Goal: Task Accomplishment & Management: Use online tool/utility

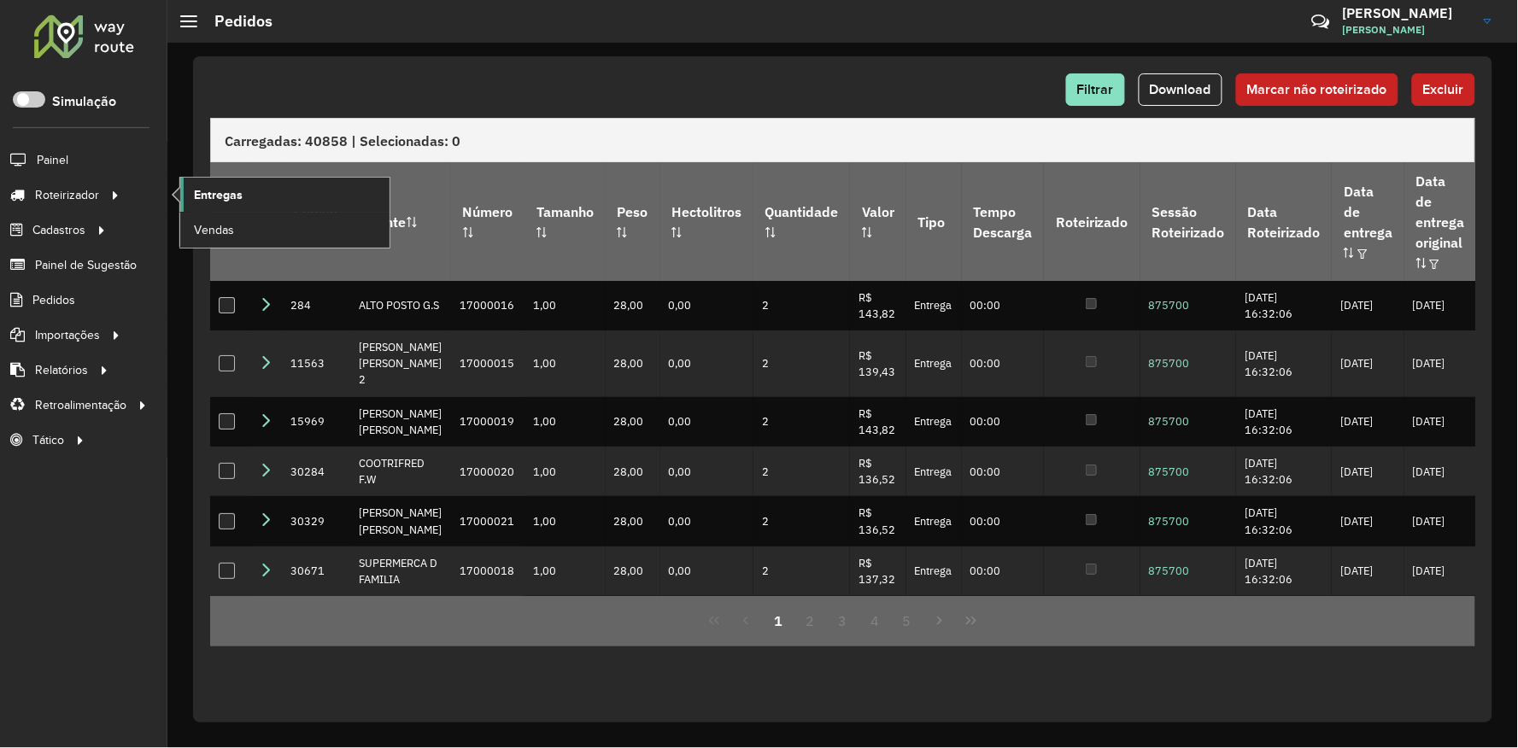
click at [205, 188] on span "Entregas" at bounding box center [218, 195] width 49 height 18
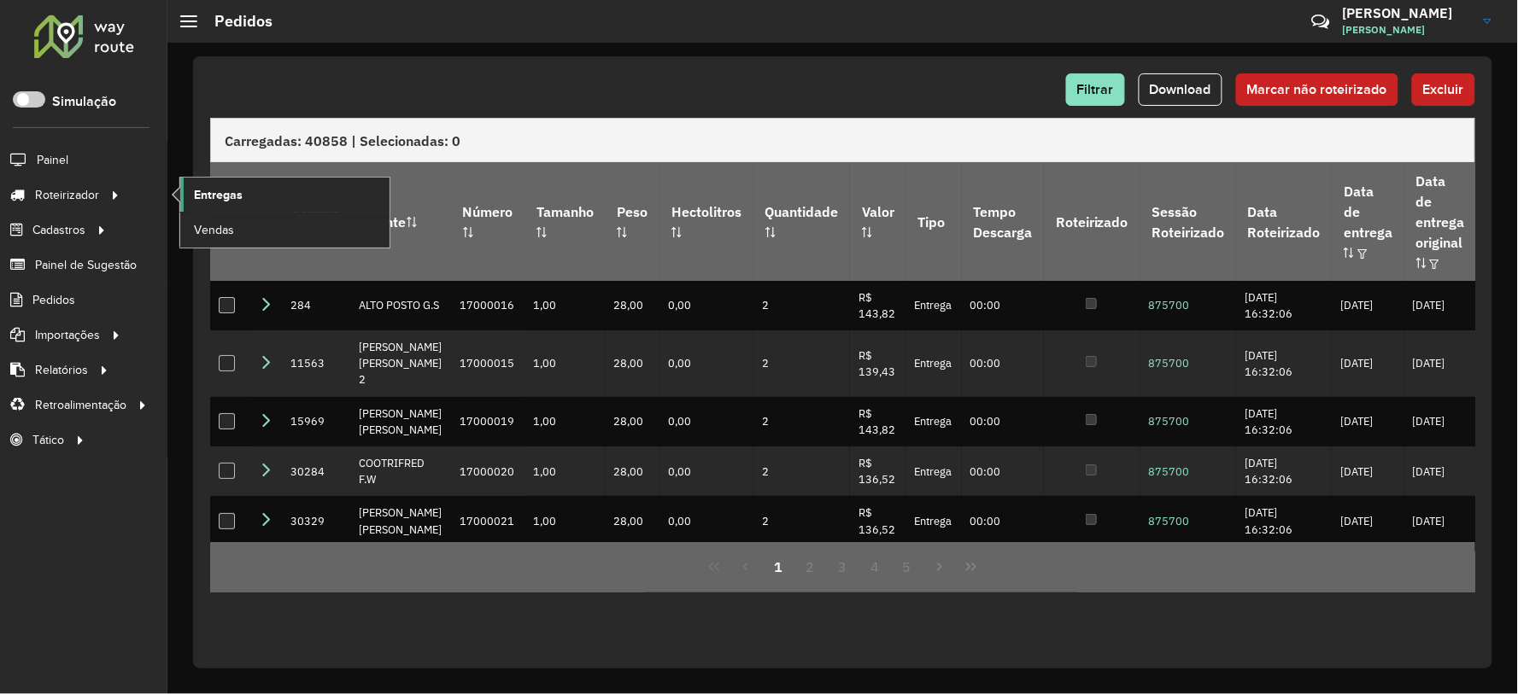
click at [314, 199] on link "Entregas" at bounding box center [284, 195] width 209 height 34
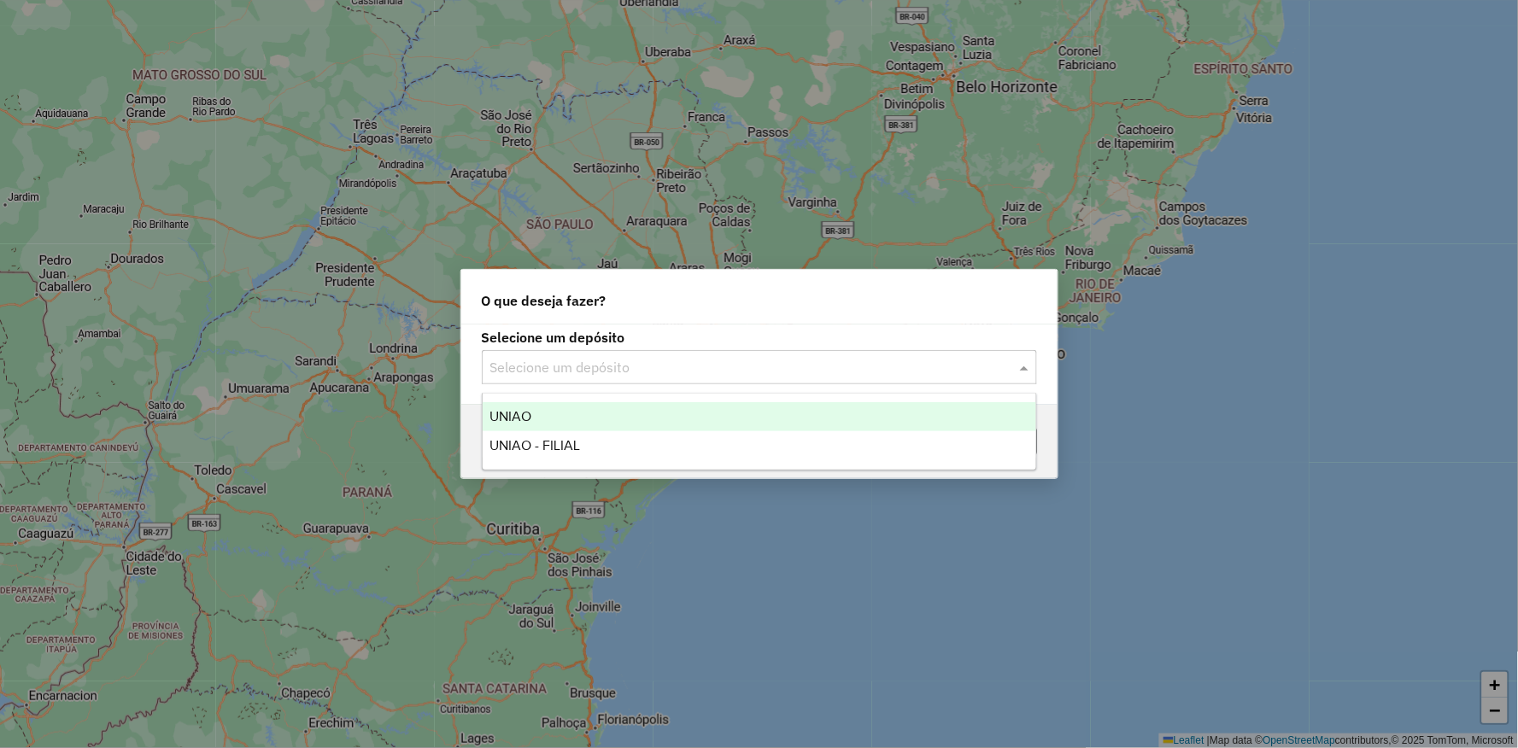
click at [680, 373] on input "text" at bounding box center [742, 368] width 504 height 20
click at [579, 401] on ng-dropdown-panel "UNIAO UNIAO - FILIAL" at bounding box center [759, 432] width 555 height 78
click at [561, 412] on div "UNIAO" at bounding box center [759, 416] width 553 height 29
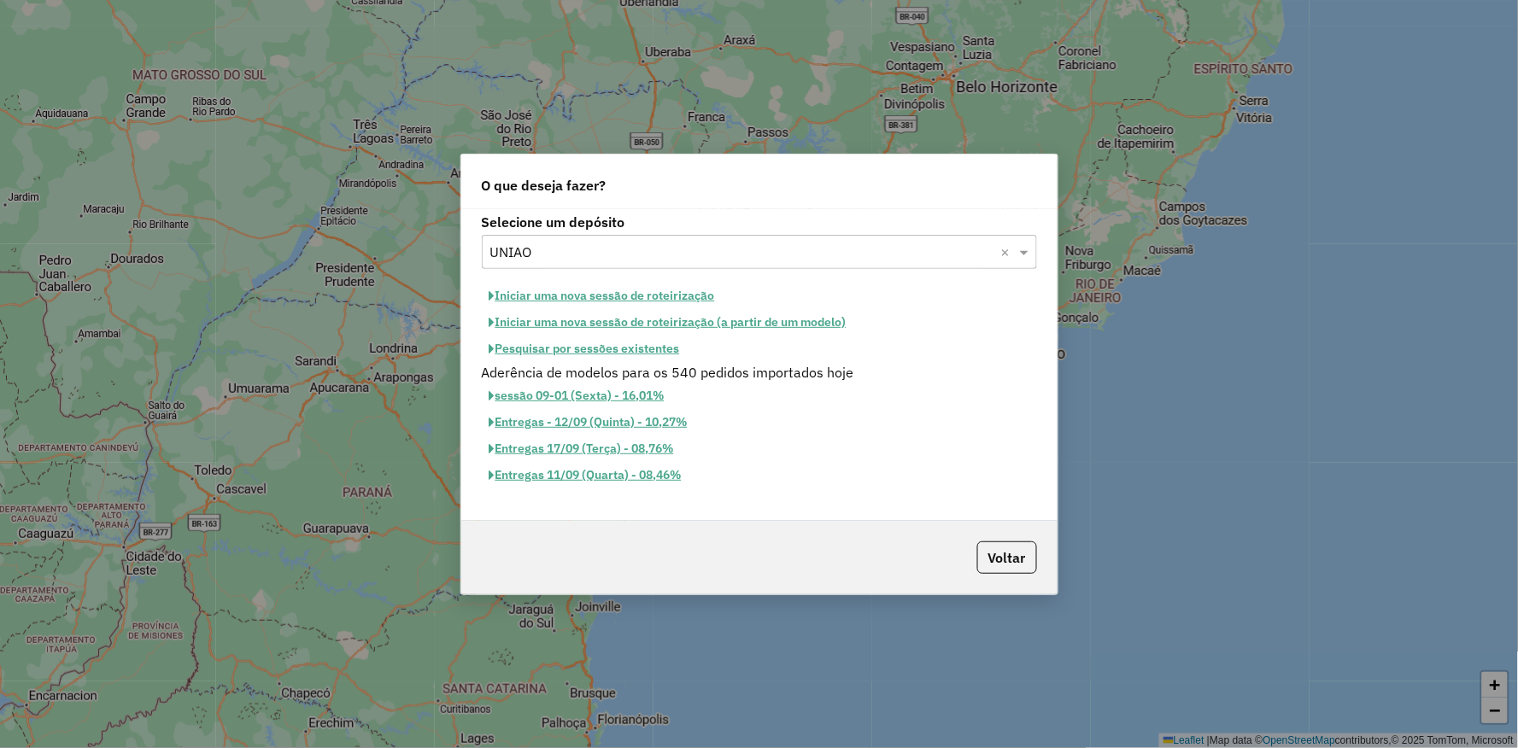
click at [592, 294] on button "Iniciar uma nova sessão de roteirização" at bounding box center [602, 296] width 241 height 26
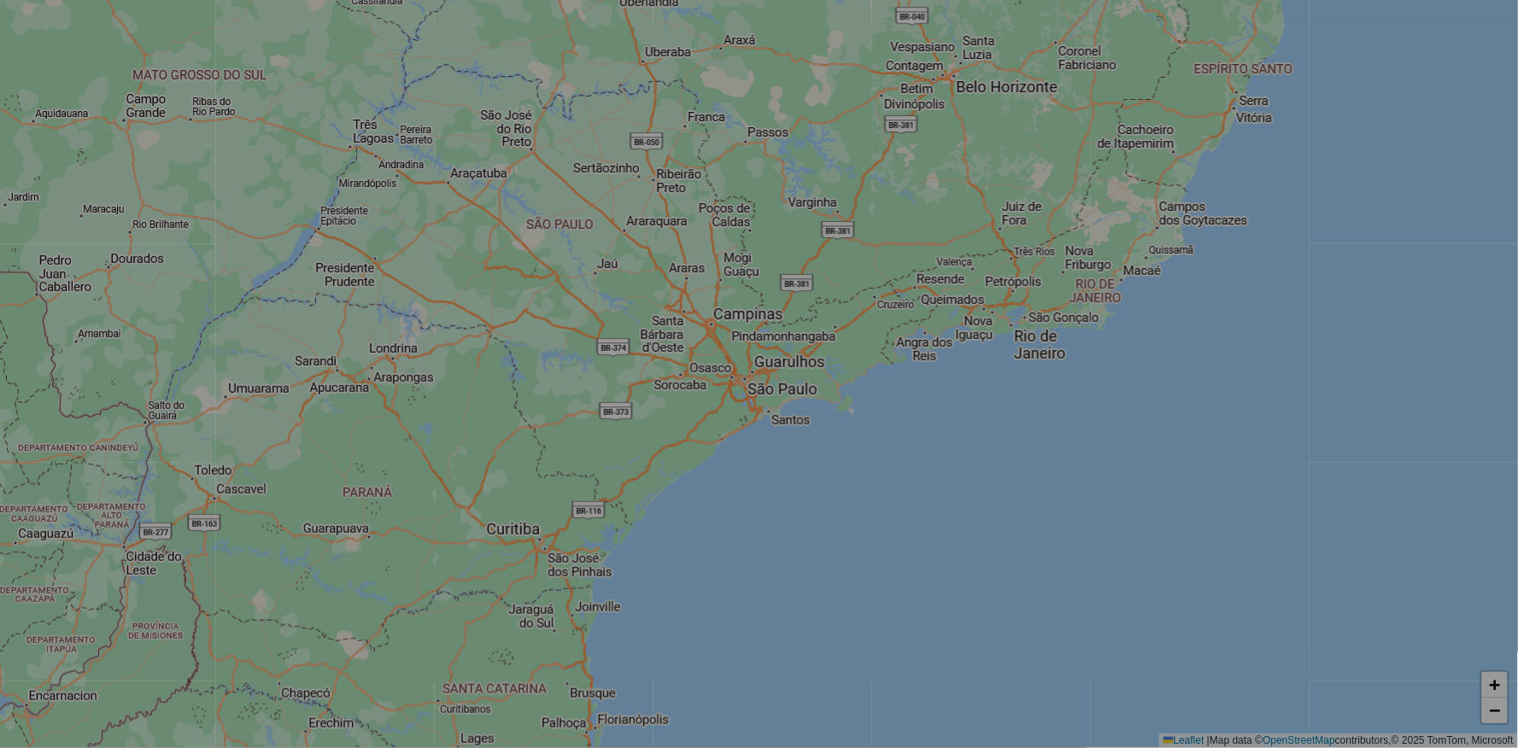
select select "*"
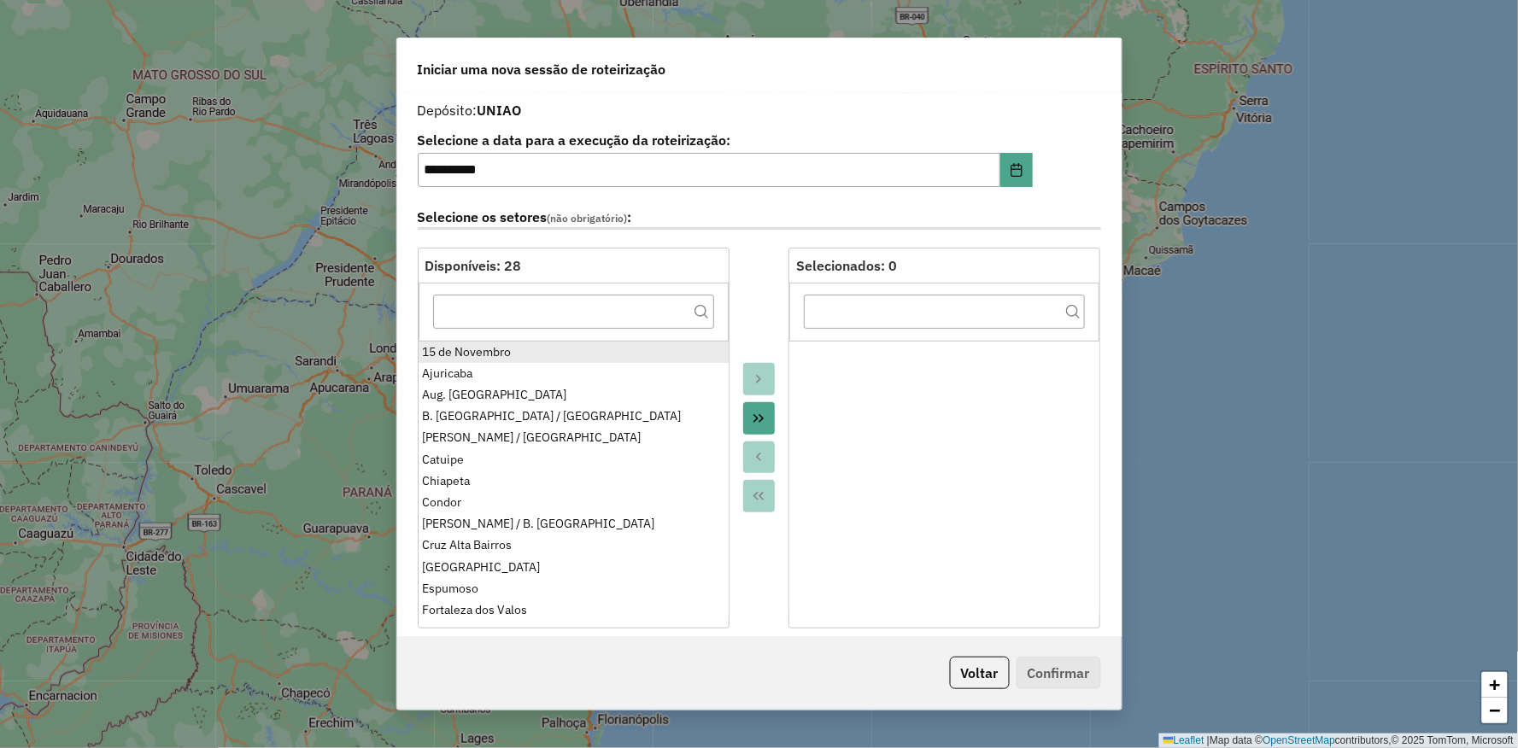
click at [454, 357] on div "15 de Novembro" at bounding box center [572, 352] width 301 height 18
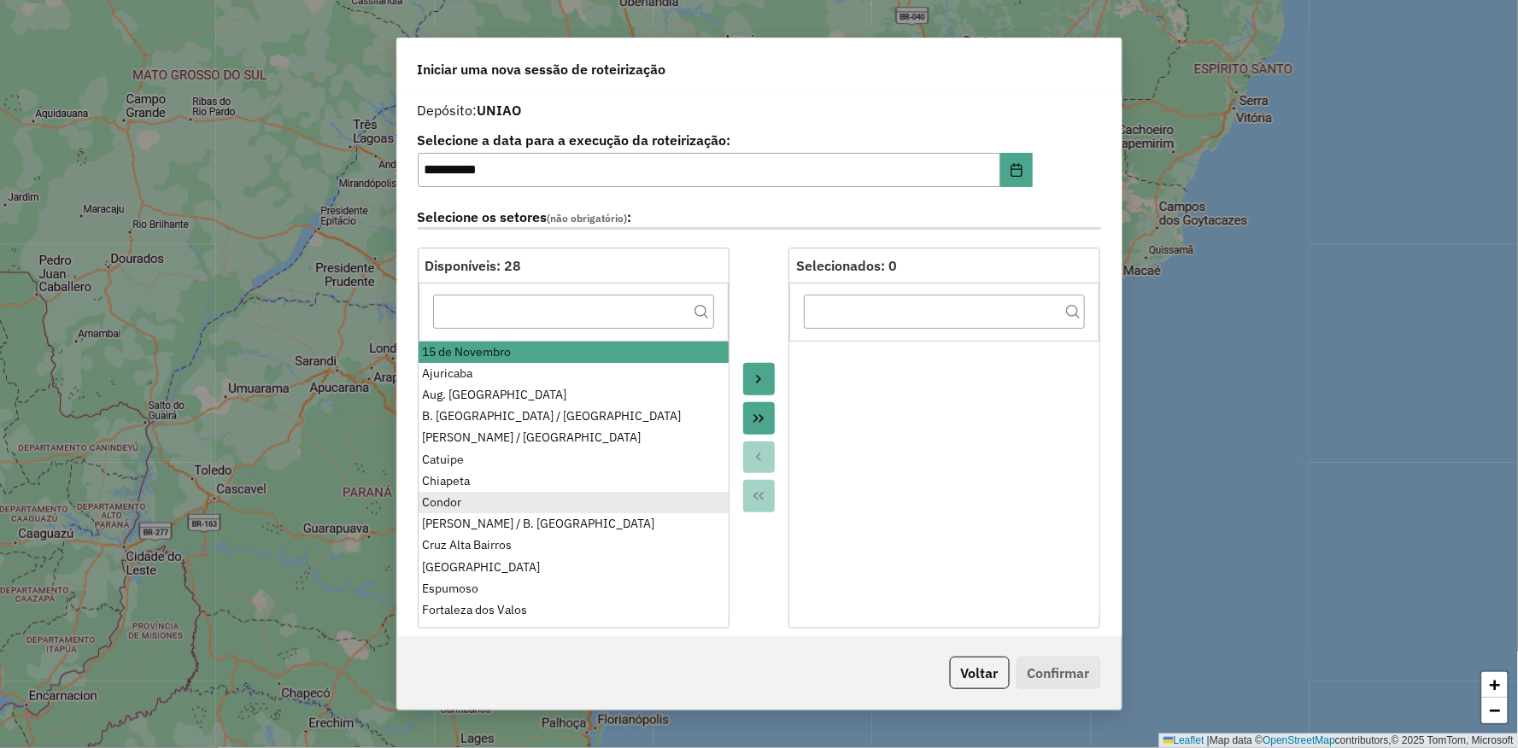
scroll to position [95, 0]
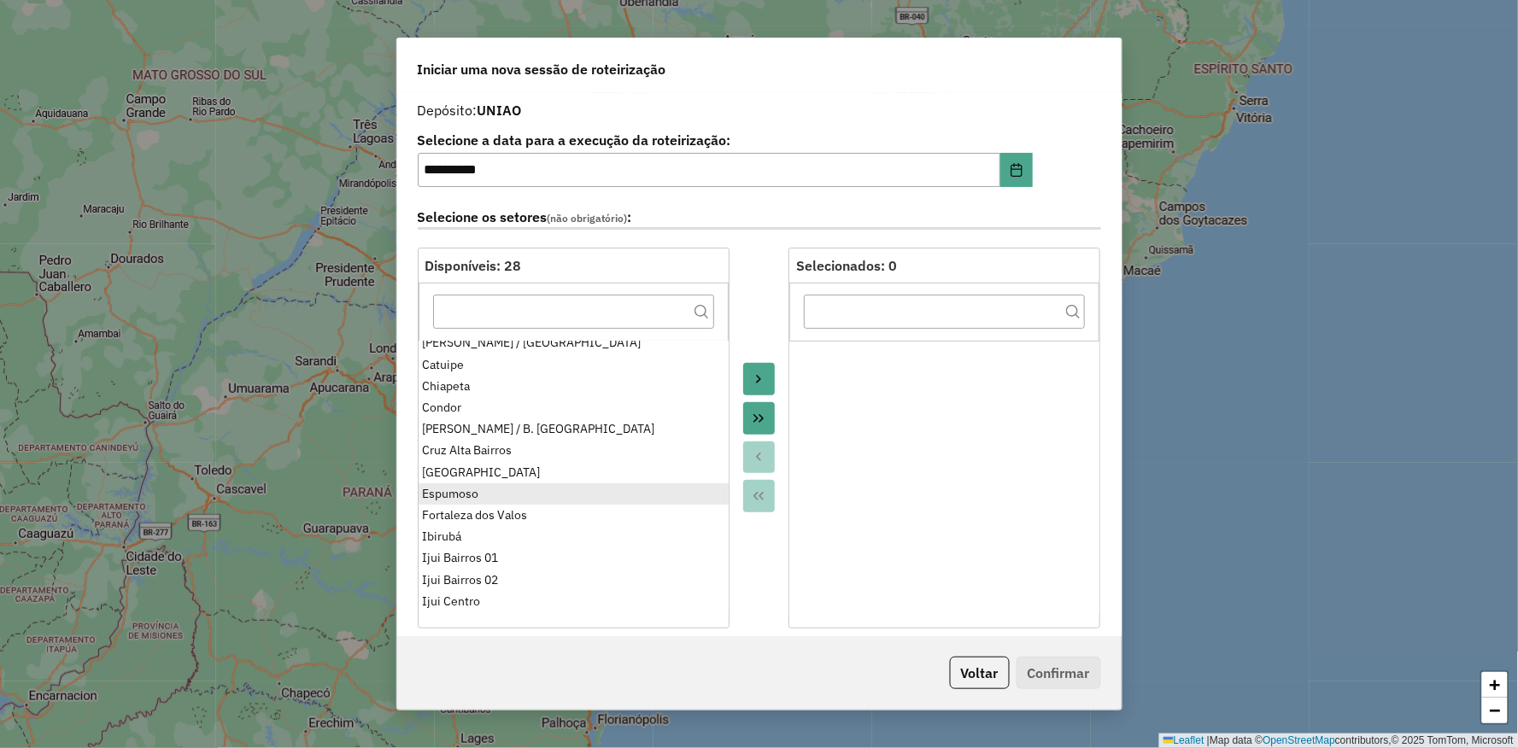
click at [456, 495] on div "Espumoso" at bounding box center [572, 494] width 301 height 18
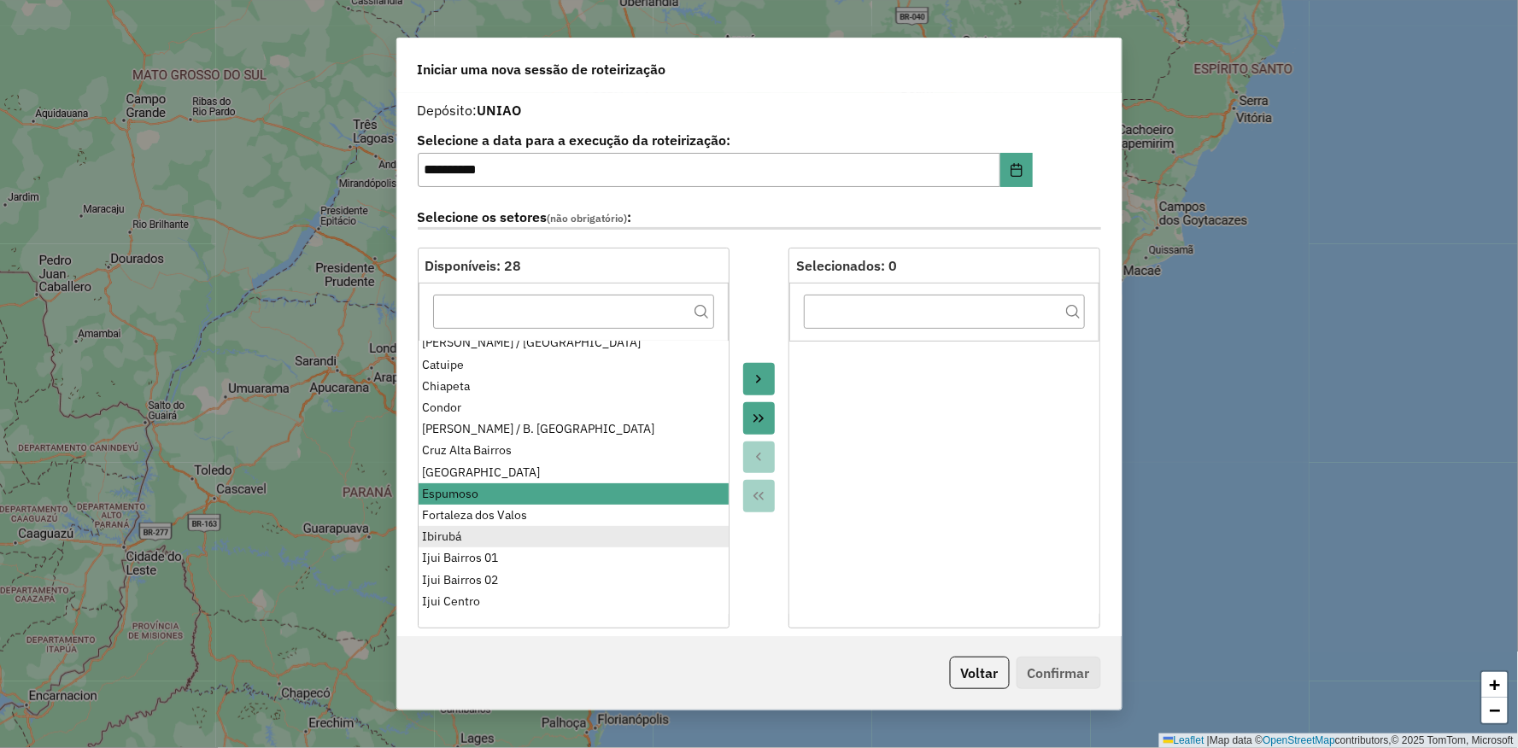
click at [473, 533] on div "Ibirubá" at bounding box center [572, 537] width 301 height 18
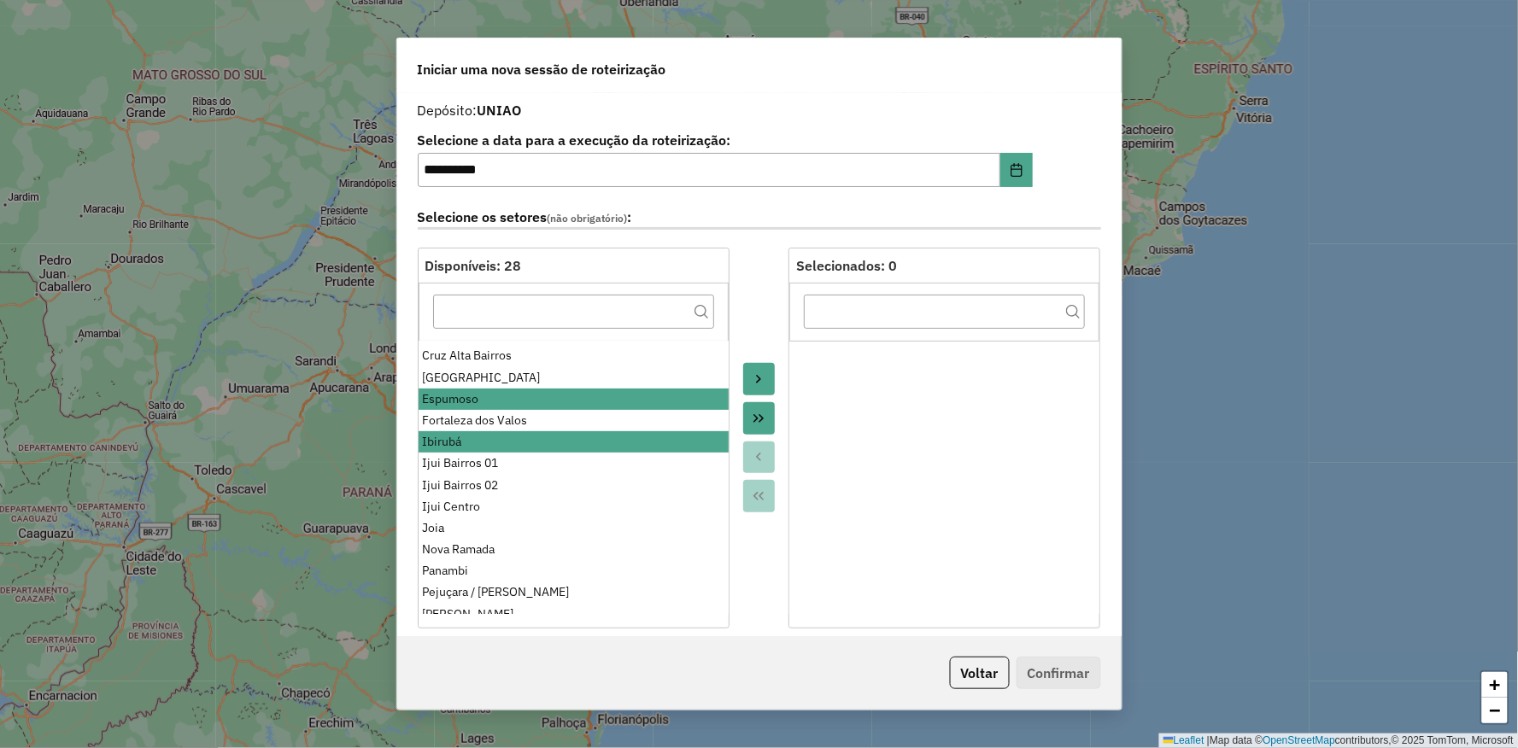
click at [473, 533] on div "Joia" at bounding box center [572, 528] width 301 height 18
click at [473, 532] on div "Joia" at bounding box center [572, 528] width 301 height 18
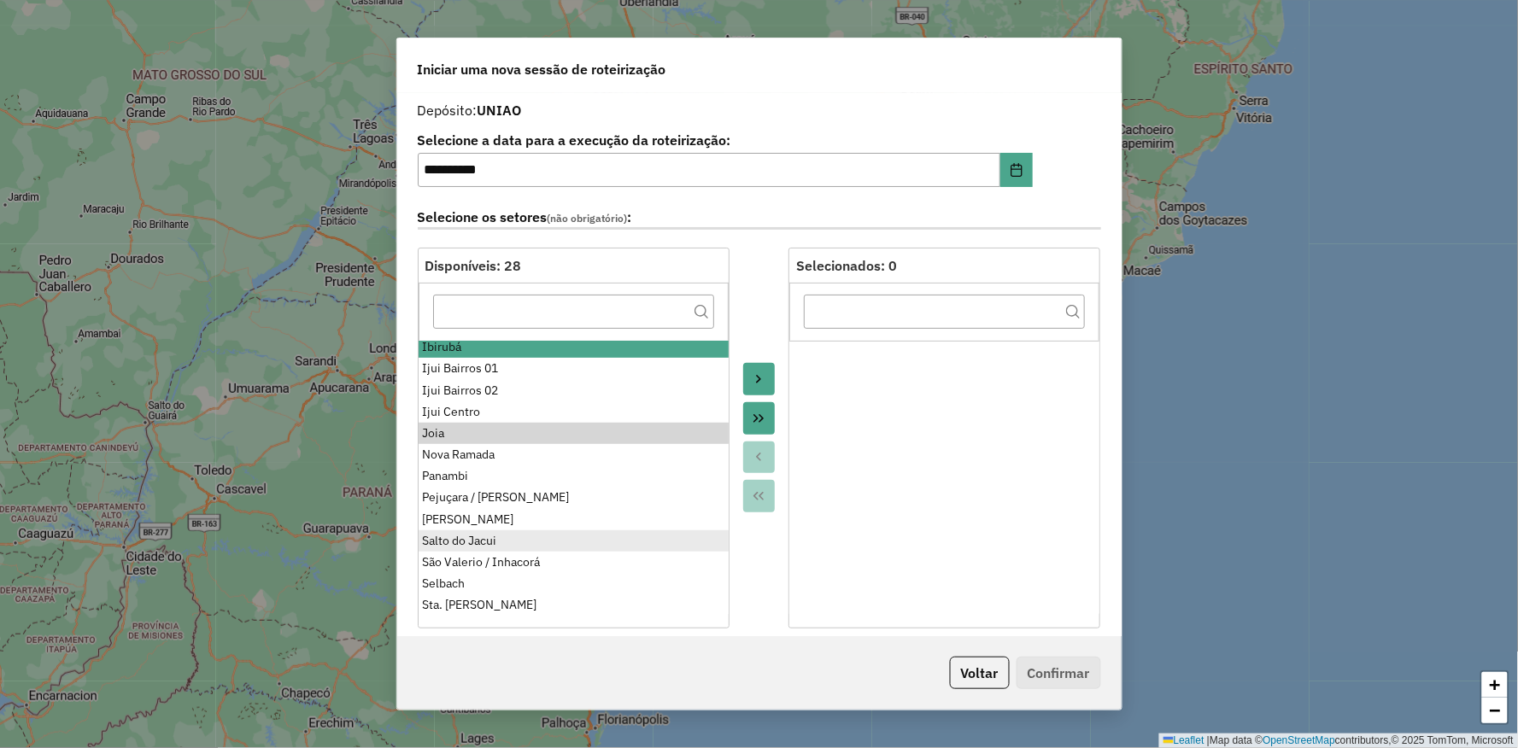
click at [510, 541] on div "Salto do Jacui" at bounding box center [572, 541] width 301 height 18
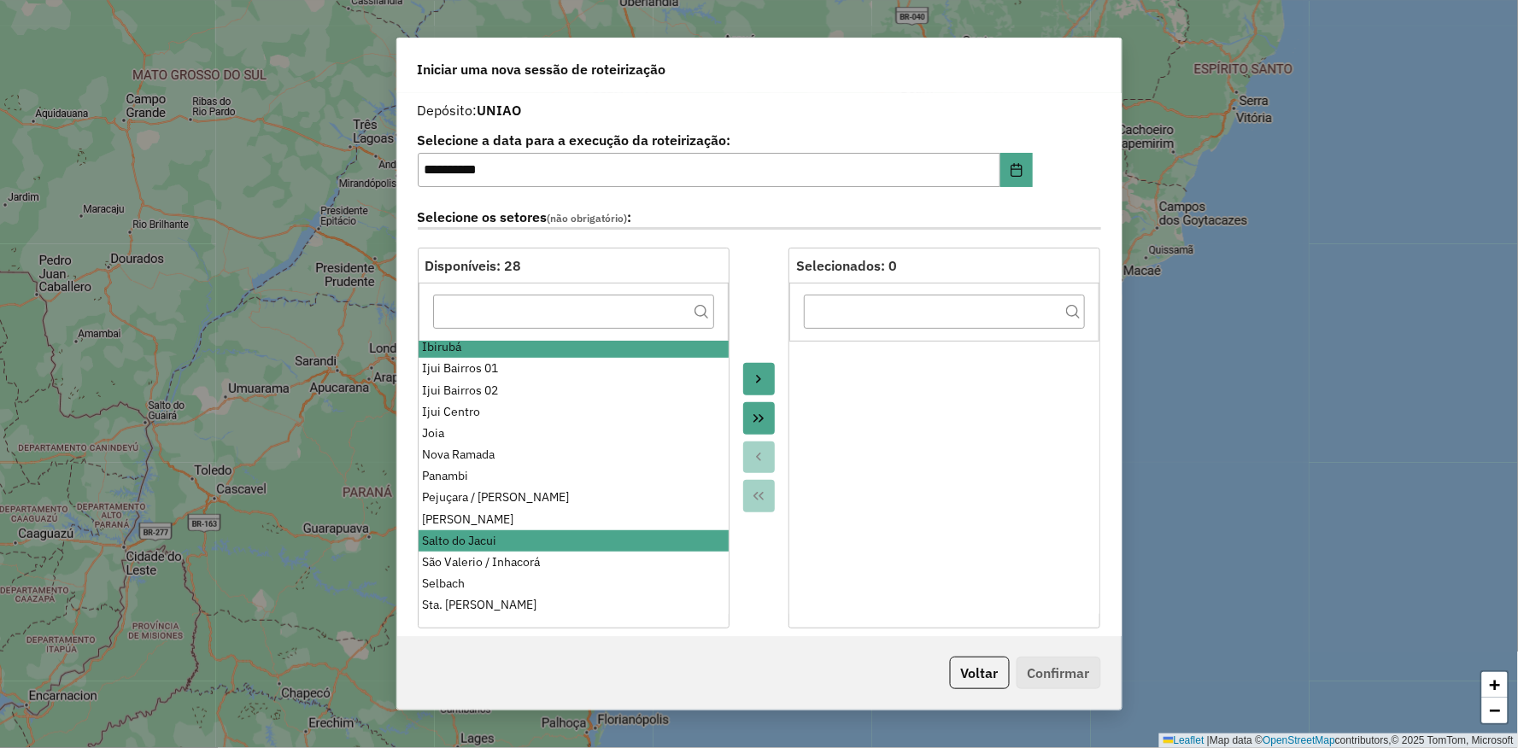
scroll to position [329, 0]
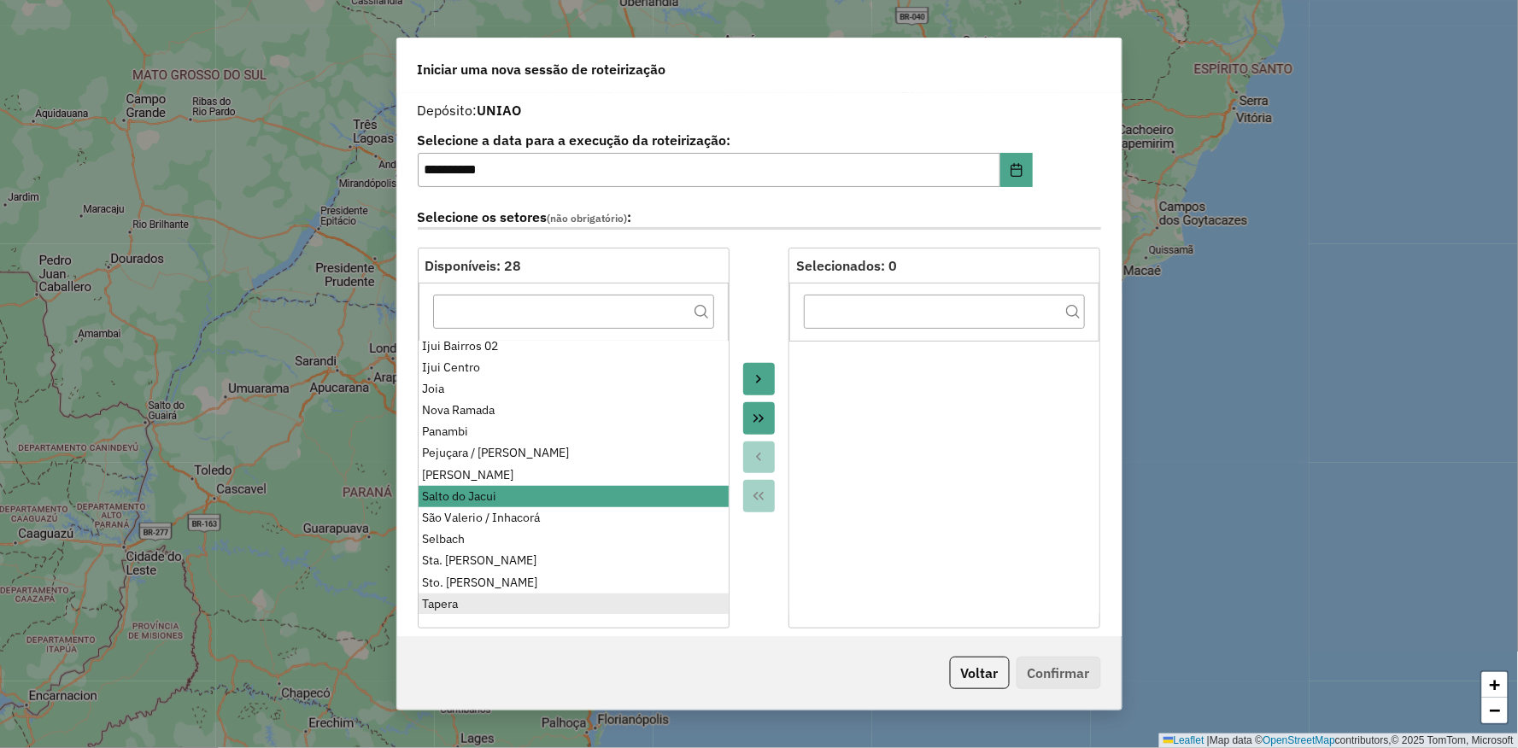
click at [479, 605] on div "Tapera" at bounding box center [572, 604] width 301 height 18
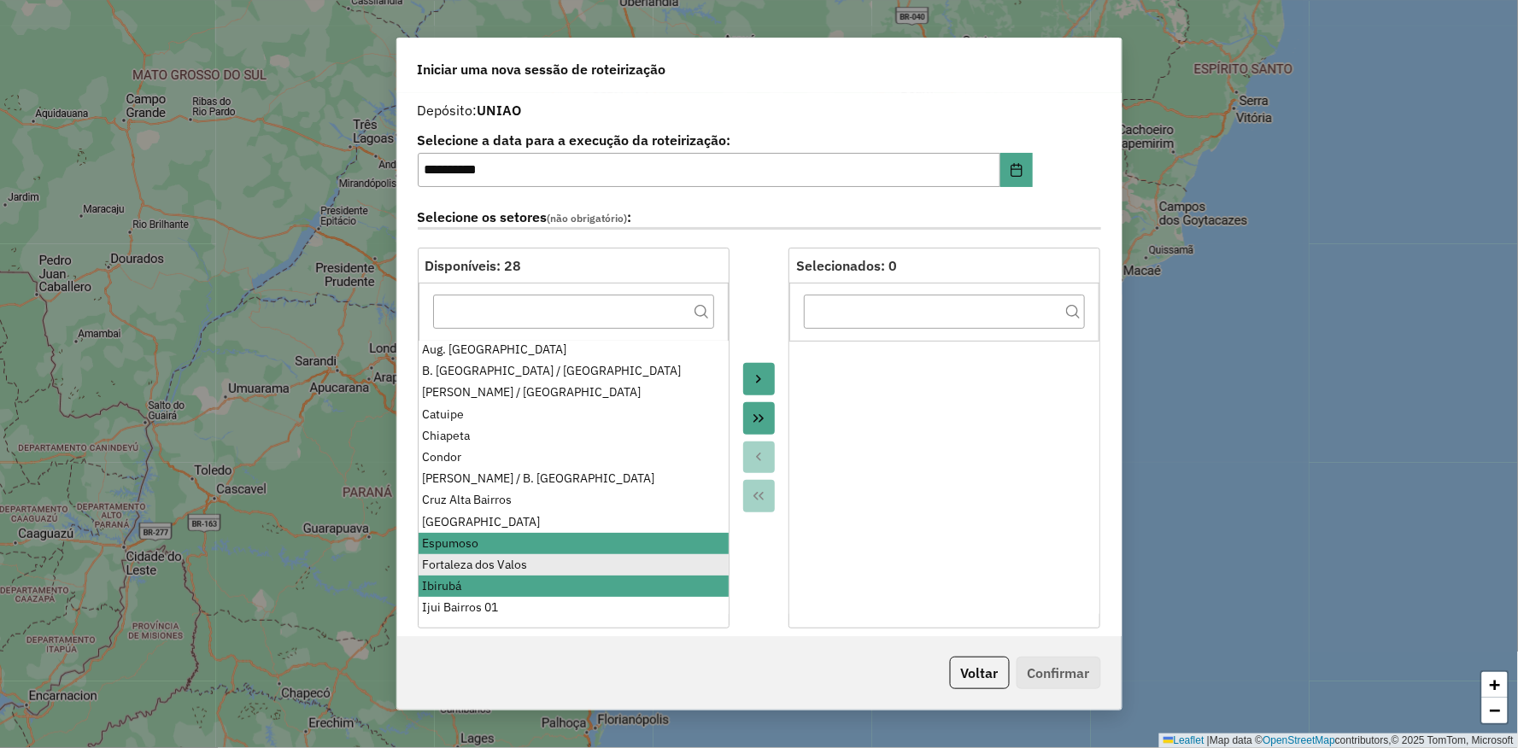
scroll to position [0, 0]
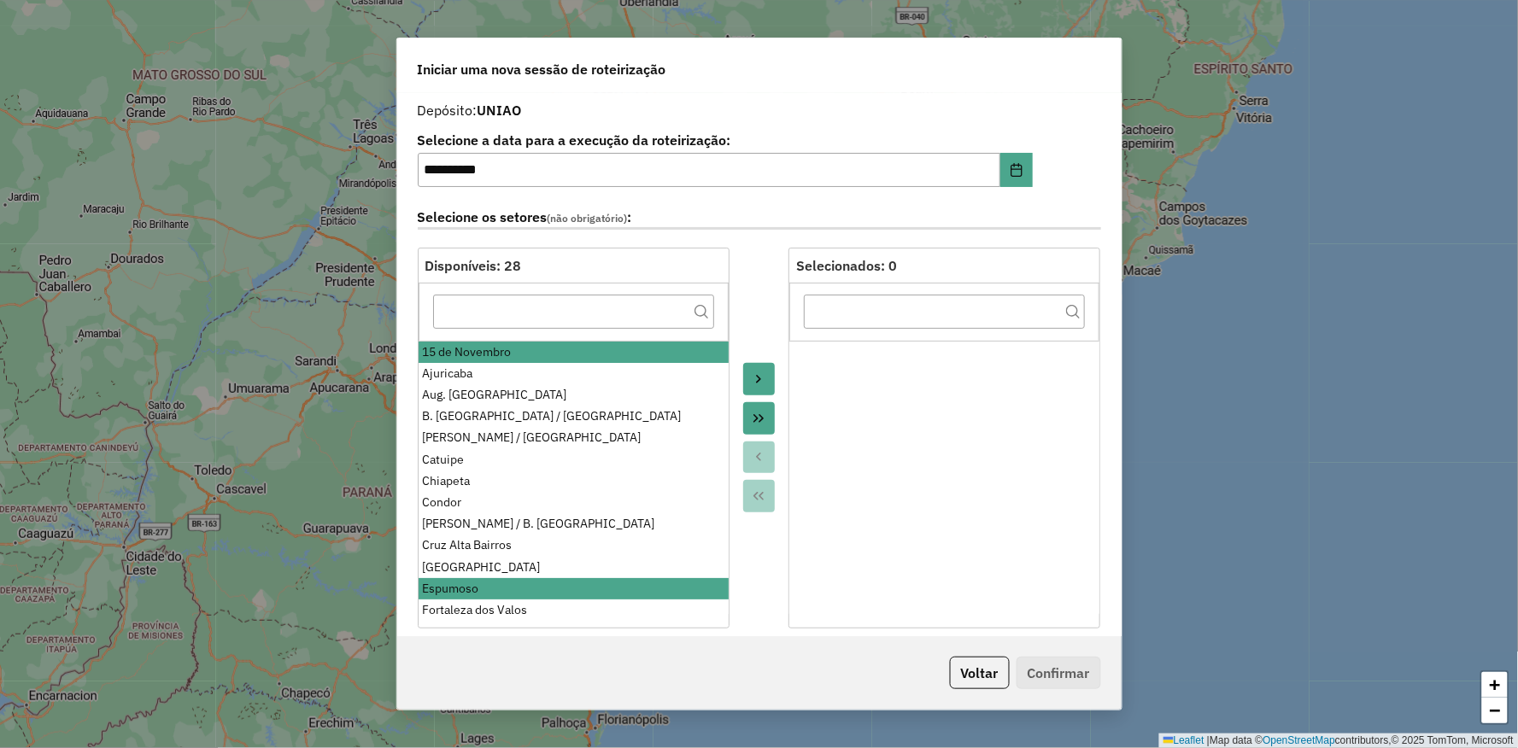
click at [758, 376] on icon "Move to Target" at bounding box center [759, 379] width 14 height 14
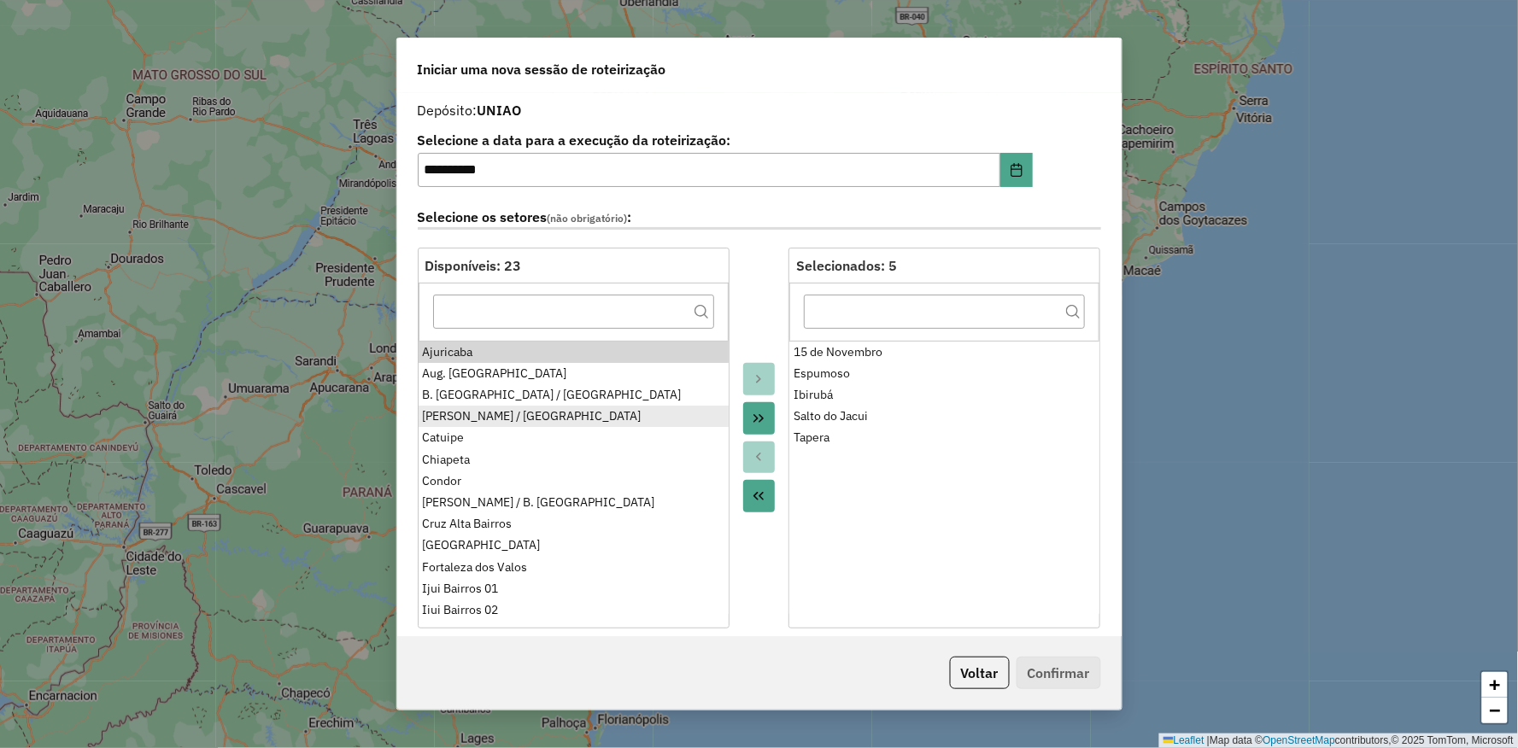
click at [519, 412] on div "Campos Borges / Alto Alegre" at bounding box center [572, 416] width 301 height 18
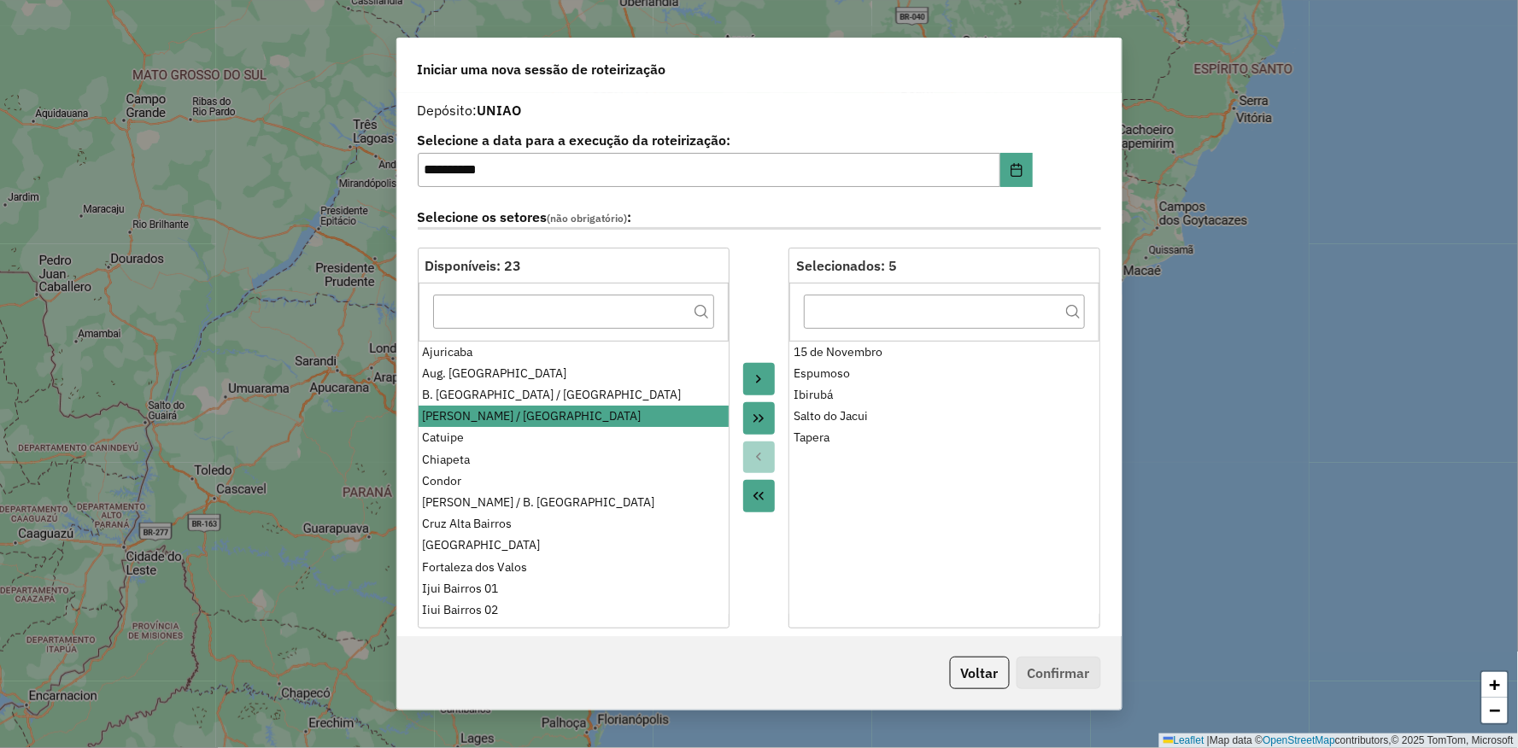
click at [752, 373] on icon "Move to Target" at bounding box center [759, 379] width 14 height 14
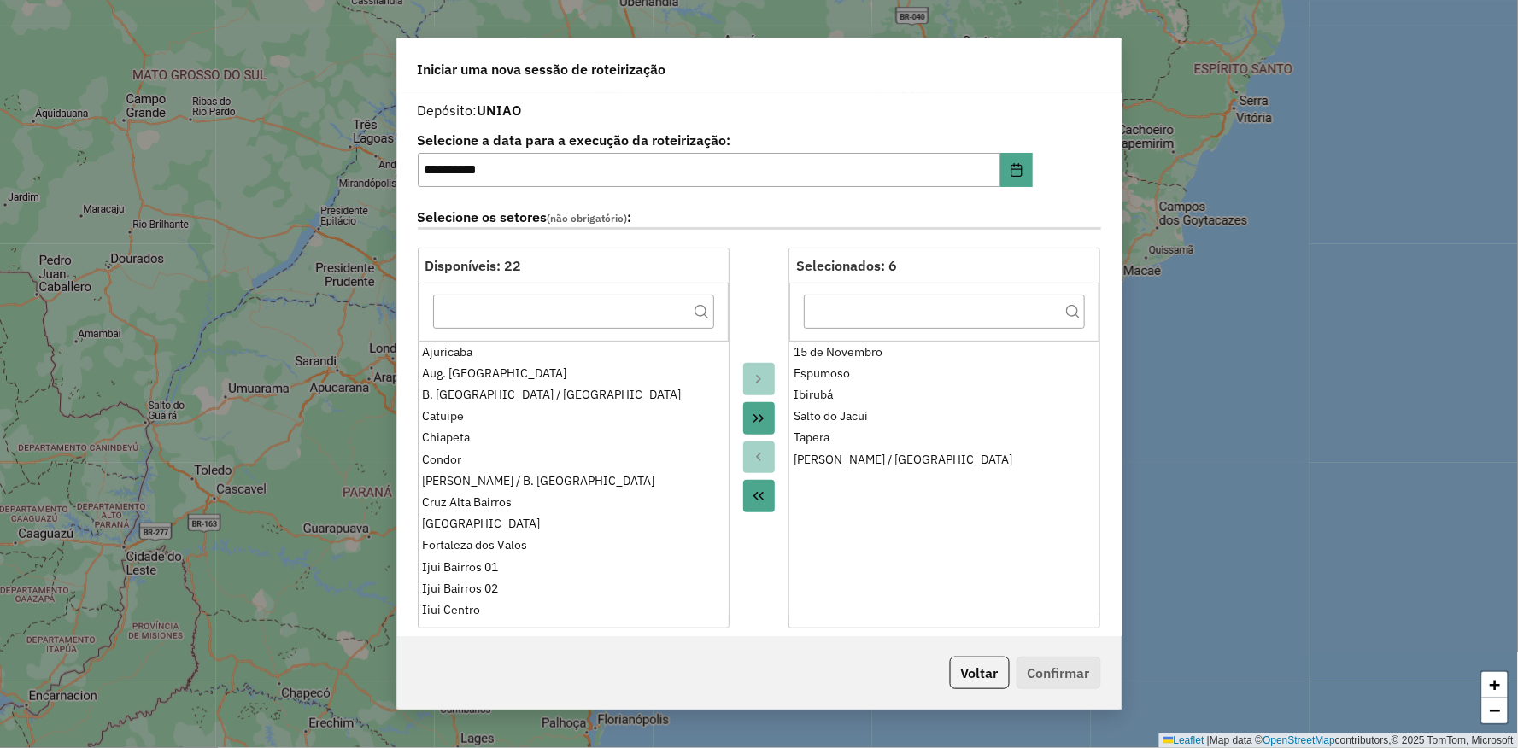
click at [746, 313] on div at bounding box center [759, 438] width 60 height 381
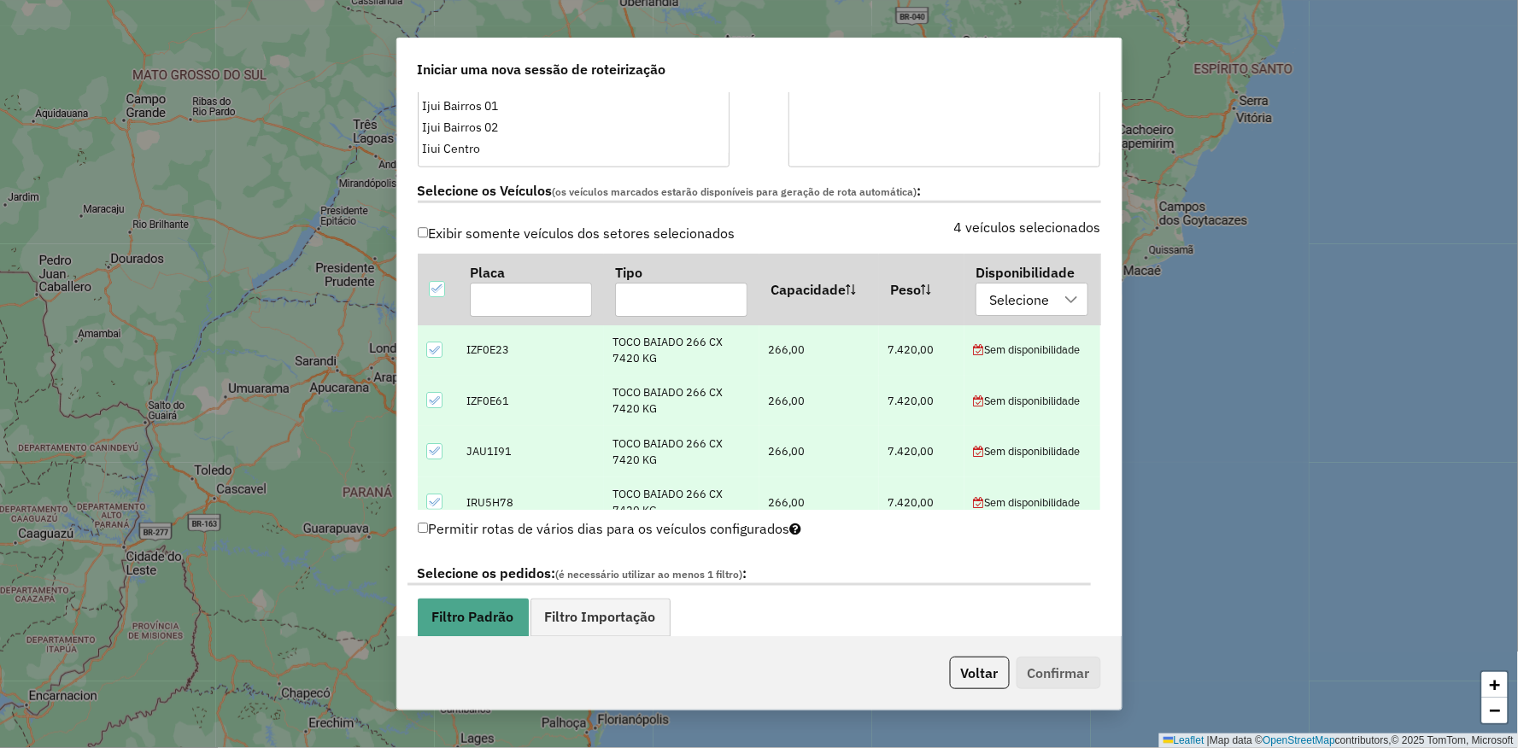
scroll to position [664, 0]
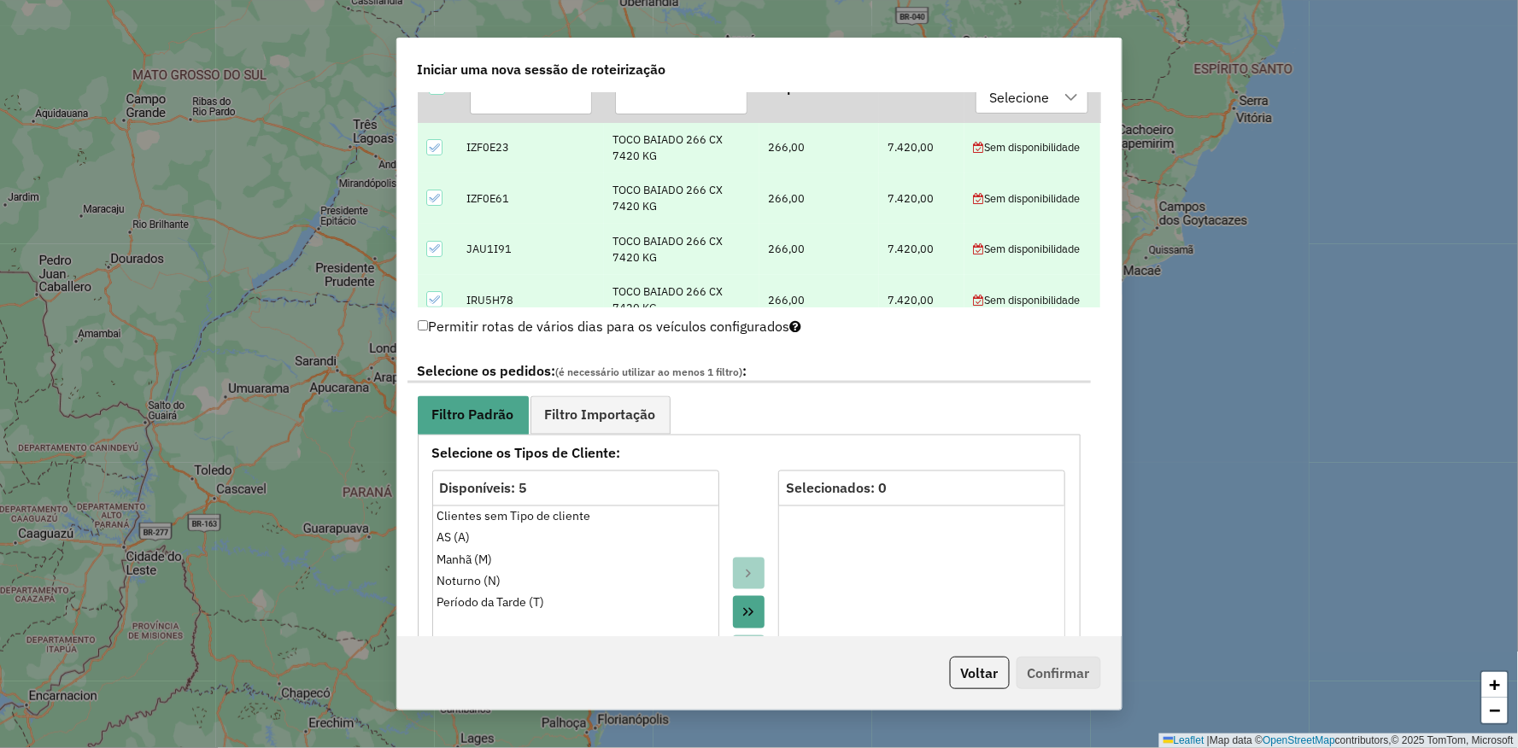
click at [428, 322] on label "Permitir rotas de vários dias para os veículos configurados" at bounding box center [610, 326] width 384 height 32
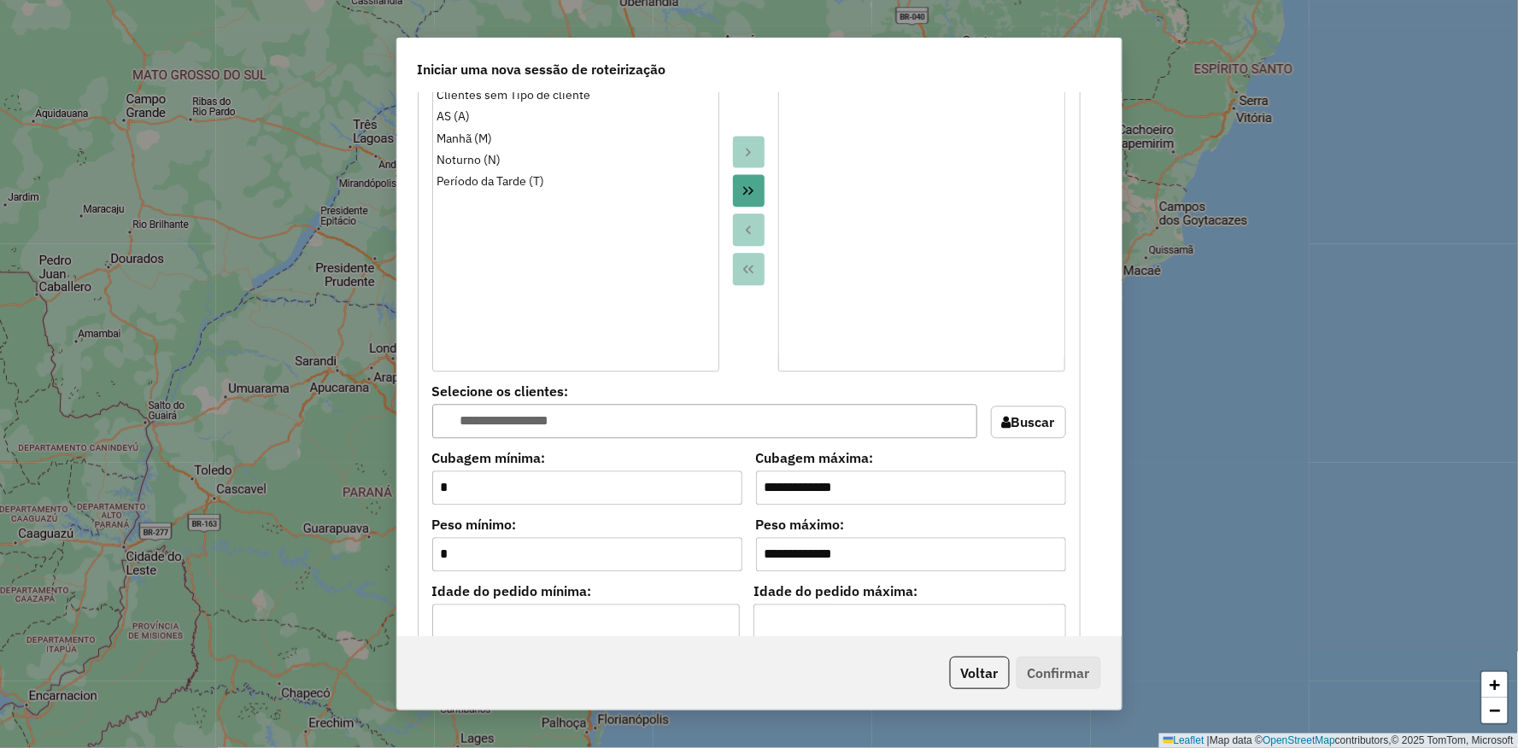
scroll to position [1518, 0]
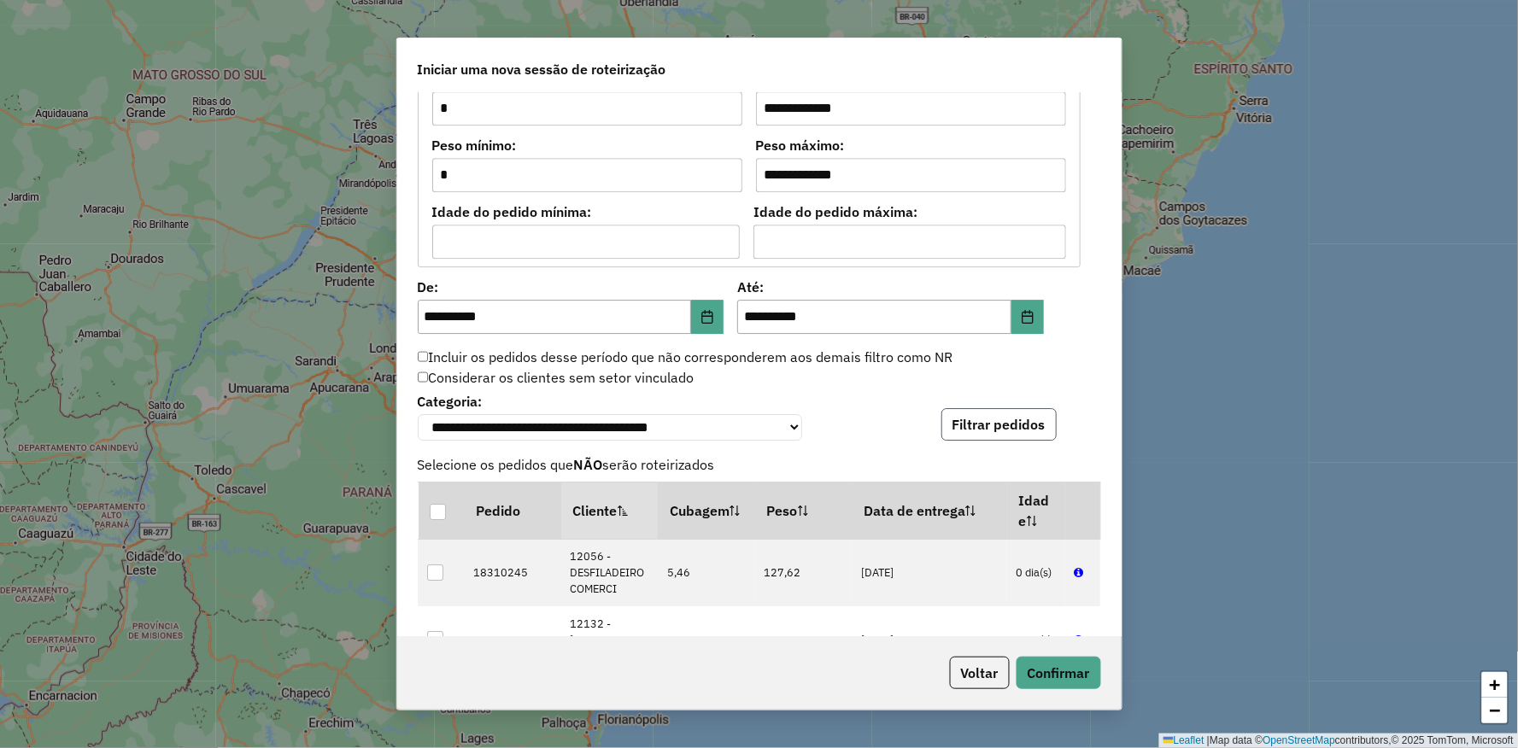
click at [954, 424] on button "Filtrar pedidos" at bounding box center [998, 424] width 115 height 32
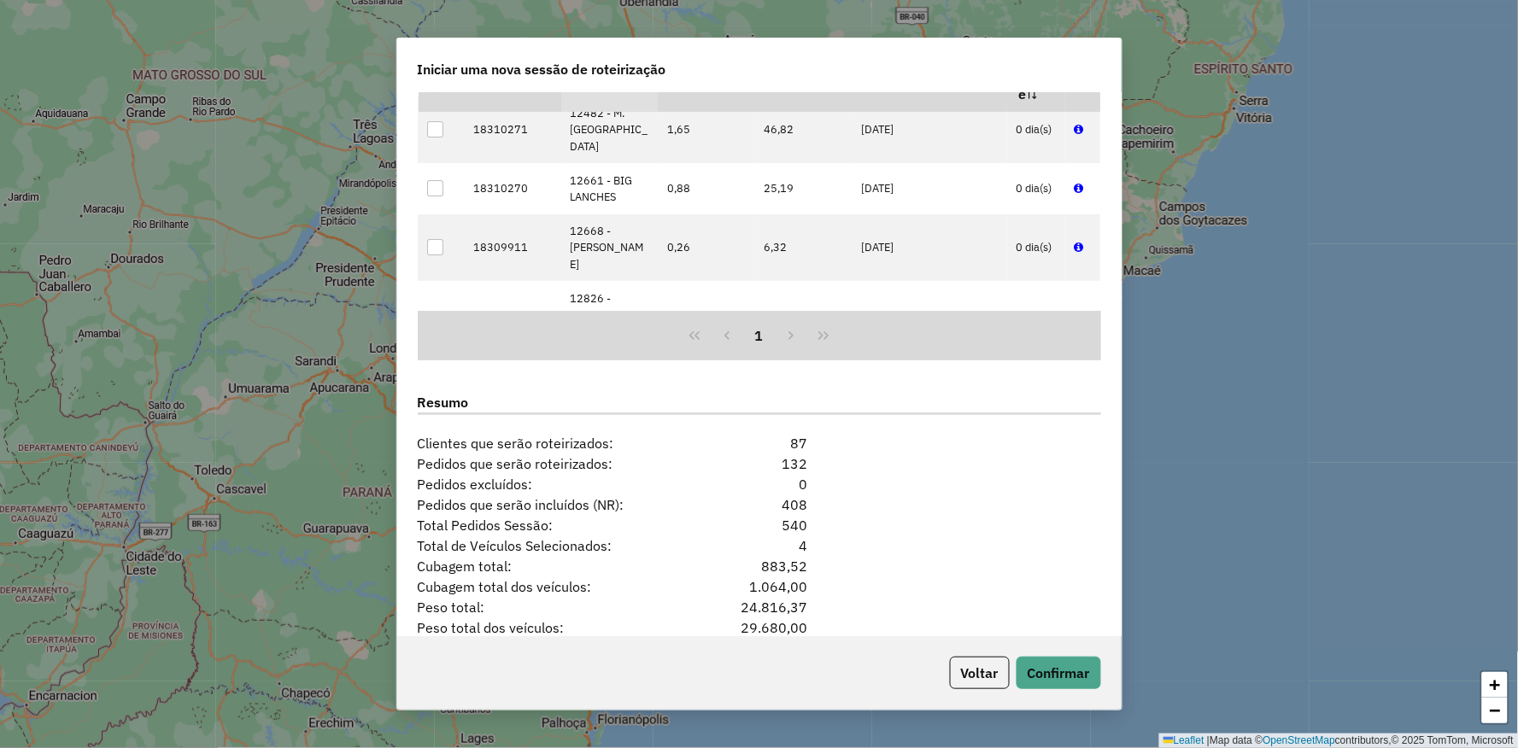
scroll to position [2024, 0]
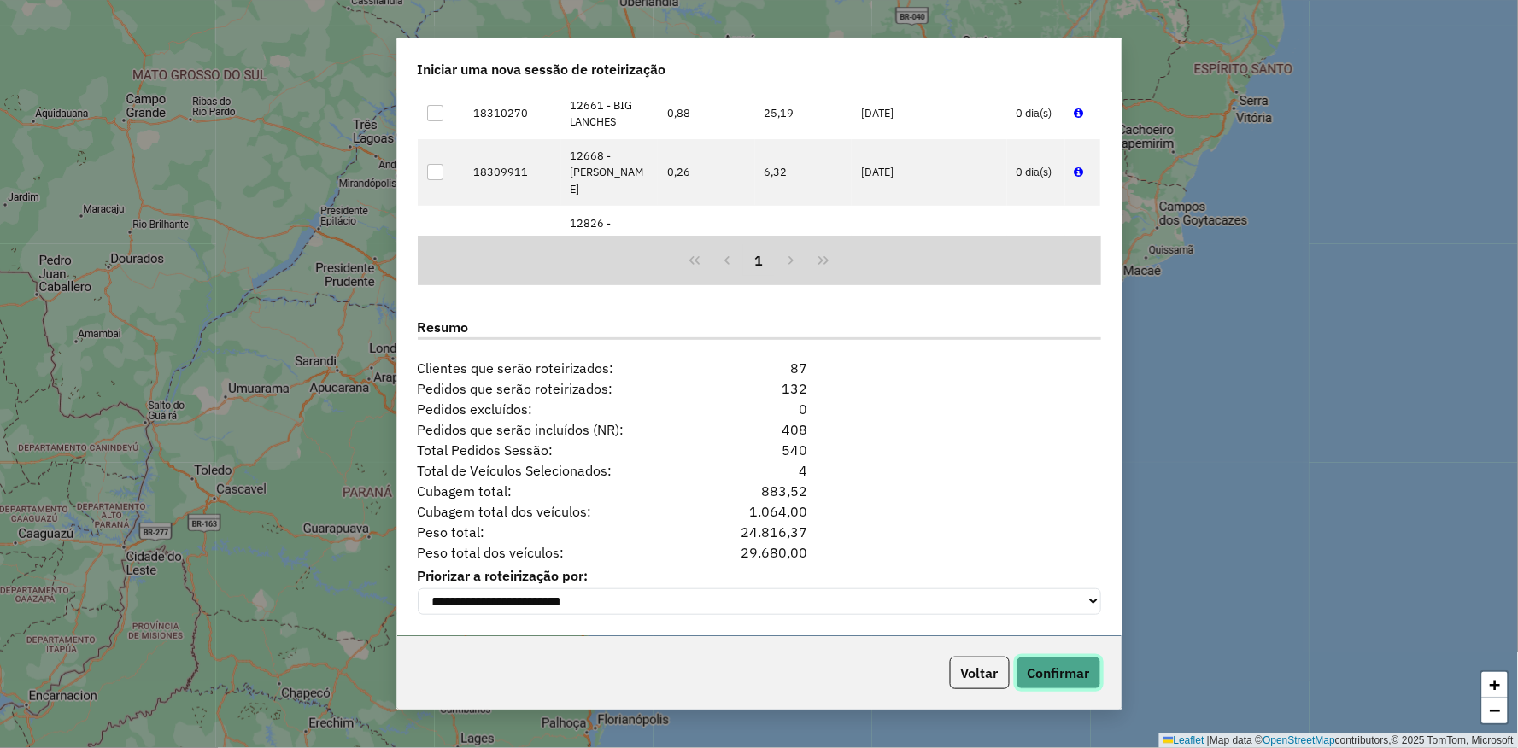
drag, startPoint x: 1073, startPoint y: 686, endPoint x: 1053, endPoint y: 664, distance: 29.6
click at [1072, 686] on button "Confirmar" at bounding box center [1058, 673] width 85 height 32
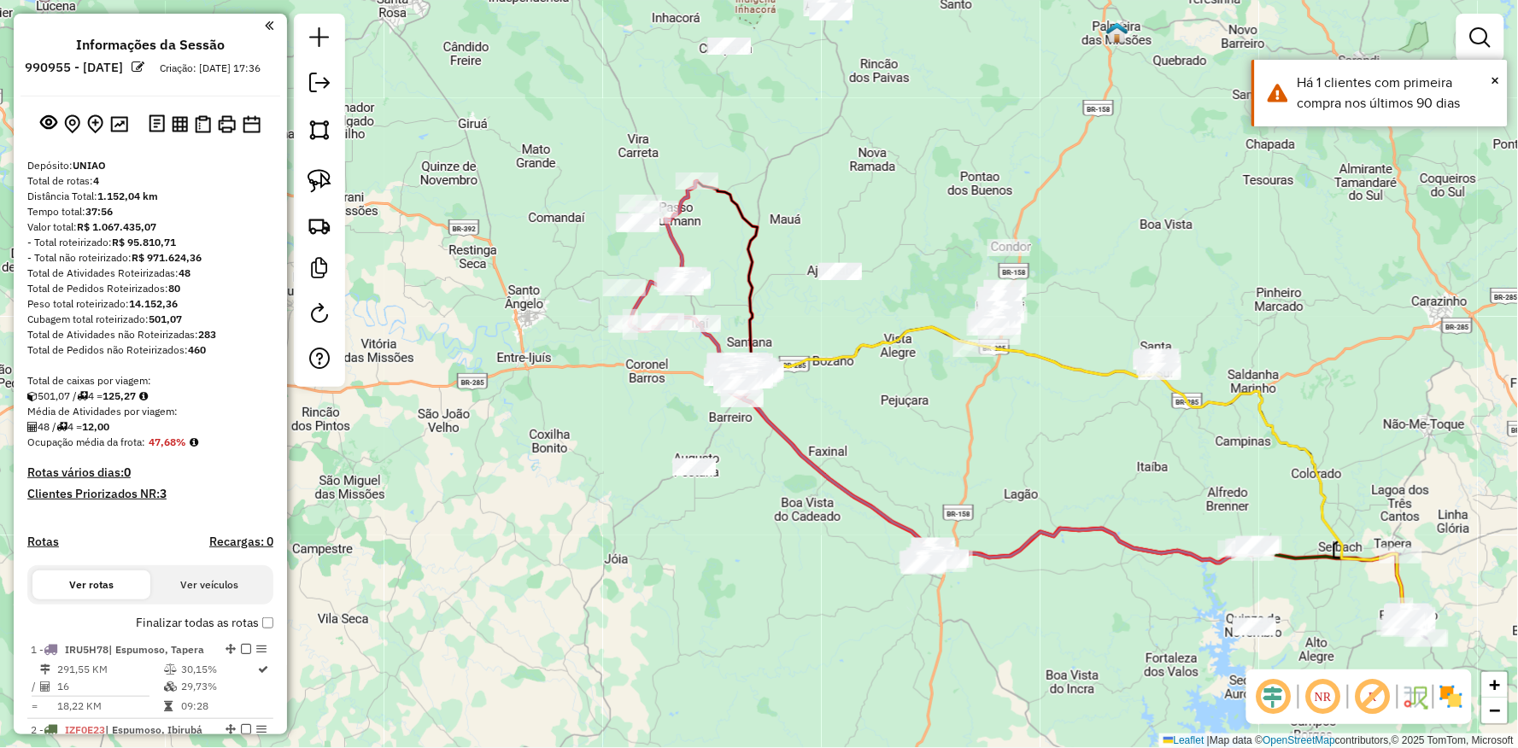
select select "**********"
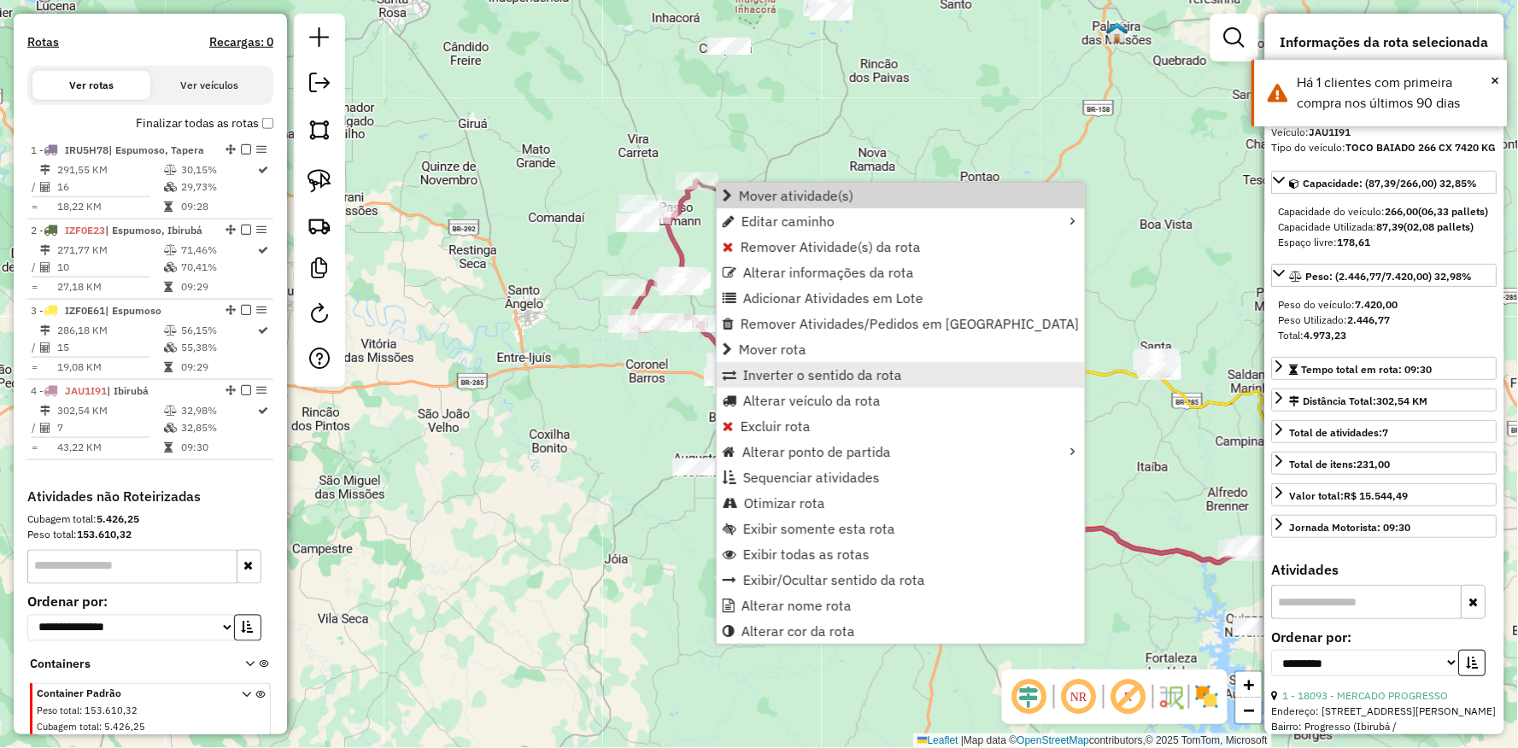
scroll to position [605, 0]
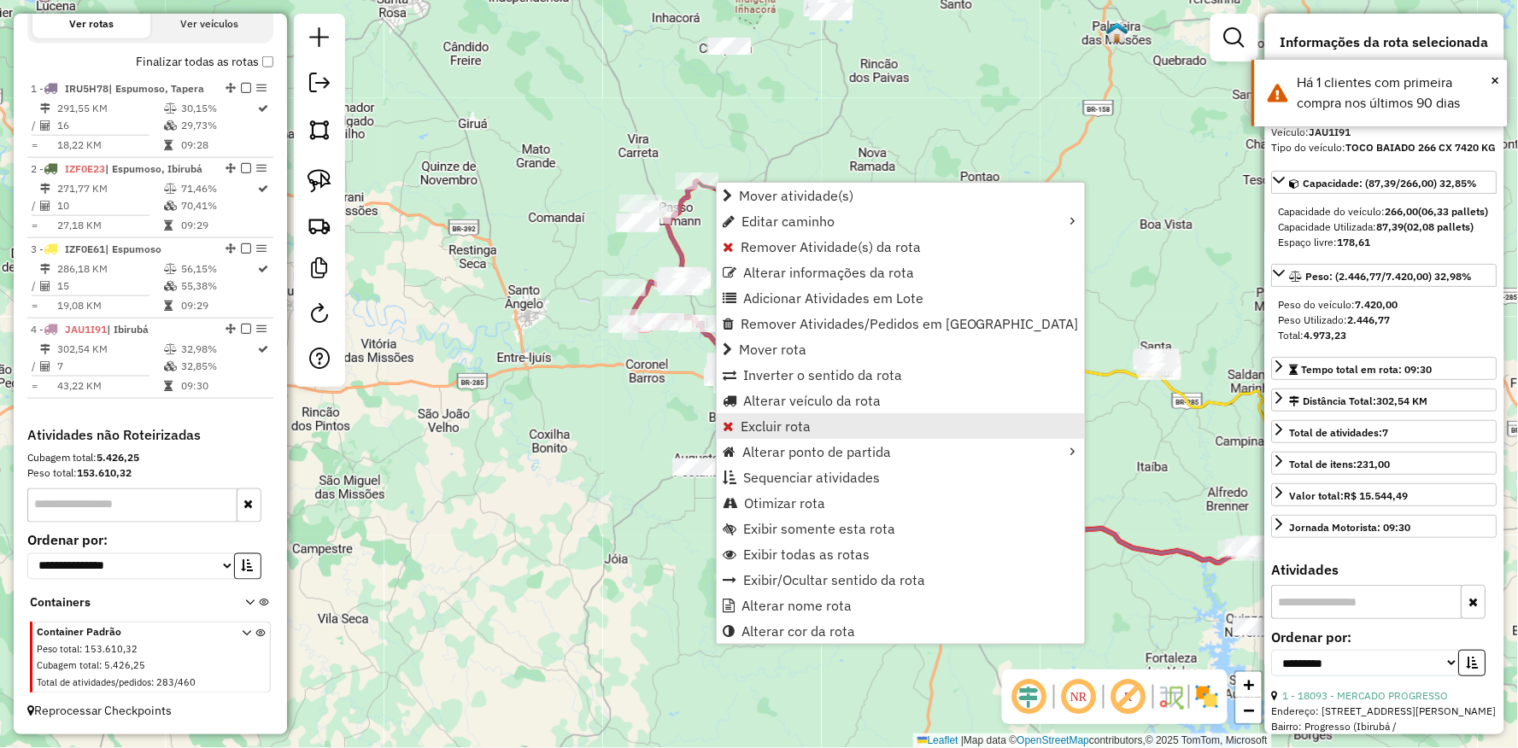
click at [736, 425] on link "Excluir rota" at bounding box center [901, 426] width 368 height 26
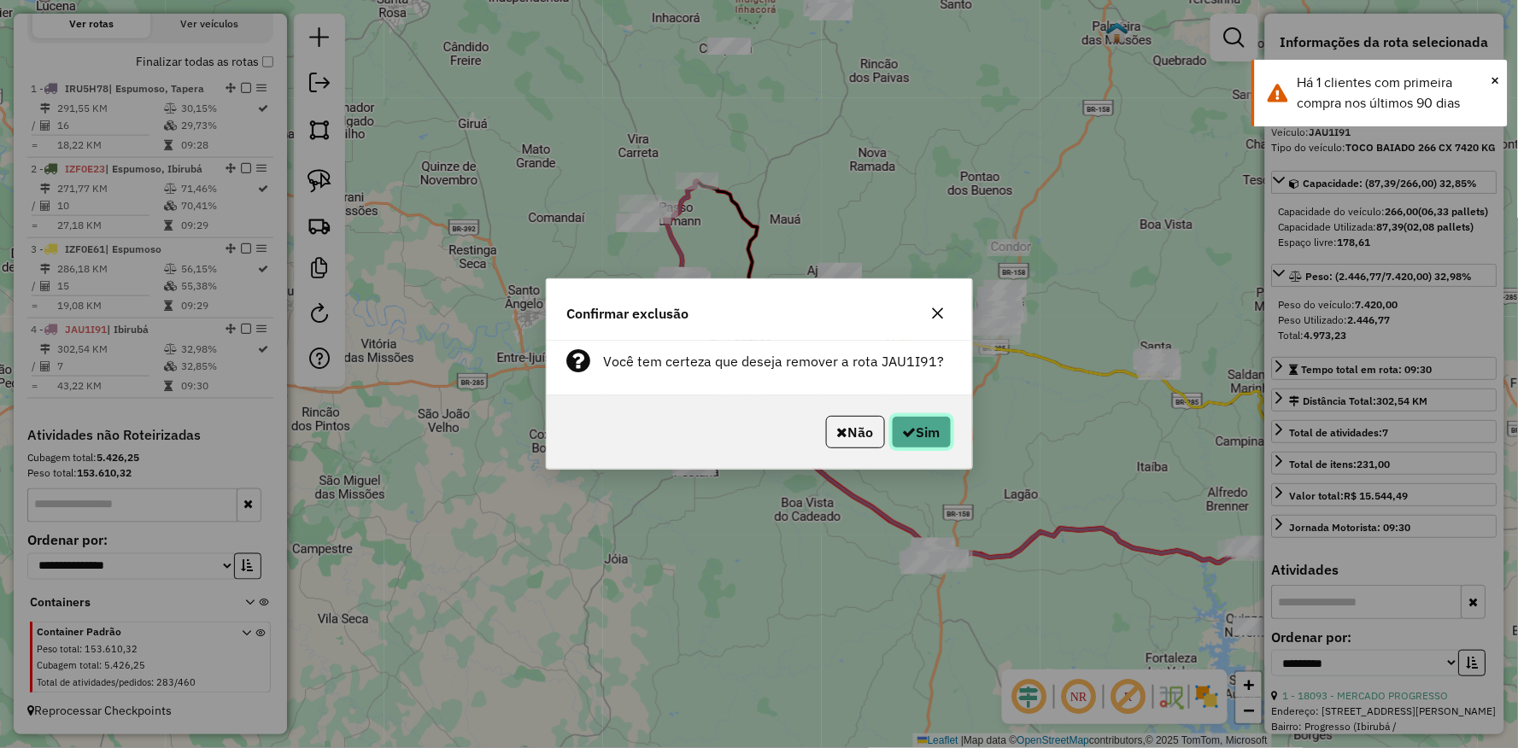
click at [912, 425] on icon "button" at bounding box center [910, 432] width 14 height 14
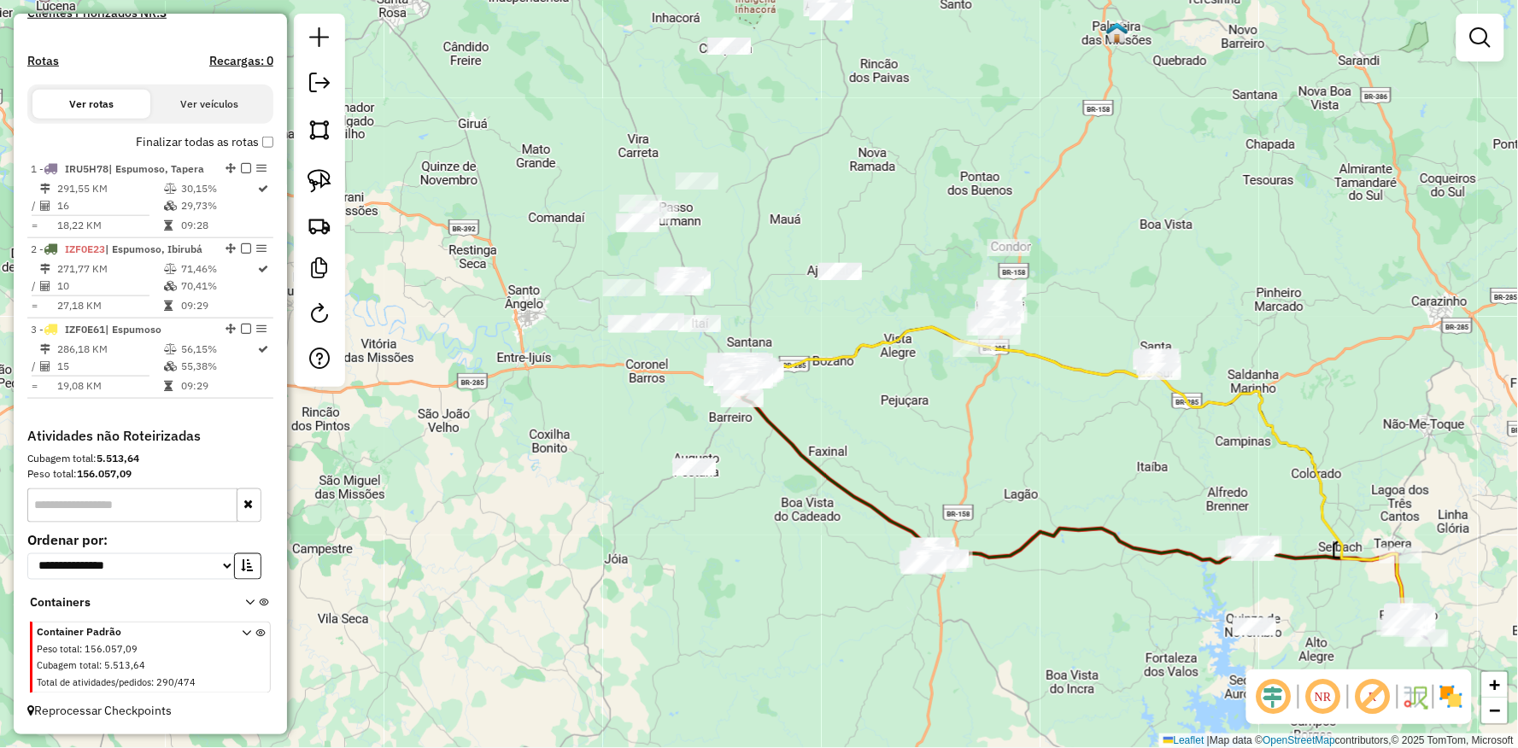
scroll to position [525, 0]
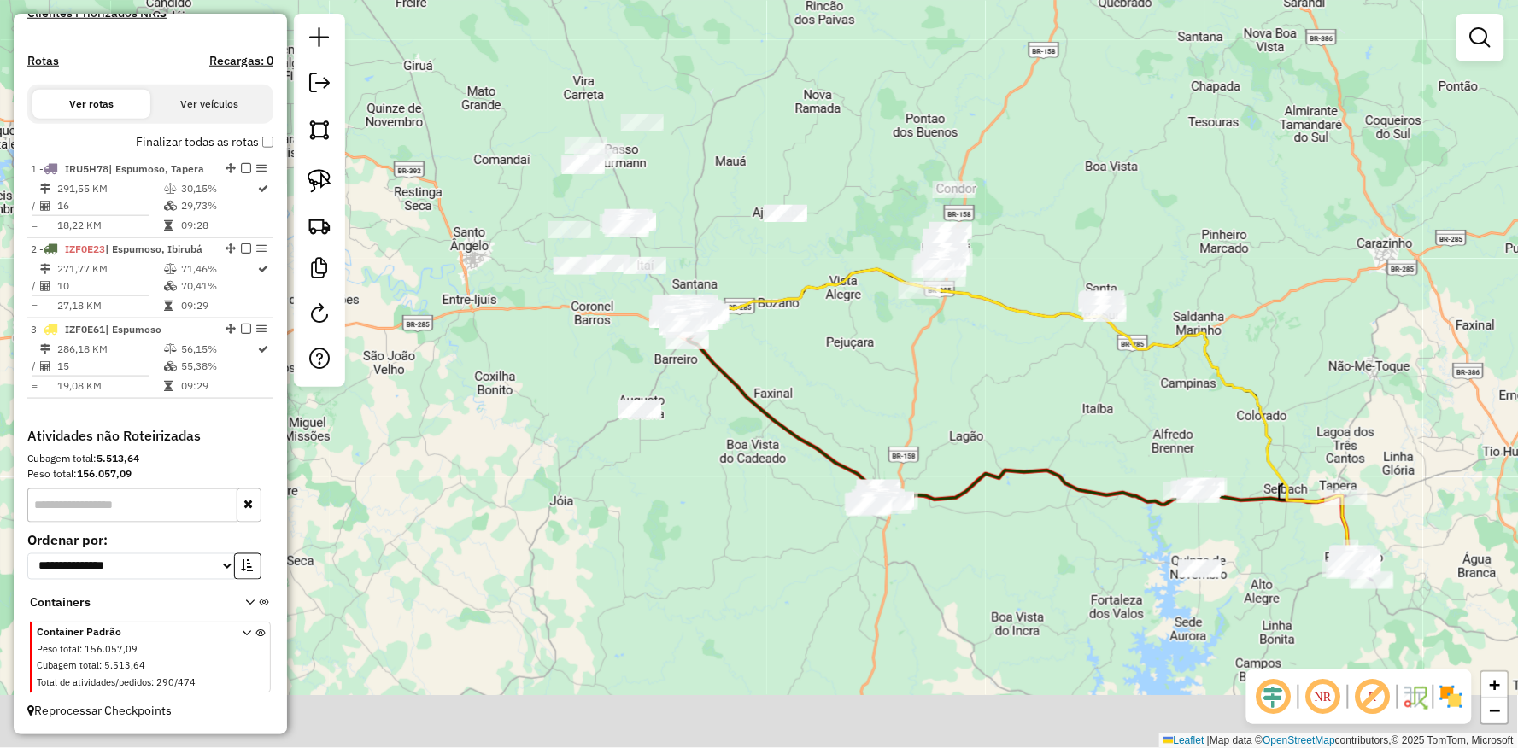
drag, startPoint x: 1033, startPoint y: 378, endPoint x: 599, endPoint y: 220, distance: 462.9
click at [599, 220] on div "Janela de atendimento Grade de atendimento Capacidade Transportadoras Veículos …" at bounding box center [759, 374] width 1518 height 748
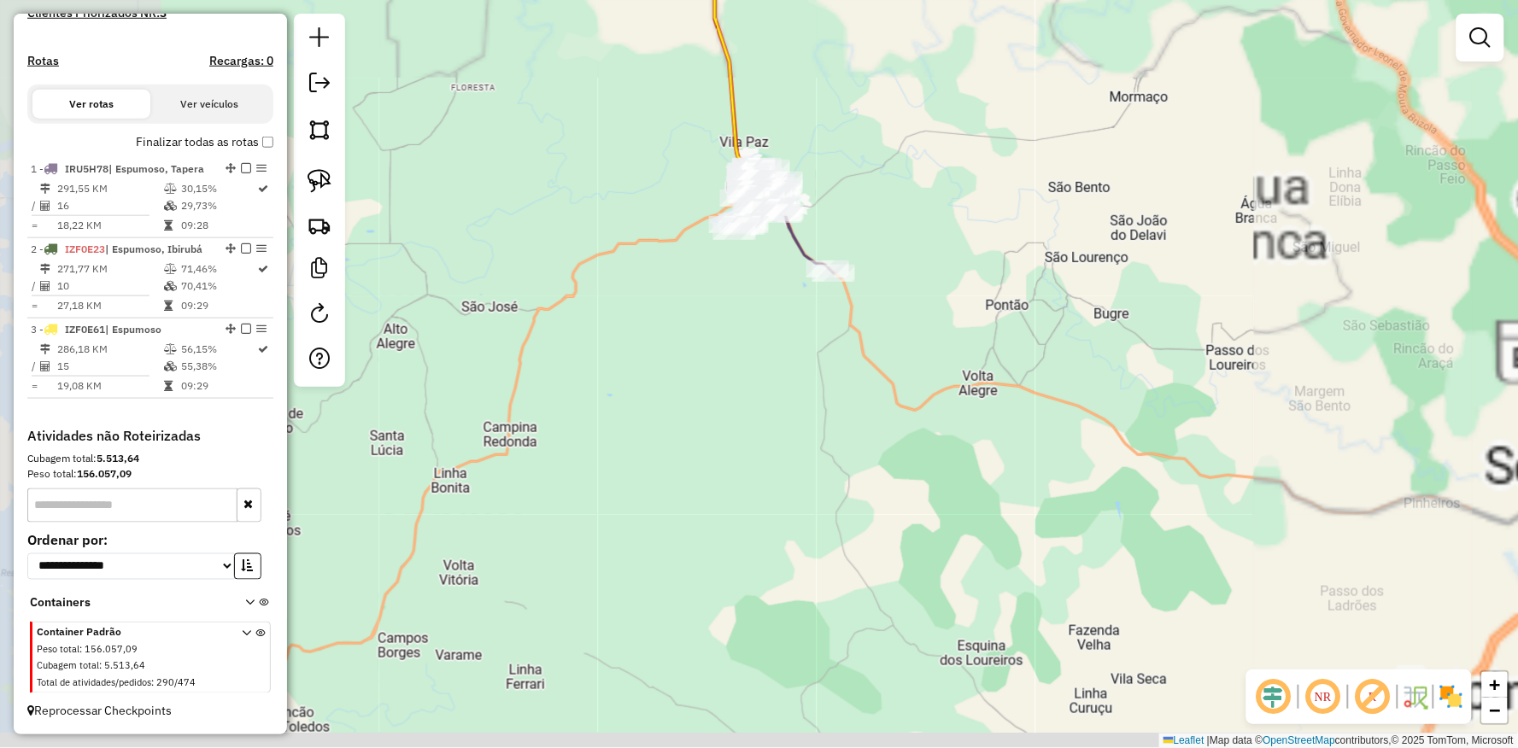
drag, startPoint x: 581, startPoint y: 191, endPoint x: 516, endPoint y: 492, distance: 307.6
click at [514, 494] on div "Janela de atendimento Grade de atendimento Capacidade Transportadoras Veículos …" at bounding box center [759, 374] width 1518 height 748
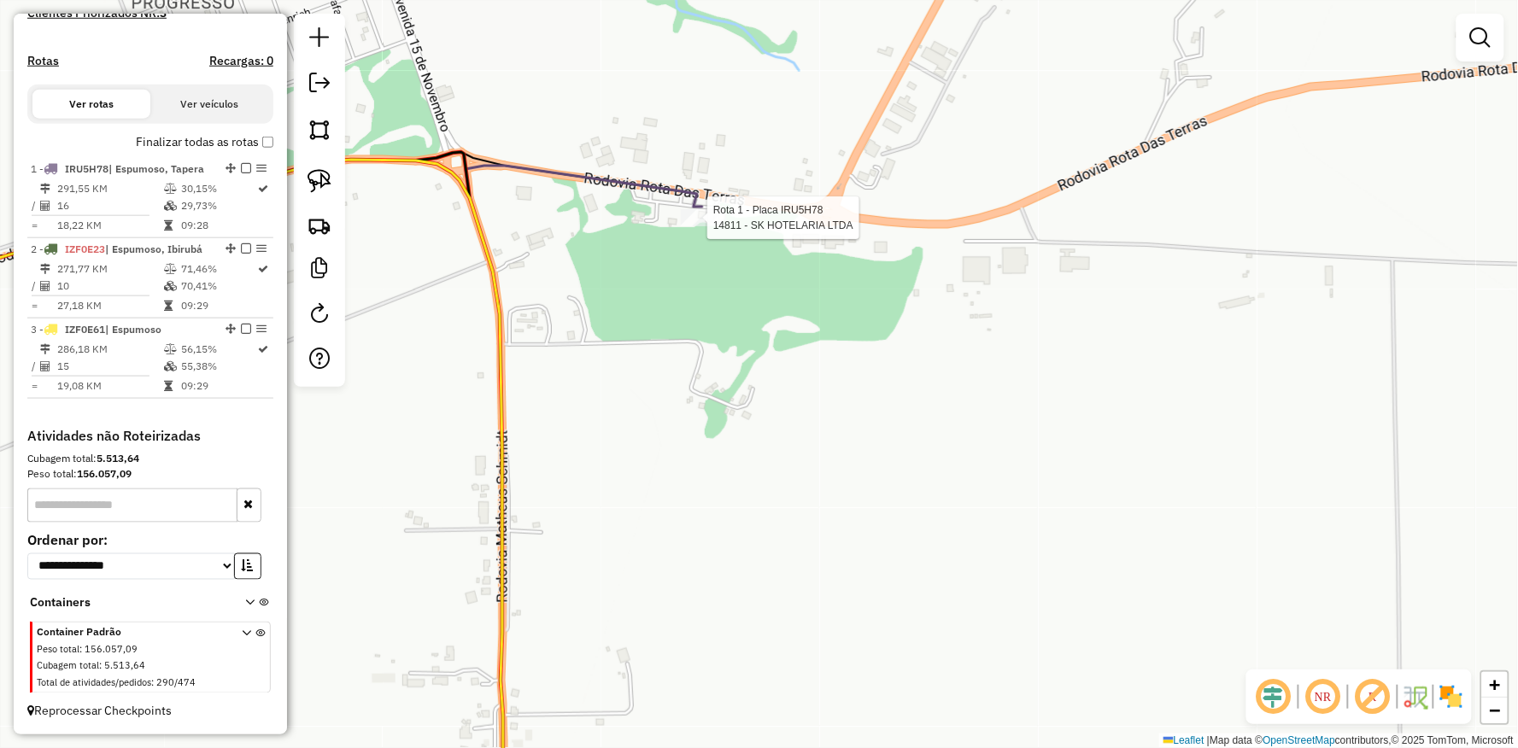
select select "**********"
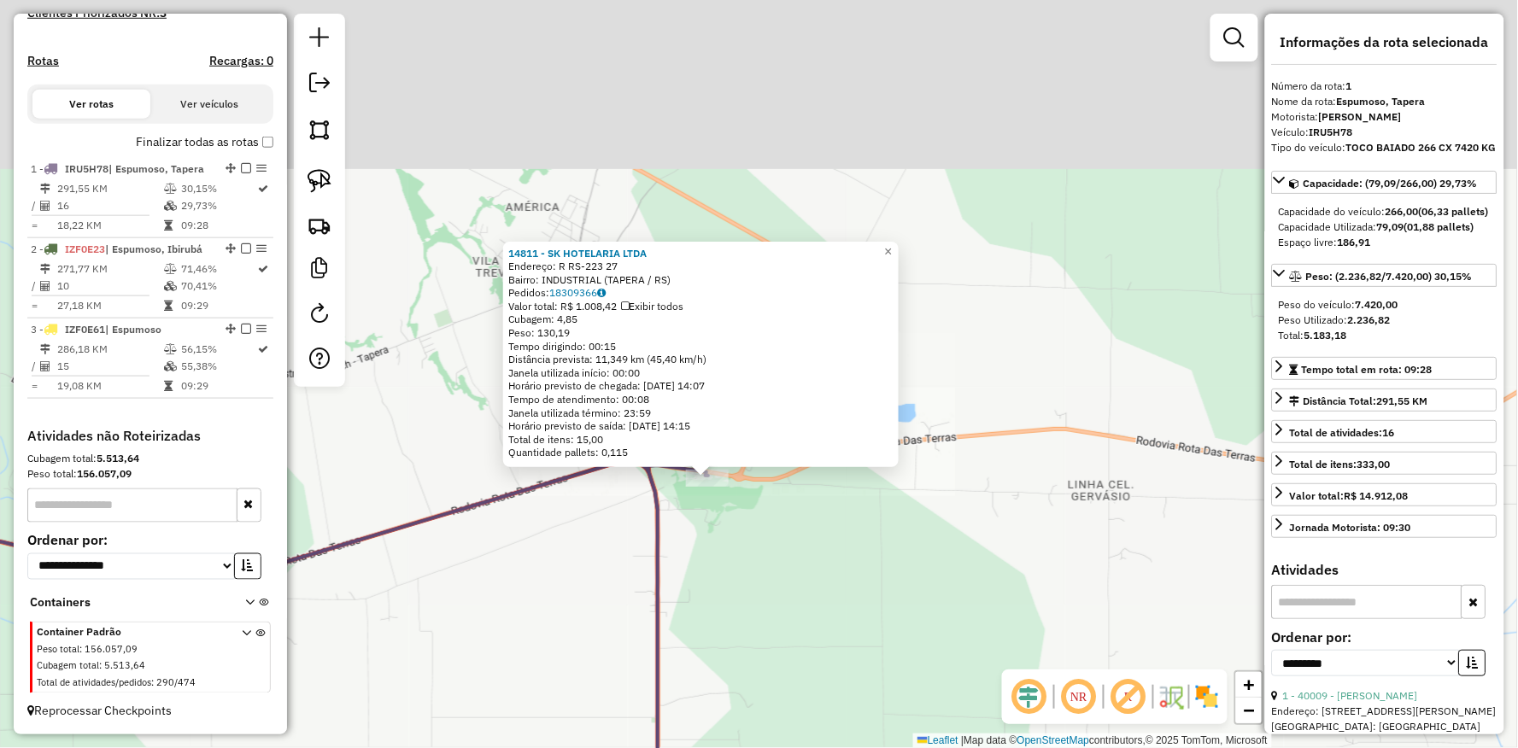
drag, startPoint x: 840, startPoint y: 552, endPoint x: 860, endPoint y: 492, distance: 63.2
click at [858, 502] on div "14811 - SK HOTELARIA LTDA Endereço: R RS-223 27 Bairro: INDUSTRIAL (TAPERA / RS…" at bounding box center [759, 374] width 1518 height 748
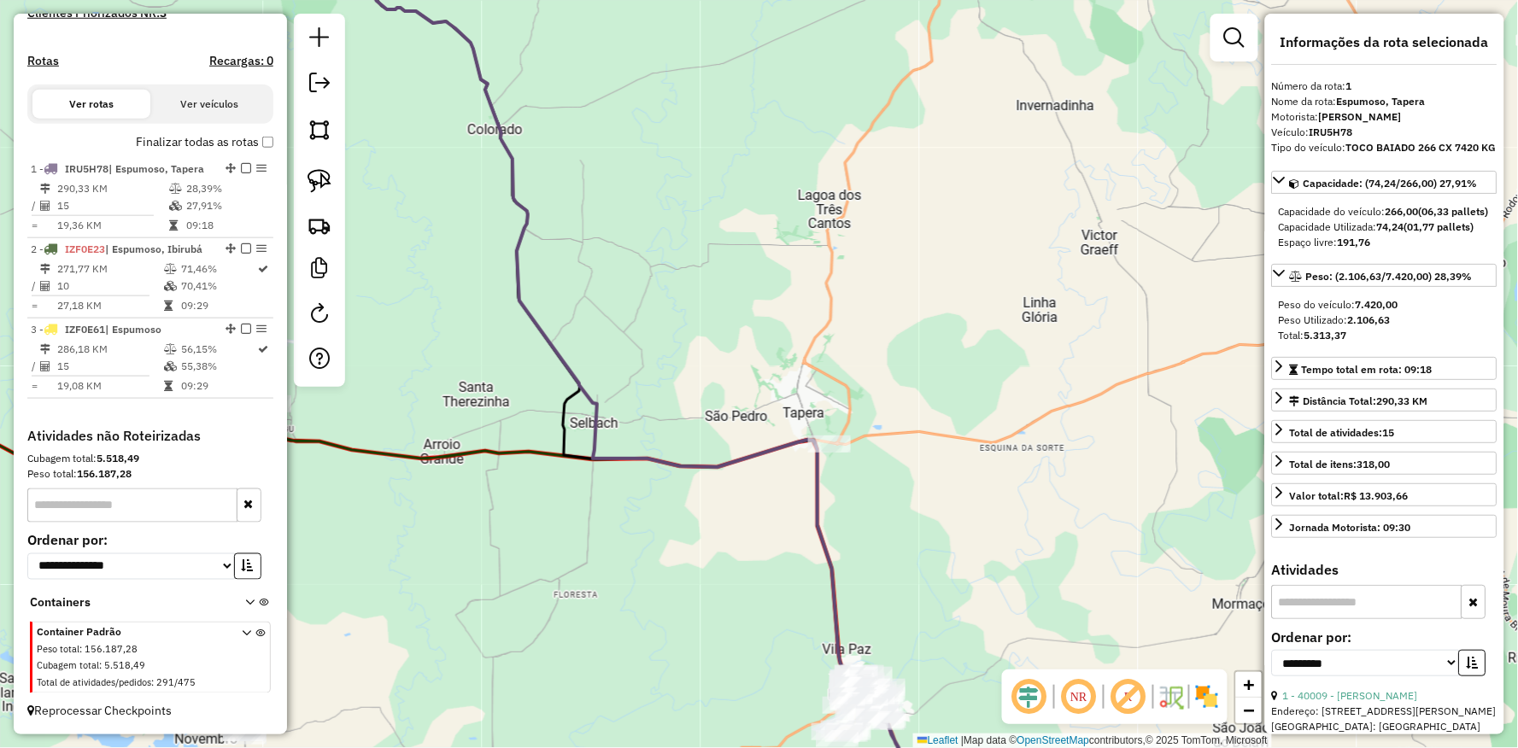
drag, startPoint x: 846, startPoint y: 523, endPoint x: 762, endPoint y: 337, distance: 203.7
click at [762, 337] on div "Janela de atendimento Grade de atendimento Capacidade Transportadoras Veículos …" at bounding box center [759, 374] width 1518 height 748
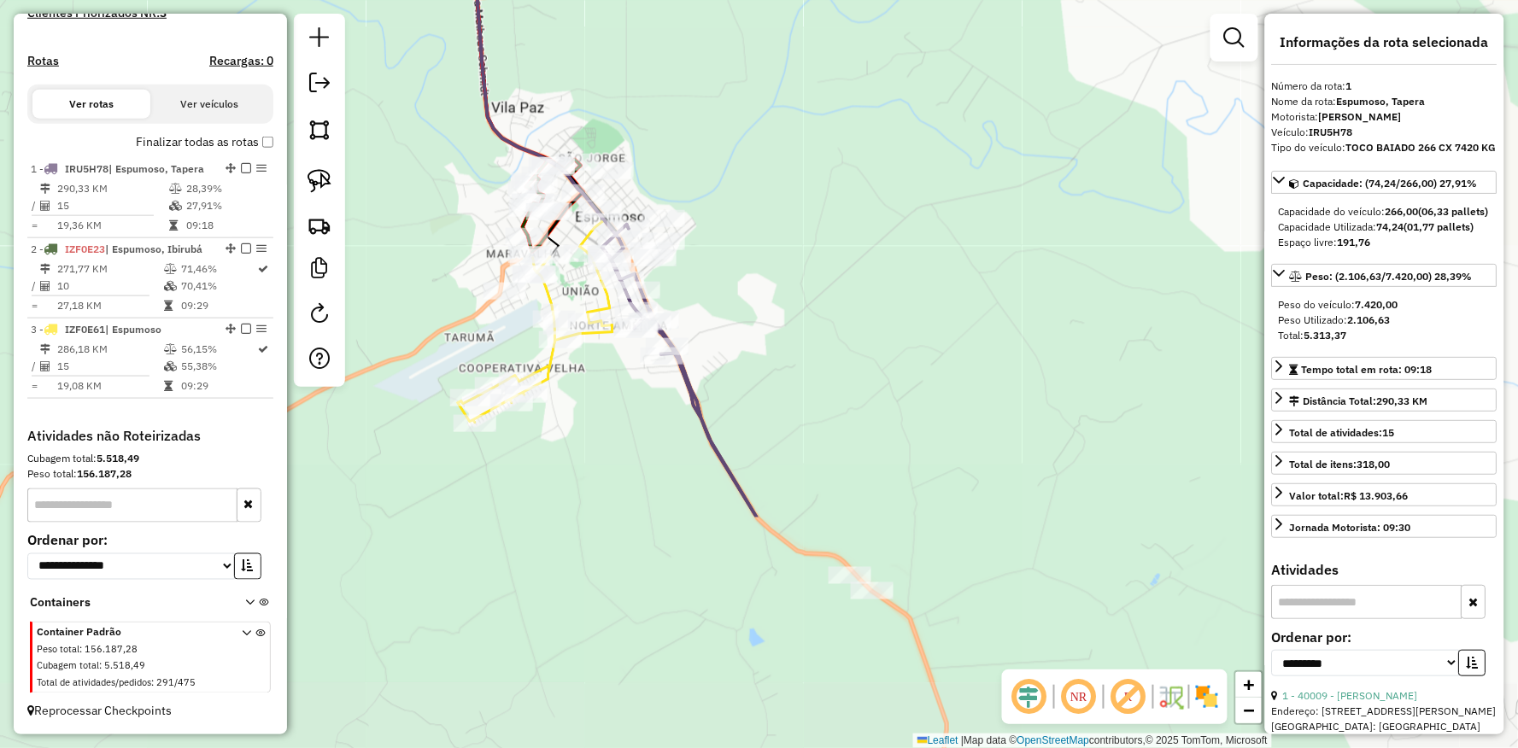
drag, startPoint x: 650, startPoint y: 594, endPoint x: 458, endPoint y: 275, distance: 372.1
click at [458, 275] on div "Janela de atendimento Grade de atendimento Capacidade Transportadoras Veículos …" at bounding box center [759, 374] width 1518 height 748
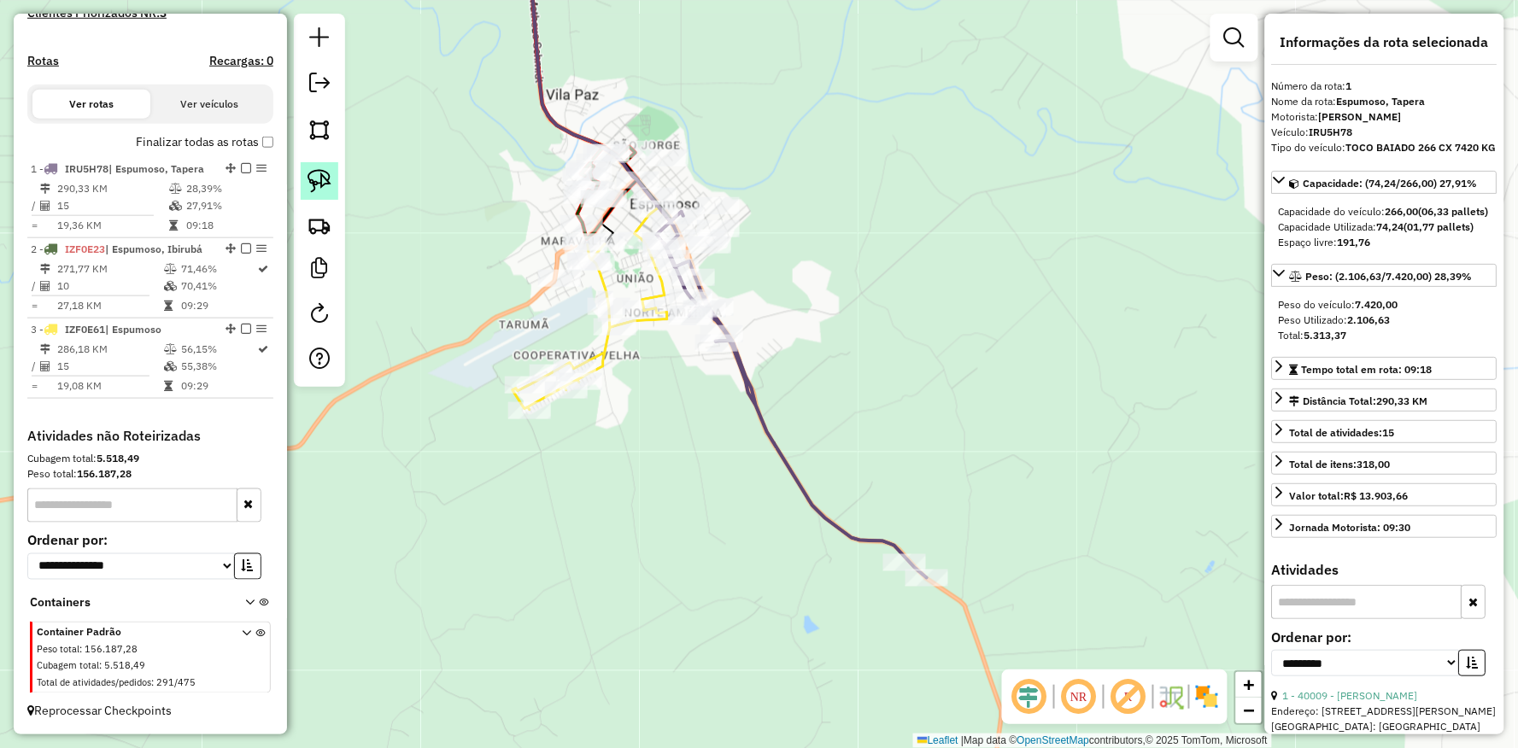
click at [301, 176] on link at bounding box center [320, 181] width 38 height 38
click at [302, 176] on link at bounding box center [320, 181] width 38 height 38
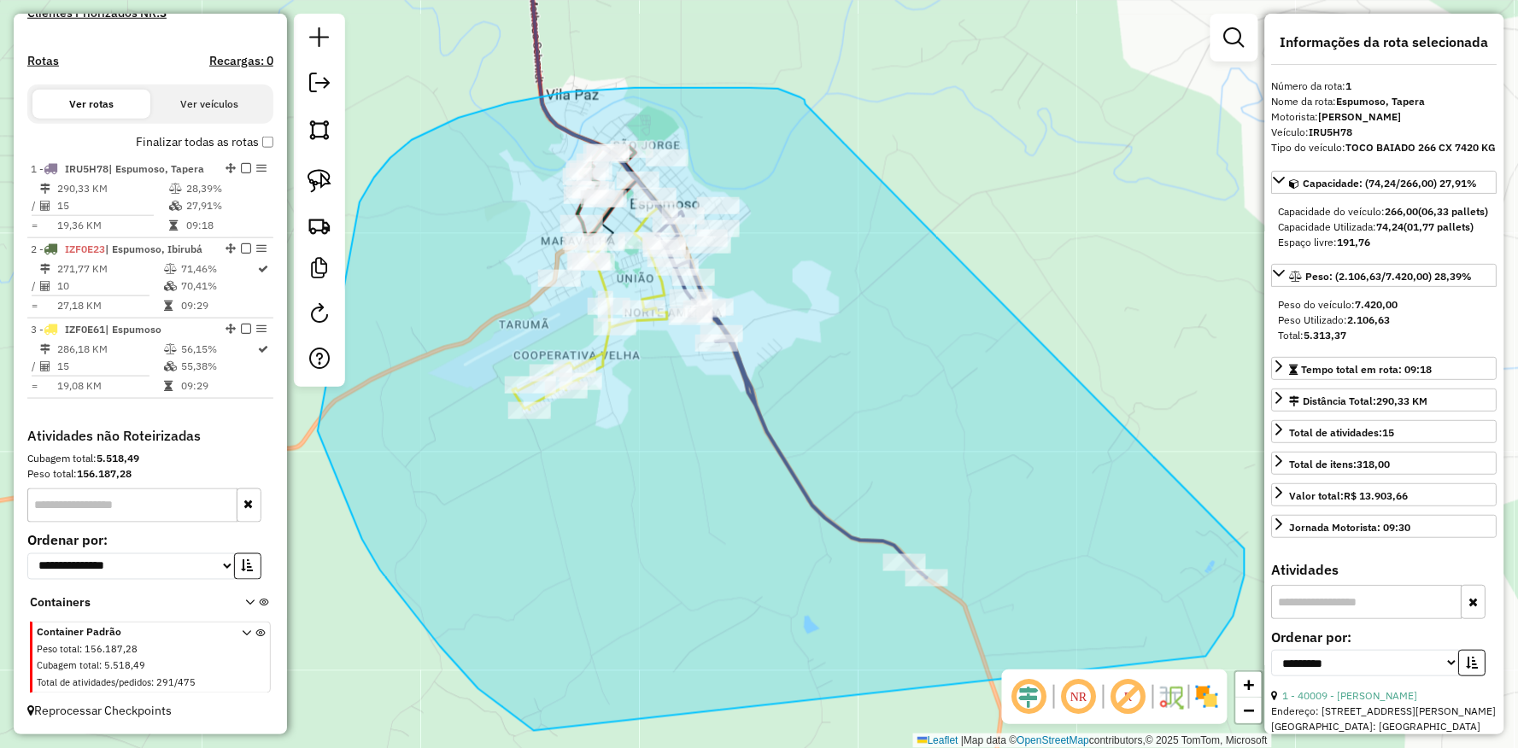
drag, startPoint x: 805, startPoint y: 104, endPoint x: 1210, endPoint y: 467, distance: 543.7
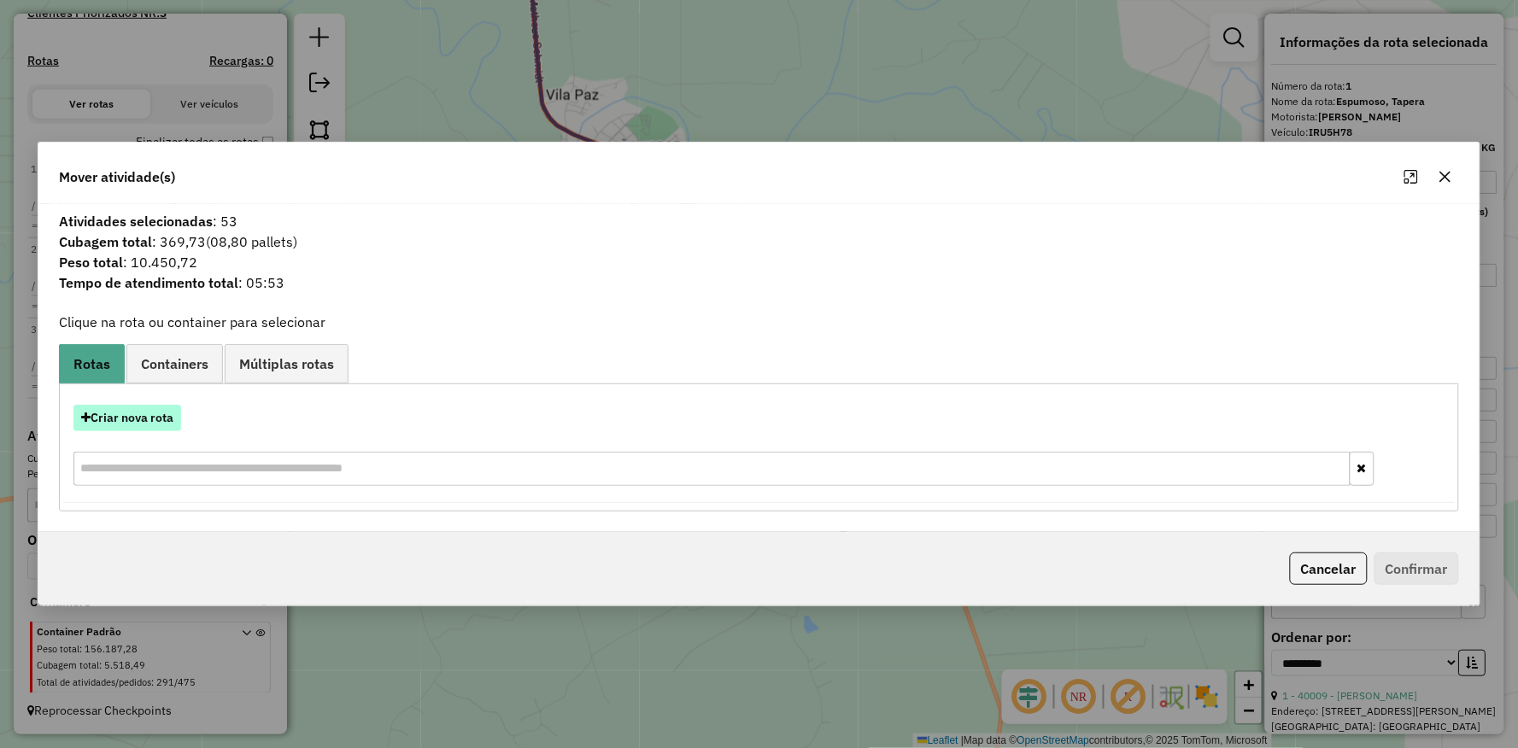
click at [138, 410] on button "Criar nova rota" at bounding box center [127, 418] width 108 height 26
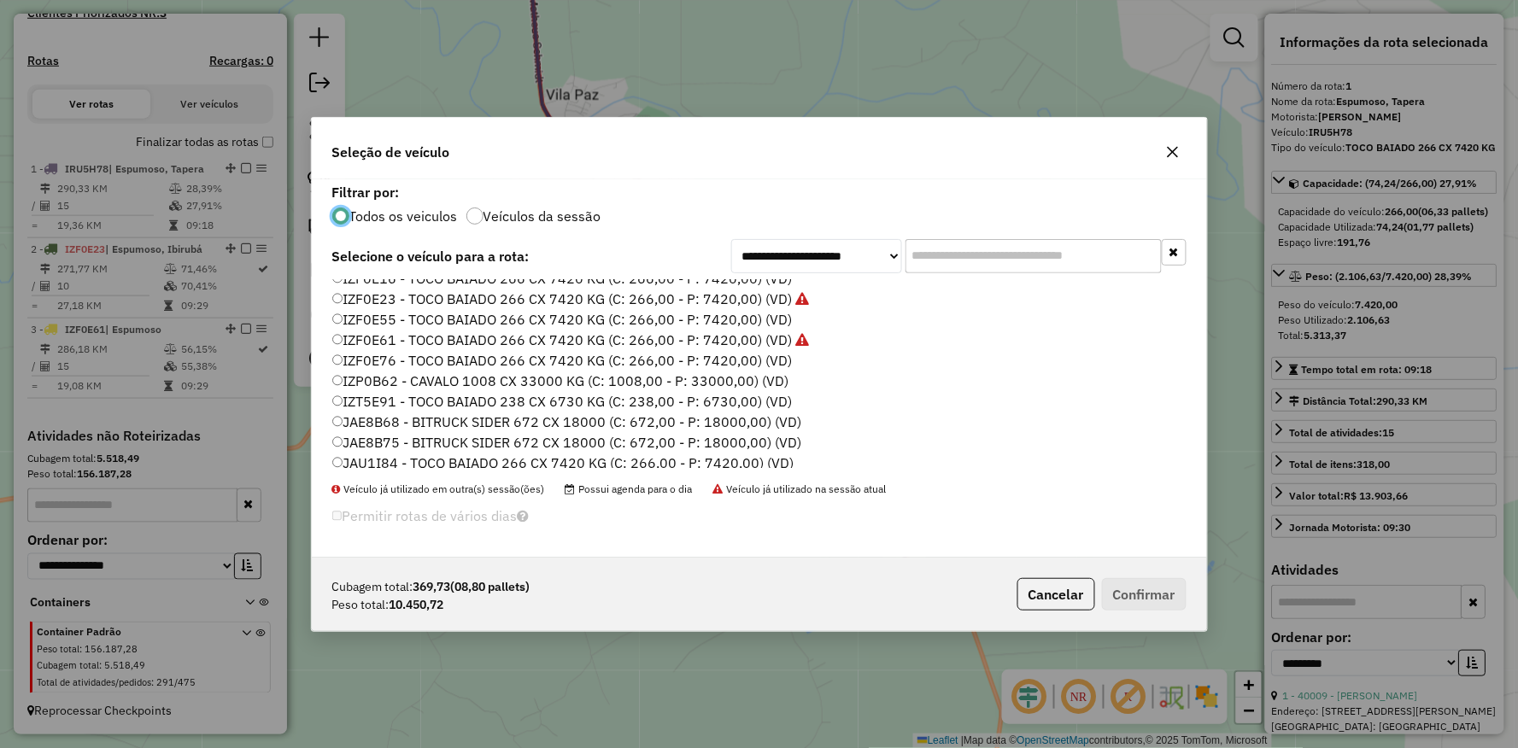
scroll to position [225, 0]
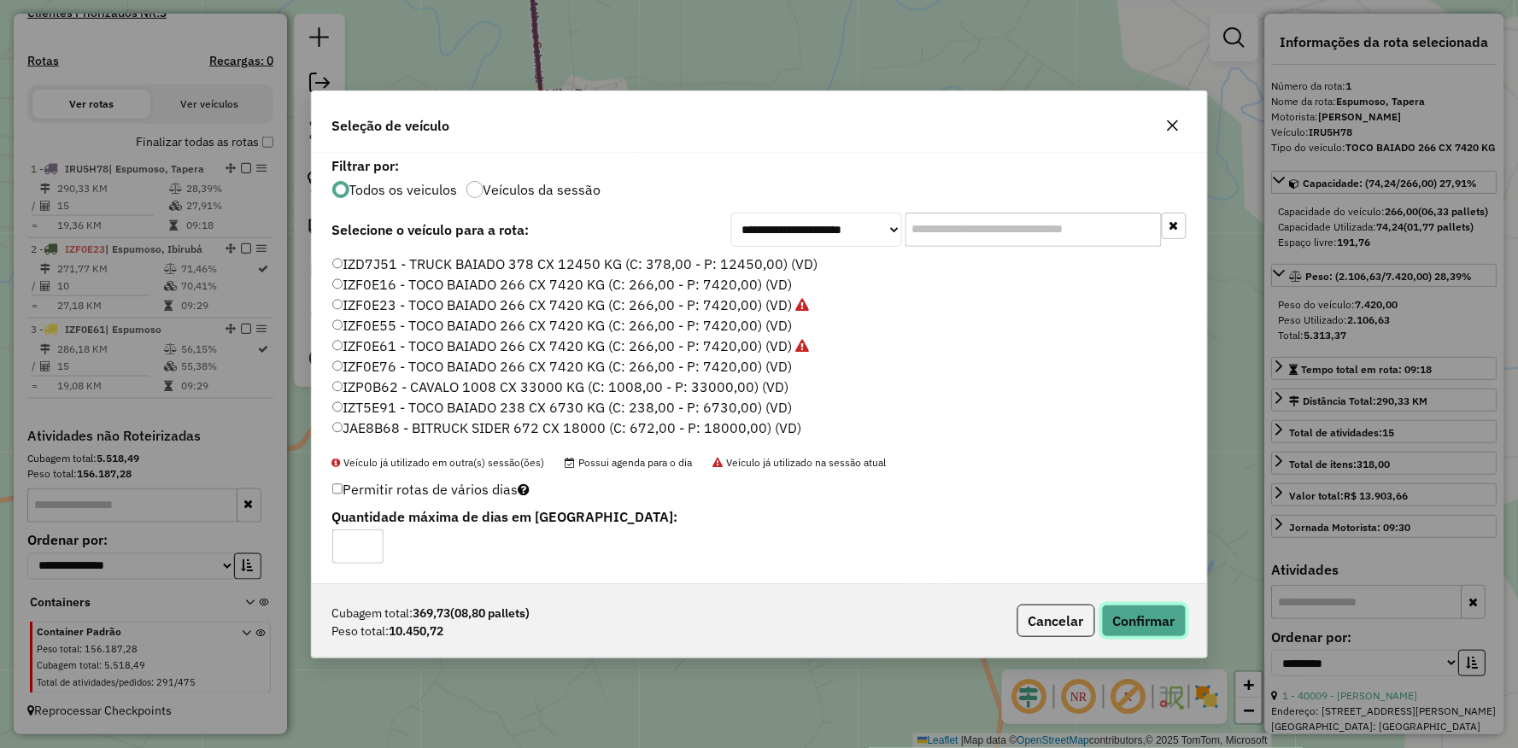
click at [1125, 611] on button "Confirmar" at bounding box center [1144, 621] width 85 height 32
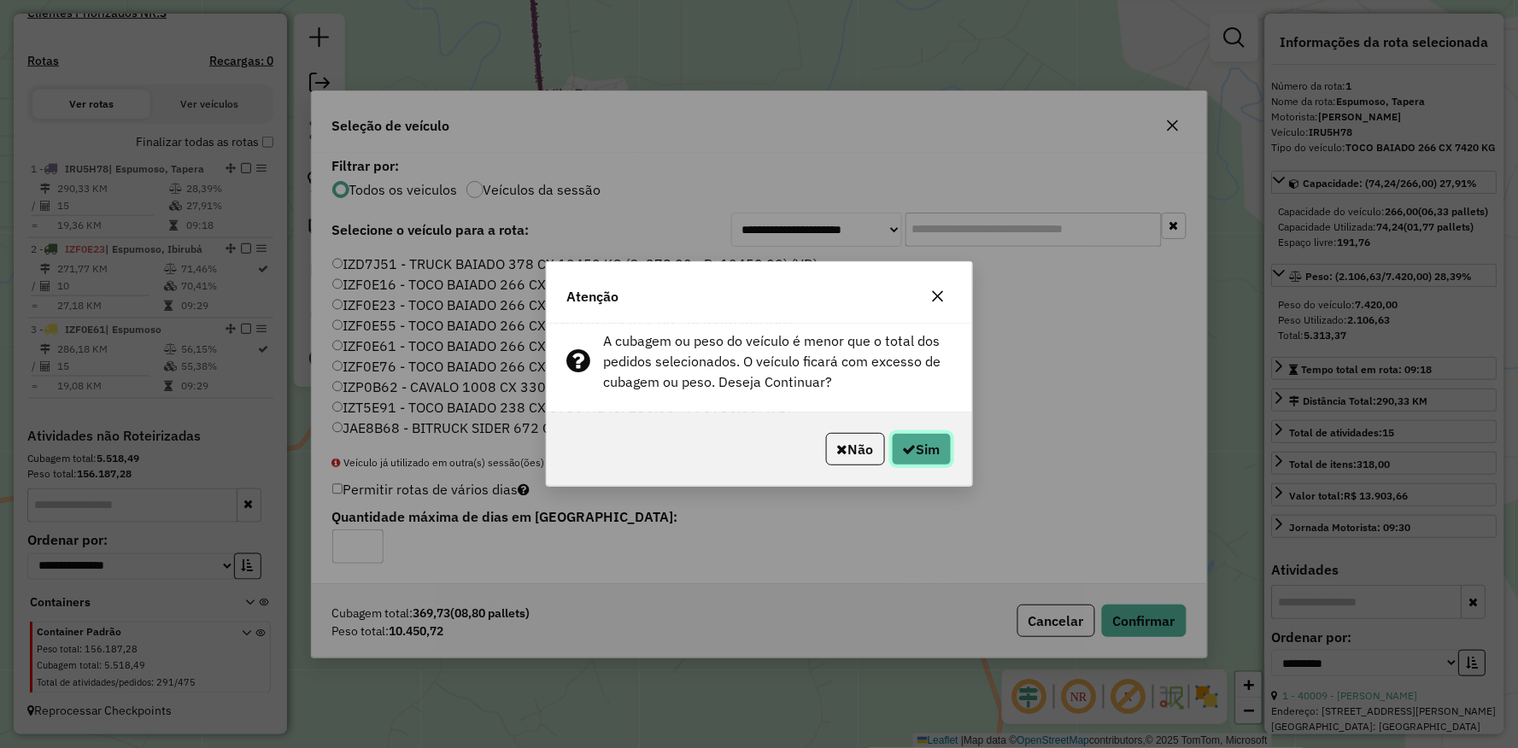
click at [915, 451] on button "Sim" at bounding box center [922, 449] width 60 height 32
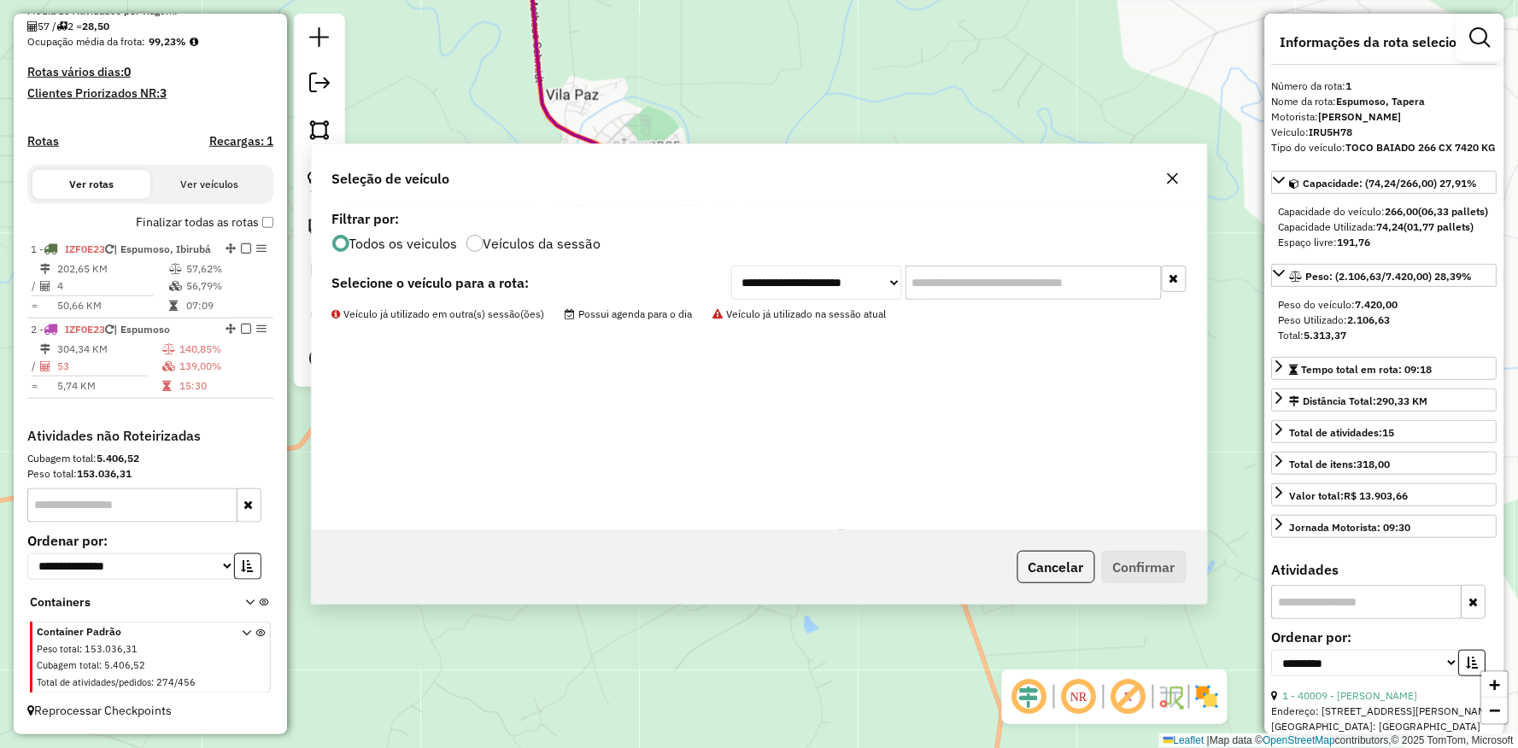
scroll to position [430, 0]
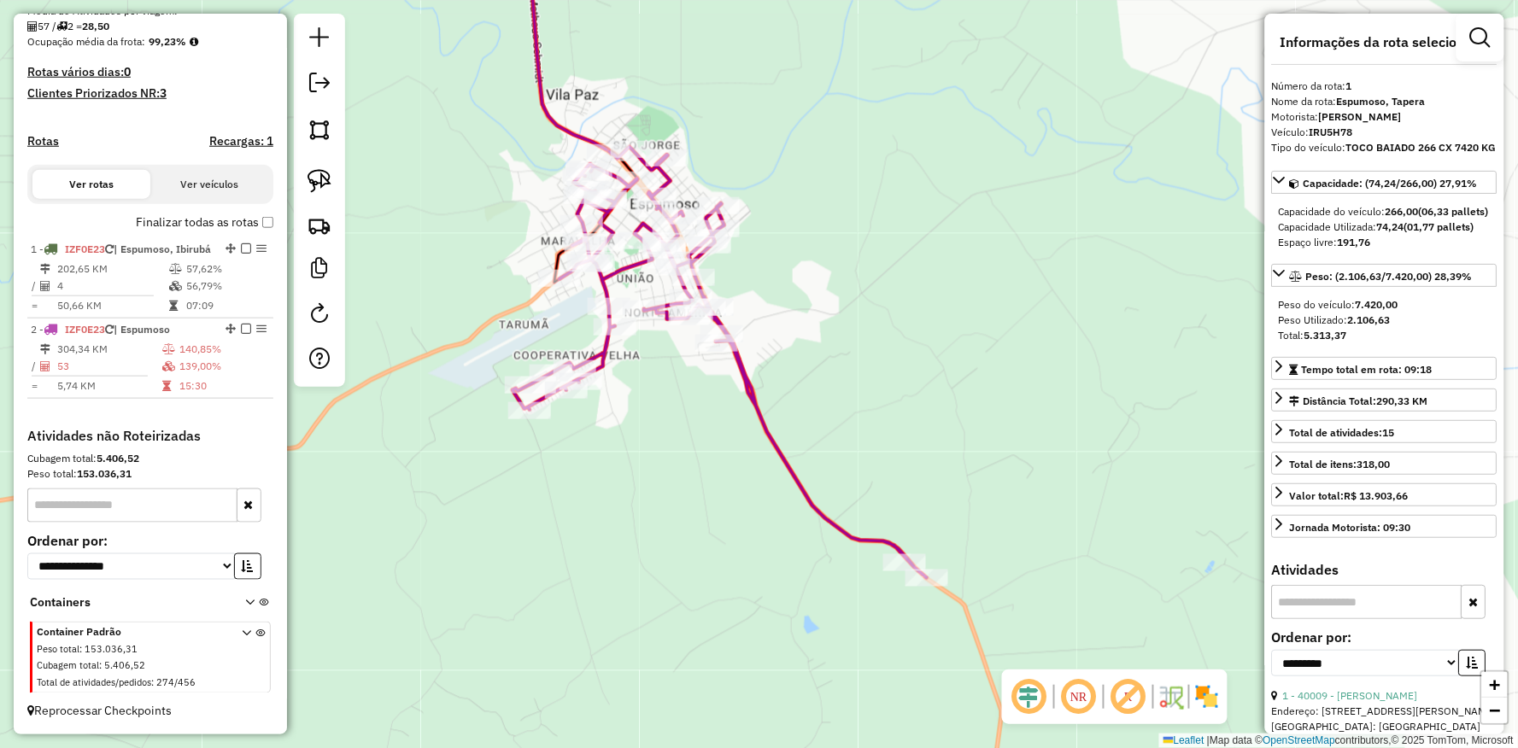
click at [765, 585] on div "Janela de atendimento Grade de atendimento Capacidade Transportadoras Veículos …" at bounding box center [759, 374] width 1518 height 748
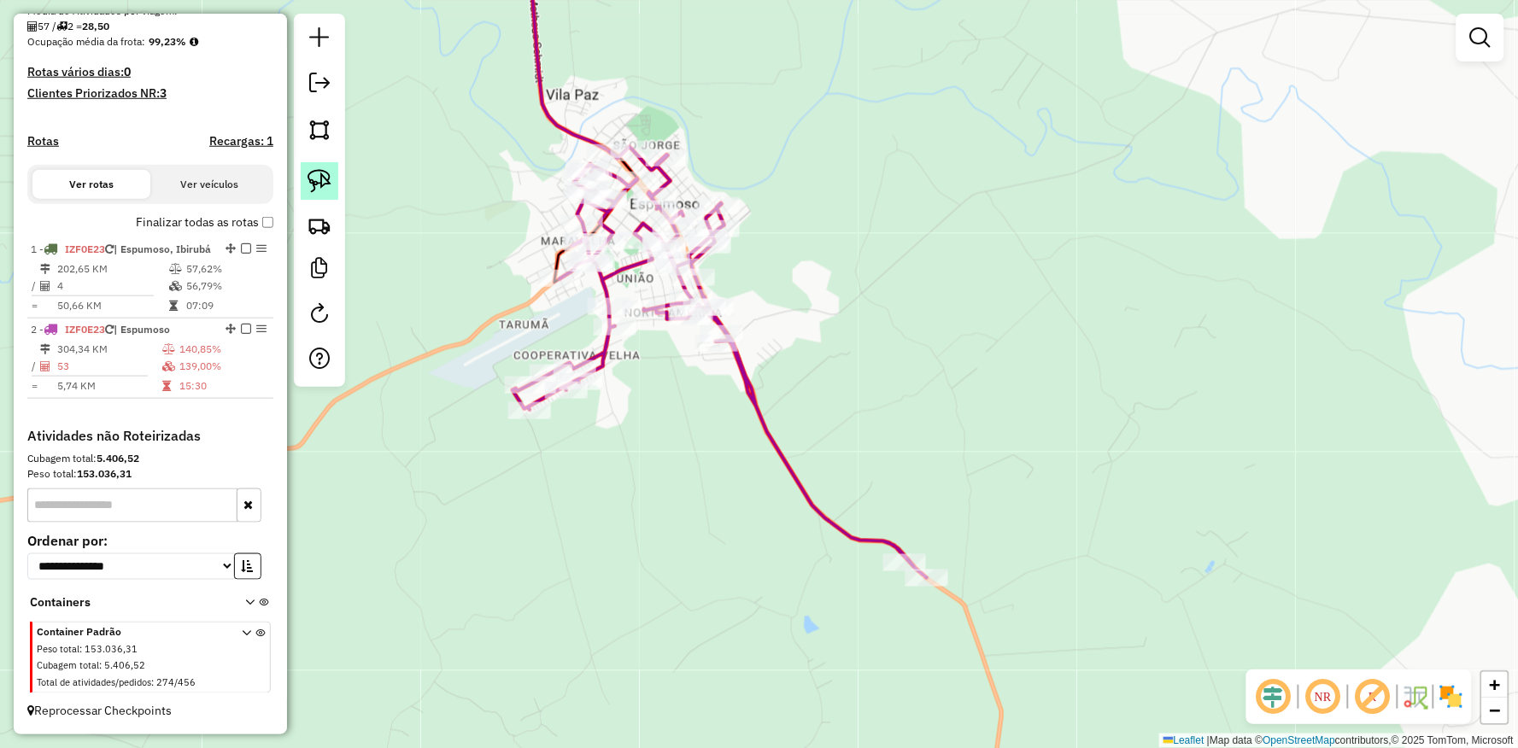
click at [304, 189] on link at bounding box center [320, 181] width 38 height 38
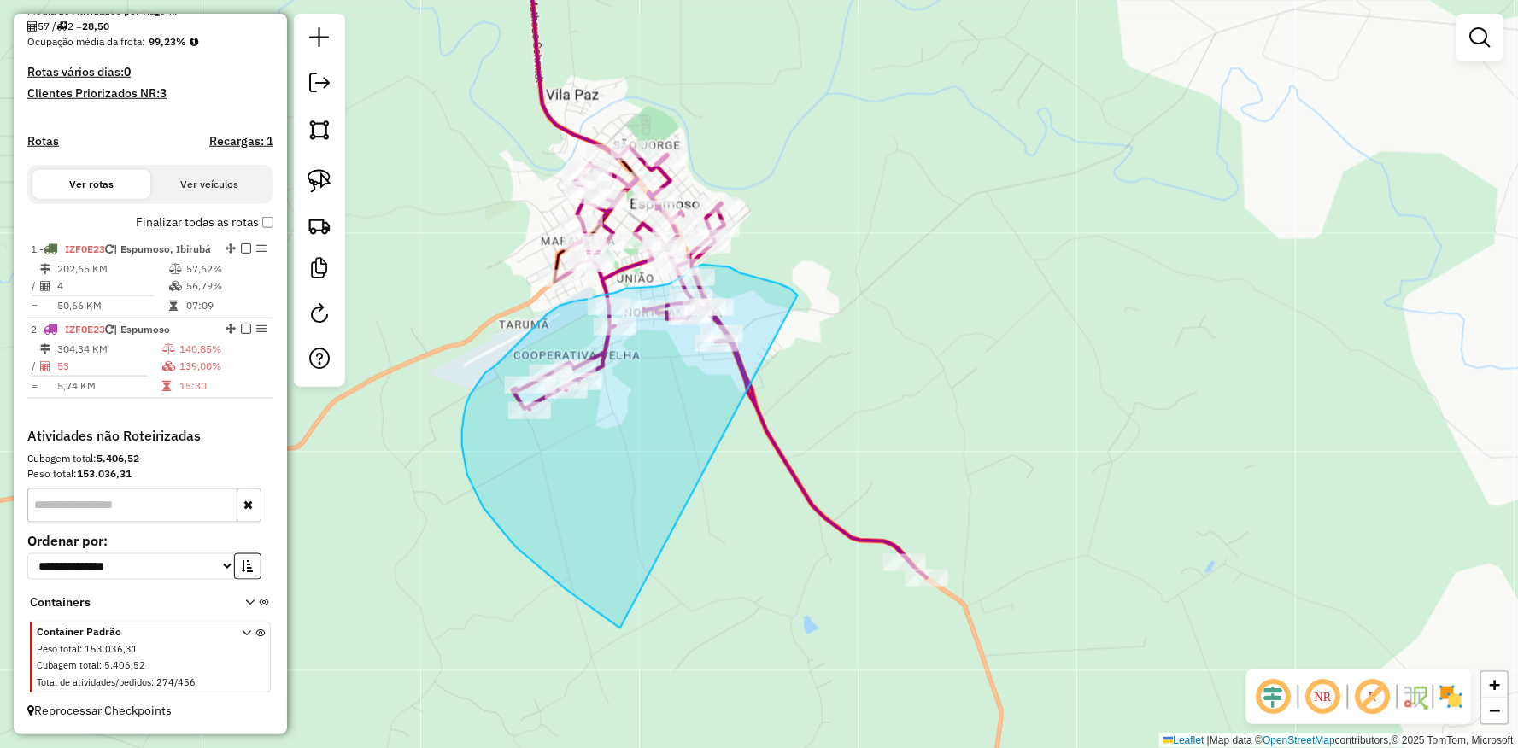
drag, startPoint x: 784, startPoint y: 286, endPoint x: 1188, endPoint y: 560, distance: 488.2
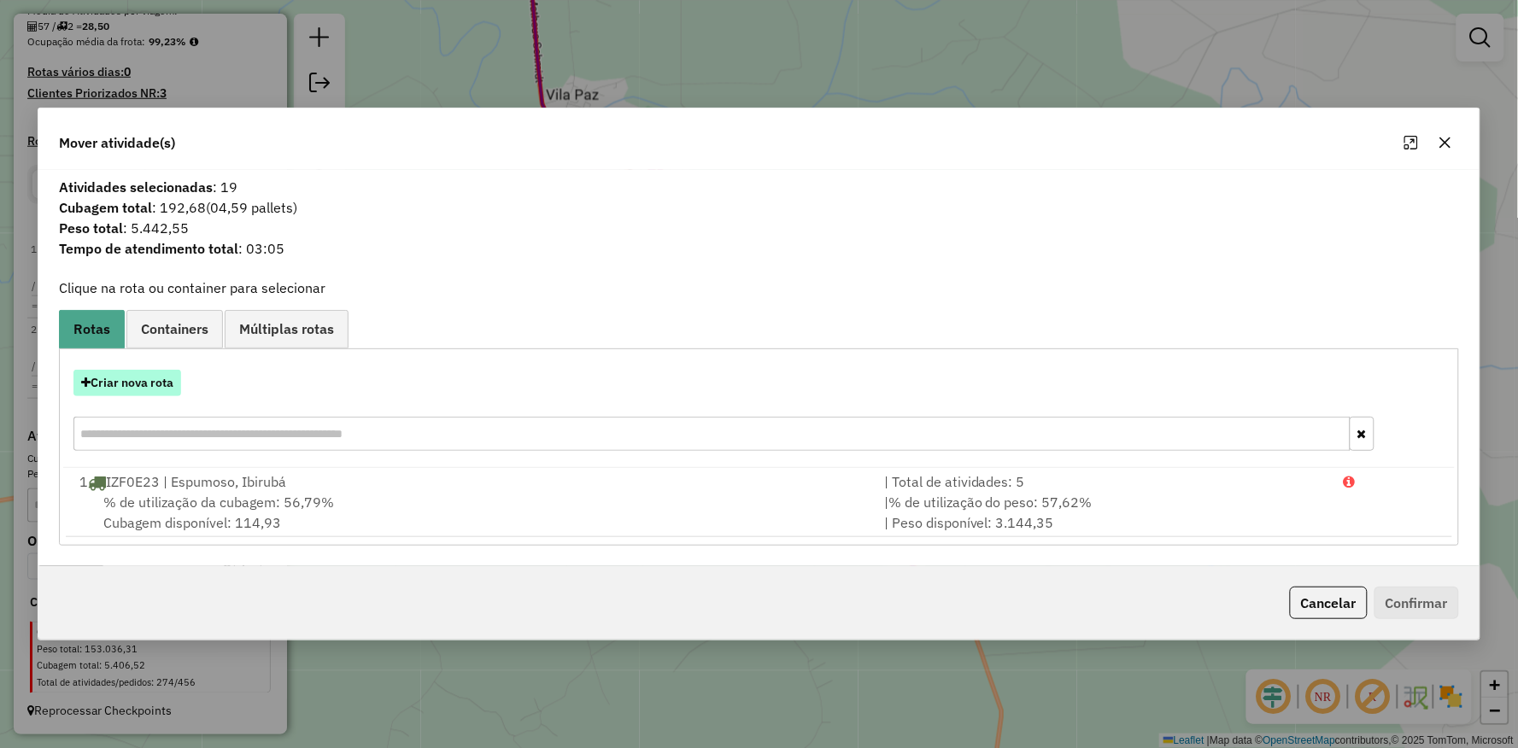
click at [140, 393] on button "Criar nova rota" at bounding box center [127, 383] width 108 height 26
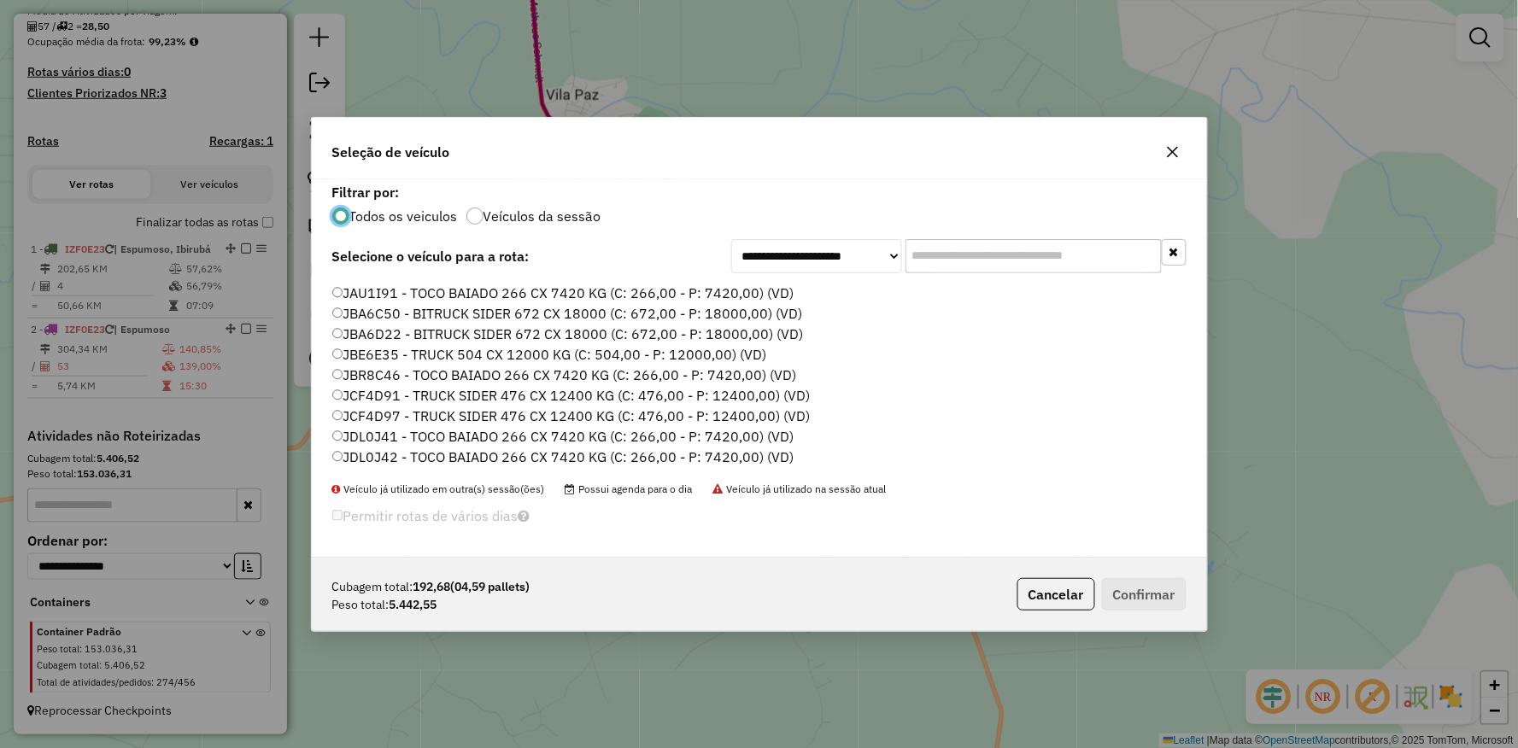
scroll to position [414, 0]
click at [340, 317] on label "JAU1I91 - TOCO BAIADO 266 CX 7420 KG (C: 266,00 - P: 7420,00) (VD)" at bounding box center [563, 326] width 462 height 20
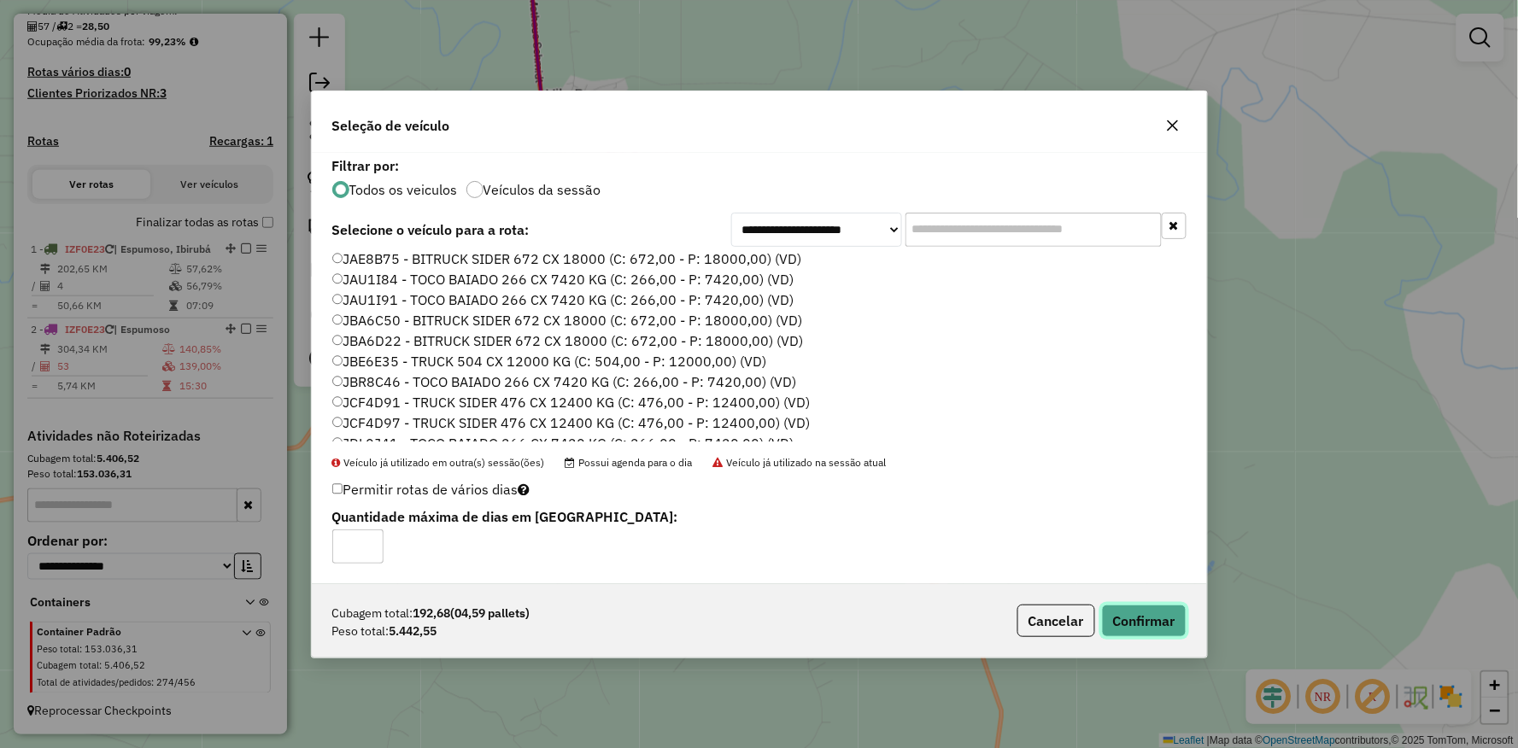
click at [1120, 612] on button "Confirmar" at bounding box center [1144, 621] width 85 height 32
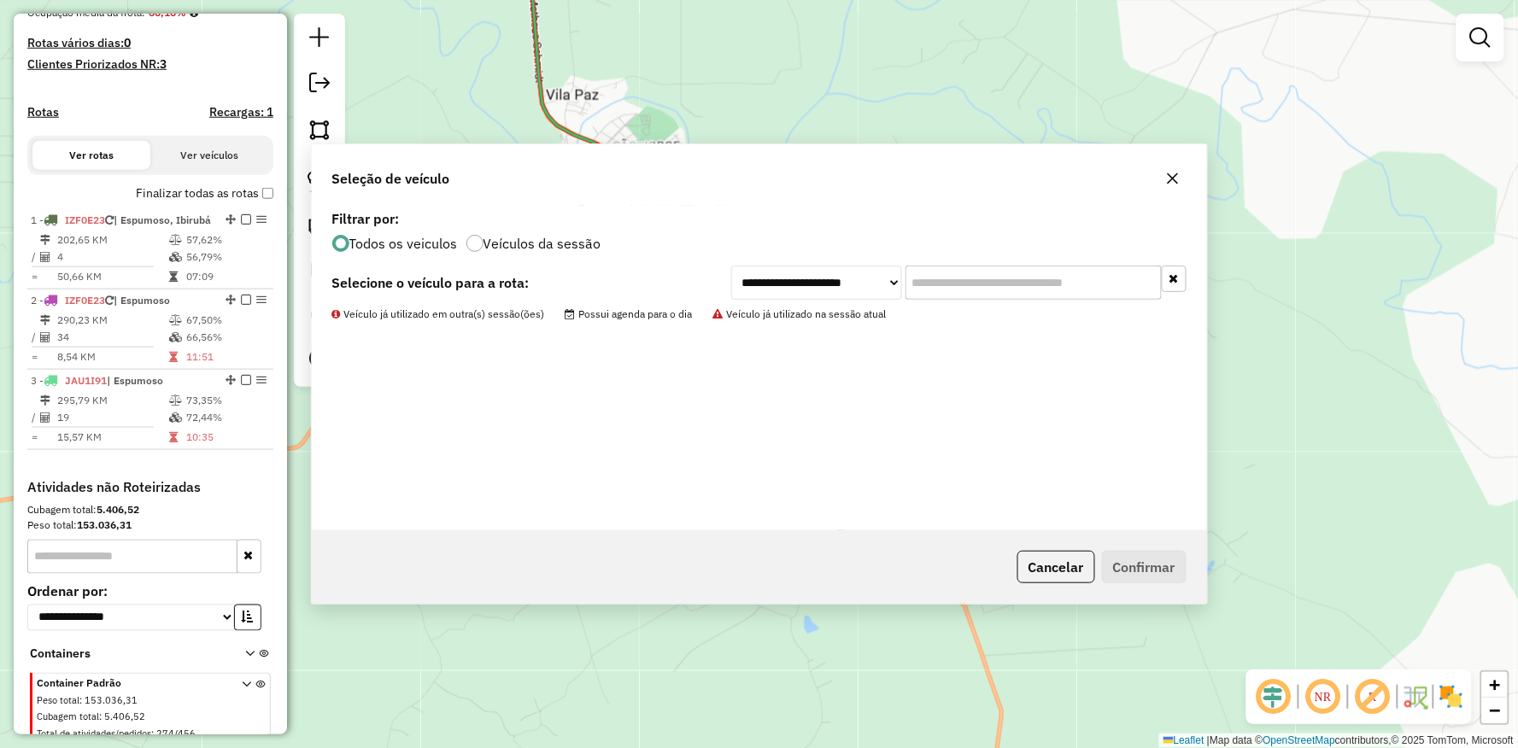
scroll to position [509, 0]
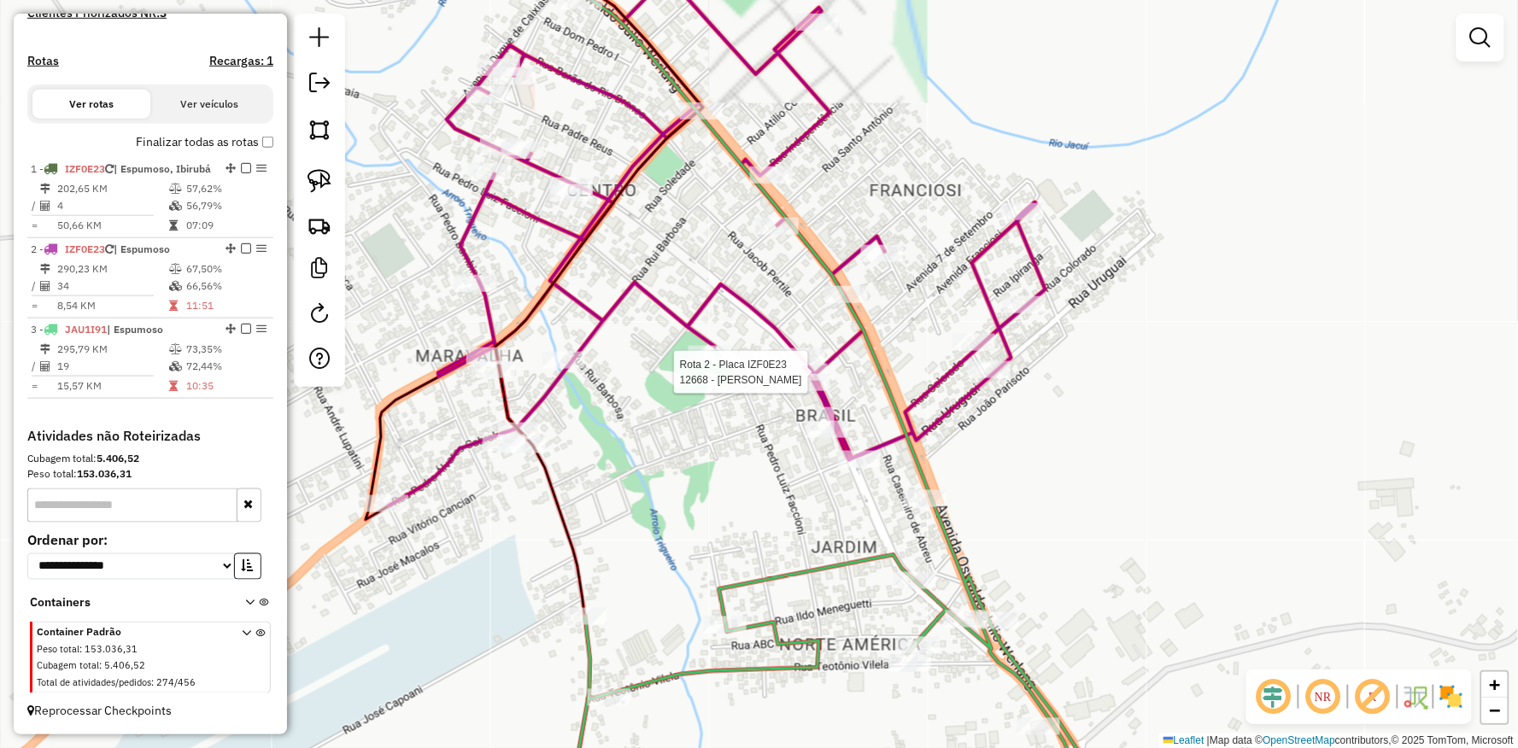
select select "**********"
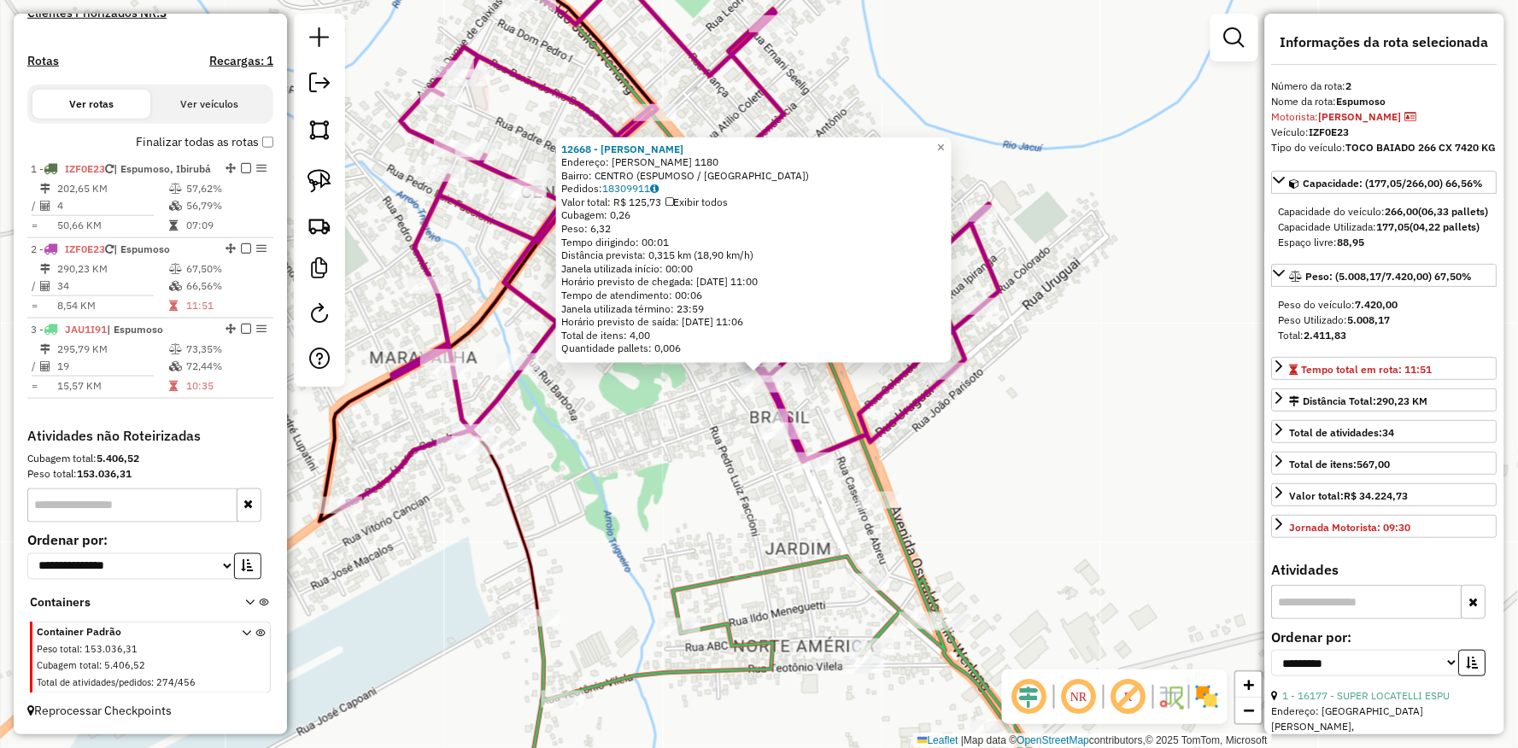
click at [653, 478] on div "Rota 2 - Placa IZF0E23 18055 - ACOUGUE SCHERER FIL 12668 - PANTZ BARBER Endereç…" at bounding box center [759, 374] width 1518 height 748
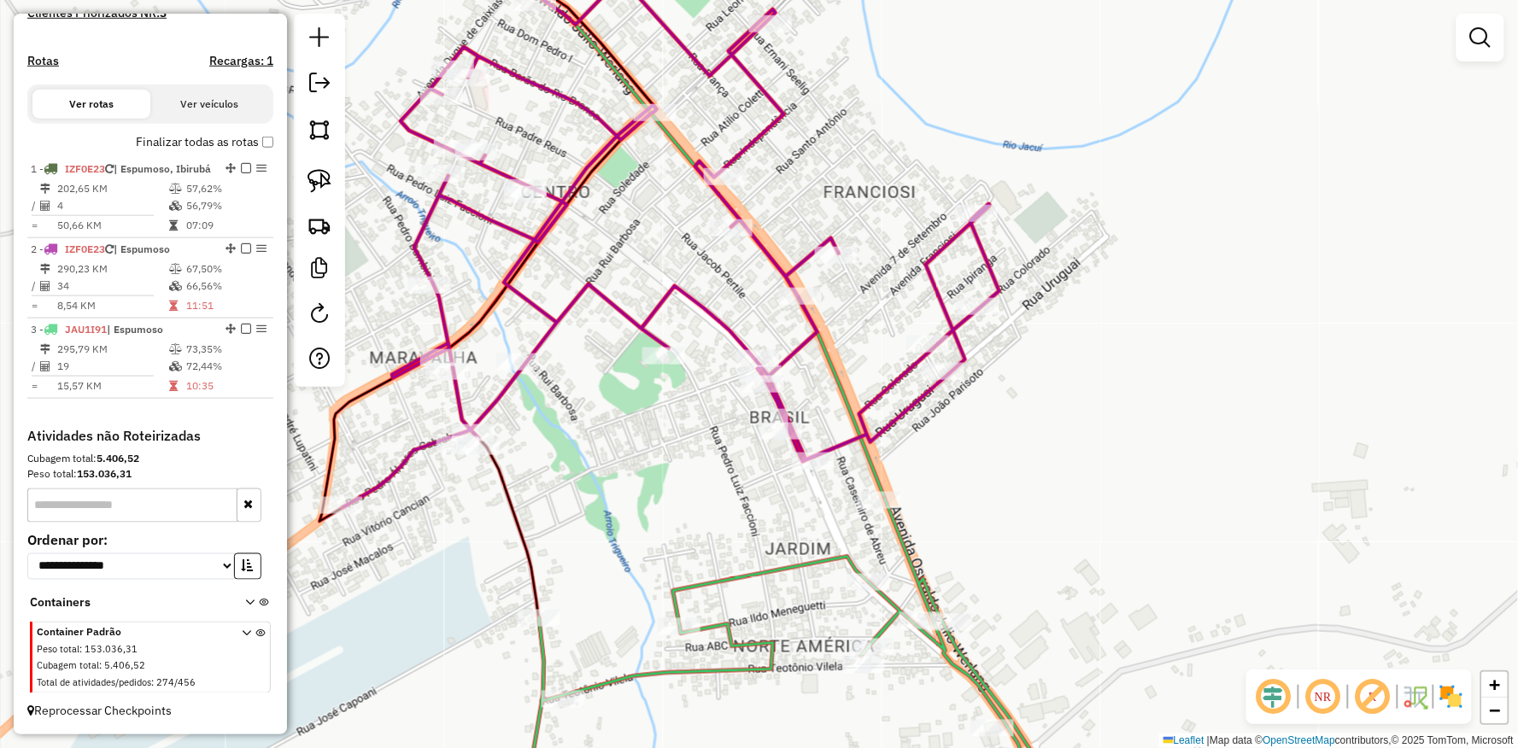
click at [864, 513] on div "Janela de atendimento Grade de atendimento Capacidade Transportadoras Veículos …" at bounding box center [759, 374] width 1518 height 748
select select "**********"
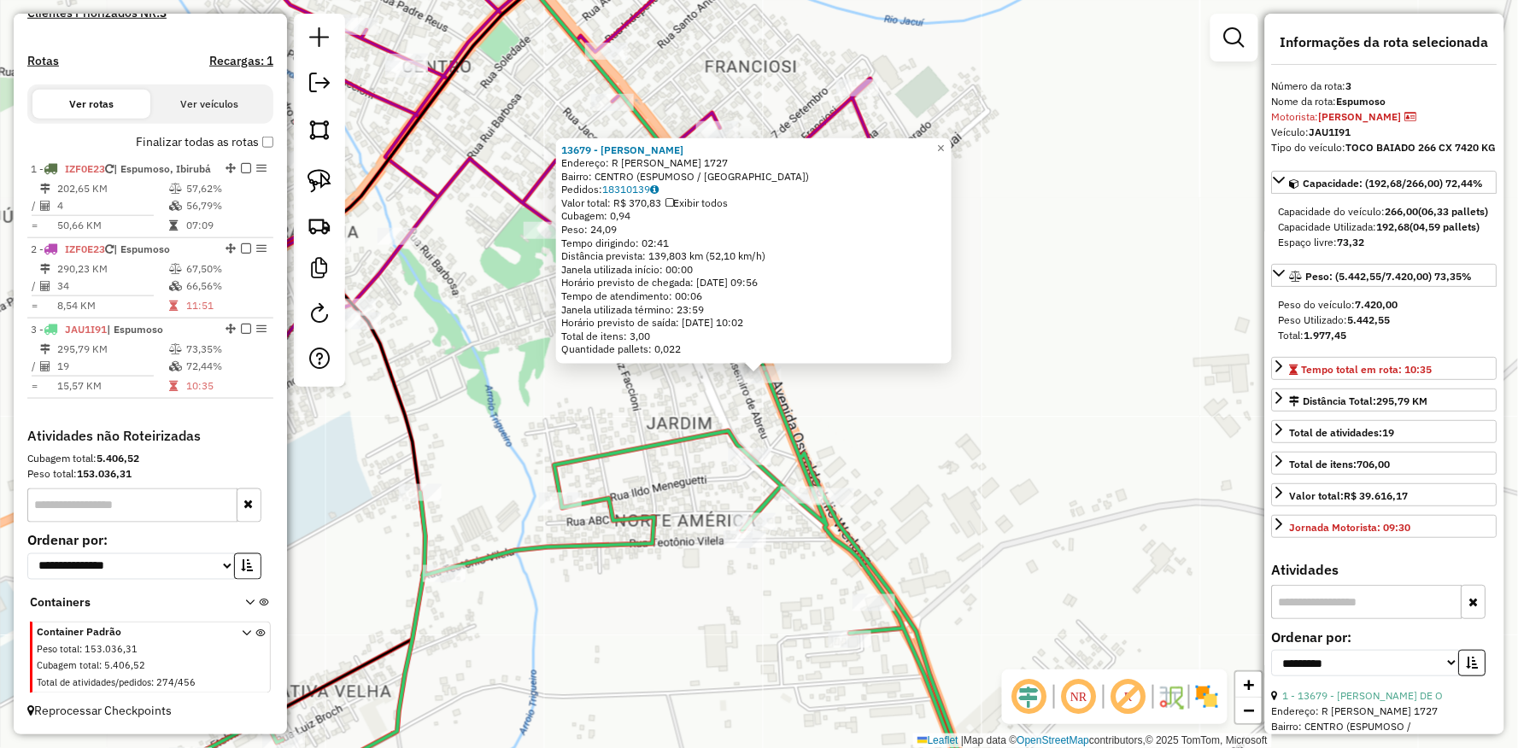
click at [932, 415] on div "13679 - DIONATAN PRATES DE O Endereço: R OSVALDO JULIO WERLANG 1727 Bairro: CEN…" at bounding box center [759, 374] width 1518 height 748
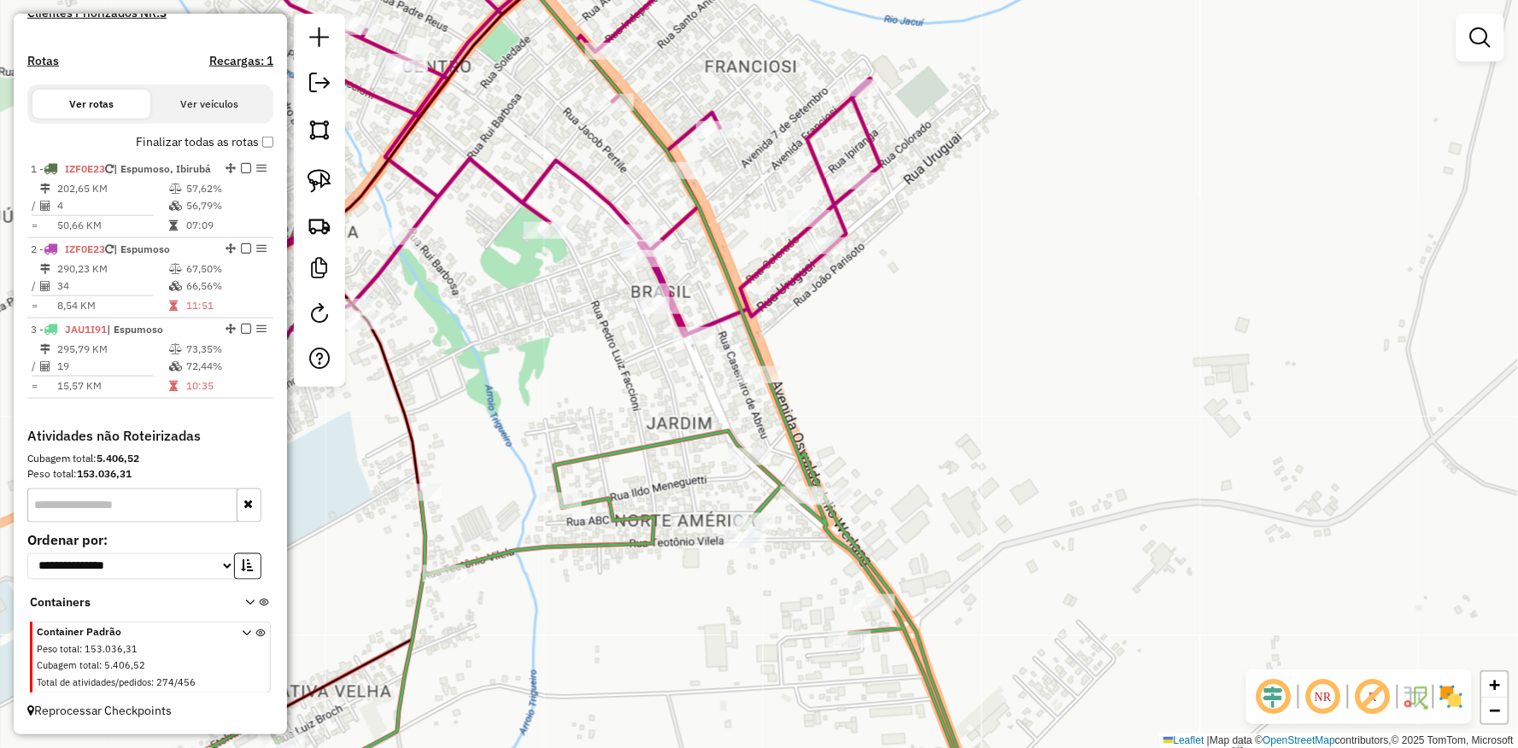
click at [695, 325] on icon at bounding box center [552, 154] width 657 height 457
select select "**********"
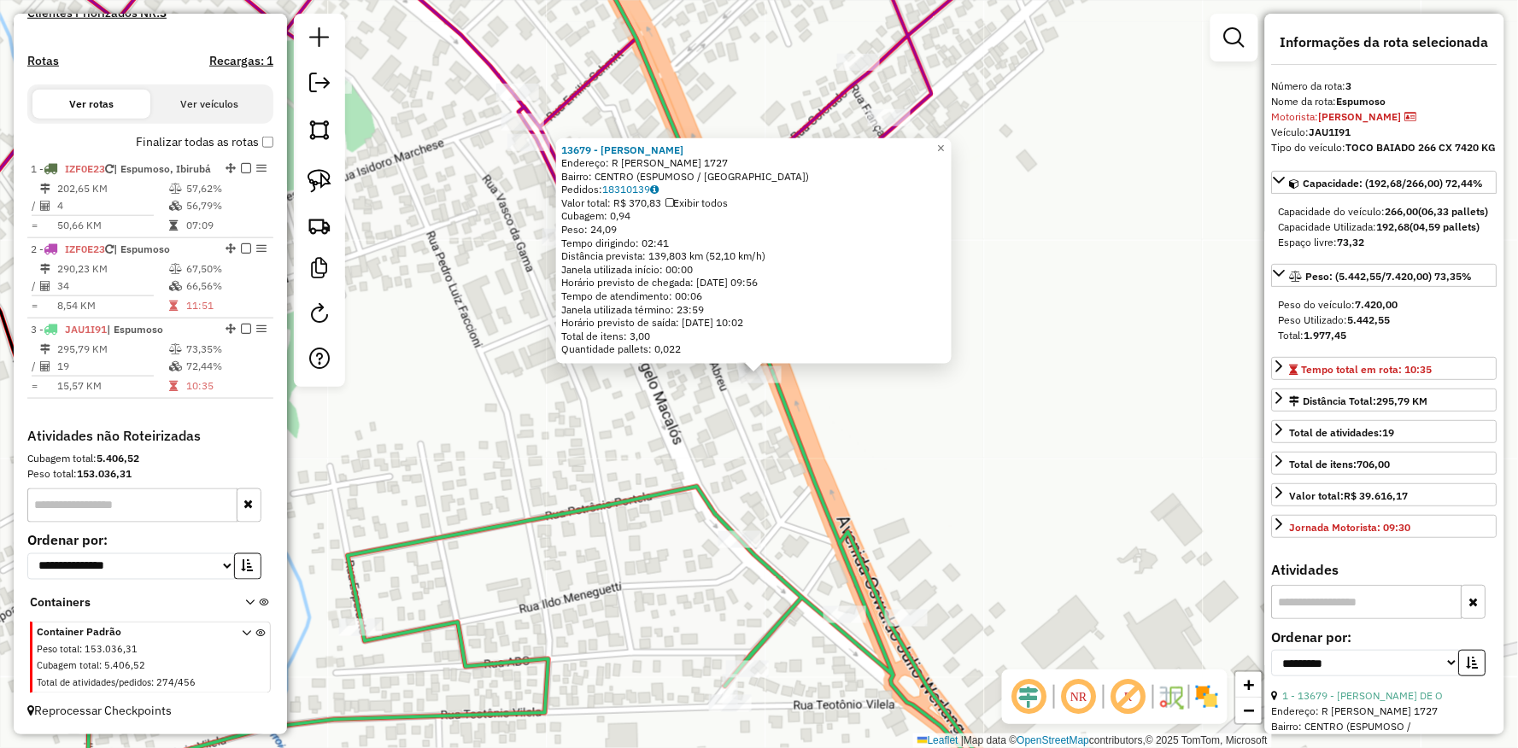
click at [660, 451] on div "13679 - DIONATAN PRATES DE O Endereço: R OSVALDO JULIO WERLANG 1727 Bairro: CEN…" at bounding box center [759, 374] width 1518 height 748
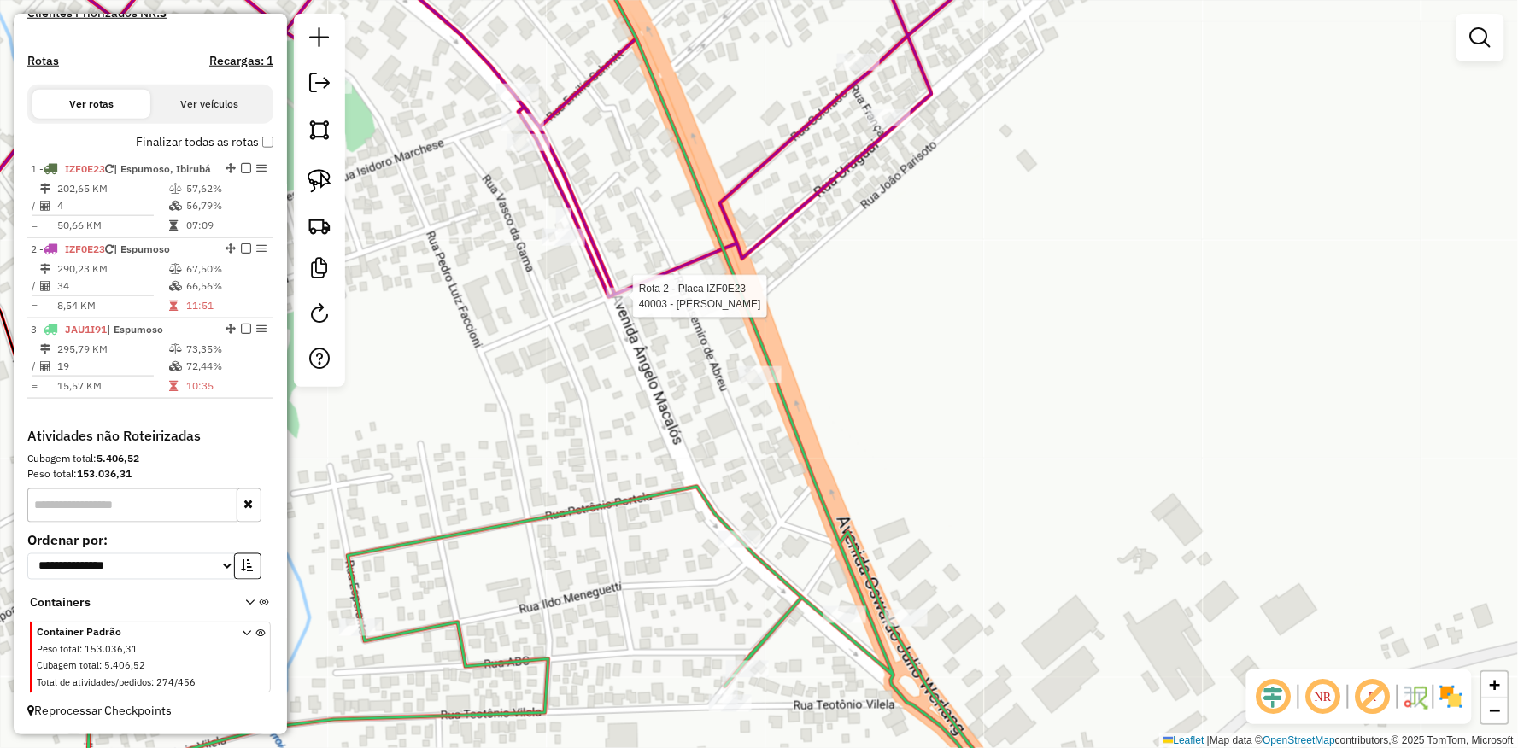
select select "**********"
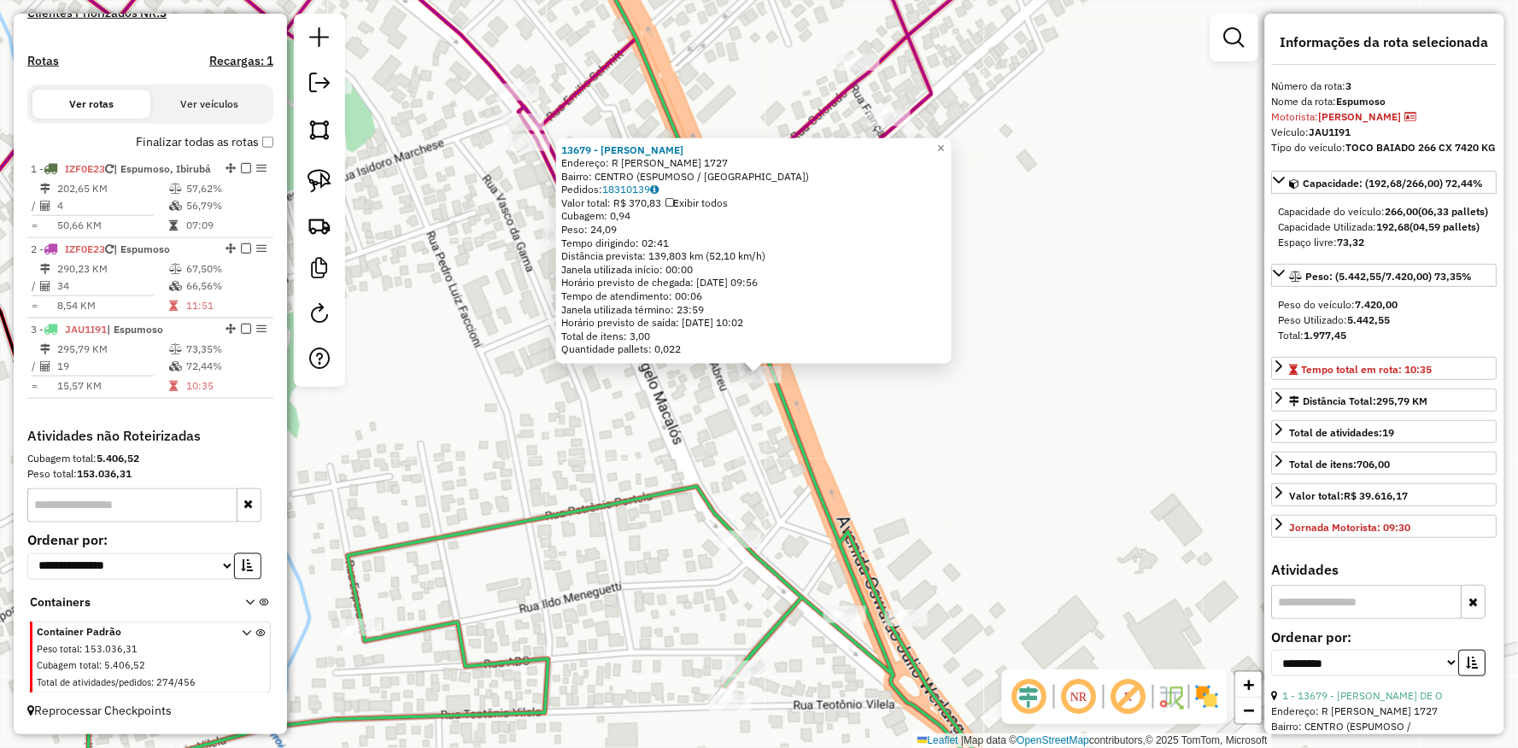
click at [458, 424] on div "13679 - DIONATAN PRATES DE O Endereço: R OSVALDO JULIO WERLANG 1727 Bairro: CEN…" at bounding box center [759, 374] width 1518 height 748
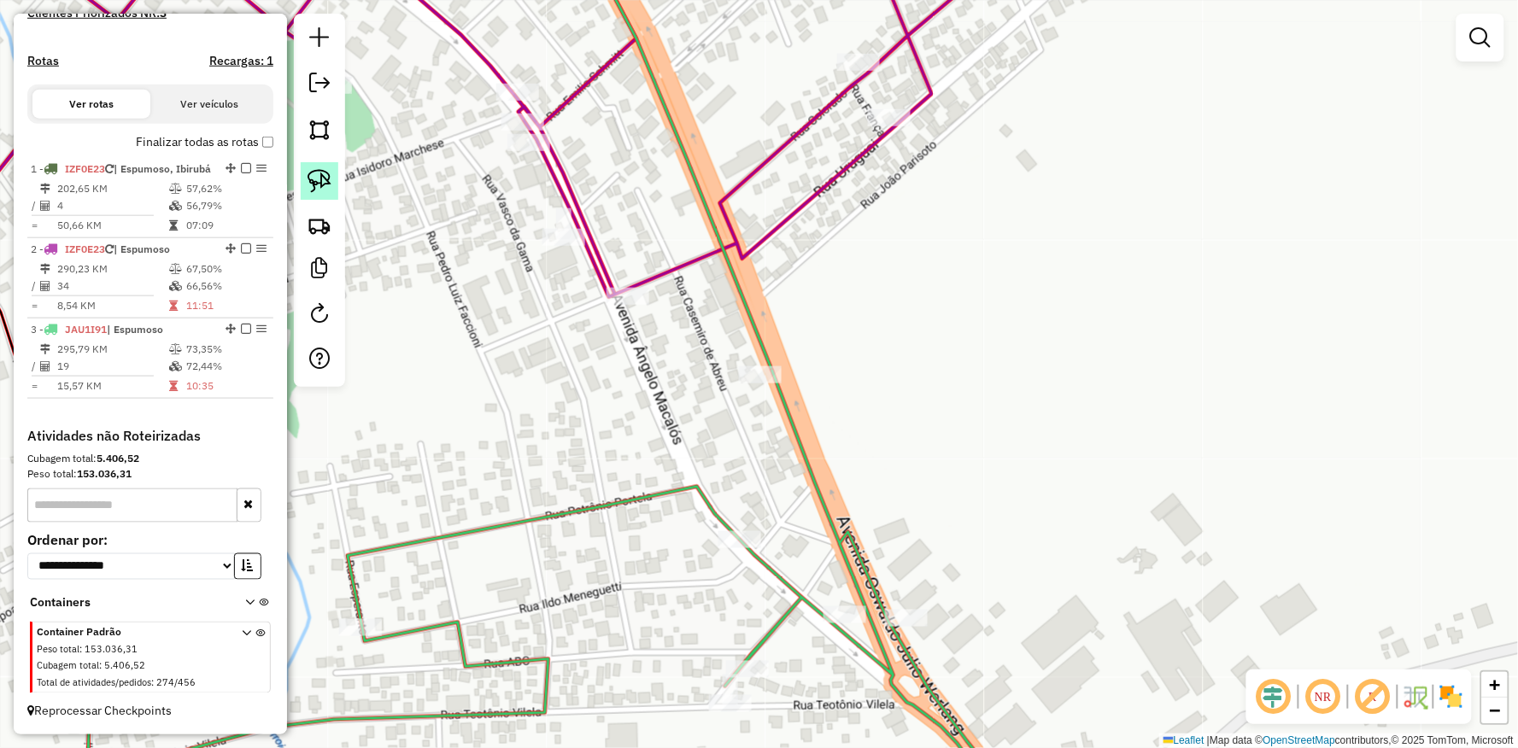
click at [334, 182] on link at bounding box center [320, 181] width 38 height 38
drag, startPoint x: 552, startPoint y: 333, endPoint x: 671, endPoint y: 293, distance: 126.1
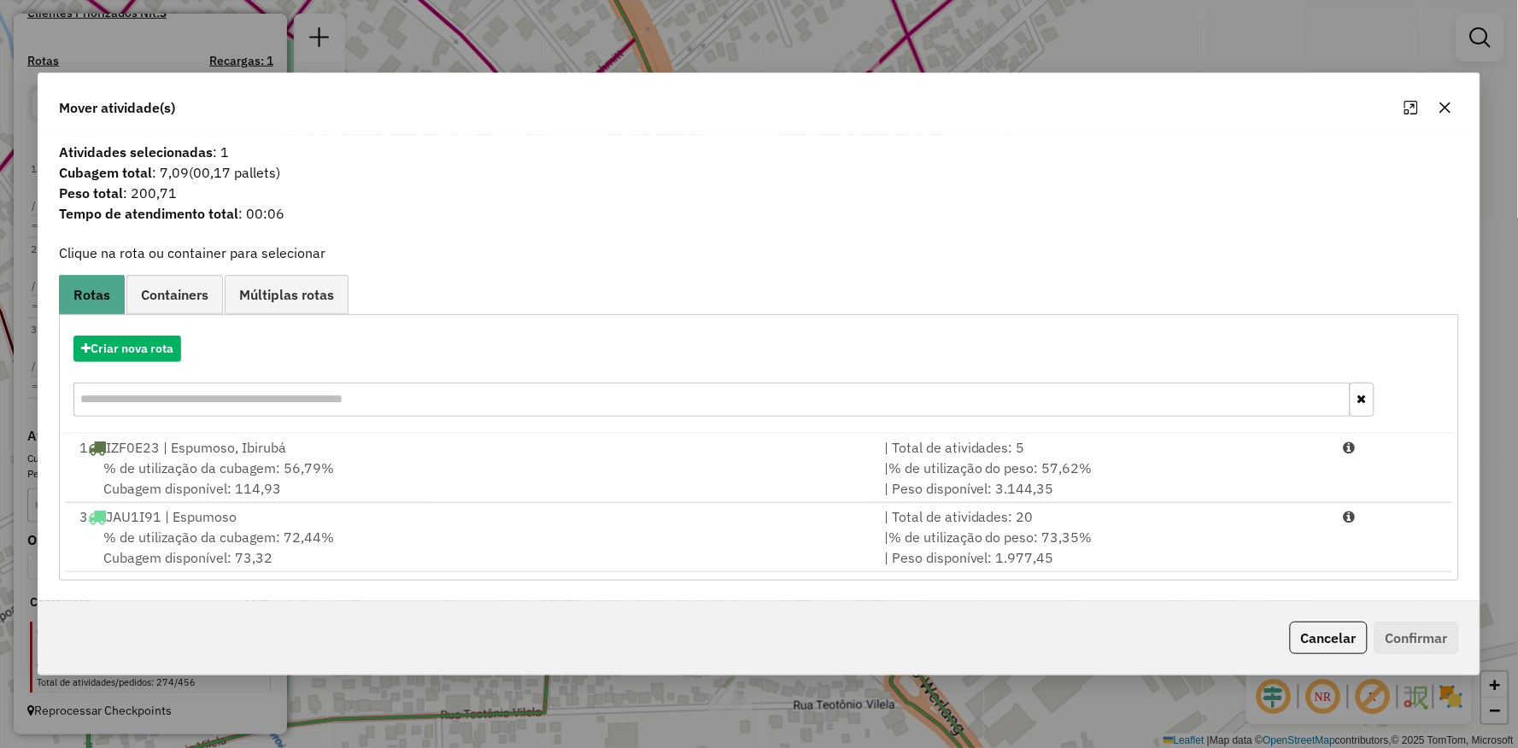
click at [225, 541] on span "% de utilização da cubagem: 72,44%" at bounding box center [218, 537] width 231 height 17
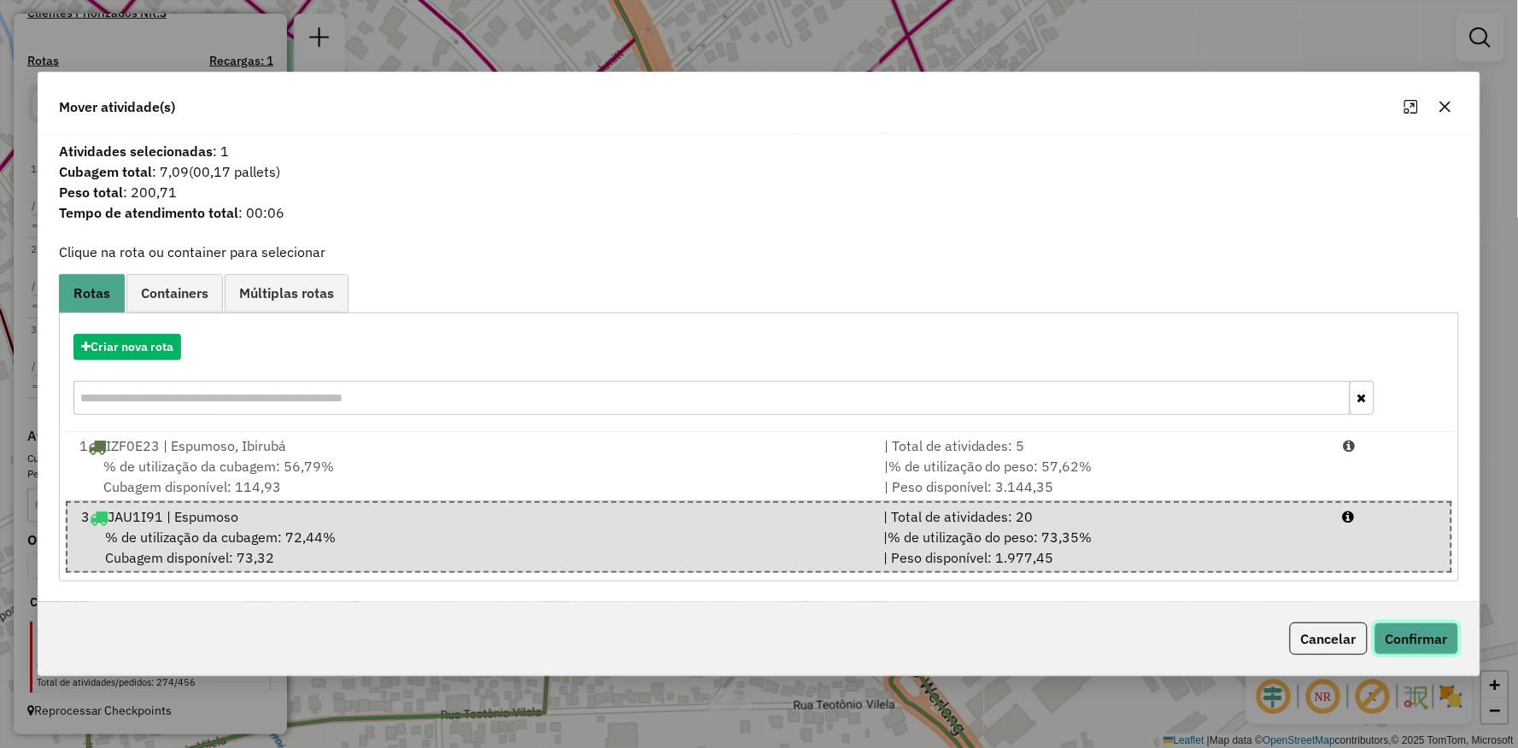
click at [1419, 639] on button "Confirmar" at bounding box center [1416, 639] width 85 height 32
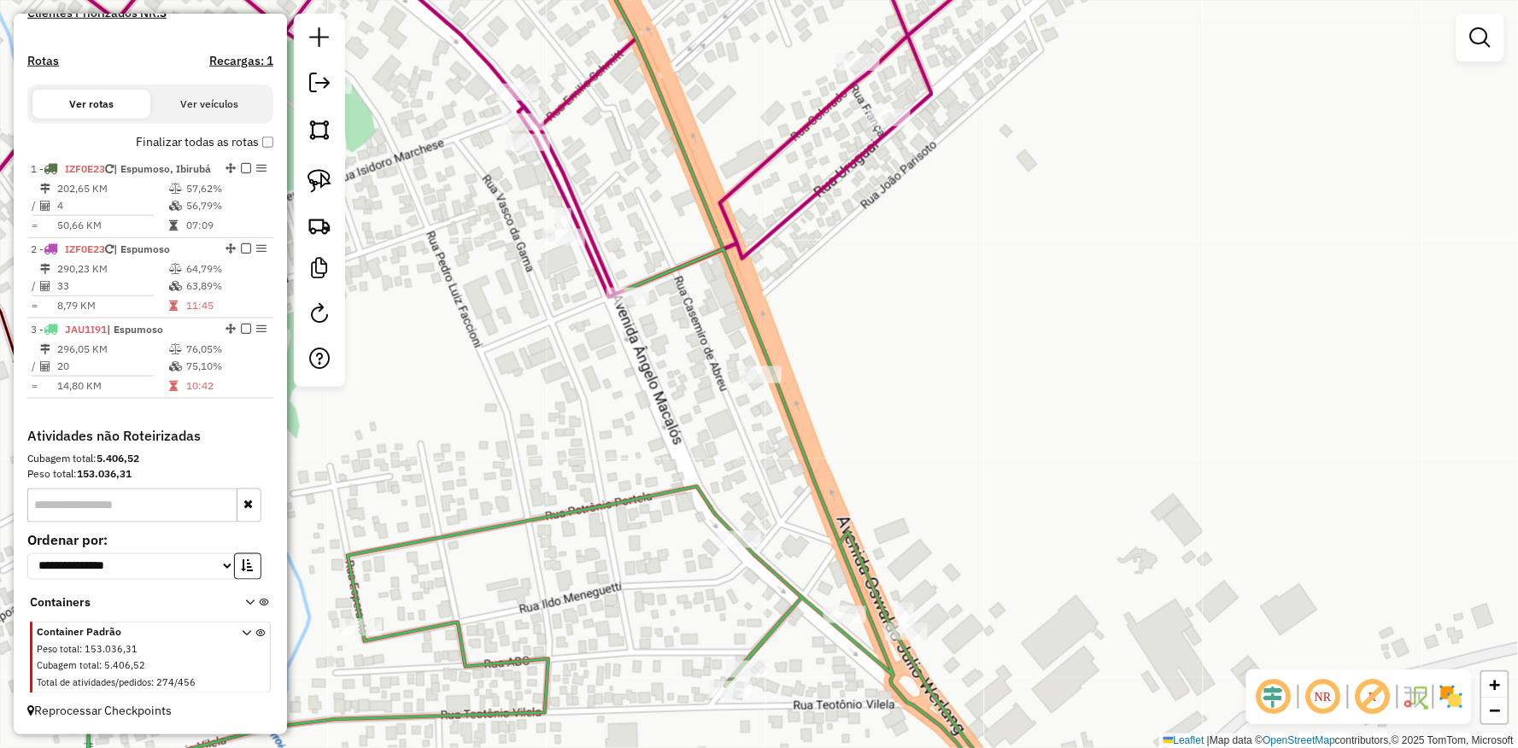
select select "**********"
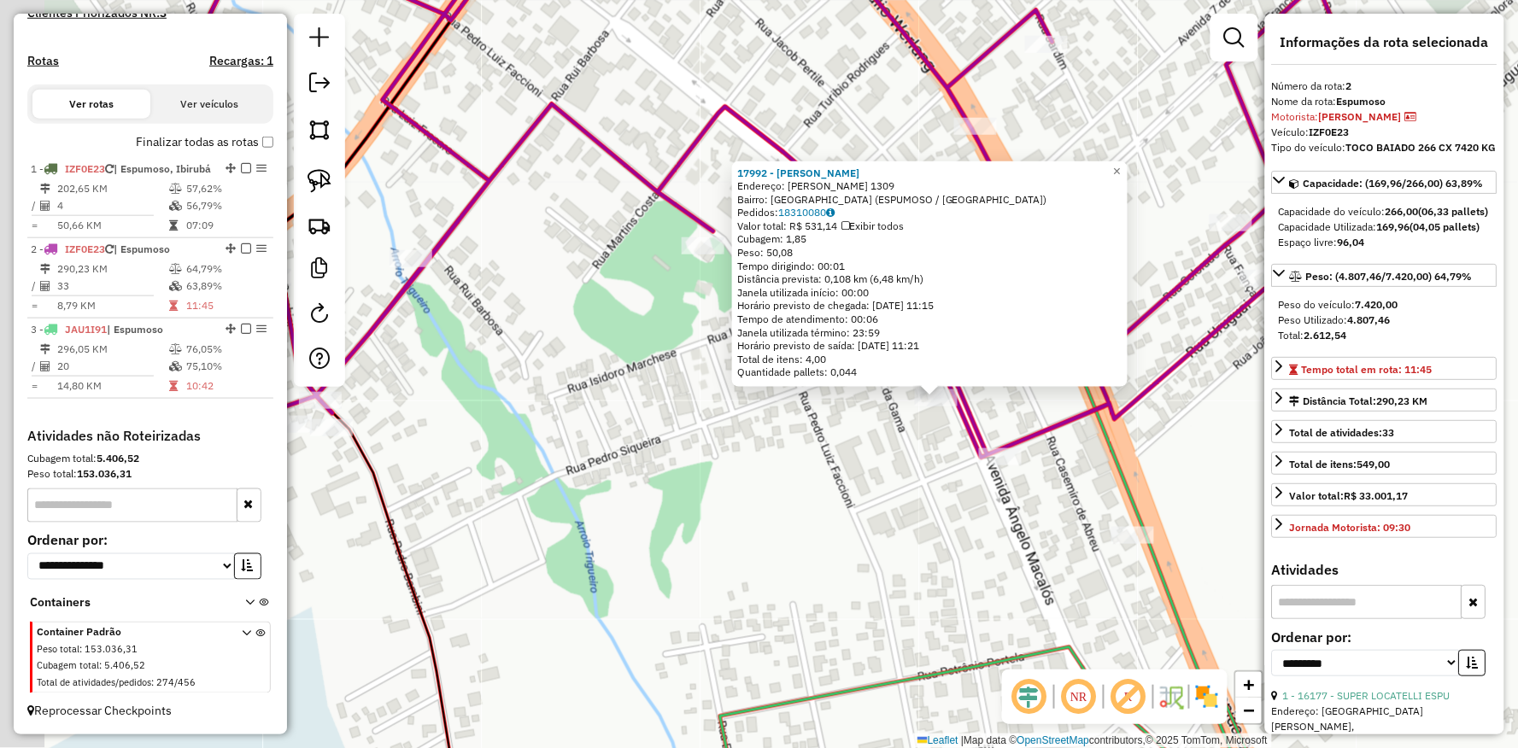
drag, startPoint x: 593, startPoint y: 413, endPoint x: 727, endPoint y: 420, distance: 134.3
click at [723, 421] on div "17992 - EDUARDO LOPES PEREIR Endereço: ANGELO MACALOS 1309 Bairro: BRASIL (ESPU…" at bounding box center [759, 374] width 1518 height 748
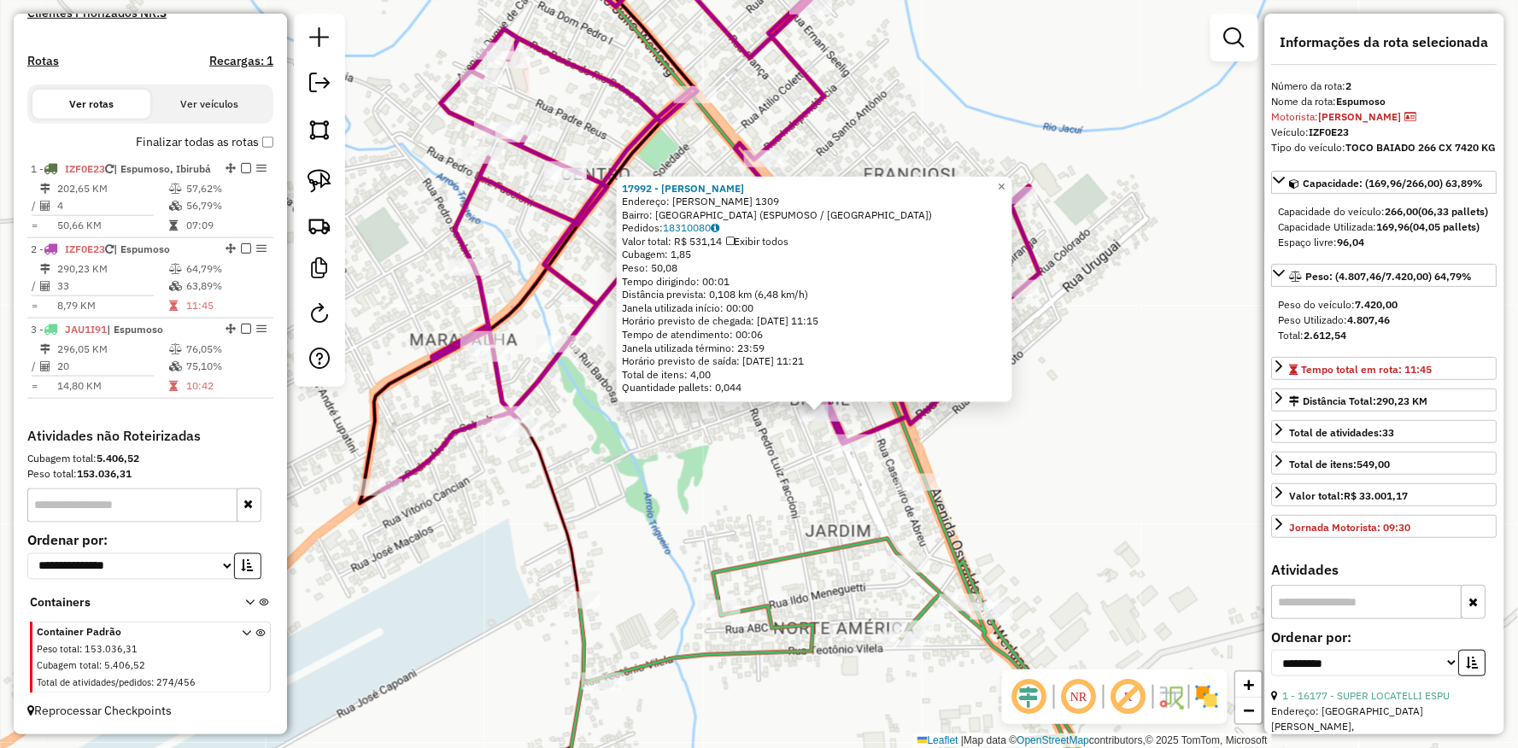
click at [721, 629] on div "17992 - EDUARDO LOPES PEREIR Endereço: ANGELO MACALOS 1309 Bairro: BRASIL (ESPU…" at bounding box center [759, 374] width 1518 height 748
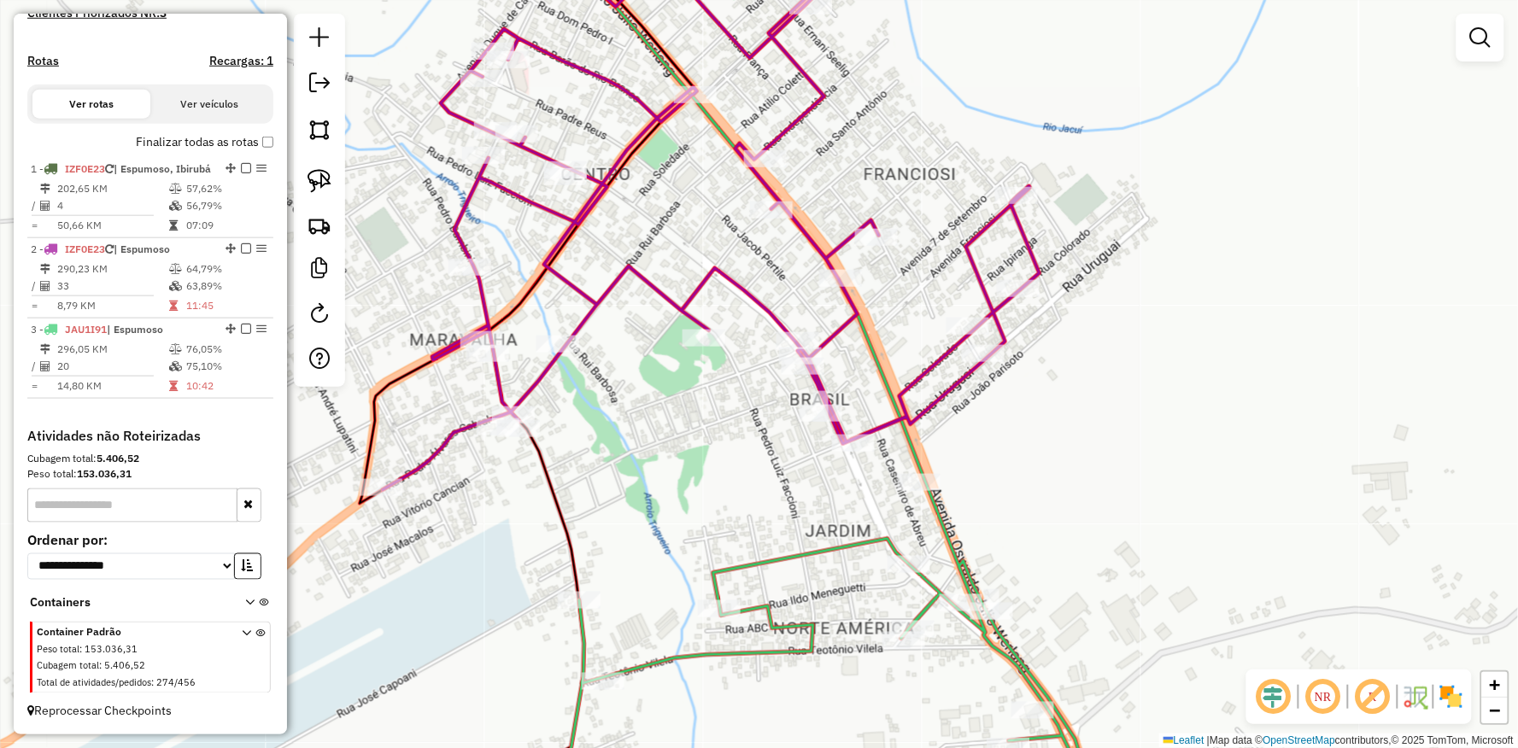
click at [843, 458] on div "Janela de atendimento Grade de atendimento Capacidade Transportadoras Veículos …" at bounding box center [759, 374] width 1518 height 748
click at [844, 456] on div "Janela de atendimento Grade de atendimento Capacidade Transportadoras Veículos …" at bounding box center [759, 374] width 1518 height 748
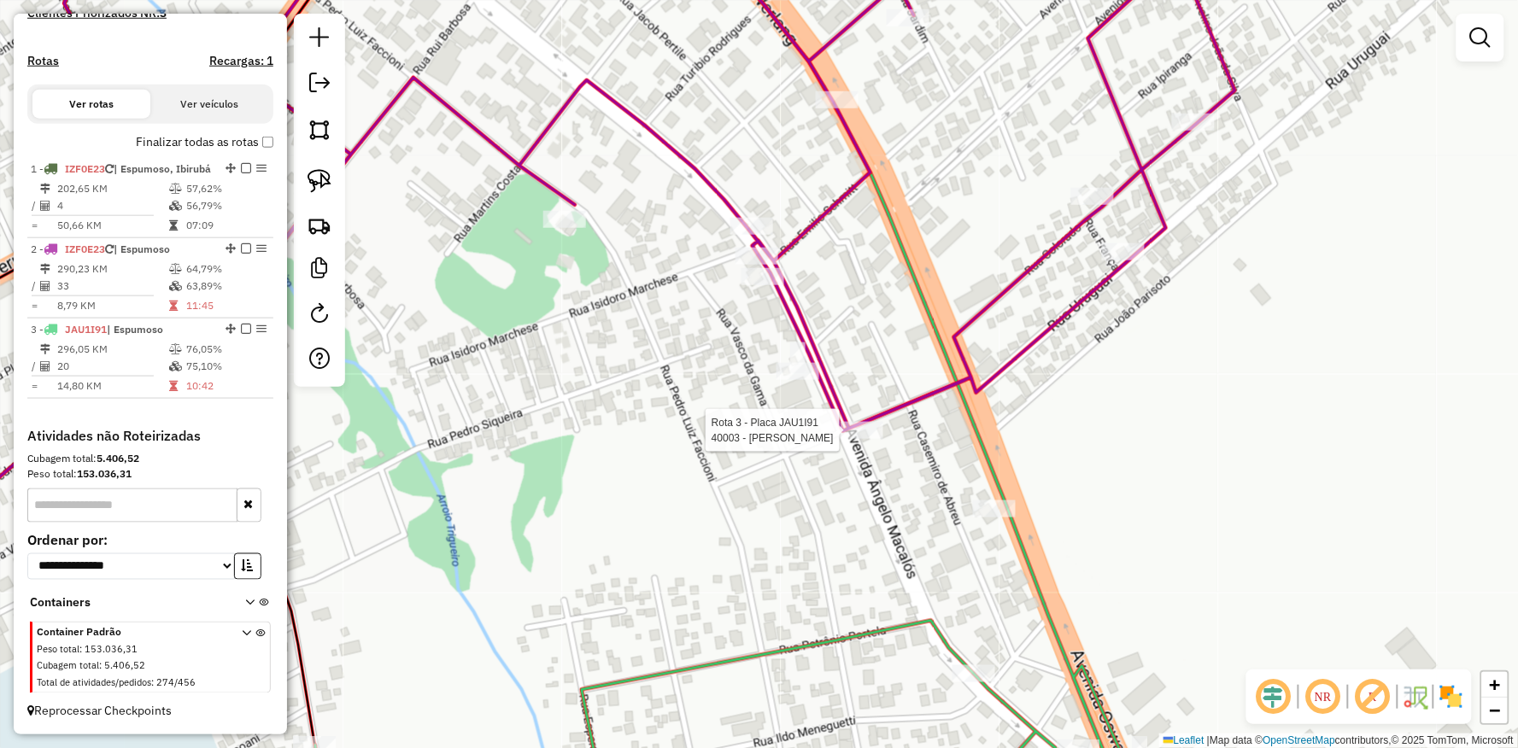
select select "**********"
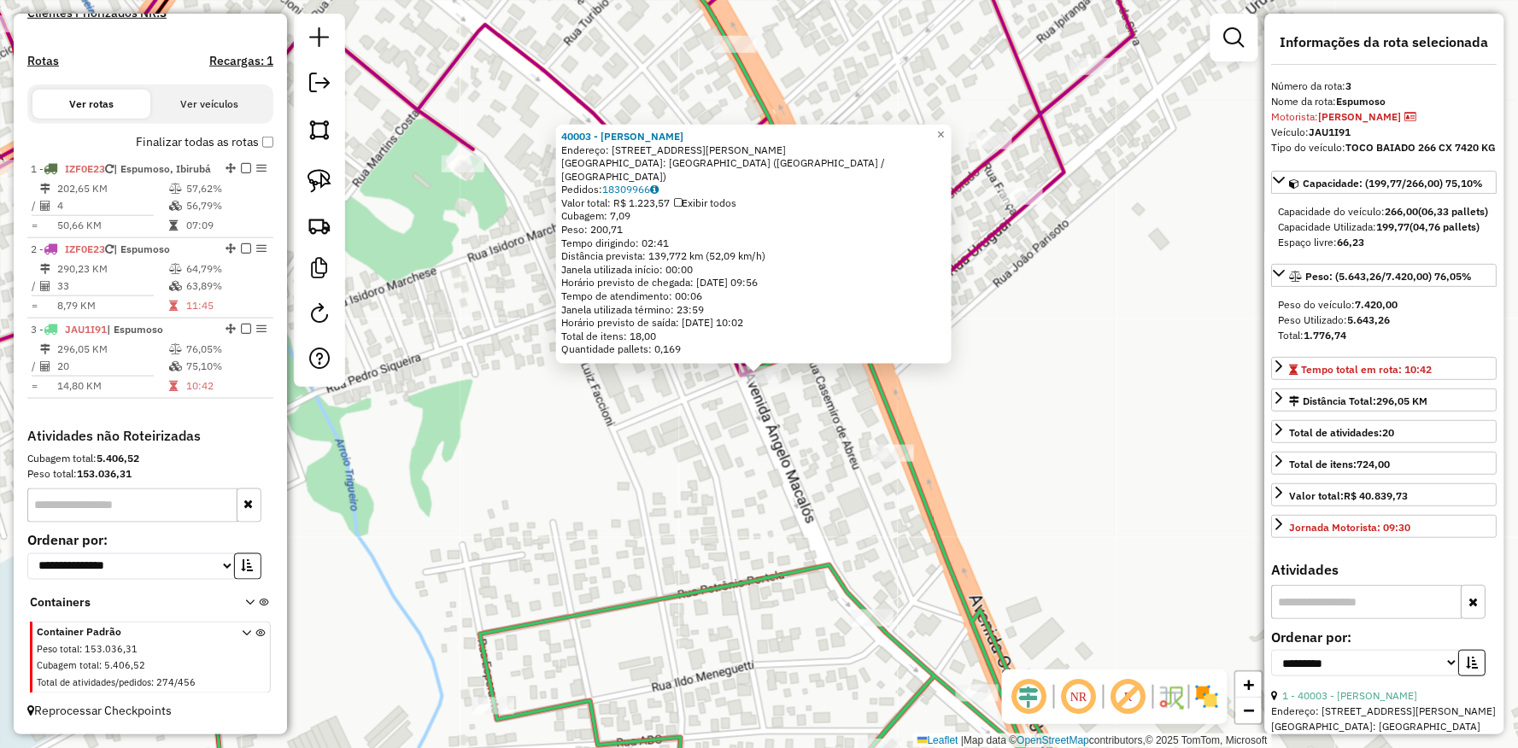
drag, startPoint x: 701, startPoint y: 507, endPoint x: 898, endPoint y: 422, distance: 214.2
click at [822, 454] on div "40003 - EVERALDO BOCCOL Endereço: R CRISTOVAO COLOMBO 171 Bairro: BAIRRO CENTRO…" at bounding box center [759, 374] width 1518 height 748
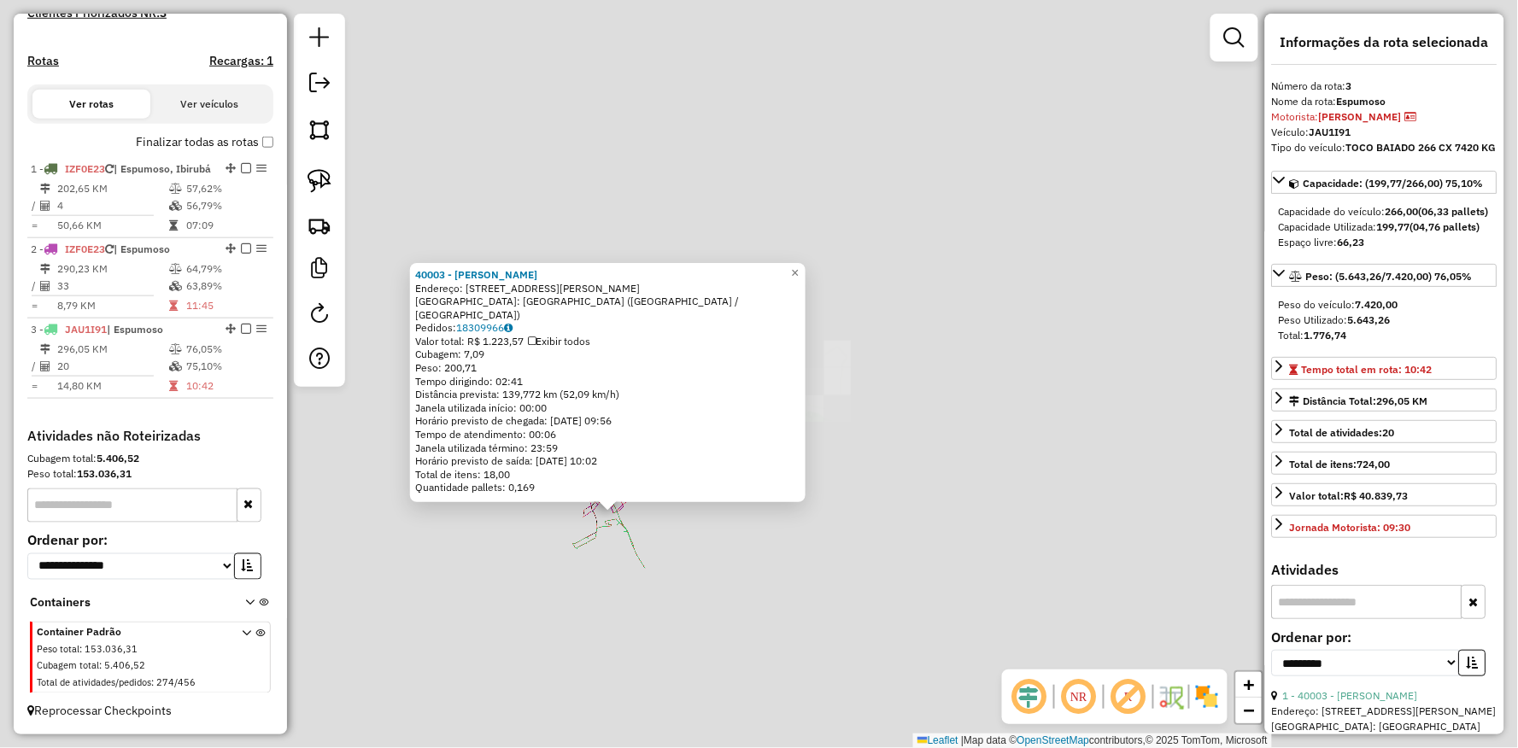
click at [413, 547] on div "40003 - EVERALDO BOCCOL Endereço: R CRISTOVAO COLOMBO 171 Bairro: BAIRRO CENTRO…" at bounding box center [759, 374] width 1518 height 748
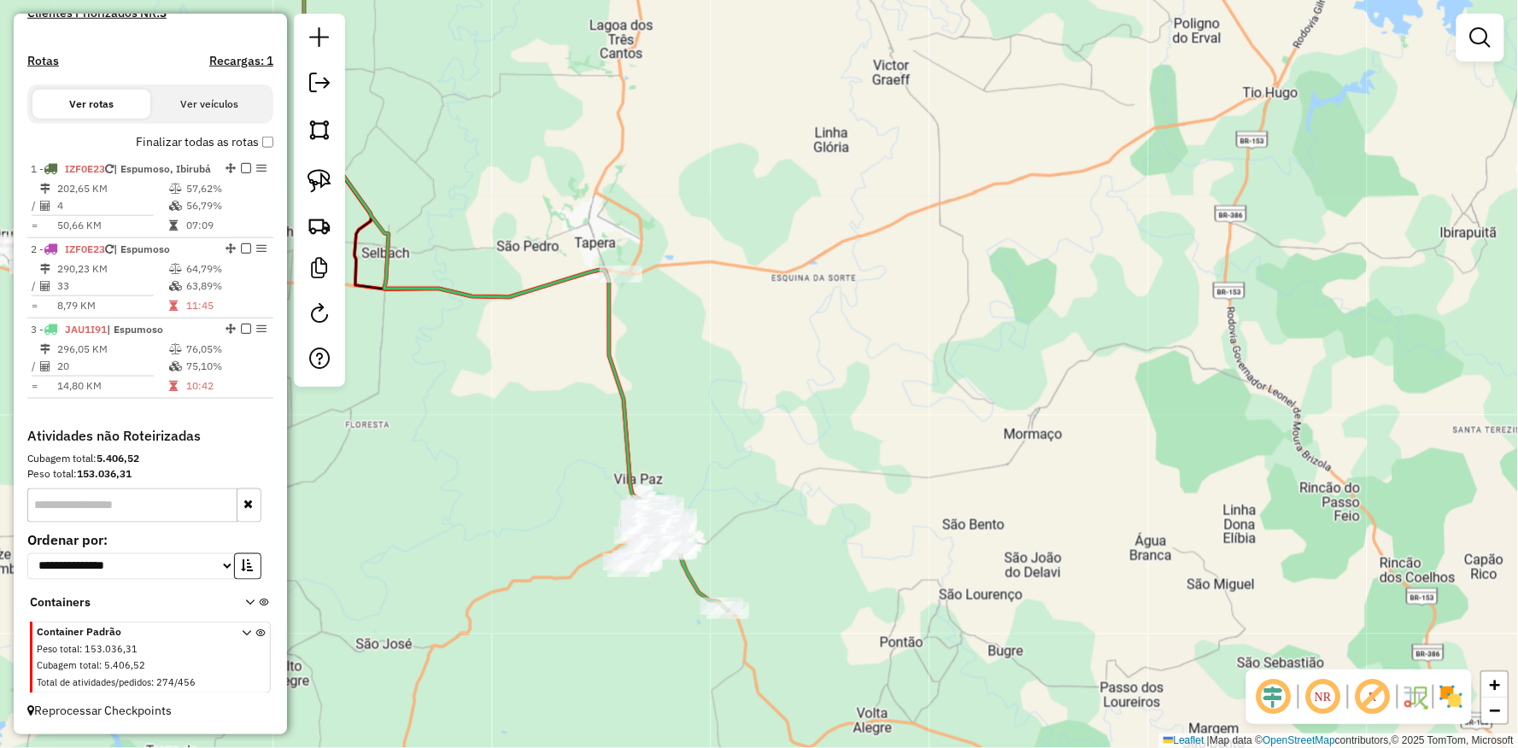
drag, startPoint x: 401, startPoint y: 548, endPoint x: 477, endPoint y: 536, distance: 76.2
click at [475, 582] on div "Janela de atendimento Grade de atendimento Capacidade Transportadoras Veículos …" at bounding box center [759, 374] width 1518 height 748
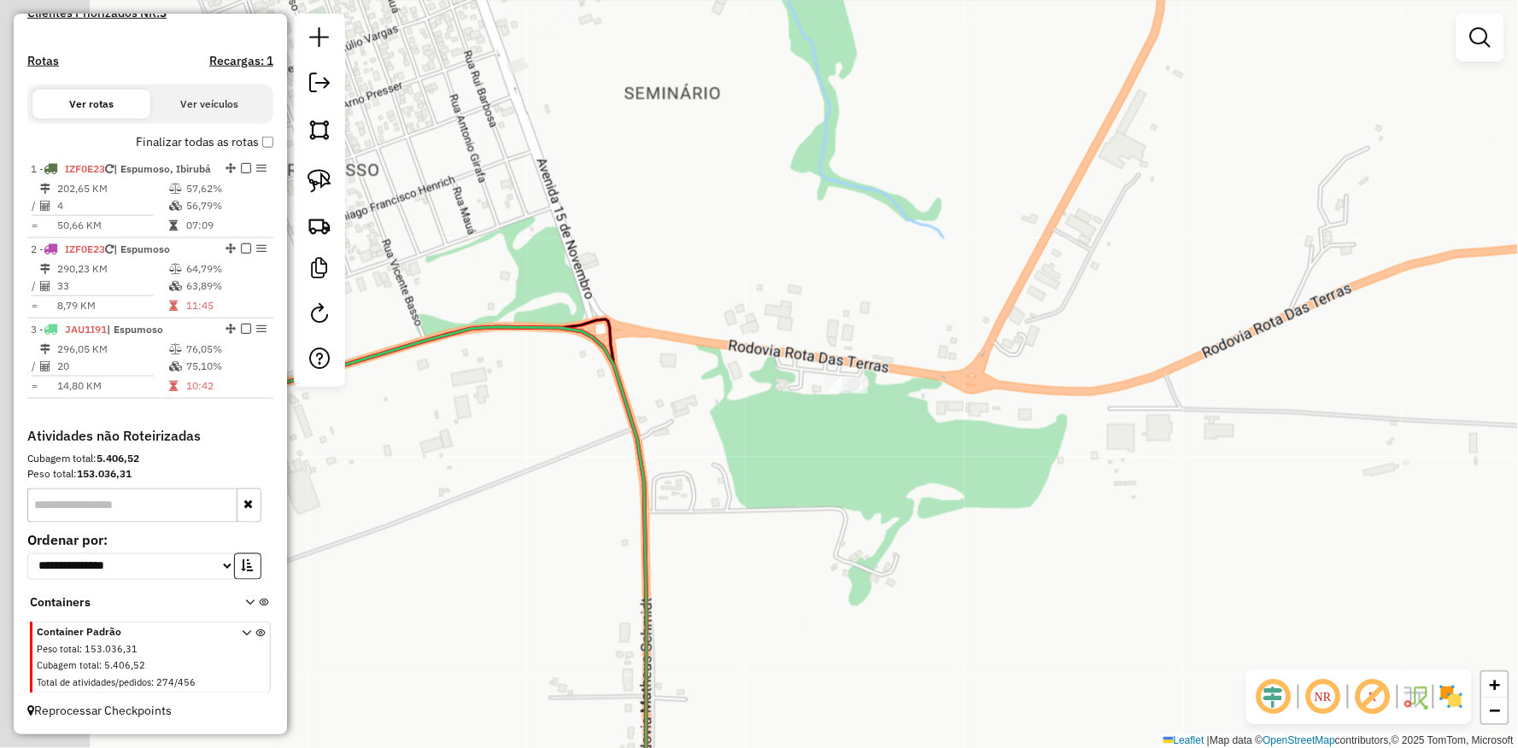
drag, startPoint x: 493, startPoint y: 441, endPoint x: 903, endPoint y: 353, distance: 419.3
click at [693, 428] on div "Janela de atendimento Grade de atendimento Capacidade Transportadoras Veículos …" at bounding box center [759, 374] width 1518 height 748
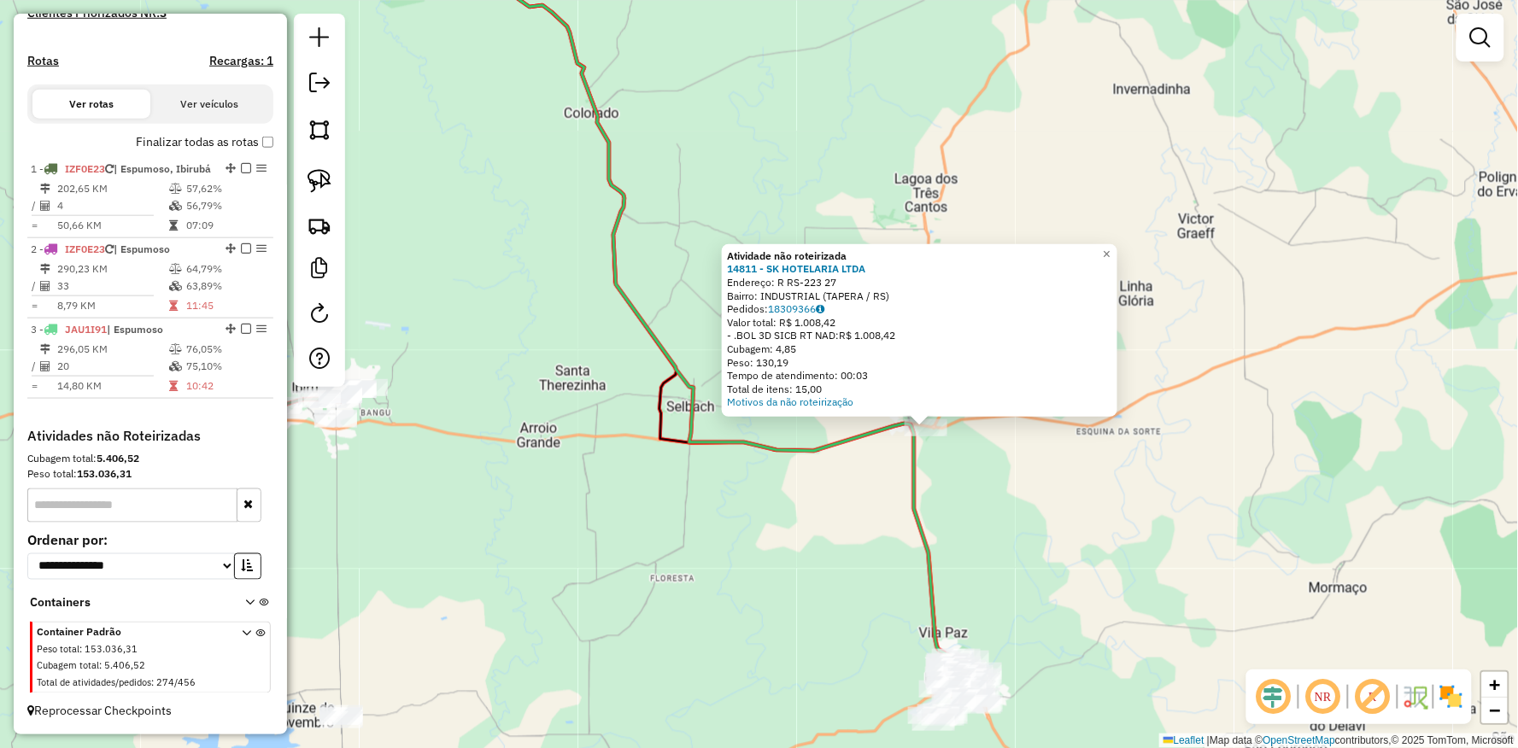
drag, startPoint x: 814, startPoint y: 627, endPoint x: 1055, endPoint y: 502, distance: 271.2
click at [1055, 502] on div "Atividade não roteirizada 14811 - SK HOTELARIA LTDA Endereço: R RS-223 27 Bairr…" at bounding box center [759, 374] width 1518 height 748
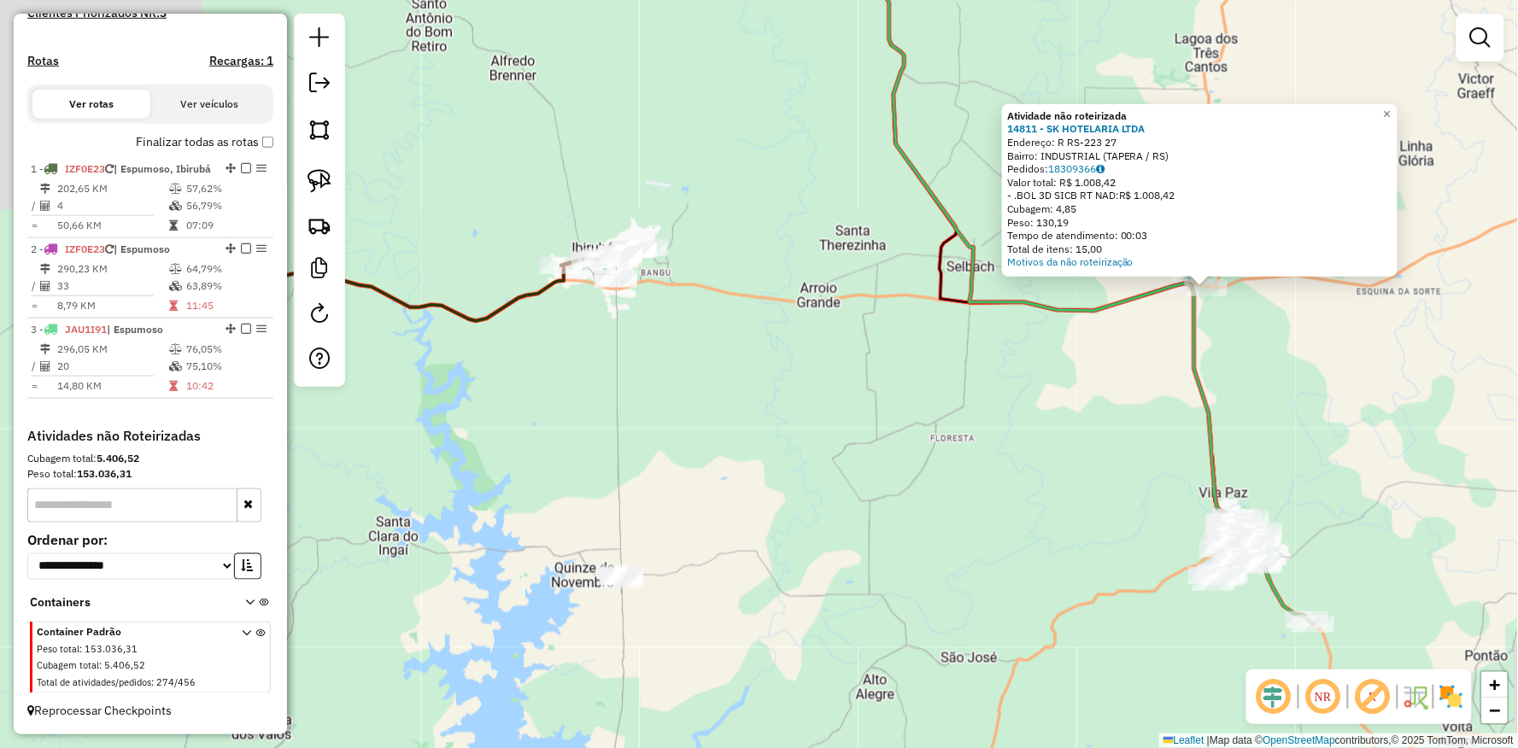
drag, startPoint x: 1074, startPoint y: 340, endPoint x: 986, endPoint y: 387, distance: 99.7
click at [1162, 374] on div "Atividade não roteirizada 14811 - SK HOTELARIA LTDA Endereço: R RS-223 27 Bairr…" at bounding box center [759, 374] width 1518 height 748
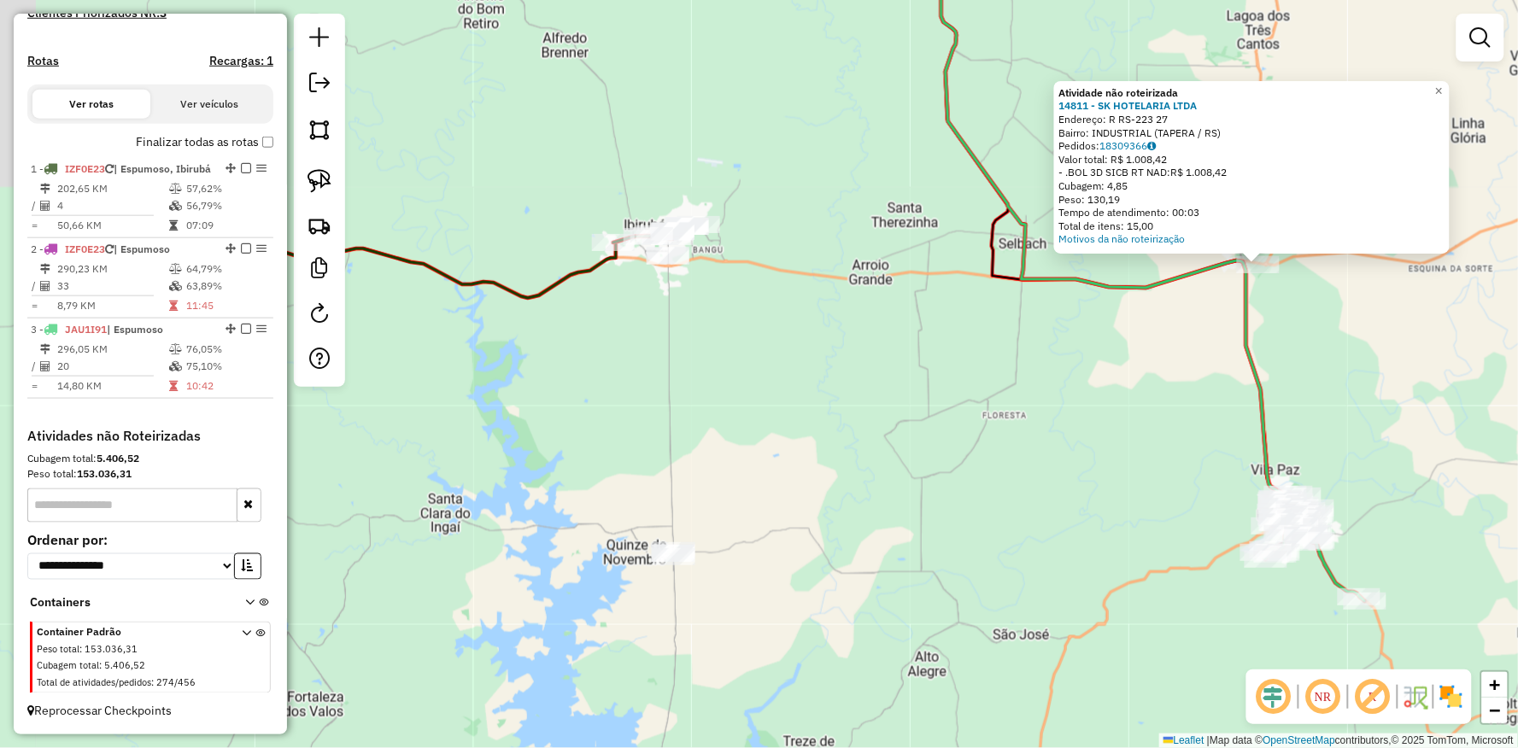
click at [851, 406] on div "Atividade não roteirizada 14811 - SK HOTELARIA LTDA Endereço: R RS-223 27 Bairr…" at bounding box center [759, 374] width 1518 height 748
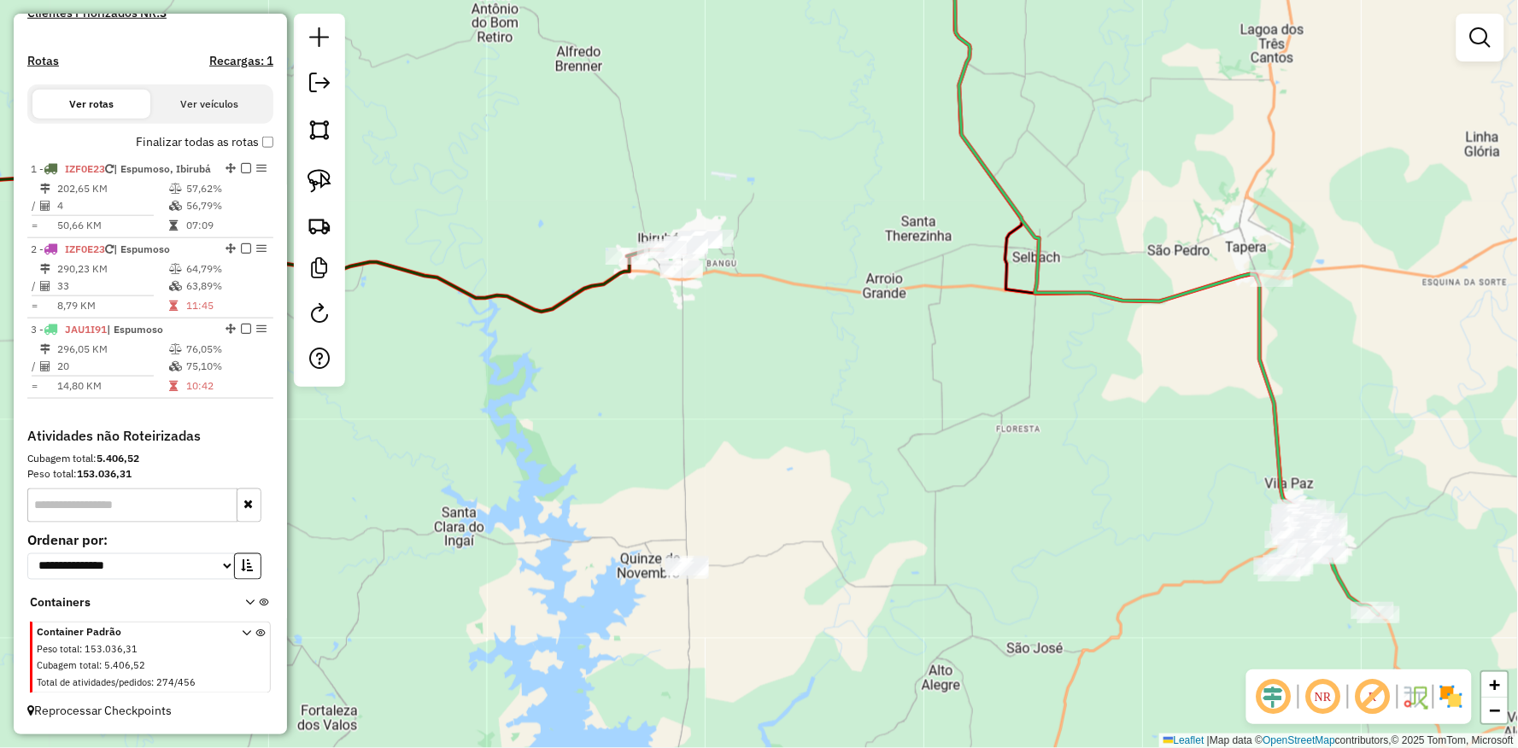
drag, startPoint x: 670, startPoint y: 387, endPoint x: 684, endPoint y: 398, distance: 17.6
click at [684, 398] on div "Janela de atendimento Grade de atendimento Capacidade Transportadoras Veículos …" at bounding box center [759, 374] width 1518 height 748
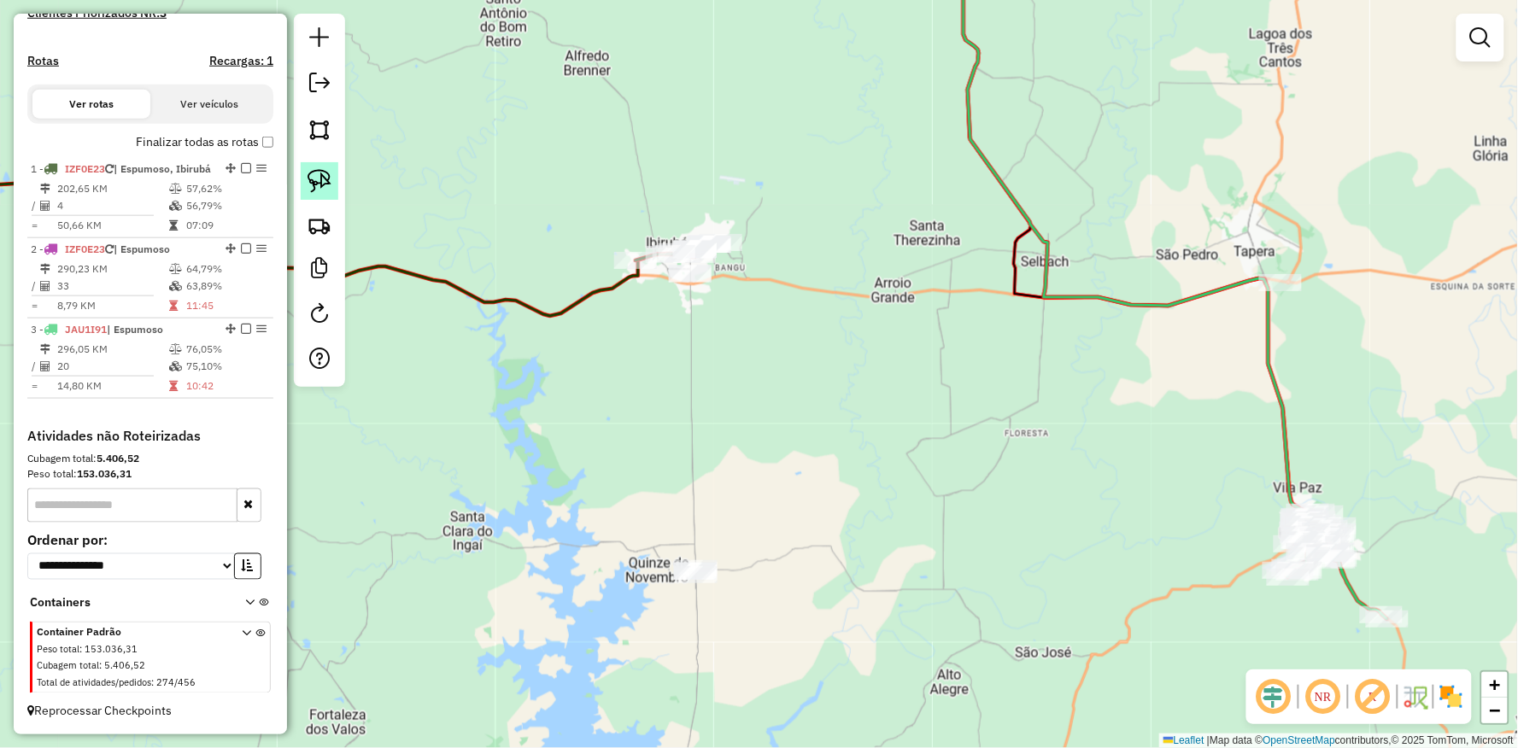
click at [316, 179] on img at bounding box center [319, 181] width 24 height 24
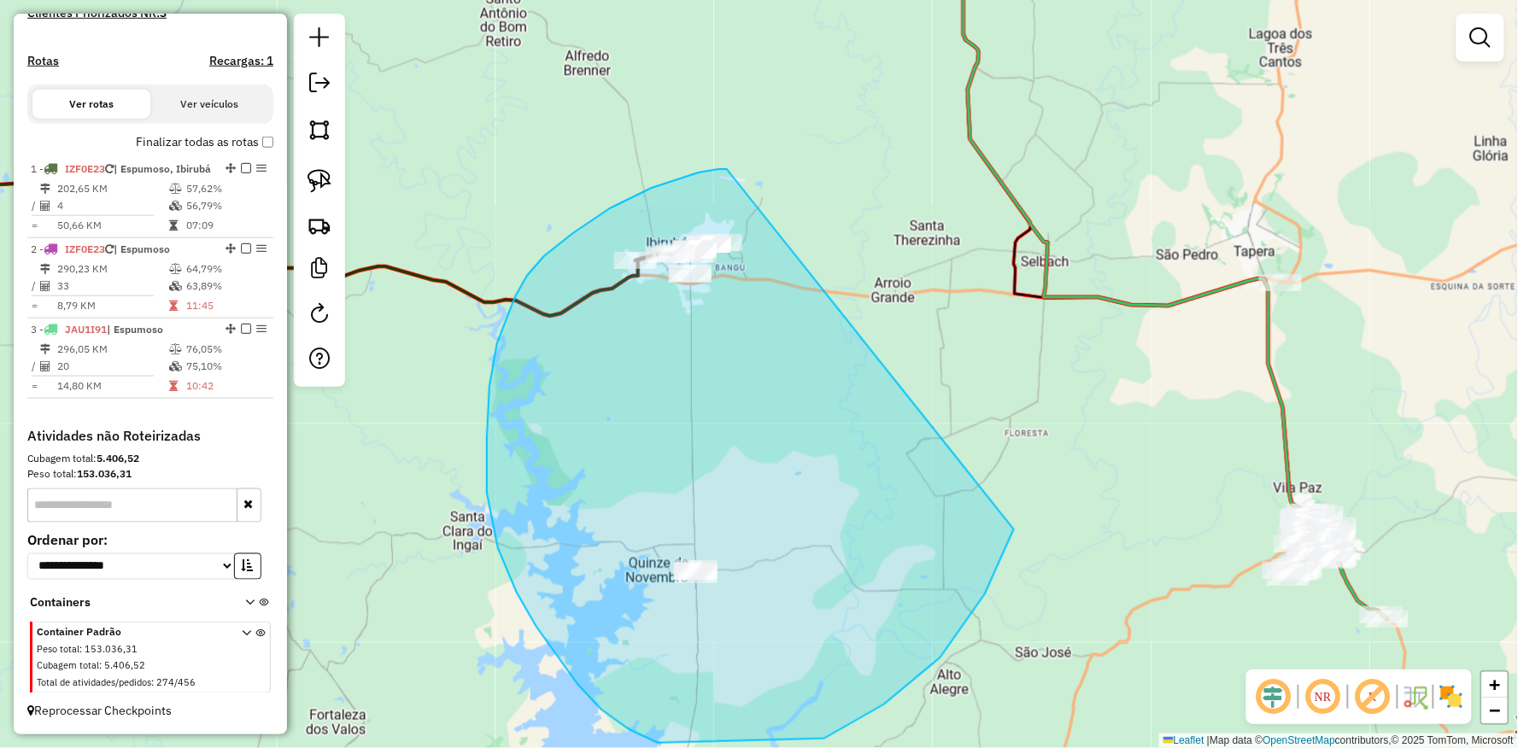
drag, startPoint x: 727, startPoint y: 169, endPoint x: 764, endPoint y: 284, distance: 121.3
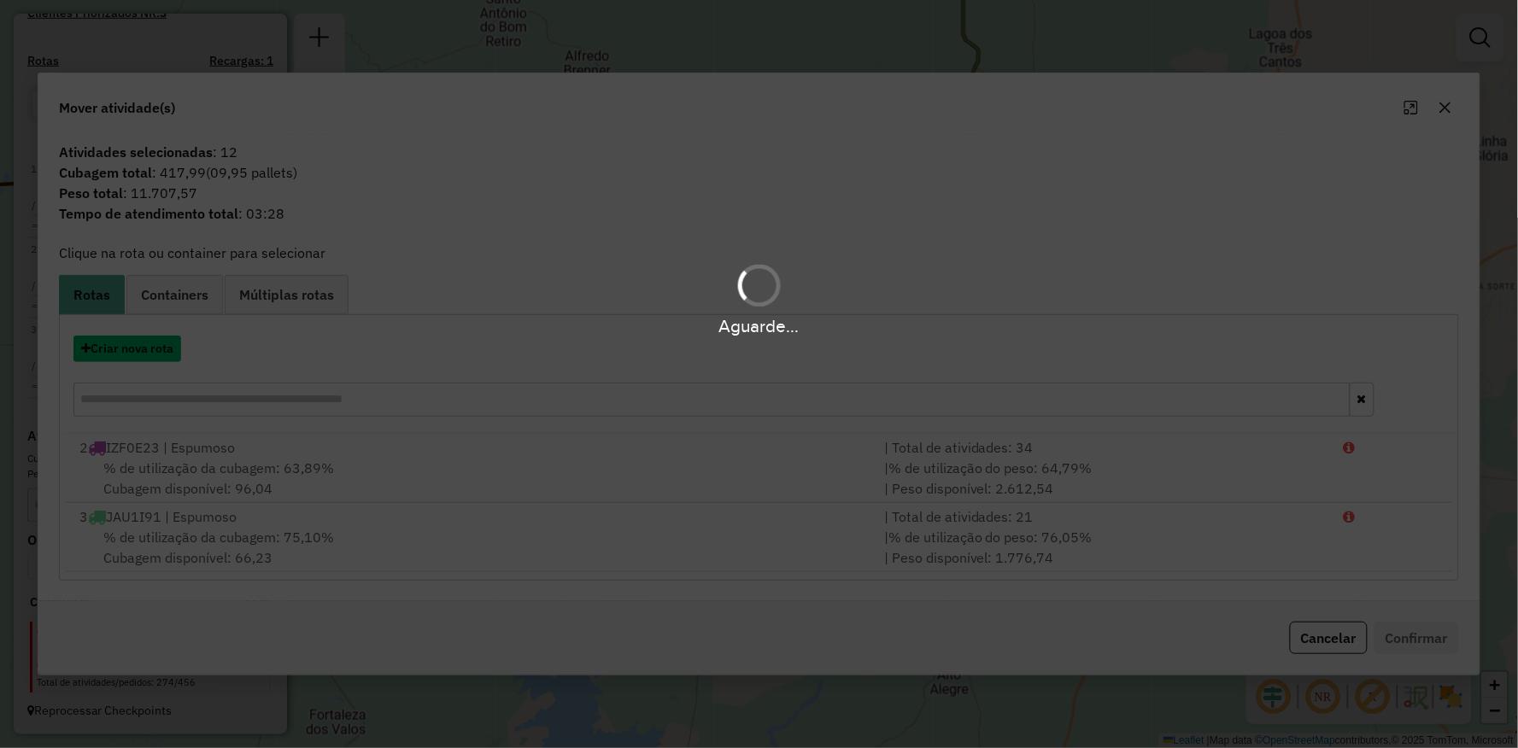
click at [113, 337] on button "Criar nova rota" at bounding box center [127, 349] width 108 height 26
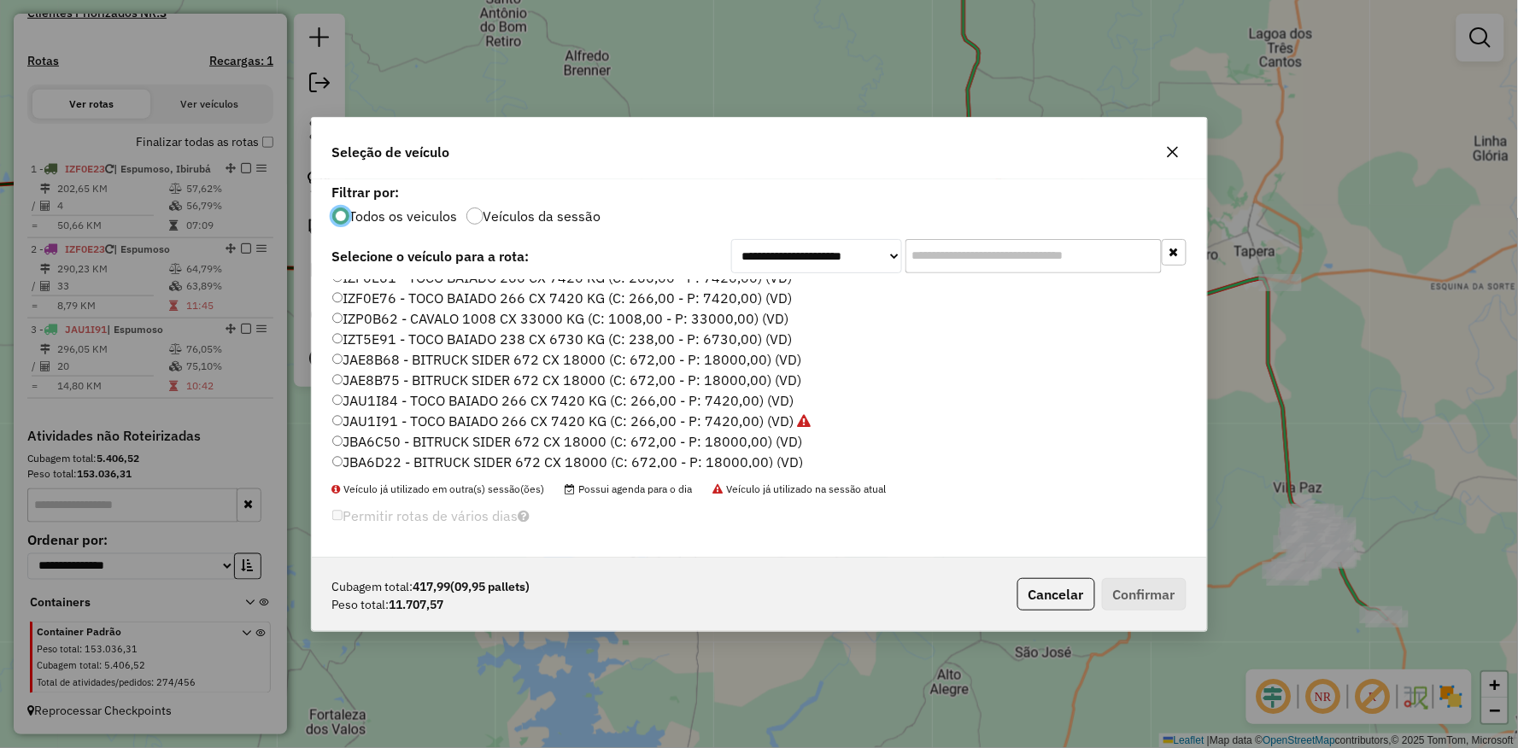
scroll to position [225, 0]
click at [364, 377] on label "IZF0E61 - TOCO BAIADO 266 CX 7420 KG (C: 266,00 - P: 7420,00) (VD)" at bounding box center [562, 372] width 460 height 20
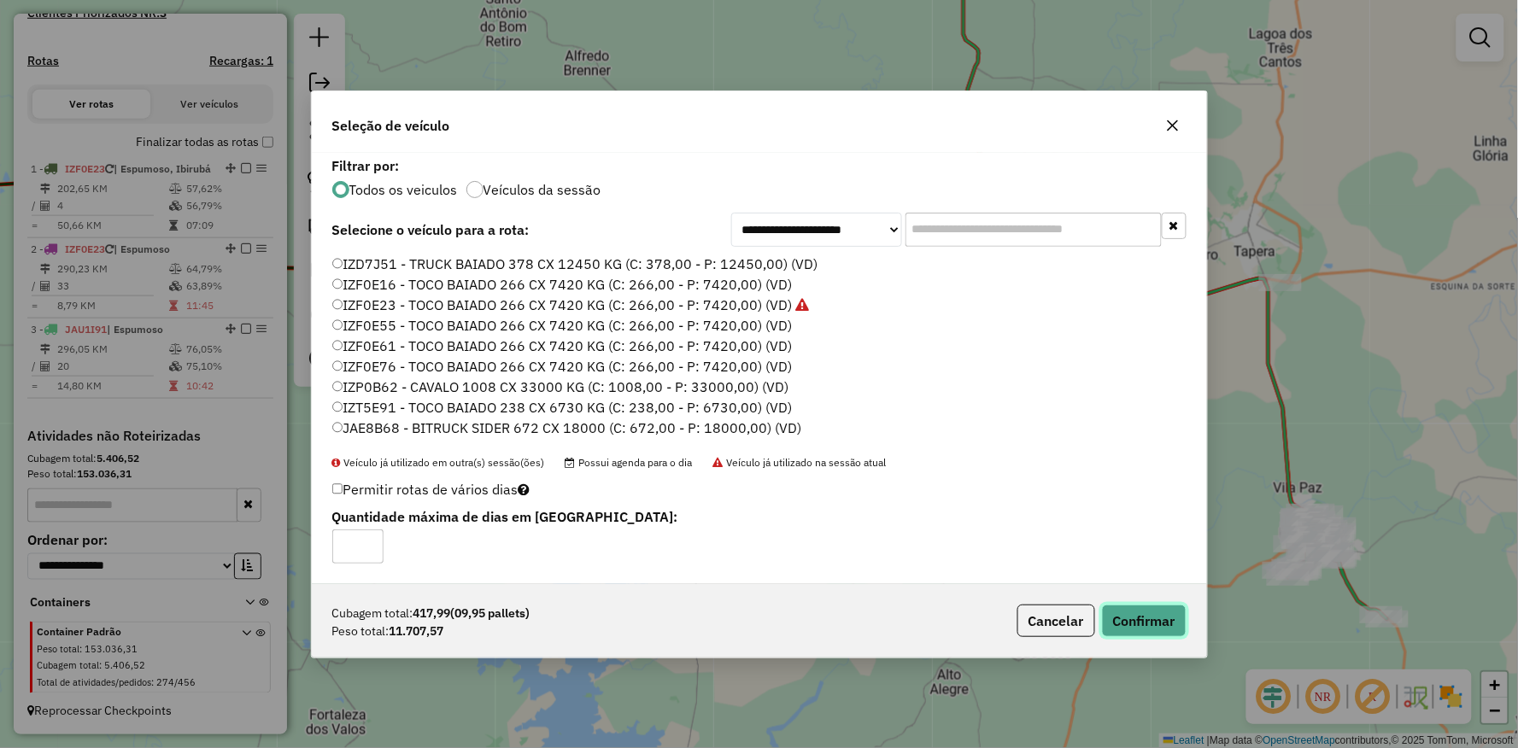
click at [1150, 607] on button "Confirmar" at bounding box center [1144, 621] width 85 height 32
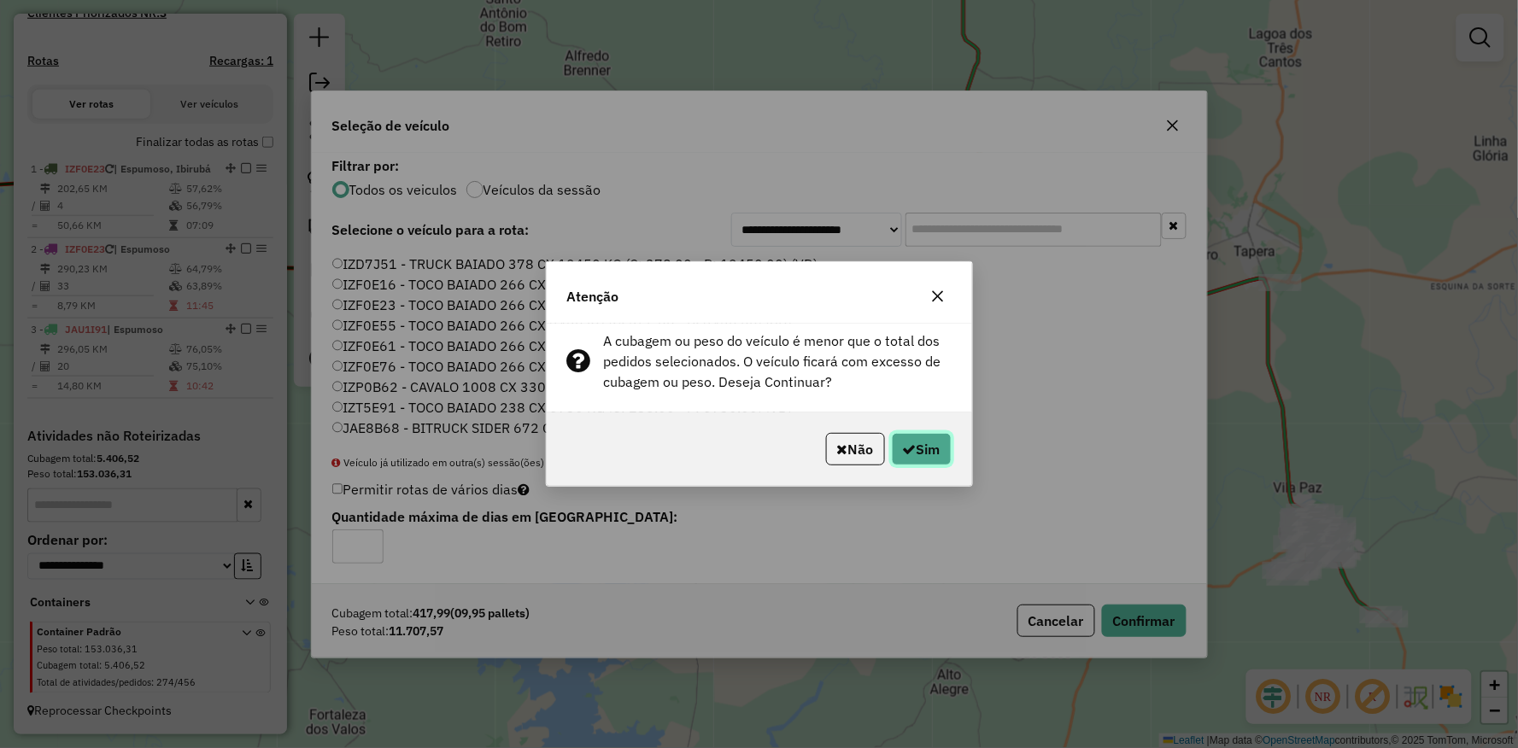
click at [935, 454] on button "Sim" at bounding box center [922, 449] width 60 height 32
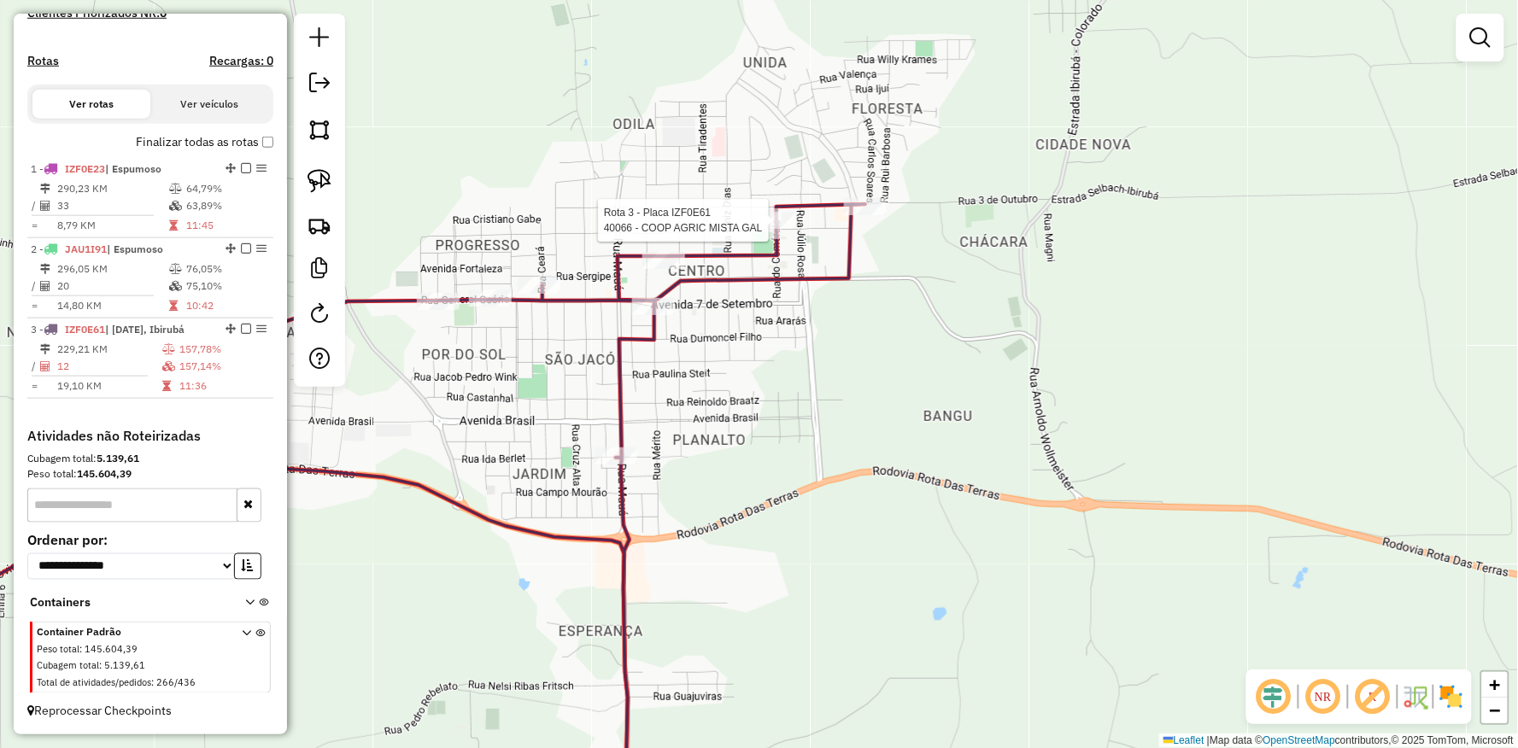
select select "**********"
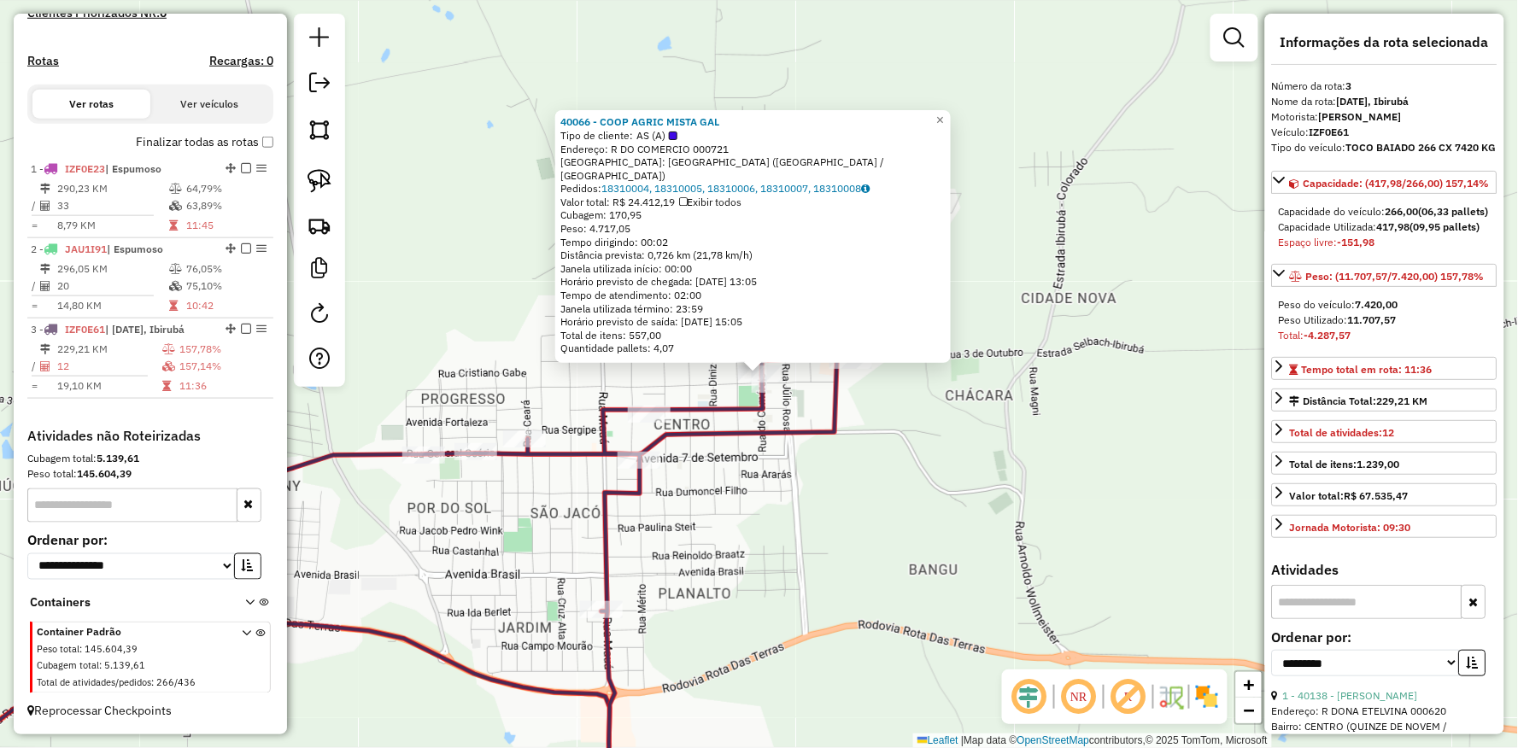
click at [639, 395] on div "40066 - COOP AGRIC MISTA GAL Tipo de cliente: AS (A) Endereço: R DO COMERCIO 00…" at bounding box center [759, 374] width 1518 height 748
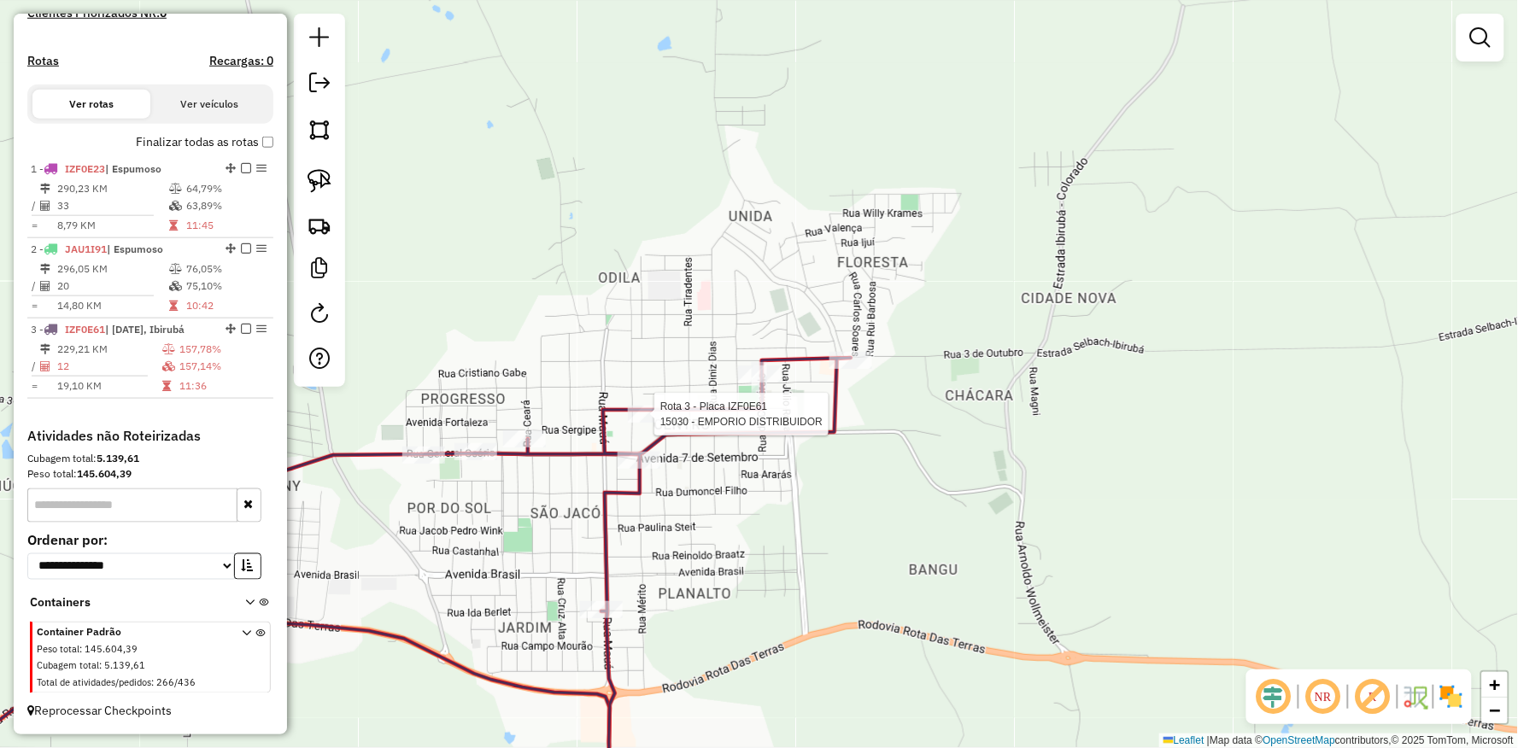
select select "**********"
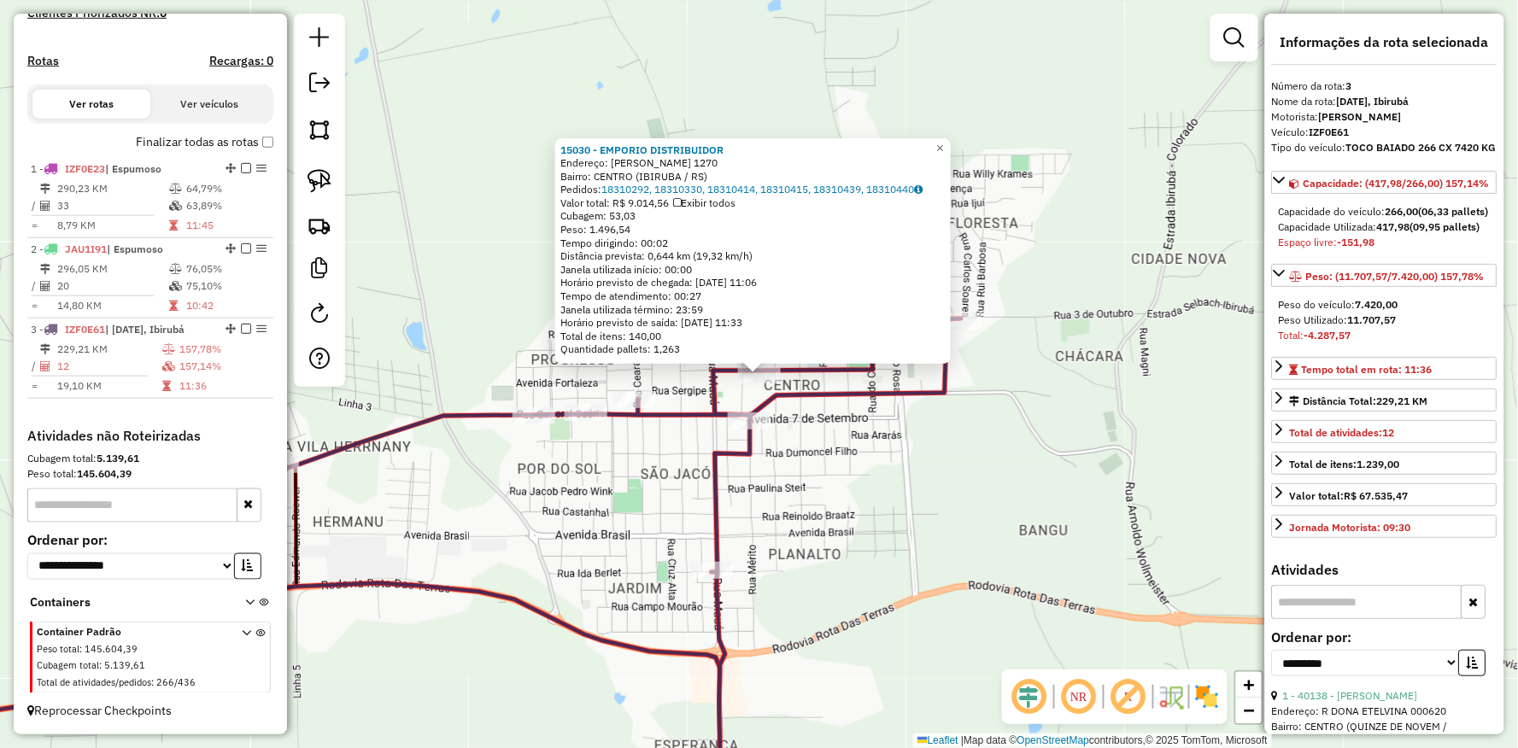
click at [637, 439] on div "15030 - EMPORIO DISTRIBUIDOR Endereço: R GETULIO VARGAS 1270 Bairro: CENTRO (IB…" at bounding box center [759, 374] width 1518 height 748
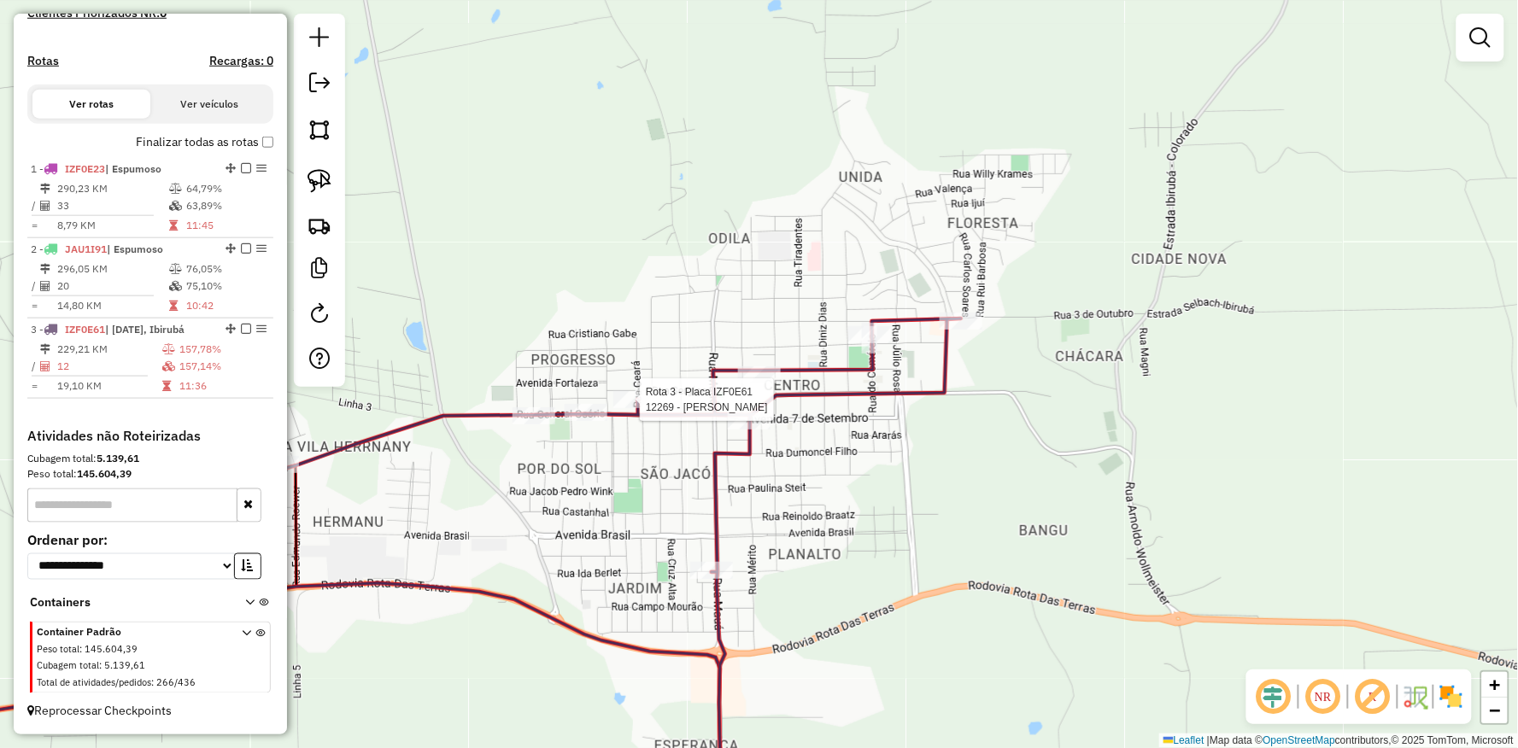
select select "**********"
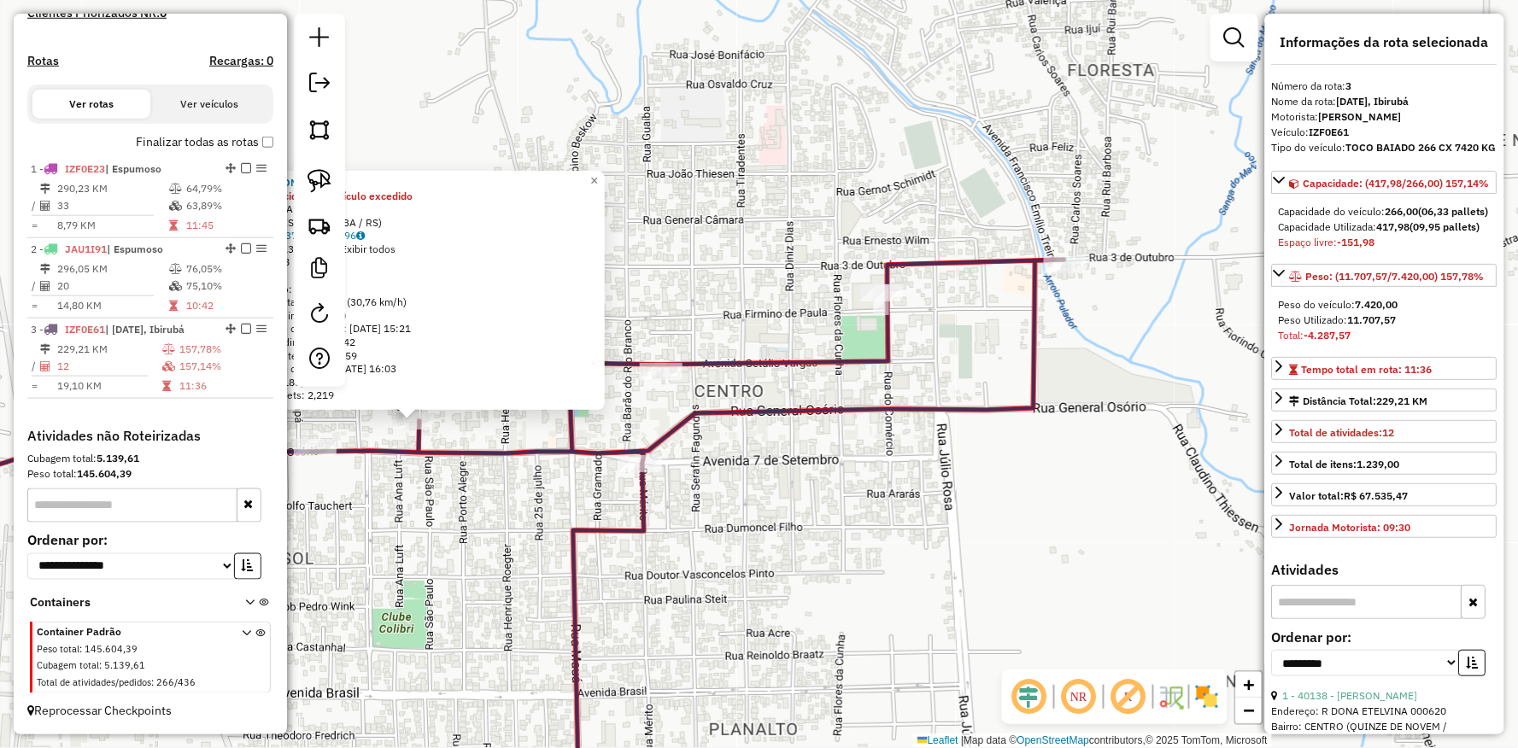
drag, startPoint x: 1025, startPoint y: 439, endPoint x: 979, endPoint y: 530, distance: 102.4
click at [981, 531] on div "12269 - FERNANDA FERNANDES D Limite de capacidade do veículo excedido Endereço:…" at bounding box center [759, 374] width 1518 height 748
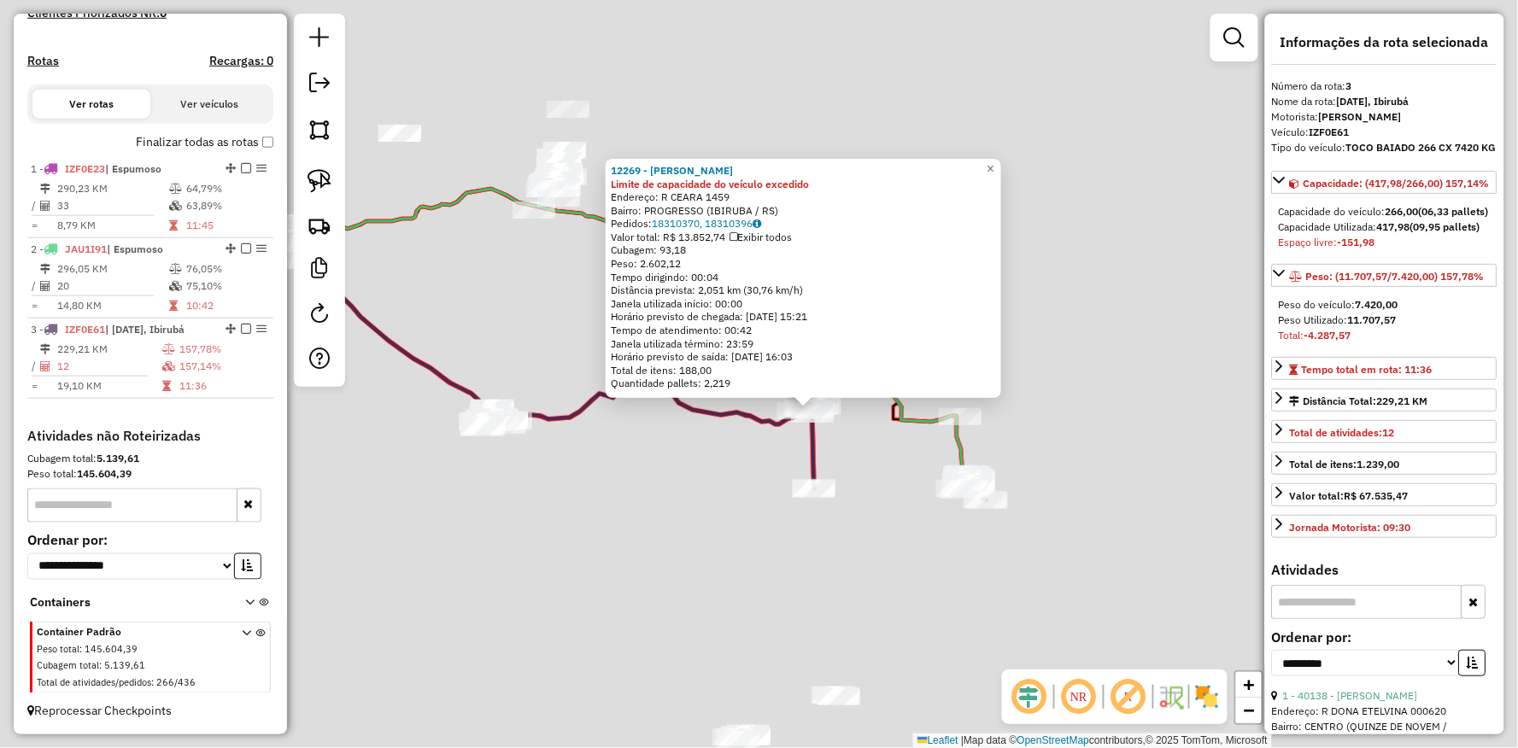
click at [746, 522] on div "12269 - FERNANDA FERNANDES D Limite de capacidade do veículo excedido Endereço:…" at bounding box center [759, 374] width 1518 height 748
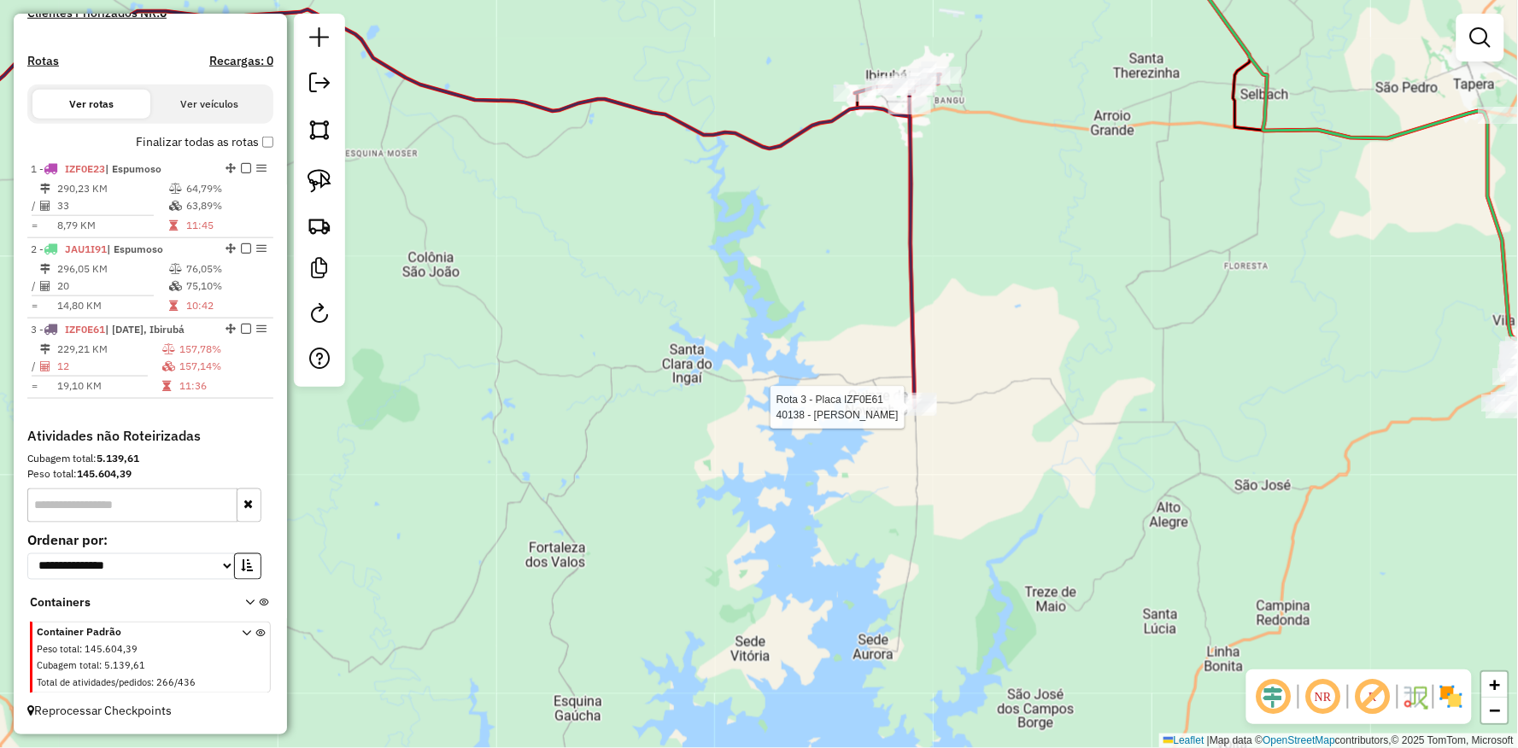
select select "**********"
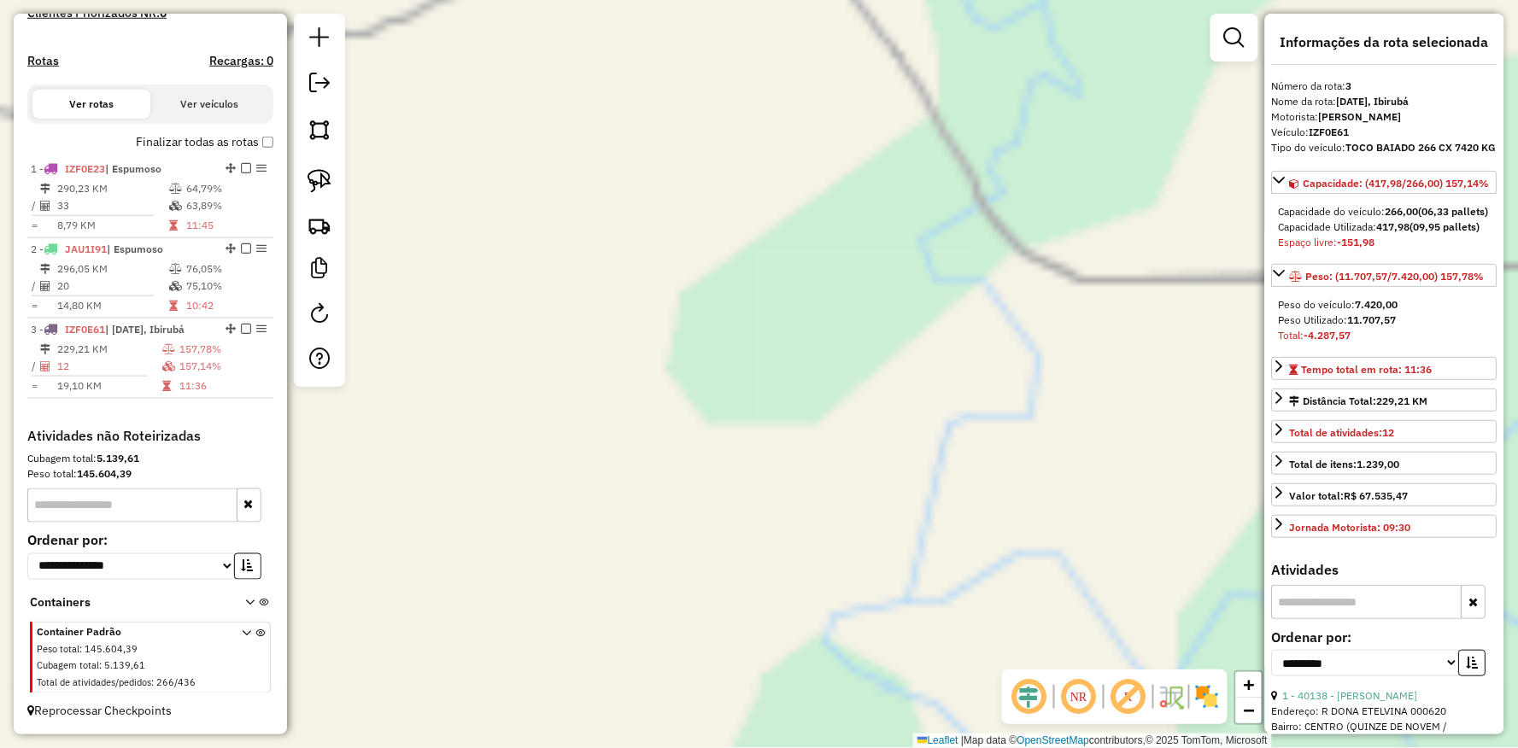
click at [547, 405] on div "40138 - MARLISE KOGLER Endereço: R DONA ETELVINA 000620 Bairro: CENTRO (QUINZE …" at bounding box center [759, 374] width 1518 height 748
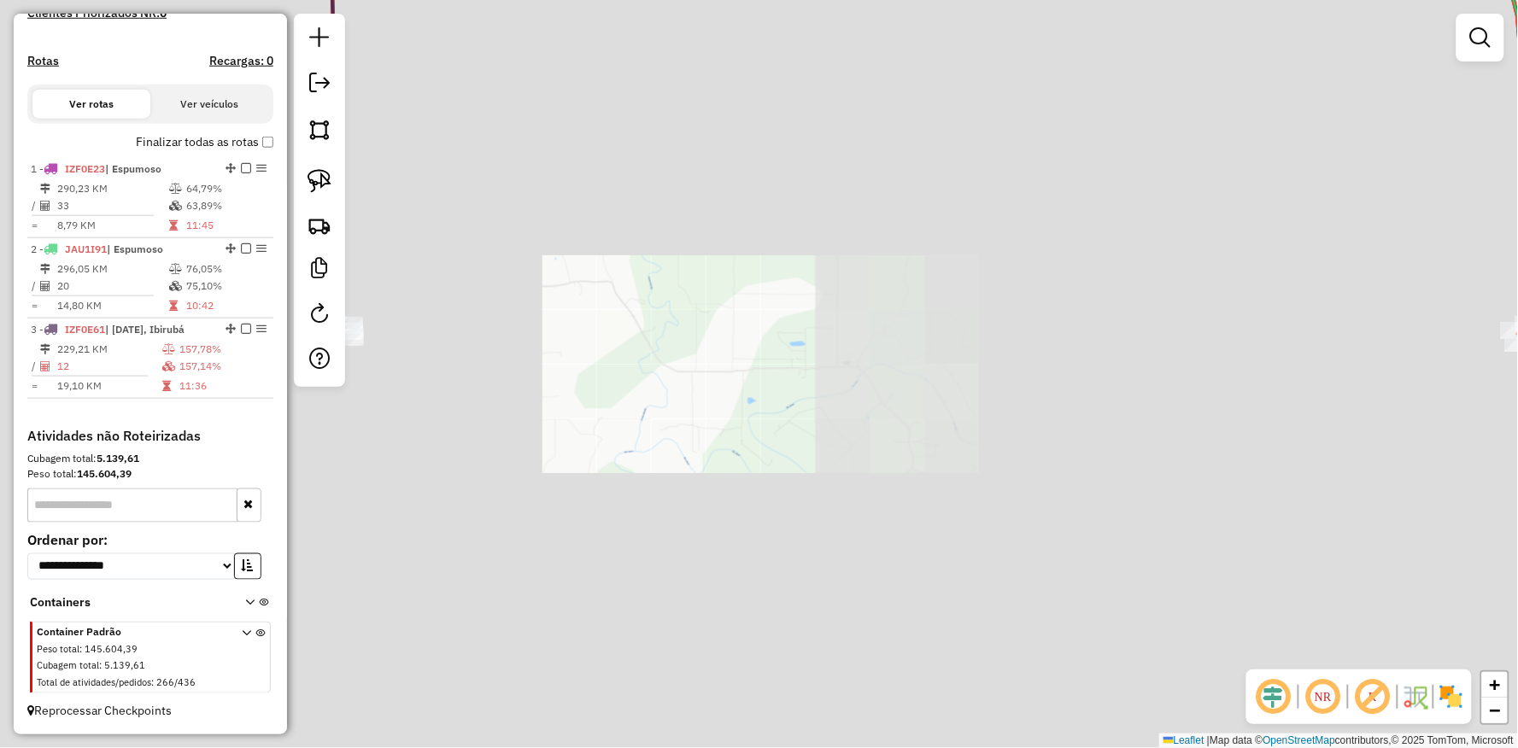
drag, startPoint x: 527, startPoint y: 400, endPoint x: 593, endPoint y: 500, distance: 119.6
click at [593, 500] on div "Janela de atendimento Grade de atendimento Capacidade Transportadoras Veículos …" at bounding box center [759, 374] width 1518 height 748
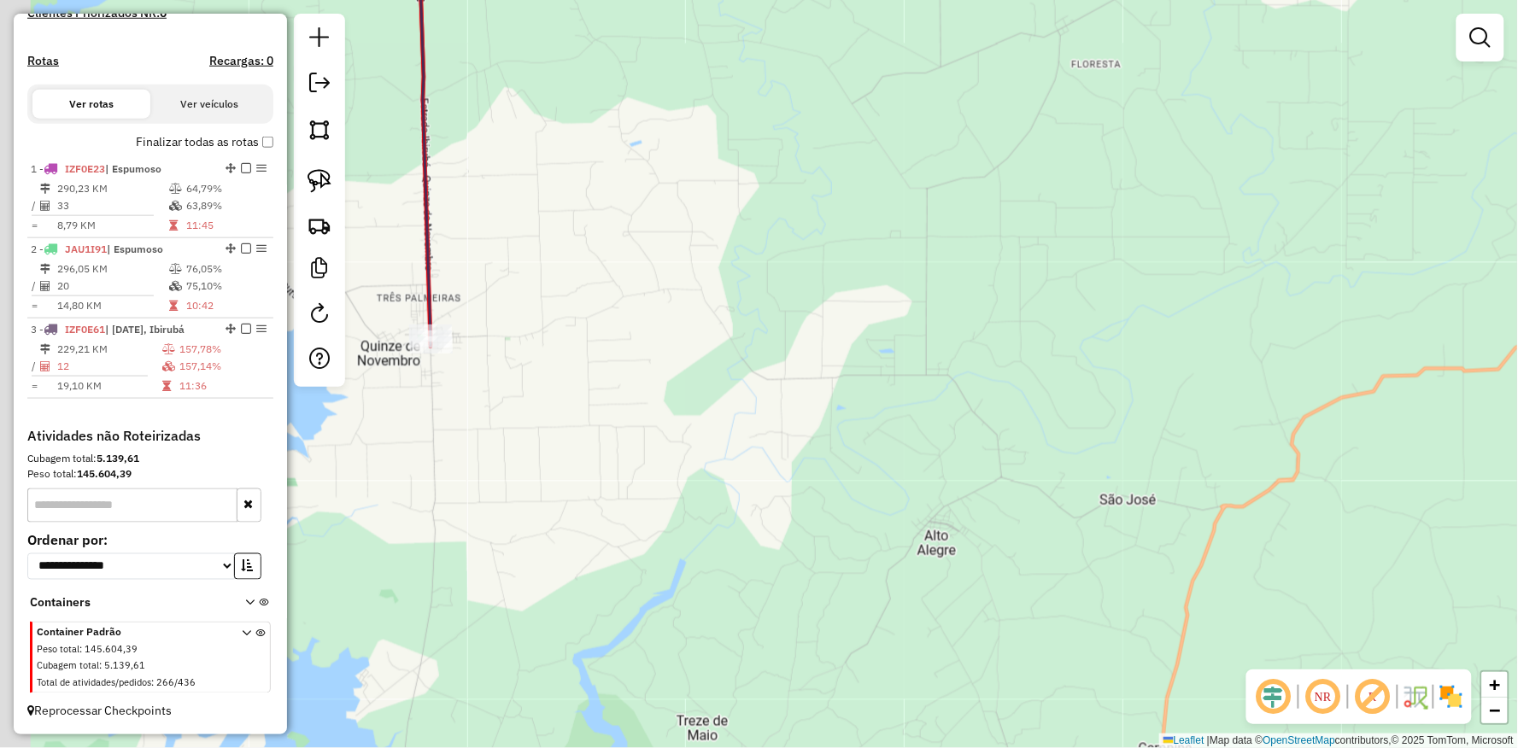
drag, startPoint x: 540, startPoint y: 370, endPoint x: 556, endPoint y: 372, distance: 16.3
click at [556, 372] on div "Janela de atendimento Grade de atendimento Capacidade Transportadoras Veículos …" at bounding box center [759, 374] width 1518 height 748
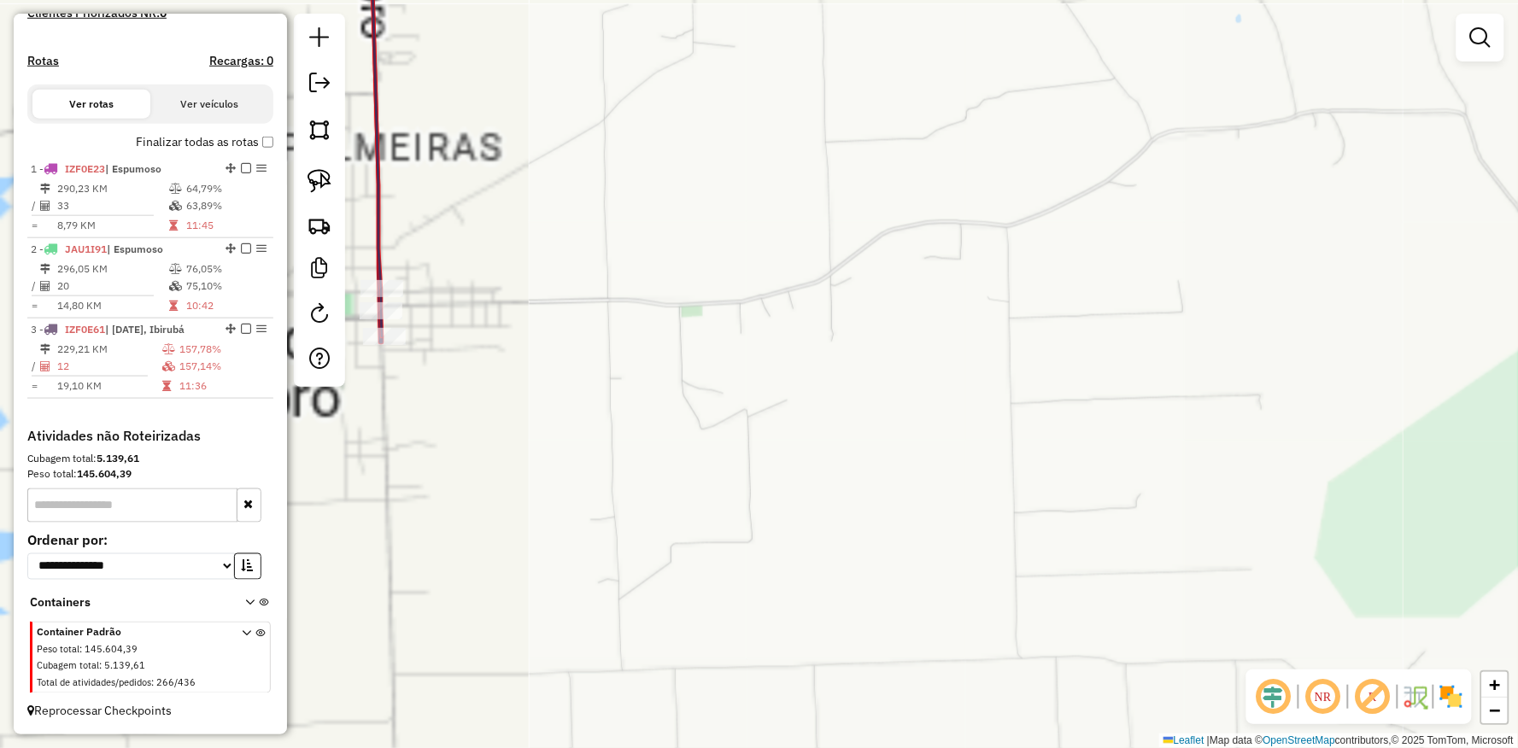
drag, startPoint x: 594, startPoint y: 344, endPoint x: 730, endPoint y: 348, distance: 135.8
click at [770, 348] on div "Janela de atendimento Grade de atendimento Capacidade Transportadoras Veículos …" at bounding box center [759, 374] width 1518 height 748
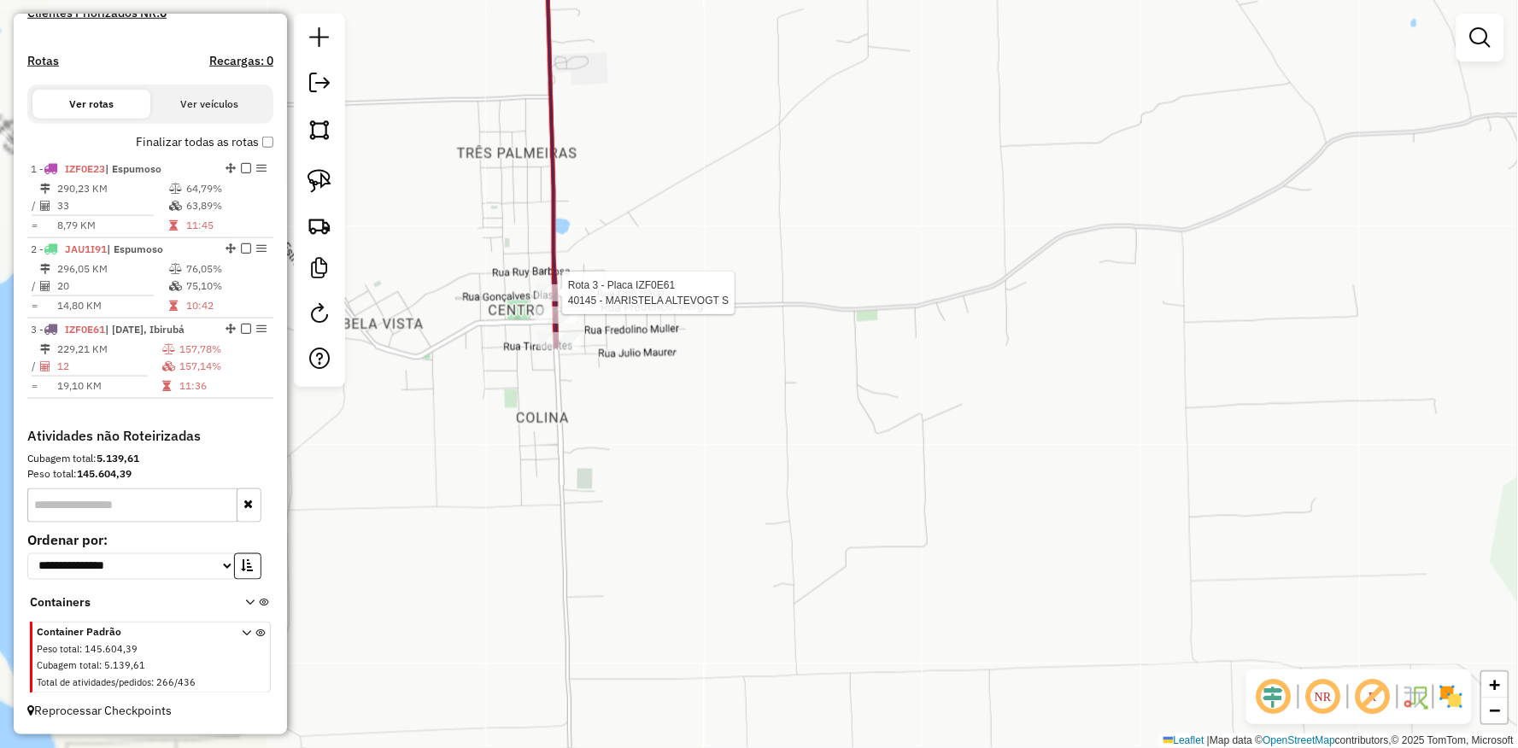
select select "**********"
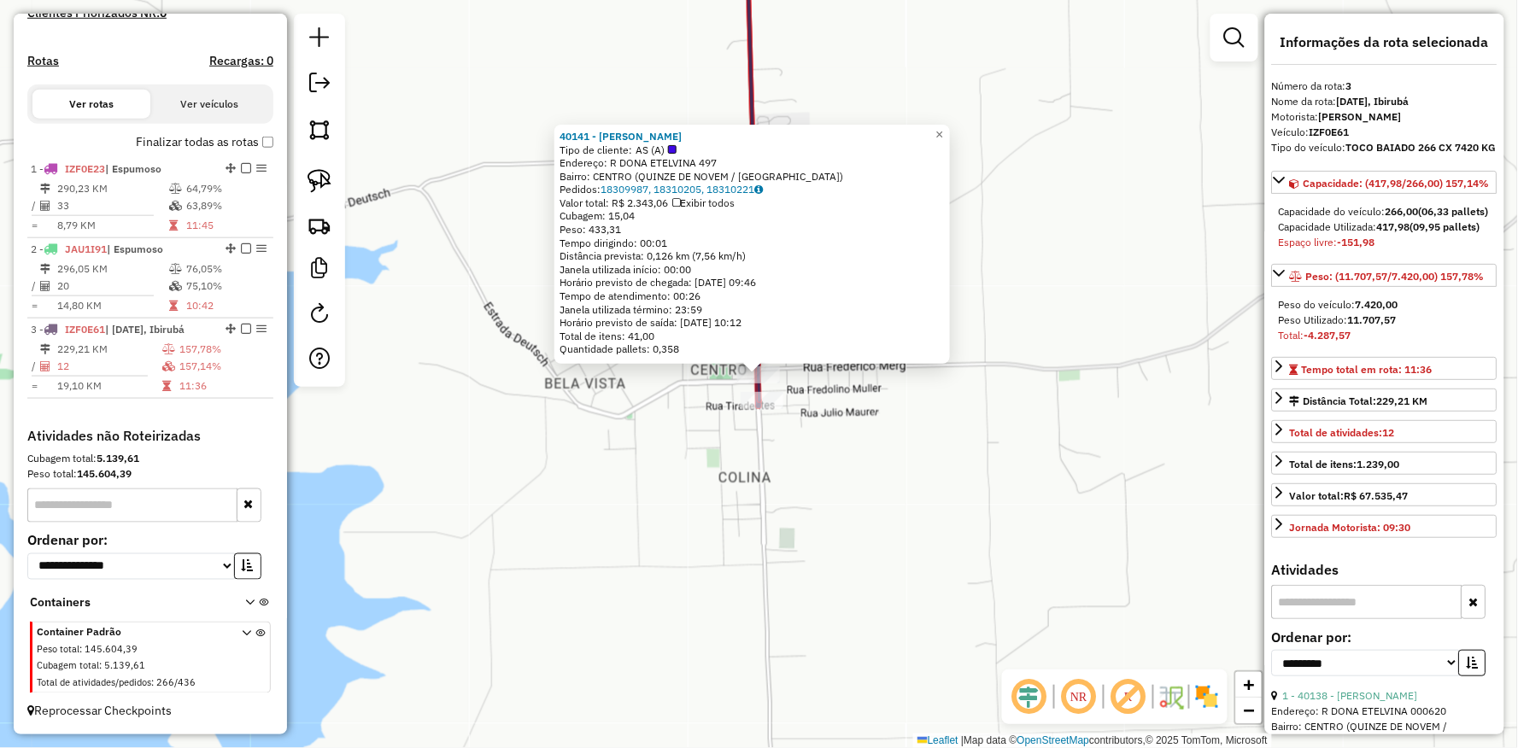
click at [757, 407] on icon at bounding box center [753, 166] width 14 height 482
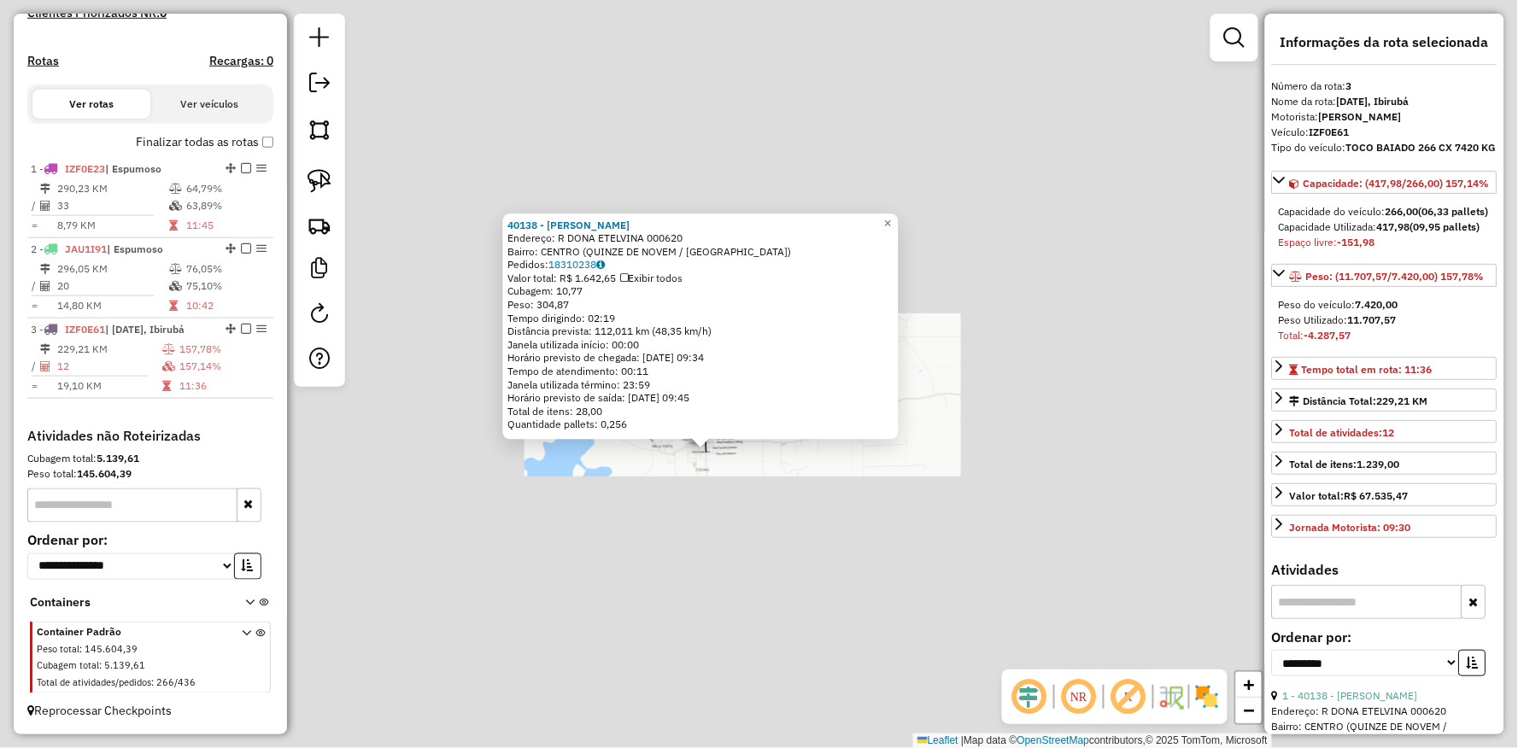
click at [593, 496] on div "40138 - MARLISE KOGLER Endereço: R DONA ETELVINA 000620 Bairro: CENTRO (QUINZE …" at bounding box center [759, 374] width 1518 height 748
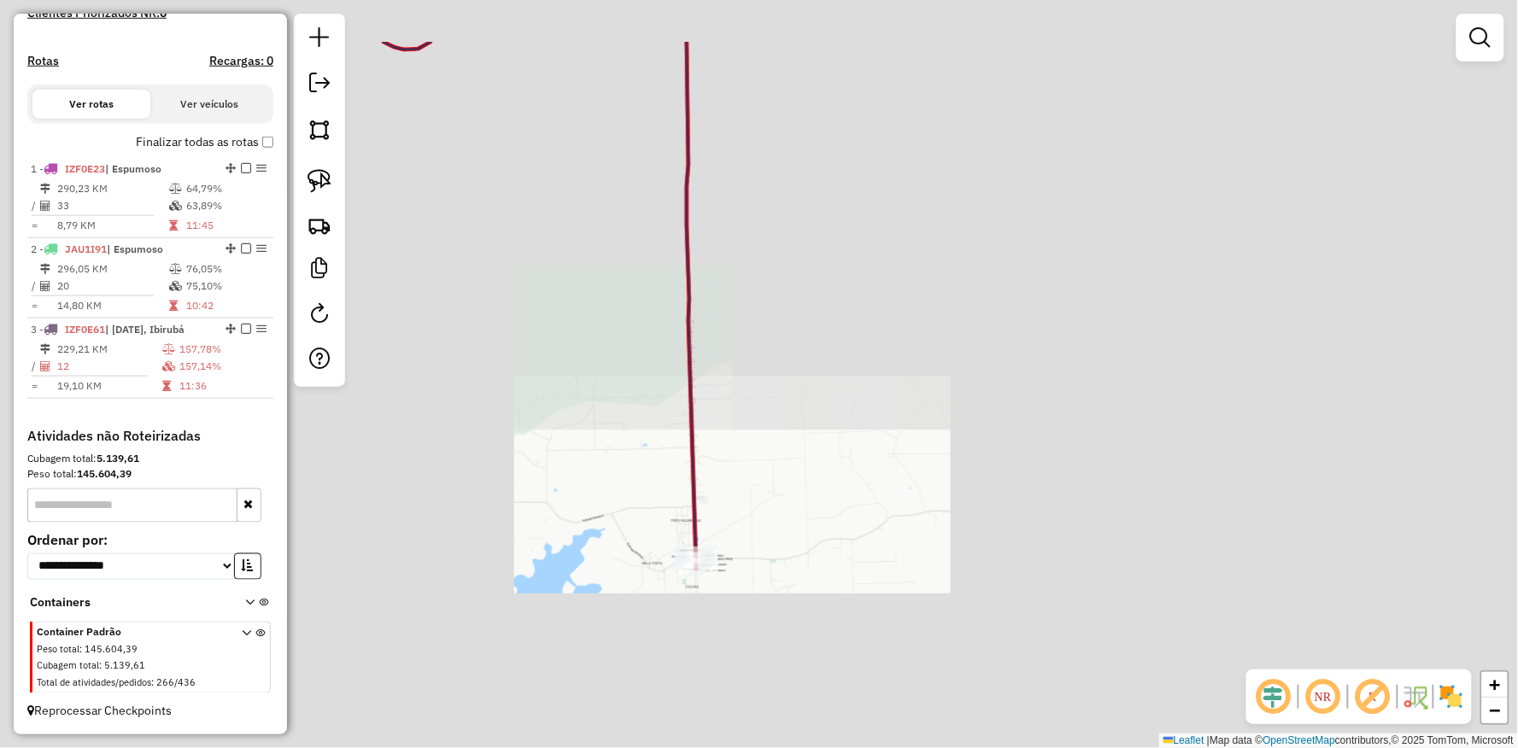
drag, startPoint x: 592, startPoint y: 512, endPoint x: 582, endPoint y: 629, distance: 117.5
click at [582, 629] on div "Janela de atendimento Grade de atendimento Capacidade Transportadoras Veículos …" at bounding box center [759, 374] width 1518 height 748
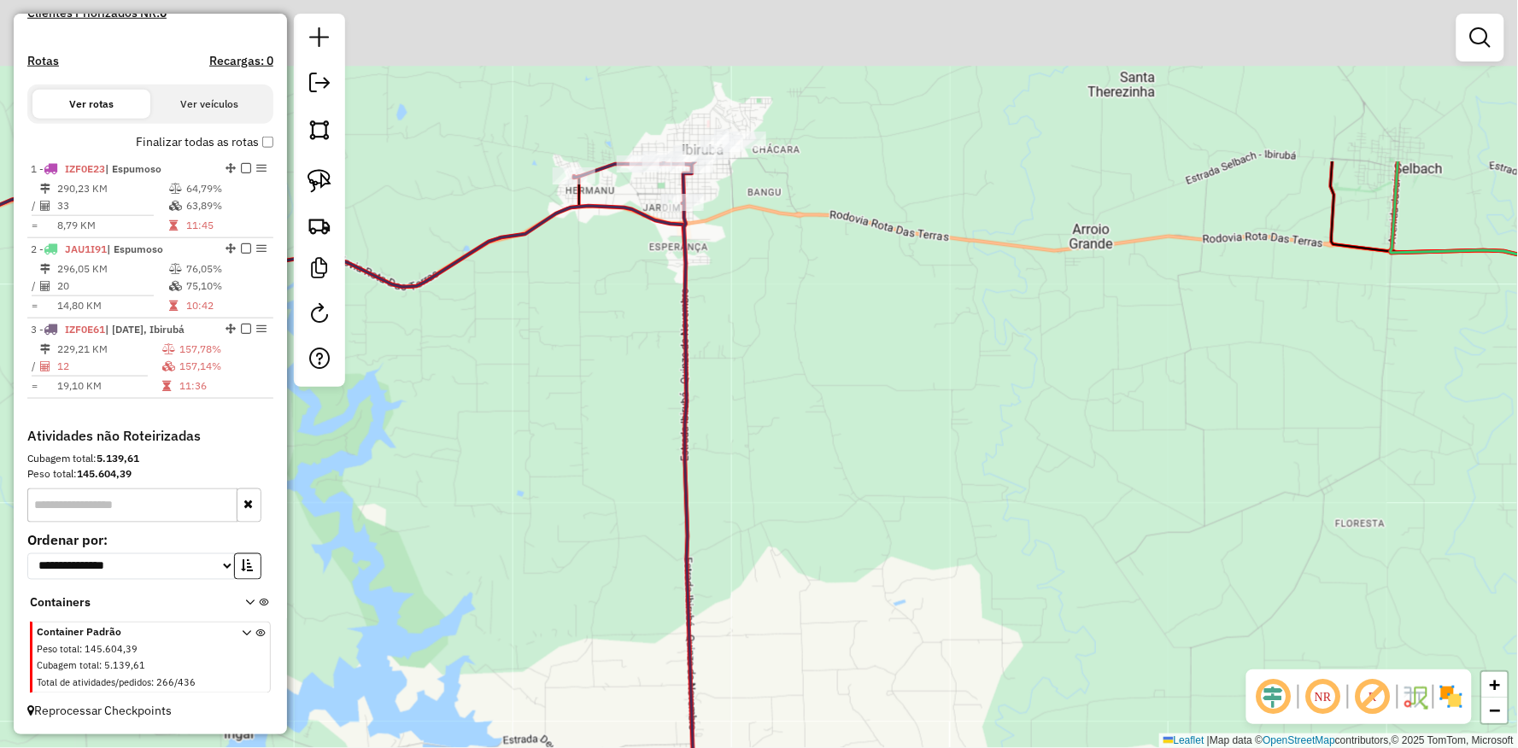
drag, startPoint x: 726, startPoint y: 178, endPoint x: 786, endPoint y: 342, distance: 174.5
click at [732, 571] on div "Janela de atendimento Grade de atendimento Capacidade Transportadoras Veículos …" at bounding box center [759, 374] width 1518 height 748
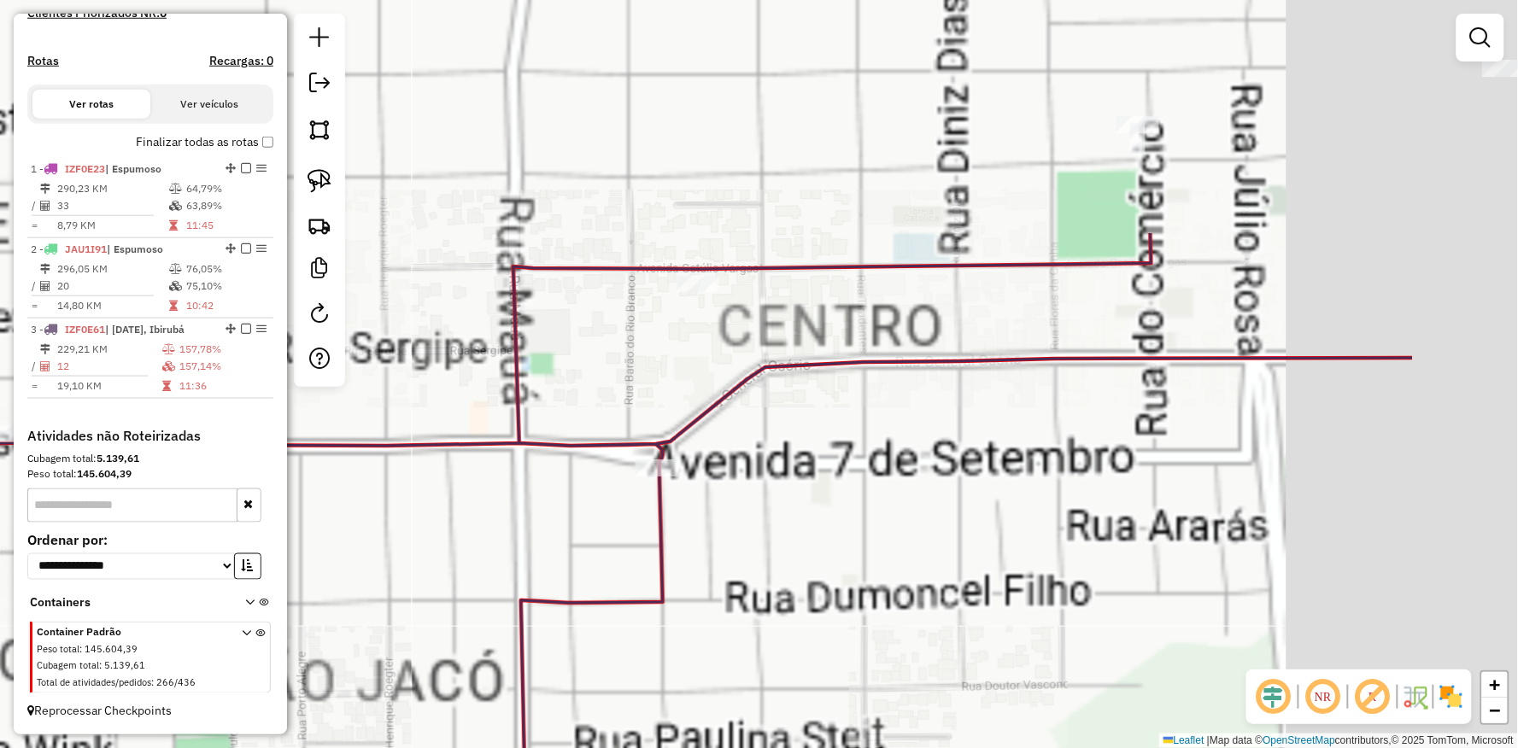
drag, startPoint x: 799, startPoint y: 266, endPoint x: 618, endPoint y: 467, distance: 270.4
click at [528, 577] on div "Janela de atendimento Grade de atendimento Capacidade Transportadoras Veículos …" at bounding box center [759, 374] width 1518 height 748
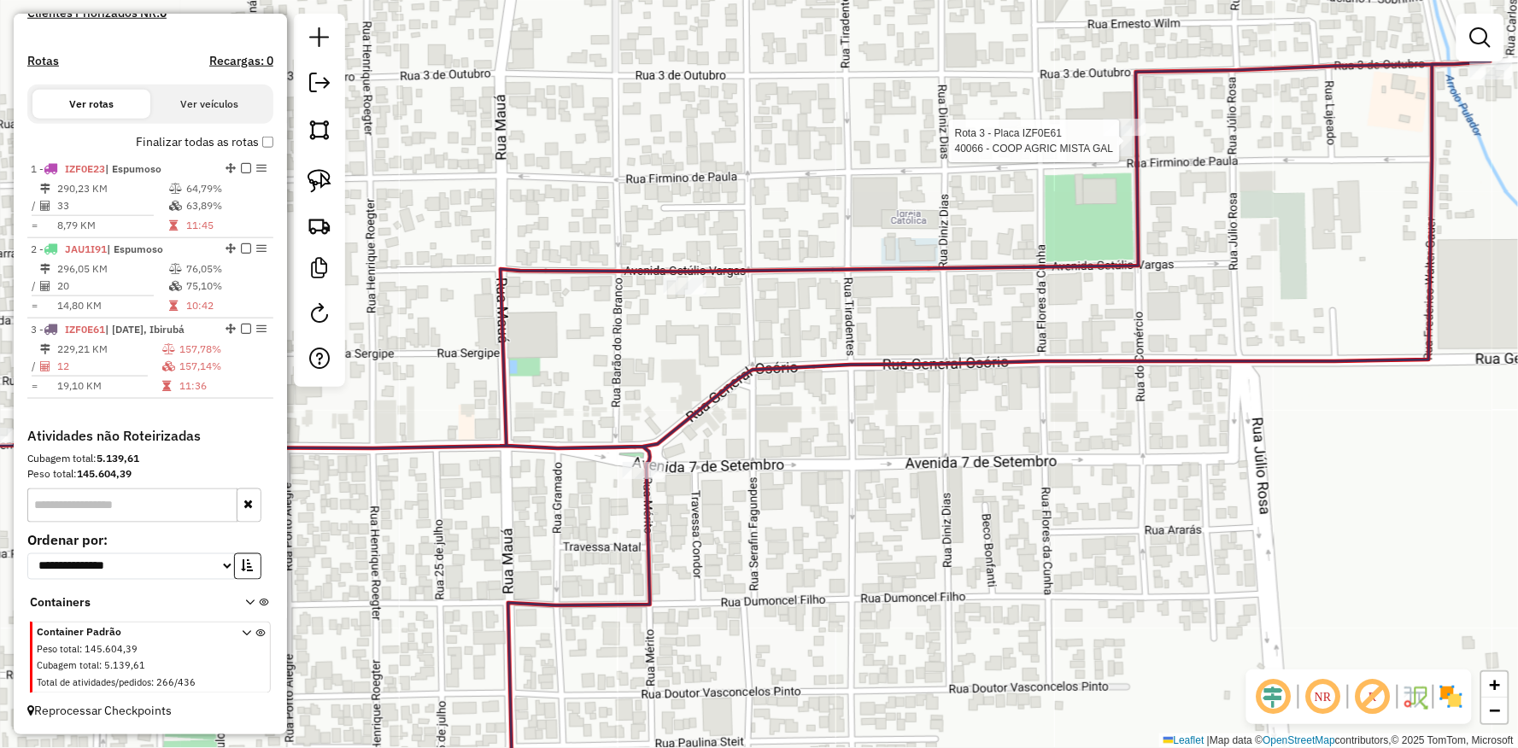
select select "**********"
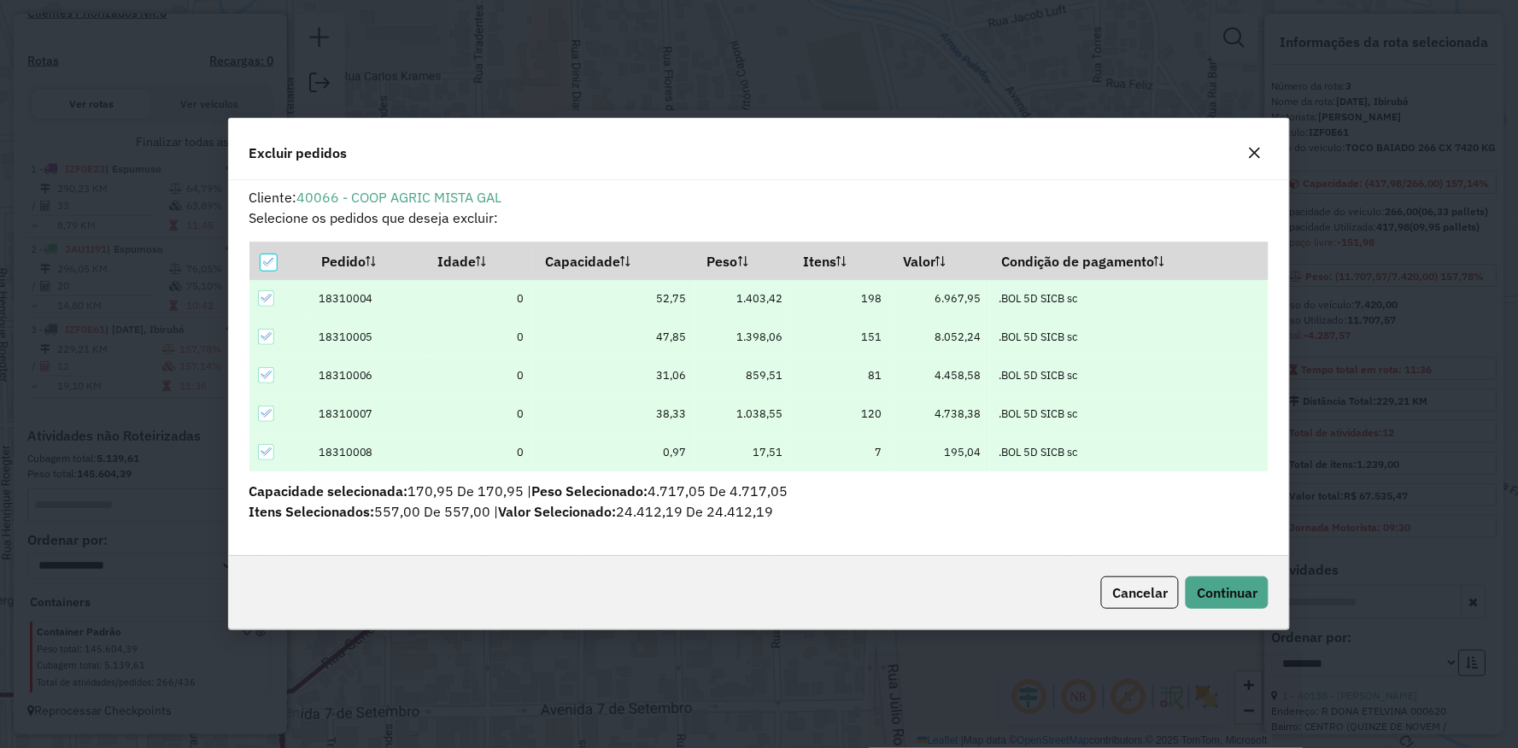
scroll to position [0, 0]
click at [1235, 603] on button "Continuar" at bounding box center [1226, 593] width 83 height 32
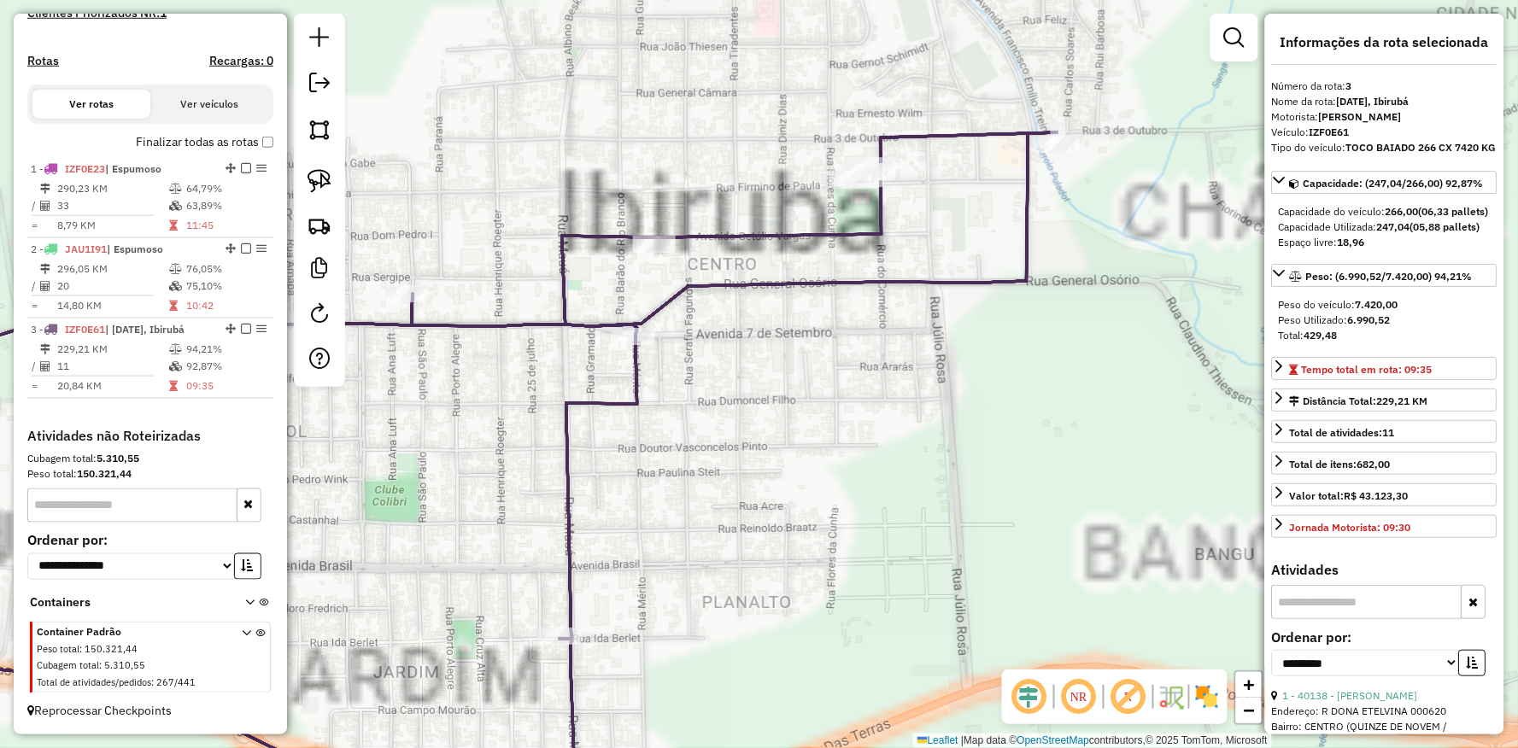
drag, startPoint x: 792, startPoint y: 337, endPoint x: 750, endPoint y: 389, distance: 66.2
click at [774, 408] on div "Janela de atendimento Grade de atendimento Capacidade Transportadoras Veículos …" at bounding box center [759, 374] width 1518 height 748
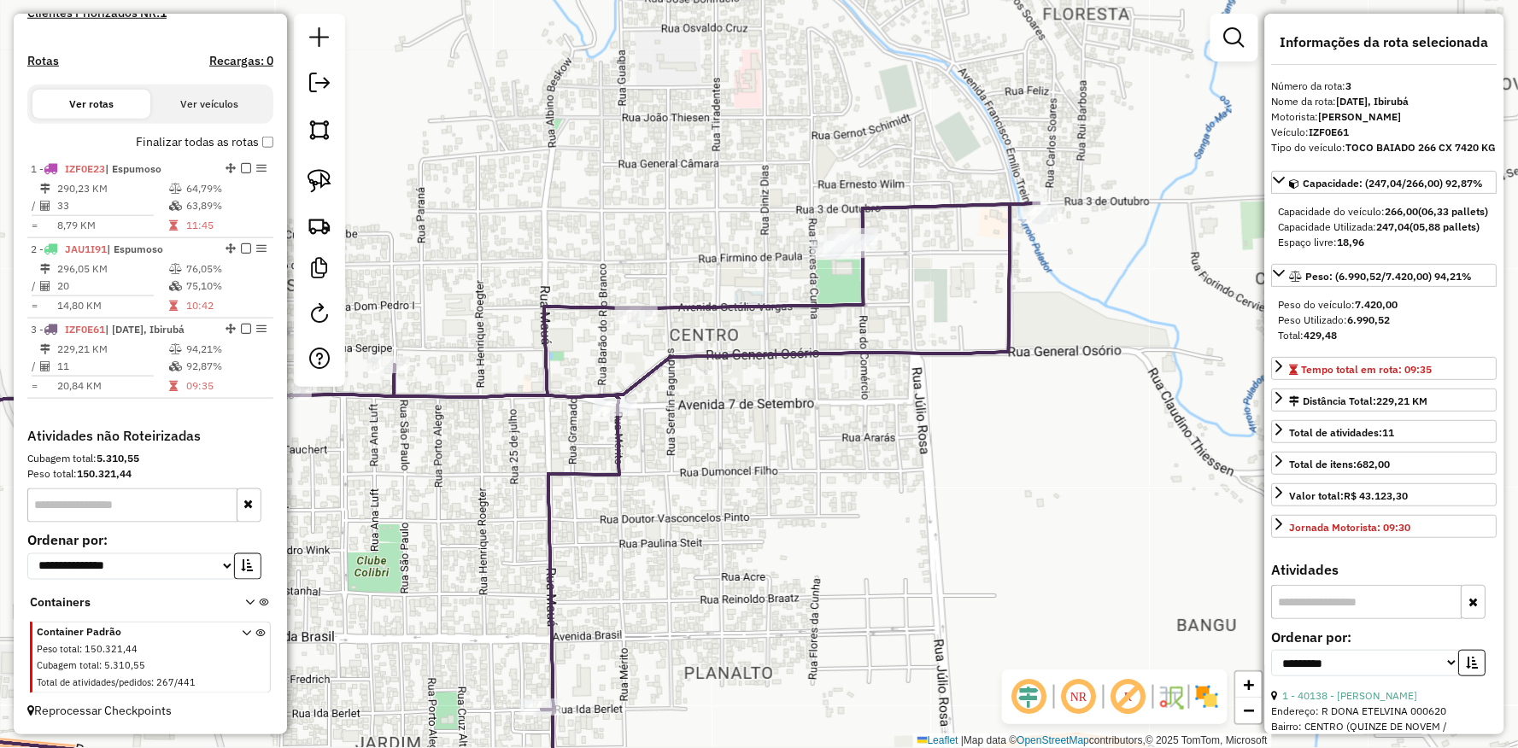
drag, startPoint x: 311, startPoint y: 184, endPoint x: 848, endPoint y: 179, distance: 537.3
click at [312, 184] on img at bounding box center [319, 181] width 24 height 24
drag, startPoint x: 855, startPoint y: 179, endPoint x: 1226, endPoint y: 203, distance: 372.3
click at [1100, 337] on div "Janela de atendimento Grade de atendimento Capacidade Transportadoras Veículos …" at bounding box center [759, 374] width 1518 height 748
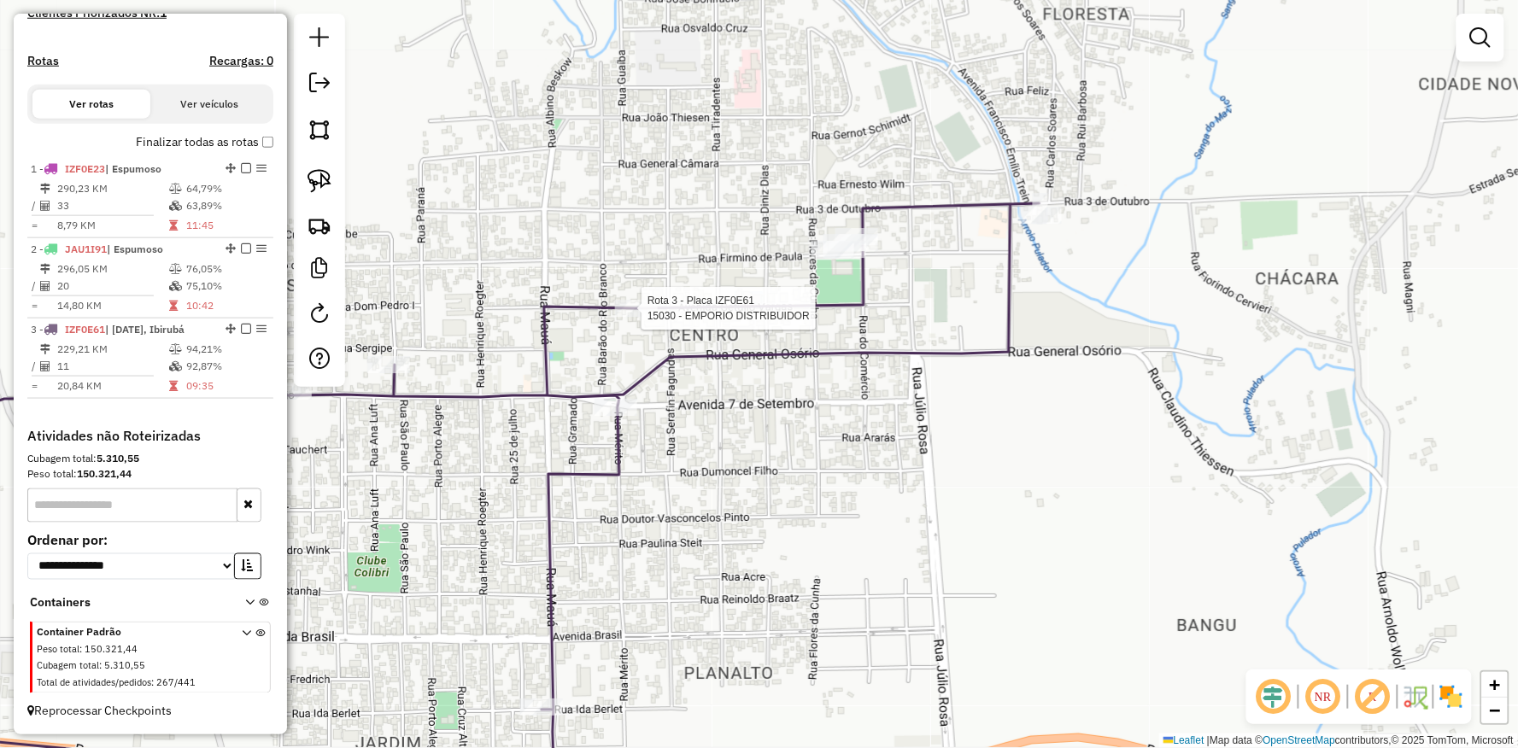
select select "**********"
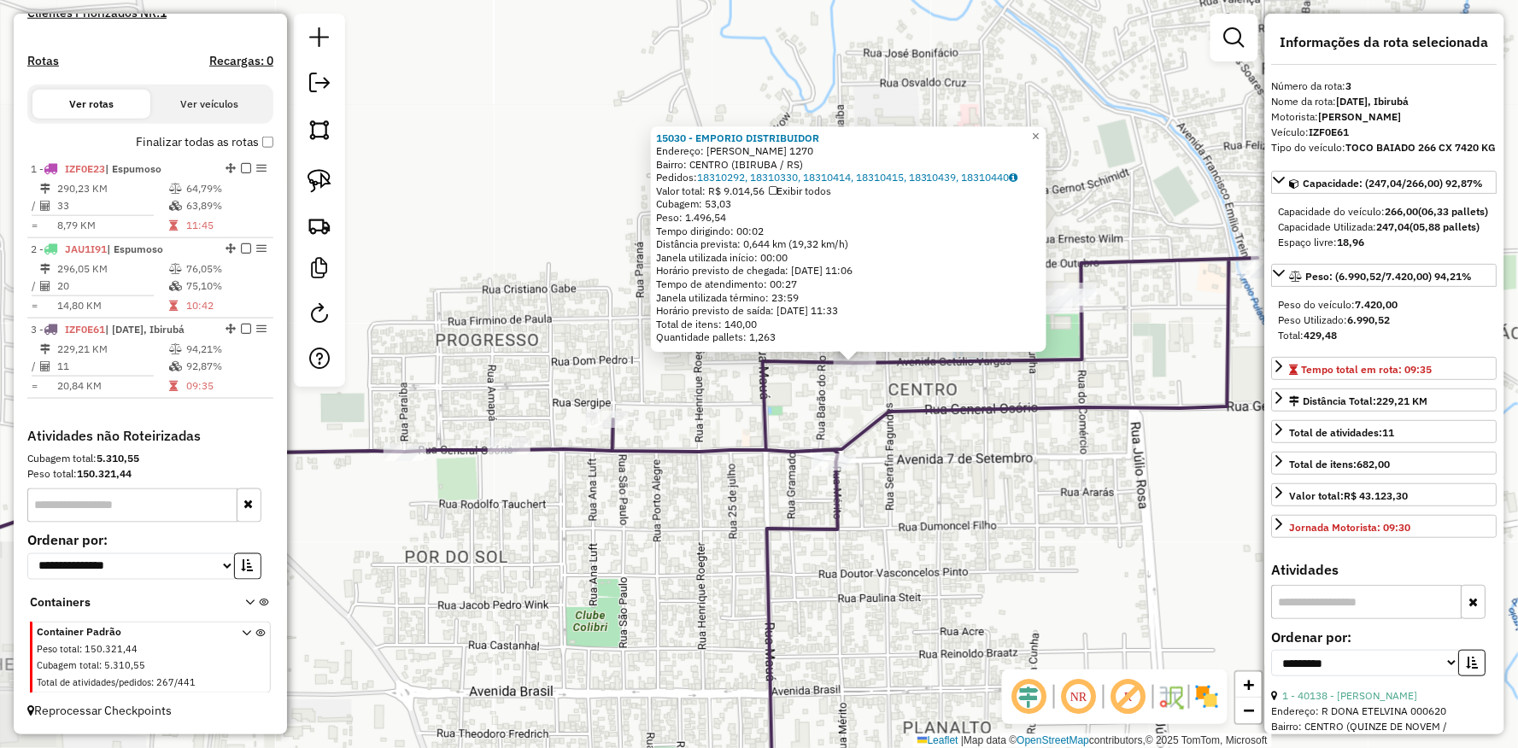
drag, startPoint x: 653, startPoint y: 428, endPoint x: 686, endPoint y: 419, distance: 33.6
click at [686, 419] on div "15030 - EMPORIO DISTRIBUIDOR Endereço: R GETULIO VARGAS 1270 Bairro: CENTRO (IB…" at bounding box center [759, 374] width 1518 height 748
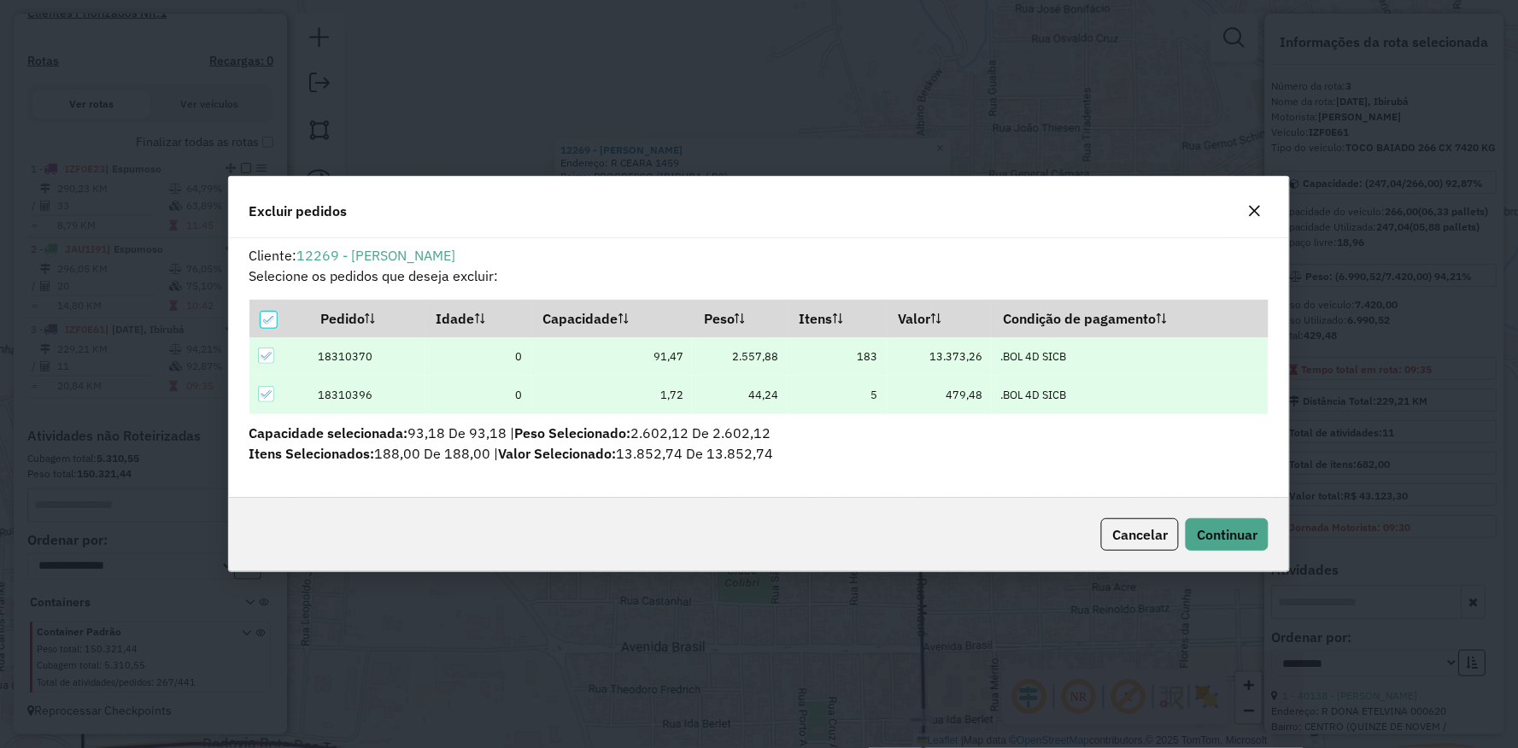
scroll to position [9, 4]
click at [1209, 540] on span "Continuar" at bounding box center [1227, 534] width 61 height 17
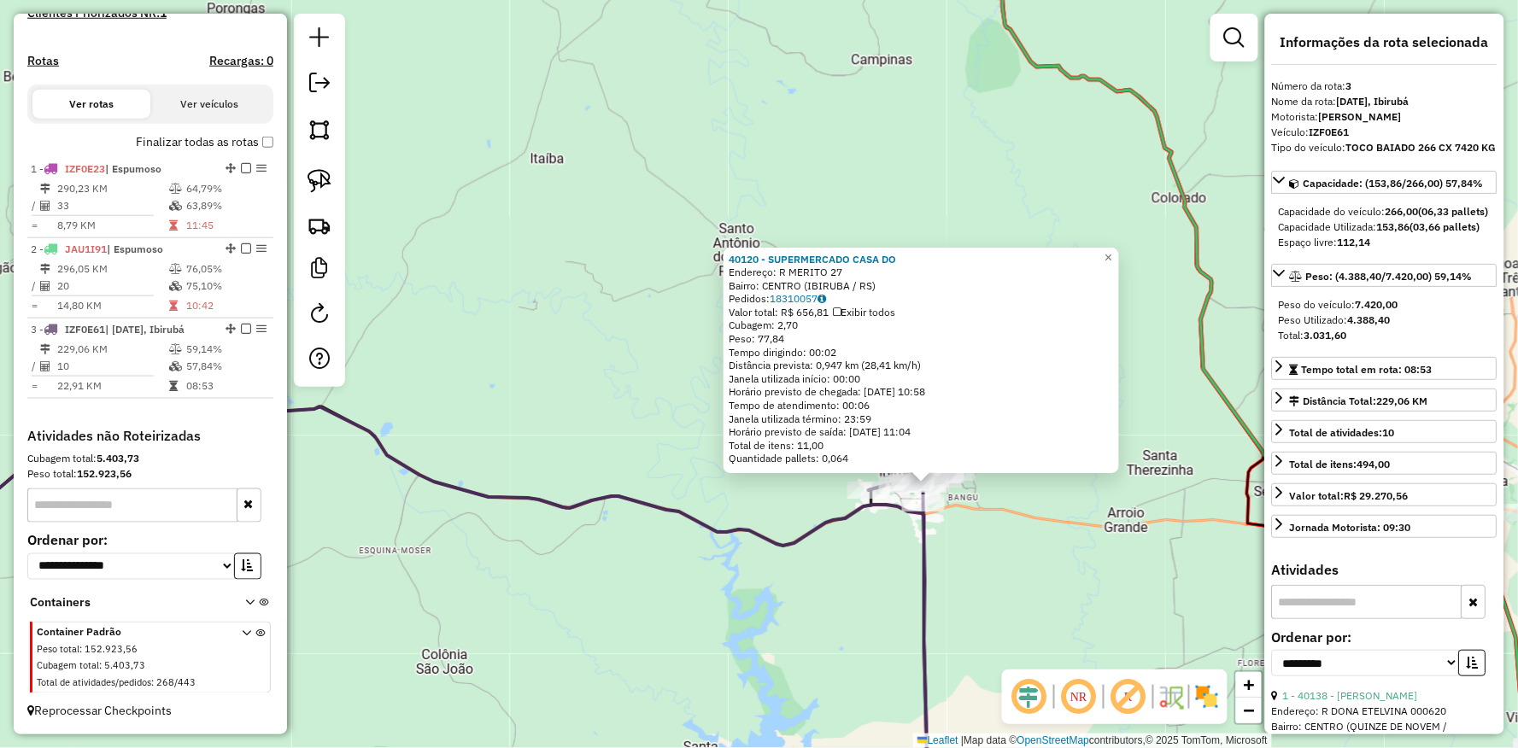
click at [766, 489] on div "40120 - SUPERMERCADO CASA DO Endereço: R MERITO 27 Bairro: CENTRO (IBIRUBA / RS…" at bounding box center [759, 374] width 1518 height 748
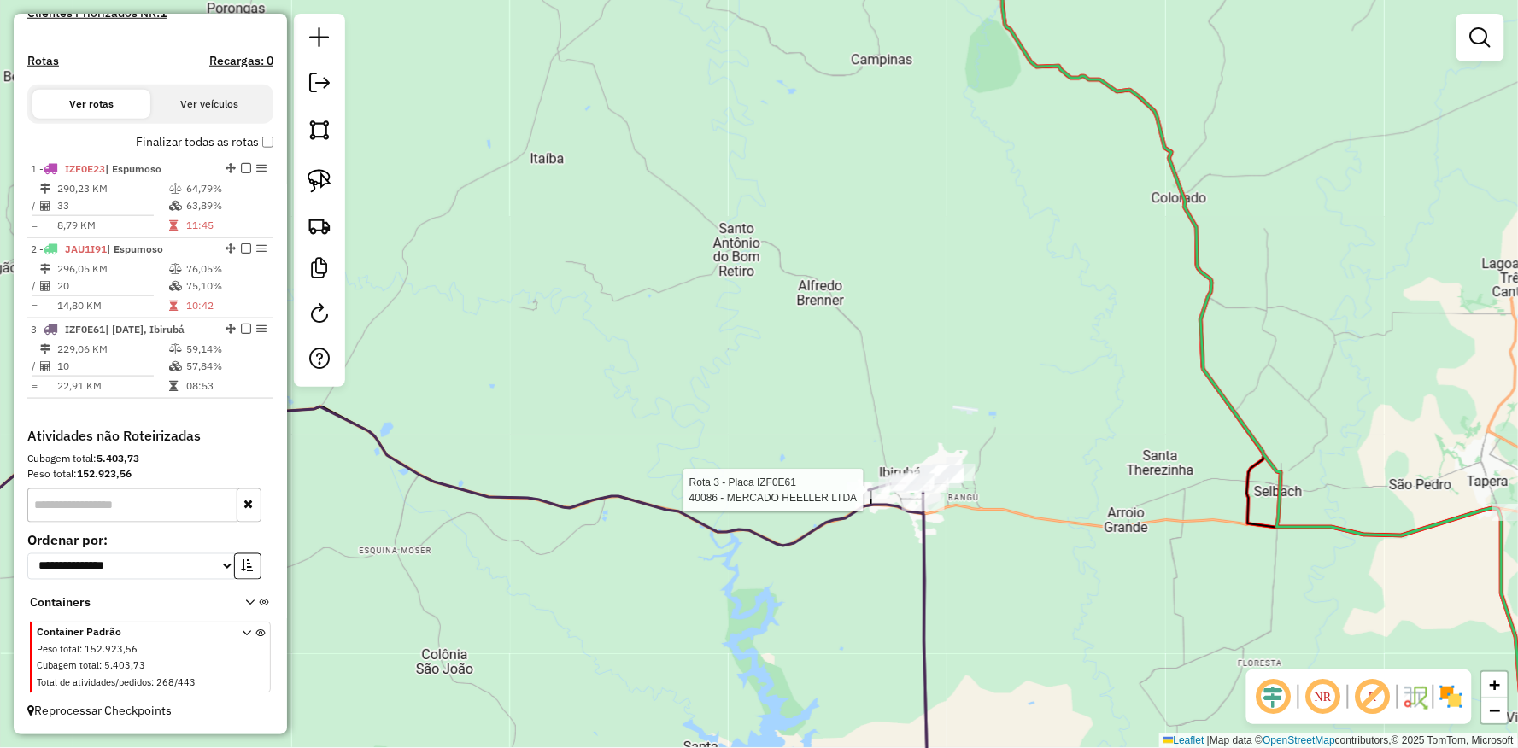
select select "**********"
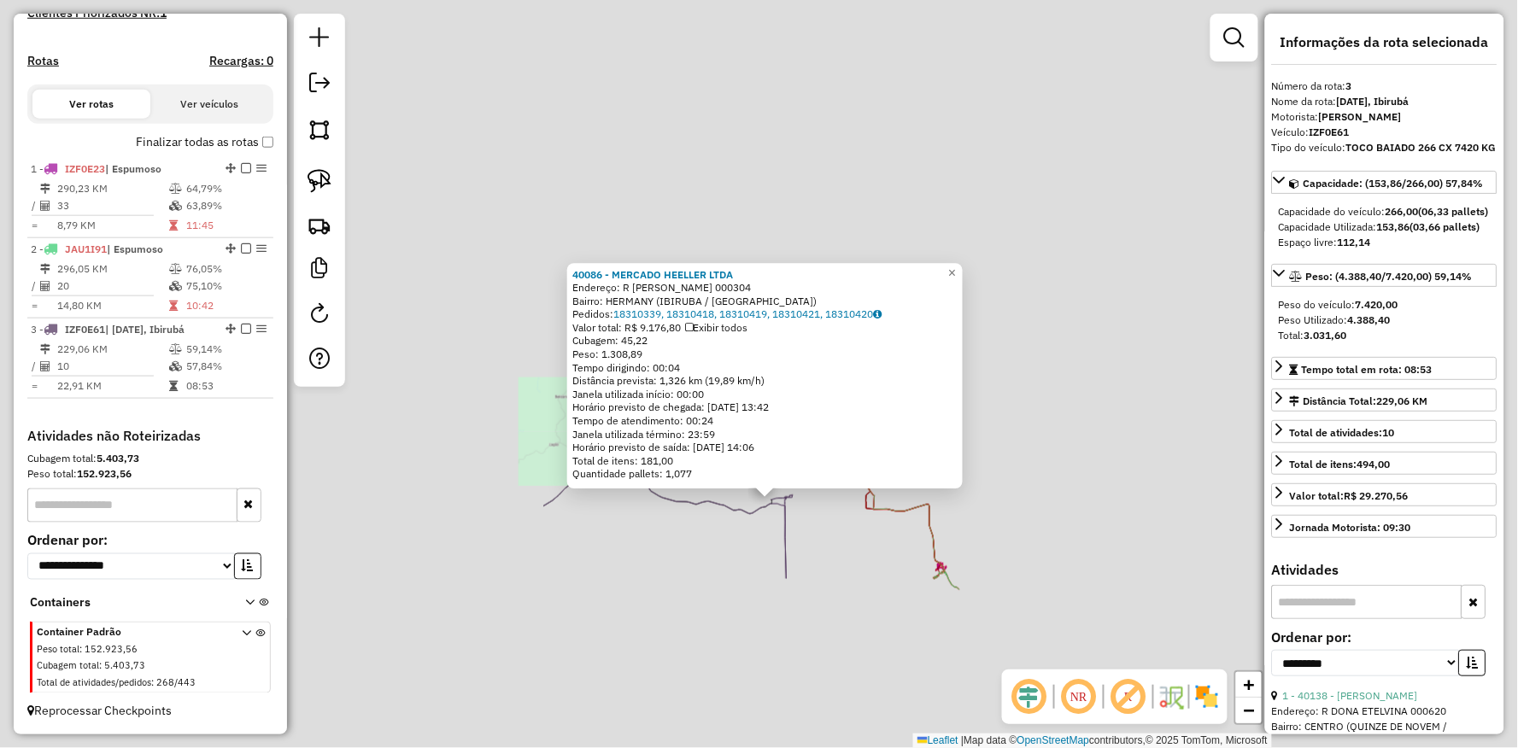
drag, startPoint x: 583, startPoint y: 600, endPoint x: 605, endPoint y: 492, distance: 109.7
click at [609, 493] on div "40086 - MERCADO HEELLER LTDA Endereço: R BENO FRANC KUFFEL 000304 Bairro: HERMA…" at bounding box center [759, 374] width 1518 height 748
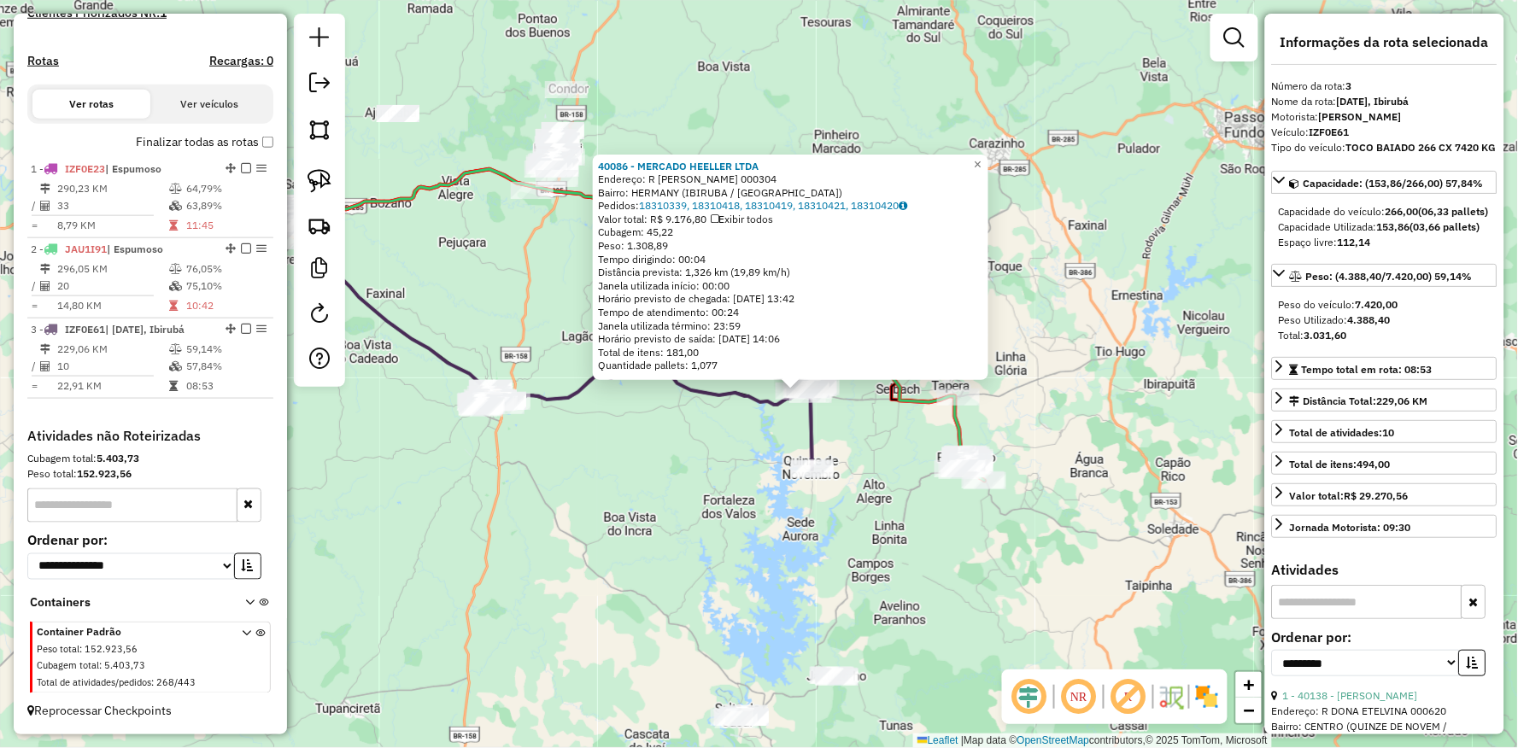
click at [647, 536] on div "40086 - MERCADO HEELLER LTDA Endereço: R BENO FRANC KUFFEL 000304 Bairro: HERMA…" at bounding box center [759, 374] width 1518 height 748
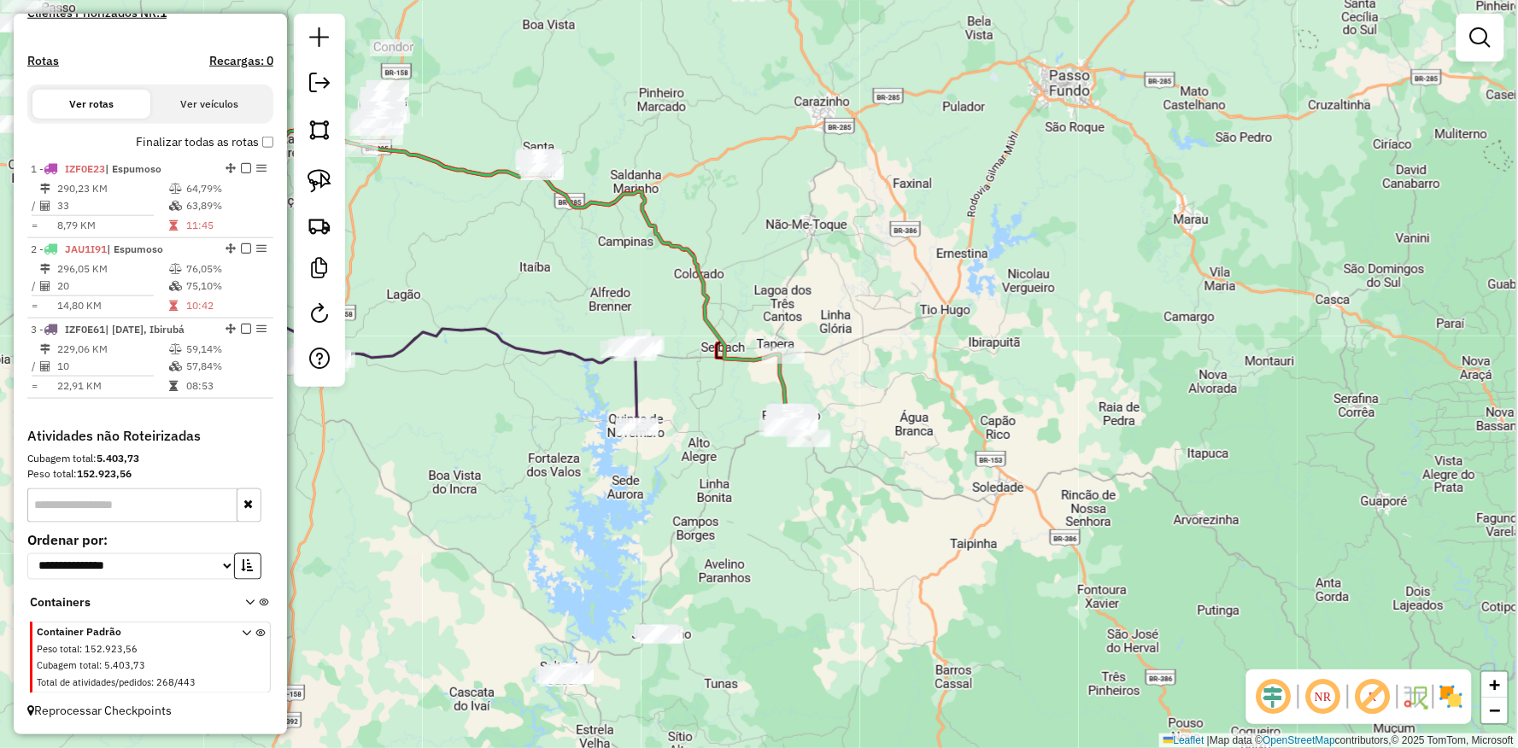
drag, startPoint x: 796, startPoint y: 564, endPoint x: 532, endPoint y: 496, distance: 272.4
click at [532, 496] on div "Janela de atendimento Grade de atendimento Capacidade Transportadoras Veículos …" at bounding box center [759, 374] width 1518 height 748
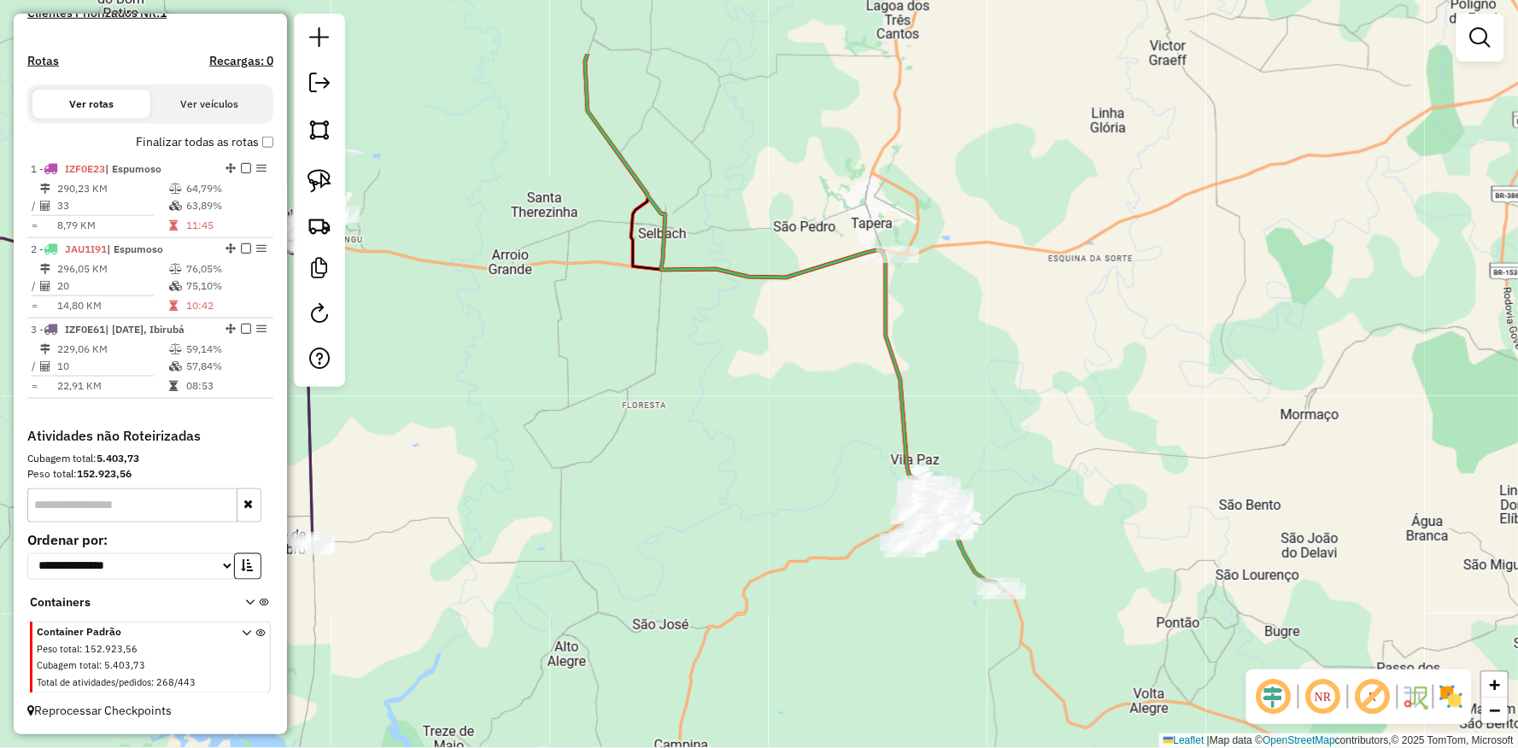
drag, startPoint x: 712, startPoint y: 243, endPoint x: 884, endPoint y: 458, distance: 274.6
click at [790, 368] on div "Janela de atendimento Grade de atendimento Capacidade Transportadoras Veículos …" at bounding box center [759, 374] width 1518 height 748
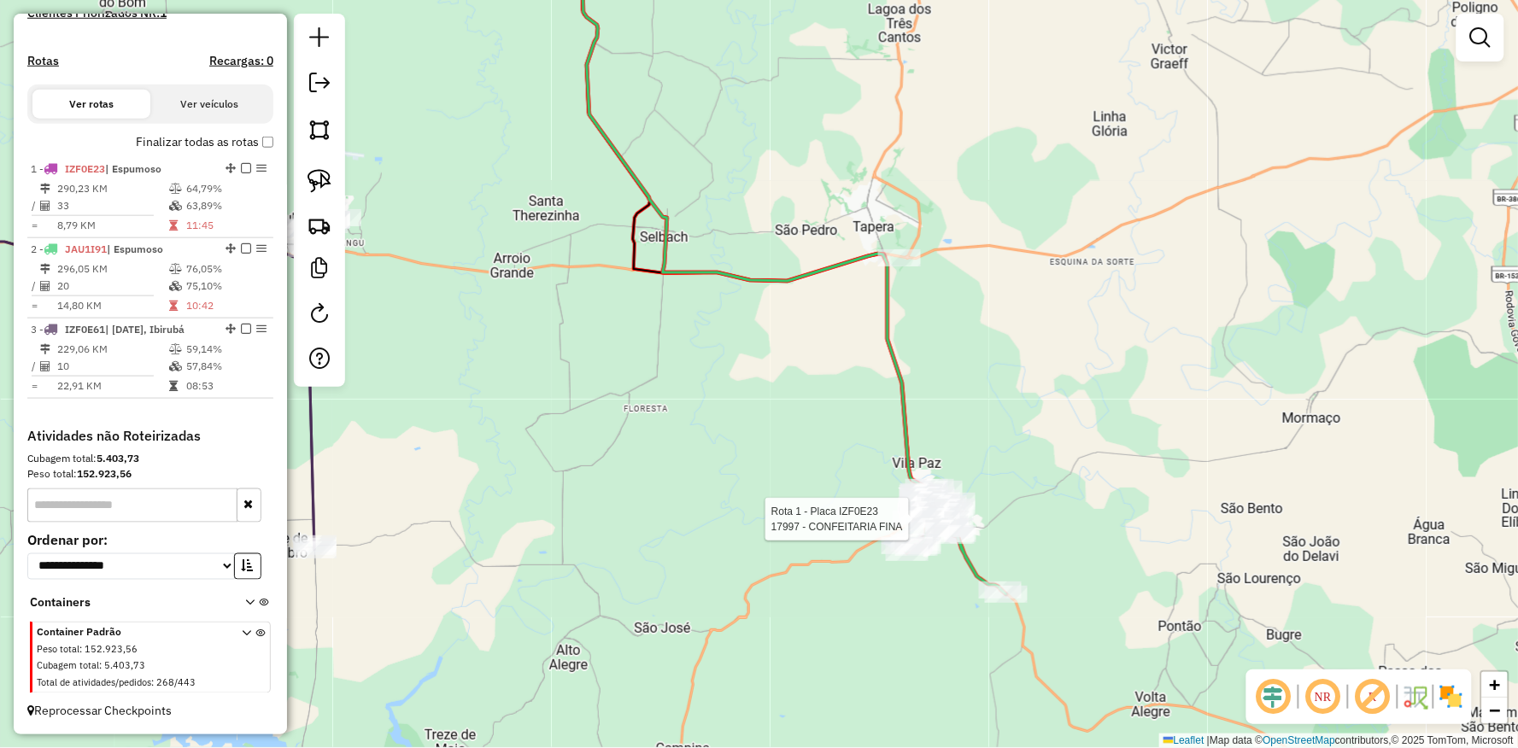
select select "**********"
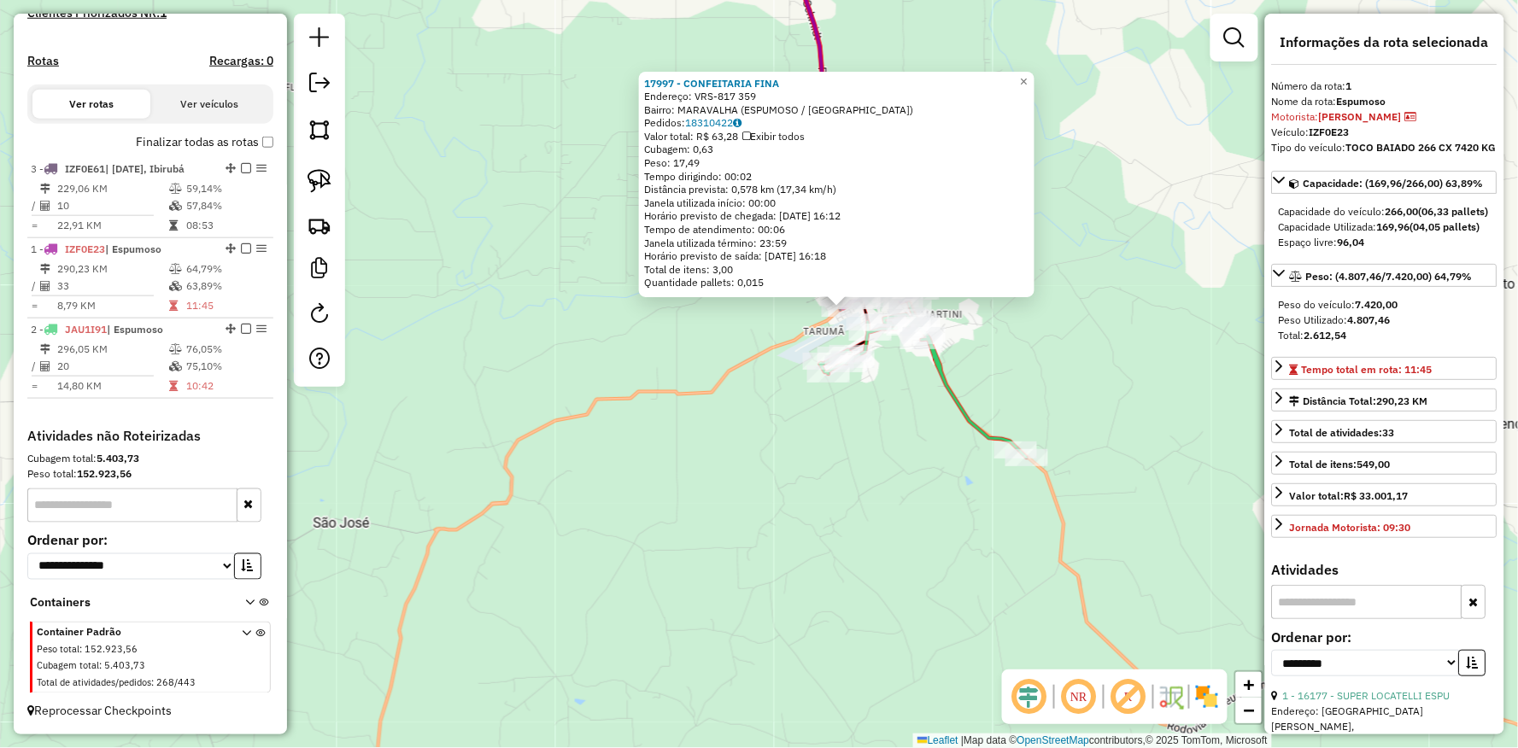
drag, startPoint x: 226, startPoint y: 313, endPoint x: 215, endPoint y: 173, distance: 139.7
click at [898, 336] on div at bounding box center [908, 327] width 43 height 17
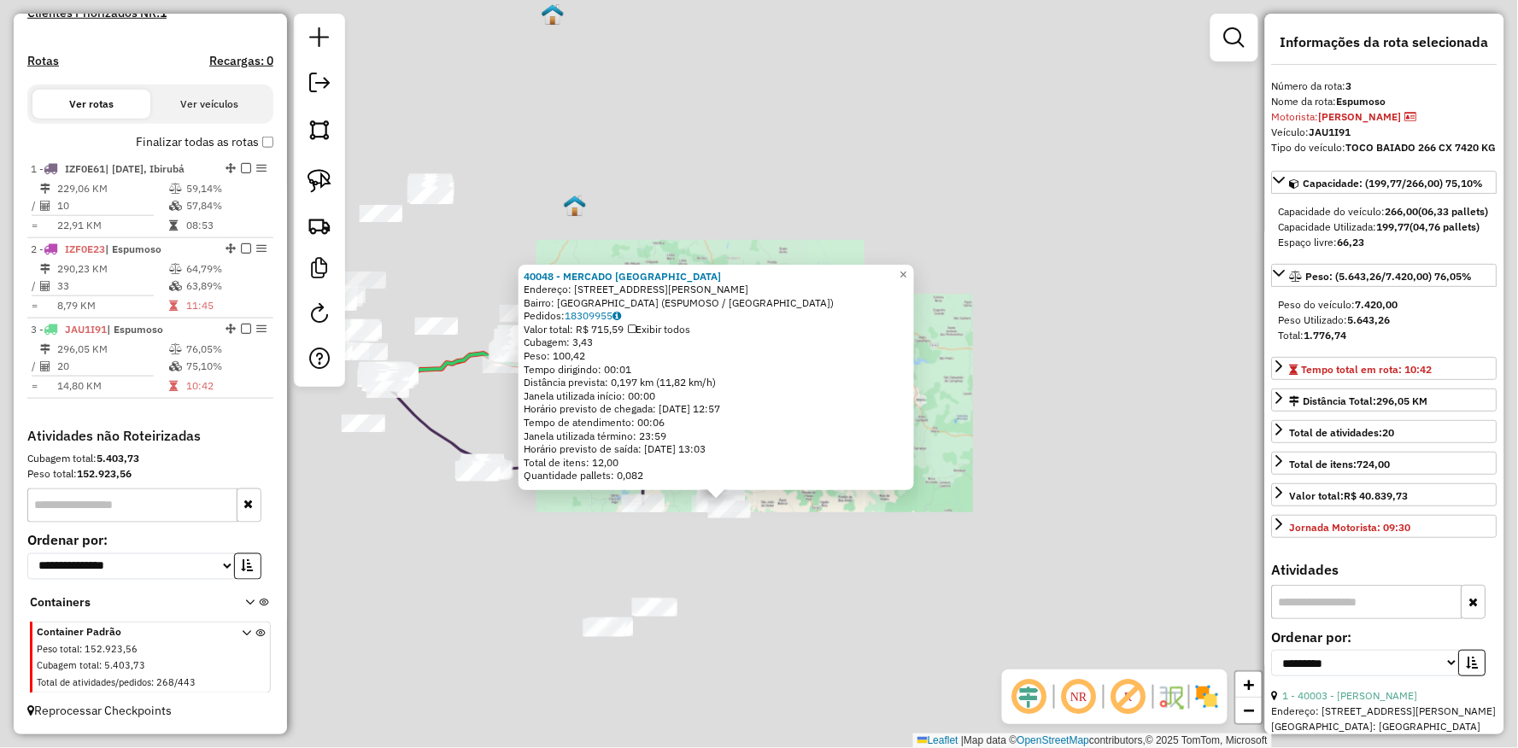
click at [591, 557] on div "40048 - MERCADO CILON NORTE Endereço: R TEOTONIO VILELA 112 Bairro: NORTE AMERI…" at bounding box center [759, 374] width 1518 height 748
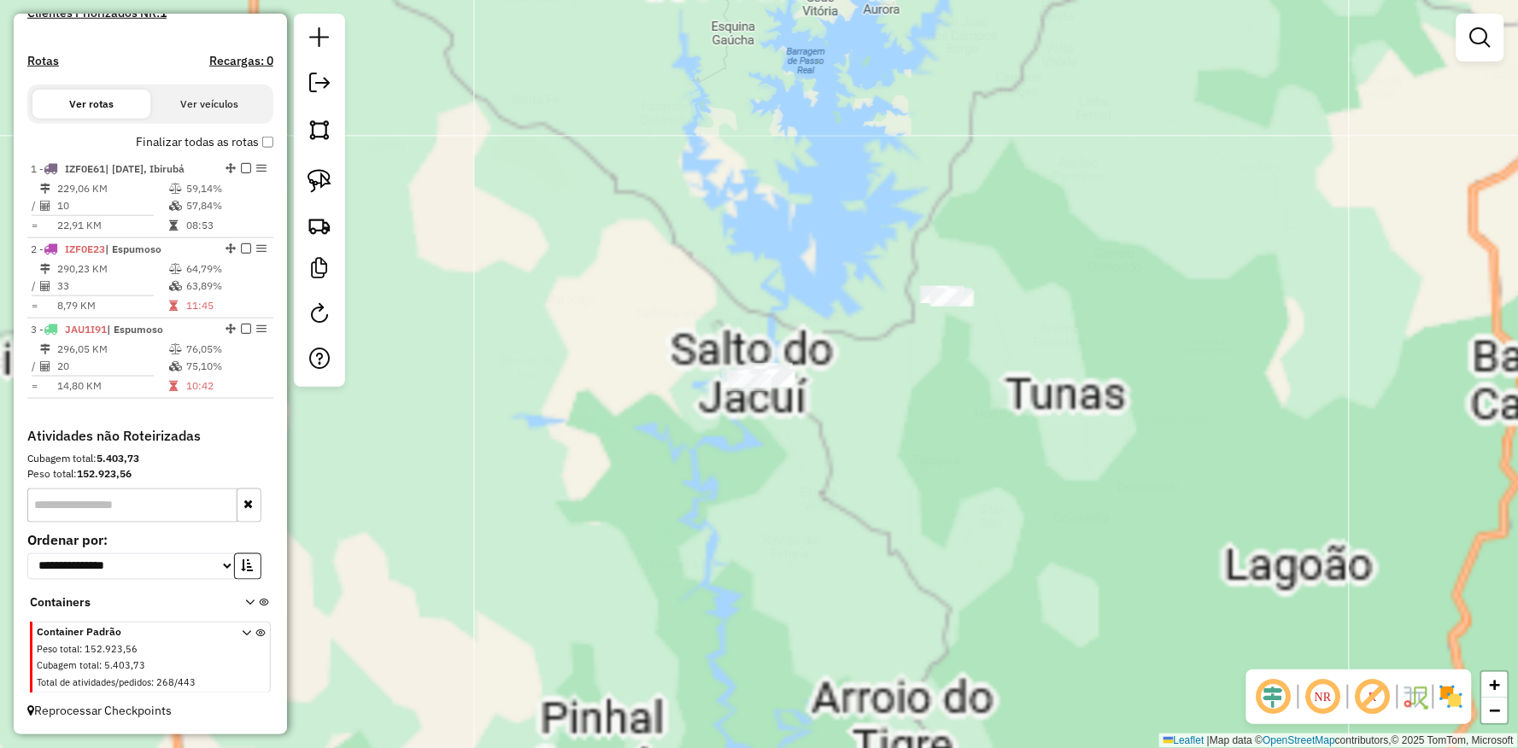
drag, startPoint x: 514, startPoint y: 572, endPoint x: 740, endPoint y: 219, distance: 419.4
click at [740, 219] on div "Janela de atendimento Grade de atendimento Capacidade Transportadoras Veículos …" at bounding box center [759, 374] width 1518 height 748
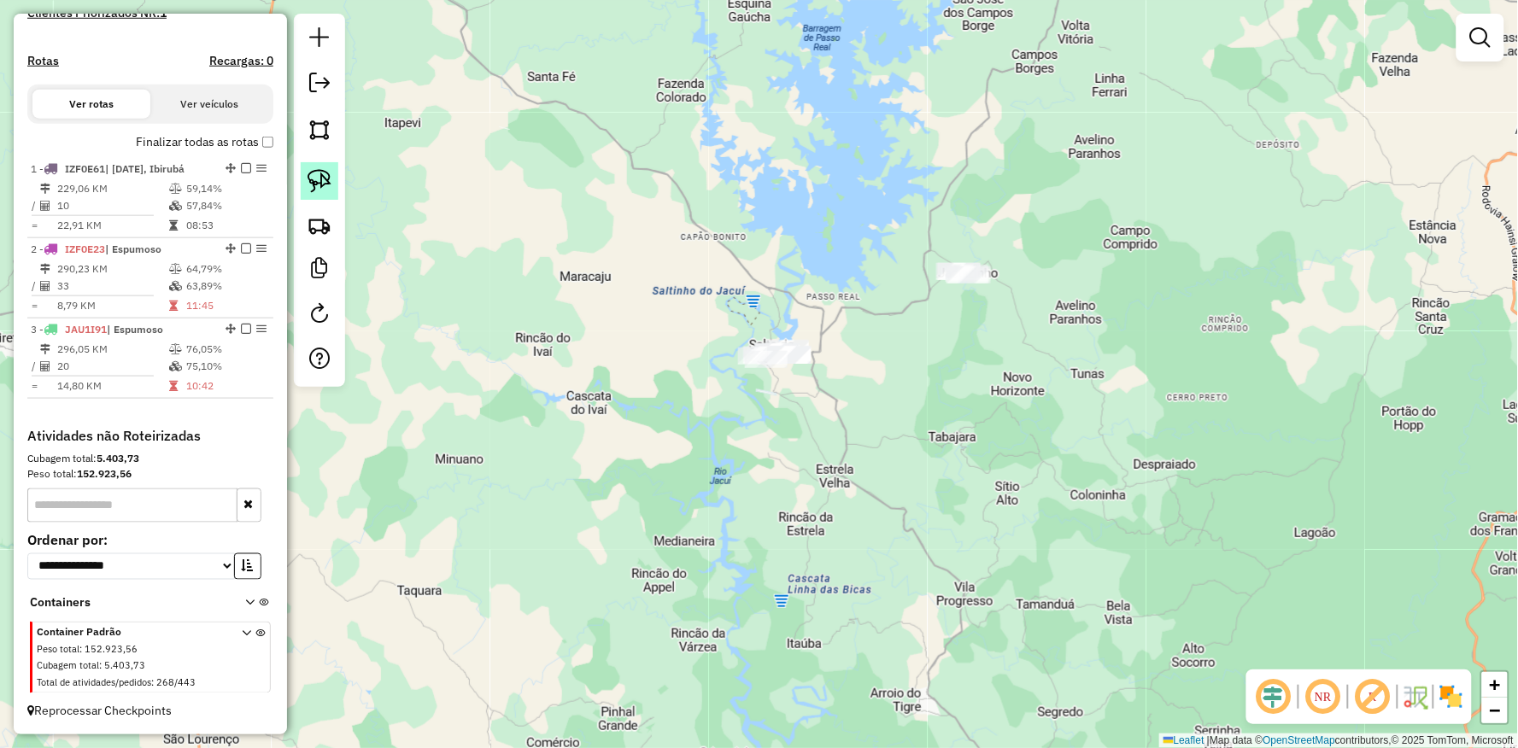
click at [326, 173] on img at bounding box center [319, 181] width 24 height 24
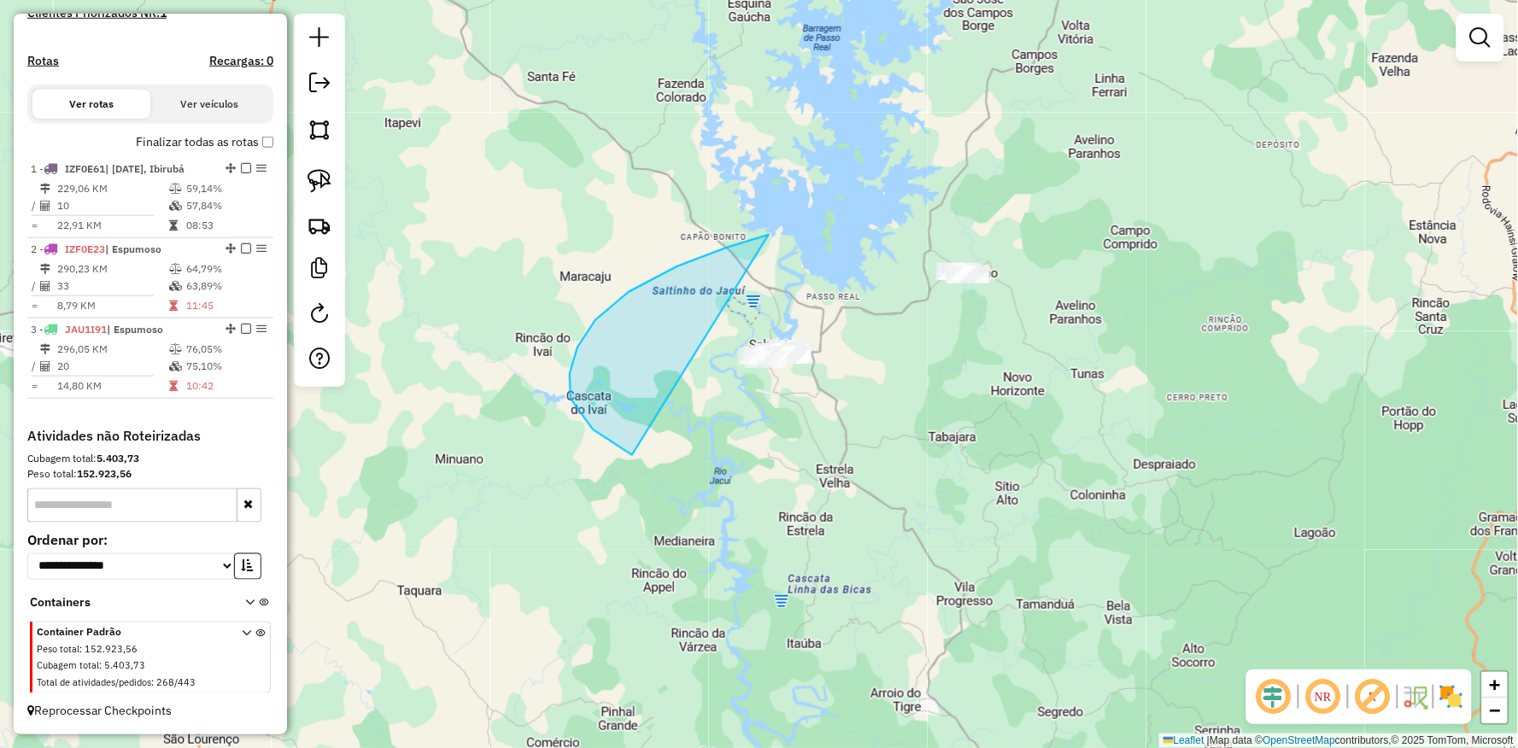
drag, startPoint x: 766, startPoint y: 236, endPoint x: 1102, endPoint y: 203, distance: 337.2
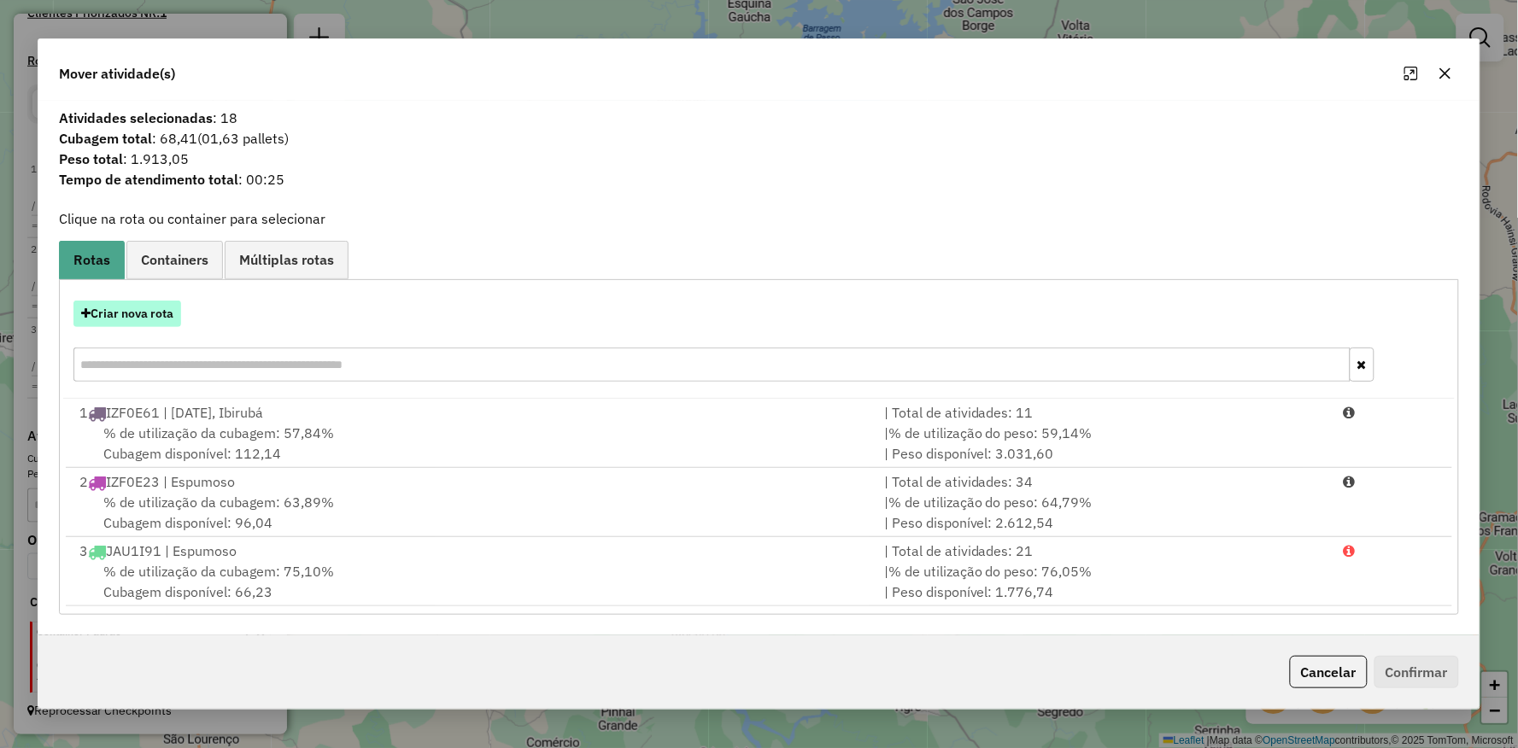
click at [147, 319] on button "Criar nova rota" at bounding box center [127, 314] width 108 height 26
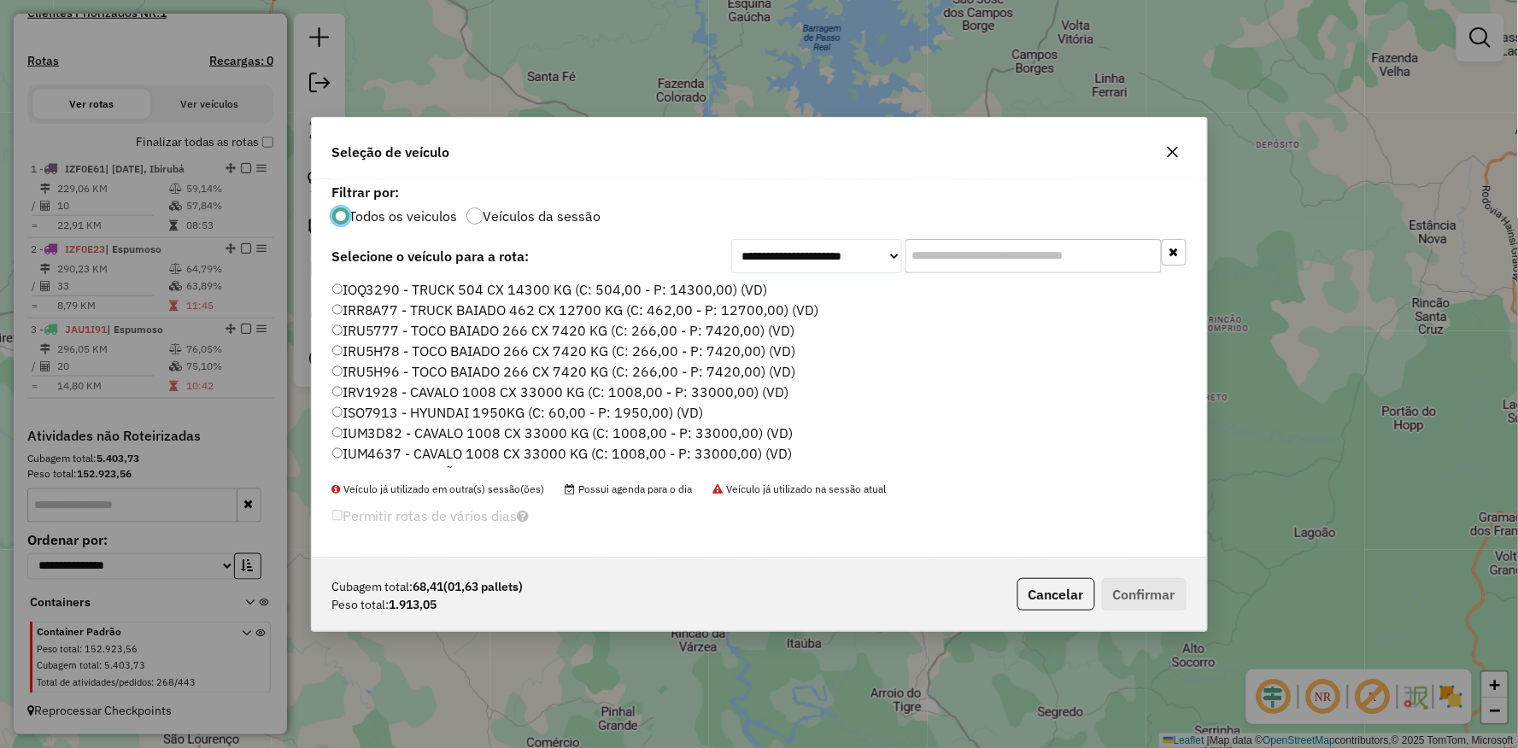
scroll to position [509, 0]
click at [360, 433] on label "JDL0J45 - TOCO BAIADO 266 CX 7420 KG (C: 266,00 - P: 7420,00) (VD)" at bounding box center [562, 436] width 461 height 20
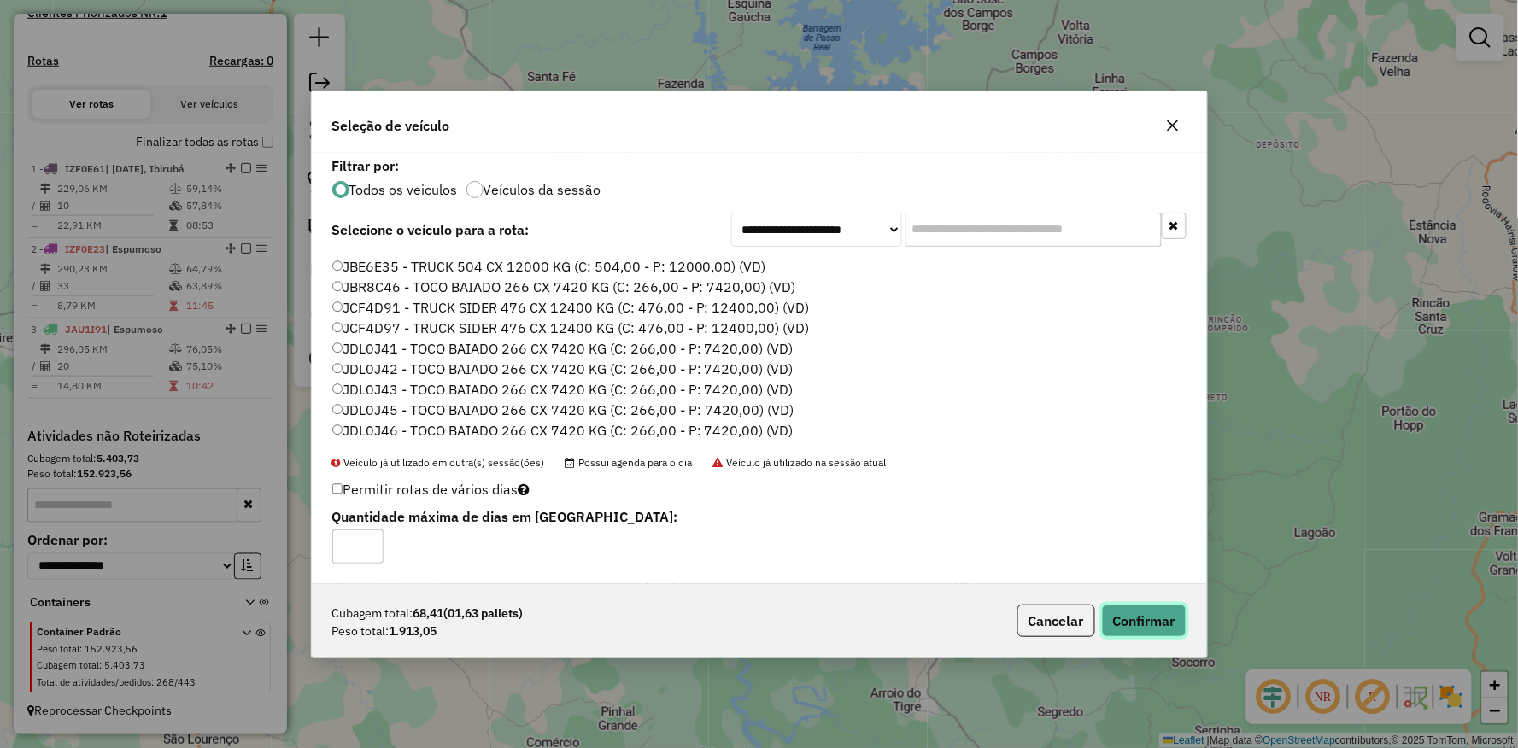
click at [1142, 613] on button "Confirmar" at bounding box center [1144, 621] width 85 height 32
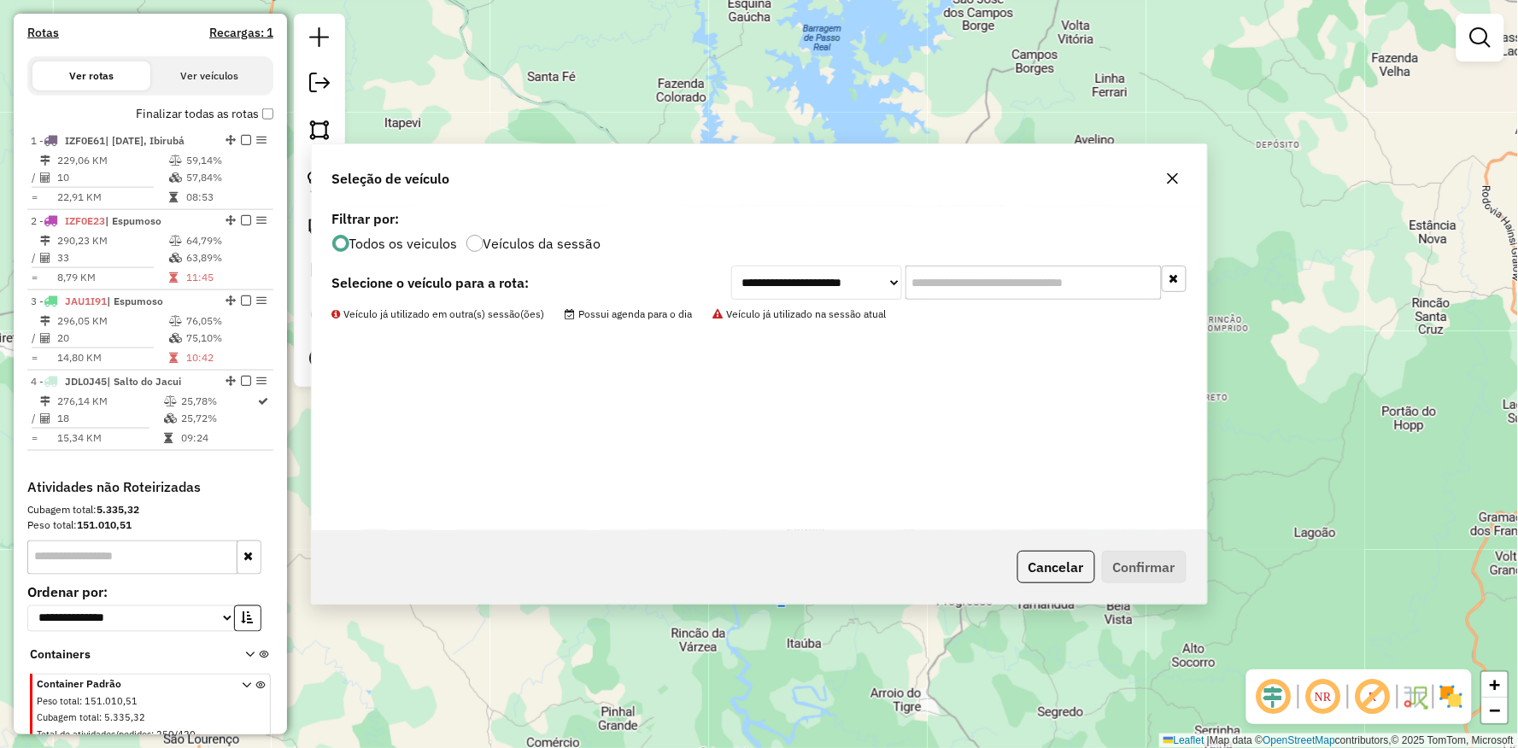
scroll to position [590, 0]
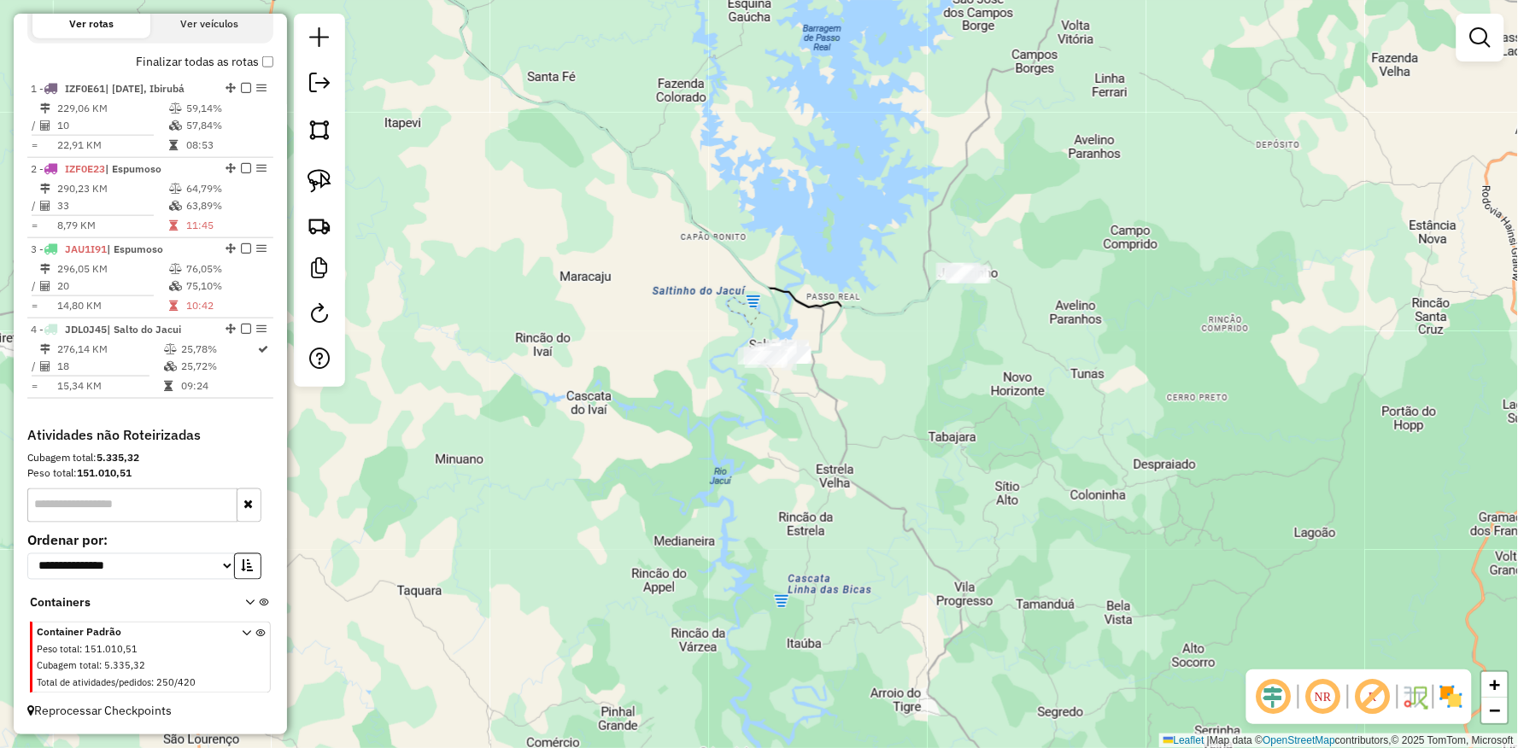
drag, startPoint x: 688, startPoint y: 382, endPoint x: 916, endPoint y: 622, distance: 331.7
click at [917, 621] on div "Janela de atendimento Grade de atendimento Capacidade Transportadoras Veículos …" at bounding box center [759, 374] width 1518 height 748
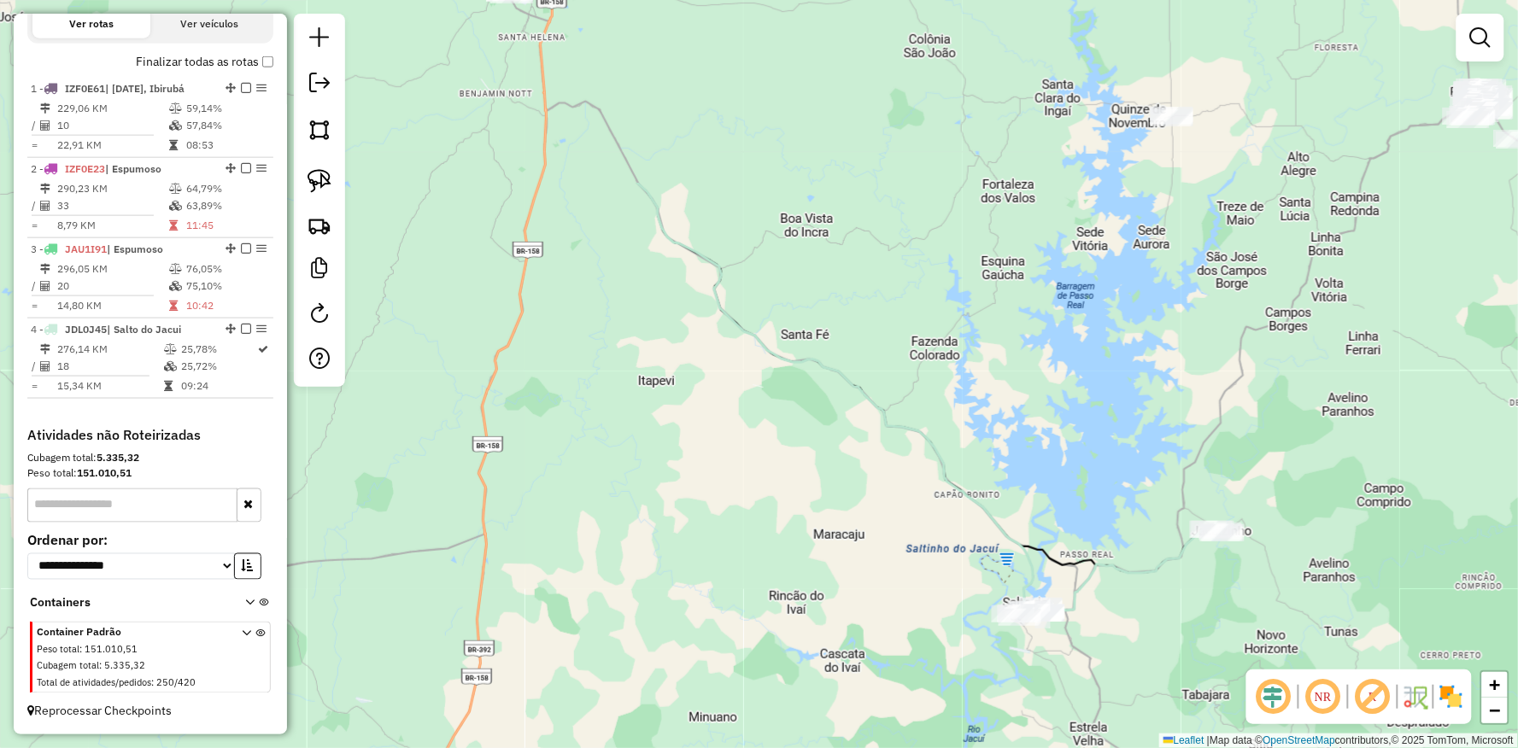
drag, startPoint x: 672, startPoint y: 403, endPoint x: 882, endPoint y: 720, distance: 380.2
click at [893, 729] on div "Janela de atendimento Grade de atendimento Capacidade Transportadoras Veículos …" at bounding box center [759, 374] width 1518 height 748
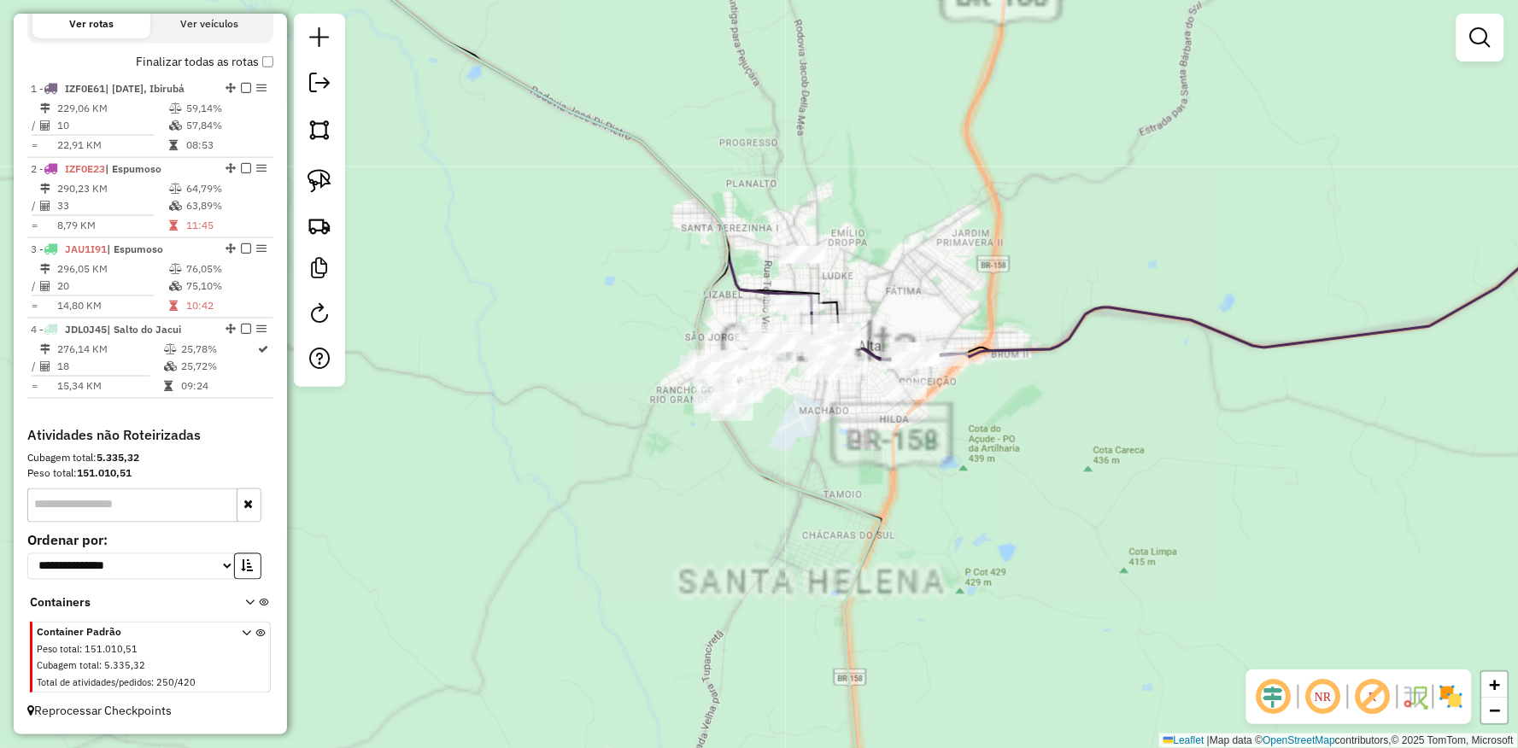
drag, startPoint x: 592, startPoint y: 453, endPoint x: 524, endPoint y: 451, distance: 68.3
click at [524, 451] on div "Janela de atendimento Grade de atendimento Capacidade Transportadoras Veículos …" at bounding box center [759, 374] width 1518 height 748
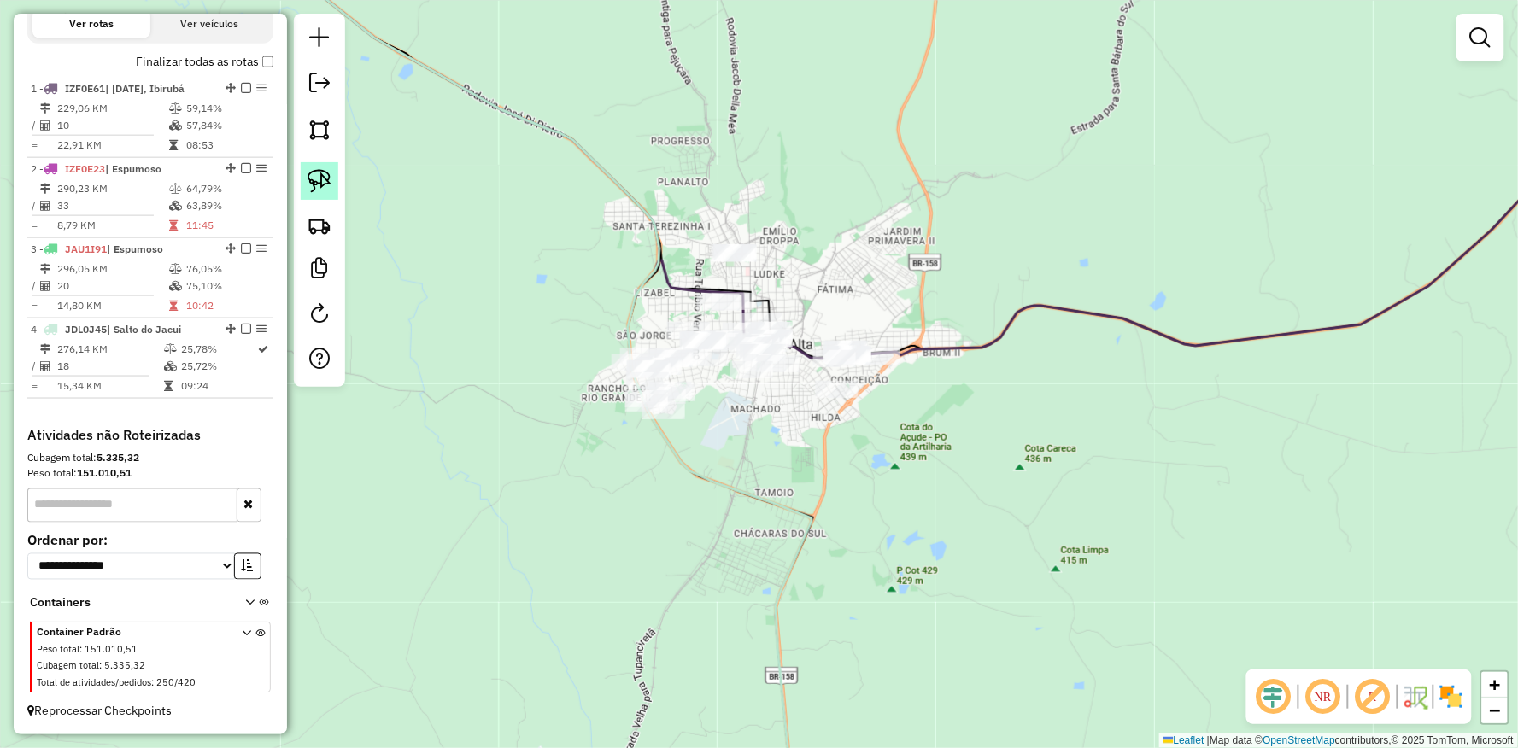
click at [330, 181] on img at bounding box center [319, 181] width 24 height 24
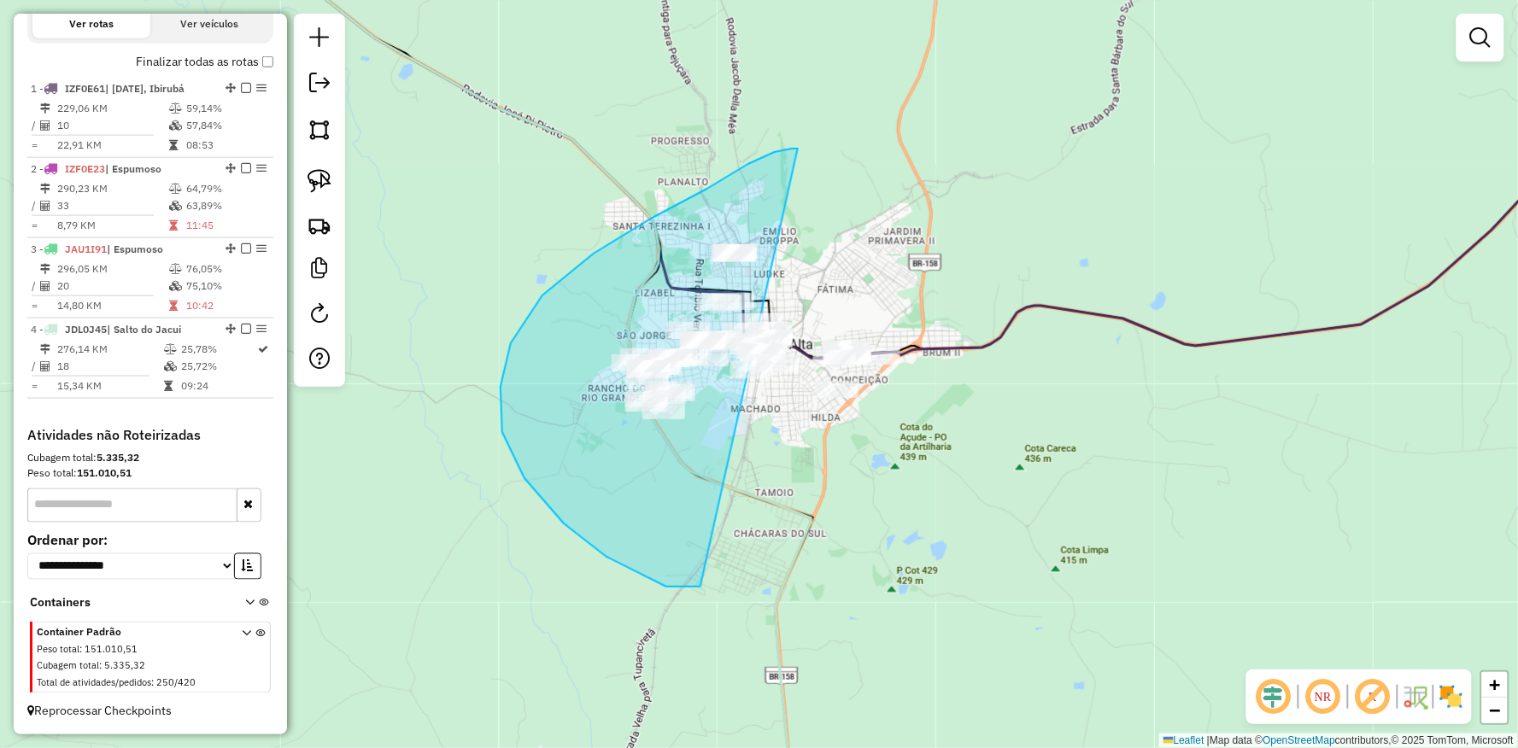
drag, startPoint x: 798, startPoint y: 149, endPoint x: 1103, endPoint y: 394, distance: 391.2
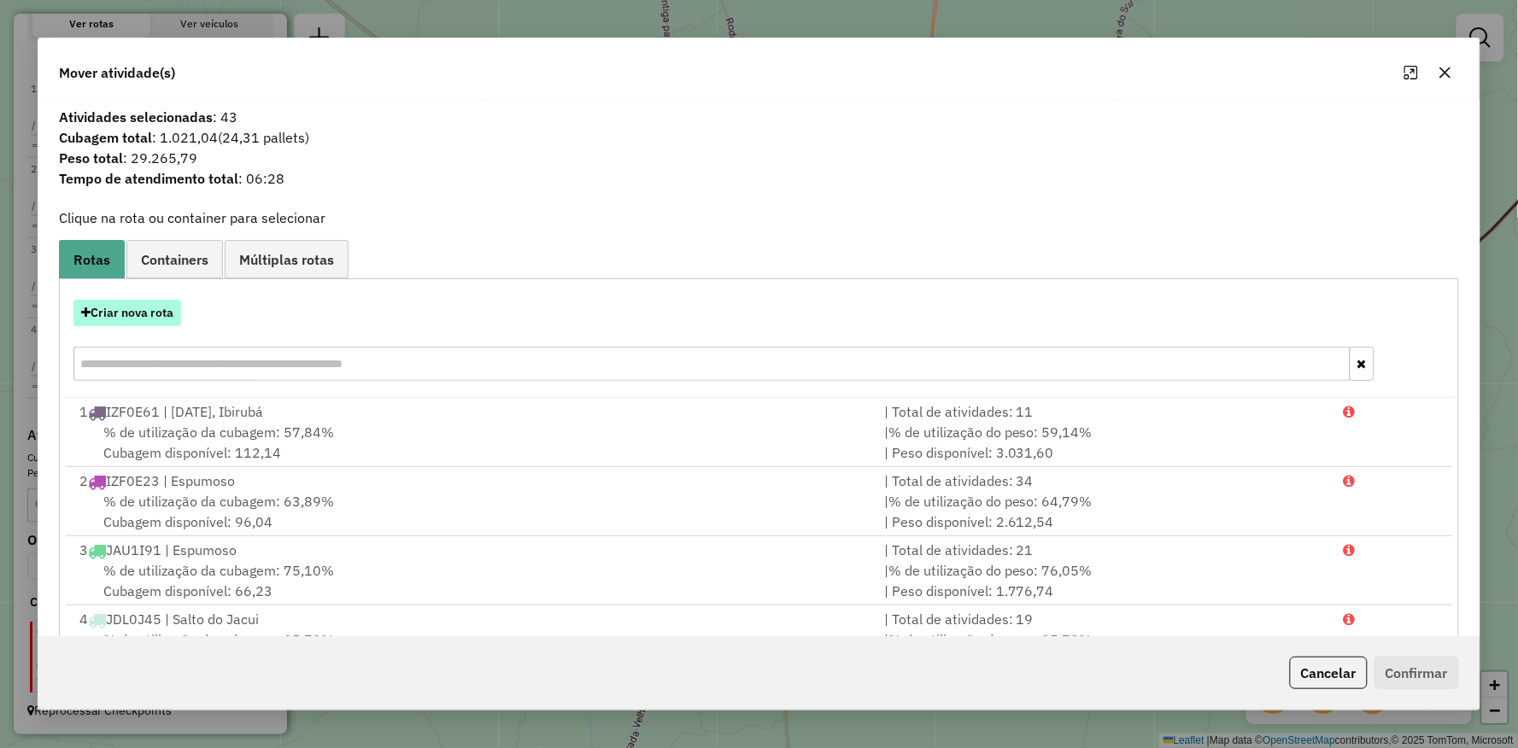
click at [131, 314] on button "Criar nova rota" at bounding box center [127, 313] width 108 height 26
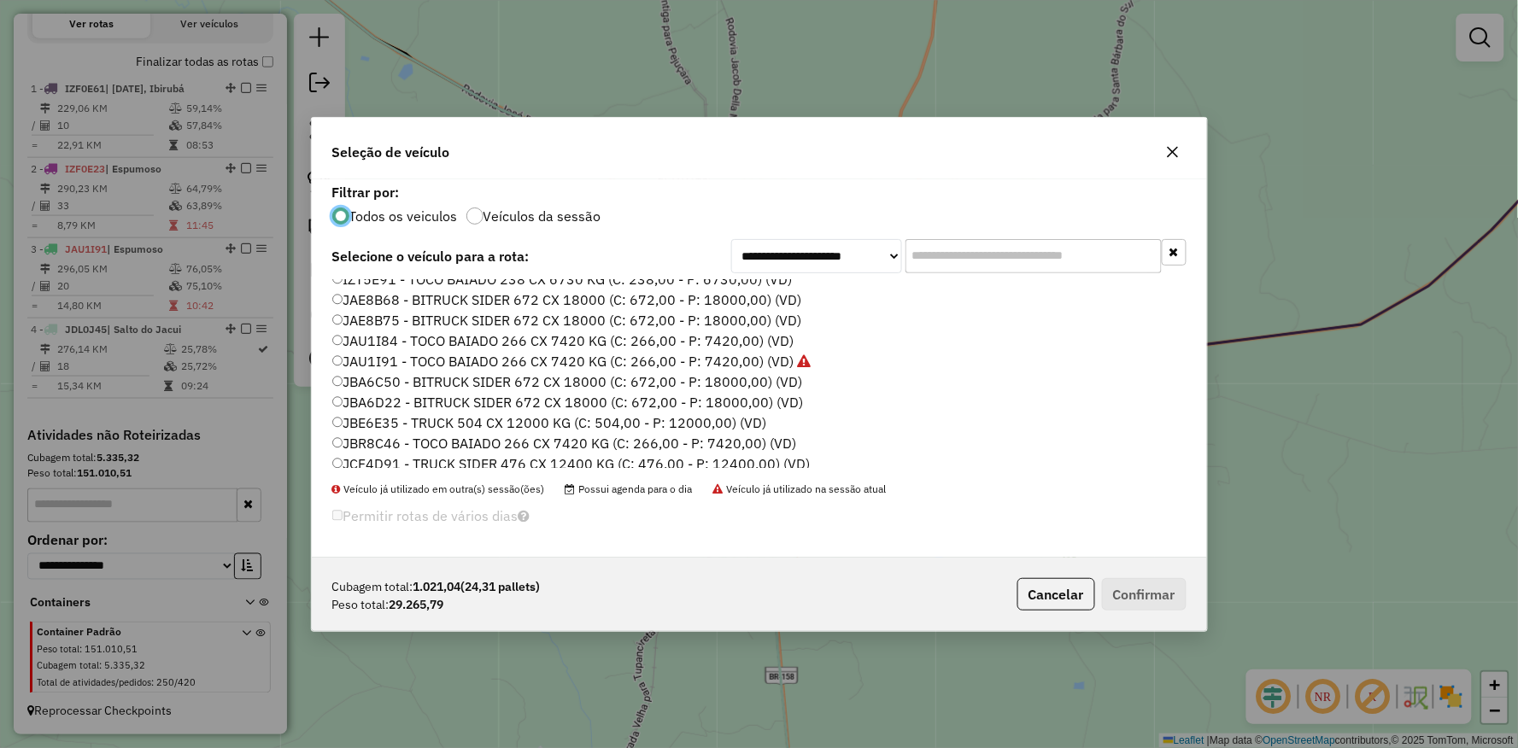
scroll to position [509, 0]
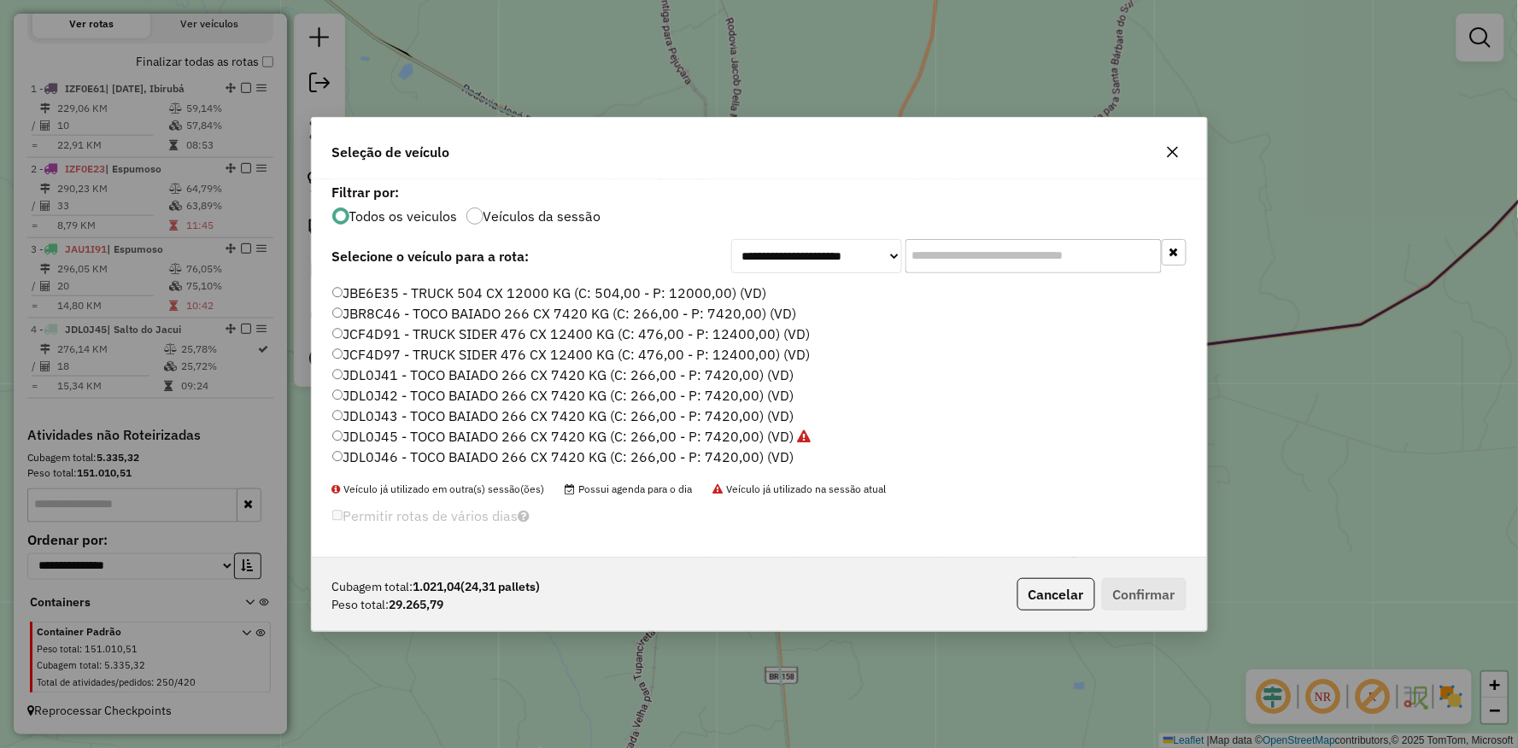
drag, startPoint x: 1057, startPoint y: 606, endPoint x: 872, endPoint y: 513, distance: 207.4
click at [1057, 605] on button "Cancelar" at bounding box center [1056, 594] width 78 height 32
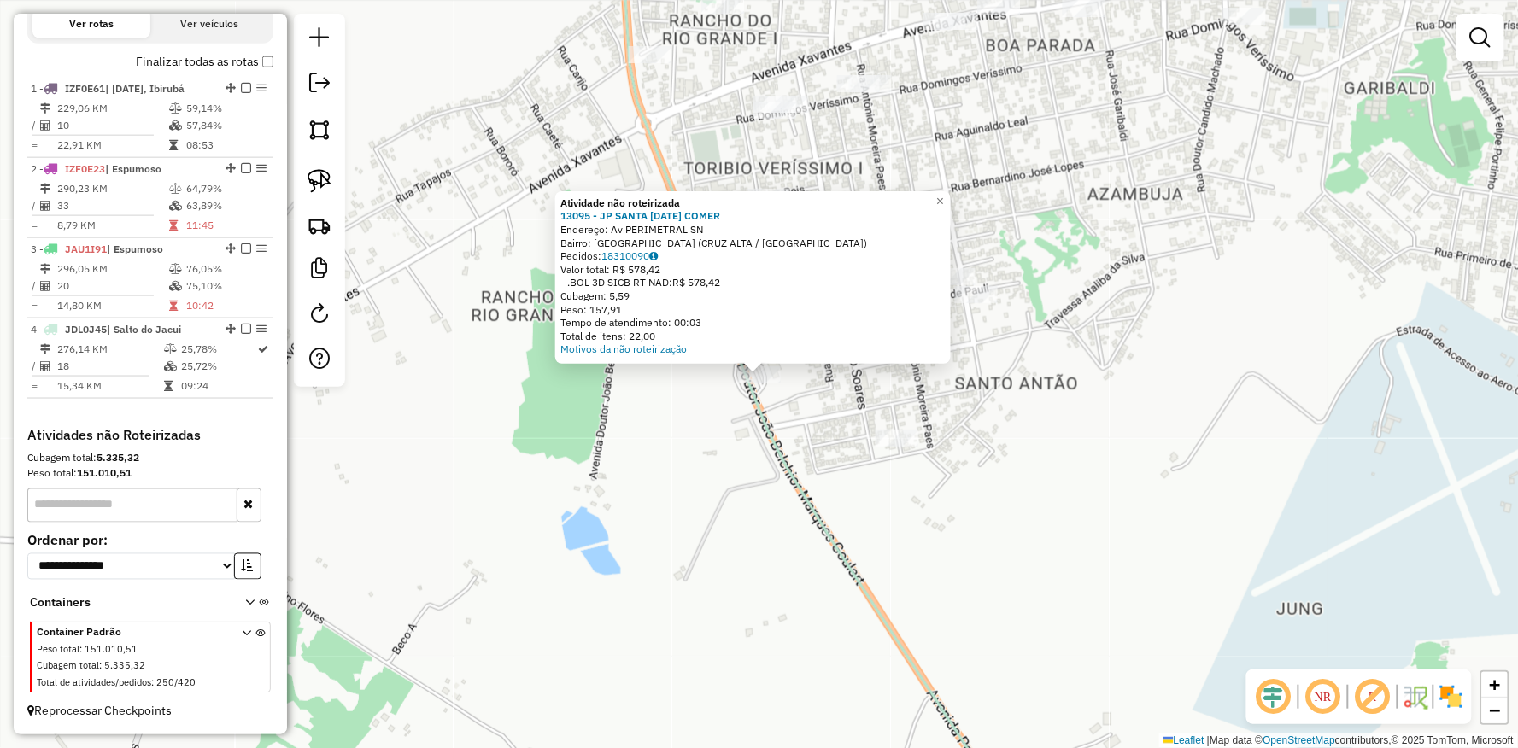
click at [720, 430] on div "Atividade não roteirizada 13095 - JP SANTA LUCIA COMER Endereço: Av PERIMETRAL …" at bounding box center [759, 374] width 1518 height 748
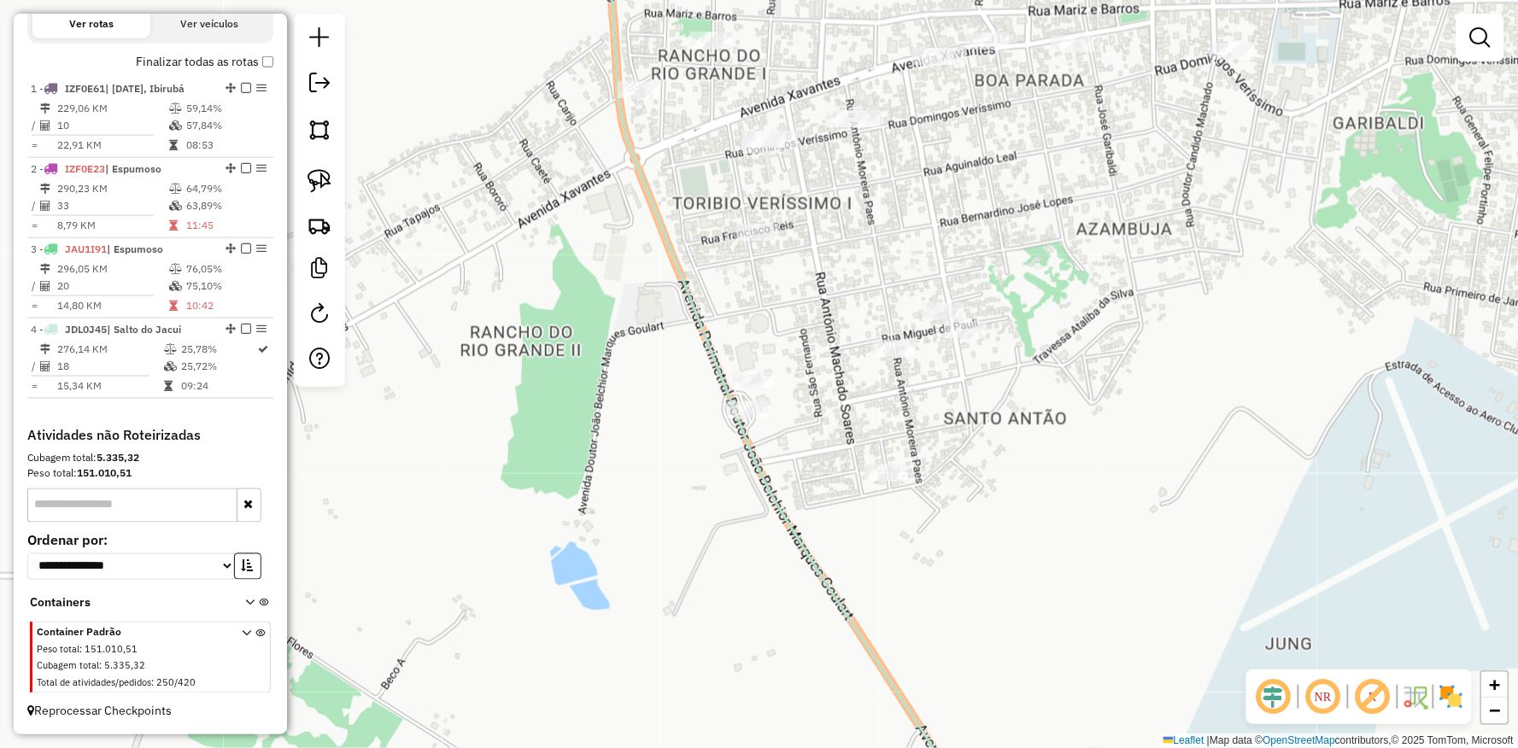
drag, startPoint x: 687, startPoint y: 416, endPoint x: 667, endPoint y: 410, distance: 20.5
click at [681, 427] on div "Janela de atendimento Grade de atendimento Capacidade Transportadoras Veículos …" at bounding box center [759, 374] width 1518 height 748
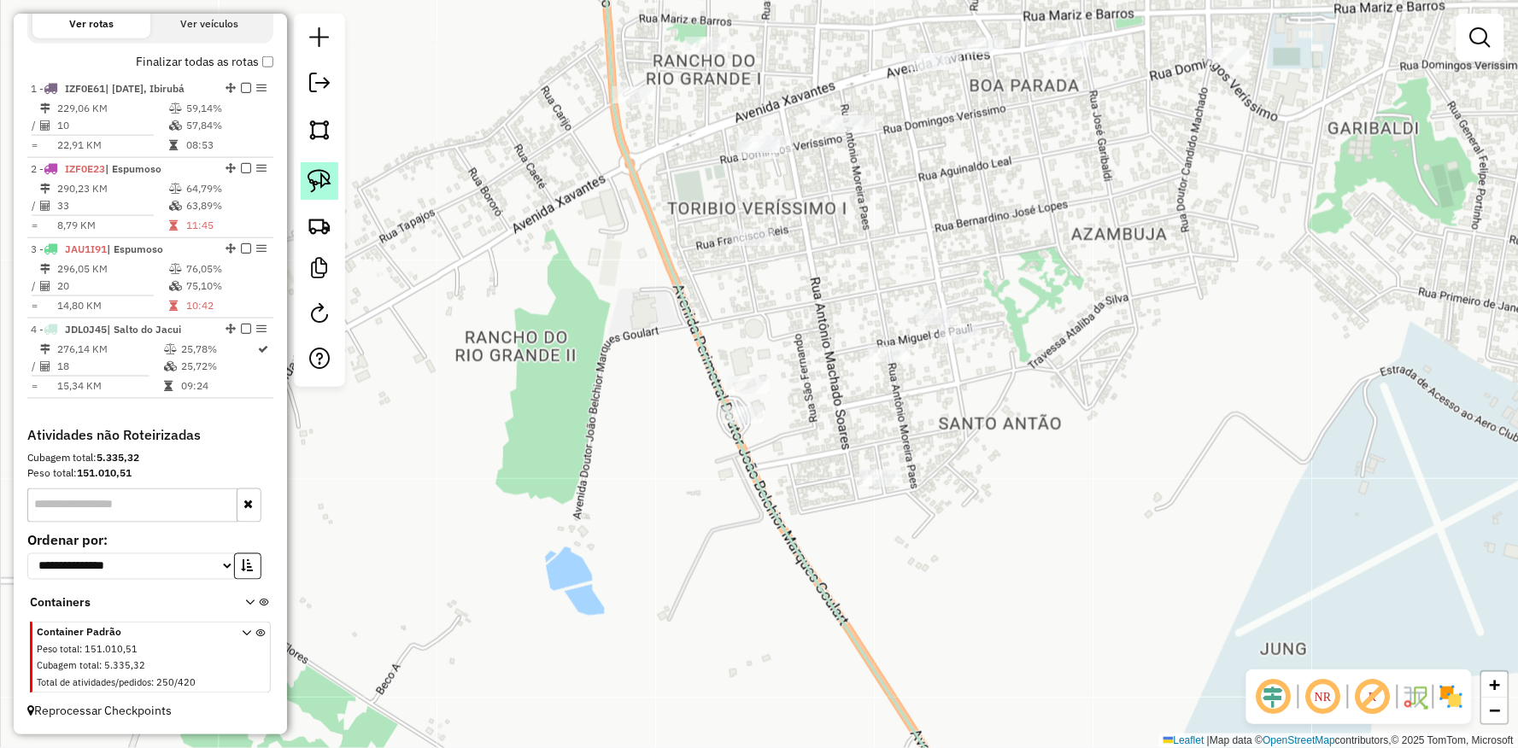
click at [325, 182] on img at bounding box center [319, 181] width 24 height 24
drag, startPoint x: 664, startPoint y: 328, endPoint x: 621, endPoint y: 483, distance: 160.6
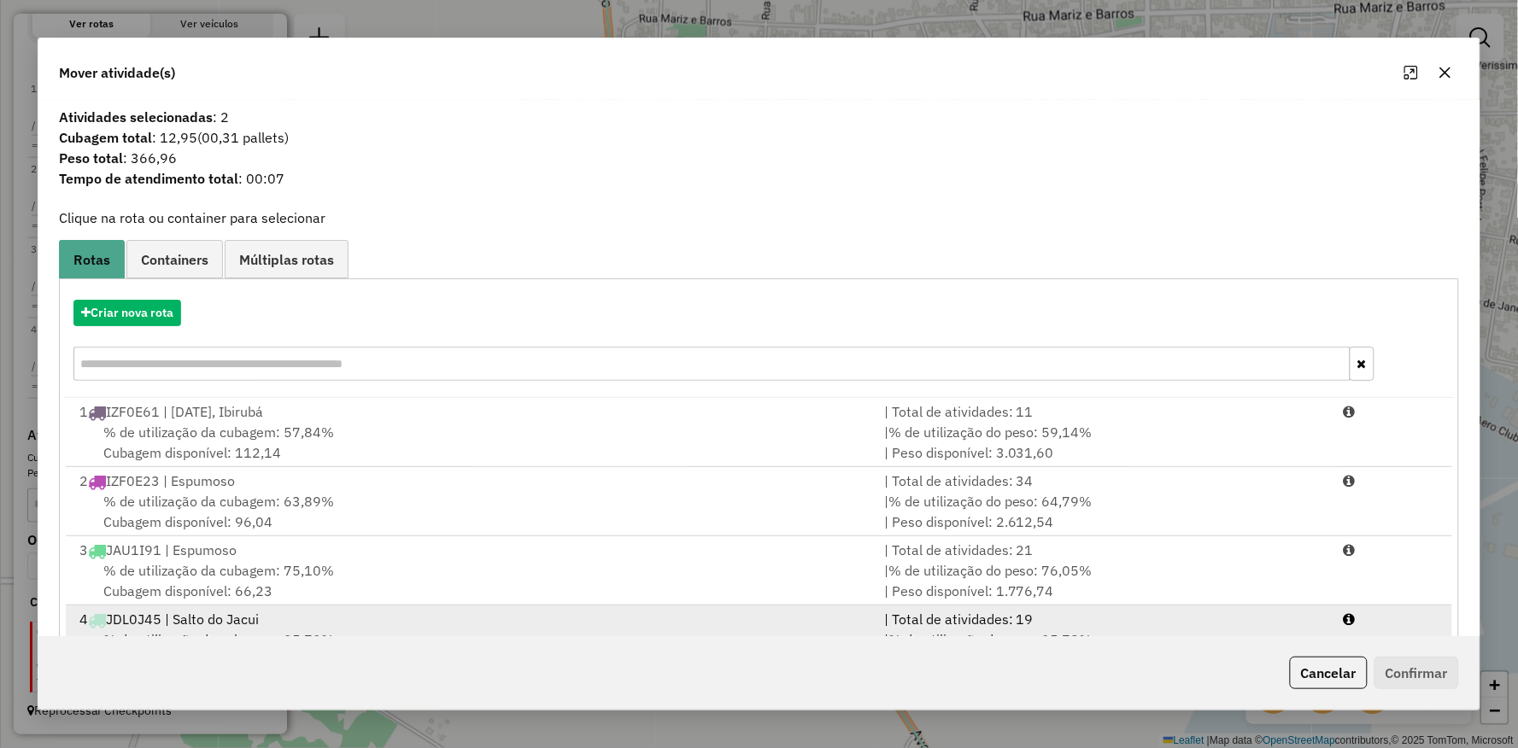
scroll to position [67, 0]
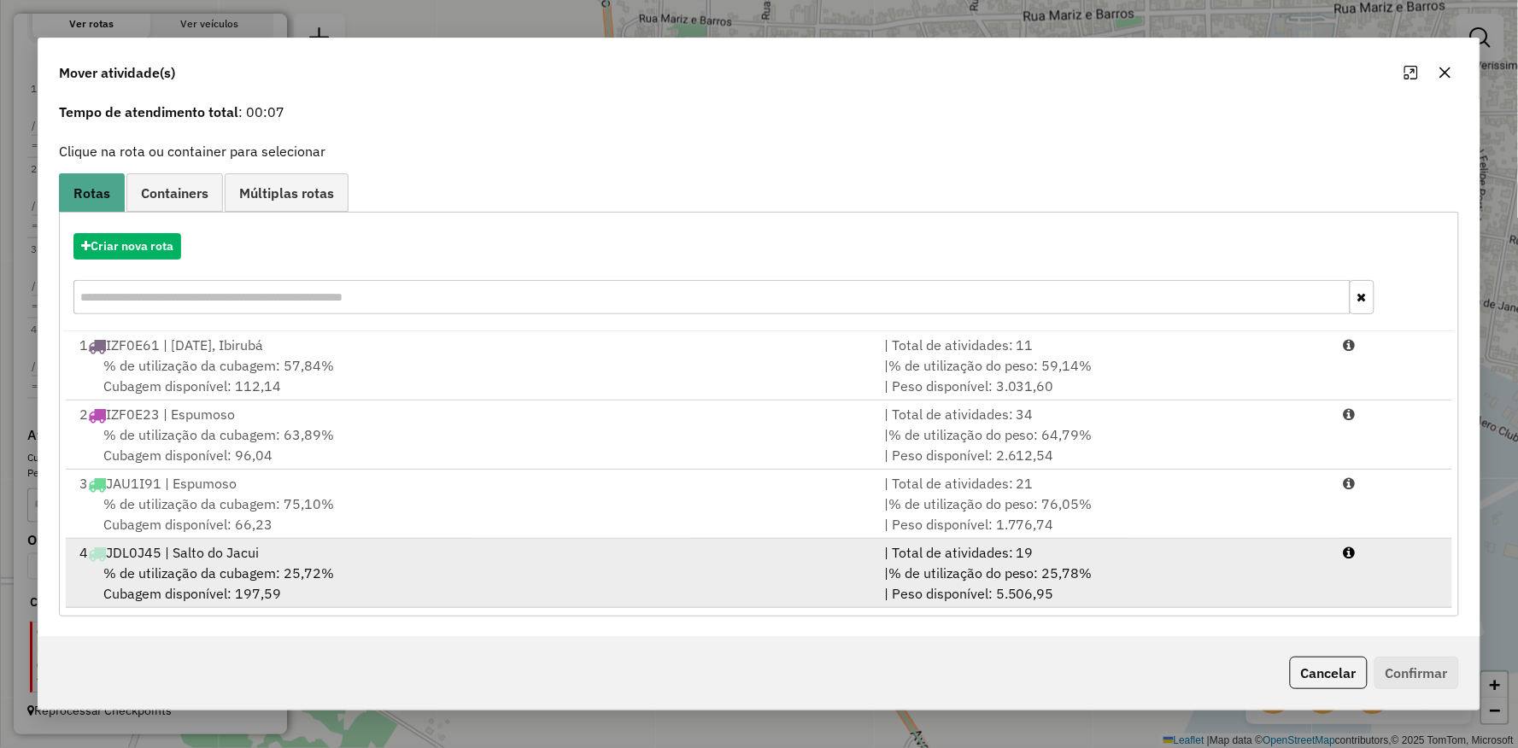
click at [201, 572] on span "% de utilização da cubagem: 25,72%" at bounding box center [218, 573] width 231 height 17
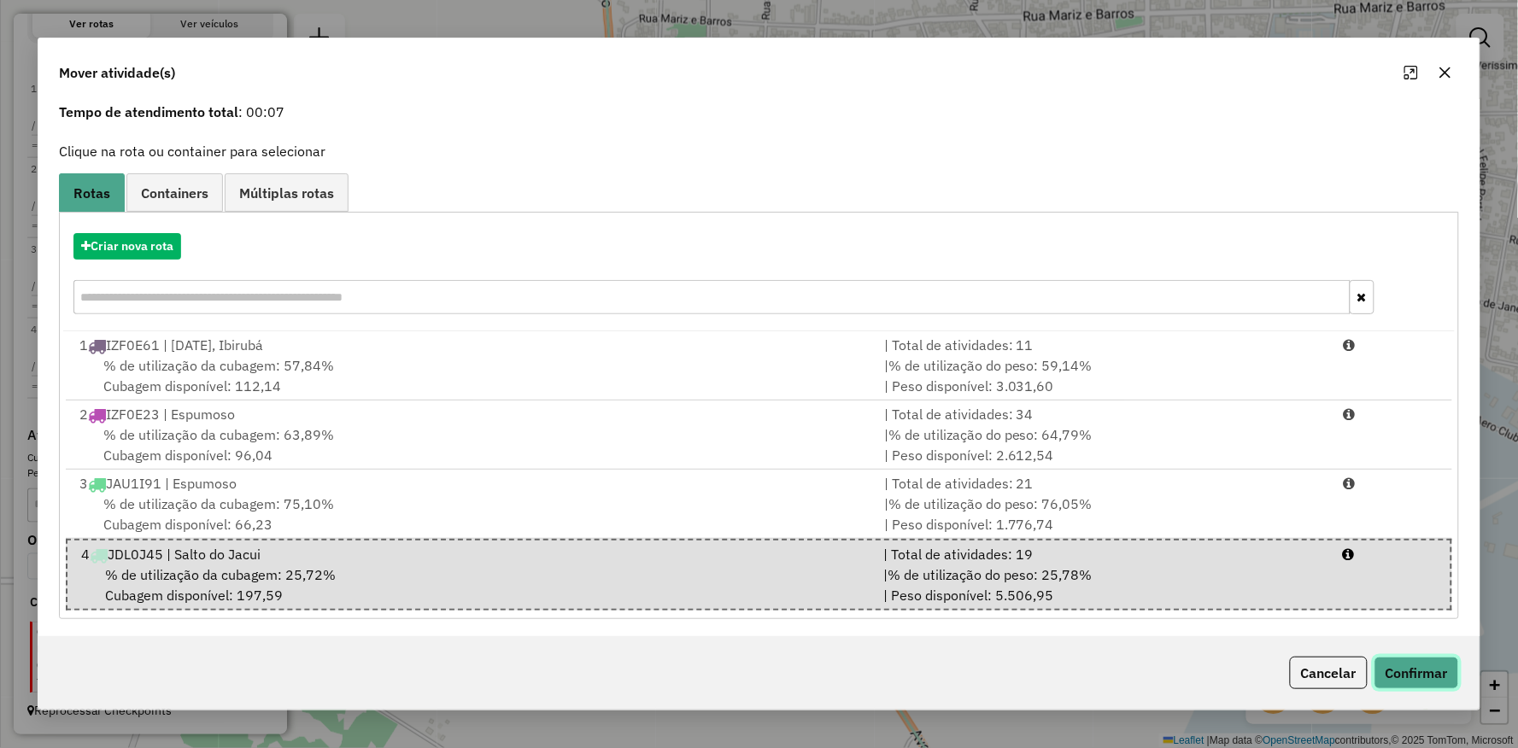
click at [1404, 659] on button "Confirmar" at bounding box center [1416, 673] width 85 height 32
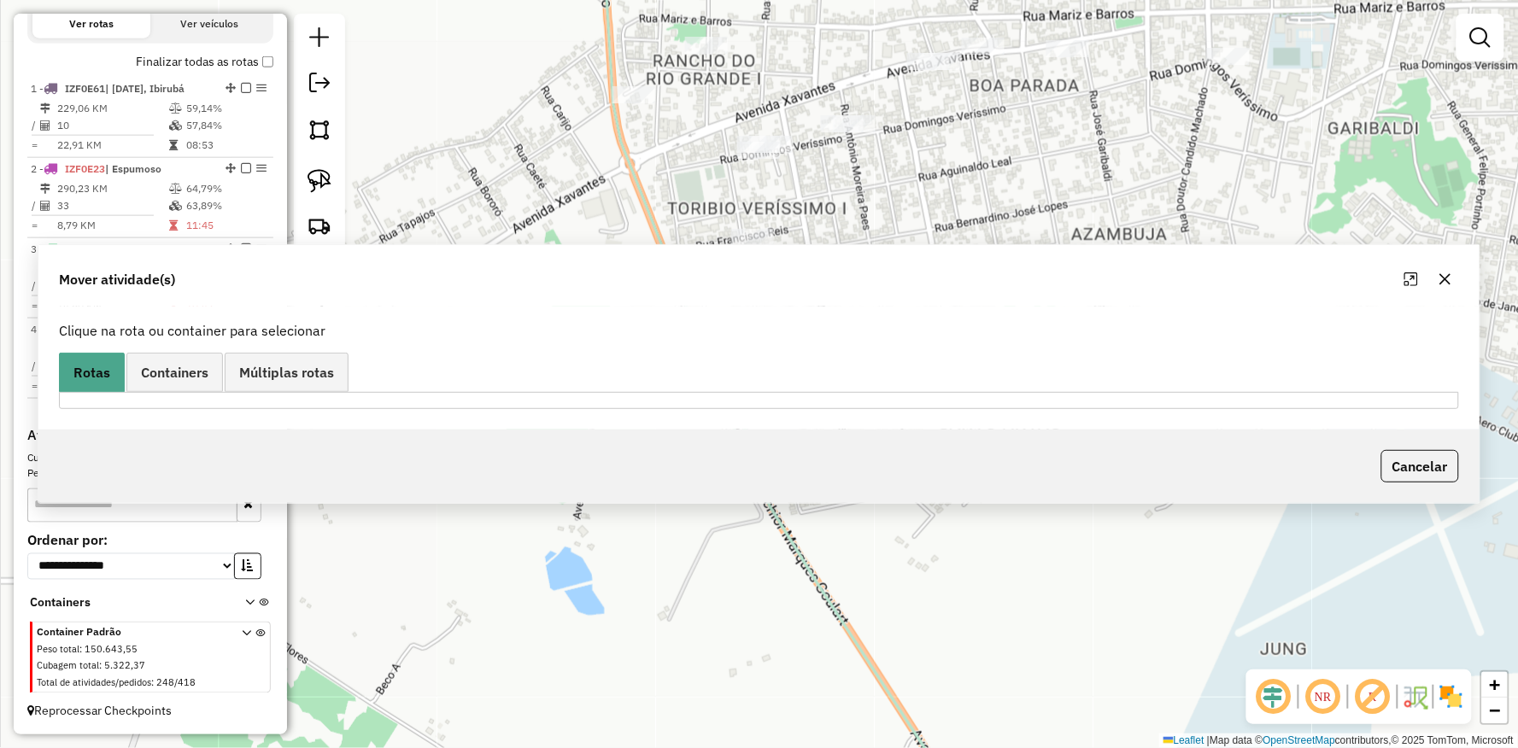
scroll to position [0, 0]
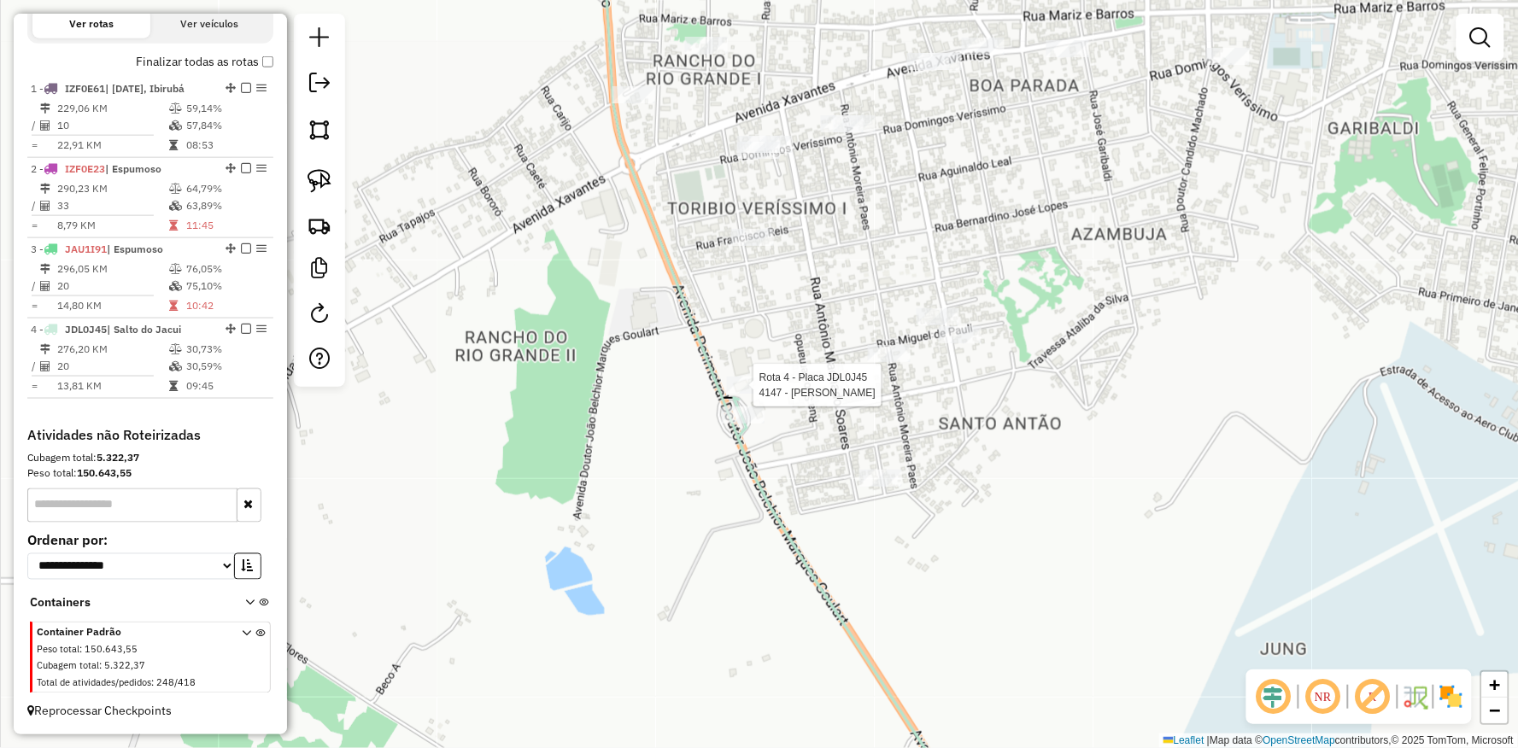
select select "**********"
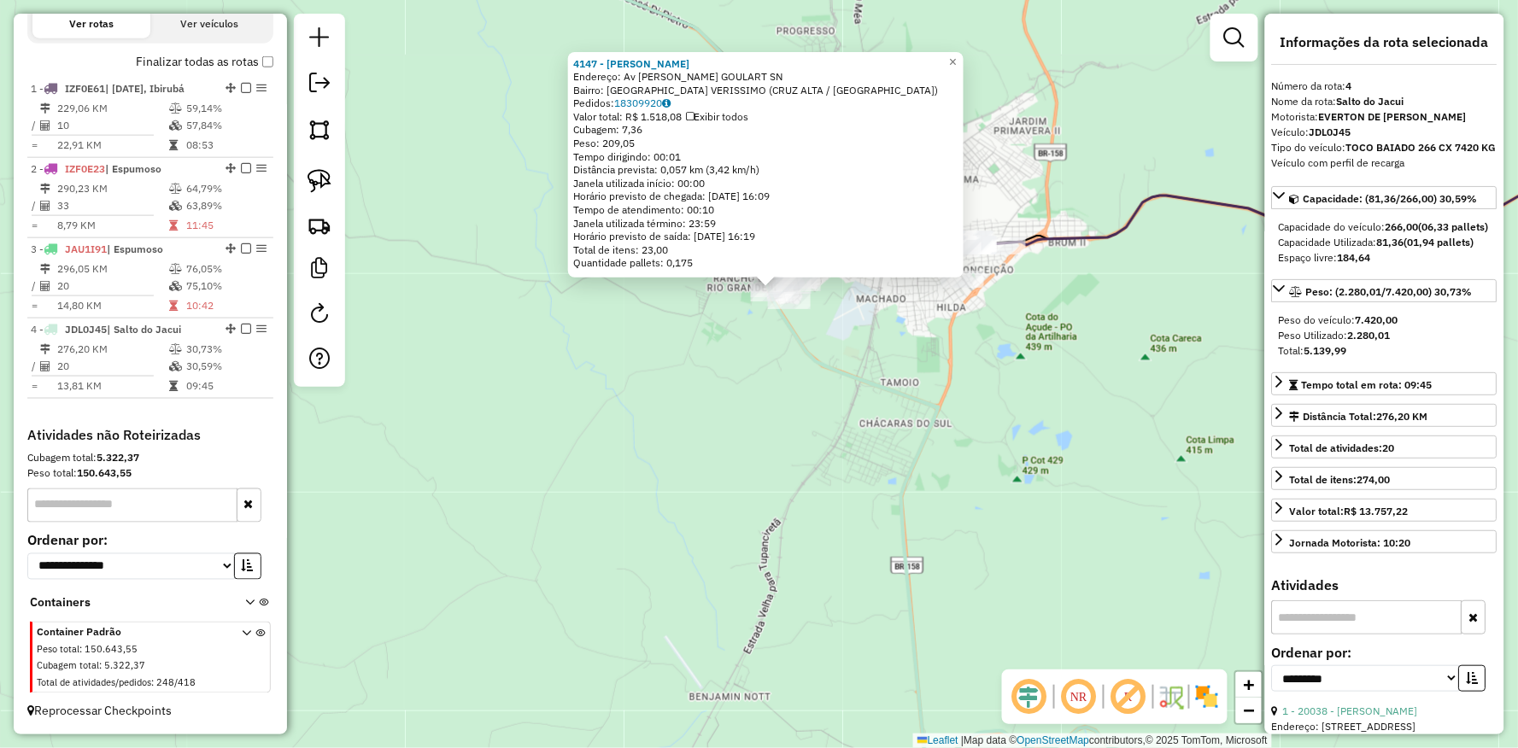
click at [677, 360] on div "4147 - NELCIO LUIS SCHLINDW Endereço: Av JOAO BELCHIOR MARQUES GOULART SN Bairr…" at bounding box center [759, 374] width 1518 height 748
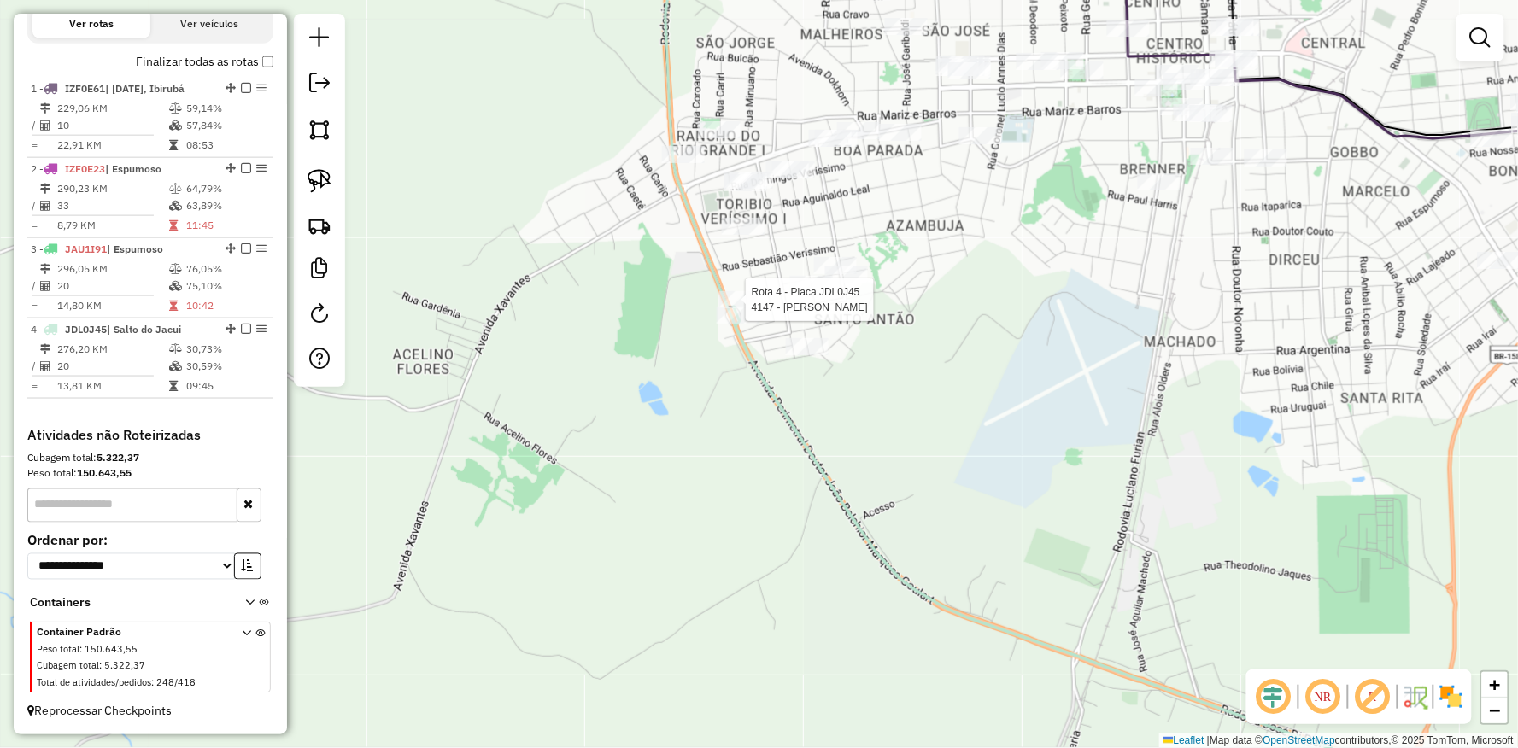
select select "**********"
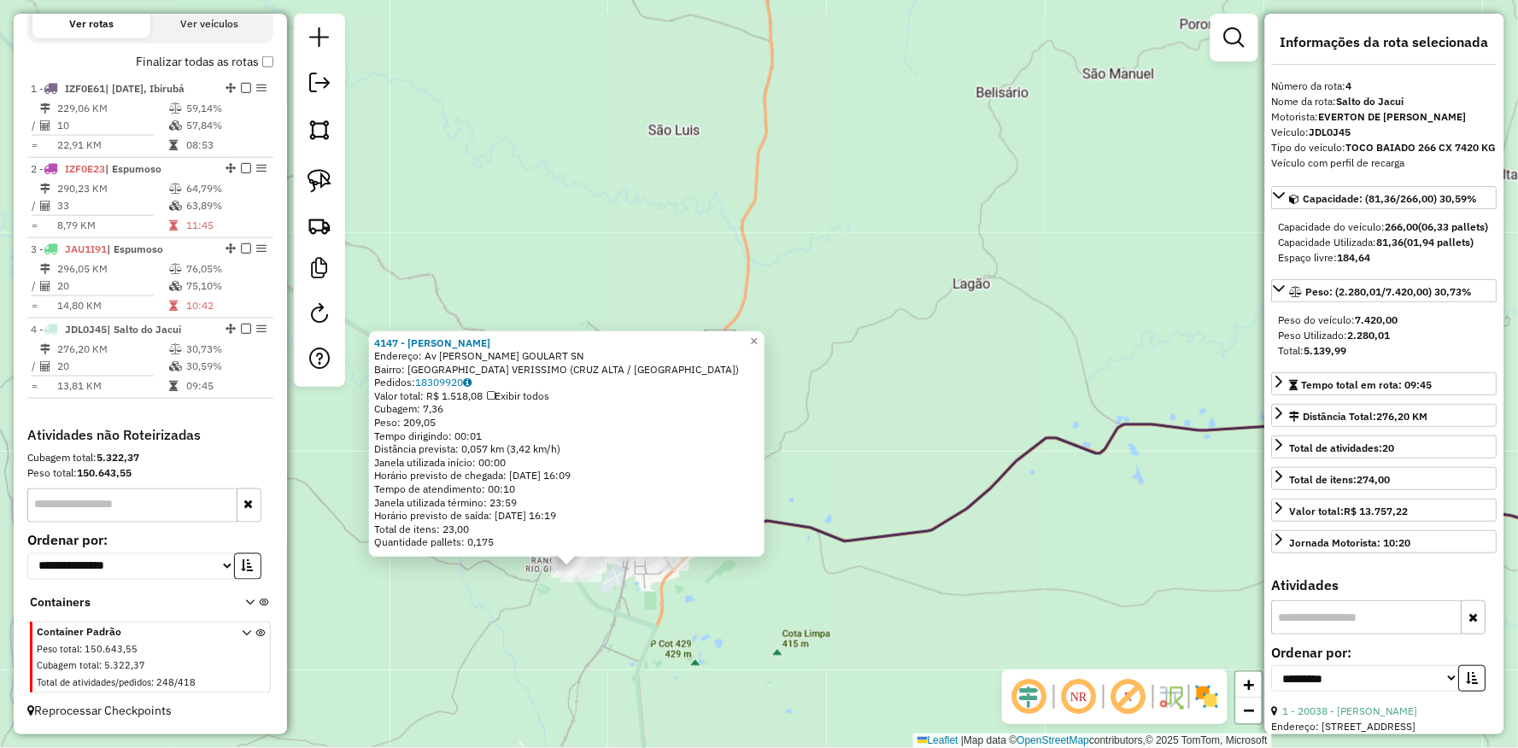
click at [949, 548] on div "4147 - NELCIO LUIS SCHLINDW Endereço: Av JOAO BELCHIOR MARQUES GOULART SN Bairr…" at bounding box center [759, 374] width 1518 height 748
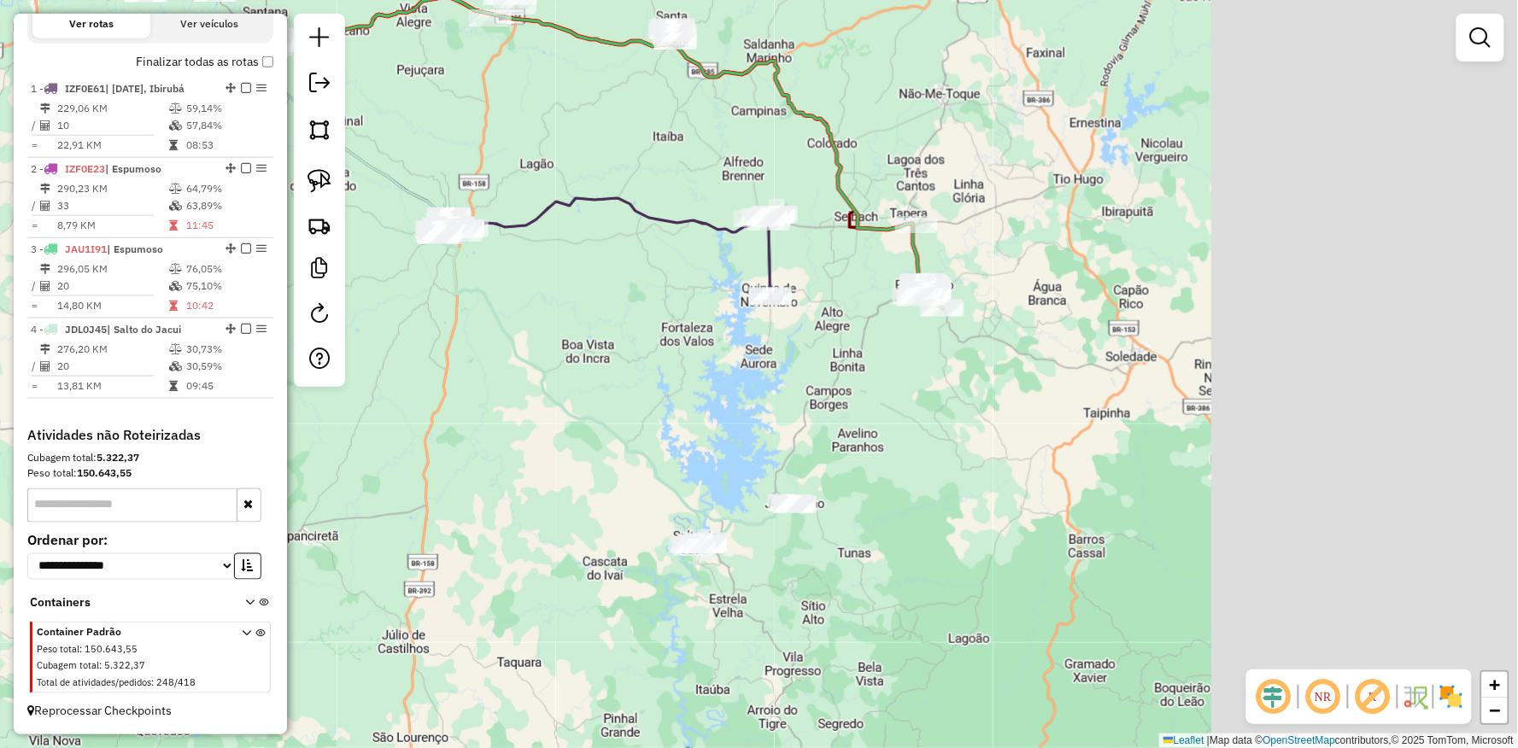
drag, startPoint x: 1048, startPoint y: 377, endPoint x: 690, endPoint y: 348, distance: 359.0
click at [690, 348] on div "Janela de atendimento Grade de atendimento Capacidade Transportadoras Veículos …" at bounding box center [759, 374] width 1518 height 748
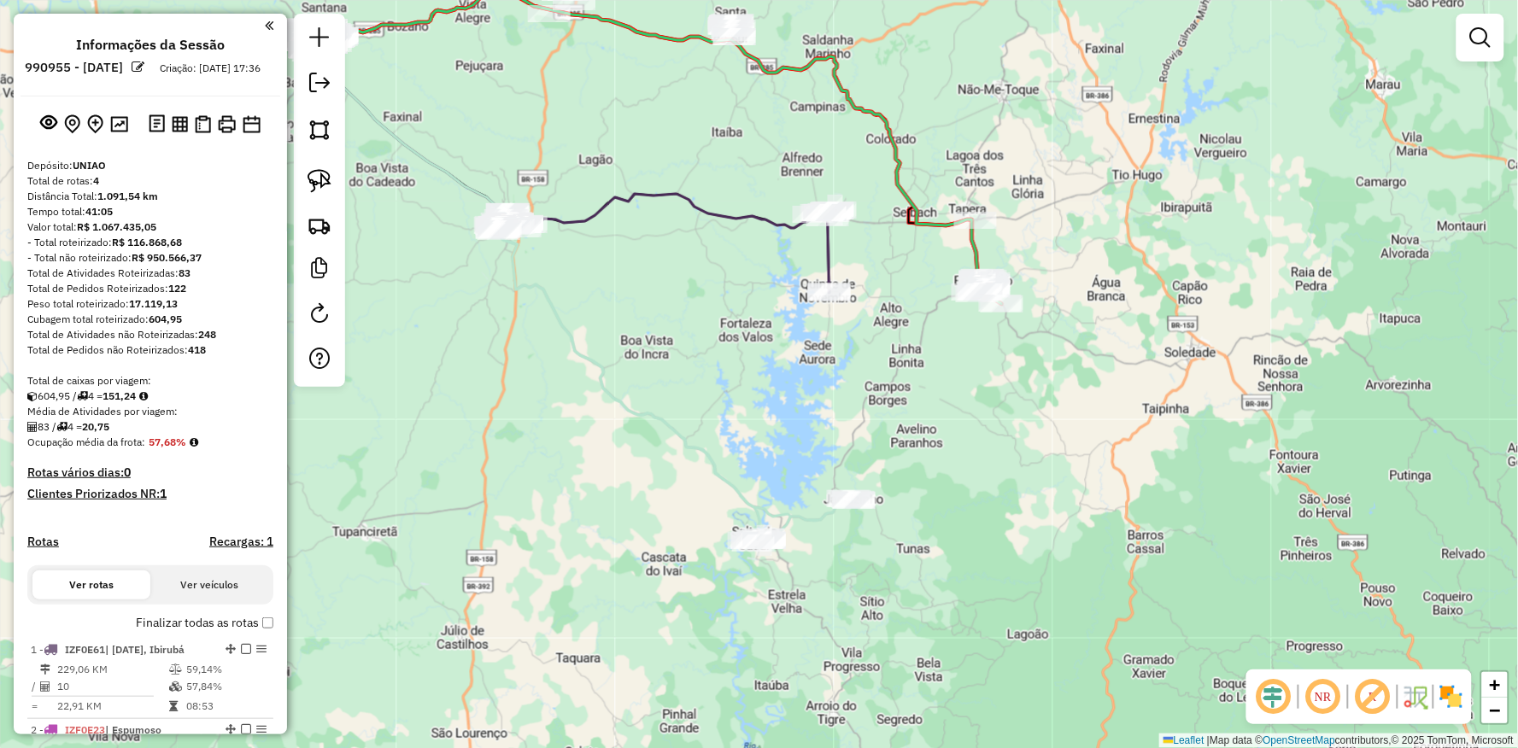
click at [737, 552] on div at bounding box center [753, 543] width 43 height 17
select select "**********"
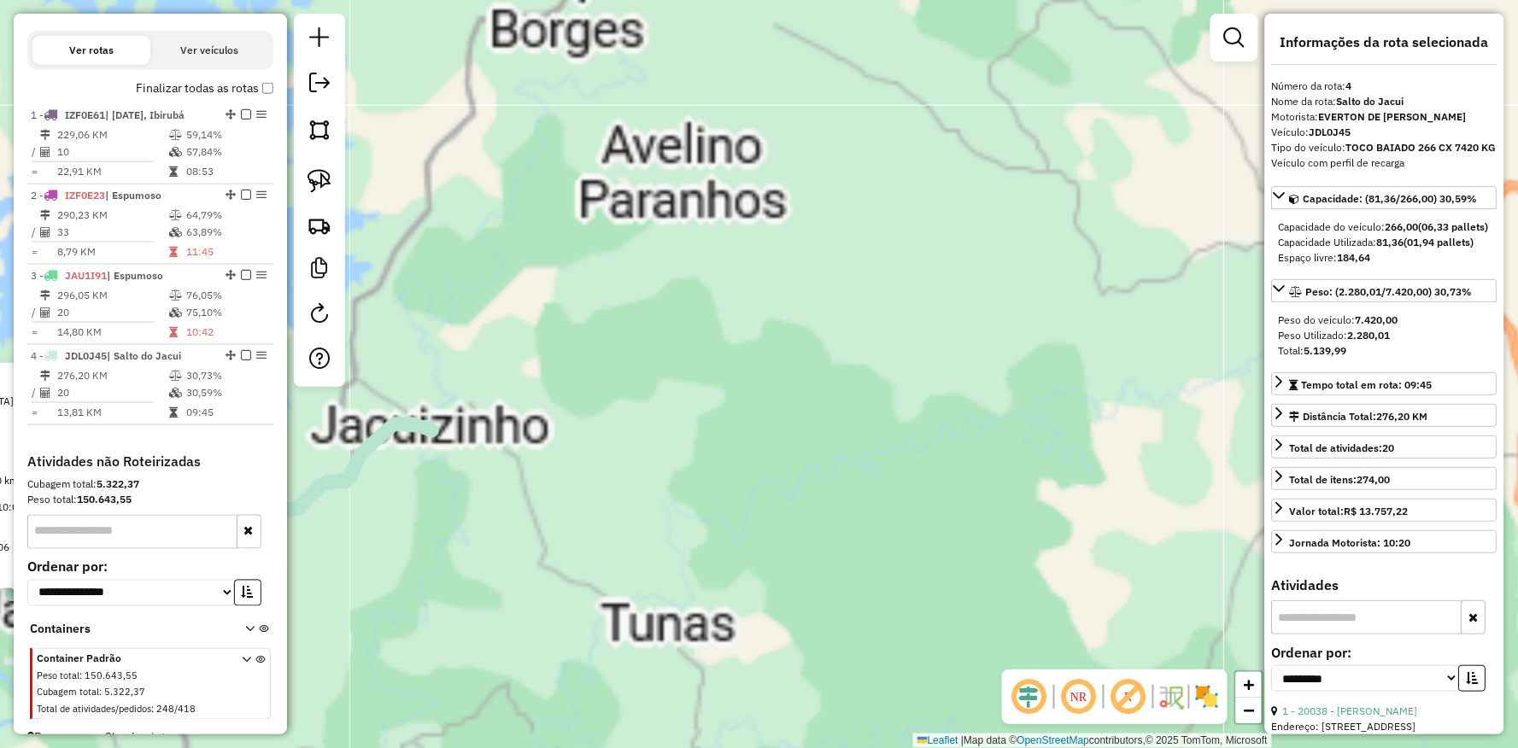
scroll to position [590, 0]
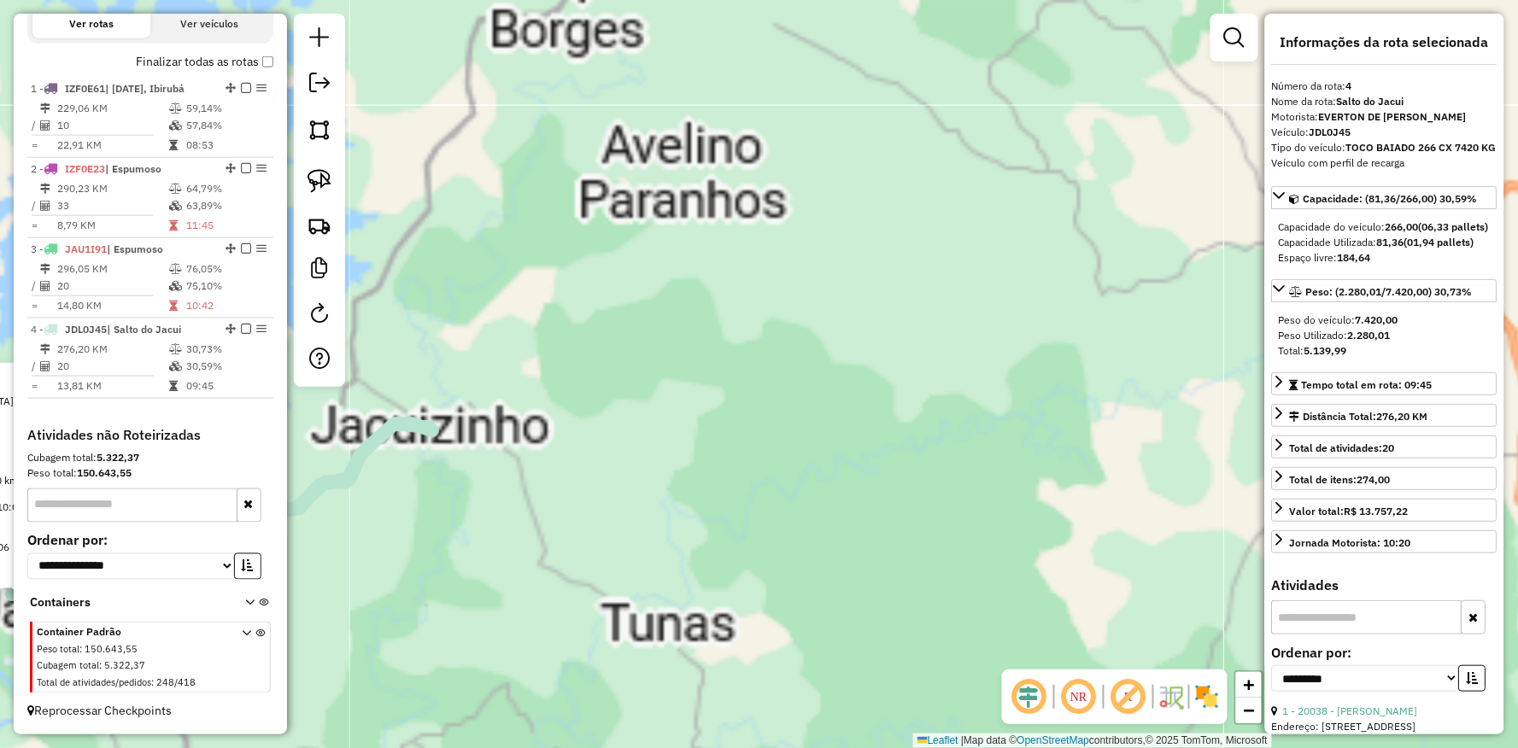
click at [984, 273] on div "20038 - SANDRA JULIANA HOPPE Endereço: R VERISSIMO PEREIRA 642 Bairro: MENINO D…" at bounding box center [759, 374] width 1518 height 748
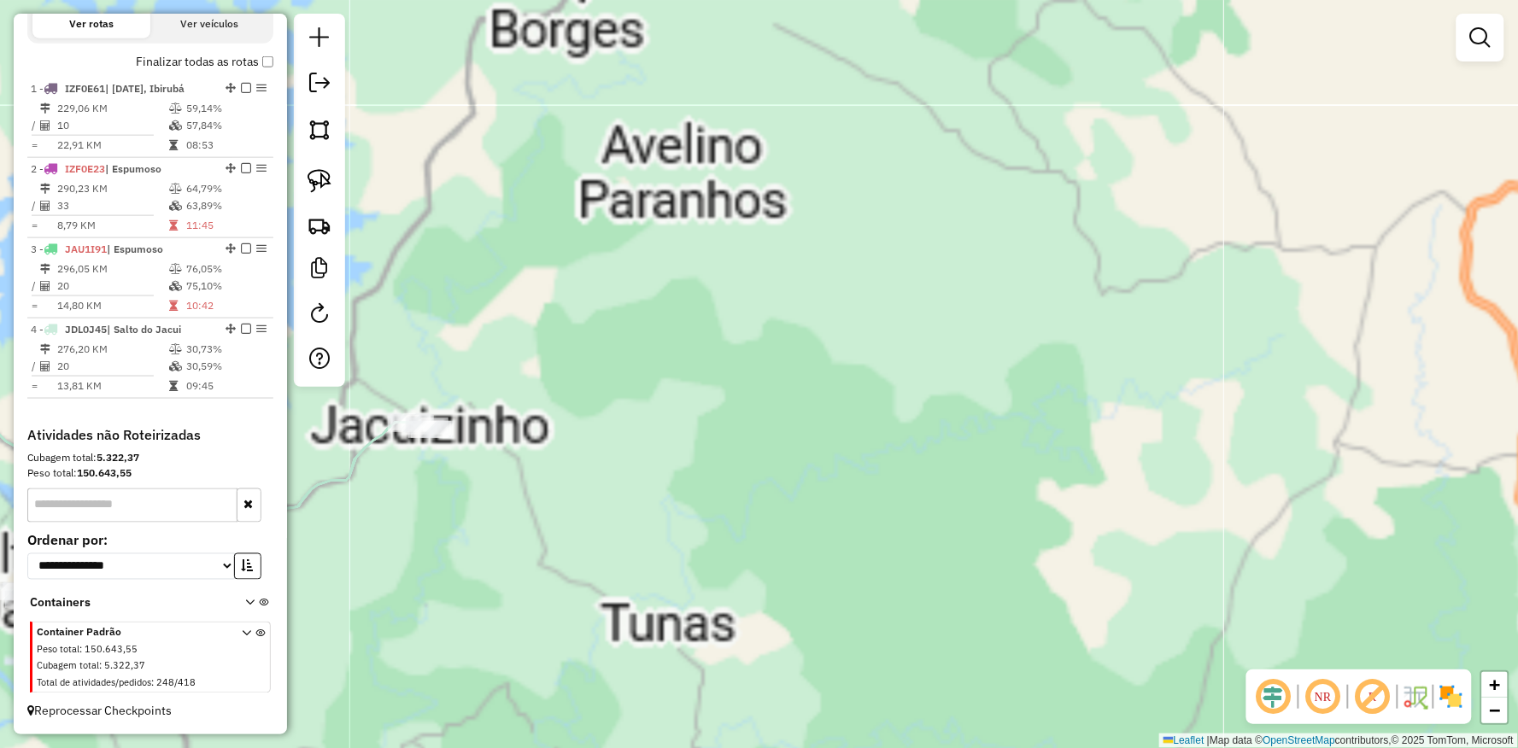
drag, startPoint x: 975, startPoint y: 256, endPoint x: 1087, endPoint y: 629, distance: 389.7
click at [1093, 636] on div "20038 - SANDRA JULIANA HOPPE Endereço: R VERISSIMO PEREIRA 642 Bairro: MENINO D…" at bounding box center [759, 374] width 1518 height 748
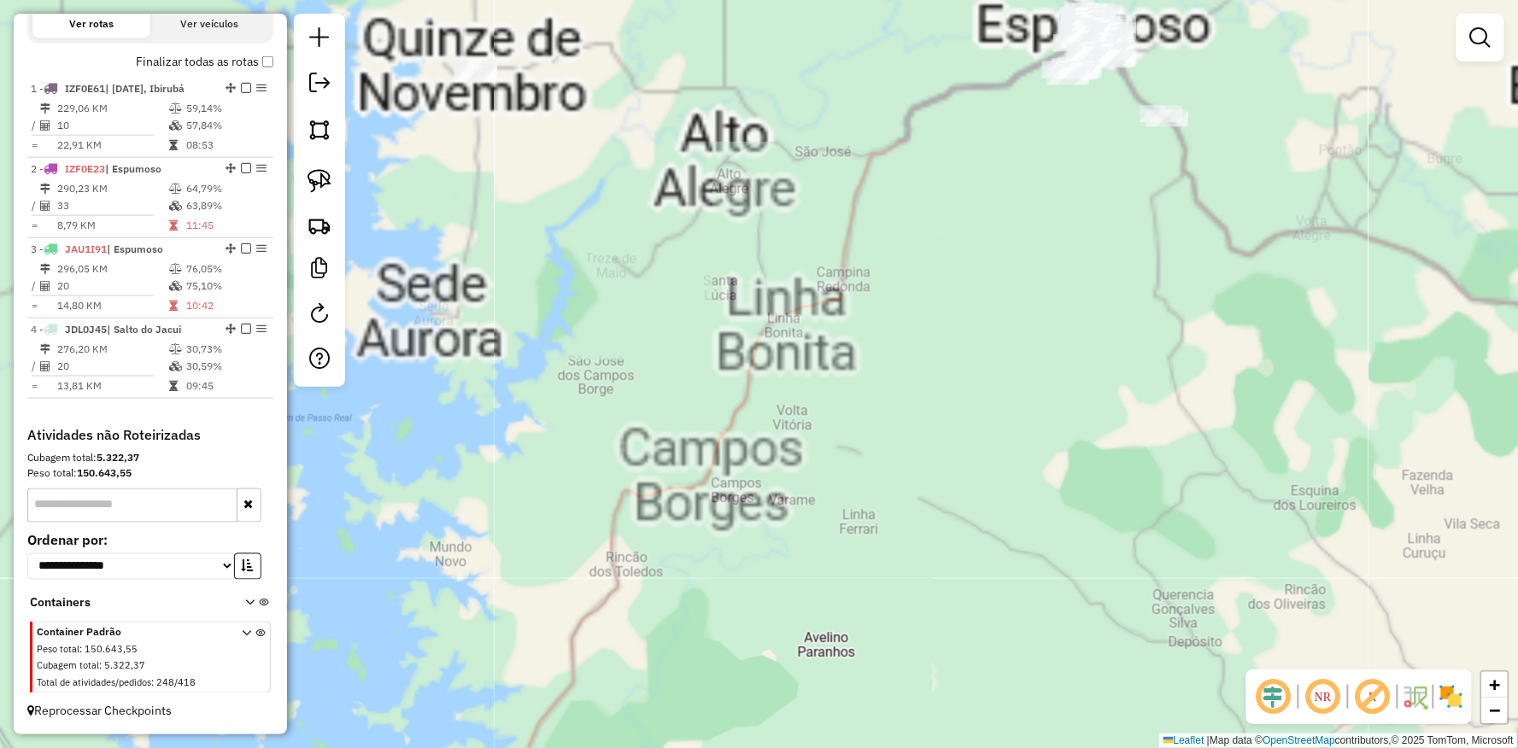
drag, startPoint x: 777, startPoint y: 363, endPoint x: 688, endPoint y: 373, distance: 90.3
click at [813, 437] on div "Janela de atendimento Grade de atendimento Capacidade Transportadoras Veículos …" at bounding box center [759, 374] width 1518 height 748
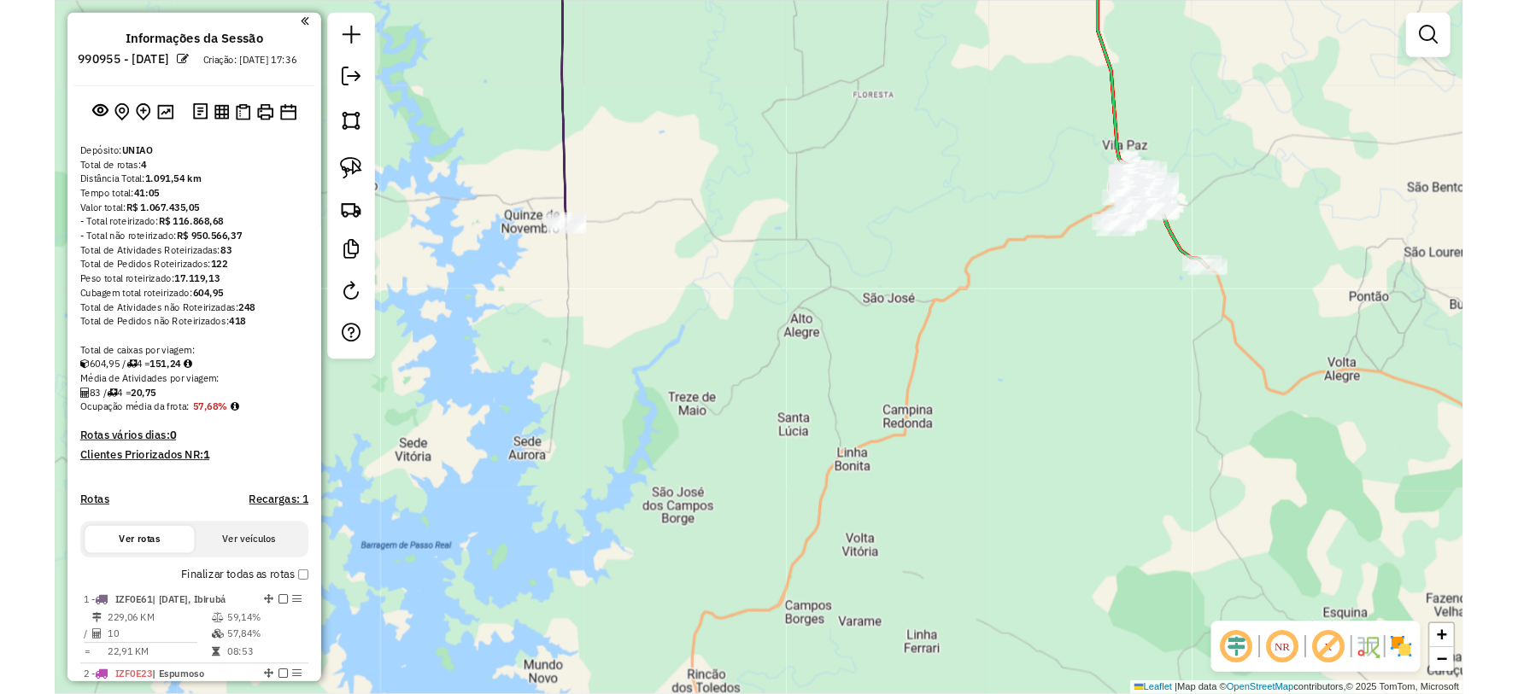
scroll to position [0, 0]
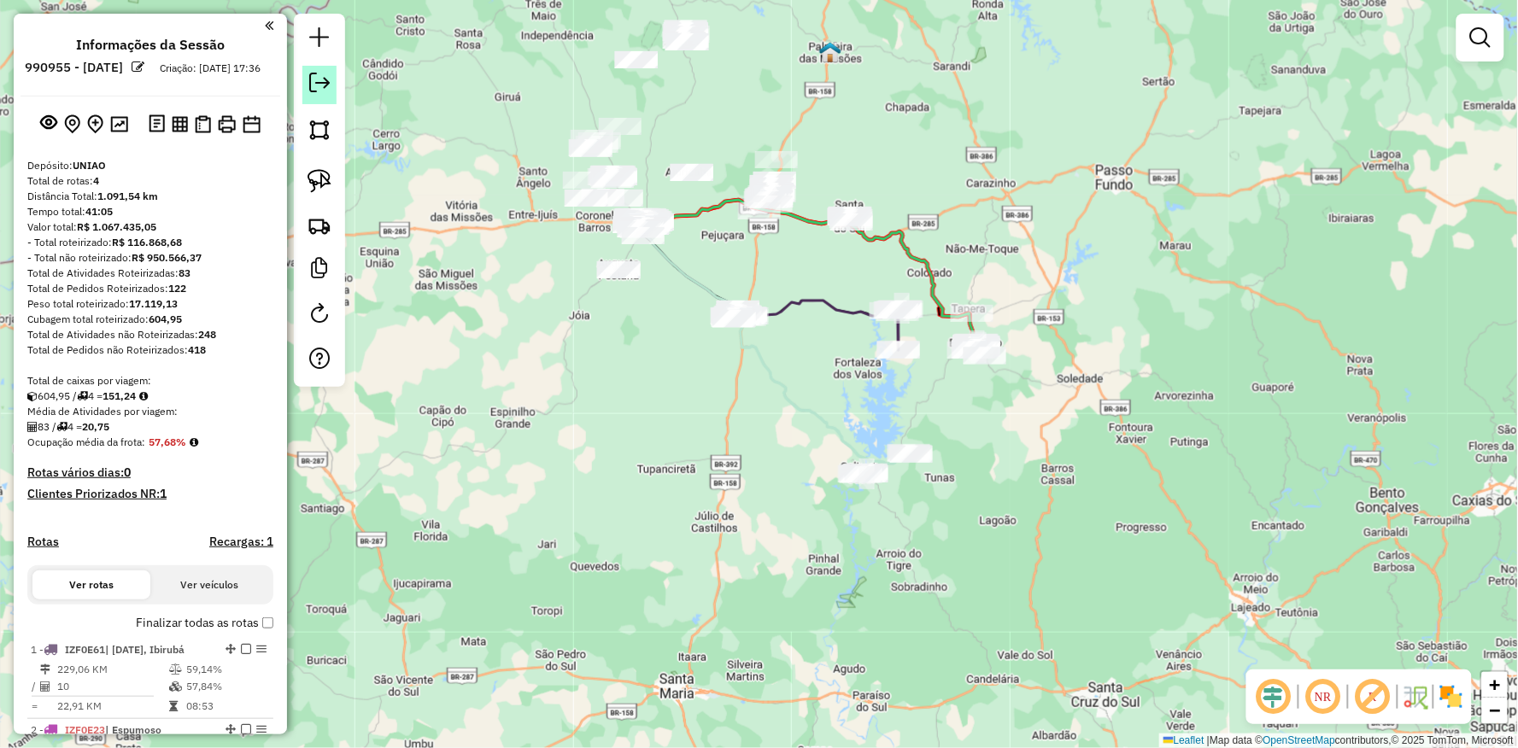
click at [312, 91] on em at bounding box center [319, 83] width 20 height 20
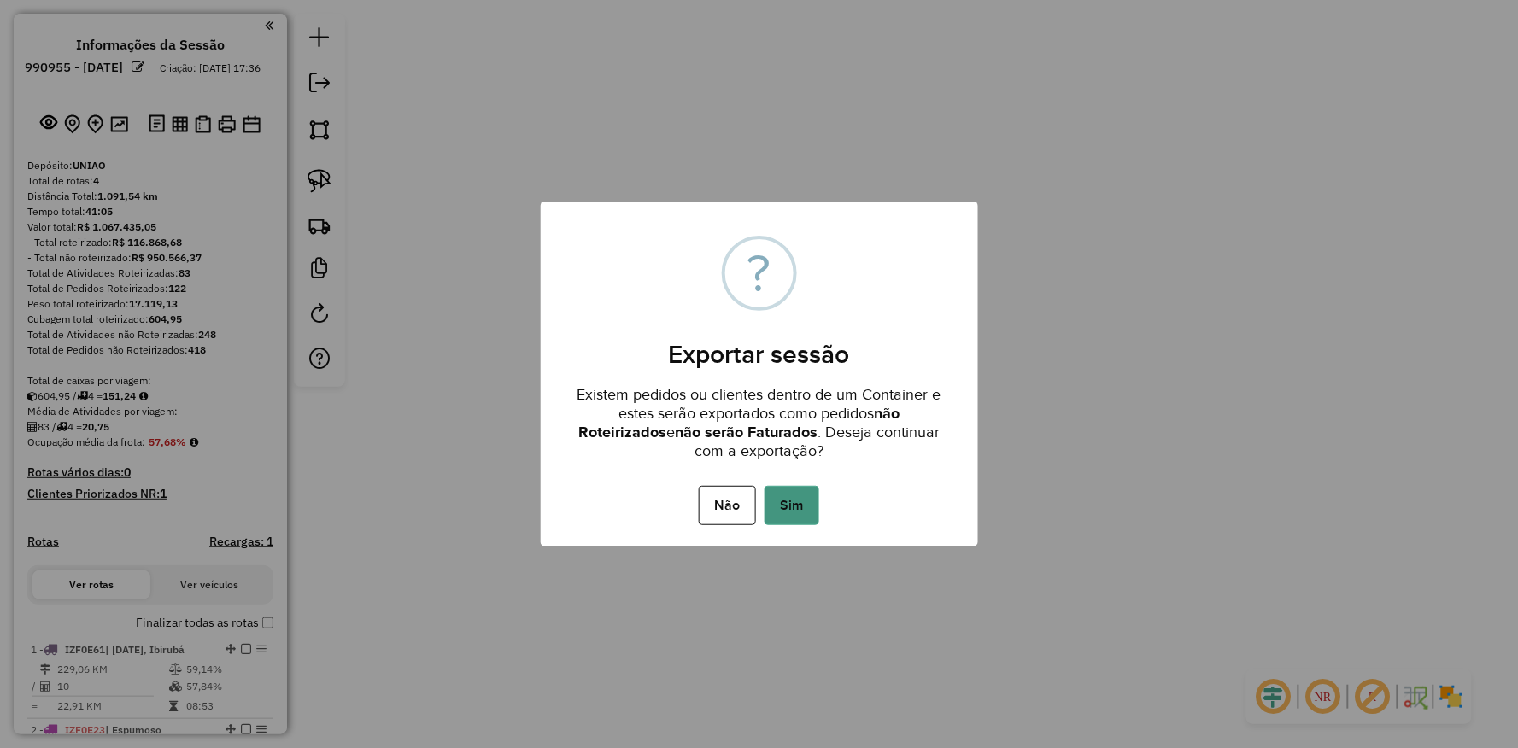
click at [781, 504] on button "Sim" at bounding box center [791, 505] width 55 height 39
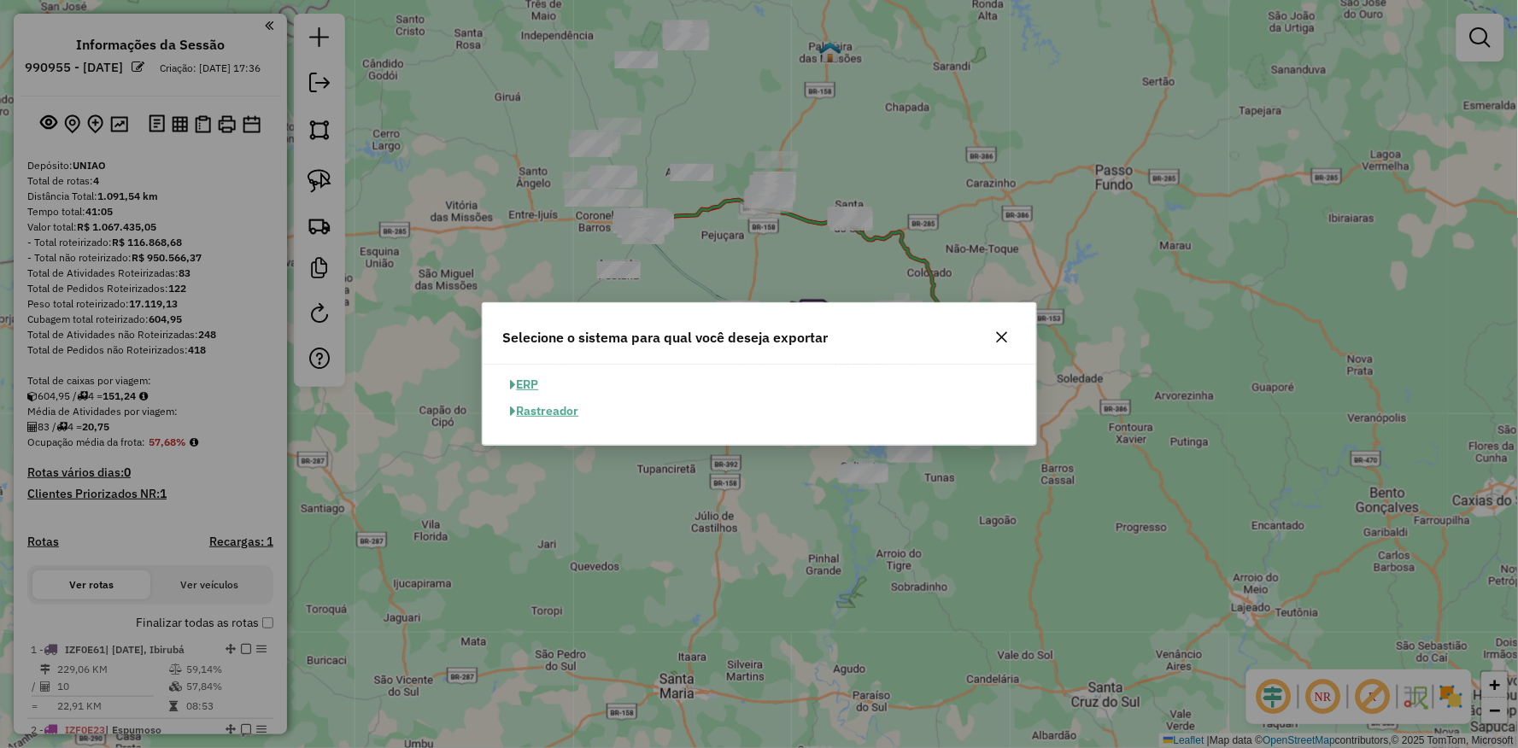
click at [531, 384] on button "ERP" at bounding box center [525, 385] width 44 height 26
select select "**"
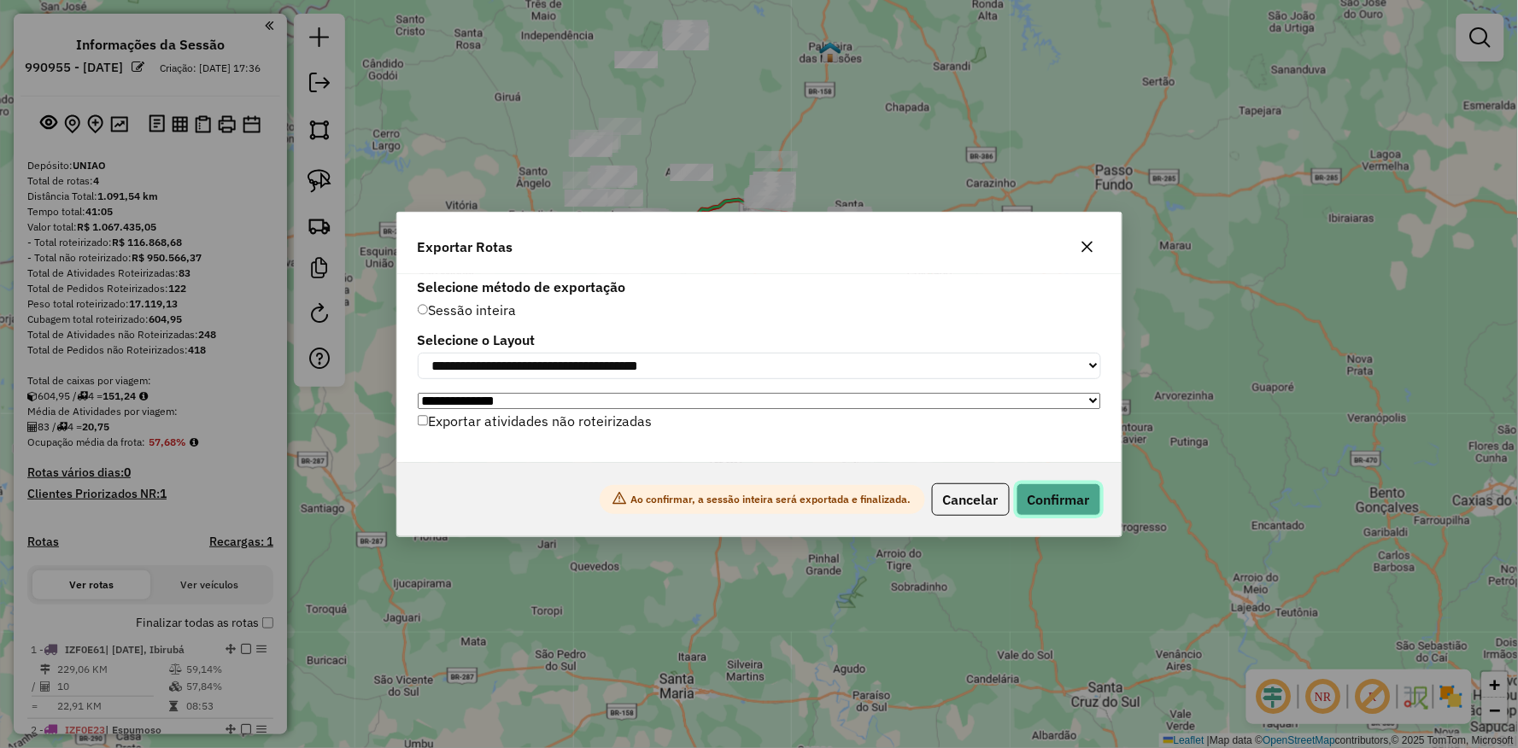
click at [1046, 505] on button "Confirmar" at bounding box center [1058, 499] width 85 height 32
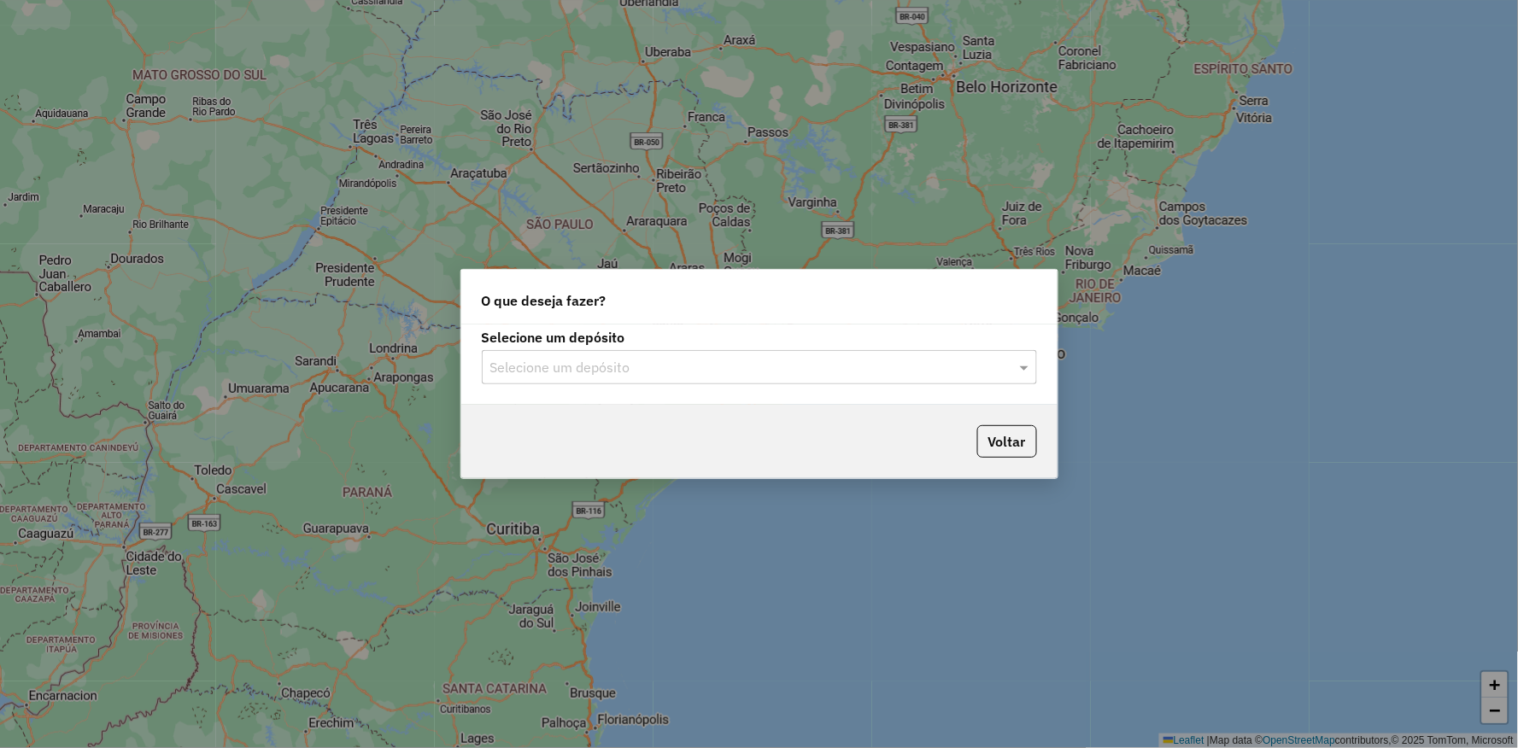
click at [658, 358] on input "text" at bounding box center [742, 368] width 504 height 20
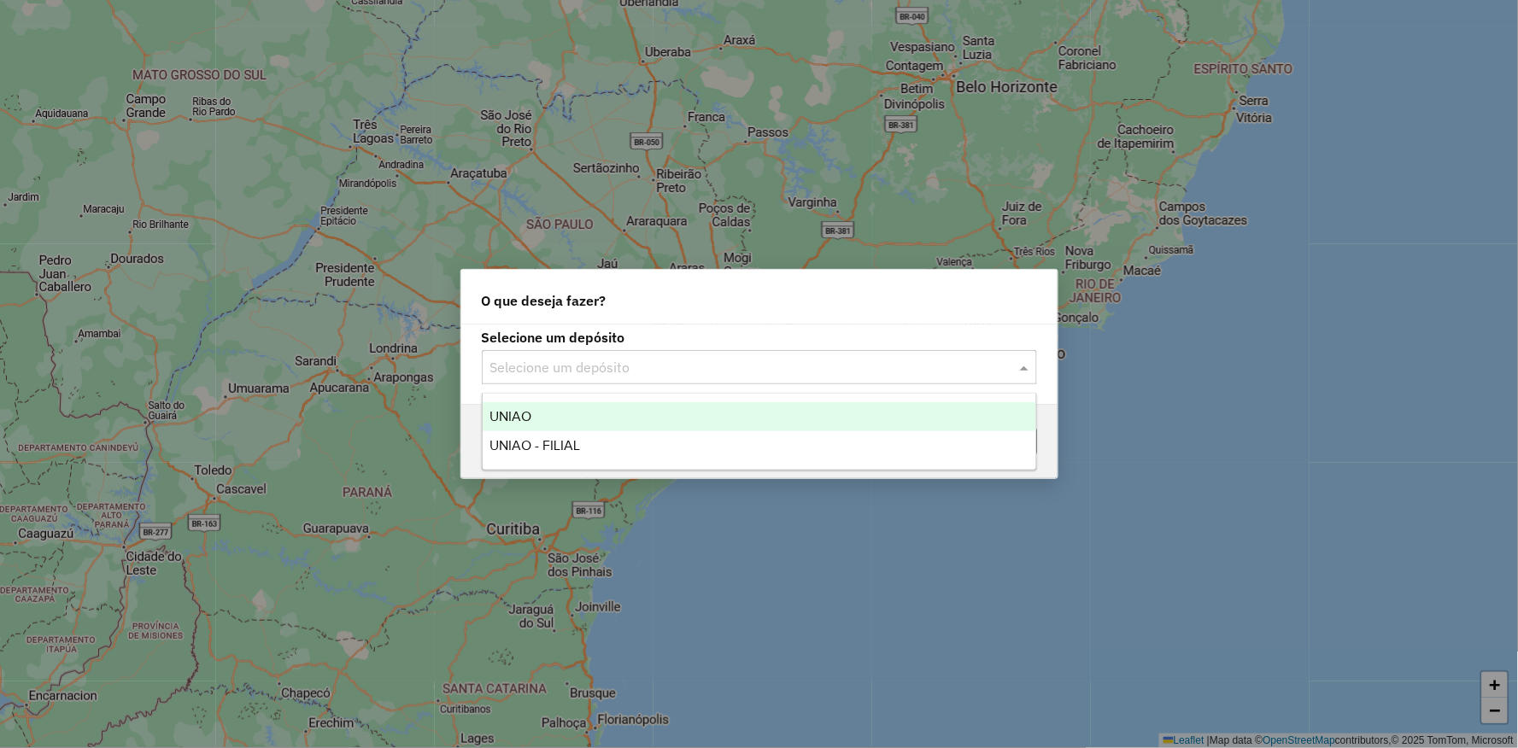
click at [598, 421] on div "UNIAO" at bounding box center [759, 416] width 553 height 29
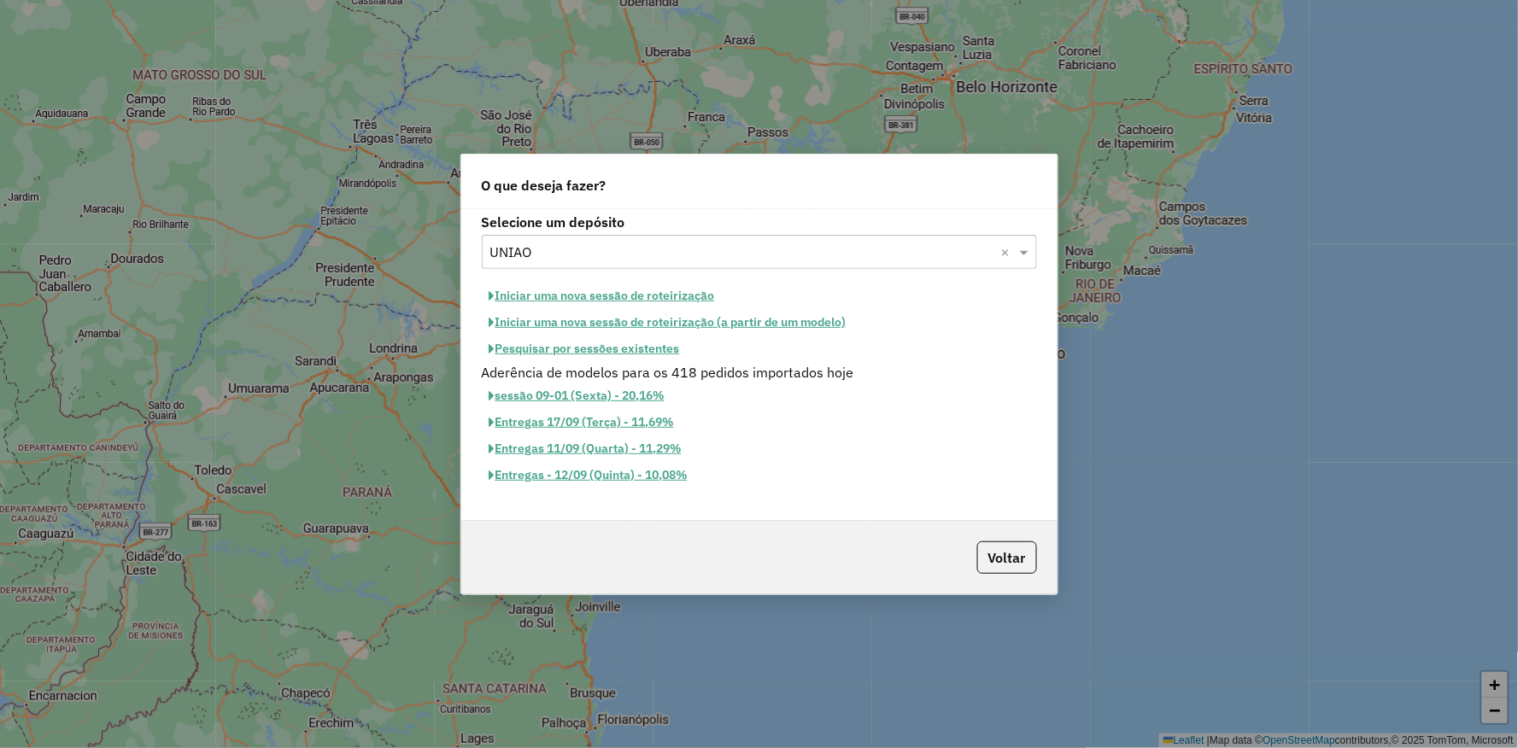
click at [667, 295] on button "Iniciar uma nova sessão de roteirização" at bounding box center [602, 296] width 241 height 26
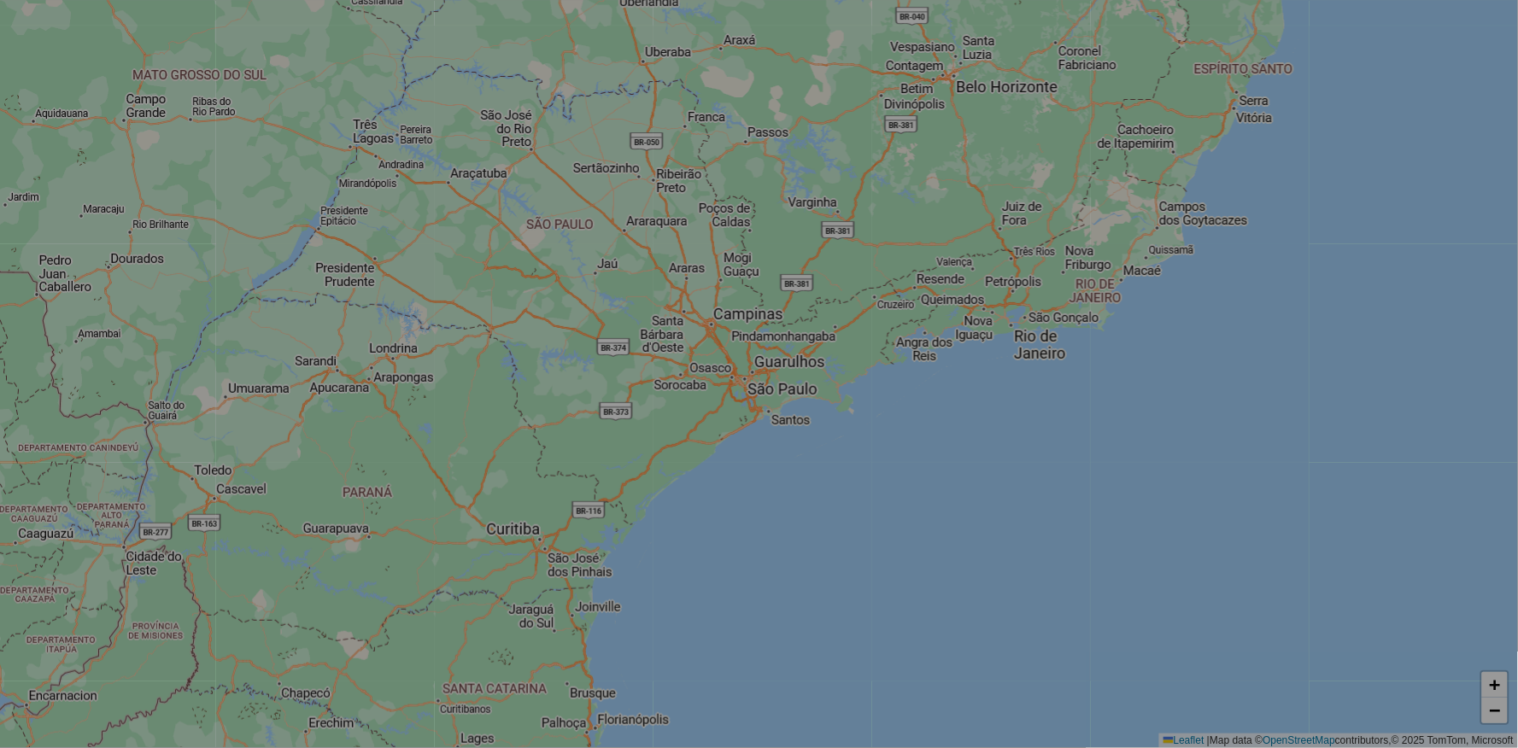
select select "*"
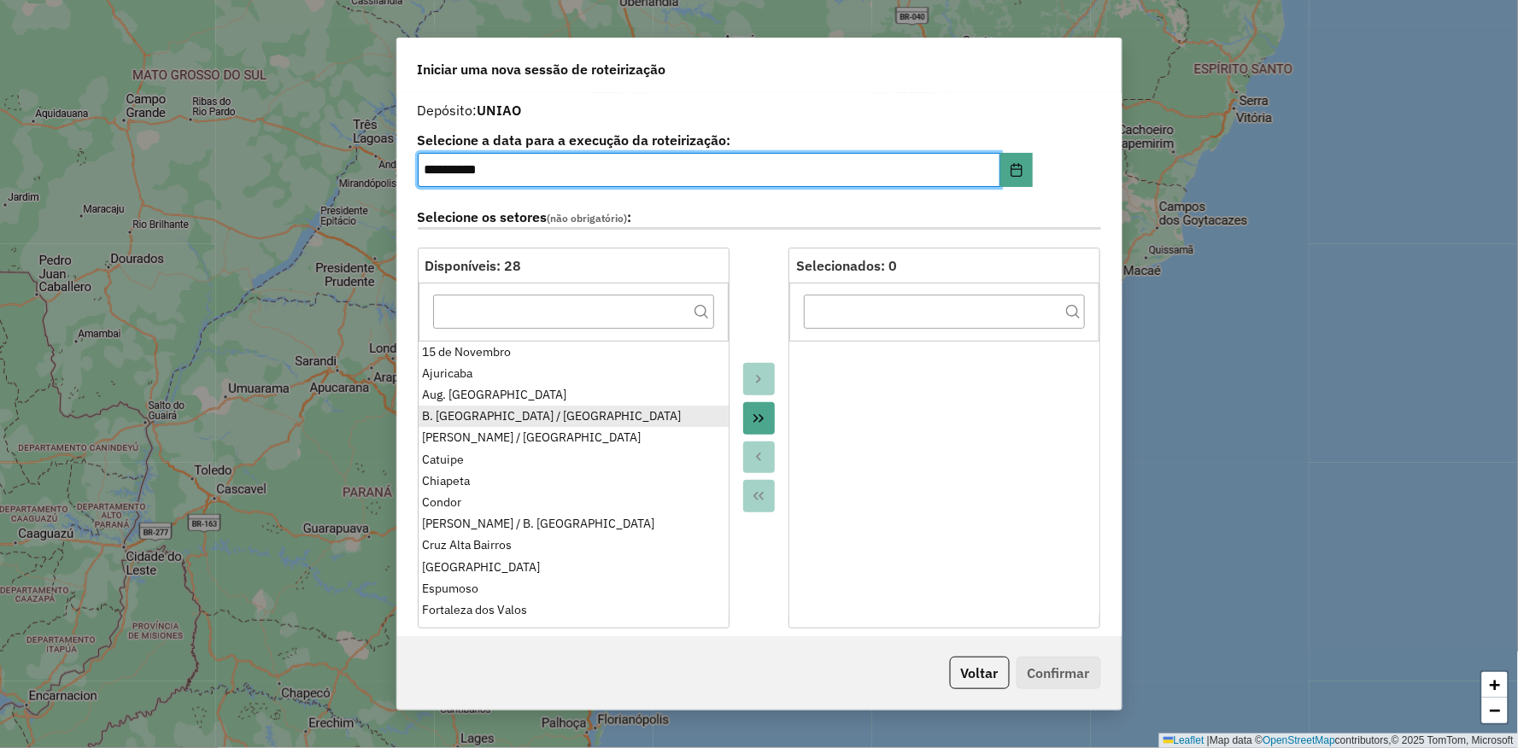
click at [594, 406] on li "B. [GEOGRAPHIC_DATA] / [GEOGRAPHIC_DATA]" at bounding box center [574, 416] width 310 height 21
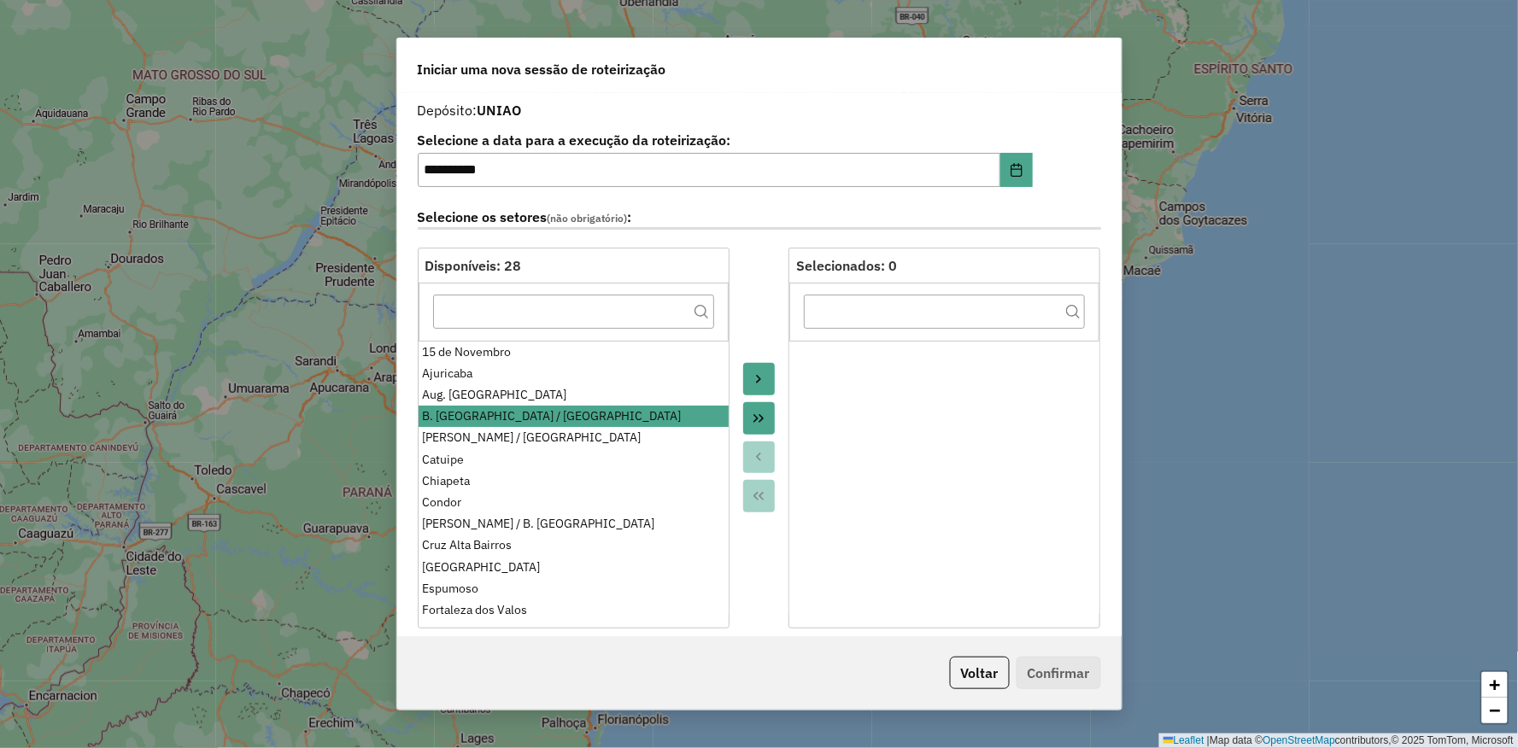
drag, startPoint x: 736, startPoint y: 376, endPoint x: 745, endPoint y: 373, distance: 8.9
click at [739, 376] on div at bounding box center [759, 438] width 60 height 381
click at [746, 373] on button "Move to Target" at bounding box center [759, 379] width 32 height 32
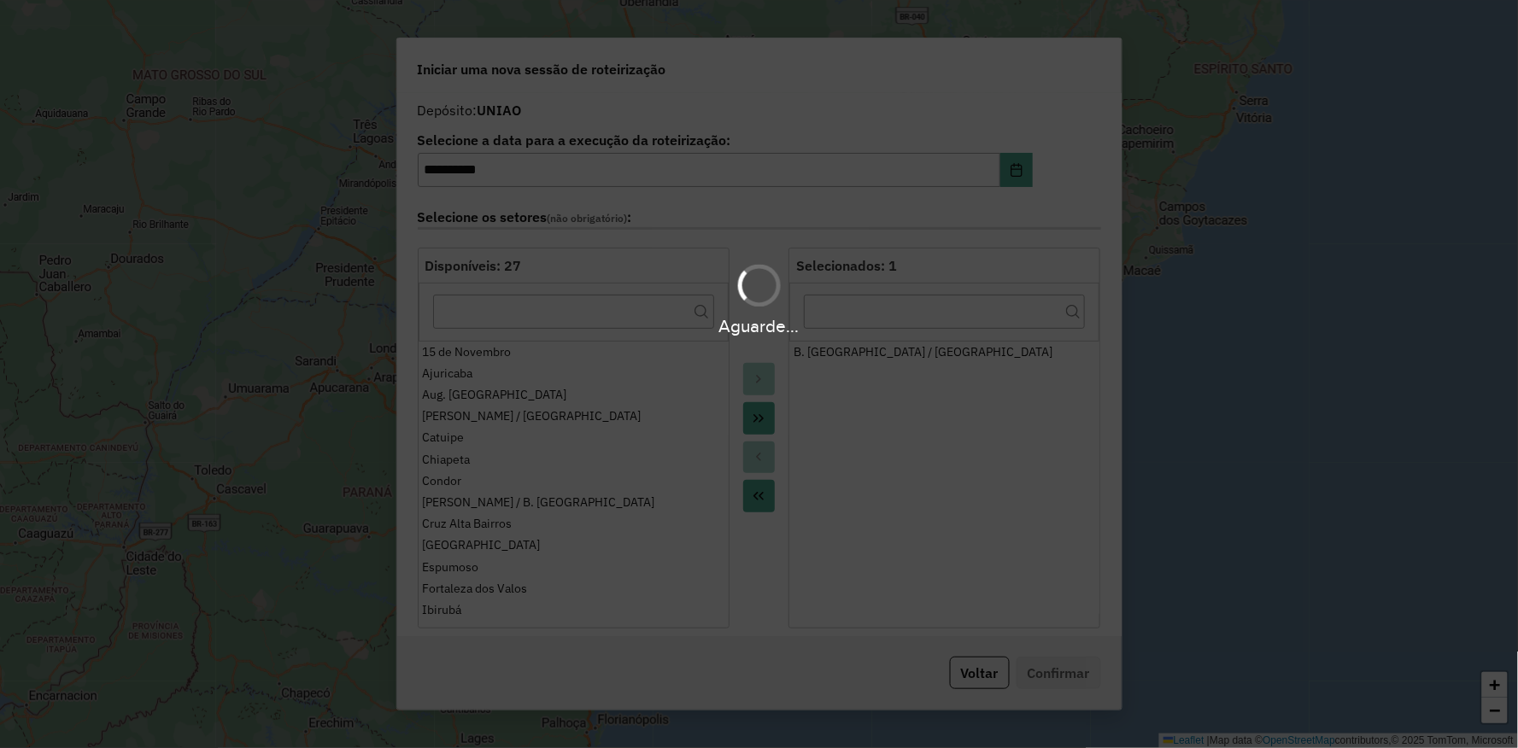
click at [757, 424] on icon "Move All to Target" at bounding box center [759, 419] width 14 height 14
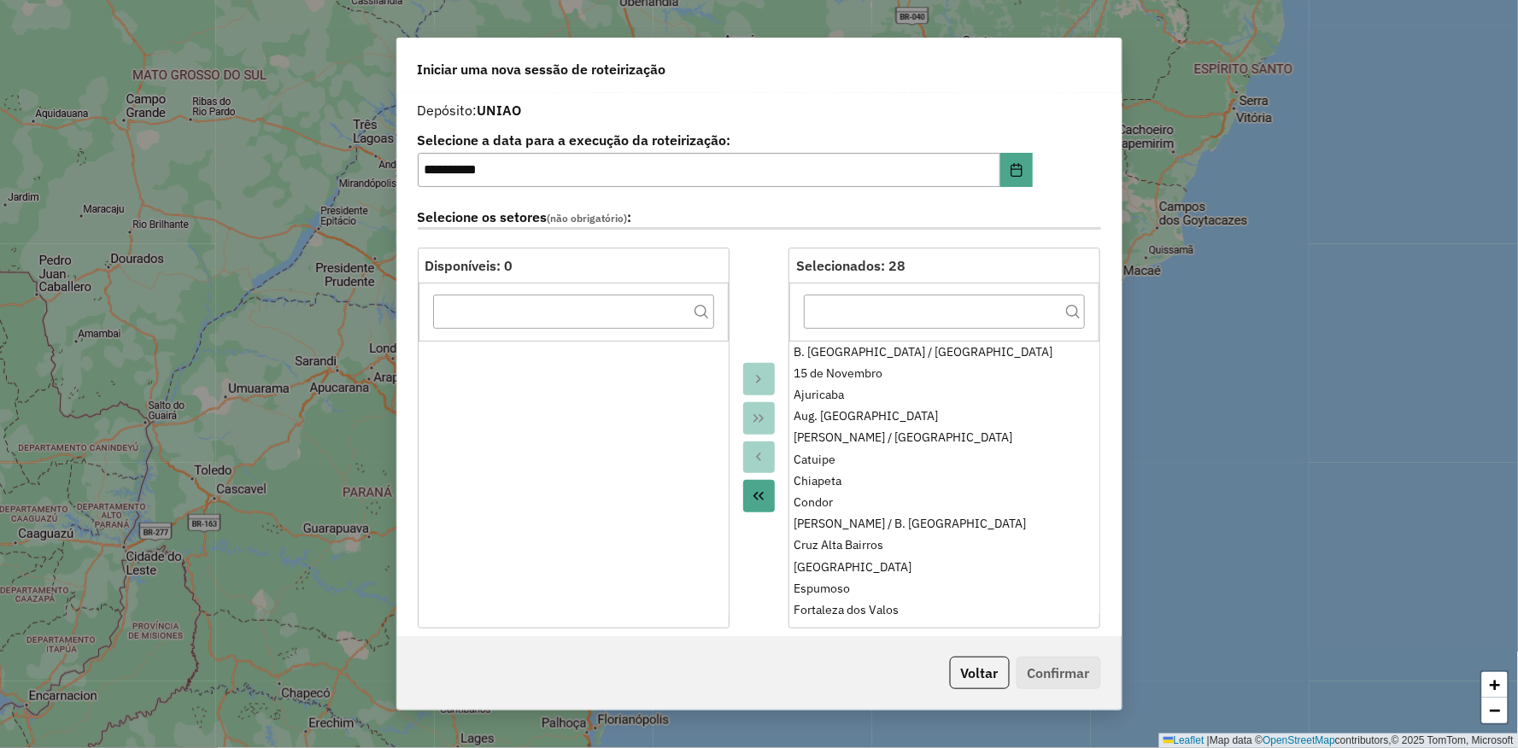
click at [735, 257] on div at bounding box center [759, 438] width 60 height 381
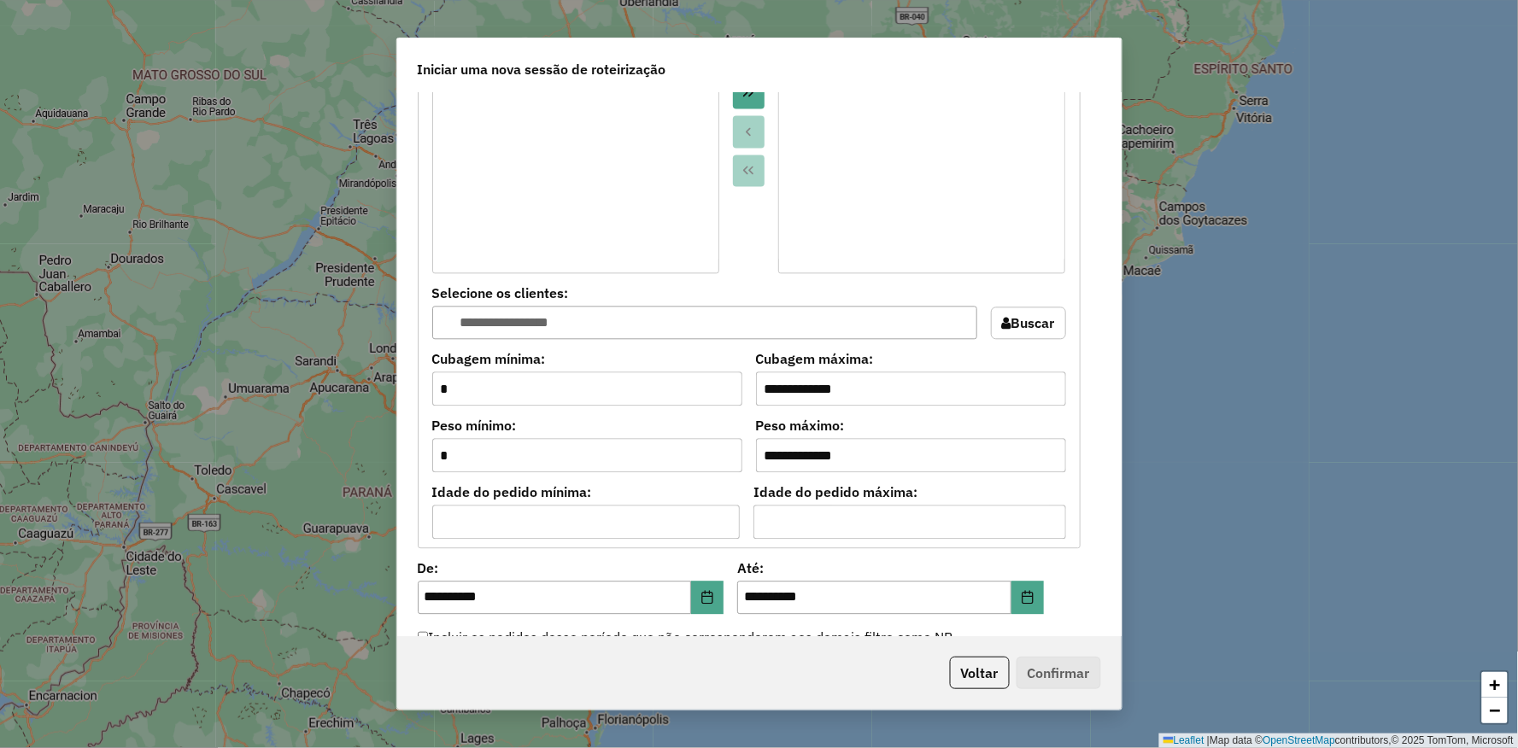
scroll to position [1328, 0]
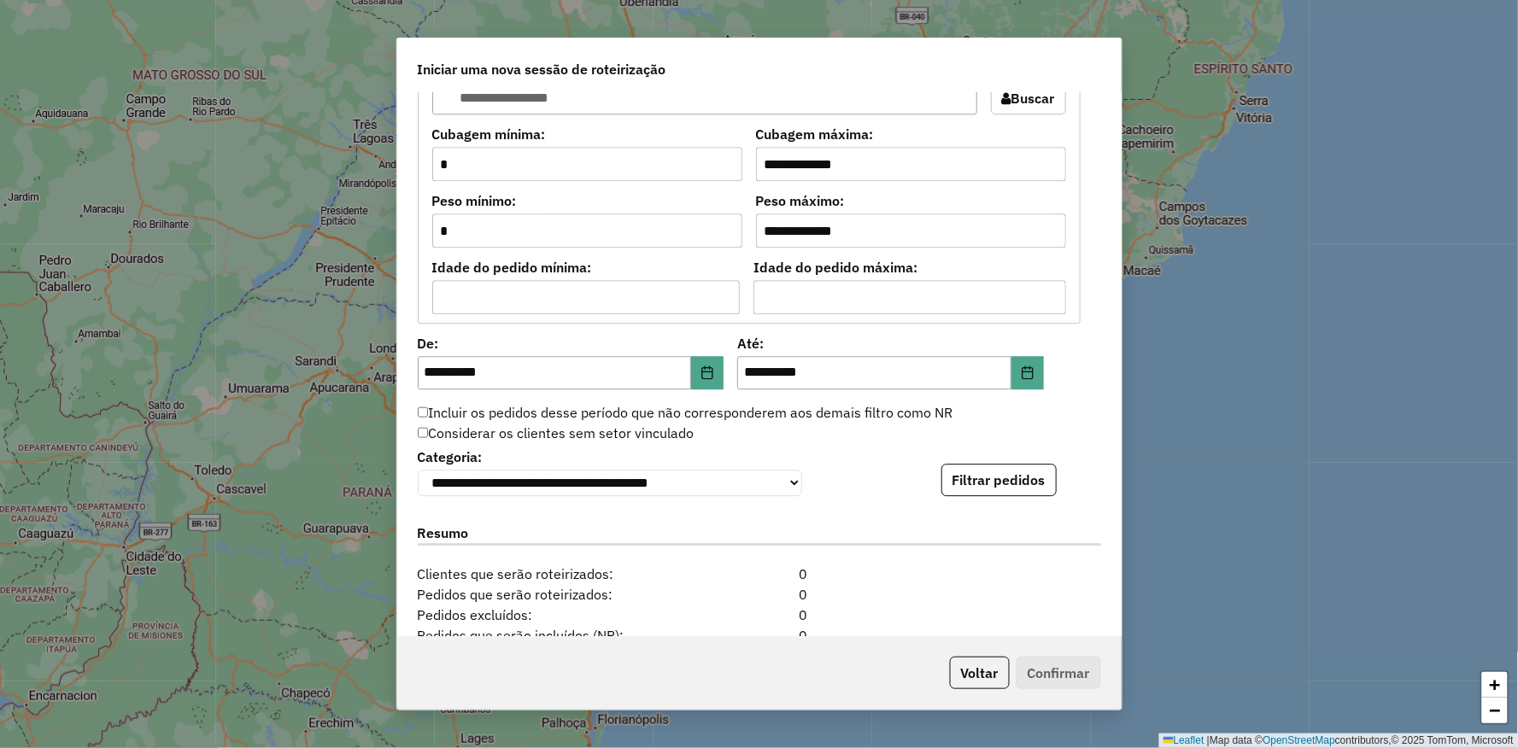
click at [430, 405] on label "Incluir os pedidos desse período que não corresponderem aos demais filtro como …" at bounding box center [686, 412] width 536 height 20
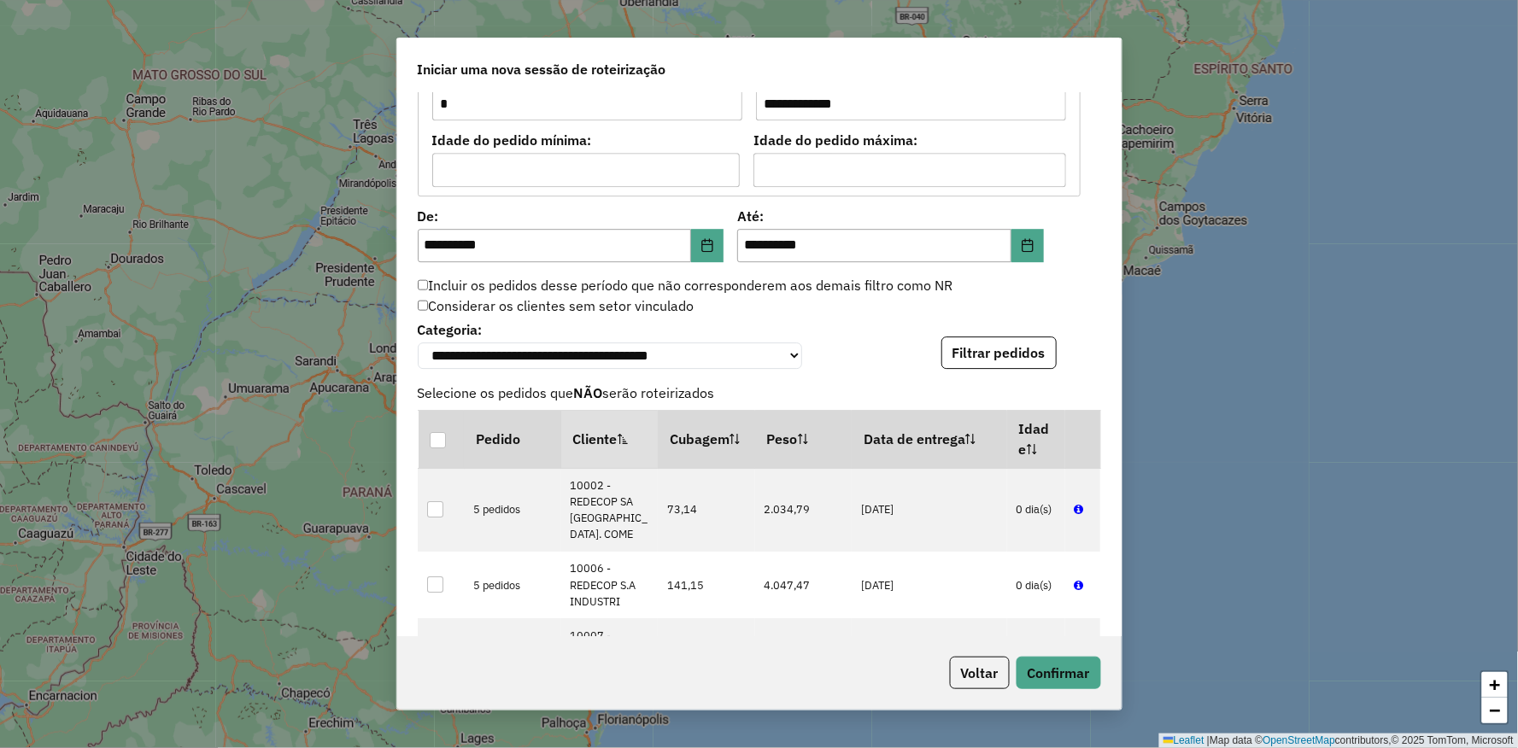
scroll to position [1423, 0]
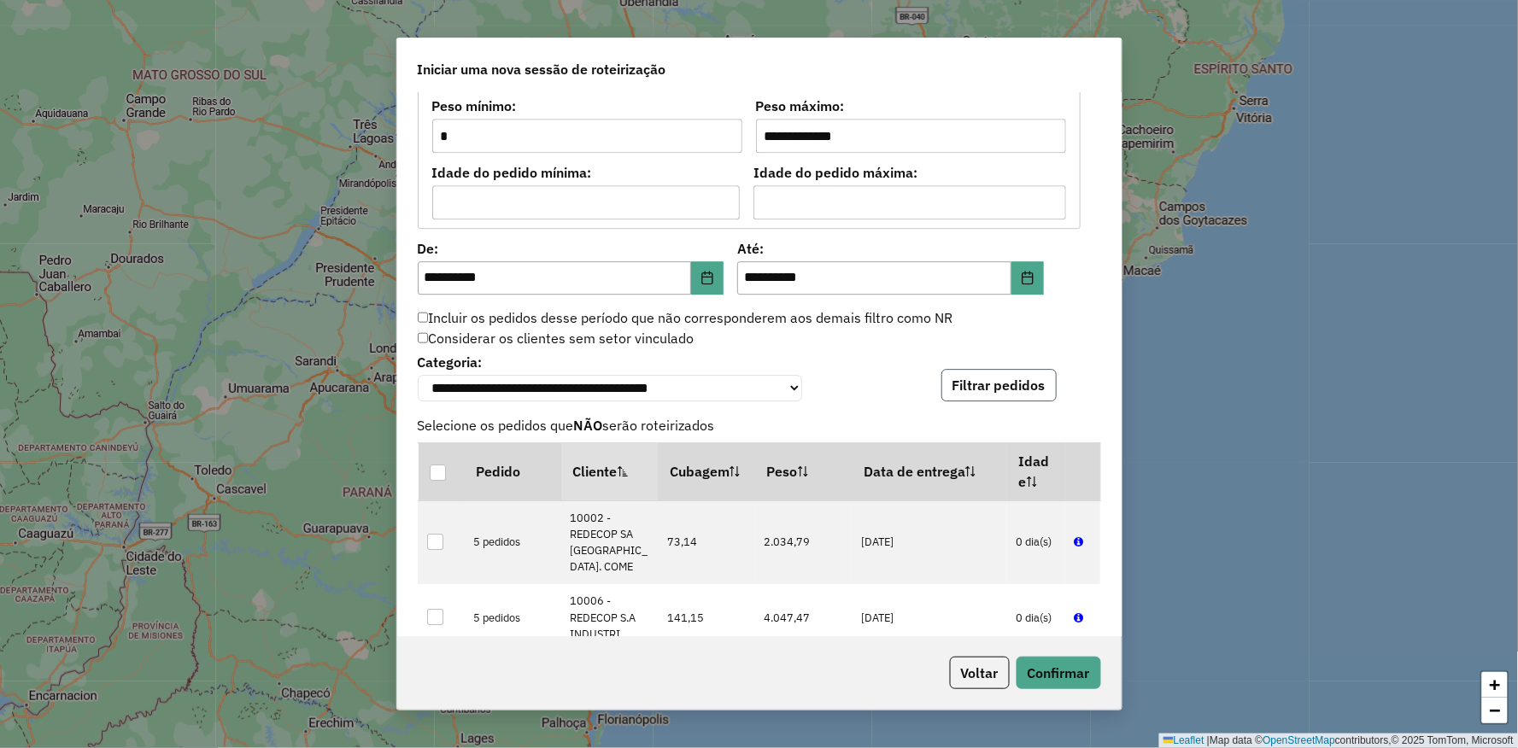
click at [1000, 388] on button "Filtrar pedidos" at bounding box center [998, 385] width 115 height 32
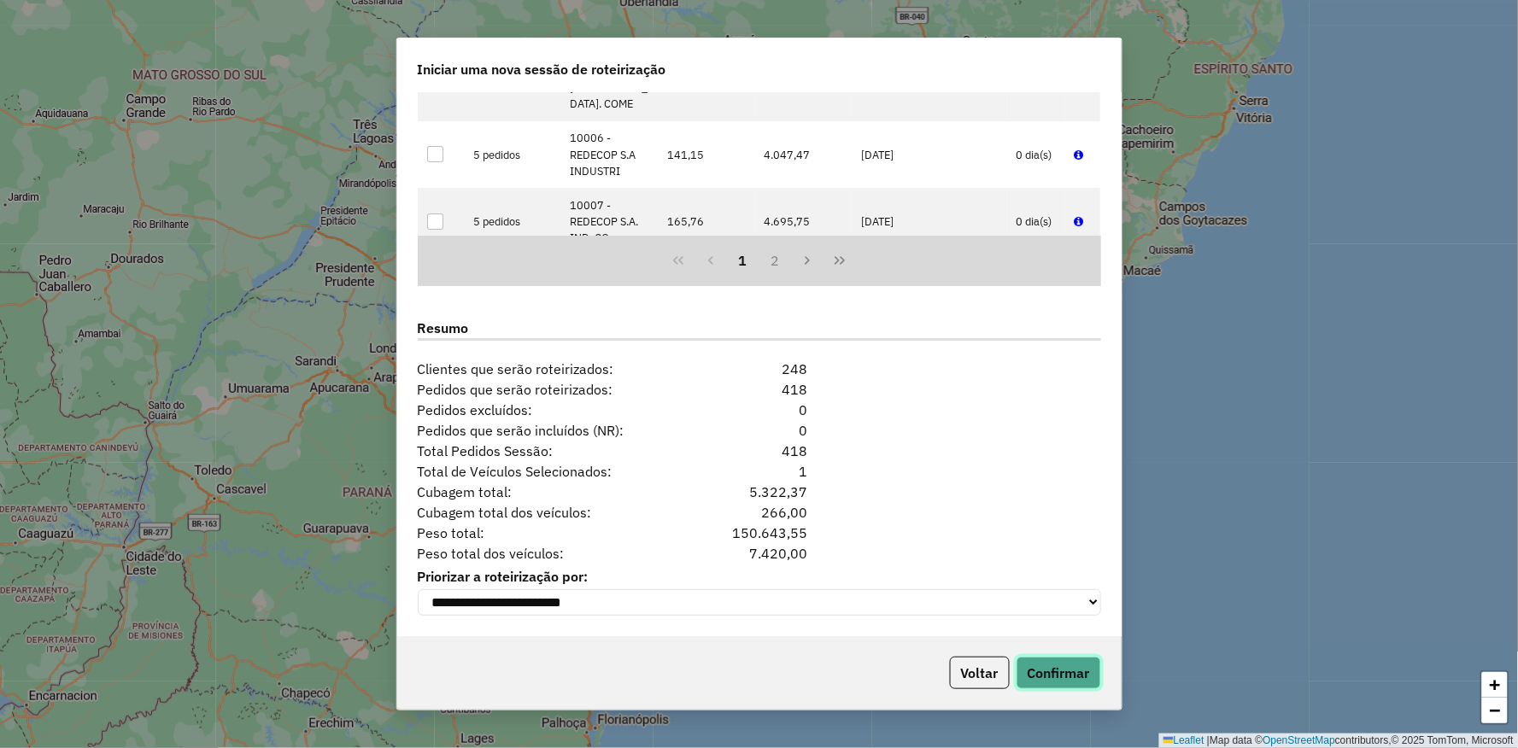
click at [1077, 676] on button "Confirmar" at bounding box center [1058, 673] width 85 height 32
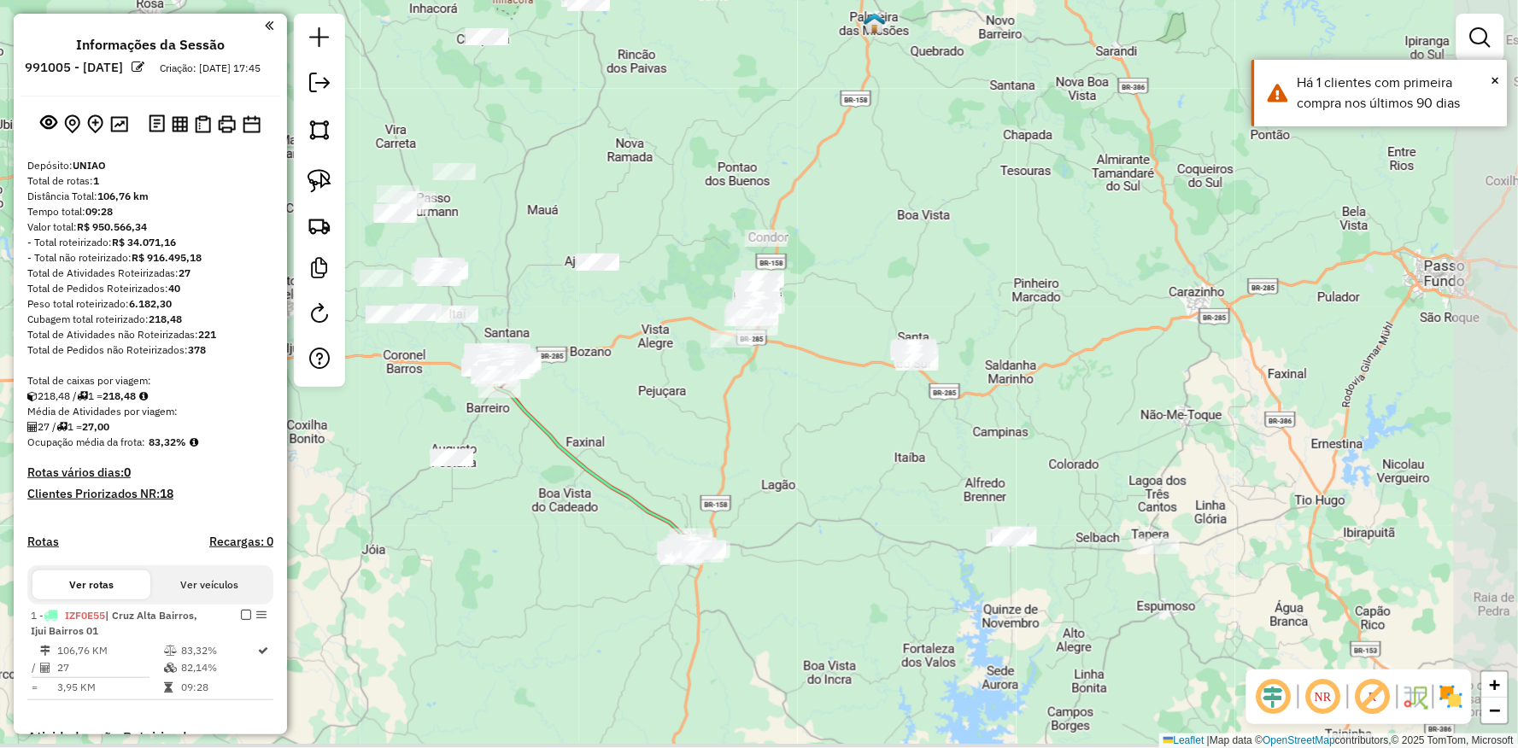
drag, startPoint x: 1051, startPoint y: 430, endPoint x: 833, endPoint y: 398, distance: 220.9
click at [849, 402] on div "Janela de atendimento Grade de atendimento Capacidade Transportadoras Veículos …" at bounding box center [759, 374] width 1518 height 748
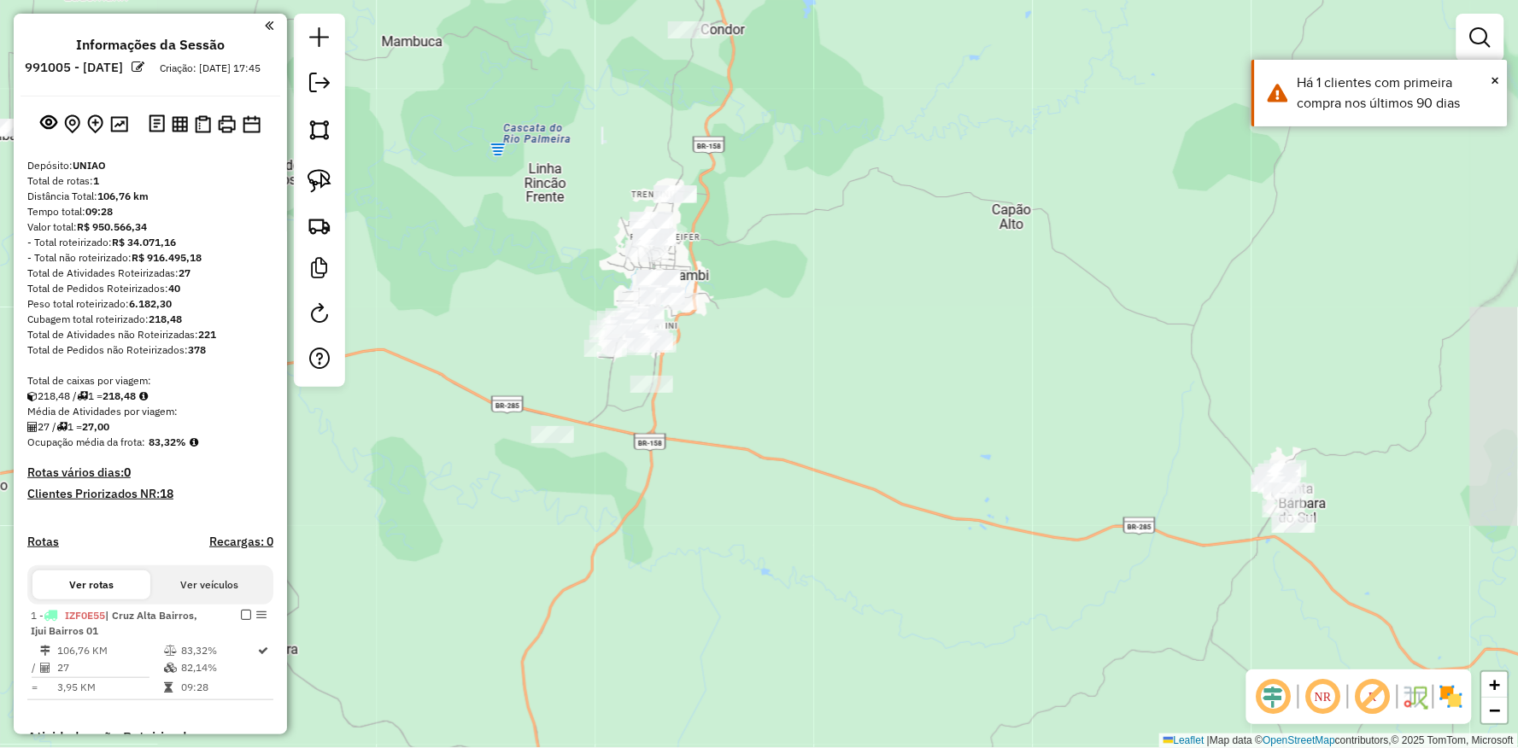
drag, startPoint x: 629, startPoint y: 313, endPoint x: 523, endPoint y: 330, distance: 108.0
click at [523, 330] on div "Janela de atendimento Grade de atendimento Capacidade Transportadoras Veículos …" at bounding box center [759, 374] width 1518 height 748
drag, startPoint x: 523, startPoint y: 333, endPoint x: 536, endPoint y: 370, distance: 38.9
click at [536, 370] on div "Janela de atendimento Grade de atendimento Capacidade Transportadoras Veículos …" at bounding box center [759, 374] width 1518 height 748
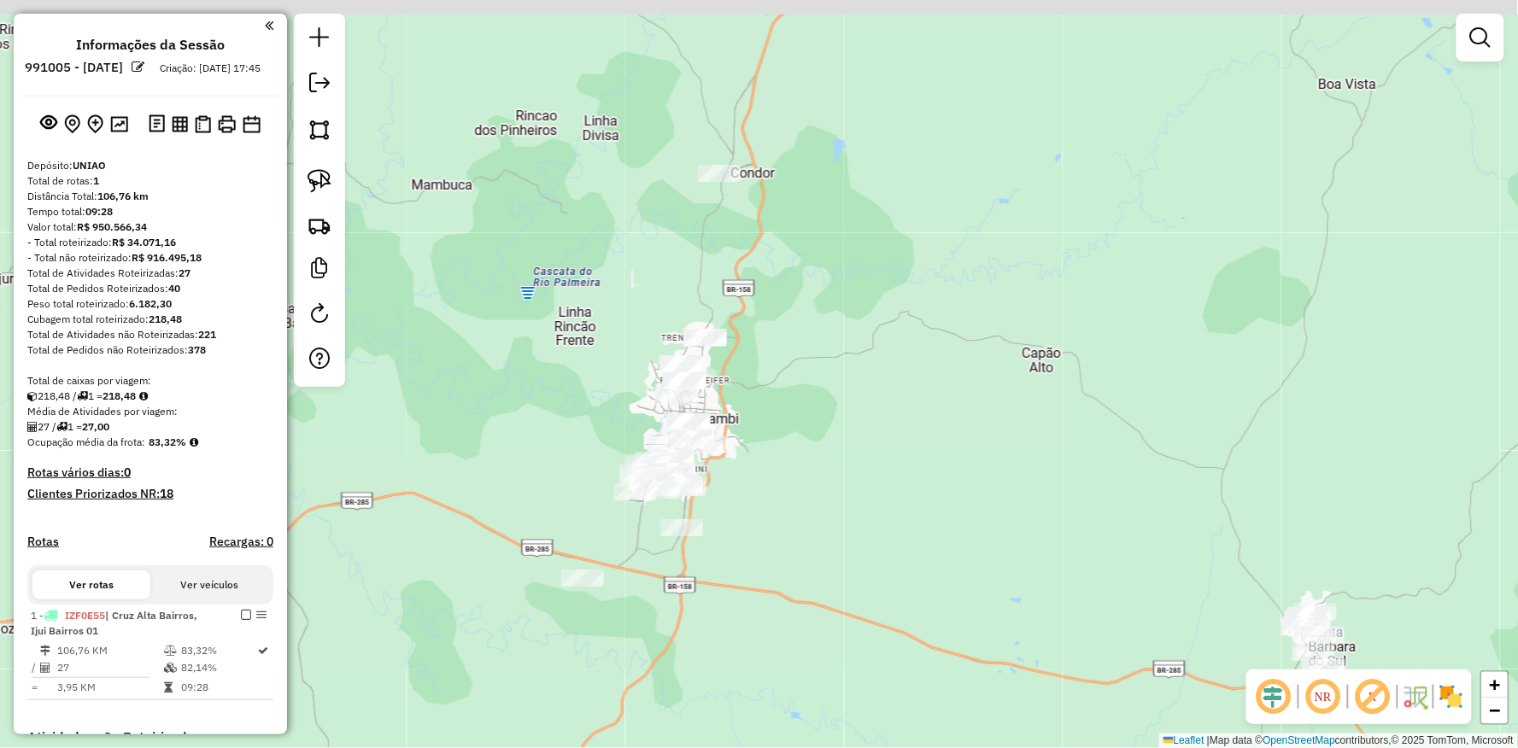
drag, startPoint x: 513, startPoint y: 304, endPoint x: 530, endPoint y: 411, distance: 108.1
click at [530, 411] on div "Janela de atendimento Grade de atendimento Capacidade Transportadoras Veículos …" at bounding box center [759, 374] width 1518 height 748
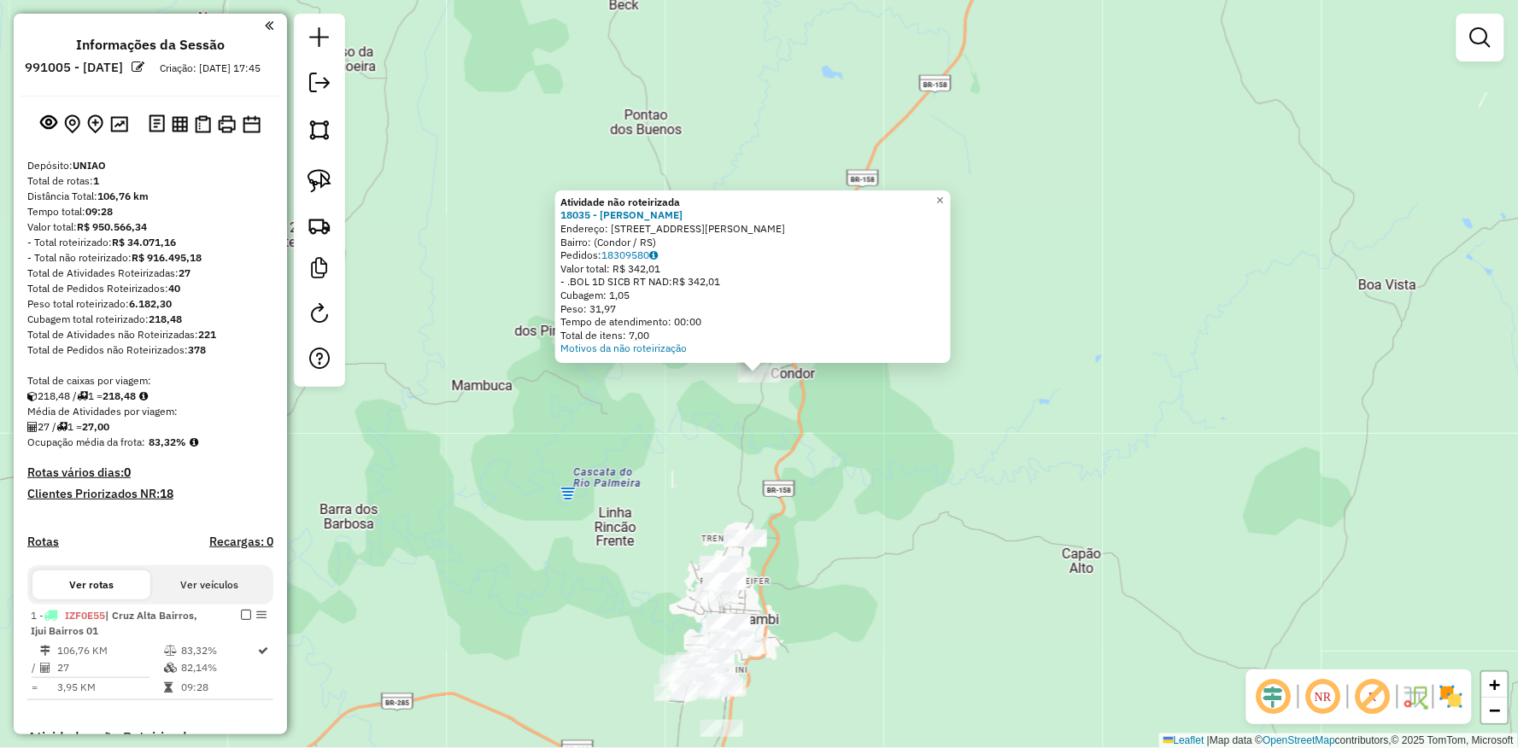
click at [543, 465] on div "Atividade não roteirizada 18035 - DANIEL DALLABRIDA Endereço: Rua Ernesto Schmi…" at bounding box center [759, 374] width 1518 height 748
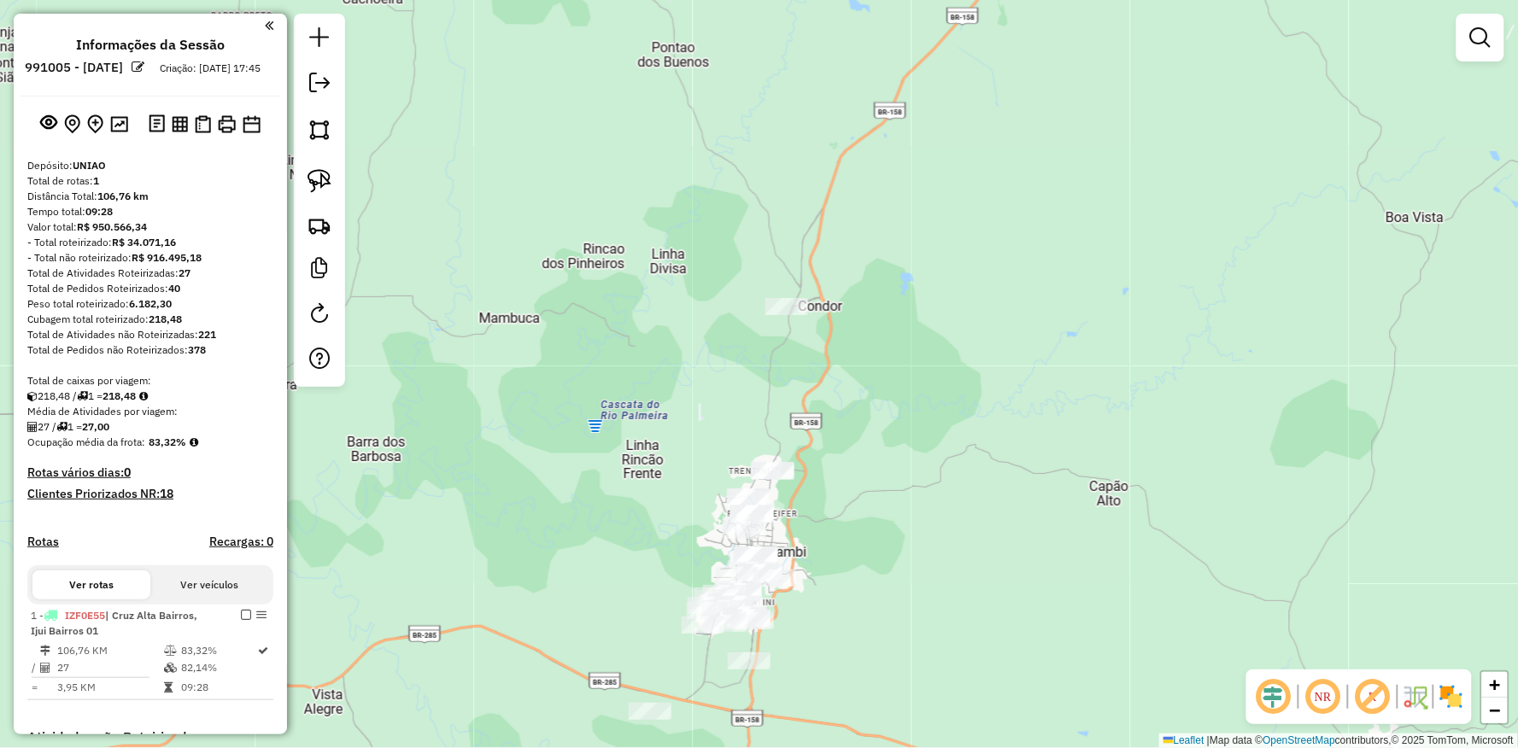
drag, startPoint x: 442, startPoint y: 700, endPoint x: 475, endPoint y: 606, distance: 99.4
click at [475, 608] on div "Janela de atendimento Grade de atendimento Capacidade Transportadoras Veículos …" at bounding box center [759, 374] width 1518 height 748
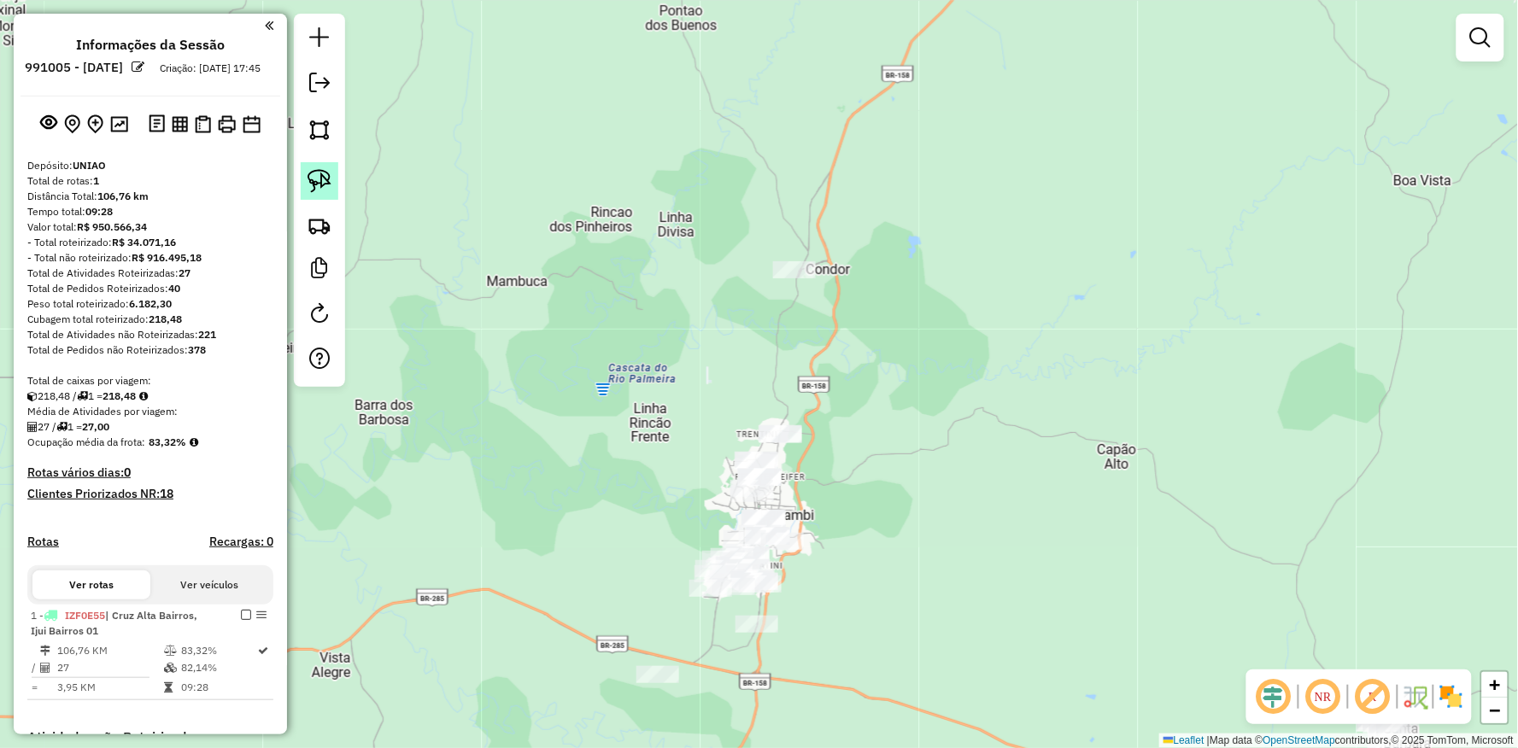
click at [314, 179] on img at bounding box center [319, 181] width 24 height 24
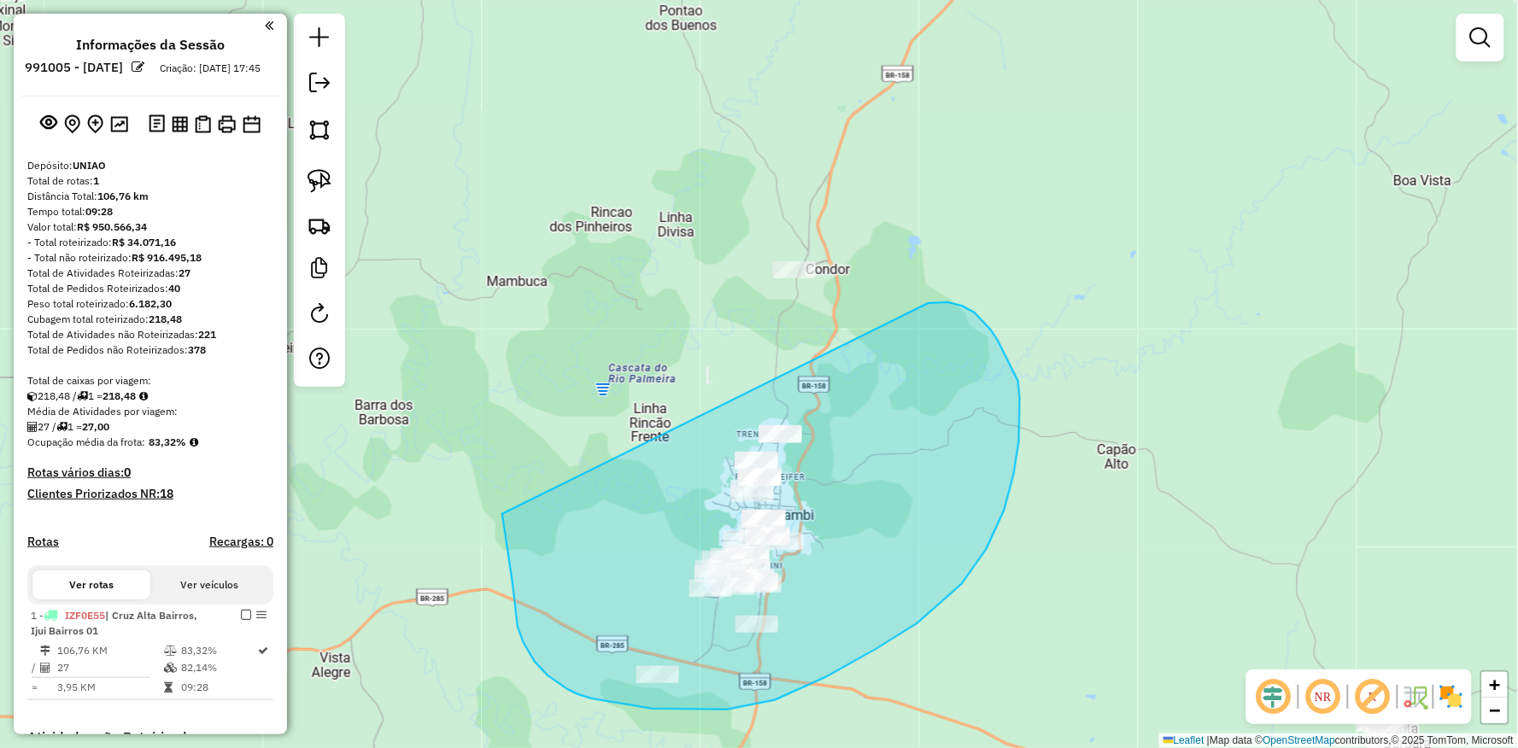
drag, startPoint x: 512, startPoint y: 582, endPoint x: 893, endPoint y: 312, distance: 467.3
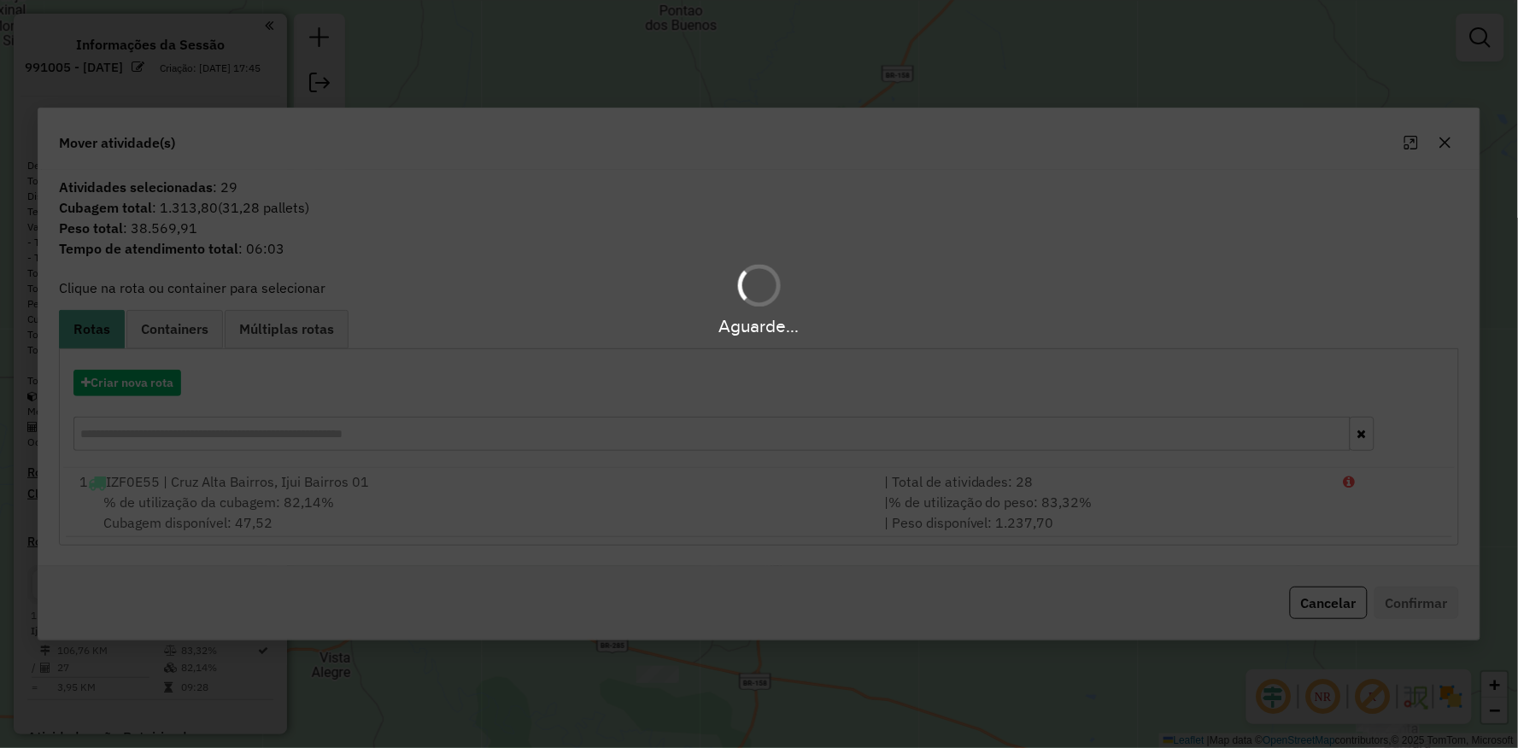
click at [149, 381] on div "Aguarde..." at bounding box center [759, 374] width 1518 height 748
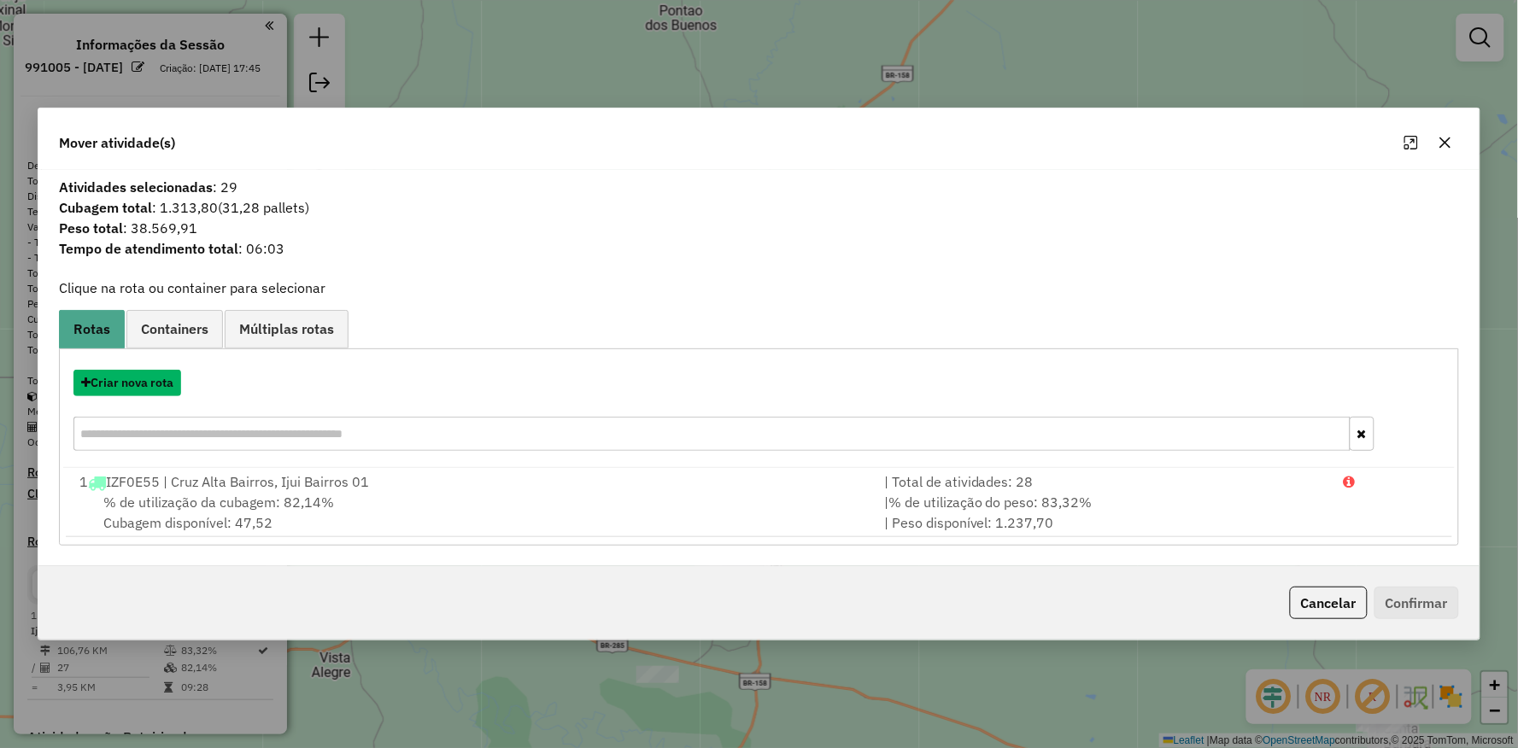
click at [149, 381] on button "Criar nova rota" at bounding box center [127, 383] width 108 height 26
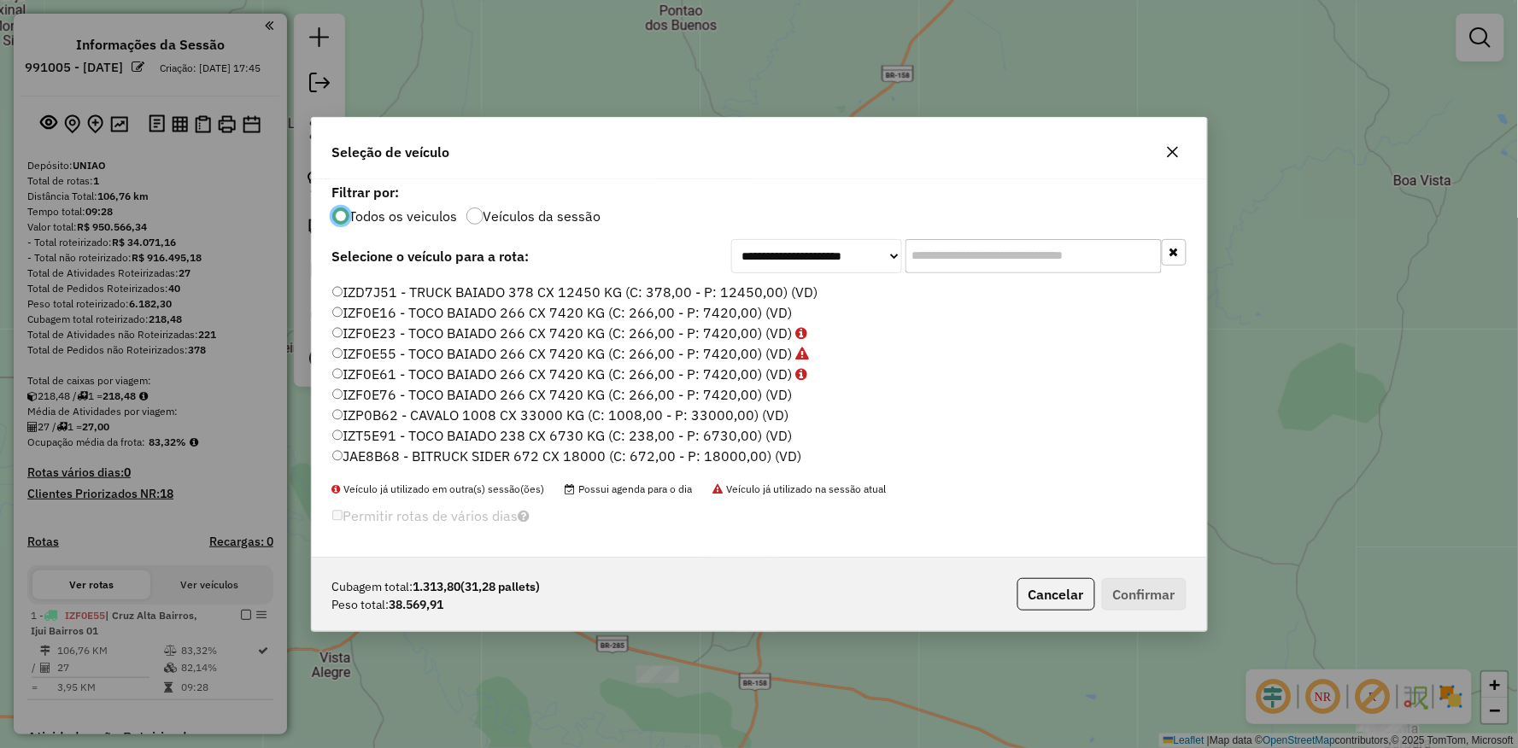
scroll to position [190, 0]
click at [363, 434] on label "IZF0E76 - TOCO BAIADO 266 CX 7420 KG (C: 266,00 - P: 7420,00) (VD)" at bounding box center [562, 428] width 460 height 20
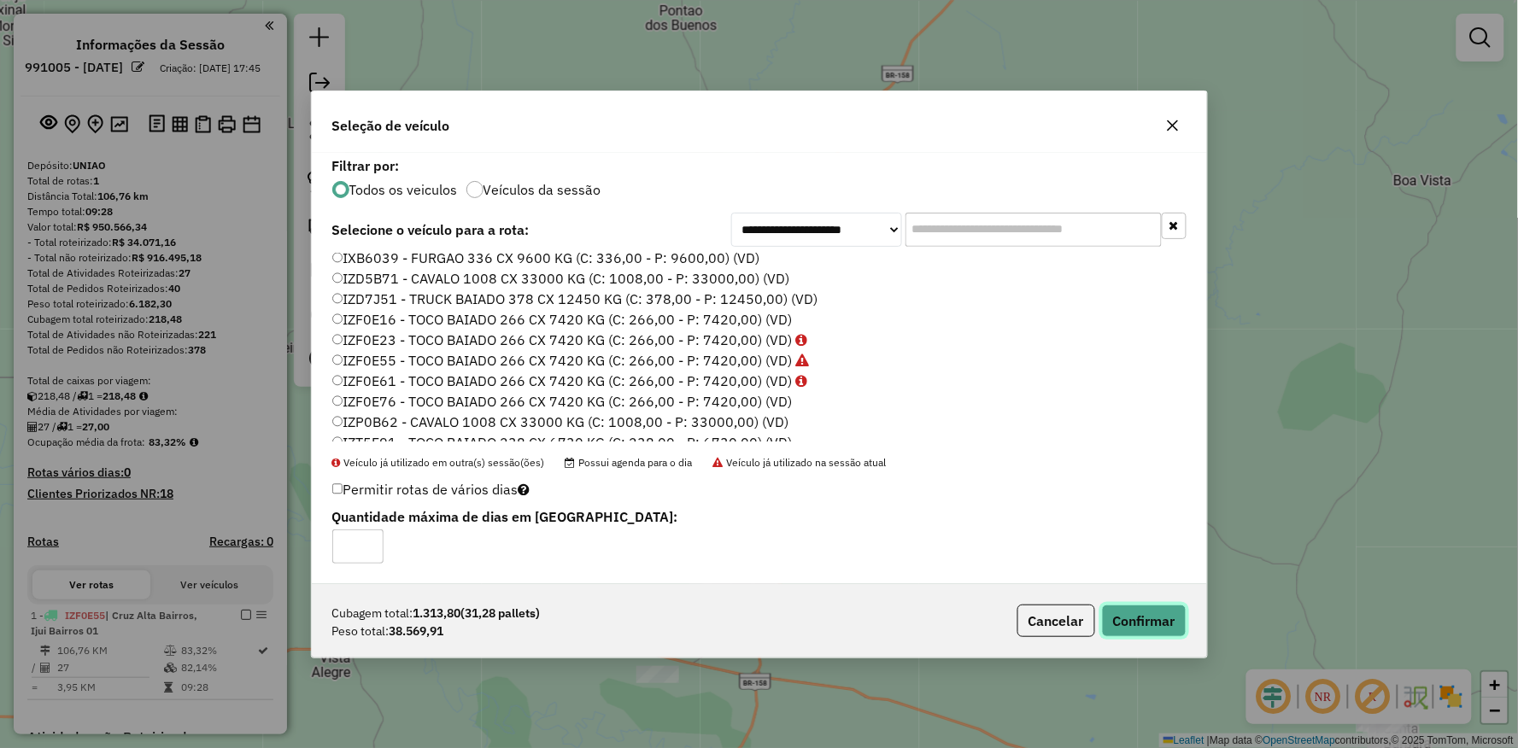
click at [1138, 611] on button "Confirmar" at bounding box center [1144, 621] width 85 height 32
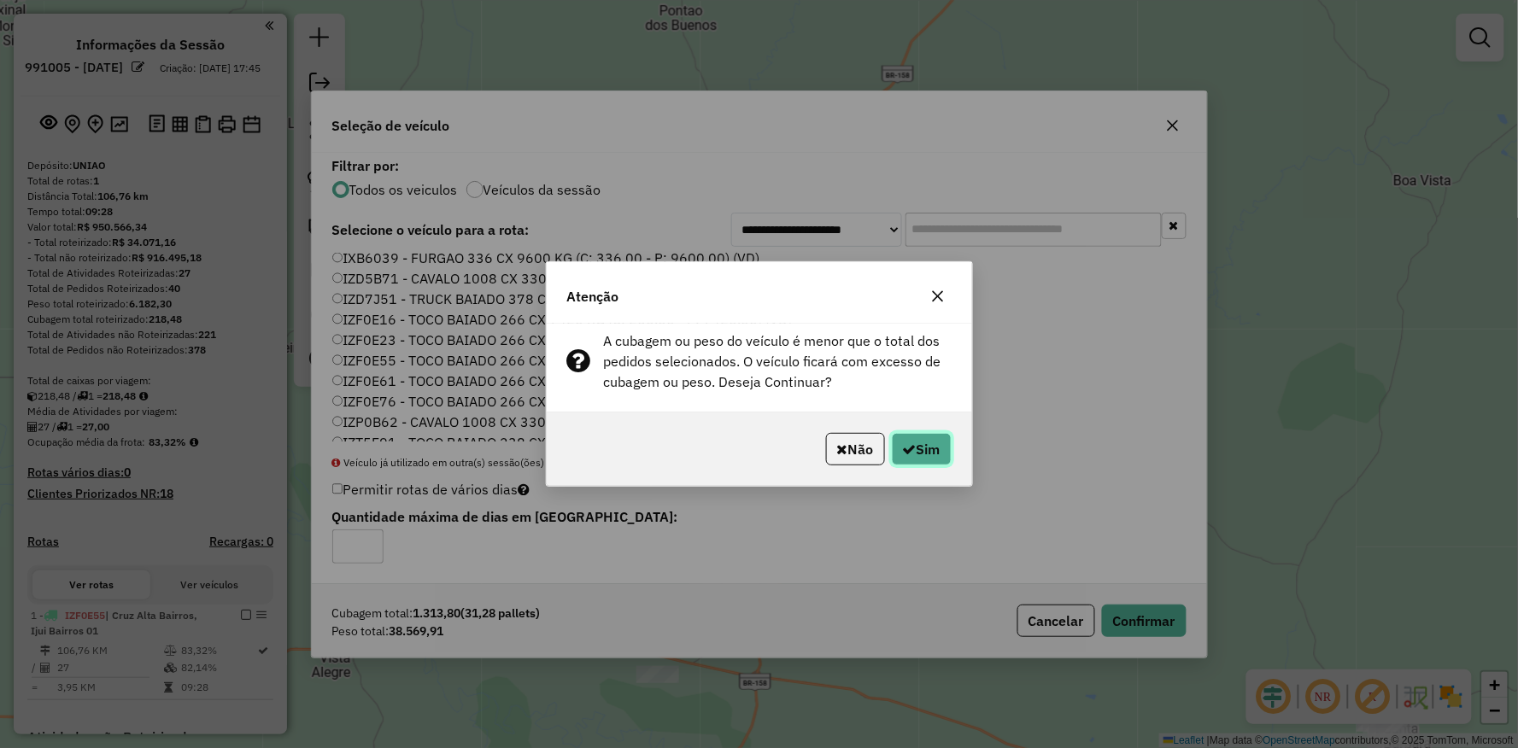
click at [914, 456] on button "Sim" at bounding box center [922, 449] width 60 height 32
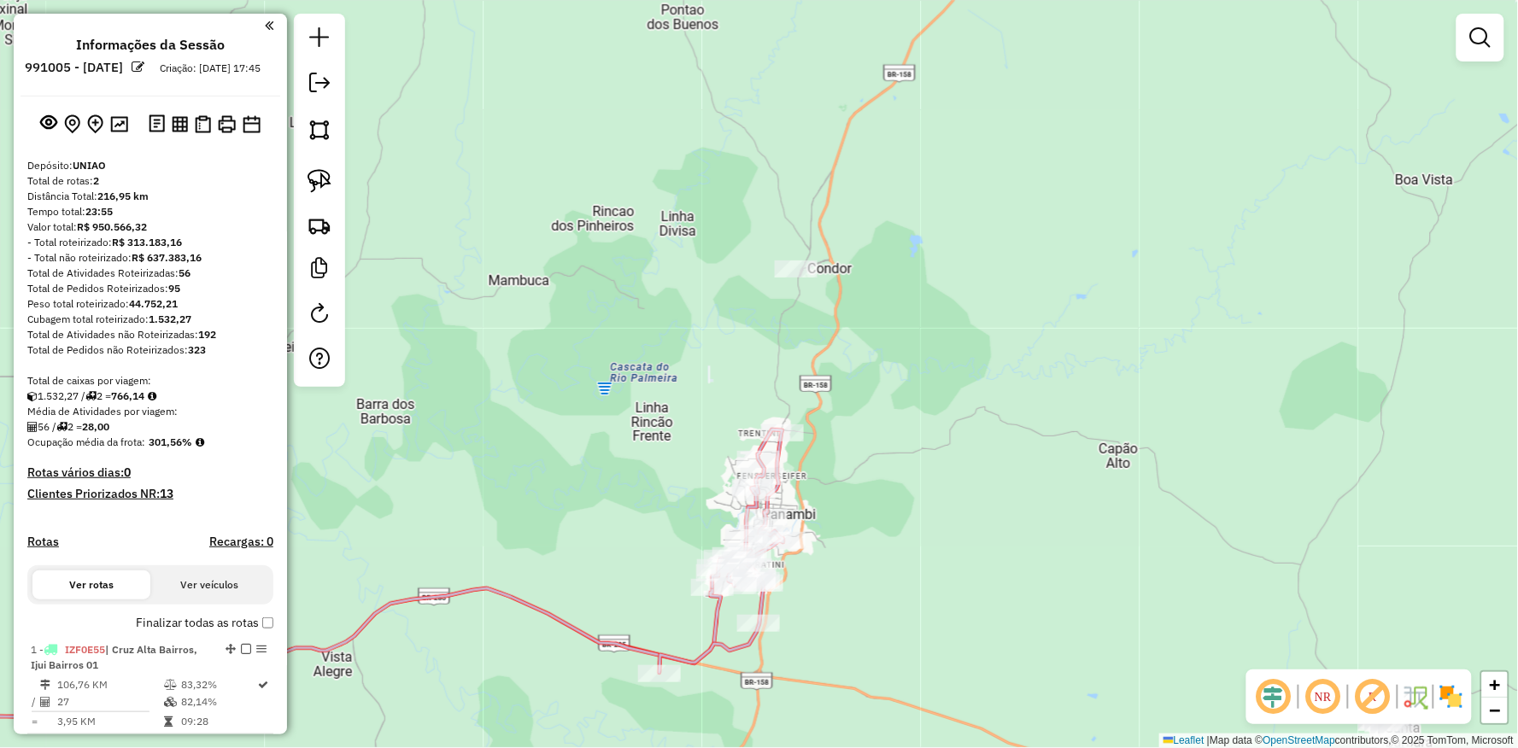
drag, startPoint x: 869, startPoint y: 473, endPoint x: 894, endPoint y: 342, distance: 134.0
click at [912, 333] on div "Janela de atendimento Grade de atendimento Capacidade Transportadoras Veículos …" at bounding box center [759, 374] width 1518 height 748
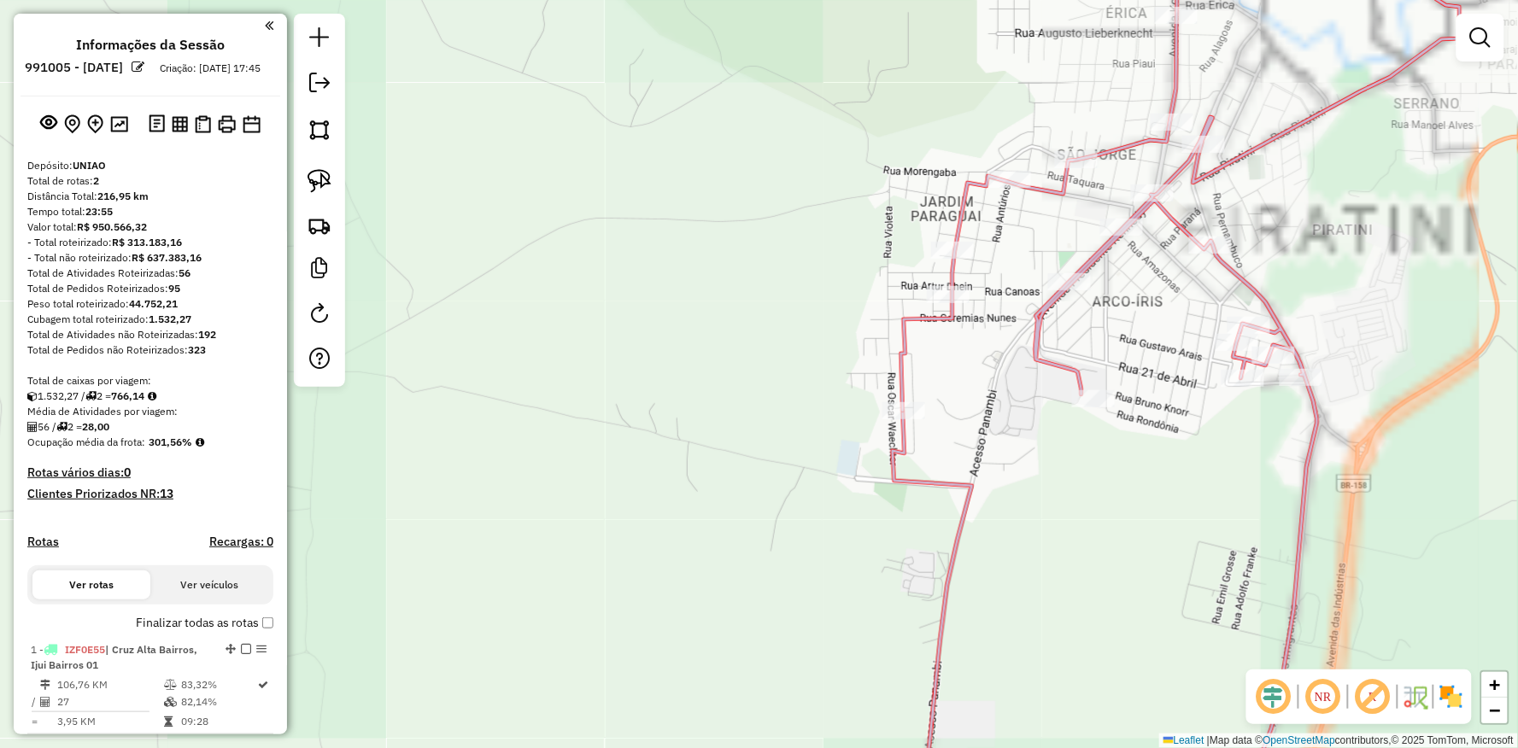
click at [1076, 407] on div at bounding box center [1093, 398] width 43 height 17
select select "**********"
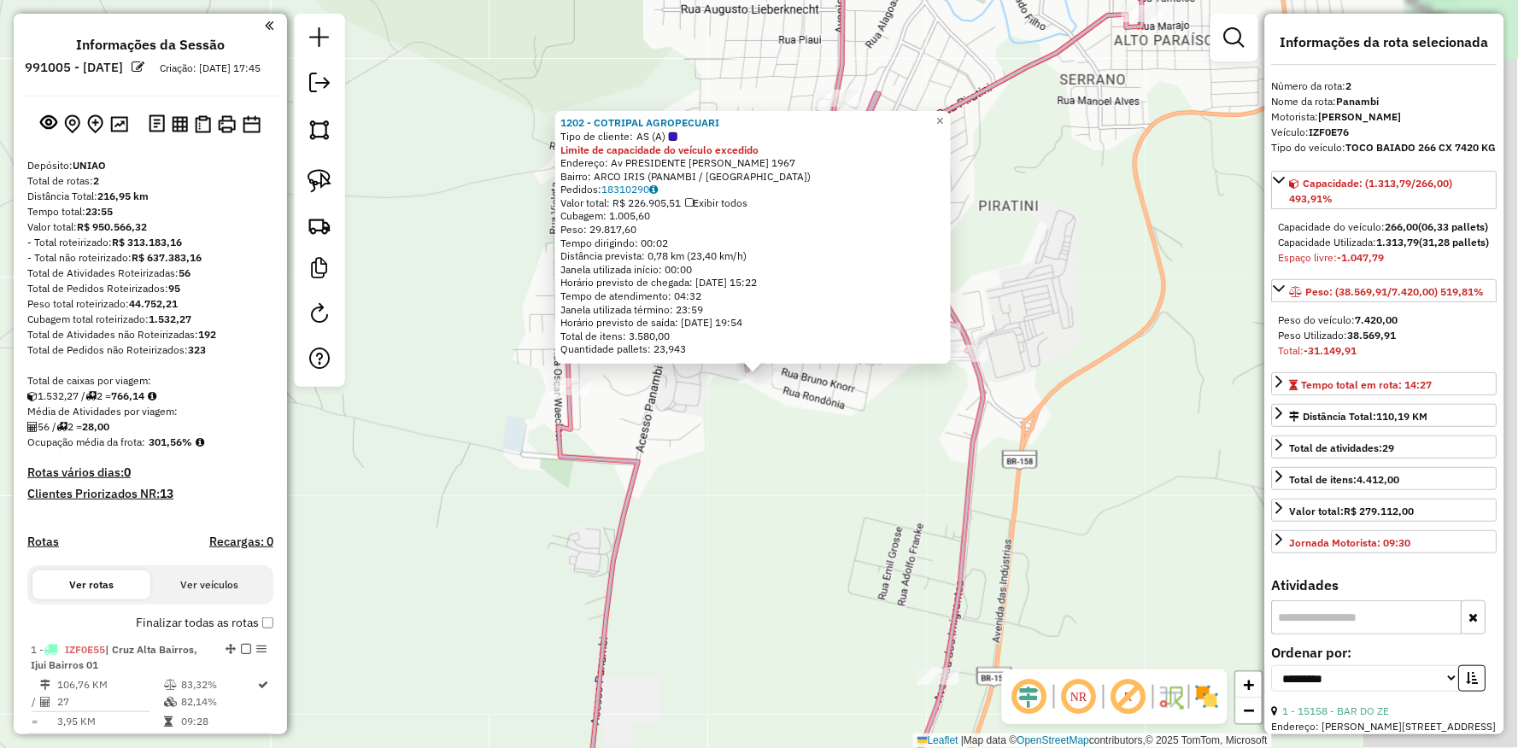
scroll to position [430, 0]
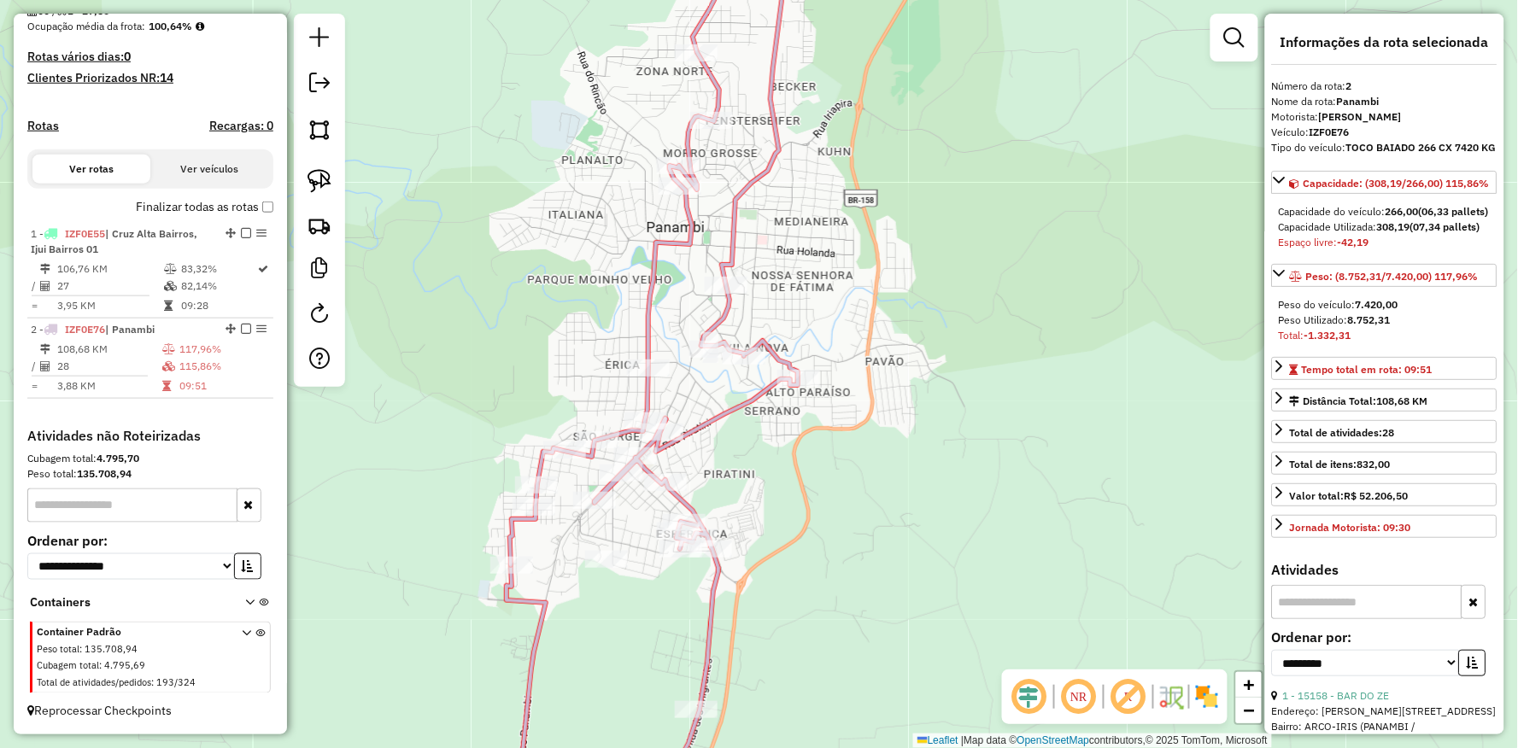
drag, startPoint x: 721, startPoint y: 149, endPoint x: 700, endPoint y: 288, distance: 139.9
click at [700, 288] on div "Janela de atendimento Grade de atendimento Capacidade Transportadoras Veículos …" at bounding box center [759, 374] width 1518 height 748
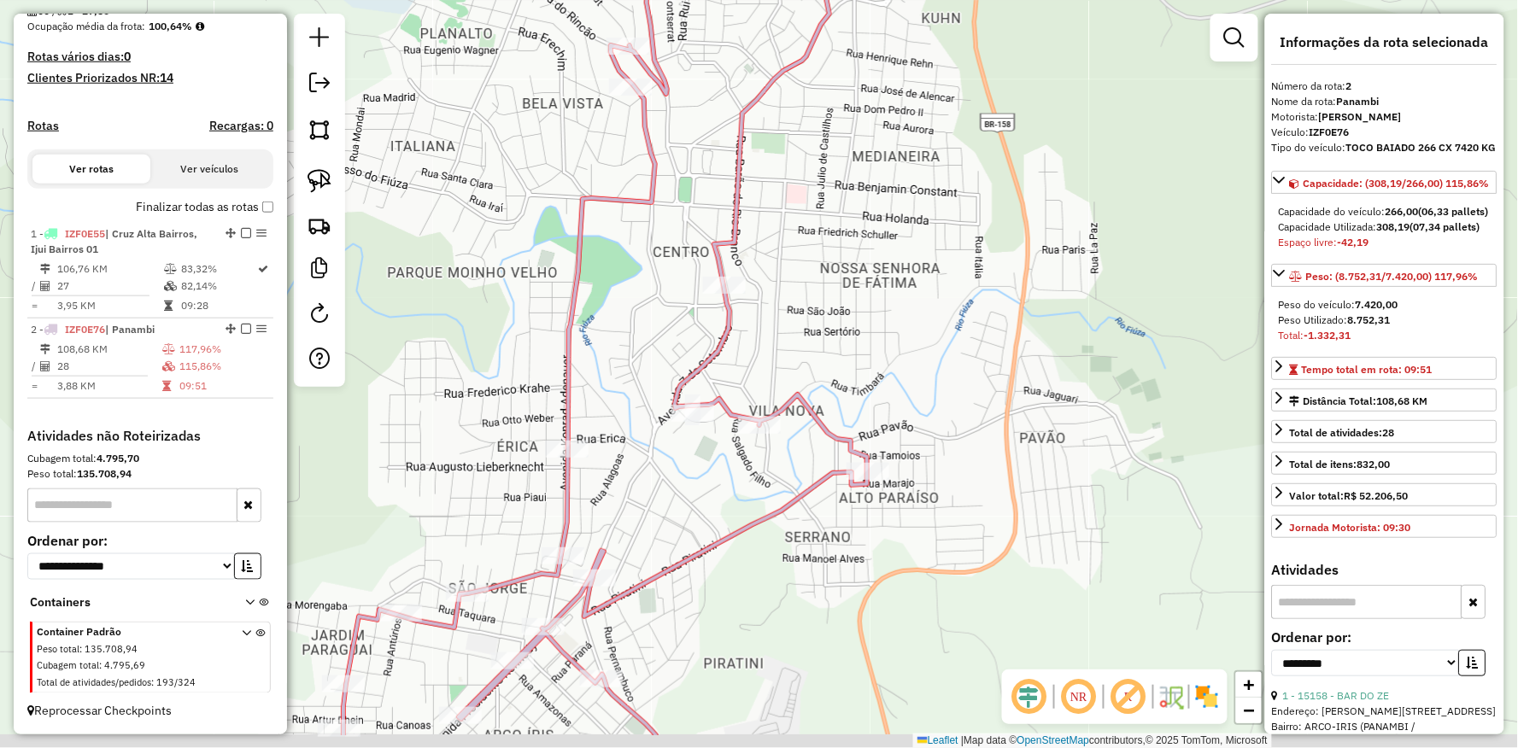
drag, startPoint x: 622, startPoint y: 569, endPoint x: 787, endPoint y: 284, distance: 329.2
click at [793, 274] on div "Janela de atendimento Grade de atendimento Capacidade Transportadoras Veículos …" at bounding box center [759, 374] width 1518 height 748
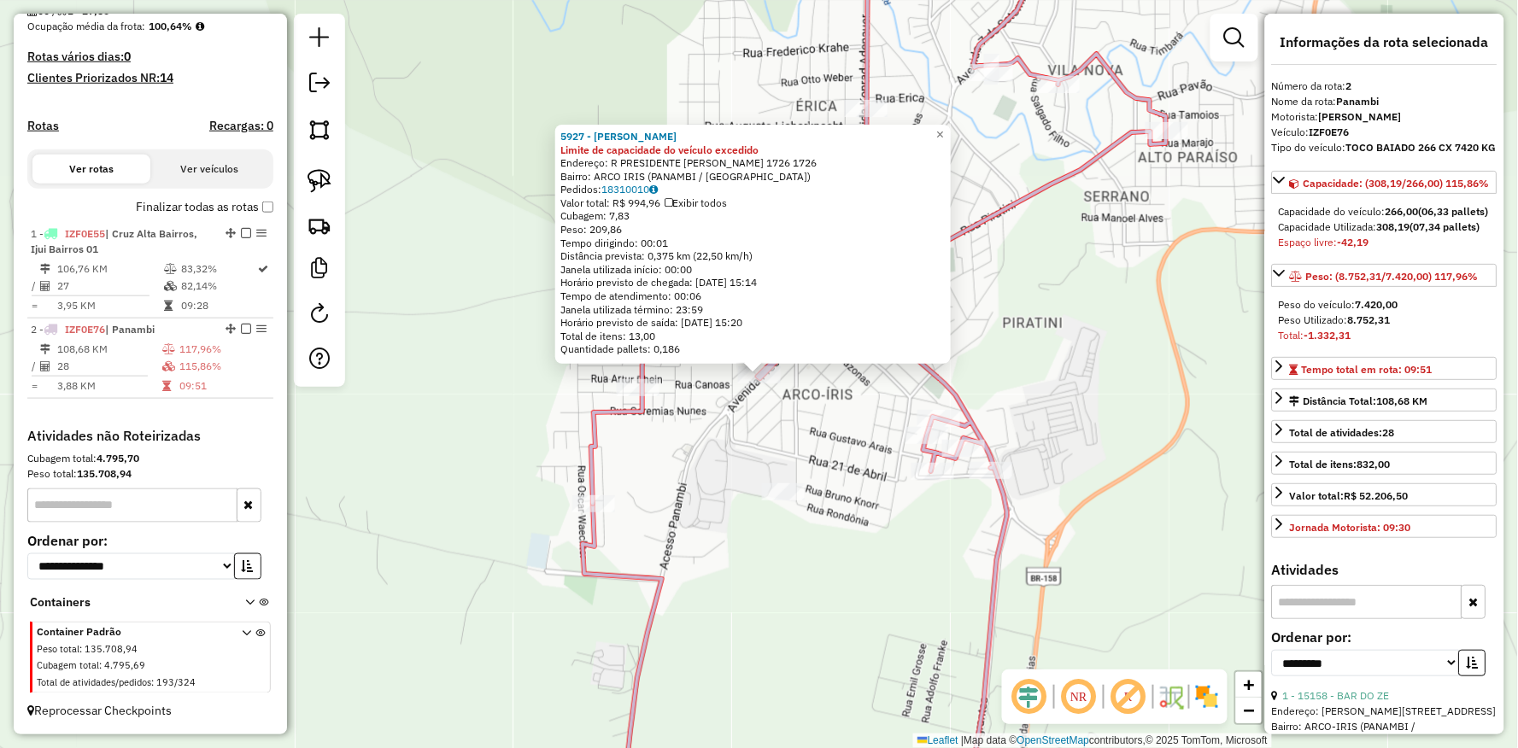
click at [686, 441] on div "5927 - WALDIR SOTILLI TOGNI Limite de capacidade do veículo excedido Endereço: …" at bounding box center [759, 374] width 1518 height 748
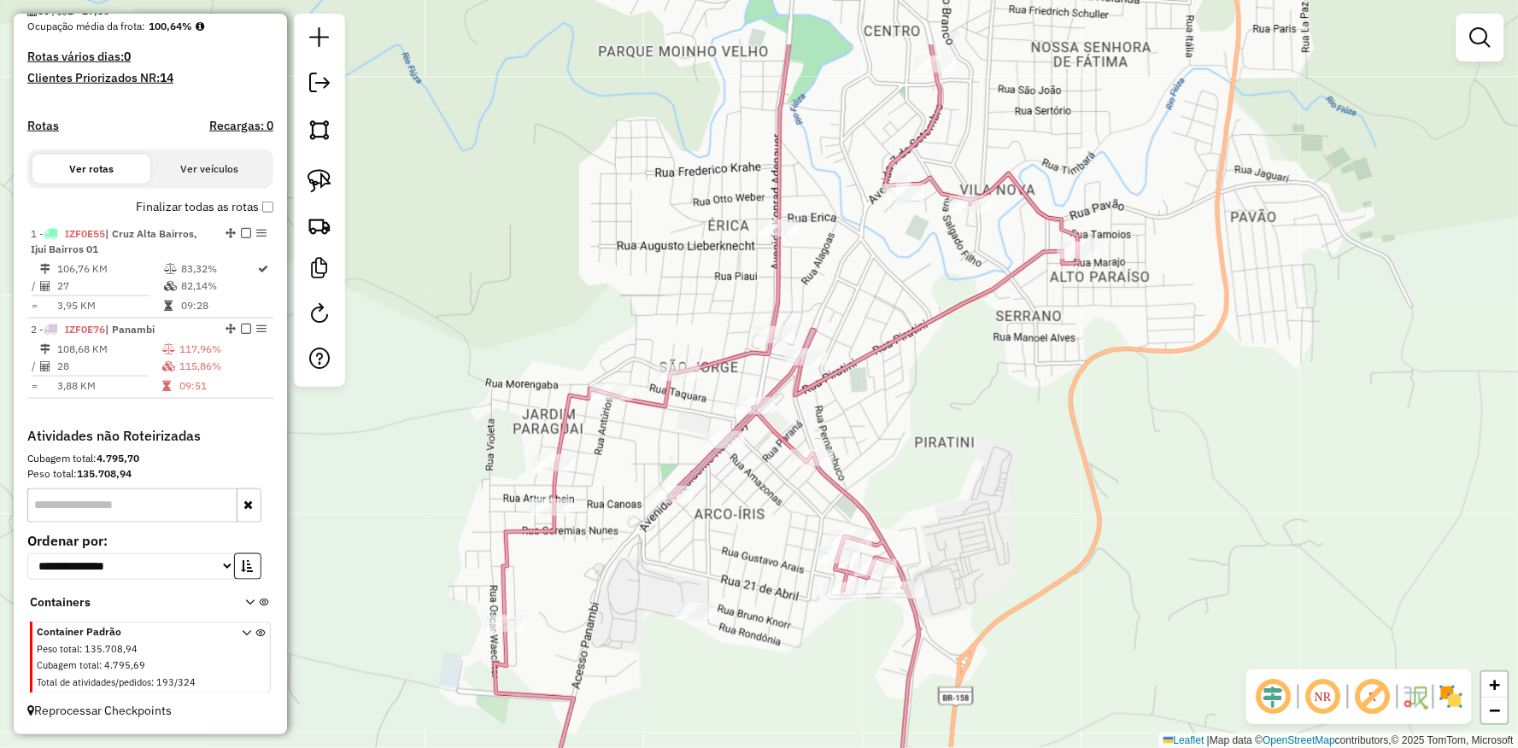
drag, startPoint x: 709, startPoint y: 428, endPoint x: 612, endPoint y: 550, distance: 155.7
click at [618, 549] on div "Janela de atendimento Grade de atendimento Capacidade Transportadoras Veículos …" at bounding box center [759, 374] width 1518 height 748
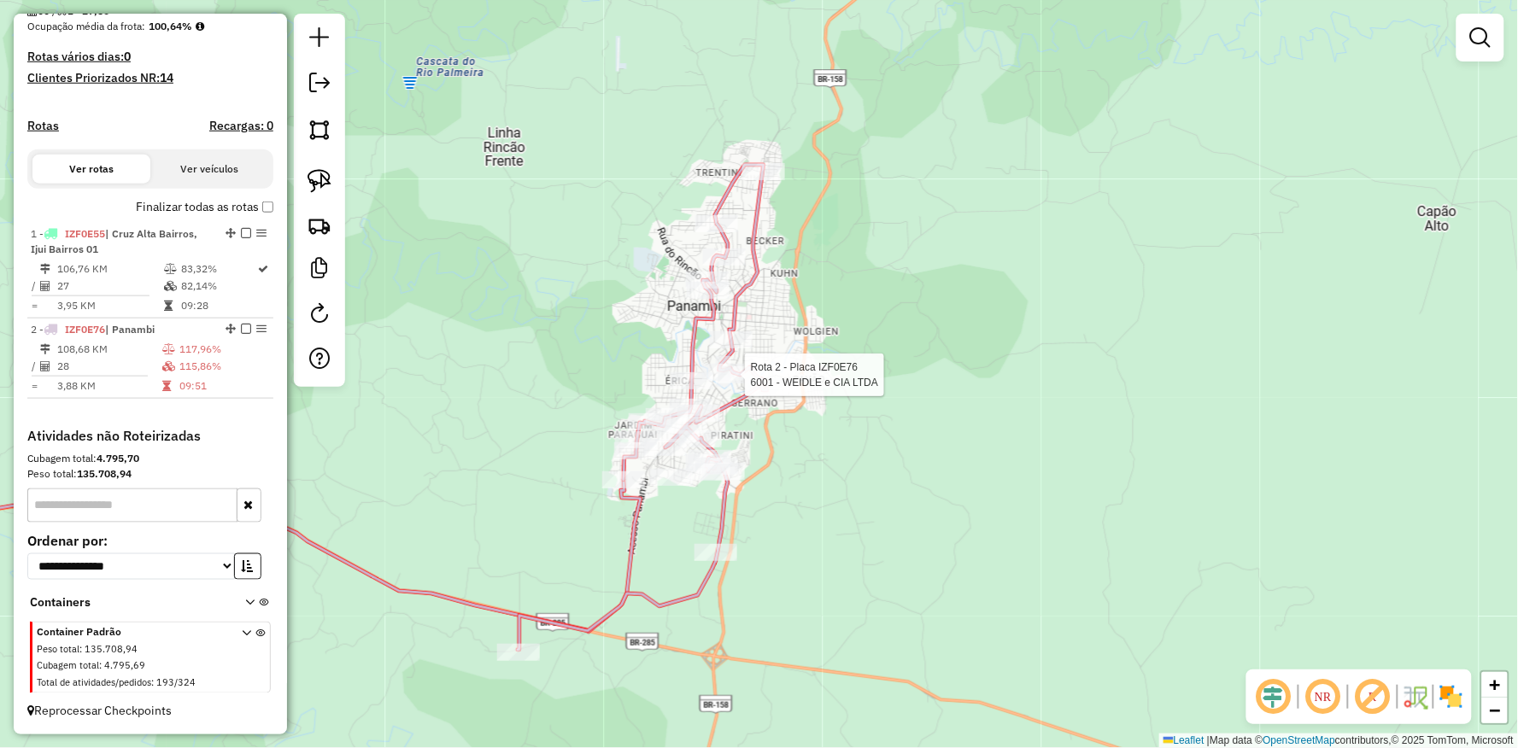
click at [726, 383] on div at bounding box center [739, 374] width 43 height 17
select select "**********"
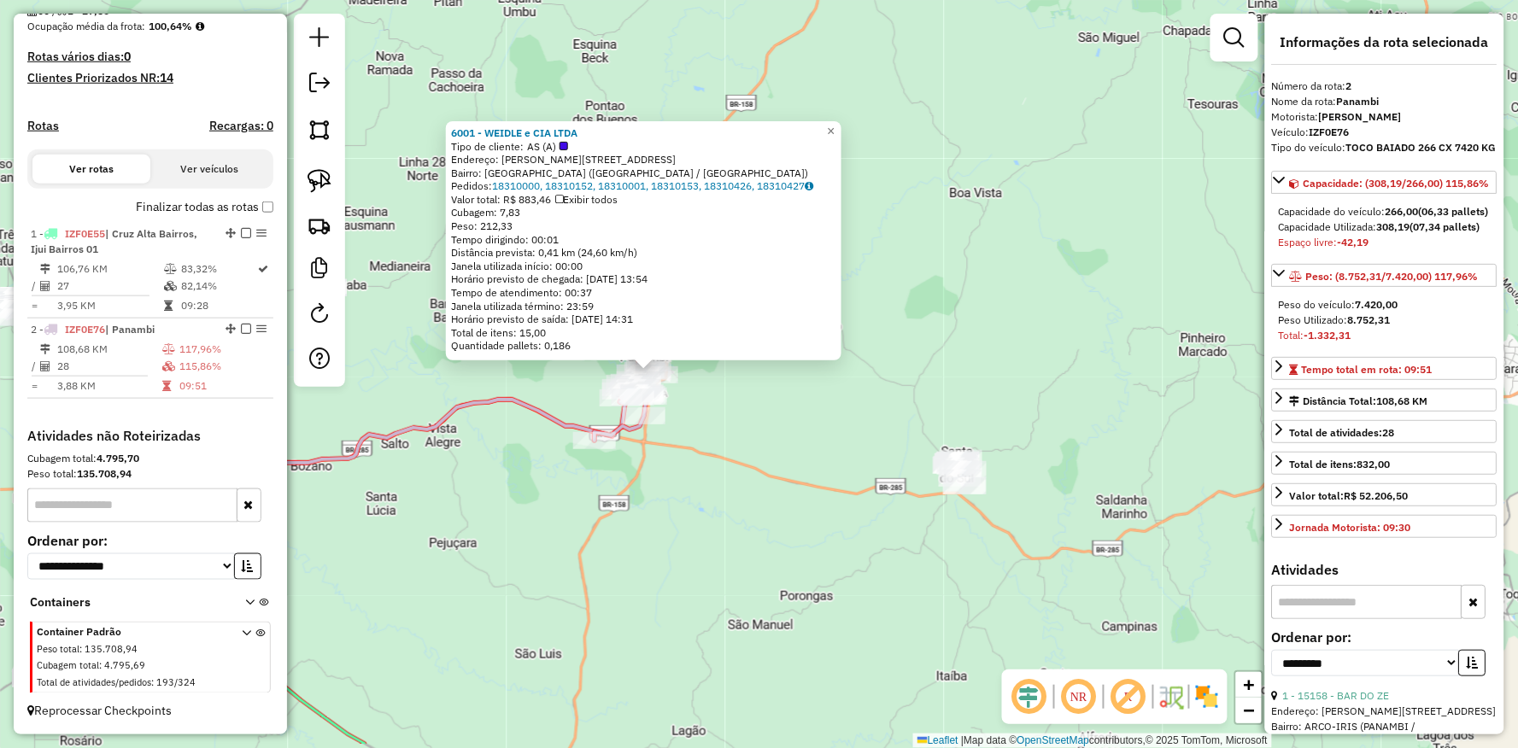
drag, startPoint x: 872, startPoint y: 559, endPoint x: 638, endPoint y: 391, distance: 287.7
click at [638, 391] on div "6001 - WEIDLE e CIA LTDA Tipo de cliente: AS (A) Endereço: R BENTO GONCALVES 44…" at bounding box center [759, 374] width 1518 height 748
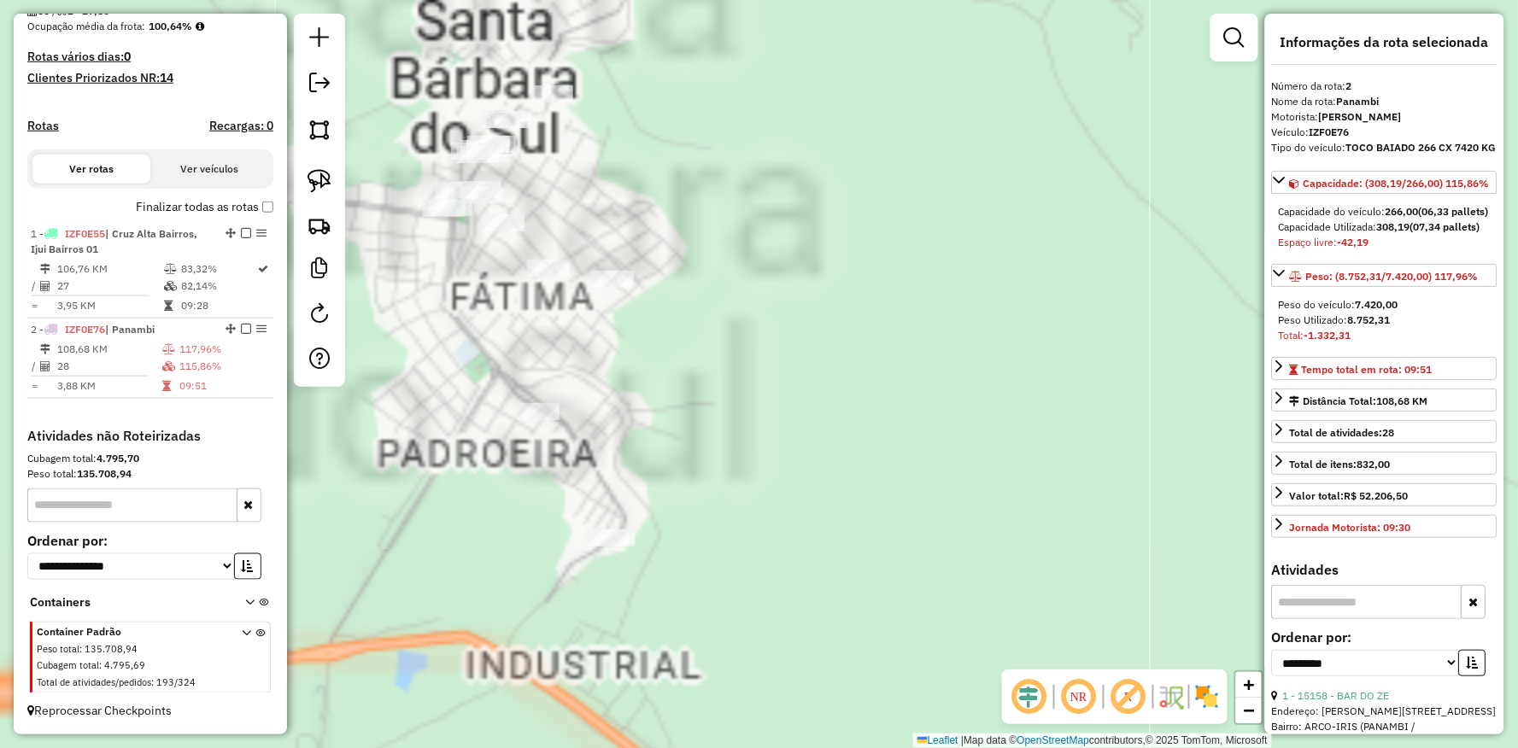
drag, startPoint x: 536, startPoint y: 345, endPoint x: 701, endPoint y: 510, distance: 233.1
click at [703, 511] on div "6001 - WEIDLE e CIA LTDA Tipo de cliente: AS (A) Endereço: R BENTO GONCALVES 44…" at bounding box center [759, 374] width 1518 height 748
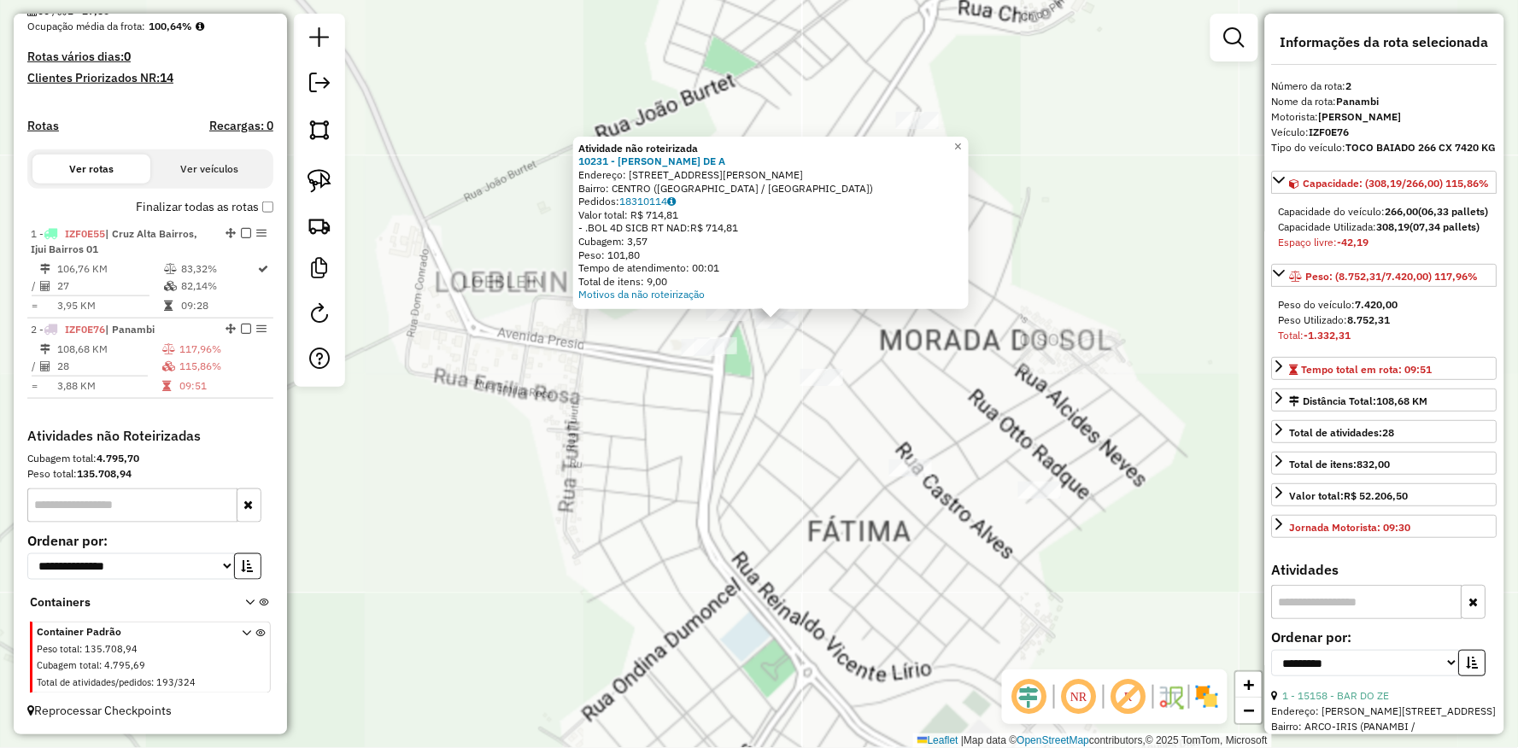
click at [731, 364] on div "Atividade não roteirizada 10231 - GILBERTO VARGAS DE A Endereço: Av CEL VITOR D…" at bounding box center [759, 374] width 1518 height 748
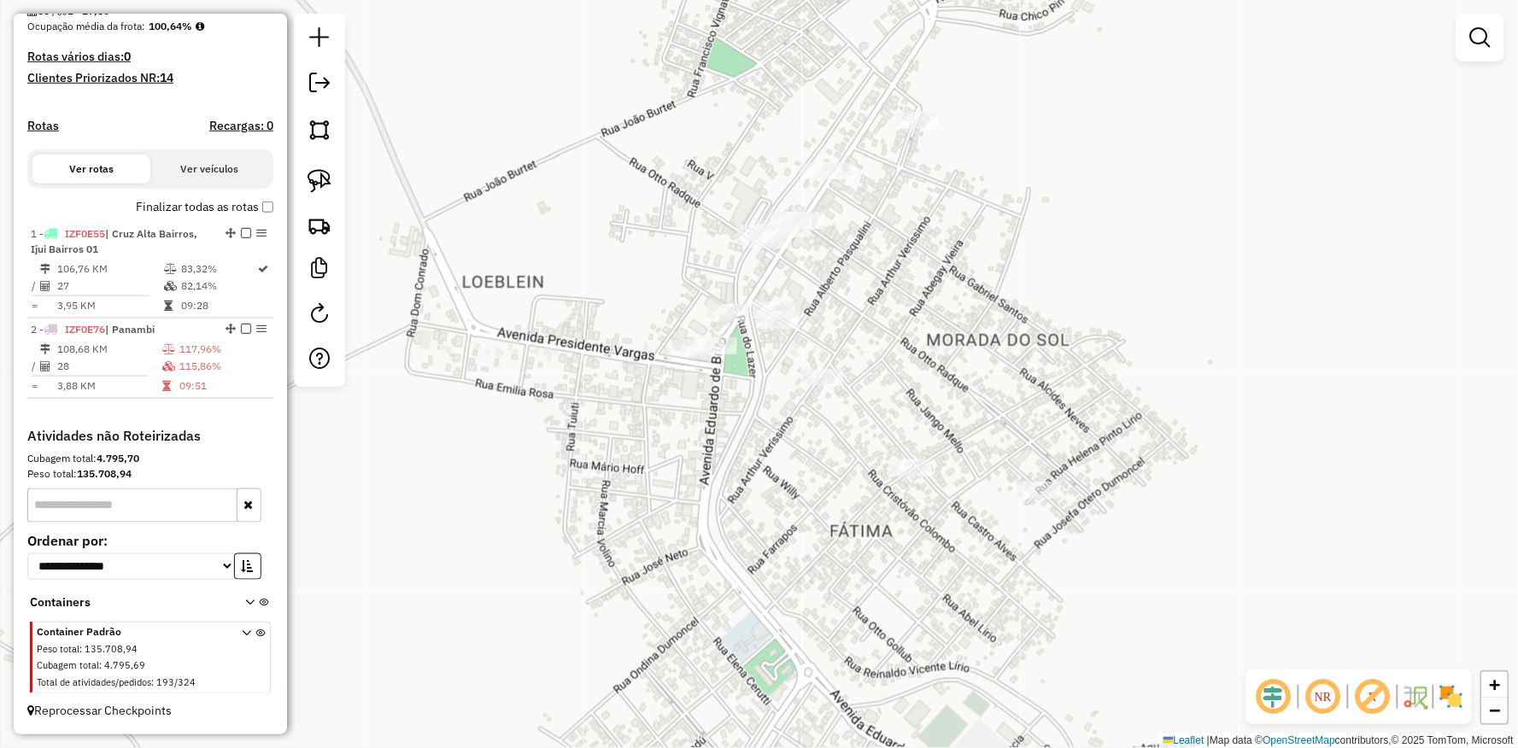
click at [735, 297] on div "Janela de atendimento Grade de atendimento Capacidade Transportadoras Veículos …" at bounding box center [759, 374] width 1518 height 748
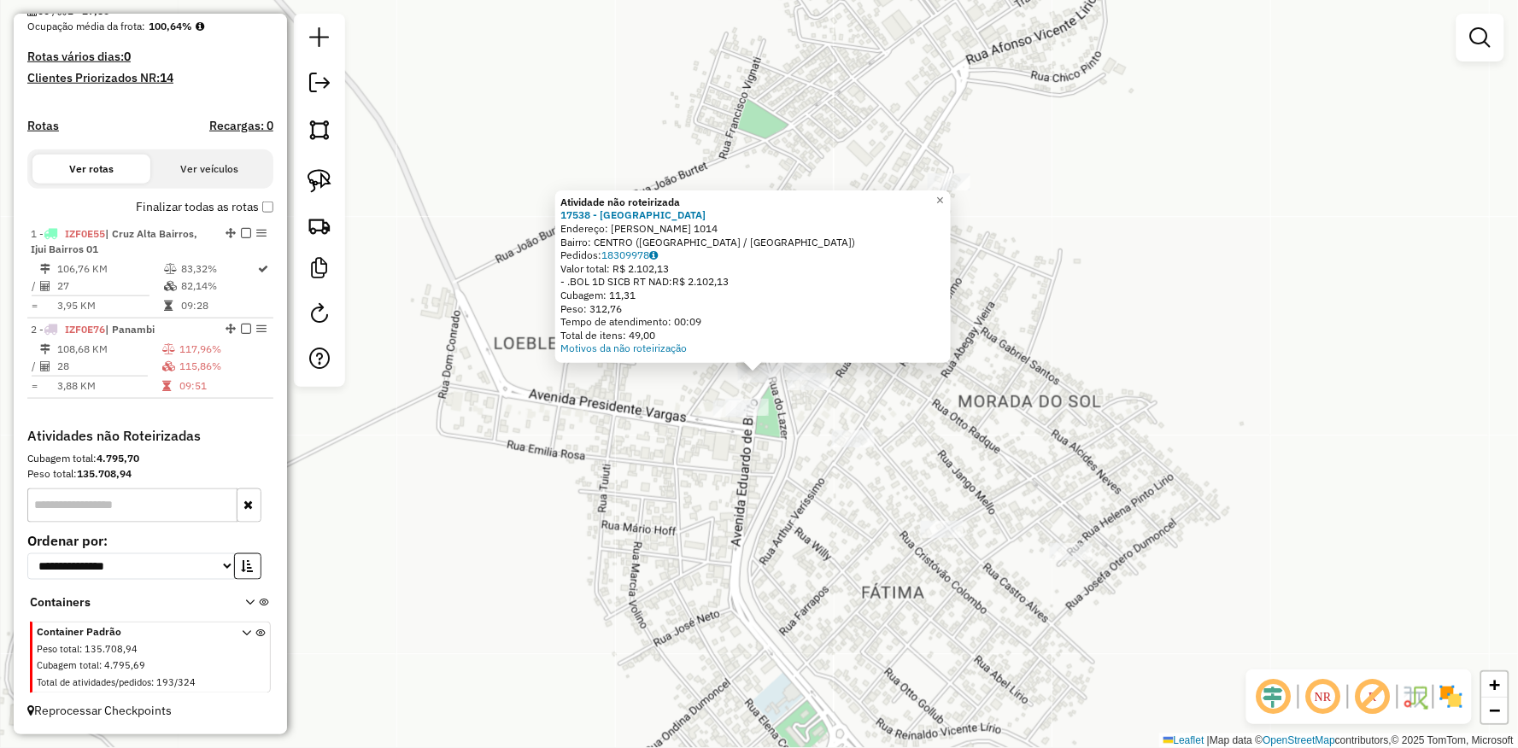
click at [760, 425] on div "Atividade não roteirizada 17538 - CASA PADEL E BEACH Endereço: CEL VICTOR DUMON…" at bounding box center [759, 374] width 1518 height 748
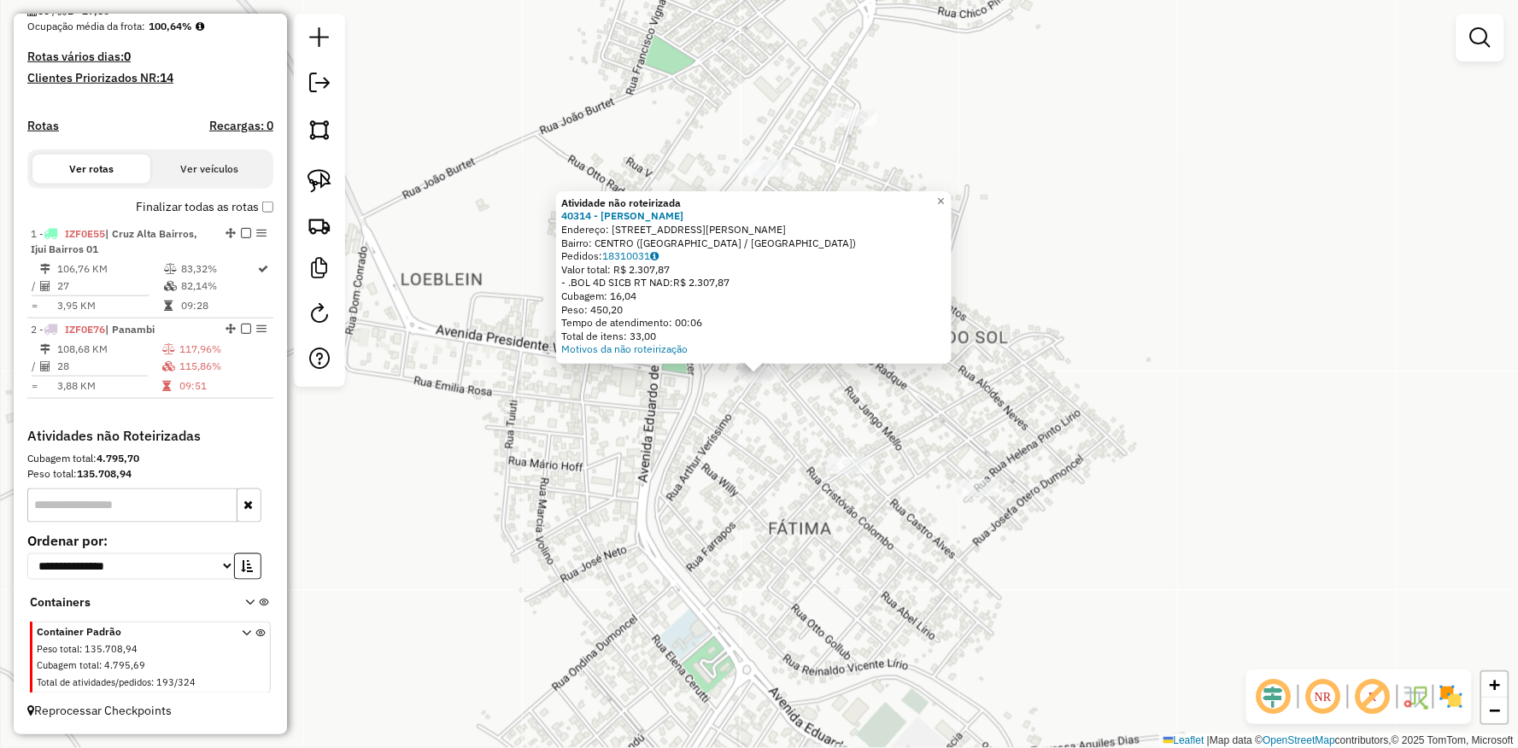
click at [767, 410] on div "Atividade não roteirizada 40314 - IRACY OLIVEIRA CARDO Endereço: R ARTHUR VERIS…" at bounding box center [759, 374] width 1518 height 748
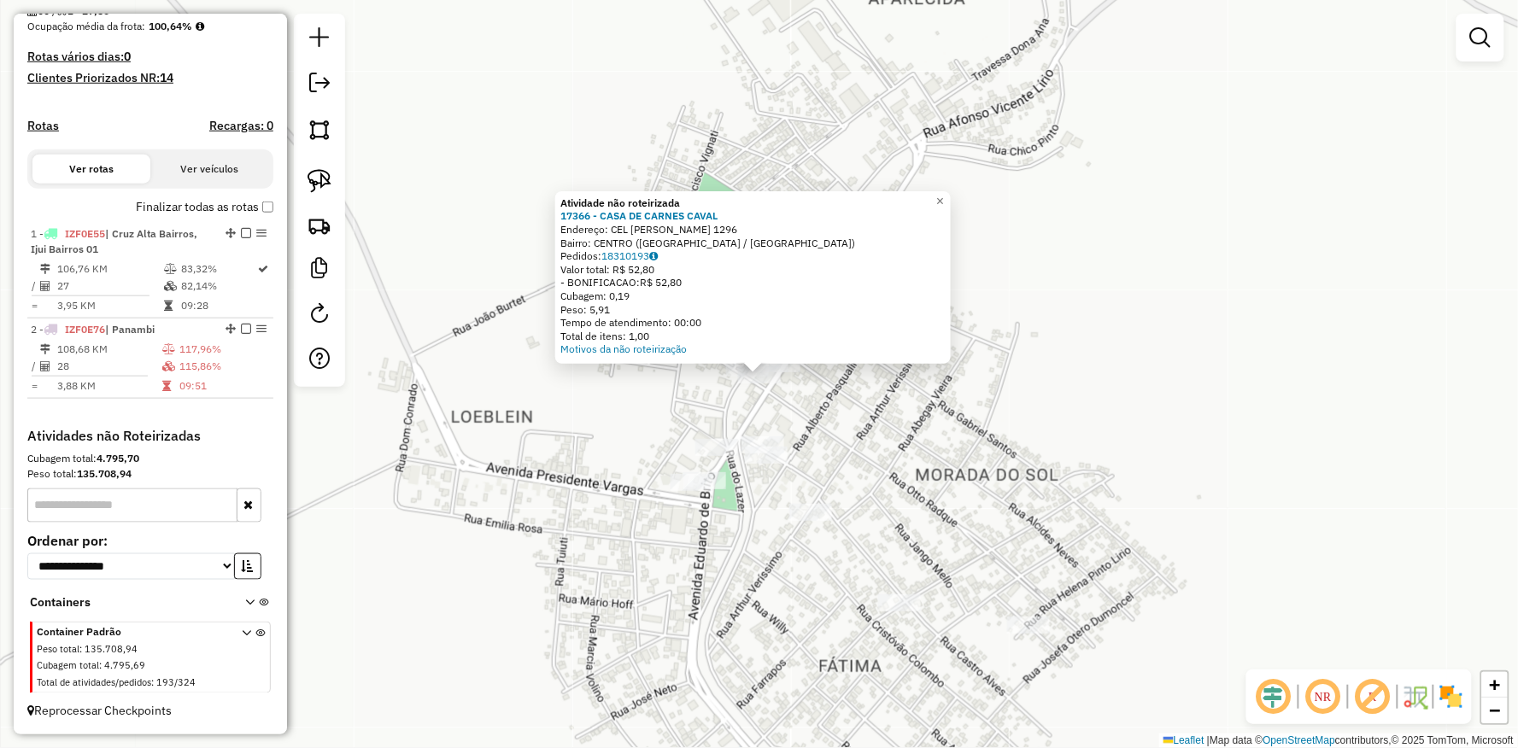
click at [869, 380] on div "Atividade não roteirizada 17366 - CASA DE CARNES CAVAL Endereço: CEL VICTOR DUM…" at bounding box center [759, 374] width 1518 height 748
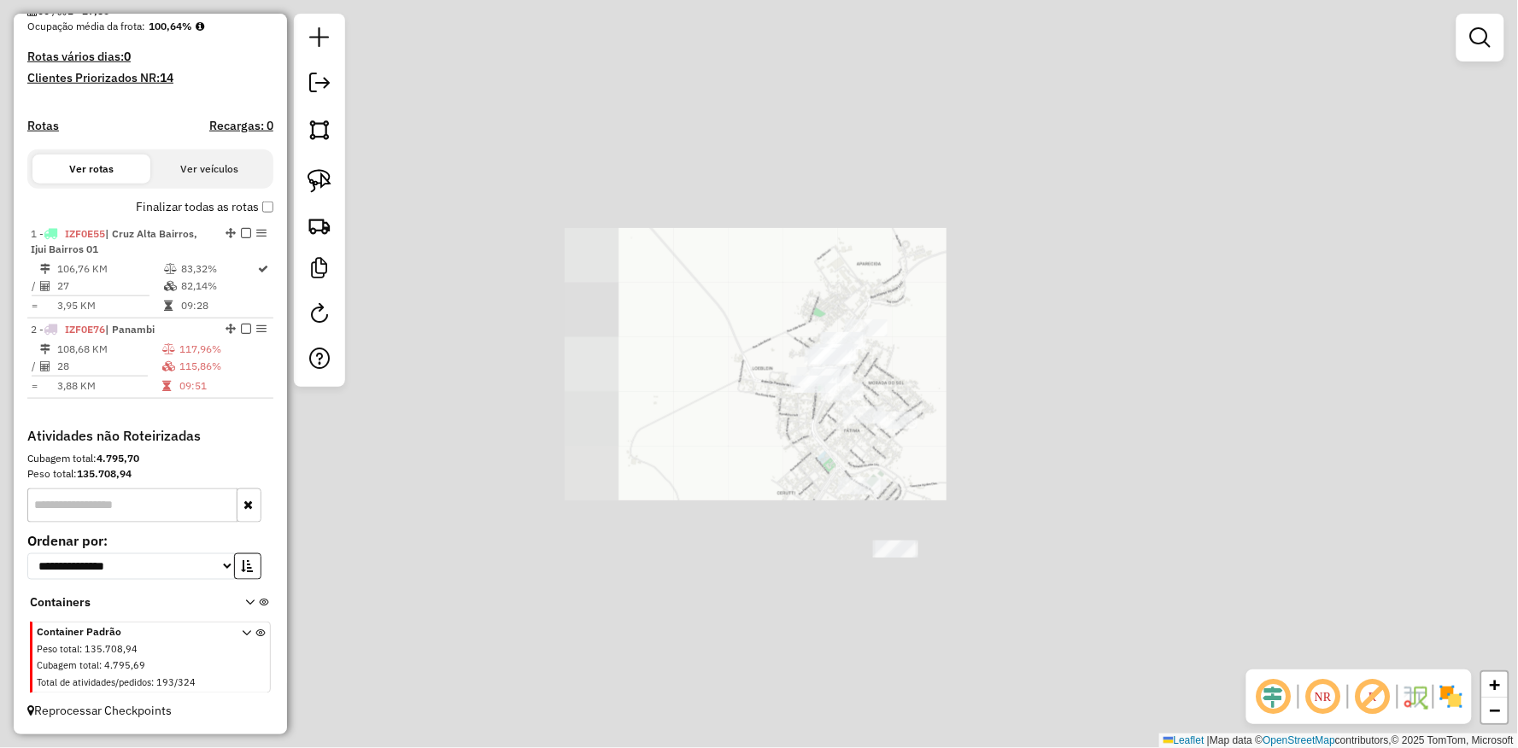
drag, startPoint x: 660, startPoint y: 460, endPoint x: 599, endPoint y: 395, distance: 88.8
click at [627, 414] on div "Janela de atendimento Grade de atendimento Capacidade Transportadoras Veículos …" at bounding box center [759, 374] width 1518 height 748
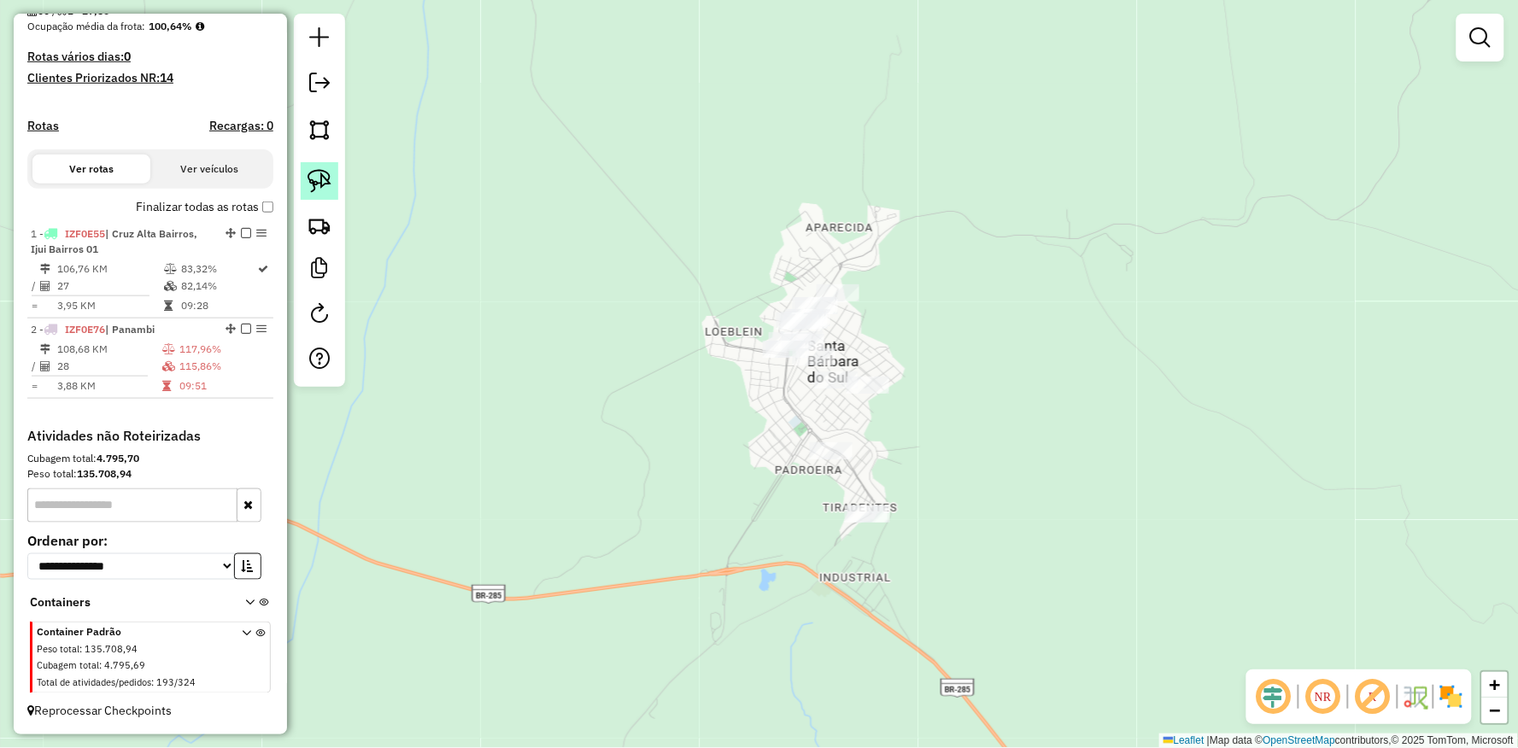
click at [319, 182] on img at bounding box center [319, 181] width 24 height 24
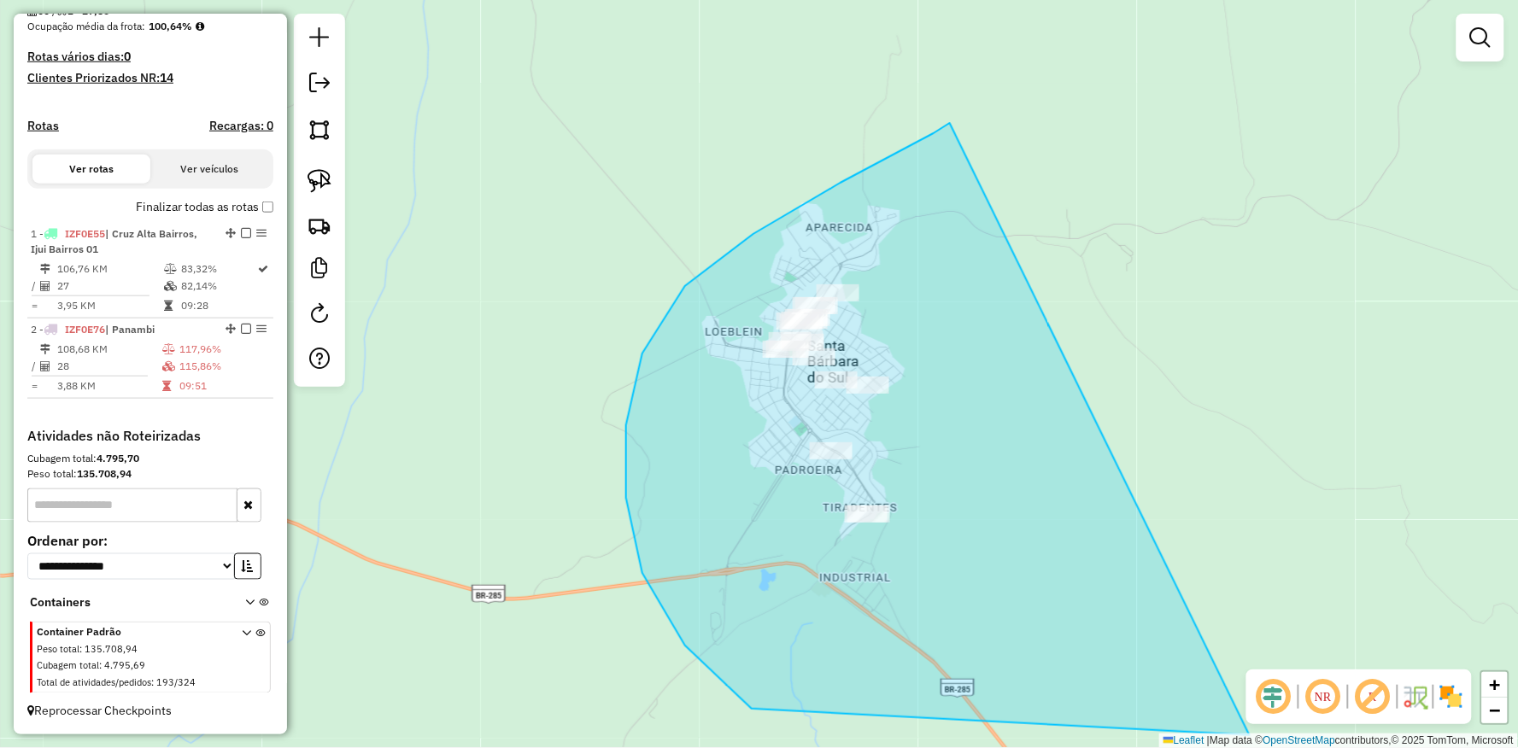
drag, startPoint x: 950, startPoint y: 123, endPoint x: 1330, endPoint y: 676, distance: 671.4
click at [1330, 676] on hb-router-mapa "Informações da Sessão 991005 - 19/08/2025 Criação: 18/08/2025 17:45 Depósito: U…" at bounding box center [759, 374] width 1518 height 748
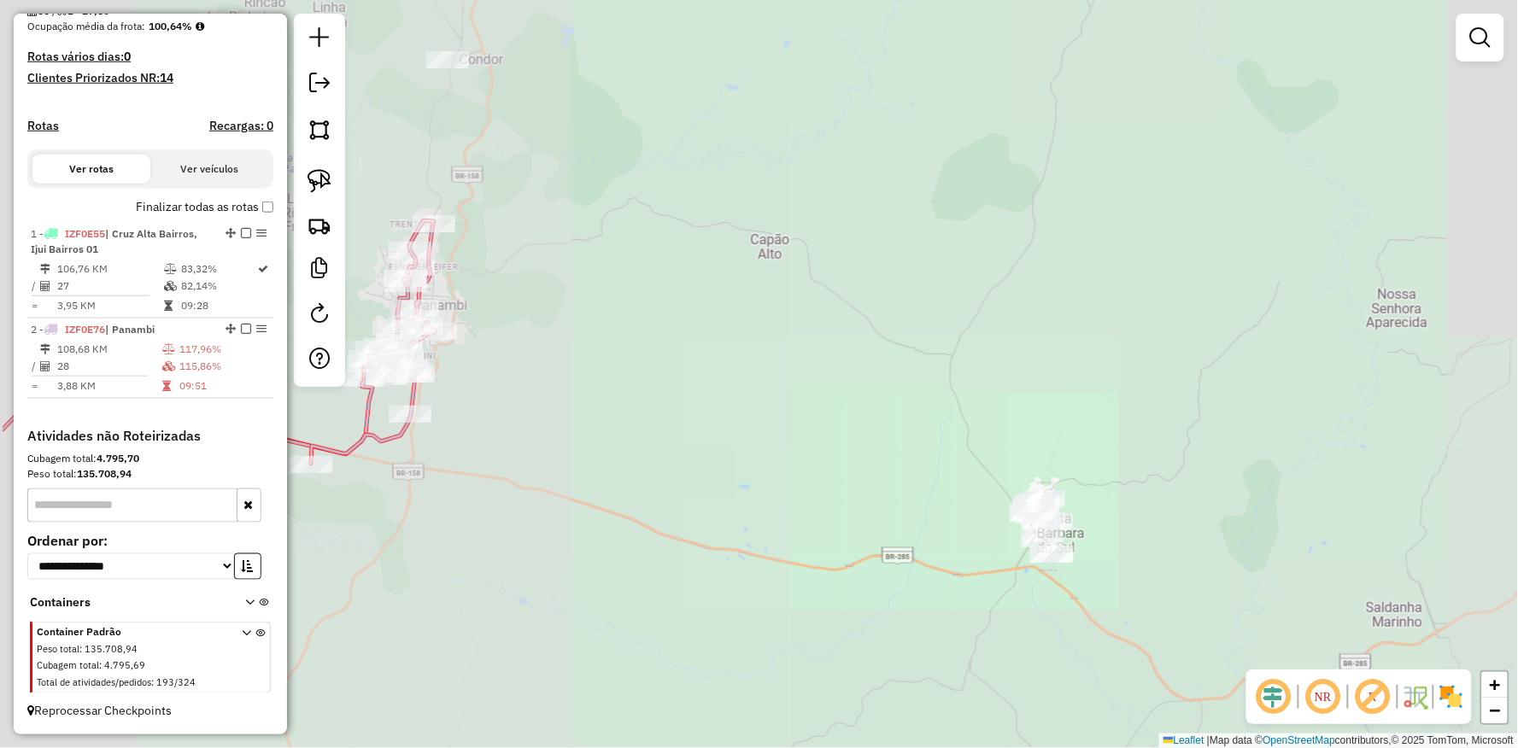
drag, startPoint x: 873, startPoint y: 604, endPoint x: 1115, endPoint y: 764, distance: 290.4
click at [1115, 747] on html "Aguarde... Pop-up bloqueado! Seu navegador bloqueou automáticamente a abertura …" at bounding box center [759, 374] width 1518 height 748
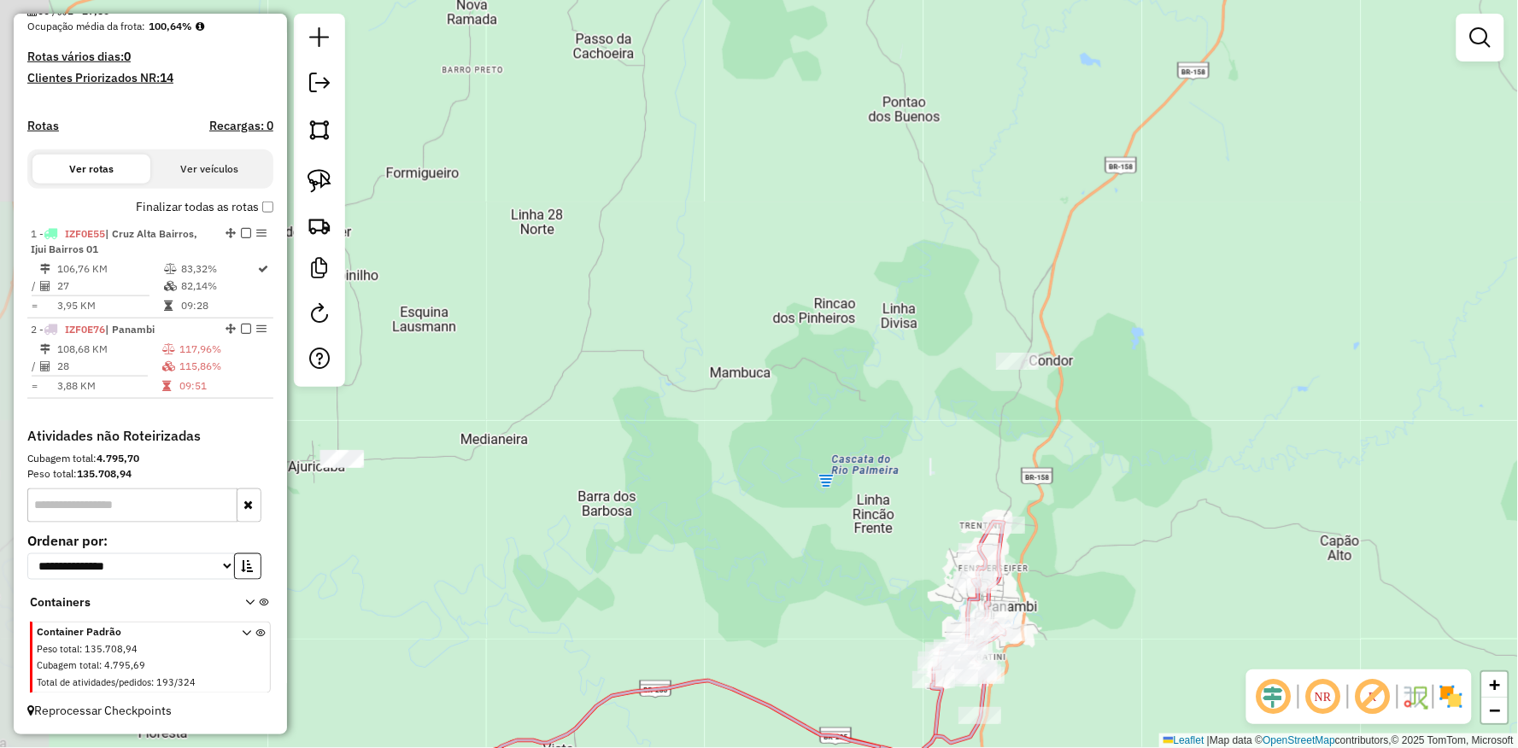
drag, startPoint x: 1158, startPoint y: 581, endPoint x: 950, endPoint y: 373, distance: 294.1
click at [957, 373] on div "Janela de atendimento Grade de atendimento Capacidade Transportadoras Veículos …" at bounding box center [759, 374] width 1518 height 748
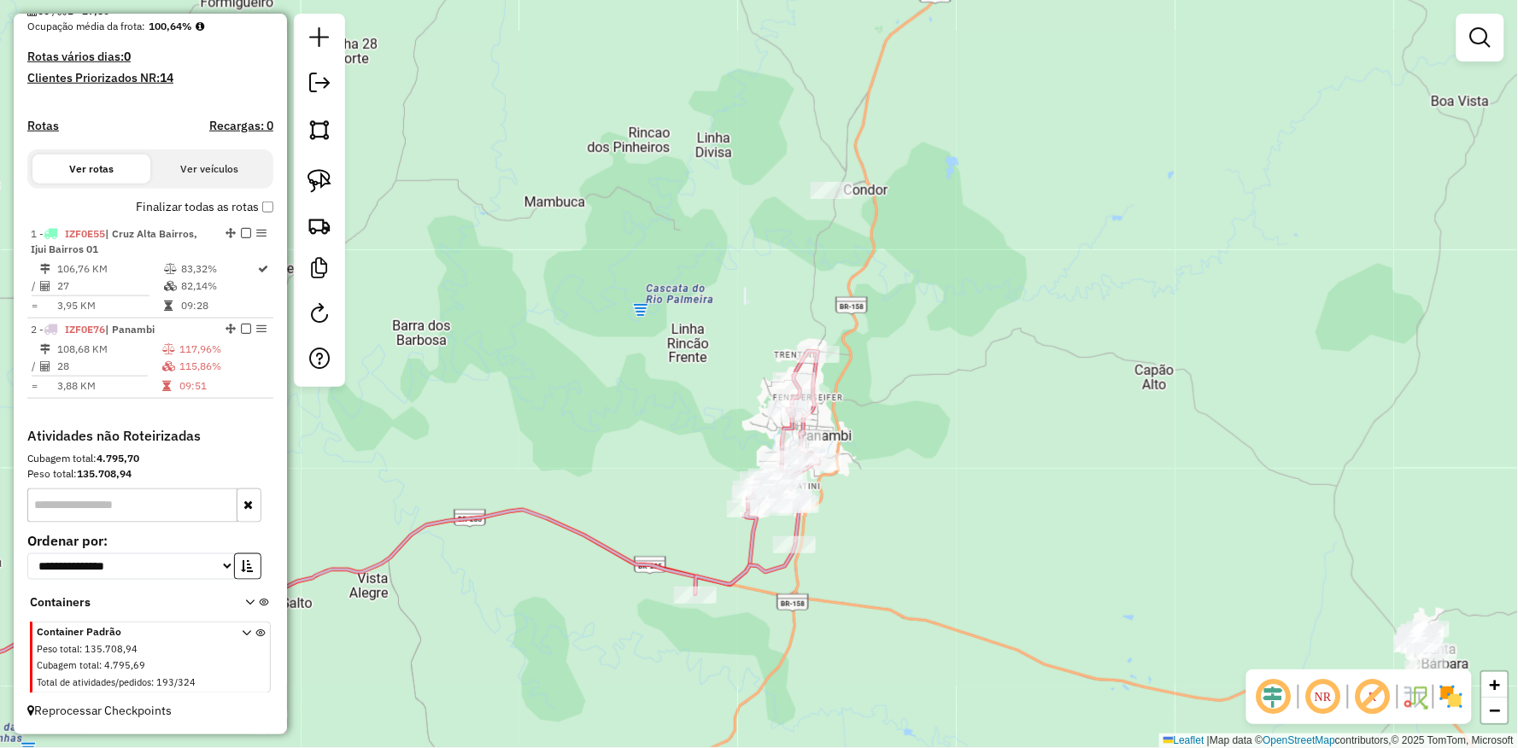
click at [811, 301] on div "Janela de atendimento Grade de atendimento Capacidade Transportadoras Veículos …" at bounding box center [759, 374] width 1518 height 748
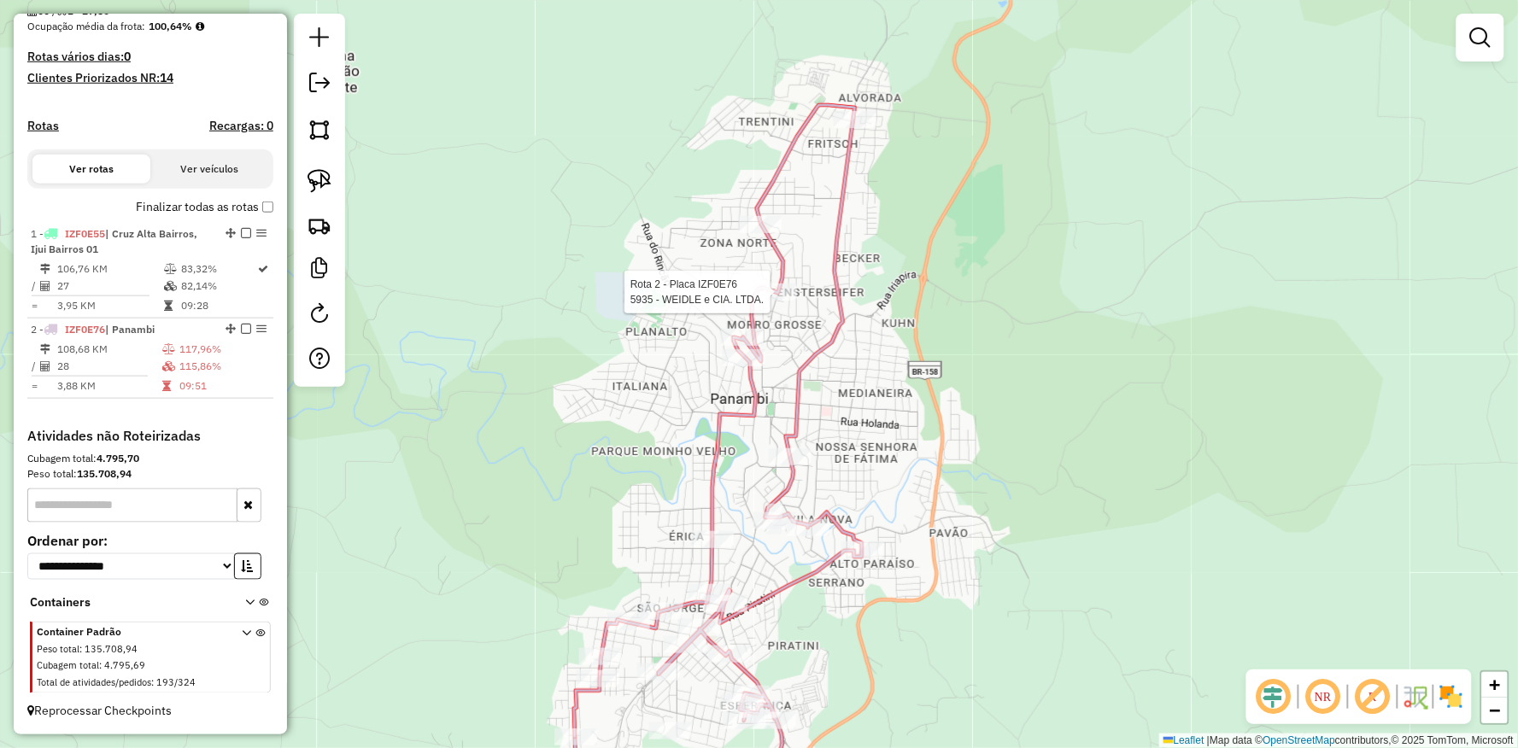
select select "**********"
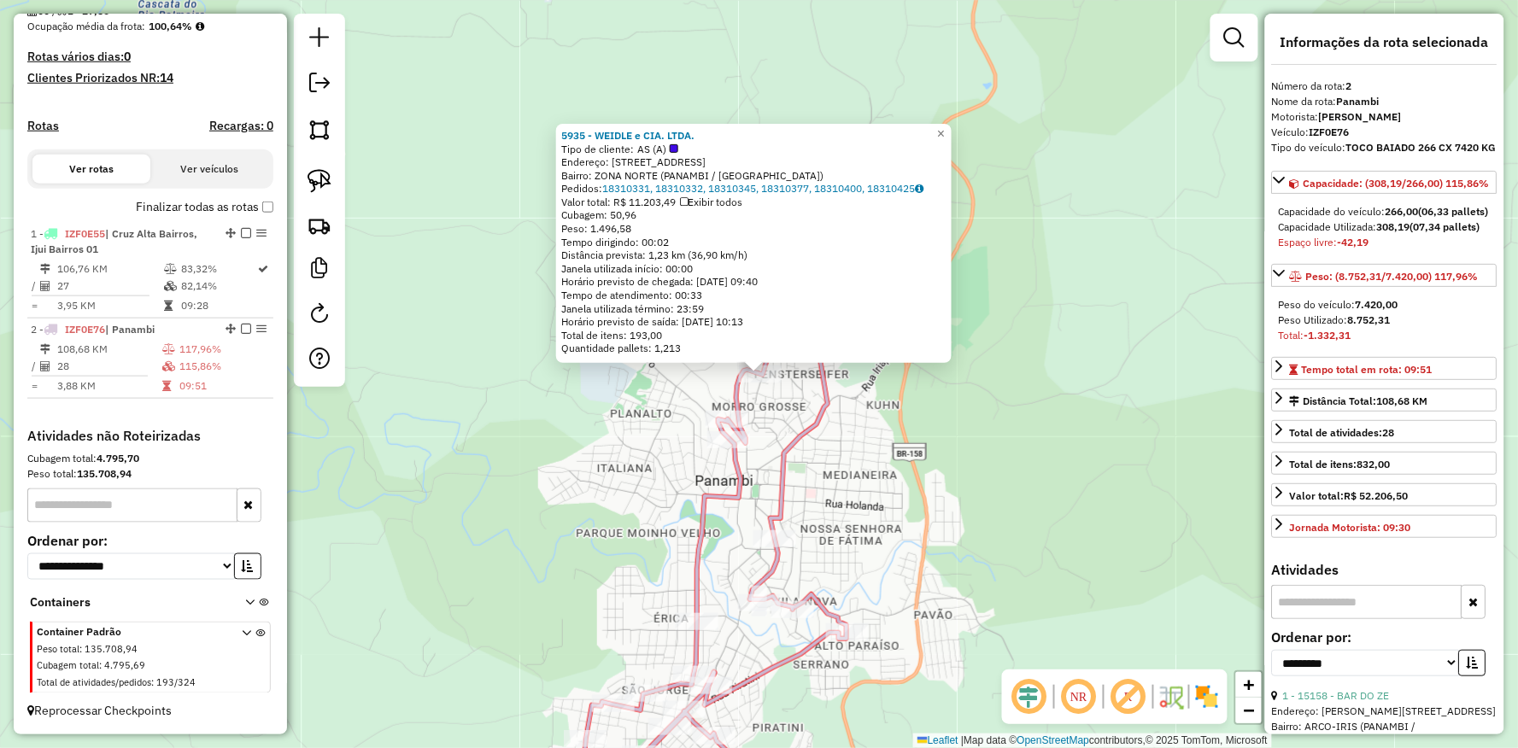
click at [779, 429] on div "5935 - WEIDLE e CIA. LTDA. Tipo de cliente: AS (A) Endereço: R DA PALMEIRA 880 …" at bounding box center [759, 374] width 1518 height 748
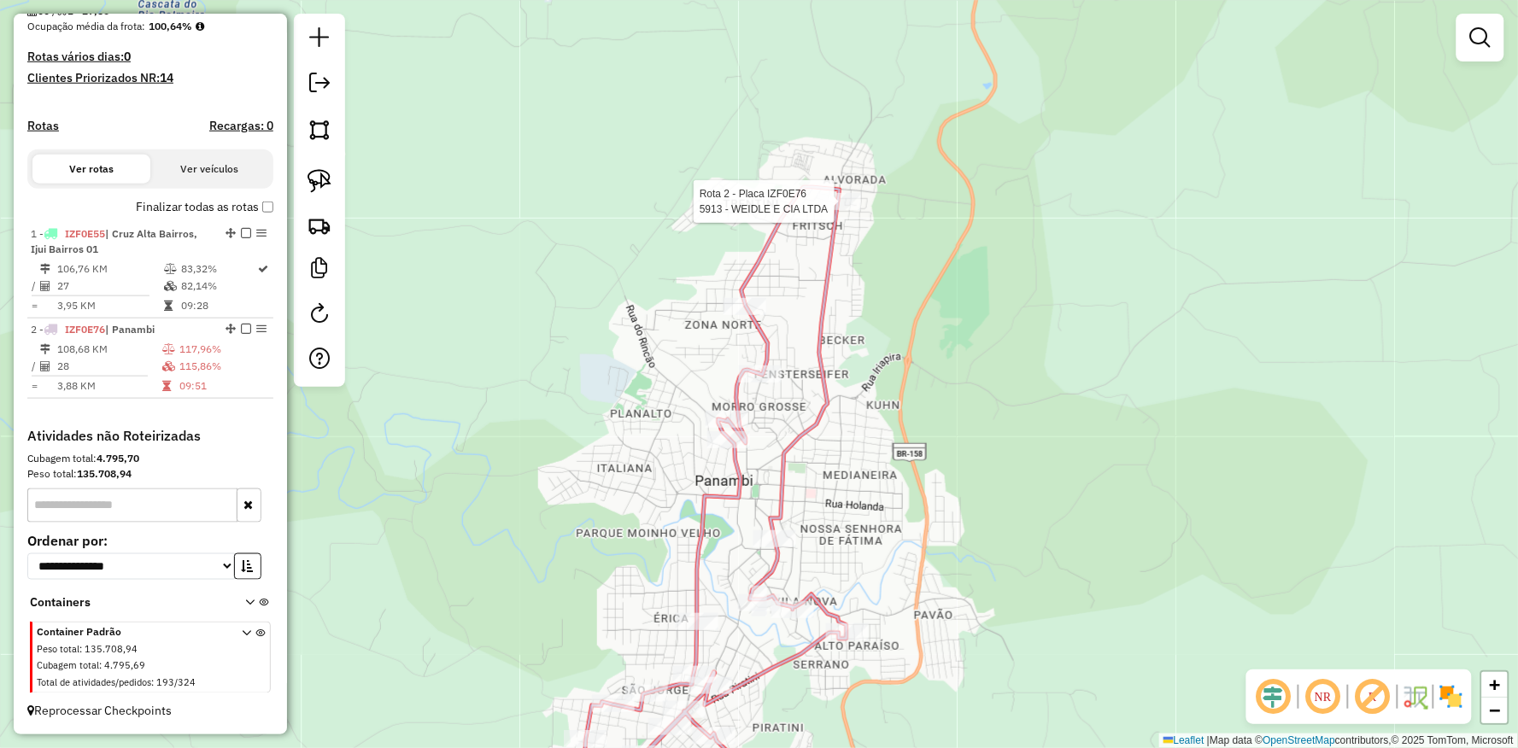
select select "**********"
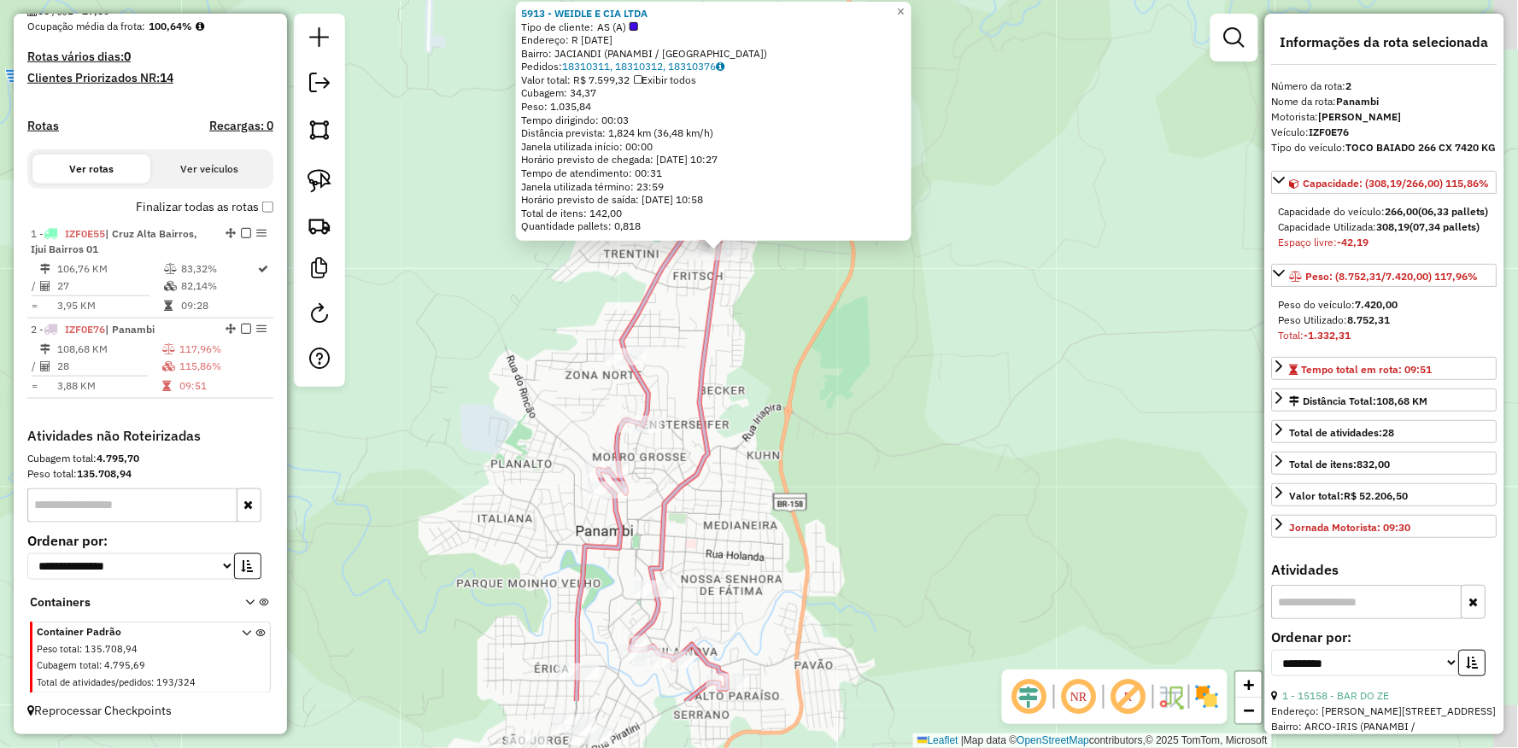
drag, startPoint x: 799, startPoint y: 513, endPoint x: 755, endPoint y: 383, distance: 137.7
click at [756, 383] on div "5913 - WEIDLE E CIA LTDA Tipo de cliente: AS (A) Endereço: R 25 DE JULHO 2050 B…" at bounding box center [759, 374] width 1518 height 748
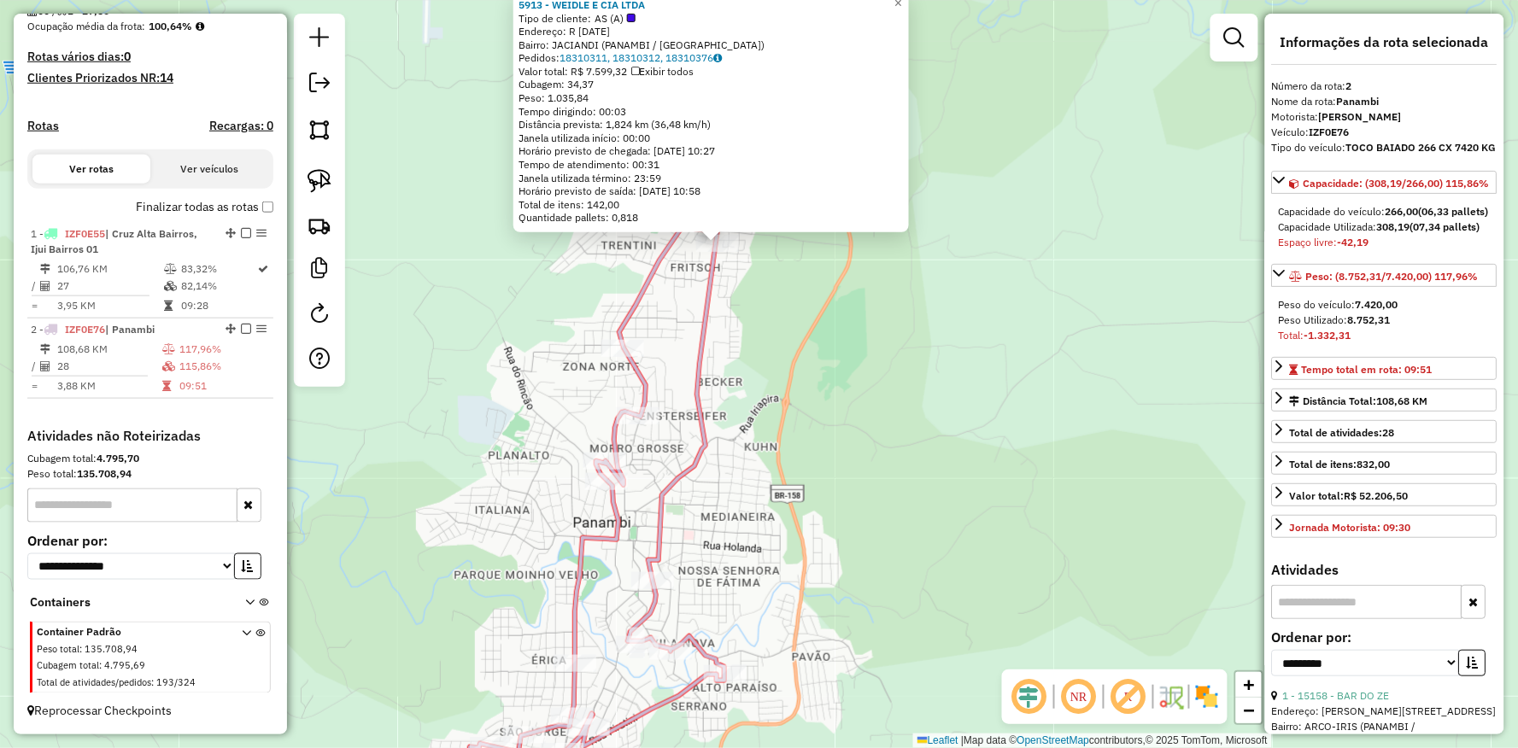
drag, startPoint x: 780, startPoint y: 433, endPoint x: 842, endPoint y: 220, distance: 222.4
click at [842, 220] on div "5913 - WEIDLE E CIA LTDA Tipo de cliente: AS (A) Endereço: R 25 DE JULHO 2050 B…" at bounding box center [759, 374] width 1518 height 748
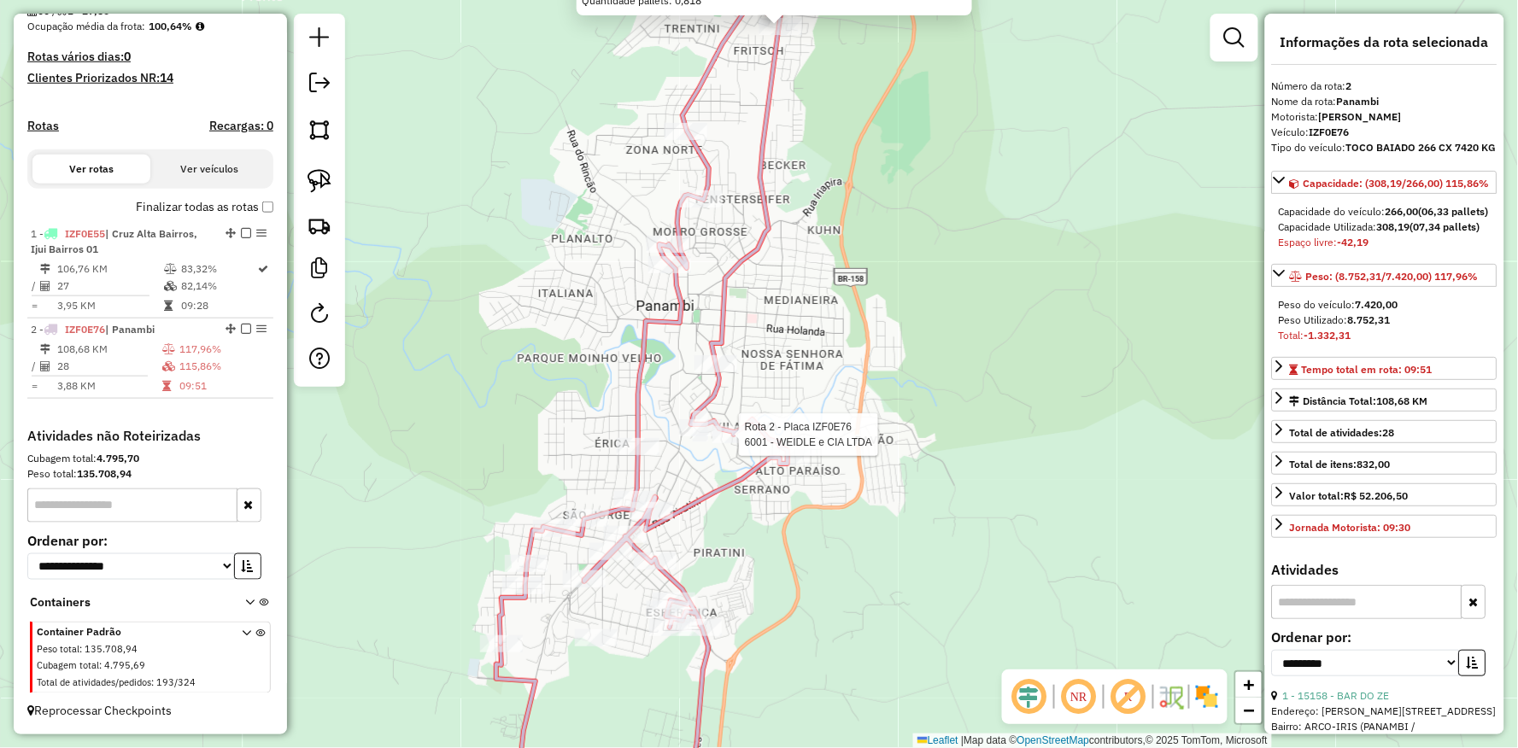
click at [745, 443] on div at bounding box center [733, 434] width 43 height 17
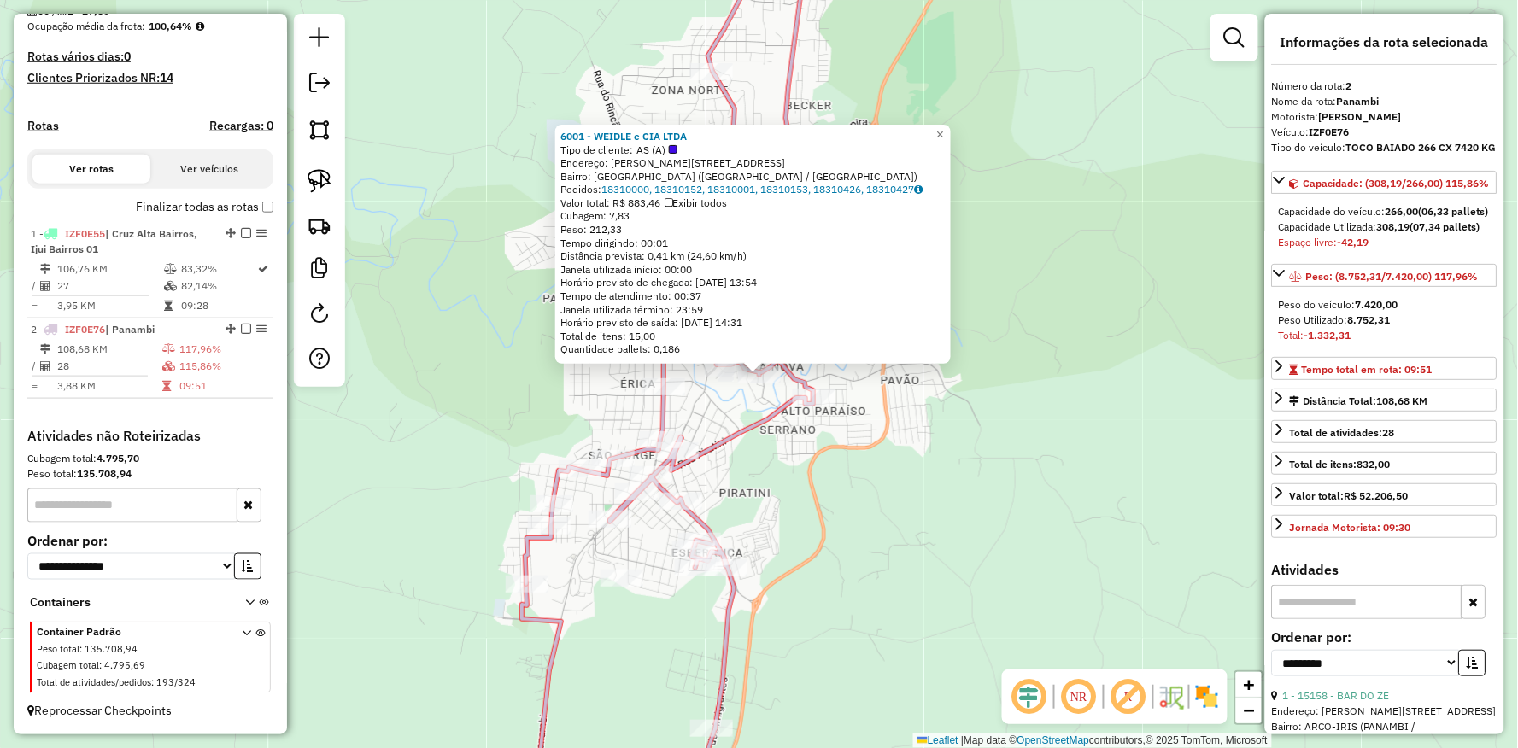
click at [752, 431] on icon at bounding box center [669, 387] width 288 height 871
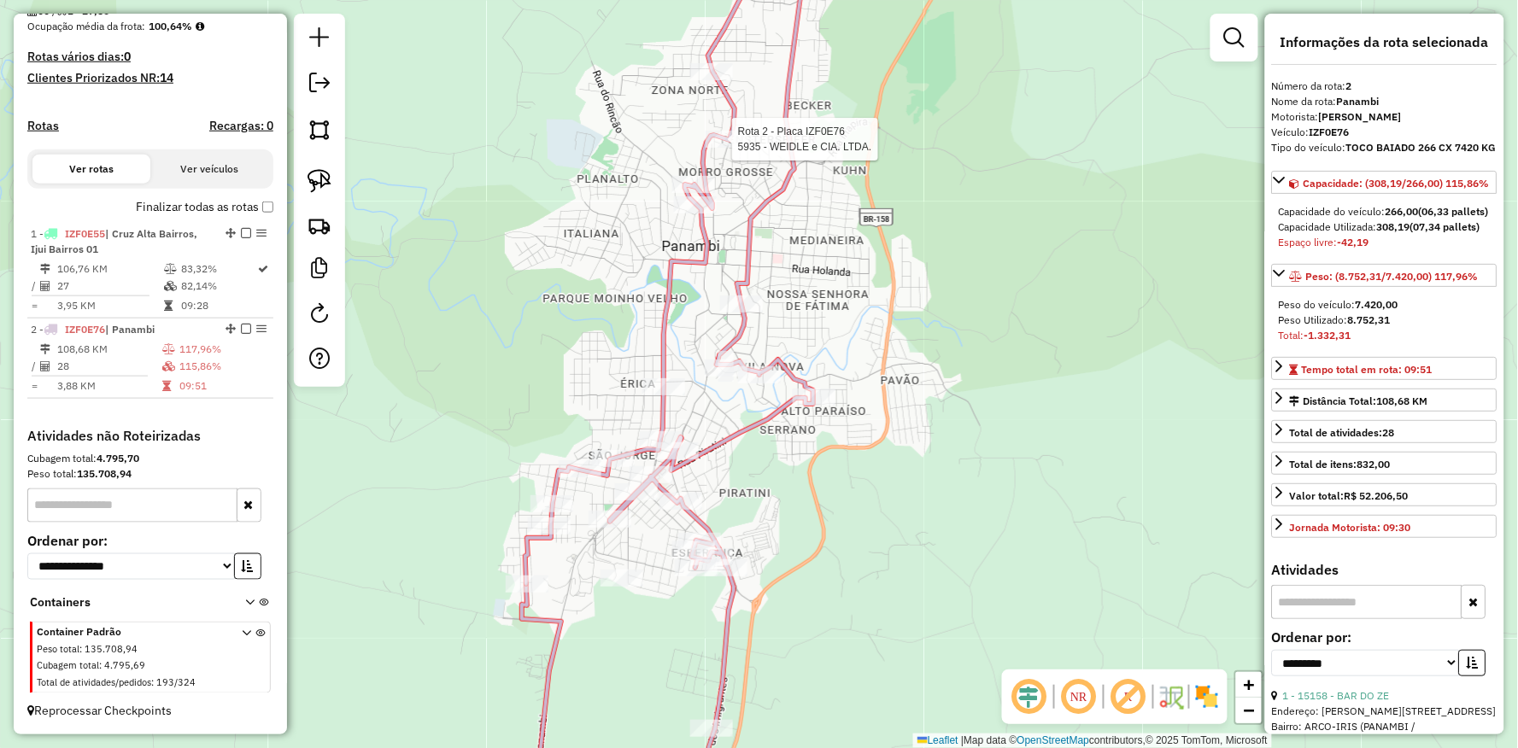
click at [727, 148] on div at bounding box center [726, 139] width 43 height 17
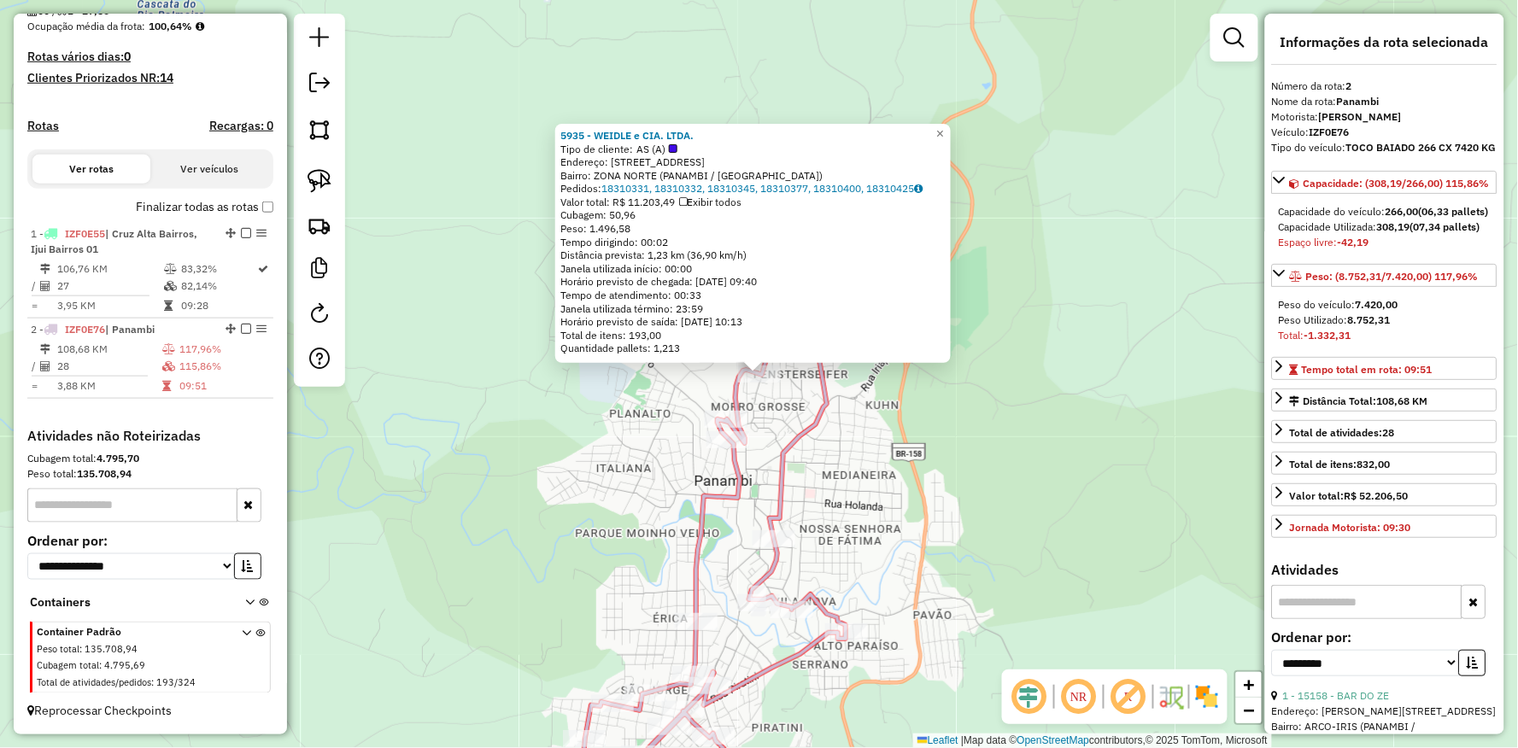
click at [818, 461] on div "5935 - WEIDLE e CIA. LTDA. Tipo de cliente: AS (A) Endereço: R DA PALMEIRA 880 …" at bounding box center [759, 374] width 1518 height 748
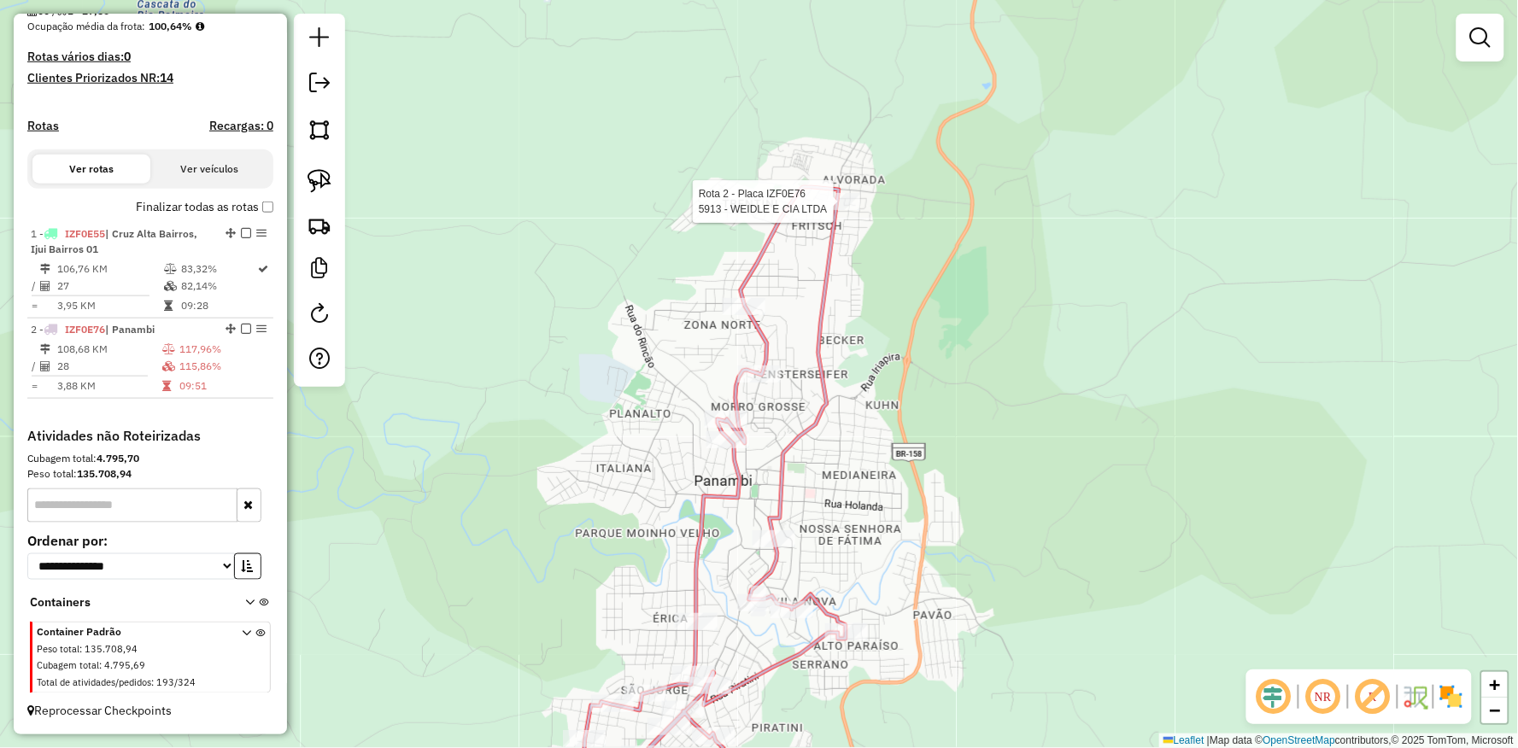
select select "**********"
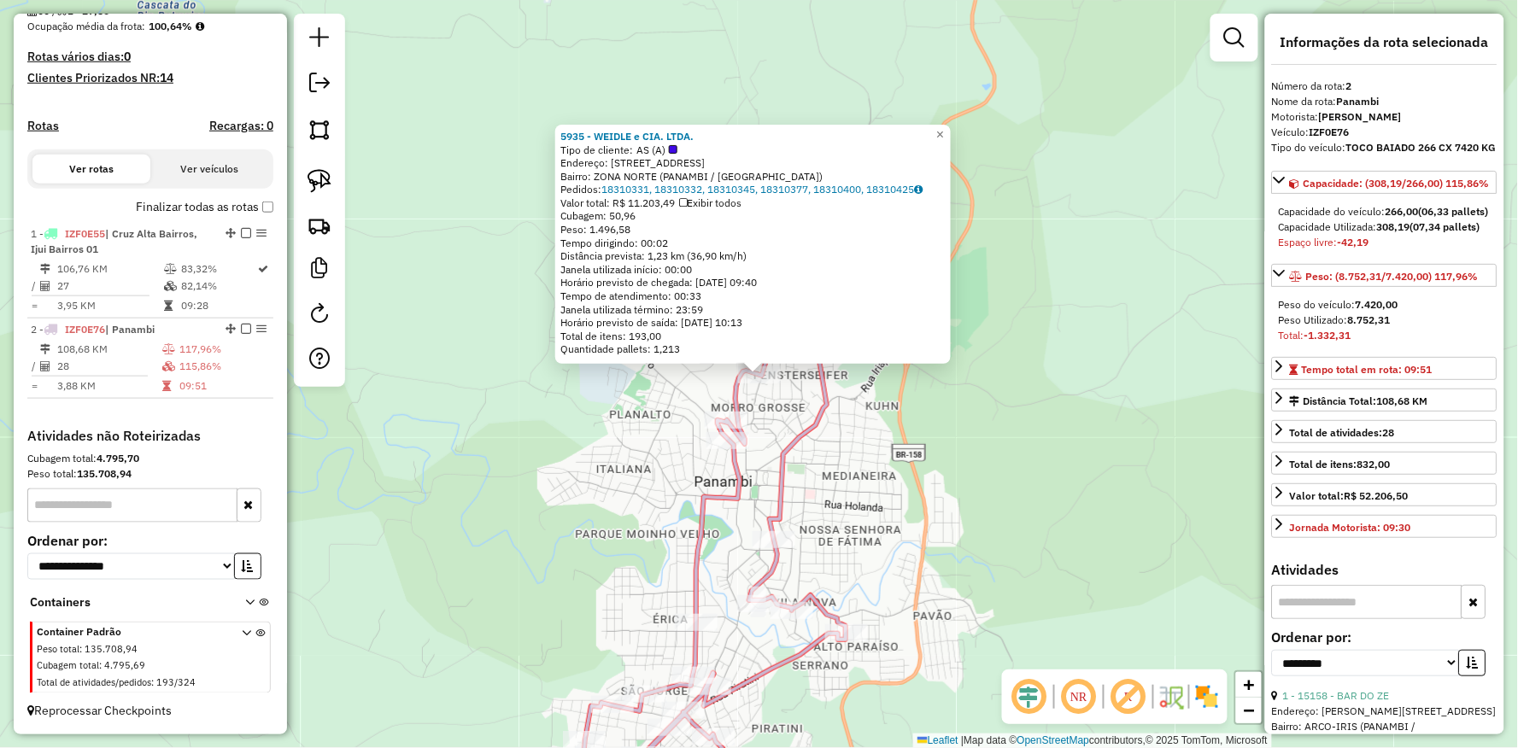
click at [928, 470] on div "5935 - WEIDLE e CIA. LTDA. Tipo de cliente: AS (A) Endereço: R DA PALMEIRA 880 …" at bounding box center [759, 374] width 1518 height 748
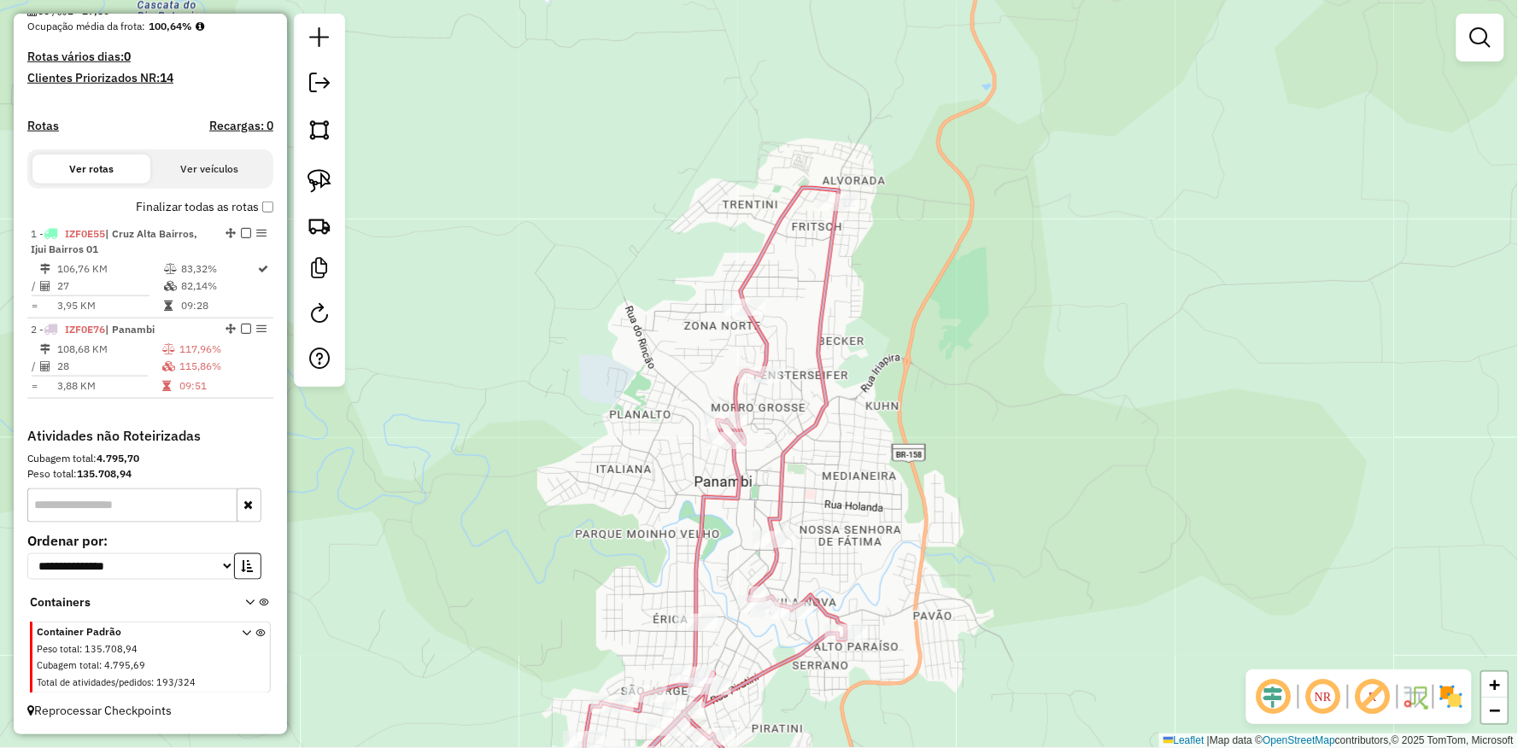
select select "**********"
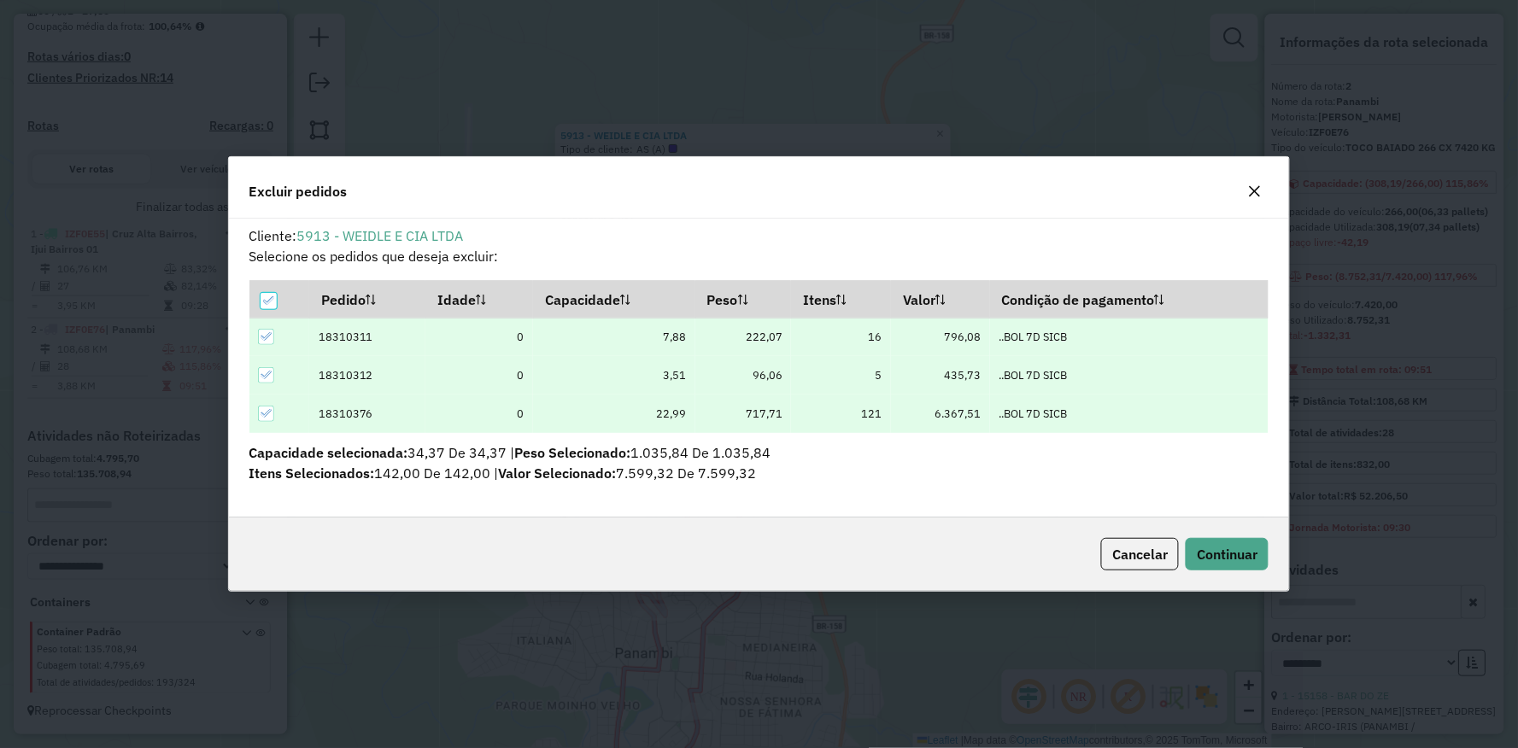
scroll to position [0, 0]
click at [1211, 548] on span "Continuar" at bounding box center [1227, 554] width 61 height 17
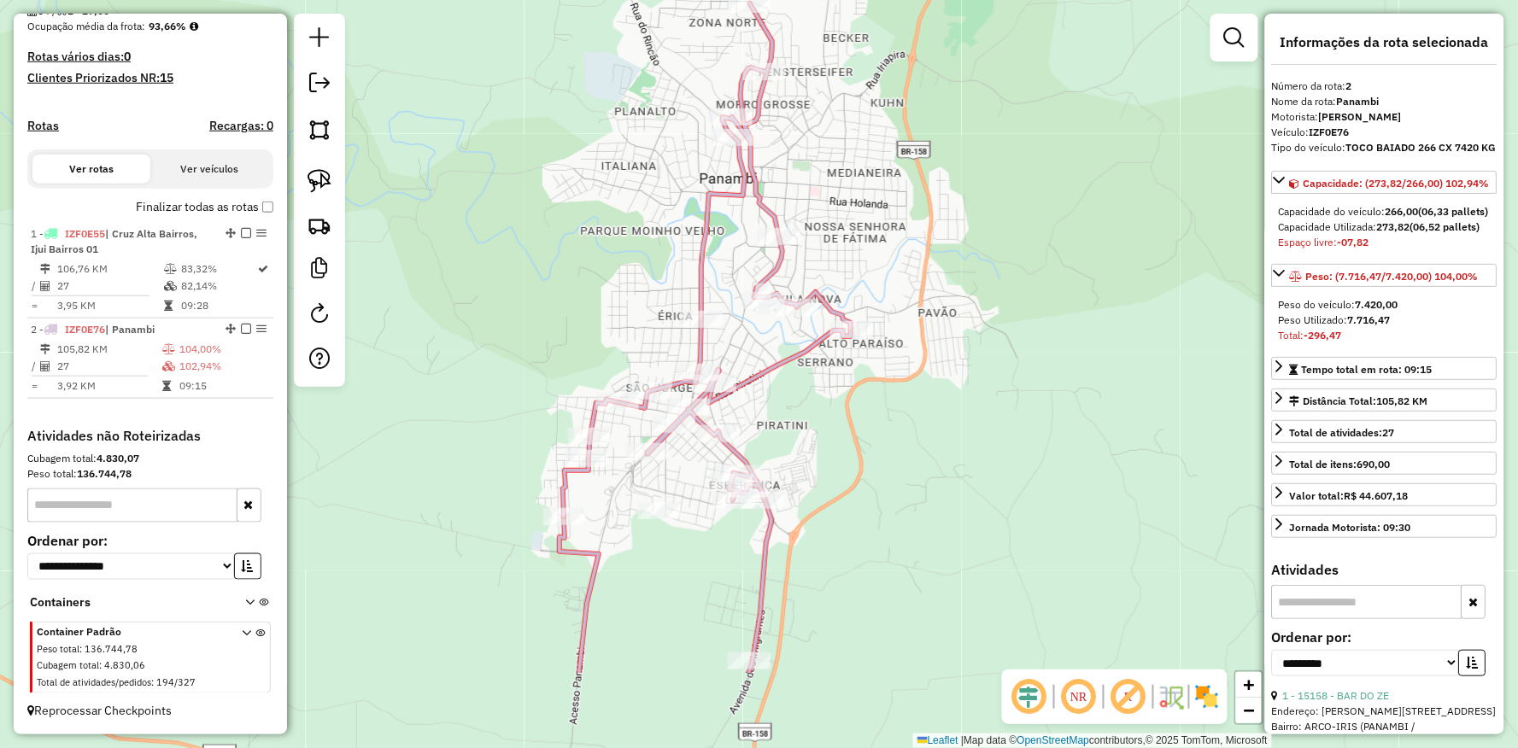
drag, startPoint x: 967, startPoint y: 396, endPoint x: 916, endPoint y: 205, distance: 197.8
click at [916, 205] on div "Janela de atendimento Grade de atendimento Capacidade Transportadoras Veículos …" at bounding box center [759, 374] width 1518 height 748
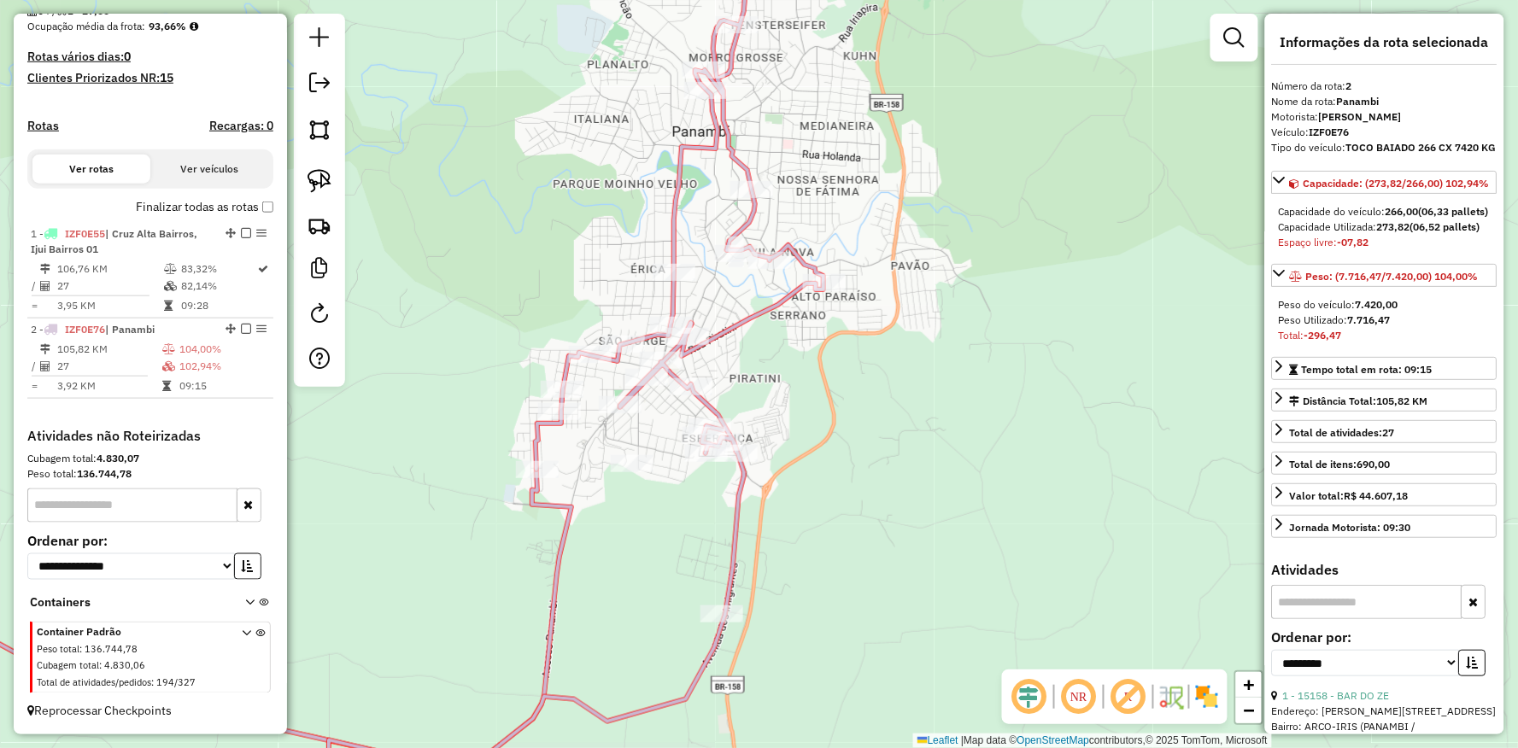
drag, startPoint x: 911, startPoint y: 205, endPoint x: 882, endPoint y: 249, distance: 53.1
click at [888, 244] on div "Janela de atendimento Grade de atendimento Capacidade Transportadoras Veículos …" at bounding box center [759, 374] width 1518 height 748
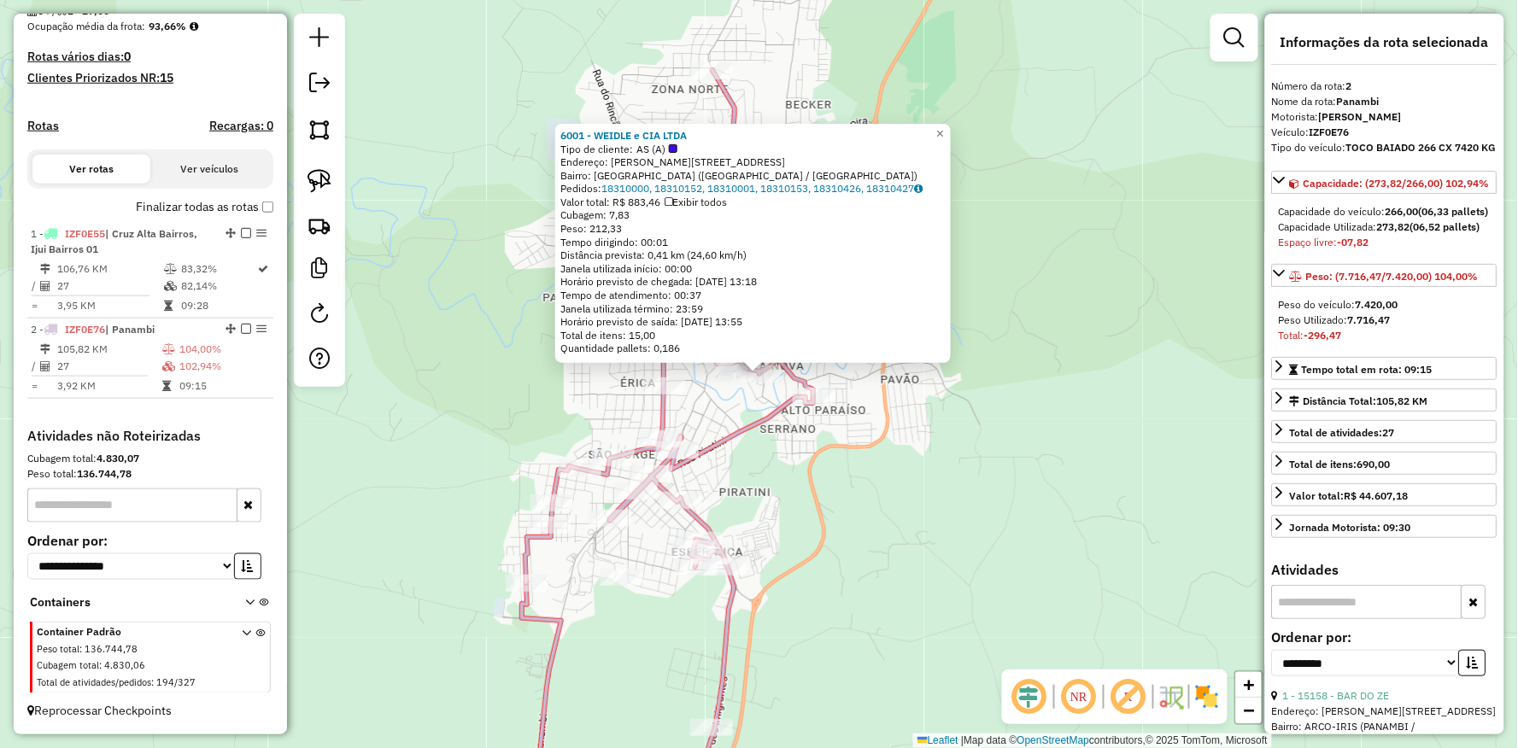
click at [763, 471] on div "6001 - WEIDLE e CIA LTDA Tipo de cliente: AS (A) Endereço: R BENTO GONCALVES 44…" at bounding box center [759, 374] width 1518 height 748
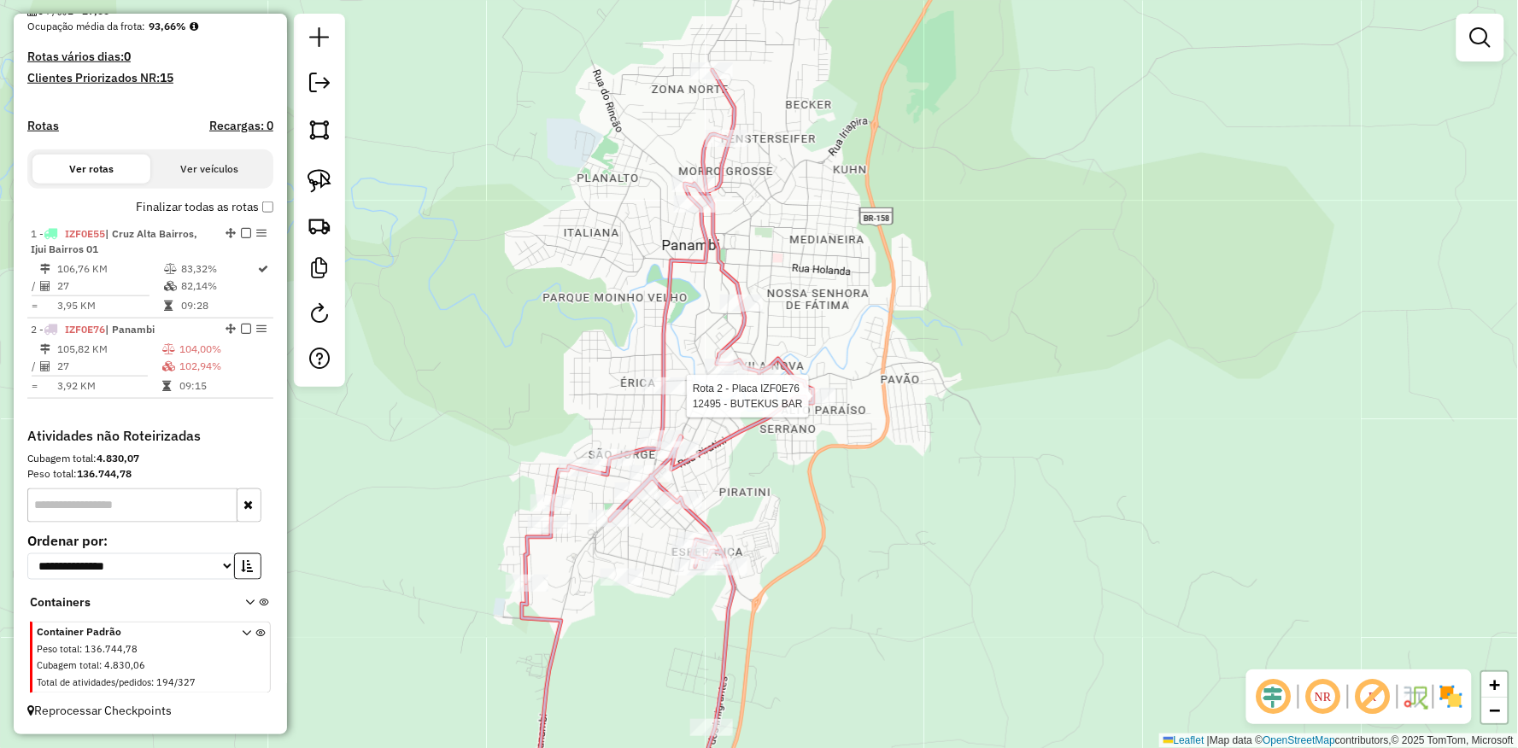
select select "**********"
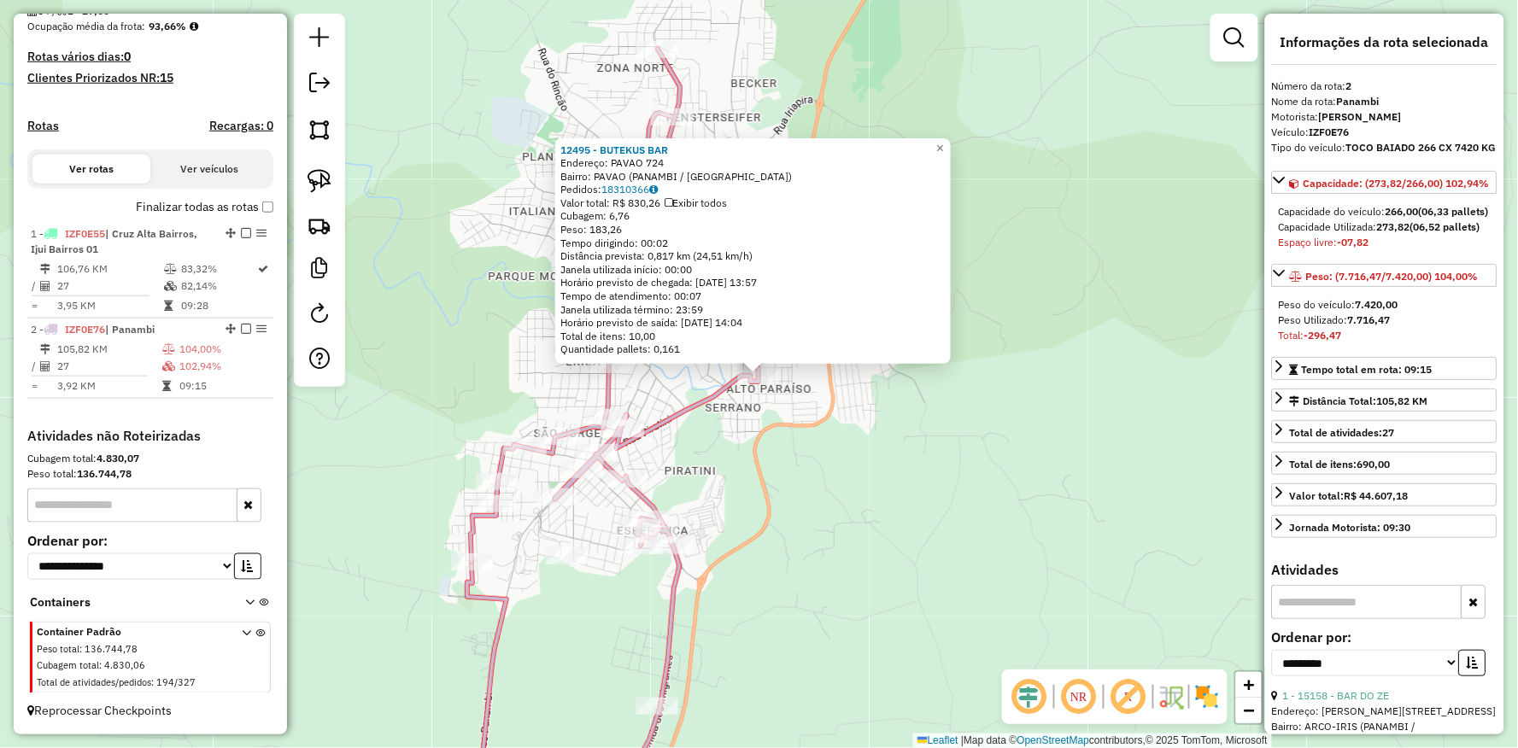
click at [752, 465] on div "12495 - BUTEKUS BAR Endereço: PAVAO 724 Bairro: PAVAO (PANAMBI / RS) Pedidos: 1…" at bounding box center [759, 374] width 1518 height 748
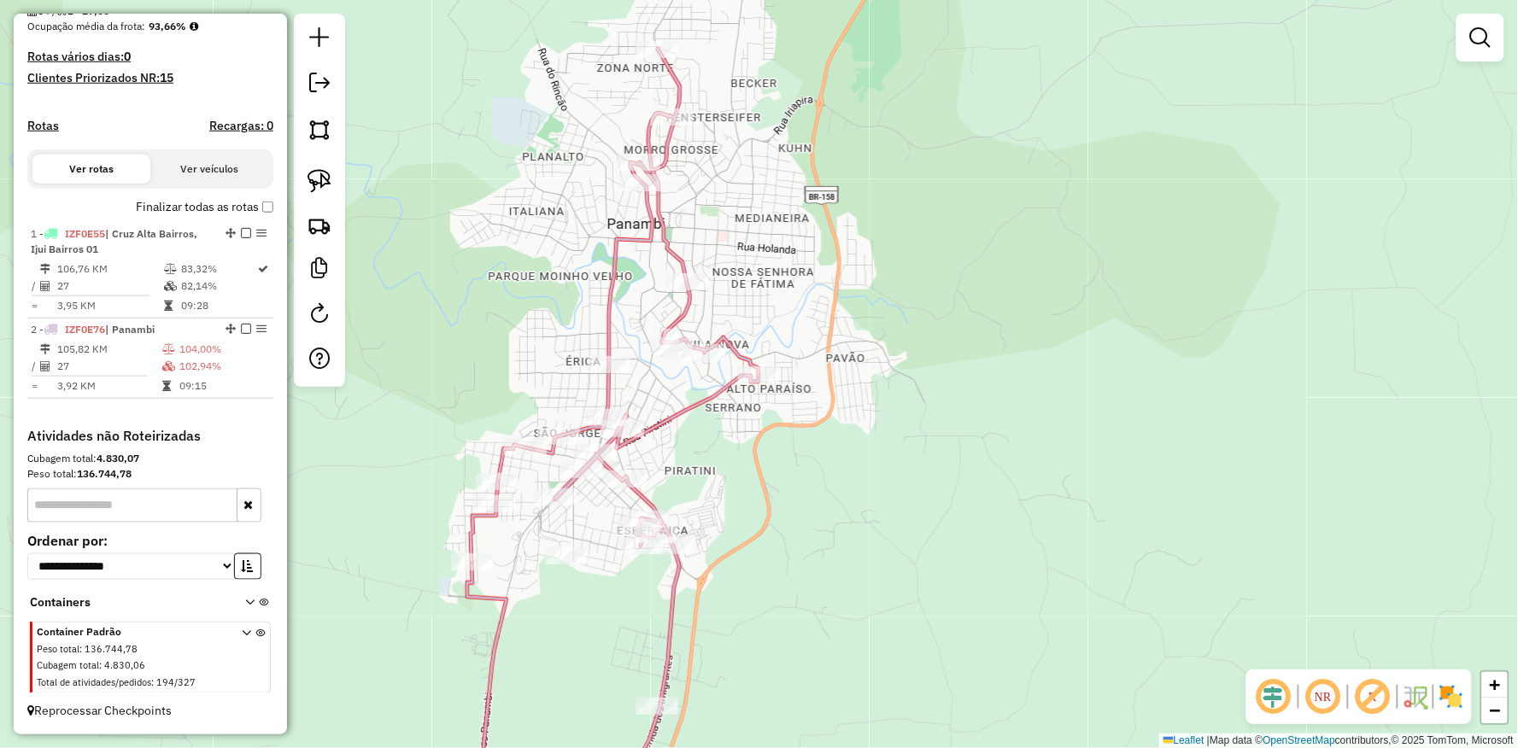
drag, startPoint x: 871, startPoint y: 429, endPoint x: 864, endPoint y: 632, distance: 203.4
click at [868, 643] on div "12495 - BUTEKUS BAR Endereço: PAVAO 724 Bairro: PAVAO (PANAMBI / RS) Pedidos: 1…" at bounding box center [759, 374] width 1518 height 748
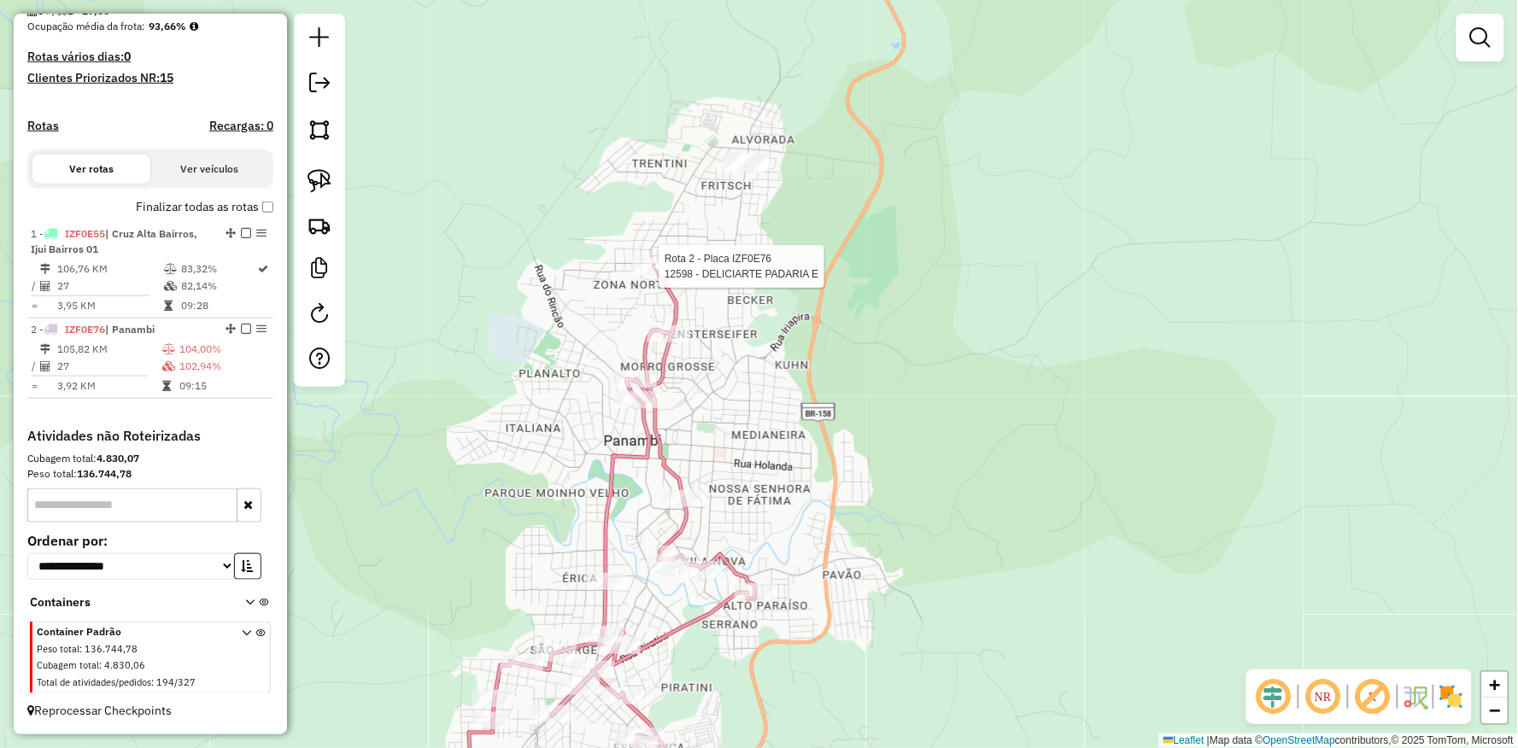
select select "**********"
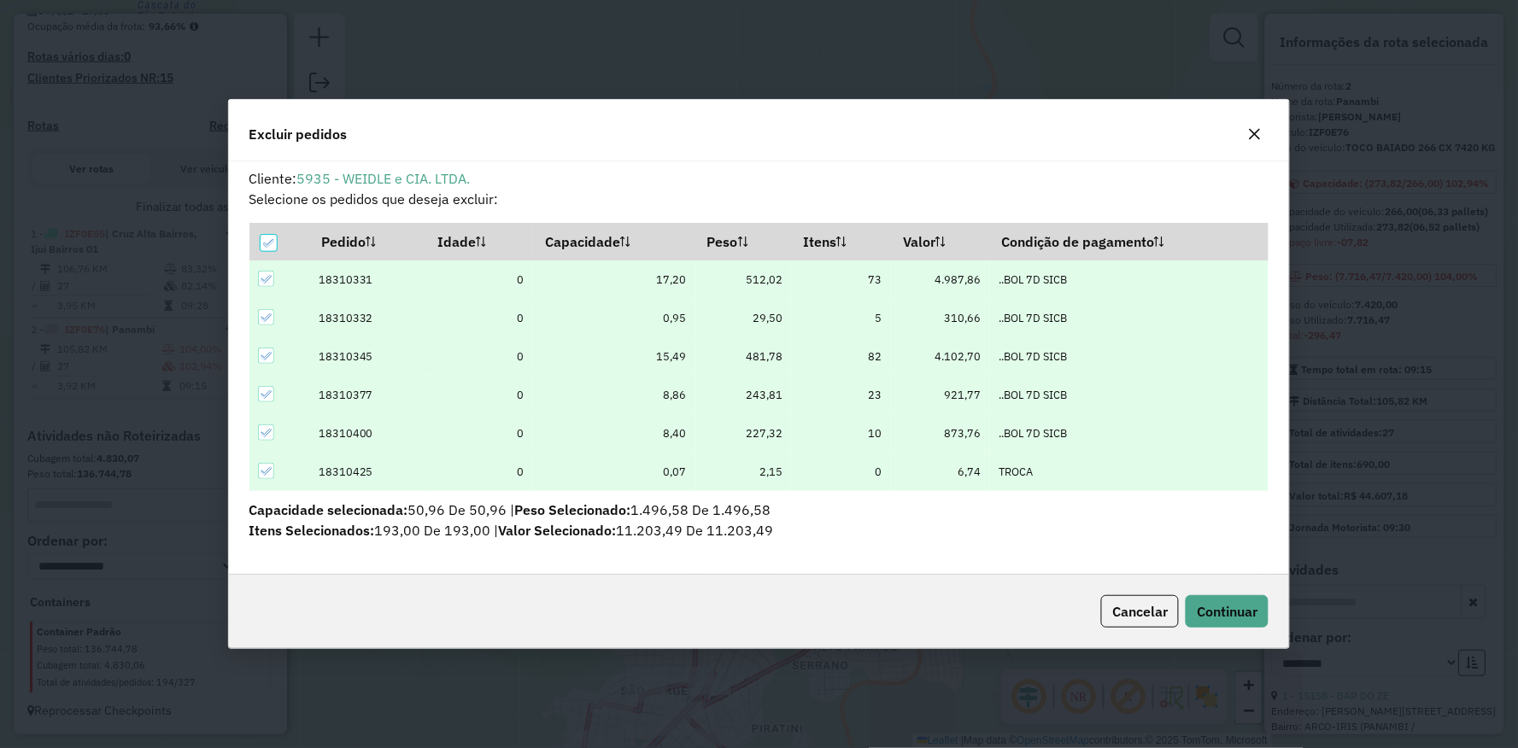
scroll to position [9, 4]
click at [1231, 593] on div "Cancelar Continuar" at bounding box center [759, 611] width 1061 height 73
click at [1230, 608] on span "Continuar" at bounding box center [1227, 611] width 61 height 17
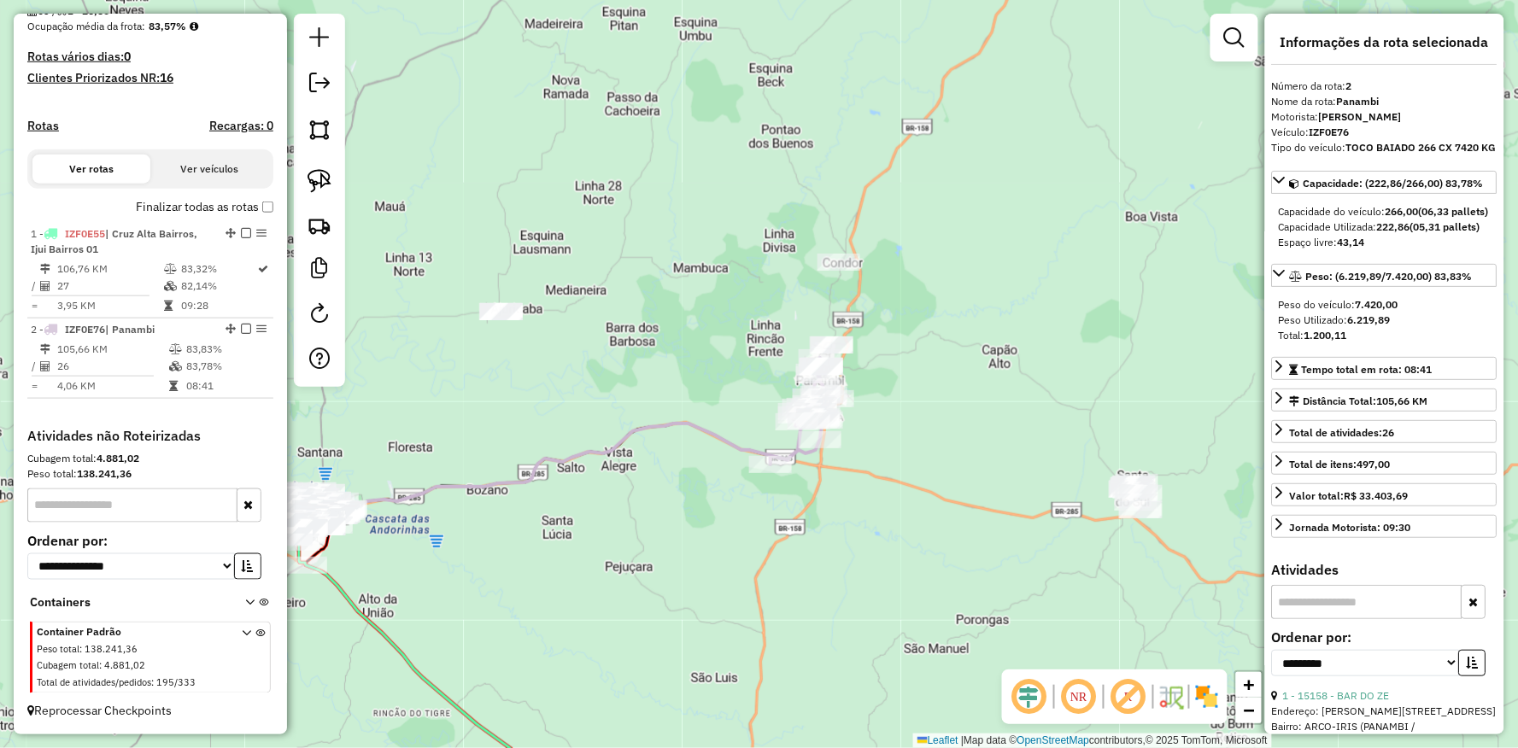
drag, startPoint x: 1026, startPoint y: 319, endPoint x: 914, endPoint y: 333, distance: 112.8
click at [993, 348] on div "Janela de atendimento Grade de atendimento Capacidade Transportadoras Veículos …" at bounding box center [759, 374] width 1518 height 748
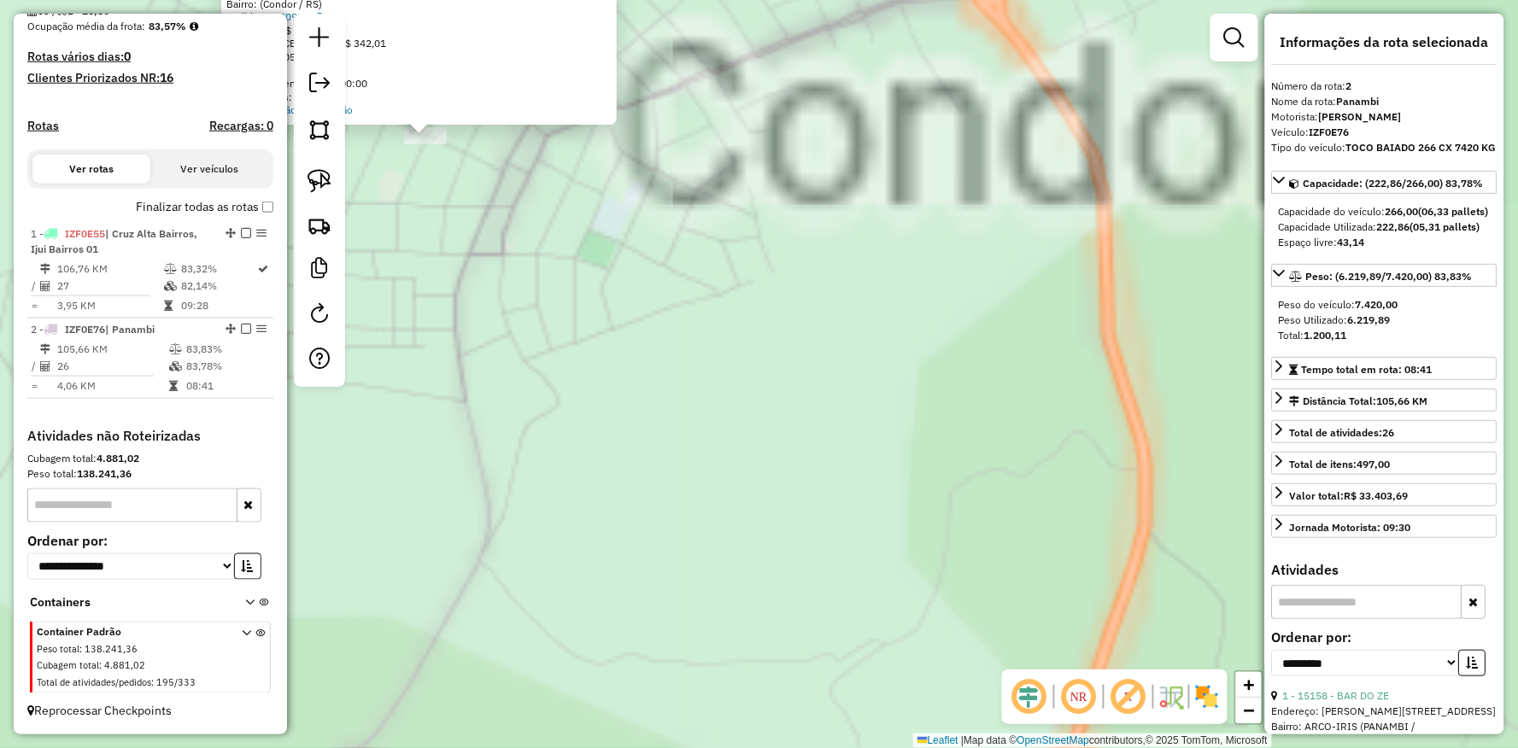
click at [638, 296] on div "Atividade não roteirizada 18035 - DANIEL DALLABRIDA Endereço: Rua Ernesto Schmi…" at bounding box center [759, 374] width 1518 height 748
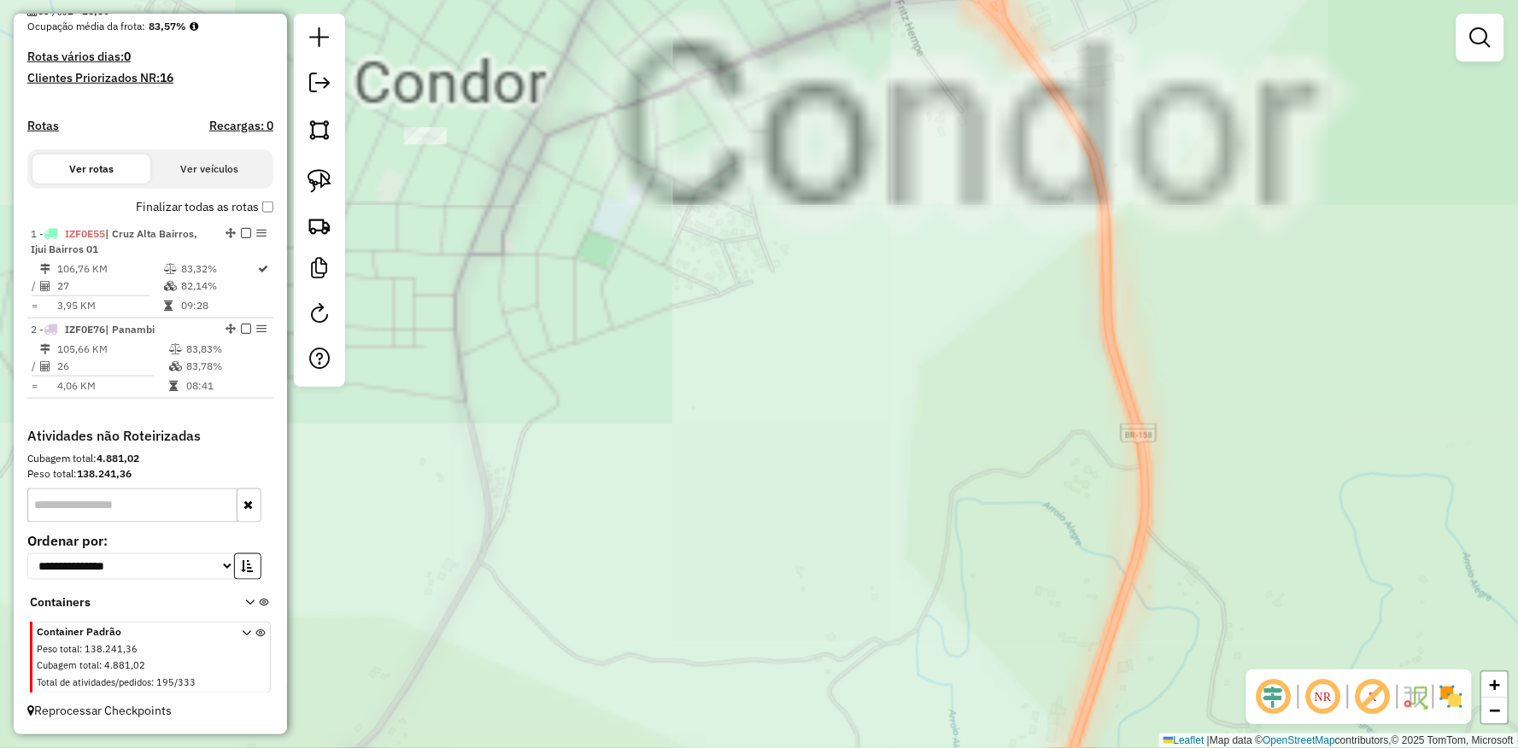
drag, startPoint x: 527, startPoint y: 243, endPoint x: 664, endPoint y: 398, distance: 206.3
click at [664, 398] on div "Atividade não roteirizada 18035 - DANIEL DALLABRIDA Endereço: Rua Ernesto Schmi…" at bounding box center [759, 374] width 1518 height 748
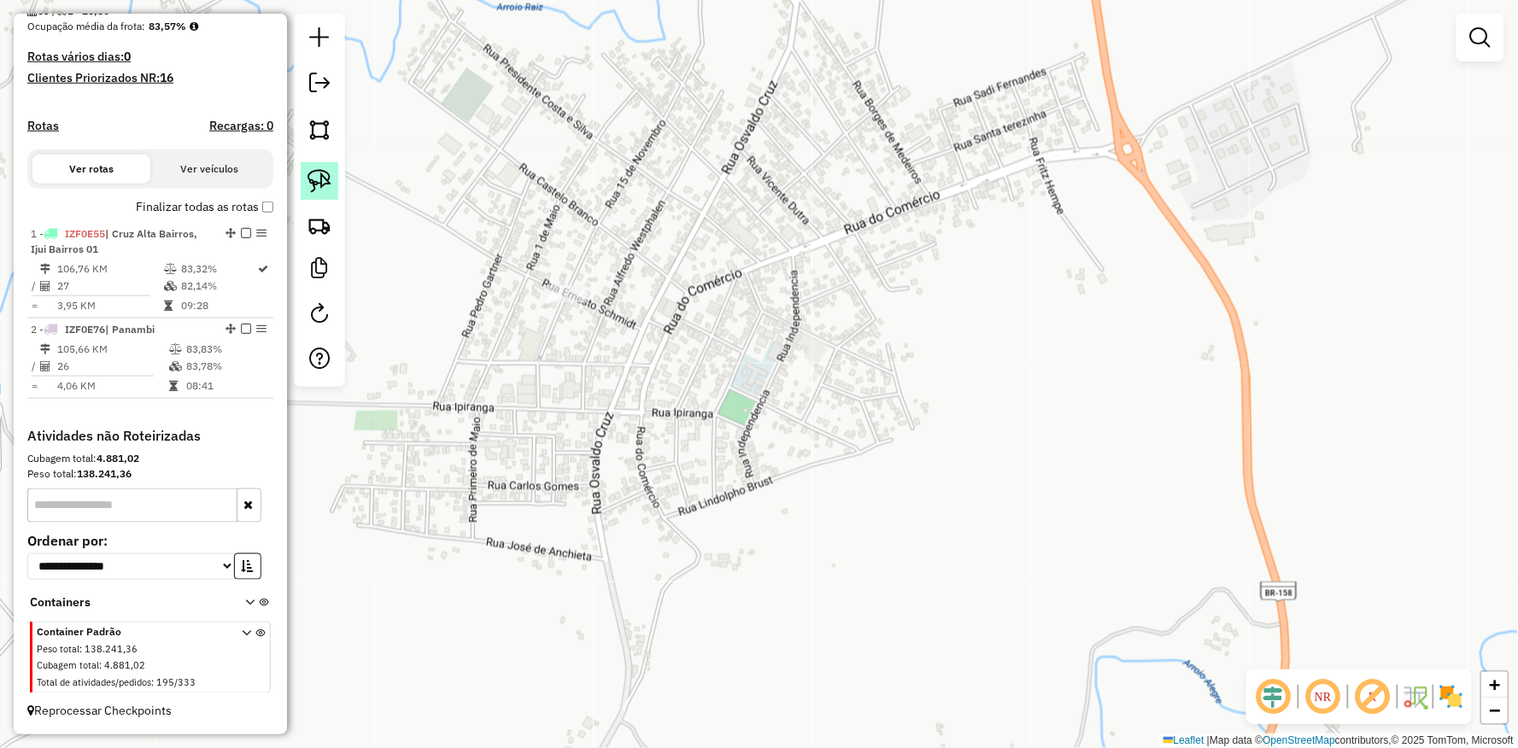
click at [320, 173] on img at bounding box center [319, 181] width 24 height 24
drag, startPoint x: 584, startPoint y: 284, endPoint x: 500, endPoint y: 277, distance: 84.8
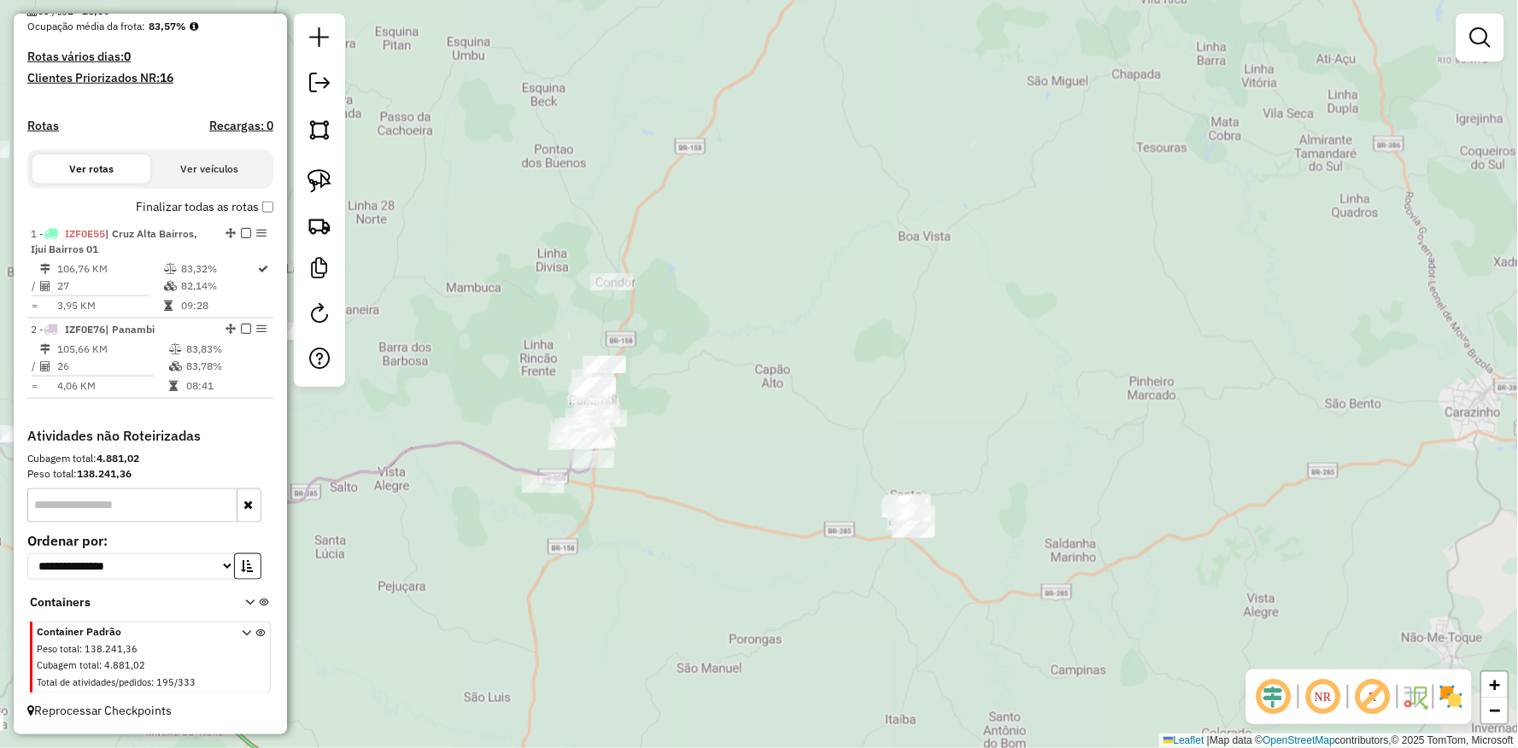
click at [863, 480] on div "Janela de atendimento Grade de atendimento Capacidade Transportadoras Veículos …" at bounding box center [759, 374] width 1518 height 748
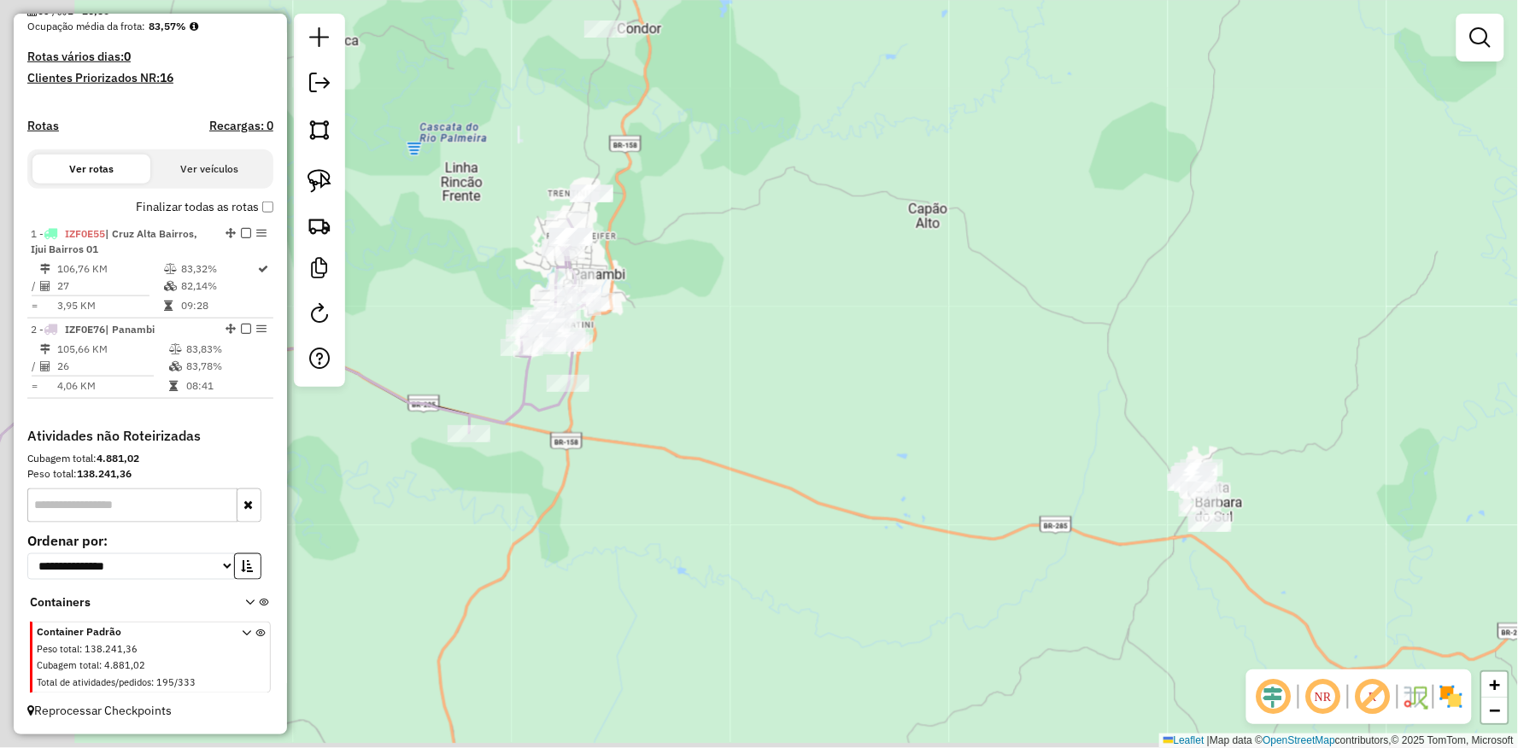
drag, startPoint x: 692, startPoint y: 484, endPoint x: 791, endPoint y: 385, distance: 140.1
click at [863, 413] on div "Janela de atendimento Grade de atendimento Capacidade Transportadoras Veículos …" at bounding box center [759, 374] width 1518 height 748
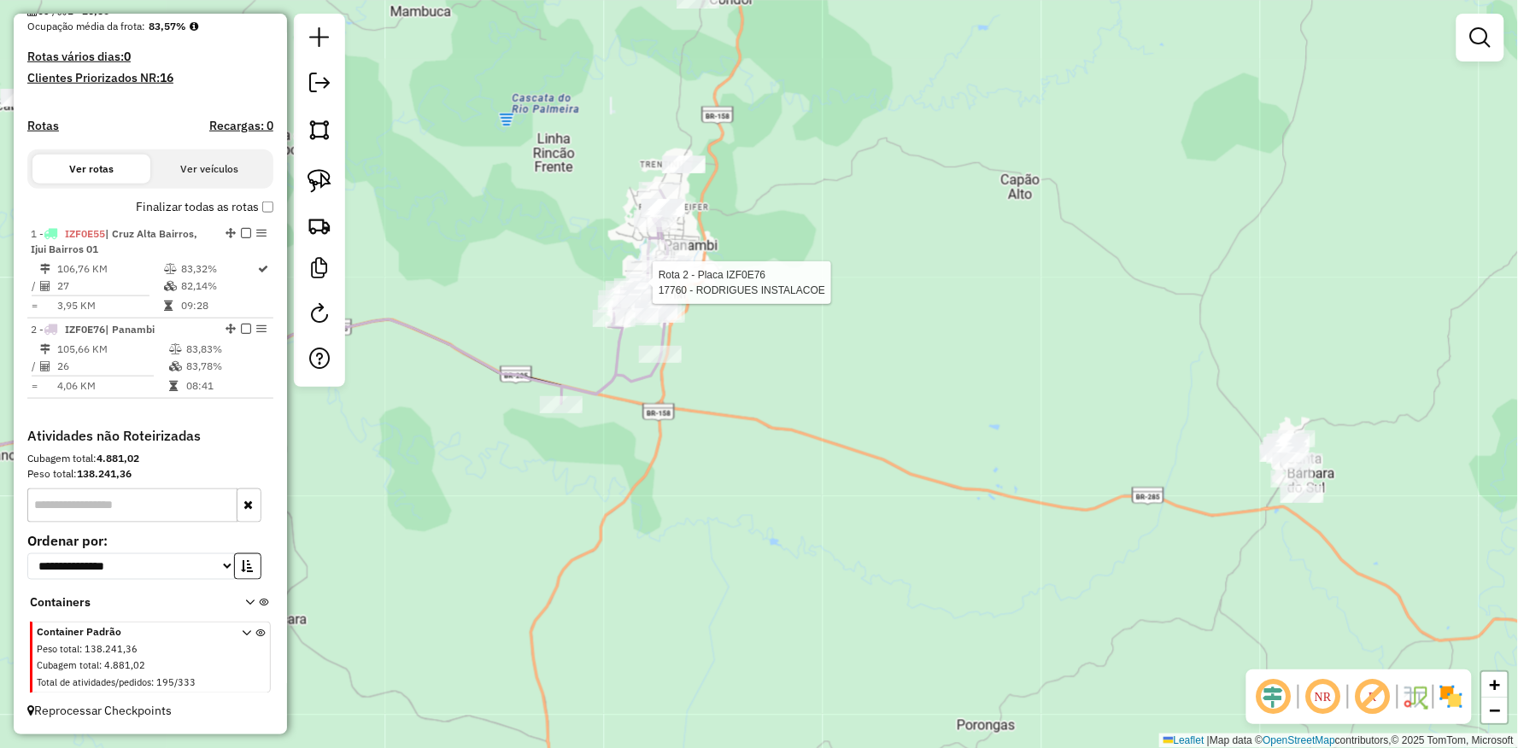
select select "**********"
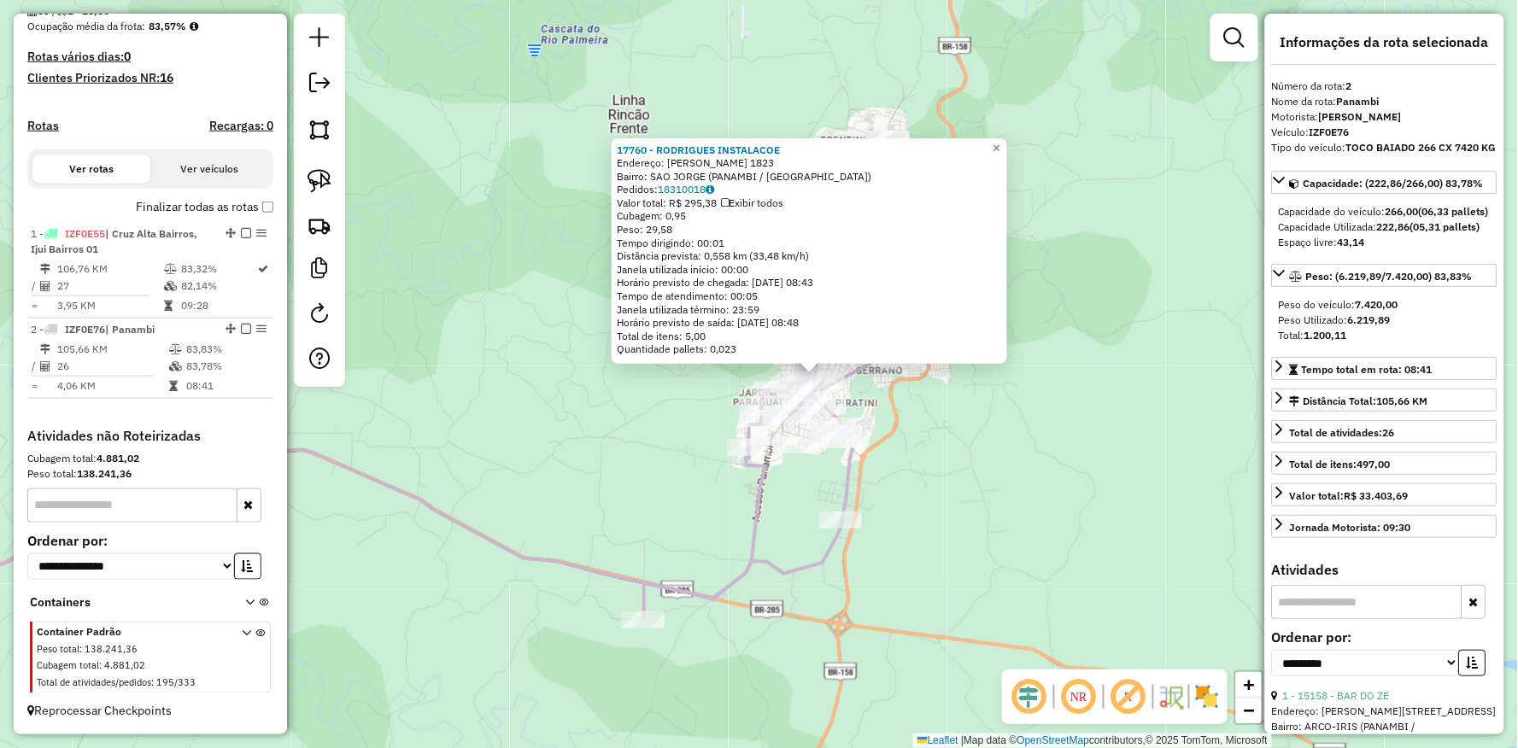
drag, startPoint x: 711, startPoint y: 504, endPoint x: 647, endPoint y: 519, distance: 65.9
click at [663, 542] on div "17760 - RODRIGUES INSTALACOE Endereço: KONRAD ADENAUER 1823 Bairro: SAO JORGE (…" at bounding box center [759, 374] width 1518 height 748
click at [629, 547] on div "17760 - RODRIGUES INSTALACOE Endereço: KONRAD ADENAUER 1823 Bairro: SAO JORGE (…" at bounding box center [759, 374] width 1518 height 748
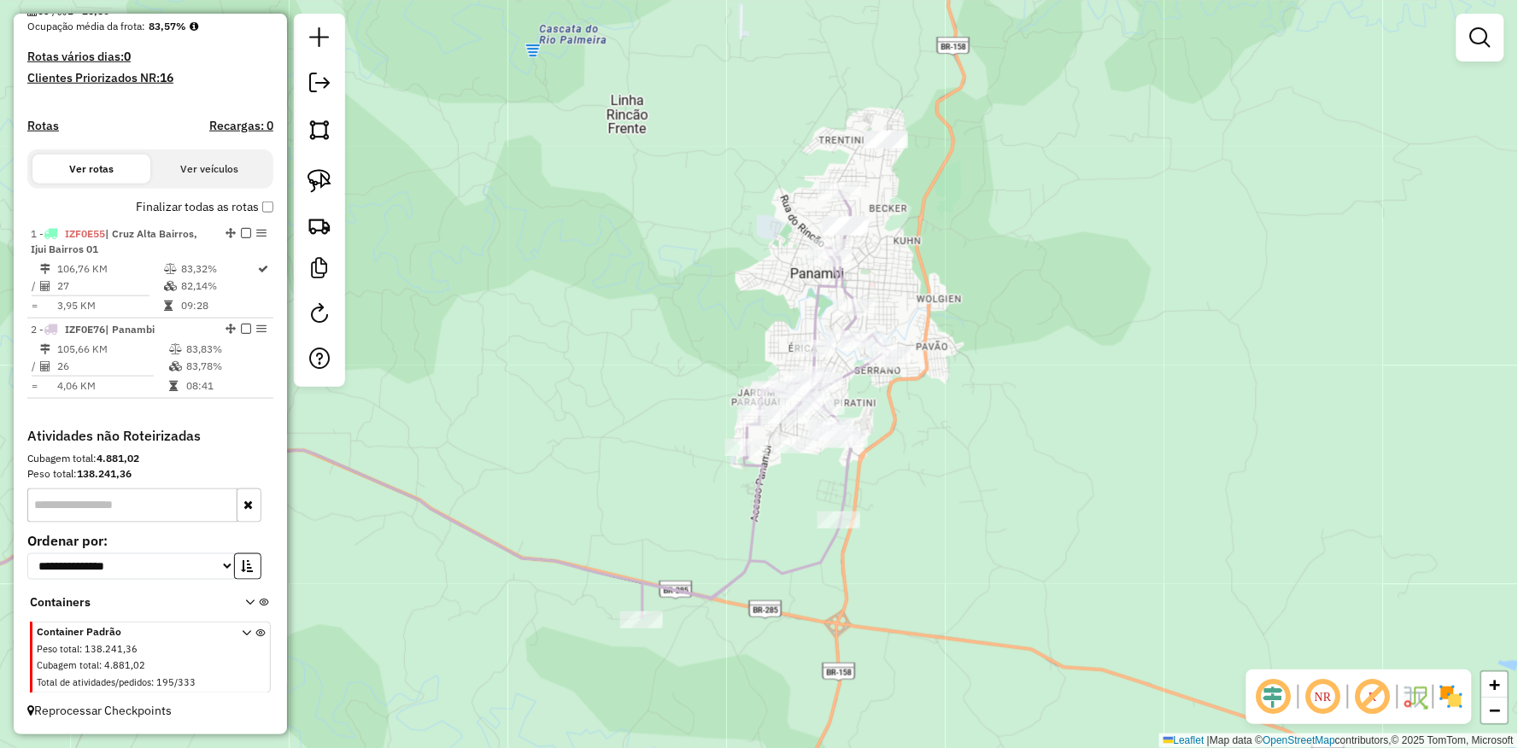
drag, startPoint x: 1011, startPoint y: 506, endPoint x: 581, endPoint y: 385, distance: 447.2
click at [835, 434] on div "17760 - RODRIGUES INSTALACOE Endereço: KONRAD ADENAUER 1823 Bairro: SAO JORGE (…" at bounding box center [759, 374] width 1518 height 748
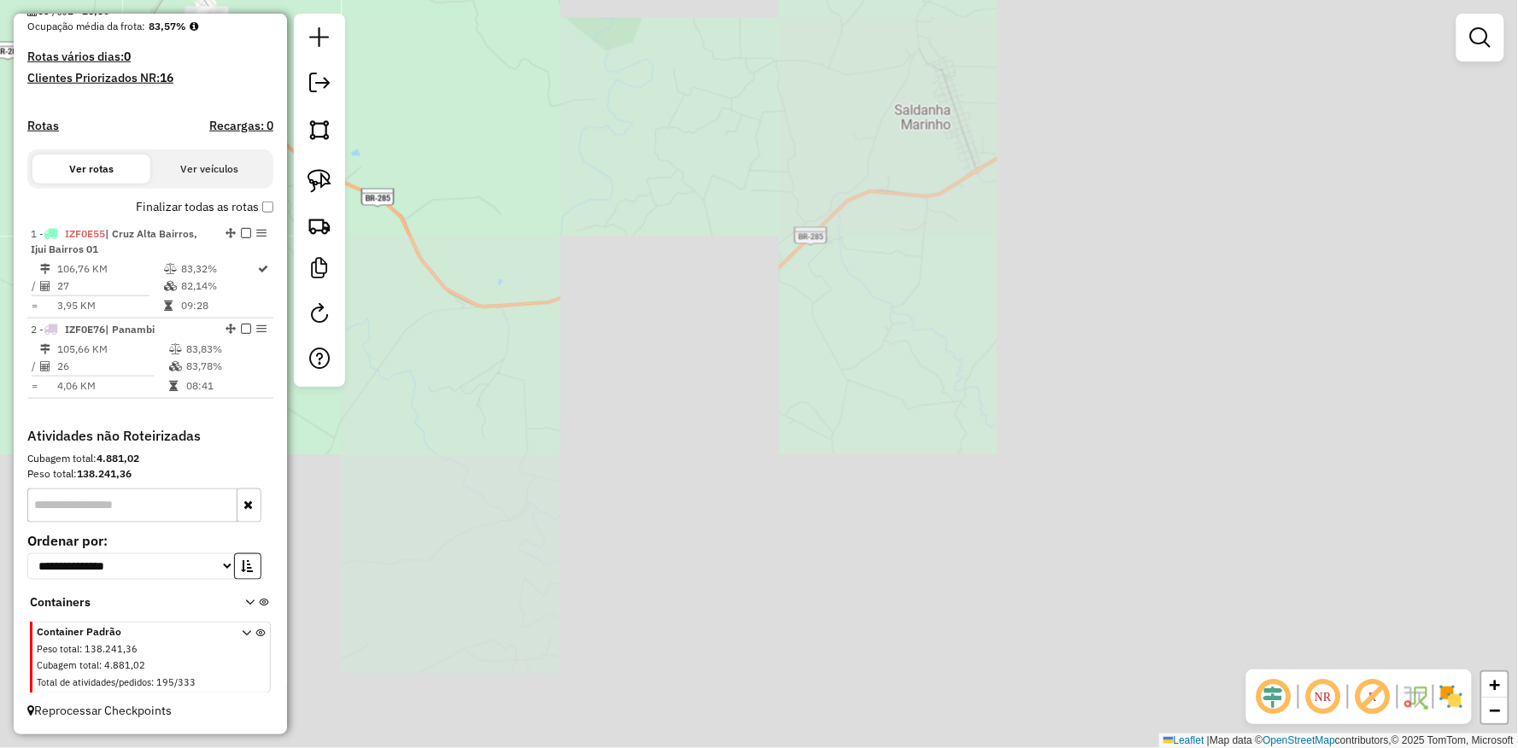
drag, startPoint x: 878, startPoint y: 525, endPoint x: 1326, endPoint y: 782, distance: 515.7
click at [1326, 747] on html "Aguarde... Pop-up bloqueado! Seu navegador bloqueou automáticamente a abertura …" at bounding box center [759, 374] width 1518 height 748
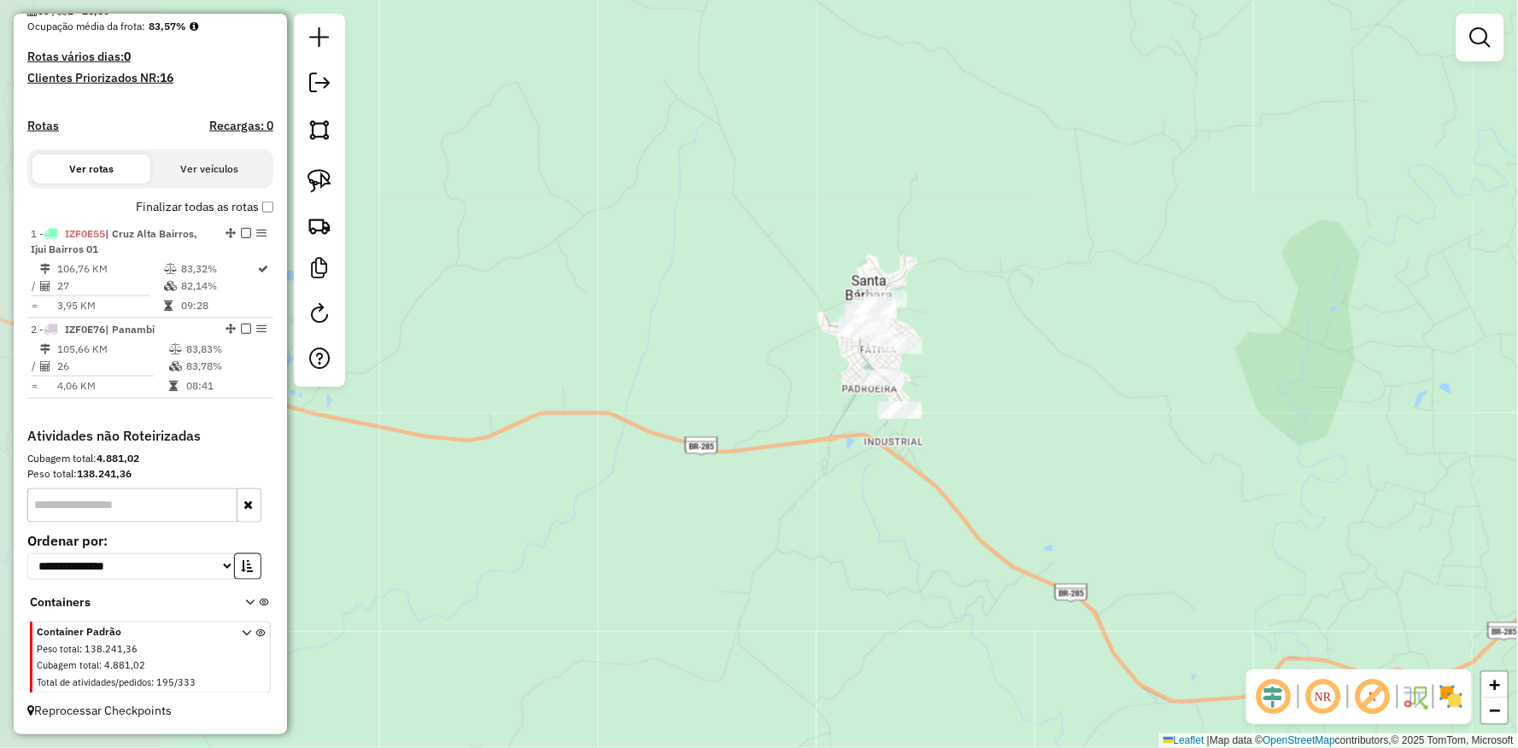
drag, startPoint x: 848, startPoint y: 439, endPoint x: 831, endPoint y: 501, distance: 63.8
click at [831, 501] on div "Janela de atendimento Grade de atendimento Capacidade Transportadoras Veículos …" at bounding box center [759, 374] width 1518 height 748
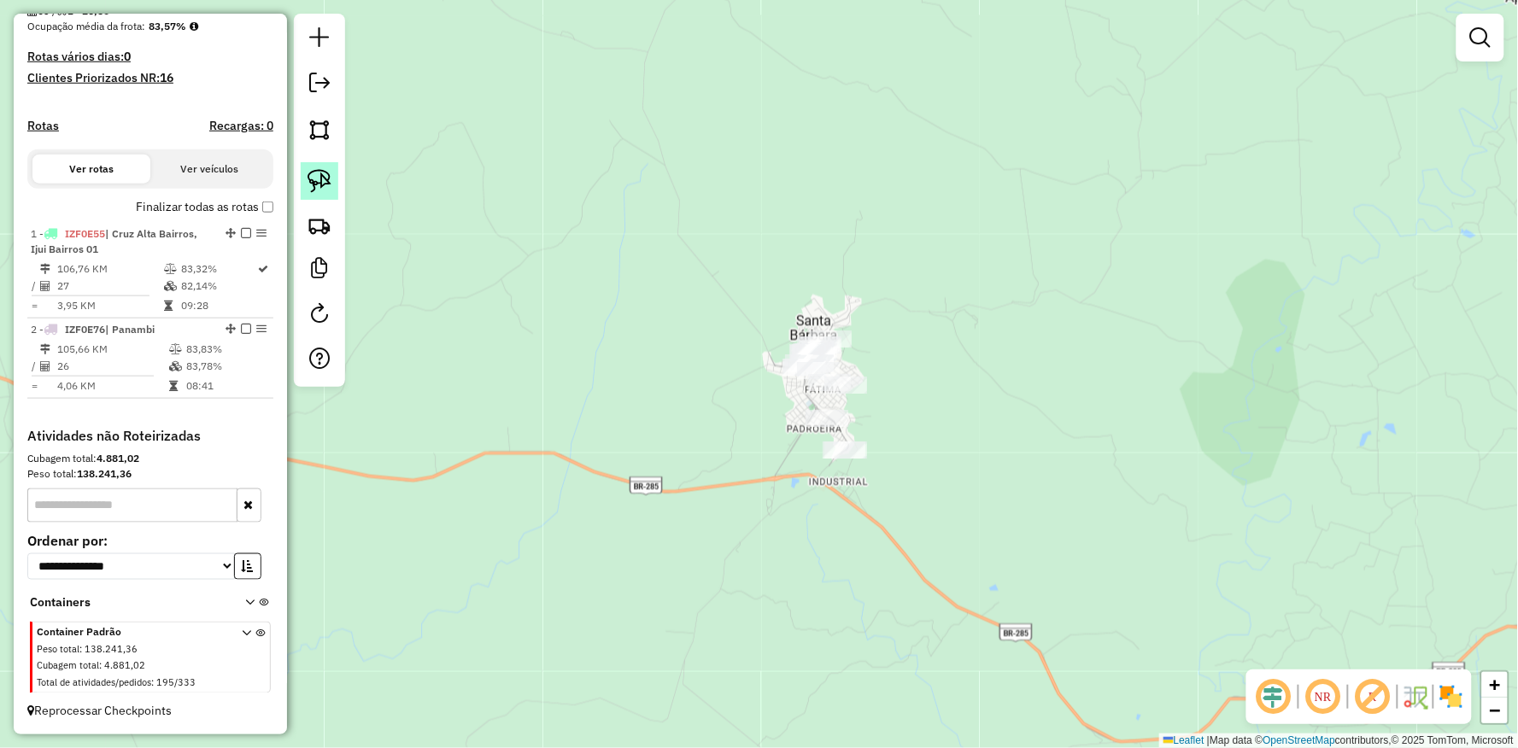
click at [325, 190] on img at bounding box center [319, 181] width 24 height 24
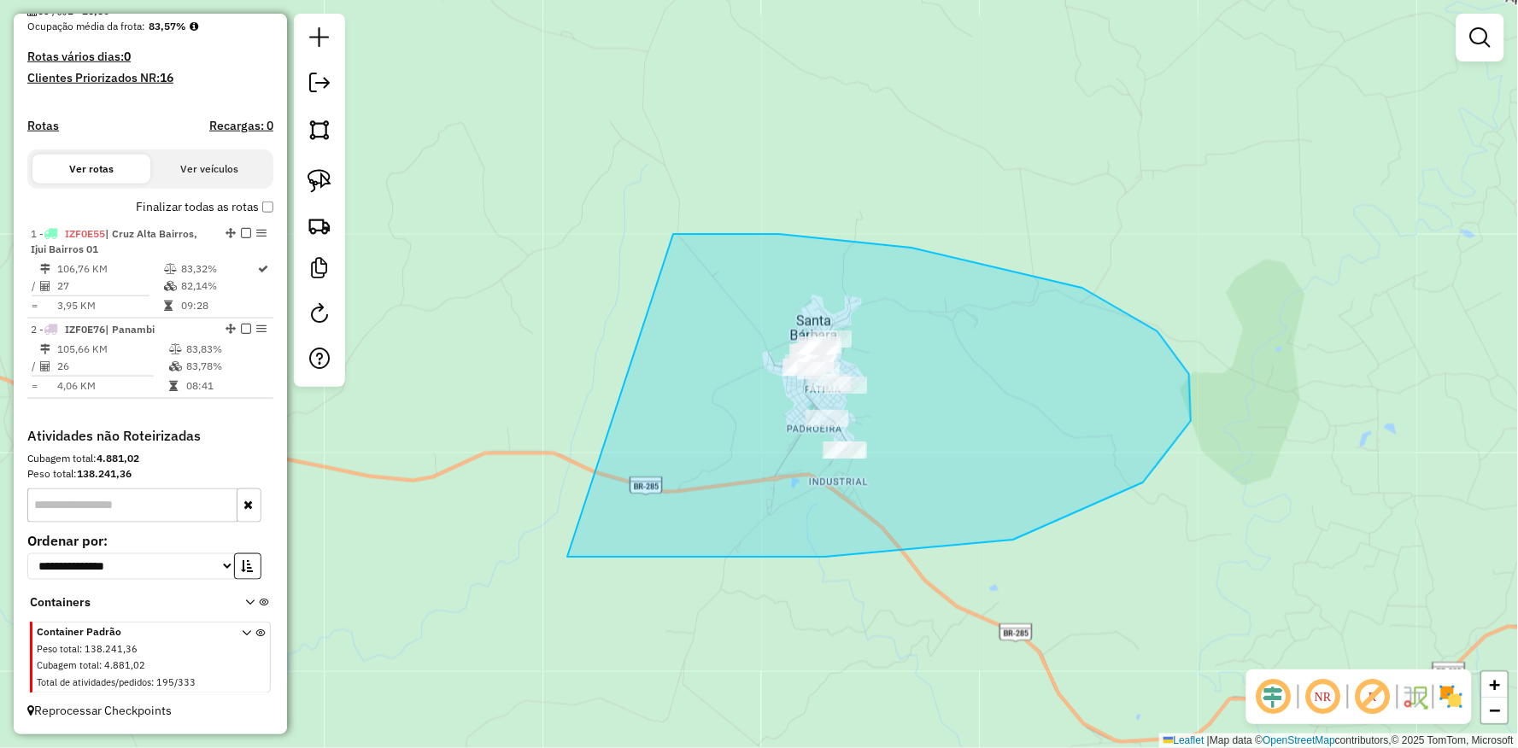
drag, startPoint x: 673, startPoint y: 234, endPoint x: 511, endPoint y: 538, distance: 344.7
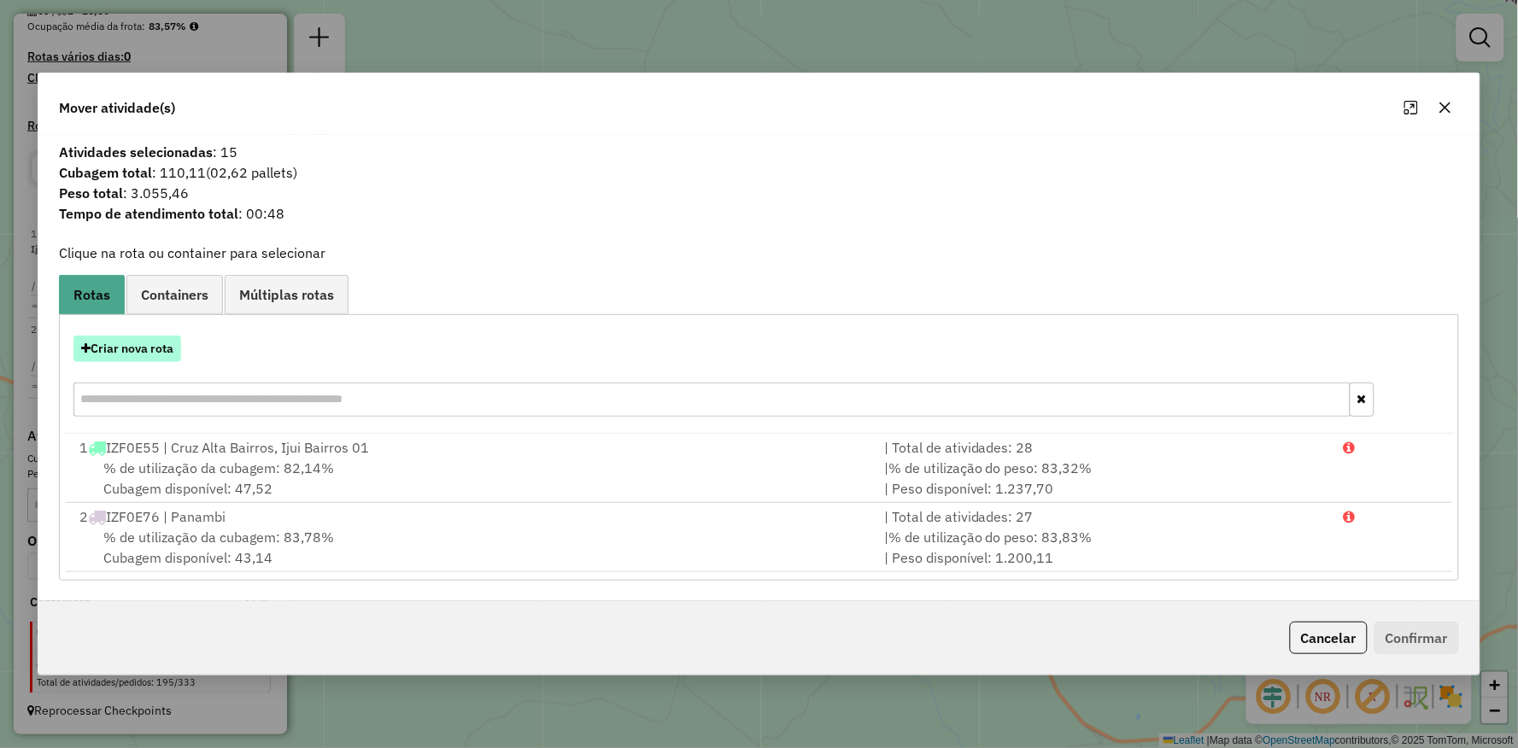
click at [132, 345] on button "Criar nova rota" at bounding box center [127, 349] width 108 height 26
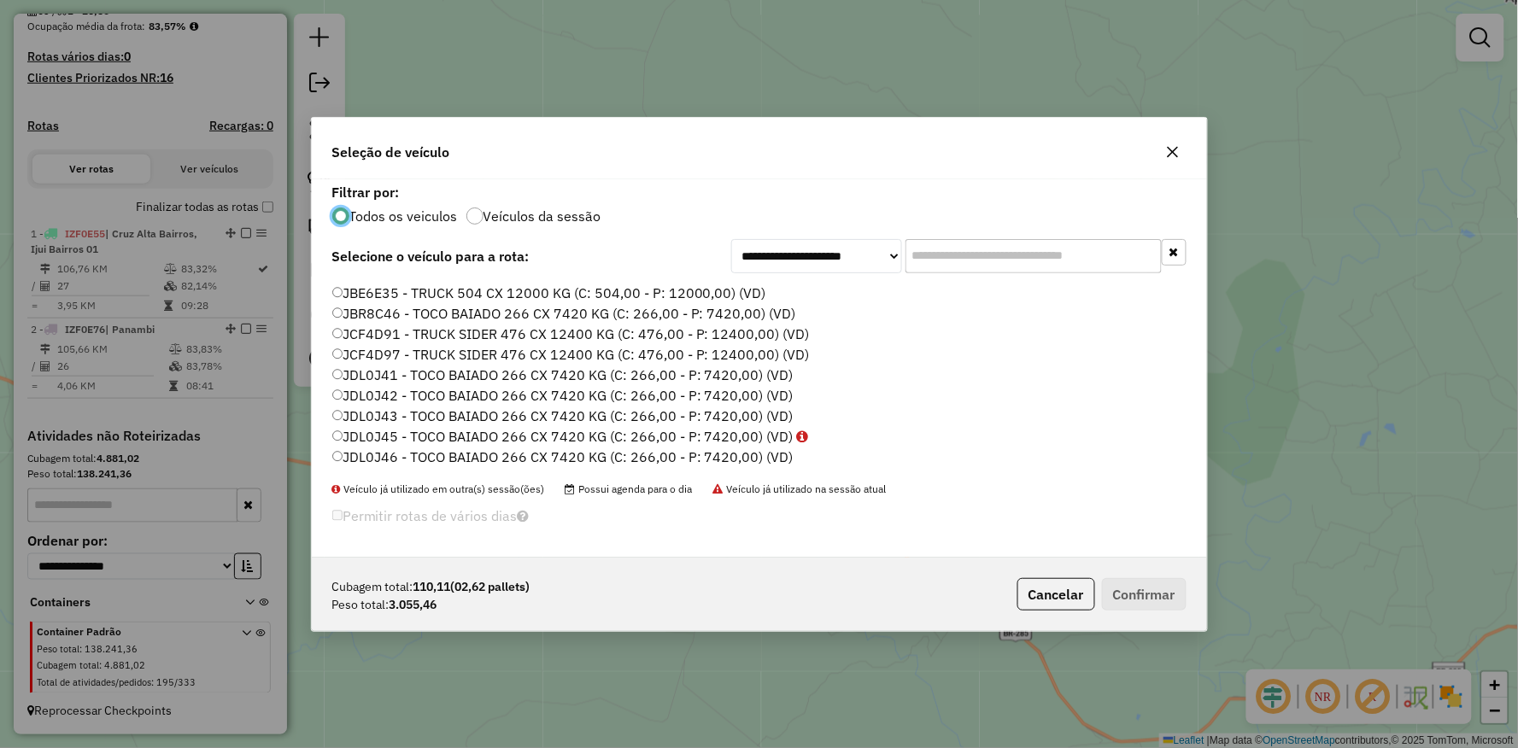
scroll to position [414, 0]
click at [350, 389] on label "JBE6E35 - TRUCK 504 CX 12000 KG (C: 504,00 - P: 12000,00) (VD)" at bounding box center [549, 388] width 434 height 20
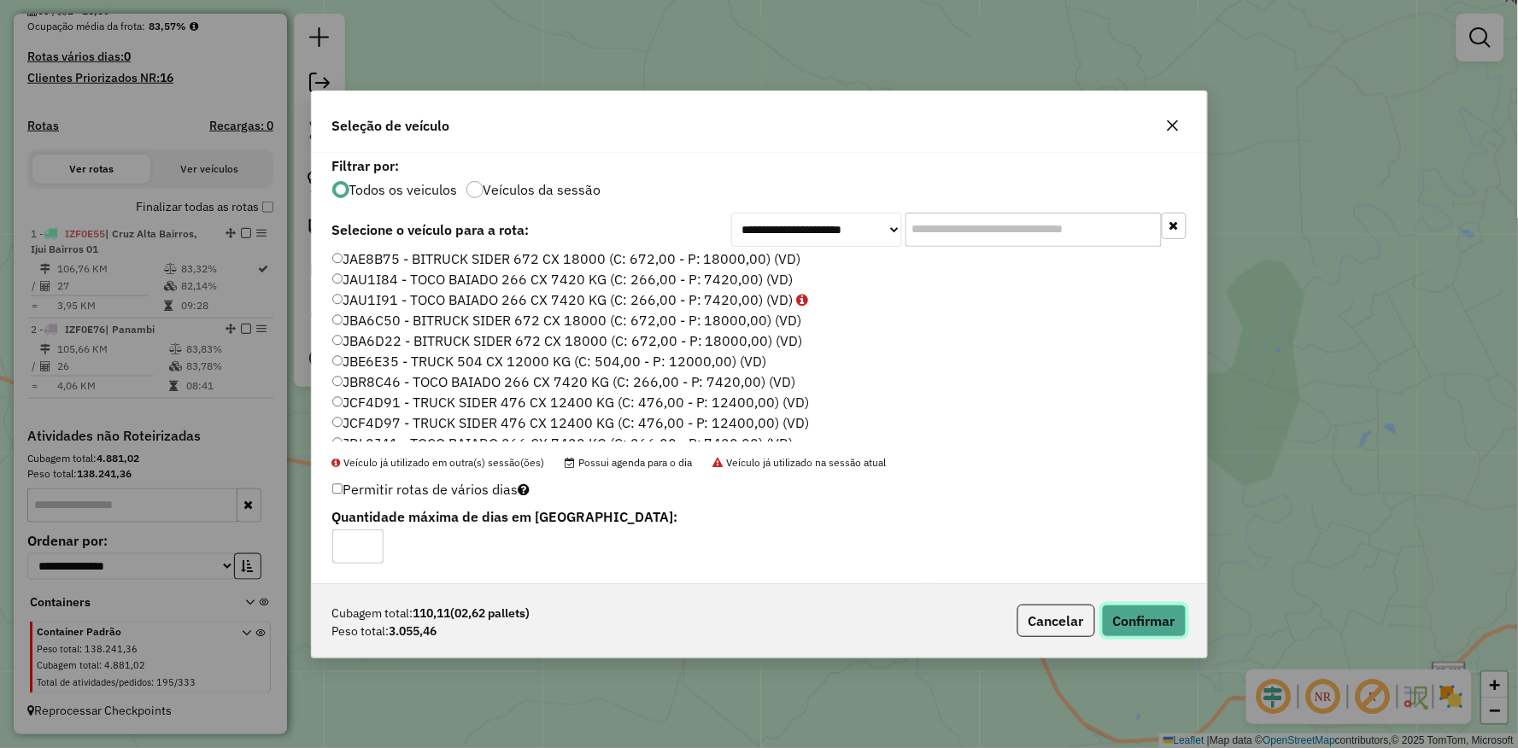
click at [1129, 613] on button "Confirmar" at bounding box center [1144, 621] width 85 height 32
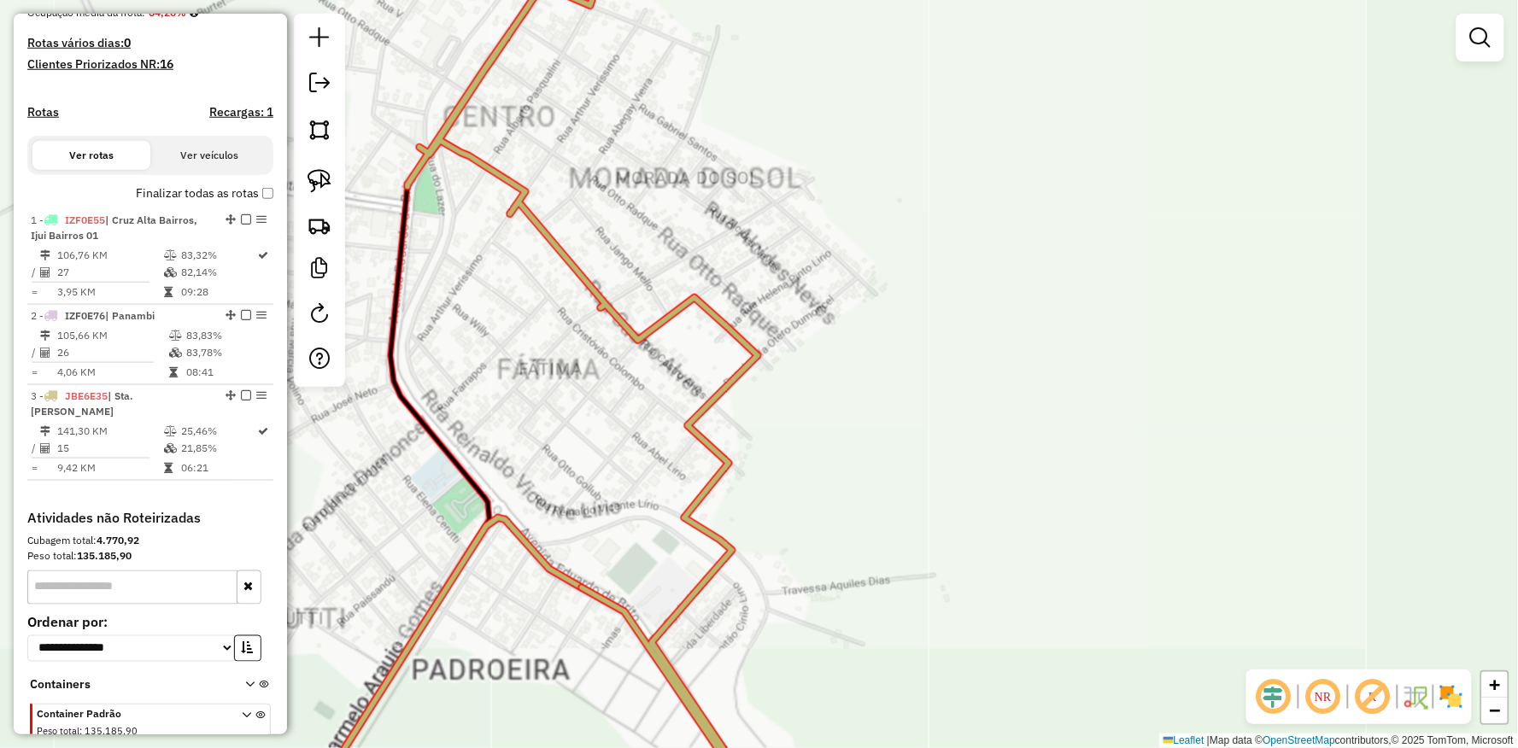
click at [475, 235] on div "Rota 3 - Placa JBE6E35 40314 - IRACY OLIVEIRA CARDO Janela de atendimento Grade…" at bounding box center [759, 374] width 1518 height 748
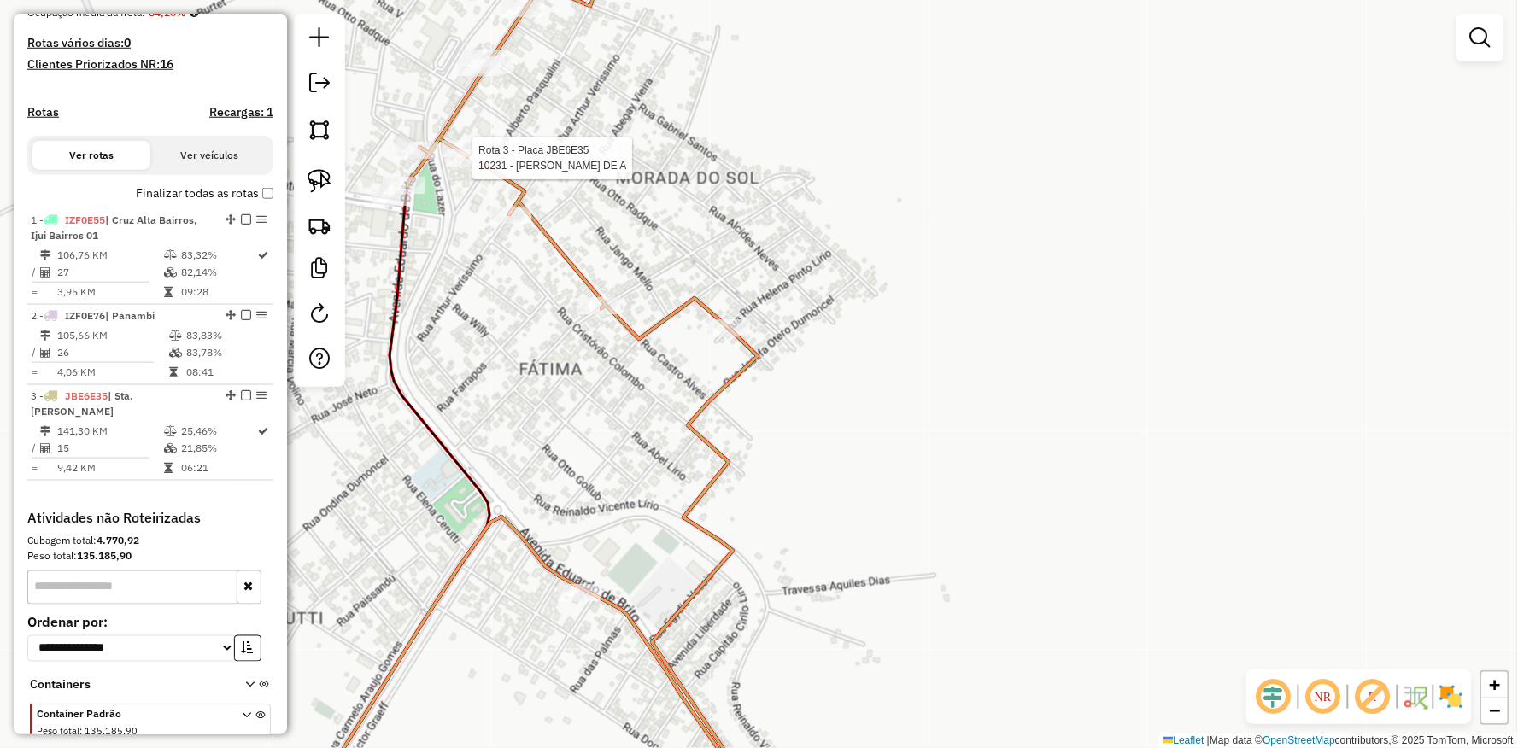
select select "**********"
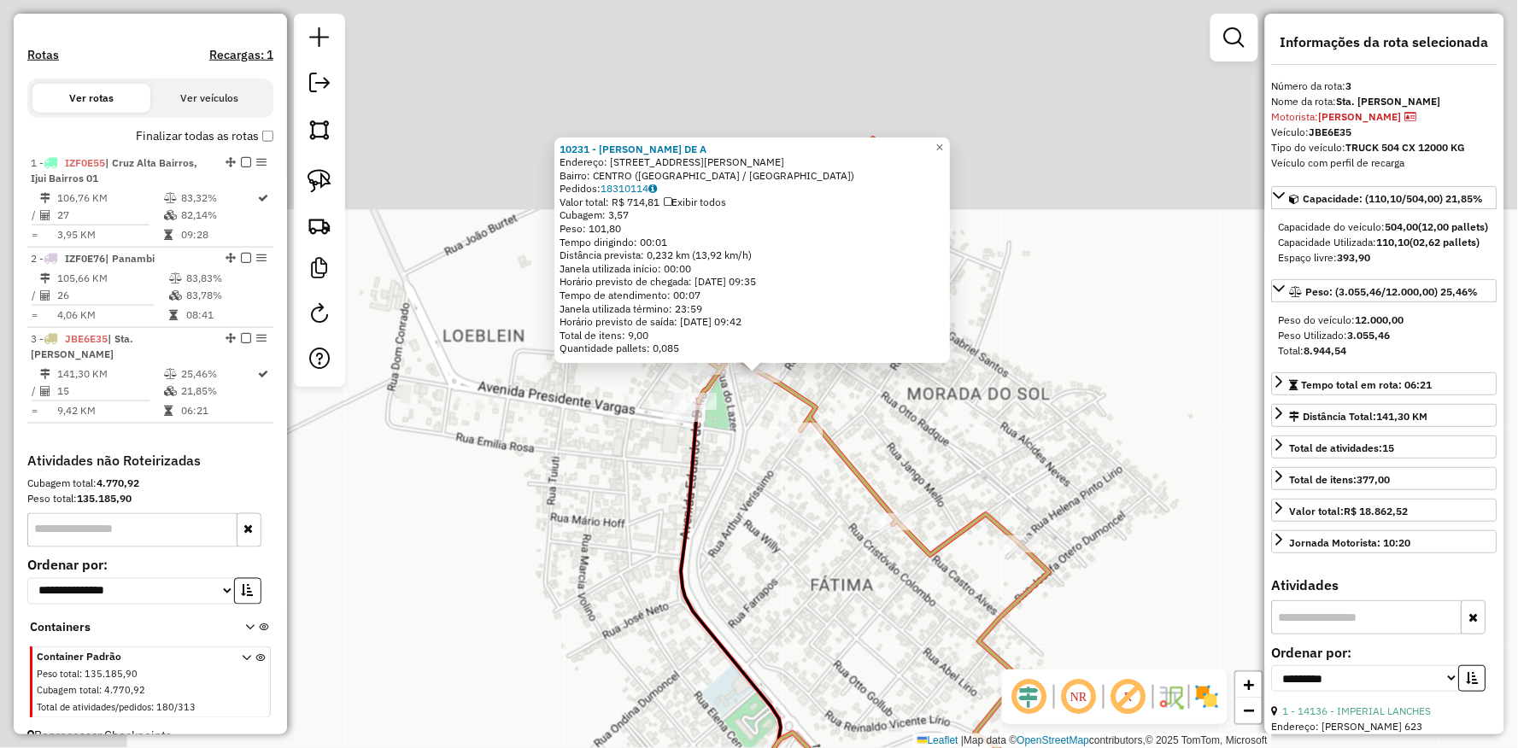
scroll to position [509, 0]
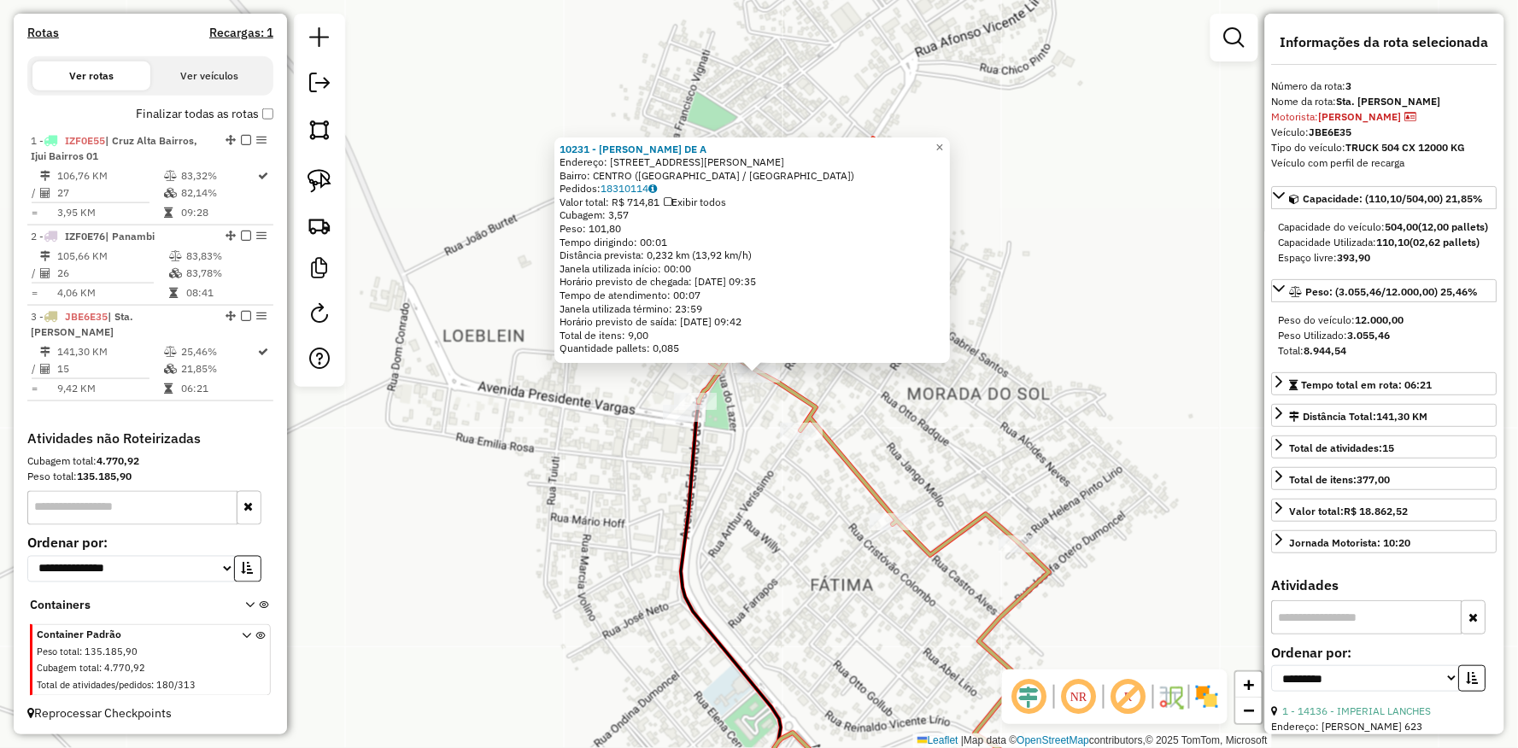
click at [700, 462] on icon at bounding box center [731, 612] width 100 height 421
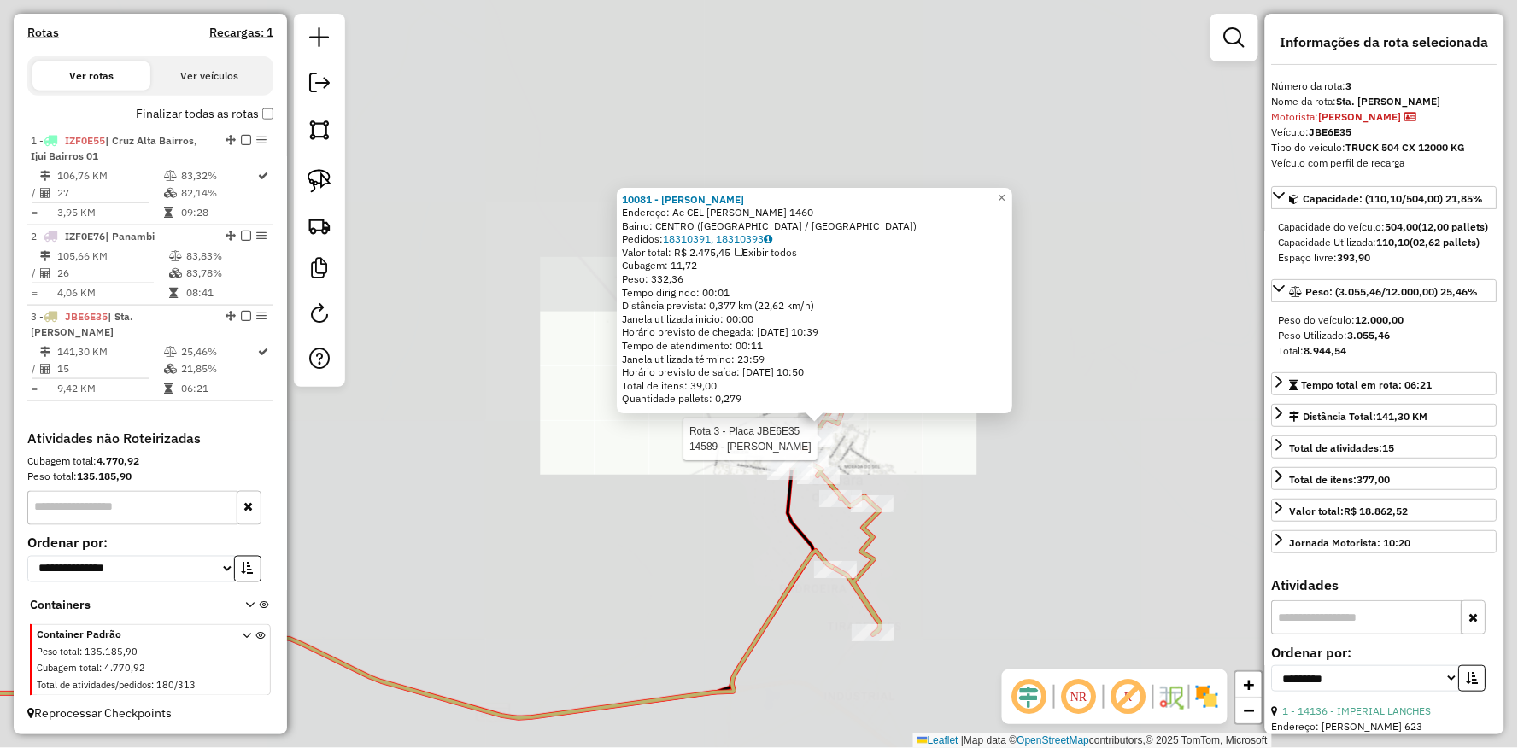
click at [791, 448] on div at bounding box center [810, 438] width 43 height 17
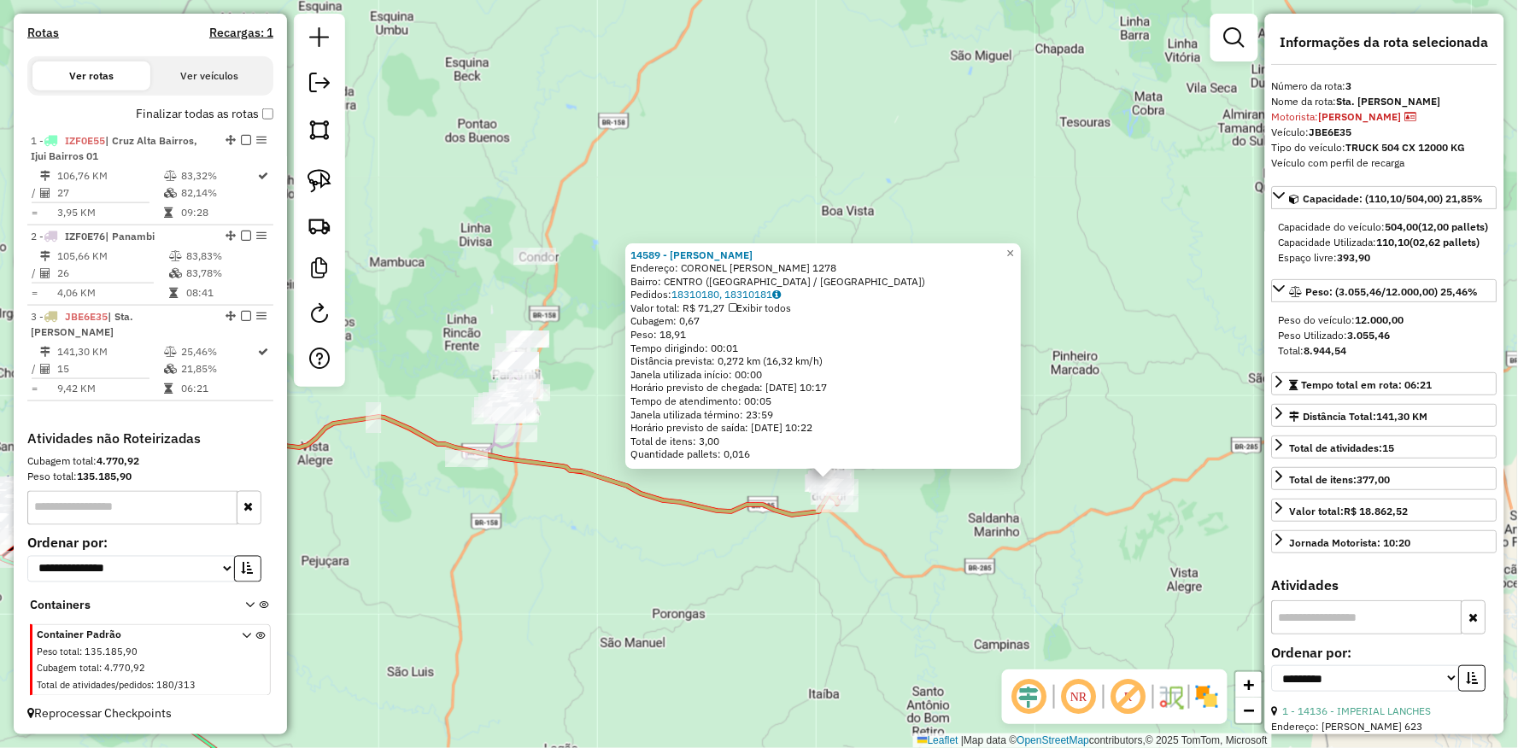
drag, startPoint x: 669, startPoint y: 569, endPoint x: 722, endPoint y: 566, distance: 53.0
click at [743, 593] on div "14589 - BAKO MOTOS Endereço: CORONEL VICTOR DUMONCE 1278 Bairro: CENTRO (SANTA …" at bounding box center [759, 374] width 1518 height 748
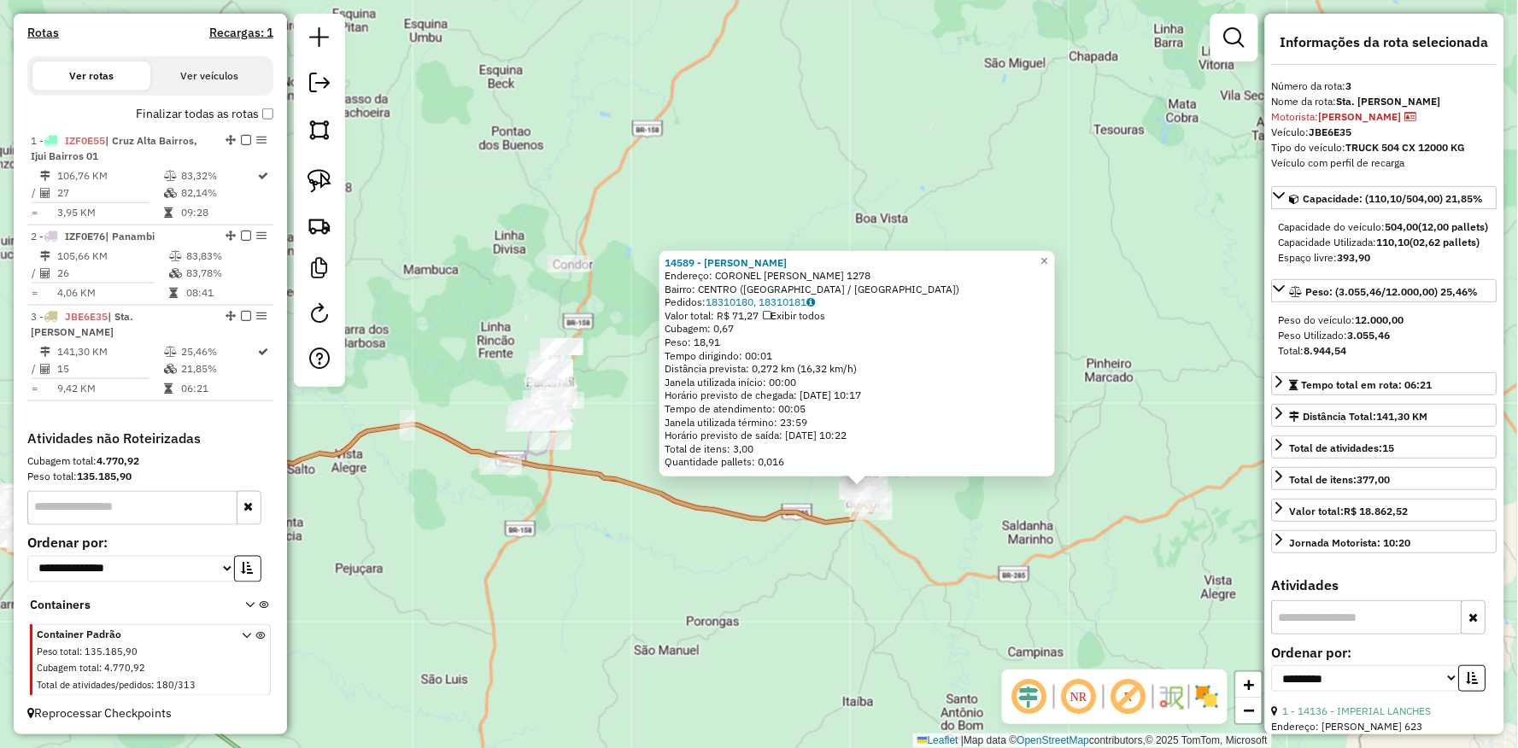
click at [706, 564] on div "14589 - BAKO MOTOS Endereço: CORONEL VICTOR DUMONCE 1278 Bairro: CENTRO (SANTA …" at bounding box center [759, 374] width 1518 height 748
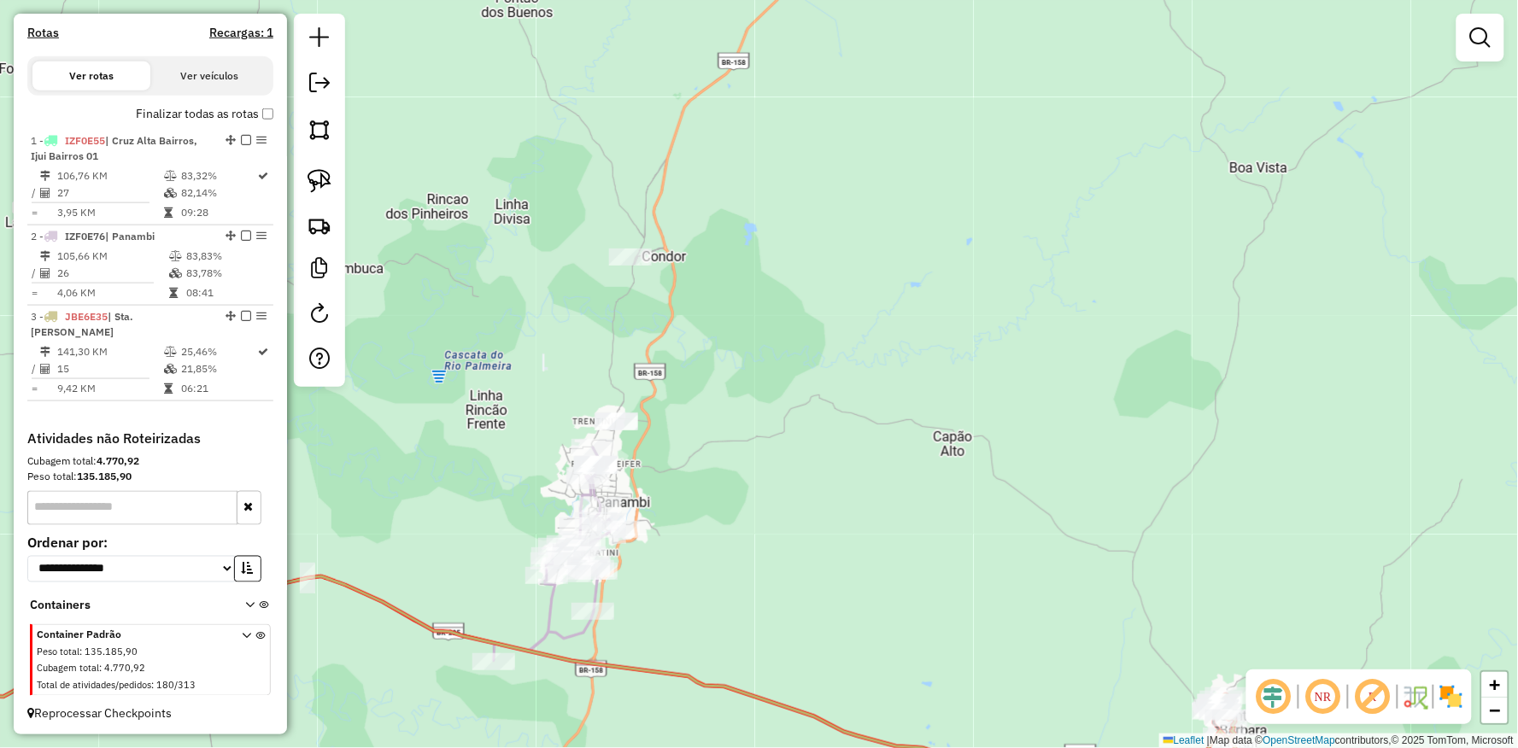
drag, startPoint x: 565, startPoint y: 316, endPoint x: 629, endPoint y: 393, distance: 99.5
click at [565, 314] on div "Janela de atendimento Grade de atendimento Capacidade Transportadoras Veículos …" at bounding box center [759, 374] width 1518 height 748
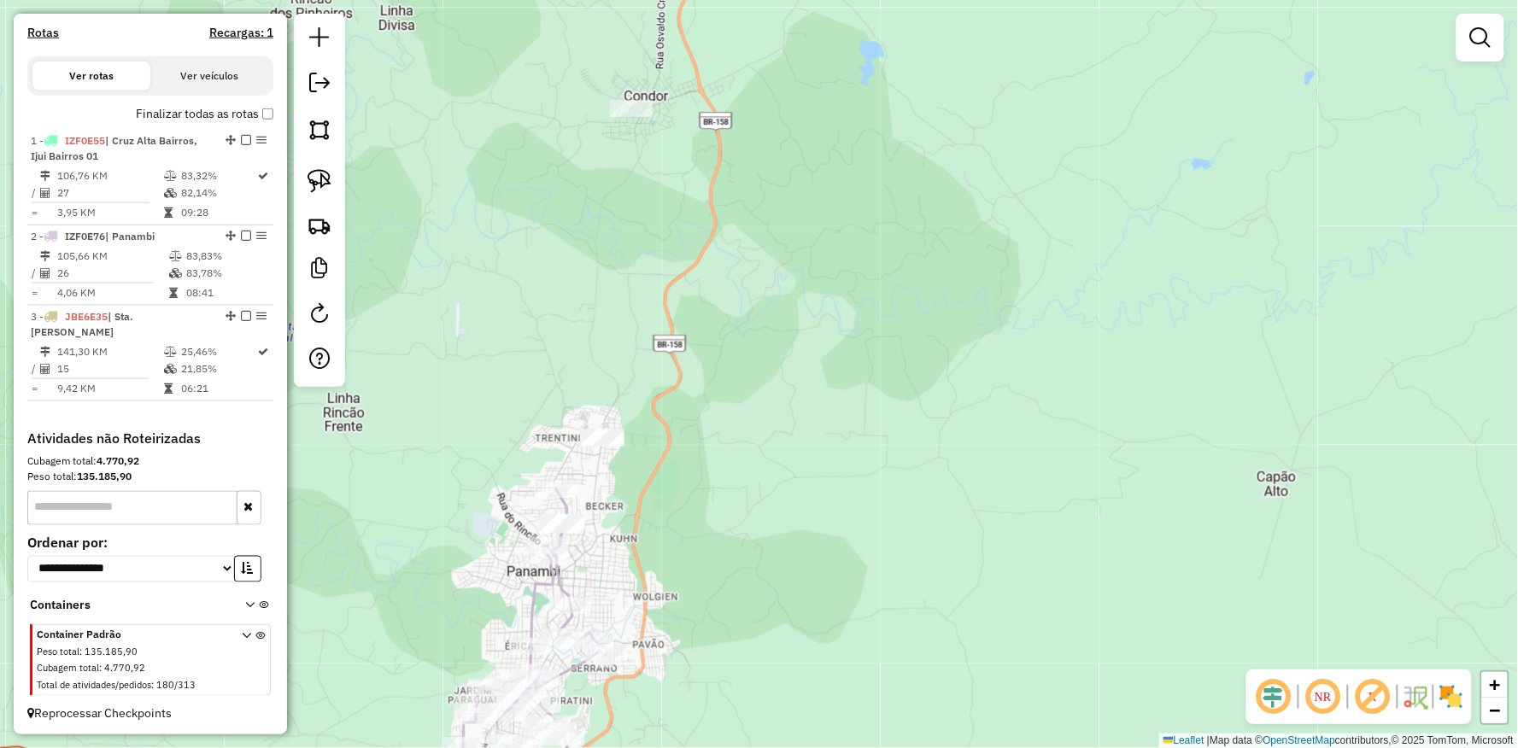
click at [663, 363] on div "Janela de atendimento Grade de atendimento Capacidade Transportadoras Veículos …" at bounding box center [759, 374] width 1518 height 748
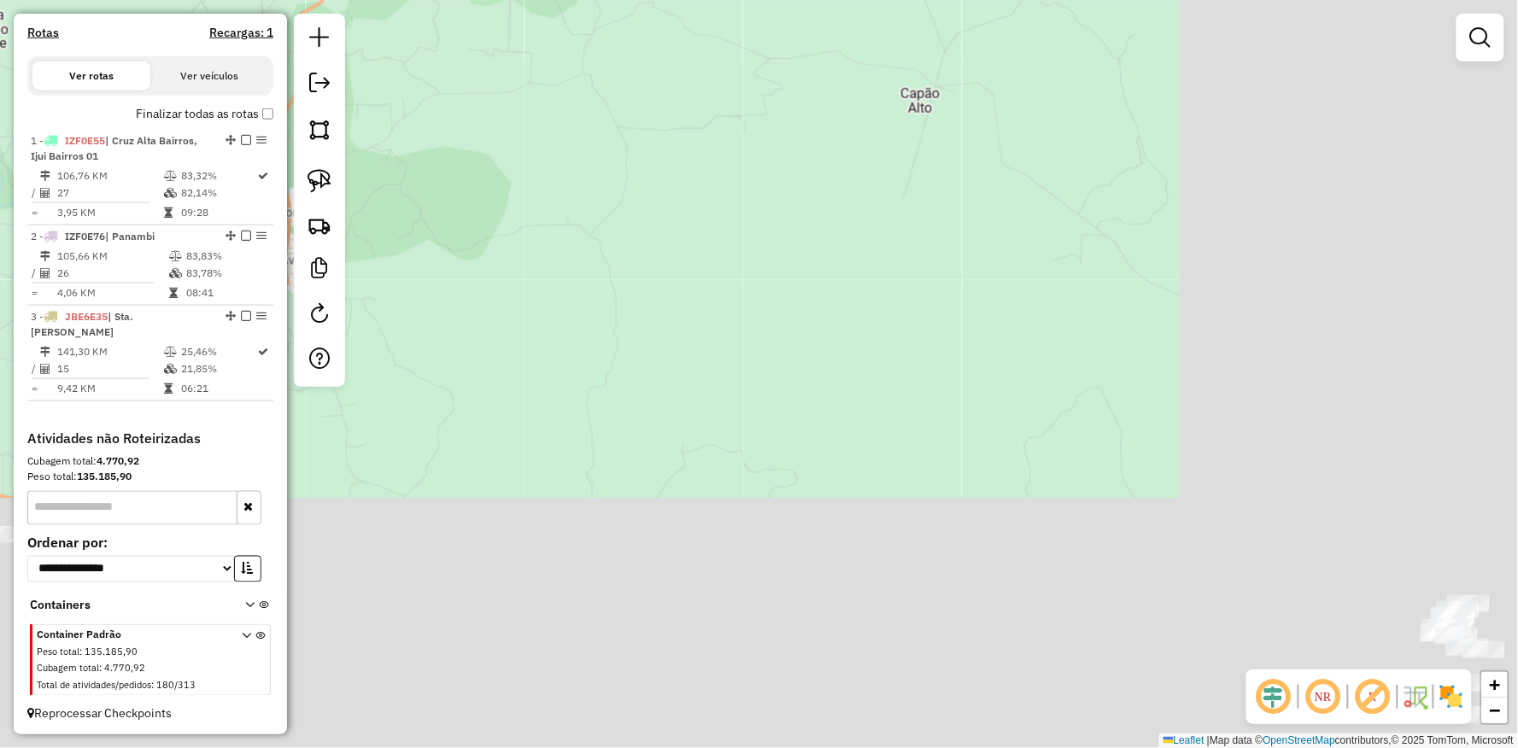
drag, startPoint x: 1093, startPoint y: 507, endPoint x: 696, endPoint y: 203, distance: 500.2
click at [591, 129] on div "Janela de atendimento Grade de atendimento Capacidade Transportadoras Veículos …" at bounding box center [759, 374] width 1518 height 748
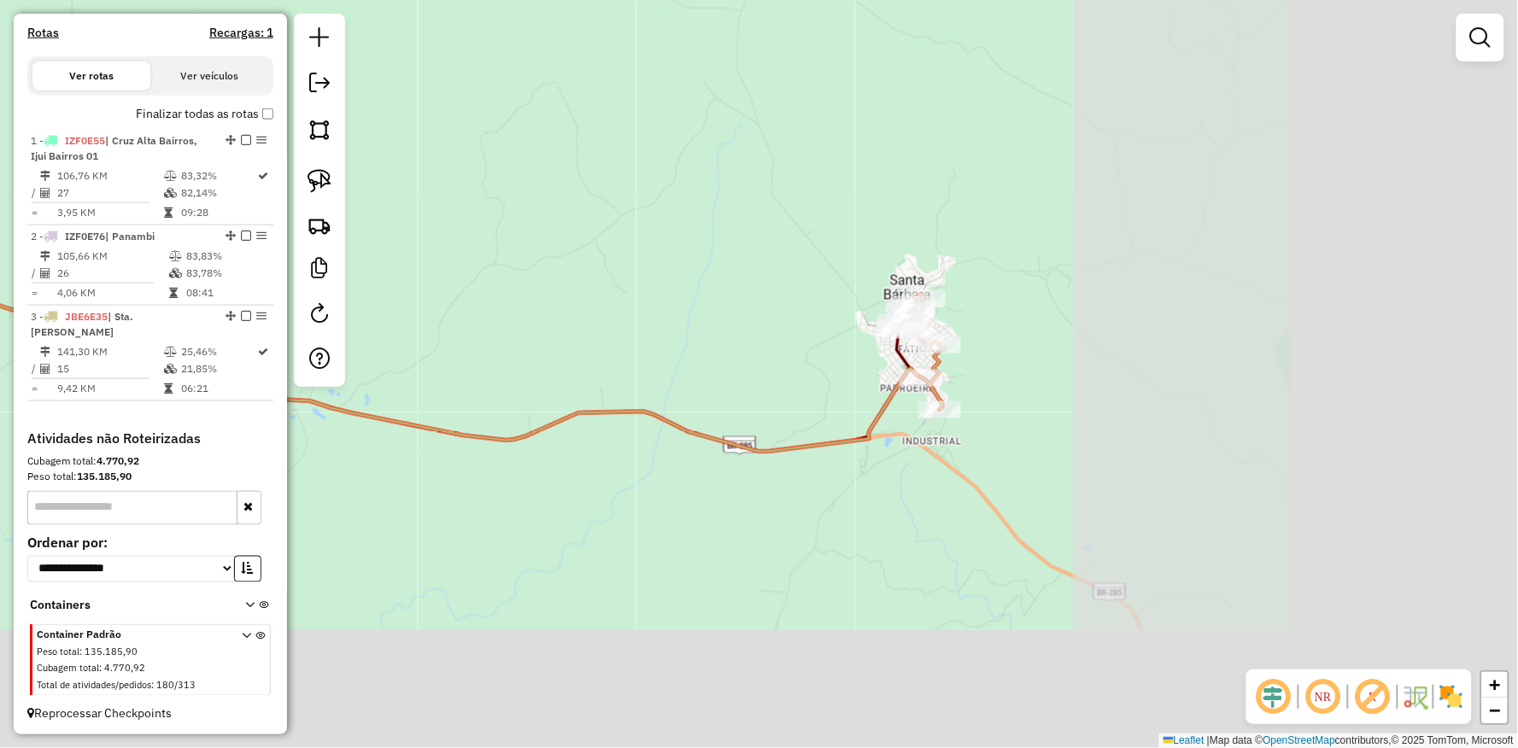
drag, startPoint x: 757, startPoint y: 225, endPoint x: 756, endPoint y: 237, distance: 11.1
click at [722, 211] on div "Janela de atendimento Grade de atendimento Capacidade Transportadoras Veículos …" at bounding box center [759, 374] width 1518 height 748
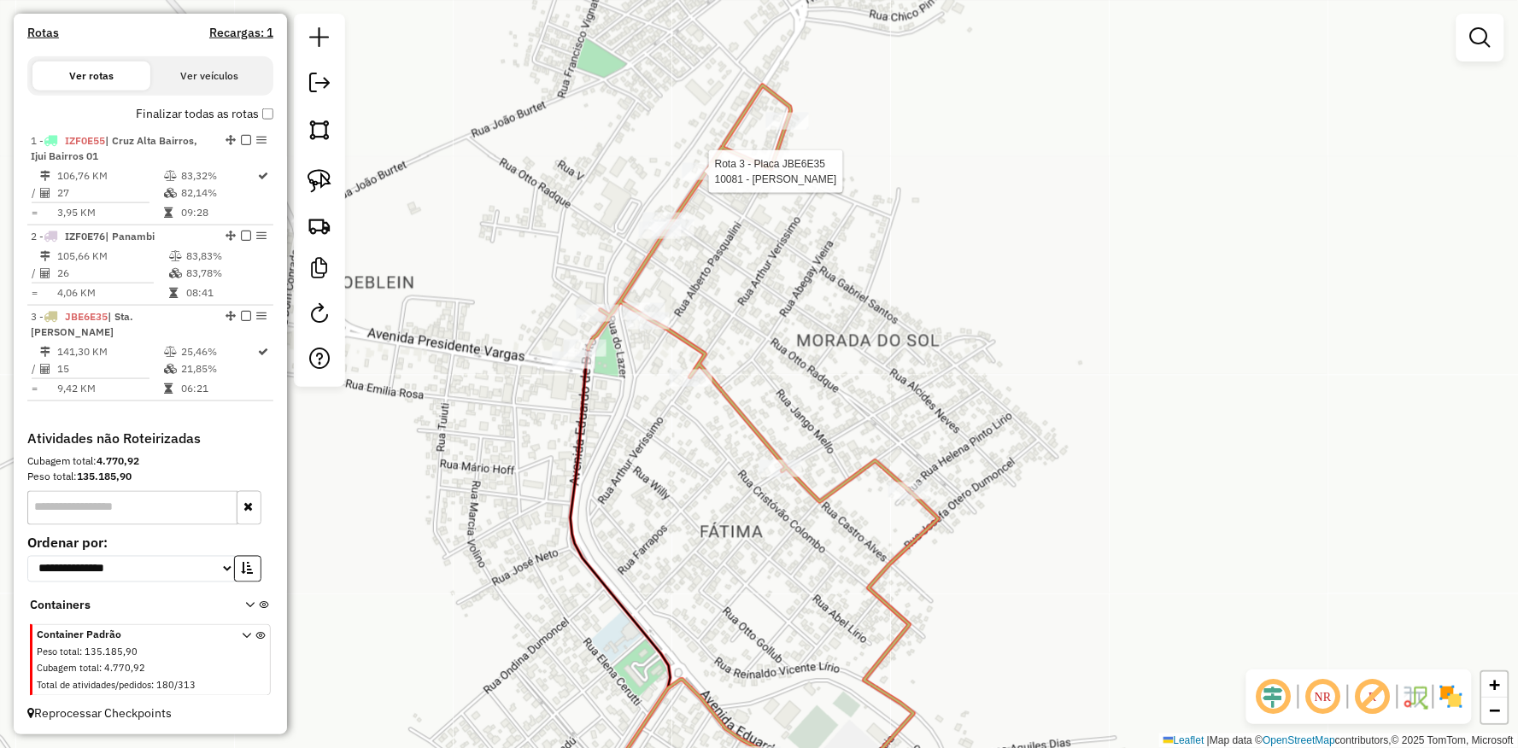
select select "**********"
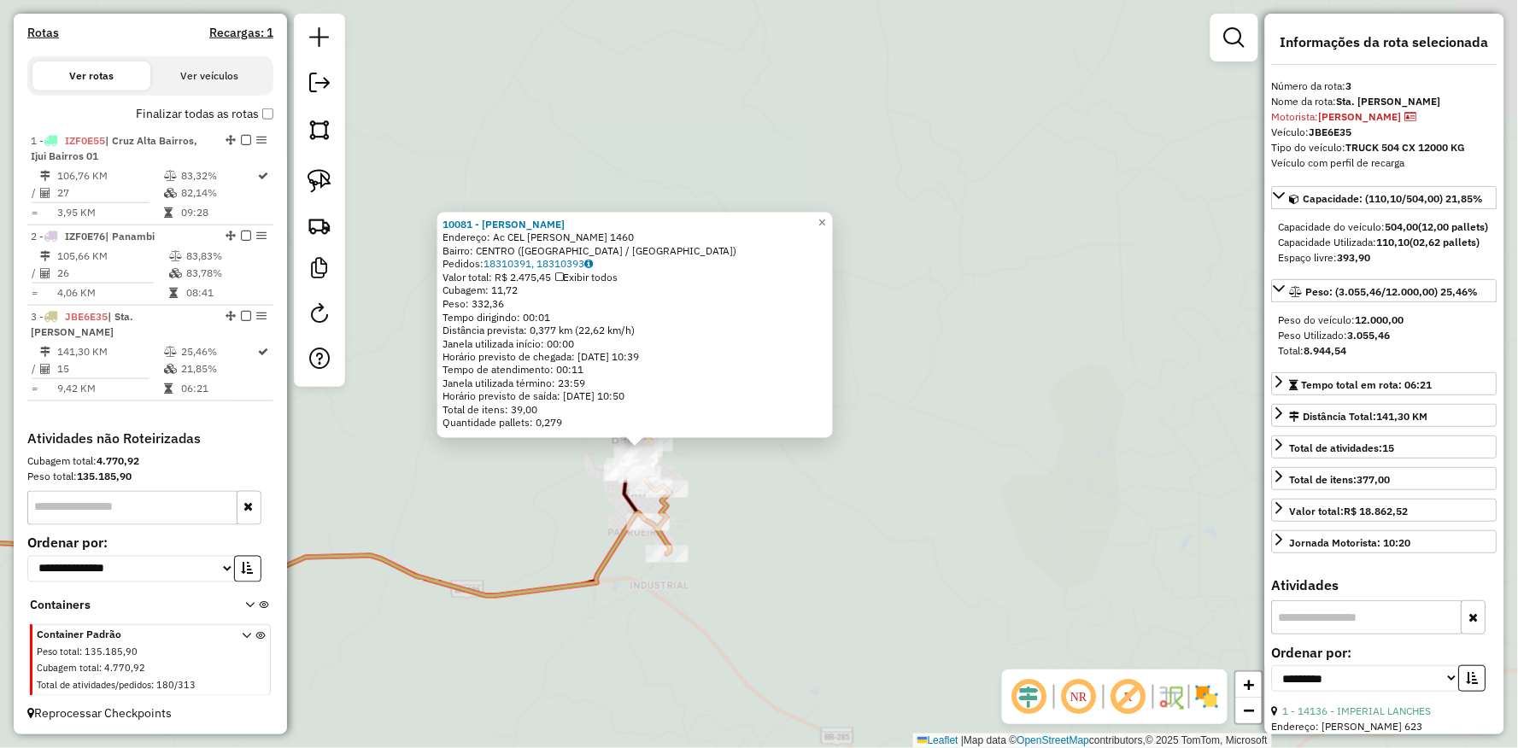
click at [699, 564] on div "10081 - GILBERTO TADEU ALVES Endereço: Ac CEL VICTOR DUMONCEL 1460 Bairro: CENT…" at bounding box center [759, 374] width 1518 height 748
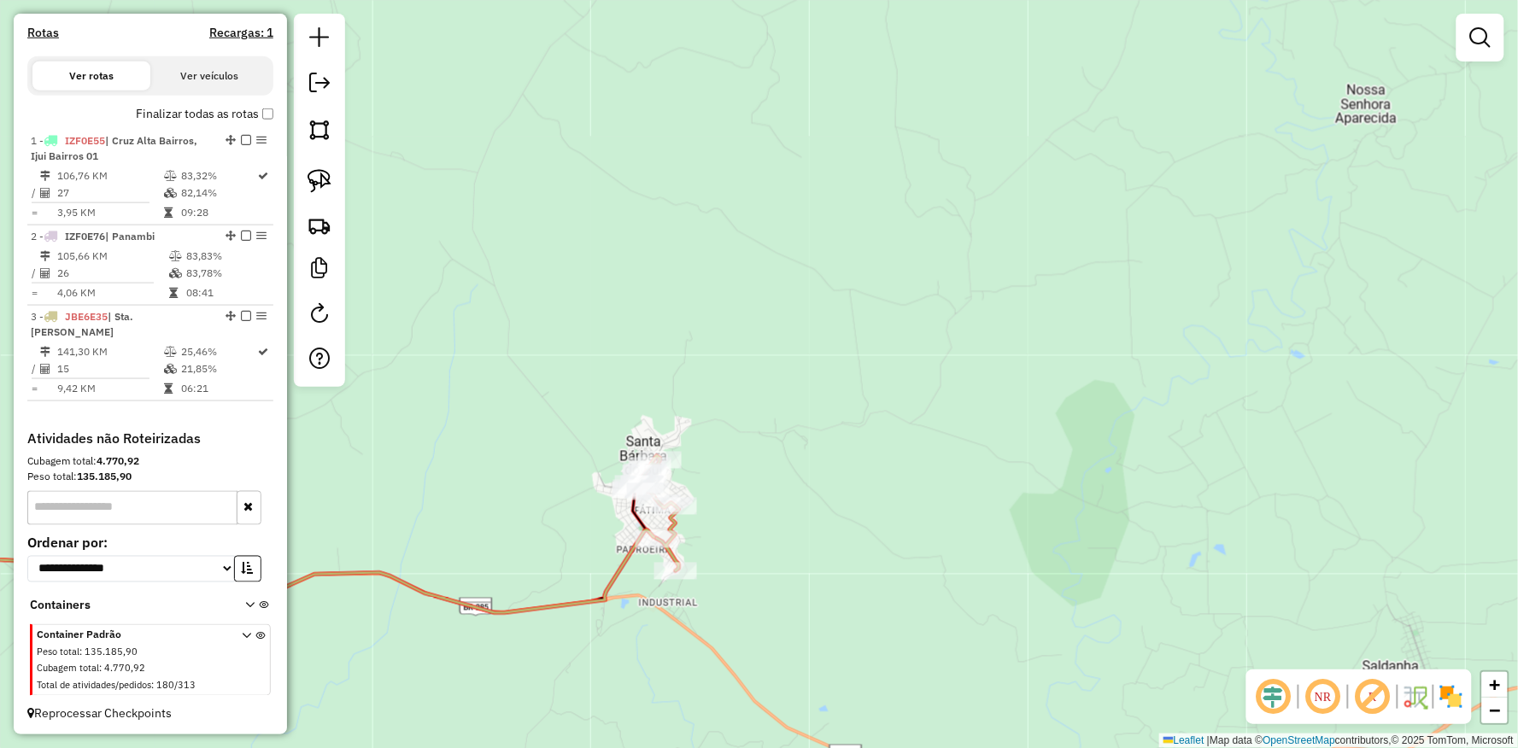
drag, startPoint x: 632, startPoint y: 622, endPoint x: 753, endPoint y: 669, distance: 130.1
click at [745, 687] on div "Janela de atendimento Grade de atendimento Capacidade Transportadoras Veículos …" at bounding box center [759, 374] width 1518 height 748
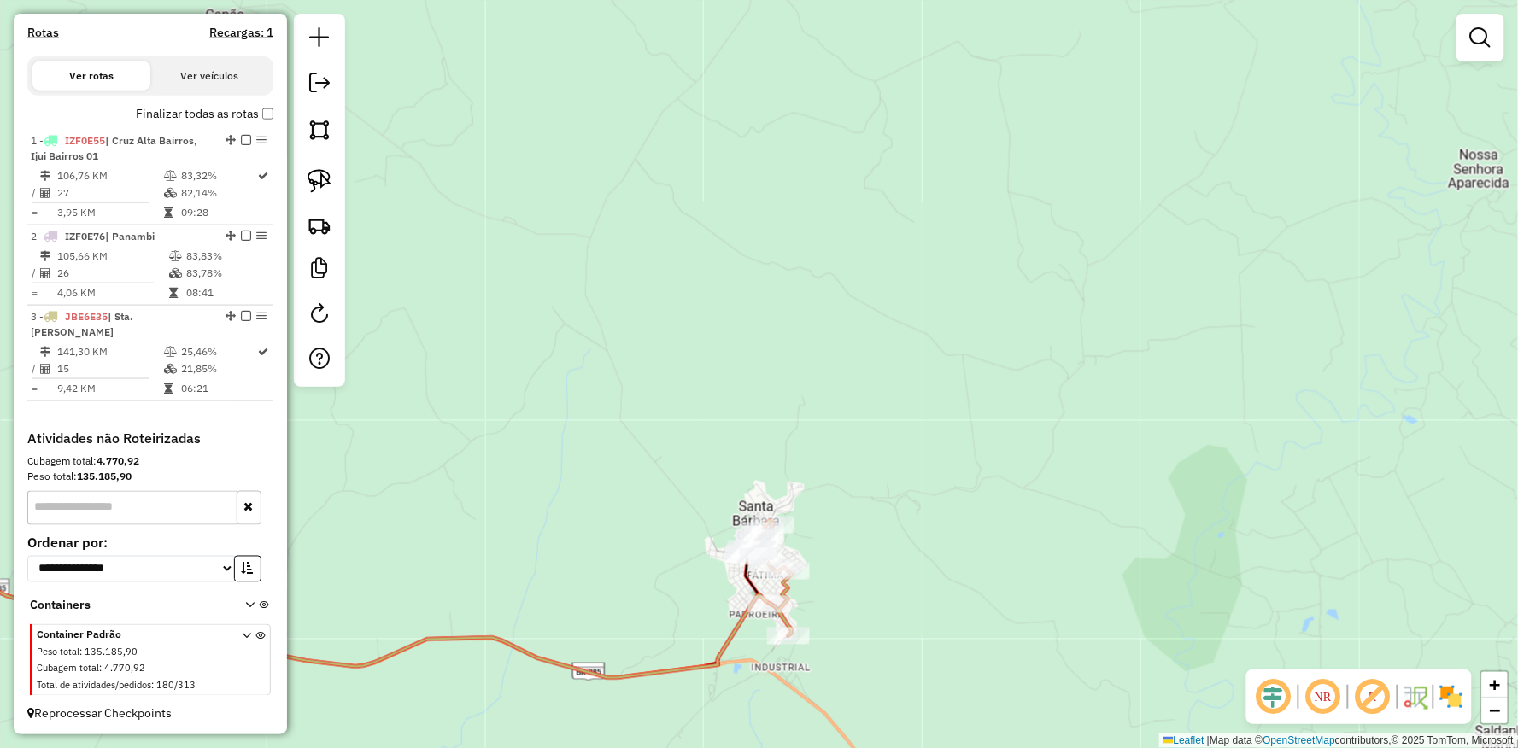
drag, startPoint x: 582, startPoint y: 446, endPoint x: 1160, endPoint y: 541, distance: 585.2
click at [1162, 541] on div "Janela de atendimento Grade de atendimento Capacidade Transportadoras Veículos …" at bounding box center [759, 374] width 1518 height 748
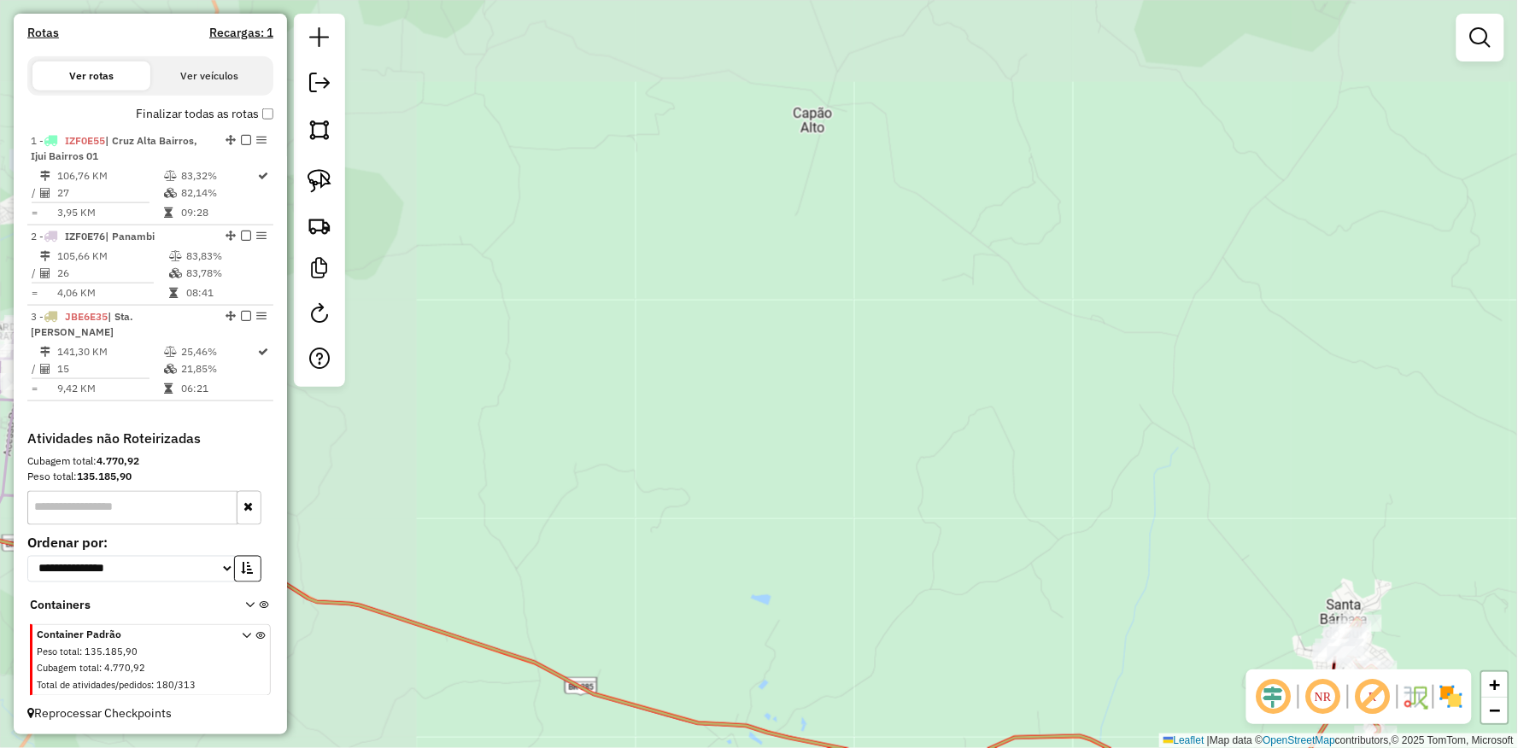
drag, startPoint x: 705, startPoint y: 402, endPoint x: 662, endPoint y: 565, distance: 167.8
click at [925, 747] on html "Aguarde... Pop-up bloqueado! Seu navegador bloqueou automáticamente a abertura …" at bounding box center [759, 374] width 1518 height 748
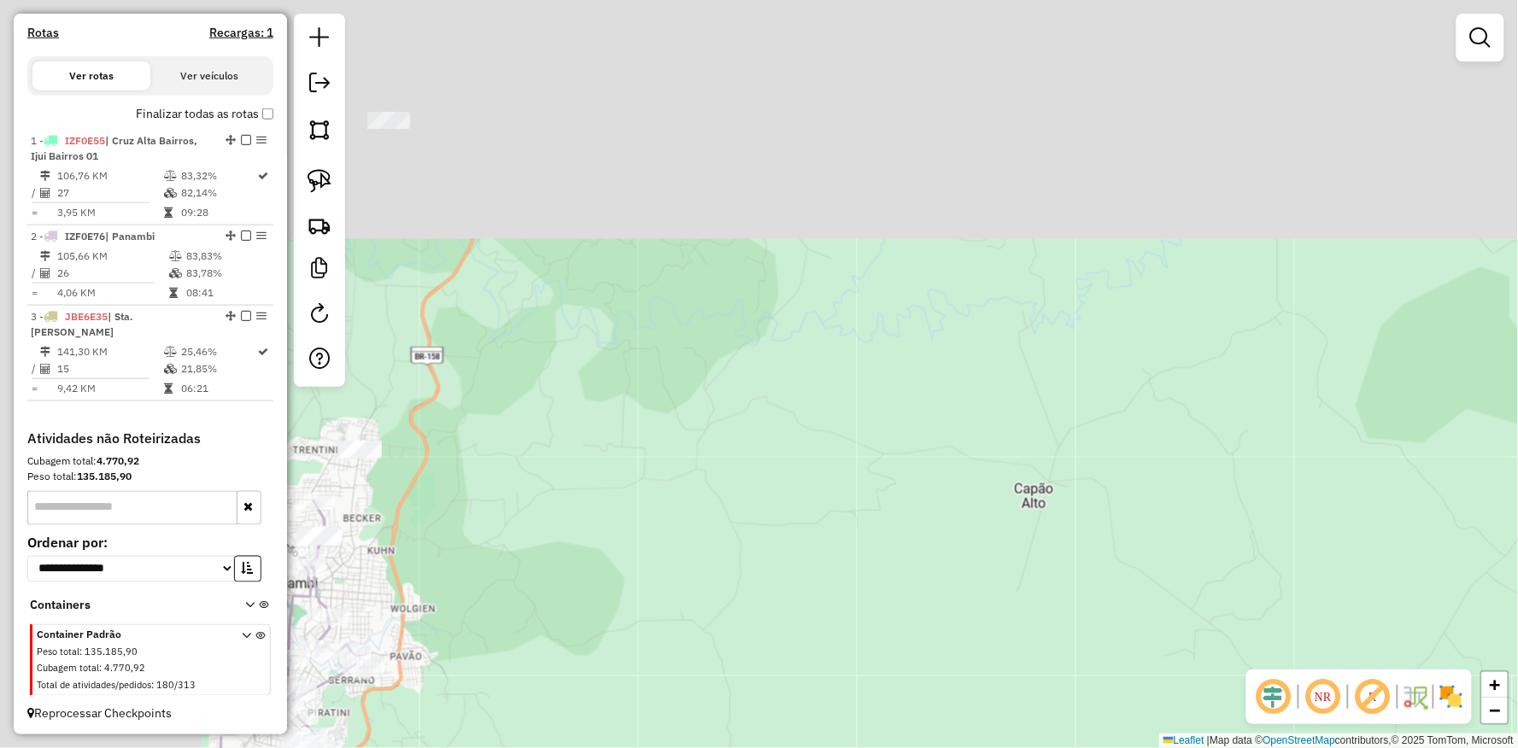
drag, startPoint x: 439, startPoint y: 495, endPoint x: 1000, endPoint y: 641, distance: 579.6
click at [986, 639] on div "Janela de atendimento Grade de atendimento Capacidade Transportadoras Veículos …" at bounding box center [759, 374] width 1518 height 748
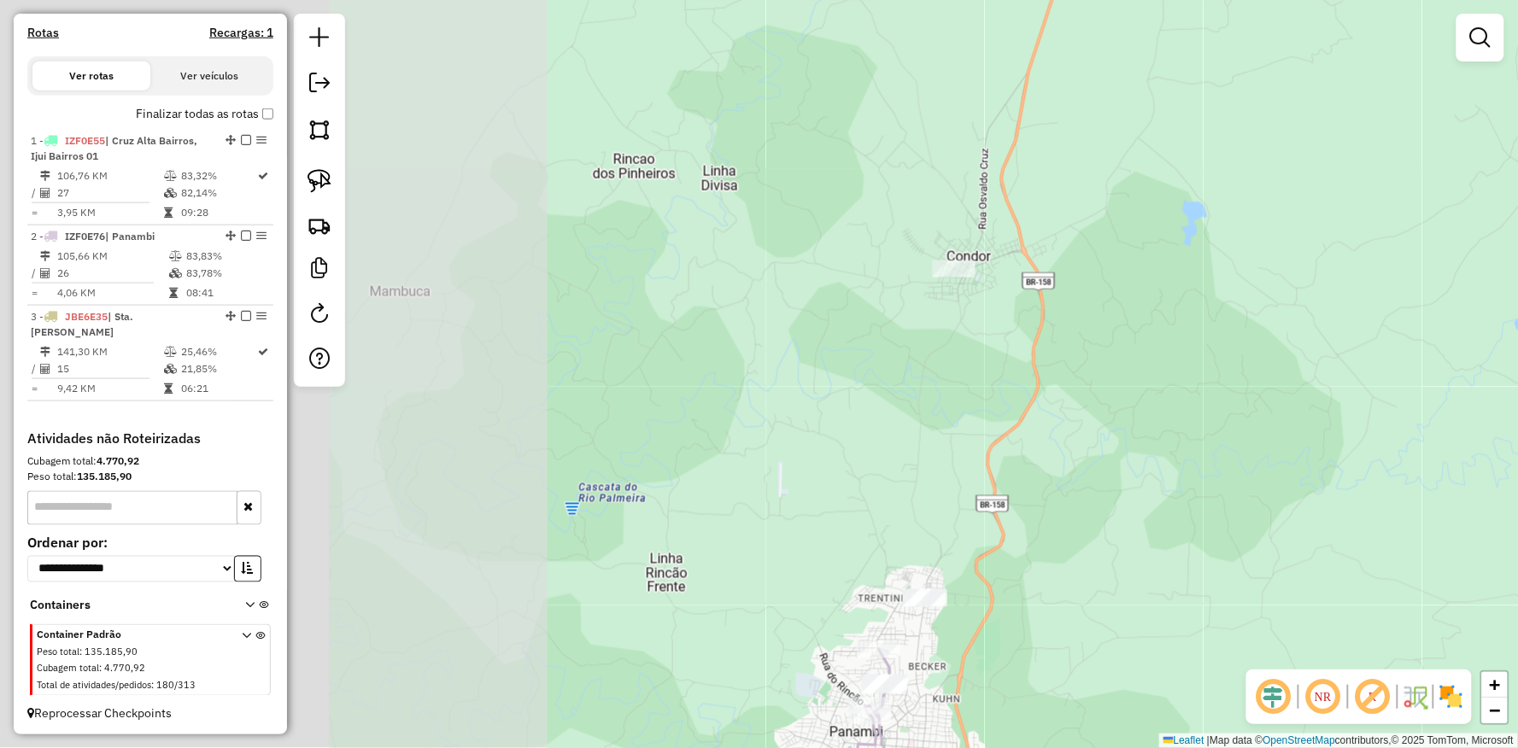
click at [982, 611] on div "Janela de atendimento Grade de atendimento Capacidade Transportadoras Veículos …" at bounding box center [759, 374] width 1518 height 748
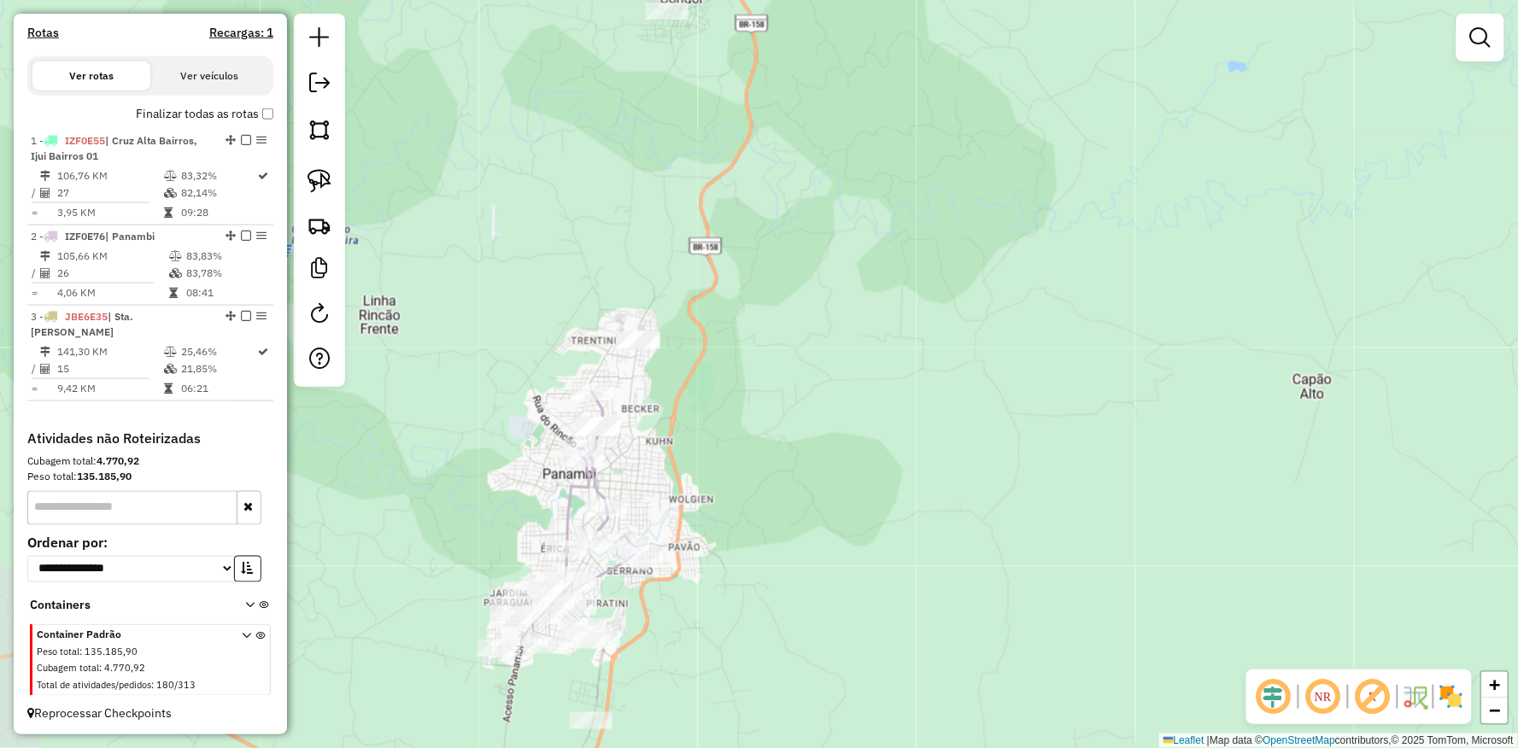
drag, startPoint x: 801, startPoint y: 428, endPoint x: 574, endPoint y: 262, distance: 281.2
click at [574, 262] on div "Janela de atendimento Grade de atendimento Capacidade Transportadoras Veículos …" at bounding box center [759, 374] width 1518 height 748
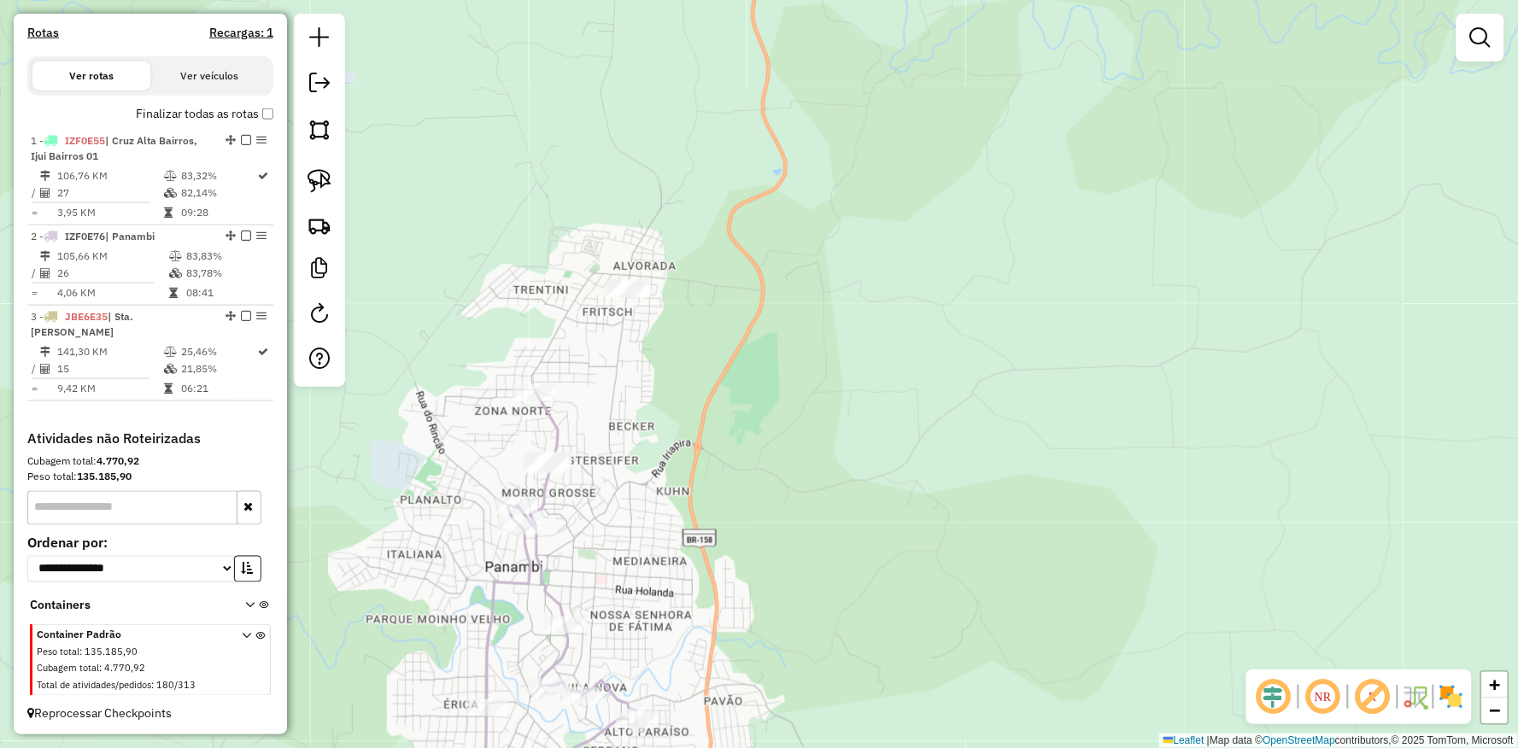
drag, startPoint x: 632, startPoint y: 468, endPoint x: 671, endPoint y: 490, distance: 45.1
click at [675, 491] on div "Janela de atendimento Grade de atendimento Capacidade Transportadoras Veículos …" at bounding box center [759, 374] width 1518 height 748
click at [325, 179] on img at bounding box center [319, 181] width 24 height 24
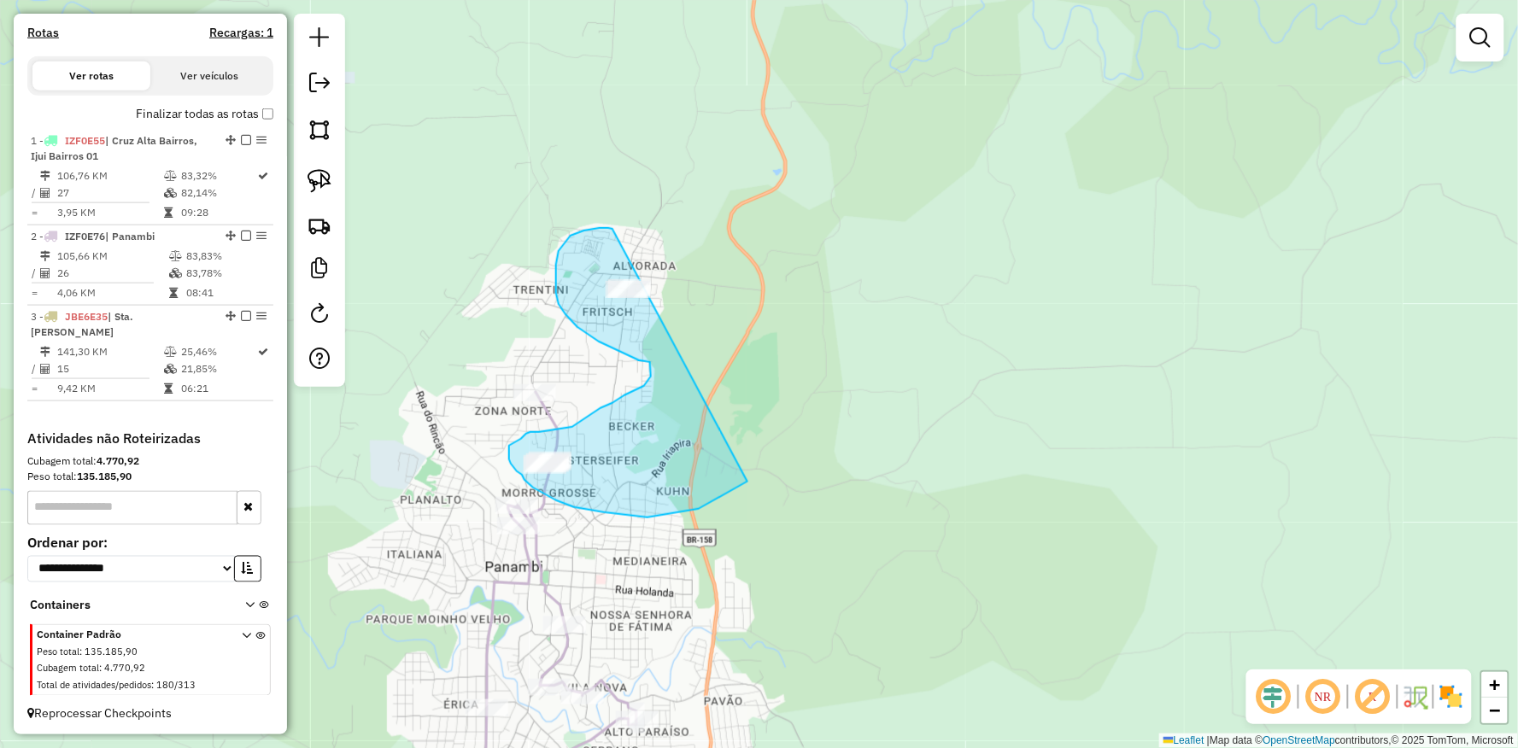
drag, startPoint x: 613, startPoint y: 231, endPoint x: 773, endPoint y: 270, distance: 164.5
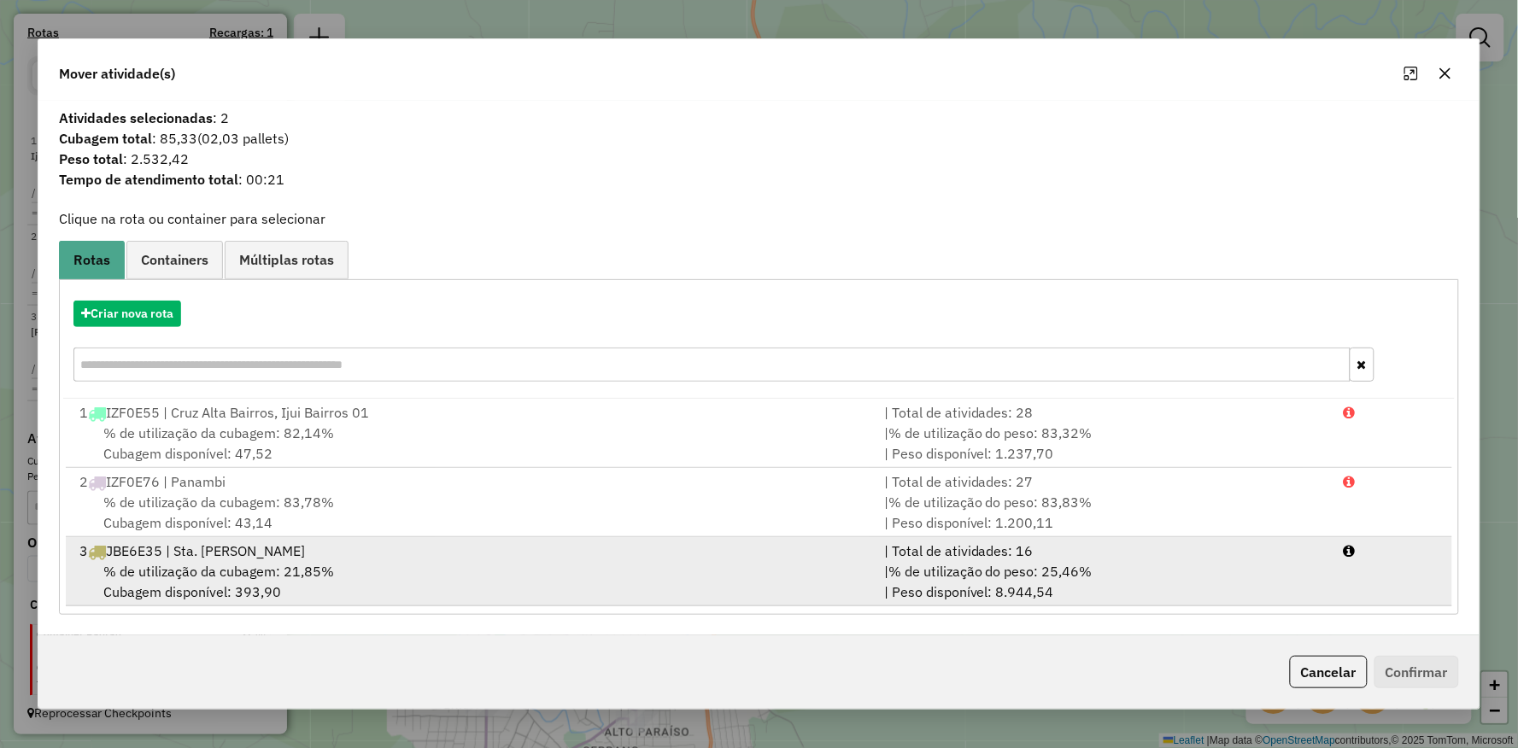
drag, startPoint x: 284, startPoint y: 572, endPoint x: 304, endPoint y: 575, distance: 20.7
click at [284, 572] on span "% de utilização da cubagem: 21,85%" at bounding box center [218, 571] width 231 height 17
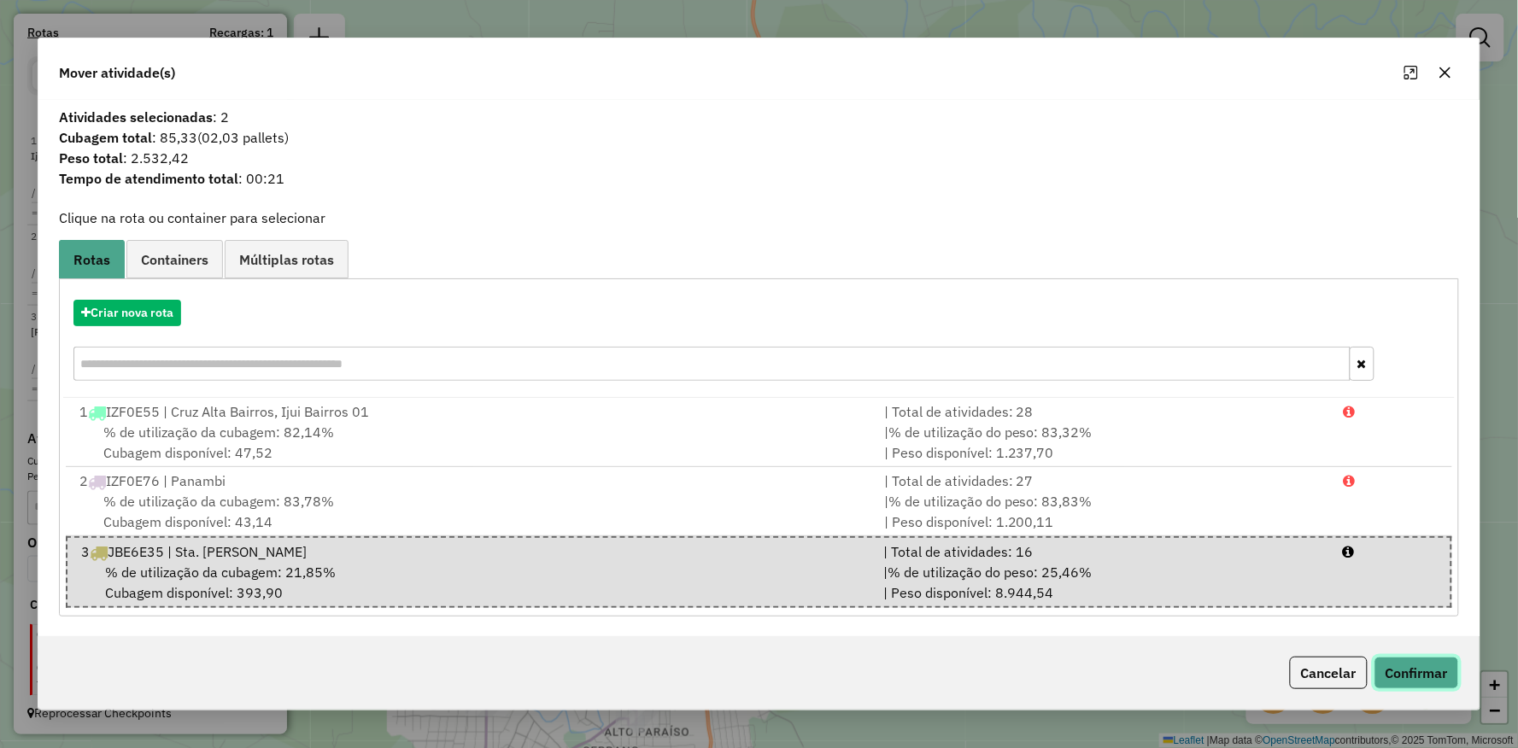
click at [1420, 673] on button "Confirmar" at bounding box center [1416, 673] width 85 height 32
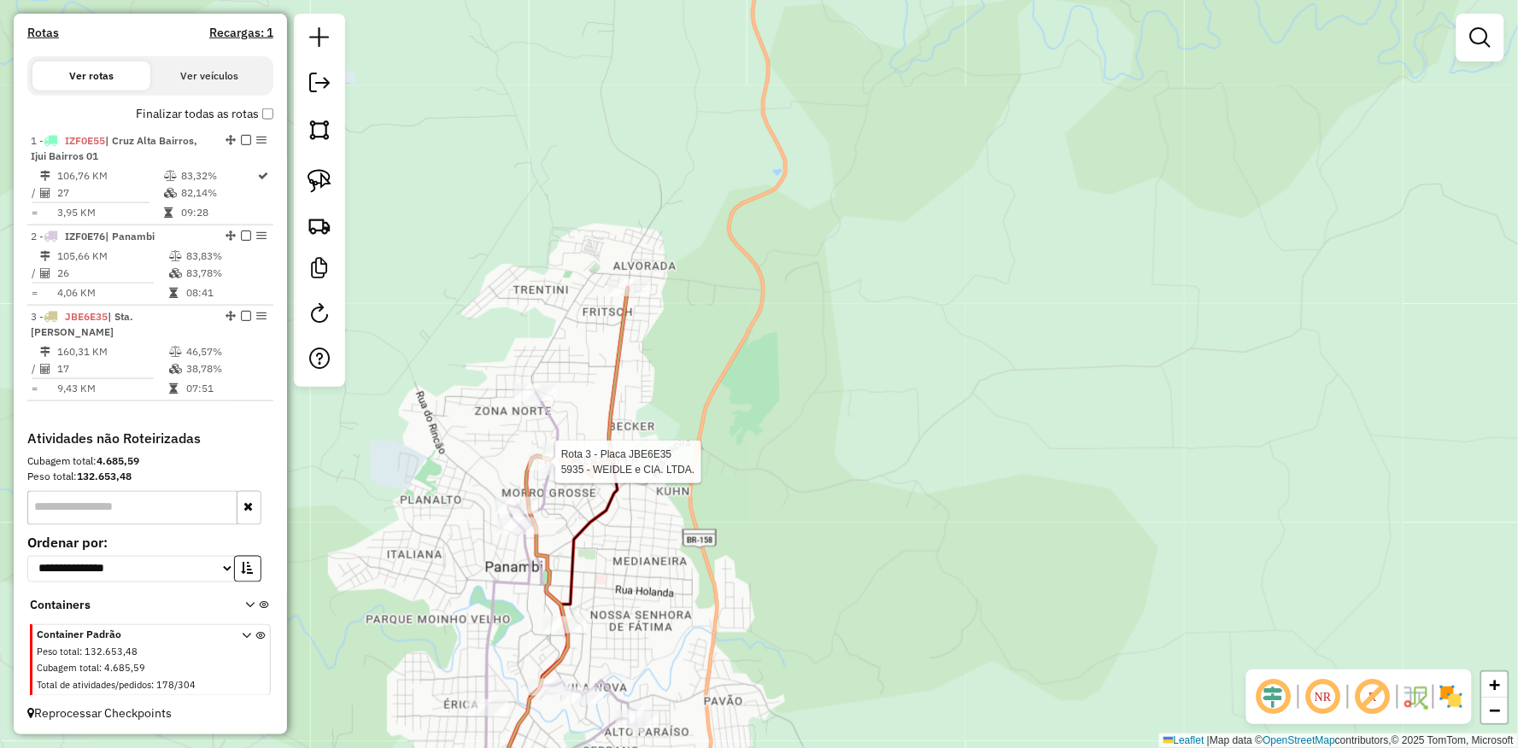
select select "**********"
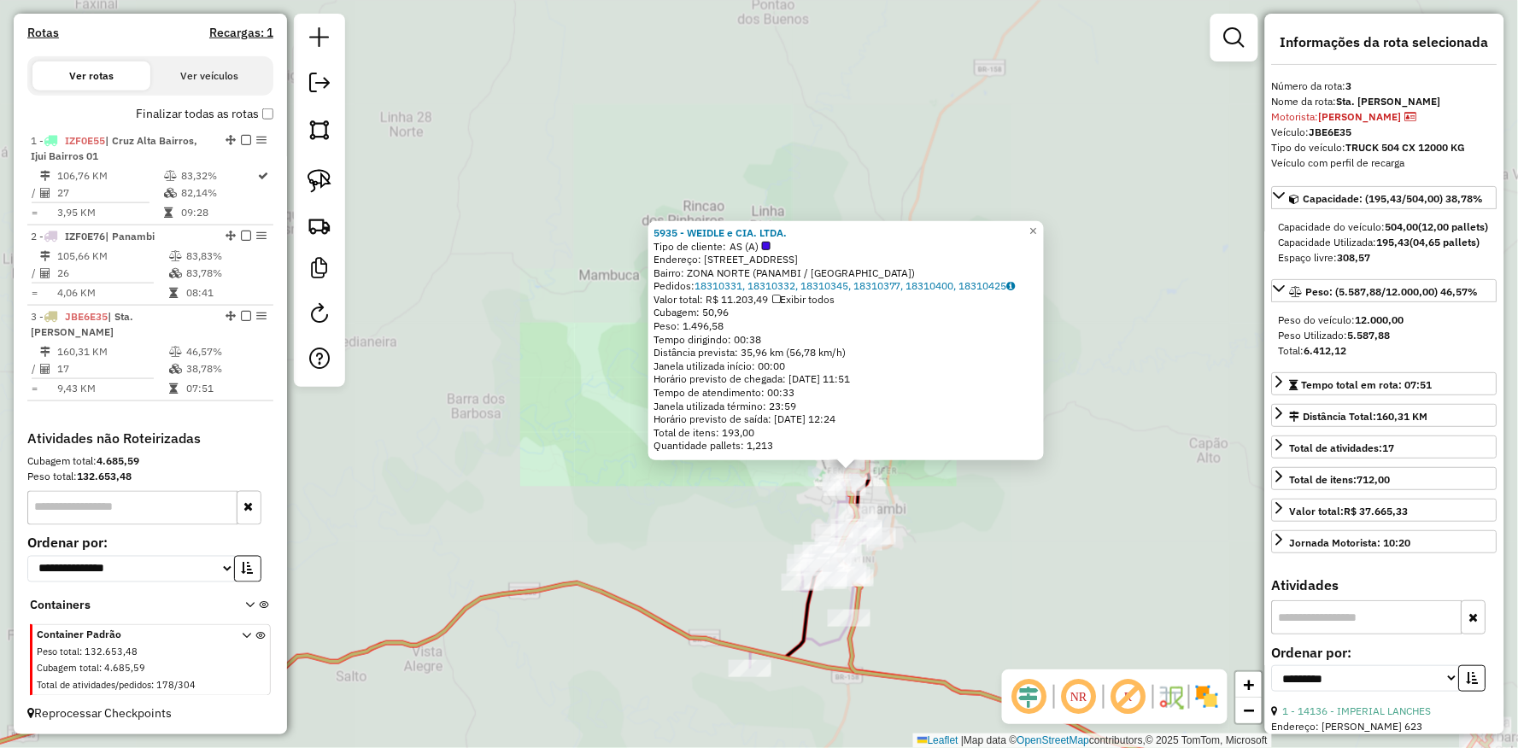
click at [1020, 556] on div "5935 - WEIDLE e CIA. LTDA. Tipo de cliente: AS (A) Endereço: R DA PALMEIRA 880 …" at bounding box center [759, 374] width 1518 height 748
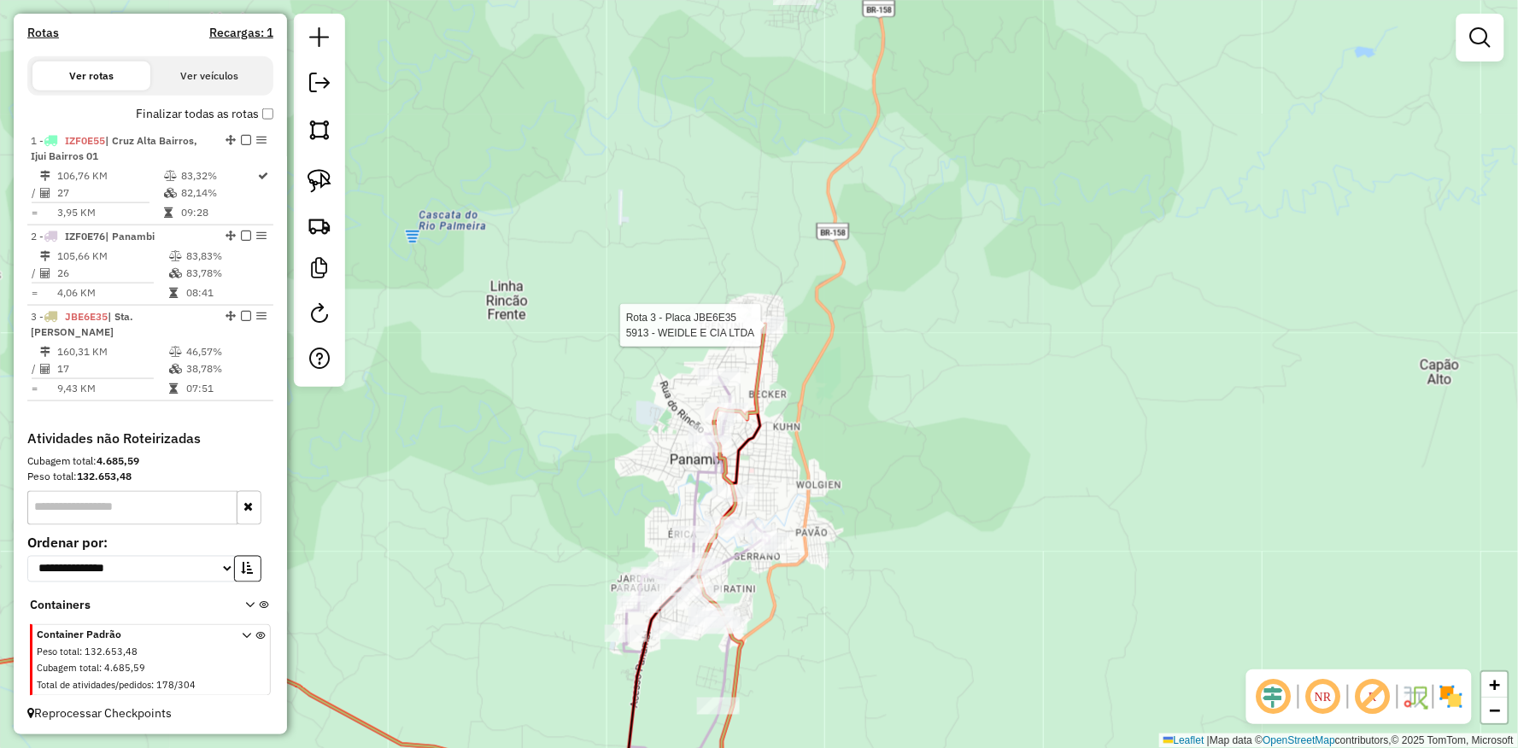
select select "**********"
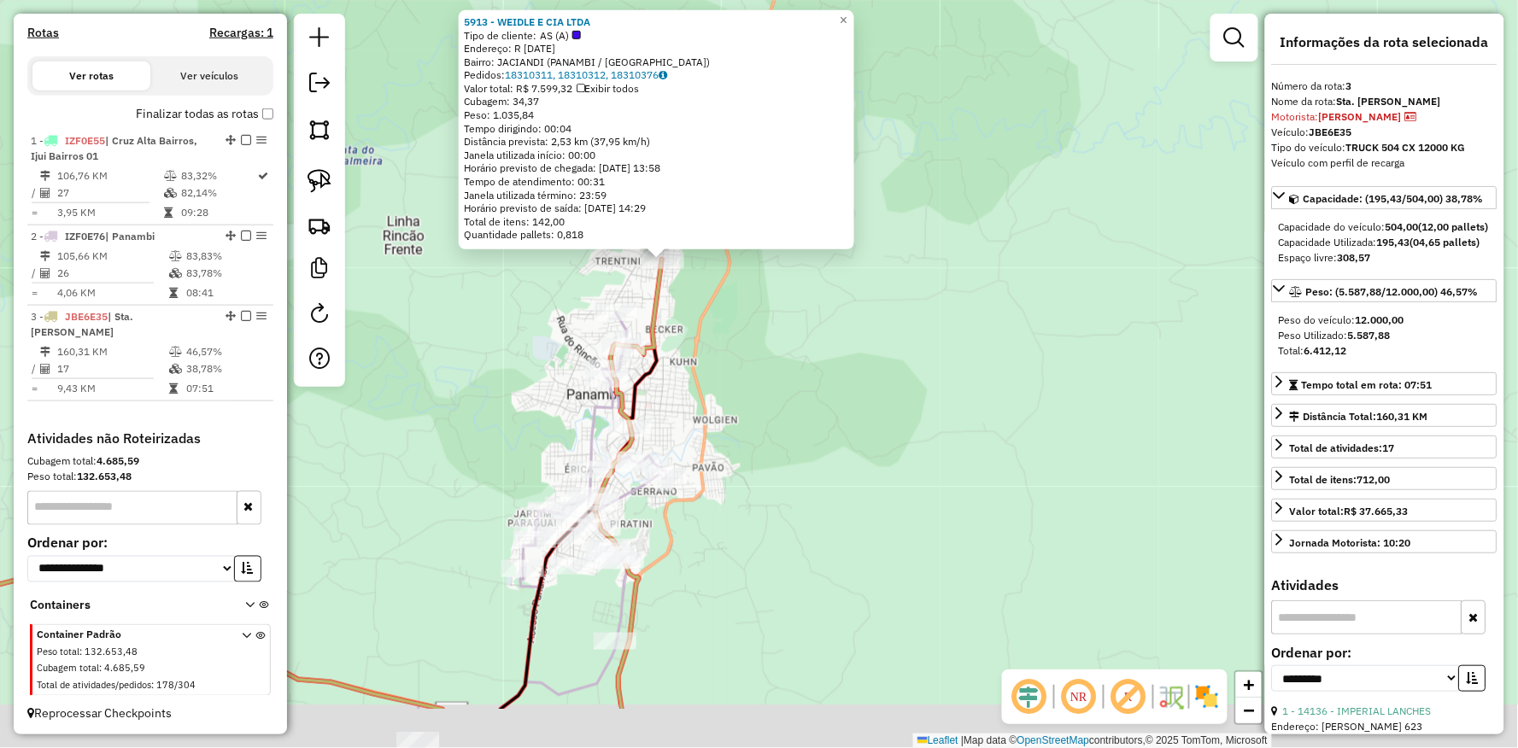
drag, startPoint x: 860, startPoint y: 482, endPoint x: 717, endPoint y: 372, distance: 180.2
click at [727, 379] on div "5913 - WEIDLE E CIA LTDA Tipo de cliente: AS (A) Endereço: R 25 DE JULHO 2050 B…" at bounding box center [759, 374] width 1518 height 748
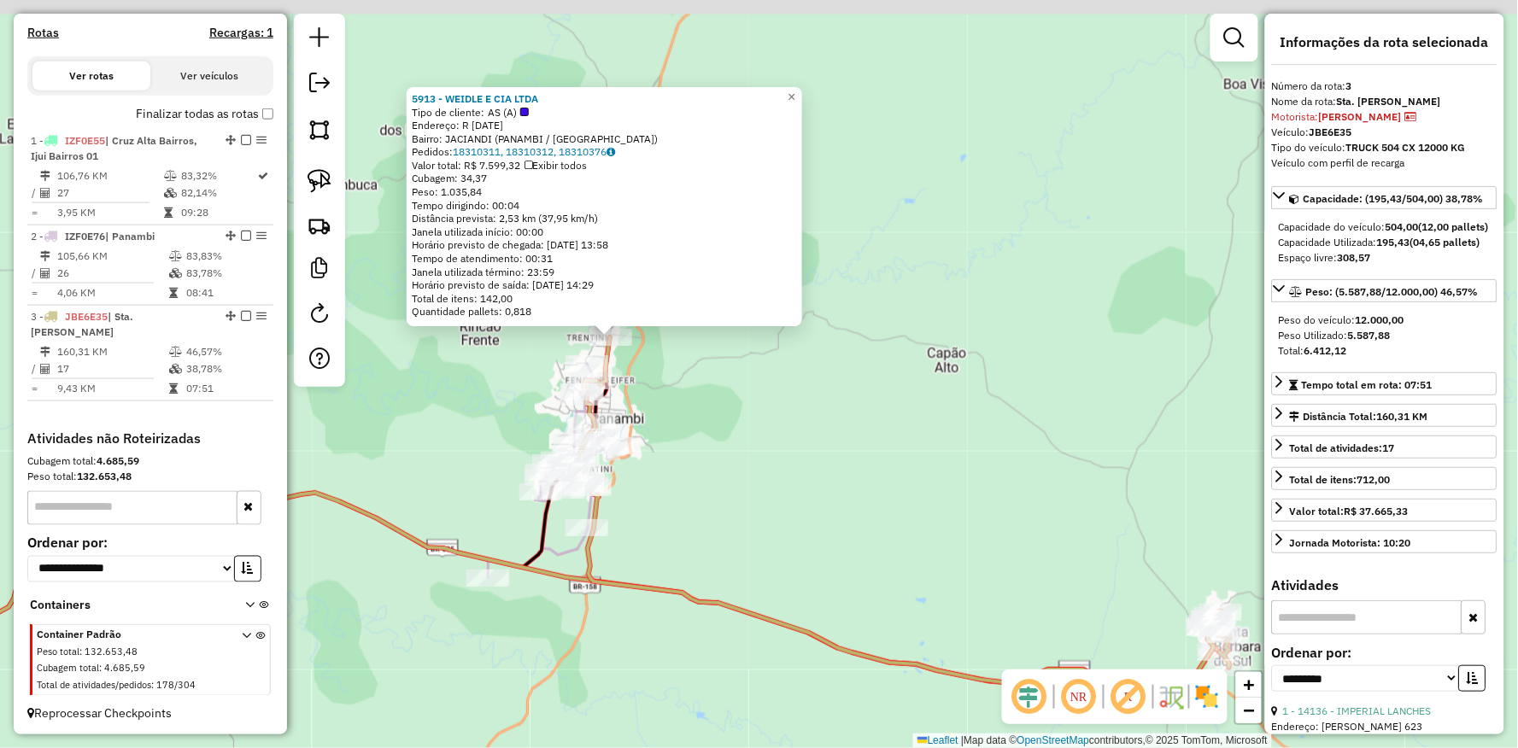
drag, startPoint x: 733, startPoint y: 354, endPoint x: 777, endPoint y: 536, distance: 187.3
click at [777, 536] on div "5913 - WEIDLE E CIA LTDA Tipo de cliente: AS (A) Endereço: R 25 DE JULHO 2050 B…" at bounding box center [759, 374] width 1518 height 748
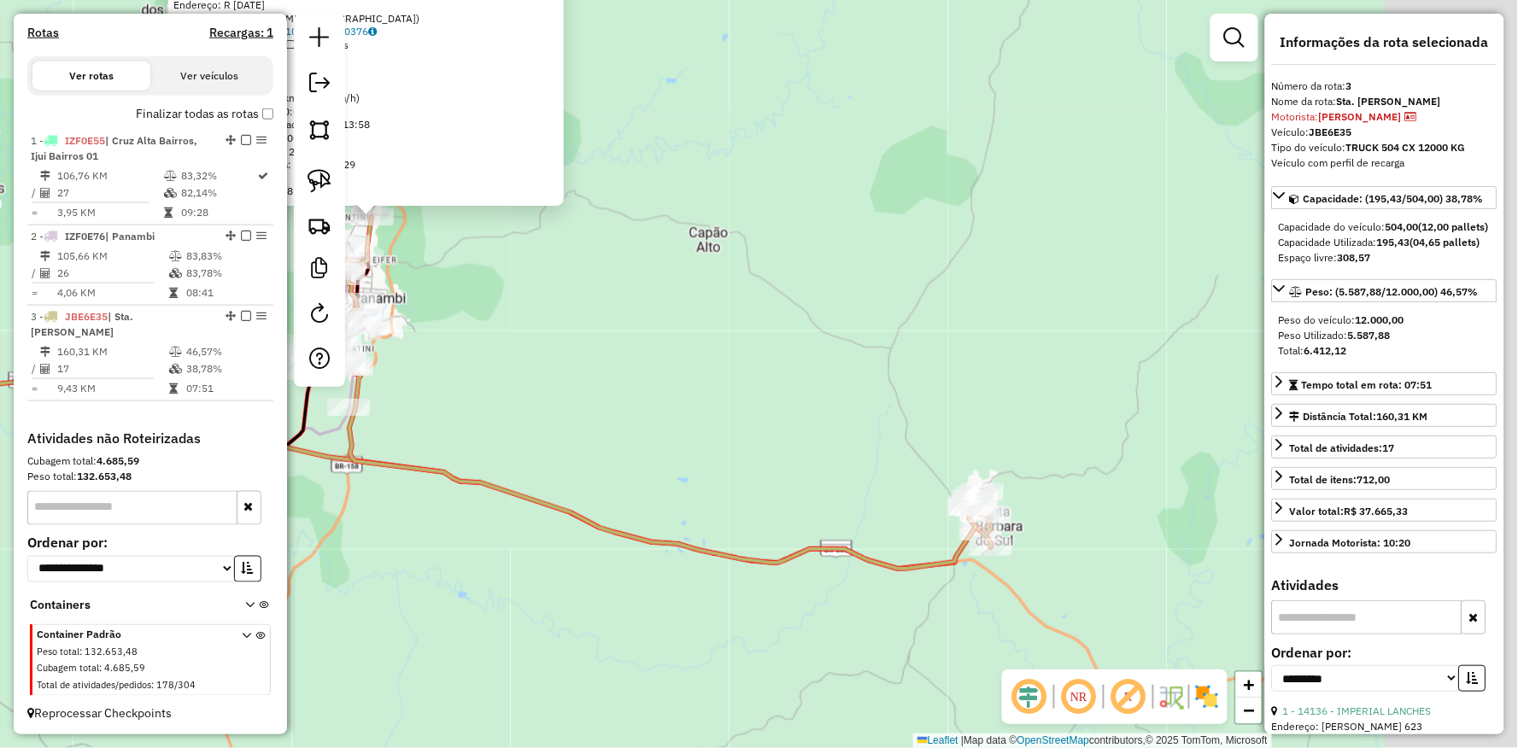
drag, startPoint x: 834, startPoint y: 557, endPoint x: 484, endPoint y: 391, distance: 386.6
click at [484, 391] on div "5913 - WEIDLE E CIA LTDA Tipo de cliente: AS (A) Endereço: R 25 DE JULHO 2050 B…" at bounding box center [759, 374] width 1518 height 748
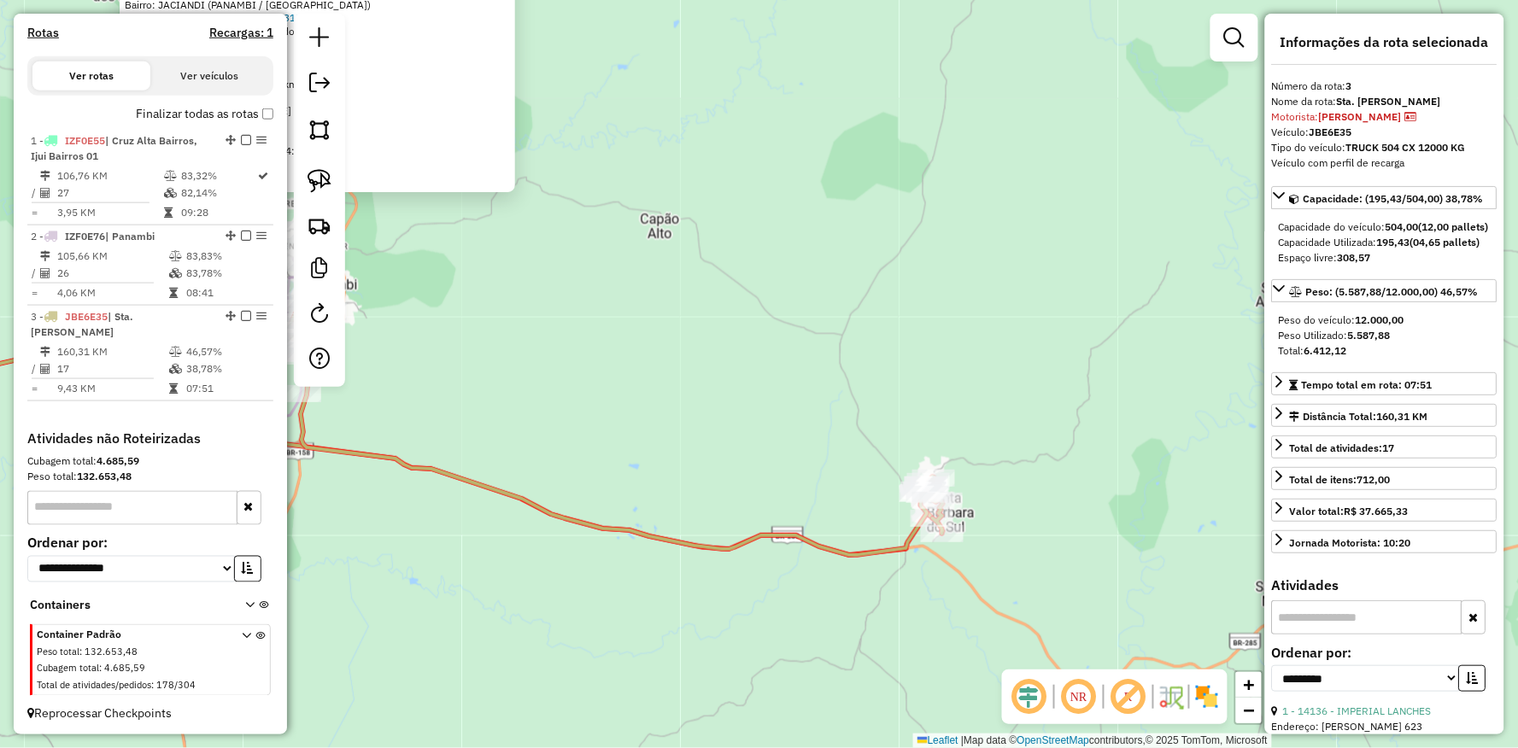
drag, startPoint x: 764, startPoint y: 473, endPoint x: 1031, endPoint y: 556, distance: 279.9
click at [1051, 570] on div "5913 - WEIDLE E CIA LTDA Tipo de cliente: AS (A) Endereço: R 25 DE JULHO 2050 B…" at bounding box center [759, 374] width 1518 height 748
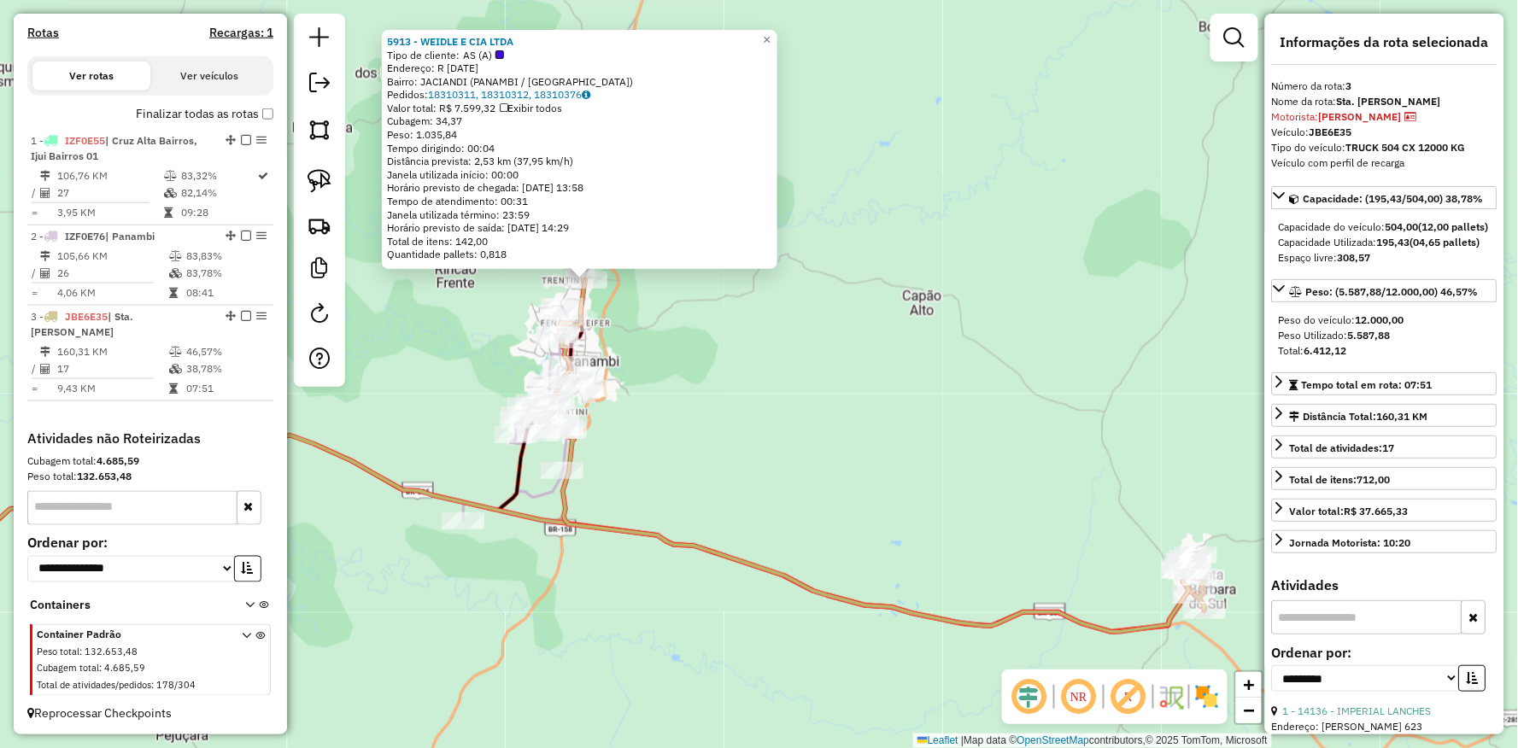
click at [1002, 536] on div "5913 - WEIDLE E CIA LTDA Tipo de cliente: AS (A) Endereço: R 25 DE JULHO 2050 B…" at bounding box center [759, 374] width 1518 height 748
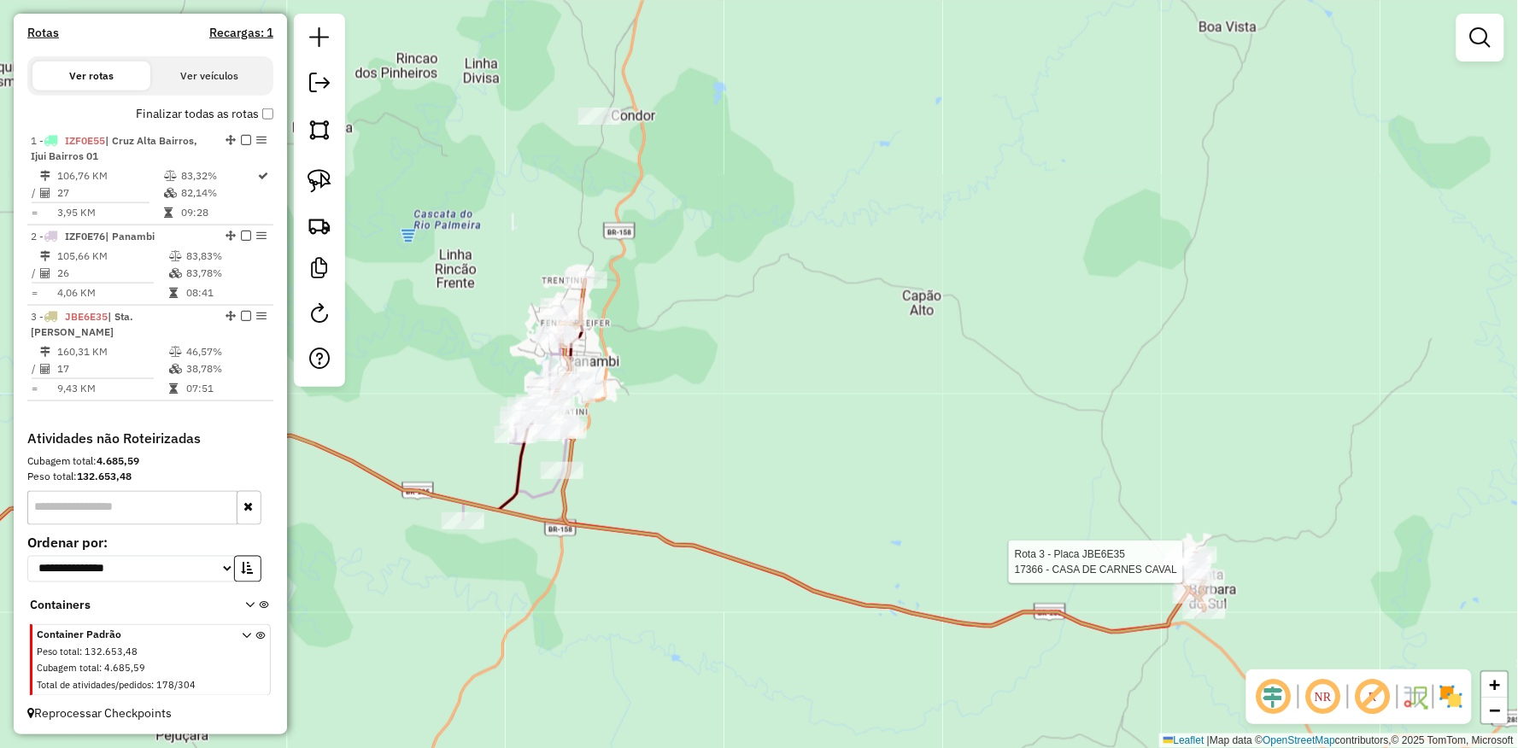
select select "**********"
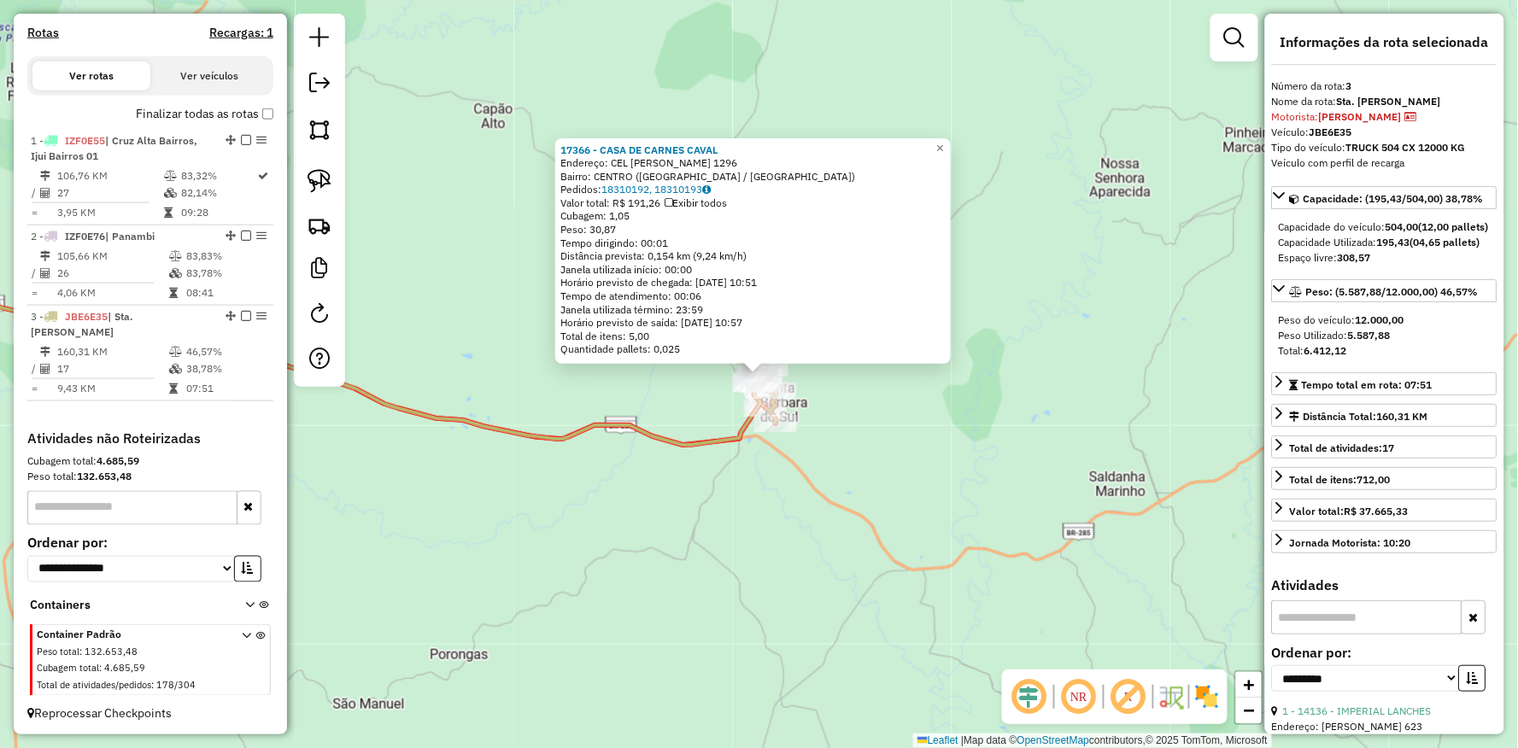
drag, startPoint x: 731, startPoint y: 553, endPoint x: 878, endPoint y: 602, distance: 155.0
click at [878, 602] on div "17366 - CASA DE CARNES CAVAL Endereço: CEL VICTOR DUMONCEL 1296 Bairro: CENTRO …" at bounding box center [759, 374] width 1518 height 748
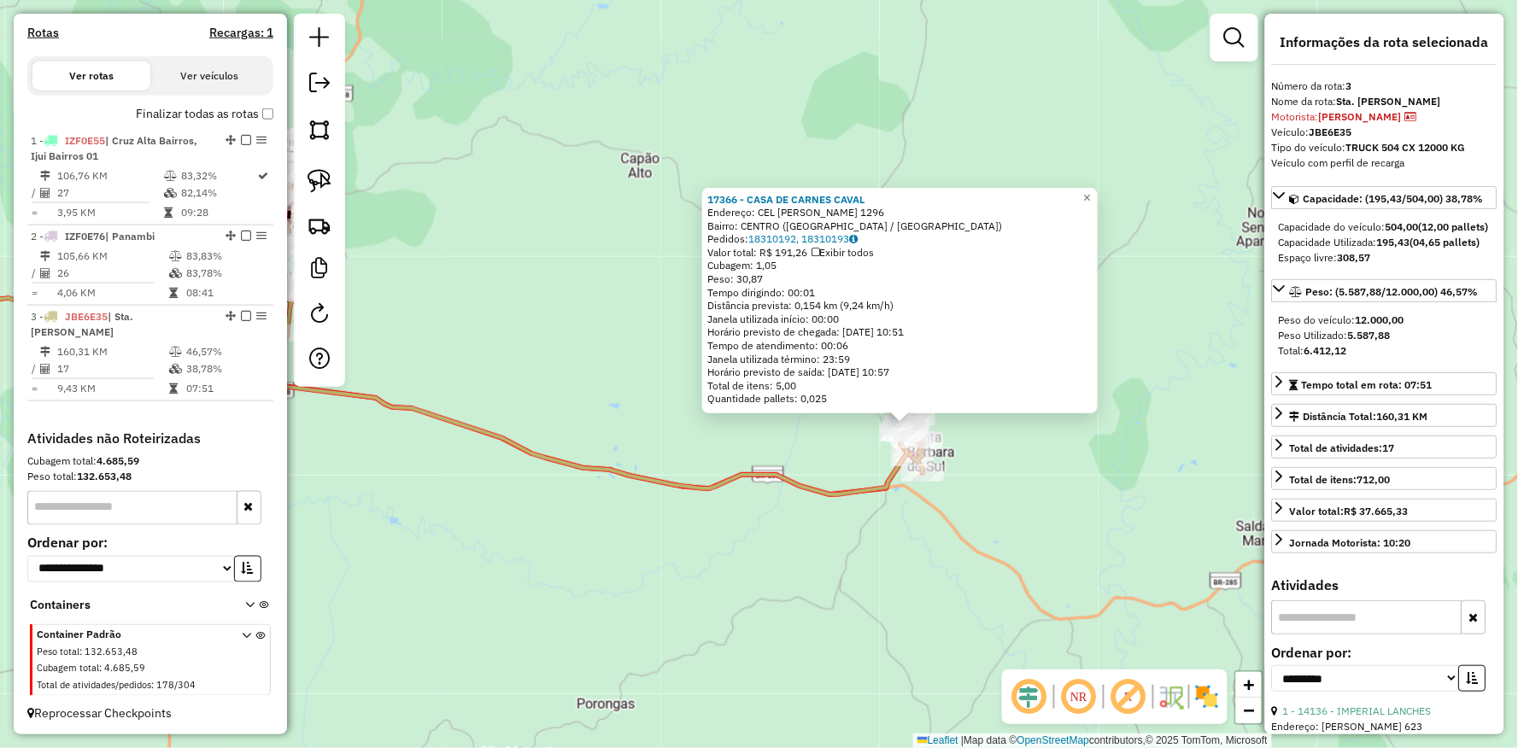
click at [718, 531] on div "17366 - CASA DE CARNES CAVAL Endereço: CEL VICTOR DUMONCEL 1296 Bairro: CENTRO …" at bounding box center [759, 374] width 1518 height 748
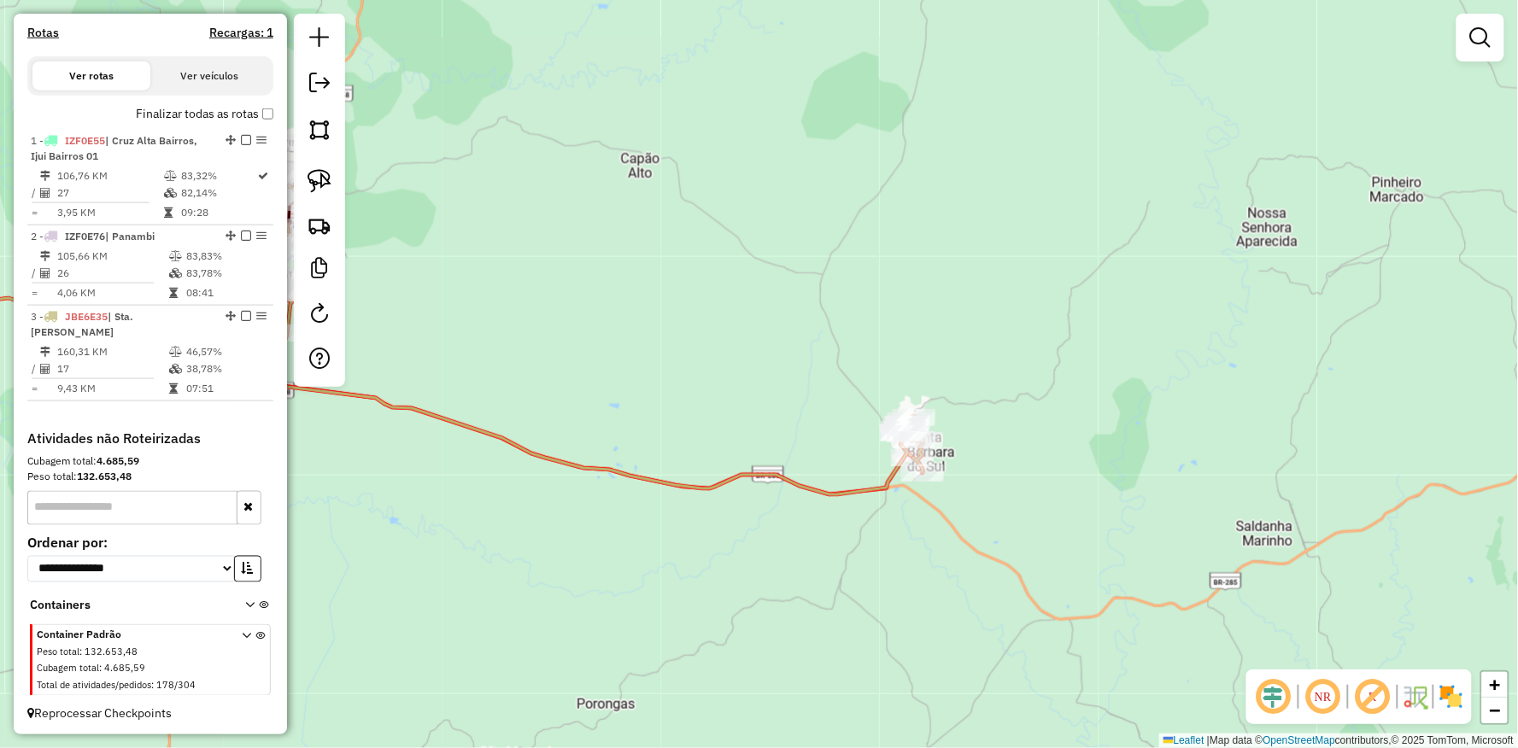
drag, startPoint x: 626, startPoint y: 491, endPoint x: 1019, endPoint y: 413, distance: 400.5
click at [976, 425] on div "17366 - CASA DE CARNES CAVAL Endereço: CEL VICTOR DUMONCEL 1296 Bairro: CENTRO …" at bounding box center [759, 374] width 1518 height 748
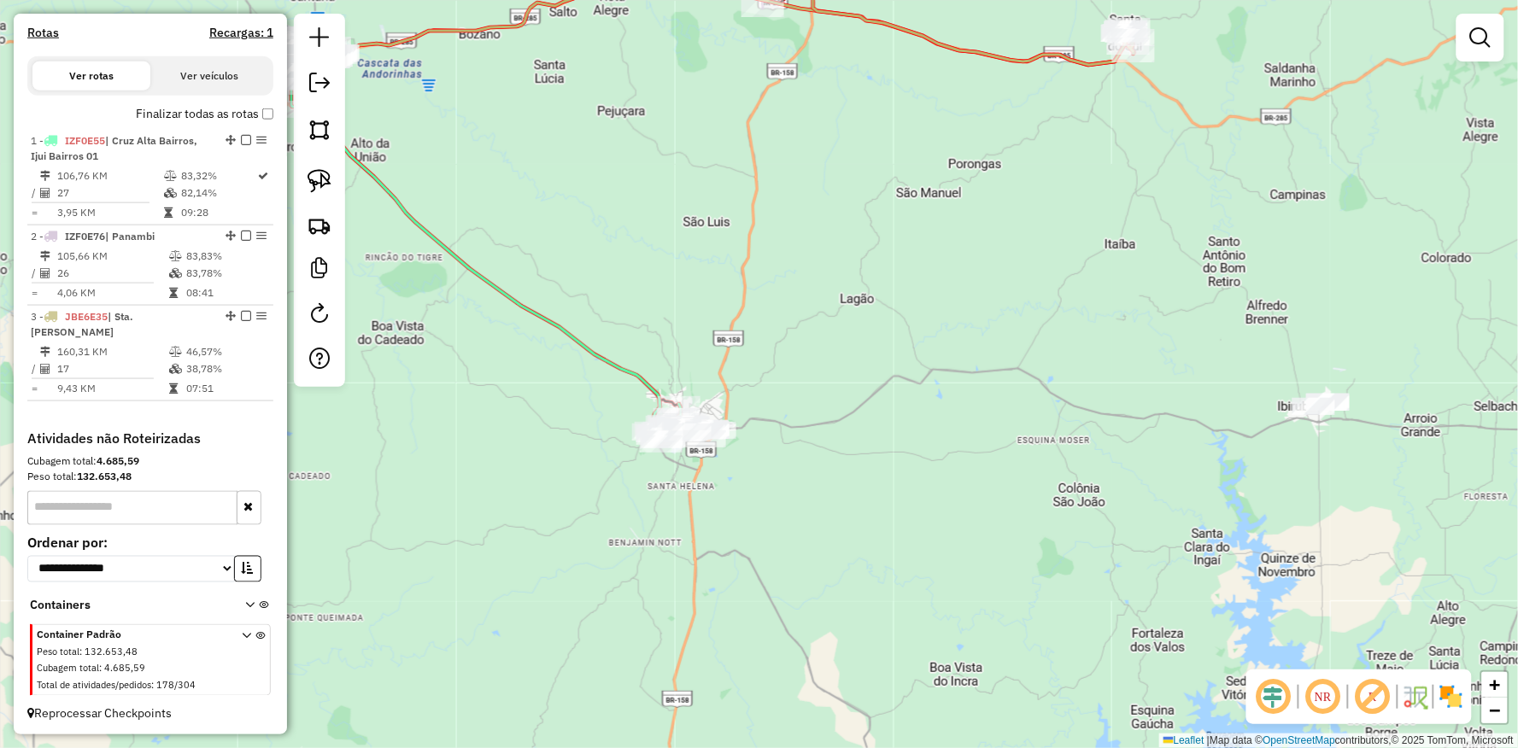
drag, startPoint x: 1104, startPoint y: 487, endPoint x: 694, endPoint y: 441, distance: 412.6
click at [855, 422] on div "Janela de atendimento Grade de atendimento Capacidade Transportadoras Veículos …" at bounding box center [759, 374] width 1518 height 748
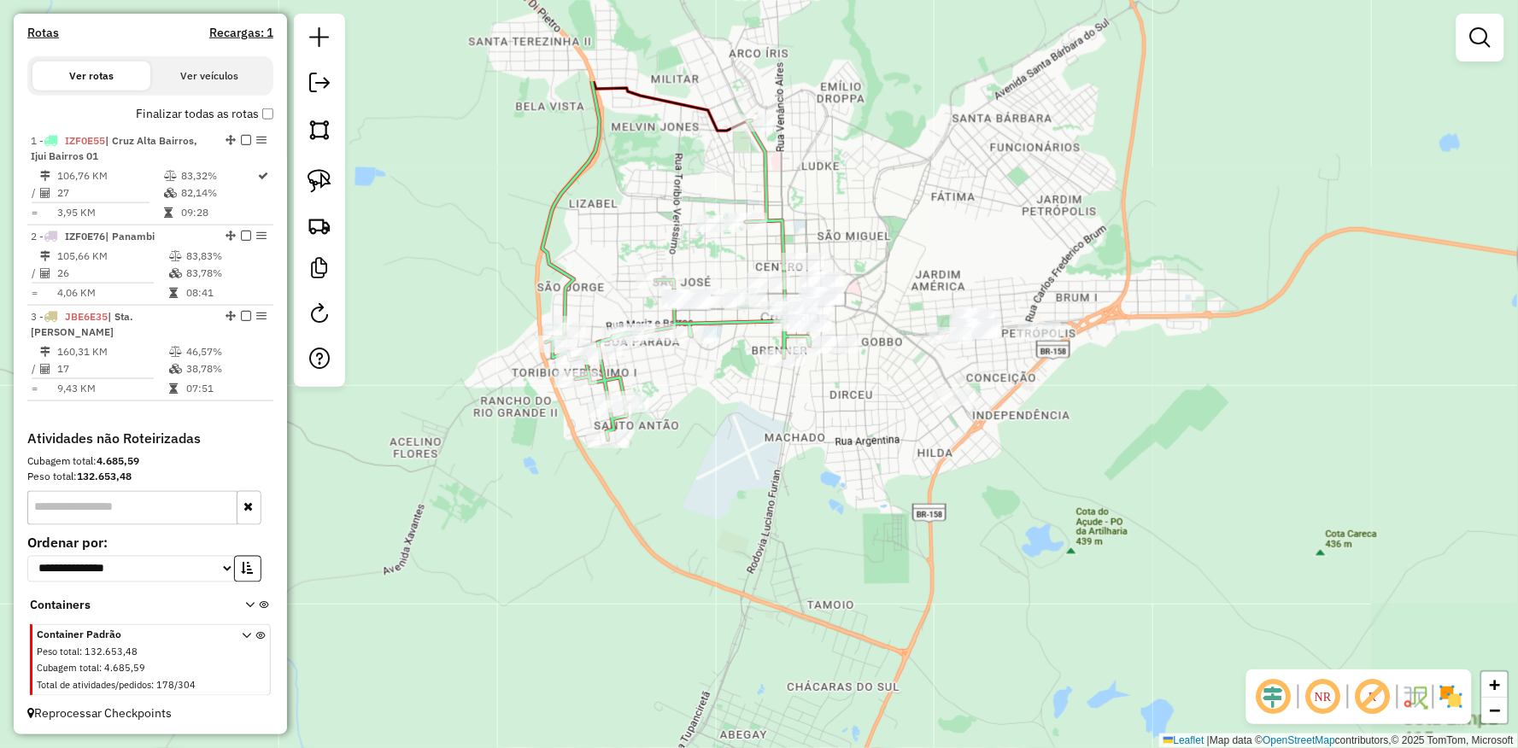
drag, startPoint x: 681, startPoint y: 463, endPoint x: 677, endPoint y: 534, distance: 71.0
click at [677, 534] on div "Janela de atendimento Grade de atendimento Capacidade Transportadoras Veículos …" at bounding box center [759, 374] width 1518 height 748
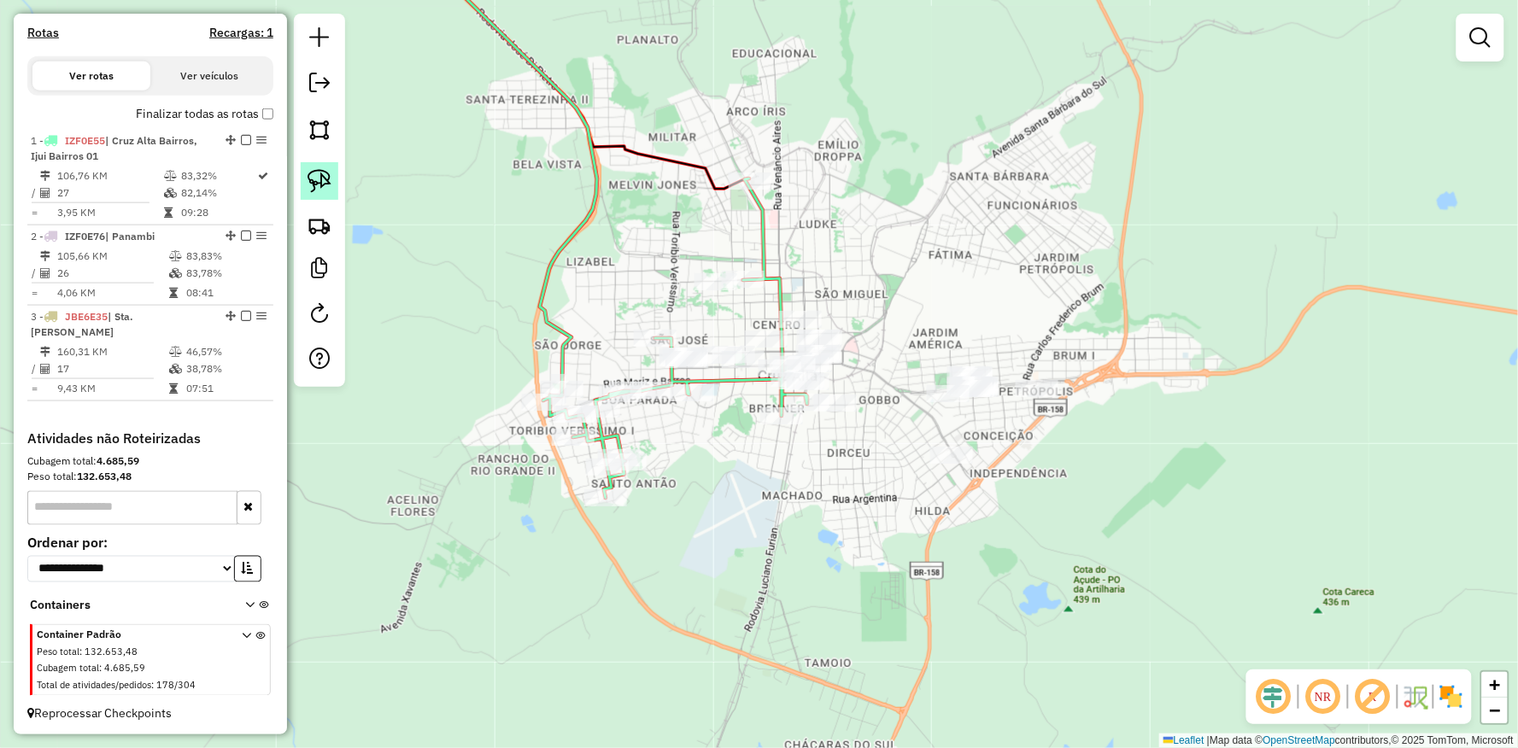
click at [312, 188] on img at bounding box center [319, 181] width 24 height 24
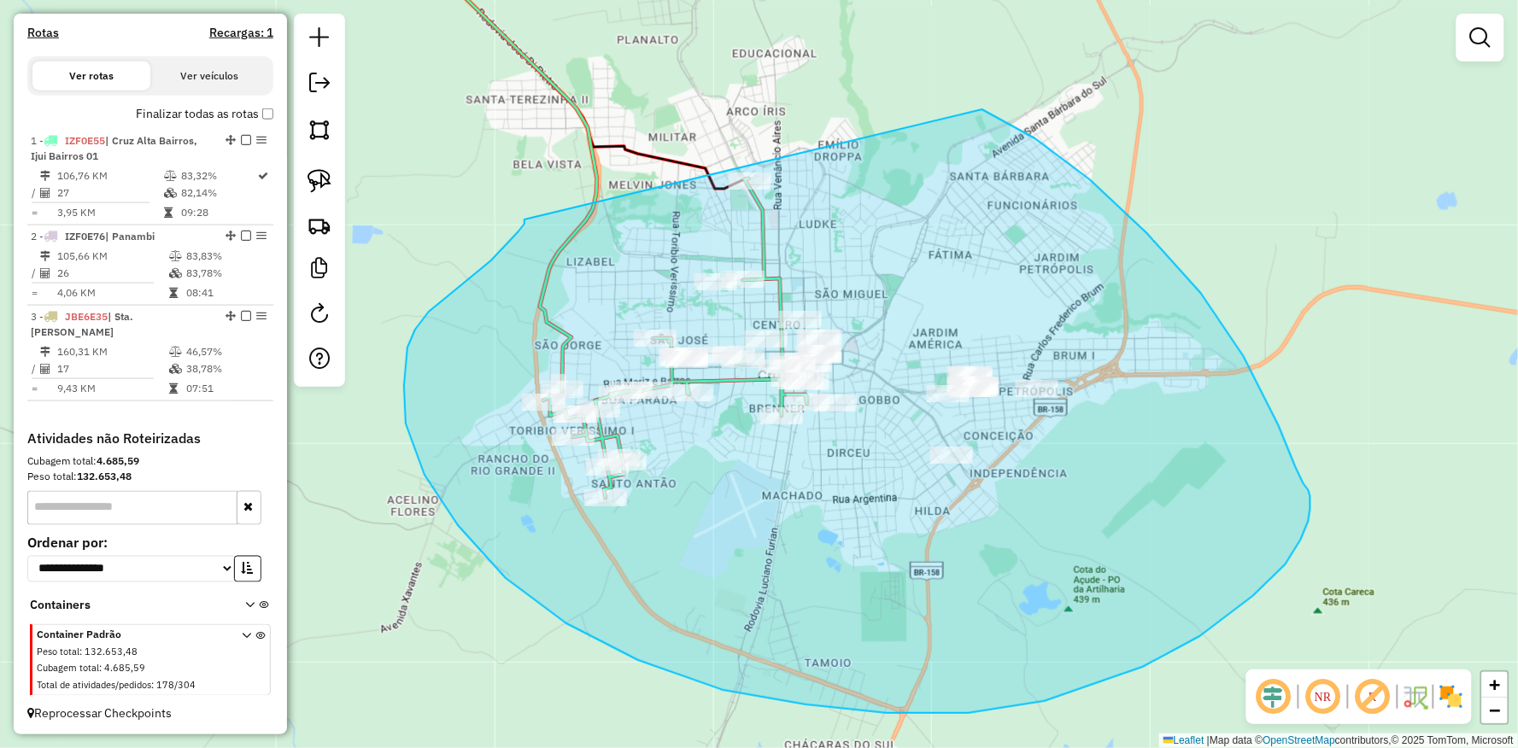
drag, startPoint x: 524, startPoint y: 220, endPoint x: 697, endPoint y: 104, distance: 207.5
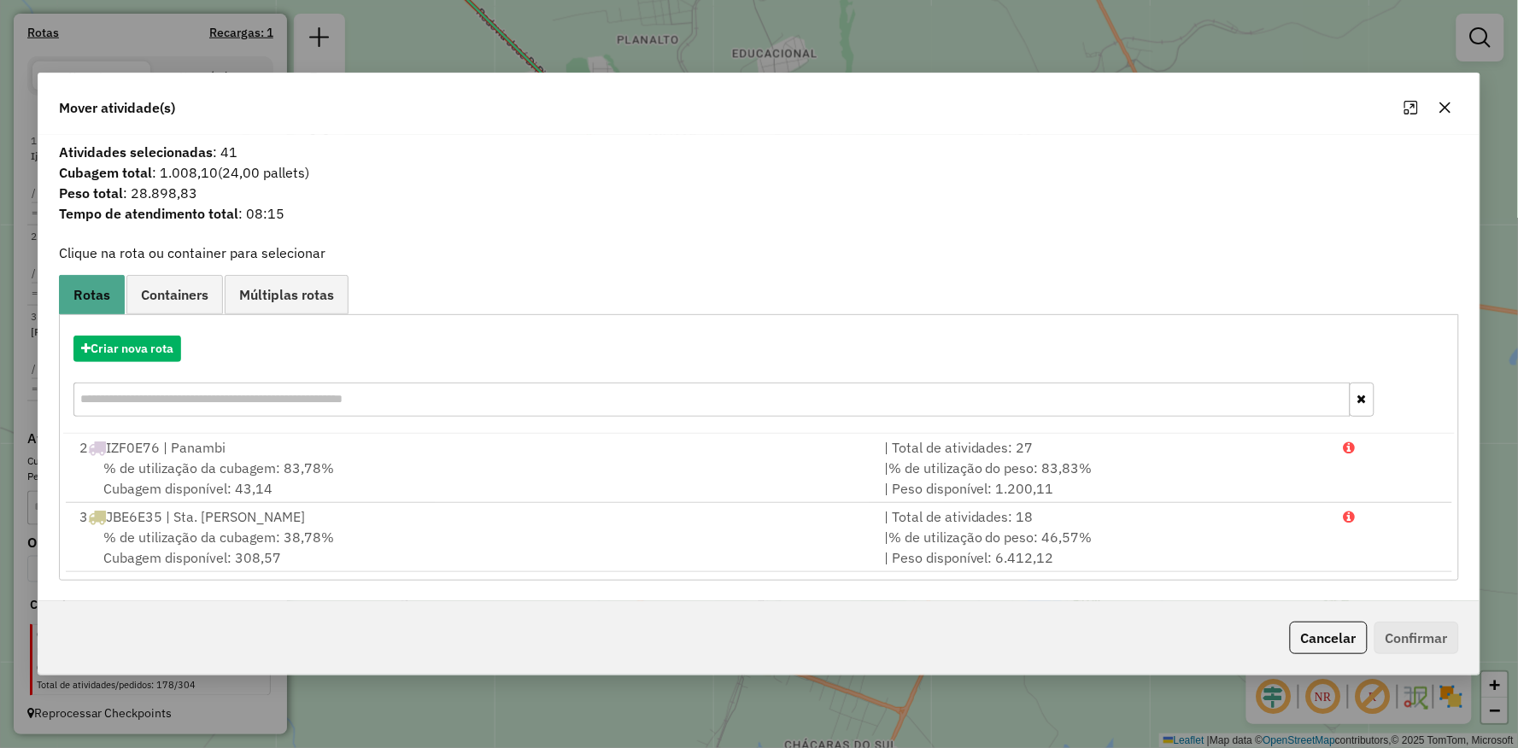
click at [143, 333] on div "Criar nova rota" at bounding box center [758, 378] width 1390 height 111
click at [155, 340] on button "Criar nova rota" at bounding box center [127, 349] width 108 height 26
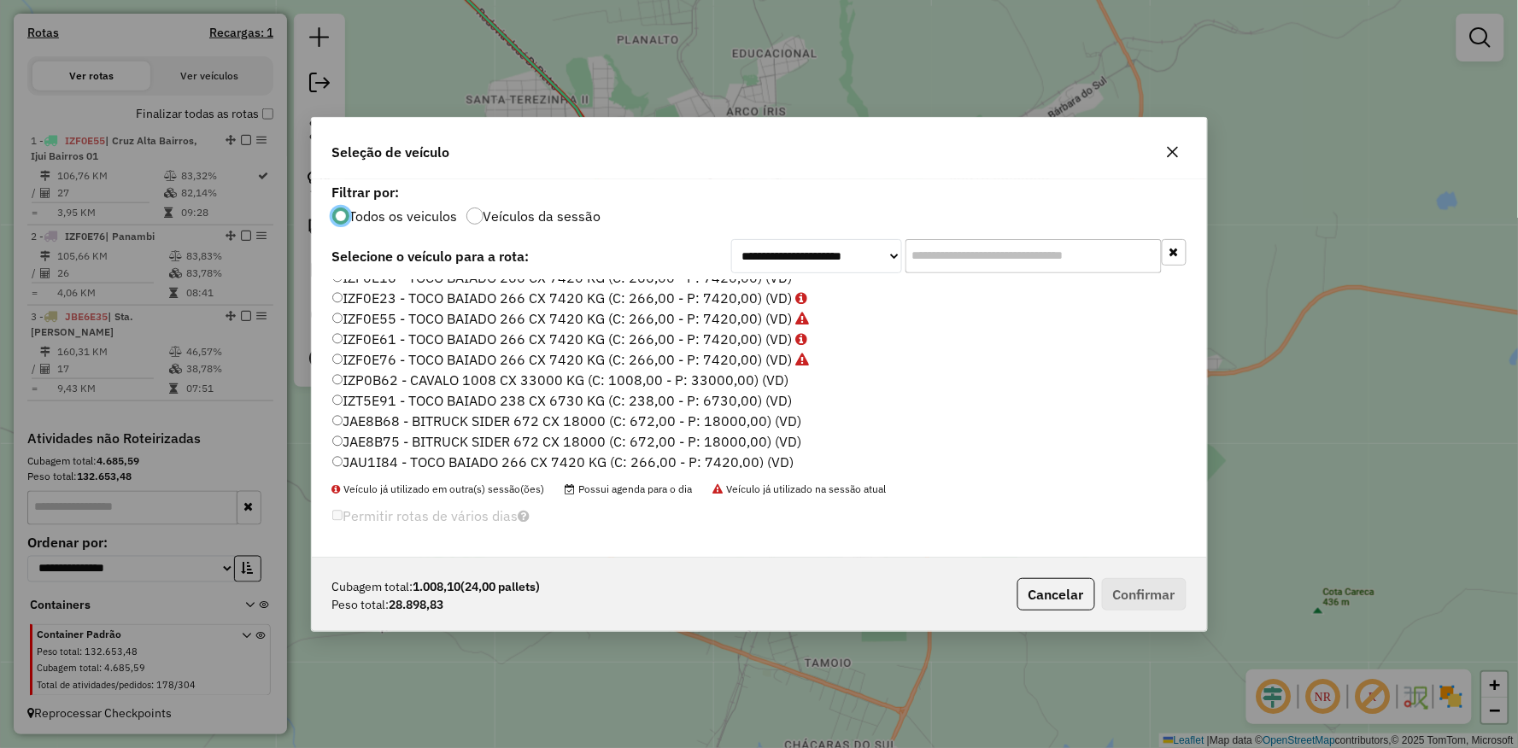
scroll to position [225, 0]
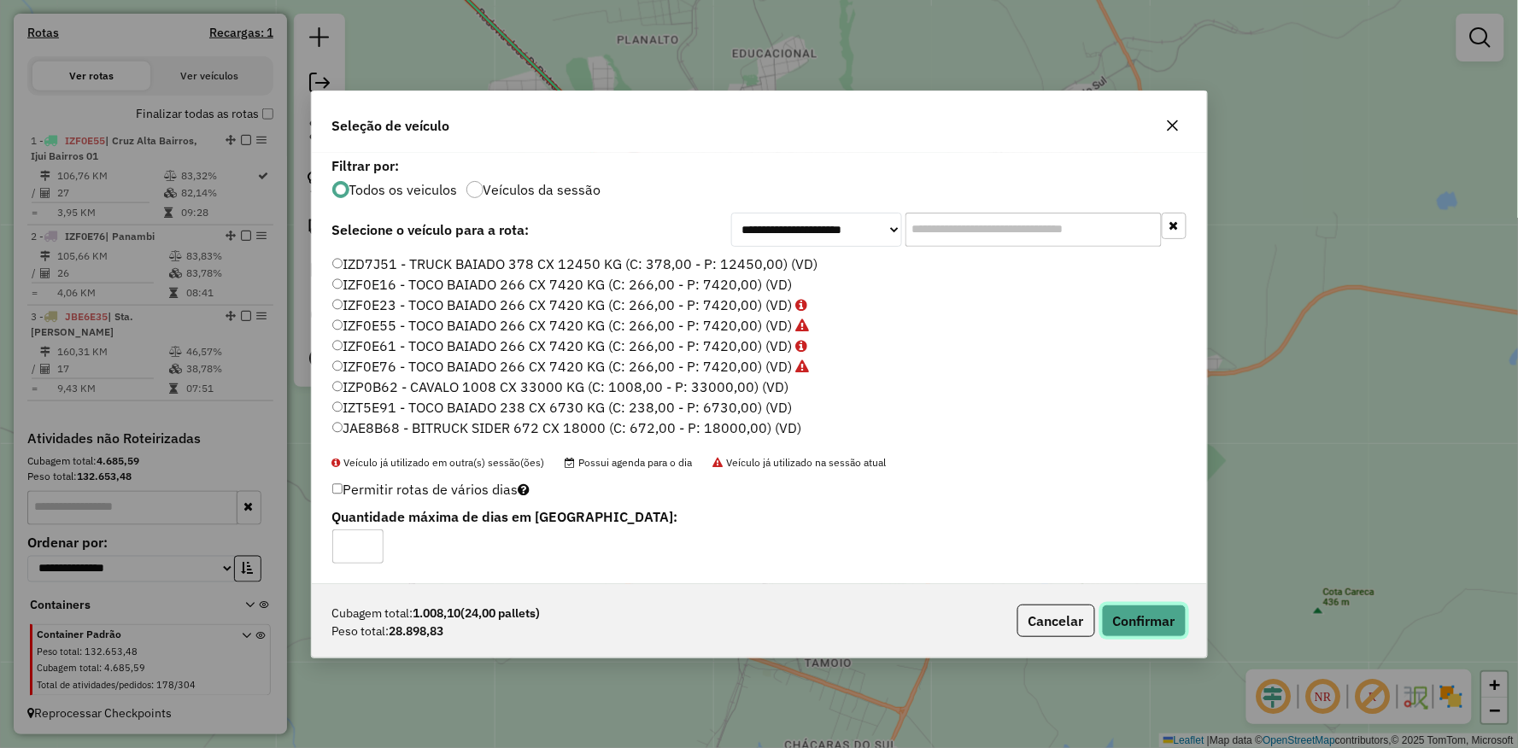
click at [1134, 605] on button "Confirmar" at bounding box center [1144, 621] width 85 height 32
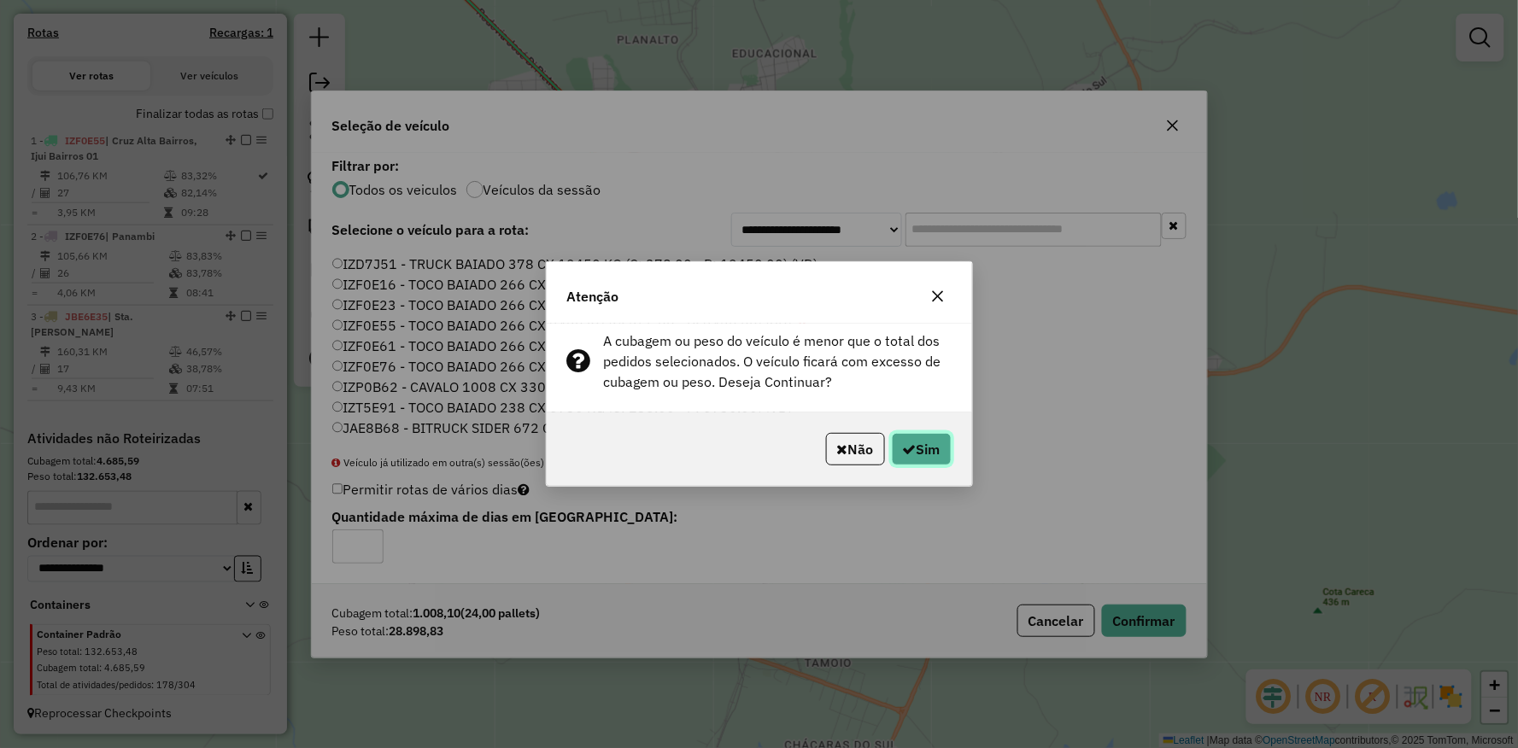
click at [899, 436] on button "Sim" at bounding box center [922, 449] width 60 height 32
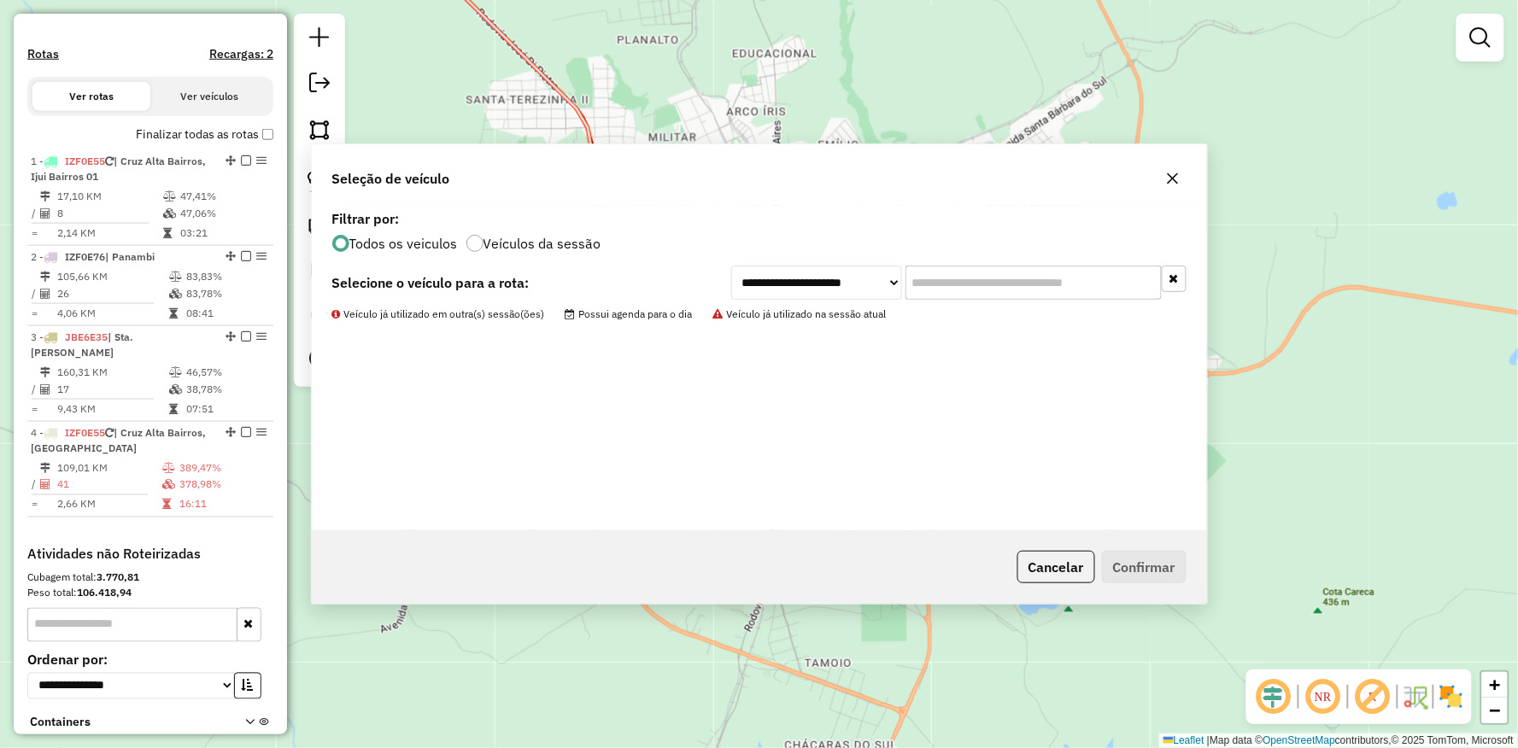
scroll to position [530, 0]
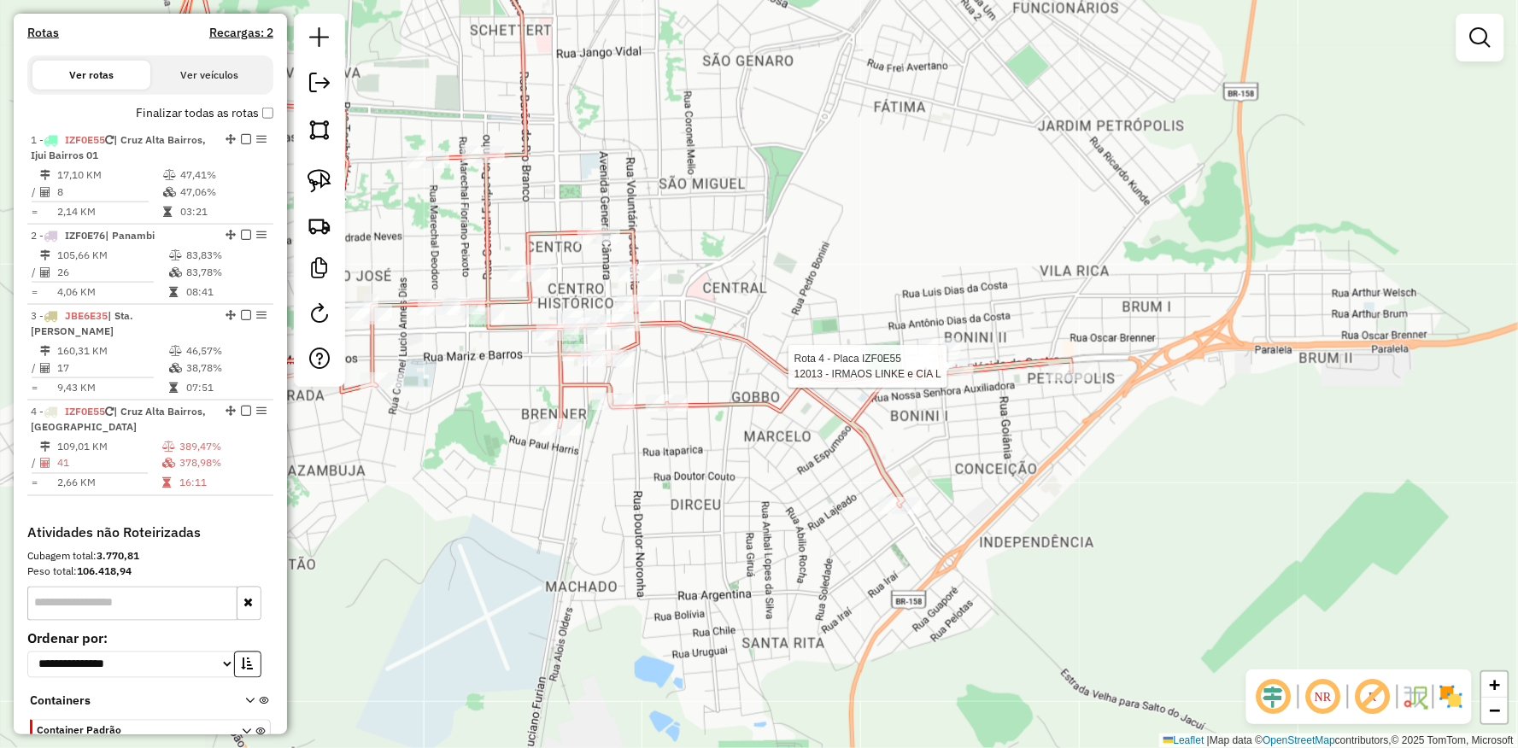
select select "**********"
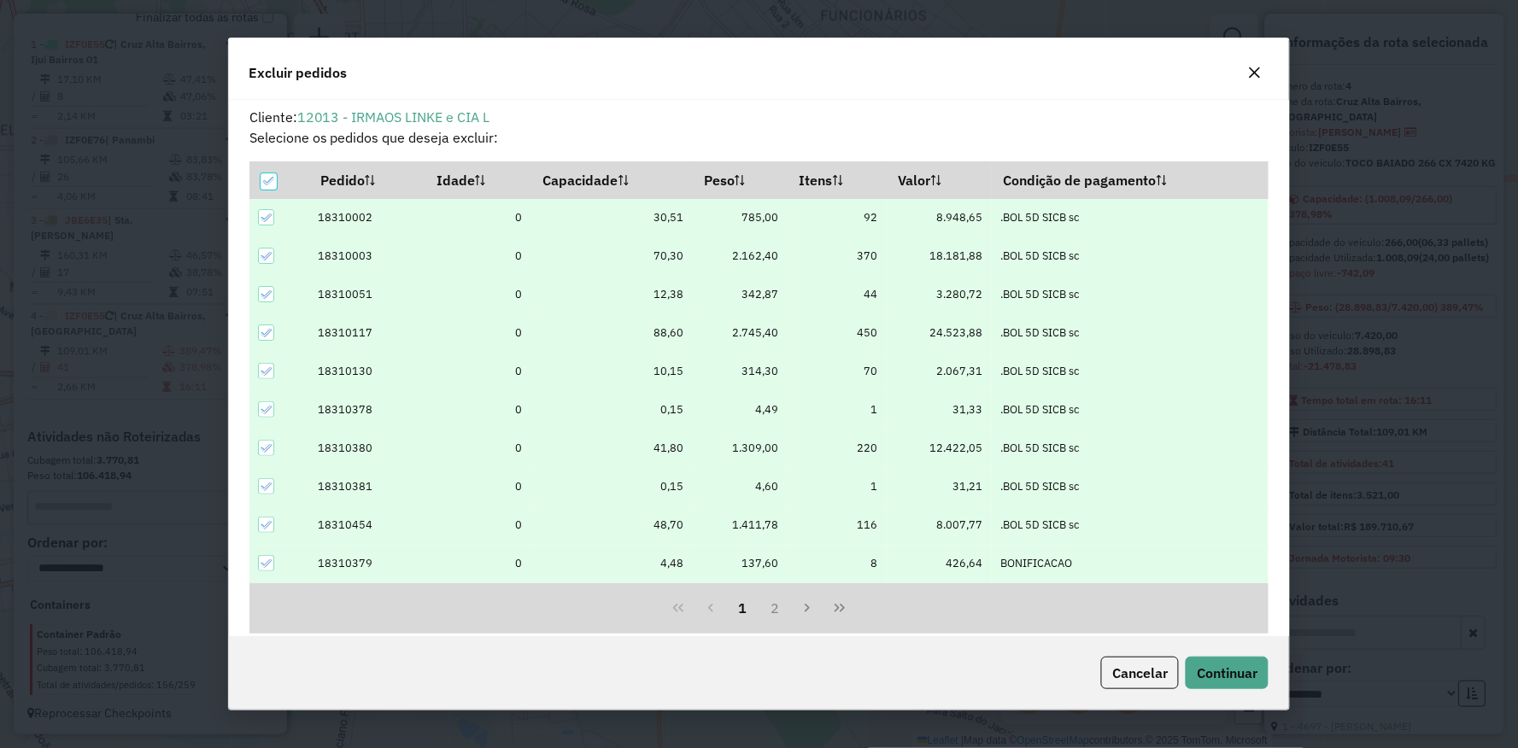
scroll to position [9, 4]
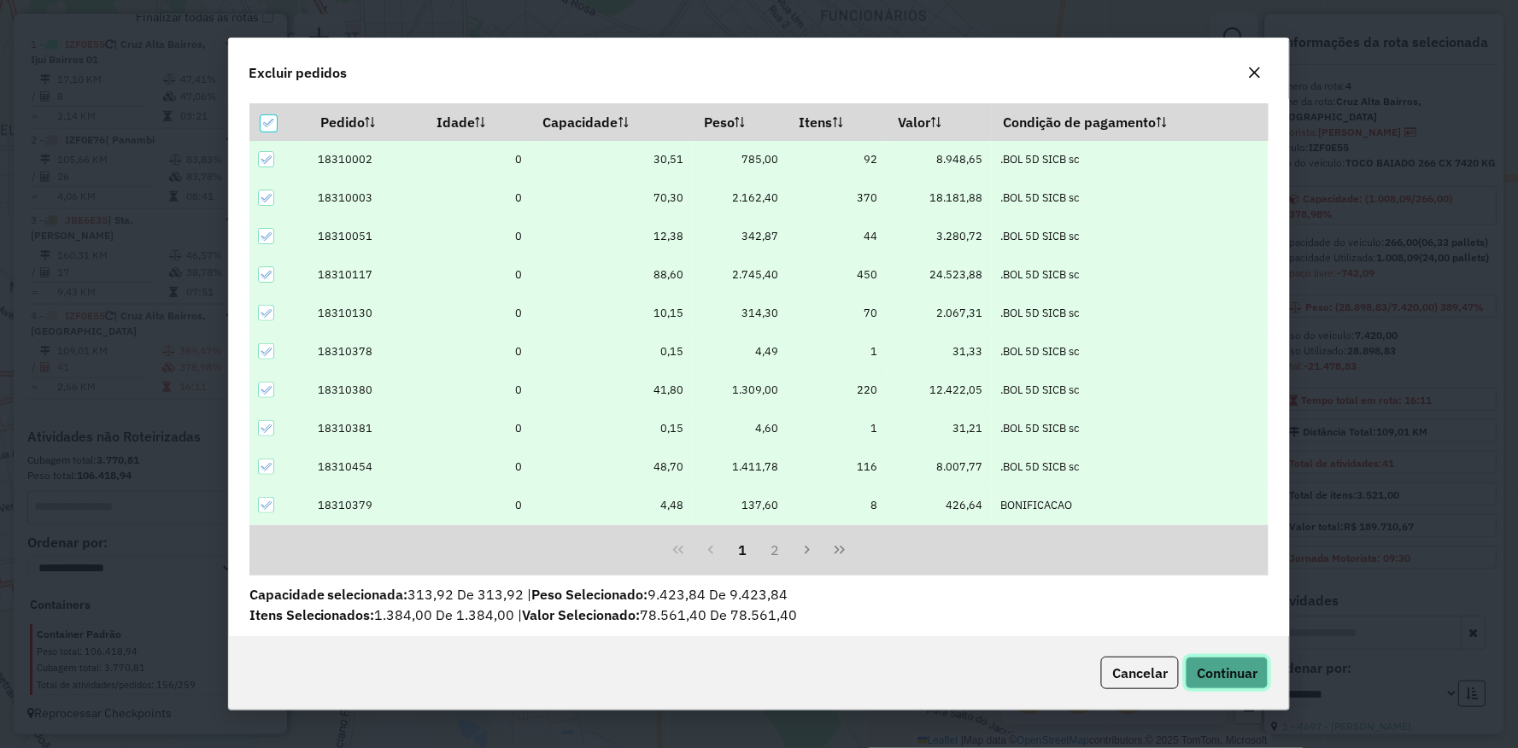
click at [1253, 664] on span "Continuar" at bounding box center [1227, 672] width 61 height 17
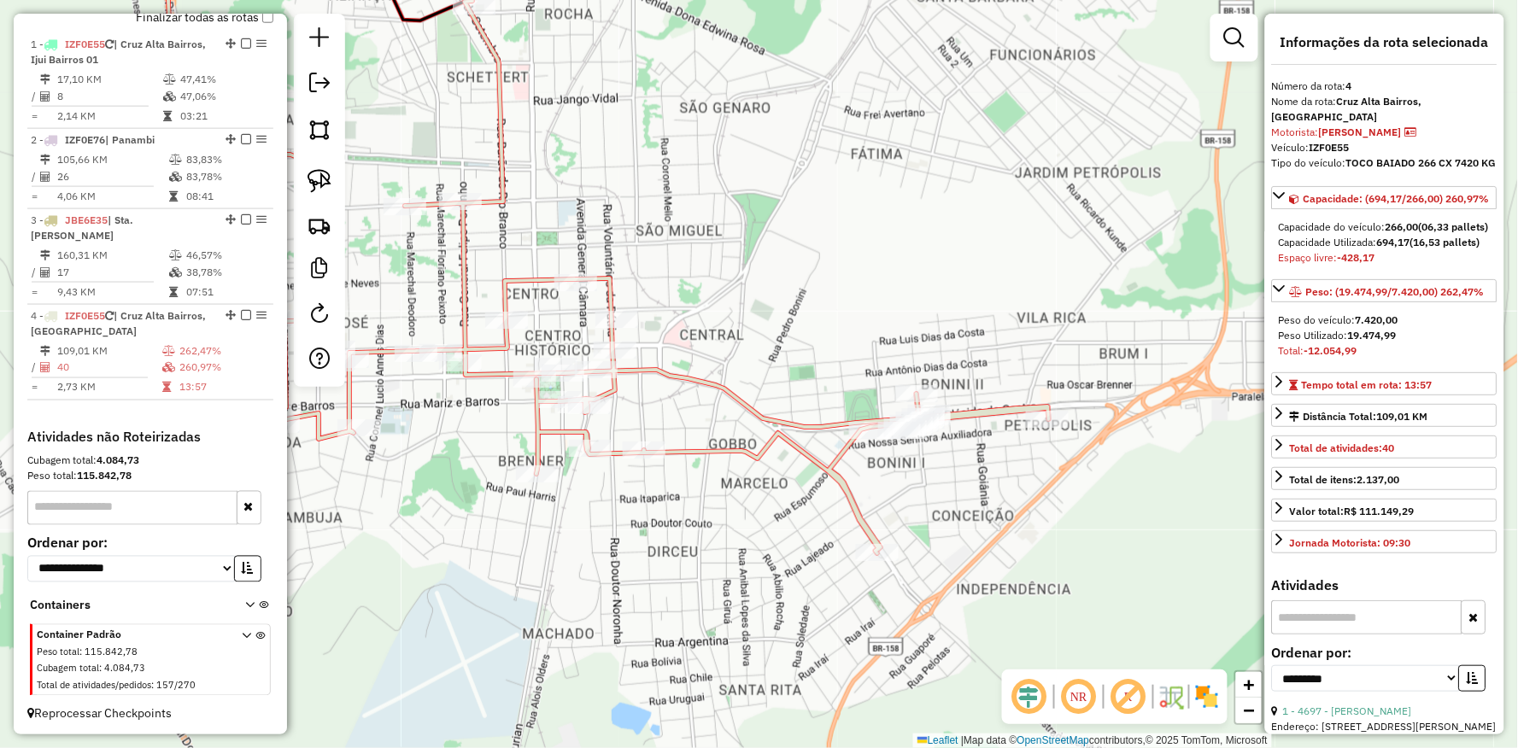
drag, startPoint x: 649, startPoint y: 413, endPoint x: 938, endPoint y: 481, distance: 296.5
click at [940, 481] on icon at bounding box center [555, 319] width 988 height 637
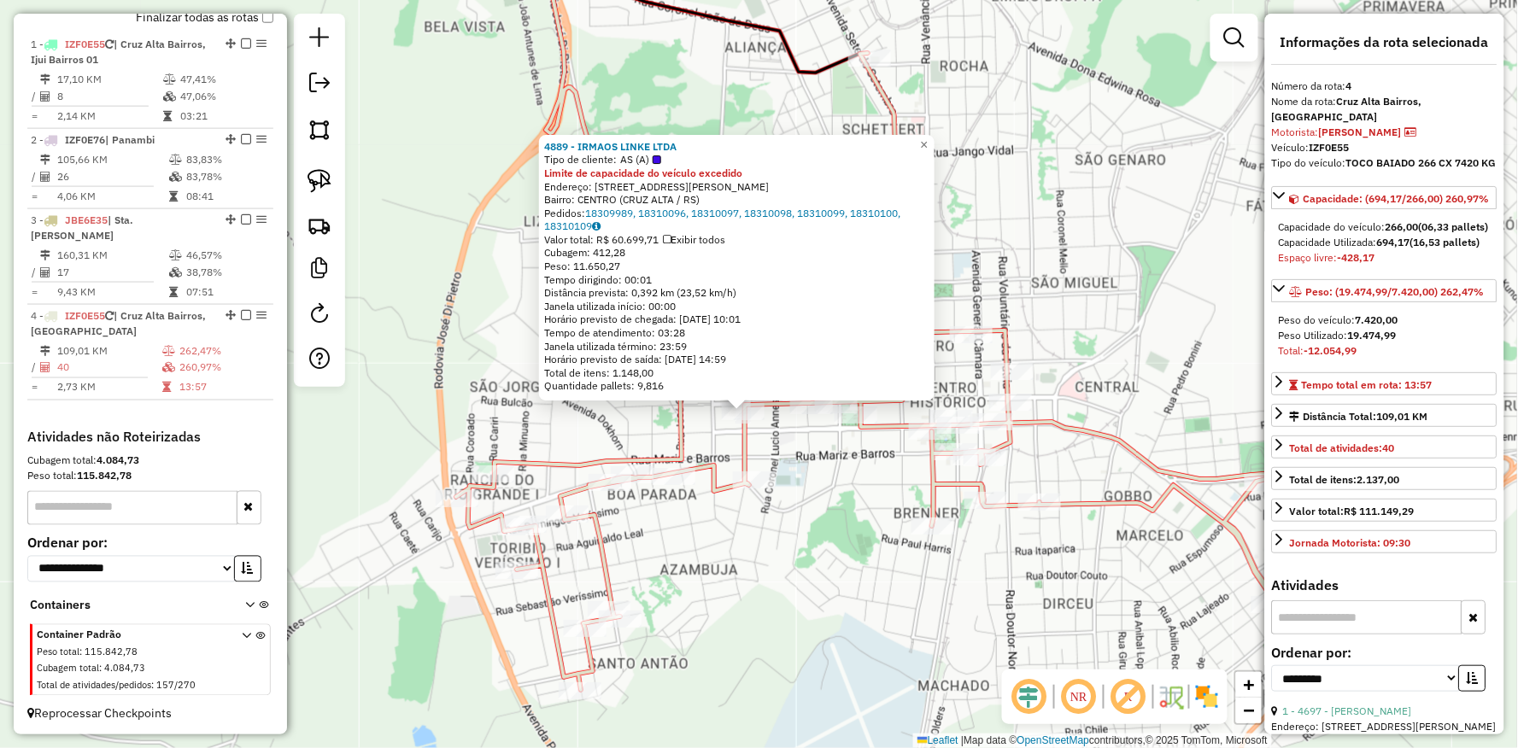
drag, startPoint x: 875, startPoint y: 596, endPoint x: 869, endPoint y: 636, distance: 40.6
click at [869, 636] on div "4889 - IRMAOS LINKE LTDA Tipo de cliente: AS (A) Limite de capacidade do veícul…" at bounding box center [759, 374] width 1518 height 748
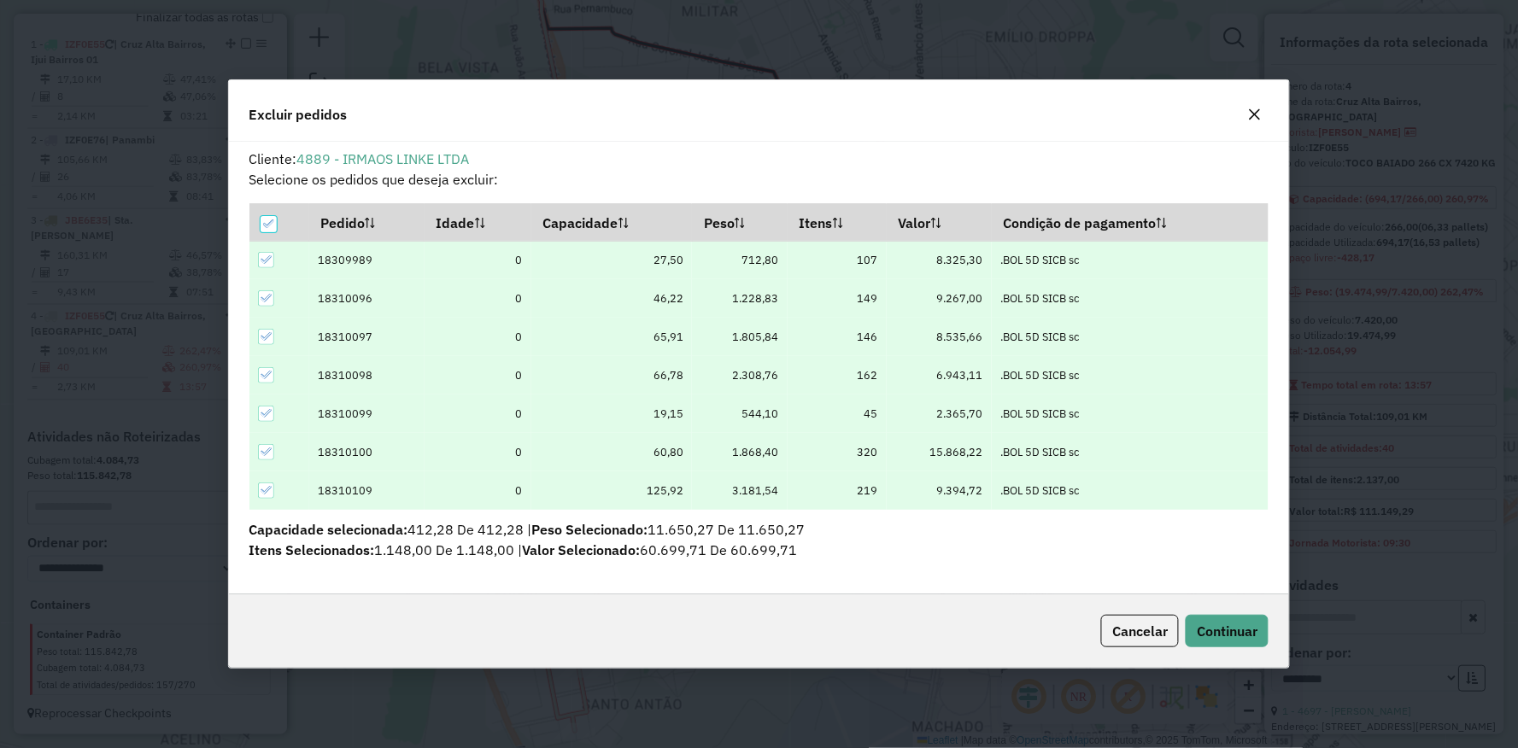
scroll to position [0, 0]
click at [1241, 632] on span "Continuar" at bounding box center [1227, 631] width 61 height 17
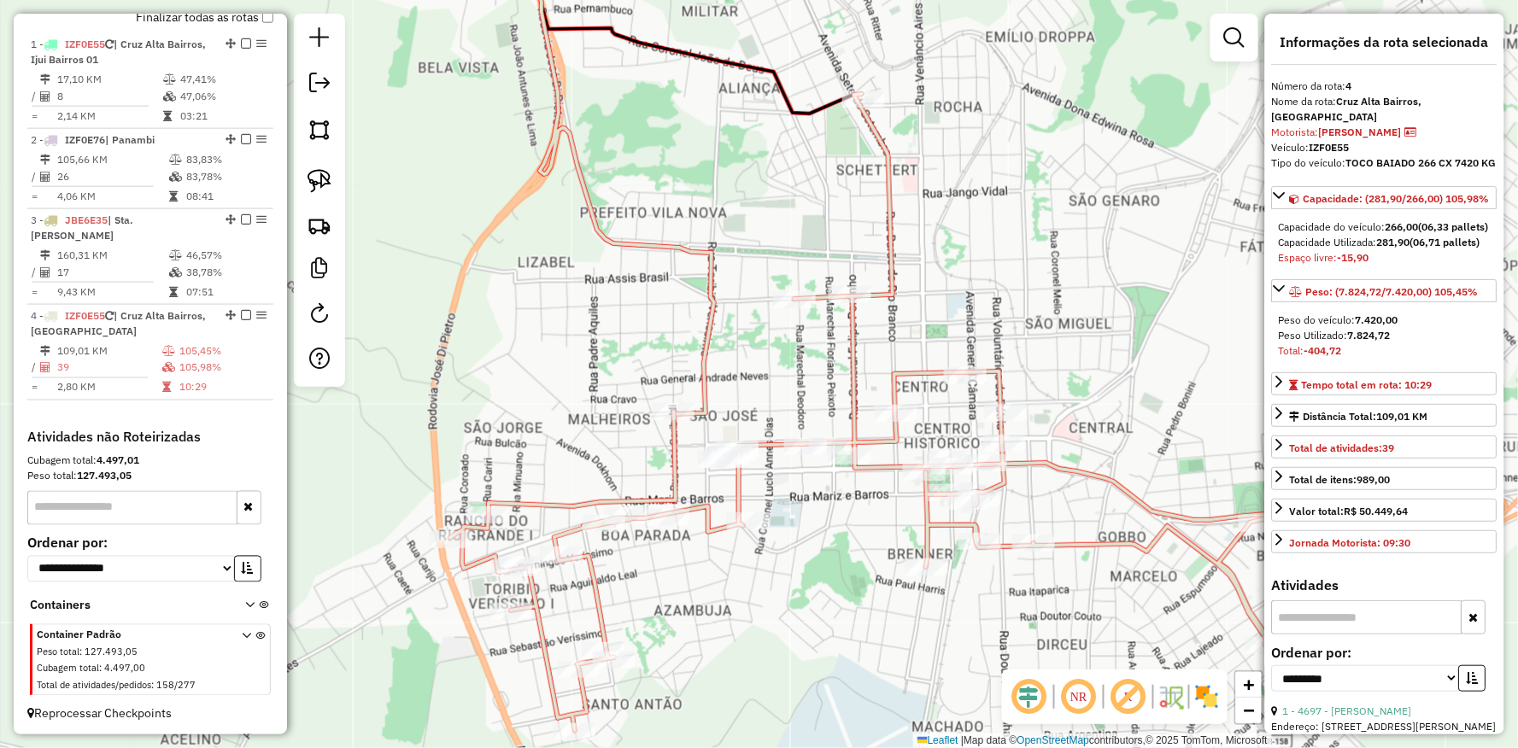
drag, startPoint x: 936, startPoint y: 244, endPoint x: 898, endPoint y: 270, distance: 46.2
click at [910, 287] on div "Janela de atendimento Grade de atendimento Capacidade Transportadoras Veículos …" at bounding box center [759, 374] width 1518 height 748
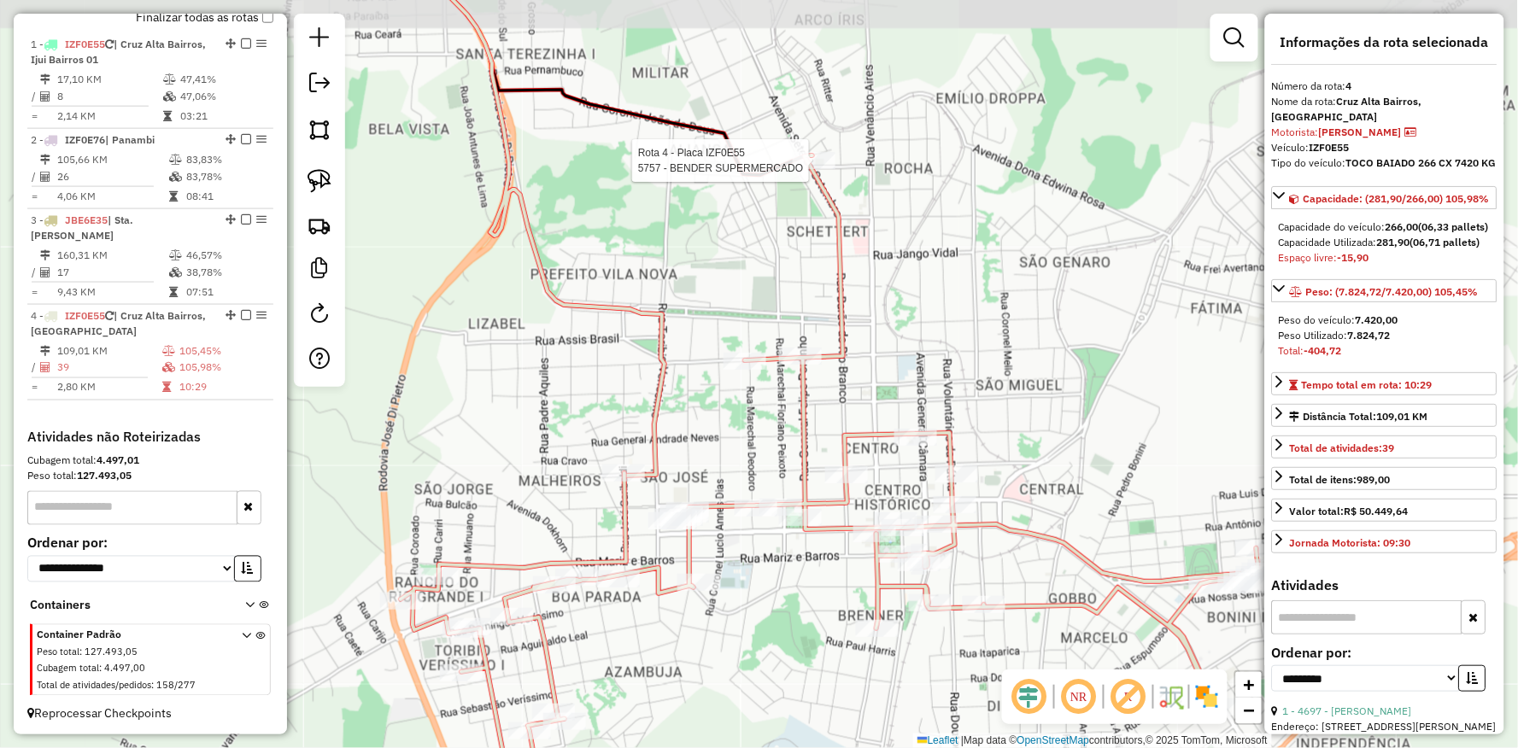
click at [805, 169] on div at bounding box center [814, 160] width 43 height 17
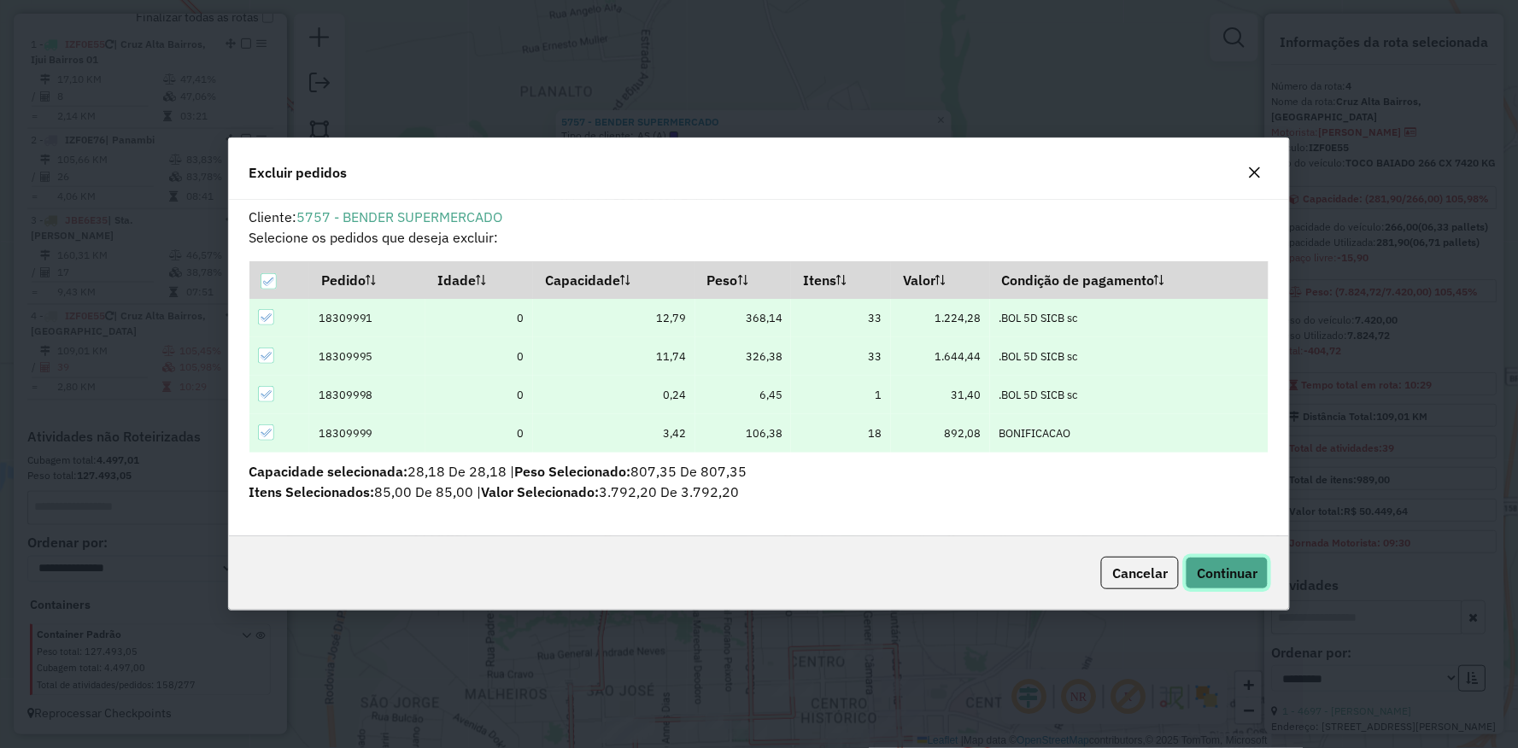
click at [1221, 571] on span "Continuar" at bounding box center [1227, 573] width 61 height 17
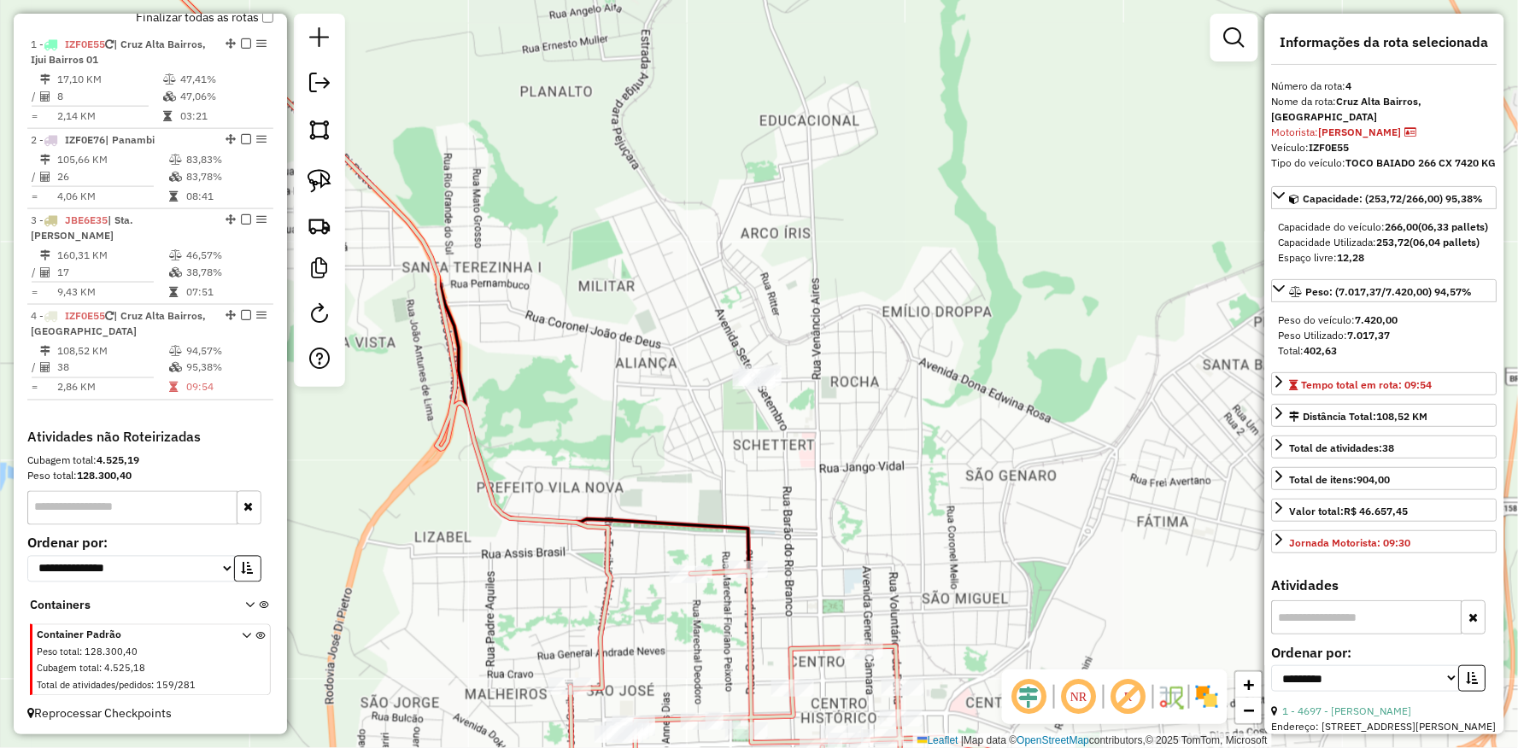
drag, startPoint x: 874, startPoint y: 388, endPoint x: 827, endPoint y: 207, distance: 187.1
click at [831, 211] on div "Janela de atendimento Grade de atendimento Capacidade Transportadoras Veículos …" at bounding box center [759, 374] width 1518 height 748
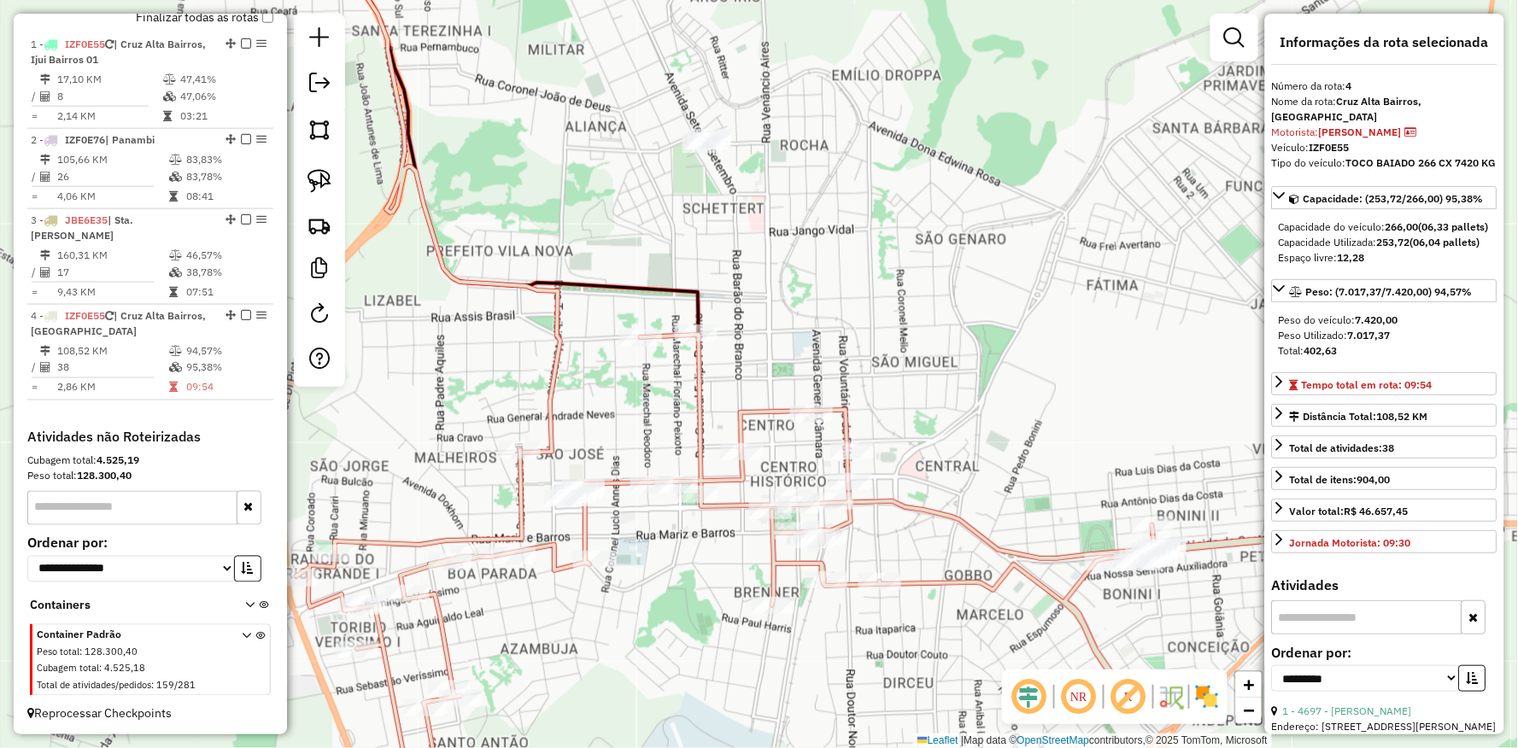
drag, startPoint x: 938, startPoint y: 322, endPoint x: 858, endPoint y: 273, distance: 93.2
click at [922, 271] on div "Janela de atendimento Grade de atendimento Capacidade Transportadoras Veículos …" at bounding box center [759, 374] width 1518 height 748
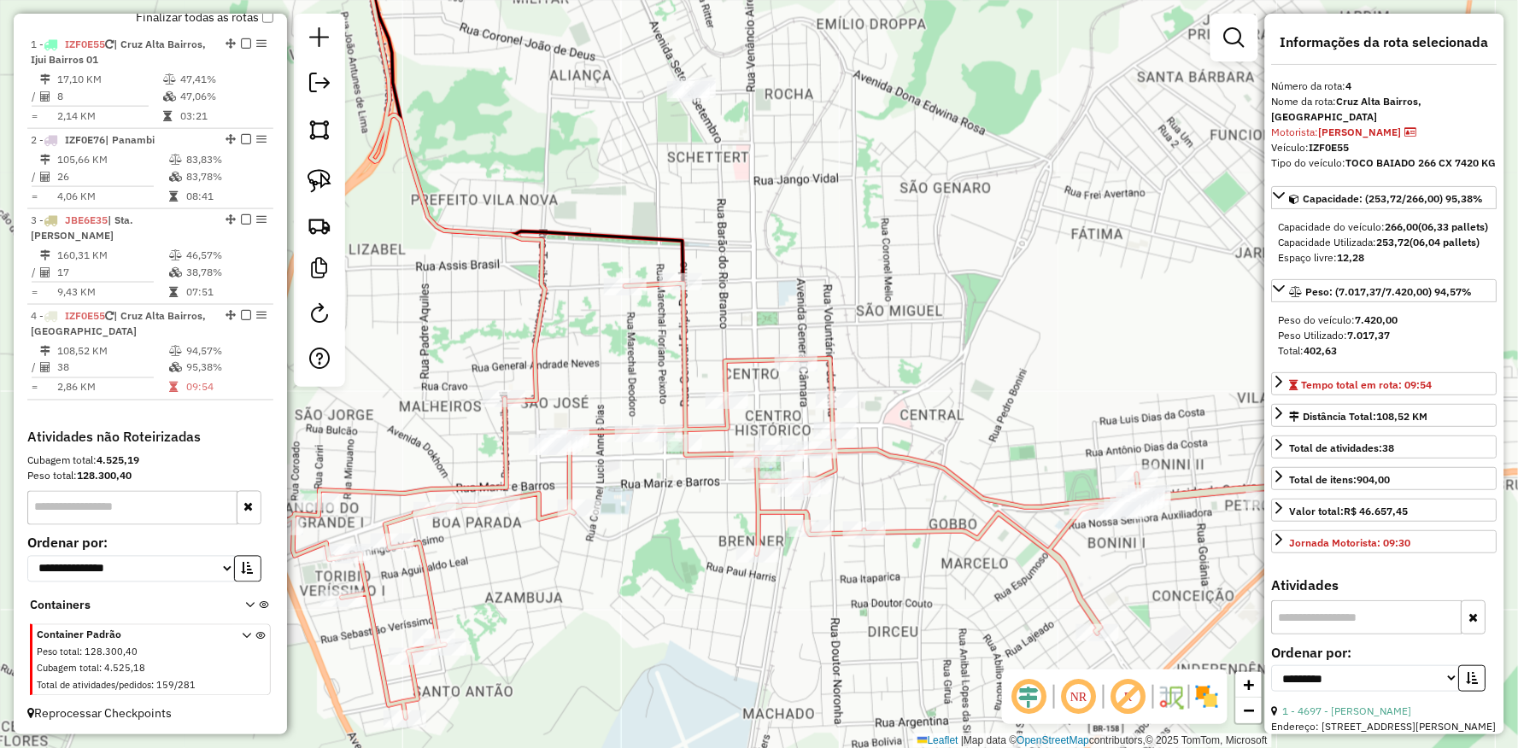
drag, startPoint x: 1046, startPoint y: 460, endPoint x: 1004, endPoint y: 397, distance: 75.1
click at [1005, 397] on div "Janela de atendimento Grade de atendimento Capacidade Transportadoras Veículos …" at bounding box center [759, 374] width 1518 height 748
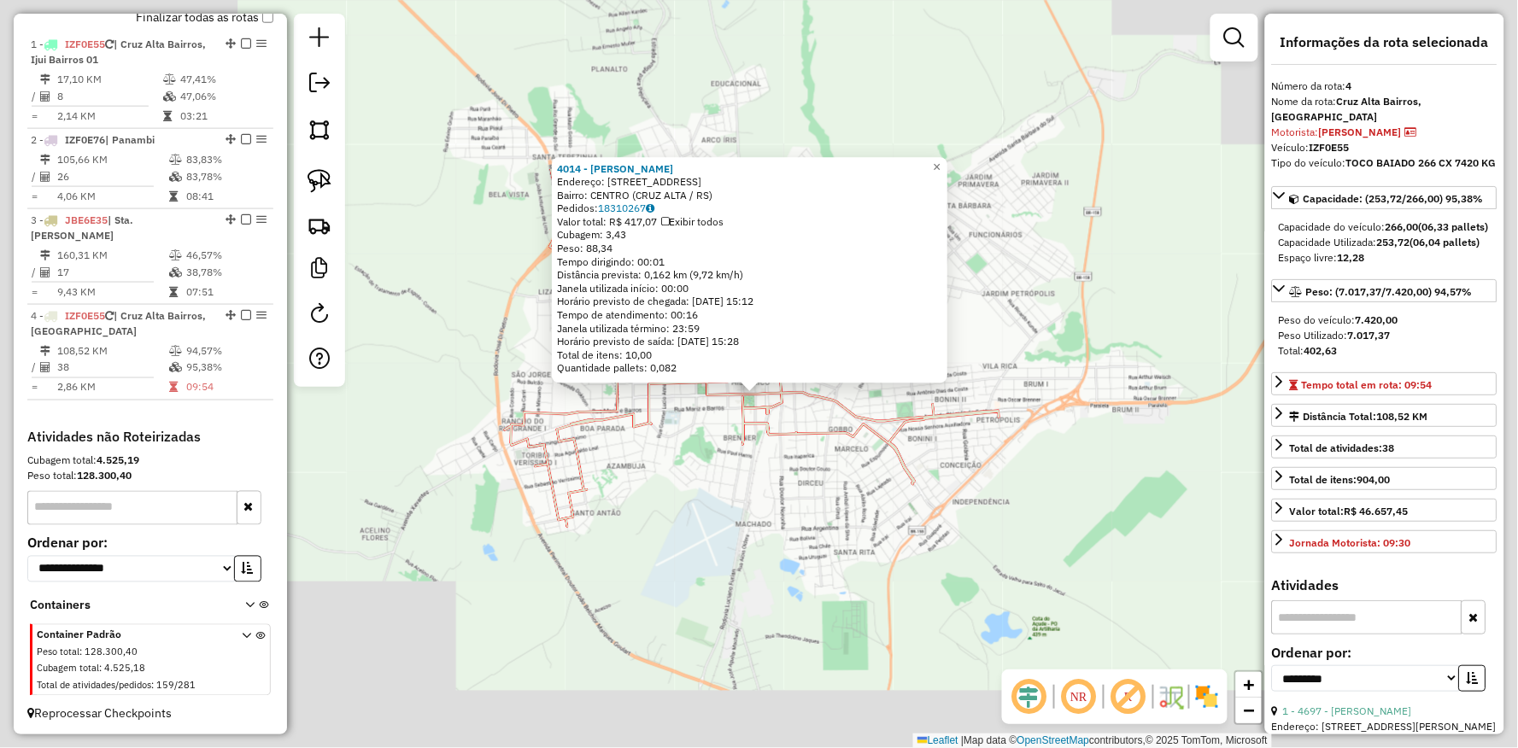
click at [676, 544] on div "Rota 4 - Placa IZF0E55 14831 - LA CRUZ EMPORIO Y PA Rota 4 - Placa IZF0E55 1231…" at bounding box center [759, 374] width 1518 height 748
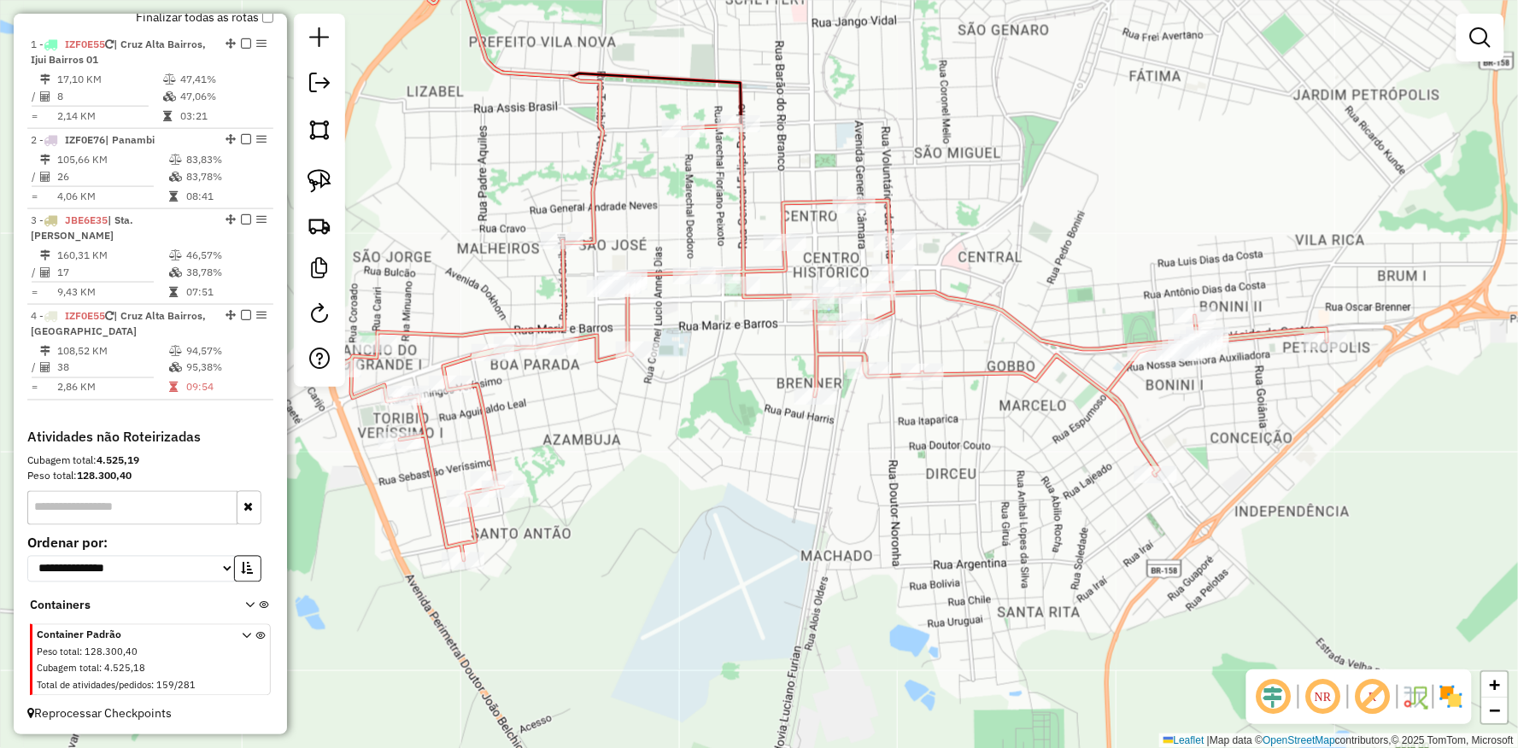
drag, startPoint x: 616, startPoint y: 510, endPoint x: 823, endPoint y: 600, distance: 226.4
click at [823, 600] on div "Janela de atendimento Grade de atendimento Capacidade Transportadoras Veículos …" at bounding box center [759, 374] width 1518 height 748
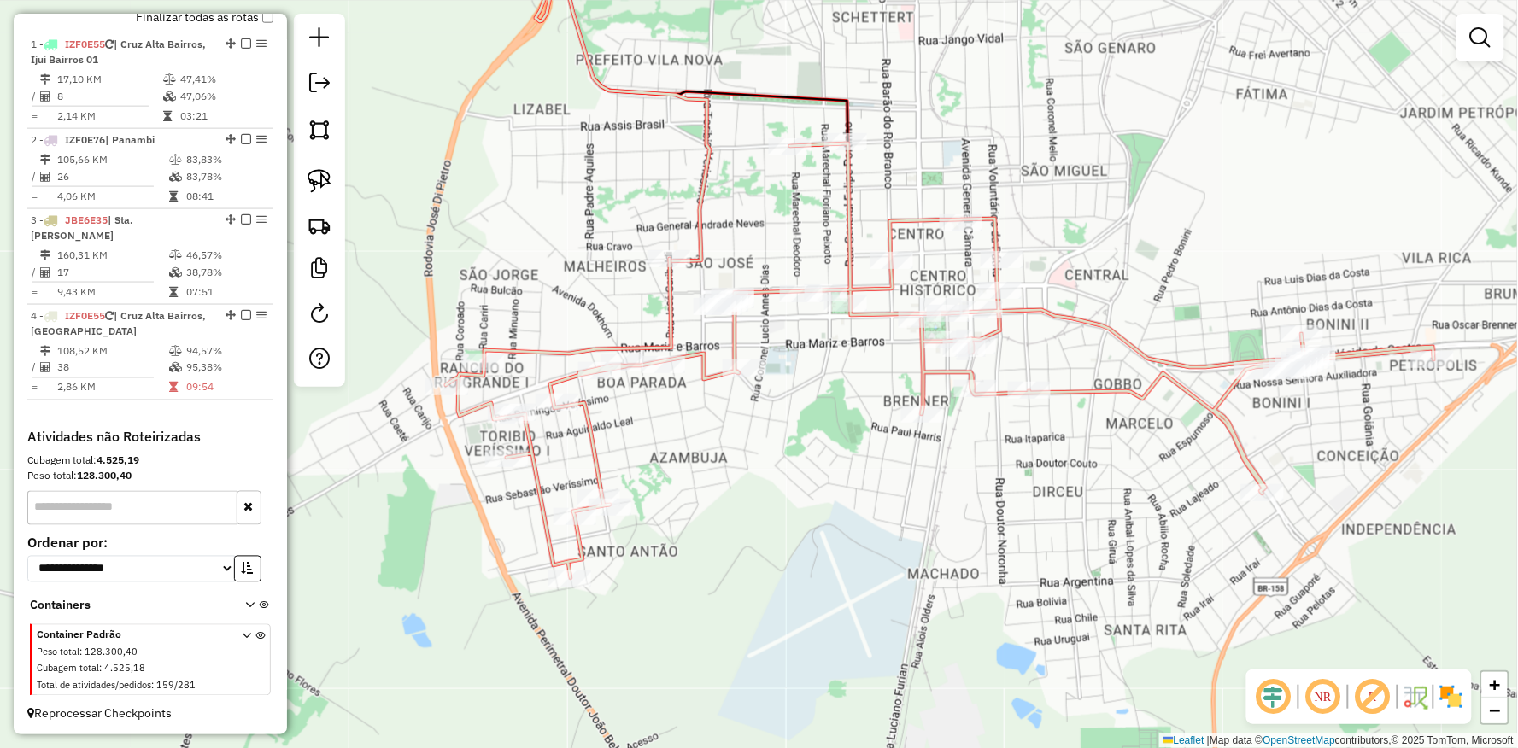
drag, startPoint x: 729, startPoint y: 535, endPoint x: 799, endPoint y: 544, distance: 70.7
click at [799, 544] on div "Janela de atendimento Grade de atendimento Capacidade Transportadoras Veículos …" at bounding box center [759, 374] width 1518 height 748
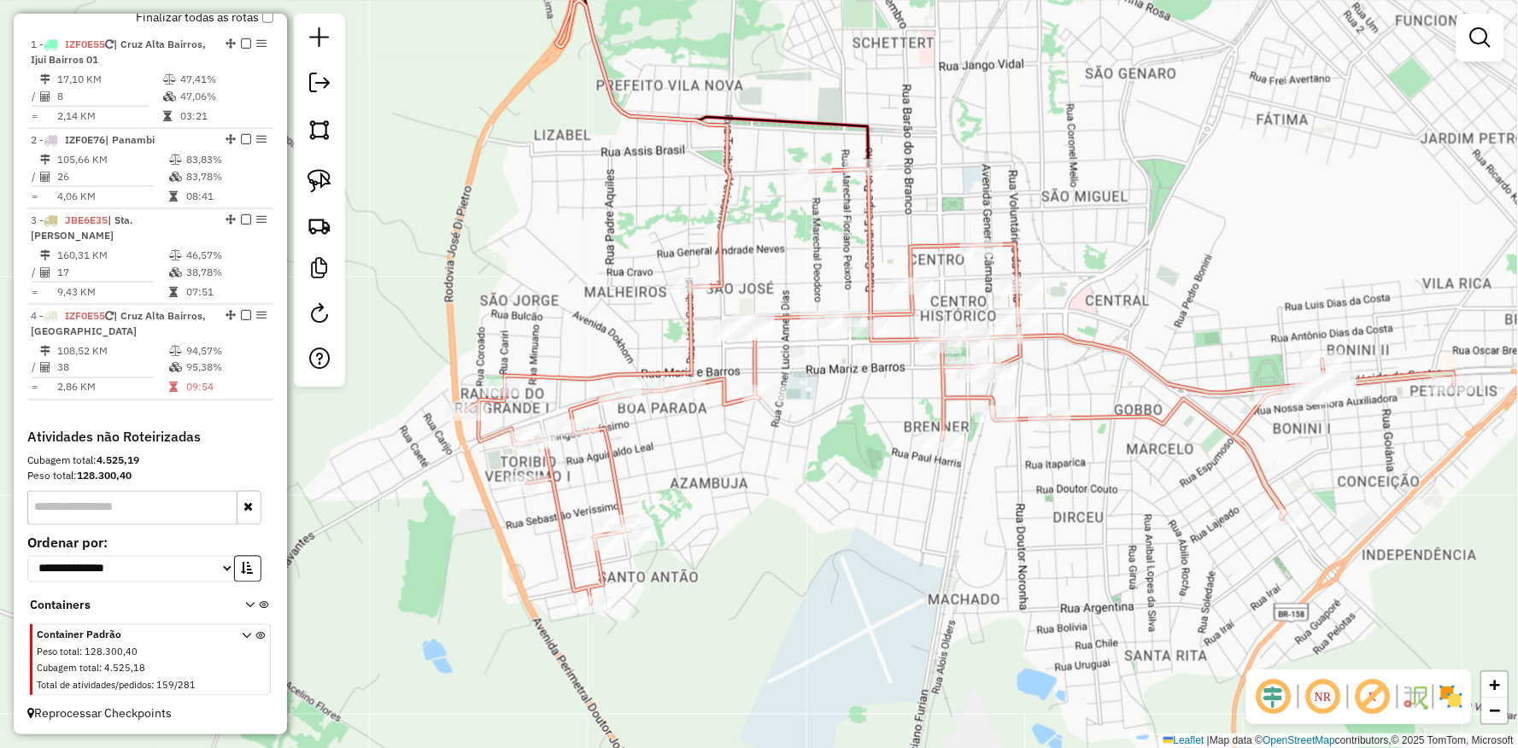
click at [453, 313] on div "Janela de atendimento Grade de atendimento Capacidade Transportadoras Veículos …" at bounding box center [759, 374] width 1518 height 748
click at [331, 191] on link at bounding box center [320, 181] width 38 height 38
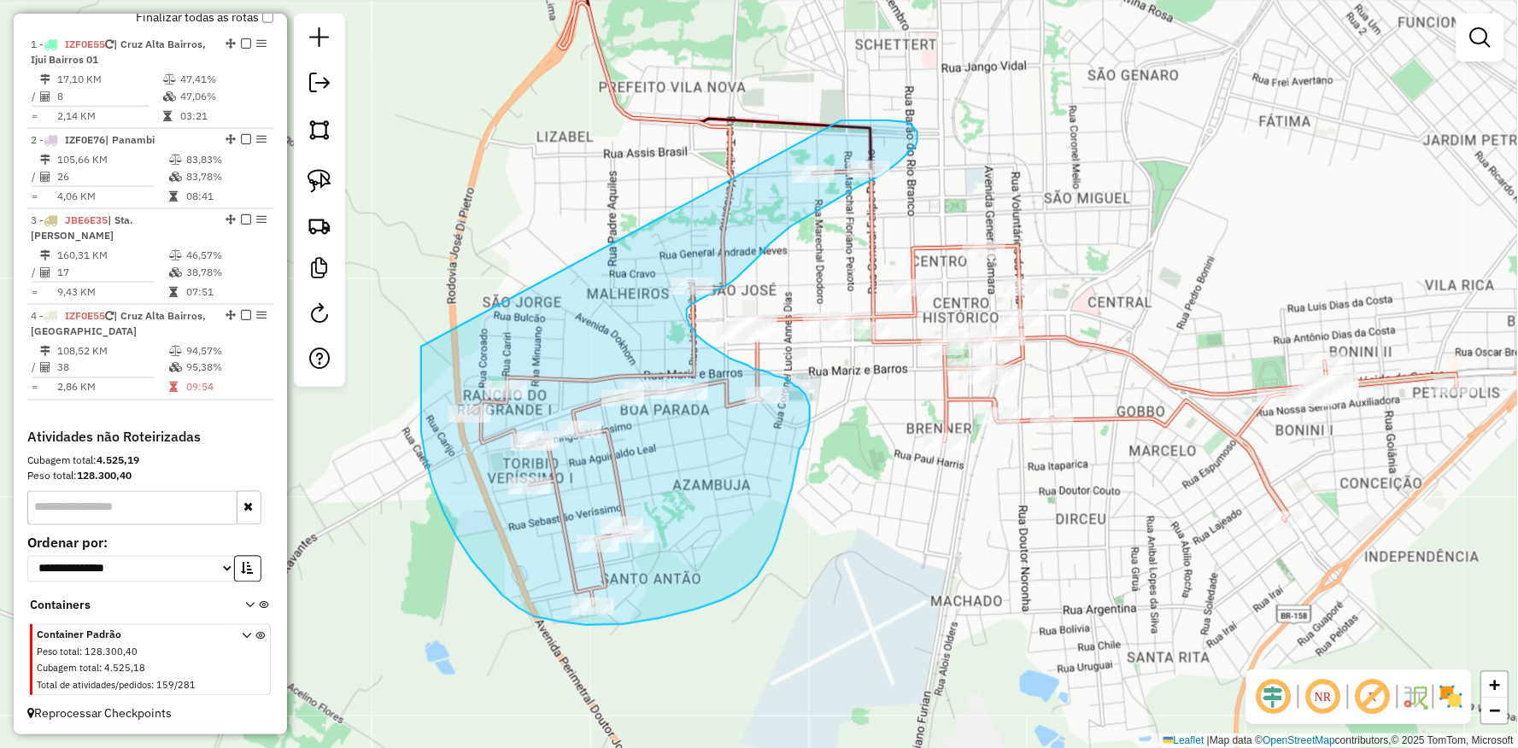
drag, startPoint x: 421, startPoint y: 382, endPoint x: 730, endPoint y: 124, distance: 402.6
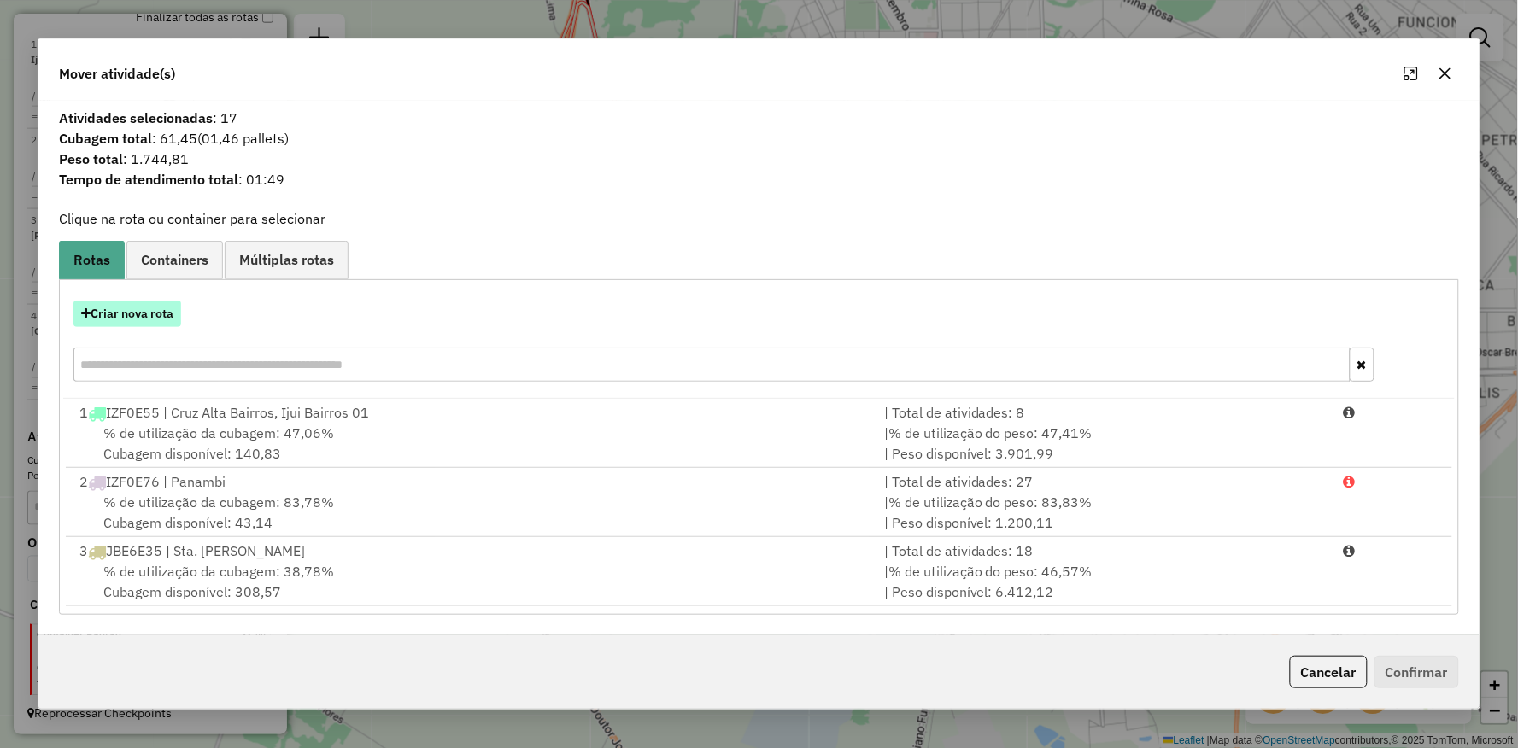
click at [135, 323] on button "Criar nova rota" at bounding box center [127, 314] width 108 height 26
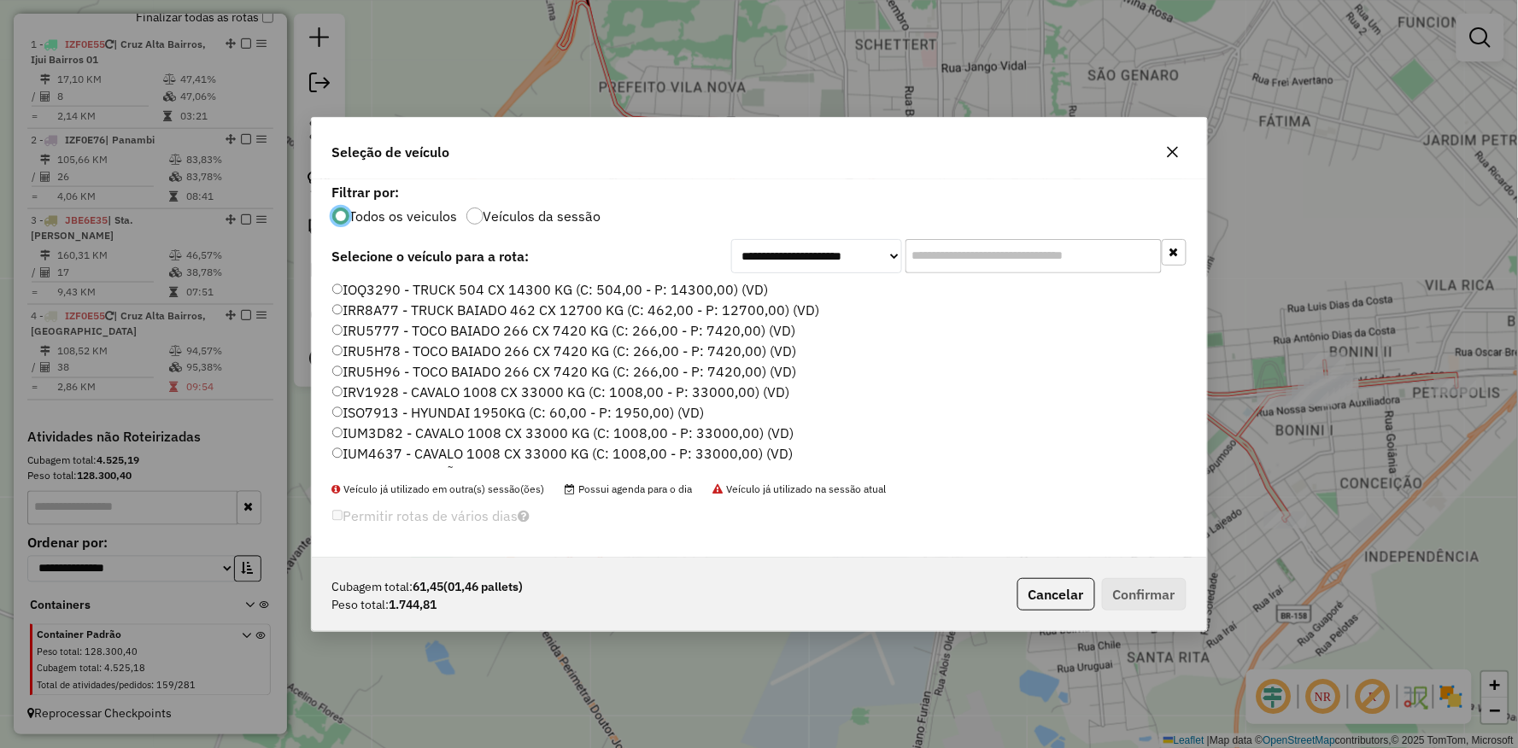
scroll to position [509, 0]
click at [360, 400] on label "JDL0J42 - TOCO BAIADO 266 CX 7420 KG (C: 266,00 - P: 7420,00) (VD)" at bounding box center [563, 395] width 462 height 20
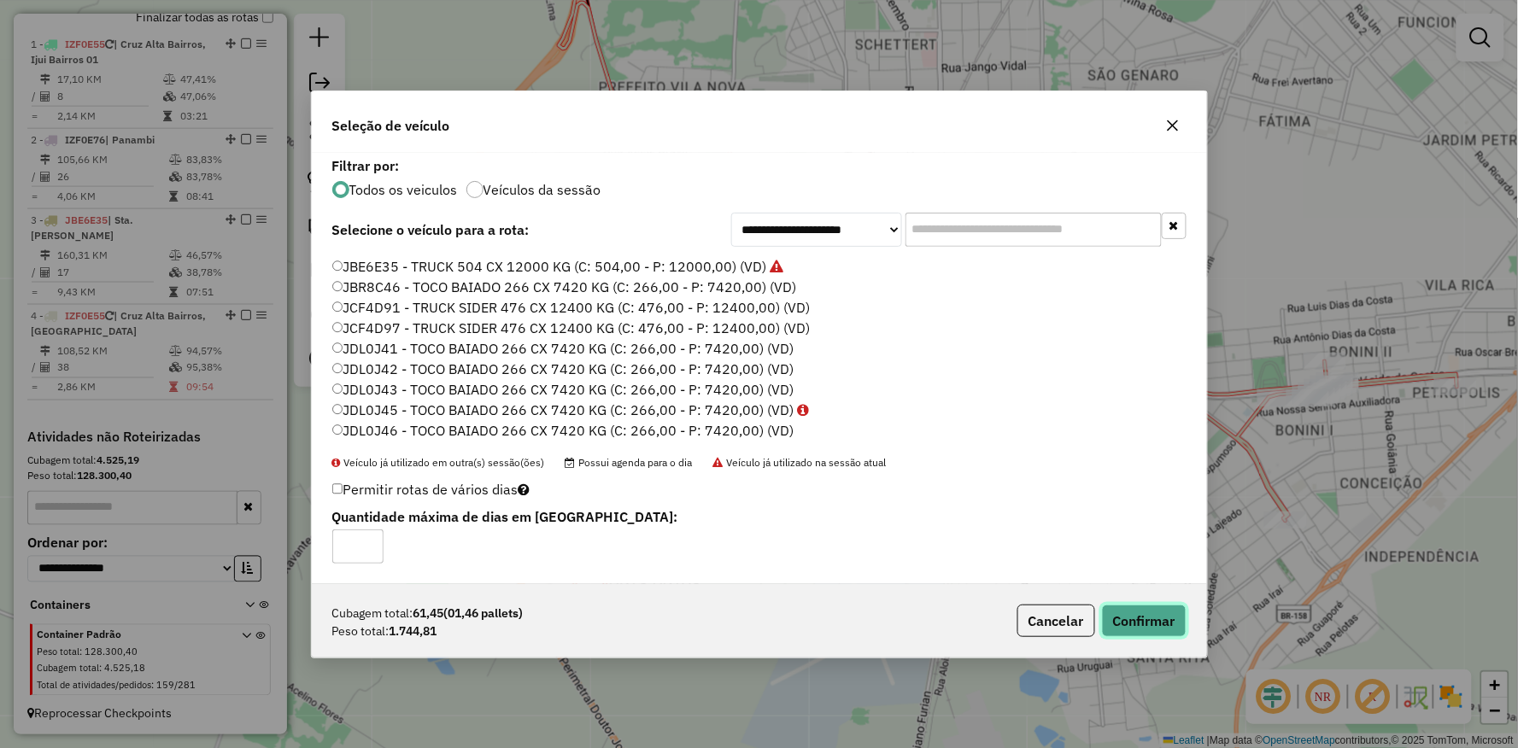
click at [1163, 620] on button "Confirmar" at bounding box center [1144, 621] width 85 height 32
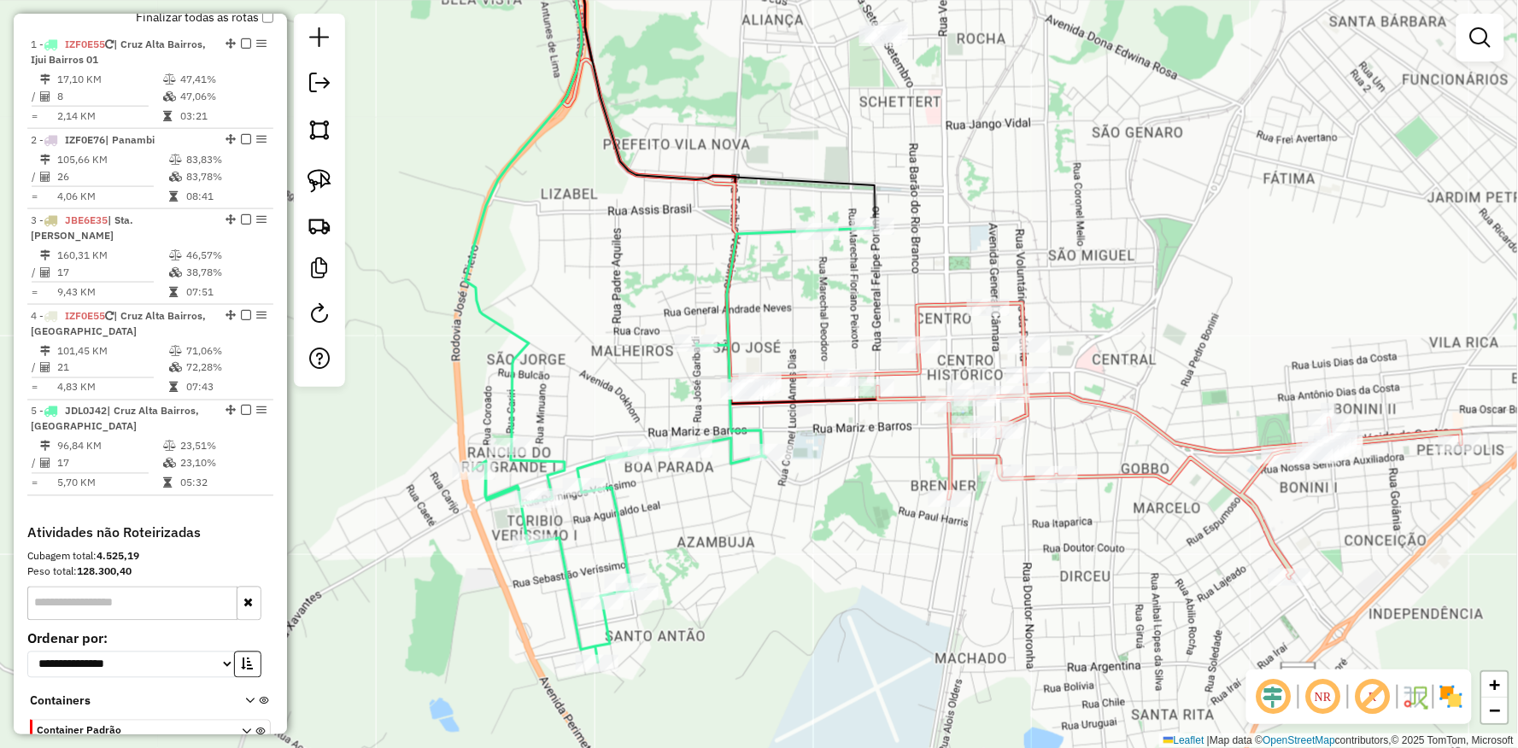
drag, startPoint x: 822, startPoint y: 524, endPoint x: 827, endPoint y: 718, distance: 194.8
click at [827, 718] on div "Janela de atendimento Grade de atendimento Capacidade Transportadoras Veículos …" at bounding box center [759, 374] width 1518 height 748
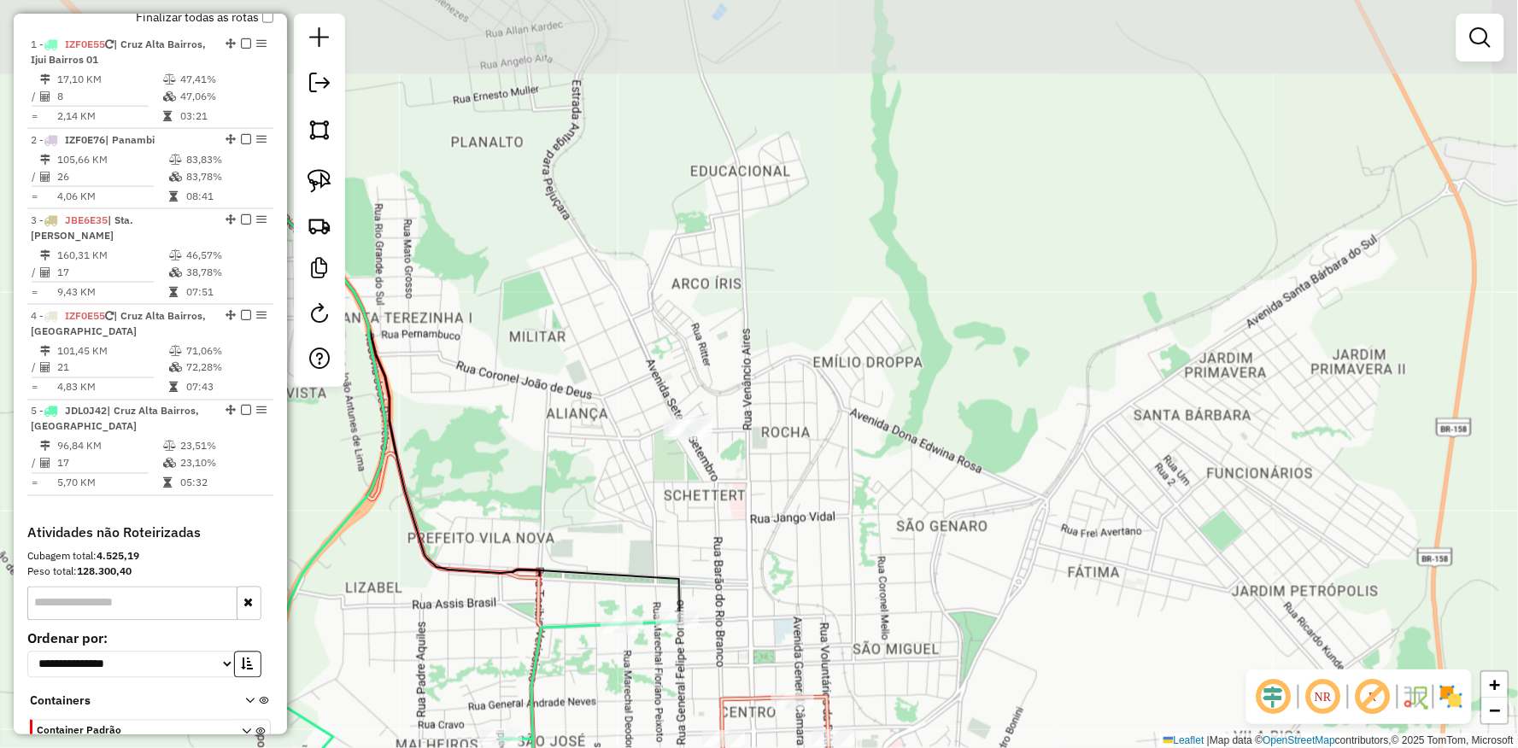
drag, startPoint x: 738, startPoint y: 234, endPoint x: 606, endPoint y: 440, distance: 244.3
click at [606, 440] on div "Janela de atendimento Grade de atendimento Capacidade Transportadoras Veículos …" at bounding box center [759, 374] width 1518 height 748
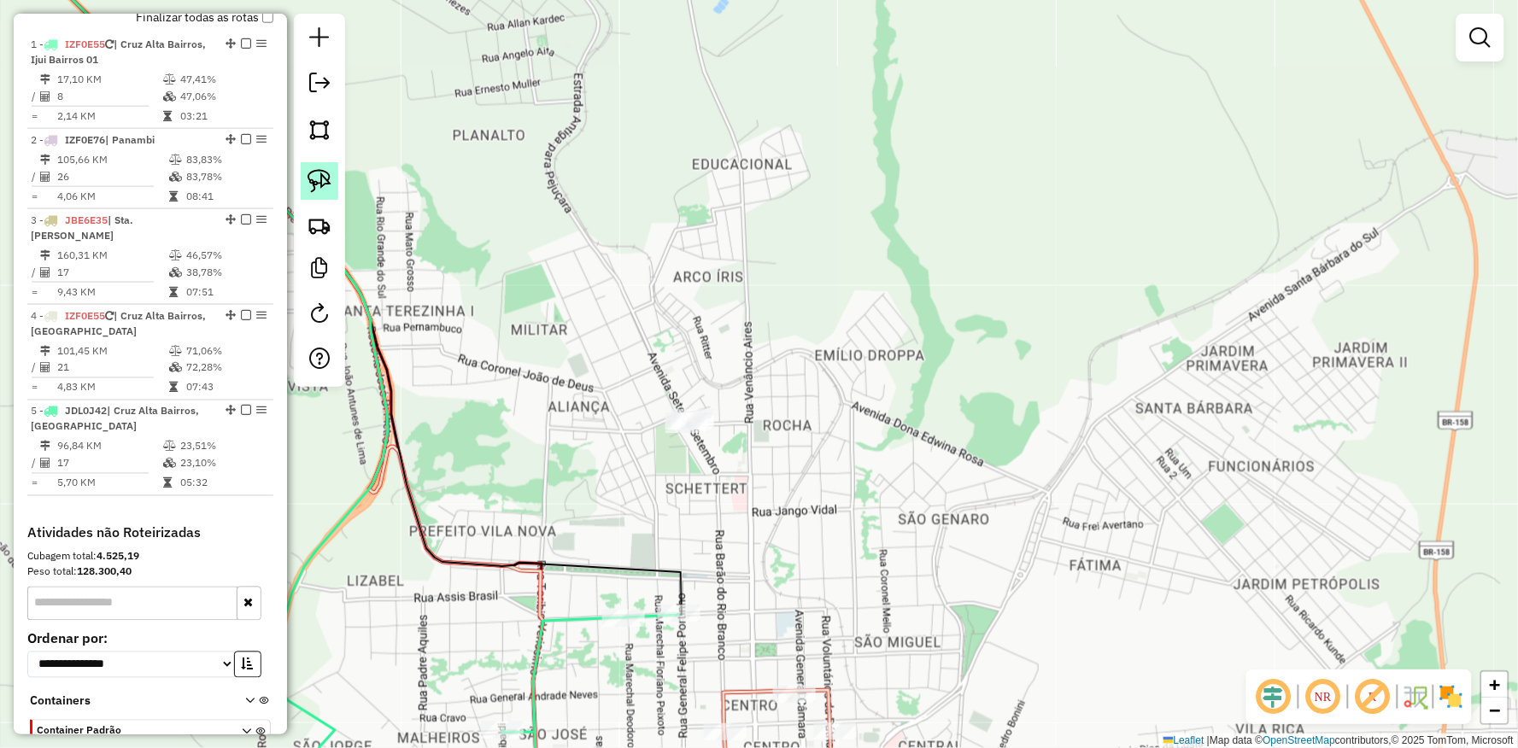
click at [321, 174] on img at bounding box center [319, 181] width 24 height 24
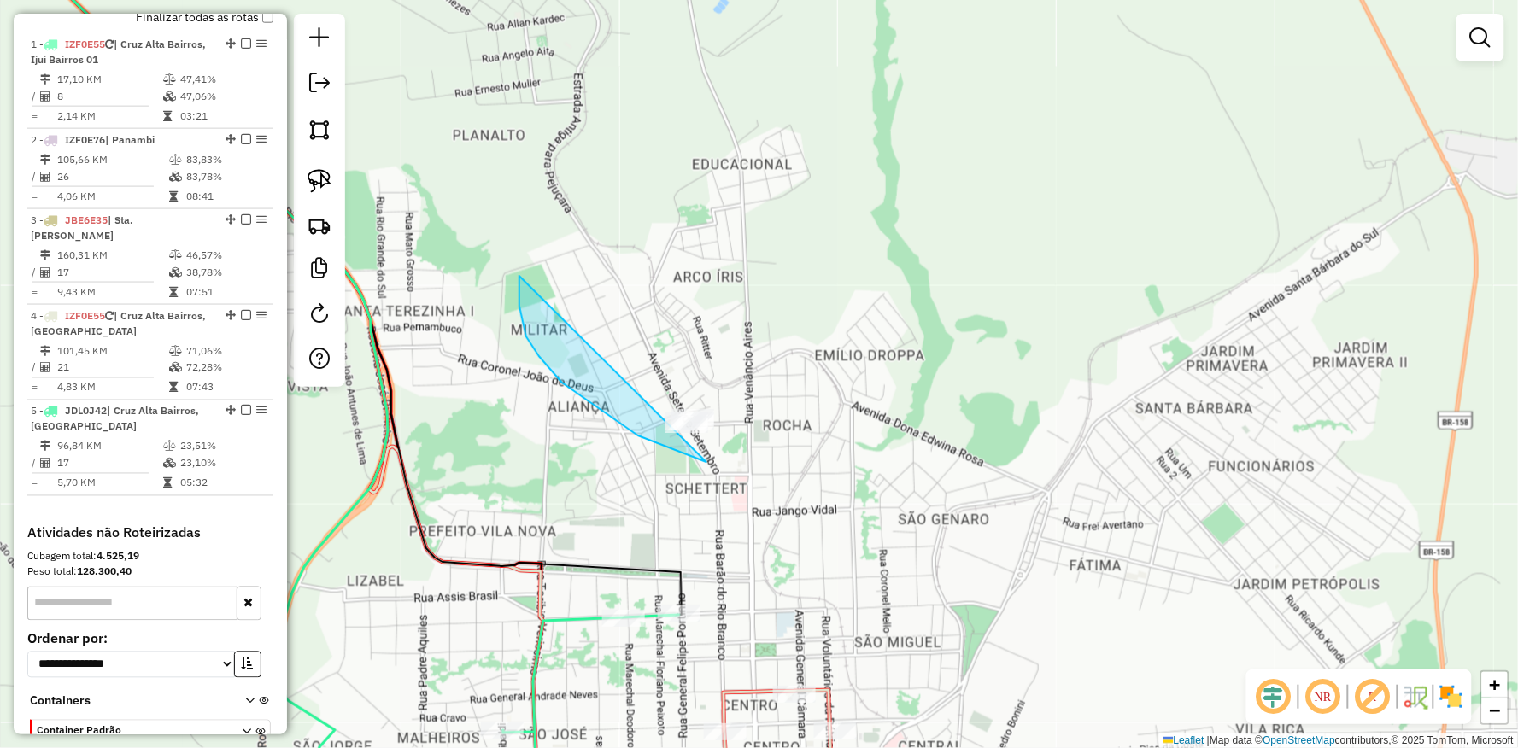
drag, startPoint x: 519, startPoint y: 294, endPoint x: 1027, endPoint y: 421, distance: 523.9
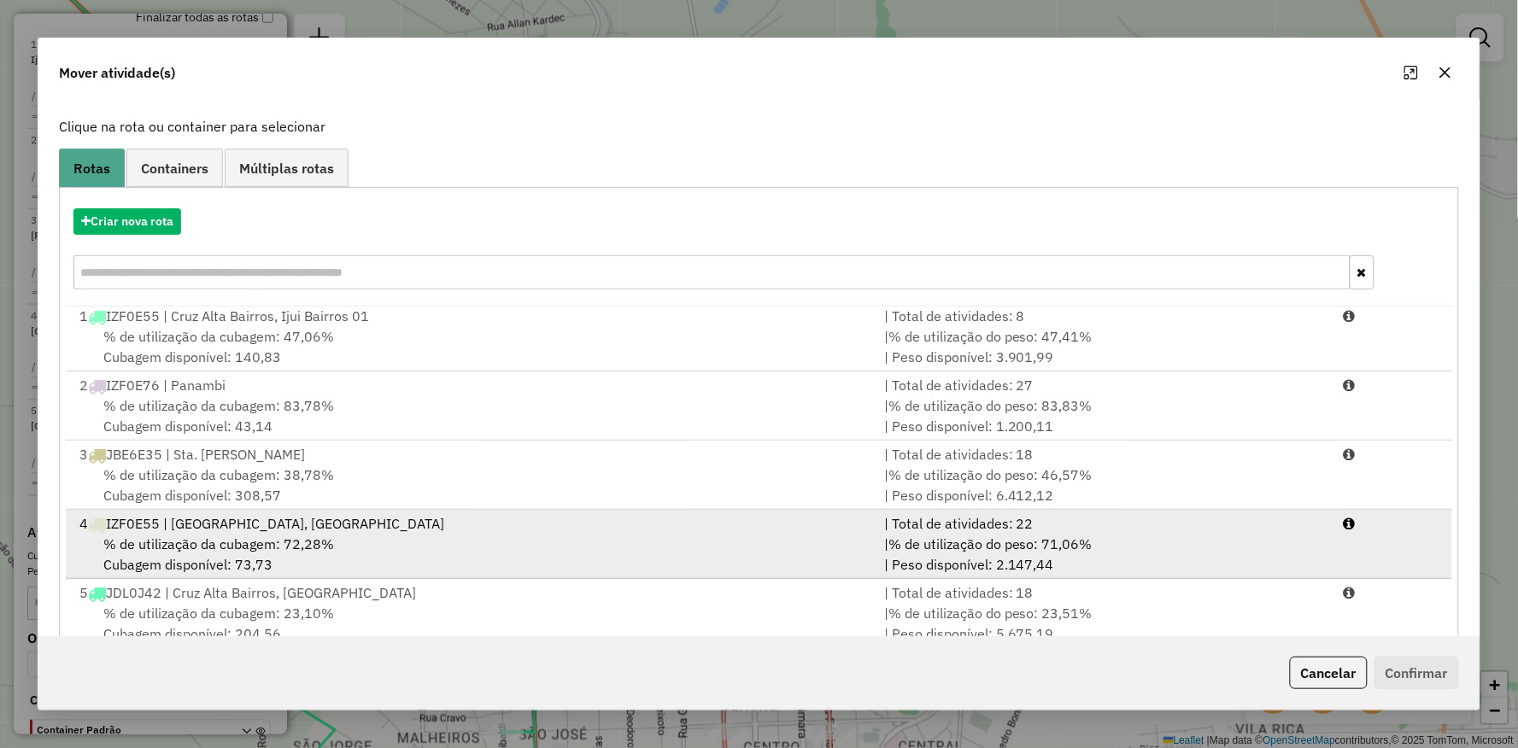
scroll to position [132, 0]
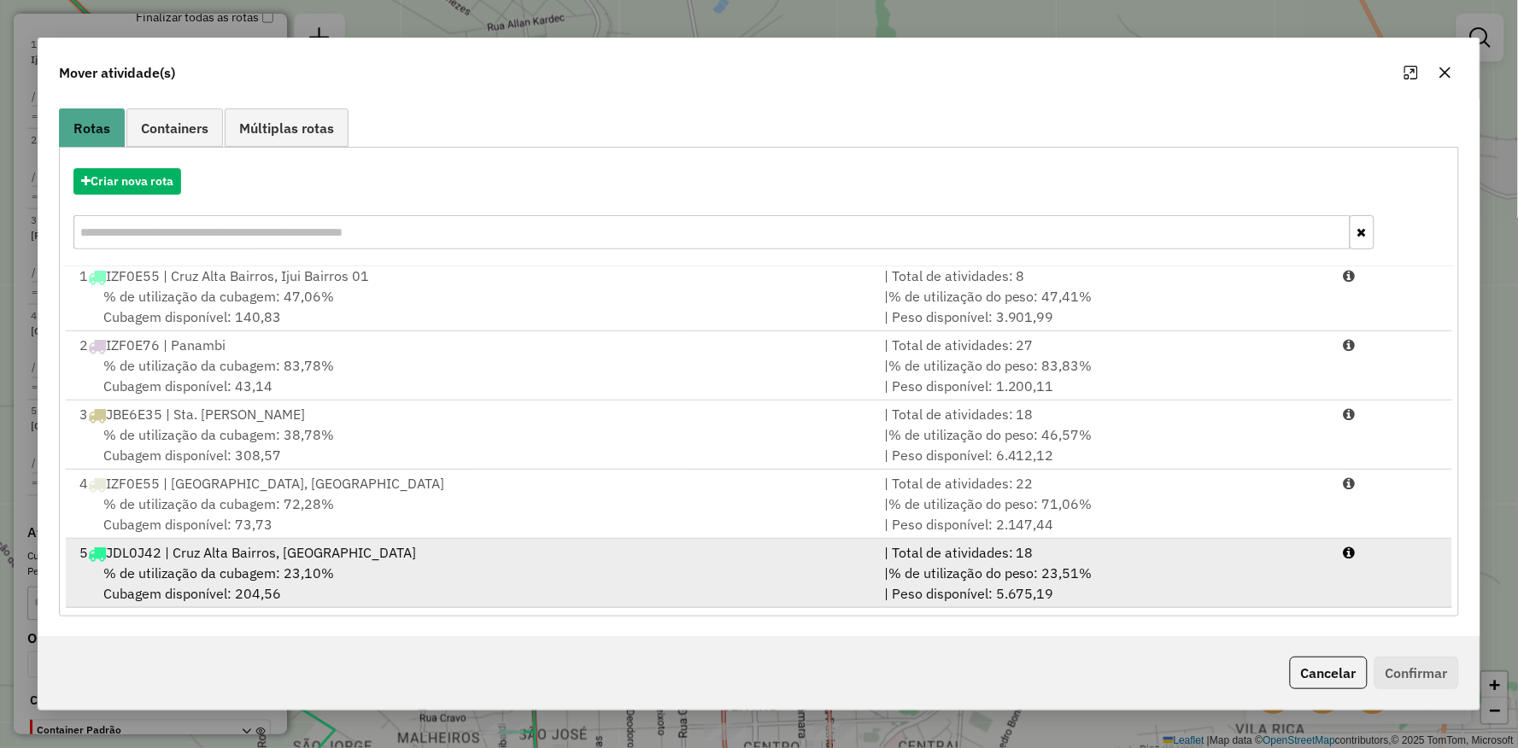
click at [291, 571] on span "% de utilização da cubagem: 23,10%" at bounding box center [218, 573] width 231 height 17
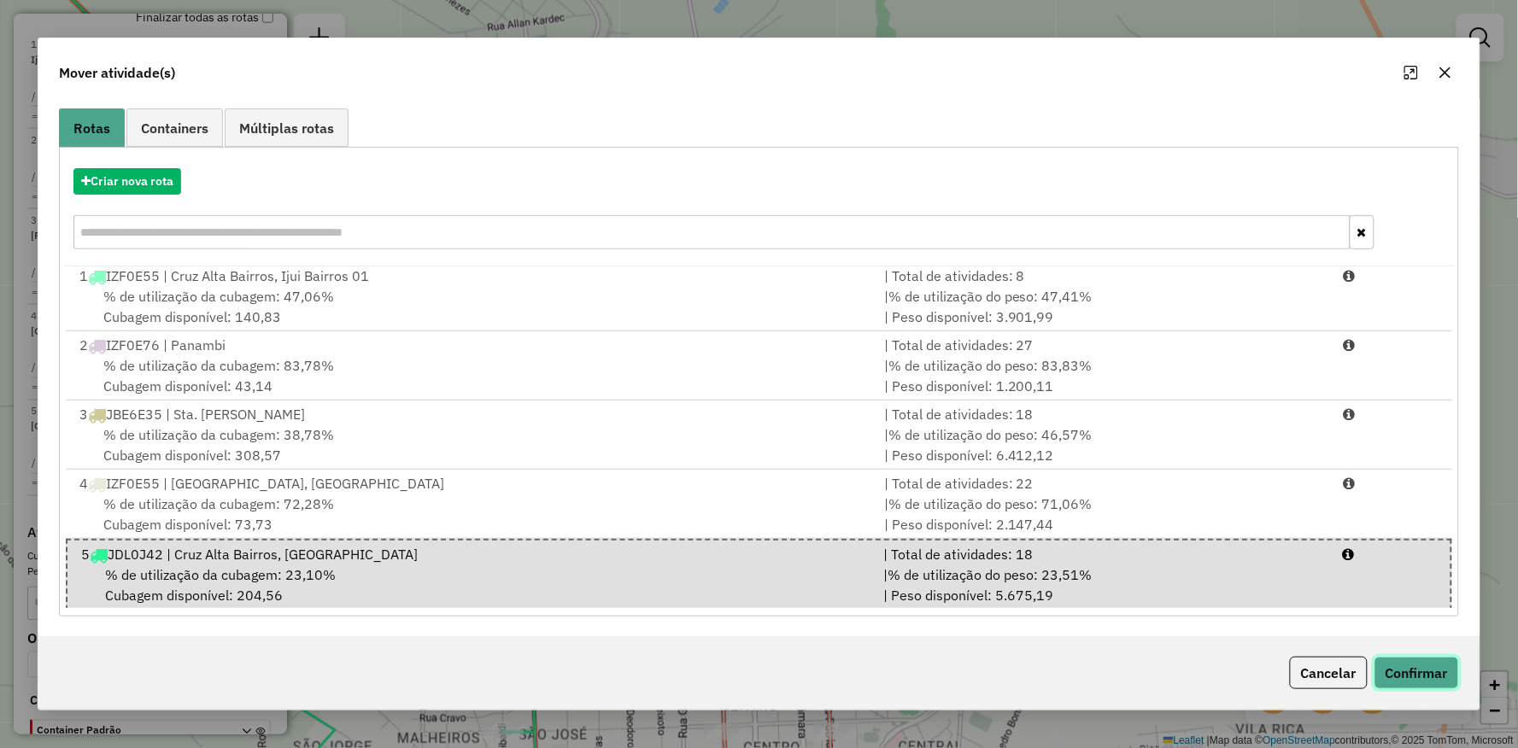
click at [1413, 673] on button "Confirmar" at bounding box center [1416, 673] width 85 height 32
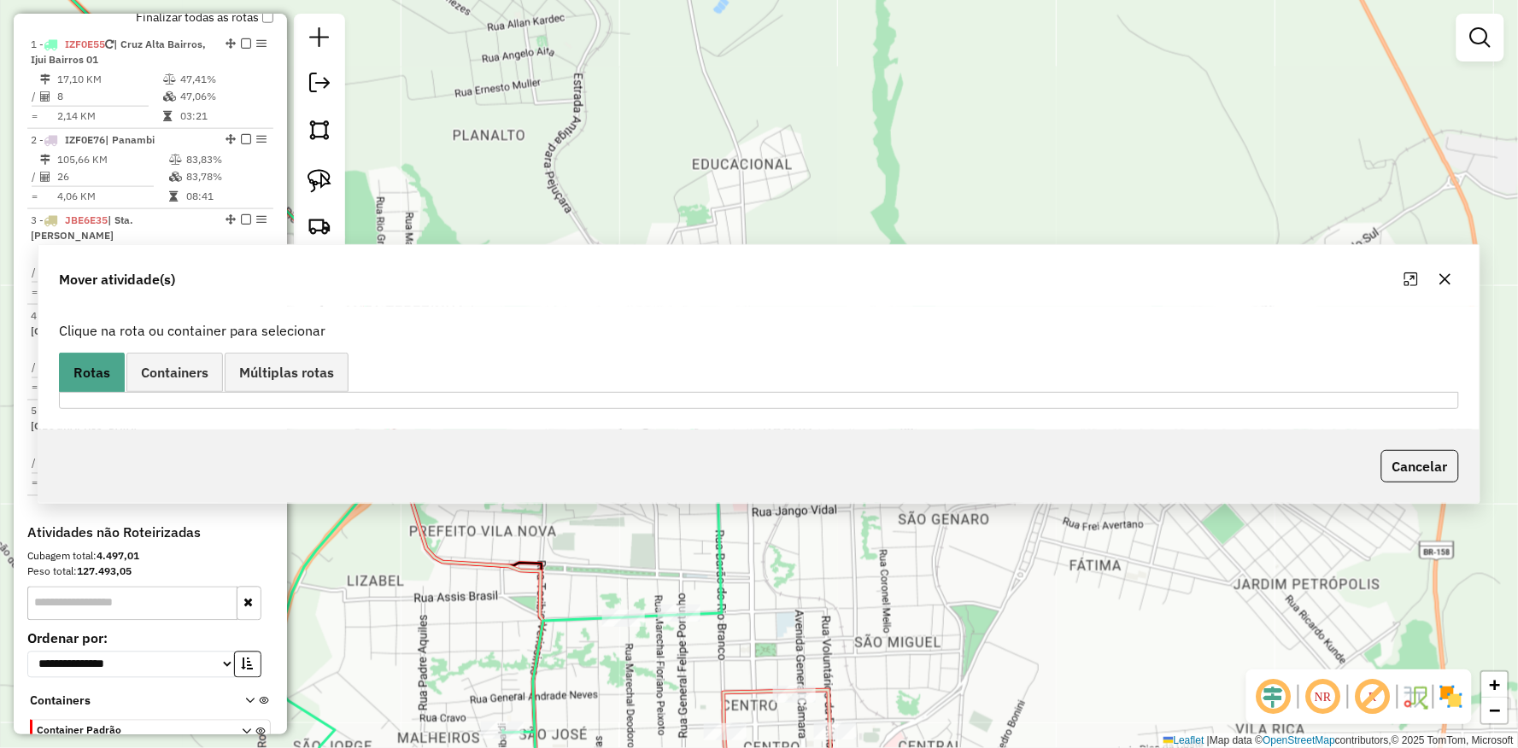
scroll to position [0, 0]
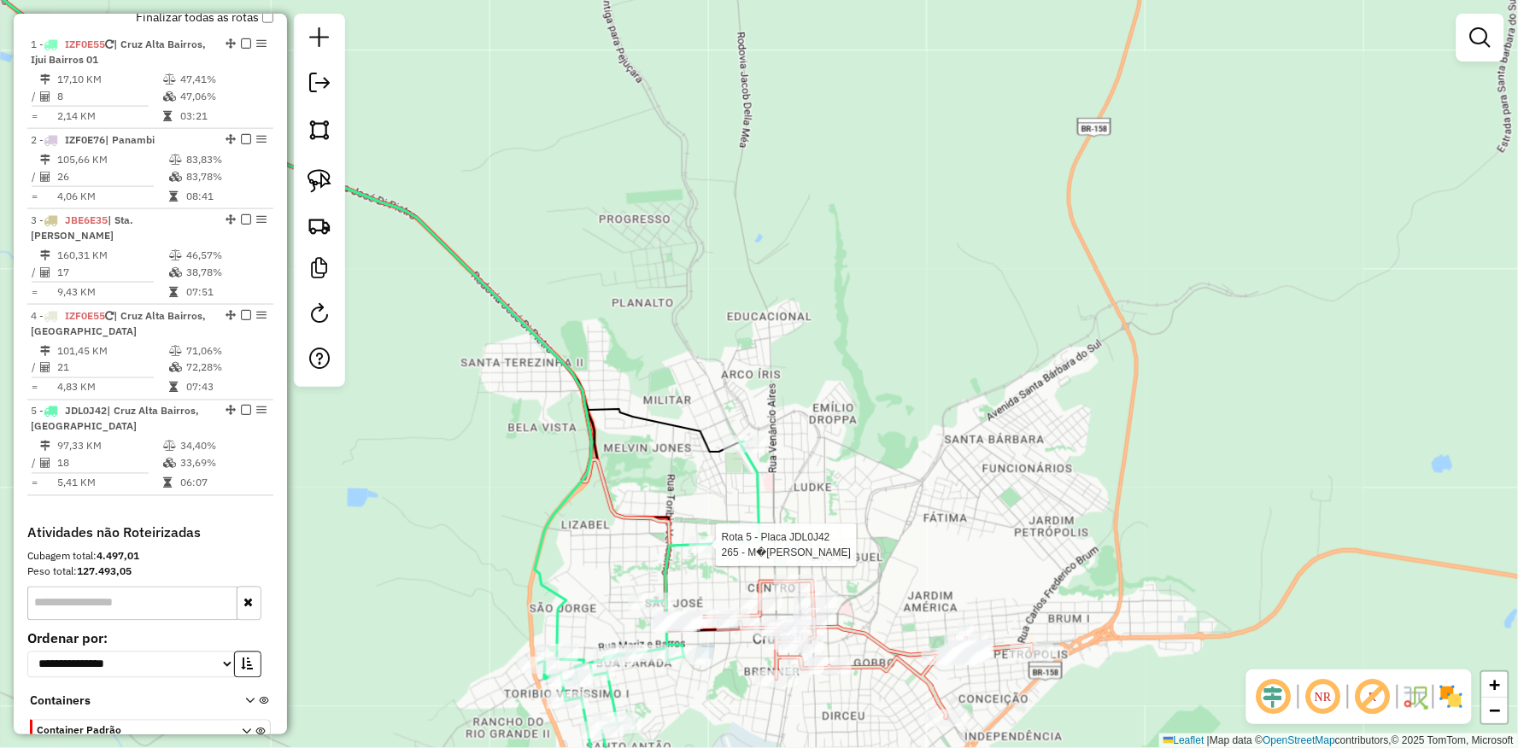
select select "**********"
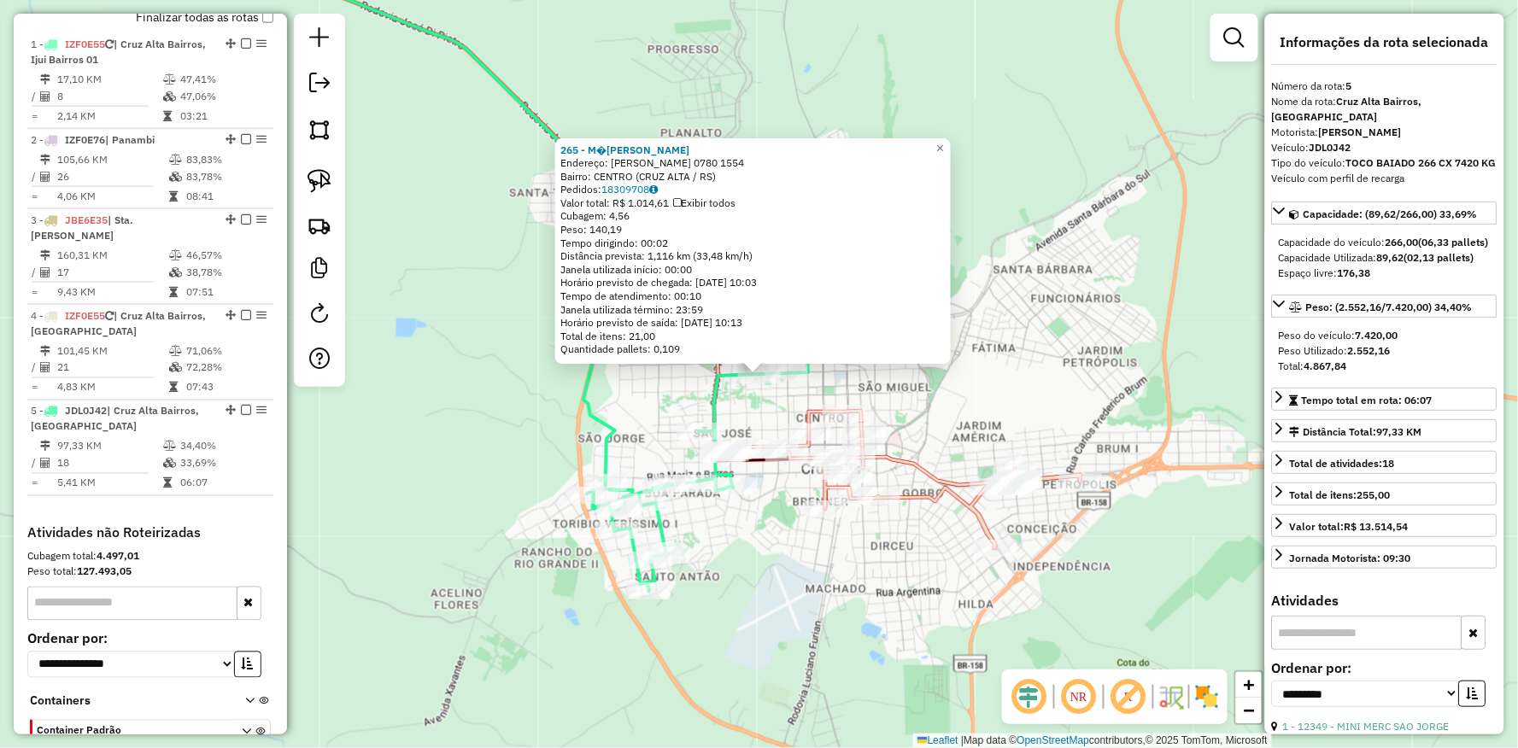
scroll to position [722, 0]
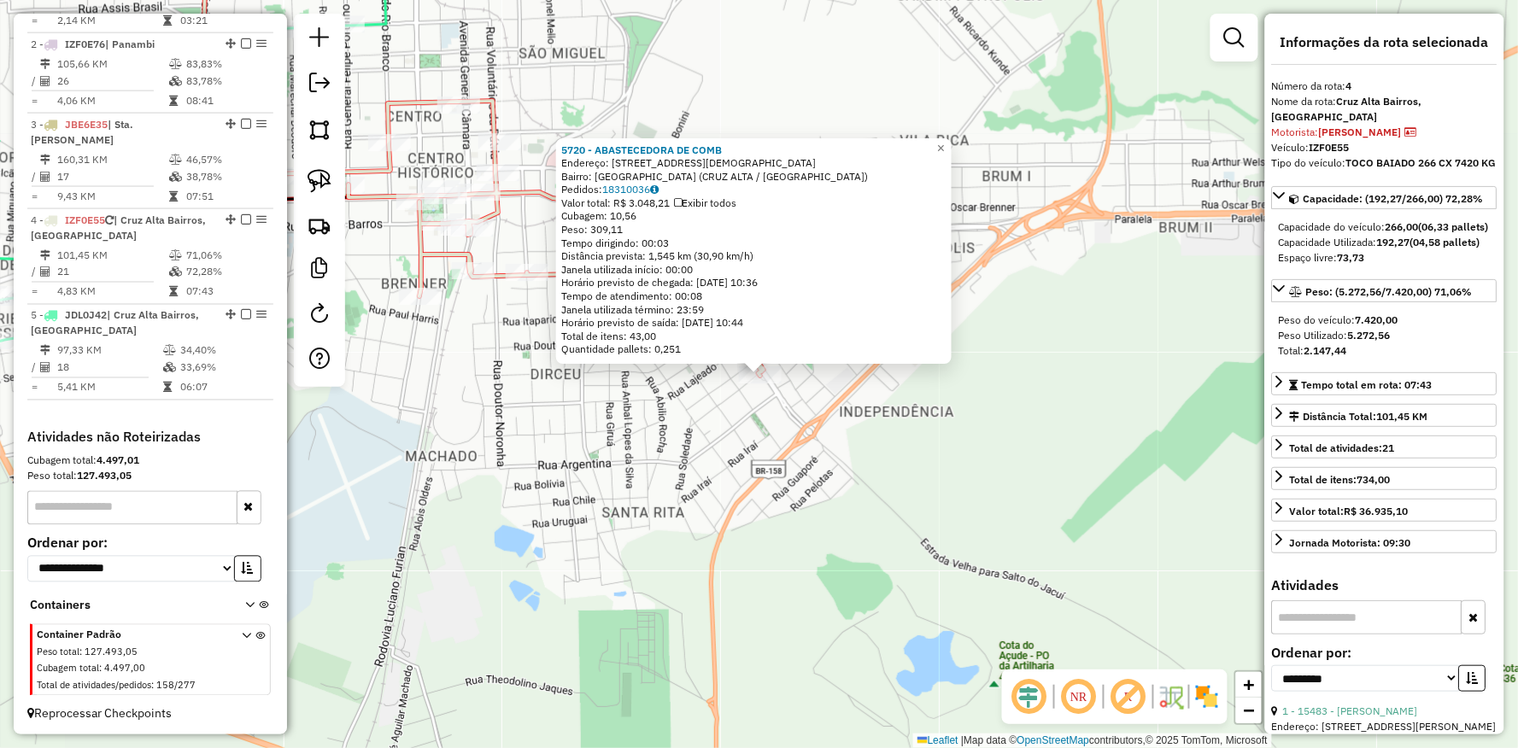
click at [714, 521] on div "5720 - ABASTECEDORA DE COMB Endereço: Av SATURNINO DE BRITO 1177 Bairro: VILA C…" at bounding box center [759, 374] width 1518 height 748
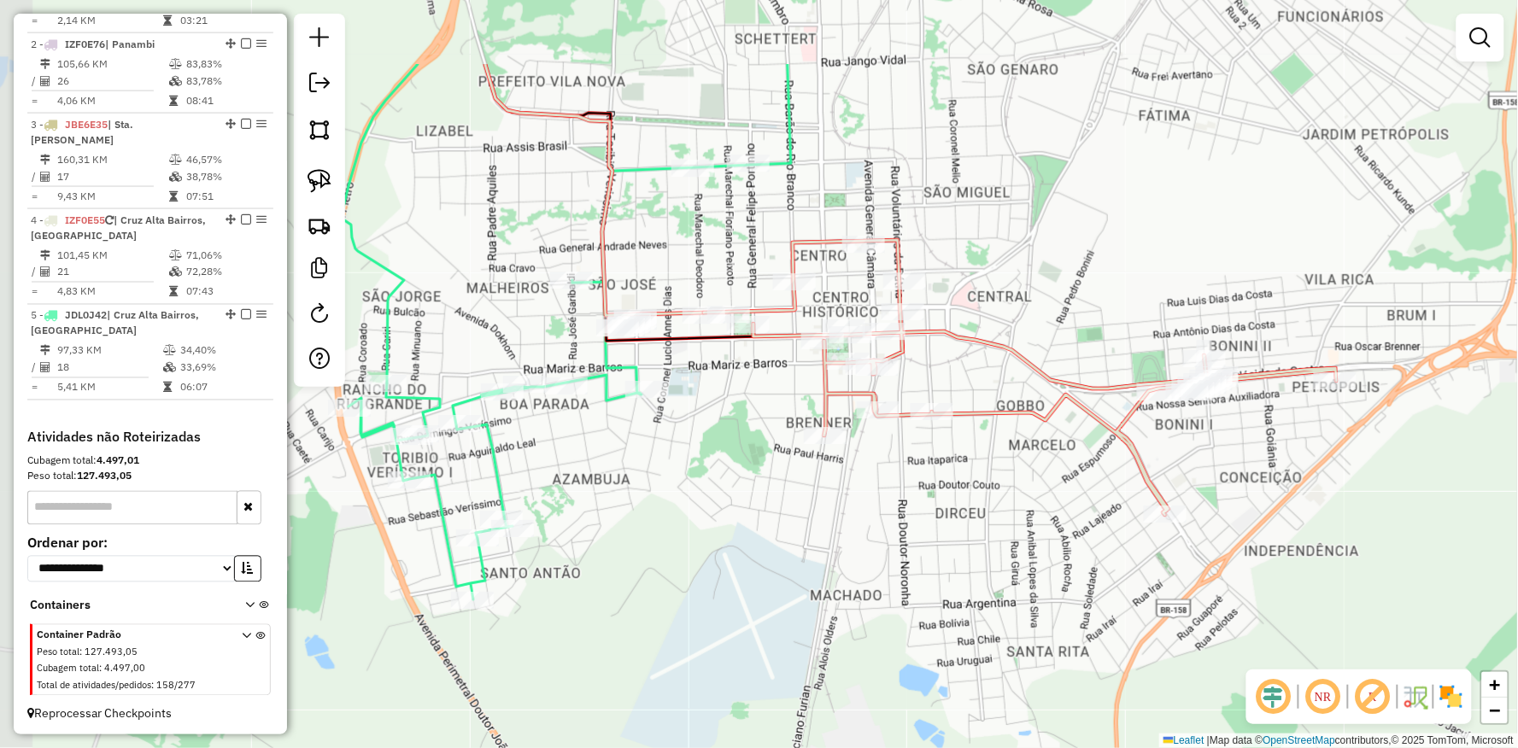
drag, startPoint x: 685, startPoint y: 508, endPoint x: 1028, endPoint y: 609, distance: 357.8
click at [1062, 637] on div "Janela de atendimento Grade de atendimento Capacidade Transportadoras Veículos …" at bounding box center [759, 374] width 1518 height 748
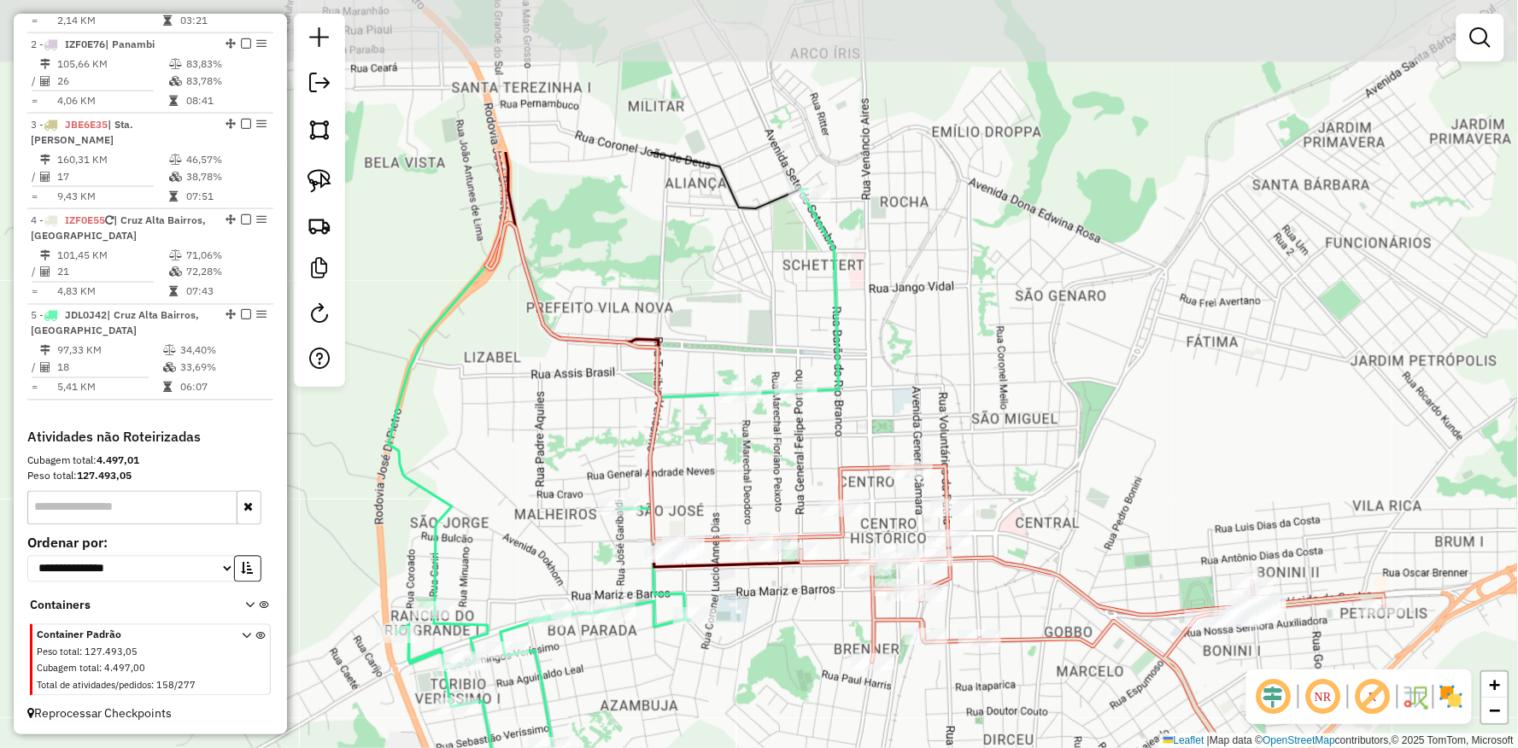
drag, startPoint x: 758, startPoint y: 283, endPoint x: 779, endPoint y: 407, distance: 126.4
click at [779, 407] on div "Janela de atendimento Grade de atendimento Capacidade Transportadoras Veículos …" at bounding box center [759, 374] width 1518 height 748
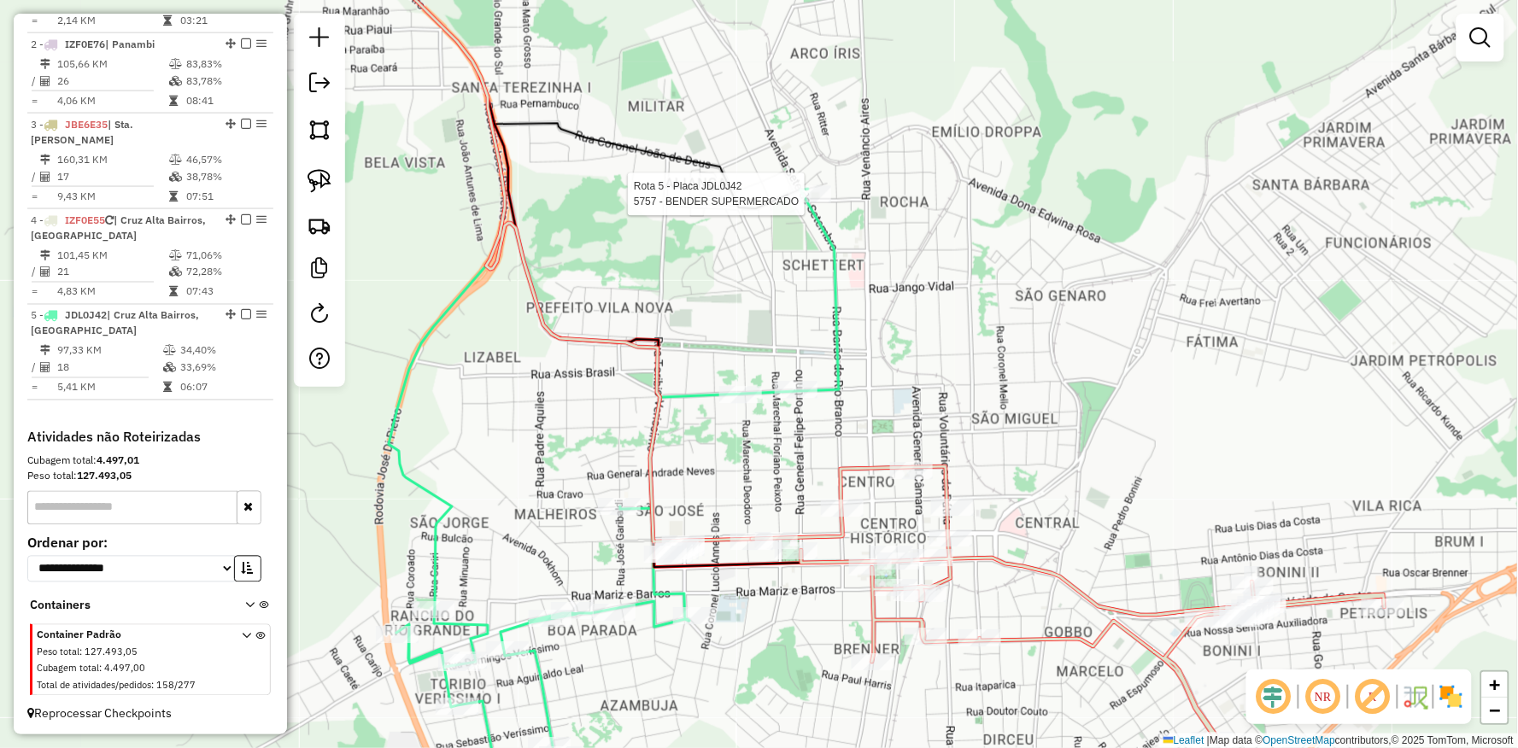
select select "**********"
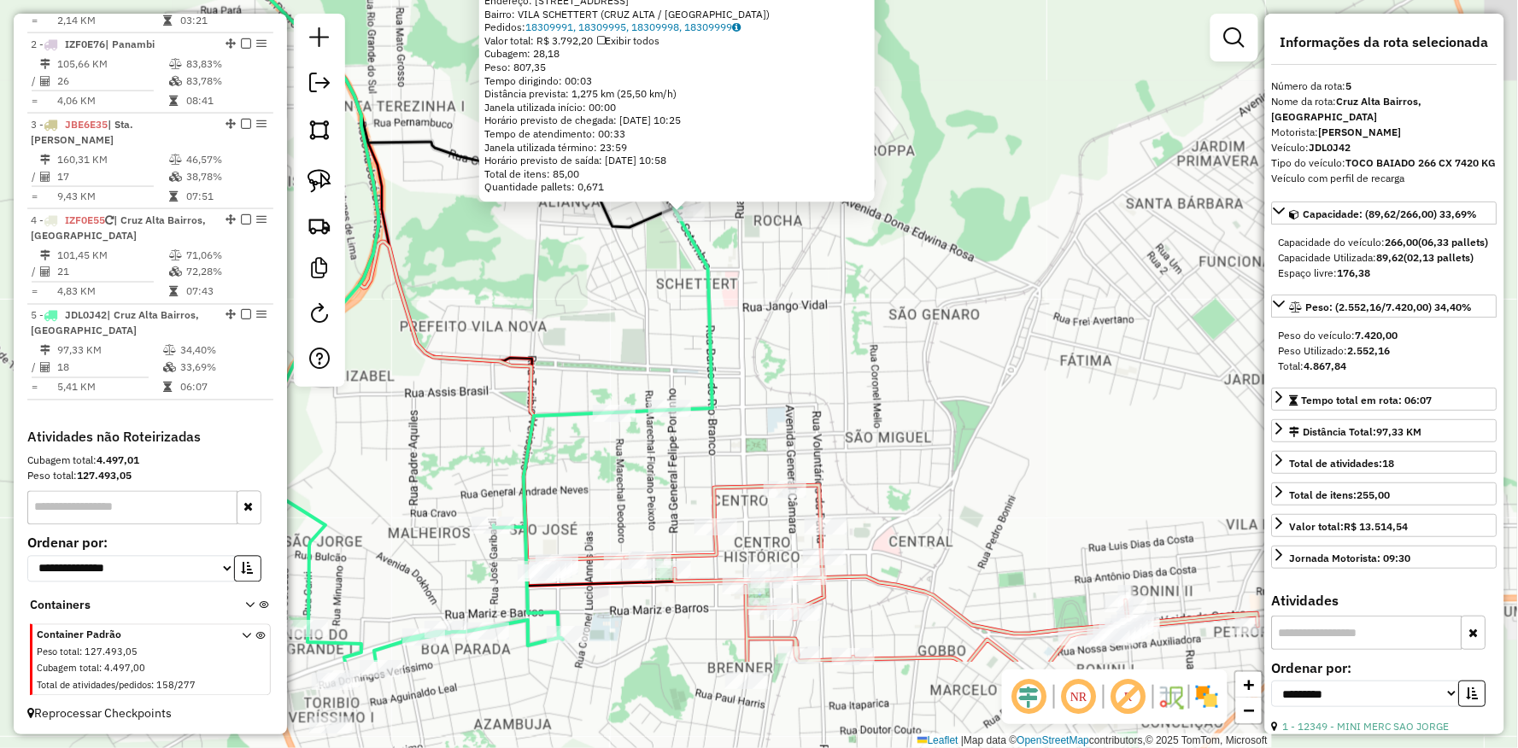
drag, startPoint x: 849, startPoint y: 318, endPoint x: 793, endPoint y: 222, distance: 111.0
click at [792, 222] on div "5757 - BENDER SUPERMERCADO Tipo de cliente: AS (A) Endereço: Av SETE DE SETEMBR…" at bounding box center [759, 374] width 1518 height 748
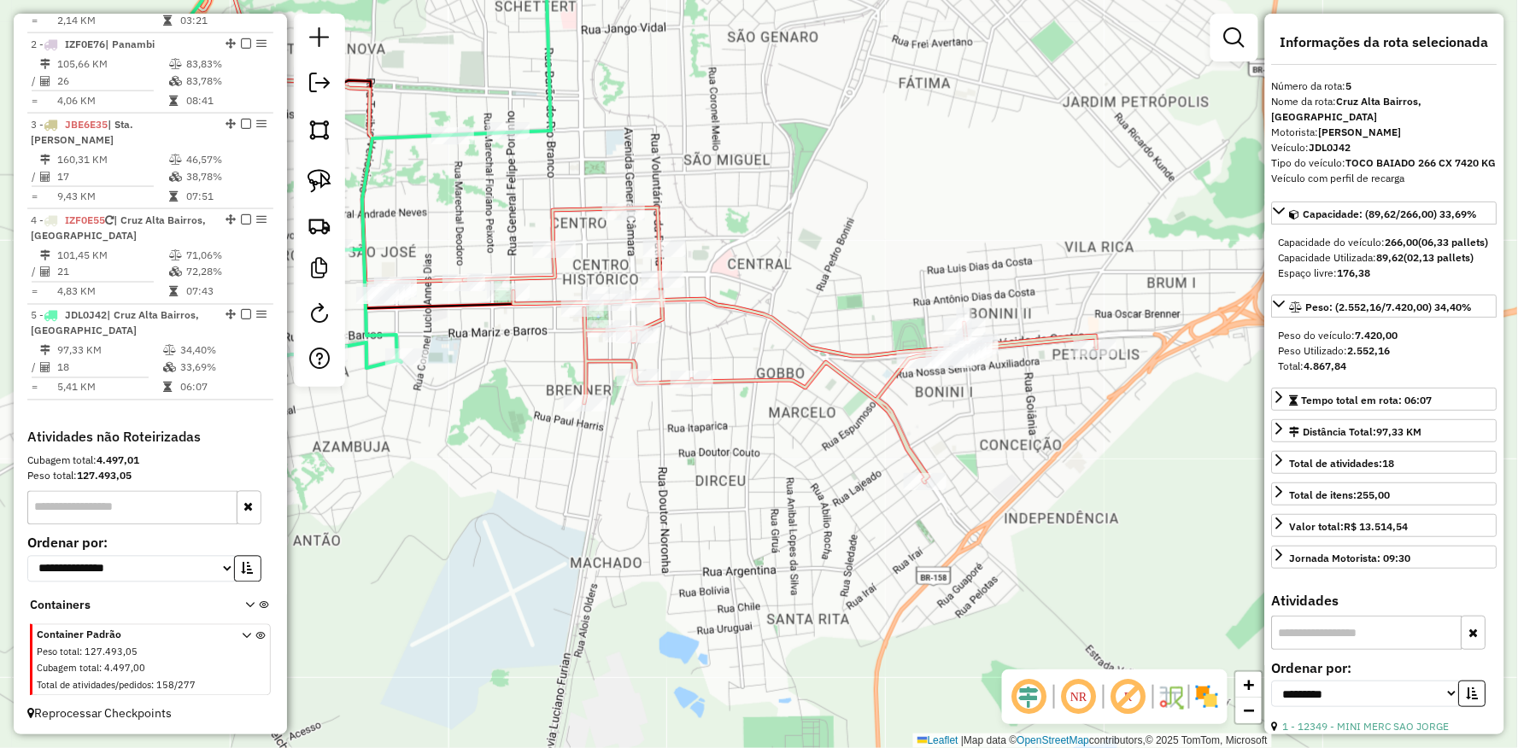
drag, startPoint x: 986, startPoint y: 325, endPoint x: 882, endPoint y: 143, distance: 209.7
click at [882, 143] on div "5757 - BENDER SUPERMERCADO Tipo de cliente: AS (A) Endereço: Av SETE DE SETEMBR…" at bounding box center [759, 374] width 1518 height 748
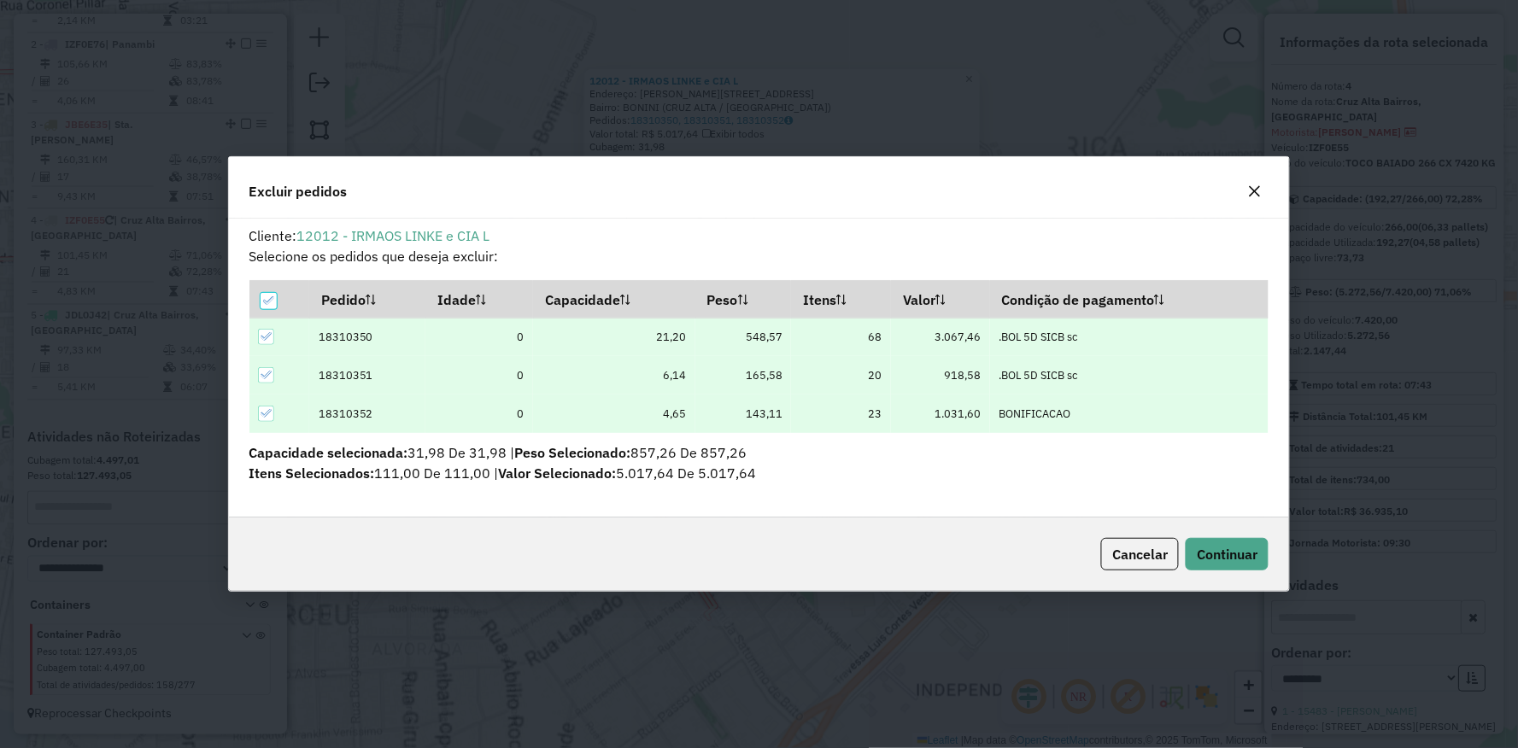
scroll to position [9, 4]
click at [1226, 553] on span "Continuar" at bounding box center [1227, 554] width 61 height 17
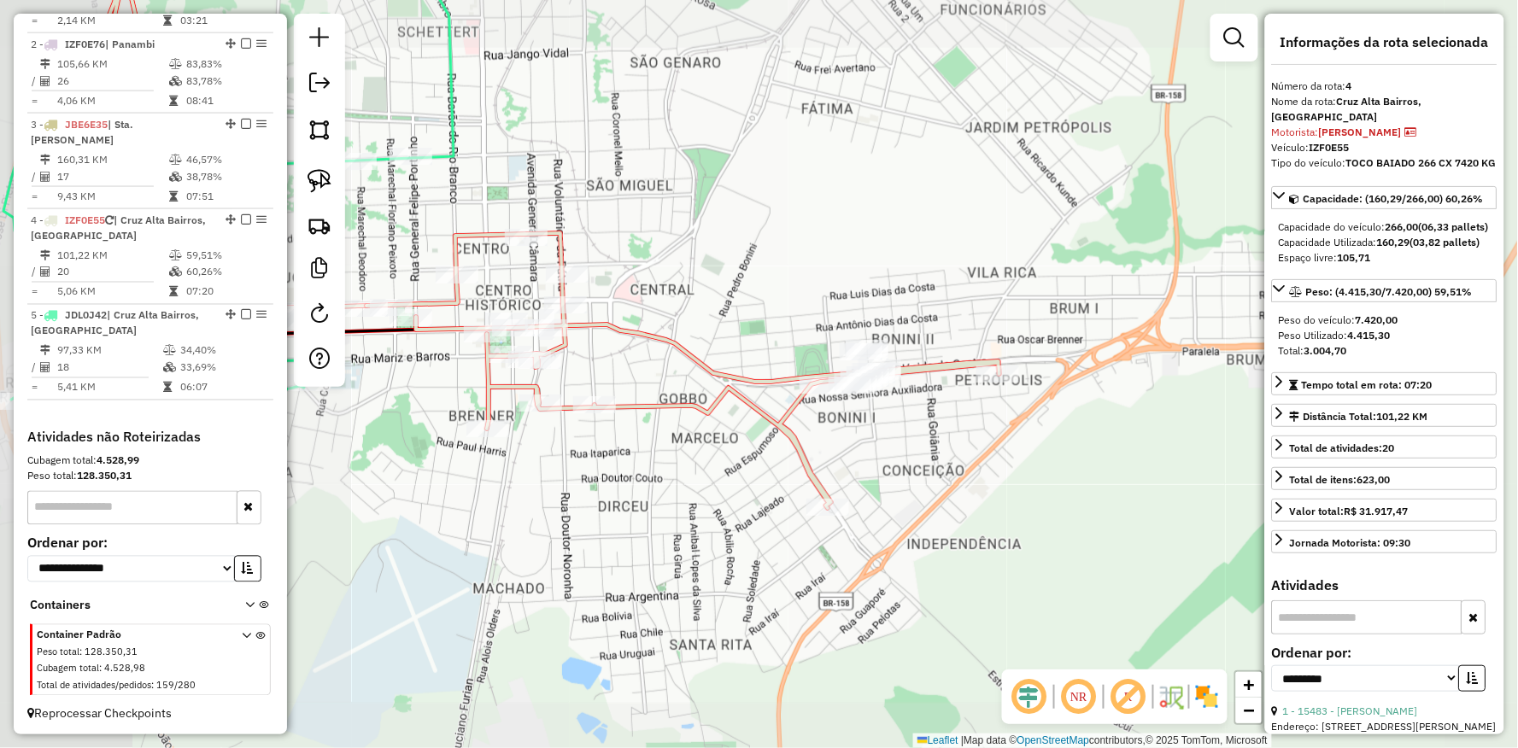
drag, startPoint x: 601, startPoint y: 573, endPoint x: 854, endPoint y: 497, distance: 264.0
click at [854, 497] on div "Janela de atendimento Grade de atendimento Capacidade Transportadoras Veículos …" at bounding box center [759, 374] width 1518 height 748
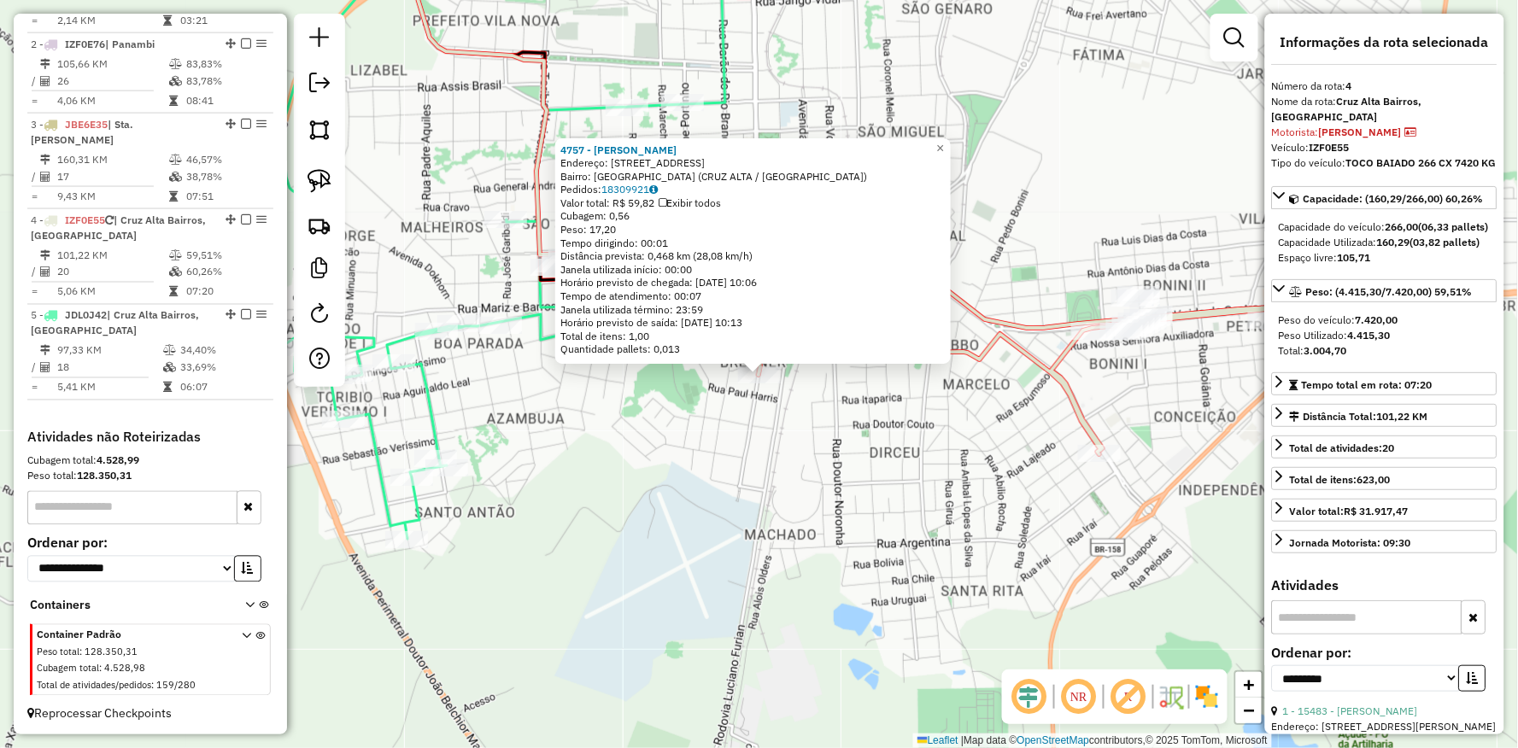
click at [767, 448] on div "4757 - JURANDIR STEINBRENNE Endereço: R VENANCIO AIRES 1 002055 Bairro: VILA BR…" at bounding box center [759, 374] width 1518 height 748
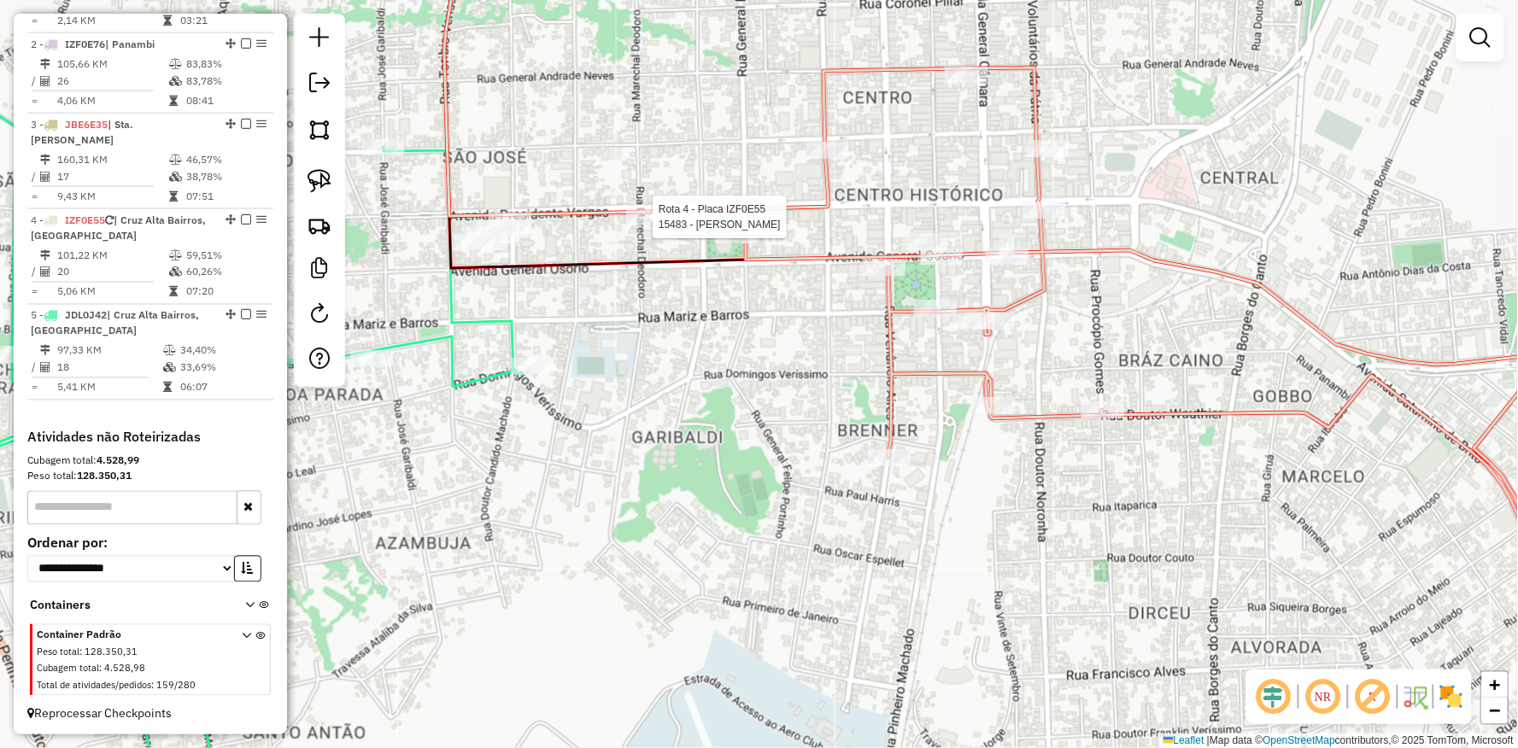
select select "**********"
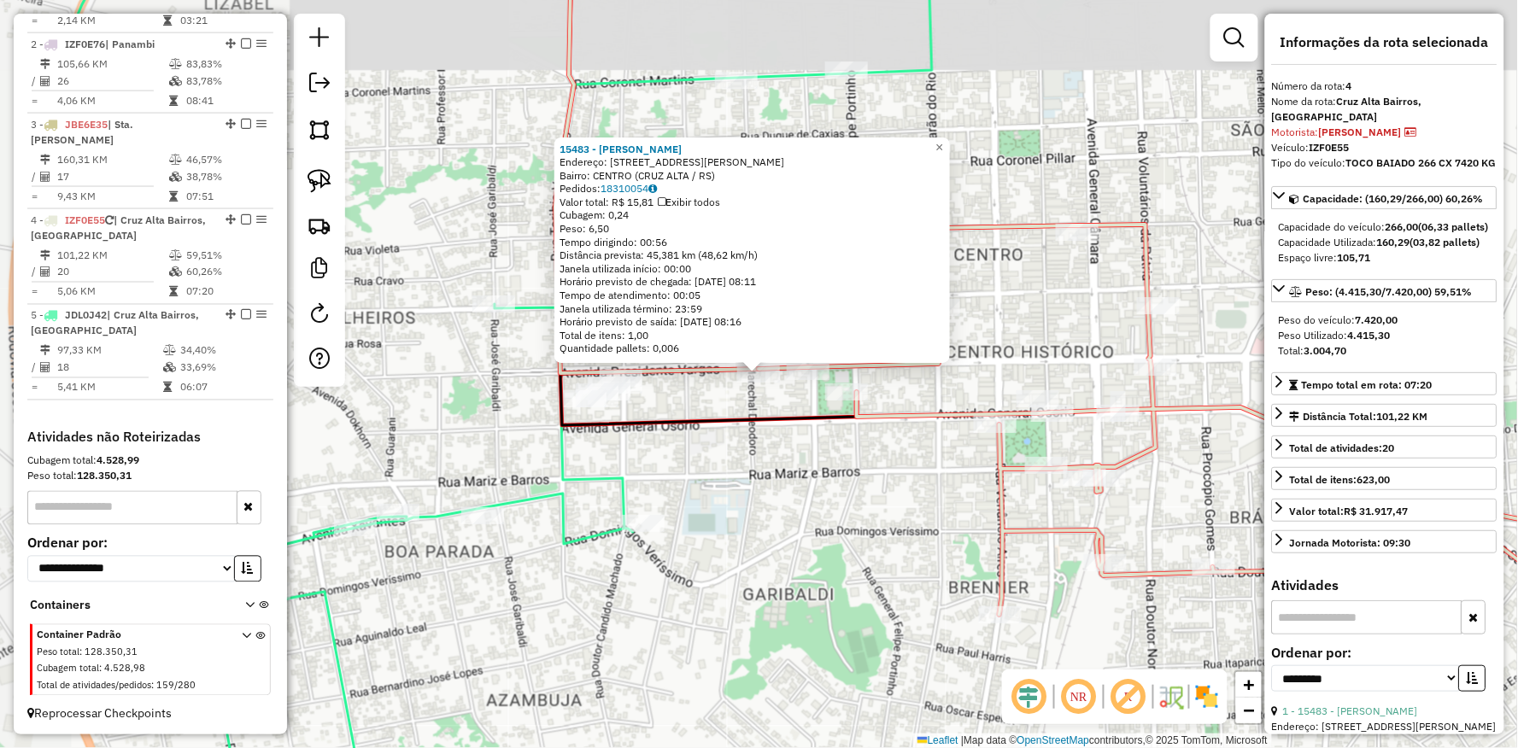
click at [756, 400] on div "15483 - MARIANO ROCHA NAZARI Endereço: Av PRESIDENTE VARGAS 1 1508 Bairro: CENT…" at bounding box center [759, 374] width 1518 height 748
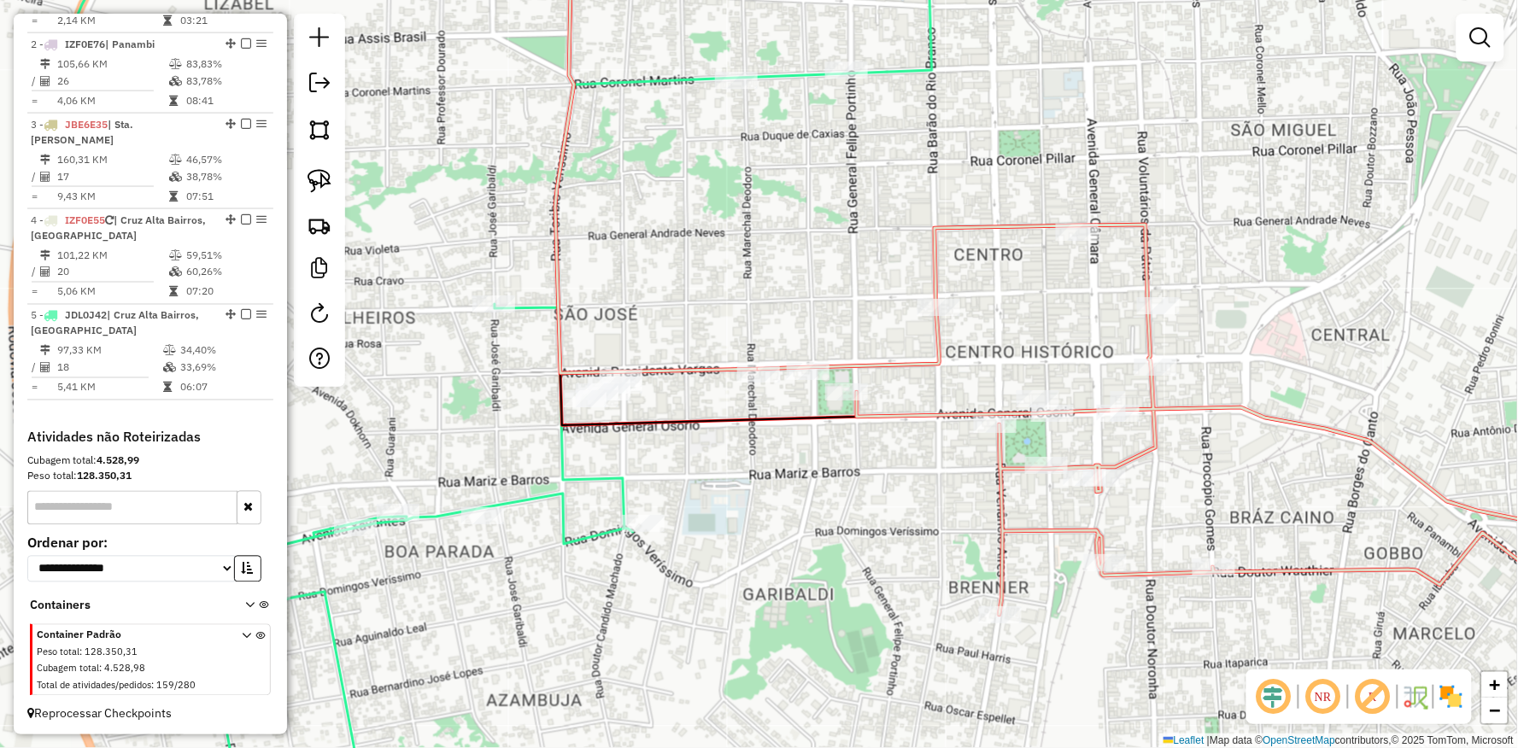
drag, startPoint x: 777, startPoint y: 356, endPoint x: 792, endPoint y: 360, distance: 15.1
click at [778, 356] on div "Rota 4 - Placa IZF0E55 15483 - MARIANO ROCHA NAZARI Janela de atendimento Grade…" at bounding box center [759, 374] width 1518 height 748
select select "**********"
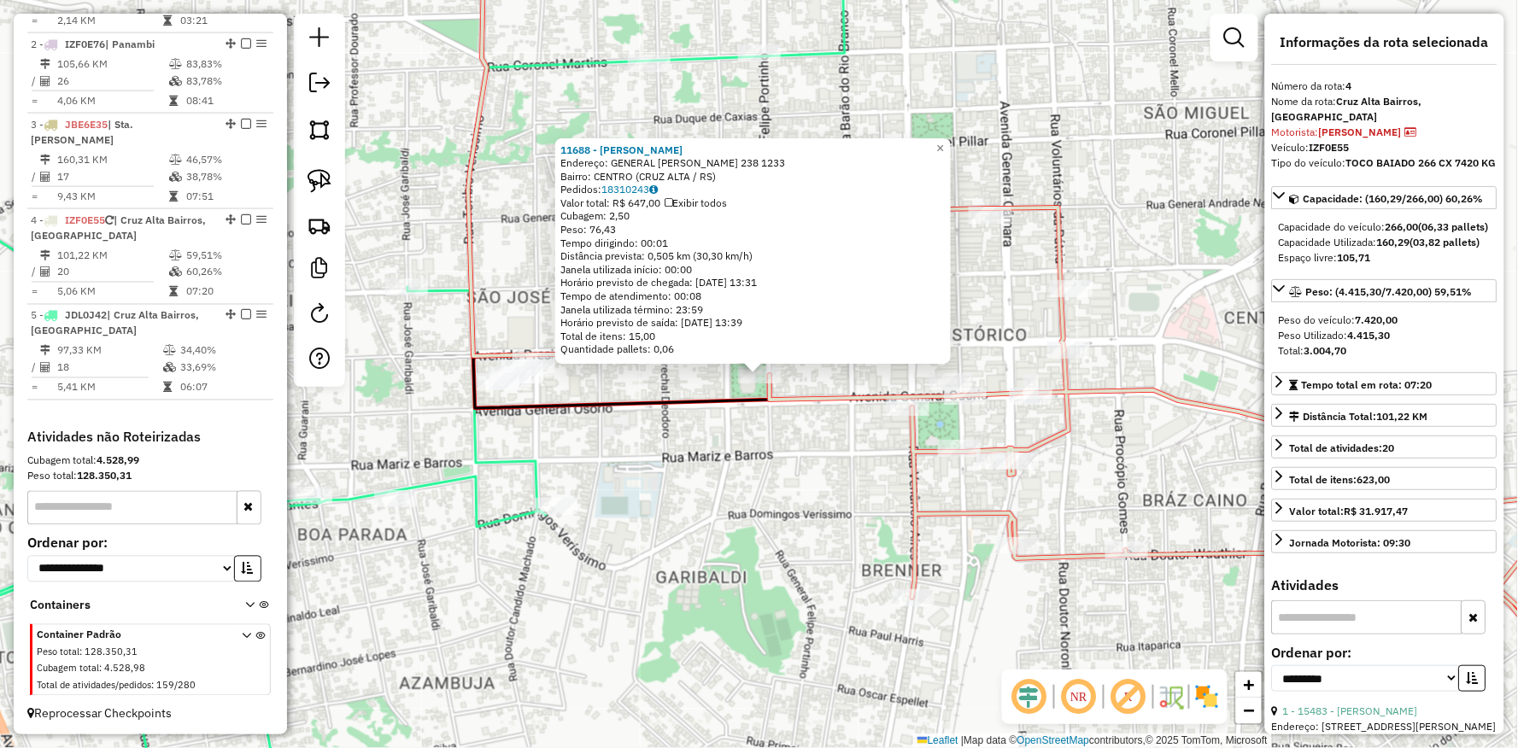
drag, startPoint x: 792, startPoint y: 430, endPoint x: 811, endPoint y: 397, distance: 38.7
click at [792, 431] on div "11688 - ANDERSON LANCHES Endereço: GENERAL FELIPE PORTINHO 238 1233 Bairro: CEN…" at bounding box center [759, 374] width 1518 height 748
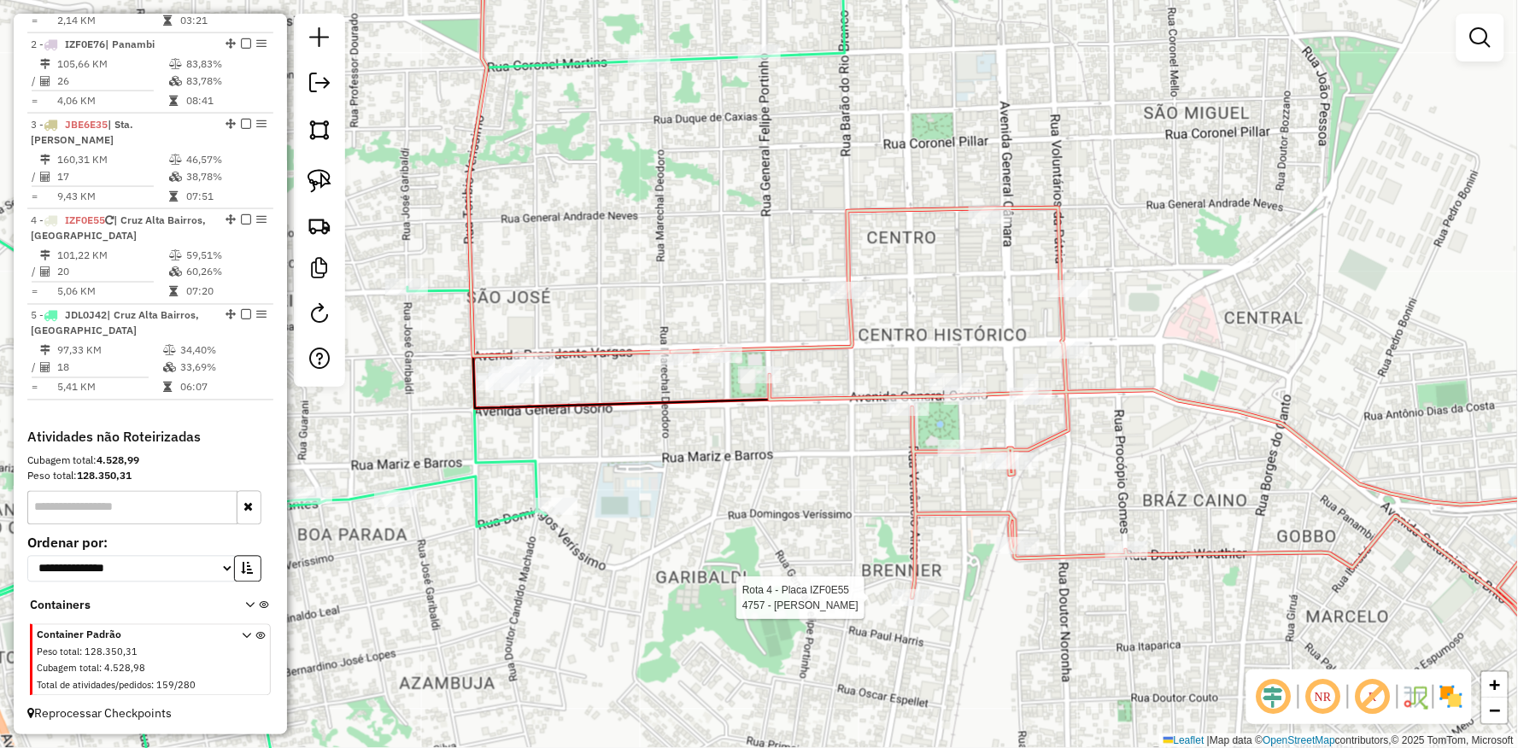
select select "**********"
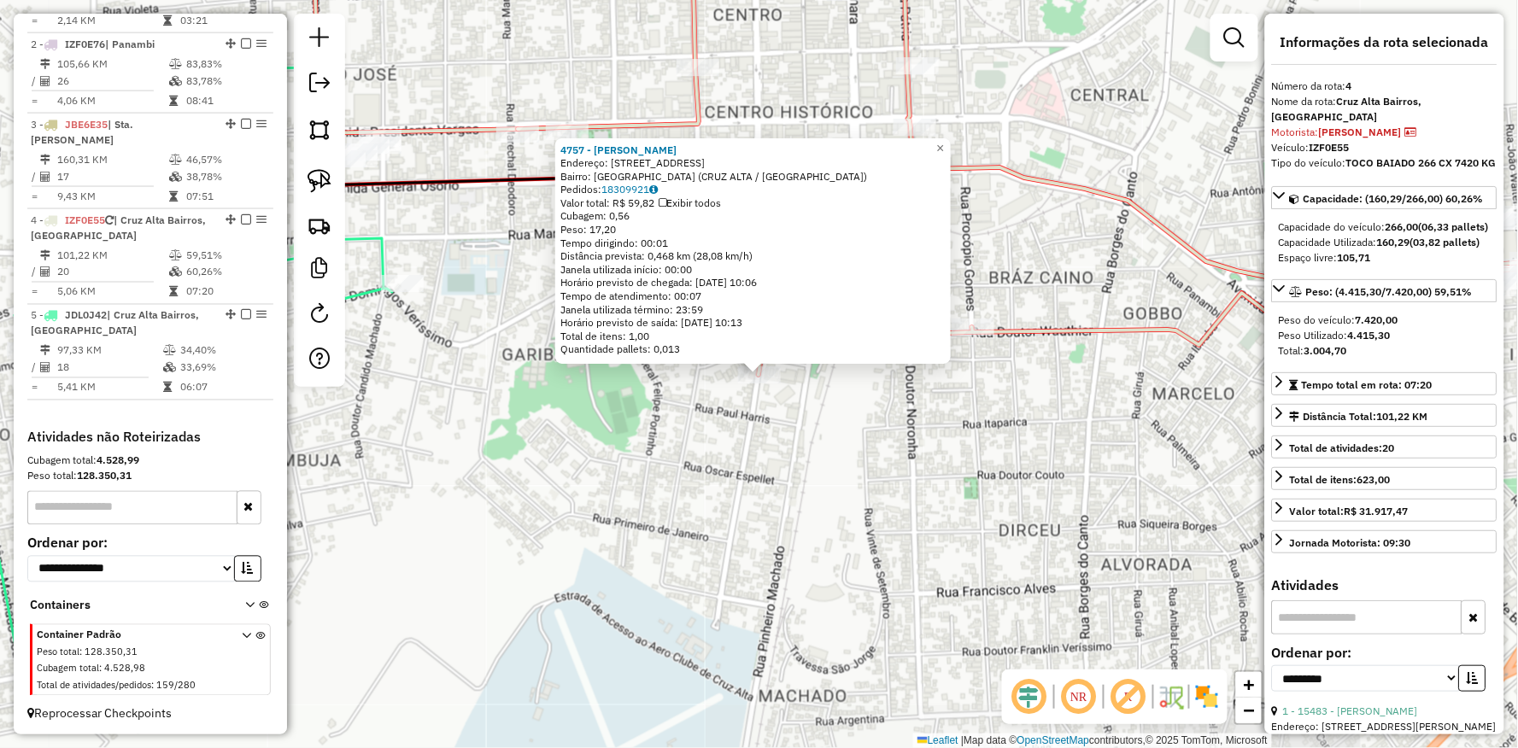
click at [934, 423] on div "4757 - JURANDIR STEINBRENNE Endereço: R VENANCIO AIRES 1 002055 Bairro: VILA BR…" at bounding box center [759, 374] width 1518 height 748
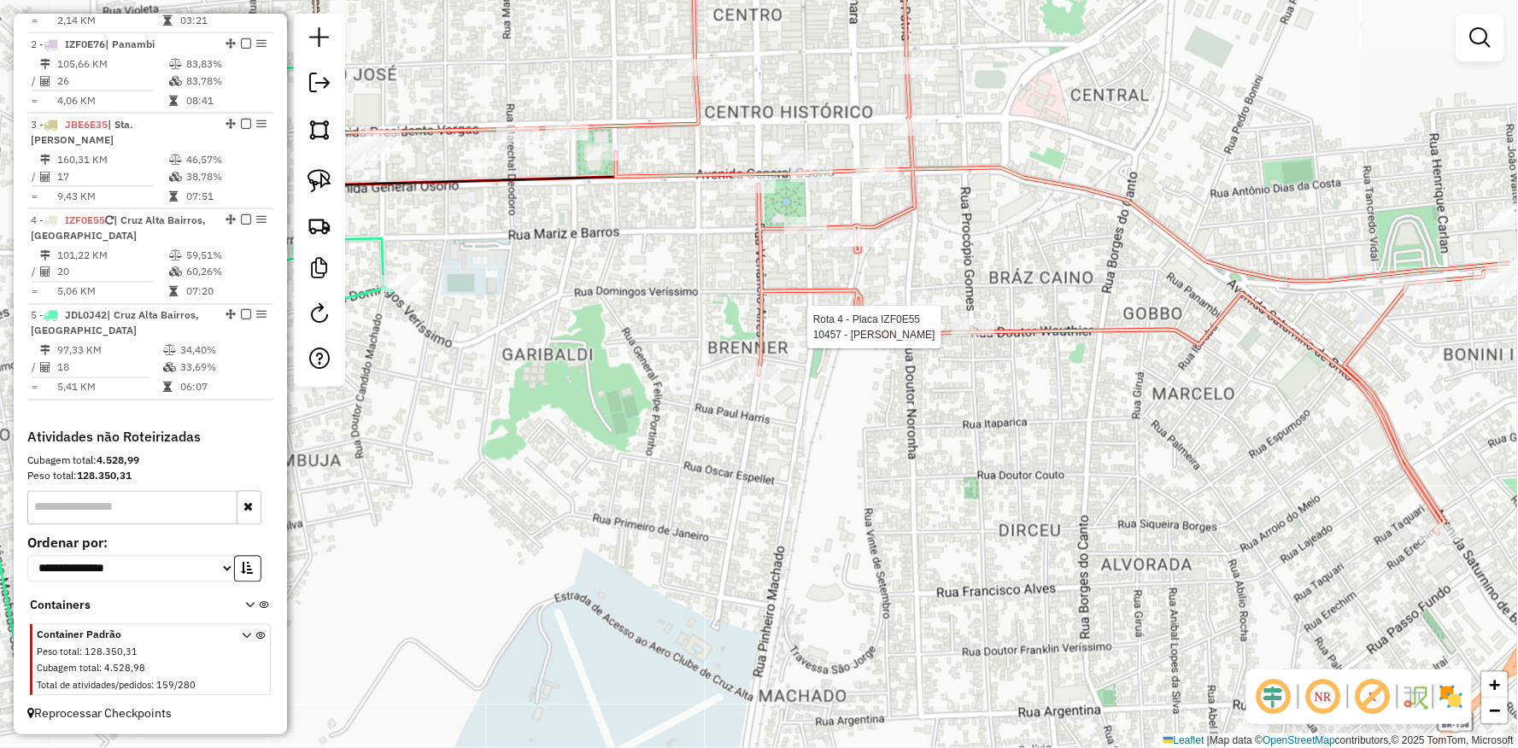
select select "**********"
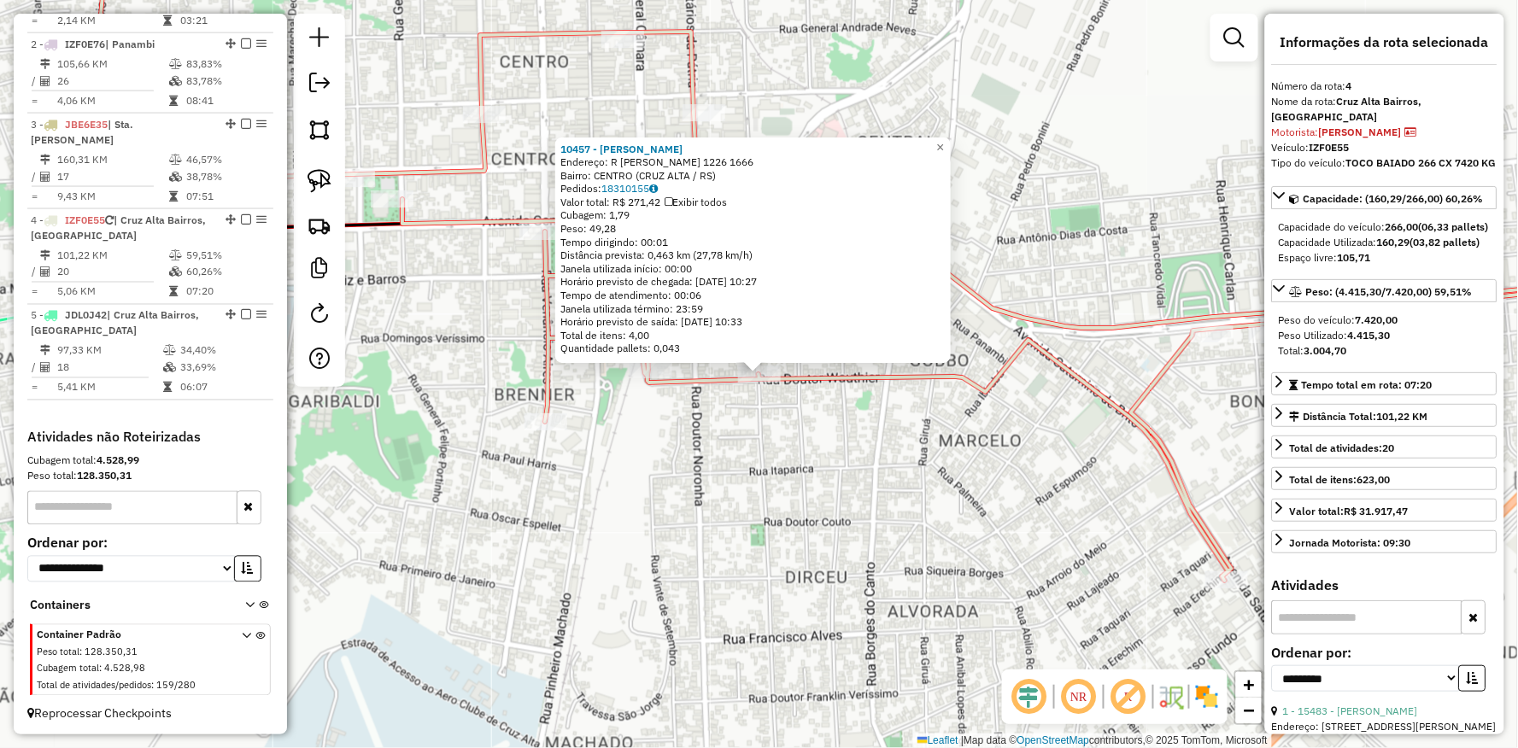
click at [1189, 340] on icon at bounding box center [936, 306] width 1264 height 549
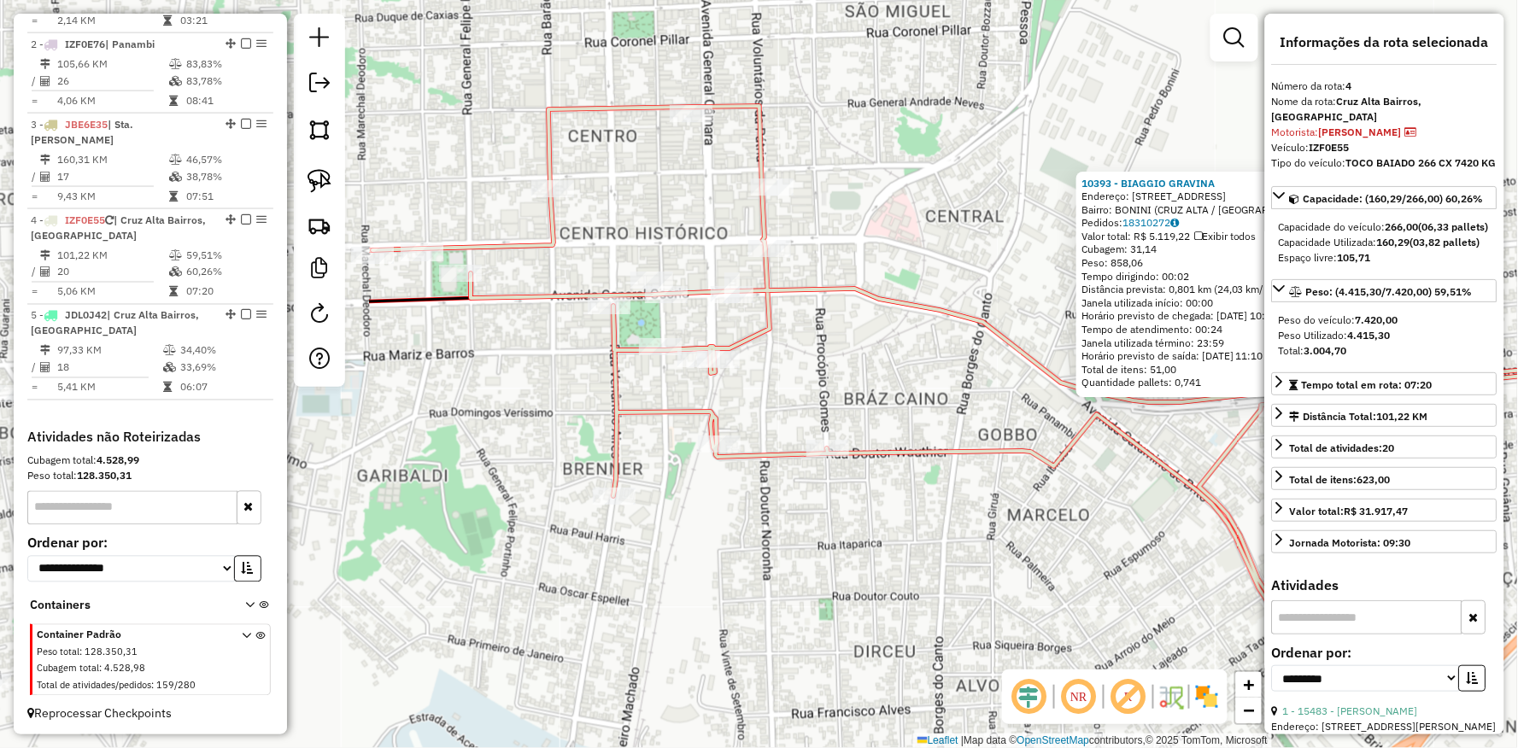
drag, startPoint x: 598, startPoint y: 513, endPoint x: 1062, endPoint y: 521, distance: 463.8
click at [1120, 547] on div "10393 - BIAGGIO GRAVINA Endereço: Av PLACIDO DE CASTRO 617 Bairro: BONINI (CRUZ…" at bounding box center [759, 374] width 1518 height 748
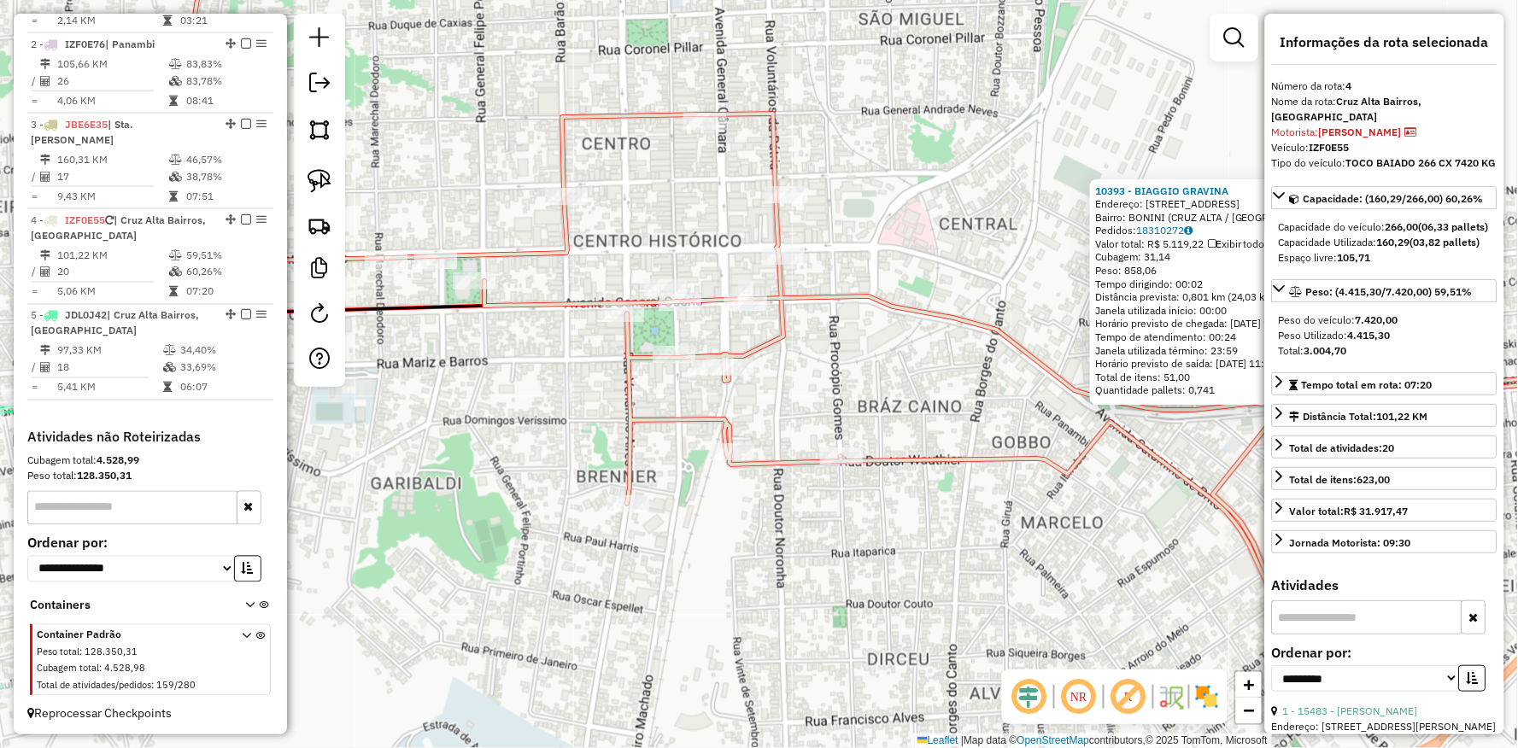
drag, startPoint x: 595, startPoint y: 390, endPoint x: 1020, endPoint y: 465, distance: 430.9
click at [1020, 465] on div "10393 - BIAGGIO GRAVINA Endereço: Av PLACIDO DE CASTRO 617 Bairro: BONINI (CRUZ…" at bounding box center [759, 374] width 1518 height 748
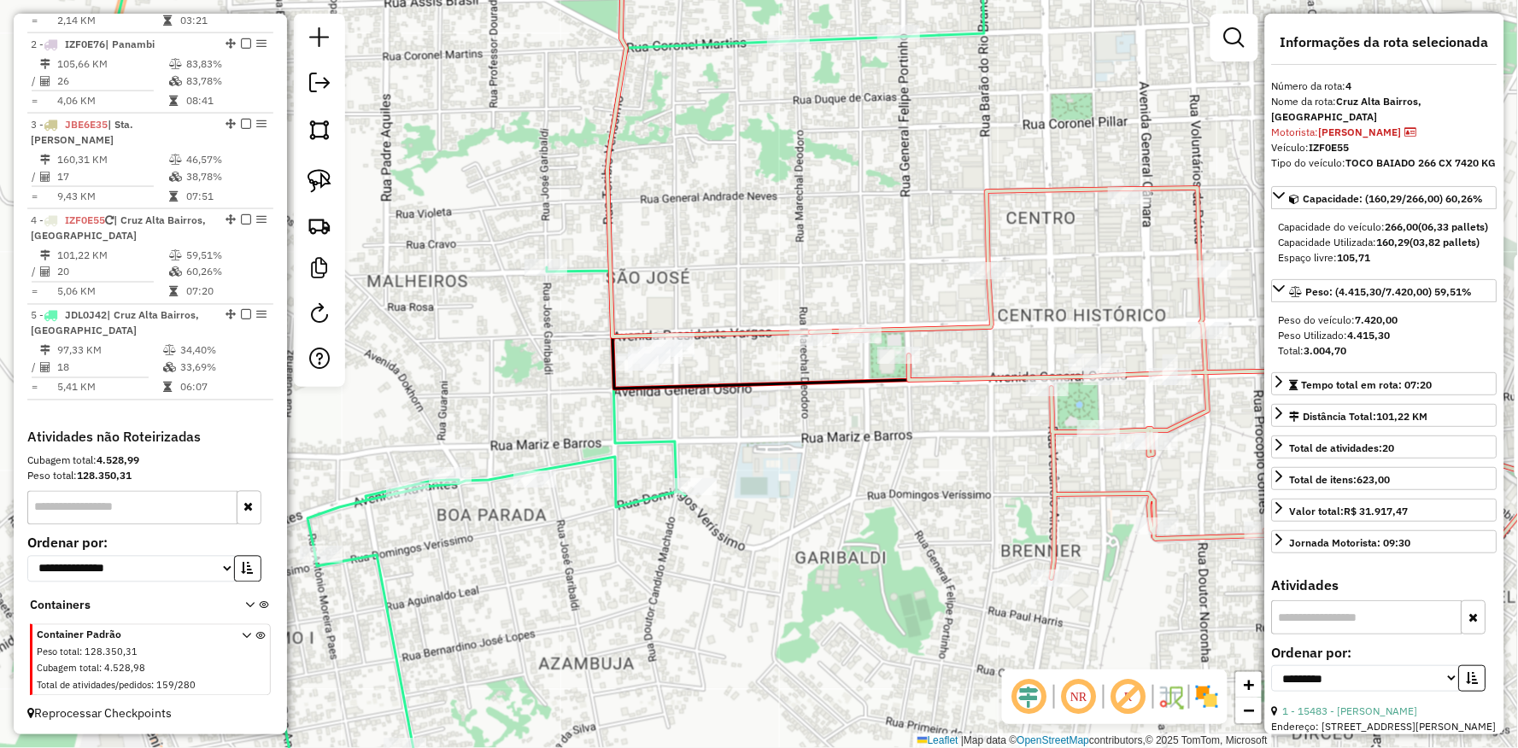
click at [1000, 259] on div "Rota 4 - Placa IZF0E55 12929 - SOBRADO CHOPERIA E P 10393 - BIAGGIO GRAVINA End…" at bounding box center [759, 374] width 1518 height 748
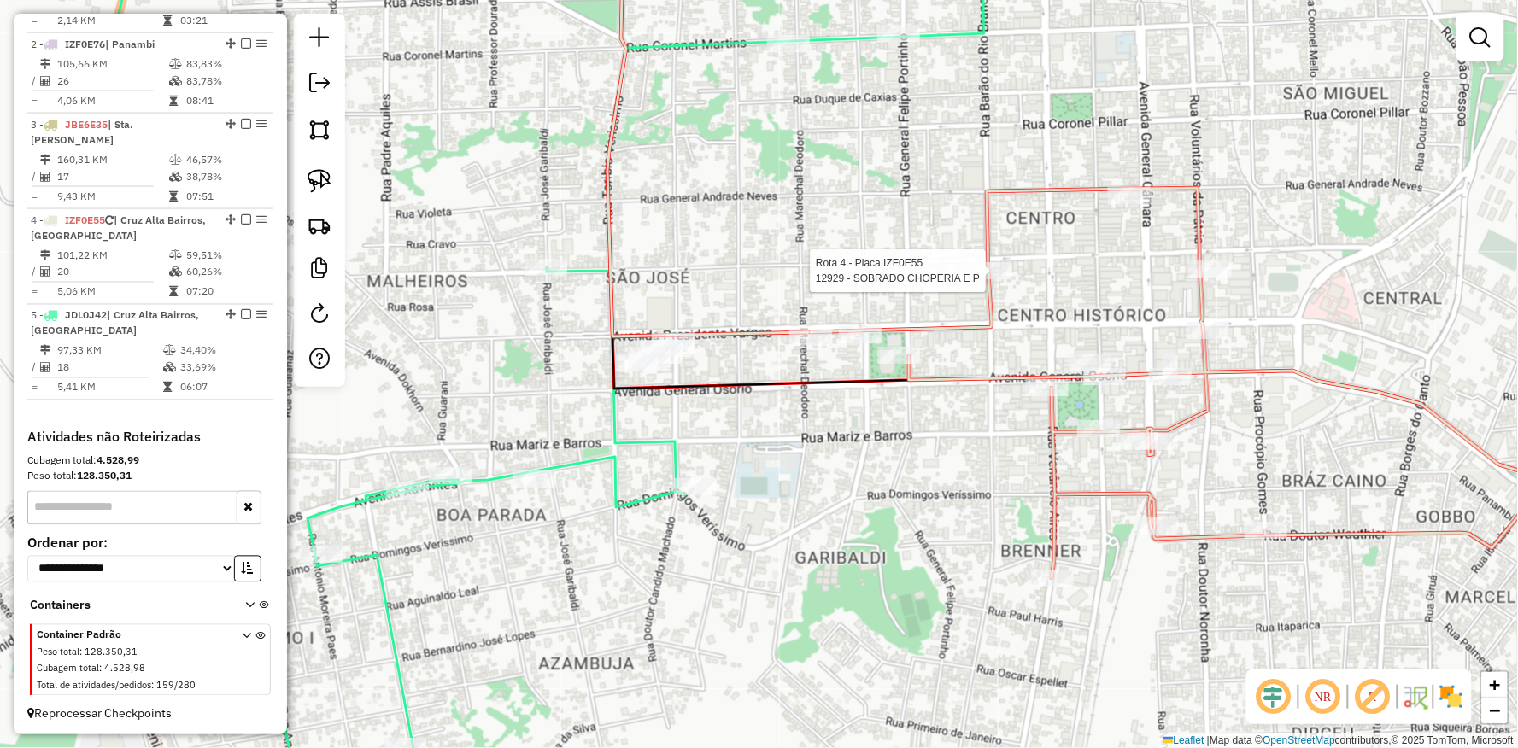
select select "**********"
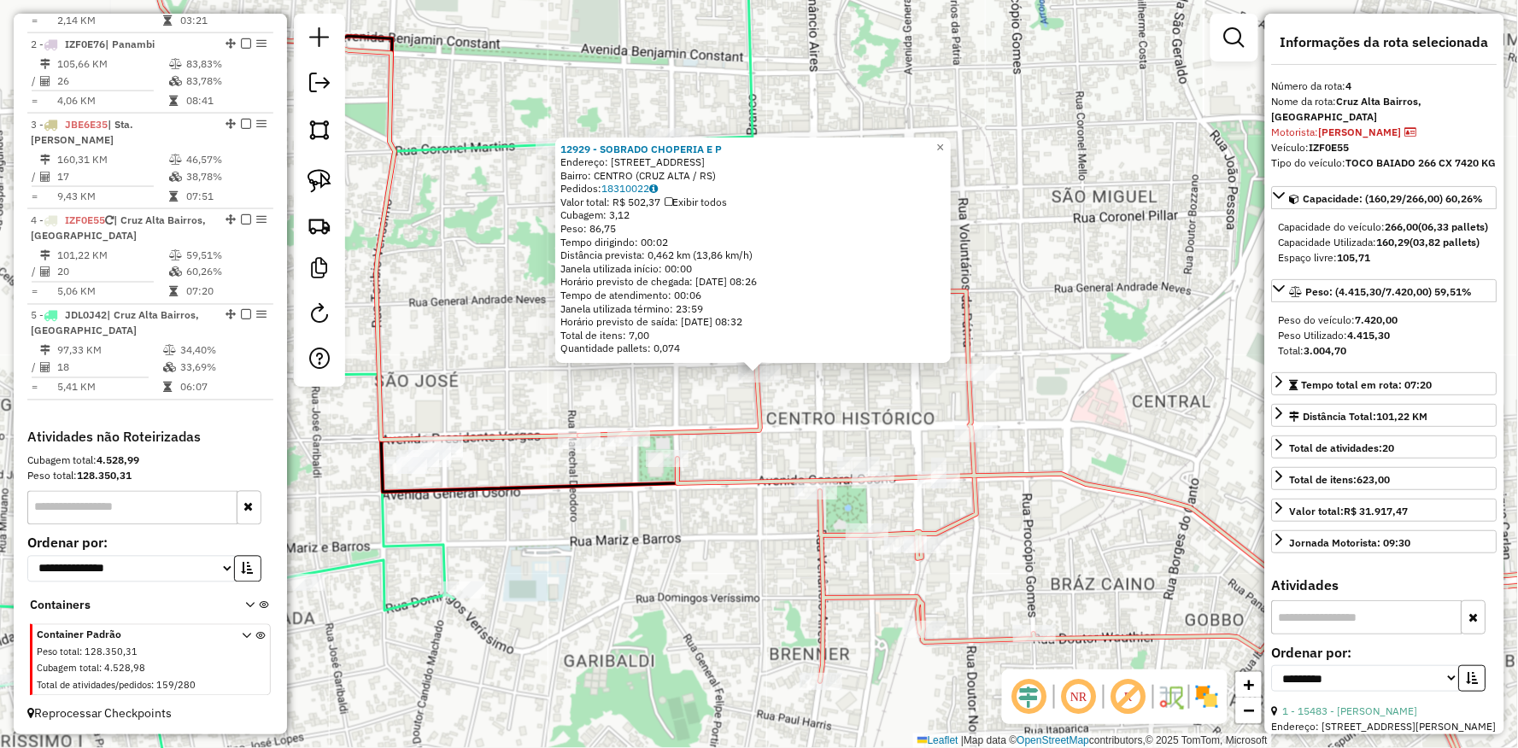
click at [765, 470] on div "Rota 4 - Placa IZF0E55 4337 - MIGUEL JOAO MICHAELS 12929 - SOBRADO CHOPERIA E P…" at bounding box center [759, 374] width 1518 height 748
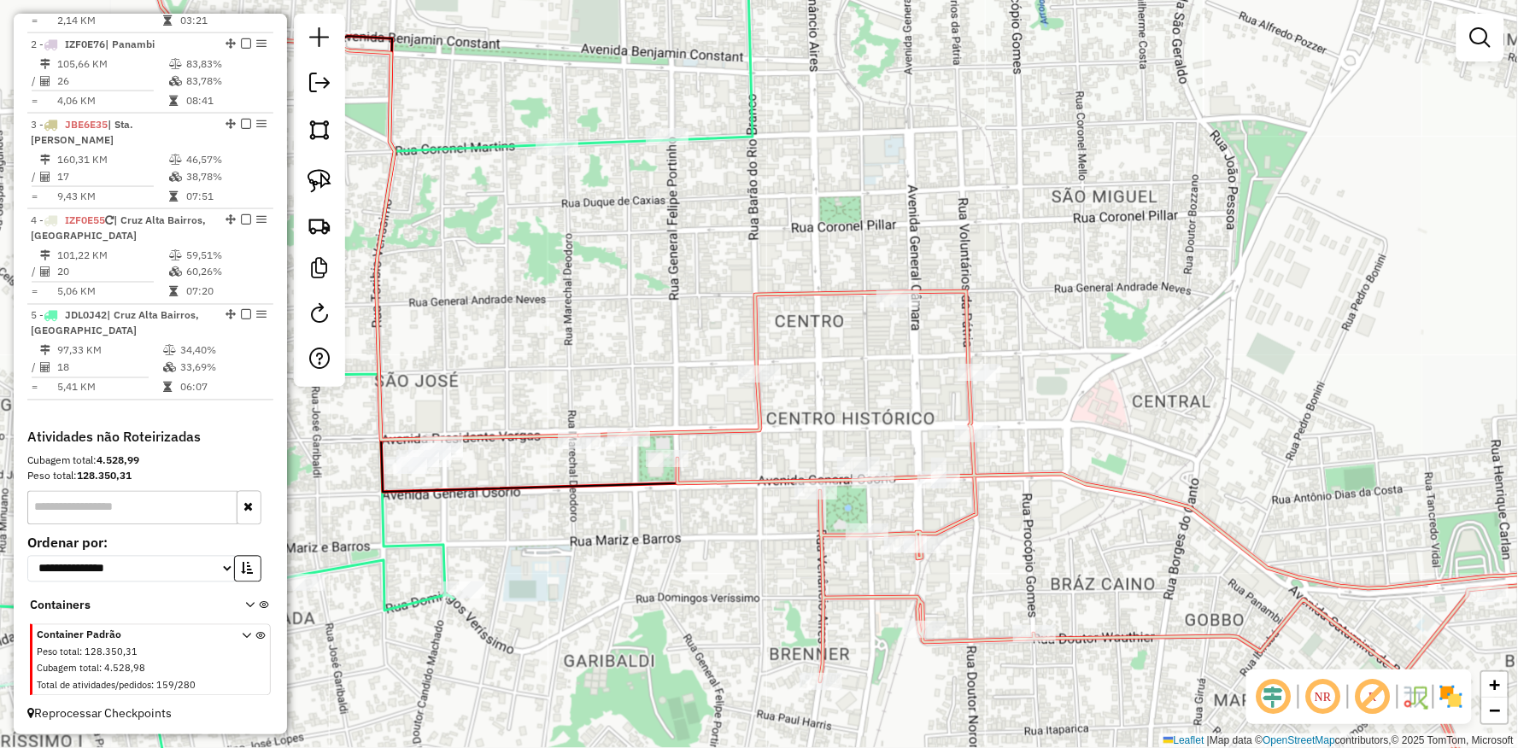
click at [996, 360] on div "Janela de atendimento Grade de atendimento Capacidade Transportadoras Veículos …" at bounding box center [759, 374] width 1518 height 748
select select "**********"
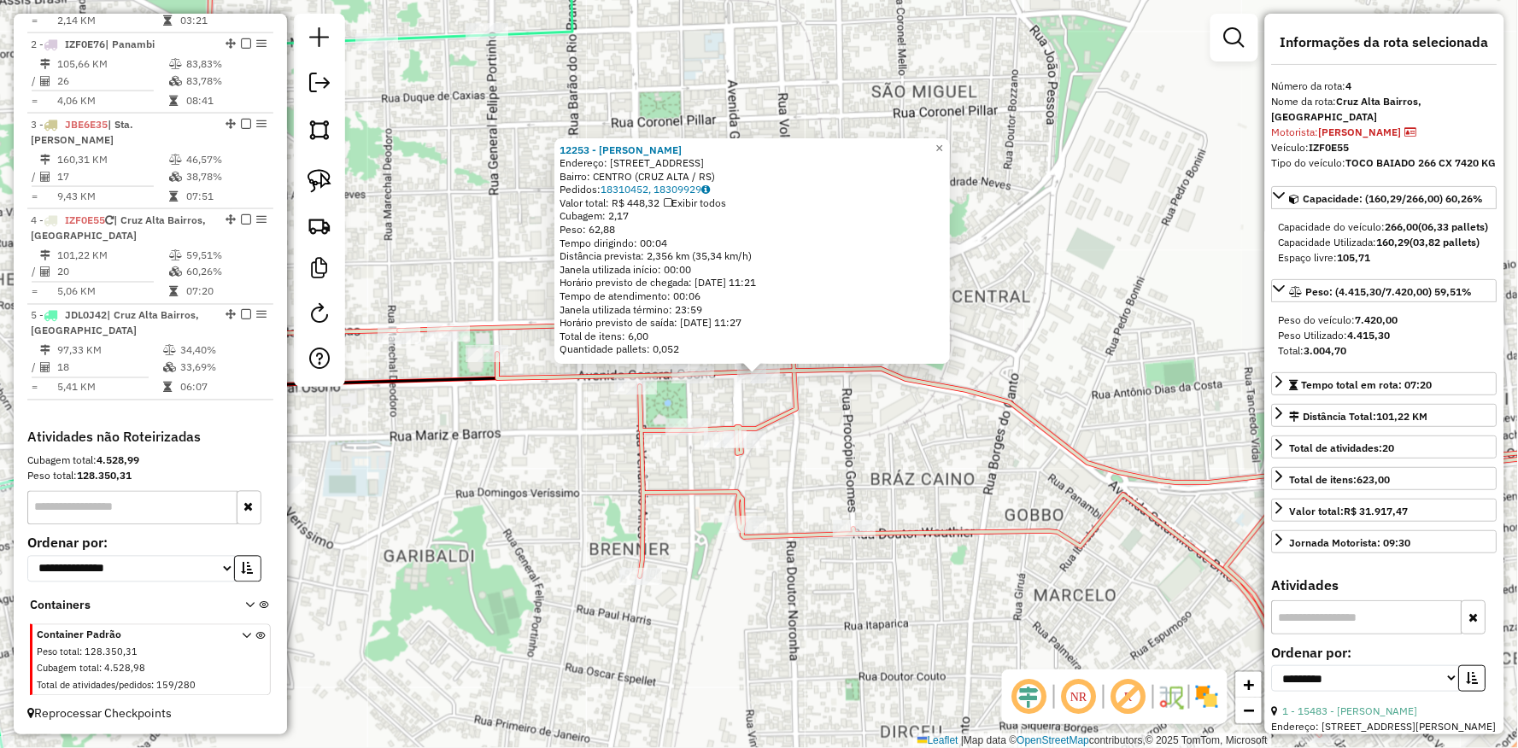
click at [634, 420] on icon at bounding box center [1031, 460] width 1264 height 549
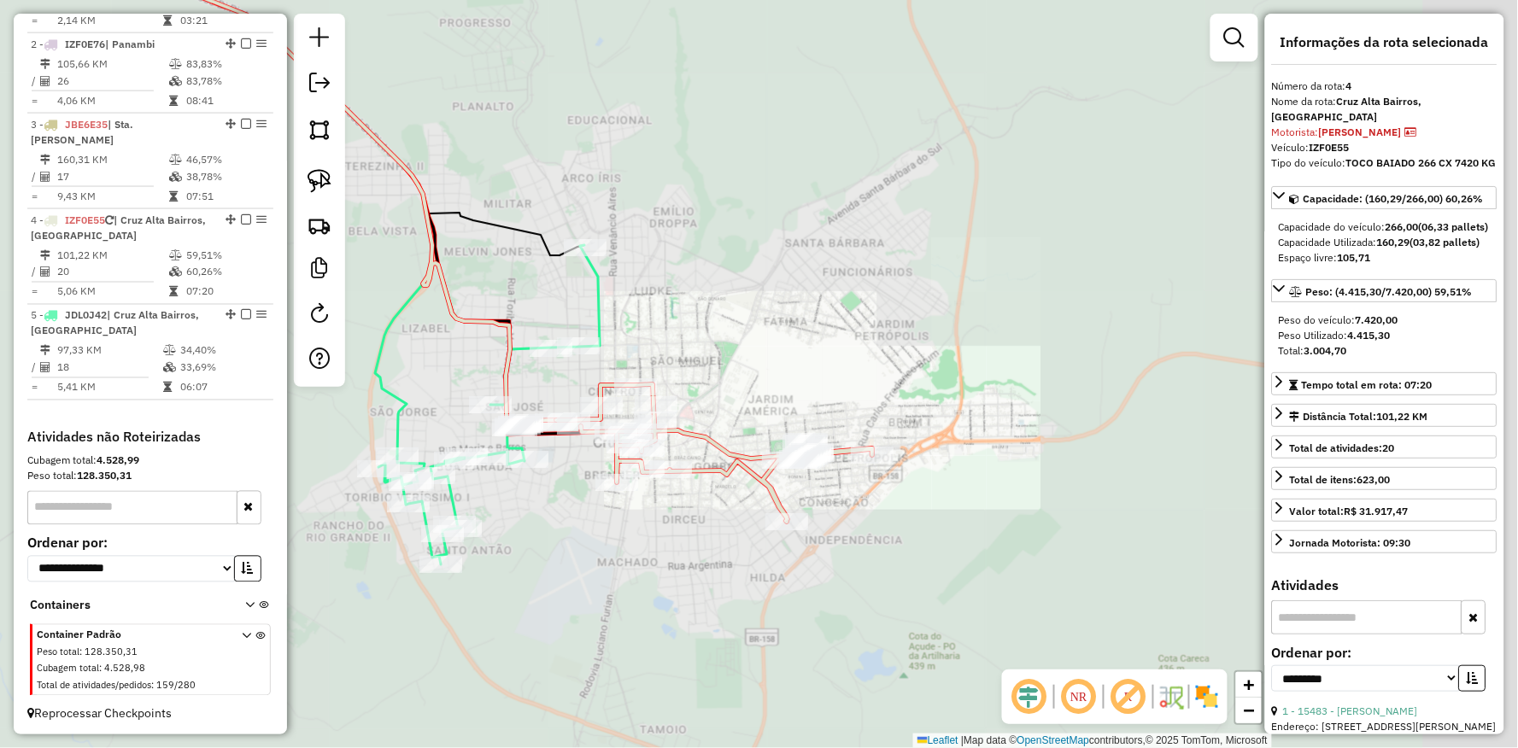
drag, startPoint x: 536, startPoint y: 525, endPoint x: 544, endPoint y: 512, distance: 15.4
click at [564, 525] on div "Janela de atendimento Grade de atendimento Capacidade Transportadoras Veículos …" at bounding box center [759, 374] width 1518 height 748
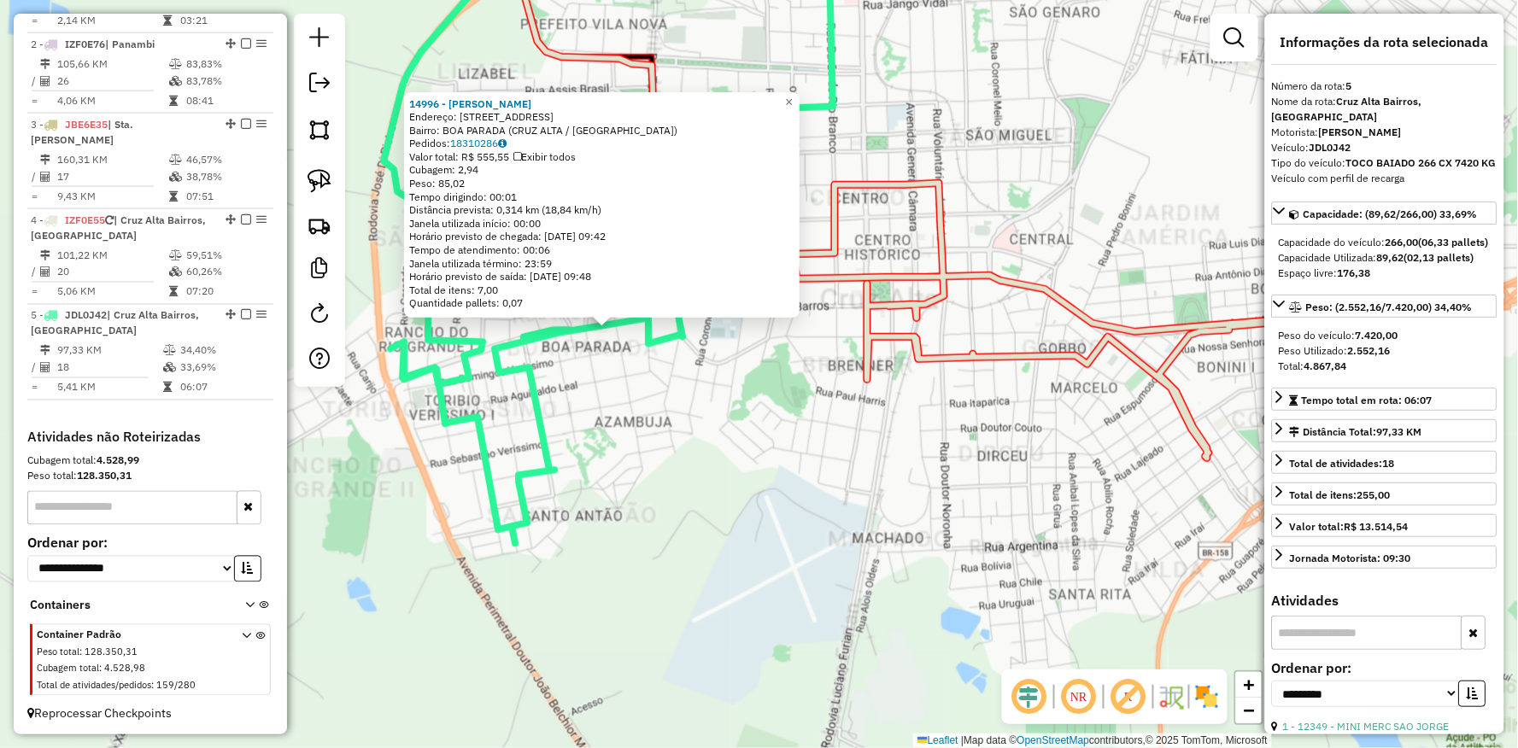
click at [709, 360] on div "14996 - EDUARDO MENDES BERTO Endereço: Av XAVANTES 164 Bairro: BOA PARADA (CRUZ…" at bounding box center [759, 374] width 1518 height 748
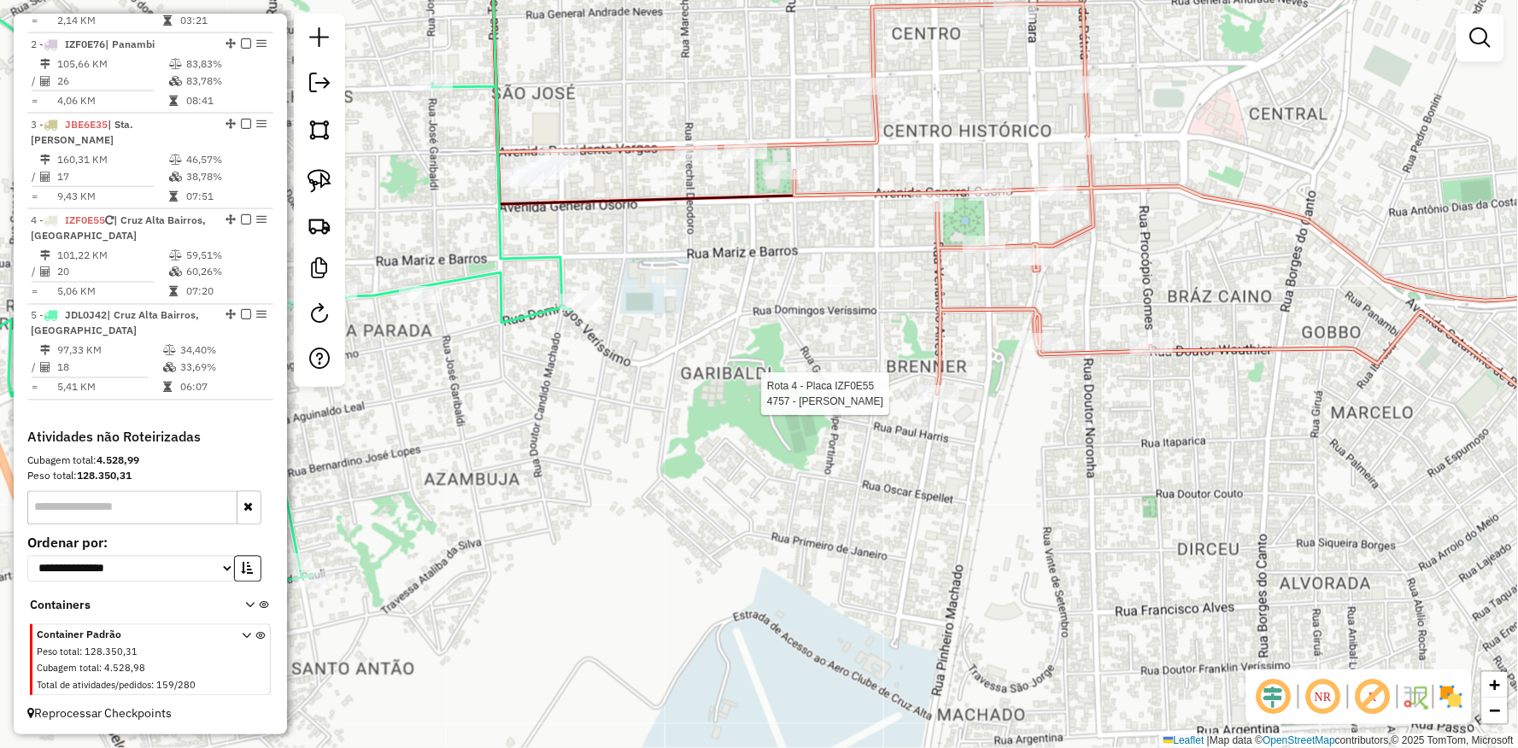
select select "**********"
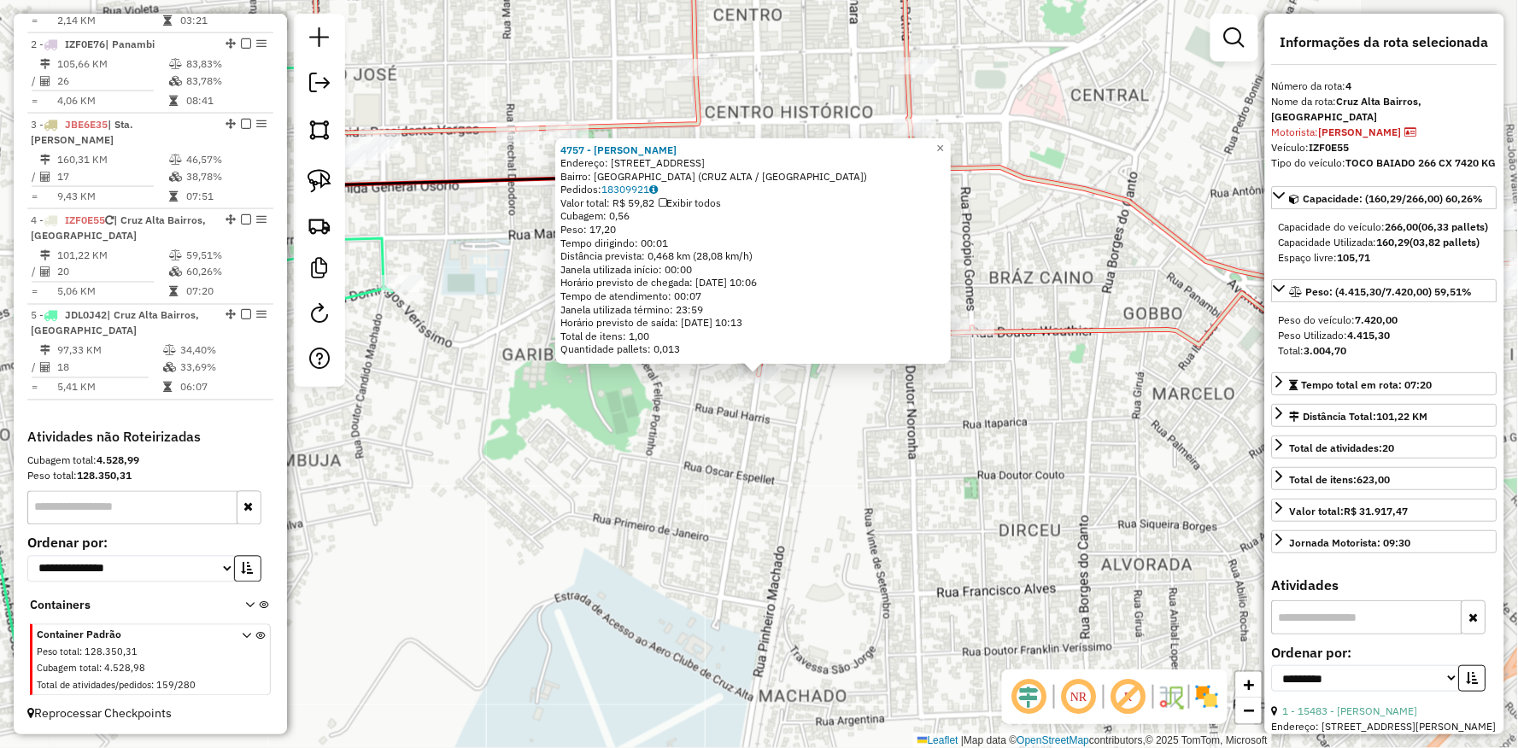
click at [818, 424] on div "4757 - JURANDIR STEINBRENNE Endereço: R VENANCIO AIRES 1 002055 Bairro: VILA BR…" at bounding box center [759, 374] width 1518 height 748
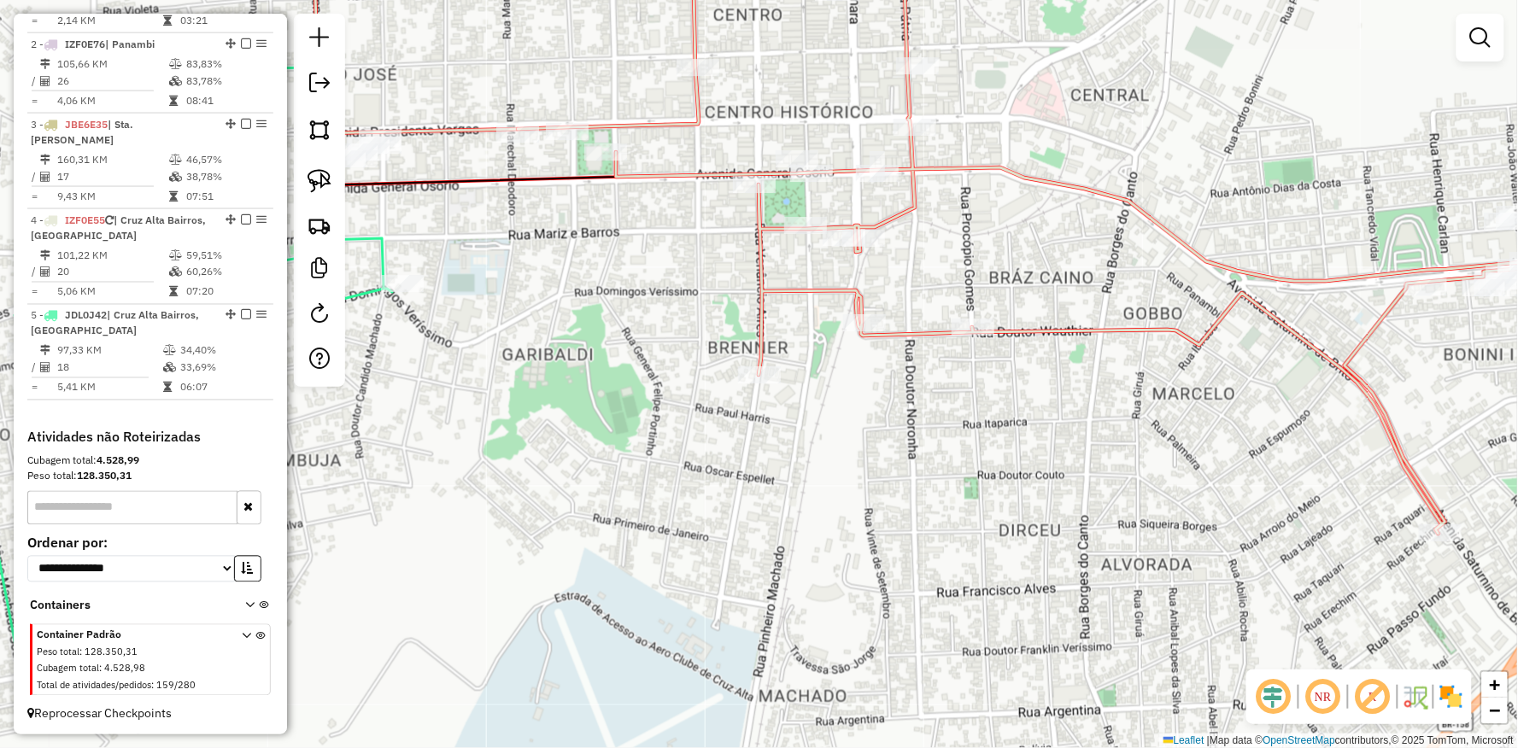
select select "**********"
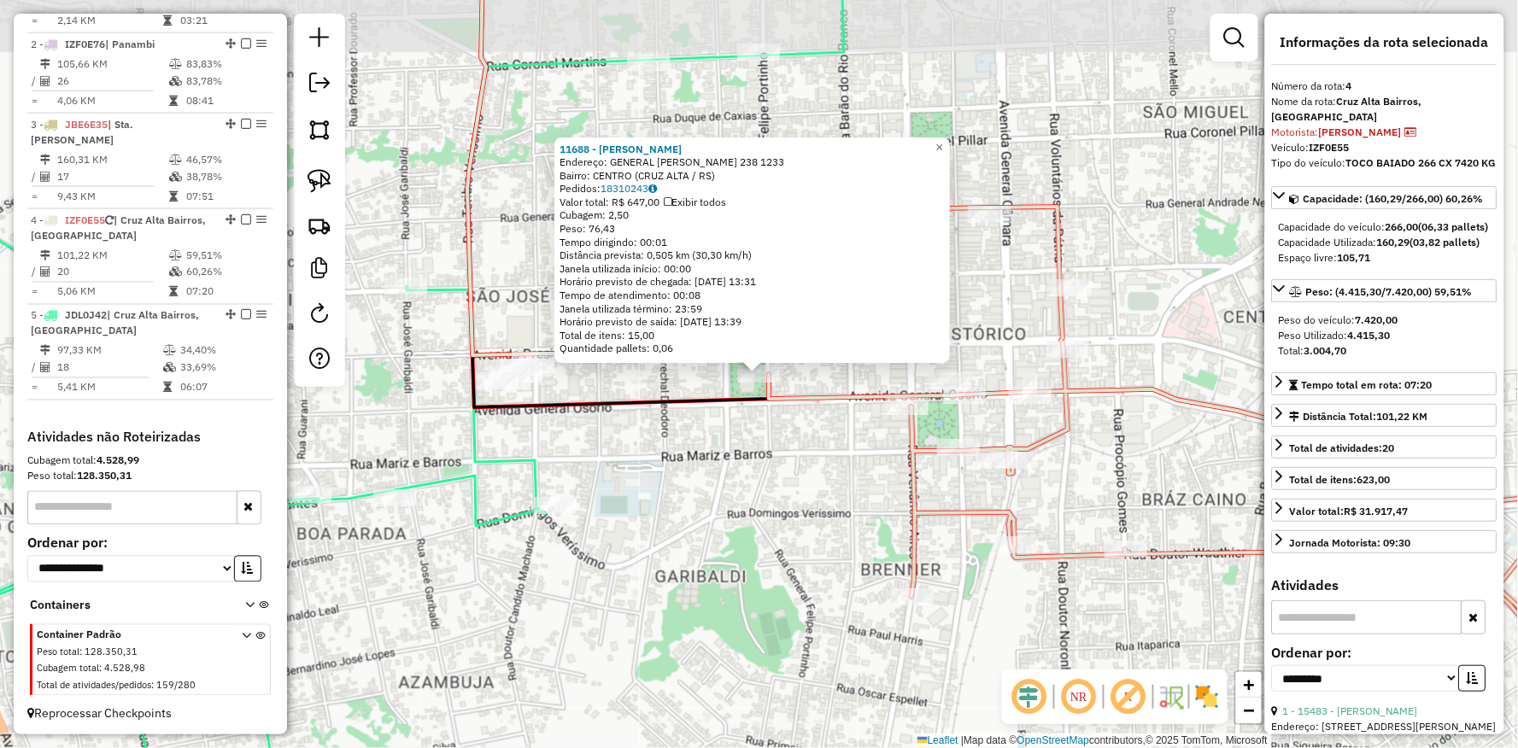
click at [702, 460] on div "Rota 4 - Placa IZF0E55 11688 - ANDERSON LANCHES 11688 - ANDERSON LANCHES Endere…" at bounding box center [759, 374] width 1518 height 748
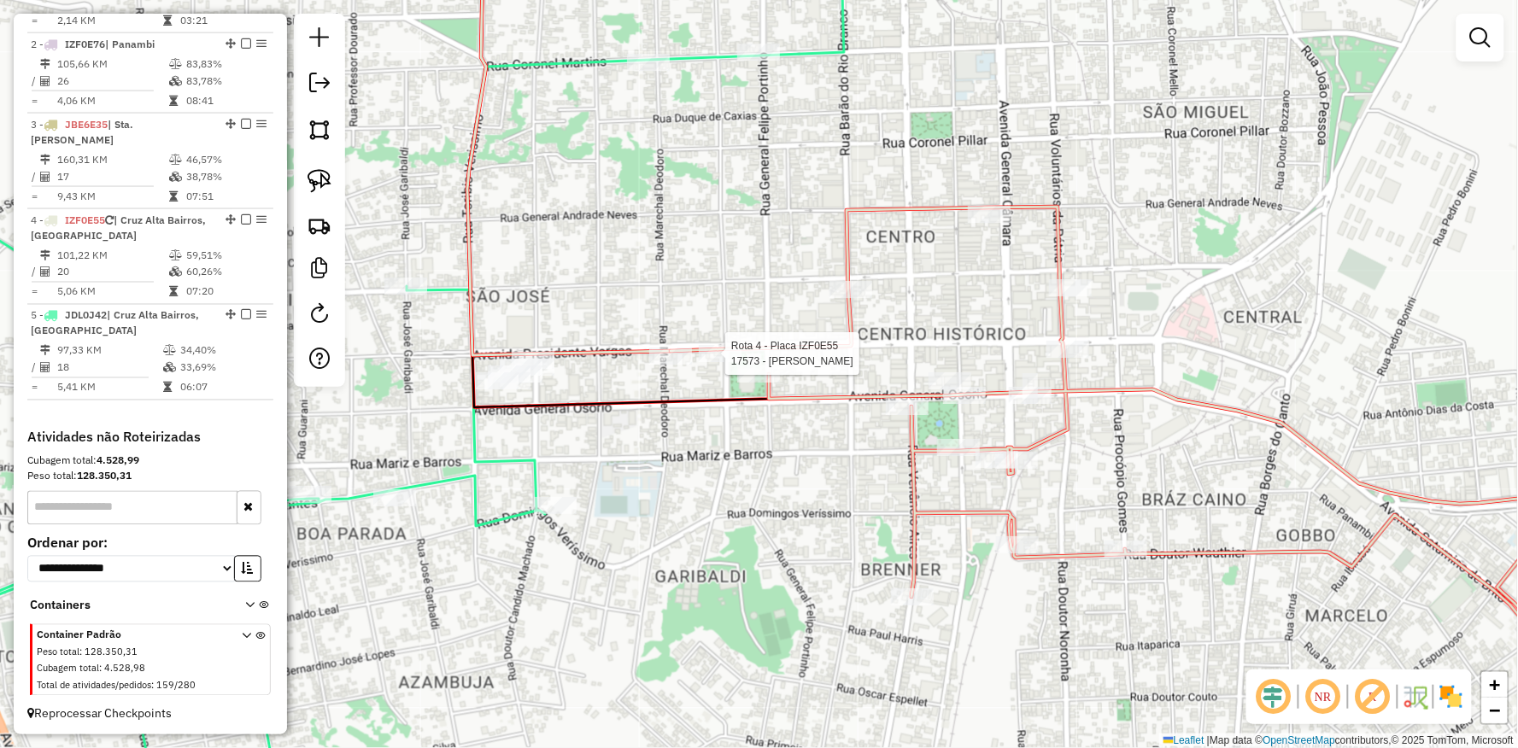
select select "**********"
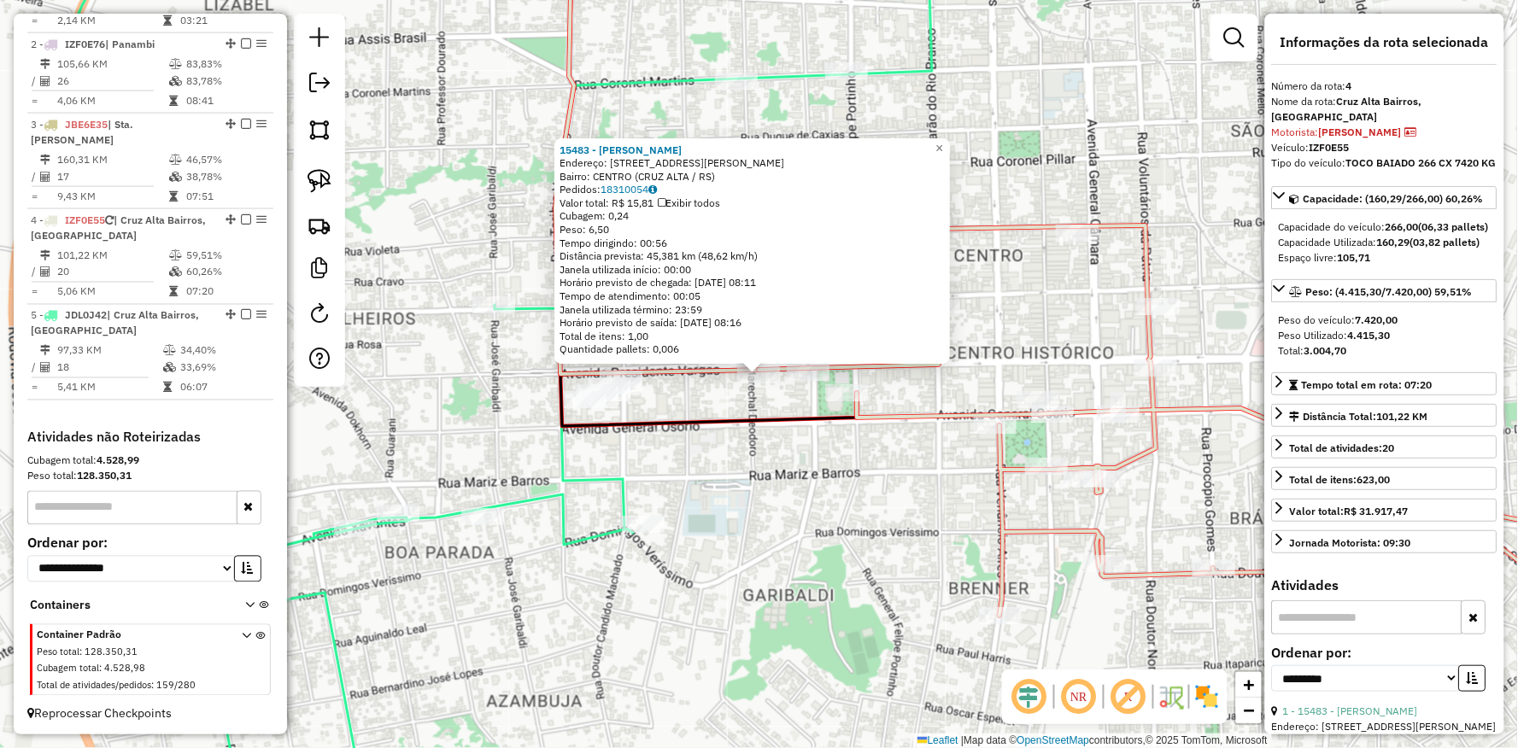
click at [1015, 408] on icon at bounding box center [1214, 486] width 912 height 522
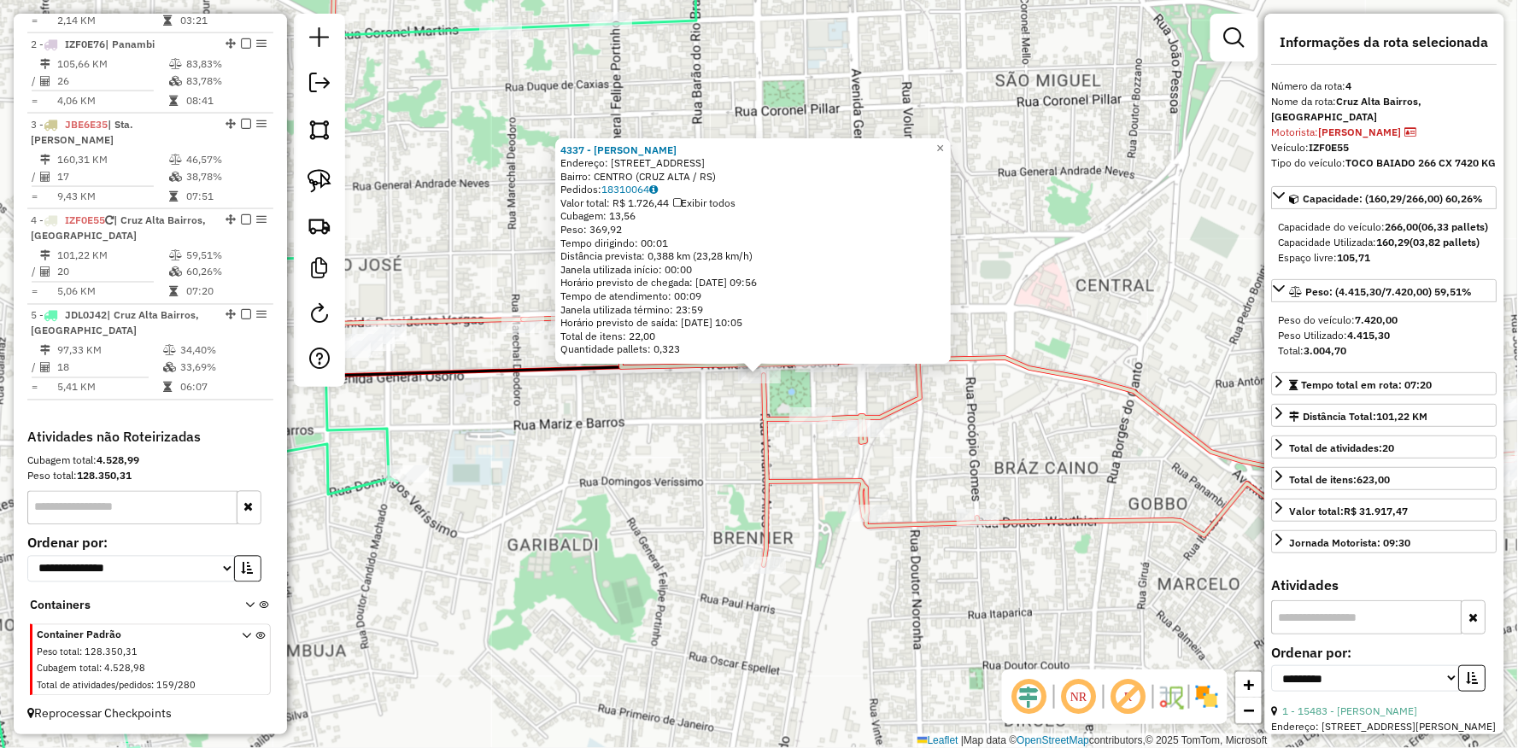
click at [518, 451] on div "Rota 4 - Placa IZF0E55 17167 - MARIA ELISABETE RODR 4337 - MIGUEL JOAO MICHAELS…" at bounding box center [759, 374] width 1518 height 748
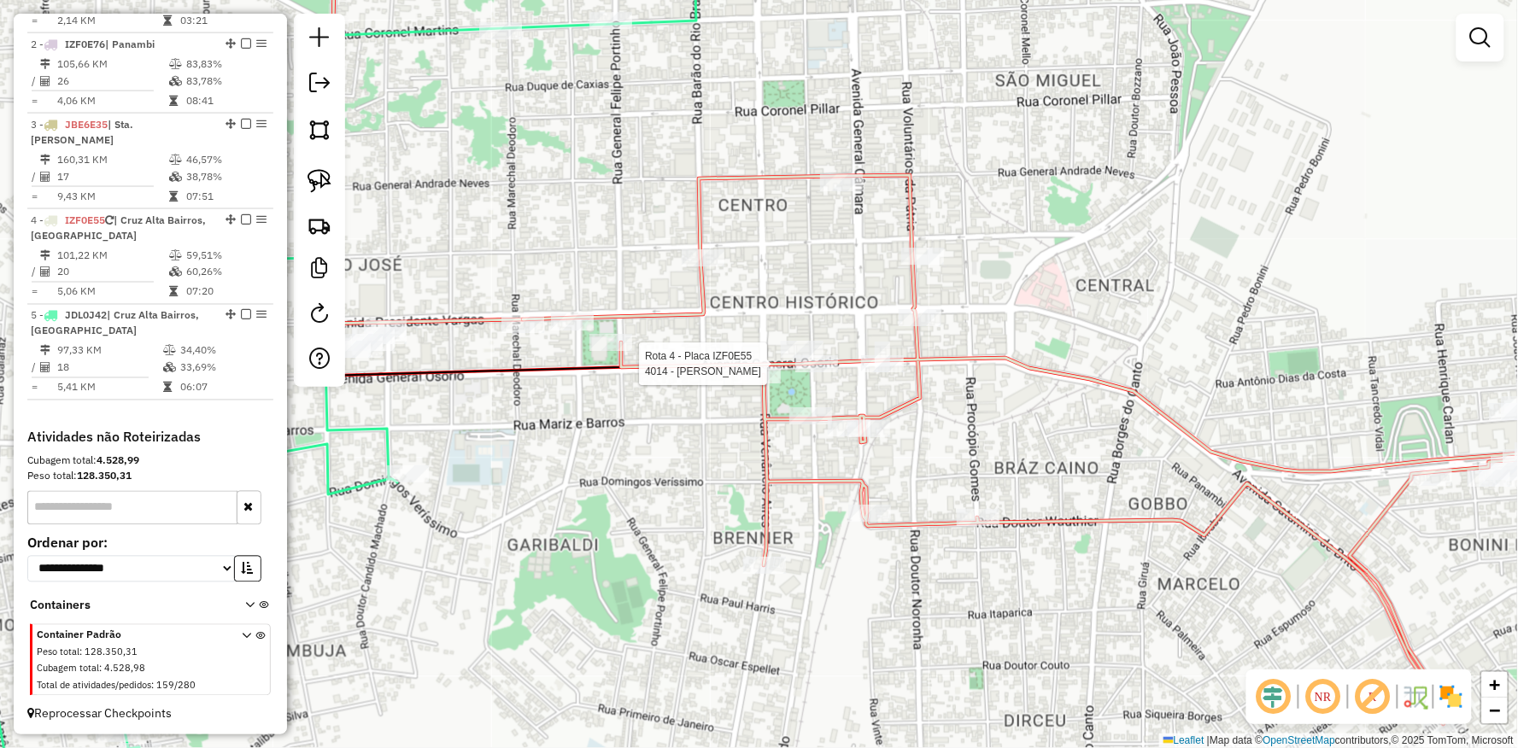
select select "**********"
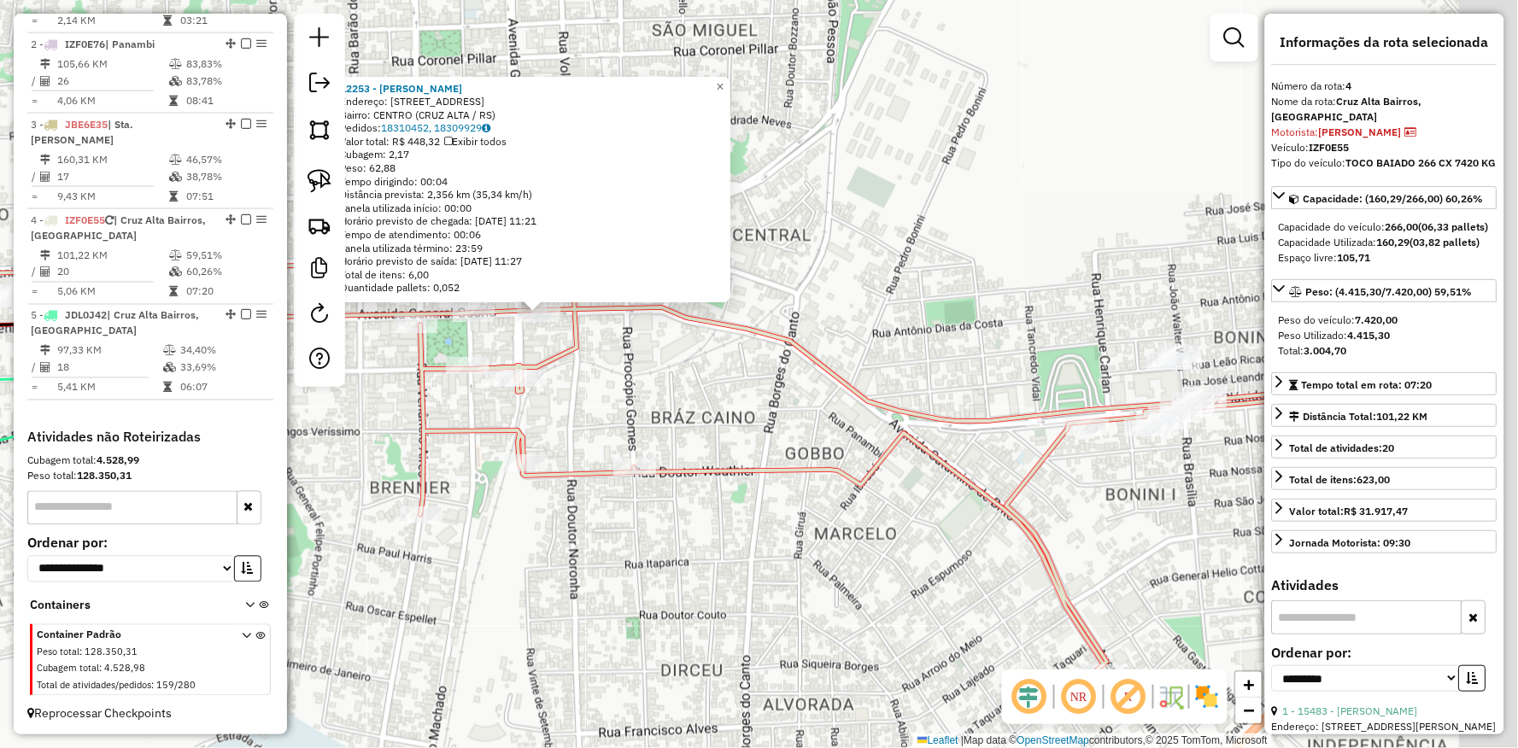
drag, startPoint x: 790, startPoint y: 421, endPoint x: 430, endPoint y: 338, distance: 369.0
click at [422, 334] on div "12253 - GABRIELE BECK FREY L Endereço: Av GENERAL OSORIO 1 313 Bairro: CENTRO (…" at bounding box center [759, 374] width 1518 height 748
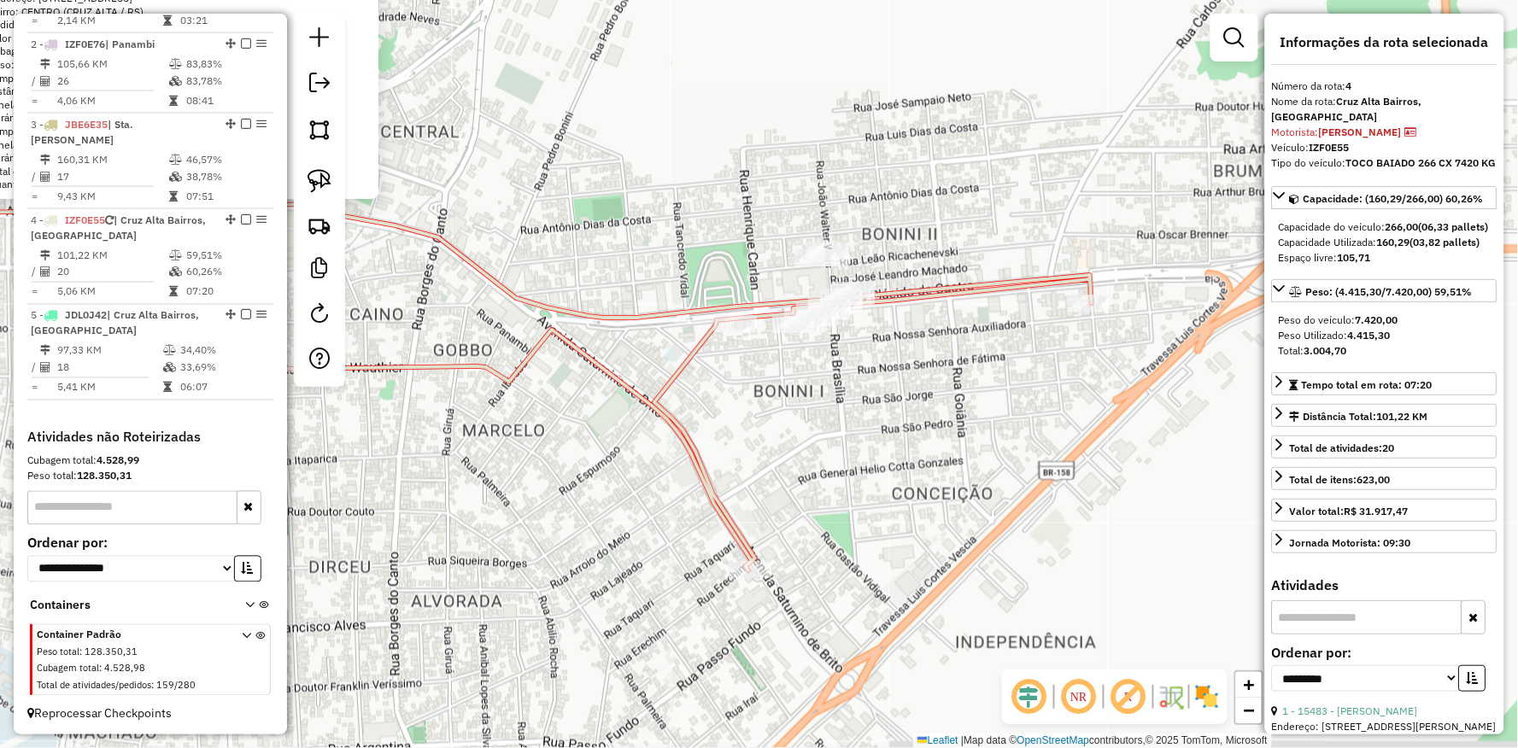
drag, startPoint x: 784, startPoint y: 444, endPoint x: 688, endPoint y: 384, distance: 112.8
click at [677, 390] on div "12253 - GABRIELE BECK FREY L Endereço: Av GENERAL OSORIO 1 313 Bairro: CENTRO (…" at bounding box center [759, 374] width 1518 height 748
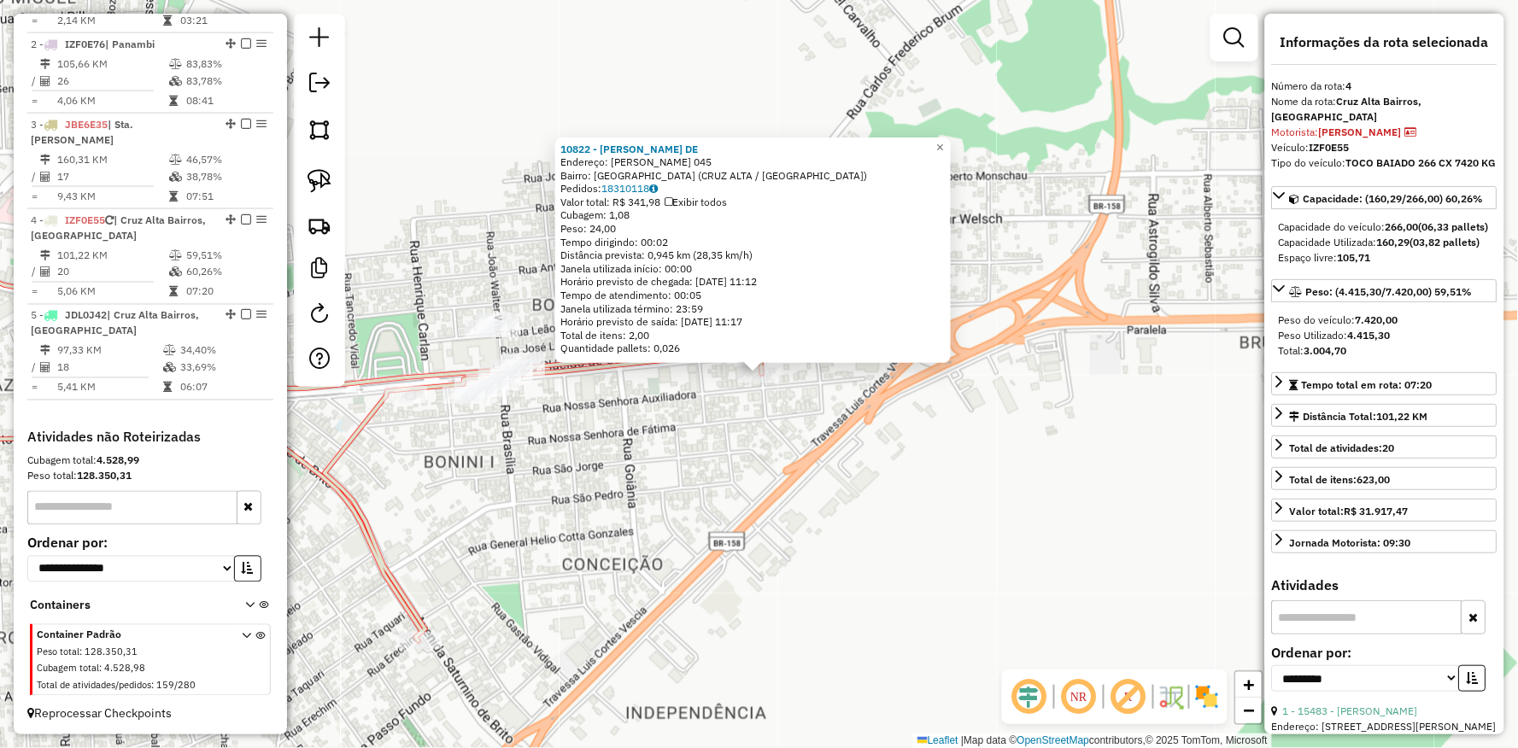
click at [489, 561] on div "10822 - CARLITO DE CAMPOS DE Endereço: R SILVEIRA MARTINS 045 Bairro: JARDIM PE…" at bounding box center [759, 374] width 1518 height 748
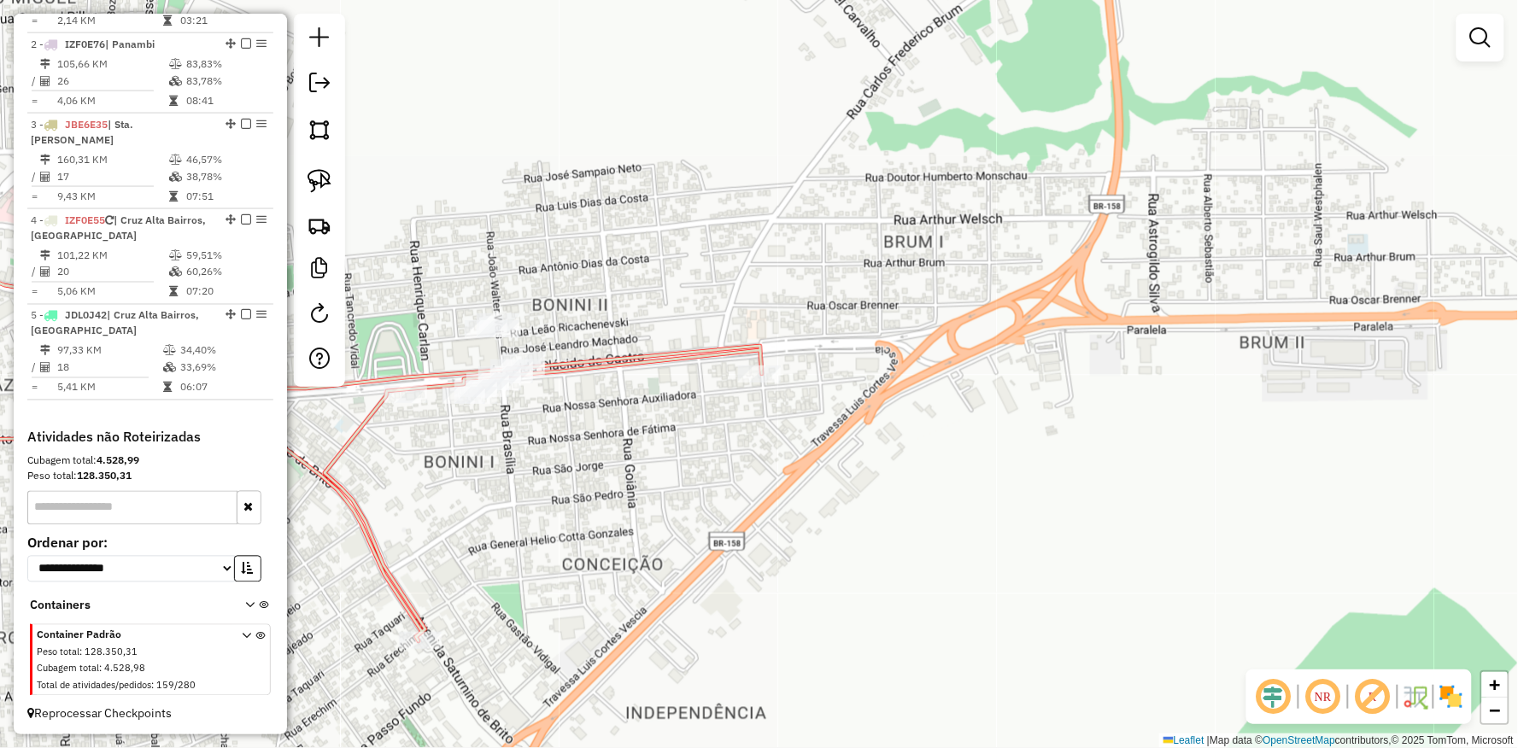
drag, startPoint x: 491, startPoint y: 553, endPoint x: 822, endPoint y: 579, distance: 331.5
click at [814, 579] on div "10822 - CARLITO DE CAMPOS DE Endereço: R SILVEIRA MARTINS 045 Bairro: JARDIM PE…" at bounding box center [759, 374] width 1518 height 748
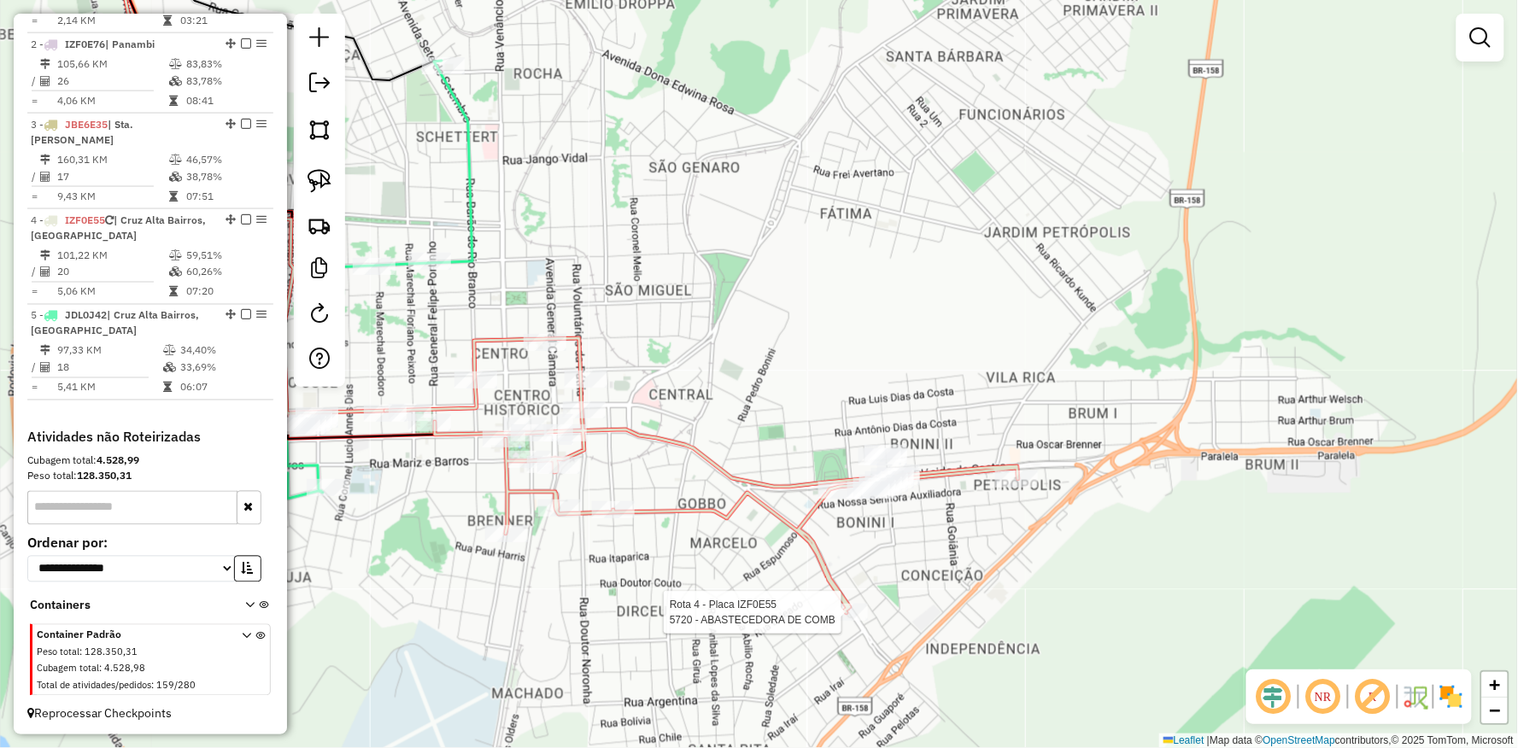
select select "**********"
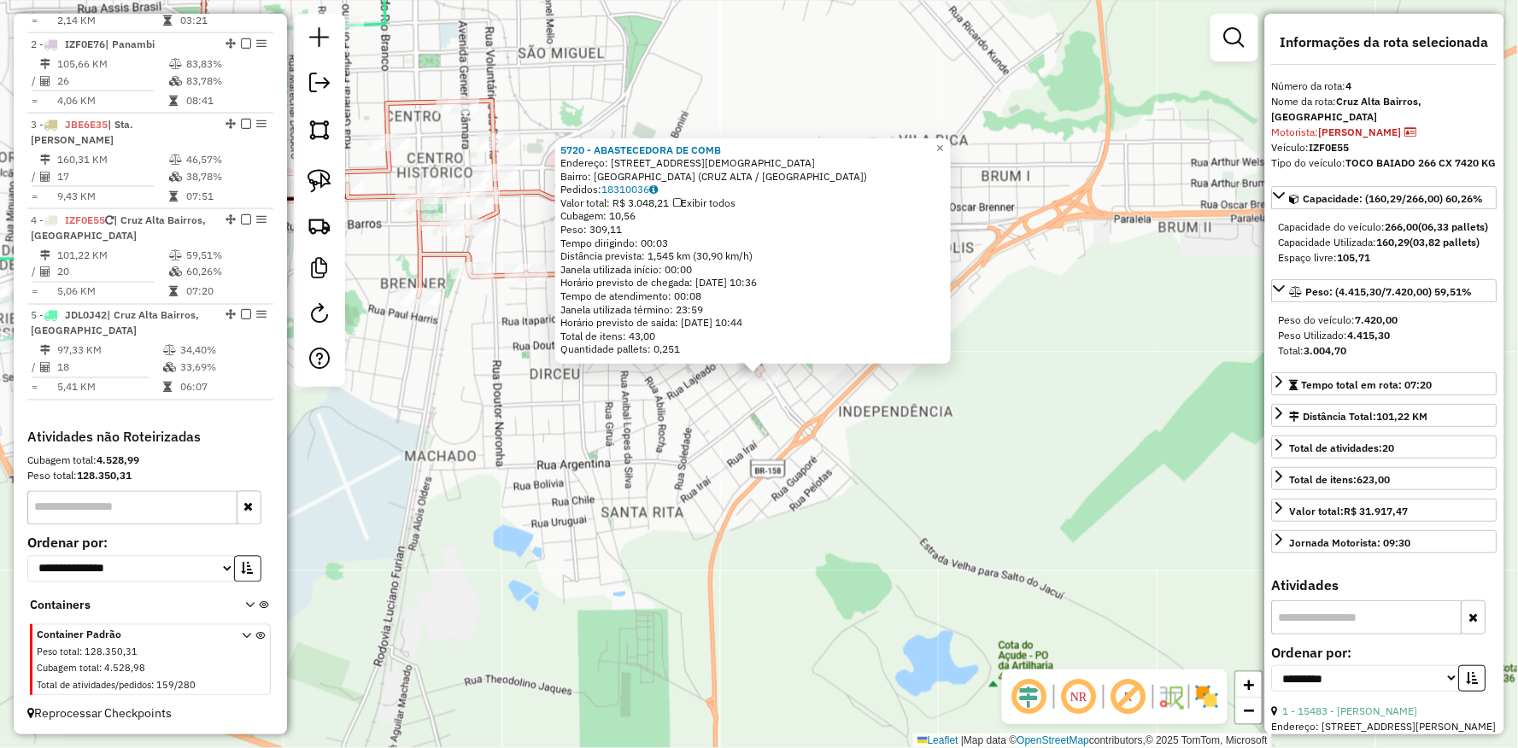
click at [752, 468] on div "5720 - ABASTECEDORA DE COMB Endereço: Av SATURNINO DE BRITO 1177 Bairro: VILA C…" at bounding box center [759, 374] width 1518 height 748
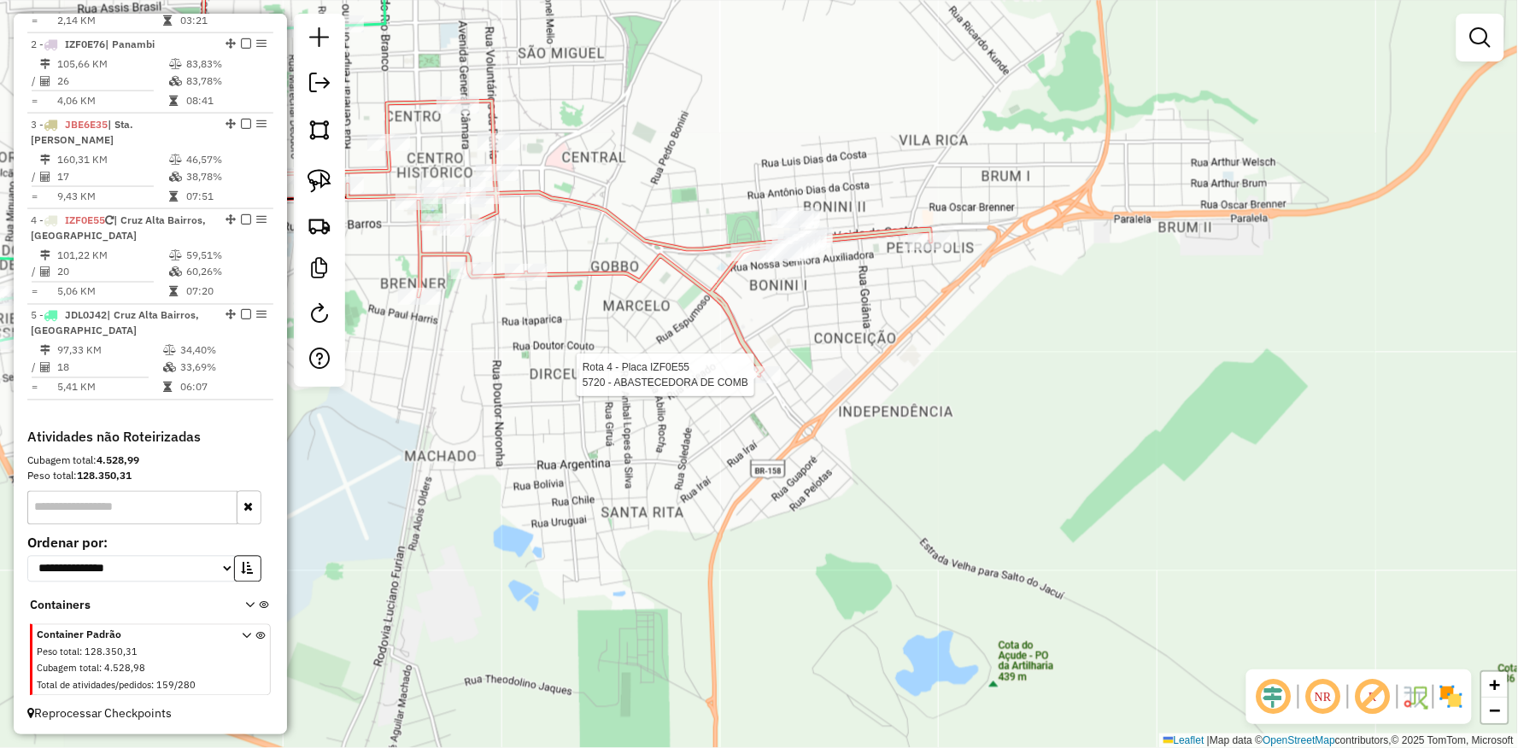
select select "**********"
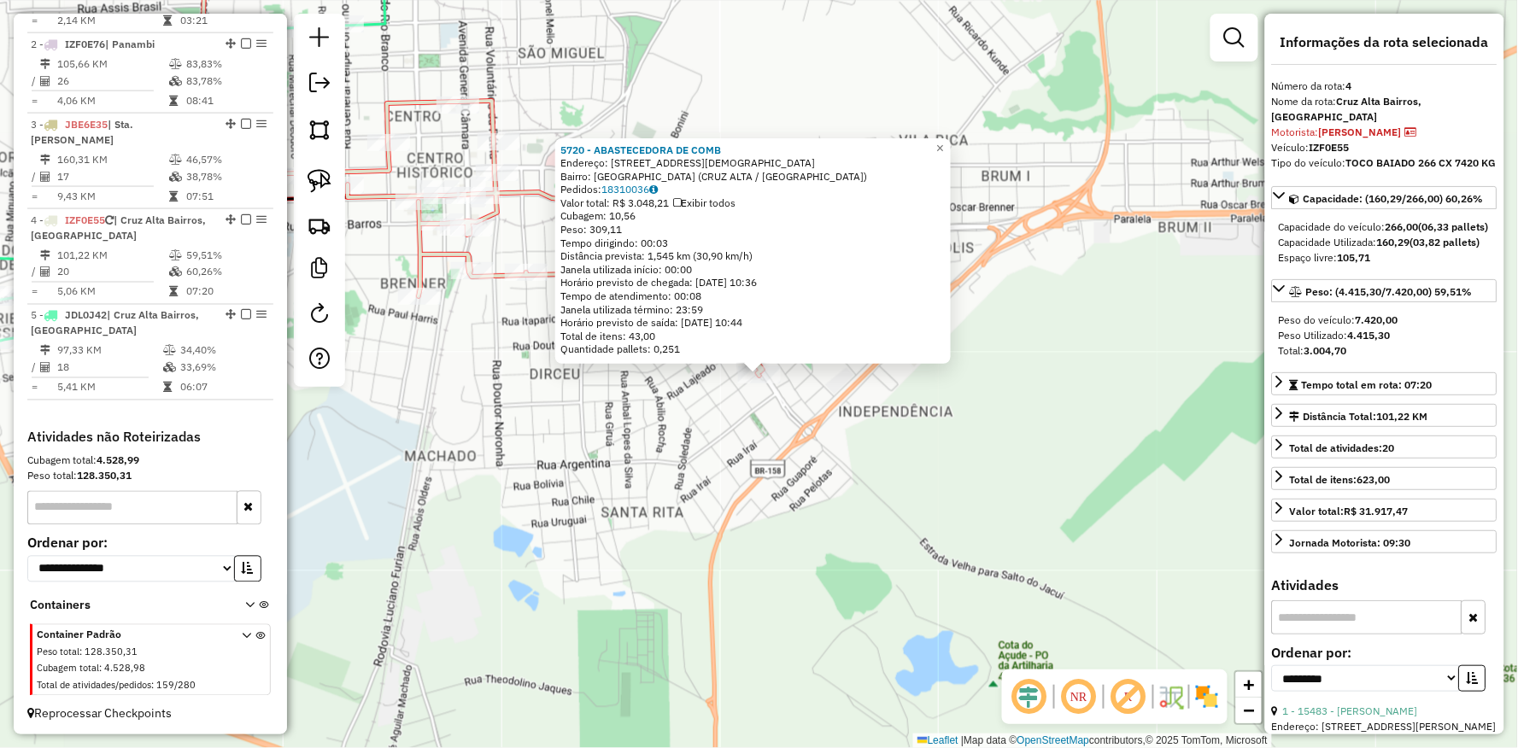
click at [673, 465] on div "5720 - ABASTECEDORA DE COMB Endereço: Av SATURNINO DE BRITO 1177 Bairro: VILA C…" at bounding box center [759, 374] width 1518 height 748
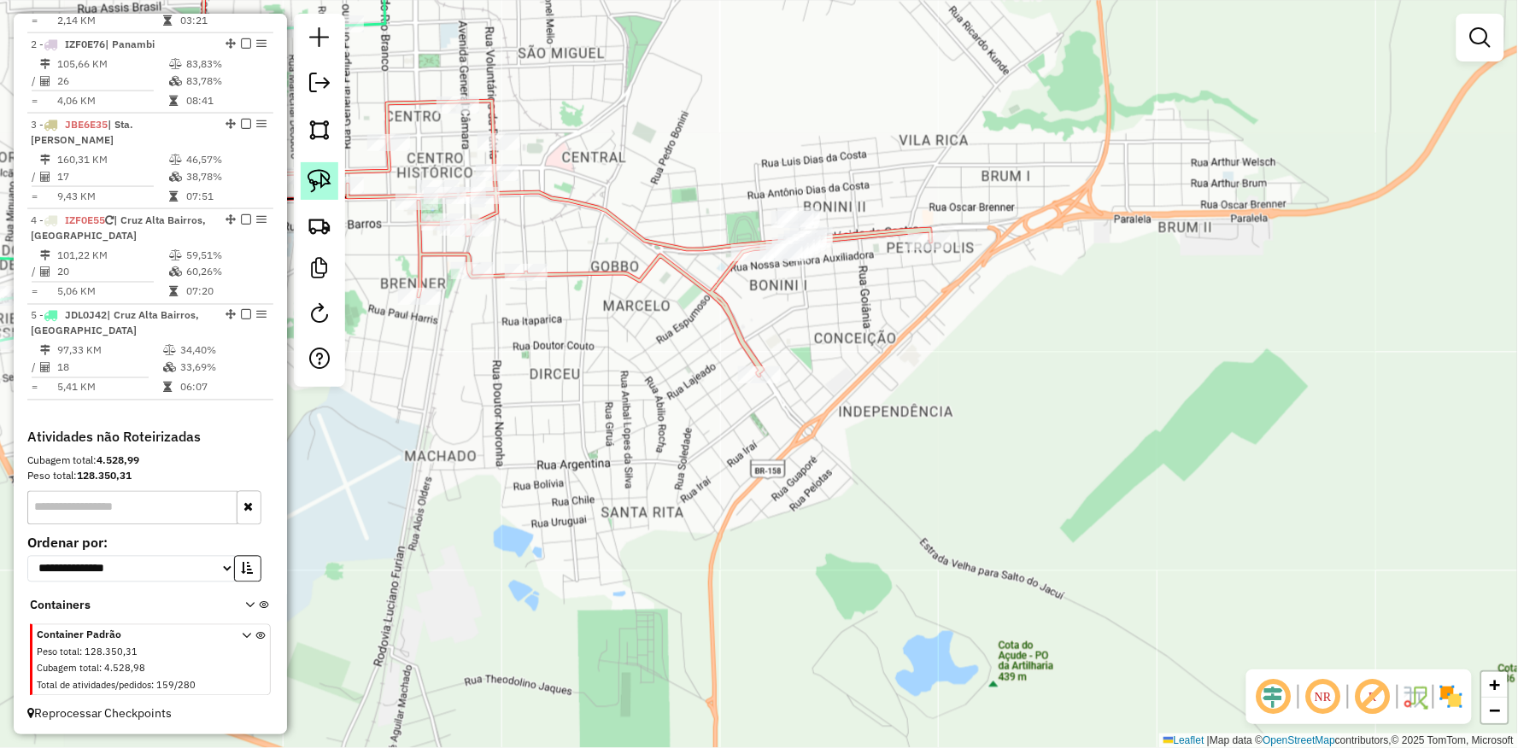
click at [331, 169] on img at bounding box center [319, 181] width 24 height 24
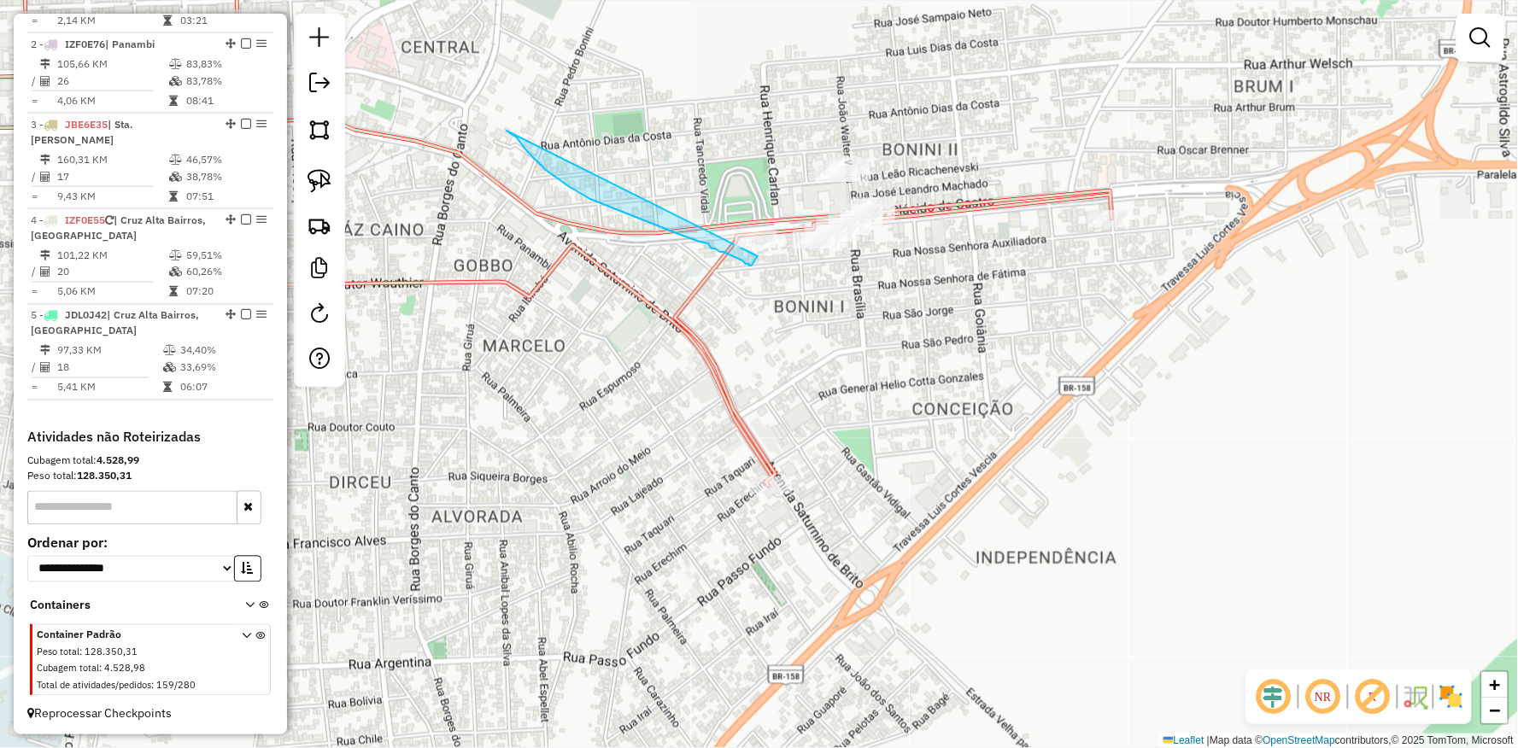
drag, startPoint x: 647, startPoint y: 218, endPoint x: 772, endPoint y: 220, distance: 124.7
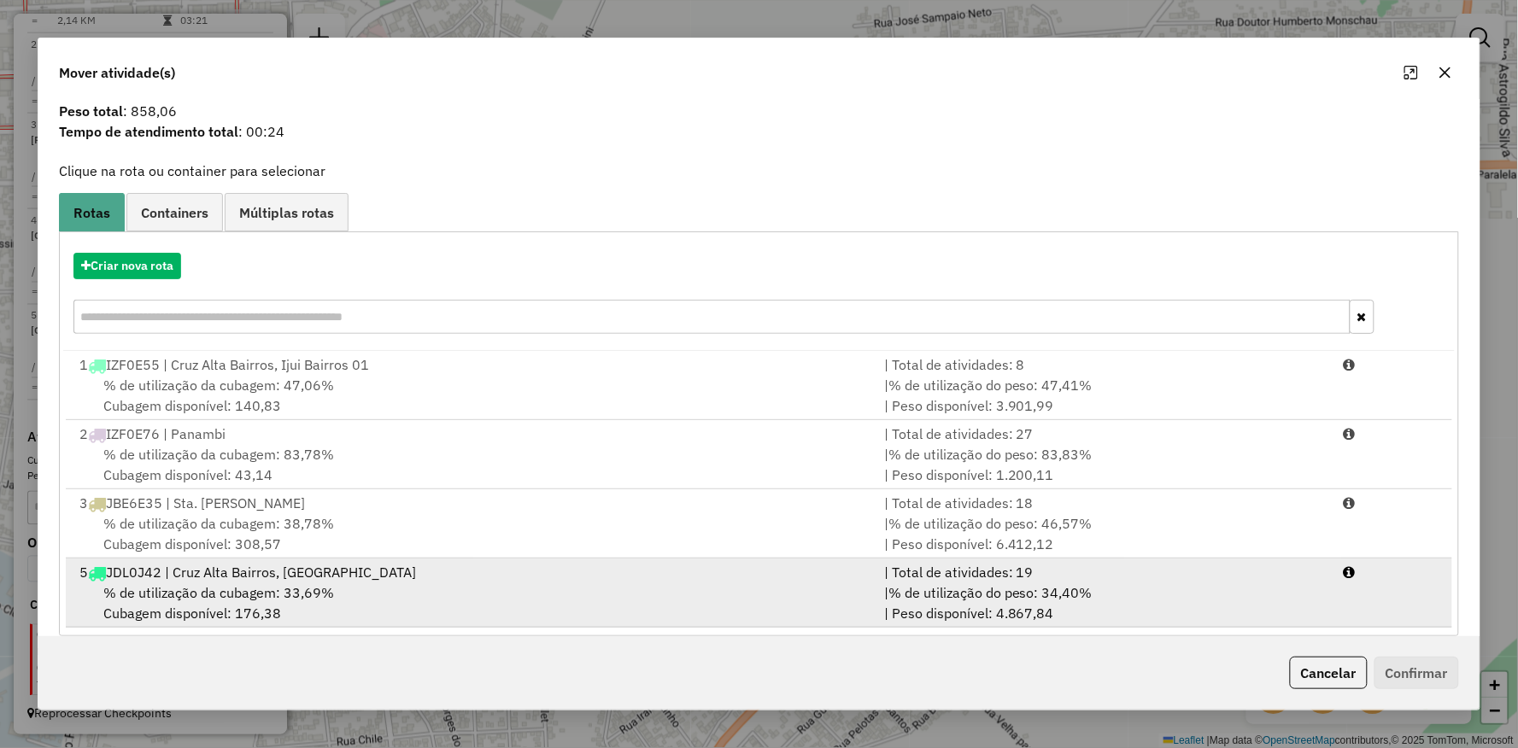
scroll to position [67, 0]
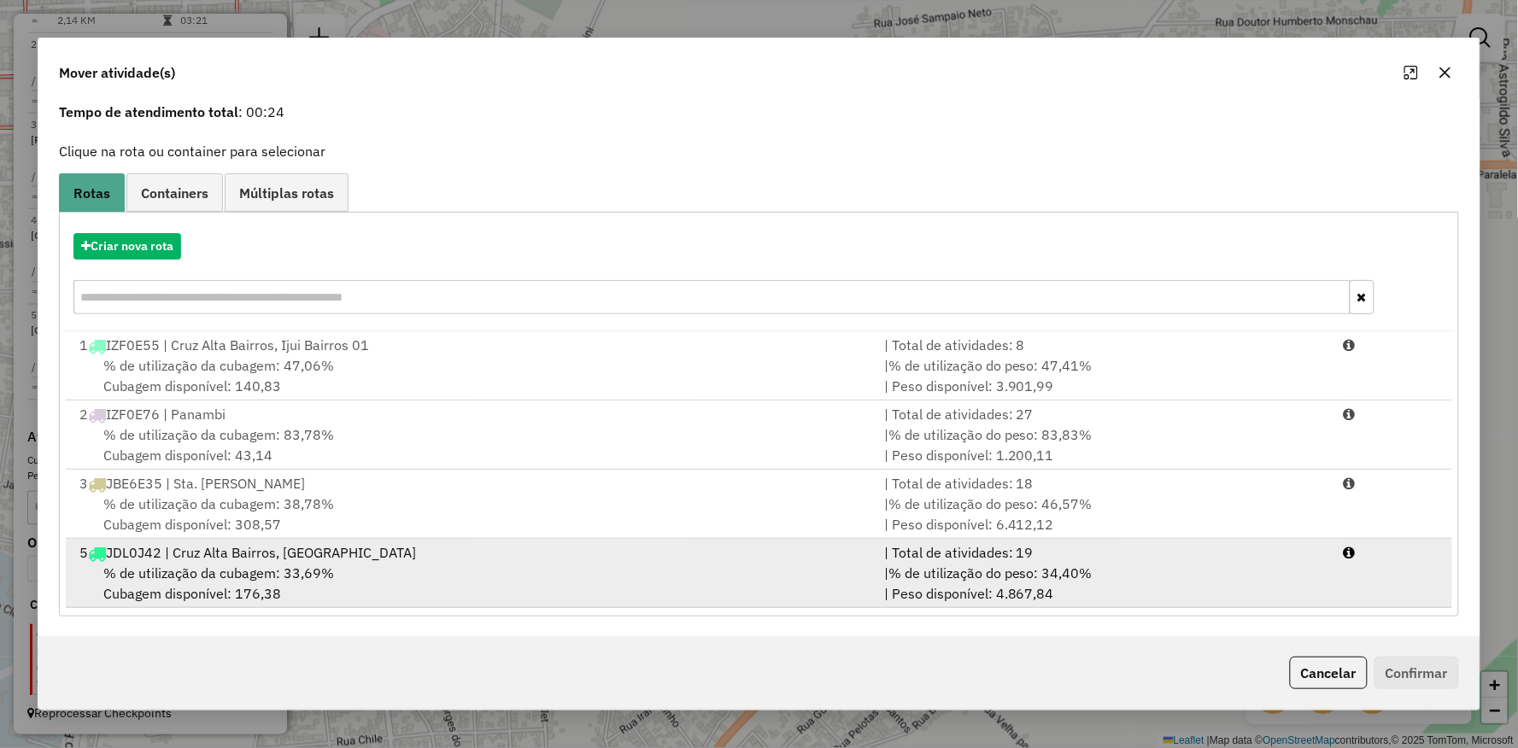
click at [248, 598] on div "% de utilização da cubagem: 33,69% Cubagem disponível: 176,38" at bounding box center [471, 583] width 805 height 41
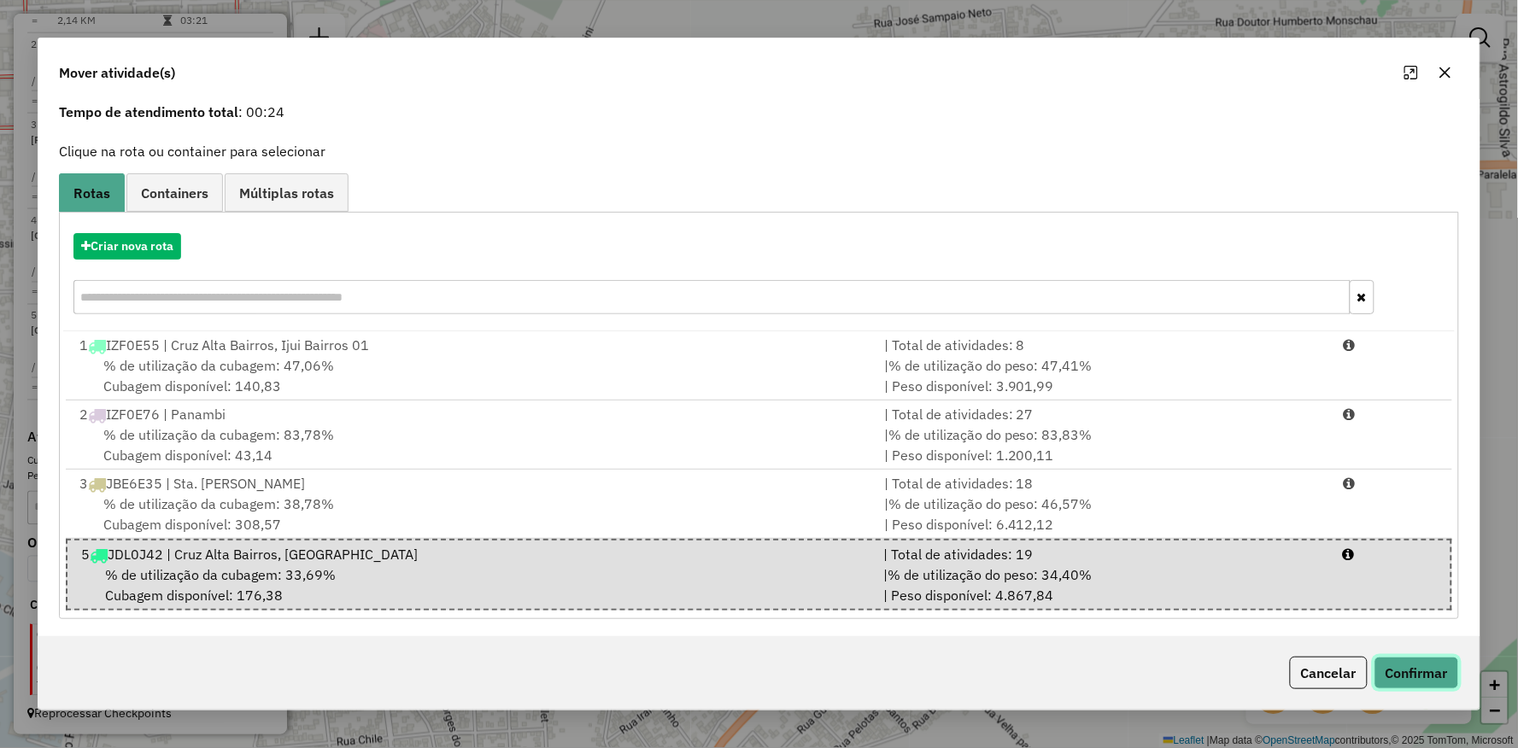
click at [1445, 667] on button "Confirmar" at bounding box center [1416, 673] width 85 height 32
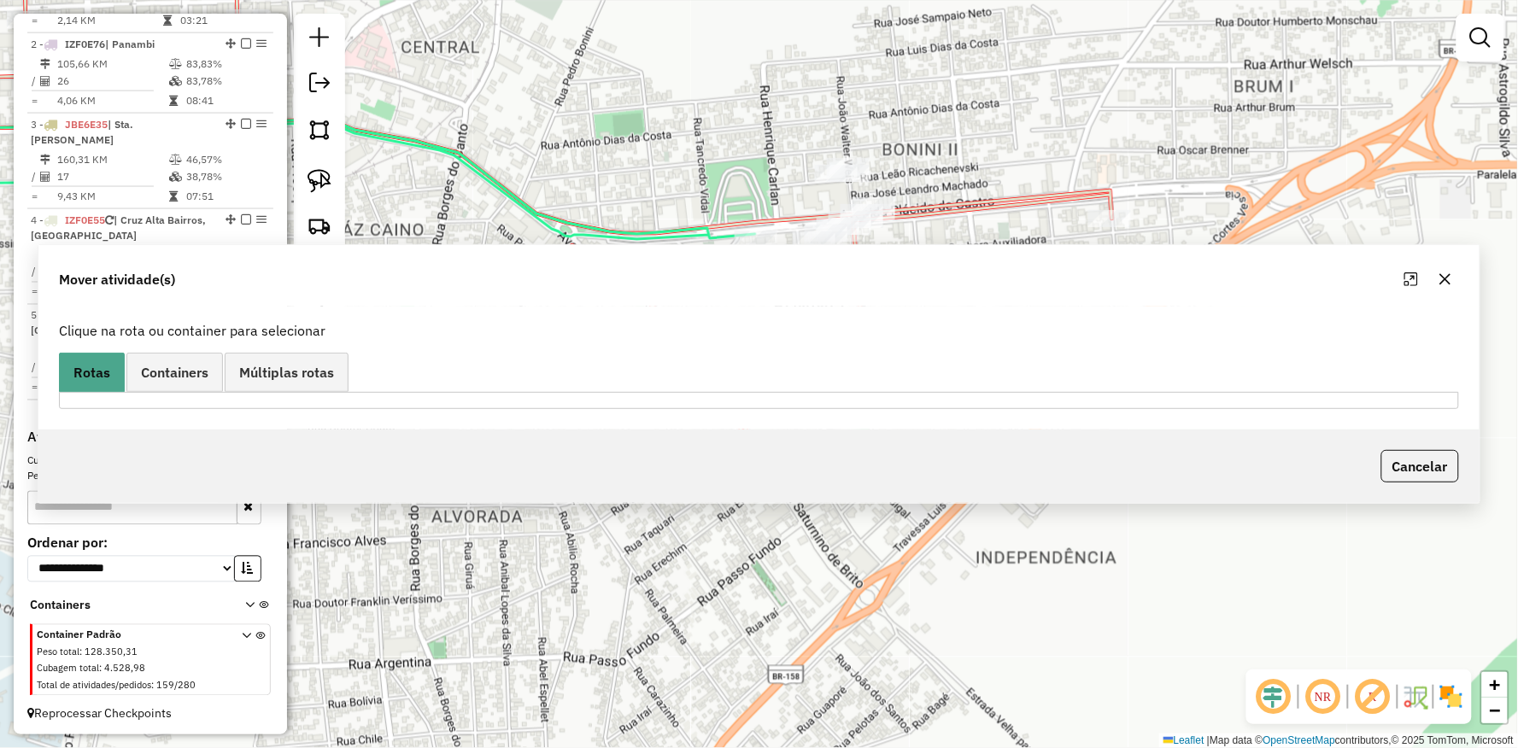
scroll to position [0, 0]
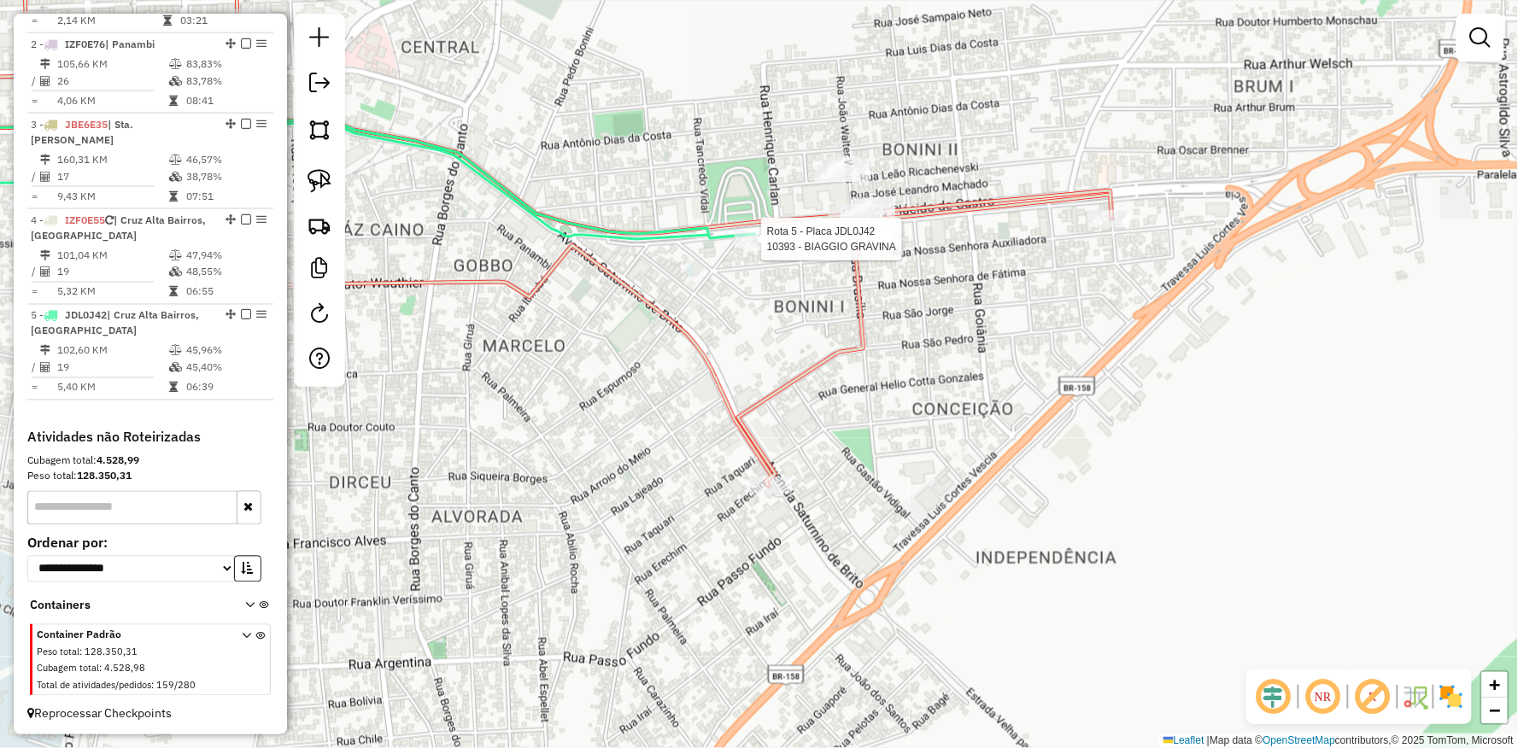
select select "**********"
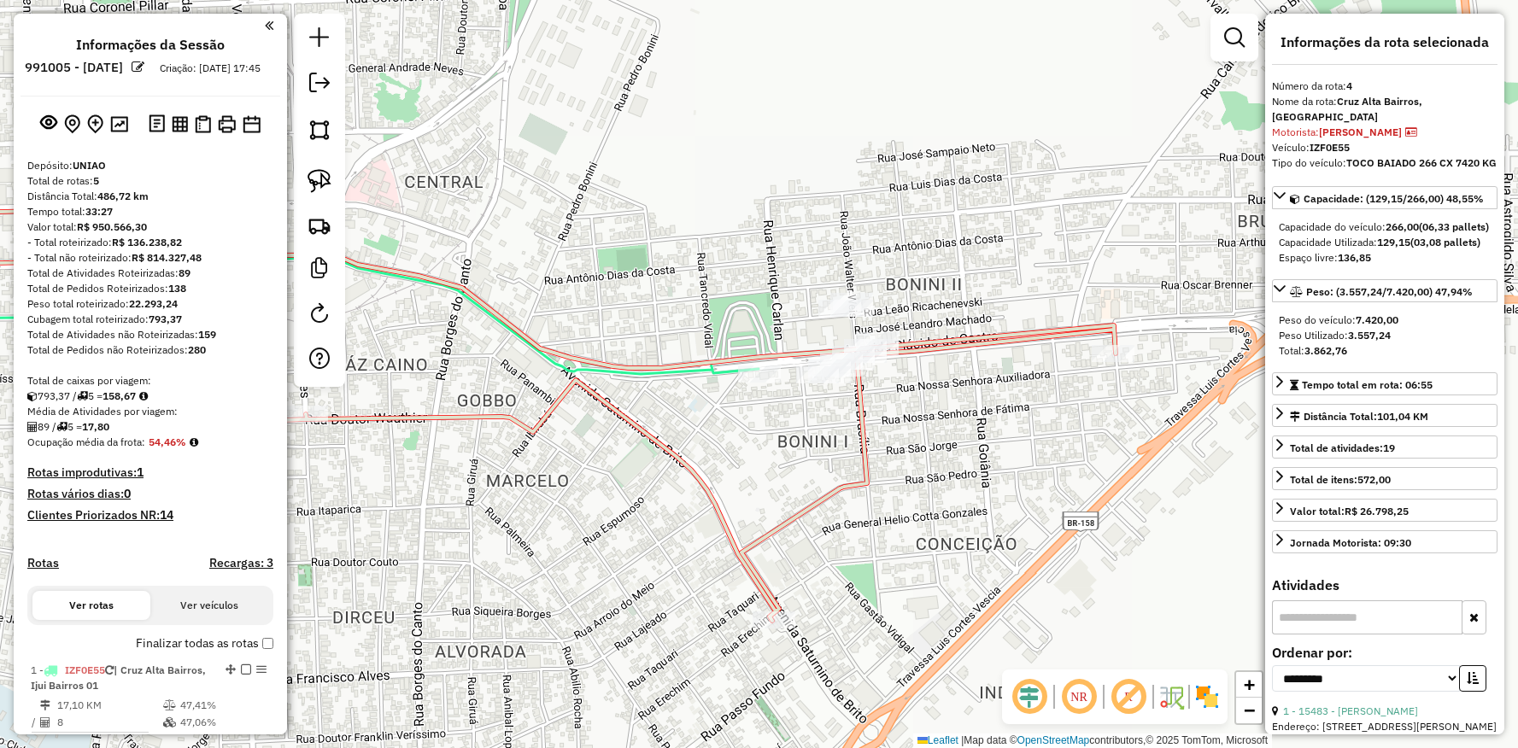
select select "**********"
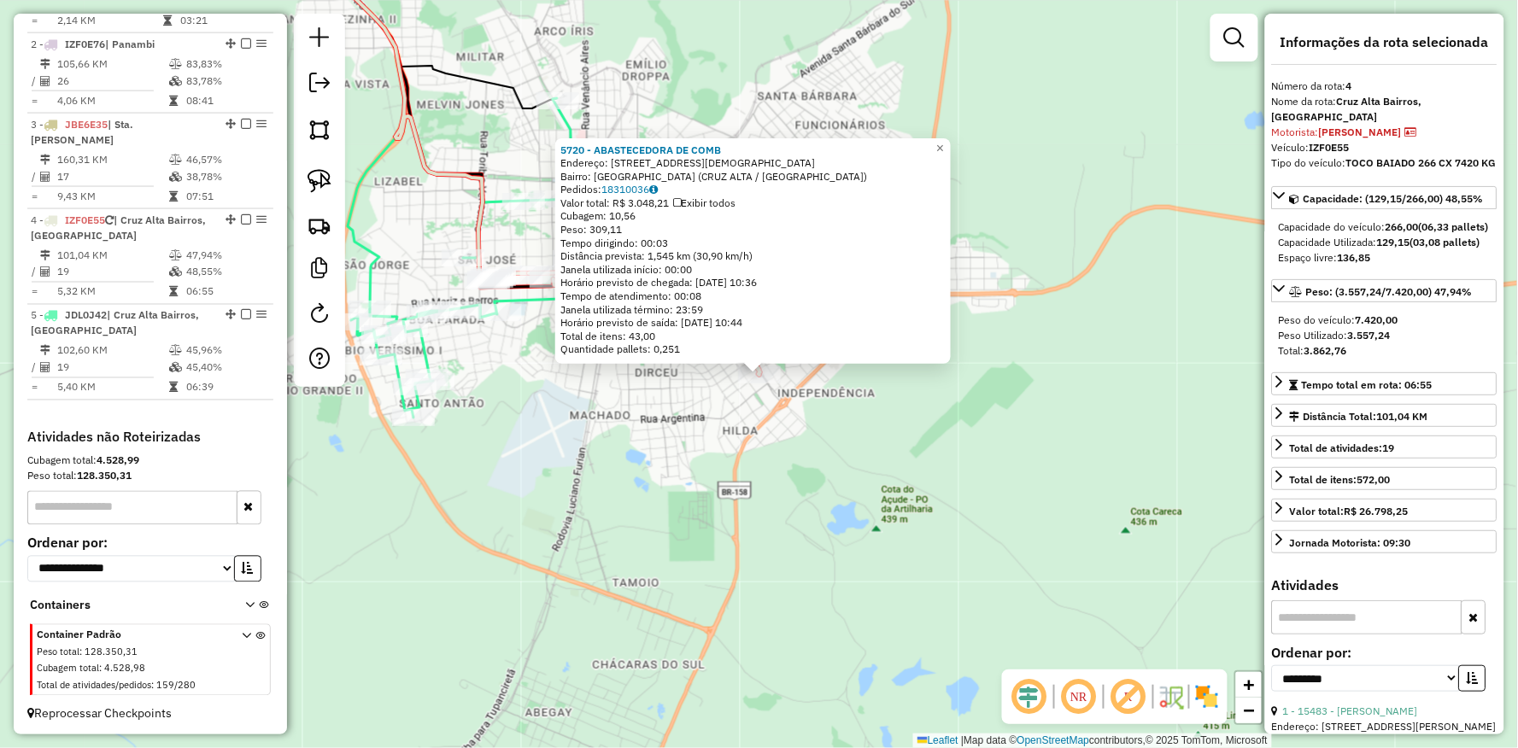
drag, startPoint x: 688, startPoint y: 509, endPoint x: 838, endPoint y: 625, distance: 190.0
click at [838, 625] on div "5720 - ABASTECEDORA DE COMB Endereço: Av SATURNINO DE BRITO 1177 Bairro: VILA C…" at bounding box center [759, 374] width 1518 height 748
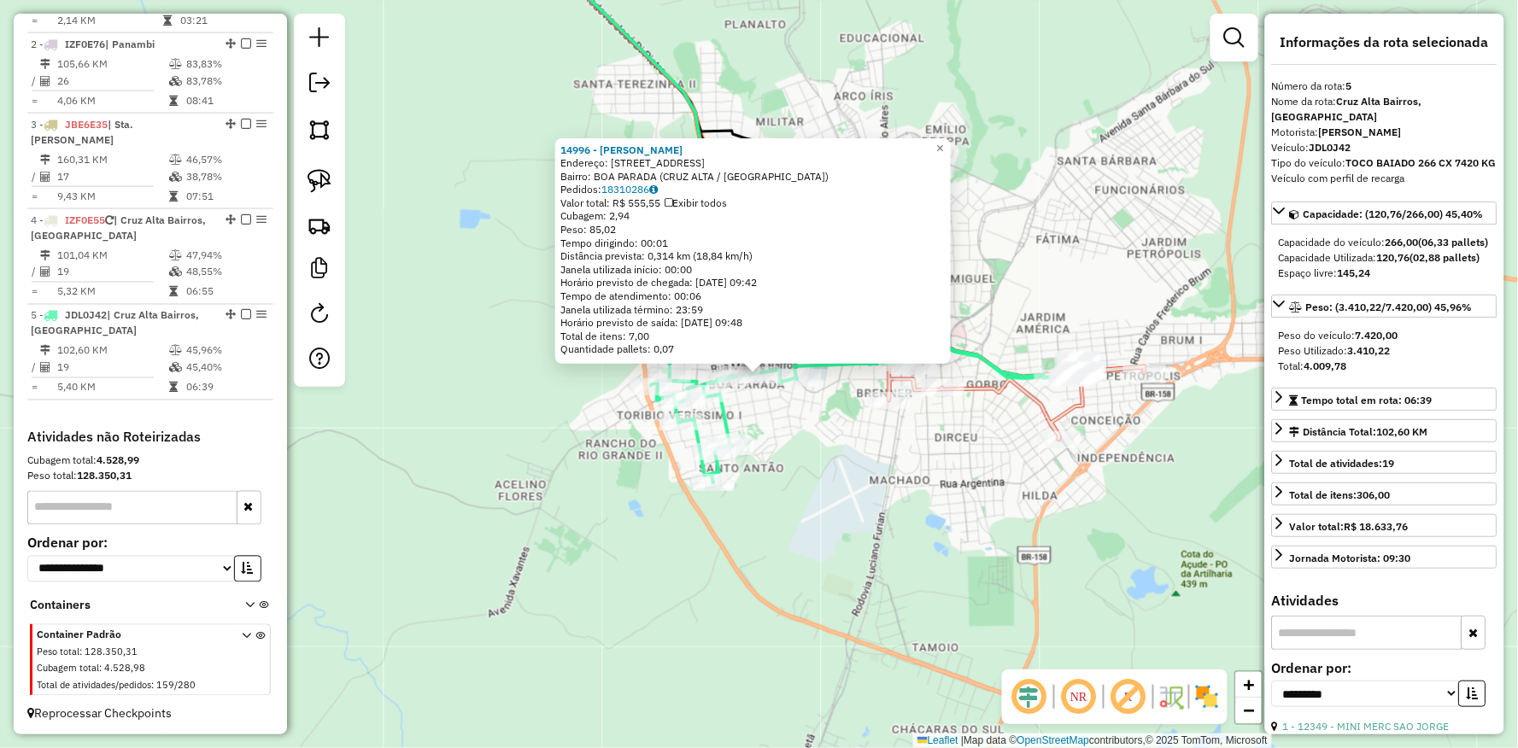
click at [852, 458] on div "14996 - EDUARDO MENDES BERTO Endereço: Av XAVANTES 164 Bairro: BOA PARADA (CRUZ…" at bounding box center [759, 374] width 1518 height 748
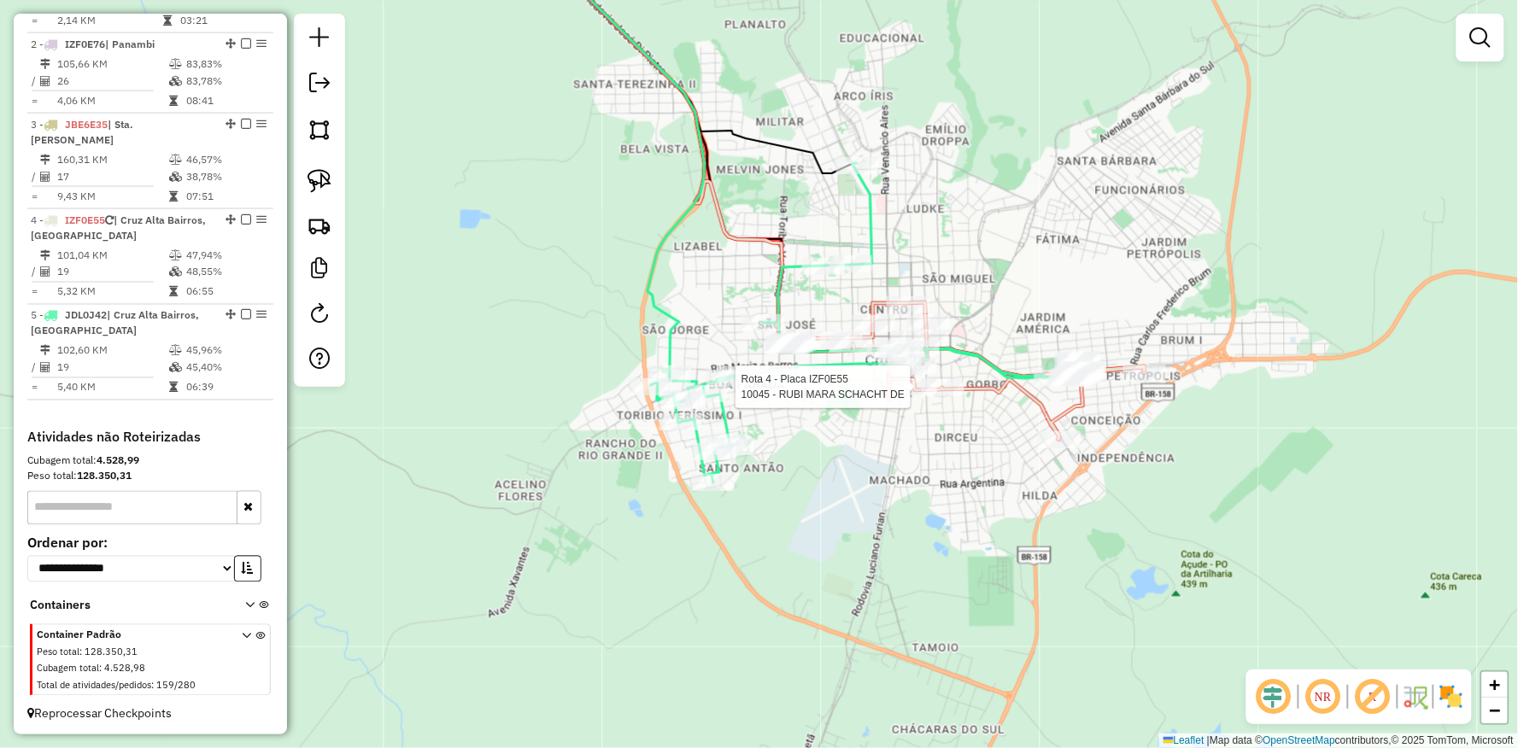
select select "**********"
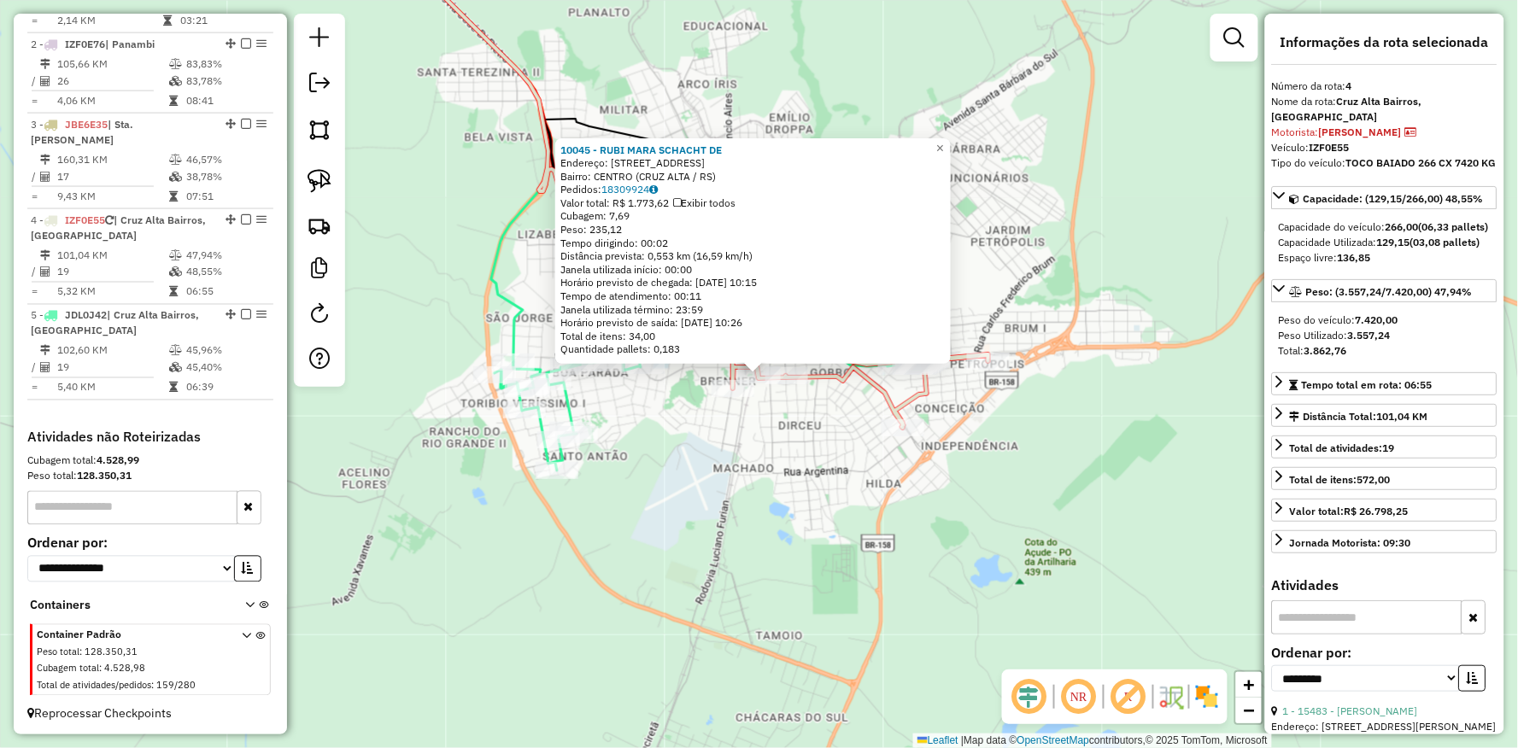
click at [637, 518] on div "Rota 4 - Placa IZF0E55 10045 - RUBI MARA SCHACHT DE 10045 - RUBI MARA SCHACHT D…" at bounding box center [759, 374] width 1518 height 748
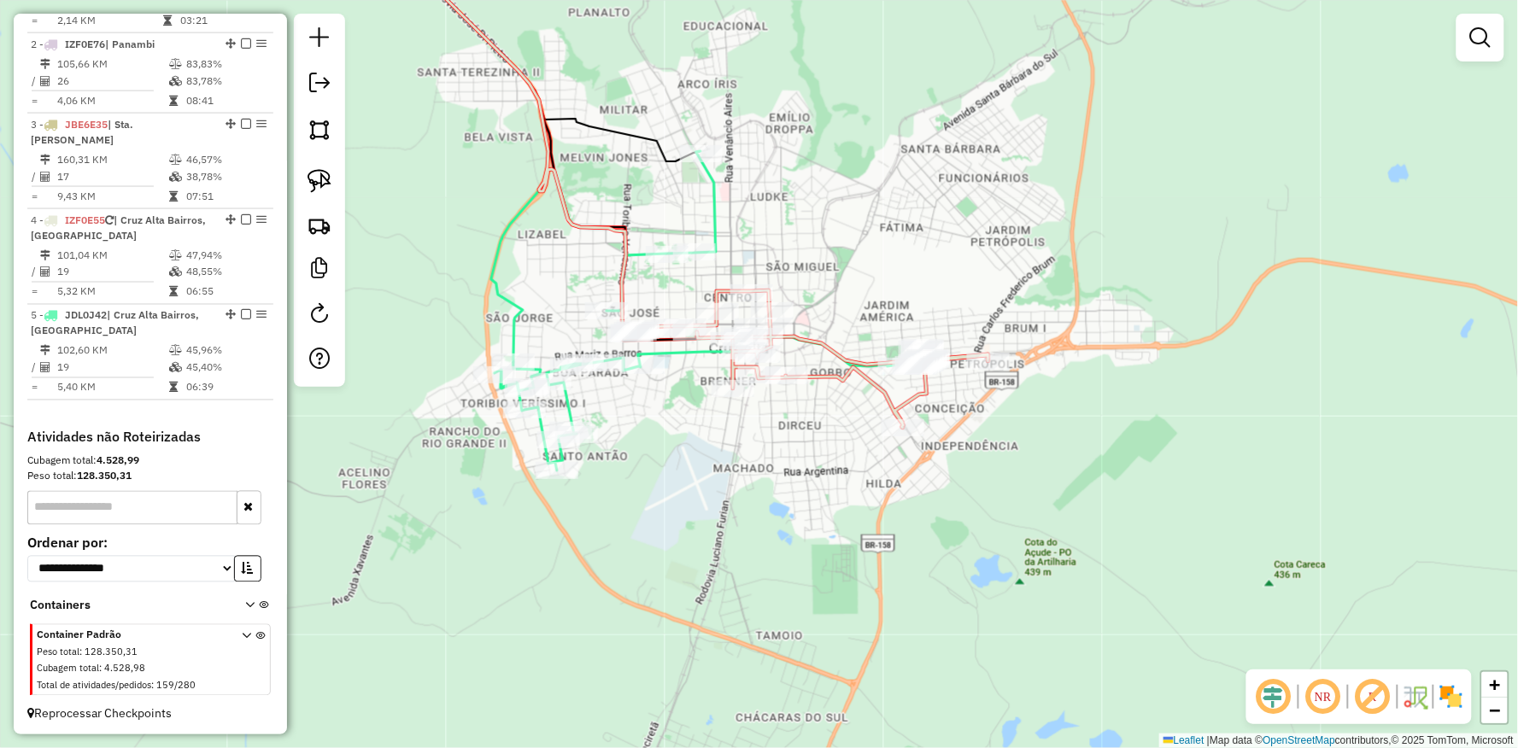
click at [582, 451] on div "Janela de atendimento Grade de atendimento Capacidade Transportadoras Veículos …" at bounding box center [759, 374] width 1518 height 748
select select "**********"
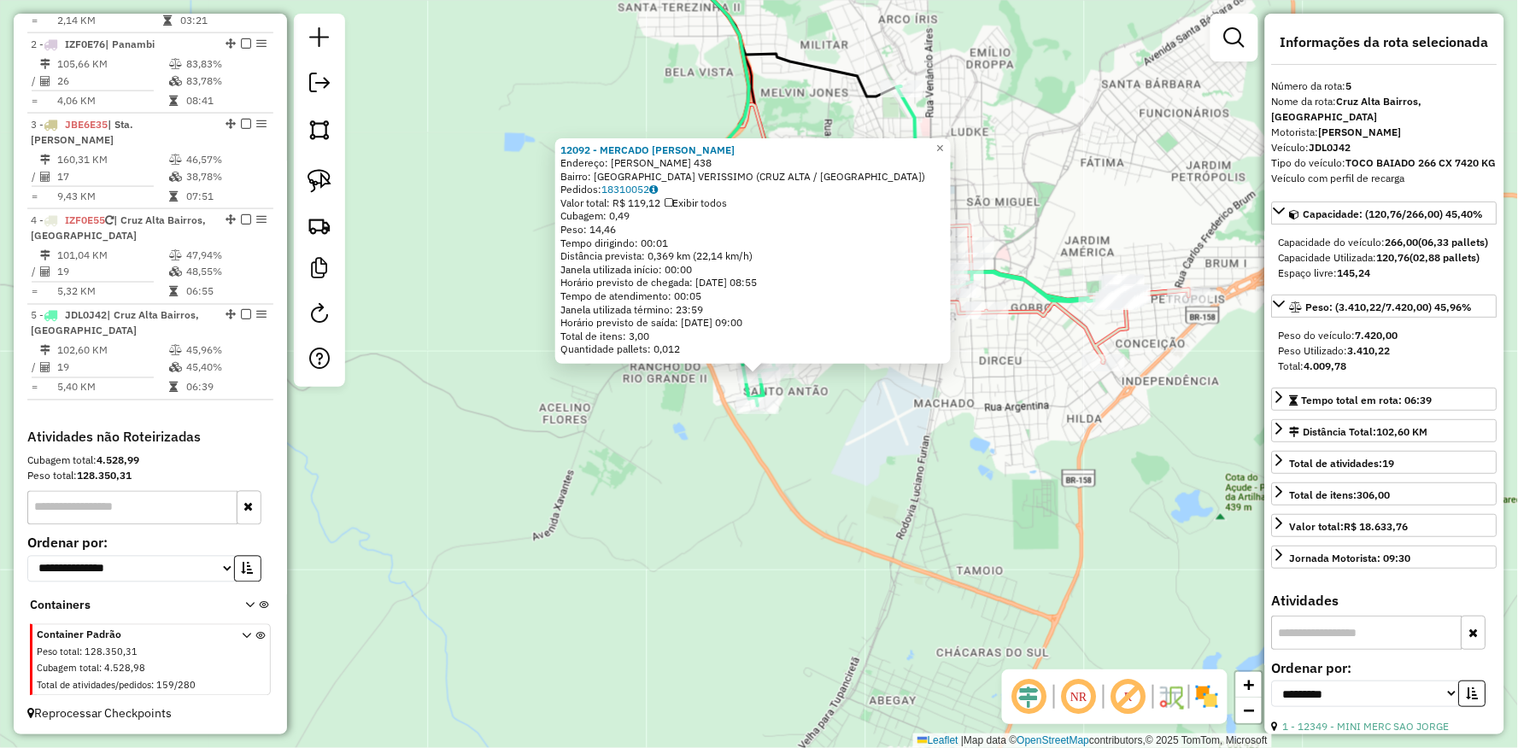
drag, startPoint x: 555, startPoint y: 553, endPoint x: 612, endPoint y: 589, distance: 66.8
click at [612, 589] on div "12092 - MERCADO MARA QUEVEDO Endereço: ANTONIO MOREIRA PAES 438 Bairro: VILA TO…" at bounding box center [759, 374] width 1518 height 748
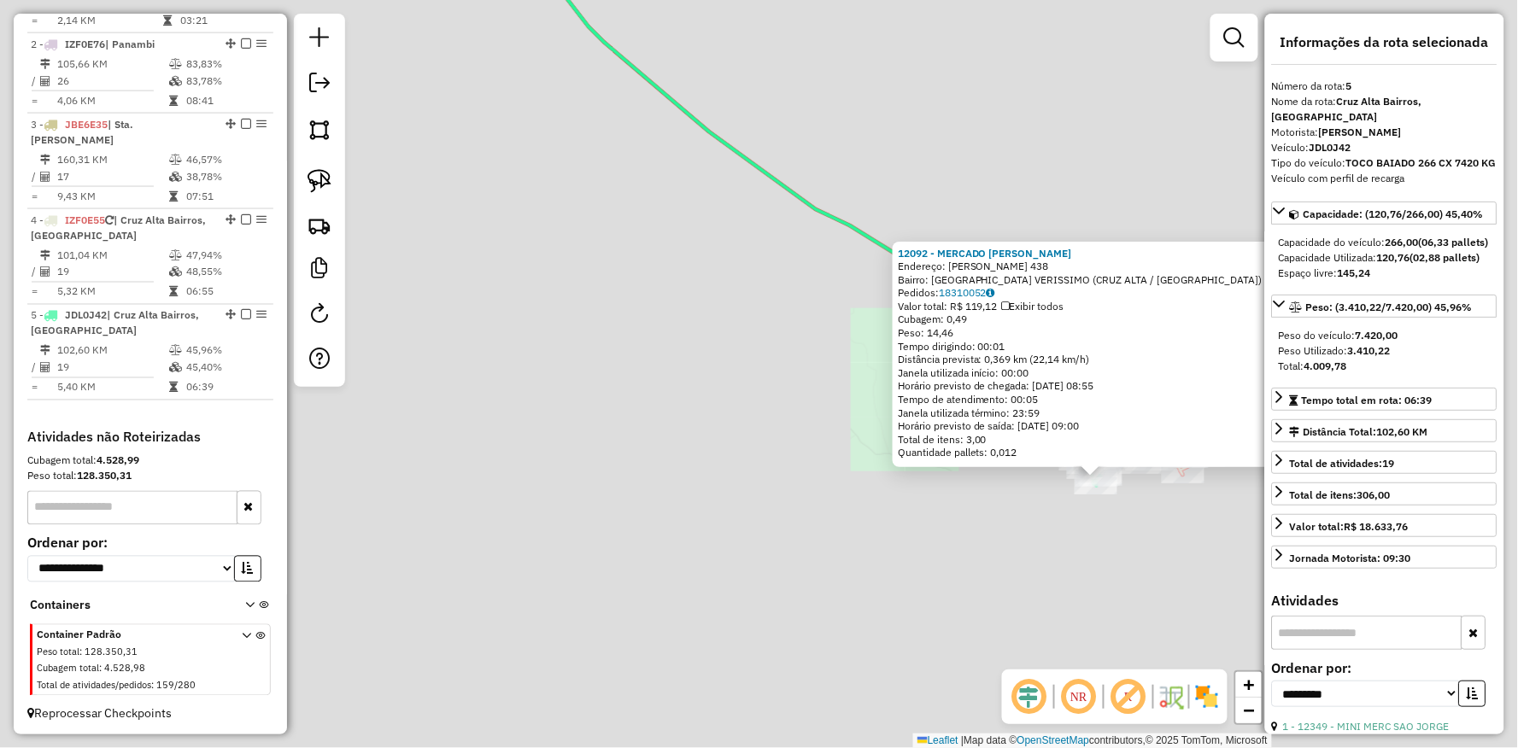
click at [984, 601] on div "12092 - MERCADO MARA QUEVEDO Endereço: ANTONIO MOREIRA PAES 438 Bairro: VILA TO…" at bounding box center [759, 374] width 1518 height 748
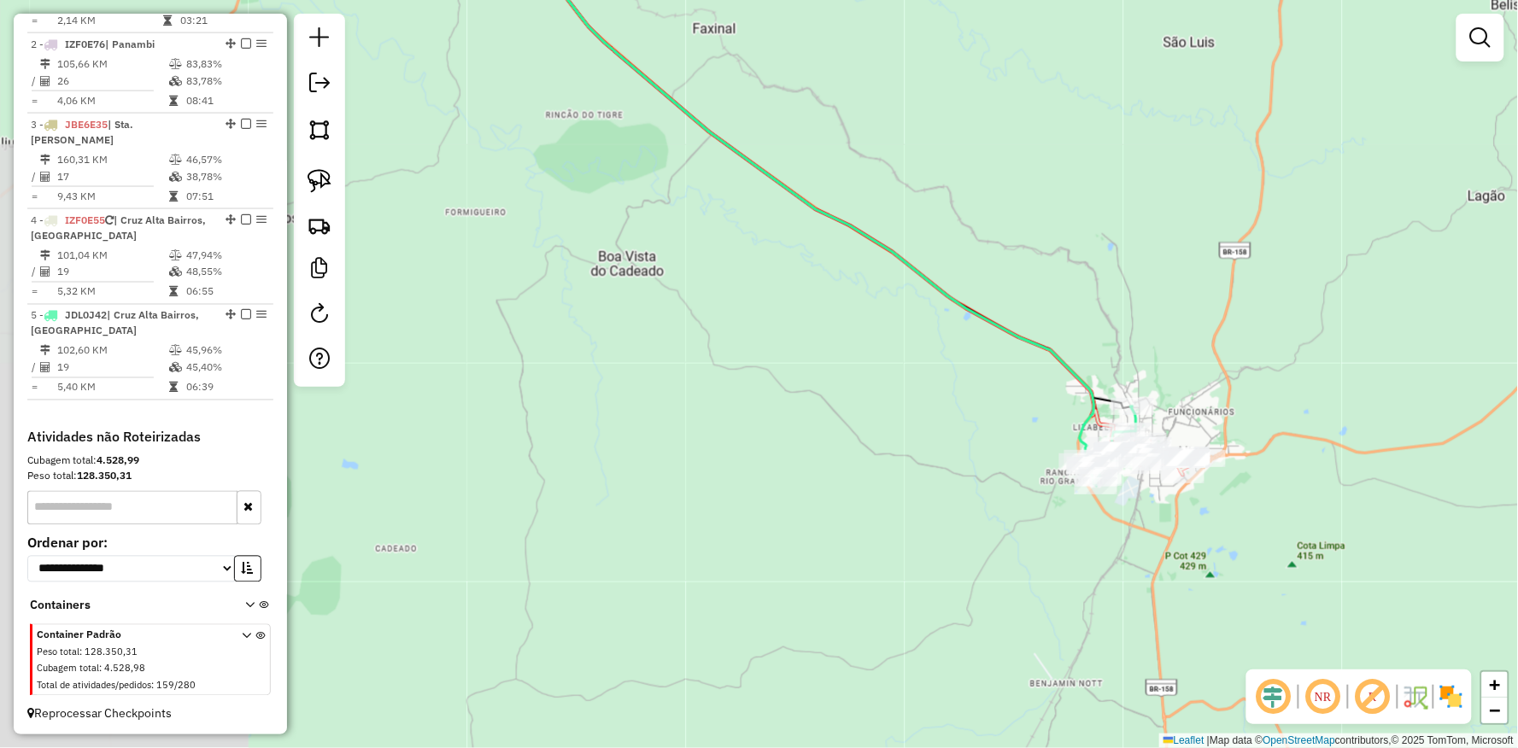
click at [821, 566] on div "Janela de atendimento Grade de atendimento Capacidade Transportadoras Veículos …" at bounding box center [759, 374] width 1518 height 748
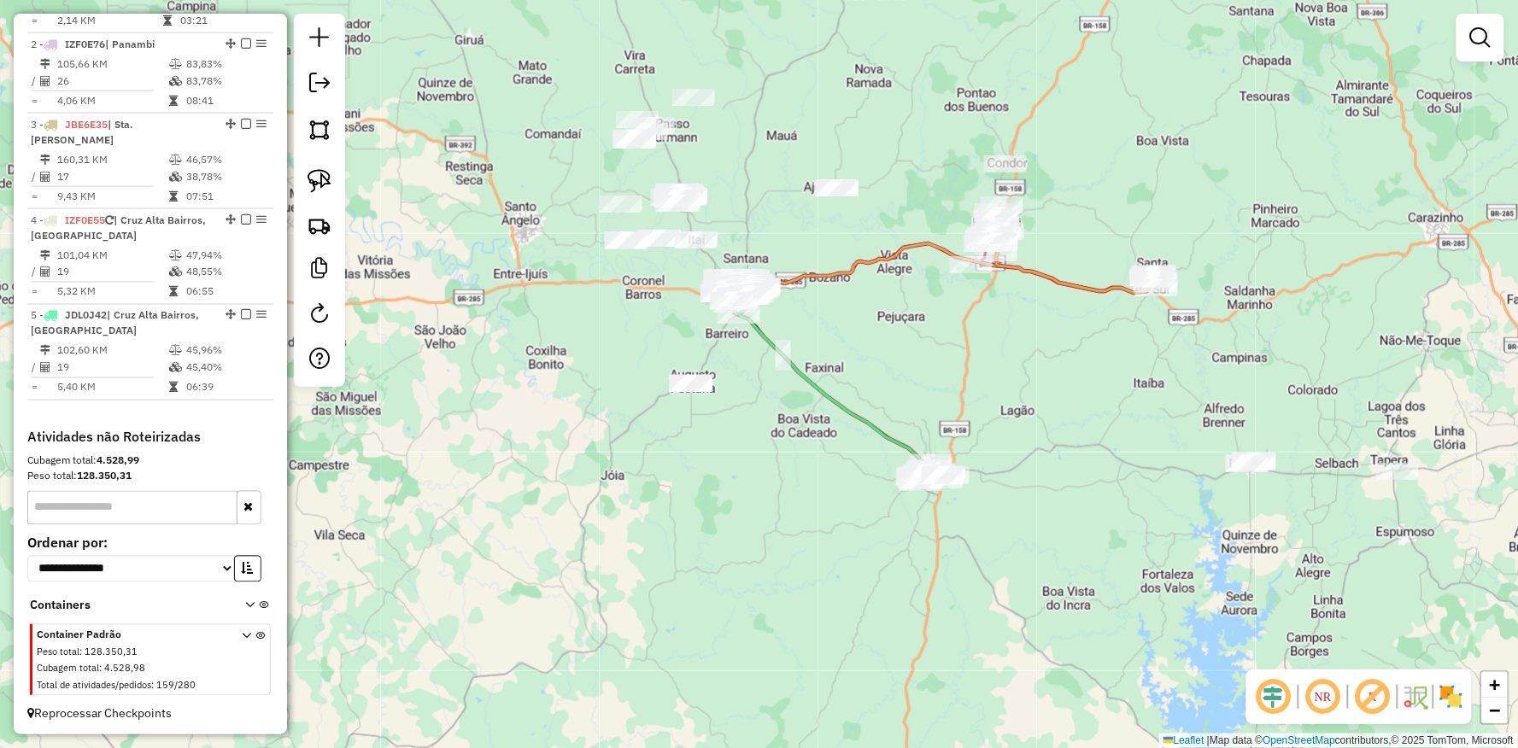
drag, startPoint x: 807, startPoint y: 411, endPoint x: 815, endPoint y: 510, distance: 99.4
click at [815, 510] on div "Janela de atendimento Grade de atendimento Capacidade Transportadoras Veículos …" at bounding box center [759, 374] width 1518 height 748
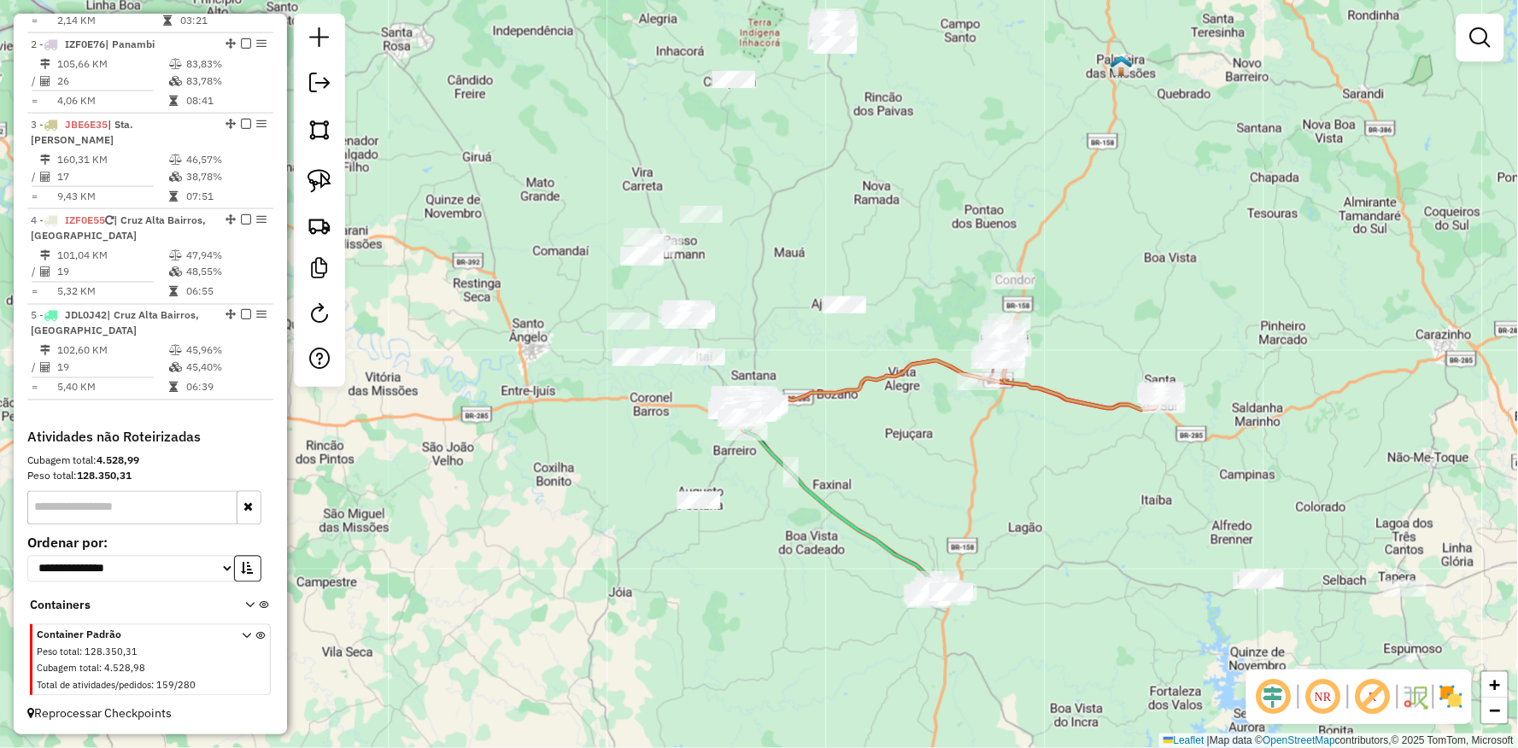
drag, startPoint x: 886, startPoint y: 407, endPoint x: 887, endPoint y: 422, distance: 15.4
click at [887, 422] on div "Janela de atendimento Grade de atendimento Capacidade Transportadoras Veículos …" at bounding box center [759, 374] width 1518 height 748
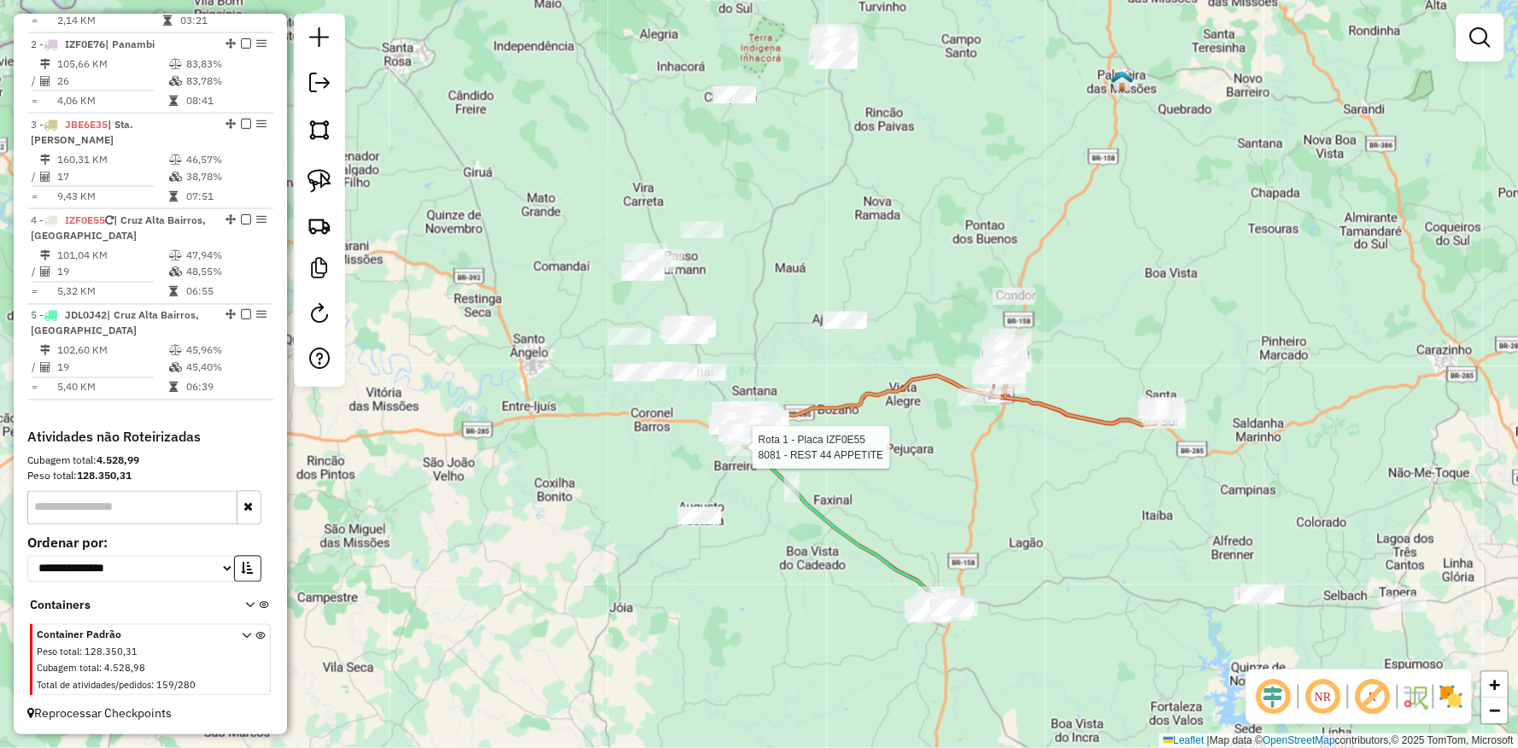
select select "**********"
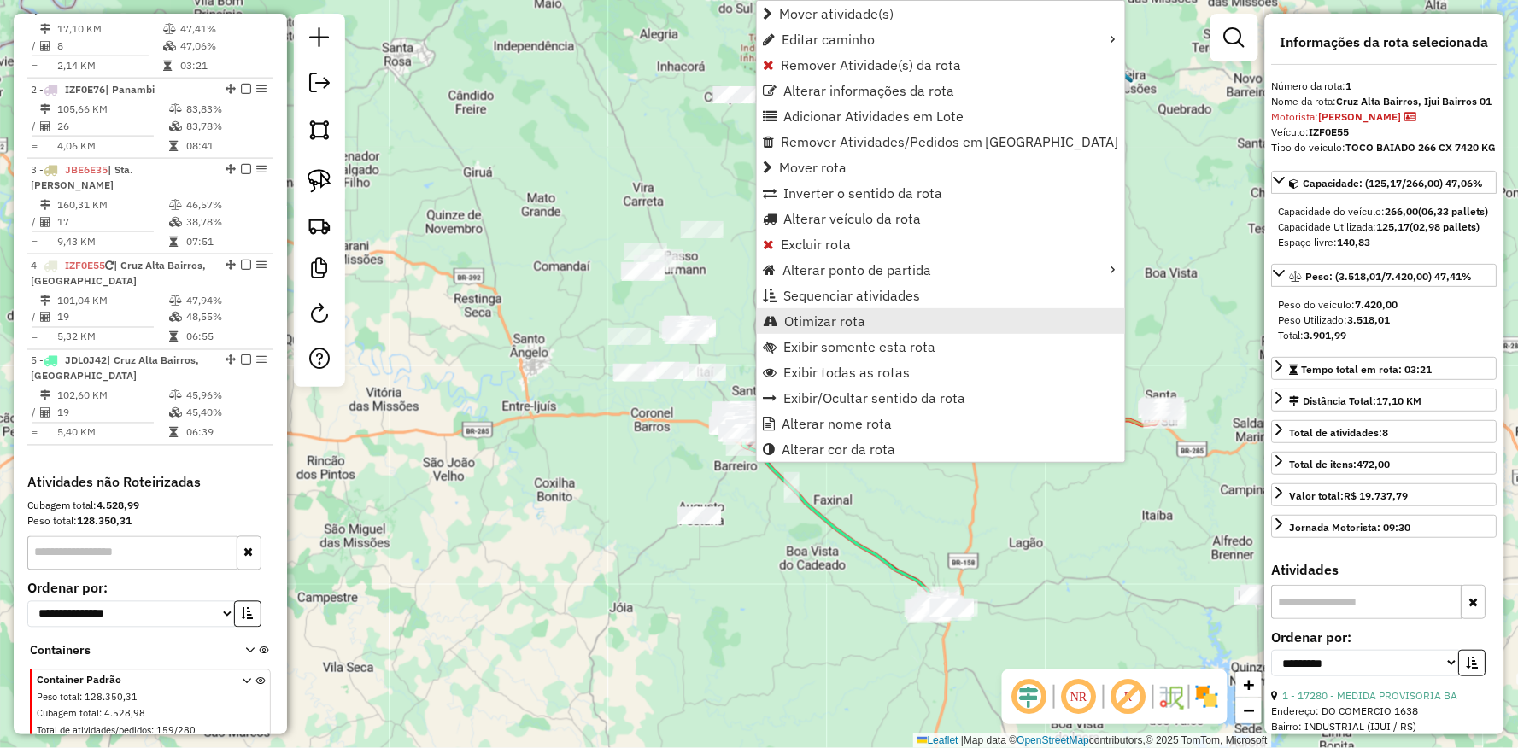
scroll to position [659, 0]
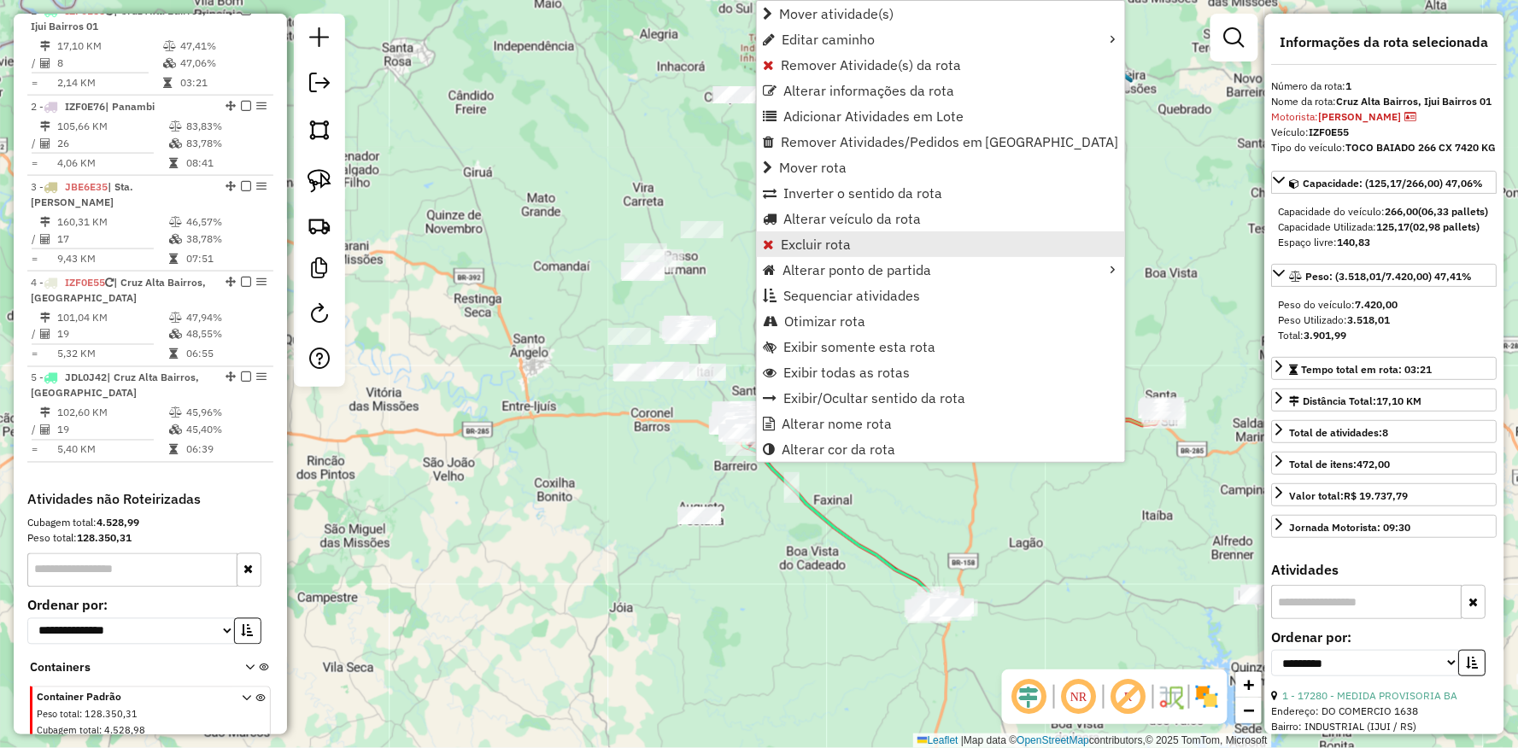
click at [817, 251] on span "Excluir rota" at bounding box center [816, 244] width 70 height 14
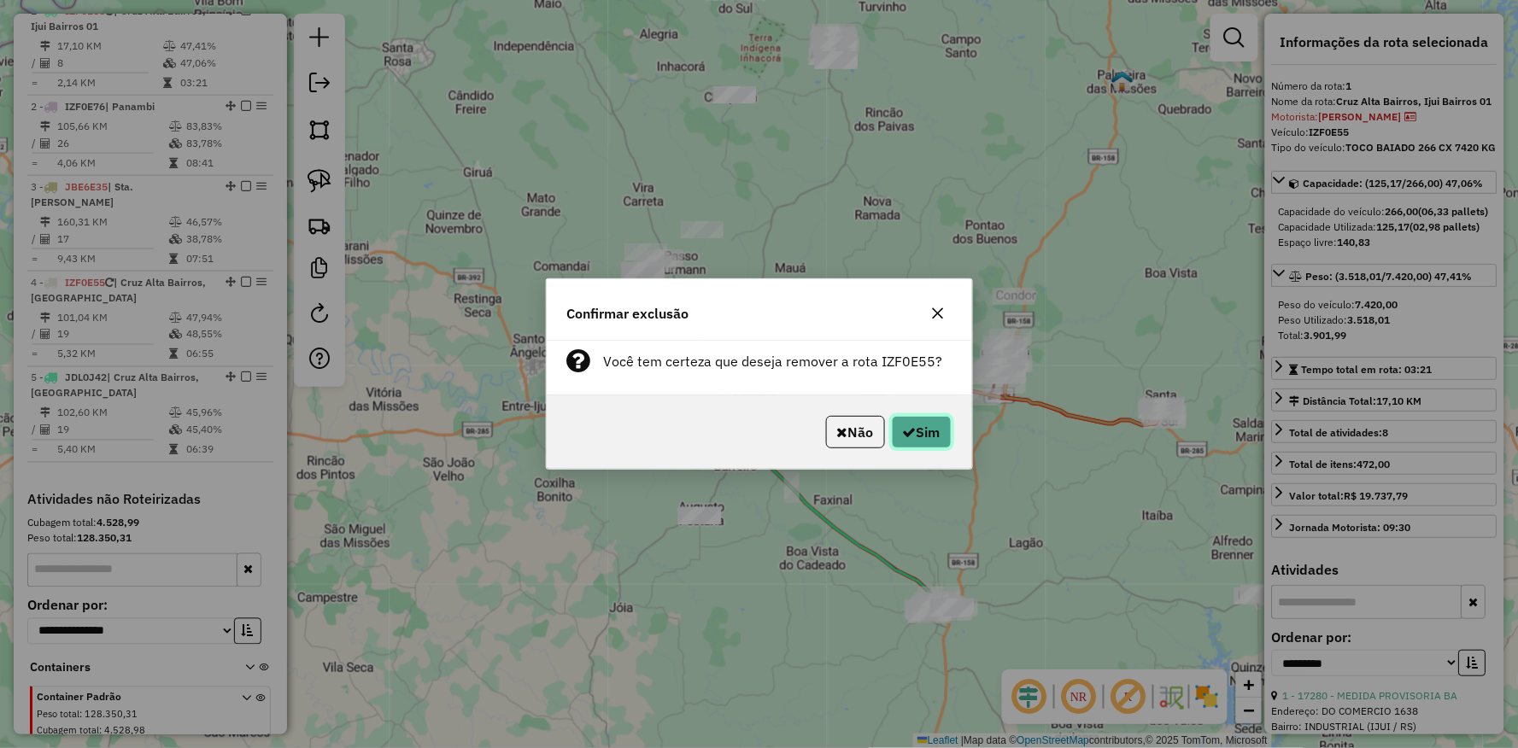
click at [926, 433] on button "Sim" at bounding box center [922, 432] width 60 height 32
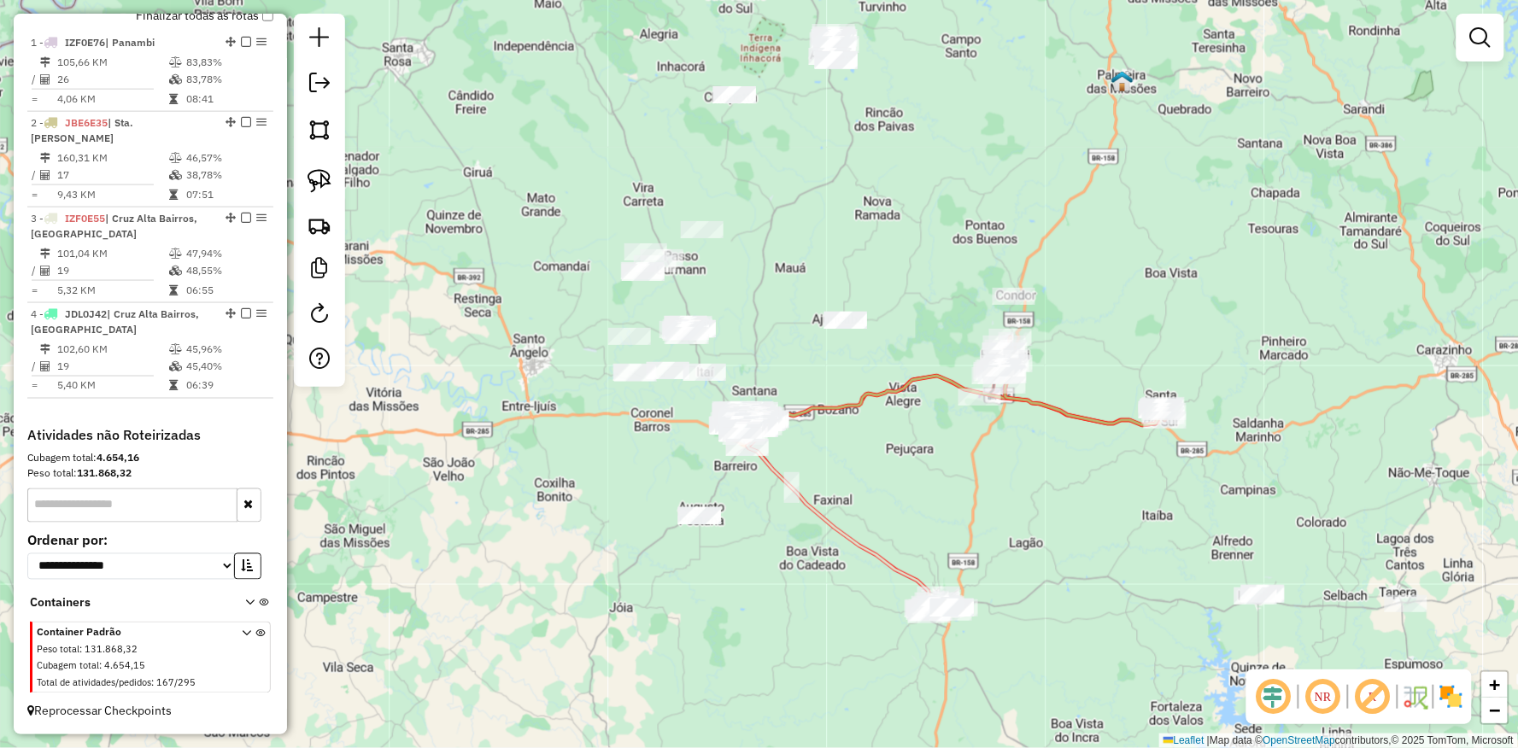
scroll to position [605, 0]
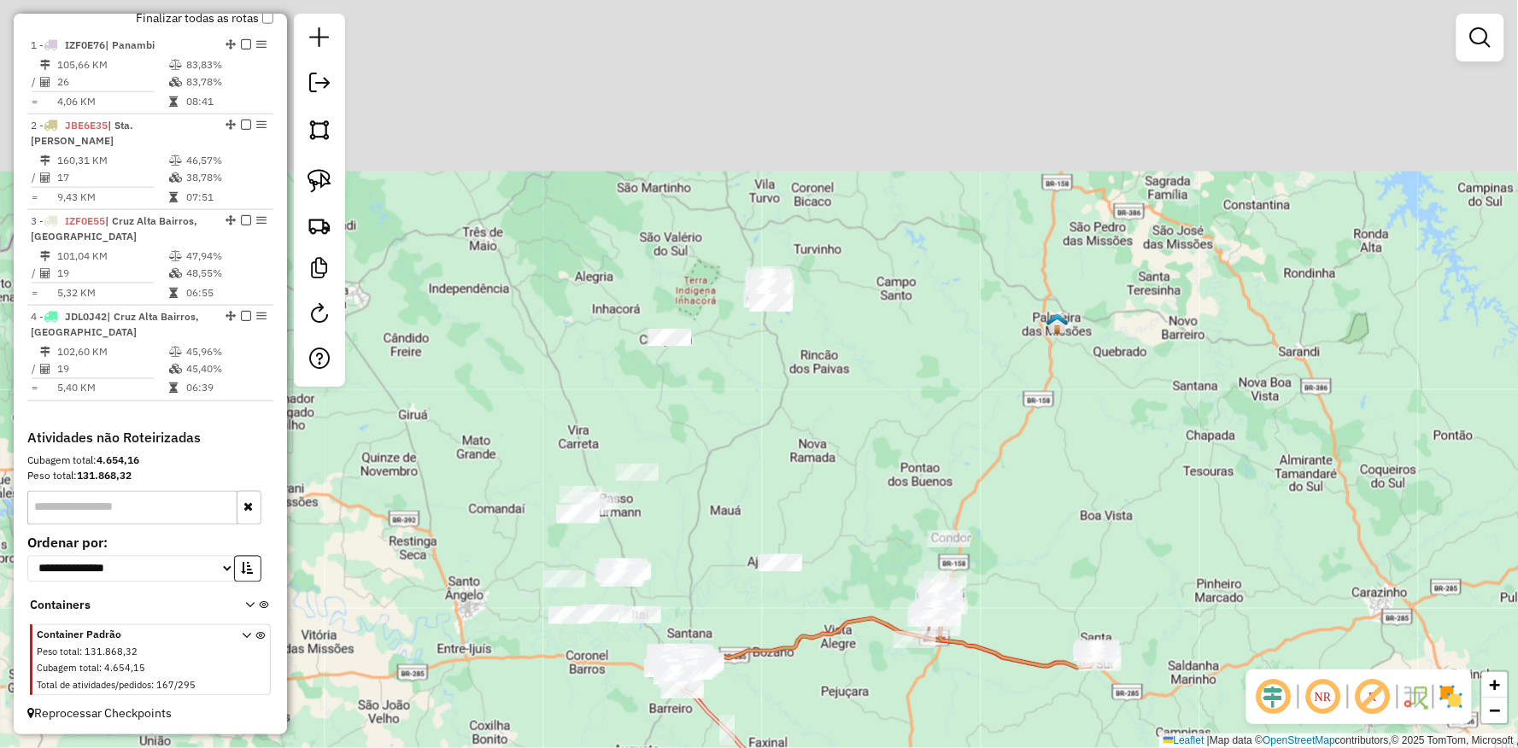
drag, startPoint x: 760, startPoint y: 301, endPoint x: 685, endPoint y: 502, distance: 214.3
click at [685, 502] on div "Janela de atendimento Grade de atendimento Capacidade Transportadoras Veículos …" at bounding box center [759, 374] width 1518 height 748
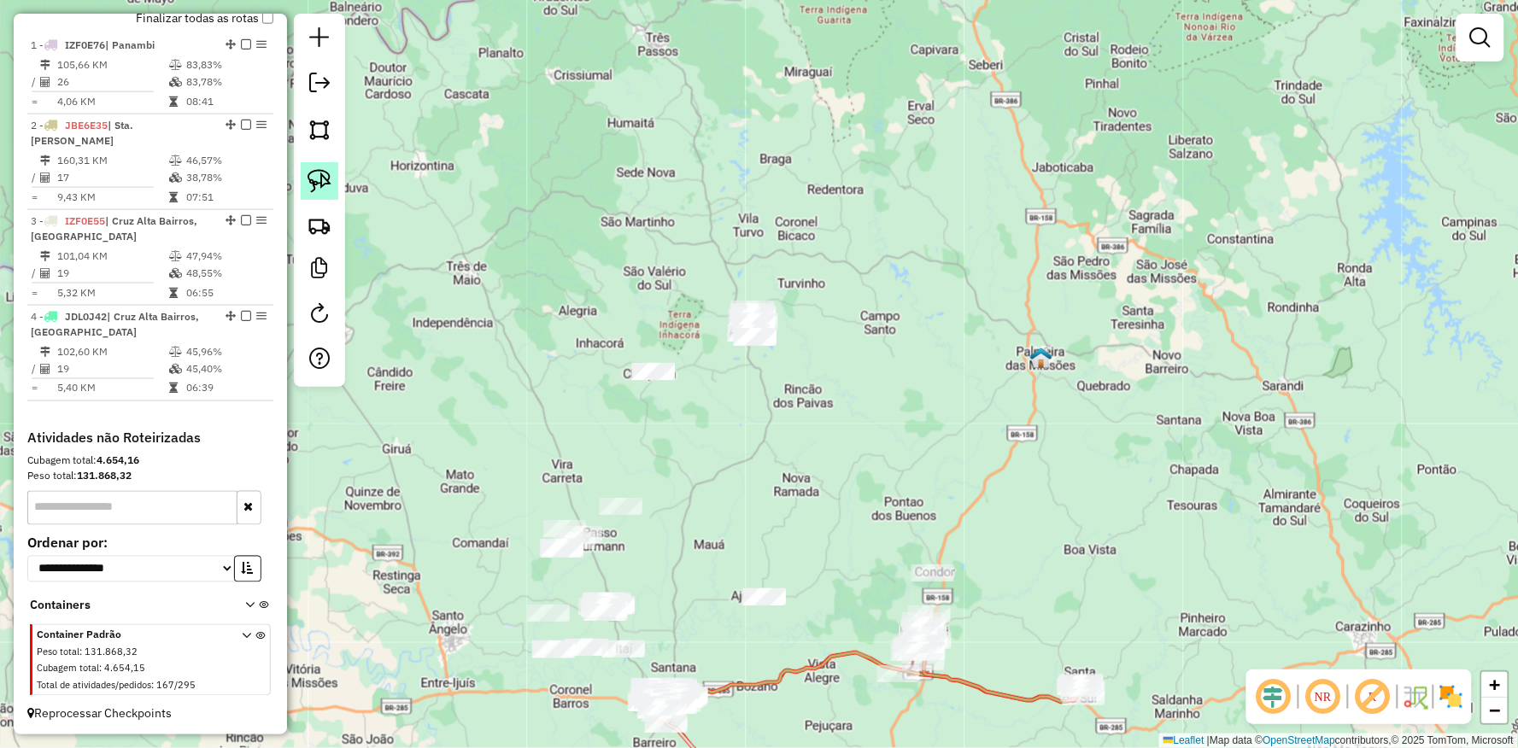
click at [325, 178] on img at bounding box center [319, 181] width 24 height 24
drag, startPoint x: 677, startPoint y: 199, endPoint x: 945, endPoint y: 263, distance: 275.7
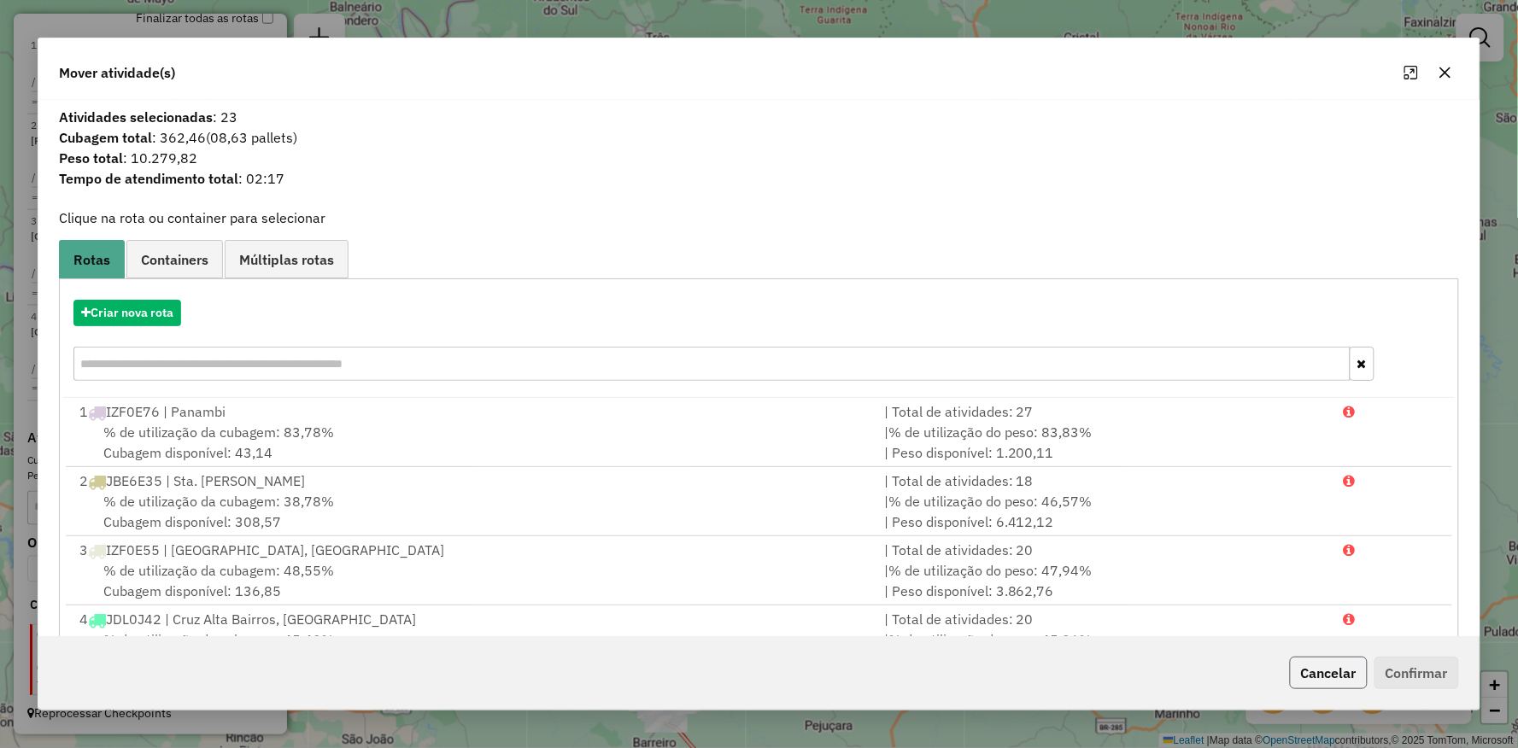
click at [1308, 663] on button "Cancelar" at bounding box center [1329, 673] width 78 height 32
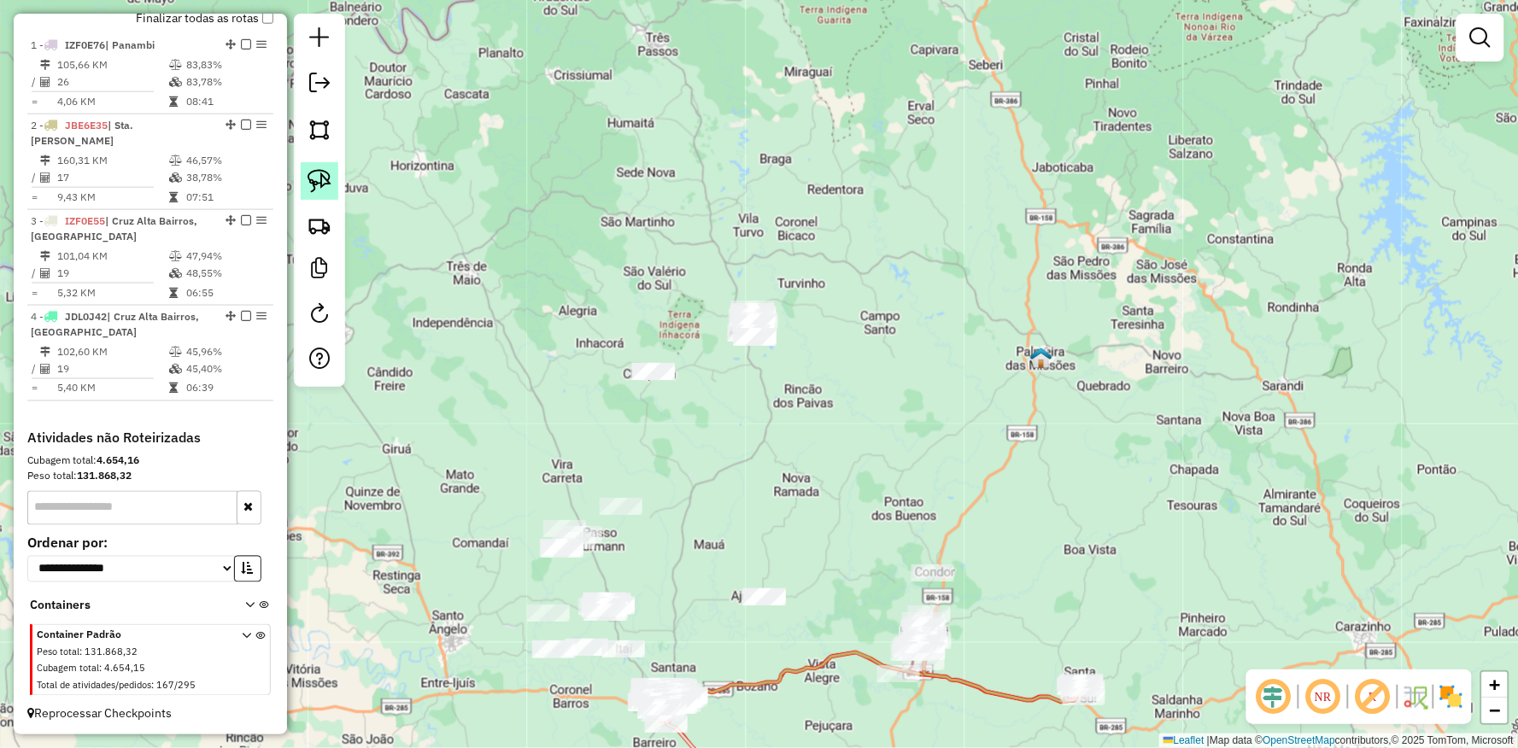
click at [319, 179] on img at bounding box center [319, 181] width 24 height 24
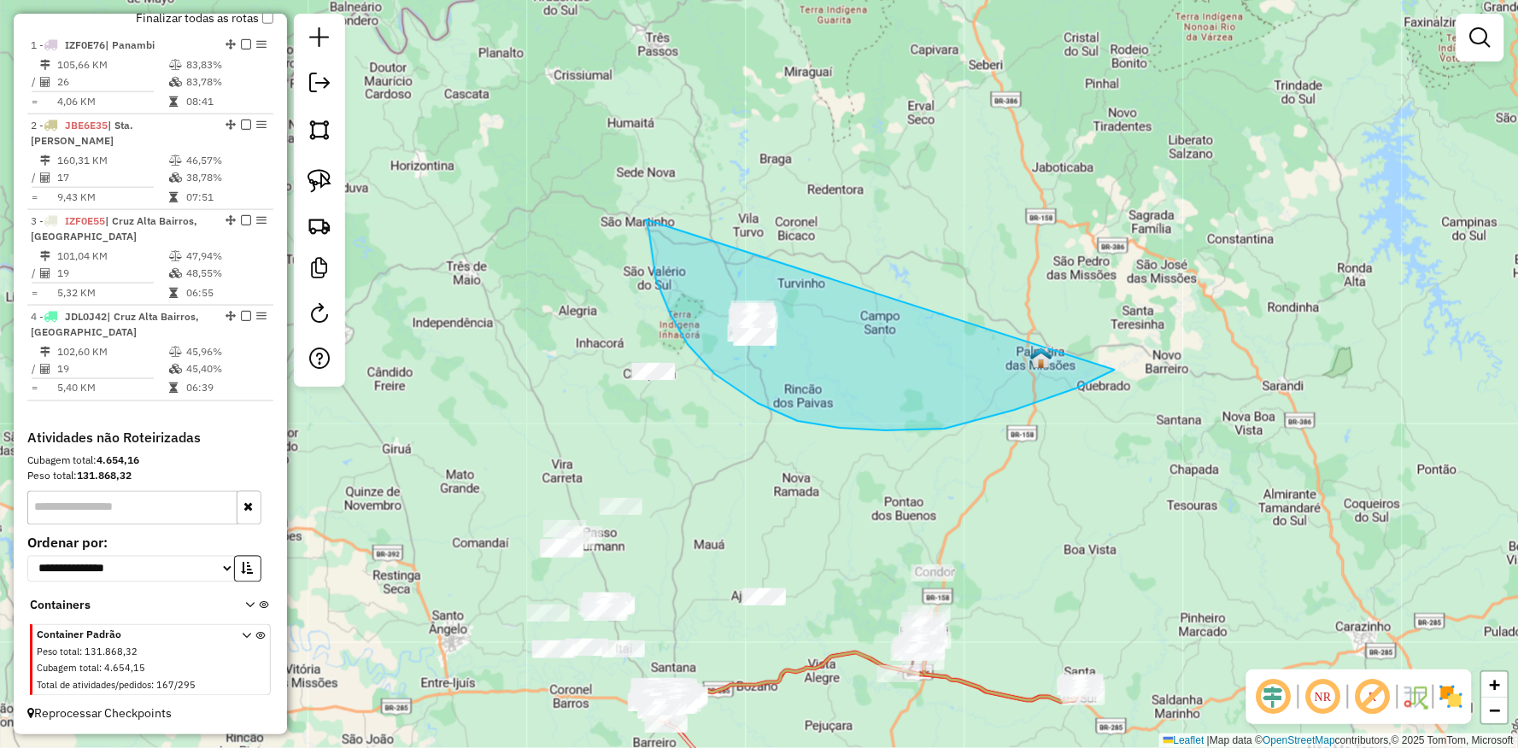
drag, startPoint x: 647, startPoint y: 225, endPoint x: 1022, endPoint y: 278, distance: 379.6
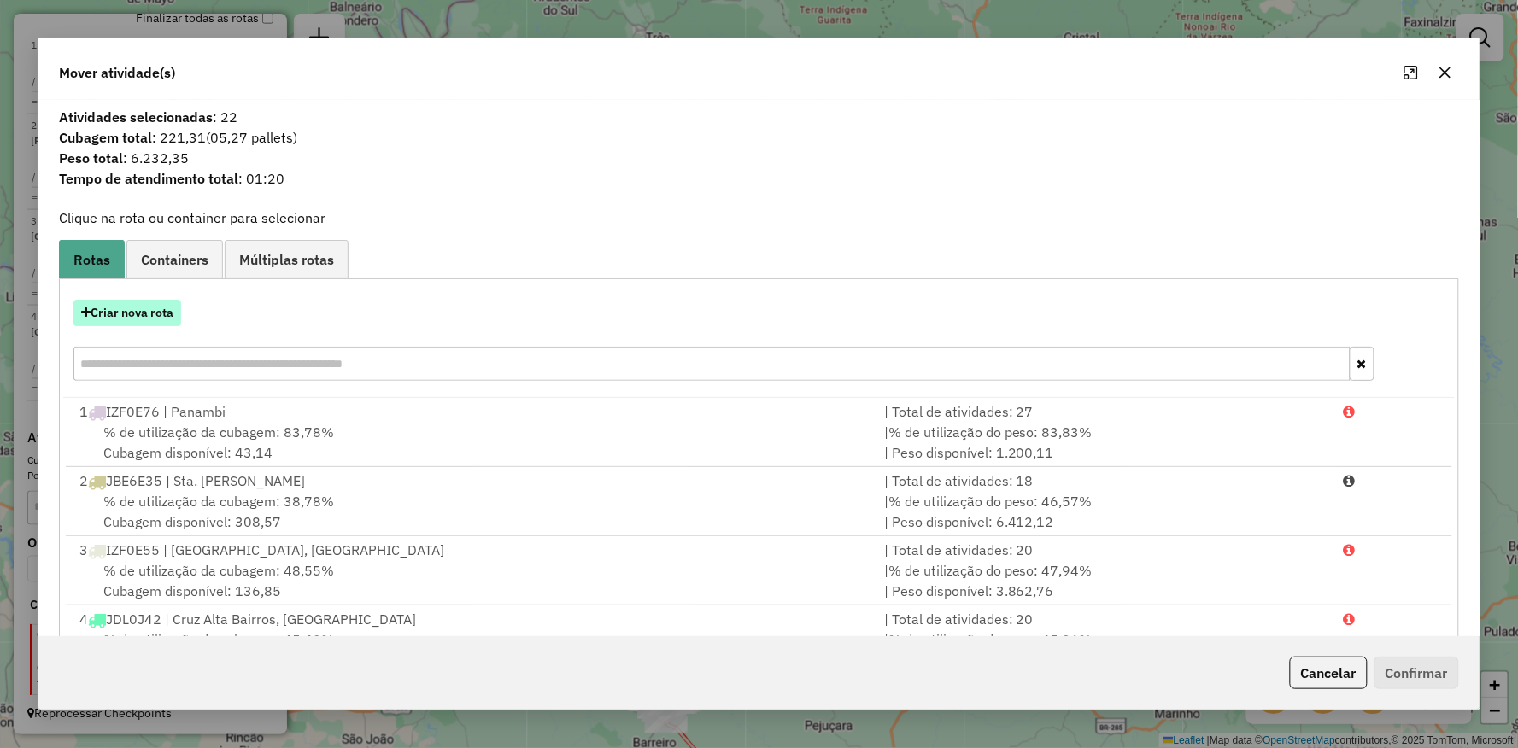
click at [132, 313] on button "Criar nova rota" at bounding box center [127, 313] width 108 height 26
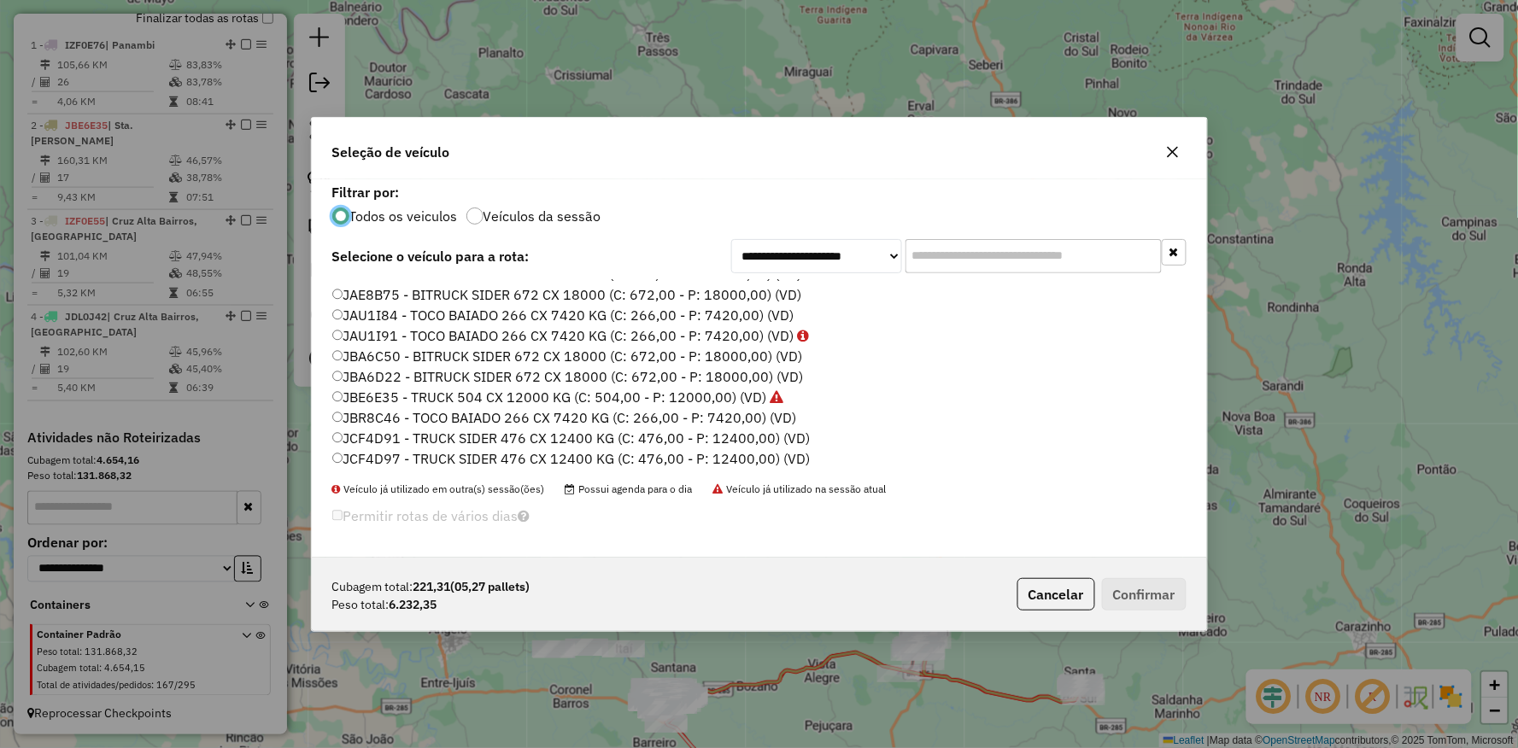
scroll to position [509, 0]
click at [415, 420] on label "JDL0J43 - TOCO BAIADO 266 CX 7420 KG (C: 266,00 - P: 7420,00) (VD)" at bounding box center [563, 416] width 462 height 20
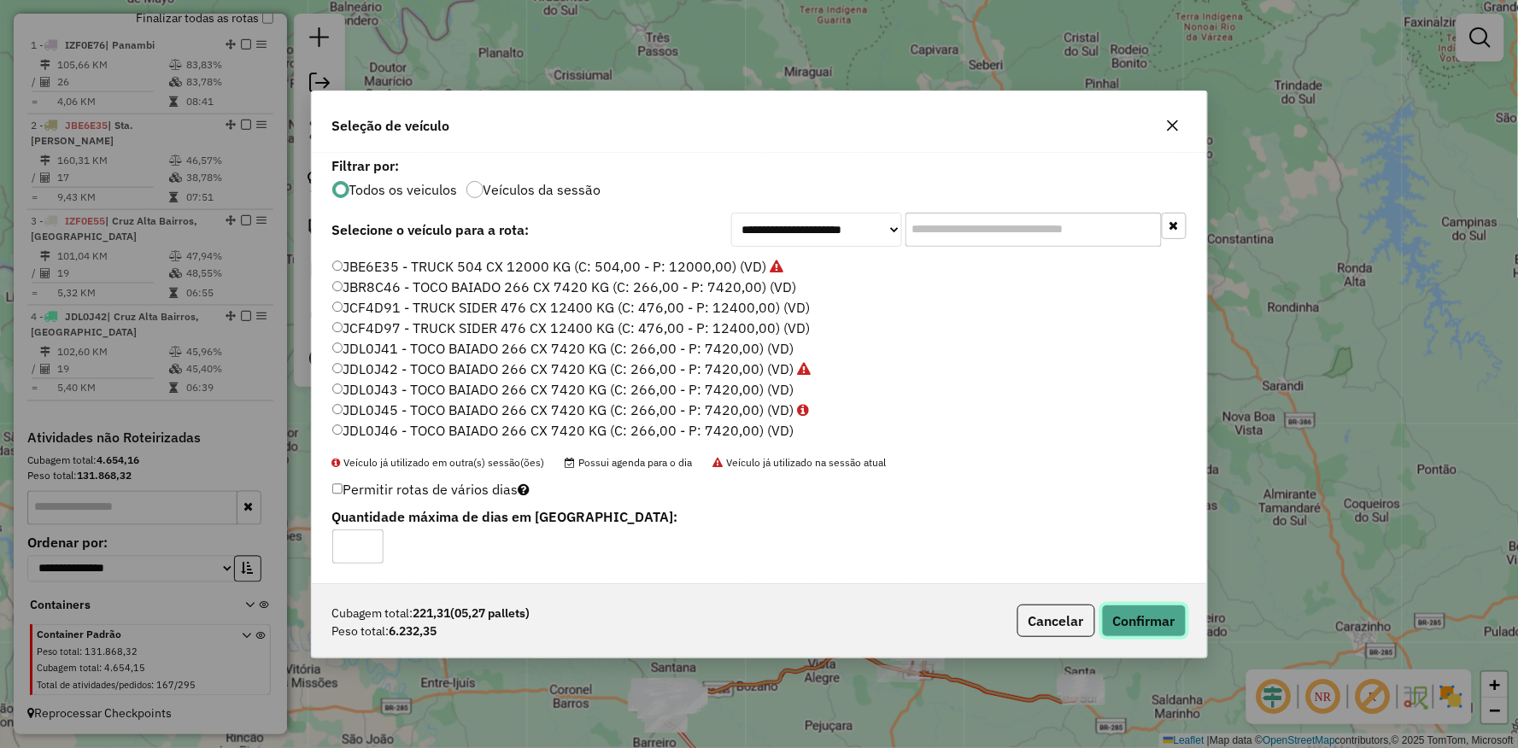
click at [1162, 611] on button "Confirmar" at bounding box center [1144, 621] width 85 height 32
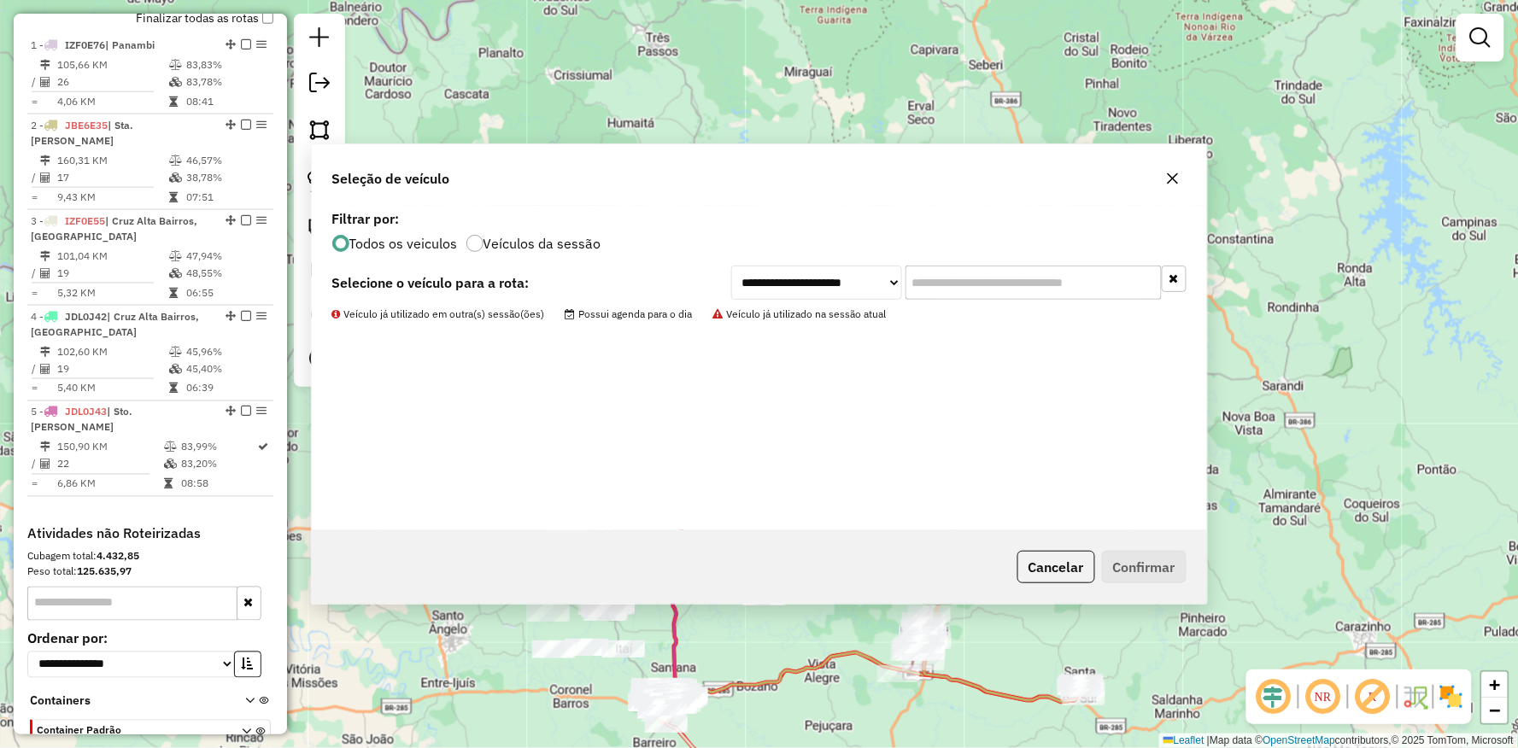
scroll to position [638, 0]
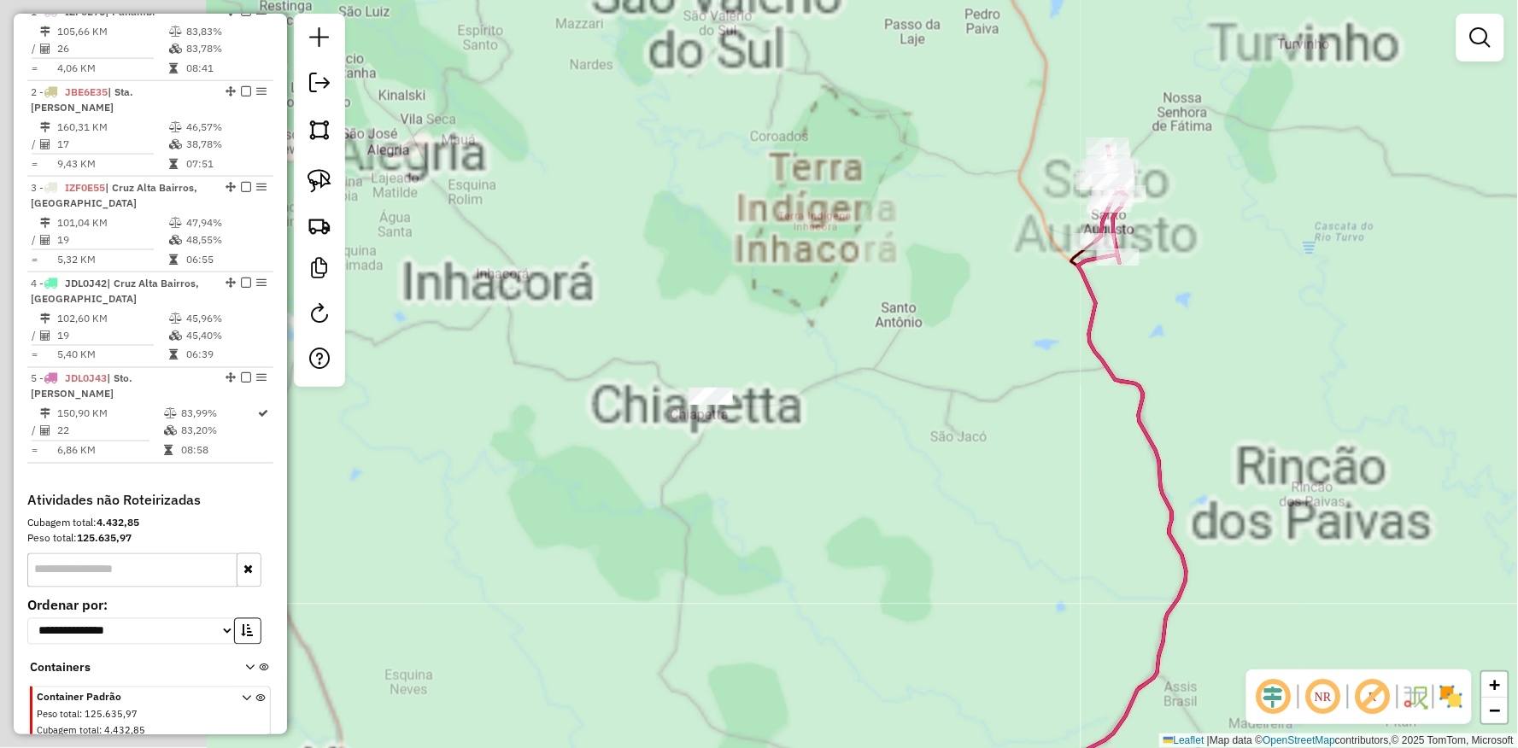
drag, startPoint x: 854, startPoint y: 413, endPoint x: 911, endPoint y: 381, distance: 65.4
click at [920, 382] on div "Janela de atendimento Grade de atendimento Capacidade Transportadoras Veículos …" at bounding box center [759, 374] width 1518 height 748
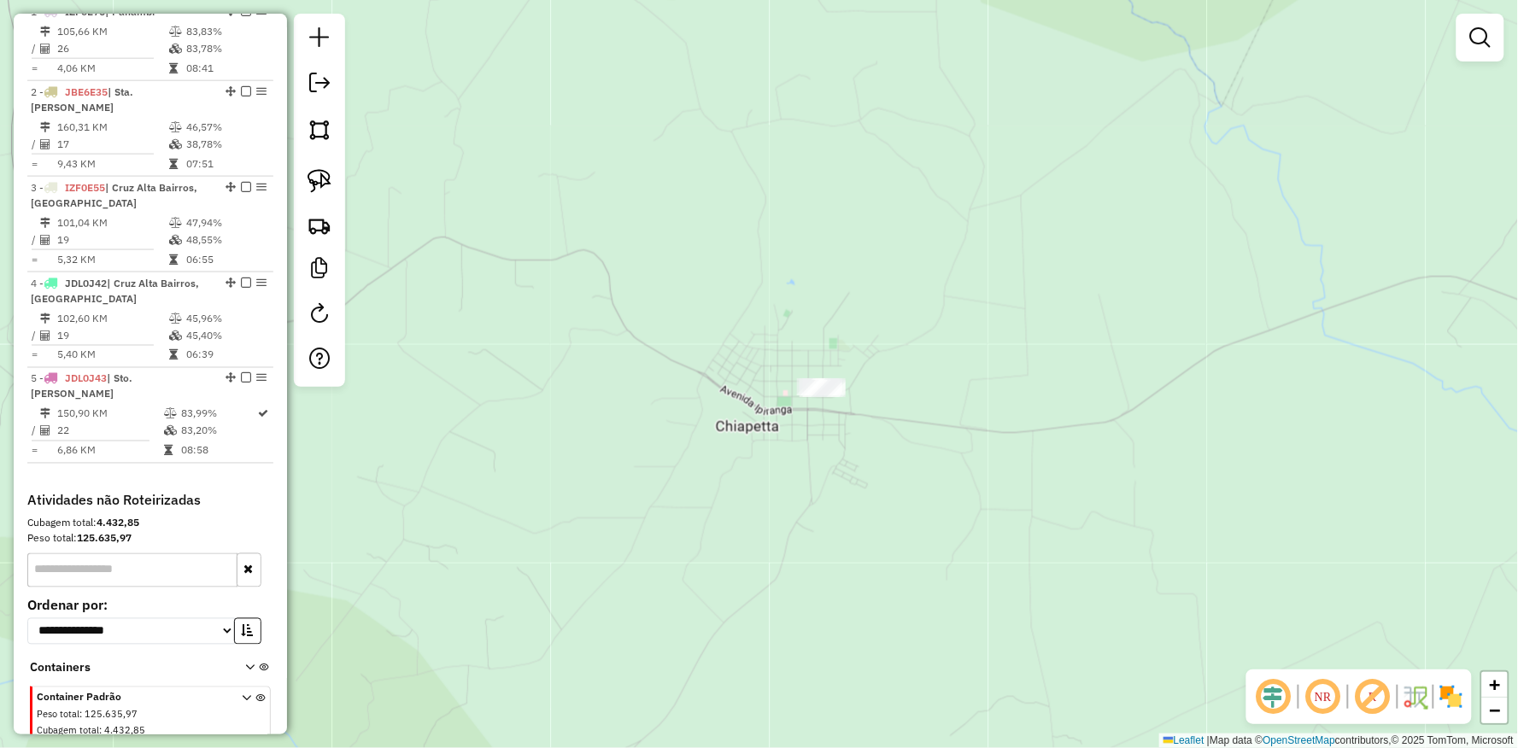
click at [346, 183] on div "Janela de atendimento Grade de atendimento Capacidade Transportadoras Veículos …" at bounding box center [759, 374] width 1518 height 748
click at [314, 175] on img at bounding box center [319, 181] width 24 height 24
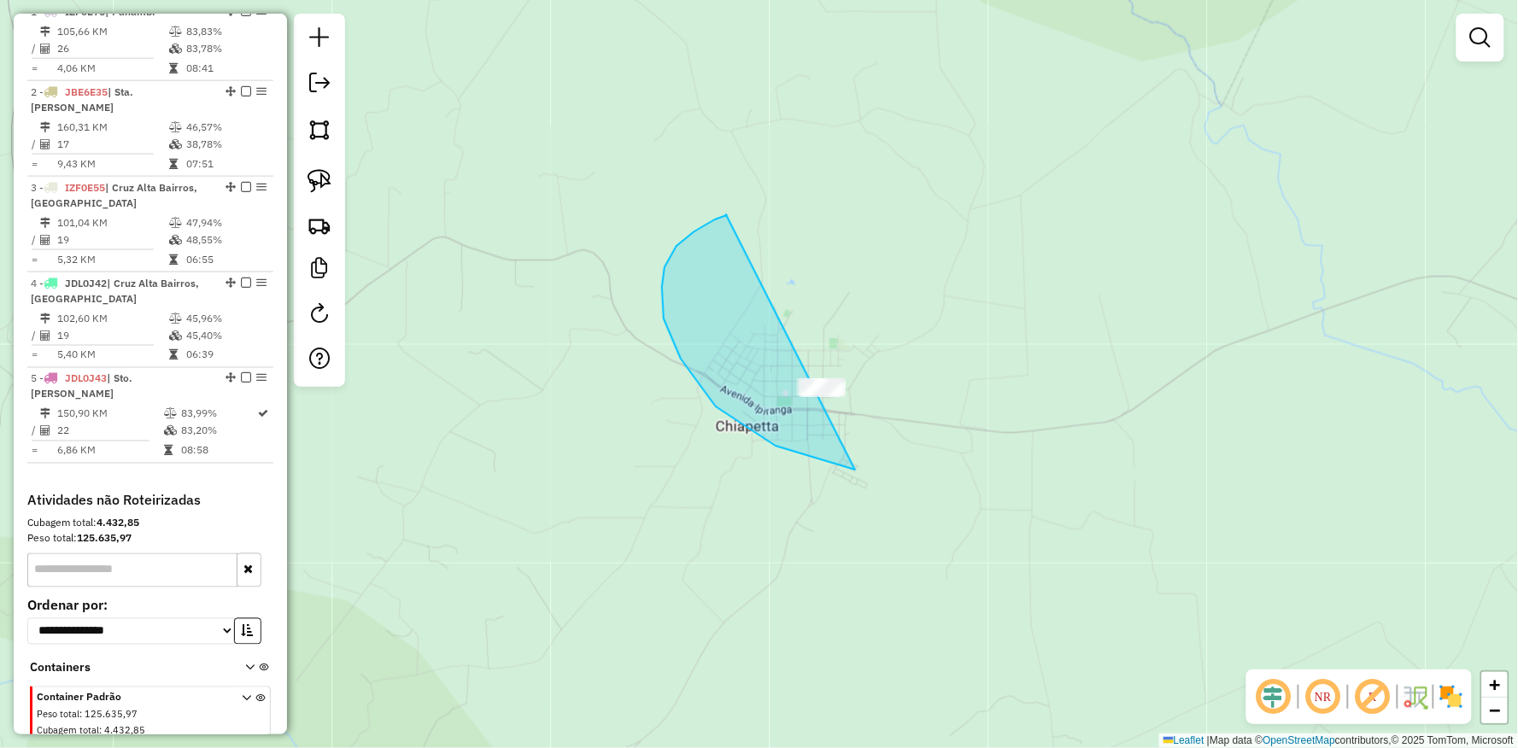
drag, startPoint x: 726, startPoint y: 214, endPoint x: 1193, endPoint y: 403, distance: 503.9
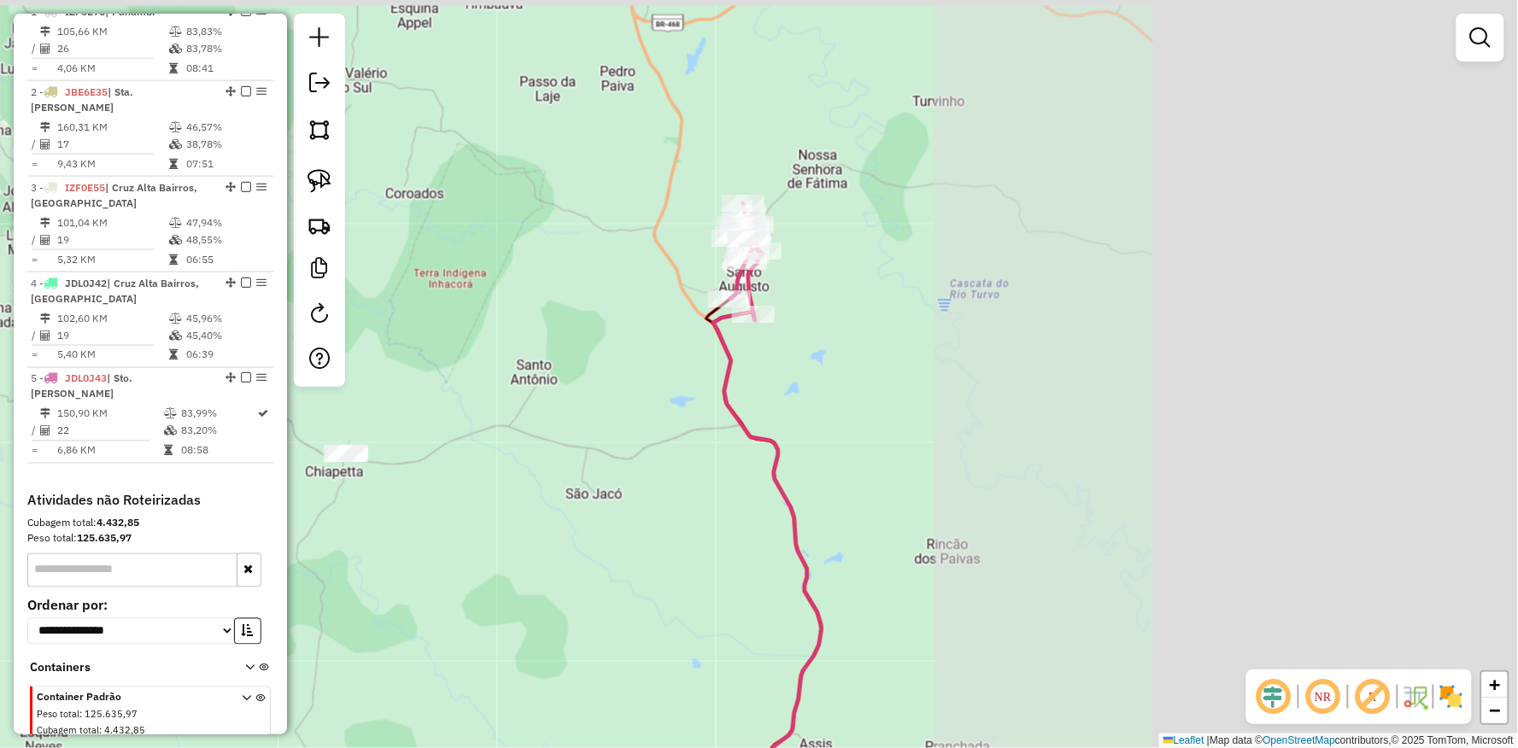
drag, startPoint x: 1239, startPoint y: 340, endPoint x: 645, endPoint y: 437, distance: 602.4
click at [645, 437] on div "Janela de atendimento Grade de atendimento Capacidade Transportadoras Veículos …" at bounding box center [759, 374] width 1518 height 748
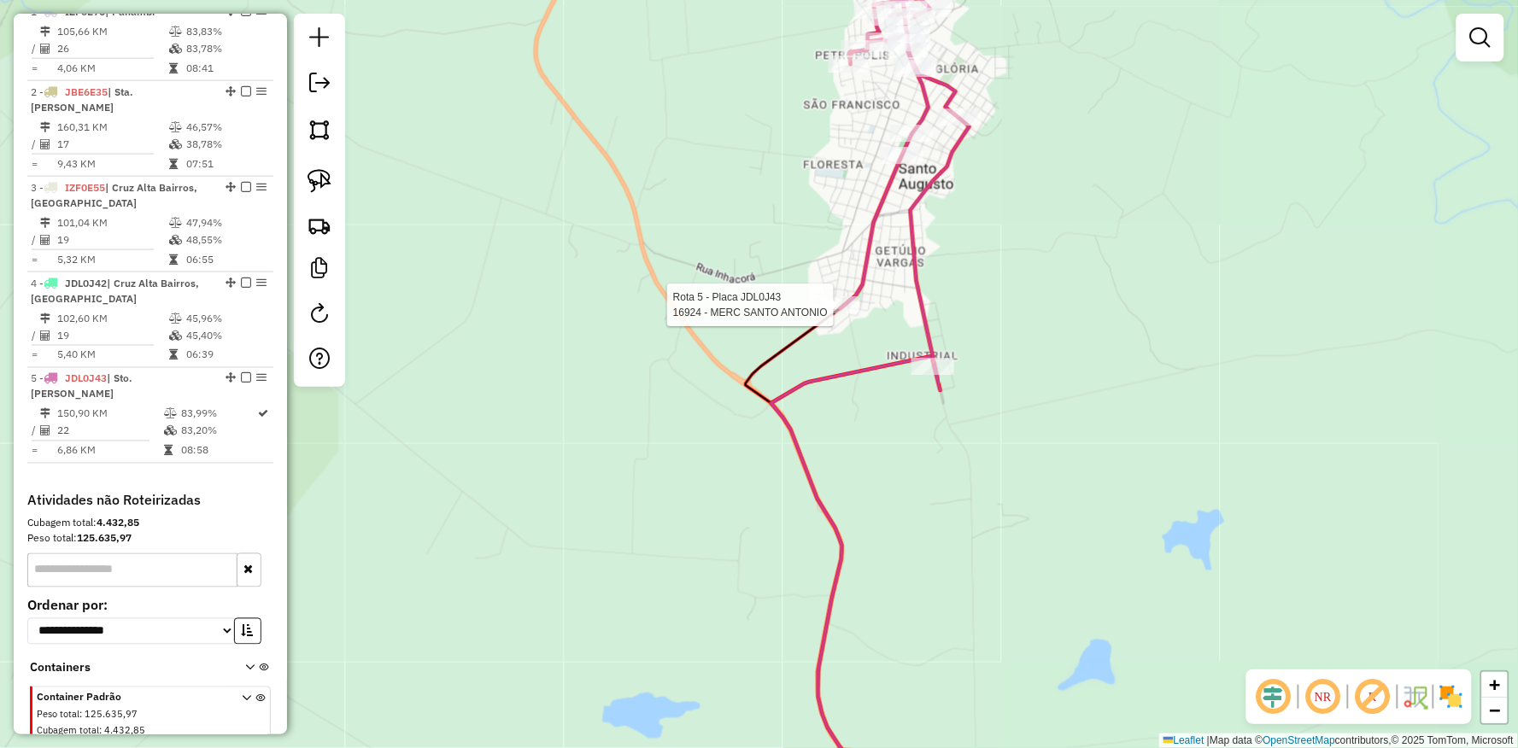
select select "**********"
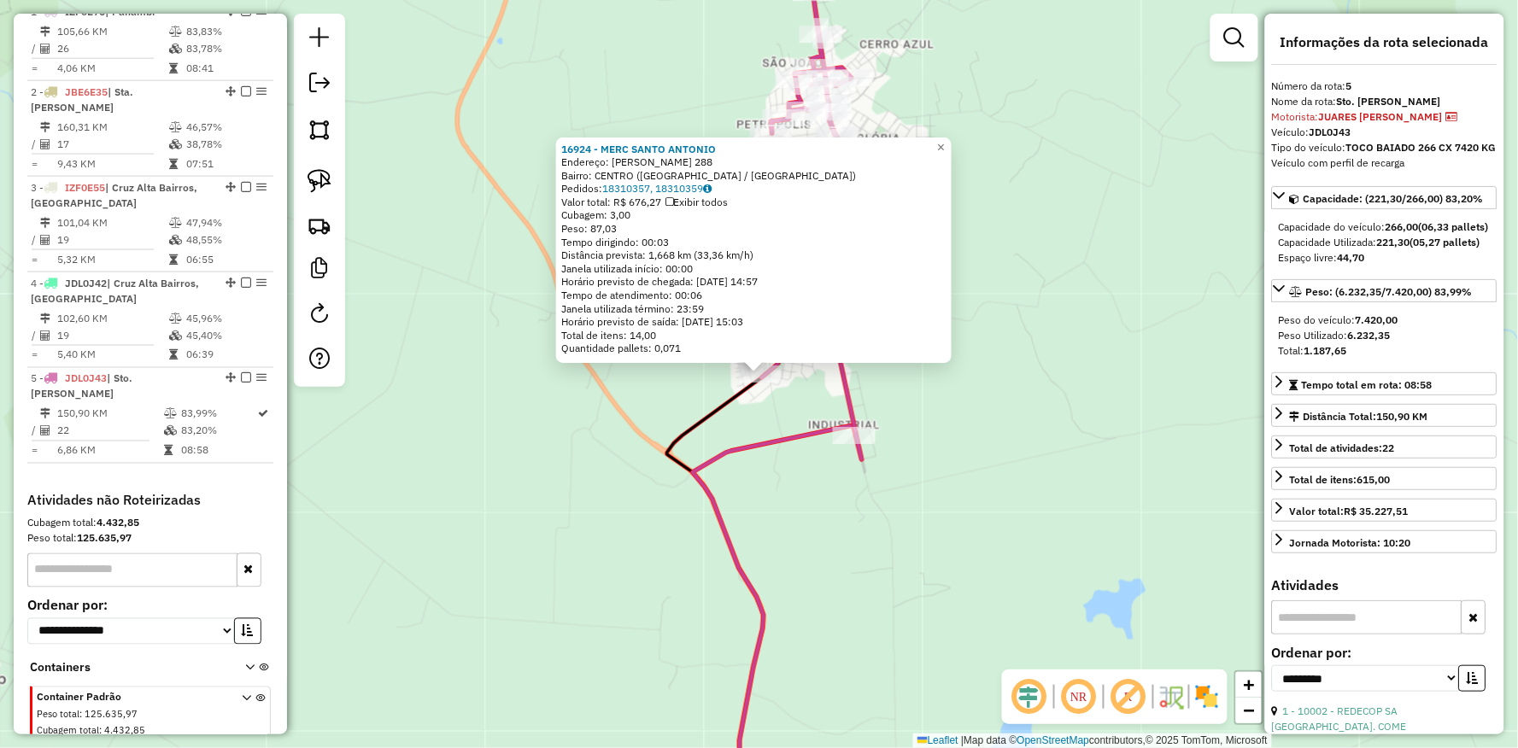
scroll to position [686, 0]
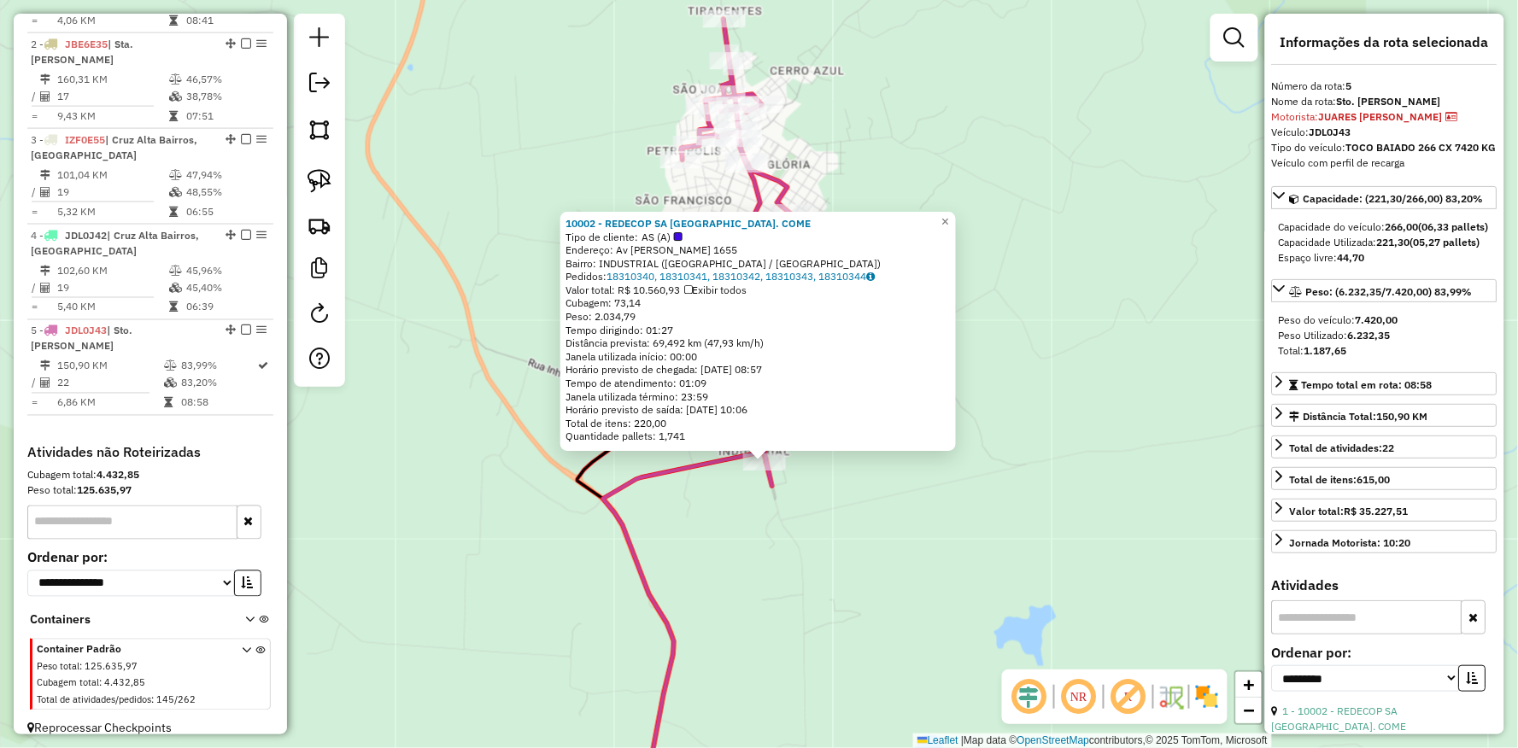
drag, startPoint x: 713, startPoint y: 412, endPoint x: 729, endPoint y: 523, distance: 112.1
click at [723, 522] on div "10002 - REDECOP SA IND. COME Tipo de cliente: AS (A) Endereço: Av ANGELO SANTI …" at bounding box center [759, 374] width 1518 height 748
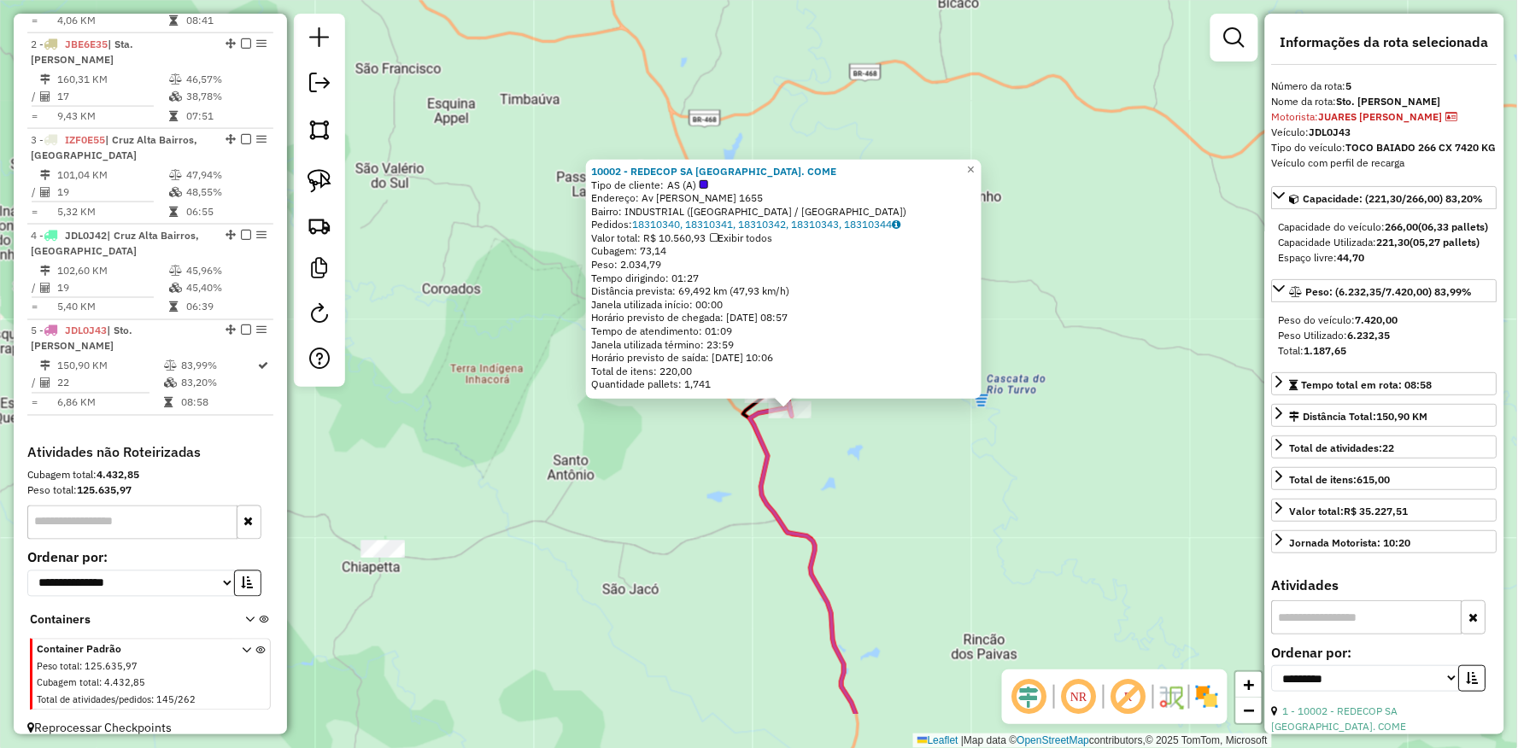
drag, startPoint x: 739, startPoint y: 605, endPoint x: 722, endPoint y: 411, distance: 194.6
click at [735, 477] on div "10002 - REDECOP SA IND. COME Tipo de cliente: AS (A) Endereço: Av ANGELO SANTI …" at bounding box center [759, 374] width 1518 height 748
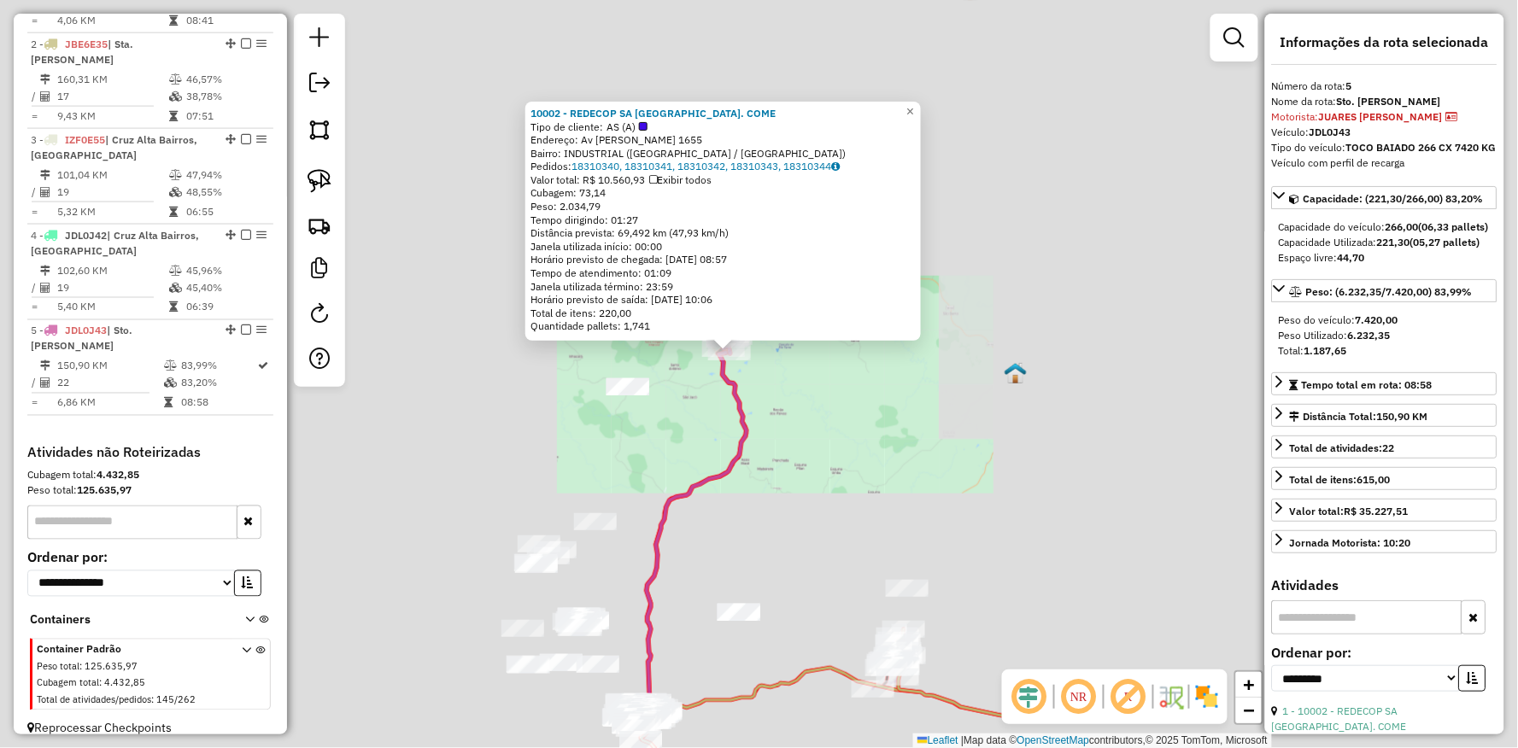
click at [632, 491] on div "10002 - REDECOP SA IND. COME Tipo de cliente: AS (A) Endereço: Av ANGELO SANTI …" at bounding box center [759, 374] width 1518 height 748
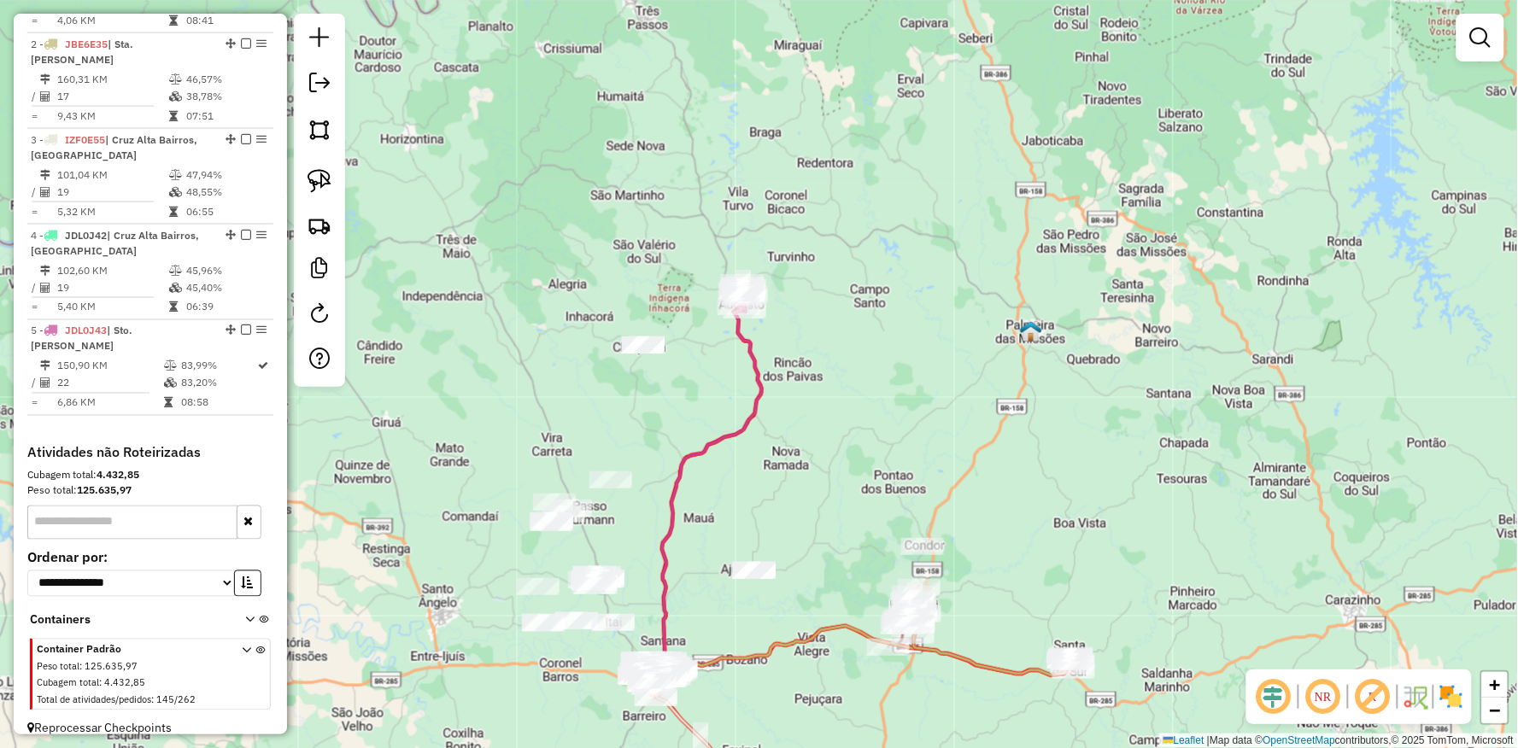
drag, startPoint x: 650, startPoint y: 511, endPoint x: 672, endPoint y: 273, distance: 238.5
click at [672, 273] on div "Janela de atendimento Grade de atendimento Capacidade Transportadoras Veículos …" at bounding box center [759, 374] width 1518 height 748
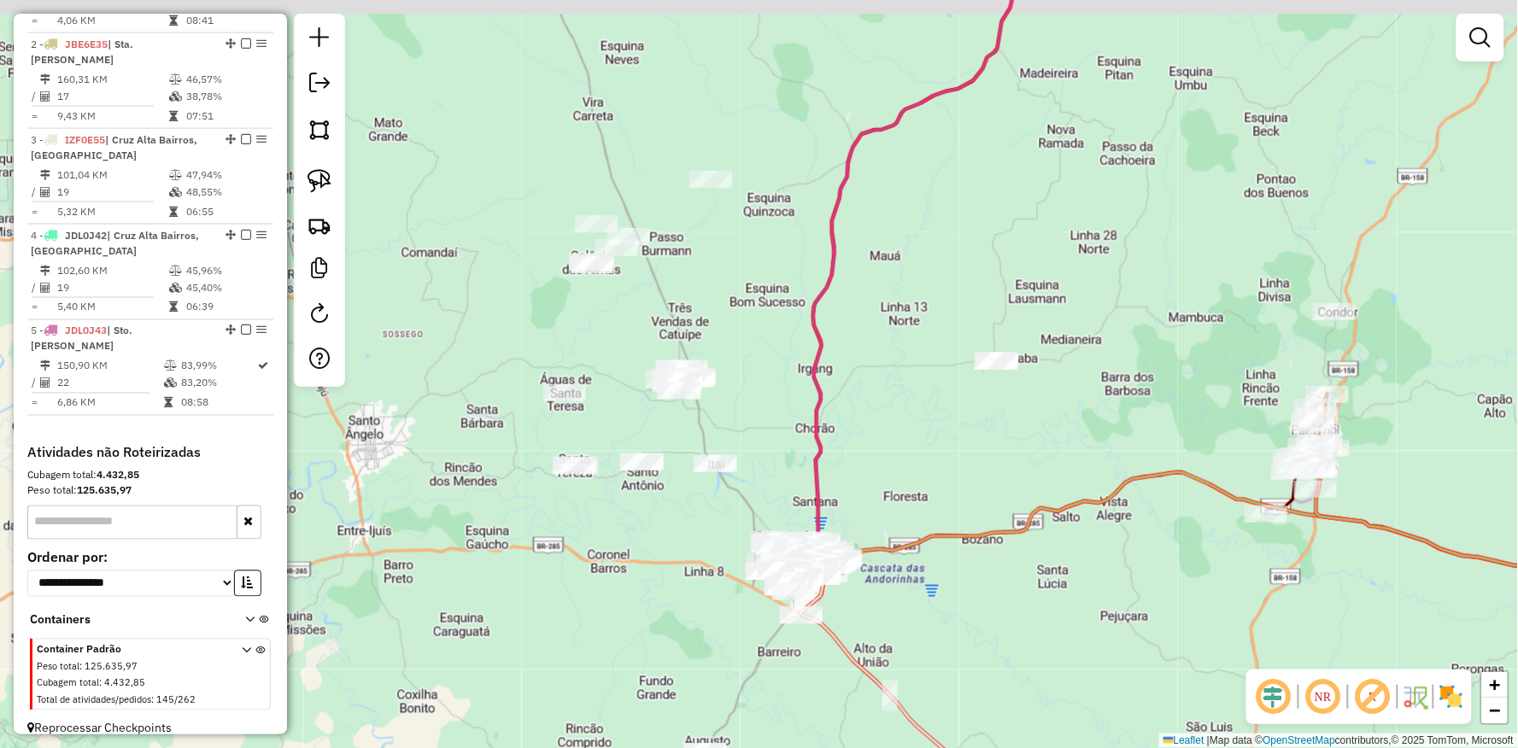
drag, startPoint x: 662, startPoint y: 500, endPoint x: 684, endPoint y: 570, distance: 73.5
click at [684, 570] on div "Janela de atendimento Grade de atendimento Capacidade Transportadoras Veículos …" at bounding box center [759, 374] width 1518 height 748
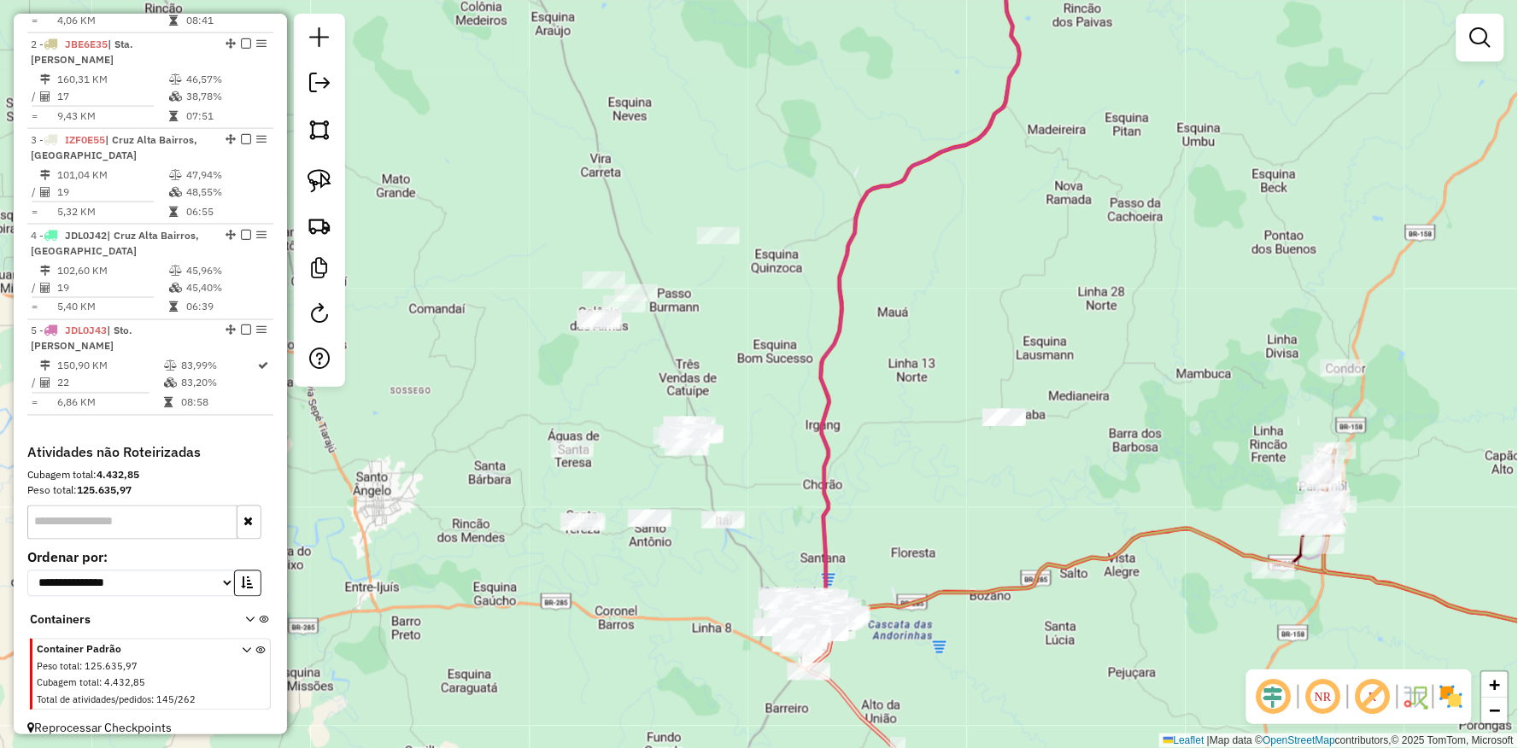
drag, startPoint x: 432, startPoint y: 445, endPoint x: 439, endPoint y: 489, distance: 44.1
click at [439, 489] on div "Janela de atendimento Grade de atendimento Capacidade Transportadoras Veículos …" at bounding box center [759, 374] width 1518 height 748
click at [316, 186] on img at bounding box center [319, 181] width 24 height 24
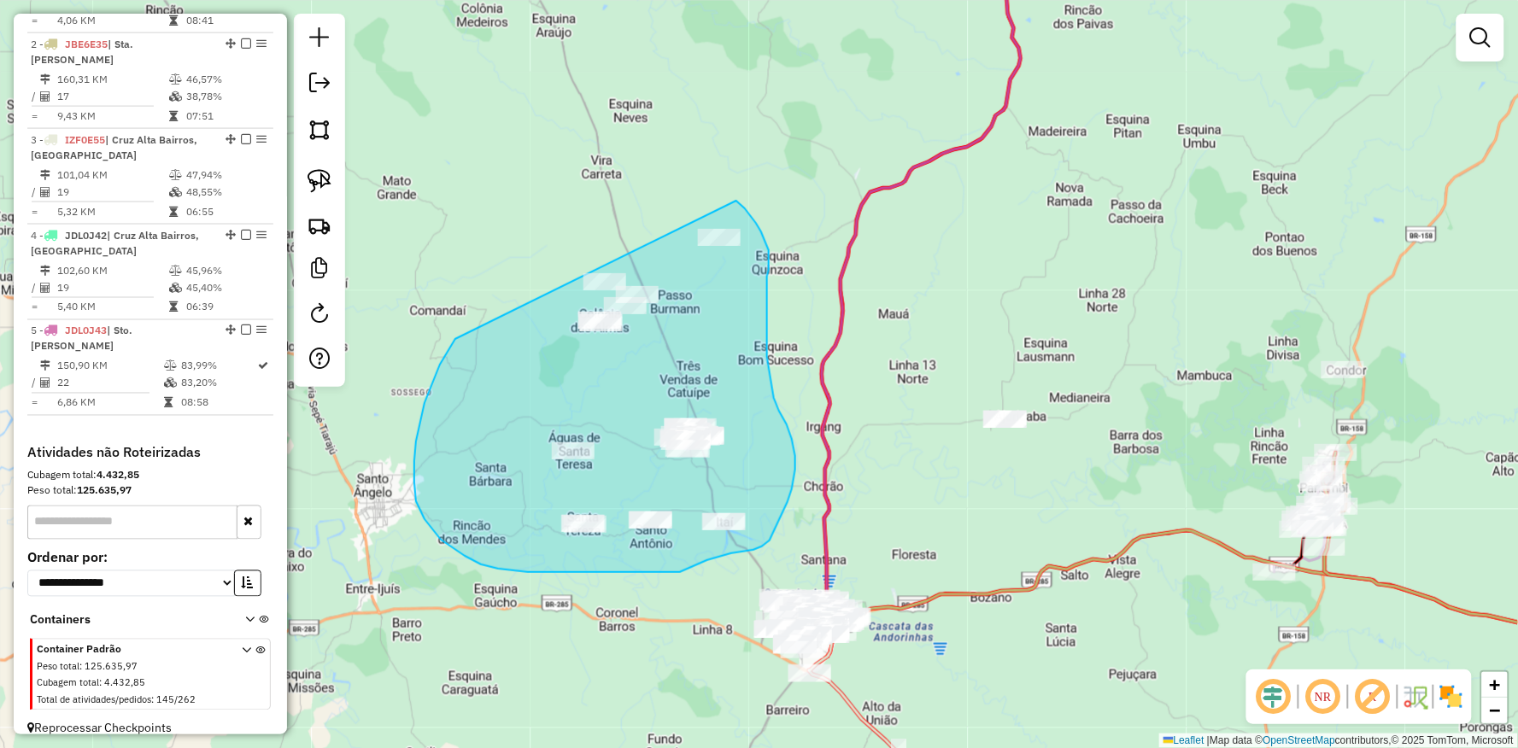
drag, startPoint x: 416, startPoint y: 442, endPoint x: 664, endPoint y: 206, distance: 342.6
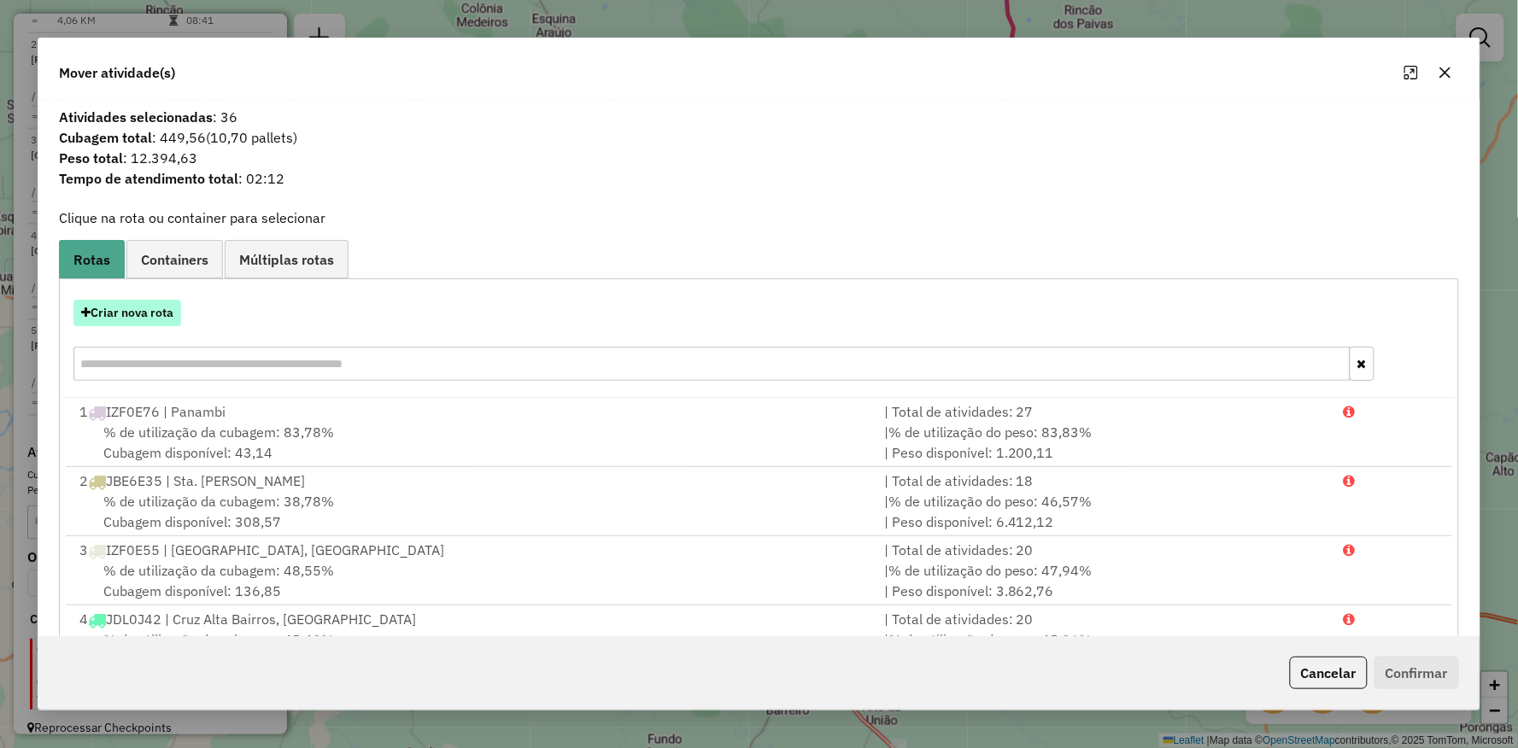
click at [138, 312] on button "Criar nova rota" at bounding box center [127, 313] width 108 height 26
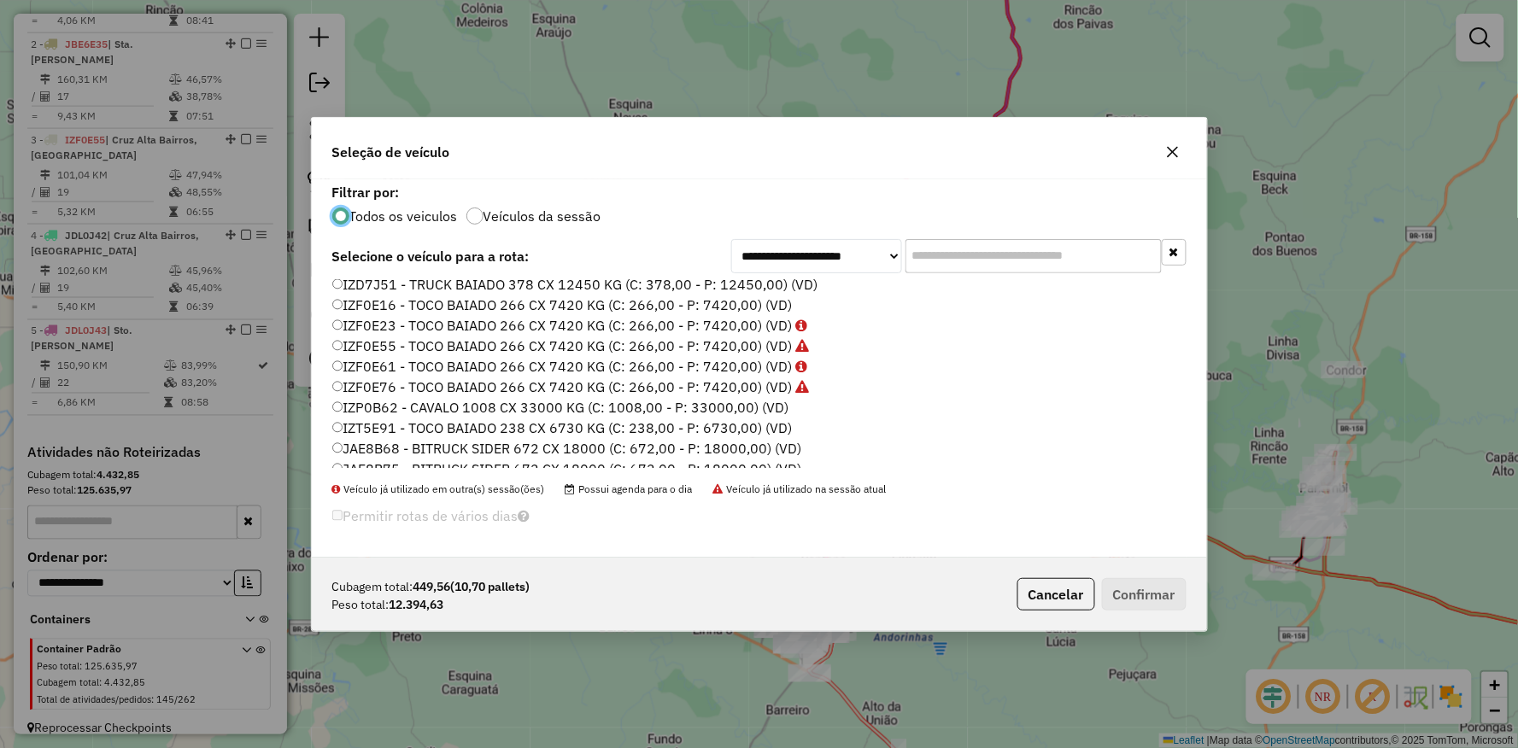
scroll to position [509, 0]
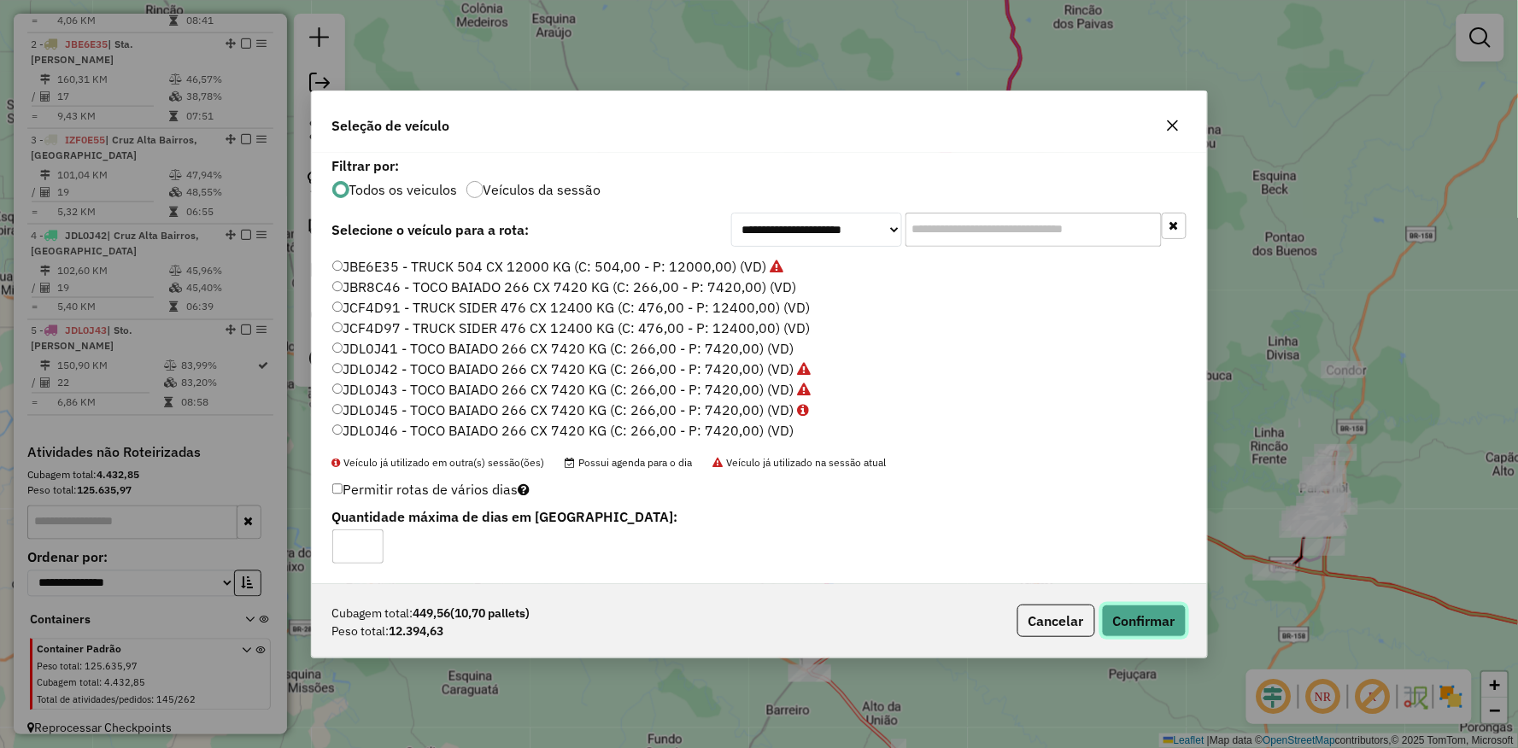
click at [1150, 612] on button "Confirmar" at bounding box center [1144, 621] width 85 height 32
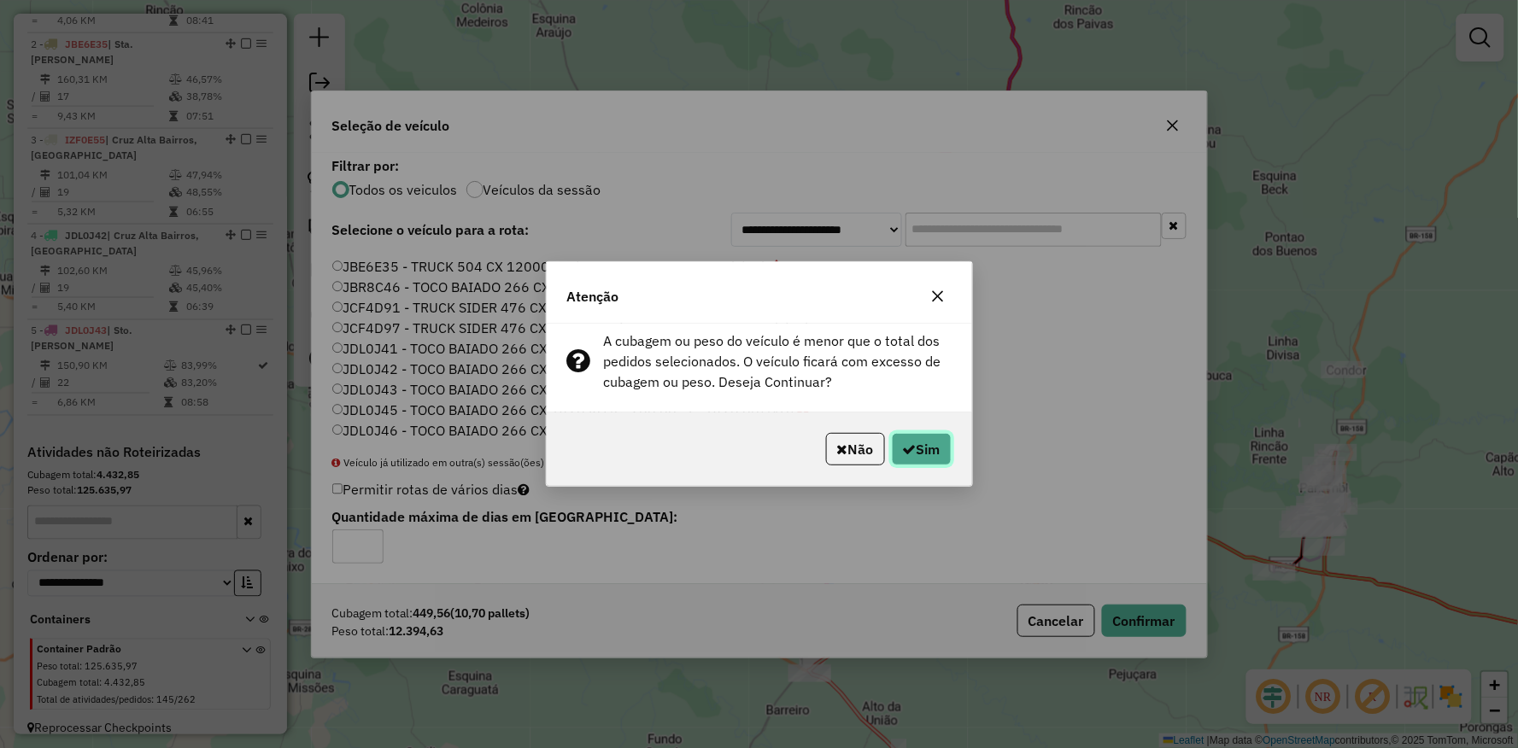
click at [921, 450] on button "Sim" at bounding box center [922, 449] width 60 height 32
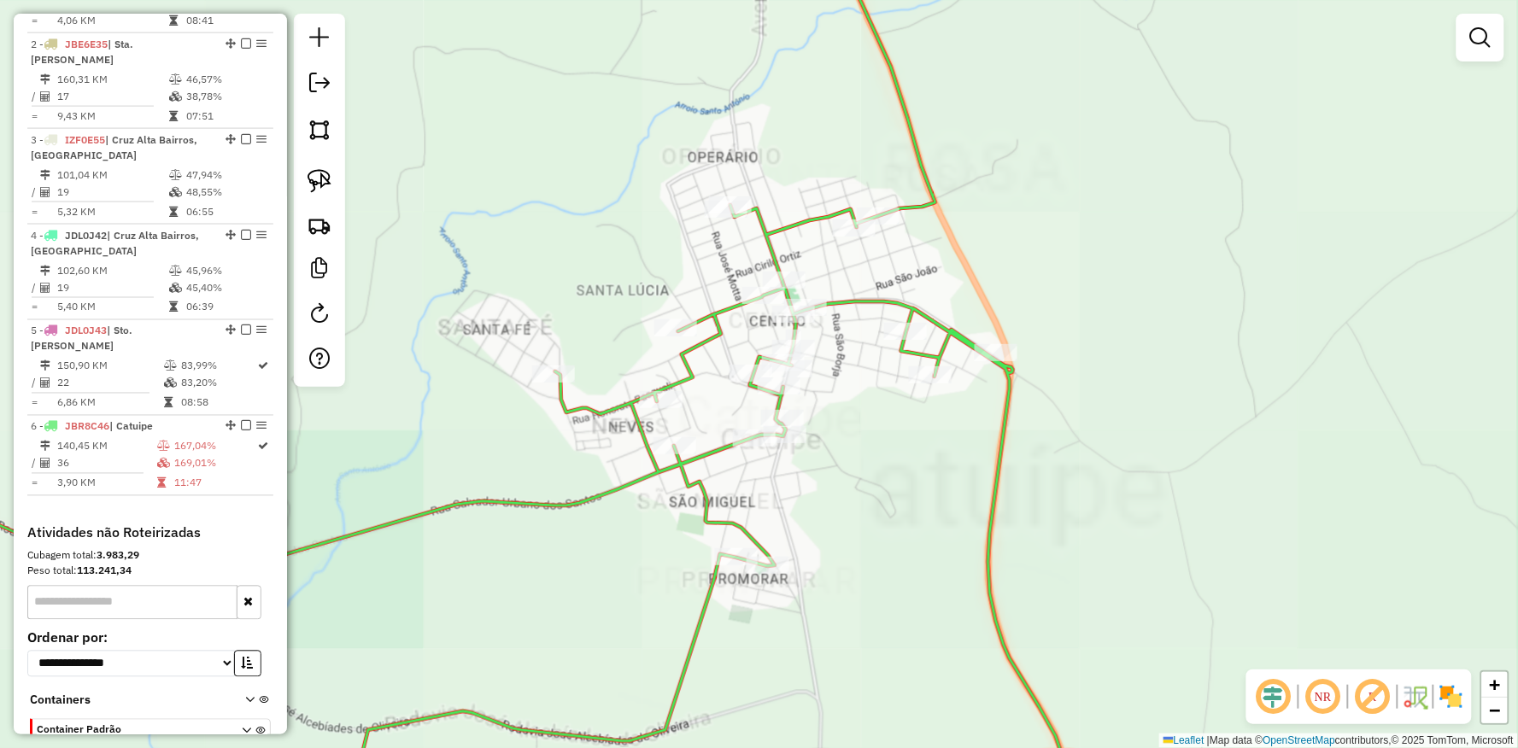
click at [1012, 365] on icon at bounding box center [462, 374] width 1229 height 899
select select "**********"
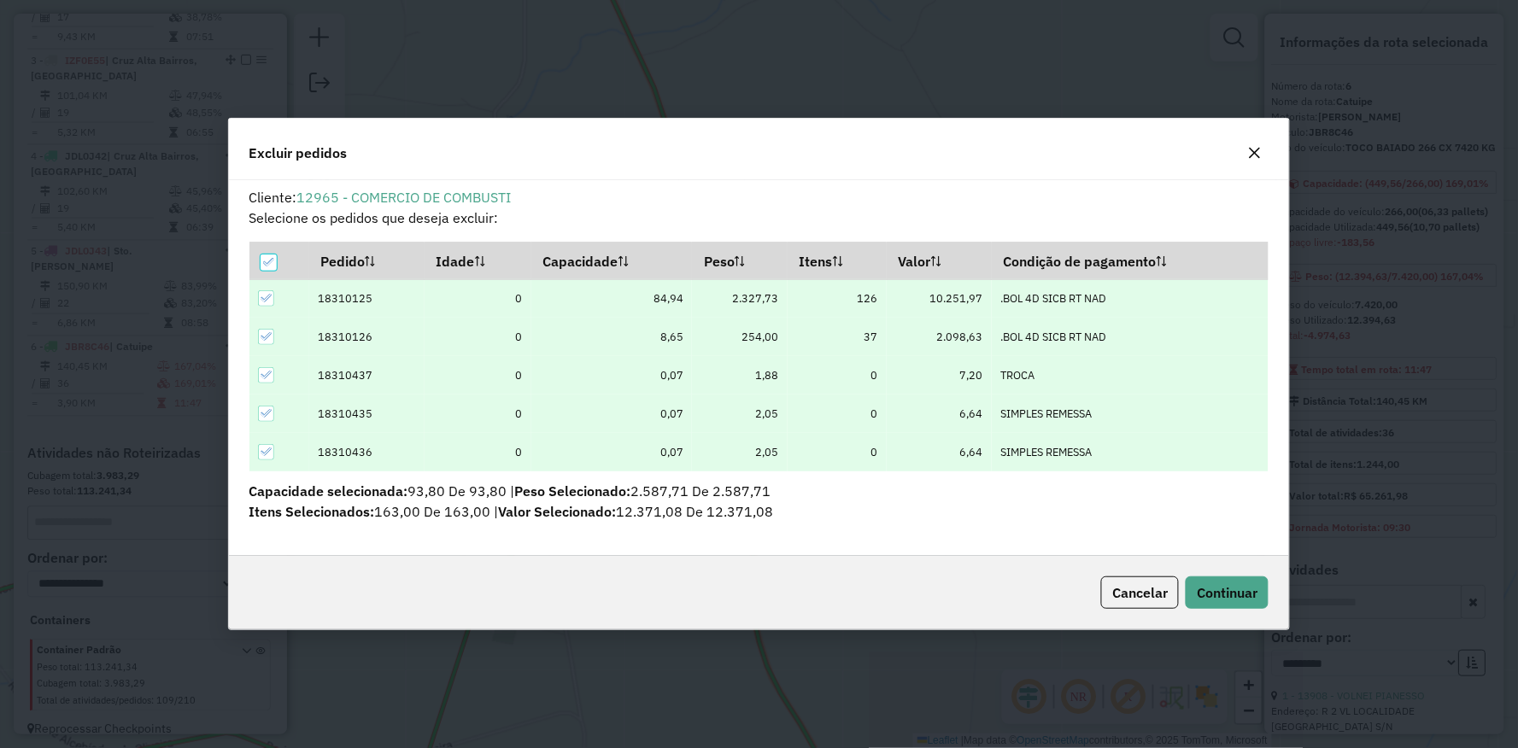
scroll to position [9, 4]
click at [1217, 587] on span "Continuar" at bounding box center [1227, 592] width 61 height 17
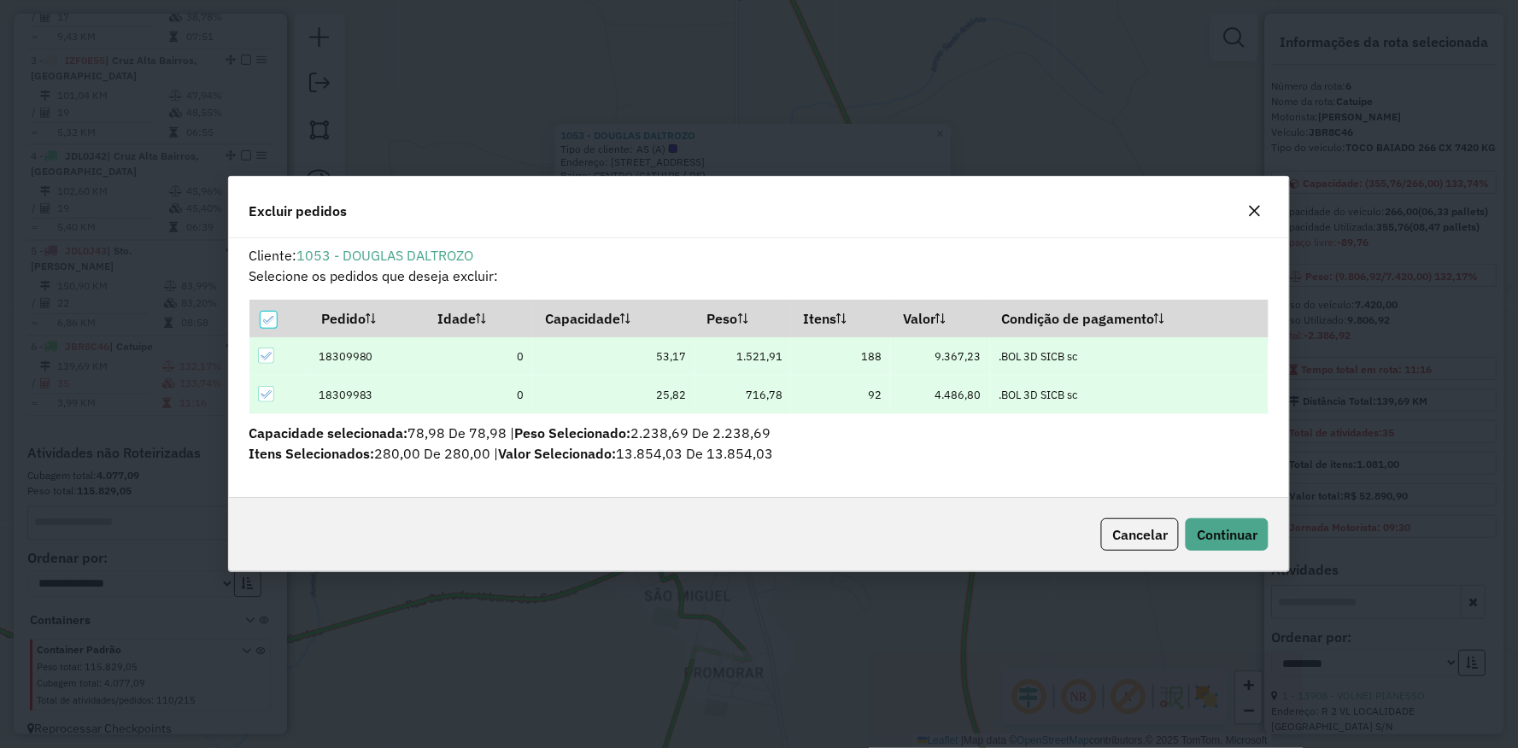
scroll to position [0, 0]
click at [1261, 525] on button "Continuar" at bounding box center [1226, 534] width 83 height 32
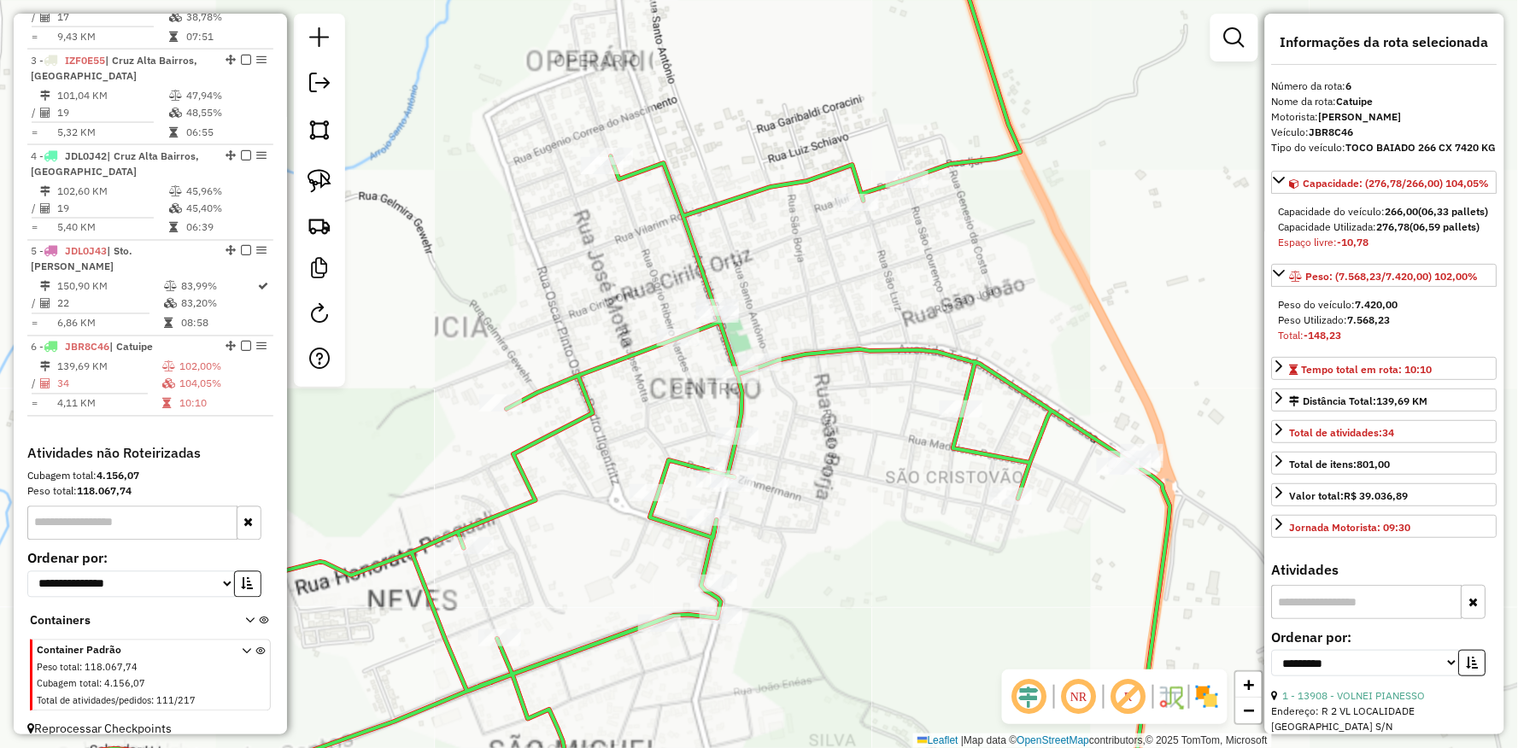
drag, startPoint x: 806, startPoint y: 512, endPoint x: 773, endPoint y: 442, distance: 77.6
click at [775, 449] on div "Janela de atendimento Grade de atendimento Capacidade Transportadoras Veículos …" at bounding box center [759, 374] width 1518 height 748
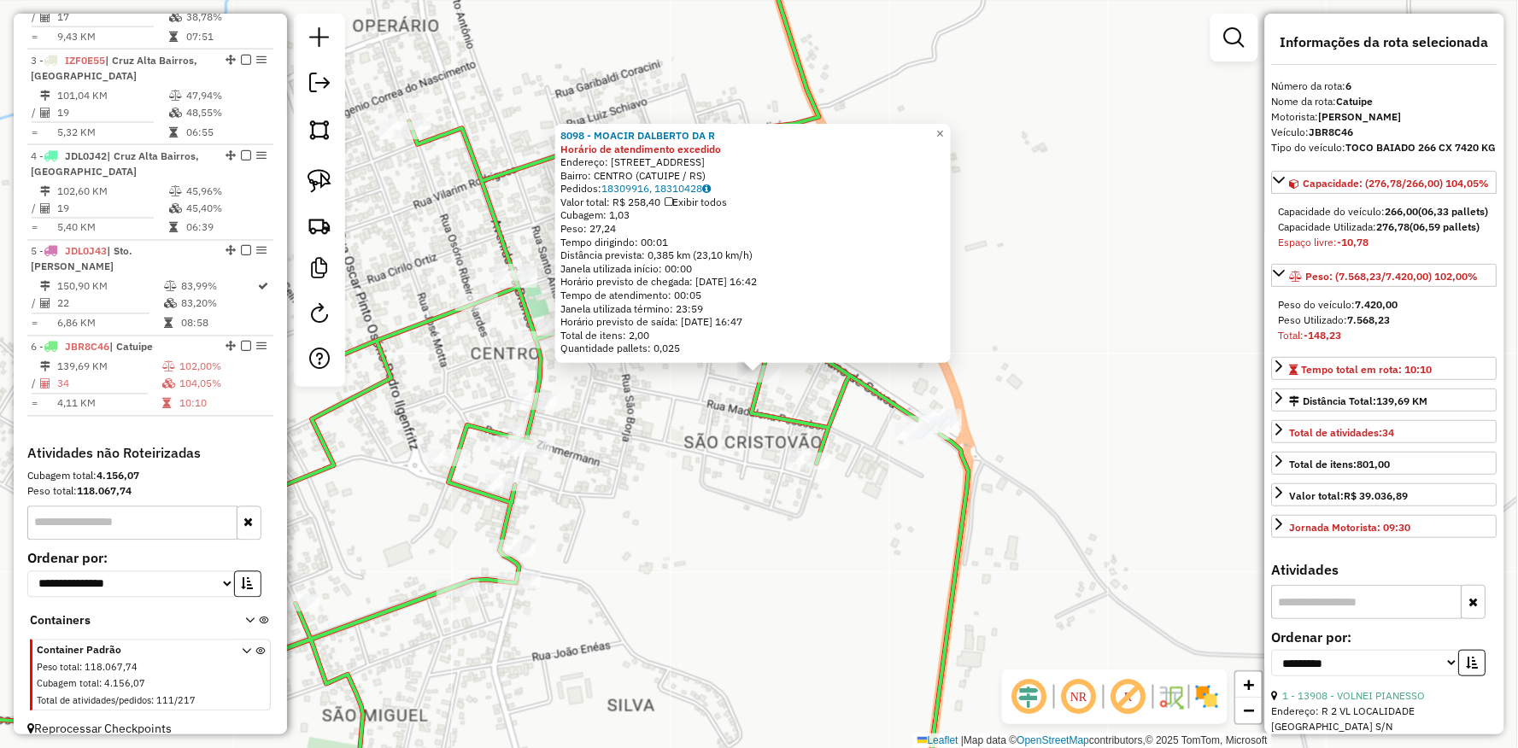
click at [579, 478] on div "8098 - MOACIR DALBERTO DA R Horário de atendimento excedido Endereço: Av RIO BR…" at bounding box center [759, 374] width 1518 height 748
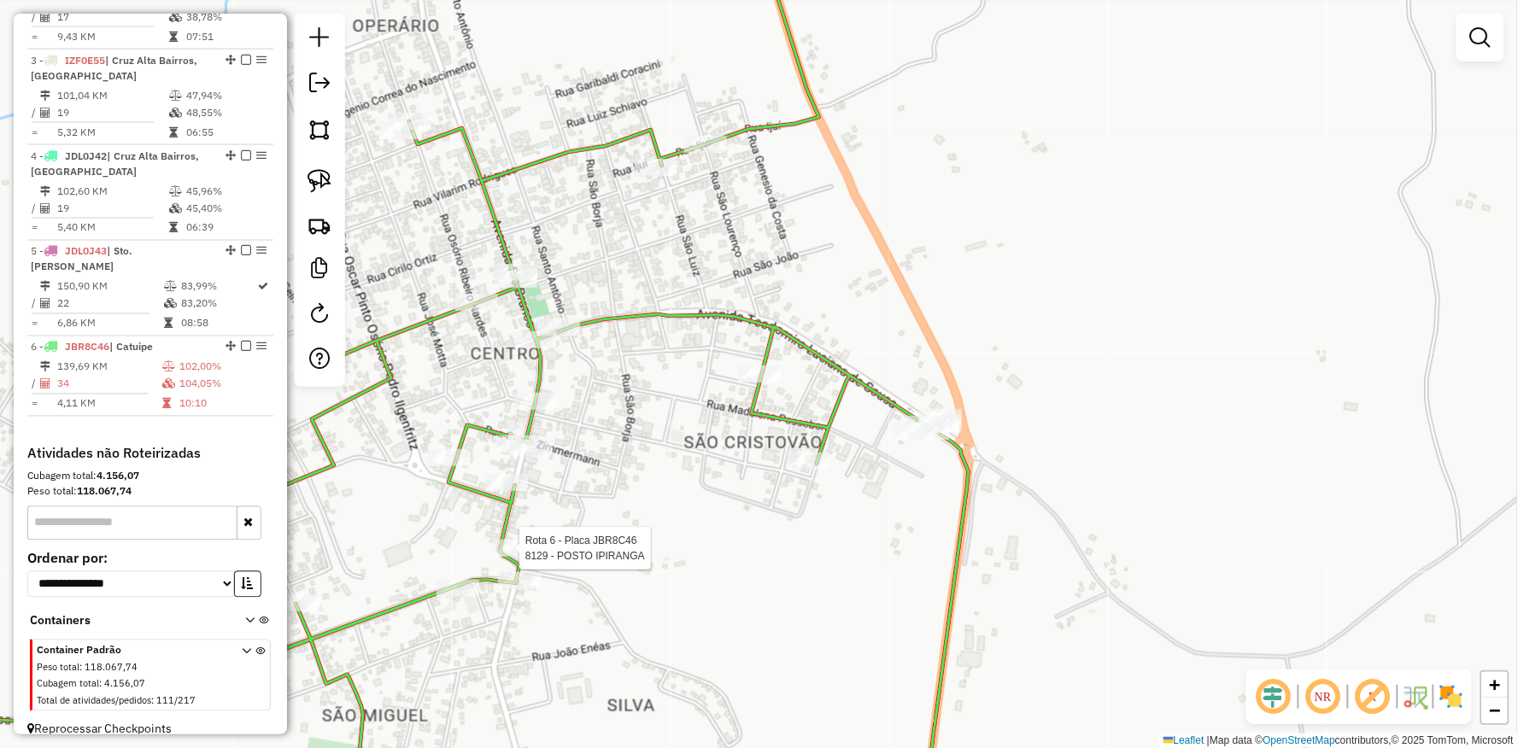
select select "**********"
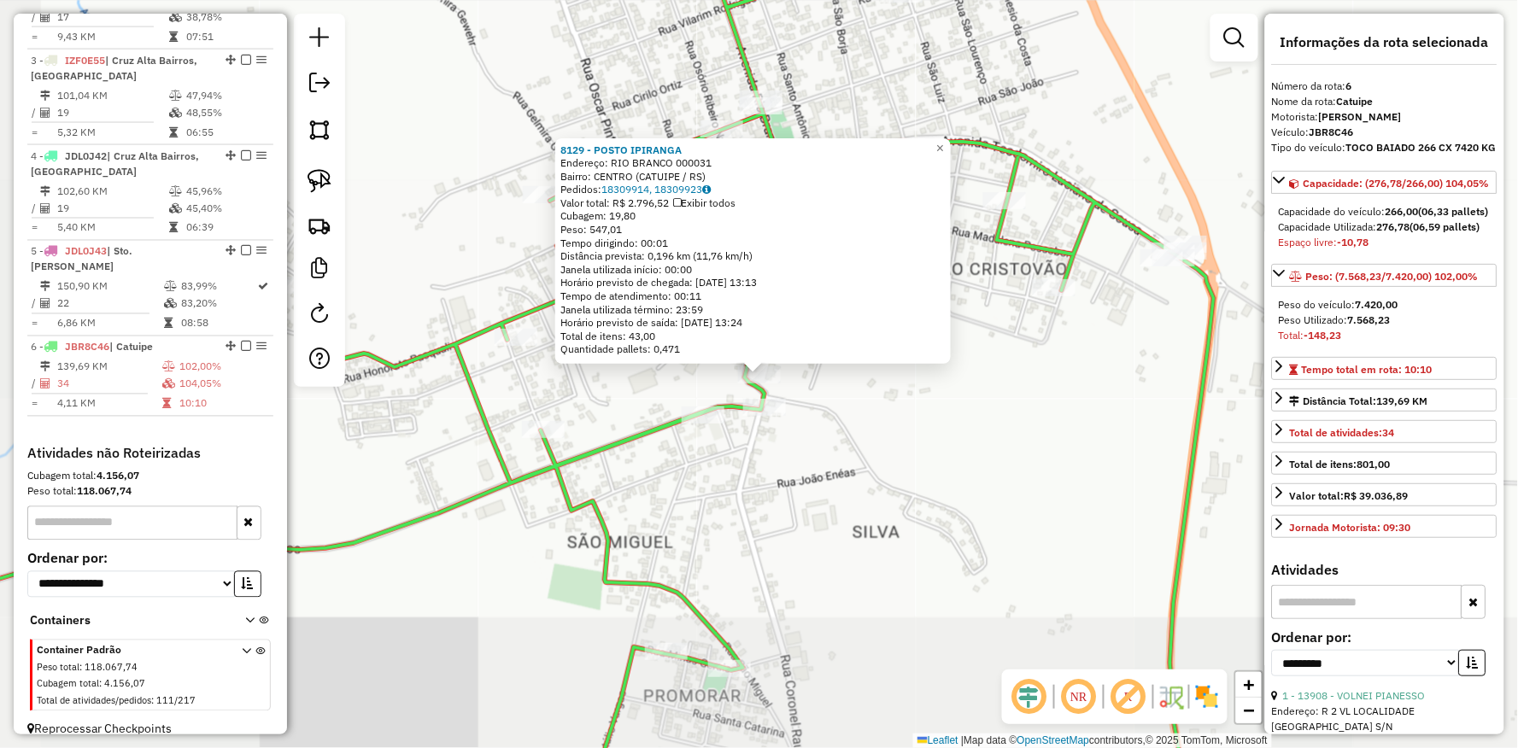
click at [810, 530] on div "8129 - POSTO IPIRANGA Endereço: RIO BRANCO 000031 Bairro: CENTRO (CATUIPE / RS)…" at bounding box center [759, 374] width 1518 height 748
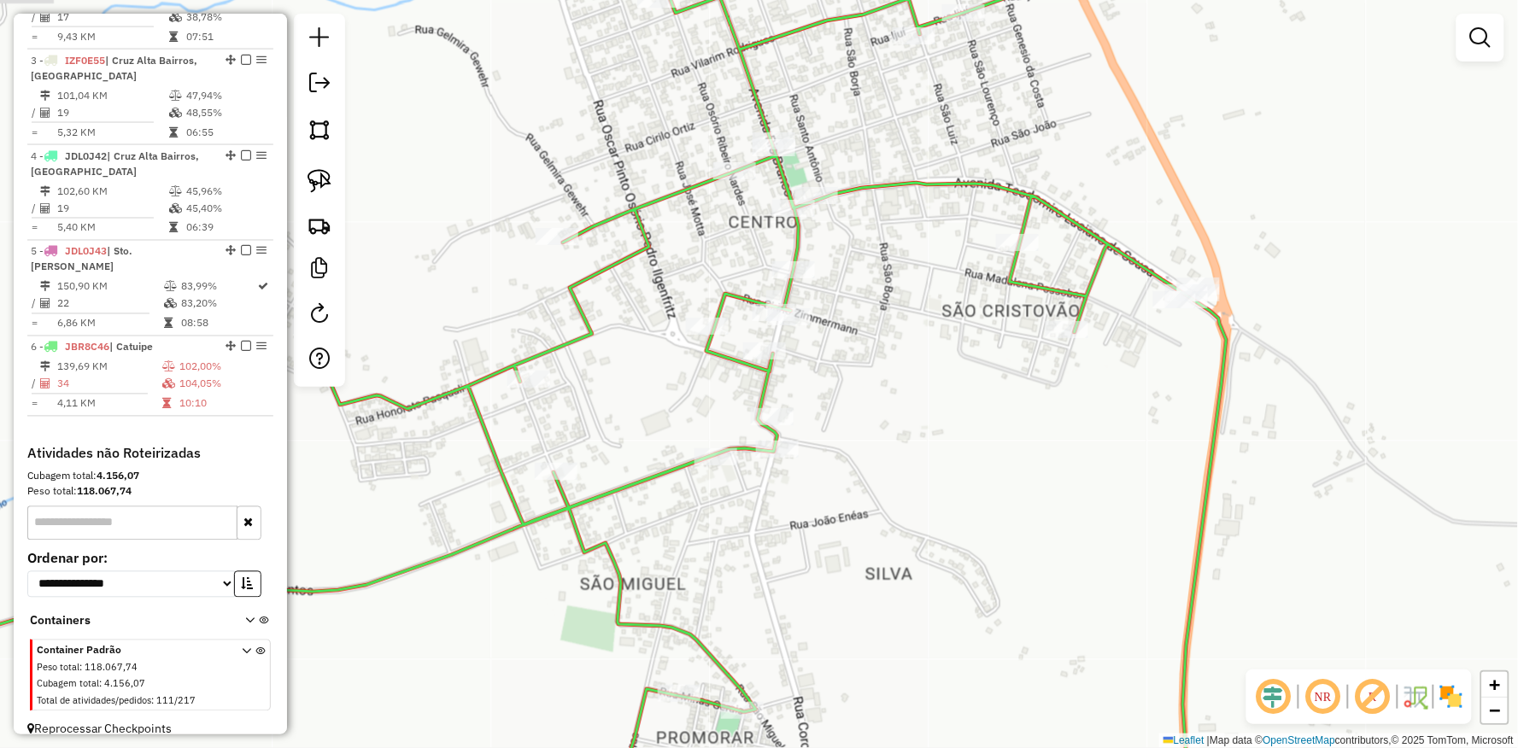
drag, startPoint x: 842, startPoint y: 451, endPoint x: 935, endPoint y: 636, distance: 207.4
click at [938, 653] on div "Janela de atendimento Grade de atendimento Capacidade Transportadoras Veículos …" at bounding box center [759, 374] width 1518 height 748
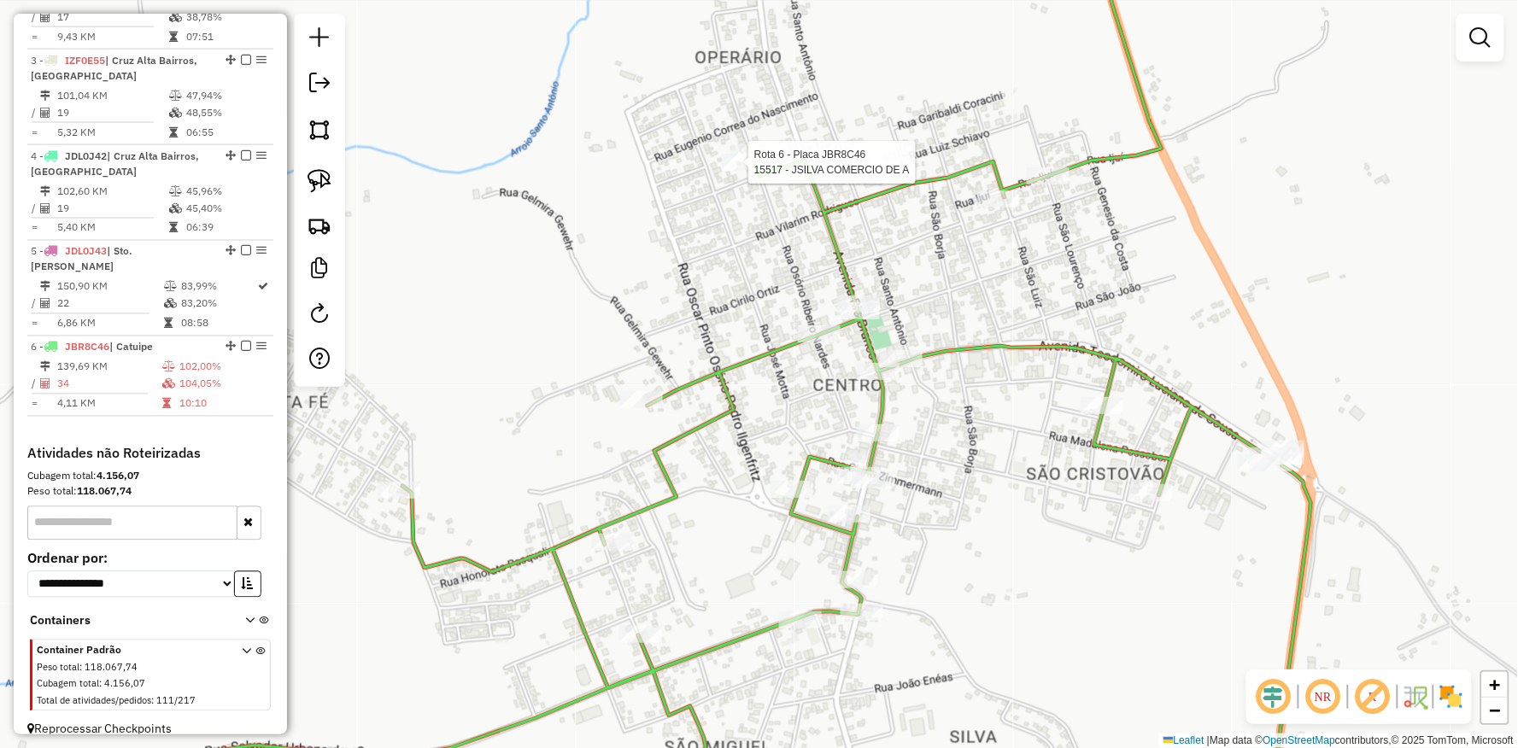
select select "**********"
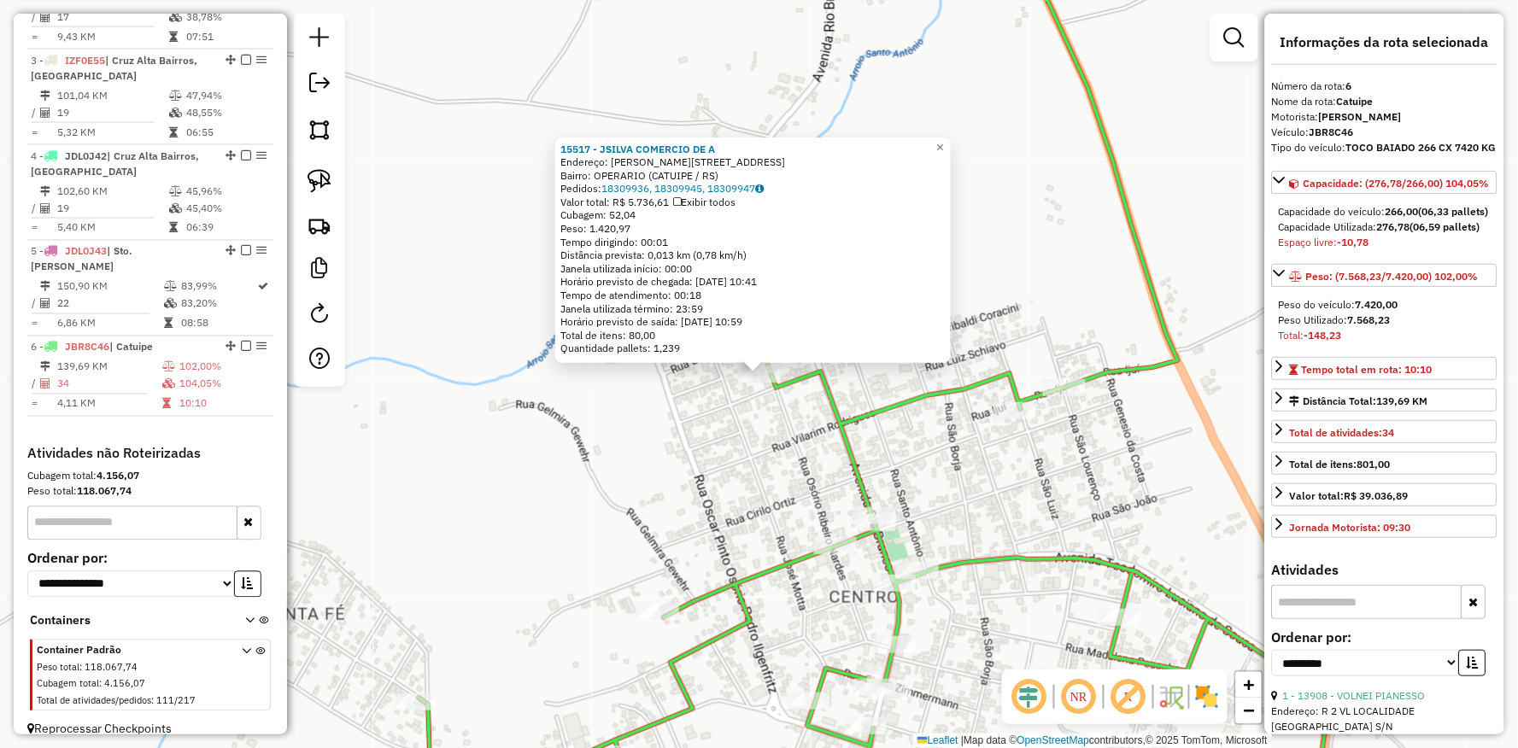
click at [746, 425] on div "15517 - JSILVA COMERCIO DE A Endereço: R OSORIO RIBEIRO NARDES 751 Bairro: OPER…" at bounding box center [759, 374] width 1518 height 748
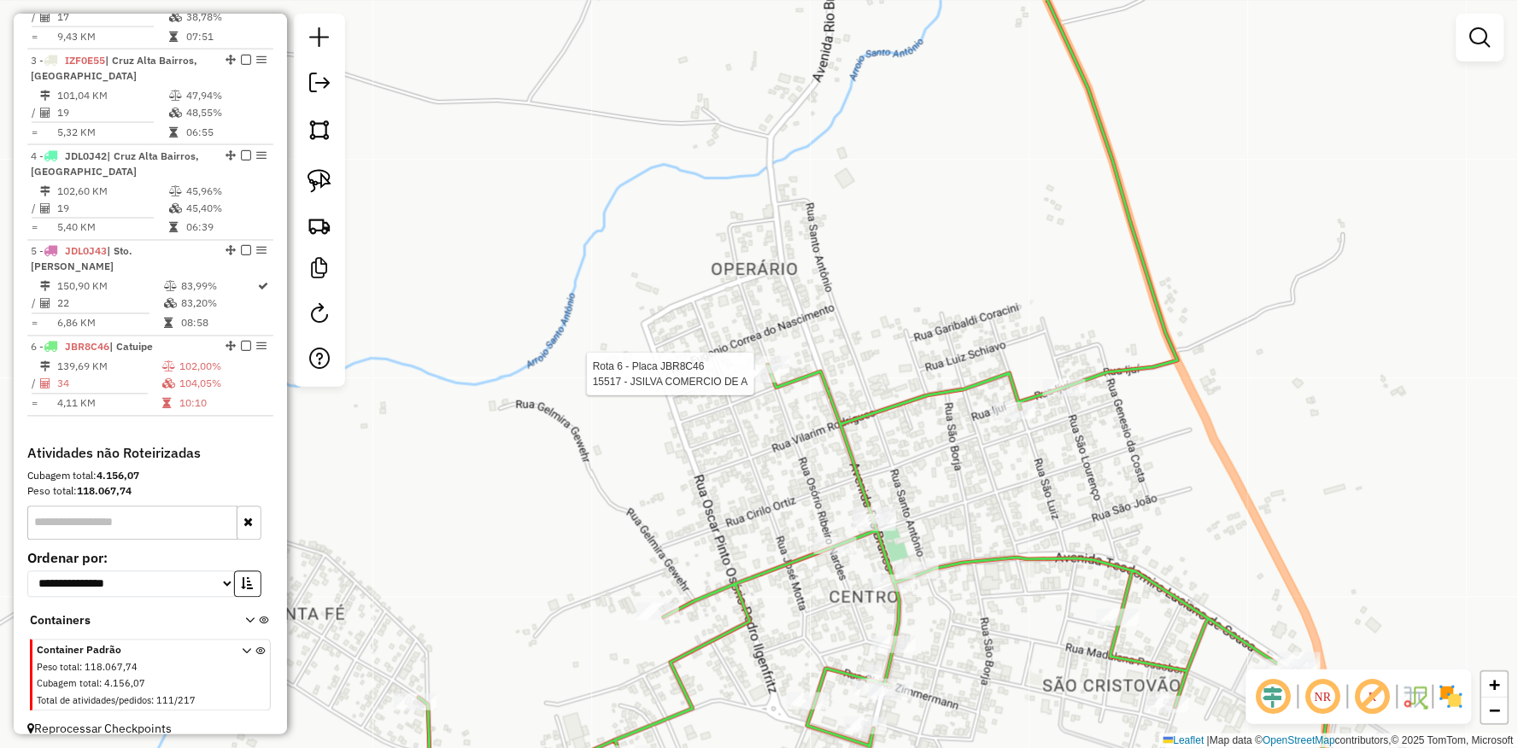
select select "**********"
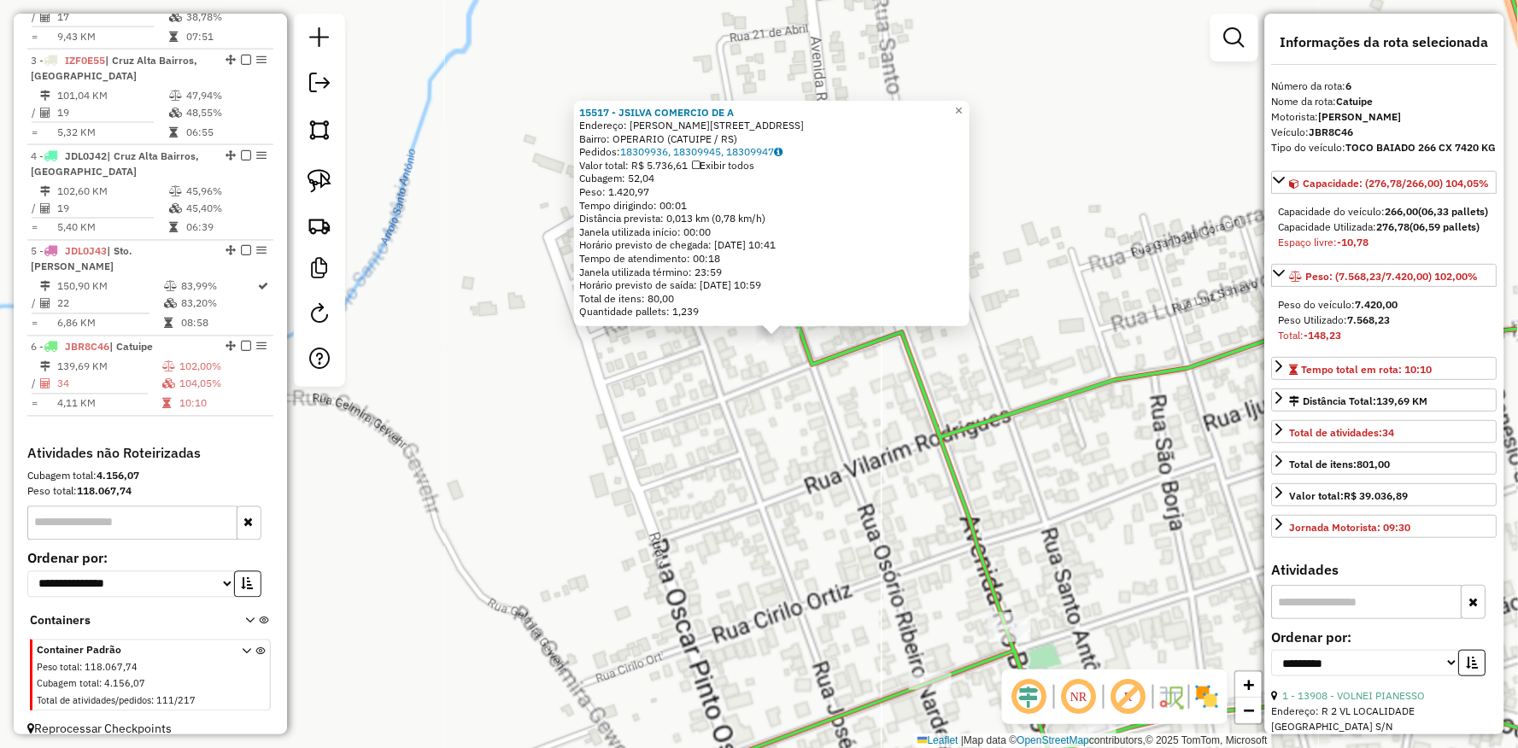
click at [766, 388] on div "15517 - JSILVA COMERCIO DE A Endereço: R OSORIO RIBEIRO NARDES 751 Bairro: OPER…" at bounding box center [759, 374] width 1518 height 748
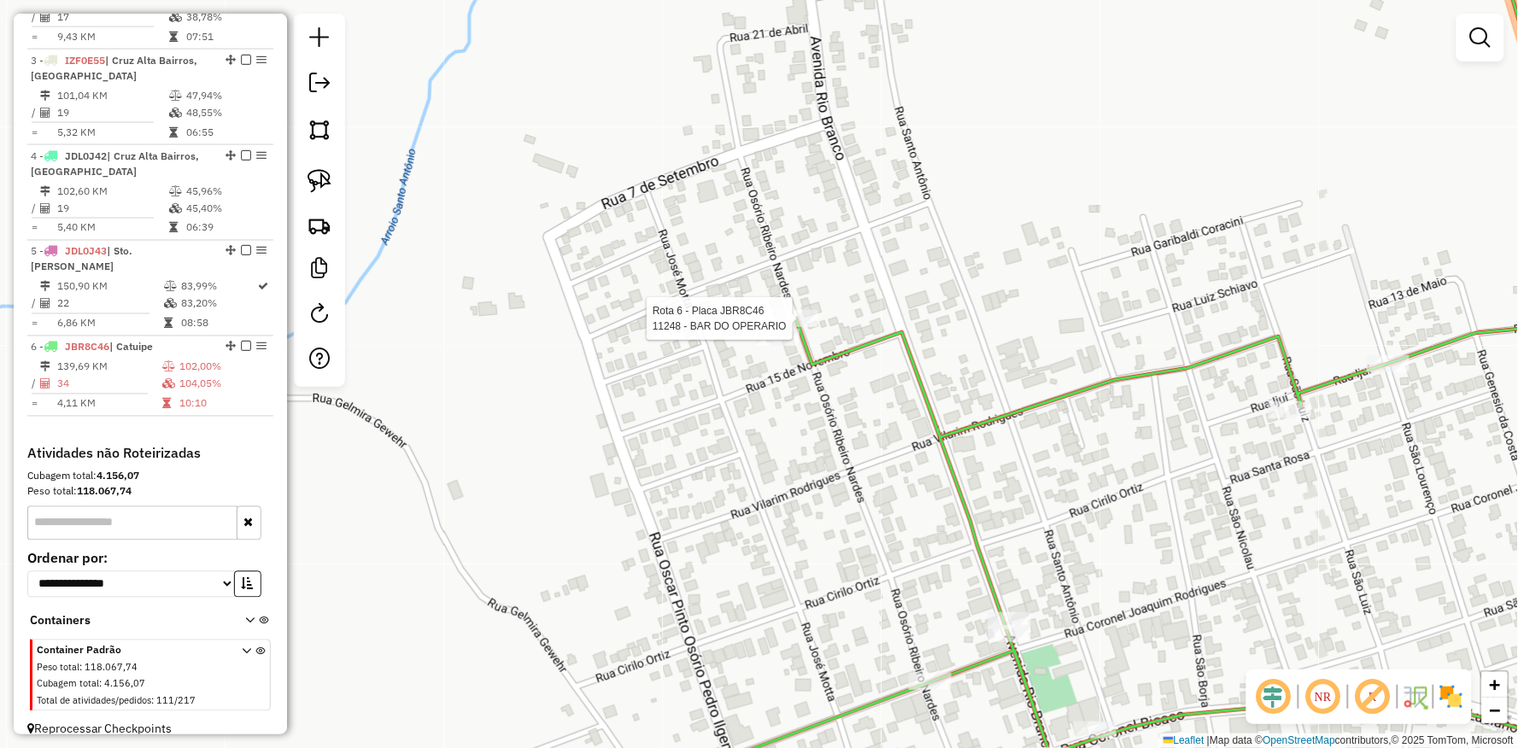
select select "**********"
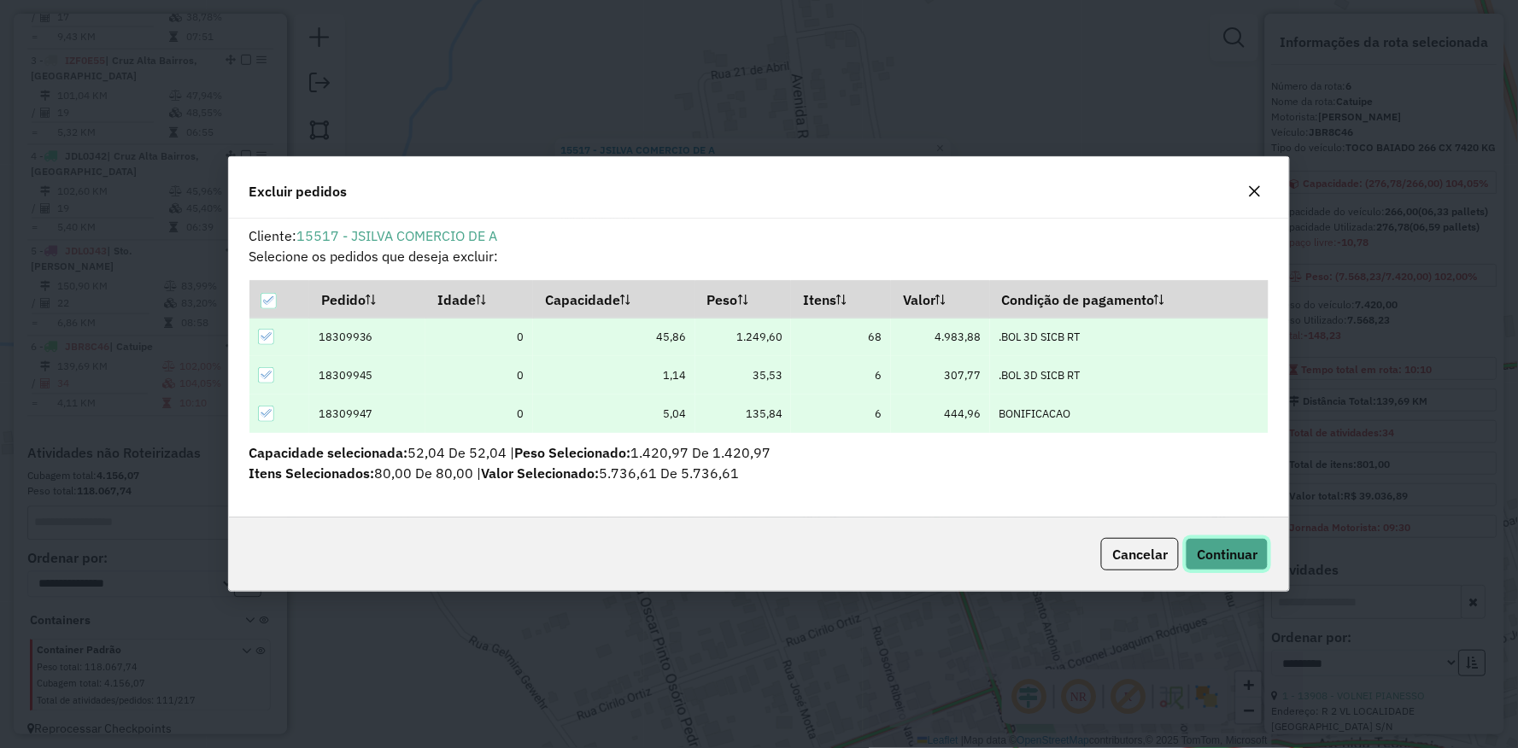
click at [1217, 553] on span "Continuar" at bounding box center [1227, 554] width 61 height 17
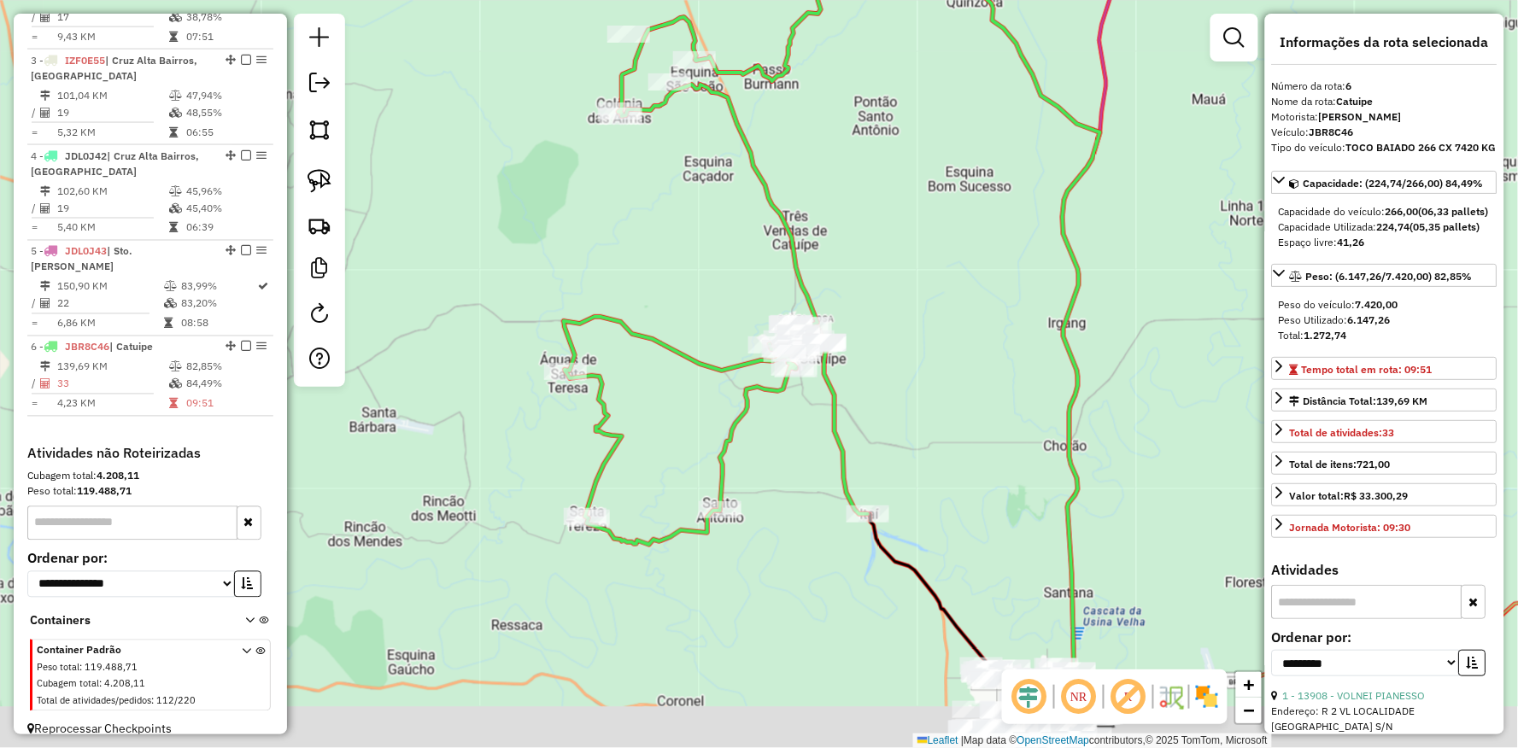
drag, startPoint x: 893, startPoint y: 560, endPoint x: 796, endPoint y: 351, distance: 230.4
click at [796, 351] on icon at bounding box center [716, 244] width 304 height 600
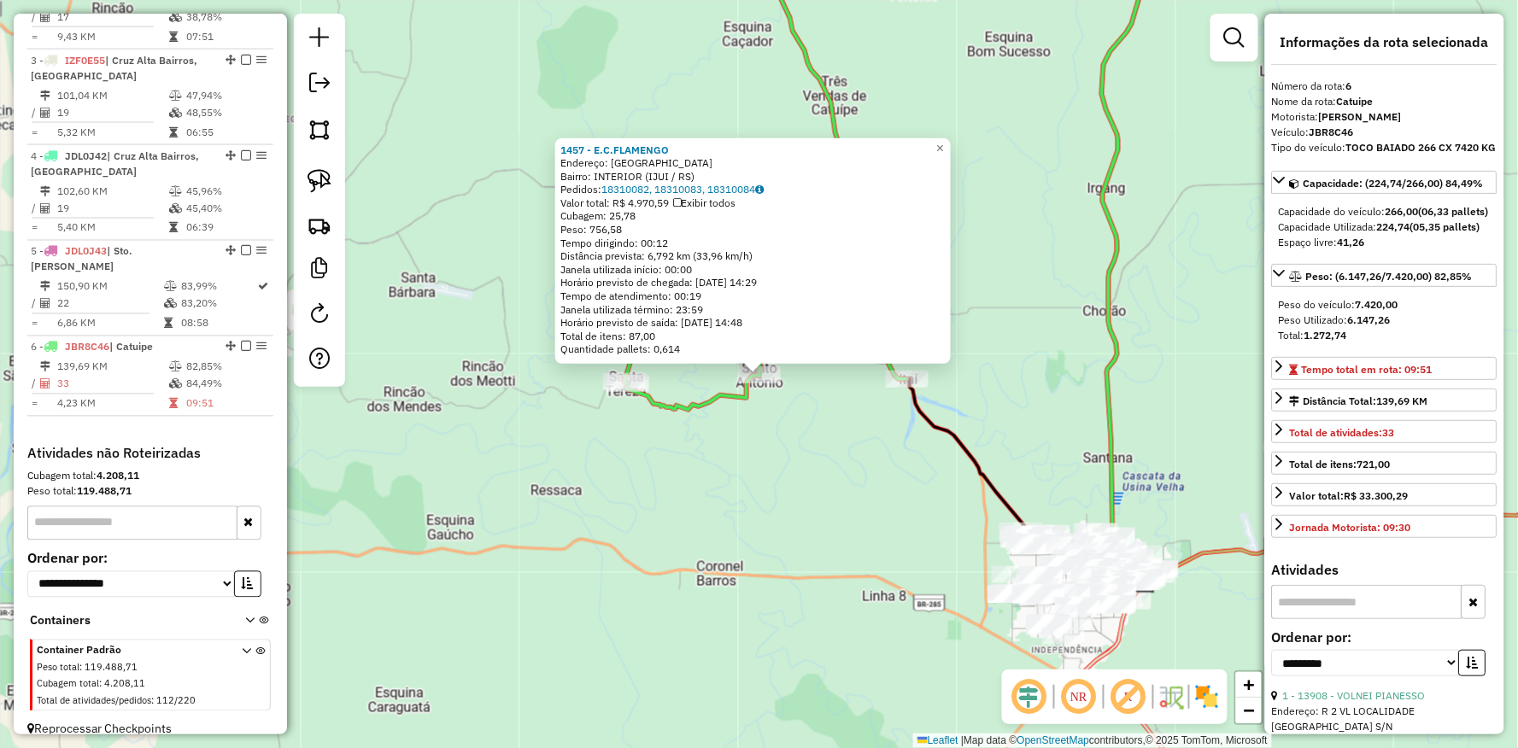
click at [816, 437] on div "1457 - E.C.FLAMENGO Endereço: VILA SANTO ANTONIO SN Bairro: INTERIOR (IJUI / RS…" at bounding box center [759, 374] width 1518 height 748
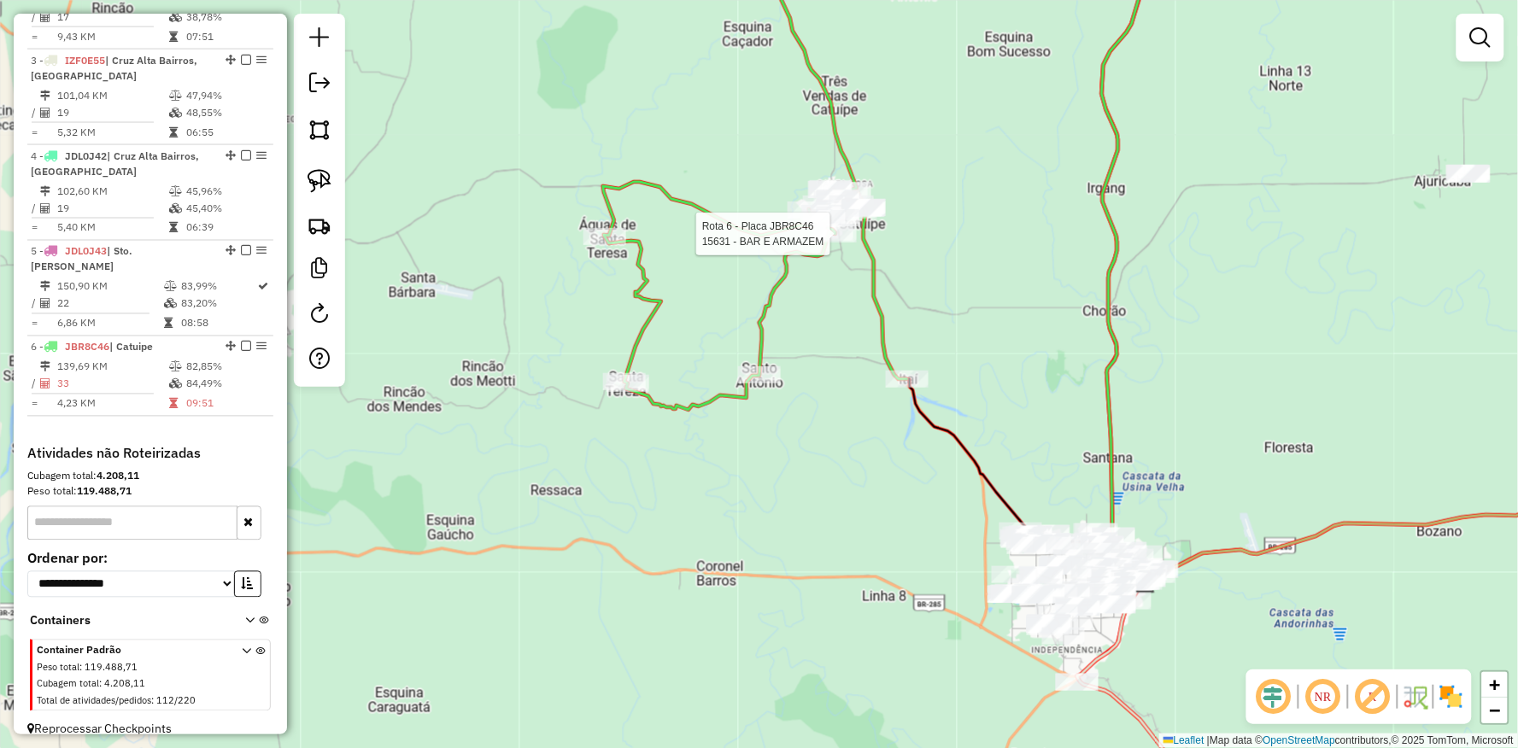
select select "**********"
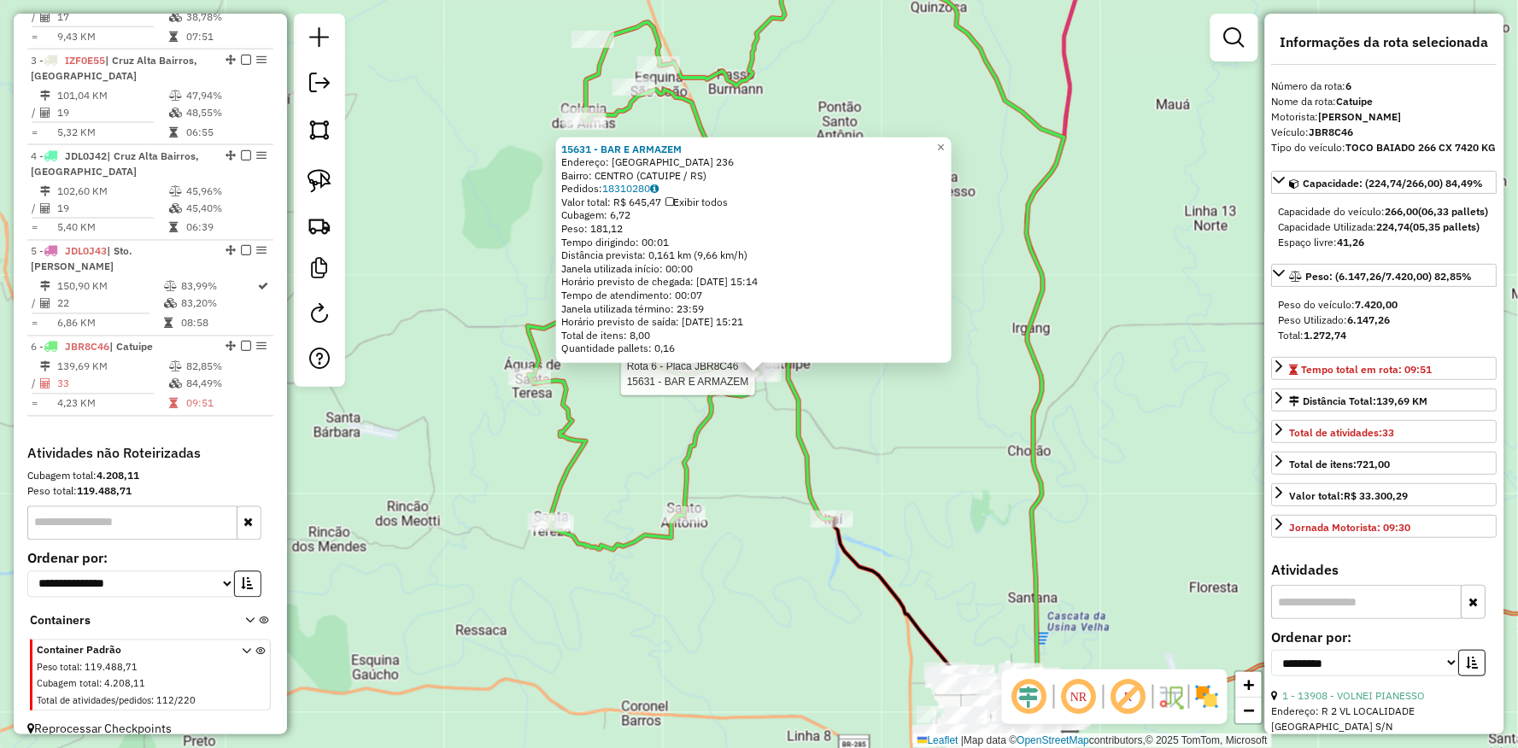
click at [679, 556] on div "Rota 6 - Placa JBR8C46 15631 - BAR E ARMAZEM 15631 - BAR E ARMAZEM Endereço: MI…" at bounding box center [759, 374] width 1518 height 748
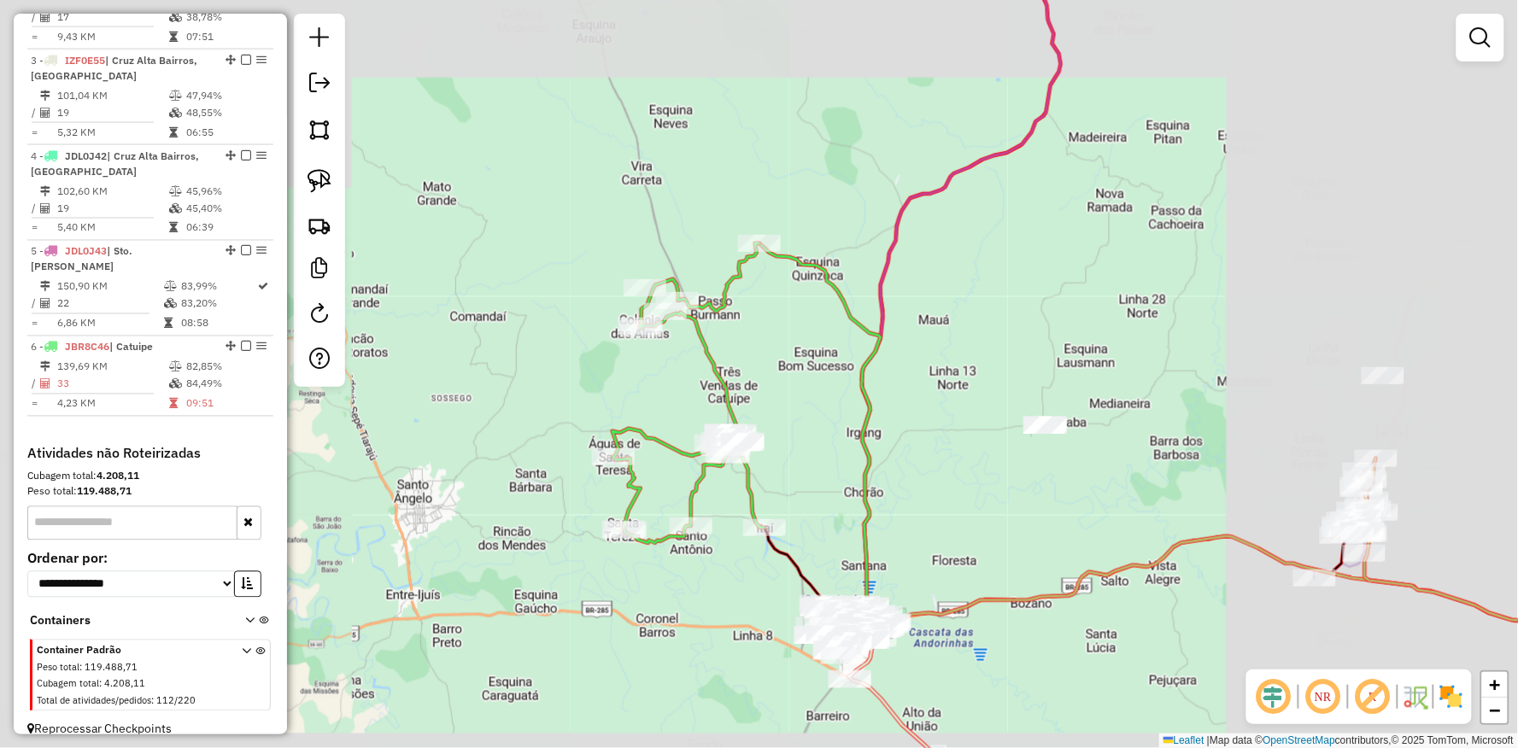
click at [693, 606] on div "Janela de atendimento Grade de atendimento Capacidade Transportadoras Veículos …" at bounding box center [759, 374] width 1518 height 748
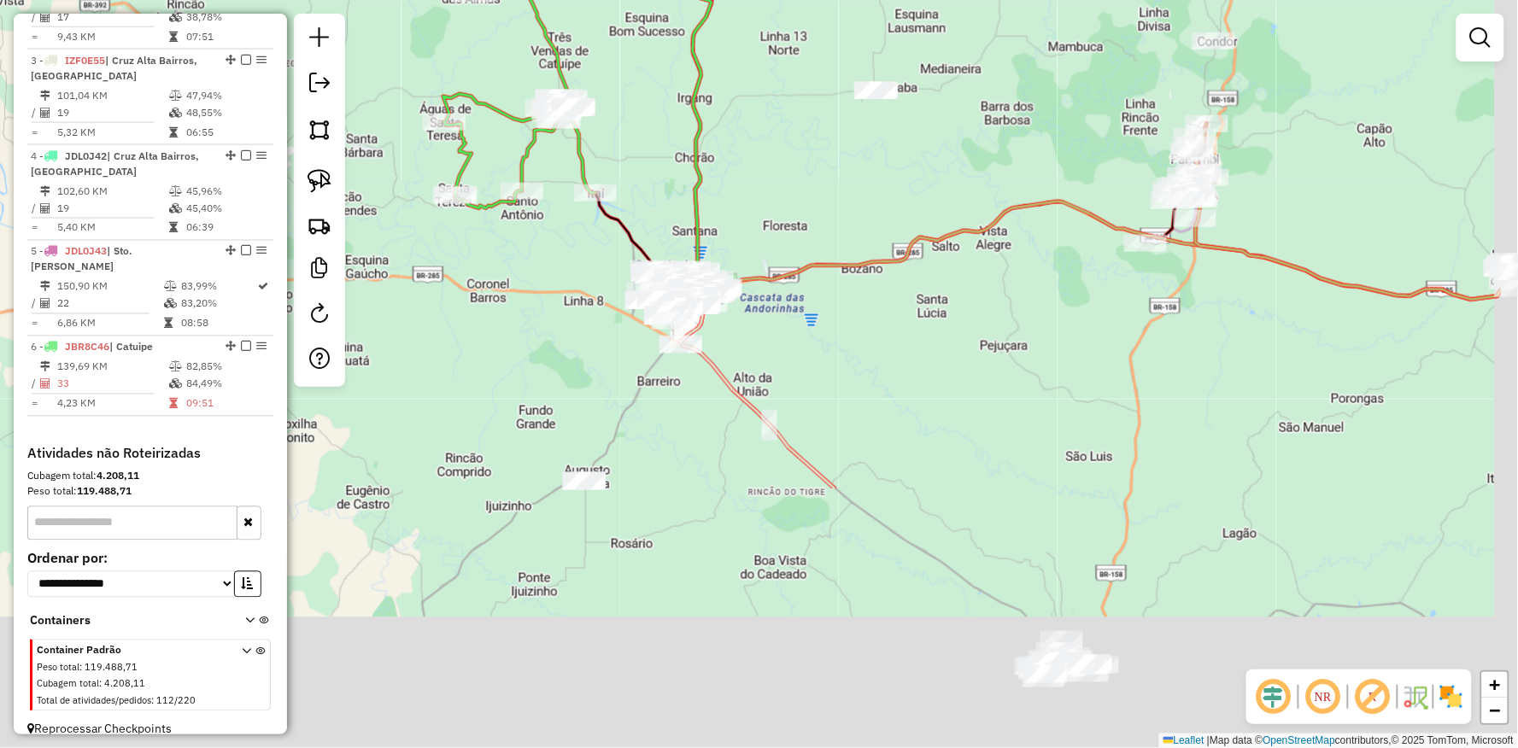
drag, startPoint x: 693, startPoint y: 564, endPoint x: 543, endPoint y: 270, distance: 329.6
click at [543, 270] on div "Janela de atendimento Grade de atendimento Capacidade Transportadoras Veículos …" at bounding box center [759, 374] width 1518 height 748
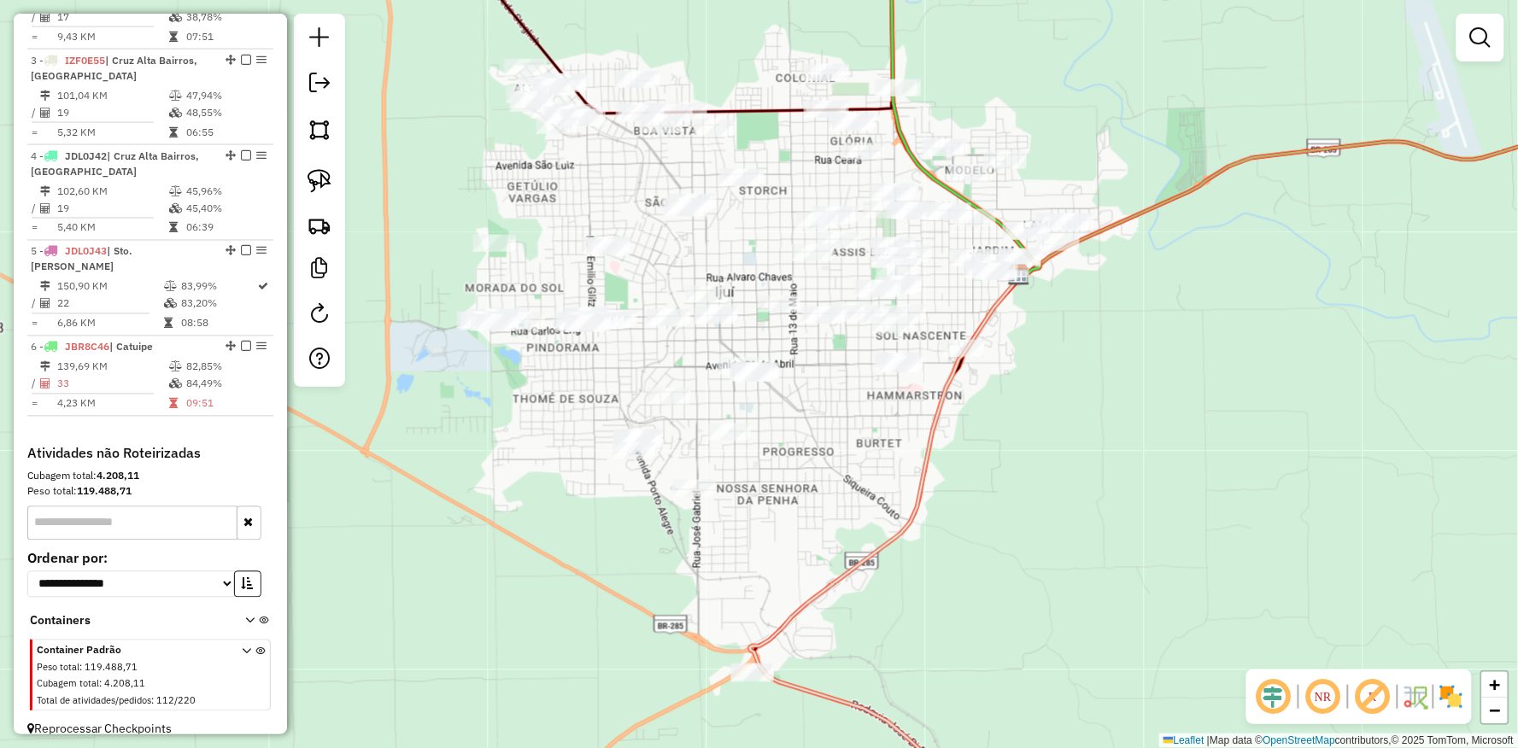
drag, startPoint x: 543, startPoint y: 488, endPoint x: 606, endPoint y: 512, distance: 67.9
click at [603, 512] on div "Rota 6 - Placa JBR8C46 1457 - E.C.FLAMENGO [PERSON_NAME] de atendimento Grade d…" at bounding box center [759, 374] width 1518 height 748
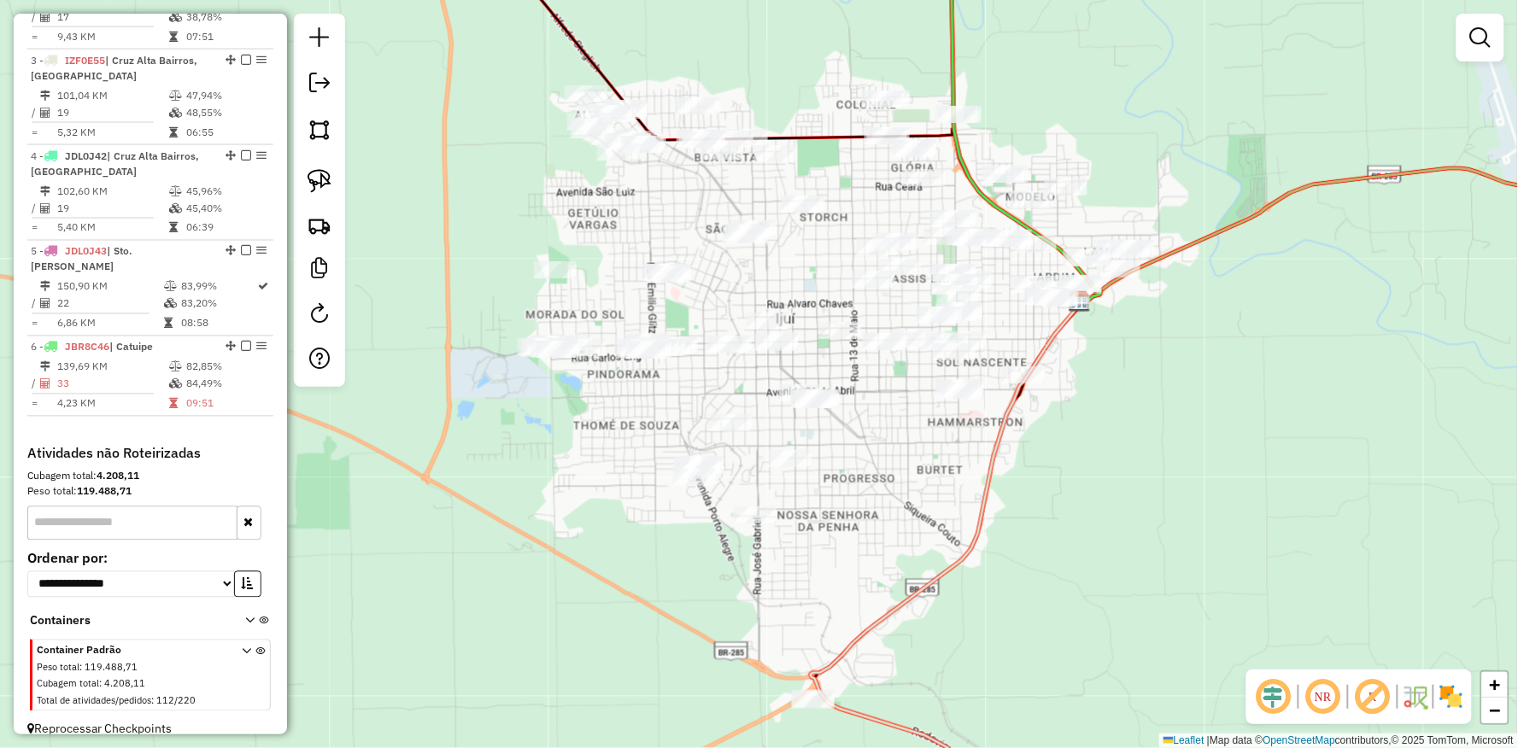
drag, startPoint x: 569, startPoint y: 429, endPoint x: 519, endPoint y: 401, distance: 56.6
click at [541, 424] on div "Rota 6 - Placa JBR8C46 1457 - E.C.FLAMENGO [PERSON_NAME] de atendimento Grade d…" at bounding box center [759, 374] width 1518 height 748
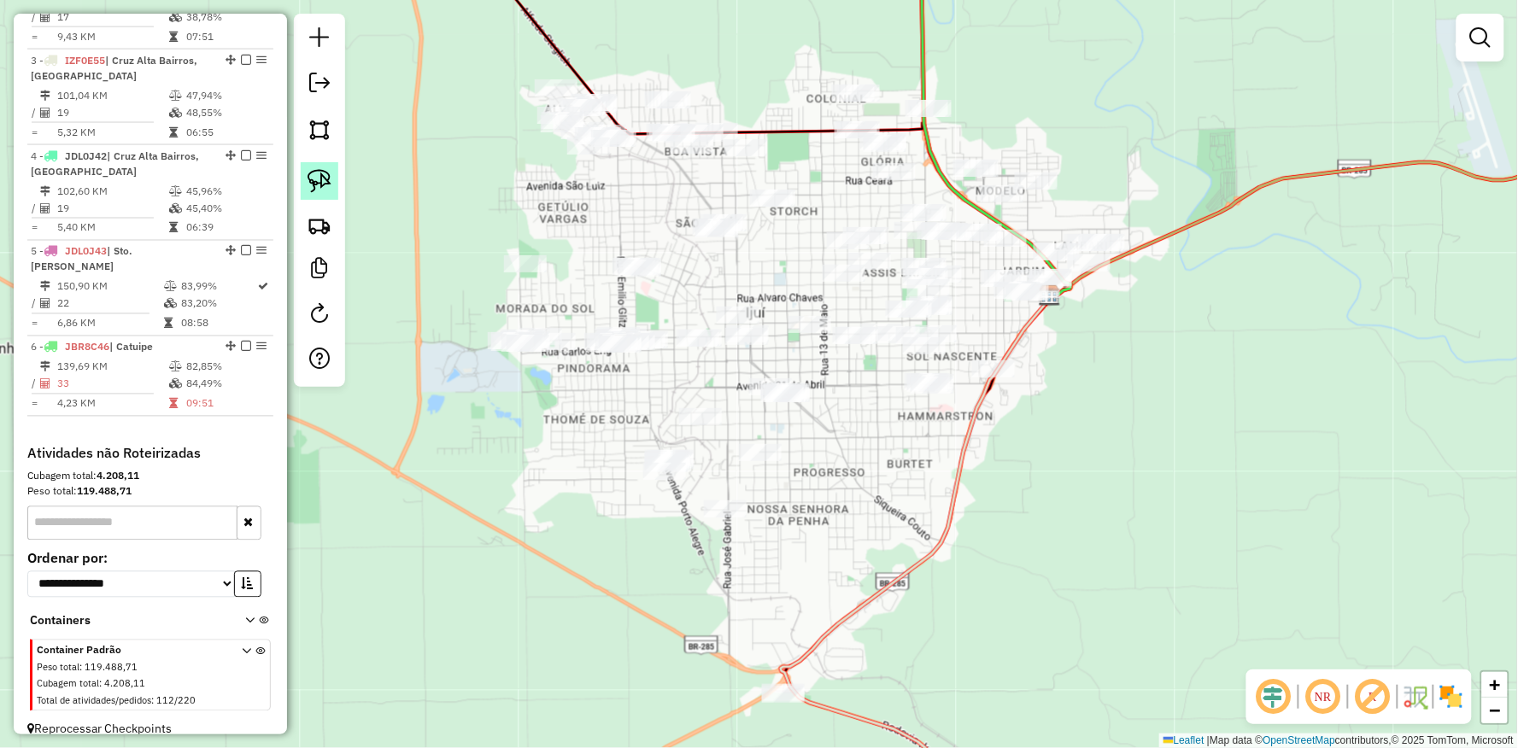
click at [312, 174] on img at bounding box center [319, 181] width 24 height 24
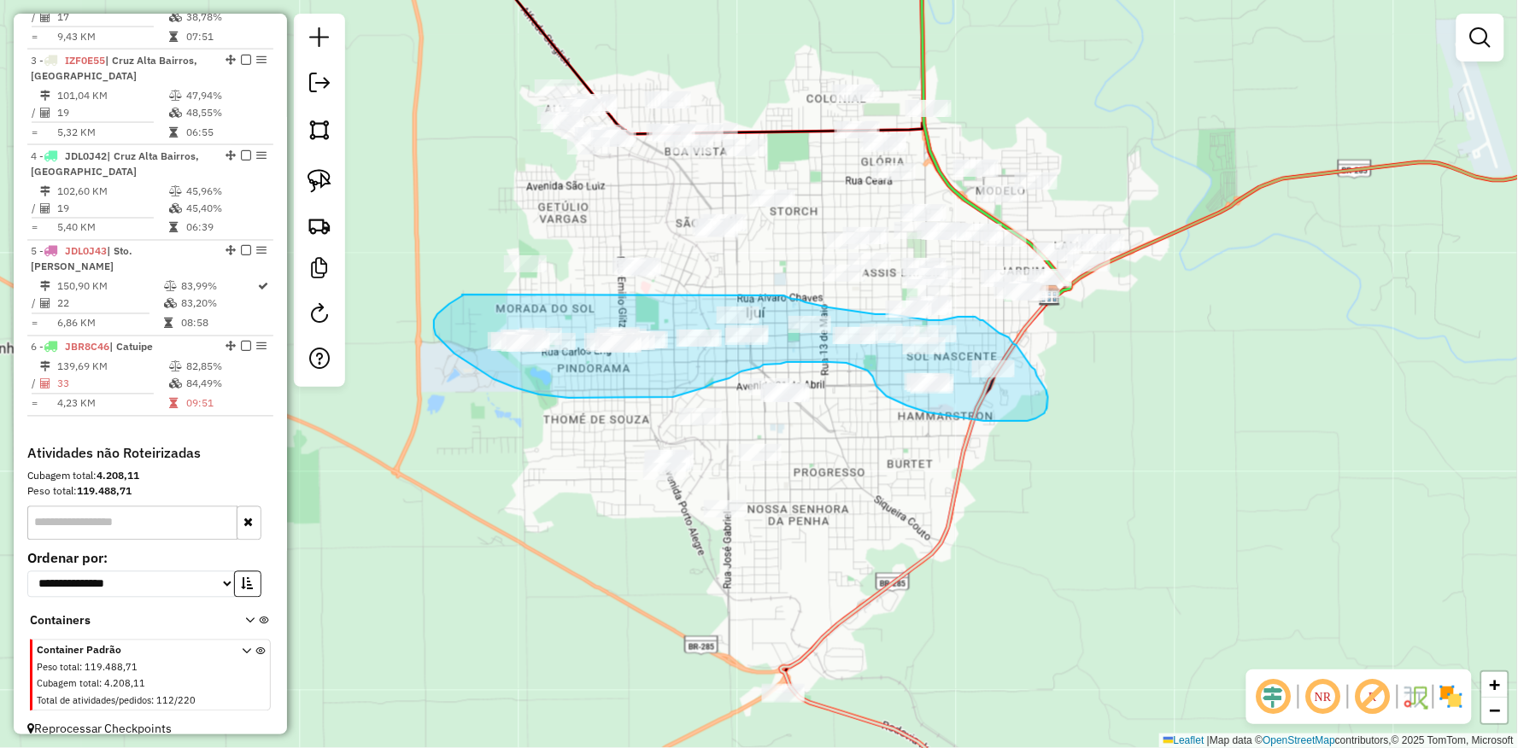
drag, startPoint x: 462, startPoint y: 295, endPoint x: 757, endPoint y: 292, distance: 294.7
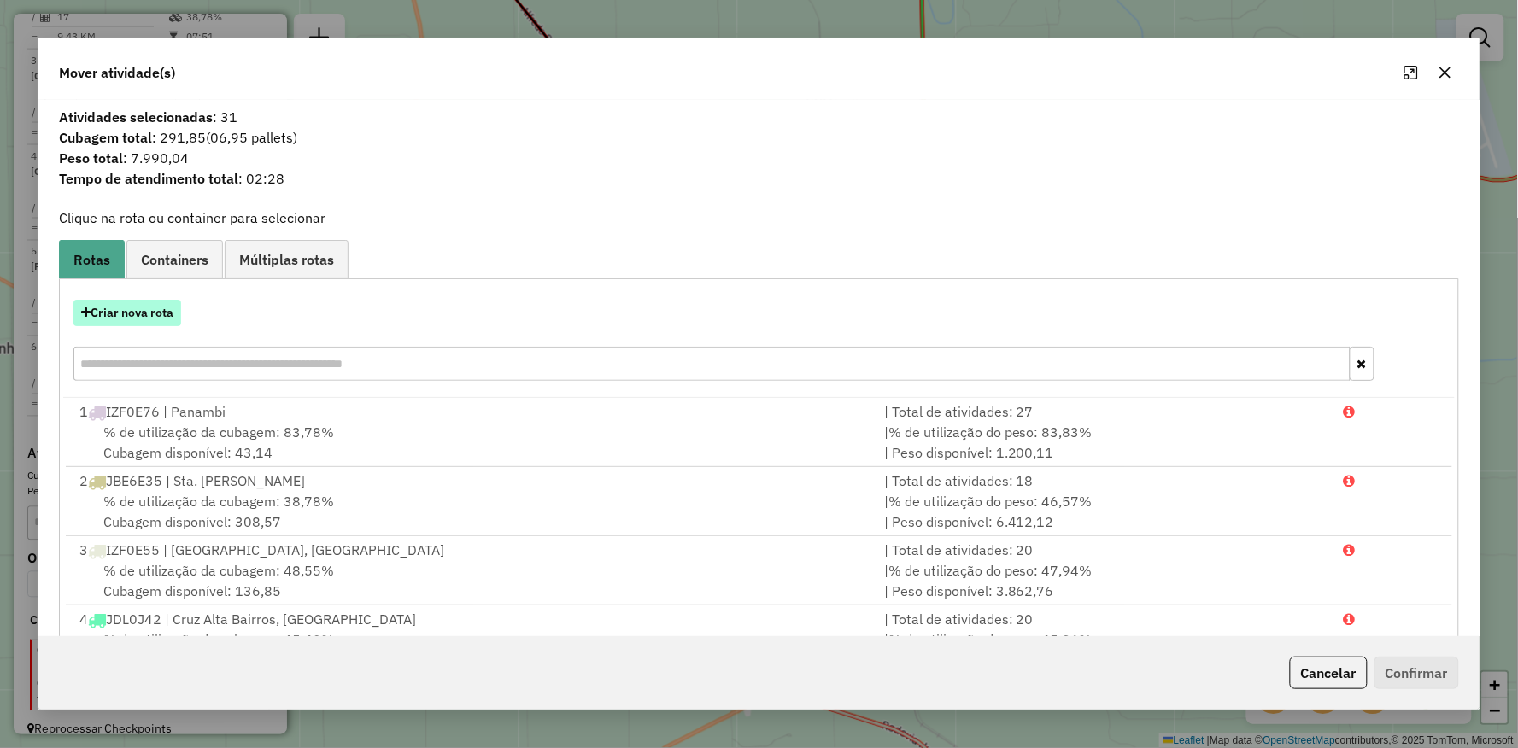
click at [138, 323] on button "Criar nova rota" at bounding box center [127, 313] width 108 height 26
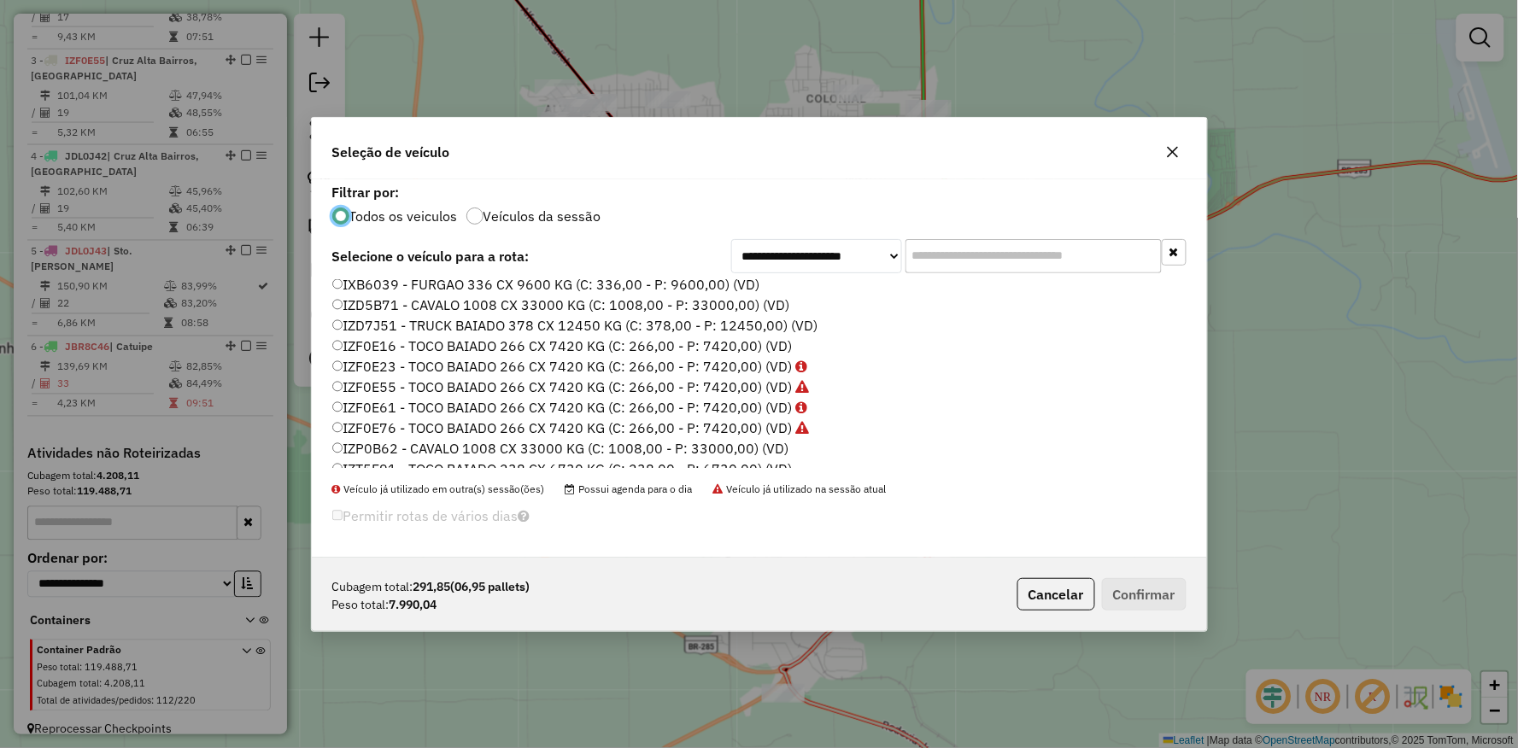
scroll to position [284, 0]
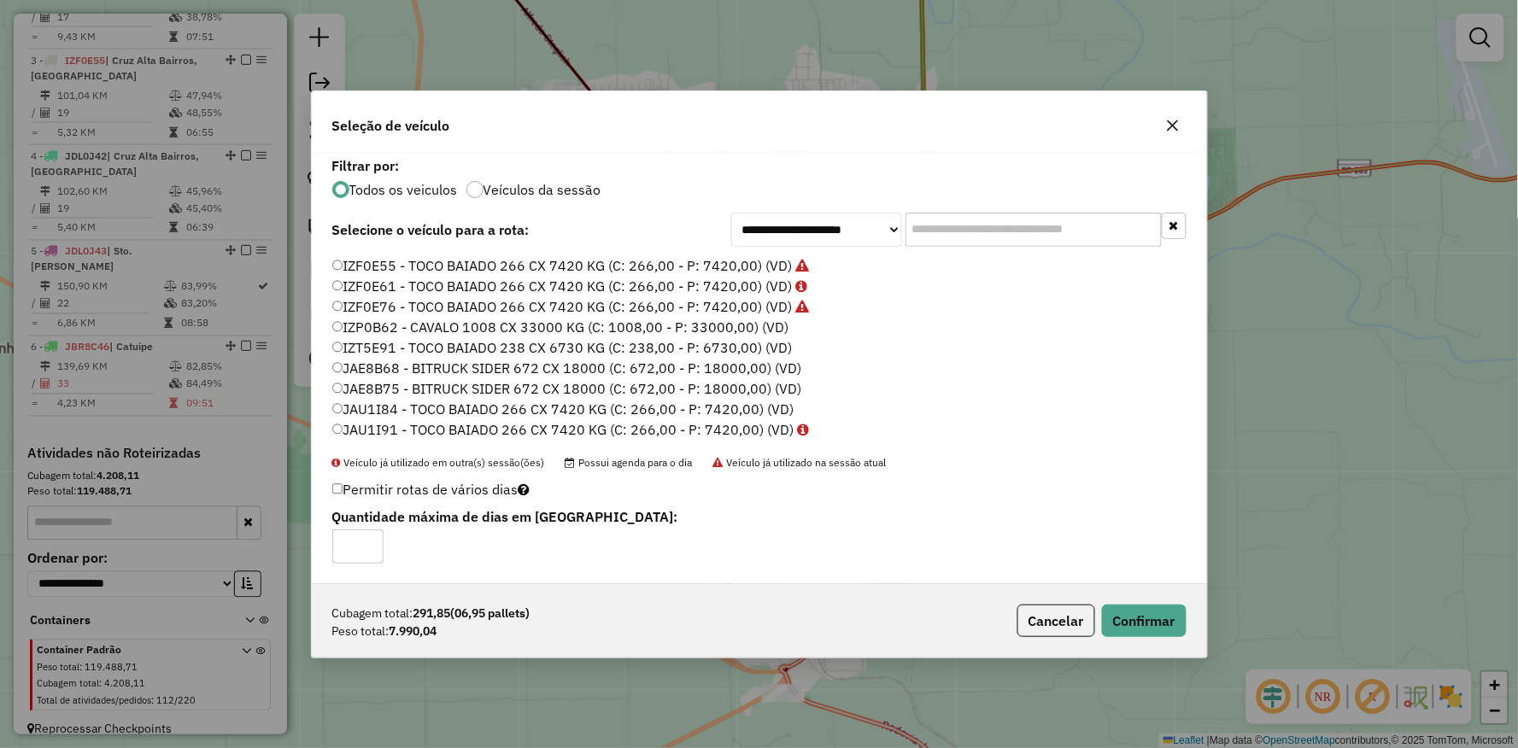
drag, startPoint x: 1185, startPoint y: 628, endPoint x: 1106, endPoint y: 603, distance: 83.2
click at [1162, 619] on div "Cubagem total: 291,85 (06,95 pallets) Peso total: 7.990,04 Cancelar Confirmar" at bounding box center [759, 620] width 895 height 73
click at [1106, 603] on div "Cubagem total: 291,85 (06,95 pallets) Peso total: 7.990,04 Cancelar Confirmar" at bounding box center [759, 620] width 895 height 73
click at [1115, 617] on button "Confirmar" at bounding box center [1144, 621] width 85 height 32
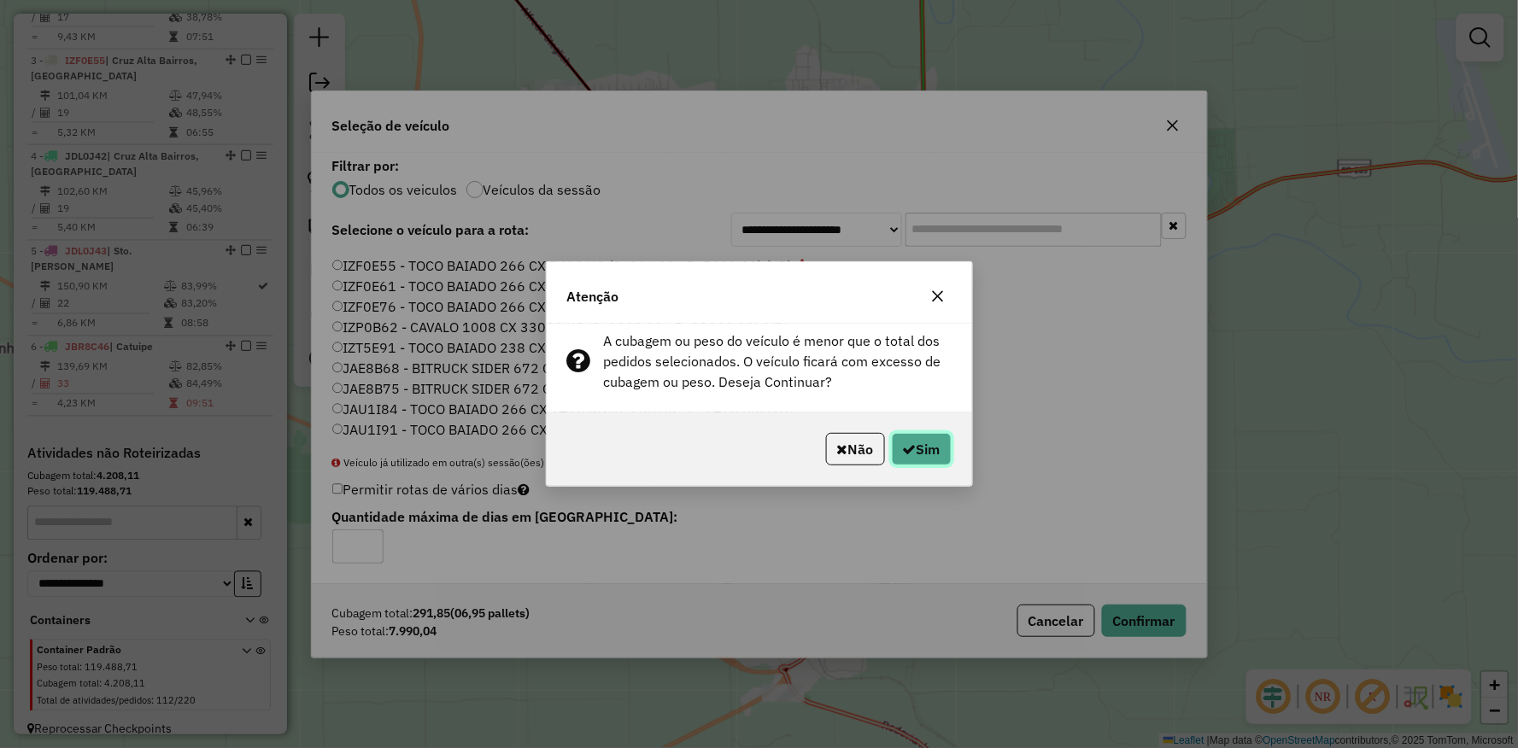
click at [914, 453] on button "Sim" at bounding box center [922, 449] width 60 height 32
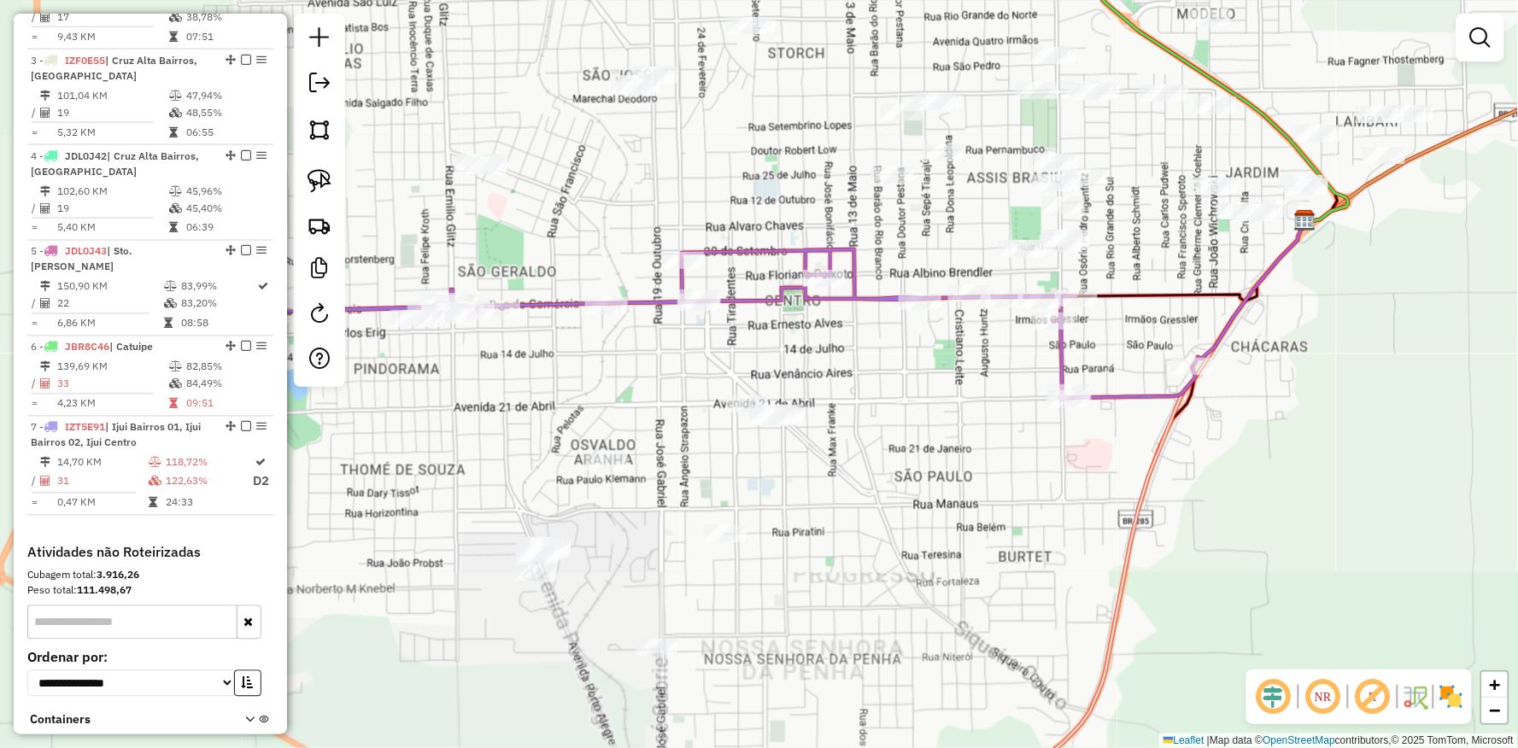
drag, startPoint x: 945, startPoint y: 372, endPoint x: 895, endPoint y: 395, distance: 55.1
click at [899, 398] on div "Rota 6 - Placa JBR8C46 1457 - E.C.FLAMENGO [PERSON_NAME] de atendimento Grade d…" at bounding box center [759, 374] width 1518 height 748
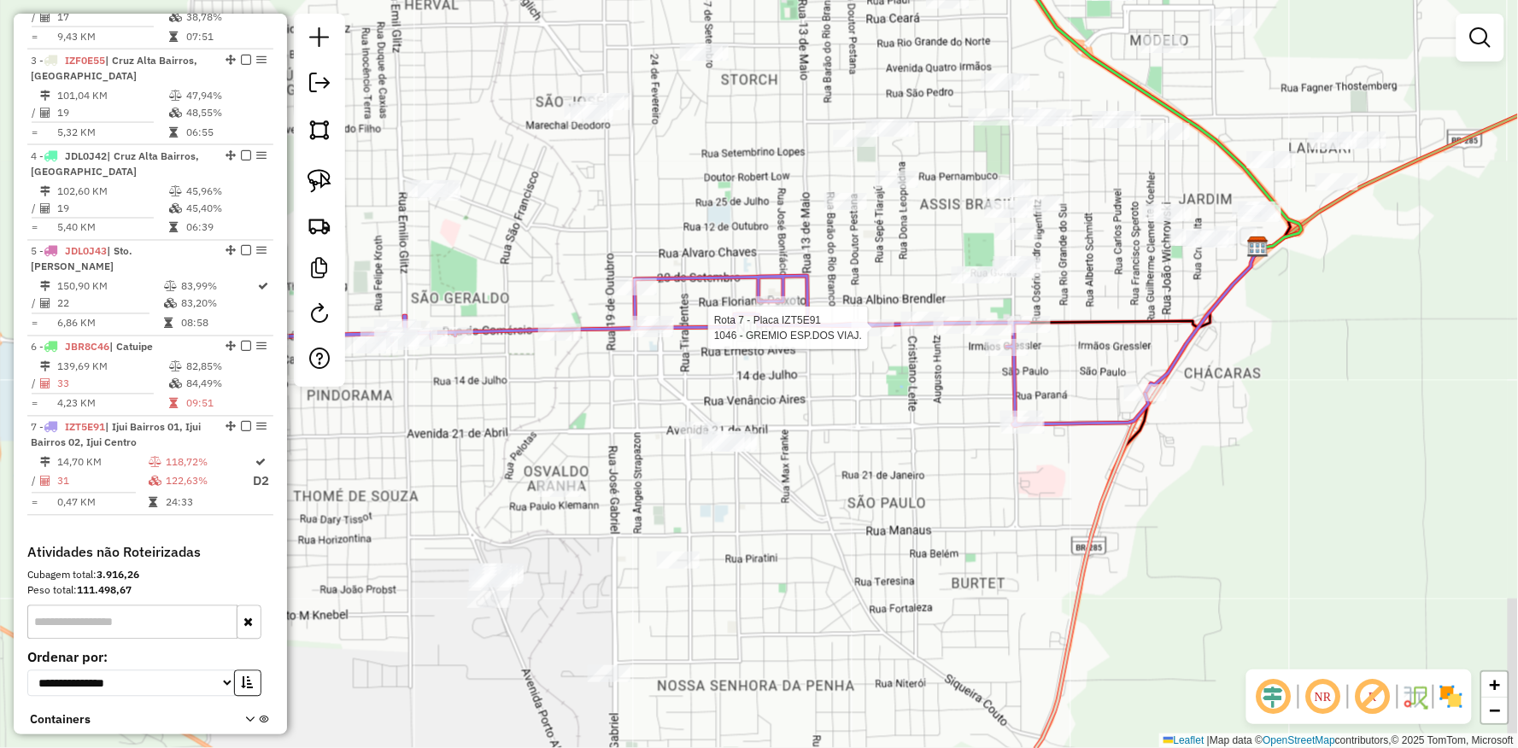
select select "**********"
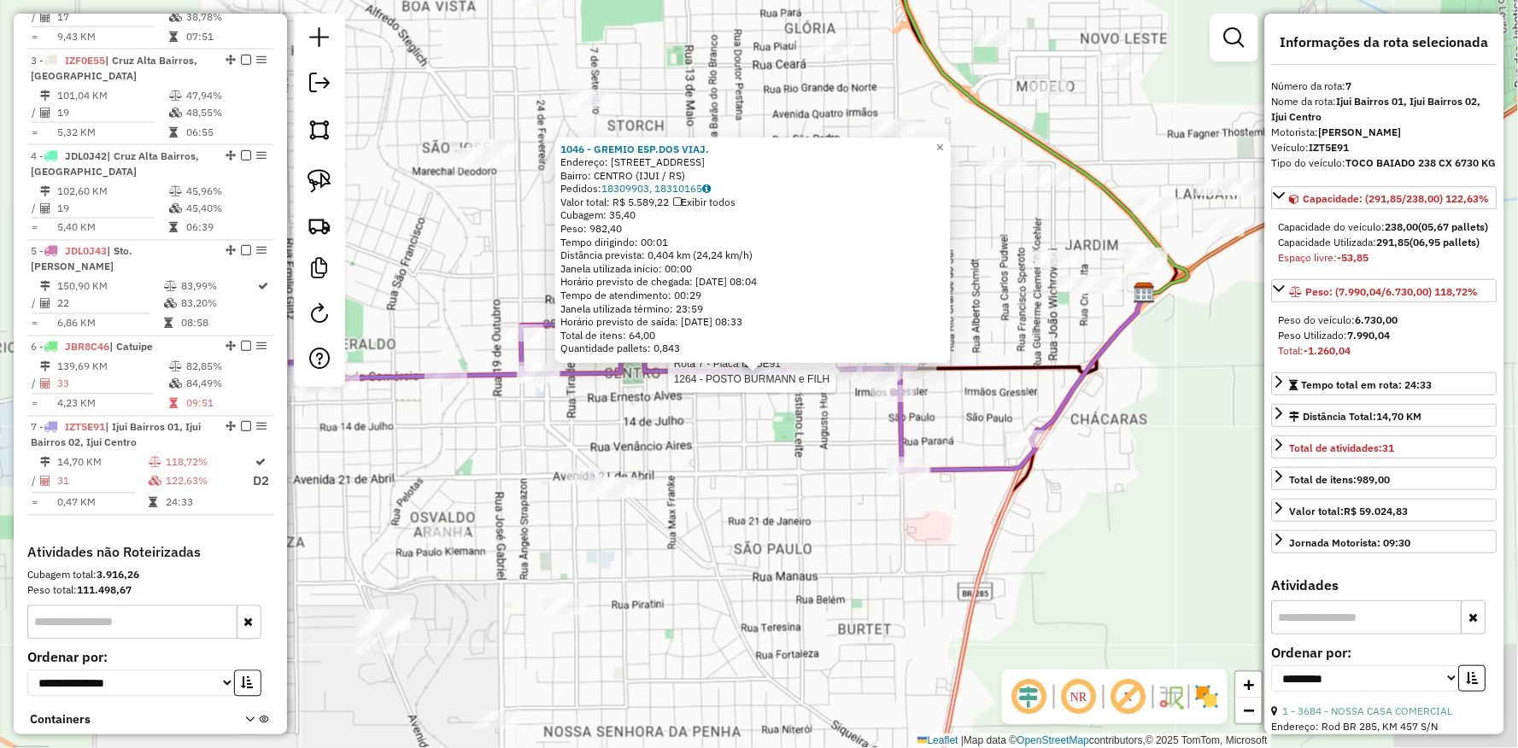
scroll to position [865, 0]
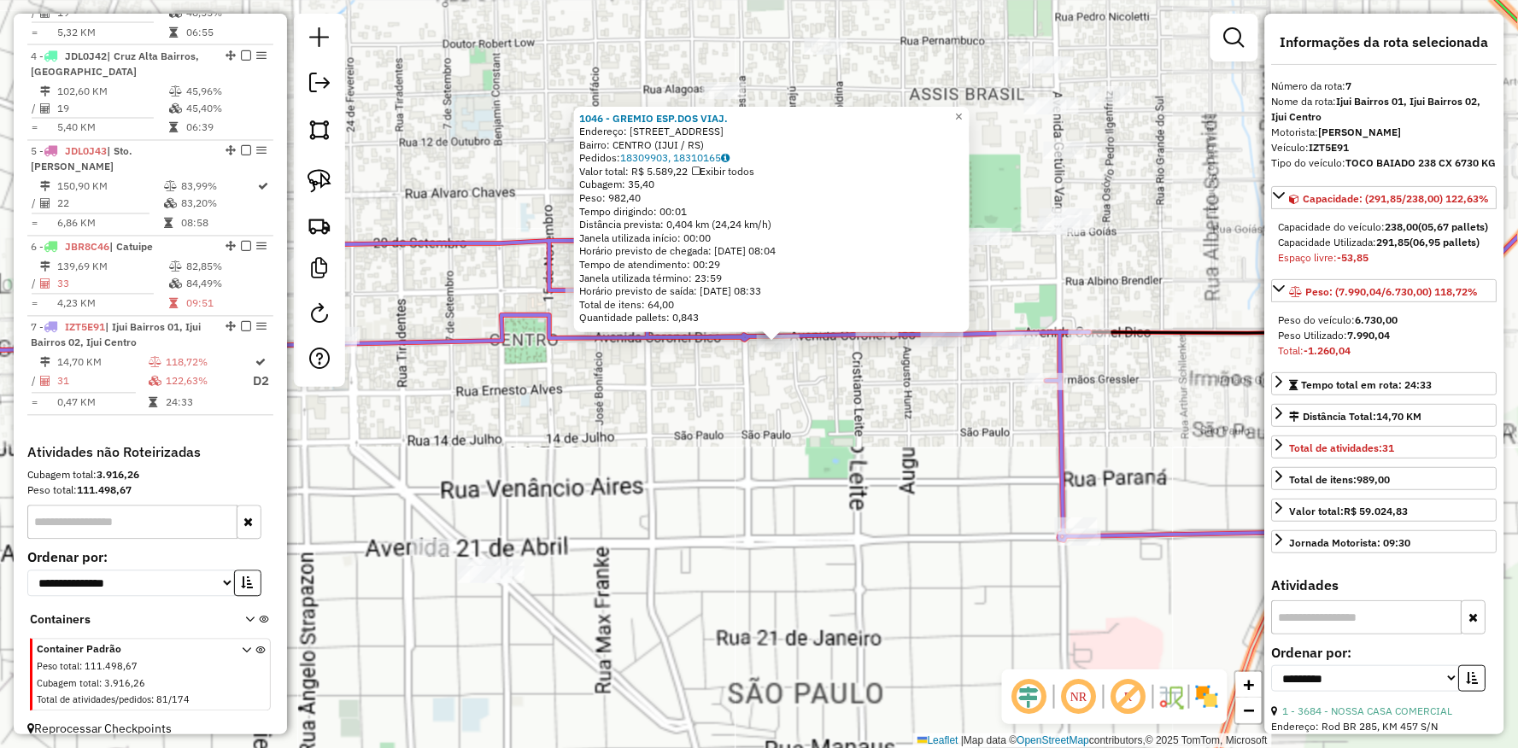
click at [748, 403] on div "1046 - GREMIO ESP.DOS VIAJ. Endereço: Av CORONEL DICO 250 Bairro: CENTRO (IJUI …" at bounding box center [759, 374] width 1518 height 748
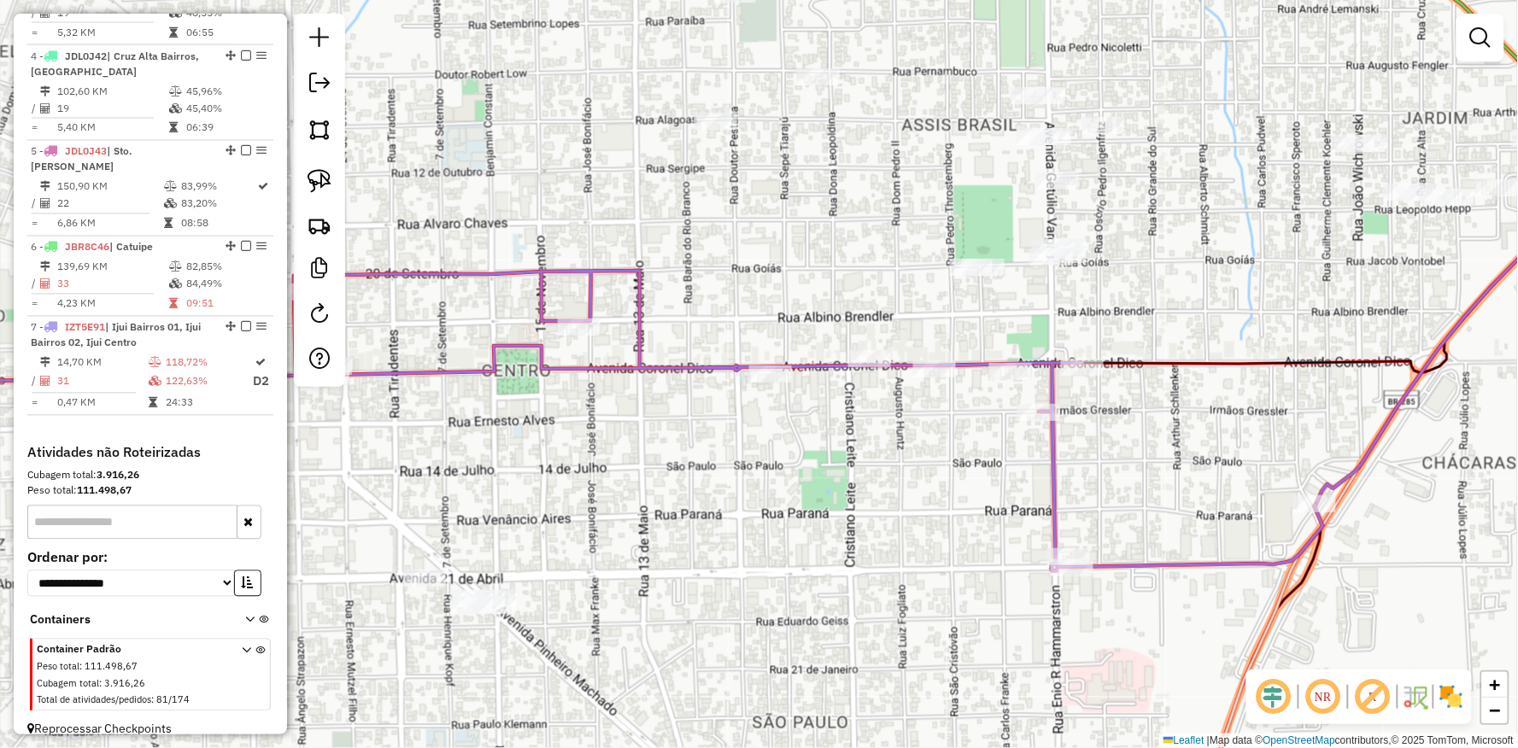
drag, startPoint x: 748, startPoint y: 403, endPoint x: 746, endPoint y: 423, distance: 19.8
click at [740, 441] on div "Janela de atendimento Grade de atendimento Capacidade Transportadoras Veículos …" at bounding box center [759, 374] width 1518 height 748
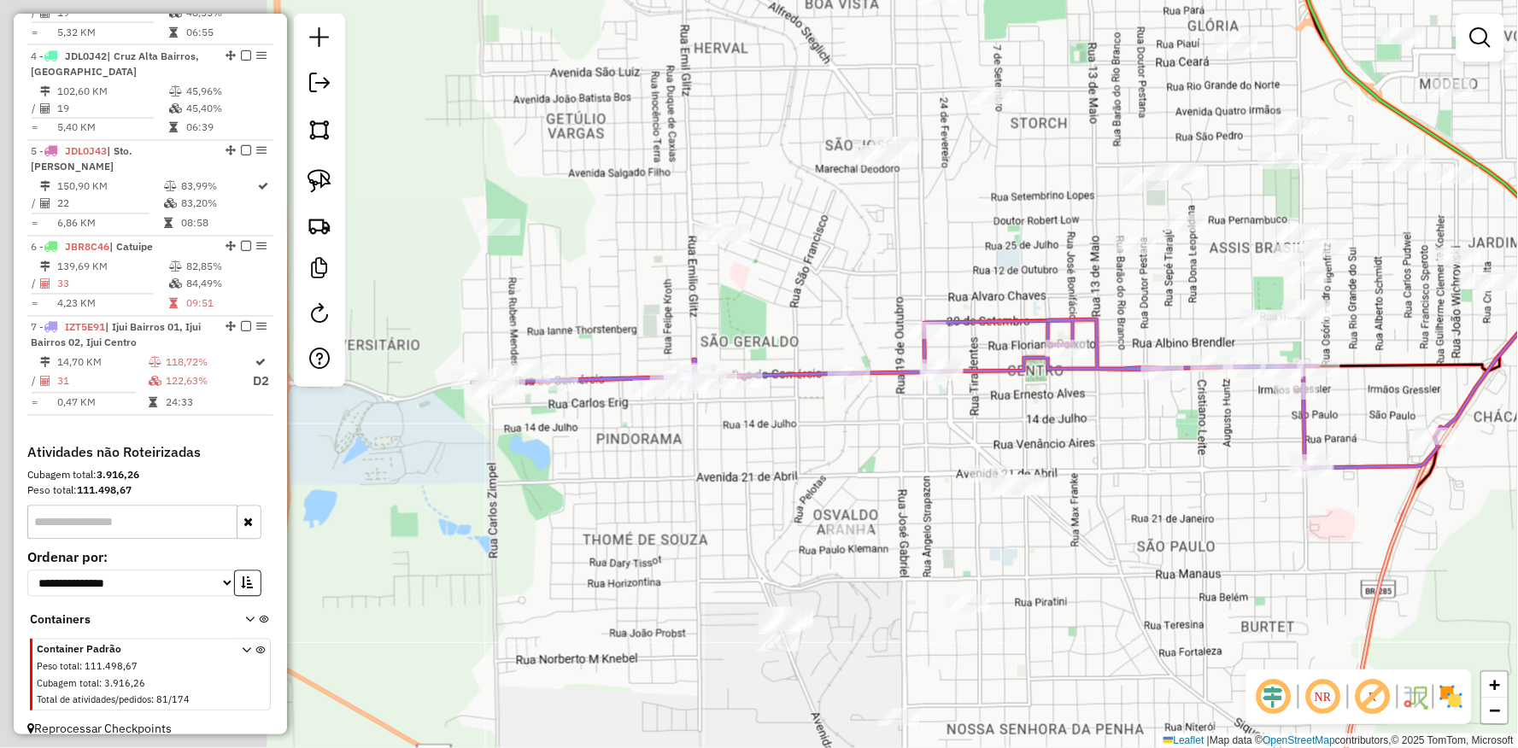
drag, startPoint x: 942, startPoint y: 428, endPoint x: 922, endPoint y: 403, distance: 31.6
click at [1185, 445] on div "Janela de atendimento Grade de atendimento Capacidade Transportadoras Veículos …" at bounding box center [759, 374] width 1518 height 748
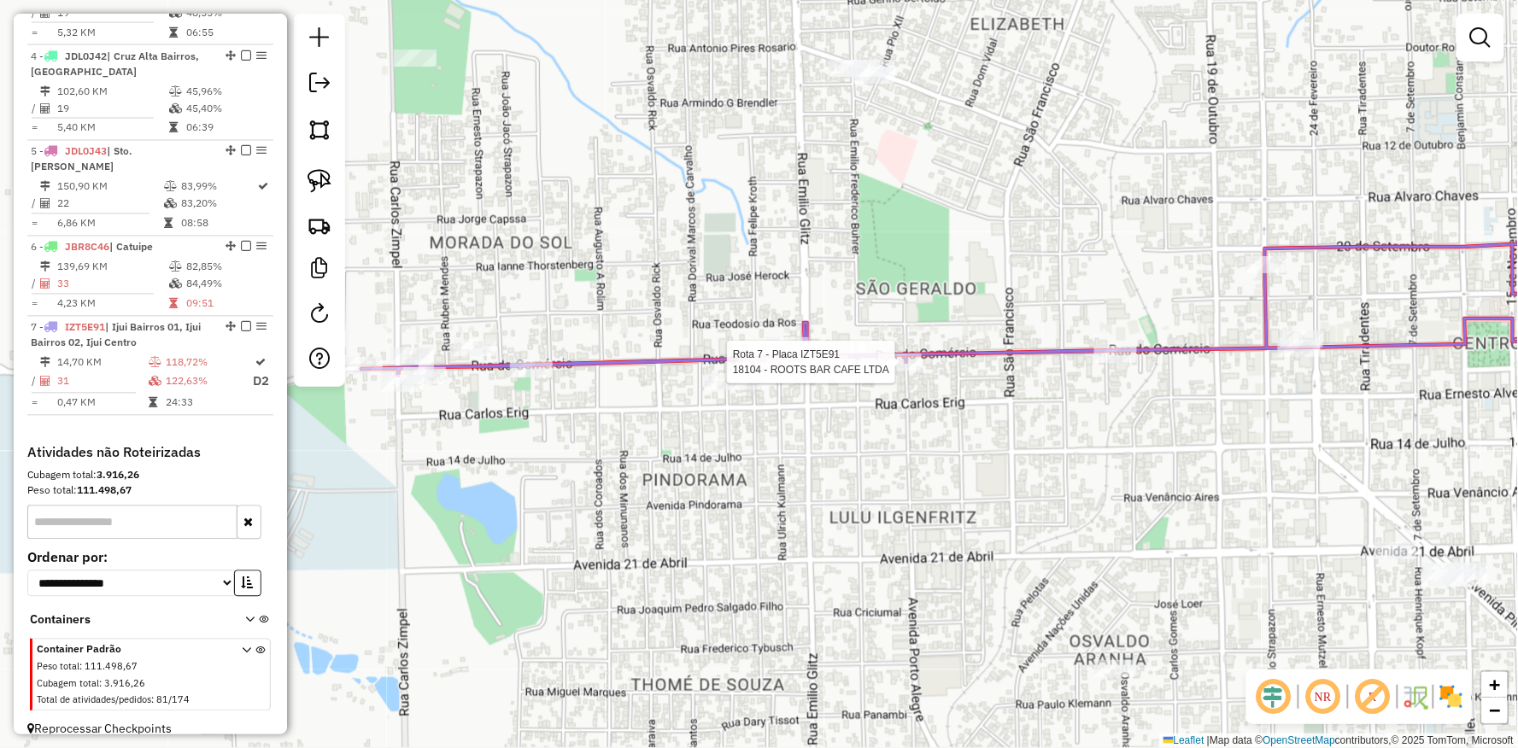
select select "**********"
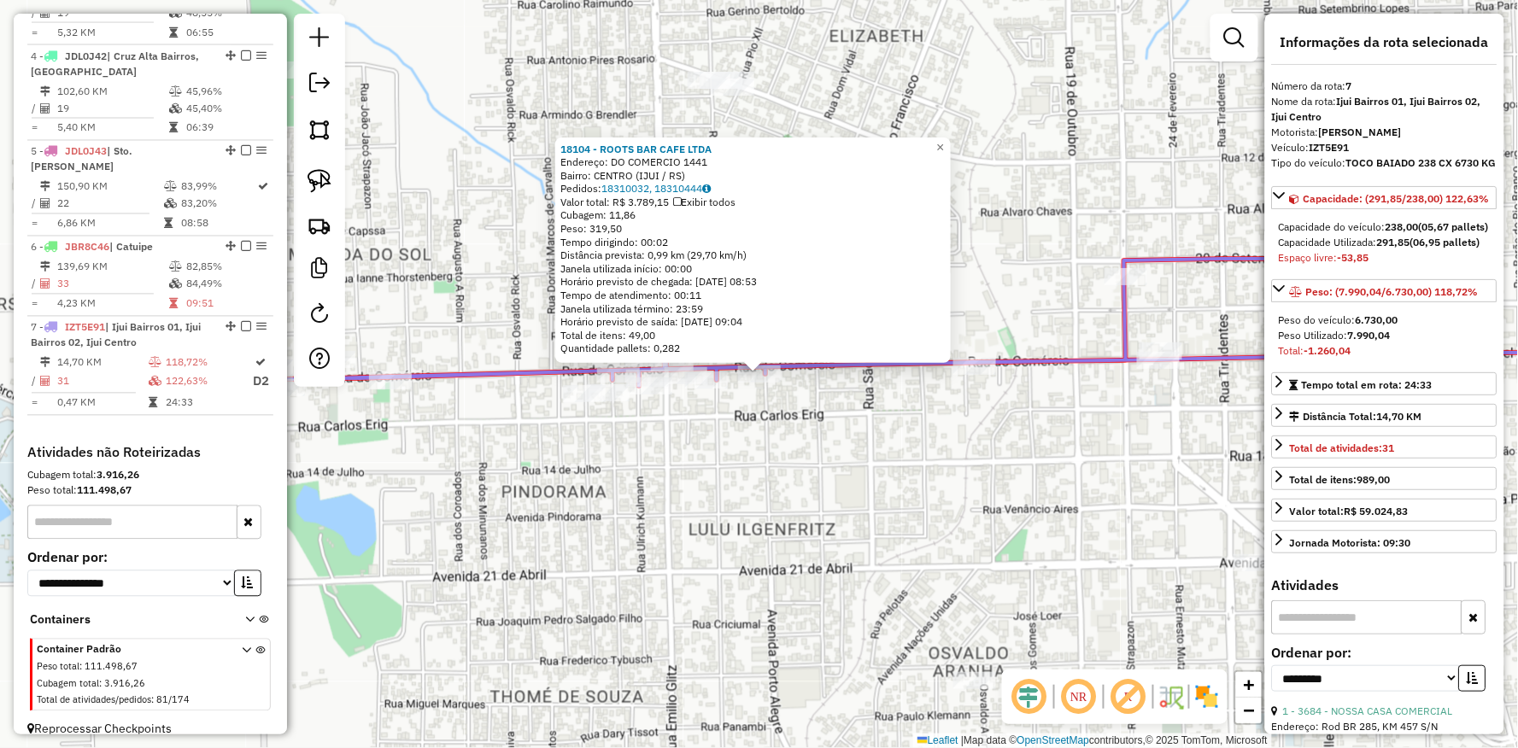
click at [835, 447] on div "18104 - ROOTS BAR CAFE LTDA Endereço: DO COMERCIO 1441 Bairro: CENTRO (IJUI / R…" at bounding box center [759, 374] width 1518 height 748
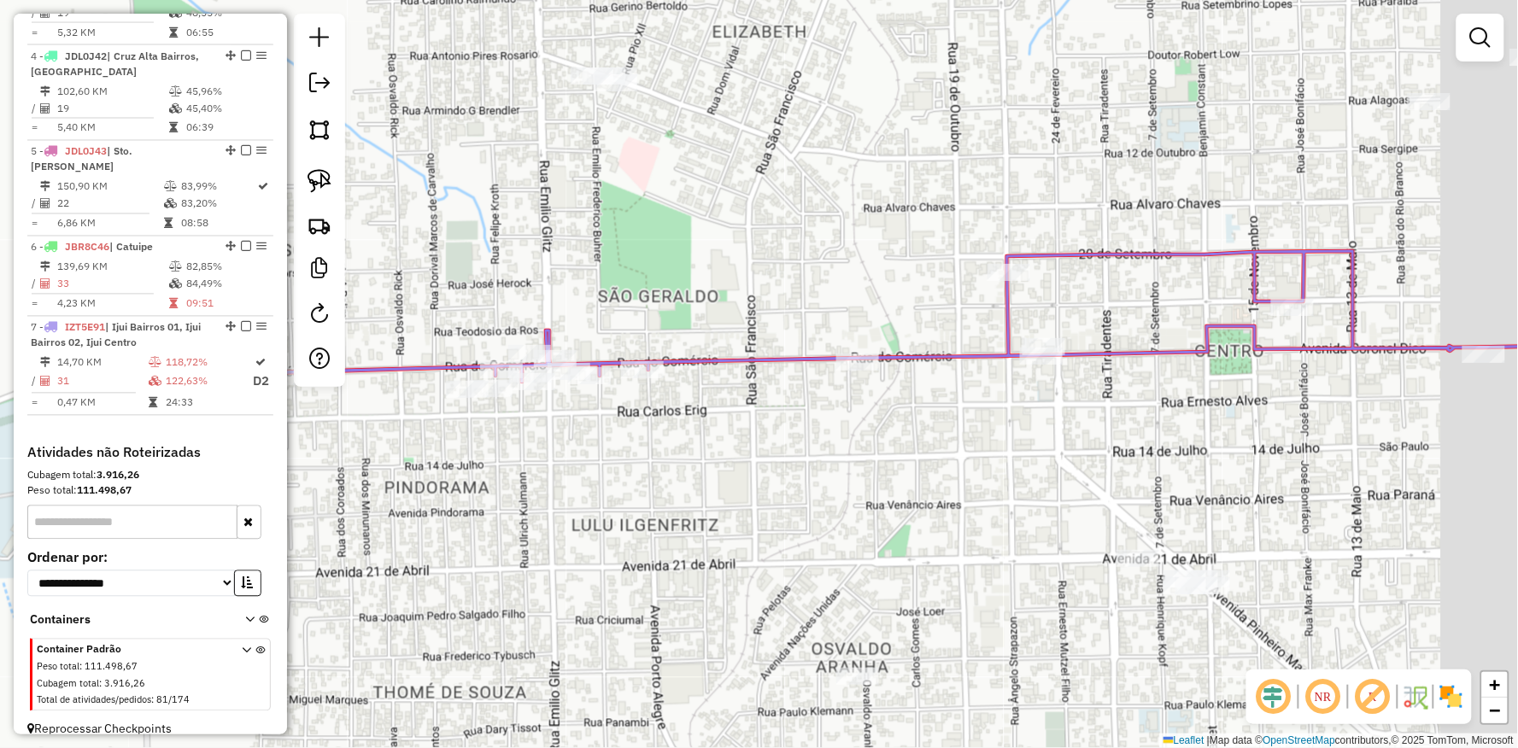
drag, startPoint x: 1227, startPoint y: 412, endPoint x: 709, endPoint y: 395, distance: 518.7
click at [689, 399] on div "Rota 7 - Placa IZT5E91 12989 - CAPITAO TS RESTOBAR Janela de atendimento Grade …" at bounding box center [759, 374] width 1518 height 748
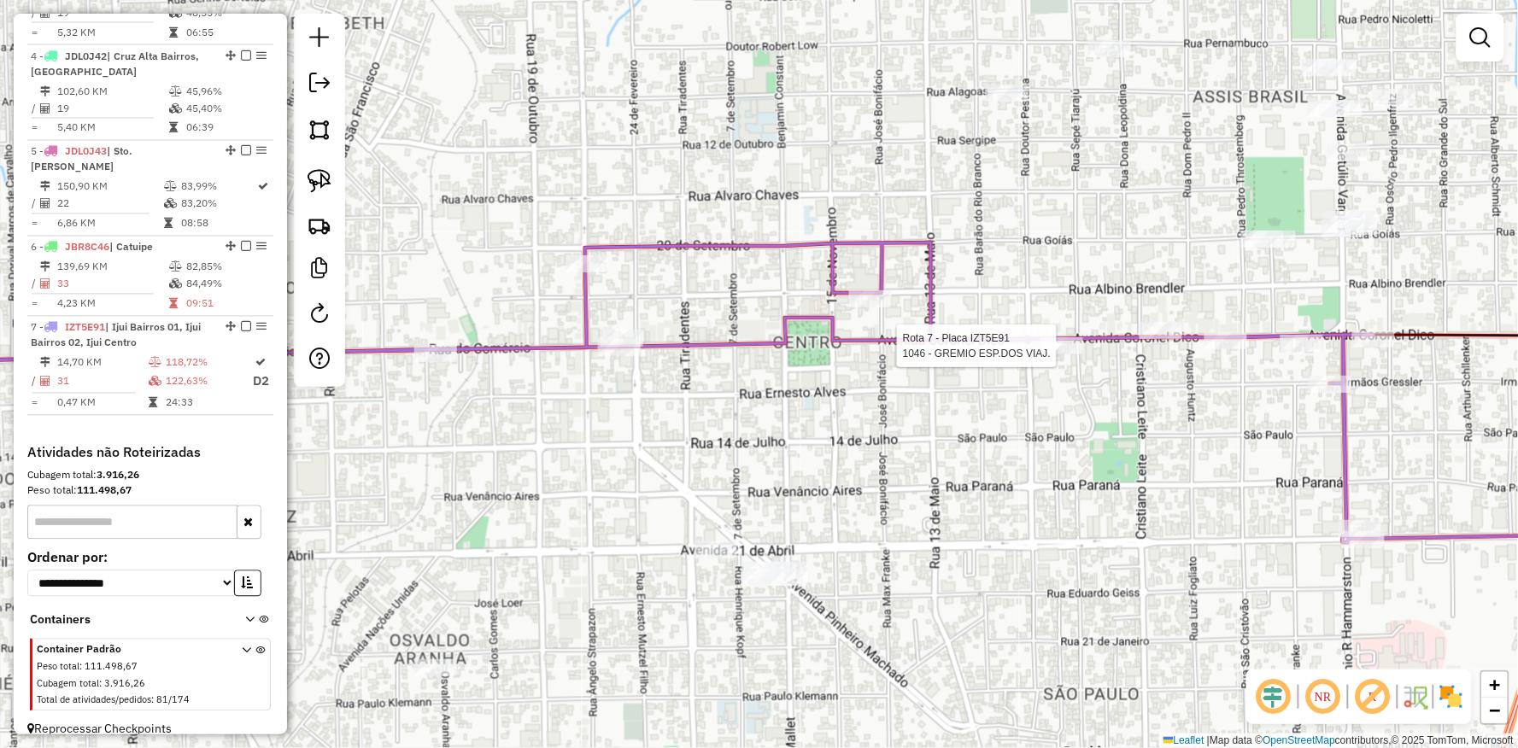
select select "**********"
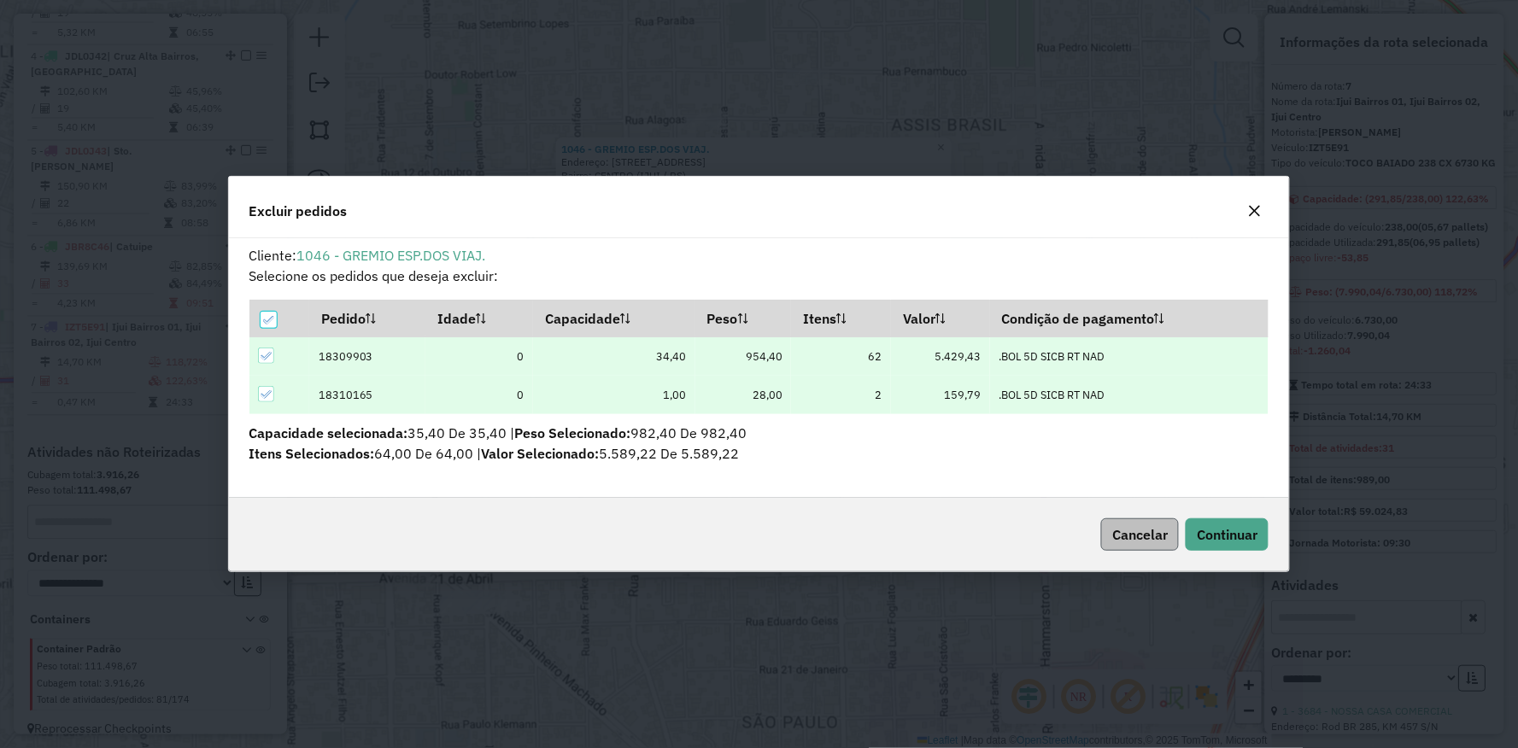
scroll to position [0, 0]
click at [1205, 480] on div "Cliente: 1046 - GREMIO ESP.DOS VIAJ. Selecione os pedidos que deseja excluir: P…" at bounding box center [759, 368] width 1061 height 260
click at [1208, 510] on div "Cancelar Continuar" at bounding box center [759, 534] width 1061 height 73
click at [1206, 531] on span "Continuar" at bounding box center [1227, 534] width 61 height 17
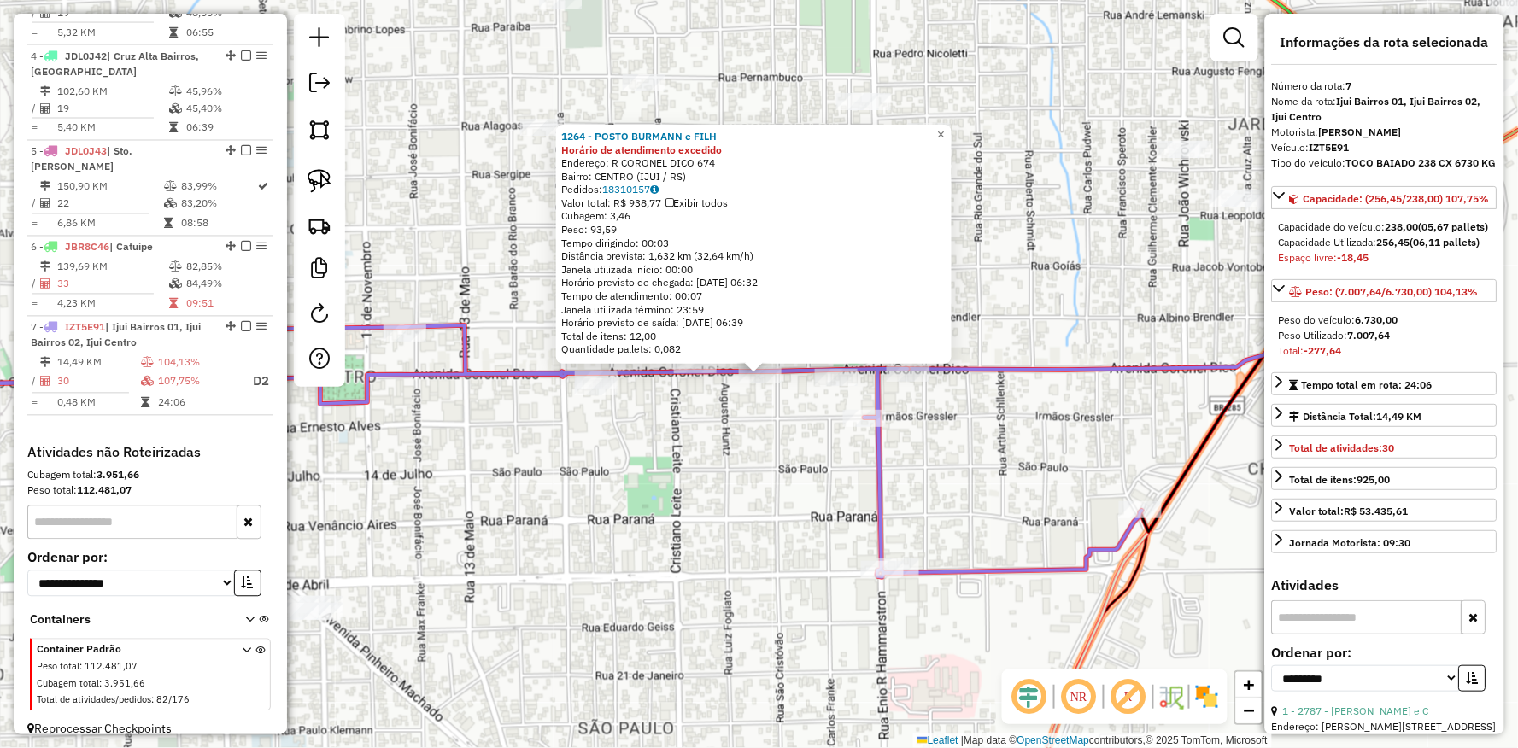
click at [767, 441] on div "Rota 7 - Placa IZT5E91 13354 - IMIGRANTES LANCHES 1264 - POSTO BURMANN e FILH H…" at bounding box center [759, 374] width 1518 height 748
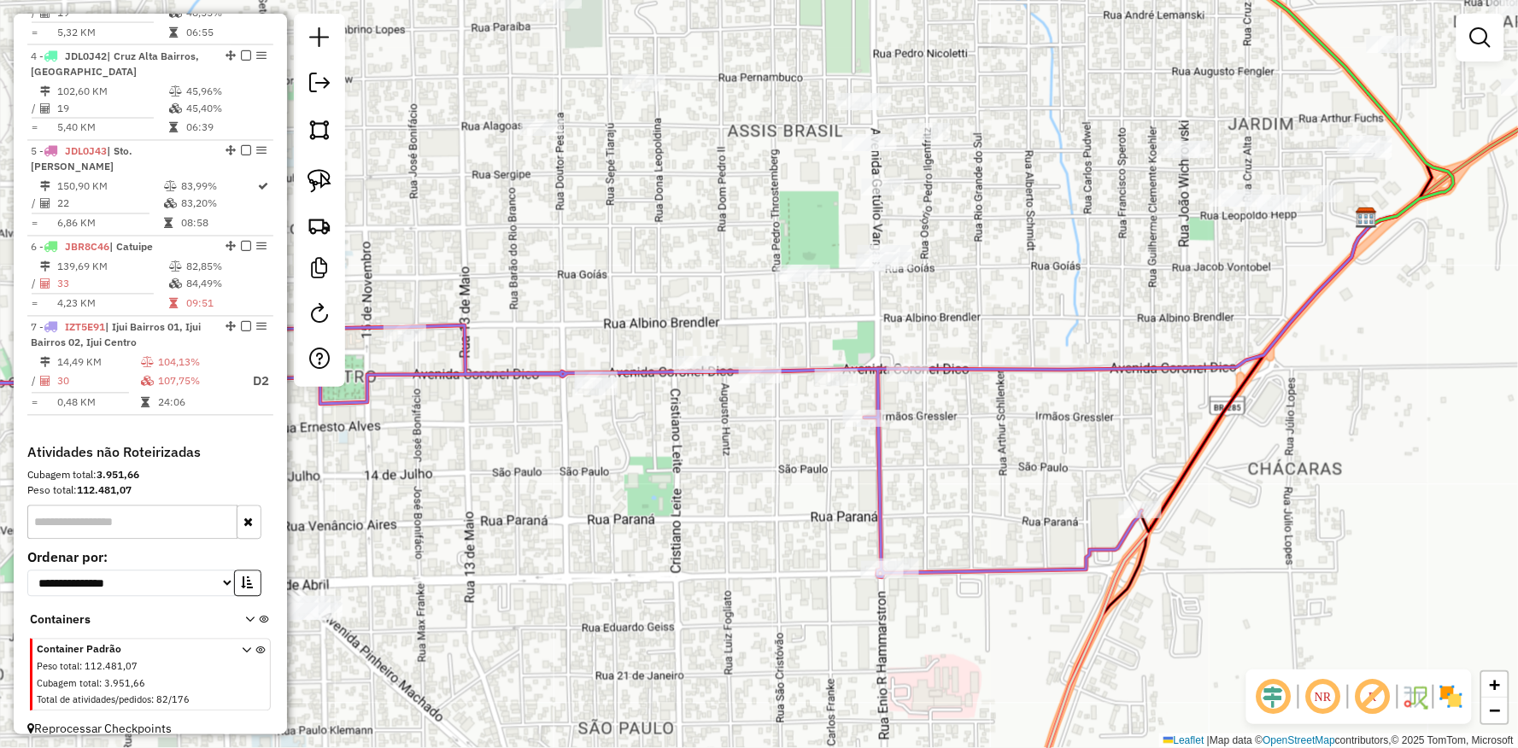
drag, startPoint x: 499, startPoint y: 502, endPoint x: 1049, endPoint y: 500, distance: 550.0
click at [1025, 500] on div "1264 - POSTO BURMANN e FILH Horário de atendimento excedido Endereço: R CORONEL…" at bounding box center [759, 374] width 1518 height 748
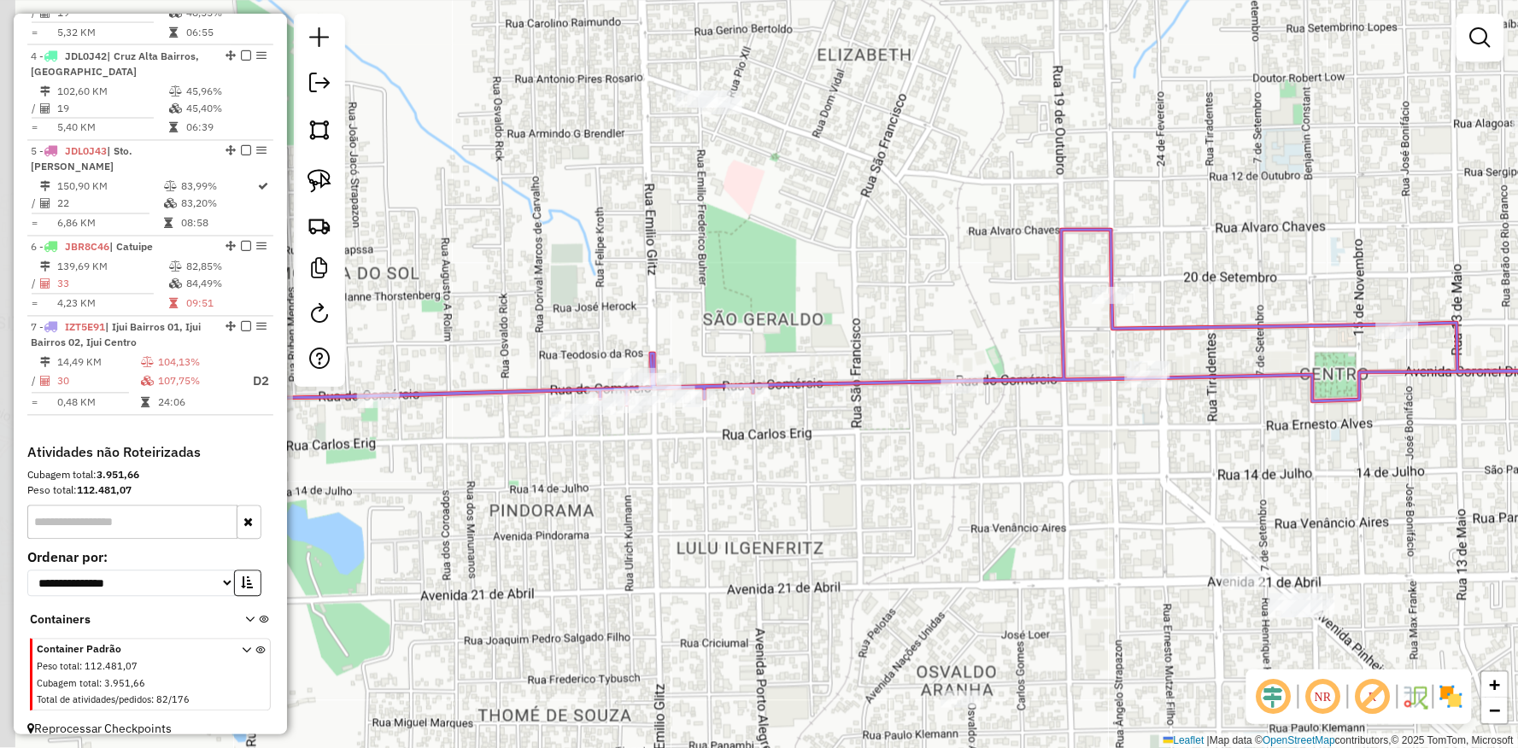
drag, startPoint x: 704, startPoint y: 464, endPoint x: 810, endPoint y: 464, distance: 105.9
click at [810, 464] on div "Janela de atendimento Grade de atendimento Capacidade Transportadoras Veículos …" at bounding box center [759, 374] width 1518 height 748
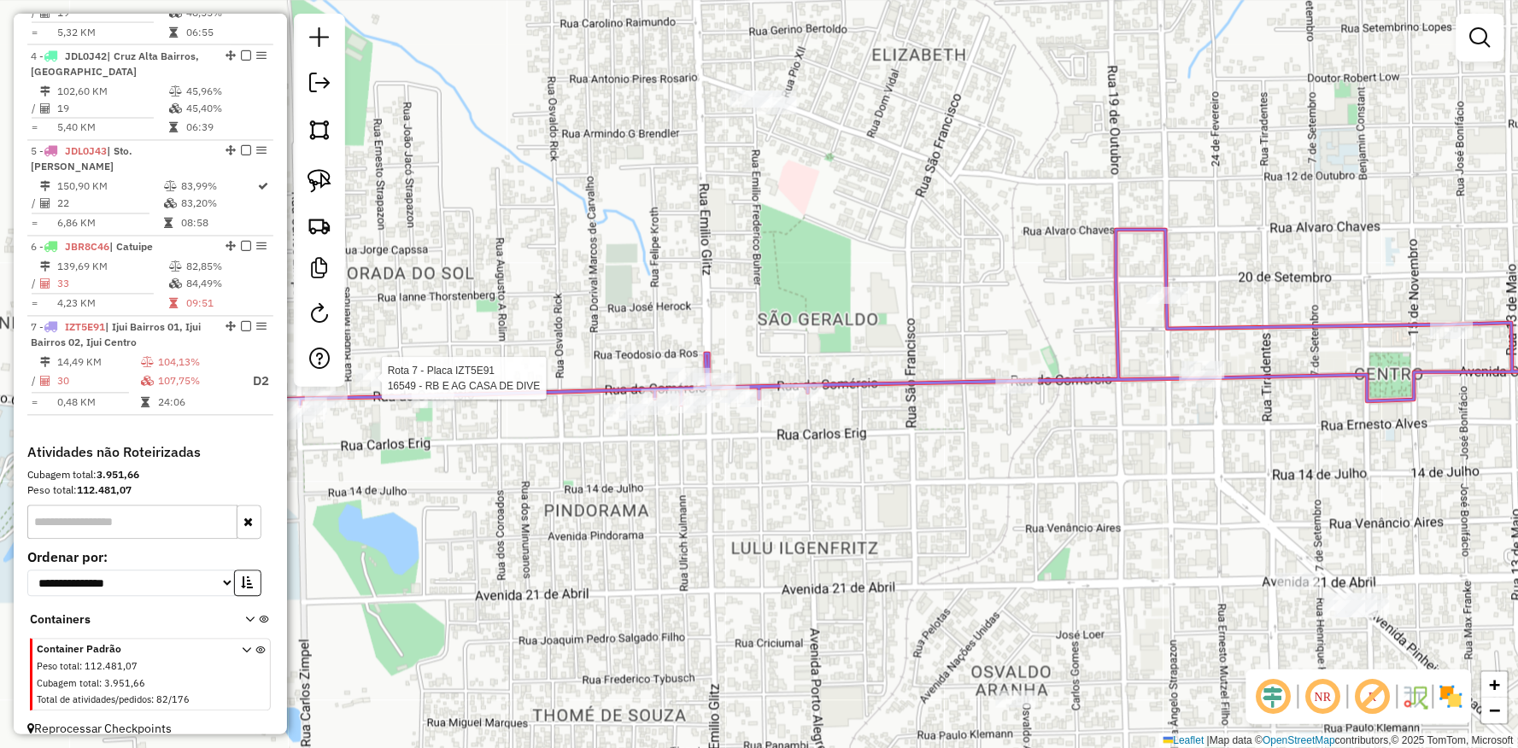
select select "**********"
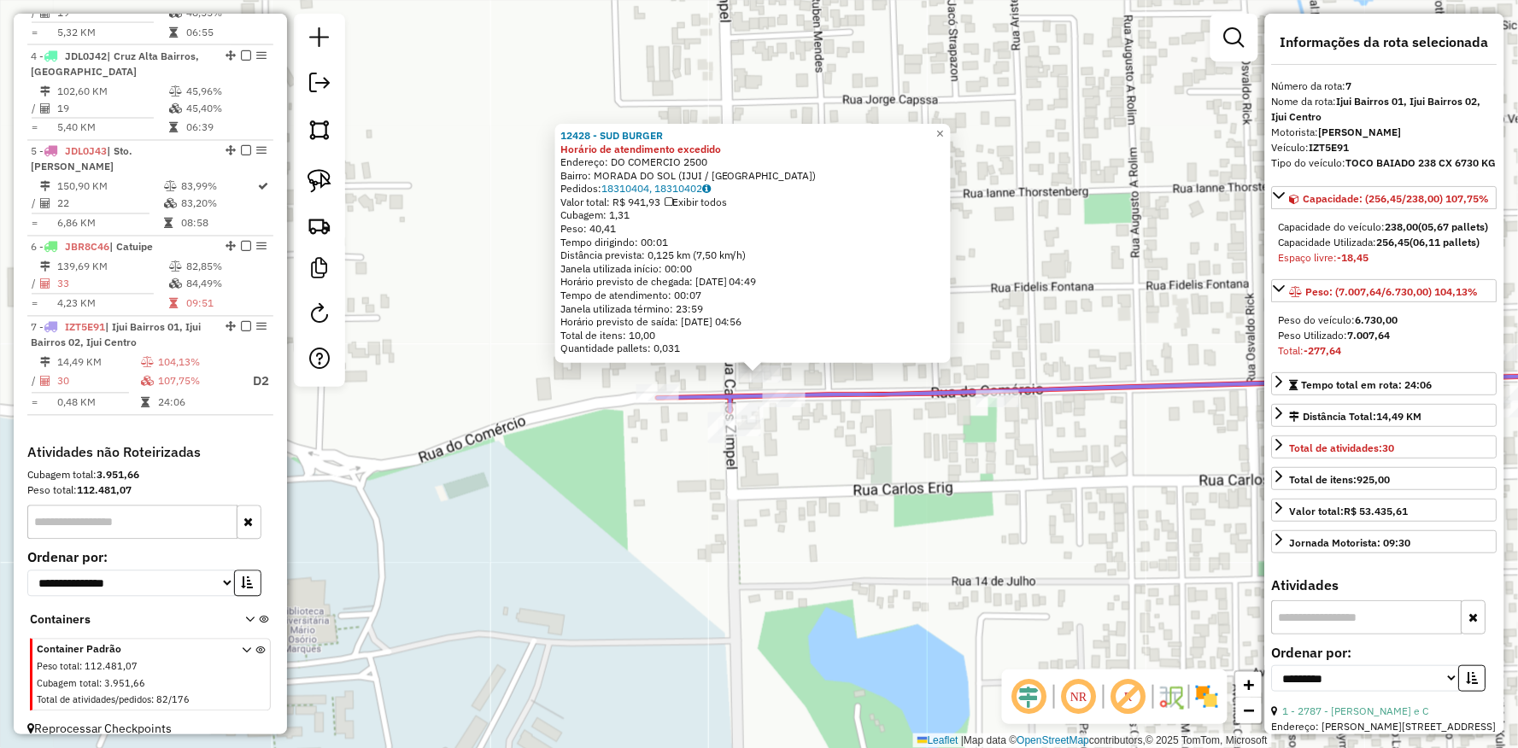
click at [898, 374] on div "Rota 7 - Placa IZT5E91 16549 - RB E AG CASA DE DIVE 12428 - SUD BURGER Horário …" at bounding box center [759, 374] width 1518 height 748
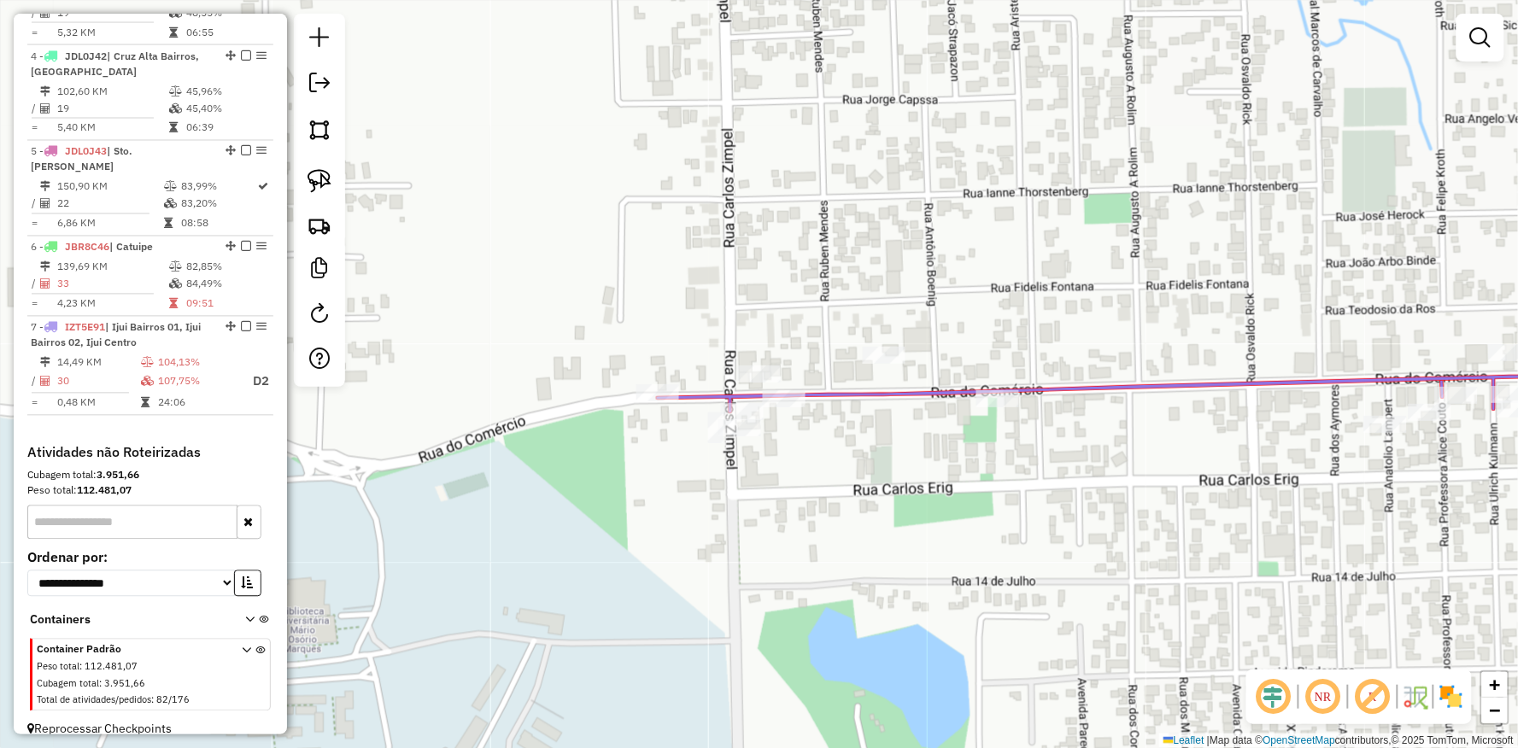
select select "**********"
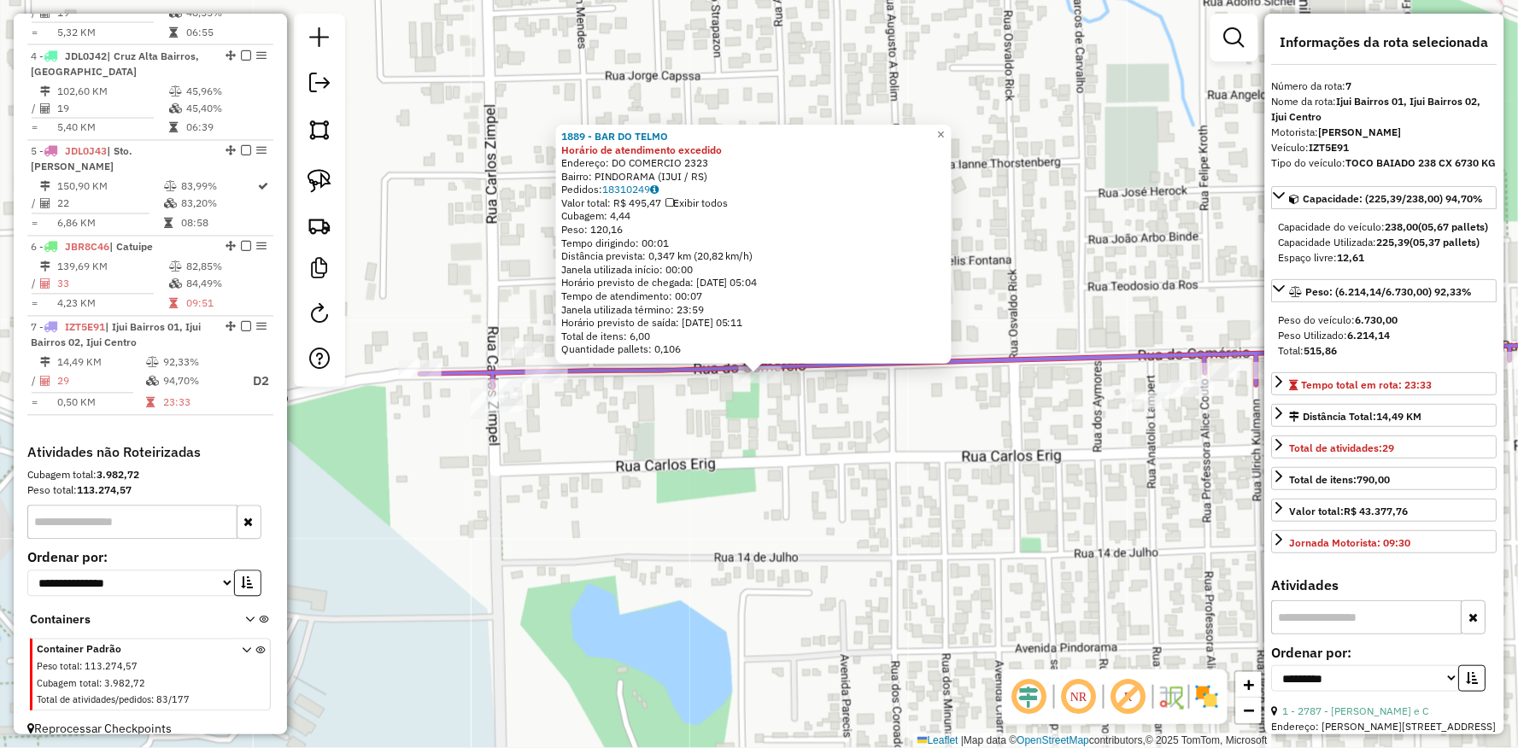
click at [593, 454] on div "1889 - BAR DO TELMO Horário de atendimento excedido Endereço: DO COMERCIO 2323 …" at bounding box center [759, 374] width 1518 height 748
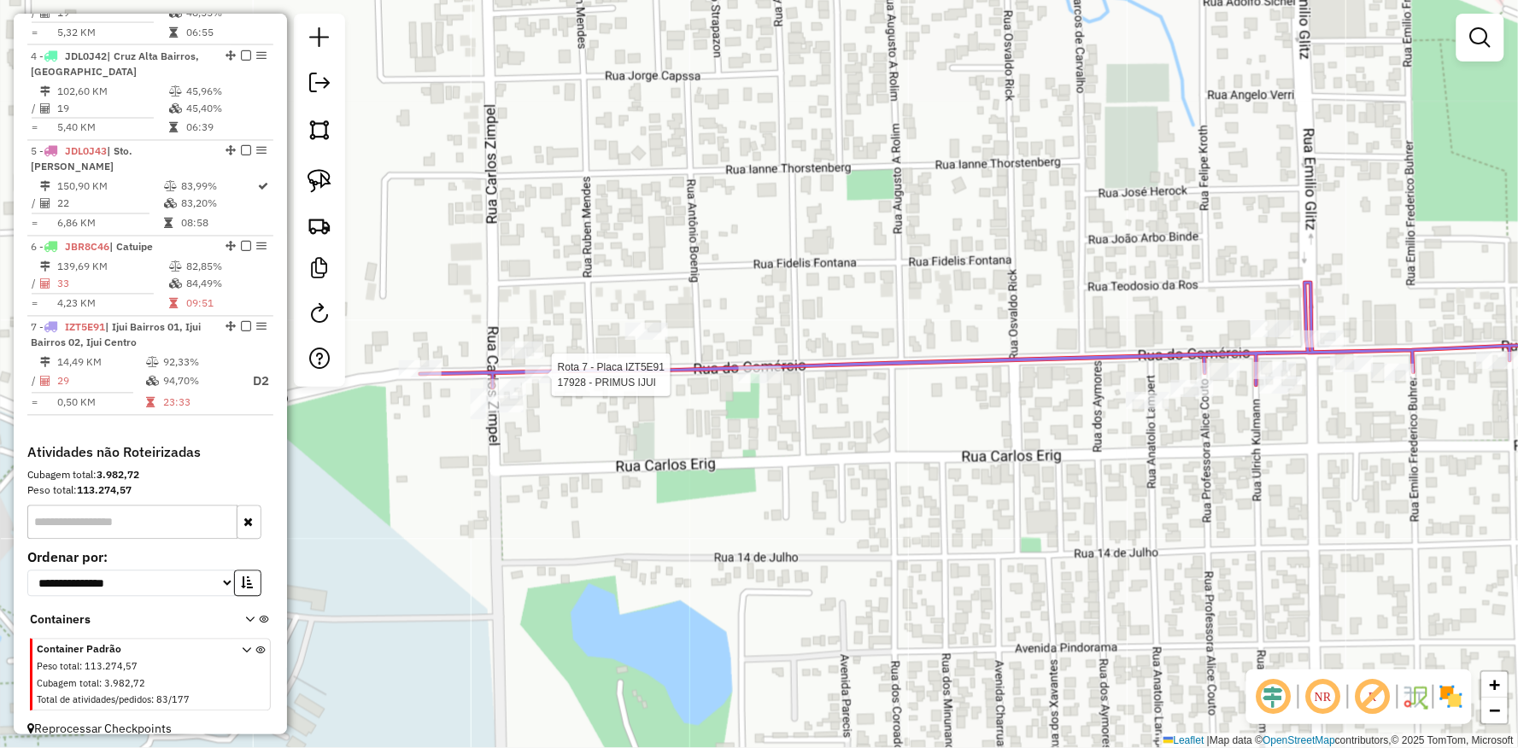
select select "**********"
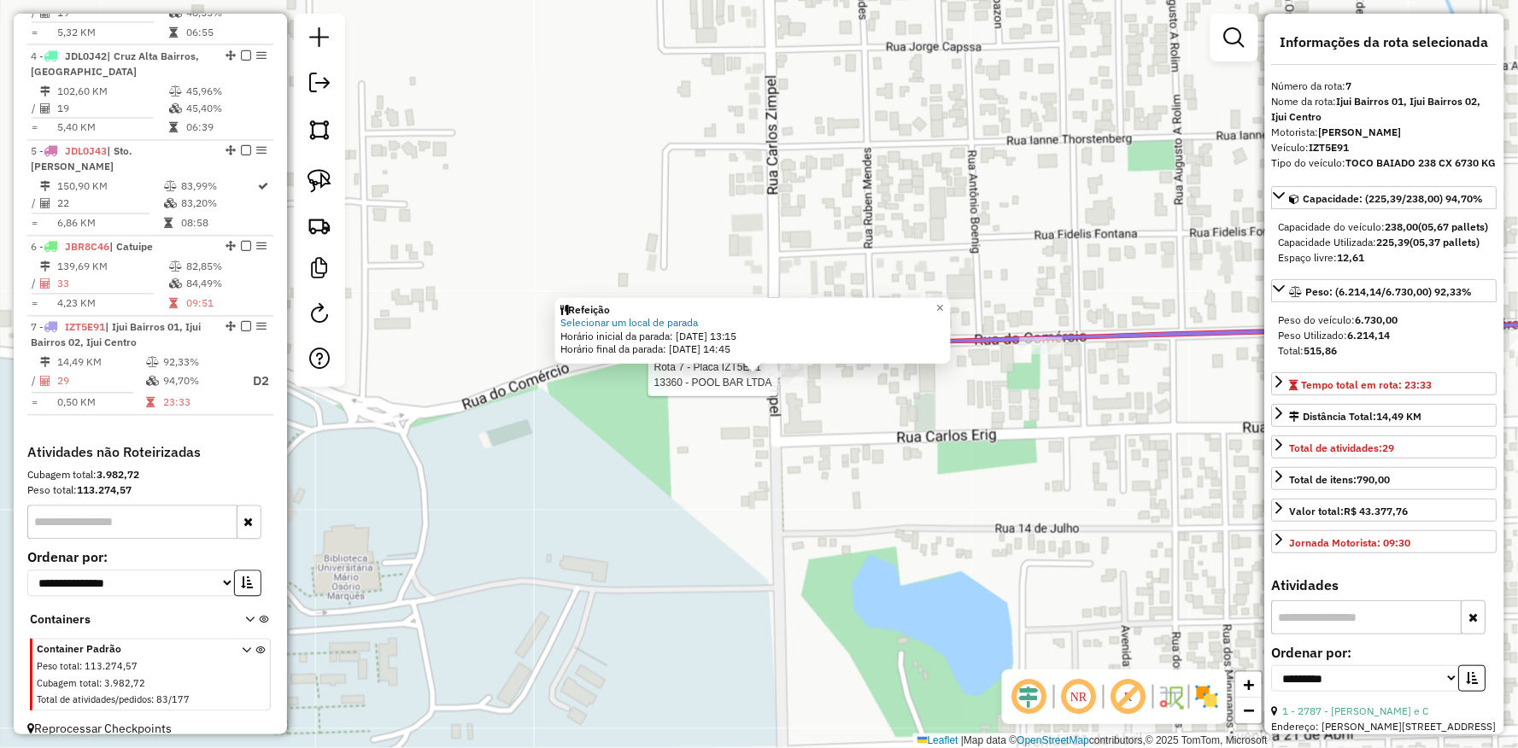
click at [770, 383] on div at bounding box center [783, 374] width 43 height 17
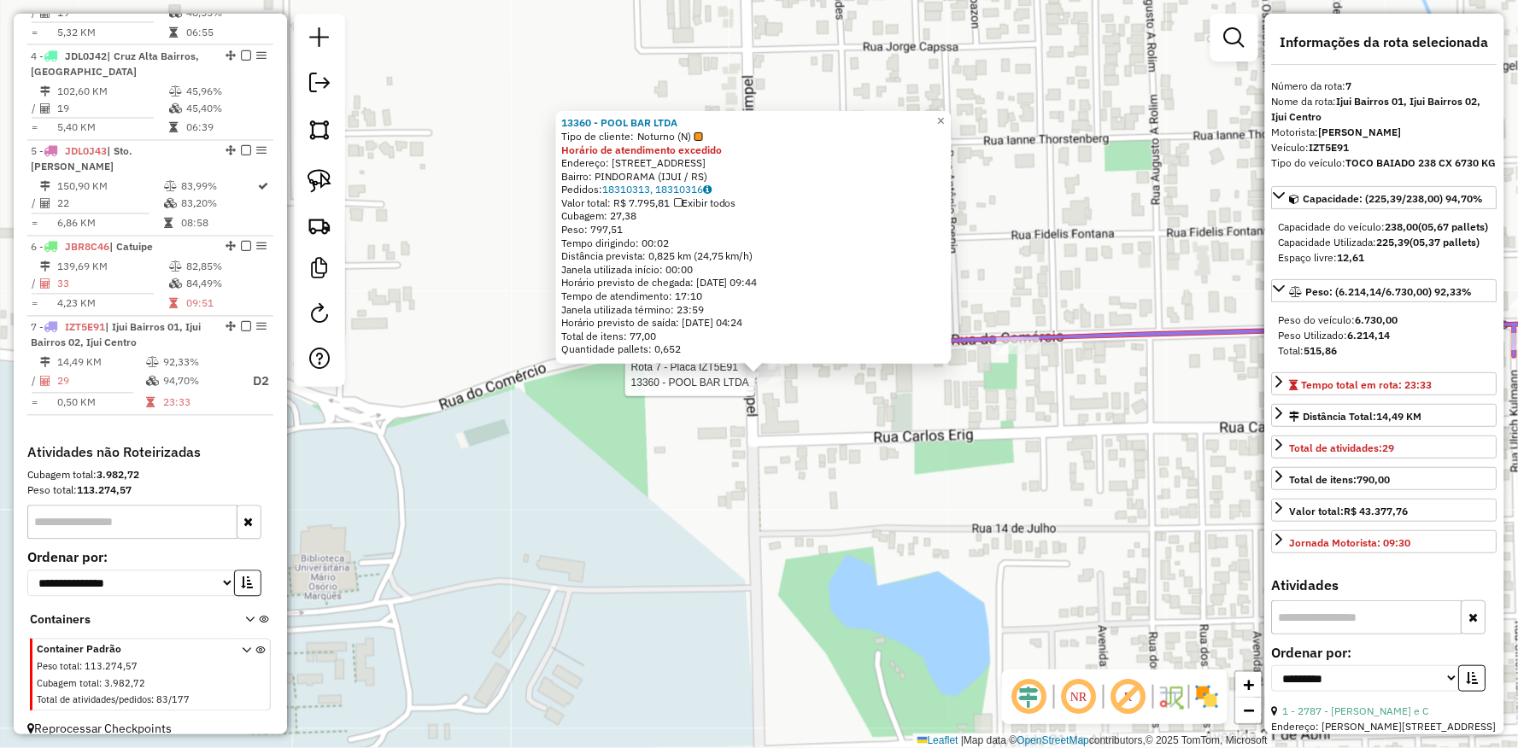
click at [783, 412] on div "Rota 7 - Placa IZT5E91 13360 - POOL BAR LTDA 13360 - POOL BAR LTDA Tipo de clie…" at bounding box center [759, 374] width 1518 height 748
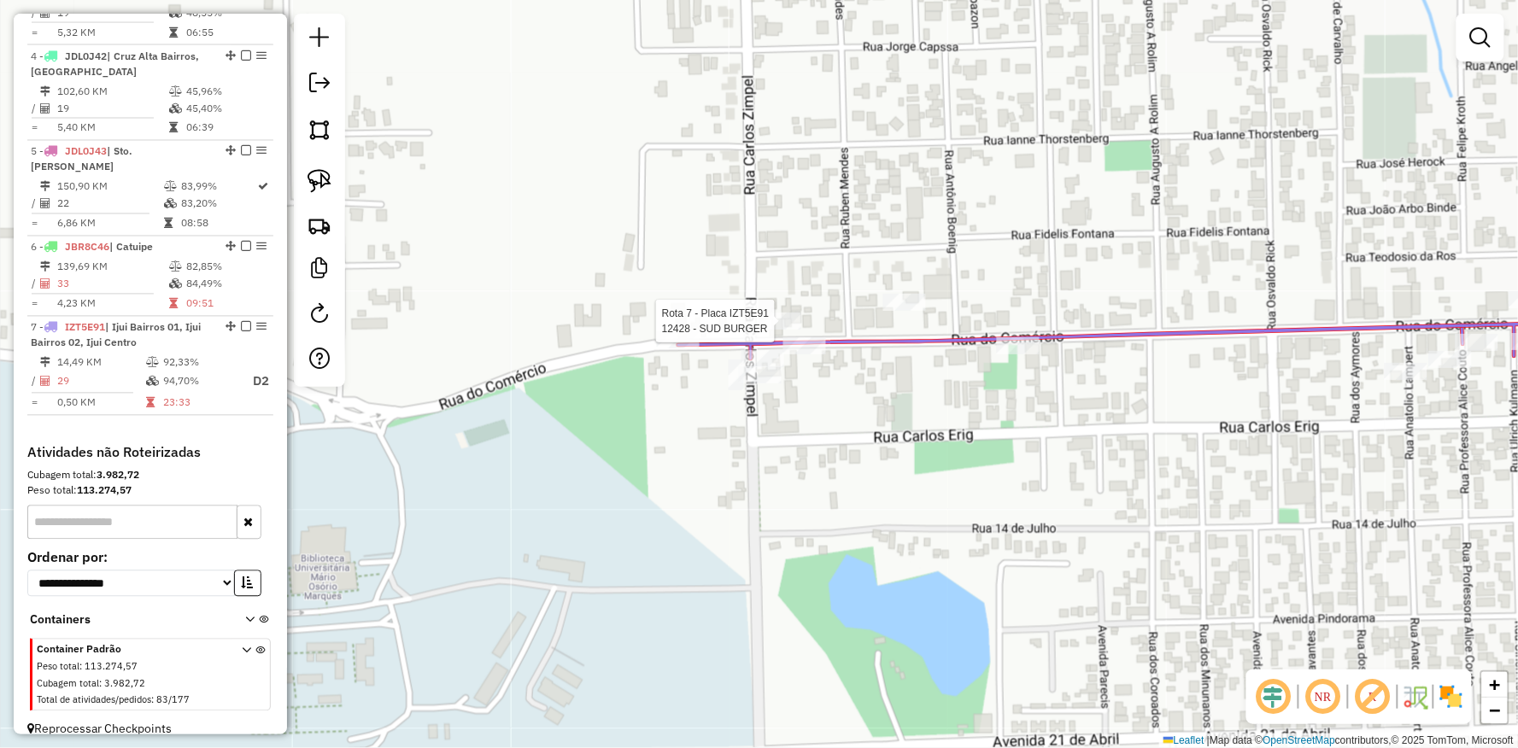
select select "**********"
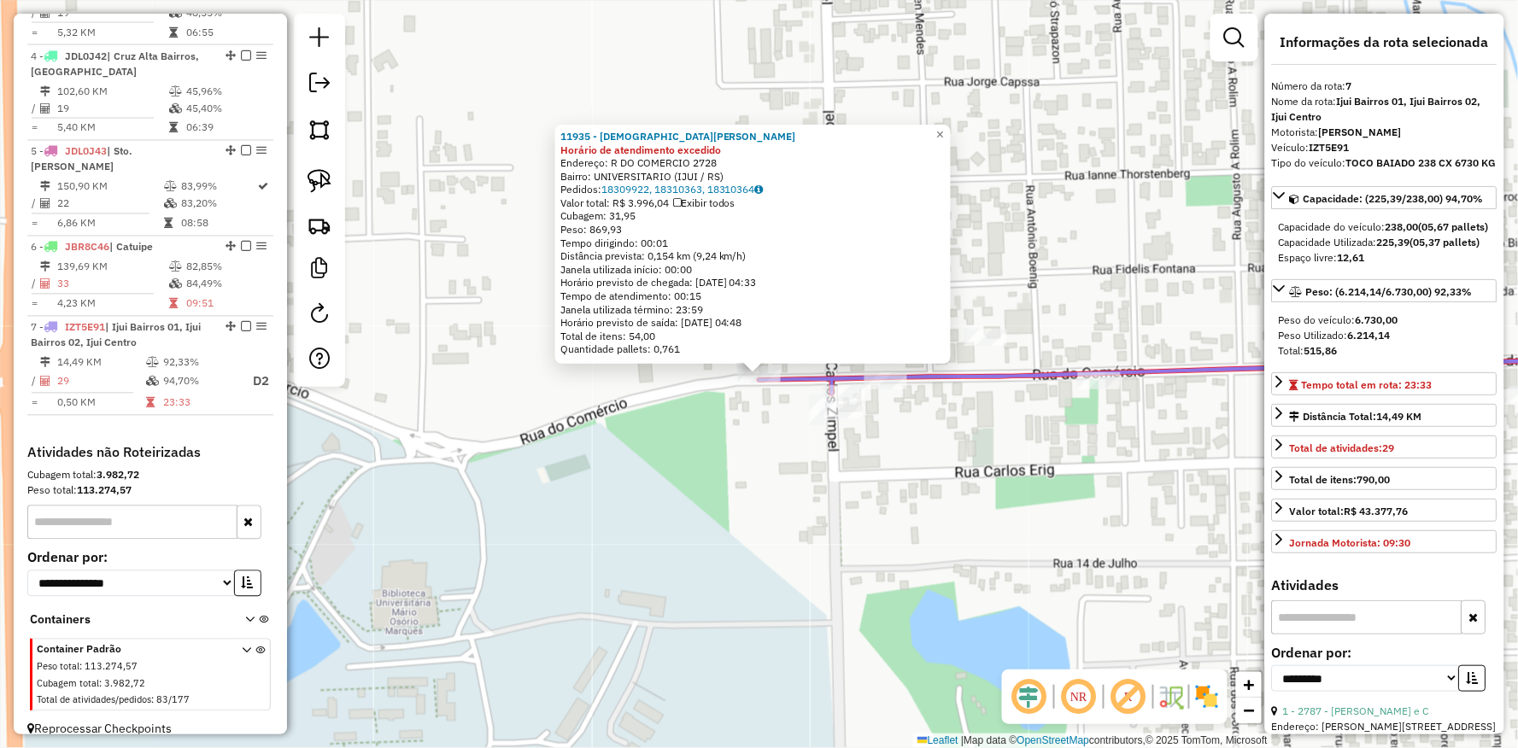
click at [875, 506] on div "11935 - CRISTIANO NASCIMENTO Horário de atendimento excedido Endereço: R DO COM…" at bounding box center [759, 374] width 1518 height 748
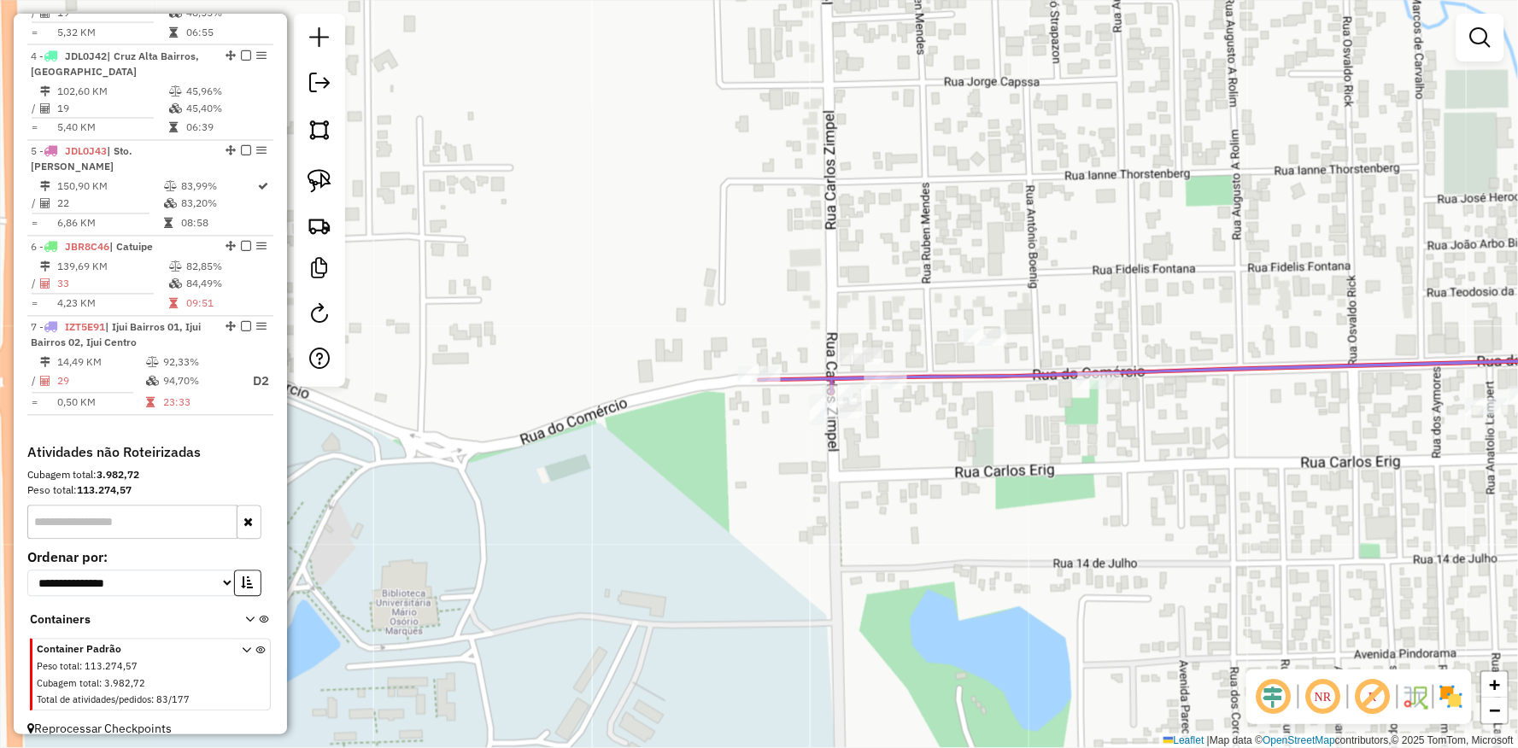
click at [1243, 687] on div "Janela de atendimento Grade de atendimento Capacidade Transportadoras Veículos …" at bounding box center [759, 374] width 1518 height 748
select select "**********"
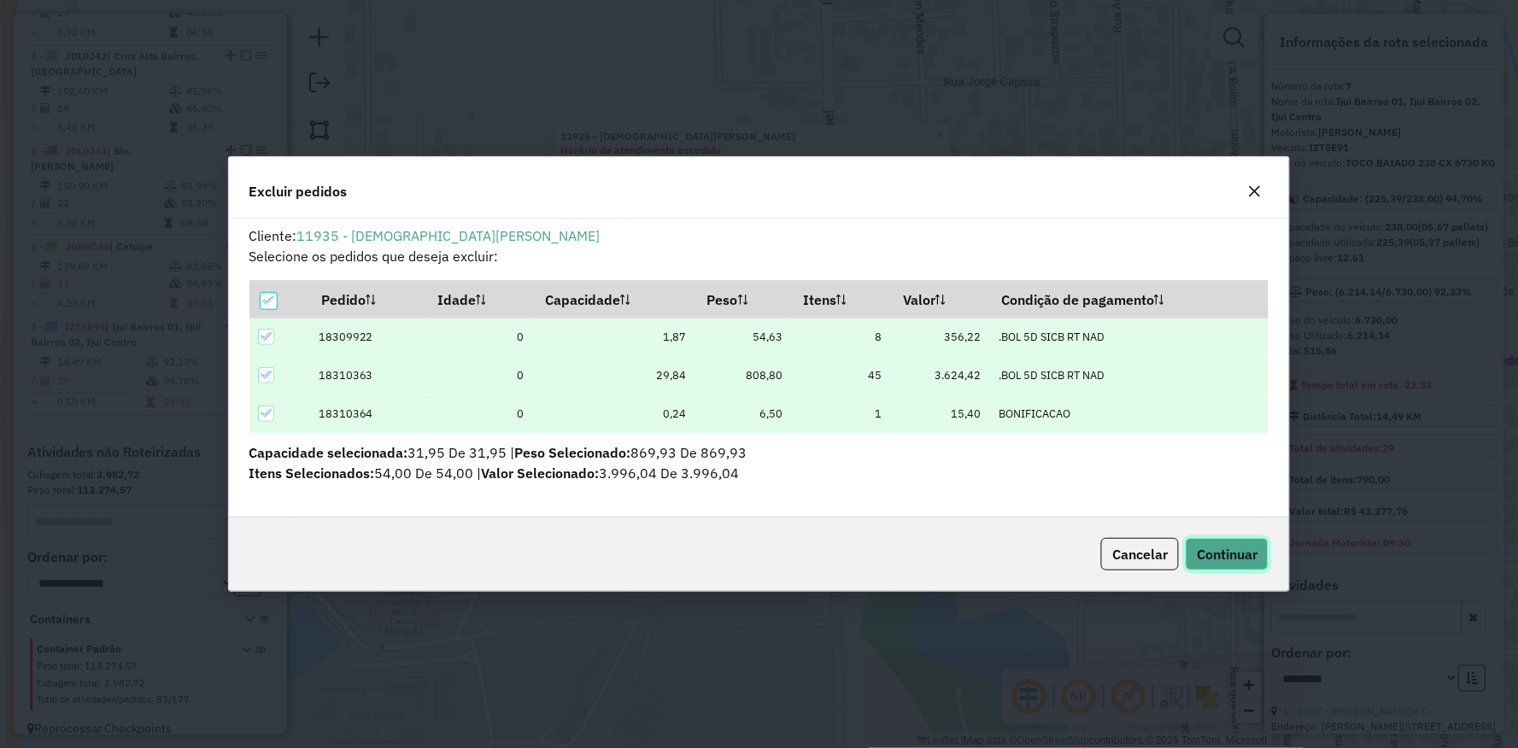
click at [1242, 547] on span "Continuar" at bounding box center [1227, 554] width 61 height 17
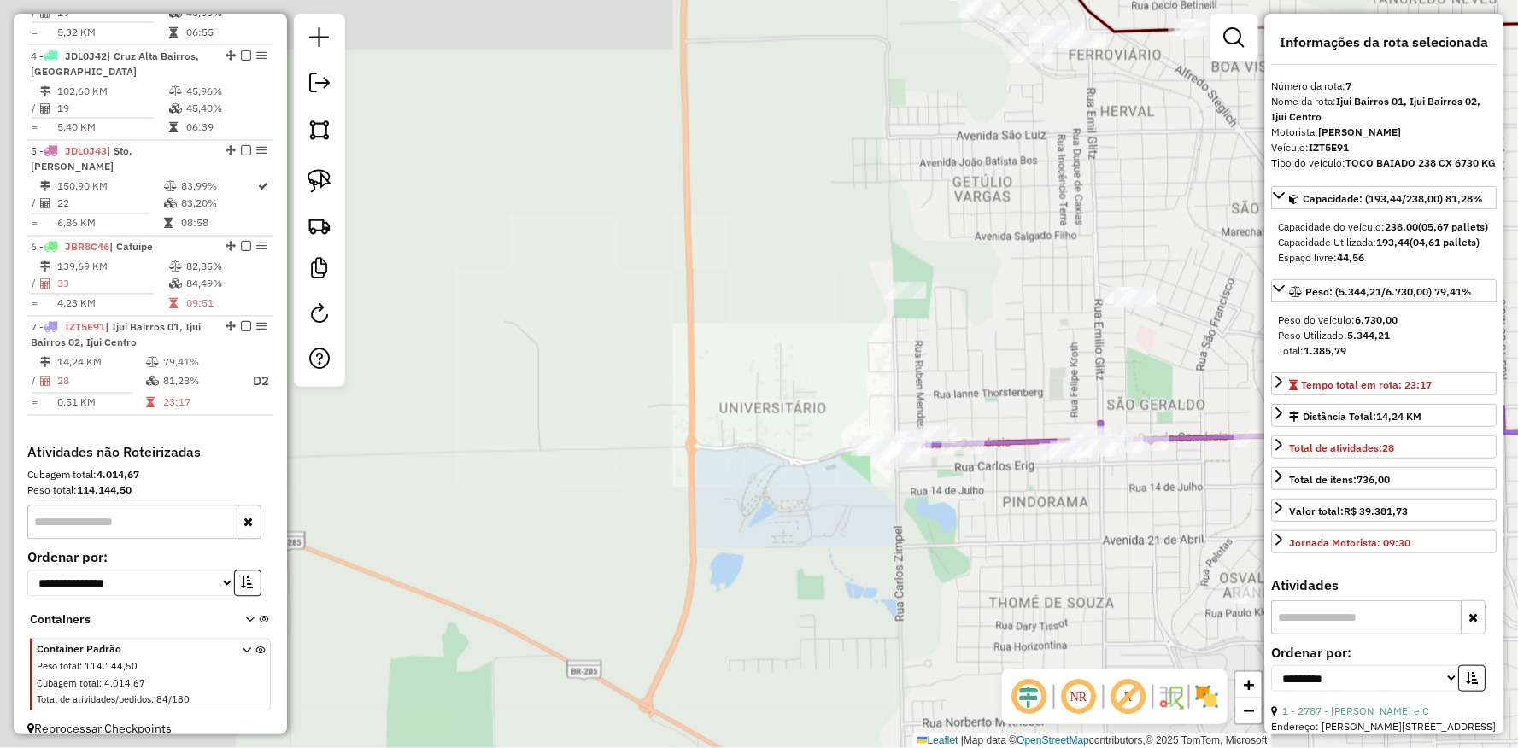
drag, startPoint x: 994, startPoint y: 528, endPoint x: 481, endPoint y: 412, distance: 526.3
click at [482, 412] on div "Janela de atendimento Grade de atendimento Capacidade Transportadoras Veículos …" at bounding box center [759, 374] width 1518 height 748
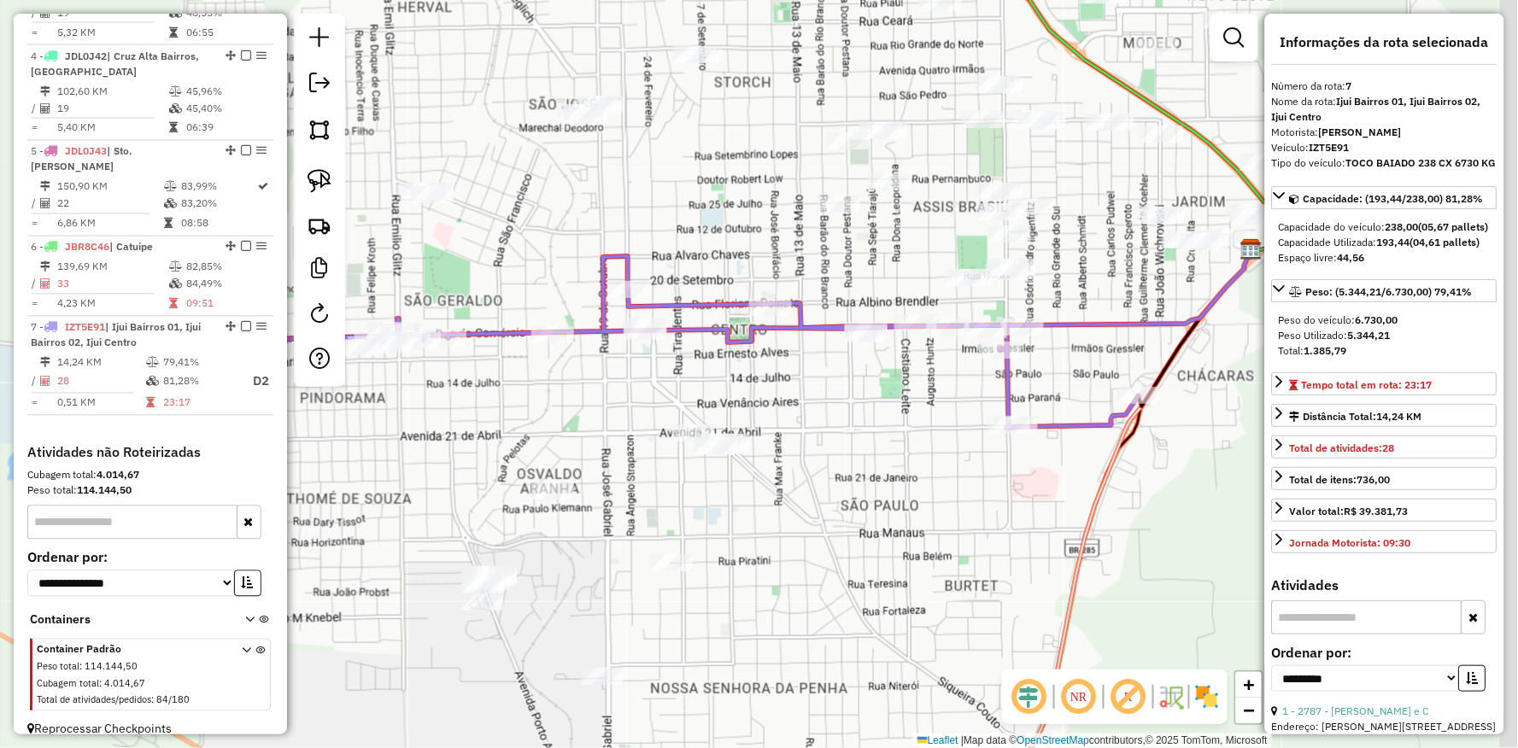
drag, startPoint x: 1015, startPoint y: 378, endPoint x: 766, endPoint y: 383, distance: 248.6
click at [766, 383] on div "Janela de atendimento Grade de atendimento Capacidade Transportadoras Veículos …" at bounding box center [759, 374] width 1518 height 748
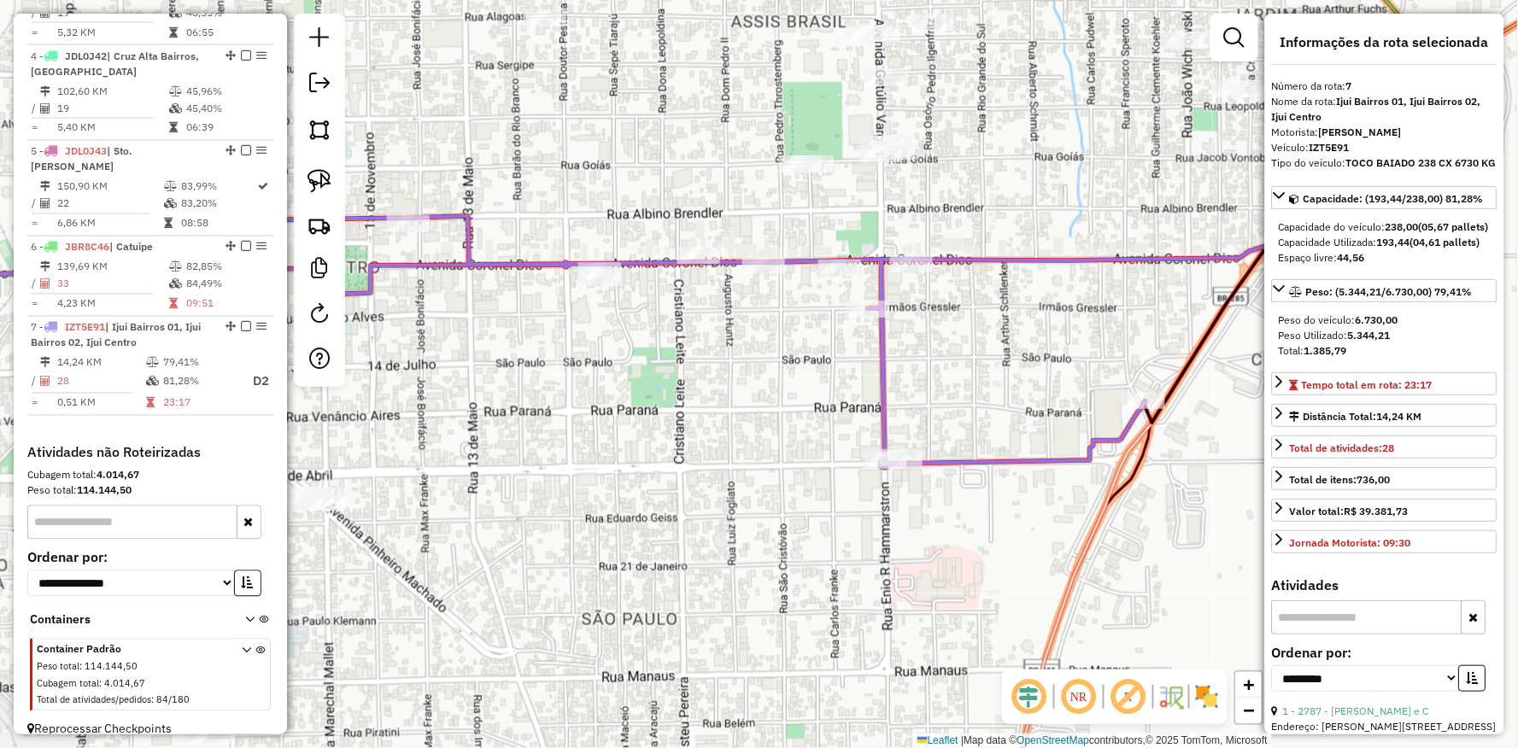
click at [731, 432] on icon at bounding box center [496, 295] width 1297 height 345
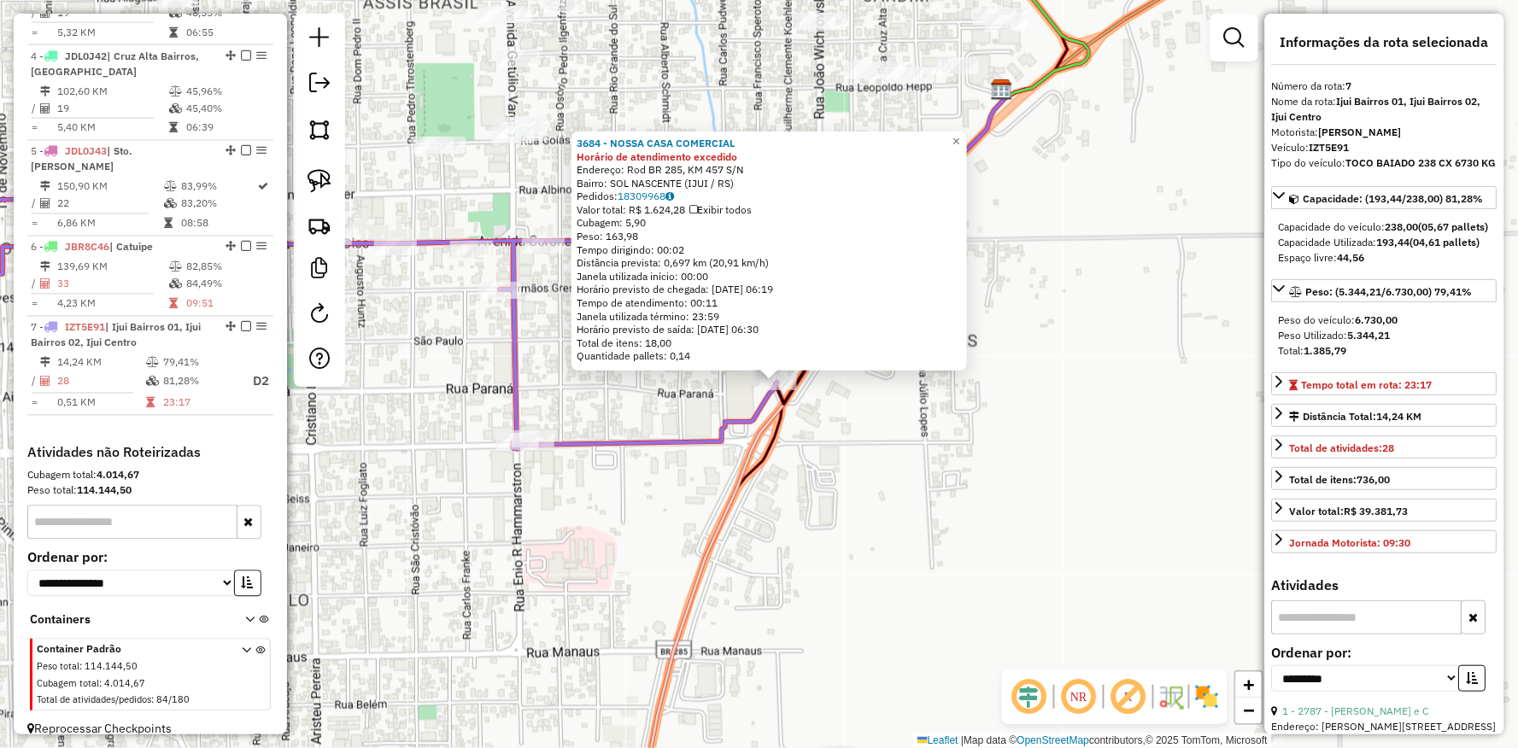
drag, startPoint x: 416, startPoint y: 523, endPoint x: 803, endPoint y: 562, distance: 388.9
click at [829, 620] on div "3684 - NOSSA CASA COMERCIAL Horário de atendimento excedido Endereço: Rod BR 28…" at bounding box center [759, 374] width 1518 height 748
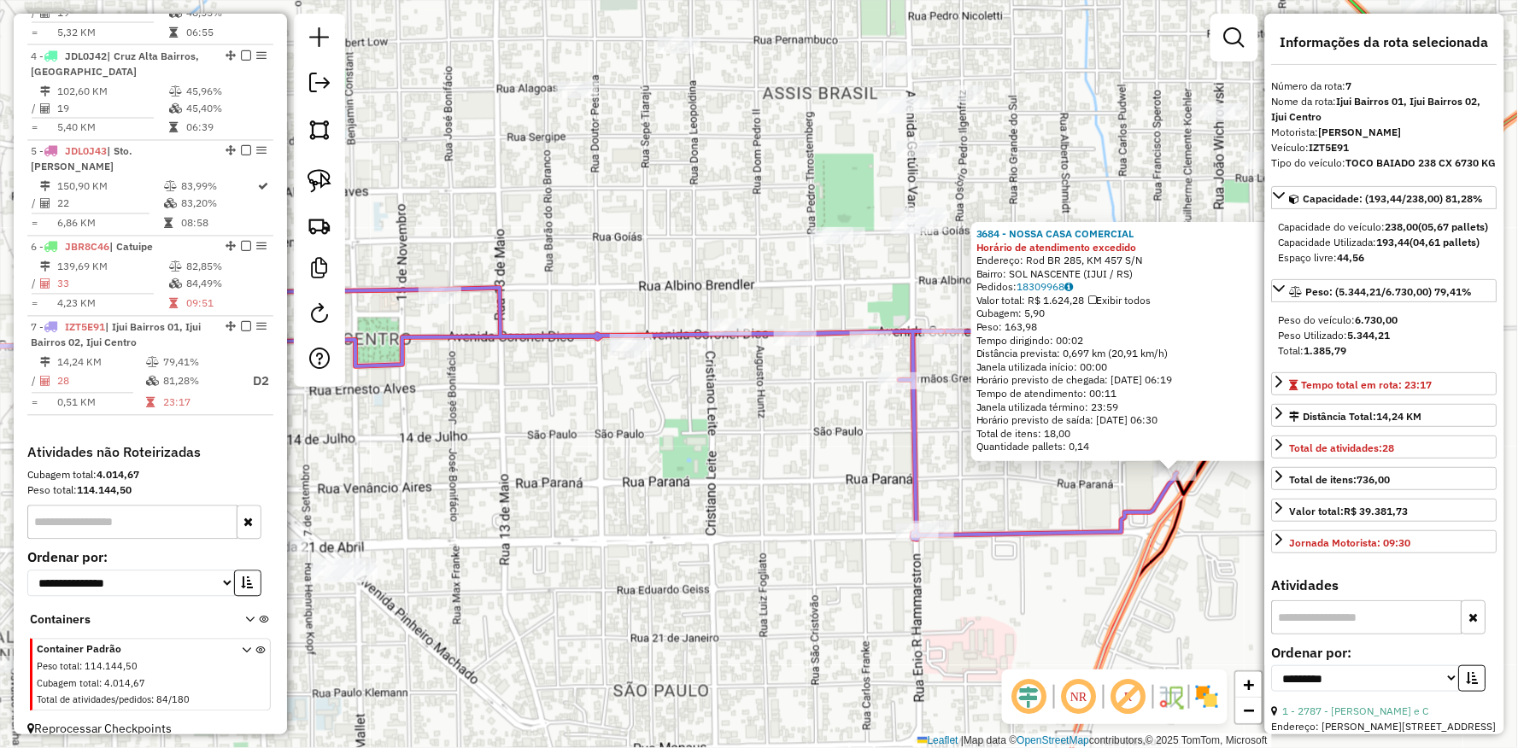
click at [698, 477] on div "3684 - NOSSA CASA COMERCIAL Horário de atendimento excedido Endereço: Rod BR 28…" at bounding box center [759, 374] width 1518 height 748
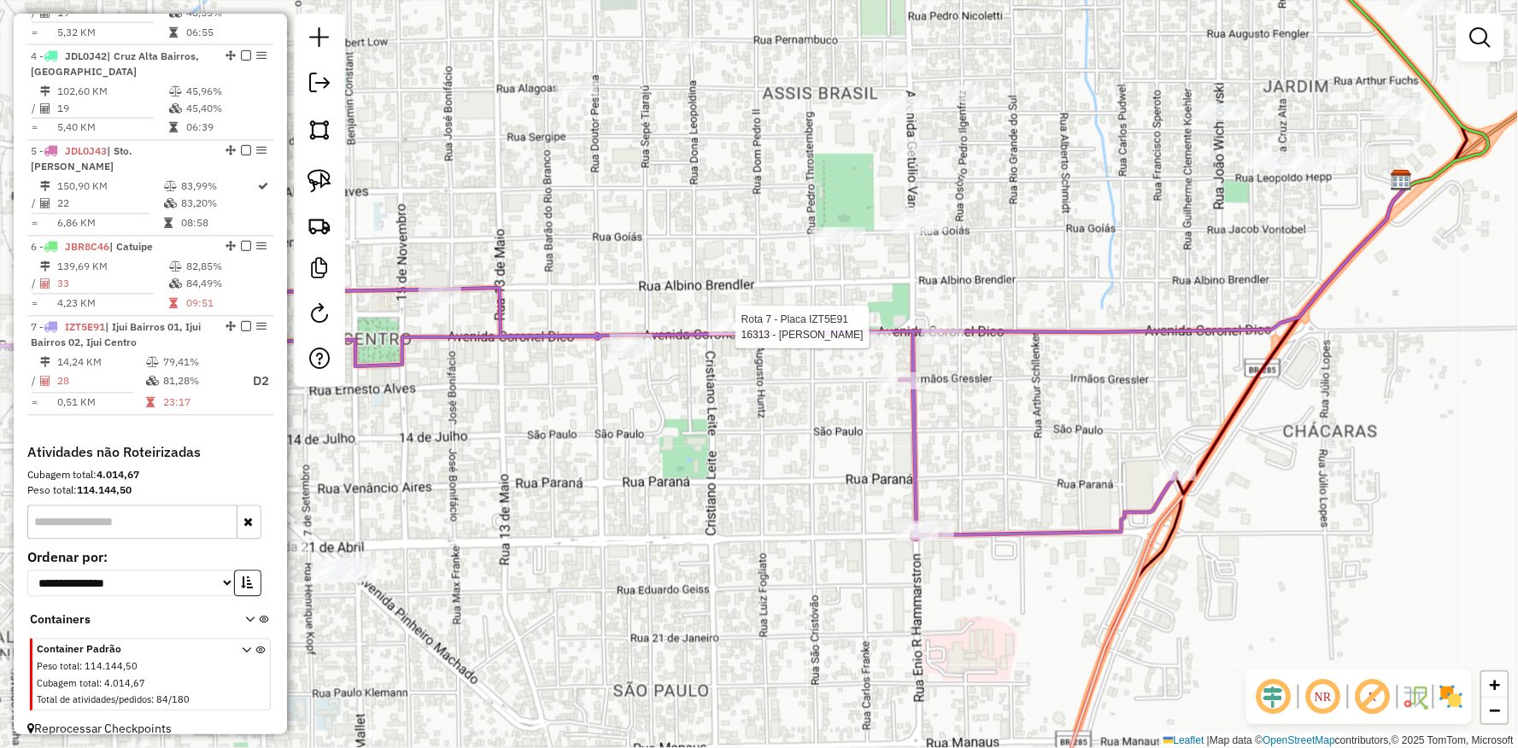
select select "**********"
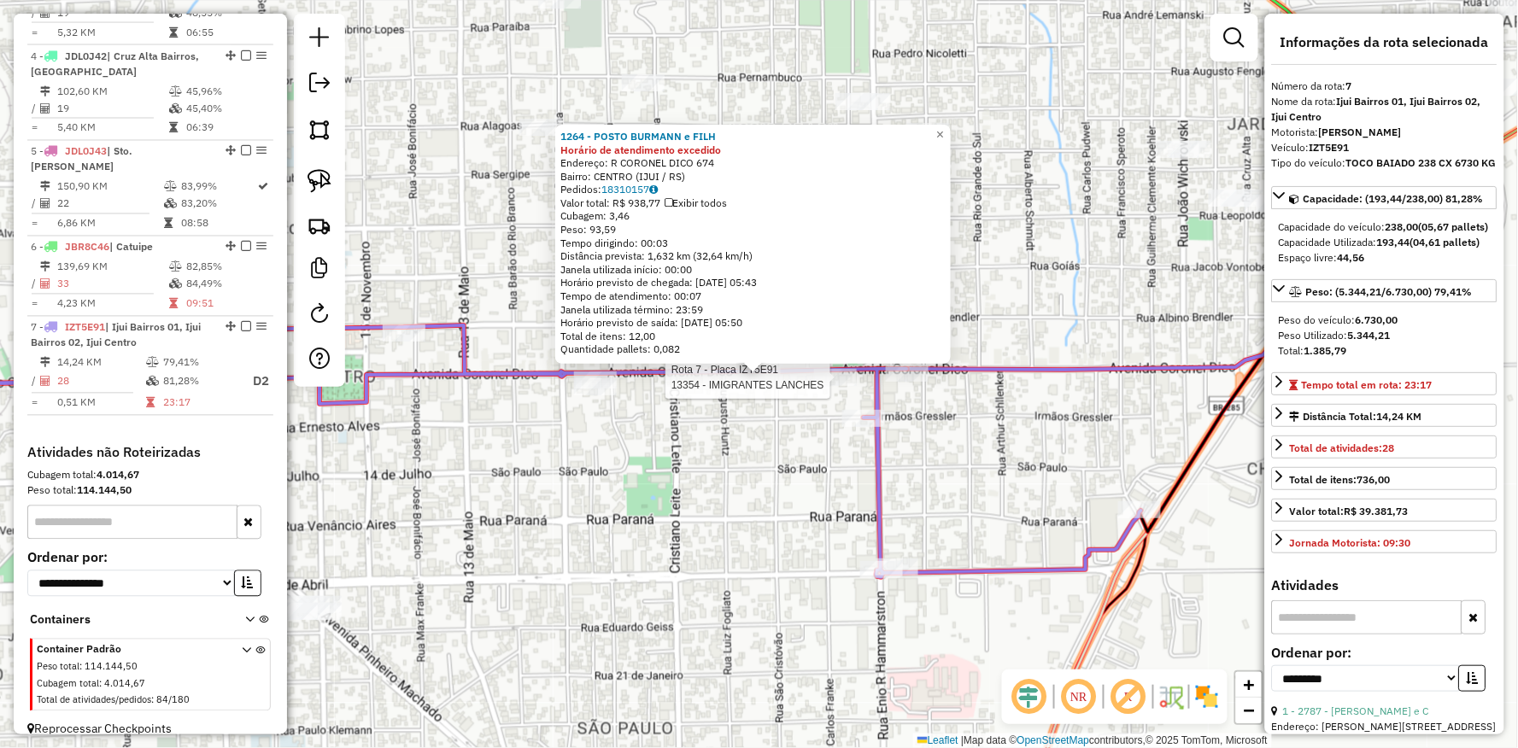
click at [830, 360] on div "1264 - POSTO BURMANN e FILH Horário de atendimento excedido Endereço: R CORONEL…" at bounding box center [752, 244] width 395 height 239
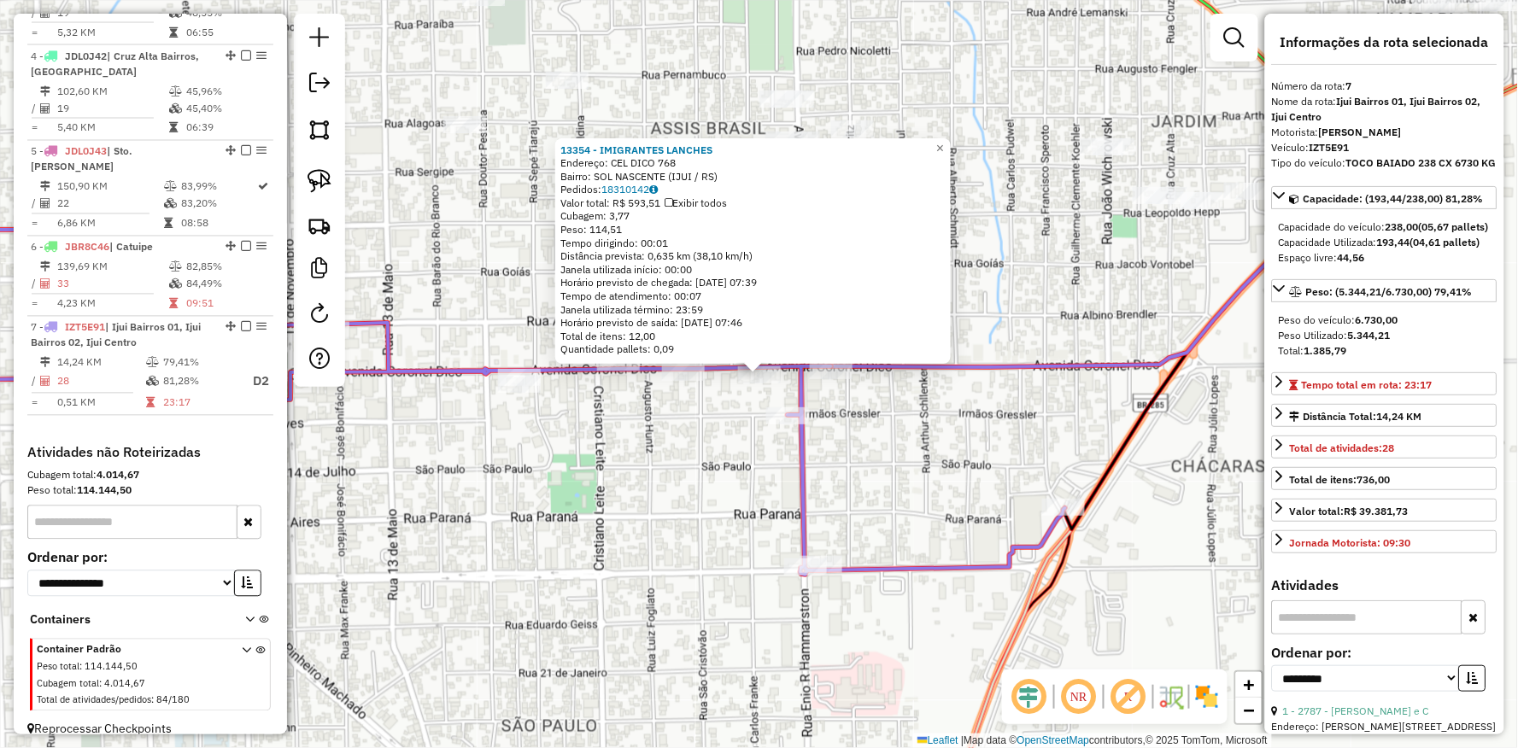
click at [834, 395] on div "Rota 7 - Placa IZT5E91 2787 - GLADES T SCHMIDT e C 13354 - IMIGRANTES LANCHES E…" at bounding box center [759, 374] width 1518 height 748
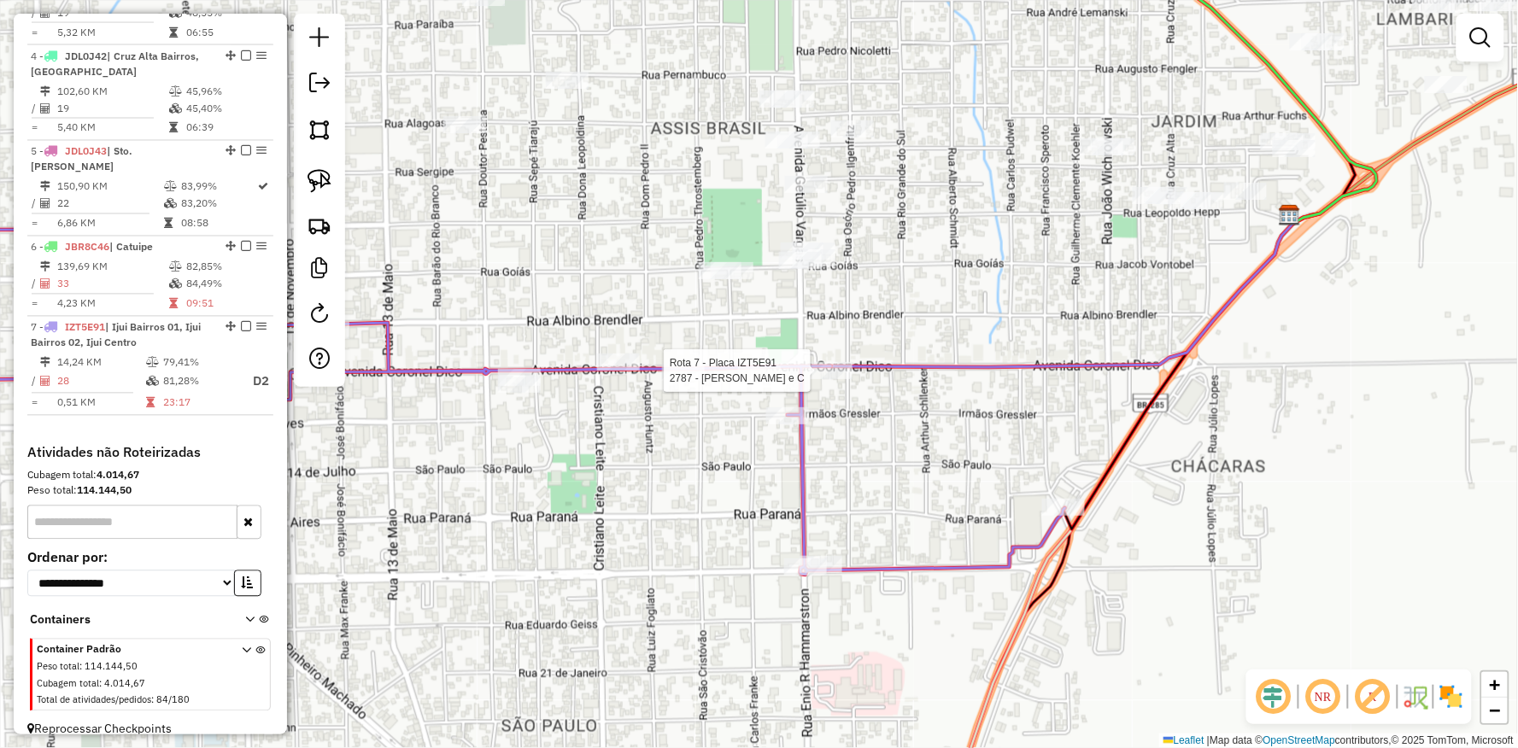
select select "**********"
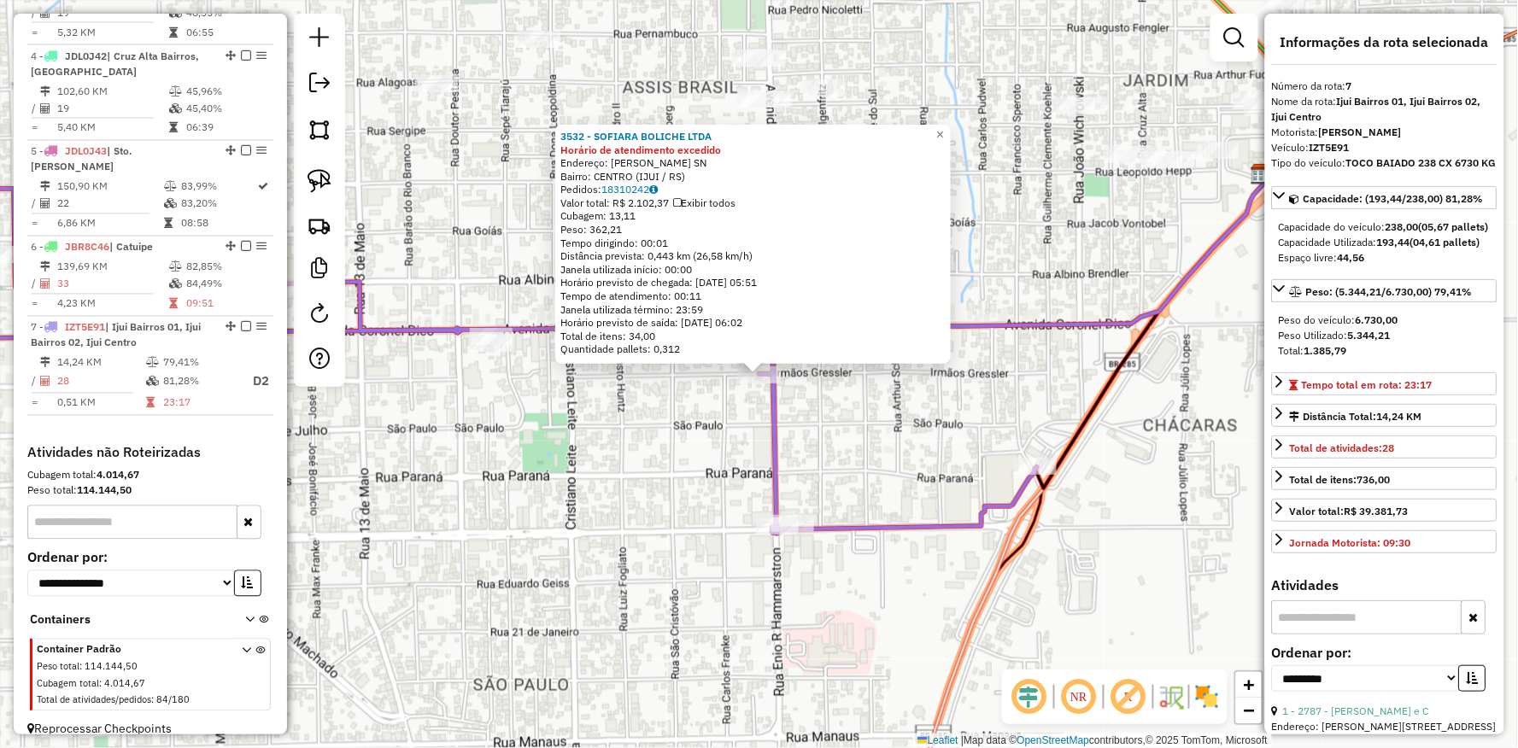
click at [572, 439] on div "Rota 7 - Placa IZT5E91 3532 - SOFIARA BOLICHE LTDA 3532 - SOFIARA BOLICHE LTDA …" at bounding box center [759, 374] width 1518 height 748
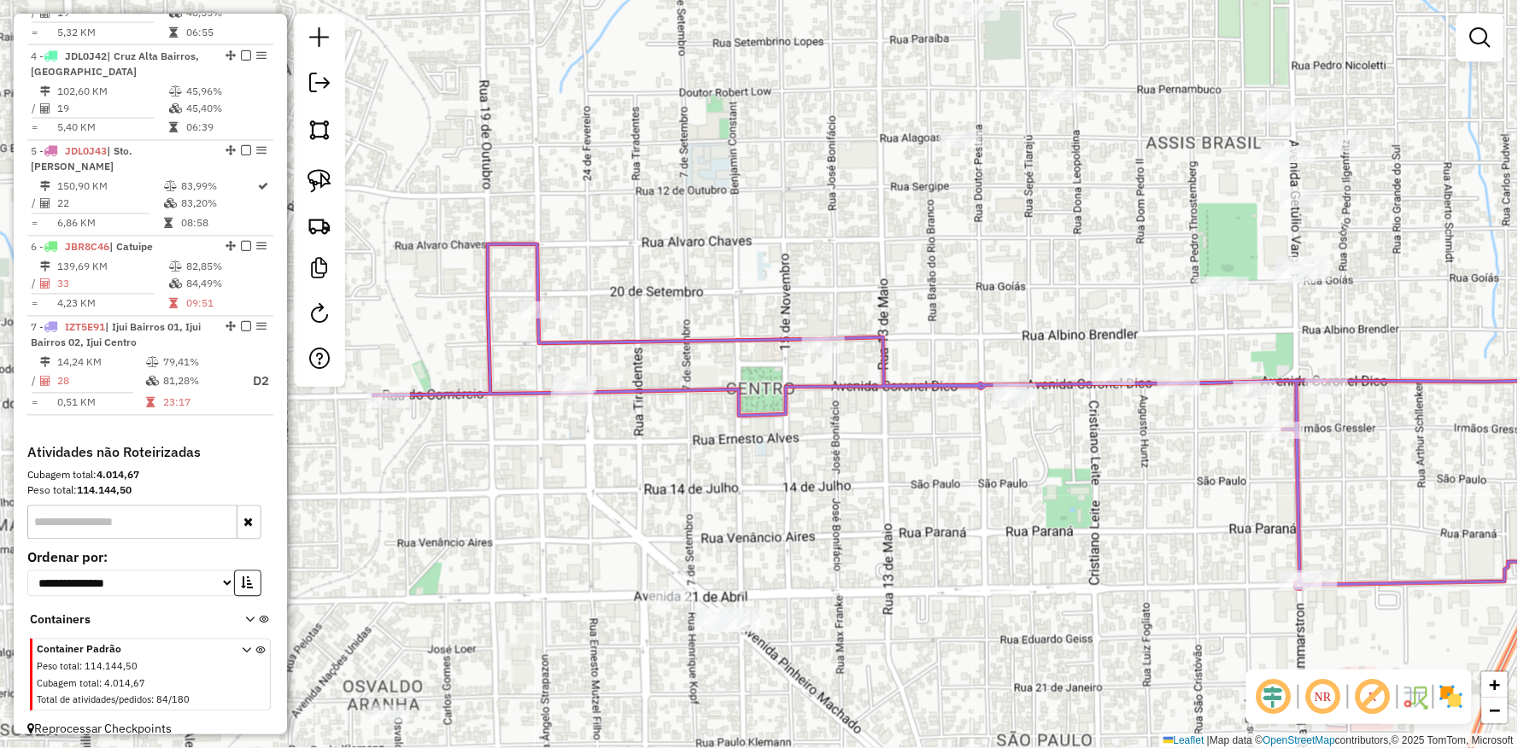
drag, startPoint x: 807, startPoint y: 456, endPoint x: 1098, endPoint y: 476, distance: 291.9
click at [1098, 476] on div "Janela de atendimento Grade de atendimento Capacidade Transportadoras Veículos …" at bounding box center [759, 374] width 1518 height 748
select select "**********"
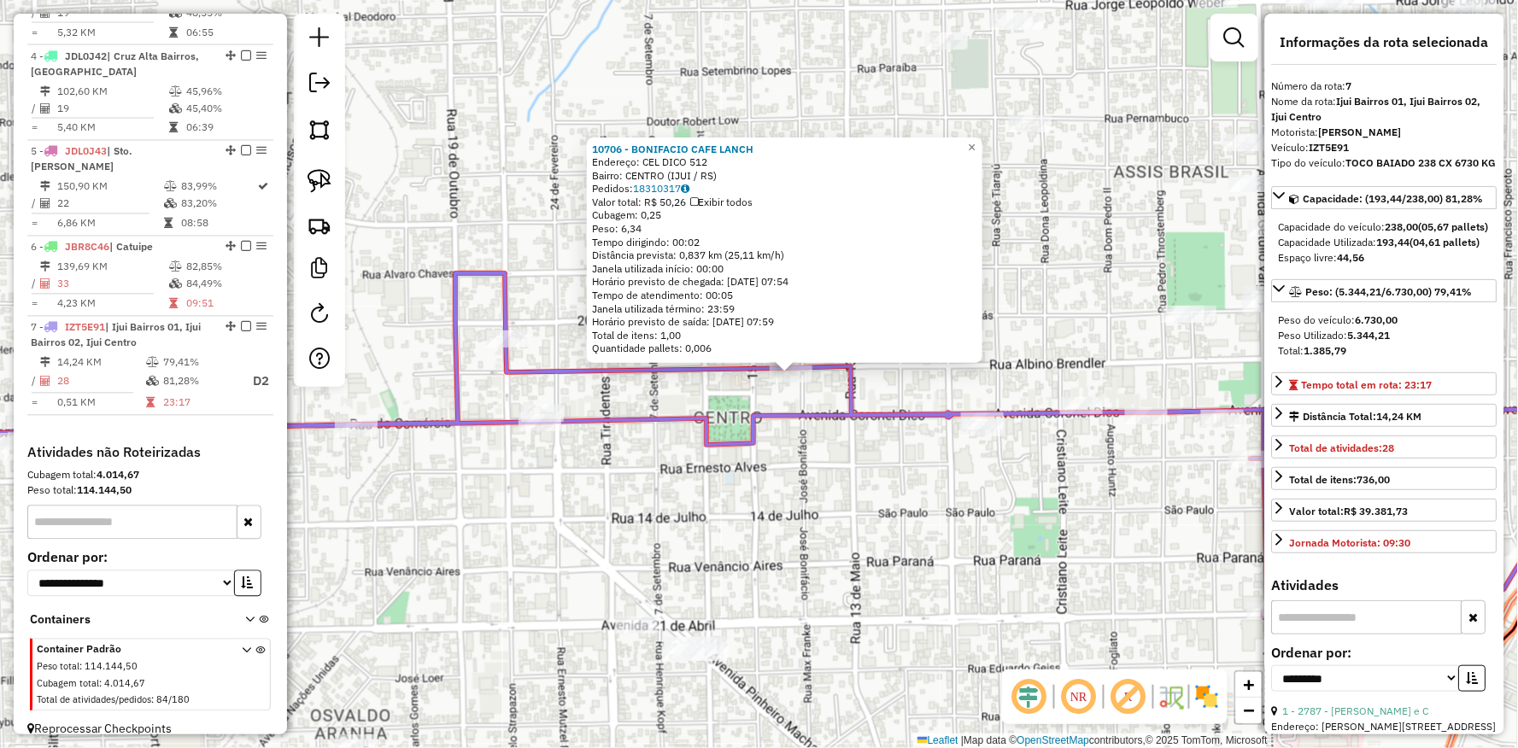
drag, startPoint x: 647, startPoint y: 474, endPoint x: 891, endPoint y: 455, distance: 245.0
click at [891, 455] on div "10706 - BONIFACIO CAFE LANCH Endereço: CEL DICO 512 Bairro: CENTRO (IJUI / RS) …" at bounding box center [759, 374] width 1518 height 748
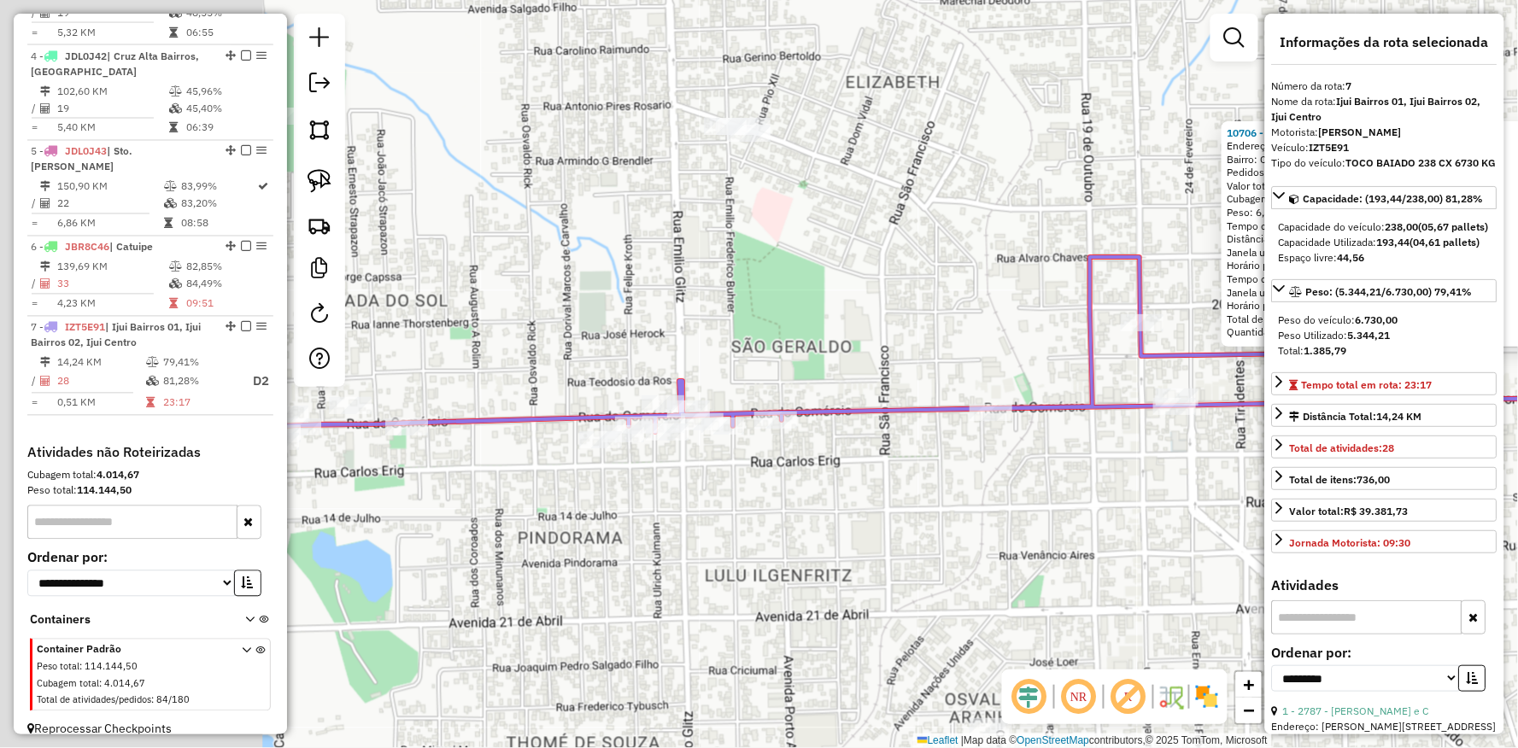
drag, startPoint x: 875, startPoint y: 441, endPoint x: 1071, endPoint y: 442, distance: 196.5
click at [1071, 442] on div "10706 - BONIFACIO CAFE LANCH Endereço: CEL DICO 512 Bairro: CENTRO (IJUI / RS) …" at bounding box center [759, 374] width 1518 height 748
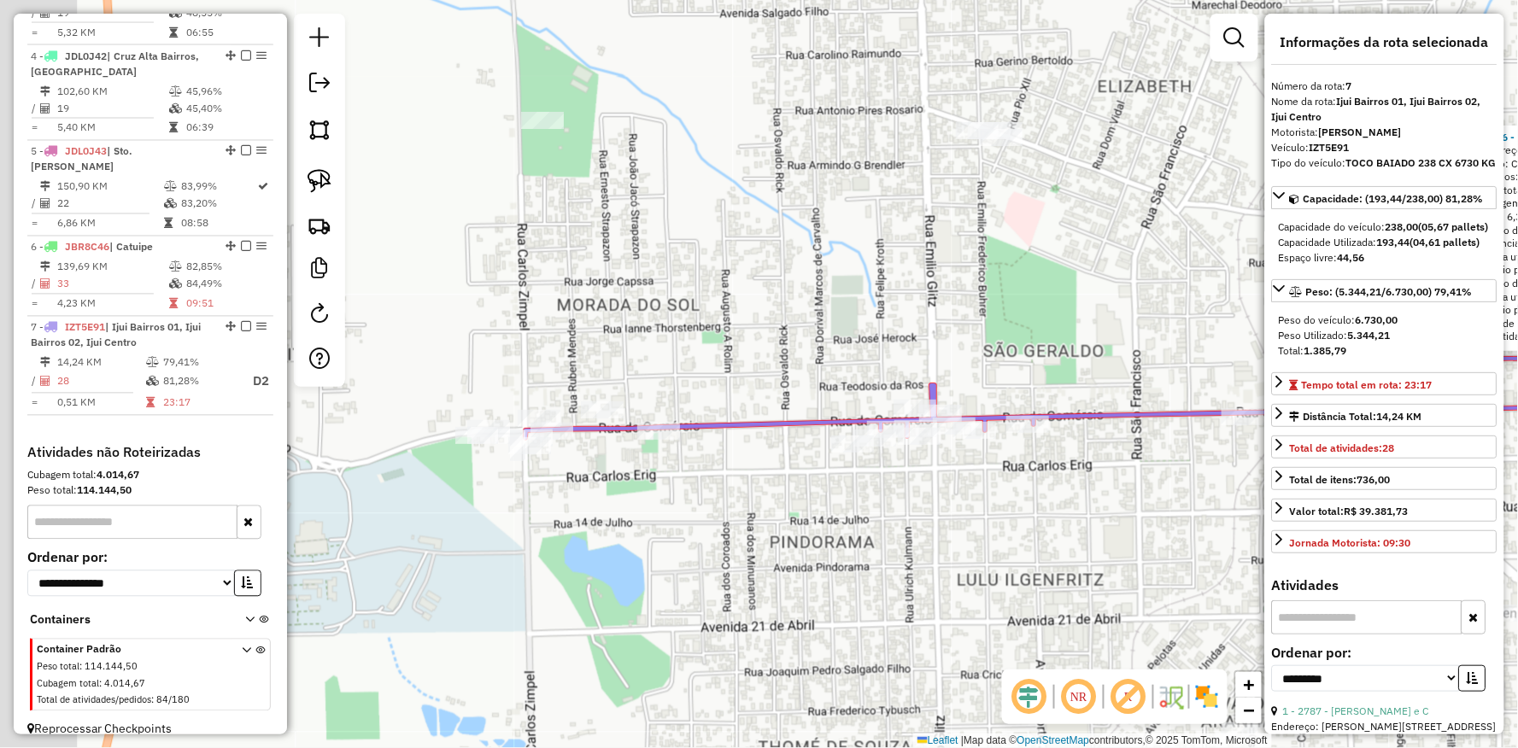
drag, startPoint x: 579, startPoint y: 467, endPoint x: 606, endPoint y: 442, distance: 36.9
click at [582, 464] on div "10706 - BONIFACIO CAFE LANCH Endereço: CEL DICO 512 Bairro: CENTRO (IJUI / RS) …" at bounding box center [759, 374] width 1518 height 748
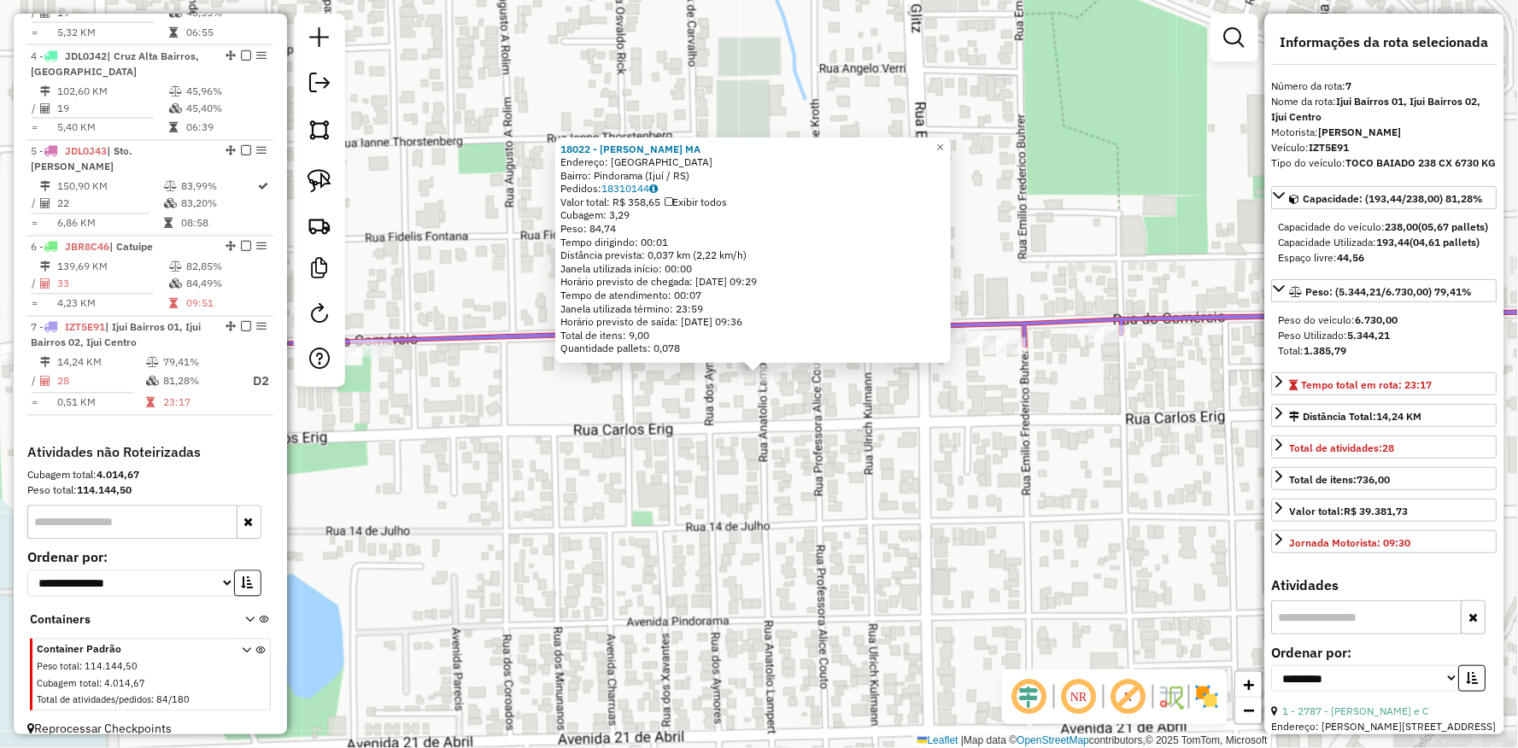
click at [607, 466] on div "18022 - CRISTIAN PINHEIRO MA Endereço: Rua do Comércio Bairro: Pindorama (Ijuí …" at bounding box center [759, 374] width 1518 height 748
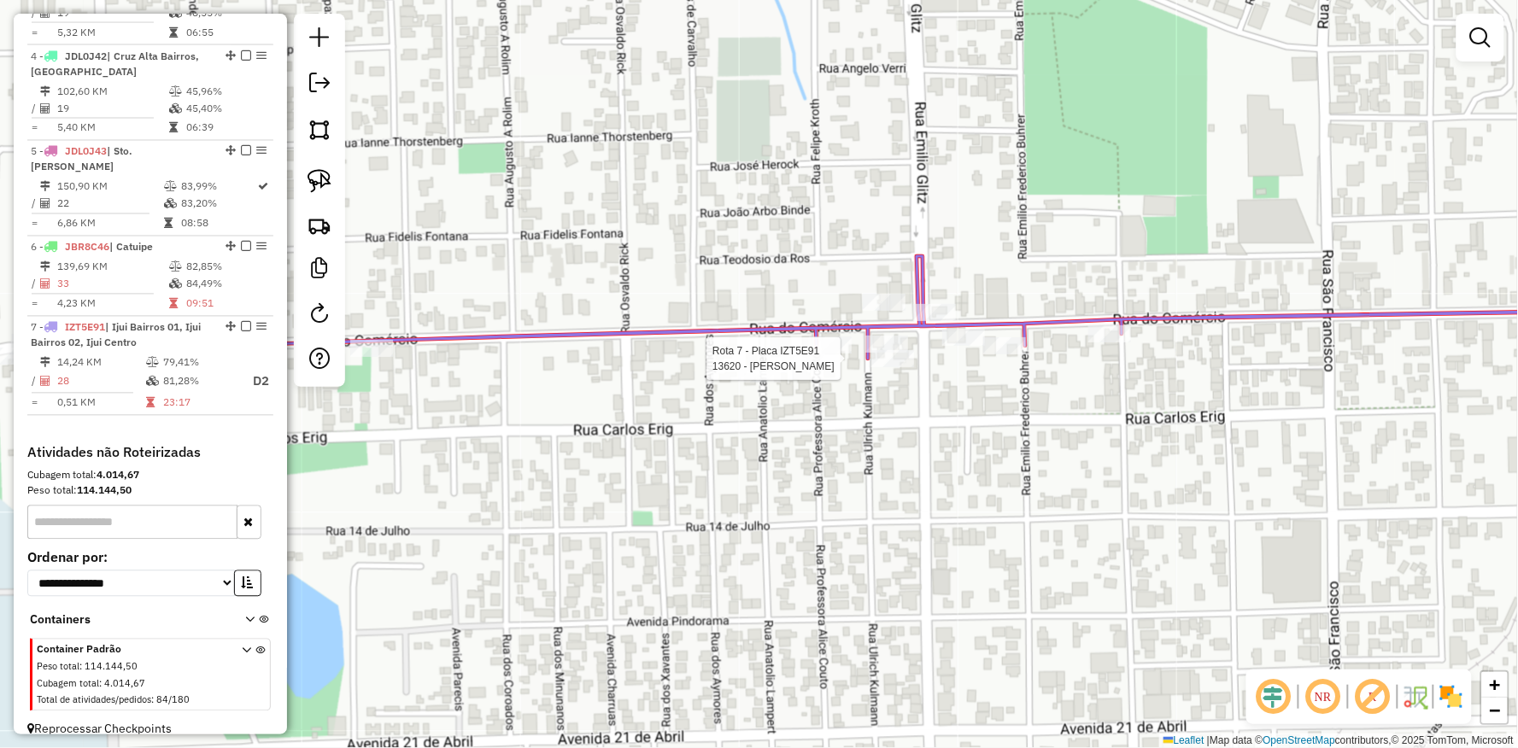
select select "**********"
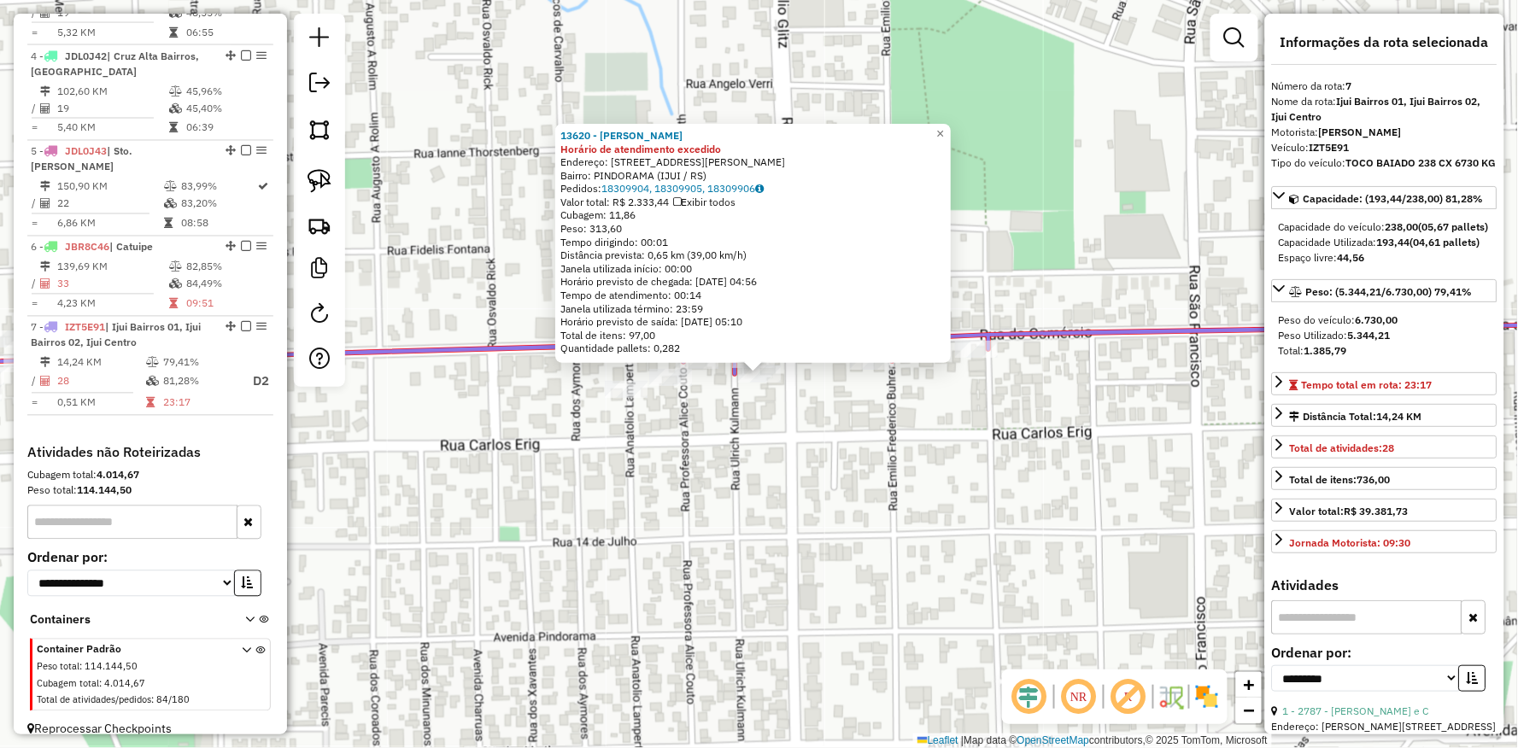
click at [746, 447] on div "13620 - ANTONIO AUGUSTO THOM Horário de atendimento excedido Endereço: R ESQUIN…" at bounding box center [759, 374] width 1518 height 748
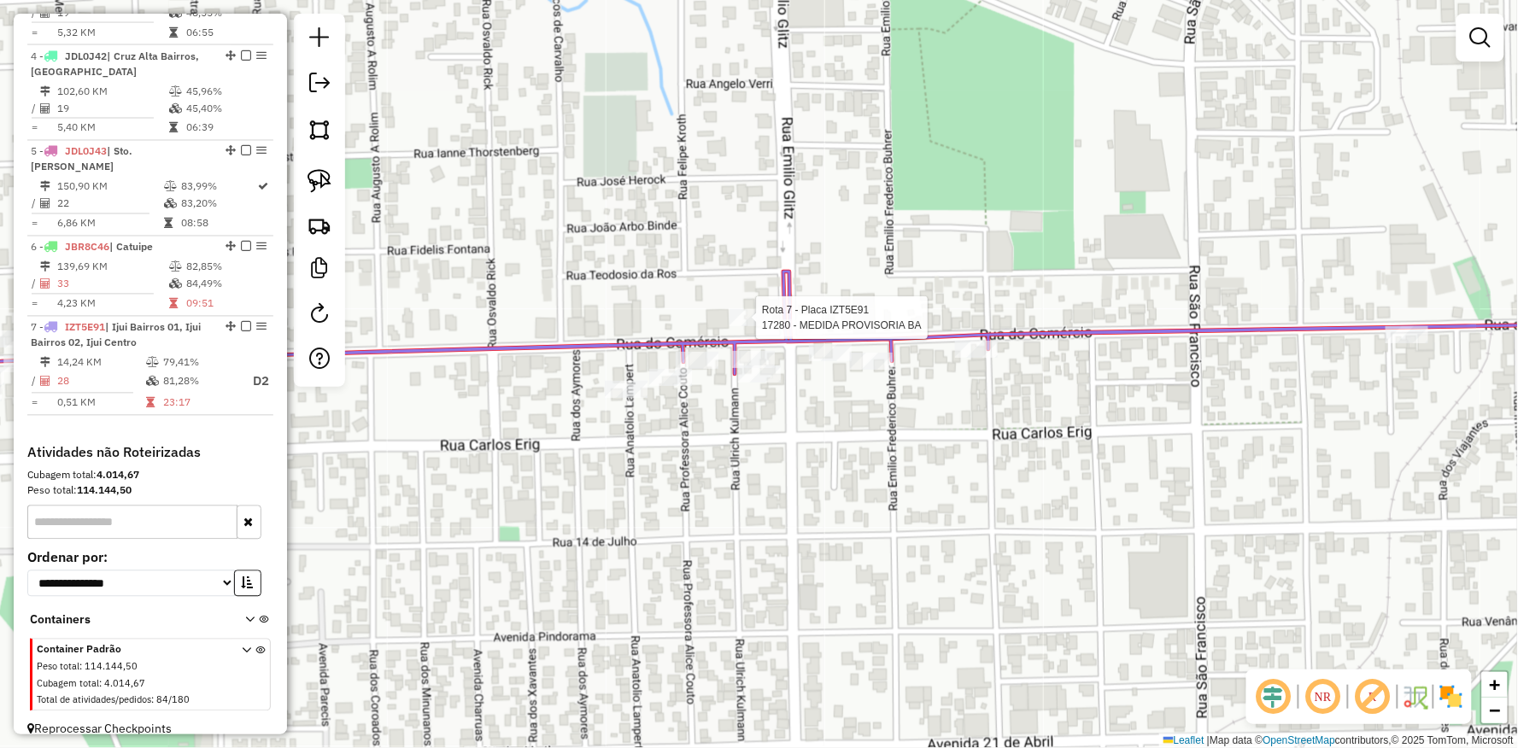
select select "**********"
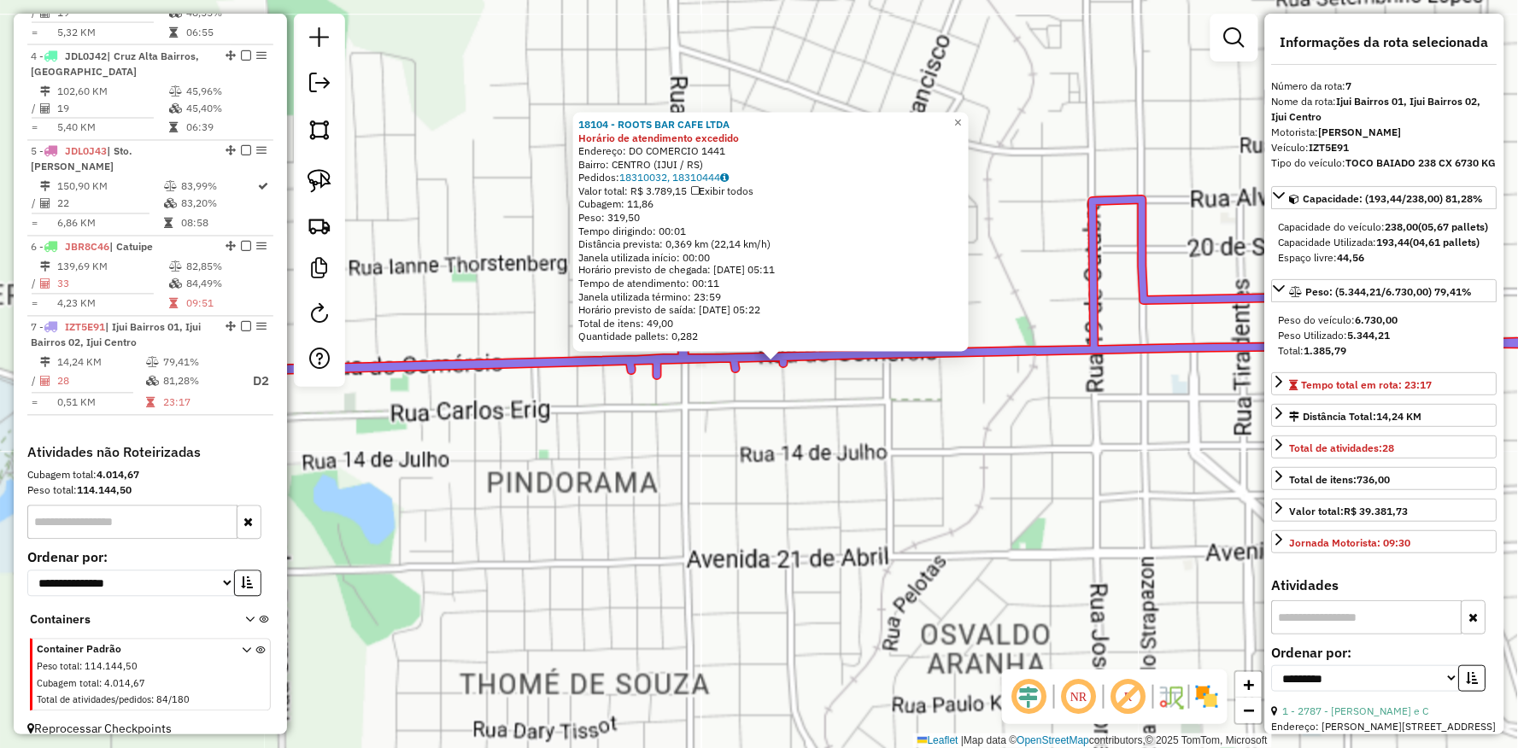
click at [931, 483] on div "18104 - ROOTS BAR CAFE LTDA Horário de atendimento excedido Endereço: DO COMERC…" at bounding box center [759, 374] width 1518 height 748
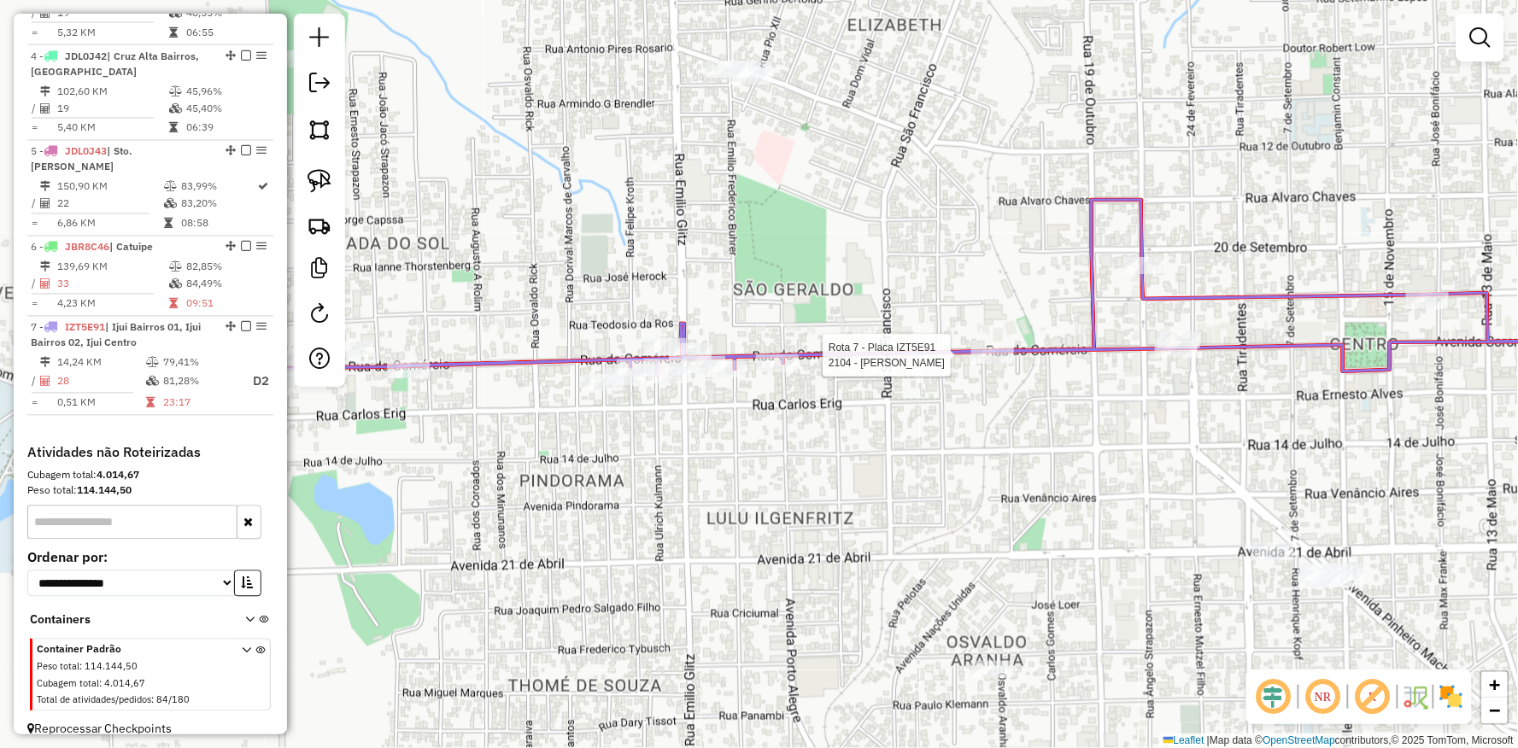
select select "**********"
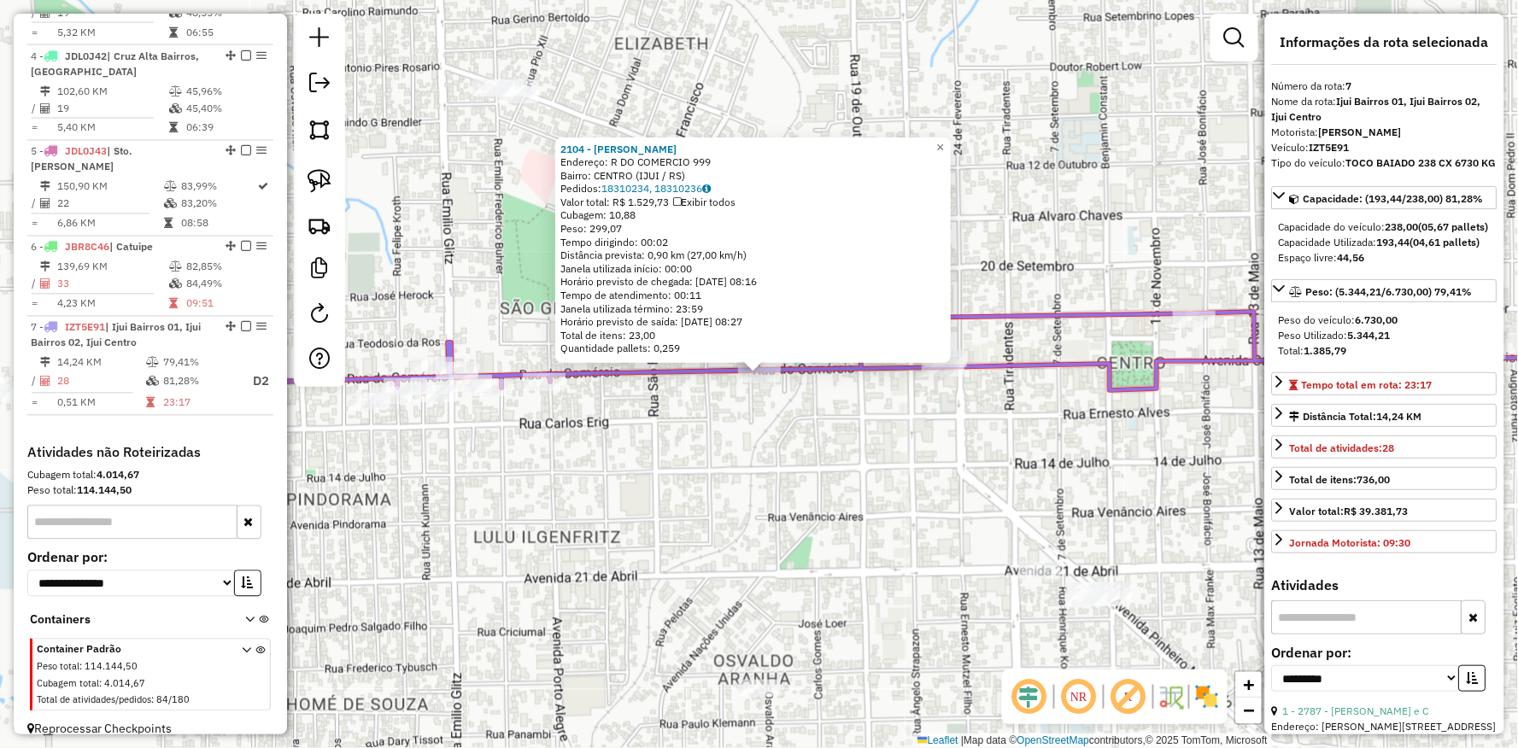
drag, startPoint x: 1066, startPoint y: 437, endPoint x: 701, endPoint y: 437, distance: 364.7
click at [787, 437] on div "2104 - LUIS HENRIQUE SCHREI Endereço: R DO COMERCIO 999 Bairro: CENTRO (IJUI / …" at bounding box center [759, 374] width 1518 height 748
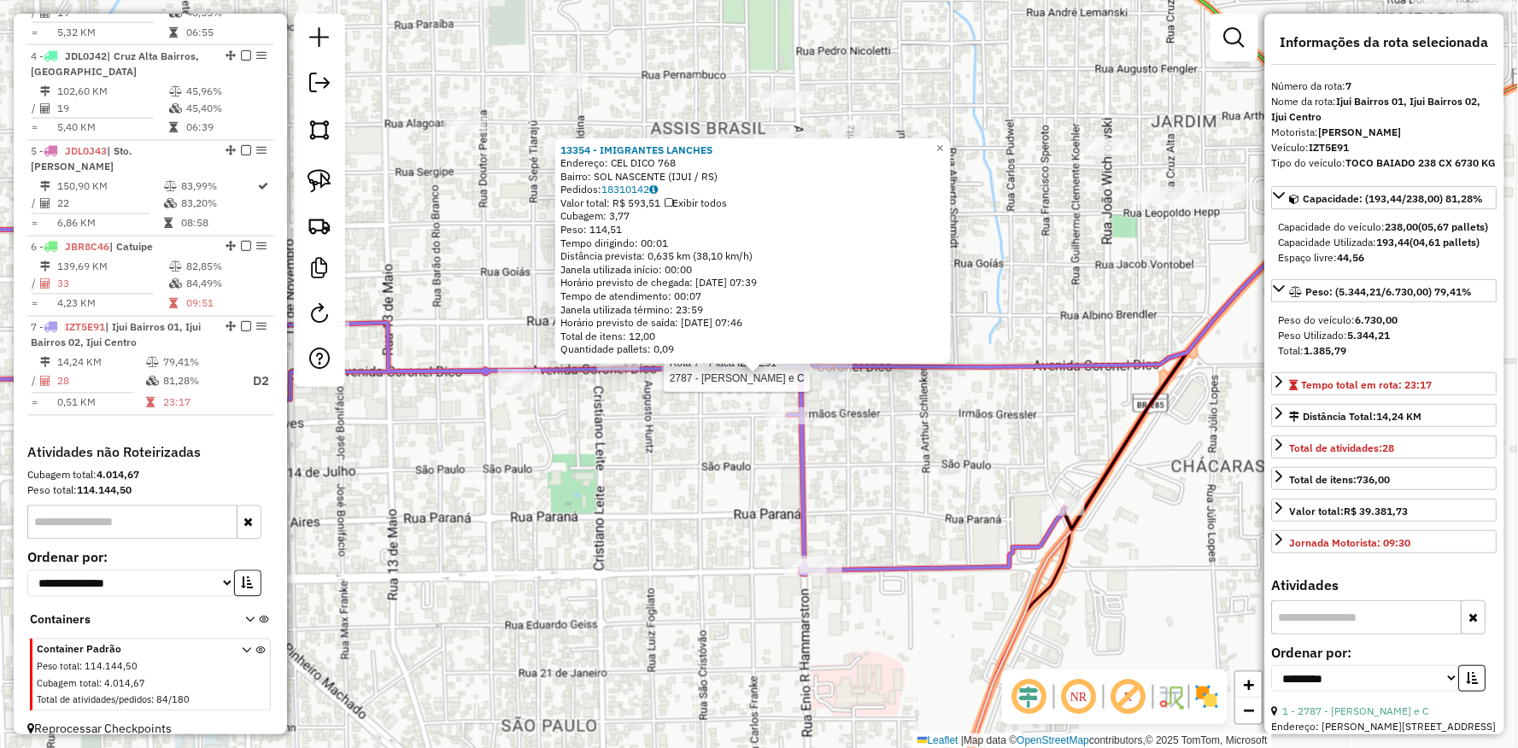
click at [837, 379] on div at bounding box center [831, 370] width 43 height 17
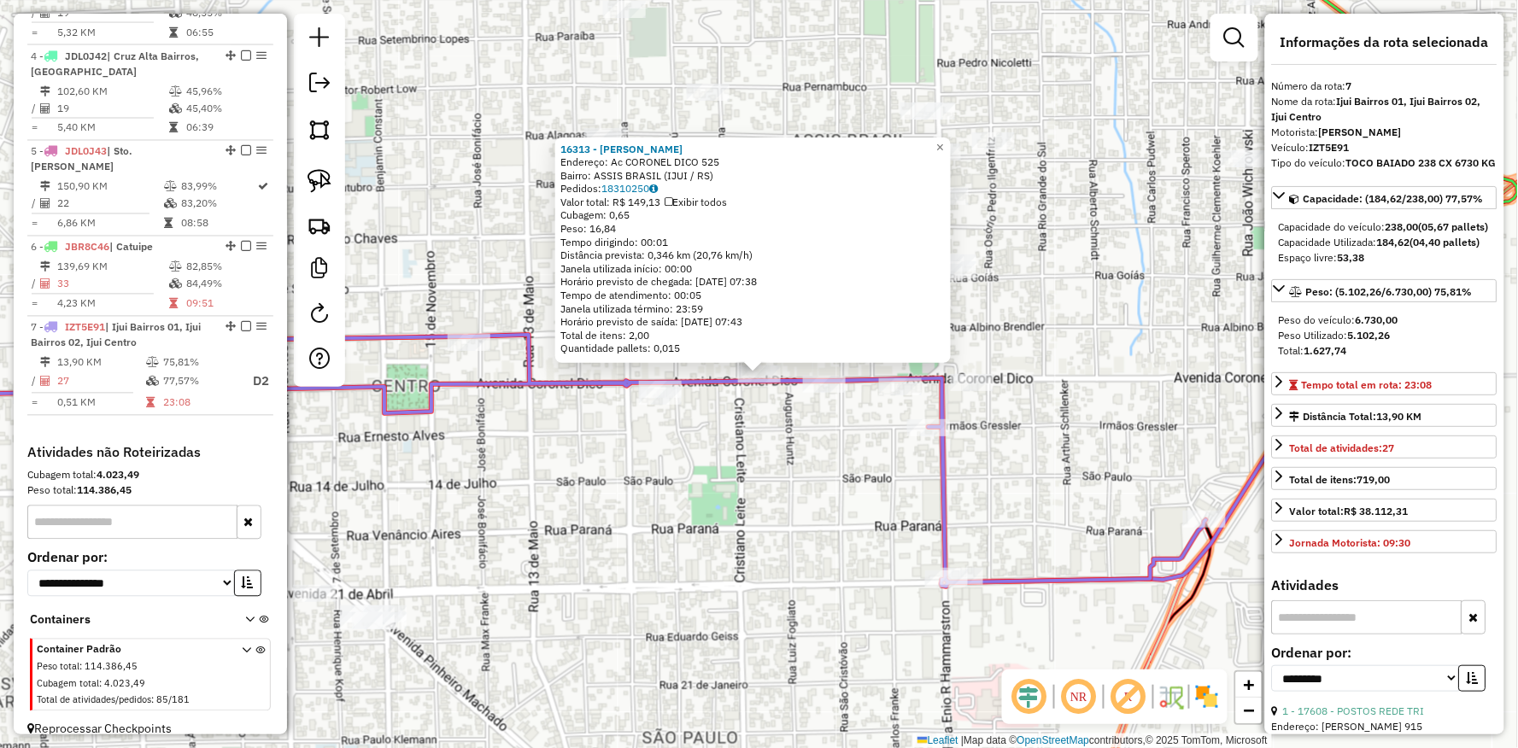
click at [951, 432] on icon at bounding box center [527, 414] width 1358 height 345
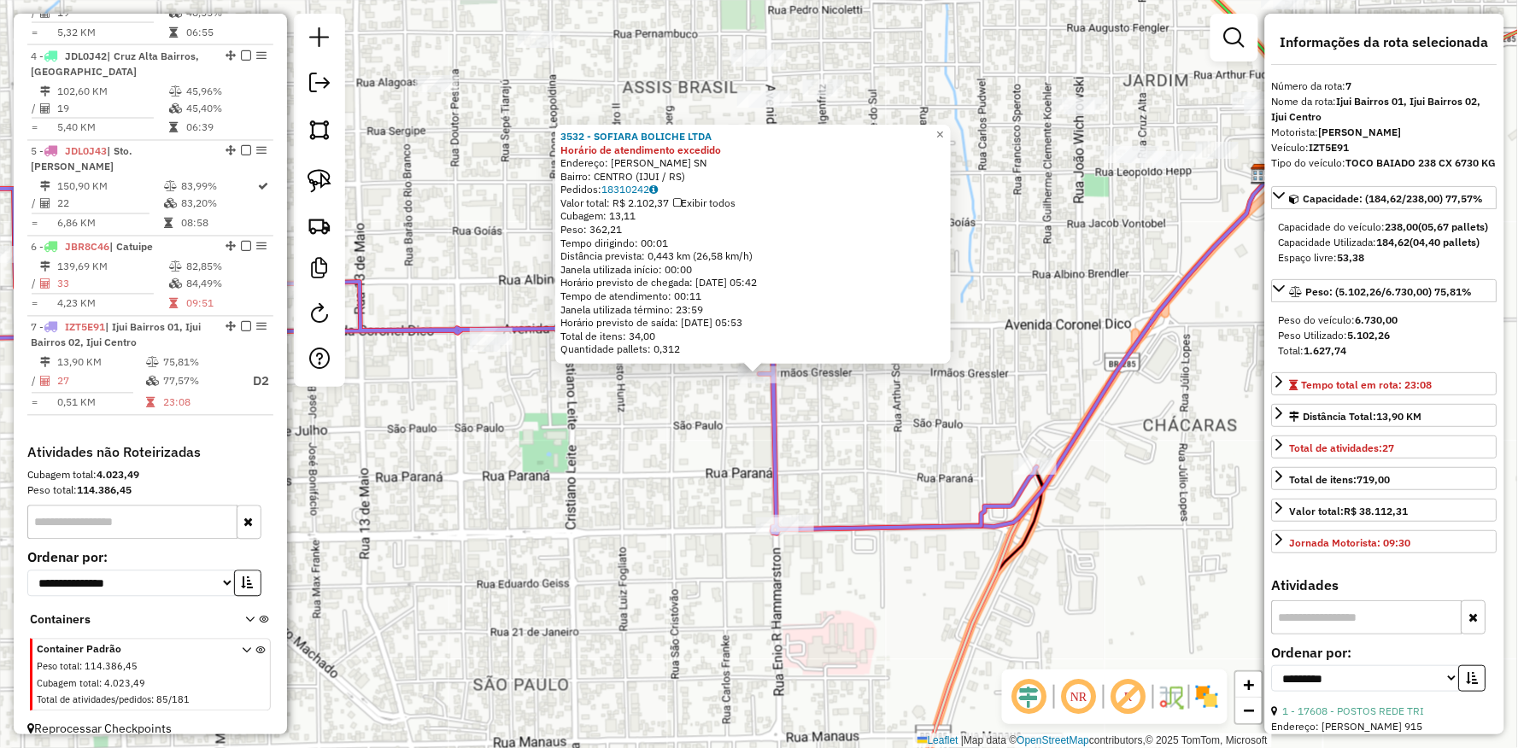
click at [618, 424] on div "3532 - SOFIARA BOLICHE LTDA Horário de atendimento excedido Endereço: Av GETULI…" at bounding box center [759, 374] width 1518 height 748
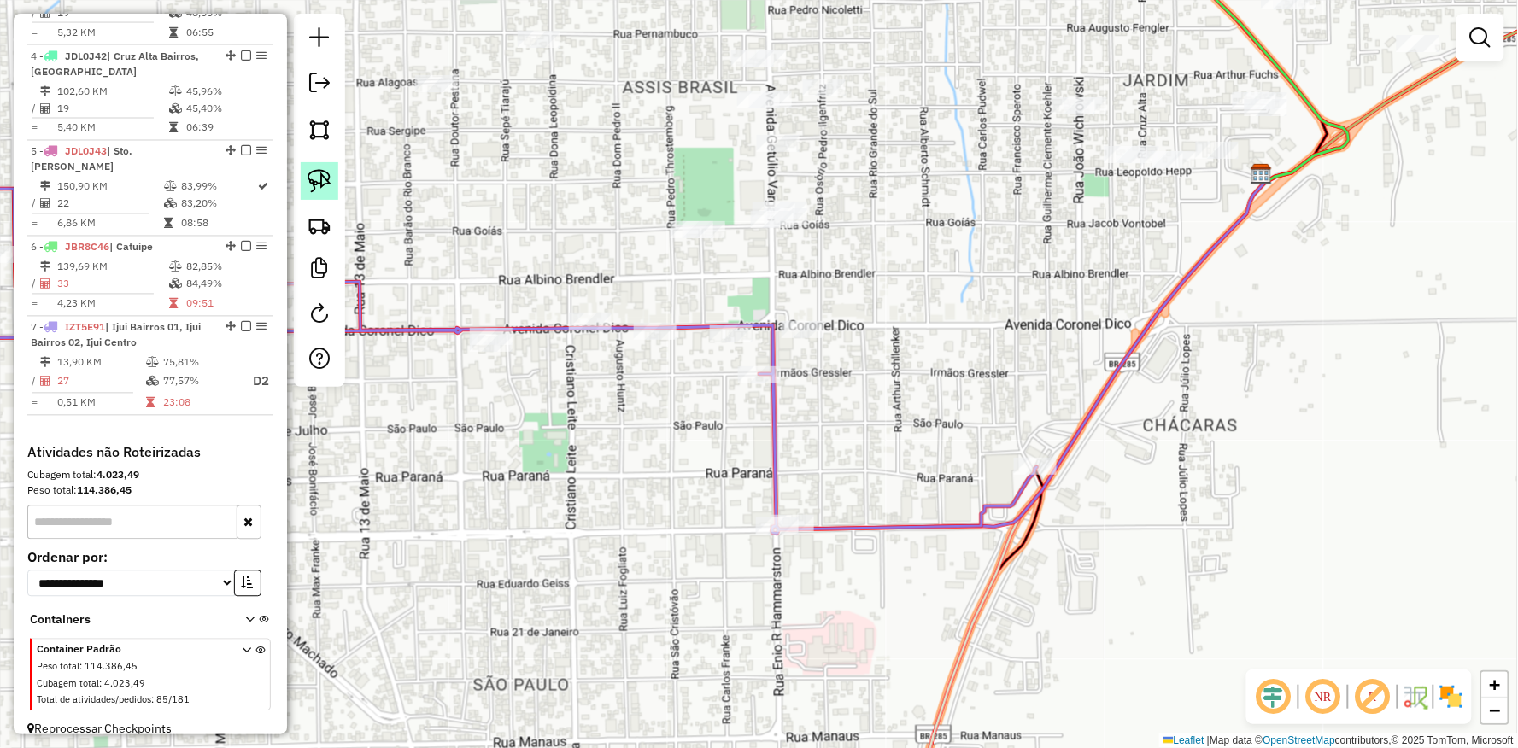
click at [308, 184] on img at bounding box center [319, 181] width 24 height 24
drag, startPoint x: 727, startPoint y: 290, endPoint x: 936, endPoint y: 352, distance: 218.1
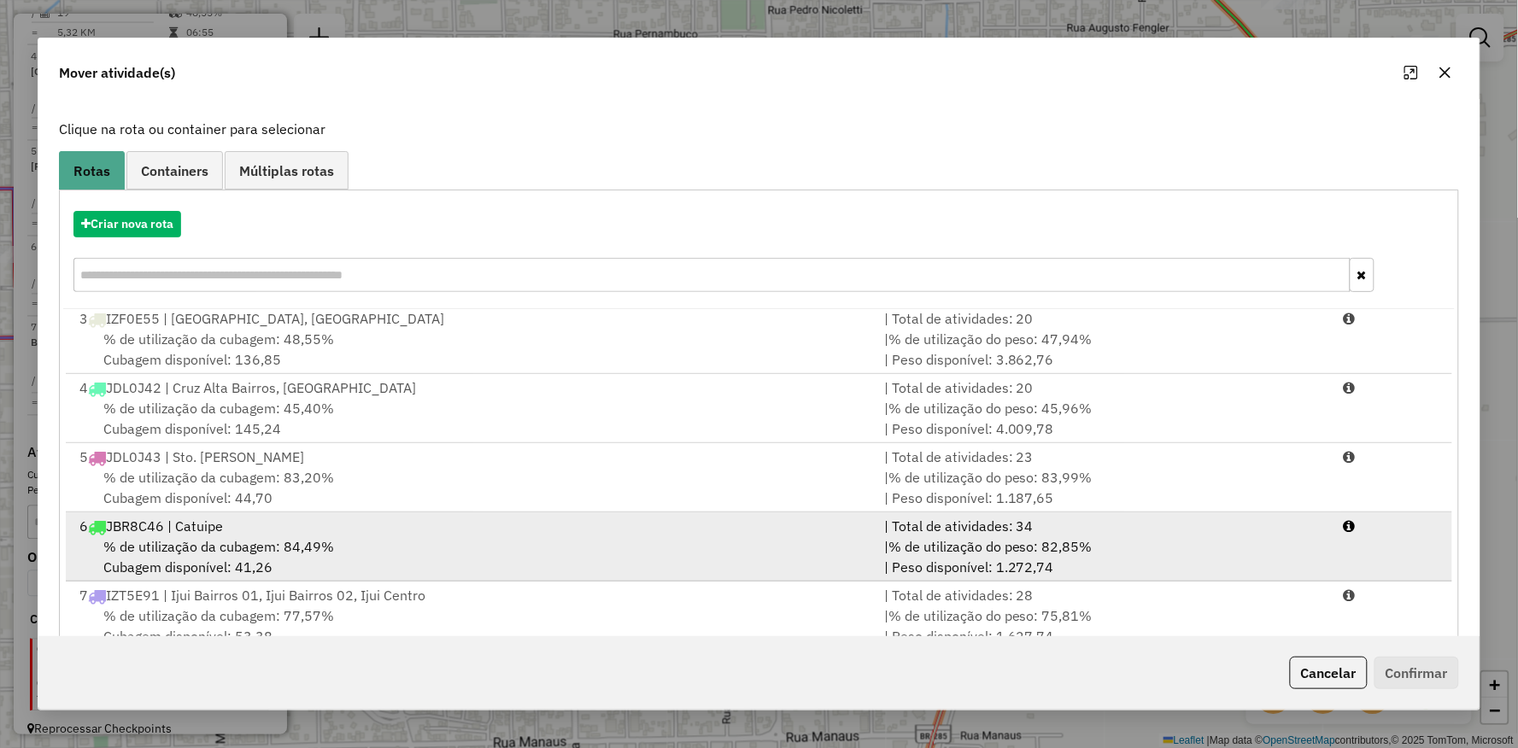
scroll to position [132, 0]
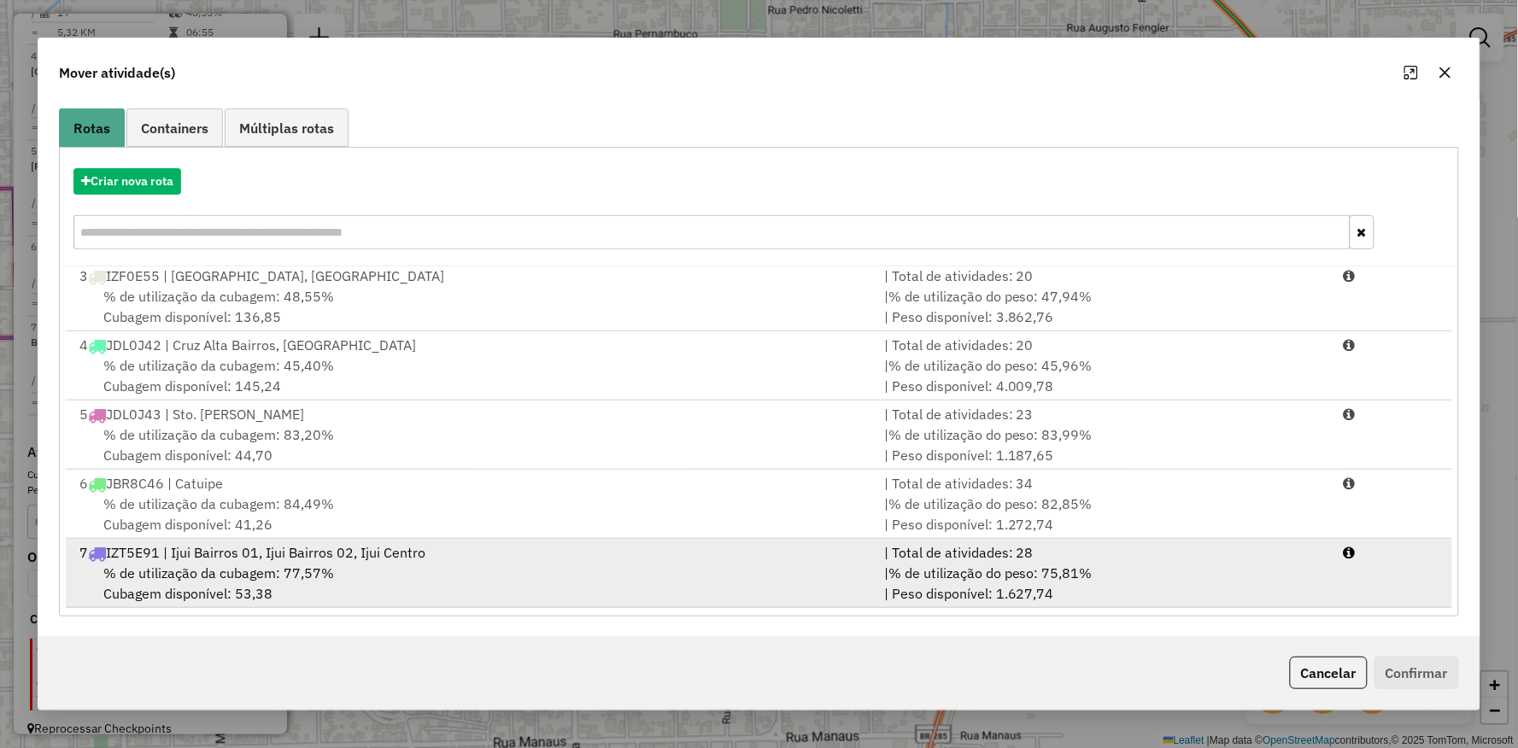
click at [275, 596] on div "% de utilização da cubagem: 77,57% Cubagem disponível: 53,38" at bounding box center [471, 583] width 805 height 41
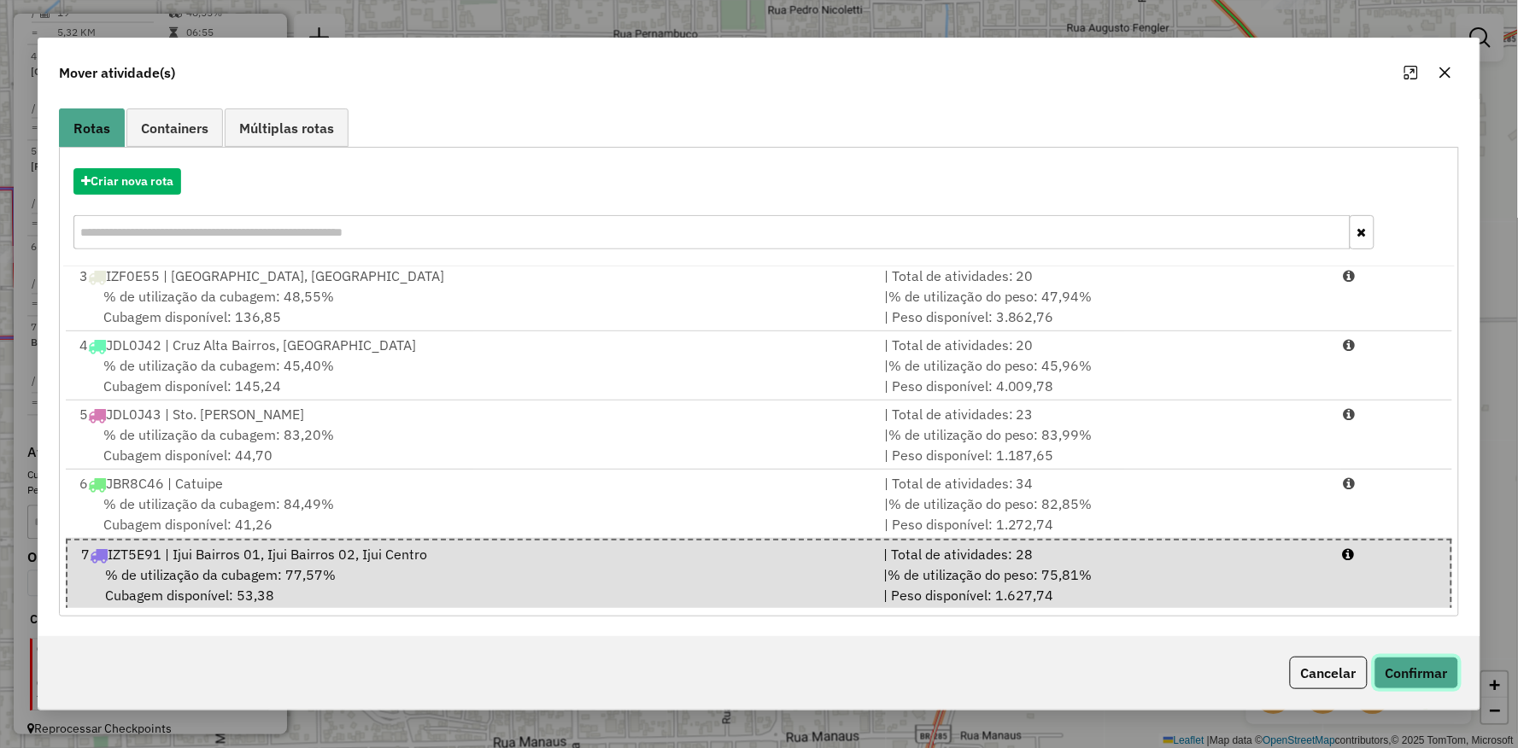
click at [1424, 683] on button "Confirmar" at bounding box center [1416, 673] width 85 height 32
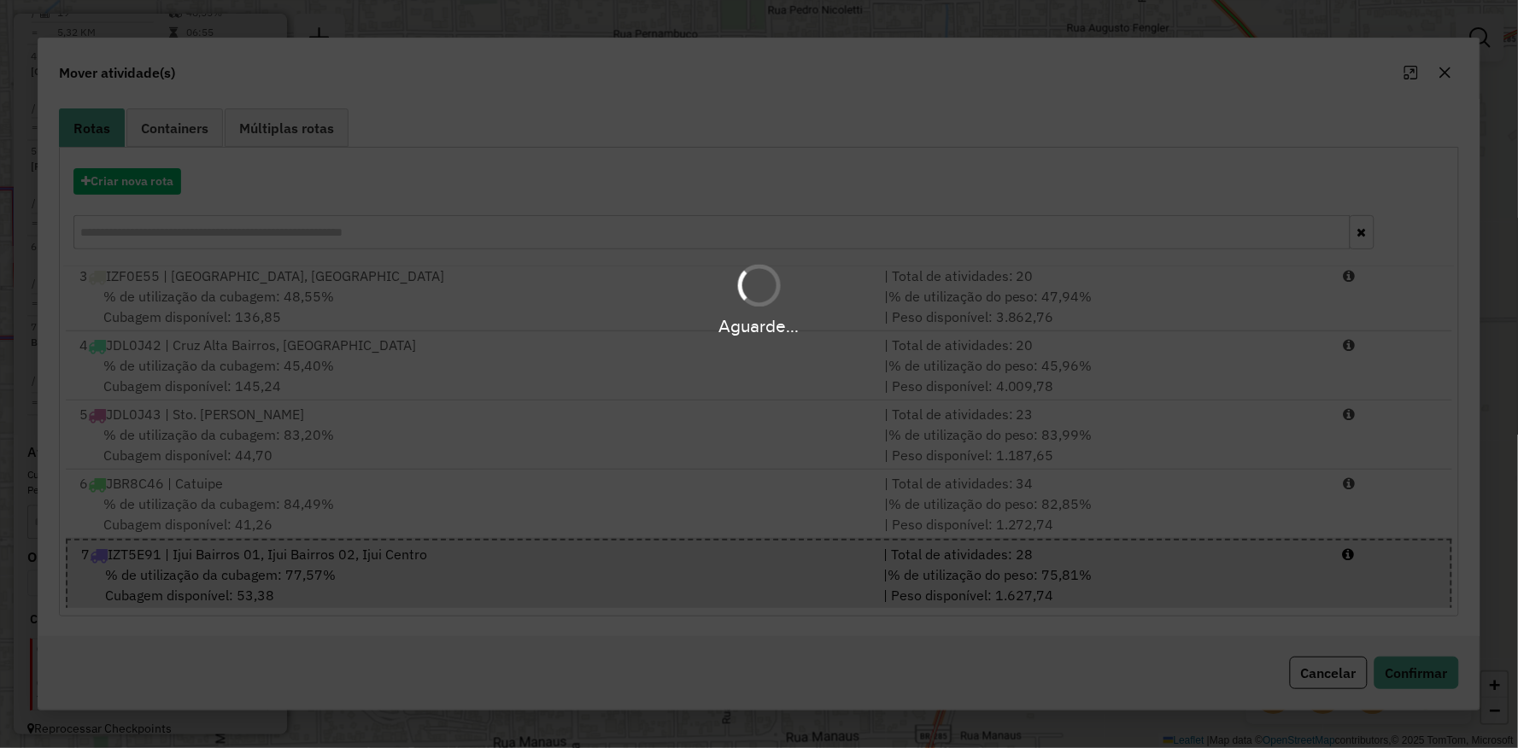
scroll to position [0, 0]
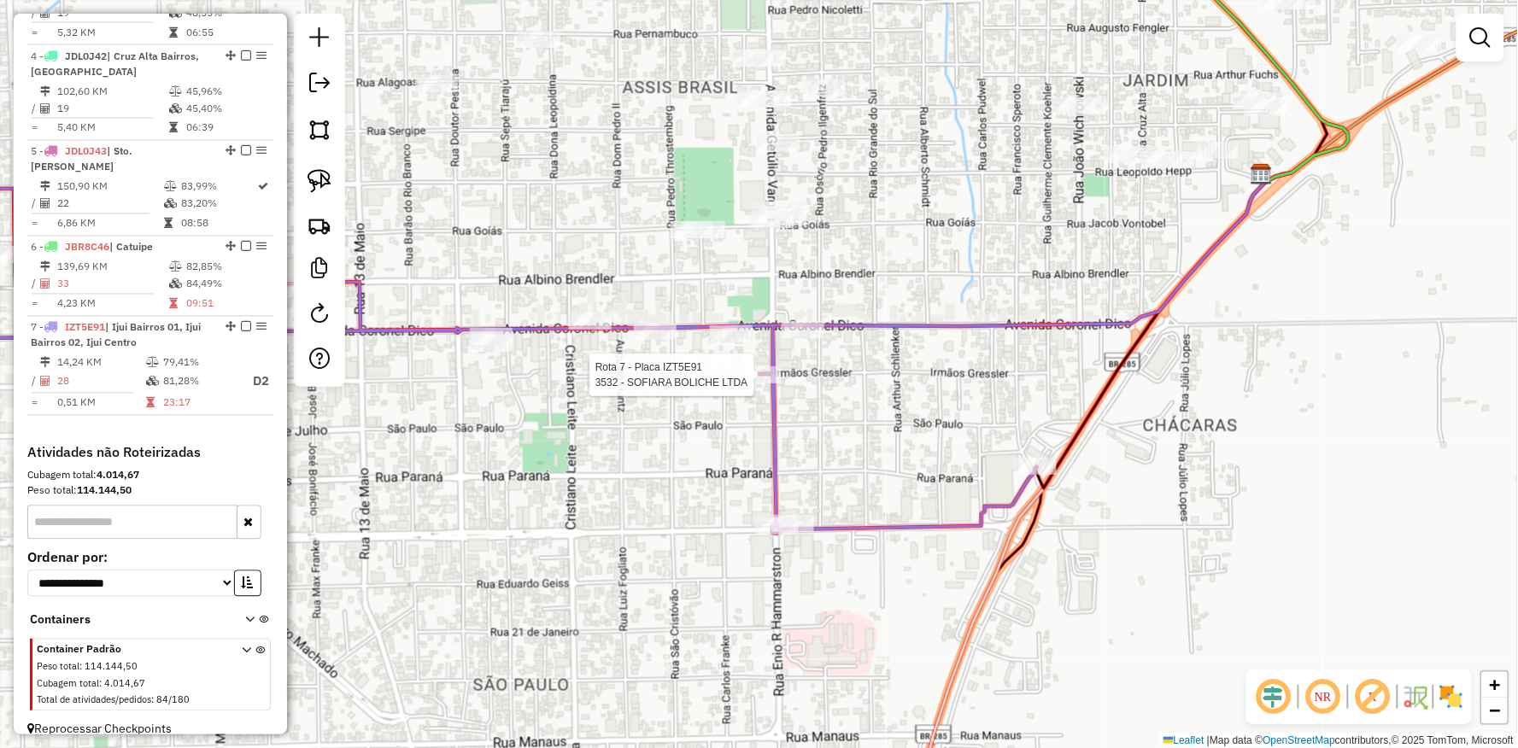
select select "**********"
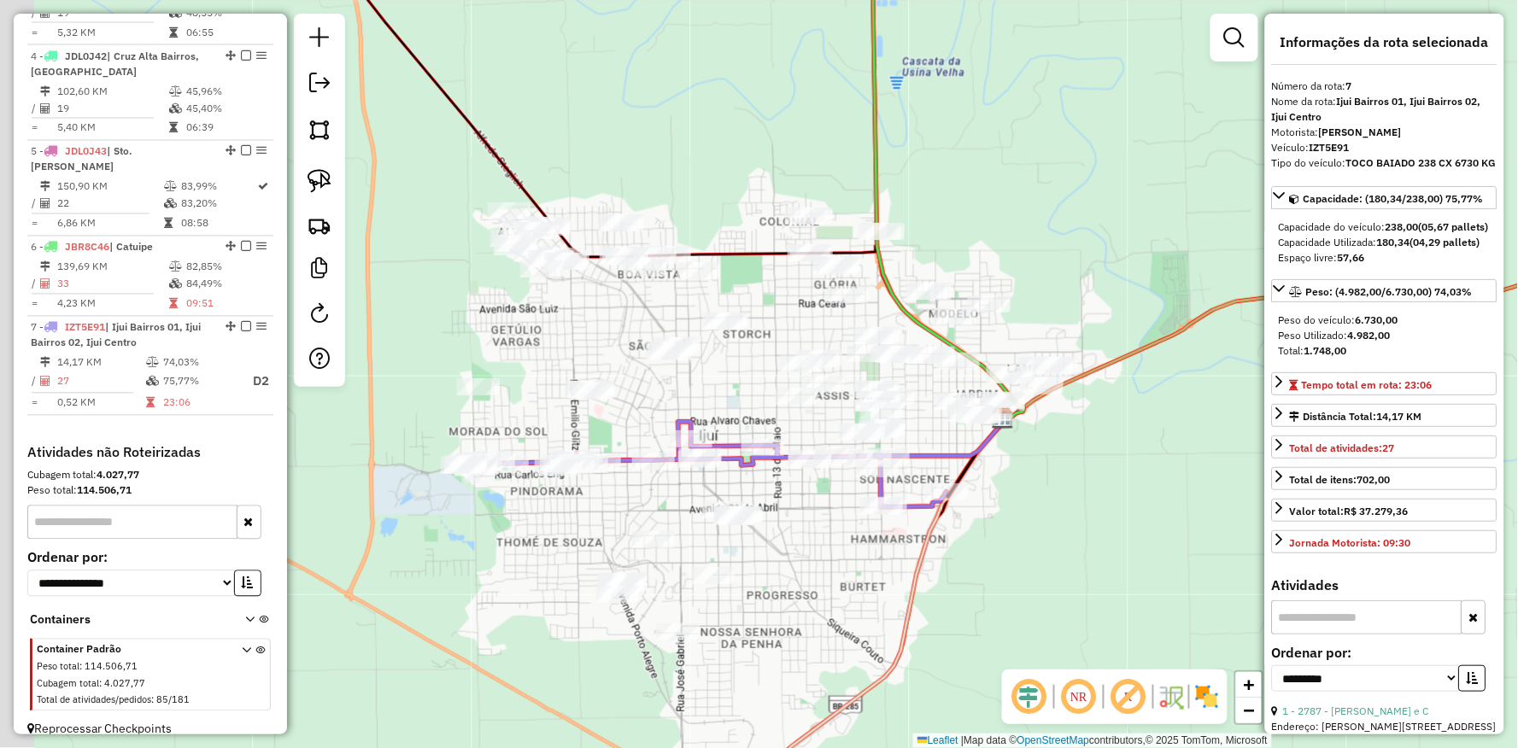
drag, startPoint x: 483, startPoint y: 385, endPoint x: 724, endPoint y: 398, distance: 241.2
click at [729, 395] on div "Janela de atendimento Grade de atendimento Capacidade Transportadoras Veículos …" at bounding box center [759, 374] width 1518 height 748
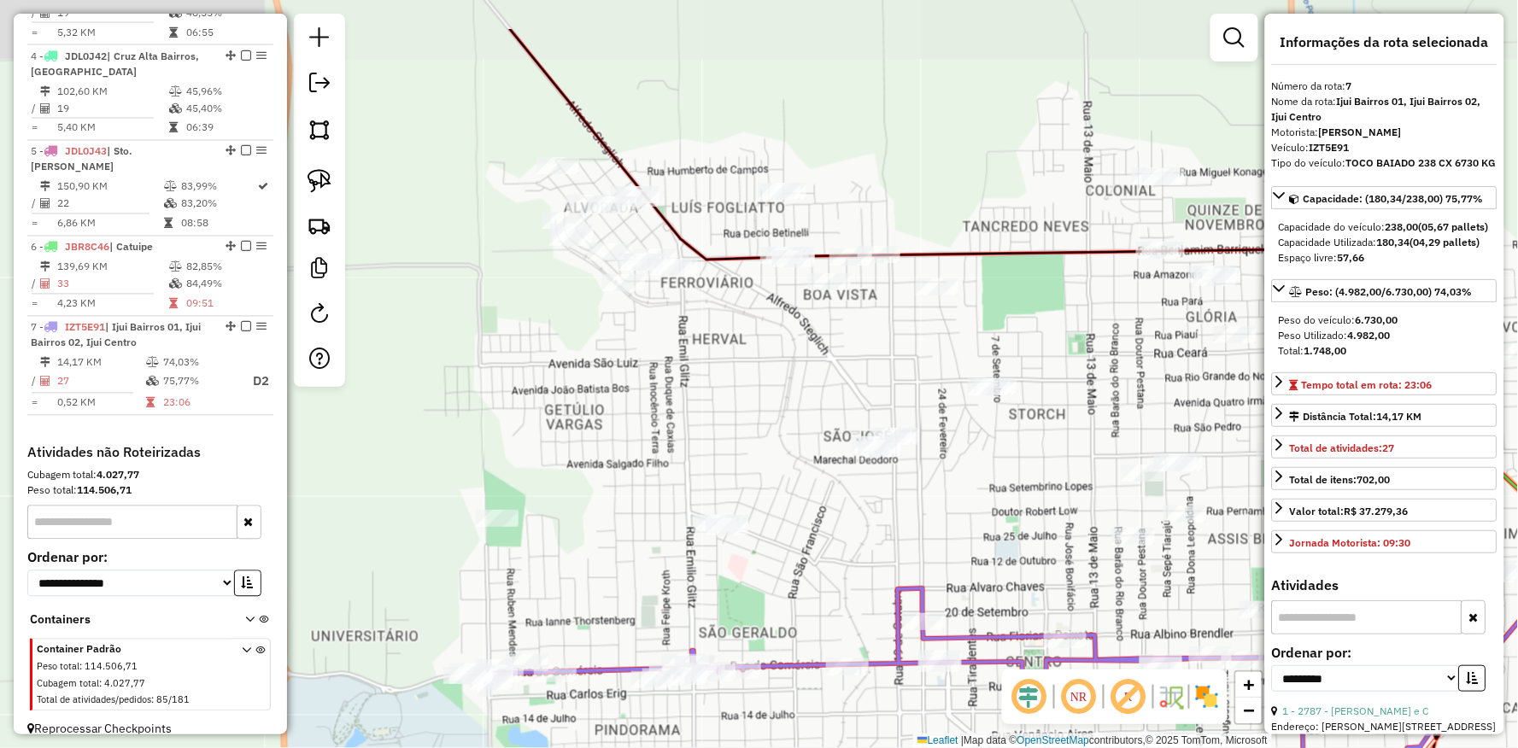
drag, startPoint x: 524, startPoint y: 371, endPoint x: 442, endPoint y: 321, distance: 96.5
click at [594, 475] on div "Janela de atendimento Grade de atendimento Capacidade Transportadoras Veículos …" at bounding box center [759, 374] width 1518 height 748
click at [313, 182] on img at bounding box center [319, 181] width 24 height 24
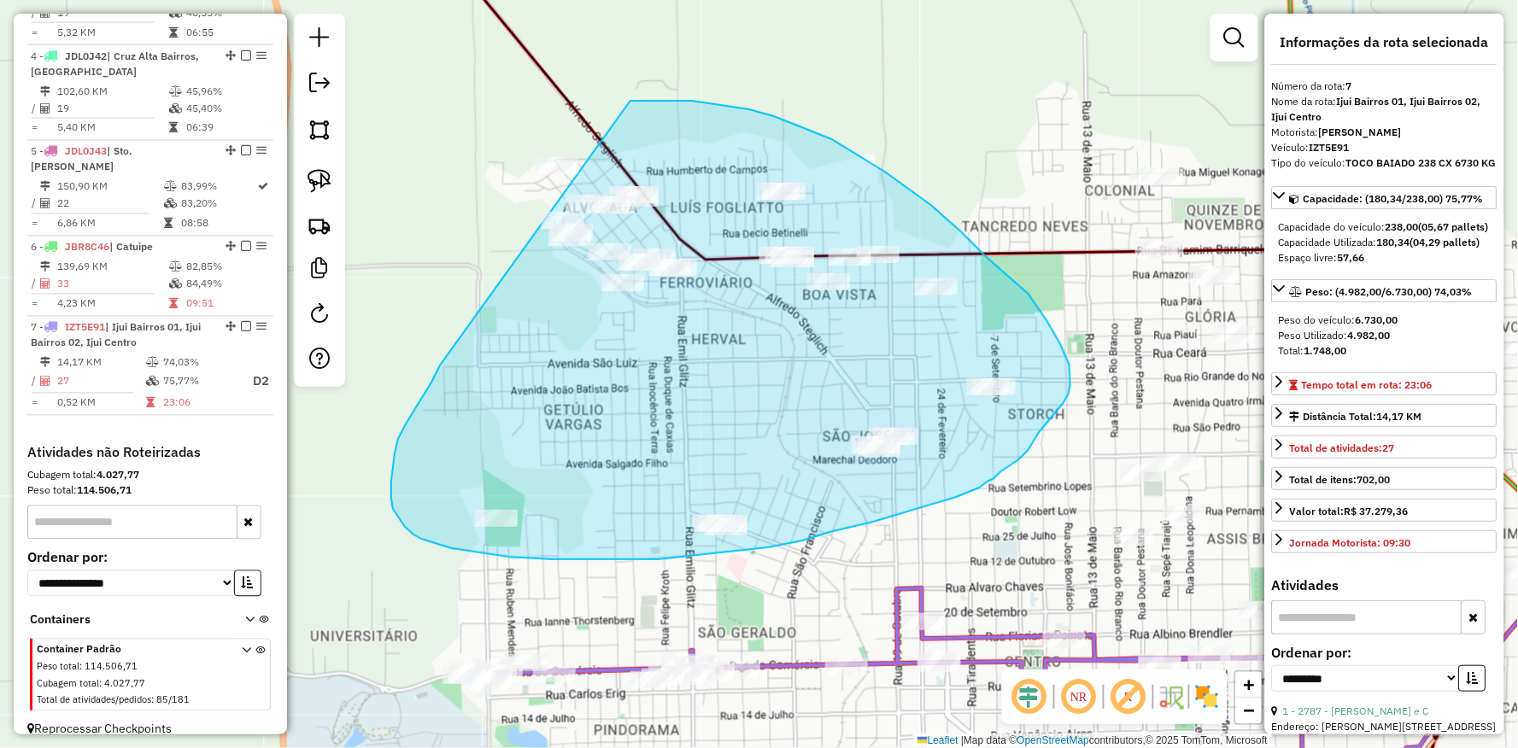
drag, startPoint x: 415, startPoint y: 410, endPoint x: 395, endPoint y: 131, distance: 280.0
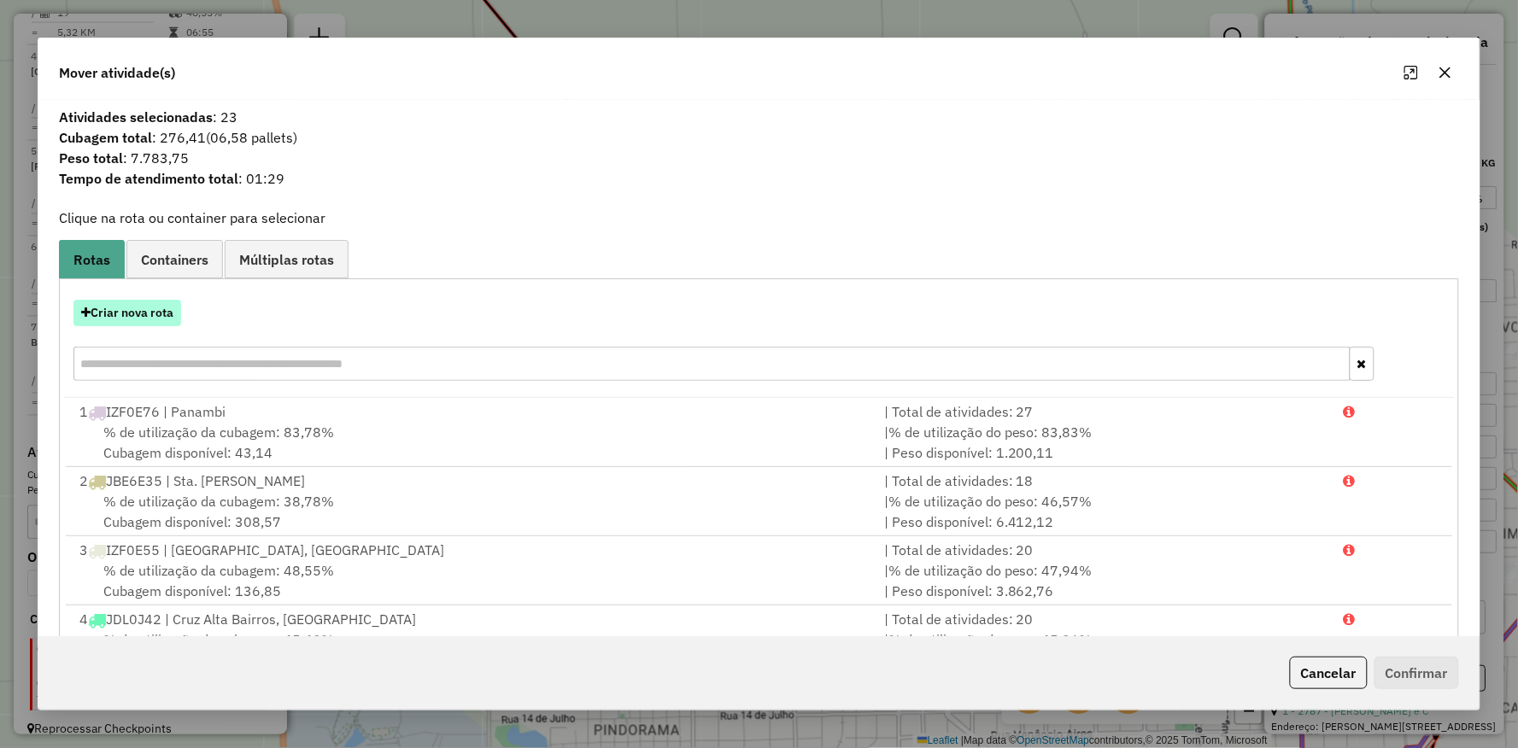
click at [152, 304] on button "Criar nova rota" at bounding box center [127, 313] width 108 height 26
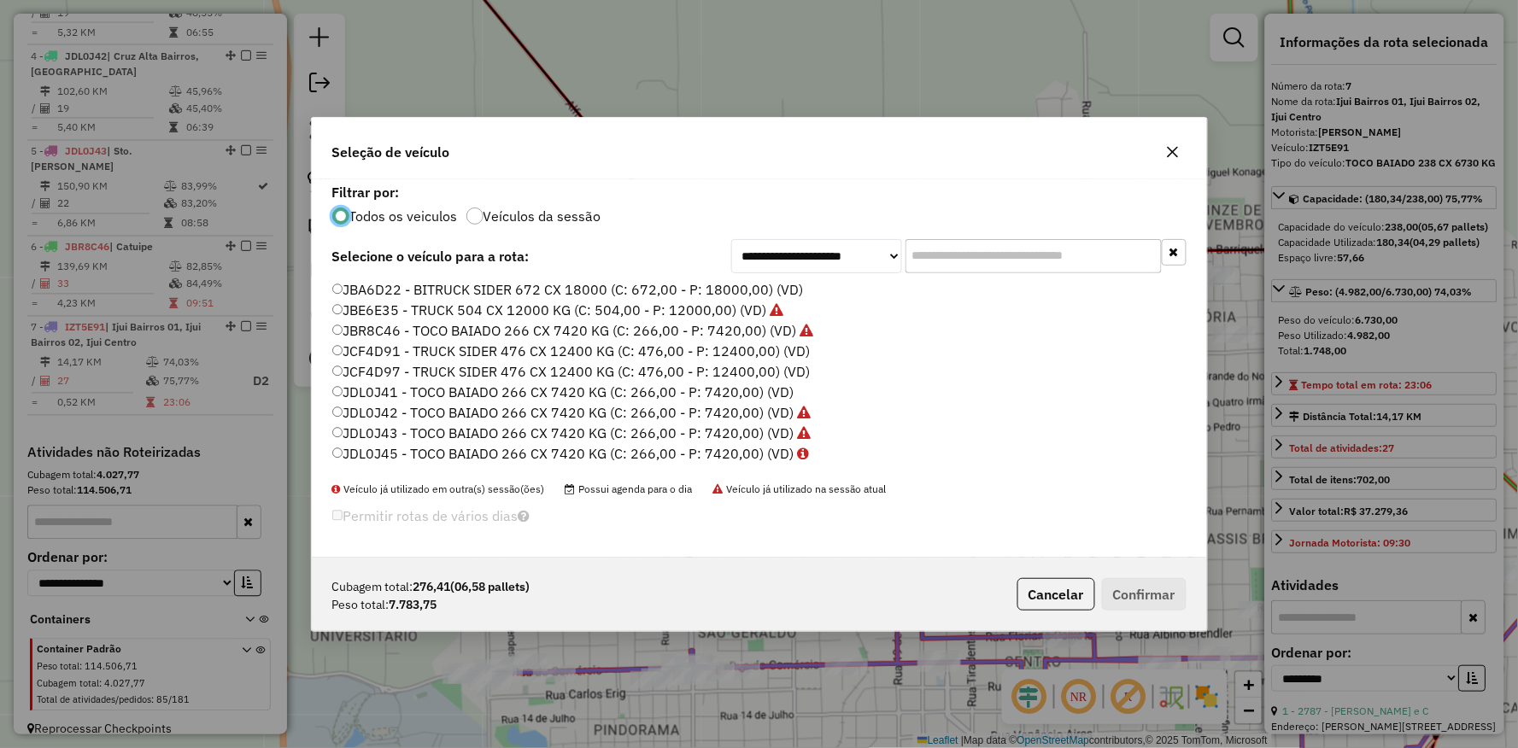
scroll to position [509, 0]
click at [378, 372] on label "JDL0J41 - TOCO BAIADO 266 CX 7420 KG (C: 266,00 - P: 7420,00) (VD)" at bounding box center [563, 375] width 462 height 20
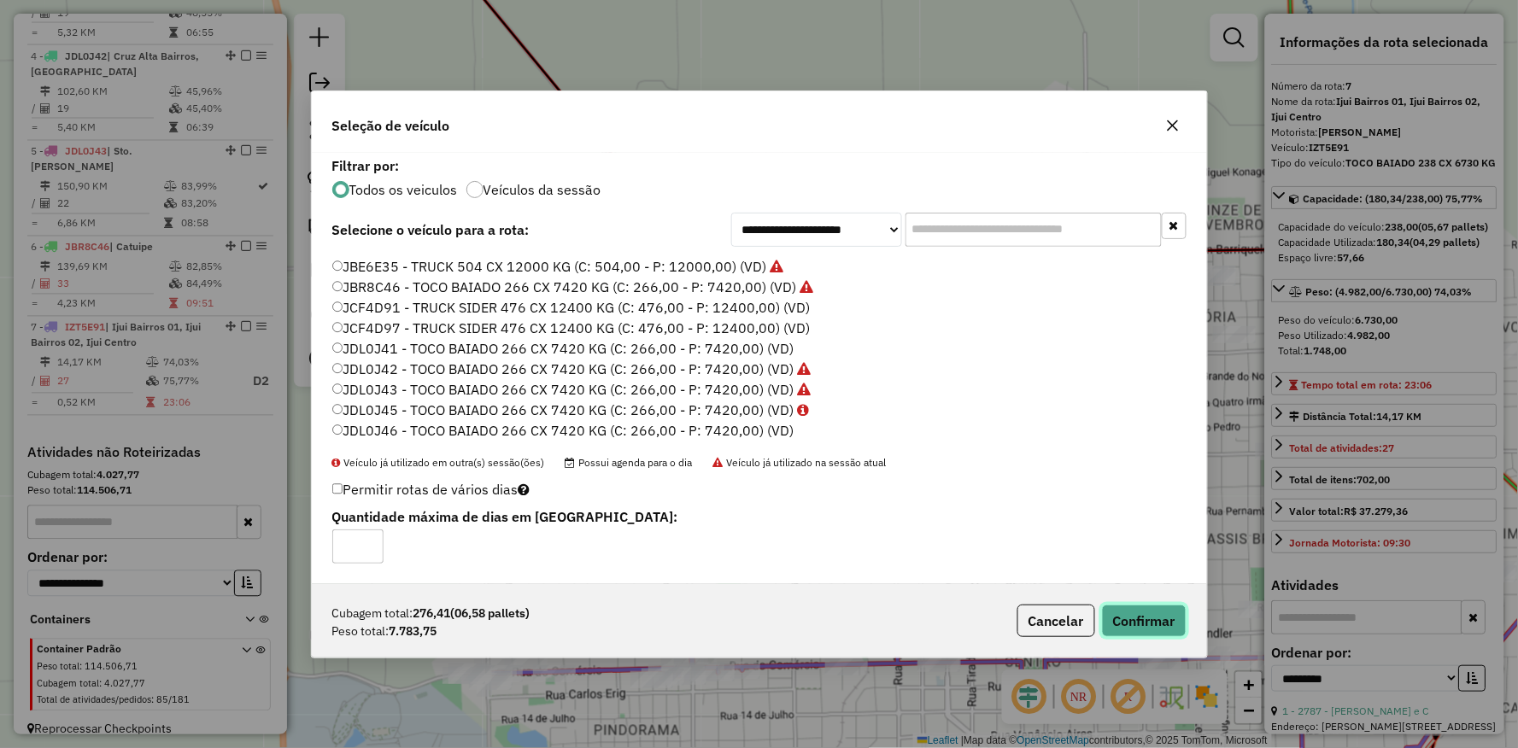
click at [1153, 627] on button "Confirmar" at bounding box center [1144, 621] width 85 height 32
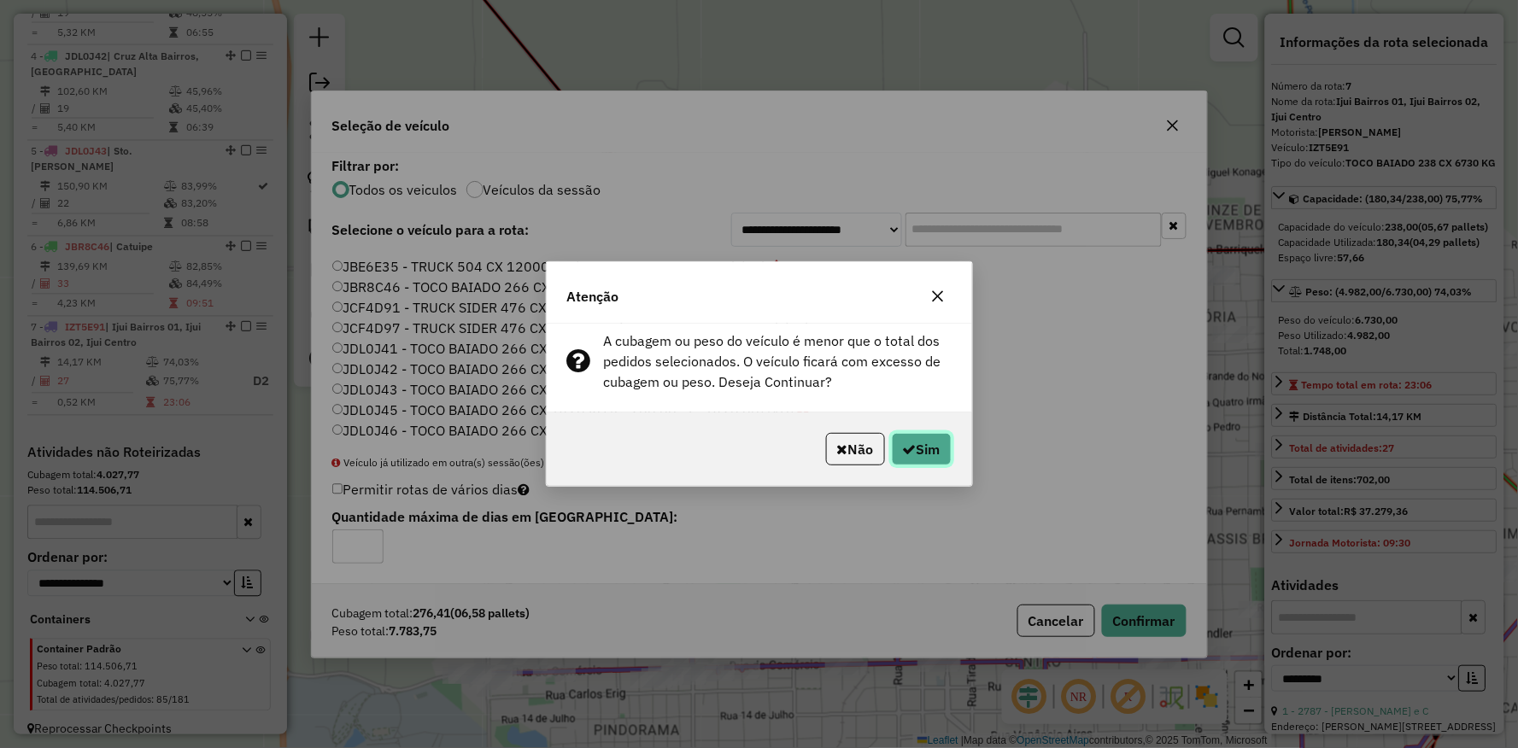
click at [918, 456] on button "Sim" at bounding box center [922, 449] width 60 height 32
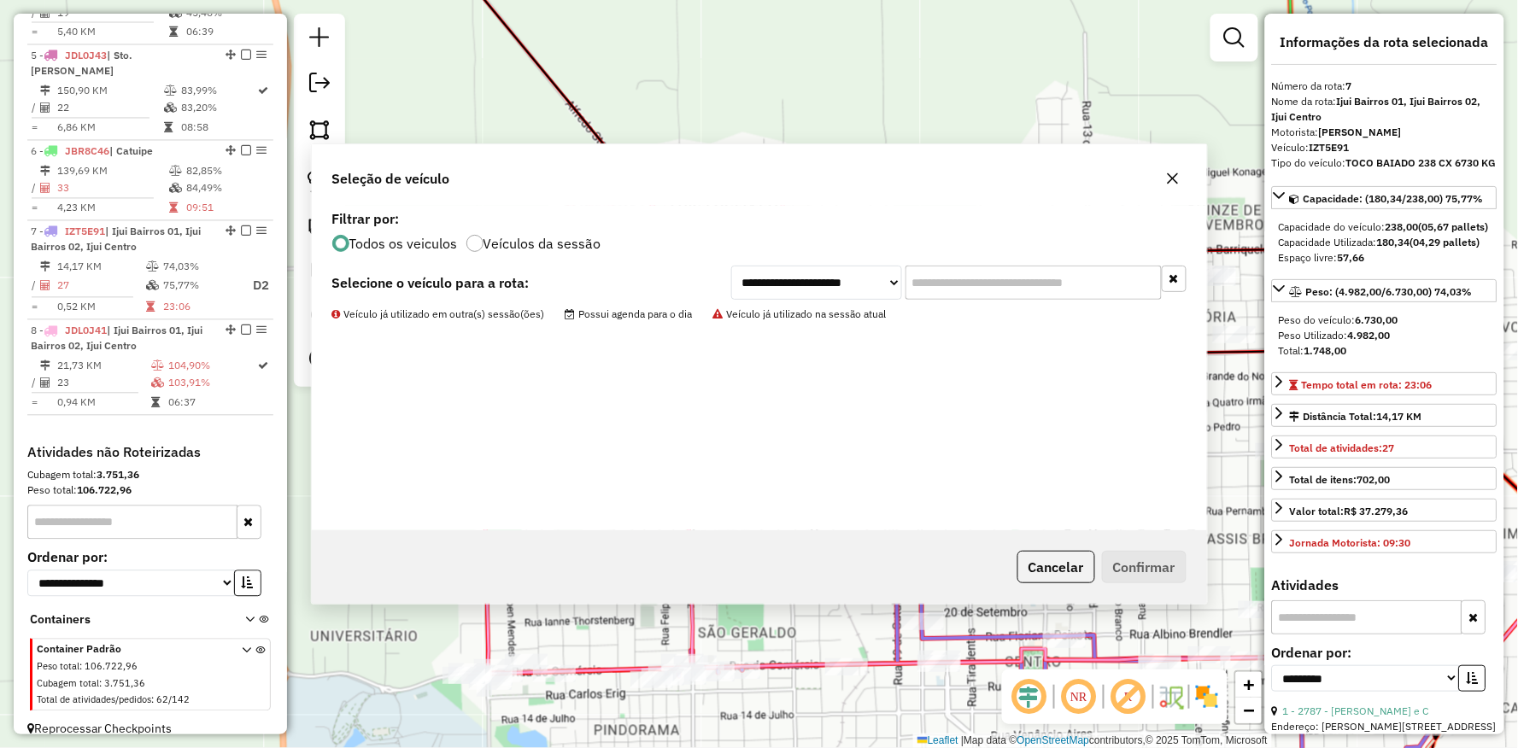
scroll to position [961, 0]
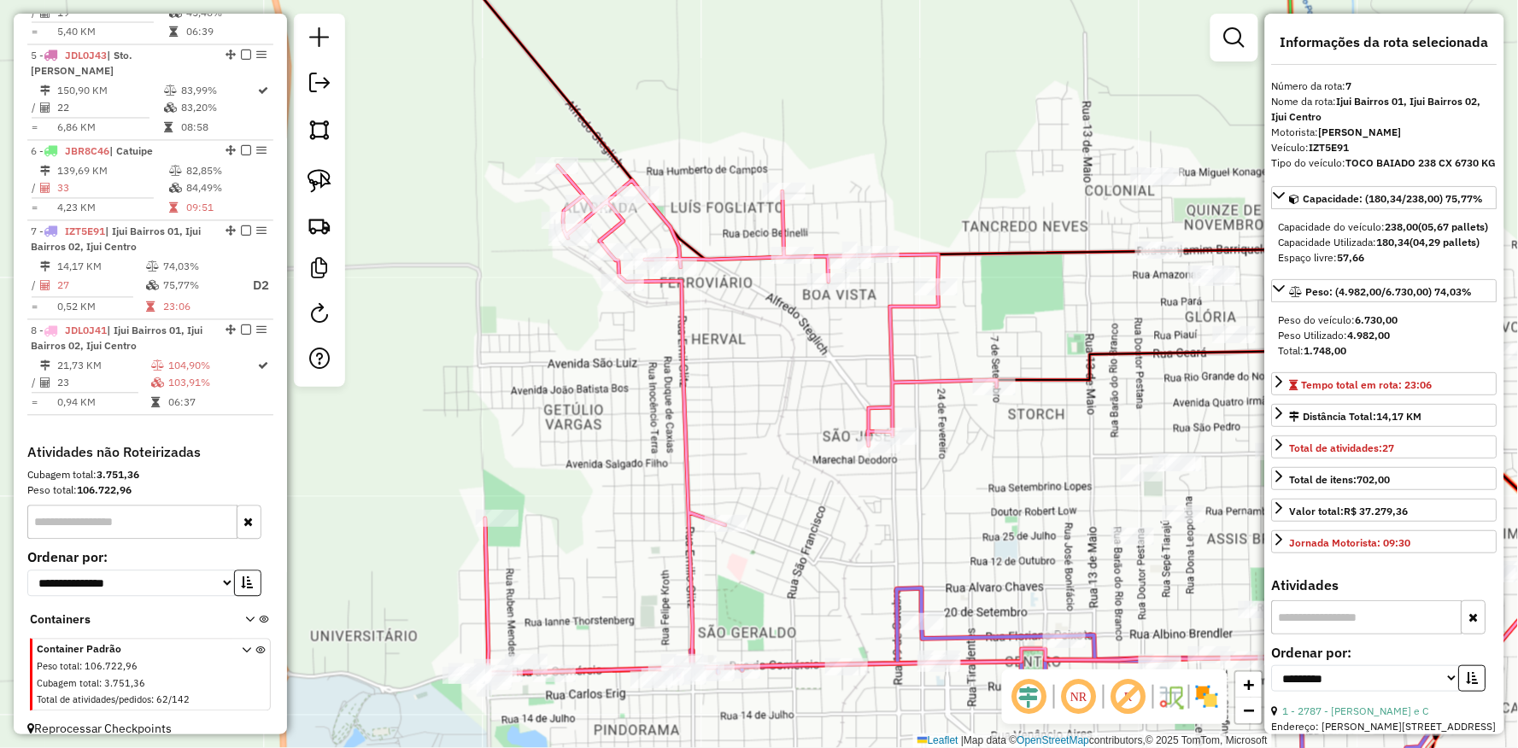
click at [755, 525] on div "Rota 8 - Placa JDL0J41 3587 - MINI MERC ACOUG CRI Janela de atendimento Grade d…" at bounding box center [759, 374] width 1518 height 748
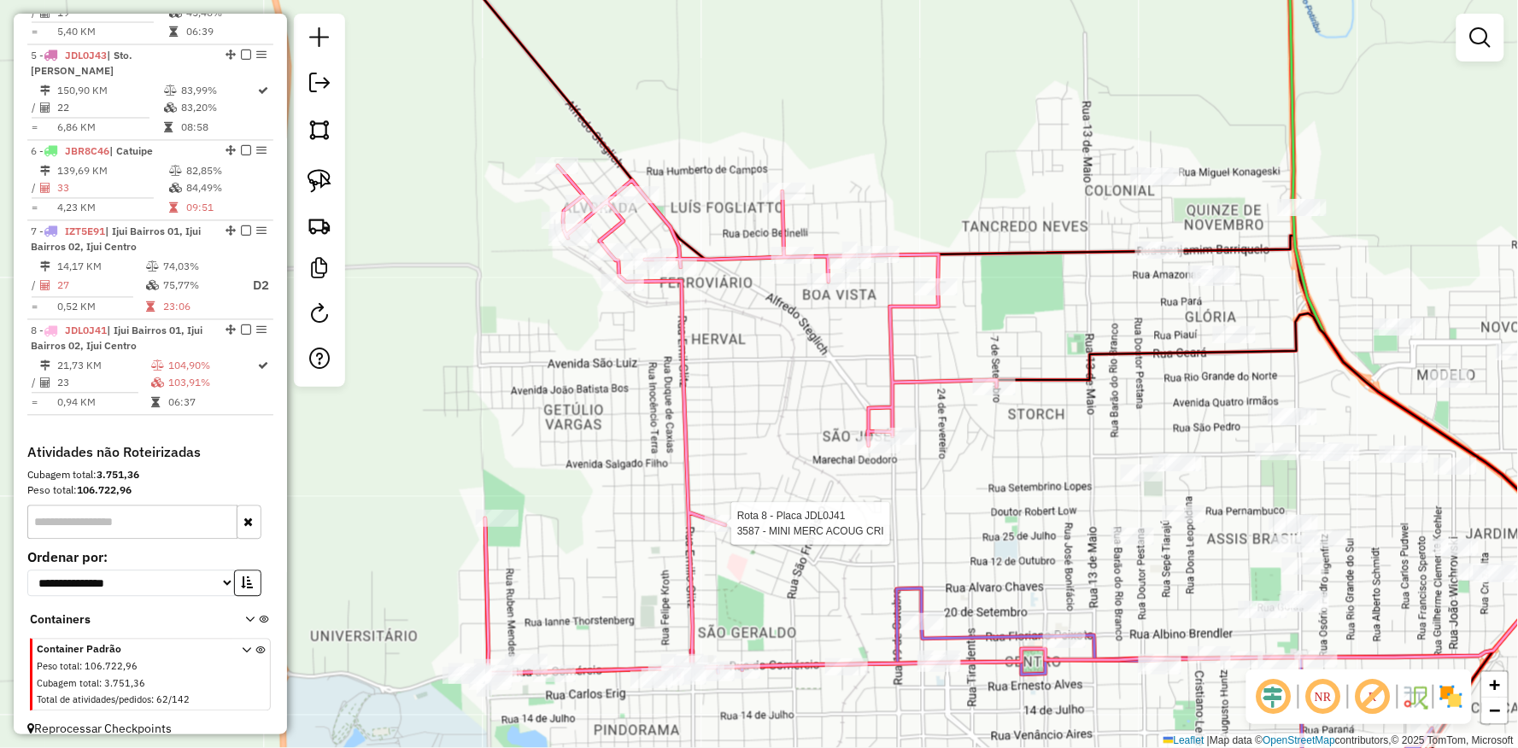
select select "**********"
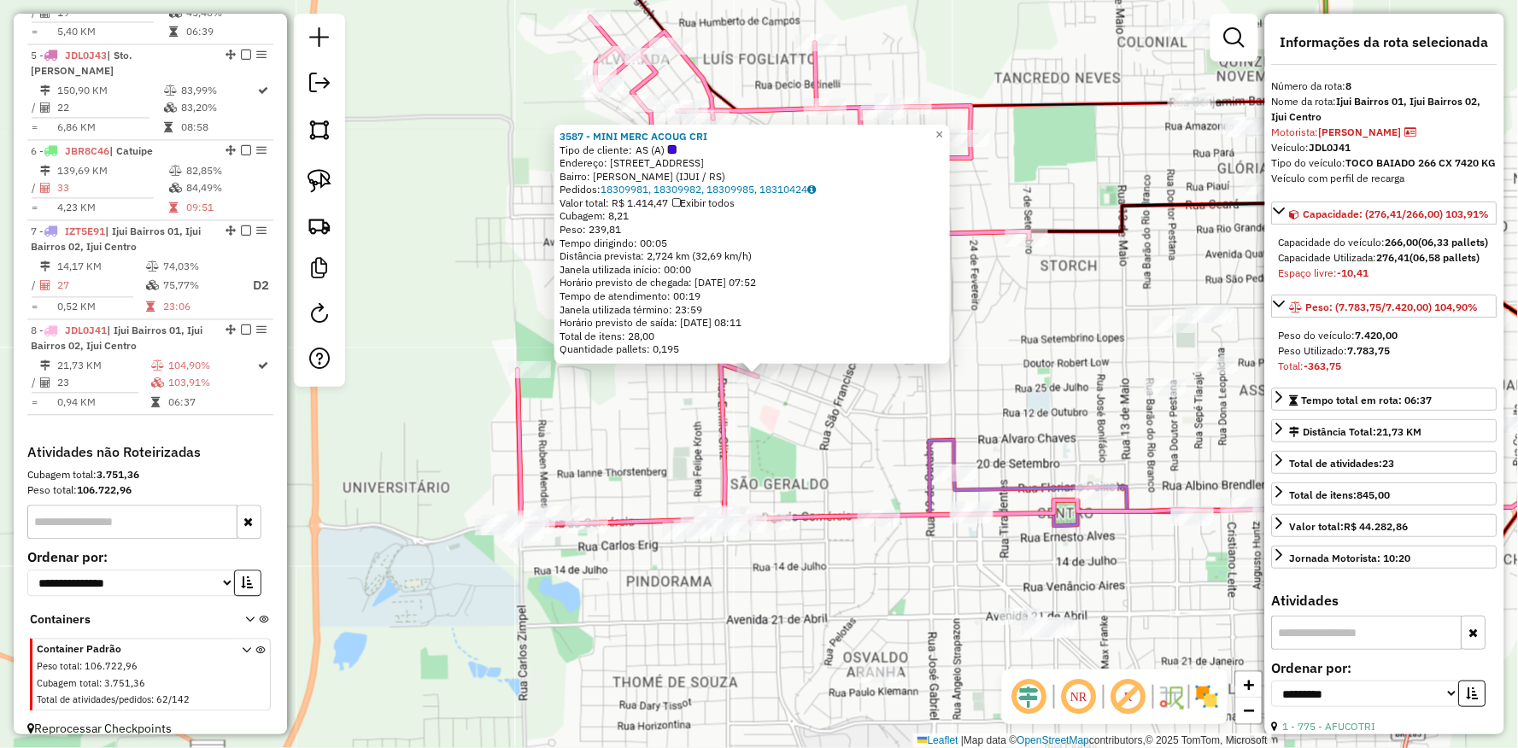
click at [872, 451] on div "3587 - MINI MERC ACOUG CRI Tipo de cliente: AS (A) Endereço: Av BRASIL 378 Bair…" at bounding box center [759, 374] width 1518 height 748
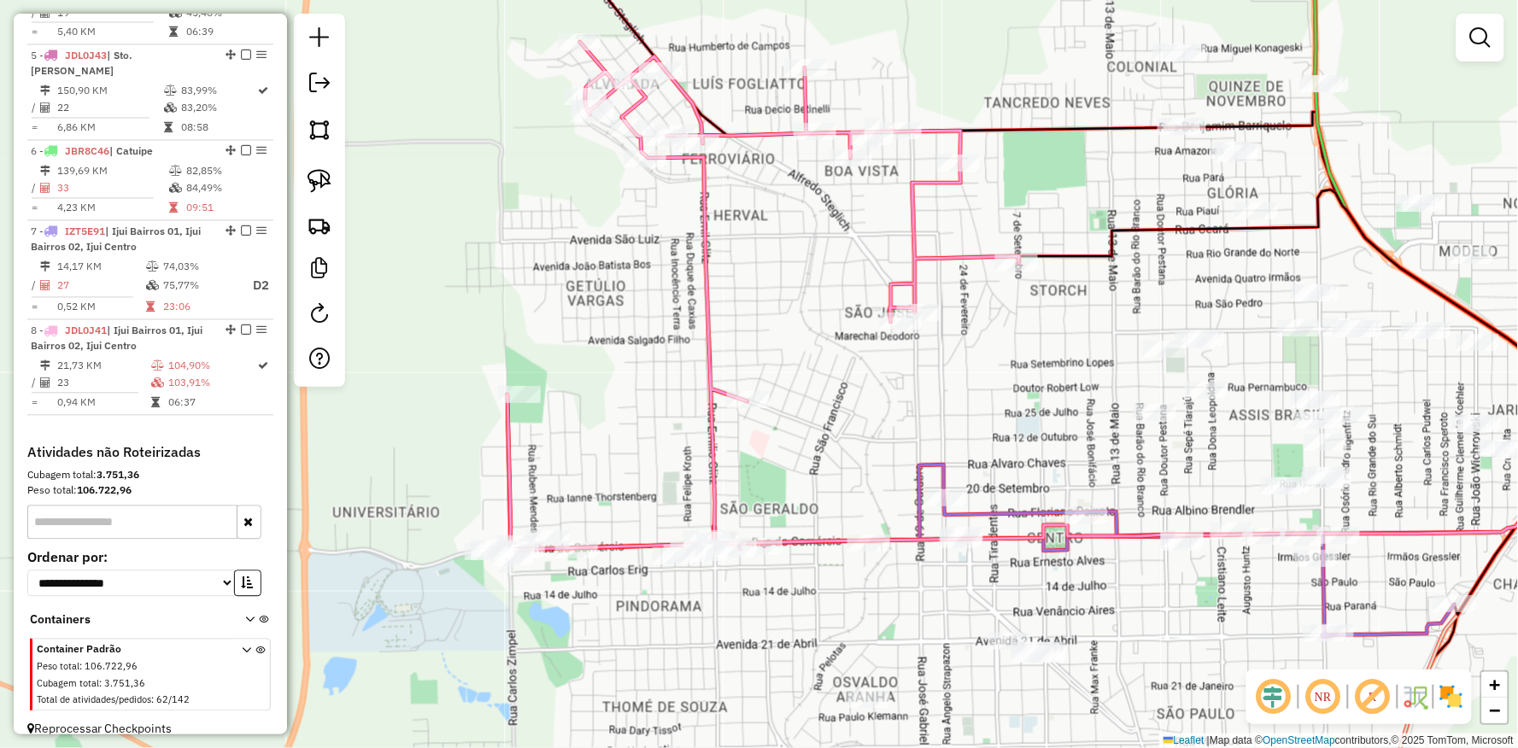
drag, startPoint x: 772, startPoint y: 301, endPoint x: 762, endPoint y: 325, distance: 26.8
click at [762, 325] on div "Janela de atendimento Grade de atendimento Capacidade Transportadoras Veículos …" at bounding box center [759, 374] width 1518 height 748
select select "**********"
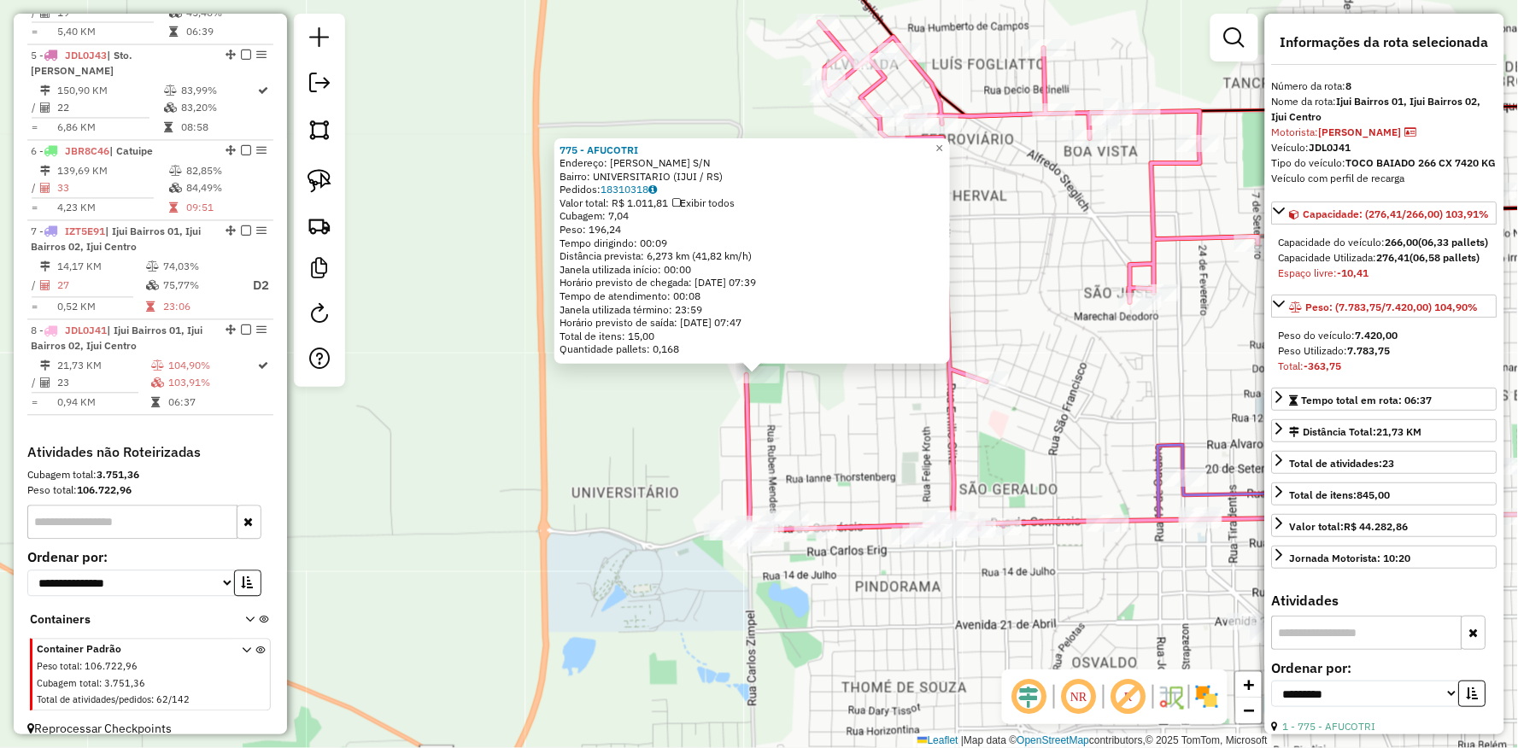
click at [607, 439] on div "775 - AFUCOTRI Endereço: GUILHERME TIMM S/N Bairro: UNIVERSITARIO (IJUI / RS) P…" at bounding box center [759, 374] width 1518 height 748
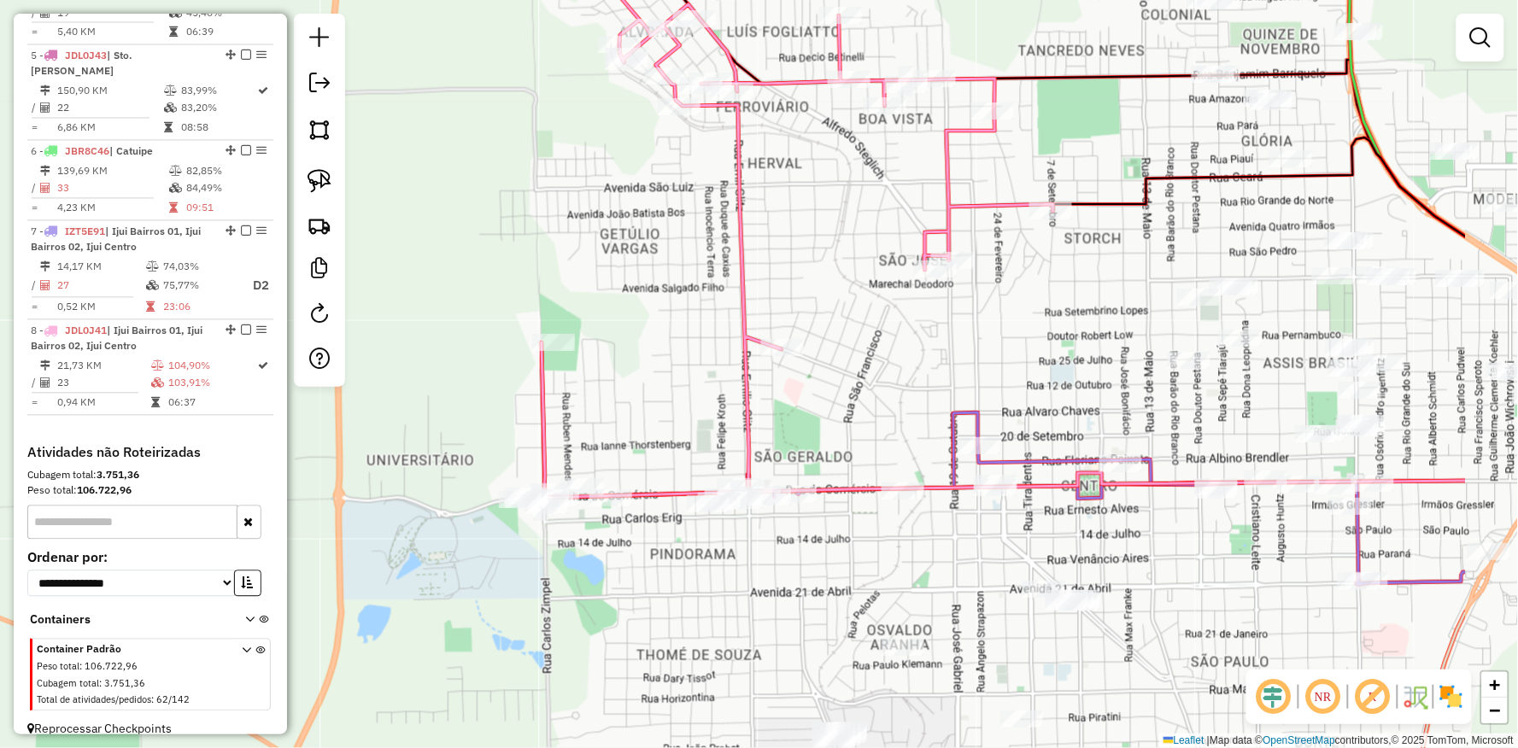
drag, startPoint x: 695, startPoint y: 439, endPoint x: 564, endPoint y: 406, distance: 135.7
click at [478, 403] on div "Janela de atendimento Grade de atendimento Capacidade Transportadoras Veículos …" at bounding box center [759, 374] width 1518 height 748
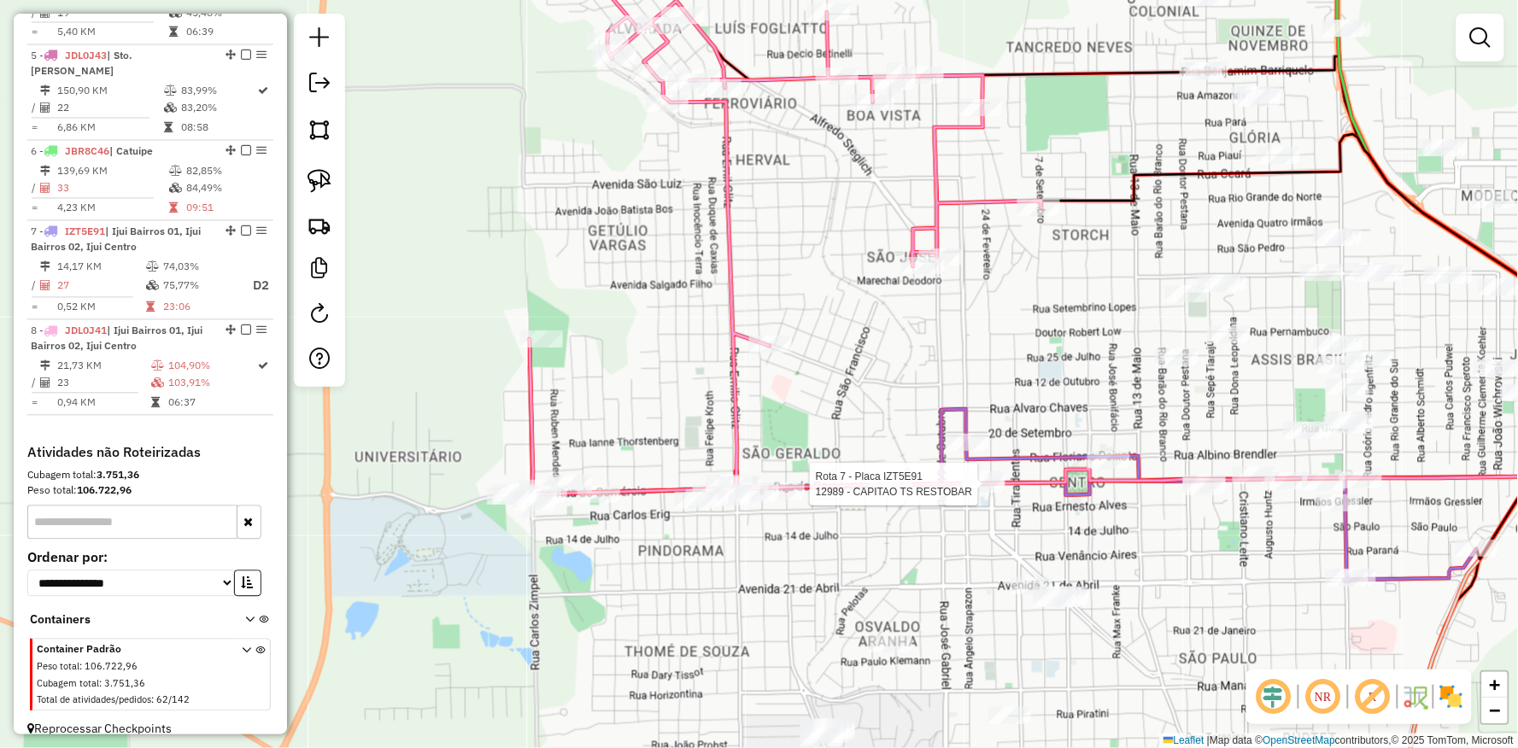
select select "**********"
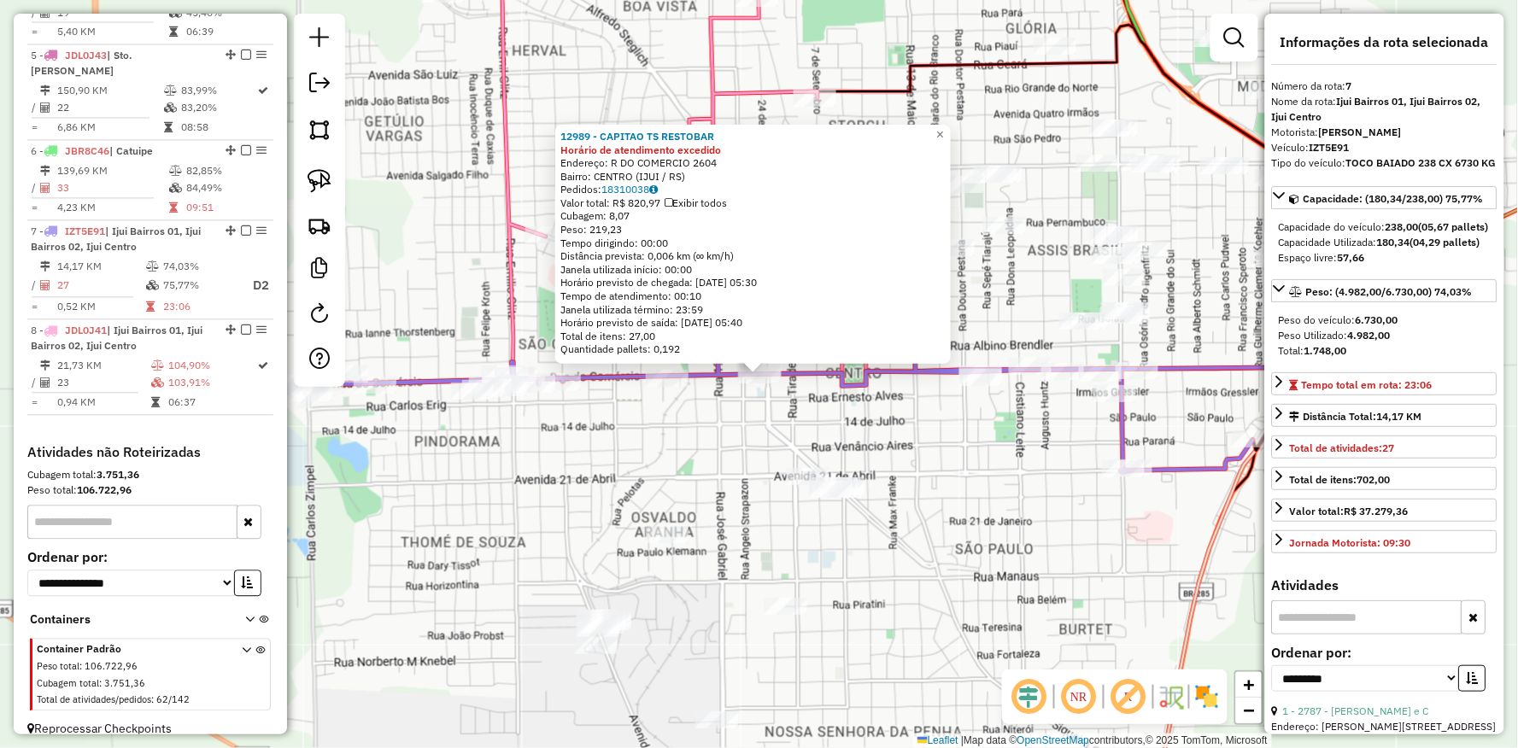
drag, startPoint x: 586, startPoint y: 481, endPoint x: 577, endPoint y: 483, distance: 8.7
click at [584, 482] on div "12989 - CAPITAO TS RESTOBAR Horário de atendimento excedido Endereço: R DO COME…" at bounding box center [759, 374] width 1518 height 748
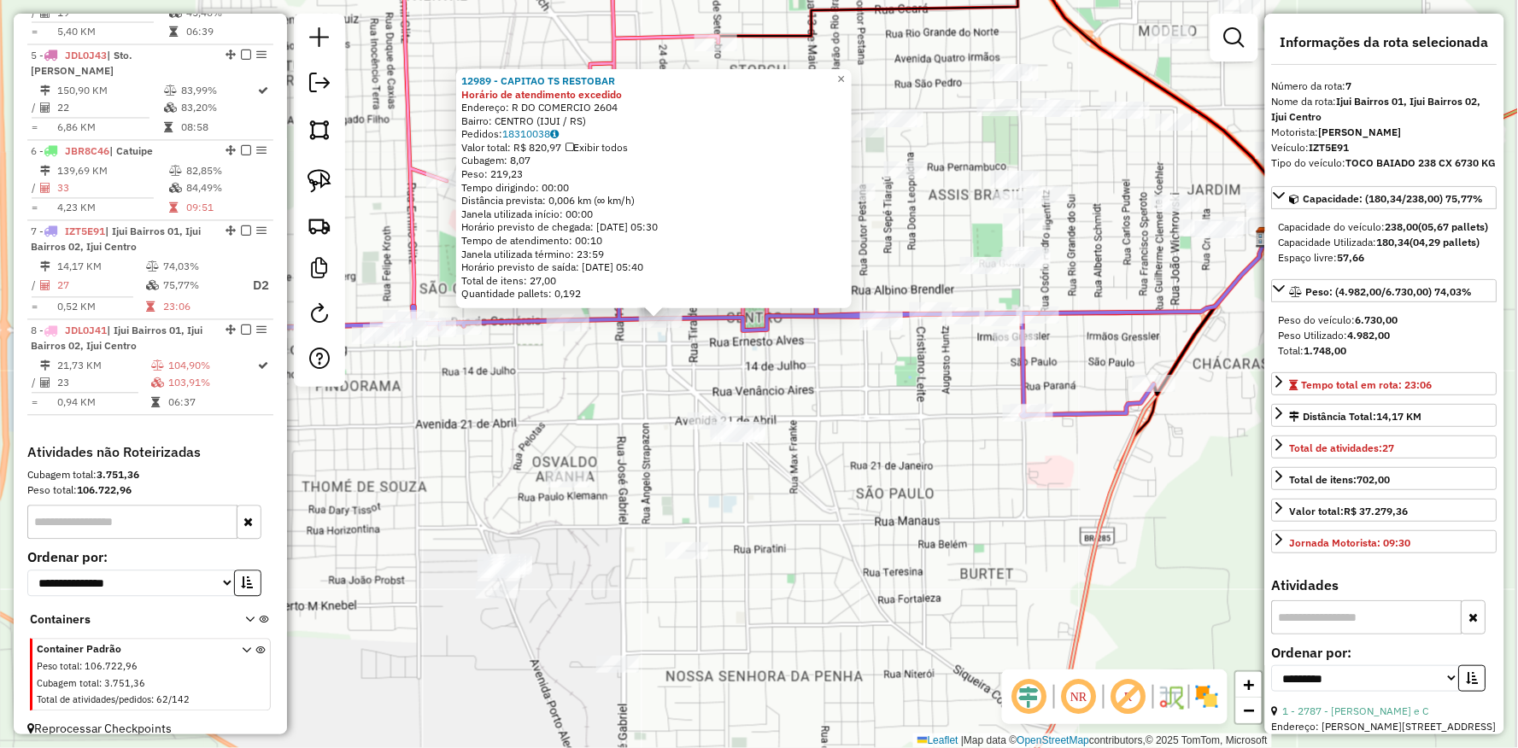
drag, startPoint x: 547, startPoint y: 485, endPoint x: 449, endPoint y: 428, distance: 112.9
click at [449, 428] on div "12989 - CAPITAO TS RESTOBAR Horário de atendimento excedido Endereço: R DO COME…" at bounding box center [759, 374] width 1518 height 748
click at [424, 436] on div "12989 - CAPITAO TS RESTOBAR Horário de atendimento excedido Endereço: R DO COME…" at bounding box center [759, 374] width 1518 height 748
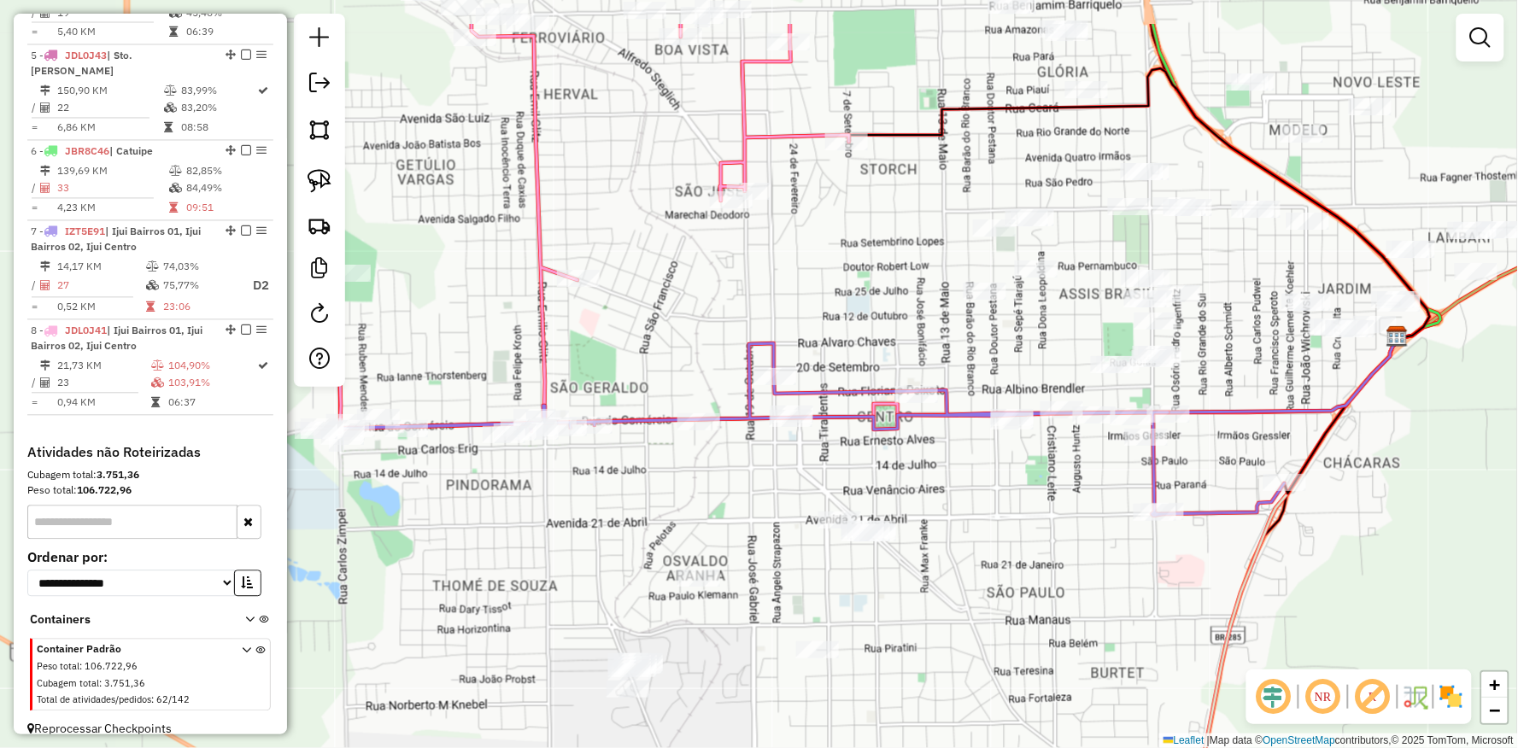
drag, startPoint x: 561, startPoint y: 413, endPoint x: 692, endPoint y: 512, distance: 164.0
click at [692, 512] on div "Janela de atendimento Grade de atendimento Capacidade Transportadoras Veículos …" at bounding box center [759, 374] width 1518 height 748
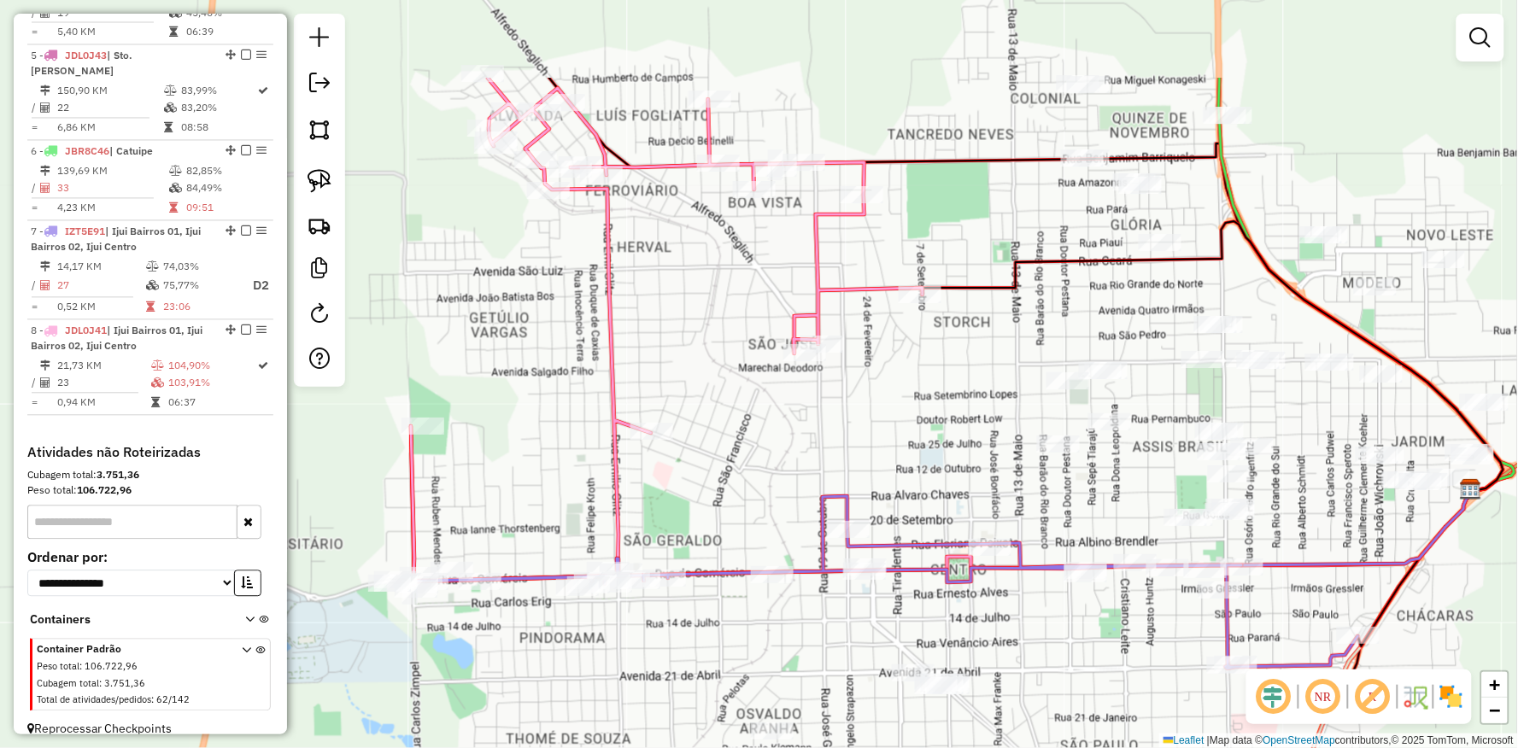
drag, startPoint x: 611, startPoint y: 366, endPoint x: 664, endPoint y: 517, distance: 160.2
click at [664, 517] on div "Janela de atendimento Grade de atendimento Capacidade Transportadoras Veículos …" at bounding box center [759, 374] width 1518 height 748
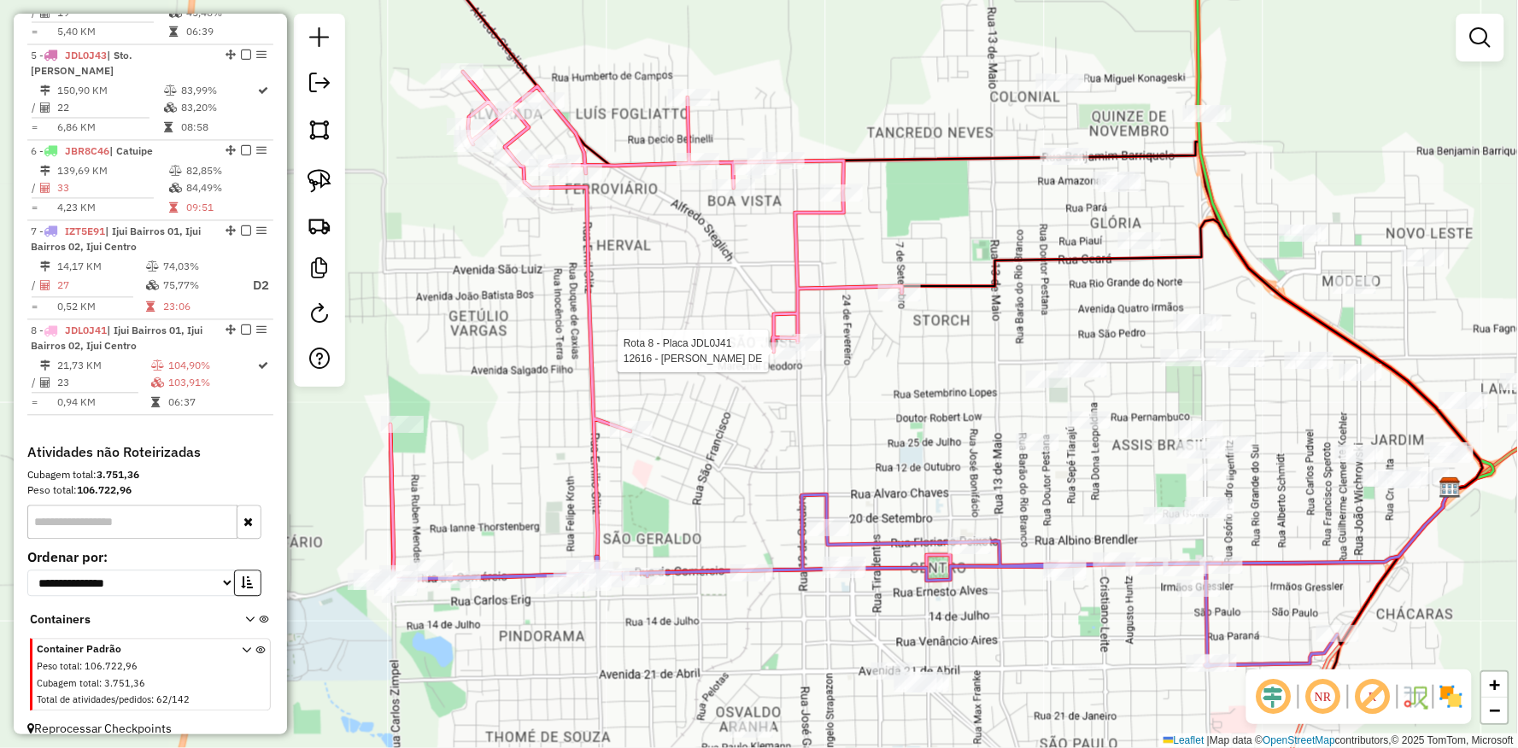
select select "**********"
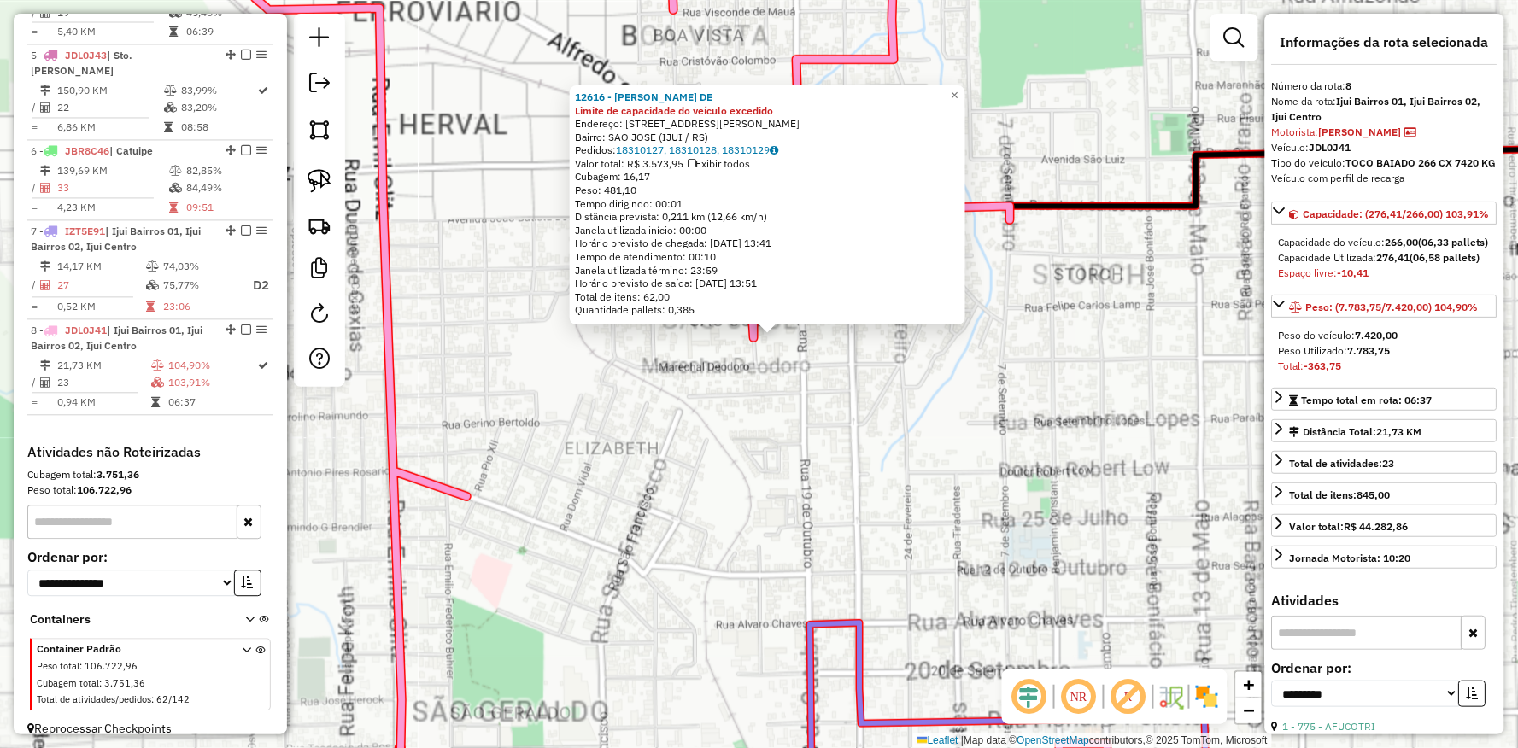
click at [756, 413] on div "12616 - RICARDO VINICIOS DE Limite de capacidade do veículo excedido Endereço: …" at bounding box center [759, 374] width 1518 height 748
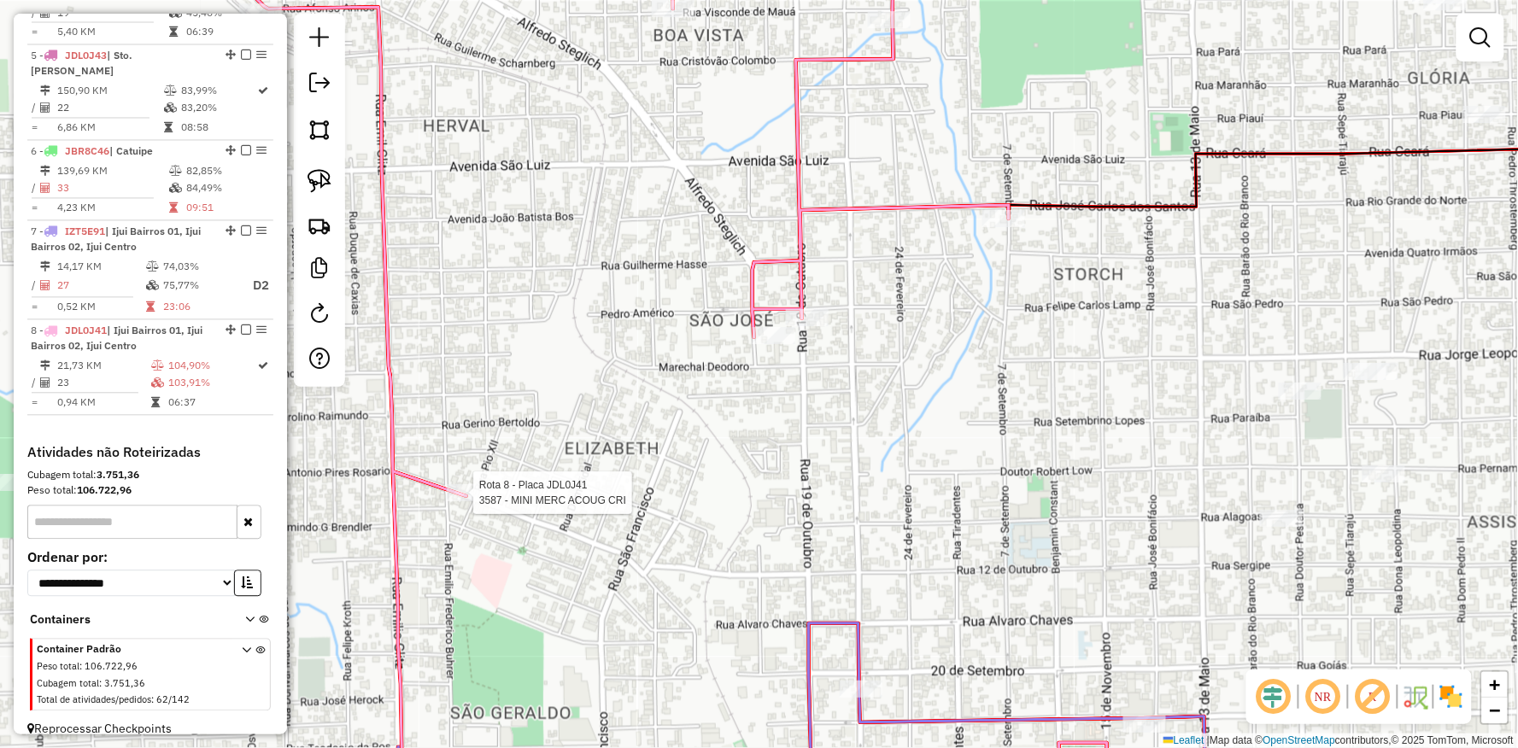
select select "**********"
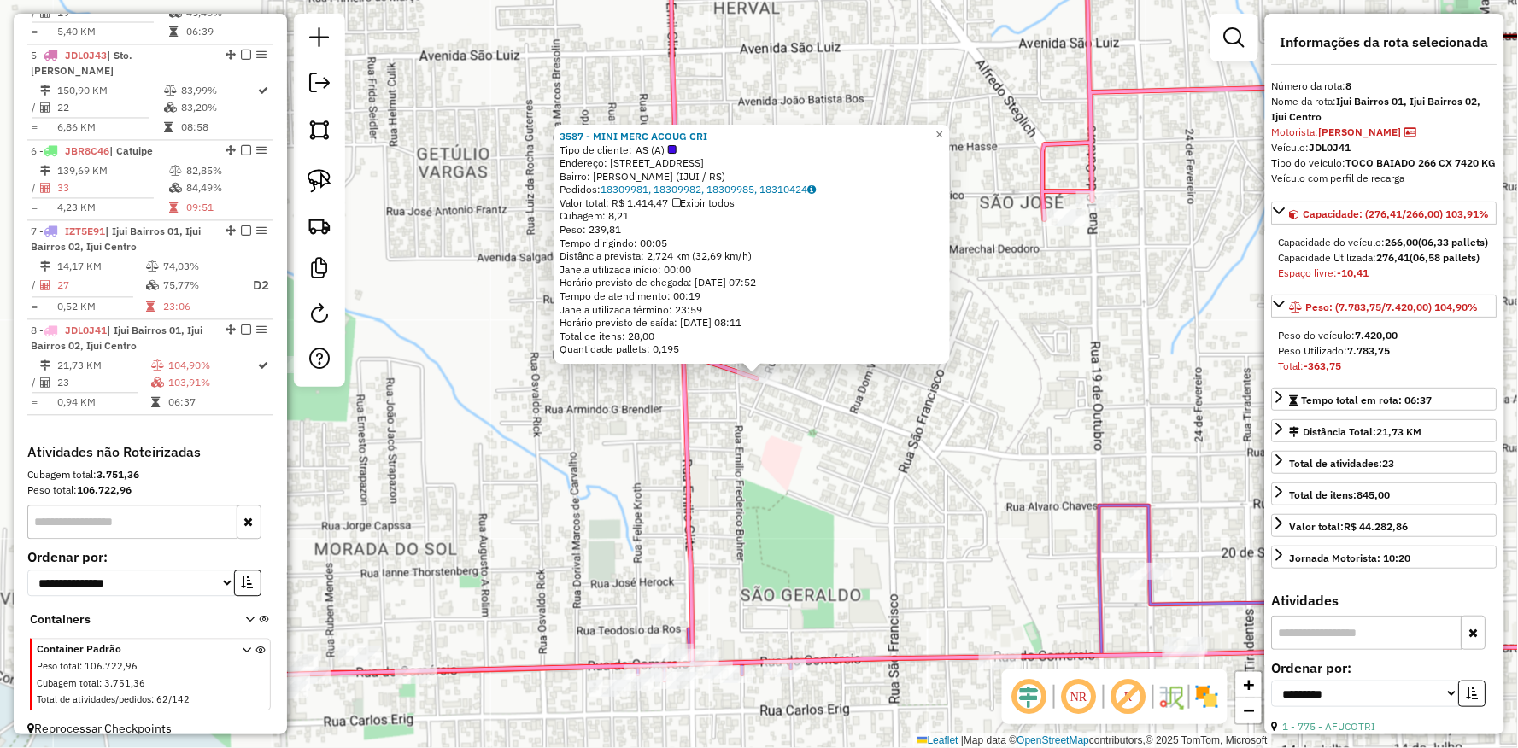
drag, startPoint x: 895, startPoint y: 532, endPoint x: 761, endPoint y: 666, distance: 189.6
click at [764, 662] on div "3587 - MINI MERC ACOUG CRI Tipo de cliente: AS (A) Endereço: Av BRASIL 378 Bair…" at bounding box center [759, 374] width 1518 height 748
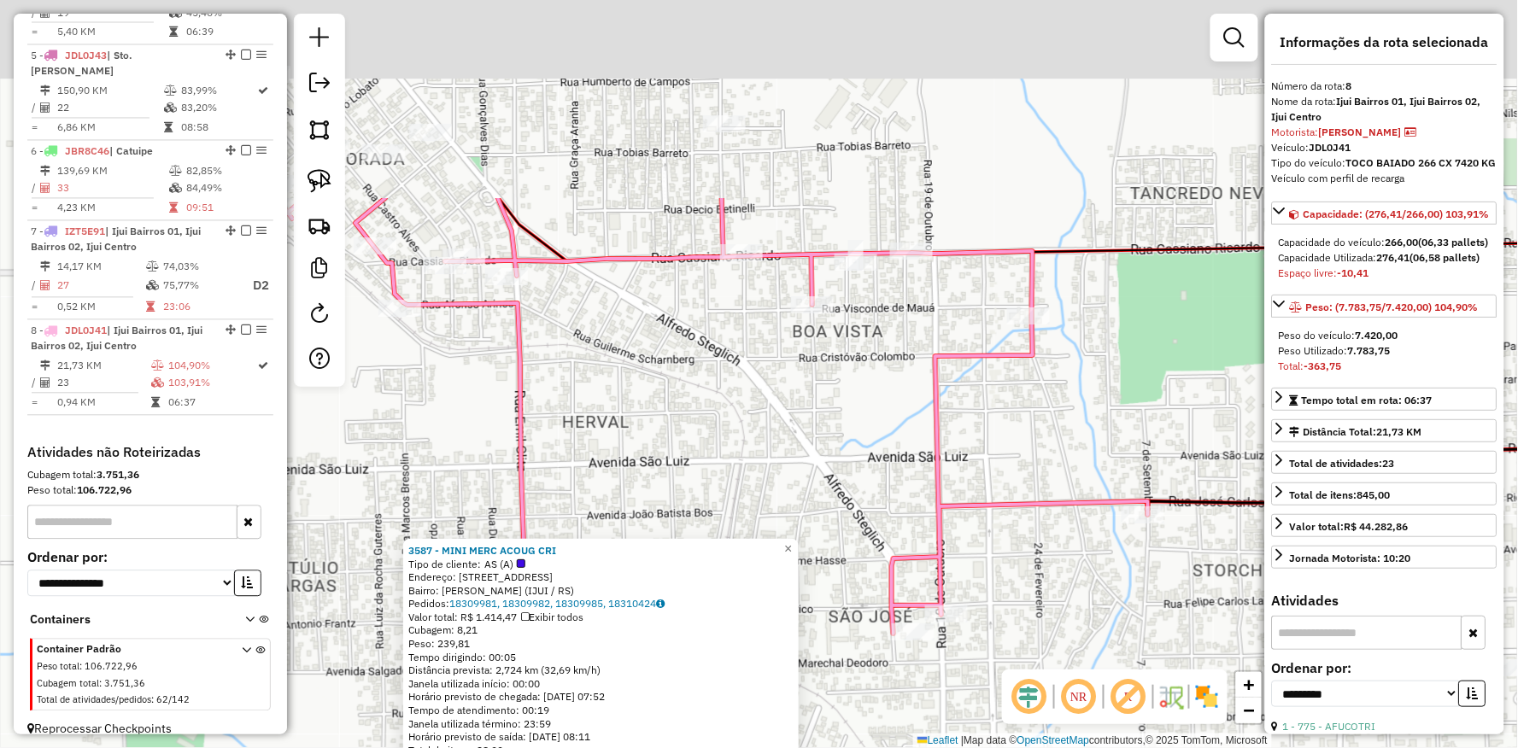
drag, startPoint x: 789, startPoint y: 284, endPoint x: 787, endPoint y: 482, distance: 198.2
click at [787, 482] on div "3587 - MINI MERC ACOUG CRI Tipo de cliente: AS (A) Endereço: Av BRASIL 378 Bair…" at bounding box center [759, 374] width 1518 height 748
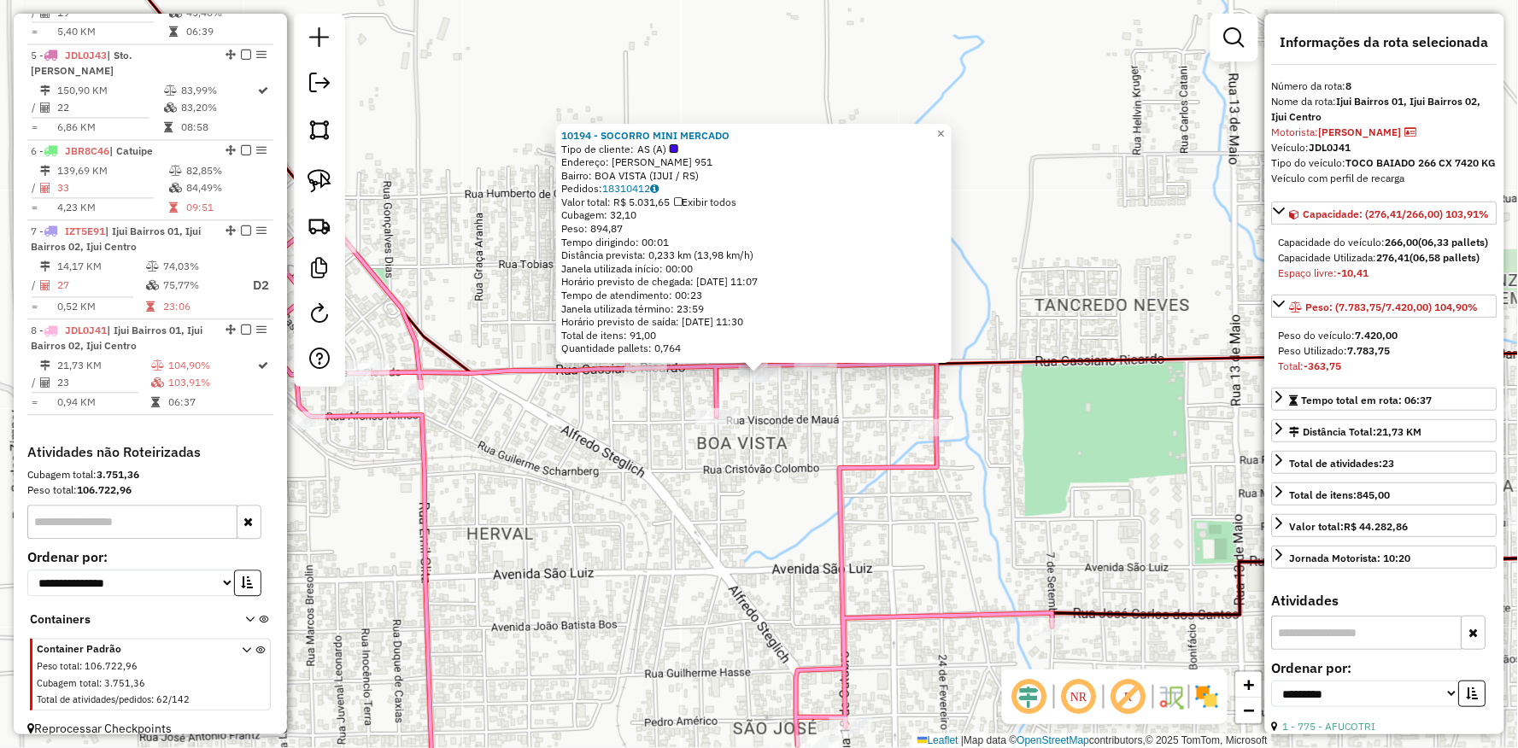
click at [611, 413] on div "10194 - SOCORRO MINI MERCADO Tipo de cliente: AS (A) Endereço: CARRIANO RICARDO…" at bounding box center [759, 374] width 1518 height 748
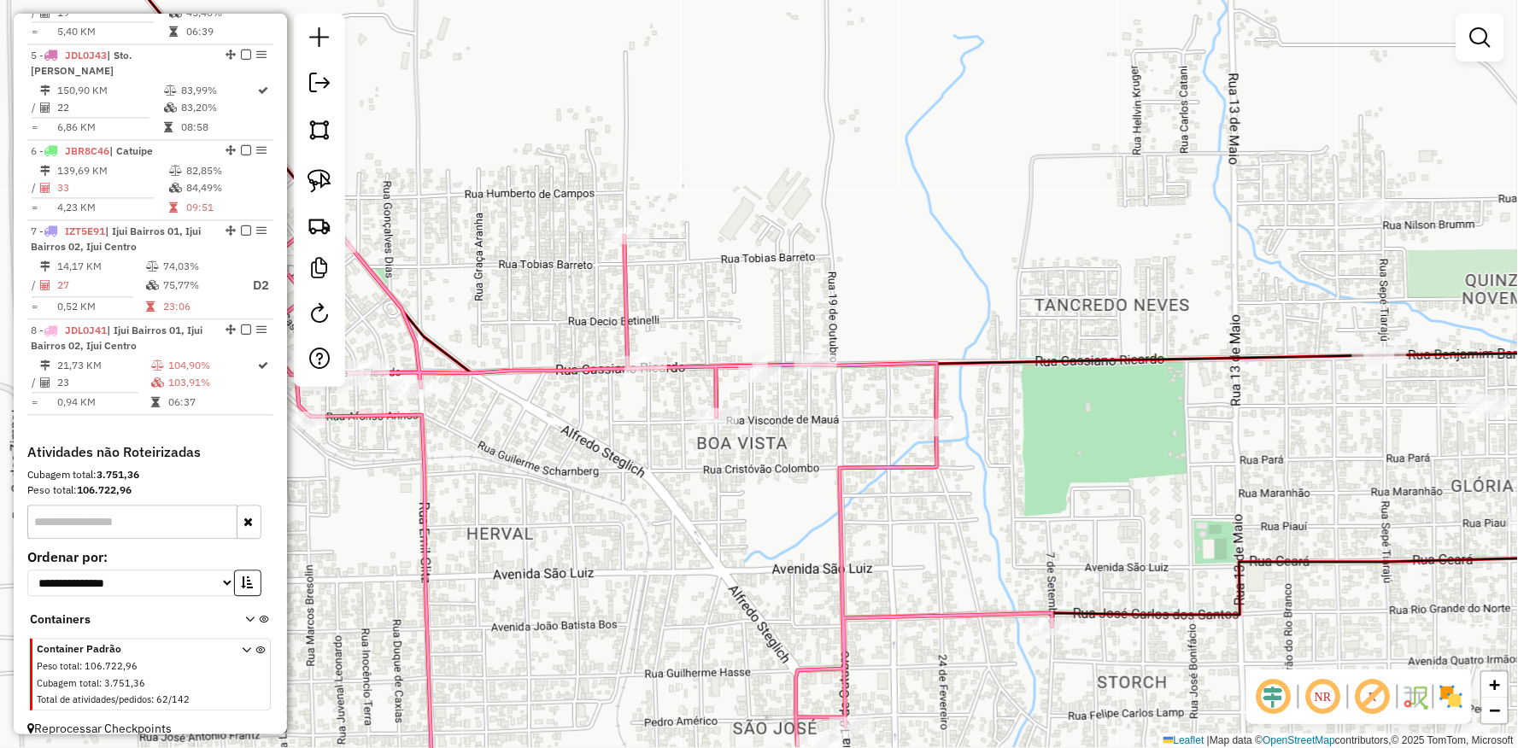
click at [632, 354] on icon at bounding box center [614, 503] width 876 height 639
select select "**********"
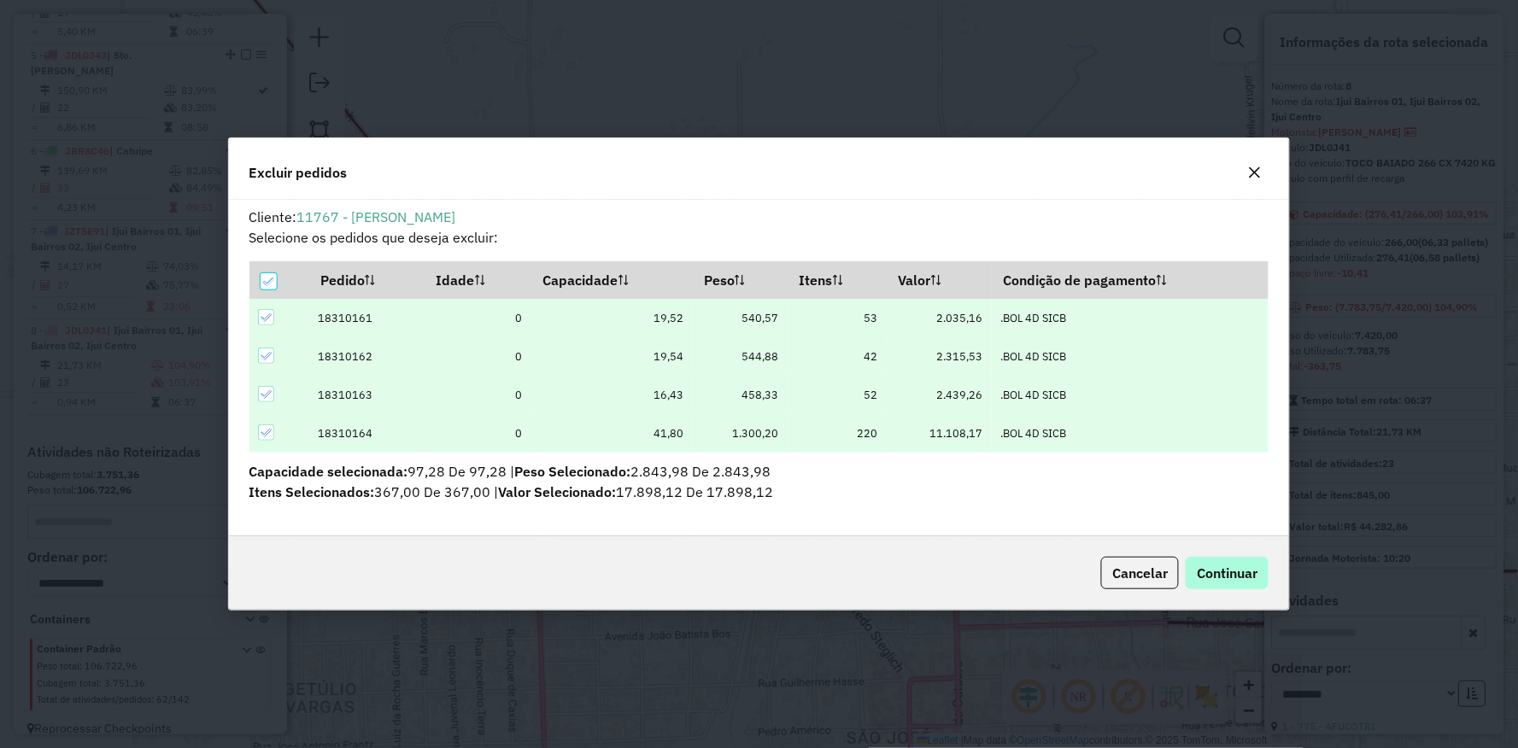
scroll to position [0, 0]
click at [1257, 566] on span "Continuar" at bounding box center [1227, 573] width 61 height 17
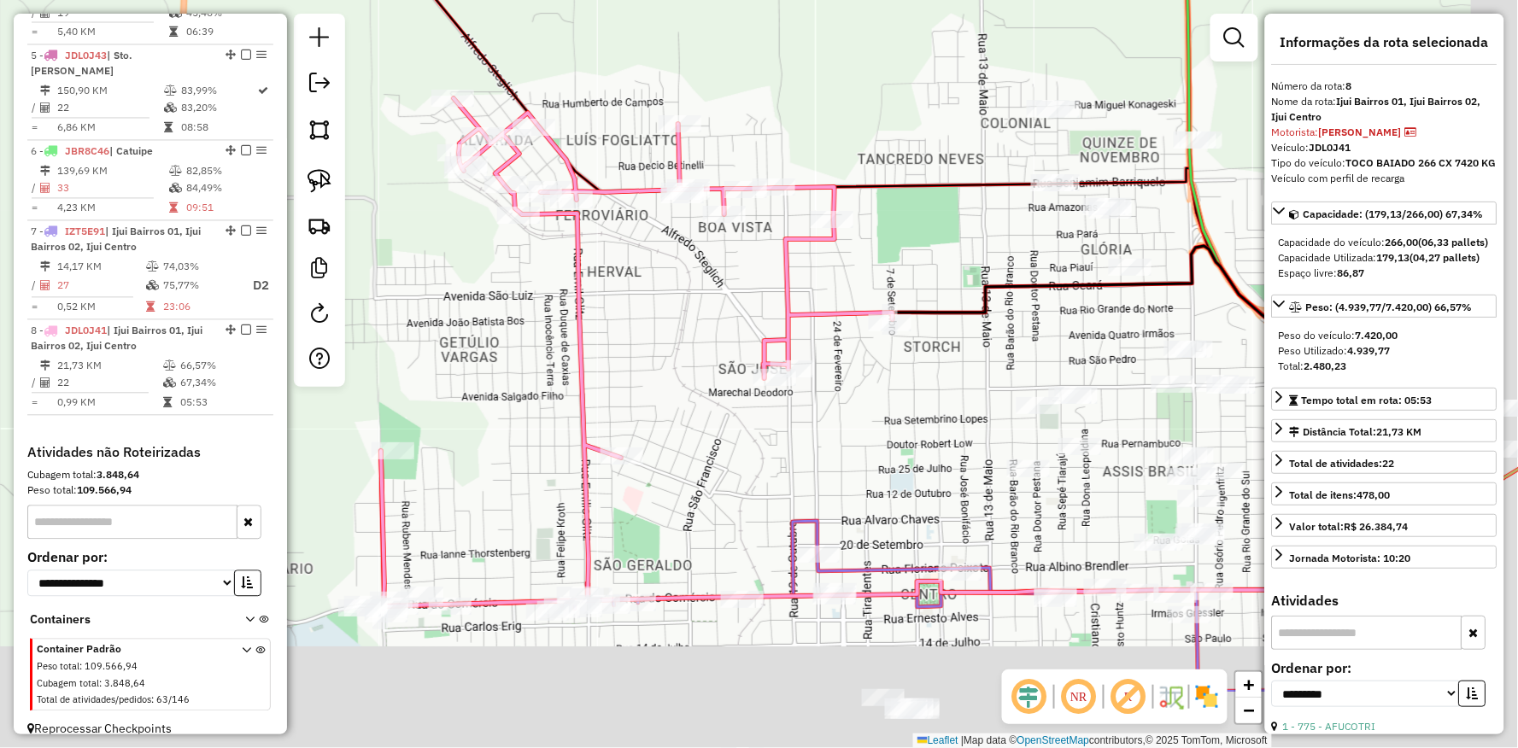
drag, startPoint x: 875, startPoint y: 514, endPoint x: 817, endPoint y: 436, distance: 97.5
click at [817, 436] on div "Janela de atendimento Grade de atendimento Capacidade Transportadoras Veículos …" at bounding box center [759, 374] width 1518 height 748
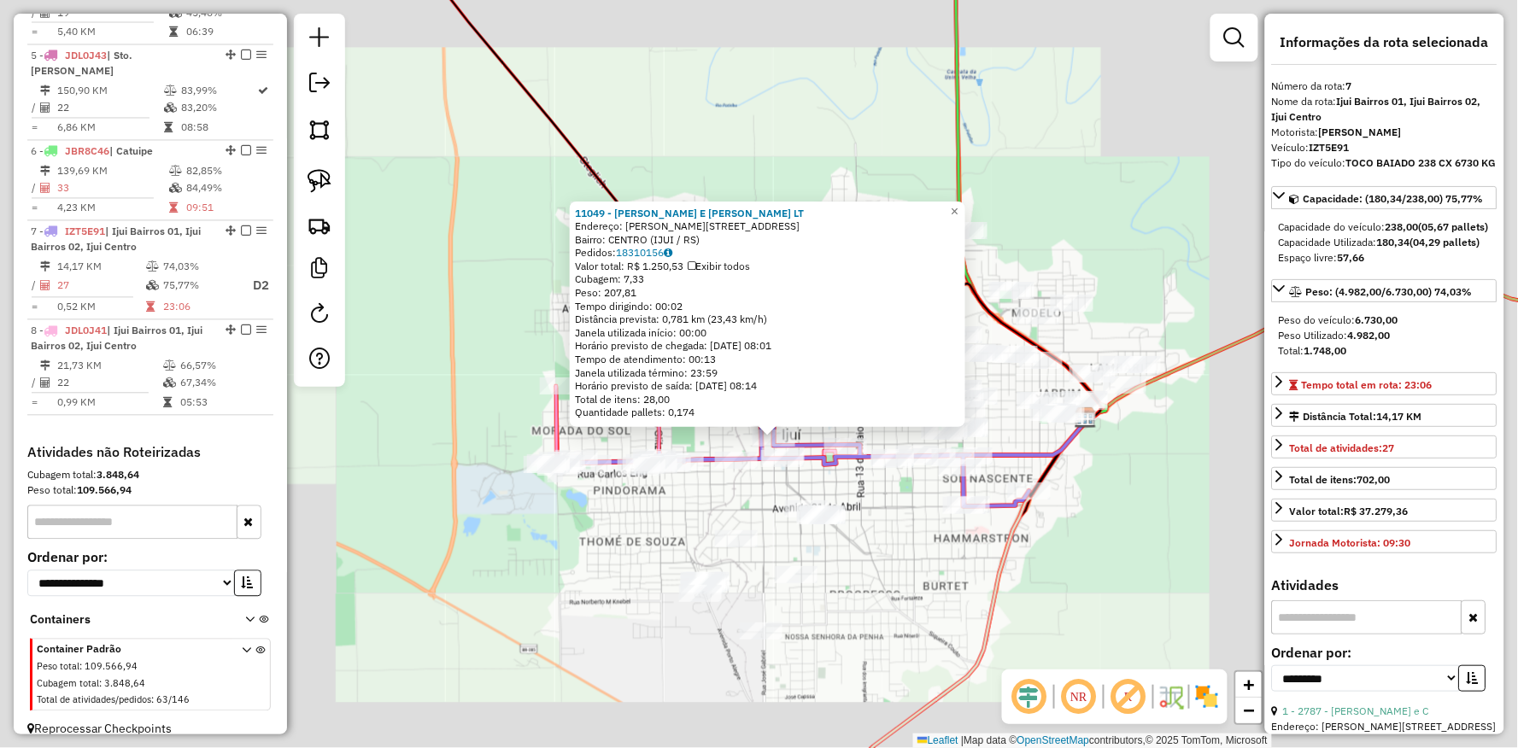
click at [995, 594] on icon at bounding box center [952, 621] width 270 height 404
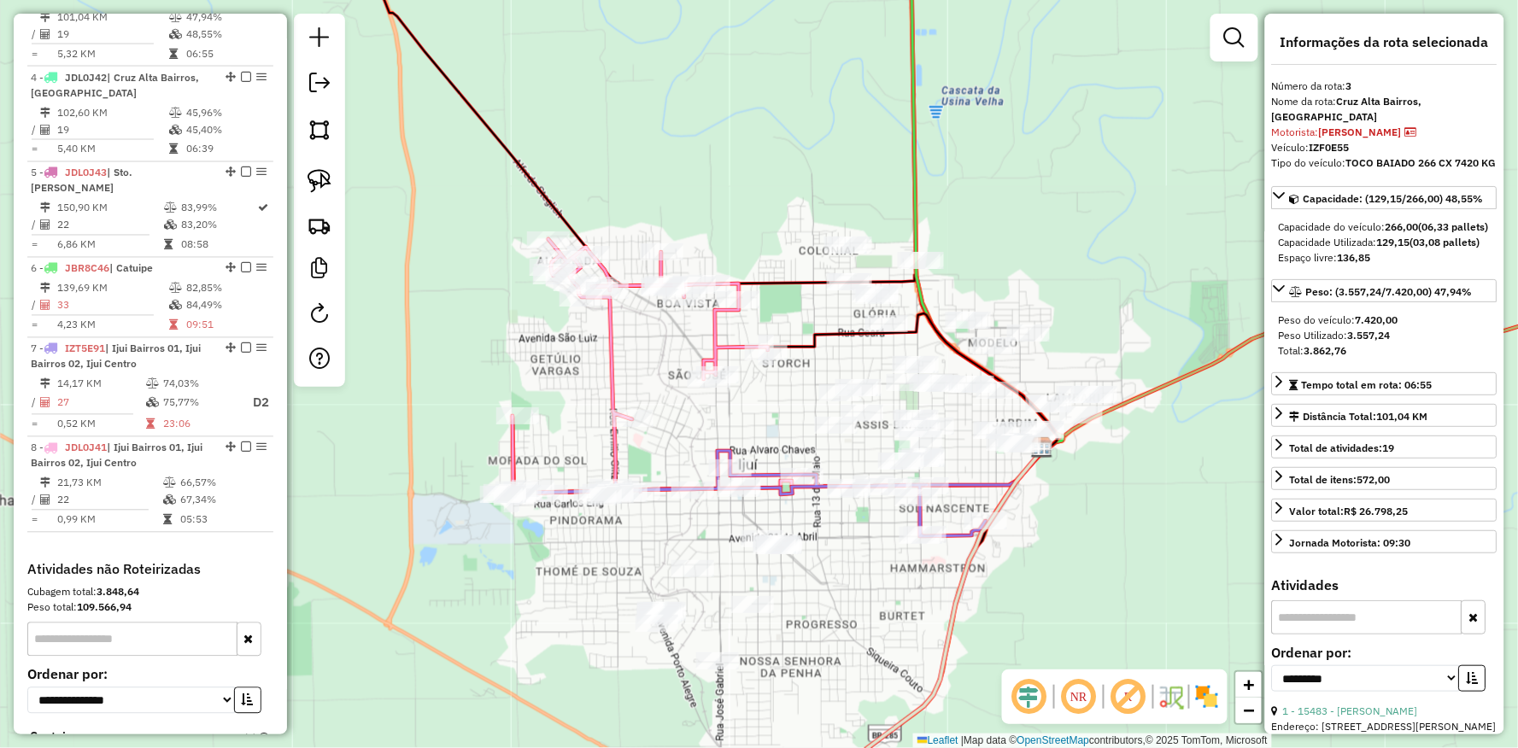
drag, startPoint x: 986, startPoint y: 584, endPoint x: 852, endPoint y: 636, distance: 143.1
click at [863, 651] on icon at bounding box center [908, 651] width 270 height 404
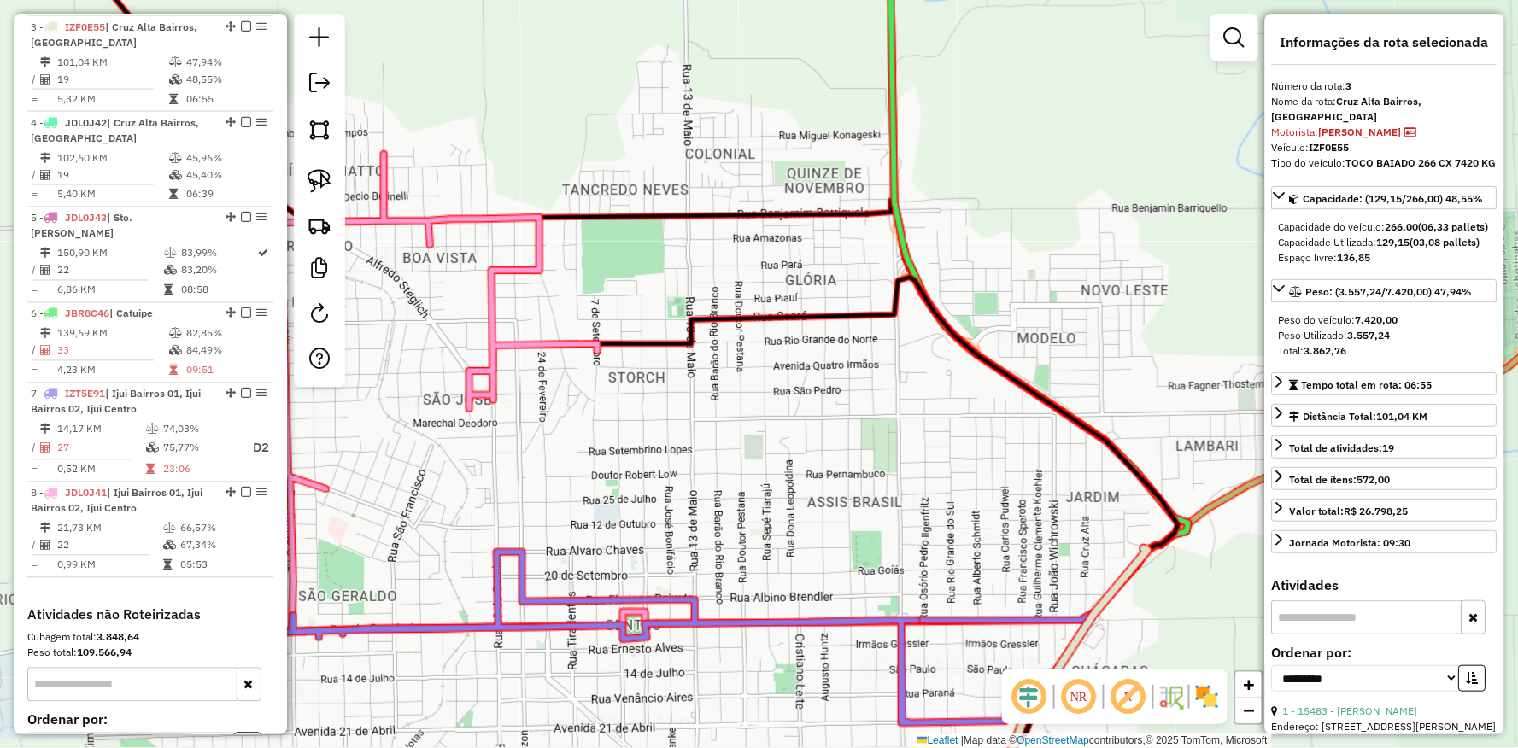
drag, startPoint x: 685, startPoint y: 394, endPoint x: 592, endPoint y: 413, distance: 95.1
click at [608, 413] on div "Janela de atendimento Grade de atendimento Capacidade Transportadoras Veículos …" at bounding box center [759, 374] width 1518 height 748
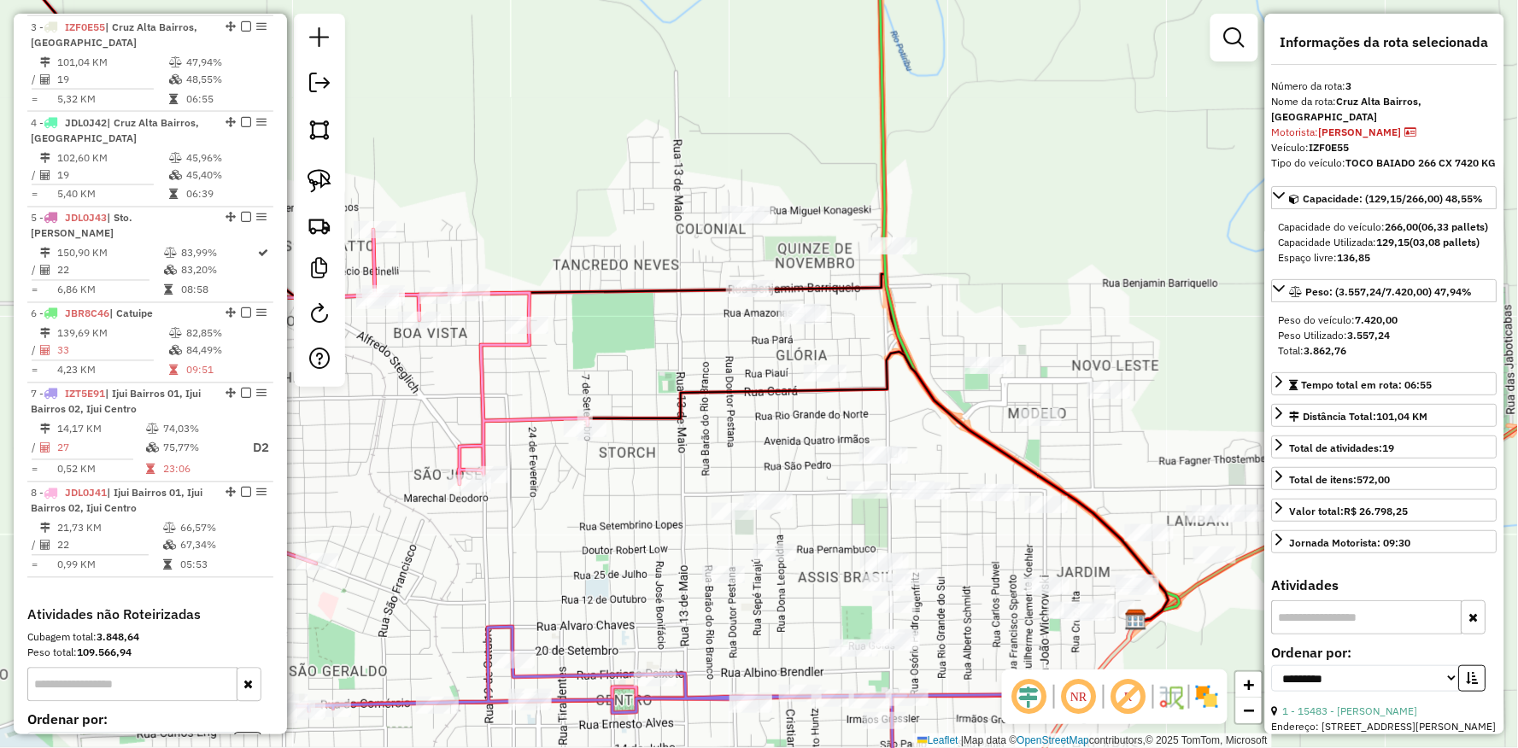
drag, startPoint x: 482, startPoint y: 451, endPoint x: 586, endPoint y: 496, distance: 113.6
click at [586, 496] on div "Janela de atendimento Grade de atendimento Capacidade Transportadoras Veículos …" at bounding box center [759, 374] width 1518 height 748
click at [317, 181] on img at bounding box center [319, 181] width 24 height 24
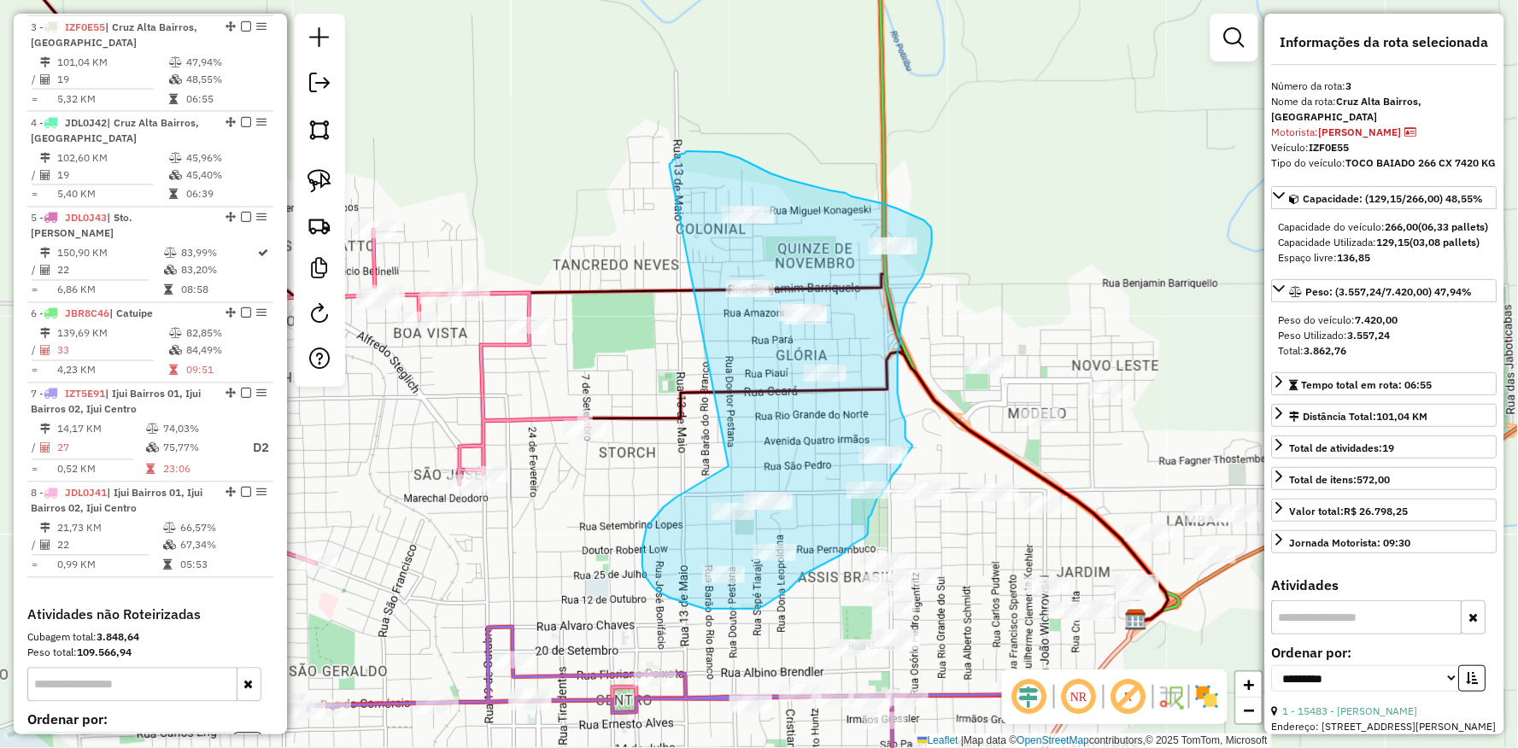
drag, startPoint x: 729, startPoint y: 466, endPoint x: 668, endPoint y: 167, distance: 305.0
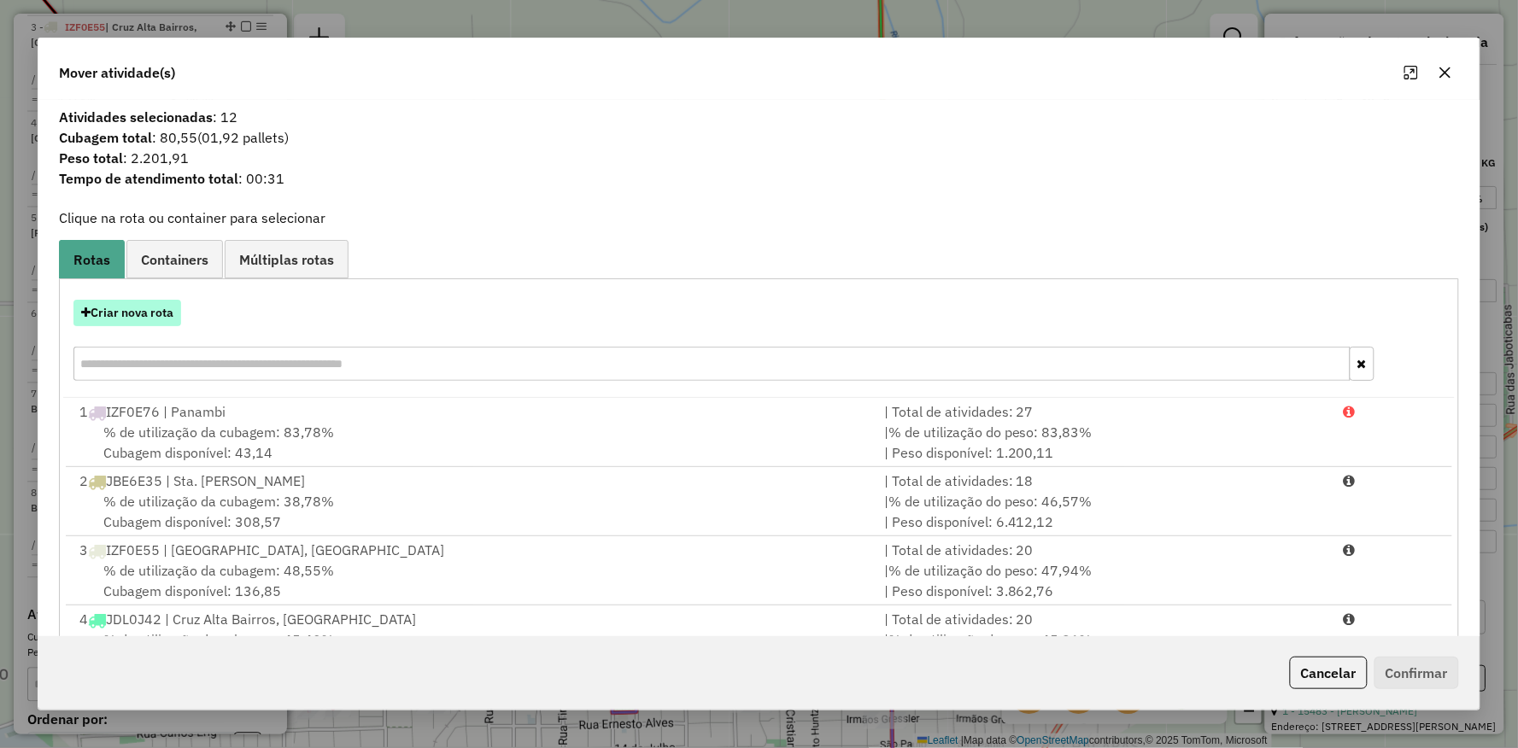
click at [145, 316] on button "Criar nova rota" at bounding box center [127, 313] width 108 height 26
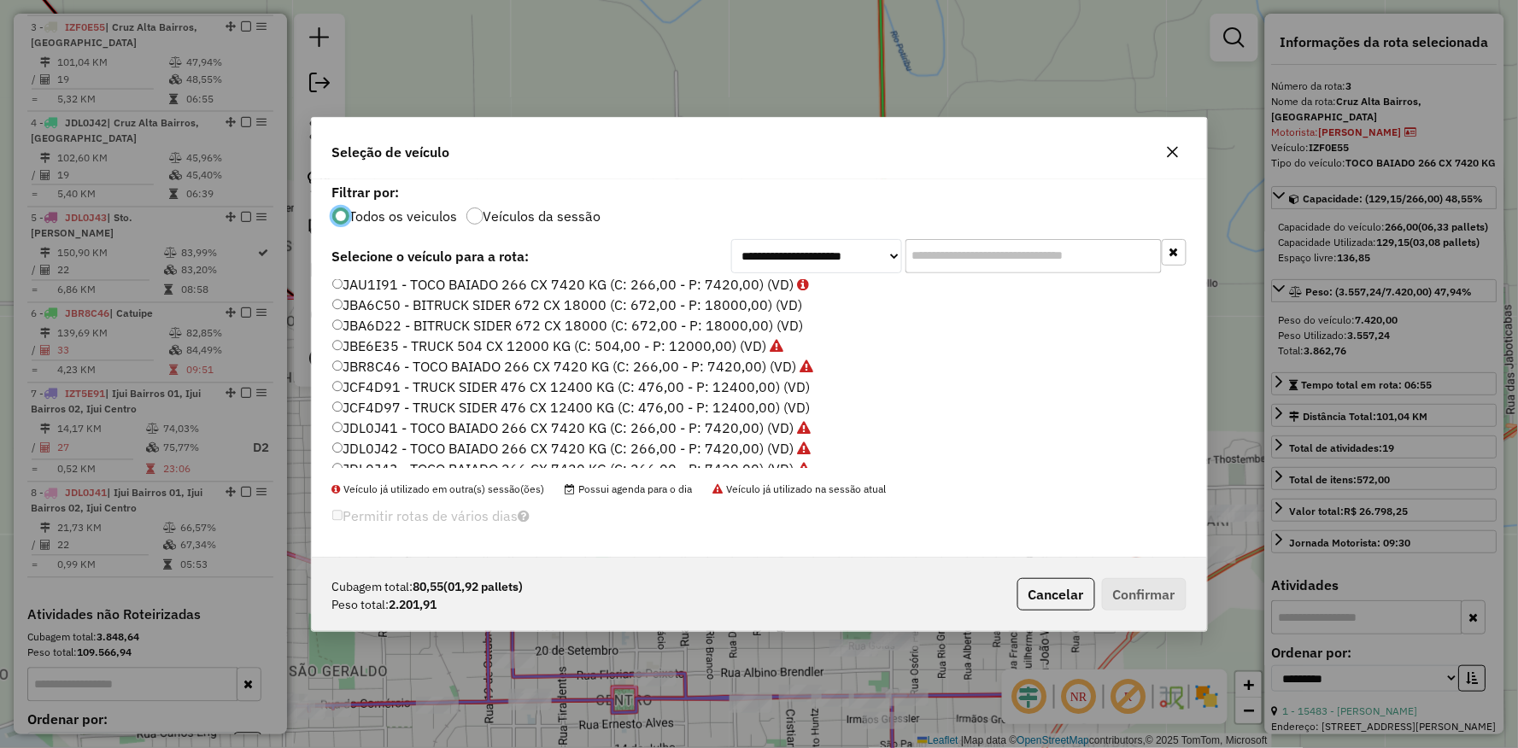
scroll to position [509, 0]
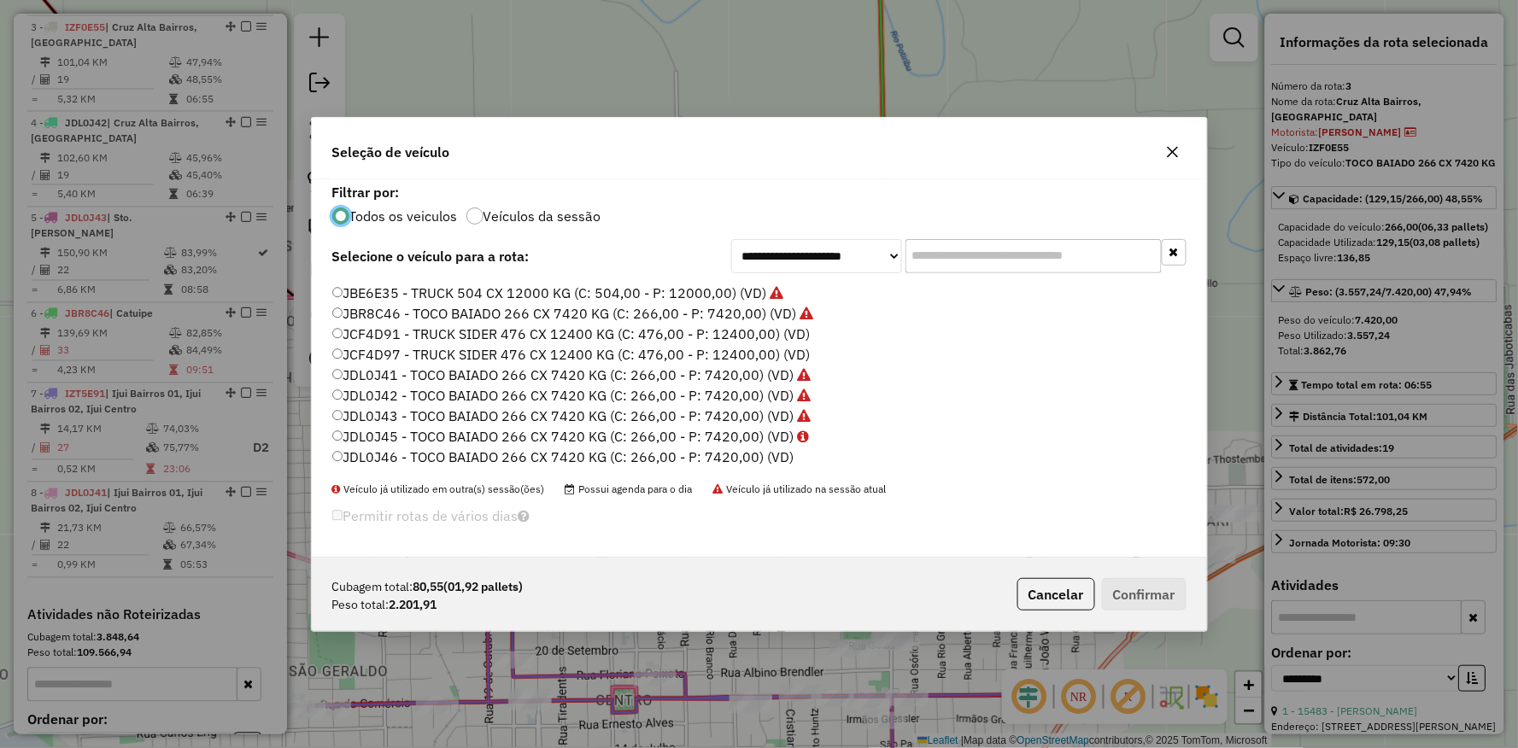
click at [369, 454] on label "JDL0J46 - TOCO BAIADO 266 CX 7420 KG (C: 266,00 - P: 7420,00) (VD)" at bounding box center [563, 457] width 462 height 20
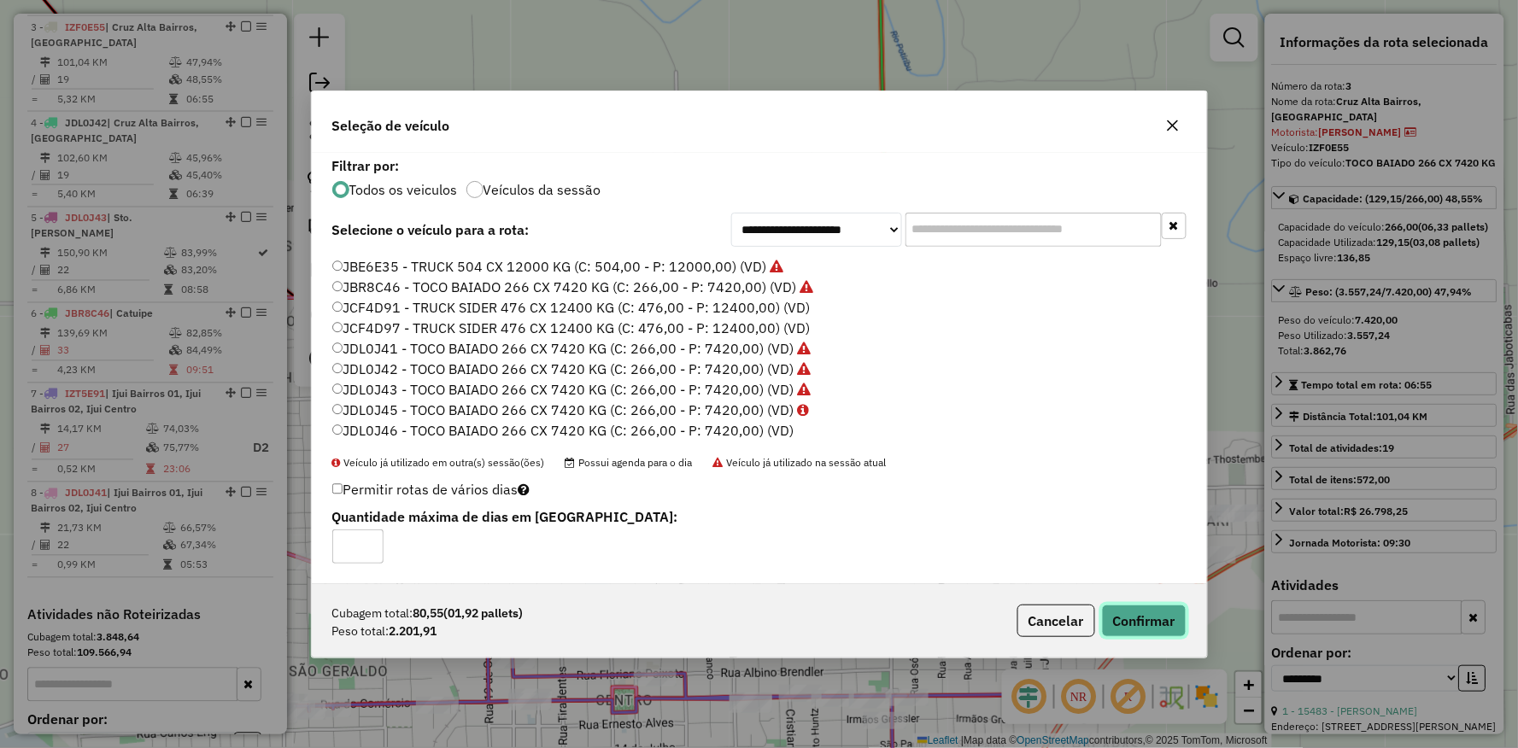
click at [1156, 613] on button "Confirmar" at bounding box center [1144, 621] width 85 height 32
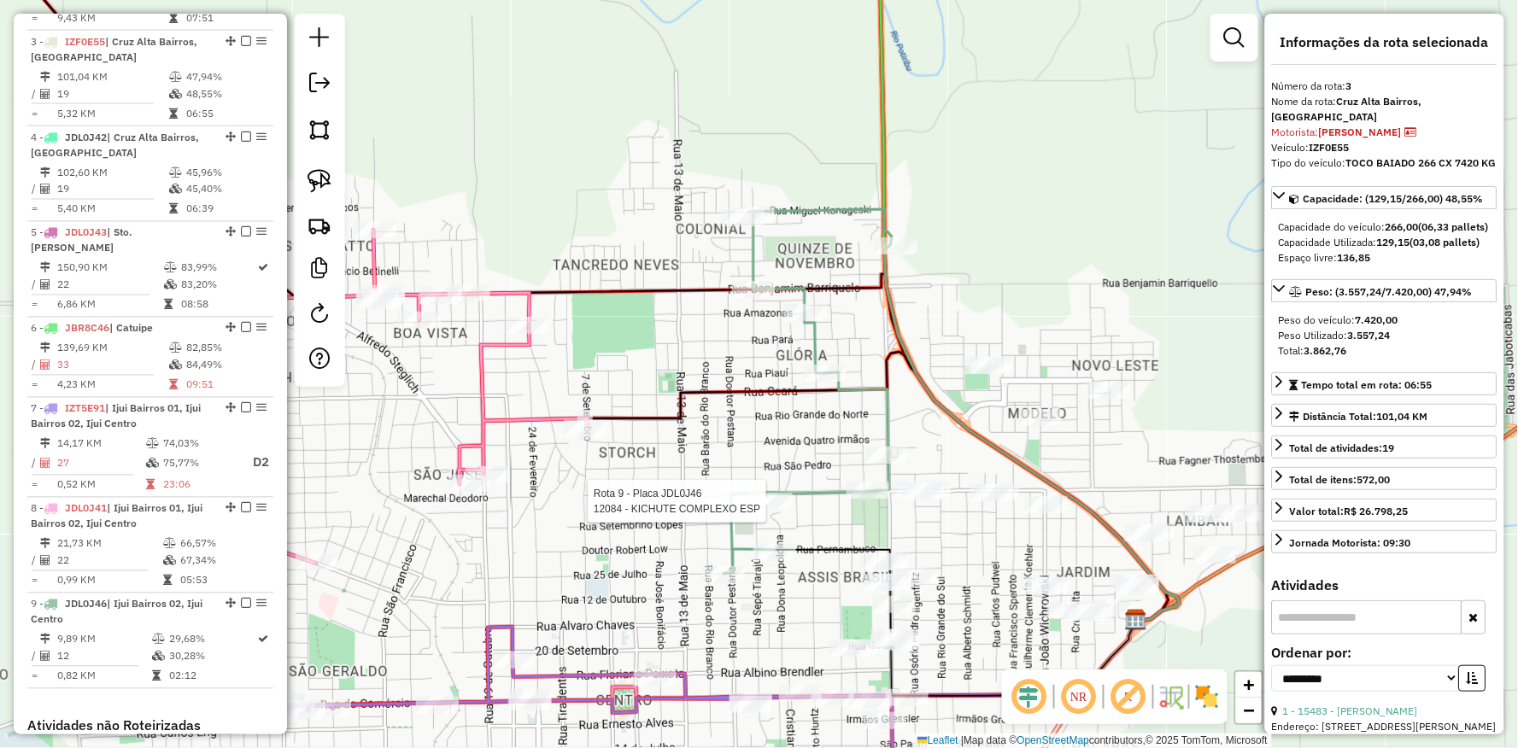
scroll to position [799, 0]
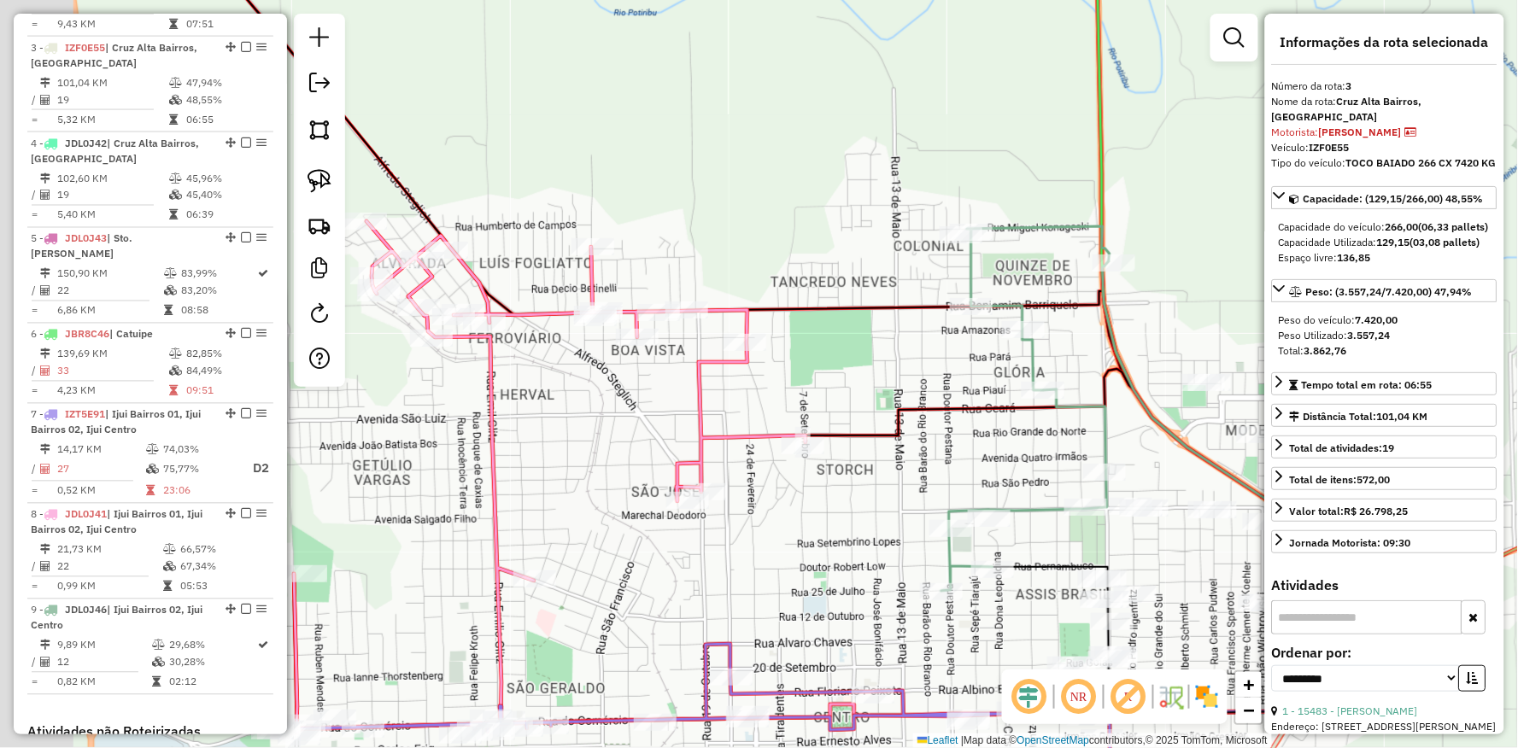
drag, startPoint x: 535, startPoint y: 399, endPoint x: 737, endPoint y: 385, distance: 202.9
click at [758, 416] on div "Janela de atendimento Grade de atendimento Capacidade Transportadoras Veículos …" at bounding box center [759, 374] width 1518 height 748
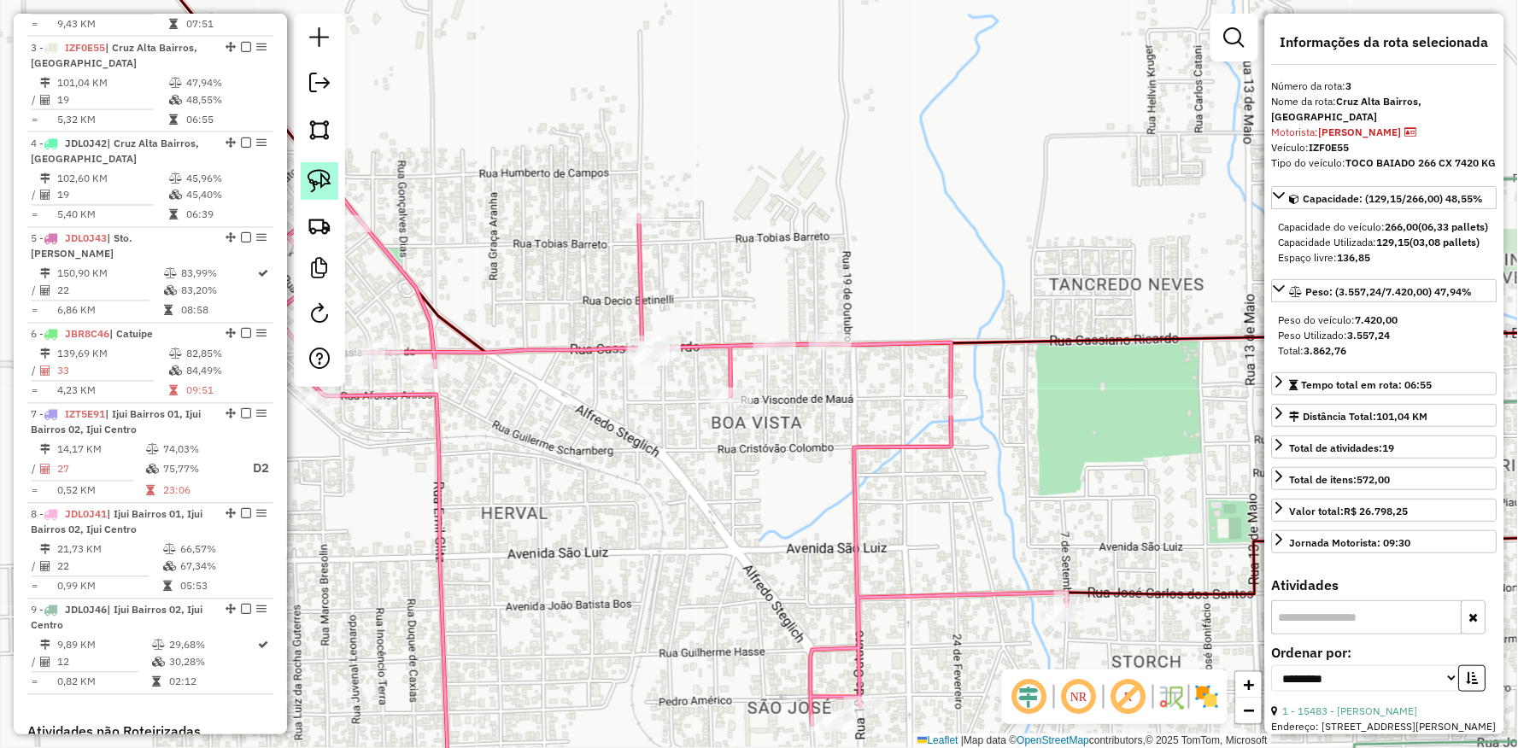
click at [312, 188] on img at bounding box center [319, 181] width 24 height 24
drag, startPoint x: 635, startPoint y: 299, endPoint x: 704, endPoint y: 348, distance: 83.9
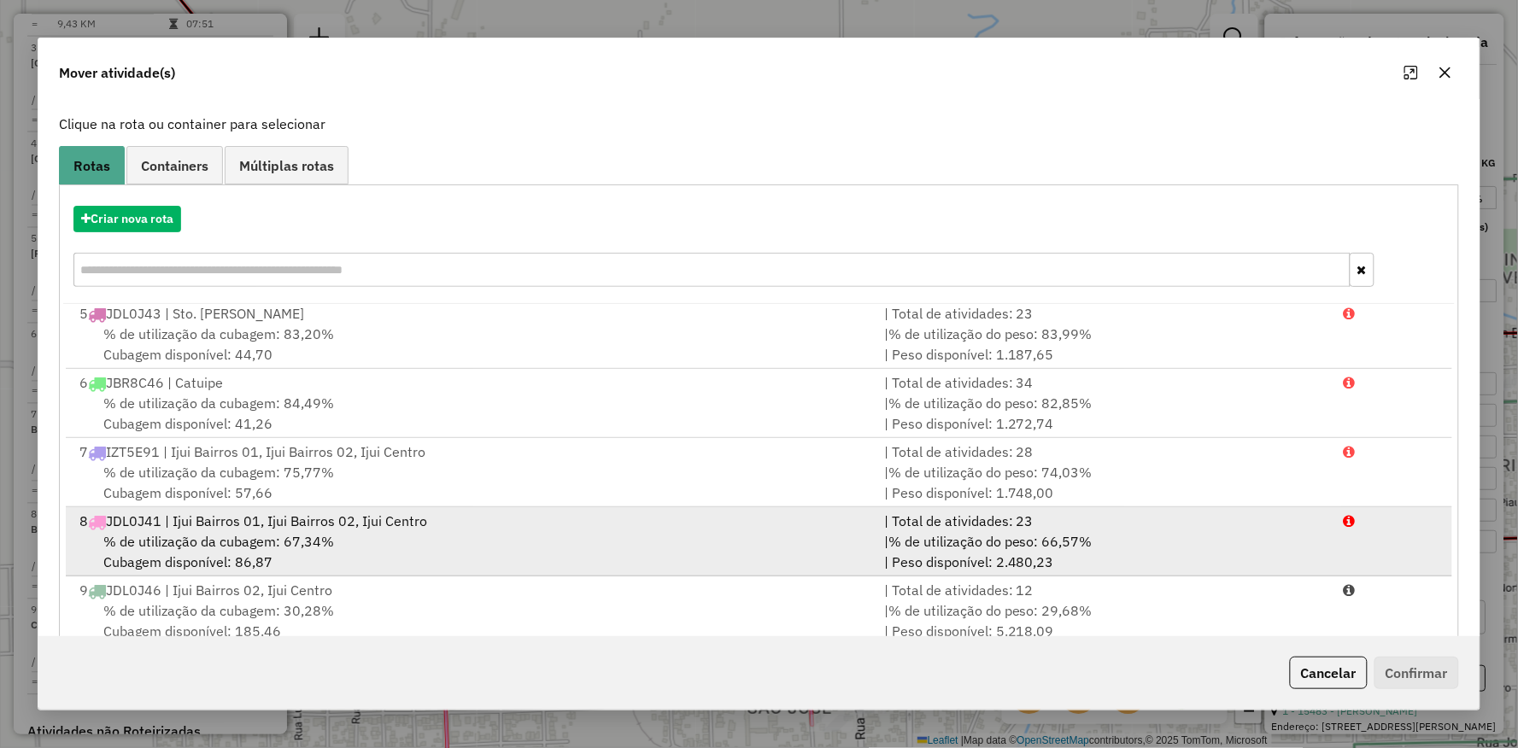
scroll to position [132, 0]
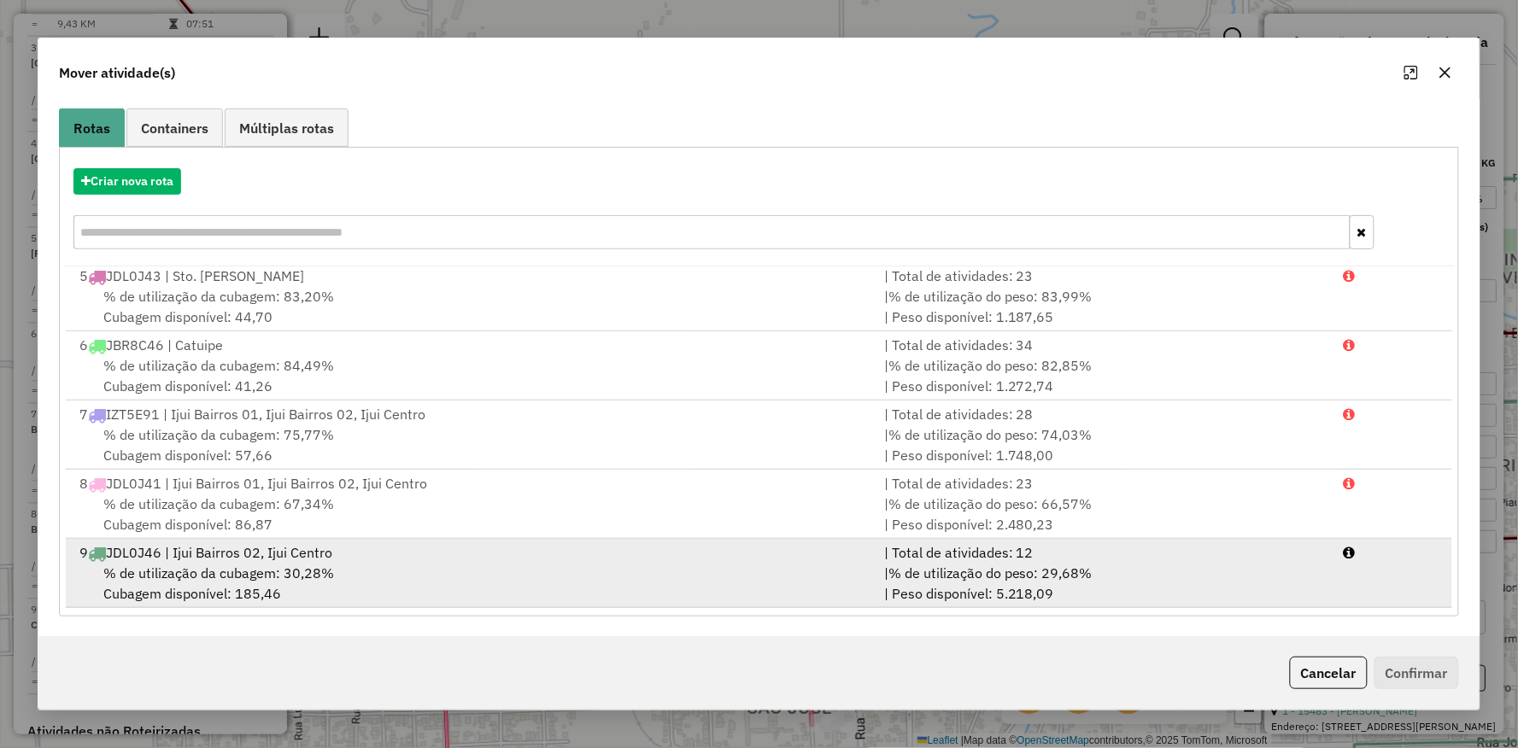
click at [436, 585] on div "% de utilização da cubagem: 30,28% Cubagem disponível: 185,46" at bounding box center [471, 583] width 805 height 41
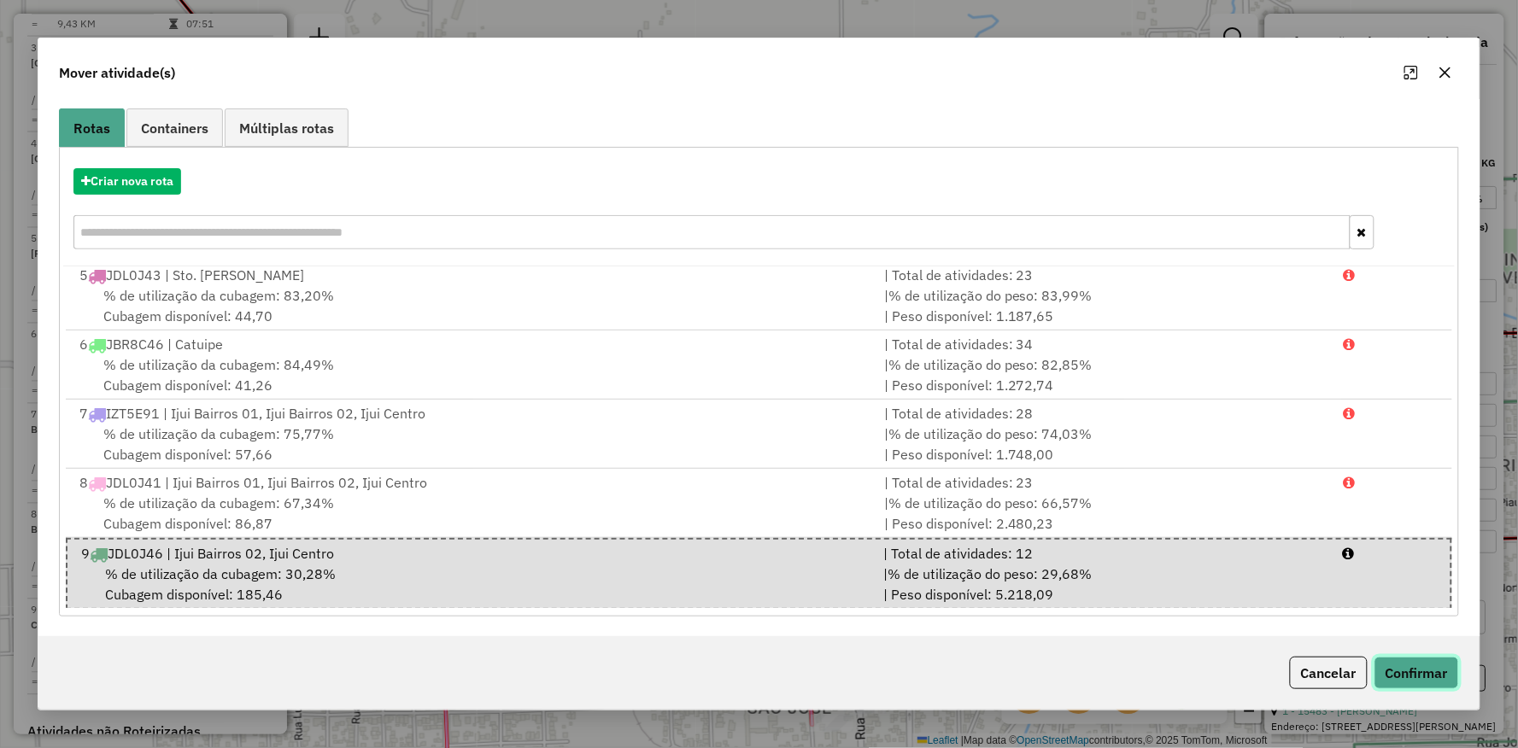
click at [1440, 666] on button "Confirmar" at bounding box center [1416, 673] width 85 height 32
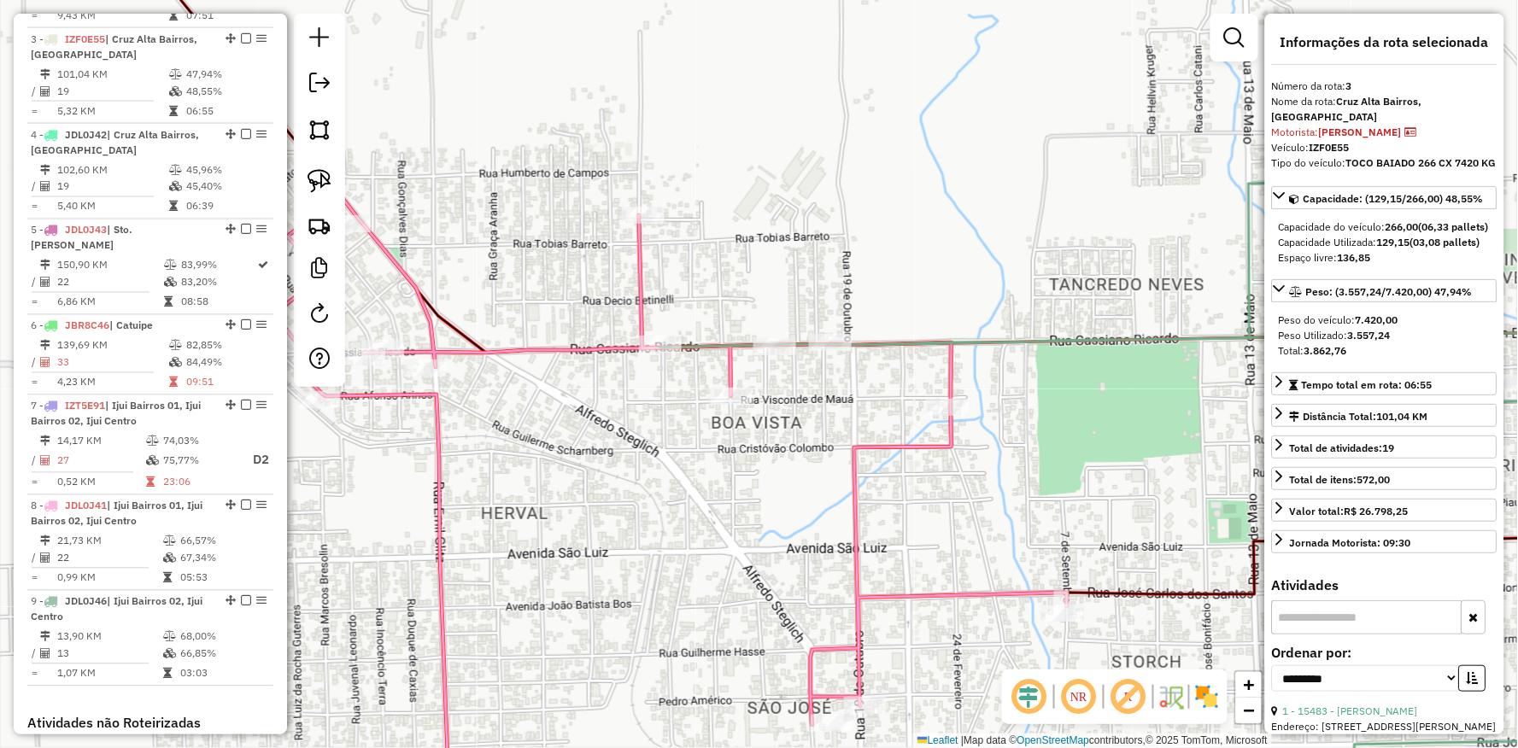
scroll to position [820, 0]
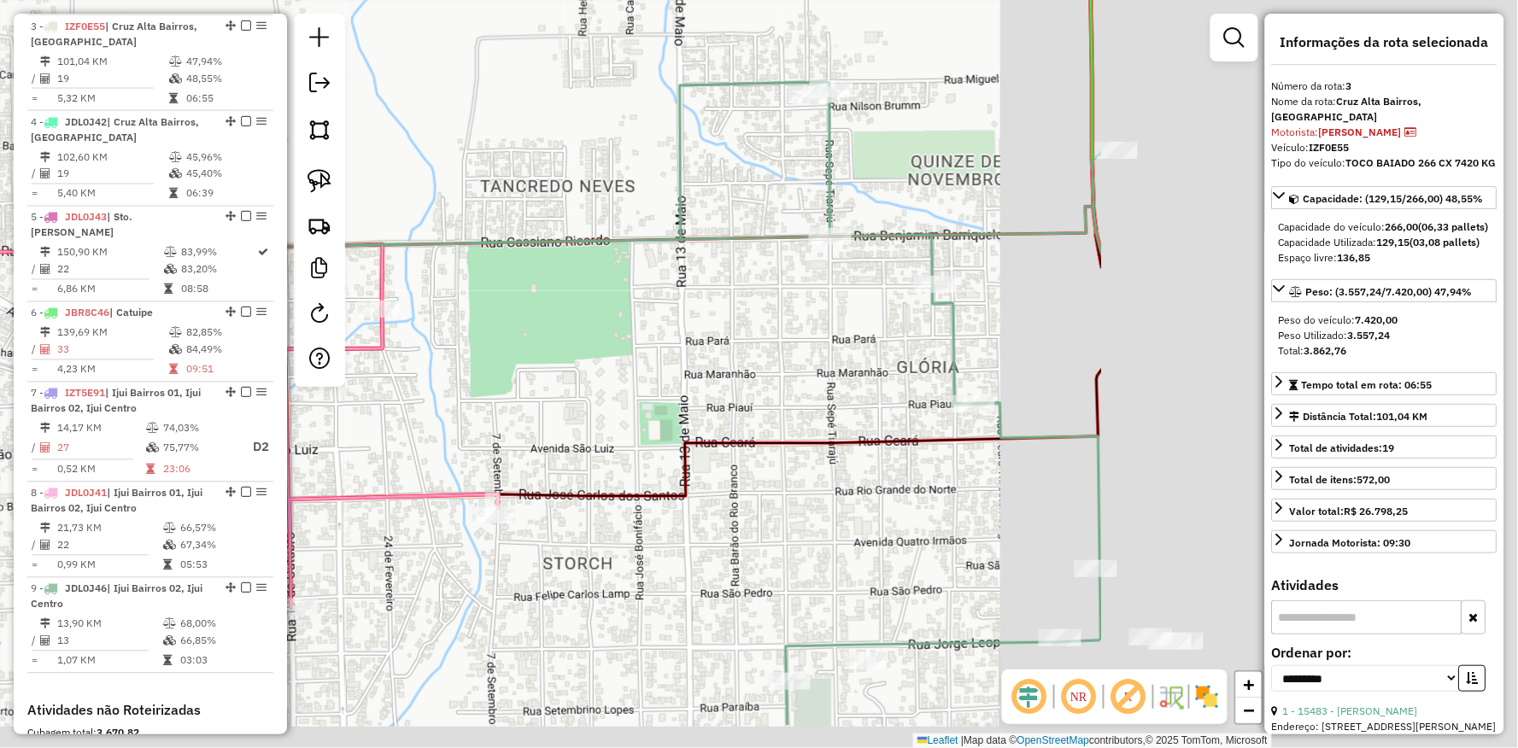
drag, startPoint x: 1121, startPoint y: 444, endPoint x: 553, endPoint y: 346, distance: 577.2
click at [553, 346] on div "Janela de atendimento Grade de atendimento Capacidade Transportadoras Veículos …" at bounding box center [759, 374] width 1518 height 748
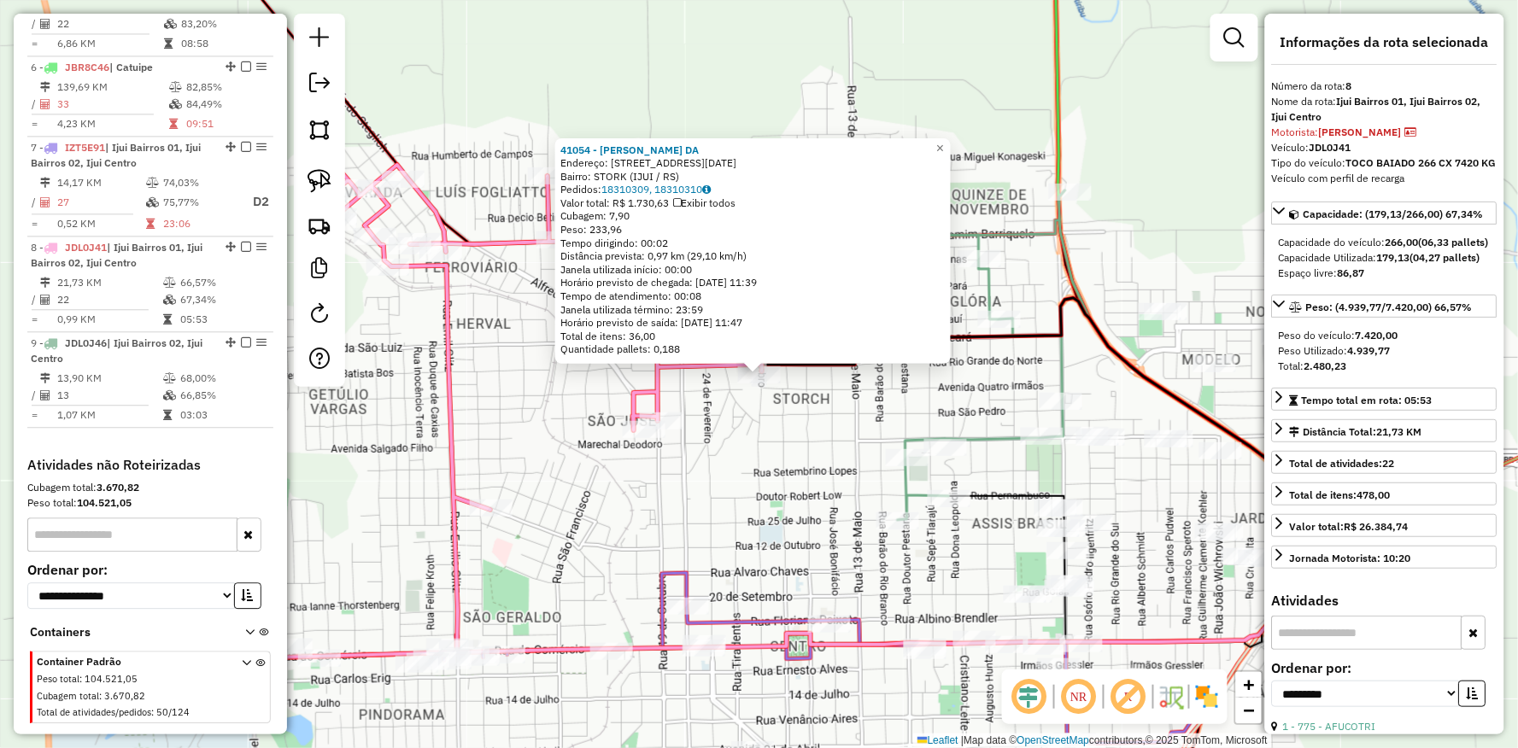
scroll to position [1078, 0]
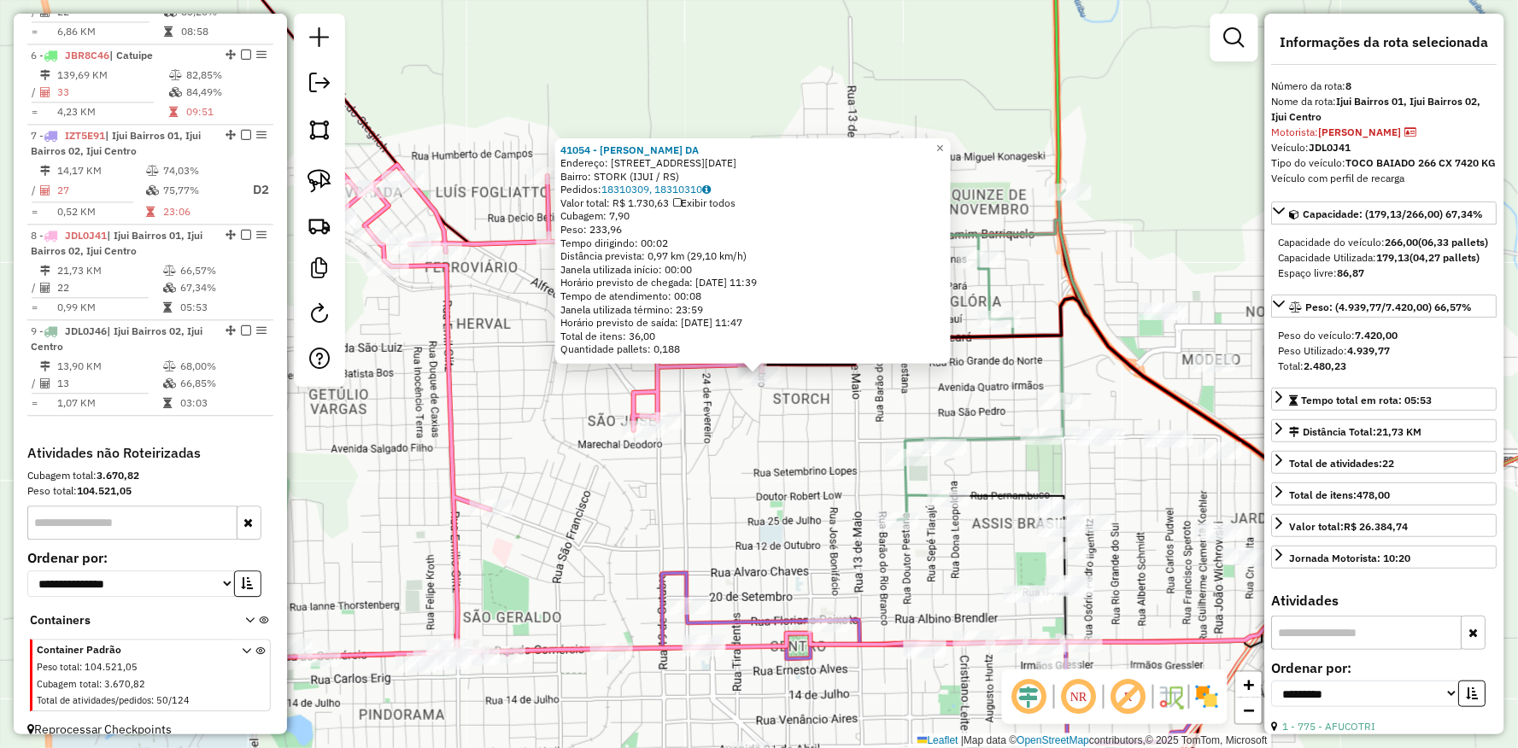
click at [683, 425] on div "Rota 8 - Placa JDL0J41 13133 - LUCAS FRANCISCO BORB 41054 - LUCIEUDO PEREIRA DA…" at bounding box center [759, 374] width 1518 height 748
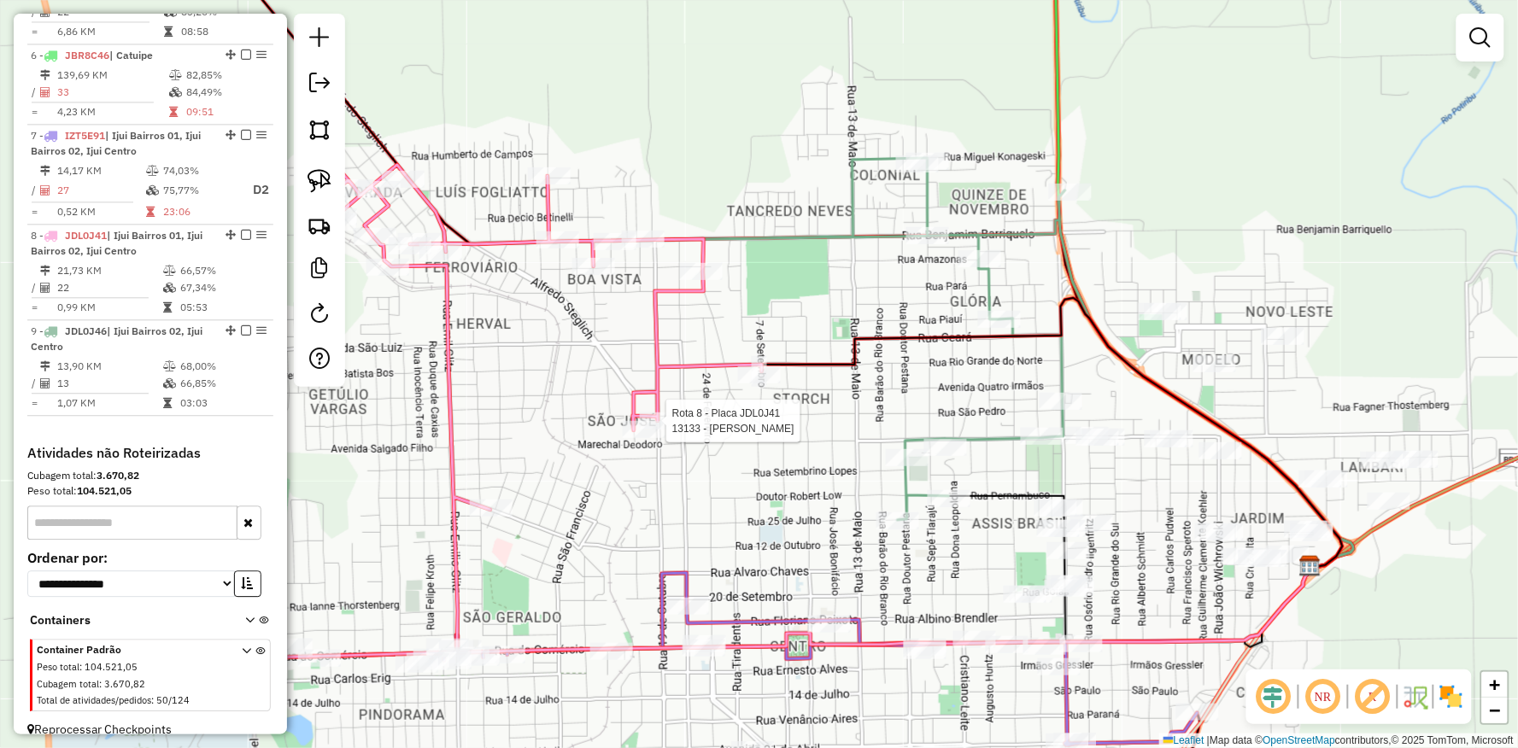
select select "**********"
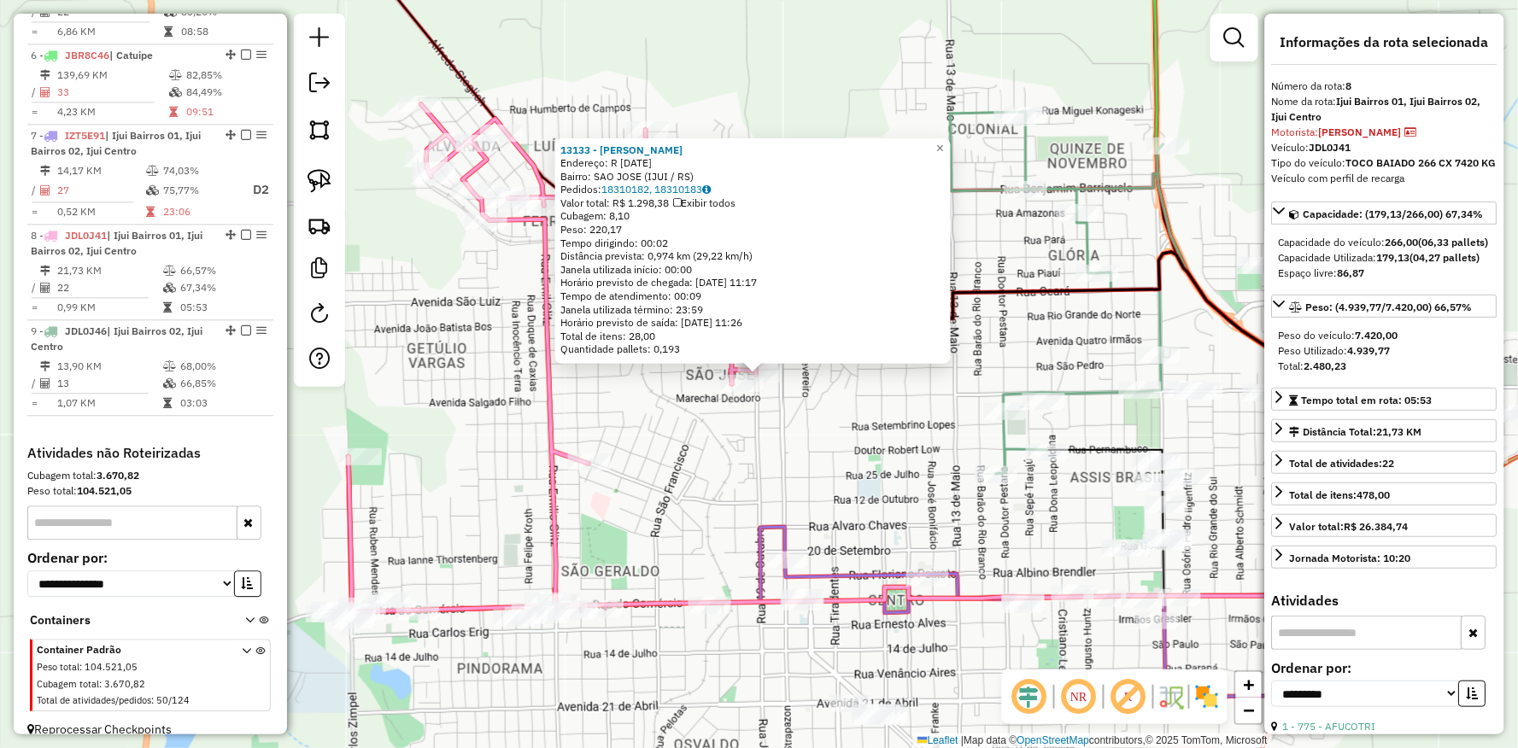
click at [716, 389] on div "13133 - LUCAS FRANCISCO BORB Endereço: R 19 DE OUTUBRO 1298 Bairro: SAO JOSE (I…" at bounding box center [759, 374] width 1518 height 748
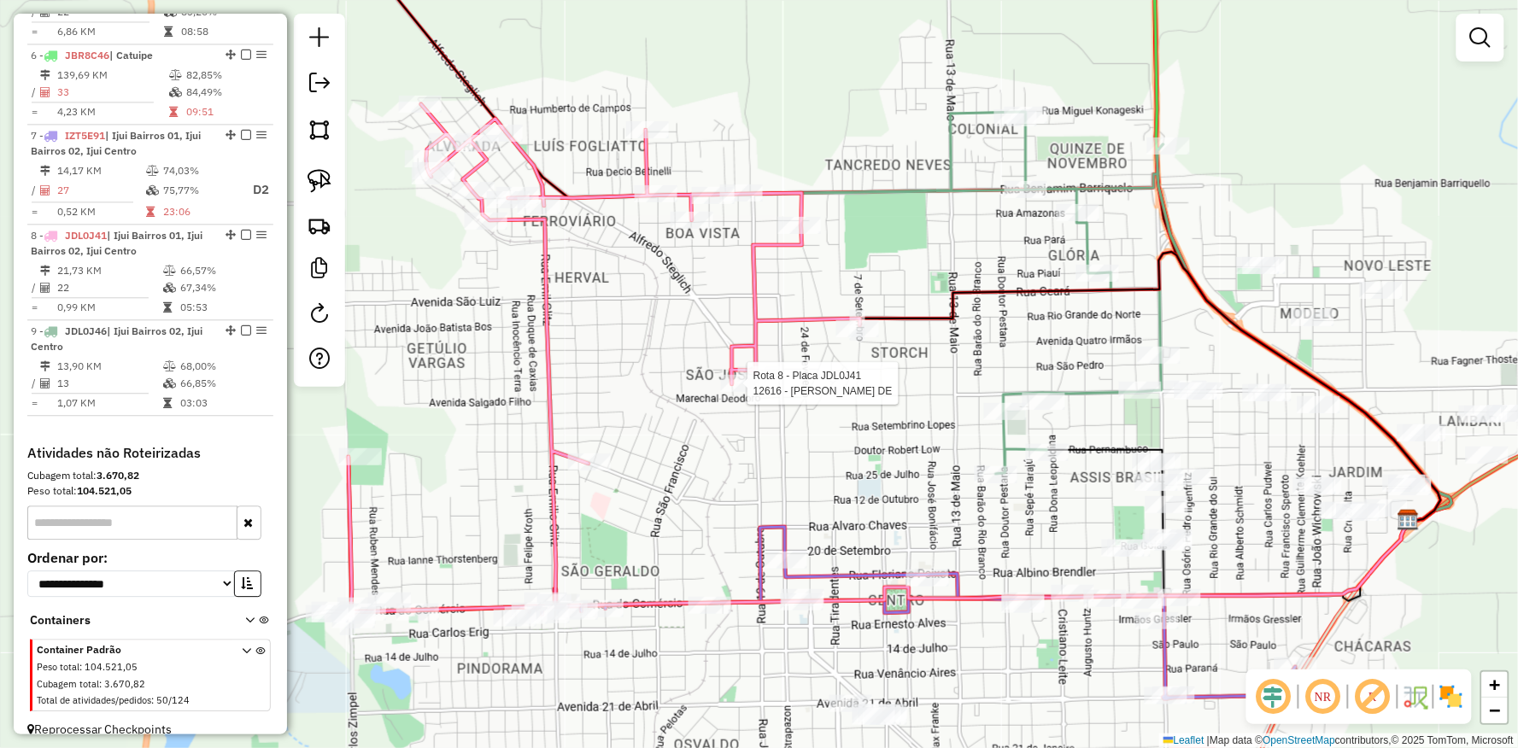
select select "**********"
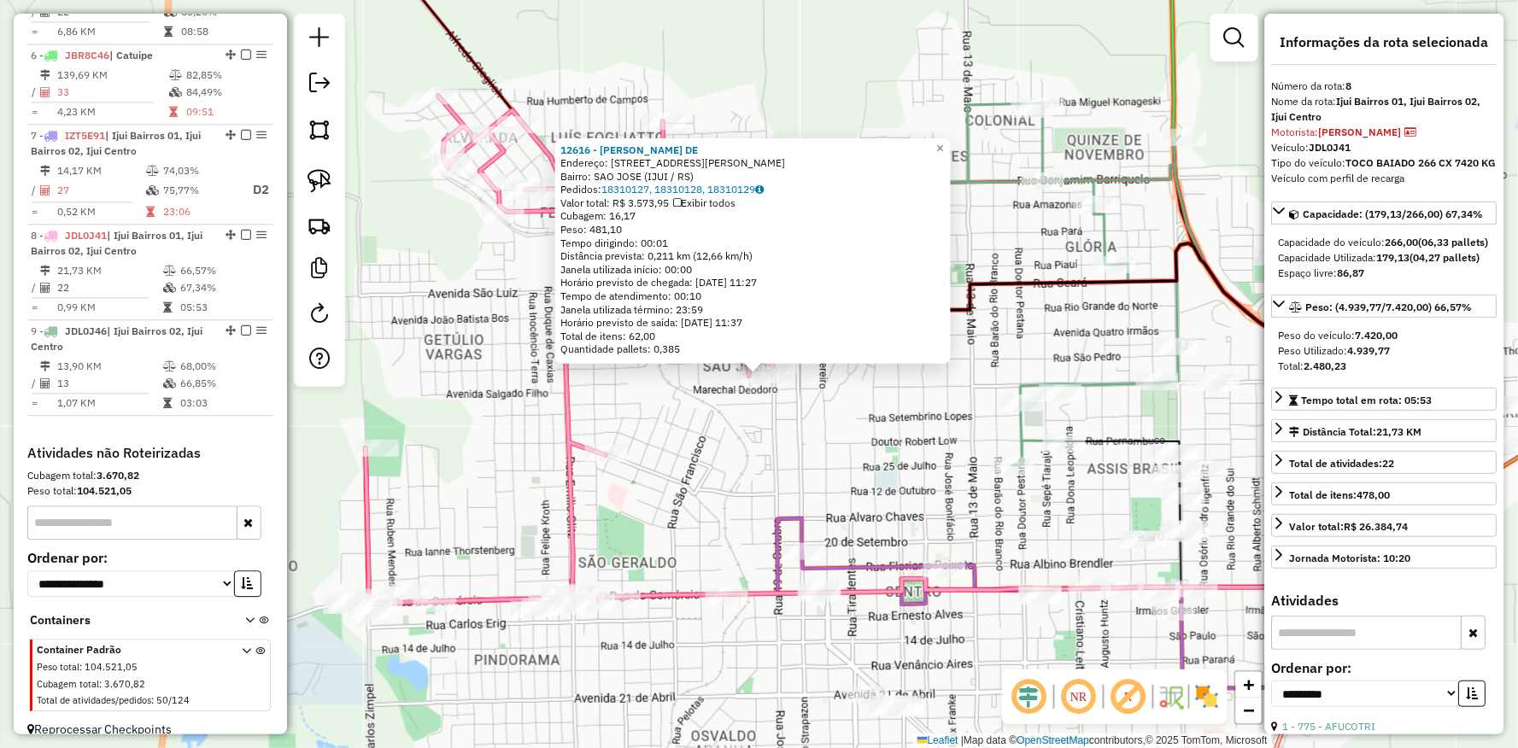
click at [789, 433] on div "Rota 8 - Placa JDL0J41 12616 - RICARDO VINICIOS DE 12616 - RICARDO VINICIOS DE …" at bounding box center [759, 374] width 1518 height 748
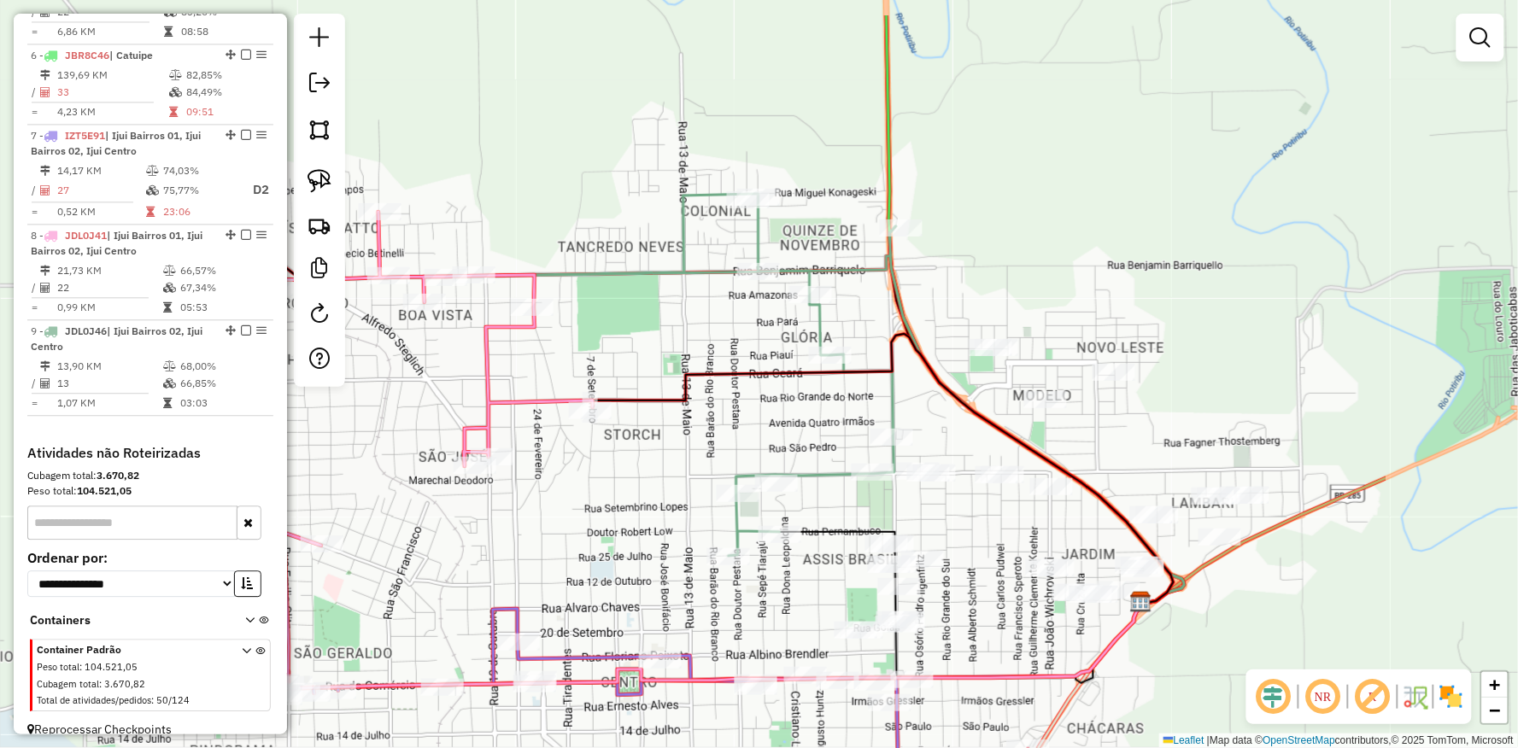
drag, startPoint x: 909, startPoint y: 405, endPoint x: 620, endPoint y: 478, distance: 297.9
click at [581, 512] on div "Janela de atendimento Grade de atendimento Capacidade Transportadoras Veículos …" at bounding box center [759, 374] width 1518 height 748
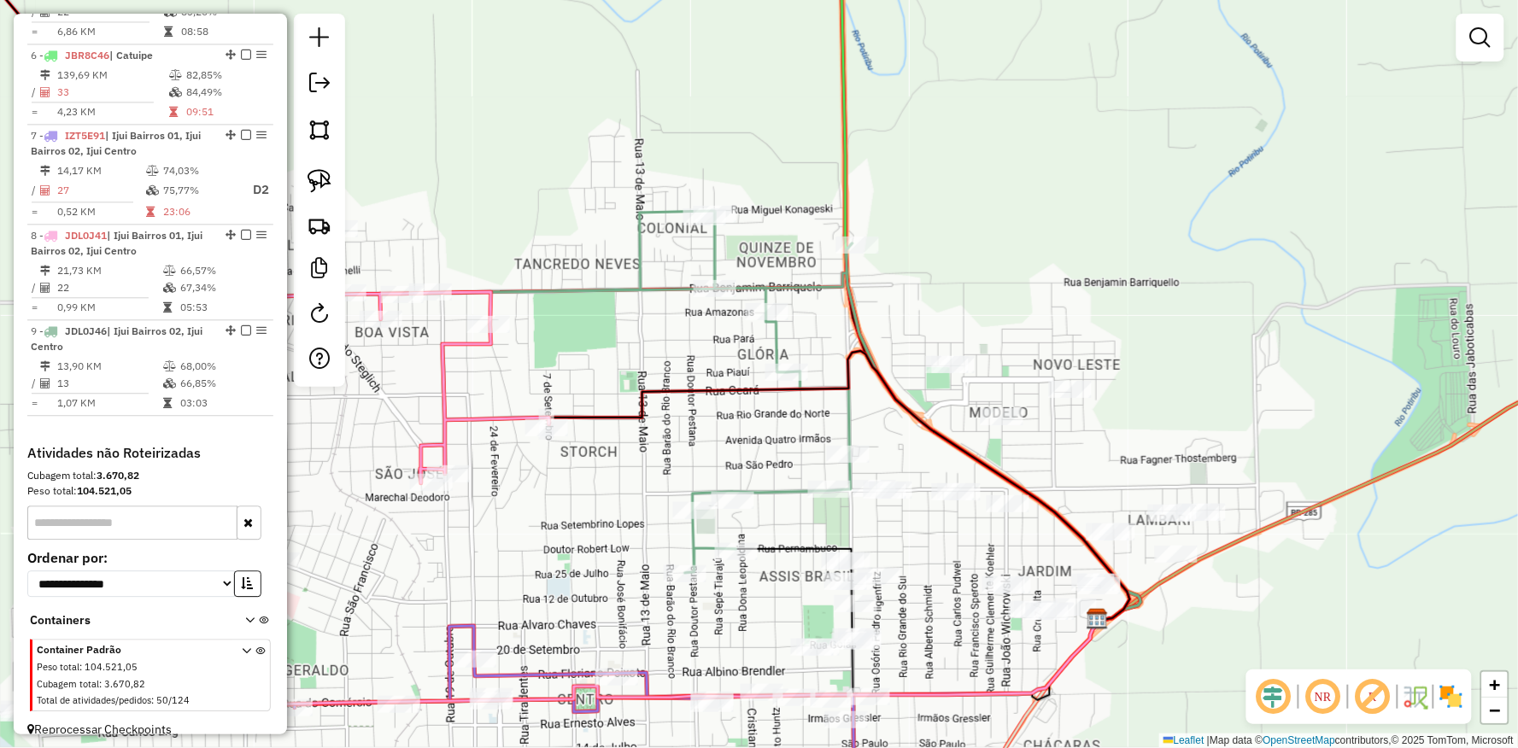
click at [723, 275] on icon at bounding box center [598, 392] width 507 height 362
select select "**********"
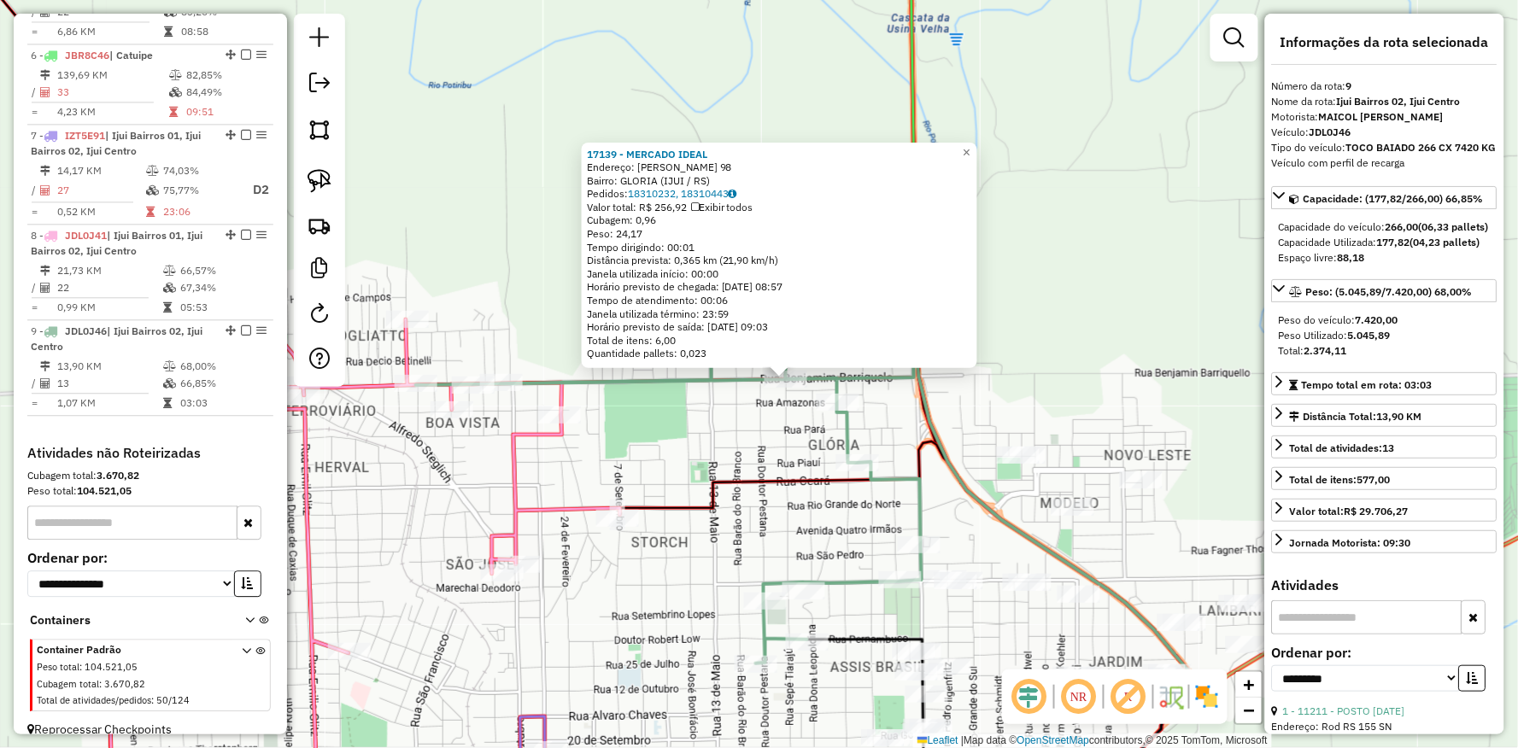
drag, startPoint x: 641, startPoint y: 506, endPoint x: 703, endPoint y: 488, distance: 64.3
click at [703, 488] on icon at bounding box center [910, 578] width 581 height 272
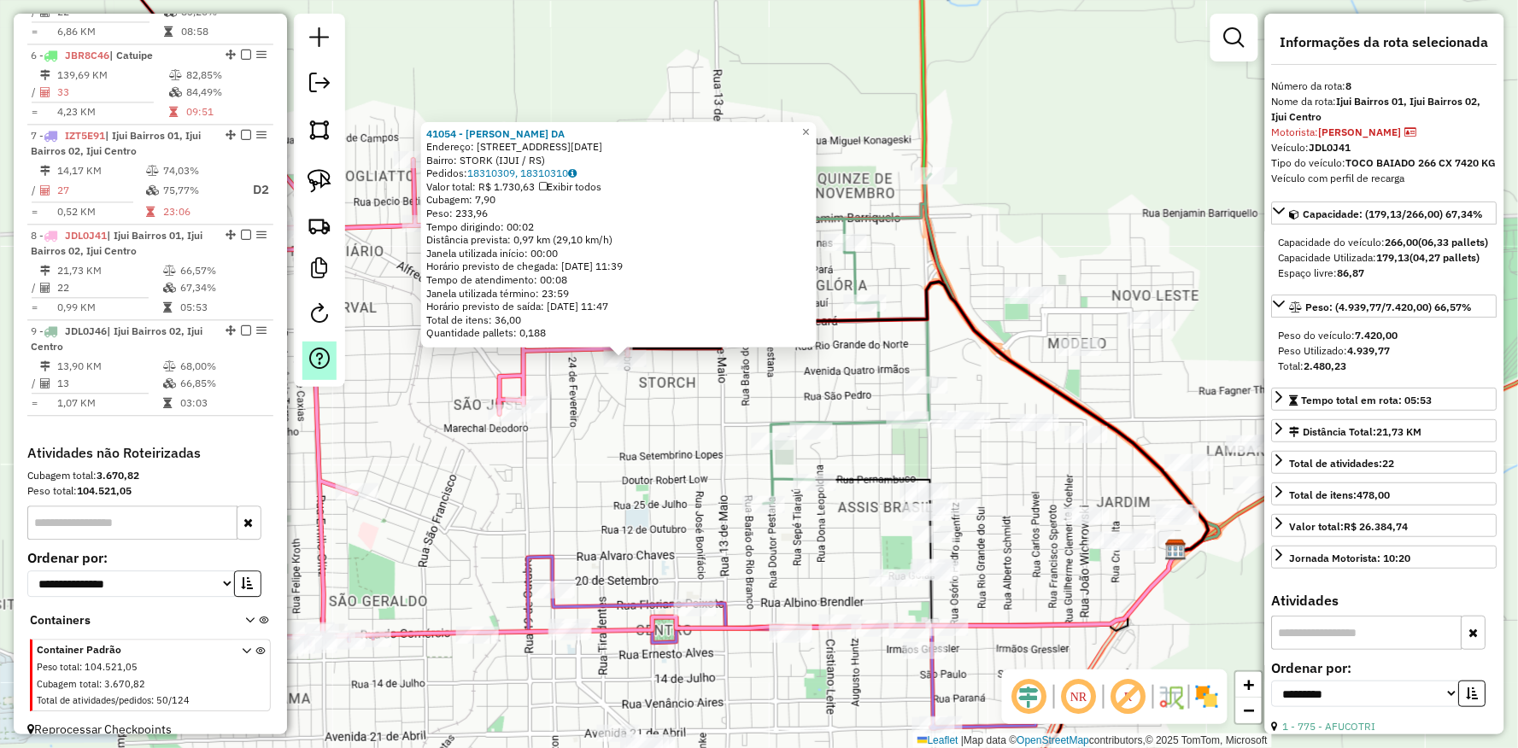
drag, startPoint x: 553, startPoint y: 368, endPoint x: 321, endPoint y: 351, distance: 232.9
click at [321, 352] on hb-router-mapa "Informações da Sessão 991005 - 19/08/2025 Criação: 18/08/2025 17:45 Depósito: U…" at bounding box center [759, 374] width 1518 height 748
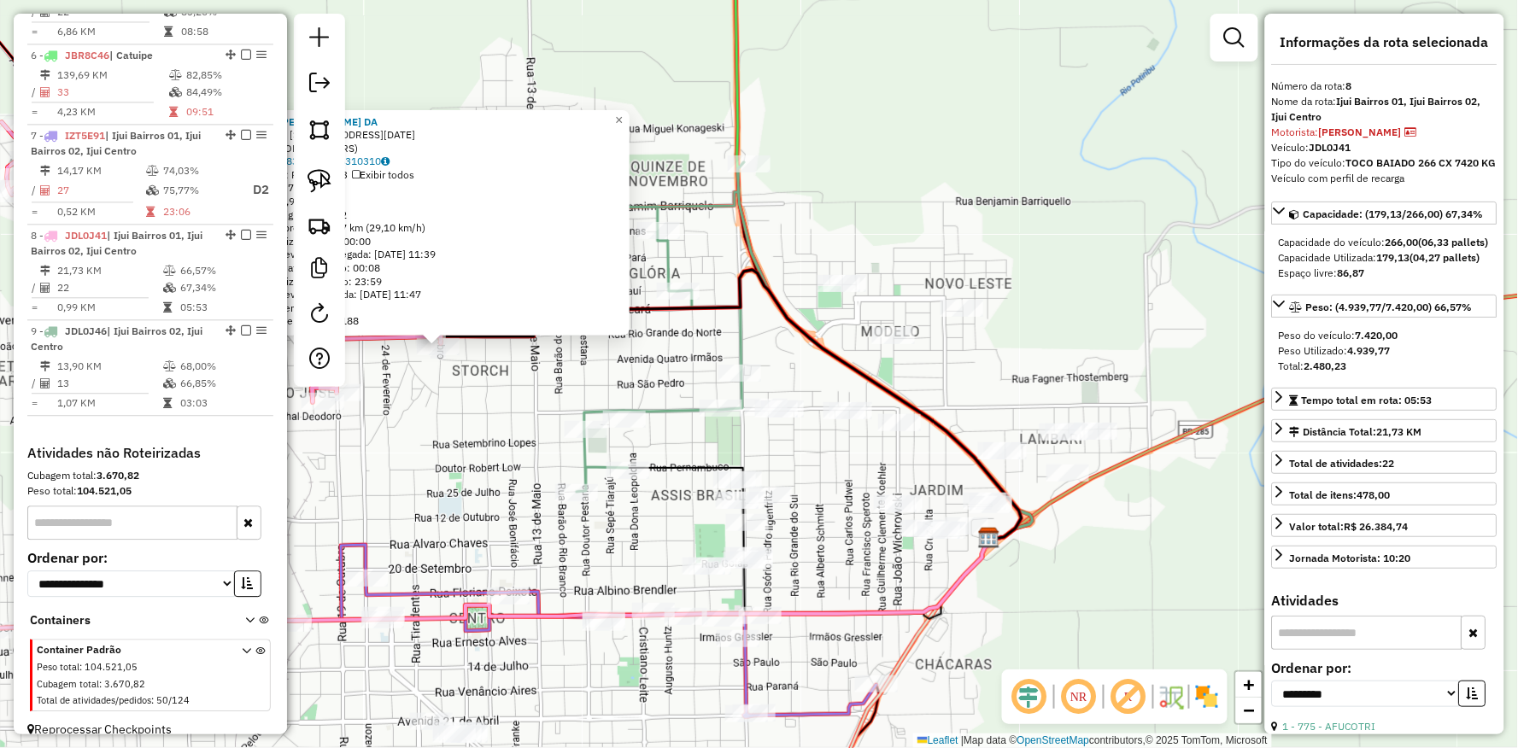
click at [904, 354] on div "41054 - LUCIEUDO PEREIRA DA Endereço: R SETE DE SETEMBRO 1535 1535 Bairro: STOR…" at bounding box center [759, 374] width 1518 height 748
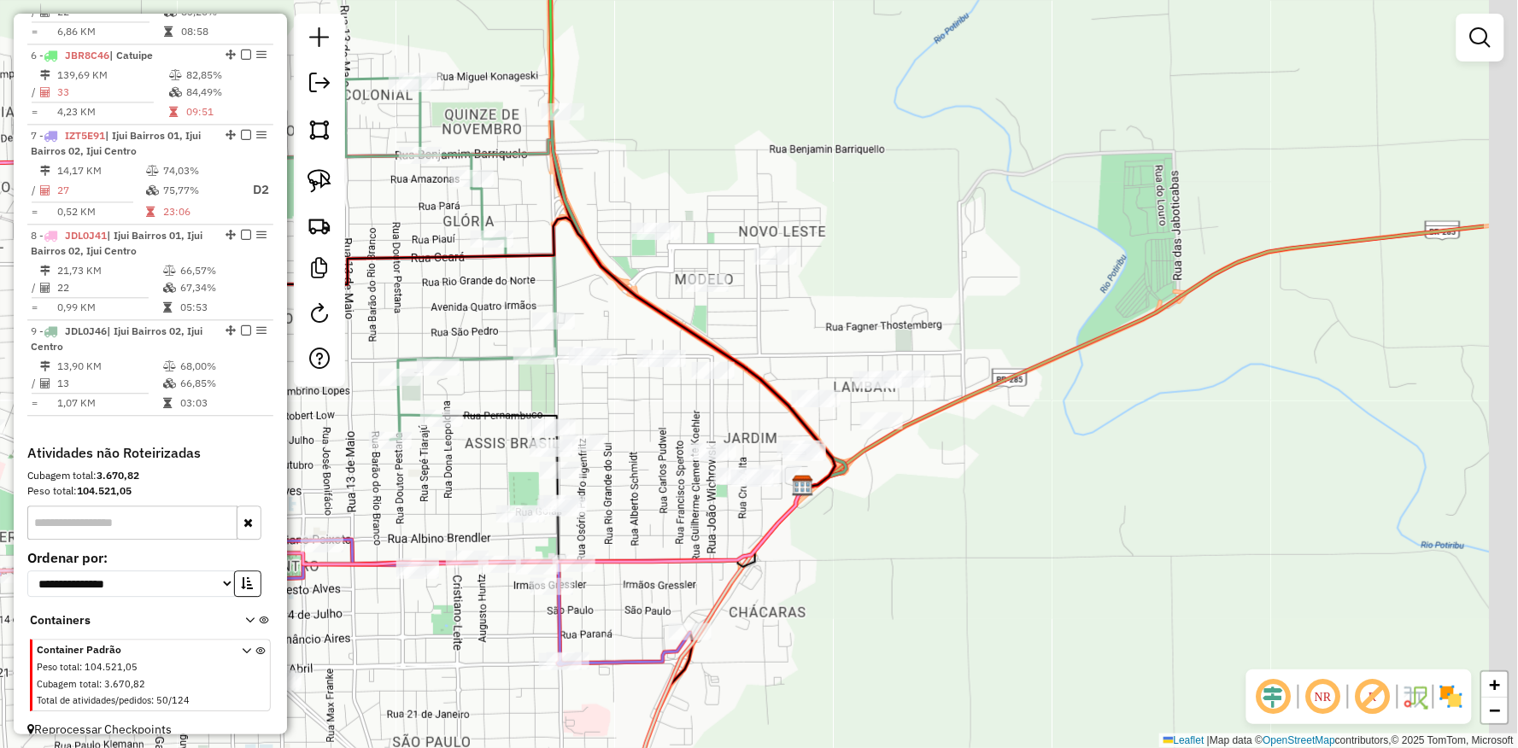
drag, startPoint x: 860, startPoint y: 336, endPoint x: 771, endPoint y: 322, distance: 89.9
click at [771, 322] on div "Janela de atendimento Grade de atendimento Capacidade Transportadoras Veículos …" at bounding box center [759, 374] width 1518 height 748
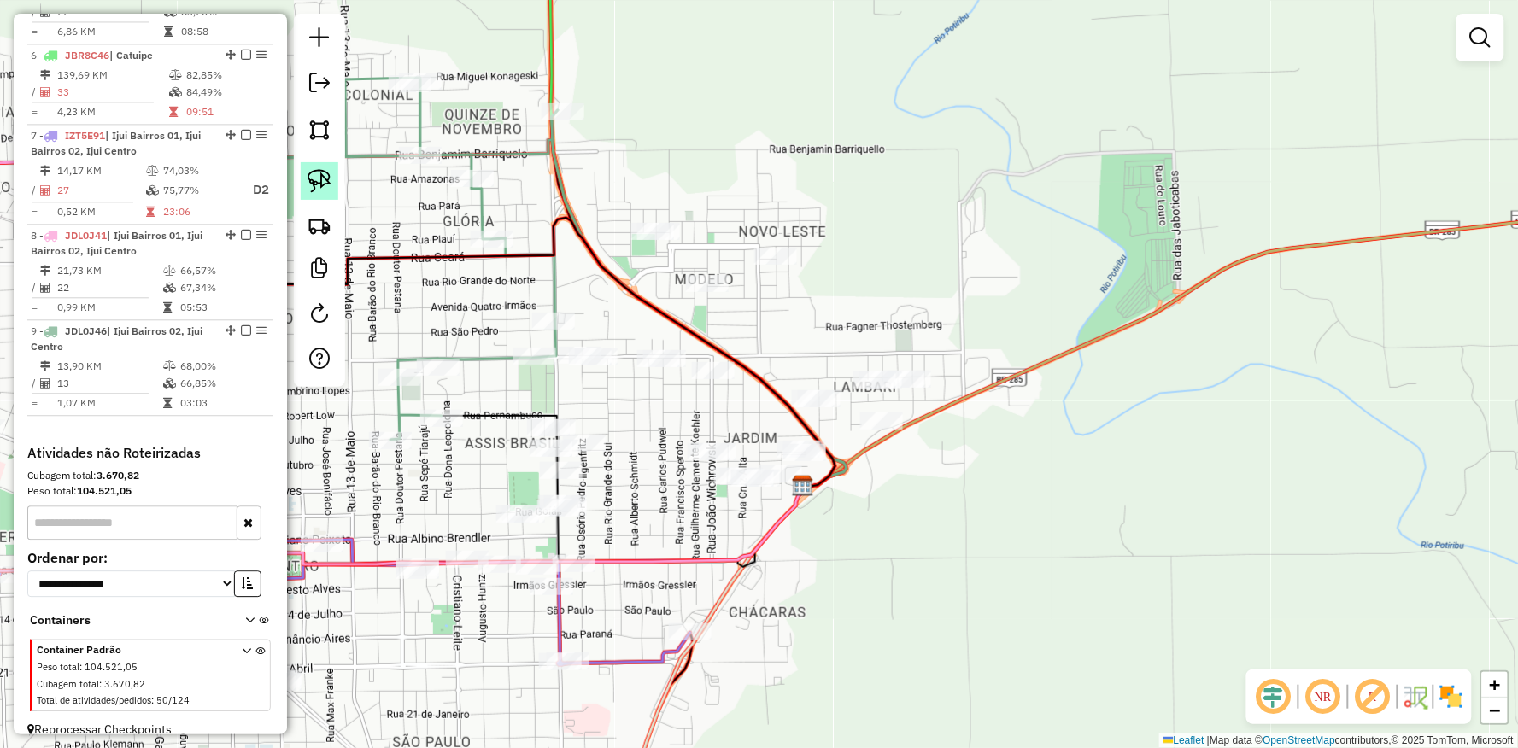
click at [329, 175] on img at bounding box center [319, 181] width 24 height 24
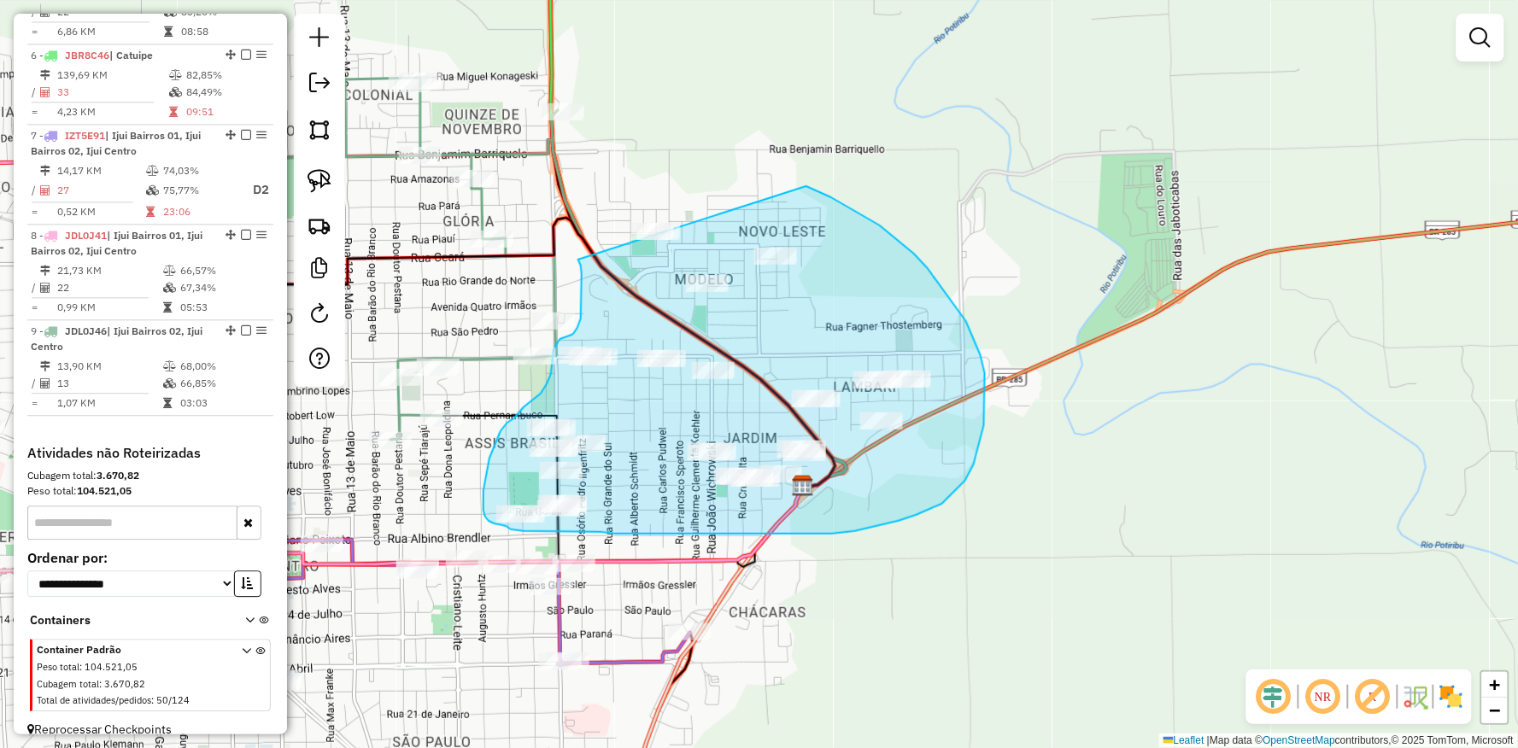
drag, startPoint x: 582, startPoint y: 285, endPoint x: 697, endPoint y: 171, distance: 162.5
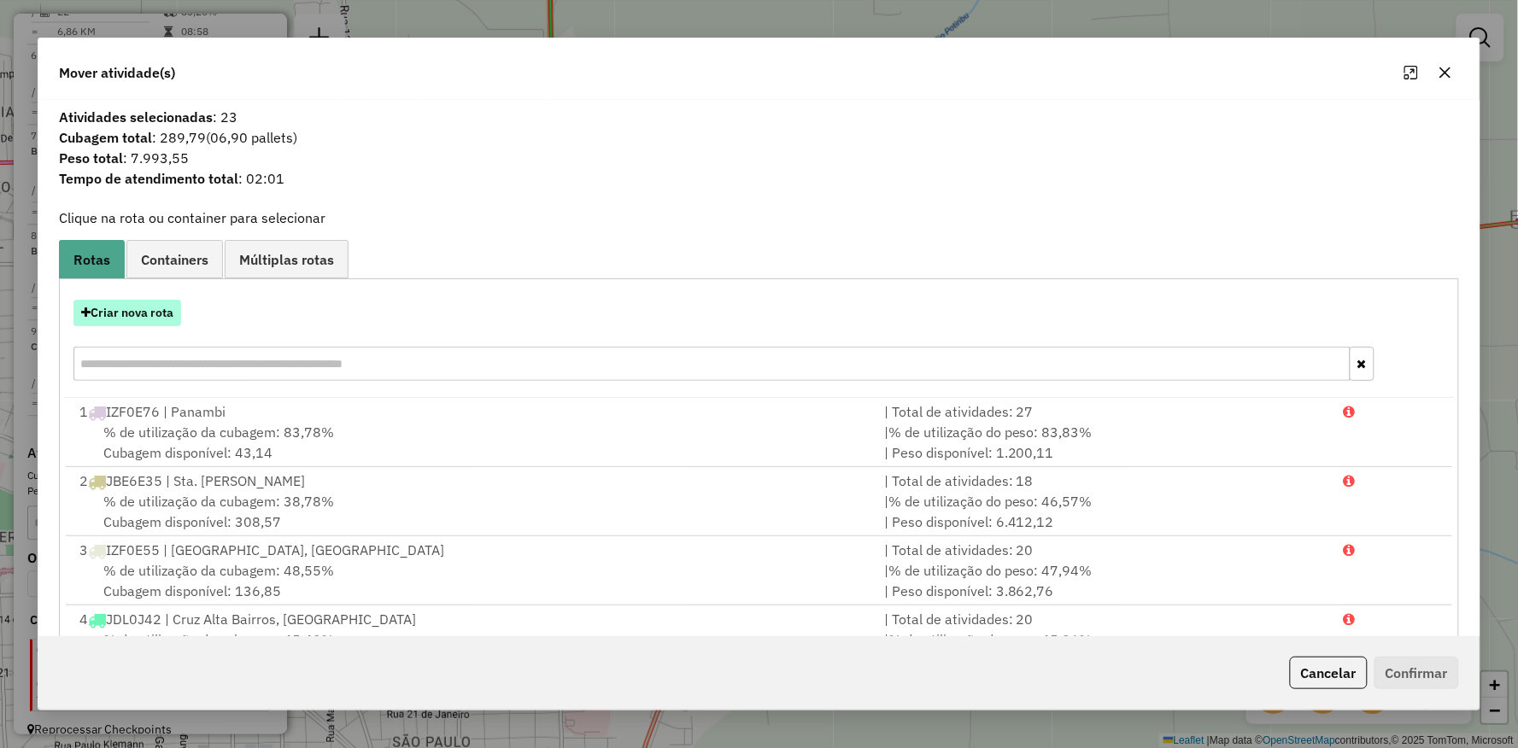
click at [126, 320] on button "Criar nova rota" at bounding box center [127, 313] width 108 height 26
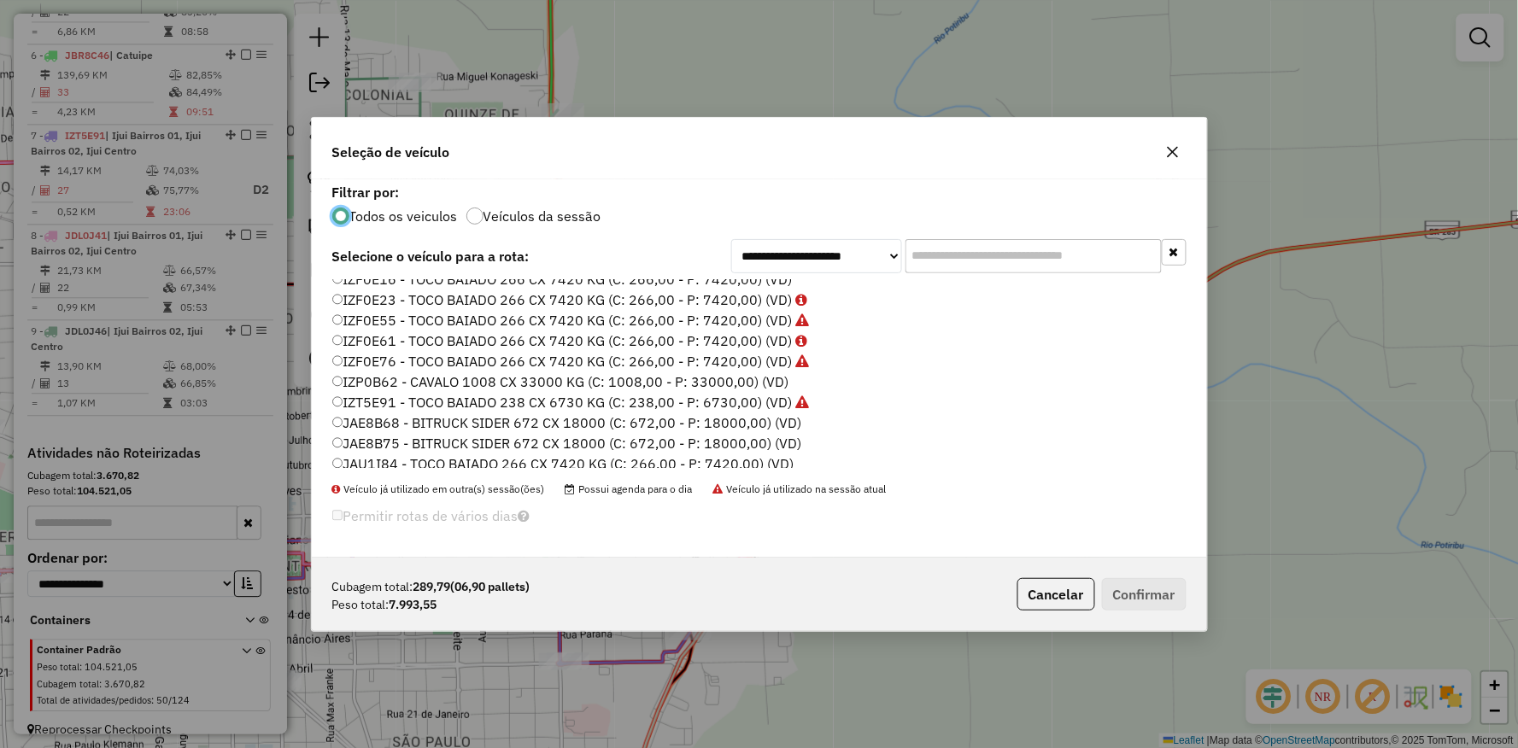
scroll to position [225, 0]
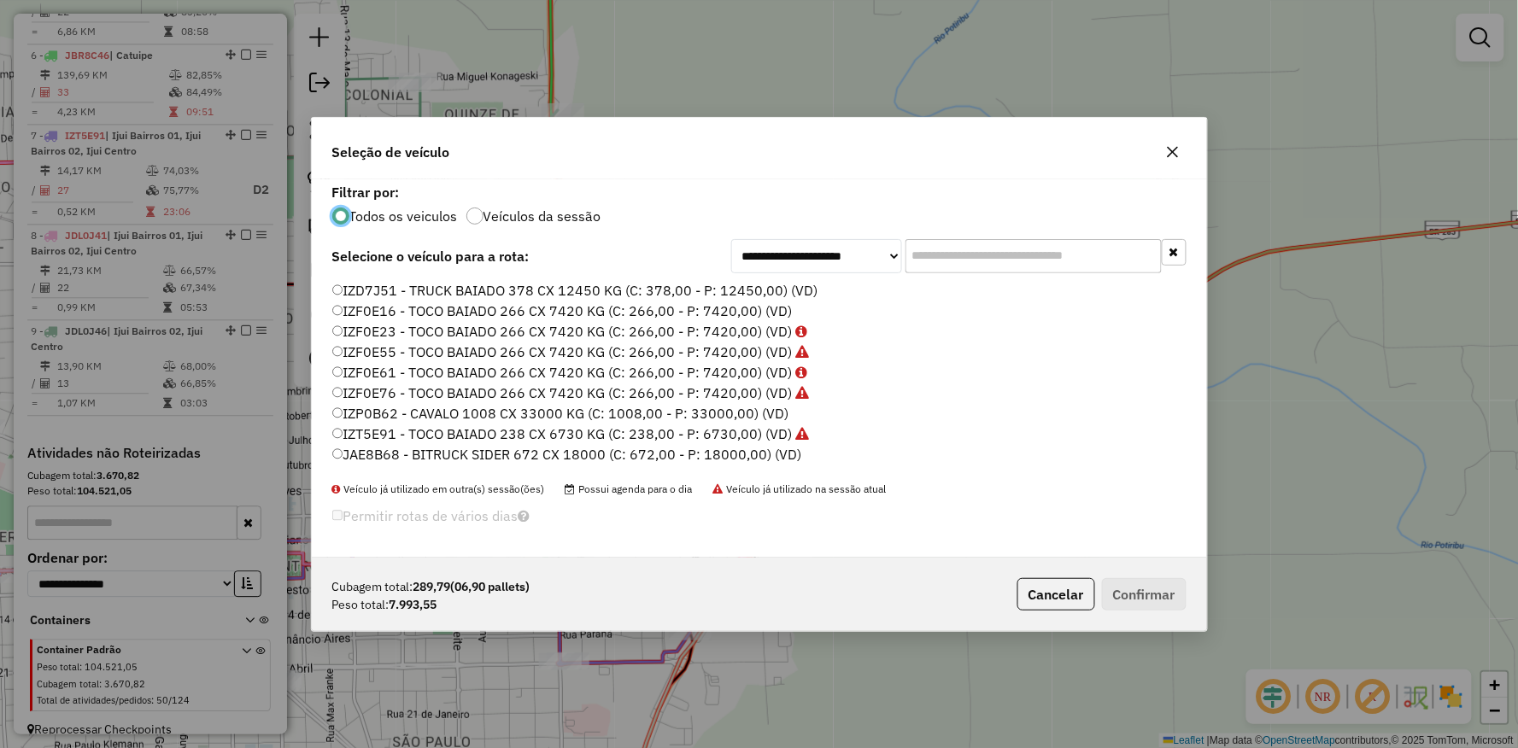
click at [345, 294] on label "IZD7J51 - TRUCK BAIADO 378 CX 12450 KG (C: 378,00 - P: 12450,00) (VD)" at bounding box center [575, 290] width 486 height 20
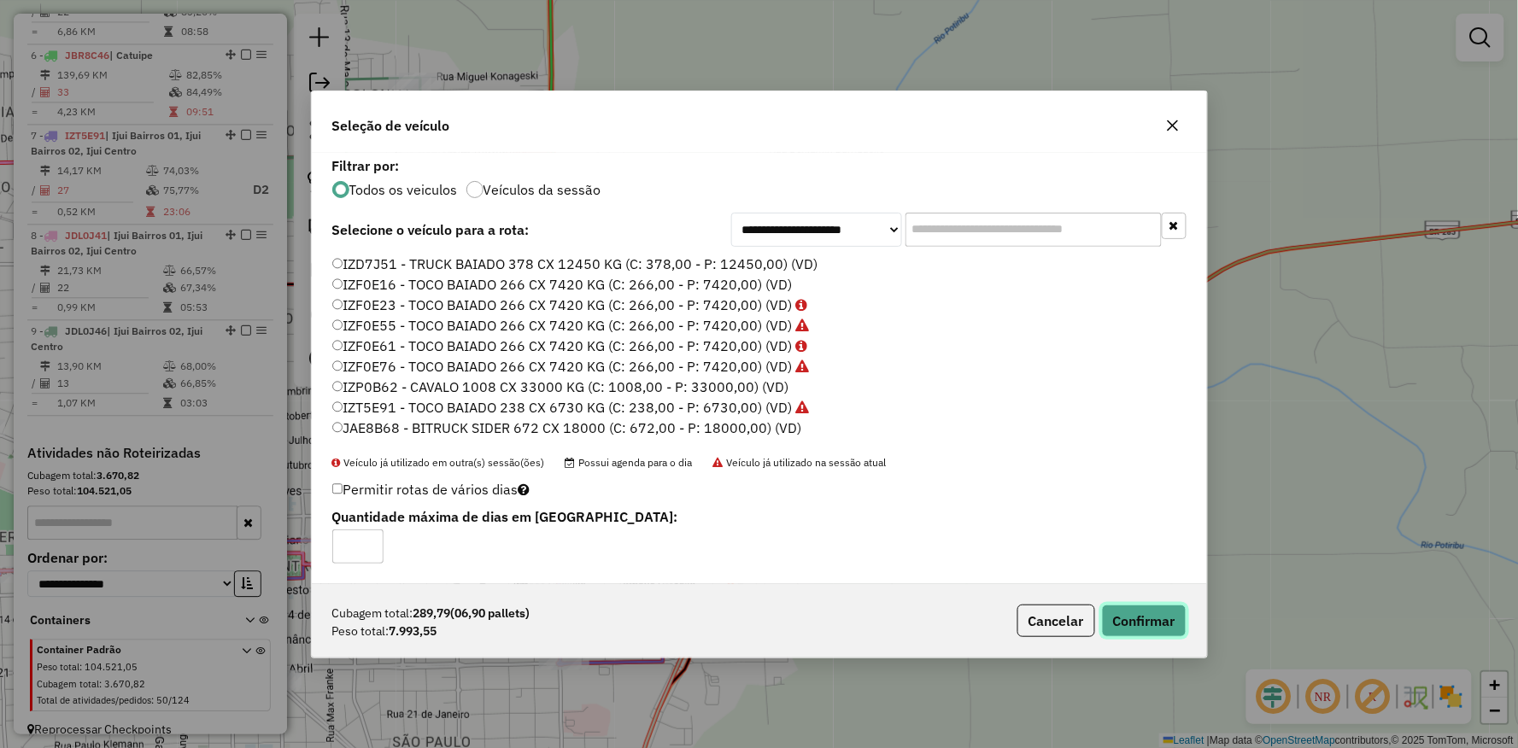
click at [1134, 619] on button "Confirmar" at bounding box center [1144, 621] width 85 height 32
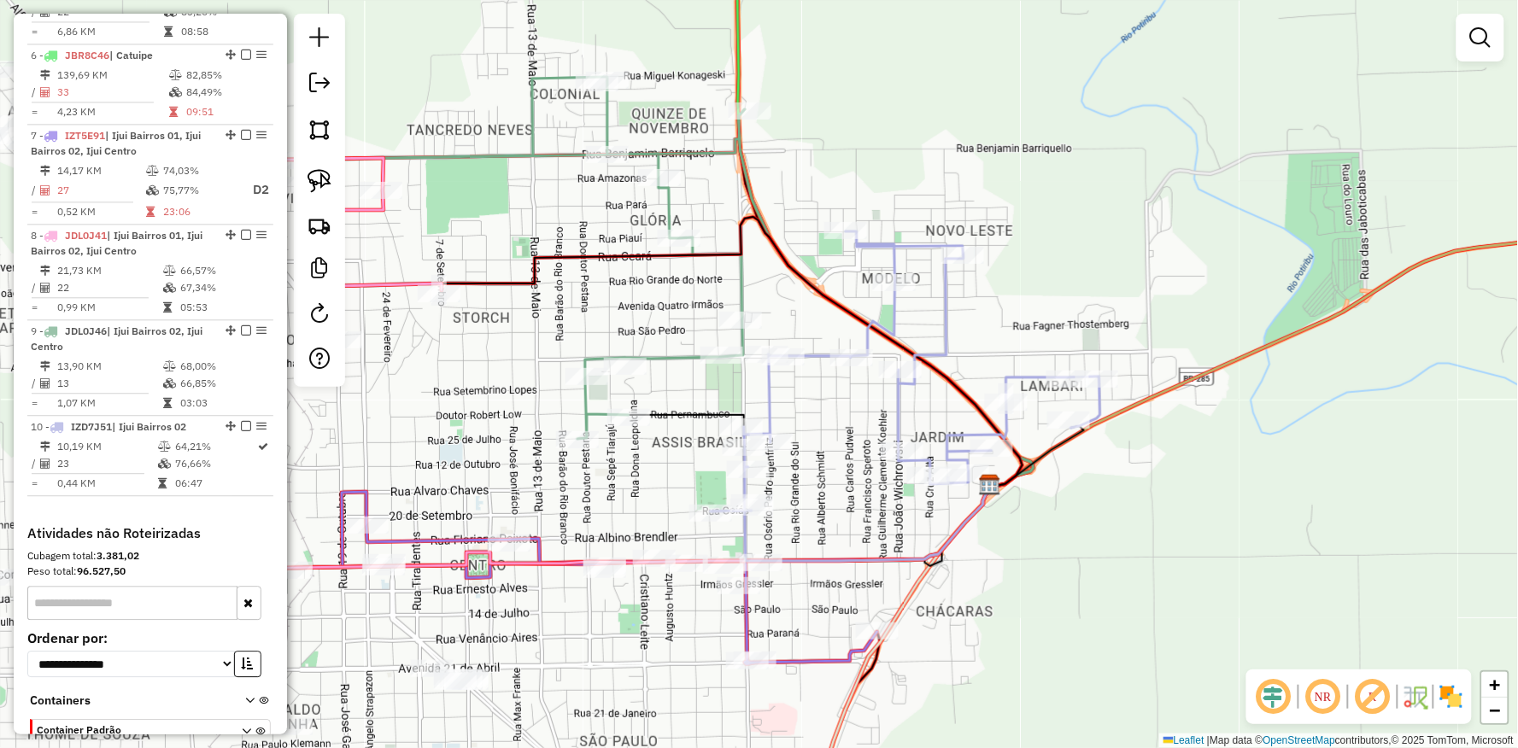
drag, startPoint x: 558, startPoint y: 411, endPoint x: 764, endPoint y: 410, distance: 206.7
click at [764, 415] on icon at bounding box center [810, 490] width 363 height 151
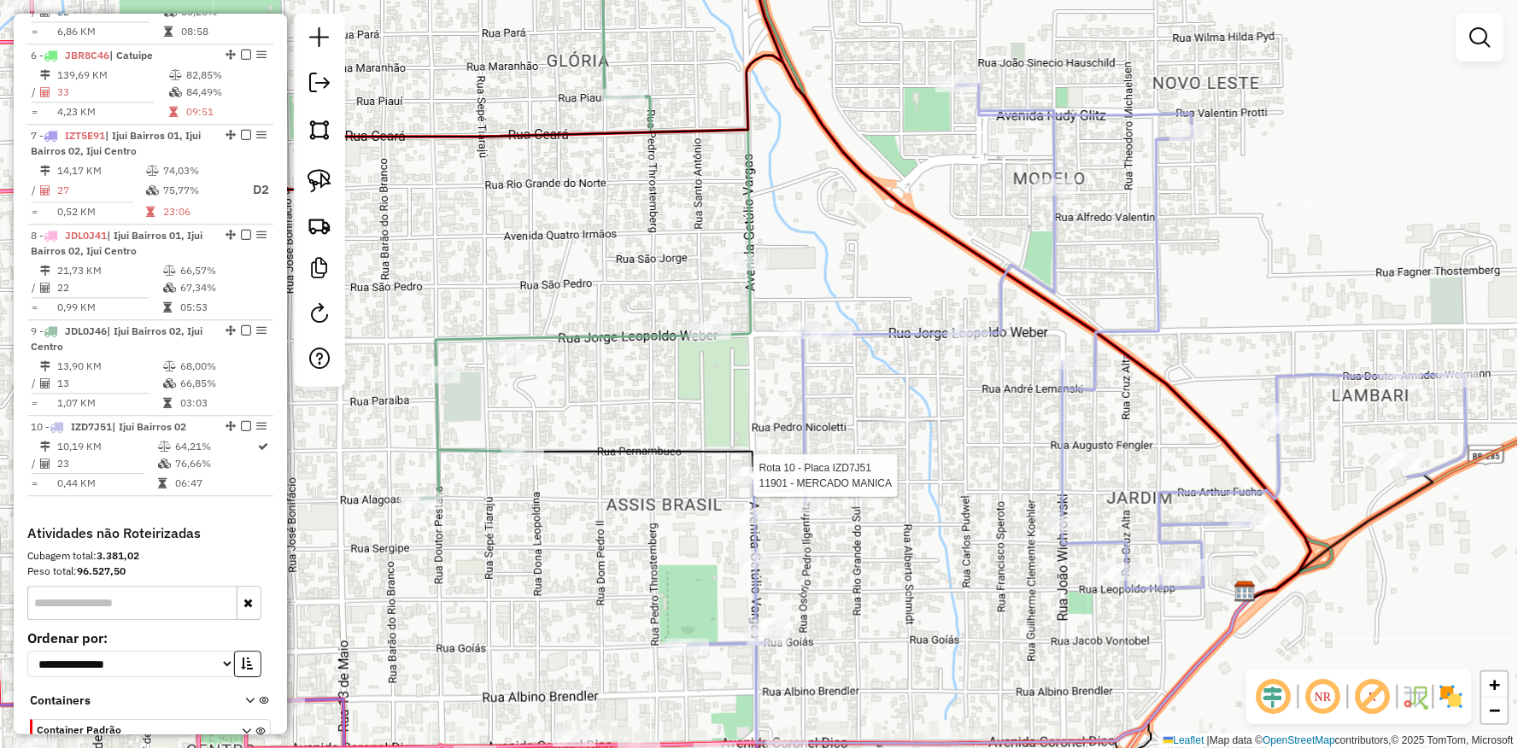
select select "**********"
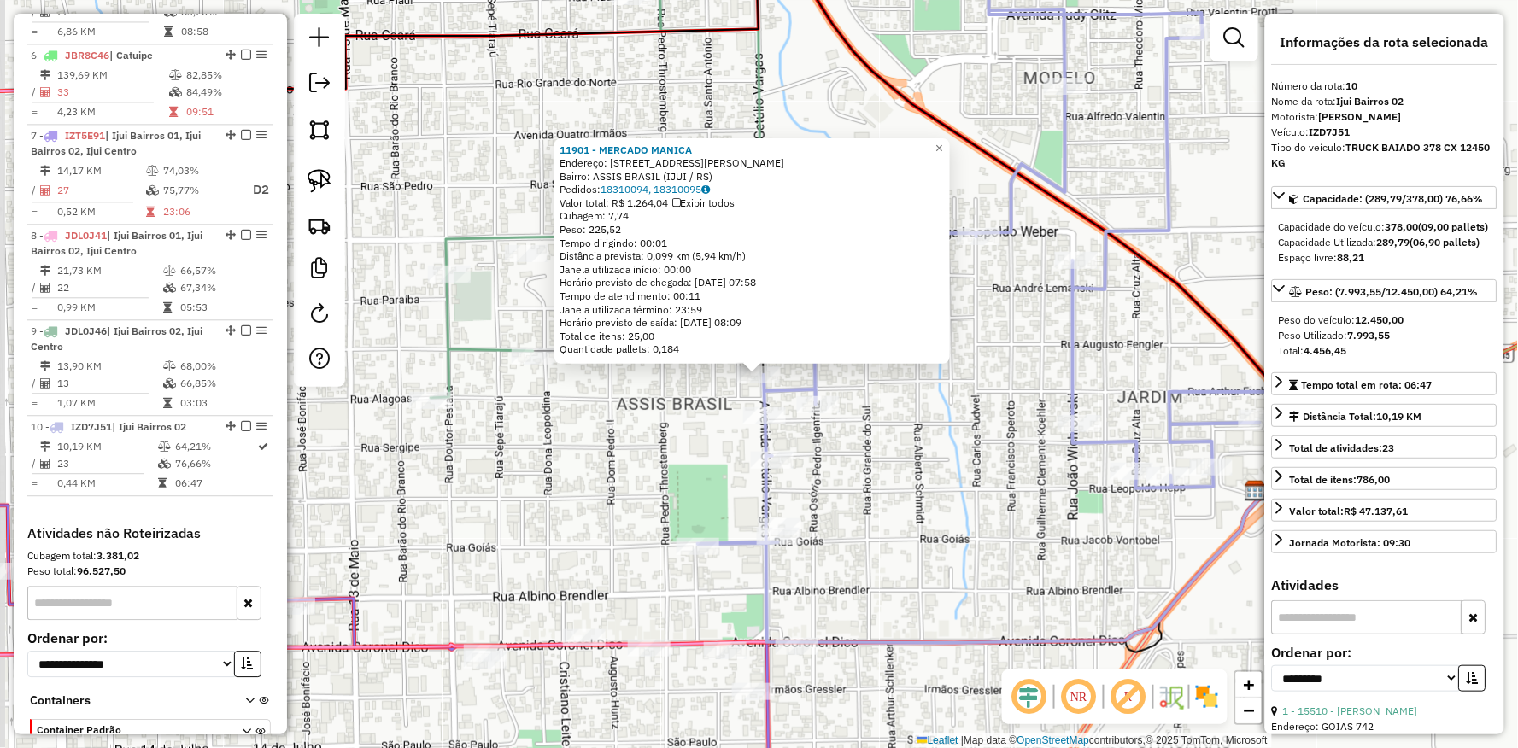
scroll to position [1157, 0]
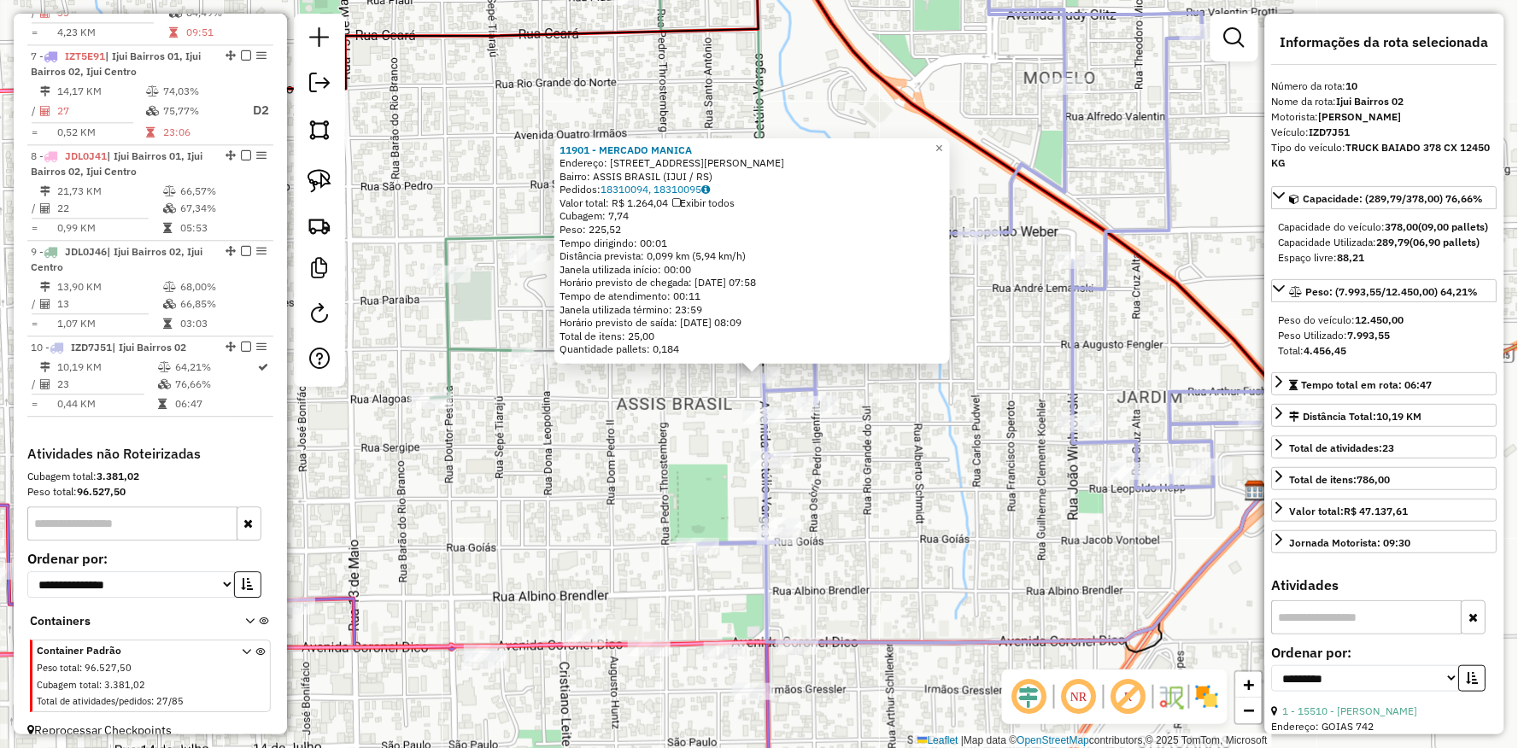
click at [634, 415] on div "11901 - MERCADO MANICA Endereço: AV GETULIO VARGAS 931 Bairro: ASSIS BRASIL (IJ…" at bounding box center [759, 374] width 1518 height 748
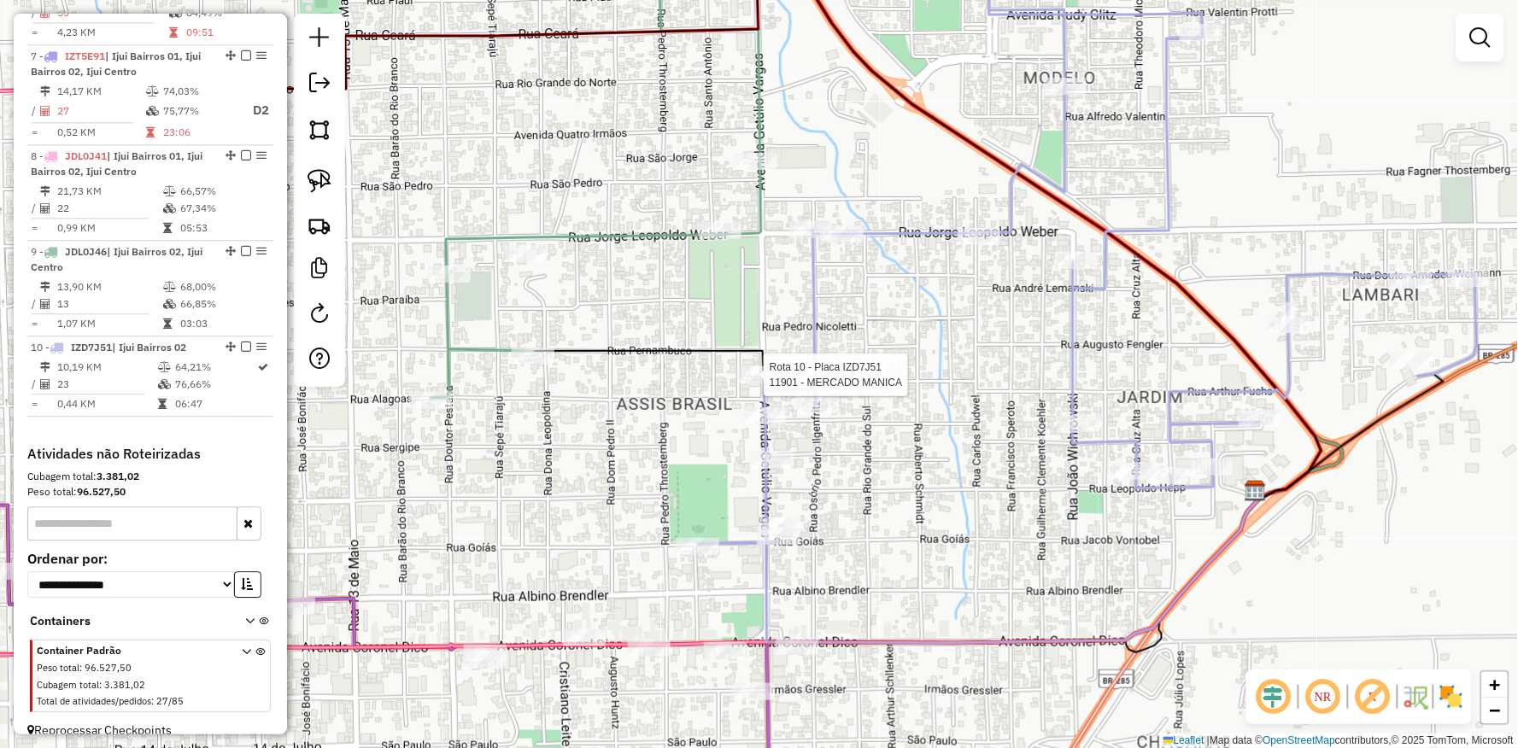
select select "**********"
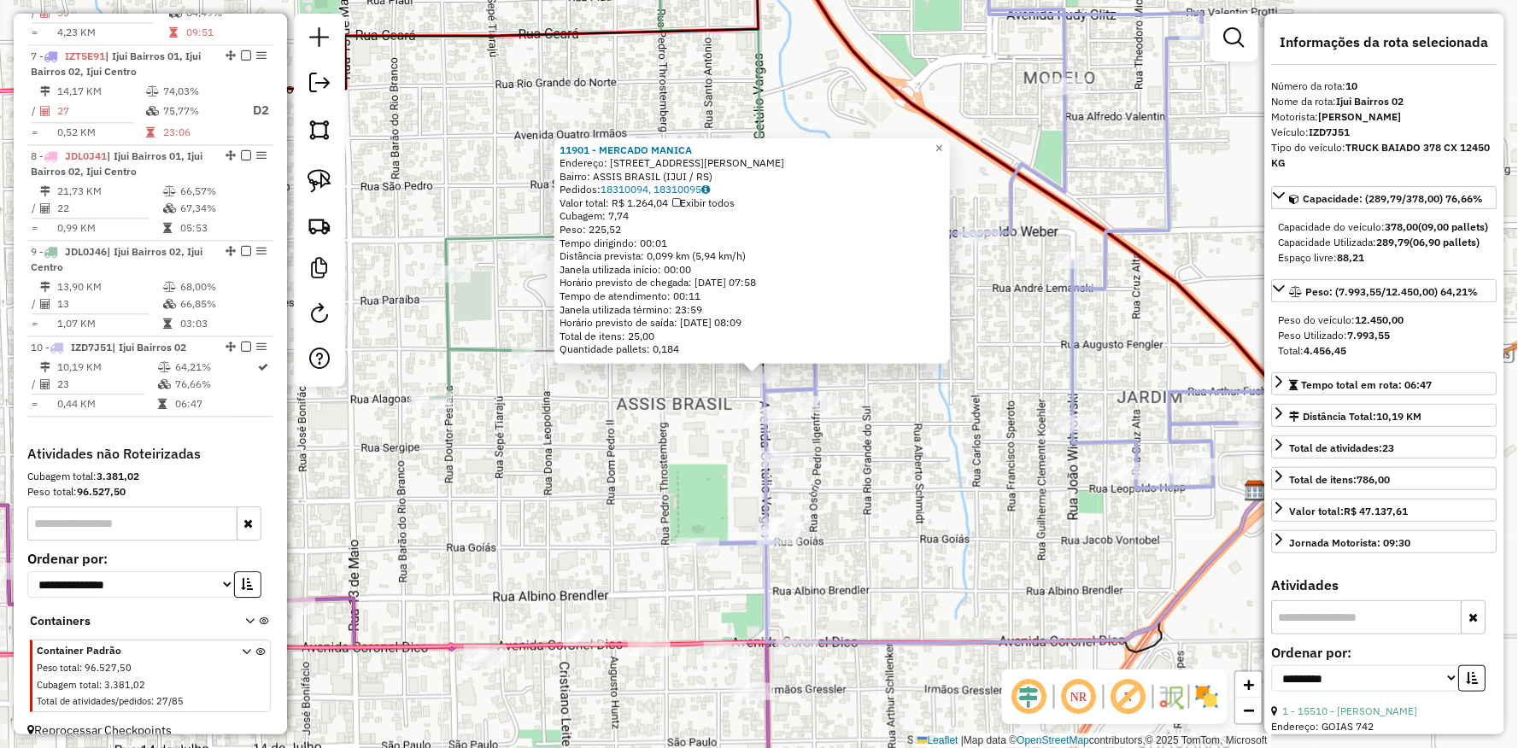
drag, startPoint x: 641, startPoint y: 416, endPoint x: 574, endPoint y: 379, distance: 76.1
click at [641, 417] on div "11901 - MERCADO MANICA Endereço: AV GETULIO VARGAS 931 Bairro: ASSIS BRASIL (IJ…" at bounding box center [759, 374] width 1518 height 748
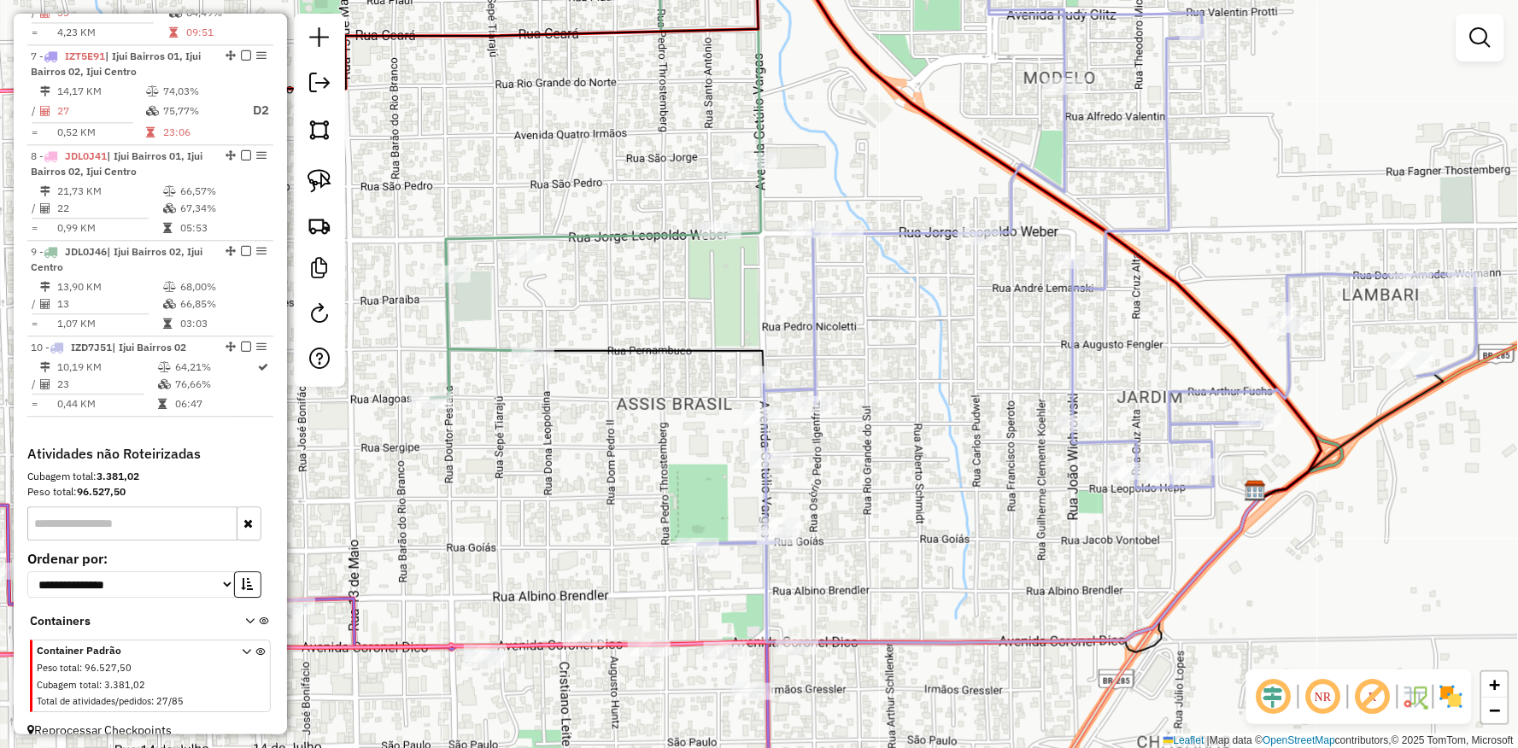
select select "**********"
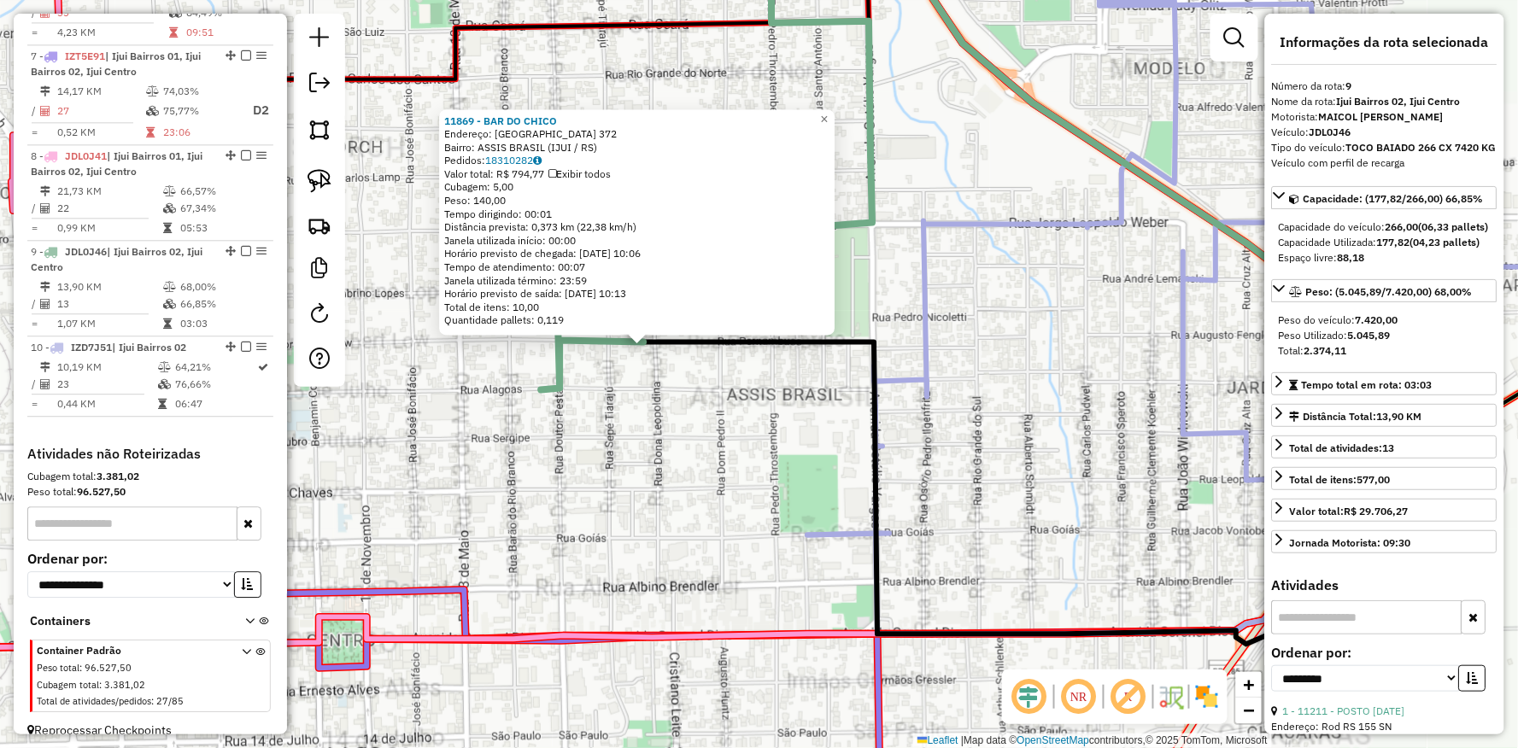
click at [743, 455] on div "Rota 10 - Placa IZD7J51 14876 - MERCADO TIO GORDO 11869 - BAR DO CHICO Endereço…" at bounding box center [759, 374] width 1518 height 748
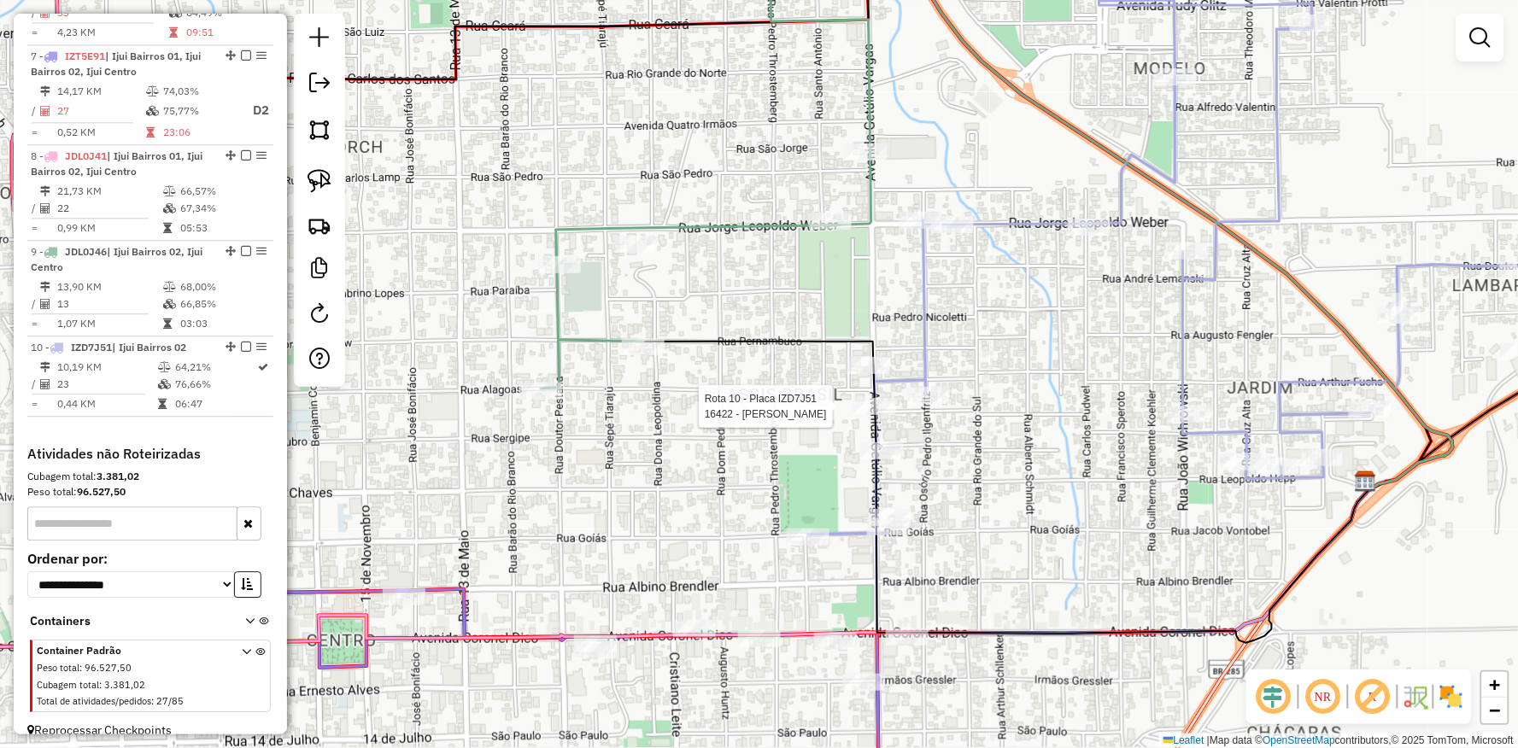
select select "**********"
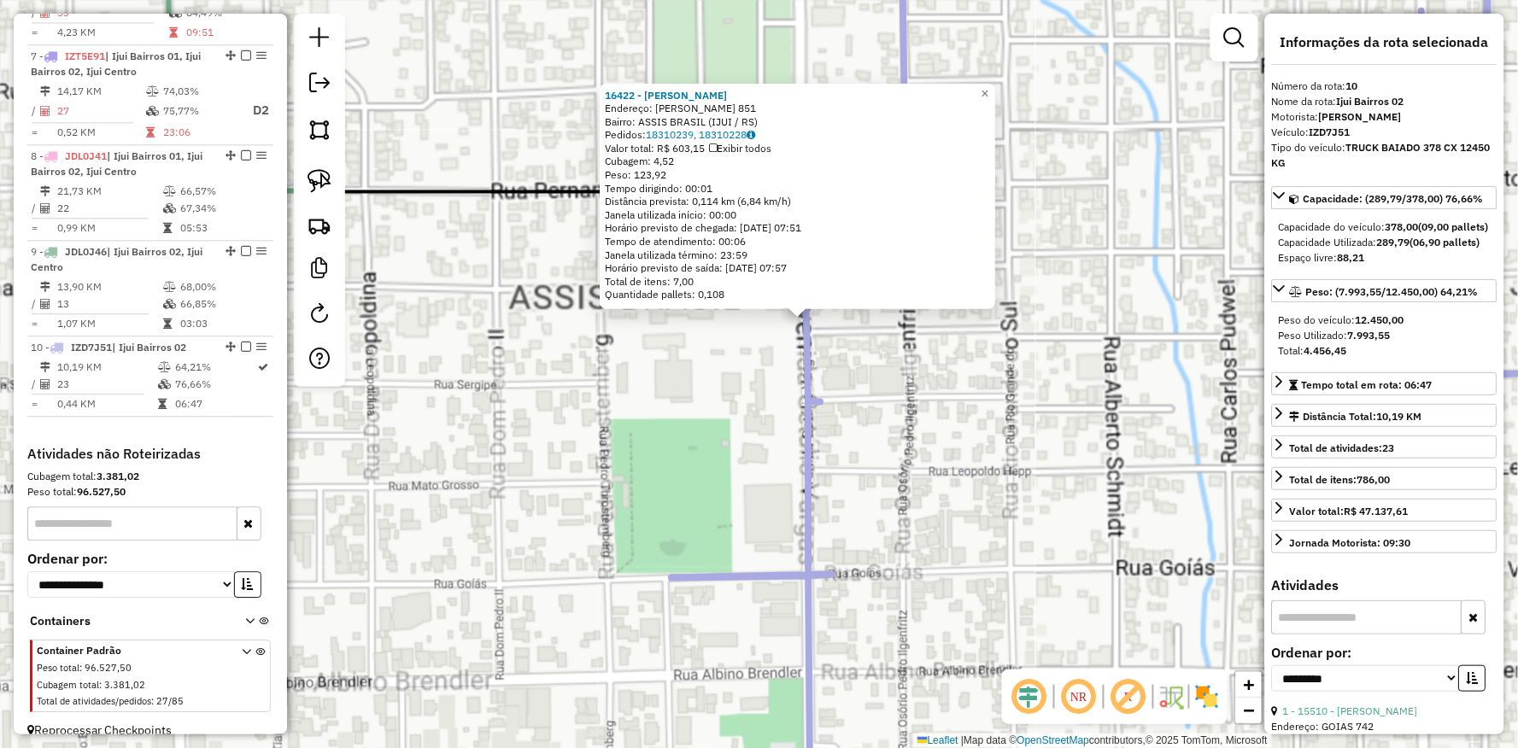
click at [694, 417] on div "16422 - CARLOS TRANSPORTES Endereço: GETULIO VARGAS 851 Bairro: ASSIS BRASIL (I…" at bounding box center [759, 374] width 1518 height 748
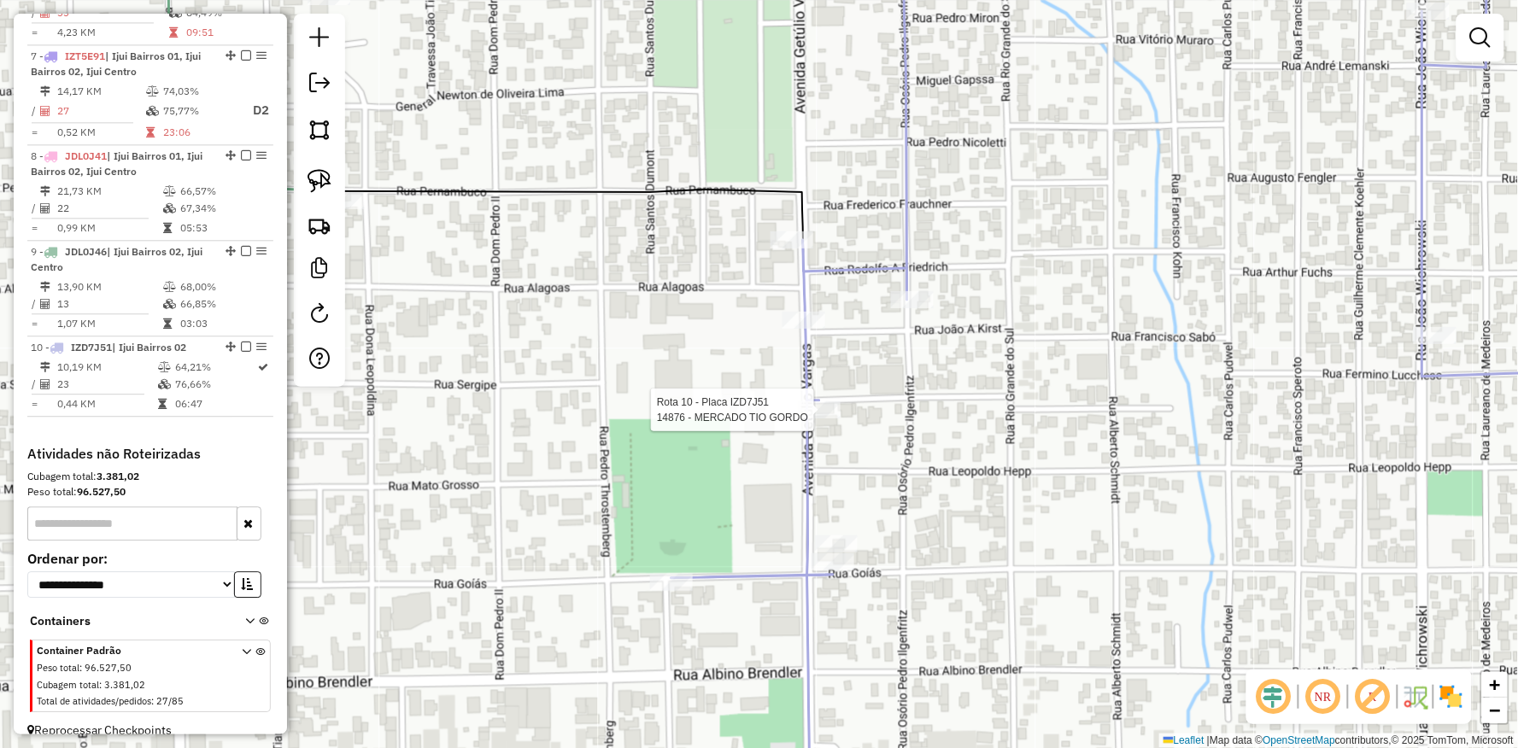
select select "**********"
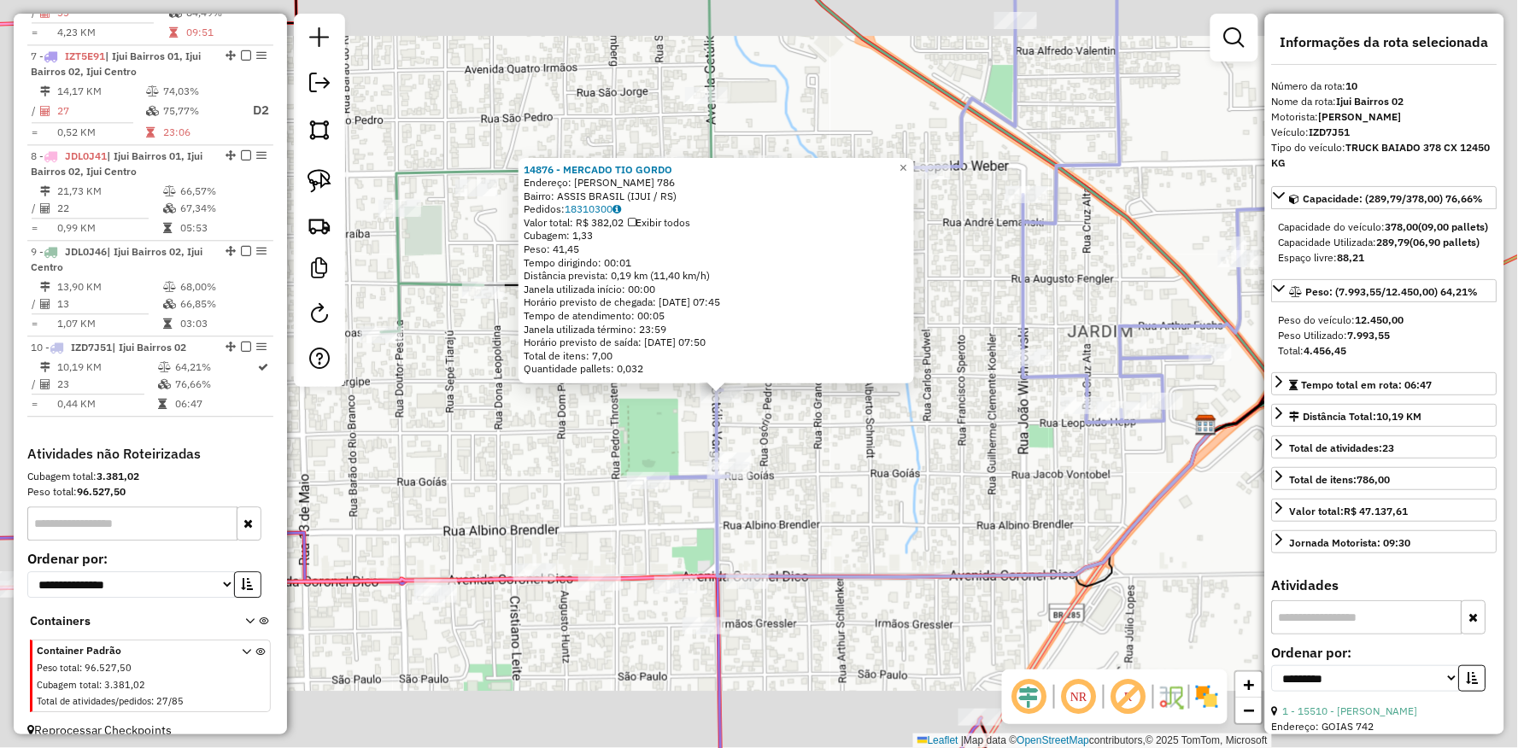
click at [645, 431] on div "14876 - MERCADO TIO GORDO Endereço: GETULIO VARGAS 786 Bairro: ASSIS BRASIL (IJ…" at bounding box center [759, 374] width 1518 height 748
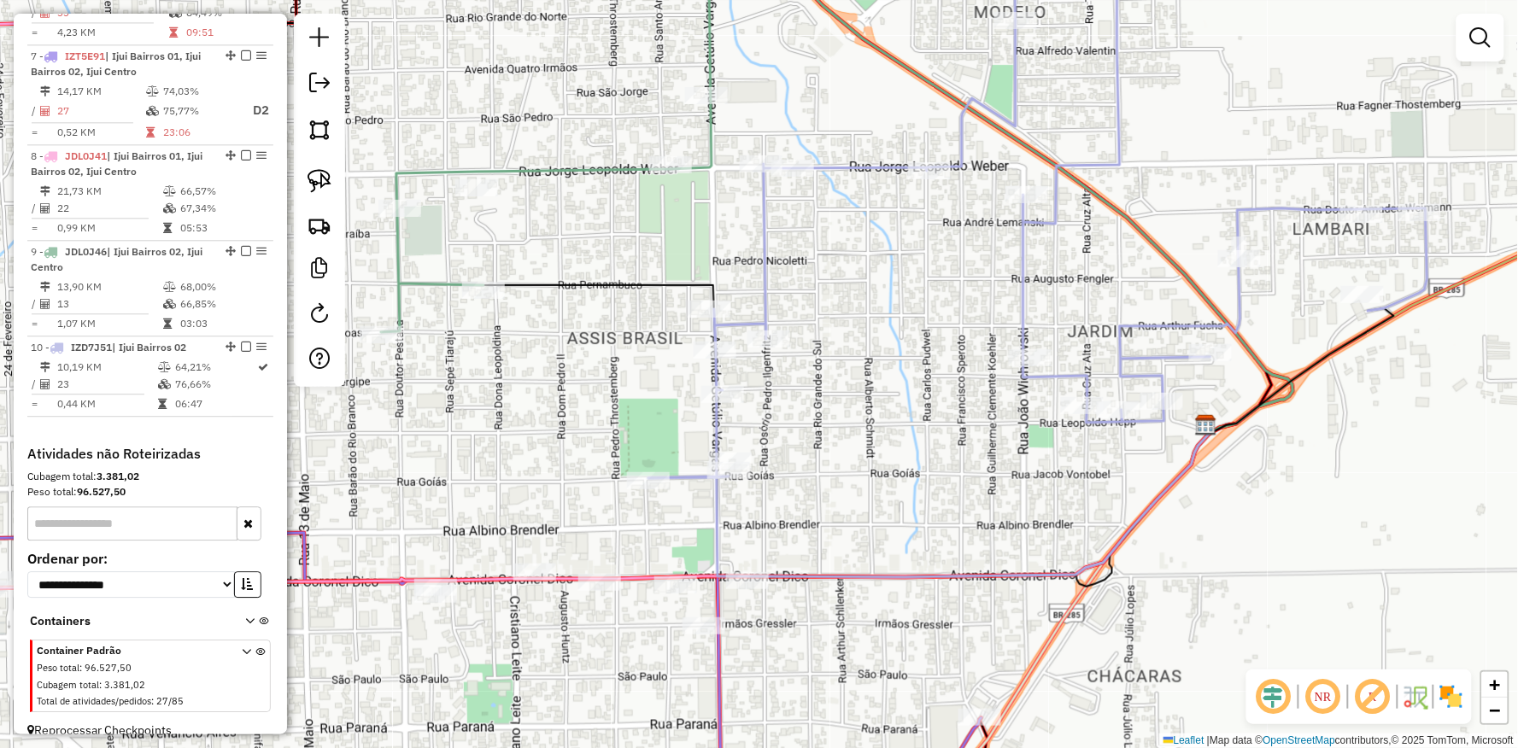
click at [605, 535] on div "Janela de atendimento Grade de atendimento Capacidade Transportadoras Veículos …" at bounding box center [759, 374] width 1518 height 748
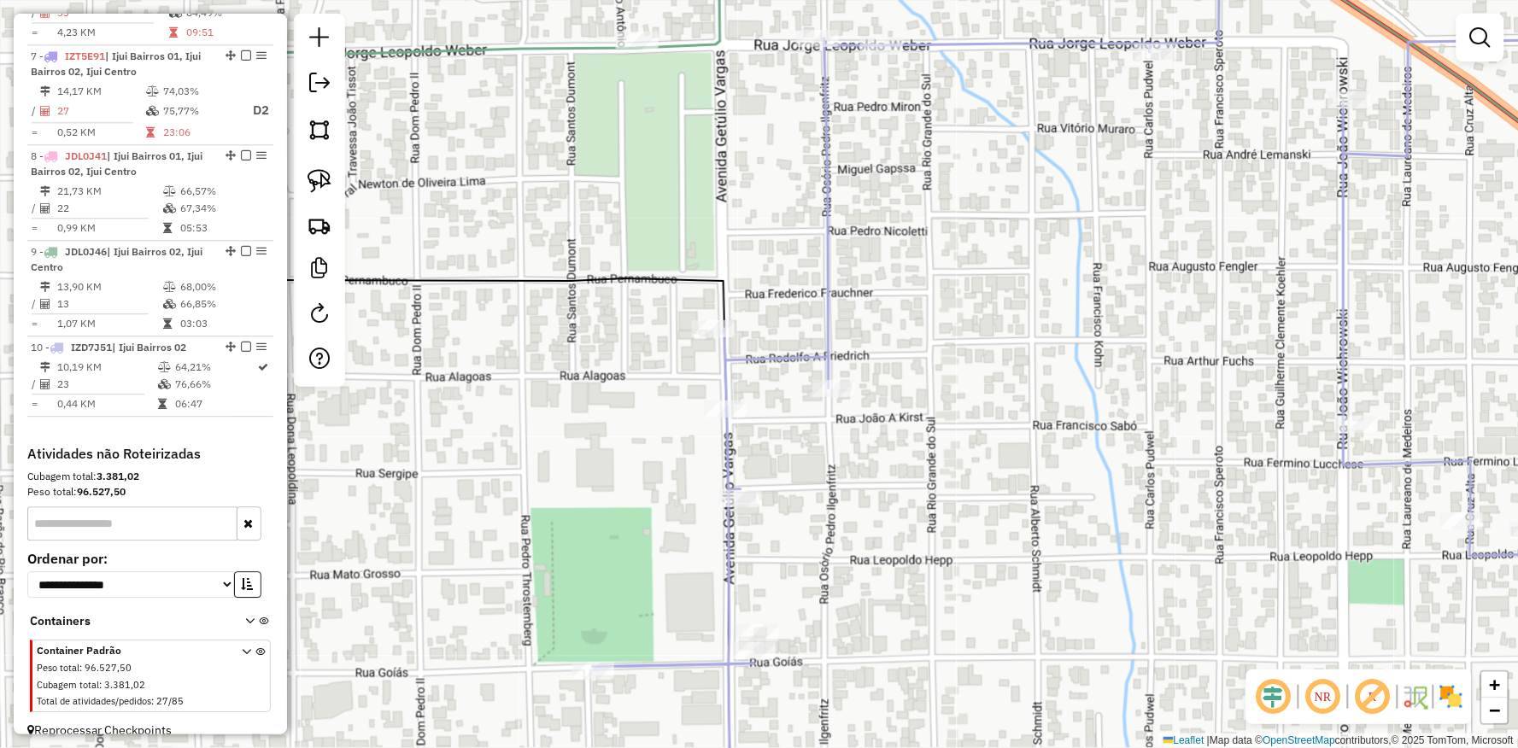
drag, startPoint x: 690, startPoint y: 291, endPoint x: 555, endPoint y: 594, distance: 331.1
click at [556, 600] on div "Janela de atendimento Grade de atendimento Capacidade Transportadoras Veículos …" at bounding box center [759, 374] width 1518 height 748
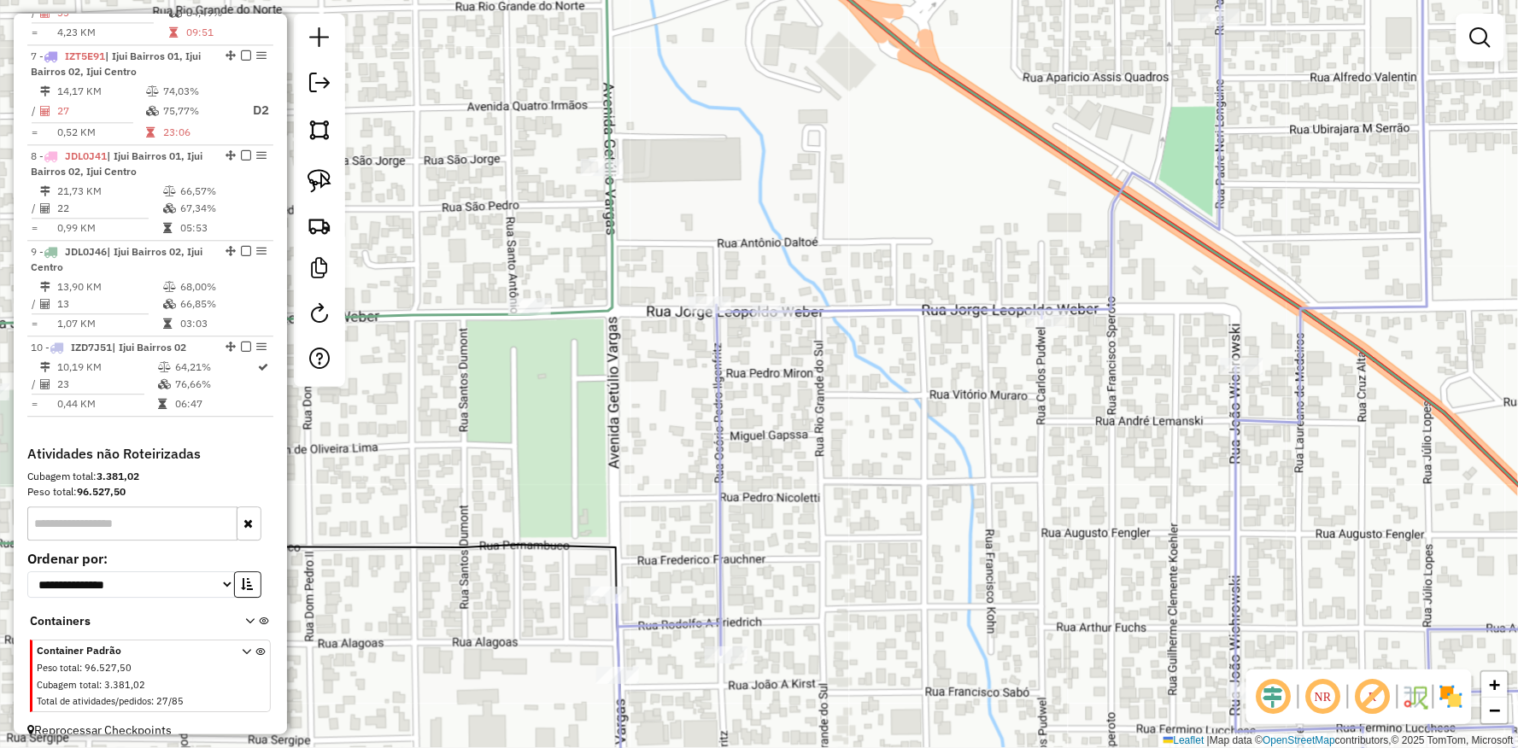
drag, startPoint x: 439, startPoint y: 570, endPoint x: 518, endPoint y: 496, distance: 107.6
click at [518, 496] on div "Janela de atendimento Grade de atendimento Capacidade Transportadoras Veículos …" at bounding box center [759, 374] width 1518 height 748
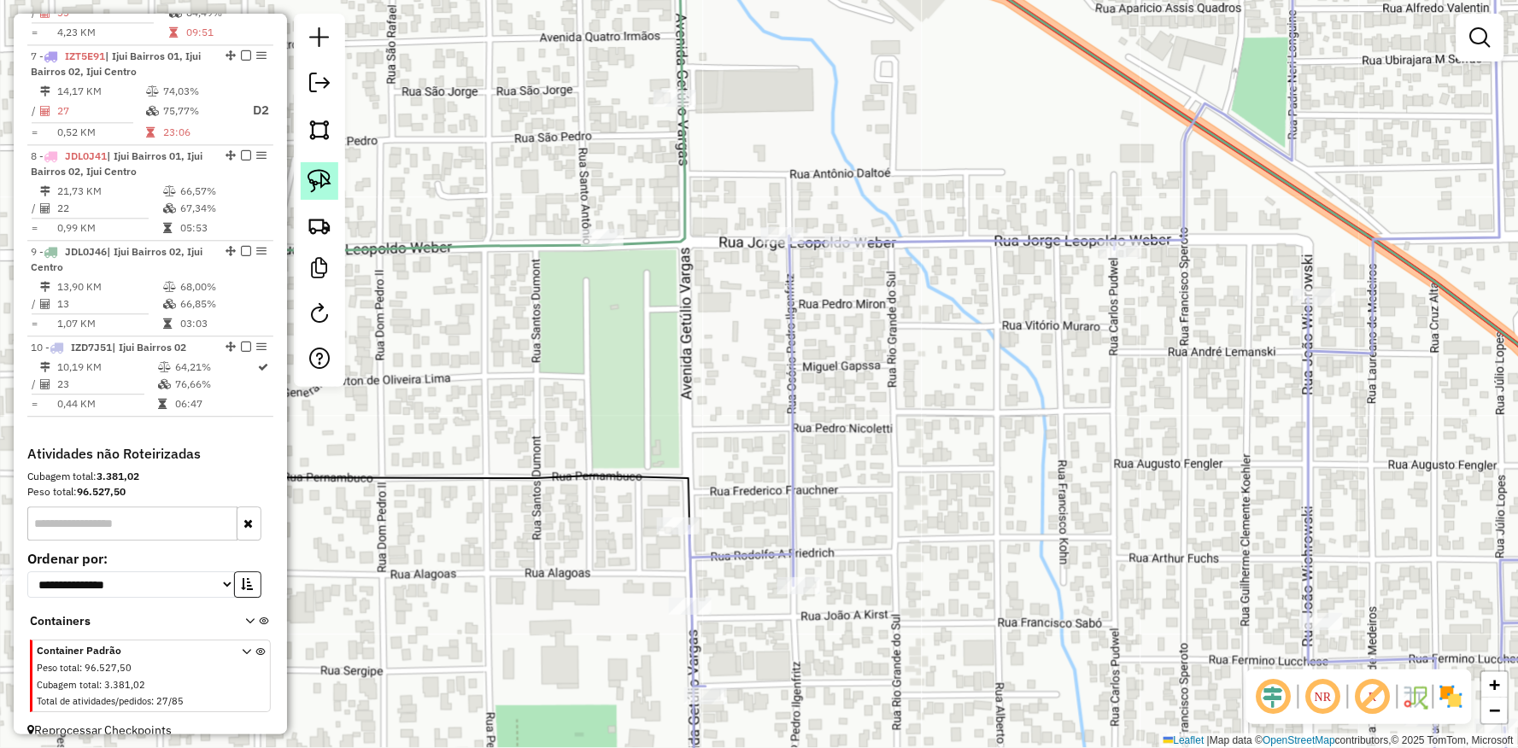
click at [310, 169] on img at bounding box center [319, 181] width 24 height 24
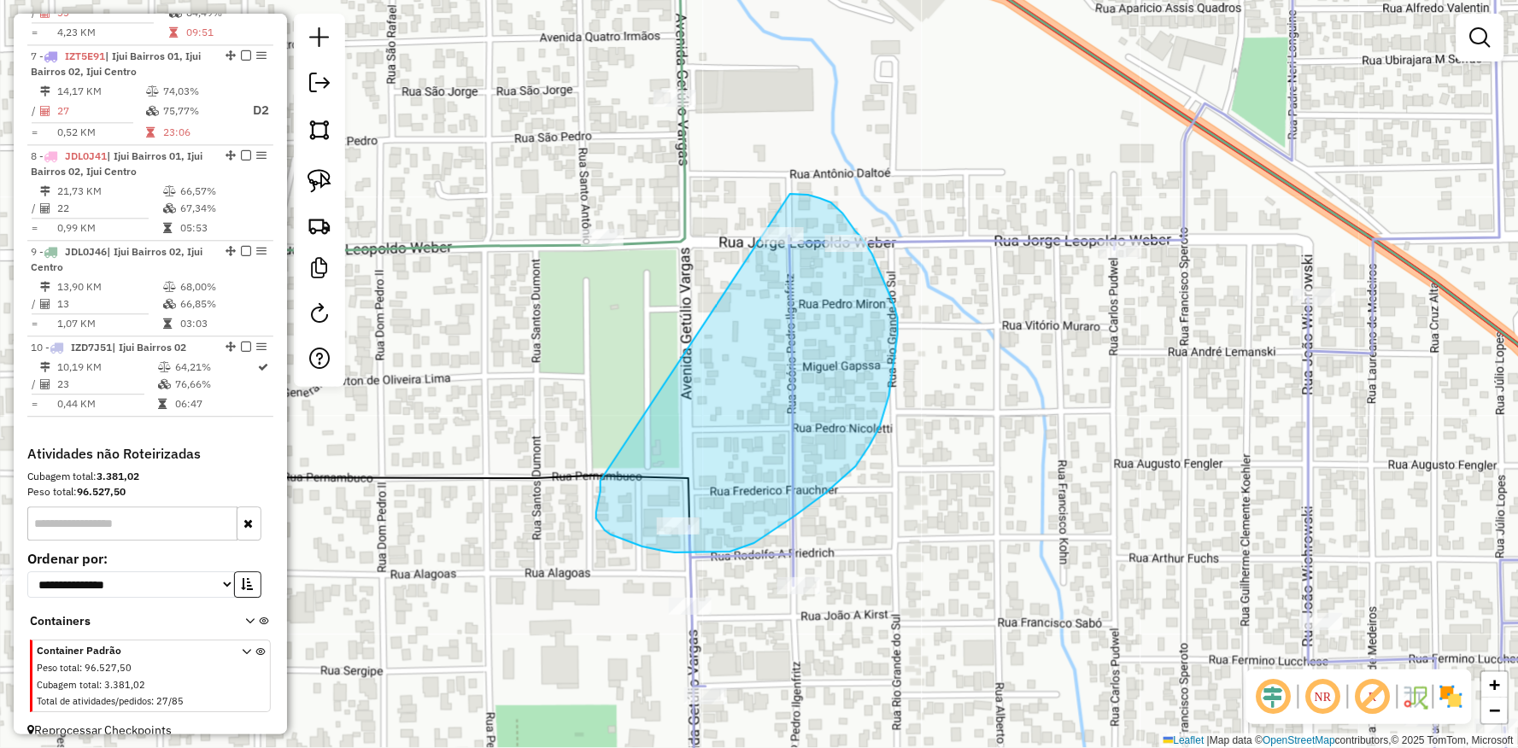
drag, startPoint x: 600, startPoint y: 491, endPoint x: 675, endPoint y: 250, distance: 252.1
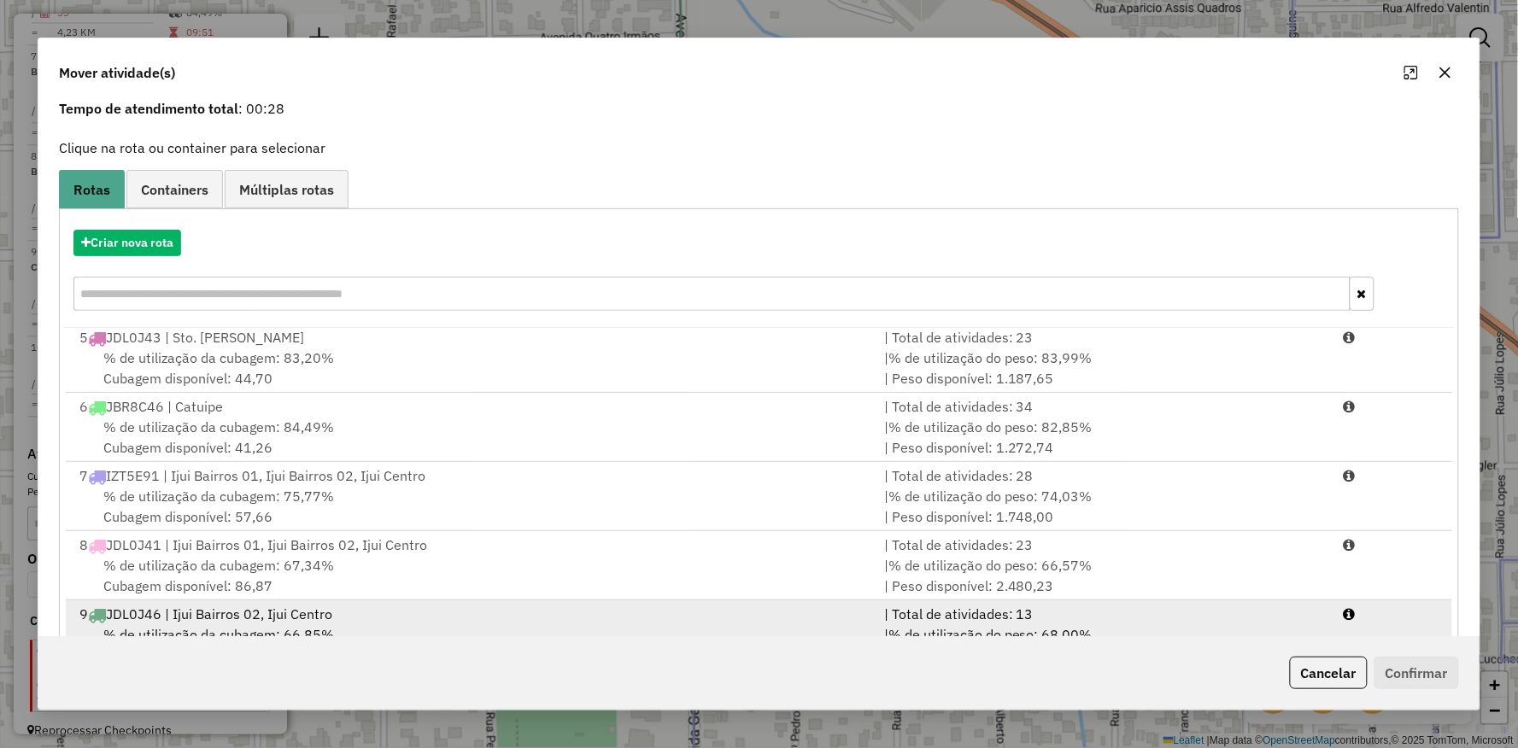
scroll to position [132, 0]
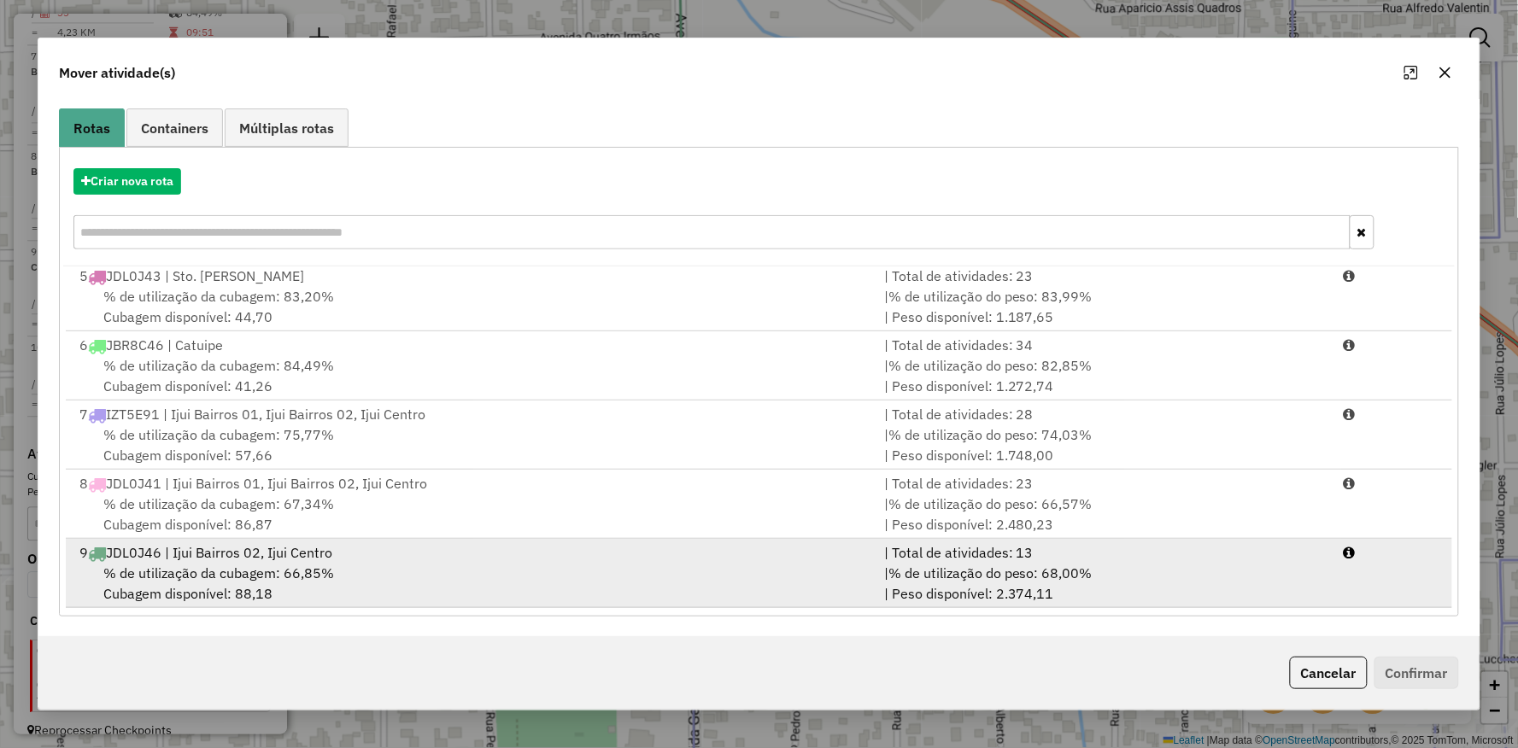
click at [373, 599] on div "% de utilização da cubagem: 66,85% Cubagem disponível: 88,18" at bounding box center [471, 583] width 805 height 41
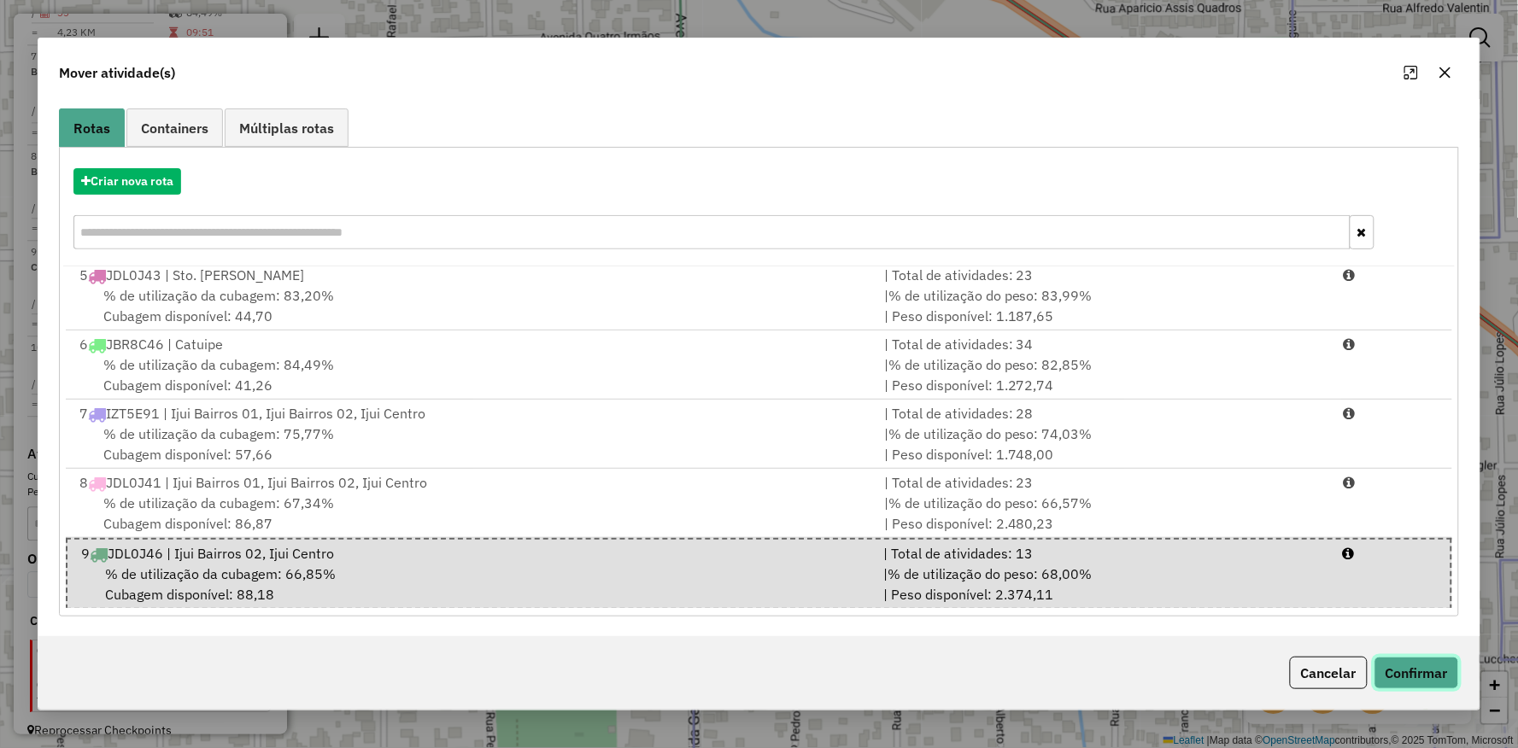
click at [1414, 669] on button "Confirmar" at bounding box center [1416, 673] width 85 height 32
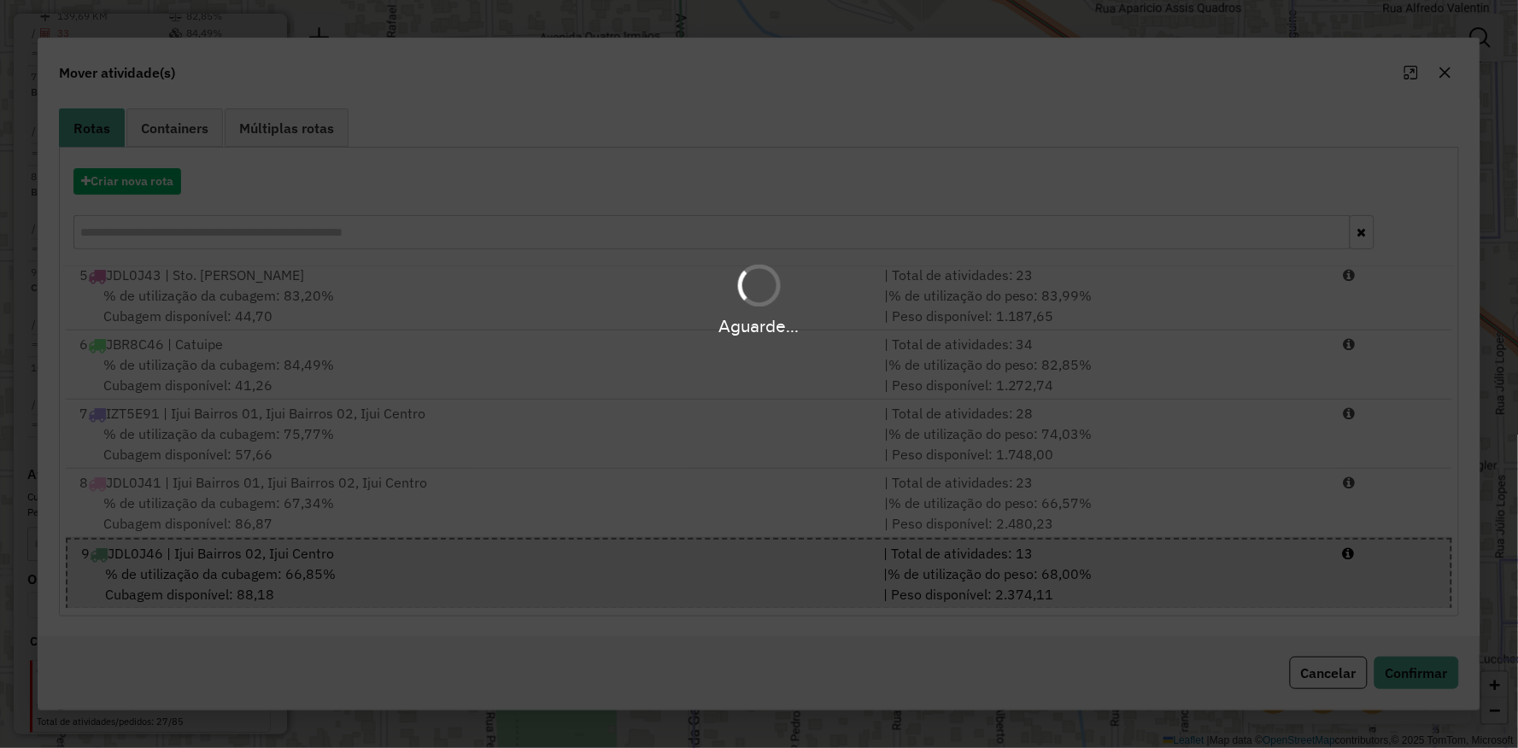
scroll to position [0, 0]
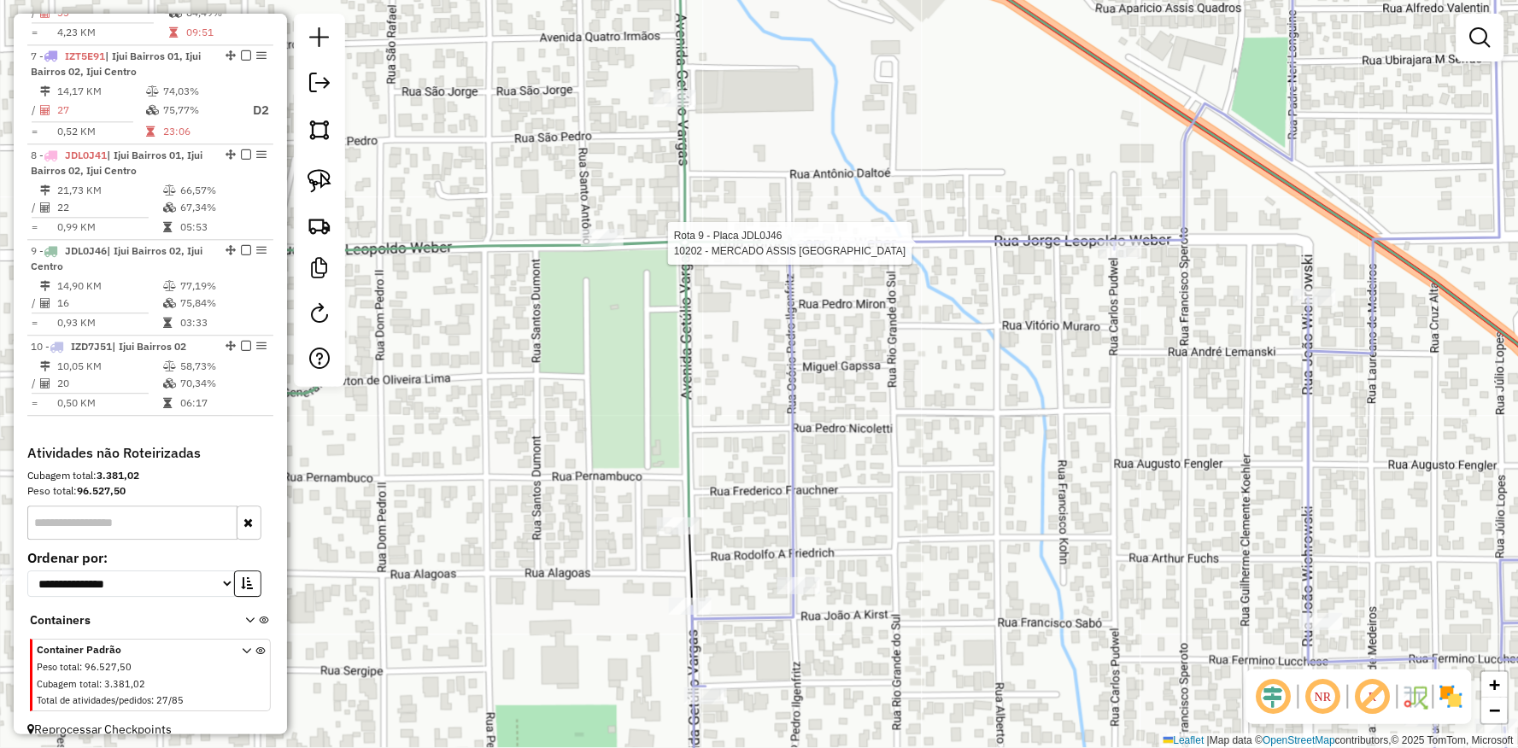
click at [839, 252] on div at bounding box center [846, 243] width 43 height 17
select select "**********"
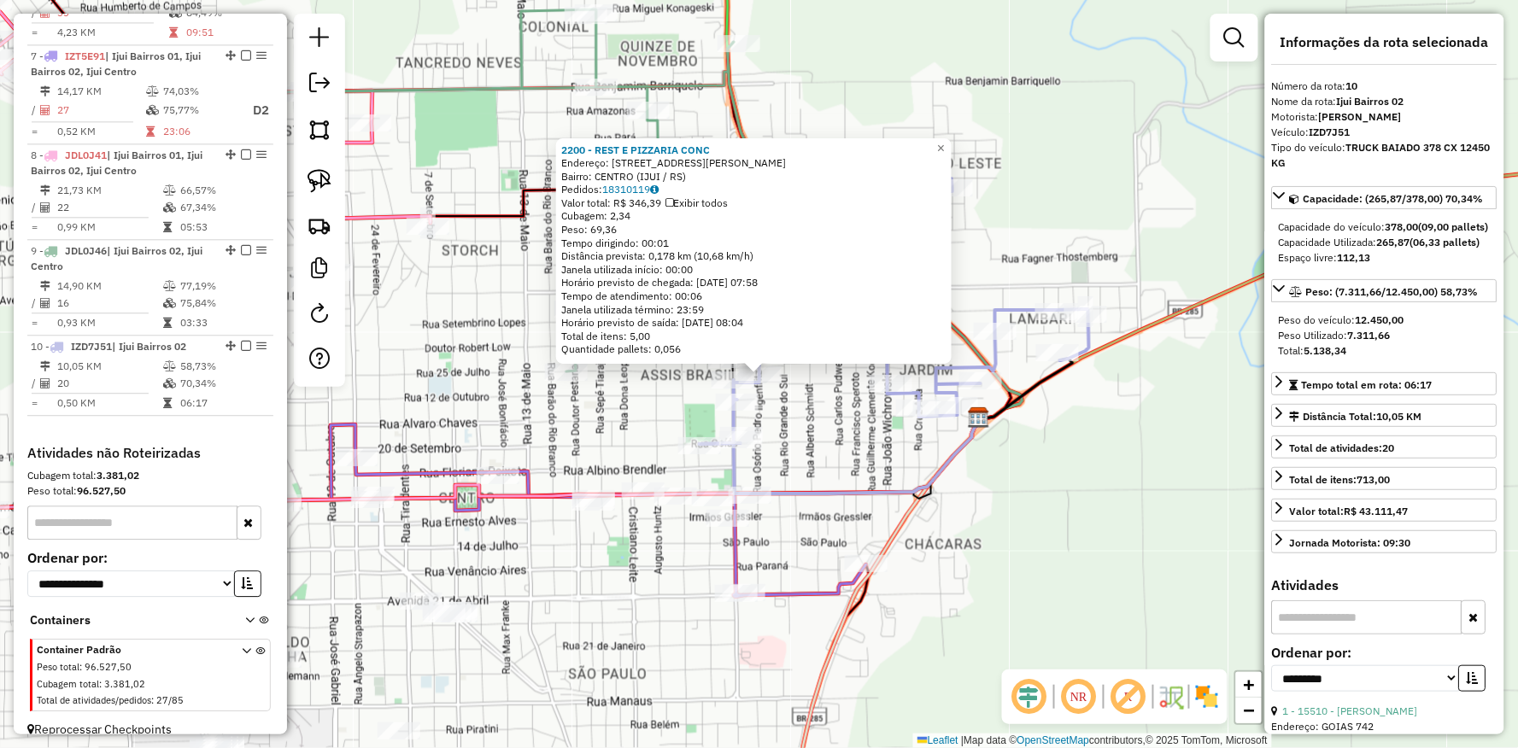
click at [822, 424] on div "2200 - REST E PIZZARIA CONC Endereço: Av PEDRO ILGENFRITZ 962 Bairro: CENTRO (I…" at bounding box center [759, 374] width 1518 height 748
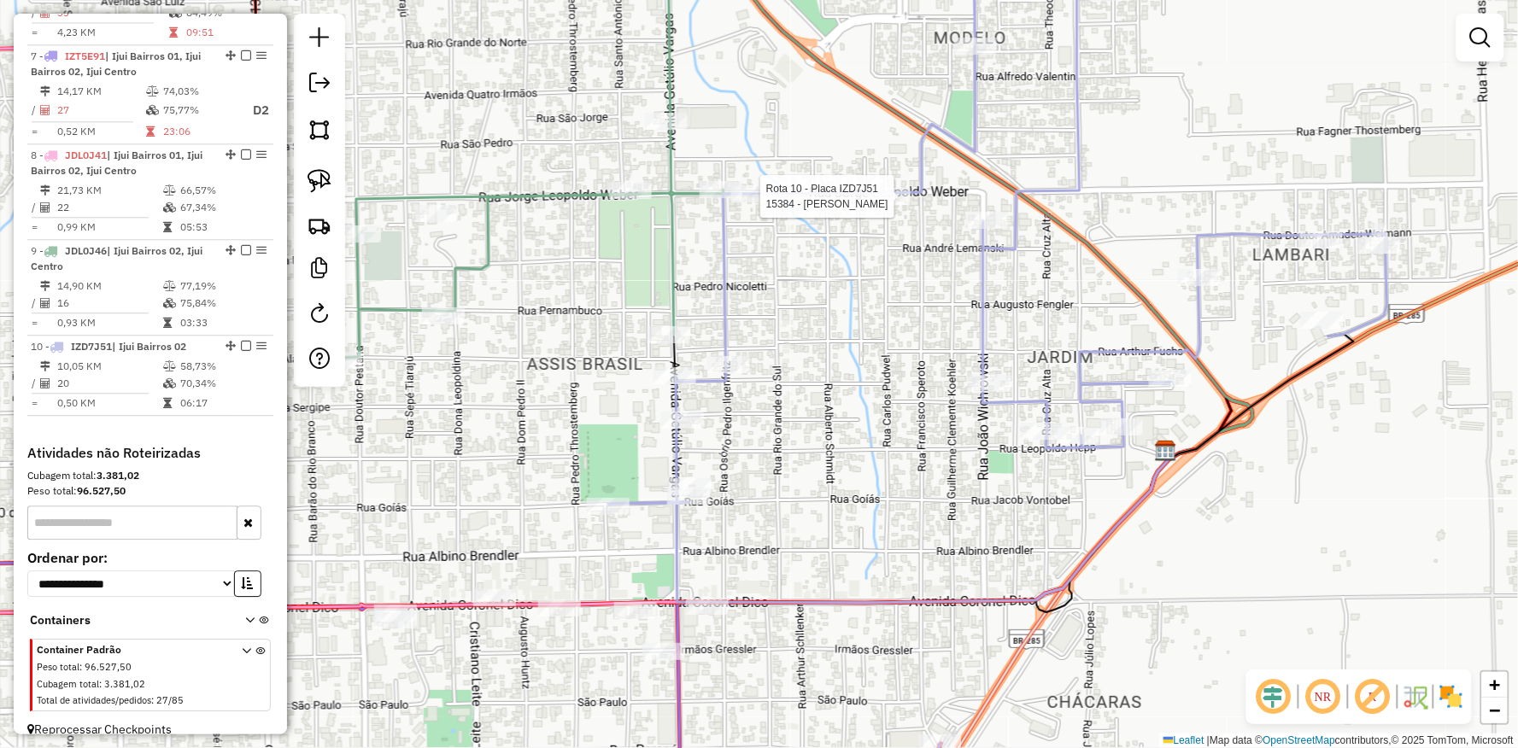
select select "**********"
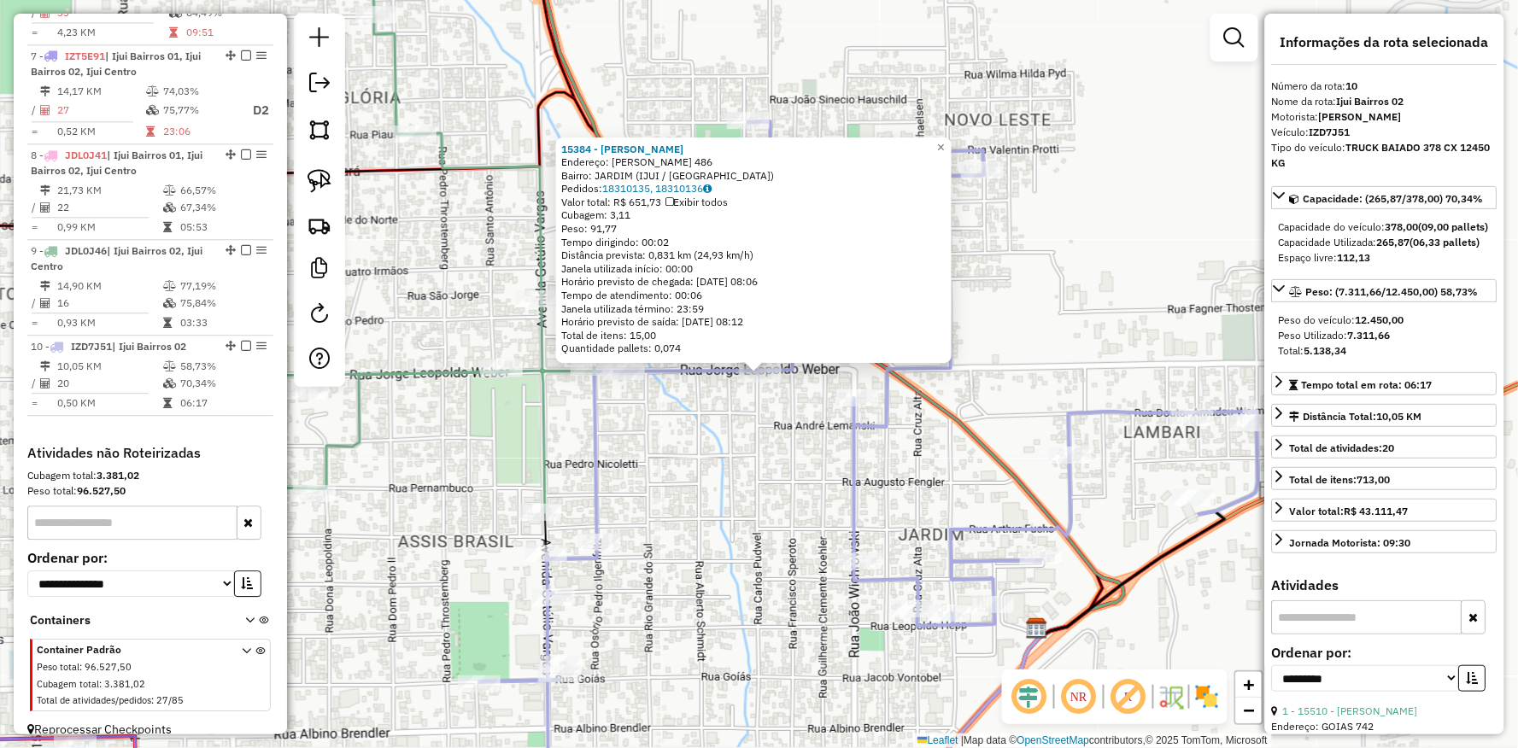
click at [594, 475] on icon at bounding box center [868, 401] width 779 height 560
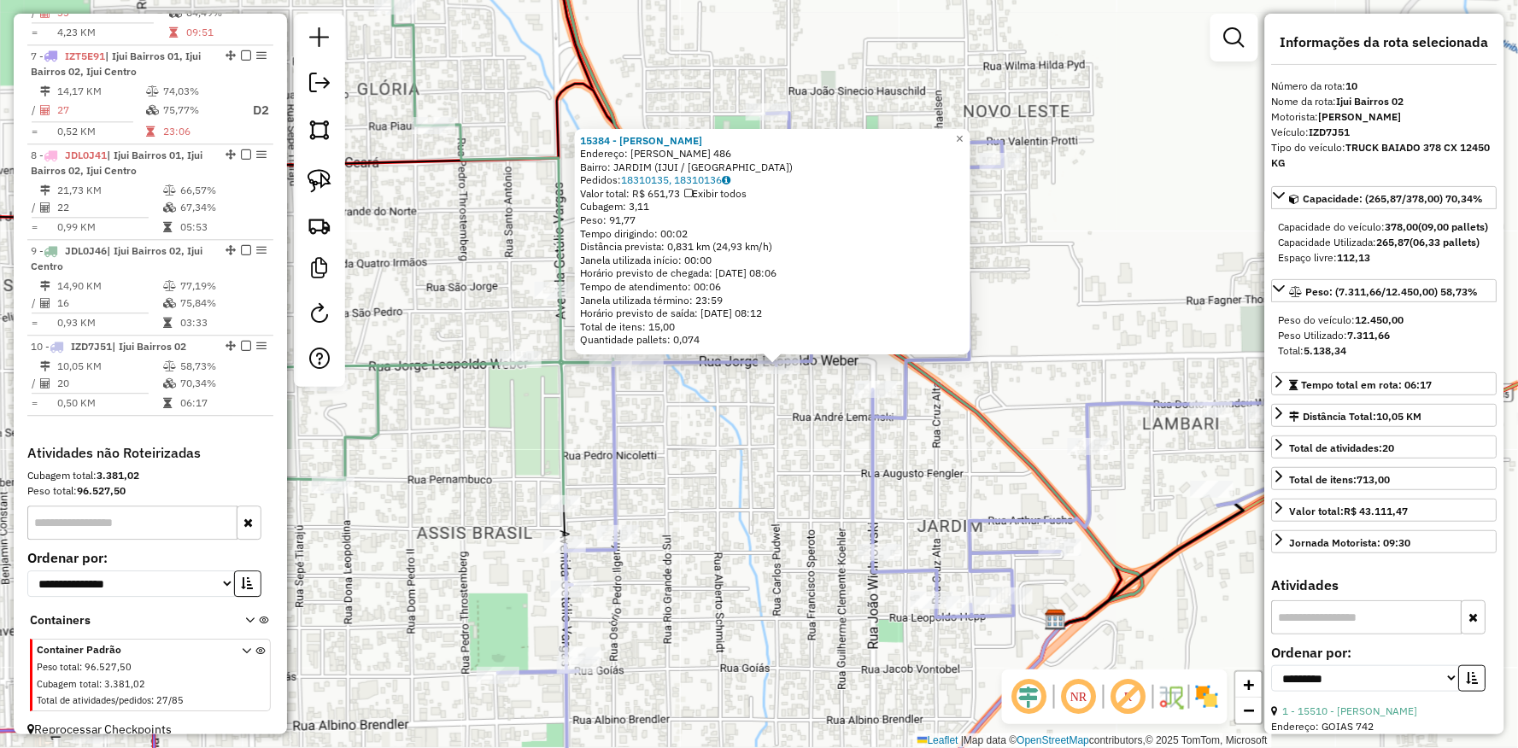
drag, startPoint x: 610, startPoint y: 509, endPoint x: 698, endPoint y: 442, distance: 110.9
click at [702, 438] on icon at bounding box center [887, 393] width 779 height 560
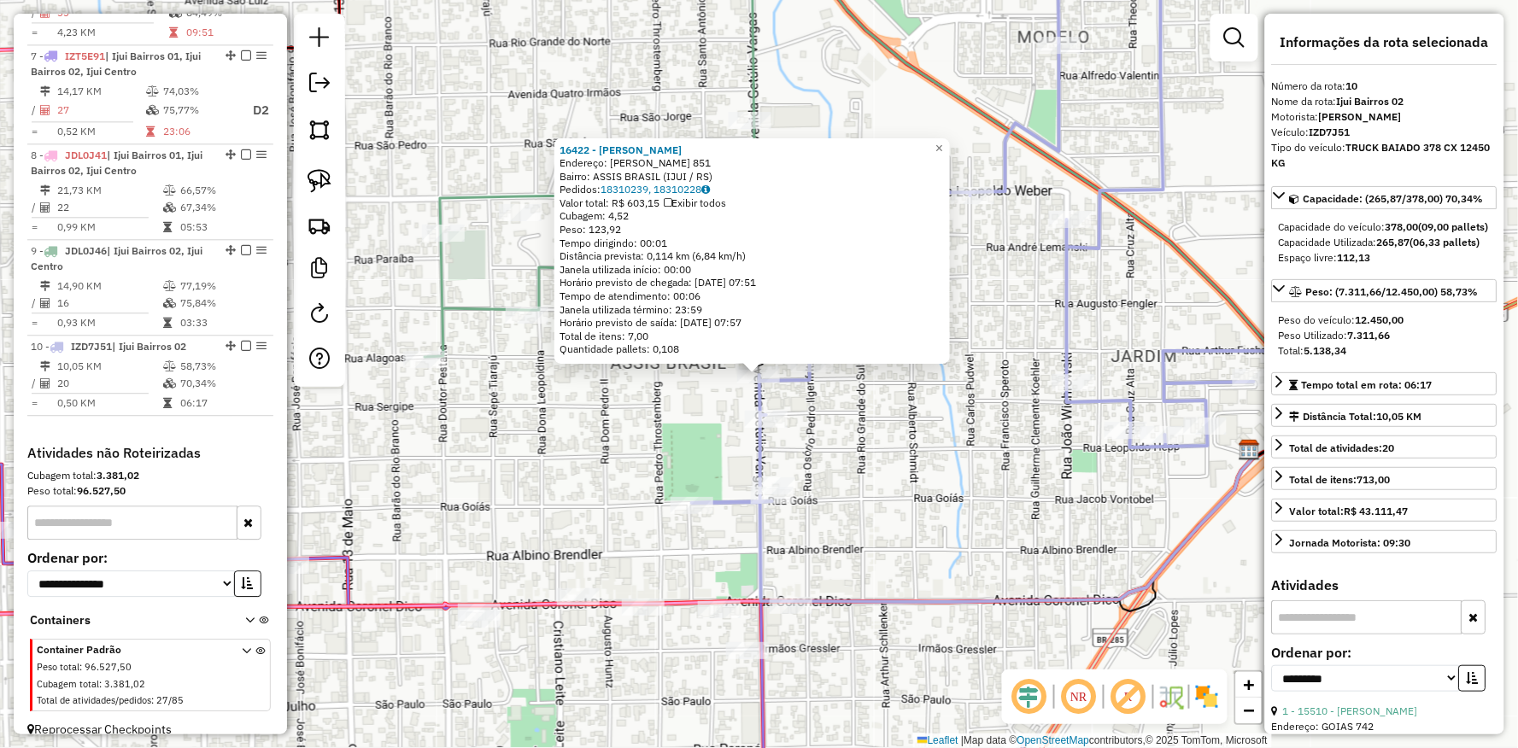
click at [588, 484] on div "16422 - CARLOS TRANSPORTES Endereço: GETULIO VARGAS 851 Bairro: ASSIS BRASIL (I…" at bounding box center [759, 374] width 1518 height 748
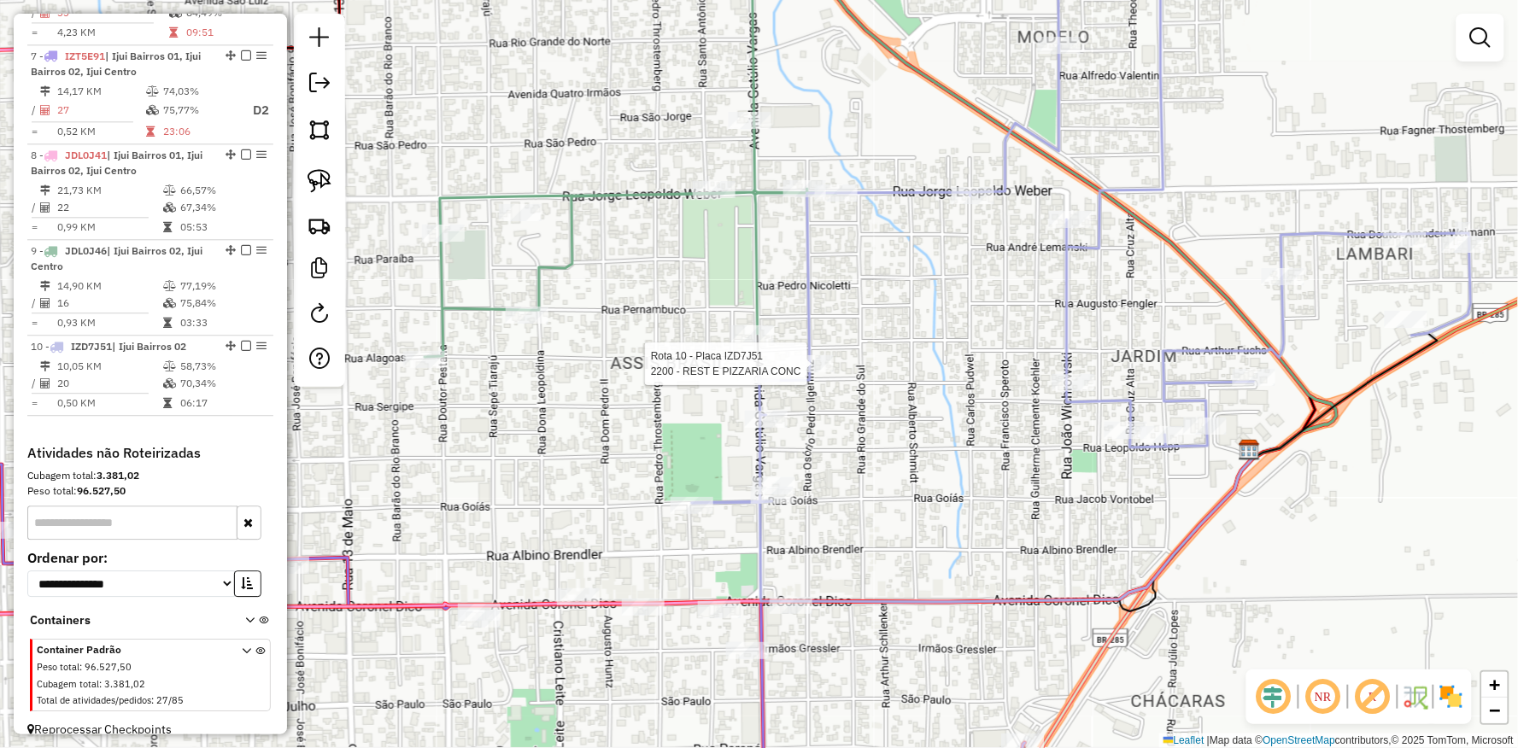
select select "**********"
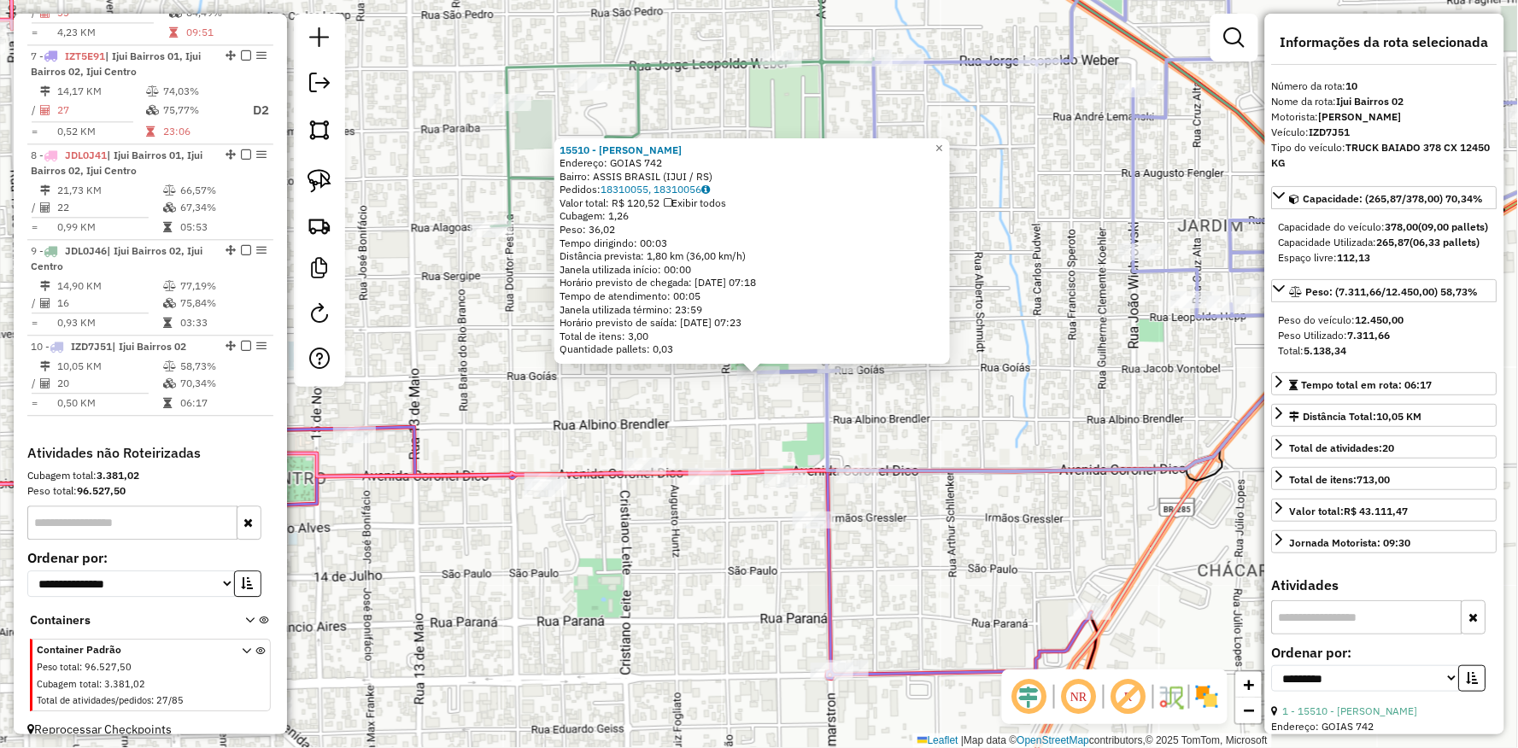
click at [532, 424] on div "15510 - JOAO VITOR HUBERT M Endereço: GOIAS 742 Bairro: ASSIS BRASIL (IJUI / RS…" at bounding box center [759, 374] width 1518 height 748
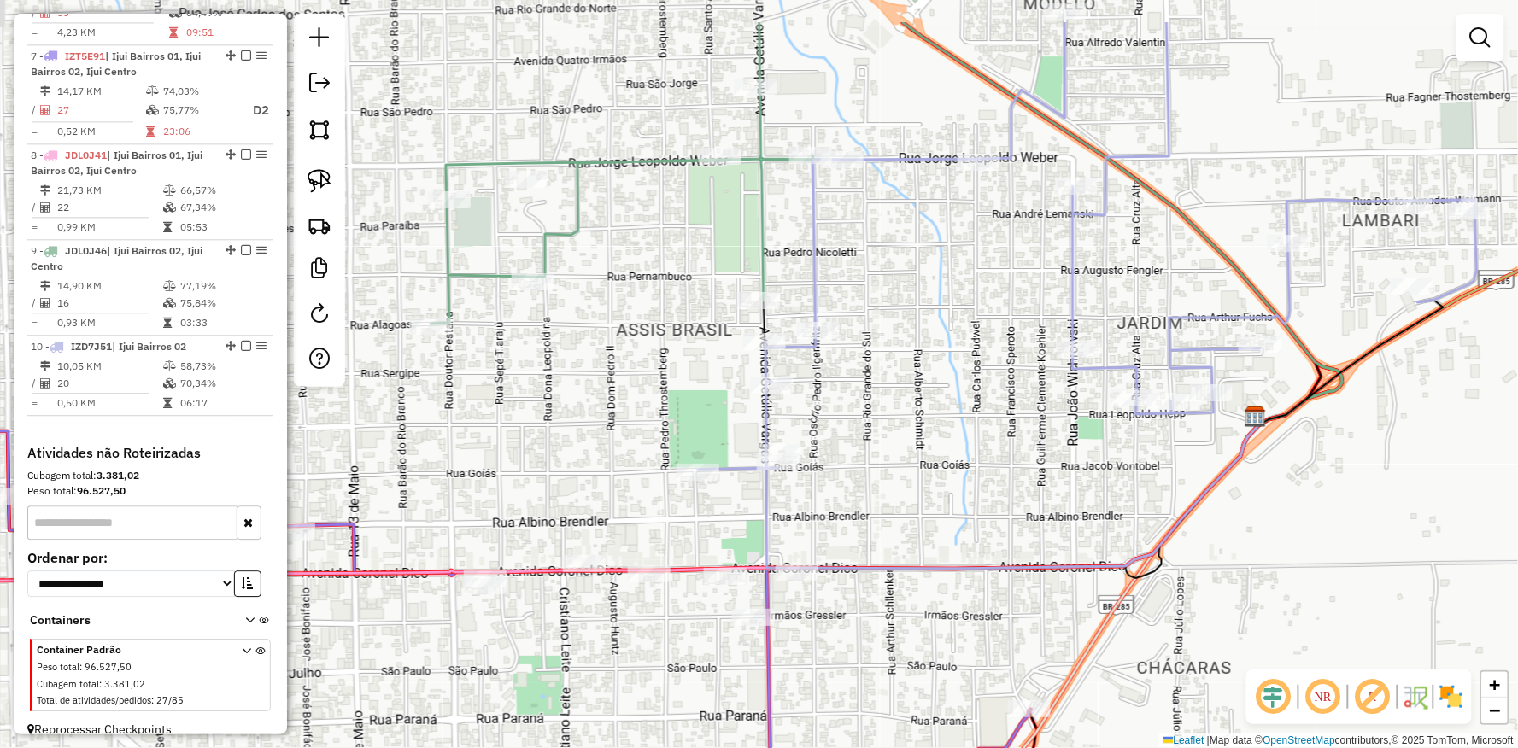
drag, startPoint x: 532, startPoint y: 424, endPoint x: 455, endPoint y: 542, distance: 140.7
click at [455, 542] on div "Janela de atendimento Grade de atendimento Capacidade Transportadoras Veículos …" at bounding box center [759, 374] width 1518 height 748
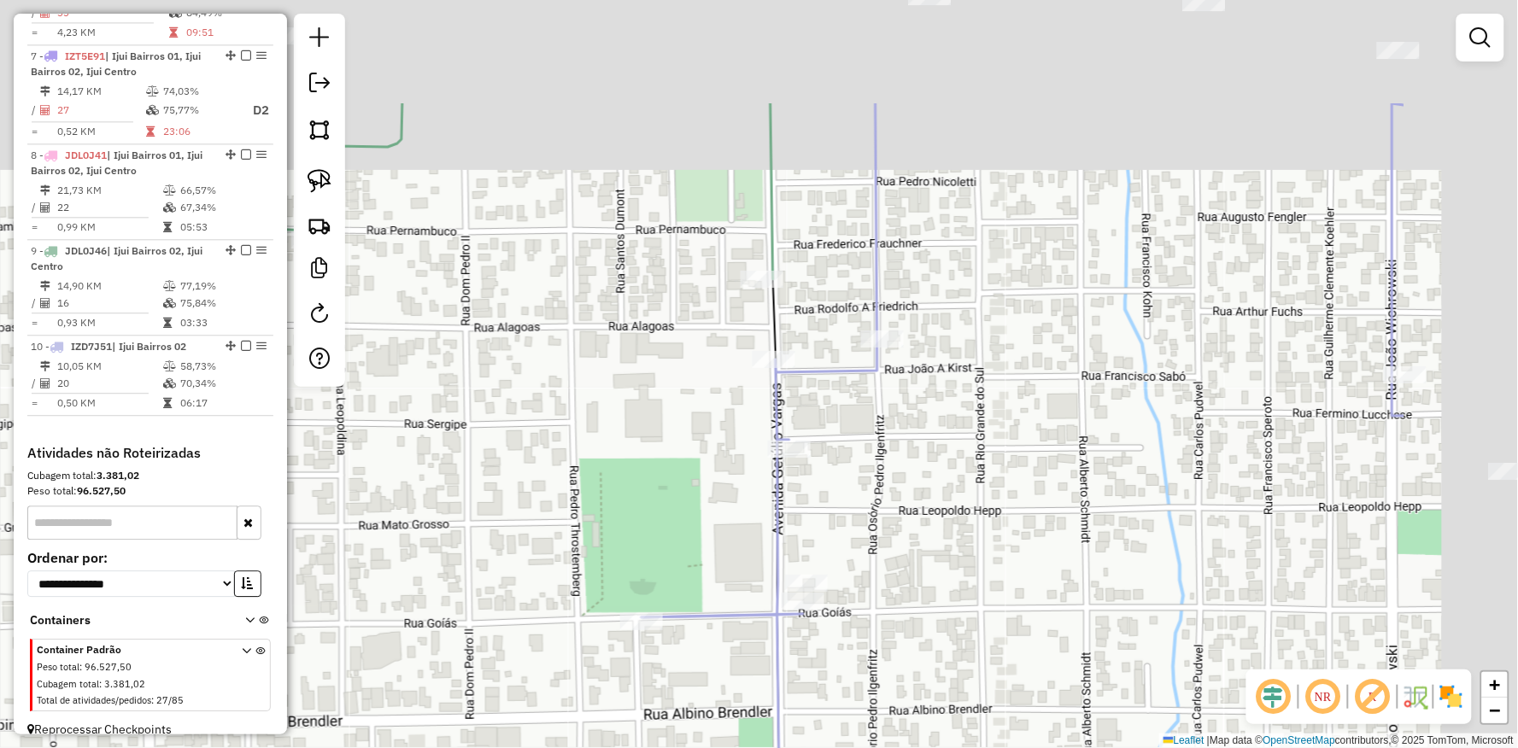
drag, startPoint x: 675, startPoint y: 384, endPoint x: 616, endPoint y: 429, distance: 73.8
click at [606, 432] on div "Janela de atendimento Grade de atendimento Capacidade Transportadoras Veículos …" at bounding box center [759, 374] width 1518 height 748
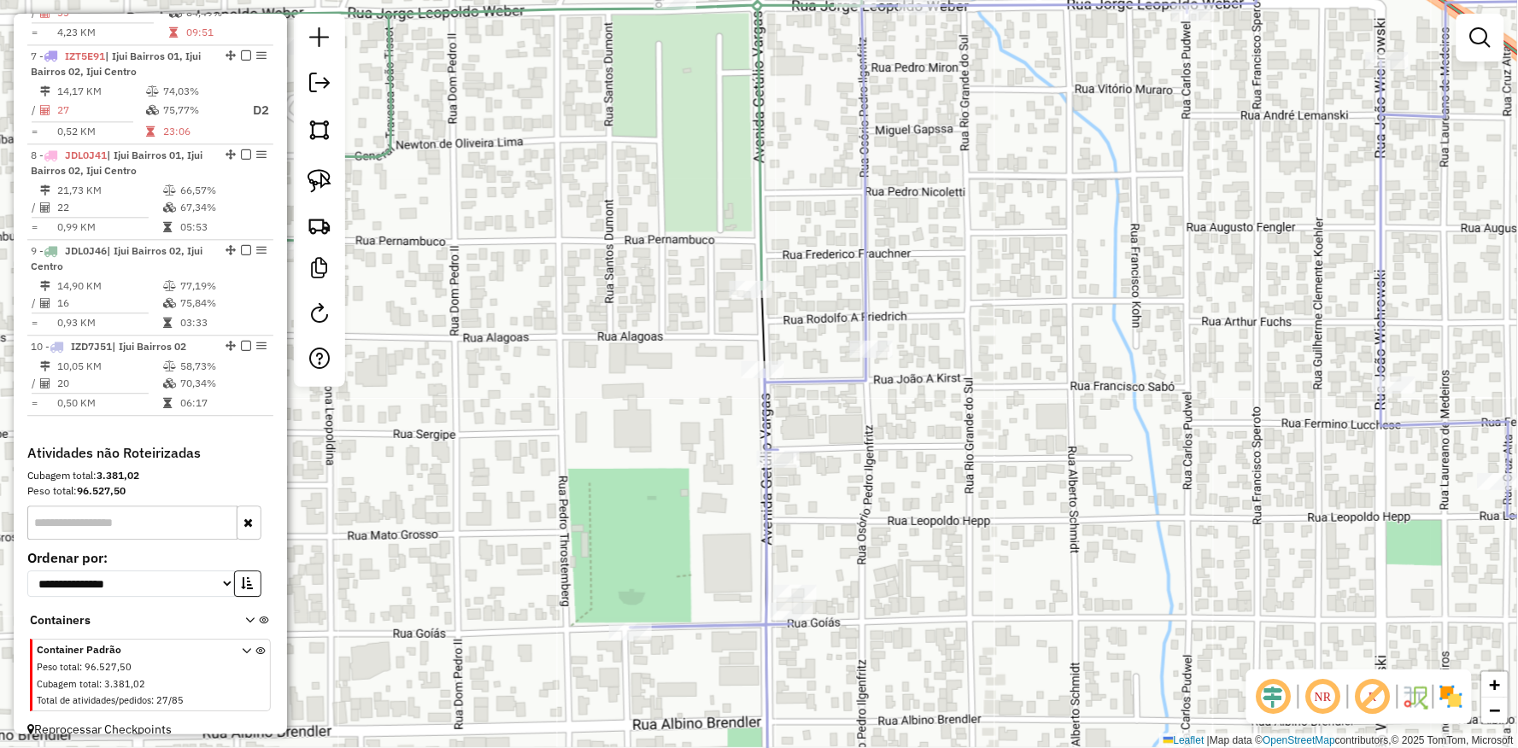
select select "**********"
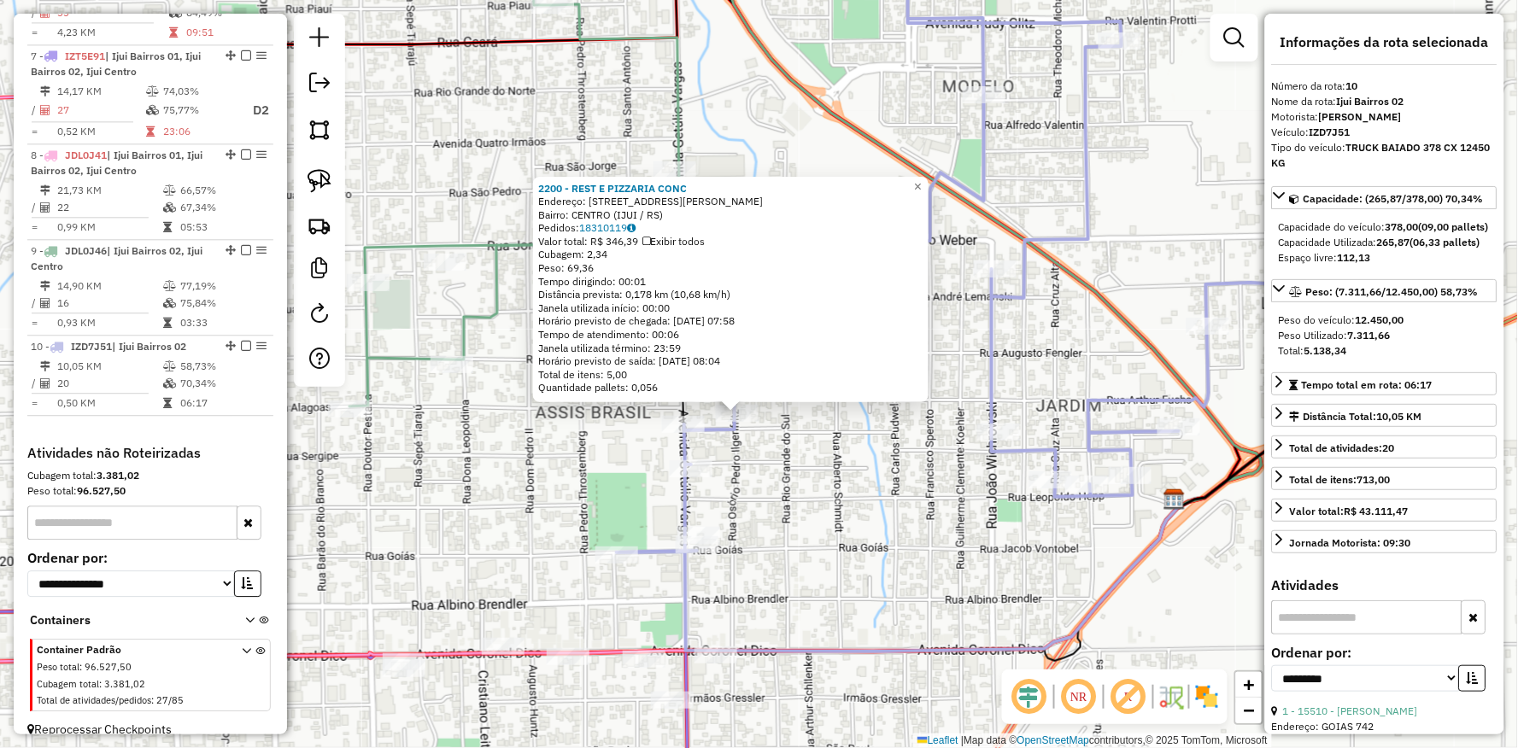
click at [762, 494] on div "2200 - REST E PIZZARIA CONC Endereço: Av PEDRO ILGENFRITZ 962 Bairro: CENTRO (I…" at bounding box center [759, 374] width 1518 height 748
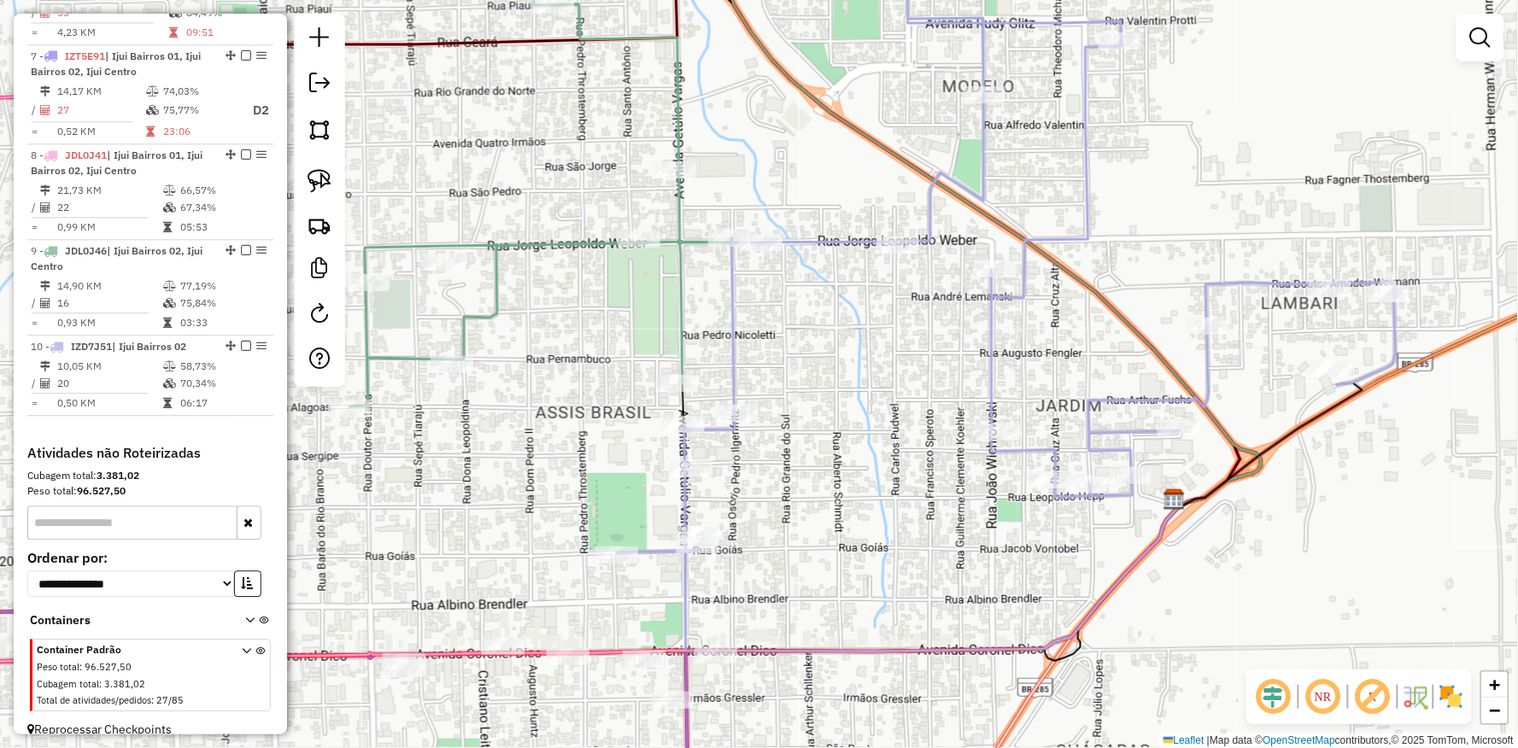
click at [847, 385] on div "Janela de atendimento Grade de atendimento Capacidade Transportadoras Veículos …" at bounding box center [759, 374] width 1518 height 748
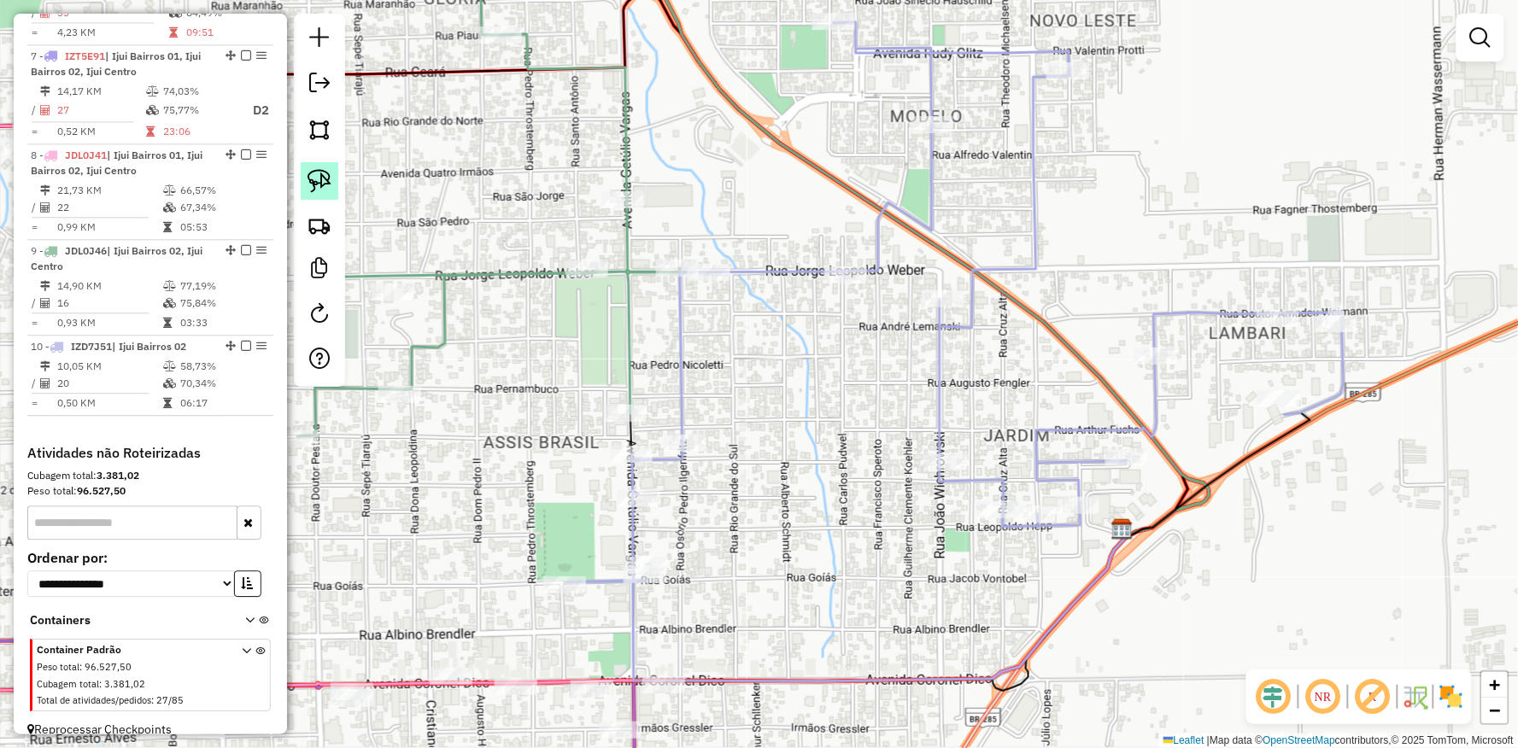
click at [308, 177] on img at bounding box center [319, 181] width 24 height 24
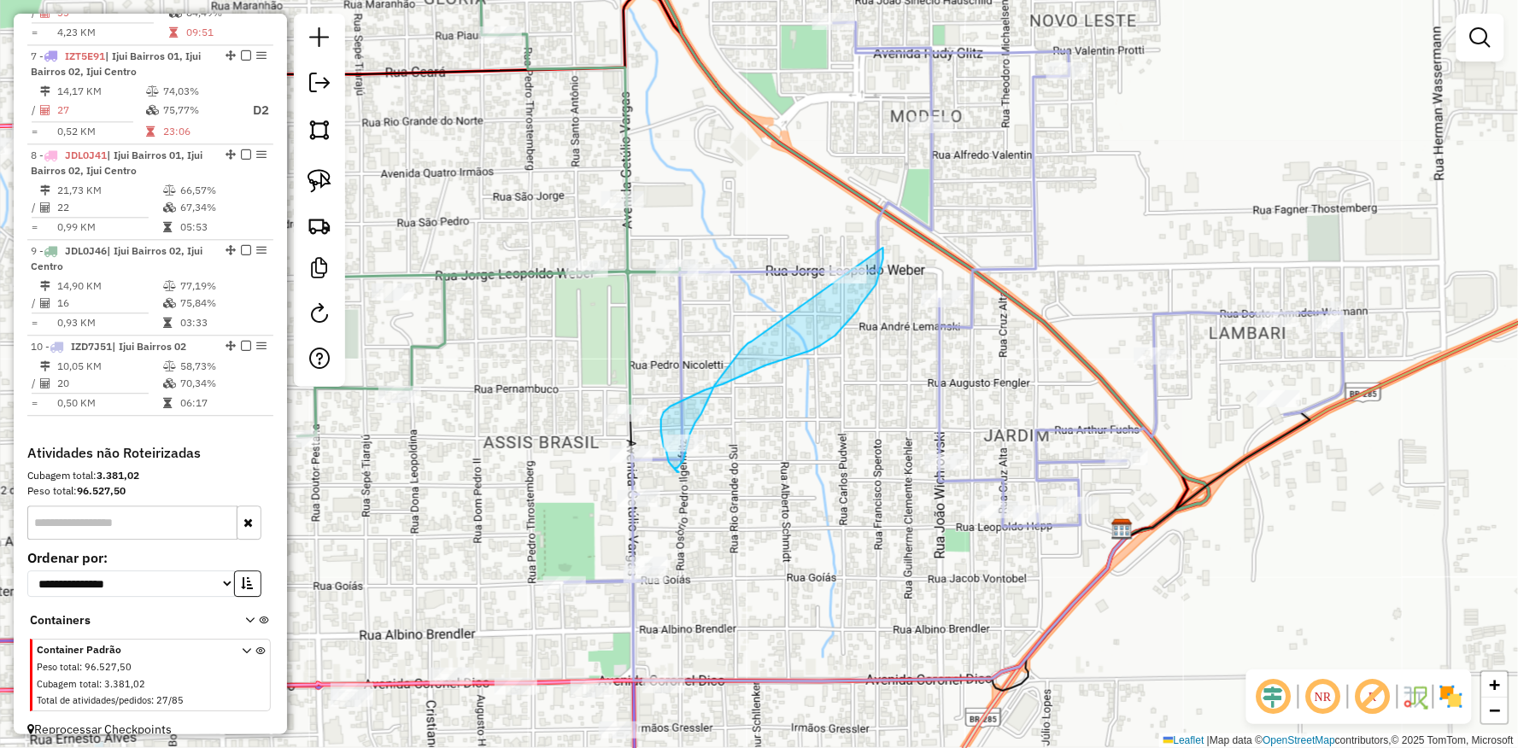
drag, startPoint x: 737, startPoint y: 356, endPoint x: 878, endPoint y: 234, distance: 186.5
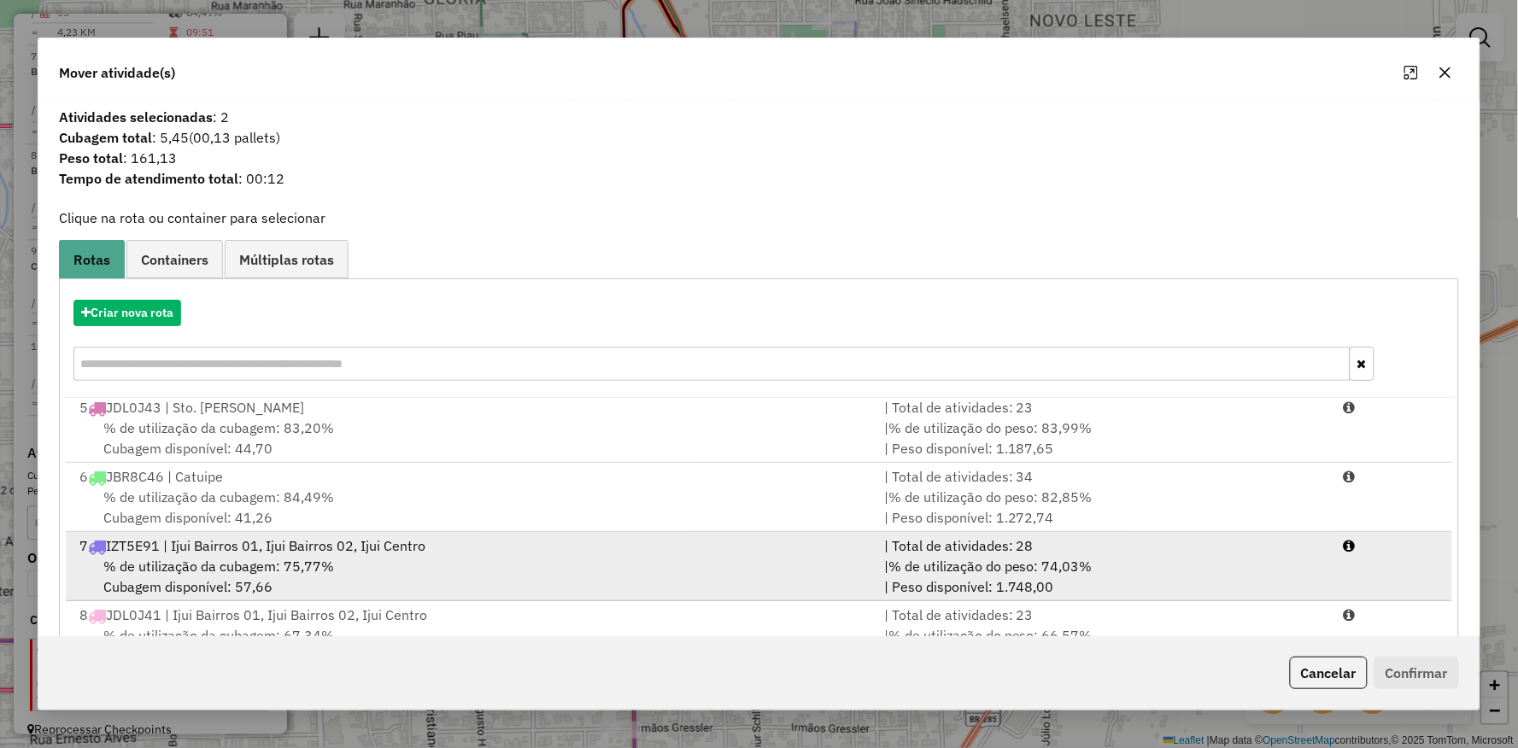
scroll to position [132, 0]
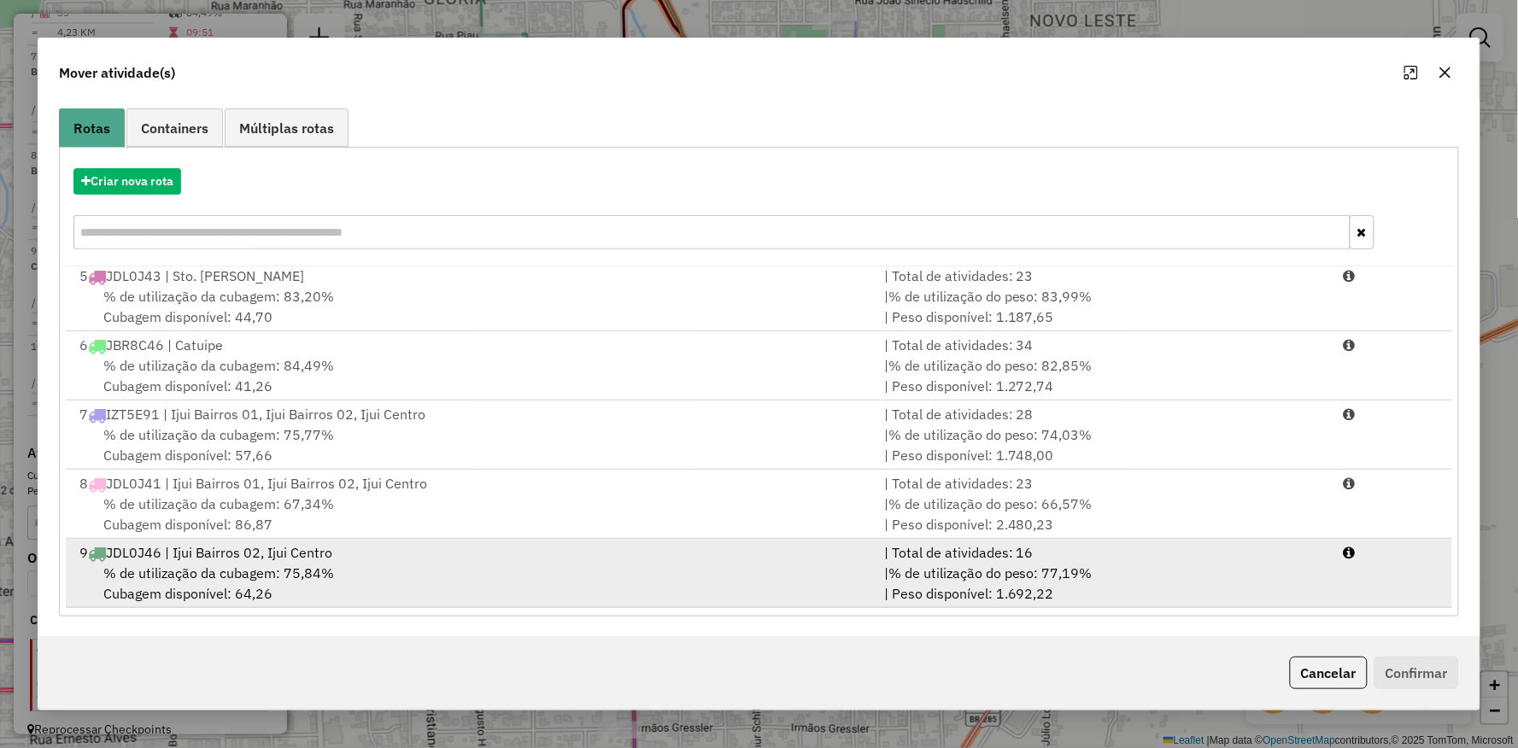
click at [407, 599] on div "% de utilização da cubagem: 75,84% Cubagem disponível: 64,26" at bounding box center [471, 583] width 805 height 41
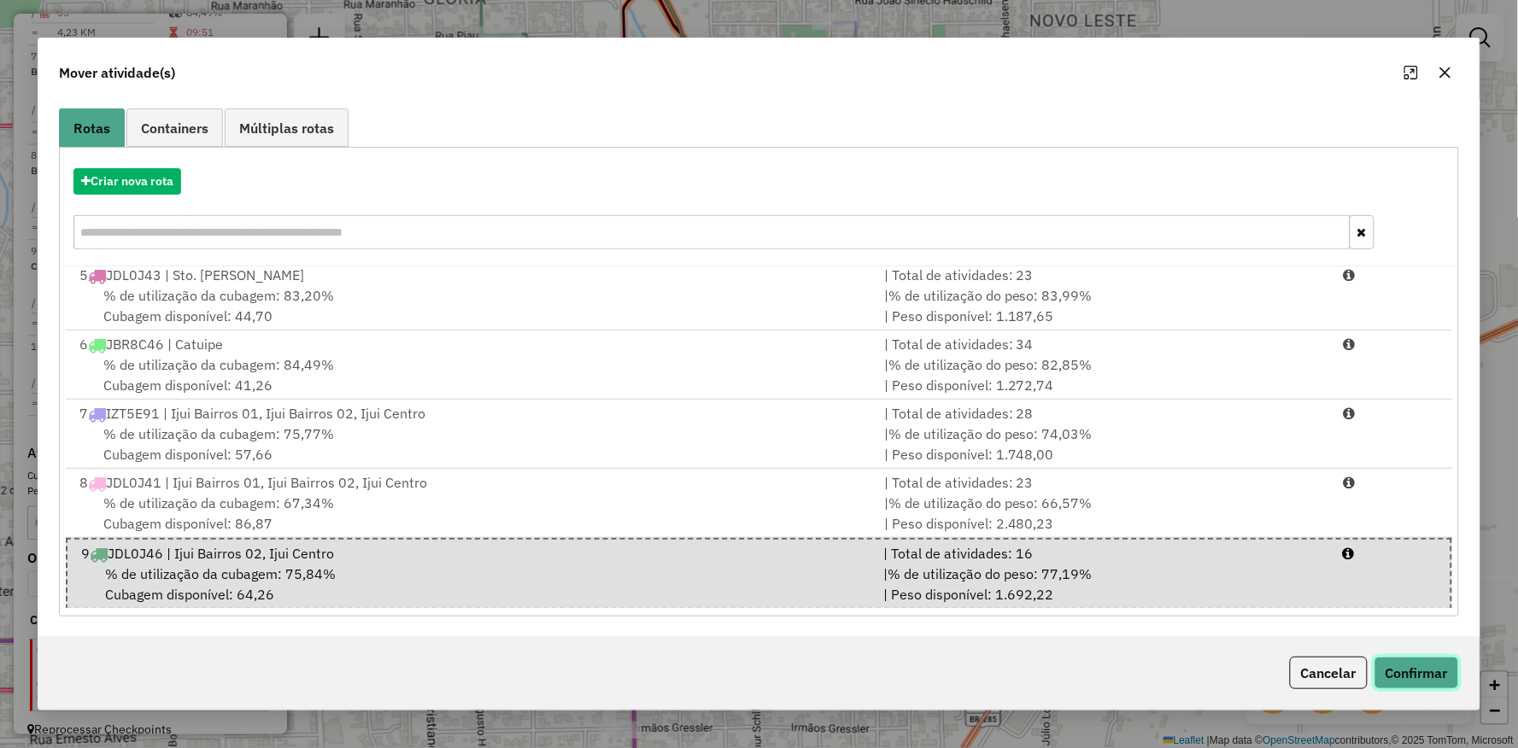
click at [1402, 678] on button "Confirmar" at bounding box center [1416, 673] width 85 height 32
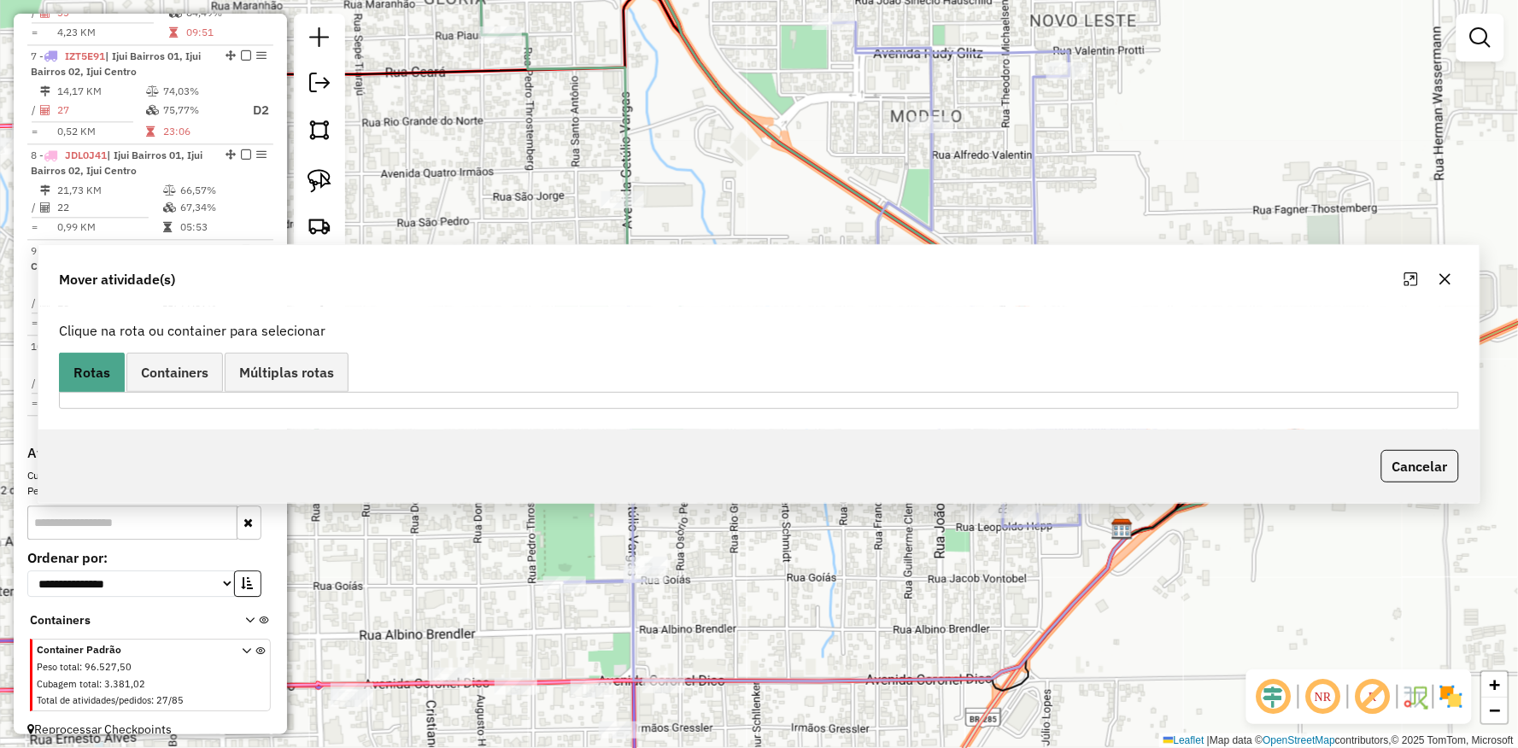
scroll to position [0, 0]
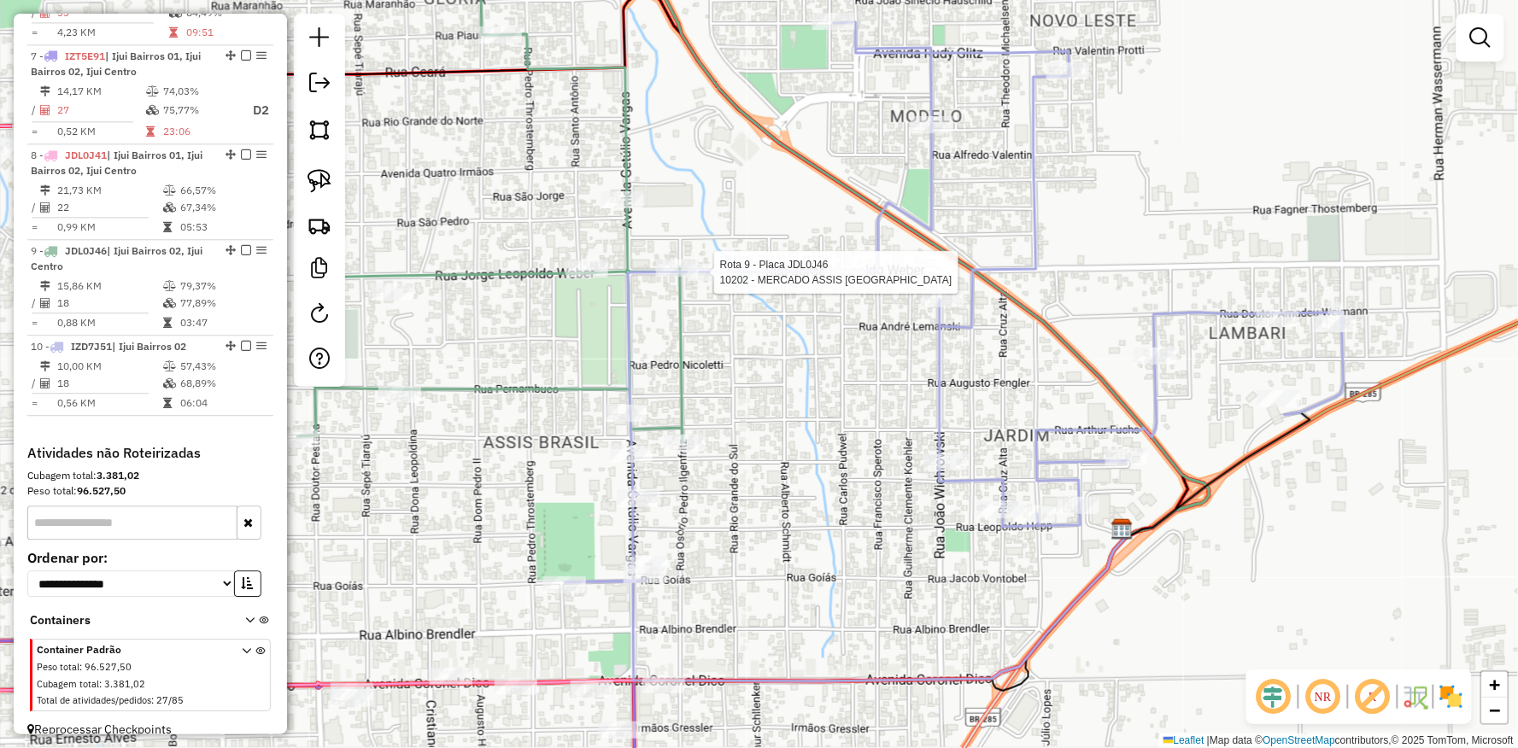
select select "**********"
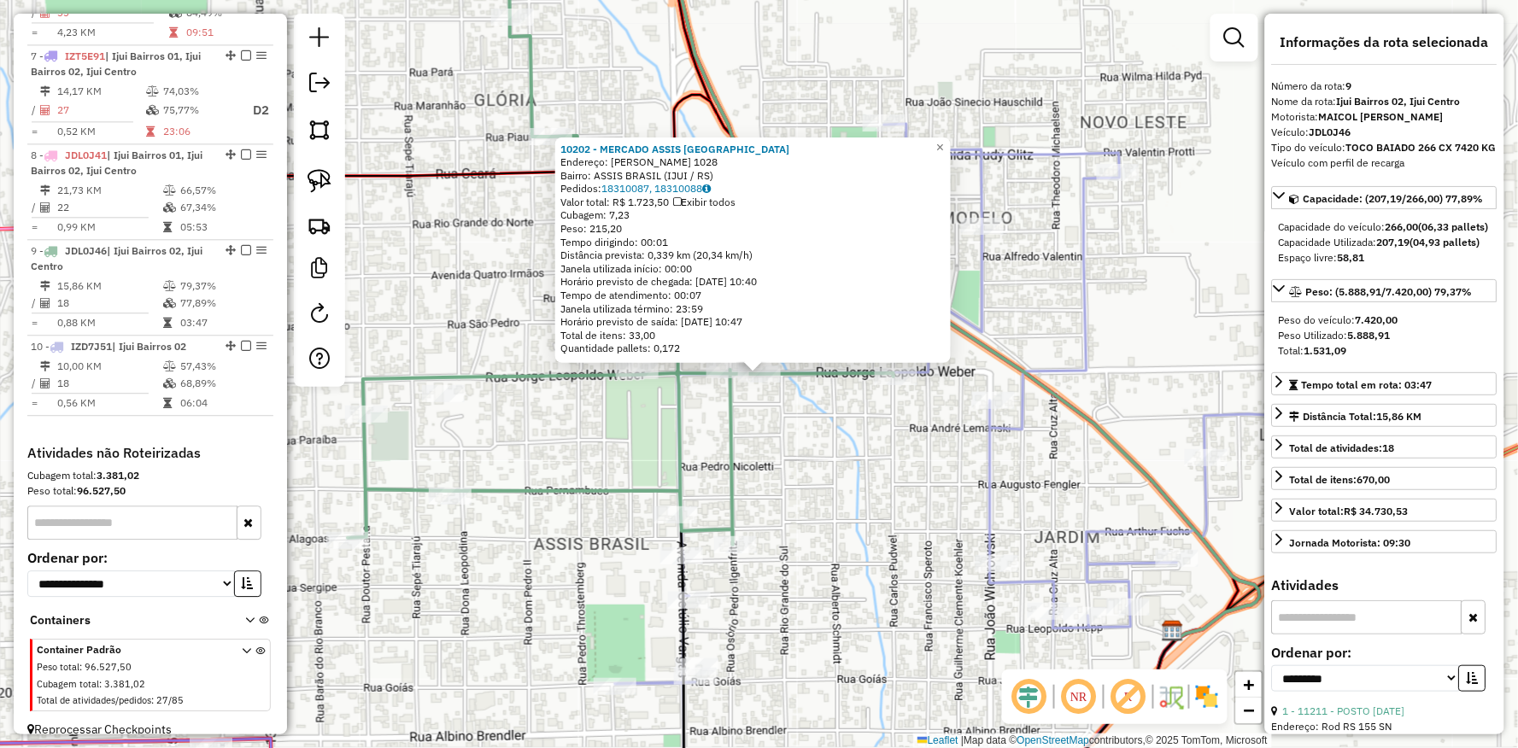
click at [834, 466] on div "10202 - MERCADO ASSIS BRASIL Endereço: JORGE LEOPOLDO WEBER 1028 Bairro: ASSIS …" at bounding box center [759, 374] width 1518 height 748
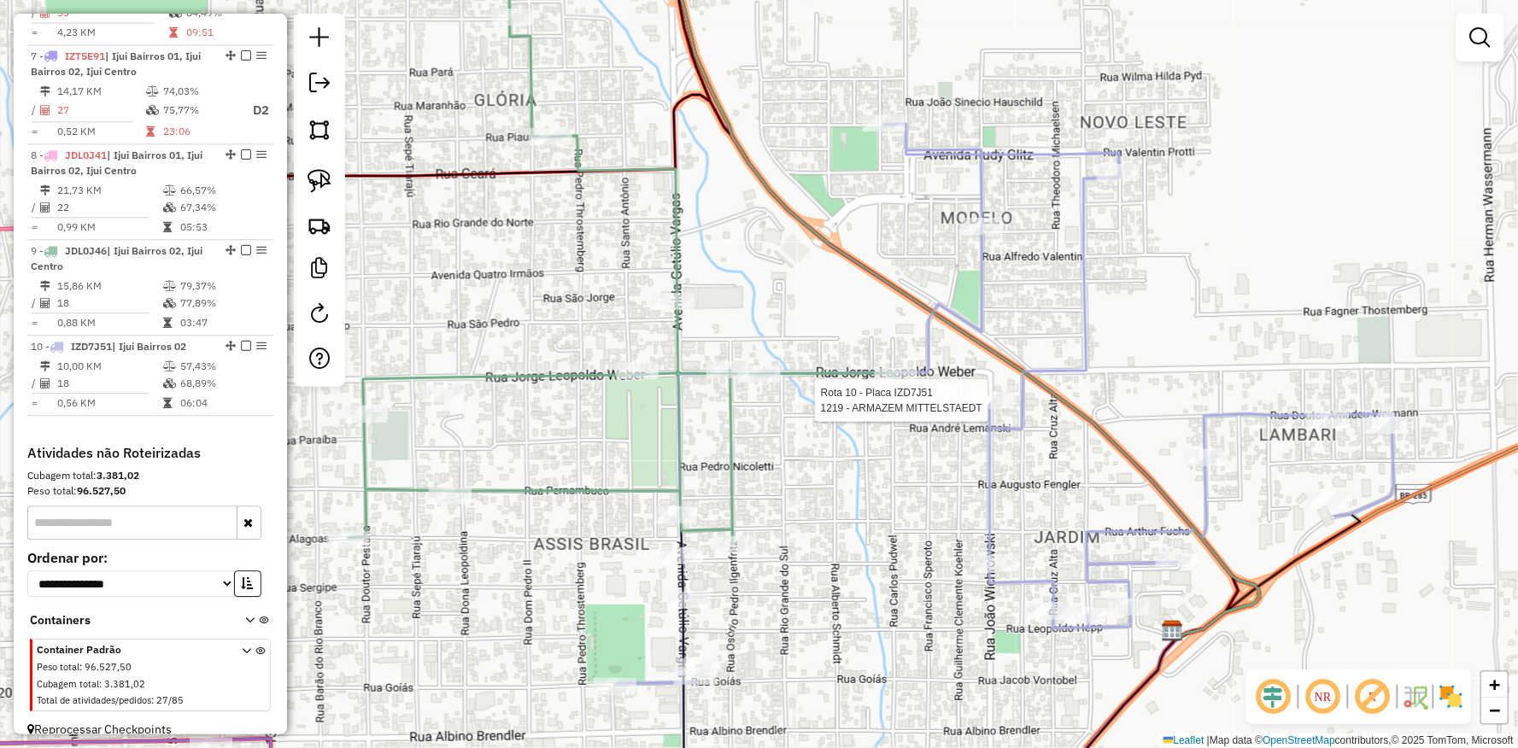
select select "**********"
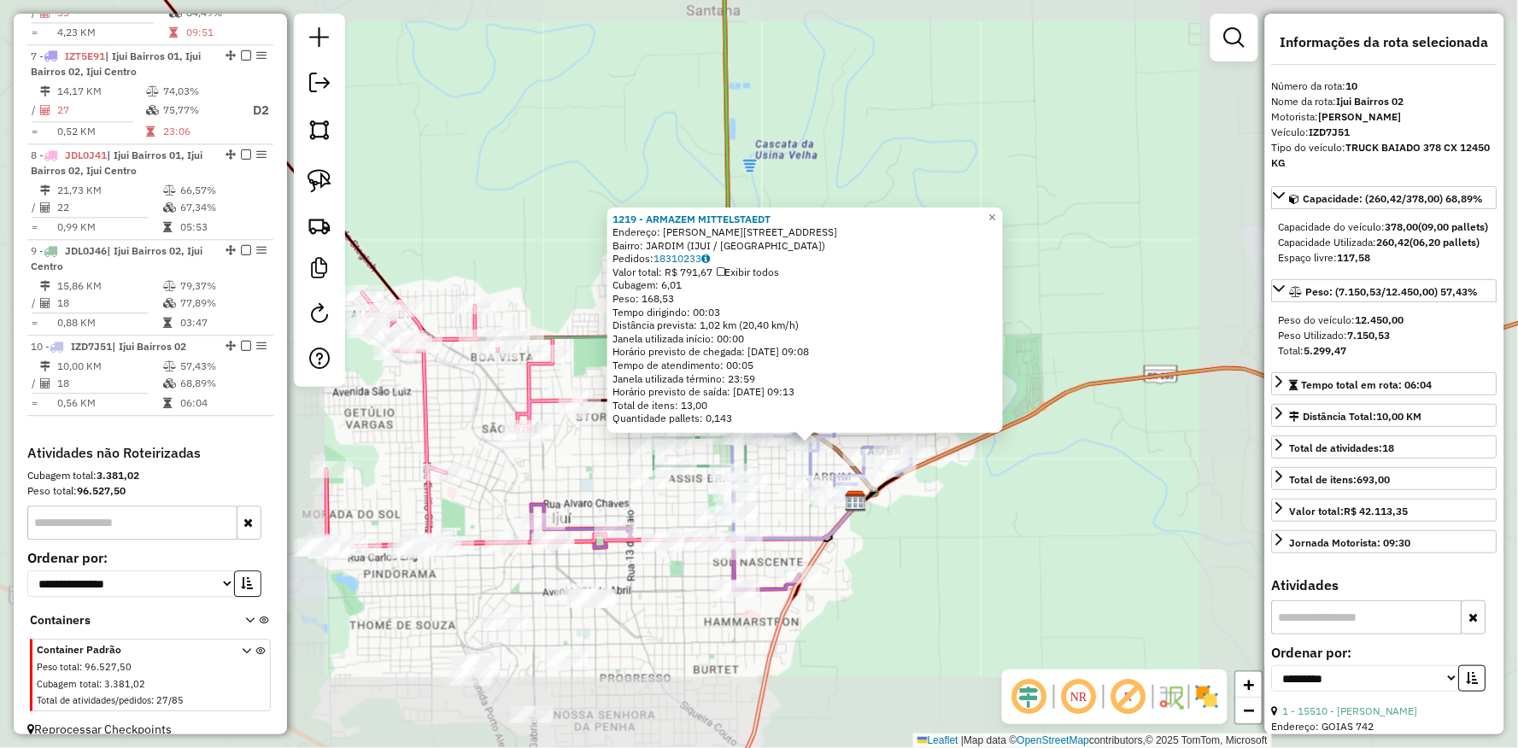
drag, startPoint x: 936, startPoint y: 607, endPoint x: 920, endPoint y: 579, distance: 32.5
click at [940, 607] on div "1219 - ARMAZEM MITTELSTAEDT Endereço: R JOAO WINCROSKI 724 Bairro: JARDIM (IJUI…" at bounding box center [759, 374] width 1518 height 748
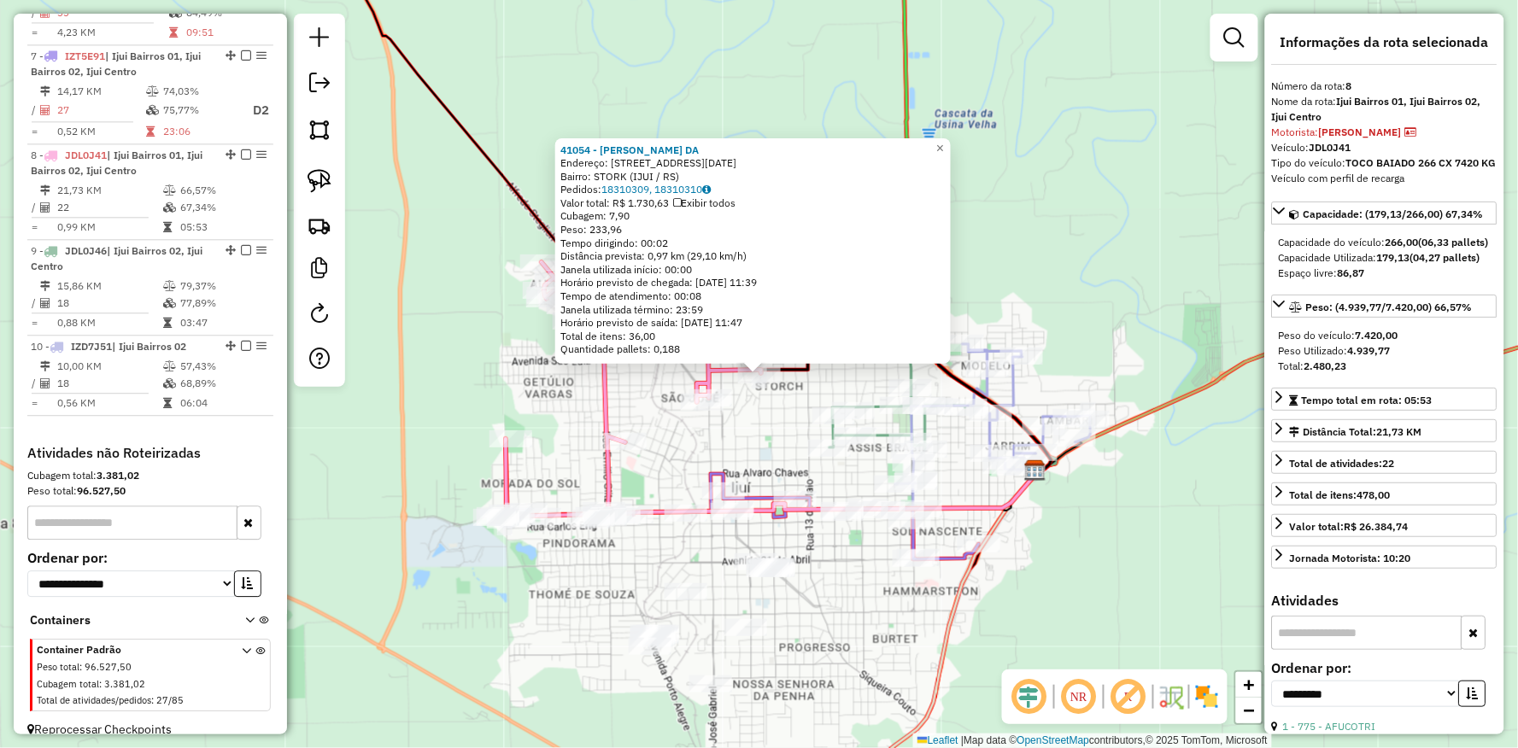
click at [762, 419] on div "Rota 9 - Placa JDL0J46 10675 - BAR DO GAUCHO 41054 - LUCIEUDO PEREIRA DA Endere…" at bounding box center [759, 374] width 1518 height 748
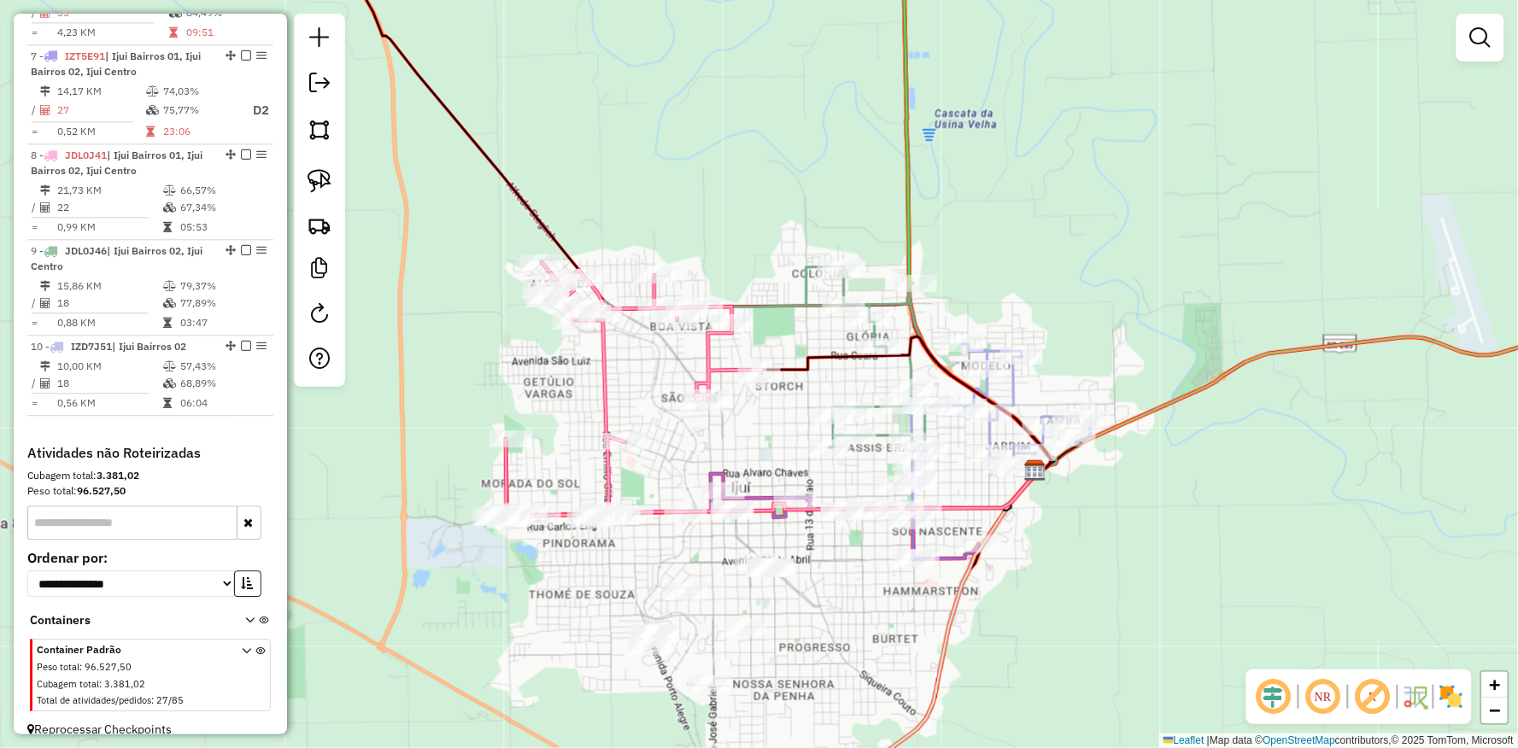
drag, startPoint x: 866, startPoint y: 675, endPoint x: 852, endPoint y: 540, distance: 135.6
click at [855, 543] on div "Janela de atendimento Grade de atendimento Capacidade Transportadoras Veículos …" at bounding box center [759, 374] width 1518 height 748
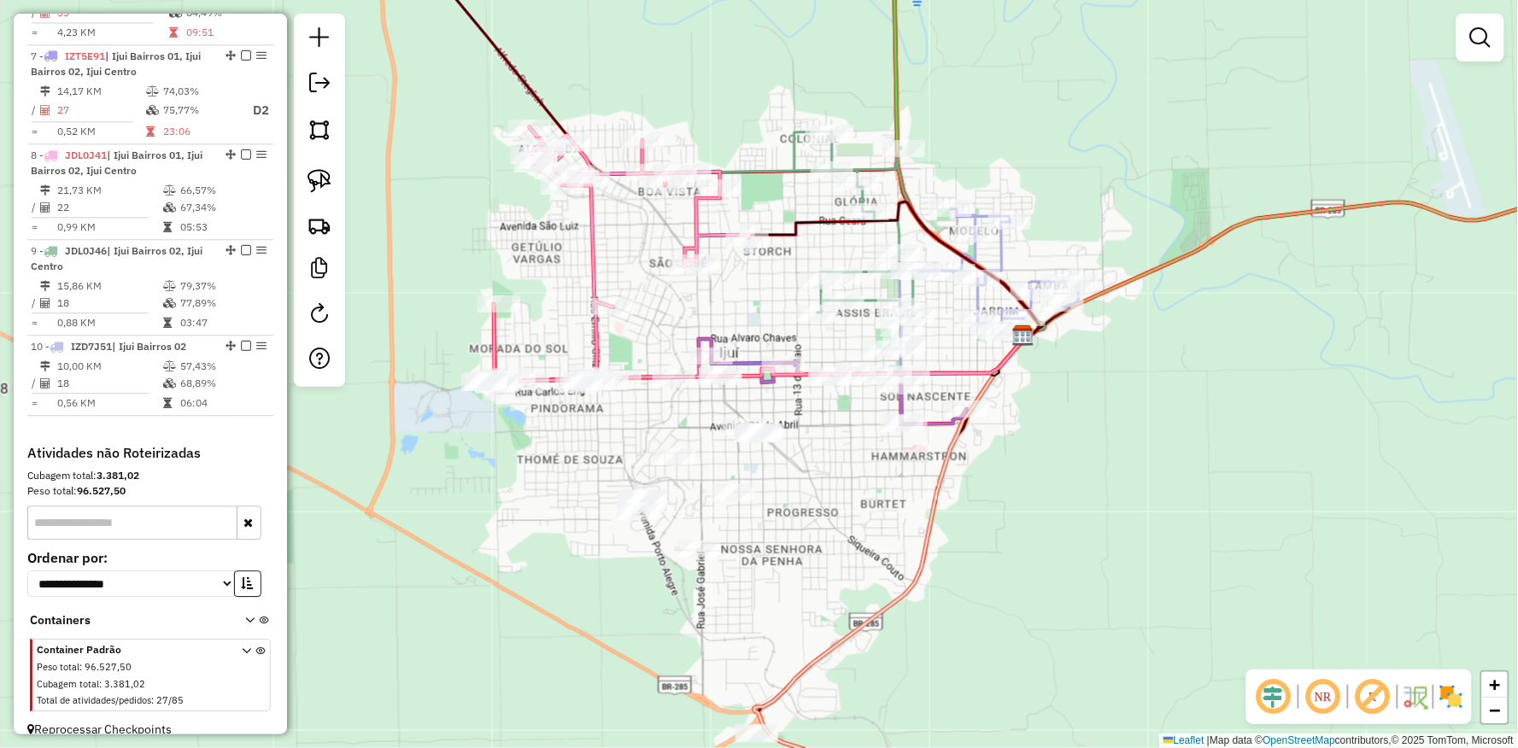
drag, startPoint x: 548, startPoint y: 650, endPoint x: 510, endPoint y: 565, distance: 92.9
click at [510, 565] on div "Janela de atendimento Grade de atendimento Capacidade Transportadoras Veículos …" at bounding box center [759, 374] width 1518 height 748
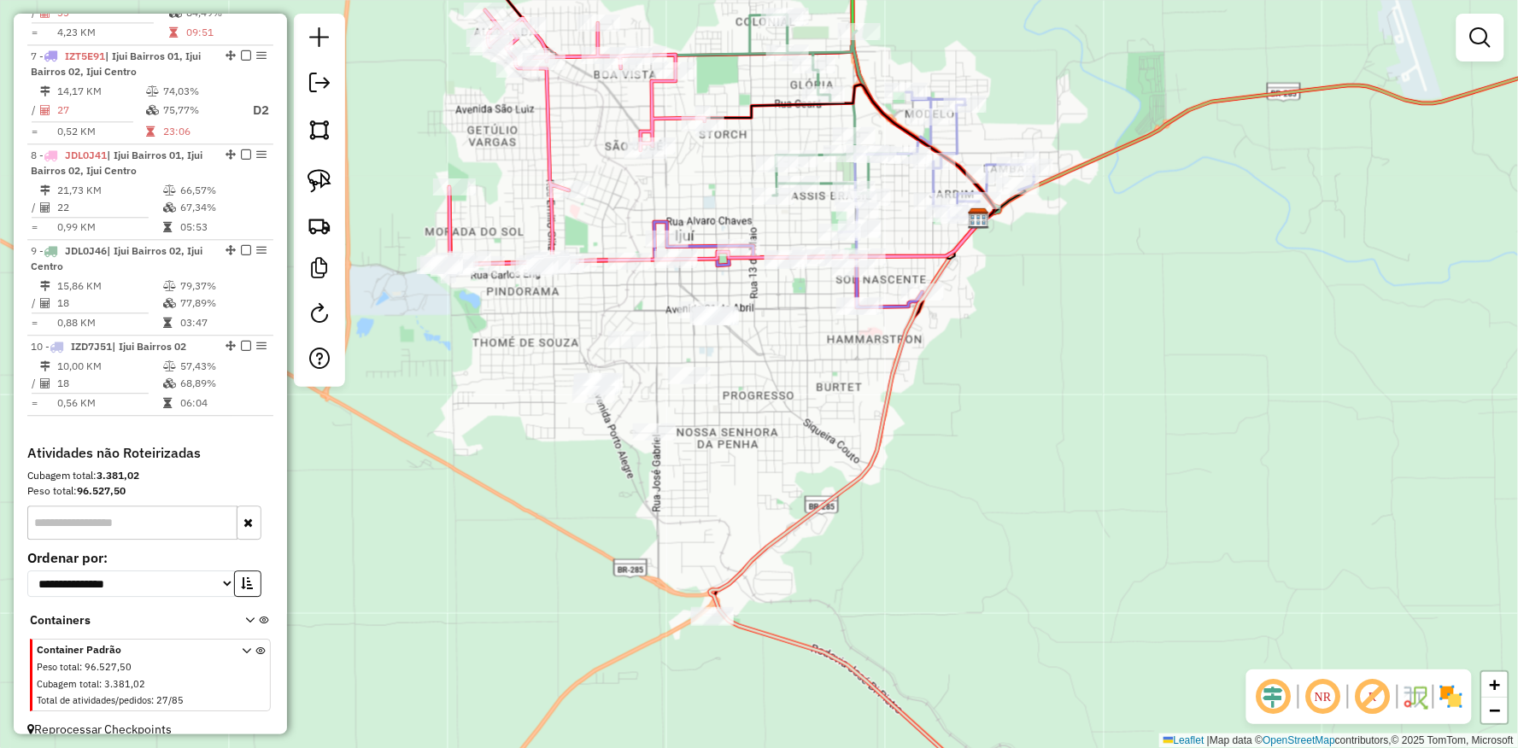
drag, startPoint x: 530, startPoint y: 550, endPoint x: 479, endPoint y: 506, distance: 67.2
click at [476, 509] on div "Janela de atendimento Grade de atendimento Capacidade Transportadoras Veículos …" at bounding box center [759, 374] width 1518 height 748
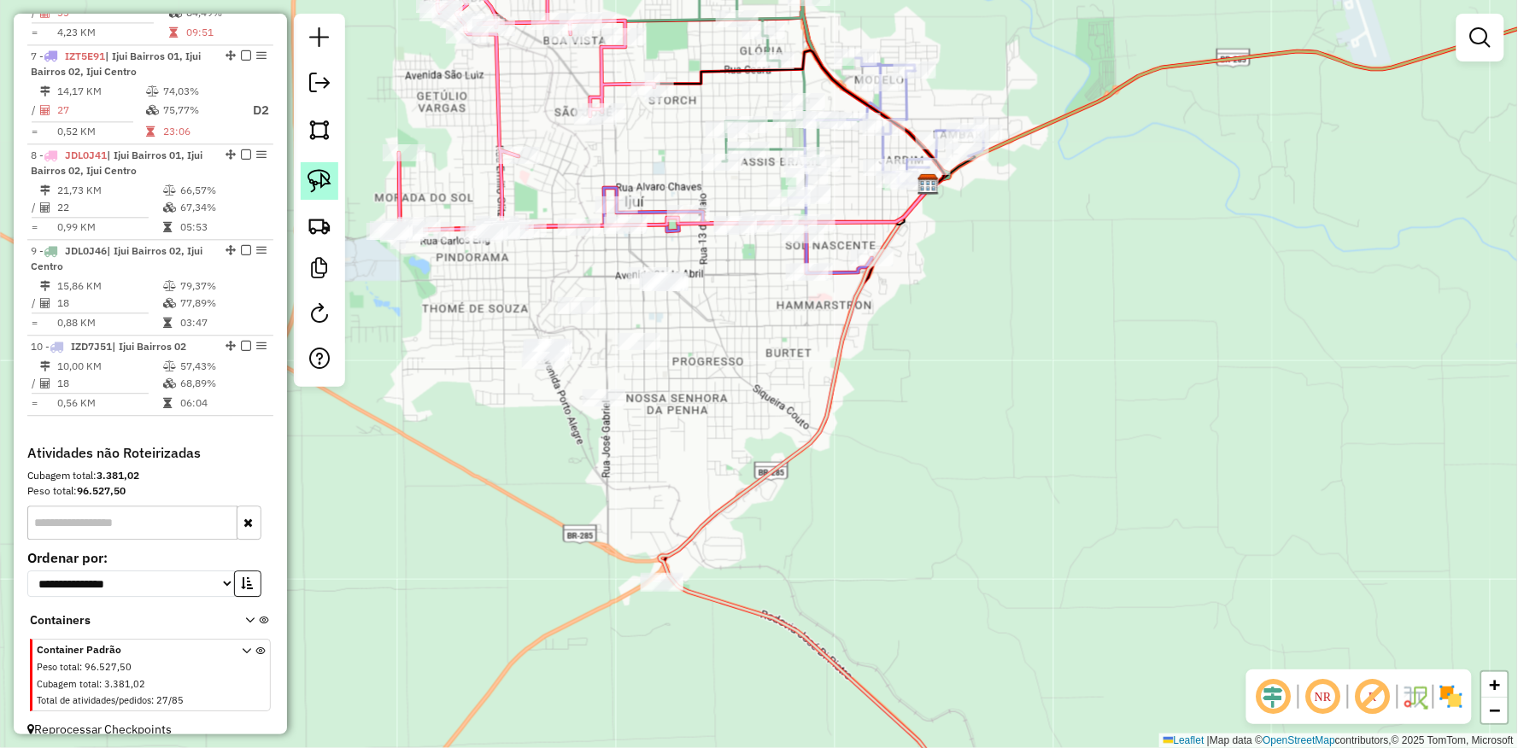
click at [322, 184] on img at bounding box center [319, 181] width 24 height 24
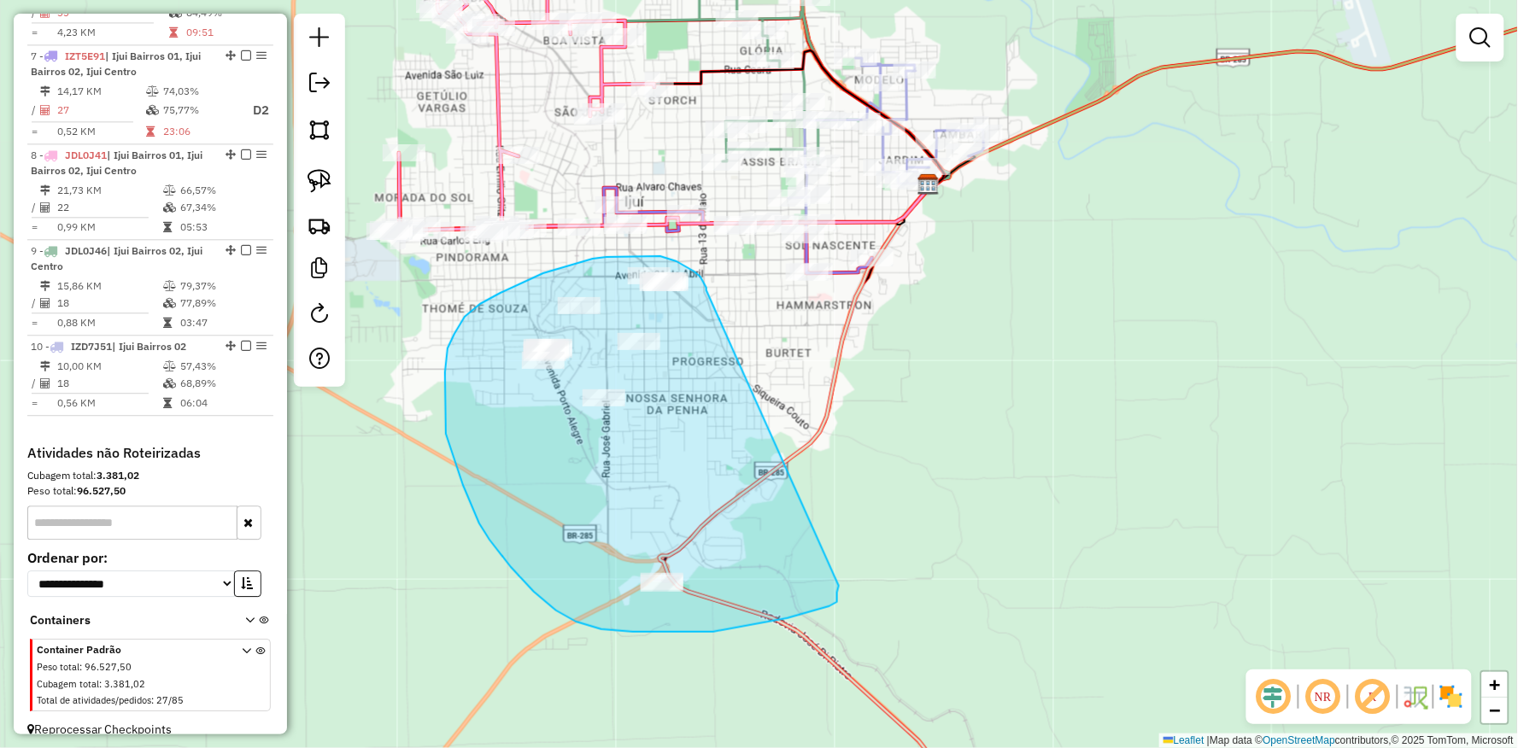
drag, startPoint x: 706, startPoint y: 290, endPoint x: 834, endPoint y: 550, distance: 289.5
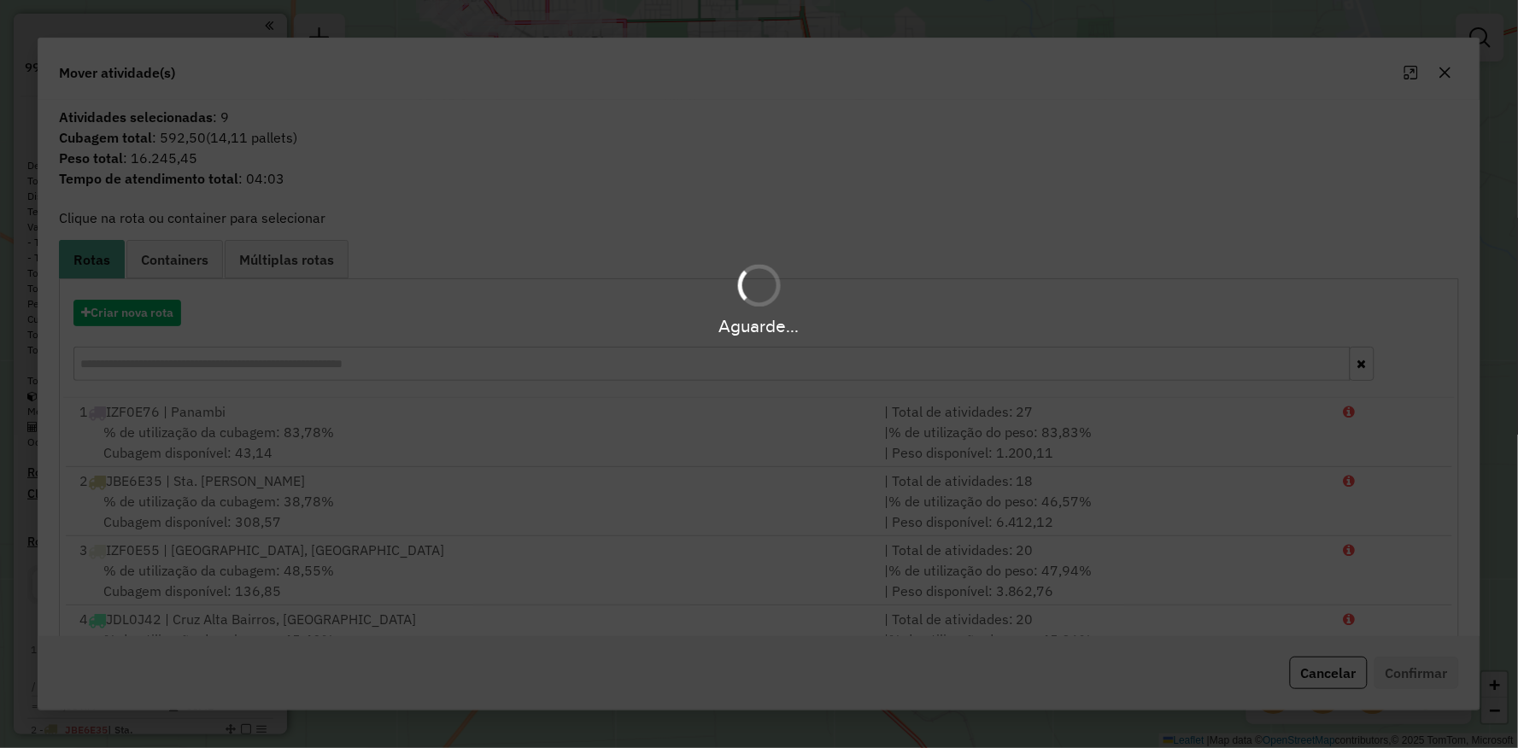
scroll to position [1137, 0]
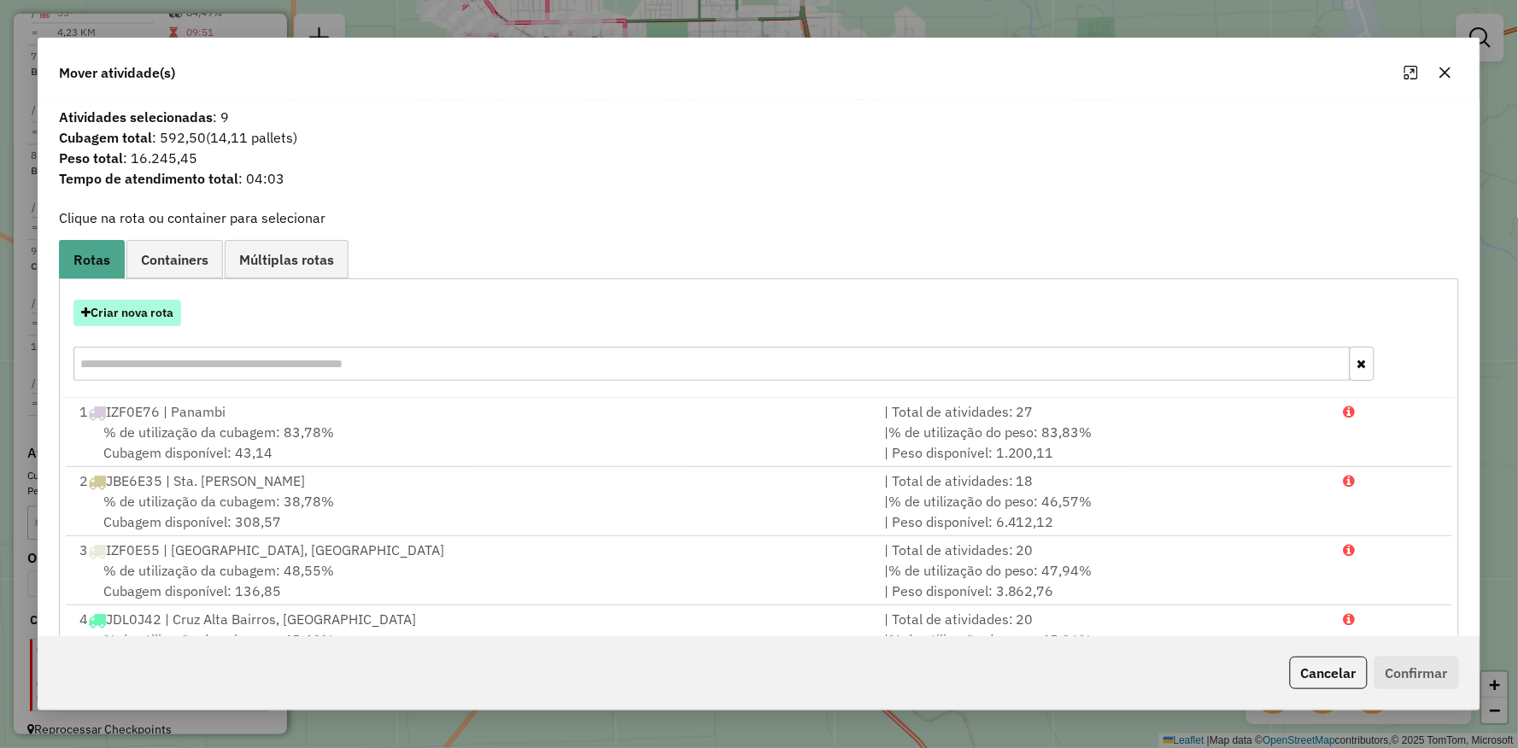
click at [159, 313] on button "Criar nova rota" at bounding box center [127, 313] width 108 height 26
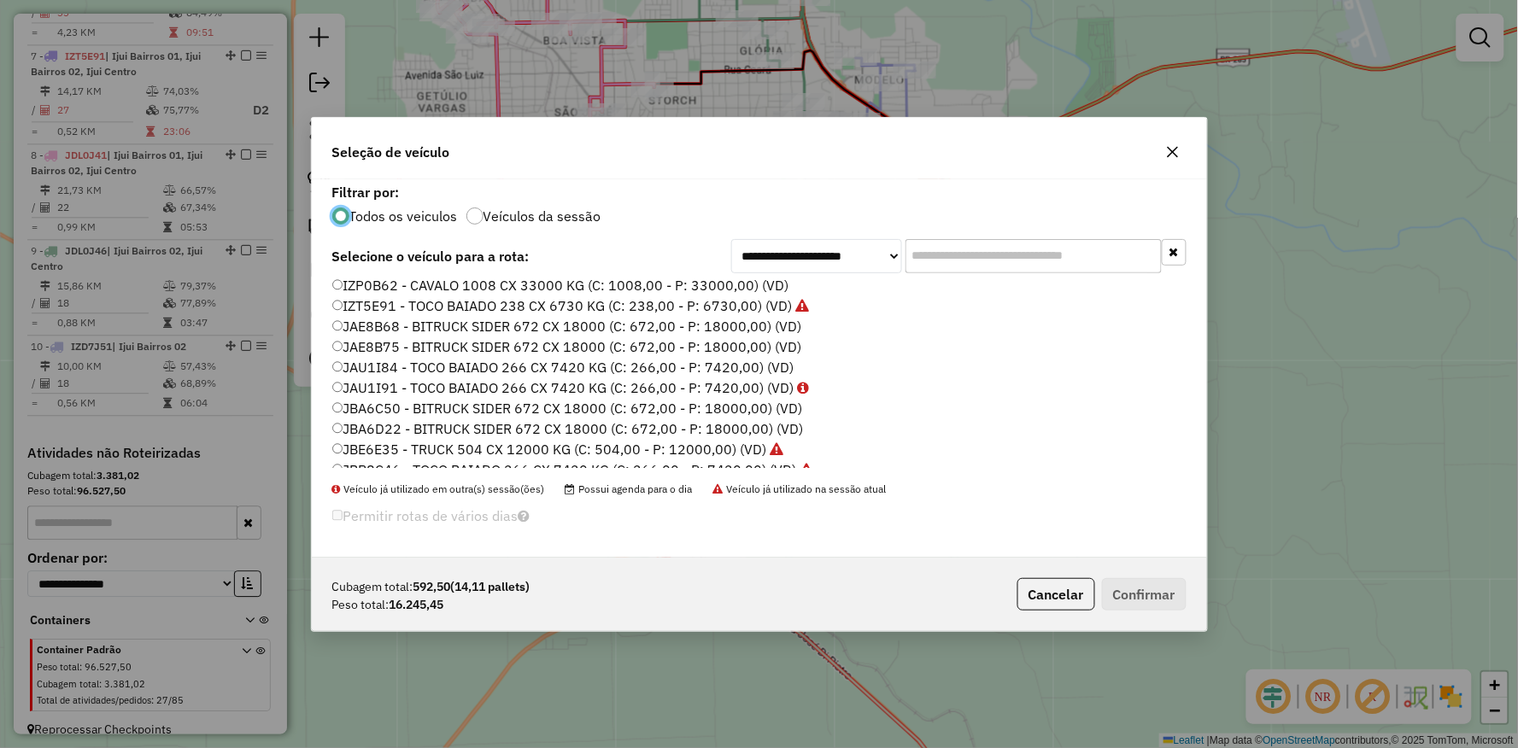
scroll to position [319, 0]
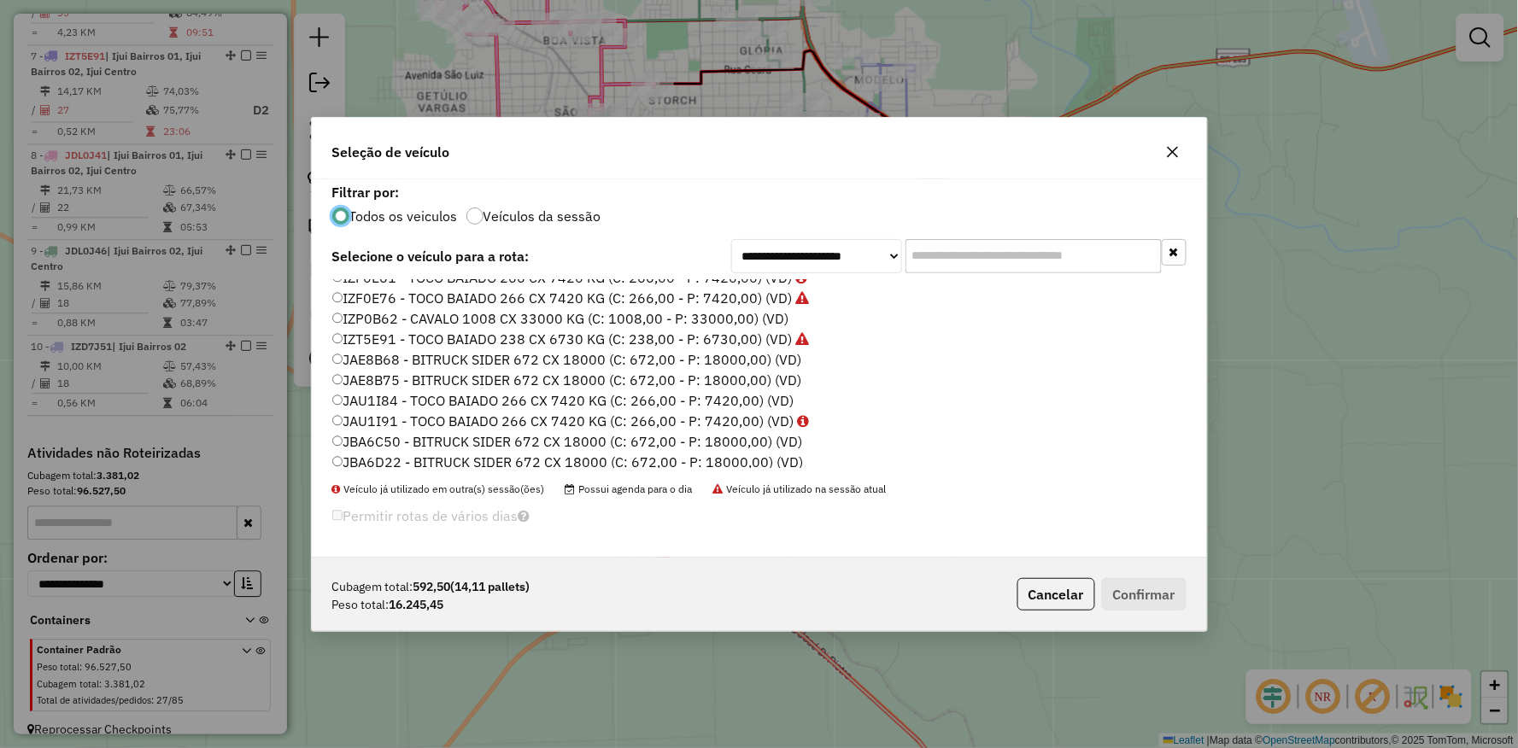
click at [379, 395] on label "JAU1I84 - TOCO BAIADO 266 CX 7420 KG (C: 266,00 - P: 7420,00) (VD)" at bounding box center [563, 400] width 462 height 20
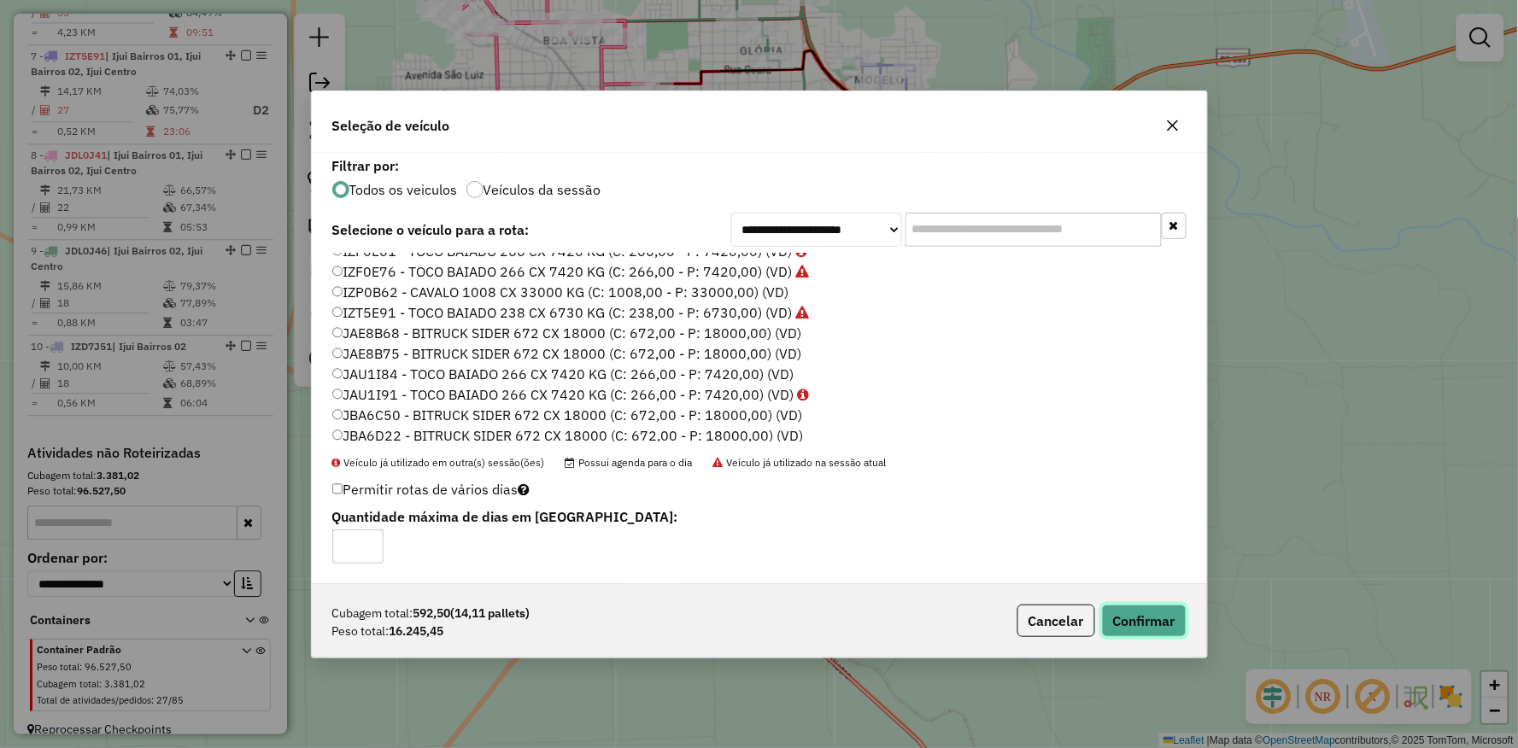
click at [1147, 617] on button "Confirmar" at bounding box center [1144, 621] width 85 height 32
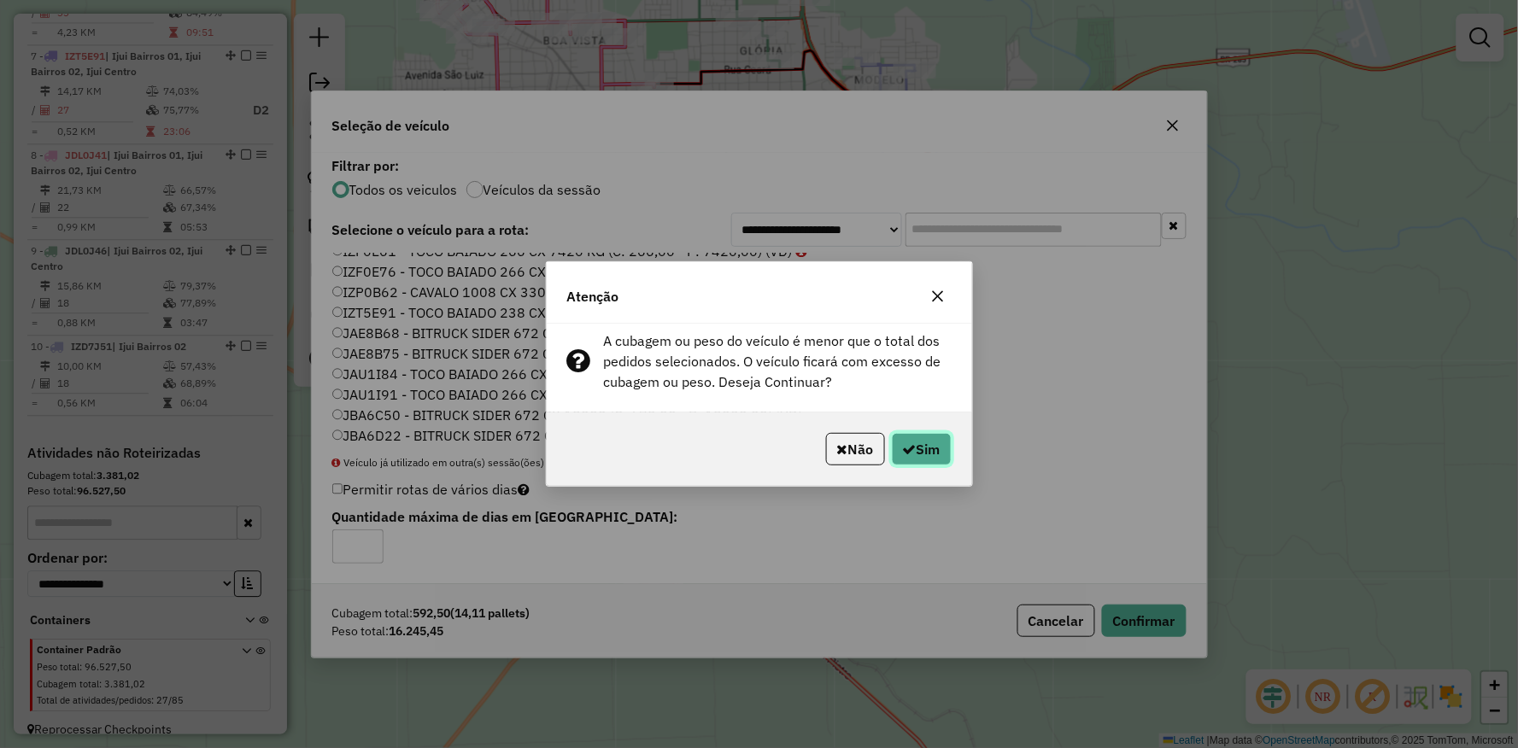
click at [895, 433] on button "Sim" at bounding box center [922, 449] width 60 height 32
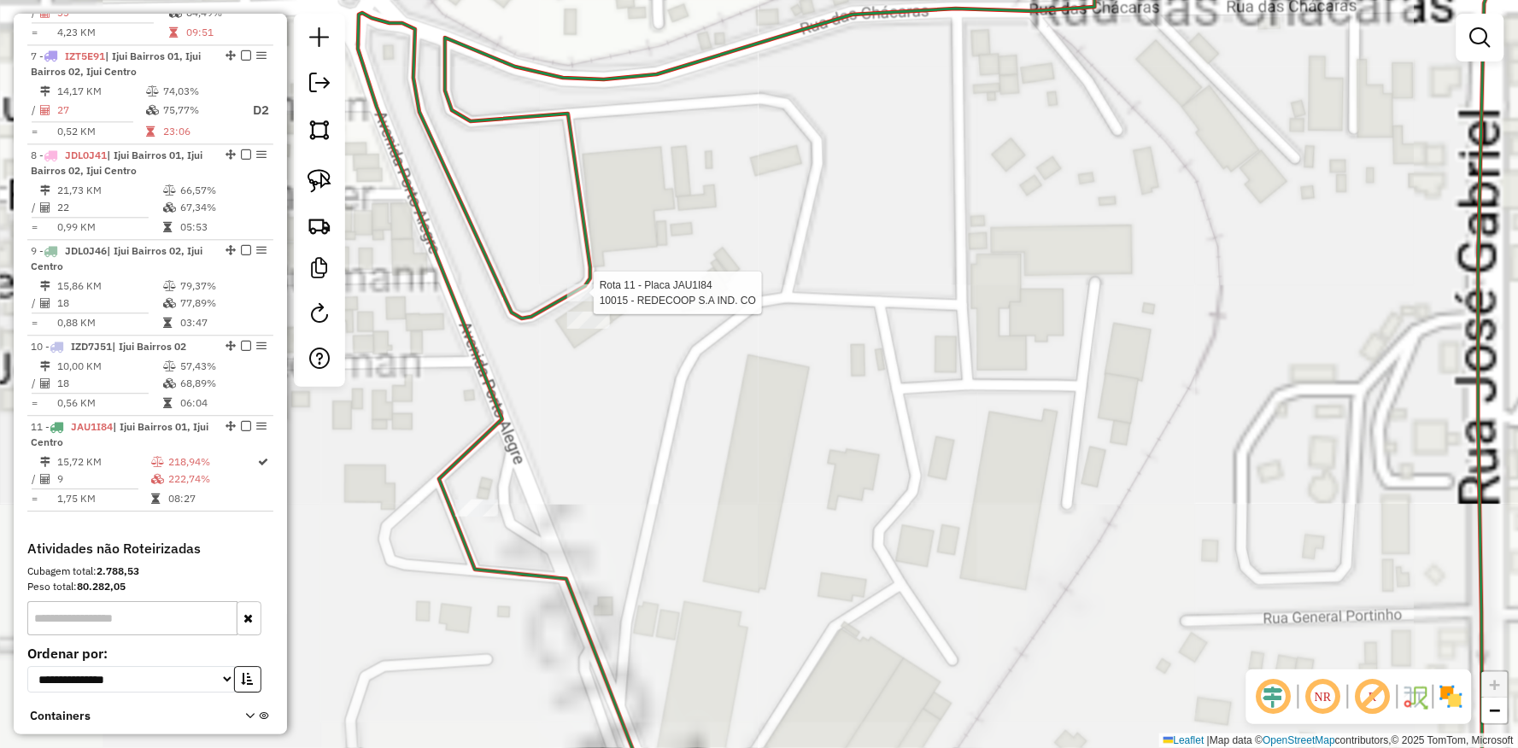
select select "**********"
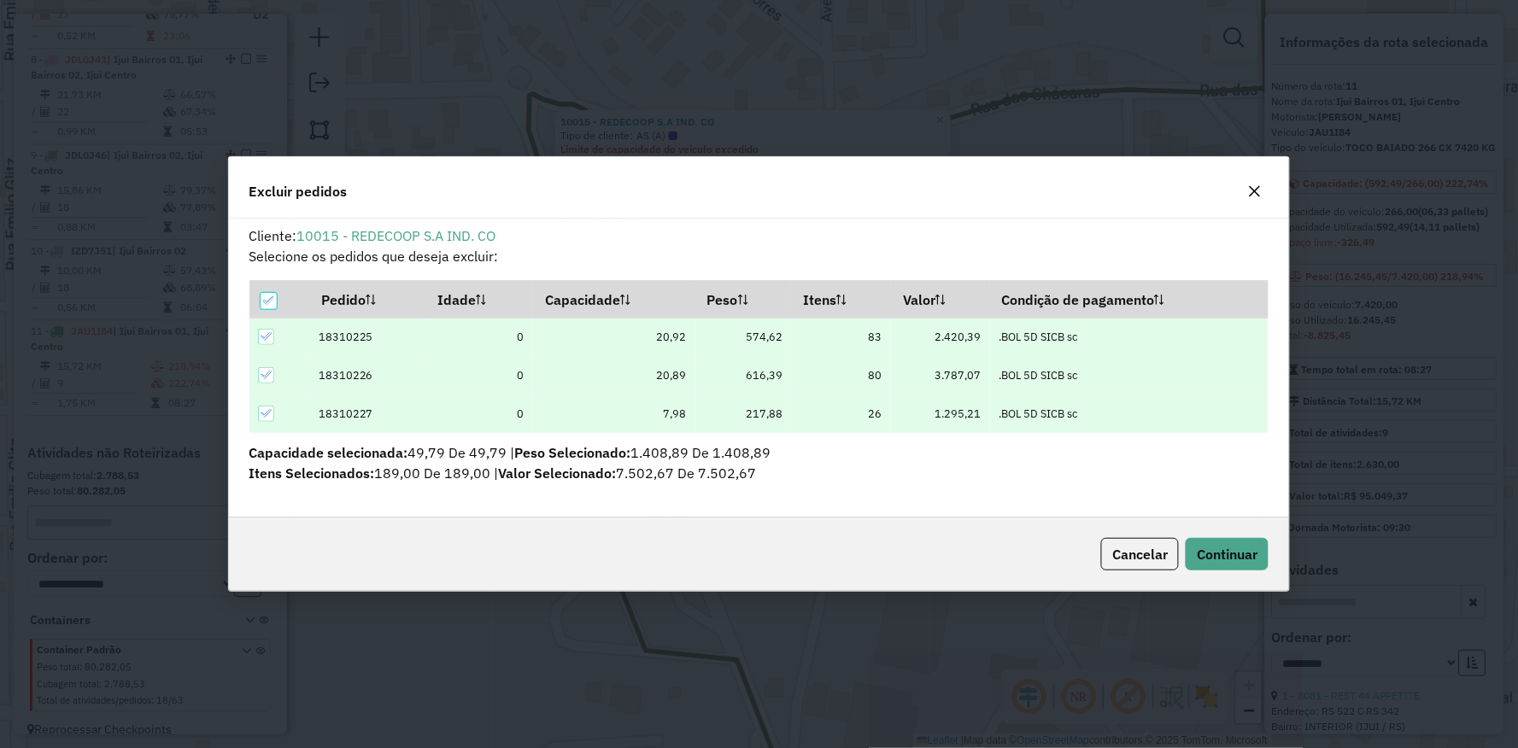
scroll to position [9, 4]
click at [1220, 549] on span "Continuar" at bounding box center [1227, 554] width 61 height 17
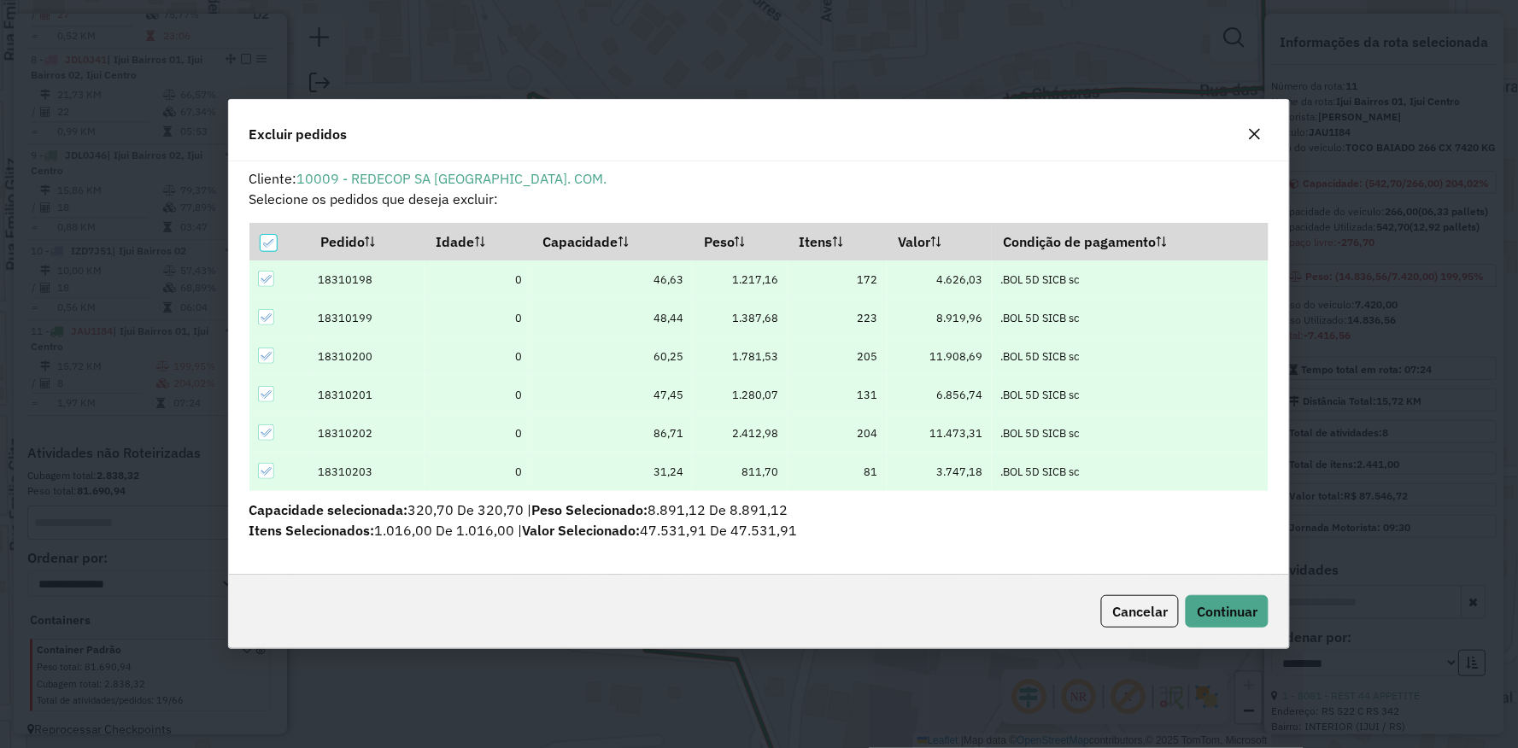
scroll to position [0, 0]
click at [1224, 589] on div "Cancelar Continuar" at bounding box center [759, 611] width 1061 height 73
click at [1219, 615] on span "Continuar" at bounding box center [1227, 611] width 61 height 17
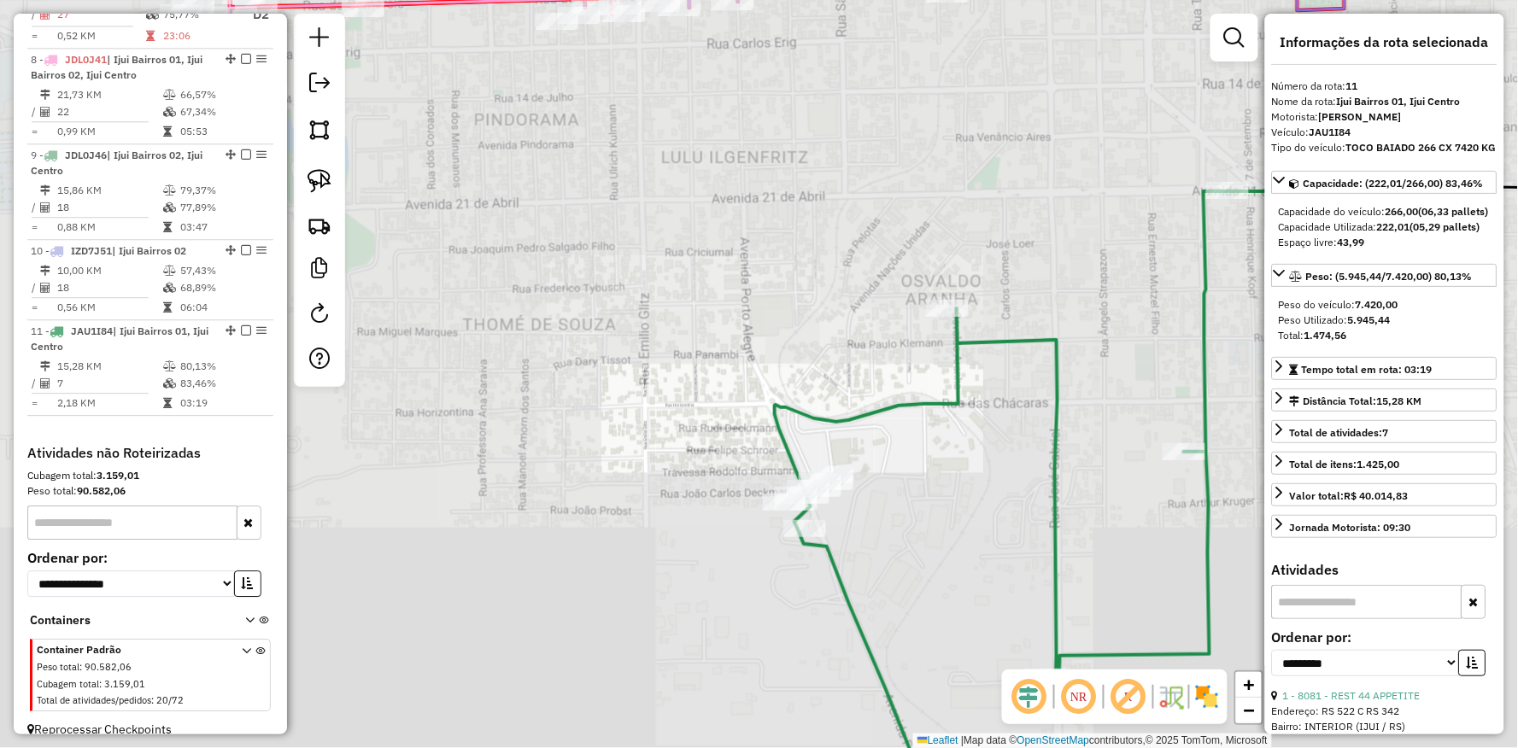
drag, startPoint x: 975, startPoint y: 512, endPoint x: 348, endPoint y: 479, distance: 627.8
click at [348, 479] on div "Janela de atendimento Grade de atendimento Capacidade Transportadoras Veículos …" at bounding box center [759, 374] width 1518 height 748
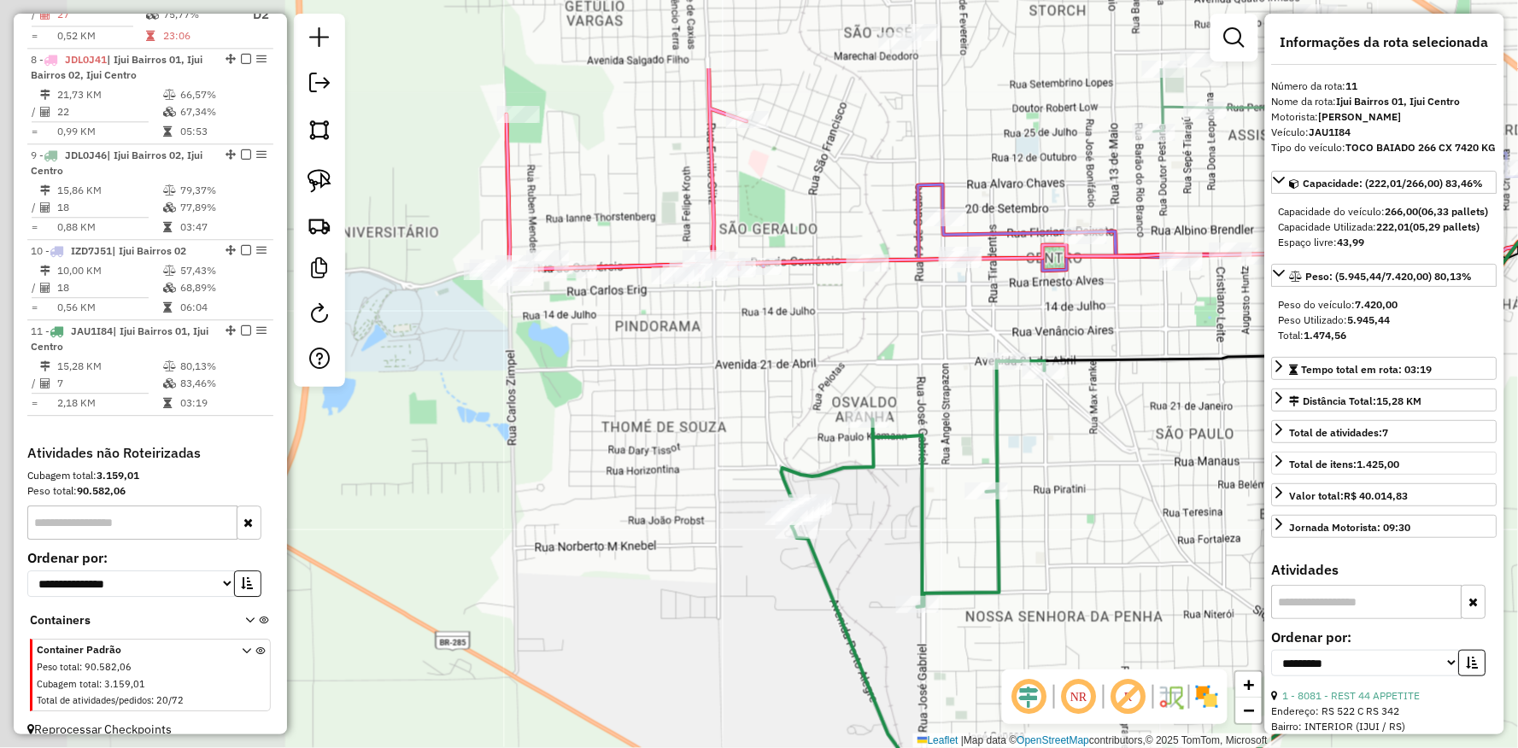
drag, startPoint x: 1073, startPoint y: 410, endPoint x: 1297, endPoint y: 515, distance: 247.2
click at [1360, 547] on hb-router-mapa "Informações da Sessão 991005 - [DATE] Criação: [DATE] 17:45 Depósito: UNIAO Tot…" at bounding box center [759, 374] width 1518 height 748
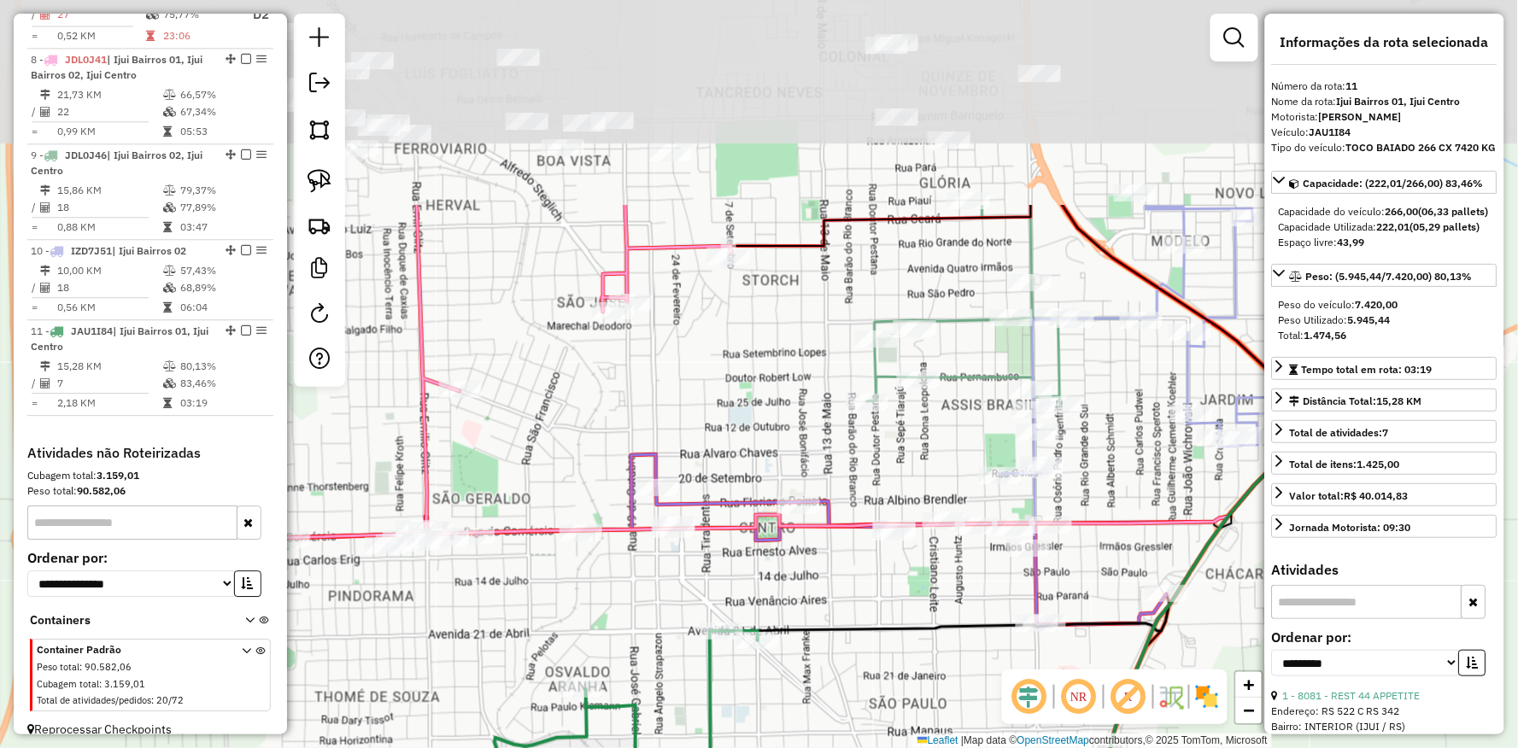
drag, startPoint x: 864, startPoint y: 372, endPoint x: 600, endPoint y: 659, distance: 390.5
click at [600, 659] on div "Janela de atendimento Grade de atendimento Capacidade Transportadoras Veículos …" at bounding box center [759, 374] width 1518 height 748
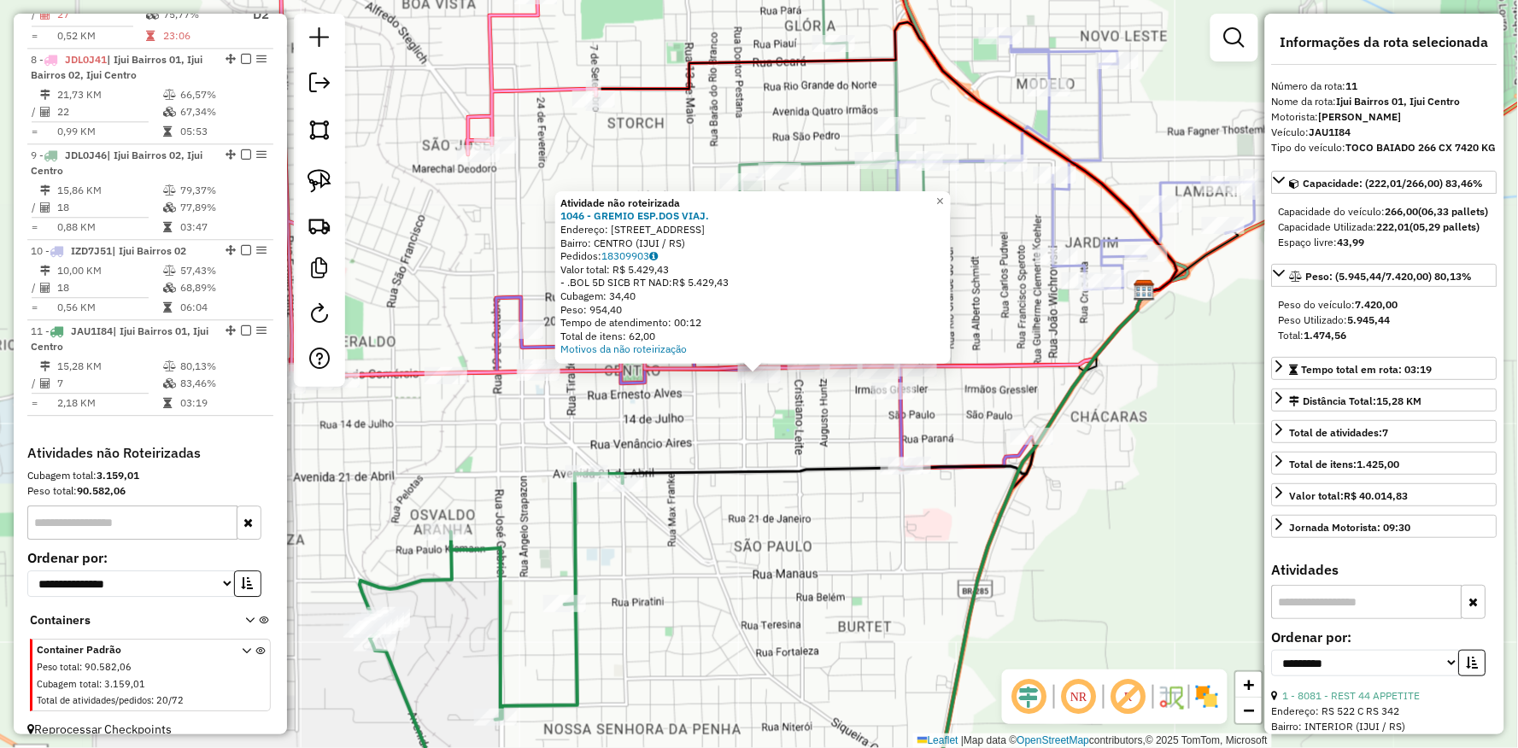
click at [818, 442] on div "Atividade não roteirizada 1046 - GREMIO ESP.DOS VIAJ. Endereço: [STREET_ADDRESS…" at bounding box center [759, 374] width 1518 height 748
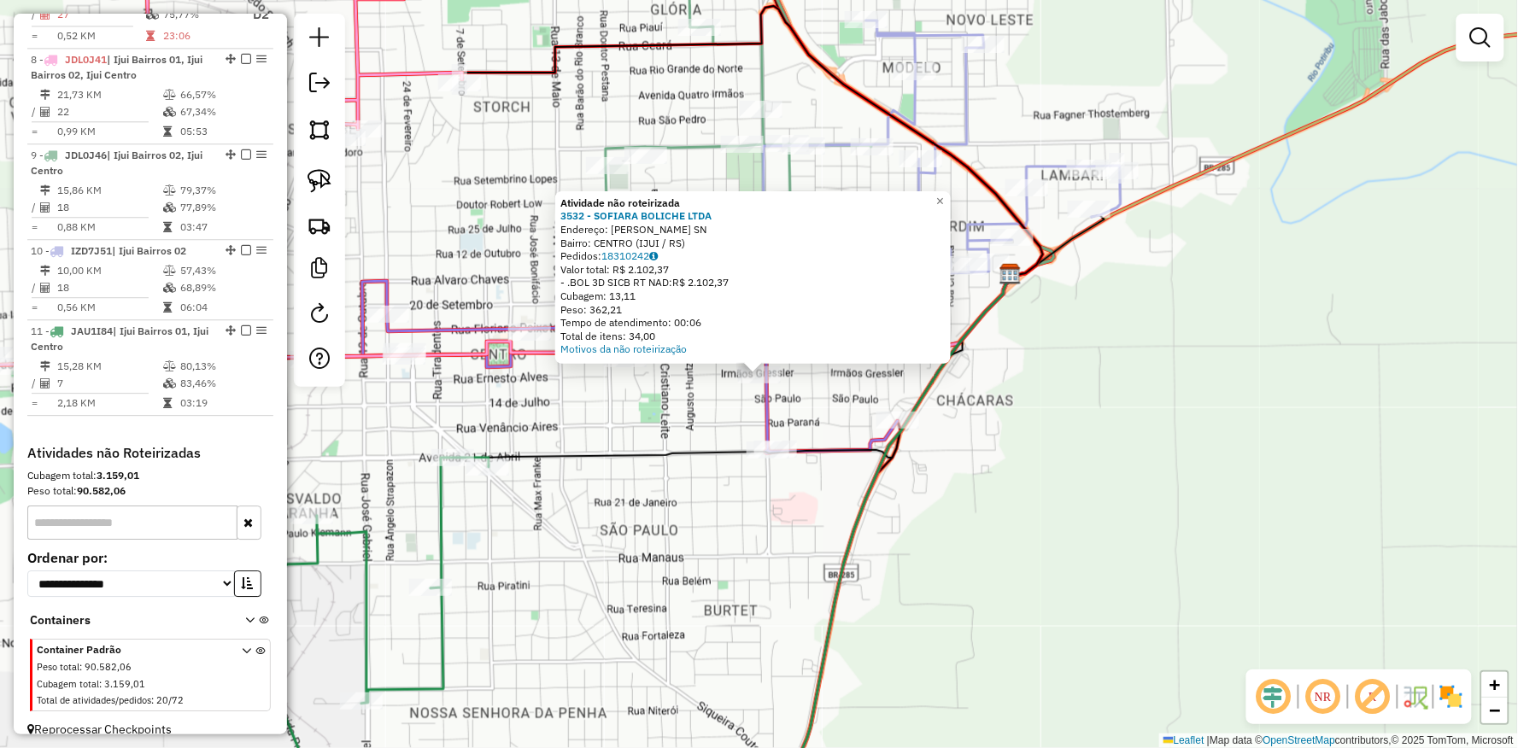
click at [560, 439] on div "Atividade não roteirizada 3532 - SOFIARA BOLICHE LTDA Endereço: [PERSON_NAME] S…" at bounding box center [759, 374] width 1518 height 748
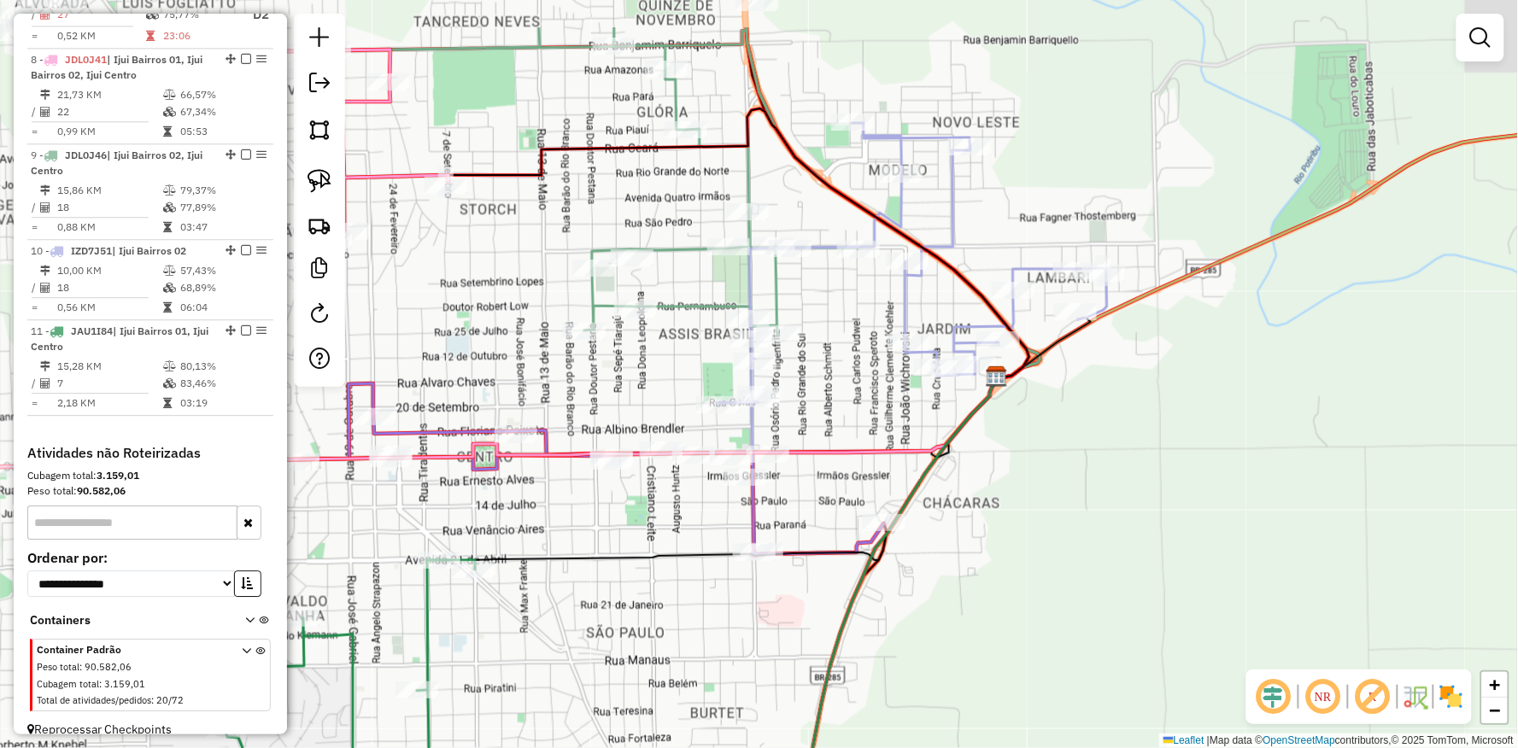
drag, startPoint x: 1142, startPoint y: 226, endPoint x: 1027, endPoint y: 337, distance: 159.5
click at [1051, 352] on div "Janela de atendimento Grade de atendimento Capacidade Transportadoras Veículos …" at bounding box center [759, 374] width 1518 height 748
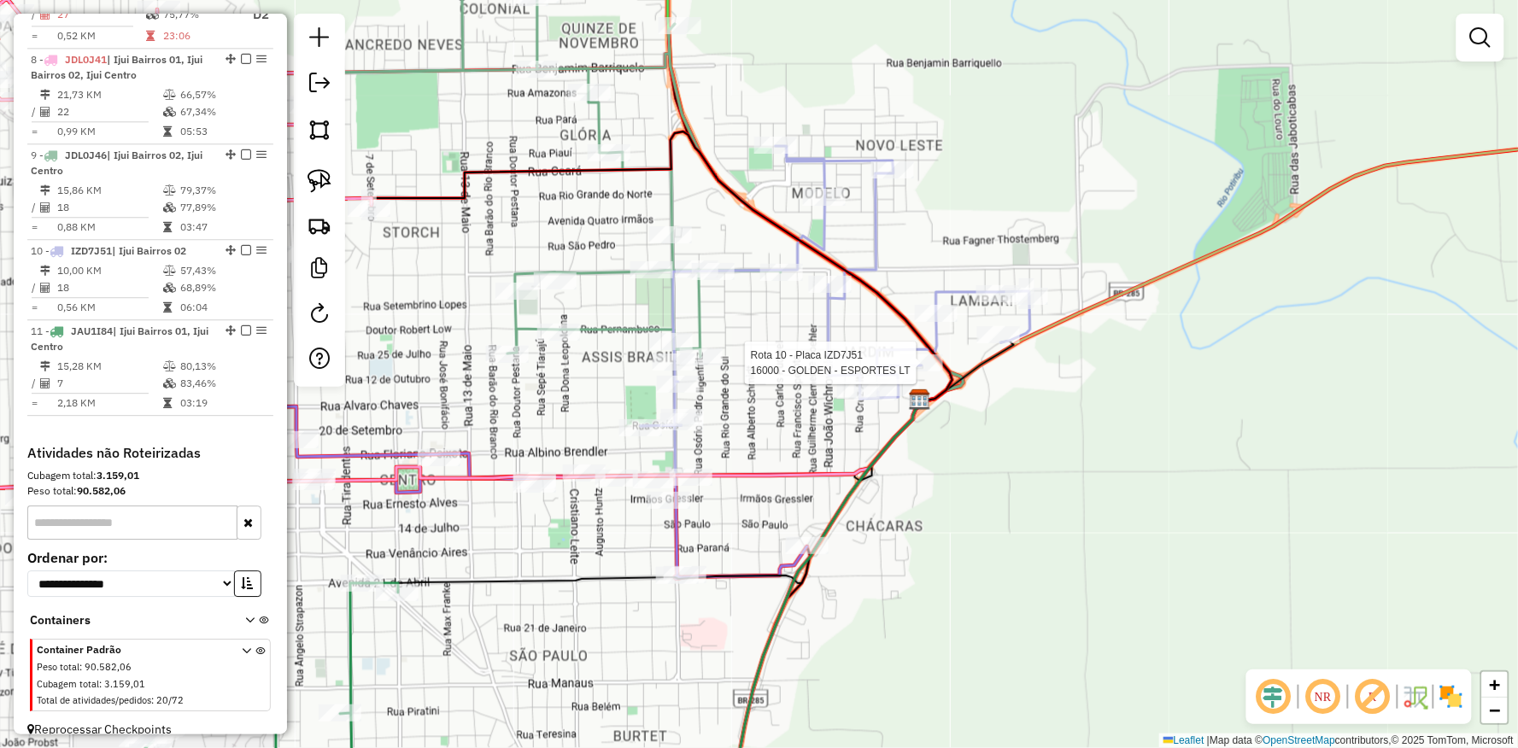
select select "**********"
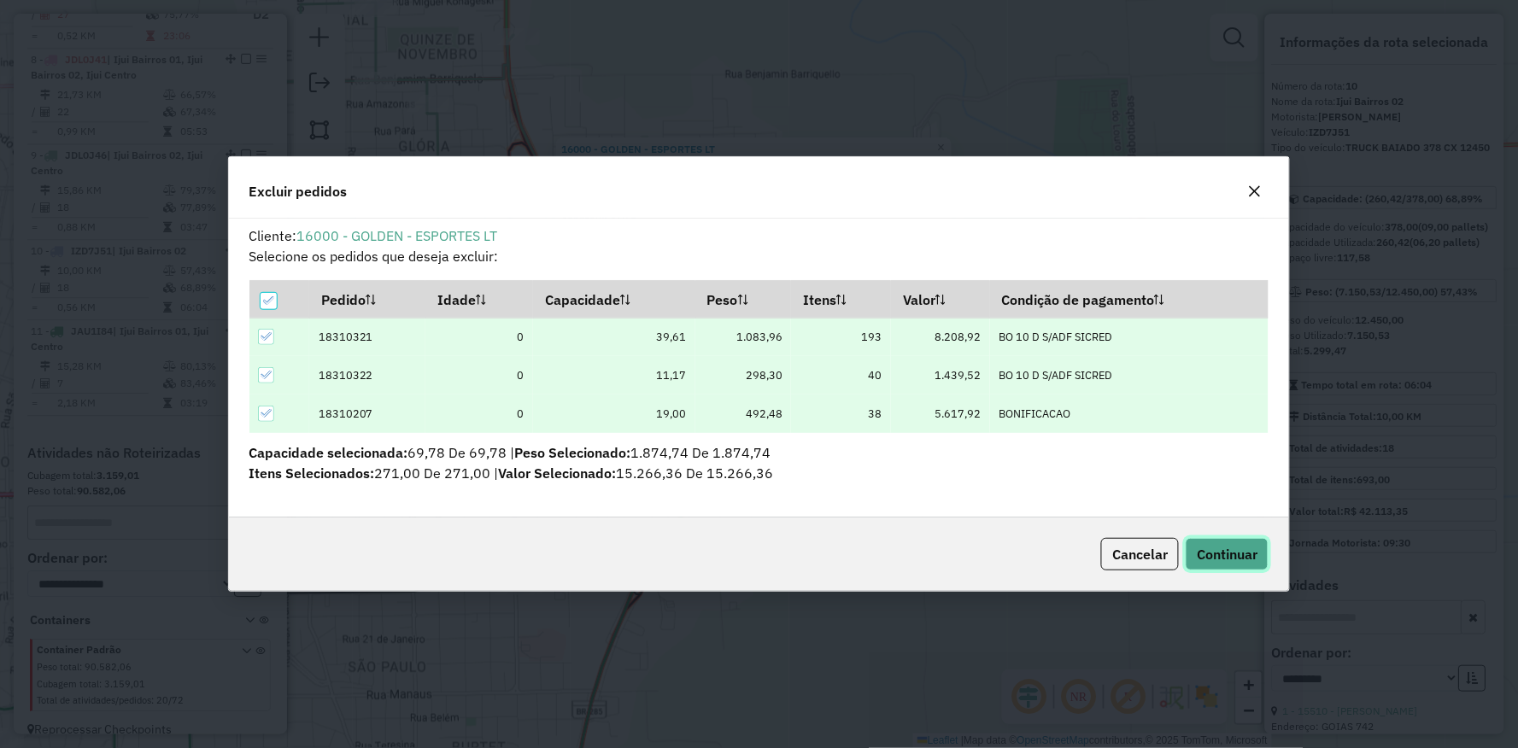
click at [1230, 557] on span "Continuar" at bounding box center [1227, 554] width 61 height 17
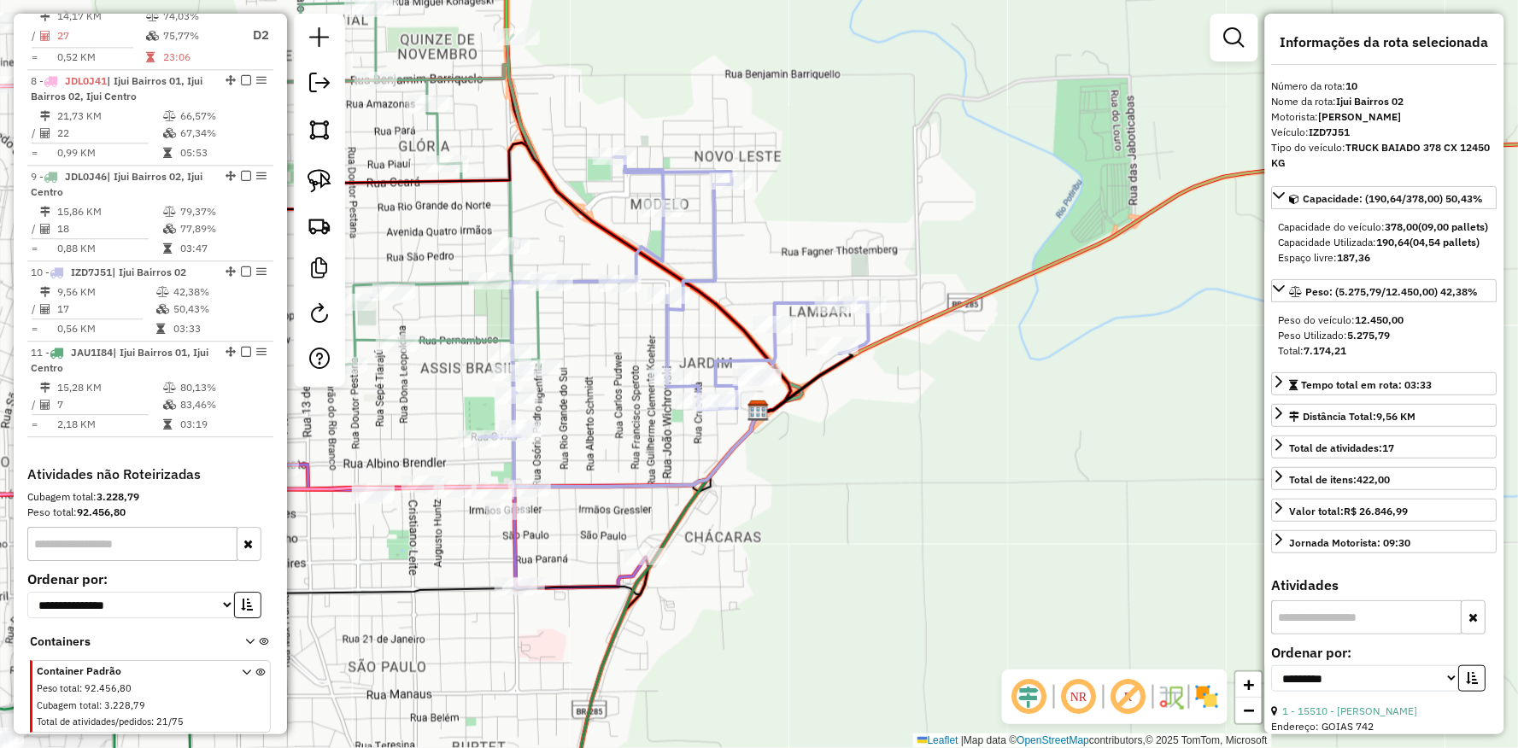
scroll to position [1253, 0]
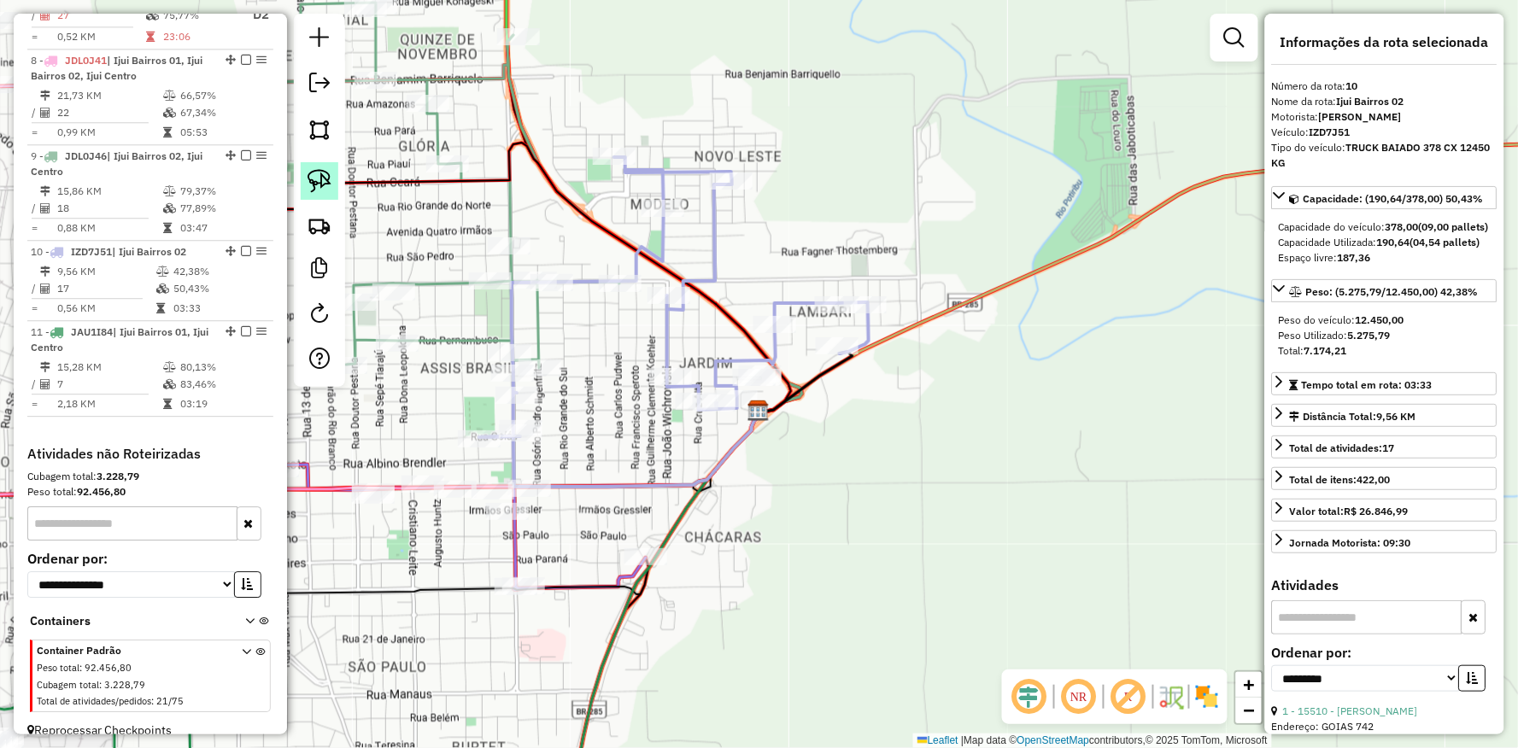
click at [304, 174] on link at bounding box center [320, 181] width 38 height 38
drag, startPoint x: 722, startPoint y: 334, endPoint x: 817, endPoint y: 383, distance: 106.6
click at [817, 383] on div "Janela de atendimento Grade de atendimento Capacidade Transportadoras Veículos …" at bounding box center [759, 374] width 1518 height 748
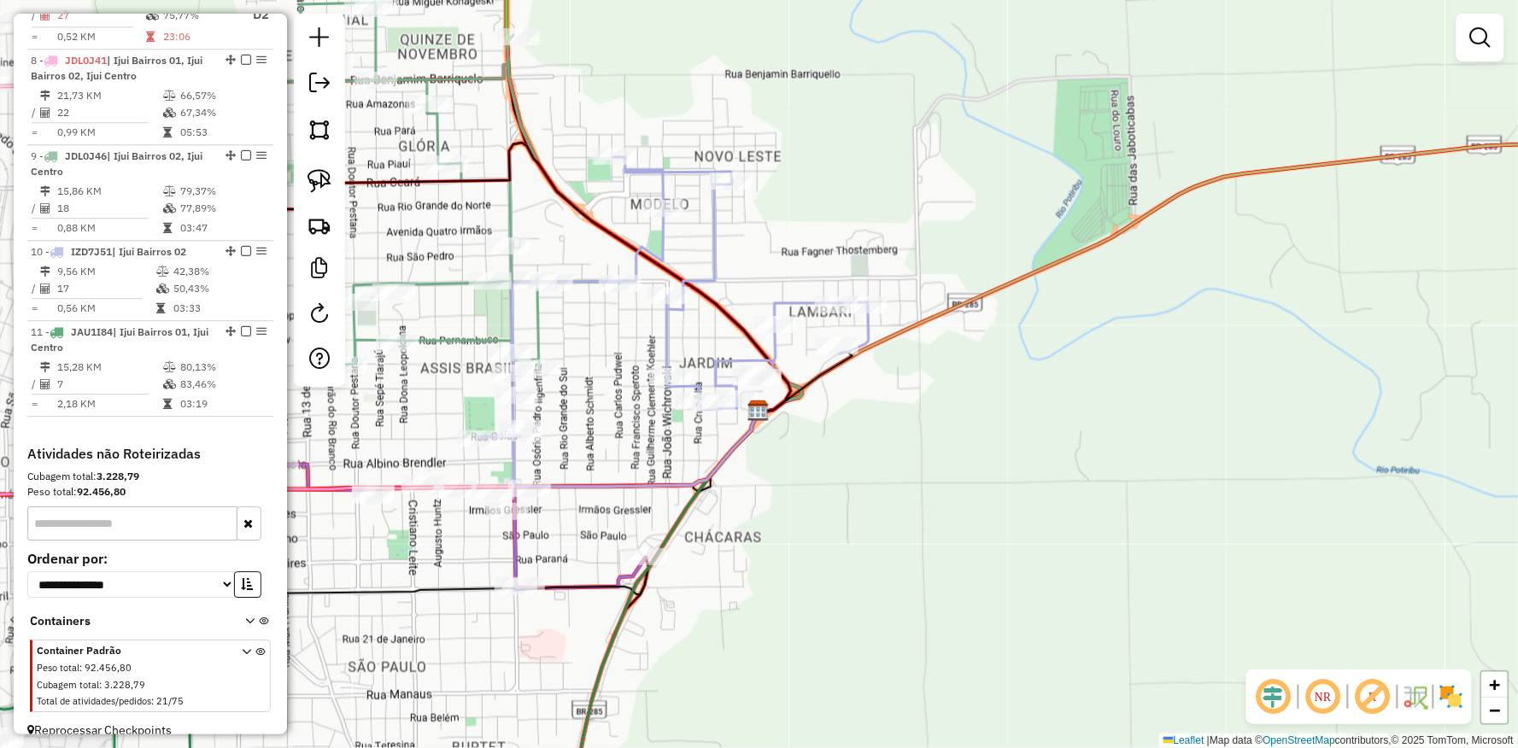
click at [661, 364] on icon at bounding box center [673, 297] width 389 height 280
select select "**********"
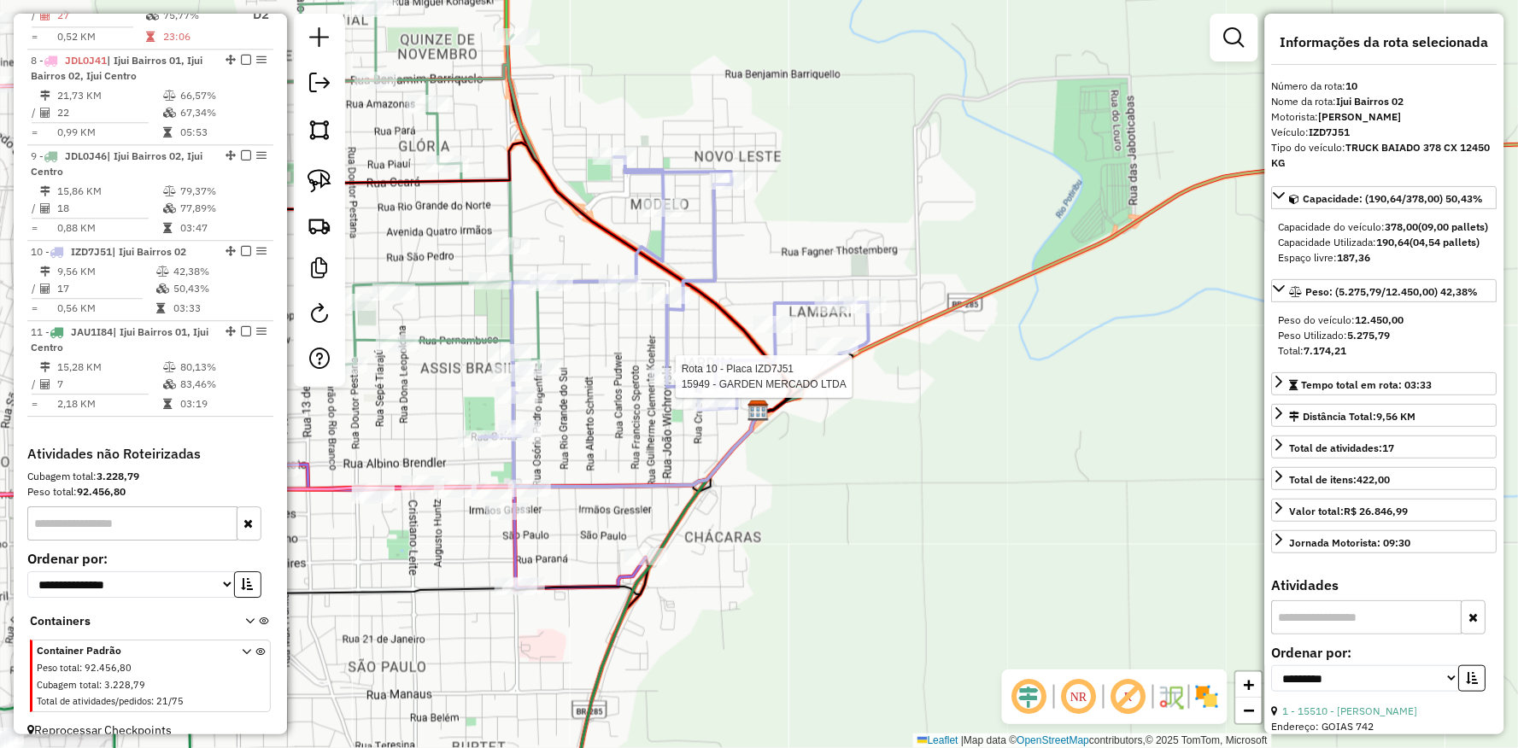
click at [667, 385] on div at bounding box center [670, 376] width 43 height 17
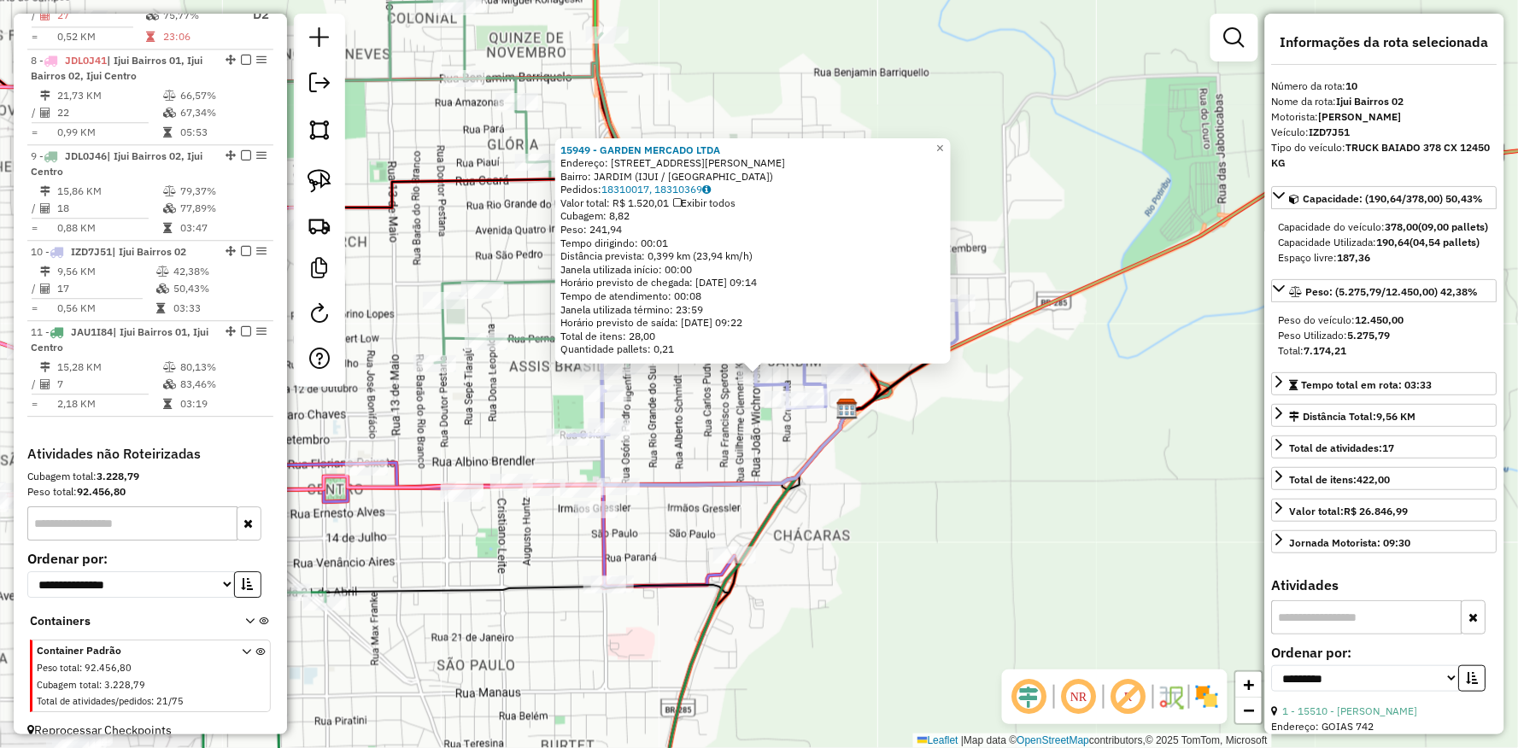
click at [1006, 534] on div "15949 - GARDEN MERCADO LTDA Endereço: R [PERSON_NAME] 363 Bairro: JARDIM (IJUI …" at bounding box center [759, 374] width 1518 height 748
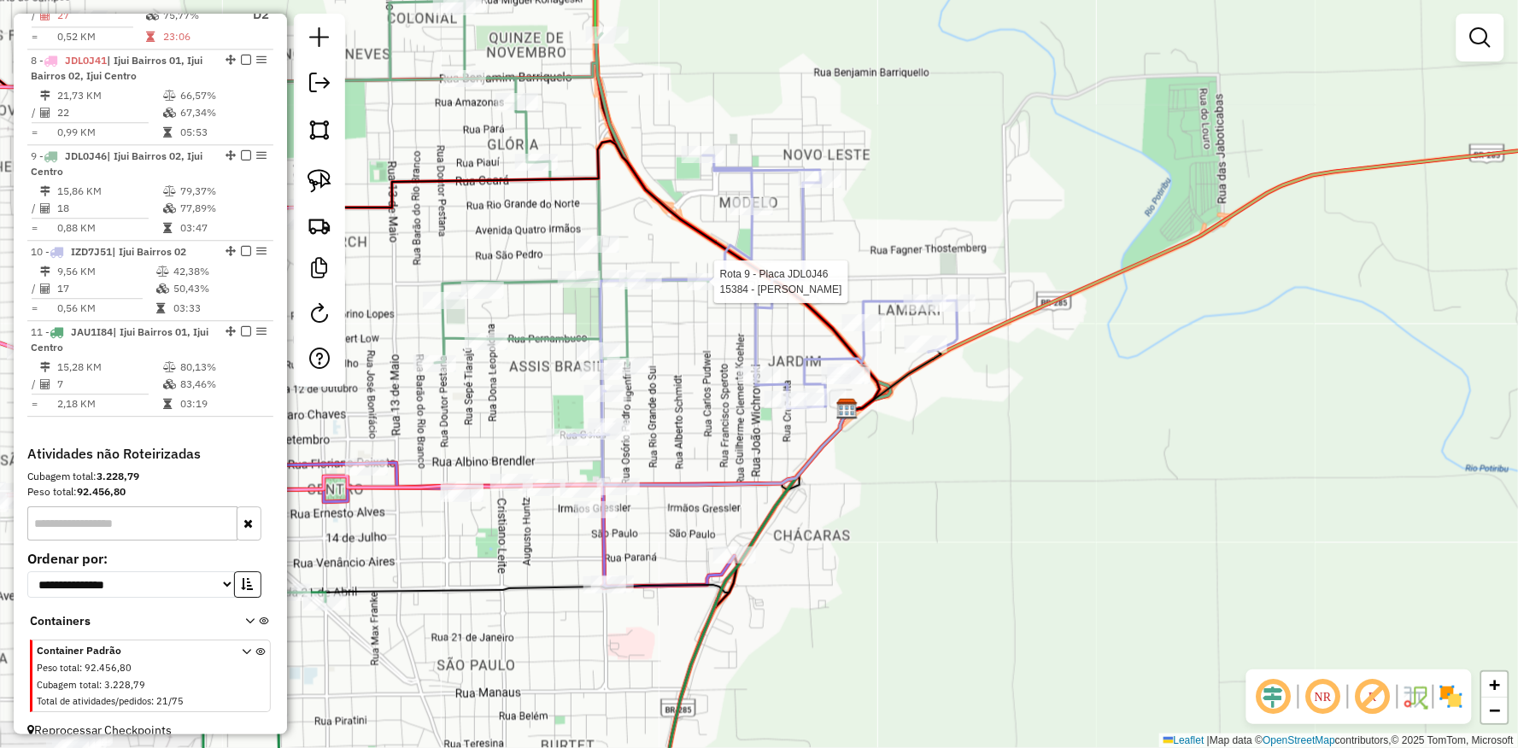
select select "**********"
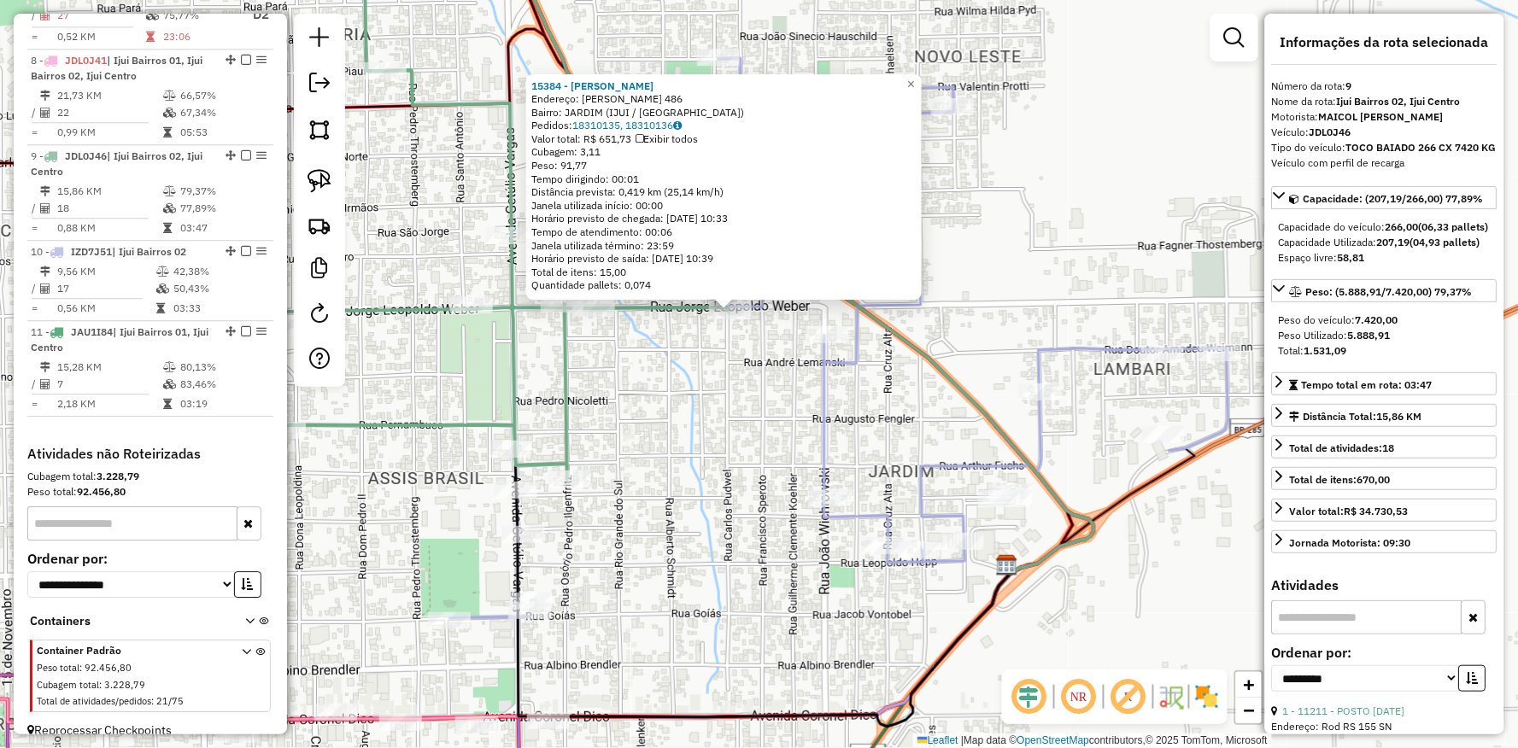
click at [761, 388] on div "15384 - [PERSON_NAME] Endereço: [PERSON_NAME] 486 Bairro: JARDIM (IJUI / [GEOGR…" at bounding box center [759, 374] width 1518 height 748
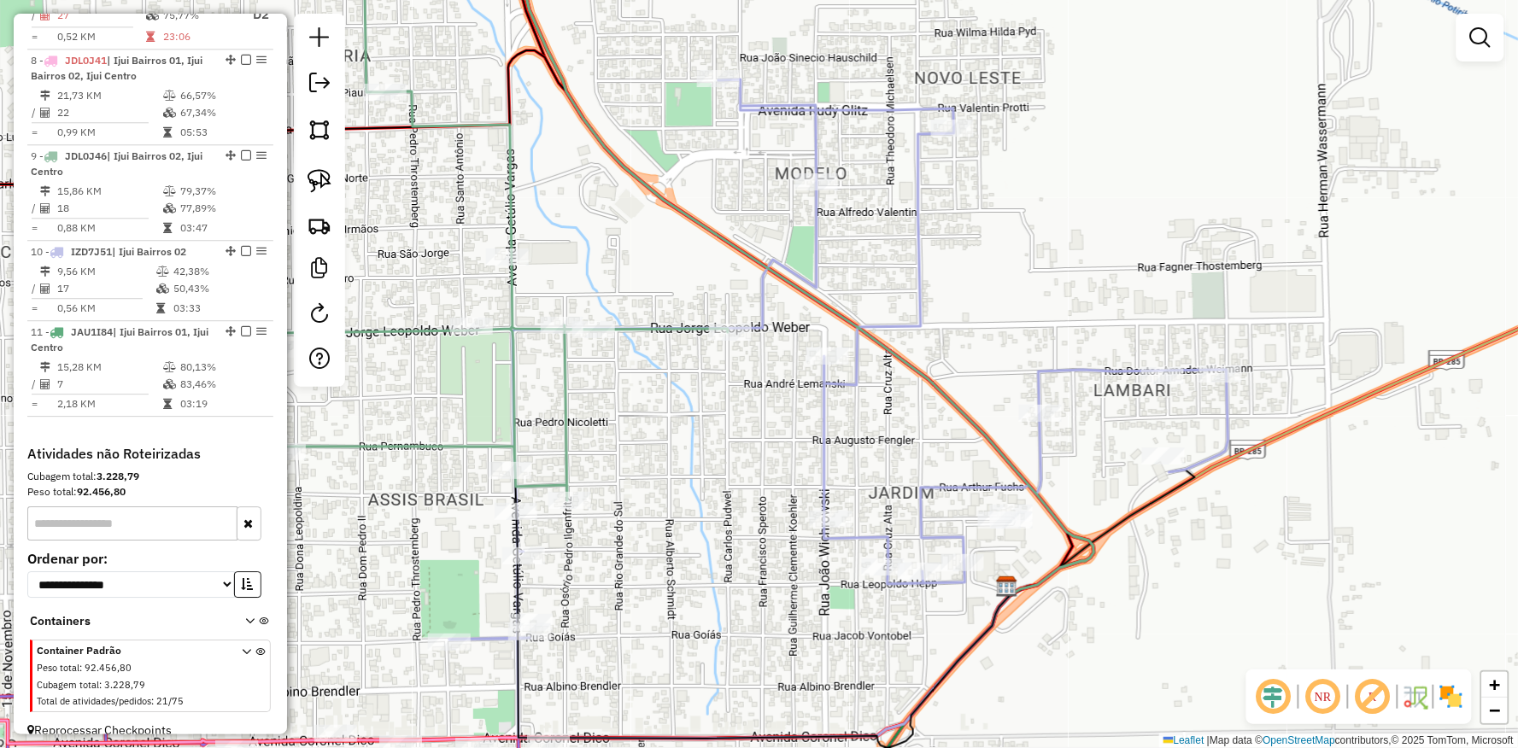
drag, startPoint x: 755, startPoint y: 389, endPoint x: 756, endPoint y: 430, distance: 41.0
click at [756, 430] on div "Janela de atendimento Grade de atendimento Capacidade Transportadoras Veículos …" at bounding box center [759, 374] width 1518 height 748
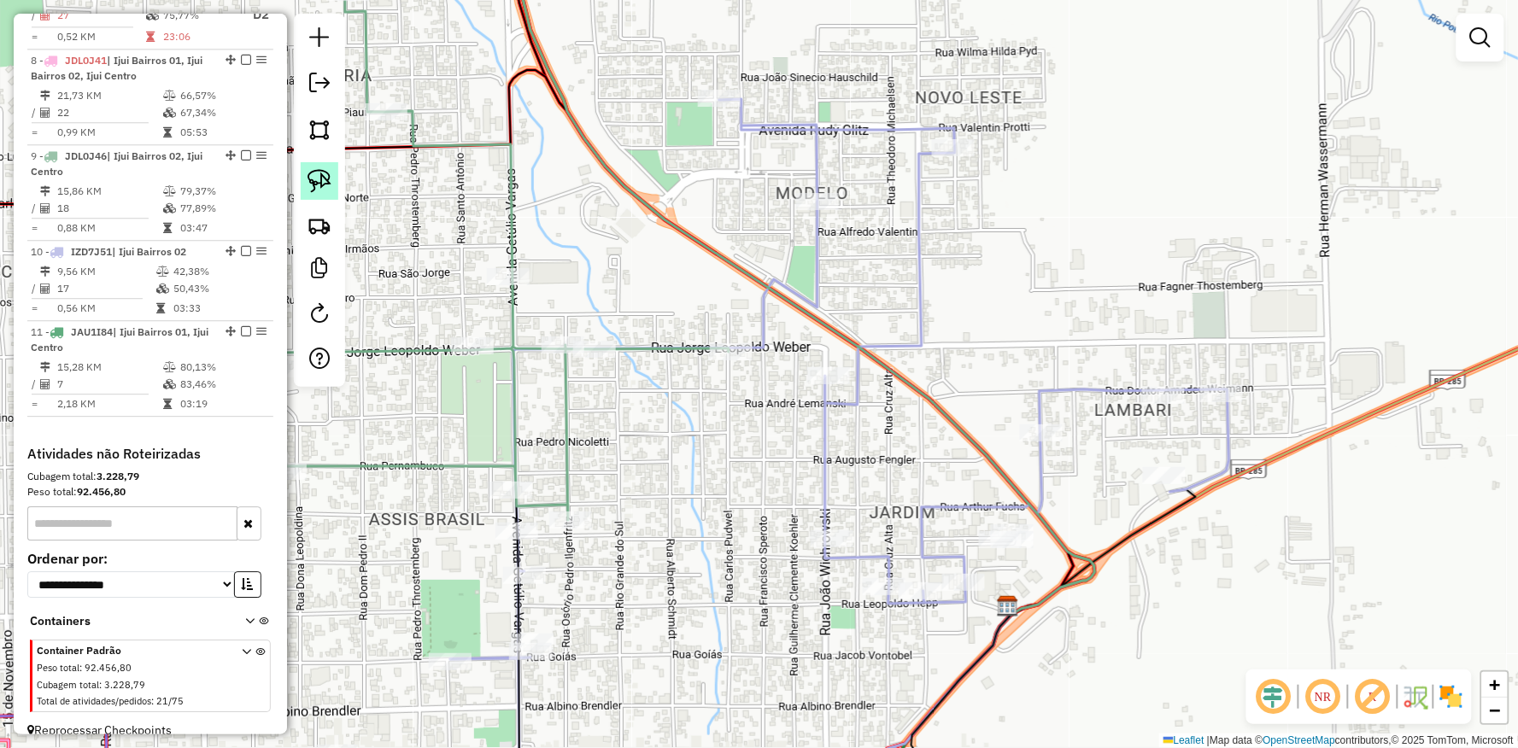
click at [334, 189] on link at bounding box center [320, 181] width 38 height 38
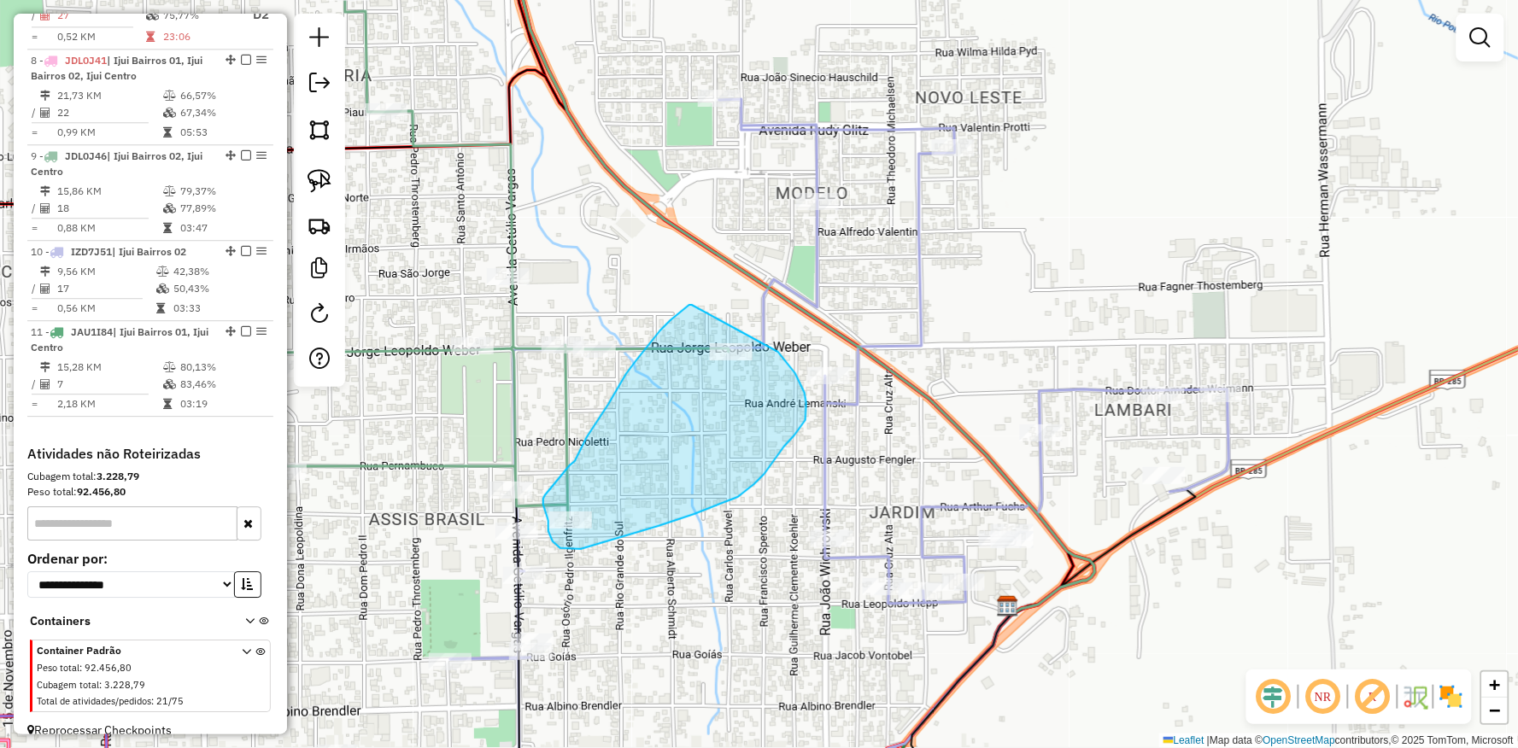
drag, startPoint x: 670, startPoint y: 320, endPoint x: 764, endPoint y: 334, distance: 94.9
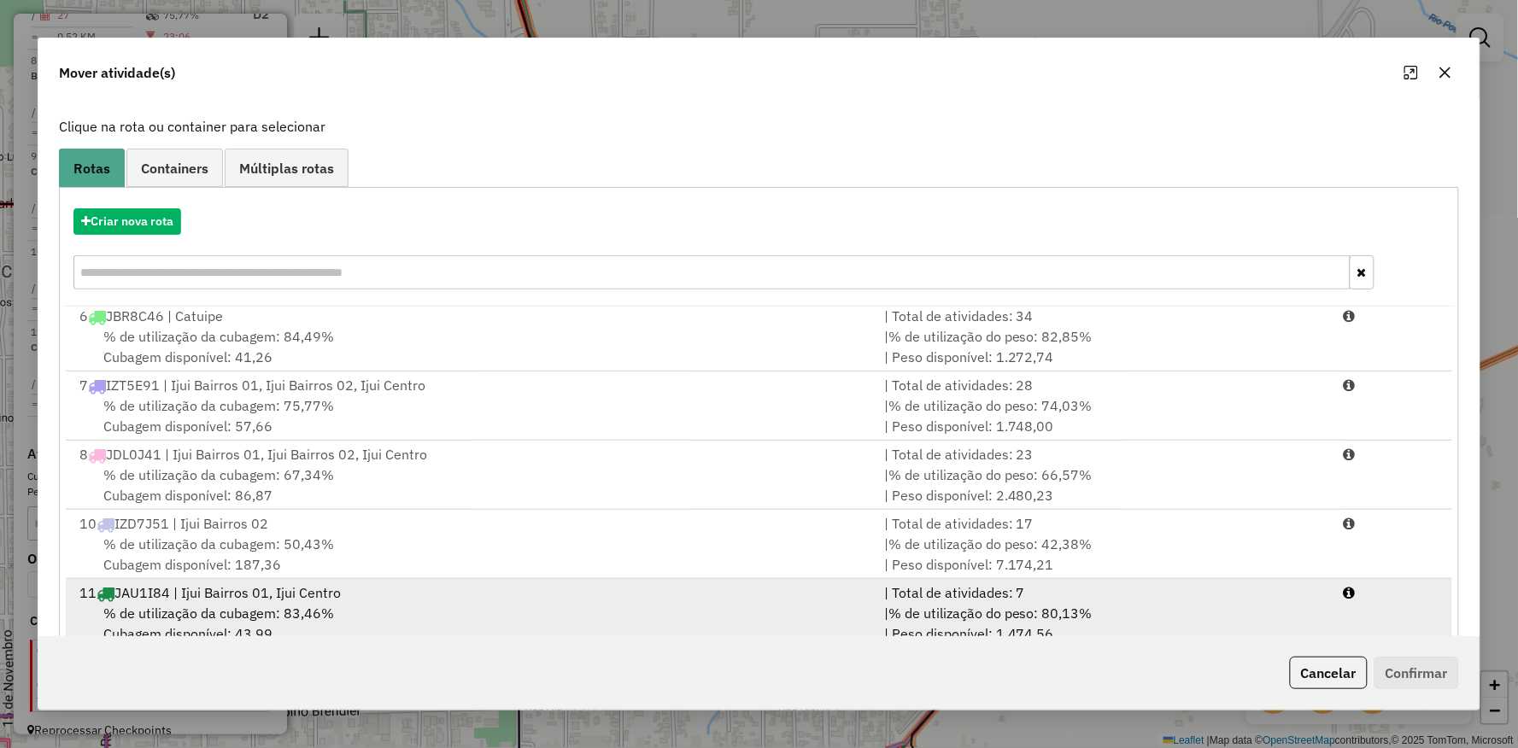
scroll to position [132, 0]
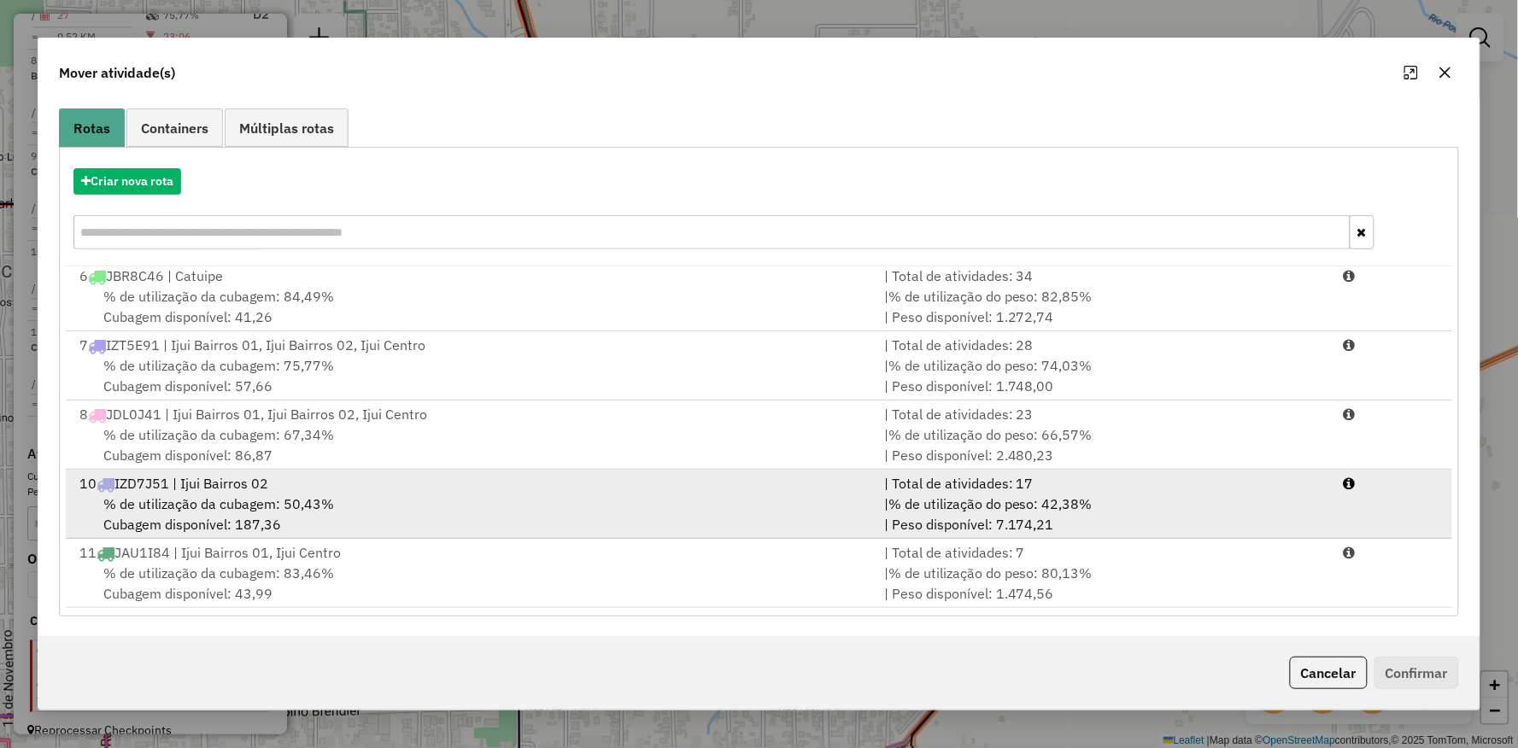
click at [255, 484] on div "10 IZD7J51 | Ijui Bairros 02" at bounding box center [471, 483] width 805 height 20
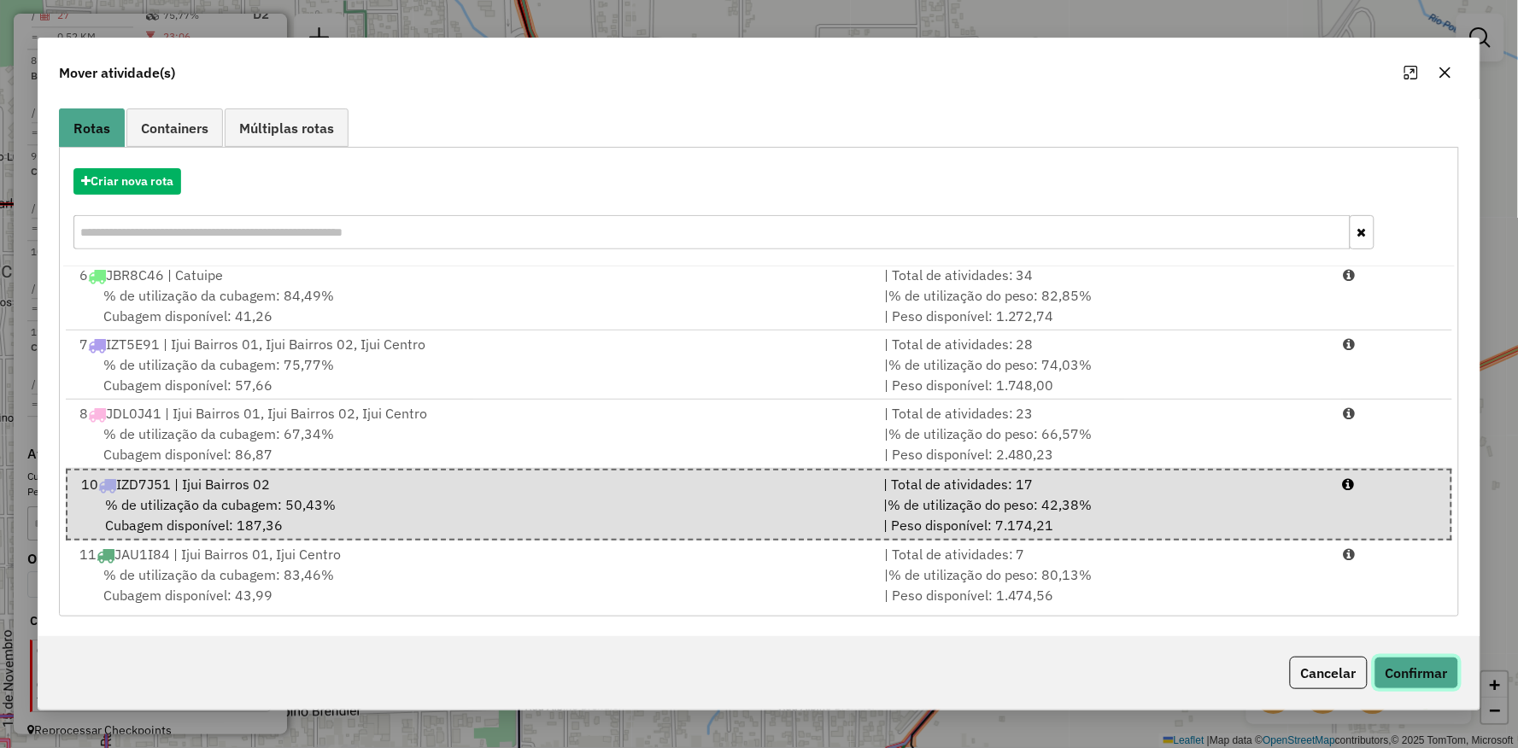
click at [1441, 670] on button "Confirmar" at bounding box center [1416, 673] width 85 height 32
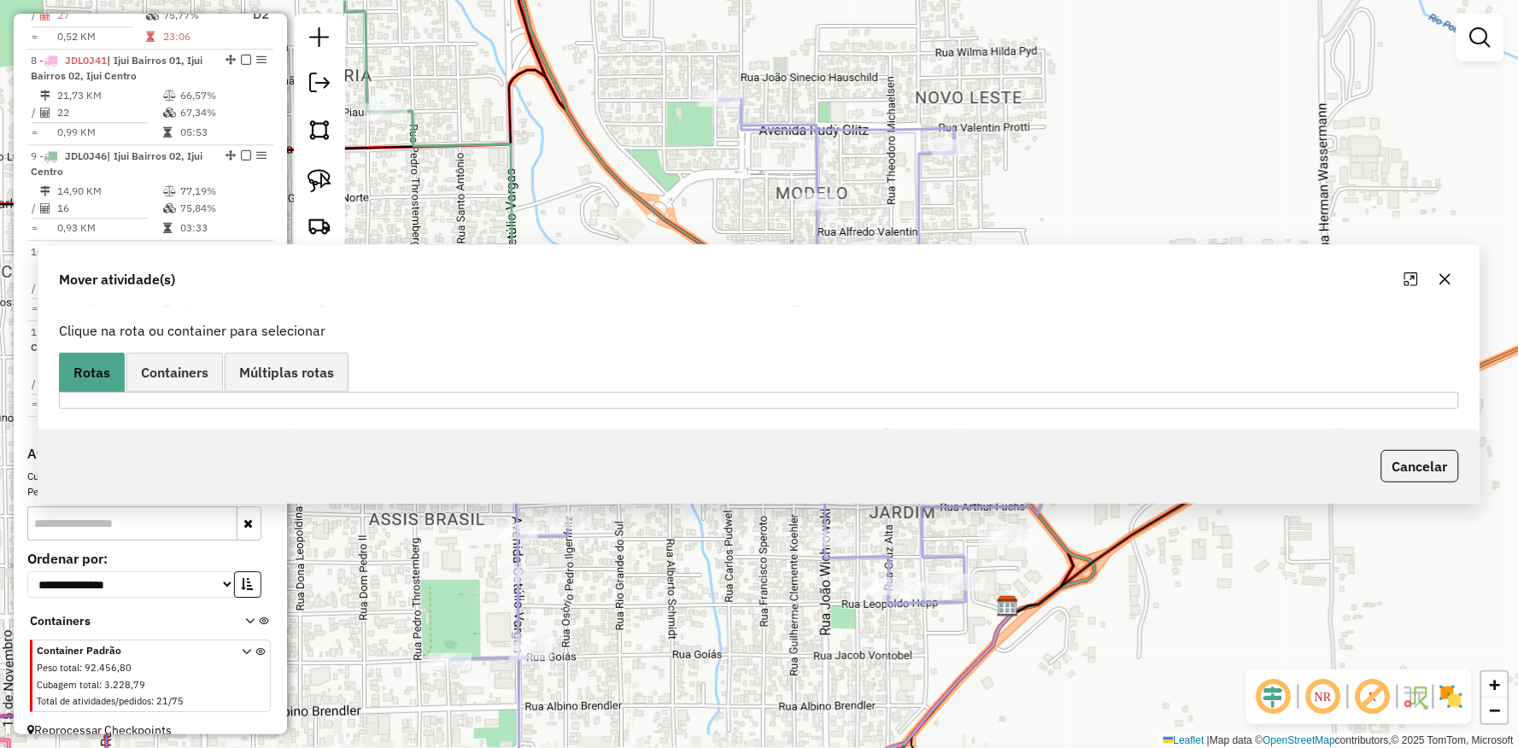
scroll to position [0, 0]
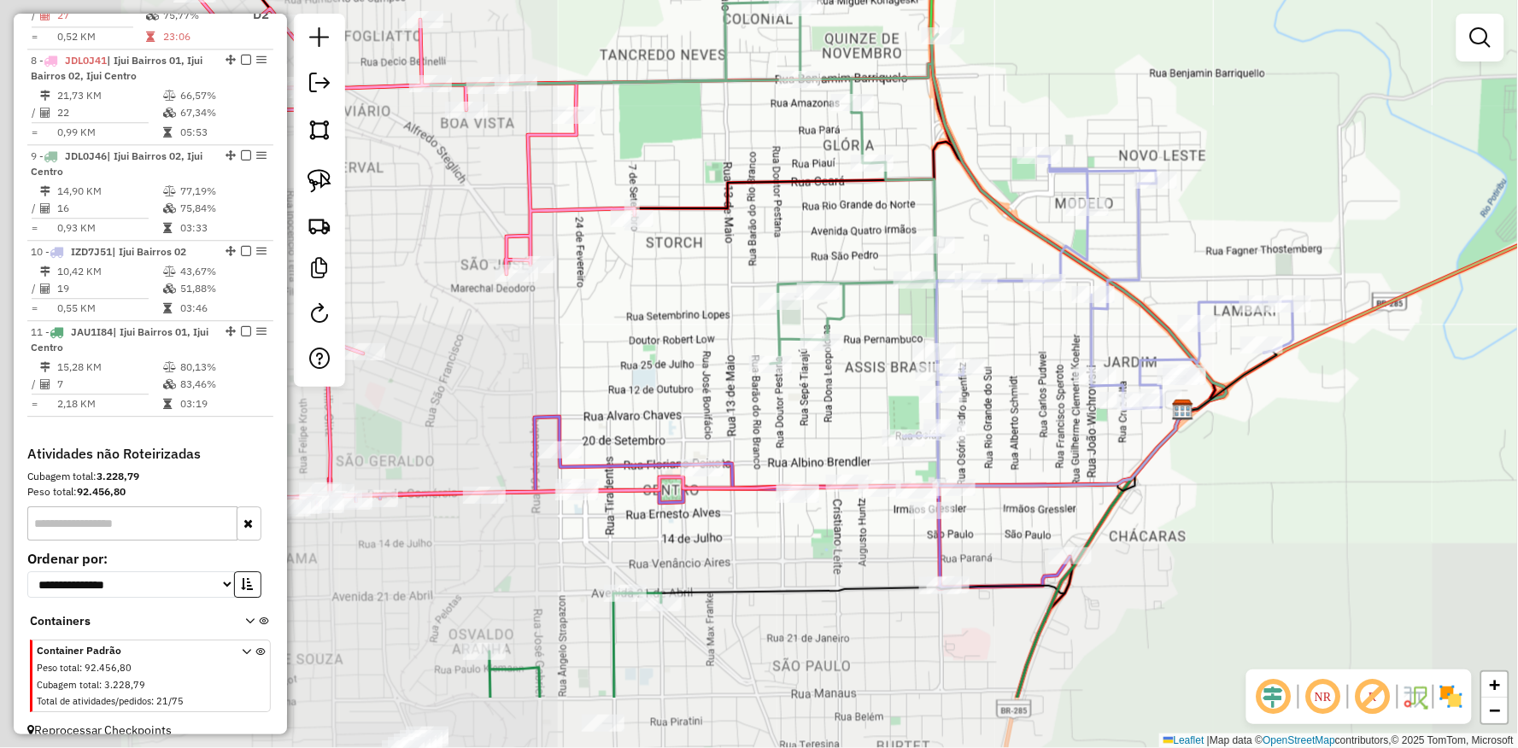
drag, startPoint x: 855, startPoint y: 592, endPoint x: 1029, endPoint y: 472, distance: 211.3
click at [1040, 479] on div "Janela de atendimento Grade de atendimento Capacidade Transportadoras Veículos …" at bounding box center [759, 374] width 1518 height 748
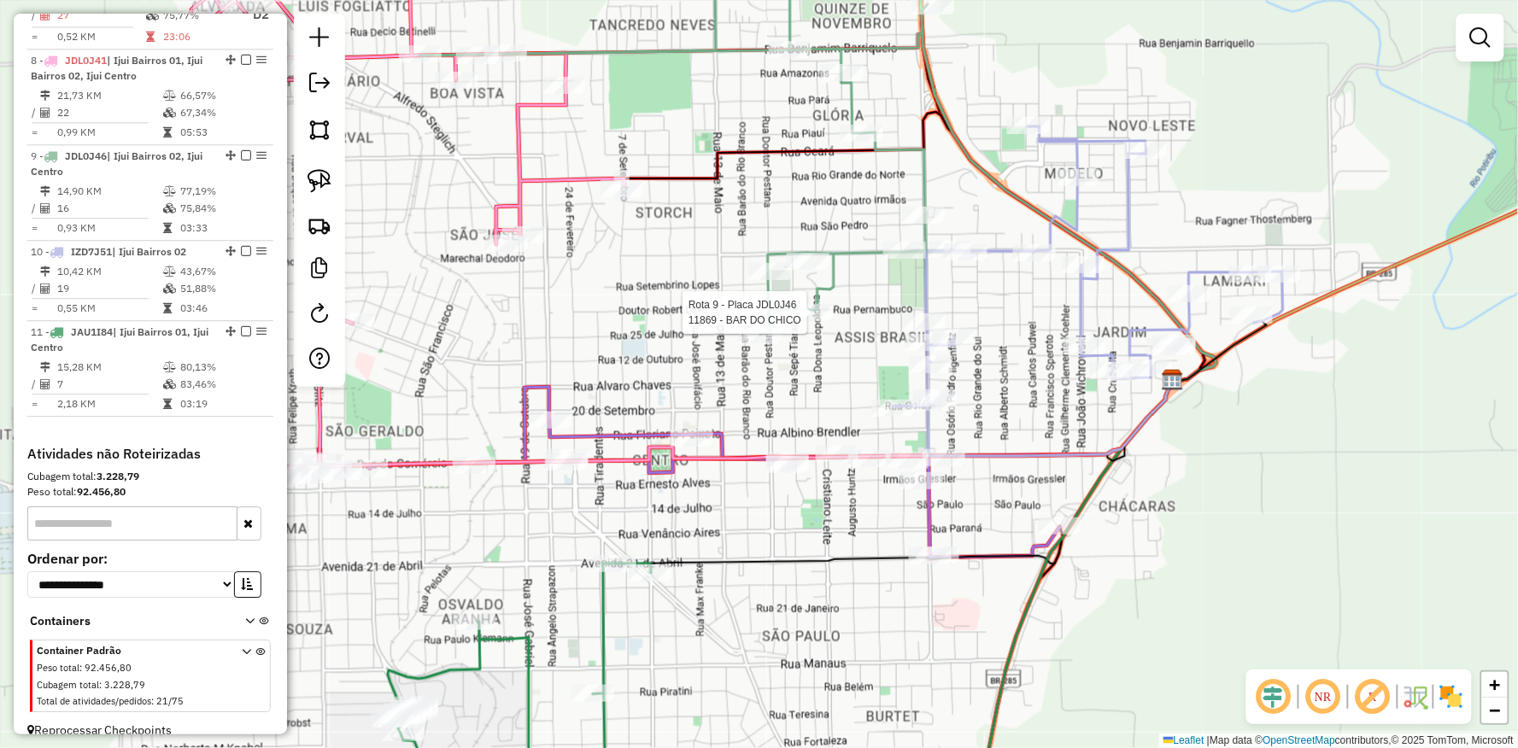
select select "**********"
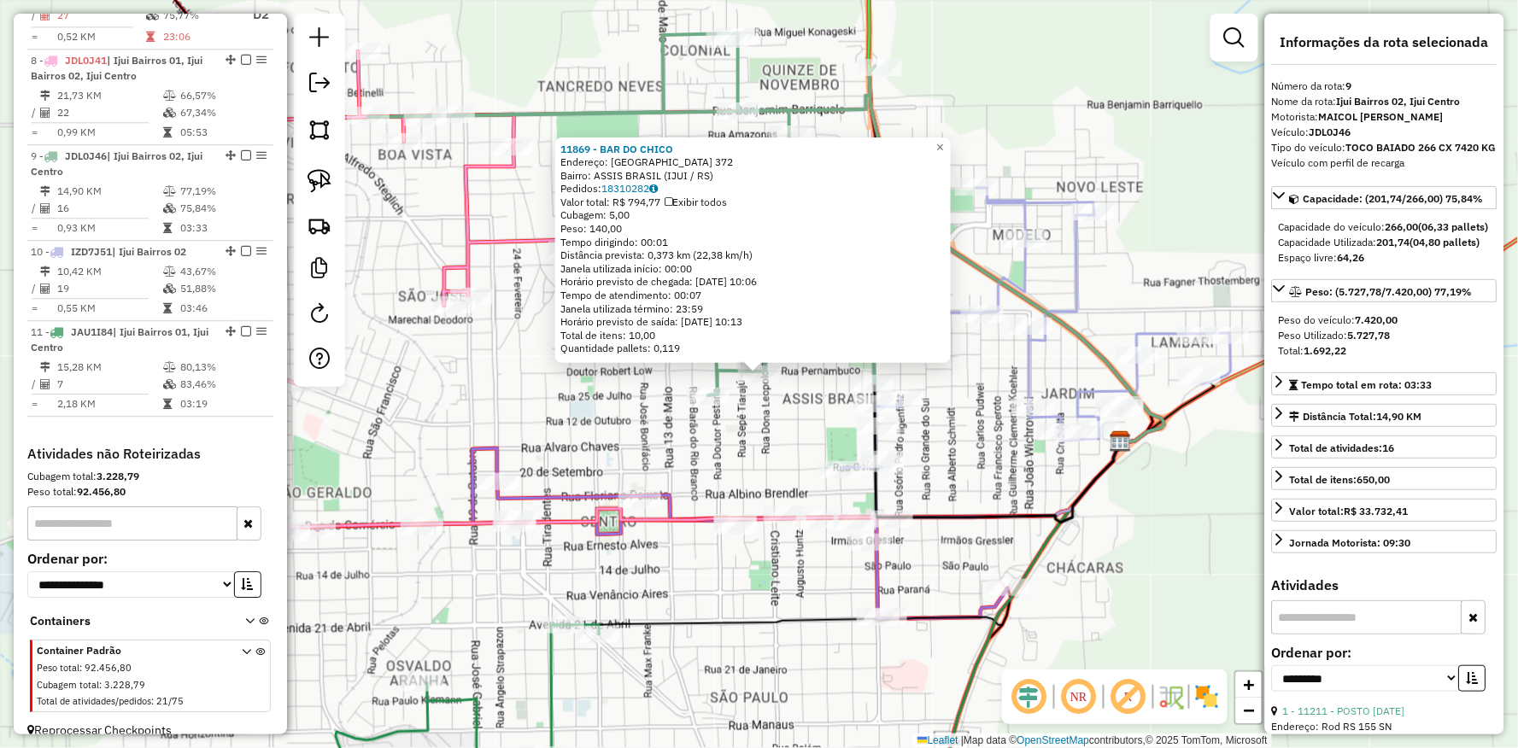
click at [831, 618] on icon at bounding box center [861, 539] width 524 height 190
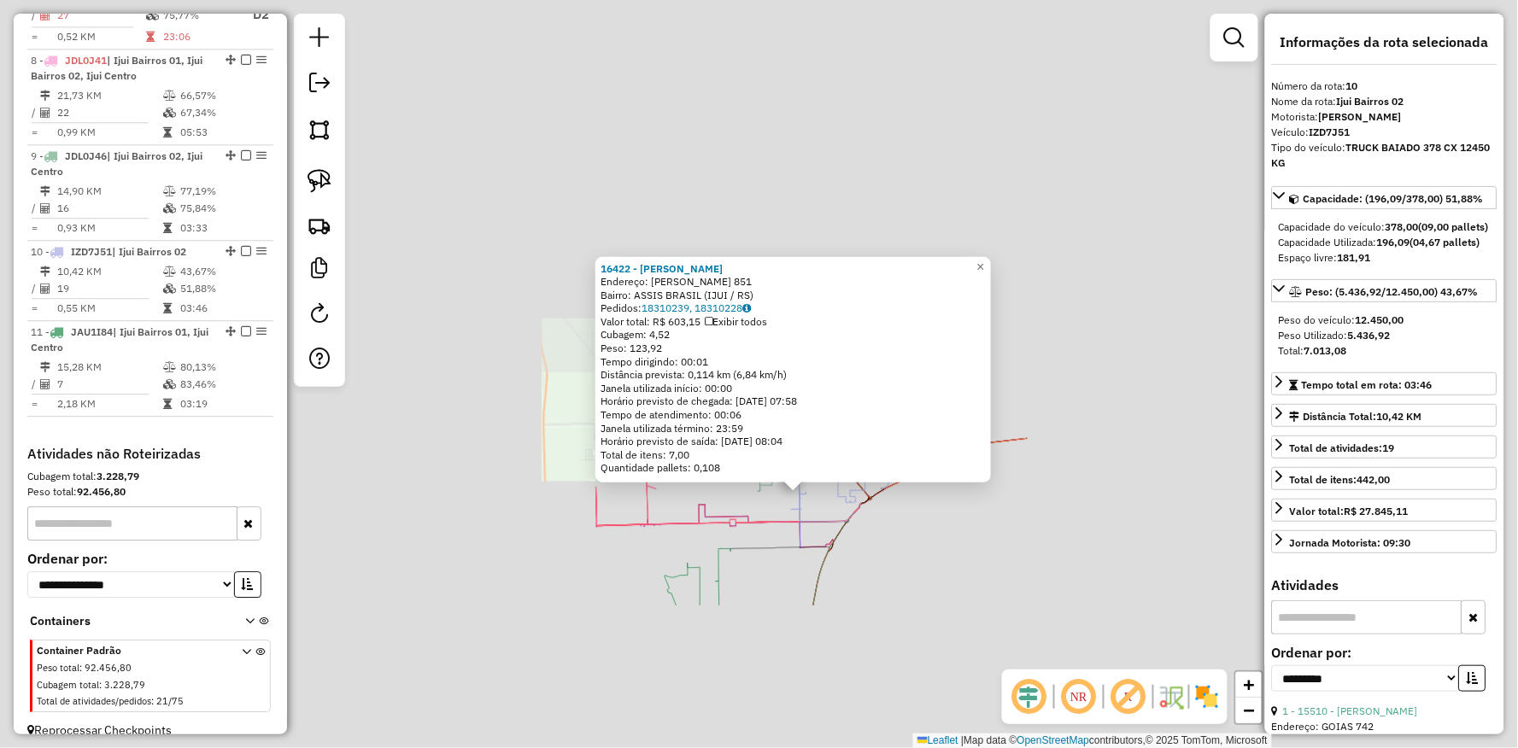
click at [1107, 612] on div "16422 - [PERSON_NAME]: [PERSON_NAME] 851 Bairro: ASSIS [GEOGRAPHIC_DATA] (IJUI …" at bounding box center [759, 374] width 1518 height 748
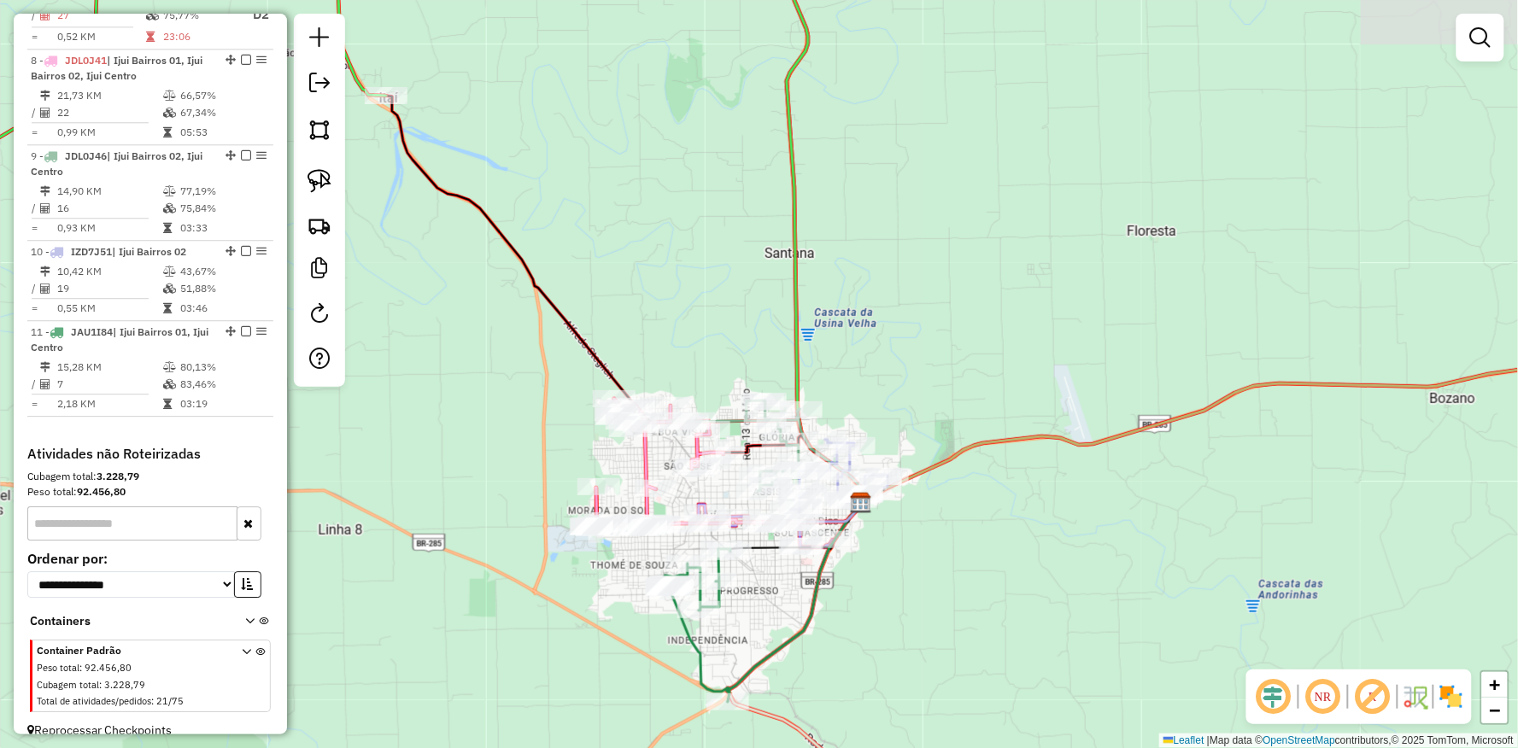
drag, startPoint x: 843, startPoint y: 609, endPoint x: 905, endPoint y: 512, distance: 114.9
click at [935, 523] on div "Janela de atendimento Grade de atendimento Capacidade Transportadoras Veículos …" at bounding box center [759, 374] width 1518 height 748
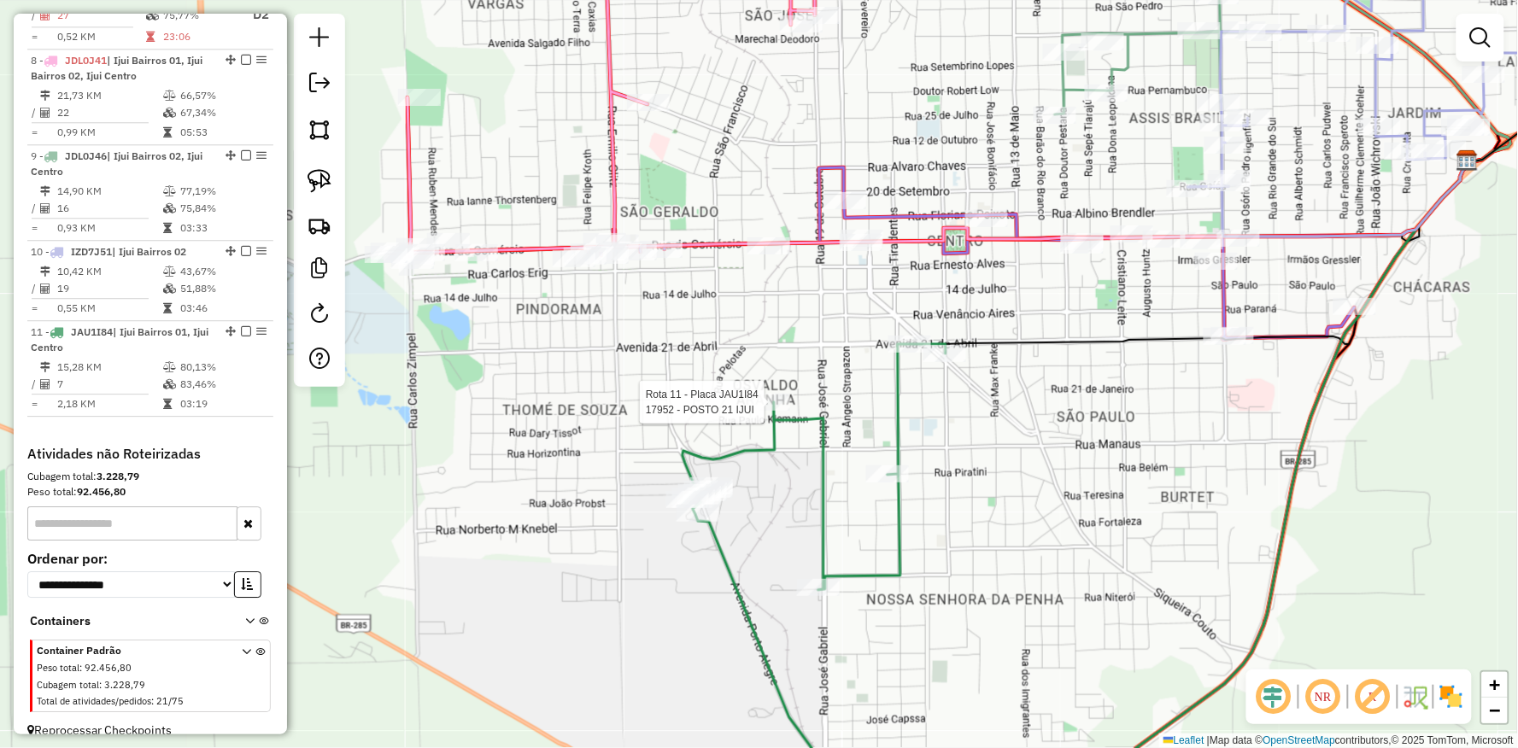
select select "**********"
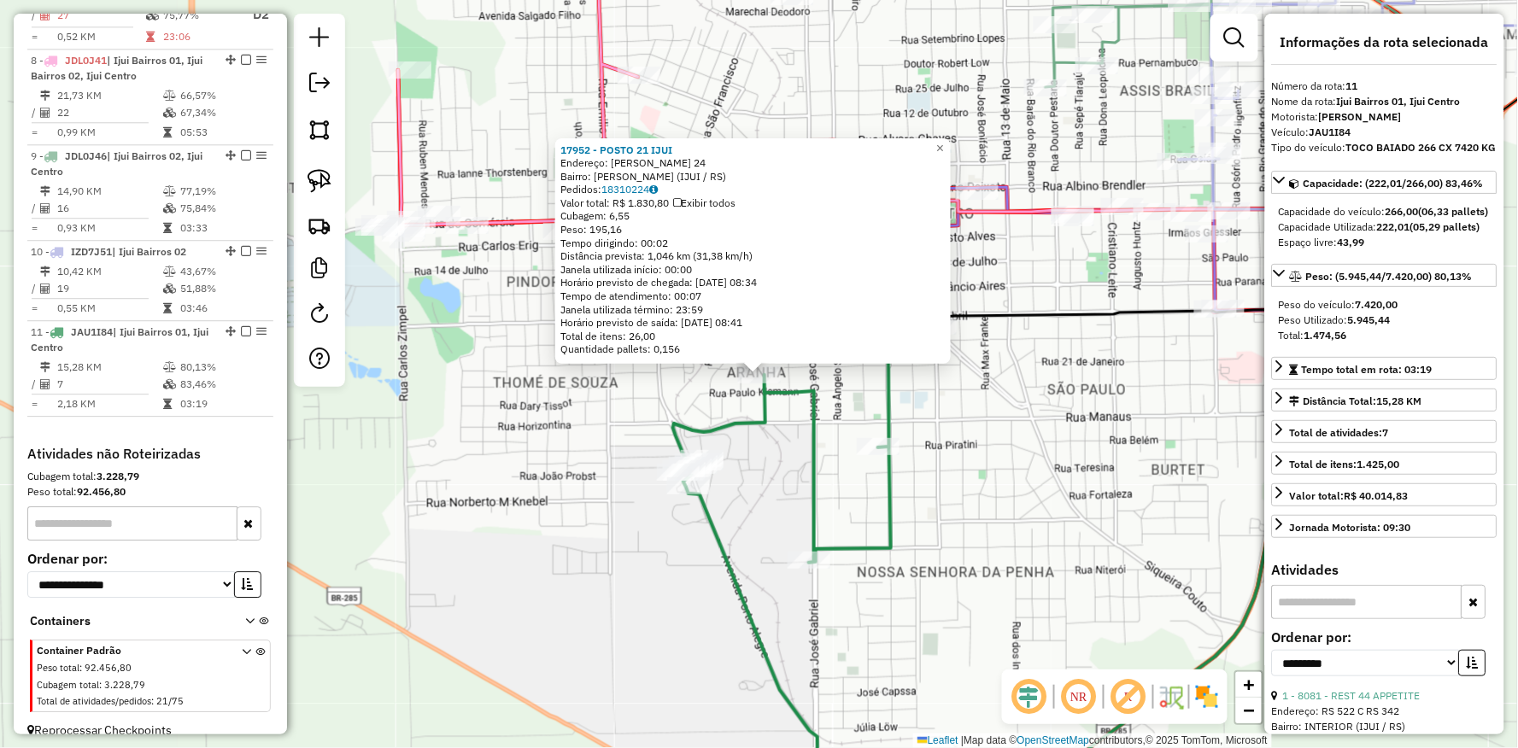
click at [528, 489] on div "17952 - POSTO 21 [PERSON_NAME]: [PERSON_NAME] 24 Bairro: [PERSON_NAME] (IJUI / …" at bounding box center [759, 374] width 1518 height 748
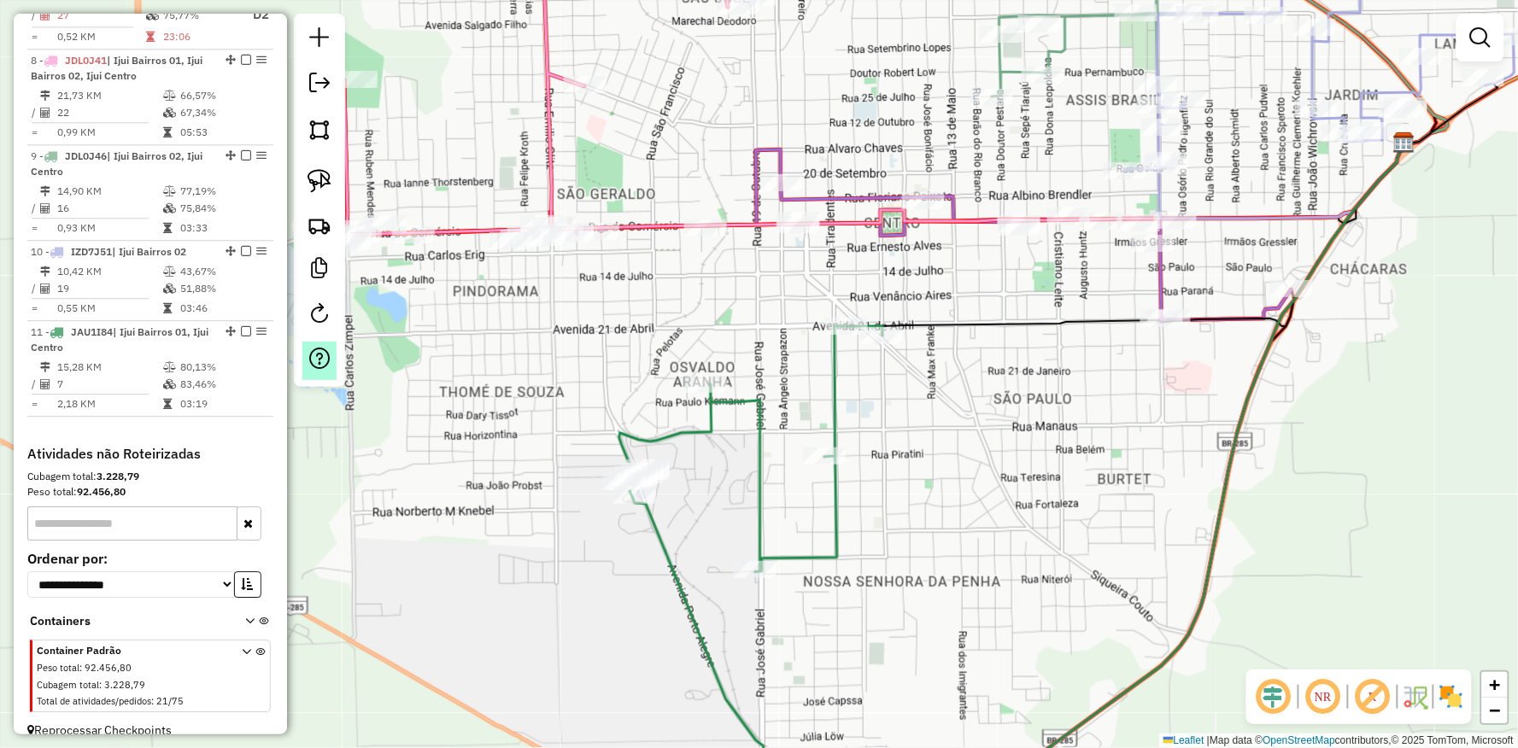
drag, startPoint x: 628, startPoint y: 365, endPoint x: 322, endPoint y: 378, distance: 306.0
click at [325, 378] on hb-router-mapa "Informações da Sessão 991005 - [DATE] Criação: [DATE] 17:45 Depósito: UNIAO Tot…" at bounding box center [759, 374] width 1518 height 748
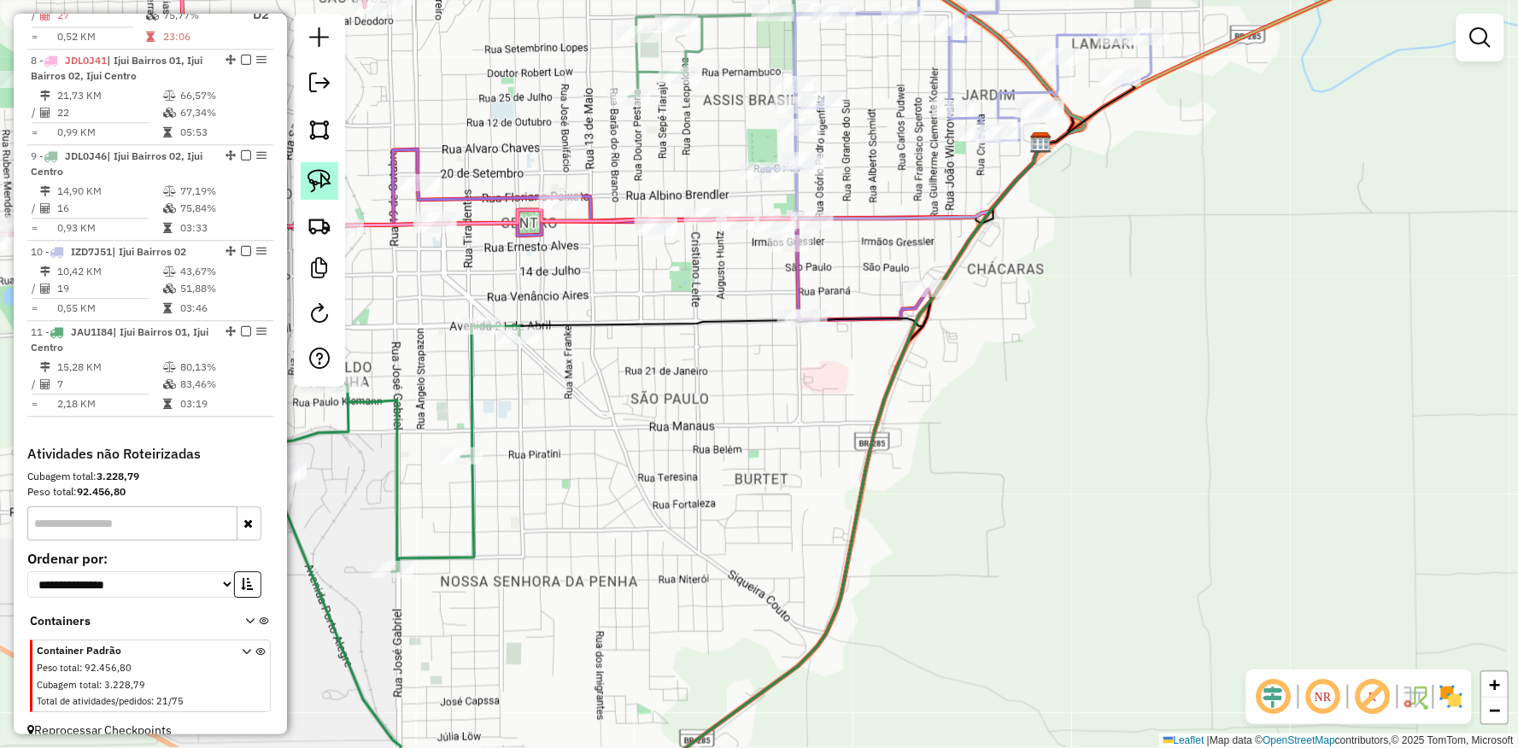
drag, startPoint x: 313, startPoint y: 181, endPoint x: 322, endPoint y: 184, distance: 9.7
click at [314, 182] on img at bounding box center [319, 181] width 24 height 24
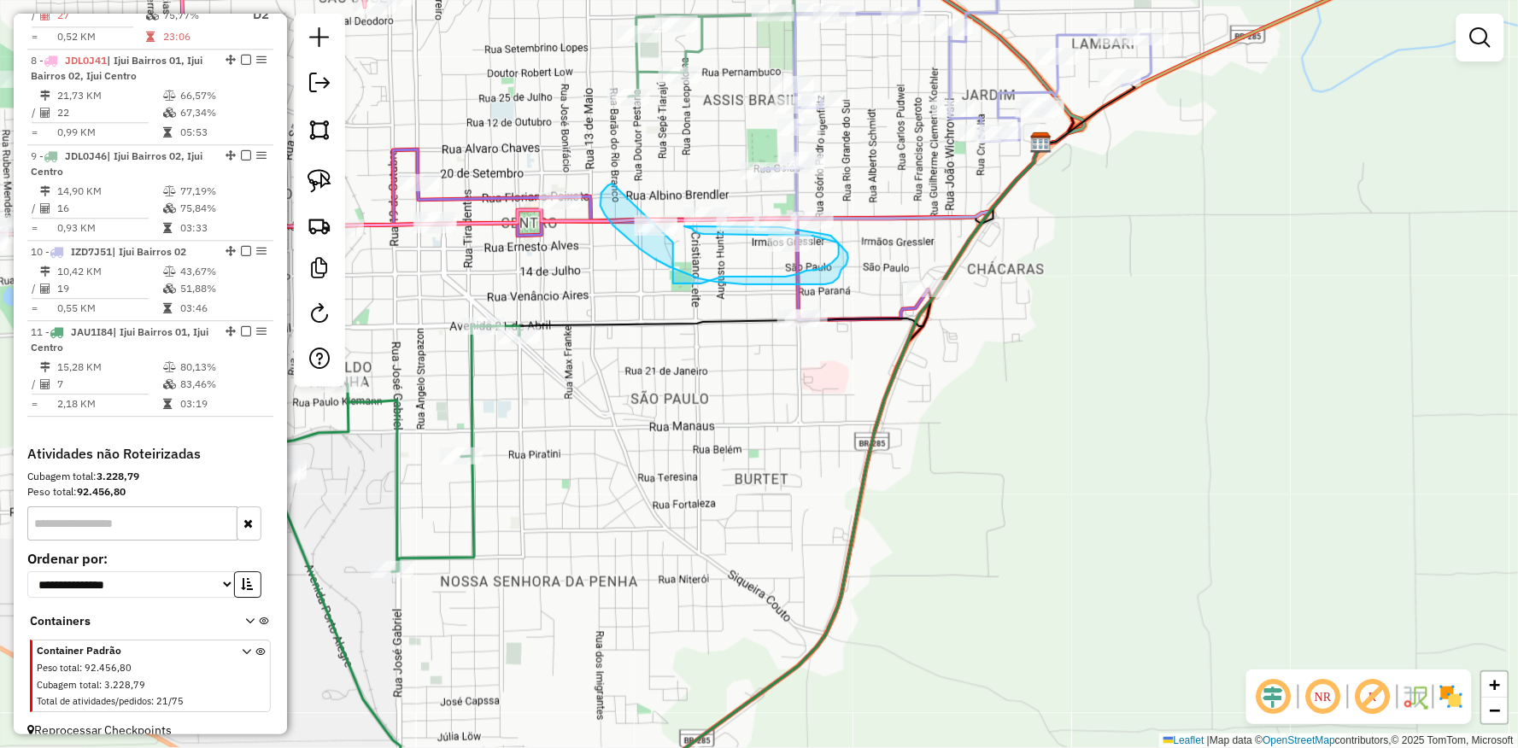
drag, startPoint x: 612, startPoint y: 184, endPoint x: 668, endPoint y: 202, distance: 58.3
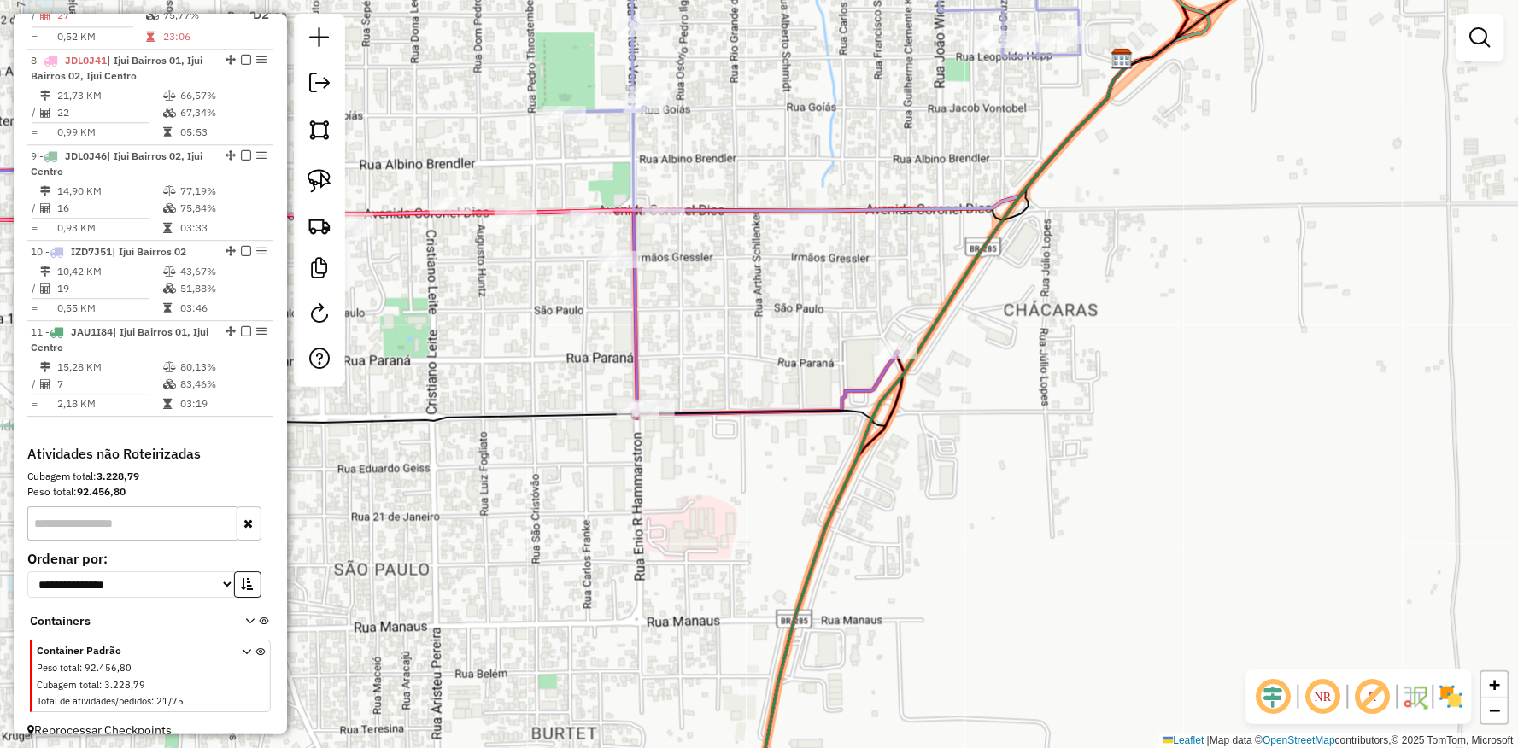
drag, startPoint x: 745, startPoint y: 328, endPoint x: 721, endPoint y: 354, distance: 35.7
click at [752, 337] on div "Janela de atendimento Grade de atendimento Capacidade Transportadoras Veículos …" at bounding box center [759, 374] width 1518 height 748
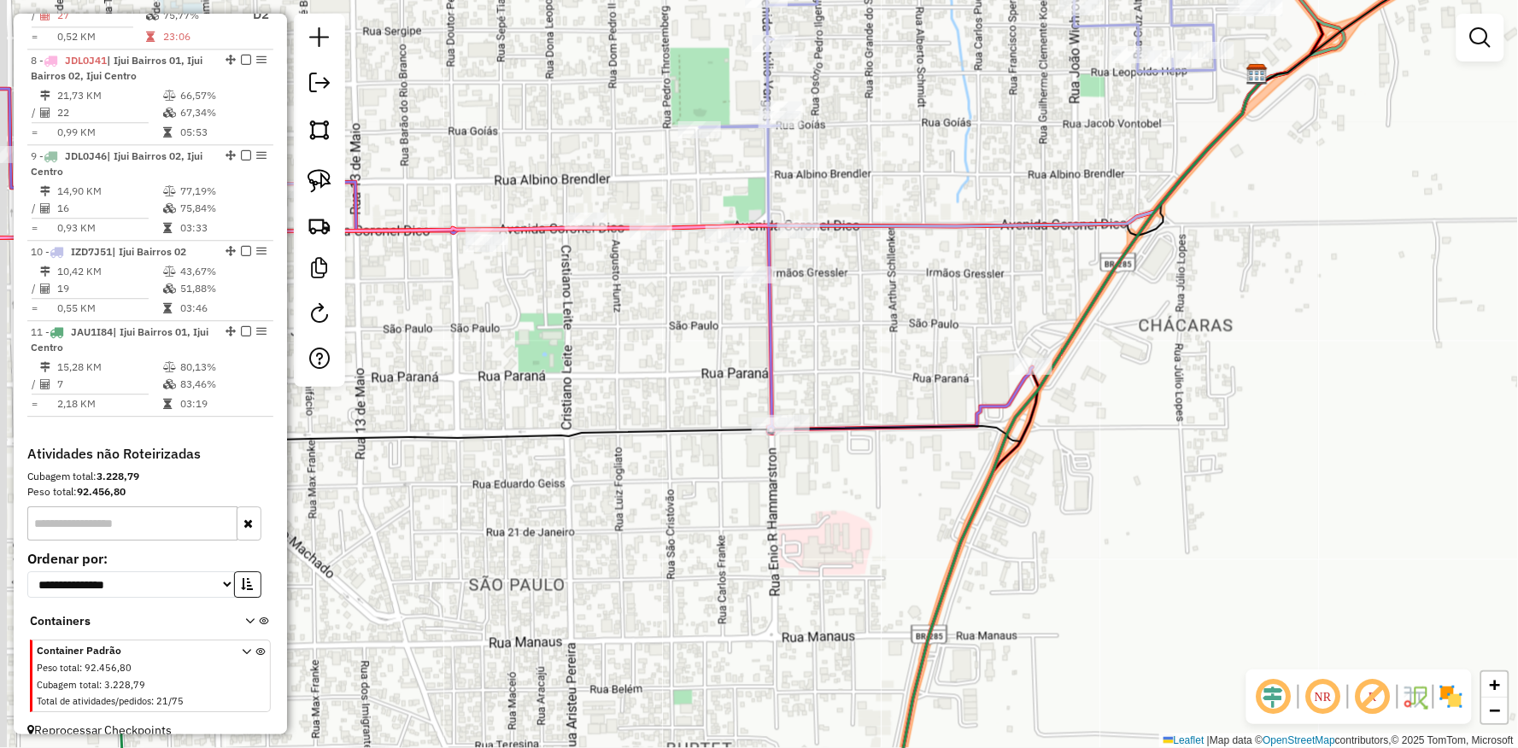
drag, startPoint x: 589, startPoint y: 354, endPoint x: 758, endPoint y: 362, distance: 168.5
click at [756, 362] on div "Janela de atendimento Grade de atendimento Capacidade Transportadoras Veículos …" at bounding box center [759, 374] width 1518 height 748
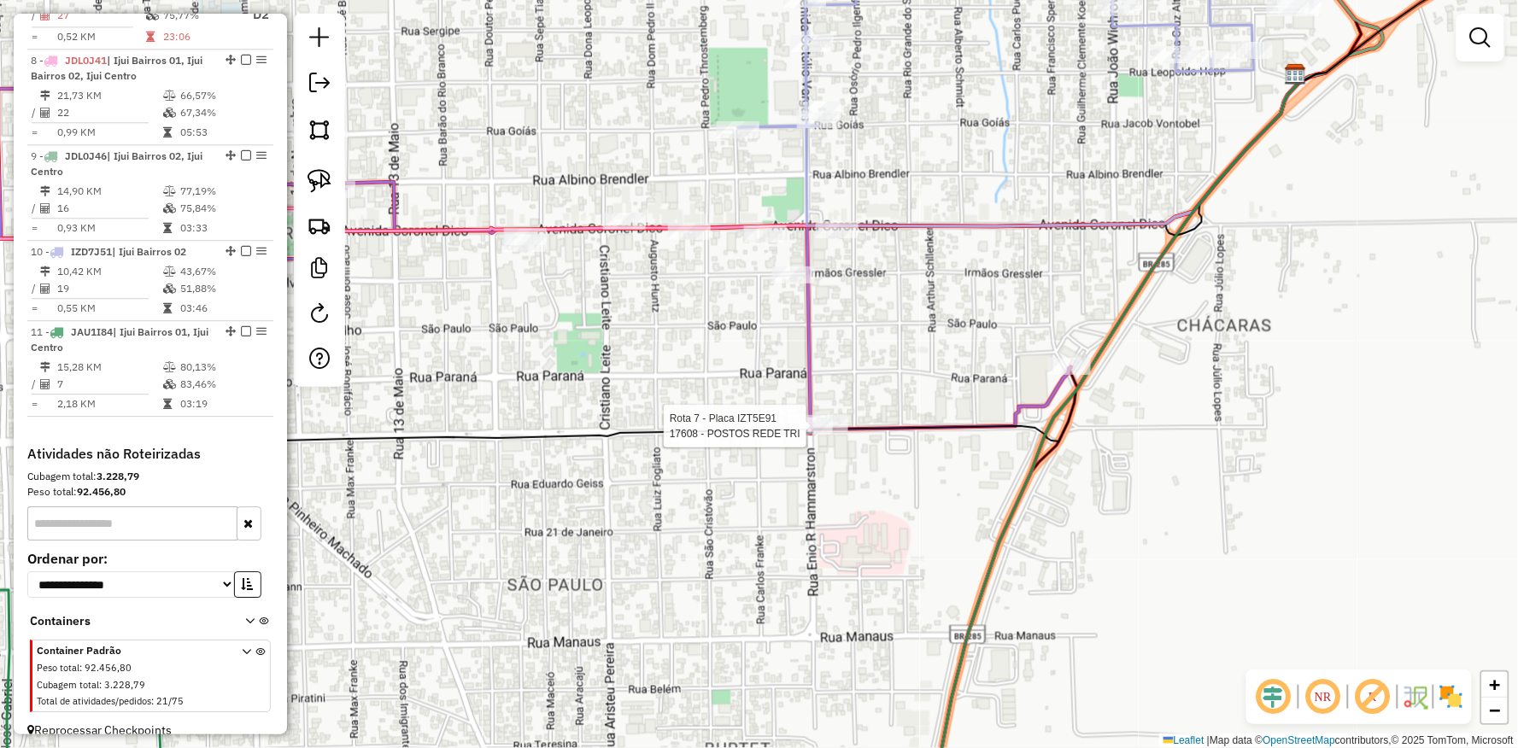
select select "**********"
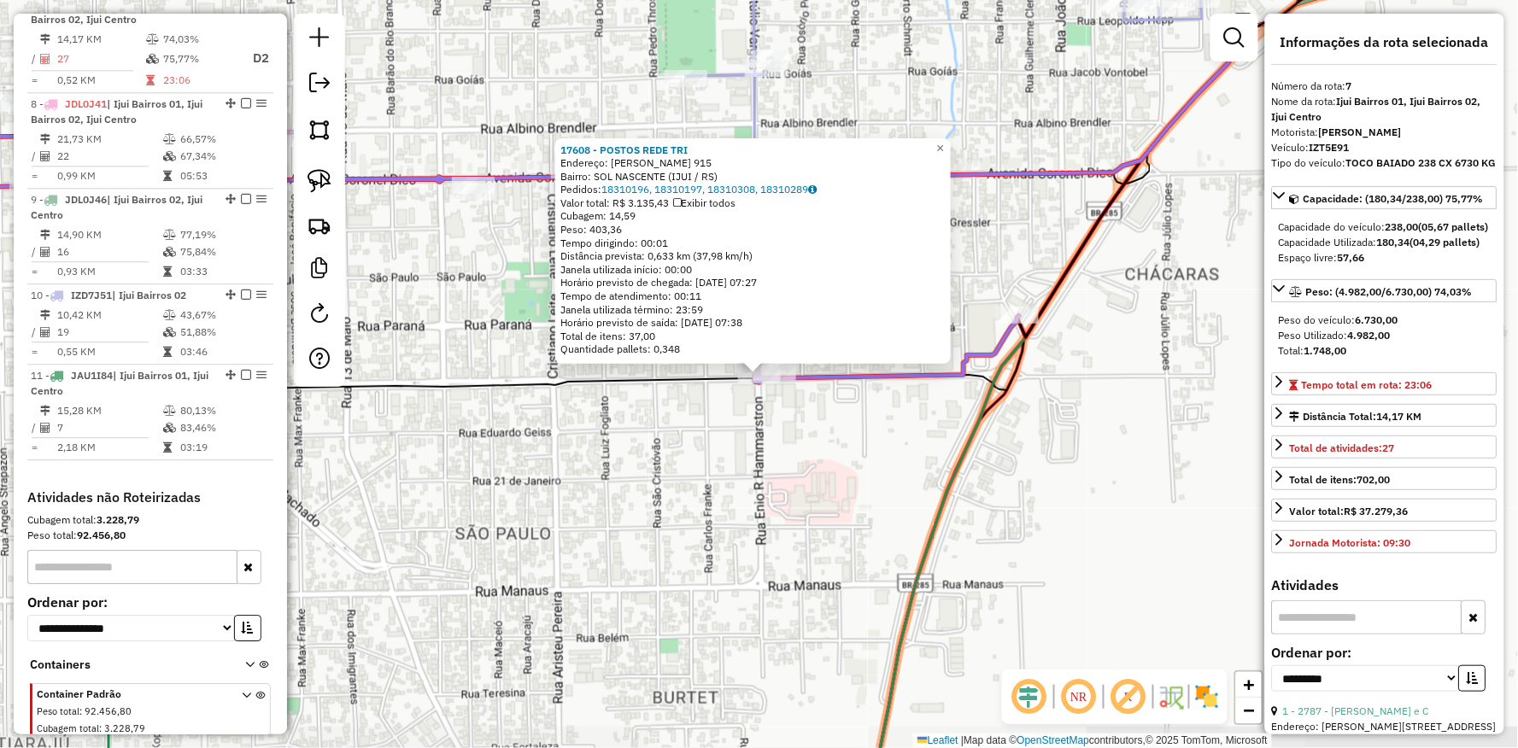
scroll to position [1172, 0]
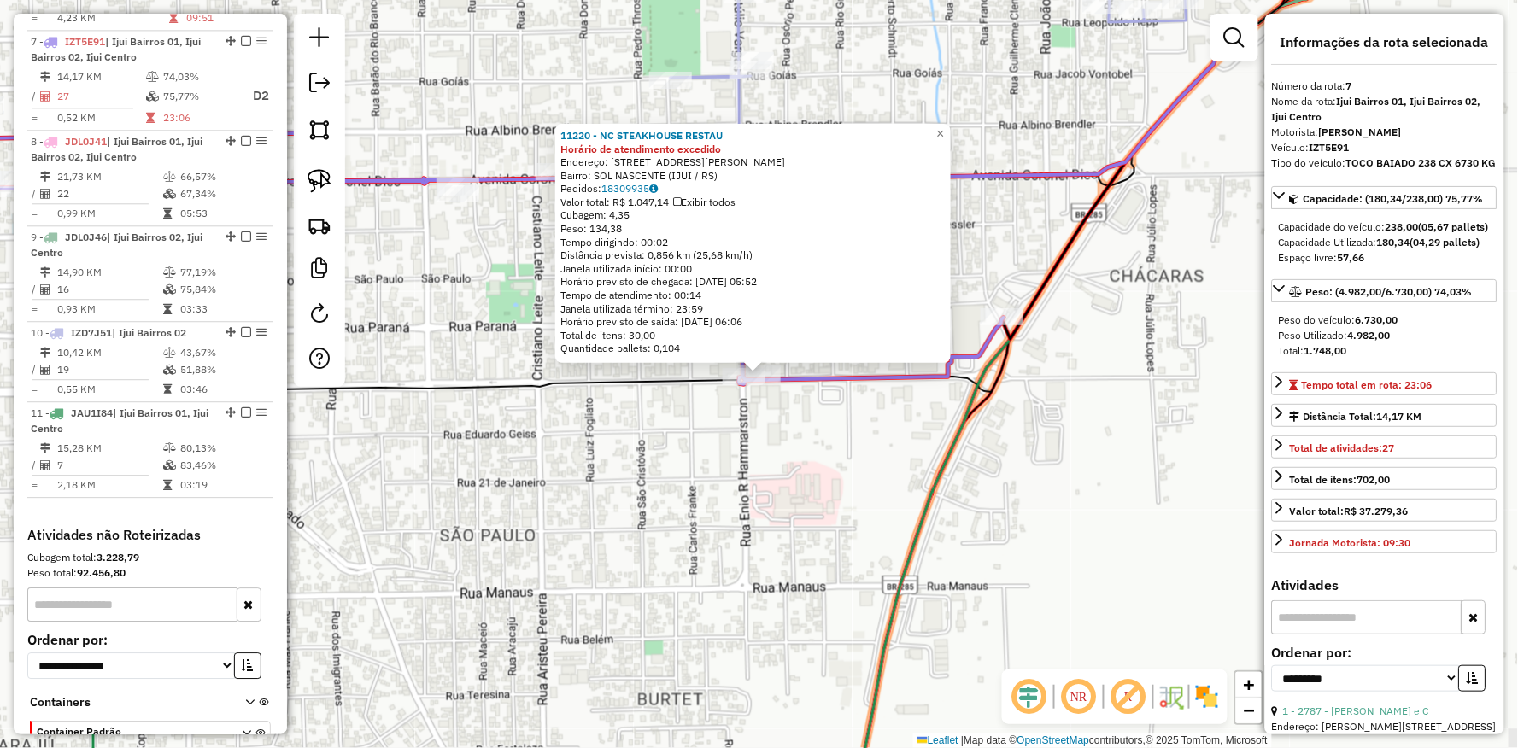
click at [846, 412] on div "11220 - NC STEAKHOUSE RESTAU Horário de atendimento excedido Endereço: [STREET_…" at bounding box center [759, 374] width 1518 height 748
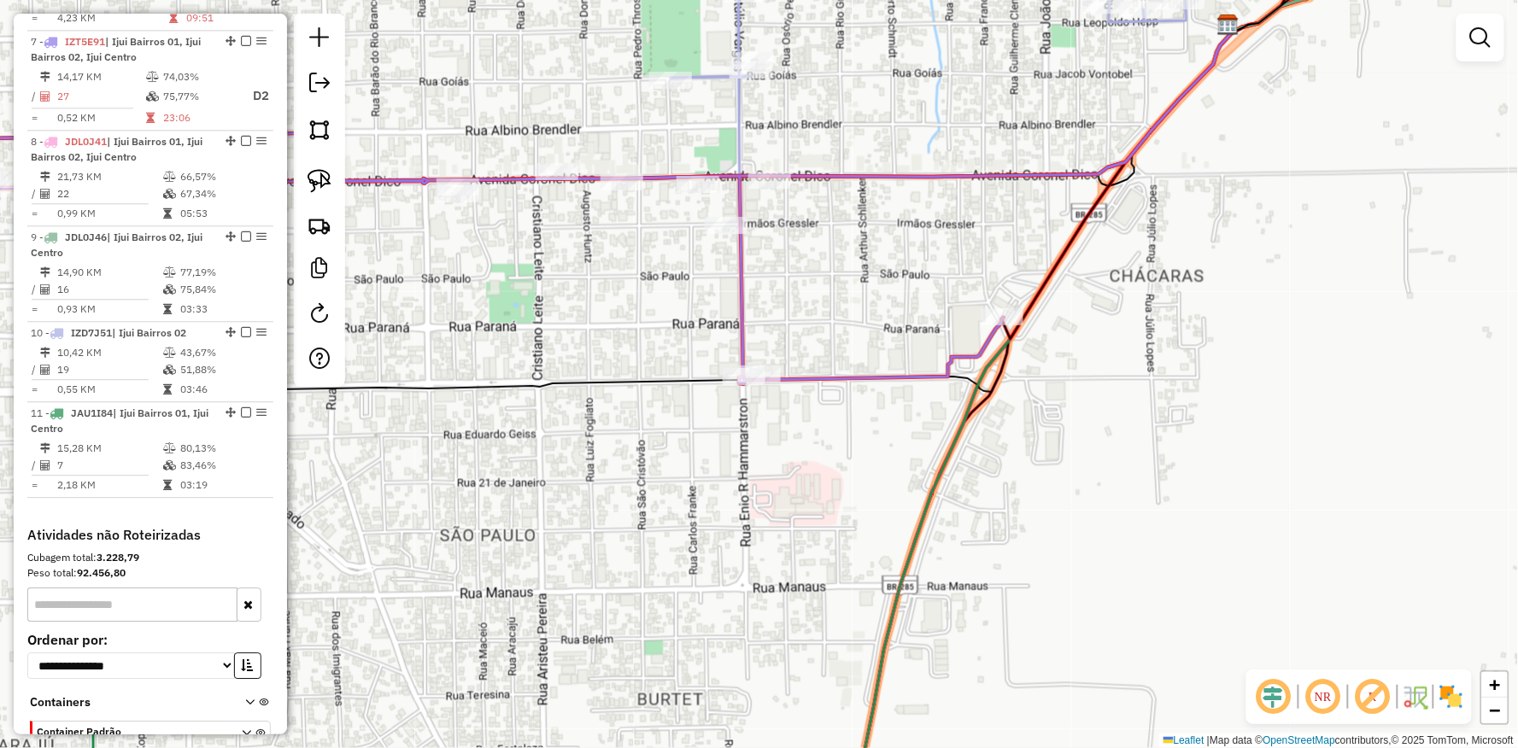
click at [987, 325] on div at bounding box center [1002, 316] width 43 height 17
select select "**********"
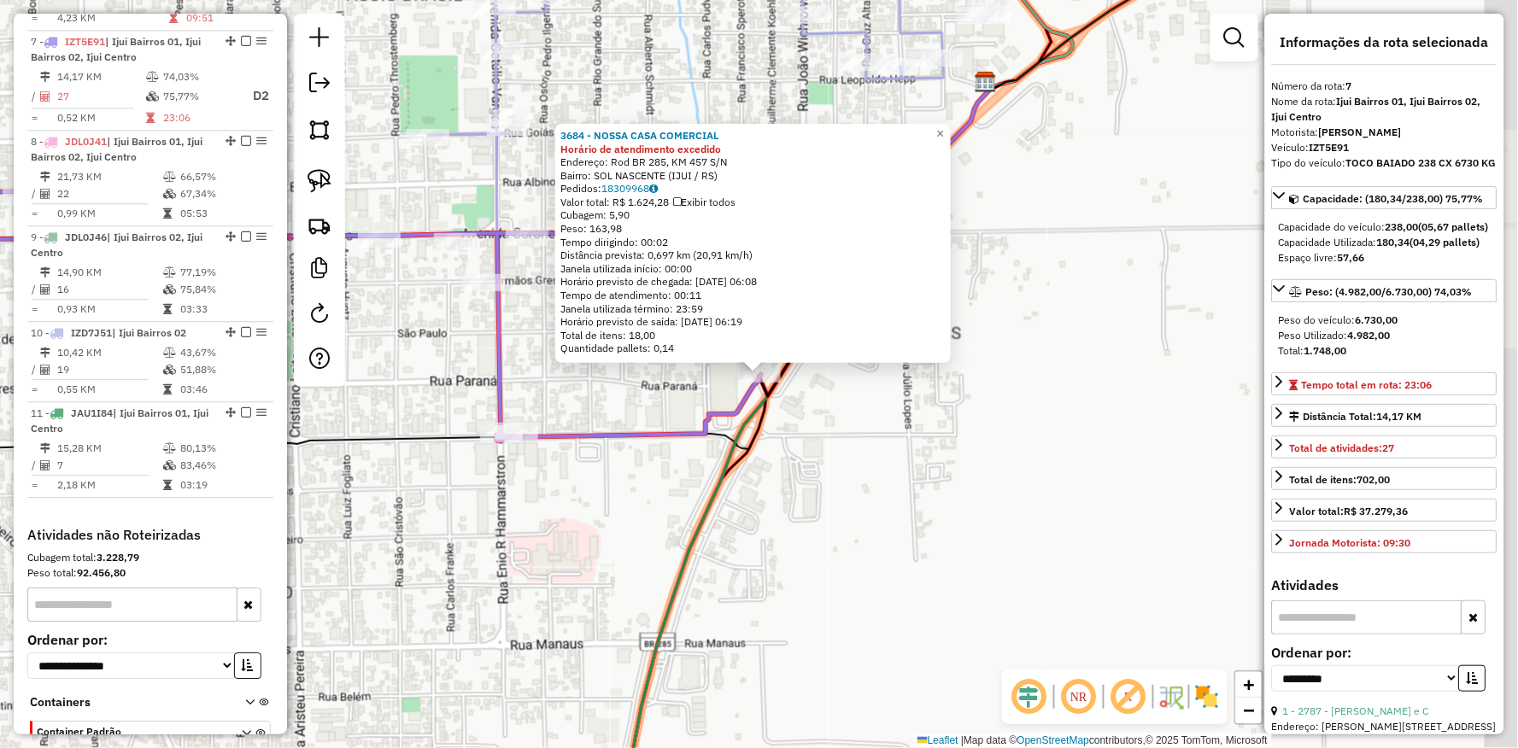
click at [634, 480] on div "Rota 7 - Placa IZT5E91 3684 - NOSSA CASA COMERCIAL 3684 - NOSSA CASA COMERCIAL …" at bounding box center [759, 374] width 1518 height 748
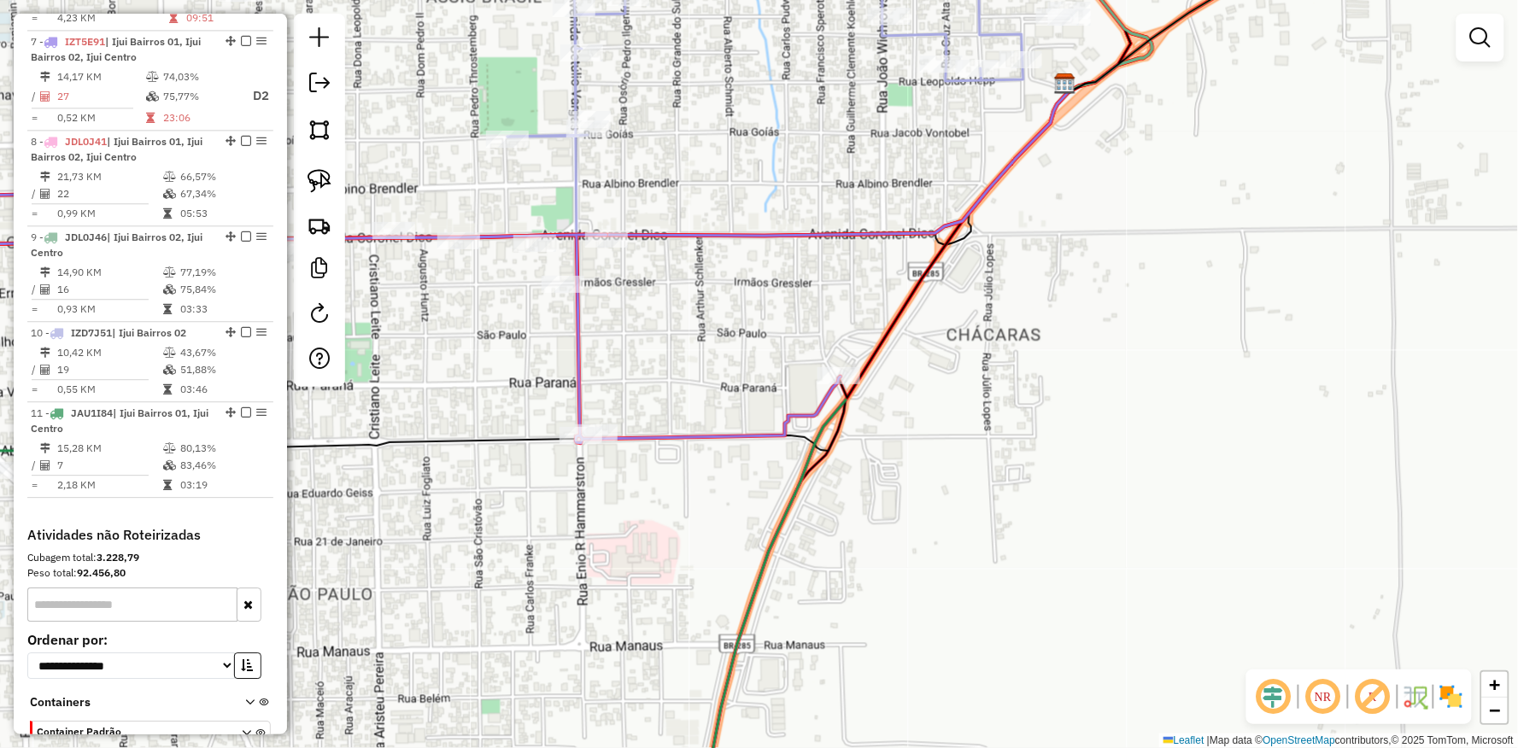
drag, startPoint x: 592, startPoint y: 480, endPoint x: 892, endPoint y: 480, distance: 299.8
click at [892, 480] on div "Janela de atendimento Grade de atendimento Capacidade Transportadoras Veículos …" at bounding box center [759, 374] width 1518 height 748
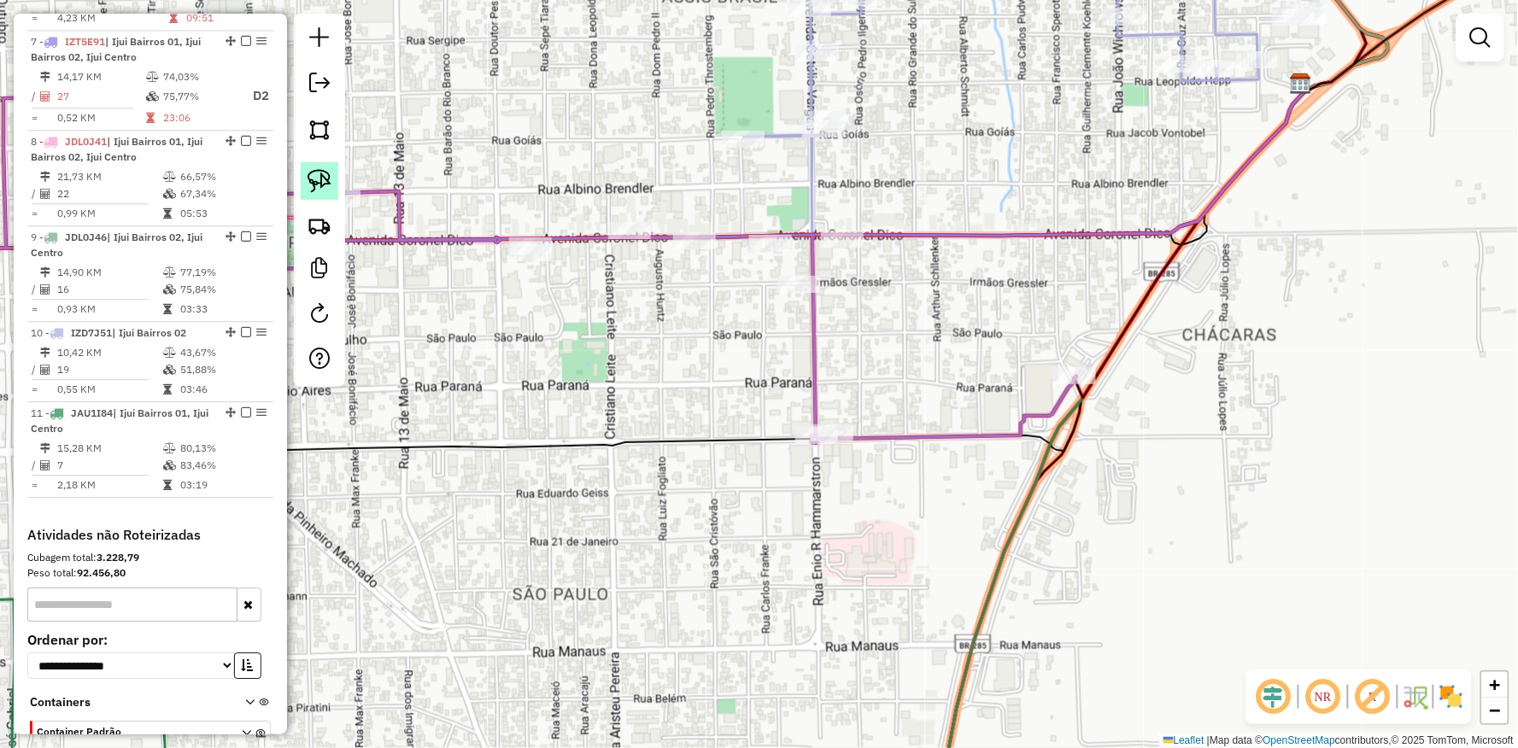
click at [331, 180] on img at bounding box center [319, 181] width 24 height 24
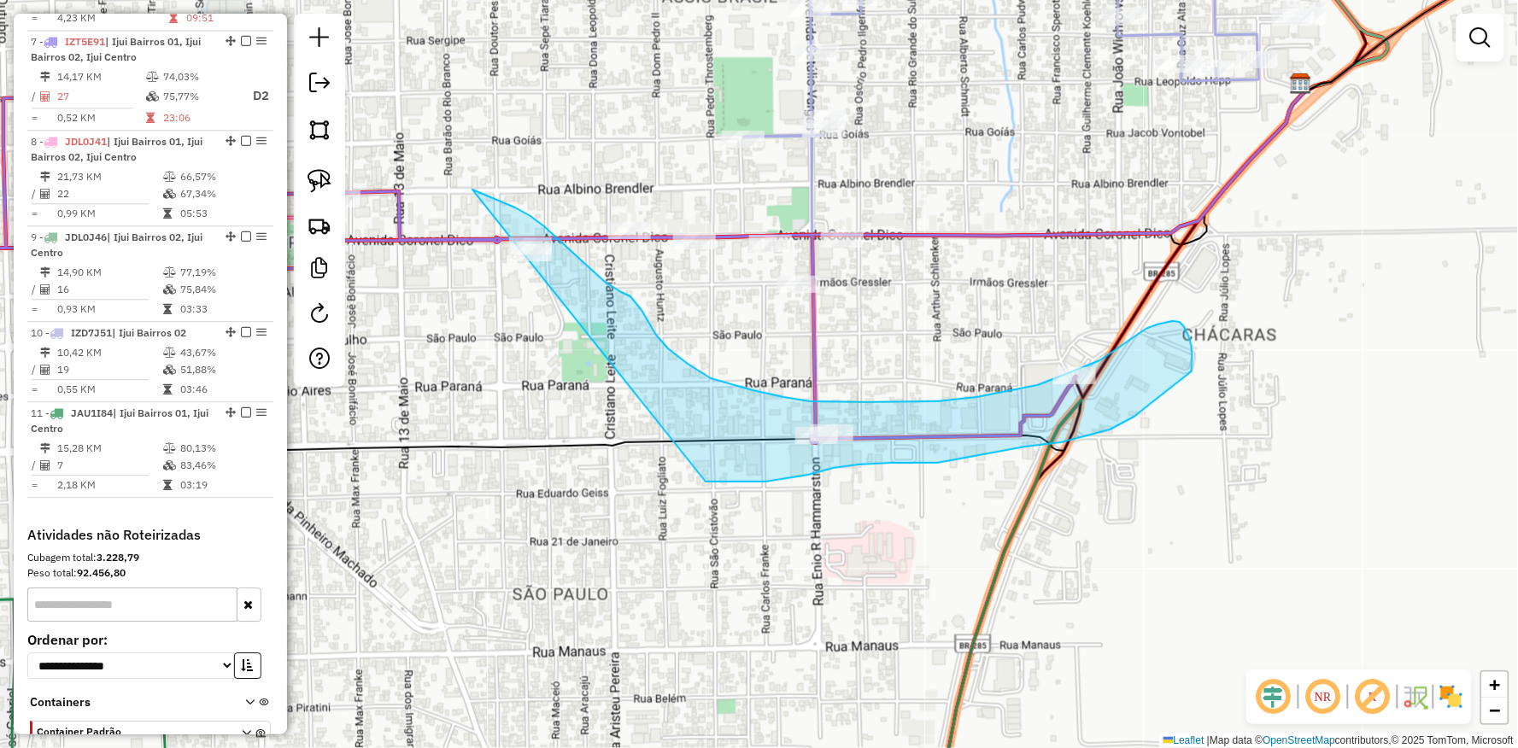
drag, startPoint x: 490, startPoint y: 197, endPoint x: 664, endPoint y: 473, distance: 326.3
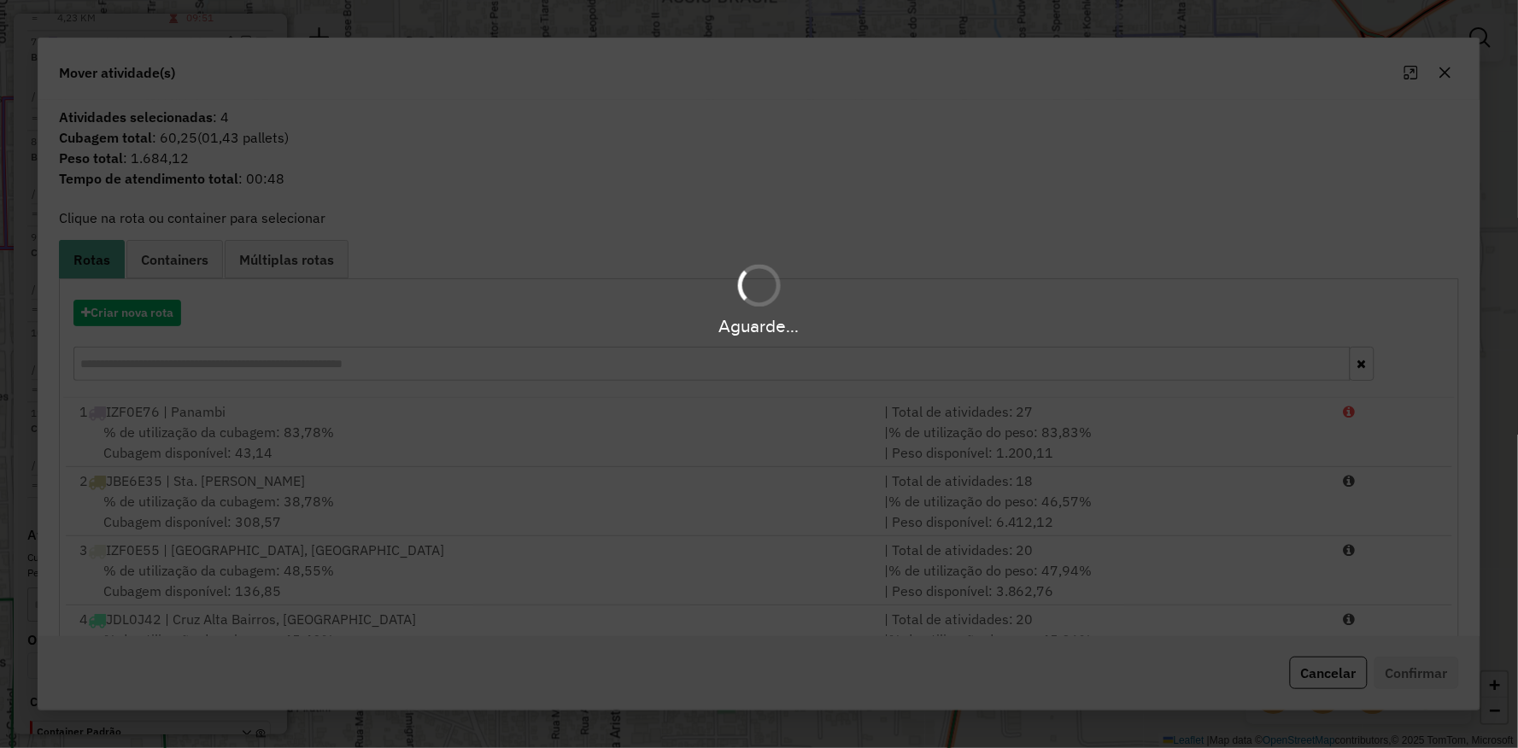
click at [116, 311] on div "Aguarde..." at bounding box center [759, 299] width 1518 height 81
click at [116, 311] on hb-app "Aguarde... Pop-up bloqueado! Seu navegador bloqueou automáticamente a abertura …" at bounding box center [759, 374] width 1518 height 748
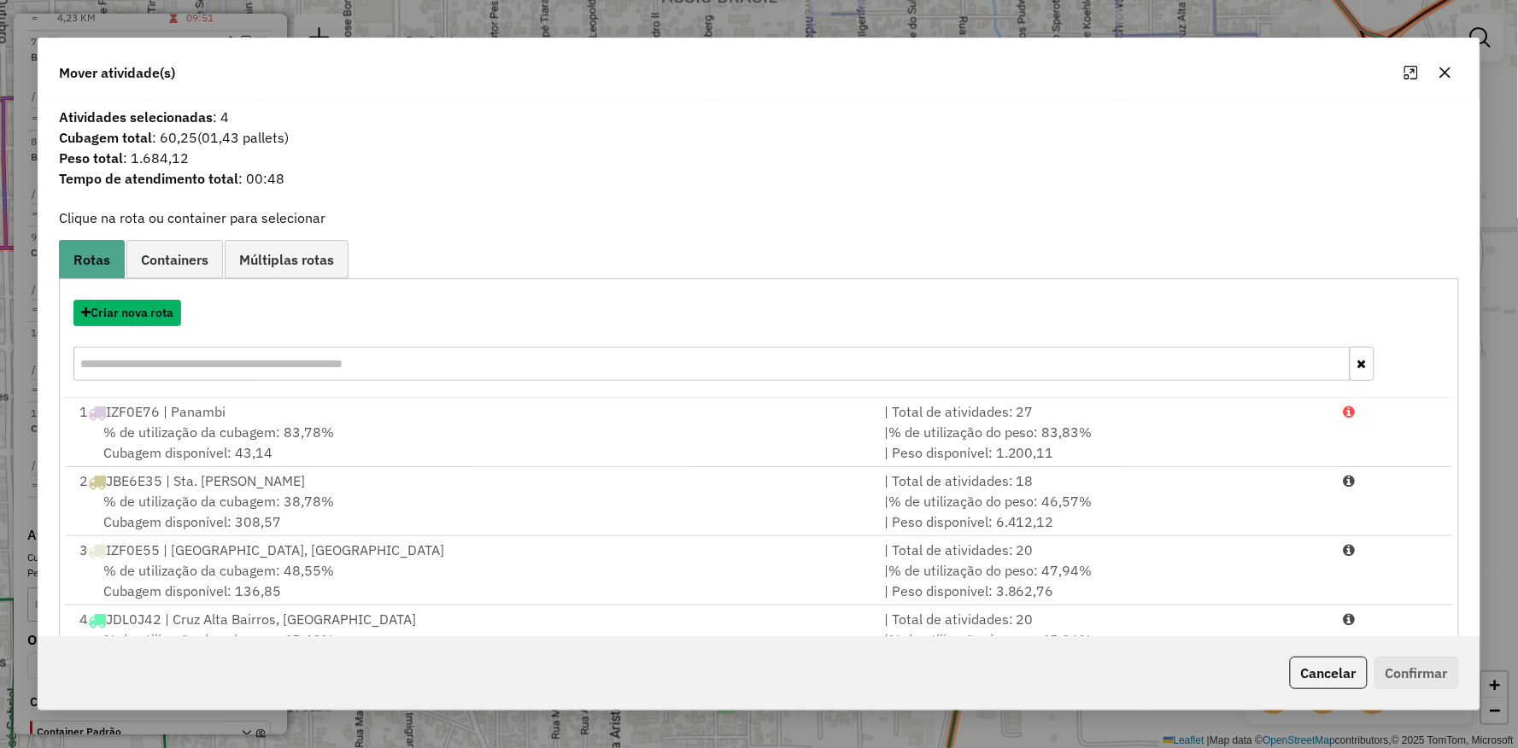
click at [116, 311] on button "Criar nova rota" at bounding box center [127, 313] width 108 height 26
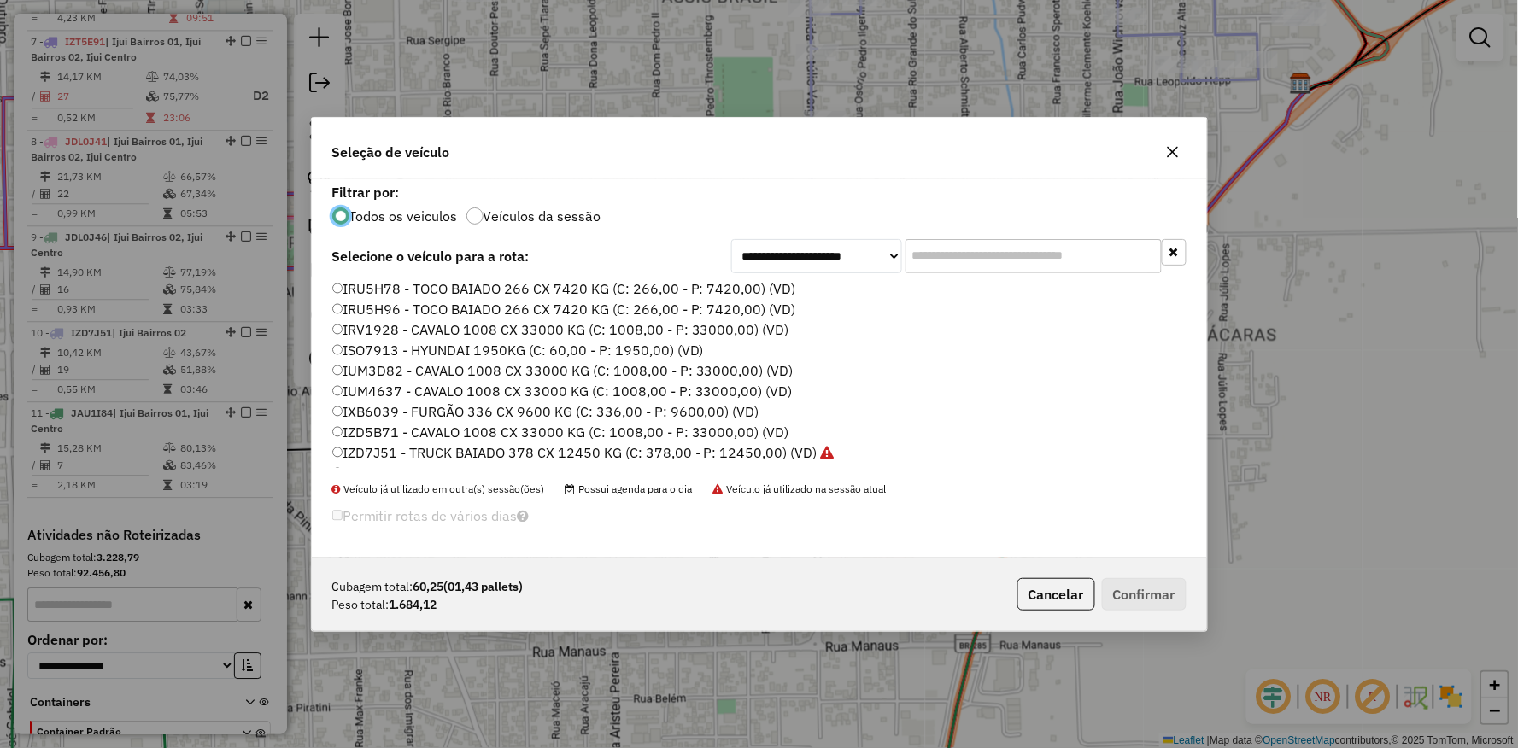
scroll to position [95, 0]
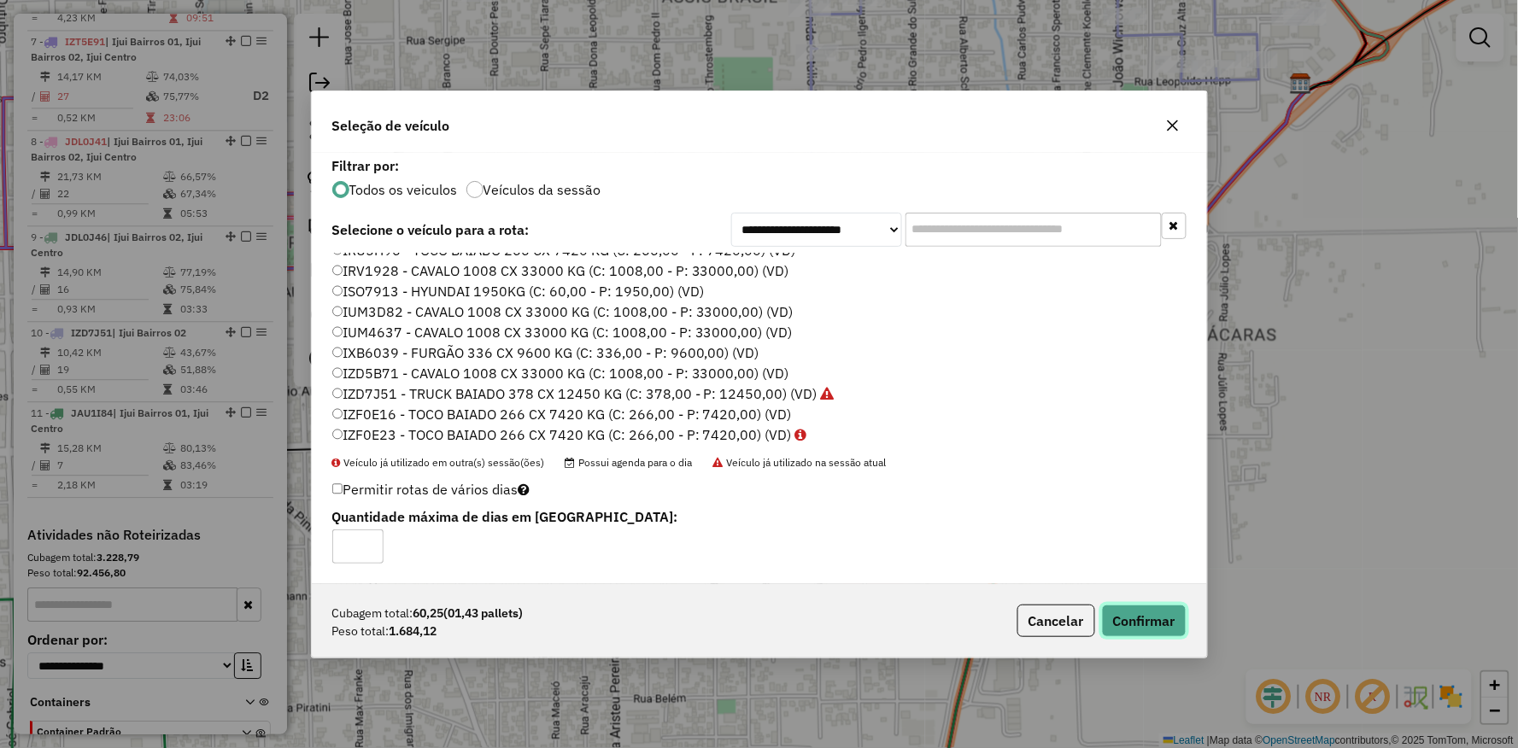
click at [1165, 610] on button "Confirmar" at bounding box center [1144, 621] width 85 height 32
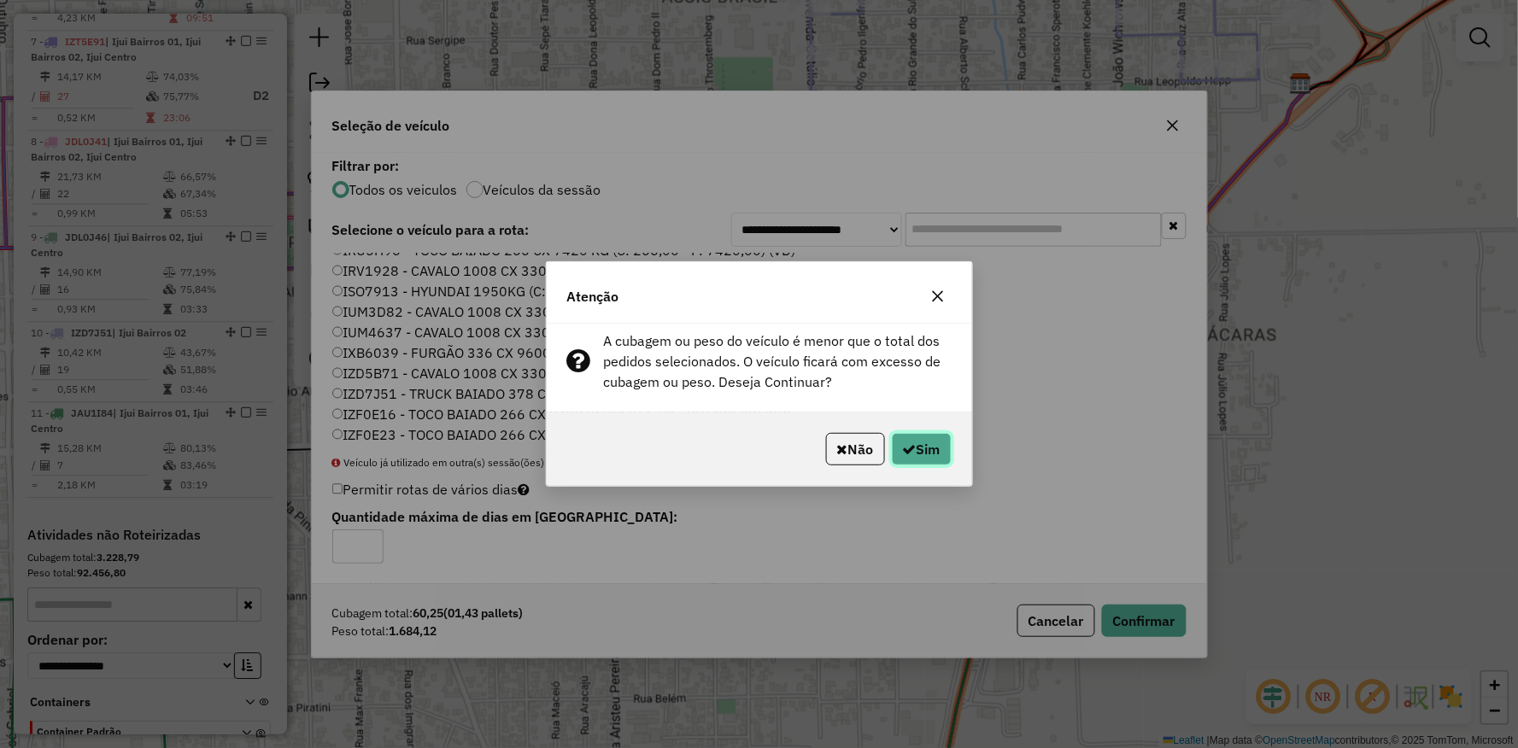
click at [932, 444] on button "Sim" at bounding box center [922, 449] width 60 height 32
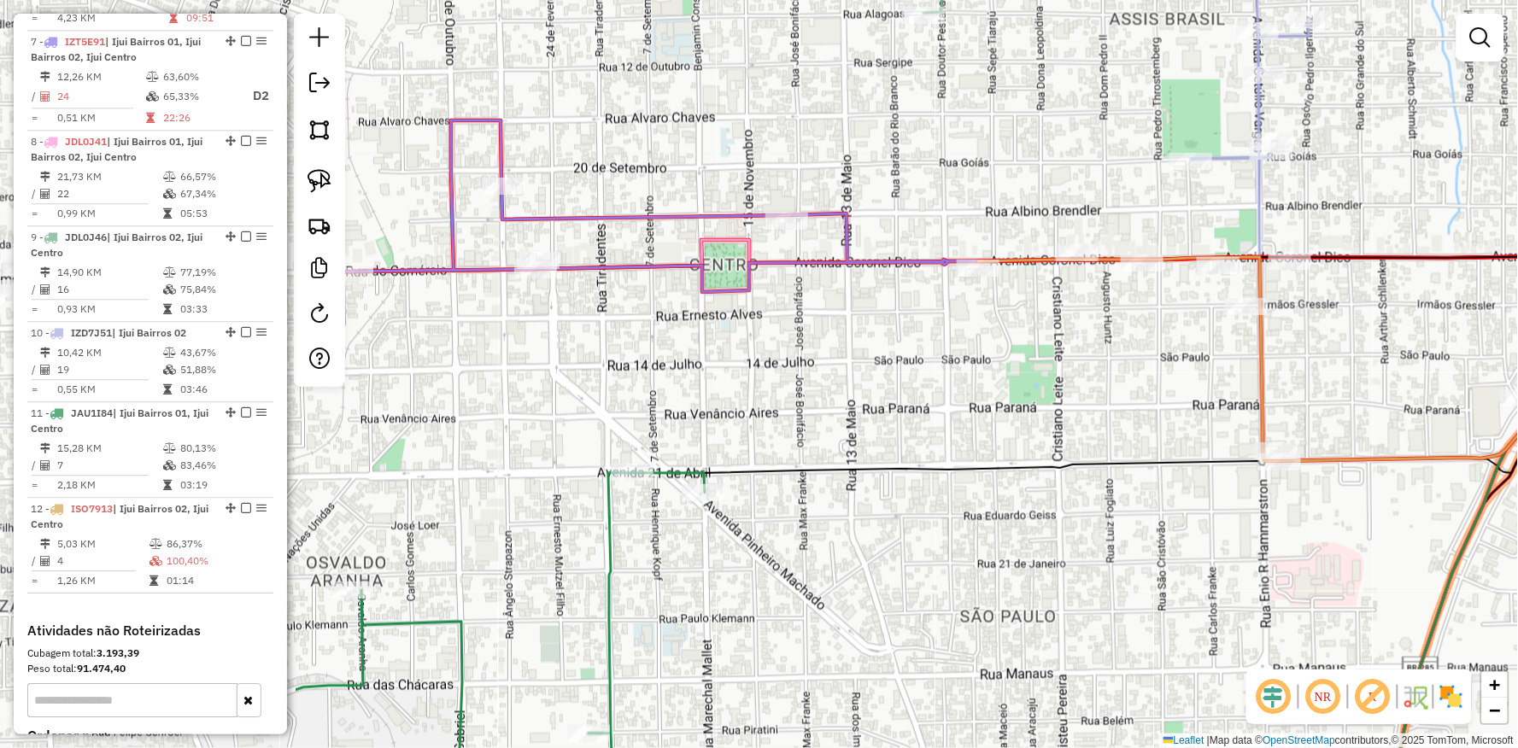
drag, startPoint x: 932, startPoint y: 352, endPoint x: 1017, endPoint y: 343, distance: 85.8
click at [1017, 343] on div "Janela de atendimento Grade de atendimento Capacidade Transportadoras Veículos …" at bounding box center [759, 374] width 1518 height 748
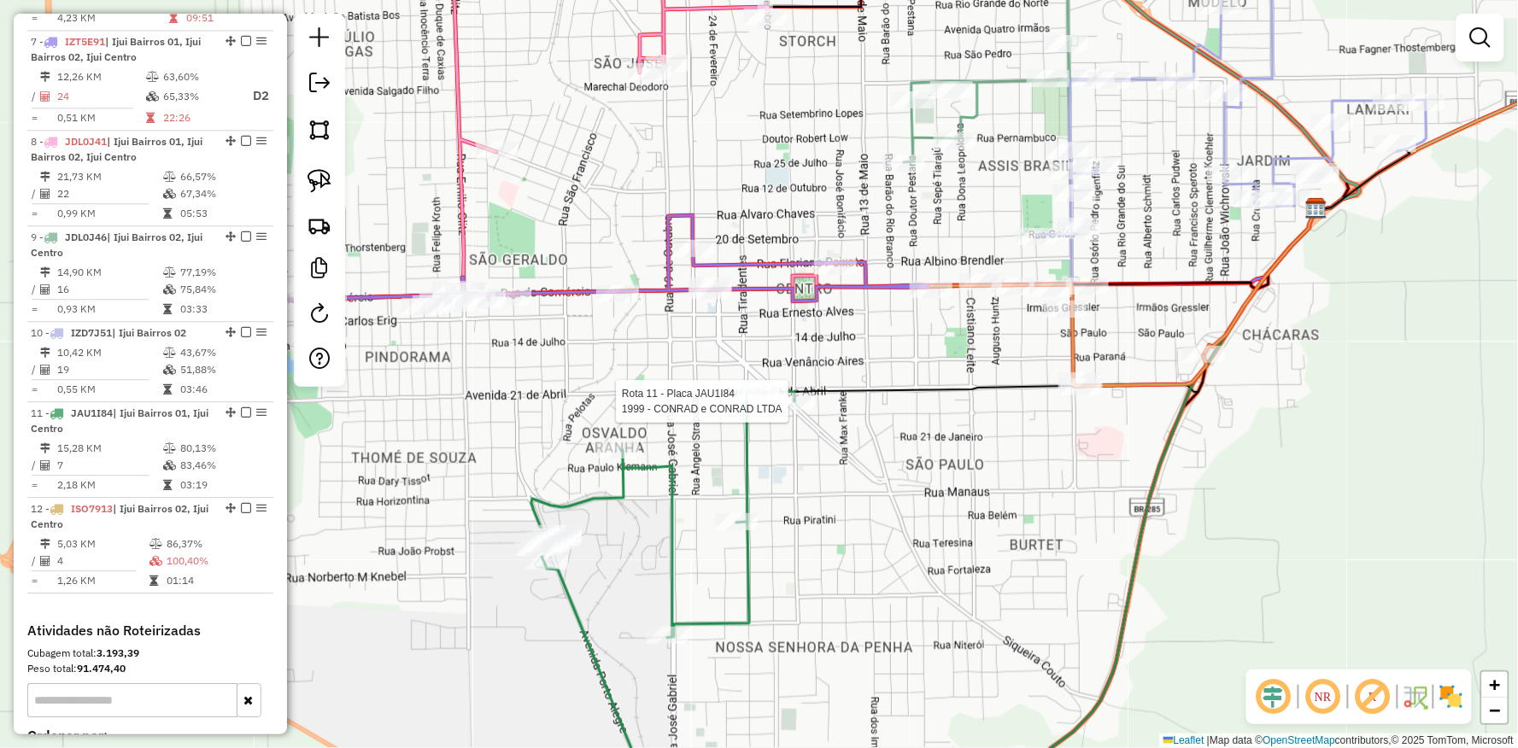
select select "**********"
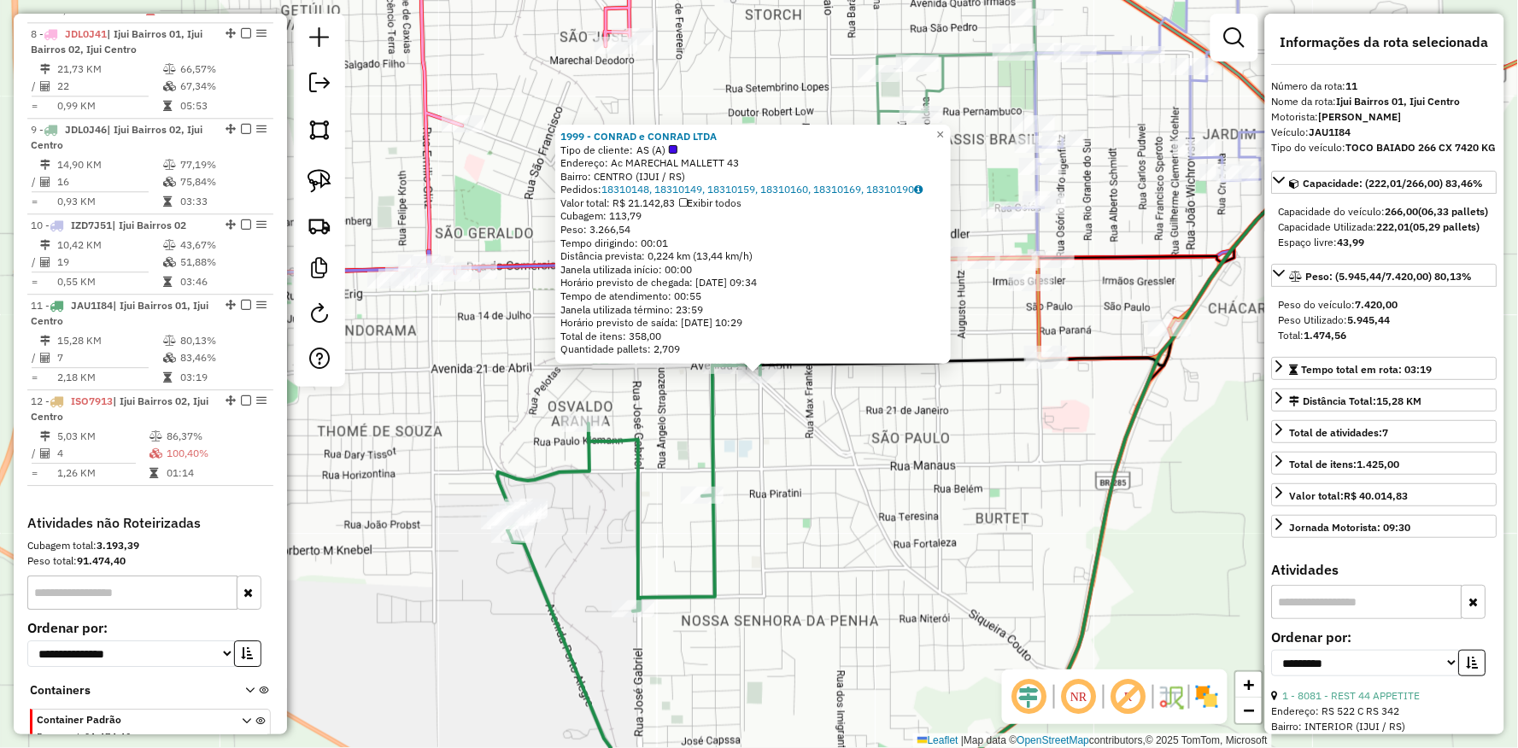
scroll to position [1349, 0]
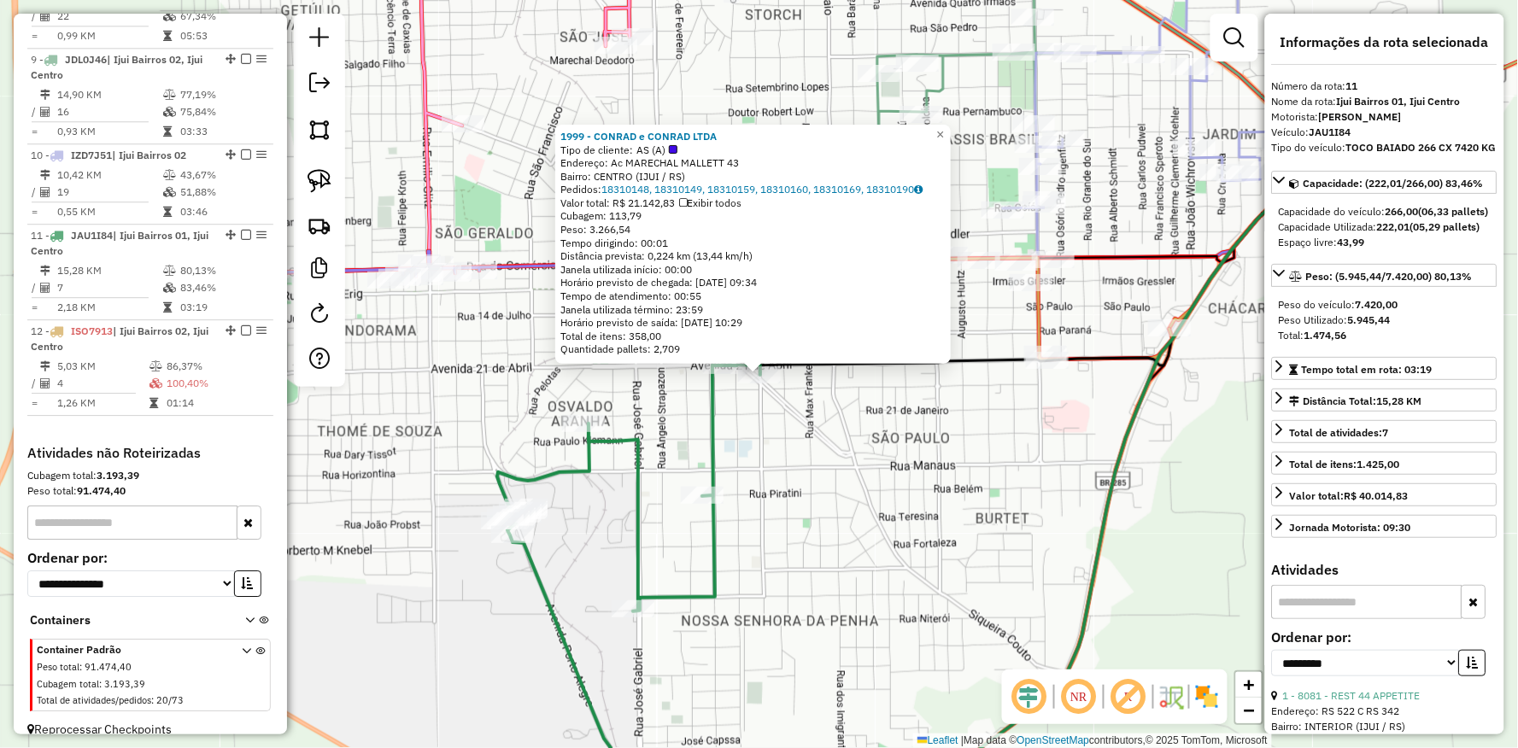
click at [892, 415] on div "1999 - [PERSON_NAME] e CONRAD LTDA Tipo de cliente: AS (A) Endereço: Ac MARECHA…" at bounding box center [759, 374] width 1518 height 748
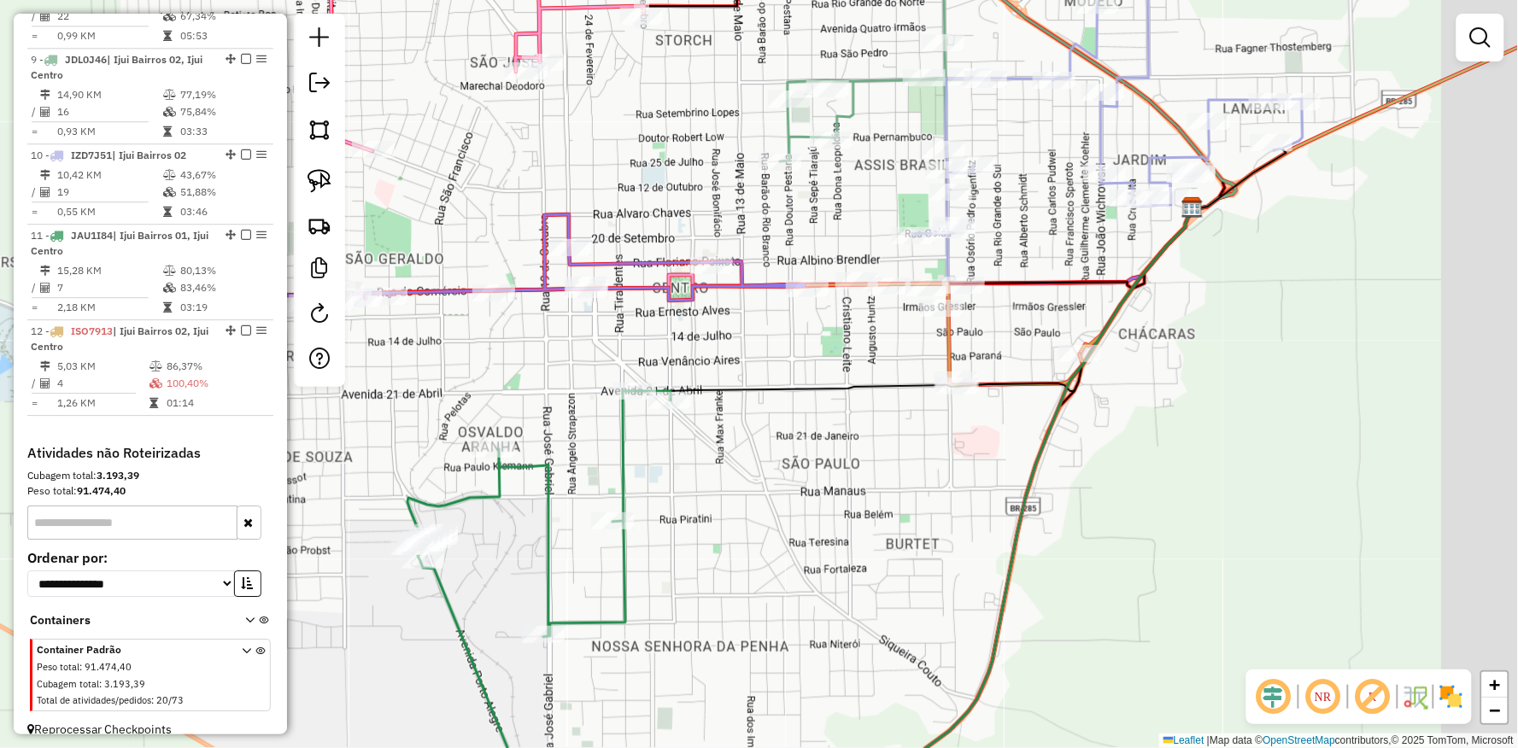
drag, startPoint x: 966, startPoint y: 427, endPoint x: 815, endPoint y: 466, distance: 156.2
click at [815, 466] on div "Janela de atendimento Grade de atendimento Capacidade Transportadoras Veículos …" at bounding box center [759, 374] width 1518 height 748
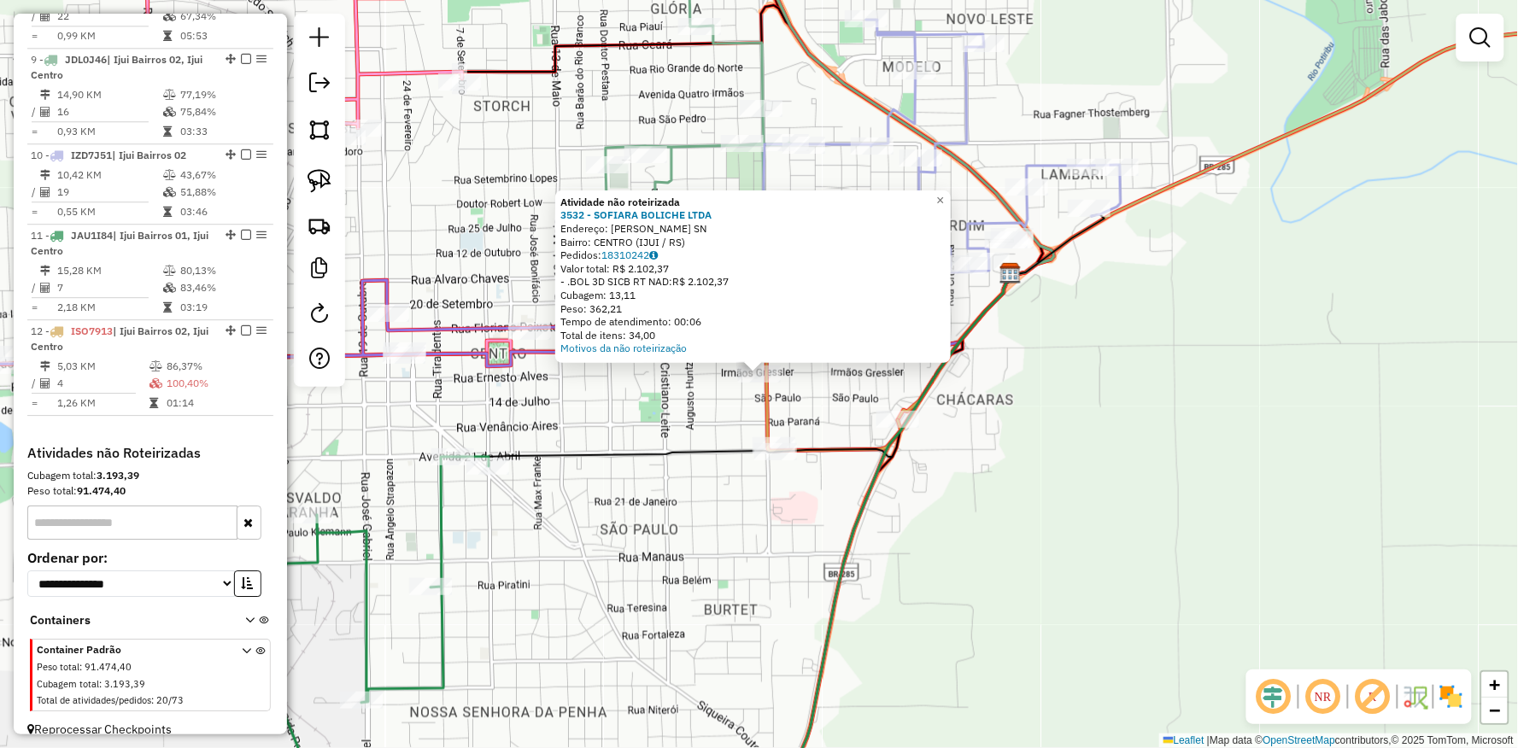
click at [656, 416] on div "Atividade não roteirizada 3532 - SOFIARA BOLICHE LTDA Endereço: [PERSON_NAME] S…" at bounding box center [759, 374] width 1518 height 748
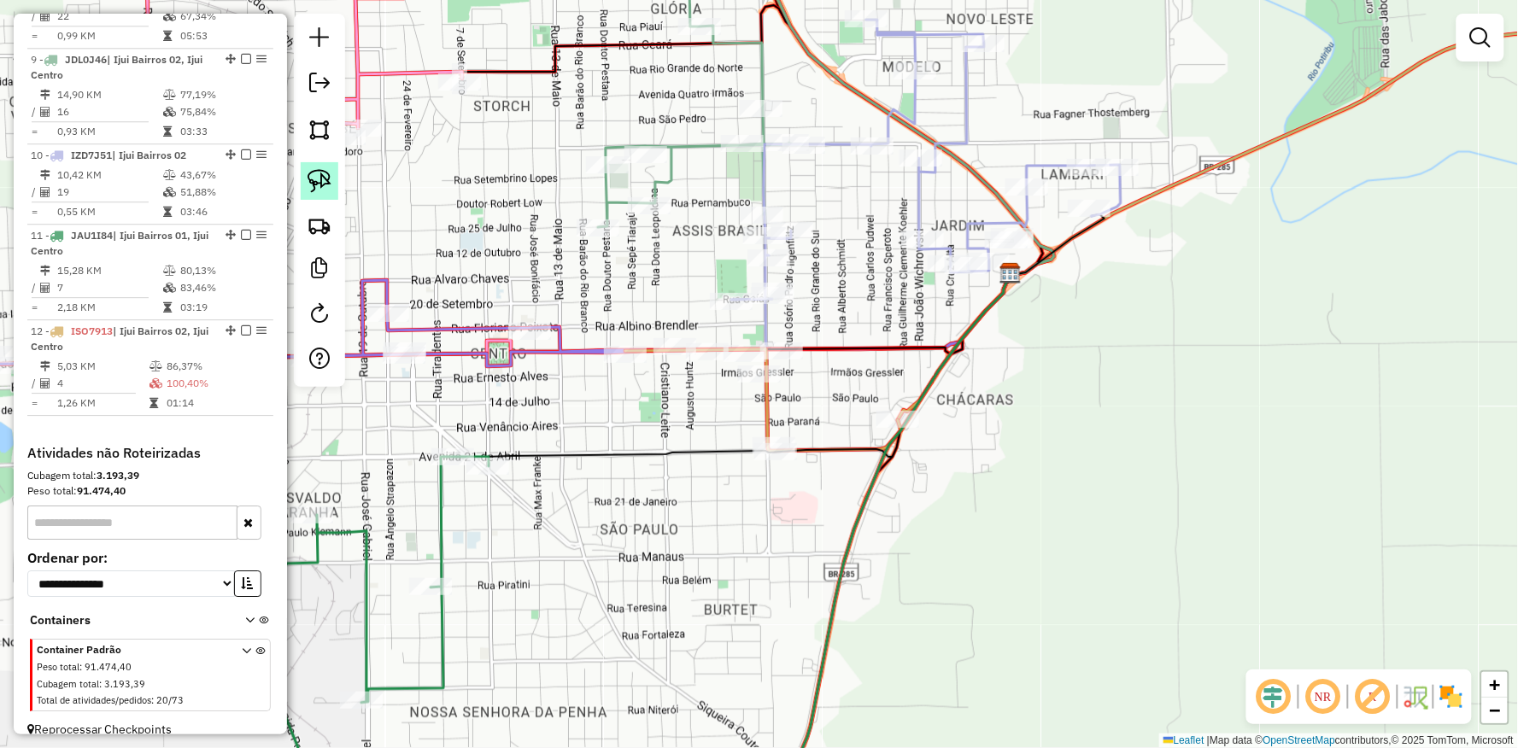
click at [318, 168] on link at bounding box center [320, 181] width 38 height 38
drag, startPoint x: 611, startPoint y: 374, endPoint x: 797, endPoint y: 361, distance: 186.6
click at [797, 361] on div "Rota 7 - Placa IZT5E91 2787 - GLADES T [PERSON_NAME] e C Janela de atendimento …" at bounding box center [759, 374] width 1518 height 748
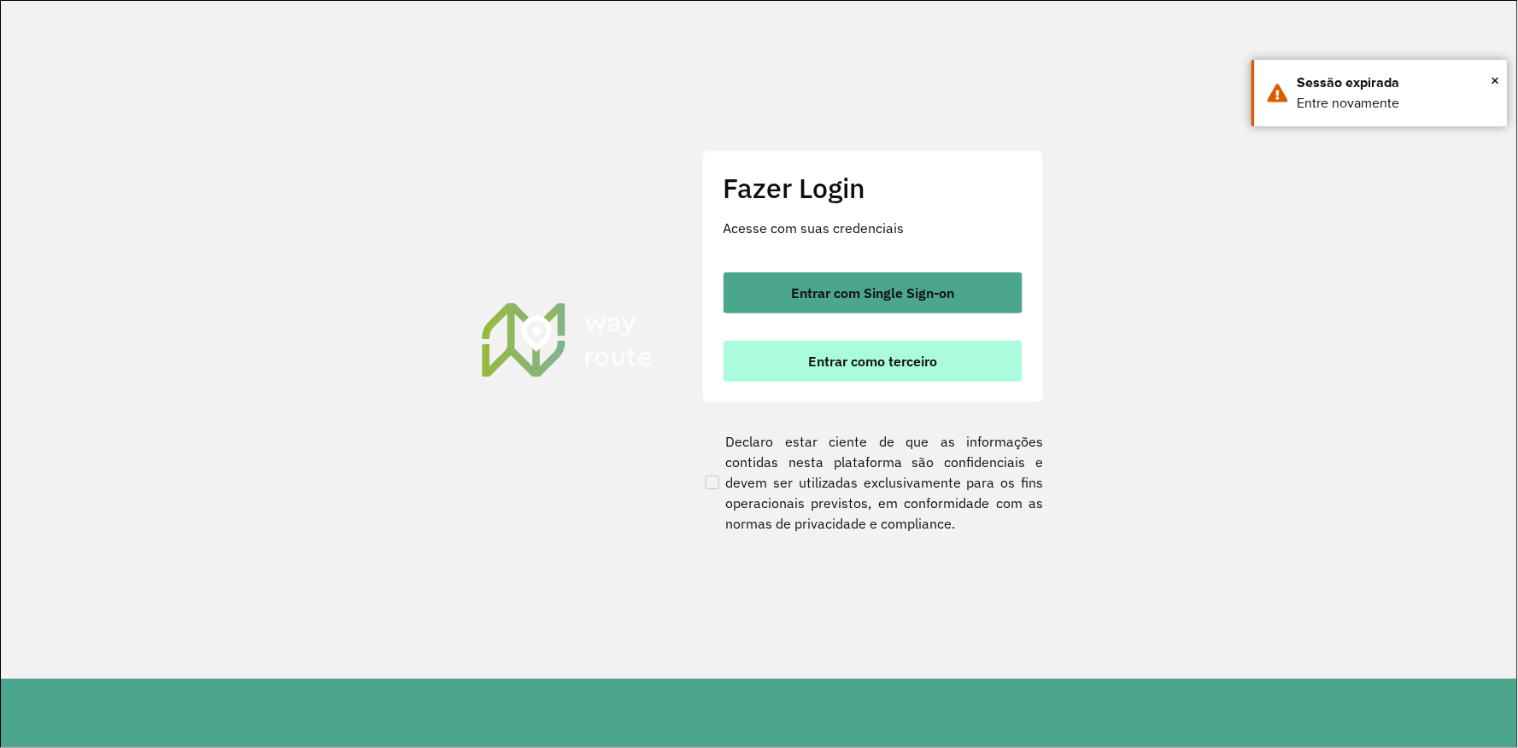
click at [925, 356] on span "Entrar como terceiro" at bounding box center [872, 361] width 129 height 14
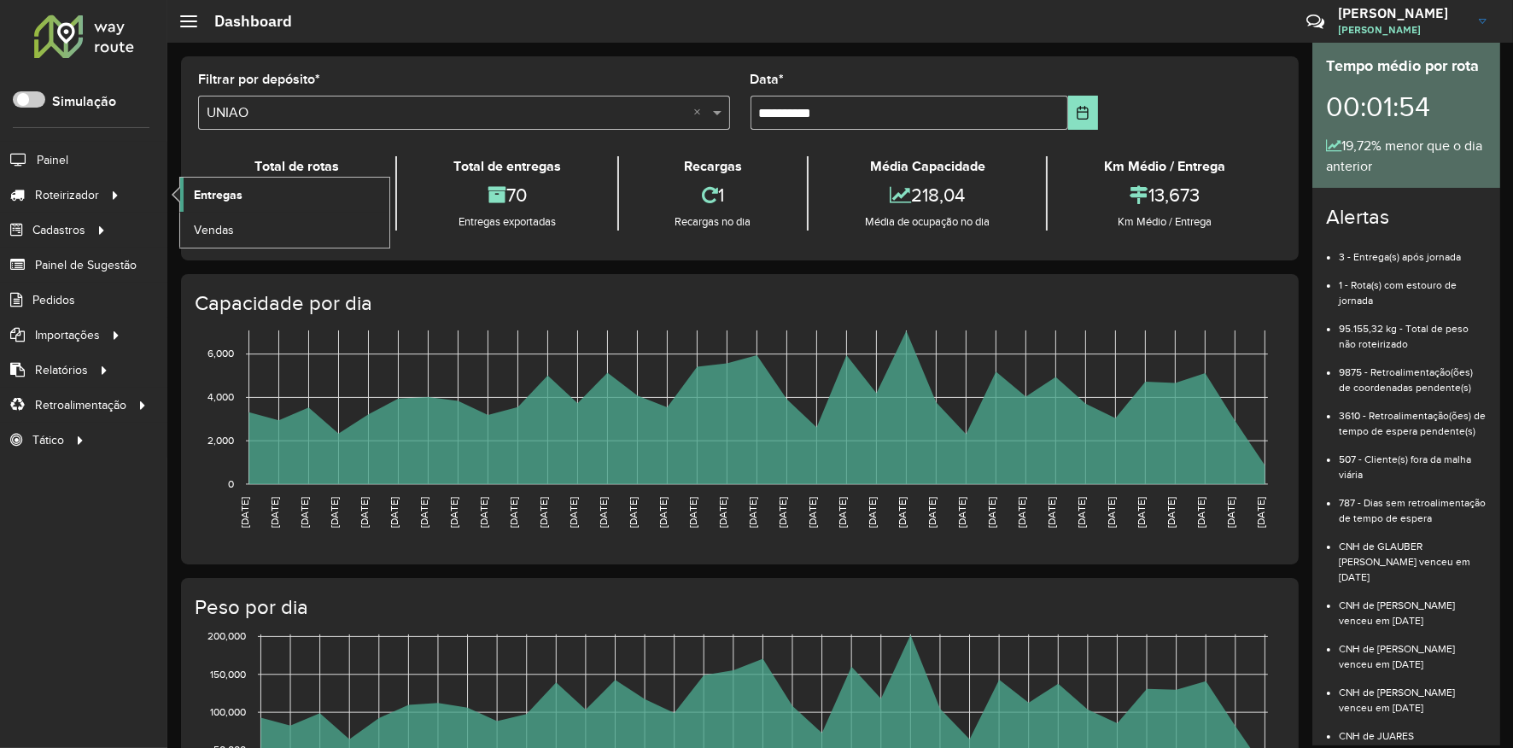
click at [277, 184] on link "Entregas" at bounding box center [284, 195] width 209 height 34
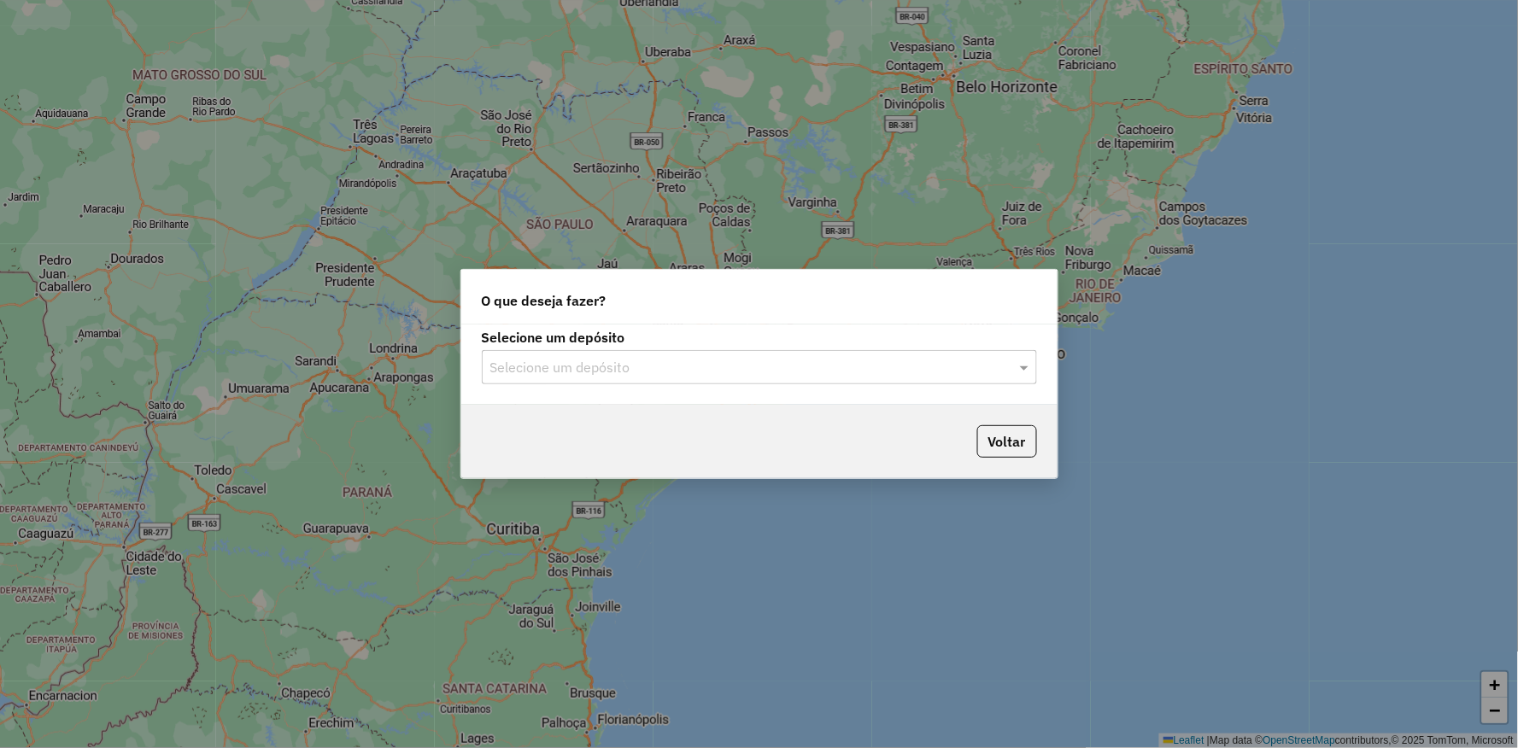
click at [613, 386] on div "Selecione um depósito Selecione um depósito" at bounding box center [759, 365] width 596 height 80
click at [600, 359] on input "text" at bounding box center [742, 368] width 504 height 20
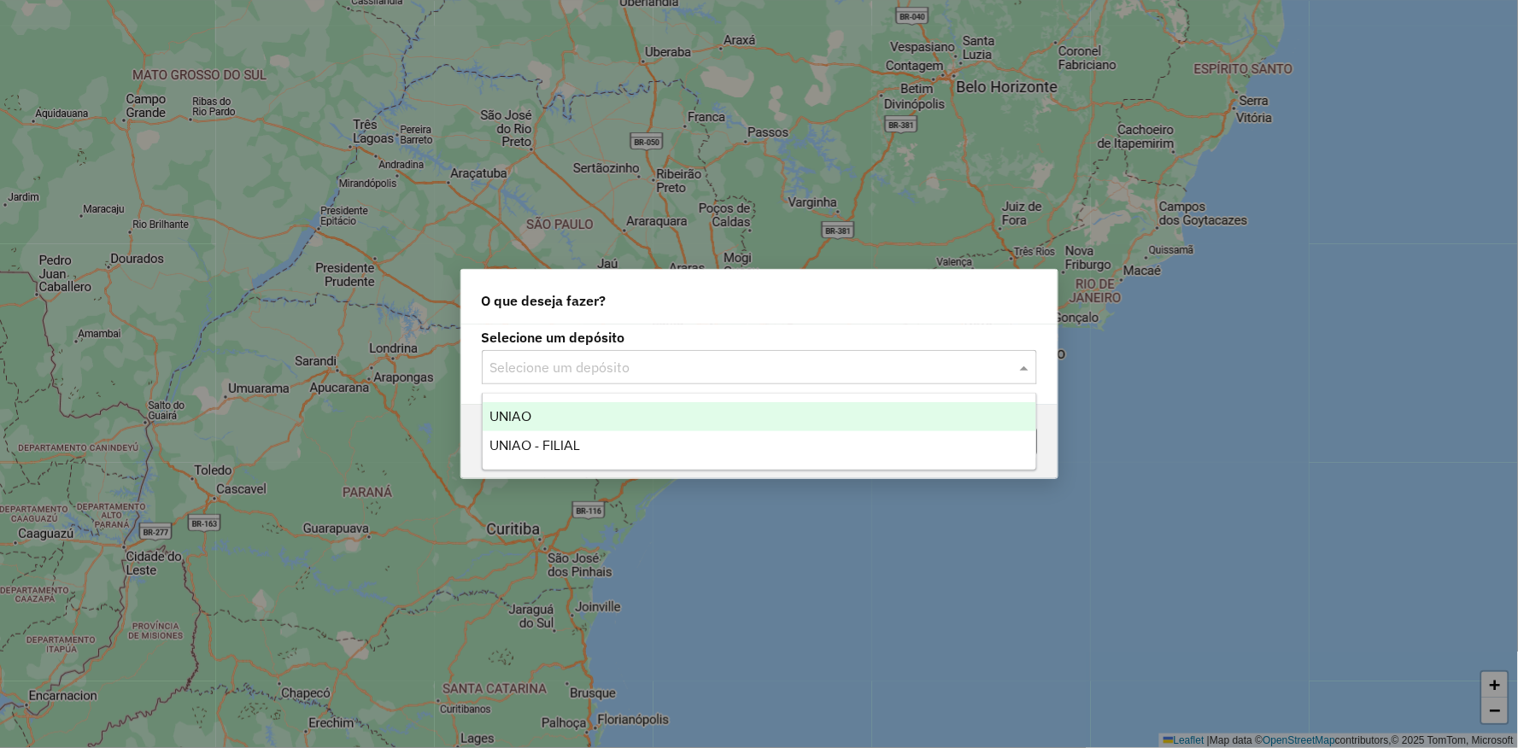
click at [526, 410] on span "UNIAO" at bounding box center [510, 416] width 42 height 15
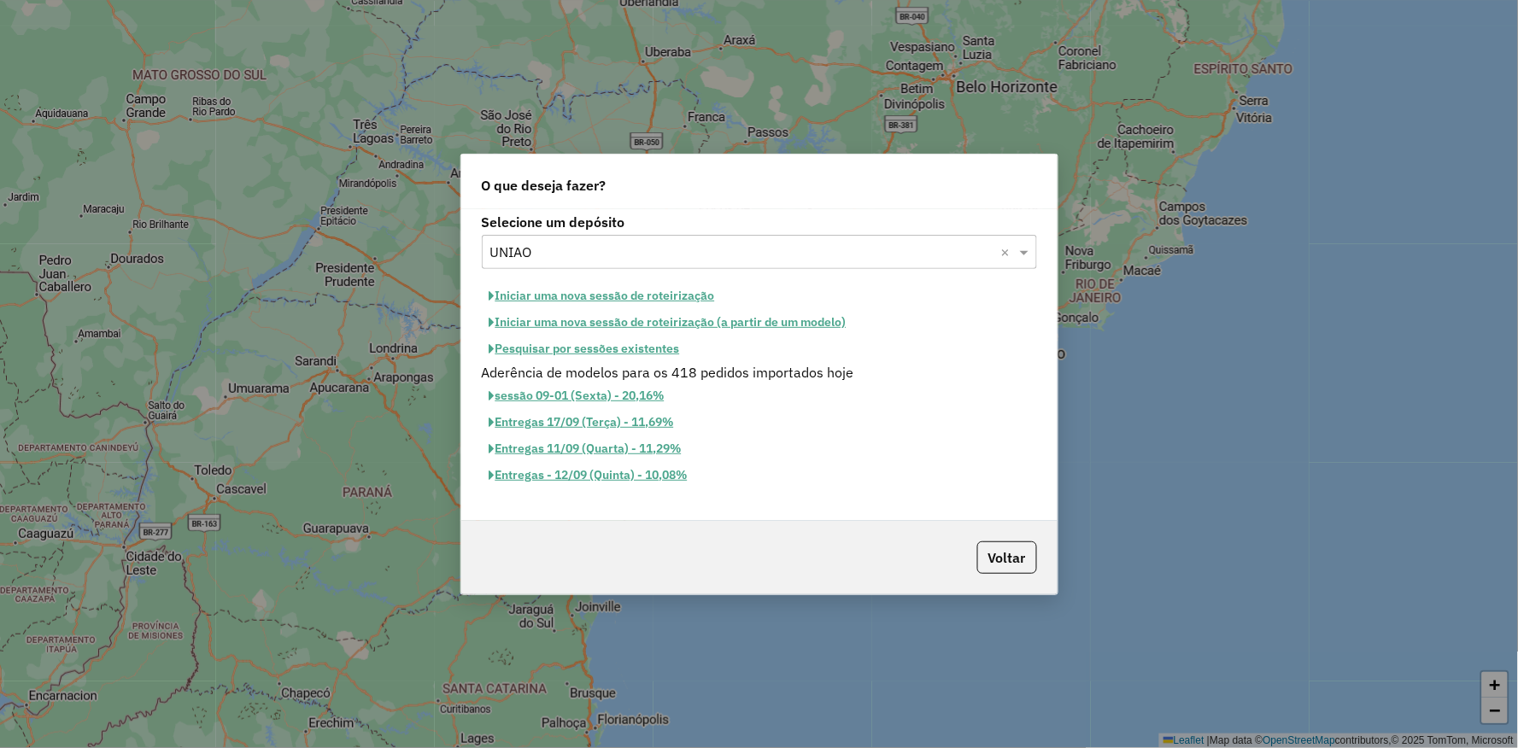
click at [555, 355] on button "Pesquisar por sessões existentes" at bounding box center [585, 349] width 206 height 26
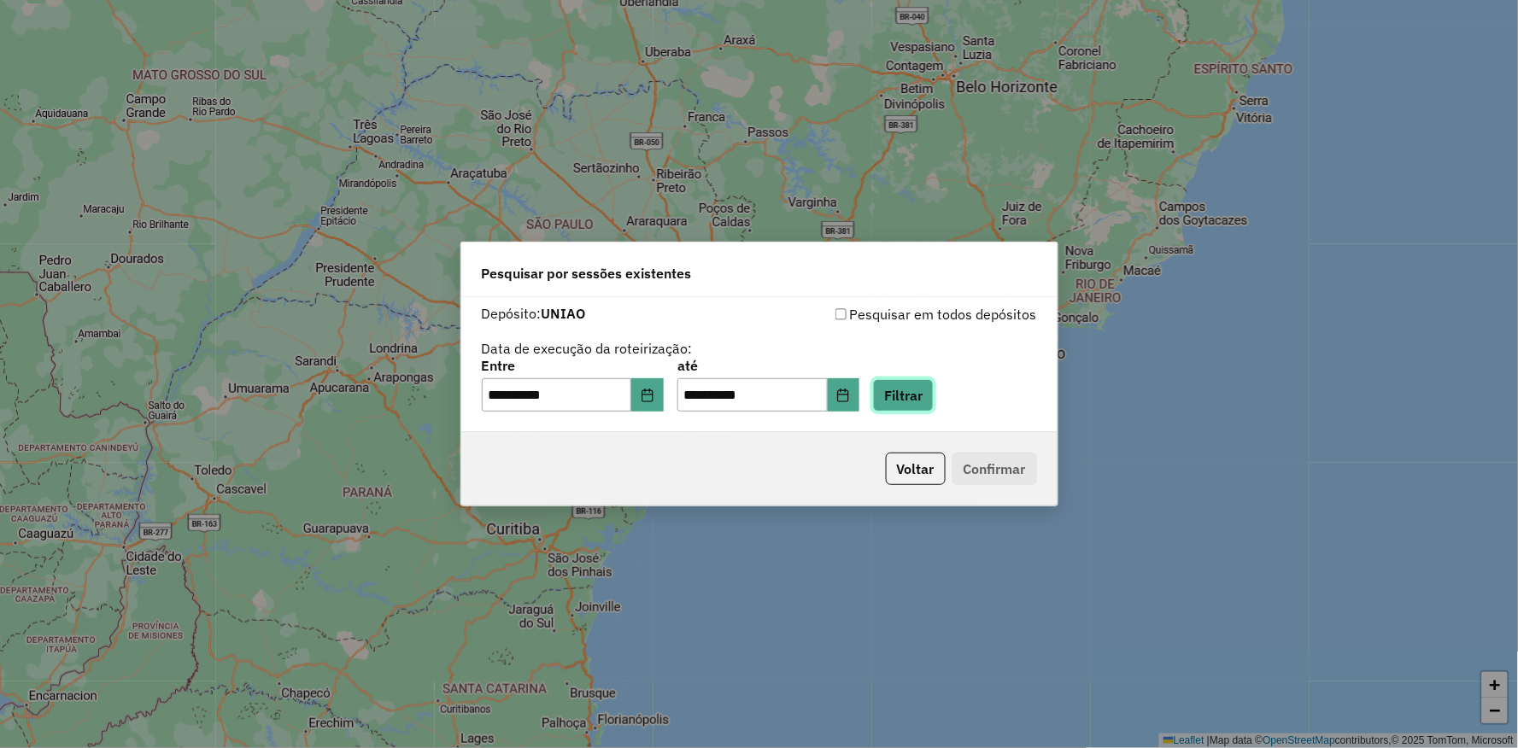
click at [934, 406] on button "Filtrar" at bounding box center [903, 395] width 61 height 32
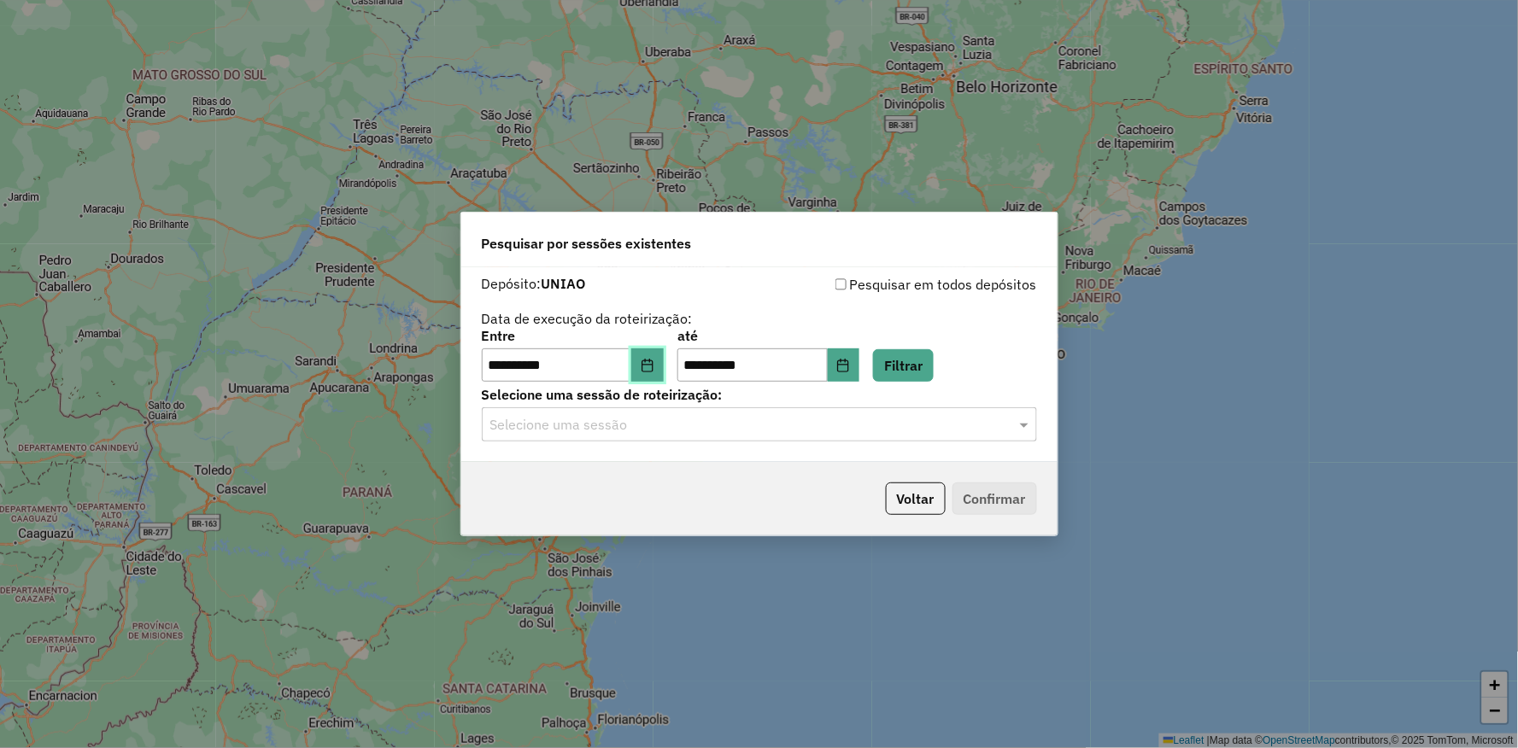
click at [664, 369] on button "Choose Date" at bounding box center [647, 365] width 32 height 34
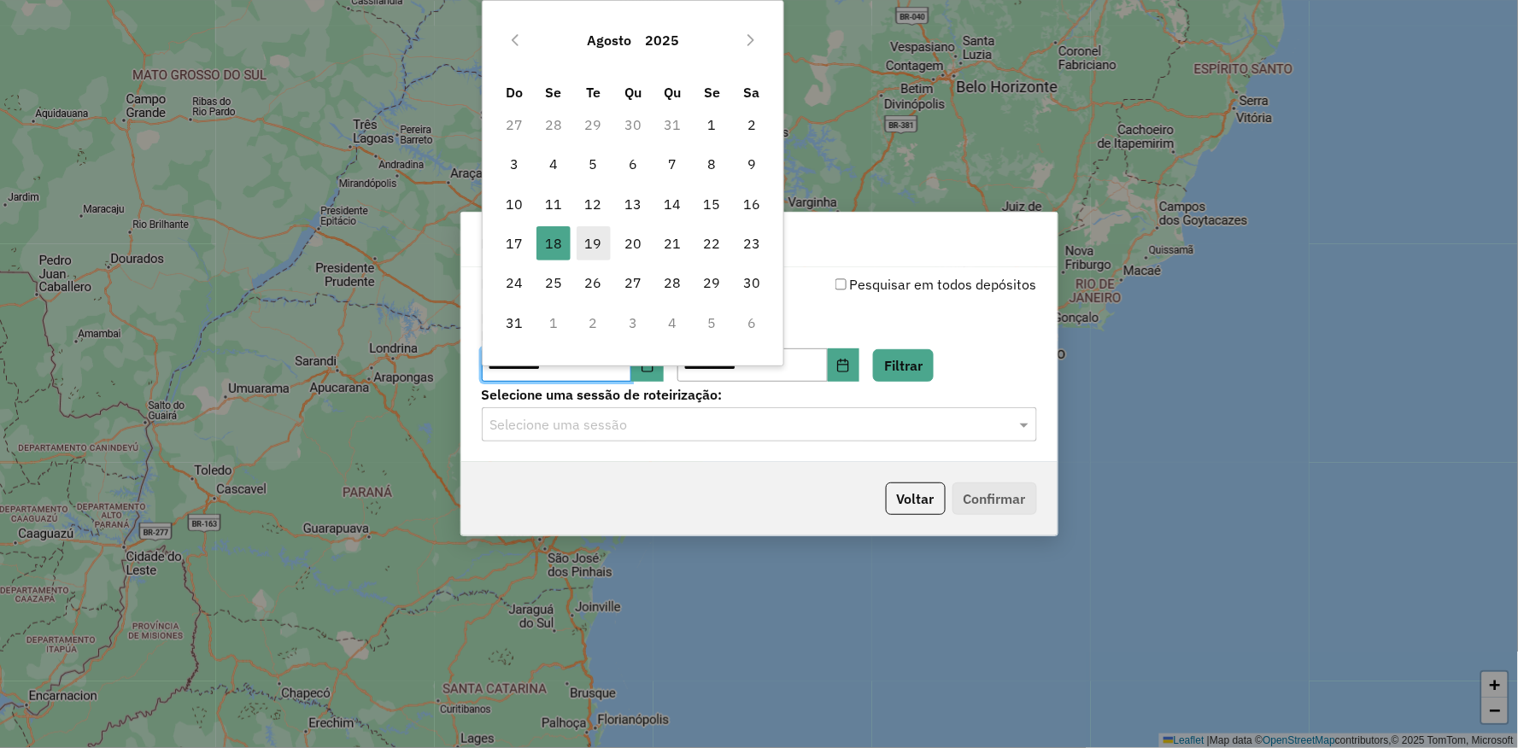
click at [600, 254] on span "19" at bounding box center [594, 243] width 34 height 34
type input "**********"
click at [600, 254] on span "19" at bounding box center [594, 243] width 34 height 34
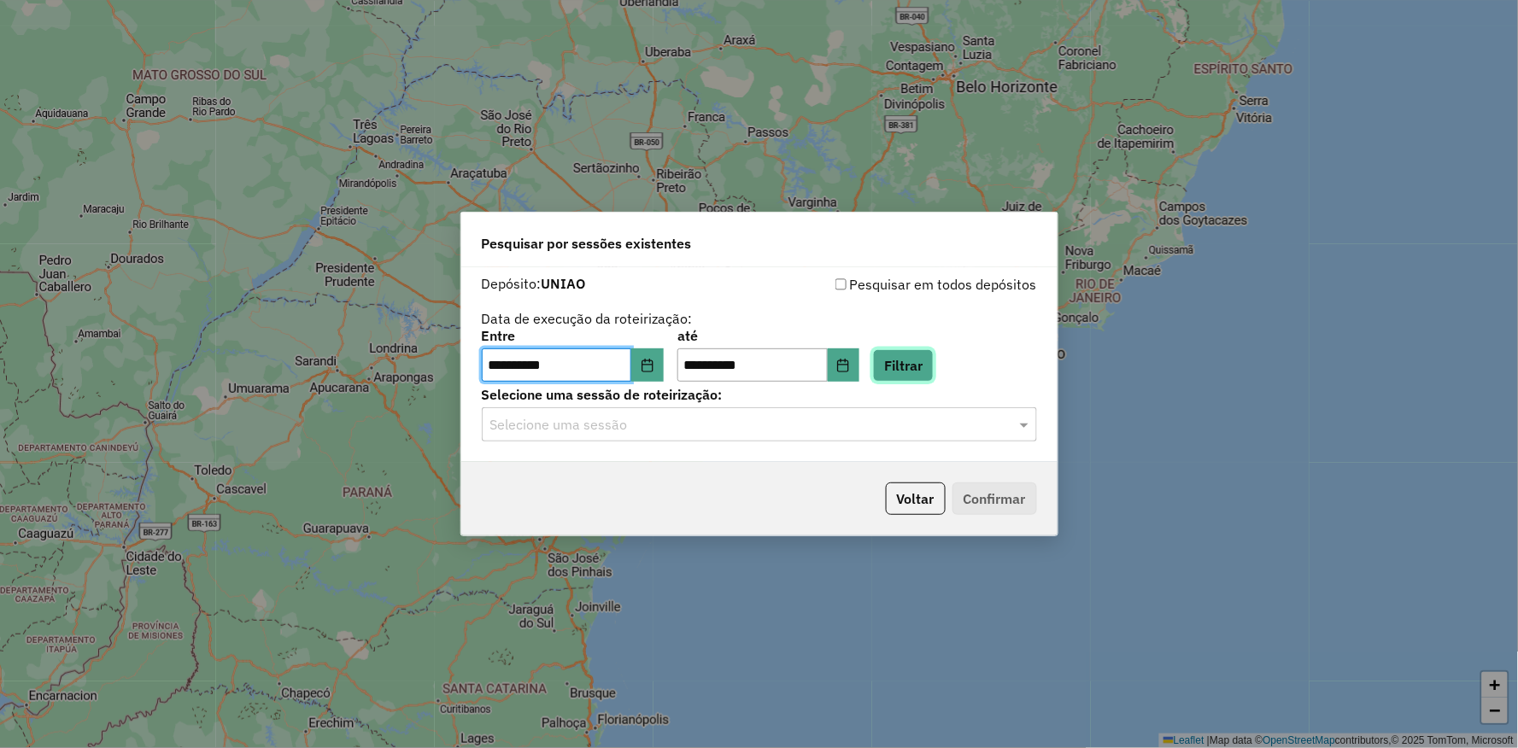
click at [934, 360] on button "Filtrar" at bounding box center [903, 365] width 61 height 32
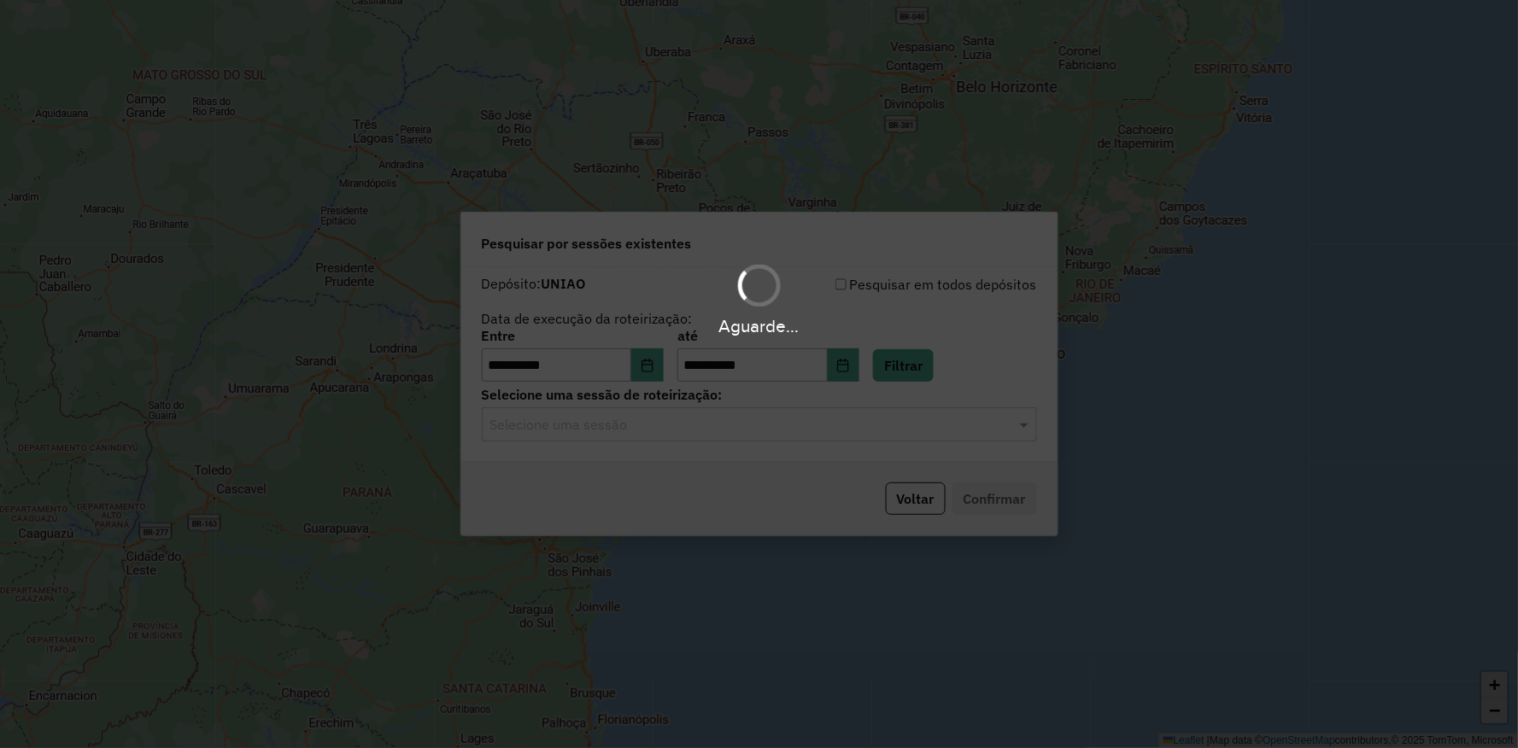
click at [664, 422] on input "text" at bounding box center [742, 425] width 504 height 20
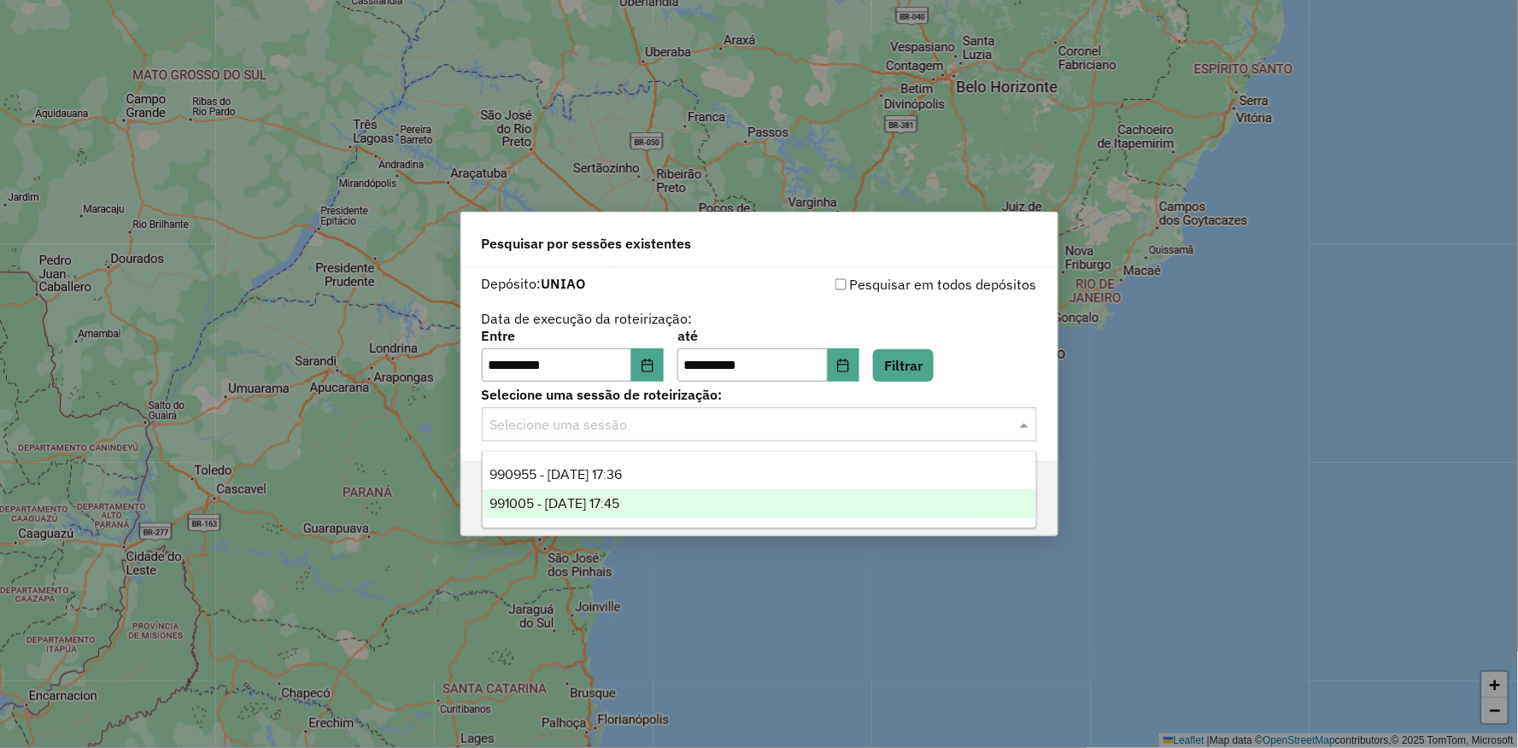
click at [612, 501] on span "991005 - [DATE] 17:45" at bounding box center [554, 503] width 130 height 15
click at [682, 496] on div "Voltar Confirmar" at bounding box center [759, 498] width 596 height 73
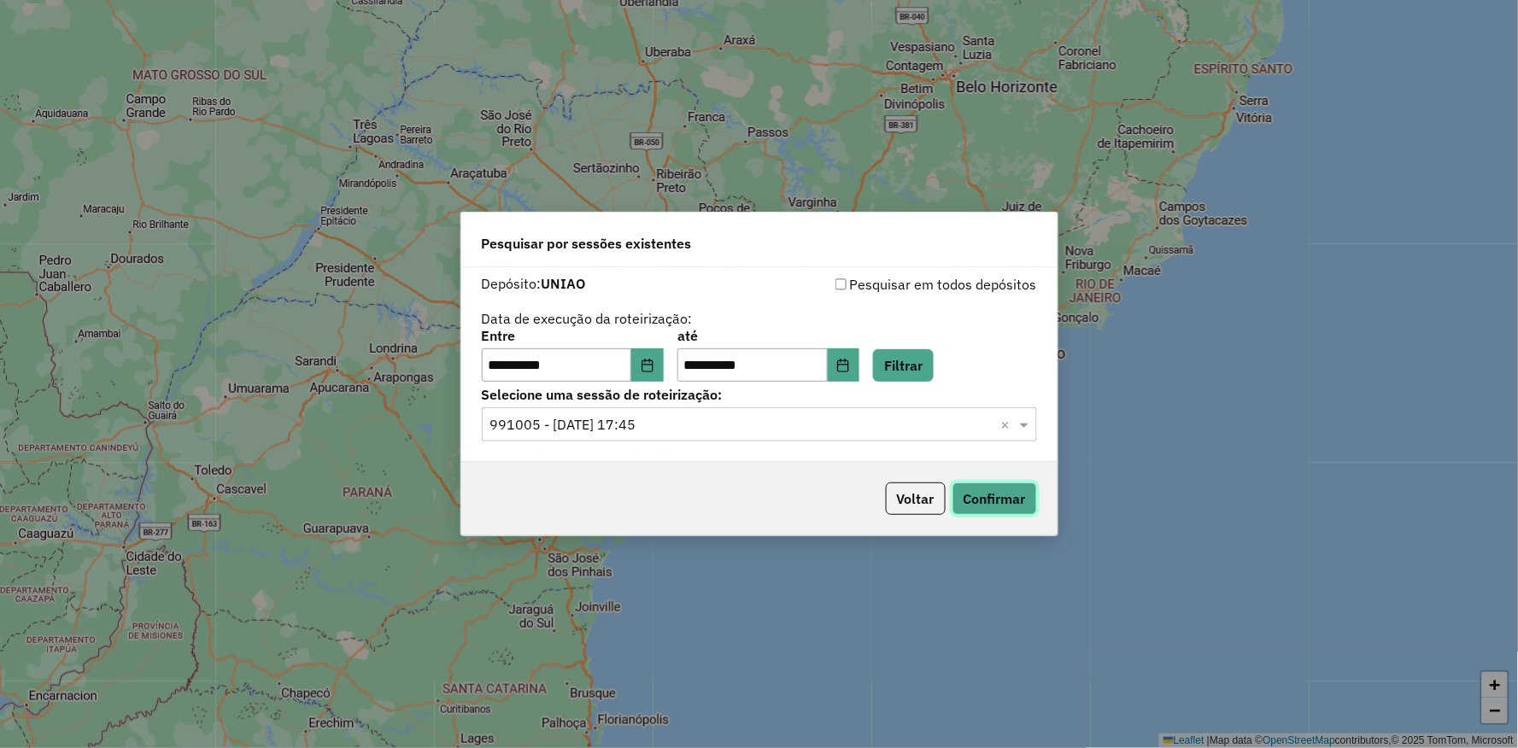
click at [1020, 490] on button "Confirmar" at bounding box center [994, 499] width 85 height 32
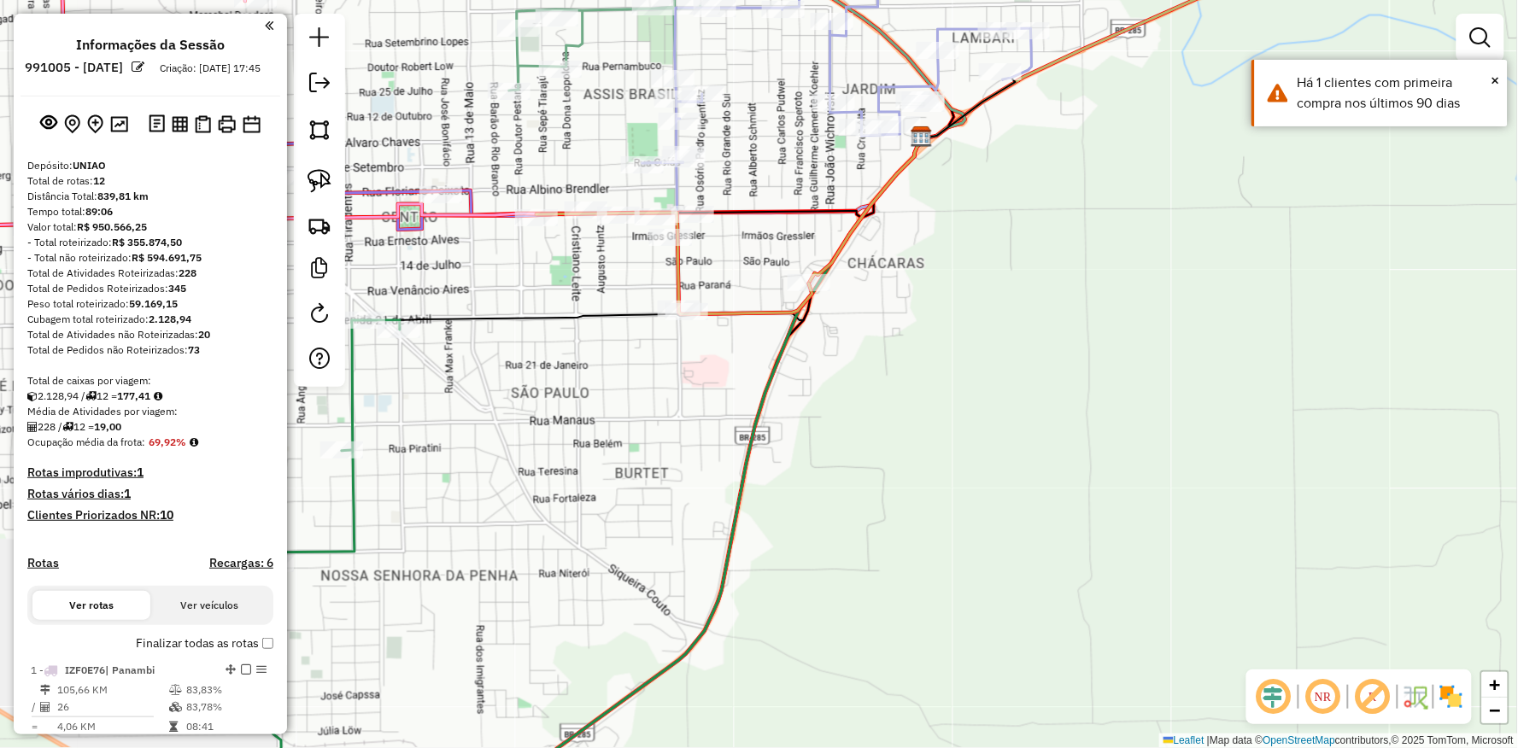
drag, startPoint x: 683, startPoint y: 390, endPoint x: 721, endPoint y: 424, distance: 50.2
click at [724, 447] on div "Janela de atendimento Grade de atendimento Capacidade Transportadoras Veículos …" at bounding box center [759, 374] width 1518 height 748
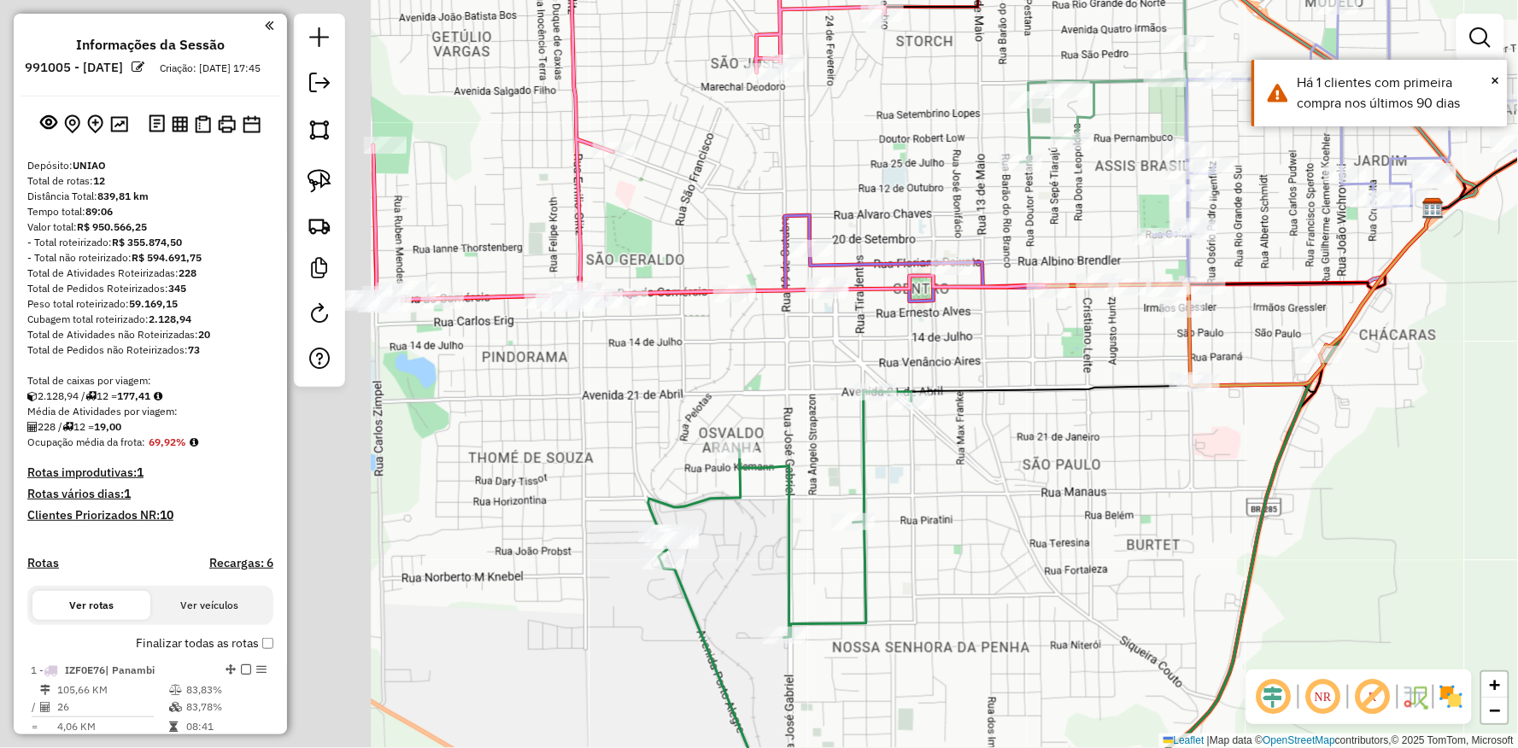
drag, startPoint x: 565, startPoint y: 434, endPoint x: 980, endPoint y: 444, distance: 414.4
click at [1040, 449] on div "Janela de atendimento Grade de atendimento Capacidade Transportadoras Veículos …" at bounding box center [759, 374] width 1518 height 748
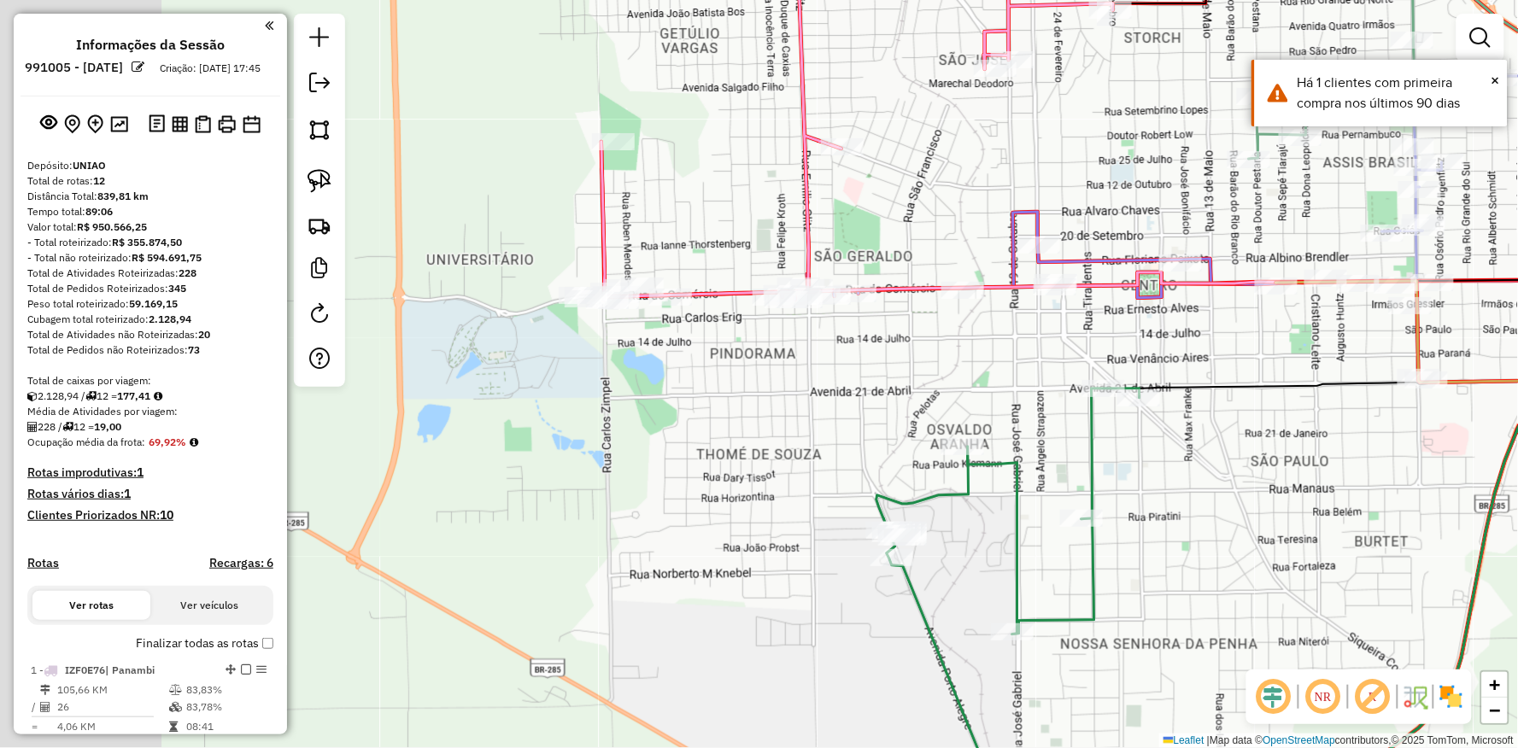
drag, startPoint x: 669, startPoint y: 402, endPoint x: 847, endPoint y: 397, distance: 178.6
click at [847, 399] on div "Janela de atendimento Grade de atendimento Capacidade Transportadoras Veículos …" at bounding box center [759, 374] width 1518 height 748
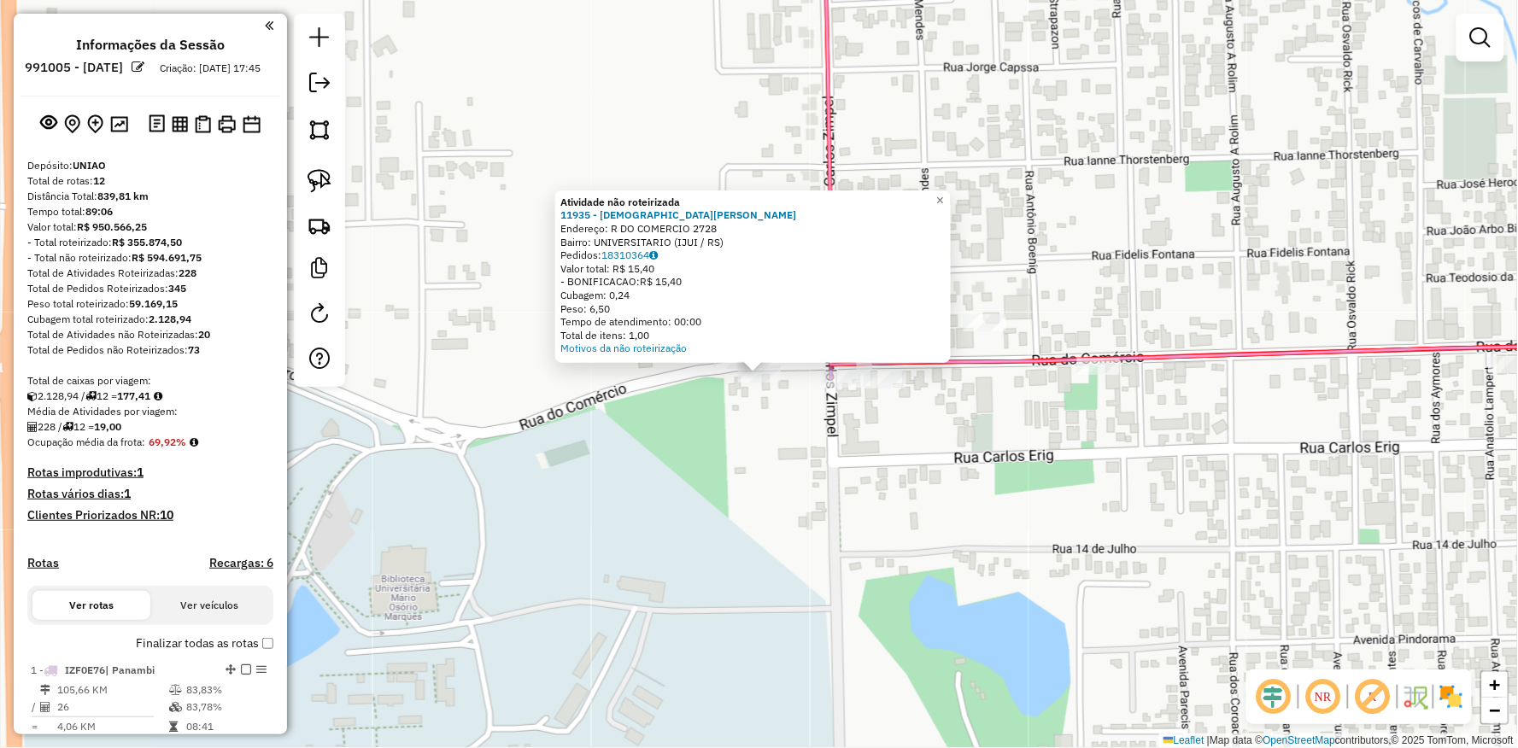
click at [839, 365] on icon at bounding box center [1238, 145] width 826 height 440
select select "**********"
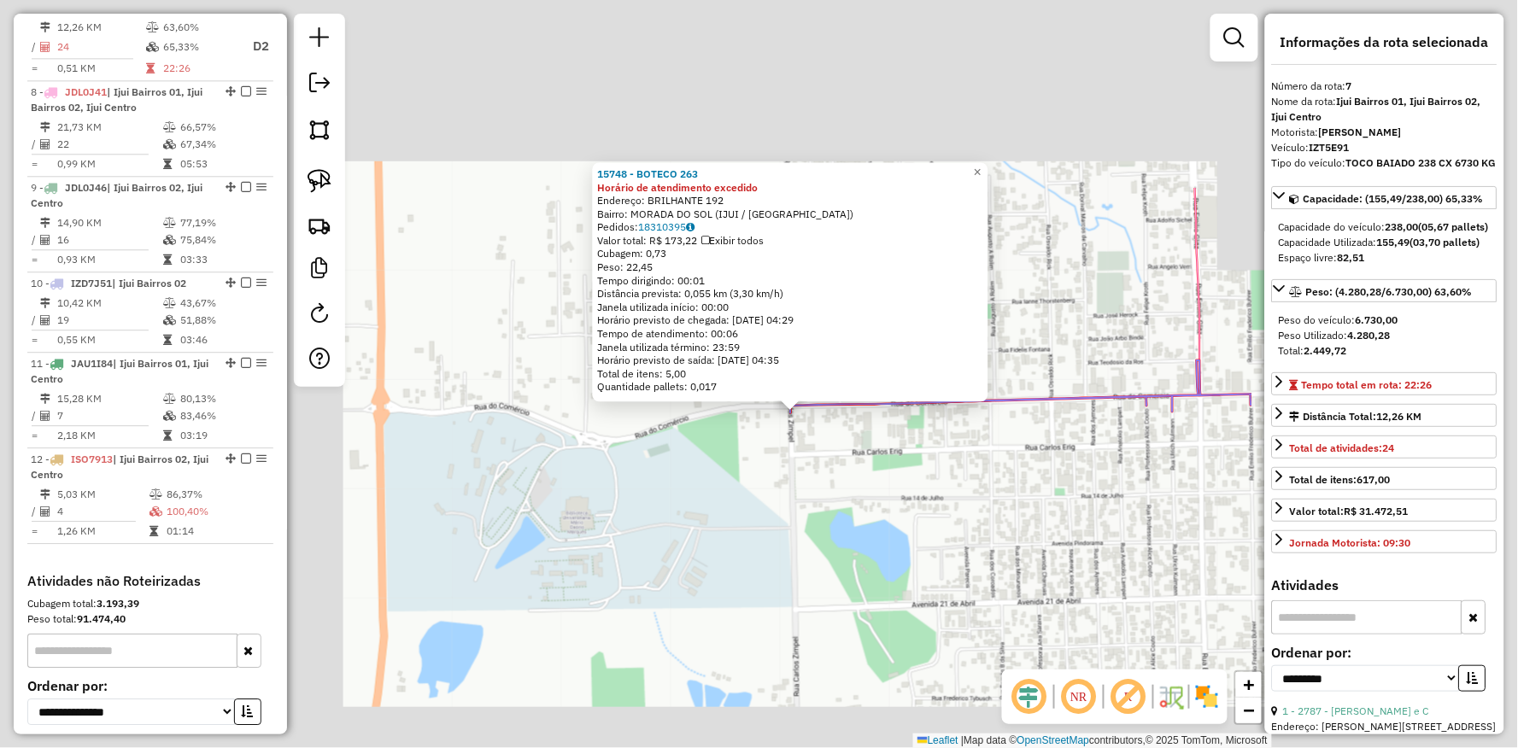
scroll to position [1172, 0]
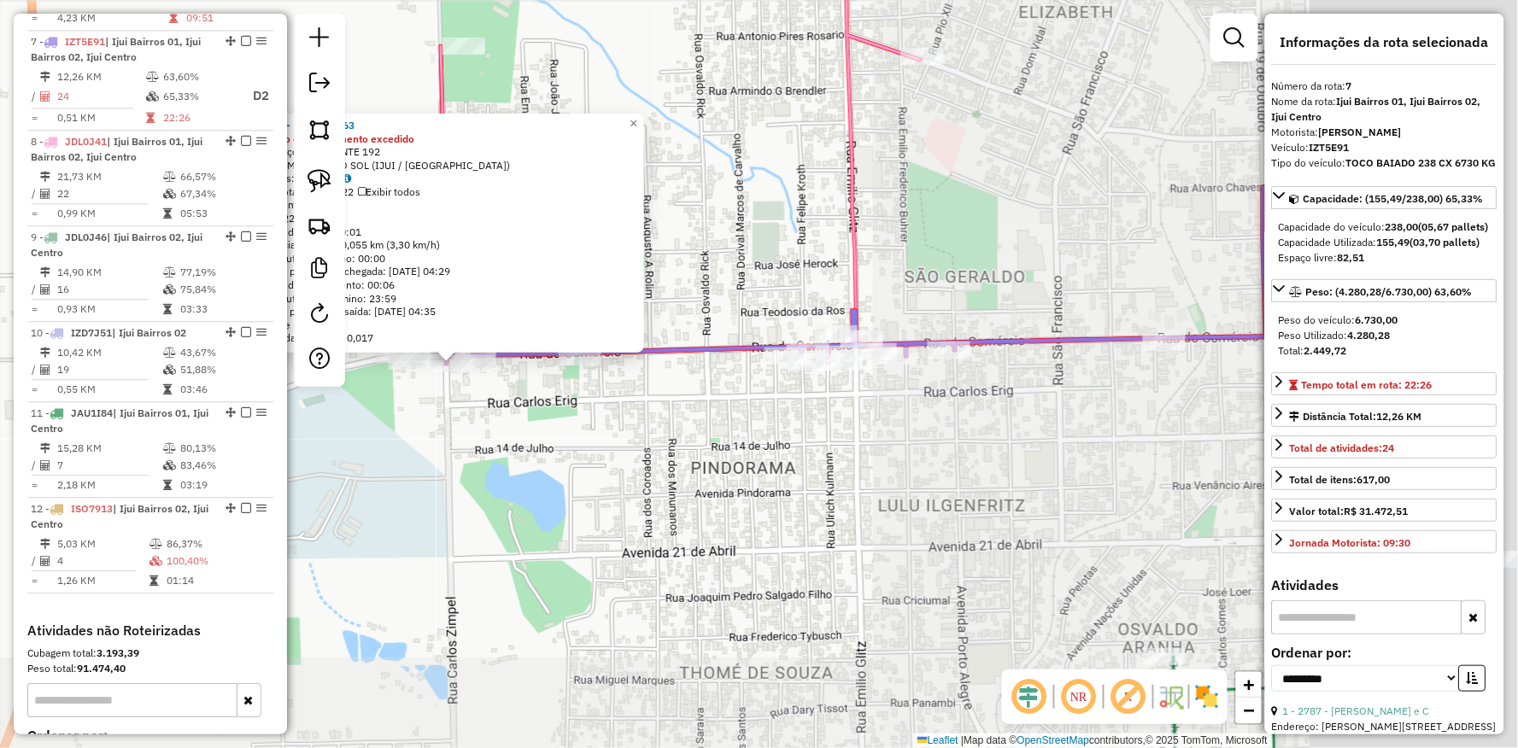
drag, startPoint x: 881, startPoint y: 525, endPoint x: 528, endPoint y: 474, distance: 356.4
click at [528, 474] on div "15748 - BOTECO 263 Horário de atendimento excedido Endereço: BRILHANTE 192 Bair…" at bounding box center [759, 374] width 1518 height 748
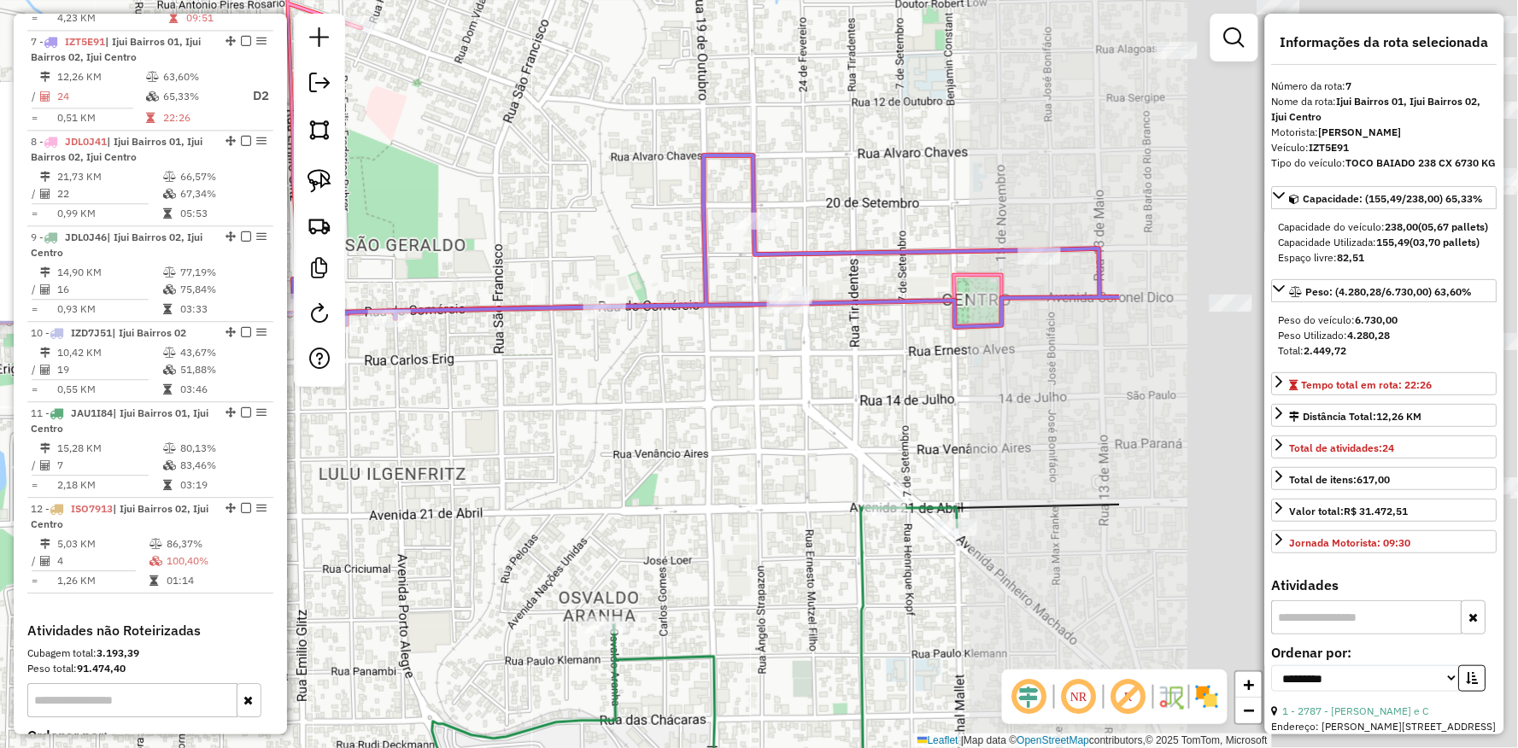
drag, startPoint x: 936, startPoint y: 407, endPoint x: 476, endPoint y: 378, distance: 461.3
click at [473, 378] on div "15748 - BOTECO 263 Horário de atendimento excedido Endereço: BRILHANTE 192 Bair…" at bounding box center [759, 374] width 1518 height 748
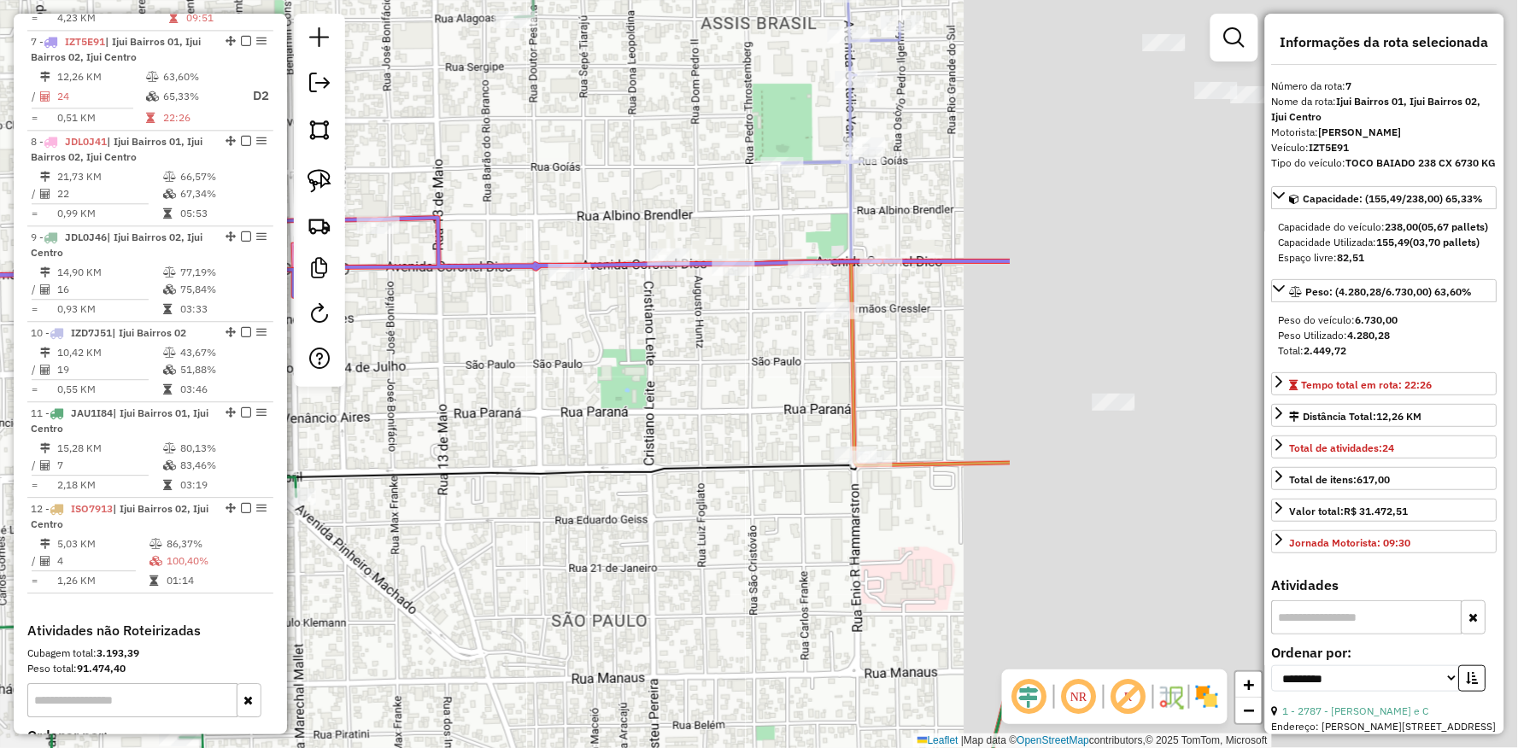
drag, startPoint x: 957, startPoint y: 454, endPoint x: 297, endPoint y: 423, distance: 660.9
click at [297, 423] on div "15748 - BOTECO 263 Horário de atendimento excedido Endereço: BRILHANTE 192 Bair…" at bounding box center [759, 374] width 1518 height 748
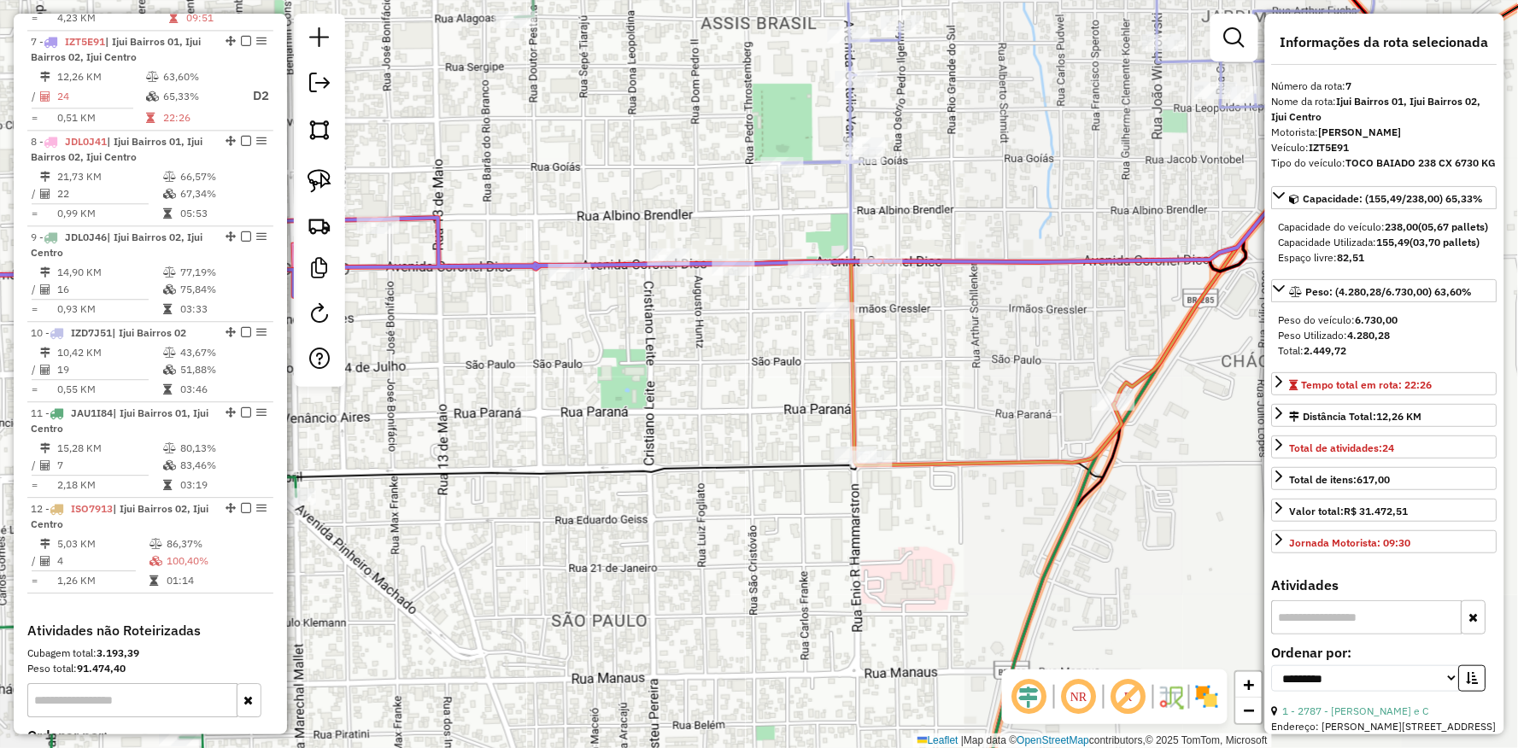
drag, startPoint x: 787, startPoint y: 406, endPoint x: 651, endPoint y: 406, distance: 135.8
click at [651, 406] on div "15748 - BOTECO 263 Horário de atendimento excedido Endereço: BRILHANTE 192 Bair…" at bounding box center [759, 374] width 1518 height 748
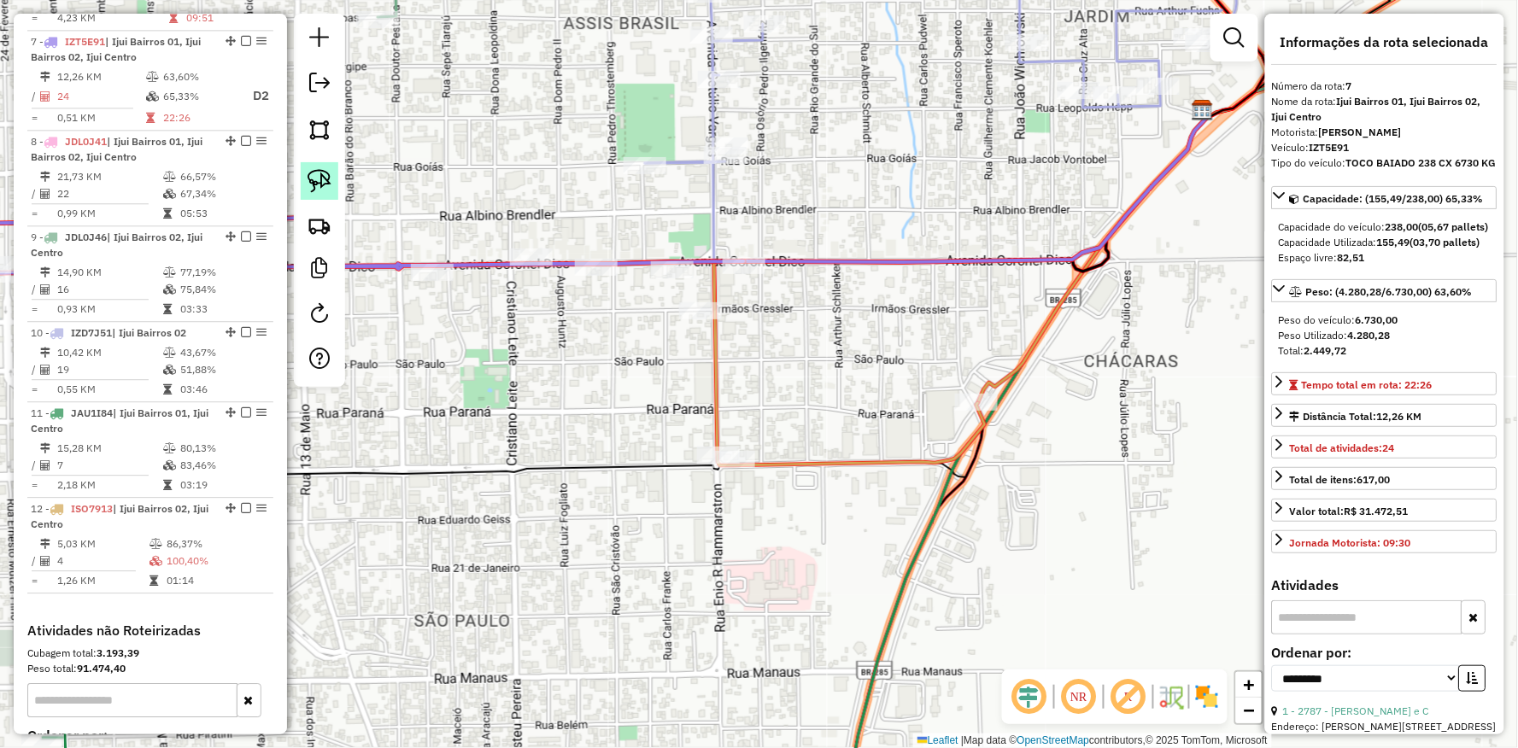
click at [319, 173] on img at bounding box center [319, 181] width 24 height 24
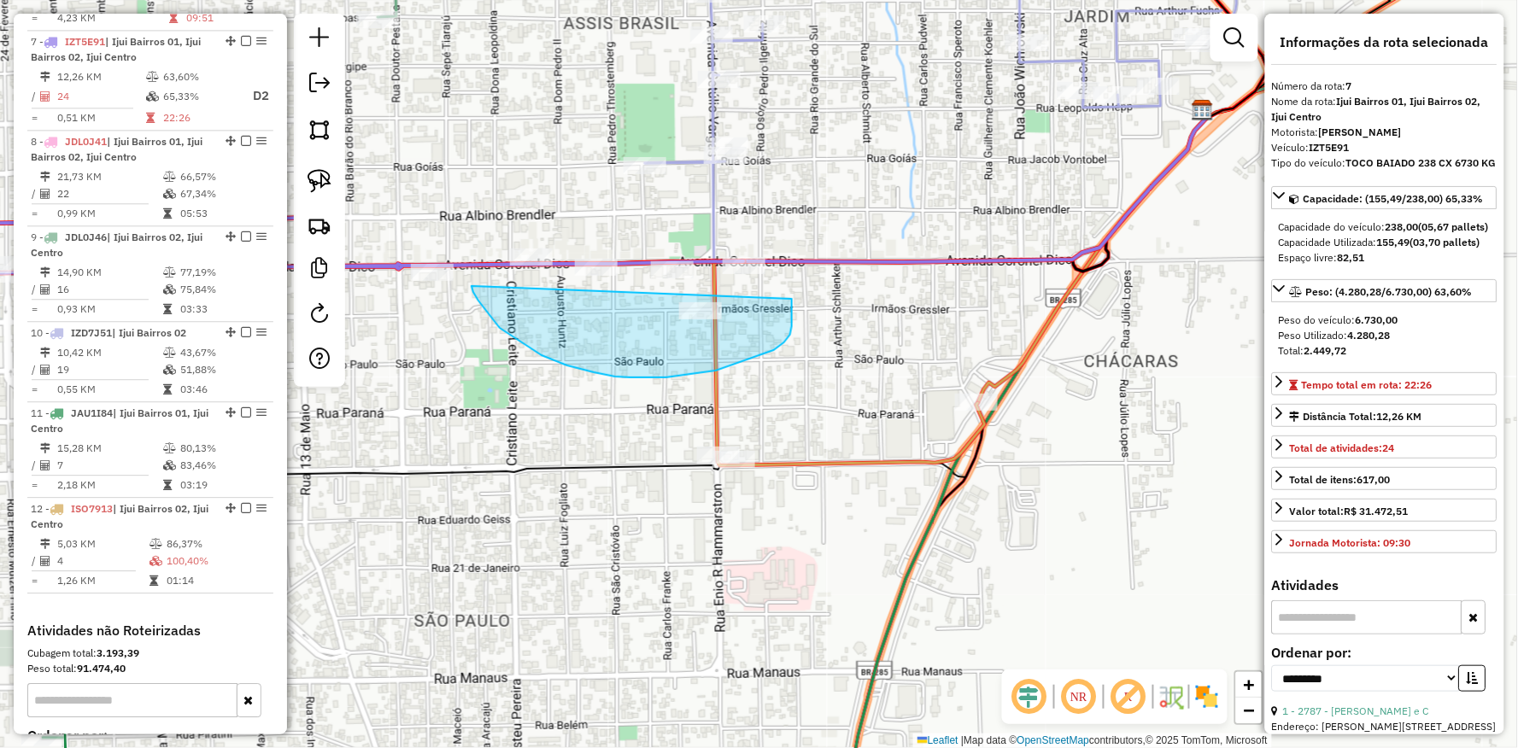
drag, startPoint x: 517, startPoint y: 340, endPoint x: 792, endPoint y: 299, distance: 278.1
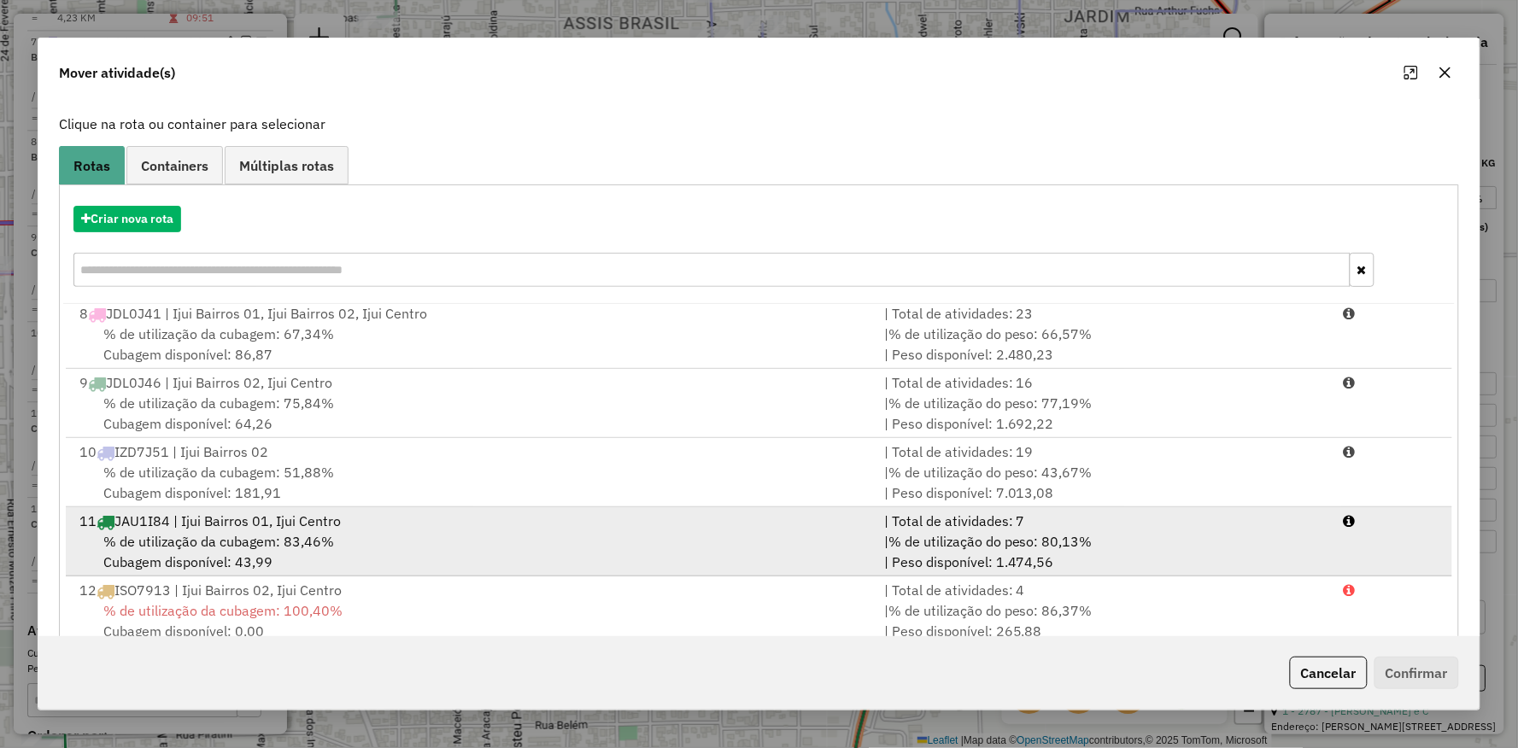
scroll to position [132, 0]
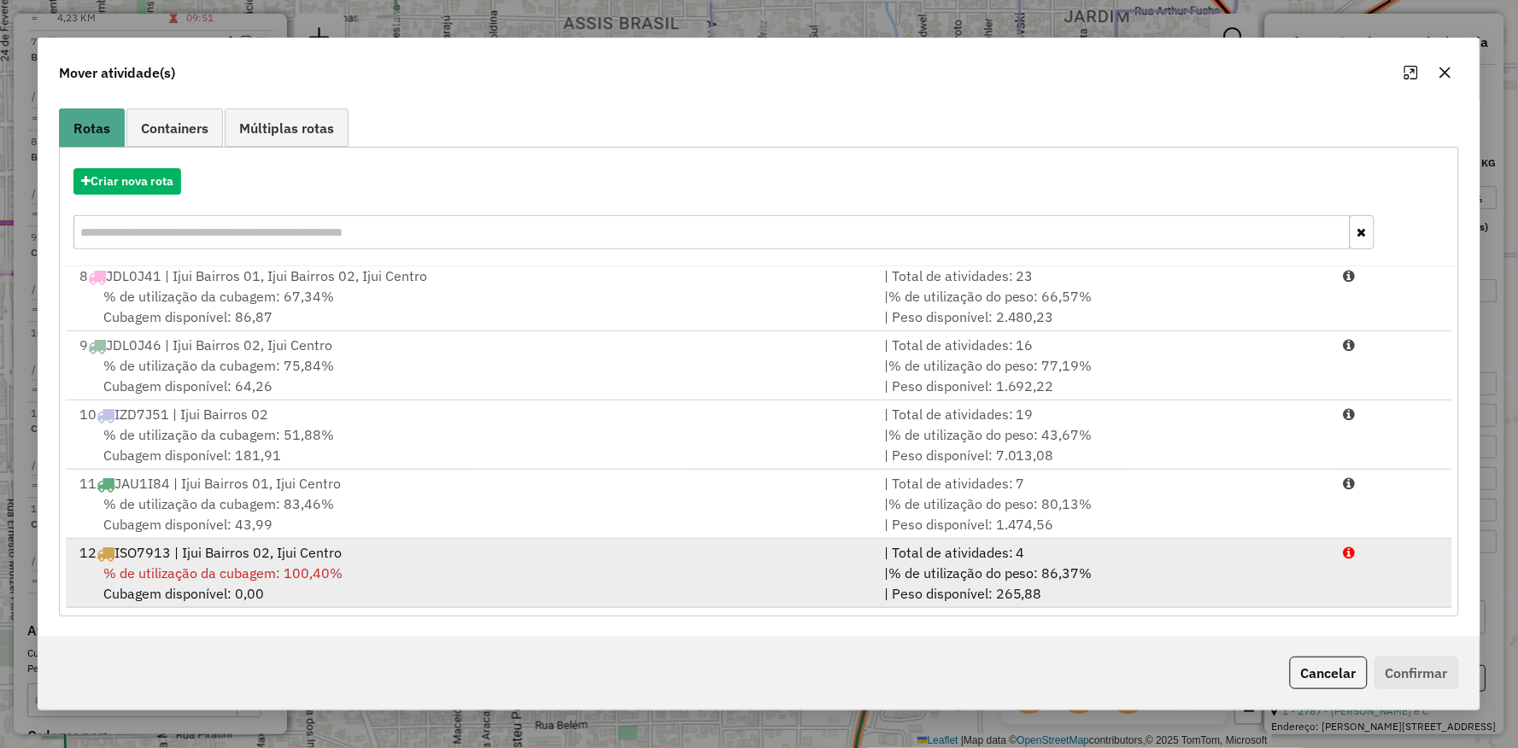
click at [660, 568] on div "% de utilização da cubagem: 100,40% Cubagem disponível: 0,00" at bounding box center [471, 583] width 805 height 41
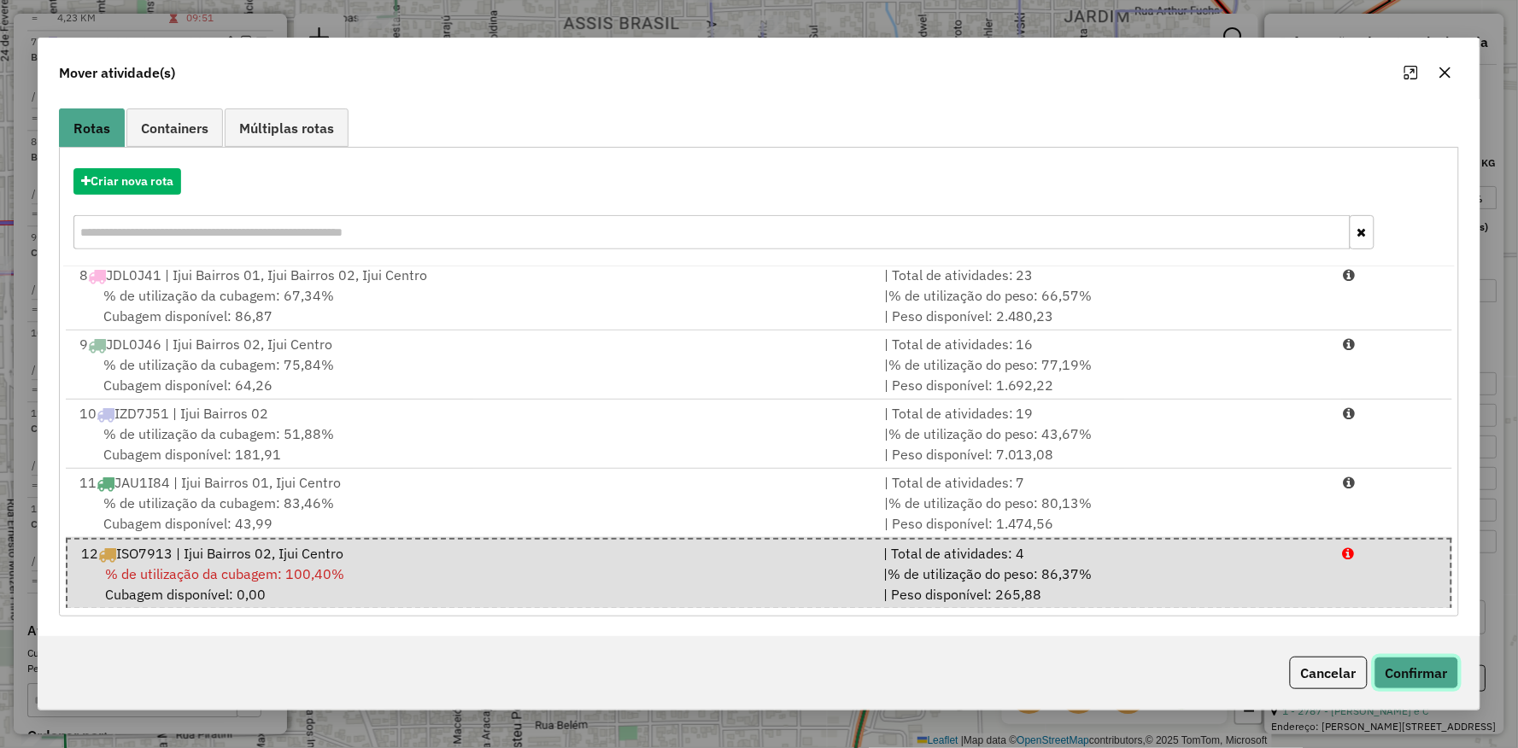
click at [1437, 669] on button "Confirmar" at bounding box center [1416, 673] width 85 height 32
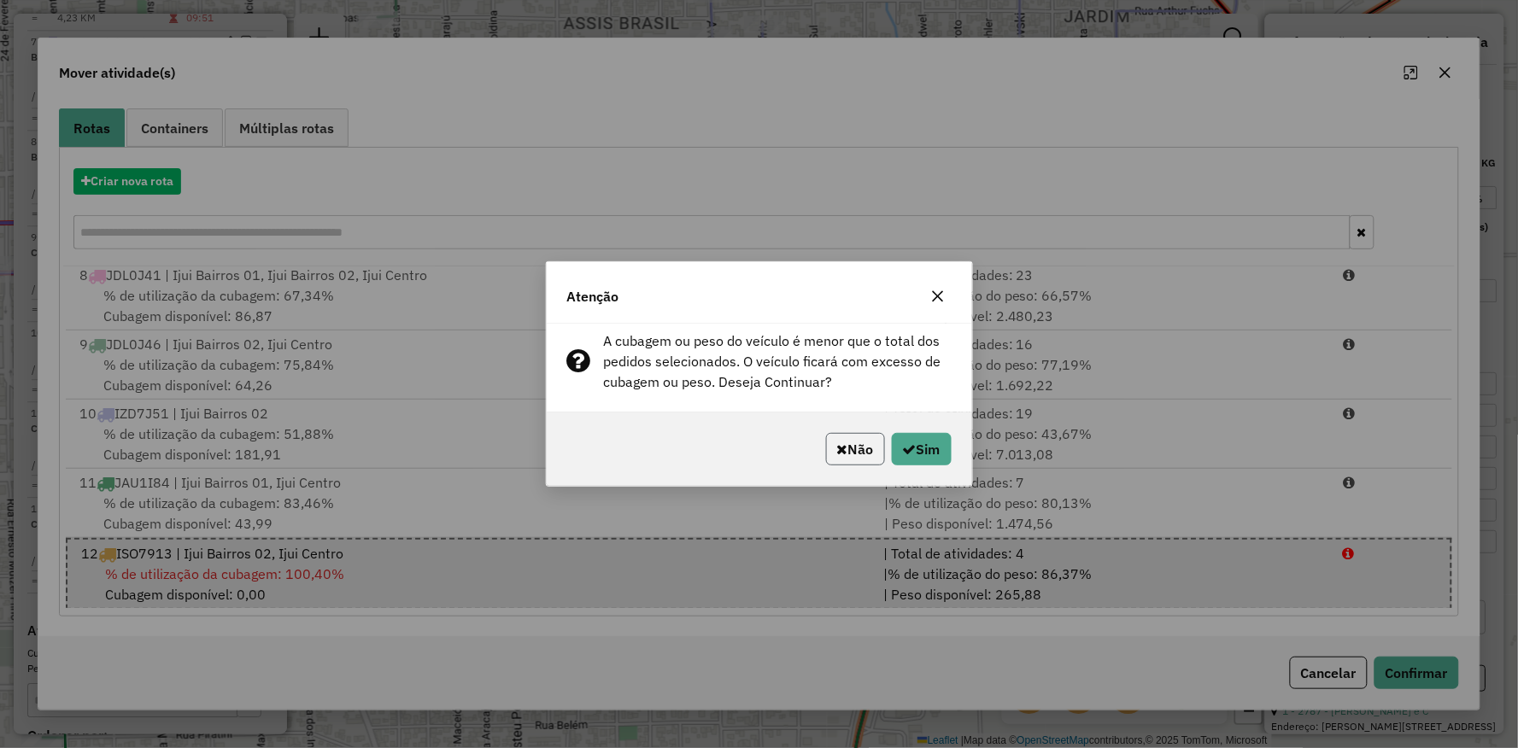
drag, startPoint x: 857, startPoint y: 448, endPoint x: 805, endPoint y: 458, distance: 52.1
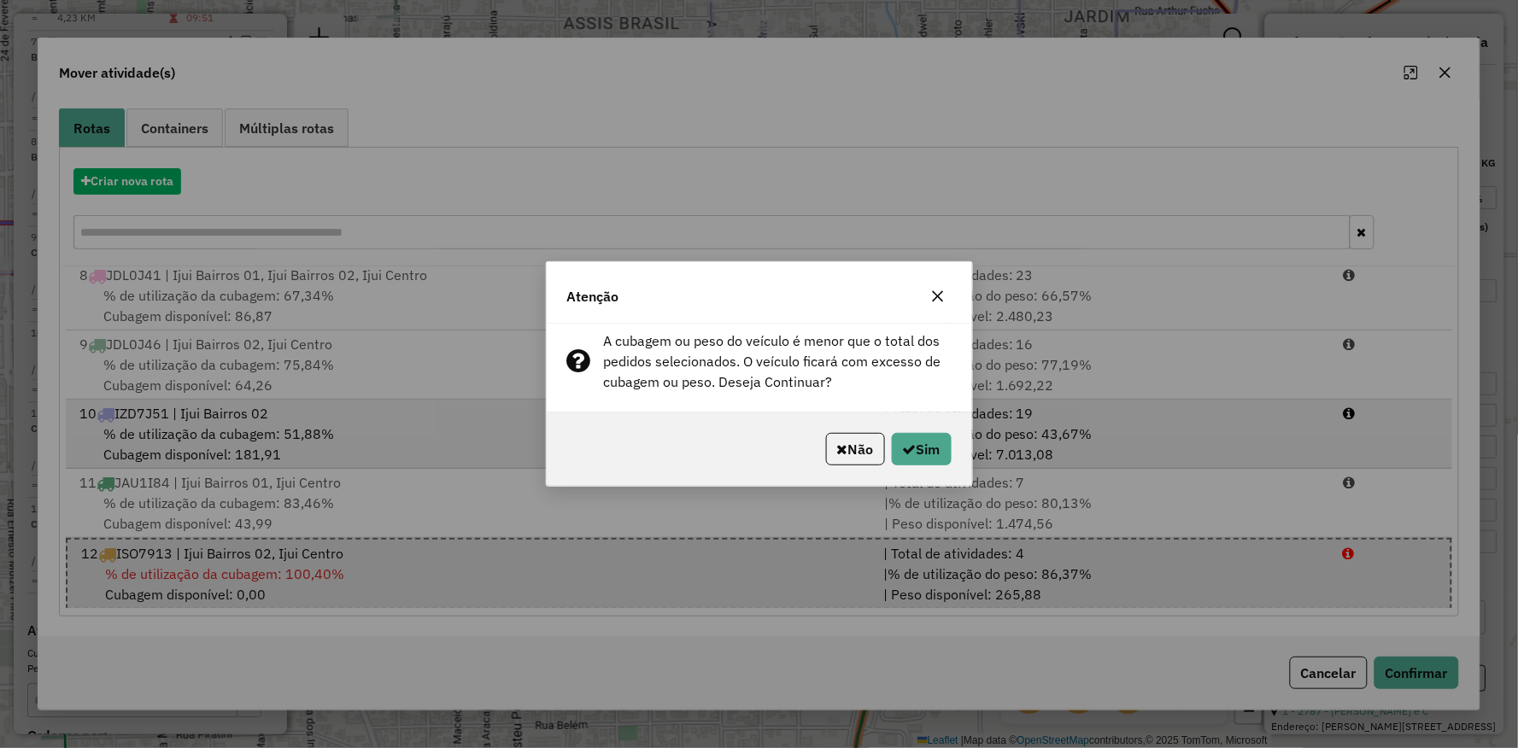
click at [856, 448] on button "Não" at bounding box center [855, 449] width 59 height 32
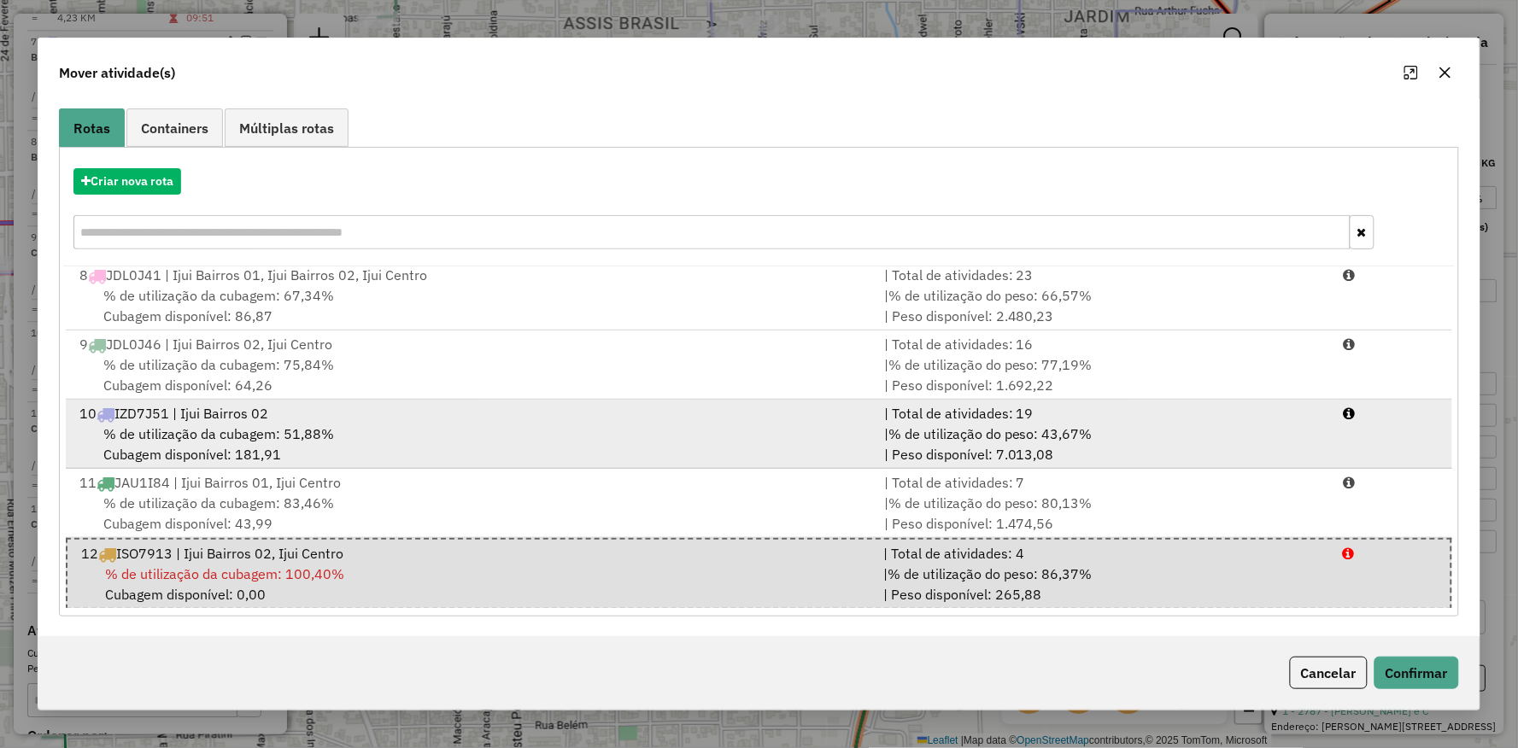
click at [378, 449] on div "% de utilização da cubagem: 51,88% Cubagem disponível: 181,91" at bounding box center [471, 444] width 805 height 41
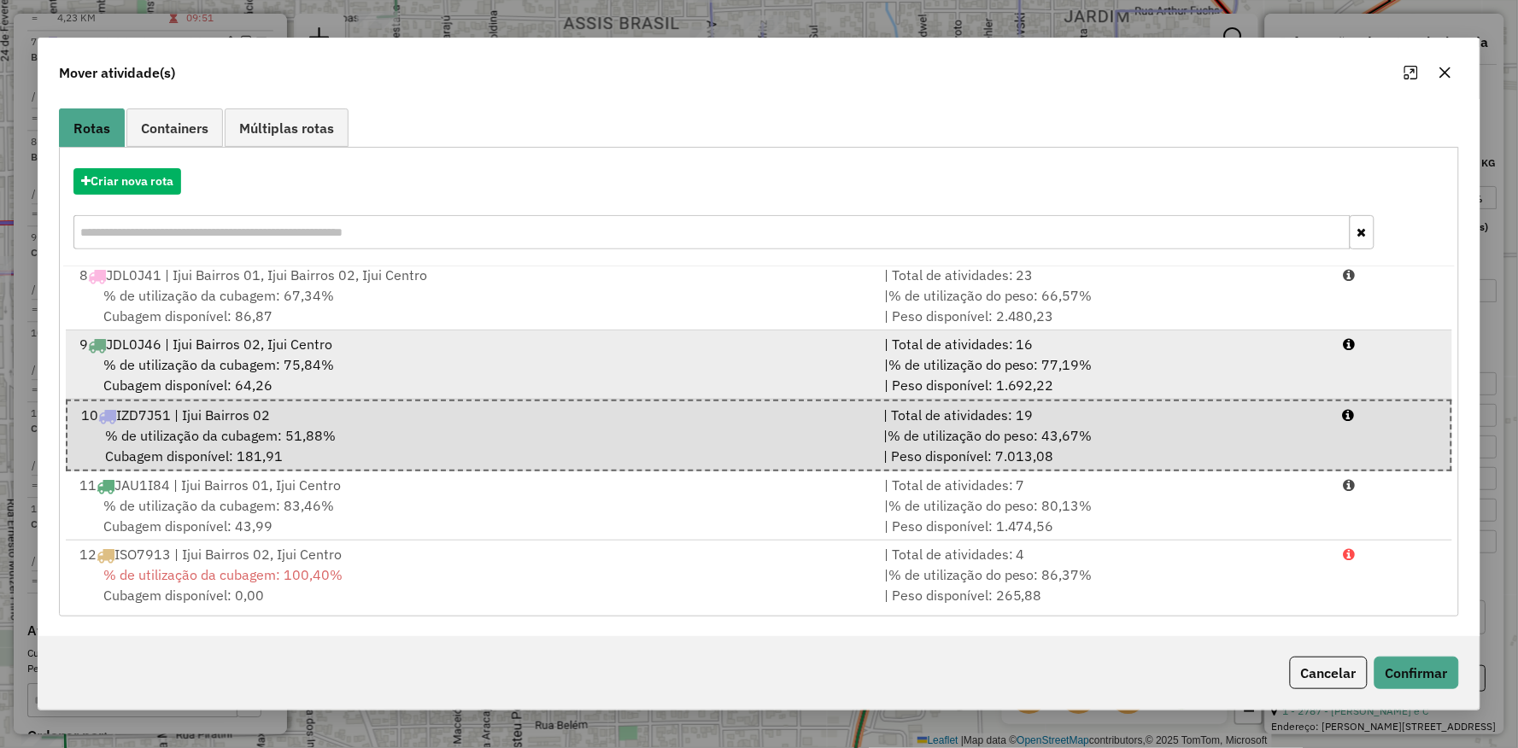
click at [328, 374] on div "% de utilização da cubagem: 75,84% Cubagem disponível: 64,26" at bounding box center [471, 374] width 805 height 41
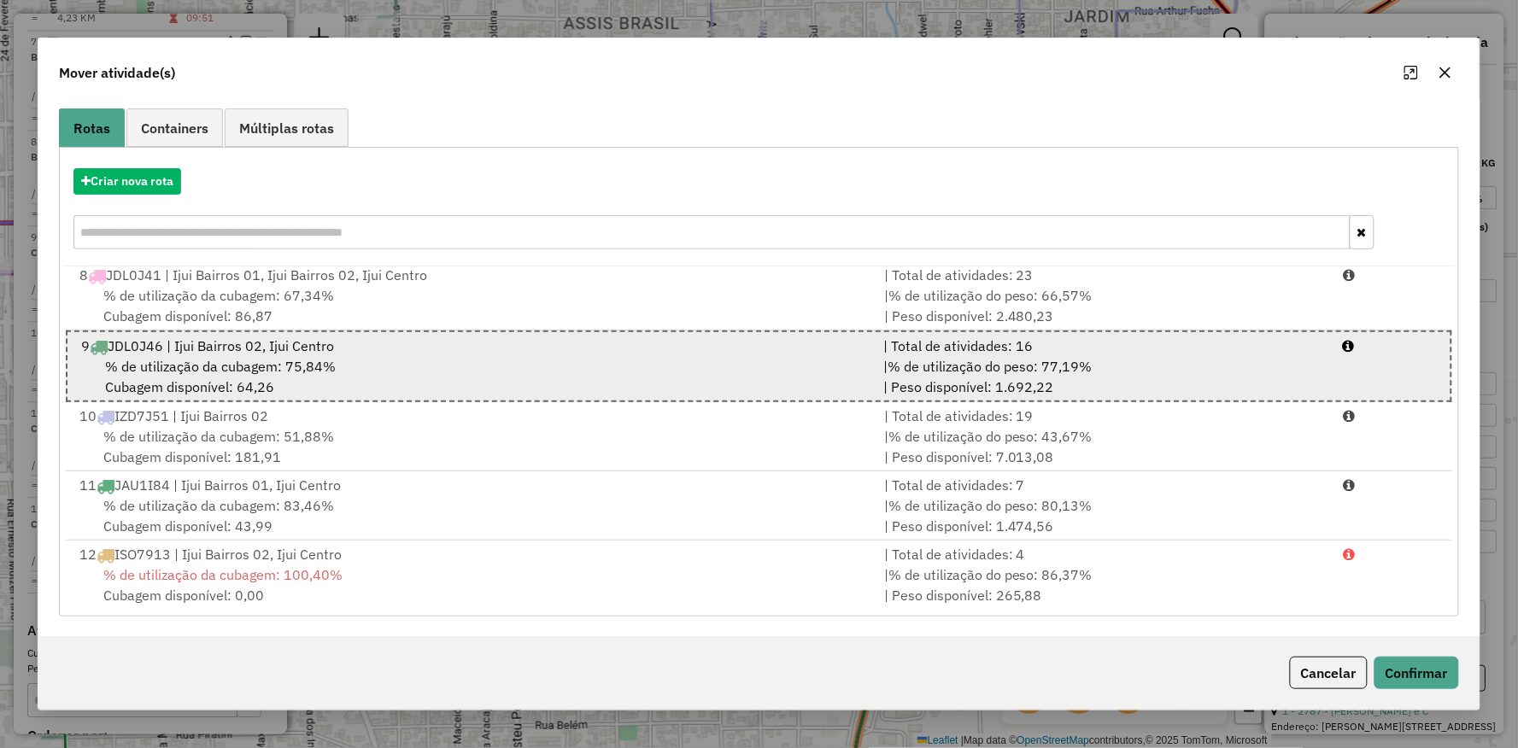
scroll to position [395, 0]
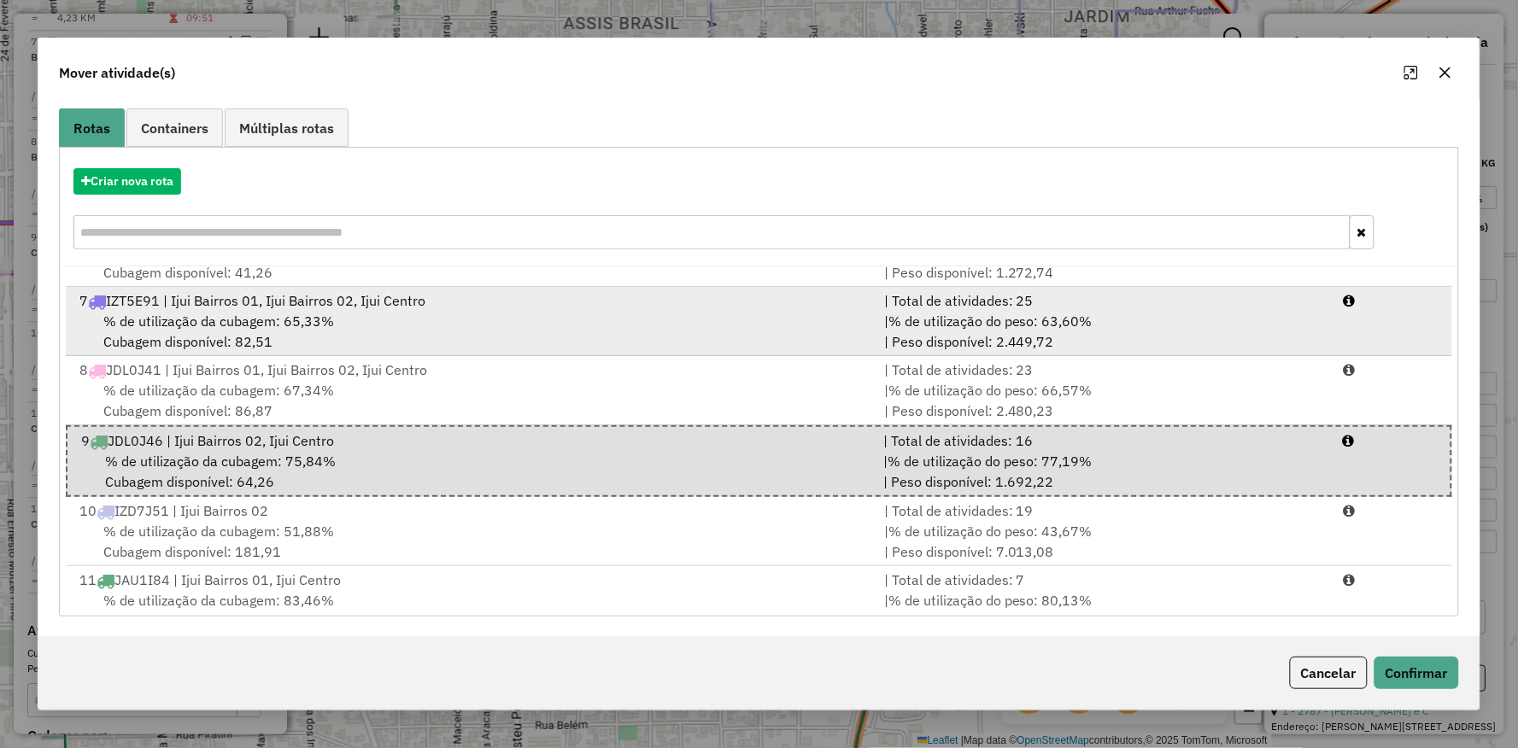
click at [231, 331] on div "% de utilização da cubagem: 65,33% Cubagem disponível: 82,51" at bounding box center [471, 331] width 805 height 41
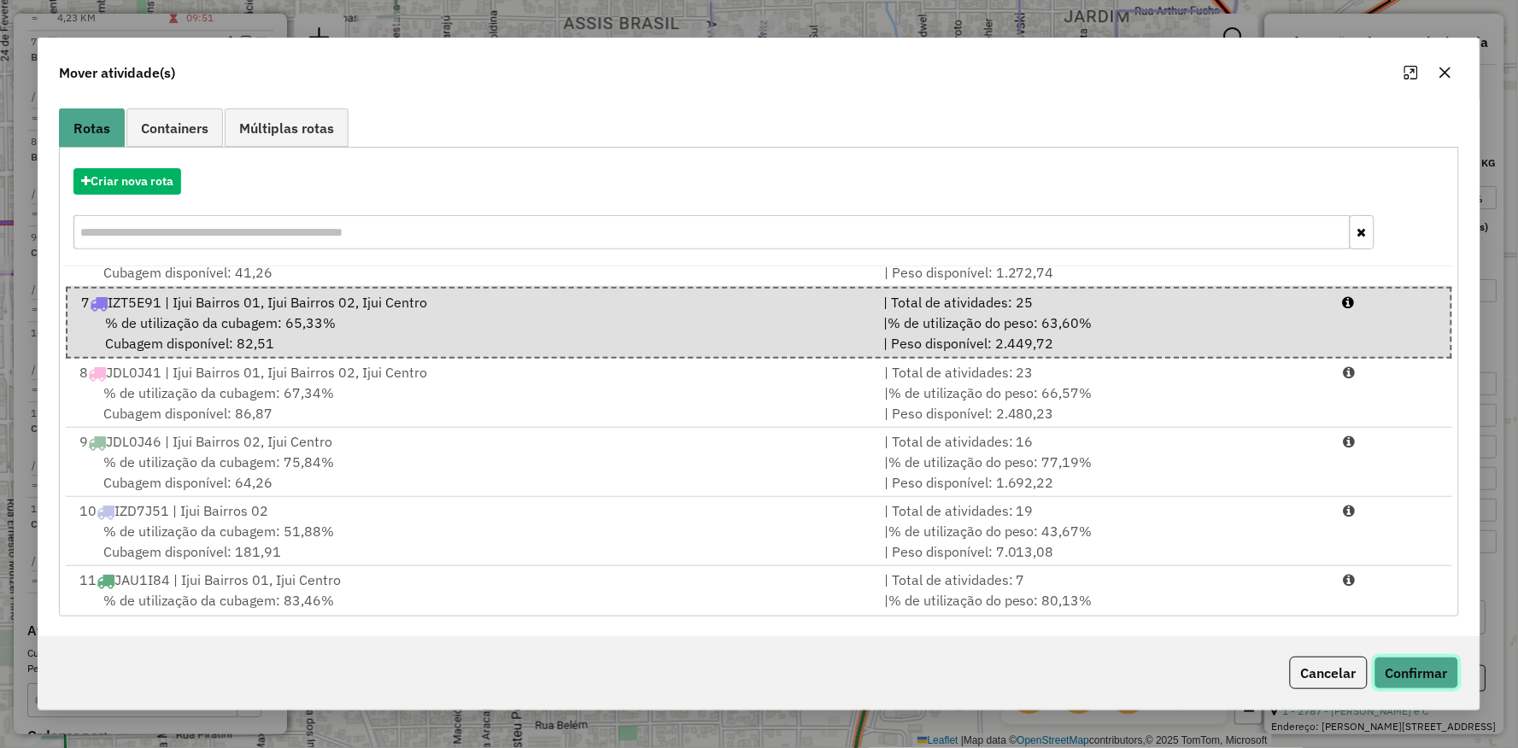
drag, startPoint x: 1418, startPoint y: 682, endPoint x: 1395, endPoint y: 655, distance: 35.1
click at [1416, 682] on button "Confirmar" at bounding box center [1416, 673] width 85 height 32
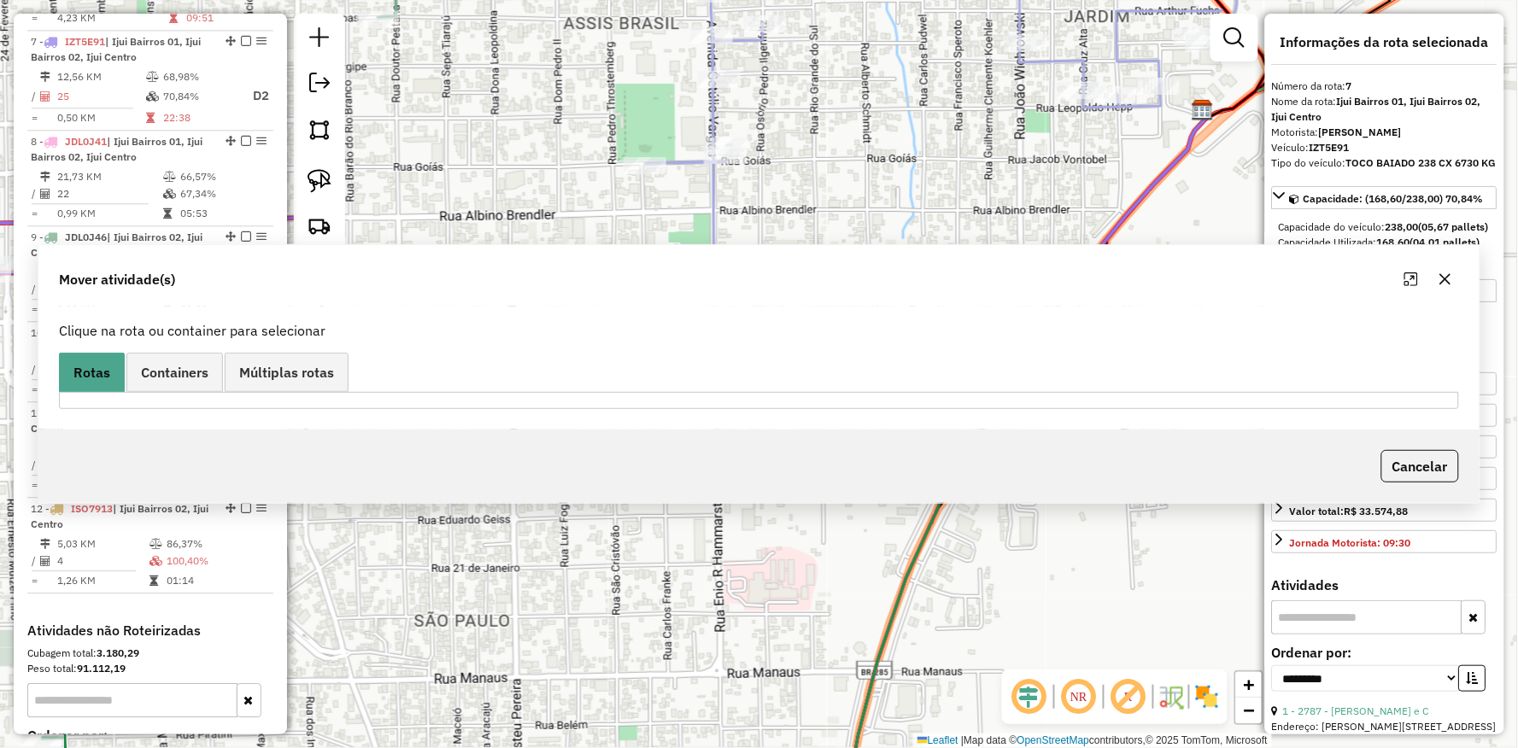
scroll to position [0, 0]
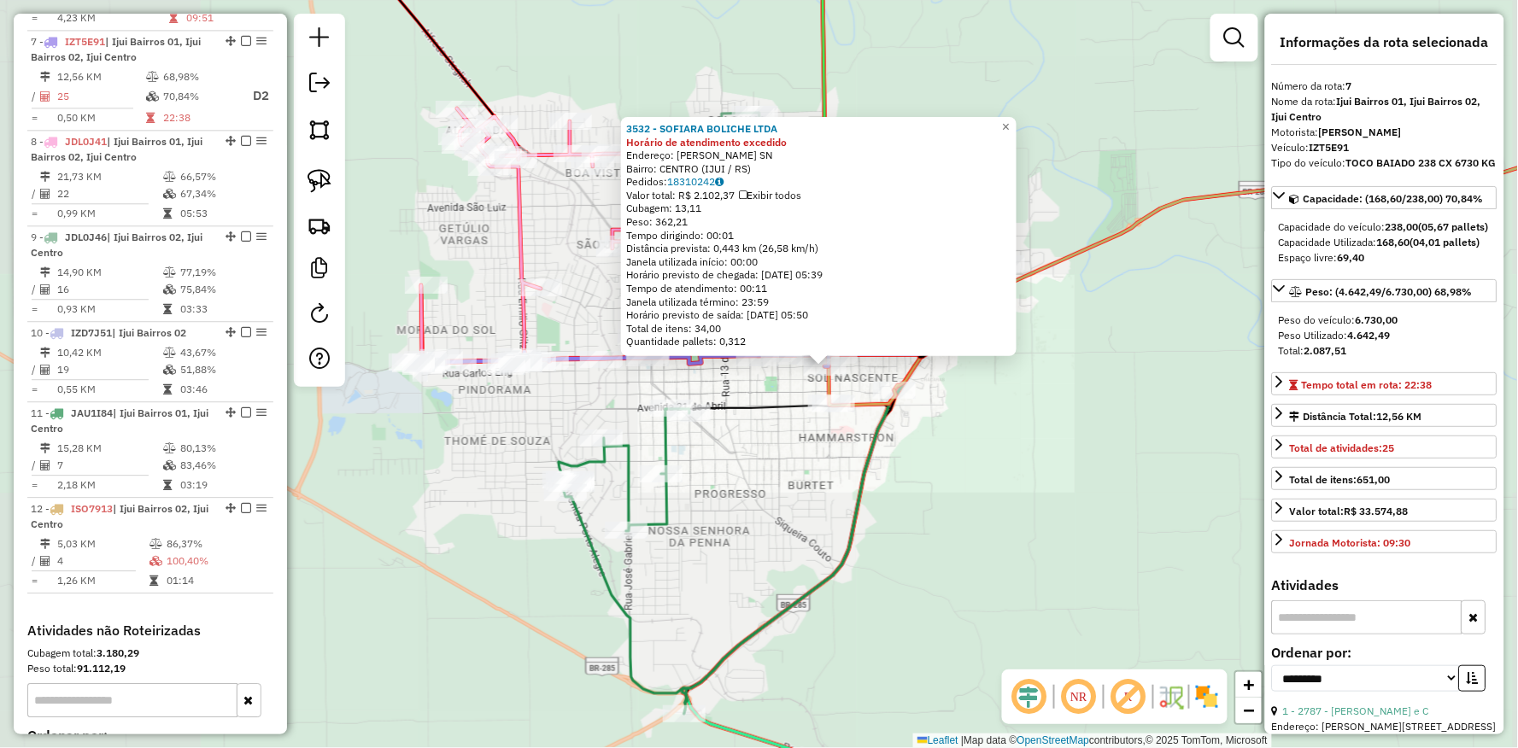
drag, startPoint x: 763, startPoint y: 559, endPoint x: 1017, endPoint y: 508, distance: 259.6
click at [1017, 512] on div "3532 - SOFIARA BOLICHE LTDA Horário de atendimento excedido Endereço: Av GETULI…" at bounding box center [759, 374] width 1518 height 748
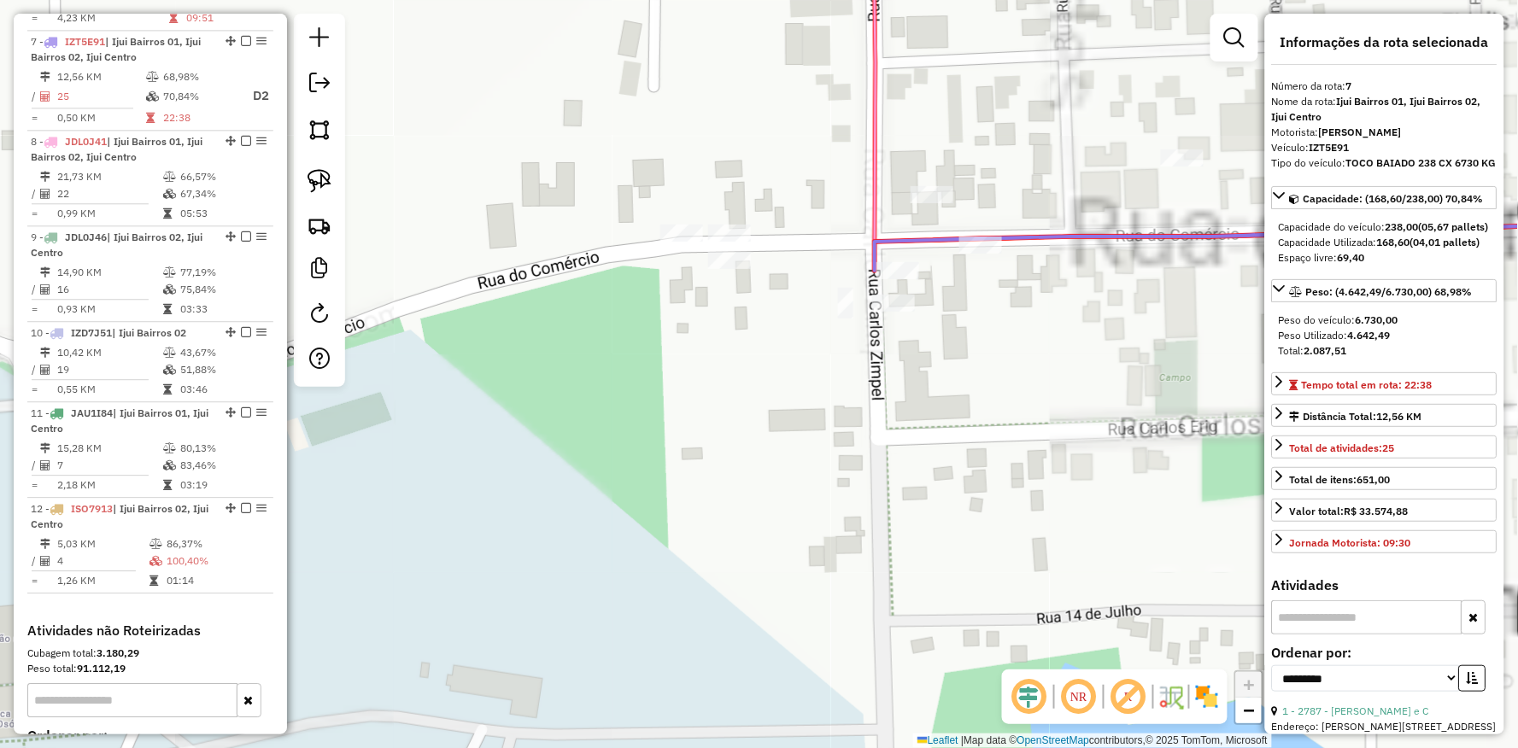
drag, startPoint x: 1010, startPoint y: 379, endPoint x: 638, endPoint y: 415, distance: 374.1
click at [635, 421] on div "3532 - SOFIARA BOLICHE LTDA Horário de atendimento excedido Endereço: Av GETULI…" at bounding box center [759, 374] width 1518 height 748
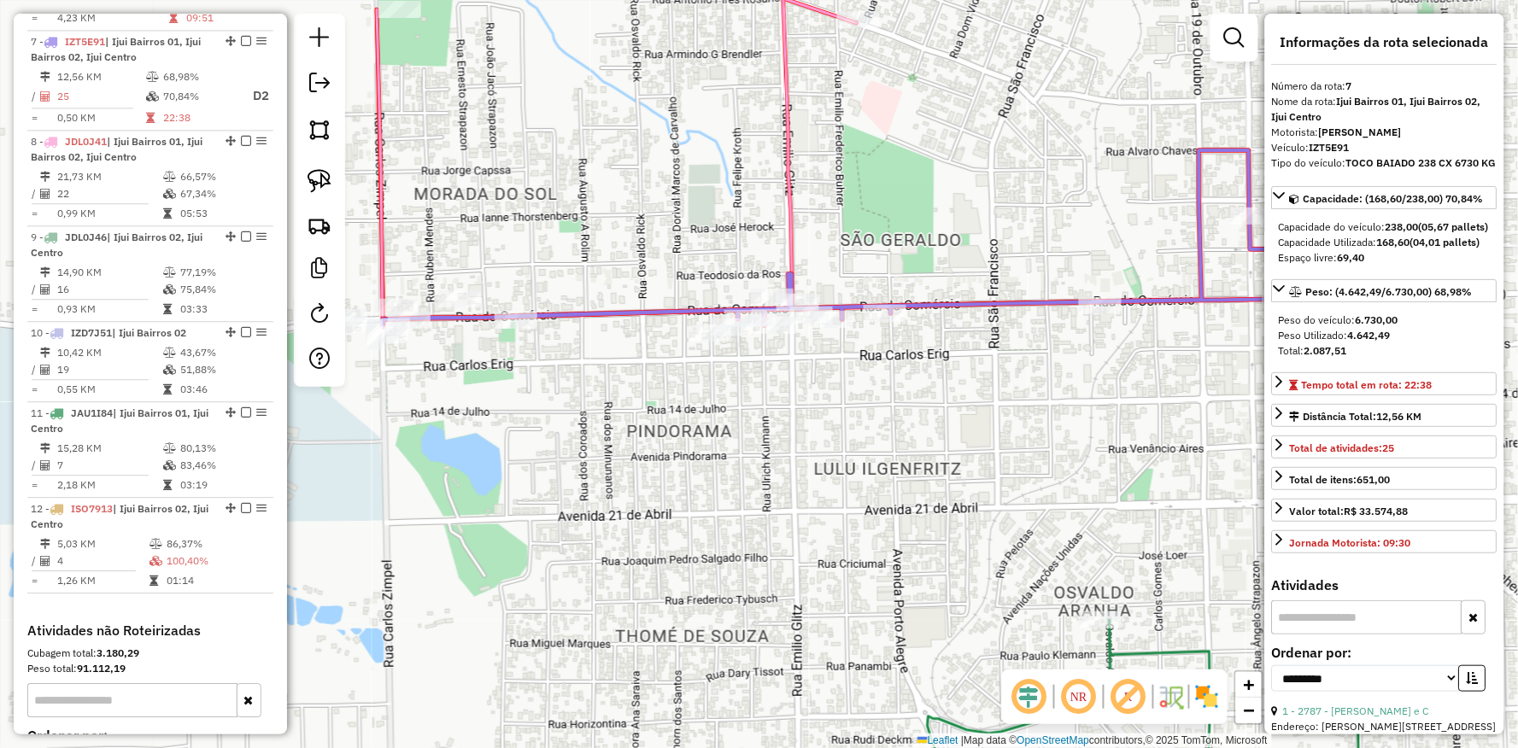
drag, startPoint x: 900, startPoint y: 444, endPoint x: 991, endPoint y: 408, distance: 97.4
click at [991, 408] on div "3532 - SOFIARA BOLICHE LTDA Horário de atendimento excedido Endereço: Av GETULI…" at bounding box center [759, 374] width 1518 height 748
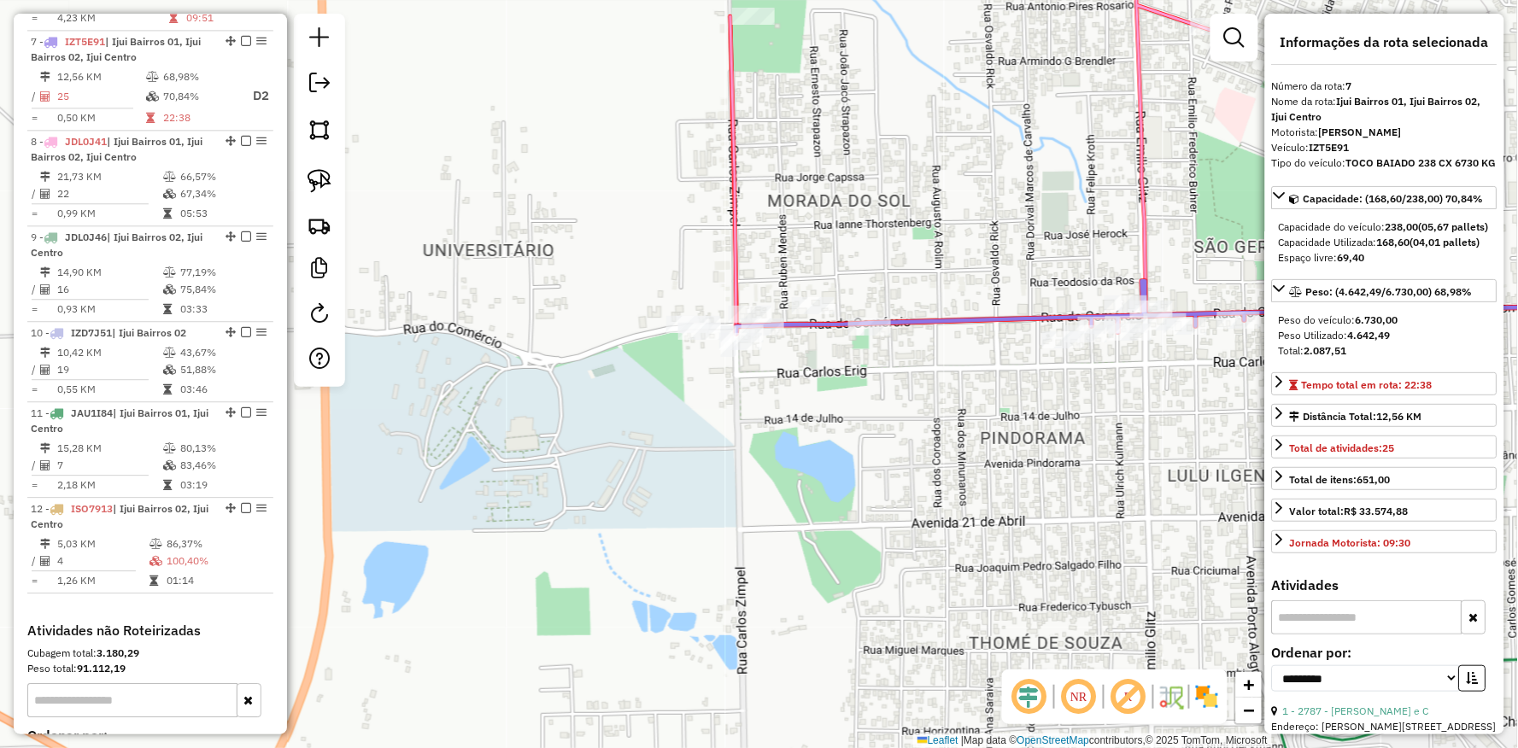
scroll to position [540, 0]
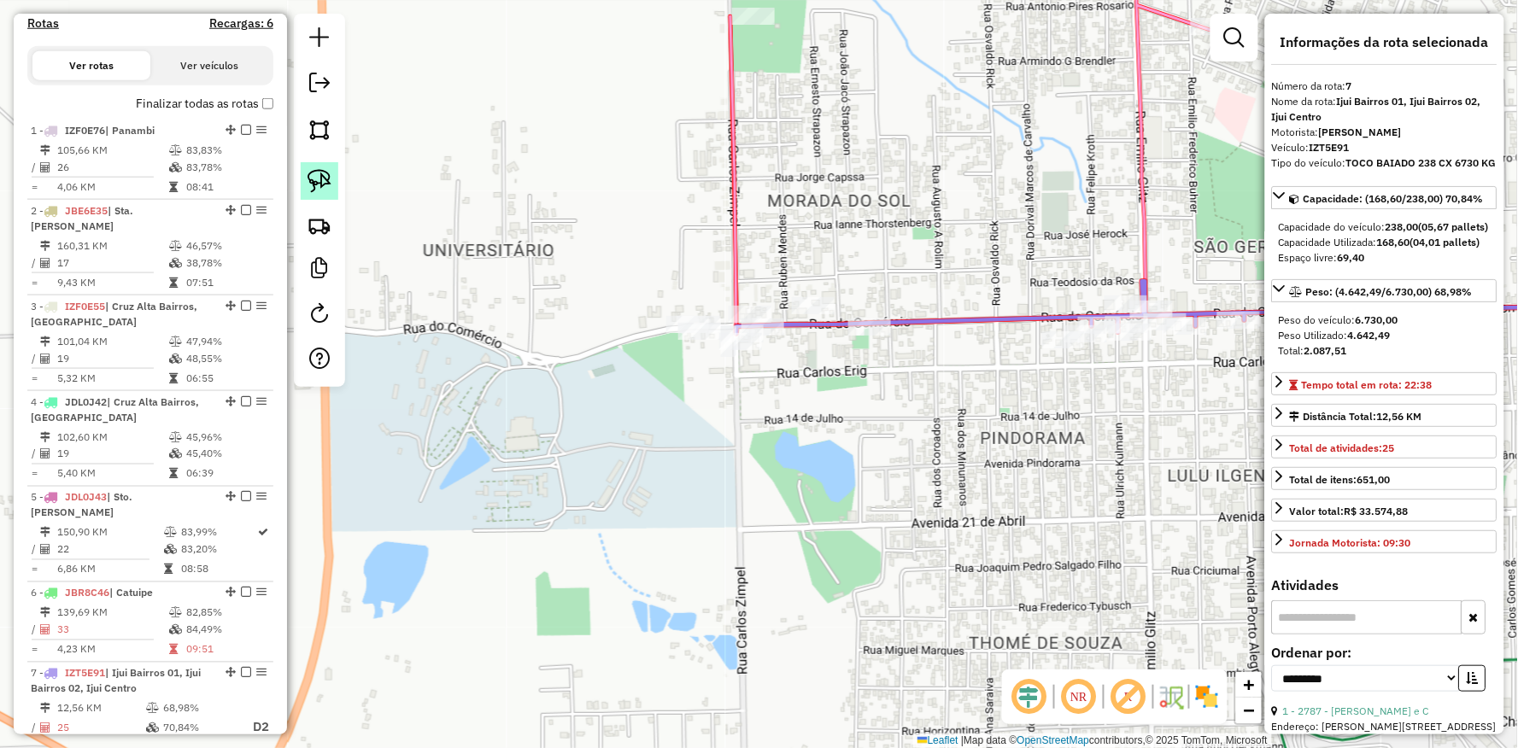
click at [307, 176] on img at bounding box center [319, 181] width 24 height 24
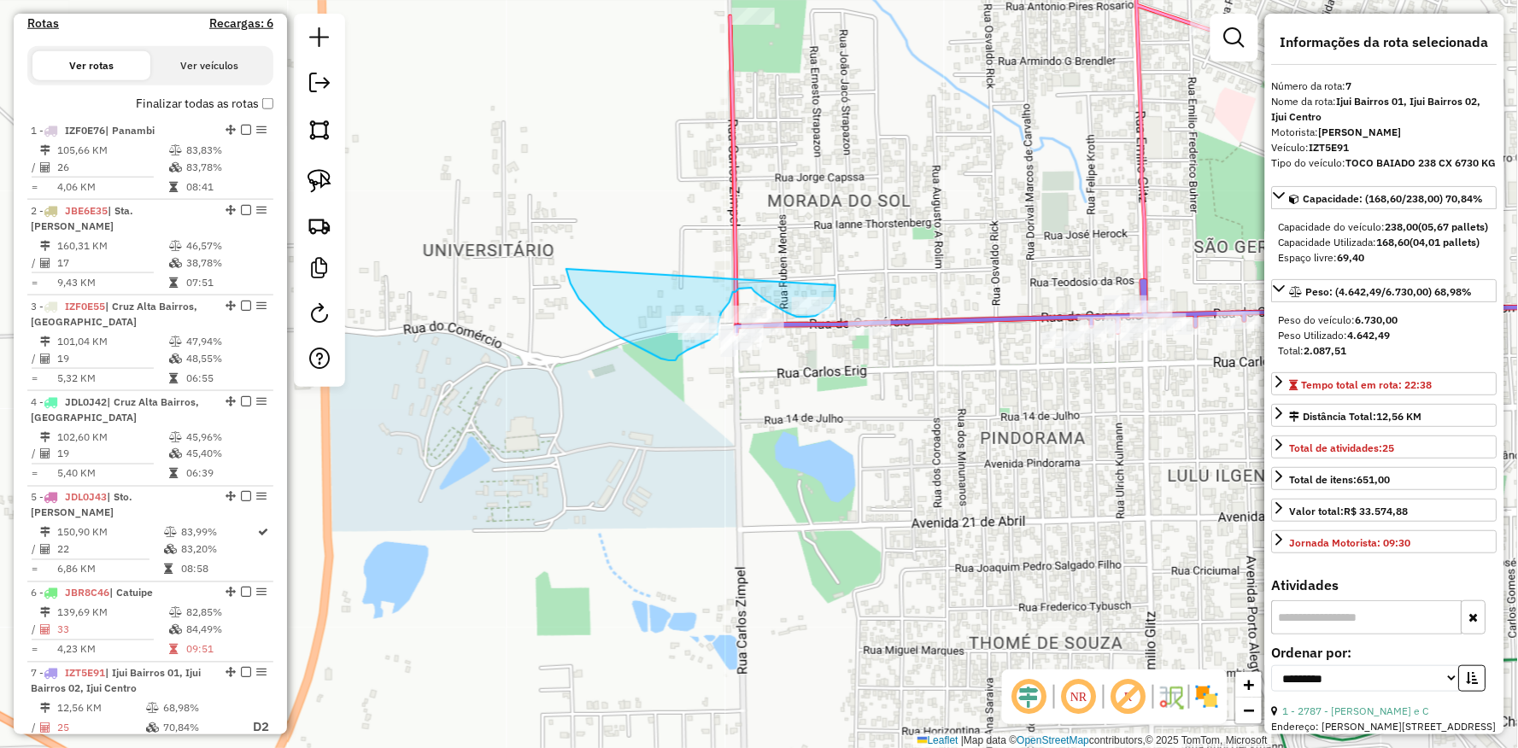
drag, startPoint x: 575, startPoint y: 291, endPoint x: 835, endPoint y: 280, distance: 260.7
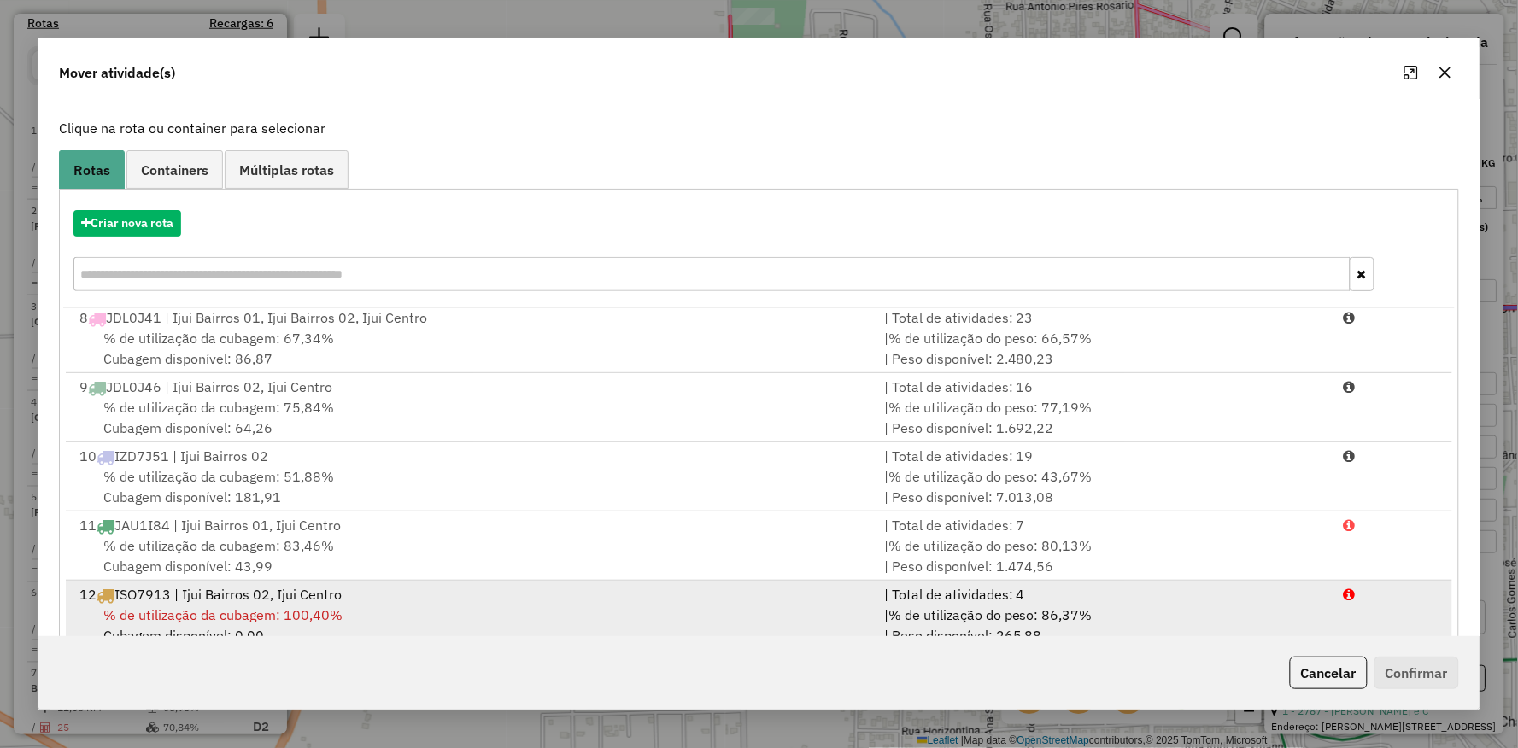
scroll to position [132, 0]
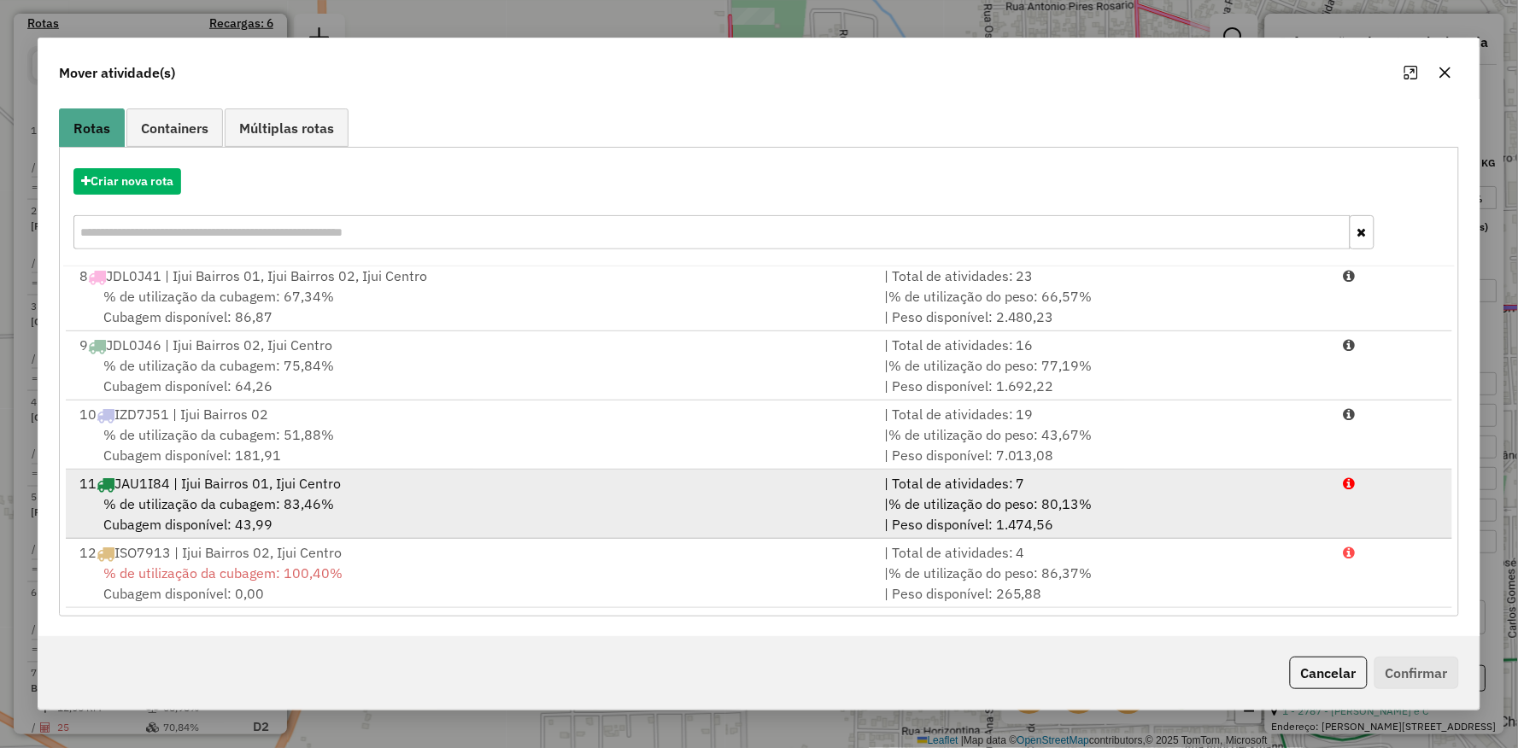
click at [306, 518] on div "% de utilização da cubagem: 83,46% Cubagem disponível: 43,99" at bounding box center [471, 514] width 805 height 41
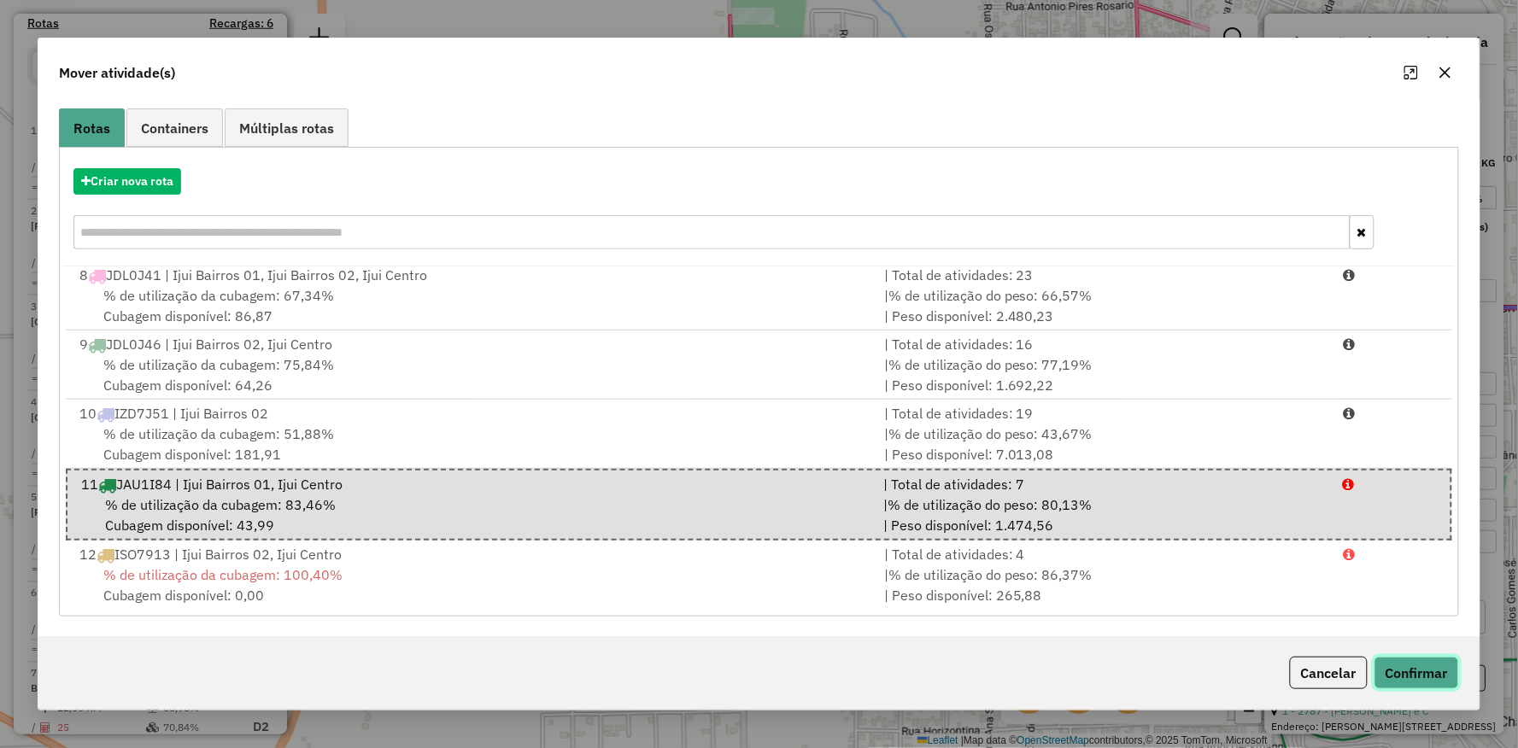
click at [1394, 659] on button "Confirmar" at bounding box center [1416, 673] width 85 height 32
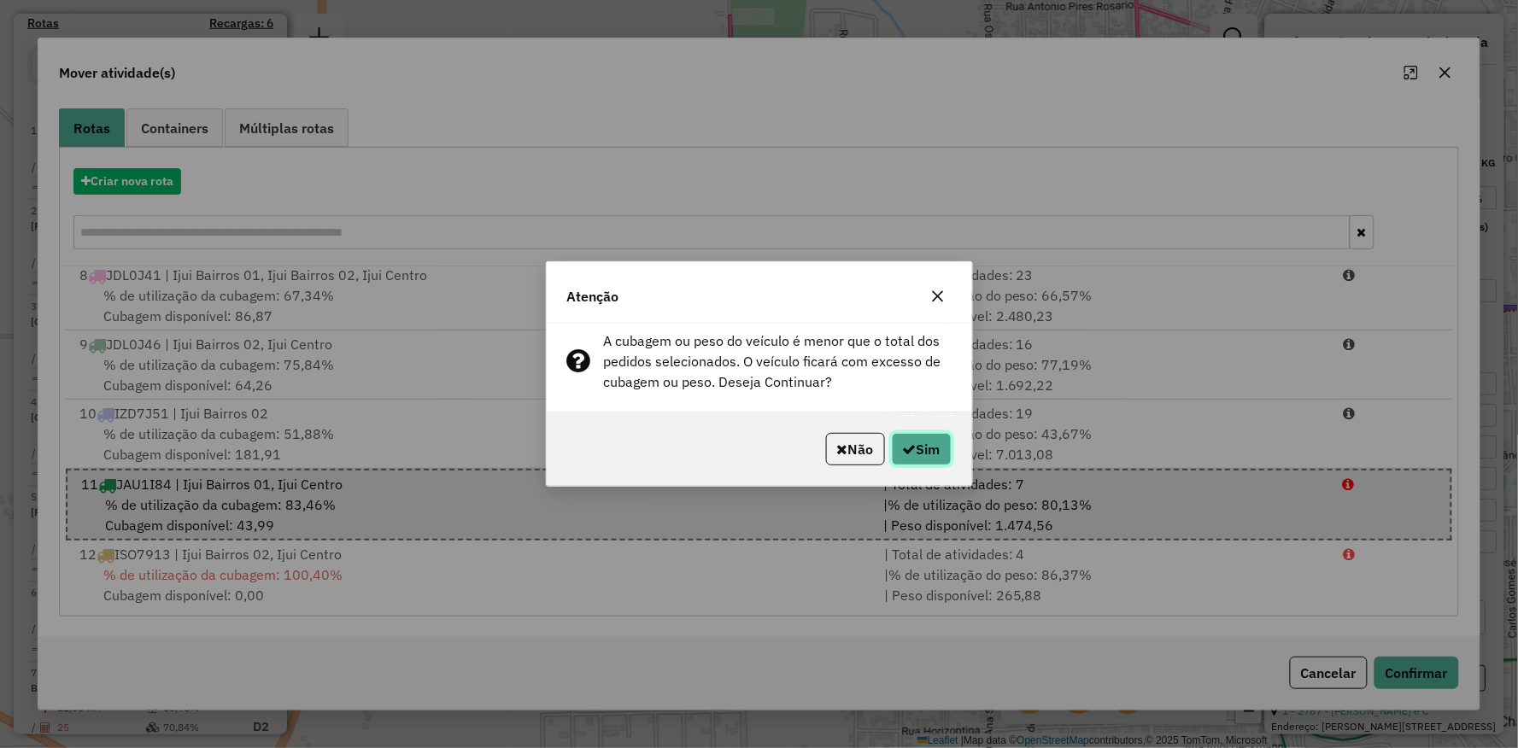
click at [928, 442] on button "Sim" at bounding box center [922, 449] width 60 height 32
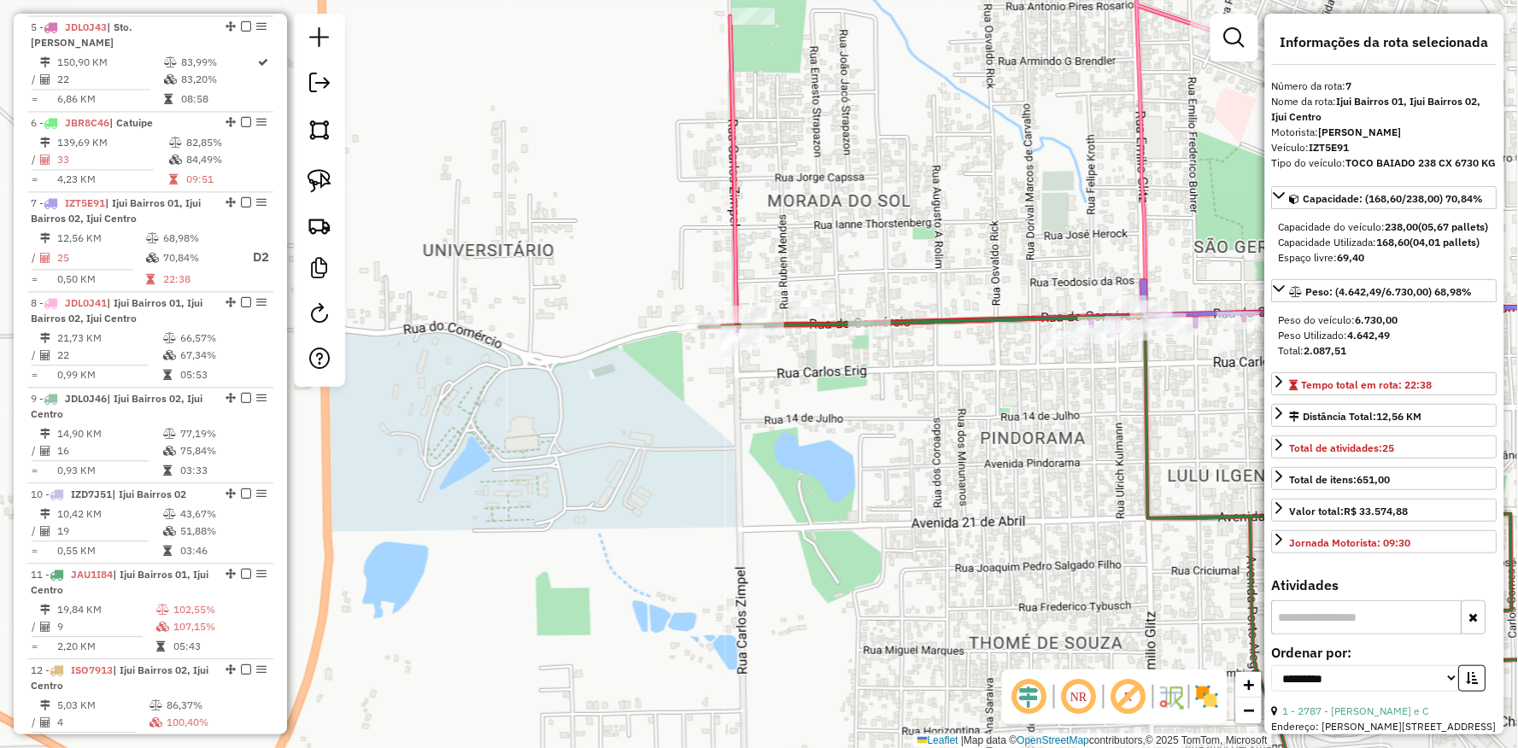
scroll to position [1172, 0]
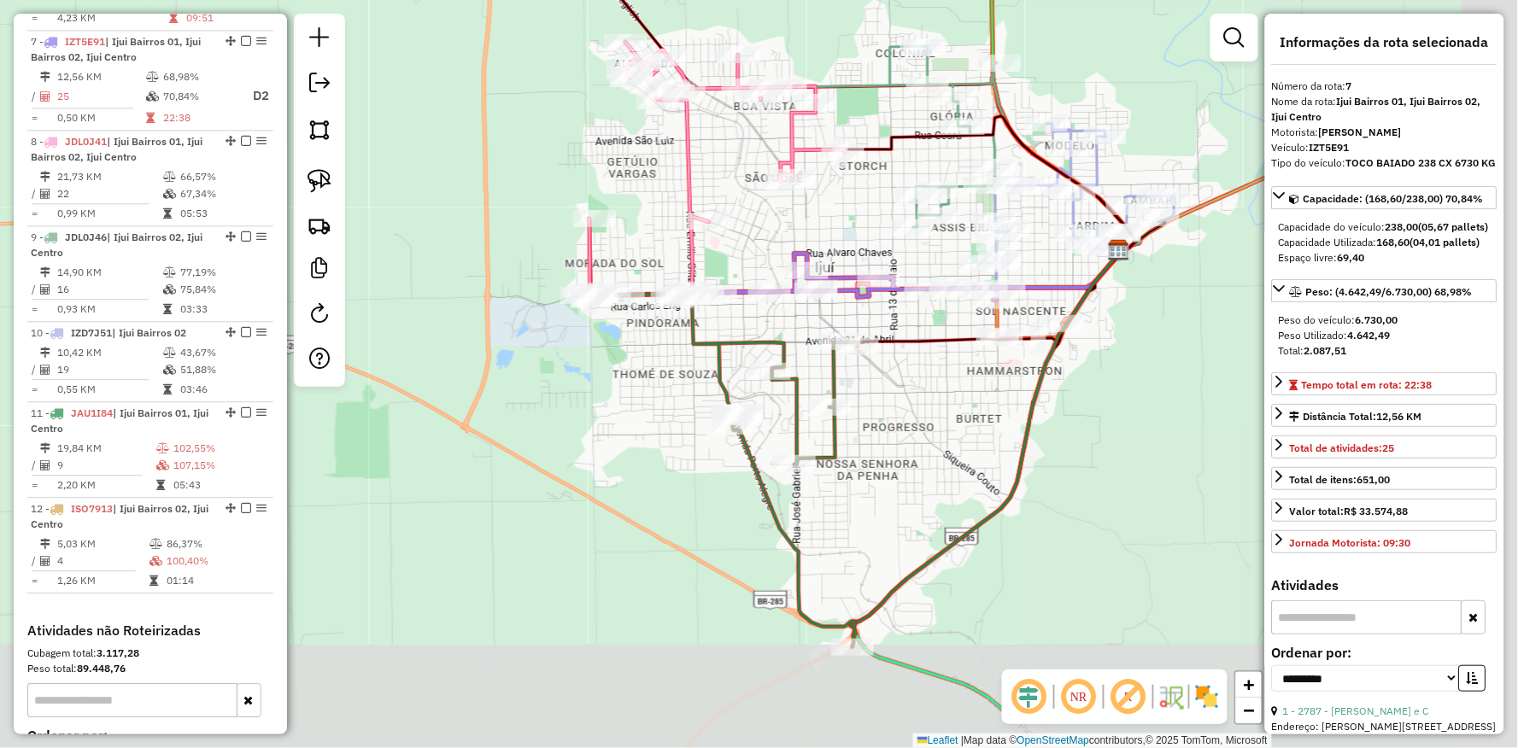
drag, startPoint x: 678, startPoint y: 417, endPoint x: 595, endPoint y: 382, distance: 89.9
click at [595, 382] on div "Janela de atendimento Grade de atendimento Capacidade Transportadoras Veículos …" at bounding box center [759, 374] width 1518 height 748
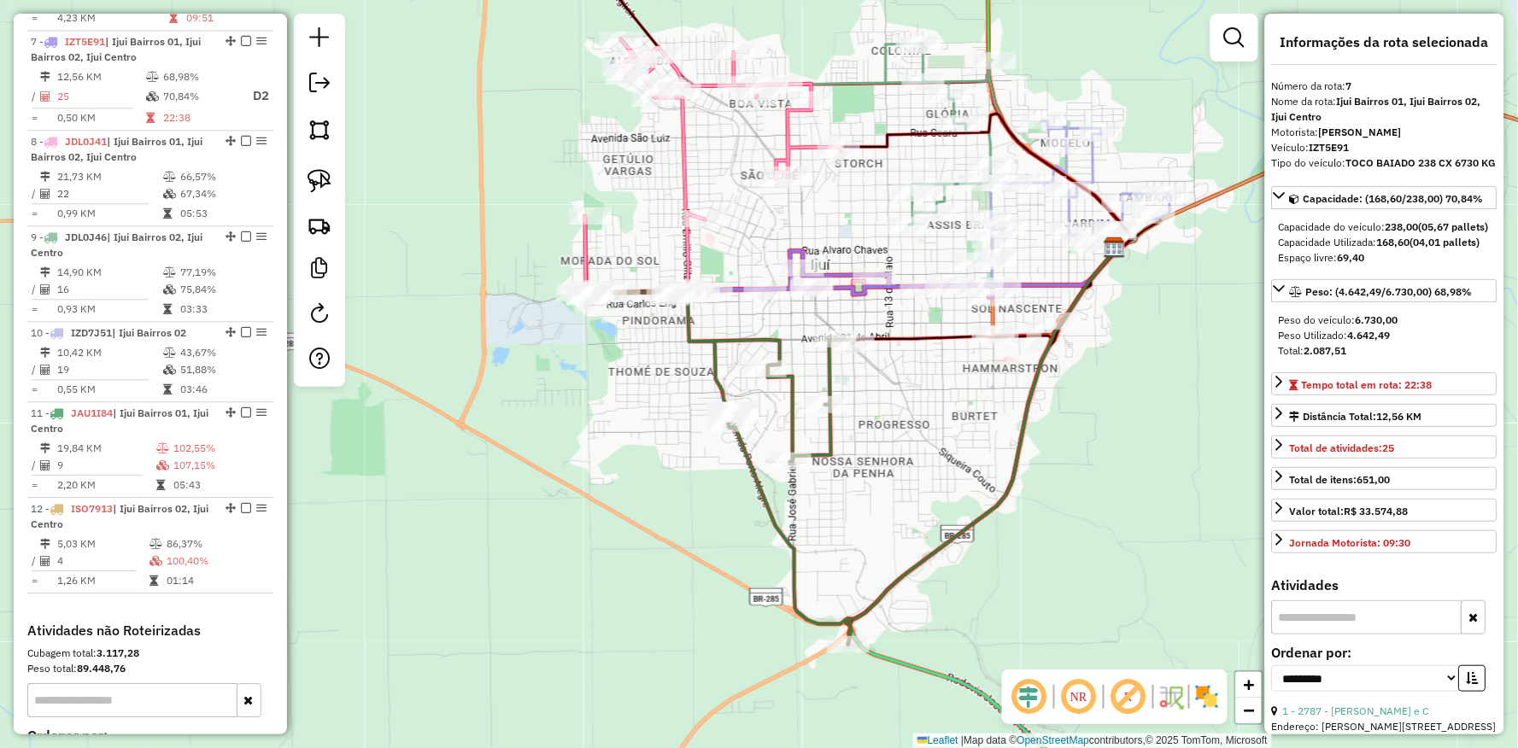
drag, startPoint x: 940, startPoint y: 407, endPoint x: 771, endPoint y: 285, distance: 208.1
click at [777, 286] on div "Janela de atendimento Grade de atendimento Capacidade Transportadoras Veículos …" at bounding box center [759, 374] width 1518 height 748
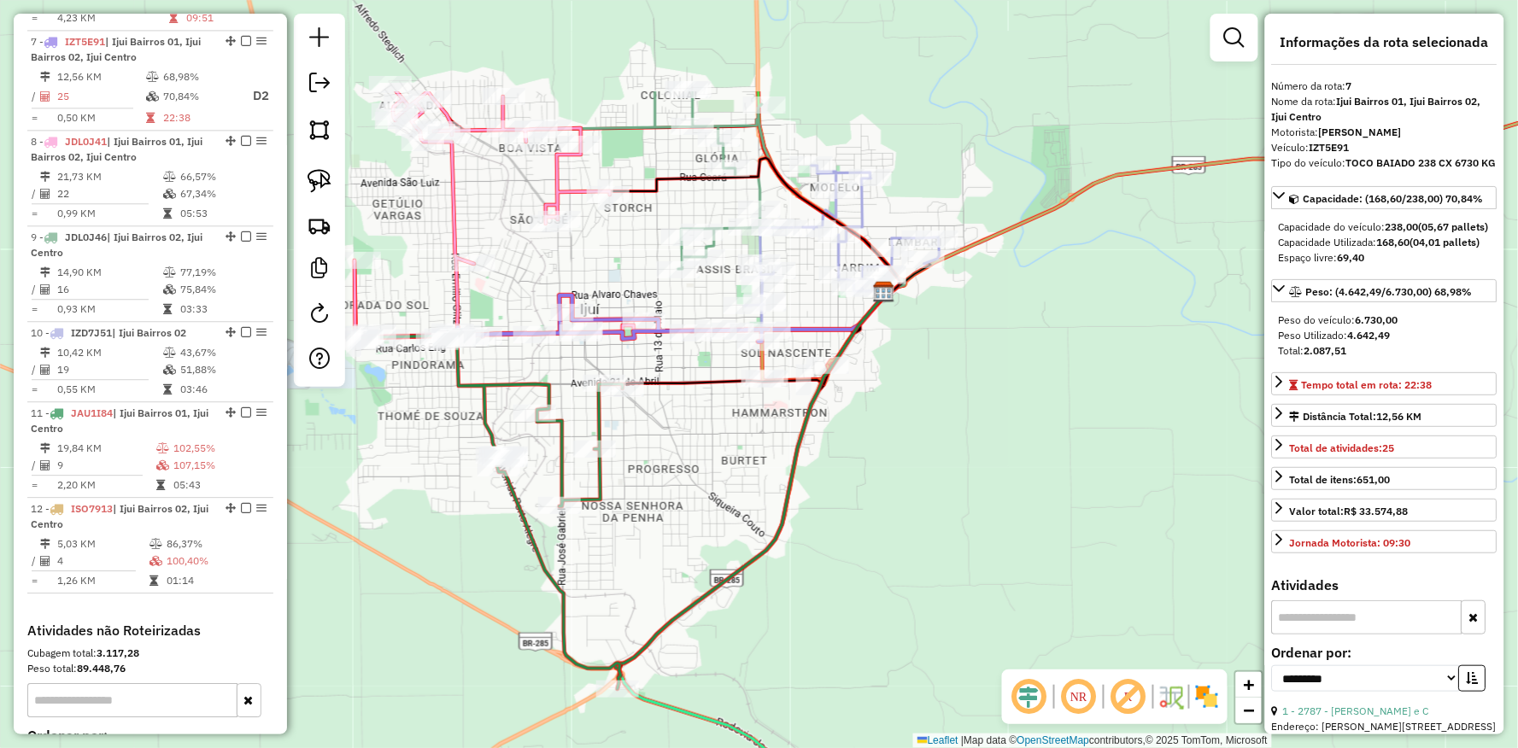
drag, startPoint x: 825, startPoint y: 258, endPoint x: 740, endPoint y: 424, distance: 187.2
click at [740, 424] on div "Janela de atendimento Grade de atendimento Capacidade Transportadoras Veículos …" at bounding box center [759, 374] width 1518 height 748
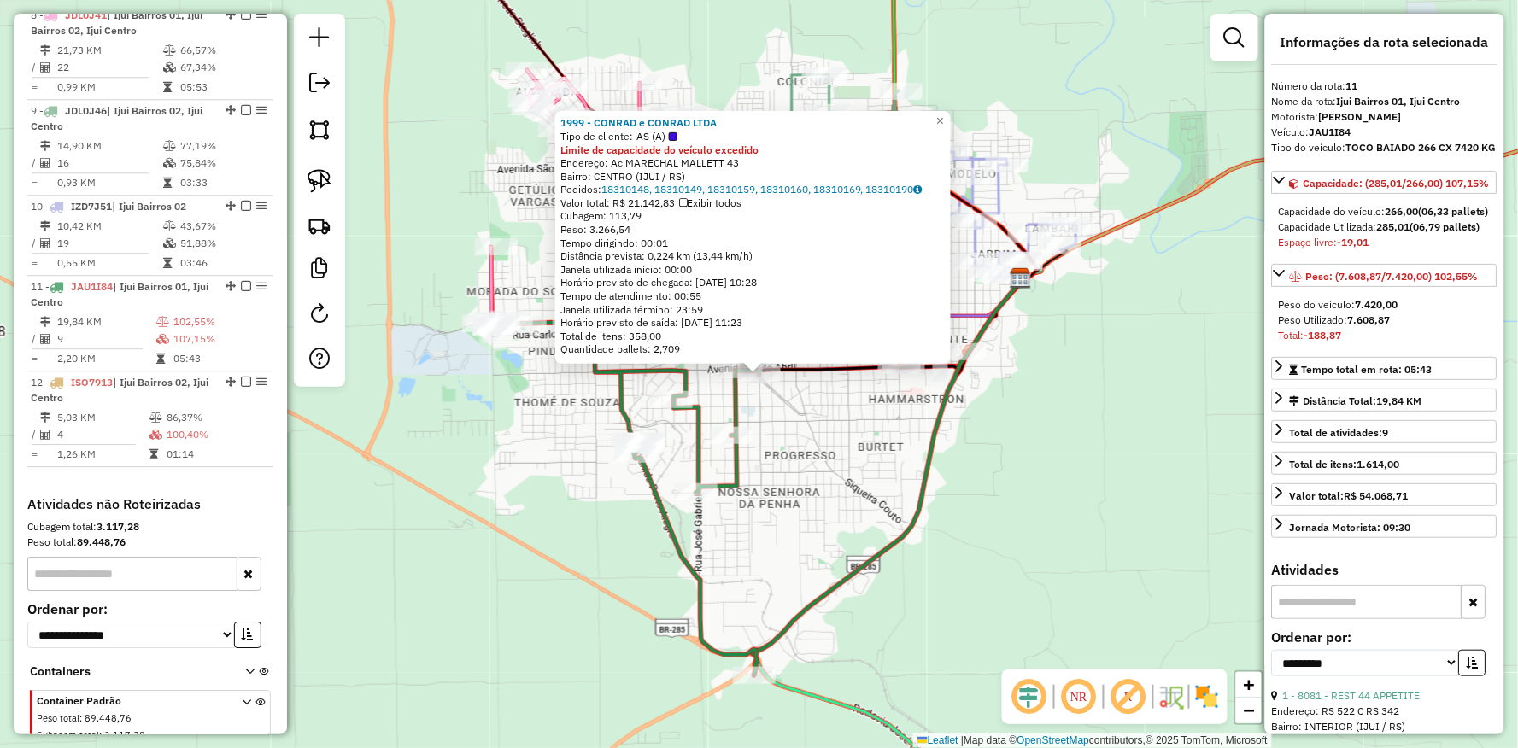
scroll to position [1349, 0]
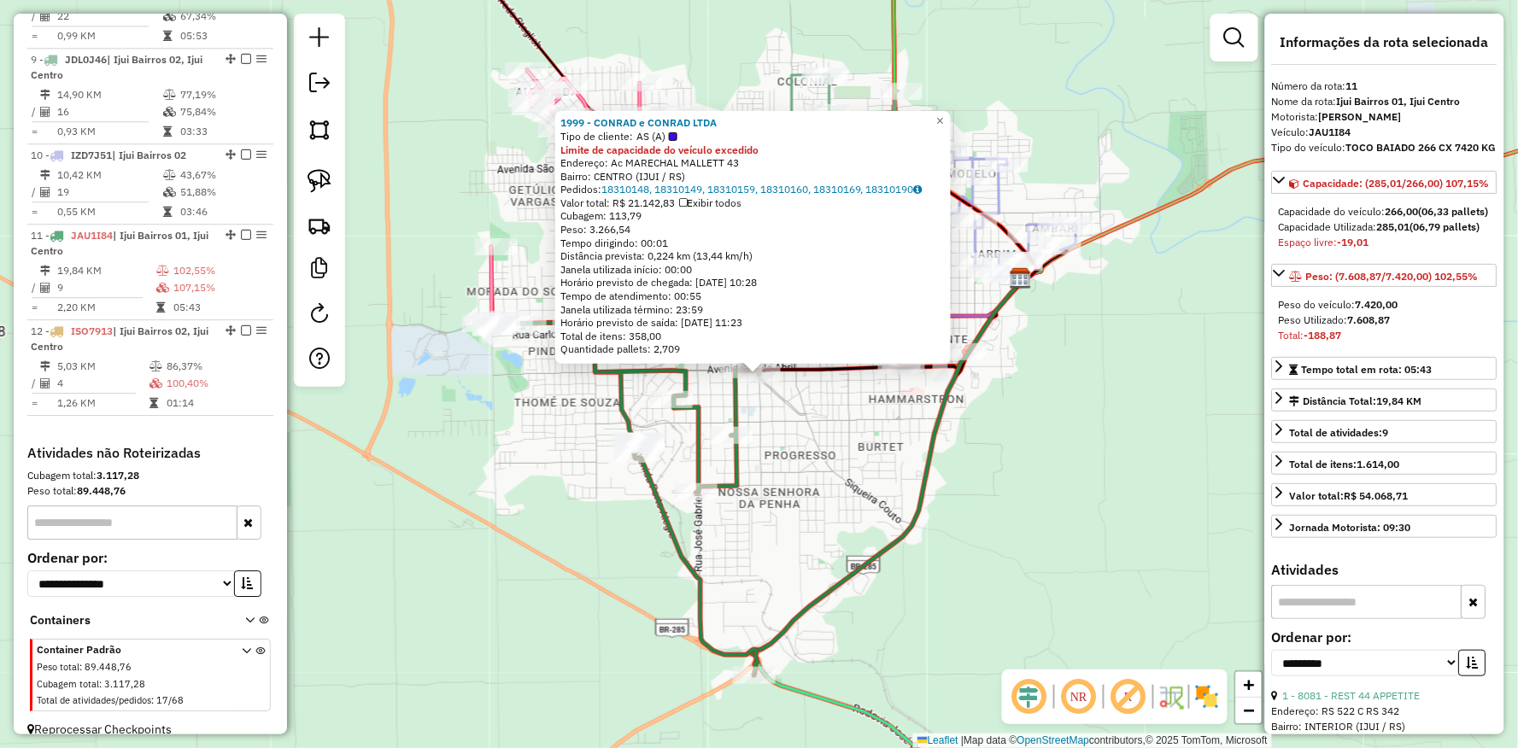
click at [928, 470] on icon at bounding box center [886, 477] width 269 height 395
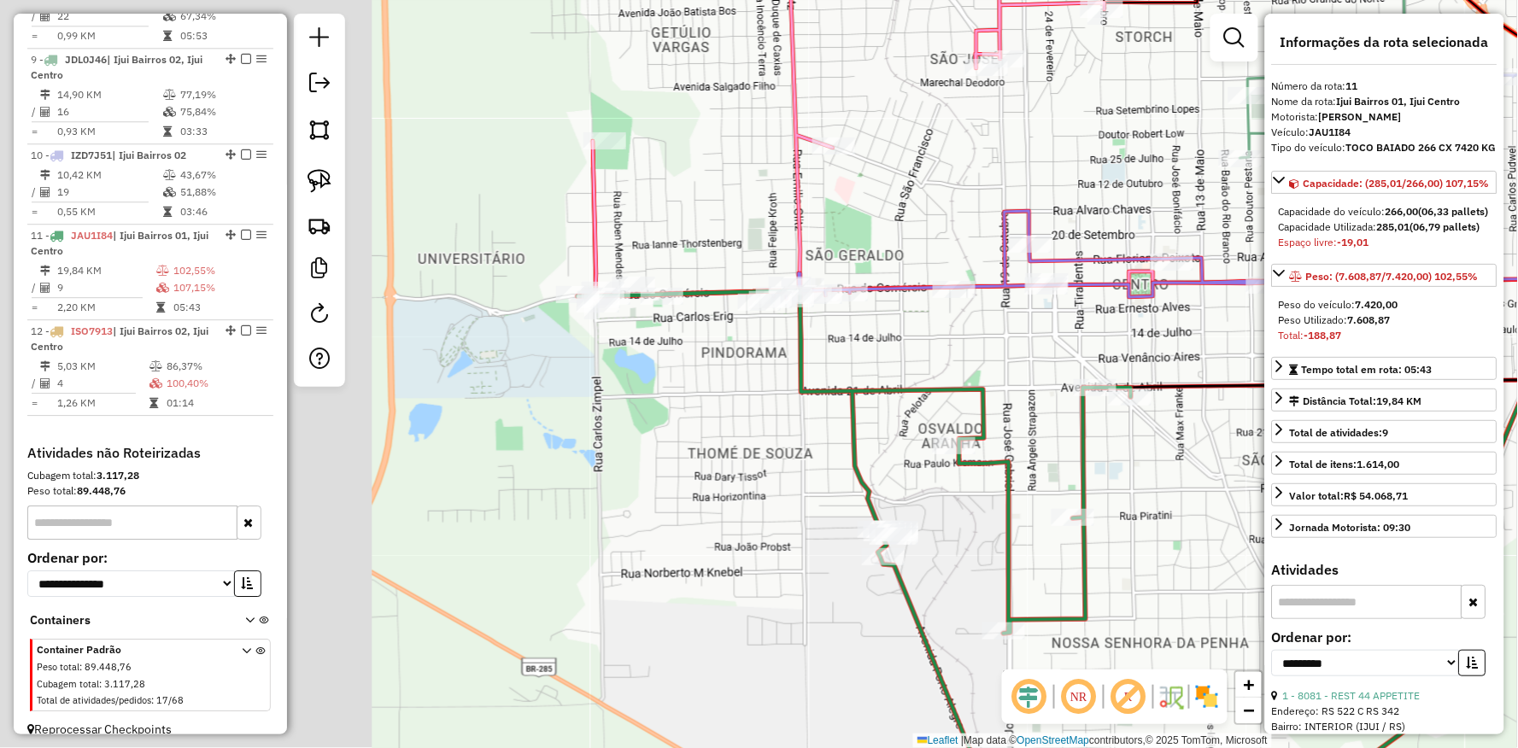
drag, startPoint x: 748, startPoint y: 433, endPoint x: 1230, endPoint y: 477, distance: 483.7
click at [1230, 477] on div "Janela de atendimento Grade de atendimento Capacidade Transportadoras Veículos …" at bounding box center [759, 374] width 1518 height 748
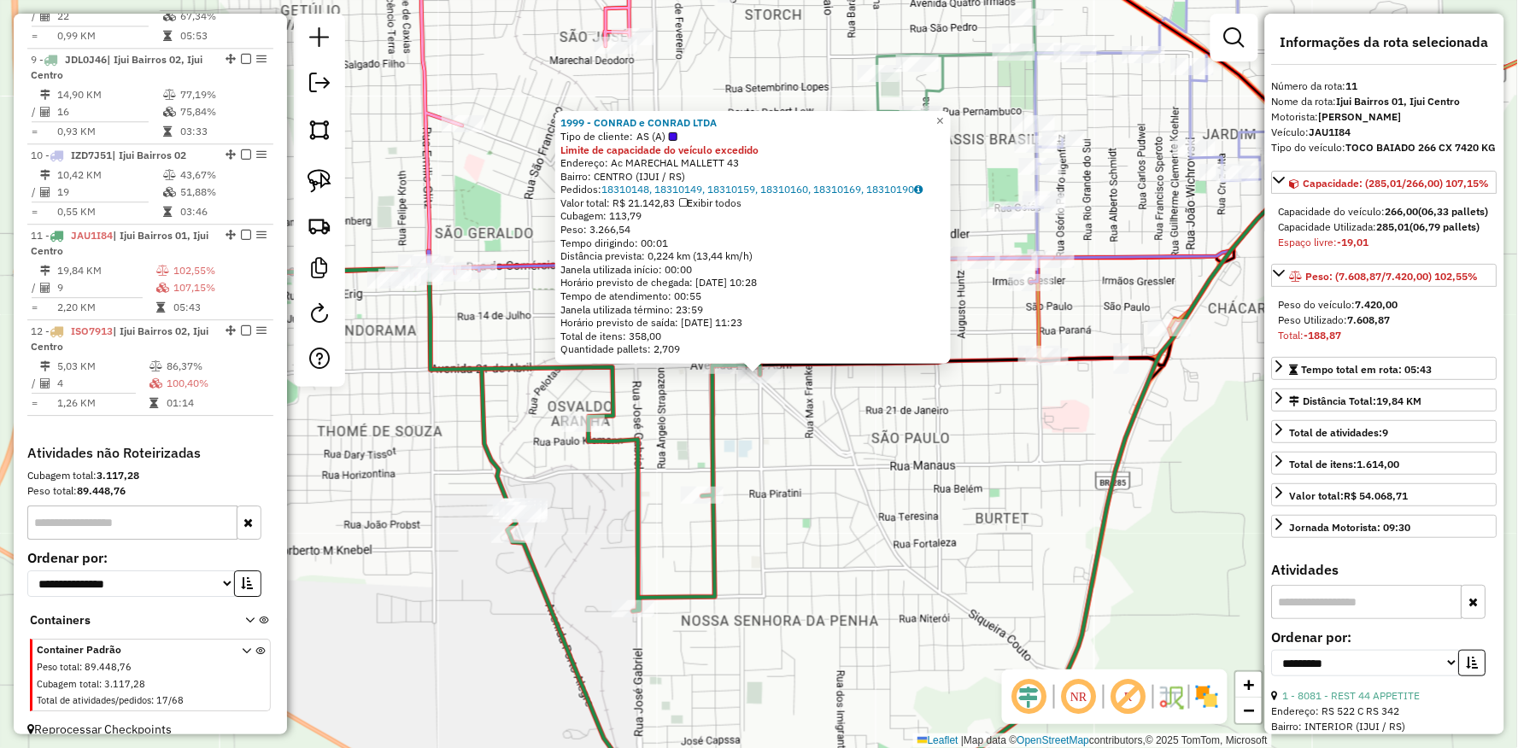
click at [818, 389] on div "1999 - CONRAD e CONRAD LTDA Tipo de cliente: AS (A) Limite de capacidade do veí…" at bounding box center [759, 374] width 1518 height 748
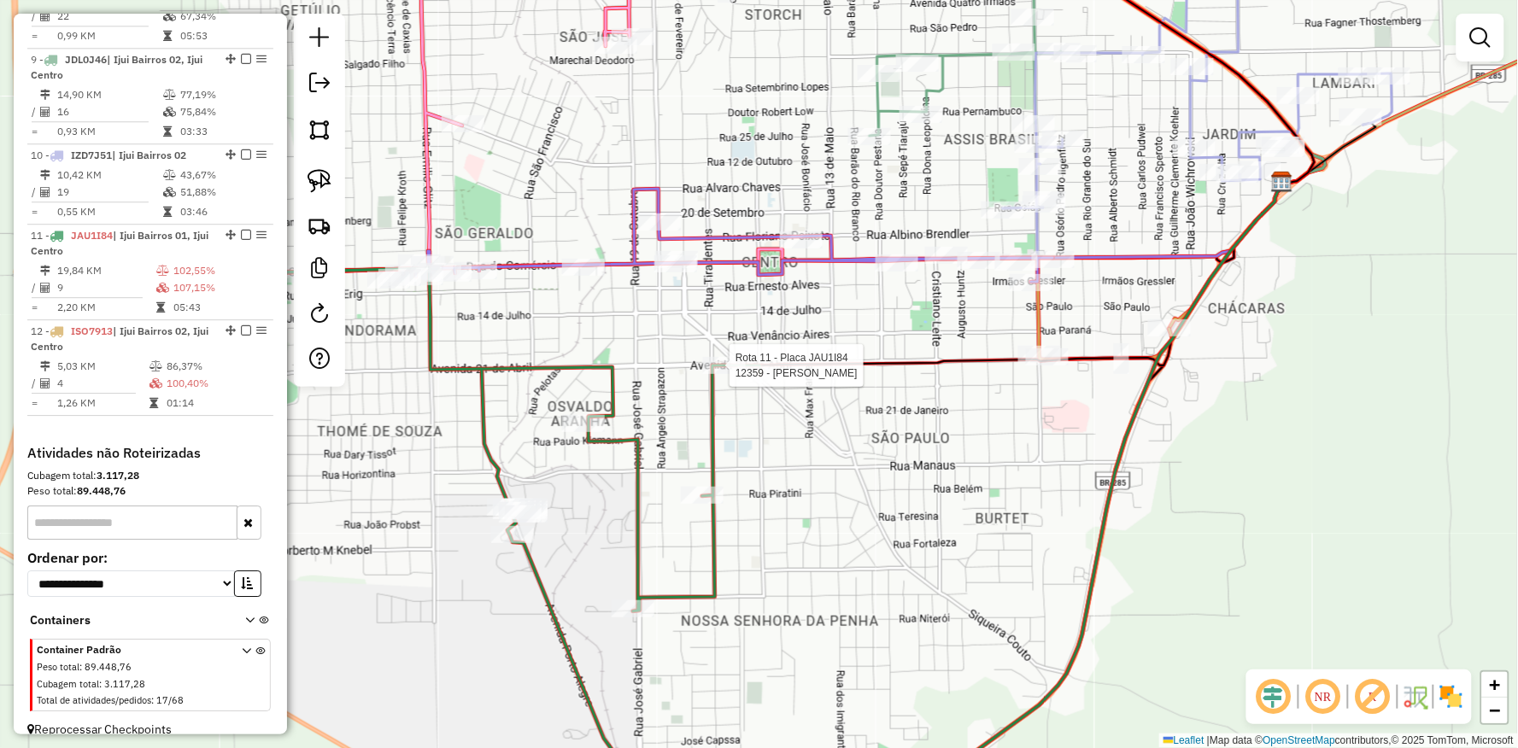
select select "**********"
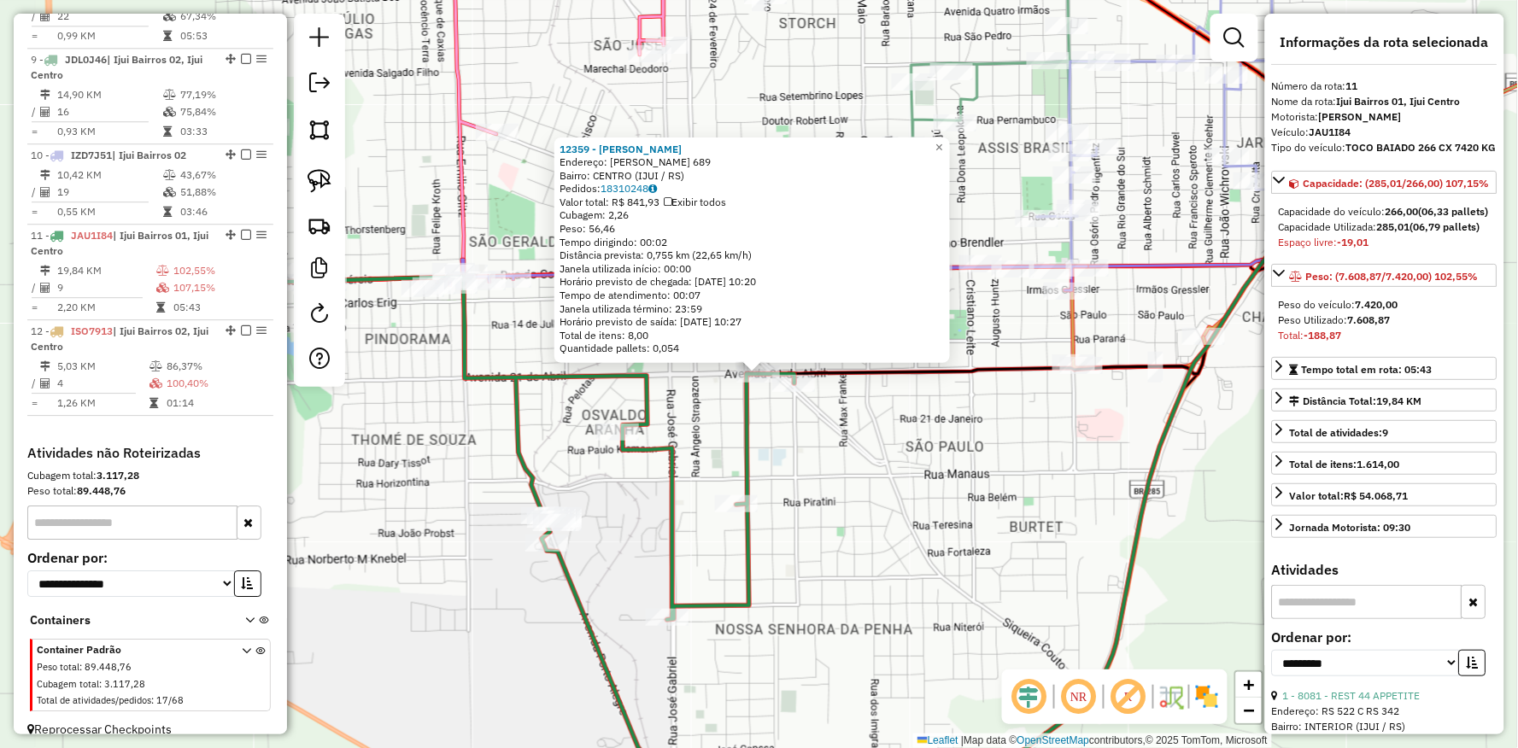
drag, startPoint x: 692, startPoint y: 441, endPoint x: 646, endPoint y: 439, distance: 46.2
click at [692, 440] on div "12359 - DOM HYGINO CARNES Endereço: PINHEIRO MACHADO 689 Bairro: CENTRO (IJUI /…" at bounding box center [759, 374] width 1518 height 748
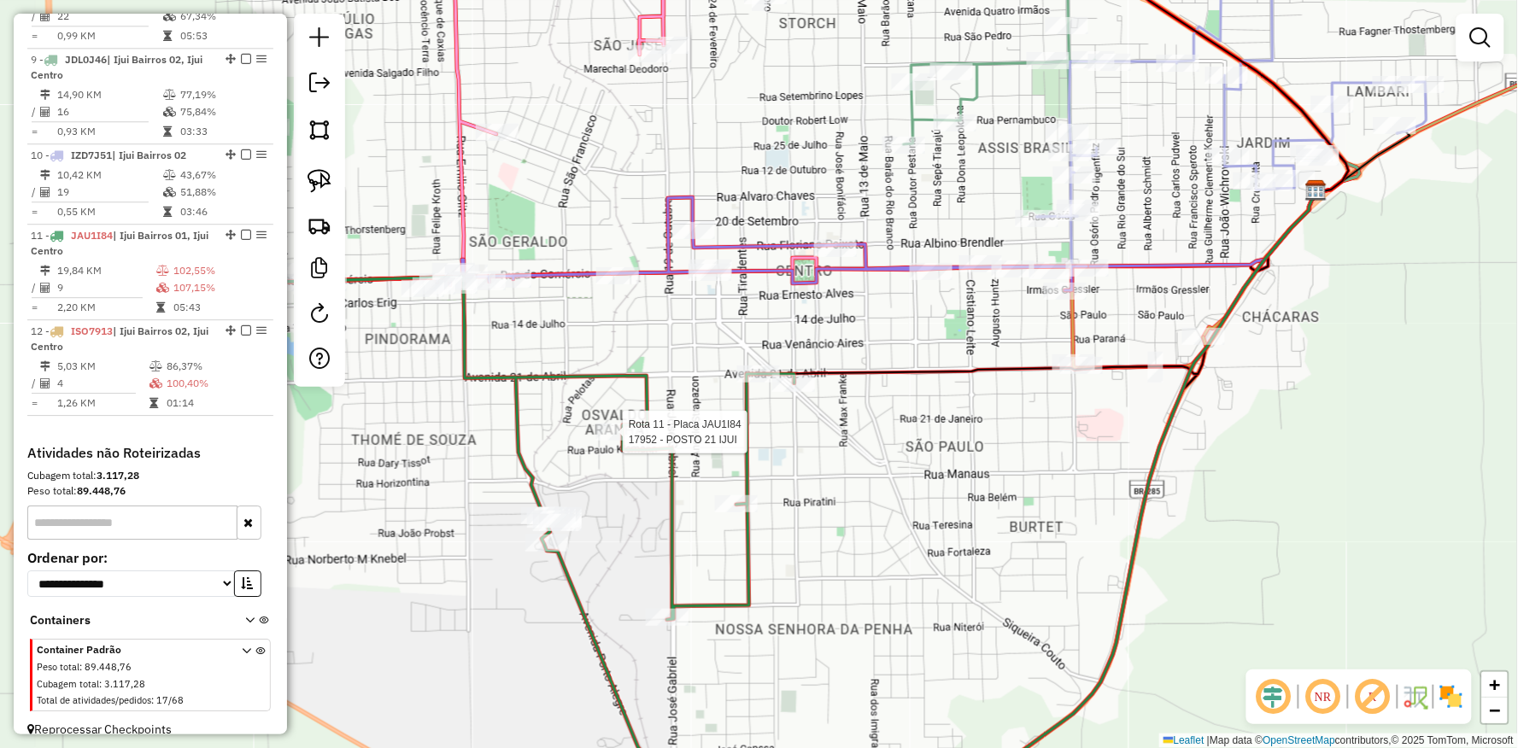
select select "**********"
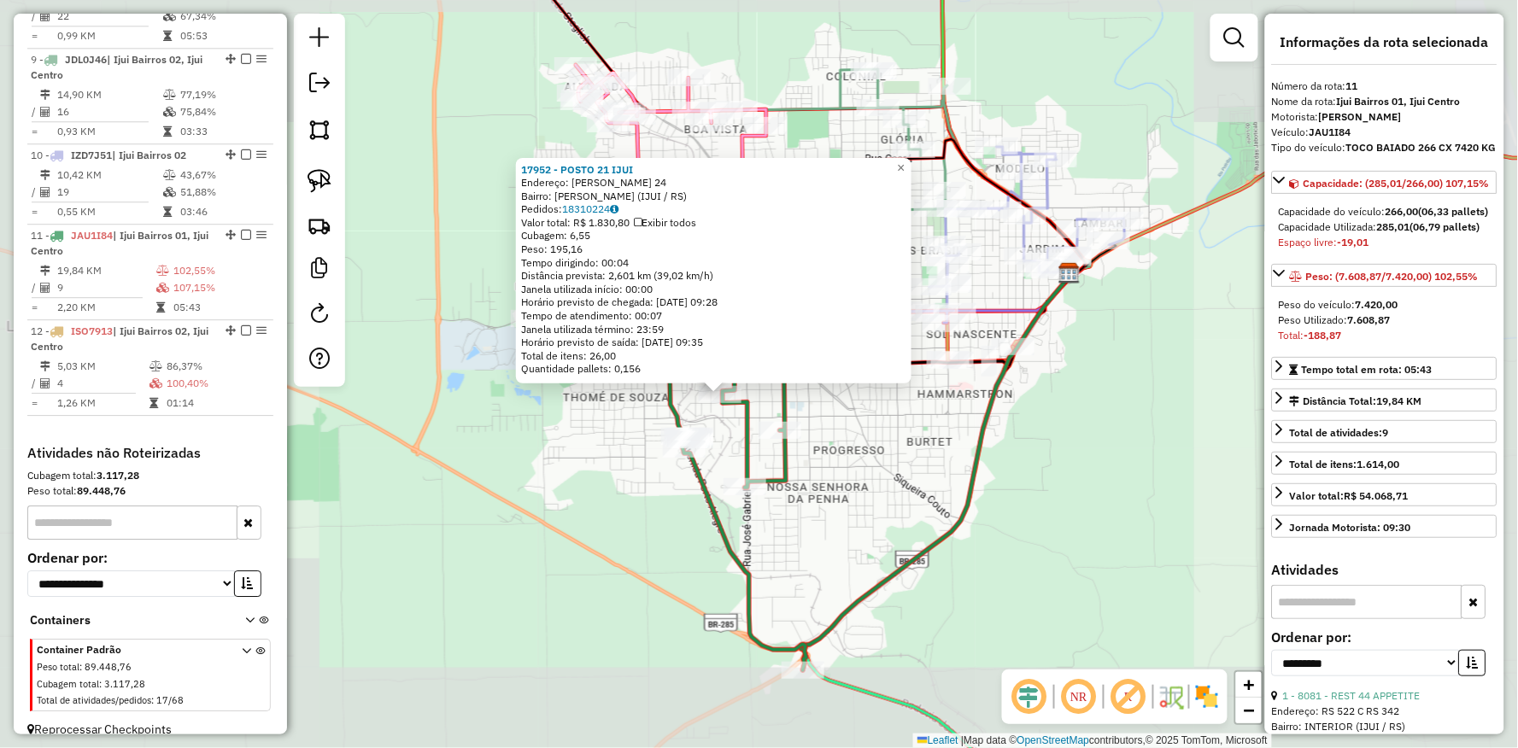
click at [588, 436] on div "17952 - POSTO 21 IJUI Endereço: OSVALDO ARANHA 24 Bairro: OSVALDO ARANHA (IJUI …" at bounding box center [759, 374] width 1518 height 748
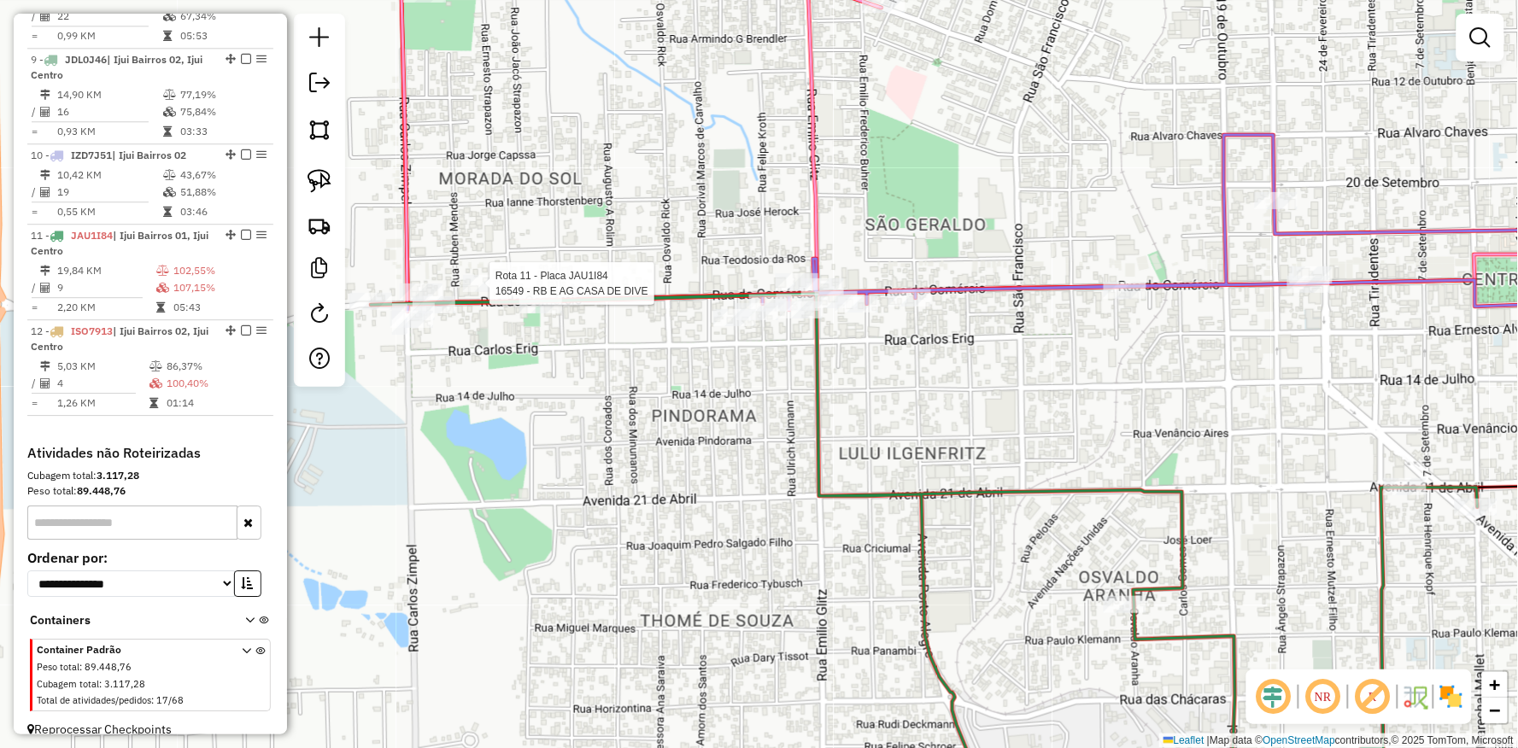
select select "**********"
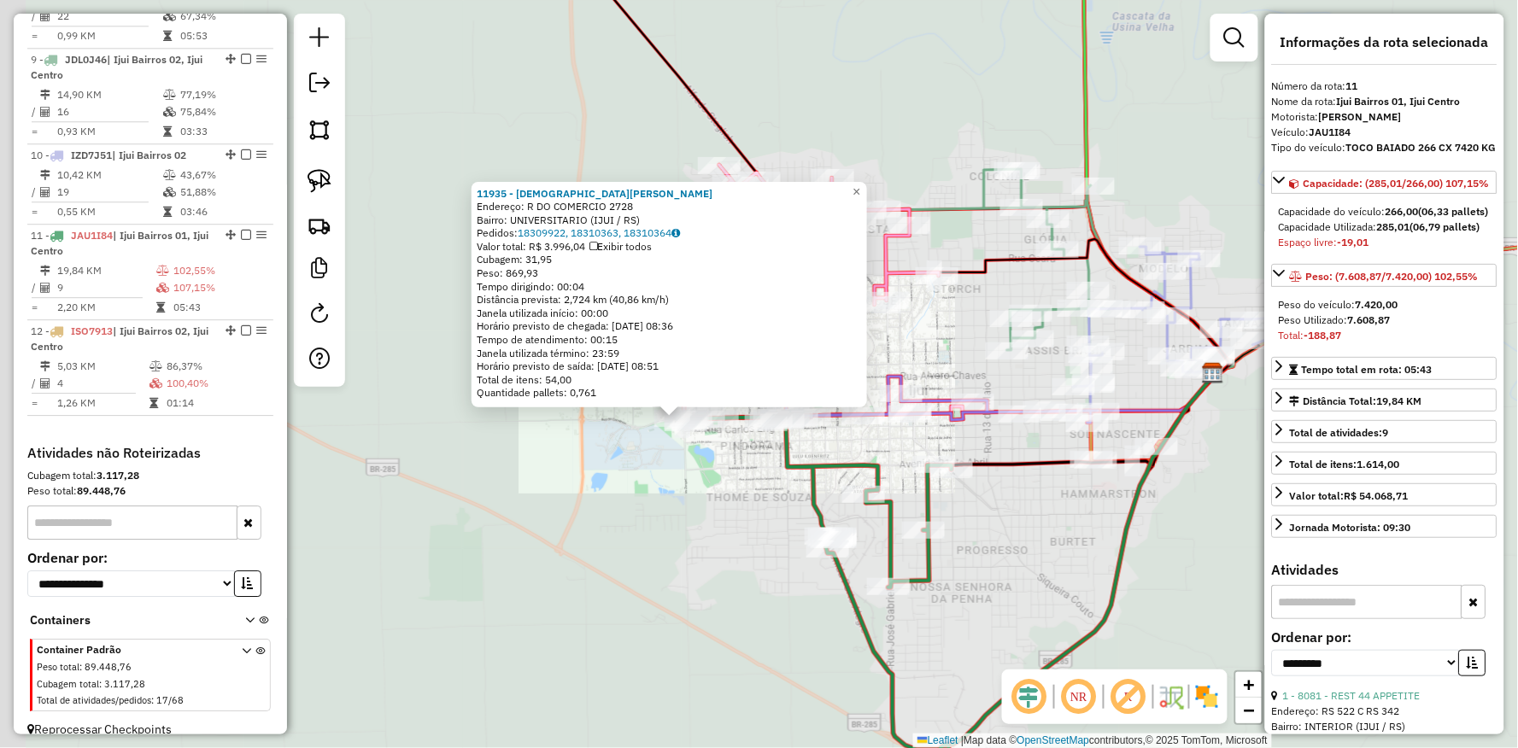
drag, startPoint x: 840, startPoint y: 518, endPoint x: 625, endPoint y: 505, distance: 214.8
click at [612, 509] on div "11935 - CRISTIANO NASCIMENTO Endereço: R DO COMERCIO 2728 Bairro: UNIVERSITARIO…" at bounding box center [759, 374] width 1518 height 748
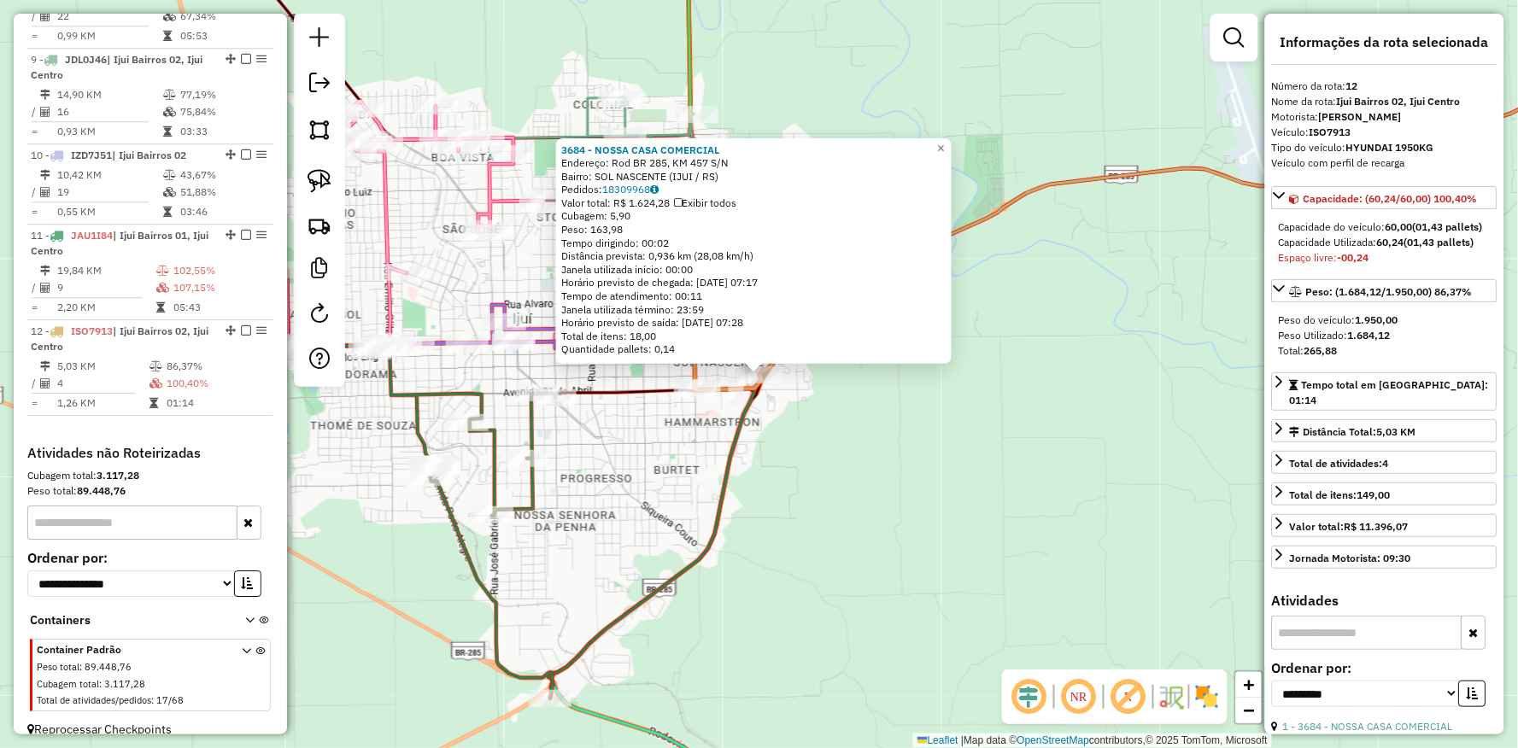
drag, startPoint x: 723, startPoint y: 516, endPoint x: 967, endPoint y: 423, distance: 260.6
click at [817, 427] on icon at bounding box center [682, 500] width 269 height 395
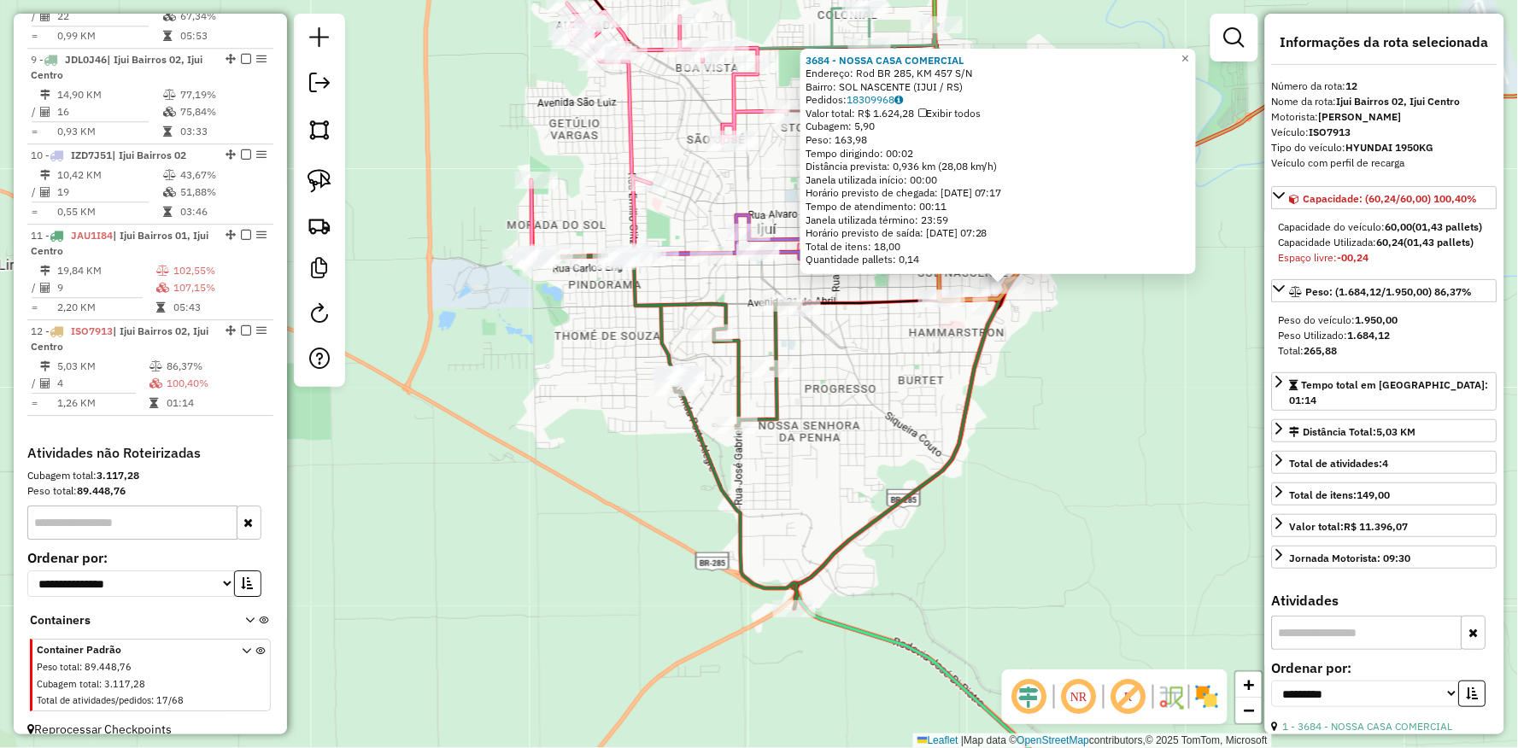
click at [798, 626] on div "Rota 11 - Placa JAU1I84 8081 - REST 44 APPETITE 3684 - NOSSA CASA COMERCIAL End…" at bounding box center [759, 374] width 1518 height 748
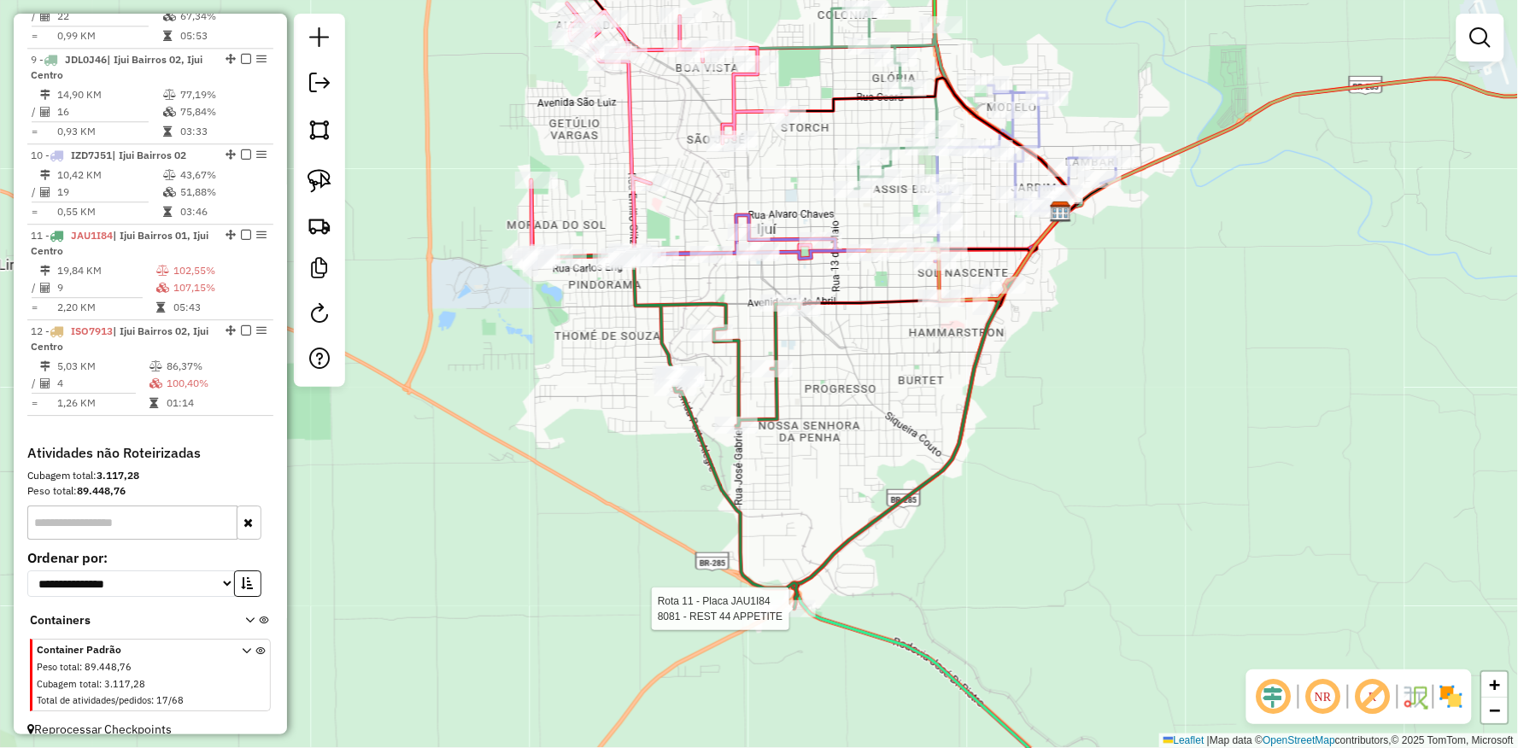
select select "**********"
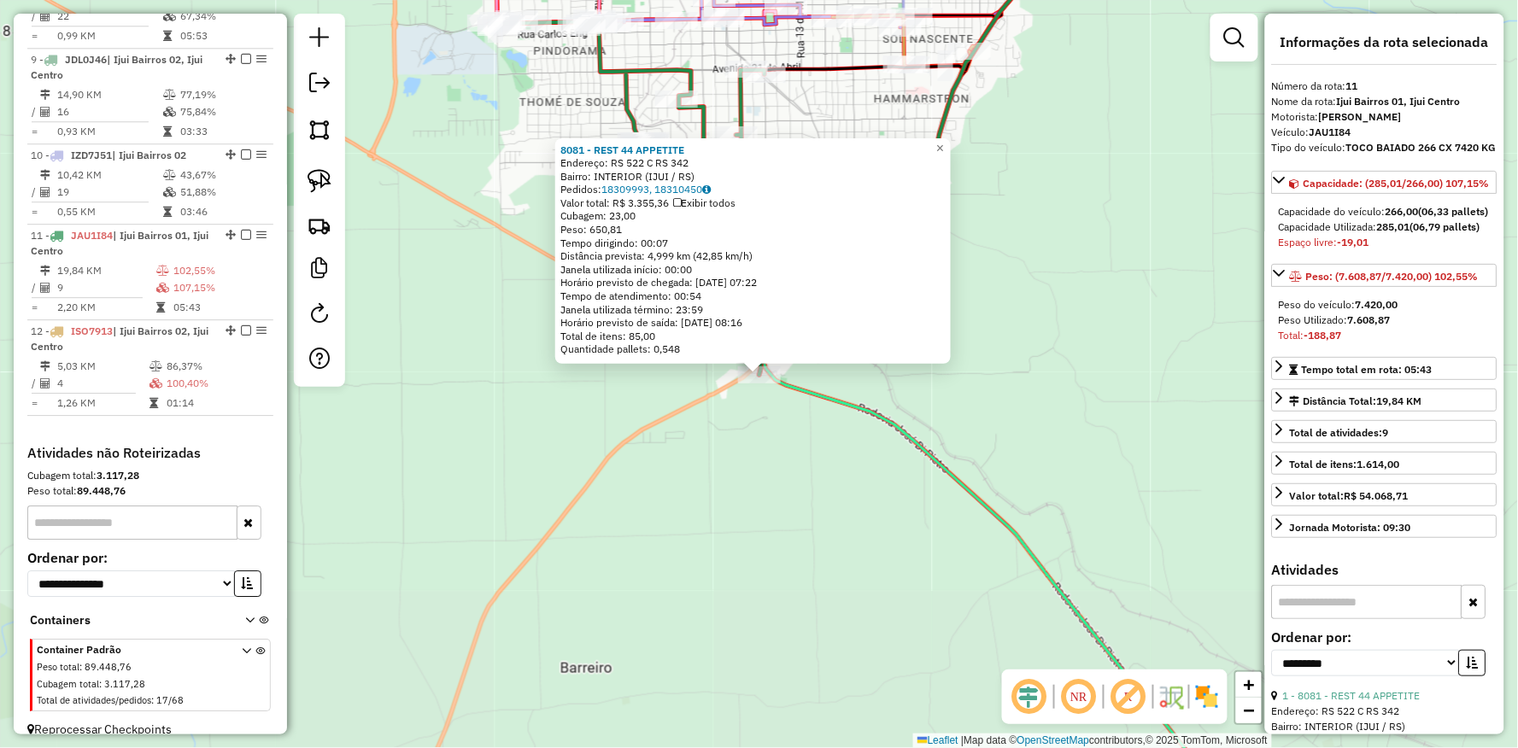
click at [993, 461] on div "8081 - REST 44 APPETITE Endereço: RS 522 C RS 342 Bairro: INTERIOR (IJUI / RS) …" at bounding box center [759, 374] width 1518 height 748
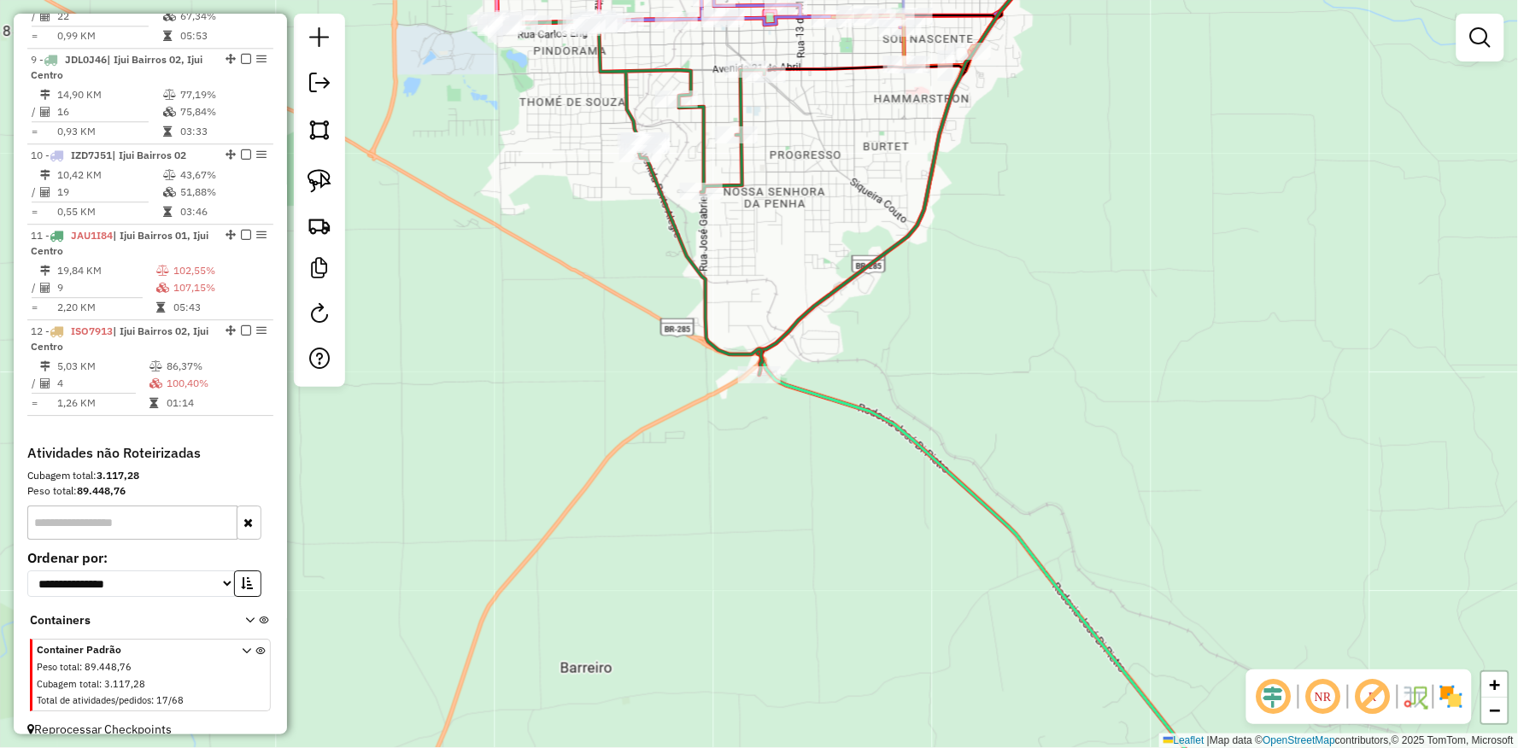
drag, startPoint x: 1033, startPoint y: 361, endPoint x: 1032, endPoint y: 571, distance: 209.3
click at [1032, 571] on div "Janela de atendimento Grade de atendimento Capacidade Transportadoras Veículos …" at bounding box center [759, 374] width 1518 height 748
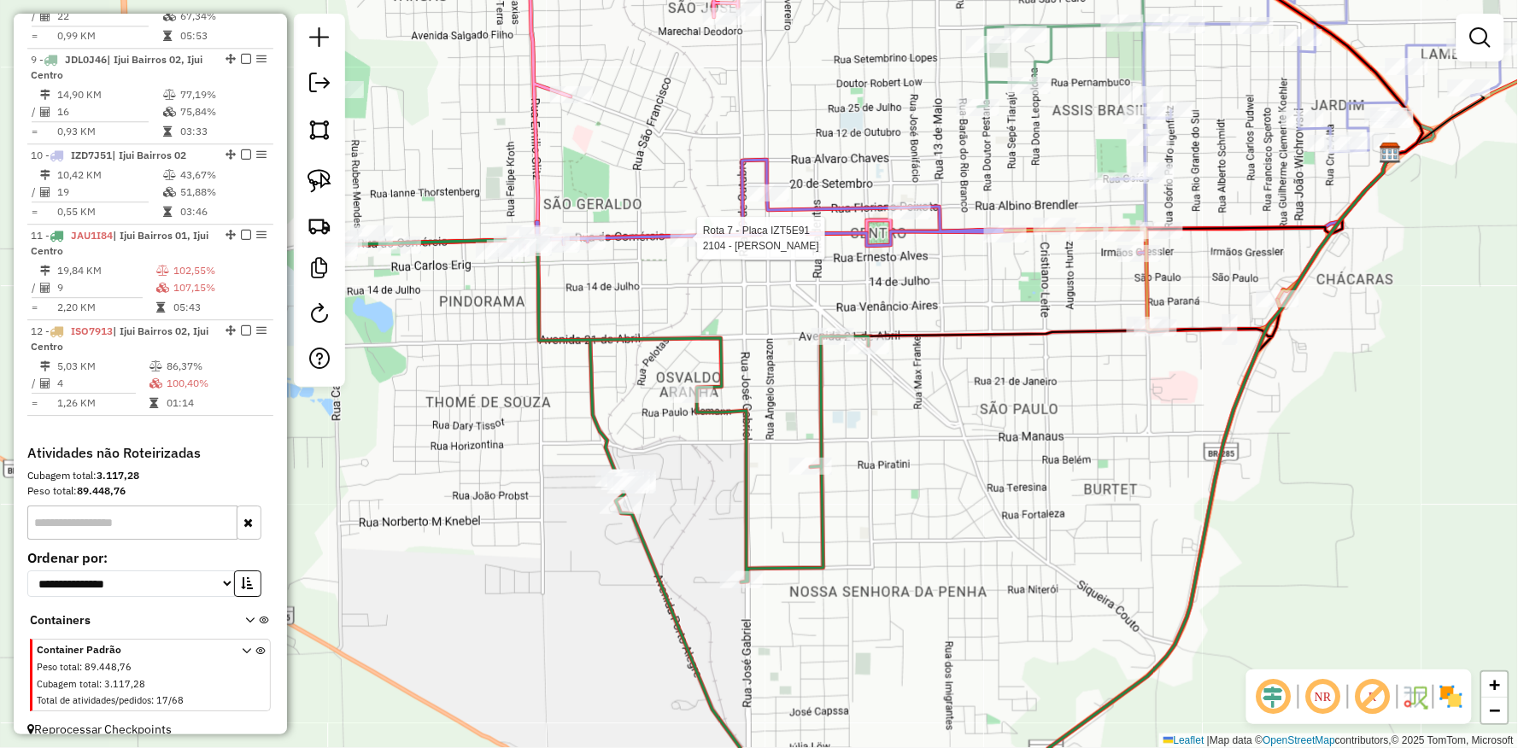
select select "**********"
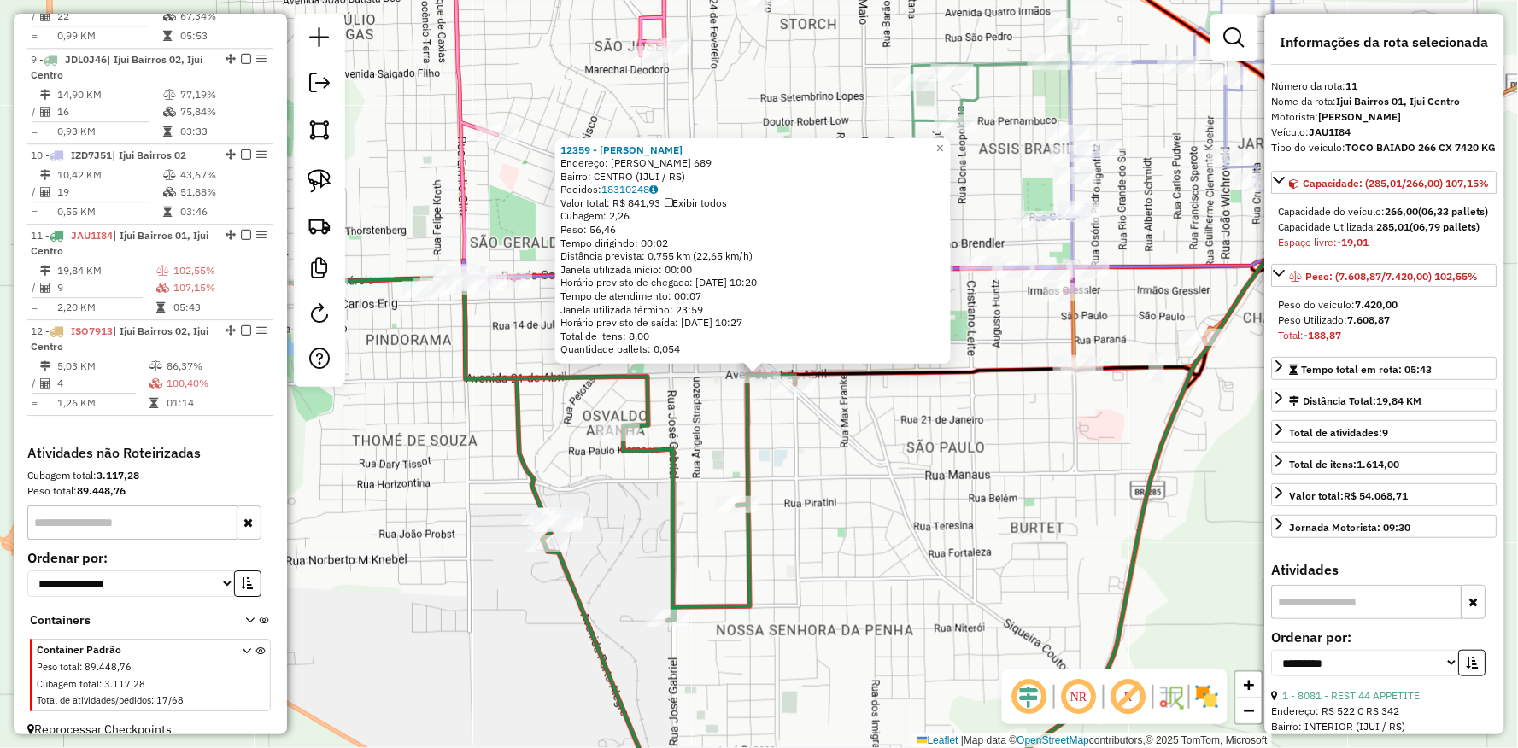
click at [794, 397] on div "12359 - DOM HYGINO CARNES Endereço: PINHEIRO MACHADO 689 Bairro: CENTRO (IJUI /…" at bounding box center [759, 374] width 1518 height 748
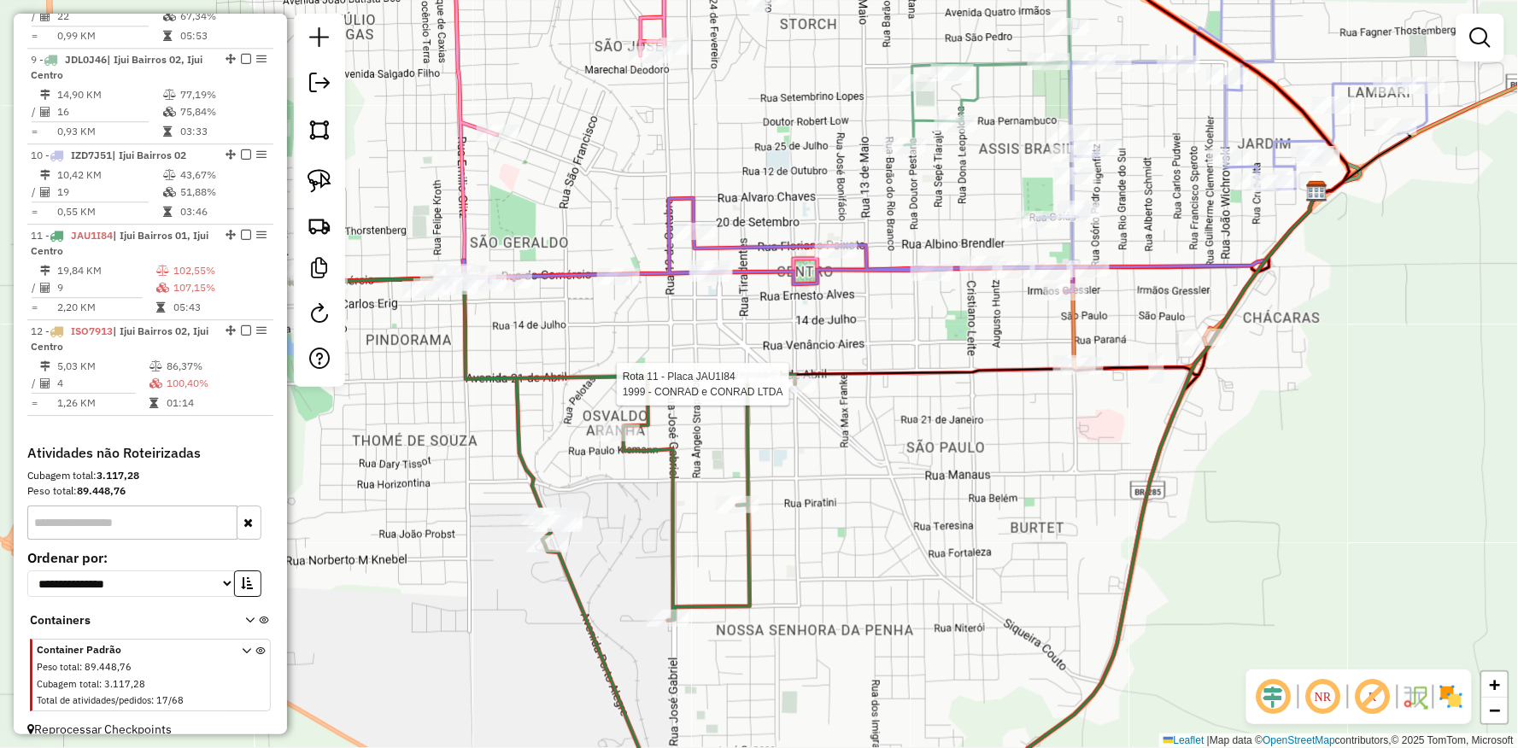
click at [794, 393] on div at bounding box center [794, 384] width 43 height 17
select select "**********"
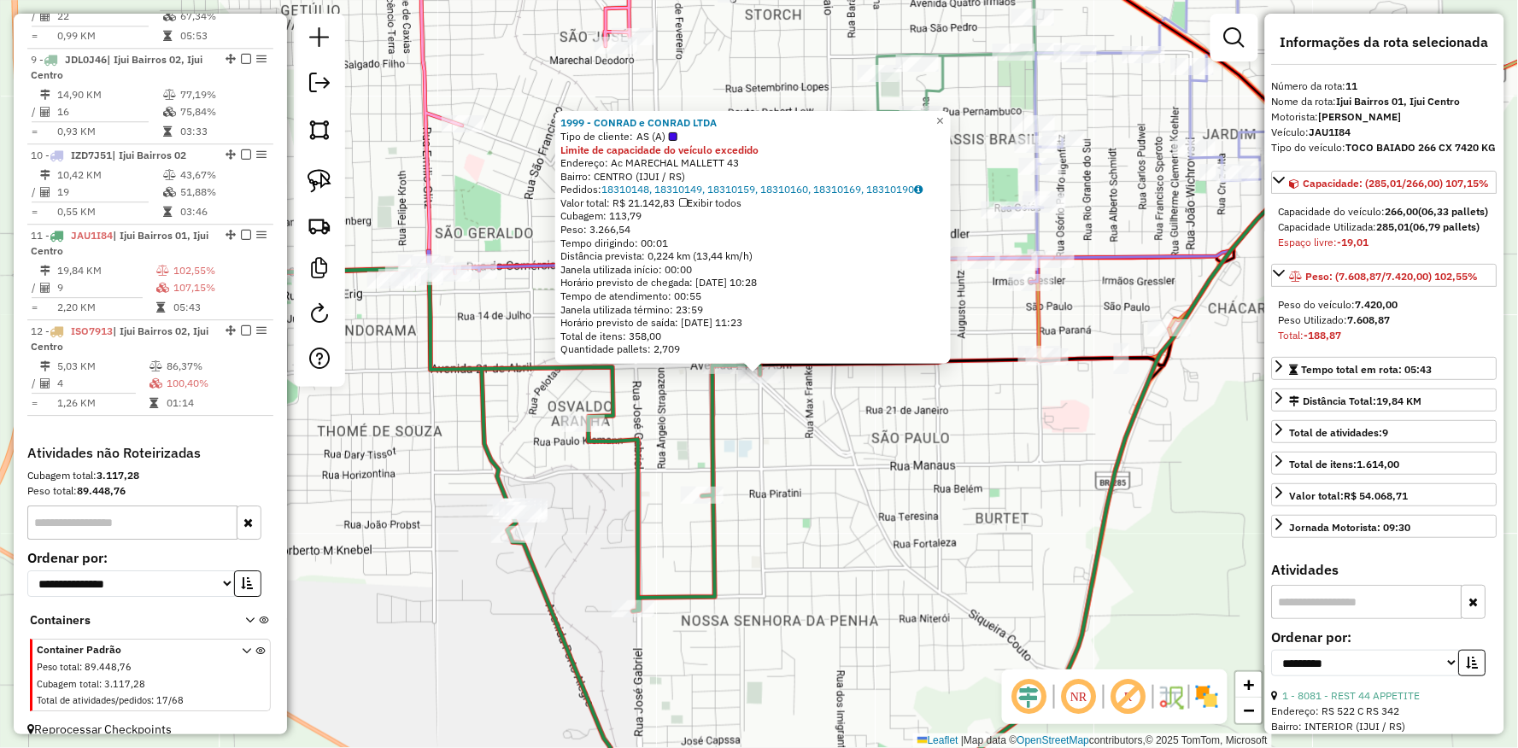
click at [876, 413] on div "1999 - CONRAD e CONRAD LTDA Tipo de cliente: AS (A) Limite de capacidade do veí…" at bounding box center [759, 374] width 1518 height 748
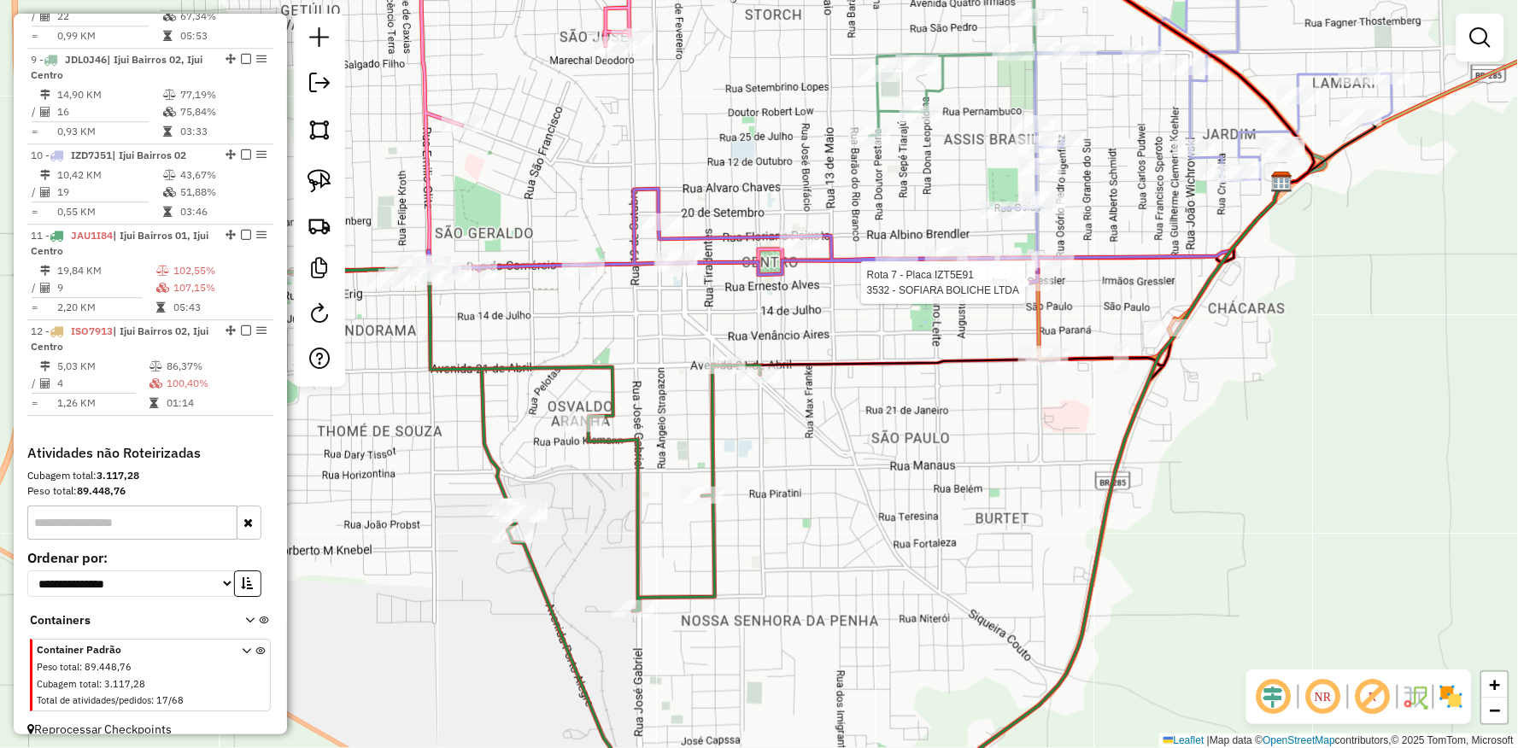
select select "**********"
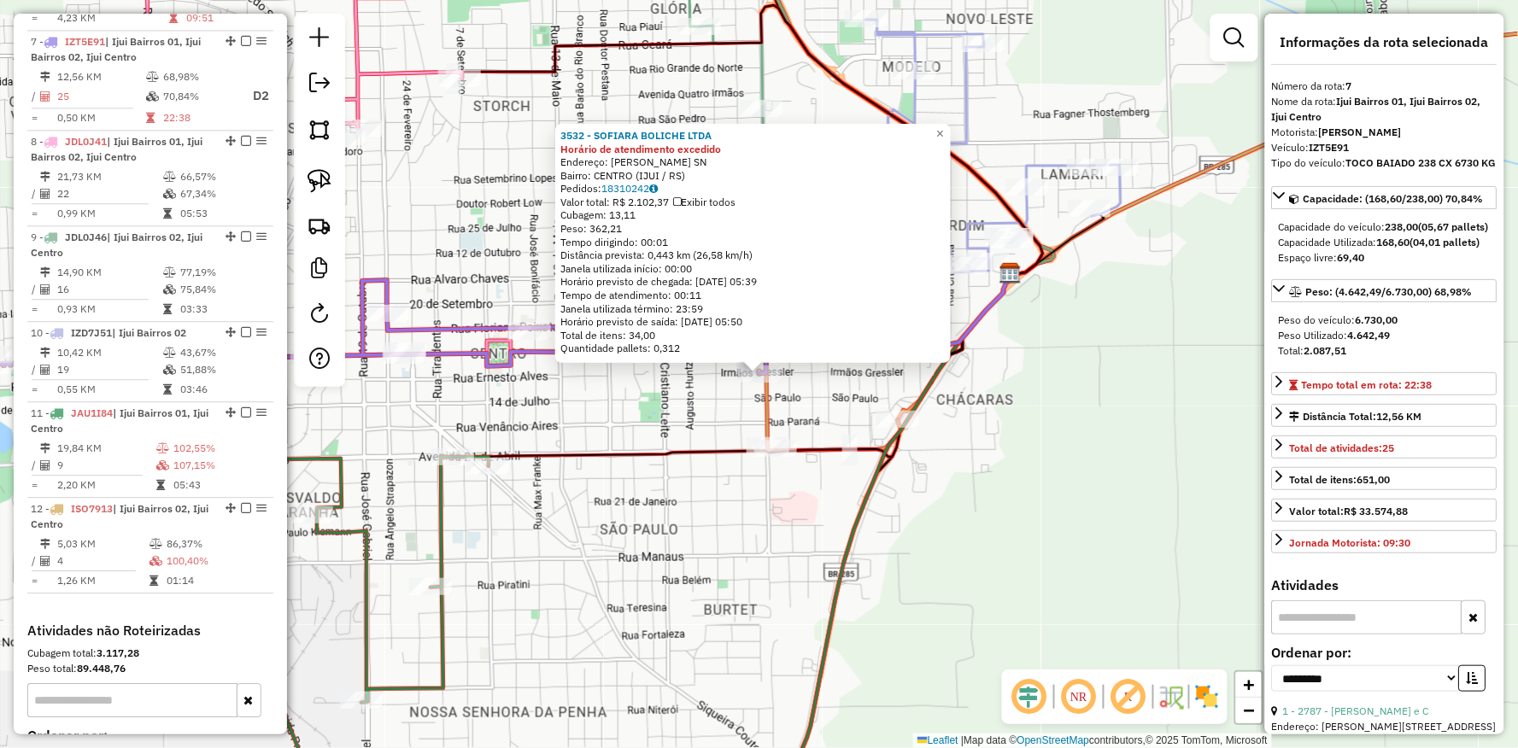
click at [764, 428] on icon at bounding box center [763, 400] width 276 height 102
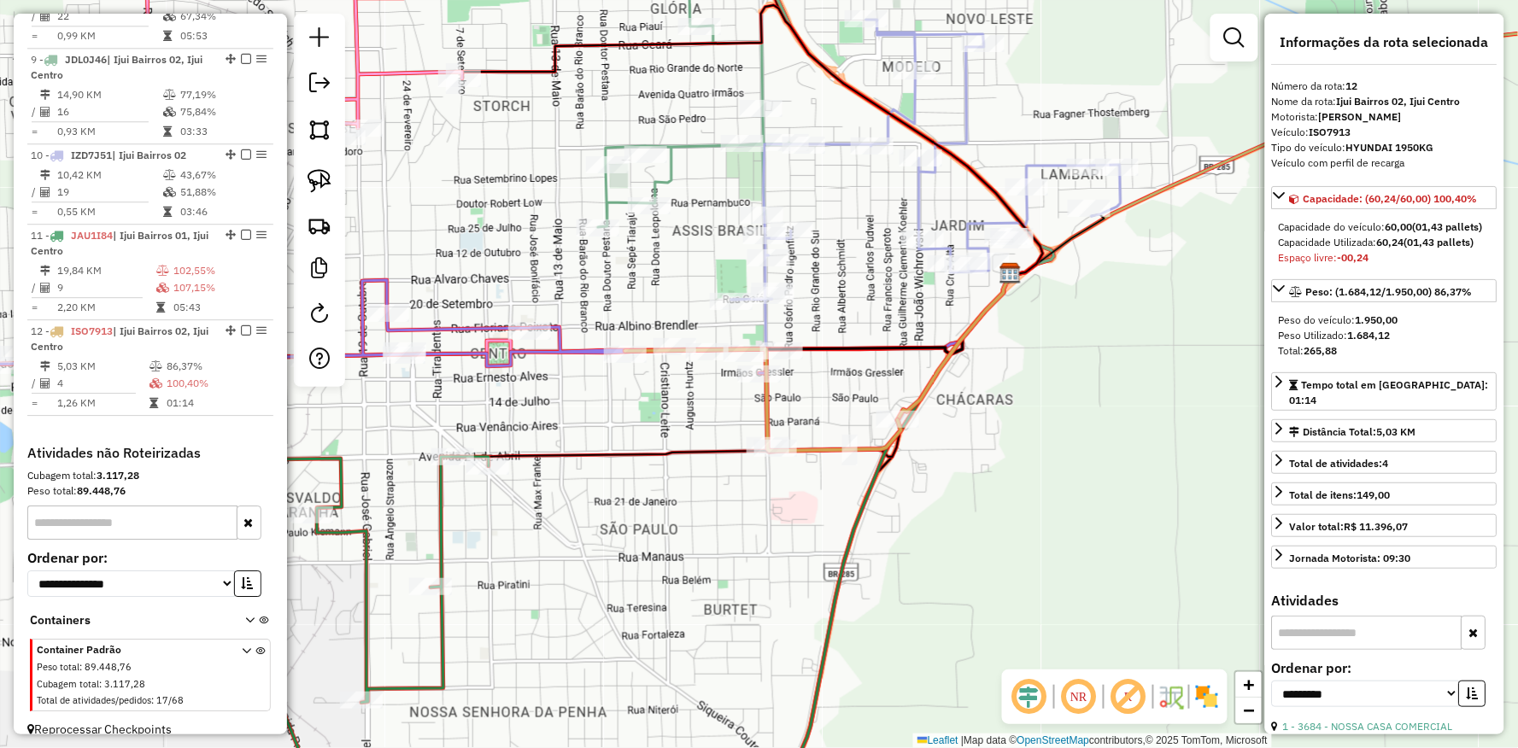
click at [783, 436] on div "Janela de atendimento Grade de atendimento Capacidade Transportadoras Veículos …" at bounding box center [759, 374] width 1518 height 748
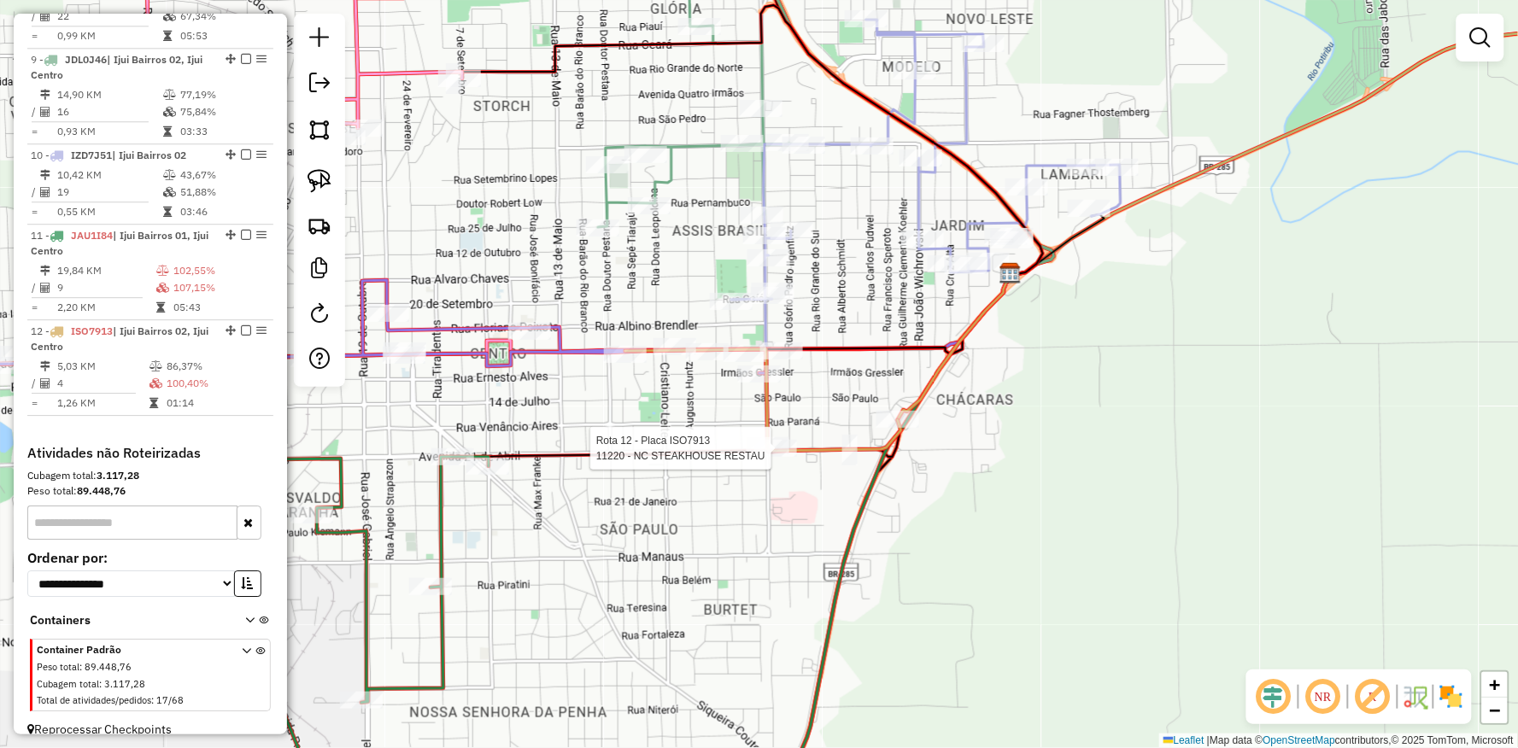
select select "**********"
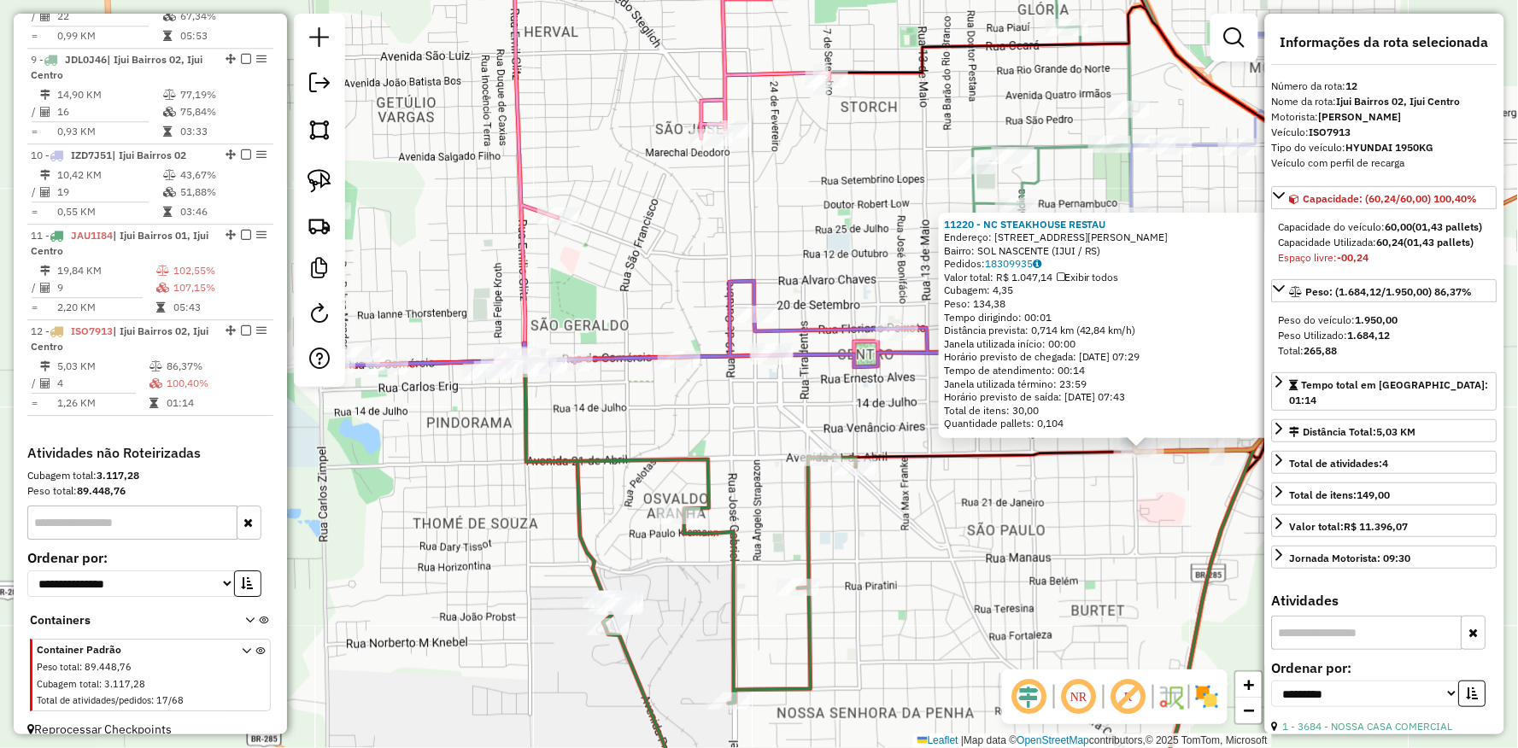
drag, startPoint x: 732, startPoint y: 468, endPoint x: 1115, endPoint y: 542, distance: 390.6
click at [1115, 542] on div "11220 - NC STEAKHOUSE RESTAU Endereço: R DAVI JOSE MARTINS 915 Bairro: SOL NASC…" at bounding box center [759, 374] width 1518 height 748
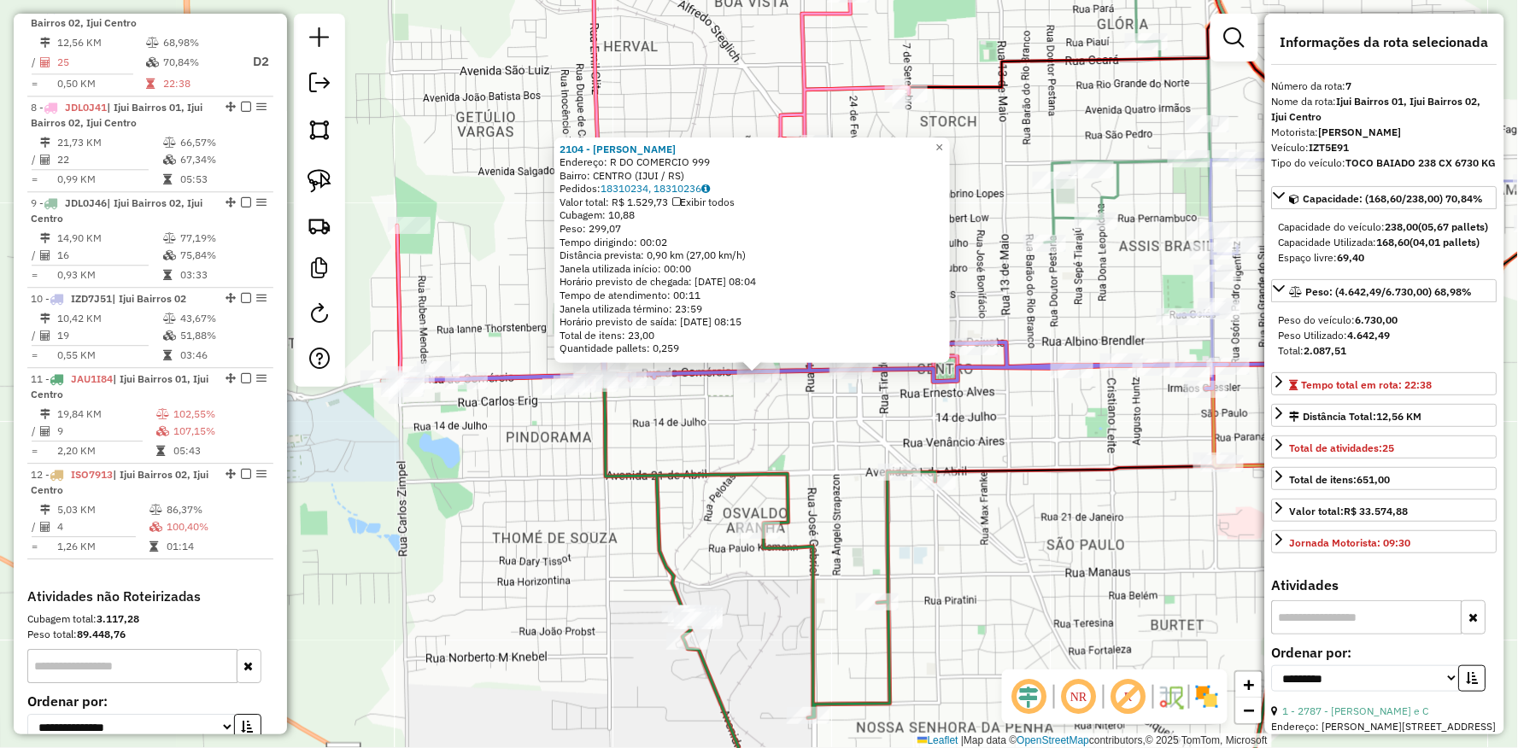
scroll to position [1172, 0]
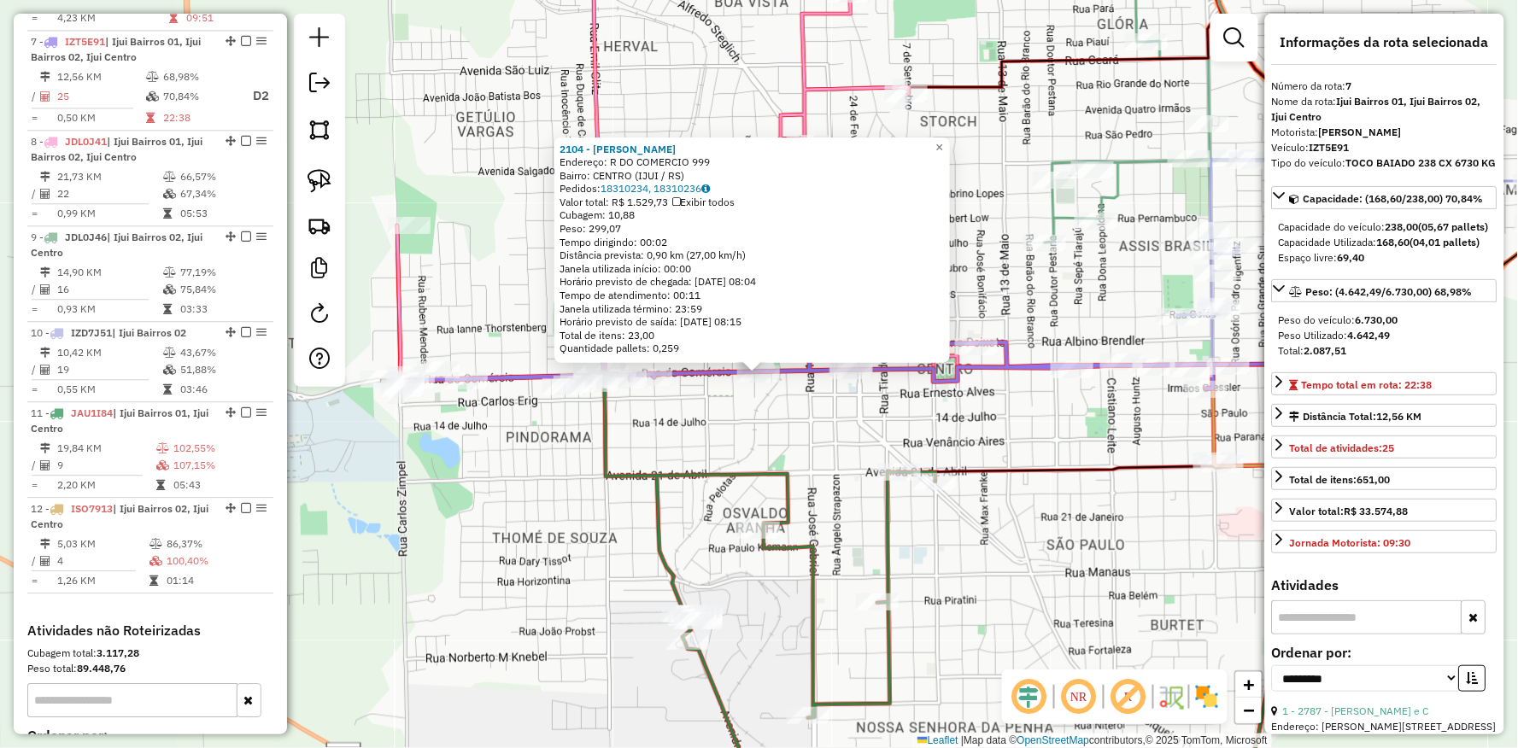
click at [829, 432] on div "2104 - LUIS HENRIQUE SCHREI Endereço: R DO COMERCIO 999 Bairro: CENTRO (IJUI / …" at bounding box center [759, 374] width 1518 height 748
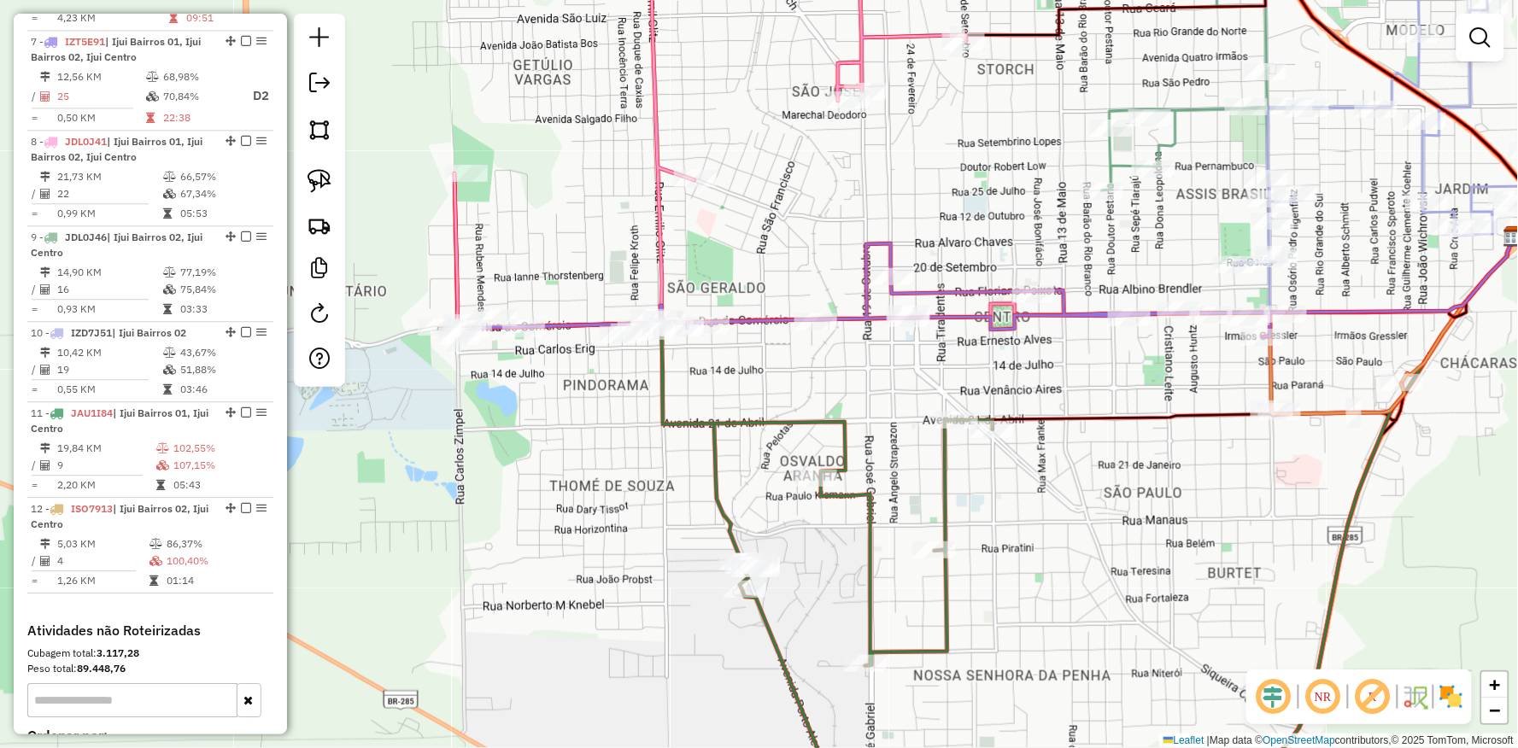
drag, startPoint x: 833, startPoint y: 436, endPoint x: 735, endPoint y: 384, distance: 111.2
click at [735, 384] on div "Janela de atendimento Grade de atendimento Capacidade Transportadoras Veículos …" at bounding box center [759, 374] width 1518 height 748
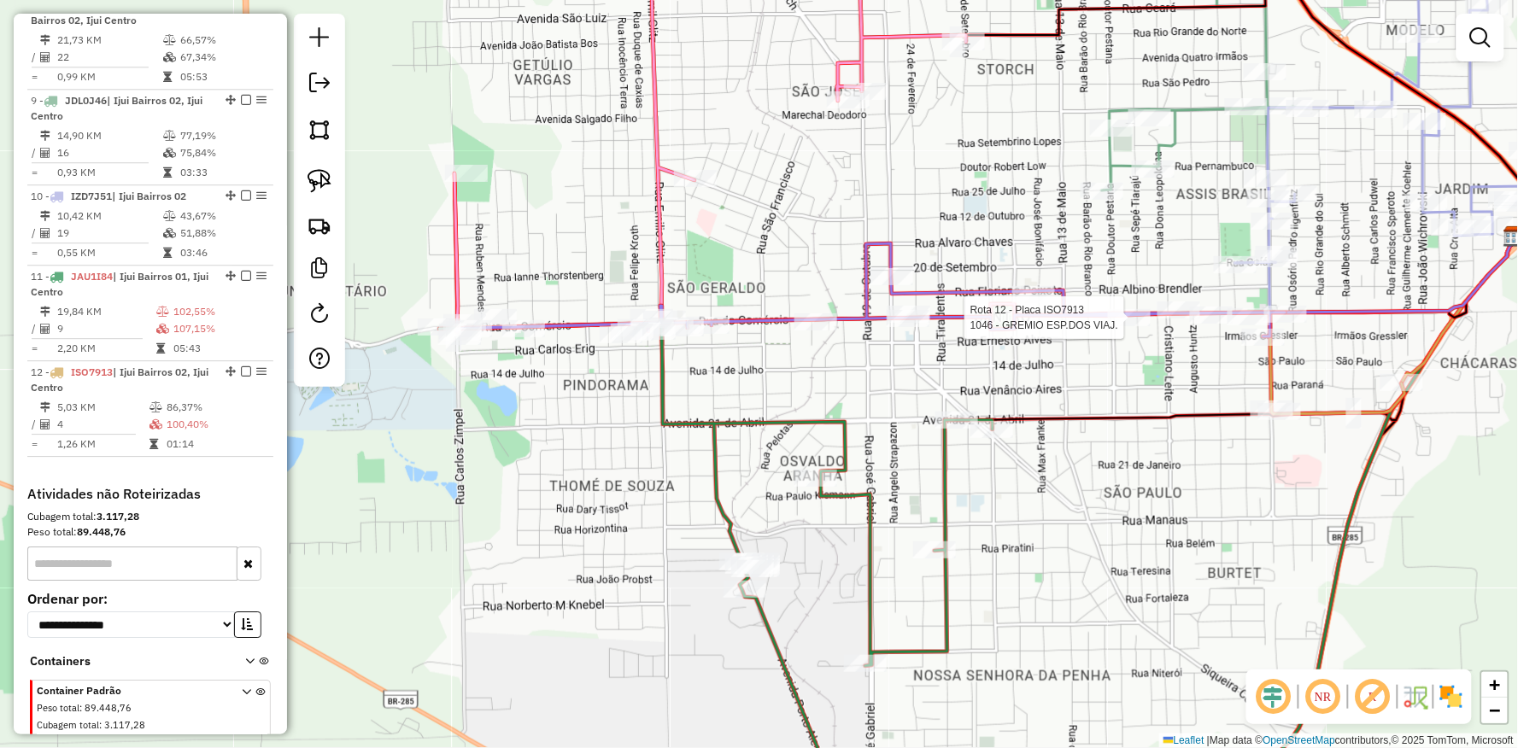
select select "**********"
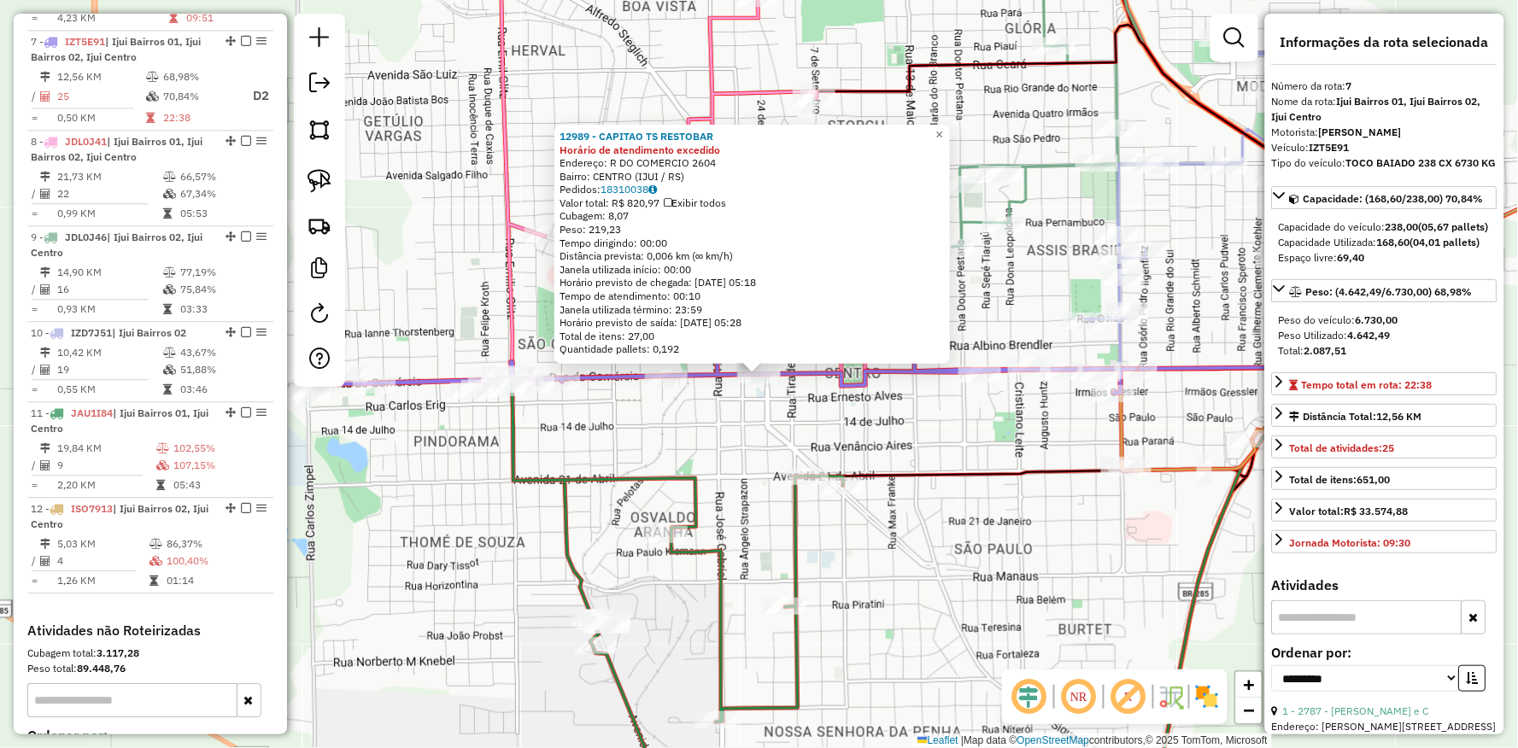
click at [533, 448] on div "12989 - CAPITAO TS RESTOBAR Horário de atendimento excedido Endereço: R DO COME…" at bounding box center [759, 374] width 1518 height 748
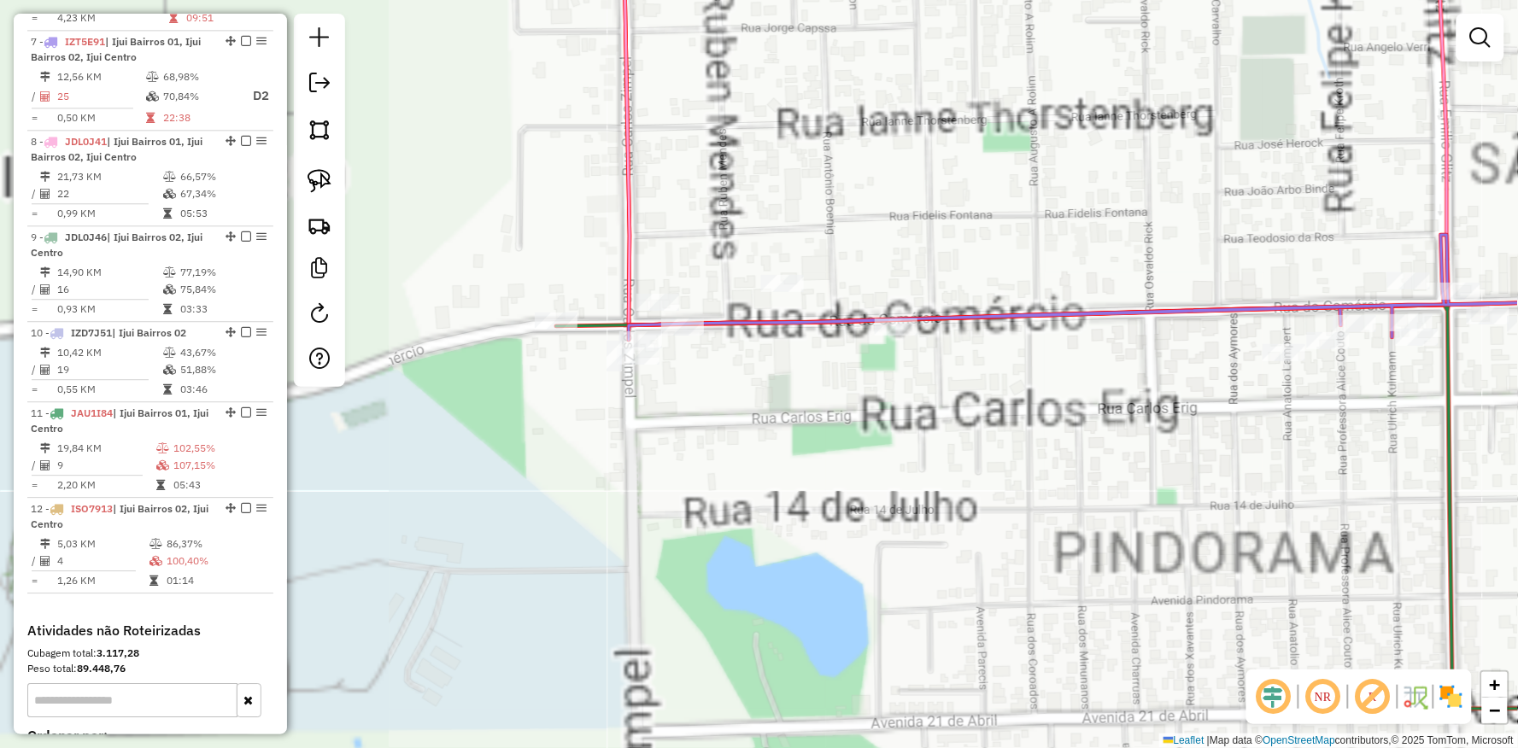
drag, startPoint x: 558, startPoint y: 482, endPoint x: 957, endPoint y: 481, distance: 399.7
click at [957, 481] on div "Janela de atendimento Grade de atendimento Capacidade Transportadoras Veículos …" at bounding box center [759, 374] width 1518 height 748
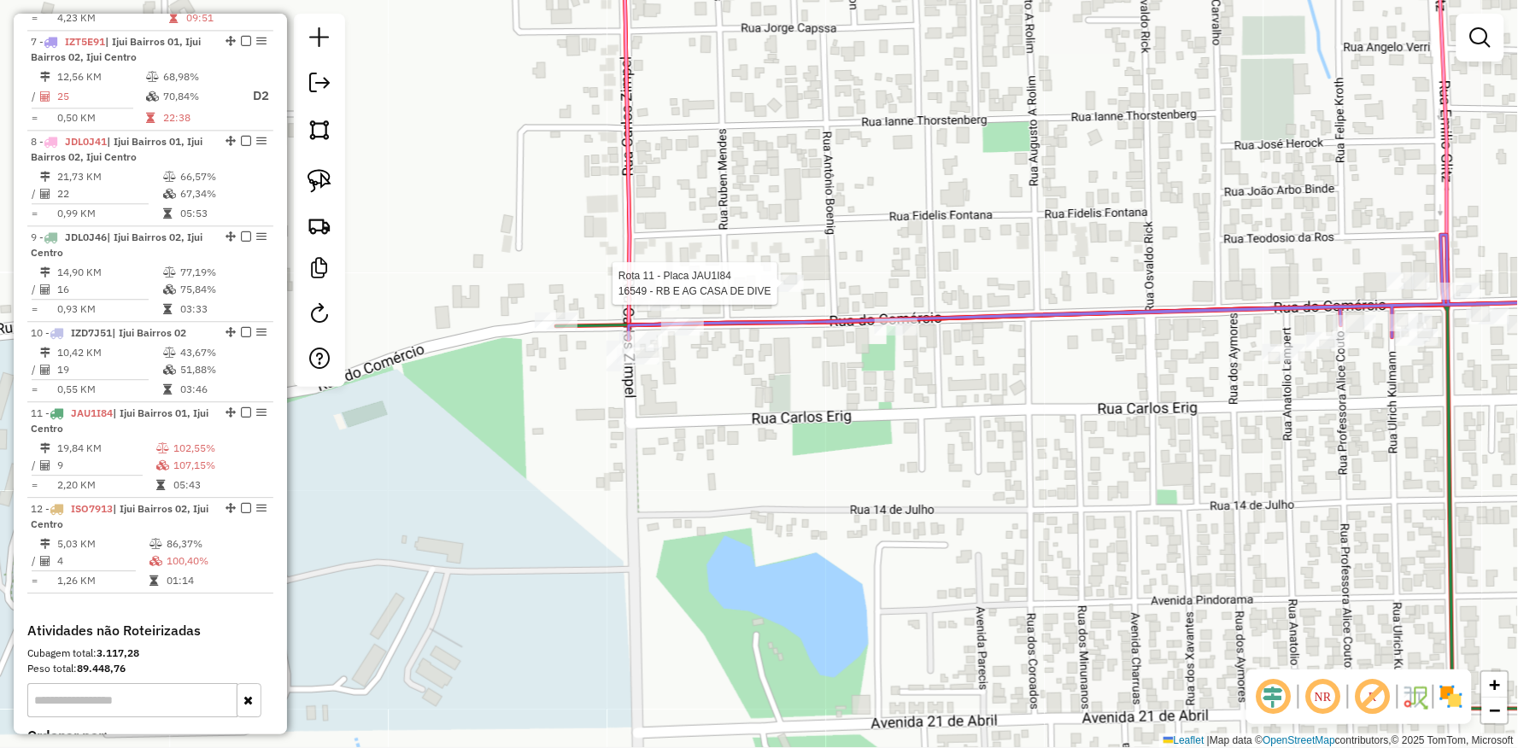
select select "**********"
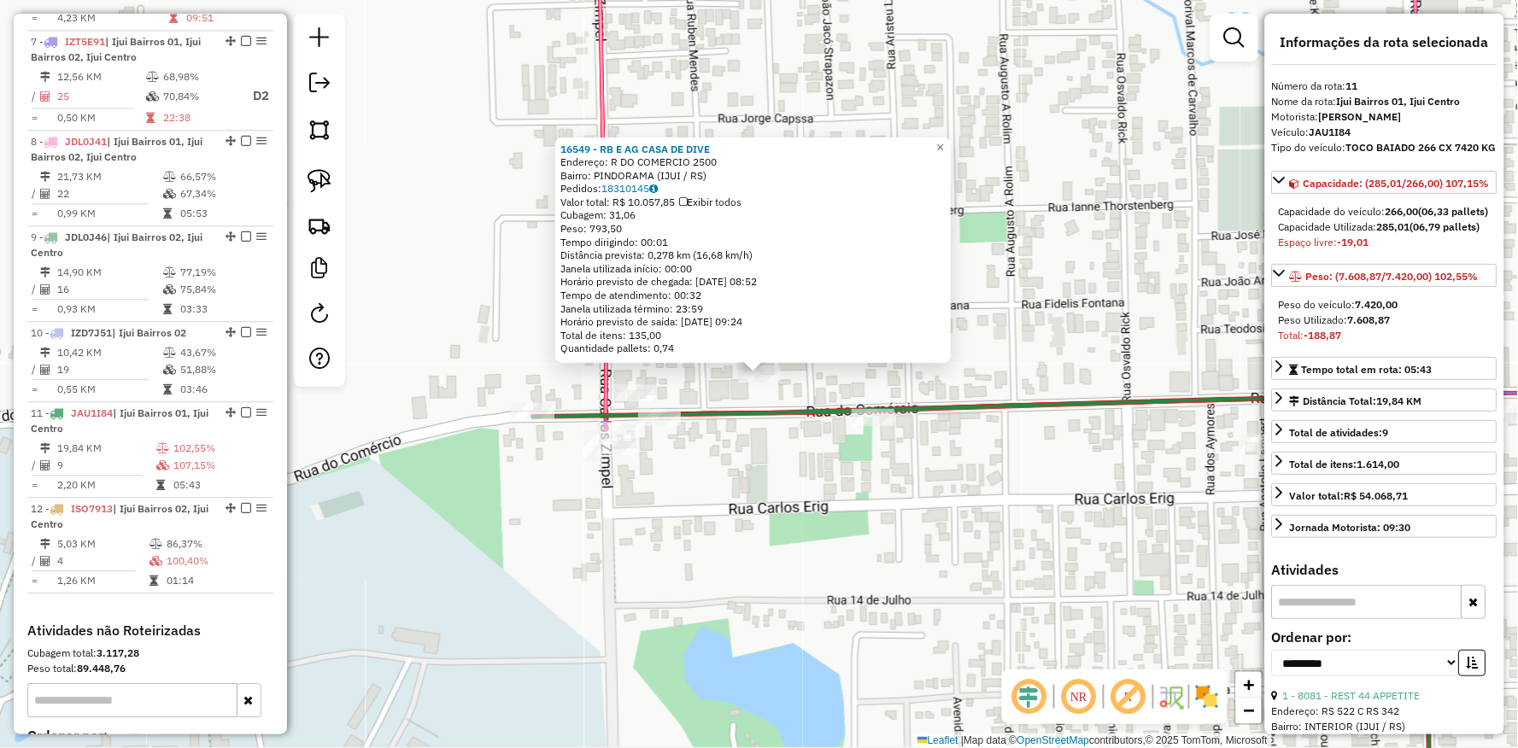
scroll to position [1349, 0]
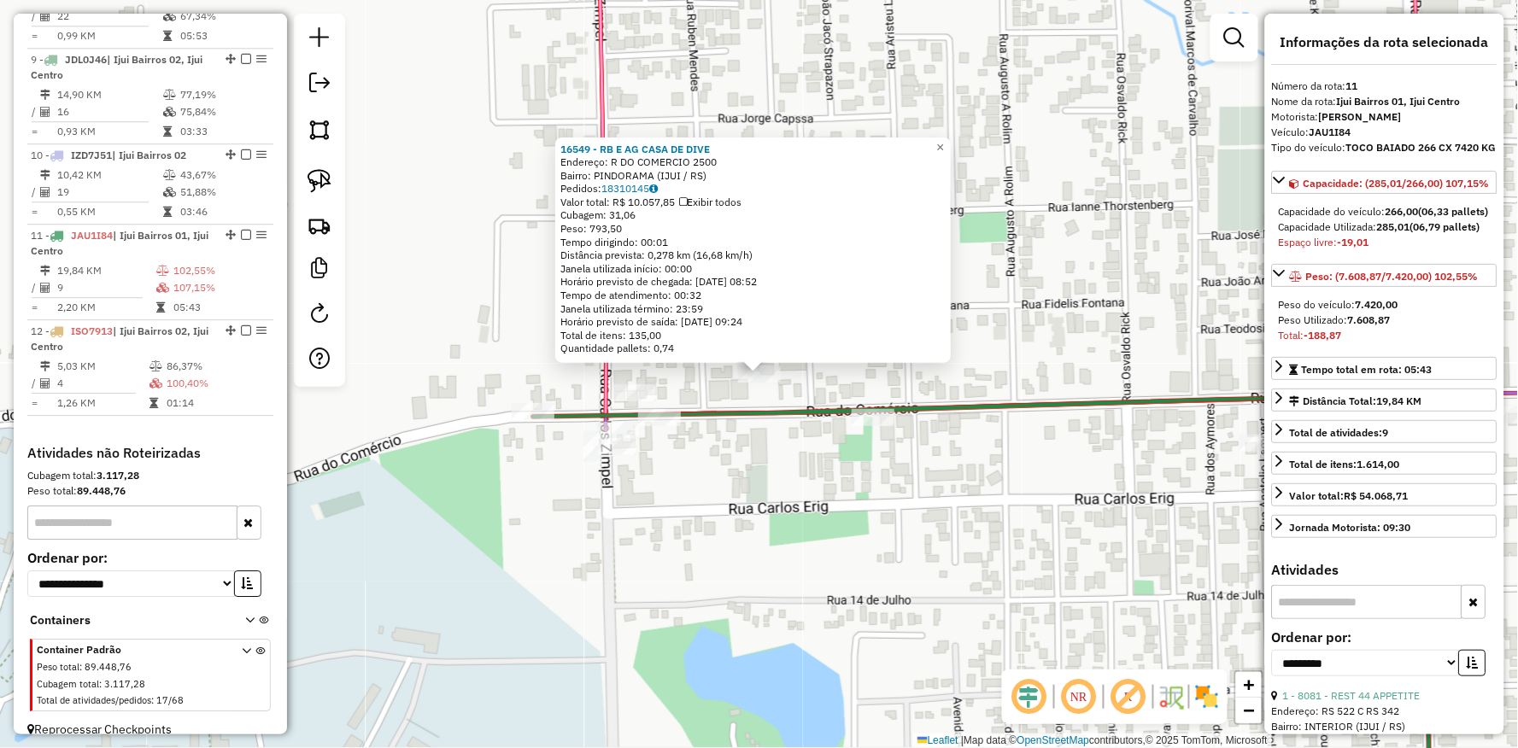
click at [602, 504] on div "16549 - RB E AG CASA DE DIVE Endereço: R DO COMERCIO 2500 Bairro: PINDORAMA (IJ…" at bounding box center [759, 374] width 1518 height 748
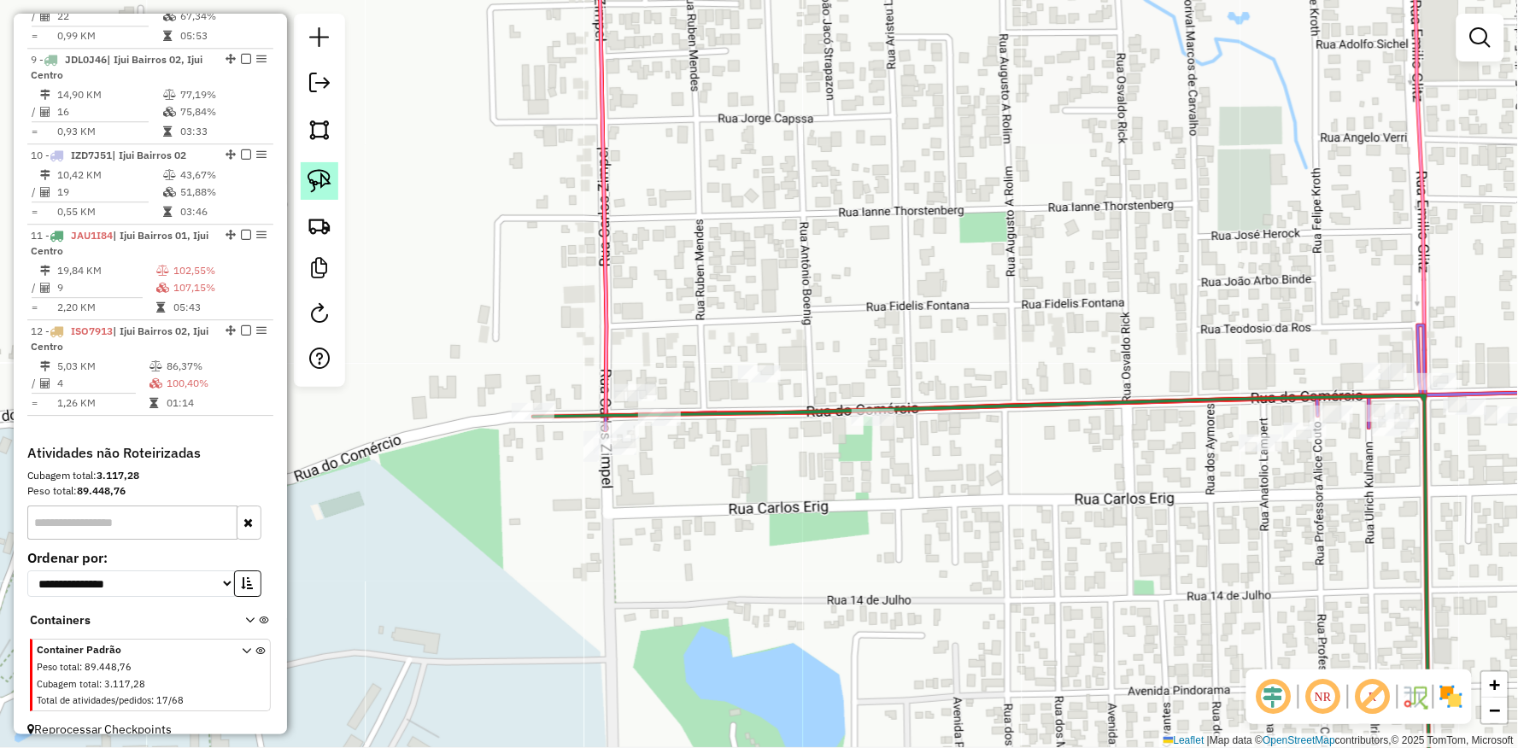
click at [334, 180] on link at bounding box center [320, 181] width 38 height 38
drag, startPoint x: 566, startPoint y: 265, endPoint x: 846, endPoint y: 360, distance: 294.9
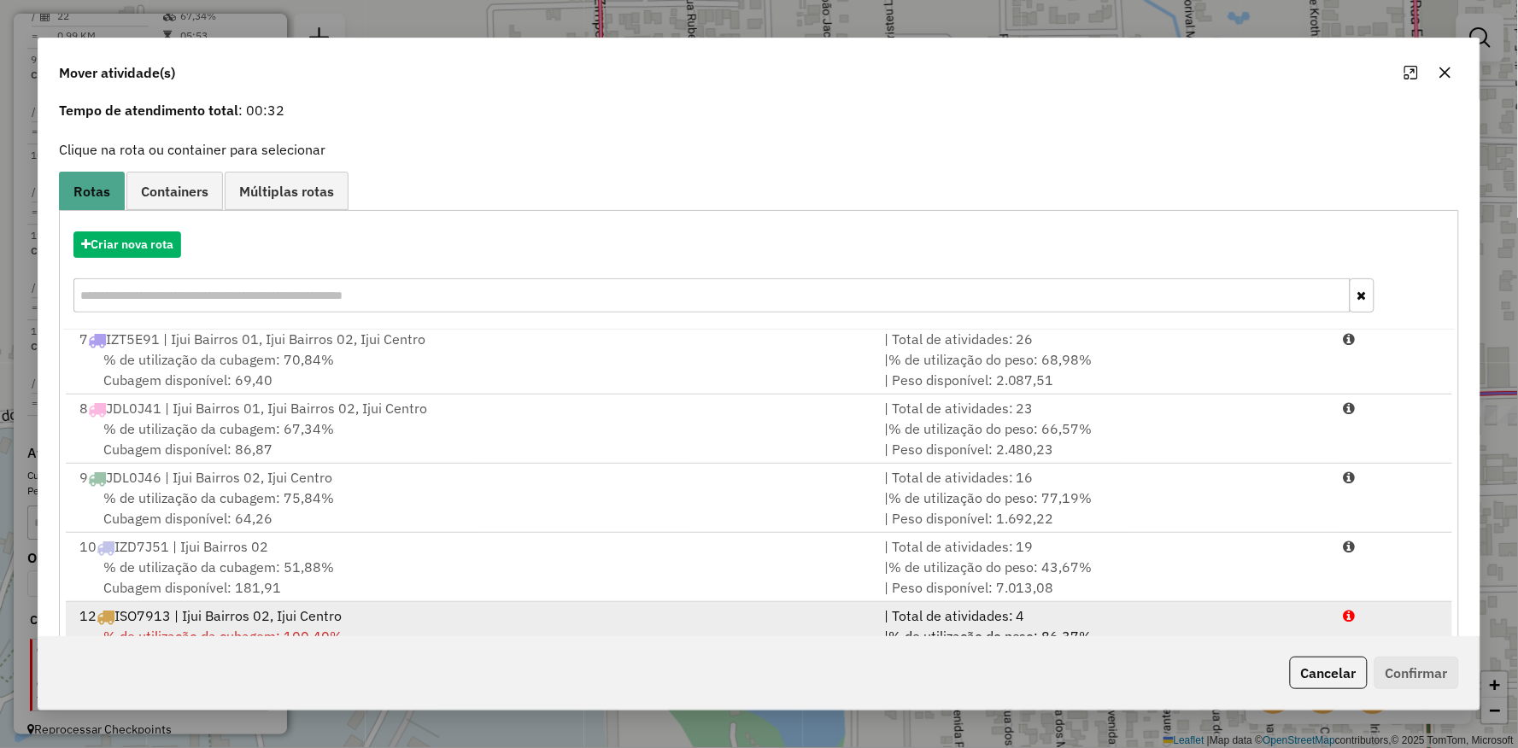
scroll to position [132, 0]
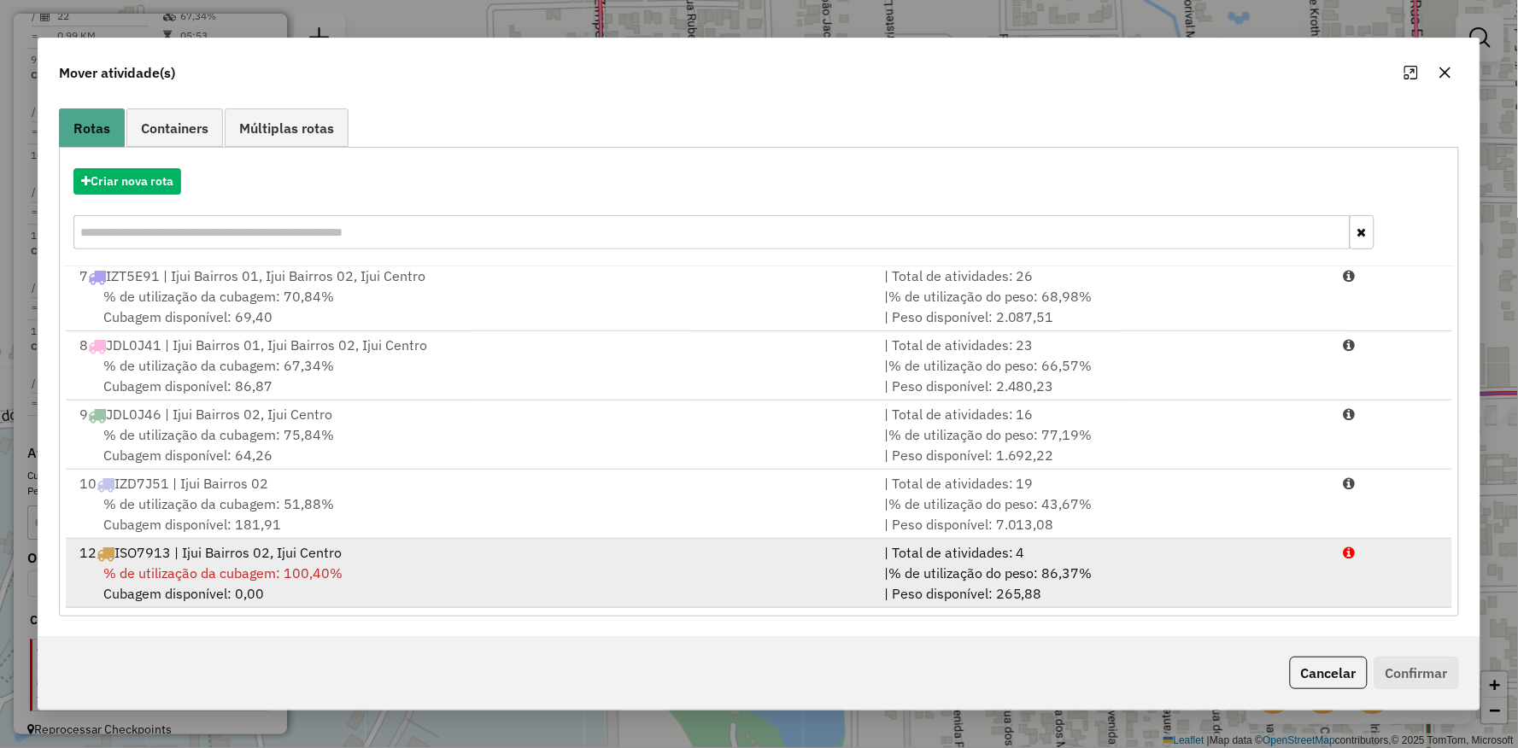
click at [354, 556] on div "12 ISO7913 | Ijui Bairros 02, Ijui Centro" at bounding box center [471, 552] width 805 height 20
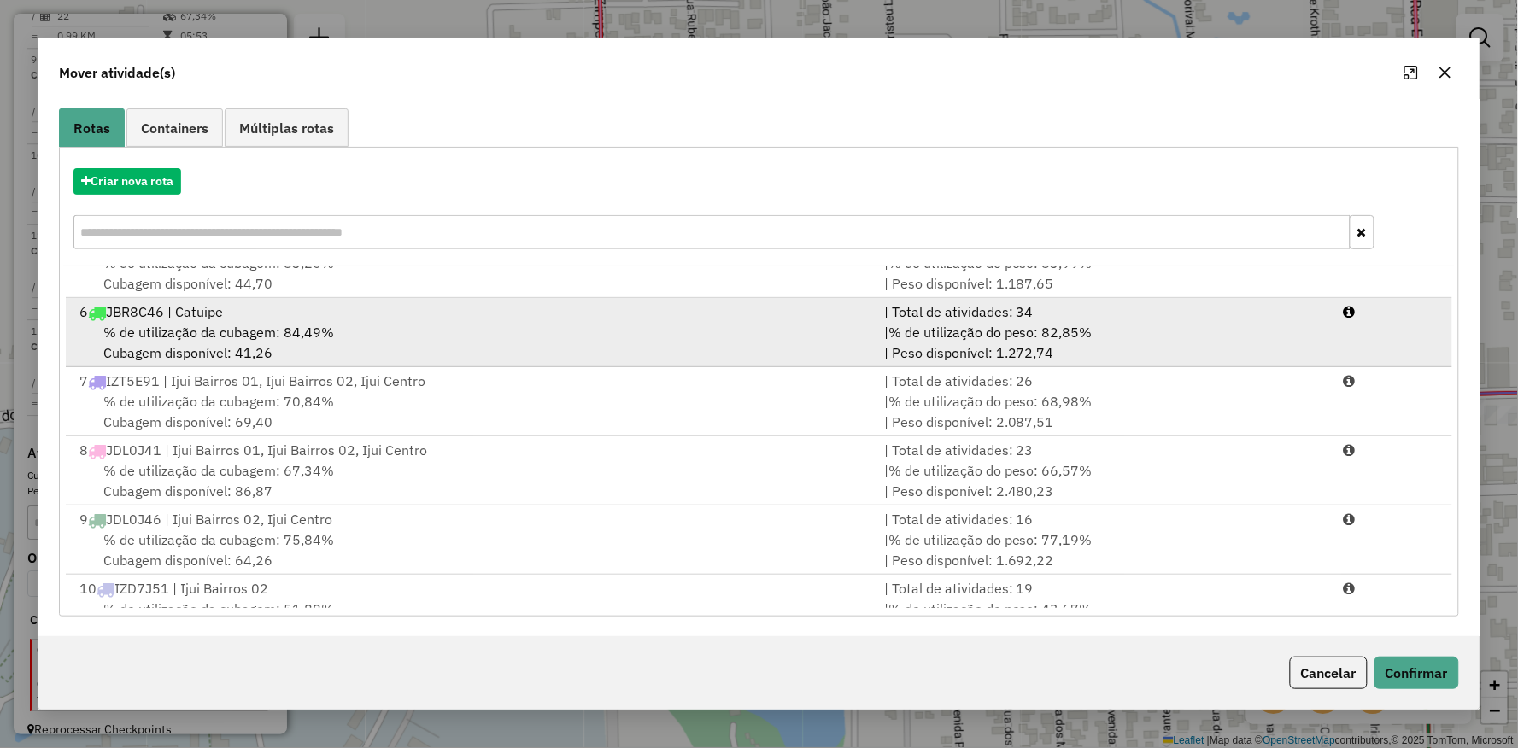
scroll to position [231, 0]
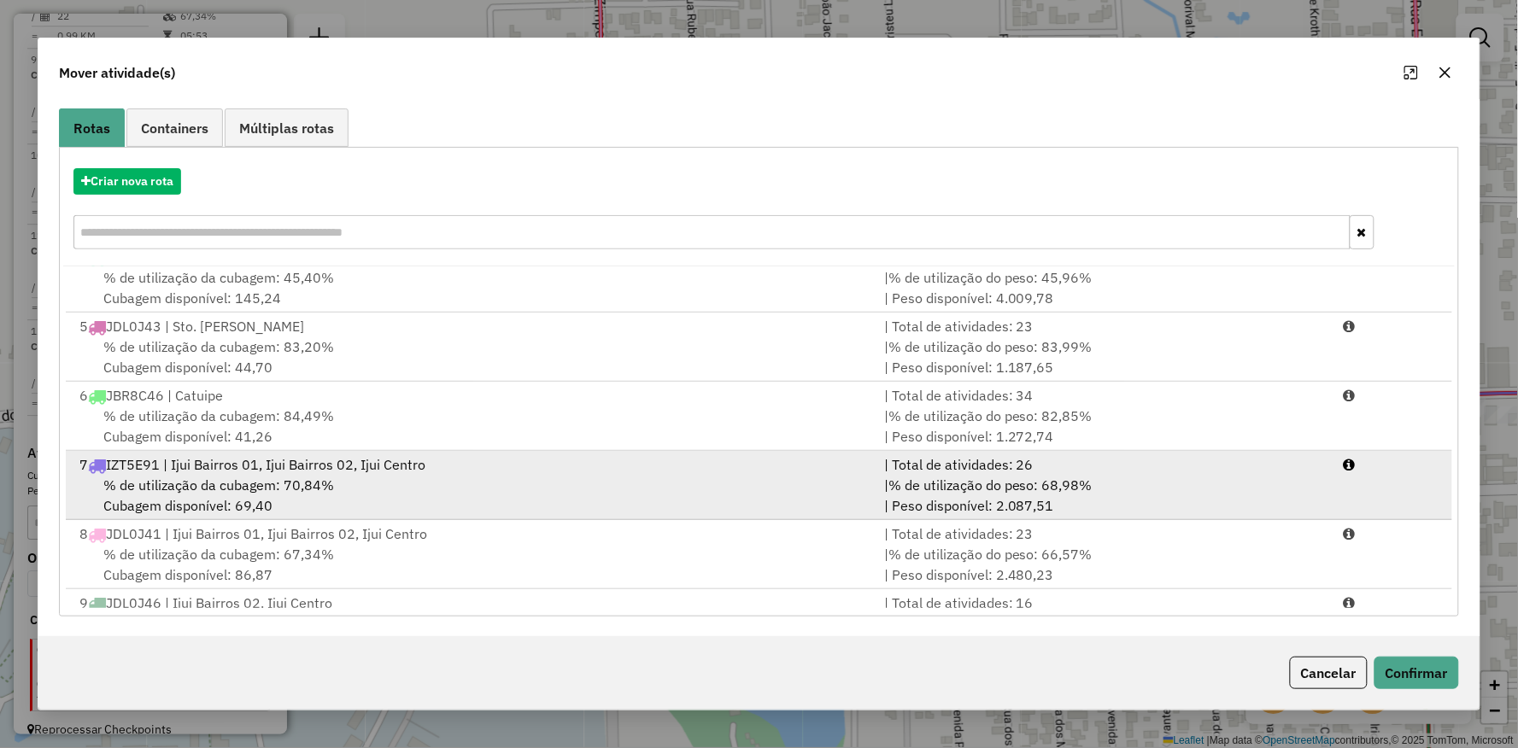
drag, startPoint x: 320, startPoint y: 455, endPoint x: 339, endPoint y: 470, distance: 23.7
click at [320, 456] on div "7 IZT5E91 | Ijui Bairros 01, Ijui Bairros 02, Ijui Centro" at bounding box center [471, 464] width 805 height 20
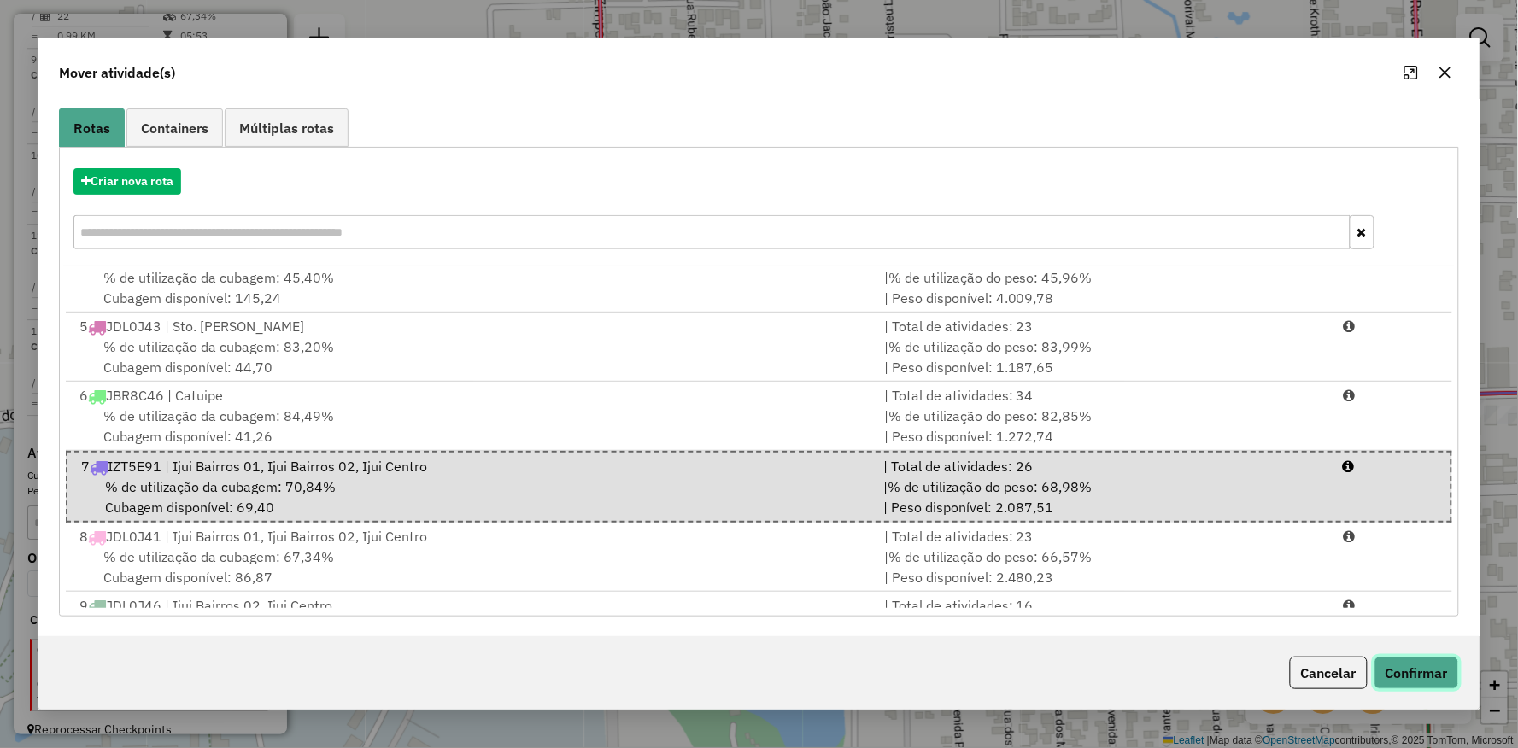
click at [1420, 670] on button "Confirmar" at bounding box center [1416, 673] width 85 height 32
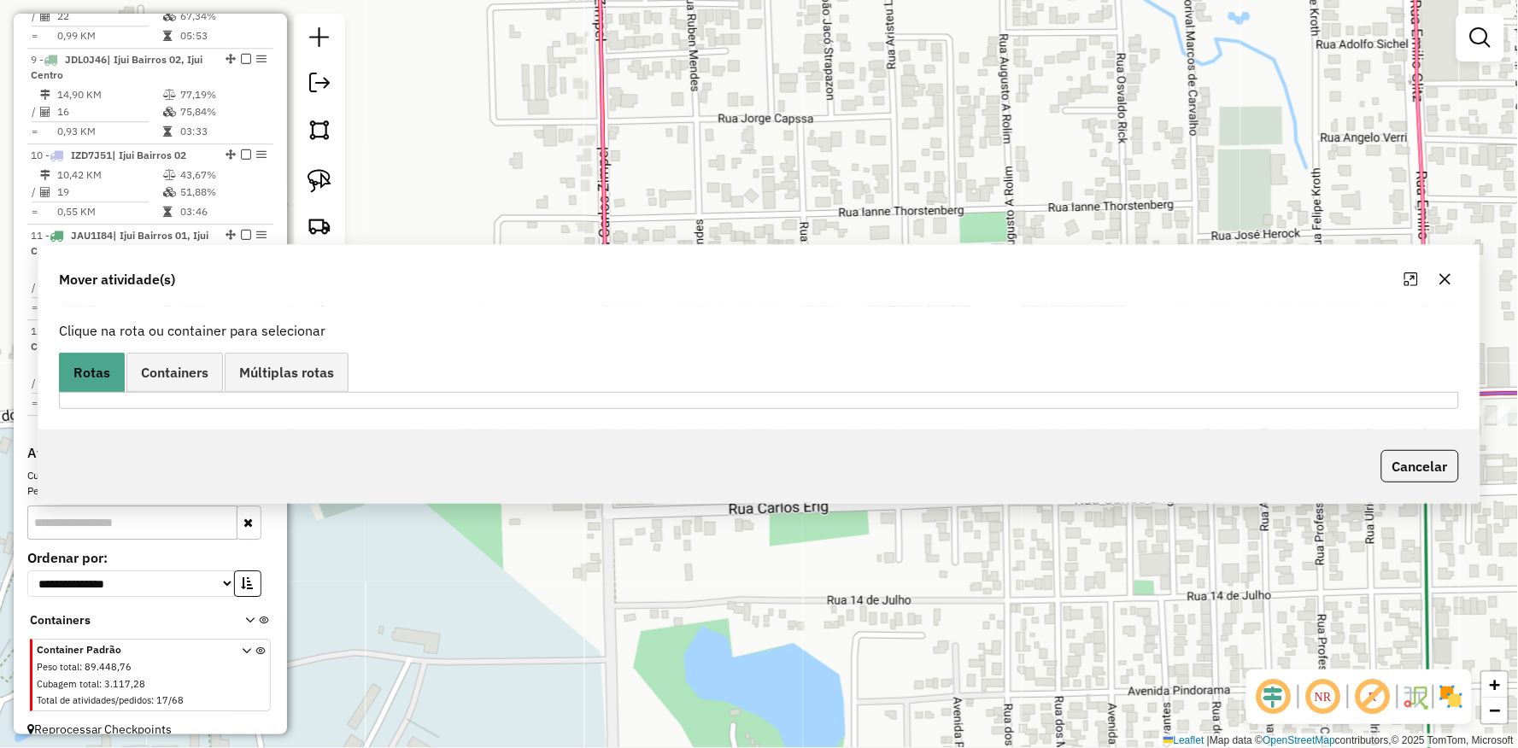
scroll to position [0, 0]
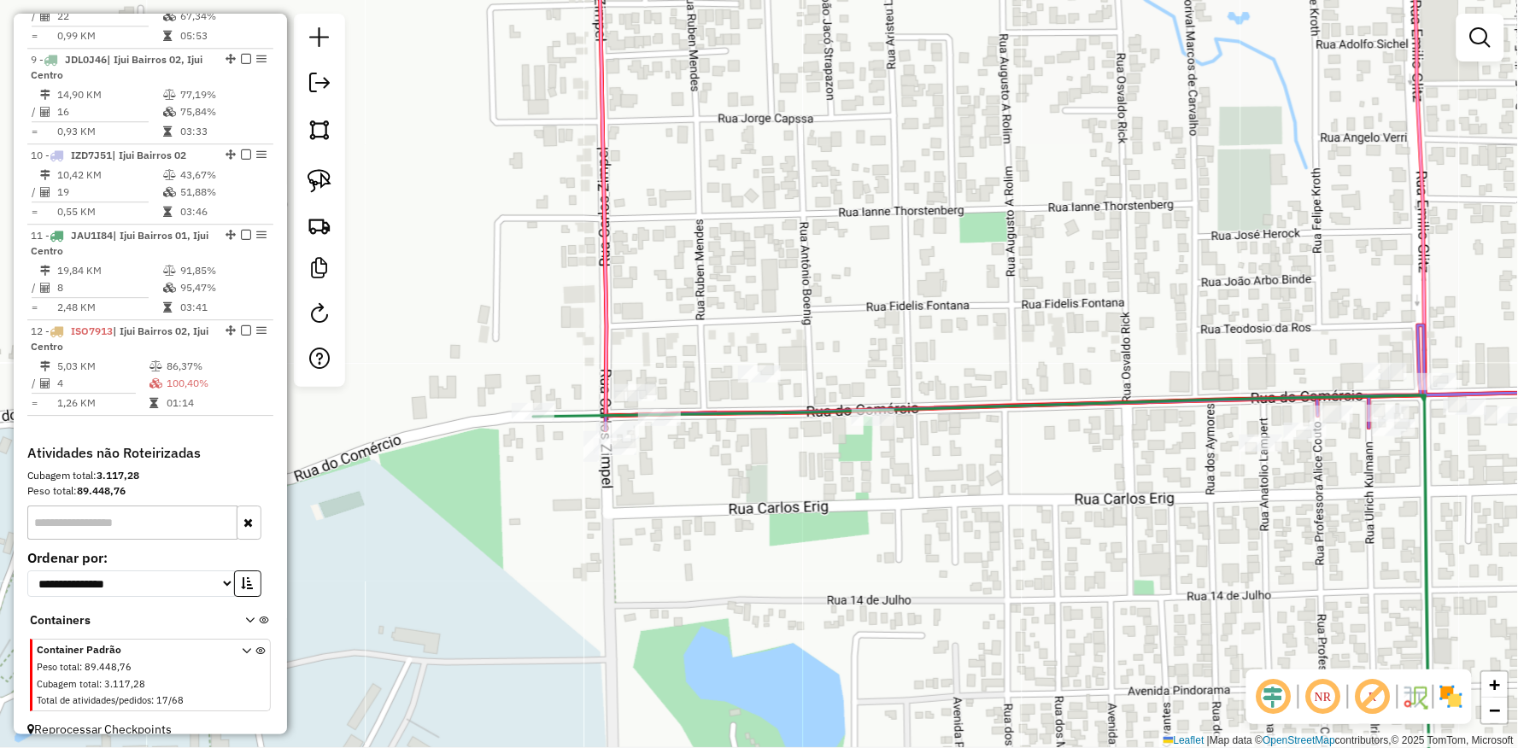
click at [754, 389] on div "Rota 7 - Placa IZT5E91 16549 - RB E AG CASA DE DIVE Janela de atendimento Grade…" at bounding box center [759, 374] width 1518 height 748
select select "**********"
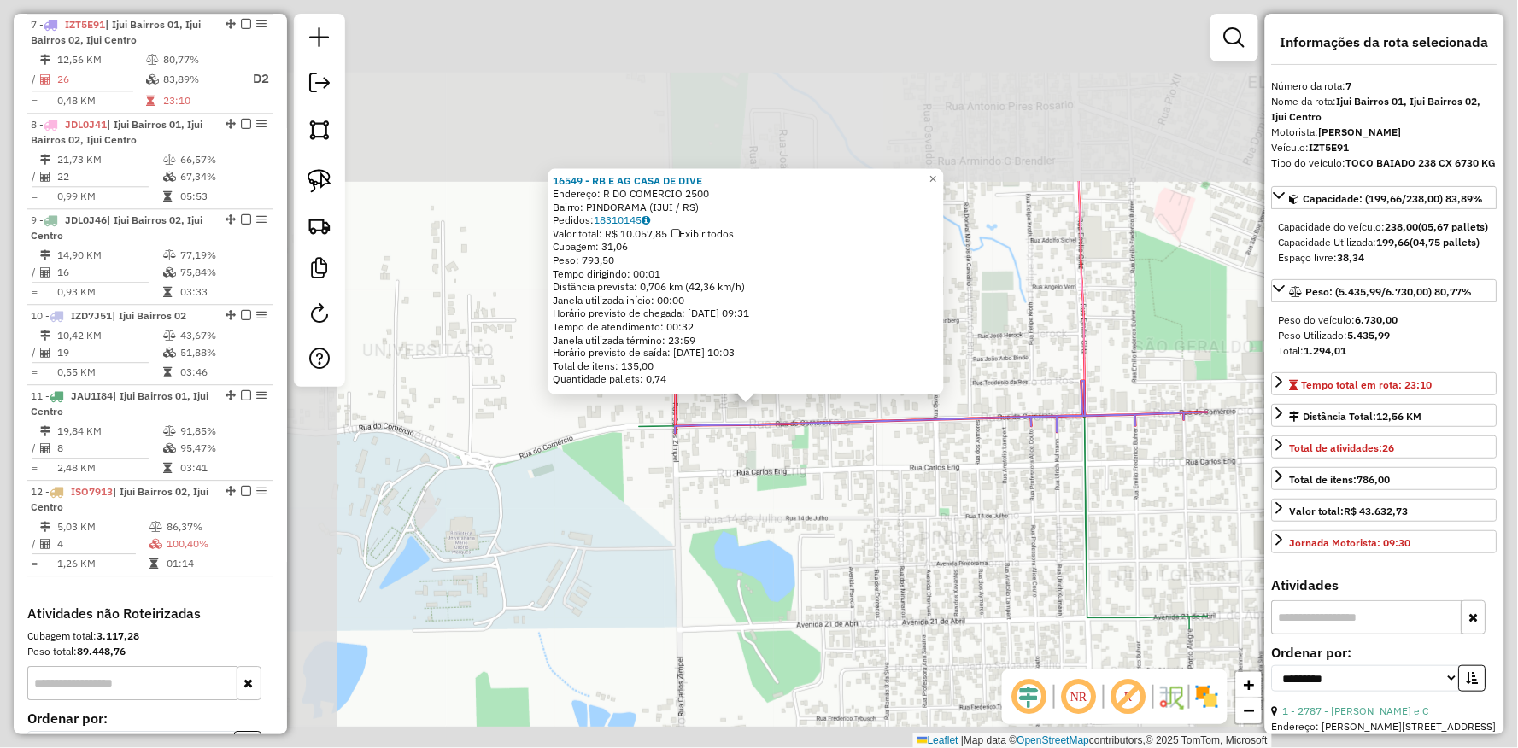
scroll to position [1172, 0]
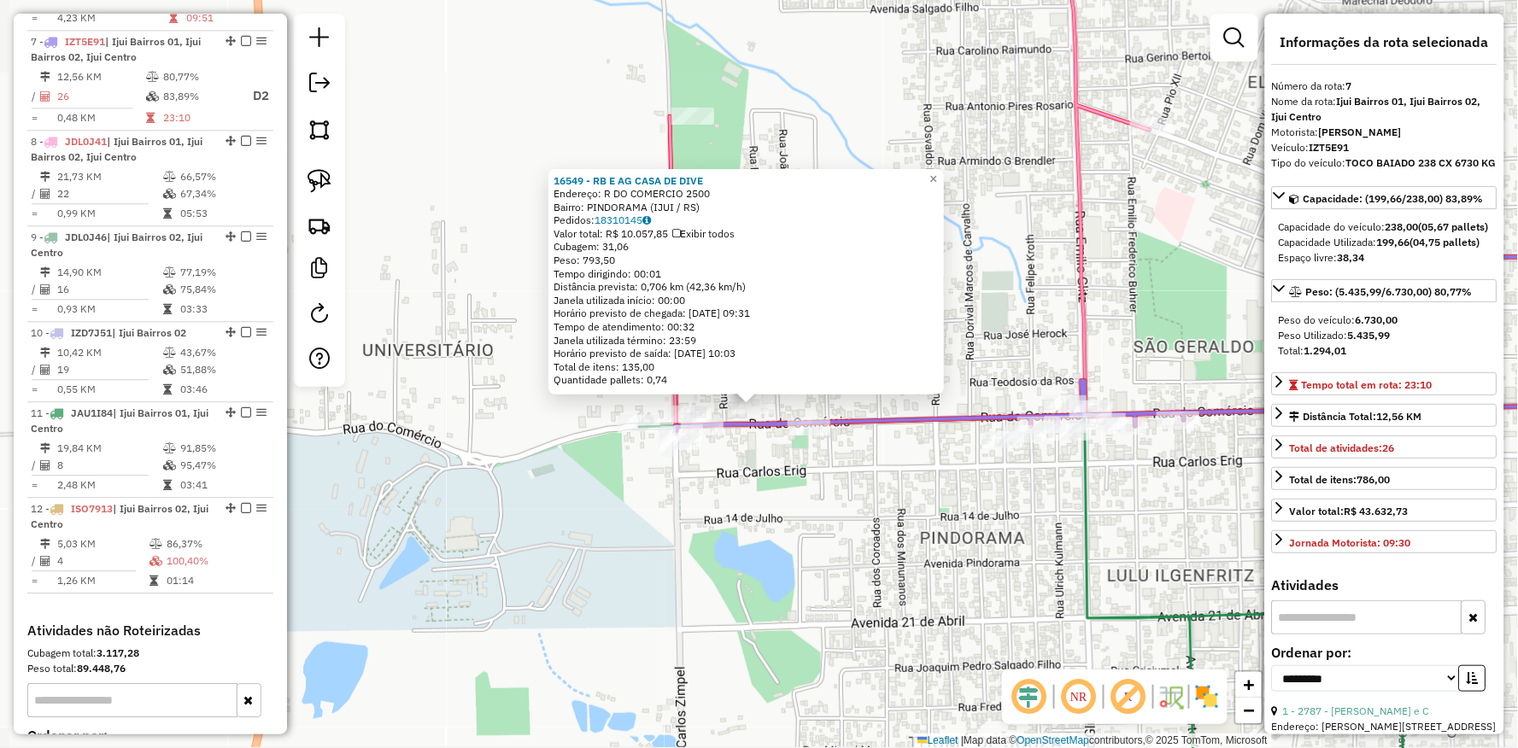
click at [729, 453] on div "16549 - RB E AG CASA DE DIVE Endereço: R DO COMERCIO 2500 Bairro: PINDORAMA (IJ…" at bounding box center [759, 374] width 1518 height 748
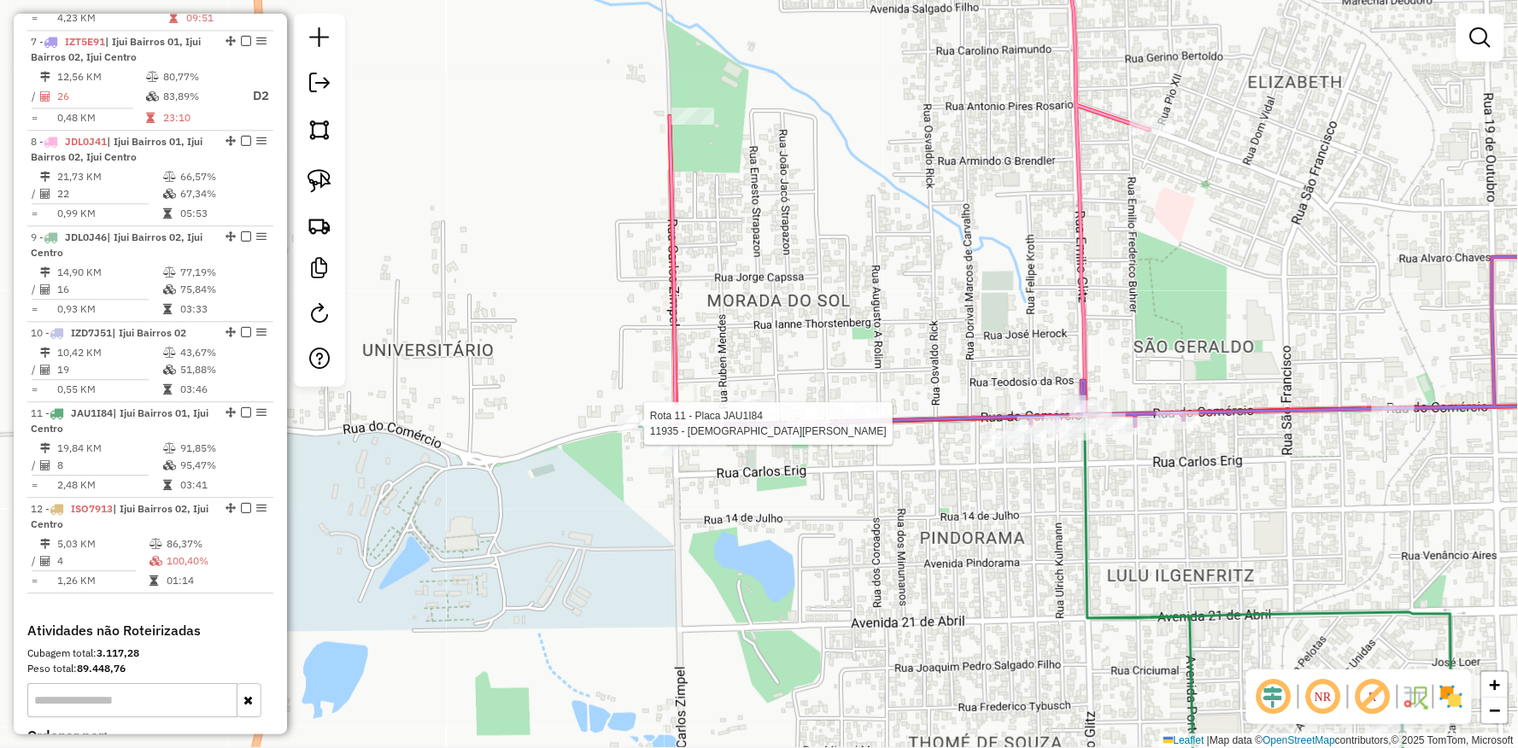
select select "**********"
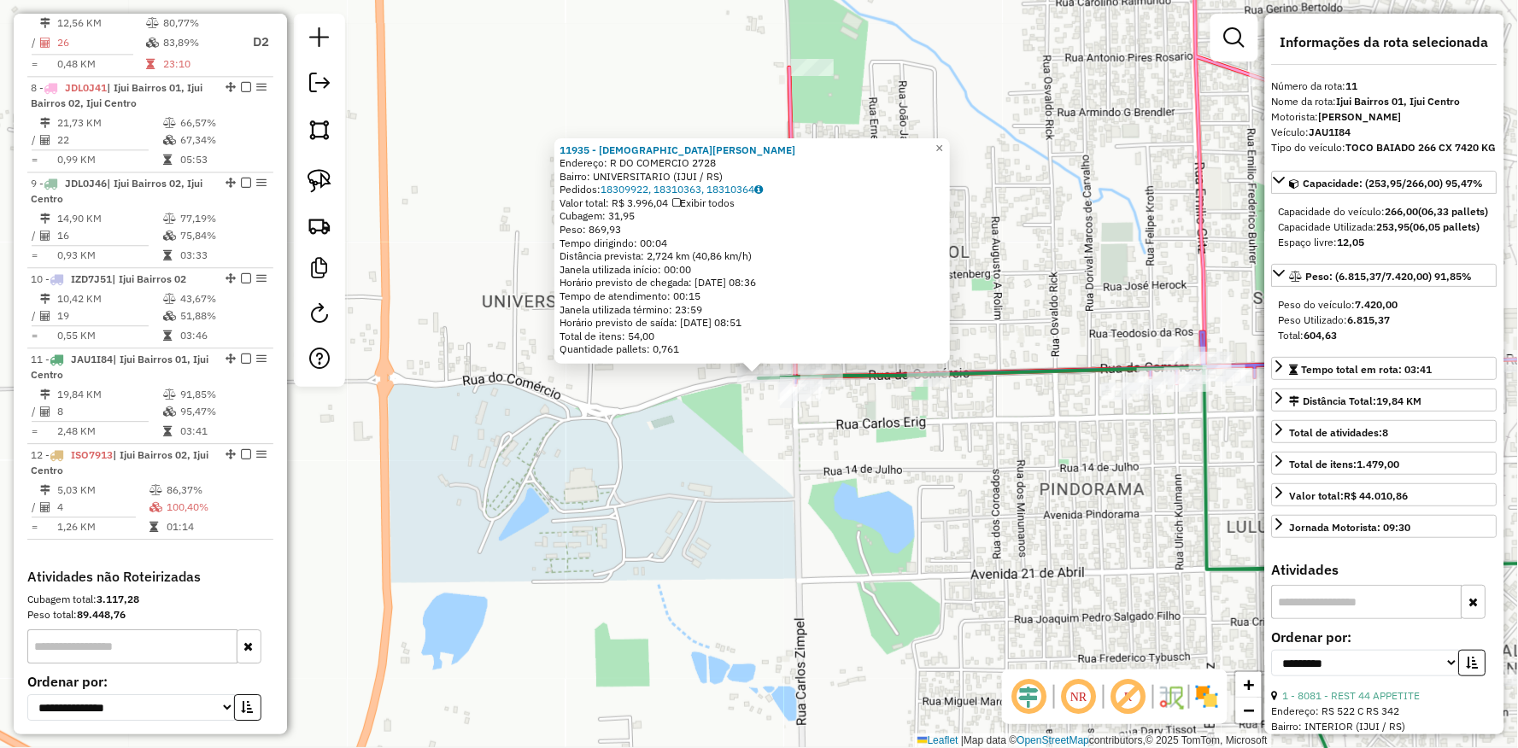
scroll to position [1349, 0]
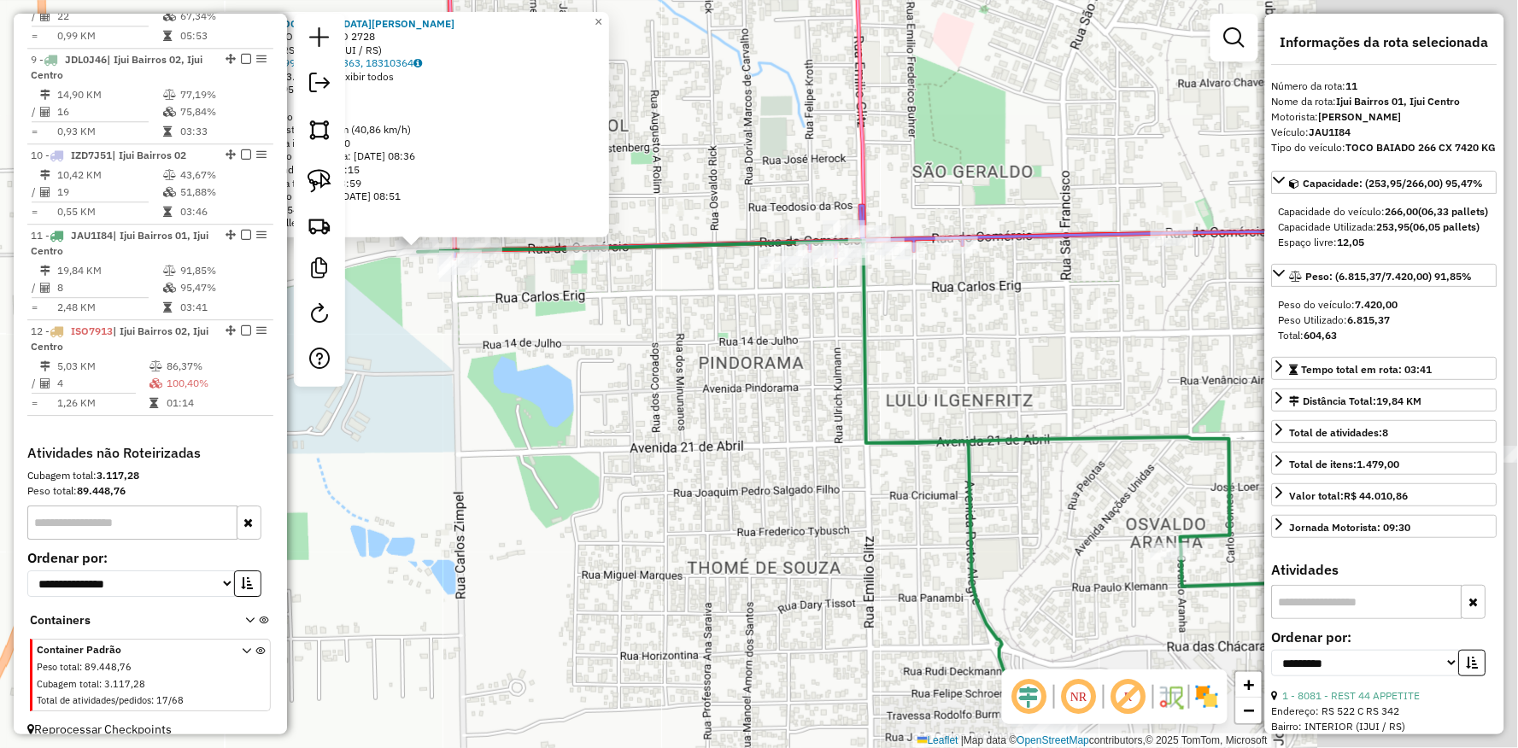
drag, startPoint x: 875, startPoint y: 507, endPoint x: 525, endPoint y: 370, distance: 376.2
click at [522, 376] on div "11935 - CRISTIANO NASCIMENTO Endereço: R DO COMERCIO 2728 Bairro: UNIVERSITARIO…" at bounding box center [759, 374] width 1518 height 748
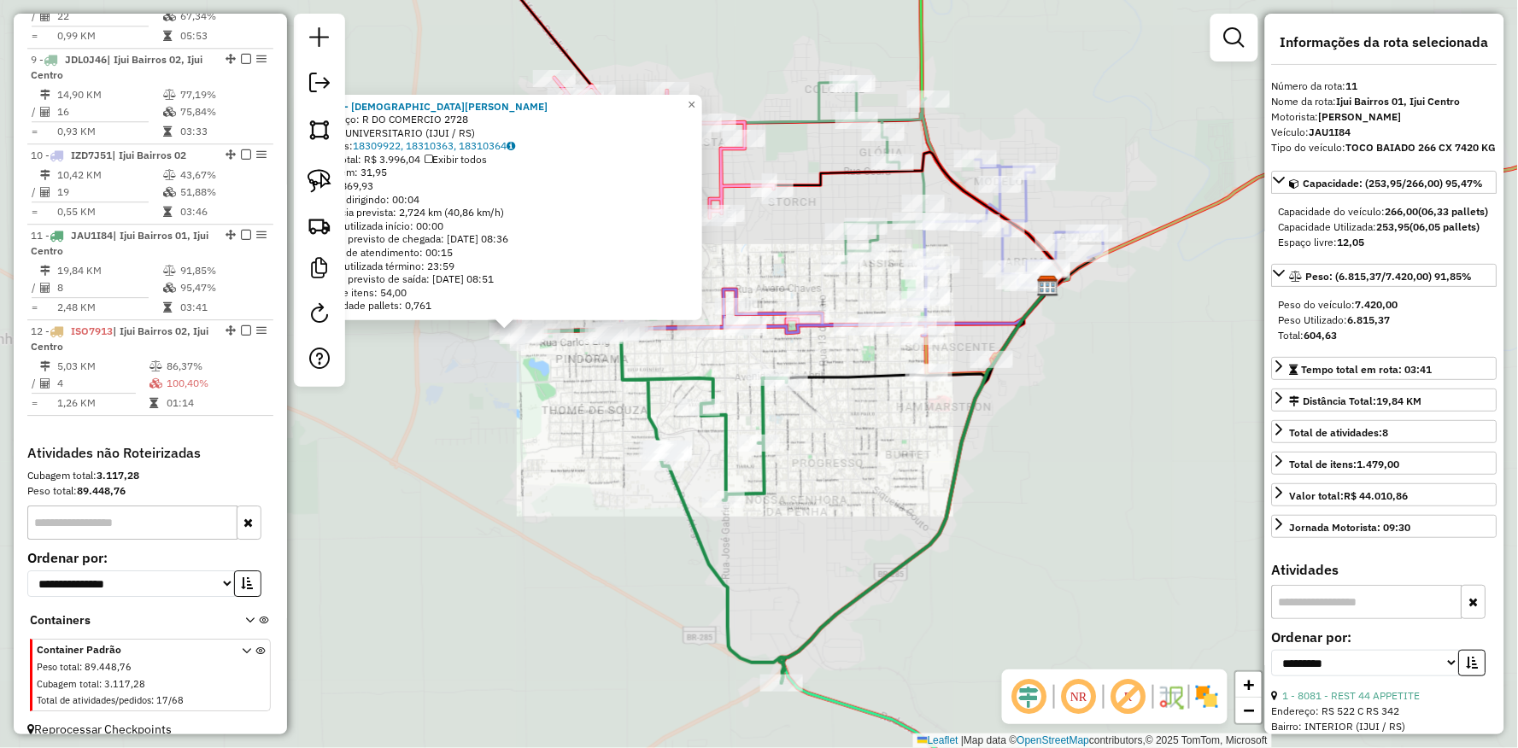
drag, startPoint x: 595, startPoint y: 405, endPoint x: 670, endPoint y: 417, distance: 75.3
click at [594, 405] on div "11935 - CRISTIANO NASCIMENTO Endereço: R DO COMERCIO 2728 Bairro: UNIVERSITARIO…" at bounding box center [759, 374] width 1518 height 748
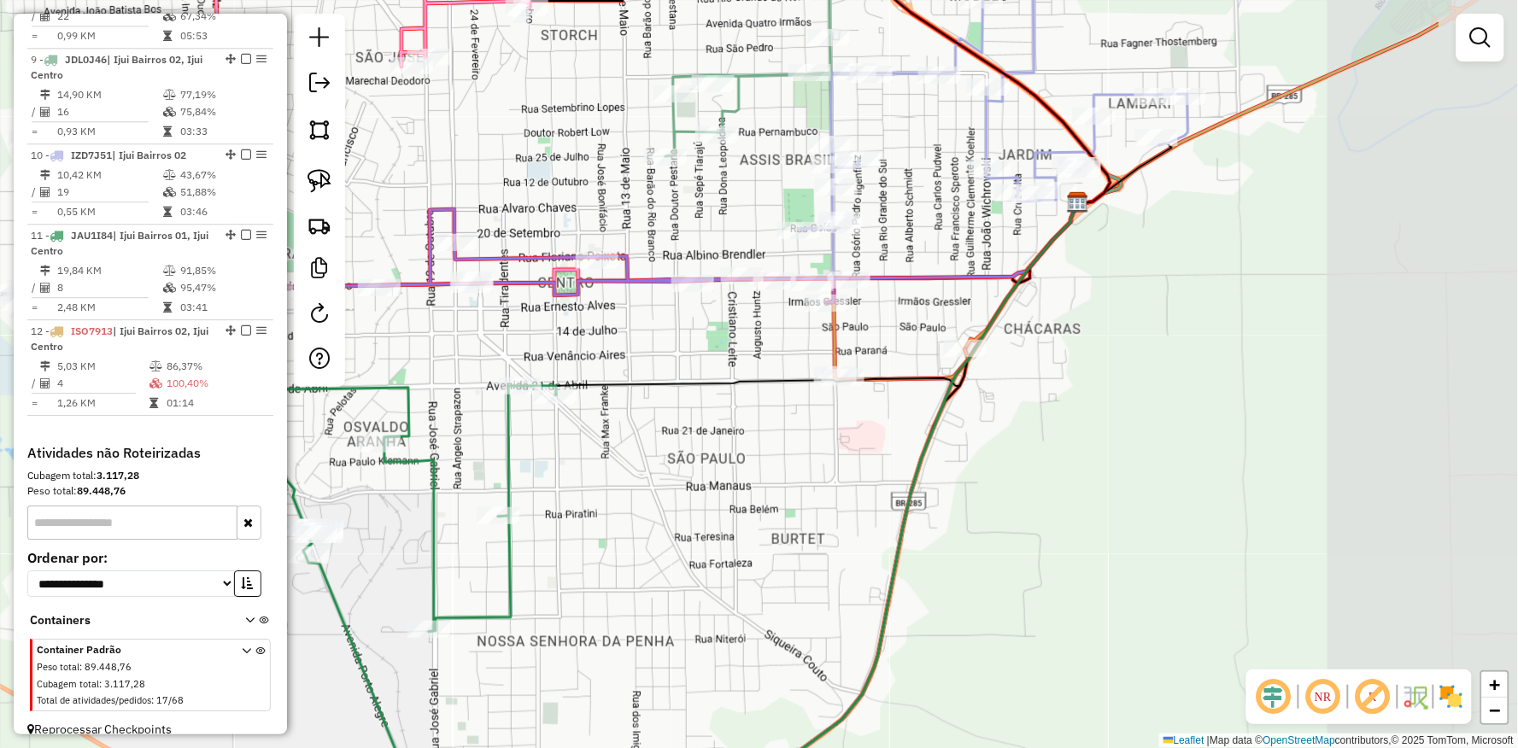
drag, startPoint x: 902, startPoint y: 394, endPoint x: 668, endPoint y: 325, distance: 243.8
click at [668, 325] on div "Janela de atendimento Grade de atendimento Capacidade Transportadoras Veículos …" at bounding box center [759, 374] width 1518 height 748
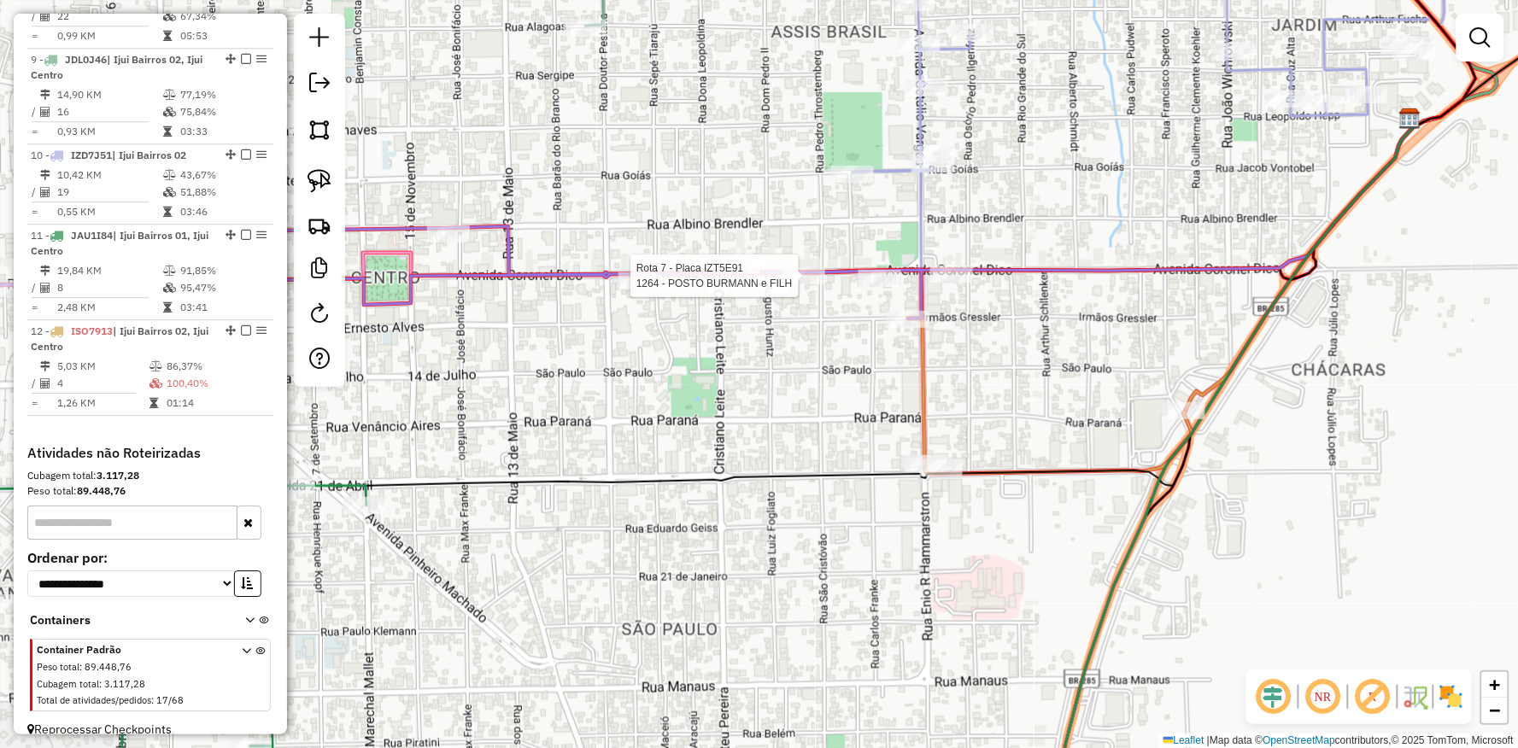
select select "**********"
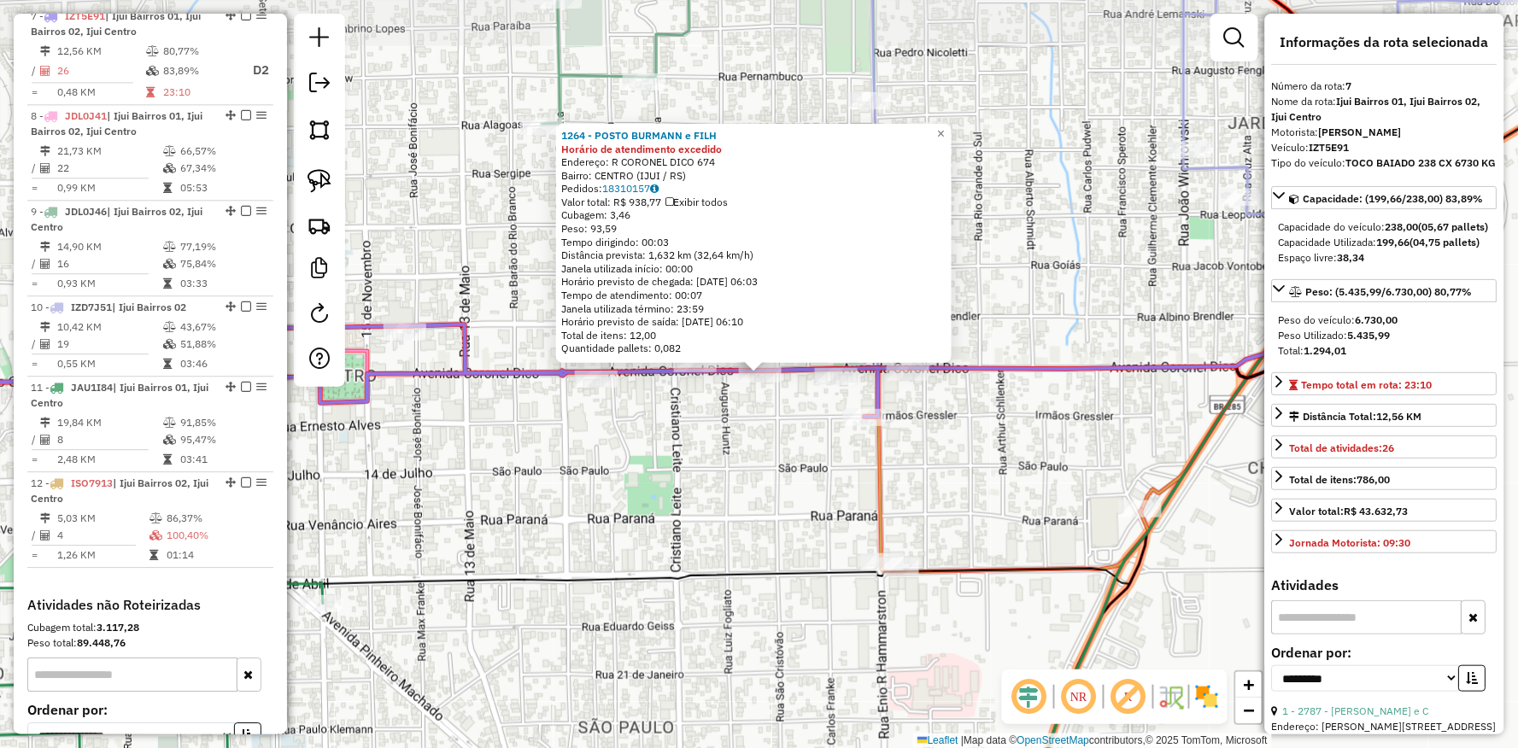
scroll to position [1172, 0]
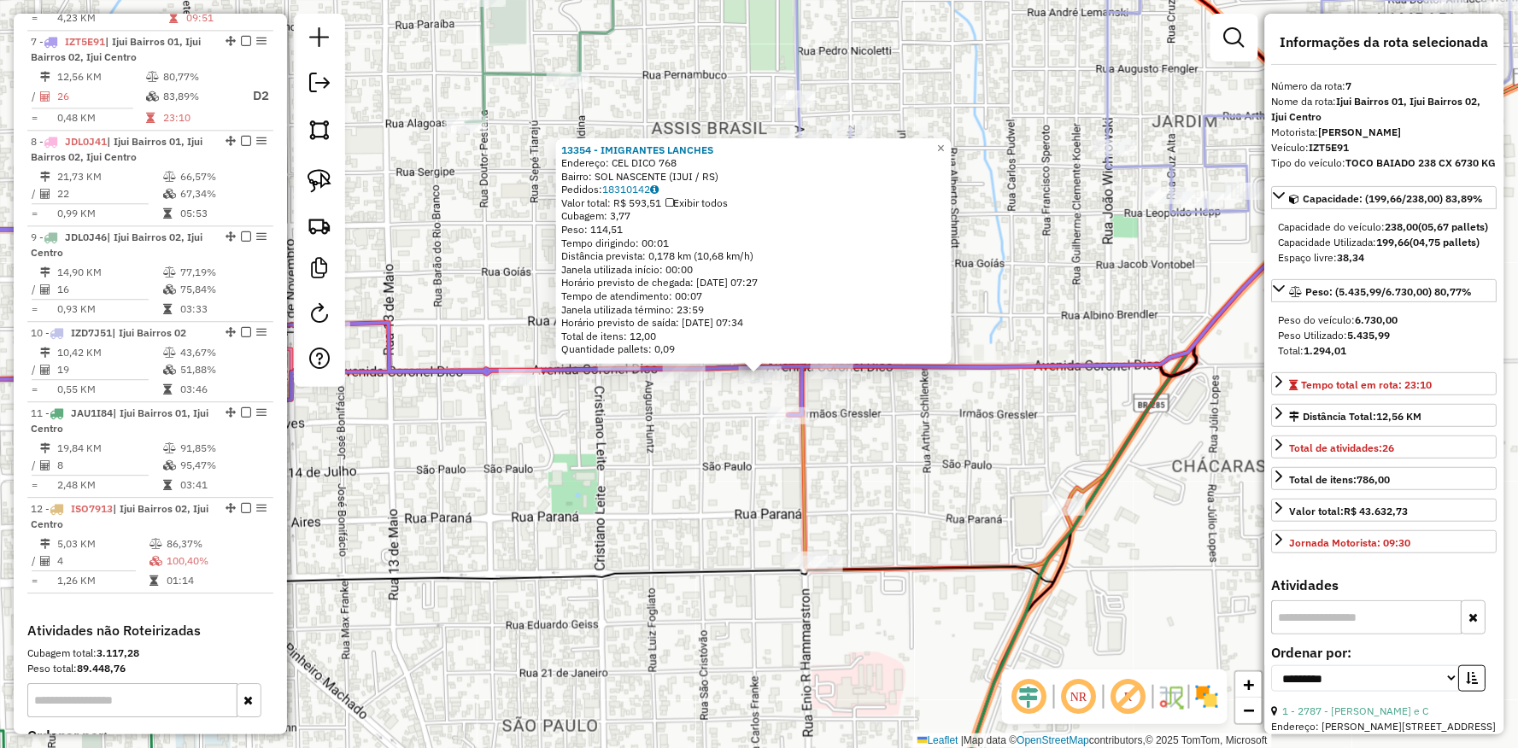
click at [900, 424] on div "13354 - IMIGRANTES LANCHES Endereço: CEL DICO 768 Bairro: SOL NASCENTE (IJUI / …" at bounding box center [759, 374] width 1518 height 748
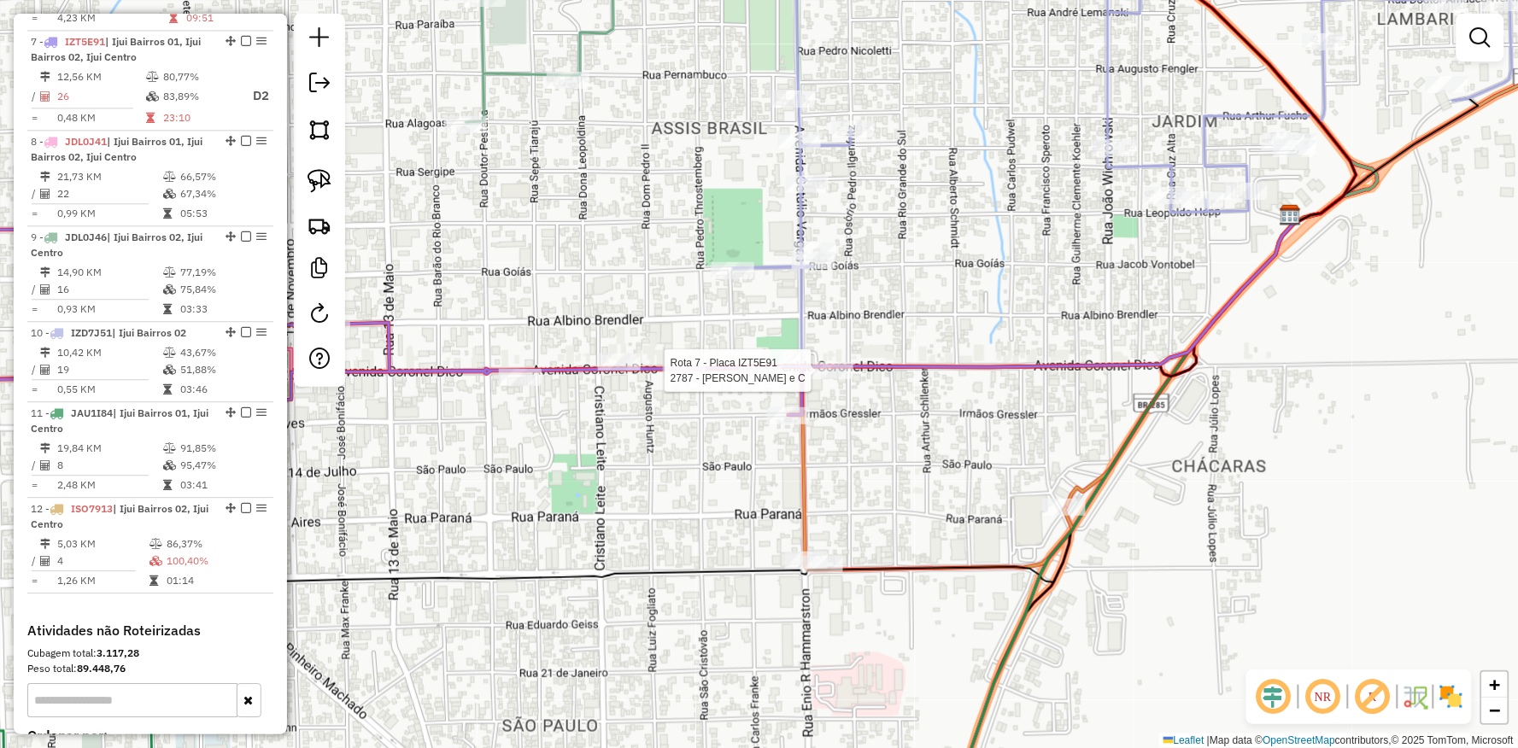
select select "**********"
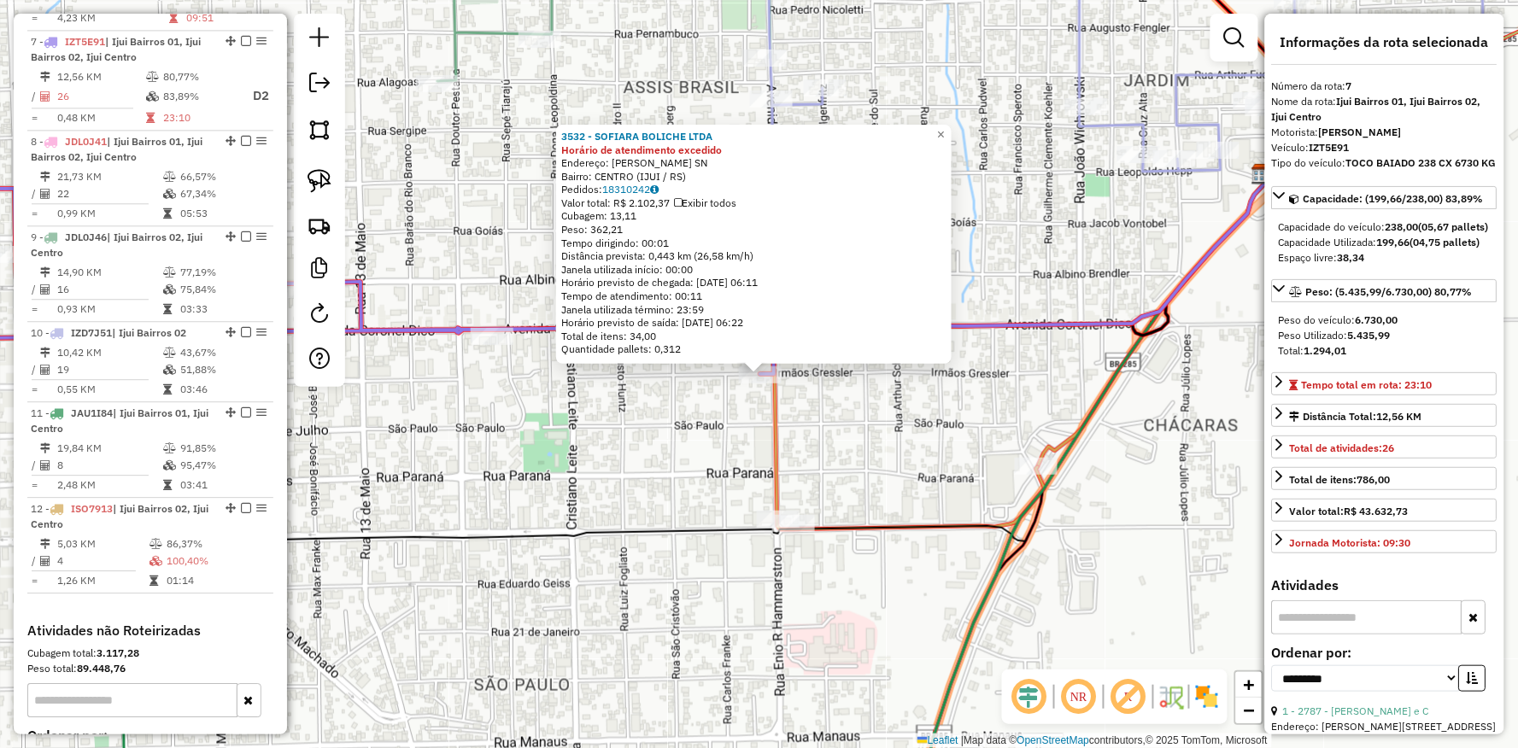
click at [661, 423] on div "3532 - SOFIARA BOLICHE LTDA Horário de atendimento excedido Endereço: Av GETULI…" at bounding box center [759, 374] width 1518 height 748
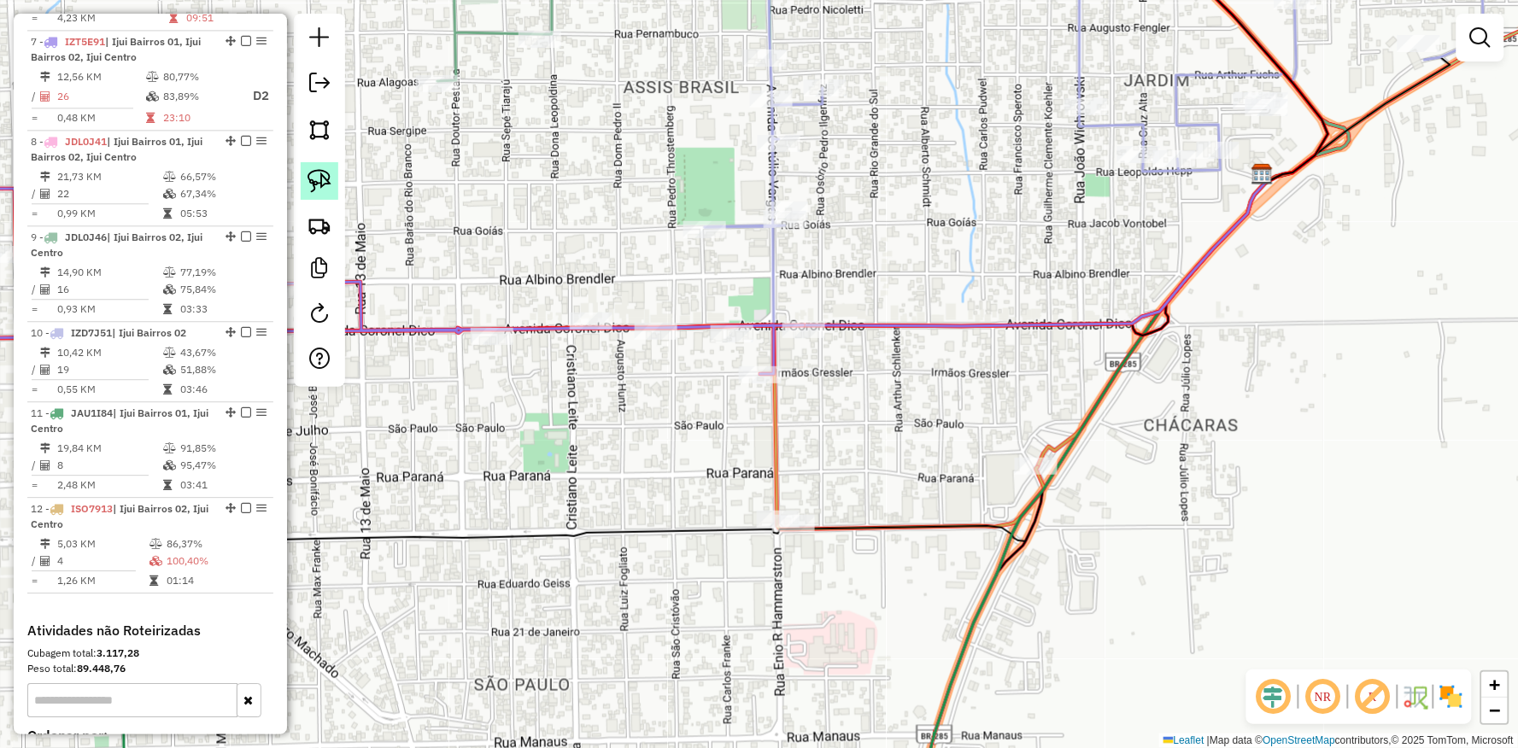
click at [322, 185] on img at bounding box center [319, 181] width 24 height 24
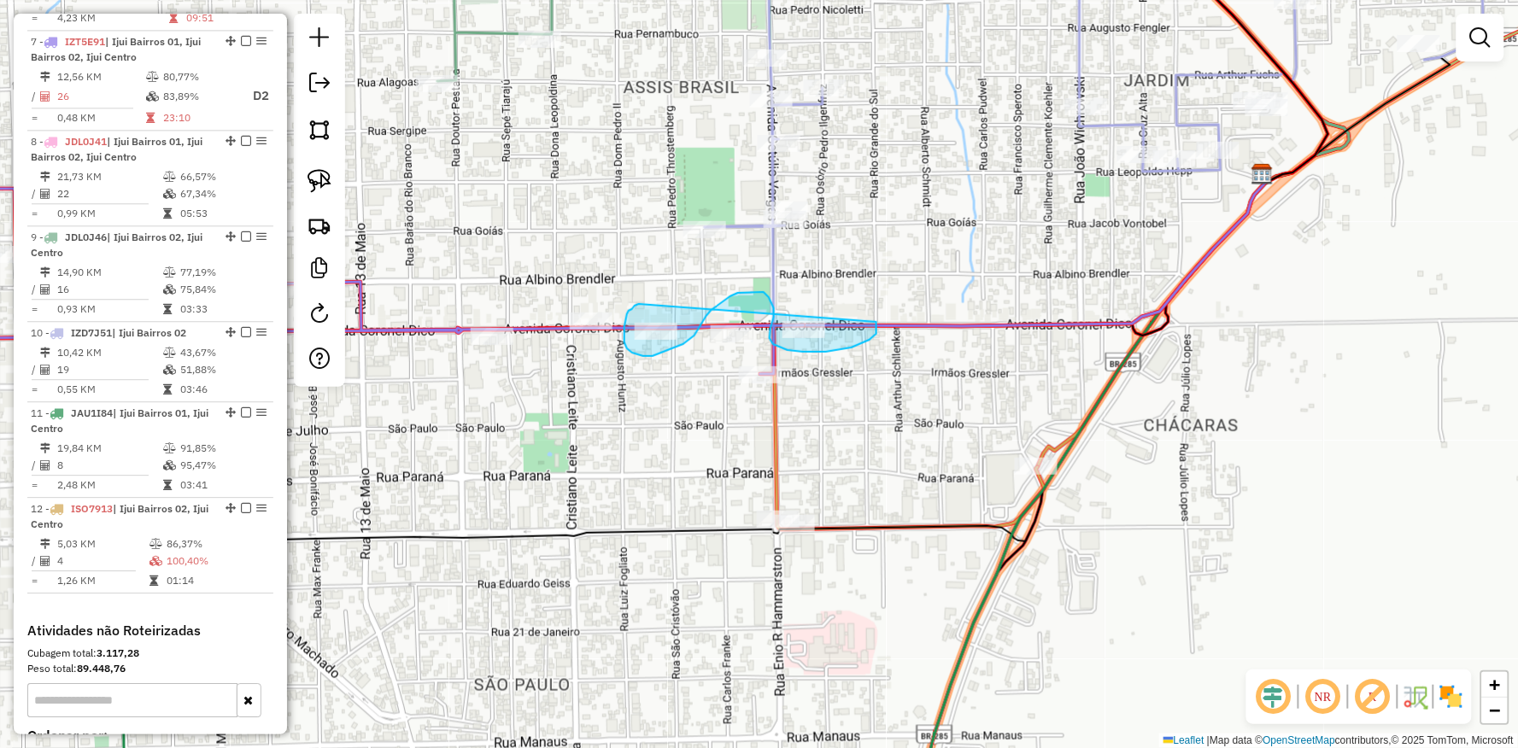
drag, startPoint x: 625, startPoint y: 320, endPoint x: 866, endPoint y: 312, distance: 241.0
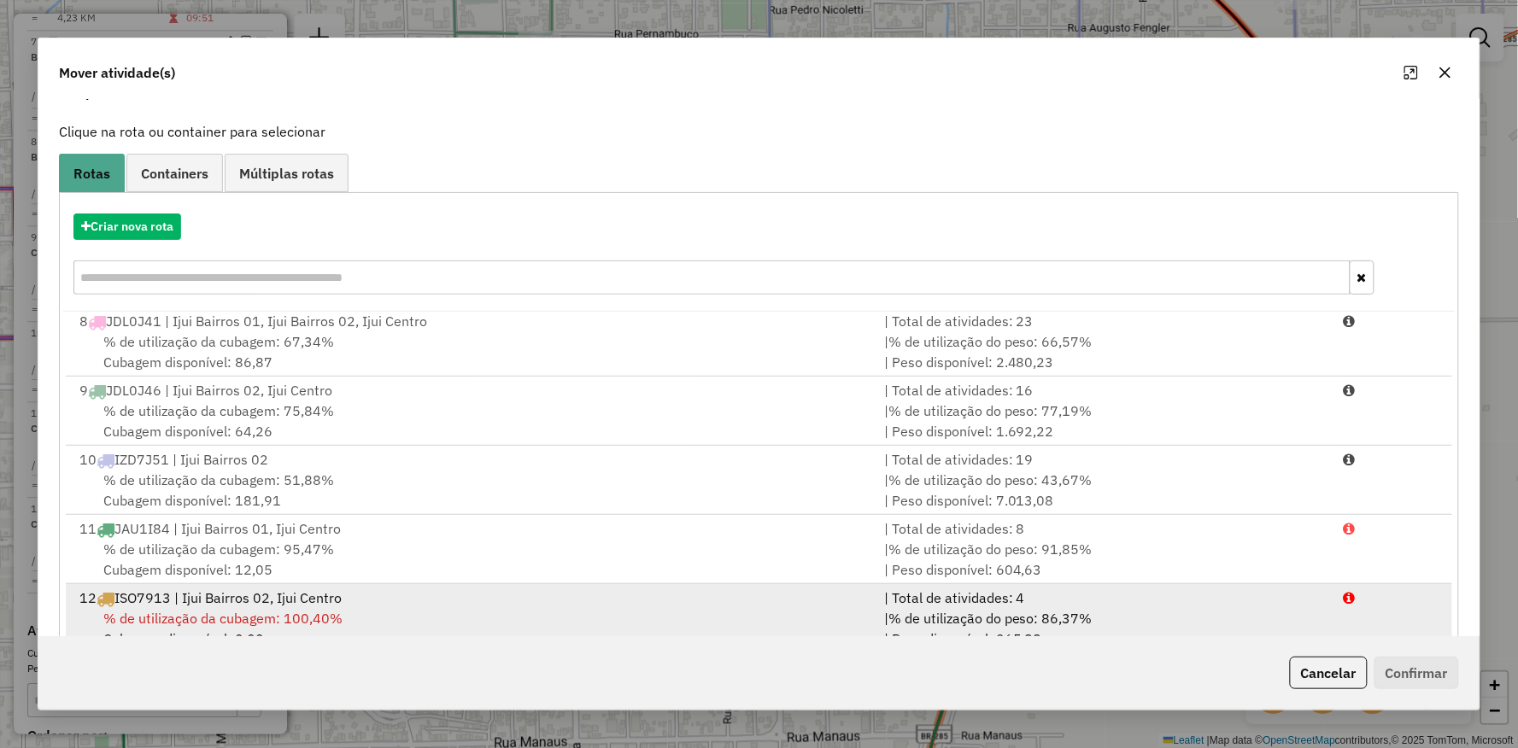
scroll to position [132, 0]
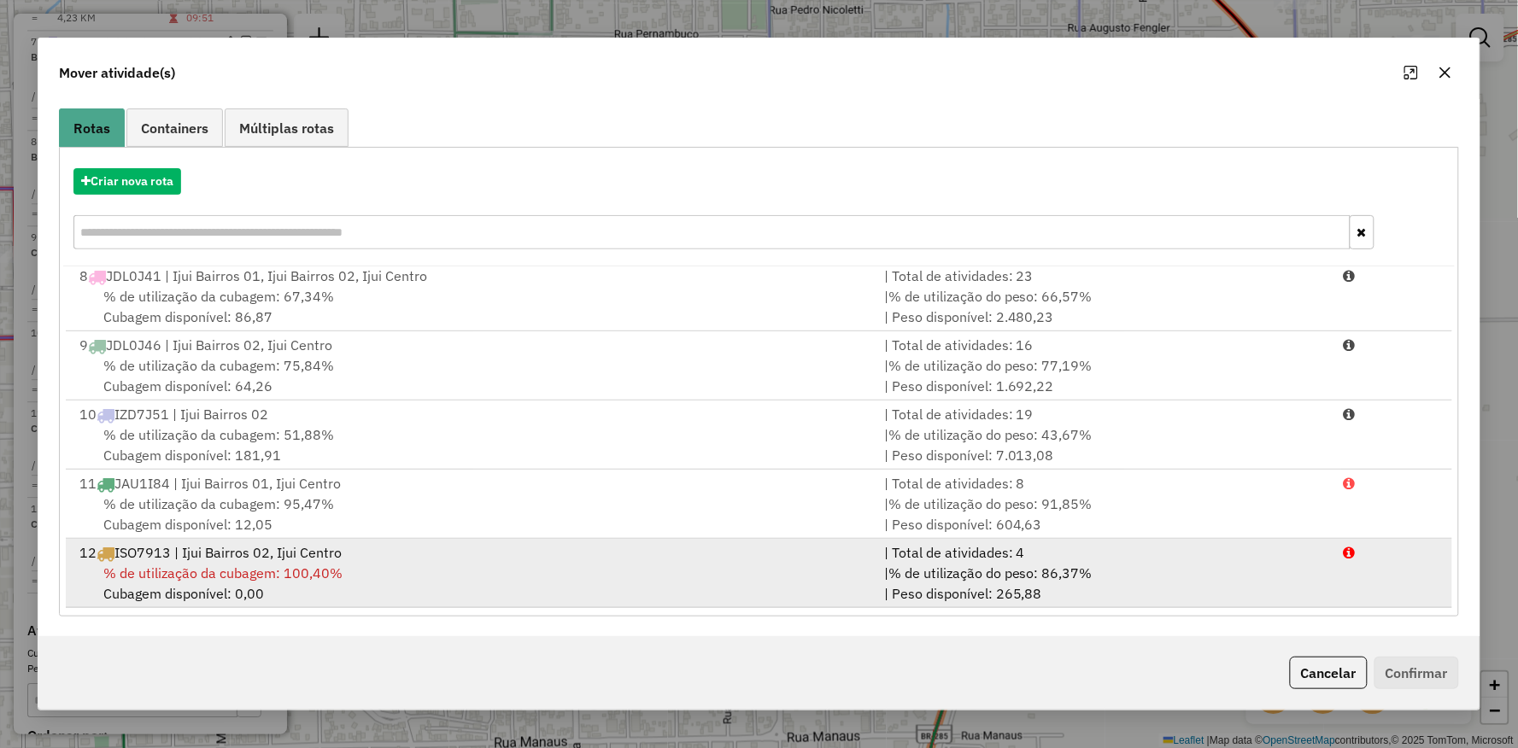
click at [249, 561] on div "12 ISO7913 | Ijui Bairros 02, Ijui Centro" at bounding box center [471, 552] width 805 height 20
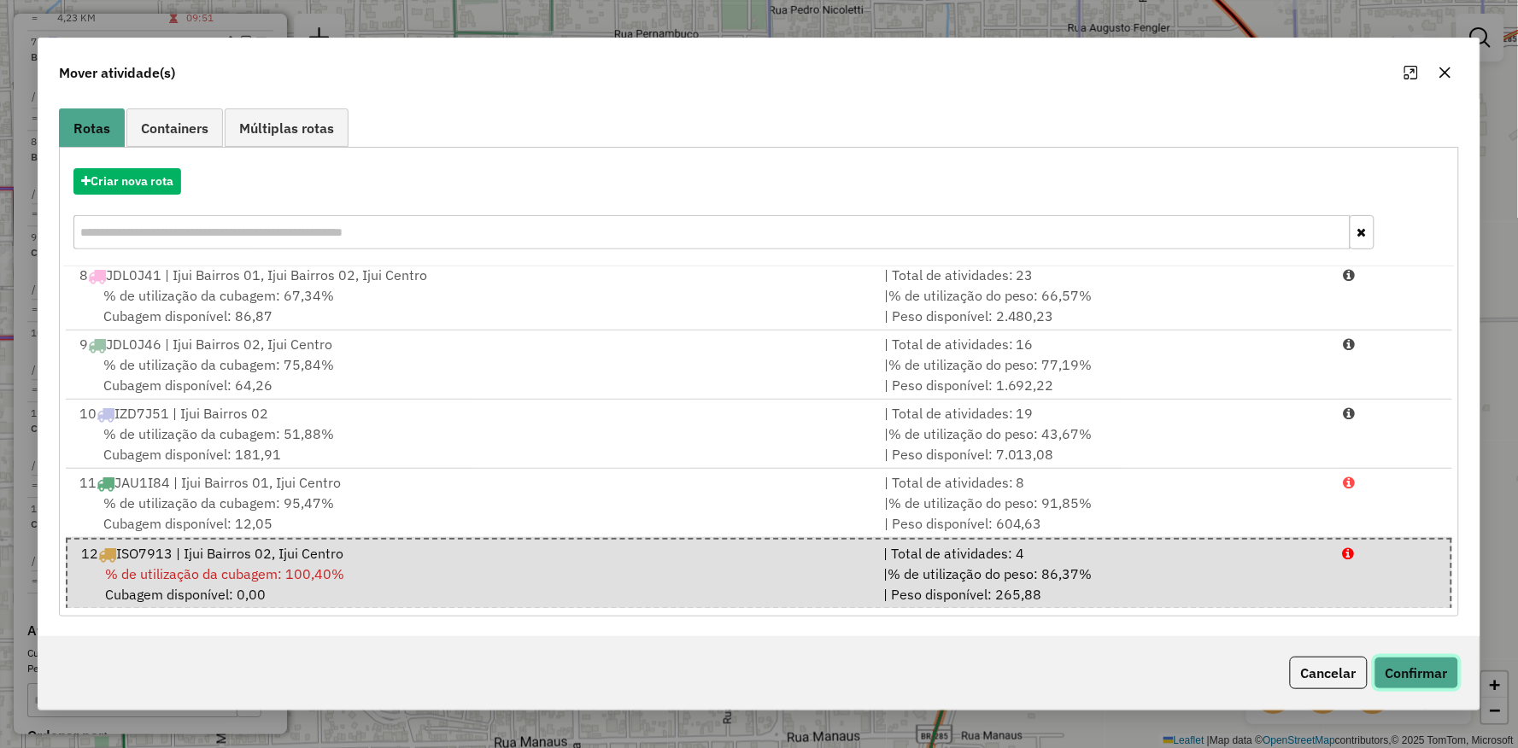
click at [1455, 675] on button "Confirmar" at bounding box center [1416, 673] width 85 height 32
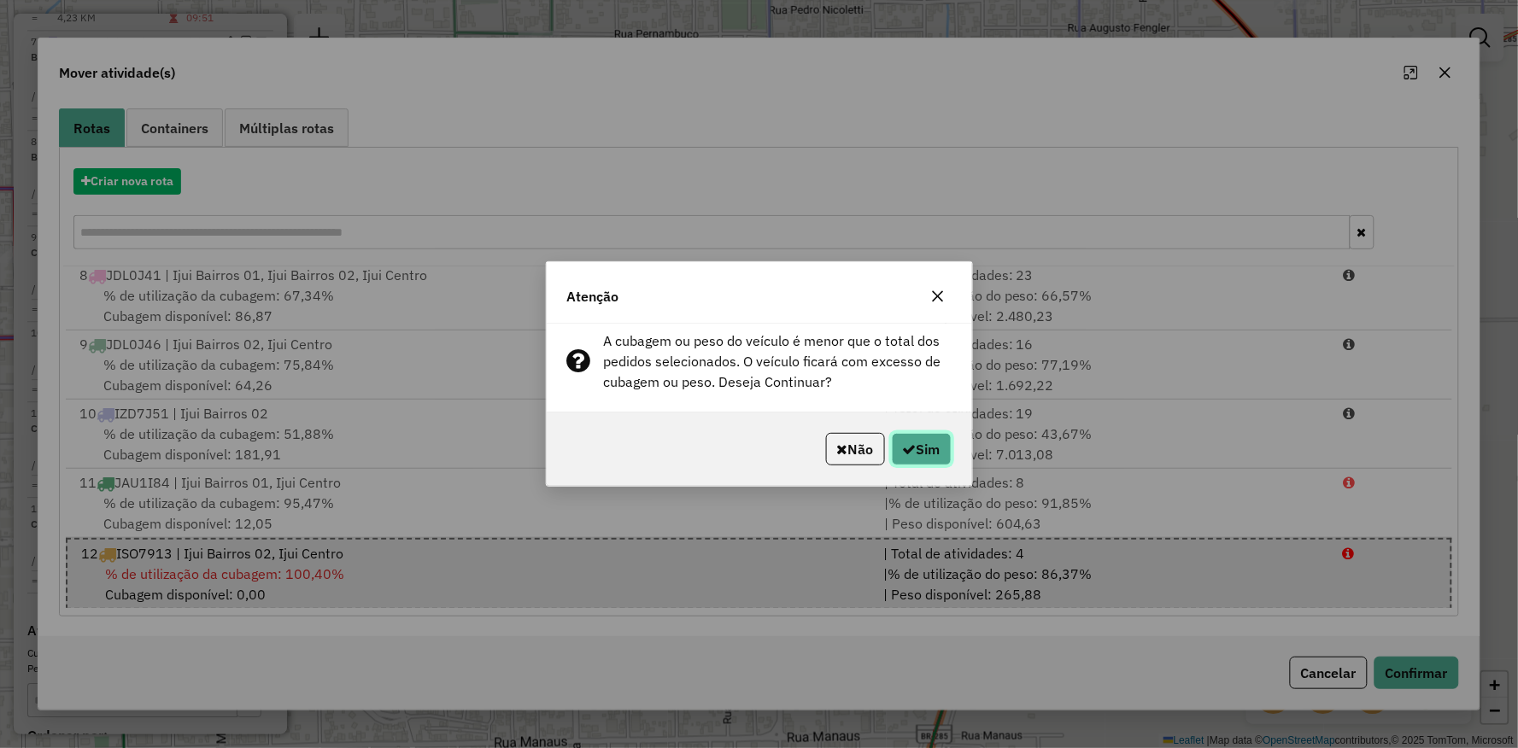
click at [909, 447] on icon "button" at bounding box center [910, 449] width 14 height 14
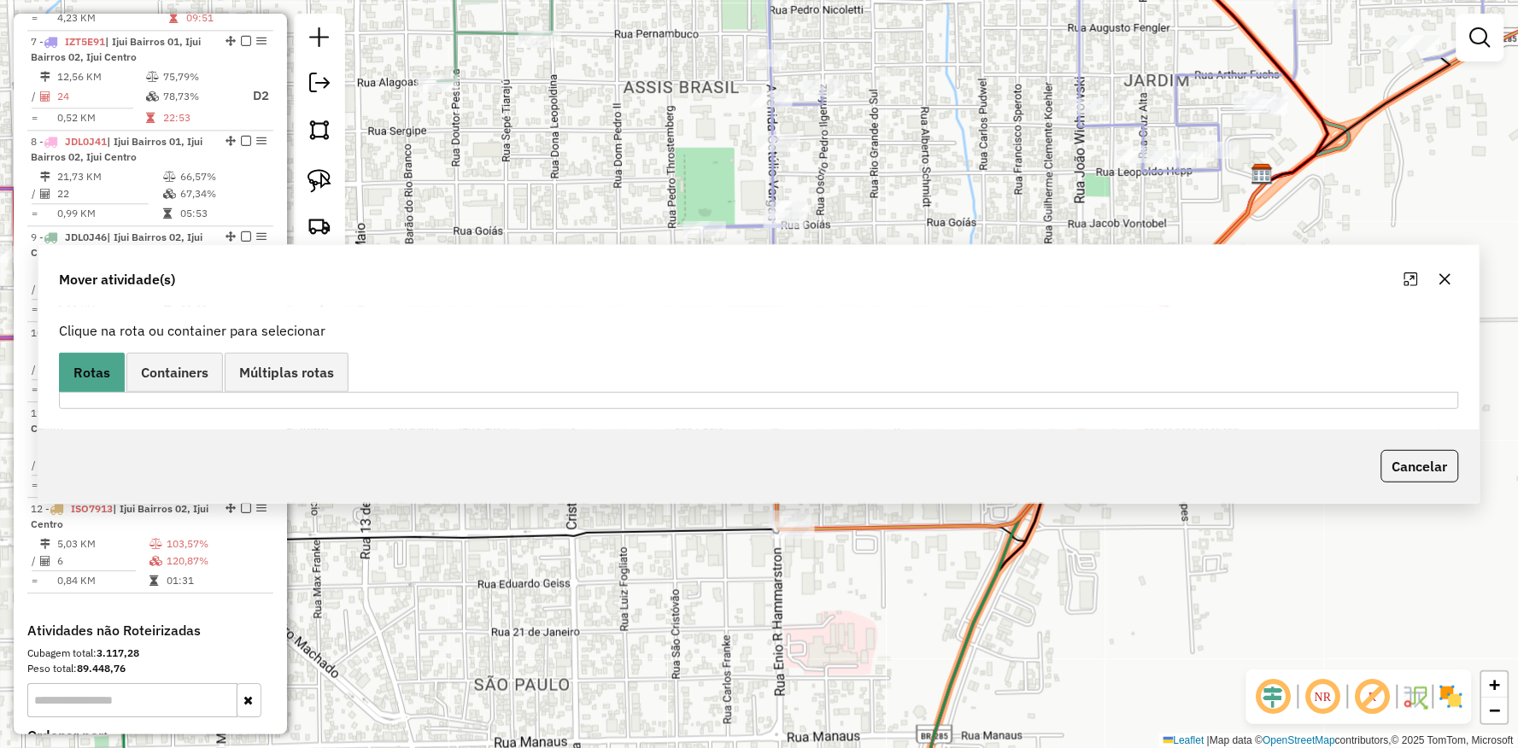
scroll to position [0, 0]
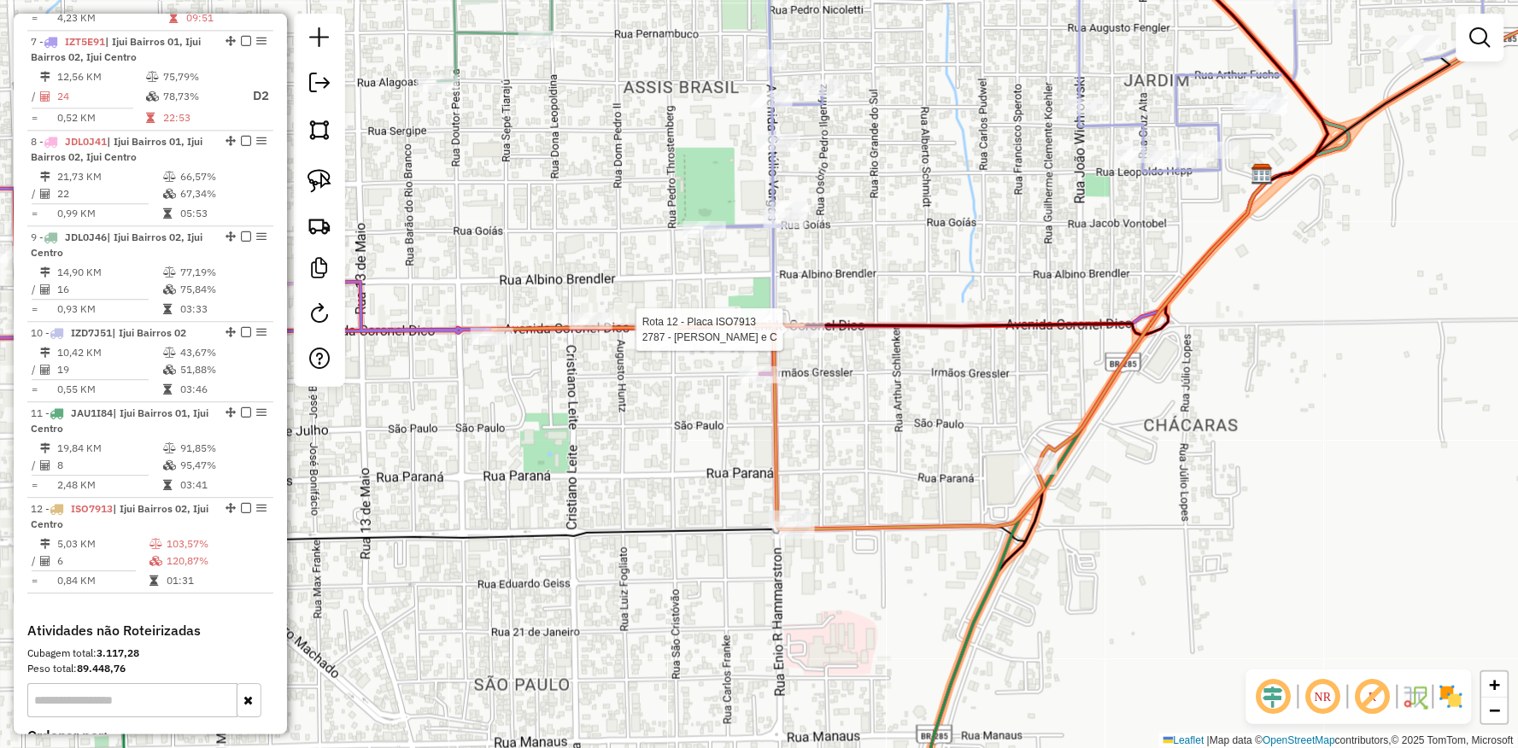
select select "**********"
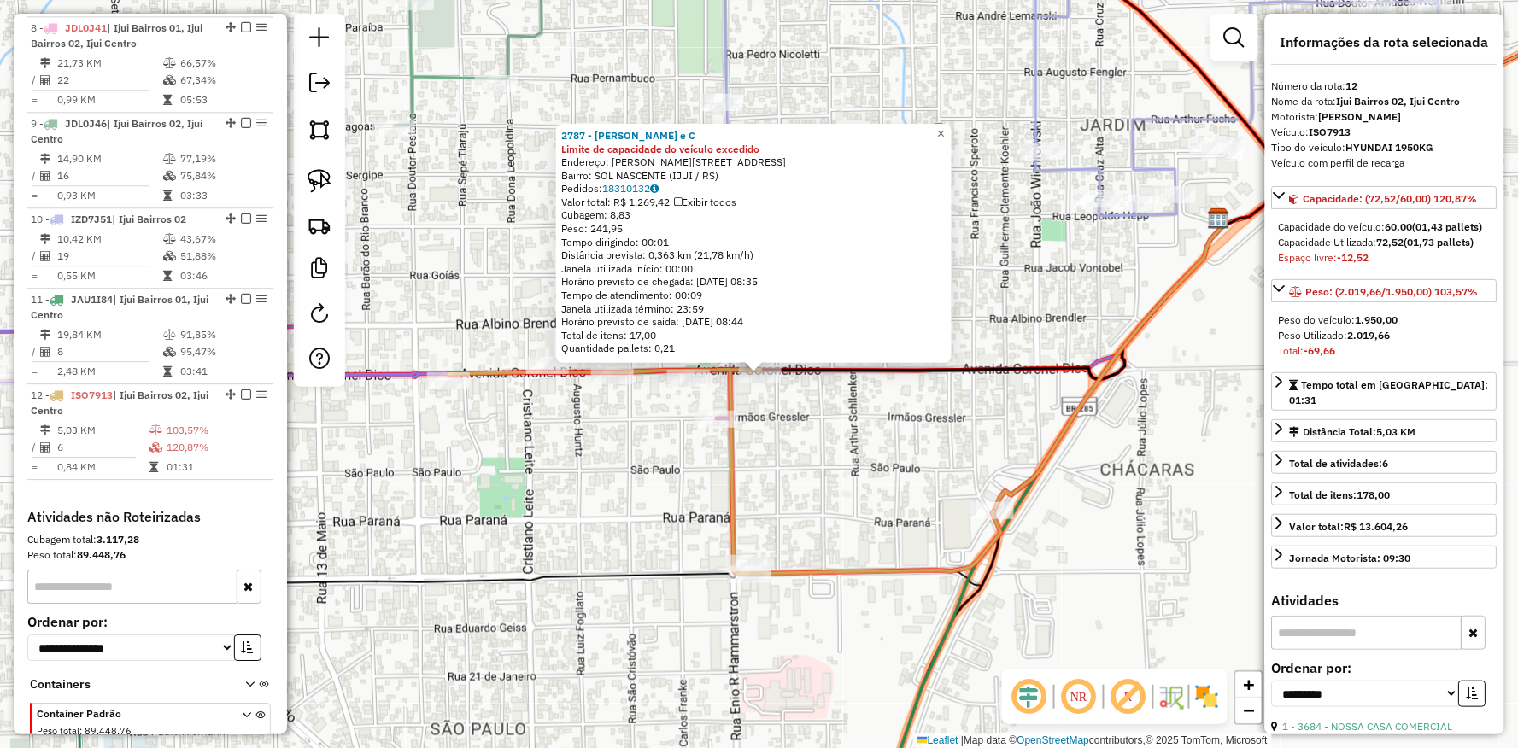
scroll to position [1349, 0]
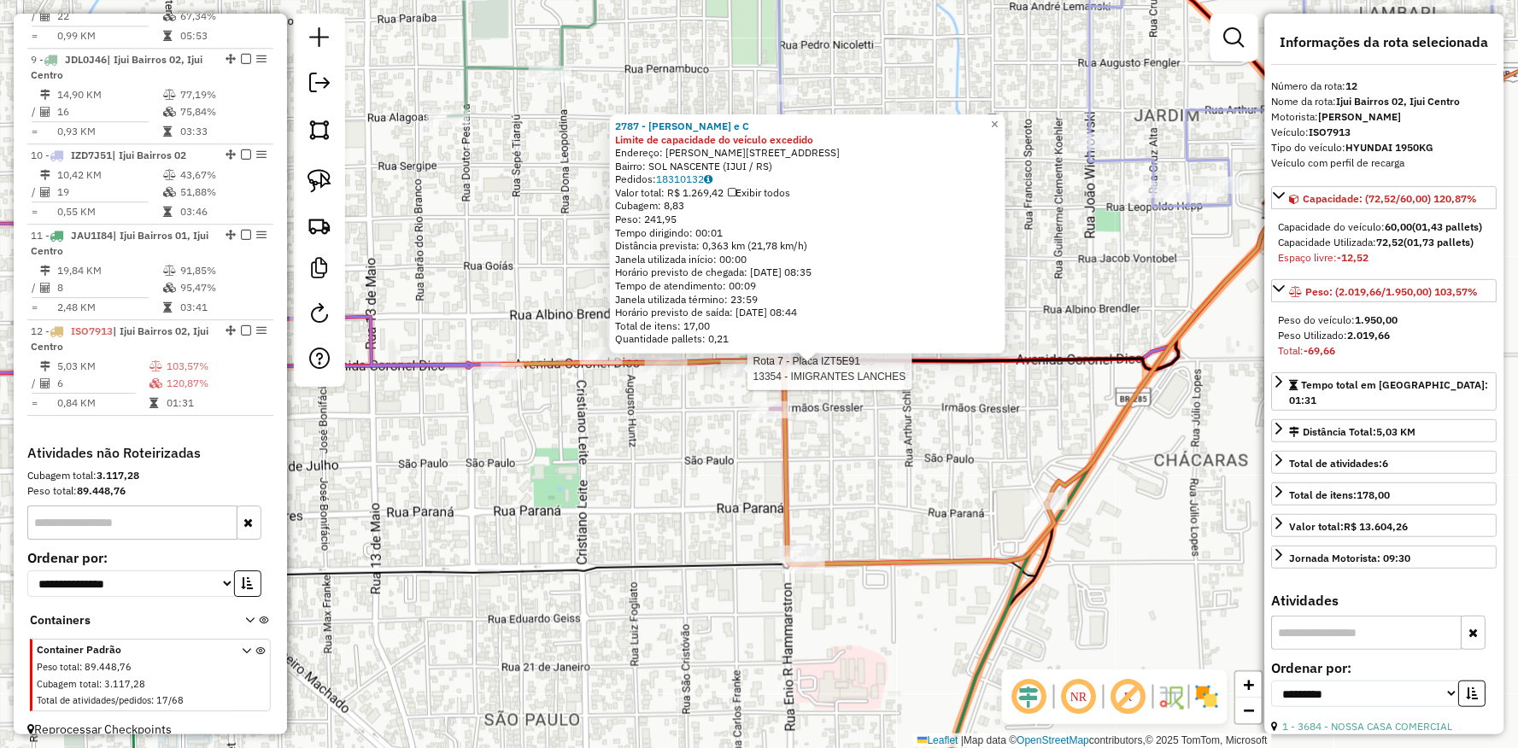
click at [724, 378] on div at bounding box center [742, 368] width 43 height 17
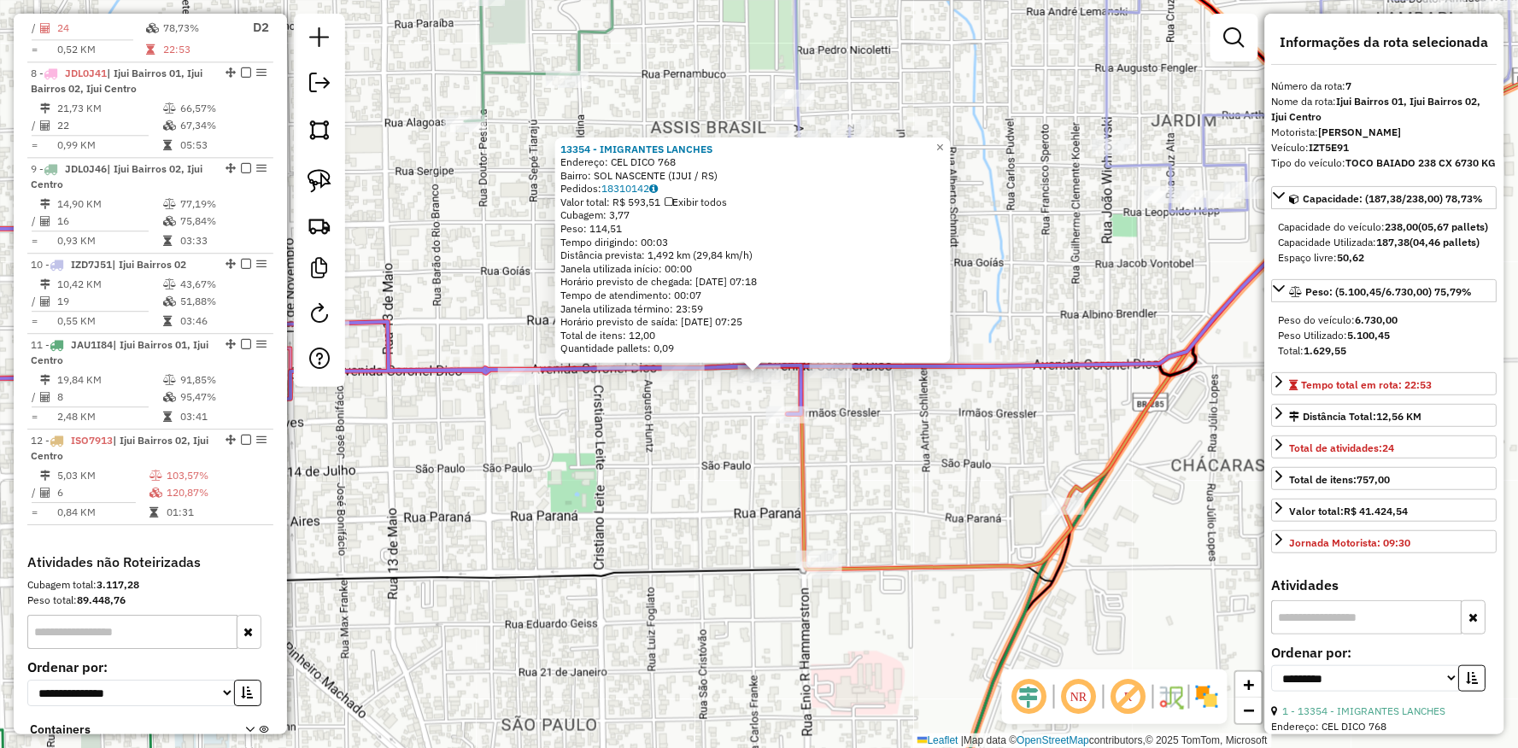
scroll to position [1172, 0]
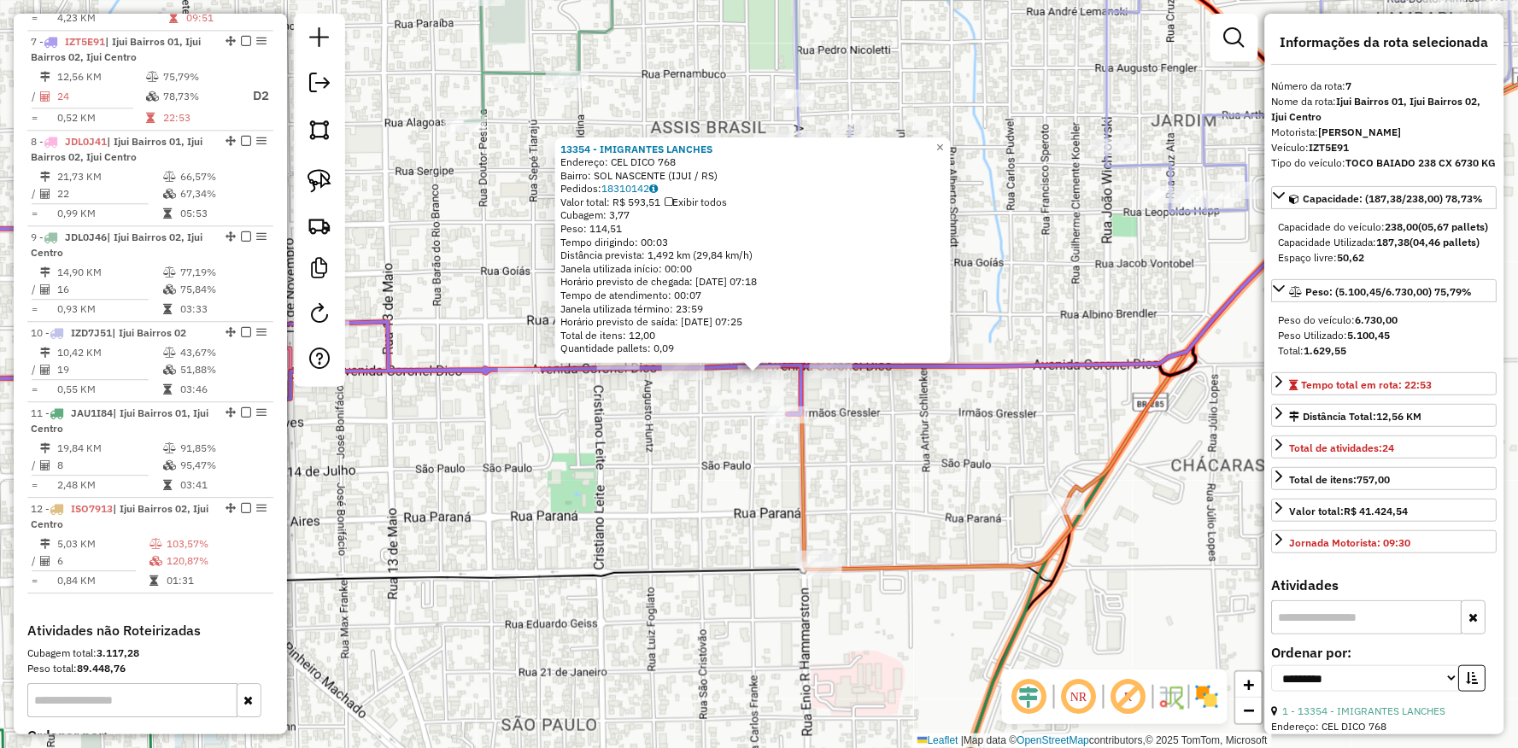
click at [907, 442] on div "13354 - IMIGRANTES LANCHES Endereço: CEL DICO 768 Bairro: SOL NASCENTE (IJUI / …" at bounding box center [759, 374] width 1518 height 748
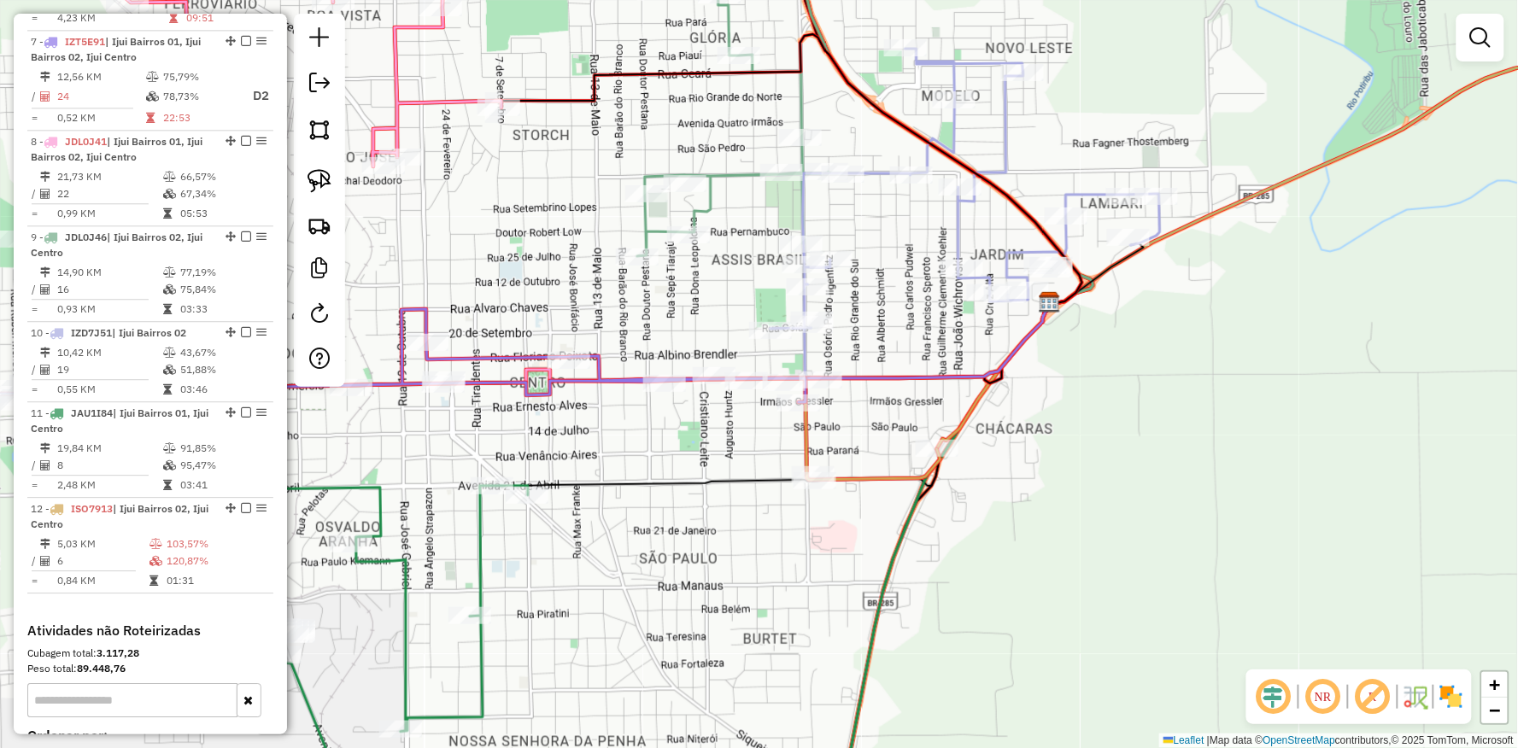
drag, startPoint x: 874, startPoint y: 531, endPoint x: 806, endPoint y: 417, distance: 132.9
click at [809, 421] on div "Rota 12 - Placa ISO7913 3684 - NOSSA CASA COMERCIAL Janela de atendimento Grade…" at bounding box center [759, 374] width 1518 height 748
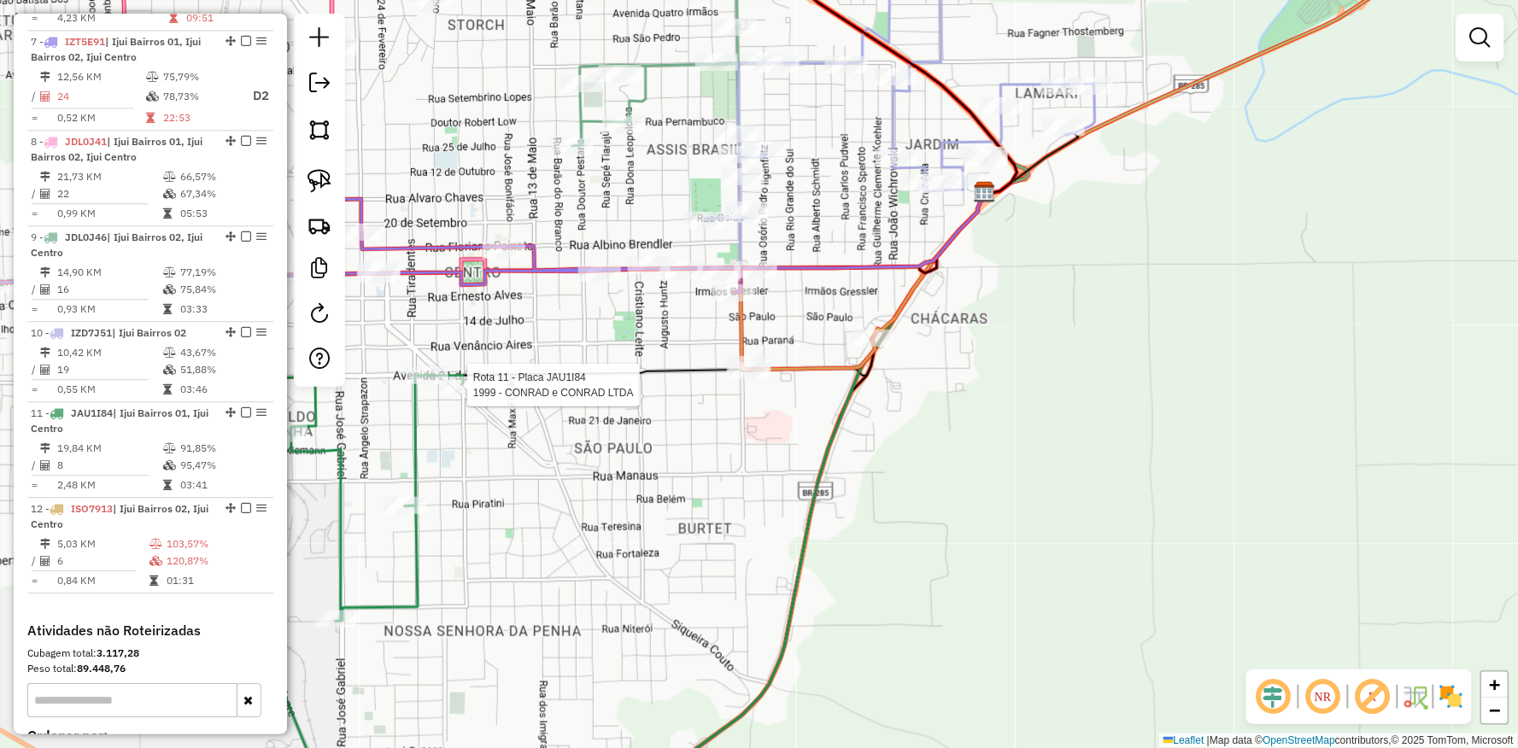
select select "**********"
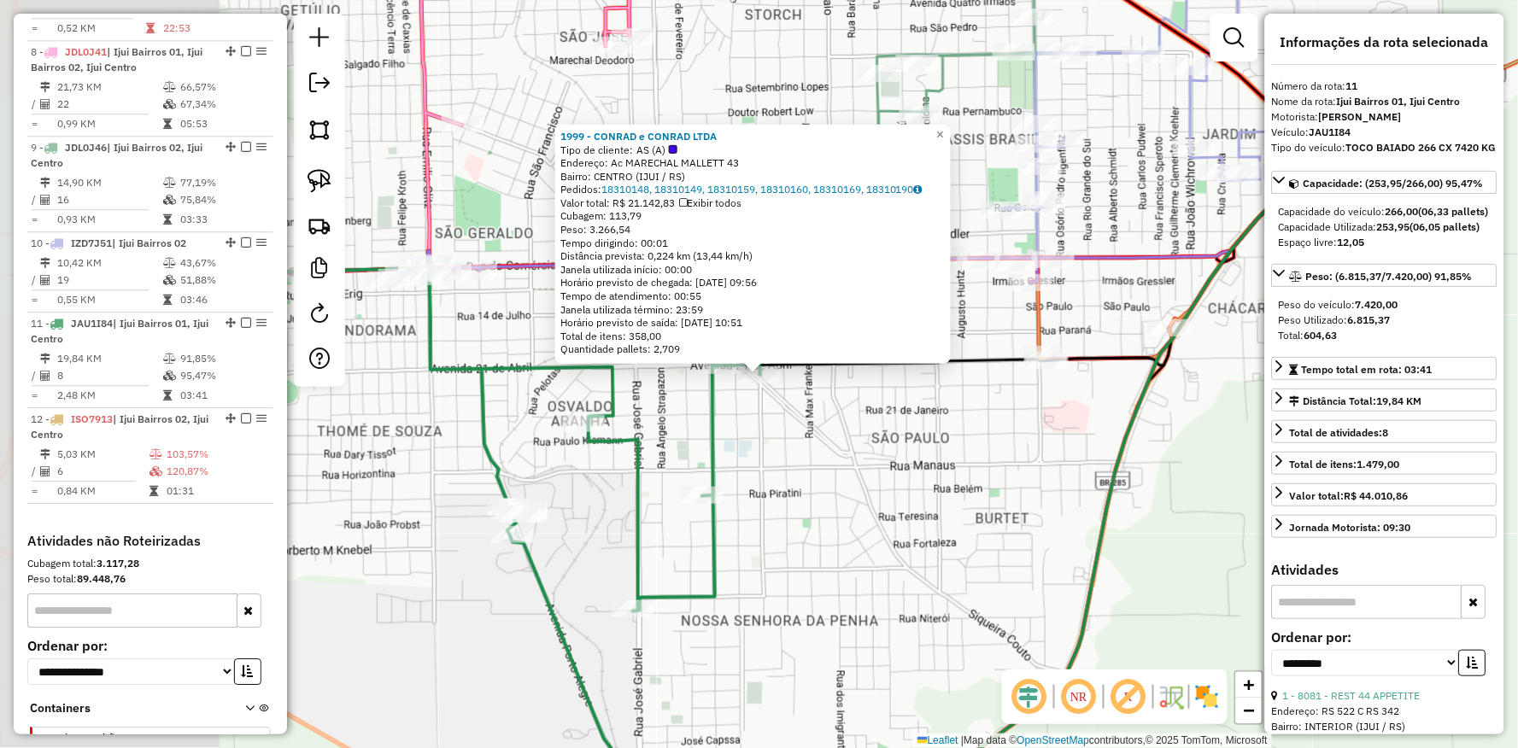
scroll to position [1349, 0]
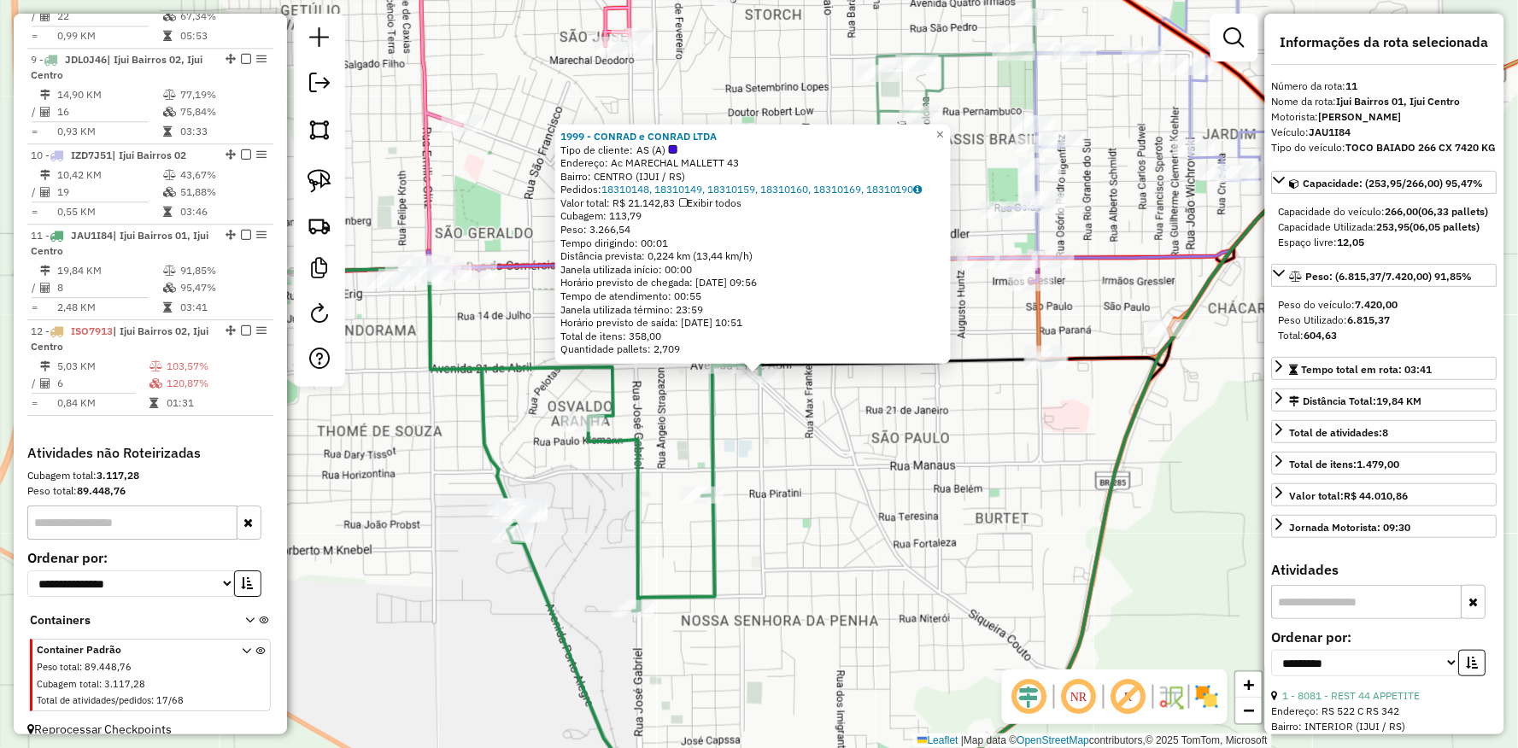
click at [1096, 485] on div "1999 - CONRAD e CONRAD LTDA Tipo de cliente: AS (A) Endereço: Ac MARECHAL MALLE…" at bounding box center [759, 374] width 1518 height 748
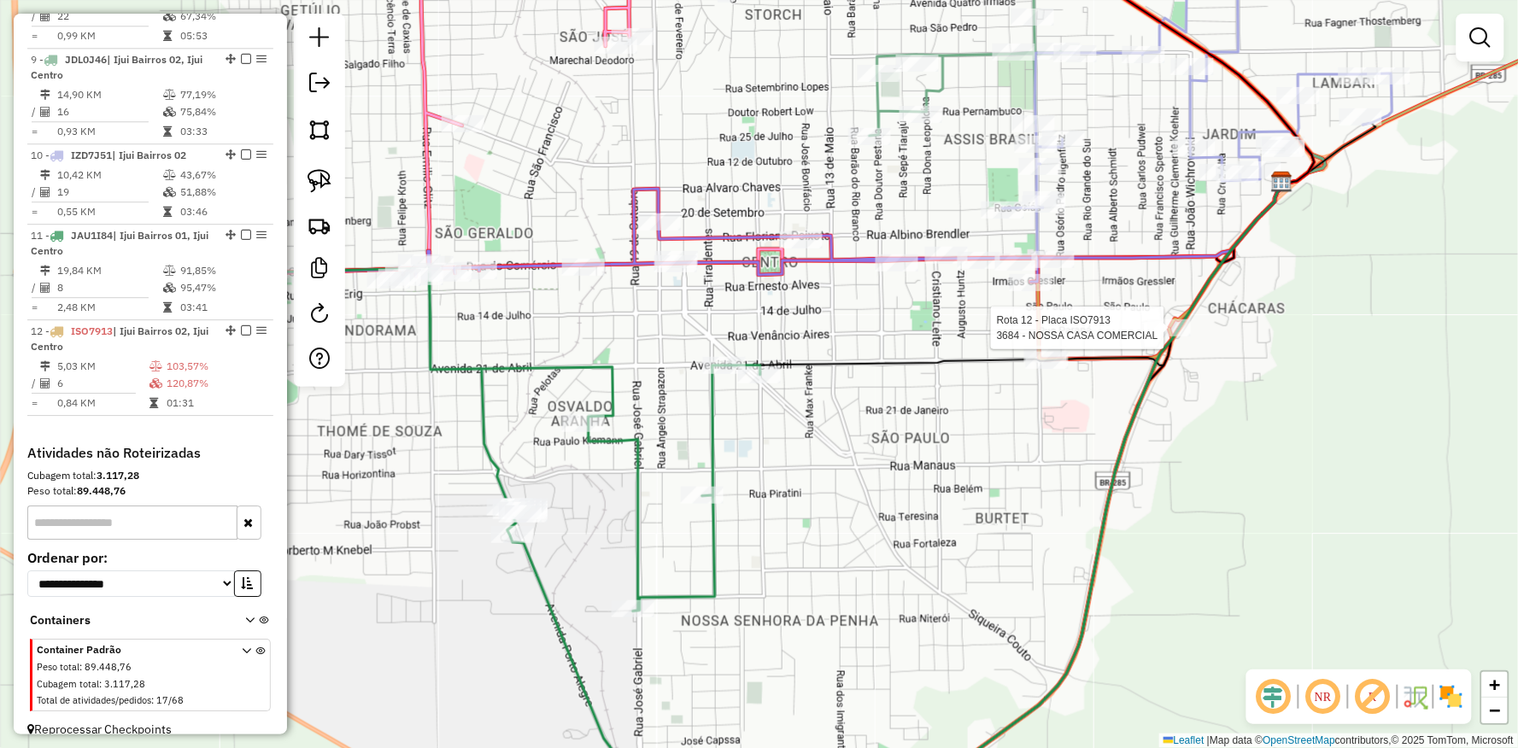
select select "**********"
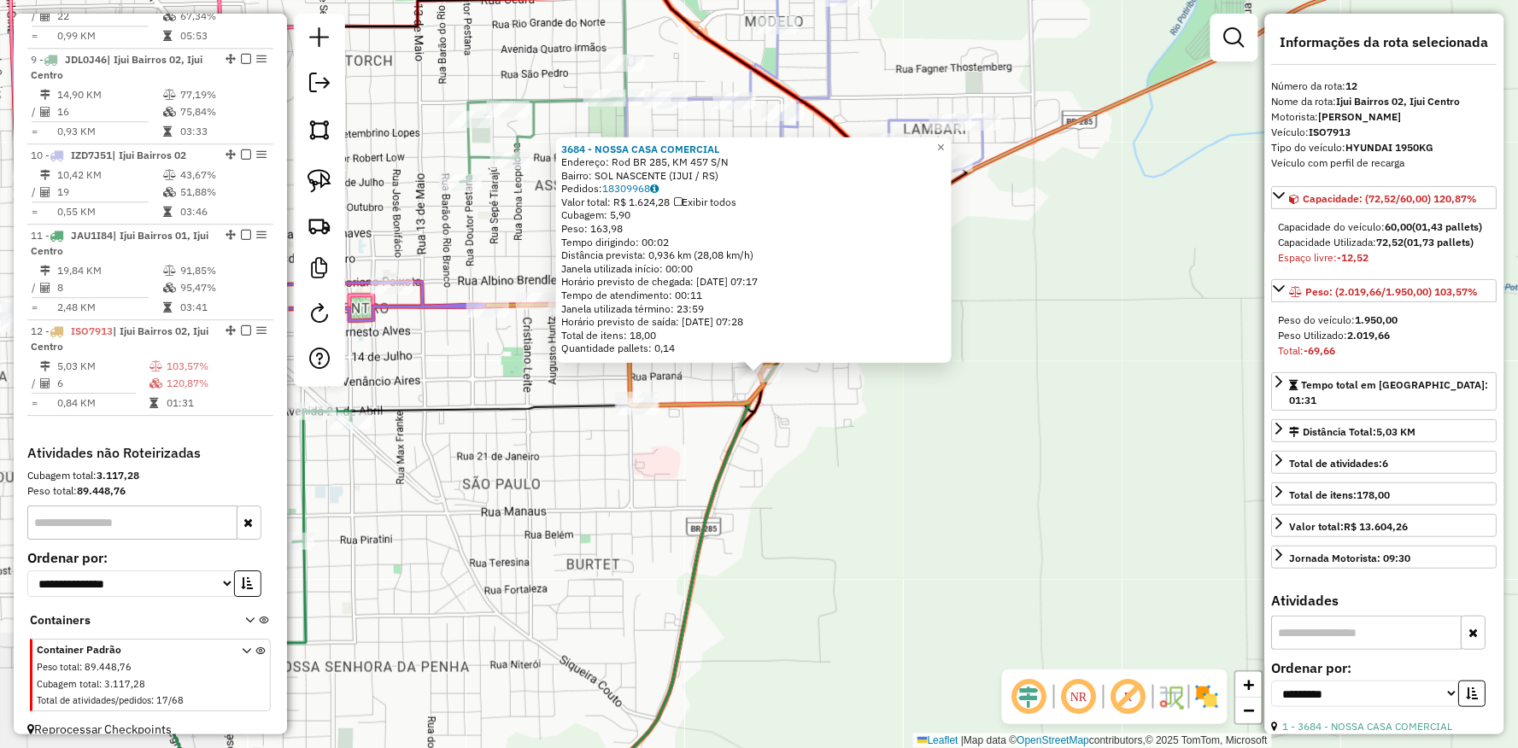
click at [507, 384] on div "Rota 11 - Placa JAU1I84 1999 - CONRAD e CONRAD LTDA 3684 - NOSSA CASA COMERCIAL…" at bounding box center [759, 374] width 1518 height 748
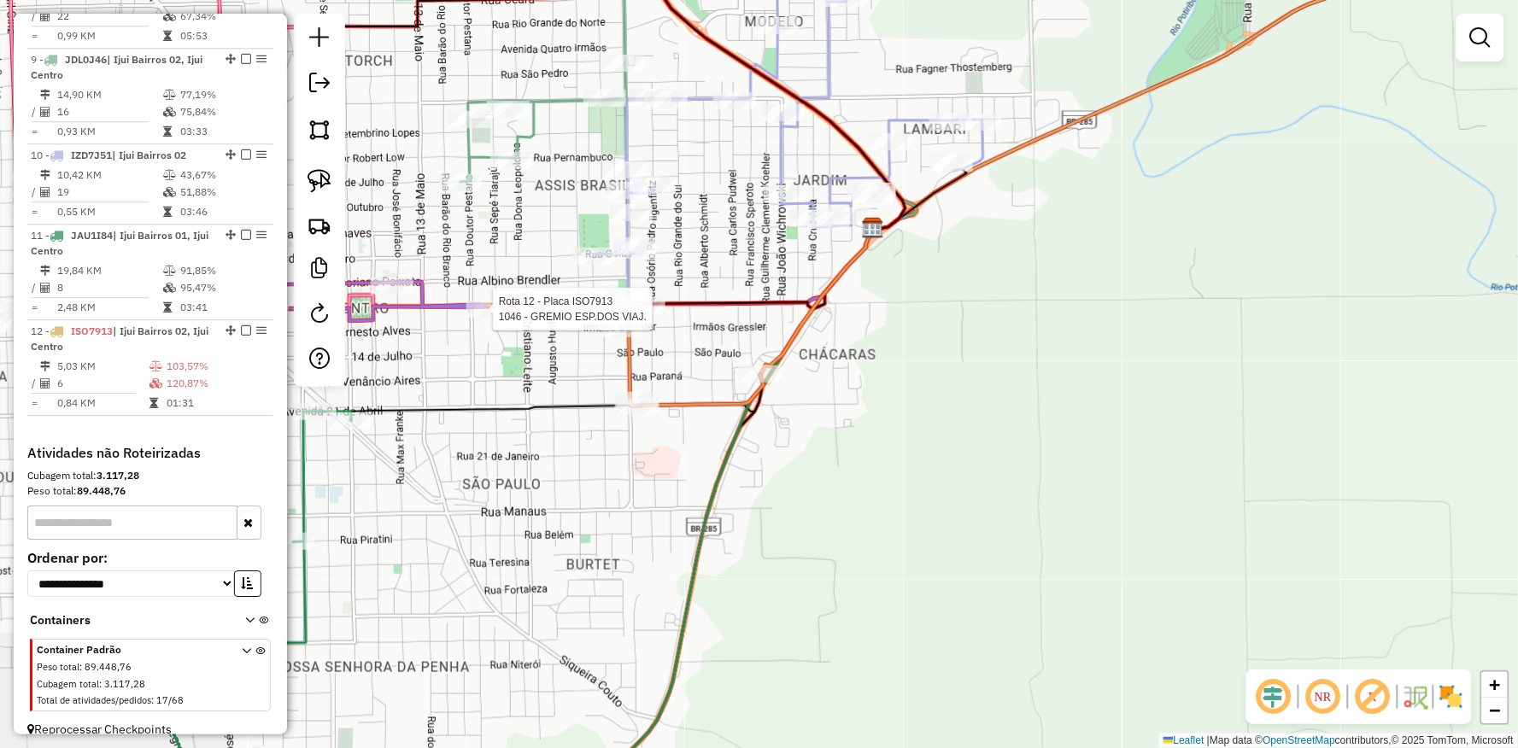
select select "**********"
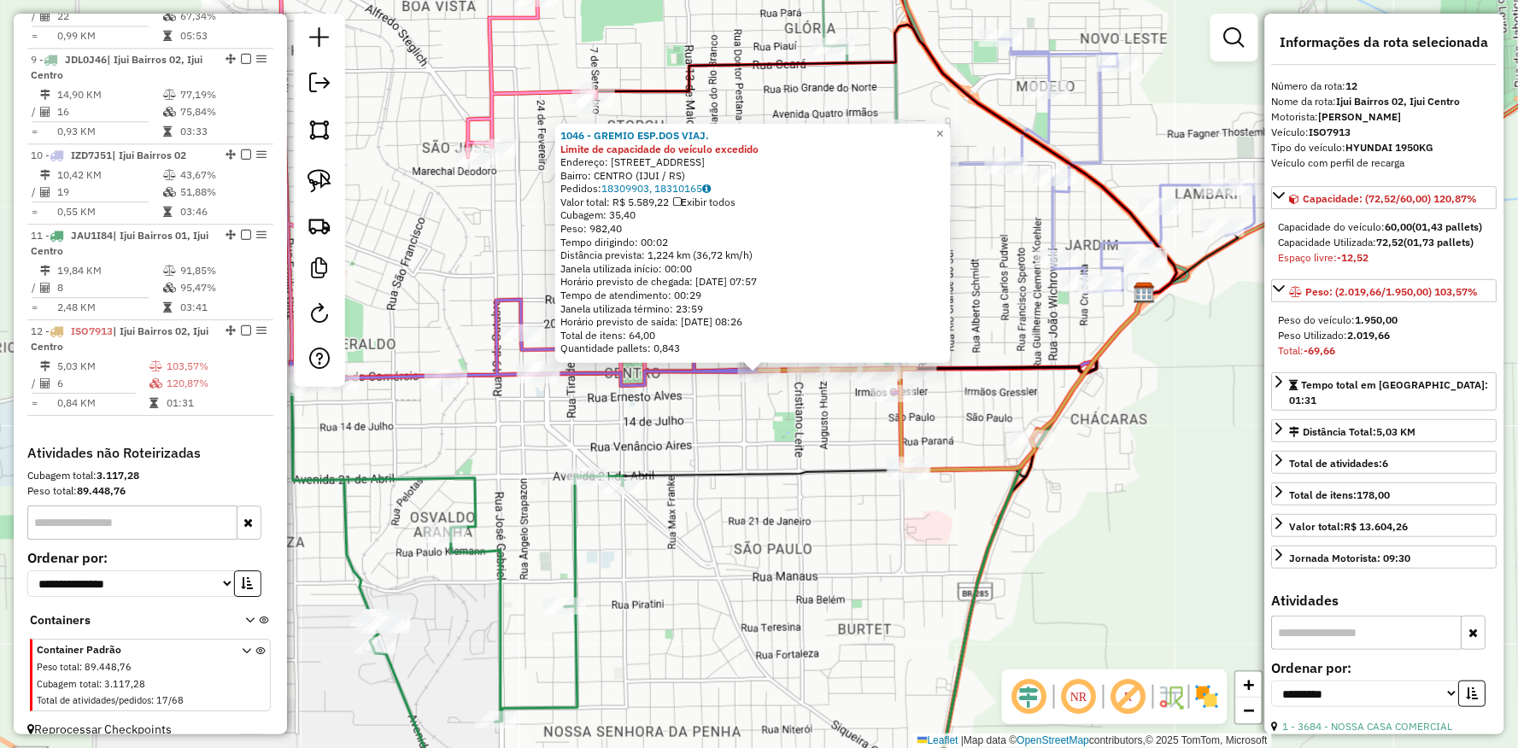
click at [706, 475] on icon at bounding box center [885, 391] width 524 height 190
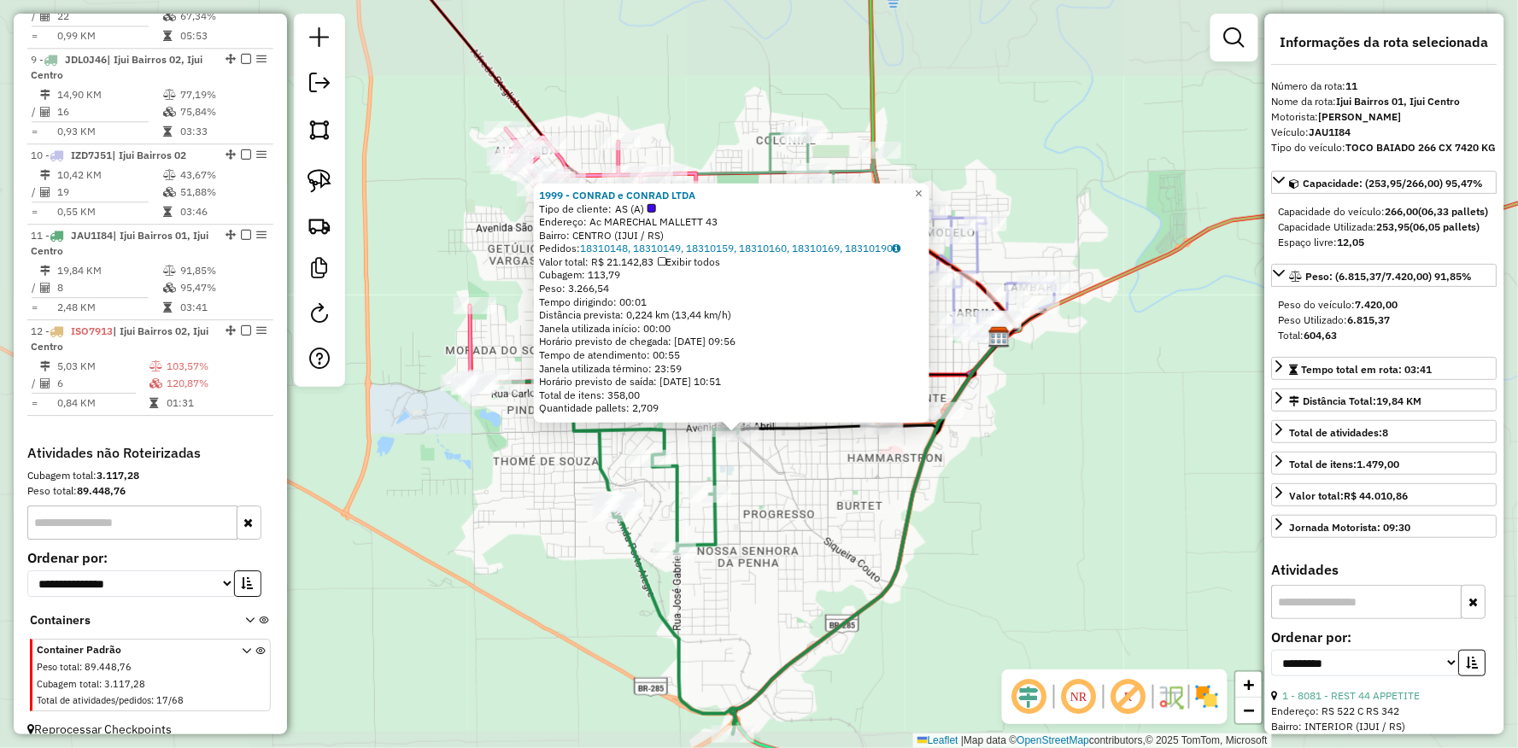
click at [797, 500] on div "1999 - CONRAD e CONRAD LTDA Tipo de cliente: AS (A) Endereço: Ac MARECHAL MALLE…" at bounding box center [759, 374] width 1518 height 748
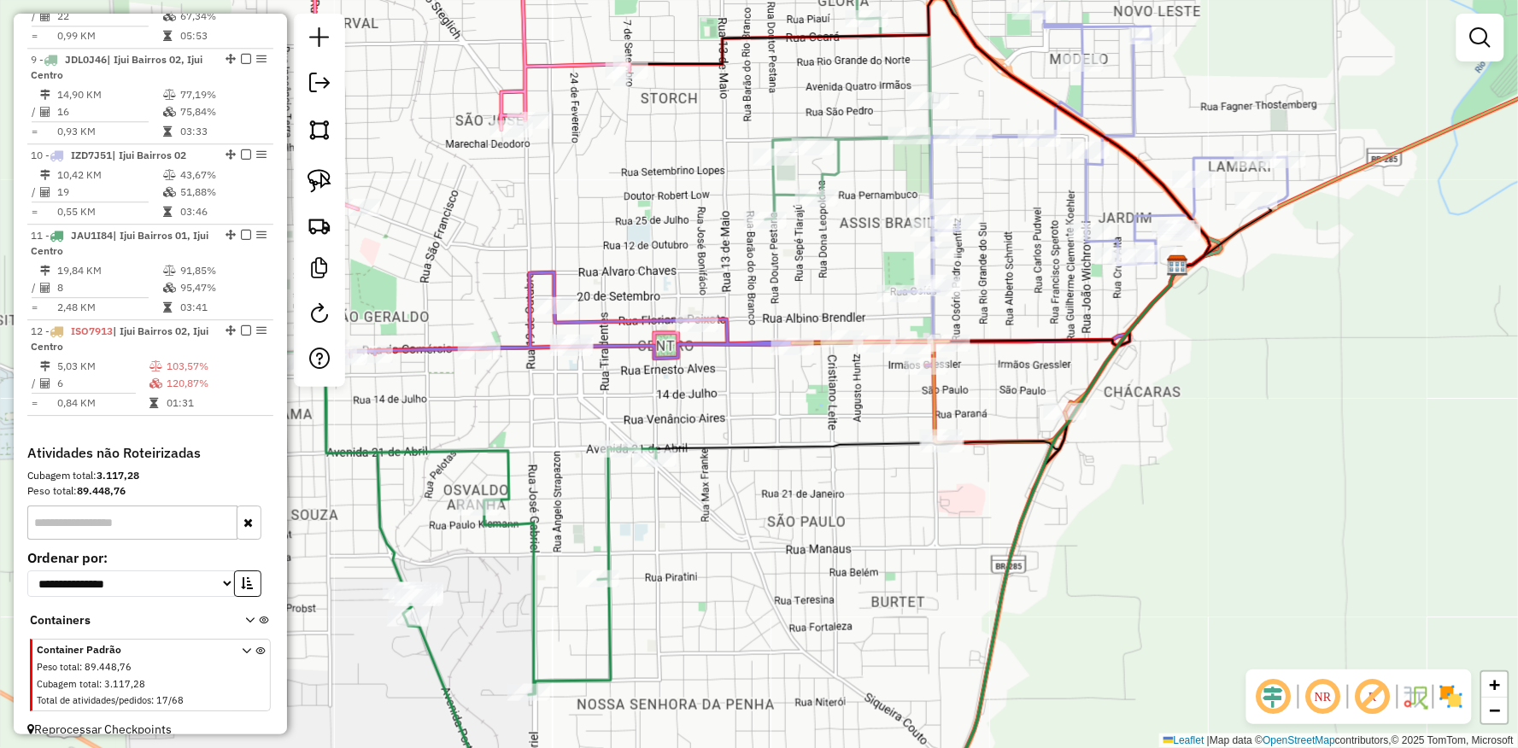
drag, startPoint x: 858, startPoint y: 394, endPoint x: 827, endPoint y: 419, distance: 39.5
click at [827, 419] on div "Janela de atendimento Grade de atendimento Capacidade Transportadoras Veículos …" at bounding box center [759, 374] width 1518 height 748
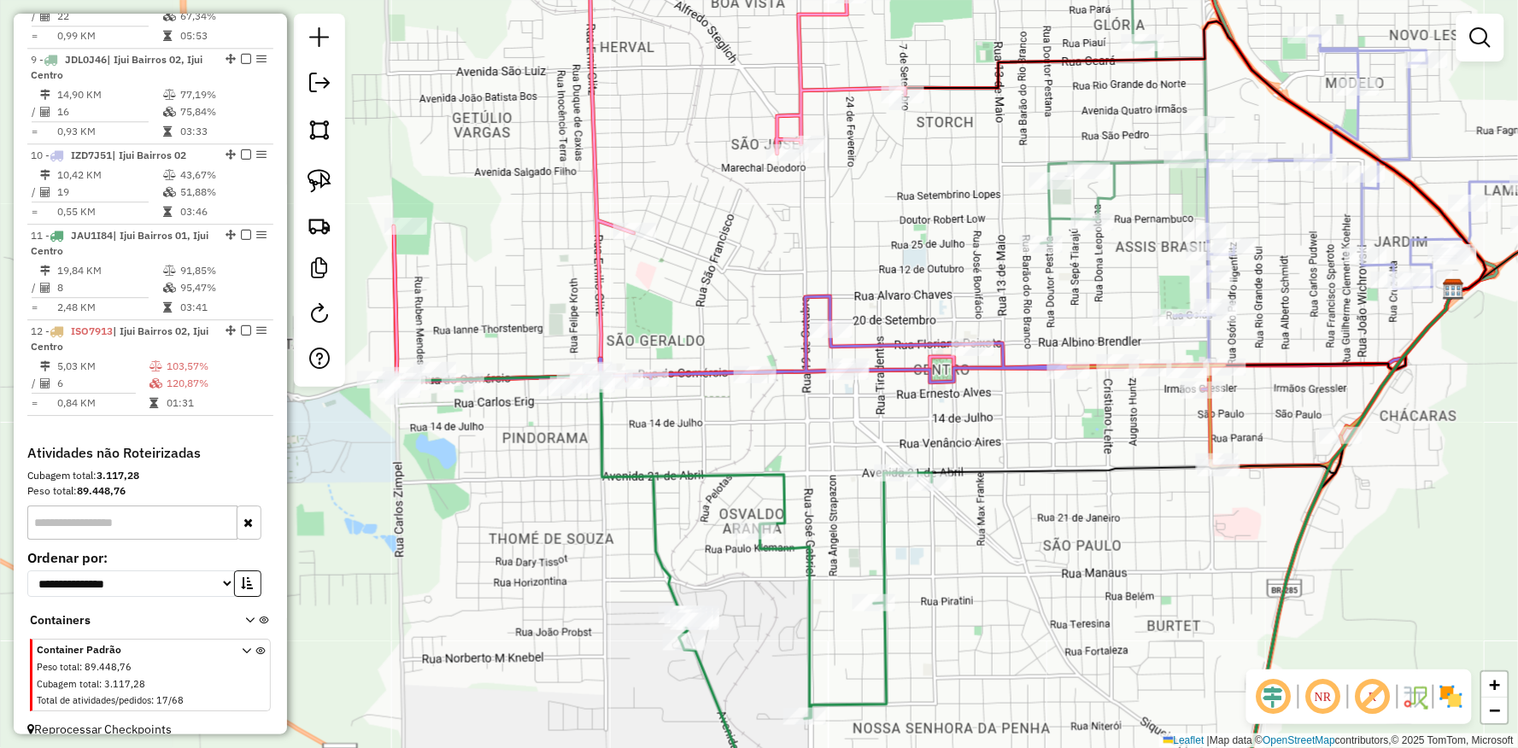
drag, startPoint x: 918, startPoint y: 448, endPoint x: 952, endPoint y: 442, distance: 34.5
click at [952, 442] on div "Janela de atendimento Grade de atendimento Capacidade Transportadoras Veículos …" at bounding box center [759, 374] width 1518 height 748
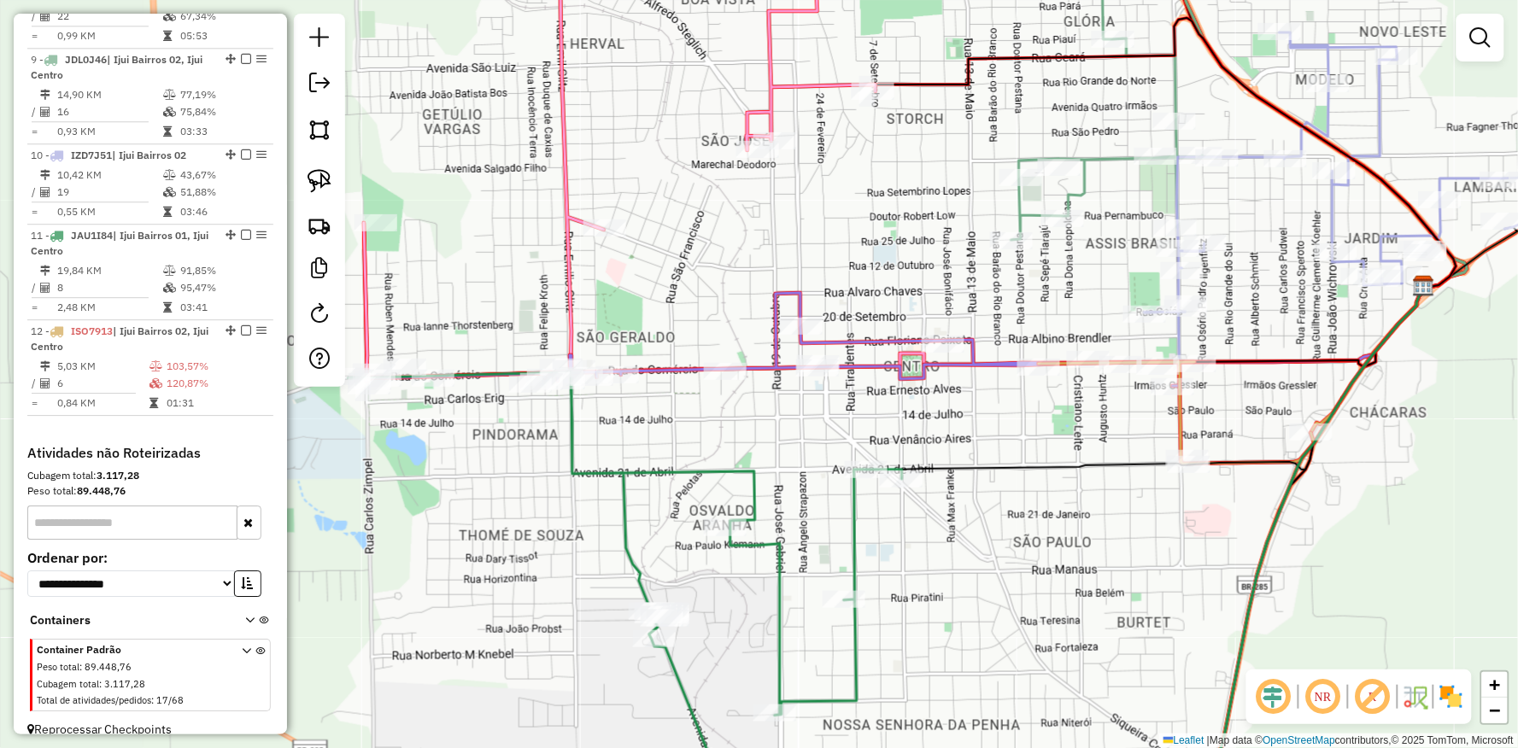
drag, startPoint x: 465, startPoint y: 309, endPoint x: 536, endPoint y: 295, distance: 72.4
click at [395, 296] on div "Janela de atendimento Grade de atendimento Capacidade Transportadoras Veículos …" at bounding box center [759, 374] width 1518 height 748
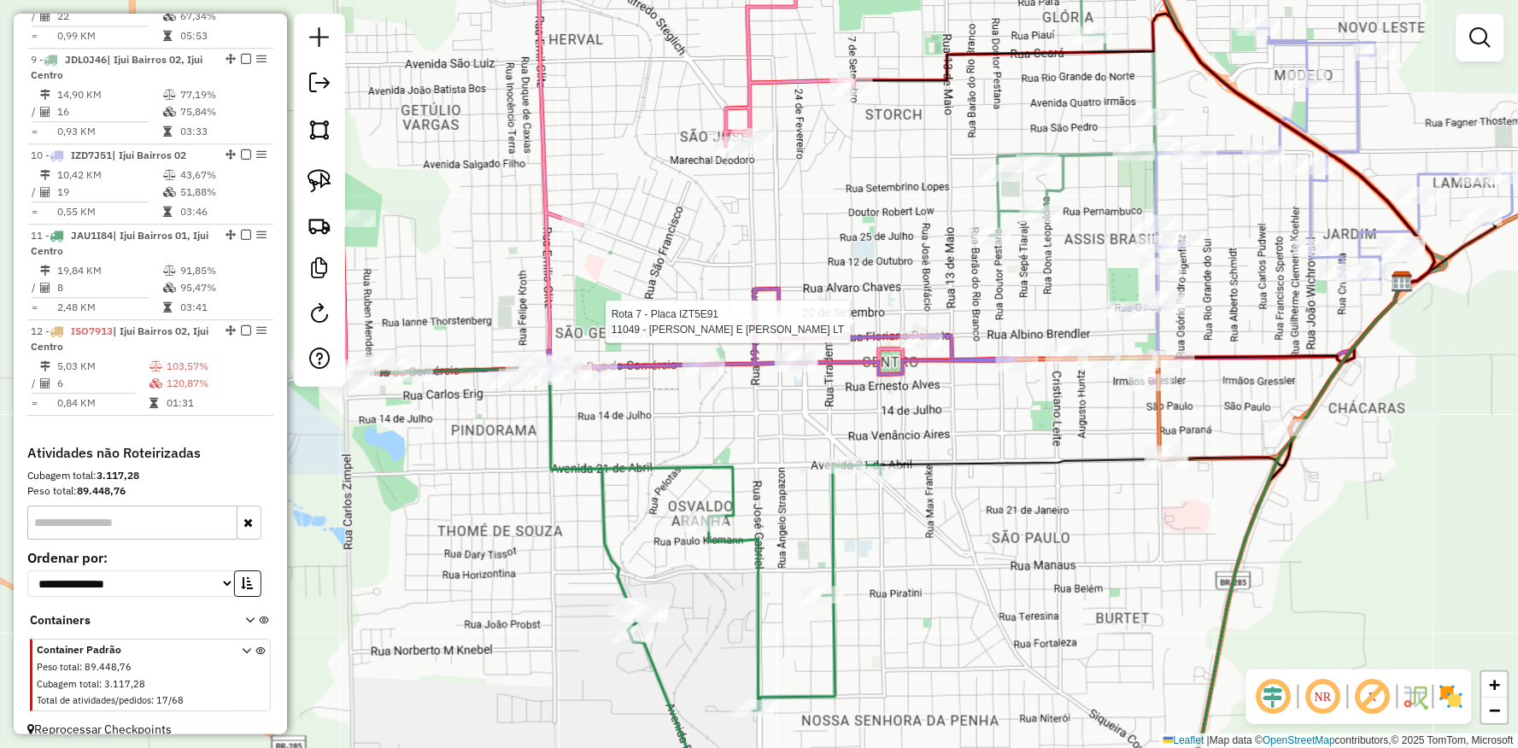
select select "**********"
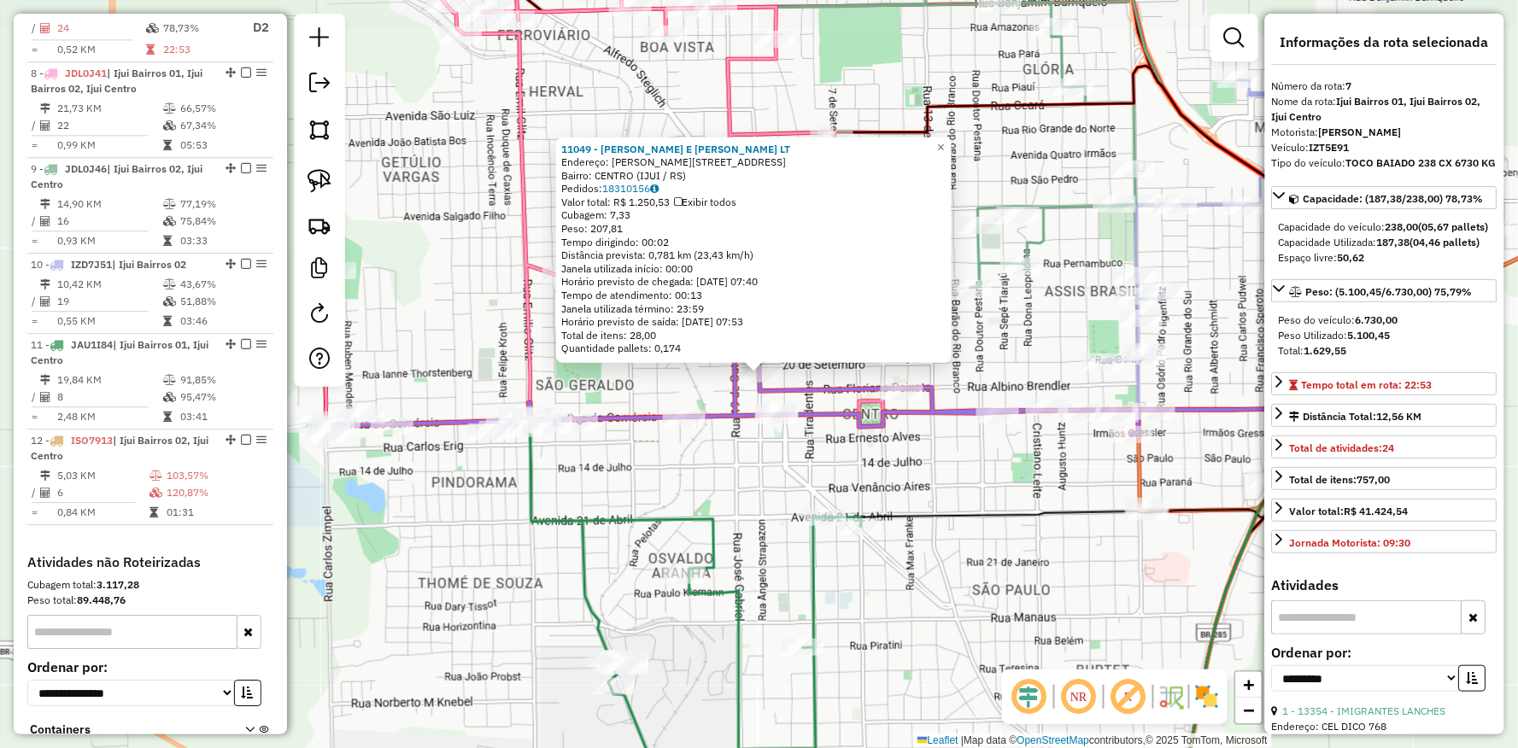
scroll to position [1172, 0]
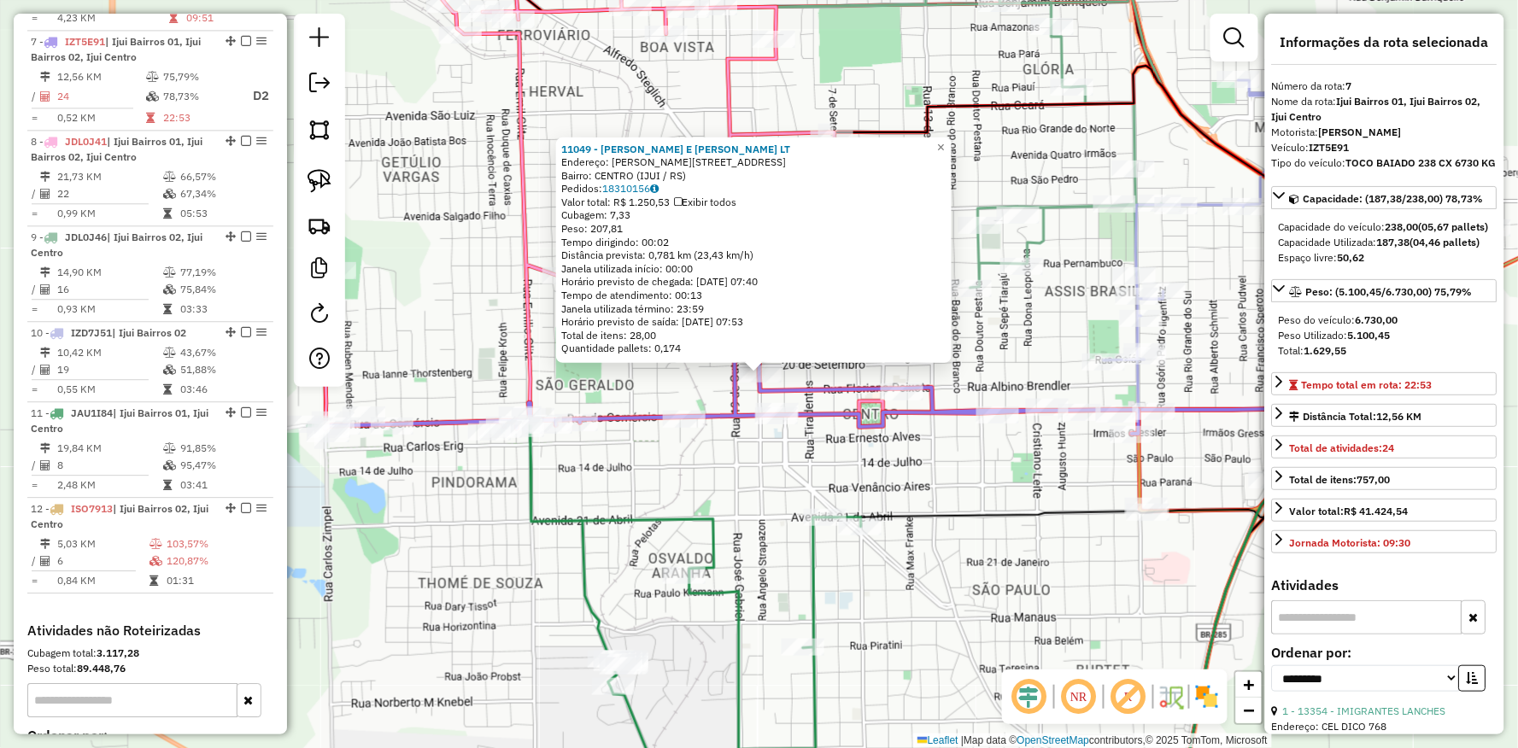
click at [952, 460] on div "11049 - DE SOUZA E VARGAS LT Endereço: R BENTO GONCALVES 589 Bairro: CENTRO (IJ…" at bounding box center [759, 374] width 1518 height 748
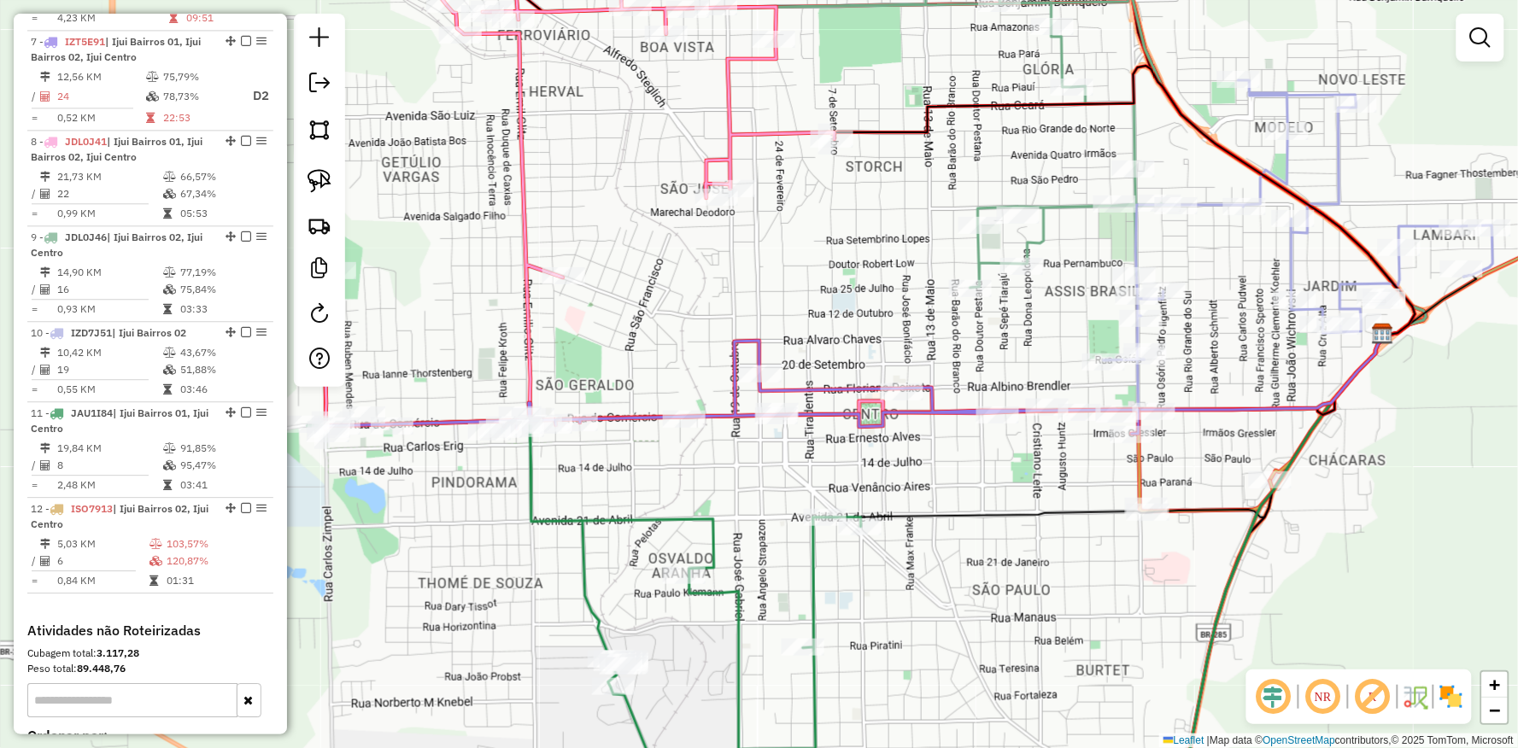
drag, startPoint x: 959, startPoint y: 460, endPoint x: 745, endPoint y: 406, distance: 221.0
click at [746, 411] on div "Janela de atendimento Grade de atendimento Capacidade Transportadoras Veículos …" at bounding box center [759, 374] width 1518 height 748
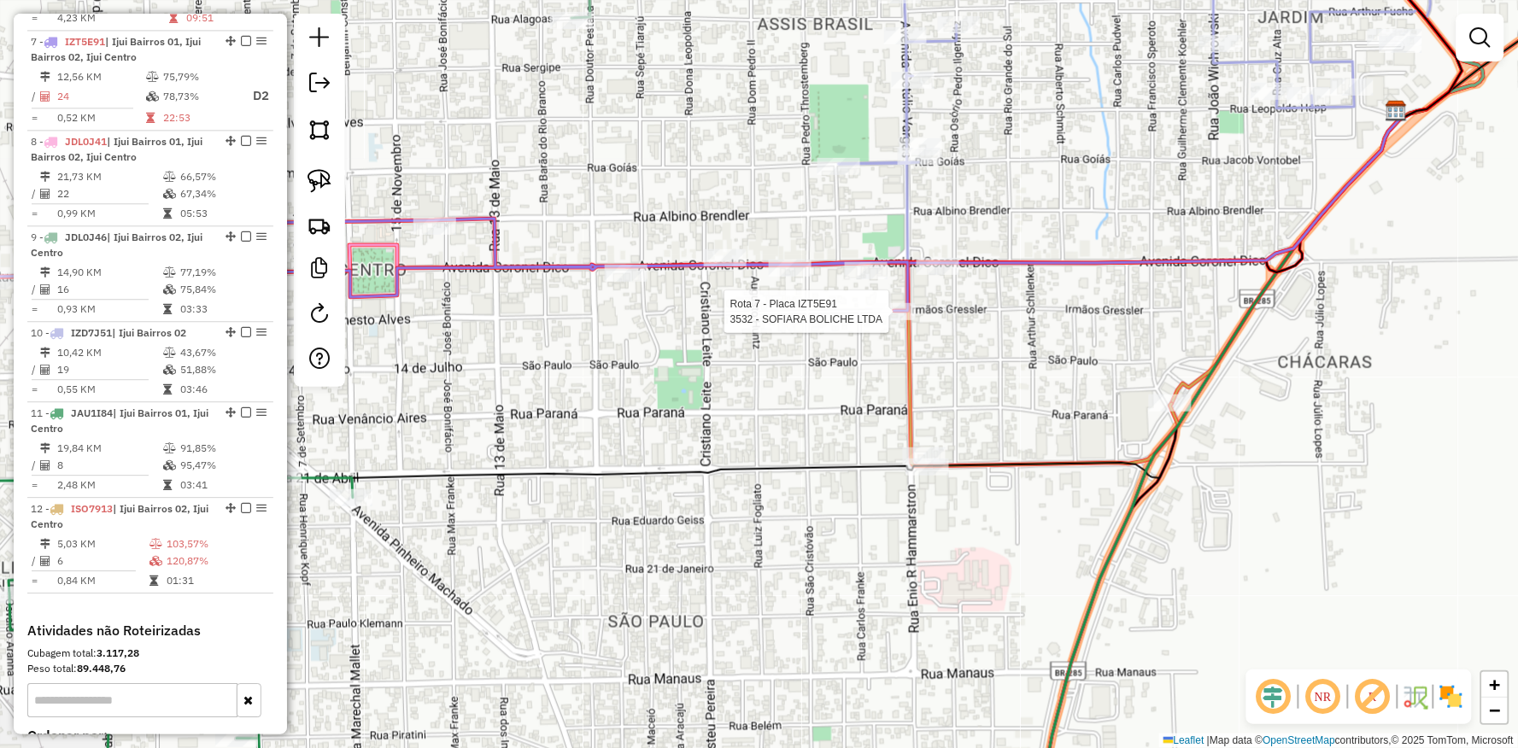
select select "**********"
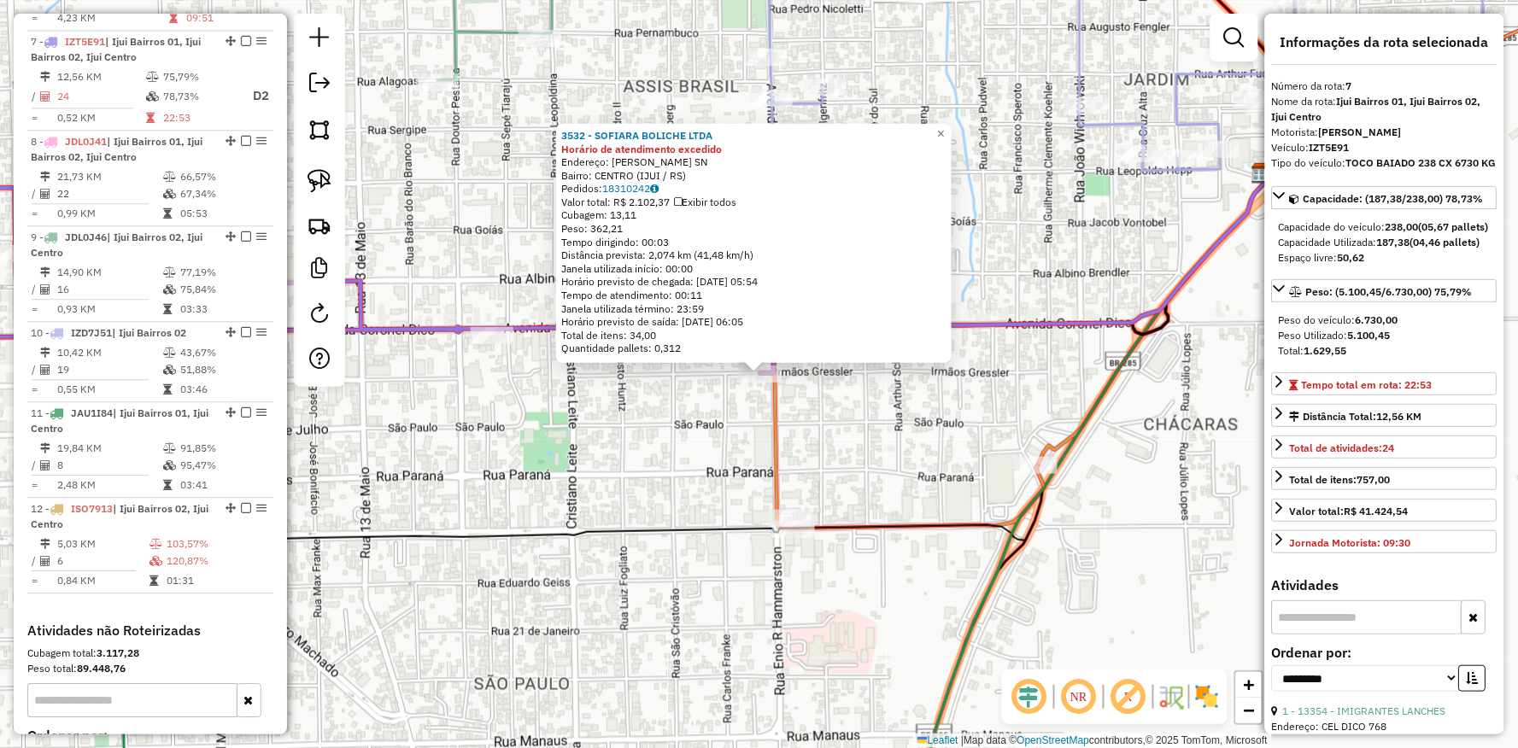
click at [794, 449] on div "3532 - SOFIARA BOLICHE LTDA Horário de atendimento excedido Endereço: Av GETULI…" at bounding box center [759, 374] width 1518 height 748
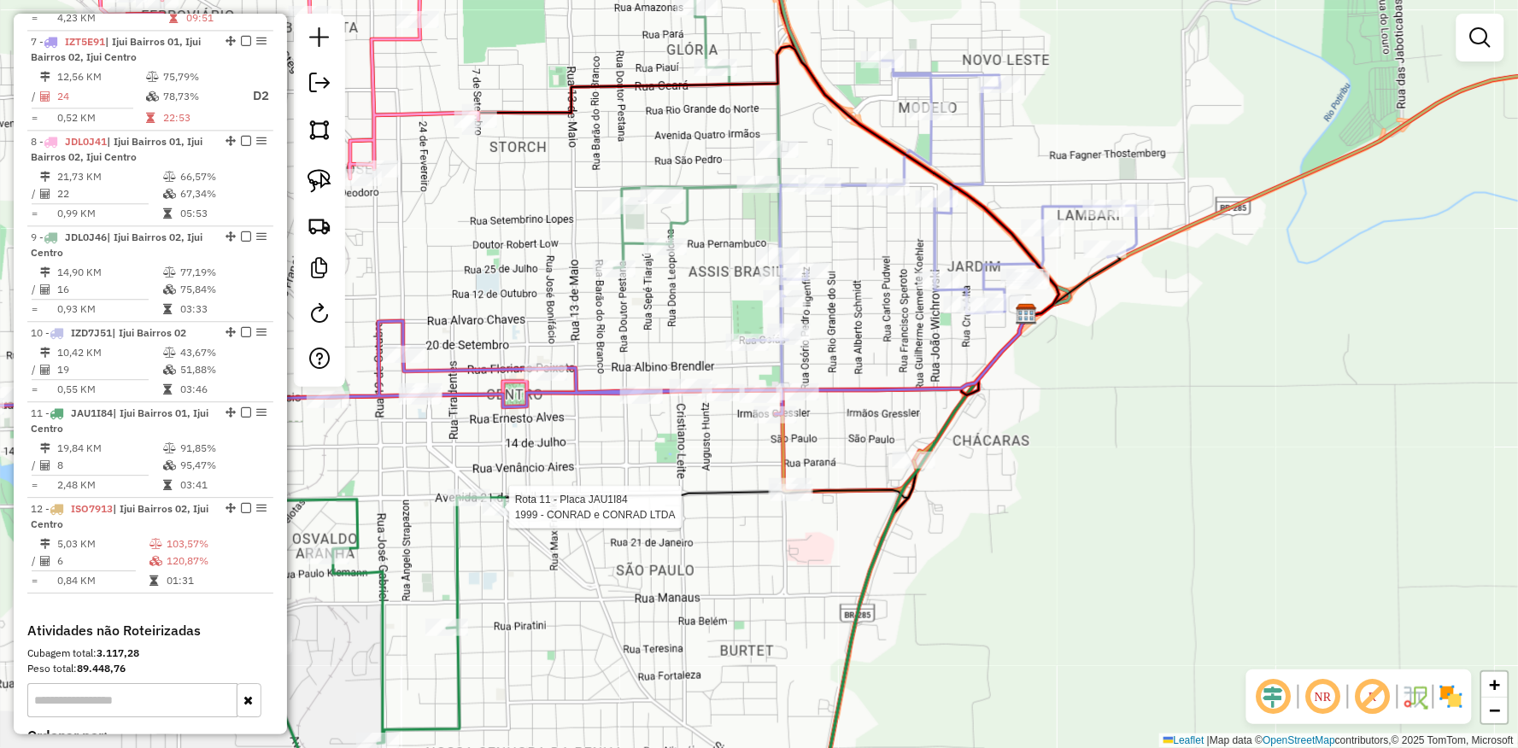
select select "**********"
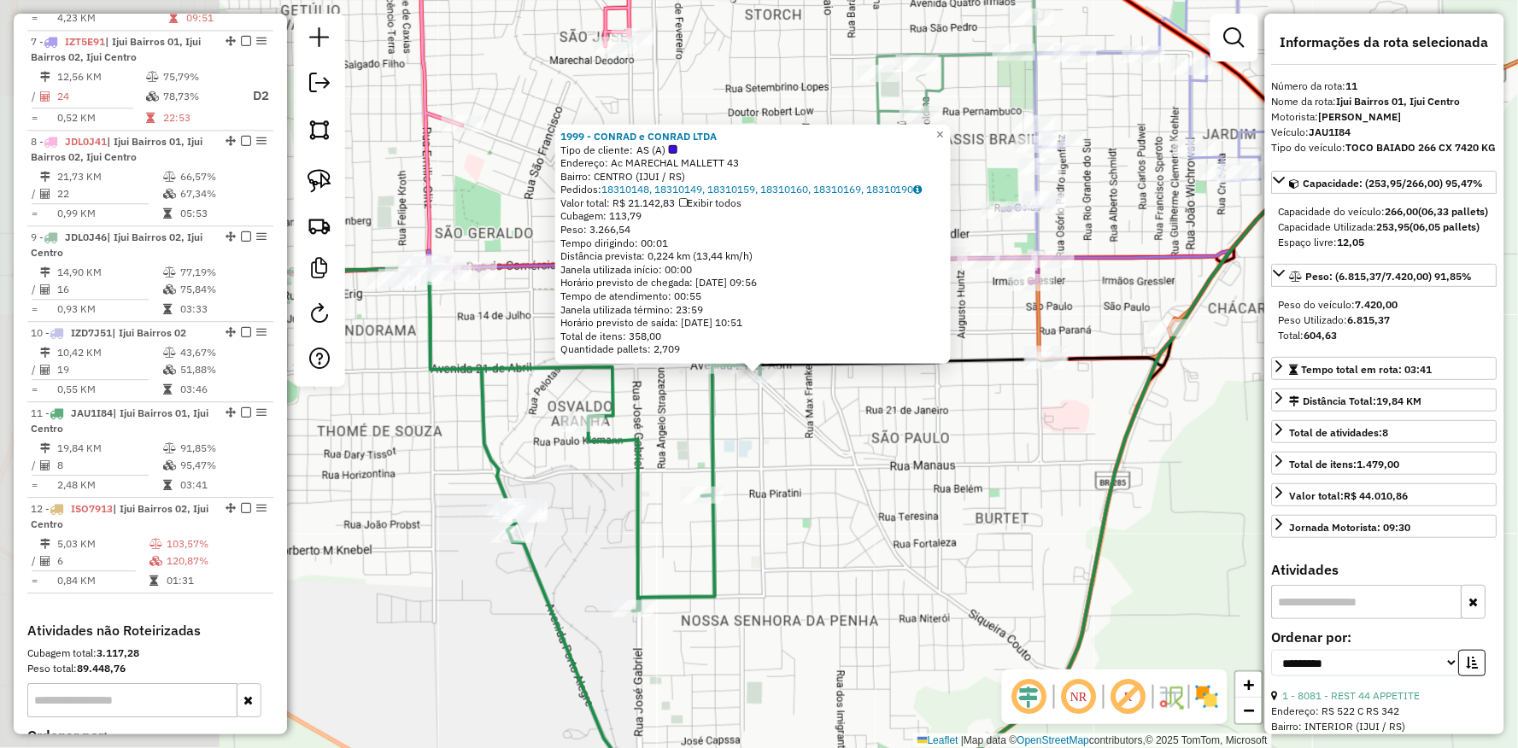
scroll to position [1349, 0]
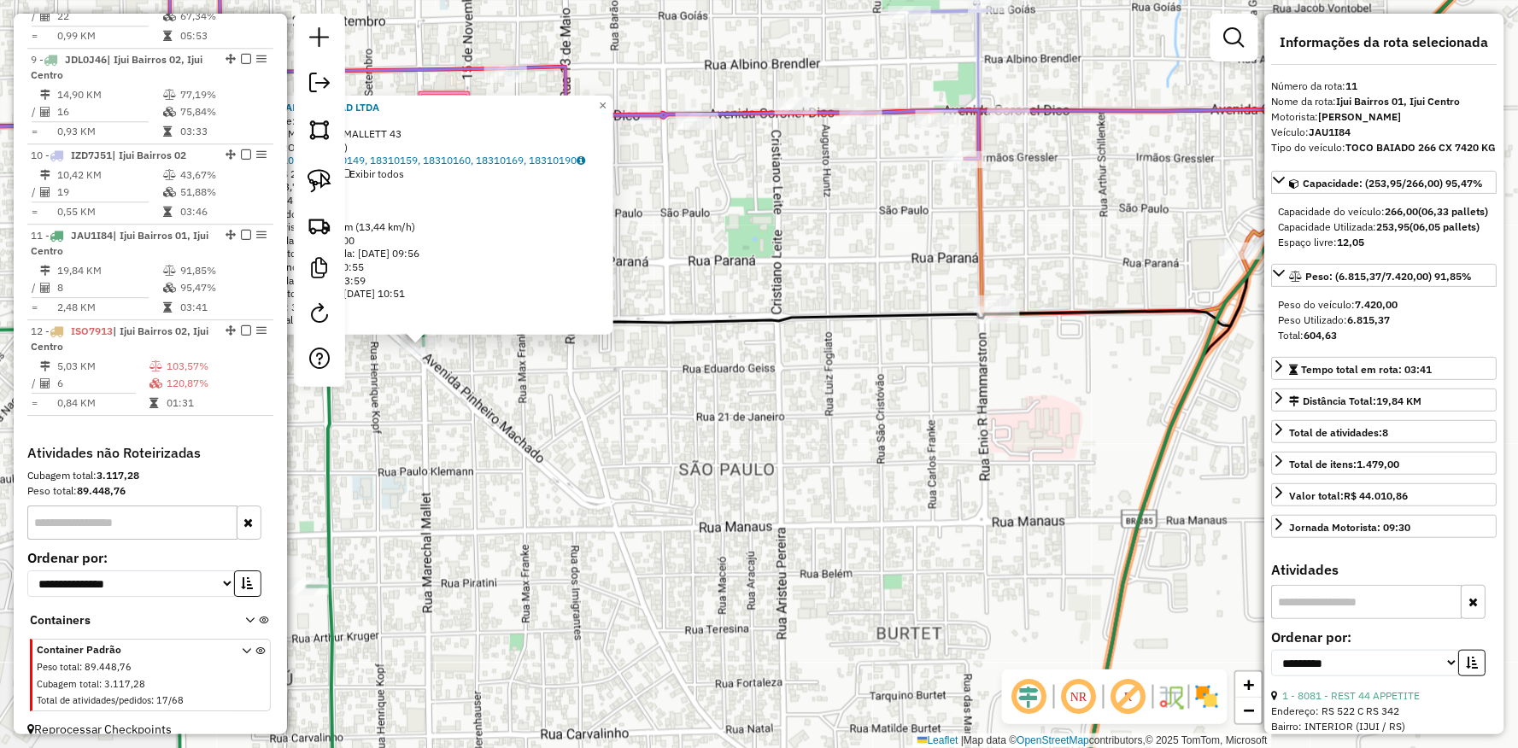
drag, startPoint x: 1013, startPoint y: 406, endPoint x: 869, endPoint y: 466, distance: 156.6
click at [872, 470] on div "1999 - CONRAD e CONRAD LTDA Tipo de cliente: AS (A) Endereço: Ac MARECHAL MALLE…" at bounding box center [759, 374] width 1518 height 748
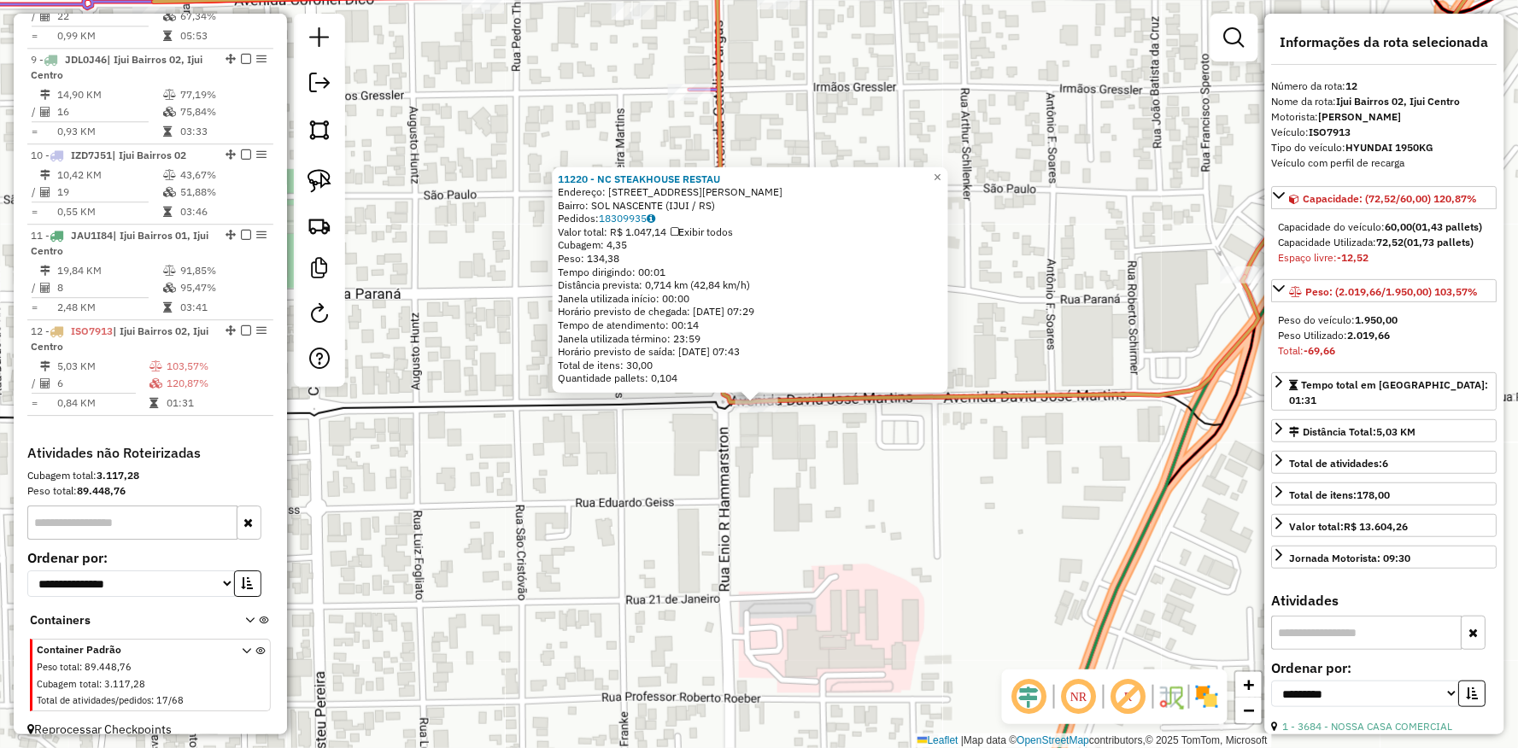
click at [659, 472] on div "11220 - NC STEAKHOUSE RESTAU Endereço: R DAVI JOSE MARTINS 915 Bairro: SOL NASC…" at bounding box center [759, 374] width 1518 height 748
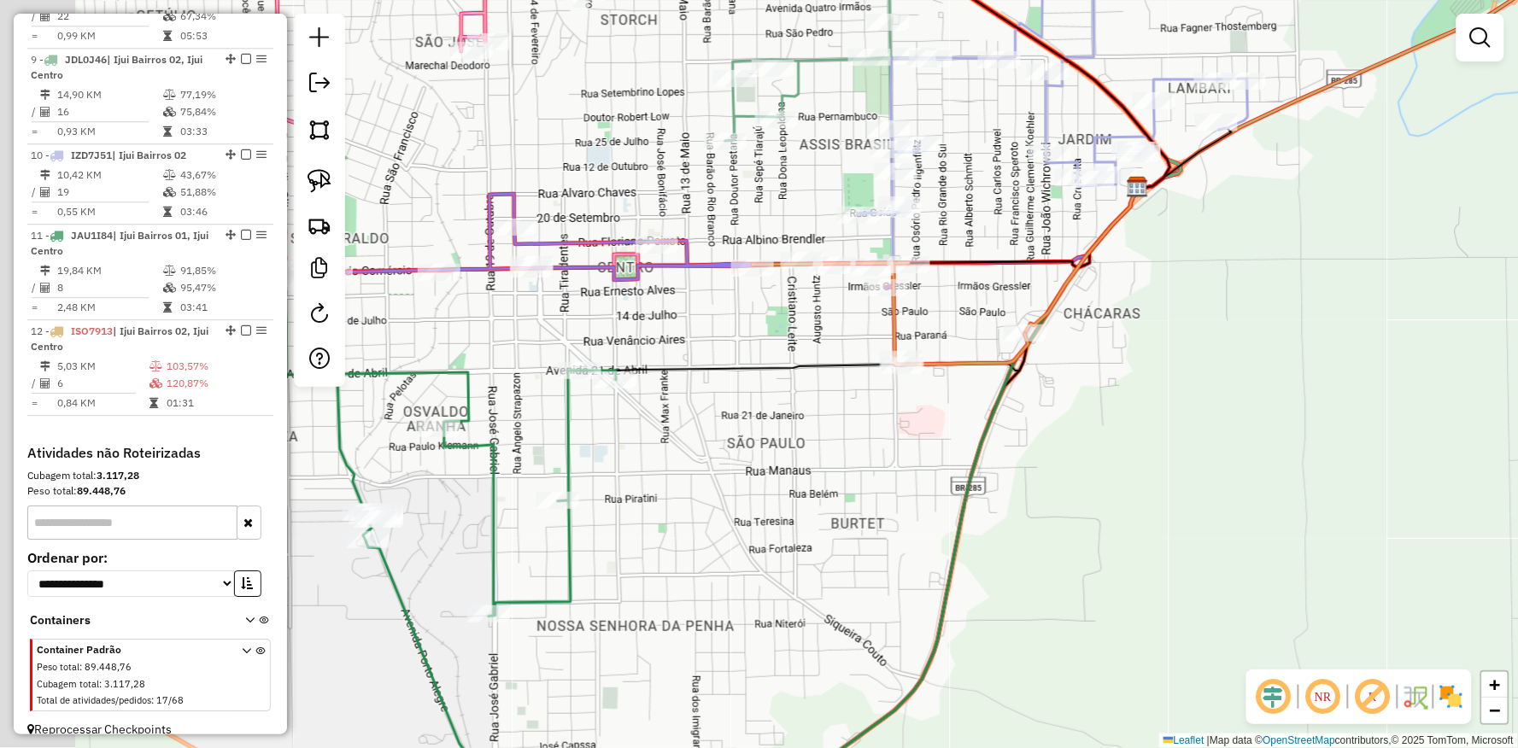
click at [814, 321] on div "Janela de atendimento Grade de atendimento Capacidade Transportadoras Veículos …" at bounding box center [759, 374] width 1518 height 748
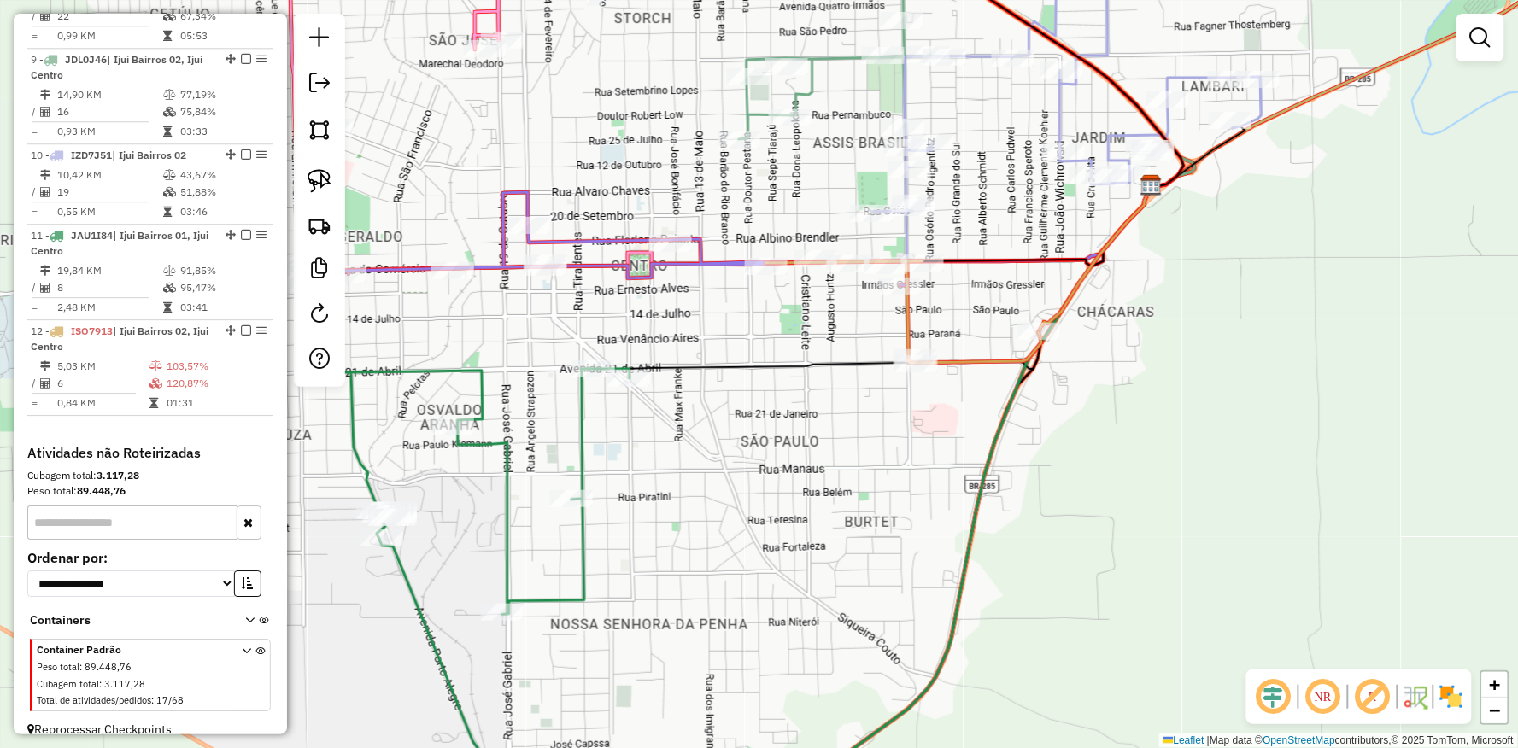
drag, startPoint x: 812, startPoint y: 325, endPoint x: 711, endPoint y: 312, distance: 101.7
click at [718, 321] on div "Janela de atendimento Grade de atendimento Capacidade Transportadoras Veículos …" at bounding box center [759, 374] width 1518 height 748
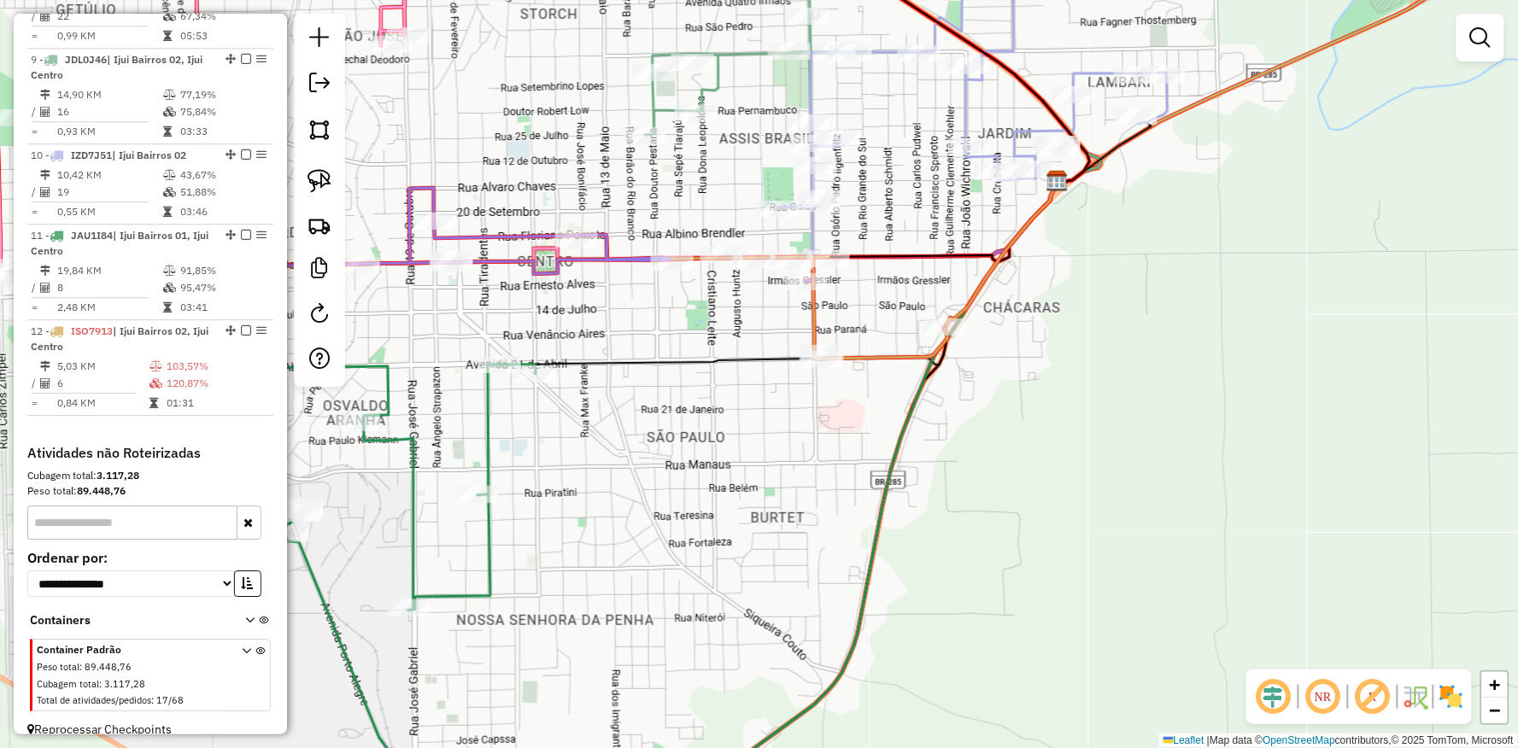
select select "**********"
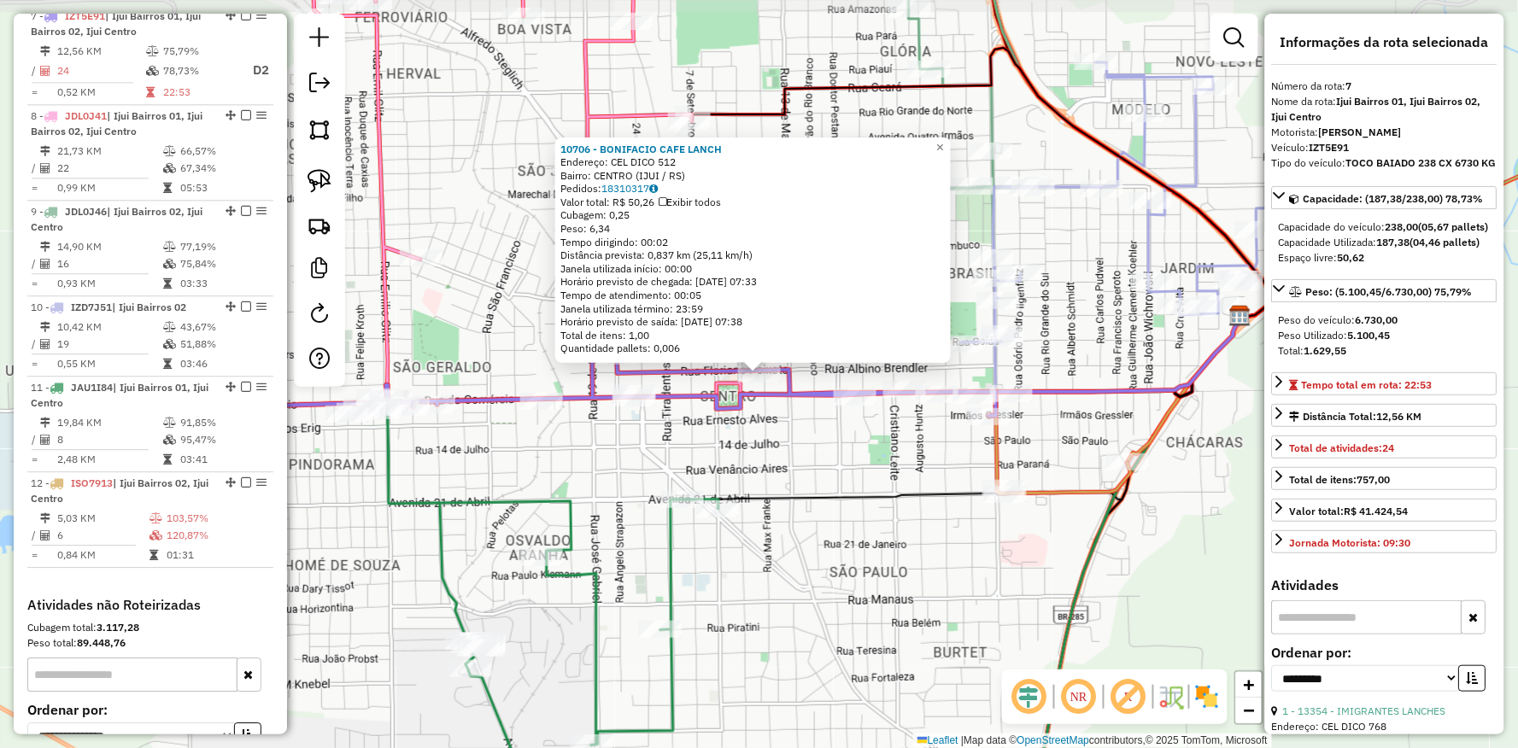
scroll to position [1172, 0]
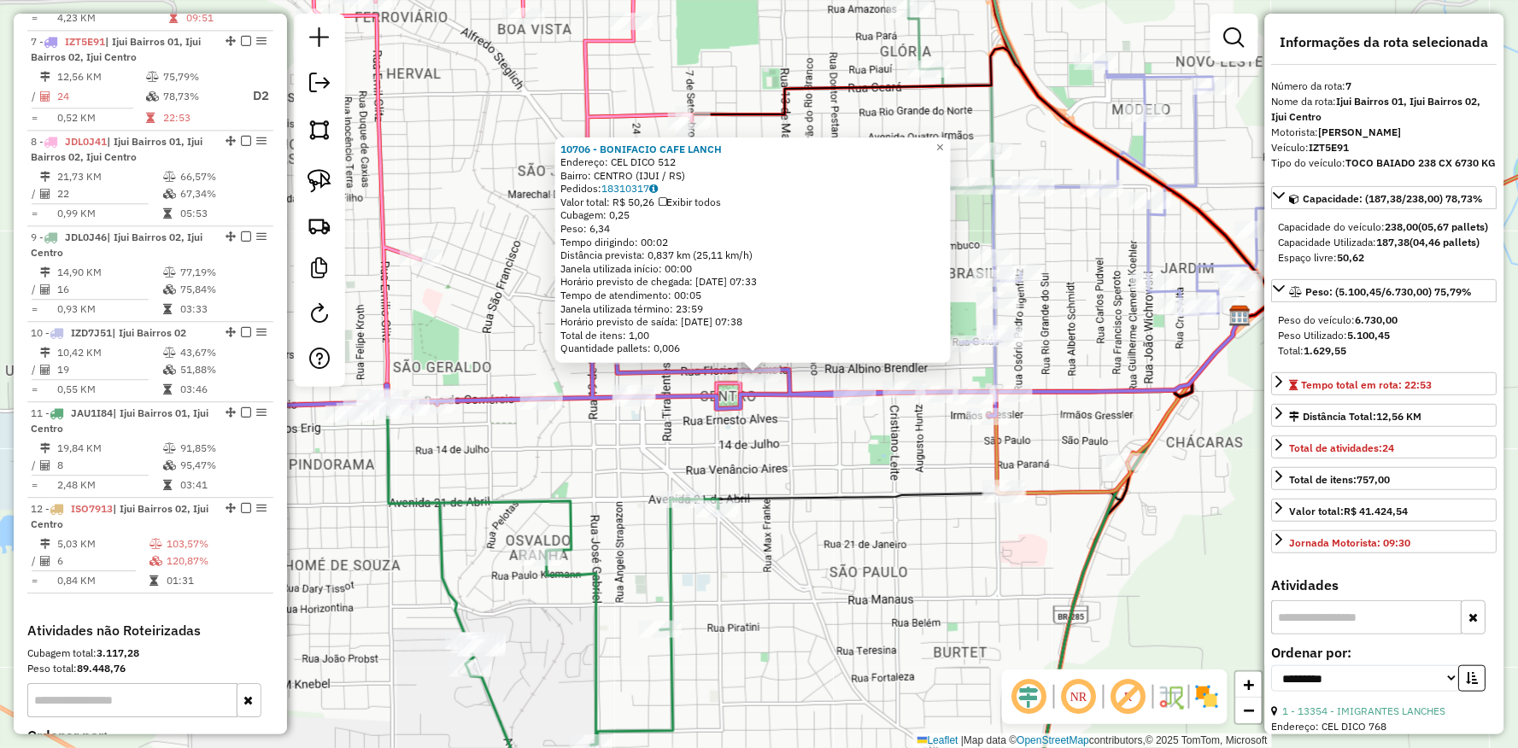
click at [928, 440] on div "10706 - BONIFACIO CAFE LANCH Endereço: CEL DICO 512 Bairro: CENTRO (IJUI / RS) …" at bounding box center [759, 374] width 1518 height 748
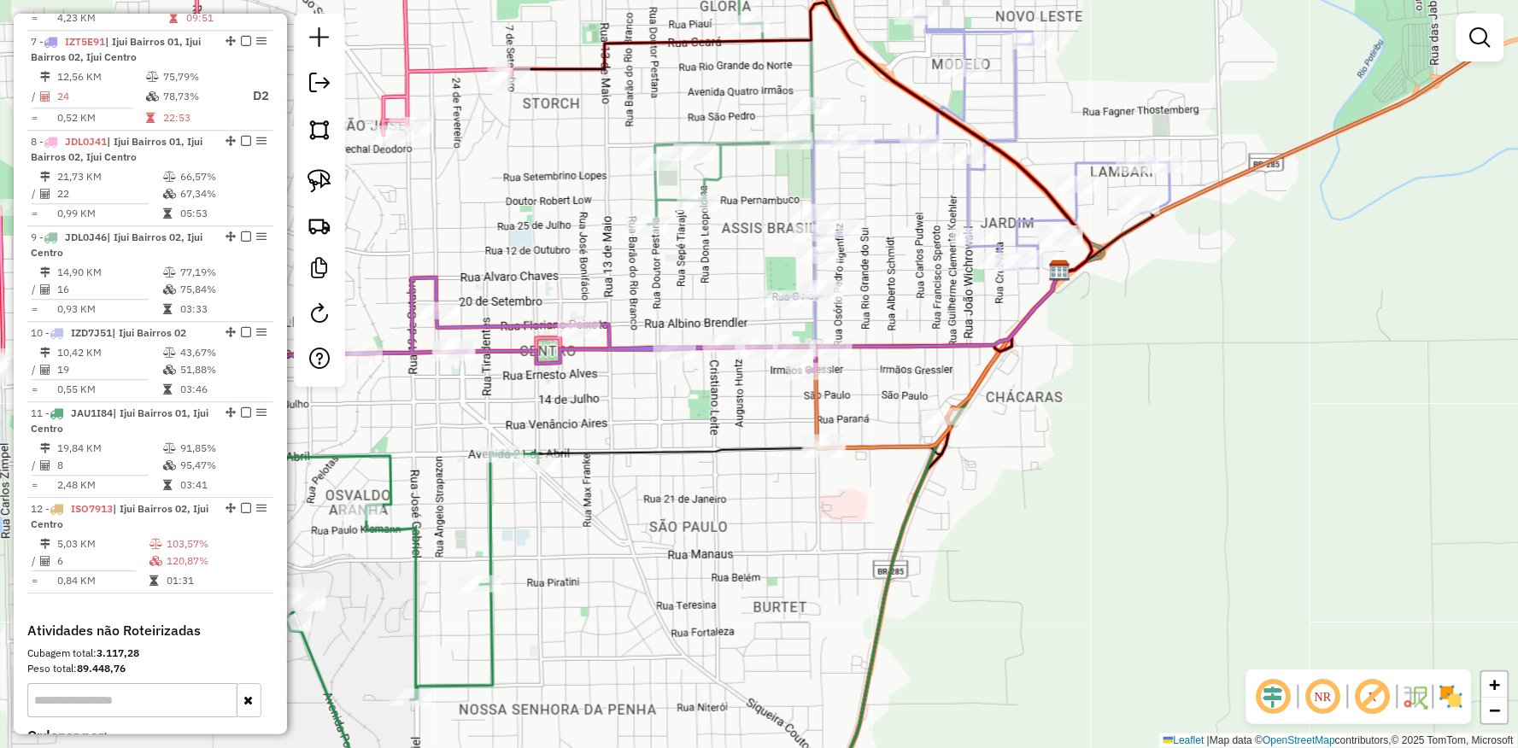
drag, startPoint x: 937, startPoint y: 448, endPoint x: 605, endPoint y: 353, distance: 345.5
click at [598, 354] on div "Janela de atendimento Grade de atendimento Capacidade Transportadoras Veículos …" at bounding box center [759, 374] width 1518 height 748
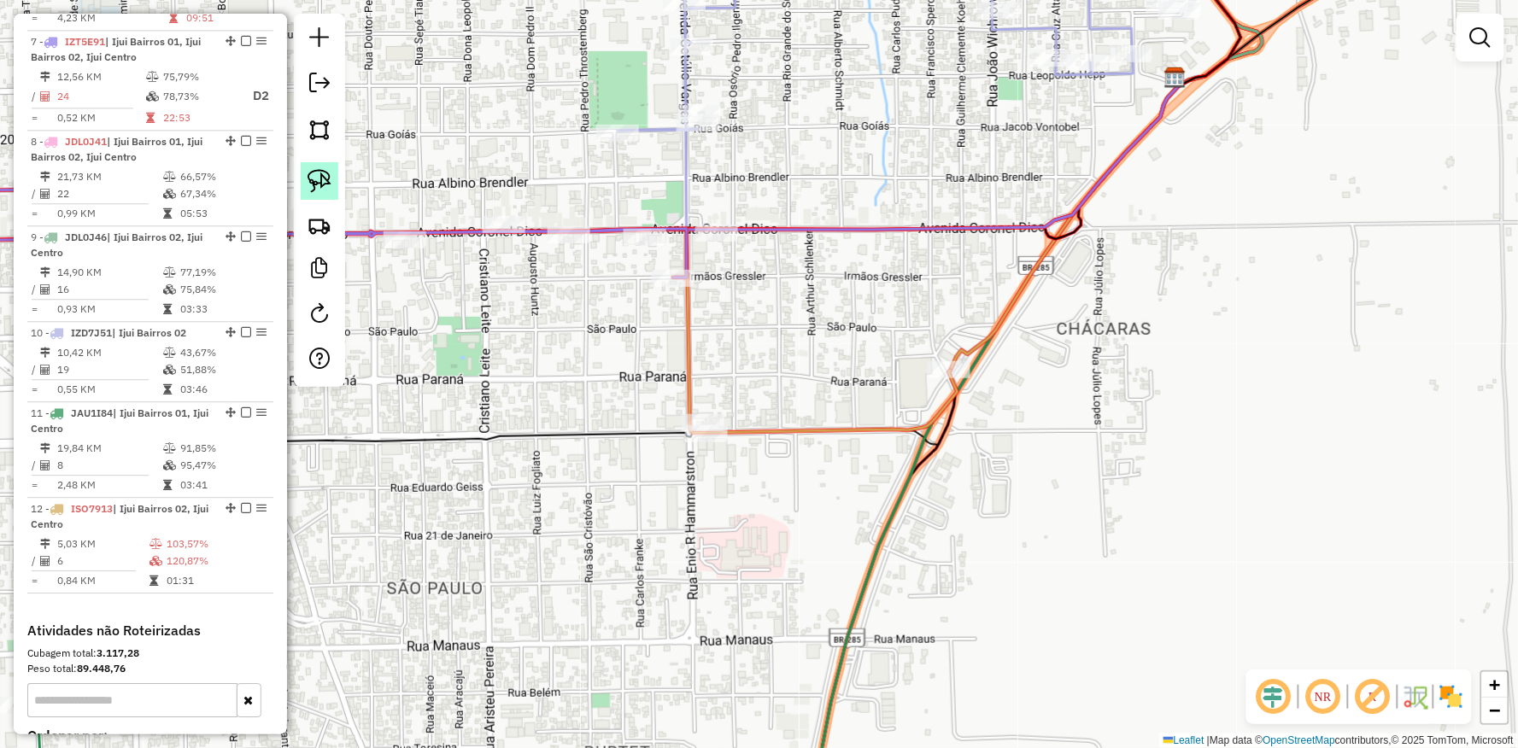
click at [303, 178] on link at bounding box center [320, 181] width 38 height 38
drag, startPoint x: 670, startPoint y: 412, endPoint x: 791, endPoint y: 428, distance: 122.4
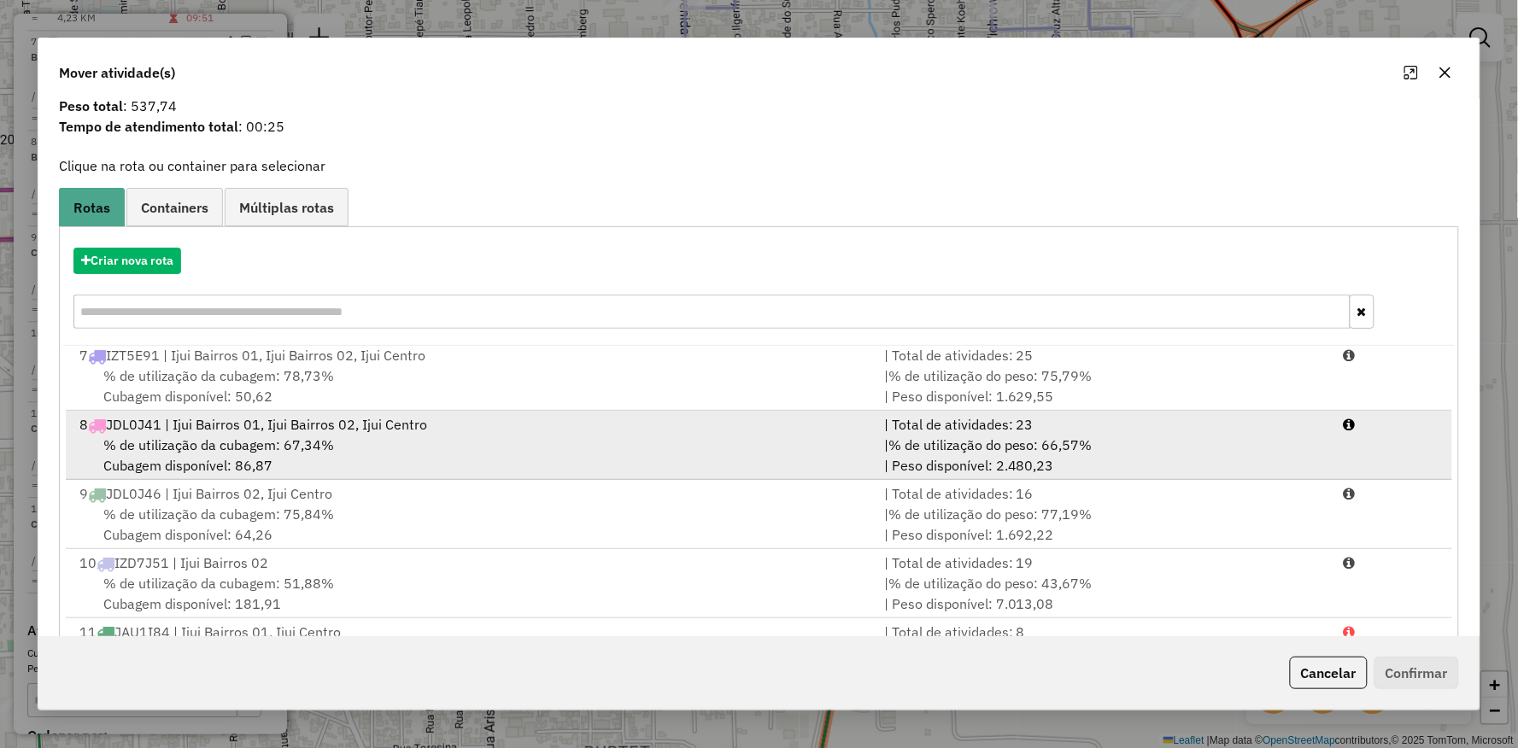
scroll to position [132, 0]
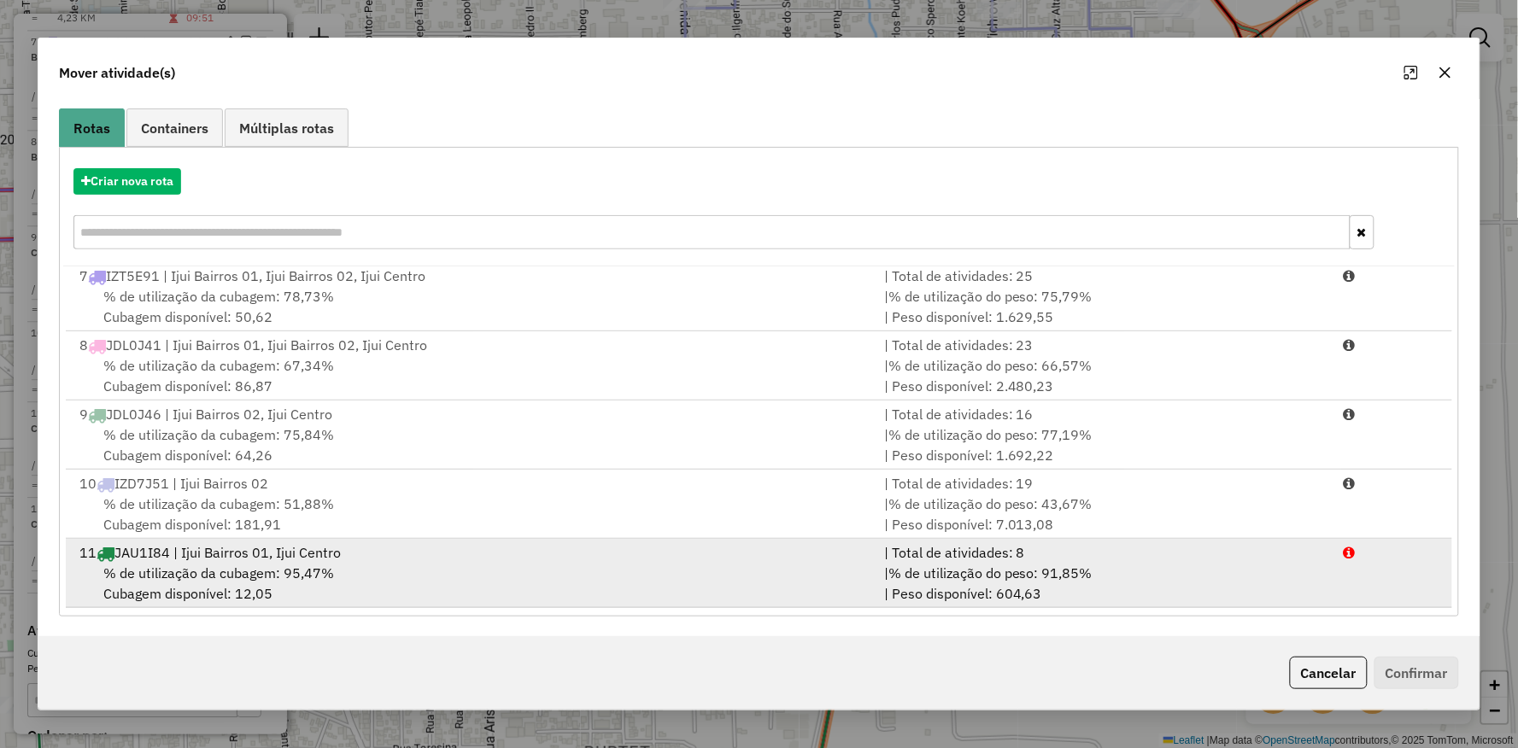
click at [251, 559] on div "11 JAU1I84 | Ijui Bairros 01, Ijui Centro" at bounding box center [471, 552] width 805 height 20
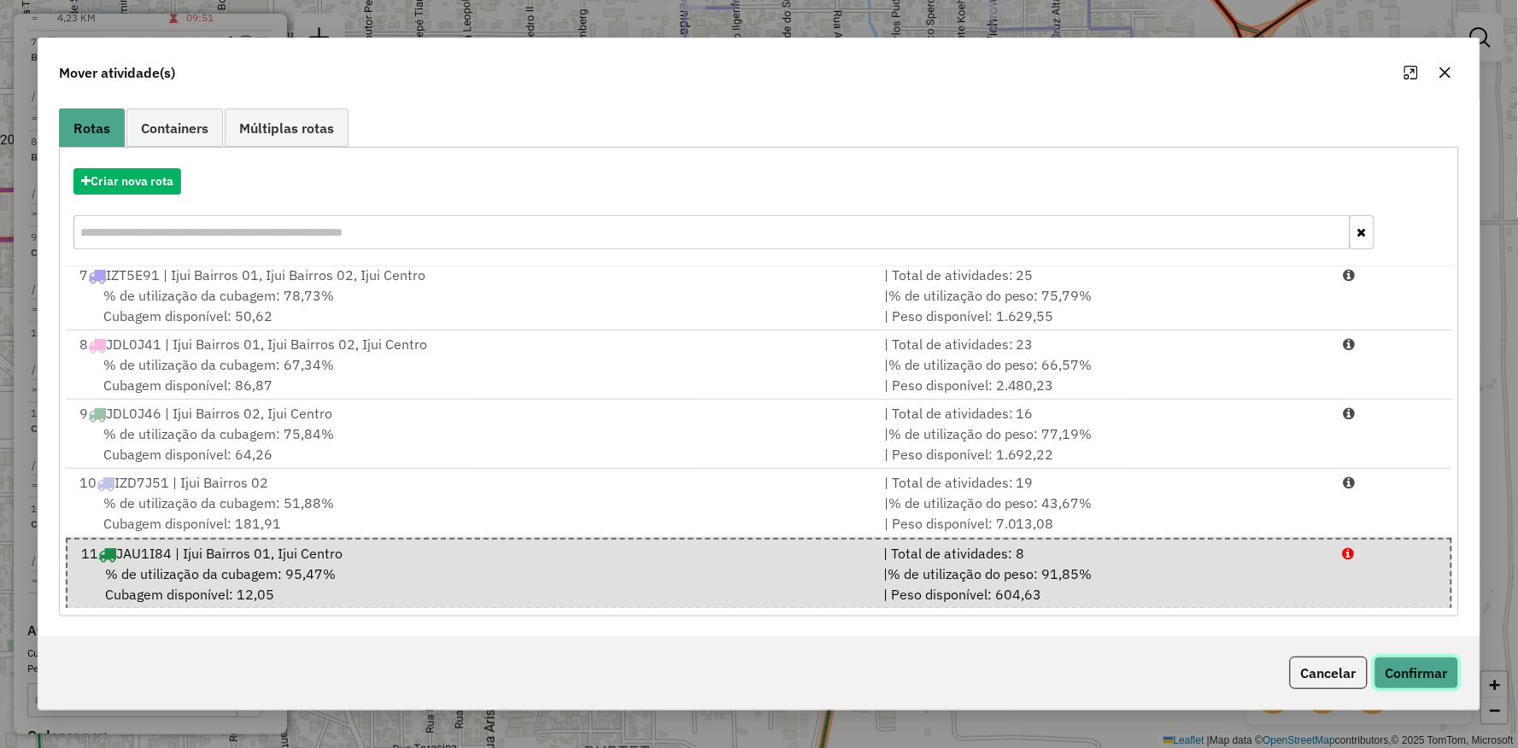
click at [1431, 681] on button "Confirmar" at bounding box center [1416, 673] width 85 height 32
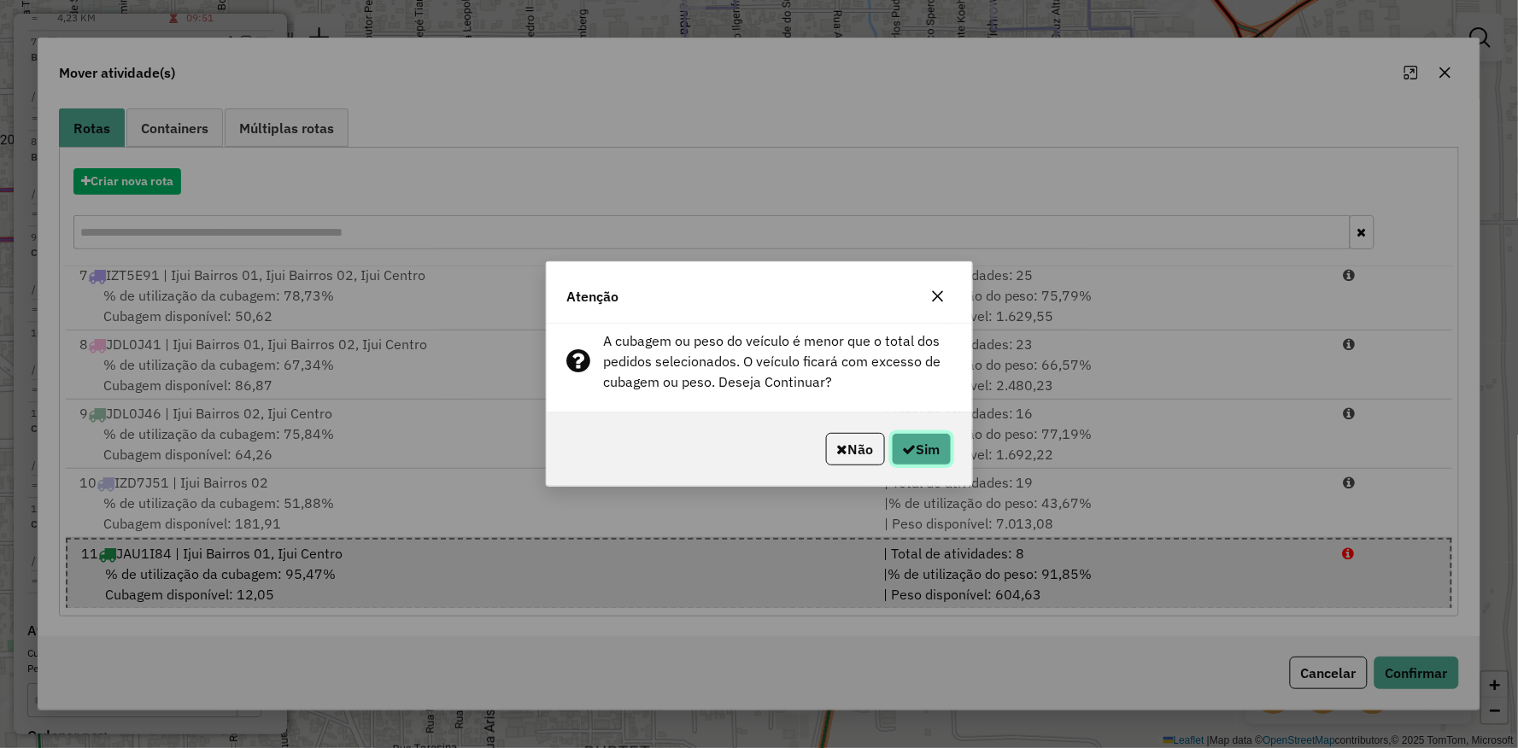
click at [928, 448] on button "Sim" at bounding box center [922, 449] width 60 height 32
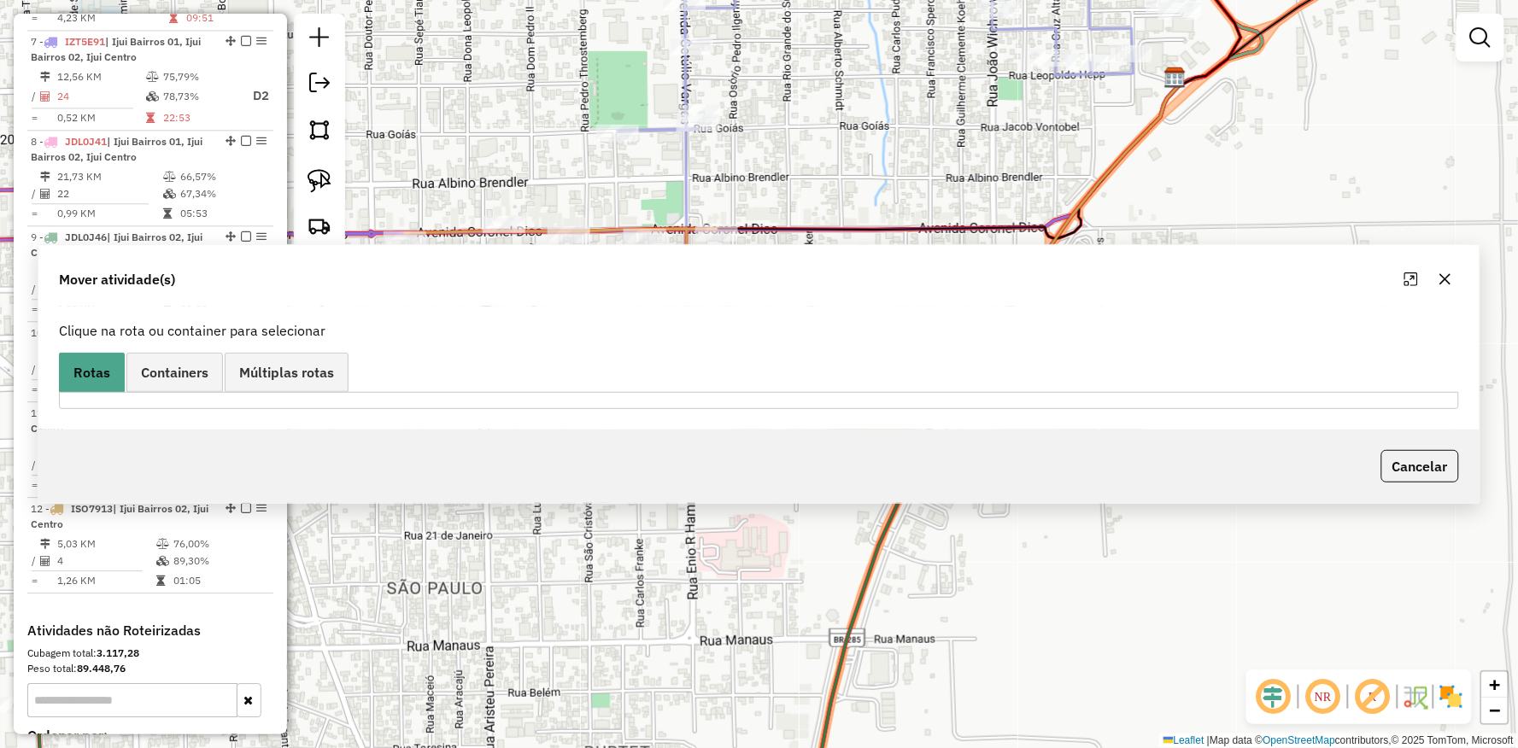
scroll to position [0, 0]
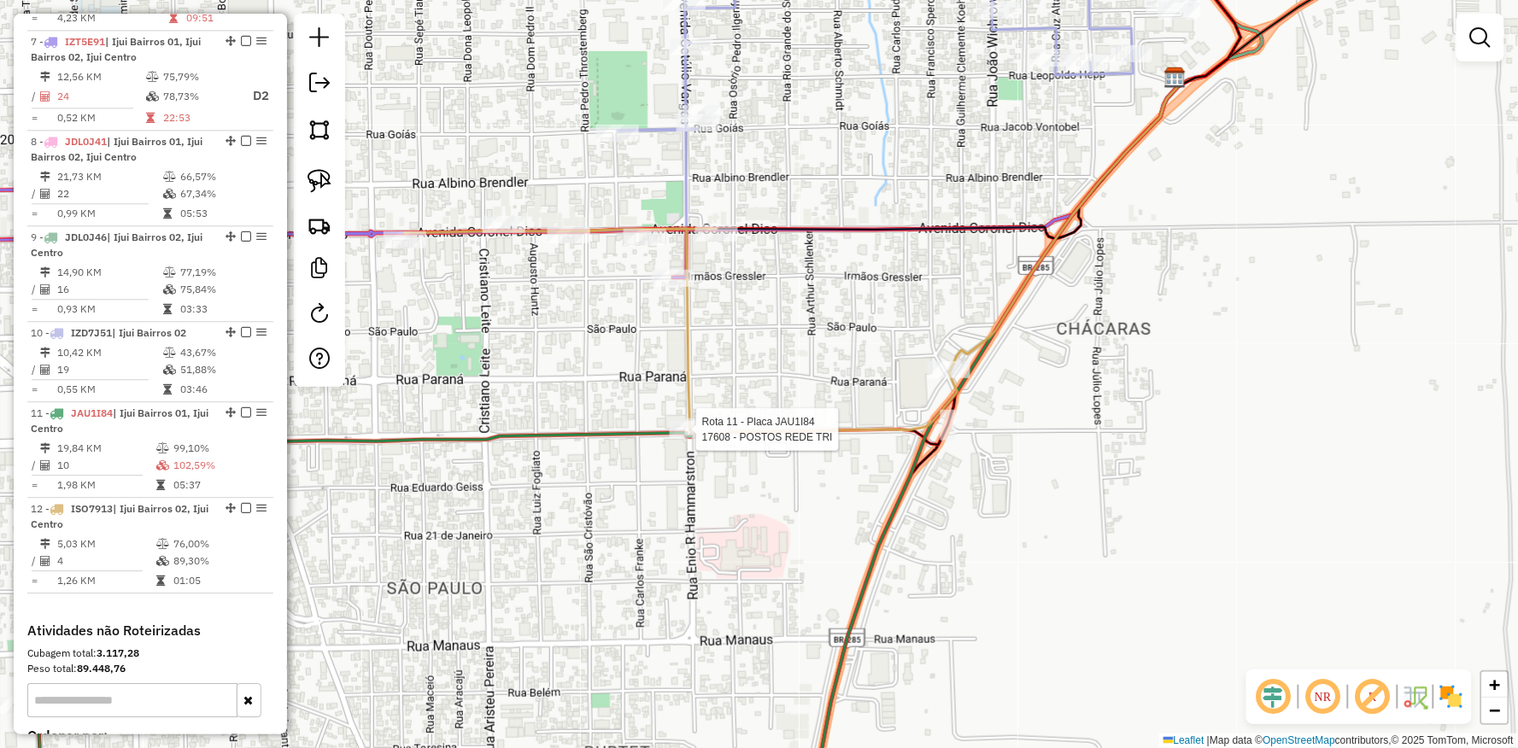
select select "**********"
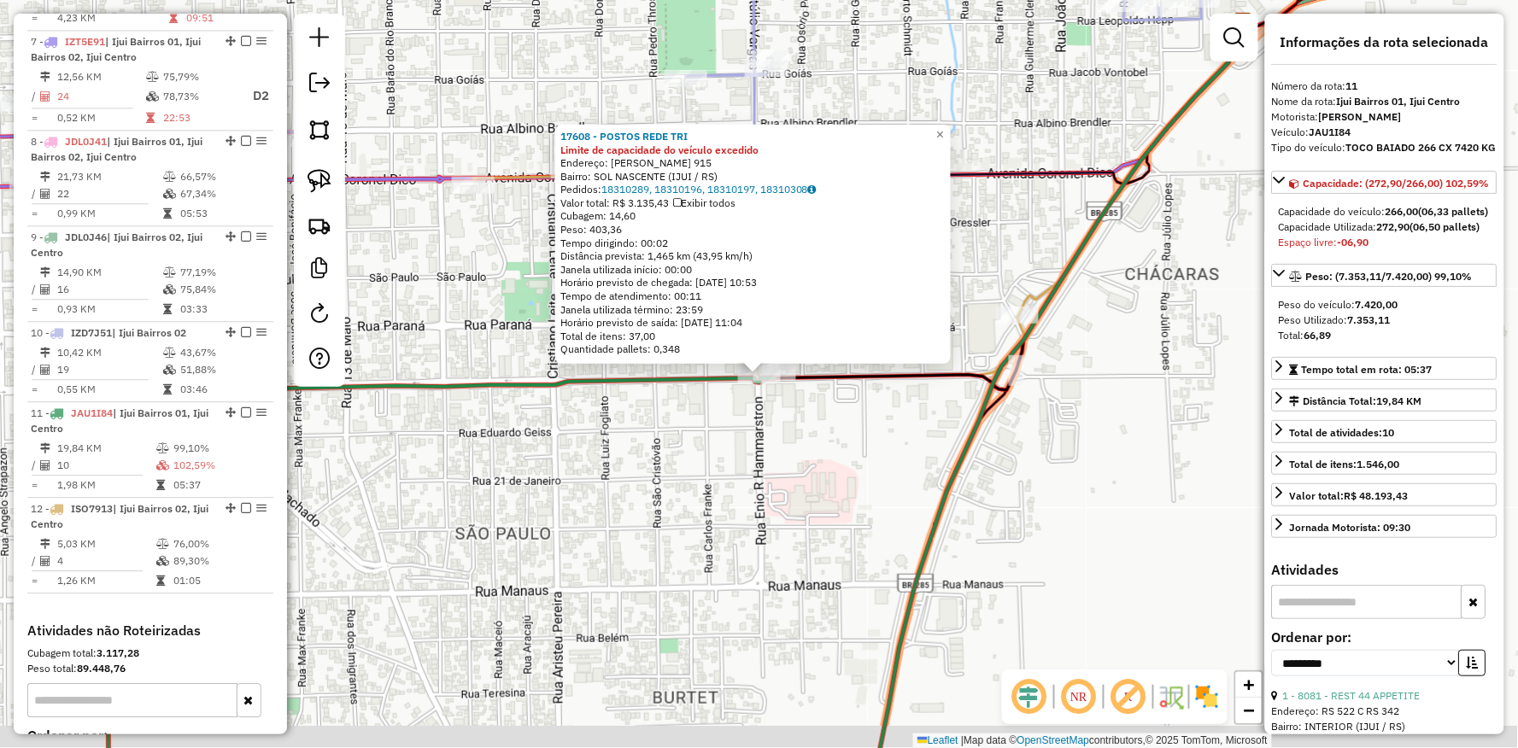
scroll to position [1349, 0]
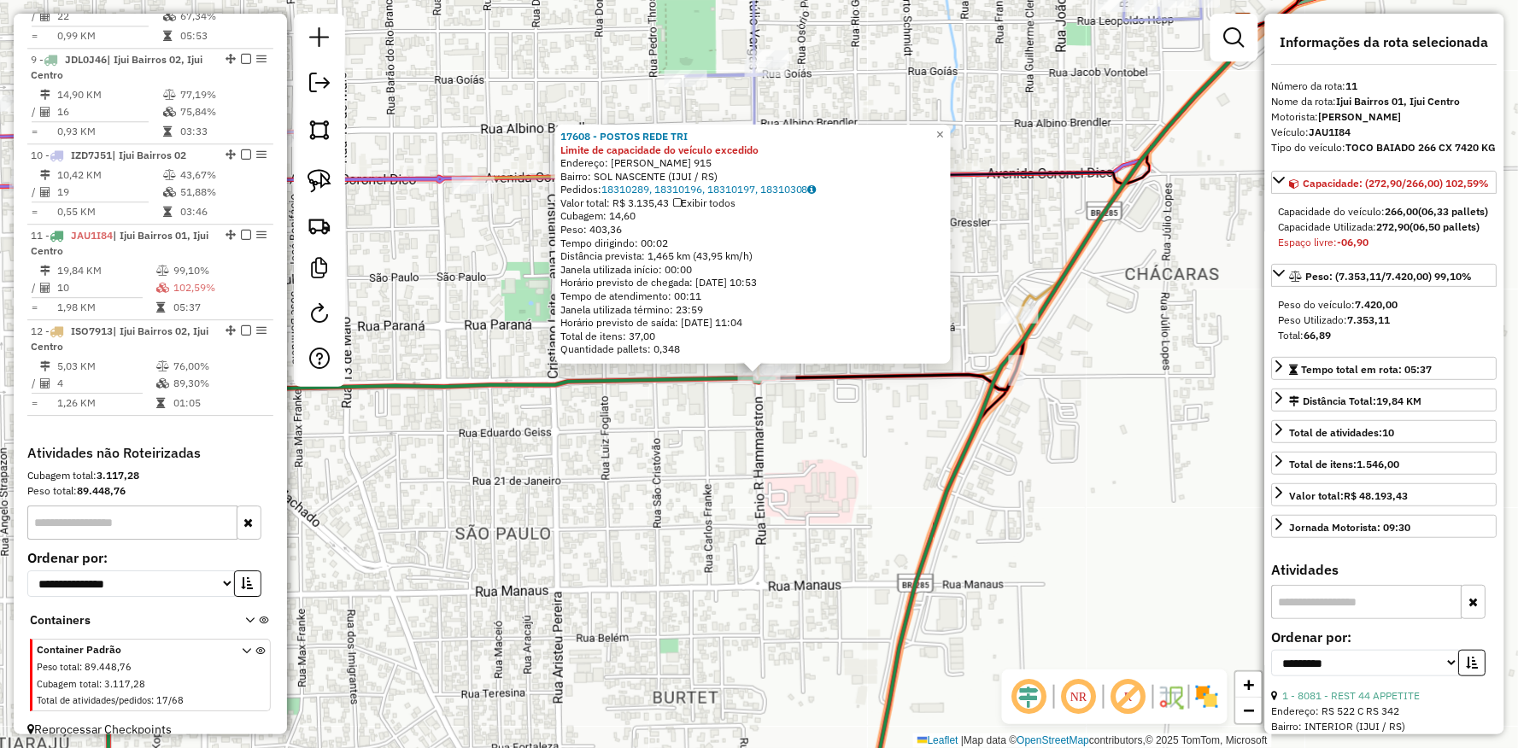
click at [654, 471] on div "17608 - POSTOS REDE TRI Limite de capacidade do veículo excedido Endereço: DAVI…" at bounding box center [759, 374] width 1518 height 748
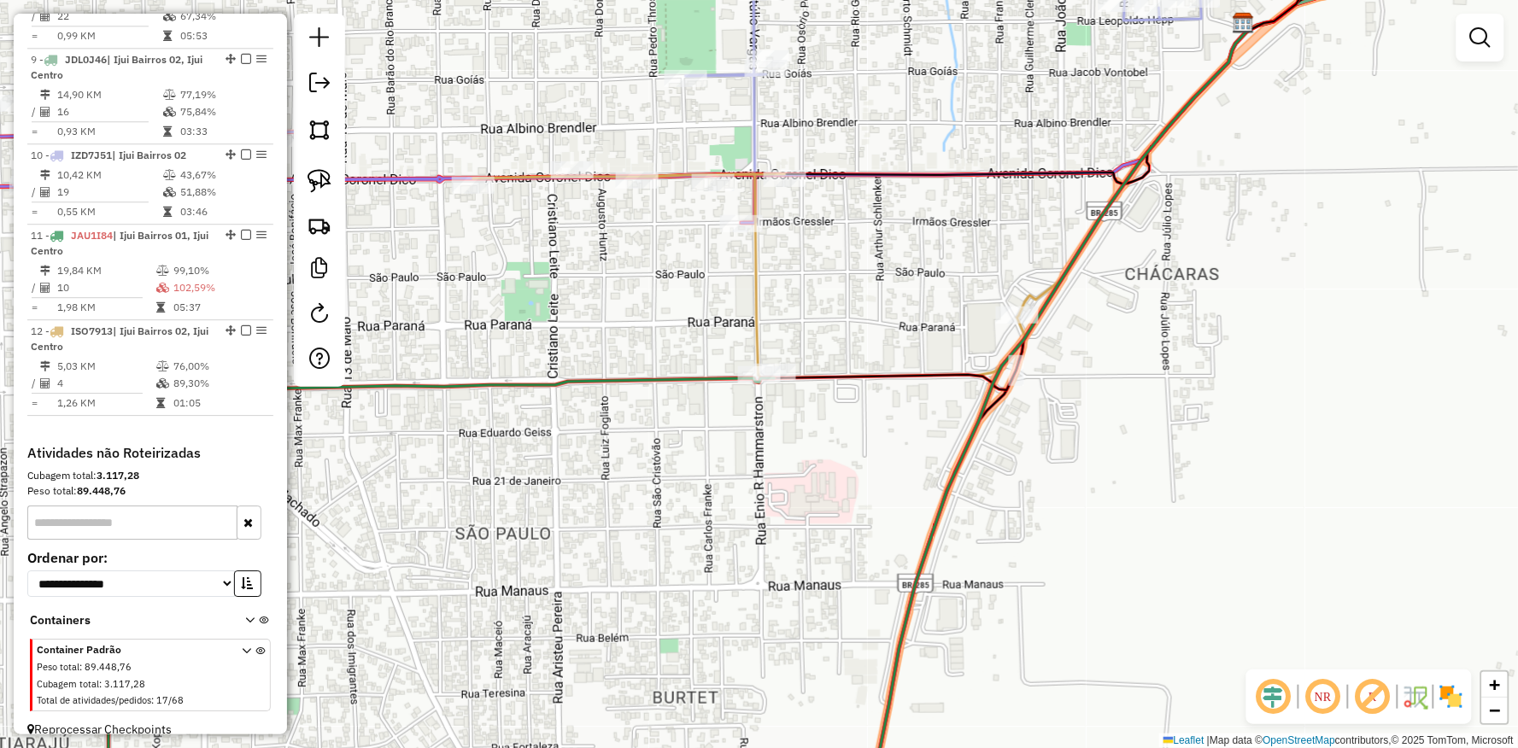
drag, startPoint x: 636, startPoint y: 421, endPoint x: 886, endPoint y: 488, distance: 258.1
click at [886, 491] on div "Janela de atendimento Grade de atendimento Capacidade Transportadoras Veículos …" at bounding box center [759, 374] width 1518 height 748
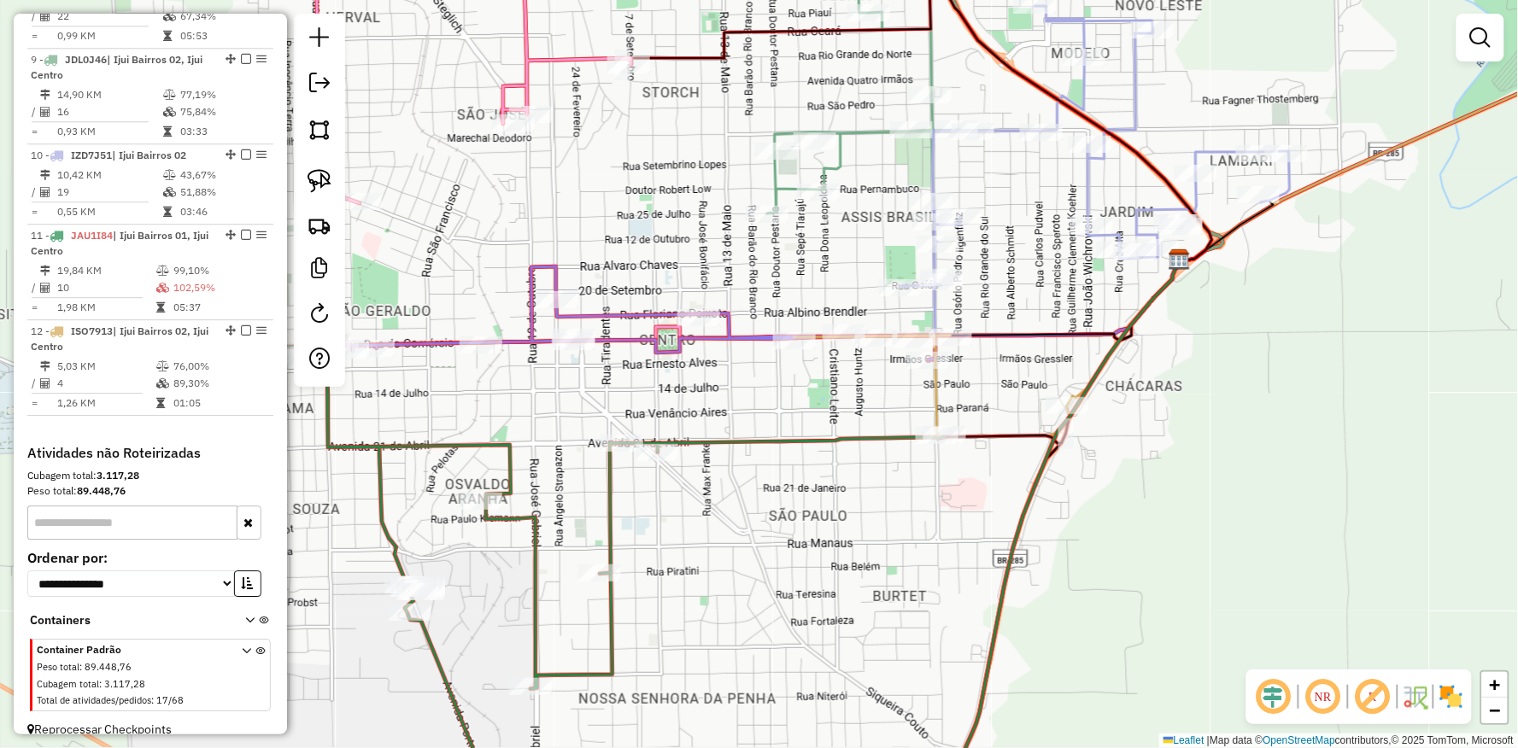
drag, startPoint x: 702, startPoint y: 421, endPoint x: 739, endPoint y: 408, distance: 38.9
click at [739, 408] on div "Janela de atendimento Grade de atendimento Capacidade Transportadoras Veículos …" at bounding box center [759, 374] width 1518 height 748
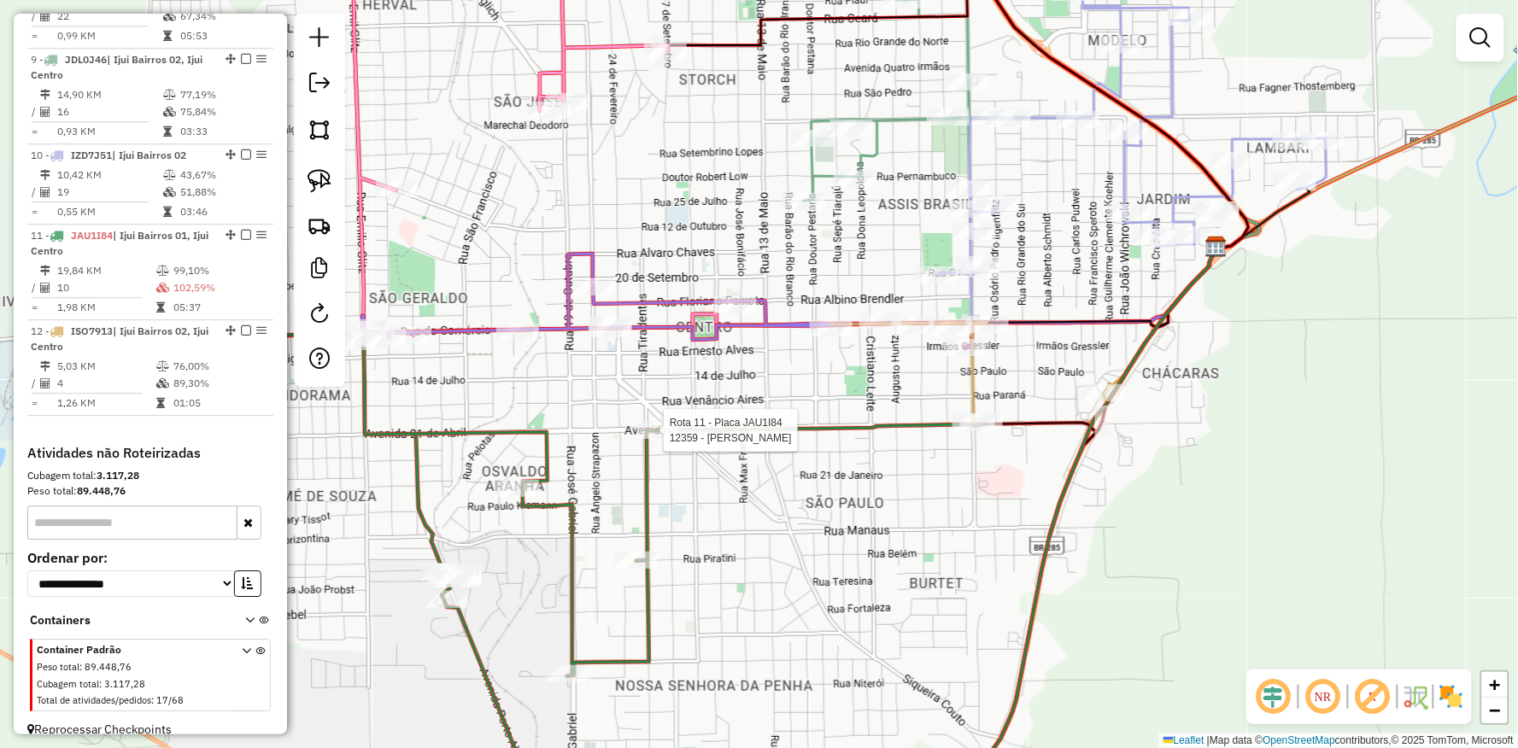
select select "**********"
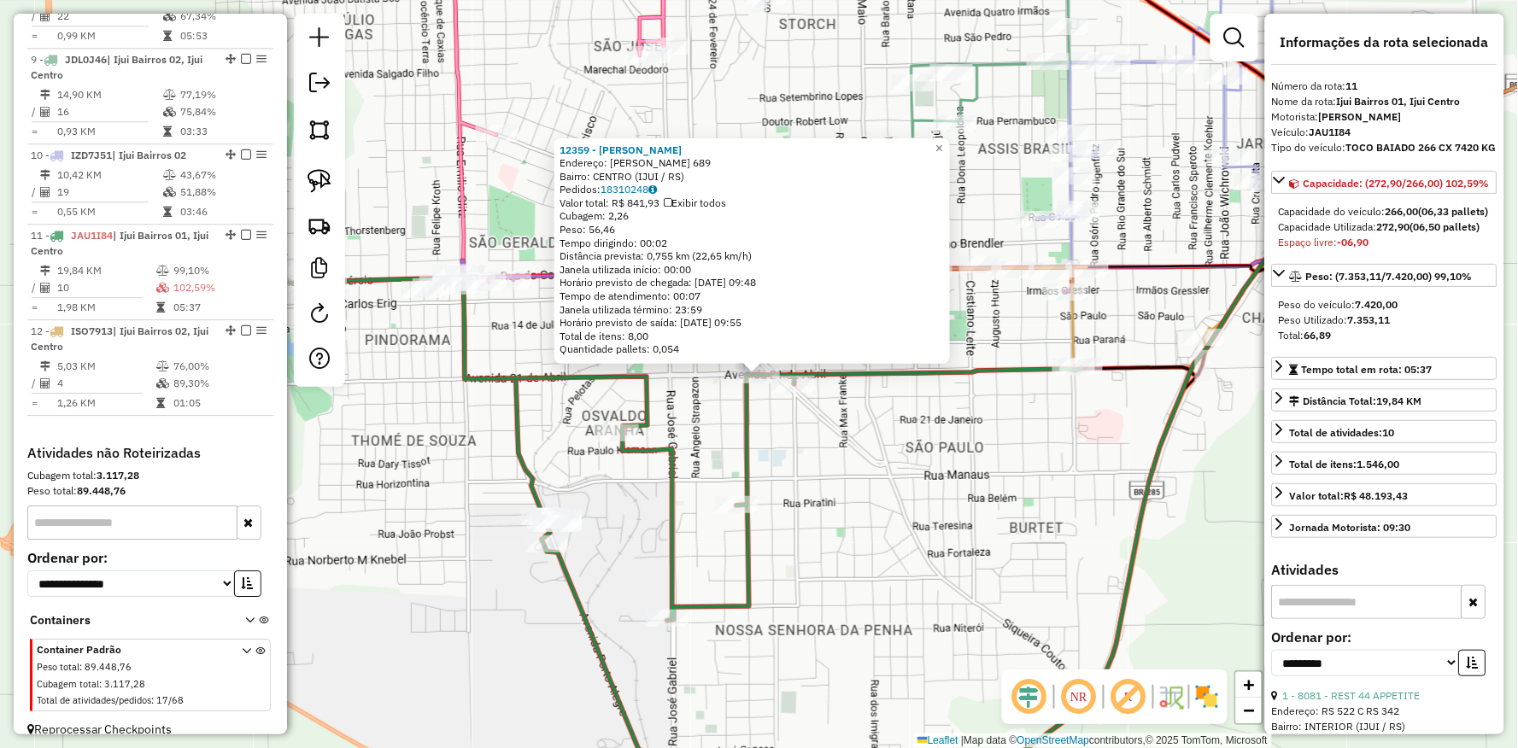
click at [987, 438] on div "12359 - DOM HYGINO CARNES Endereço: PINHEIRO MACHADO 689 Bairro: CENTRO (IJUI /…" at bounding box center [759, 374] width 1518 height 748
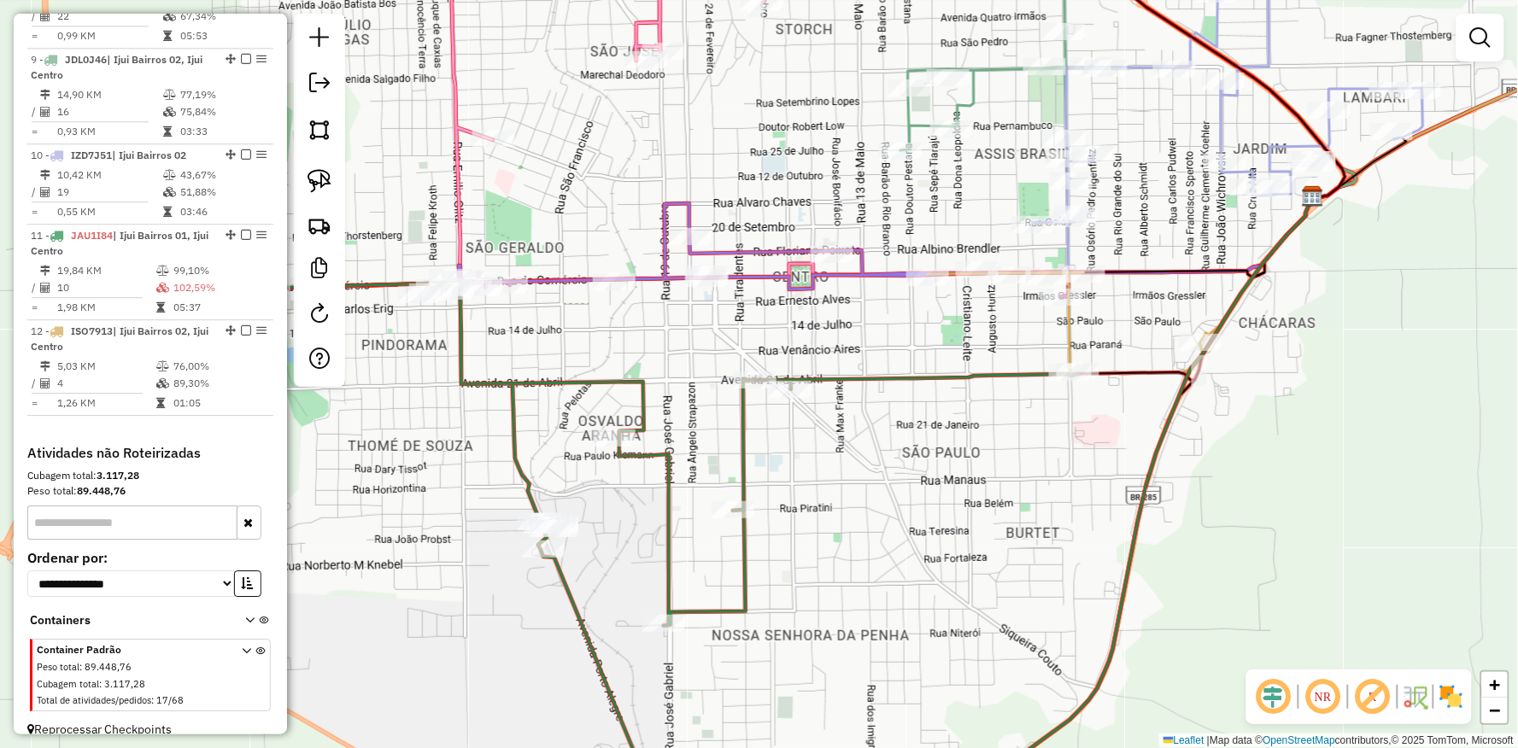
drag, startPoint x: 1001, startPoint y: 398, endPoint x: 968, endPoint y: 402, distance: 33.6
click at [986, 424] on div "Janela de atendimento Grade de atendimento Capacidade Transportadoras Veículos …" at bounding box center [759, 374] width 1518 height 748
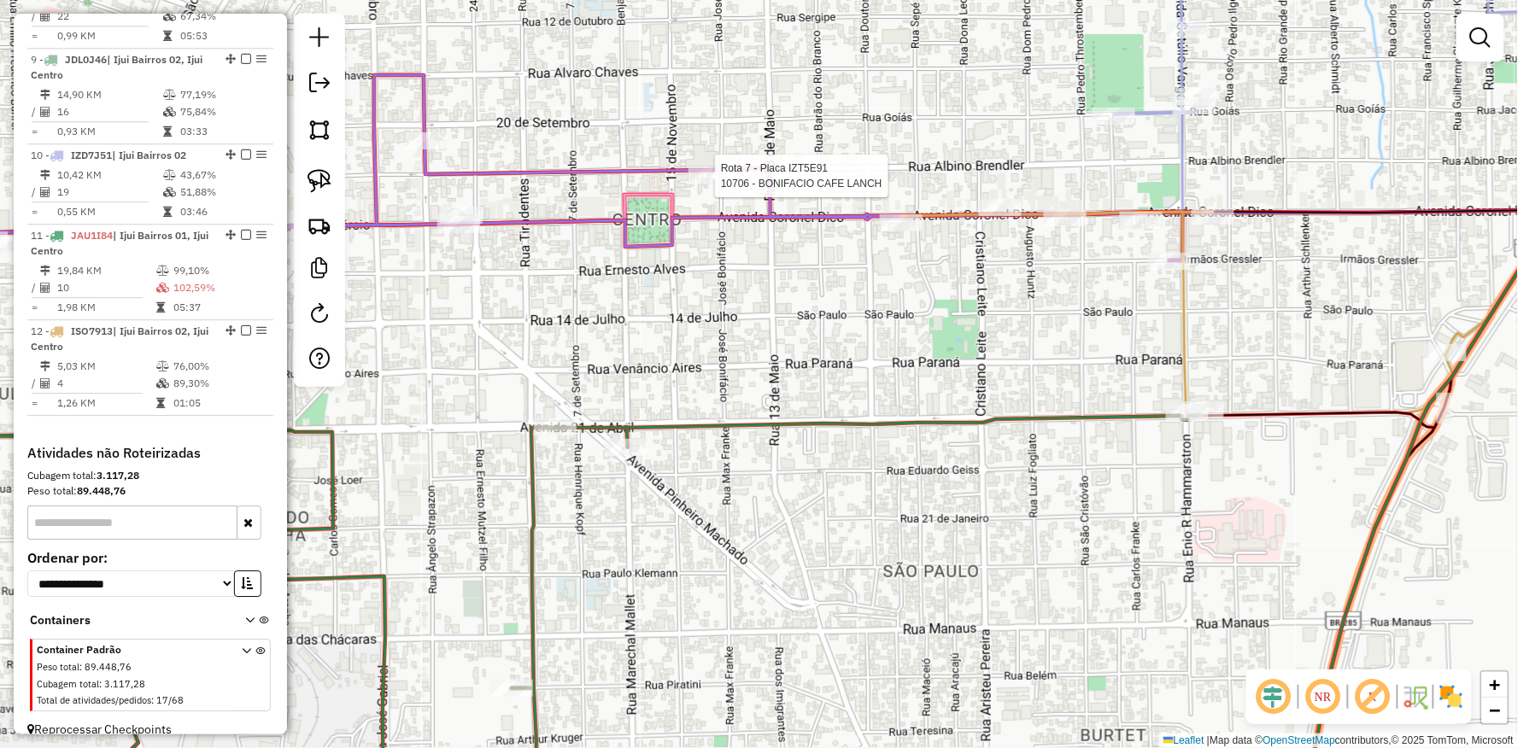
select select "**********"
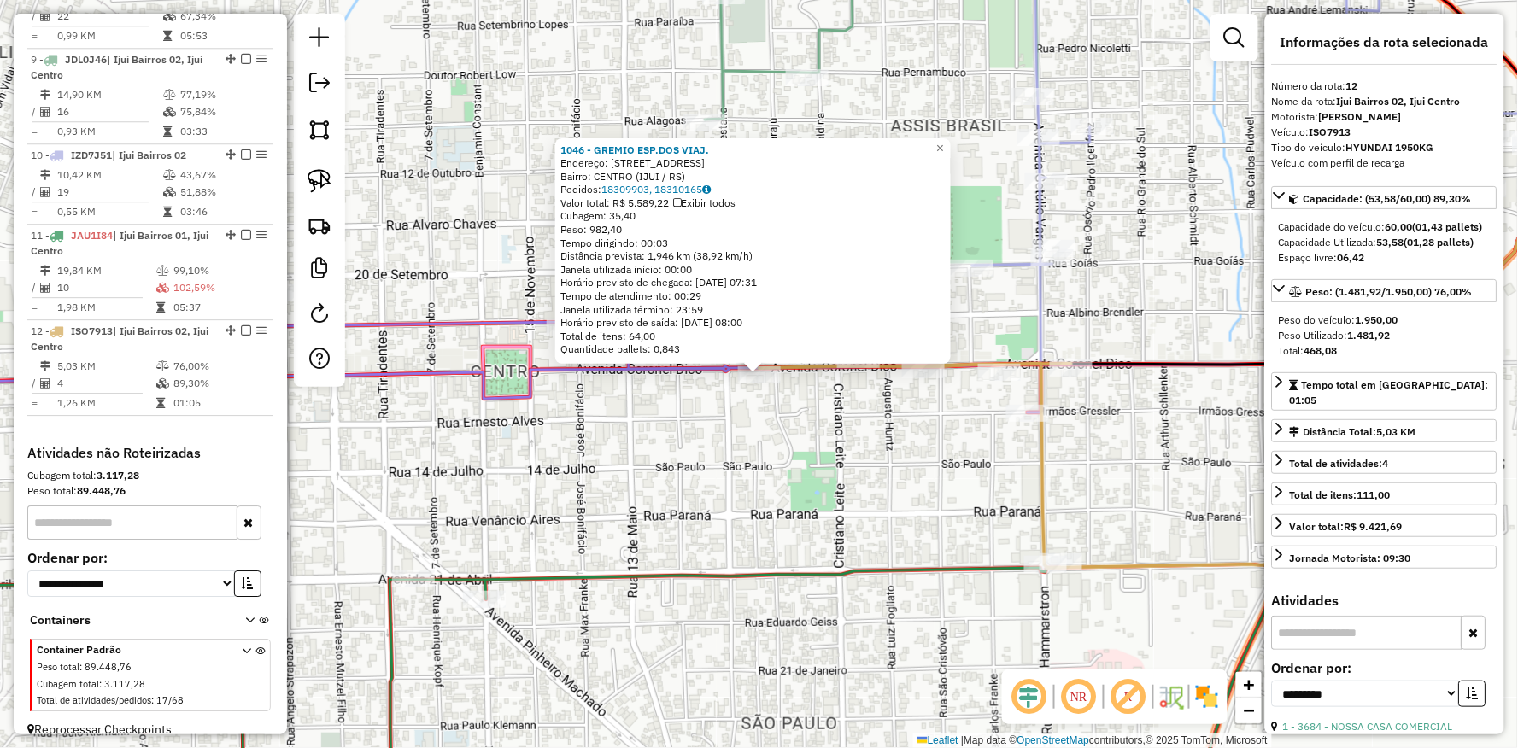
click at [605, 493] on div "1046 - GREMIO ESP.DOS VIAJ. Endereço: Av CORONEL DICO 250 Bairro: CENTRO (IJUI …" at bounding box center [759, 374] width 1518 height 748
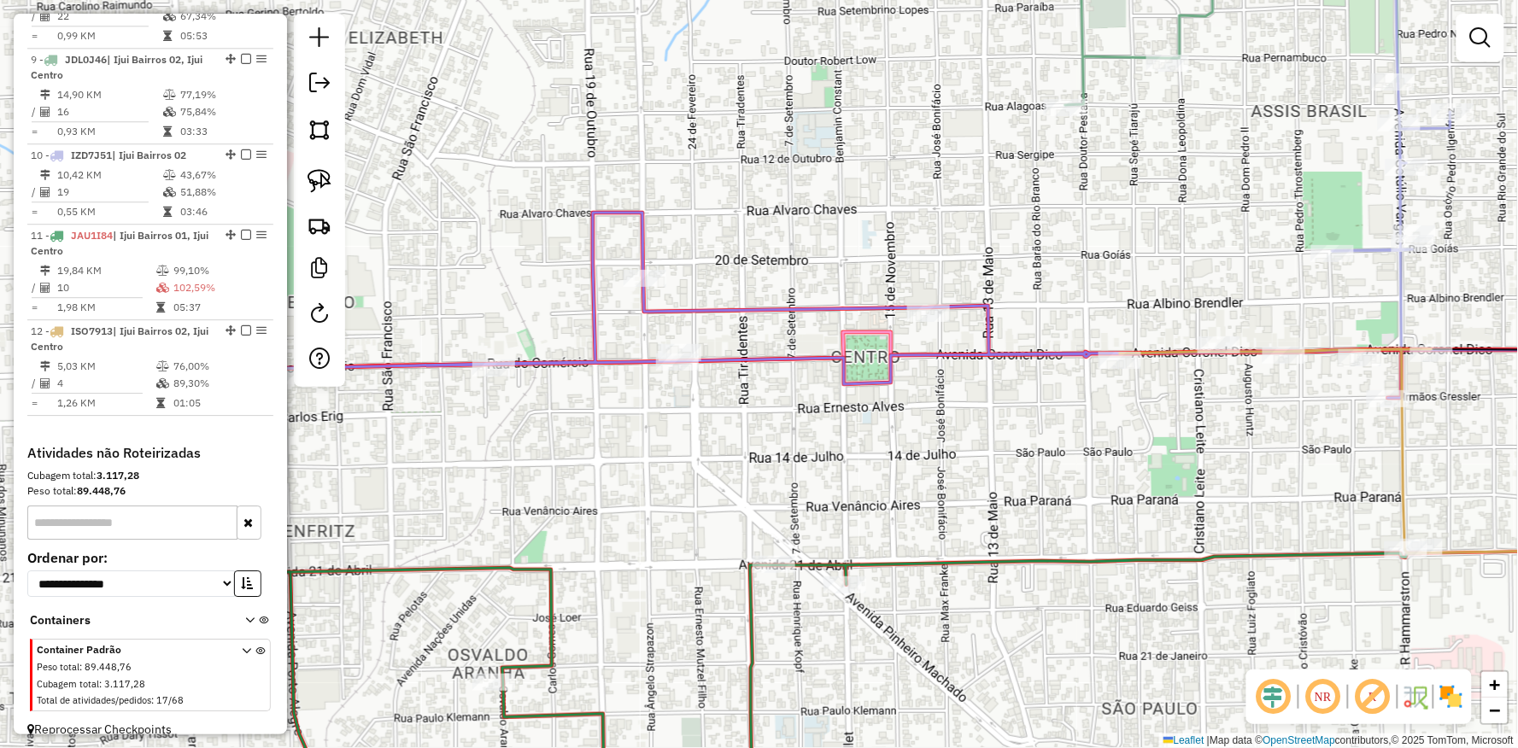
drag, startPoint x: 565, startPoint y: 487, endPoint x: 944, endPoint y: 466, distance: 378.9
click at [943, 466] on div "Janela de atendimento Grade de atendimento Capacidade Transportadoras Veículos …" at bounding box center [759, 374] width 1518 height 748
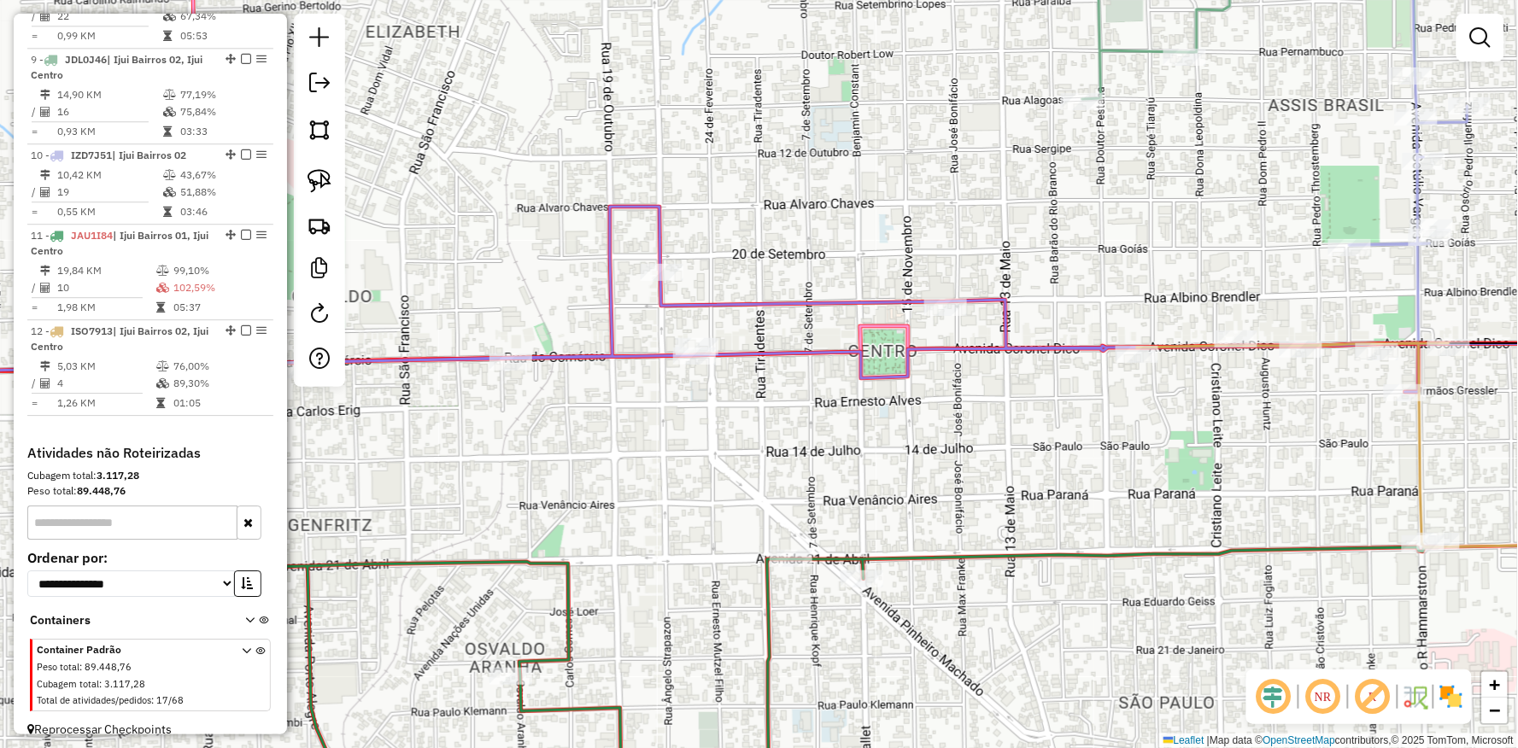
drag, startPoint x: 955, startPoint y: 460, endPoint x: 884, endPoint y: 442, distance: 73.1
click at [887, 442] on div "Janela de atendimento Grade de atendimento Capacidade Transportadoras Veículos …" at bounding box center [759, 374] width 1518 height 748
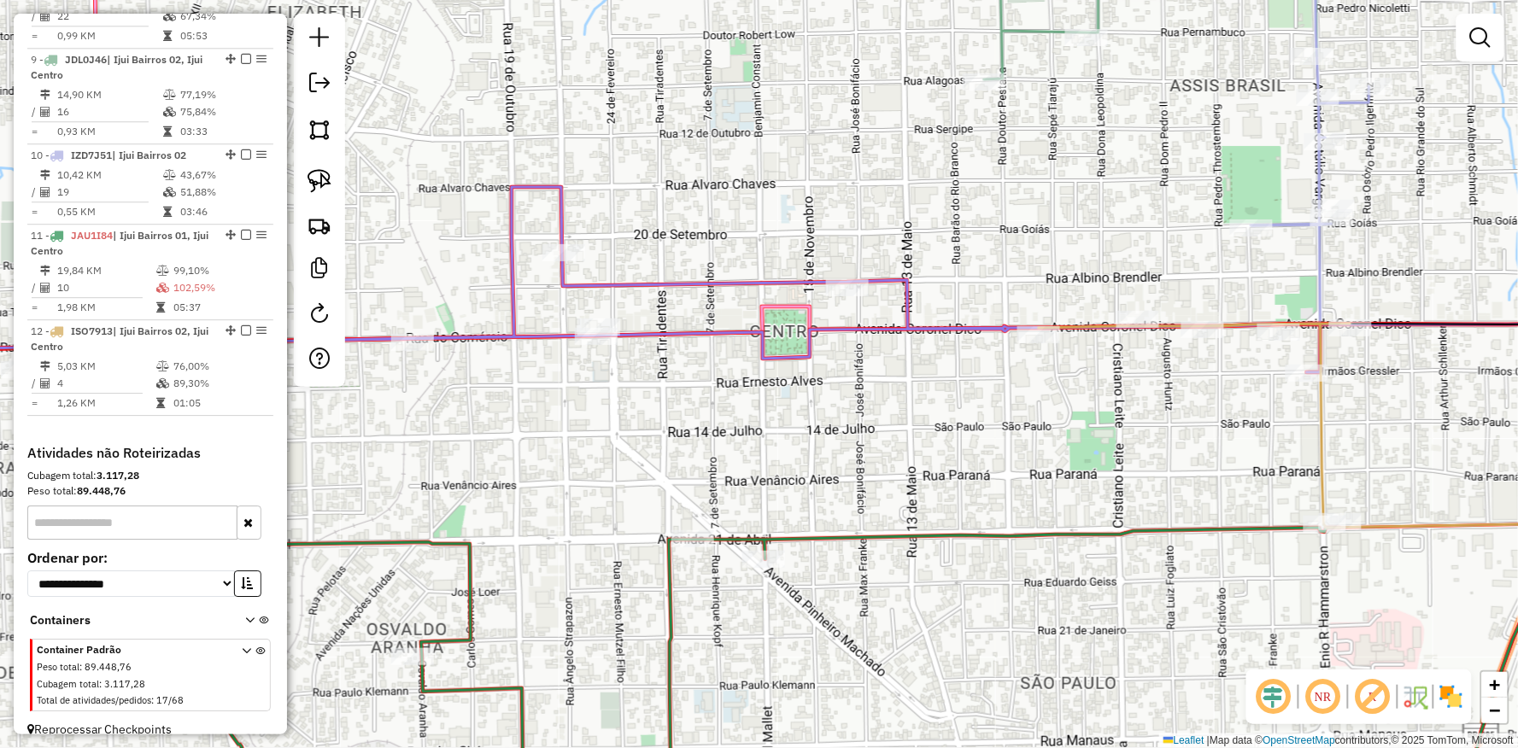
drag, startPoint x: 694, startPoint y: 285, endPoint x: 664, endPoint y: 282, distance: 29.2
click at [675, 284] on icon at bounding box center [571, 279] width 1498 height 185
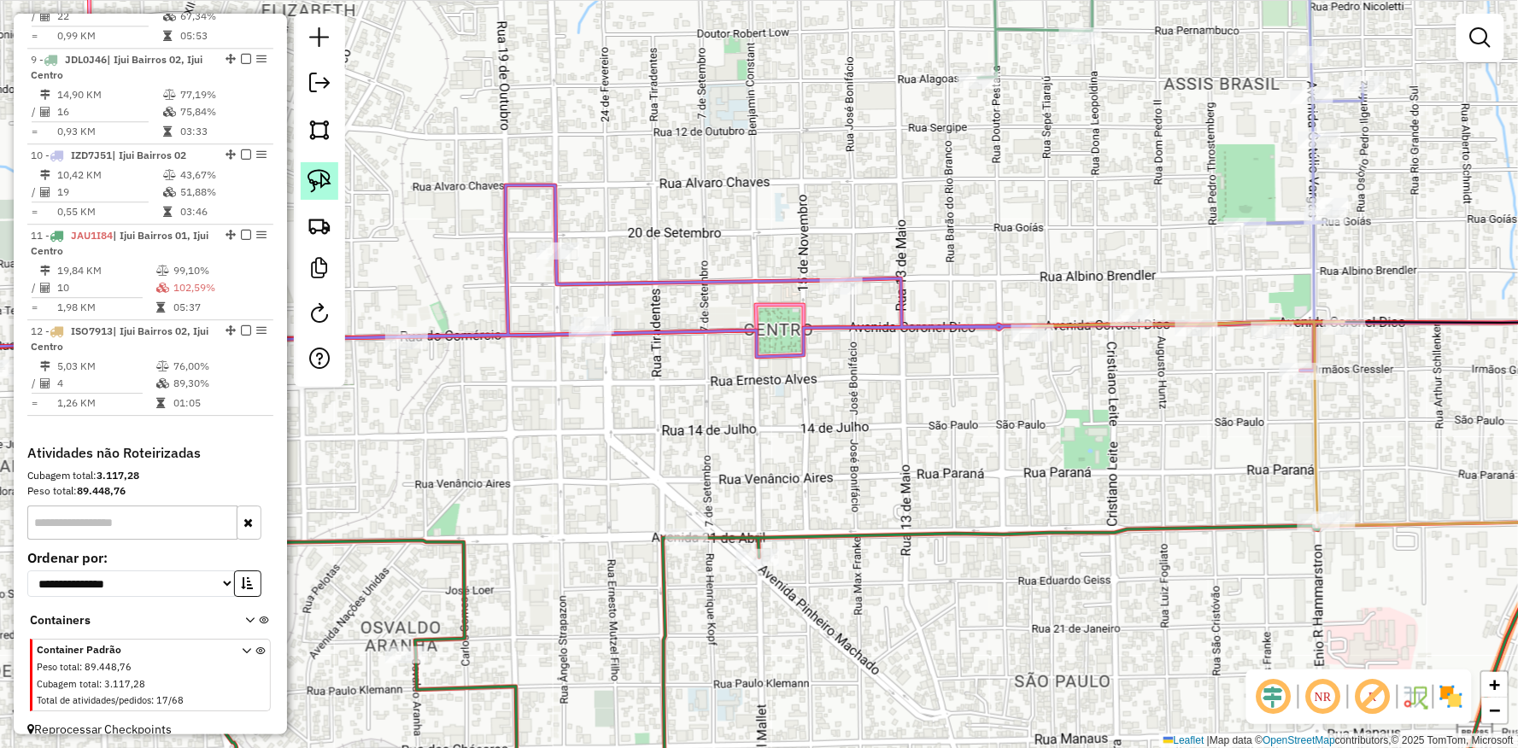
click at [317, 178] on img at bounding box center [319, 181] width 24 height 24
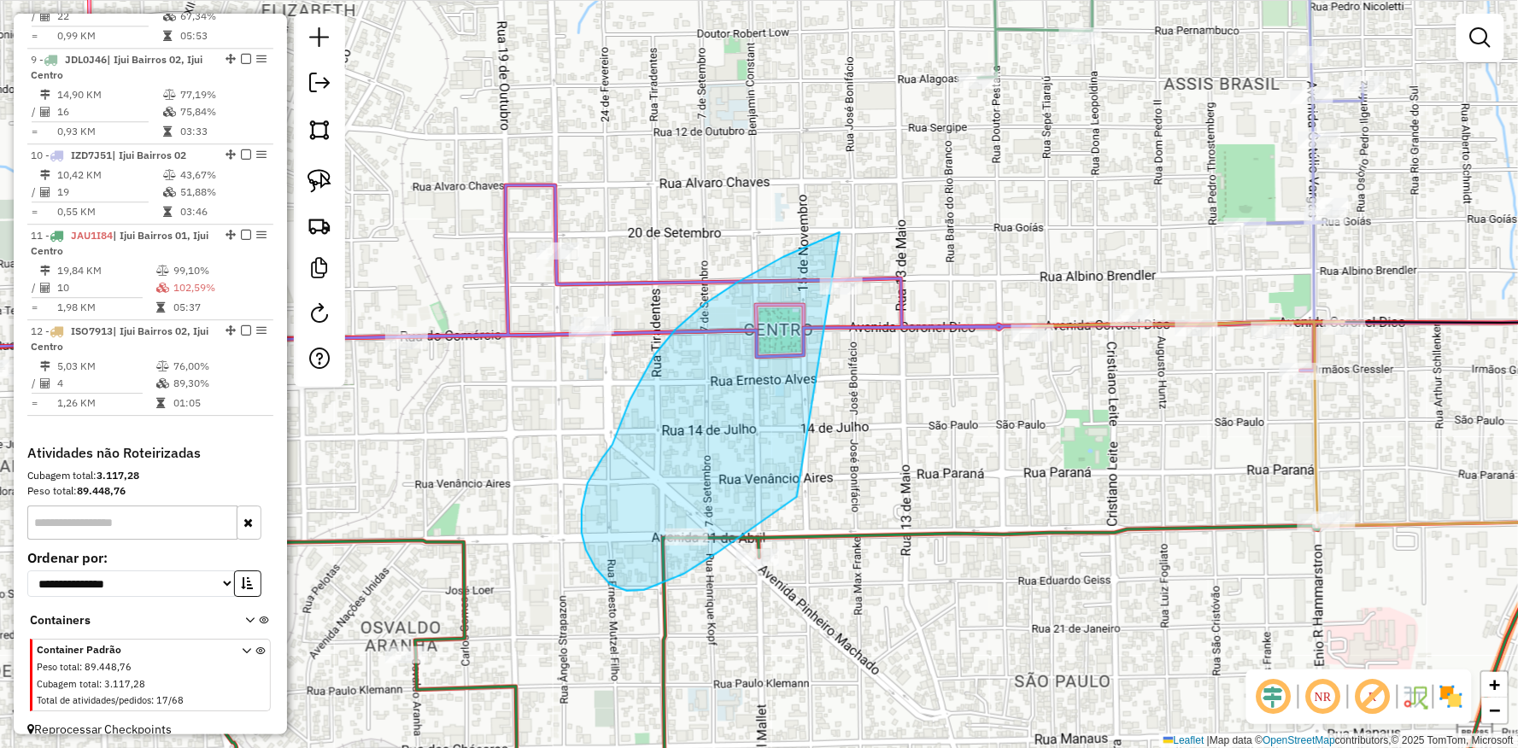
drag, startPoint x: 840, startPoint y: 232, endPoint x: 933, endPoint y: 327, distance: 132.9
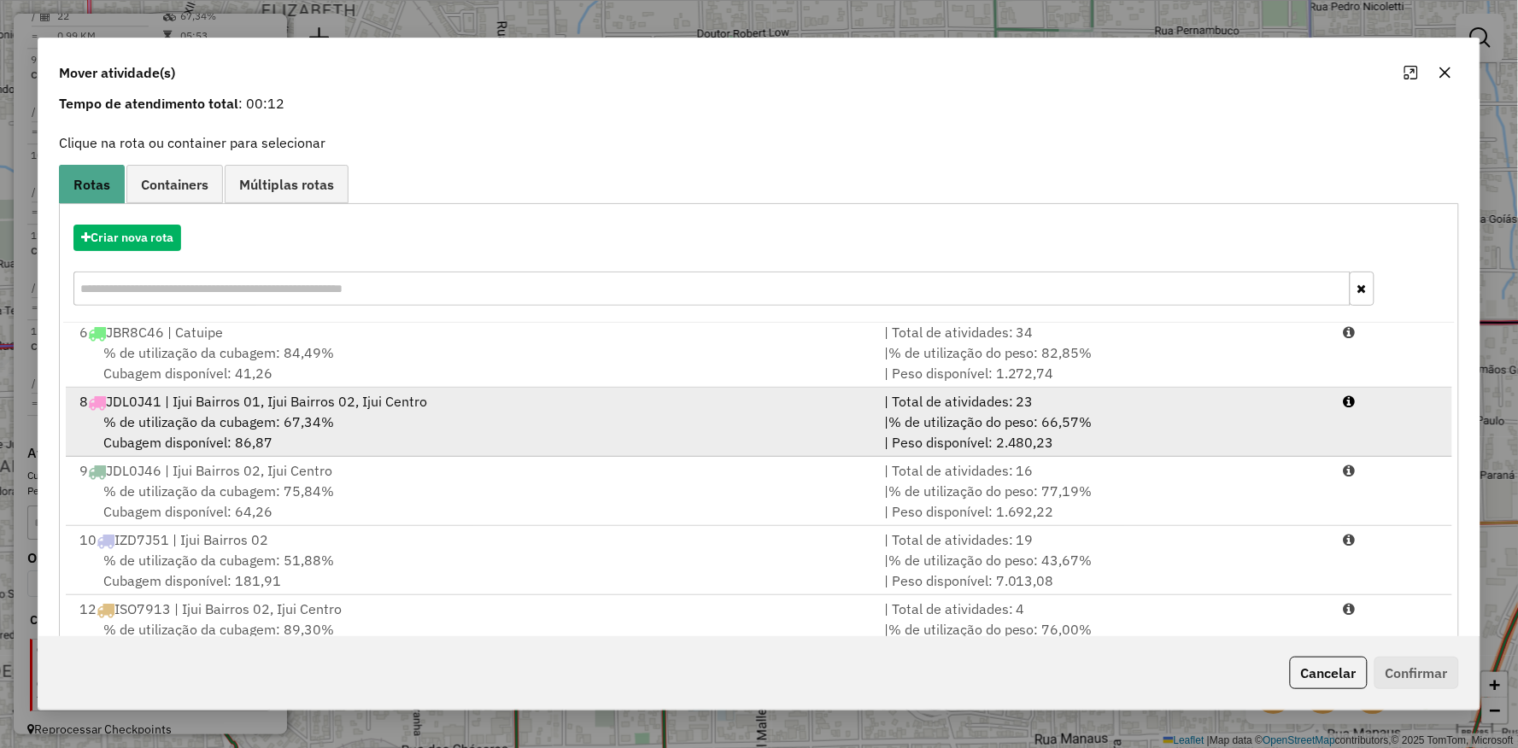
scroll to position [132, 0]
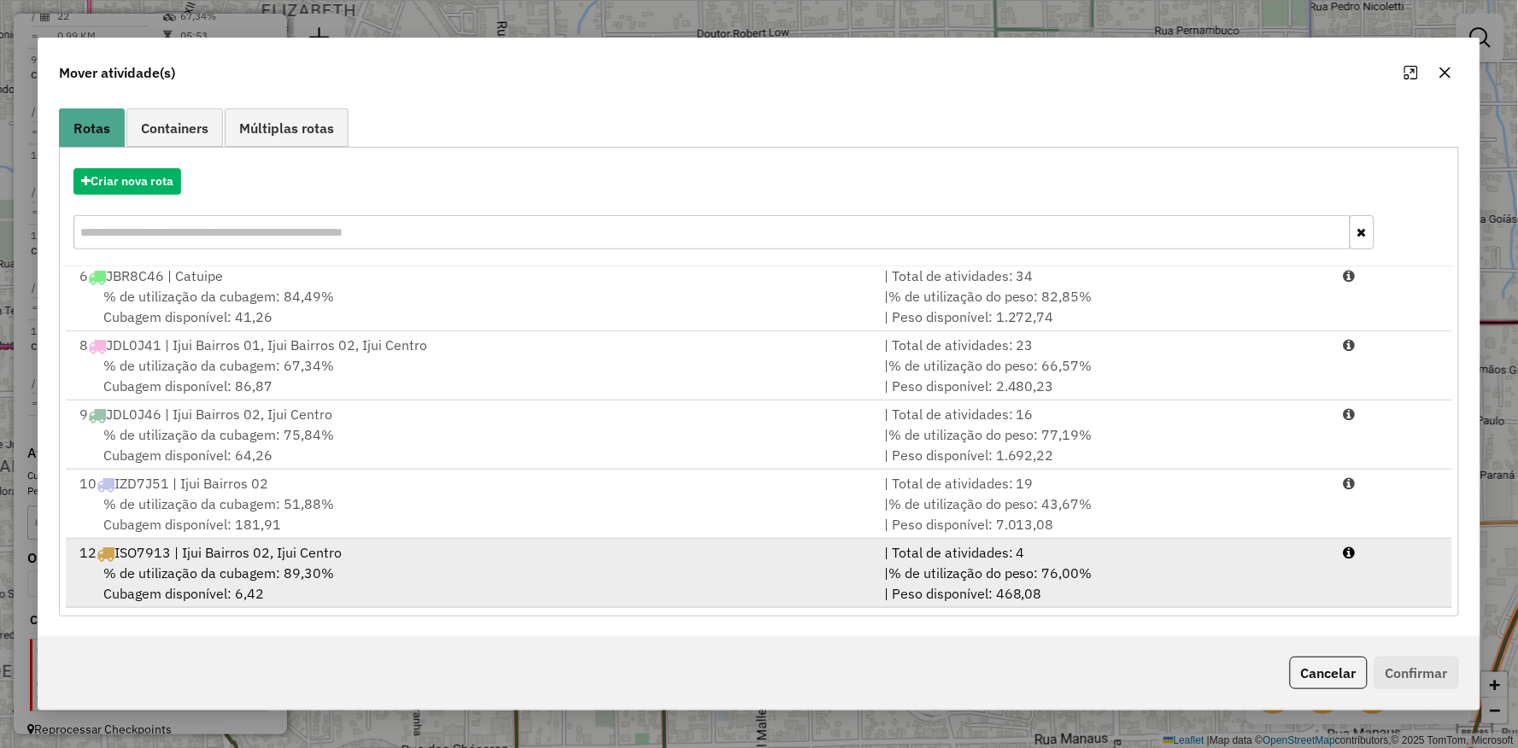
click at [164, 560] on div "12 ISO7913 | Ijui Bairros 02, Ijui Centro" at bounding box center [471, 552] width 805 height 20
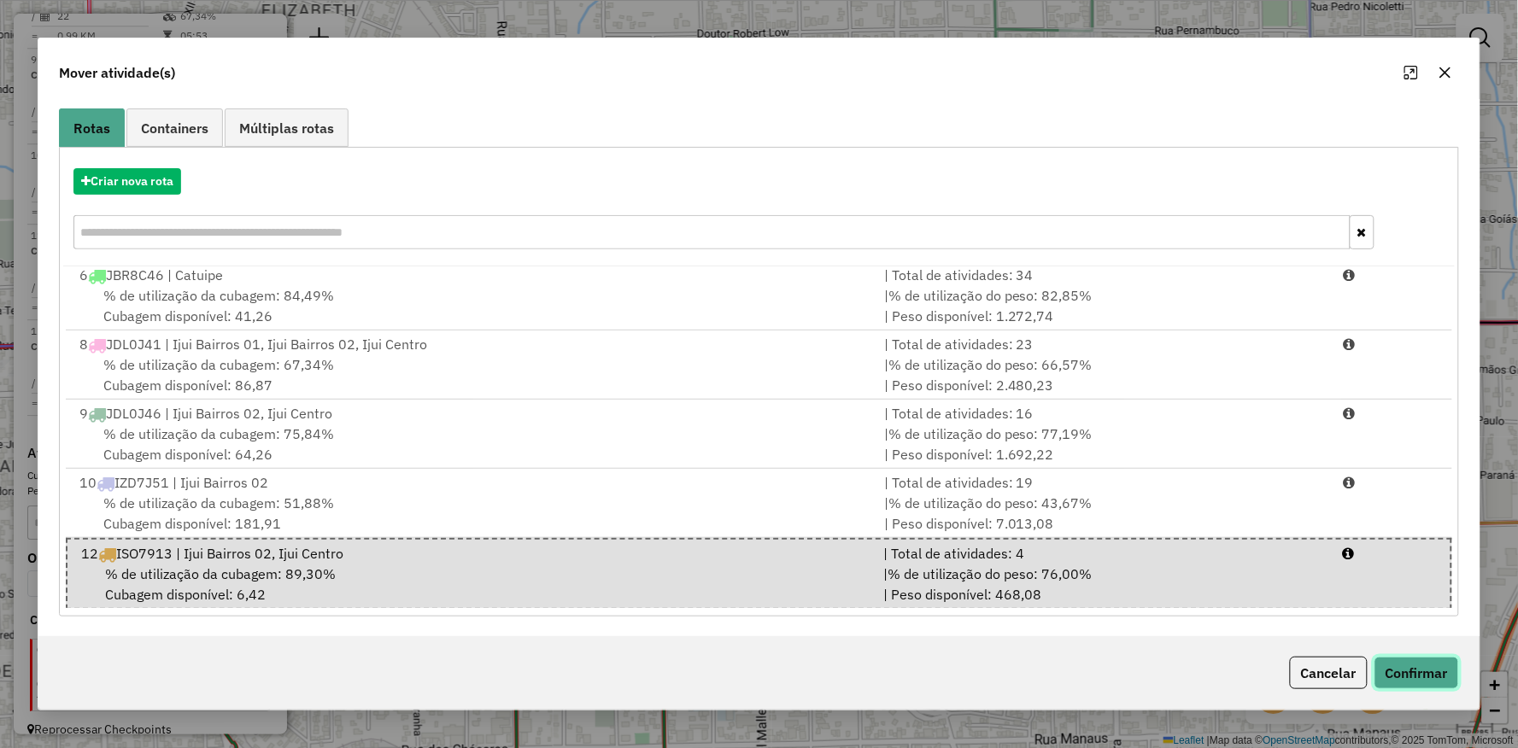
click at [1445, 673] on button "Confirmar" at bounding box center [1416, 673] width 85 height 32
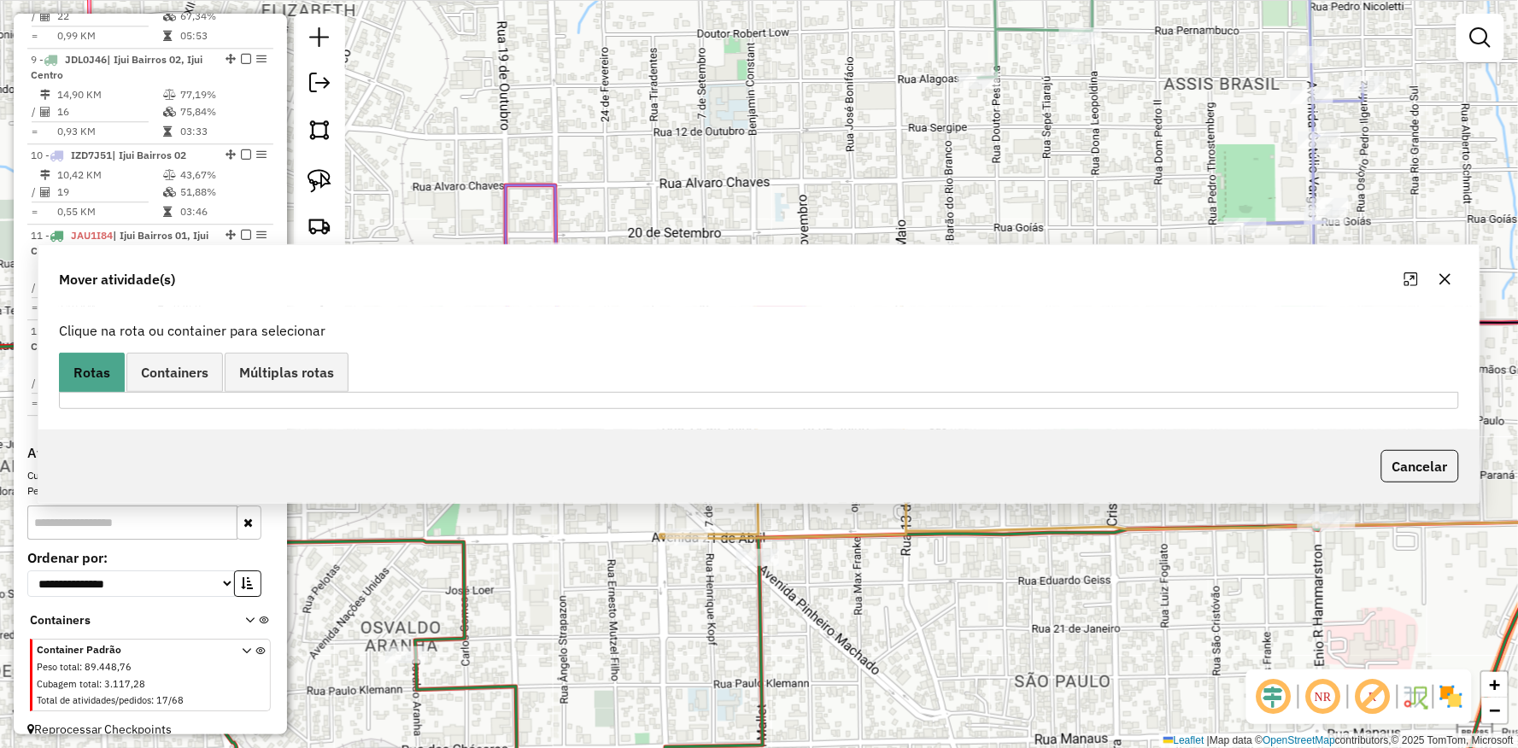
scroll to position [0, 0]
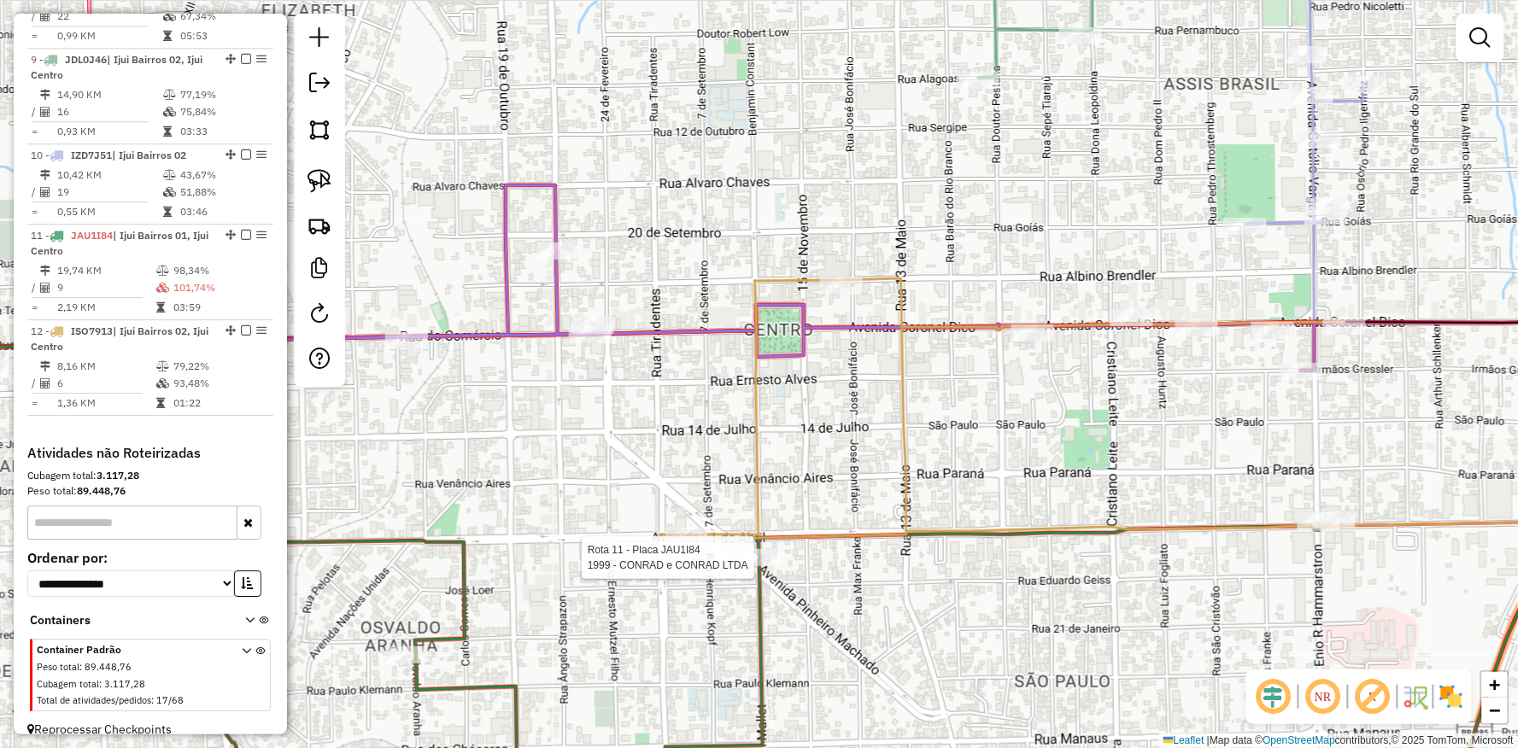
select select "**********"
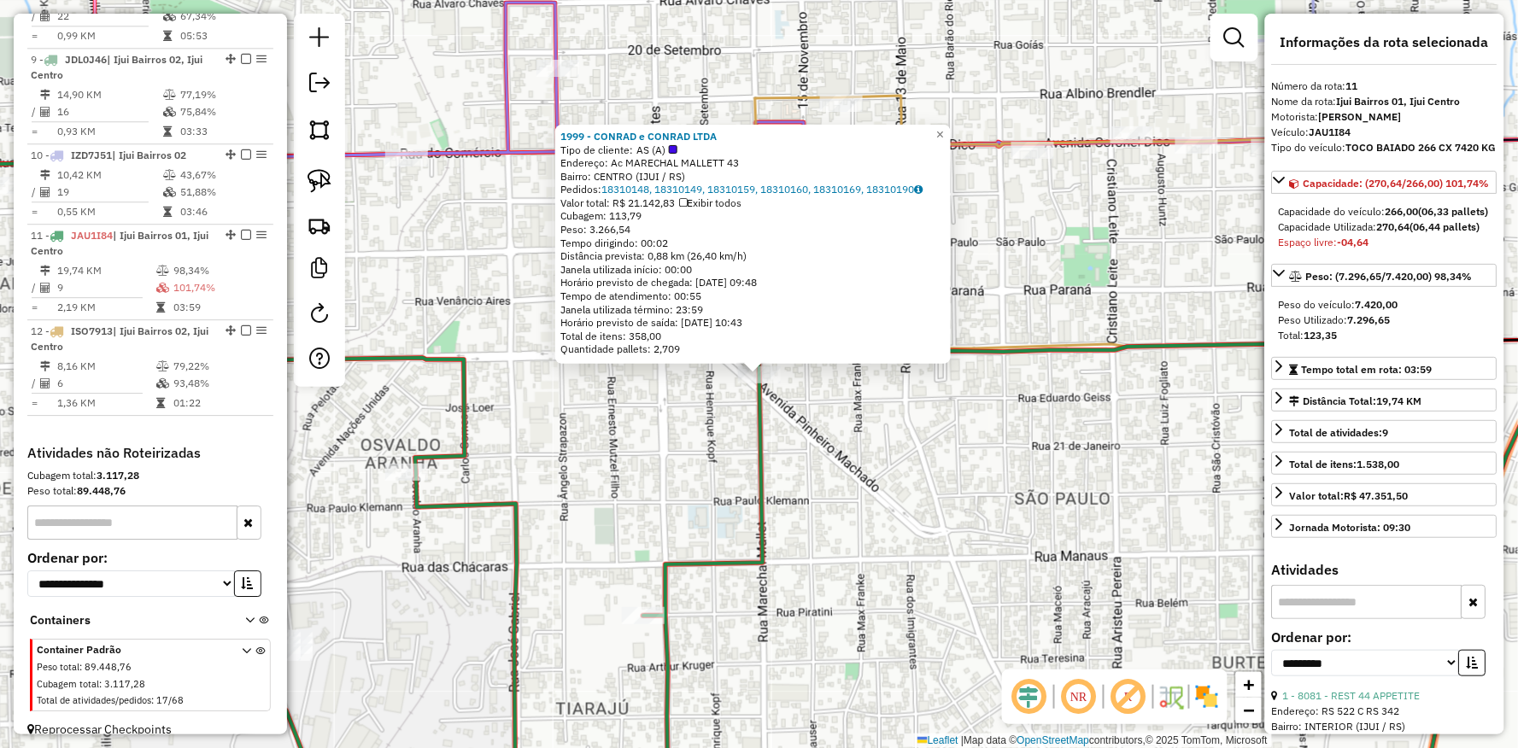
click at [1062, 485] on div "1999 - CONRAD e CONRAD LTDA Tipo de cliente: AS (A) Endereço: Ac MARECHAL MALLE…" at bounding box center [759, 374] width 1518 height 748
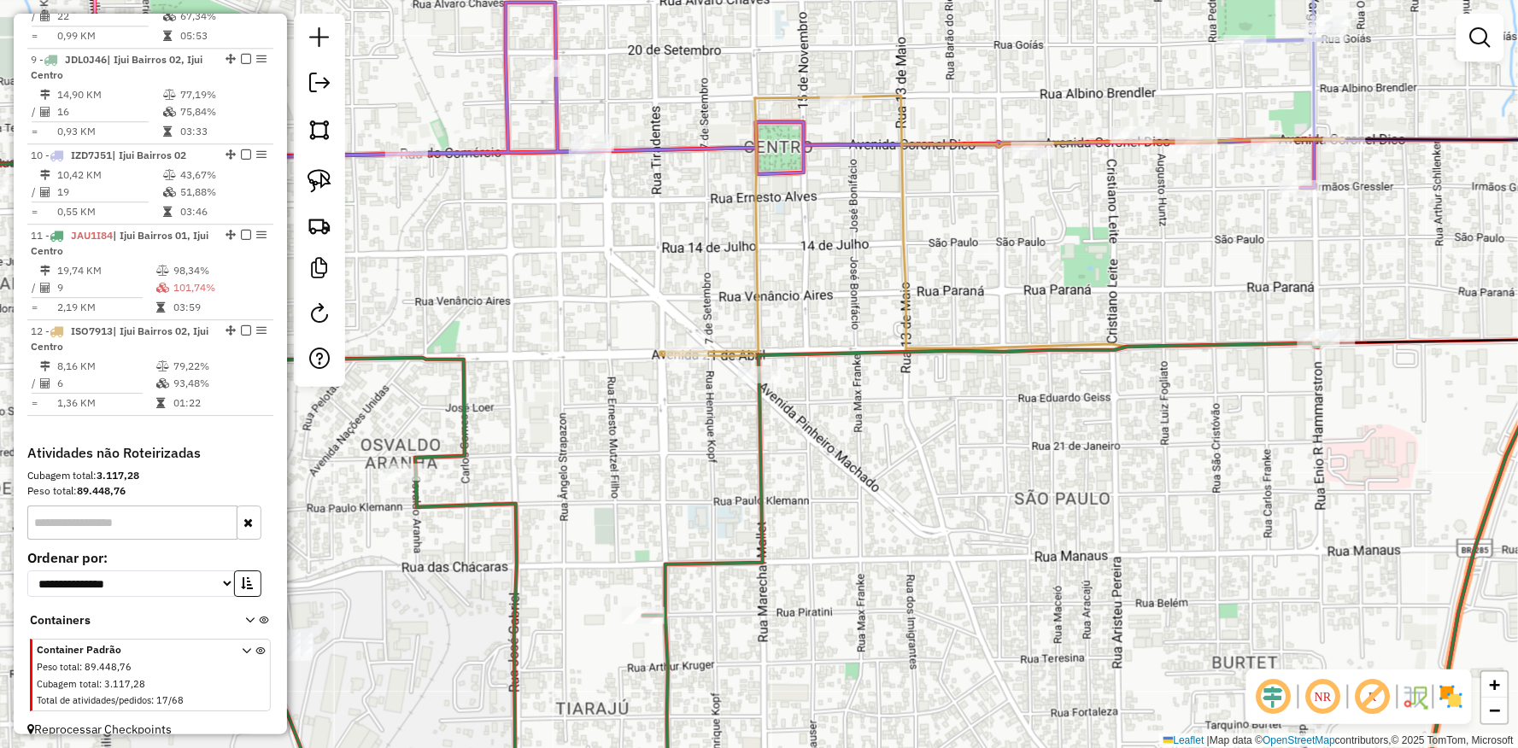
drag, startPoint x: 1131, startPoint y: 430, endPoint x: 790, endPoint y: 568, distance: 367.8
click at [790, 568] on div "Janela de atendimento Grade de atendimento Capacidade Transportadoras Veículos …" at bounding box center [759, 374] width 1518 height 748
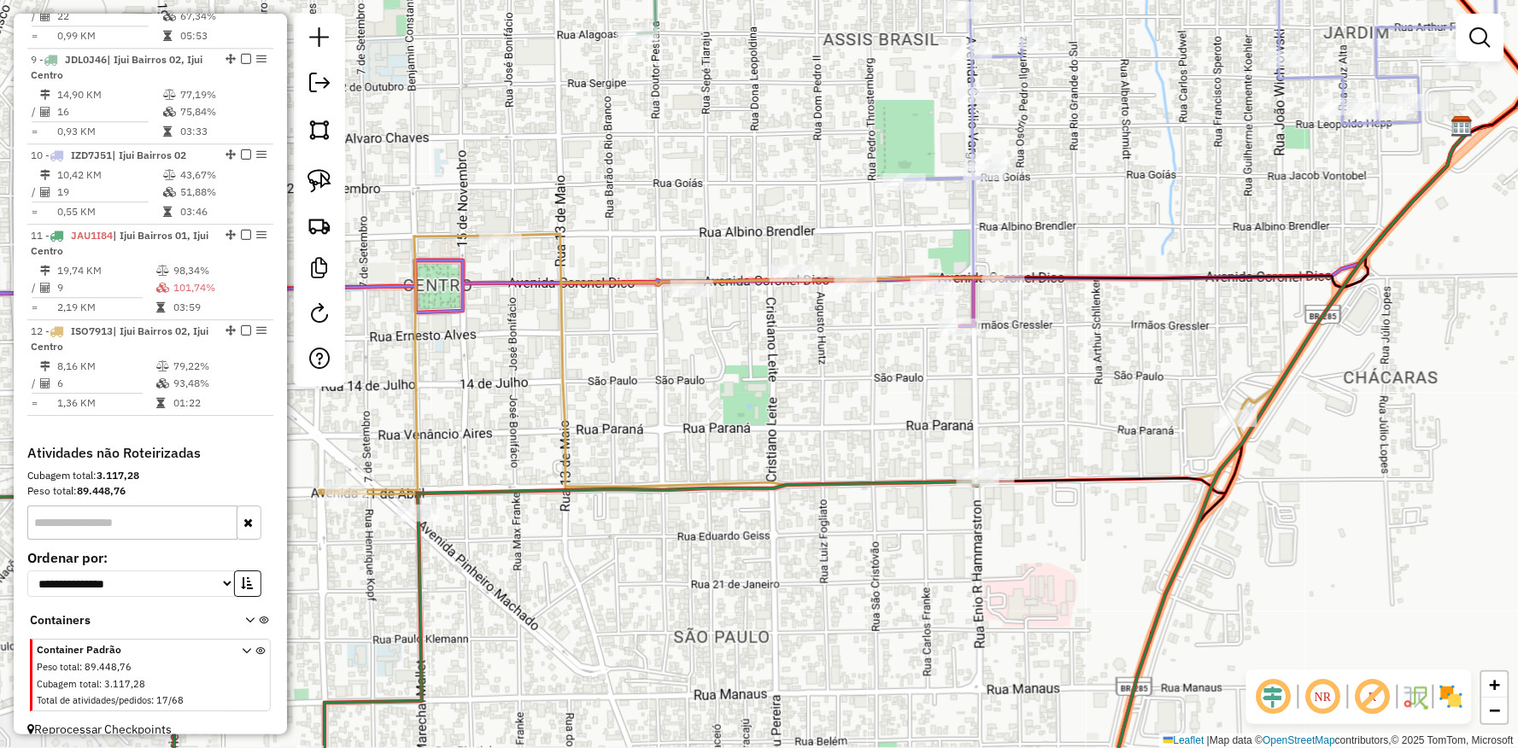
click at [1061, 382] on div "Janela de atendimento Grade de atendimento Capacidade Transportadoras Veículos …" at bounding box center [759, 374] width 1518 height 748
select select "**********"
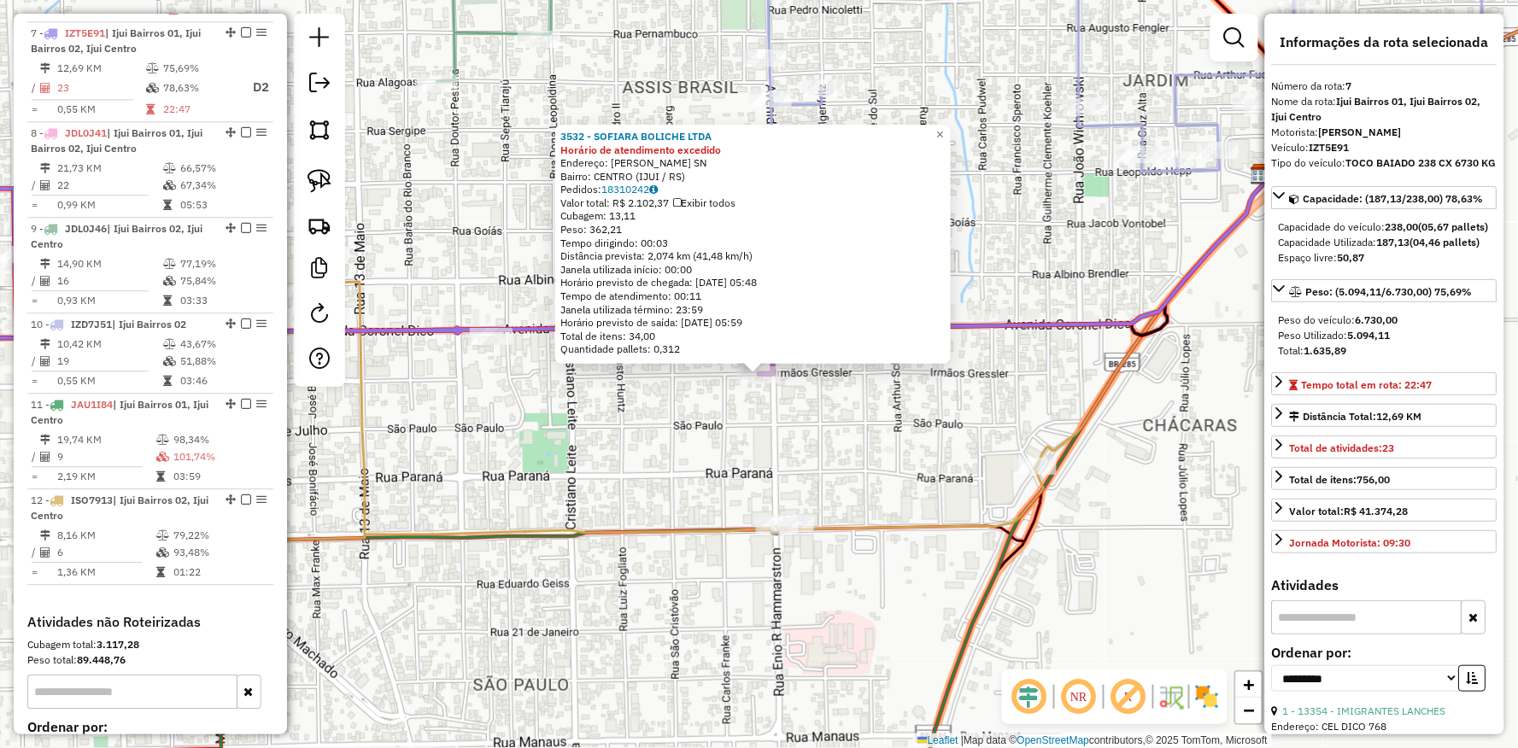
scroll to position [1172, 0]
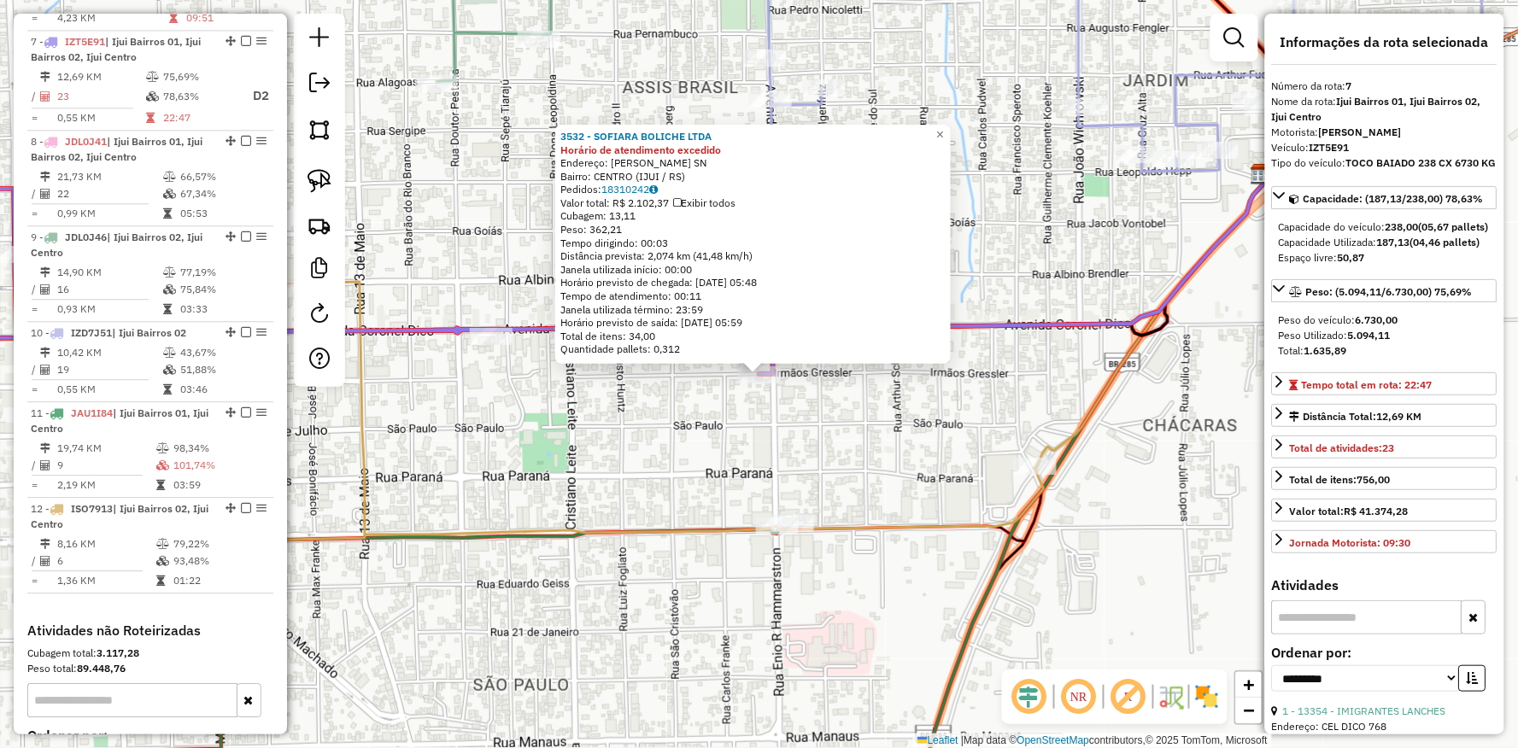
click at [754, 421] on div "3532 - SOFIARA BOLICHE LTDA Horário de atendimento excedido Endereço: Av GETULI…" at bounding box center [759, 374] width 1518 height 748
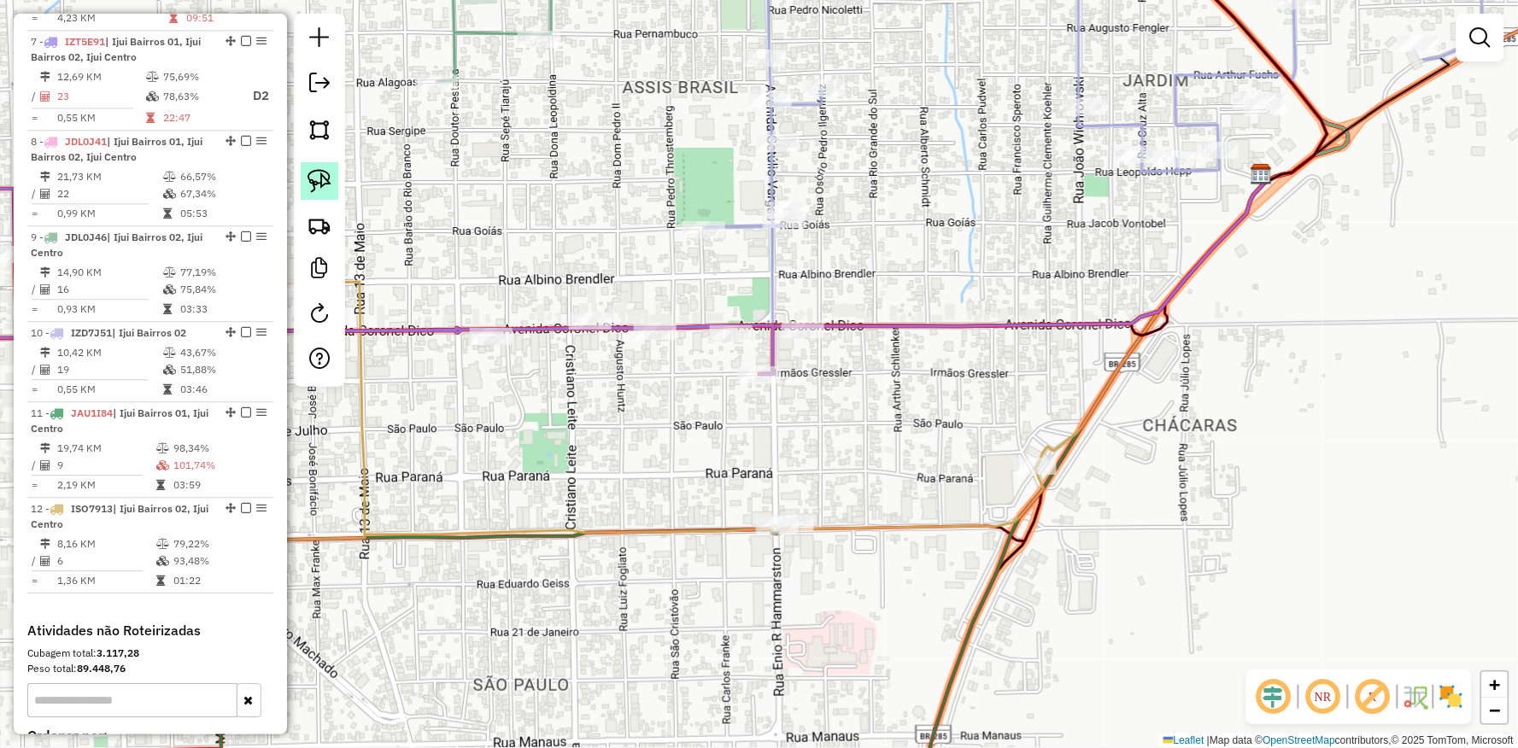
click at [312, 162] on link at bounding box center [320, 181] width 38 height 38
drag, startPoint x: 500, startPoint y: 288, endPoint x: 615, endPoint y: 303, distance: 116.3
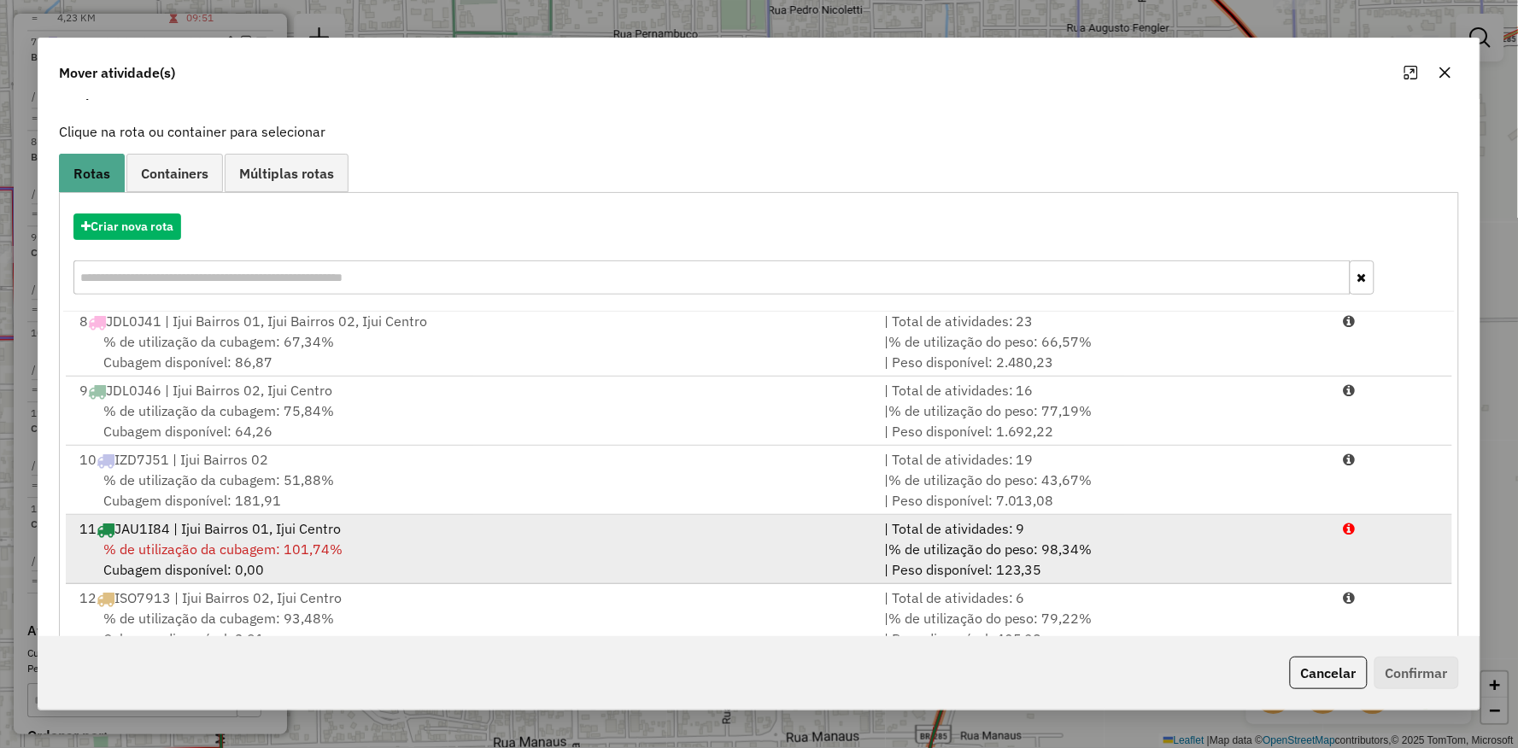
scroll to position [132, 0]
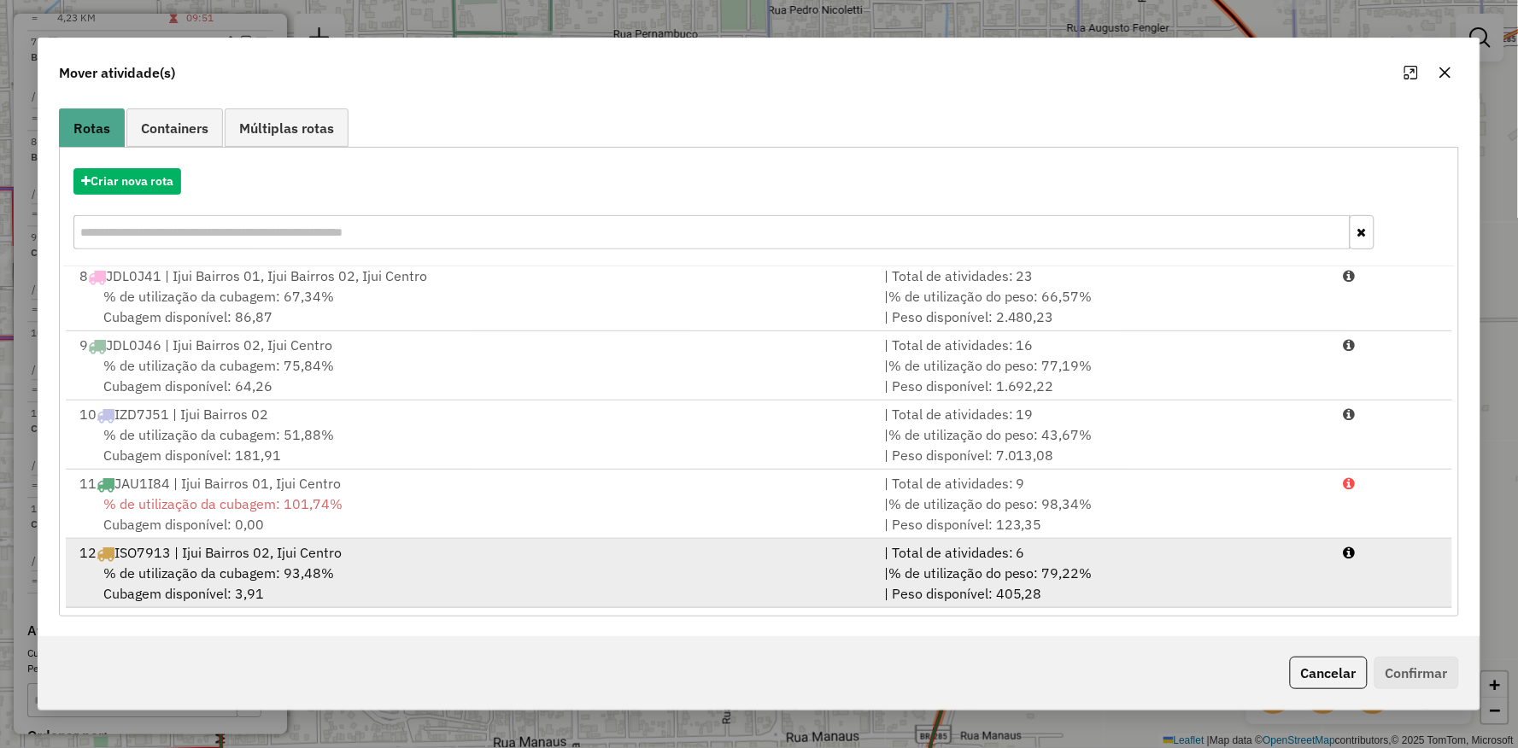
drag, startPoint x: 173, startPoint y: 549, endPoint x: 403, endPoint y: 577, distance: 231.5
click at [172, 553] on div "12 ISO7913 | Ijui Bairros 02, Ijui Centro" at bounding box center [471, 552] width 805 height 20
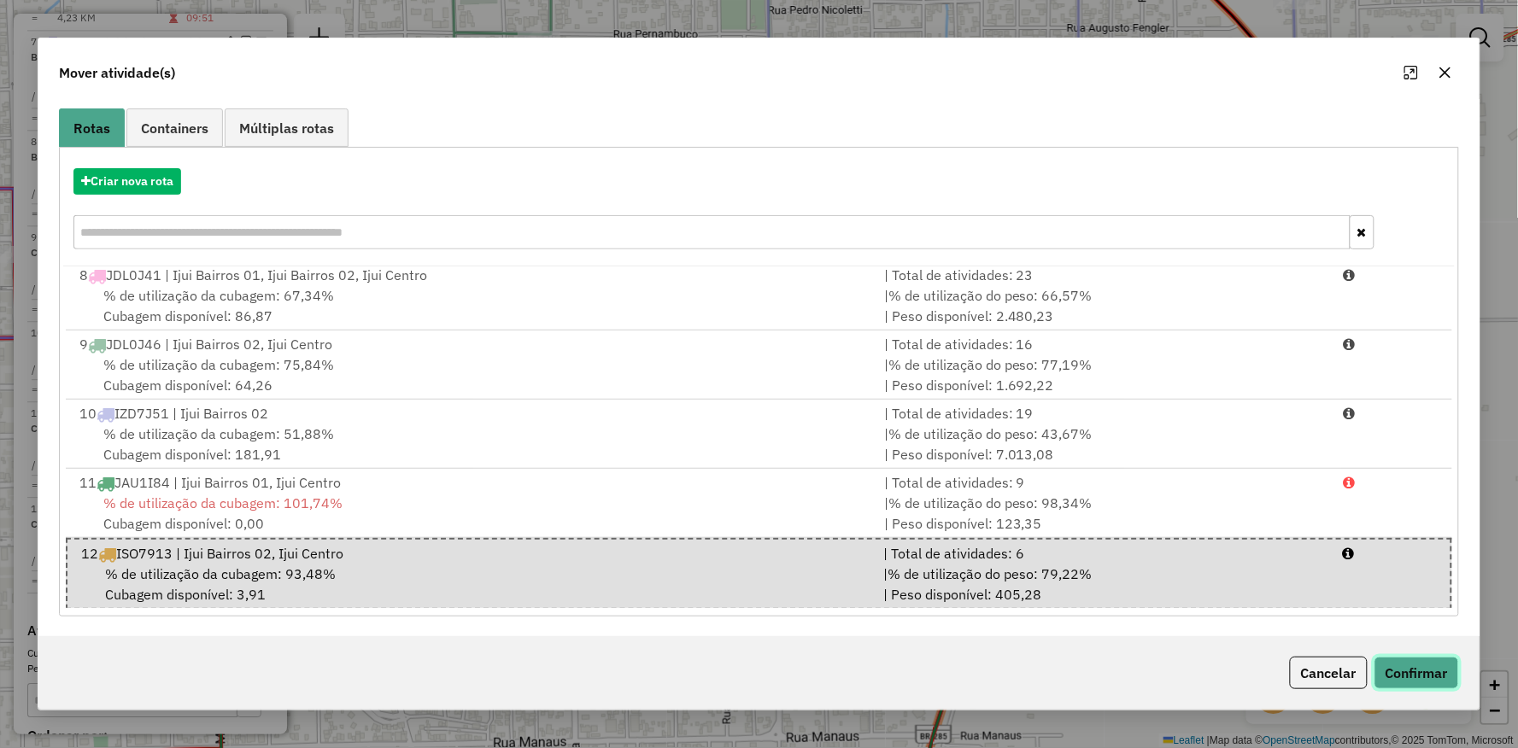
drag, startPoint x: 1455, startPoint y: 673, endPoint x: 1446, endPoint y: 671, distance: 8.7
click at [1455, 672] on button "Confirmar" at bounding box center [1416, 673] width 85 height 32
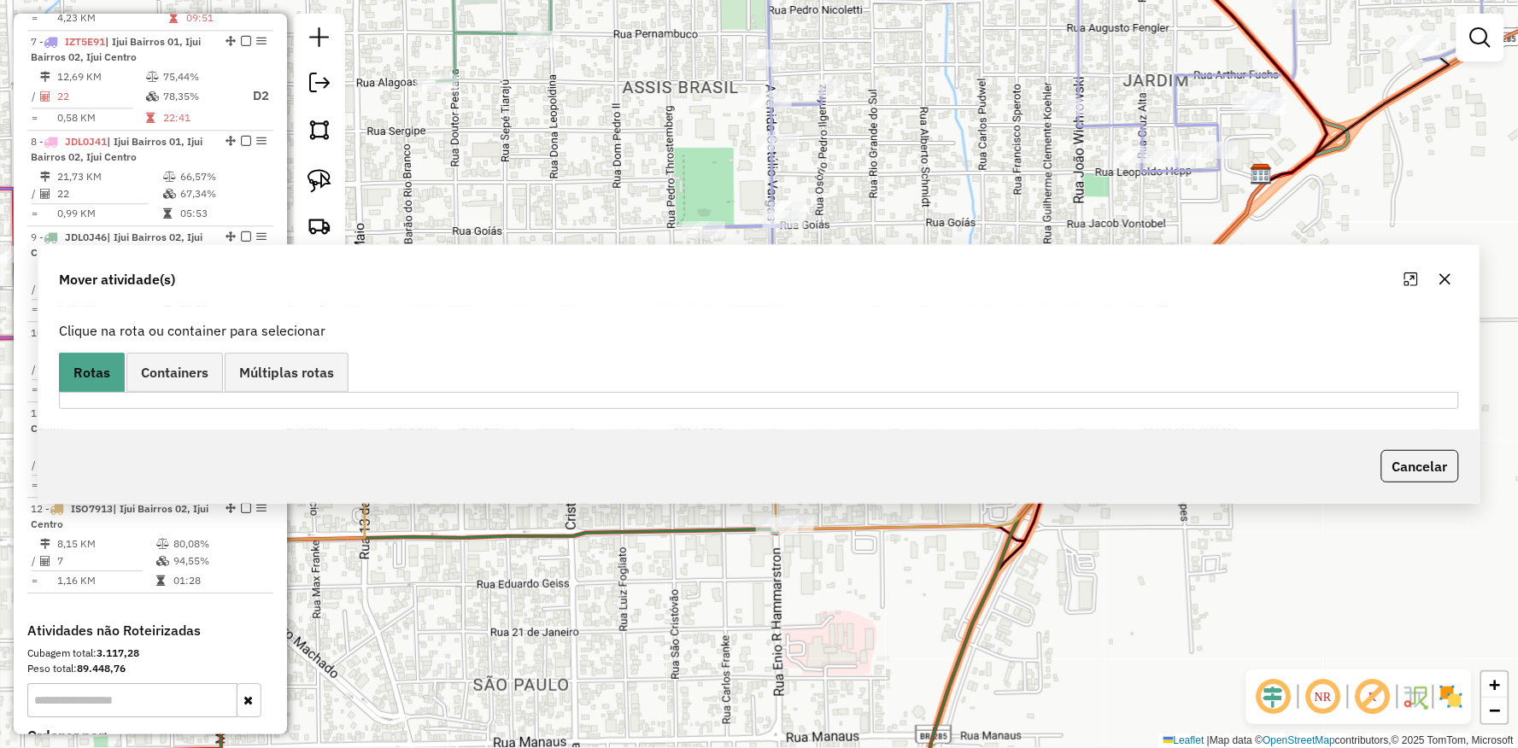
scroll to position [0, 0]
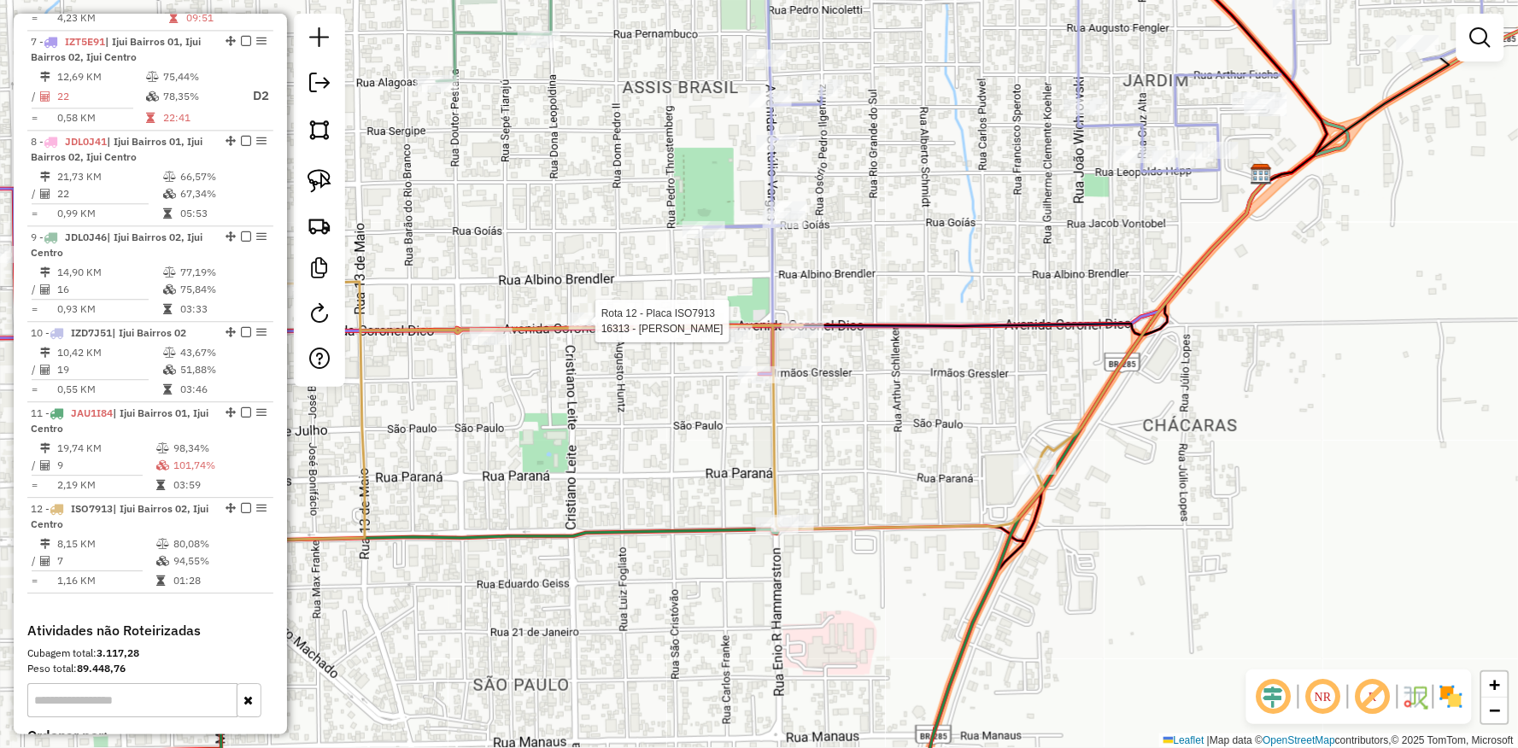
select select "**********"
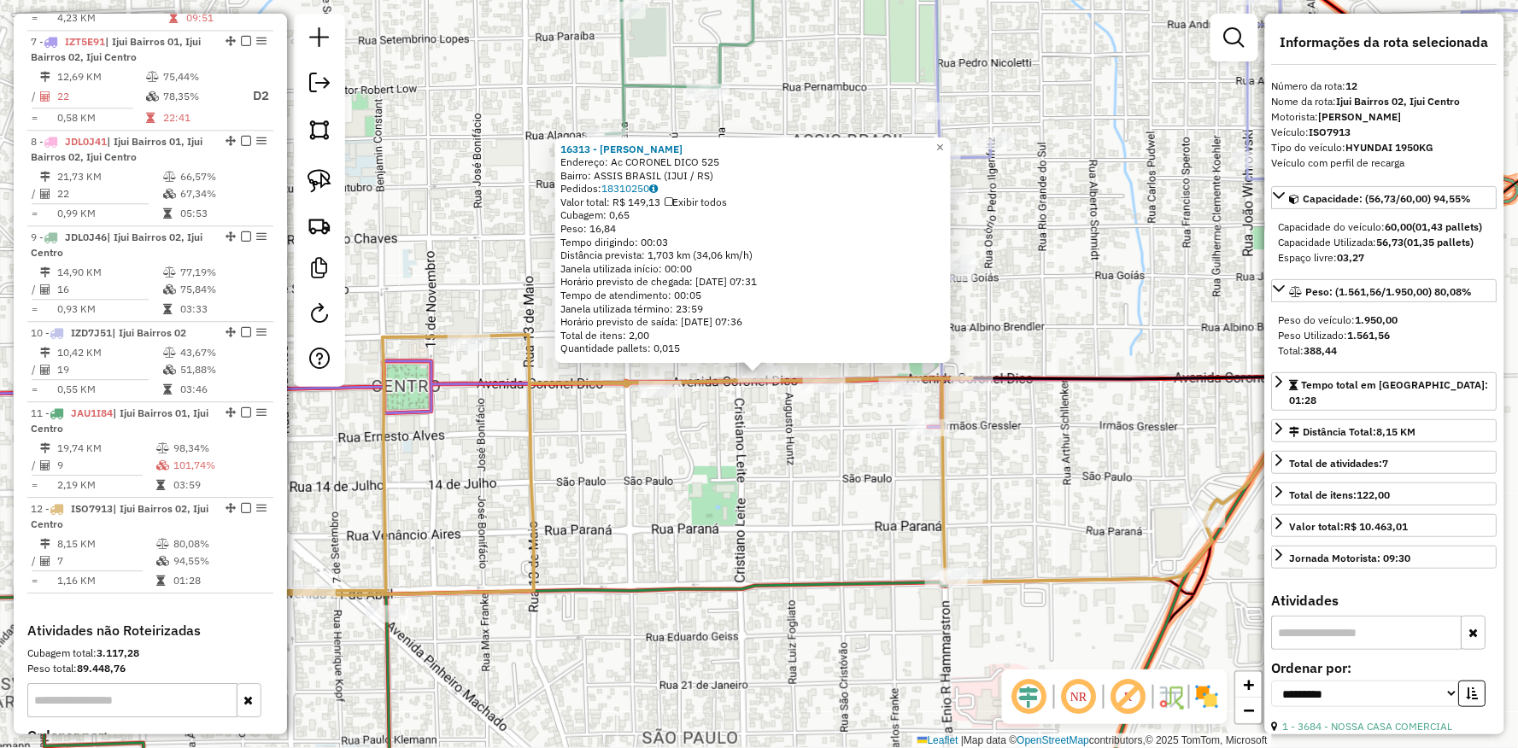
scroll to position [1349, 0]
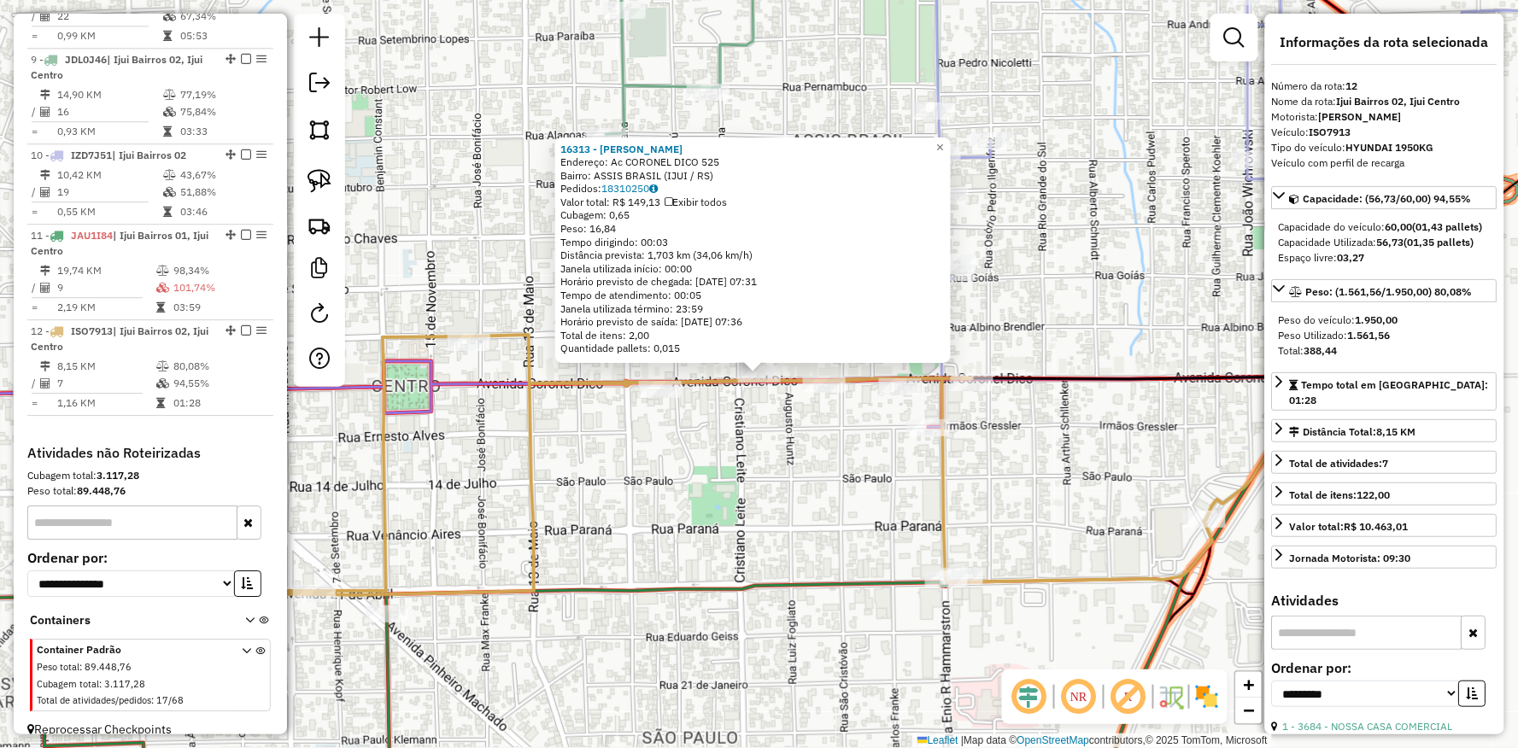
drag, startPoint x: 670, startPoint y: 454, endPoint x: 609, endPoint y: 457, distance: 61.6
click at [609, 457] on div "16313 - ALEX PEDROSO DE LIMA Endereço: Ac CORONEL DICO 525 Bairro: ASSIS BRASIL…" at bounding box center [759, 374] width 1518 height 748
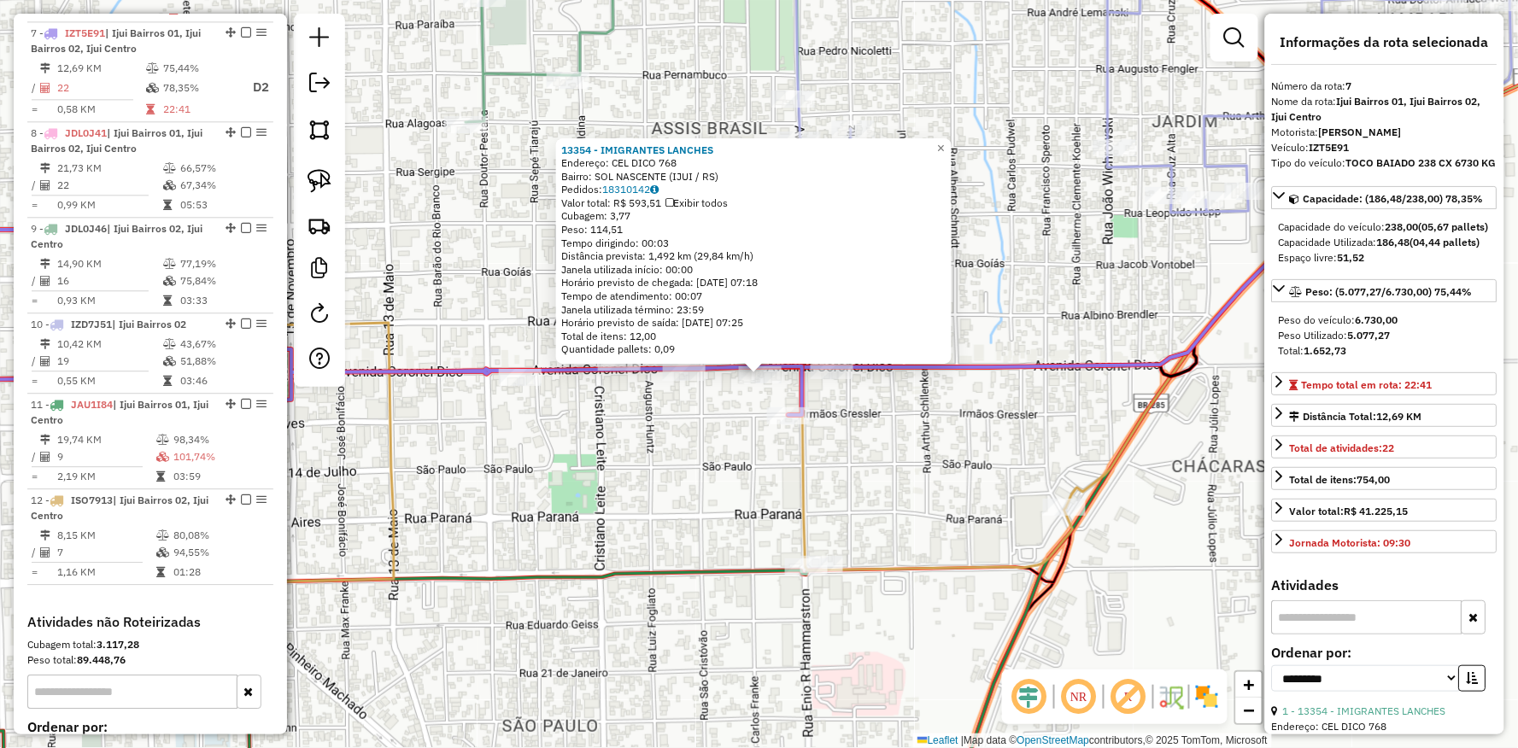
scroll to position [1172, 0]
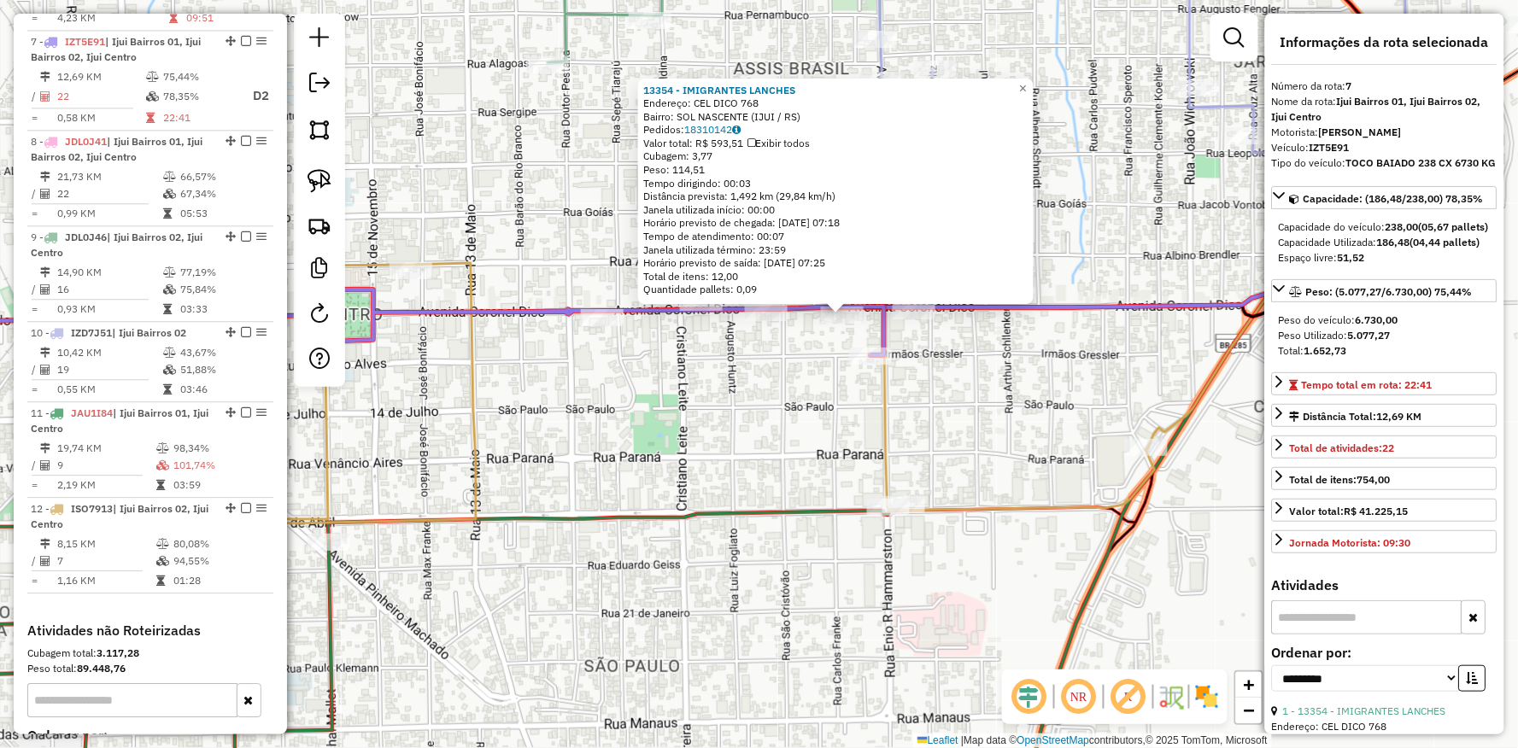
drag, startPoint x: 582, startPoint y: 440, endPoint x: 479, endPoint y: 430, distance: 103.0
click at [479, 430] on div "13354 - IMIGRANTES LANCHES Endereço: CEL DICO 768 Bairro: SOL NASCENTE (IJUI / …" at bounding box center [759, 374] width 1518 height 748
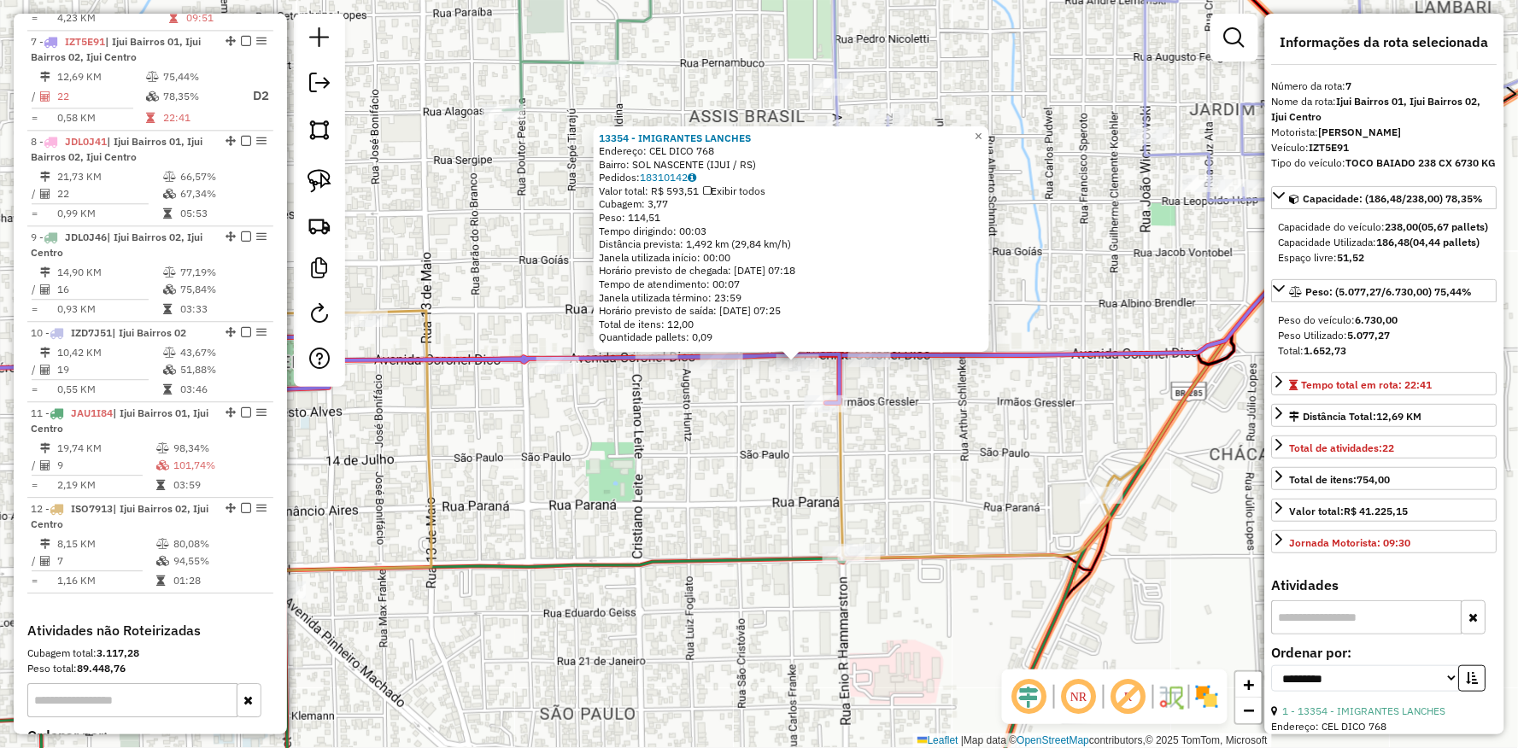
drag, startPoint x: 606, startPoint y: 431, endPoint x: 746, endPoint y: 430, distance: 140.1
click at [746, 430] on div "13354 - IMIGRANTES LANCHES Endereço: CEL DICO 768 Bairro: SOL NASCENTE (IJUI / …" at bounding box center [759, 374] width 1518 height 748
click at [713, 635] on div "13354 - IMIGRANTES LANCHES Endereço: CEL DICO 768 Bairro: SOL NASCENTE (IJUI / …" at bounding box center [759, 374] width 1518 height 748
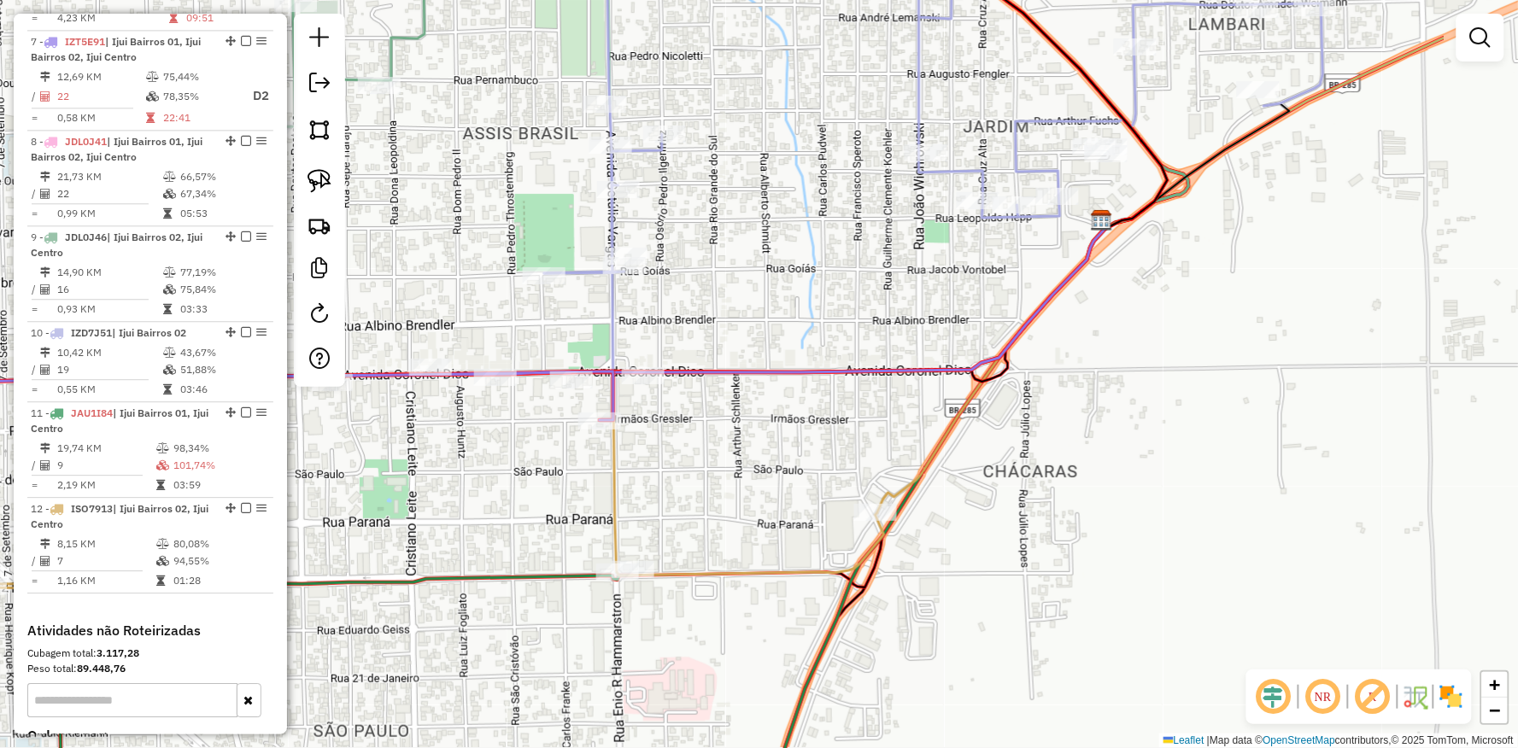
drag, startPoint x: 1121, startPoint y: 454, endPoint x: 804, endPoint y: 487, distance: 318.6
click at [804, 487] on div "Janela de atendimento Grade de atendimento Capacidade Transportadoras Veículos …" at bounding box center [759, 374] width 1518 height 748
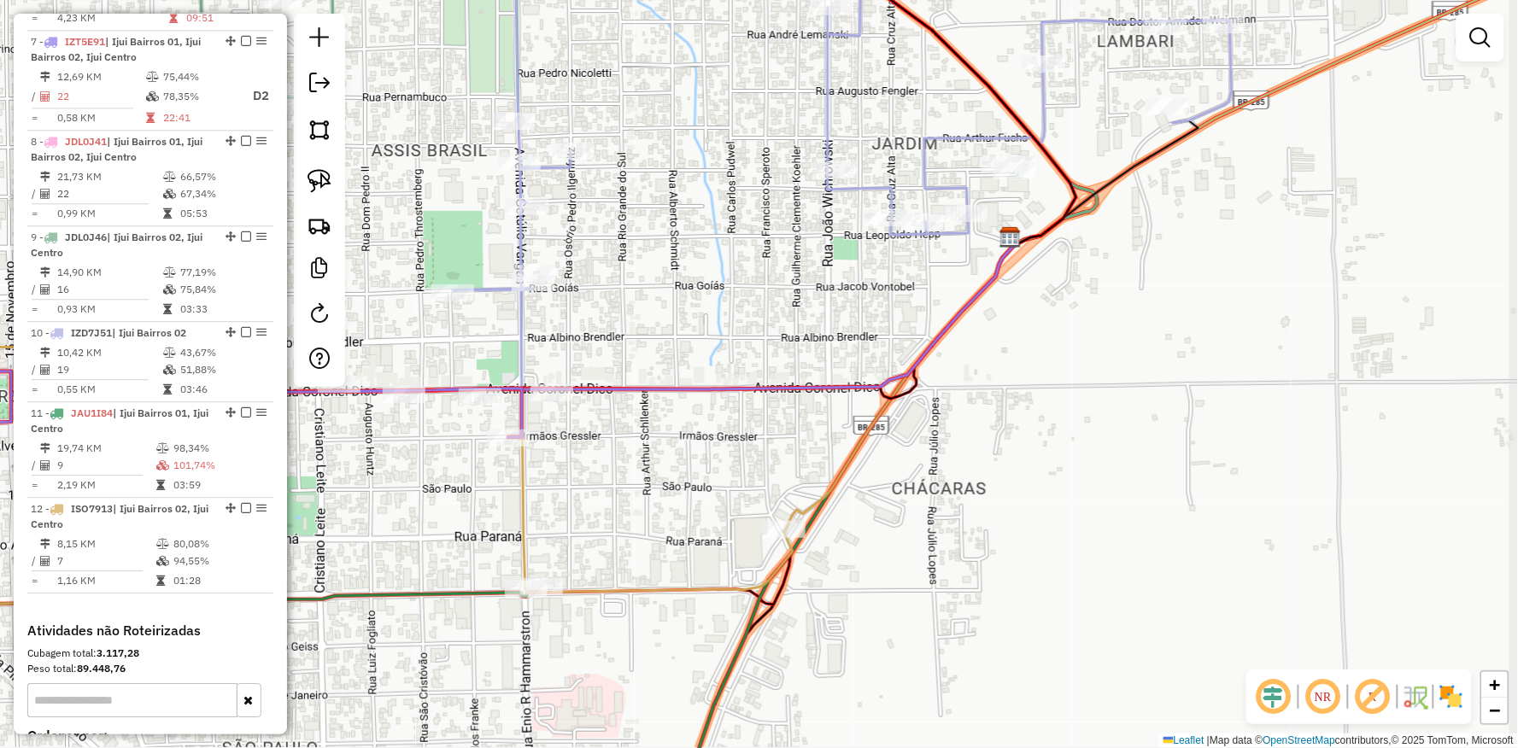
drag, startPoint x: 952, startPoint y: 374, endPoint x: 805, endPoint y: 533, distance: 217.0
click at [805, 533] on div "Janela de atendimento Grade de atendimento Capacidade Transportadoras Veículos …" at bounding box center [759, 374] width 1518 height 748
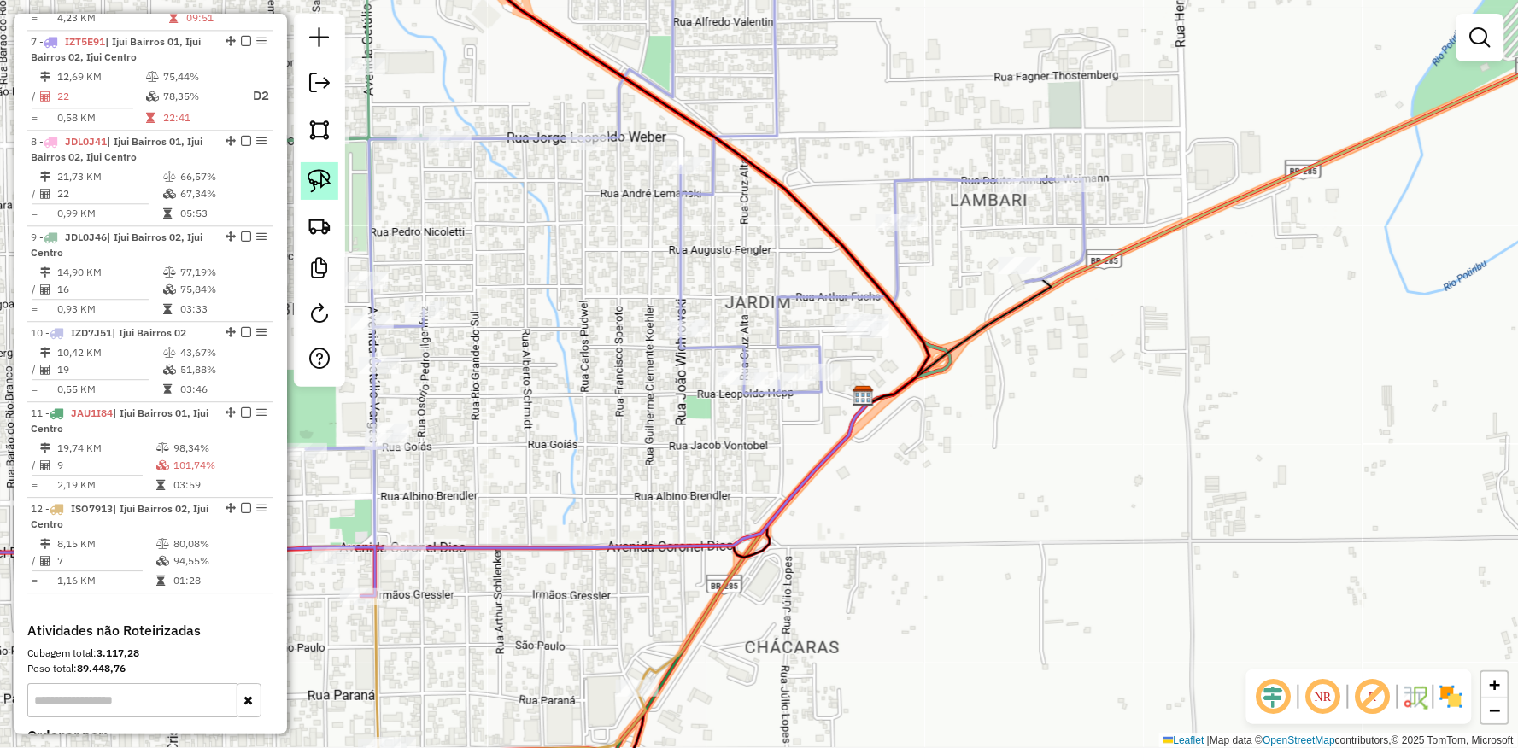
click at [330, 161] on div at bounding box center [319, 200] width 51 height 373
click at [326, 179] on img at bounding box center [319, 181] width 24 height 24
drag, startPoint x: 694, startPoint y: 250, endPoint x: 846, endPoint y: 357, distance: 185.1
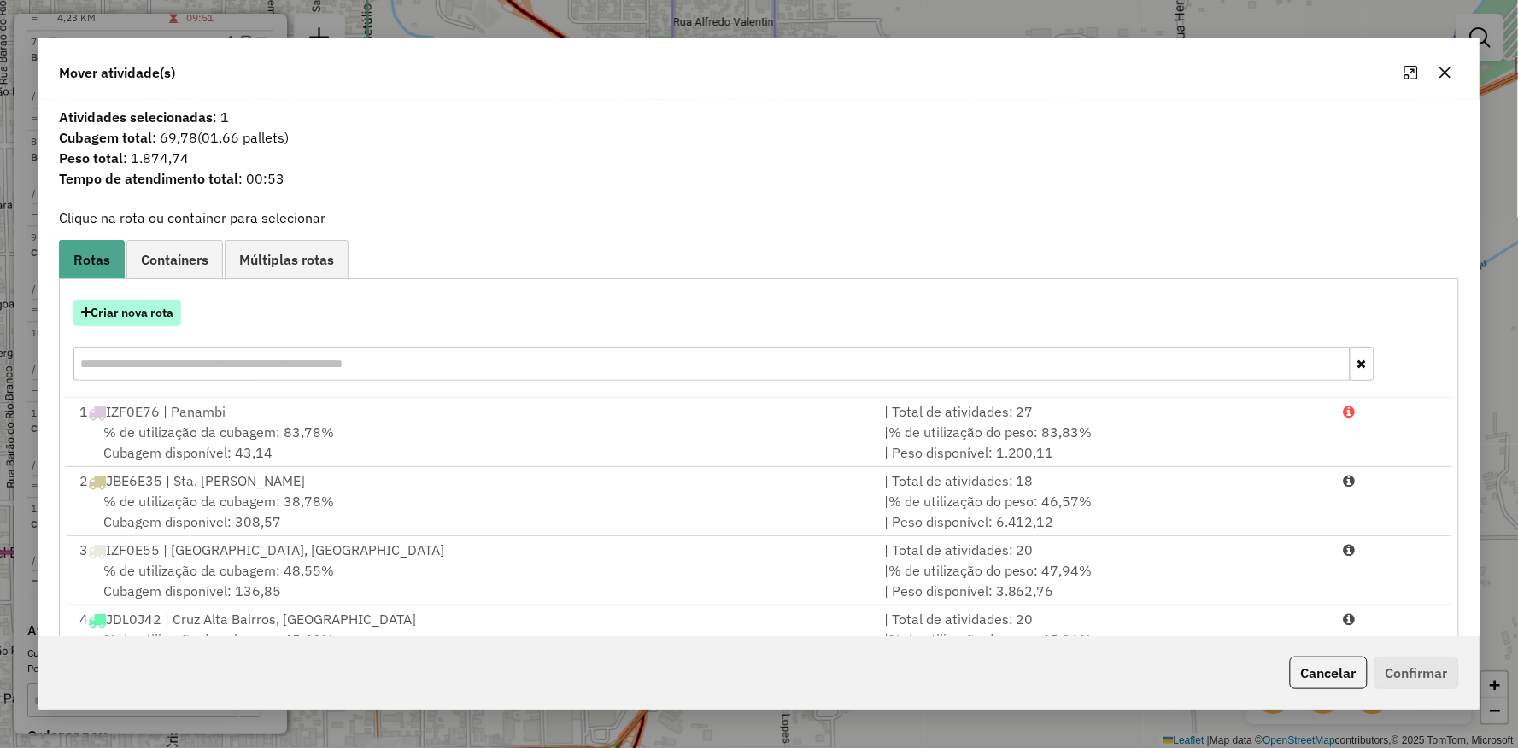
click at [161, 307] on button "Criar nova rota" at bounding box center [127, 313] width 108 height 26
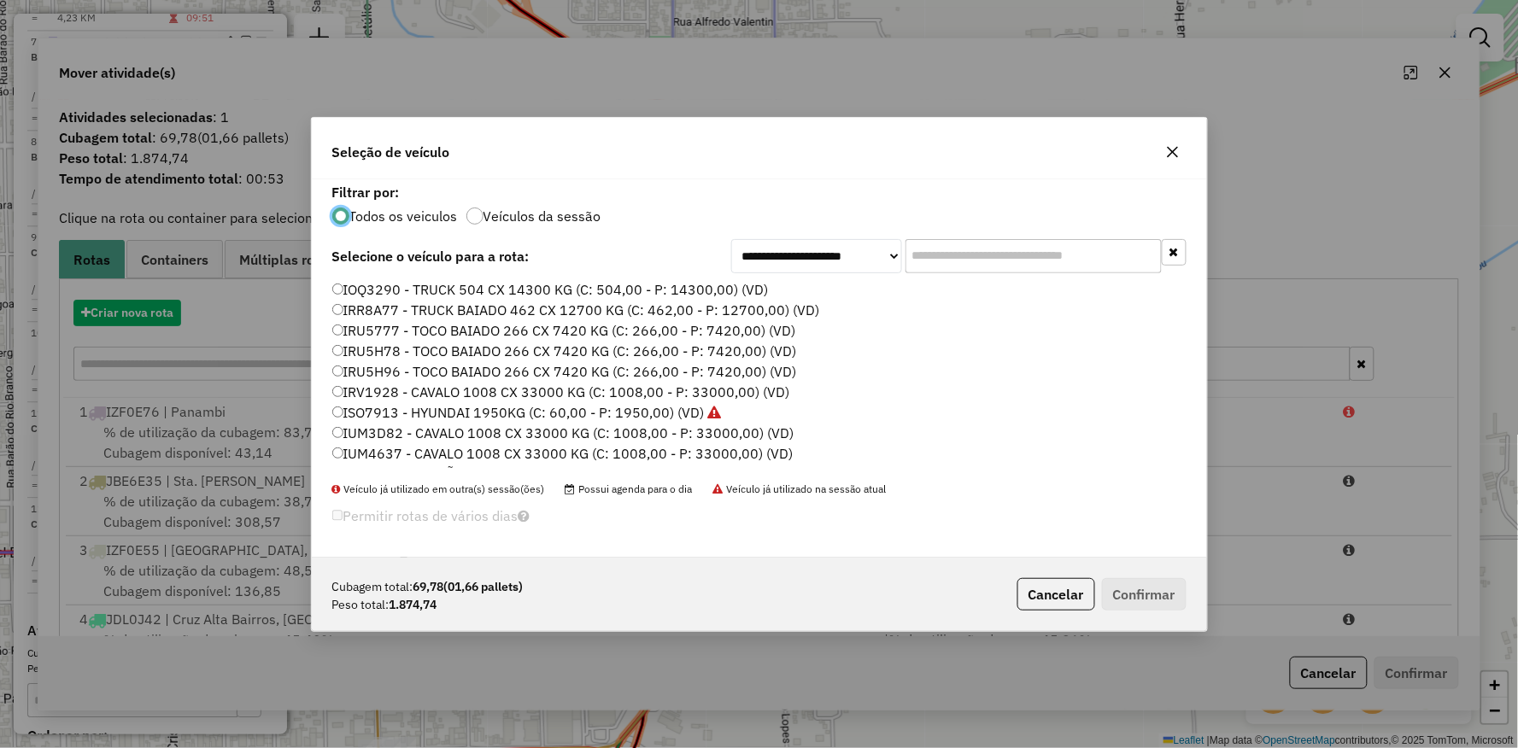
scroll to position [9, 4]
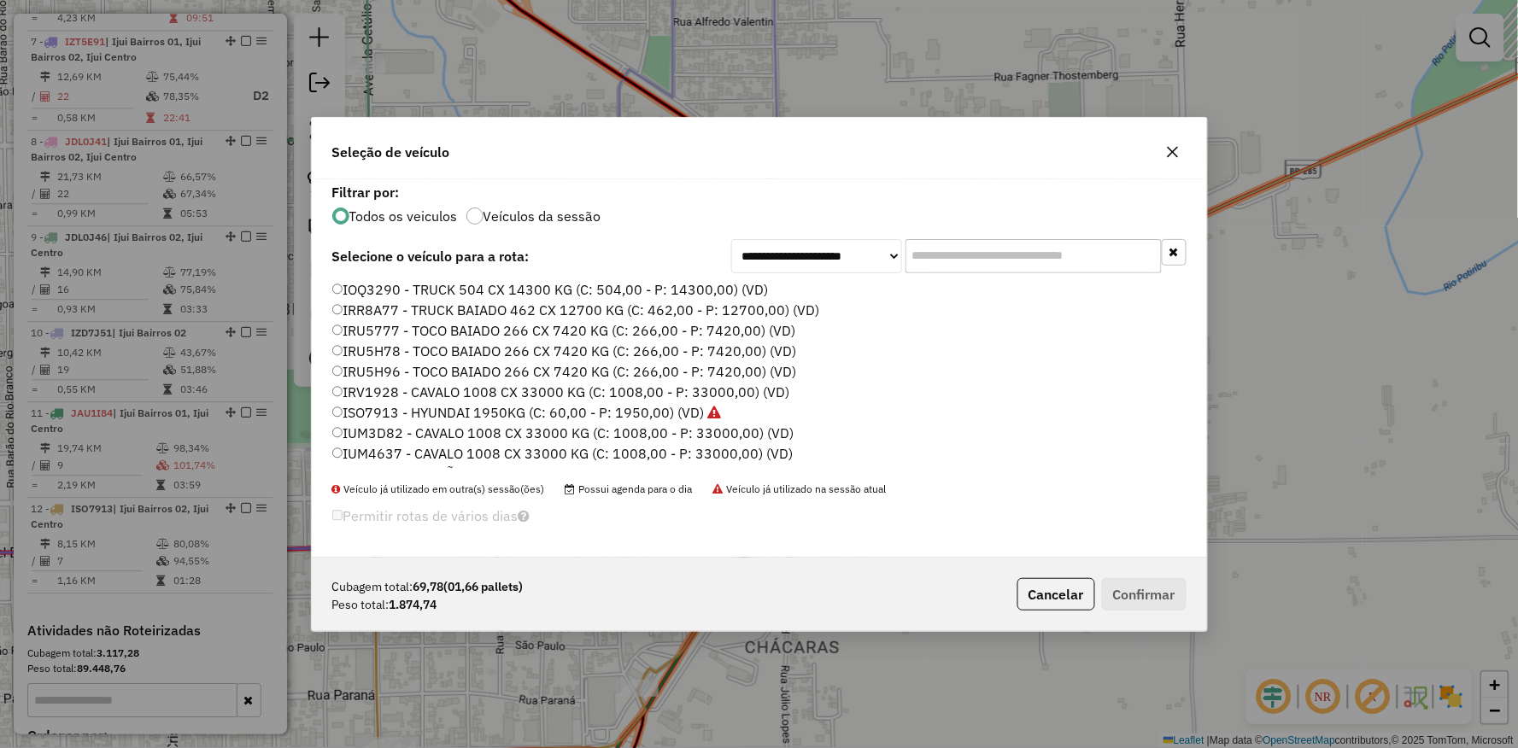
click at [390, 407] on label "ISO7913 - HYUNDAI 1950KG (C: 60,00 - P: 1950,00) (VD)" at bounding box center [526, 412] width 389 height 20
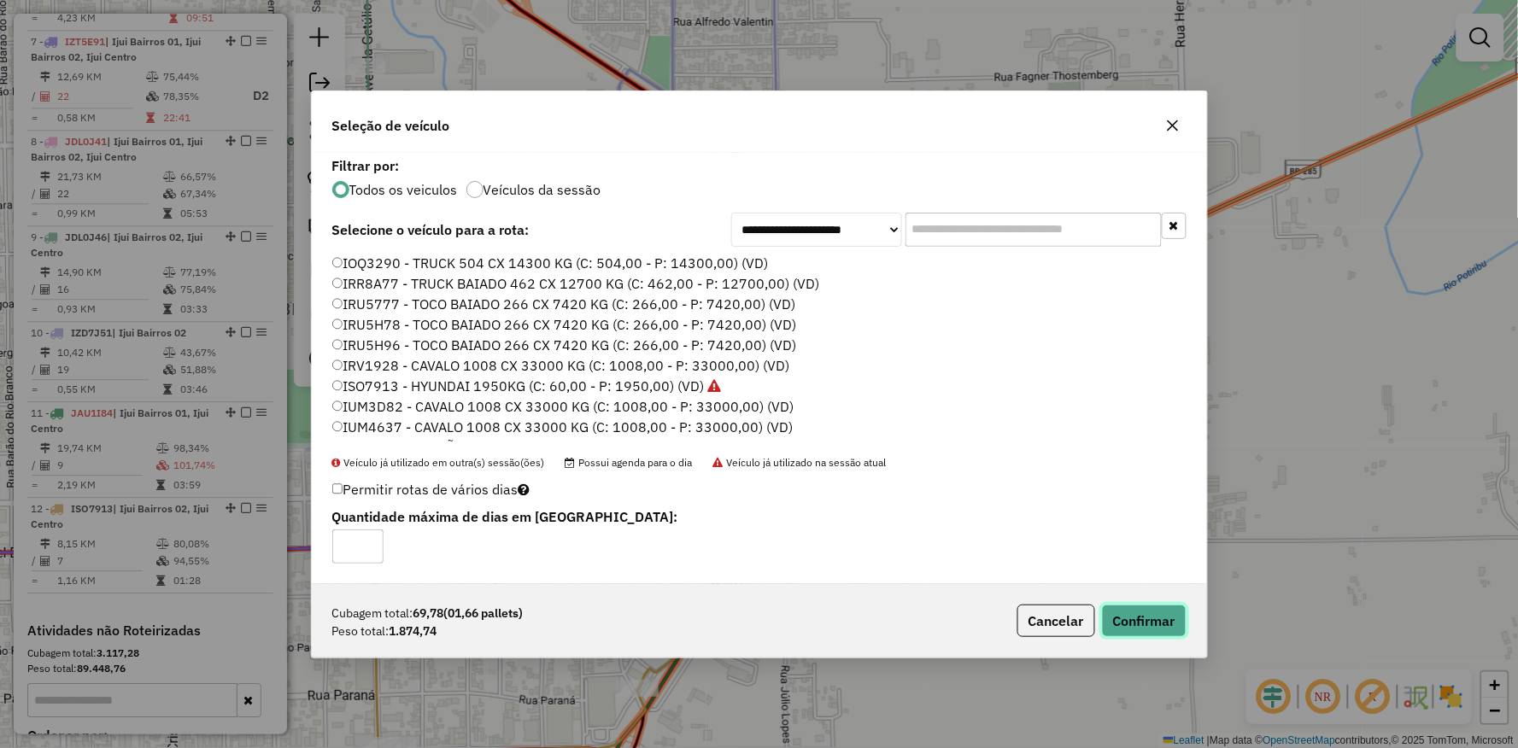
click at [1133, 621] on button "Confirmar" at bounding box center [1144, 621] width 85 height 32
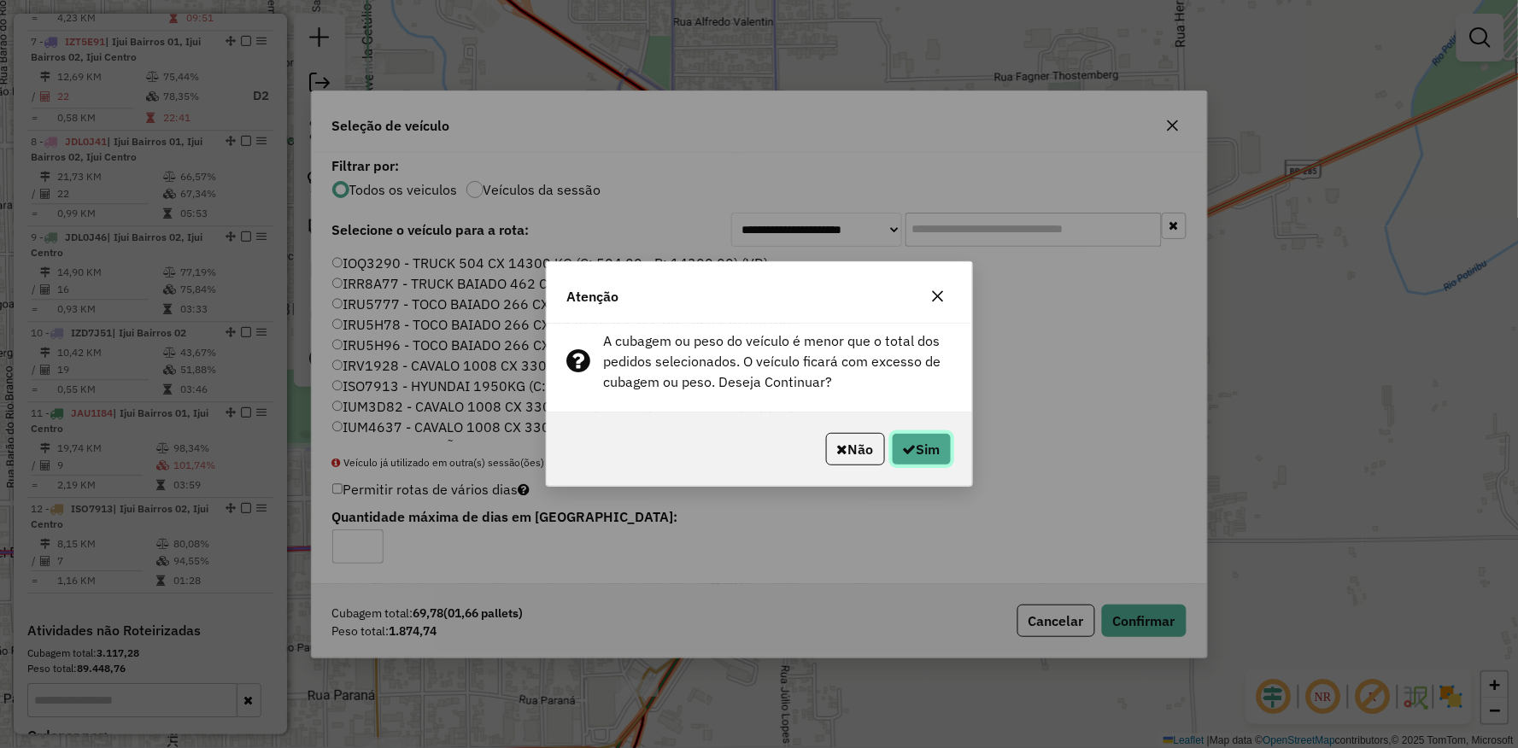
click at [900, 441] on button "Sim" at bounding box center [922, 449] width 60 height 32
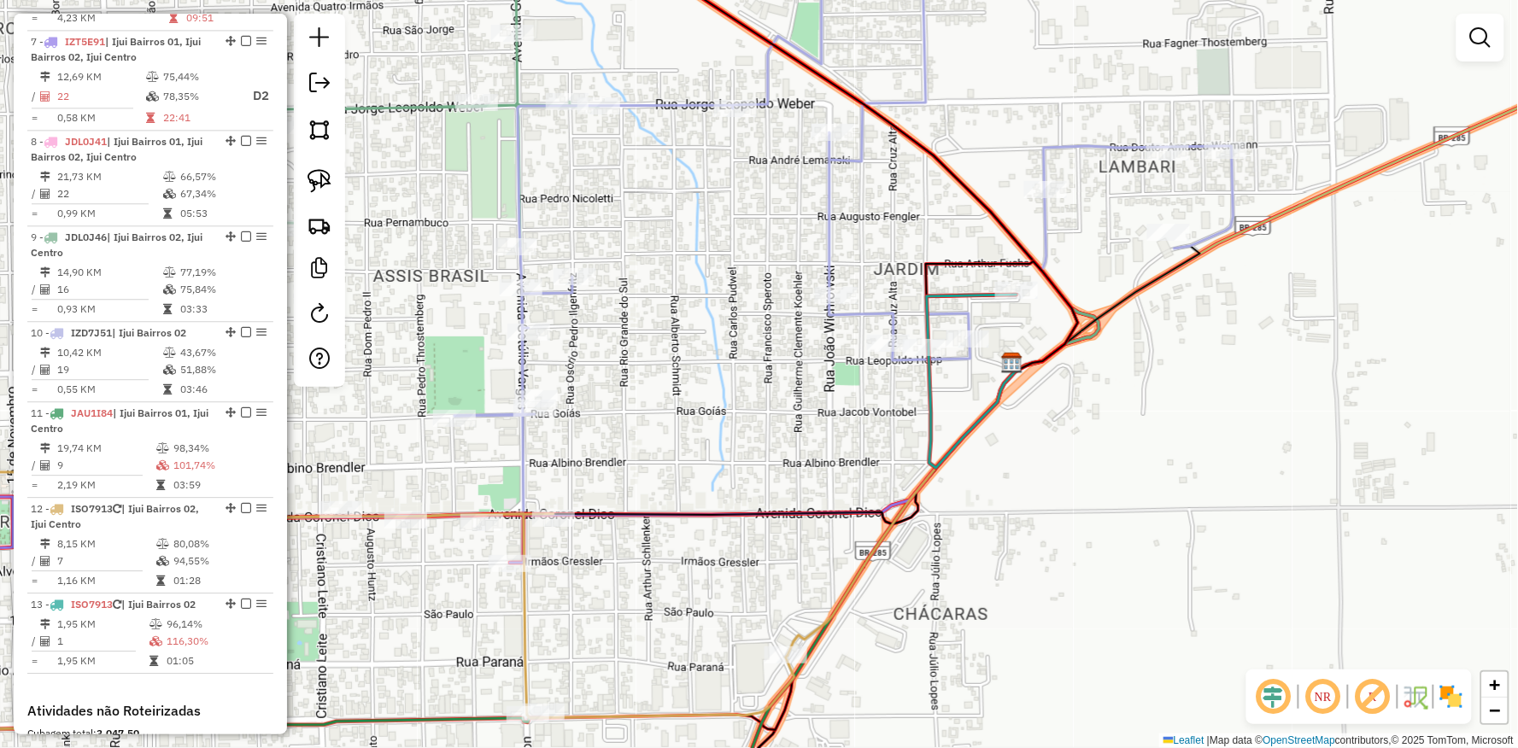
drag, startPoint x: 547, startPoint y: 388, endPoint x: 814, endPoint y: 328, distance: 273.9
click at [724, 342] on div "Janela de atendimento Grade de atendimento Capacidade Transportadoras Veículos …" at bounding box center [759, 374] width 1518 height 748
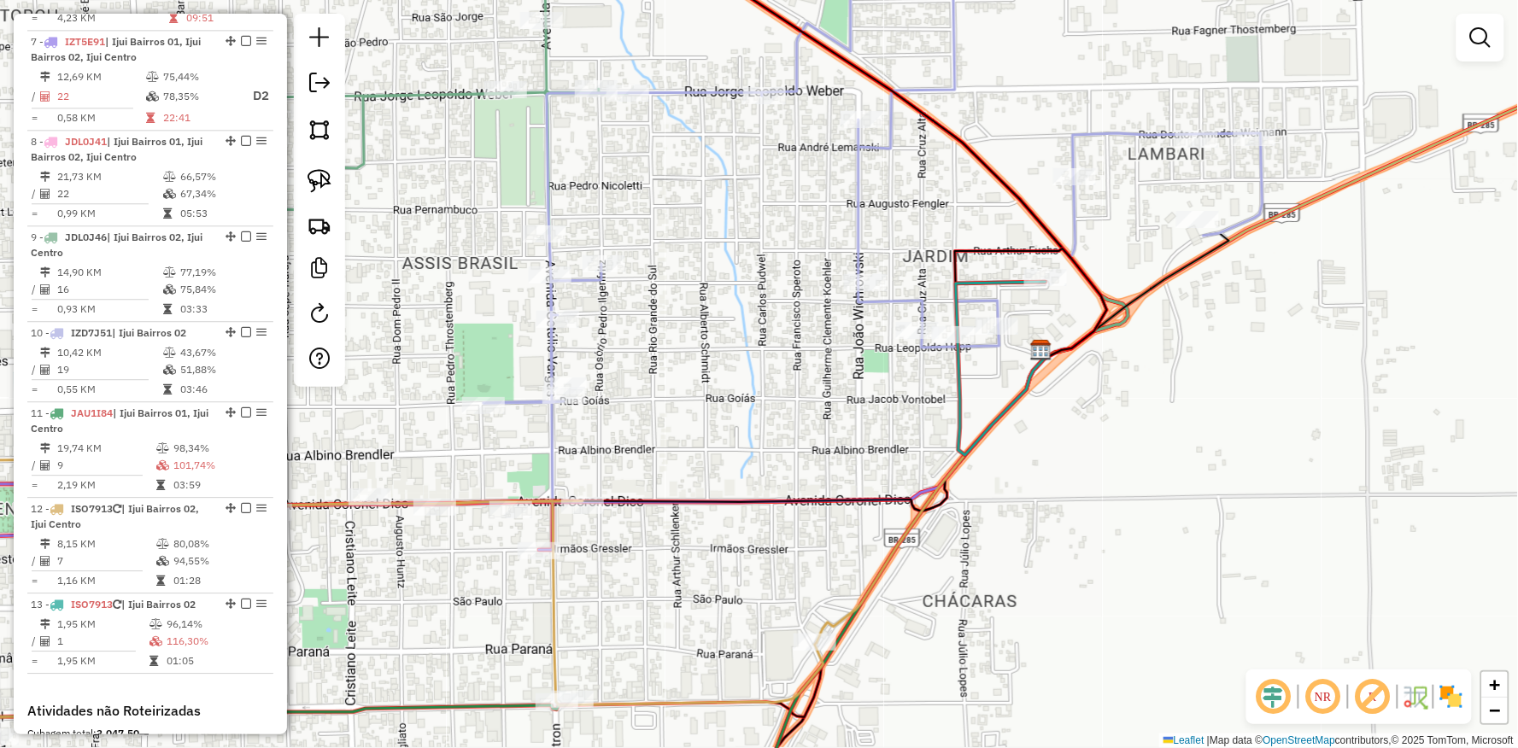
drag, startPoint x: 824, startPoint y: 473, endPoint x: 1028, endPoint y: 331, distance: 249.0
click at [1034, 337] on div "Rota 13 - Placa ISO7913 16000 - GOLDEN - ESPORTES LT Rota 10 - Placa IZD7J51 17…" at bounding box center [759, 374] width 1518 height 748
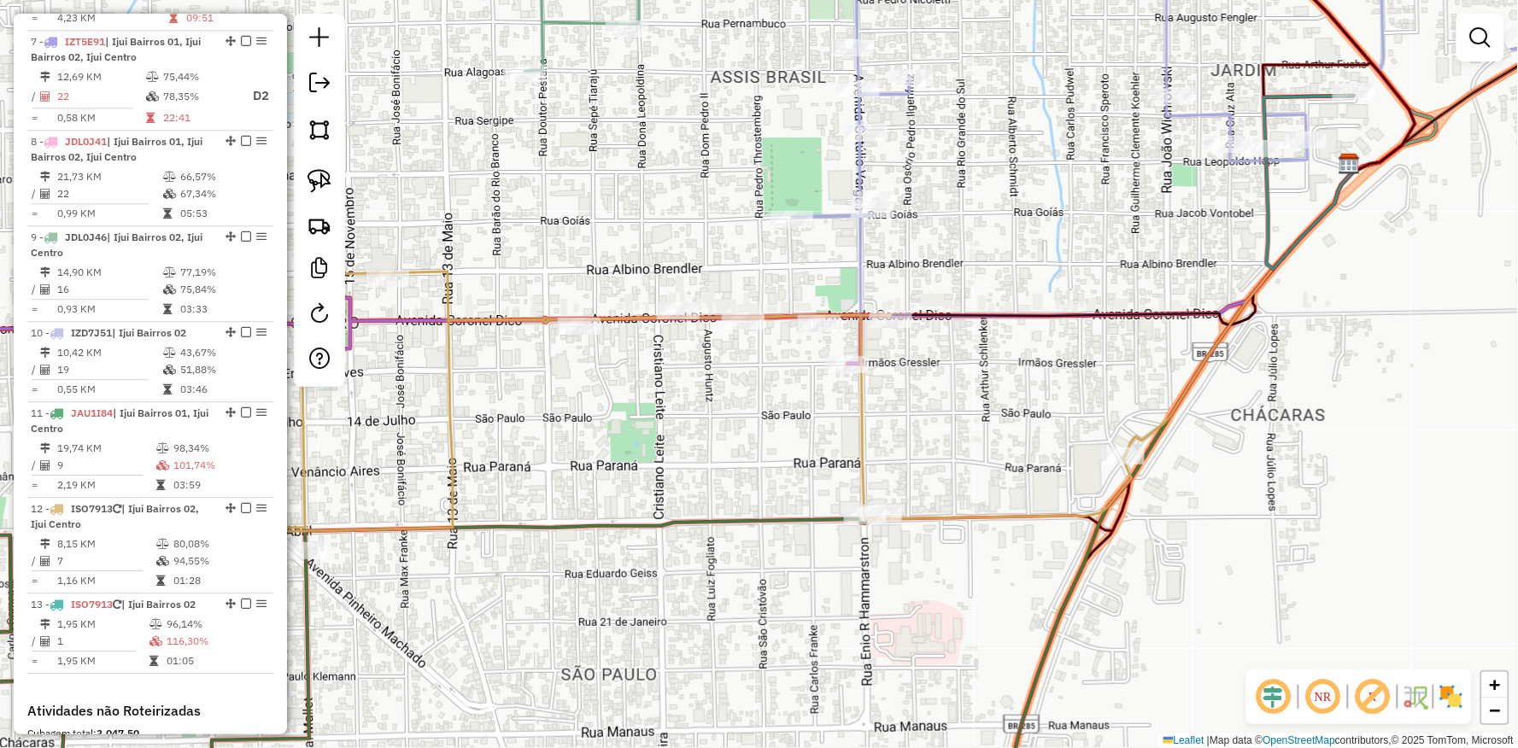
drag, startPoint x: 562, startPoint y: 416, endPoint x: 789, endPoint y: 395, distance: 228.1
click at [940, 415] on div "Janela de atendimento Grade de atendimento Capacidade Transportadoras Veículos …" at bounding box center [759, 374] width 1518 height 748
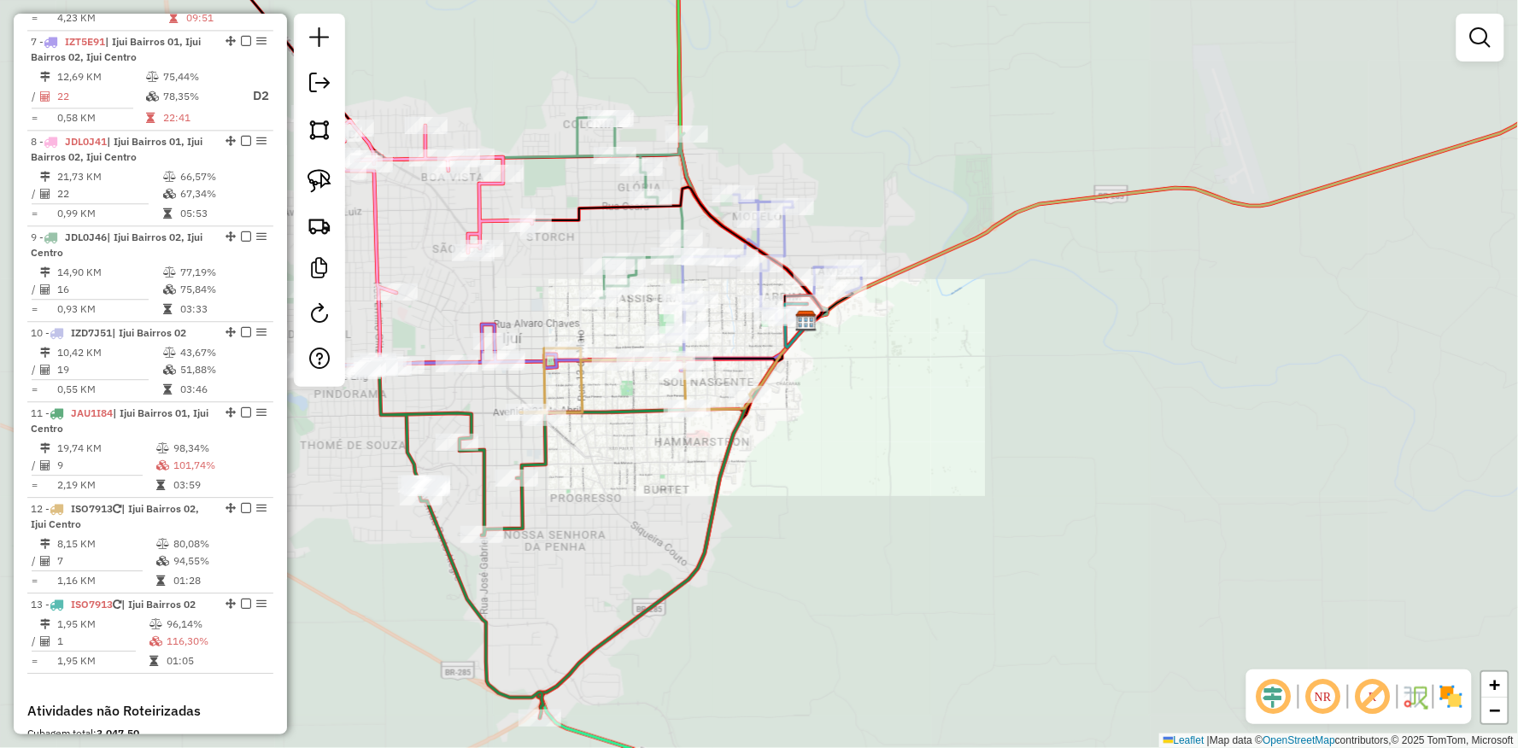
drag, startPoint x: 841, startPoint y: 416, endPoint x: 821, endPoint y: 369, distance: 51.3
click at [854, 391] on div "Janela de atendimento Grade de atendimento Capacidade Transportadoras Veículos …" at bounding box center [759, 374] width 1518 height 748
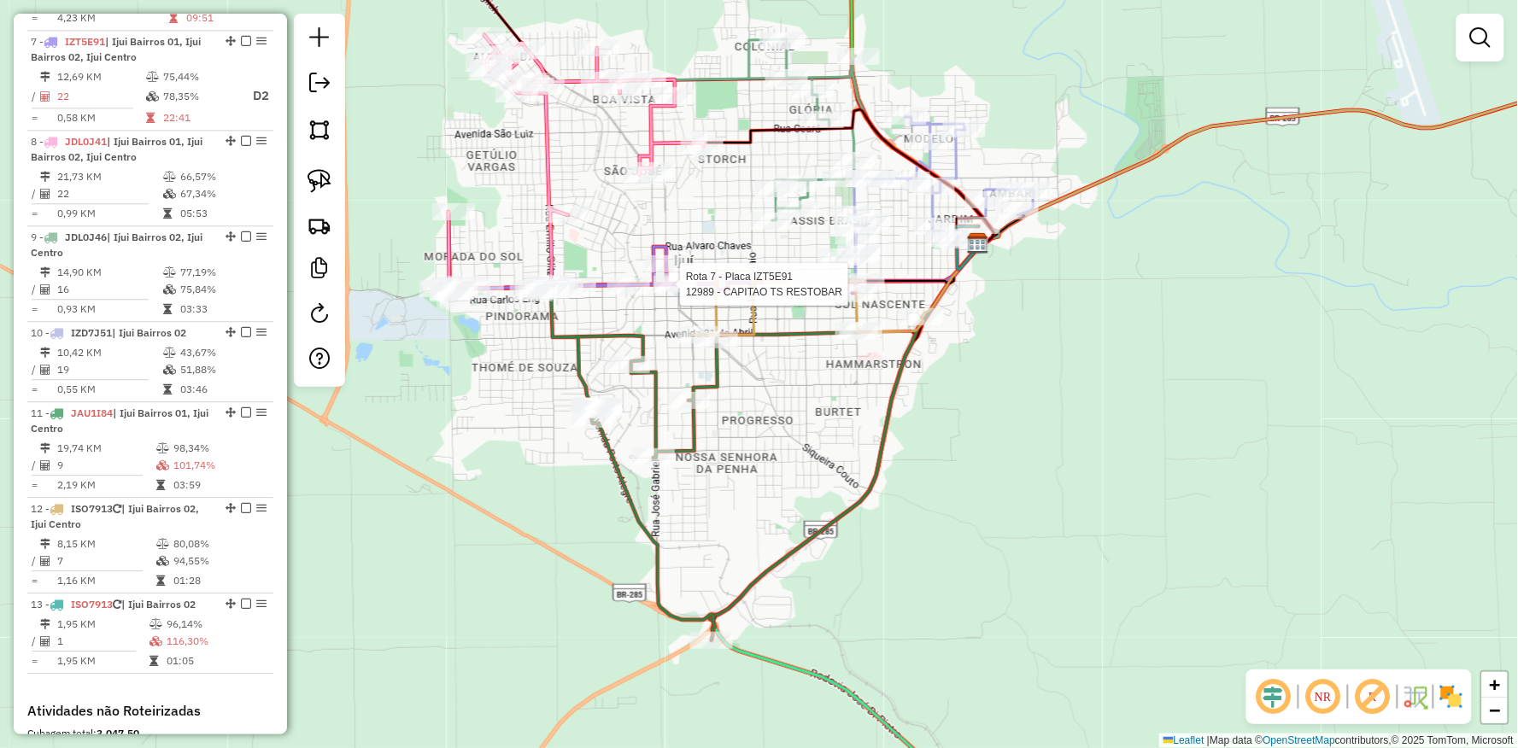
select select "**********"
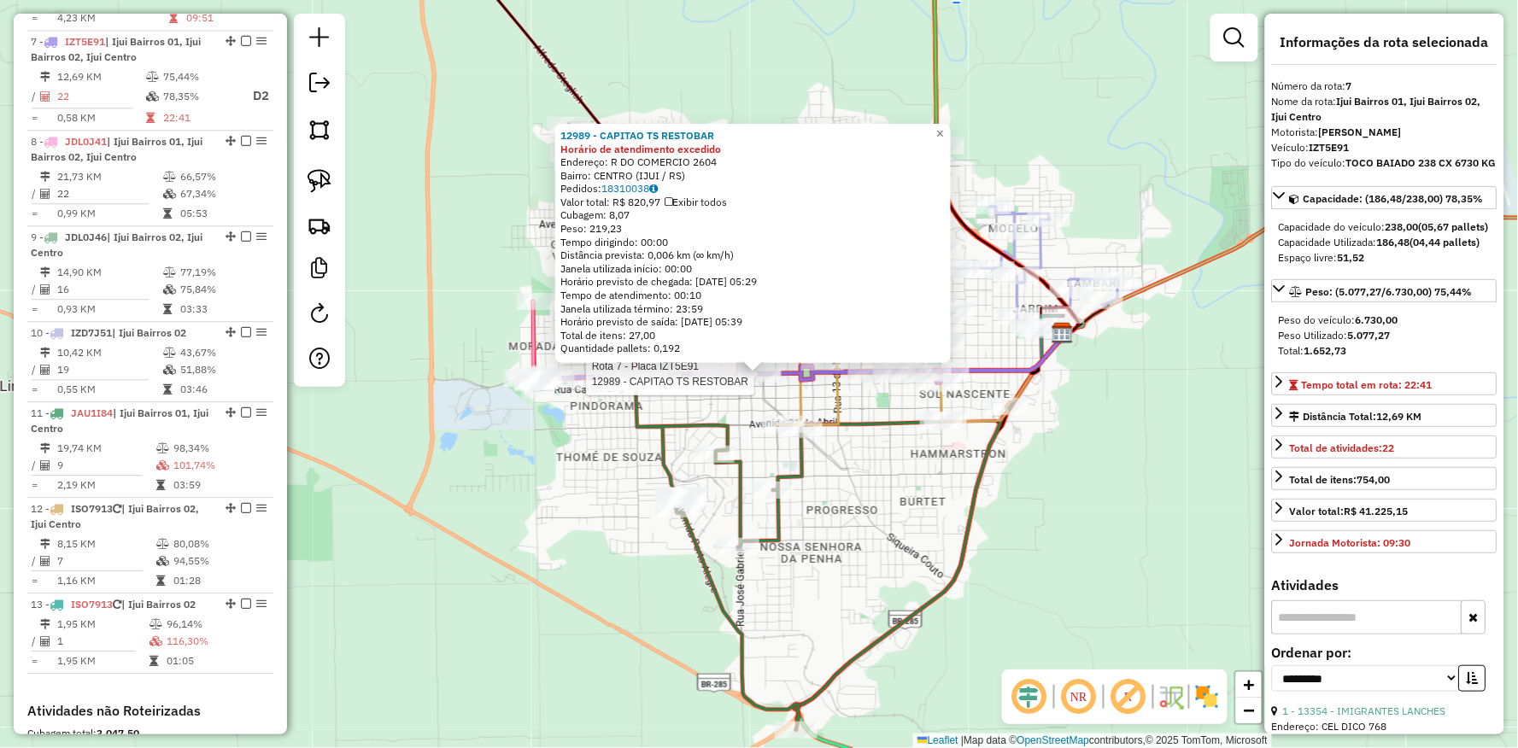
click at [474, 565] on div "Rota 7 - Placa IZT5E91 12989 - CAPITAO TS RESTOBAR 12989 - CAPITAO TS RESTOBAR …" at bounding box center [759, 374] width 1518 height 748
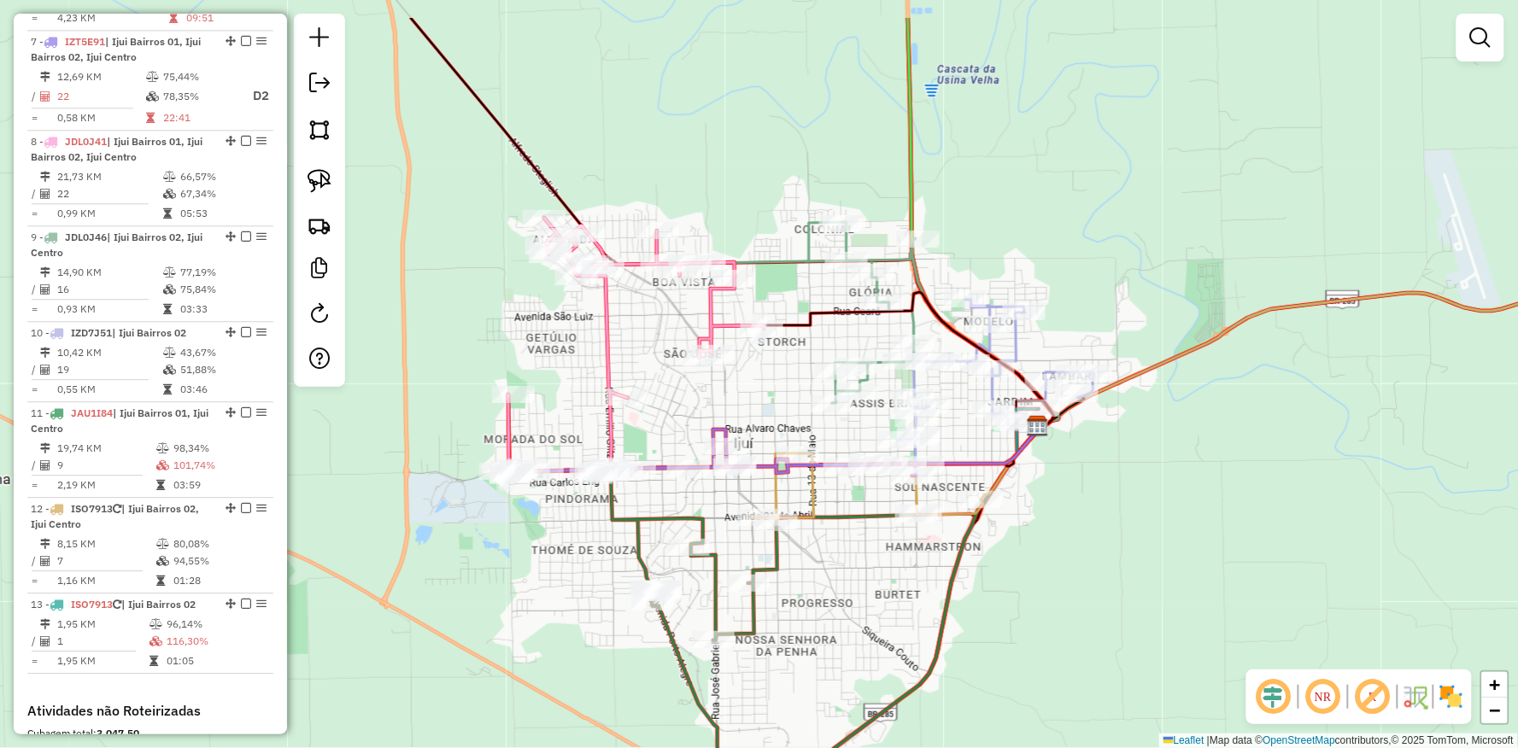
click at [457, 620] on div "Janela de atendimento Grade de atendimento Capacidade Transportadoras Veículos …" at bounding box center [759, 374] width 1518 height 748
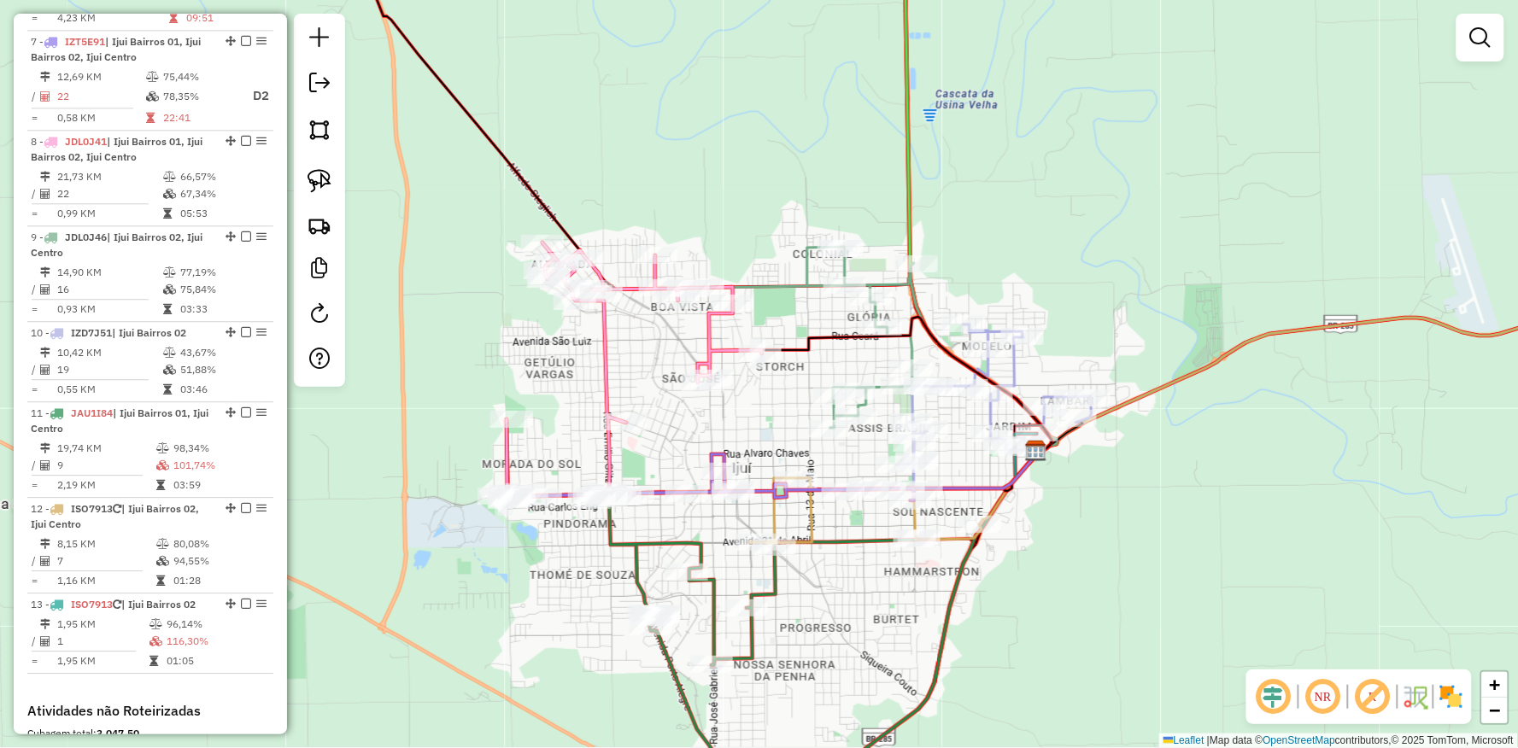
select select "**********"
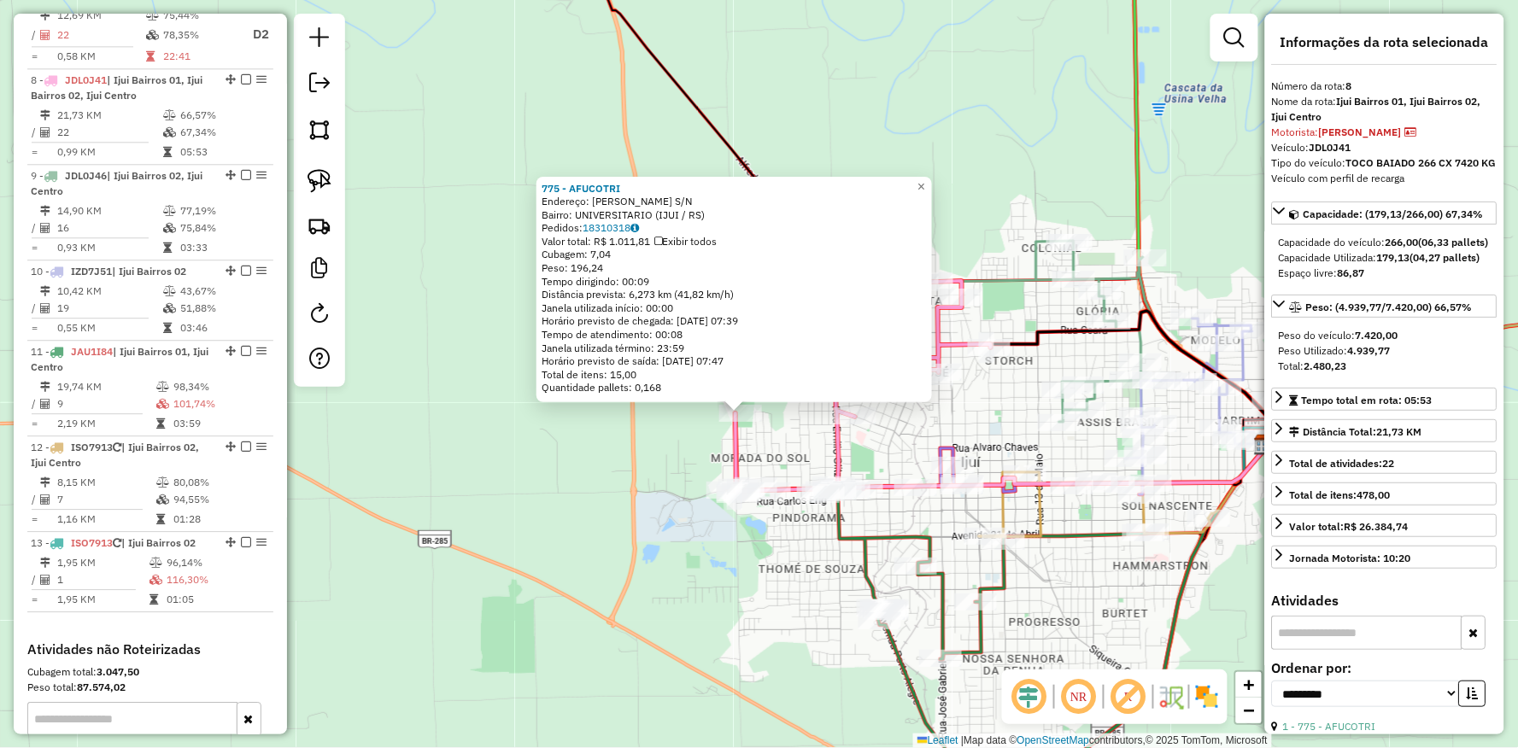
scroll to position [1271, 0]
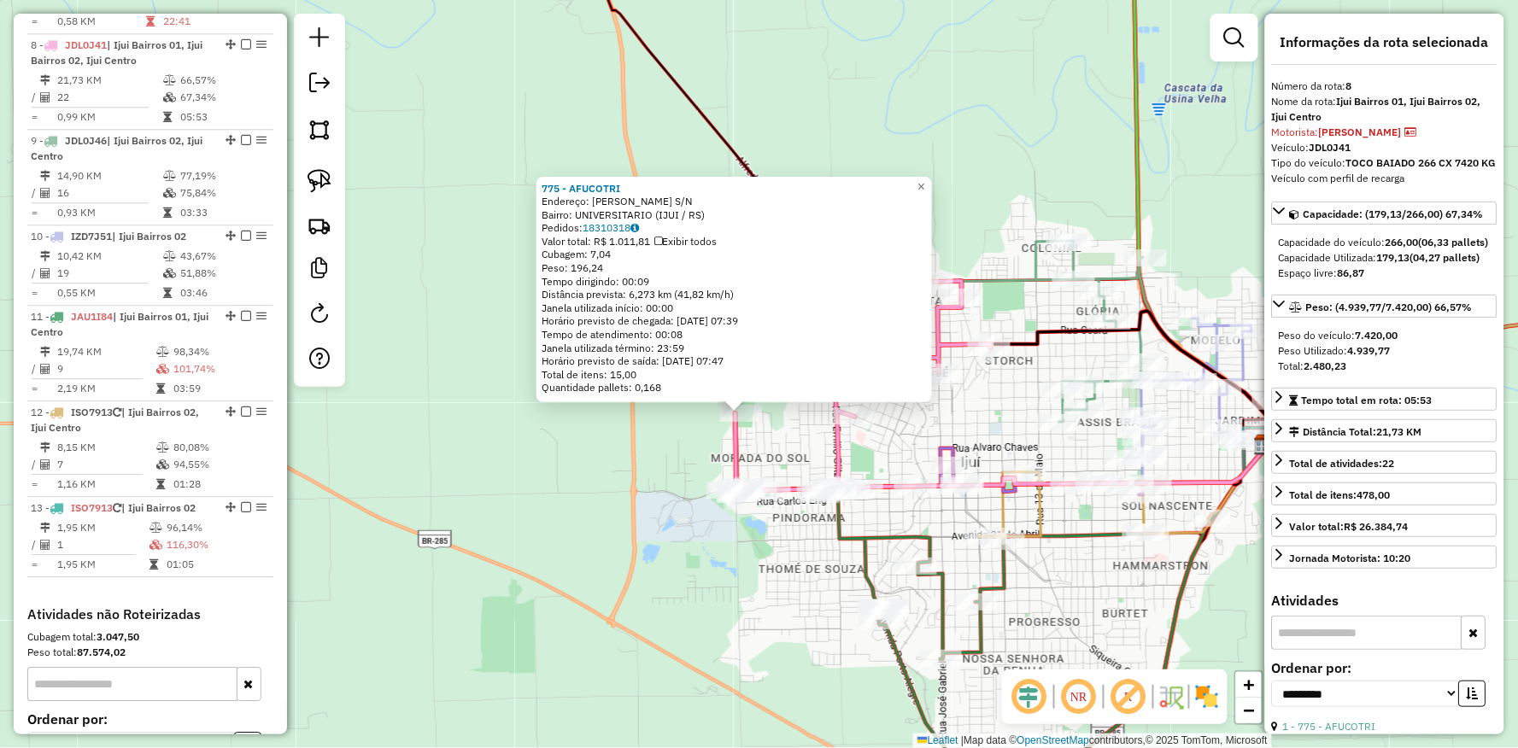
click at [451, 491] on div "775 - AFUCOTRI Endereço: GUILHERME TIMM S/N Bairro: UNIVERSITARIO (IJUI / RS) P…" at bounding box center [759, 374] width 1518 height 748
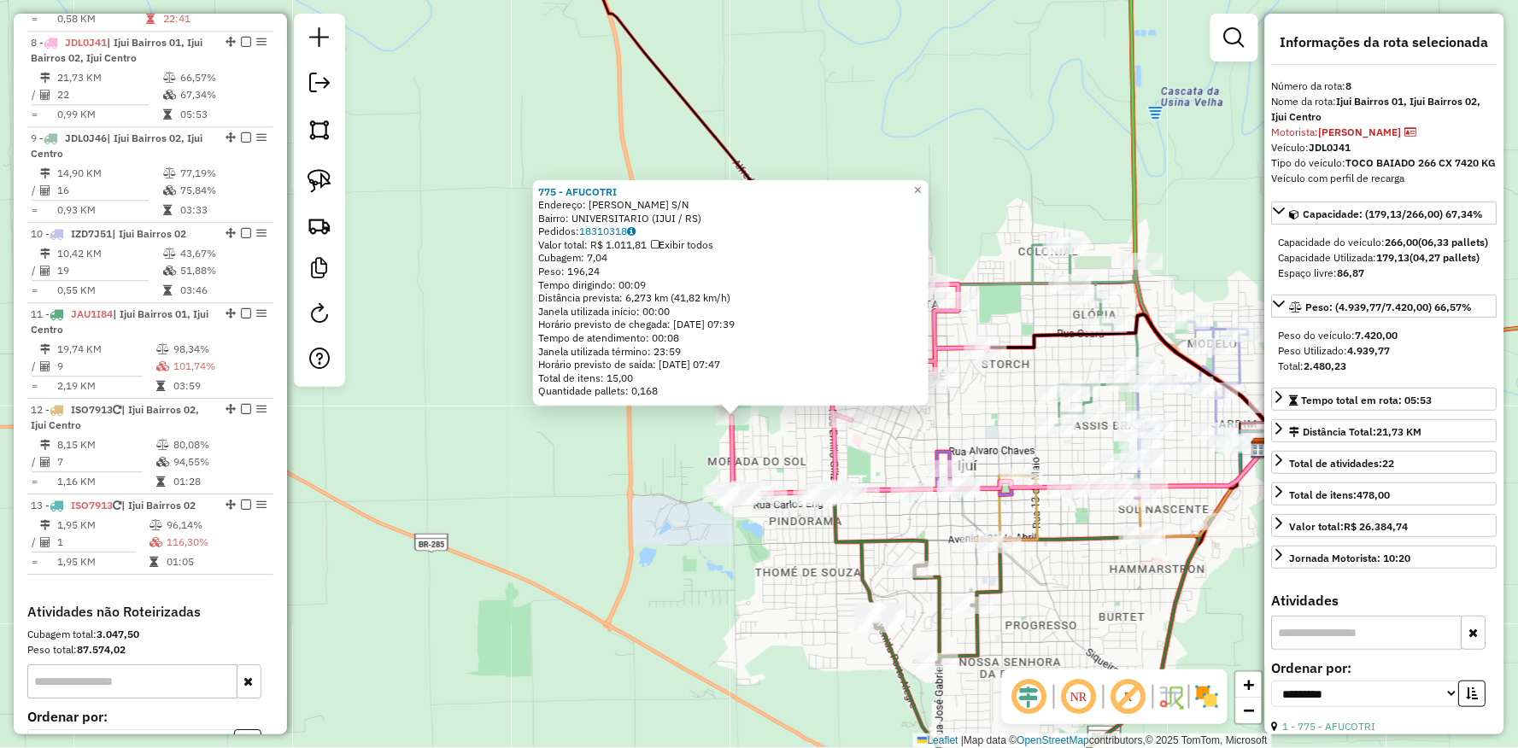
click at [434, 610] on div "775 - AFUCOTRI Endereço: GUILHERME TIMM S/N Bairro: UNIVERSITARIO (IJUI / RS) P…" at bounding box center [759, 374] width 1518 height 748
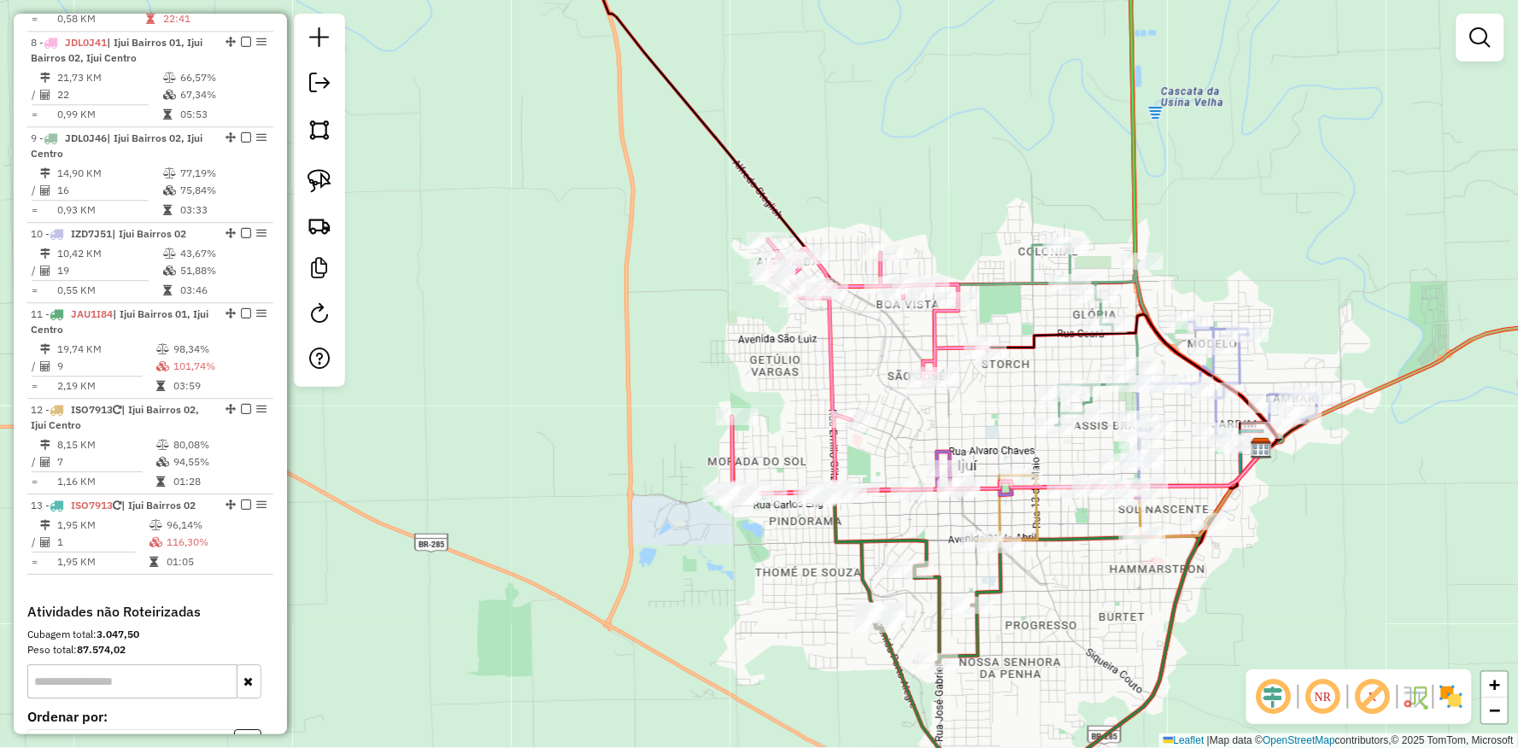
drag, startPoint x: 670, startPoint y: 521, endPoint x: 547, endPoint y: 536, distance: 123.9
click at [535, 547] on div "775 - AFUCOTRI Endereço: GUILHERME TIMM S/N Bairro: UNIVERSITARIO (IJUI / RS) P…" at bounding box center [759, 374] width 1518 height 748
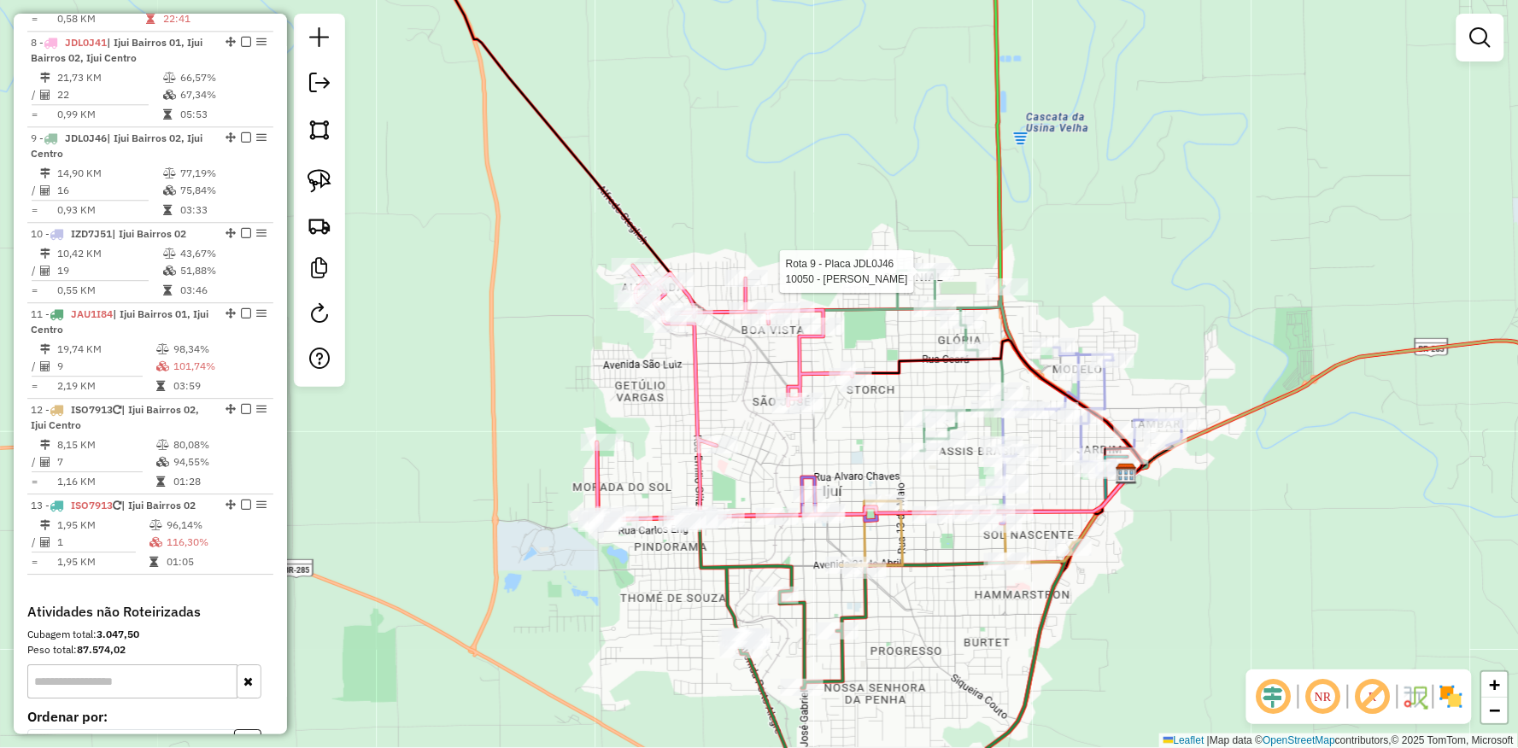
select select "**********"
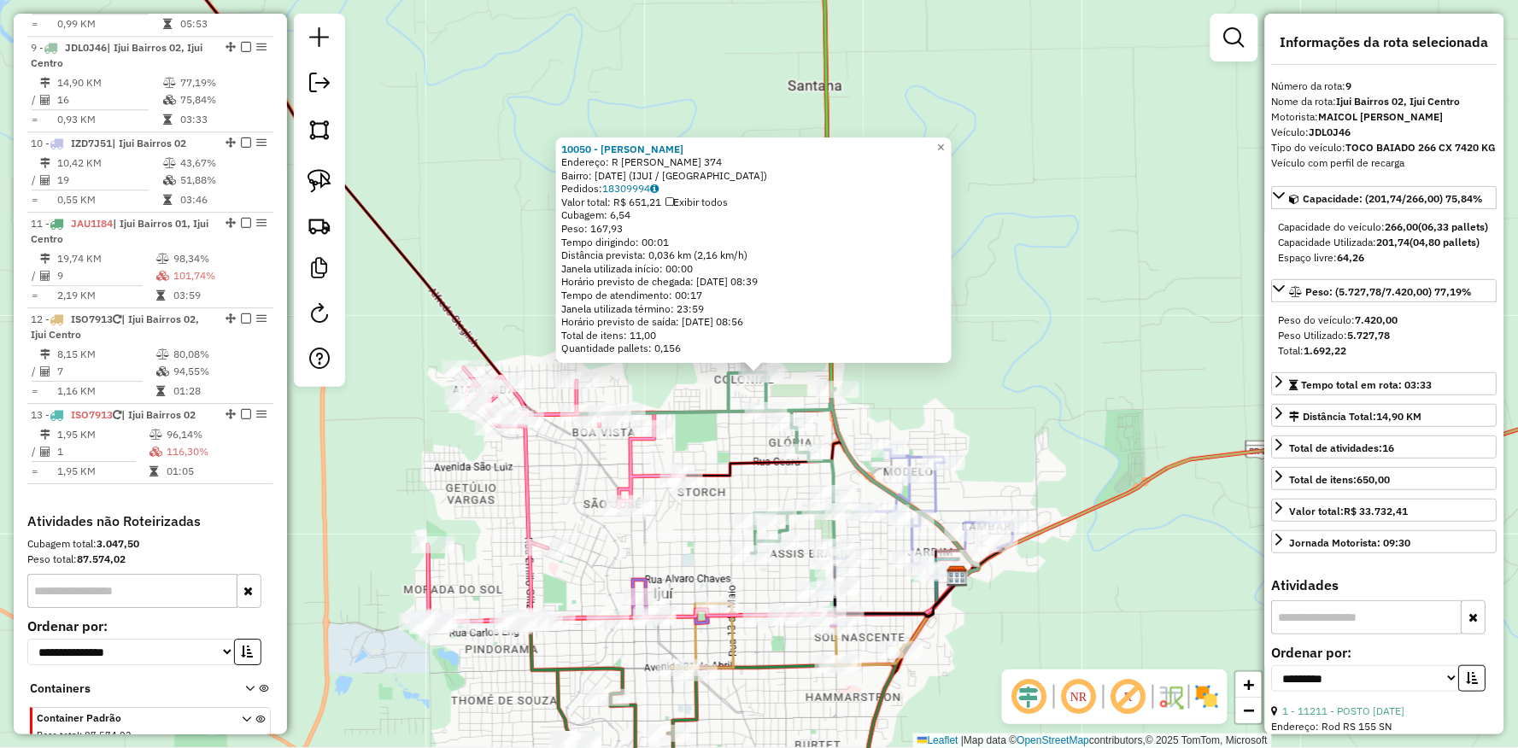
scroll to position [1367, 0]
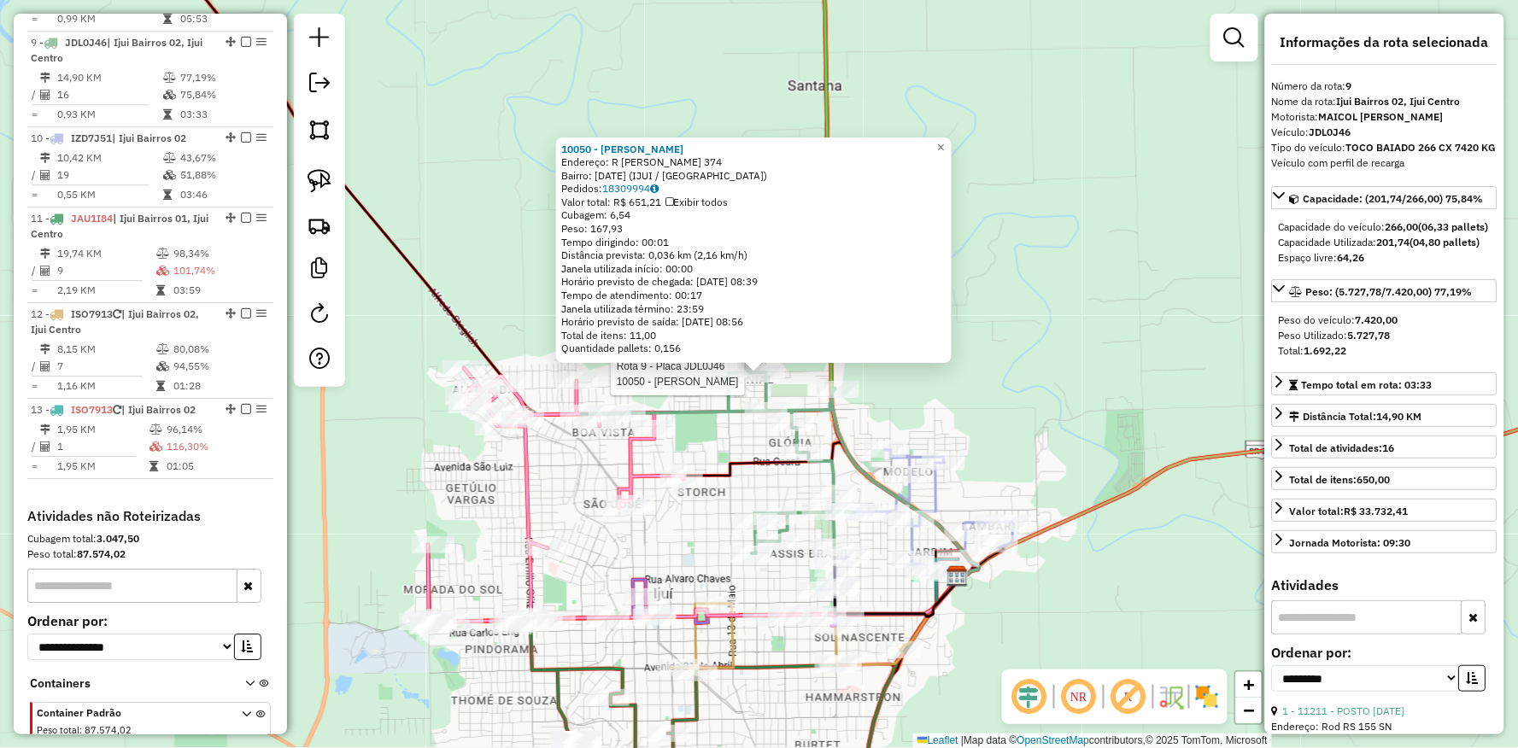
click at [1016, 613] on div "Rota 9 - Placa JDL0J46 10050 - LEANDRO RANGEL Rota 11 - Placa JAU1I84 17952 - P…" at bounding box center [759, 374] width 1518 height 748
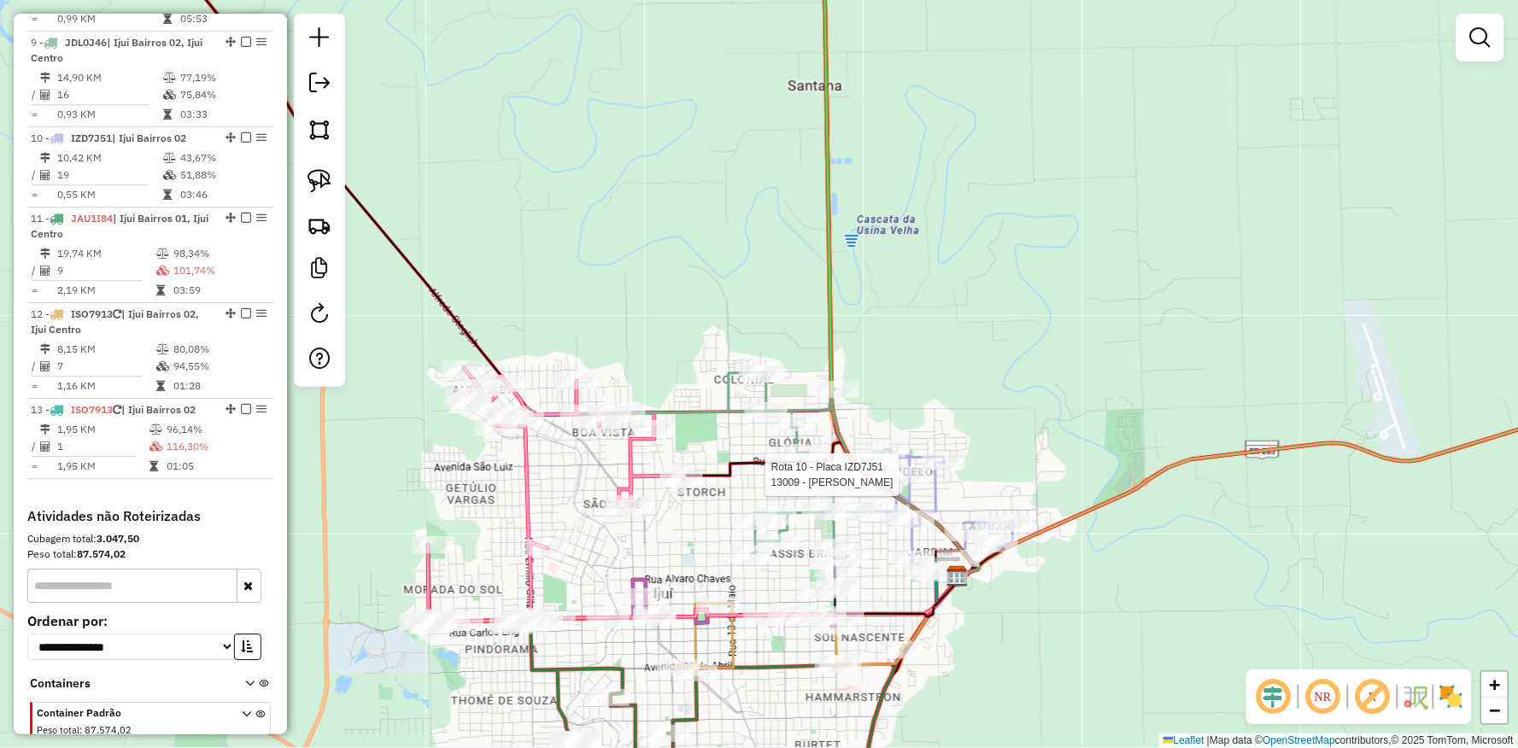
select select "**********"
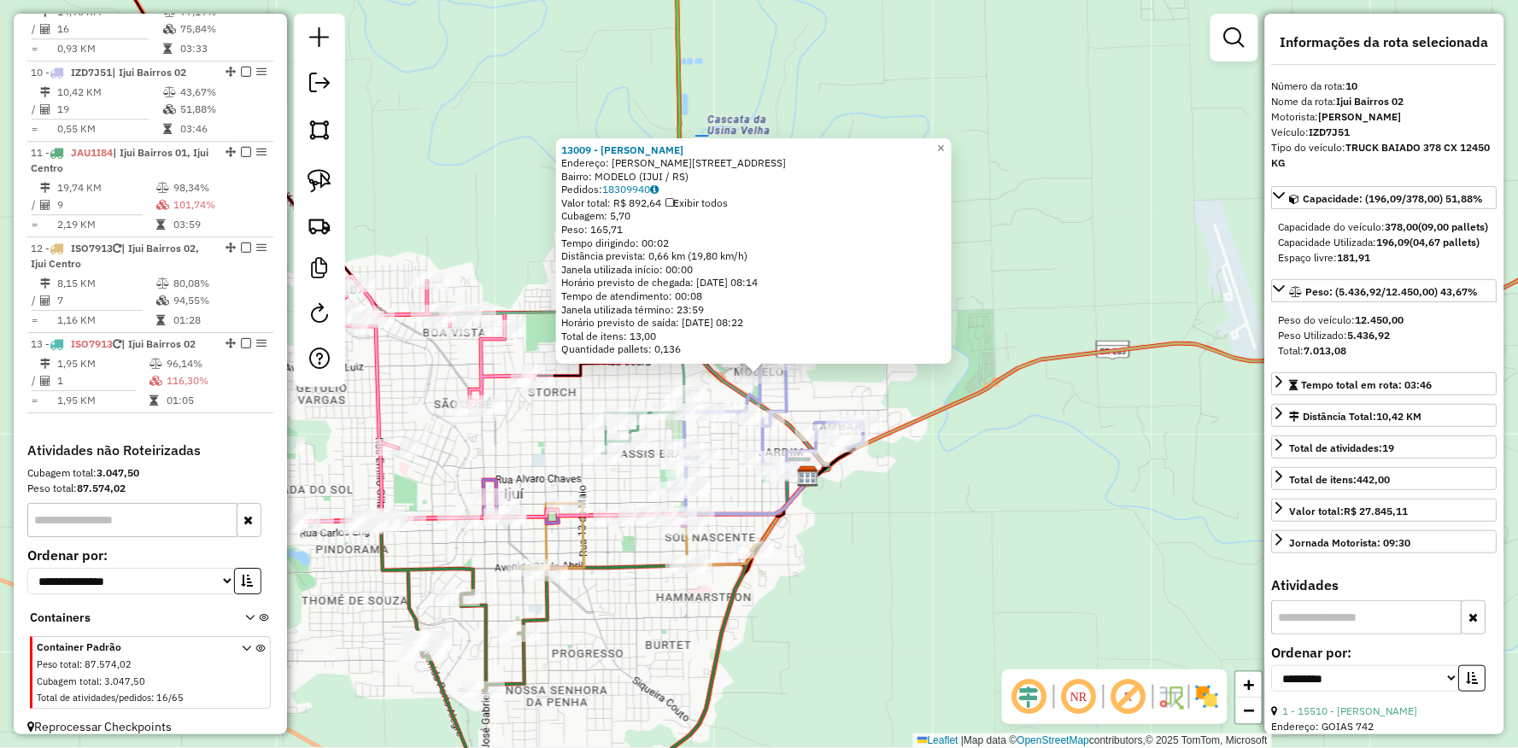
scroll to position [1445, 0]
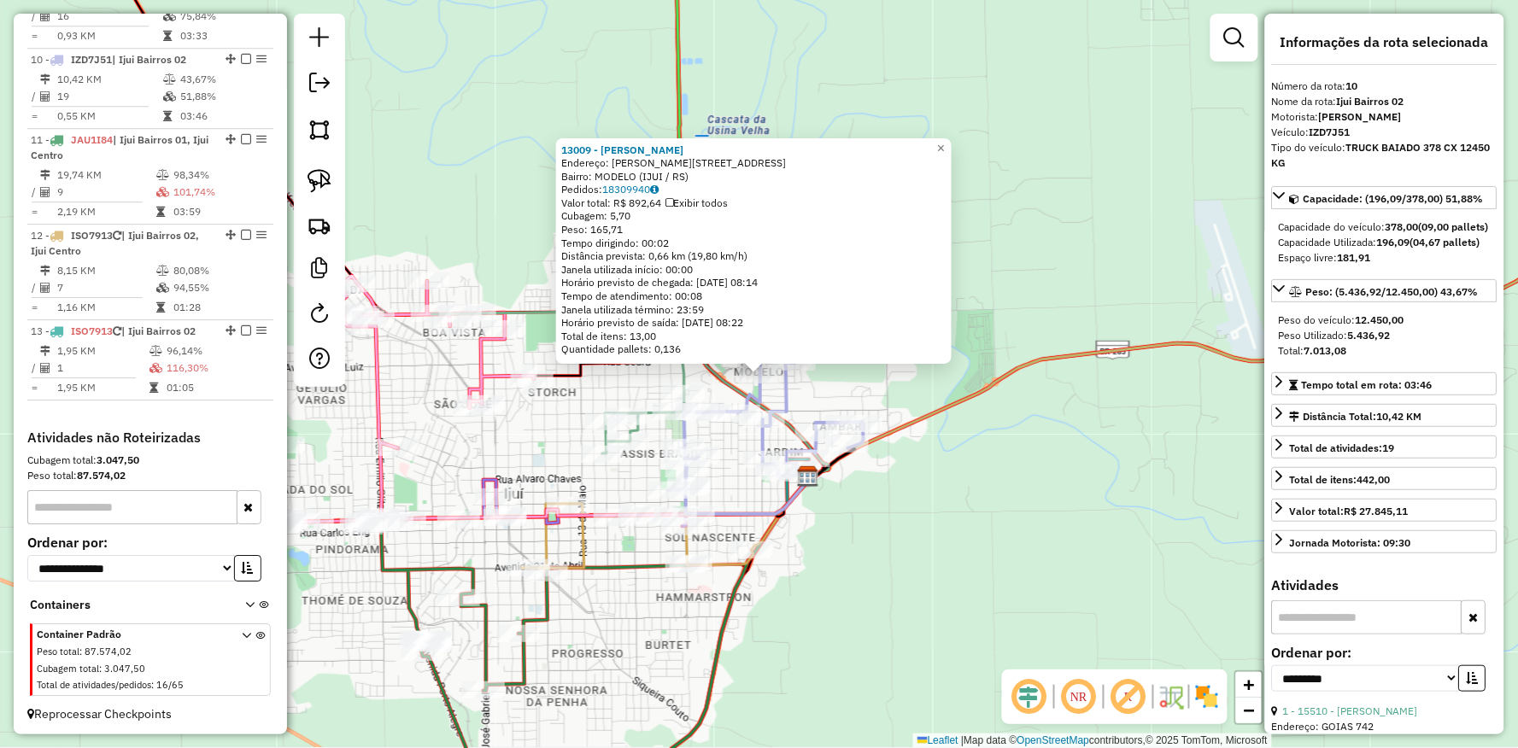
drag, startPoint x: 1036, startPoint y: 619, endPoint x: 1028, endPoint y: 545, distance: 74.7
click at [1039, 598] on hb-router-mapa "Informações da Sessão 991005 - 19/08/2025 Criação: 18/08/2025 17:45 Depósito: U…" at bounding box center [759, 374] width 1518 height 748
click at [890, 577] on div "13009 - FLAVIO LAUTERIO Endereço: Av NELSON LUCHESE 3 Bairro: MODELO (IJUI / RS…" at bounding box center [759, 374] width 1518 height 748
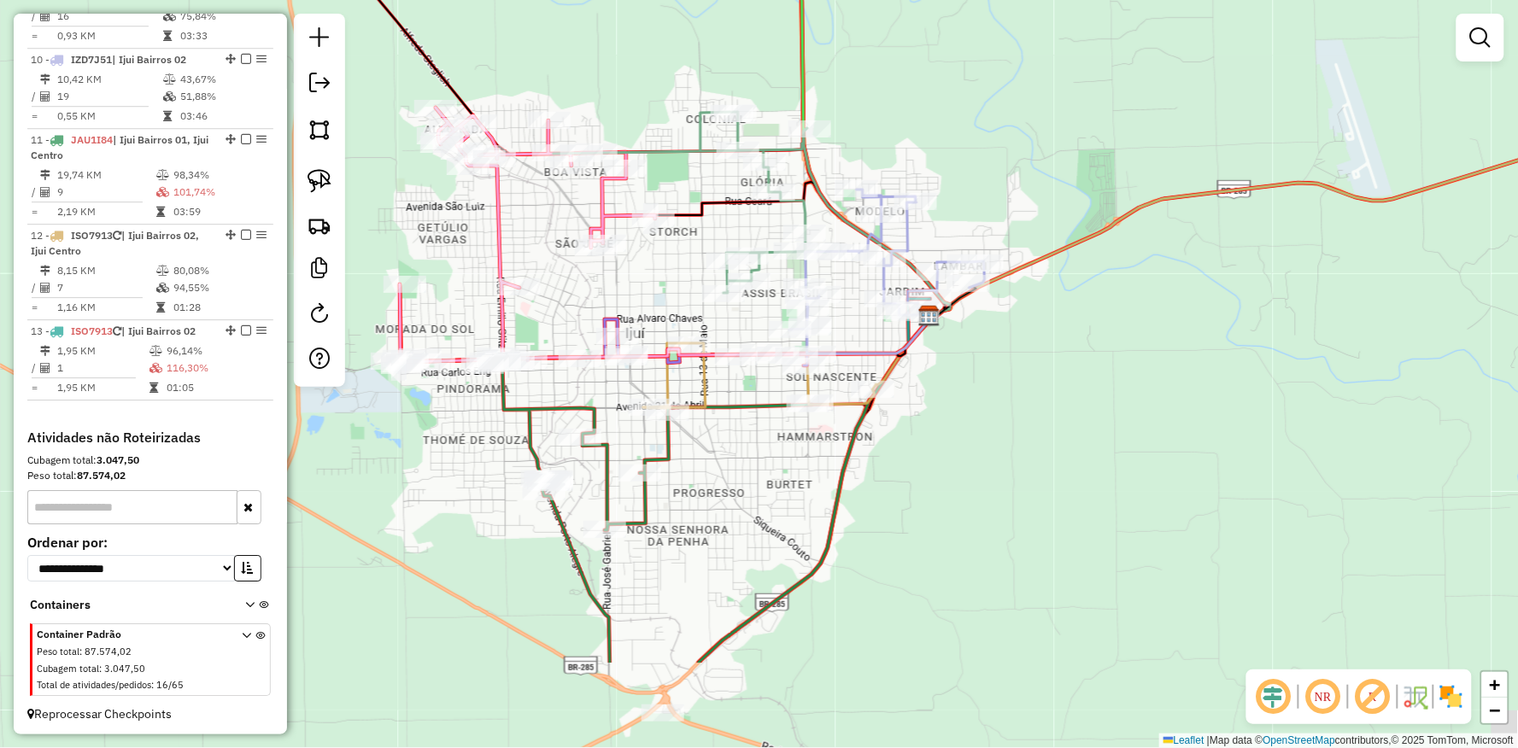
drag, startPoint x: 547, startPoint y: 617, endPoint x: 668, endPoint y: 456, distance: 201.2
click at [668, 456] on icon at bounding box center [602, 511] width 420 height 303
click at [649, 460] on icon at bounding box center [602, 537] width 420 height 354
select select "**********"
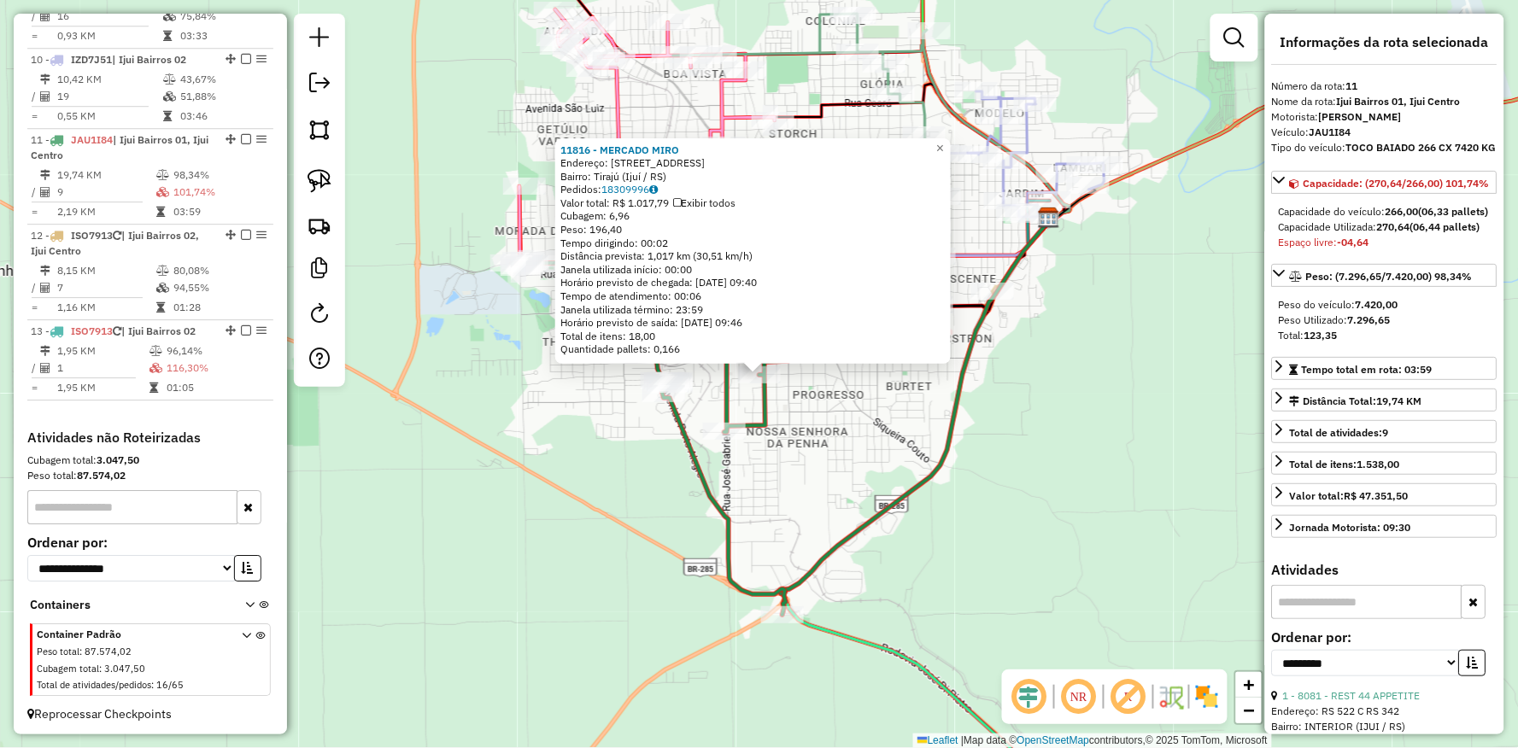
click at [528, 530] on div "11816 - MERCADO MIRO Endereço: Rua Piratini, 542 Bairro: Tirajú (Ijuí / RS) Ped…" at bounding box center [759, 374] width 1518 height 748
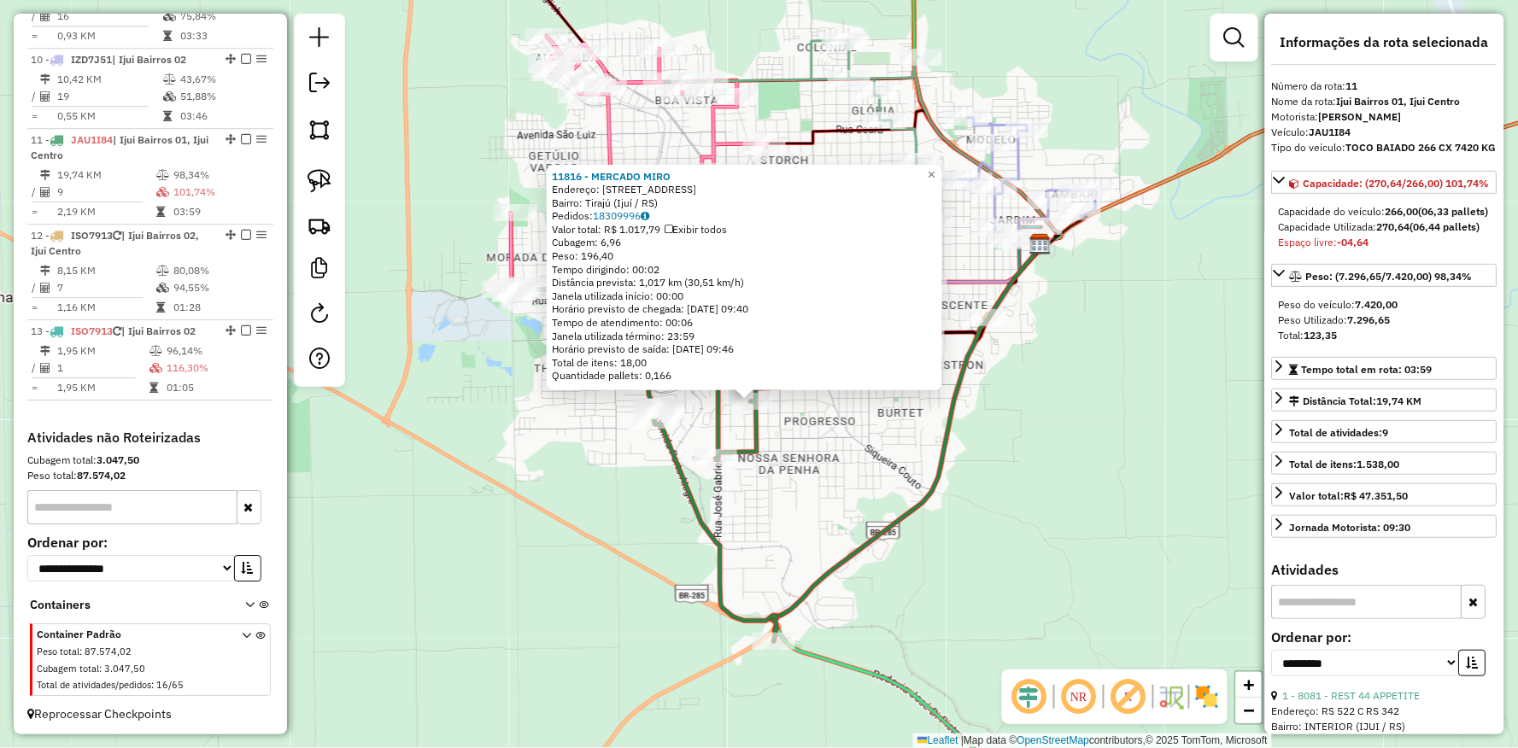
click at [642, 612] on div "11816 - MERCADO MIRO Endereço: Rua Piratini, 542 Bairro: Tirajú (Ijuí / RS) Ped…" at bounding box center [759, 374] width 1518 height 748
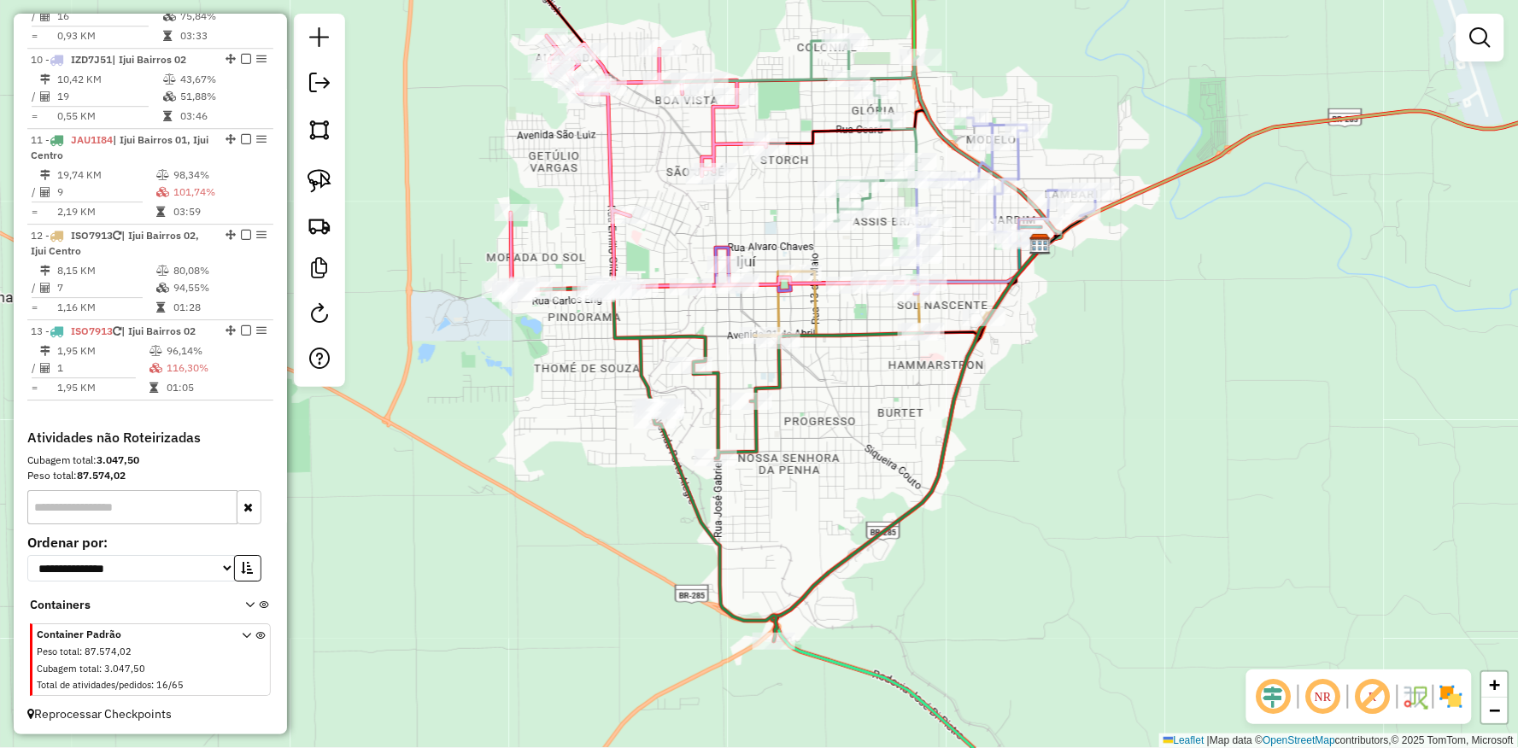
drag, startPoint x: 681, startPoint y: 540, endPoint x: 556, endPoint y: 645, distance: 163.1
click at [556, 645] on div "Janela de atendimento Grade de atendimento Capacidade Transportadoras Veículos …" at bounding box center [759, 374] width 1518 height 748
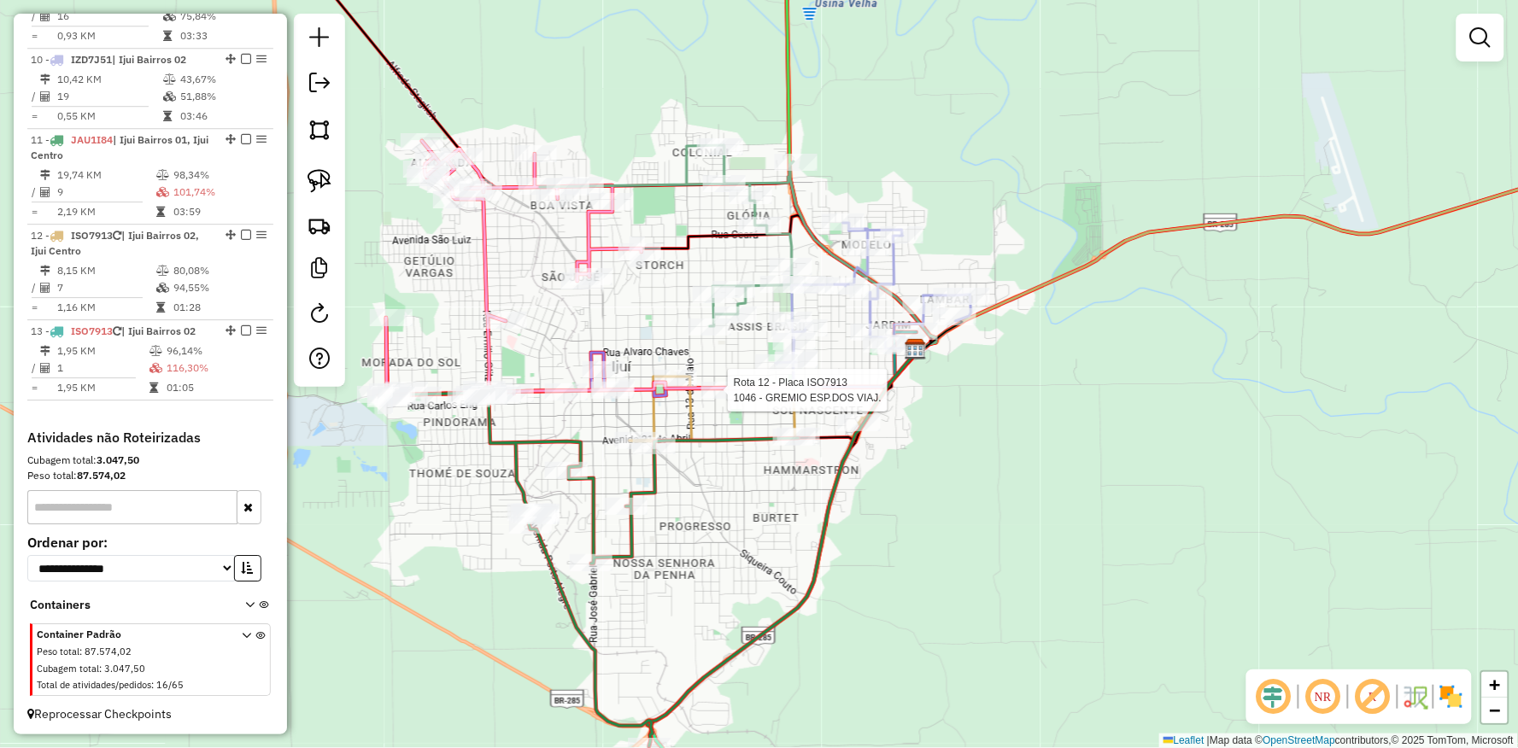
click at [729, 399] on div at bounding box center [722, 390] width 43 height 17
select select "**********"
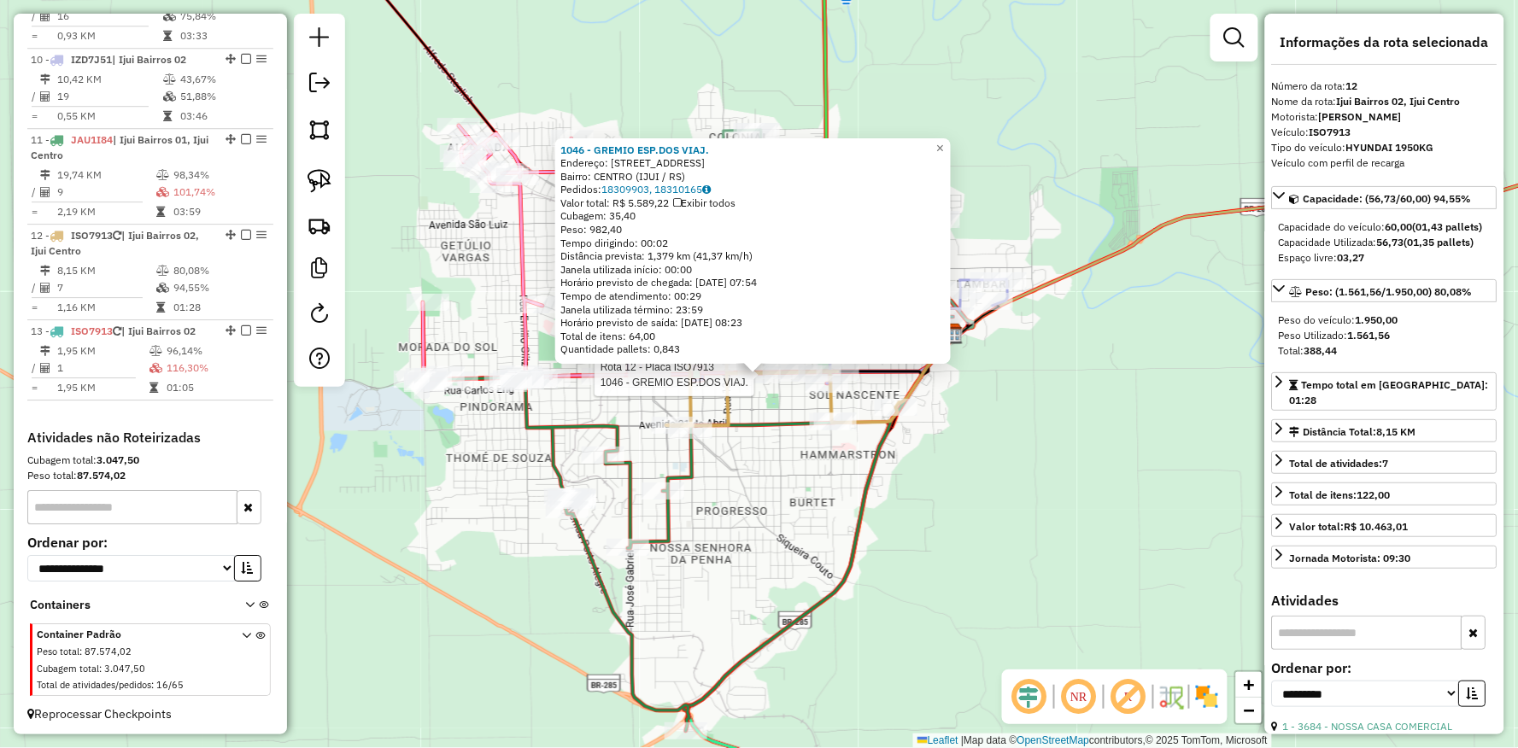
click at [832, 612] on div "Rota 12 - Placa ISO7913 1046 - GREMIO ESP.DOS VIAJ. 1046 - GREMIO ESP.DOS VIAJ.…" at bounding box center [759, 374] width 1518 height 748
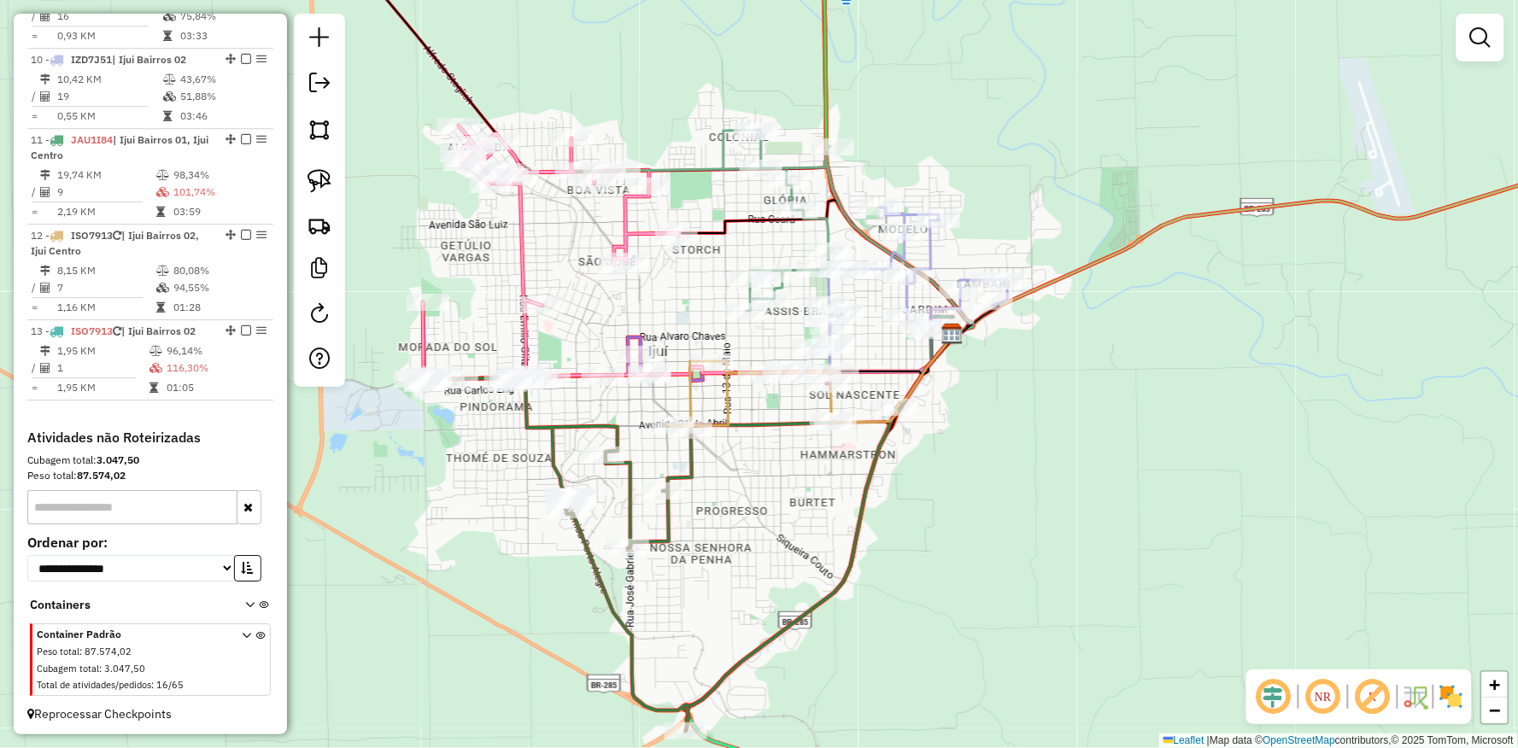
drag, startPoint x: 1032, startPoint y: 485, endPoint x: 925, endPoint y: 539, distance: 119.6
click at [926, 541] on div "Rota 12 - Placa ISO7913 1046 - GREMIO ESP.DOS VIAJ. 1046 - GREMIO ESP.DOS VIAJ.…" at bounding box center [759, 374] width 1518 height 748
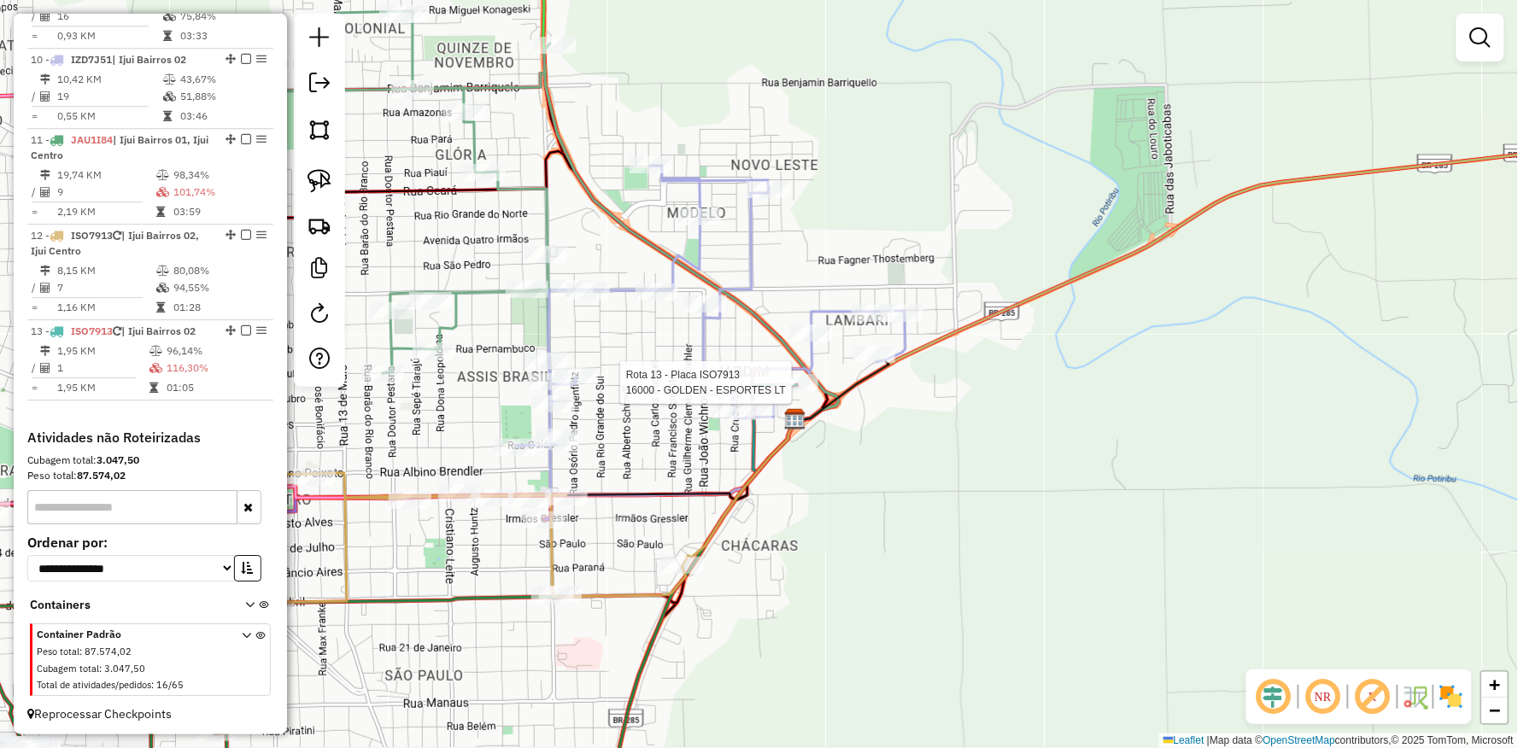
select select "**********"
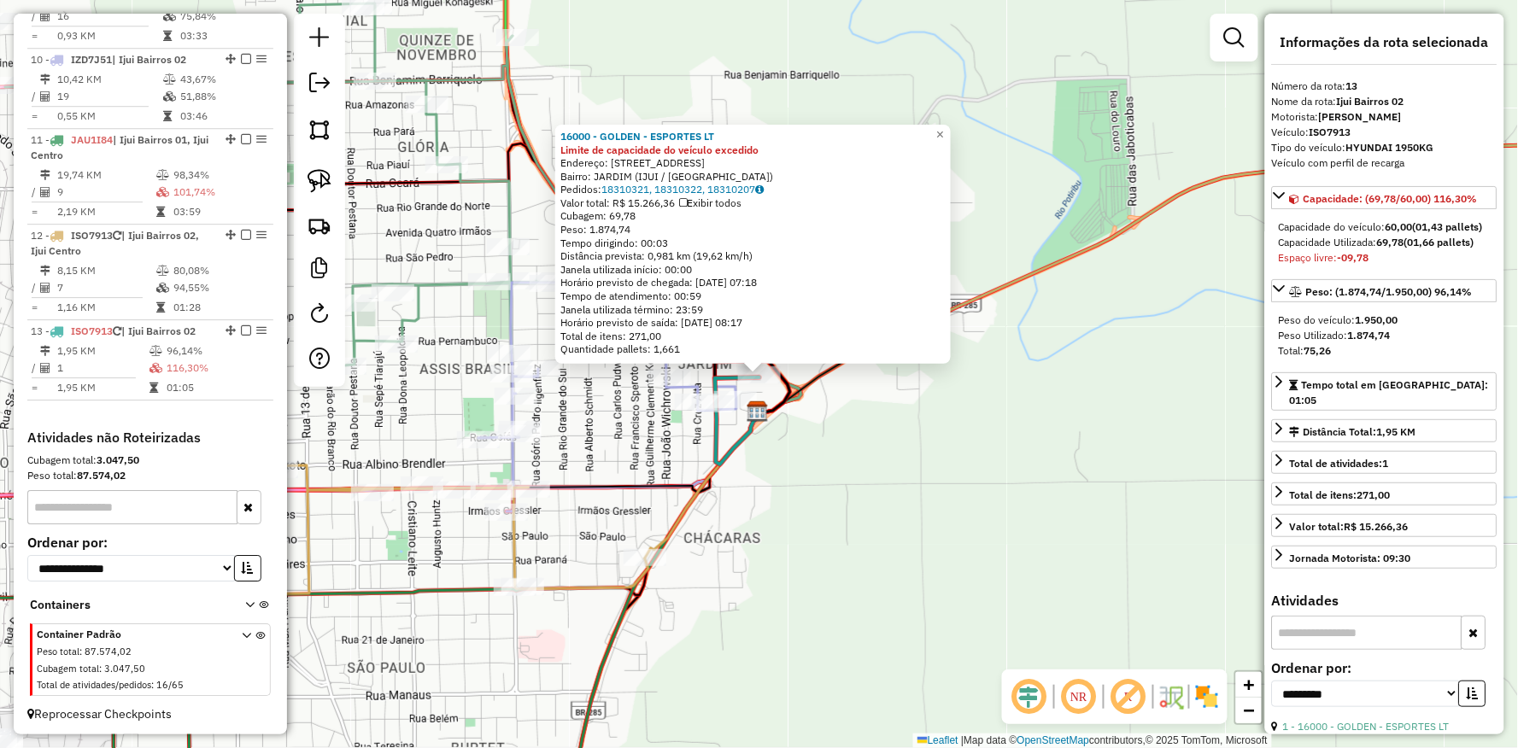
click at [1085, 589] on div "Rota 13 - Placa ISO7913 16000 - GOLDEN - ESPORTES LT 16000 - GOLDEN - ESPORTES …" at bounding box center [759, 374] width 1518 height 748
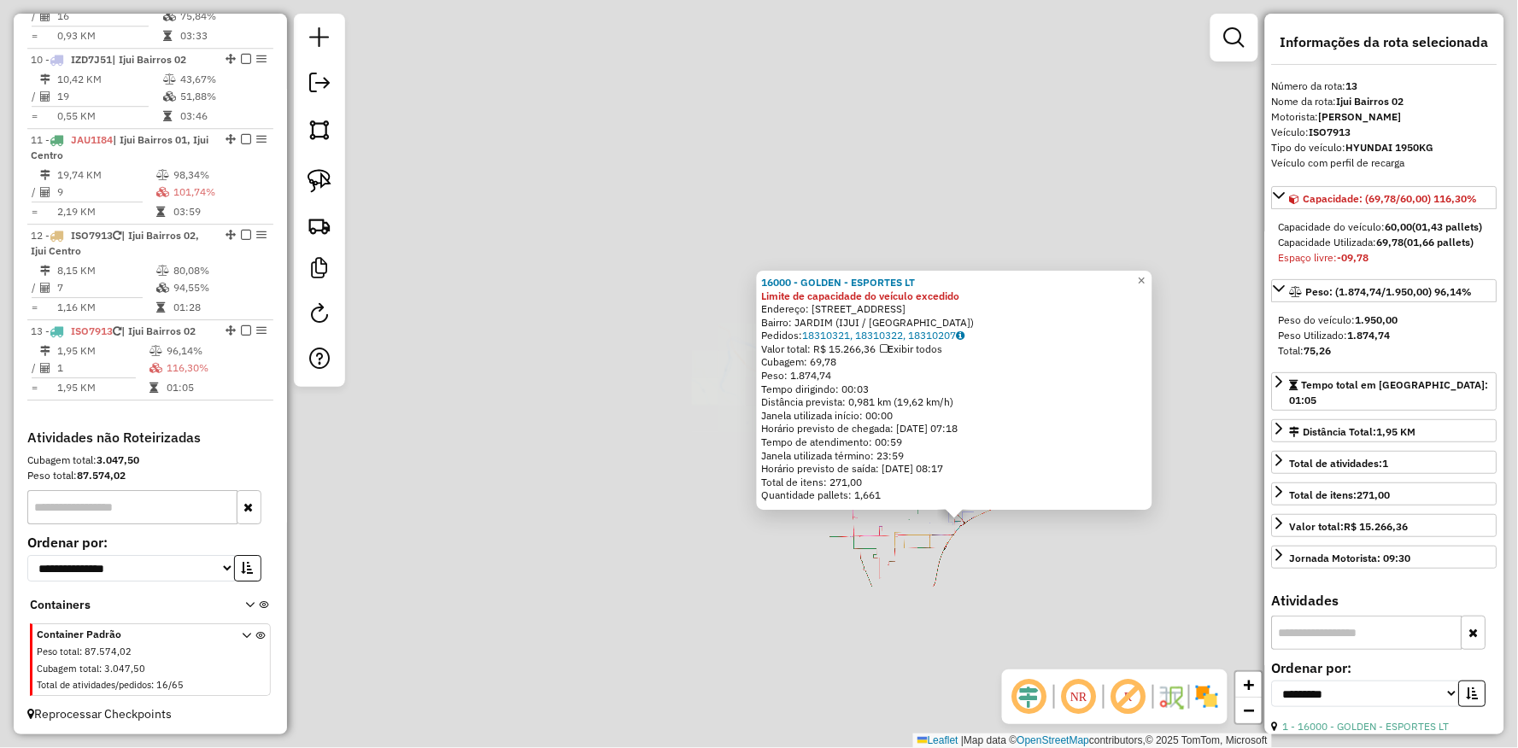
click at [1122, 635] on div "16000 - GOLDEN - ESPORTES LT Limite de capacidade do veículo excedido Endereço:…" at bounding box center [759, 374] width 1518 height 748
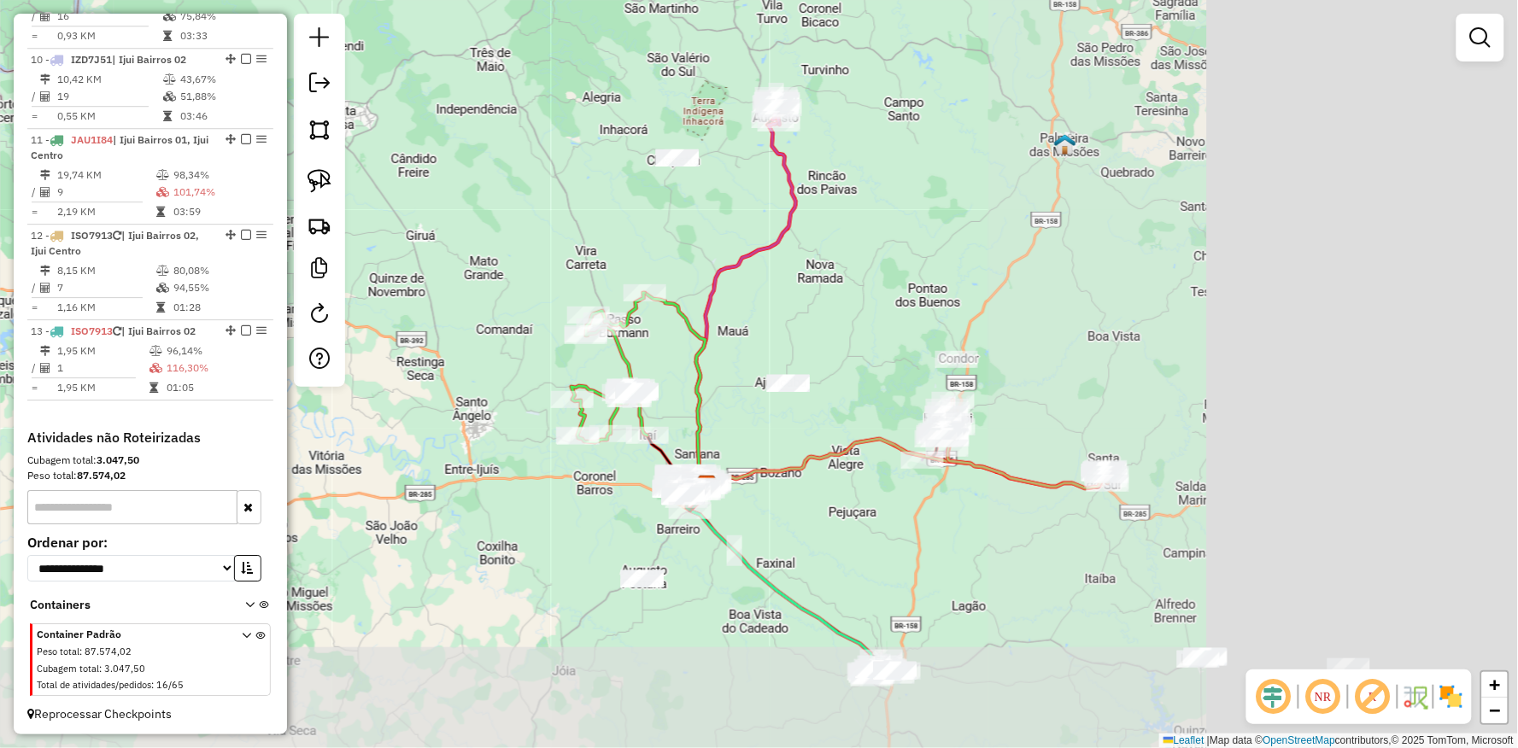
drag, startPoint x: 1121, startPoint y: 547, endPoint x: 829, endPoint y: 488, distance: 298.0
click at [829, 488] on div "Janela de atendimento Grade de atendimento Capacidade Transportadoras Veículos …" at bounding box center [759, 374] width 1518 height 748
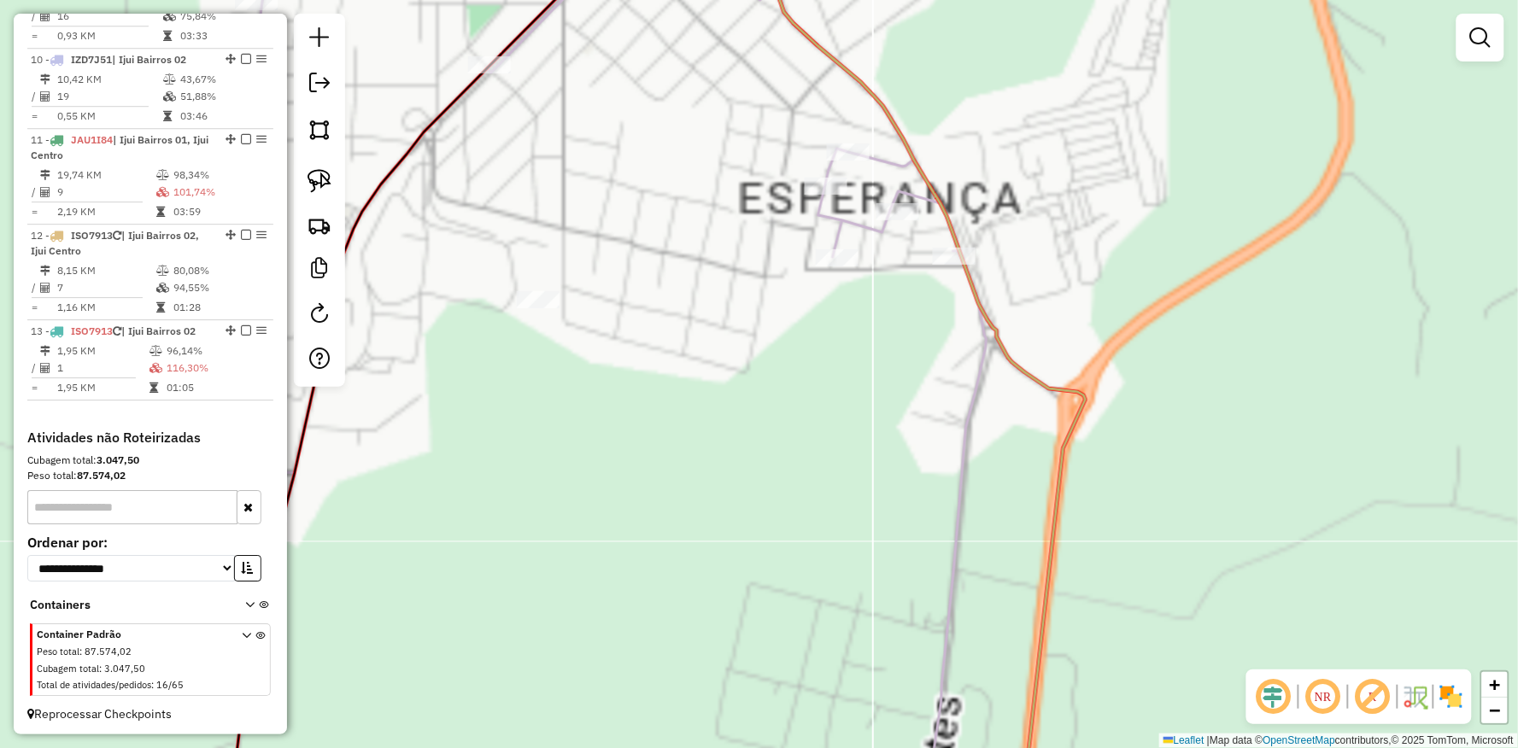
click at [731, 417] on div "Janela de atendimento Grade de atendimento Capacidade Transportadoras Veículos …" at bounding box center [759, 374] width 1518 height 748
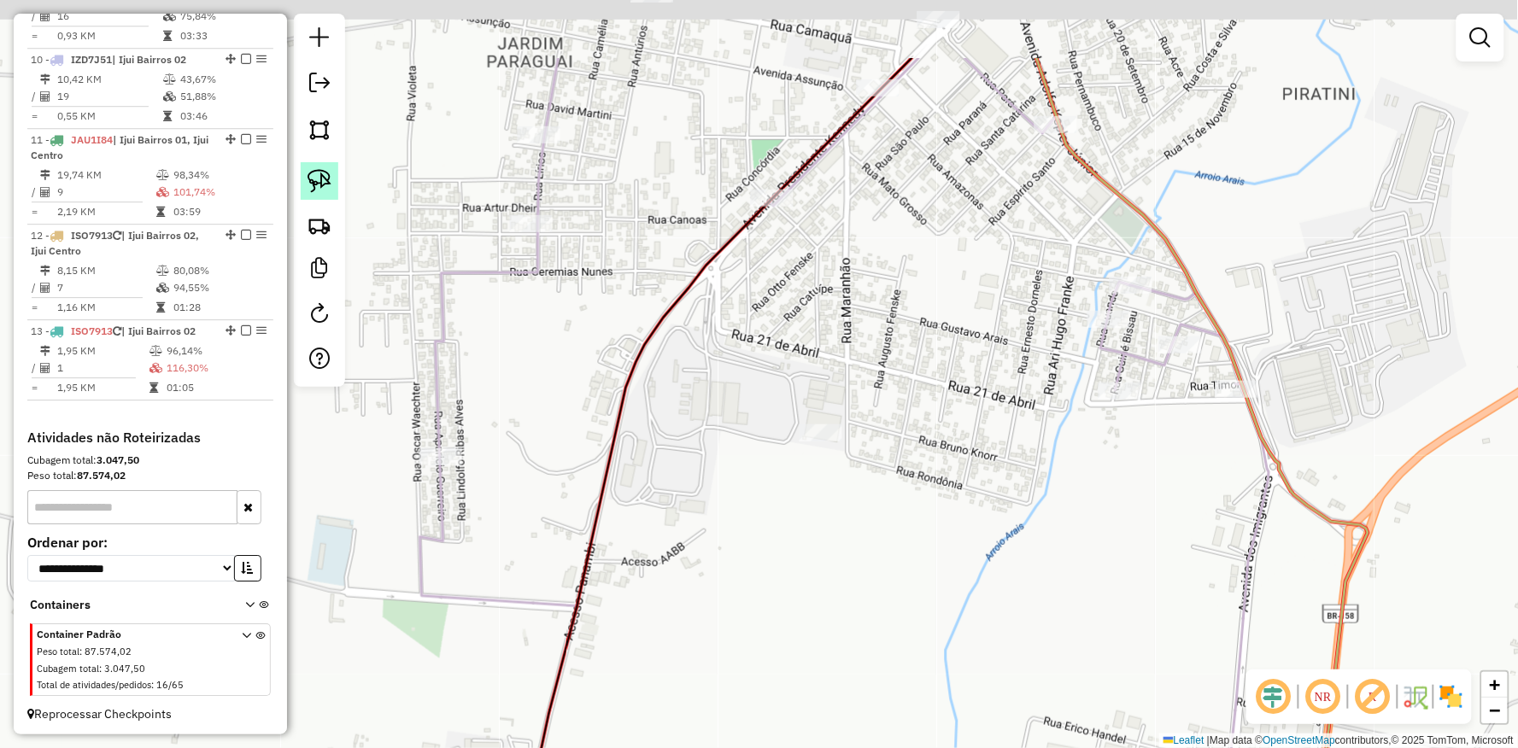
click at [328, 190] on img at bounding box center [319, 181] width 24 height 24
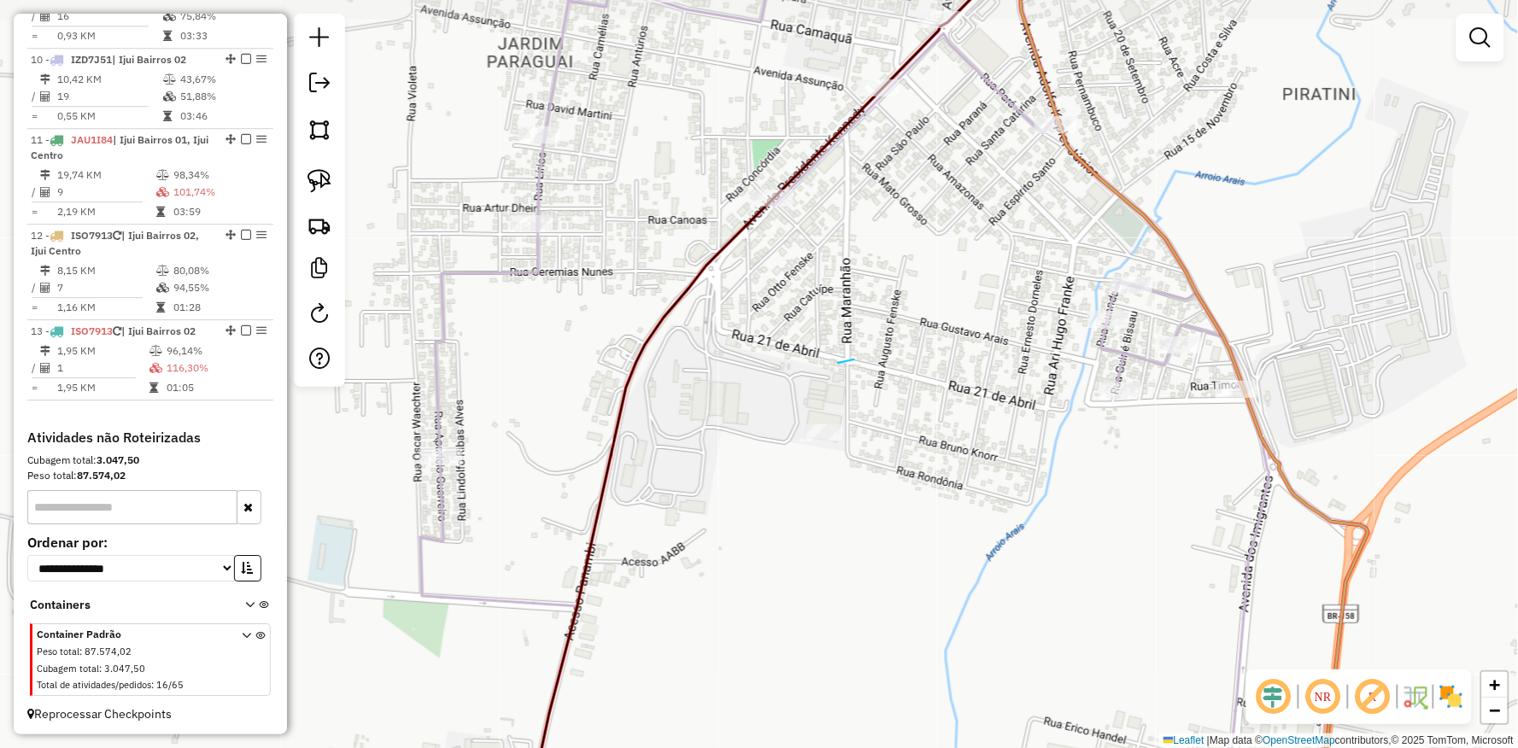
drag, startPoint x: 838, startPoint y: 363, endPoint x: 976, endPoint y: 524, distance: 212.0
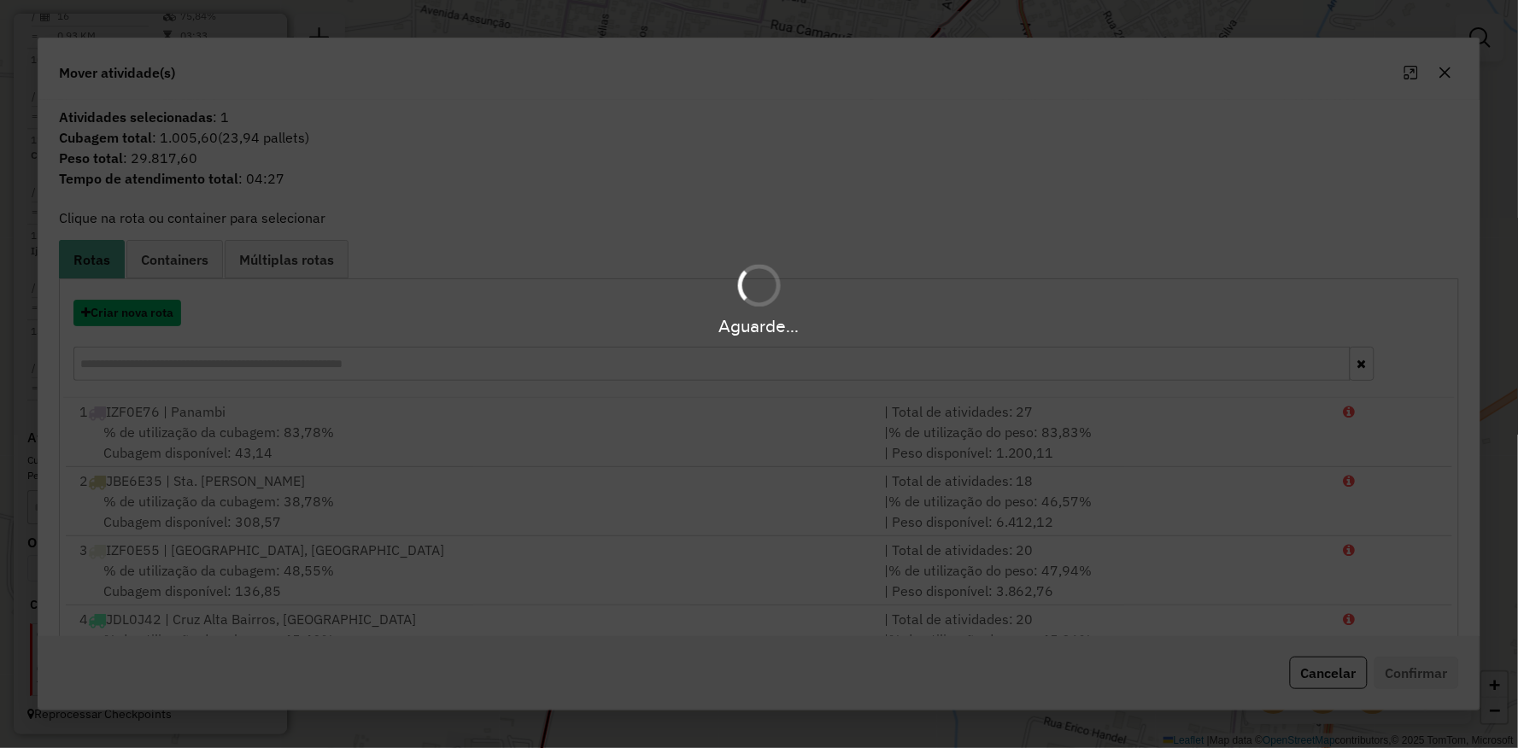
click at [137, 316] on button "Criar nova rota" at bounding box center [127, 313] width 108 height 26
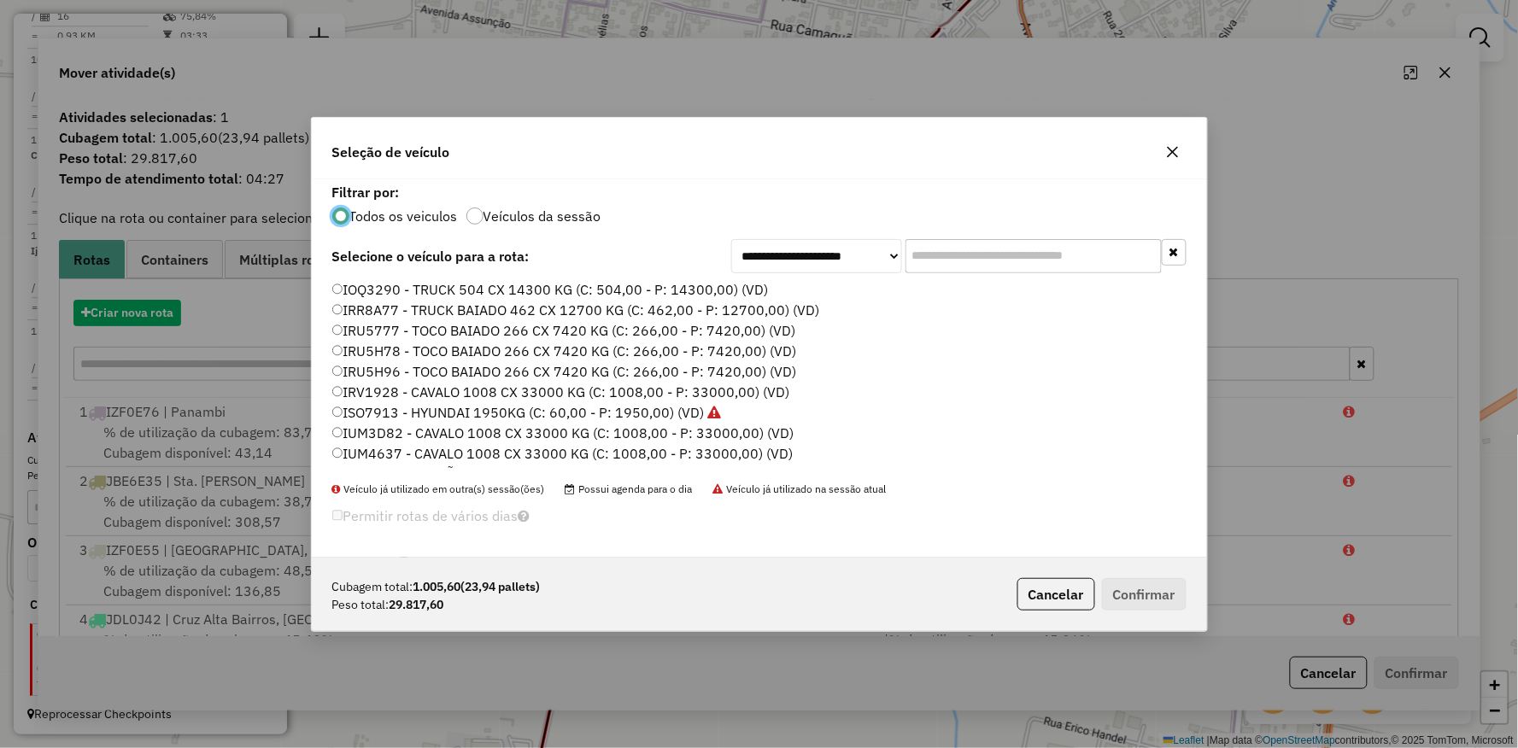
click at [137, 316] on div "**********" at bounding box center [759, 374] width 1518 height 748
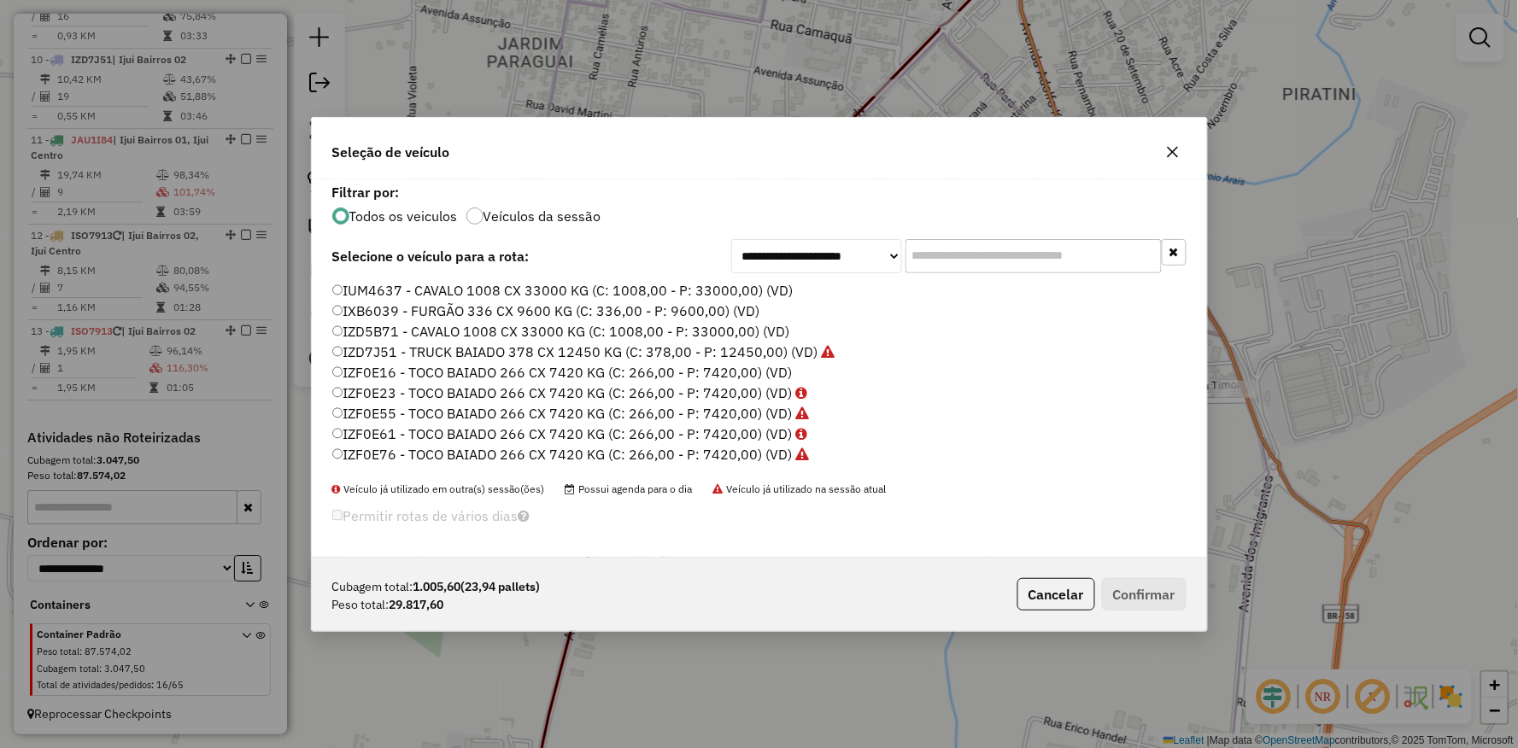
scroll to position [130, 0]
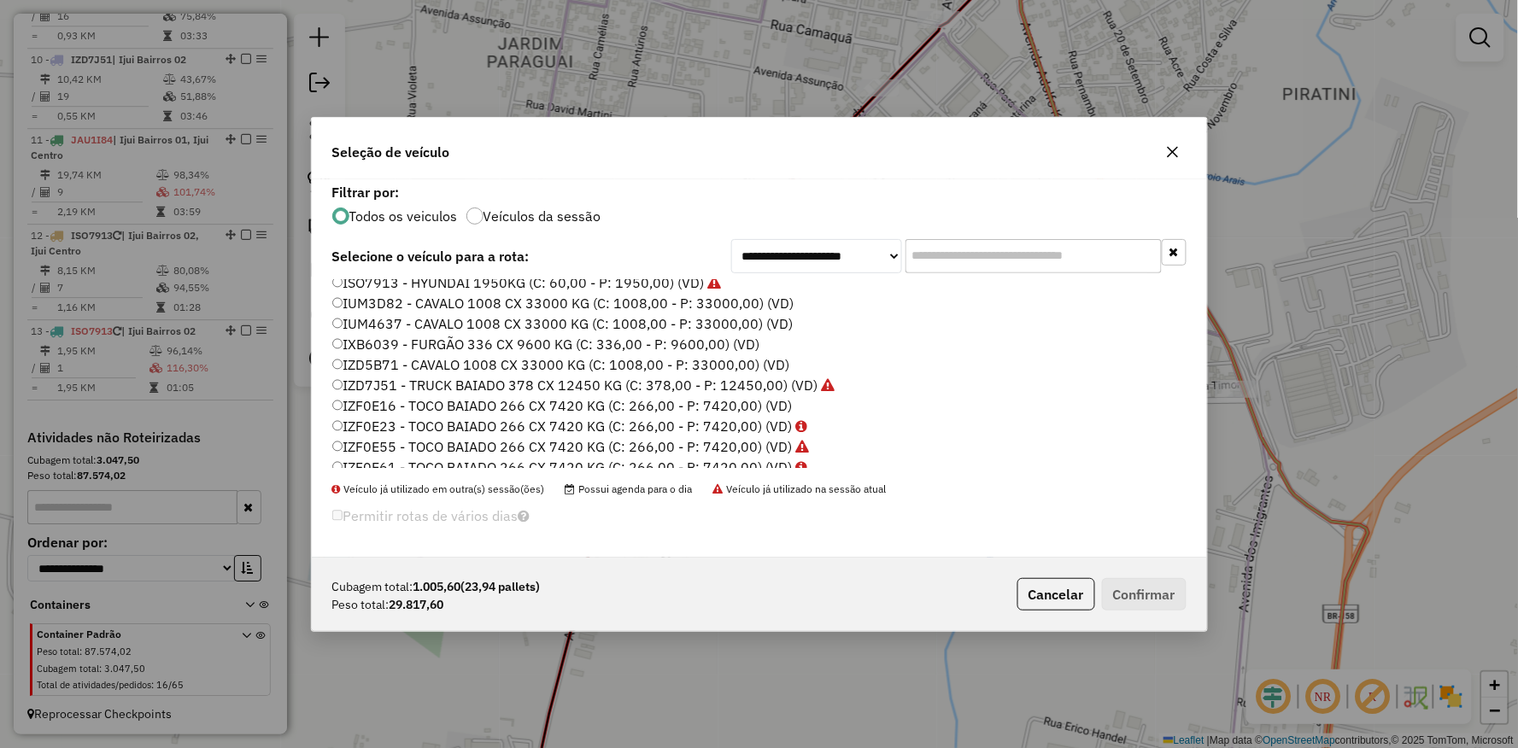
click at [343, 365] on label "IZD5B71 - CAVALO 1008 CX 33000 KG (C: 1008,00 - P: 33000,00) (VD)" at bounding box center [561, 364] width 458 height 20
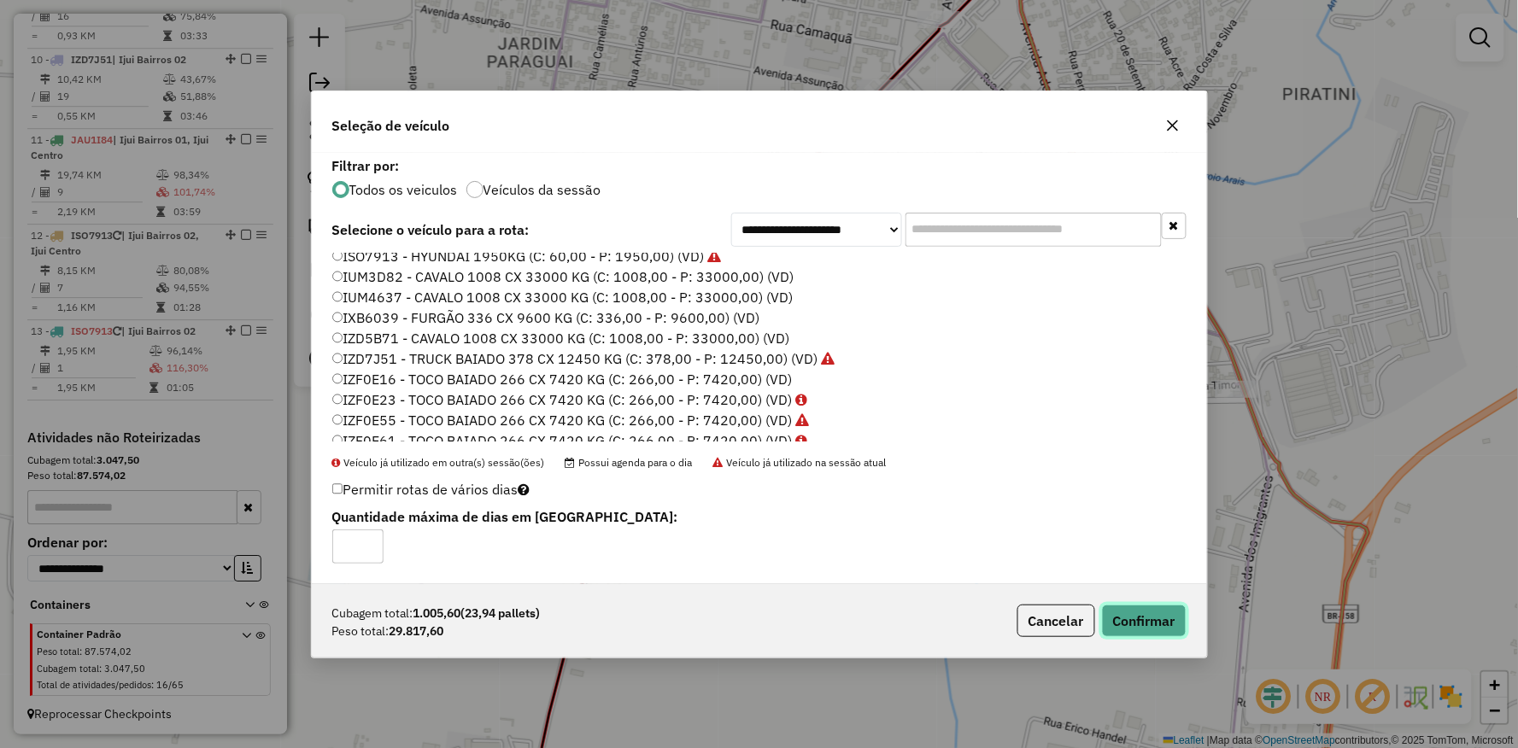
click at [1137, 625] on button "Confirmar" at bounding box center [1144, 621] width 85 height 32
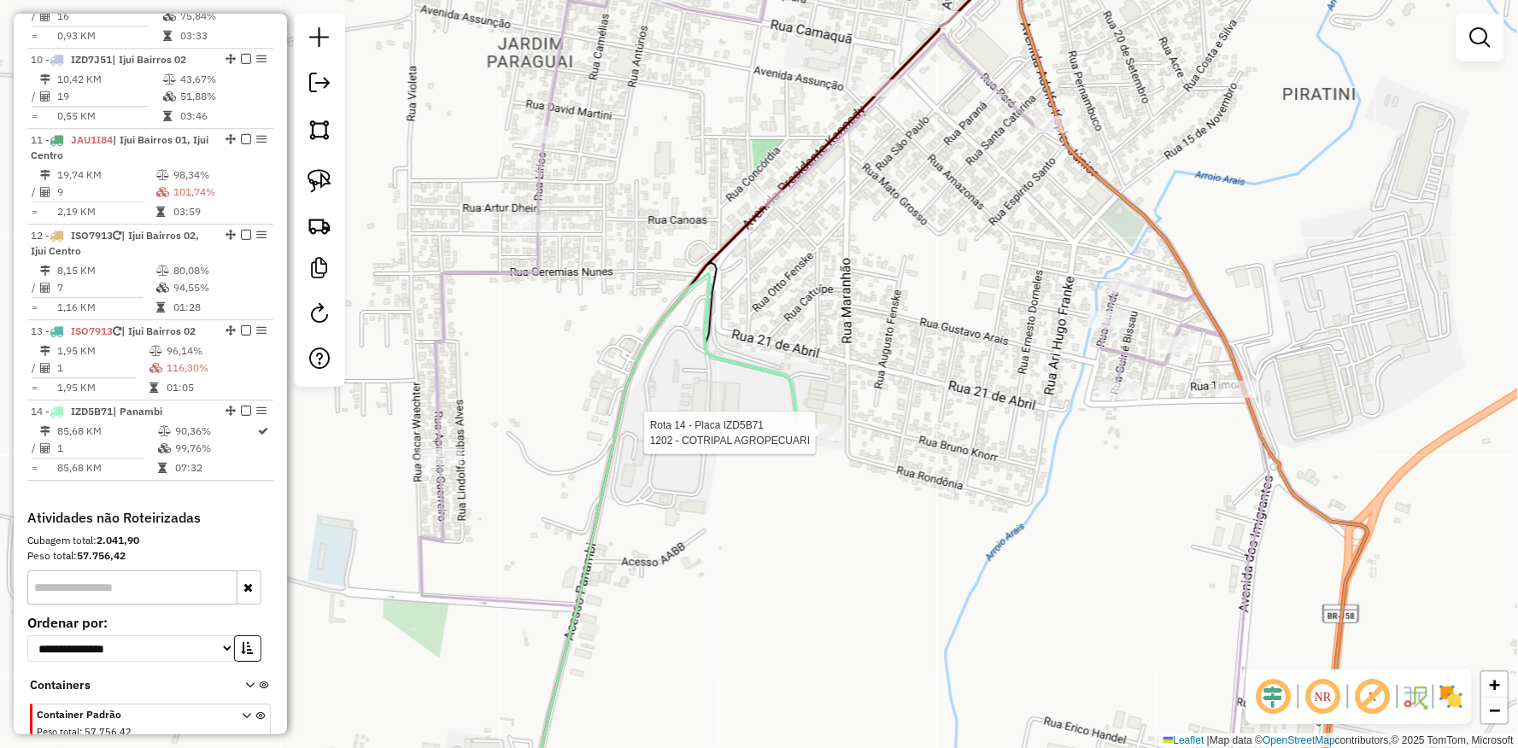
scroll to position [1525, 0]
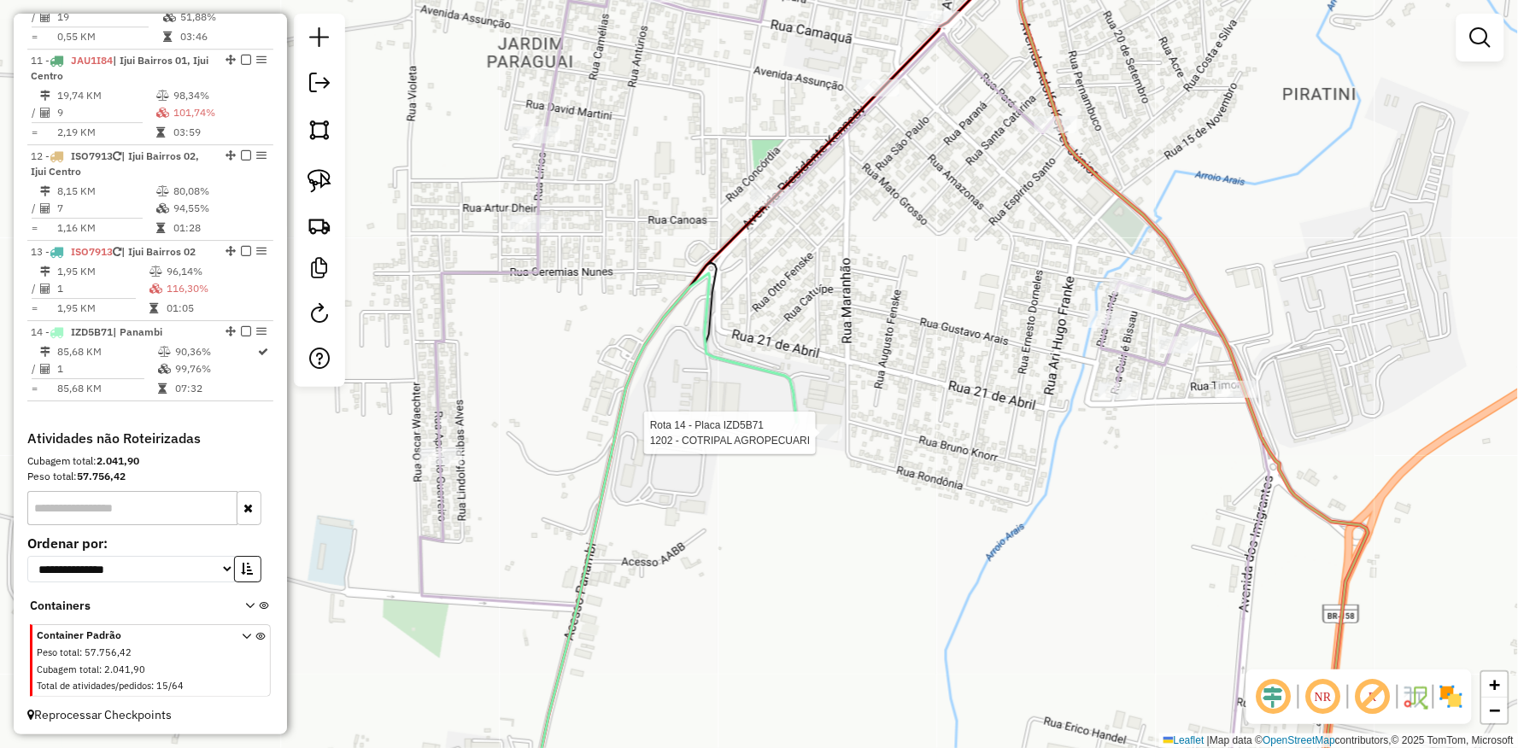
select select "**********"
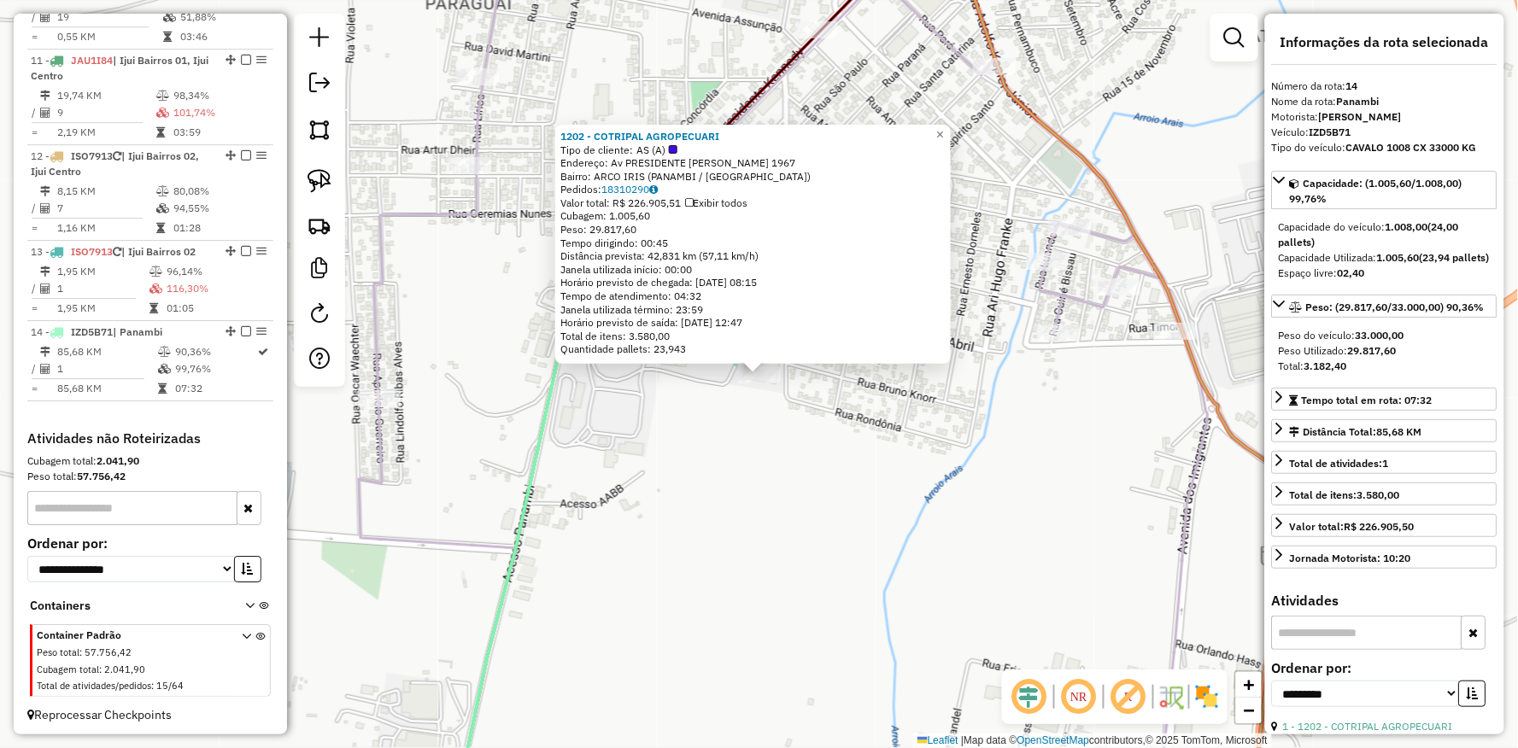
drag, startPoint x: 523, startPoint y: 521, endPoint x: 735, endPoint y: 506, distance: 213.2
click at [733, 507] on icon at bounding box center [597, 519] width 277 height 608
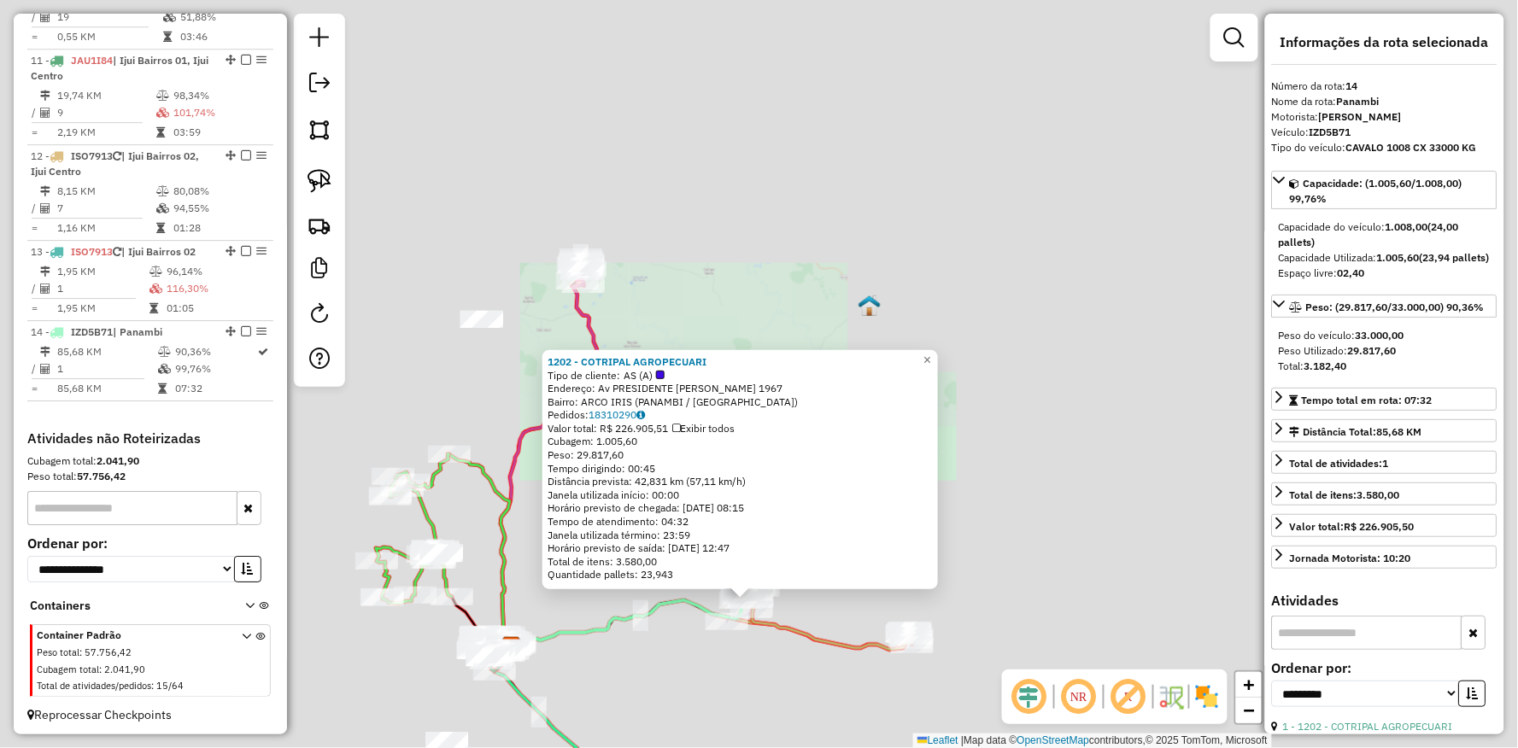
click at [855, 650] on icon at bounding box center [831, 606] width 163 height 88
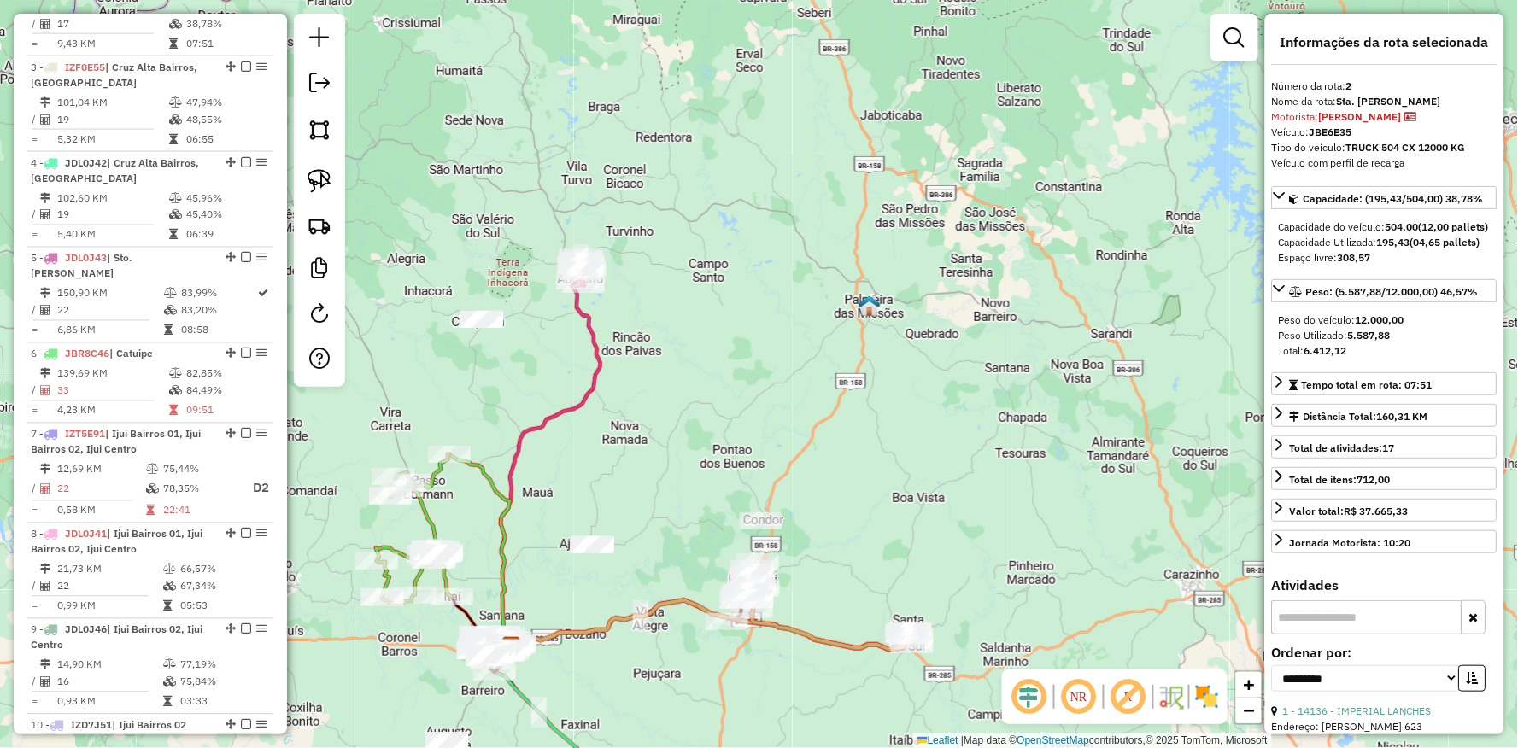
scroll to position [740, 0]
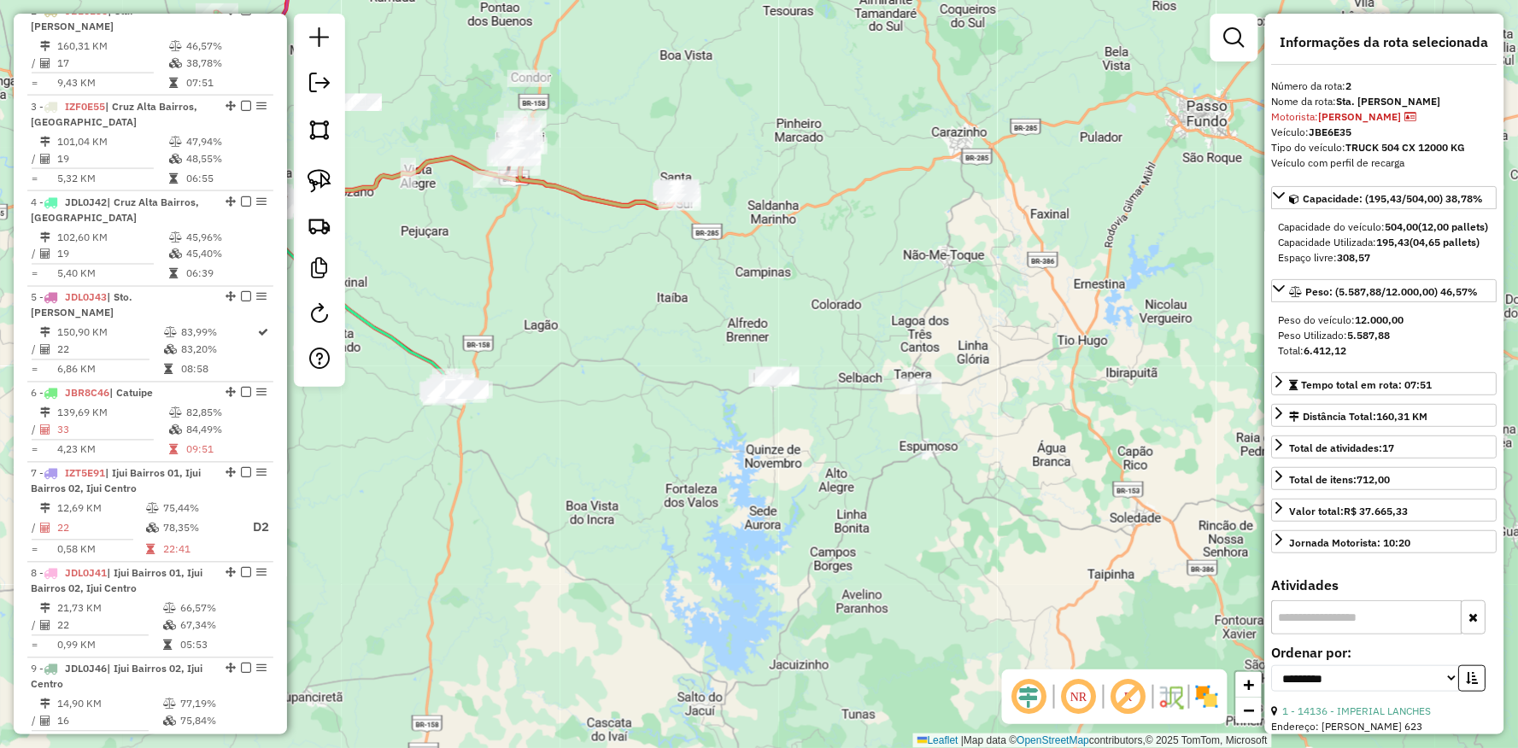
drag, startPoint x: 816, startPoint y: 688, endPoint x: 583, endPoint y: 245, distance: 499.7
click at [583, 245] on div "Janela de atendimento Grade de atendimento Capacidade Transportadoras Veículos …" at bounding box center [759, 374] width 1518 height 748
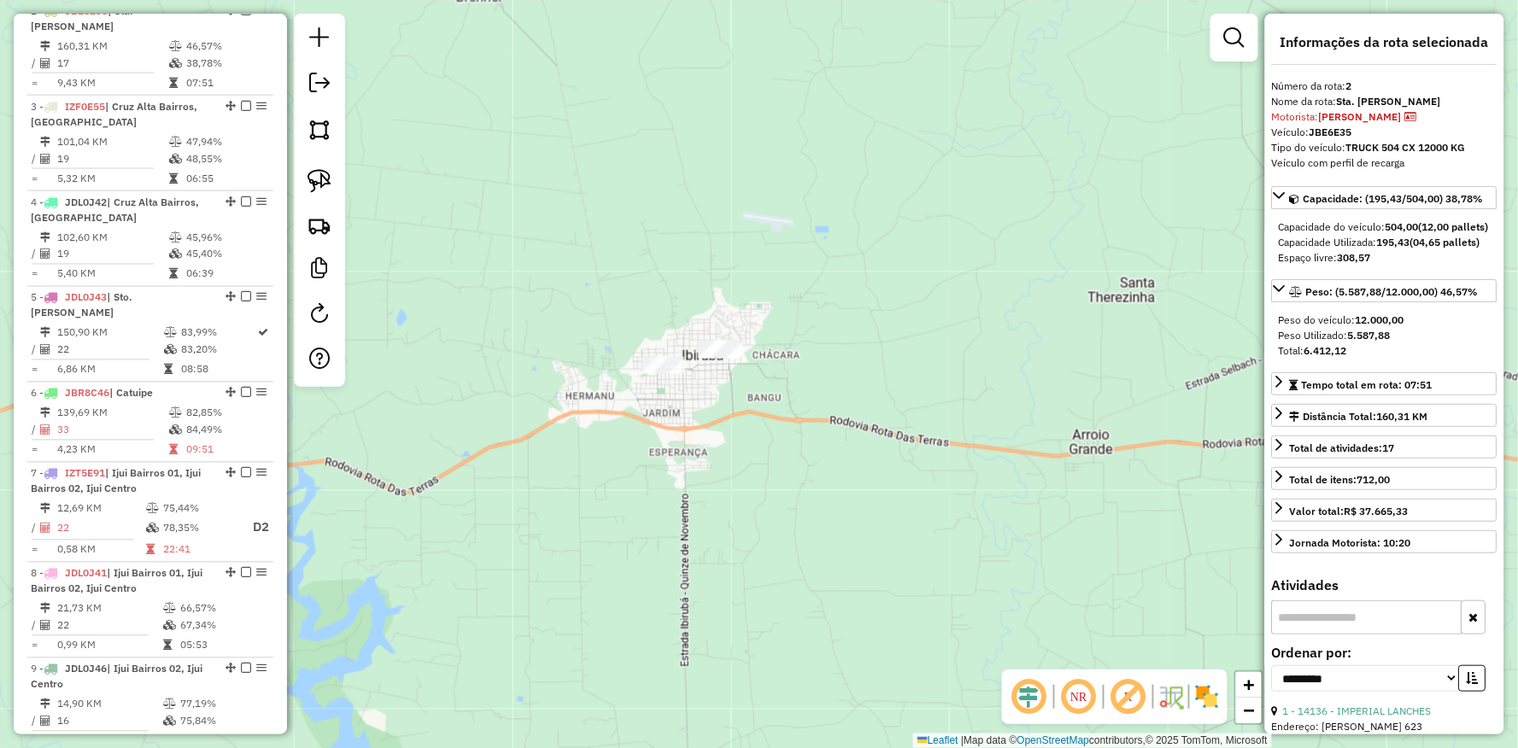
drag, startPoint x: 518, startPoint y: 275, endPoint x: 478, endPoint y: 224, distance: 65.1
click at [495, 240] on div "Rota 1 - Placa IZF0E76 16029 - TRANSPORTES KERSTING Janela de atendimento Grade…" at bounding box center [759, 374] width 1518 height 748
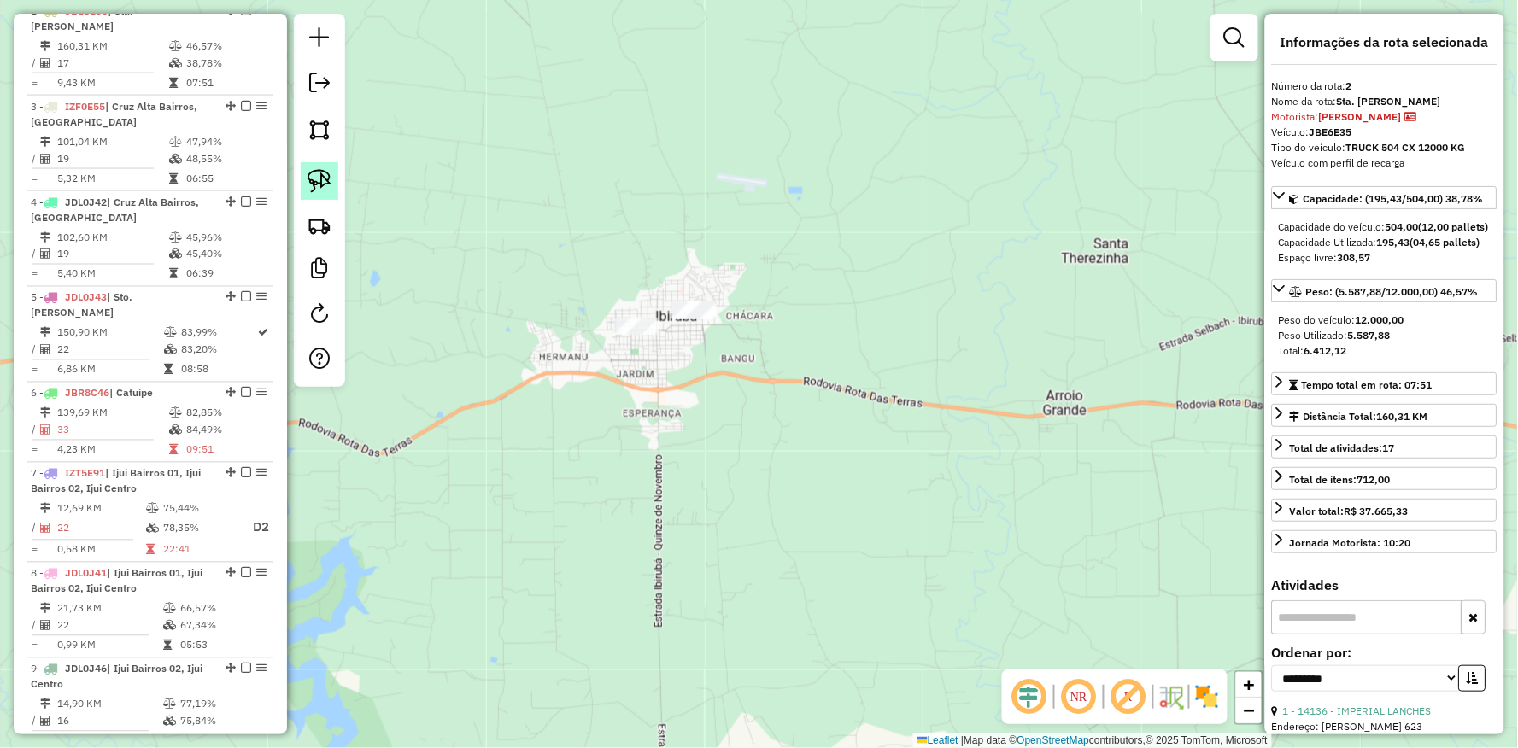
click at [318, 177] on img at bounding box center [319, 181] width 24 height 24
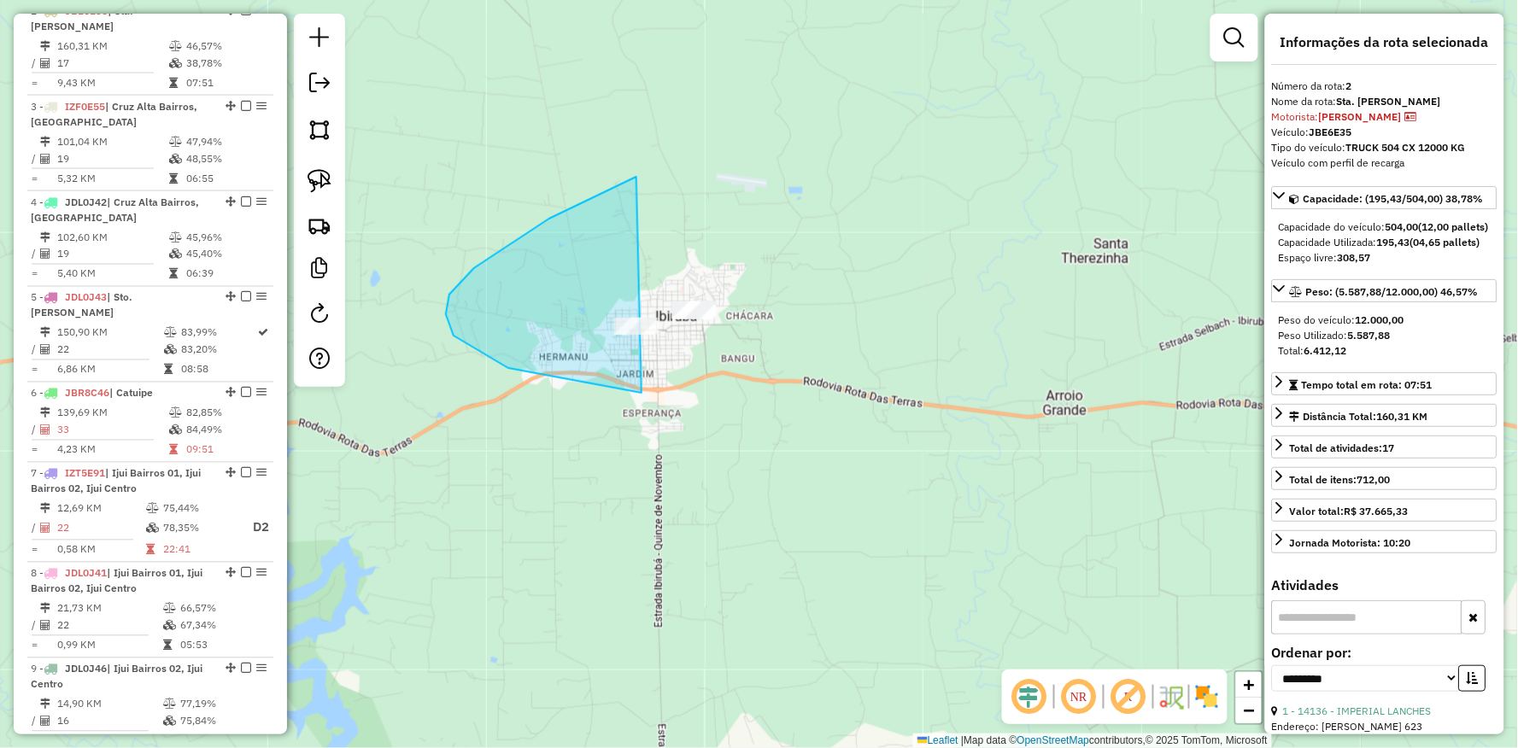
drag, startPoint x: 636, startPoint y: 177, endPoint x: 1213, endPoint y: 296, distance: 588.6
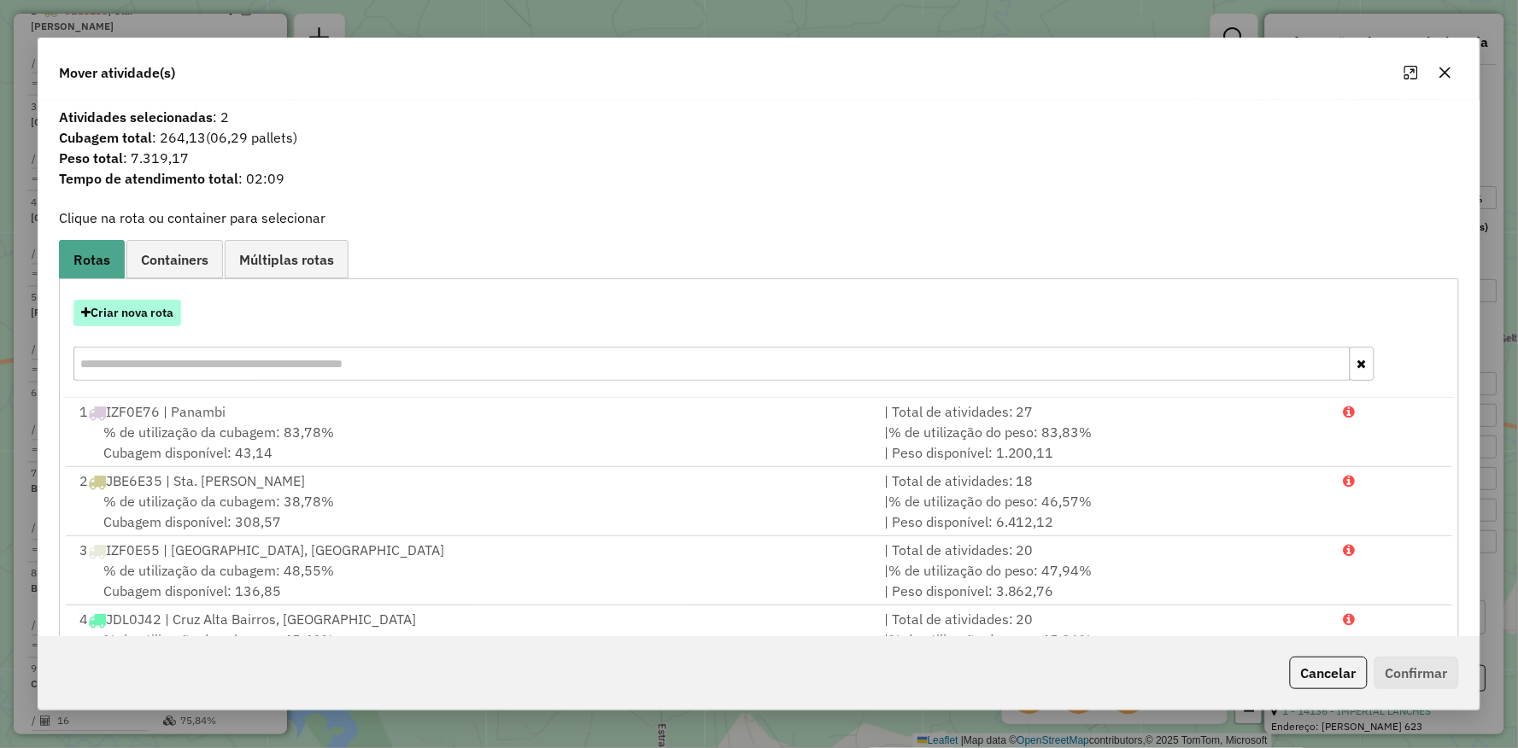
click at [138, 303] on button "Criar nova rota" at bounding box center [127, 313] width 108 height 26
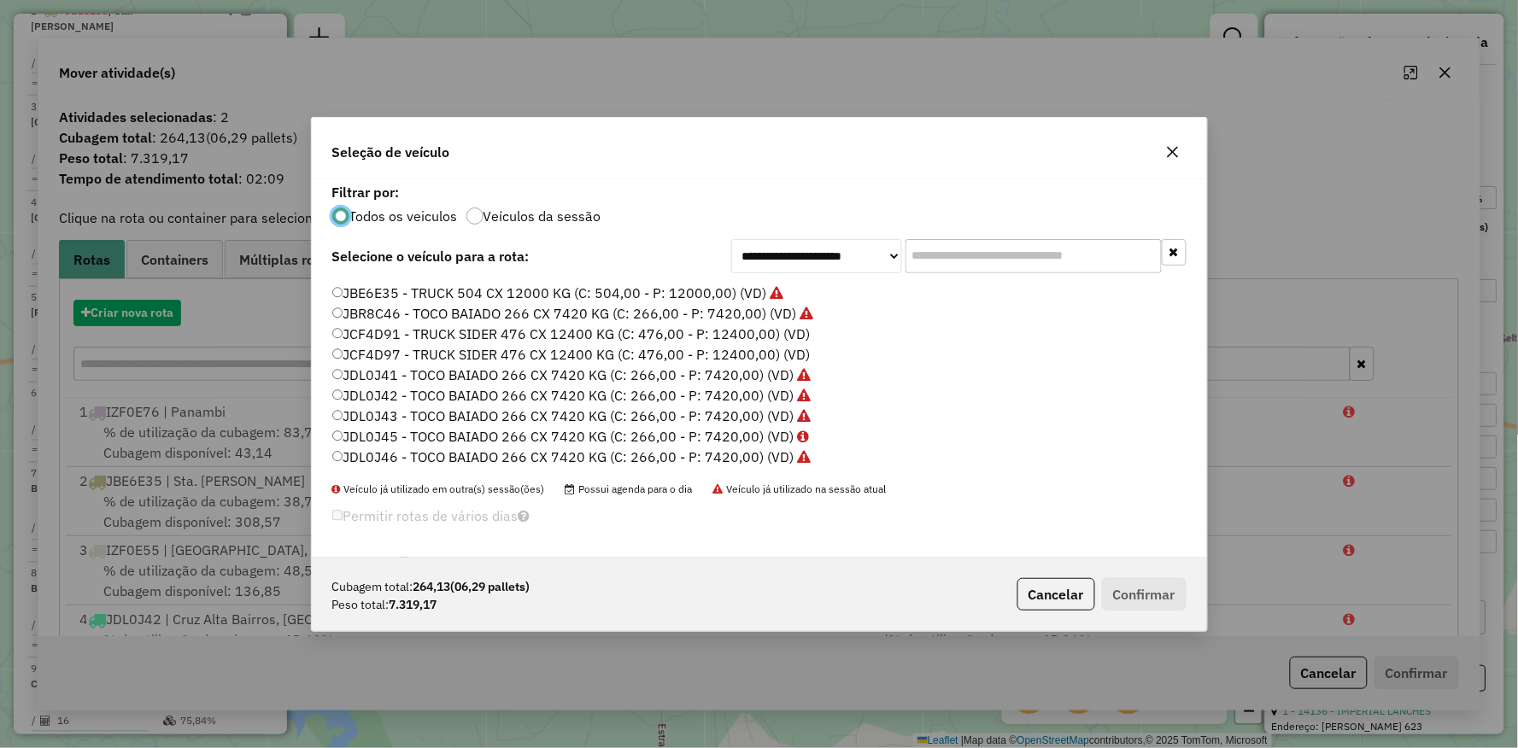
scroll to position [9, 4]
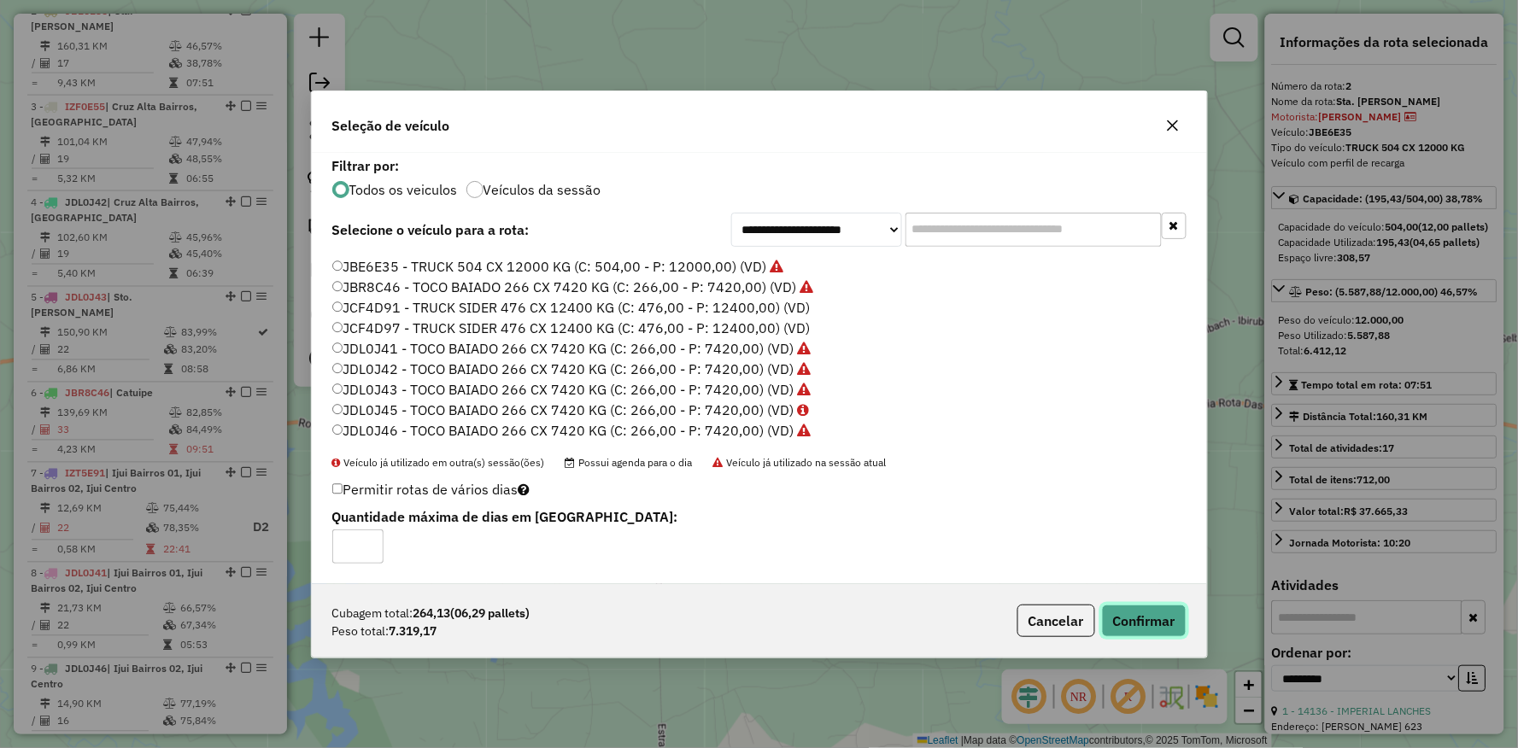
click at [1146, 619] on button "Confirmar" at bounding box center [1144, 621] width 85 height 32
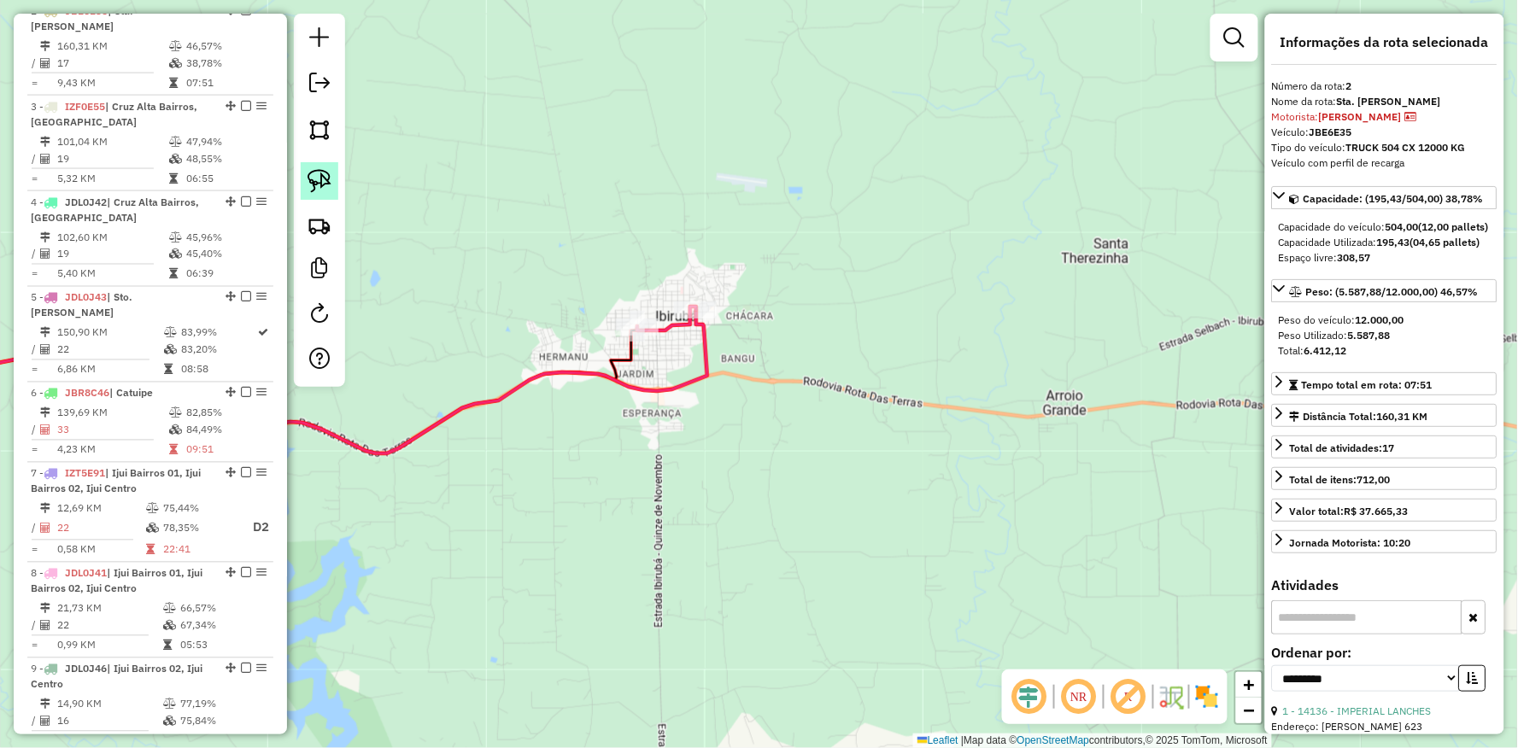
click at [327, 183] on img at bounding box center [319, 181] width 24 height 24
drag, startPoint x: 641, startPoint y: 267, endPoint x: 893, endPoint y: 328, distance: 259.2
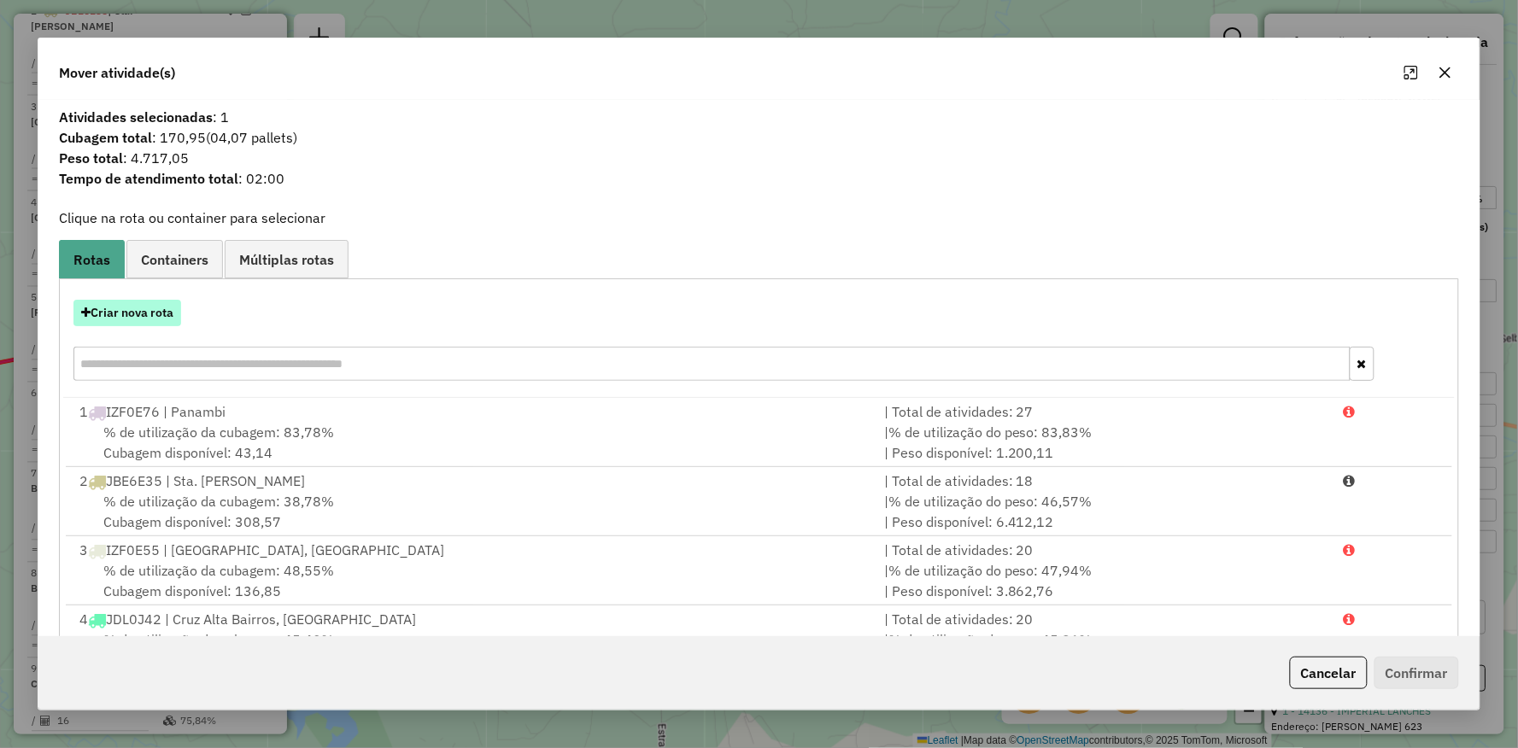
click at [154, 313] on button "Criar nova rota" at bounding box center [127, 313] width 108 height 26
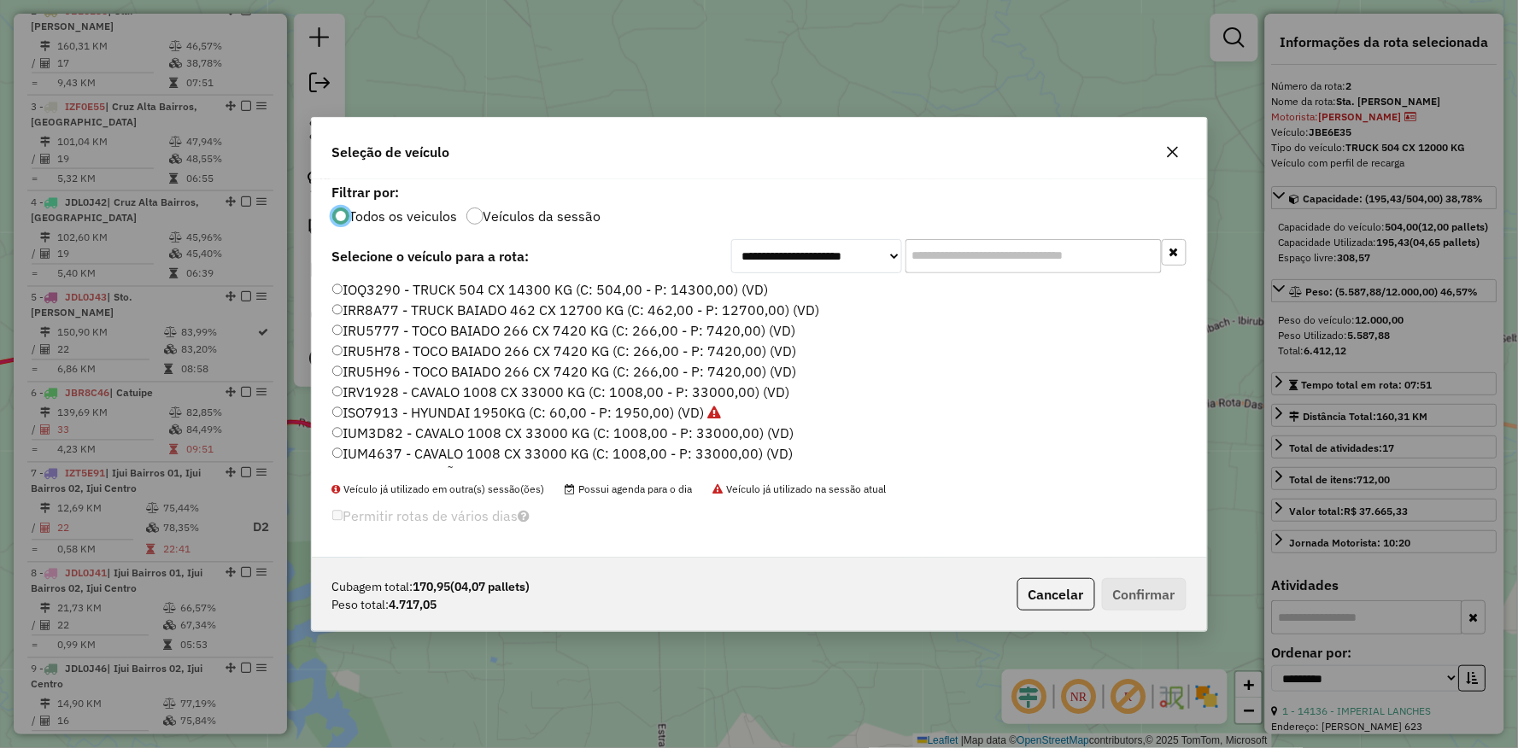
scroll to position [509, 0]
click at [340, 325] on label "JCF4D91 - TRUCK SIDER 476 CX 12400 KG (C: 476,00 - P: 12400,00) (VD)" at bounding box center [579, 334] width 495 height 20
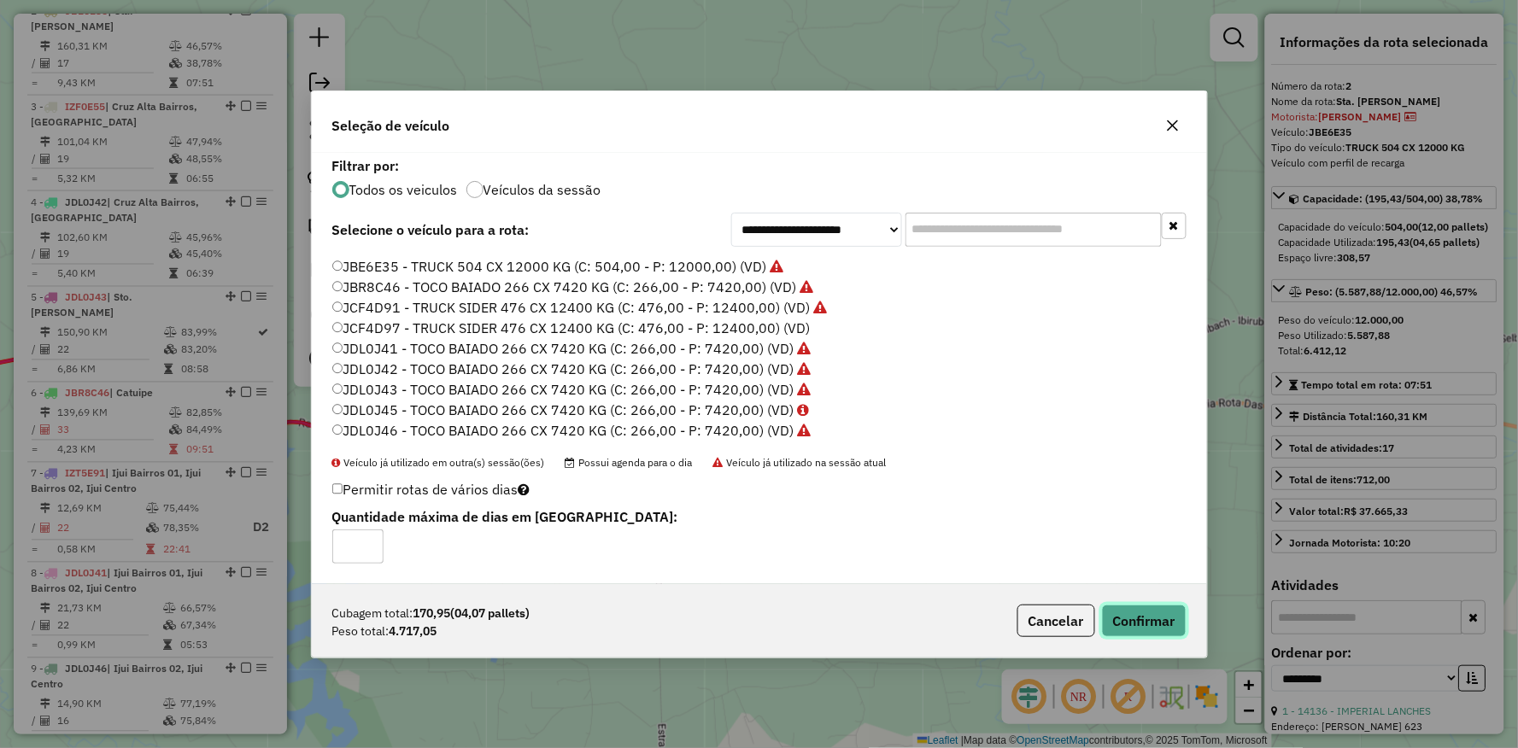
click at [1132, 617] on button "Confirmar" at bounding box center [1144, 621] width 85 height 32
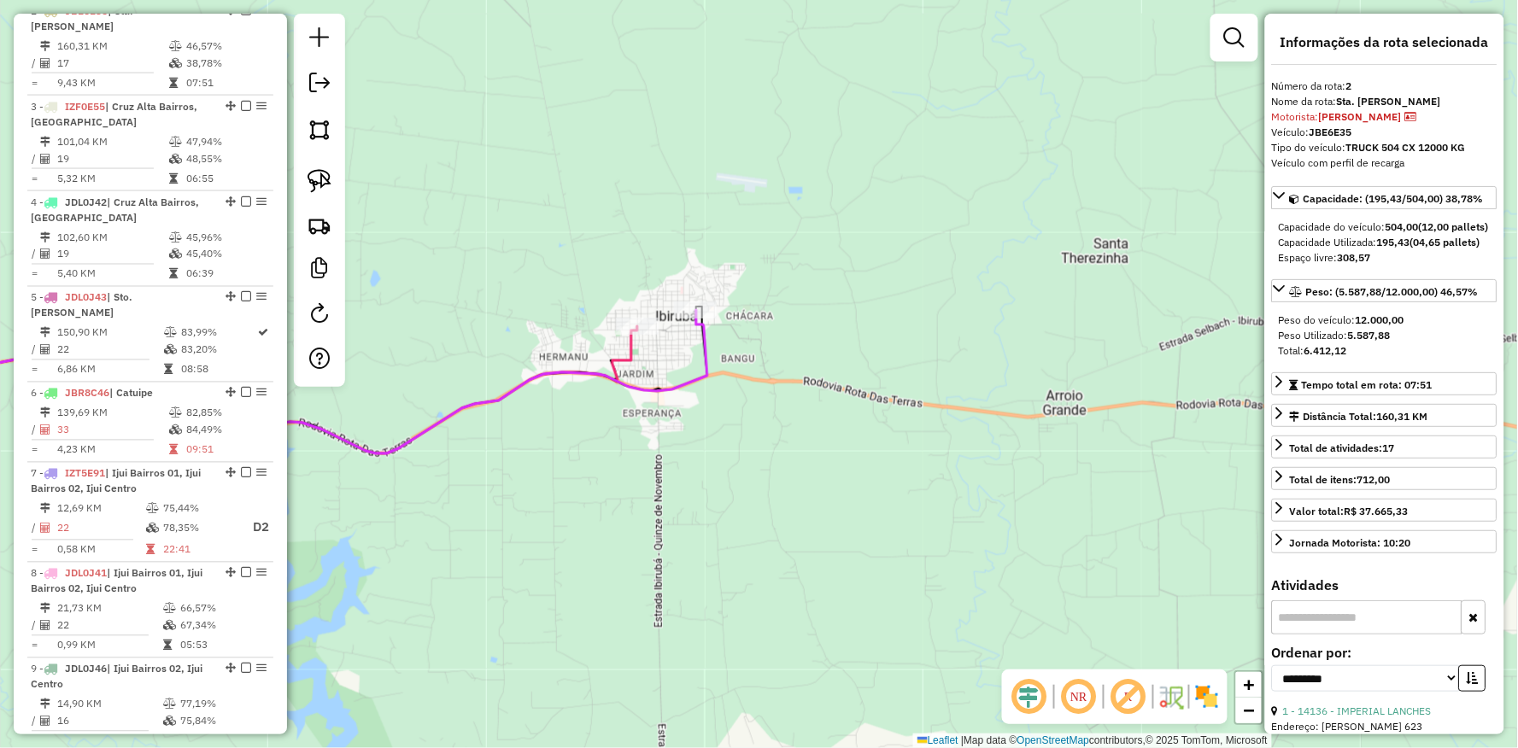
drag, startPoint x: 593, startPoint y: 485, endPoint x: 607, endPoint y: 454, distance: 34.8
click at [594, 485] on div "Rota 1 - Placa IZF0E76 16029 - TRANSPORTES KERSTING Janela de atendimento Grade…" at bounding box center [759, 374] width 1518 height 748
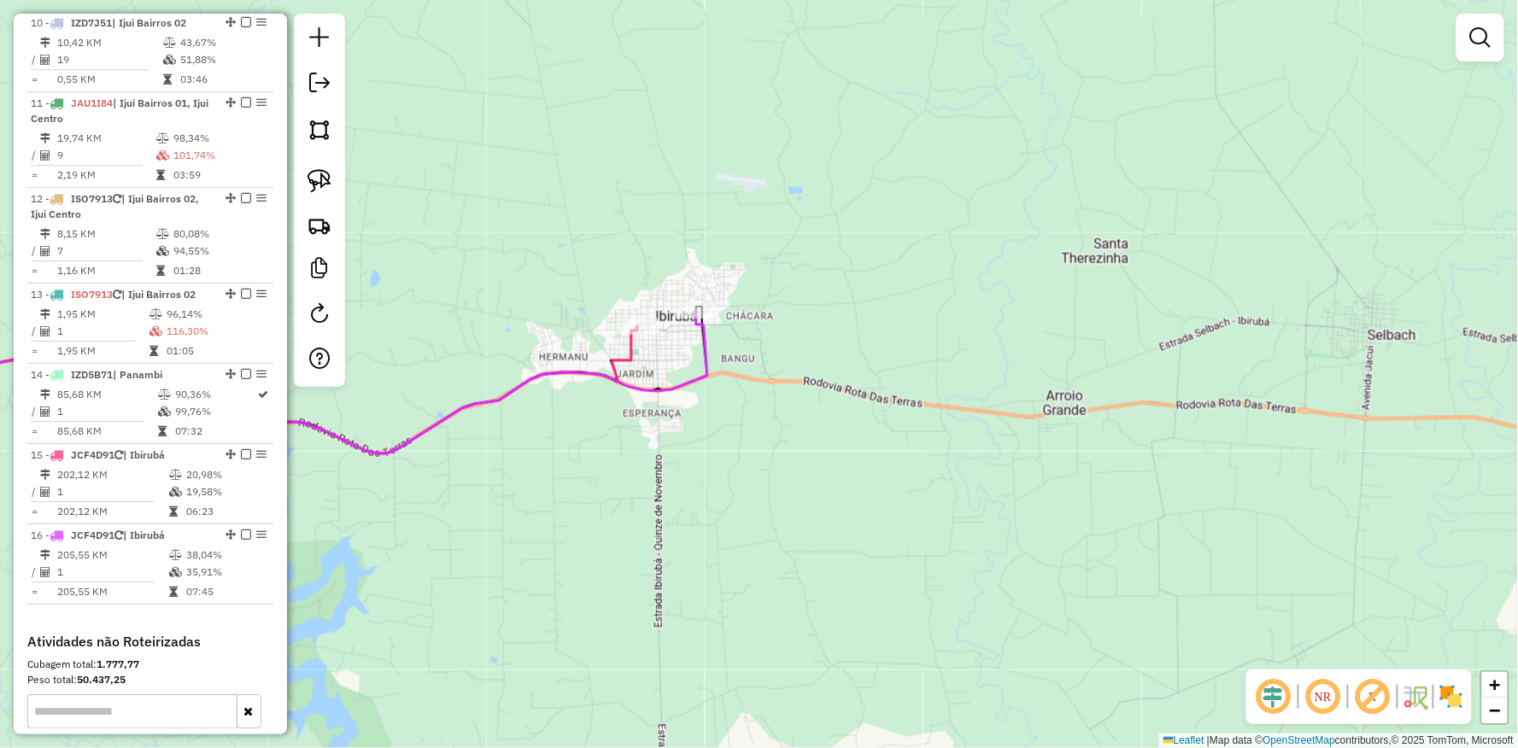
scroll to position [1685, 0]
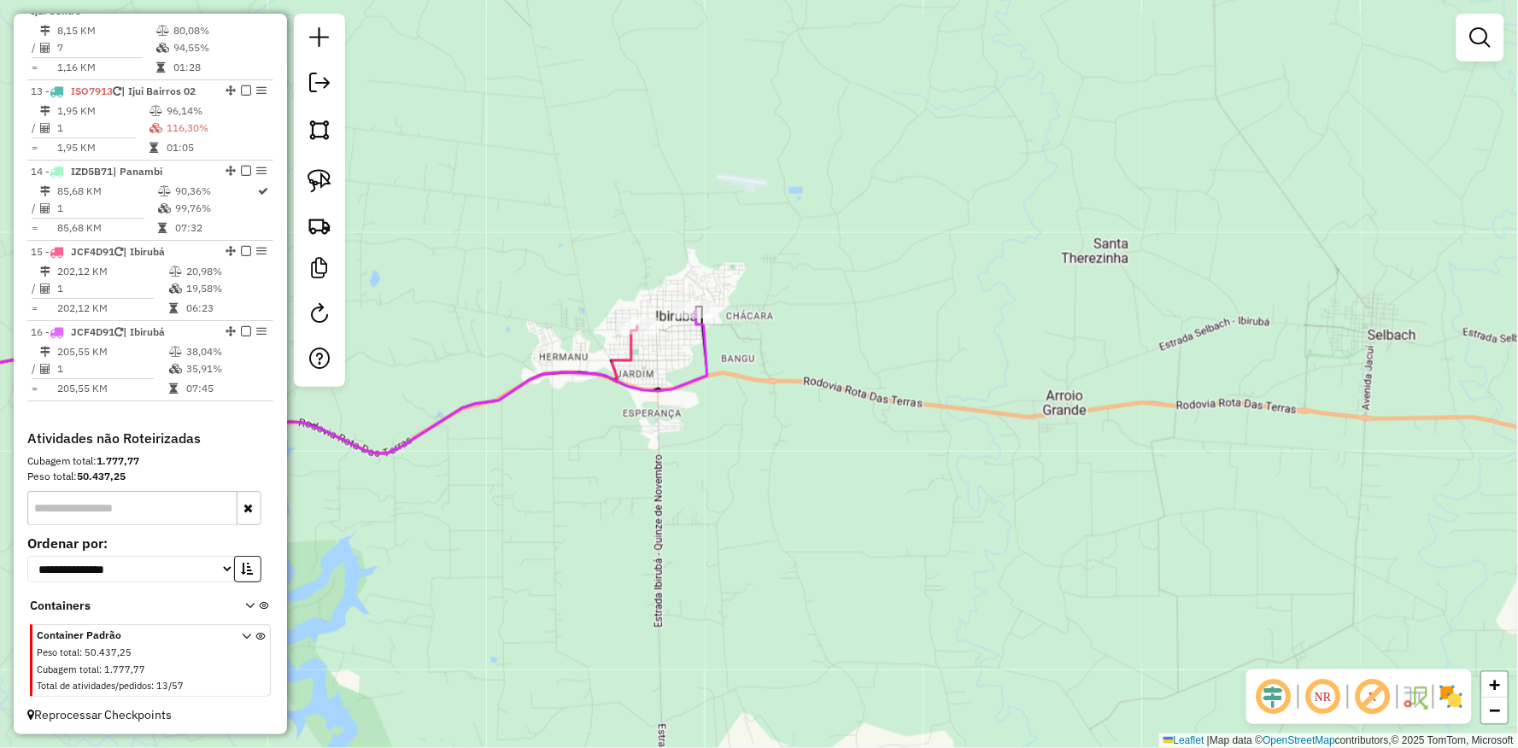
select select "**********"
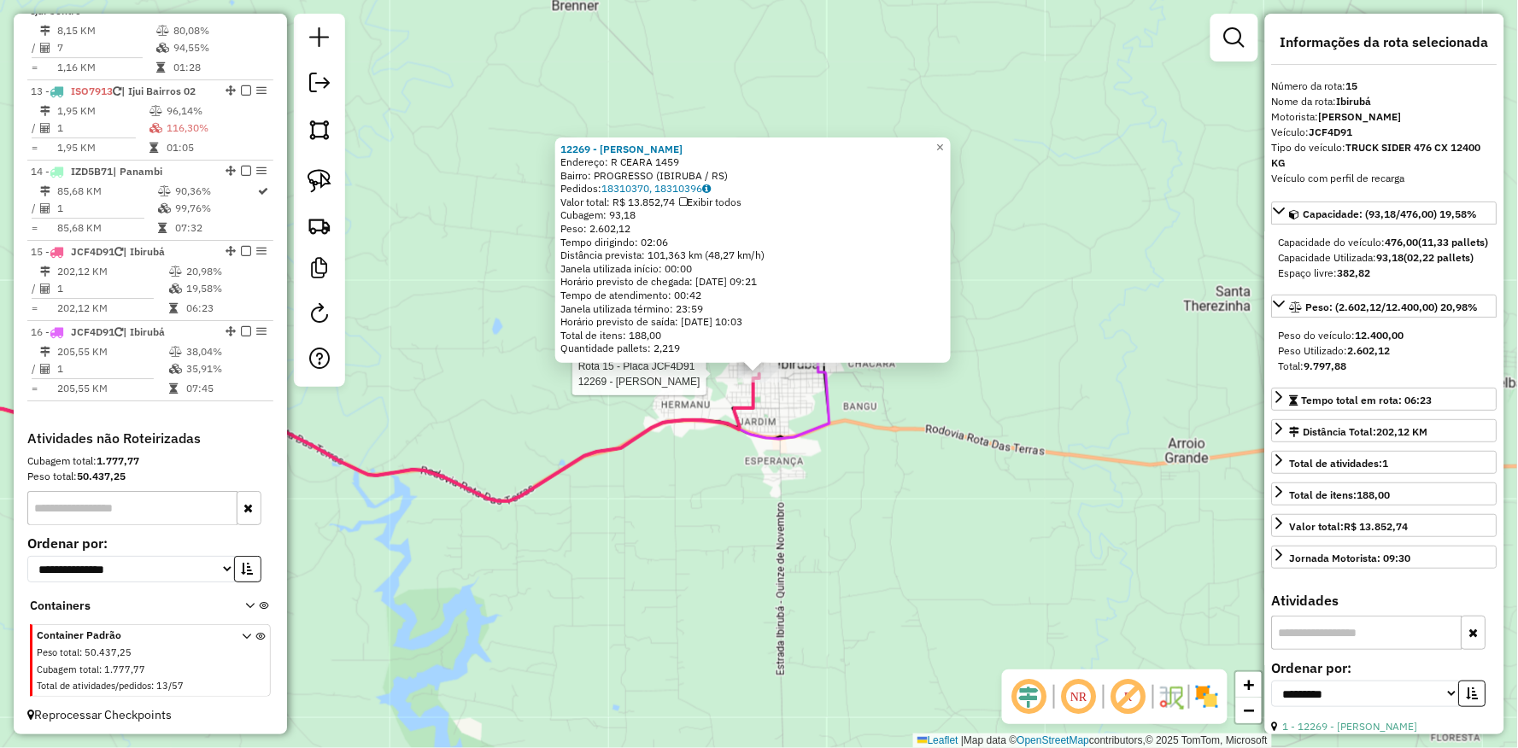
click at [517, 633] on div "Rota 15 - Placa JCF4D91 12269 - FERNANDA FERNANDES D 12269 - FERNANDA FERNANDES…" at bounding box center [759, 374] width 1518 height 748
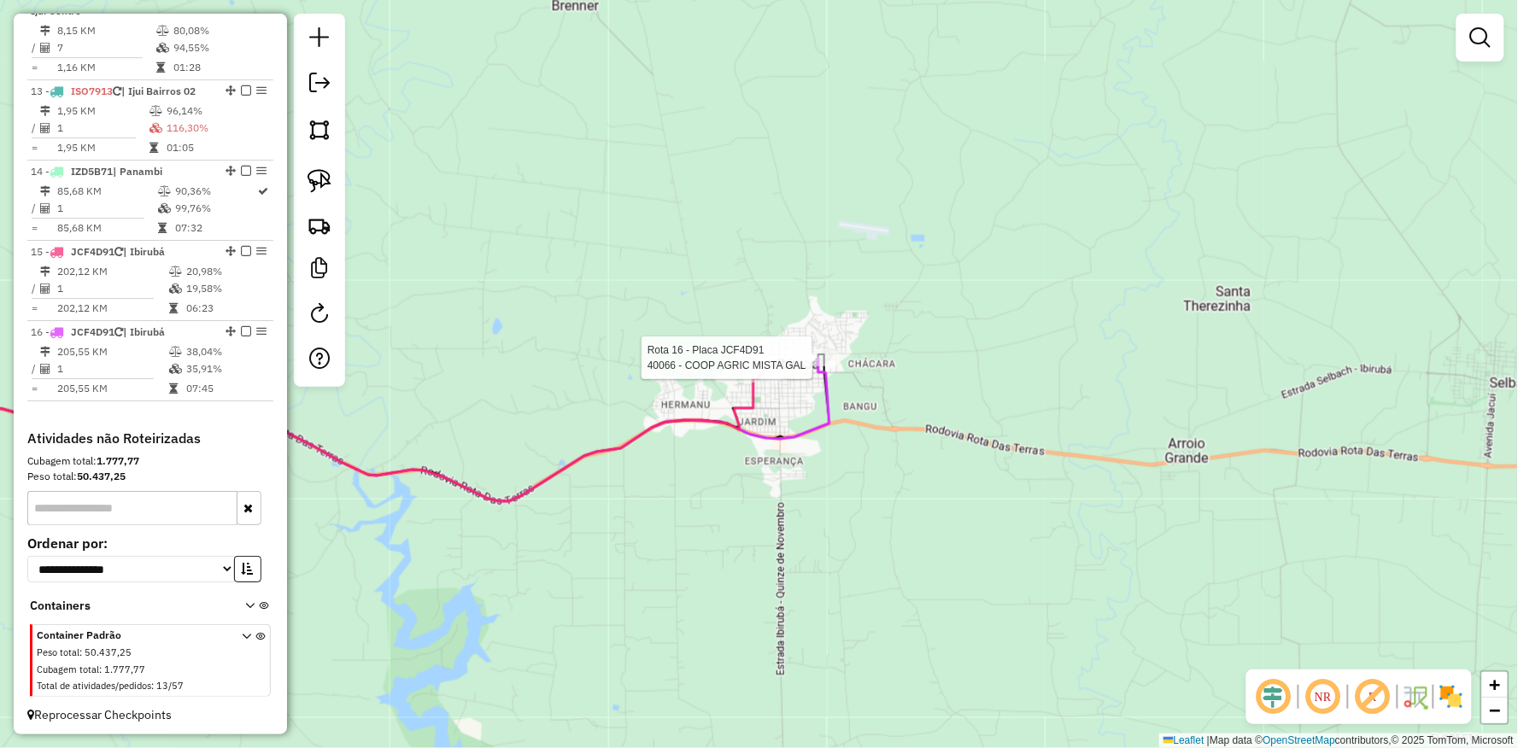
select select "**********"
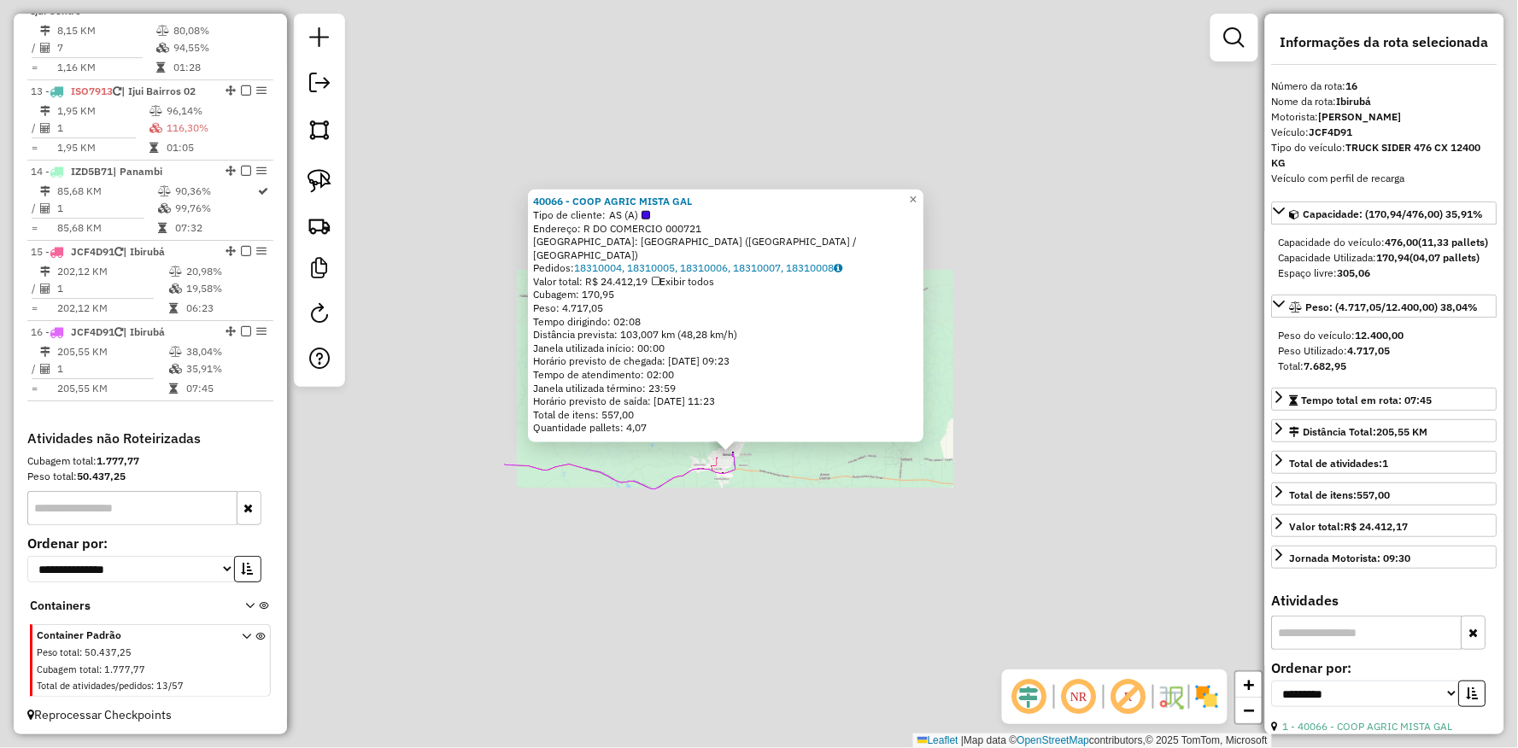
click at [441, 581] on div "Rota 16 - Placa JCF4D91 40066 - COOP AGRIC MISTA GAL 40066 - COOP AGRIC MISTA G…" at bounding box center [759, 374] width 1518 height 748
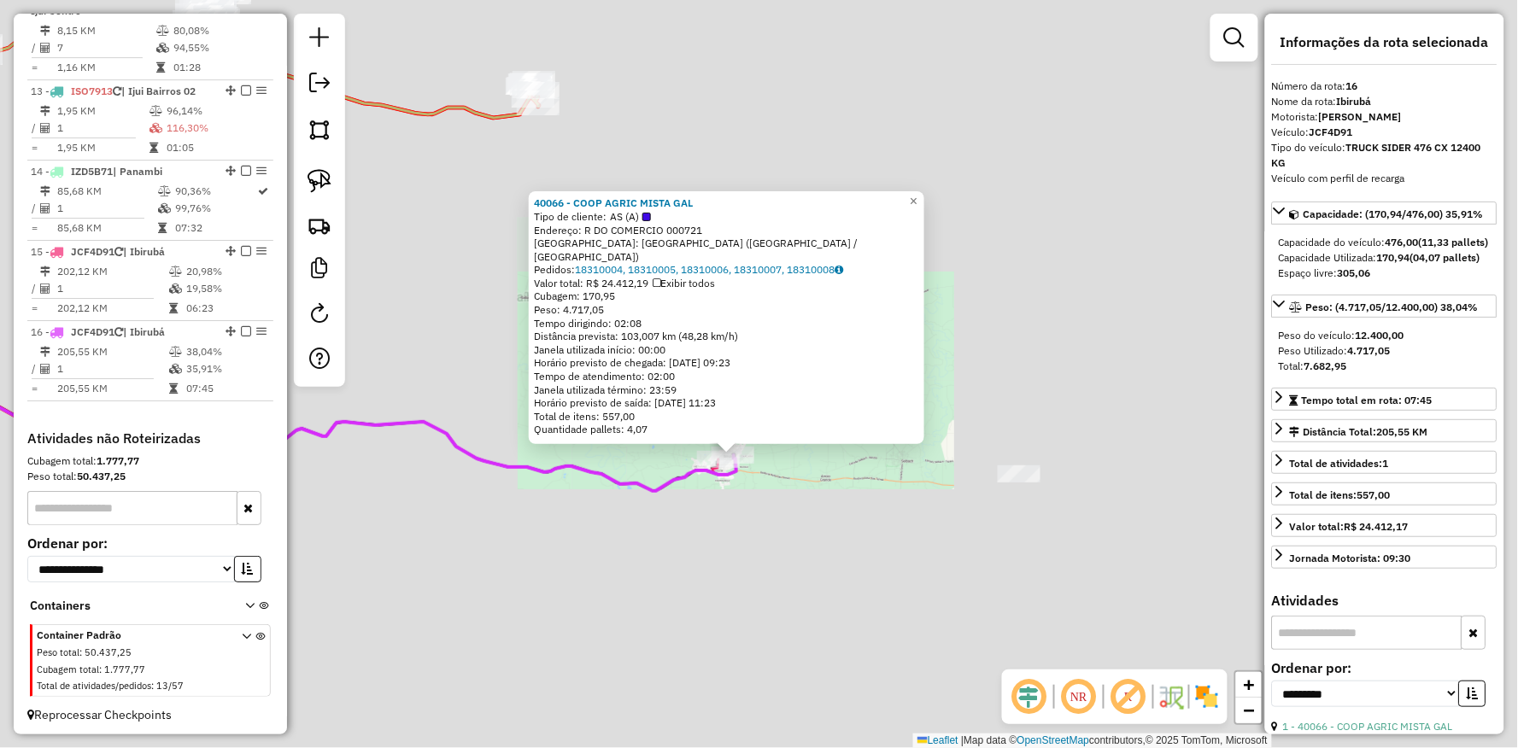
drag, startPoint x: 442, startPoint y: 577, endPoint x: 906, endPoint y: 536, distance: 465.6
click at [871, 541] on div "40066 - COOP AGRIC MISTA GAL Tipo de cliente: AS (A) Endereço: R DO COMERCIO 00…" at bounding box center [759, 374] width 1518 height 748
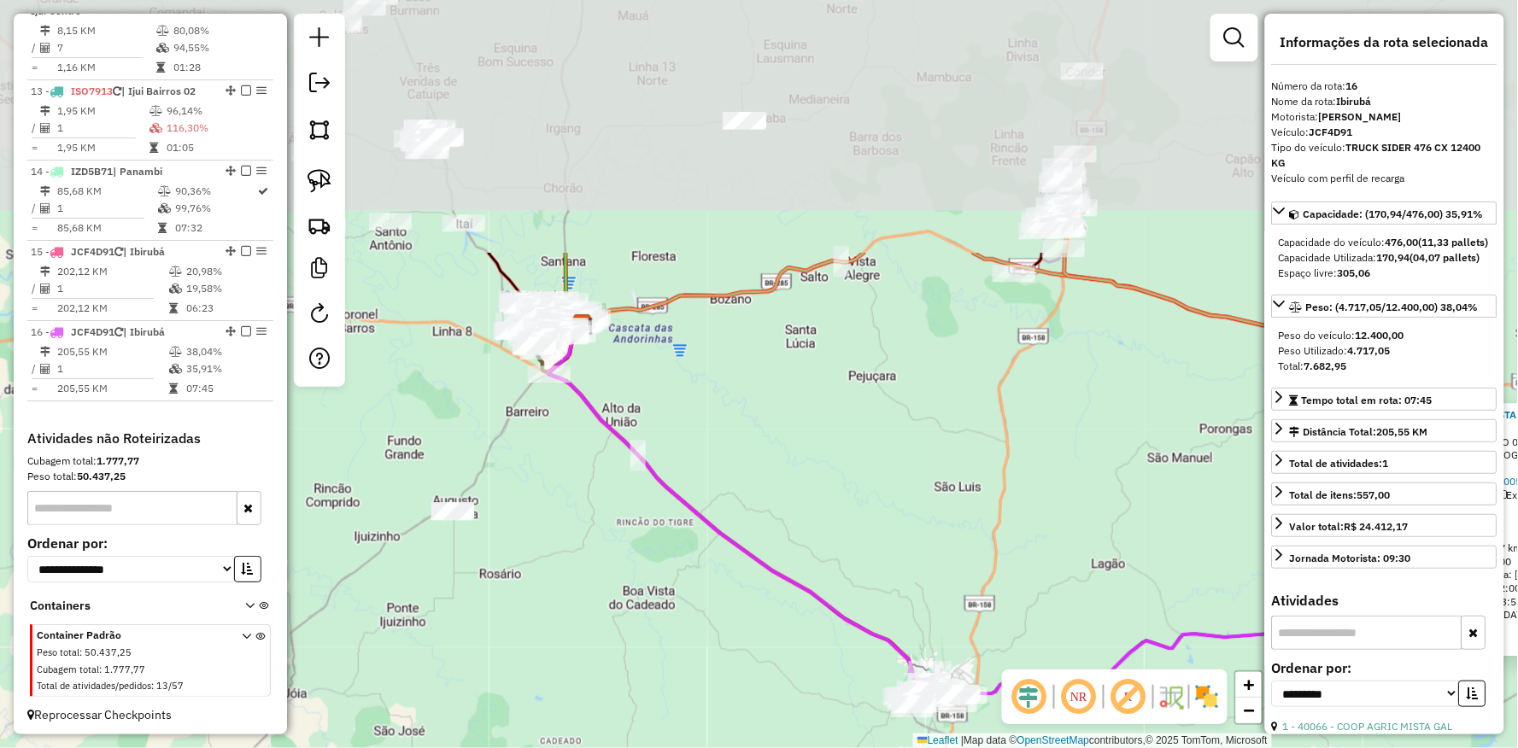
drag, startPoint x: 581, startPoint y: 384, endPoint x: 494, endPoint y: 653, distance: 282.0
click at [494, 694] on div "40066 - COOP AGRIC MISTA GAL Tipo de cliente: AS (A) Endereço: R DO COMERCIO 00…" at bounding box center [759, 374] width 1518 height 748
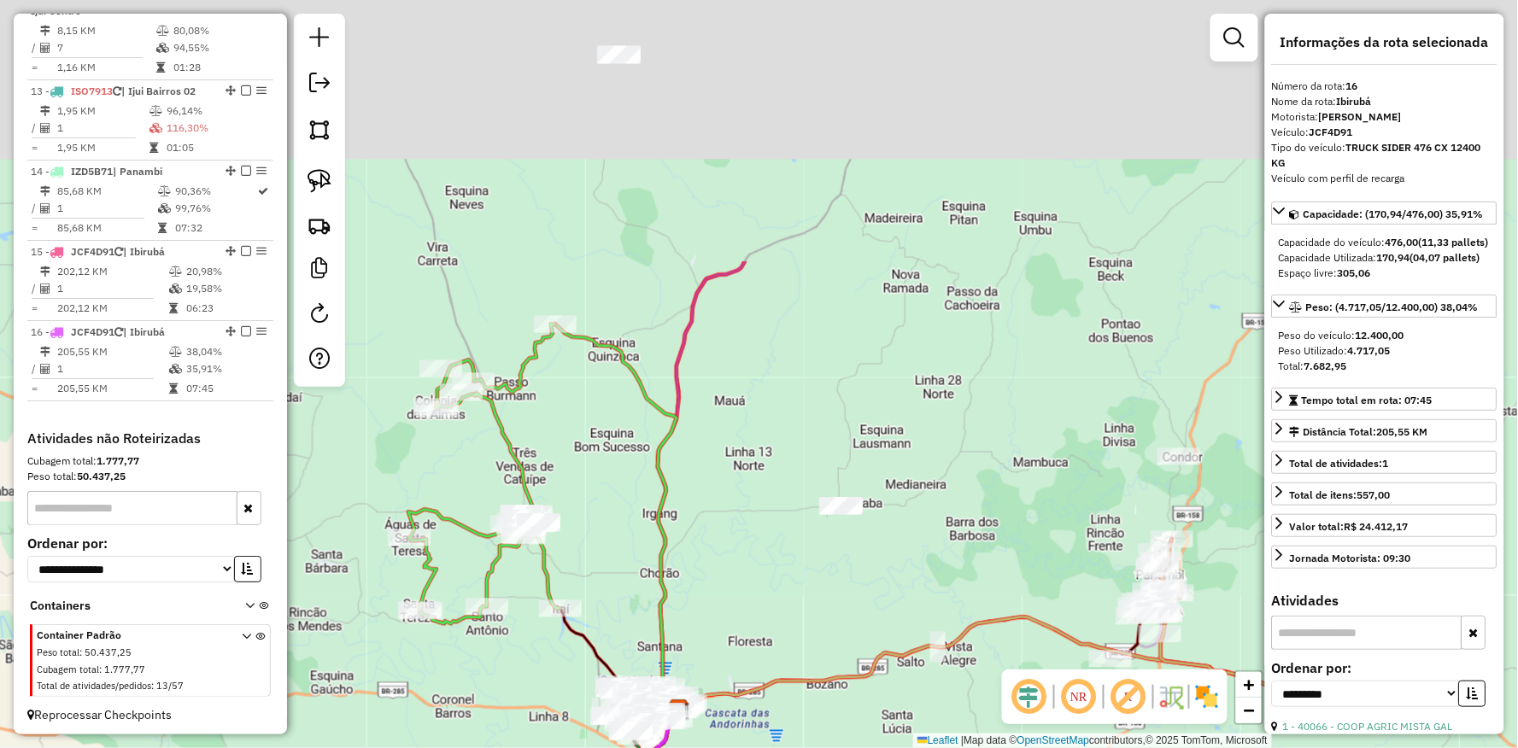
drag, startPoint x: 524, startPoint y: 196, endPoint x: 632, endPoint y: 536, distance: 356.6
click at [632, 536] on div "40066 - COOP AGRIC MISTA GAL Tipo de cliente: AS (A) Endereço: R DO COMERCIO 00…" at bounding box center [759, 374] width 1518 height 748
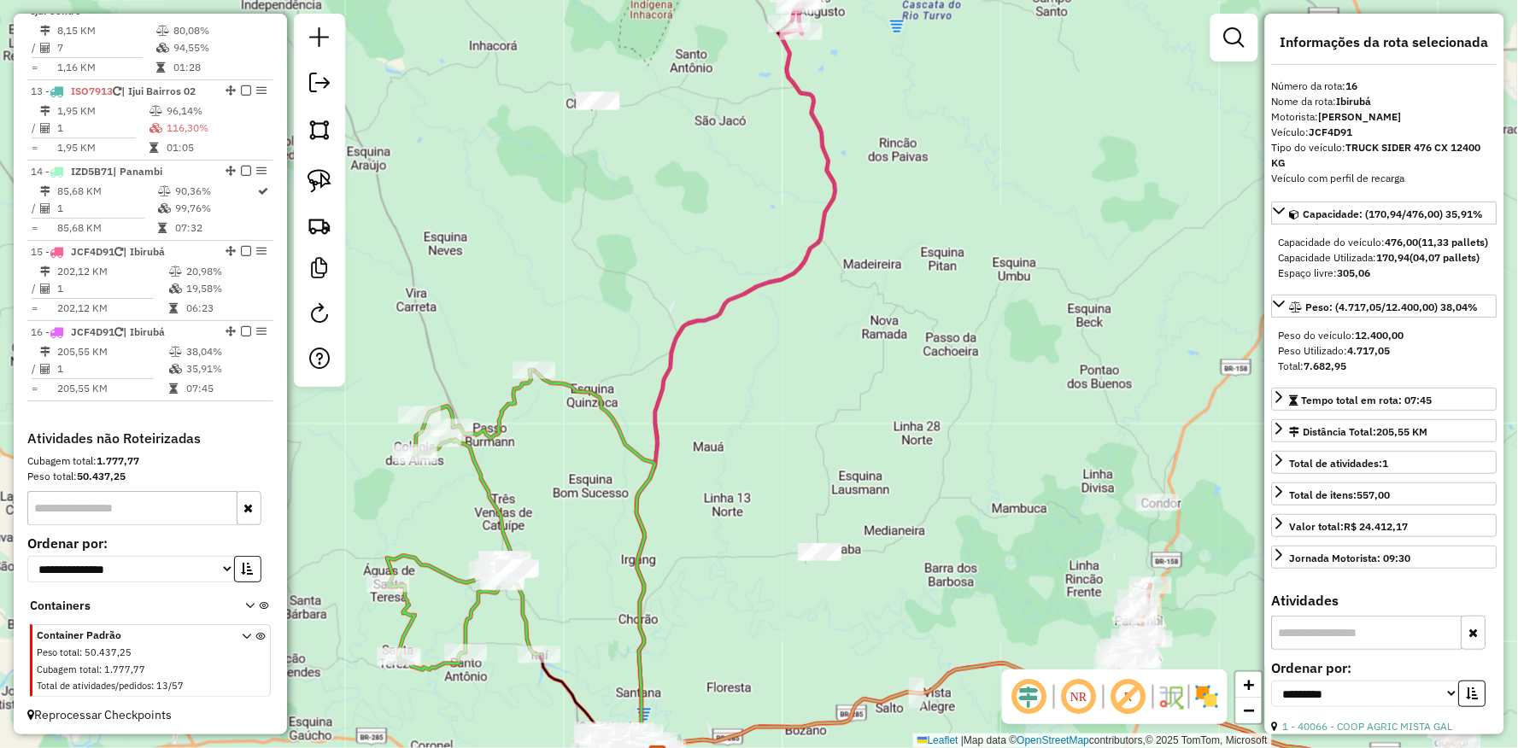
drag, startPoint x: 553, startPoint y: 329, endPoint x: 536, endPoint y: 356, distance: 32.7
click at [540, 357] on div "Rota 6 - Placa JBR8C46 13908 - VOLNEI PIANESSO 40066 - COOP AGRIC MISTA GAL Tip…" at bounding box center [759, 374] width 1518 height 748
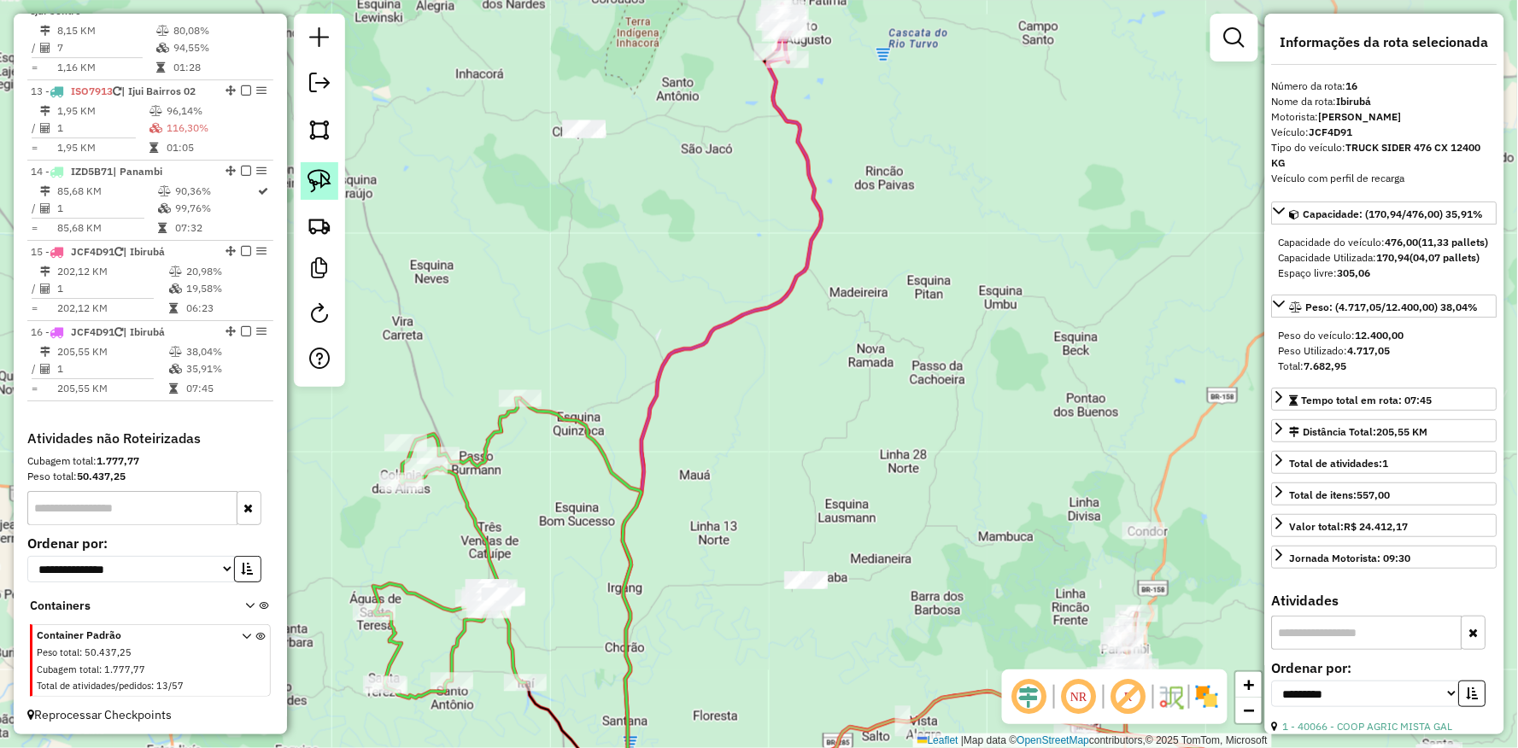
click at [301, 175] on link at bounding box center [320, 181] width 38 height 38
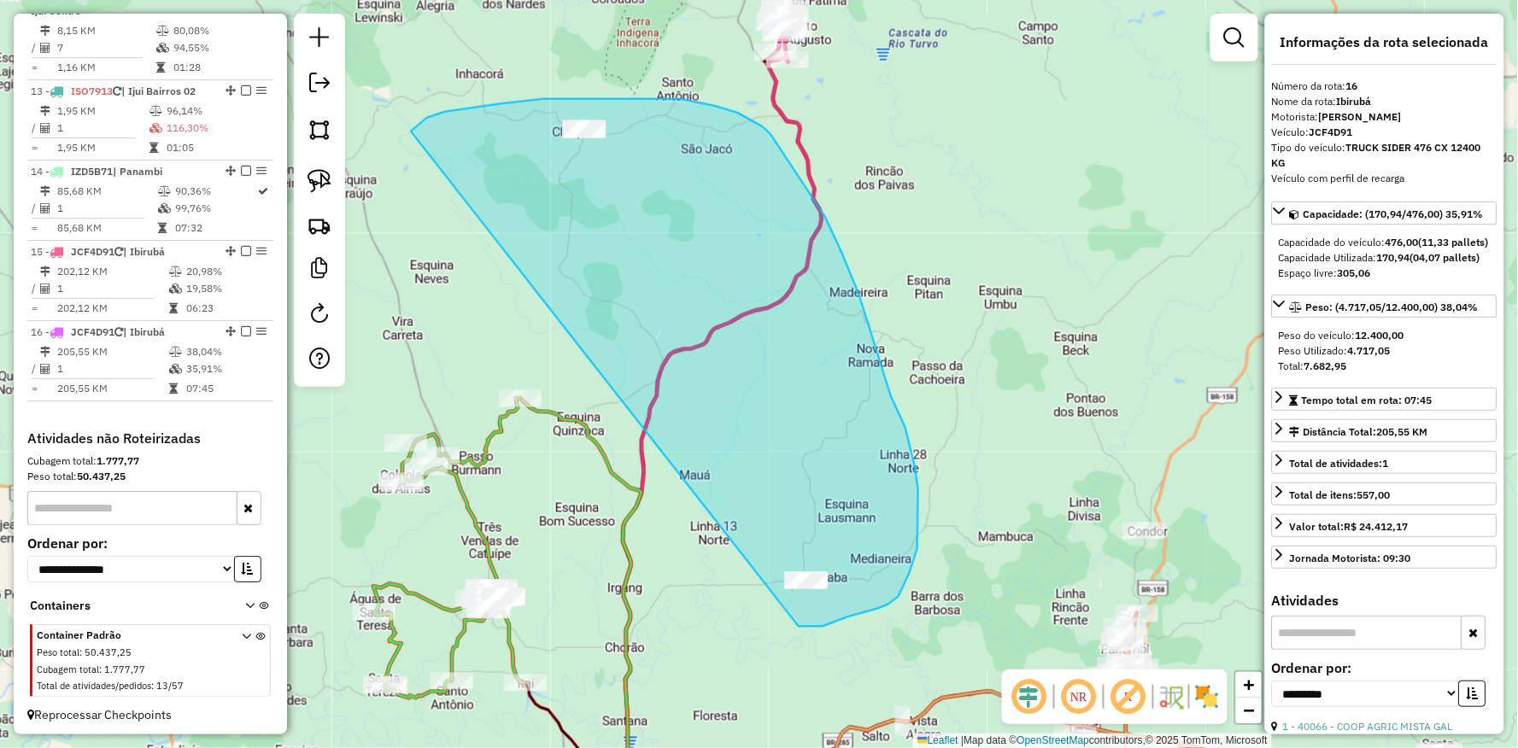
drag, startPoint x: 411, startPoint y: 132, endPoint x: 799, endPoint y: 626, distance: 628.4
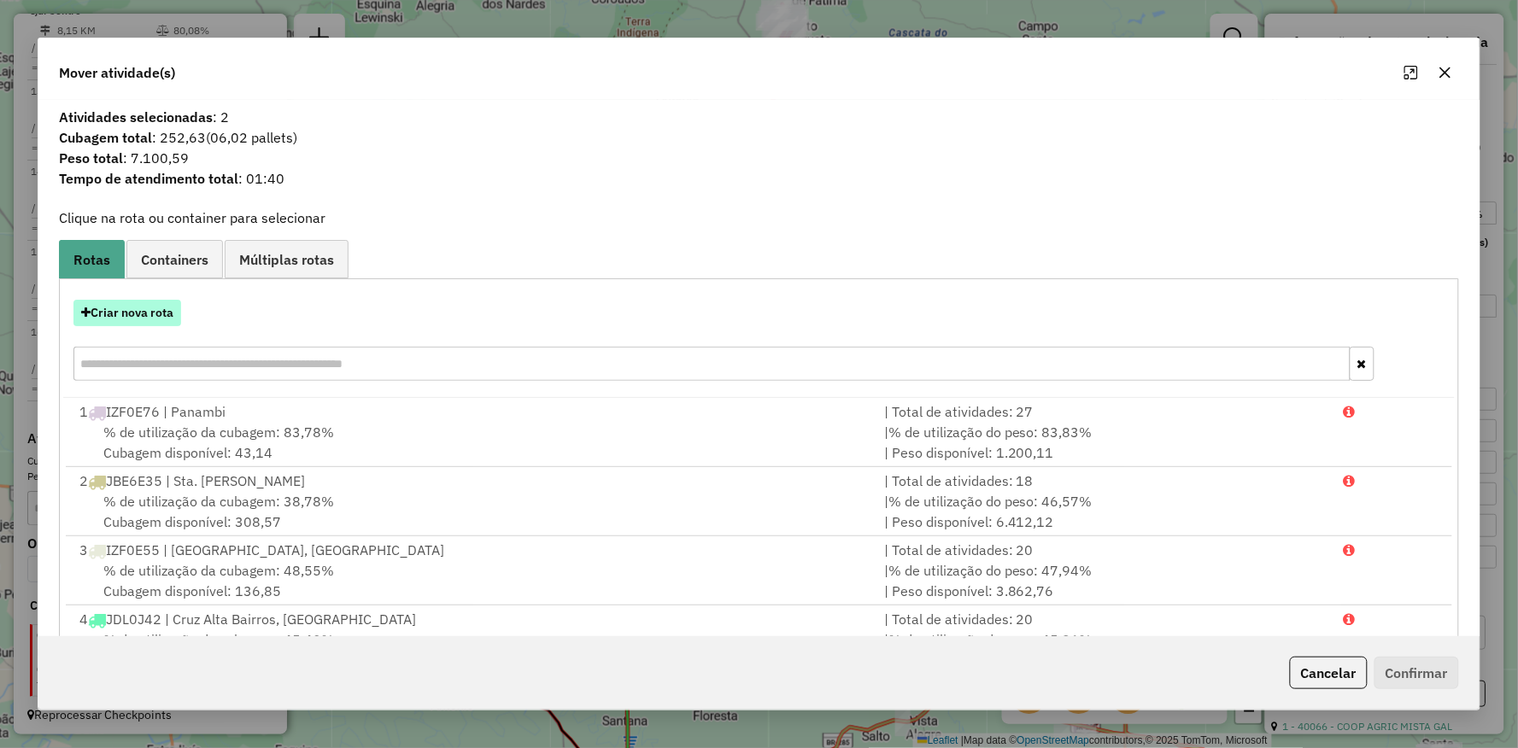
click at [130, 313] on button "Criar nova rota" at bounding box center [127, 313] width 108 height 26
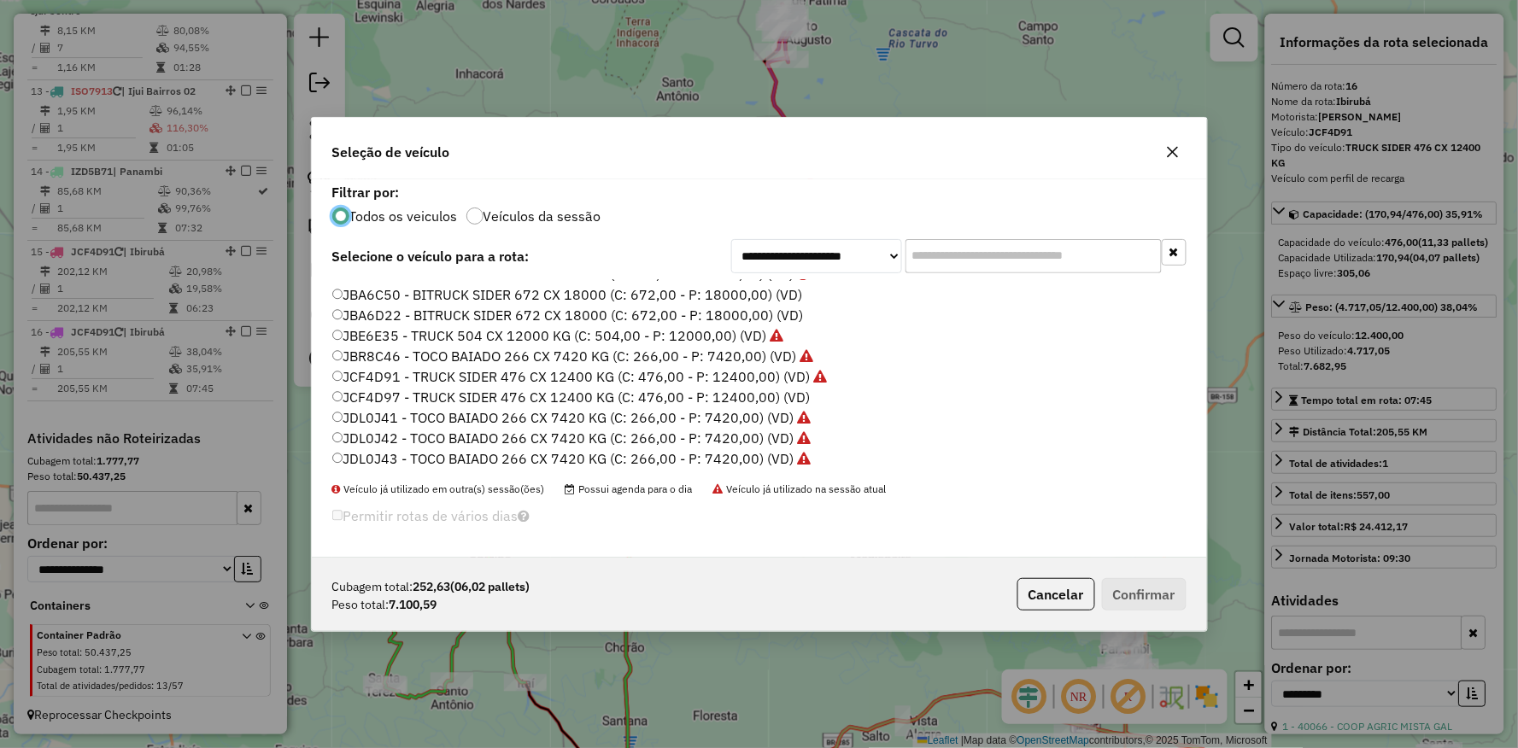
scroll to position [509, 0]
drag, startPoint x: 1062, startPoint y: 576, endPoint x: 1068, endPoint y: 582, distance: 9.1
click at [1068, 581] on div "Cubagem total: 252,63 (06,02 pallets) Peso total: 7.100,59 Cancelar Confirmar" at bounding box center [759, 594] width 895 height 73
click at [1069, 594] on button "Cancelar" at bounding box center [1056, 594] width 78 height 32
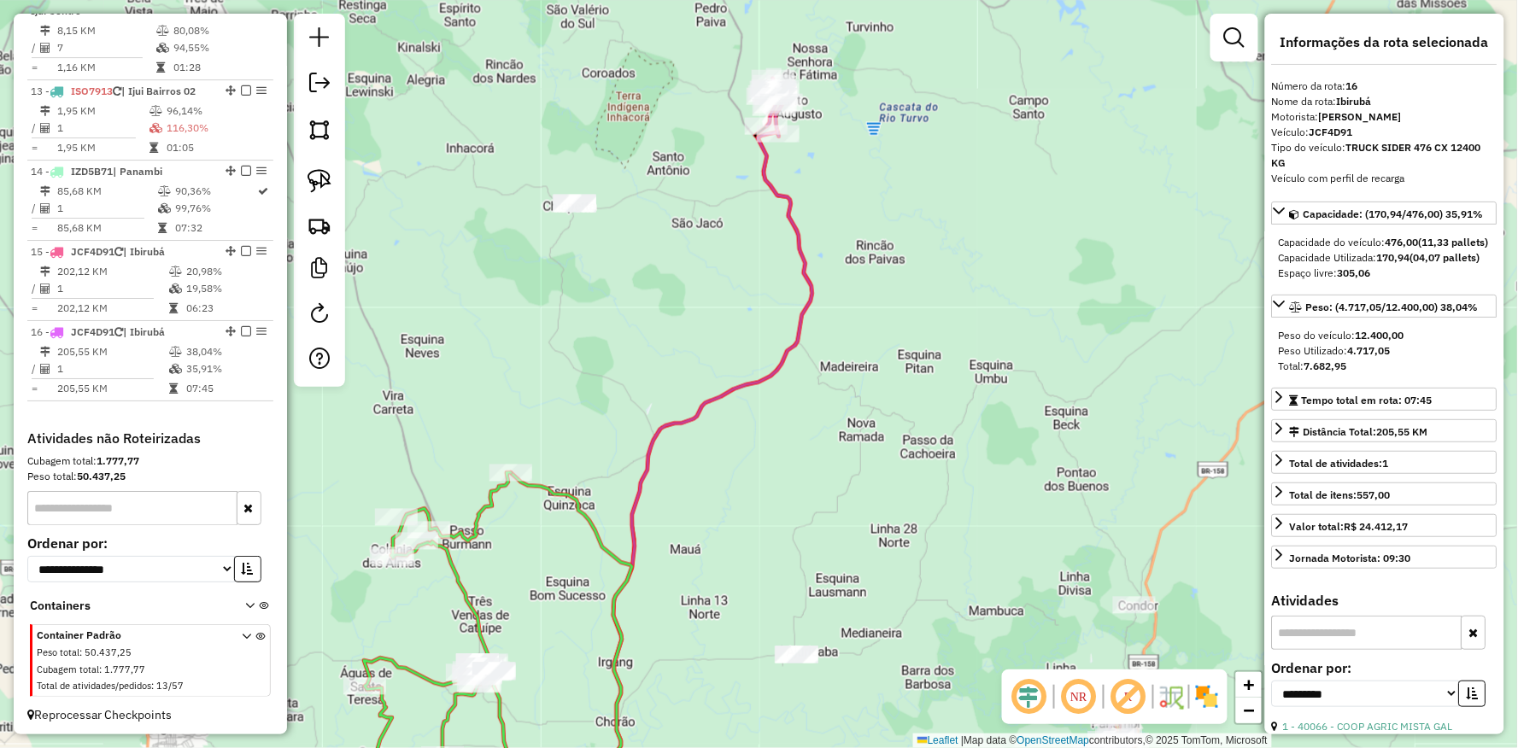
drag, startPoint x: 767, startPoint y: 143, endPoint x: 758, endPoint y: 218, distance: 74.9
click at [758, 218] on div "40066 - COOP AGRIC MISTA GAL Tipo de cliente: AS (A) Endereço: R DO COMERCIO 00…" at bounding box center [759, 374] width 1518 height 748
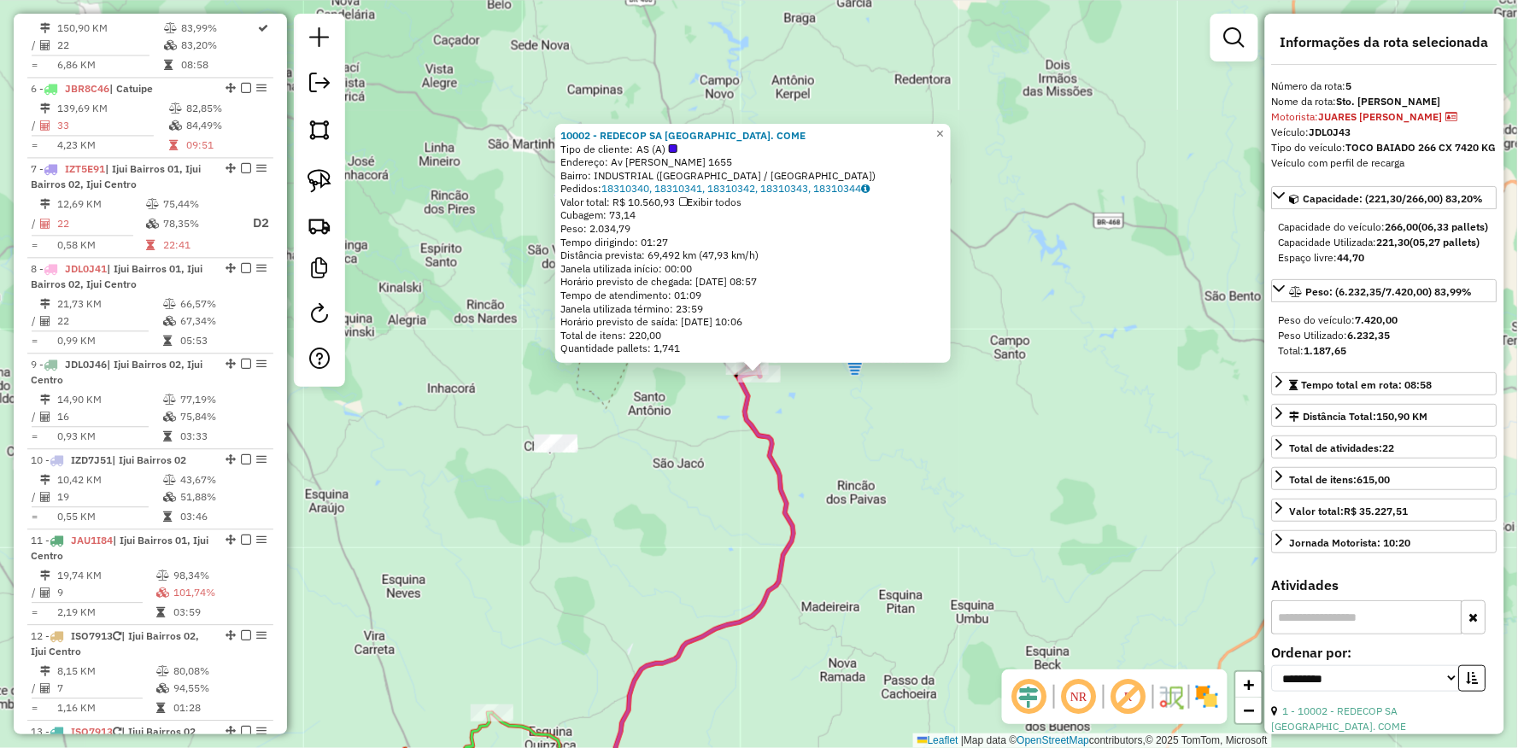
scroll to position [1011, 0]
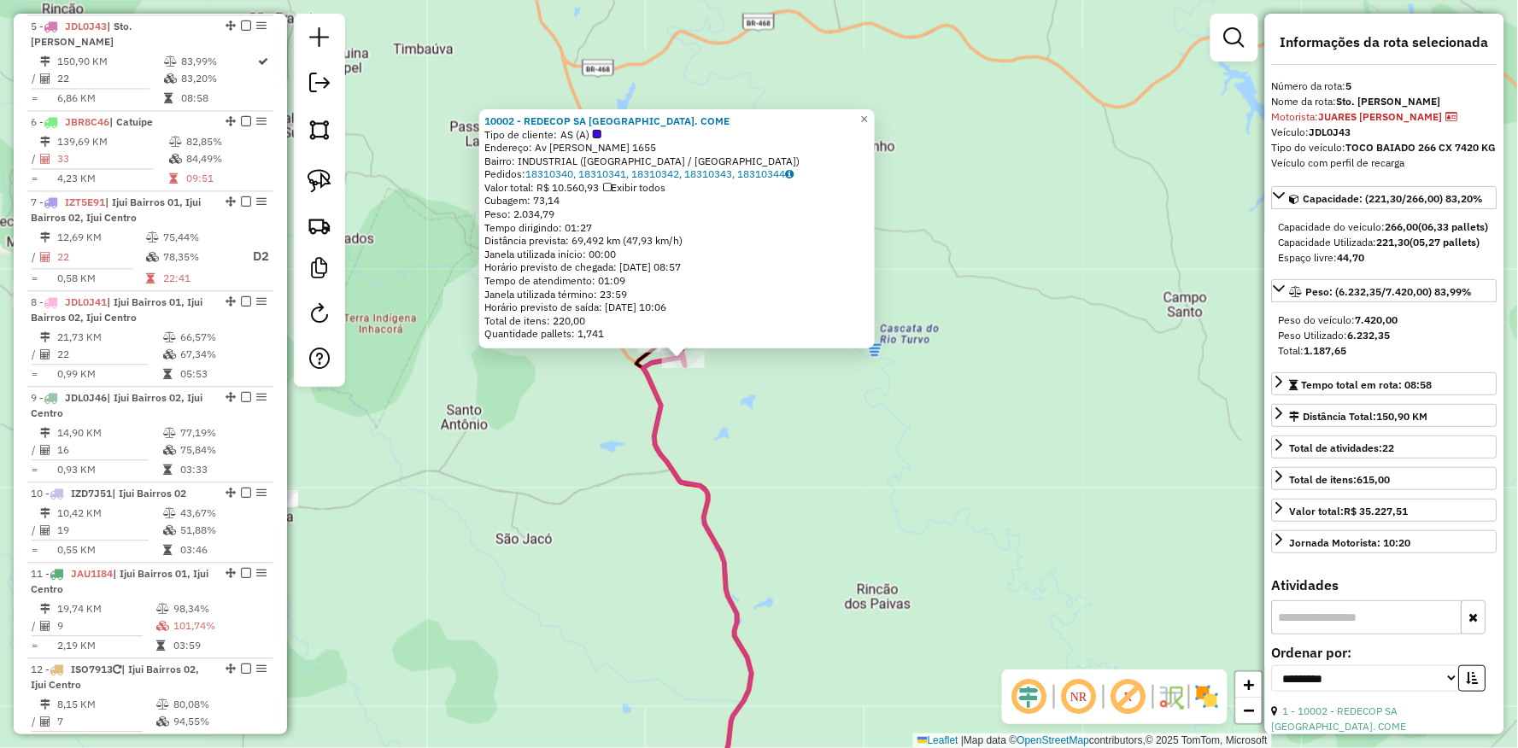
drag, startPoint x: 729, startPoint y: 447, endPoint x: 693, endPoint y: 387, distance: 70.2
click at [730, 447] on div "10002 - REDECOP SA IND. COME Tipo de cliente: AS (A) Endereço: Av ANGELO SANTI …" at bounding box center [759, 374] width 1518 height 748
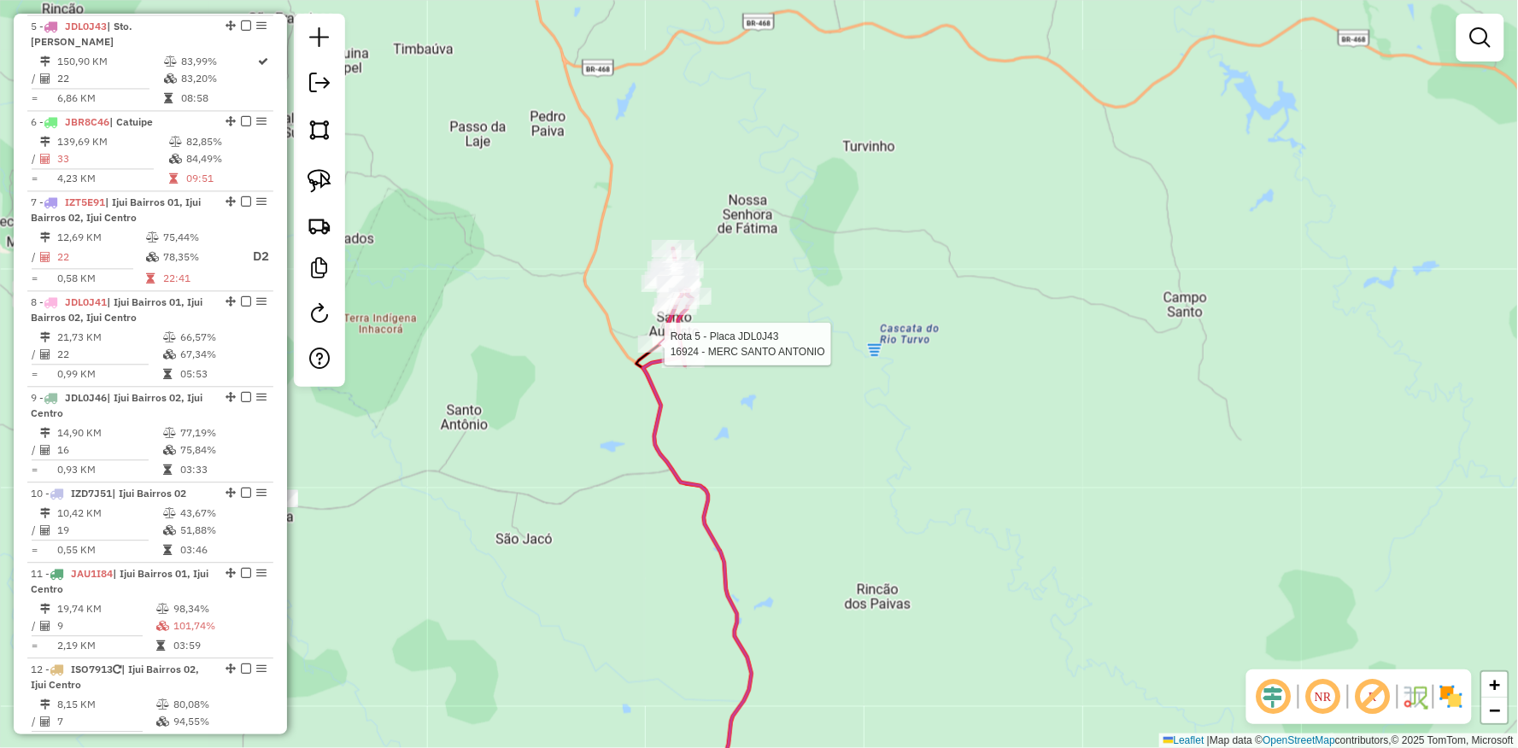
select select "**********"
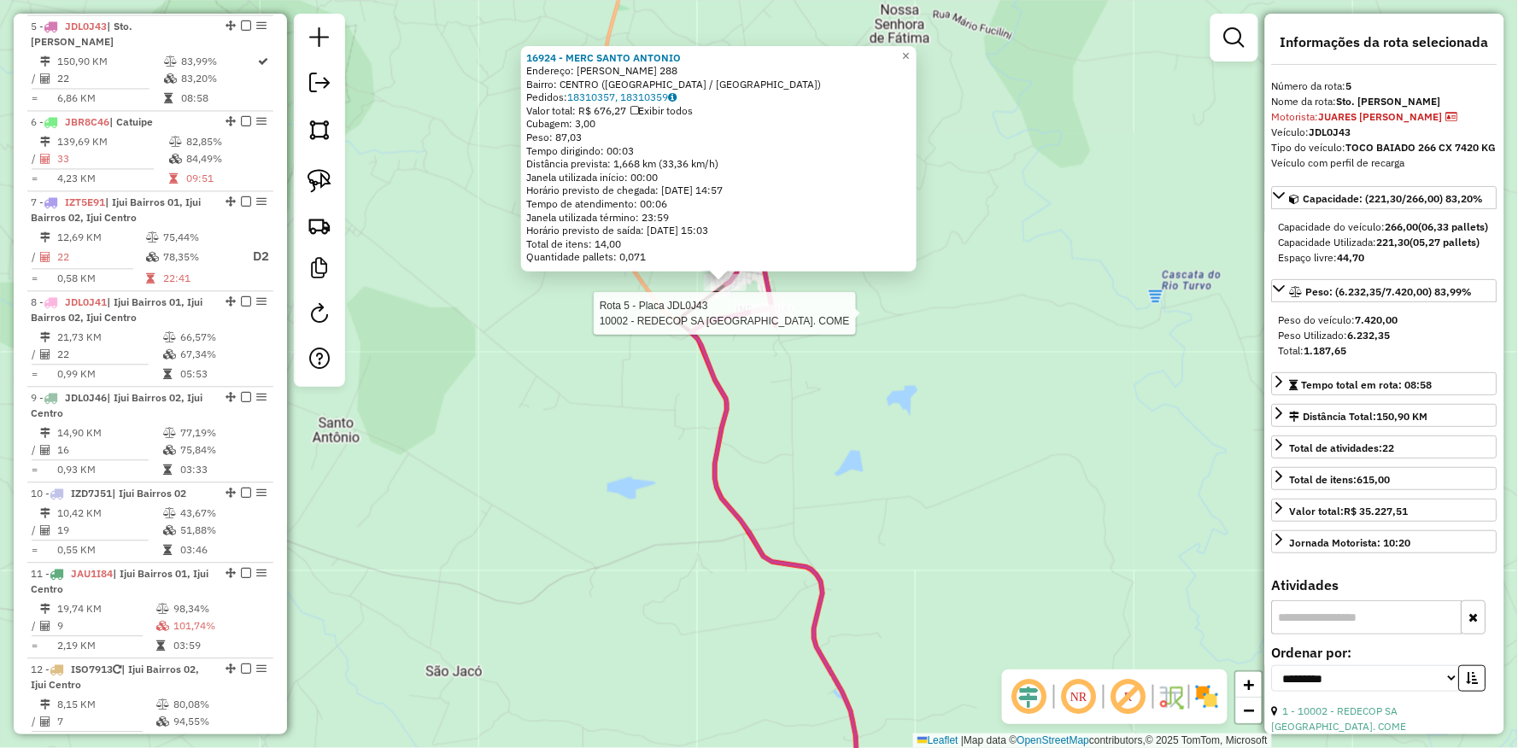
click at [770, 322] on div at bounding box center [772, 313] width 43 height 17
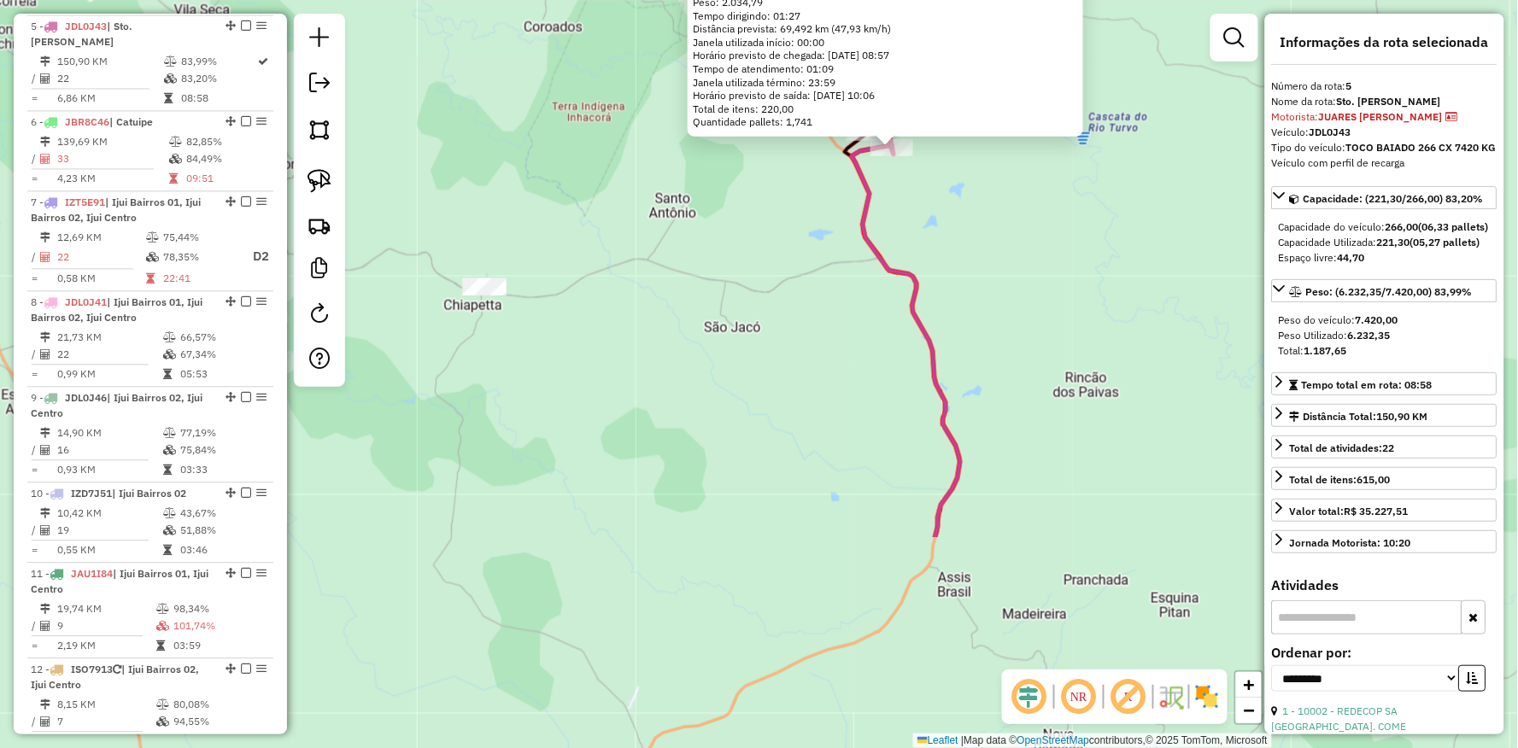
drag, startPoint x: 547, startPoint y: 613, endPoint x: 767, endPoint y: 328, distance: 360.5
click at [767, 328] on div "10002 - REDECOP SA IND. COME Tipo de cliente: AS (A) Endereço: Av ANGELO SANTI …" at bounding box center [759, 374] width 1518 height 748
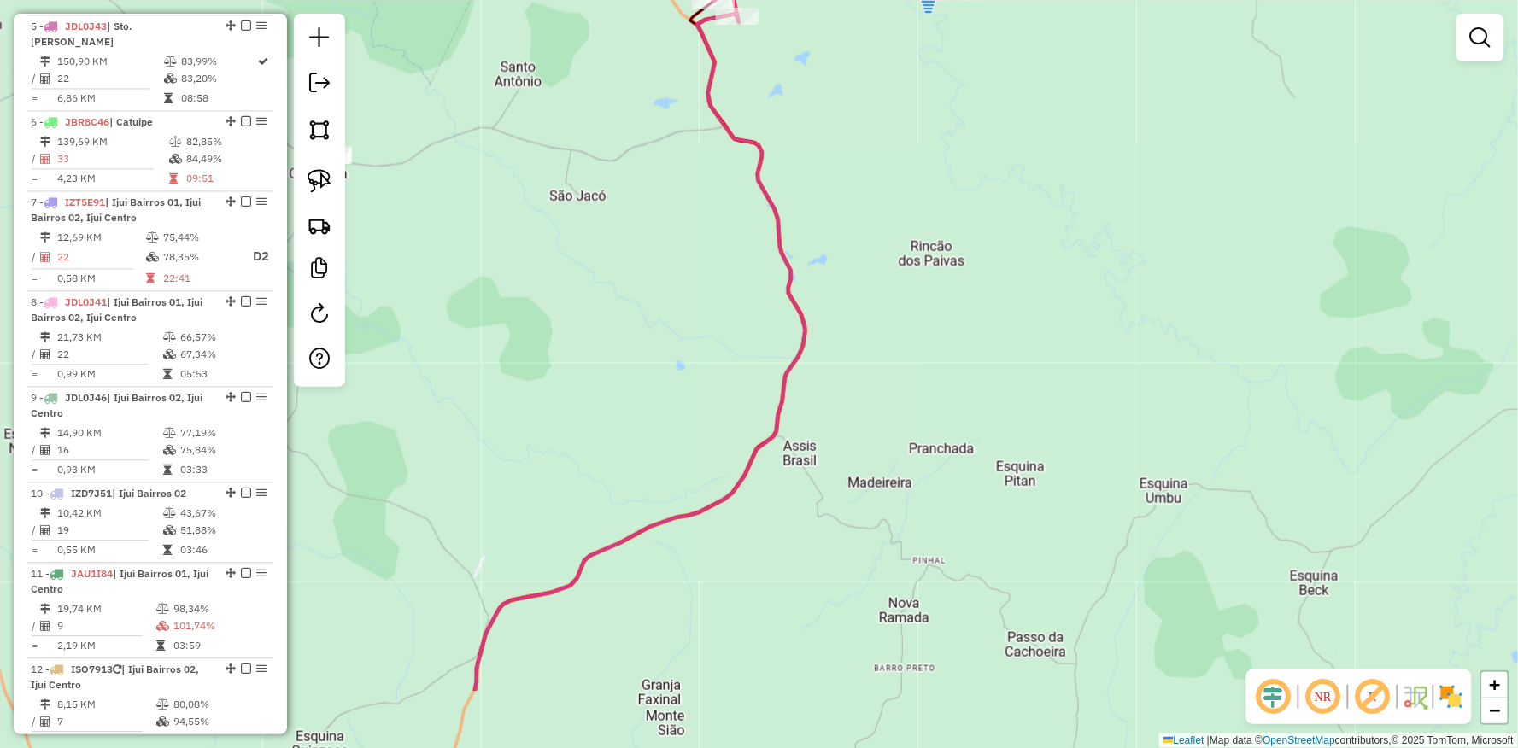
drag, startPoint x: 812, startPoint y: 438, endPoint x: 660, endPoint y: 306, distance: 201.6
click at [660, 306] on div "Janela de atendimento Grade de atendimento Capacidade Transportadoras Veículos …" at bounding box center [759, 374] width 1518 height 748
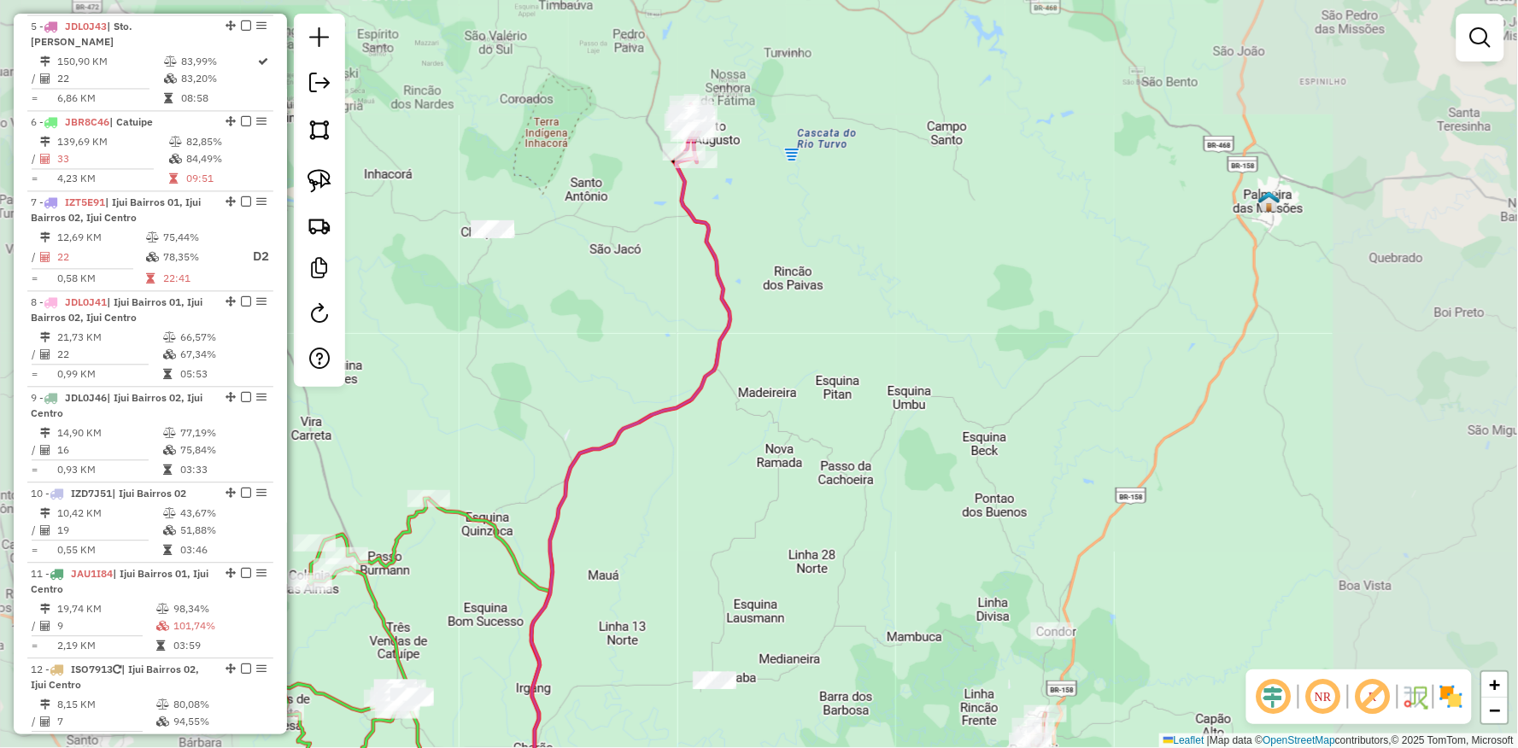
drag, startPoint x: 649, startPoint y: 328, endPoint x: 647, endPoint y: 318, distance: 10.6
click at [647, 318] on div "Janela de atendimento Grade de atendimento Capacidade Transportadoras Veículos …" at bounding box center [759, 374] width 1518 height 748
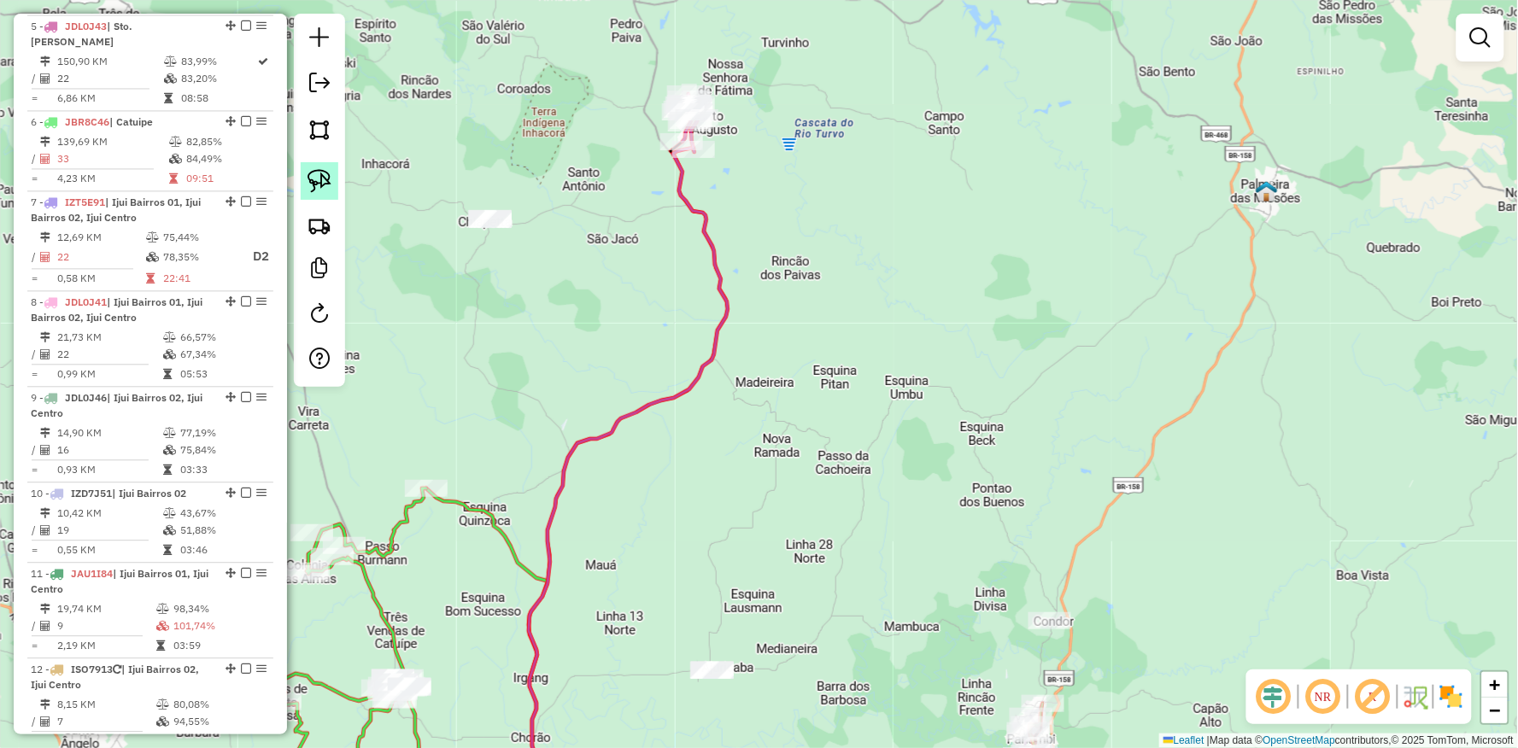
click at [325, 181] on img at bounding box center [319, 181] width 24 height 24
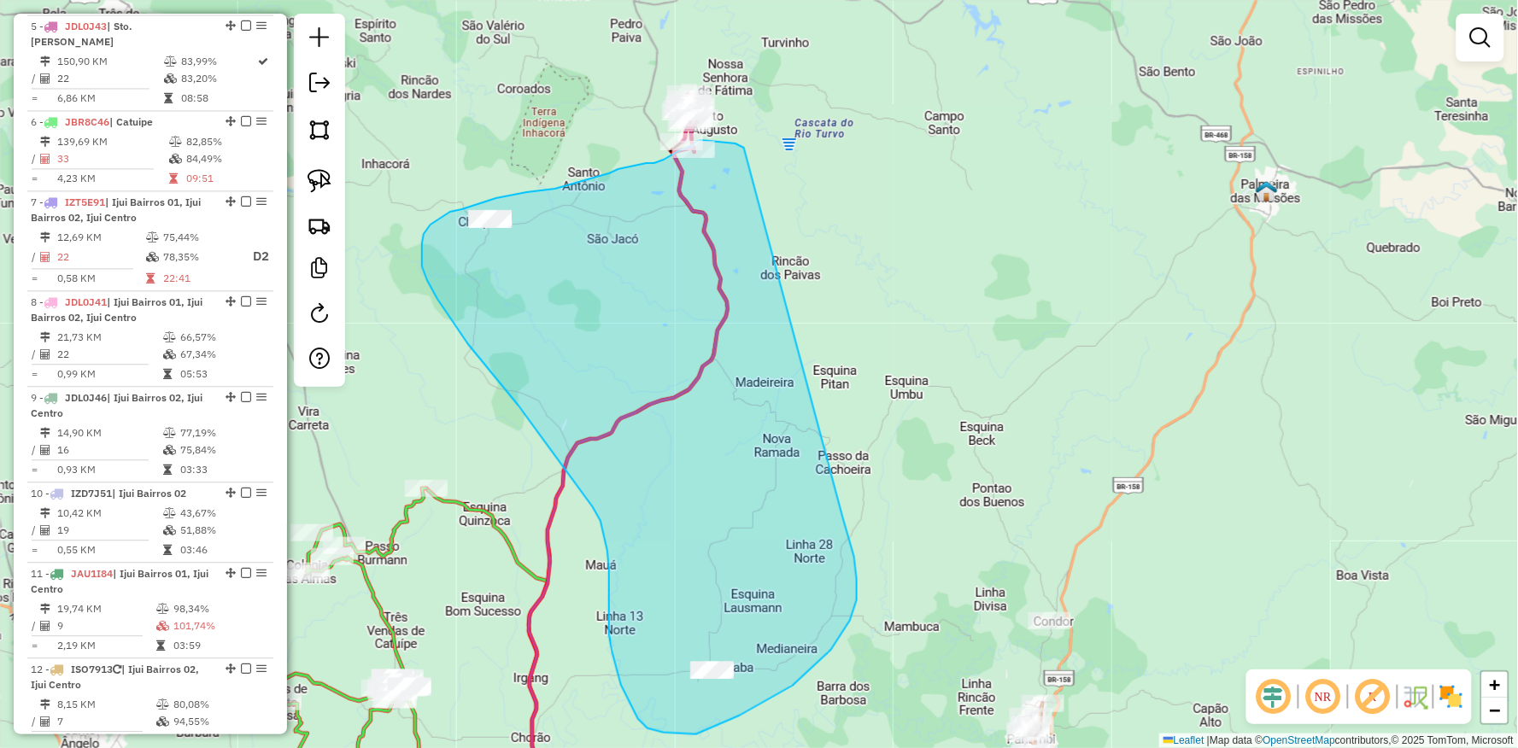
drag, startPoint x: 744, startPoint y: 148, endPoint x: 843, endPoint y: 518, distance: 383.7
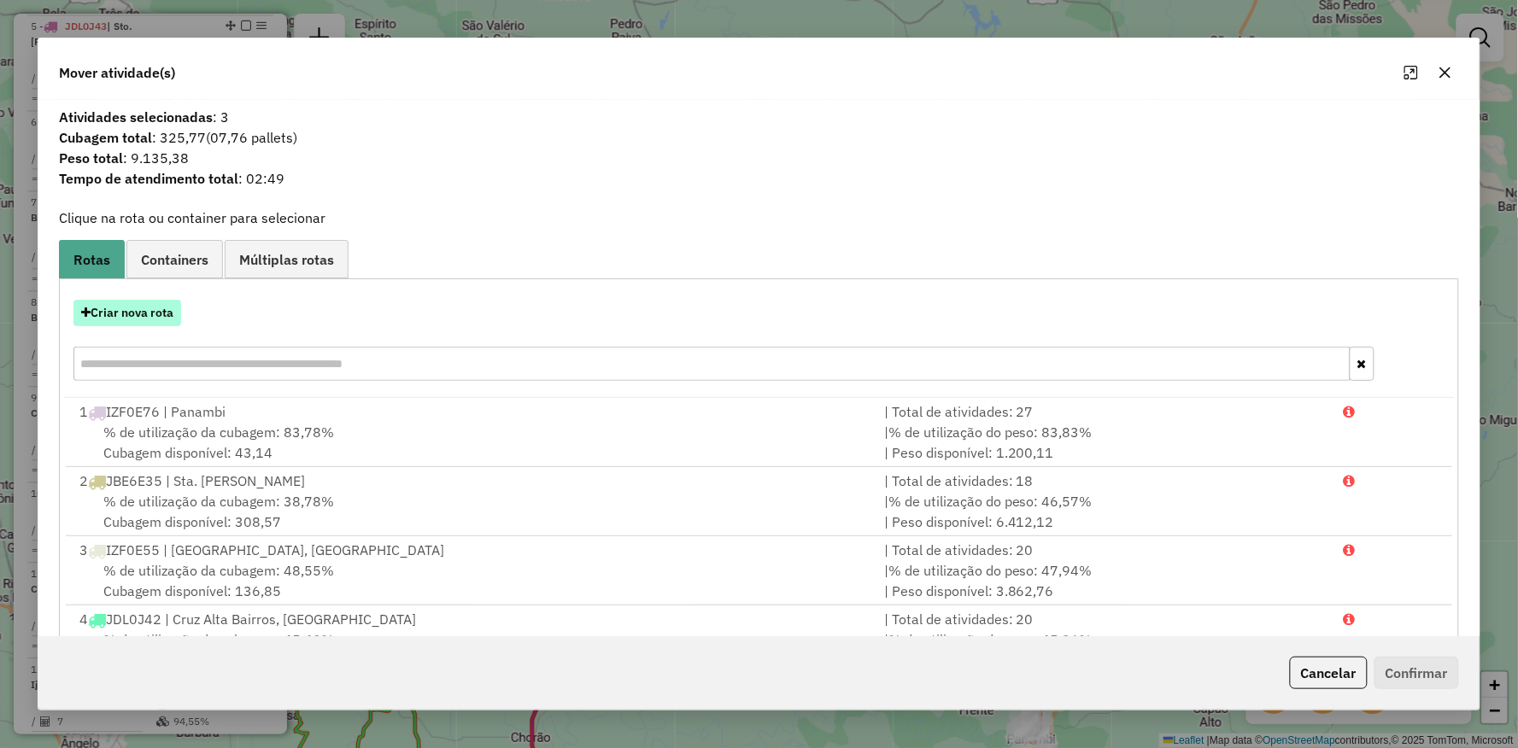
click at [150, 316] on button "Criar nova rota" at bounding box center [127, 313] width 108 height 26
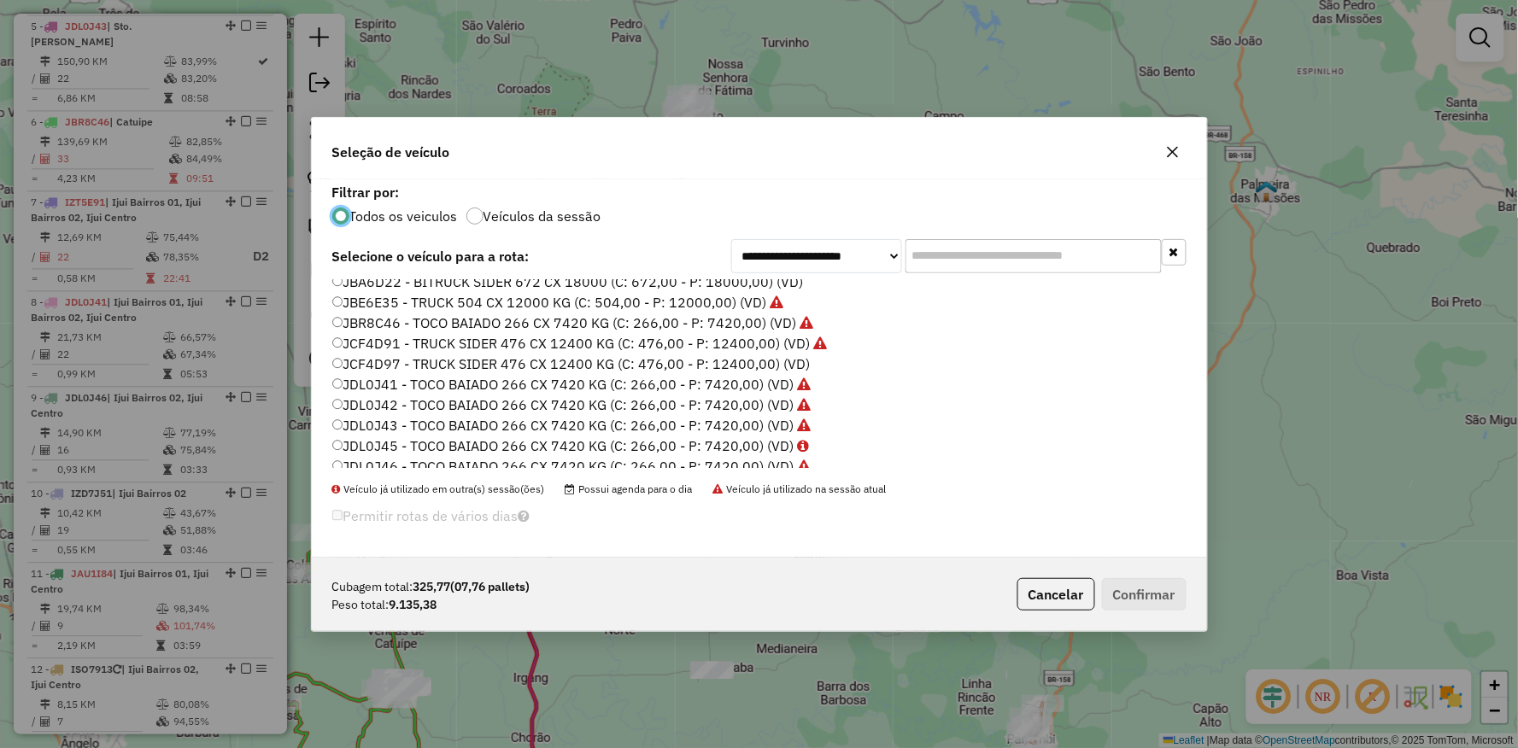
scroll to position [509, 0]
click at [335, 344] on label "JCF4D97 - TRUCK SIDER 476 CX 12400 KG (C: 476,00 - P: 12400,00) (VD)" at bounding box center [571, 354] width 478 height 20
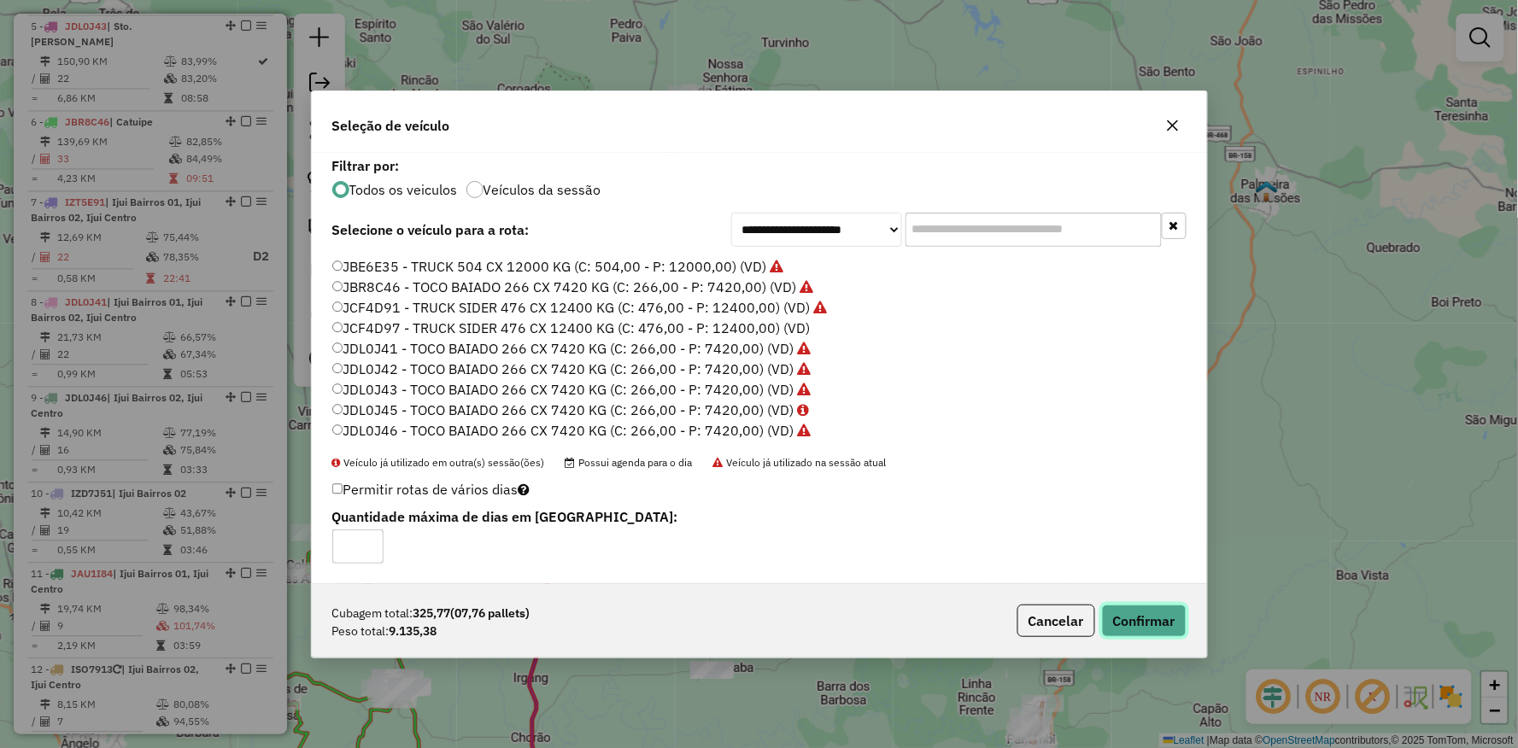
click at [1150, 630] on button "Confirmar" at bounding box center [1144, 621] width 85 height 32
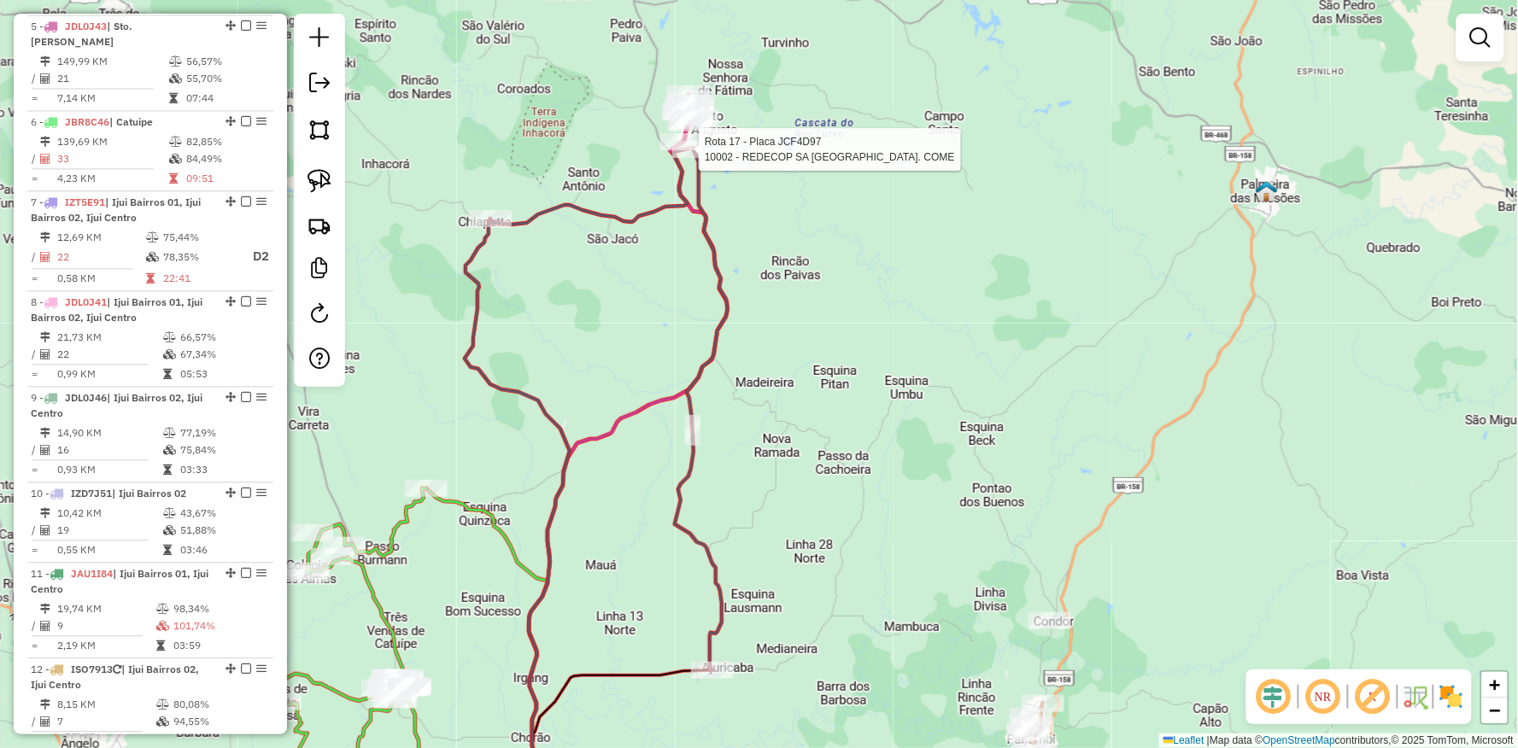
select select "**********"
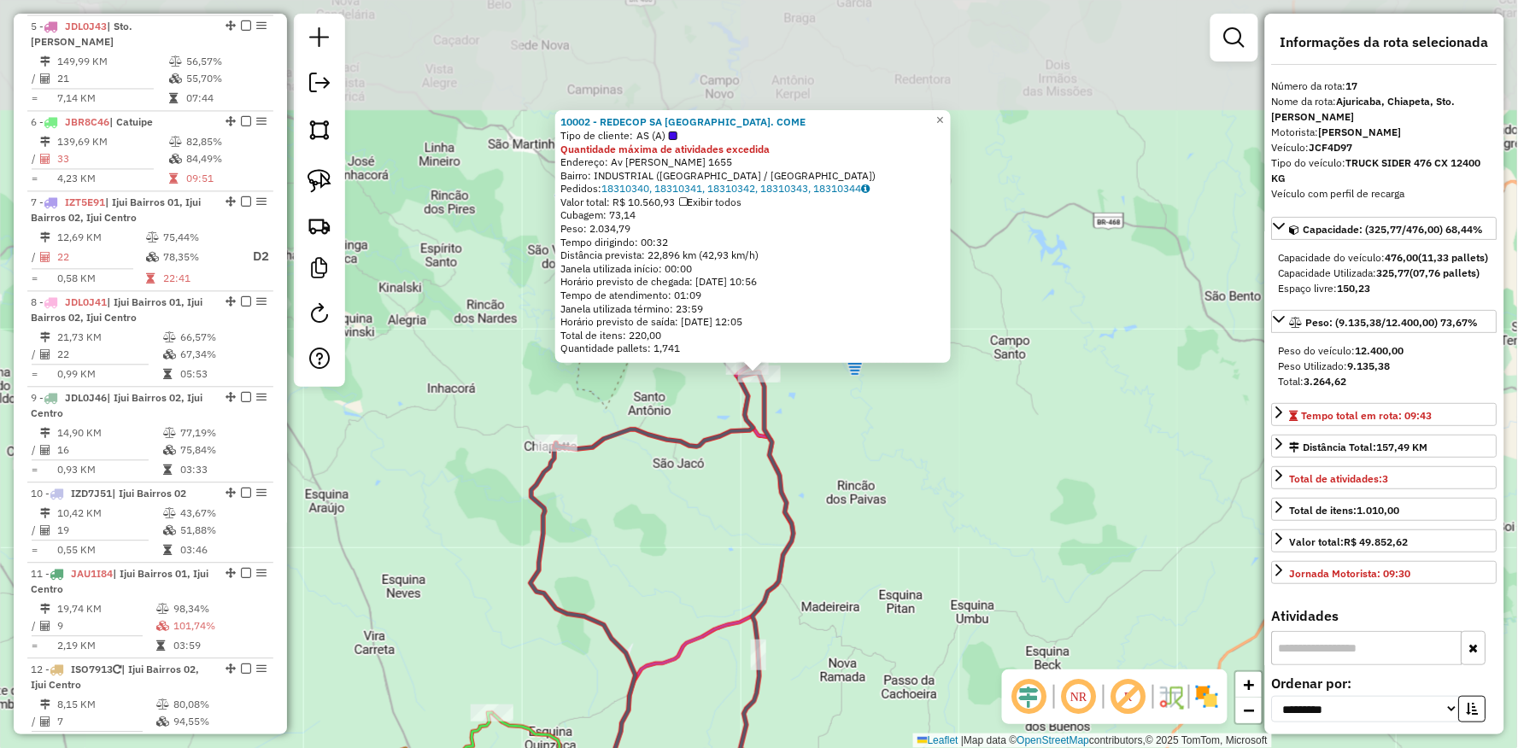
scroll to position [1781, 0]
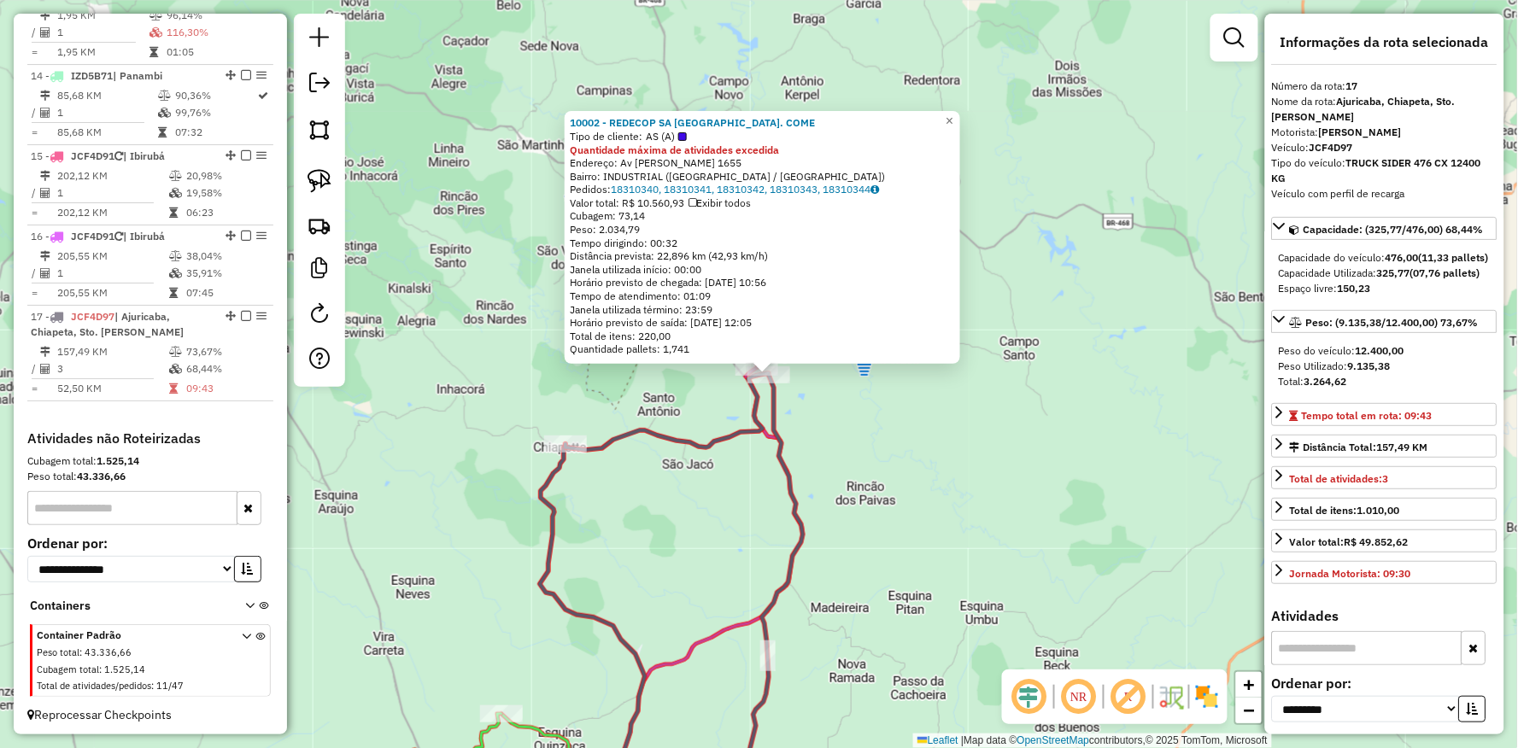
drag, startPoint x: 669, startPoint y: 482, endPoint x: 704, endPoint y: 411, distance: 79.1
click at [704, 411] on div "10002 - REDECOP SA IND. COME Tipo de cliente: AS (A) Quantidade máxima de ativi…" at bounding box center [759, 374] width 1518 height 748
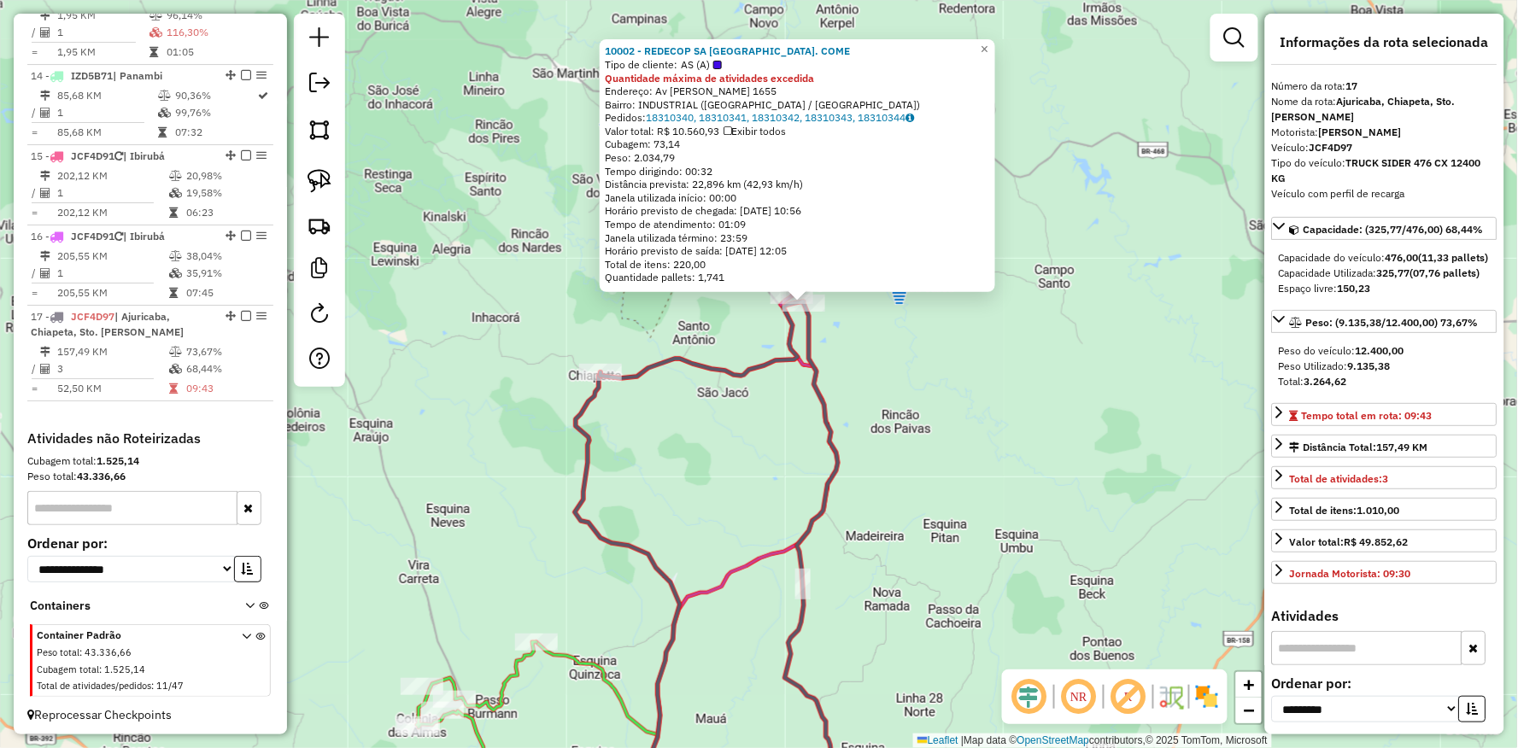
click at [357, 283] on div "Rota 17 - Placa JCF4D97 10006 - REDECOP S.A INDUSTRI 10002 - REDECOP SA IND. CO…" at bounding box center [759, 374] width 1518 height 748
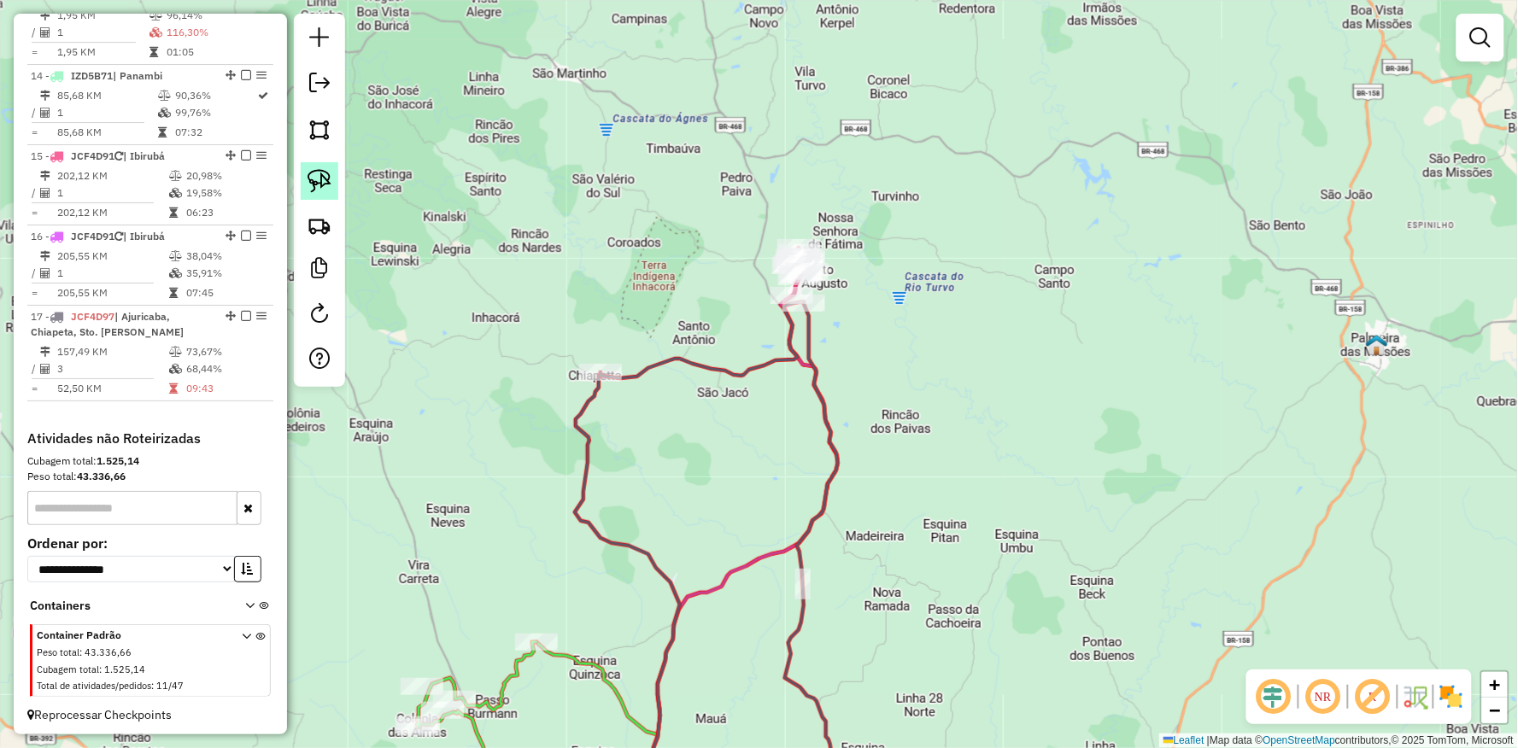
click at [323, 180] on img at bounding box center [319, 181] width 24 height 24
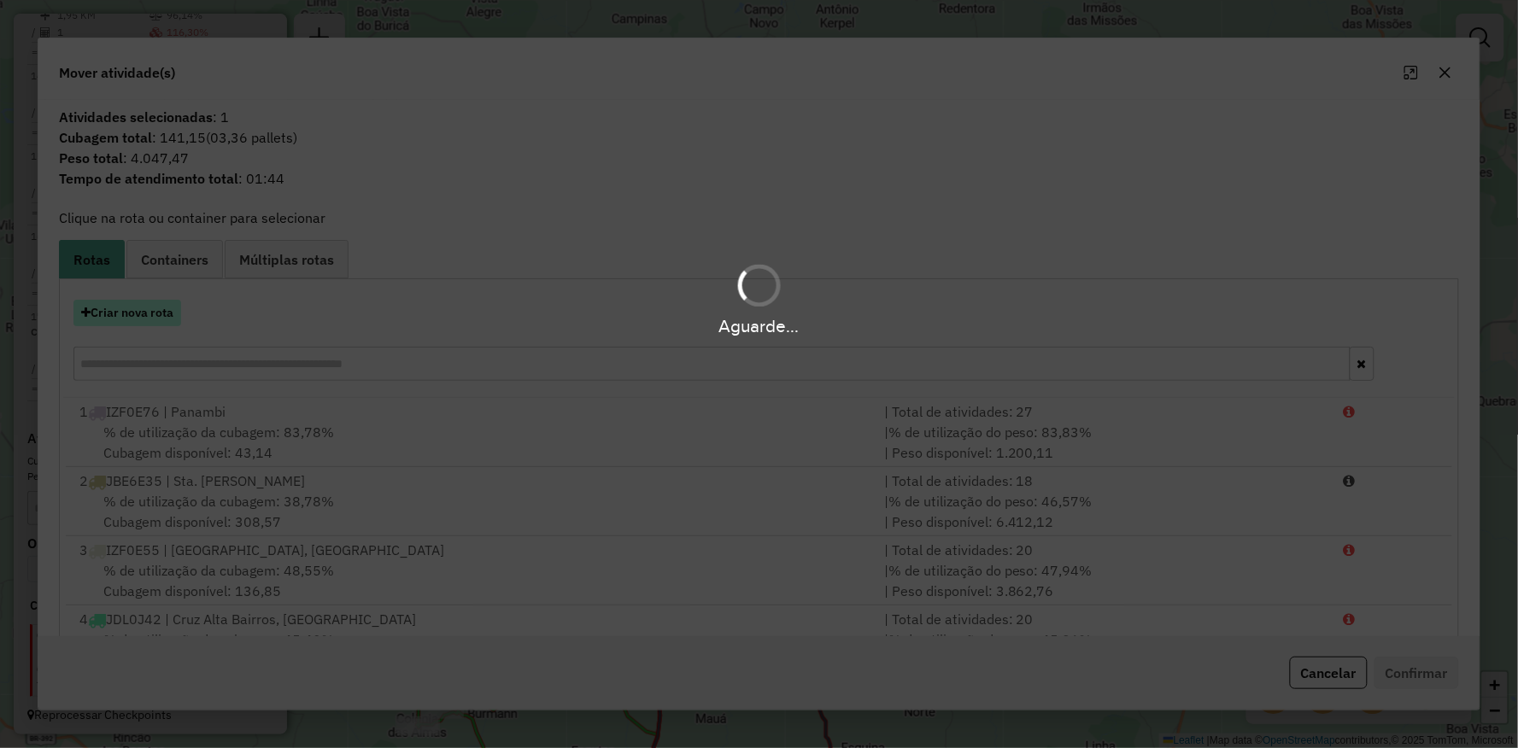
click at [157, 314] on hb-app "Aguarde... Pop-up bloqueado! Seu navegador bloqueou automáticamente a abertura …" at bounding box center [759, 374] width 1518 height 748
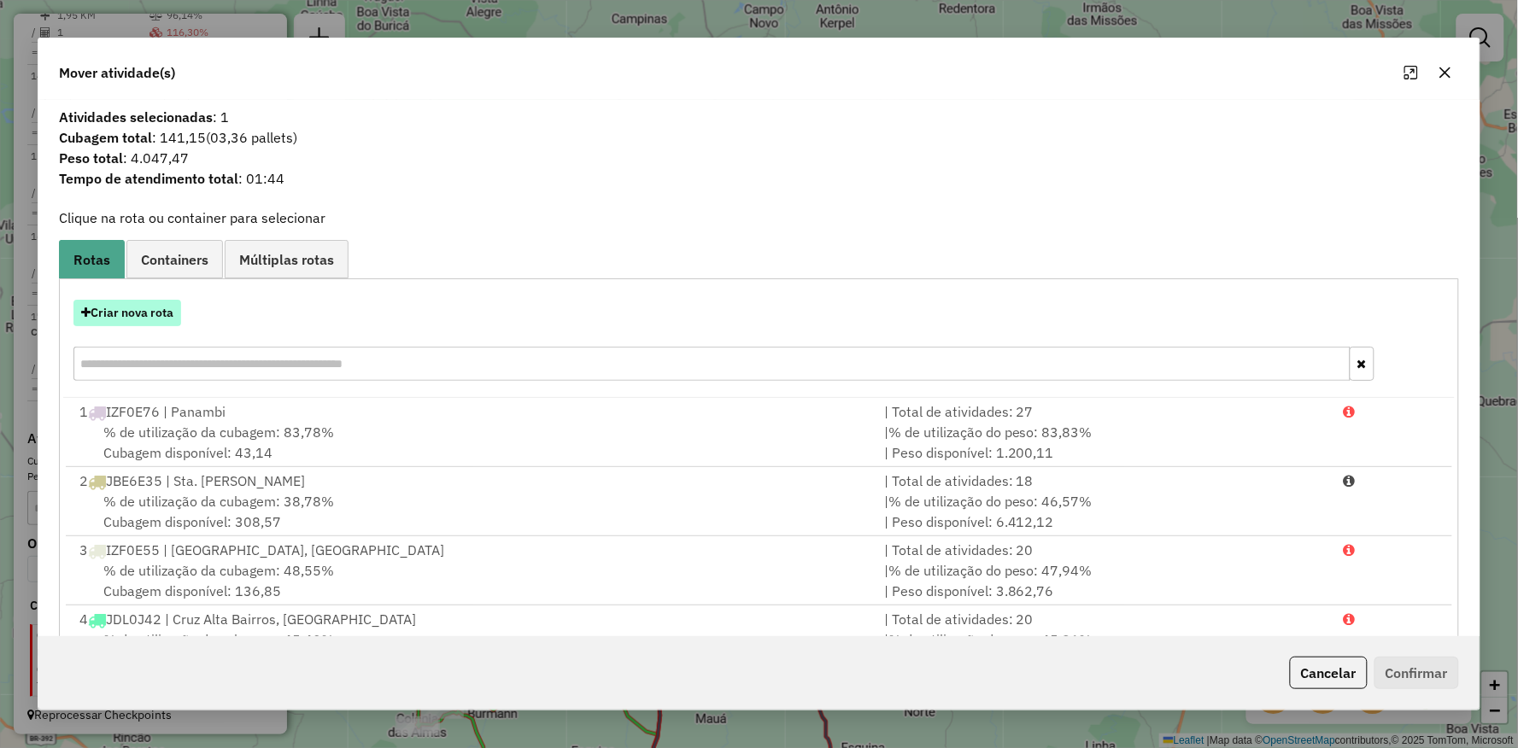
click at [157, 314] on button "Criar nova rota" at bounding box center [127, 313] width 108 height 26
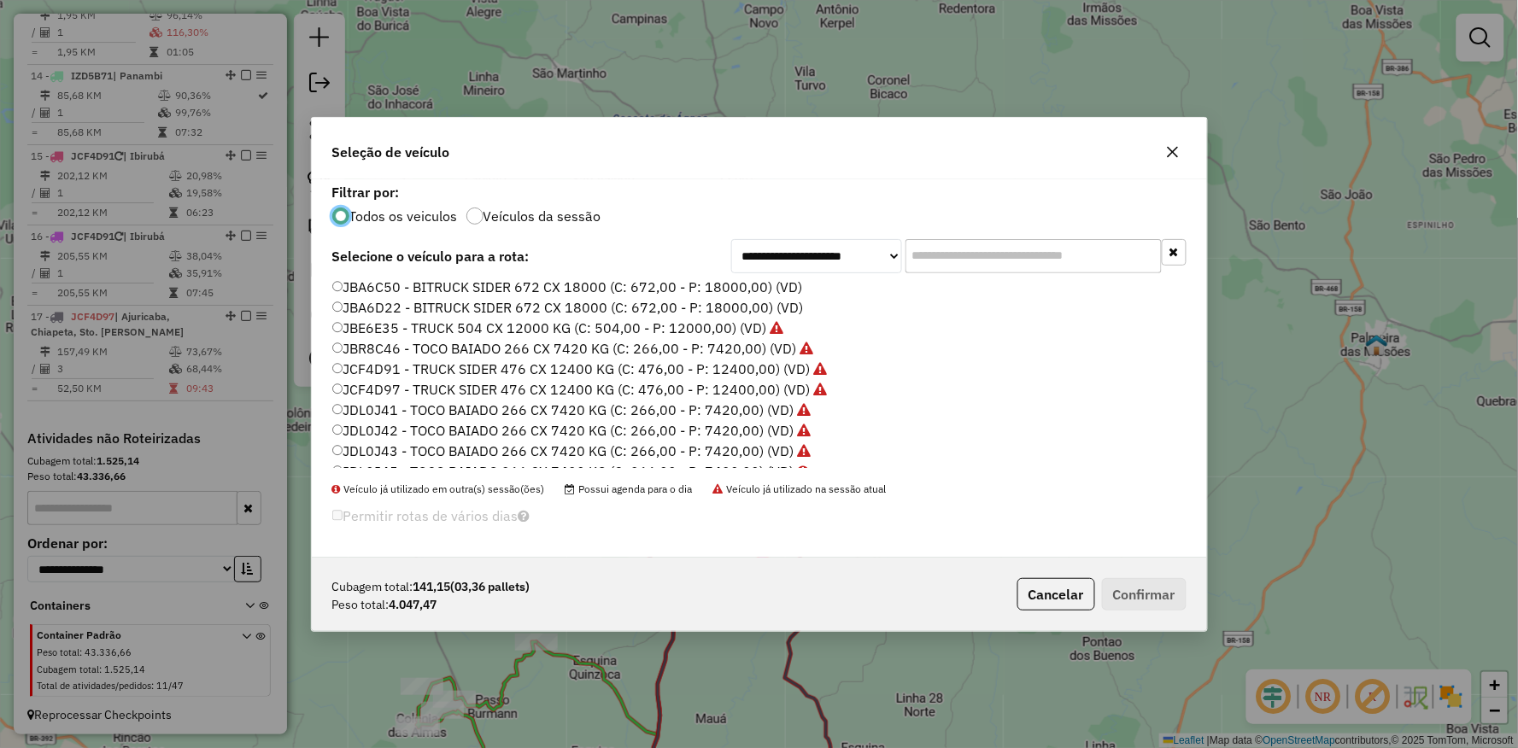
scroll to position [509, 0]
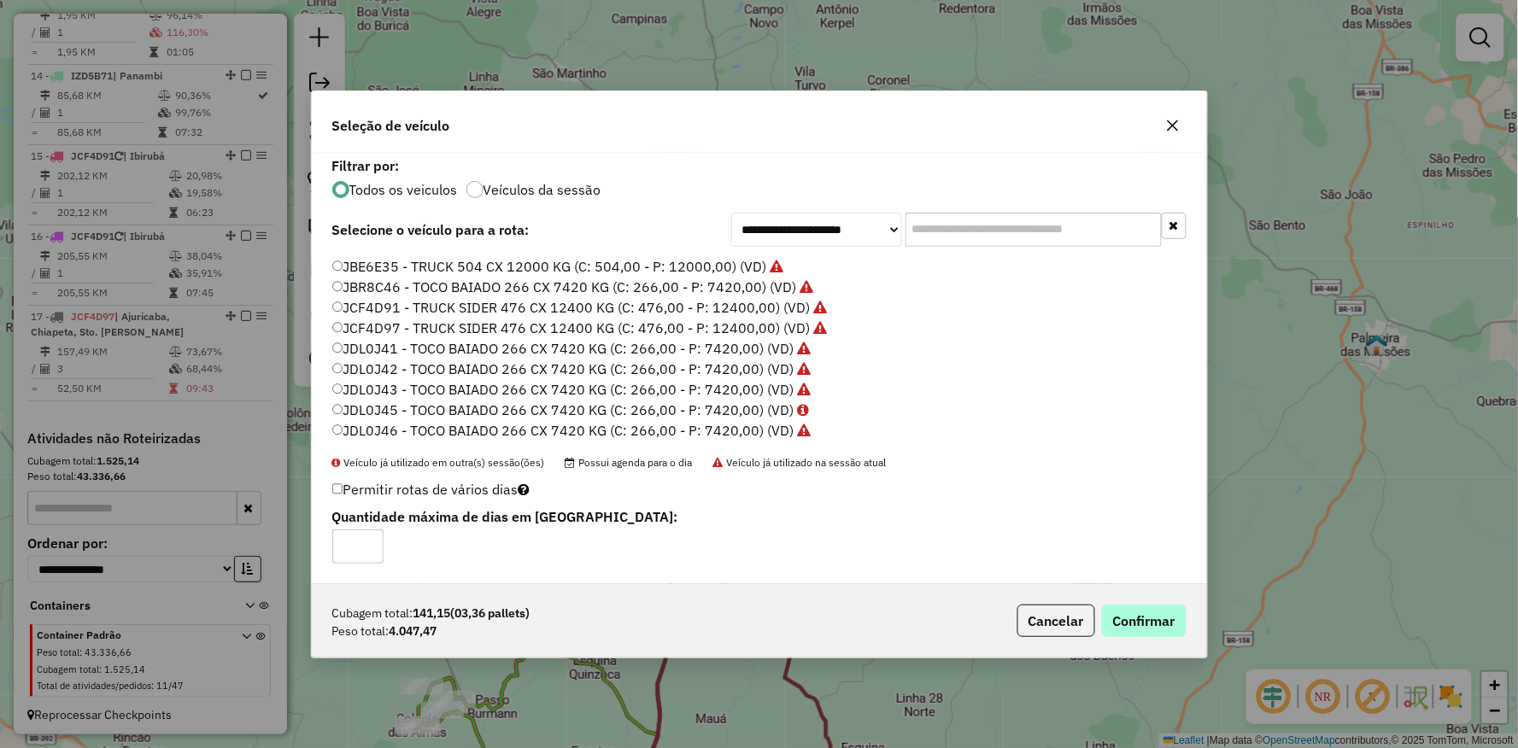
click at [1159, 637] on div "Cubagem total: 141,15 (03,36 pallets) Peso total: 4.047,47 Cancelar Confirmar" at bounding box center [759, 620] width 895 height 73
click at [1156, 634] on button "Confirmar" at bounding box center [1144, 621] width 85 height 32
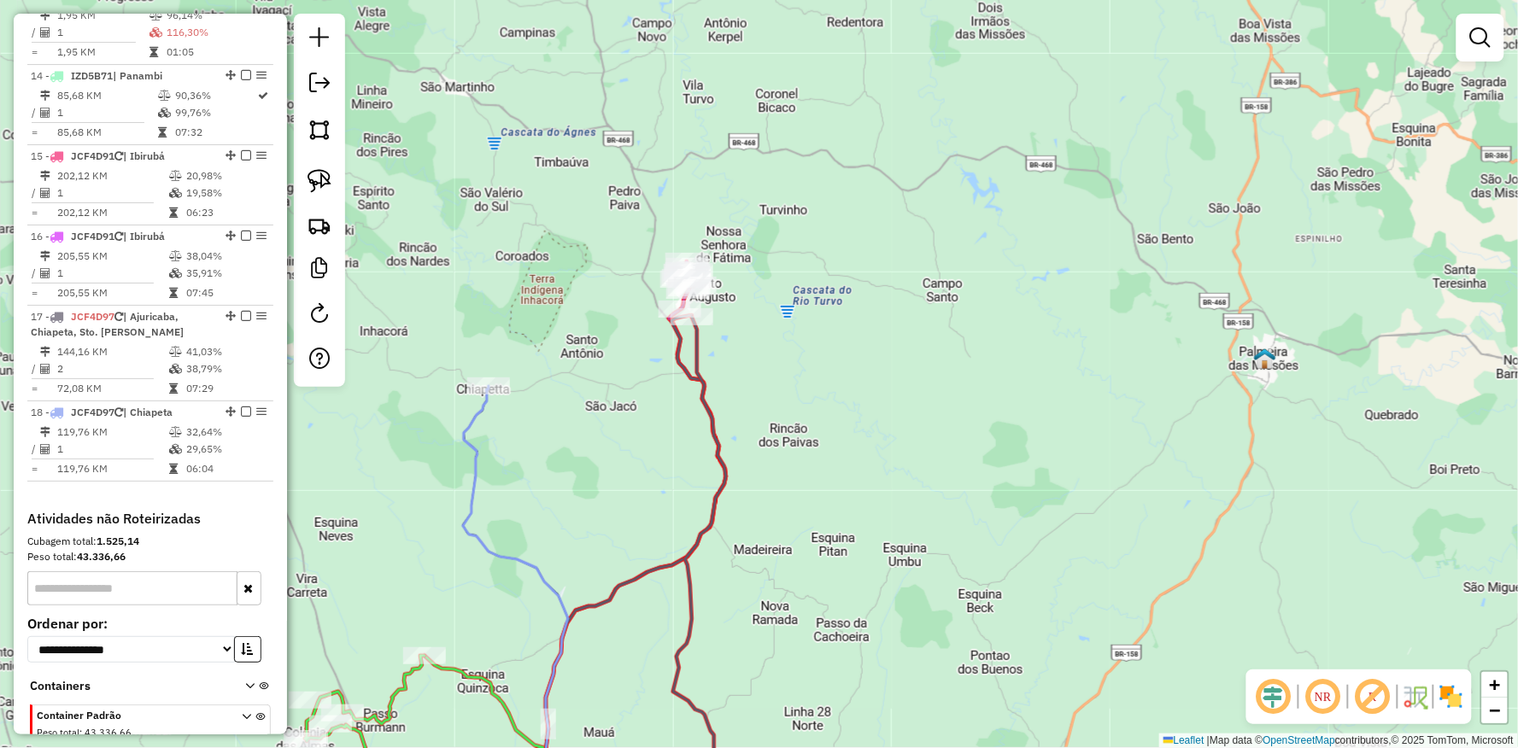
drag, startPoint x: 485, startPoint y: 338, endPoint x: 461, endPoint y: 338, distance: 23.9
click at [461, 338] on div "Janela de atendimento Grade de atendimento Capacidade Transportadoras Veículos …" at bounding box center [759, 374] width 1518 height 748
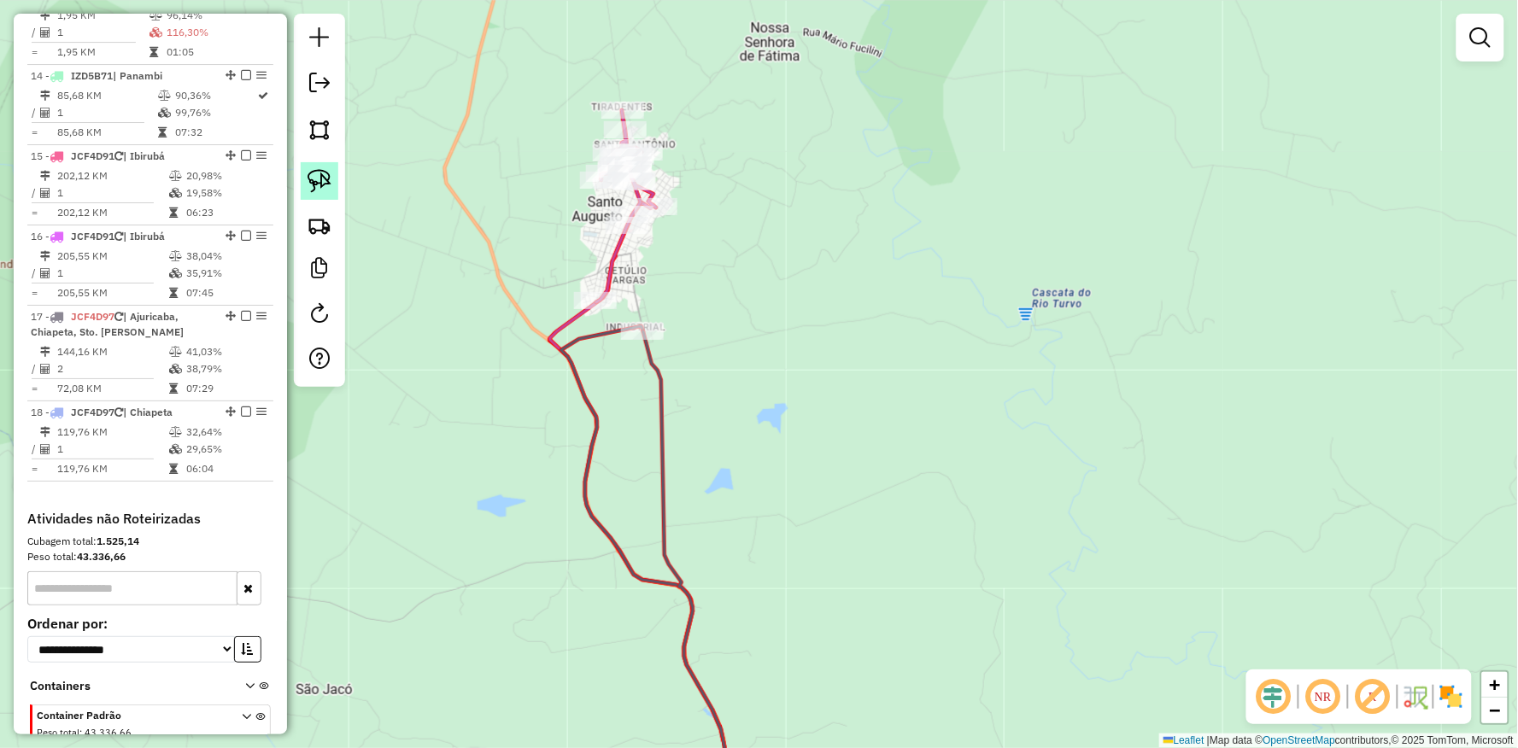
click at [333, 192] on link at bounding box center [320, 181] width 38 height 38
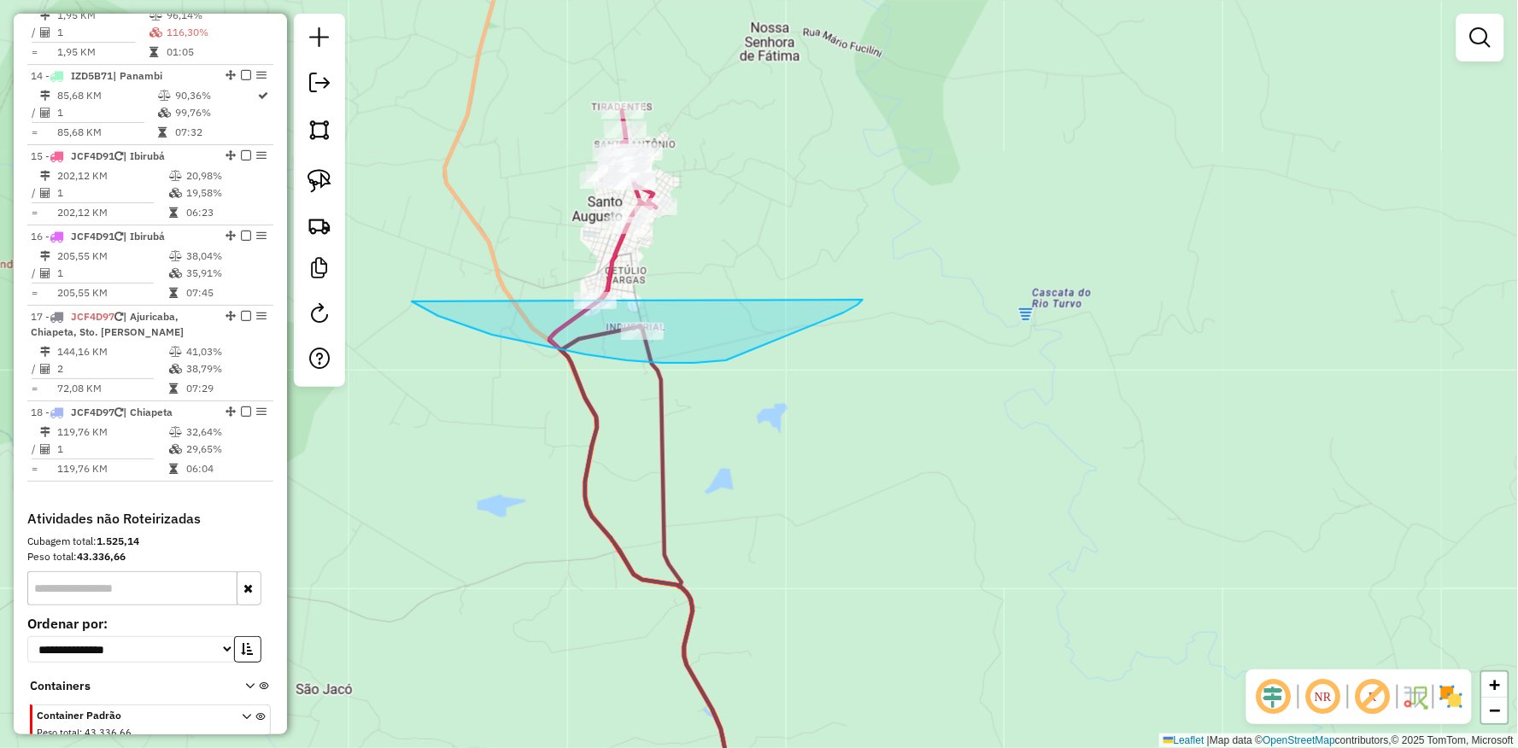
drag, startPoint x: 462, startPoint y: 325, endPoint x: 863, endPoint y: 300, distance: 401.3
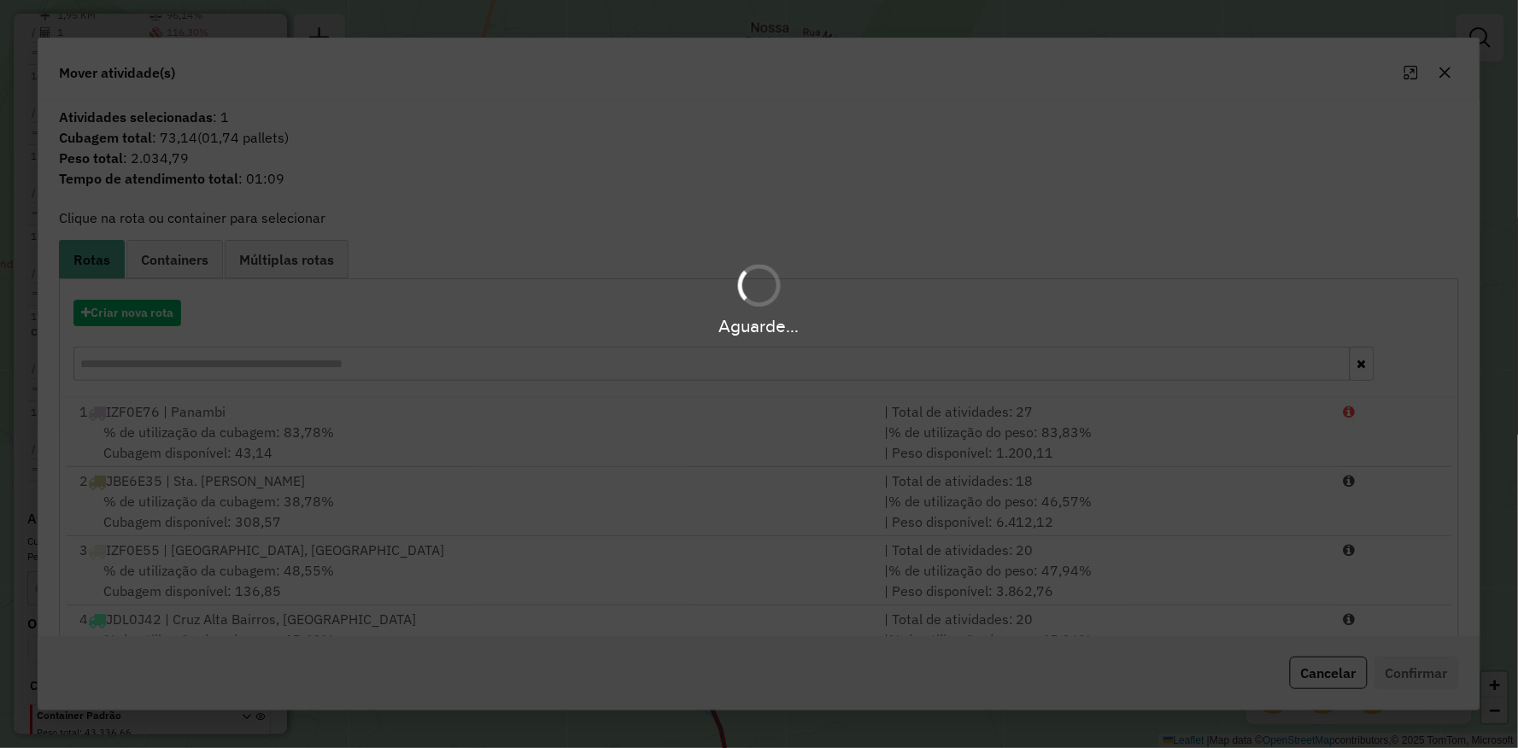
click at [838, 311] on hb-app "Aguarde... Pop-up bloqueado! Seu navegador bloqueou automáticamente a abertura …" at bounding box center [759, 374] width 1518 height 748
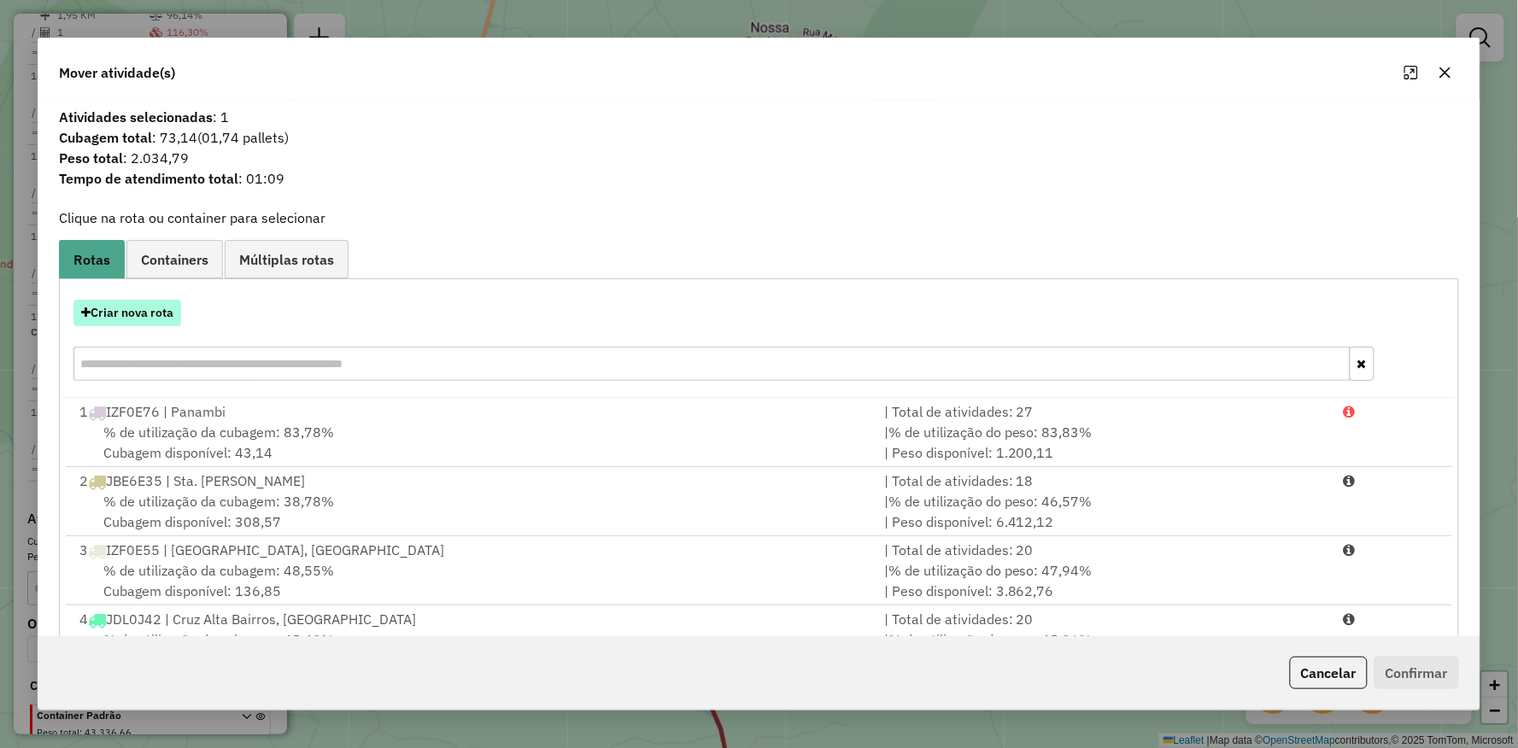
click at [133, 306] on button "Criar nova rota" at bounding box center [127, 313] width 108 height 26
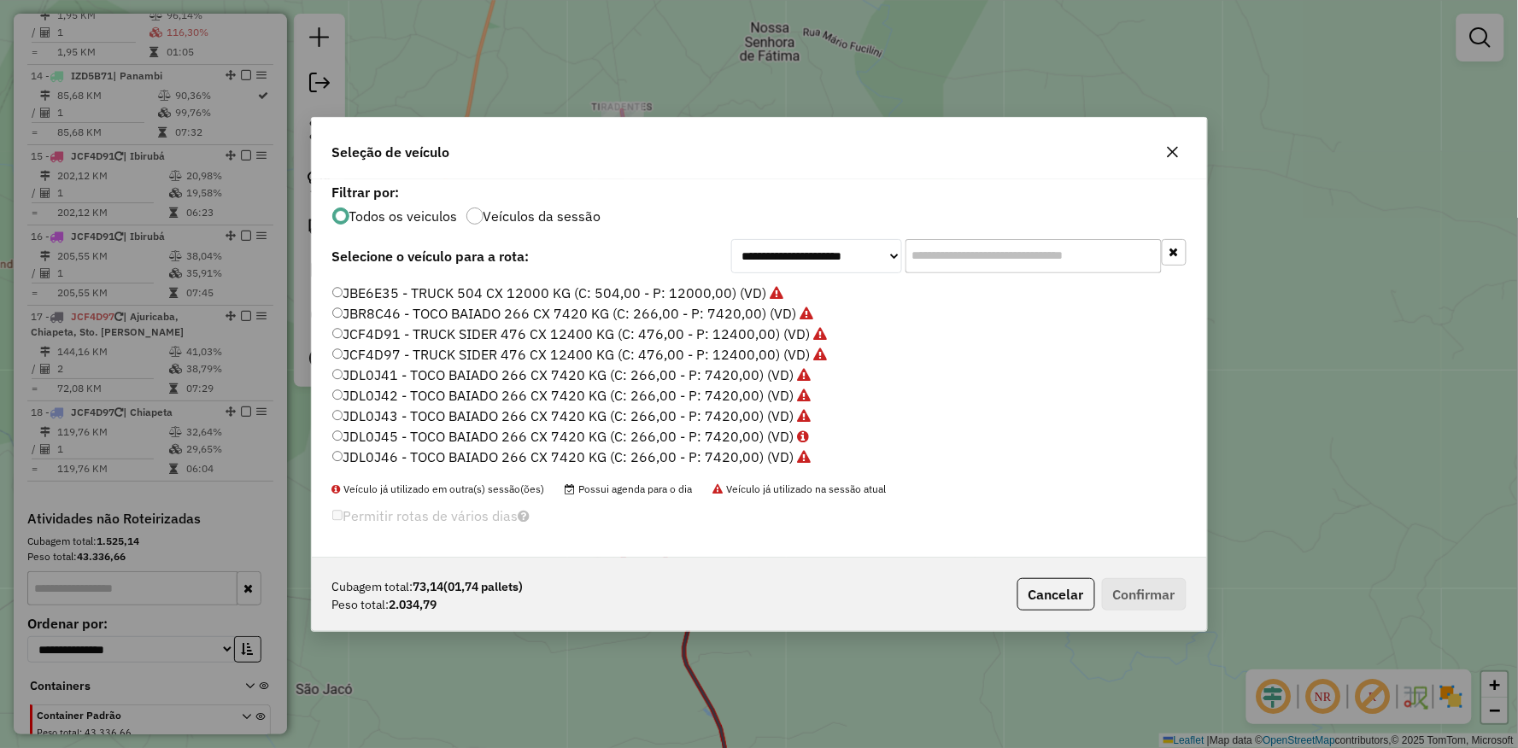
click at [345, 344] on label "JCF4D97 - TRUCK SIDER 476 CX 12400 KG (C: 476,00 - P: 12400,00) (VD)" at bounding box center [579, 354] width 495 height 20
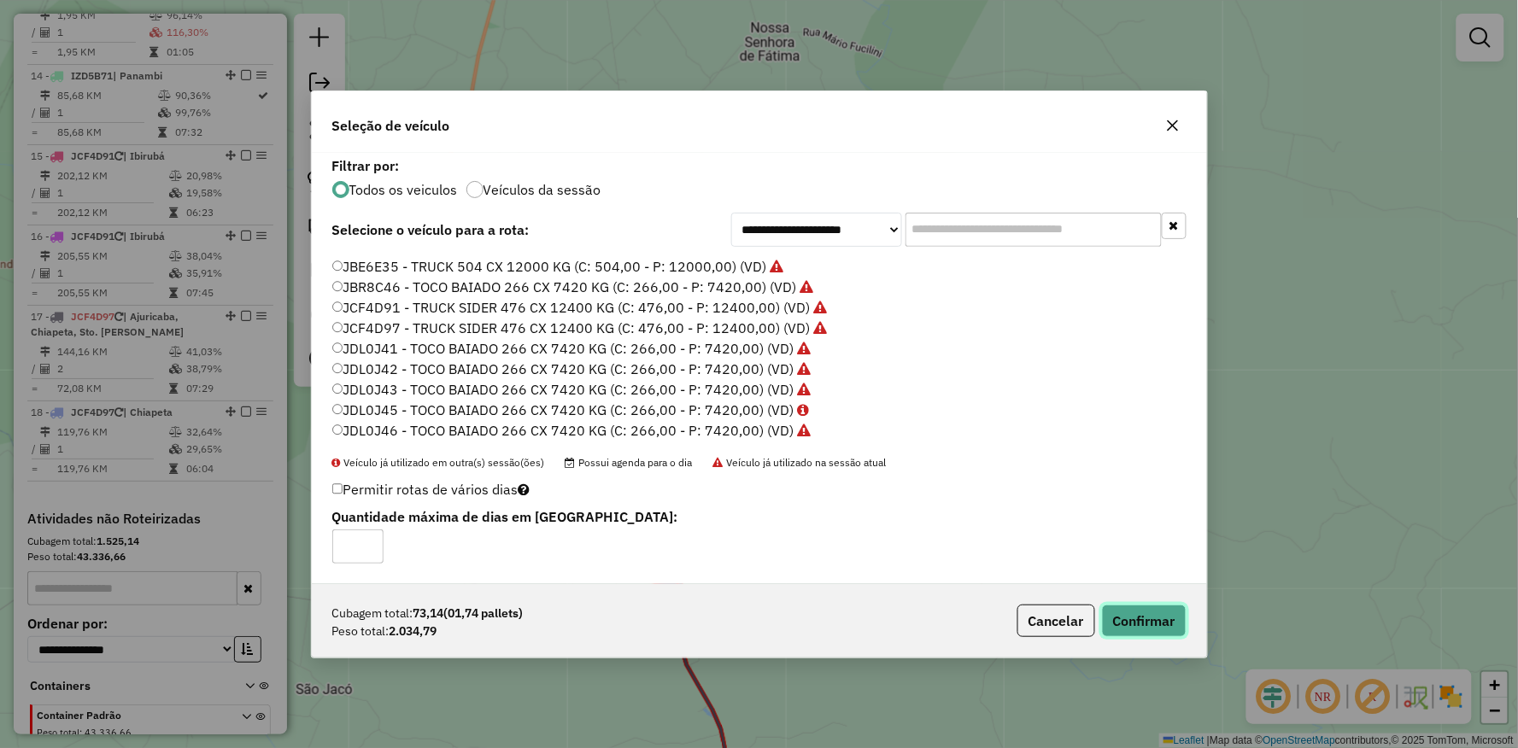
click at [1150, 623] on button "Confirmar" at bounding box center [1144, 621] width 85 height 32
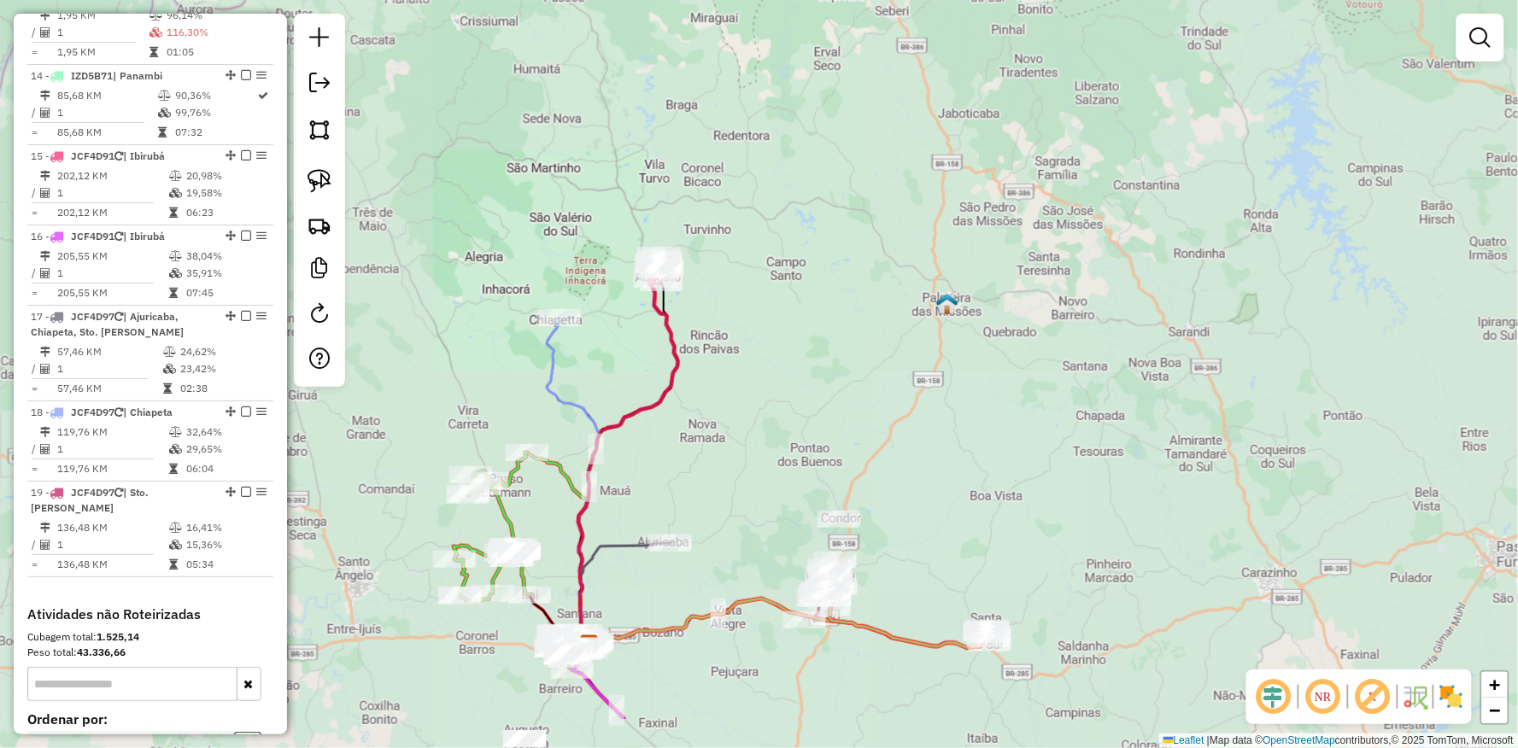
drag, startPoint x: 816, startPoint y: 445, endPoint x: 775, endPoint y: 399, distance: 61.7
click at [803, 391] on div "Janela de atendimento Grade de atendimento Capacidade Transportadoras Veículos …" at bounding box center [759, 374] width 1518 height 748
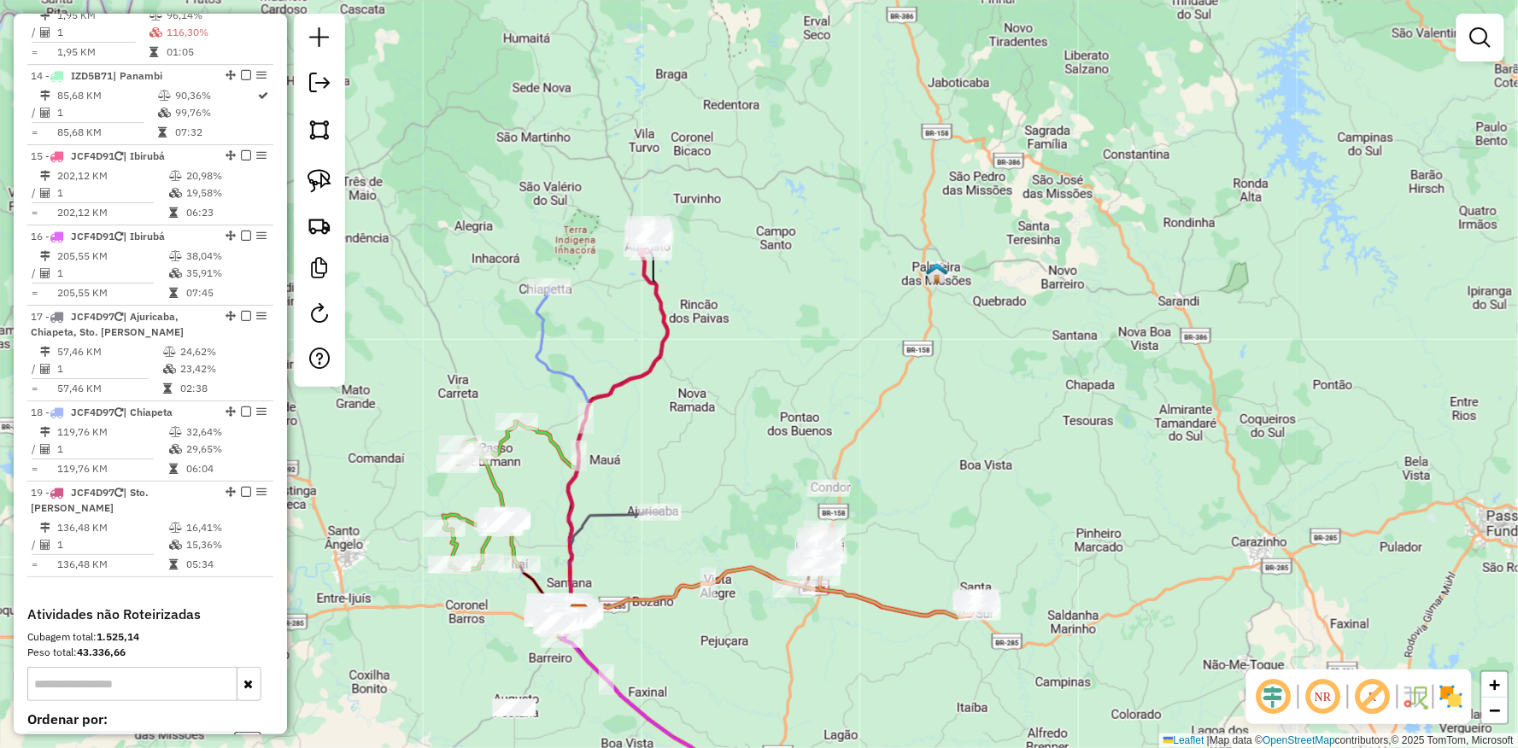
click at [667, 542] on div "Janela de atendimento Grade de atendimento Capacidade Transportadoras Veículos …" at bounding box center [759, 374] width 1518 height 748
select select "**********"
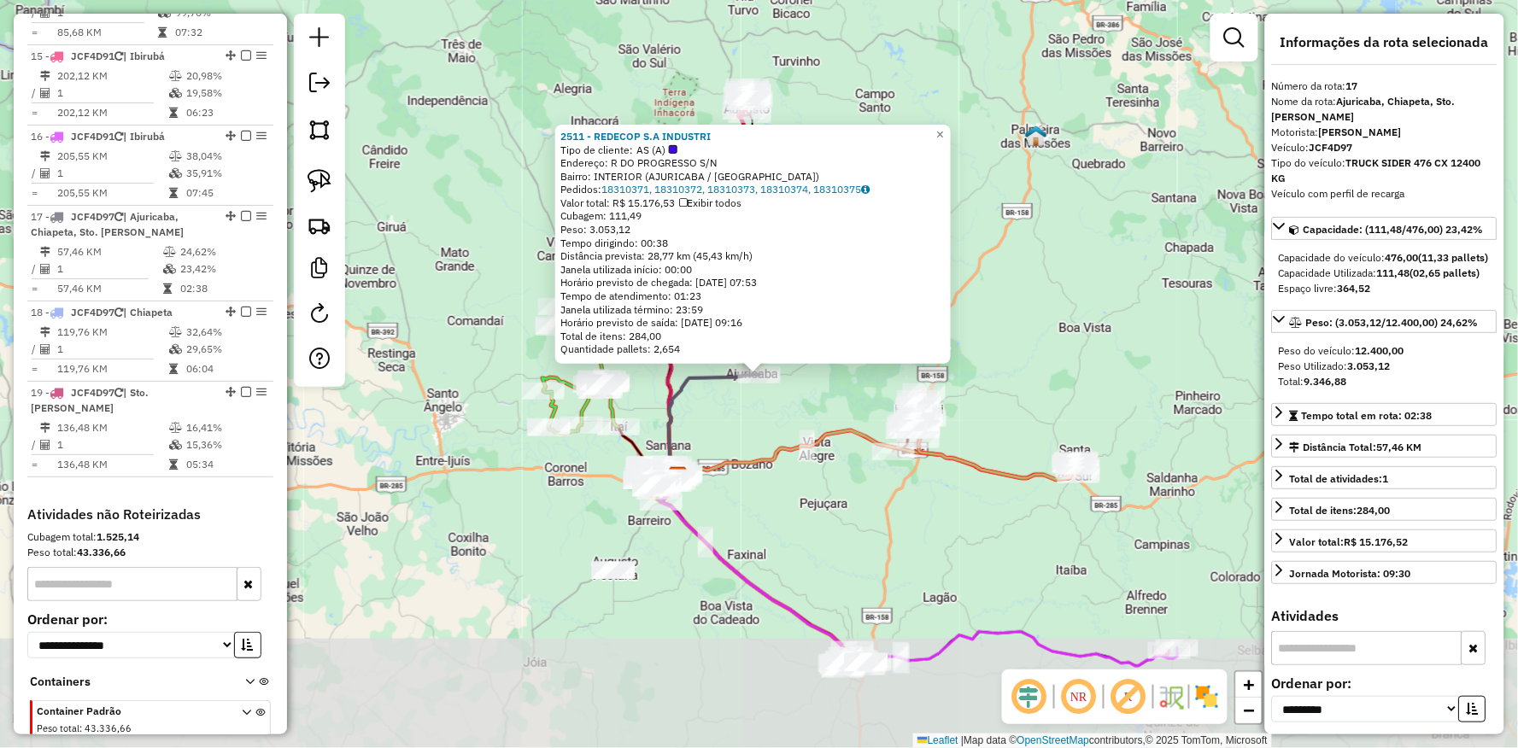
scroll to position [1941, 0]
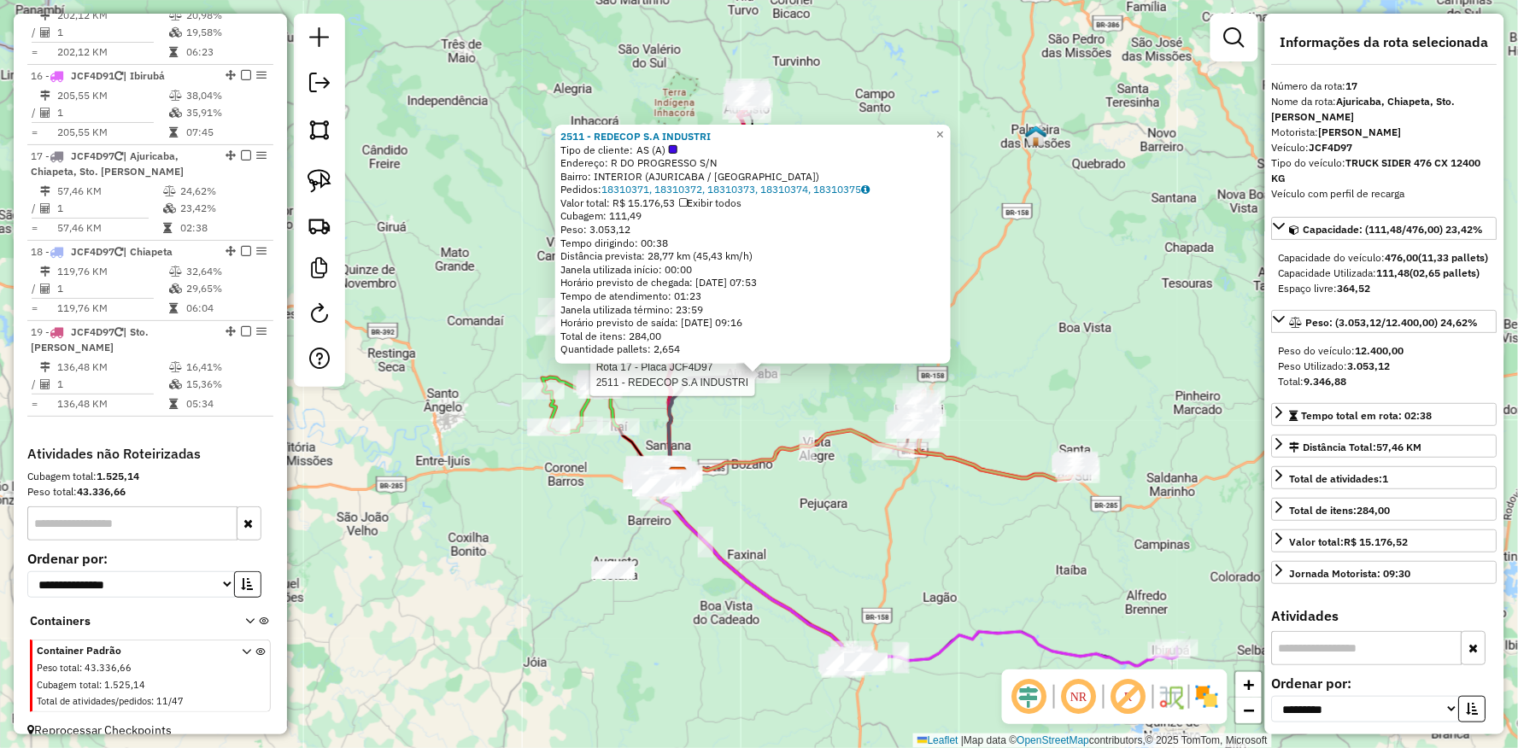
click at [517, 593] on div "Rota 17 - Placa JCF4D97 2511 - REDECOP S.A INDUSTRI 2511 - REDECOP S.A INDUSTRI…" at bounding box center [759, 374] width 1518 height 748
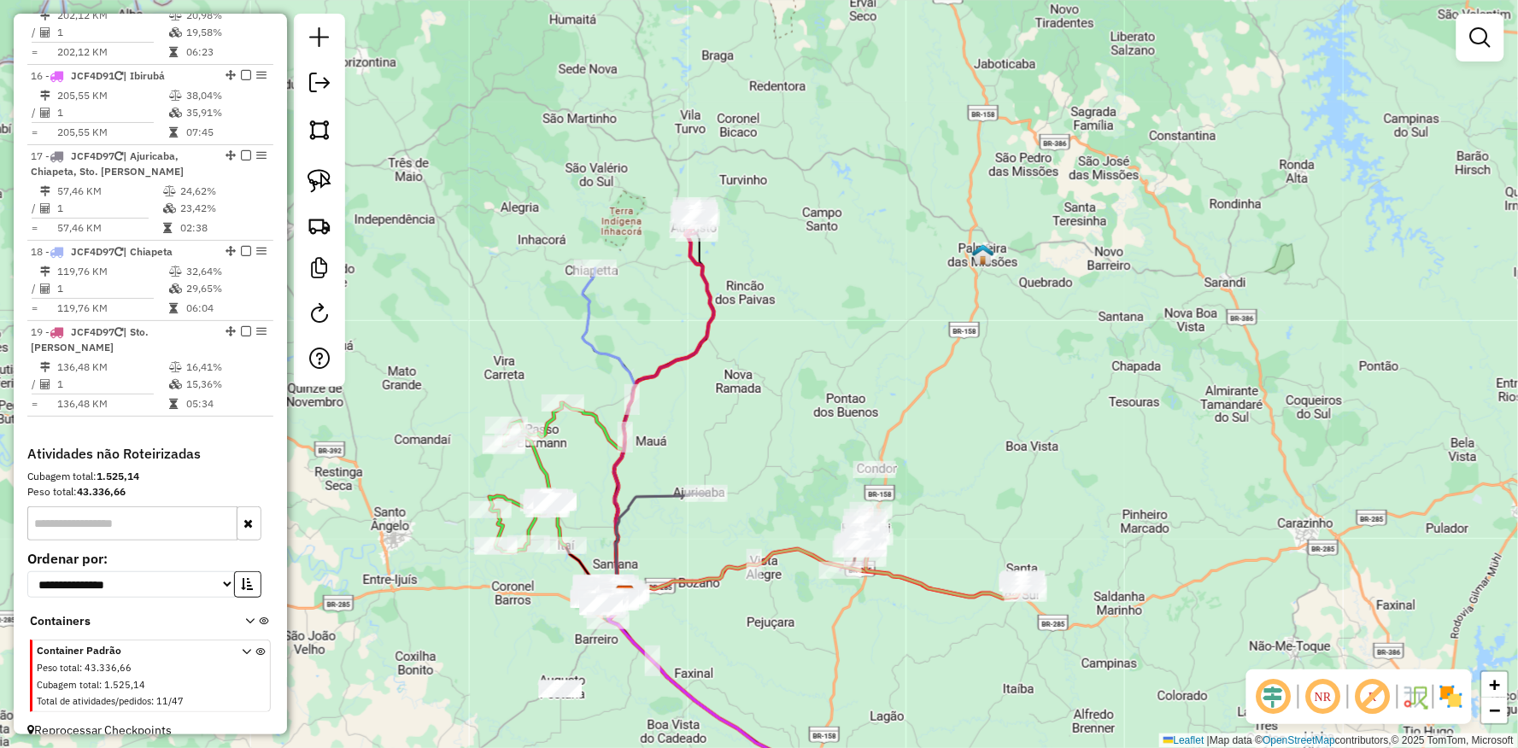
drag, startPoint x: 430, startPoint y: 661, endPoint x: 438, endPoint y: 629, distance: 33.6
click at [429, 663] on div "Janela de atendimento Grade de atendimento Capacidade Transportadoras Veículos …" at bounding box center [759, 374] width 1518 height 748
select select "**********"
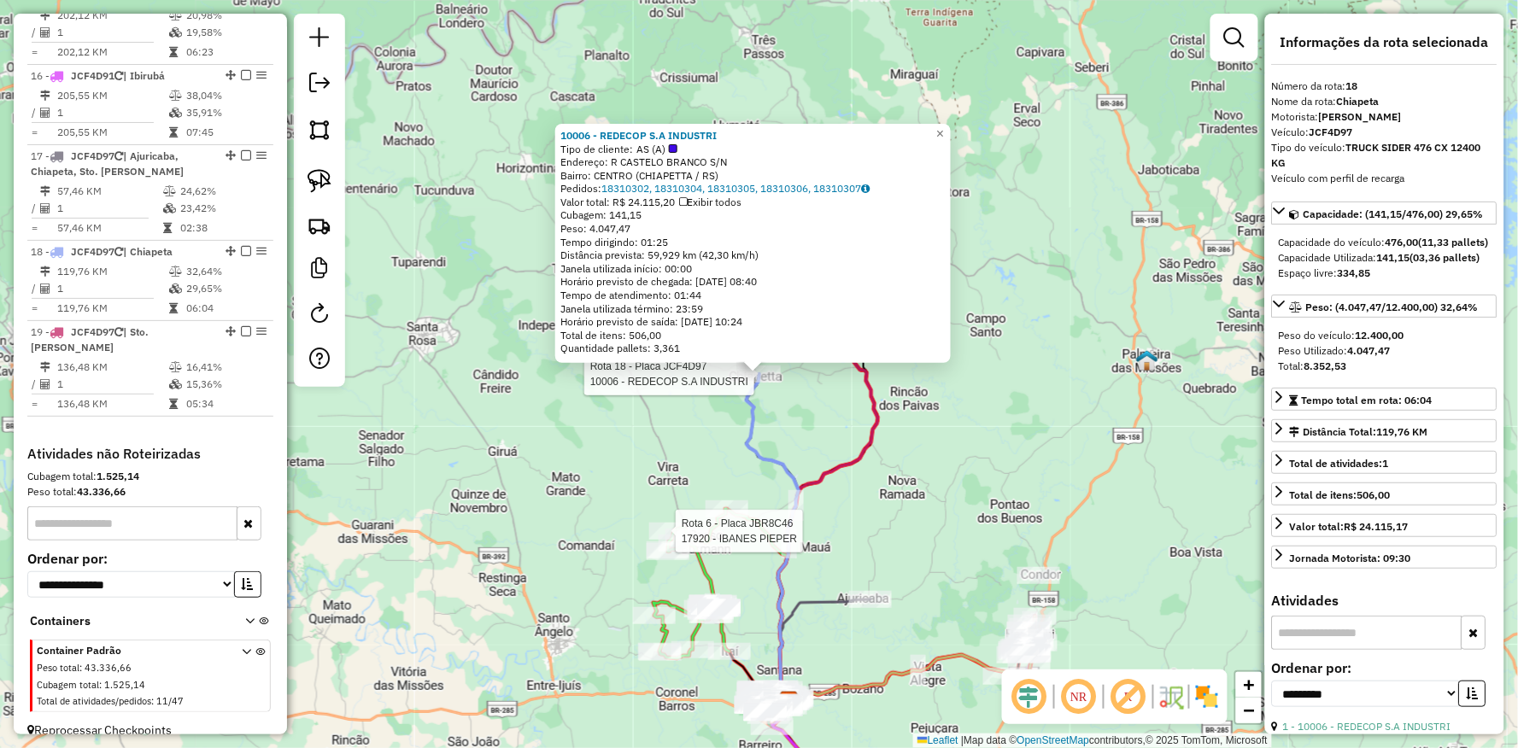
drag, startPoint x: 865, startPoint y: 447, endPoint x: 880, endPoint y: 413, distance: 37.1
click at [866, 446] on icon at bounding box center [828, 520] width 100 height 363
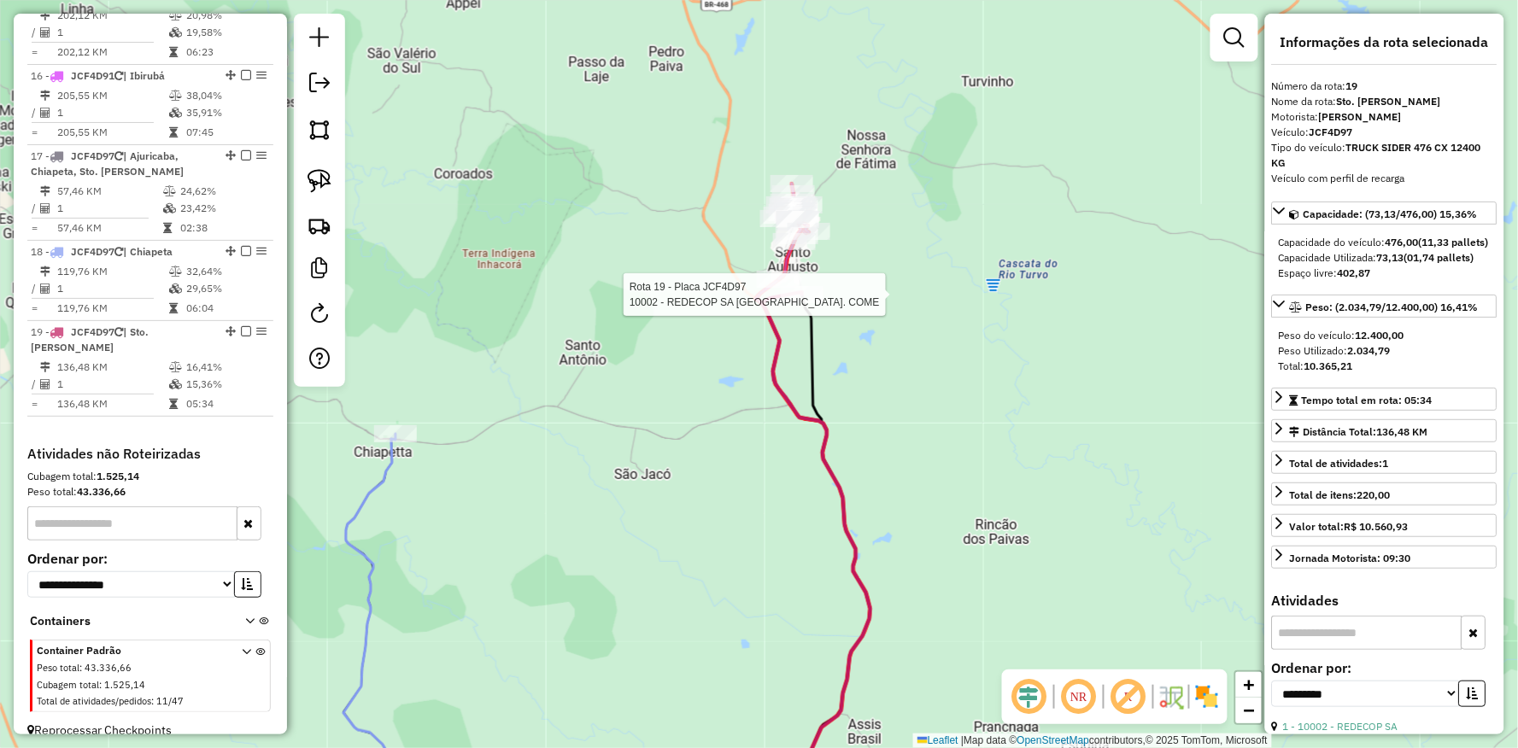
click at [805, 303] on div at bounding box center [802, 294] width 43 height 17
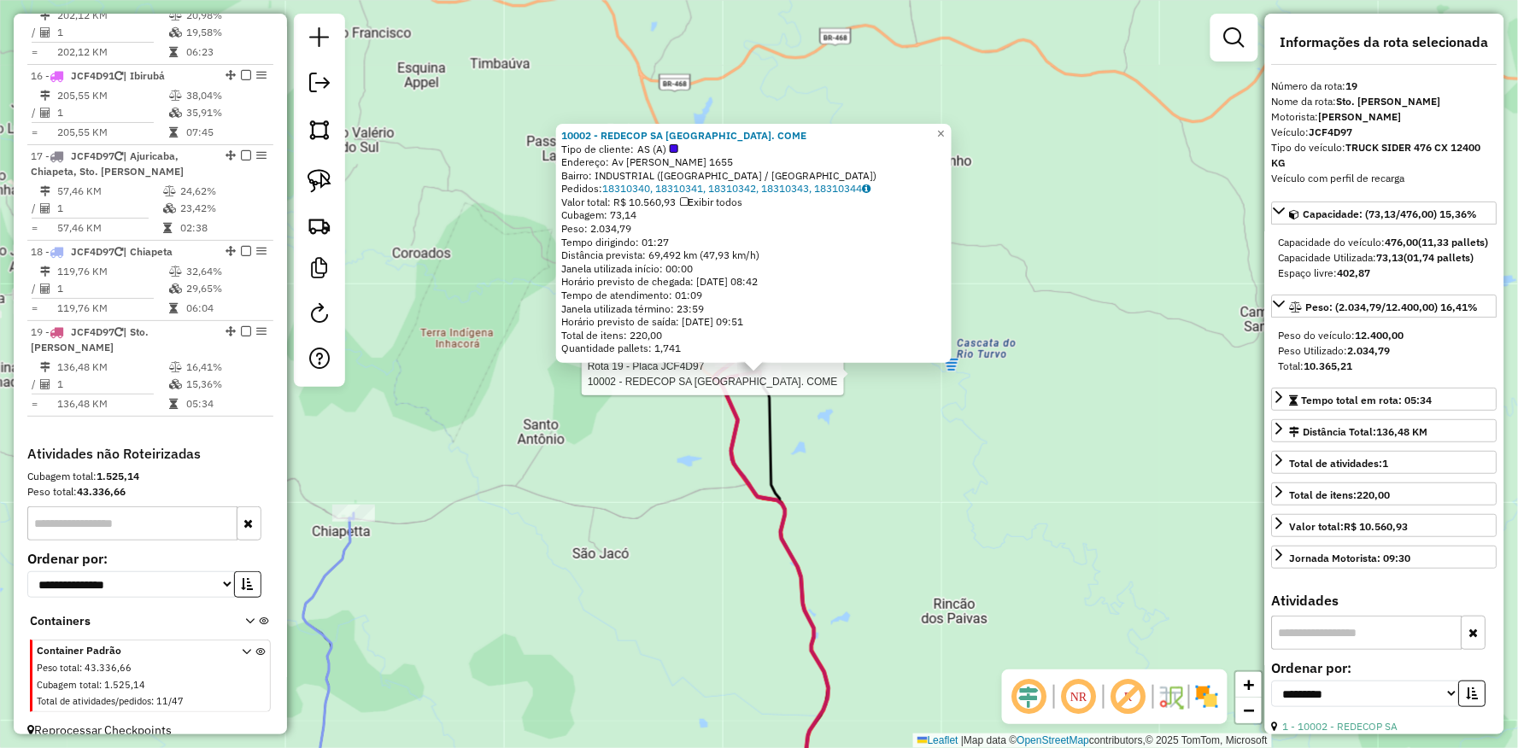
click at [633, 578] on div "Rota 19 - Placa JCF4D97 10002 - REDECOP SA [GEOGRAPHIC_DATA]. COME 10002 - REDE…" at bounding box center [759, 374] width 1518 height 748
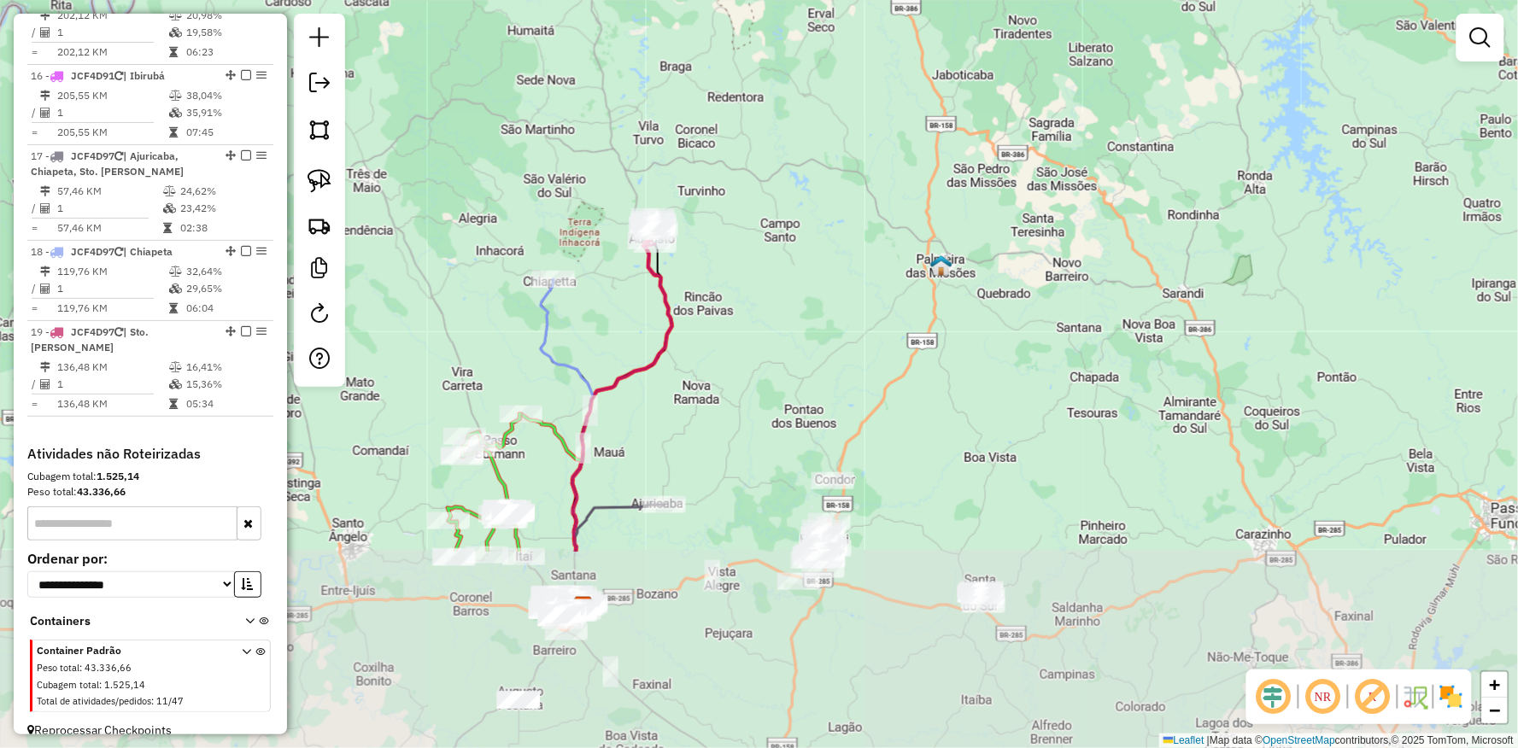
drag, startPoint x: 595, startPoint y: 609, endPoint x: 592, endPoint y: 337, distance: 271.6
click at [592, 337] on div "Janela de atendimento Grade de atendimento Capacidade Transportadoras Veículos …" at bounding box center [759, 374] width 1518 height 748
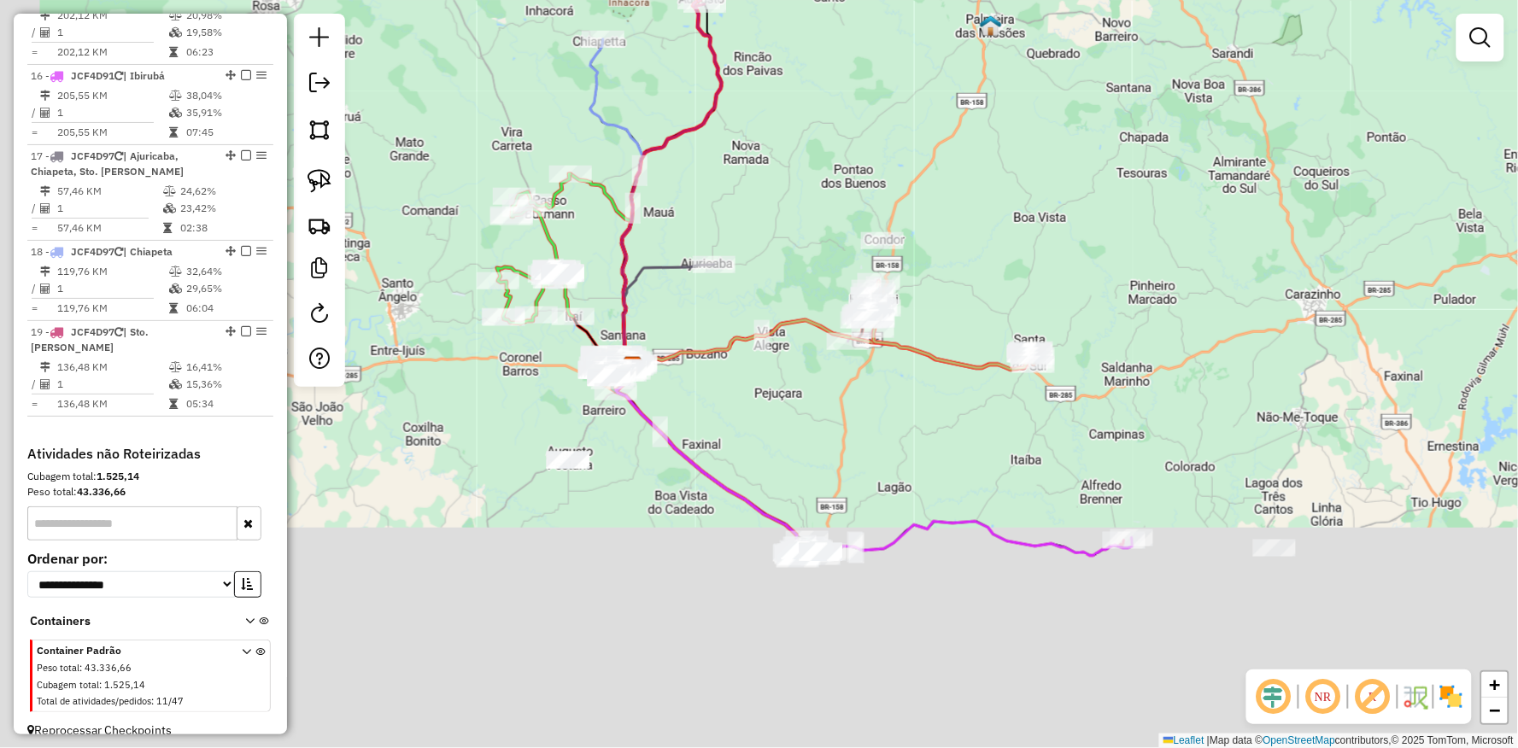
drag, startPoint x: 619, startPoint y: 471, endPoint x: 669, endPoint y: 231, distance: 245.1
click at [669, 231] on div "Janela de atendimento Grade de atendimento Capacidade Transportadoras Veículos …" at bounding box center [759, 374] width 1518 height 748
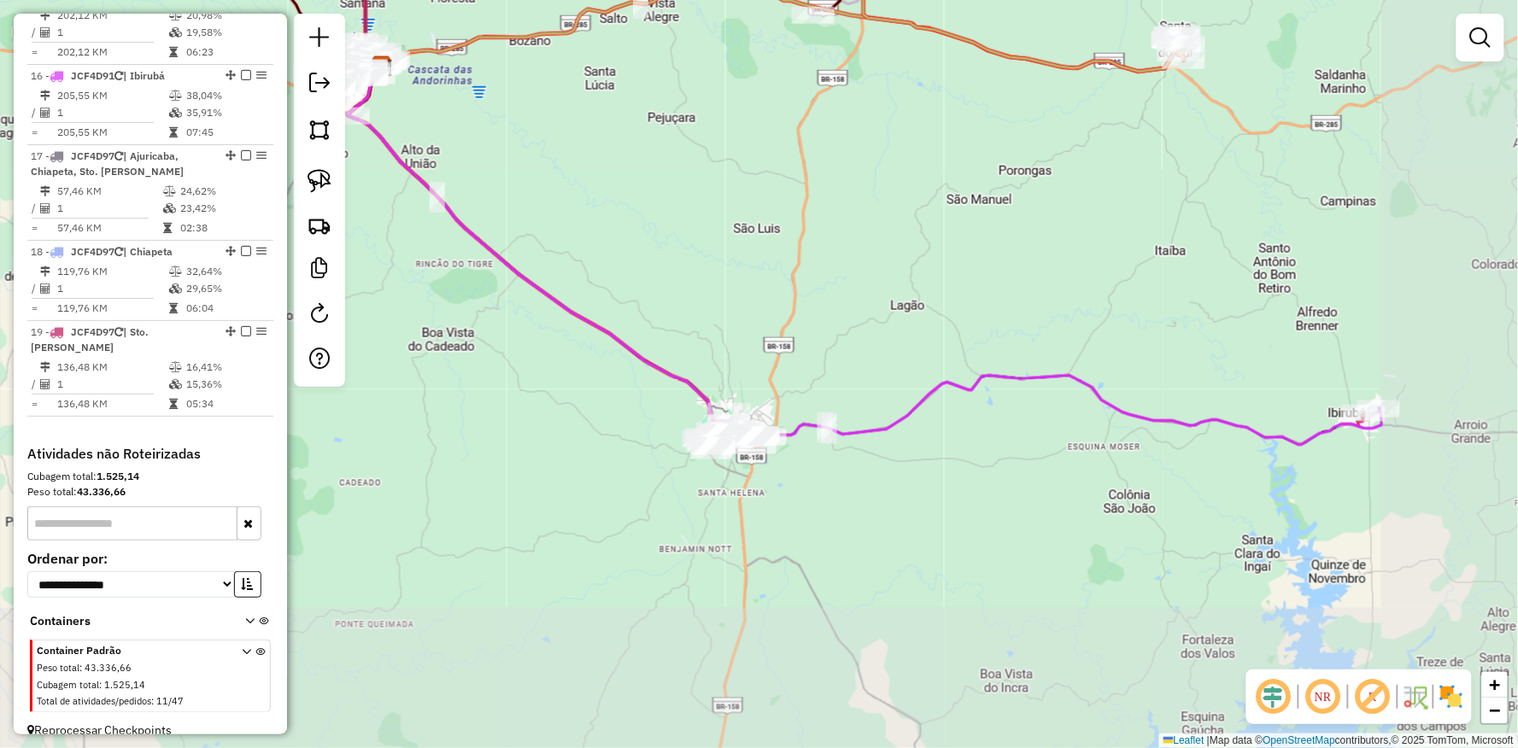
drag, startPoint x: 709, startPoint y: 547, endPoint x: 354, endPoint y: 331, distance: 415.9
click at [348, 331] on div "Janela de atendimento Grade de atendimento Capacidade Transportadoras Veículos …" at bounding box center [759, 374] width 1518 height 748
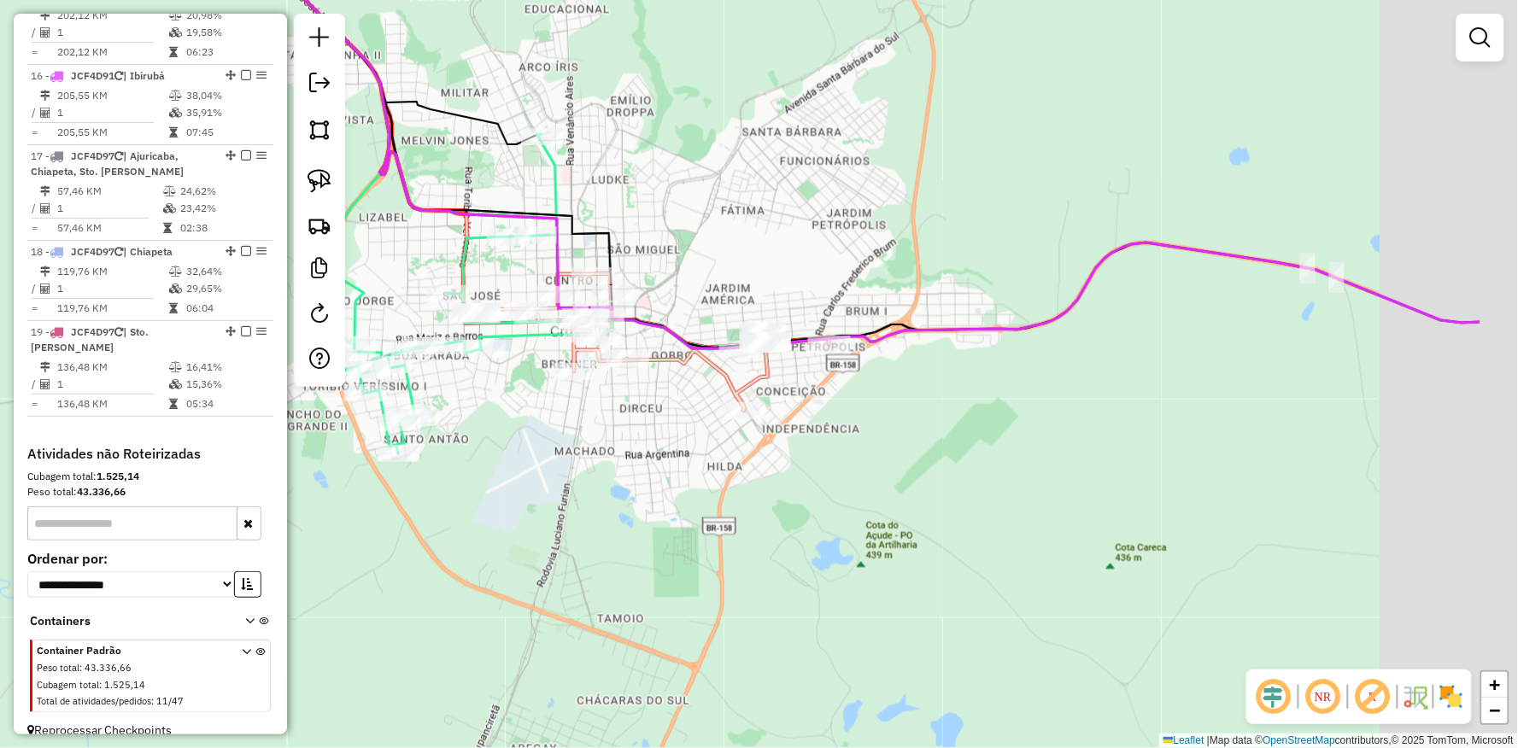
drag, startPoint x: 852, startPoint y: 419, endPoint x: 641, endPoint y: 432, distance: 211.4
click at [625, 442] on div "Janela de atendimento Grade de atendimento Capacidade Transportadoras Veículos …" at bounding box center [759, 374] width 1518 height 748
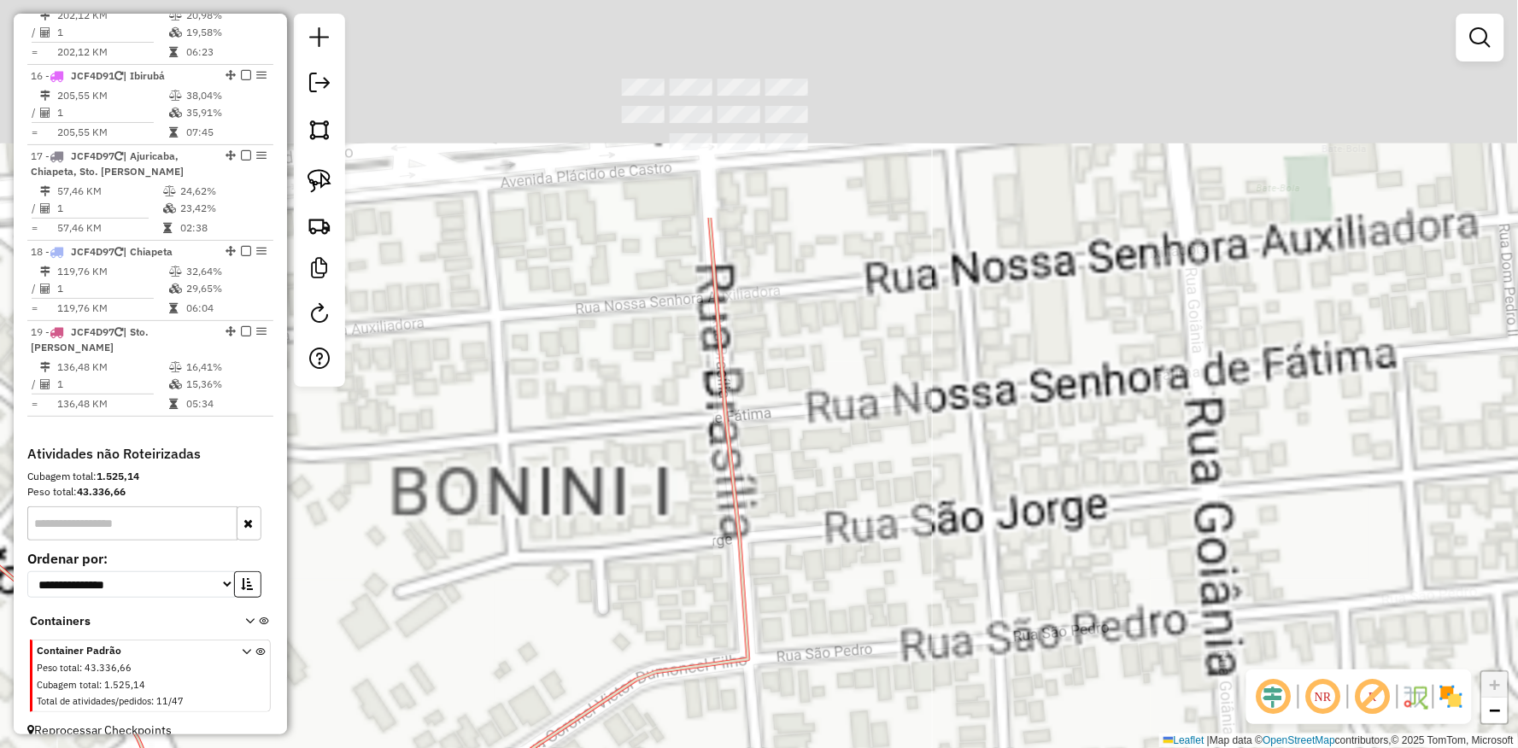
drag, startPoint x: 764, startPoint y: 316, endPoint x: 698, endPoint y: 570, distance: 262.3
click at [723, 621] on div "Janela de atendimento Grade de atendimento Capacidade Transportadoras Veículos …" at bounding box center [759, 374] width 1518 height 748
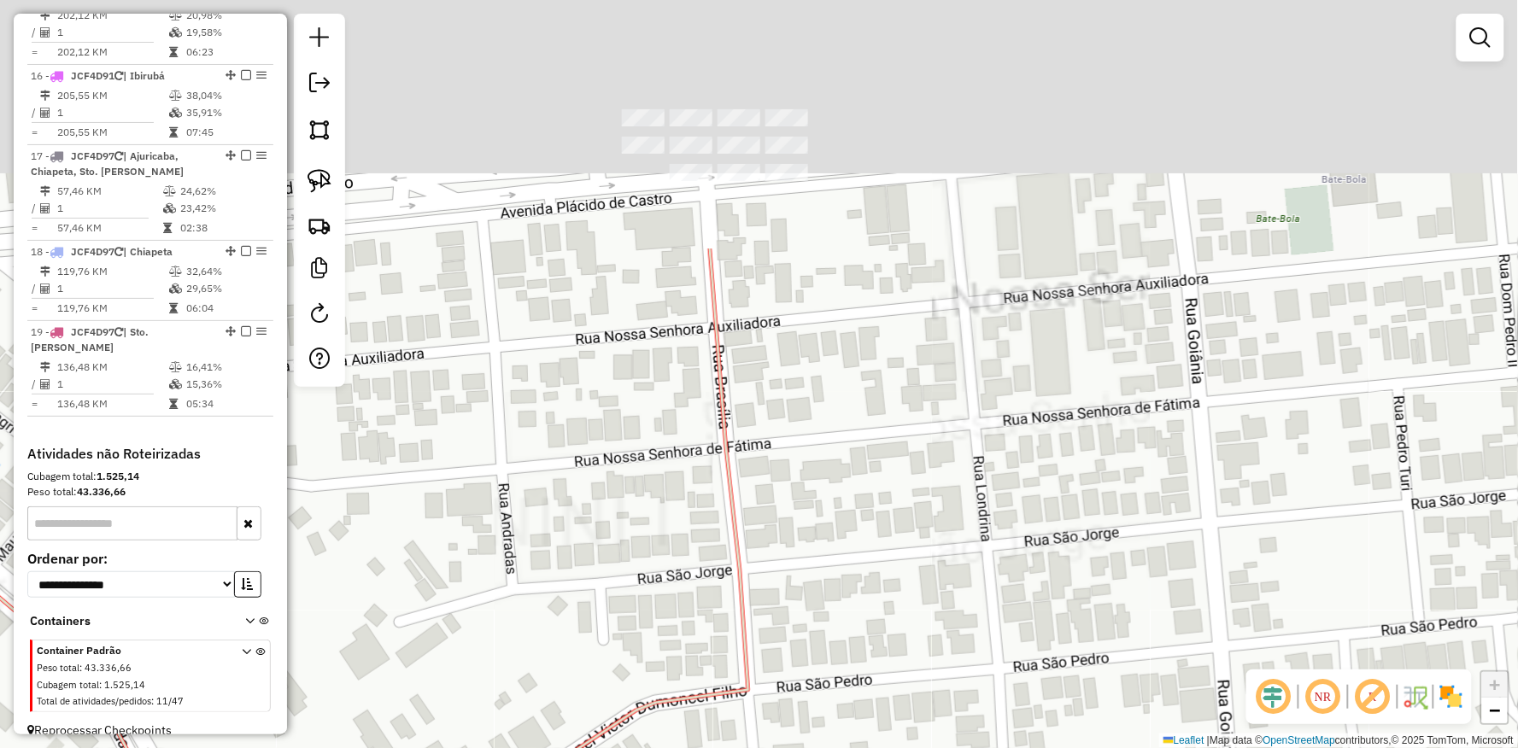
drag, startPoint x: 607, startPoint y: 380, endPoint x: 613, endPoint y: 703, distance: 322.9
click at [611, 698] on div "Janela de atendimento Grade de atendimento Capacidade Transportadoras Veículos …" at bounding box center [759, 374] width 1518 height 748
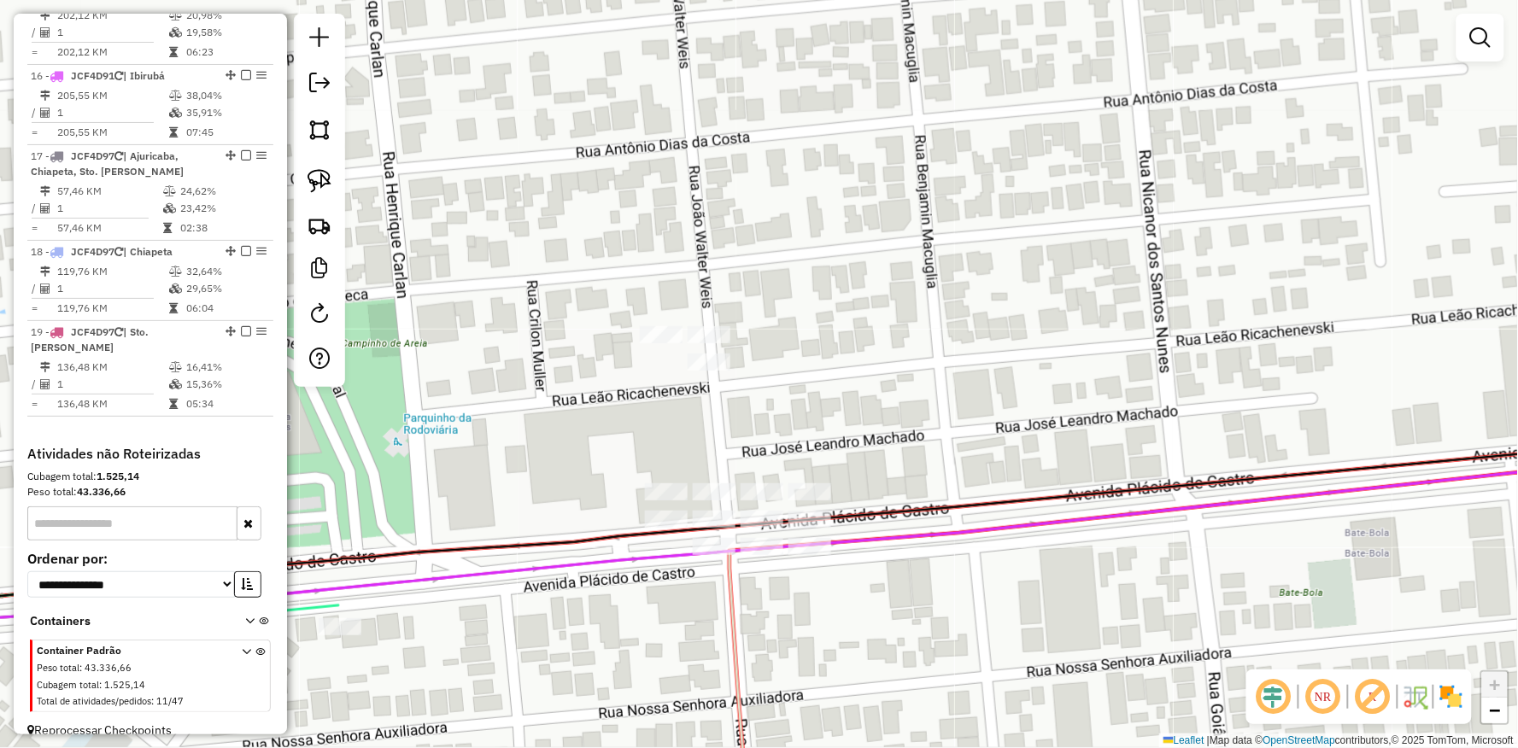
drag, startPoint x: 553, startPoint y: 658, endPoint x: 527, endPoint y: 593, distance: 69.8
click at [527, 593] on div "Janela de atendimento Grade de atendimento Capacidade Transportadoras Veículos …" at bounding box center [759, 374] width 1518 height 748
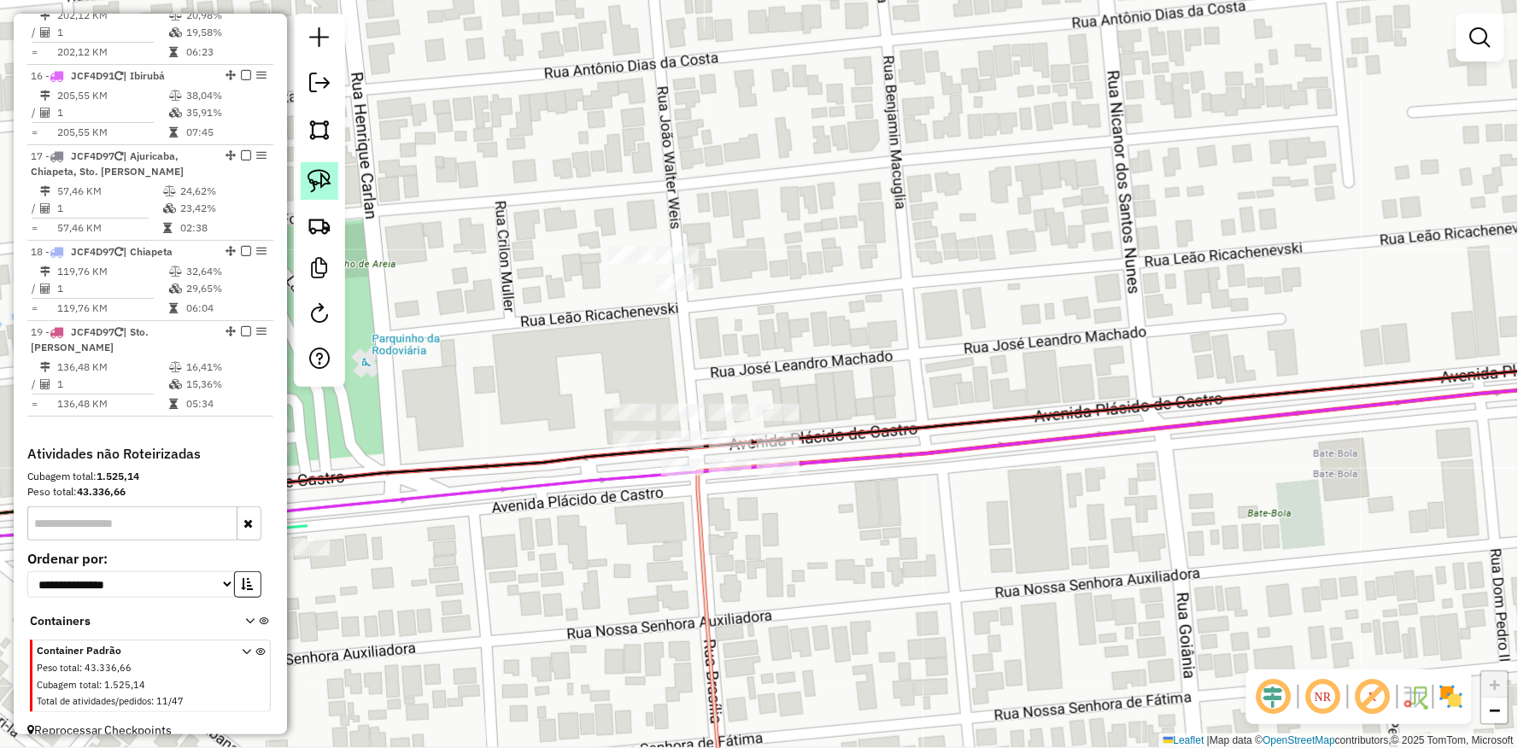
click at [327, 174] on img at bounding box center [319, 181] width 24 height 24
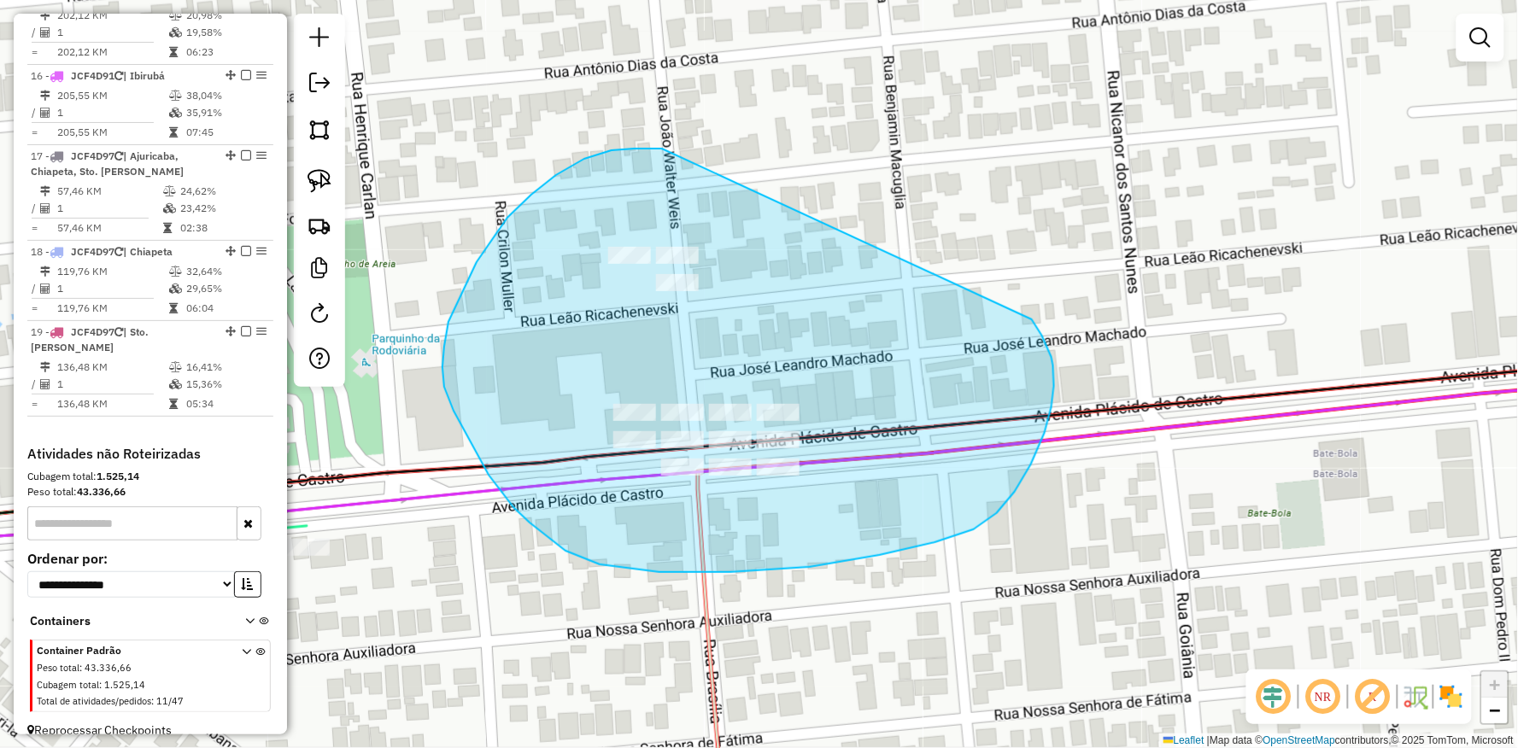
drag, startPoint x: 659, startPoint y: 149, endPoint x: 1032, endPoint y: 319, distance: 410.5
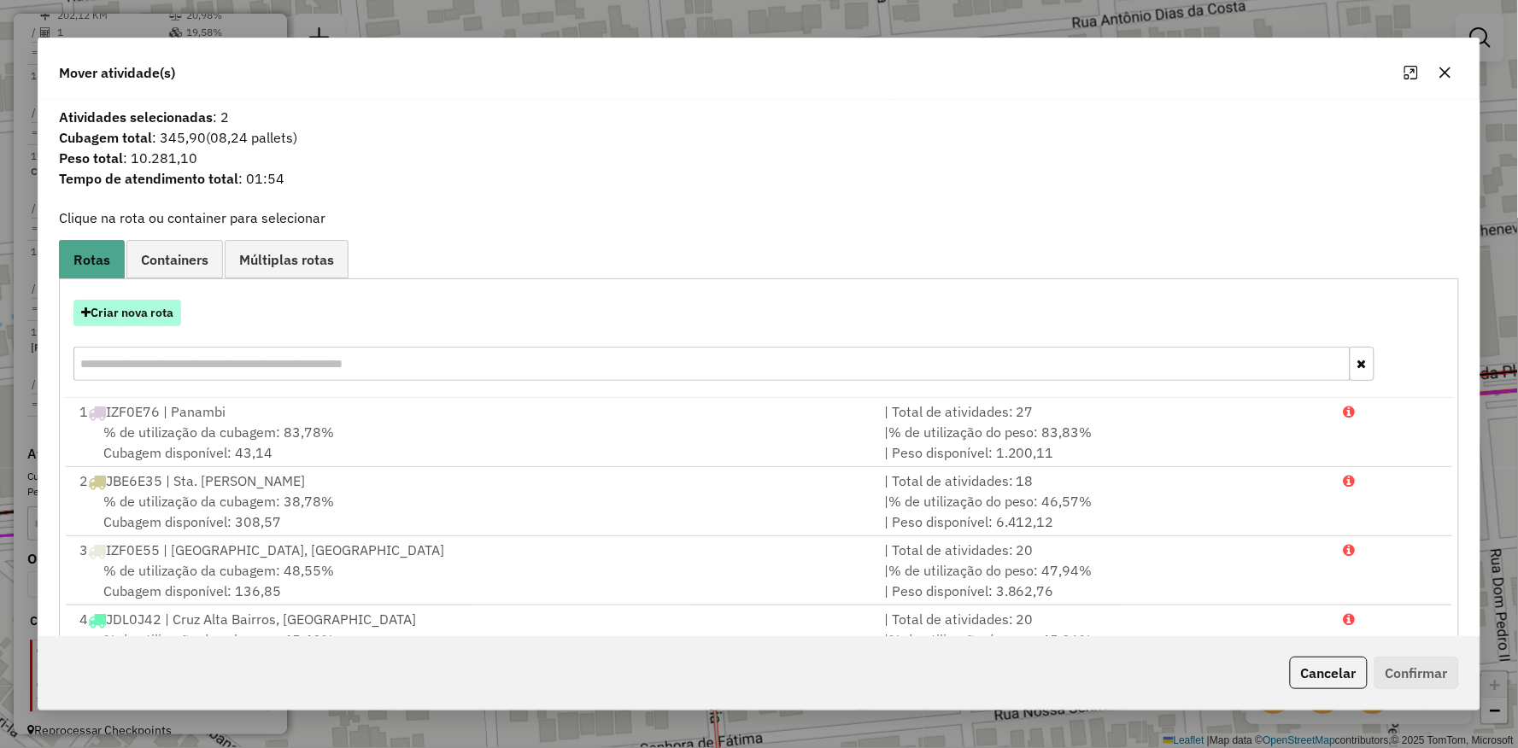
click at [158, 314] on button "Criar nova rota" at bounding box center [127, 313] width 108 height 26
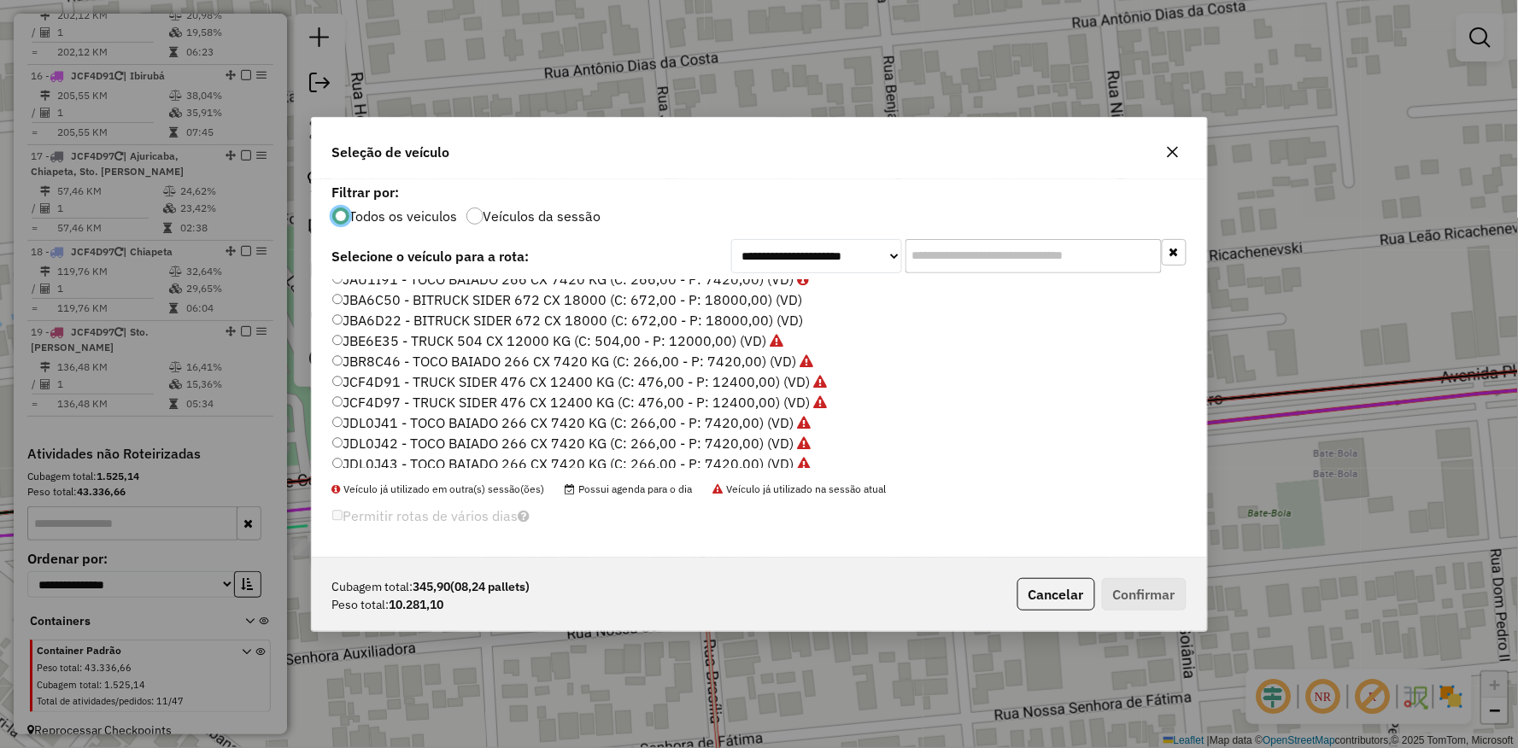
scroll to position [414, 0]
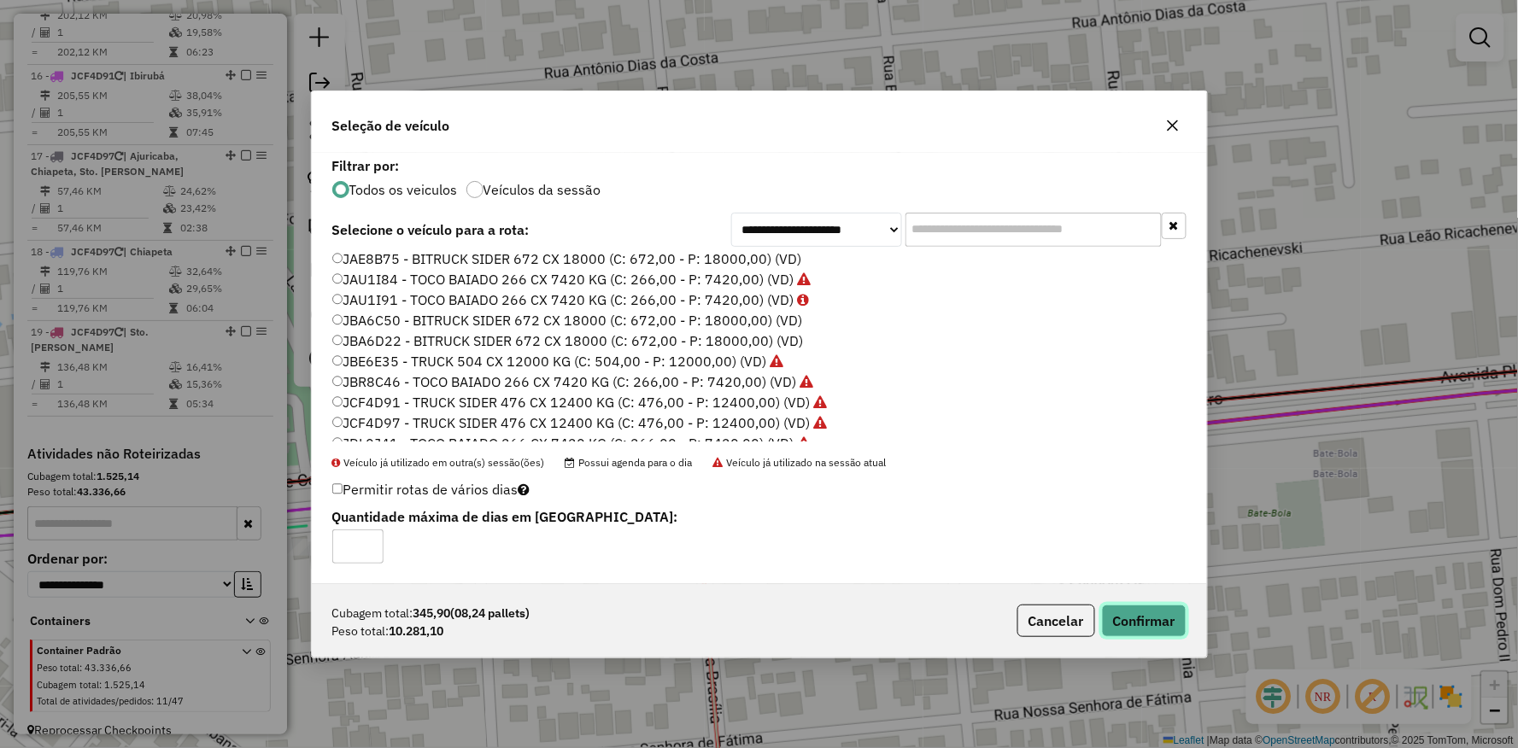
click at [1146, 610] on button "Confirmar" at bounding box center [1144, 621] width 85 height 32
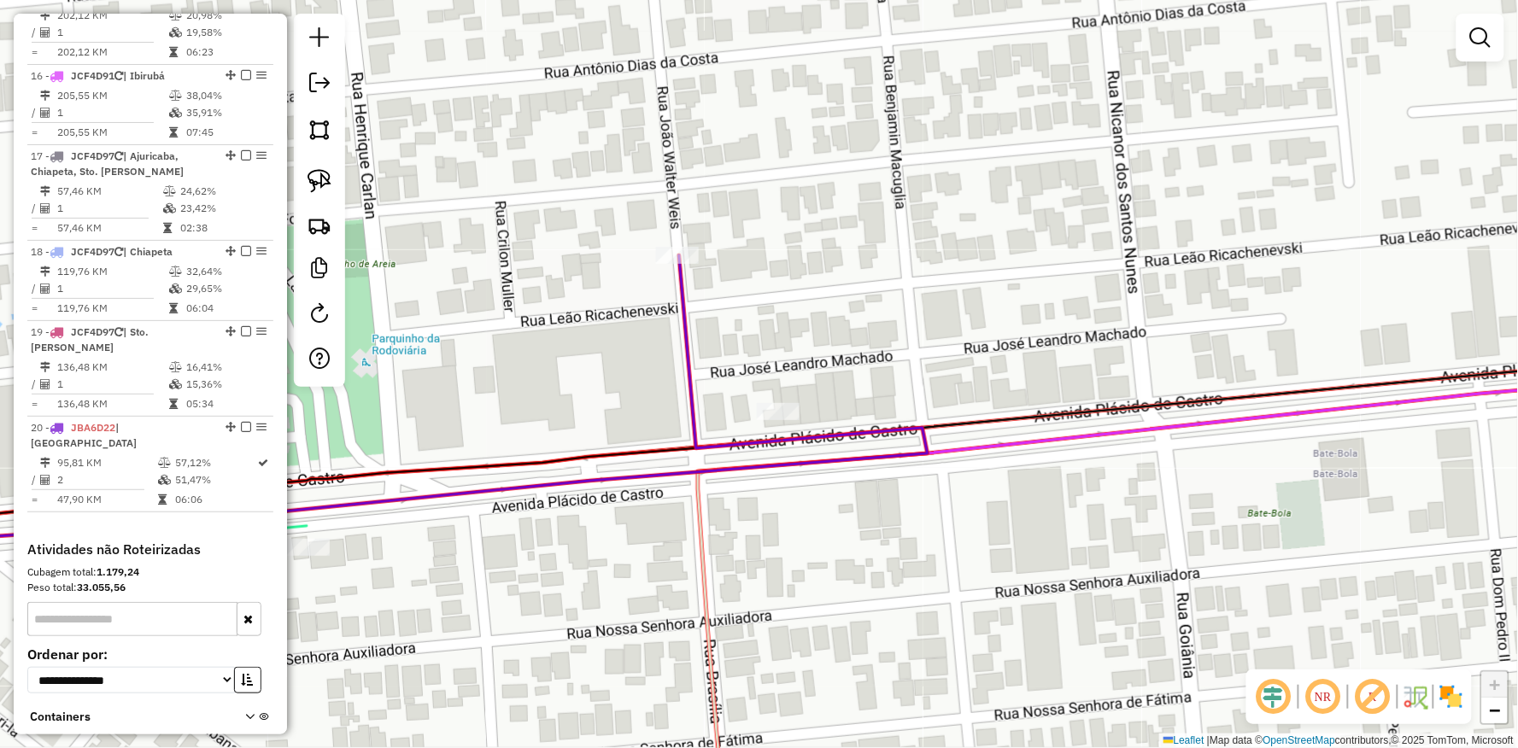
click at [313, 183] on img at bounding box center [319, 181] width 24 height 24
drag, startPoint x: 646, startPoint y: 234, endPoint x: 892, endPoint y: 261, distance: 247.4
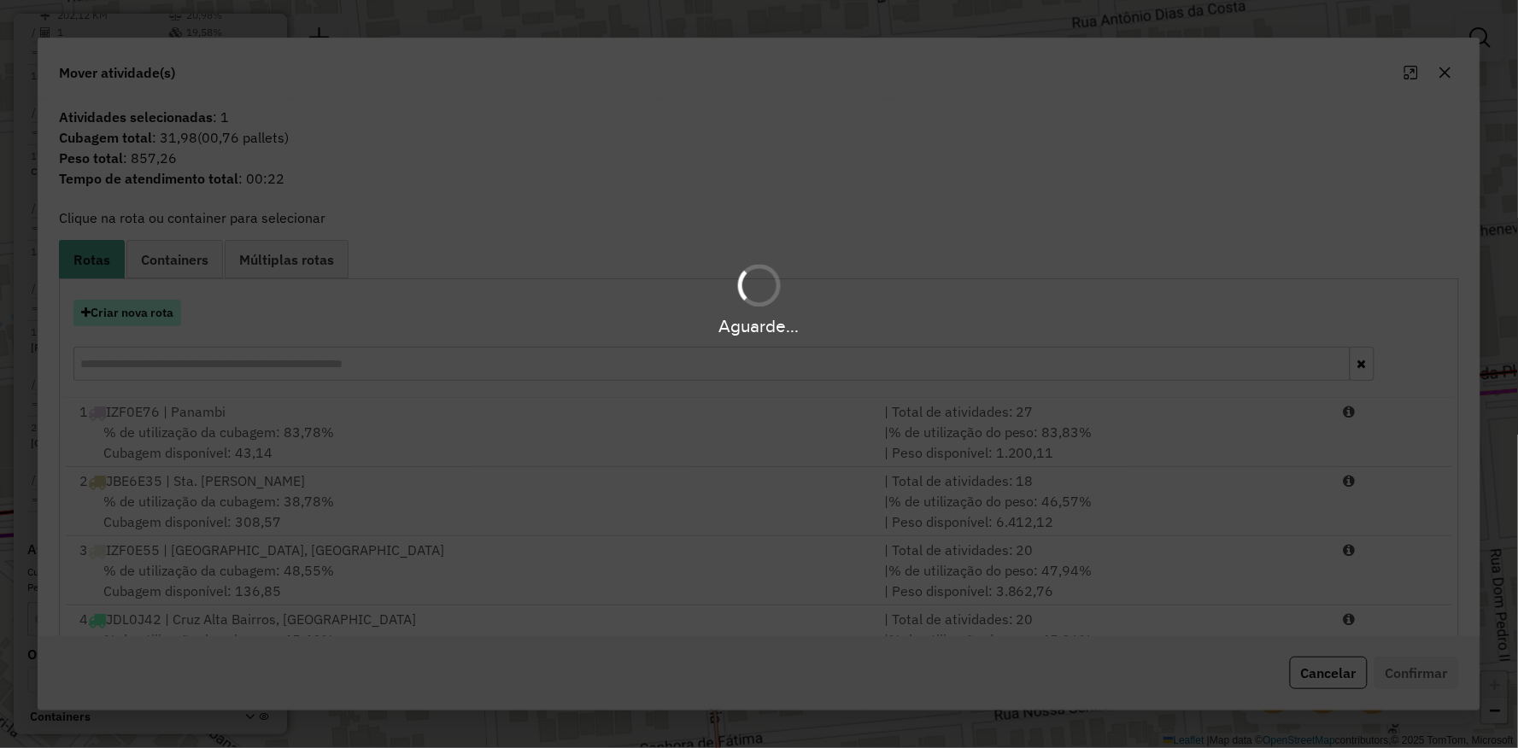
click at [157, 319] on button "Criar nova rota" at bounding box center [127, 313] width 108 height 26
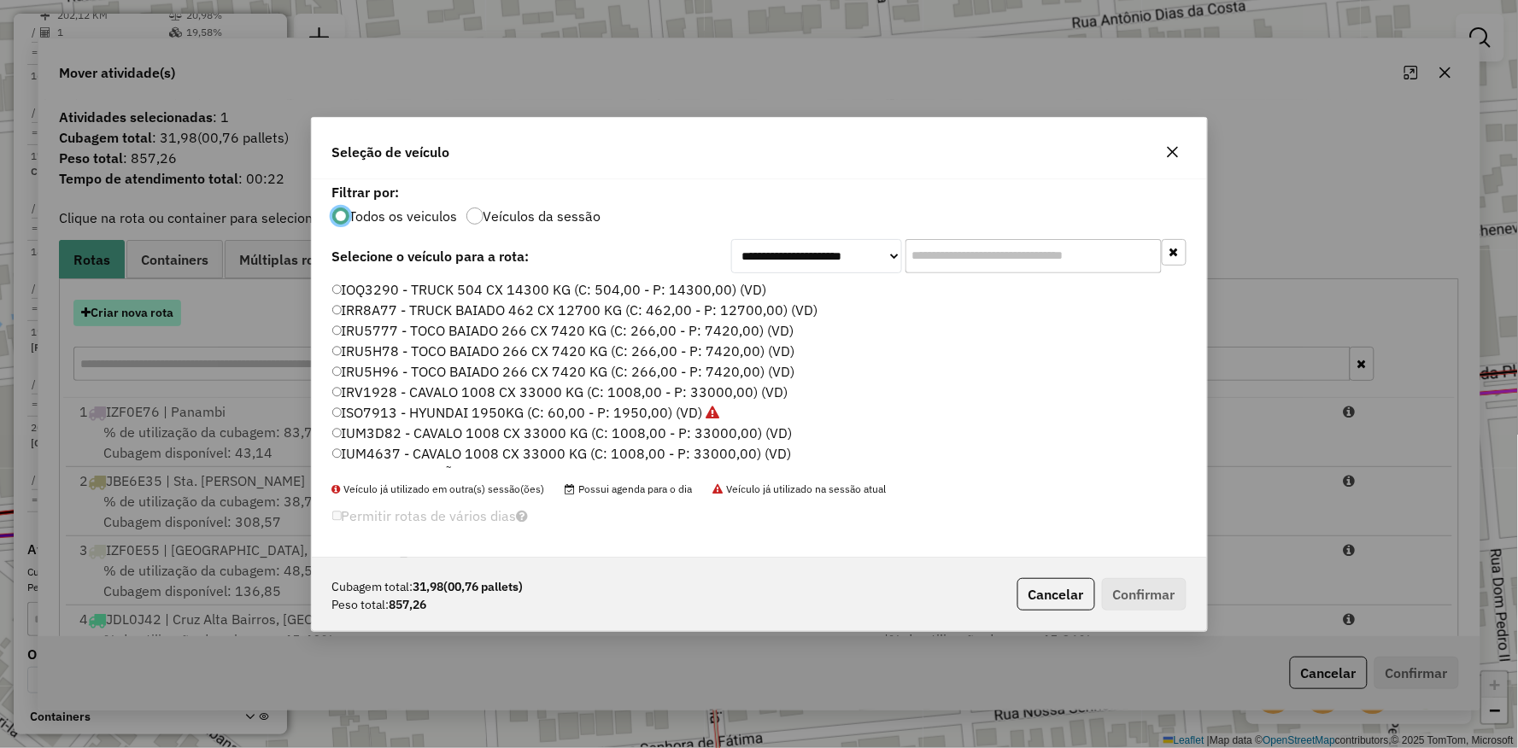
click at [157, 319] on div "**********" at bounding box center [759, 374] width 1518 height 748
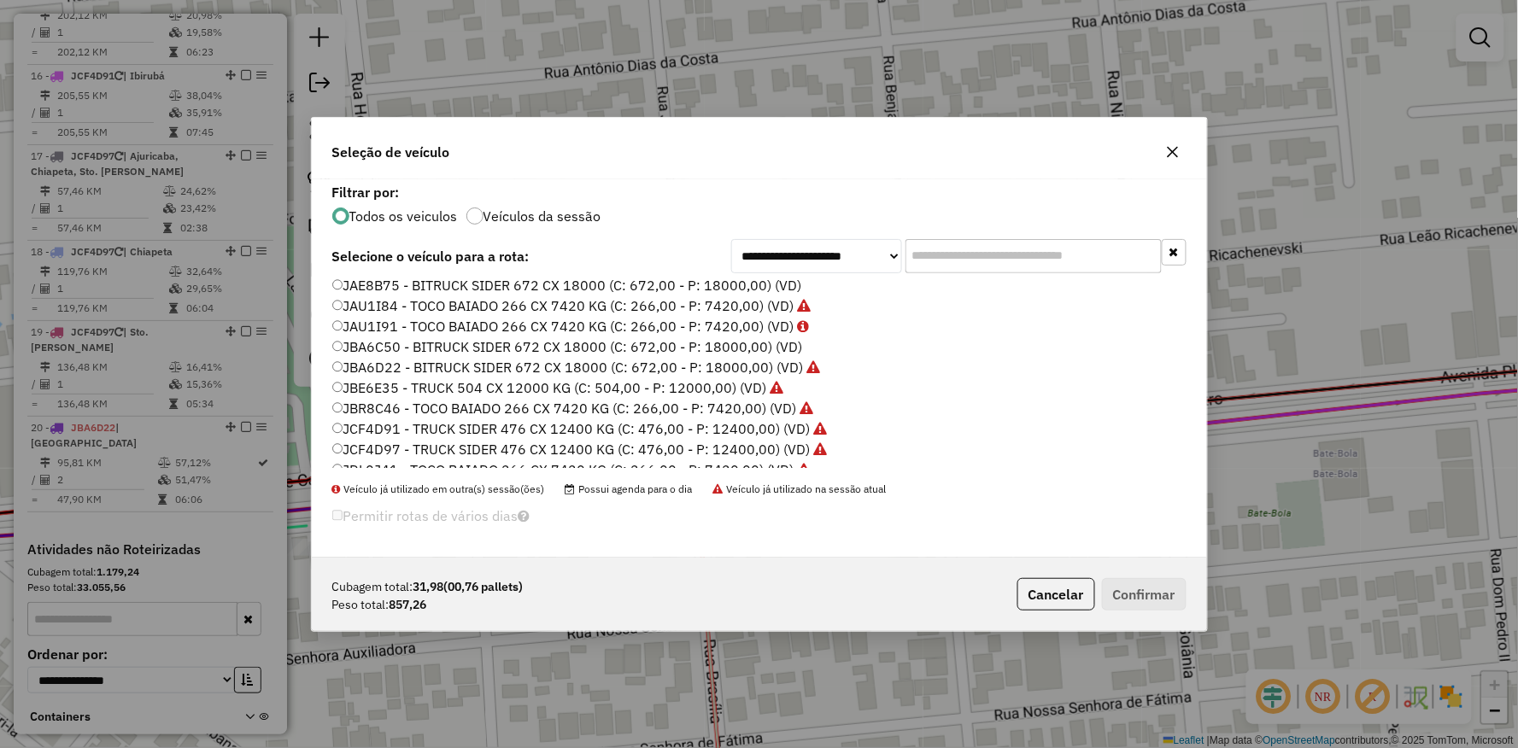
click at [348, 371] on label "JBA6D22 - BITRUCK SIDER 672 CX 18000 (C: 672,00 - P: 18000,00) (VD)" at bounding box center [576, 367] width 489 height 20
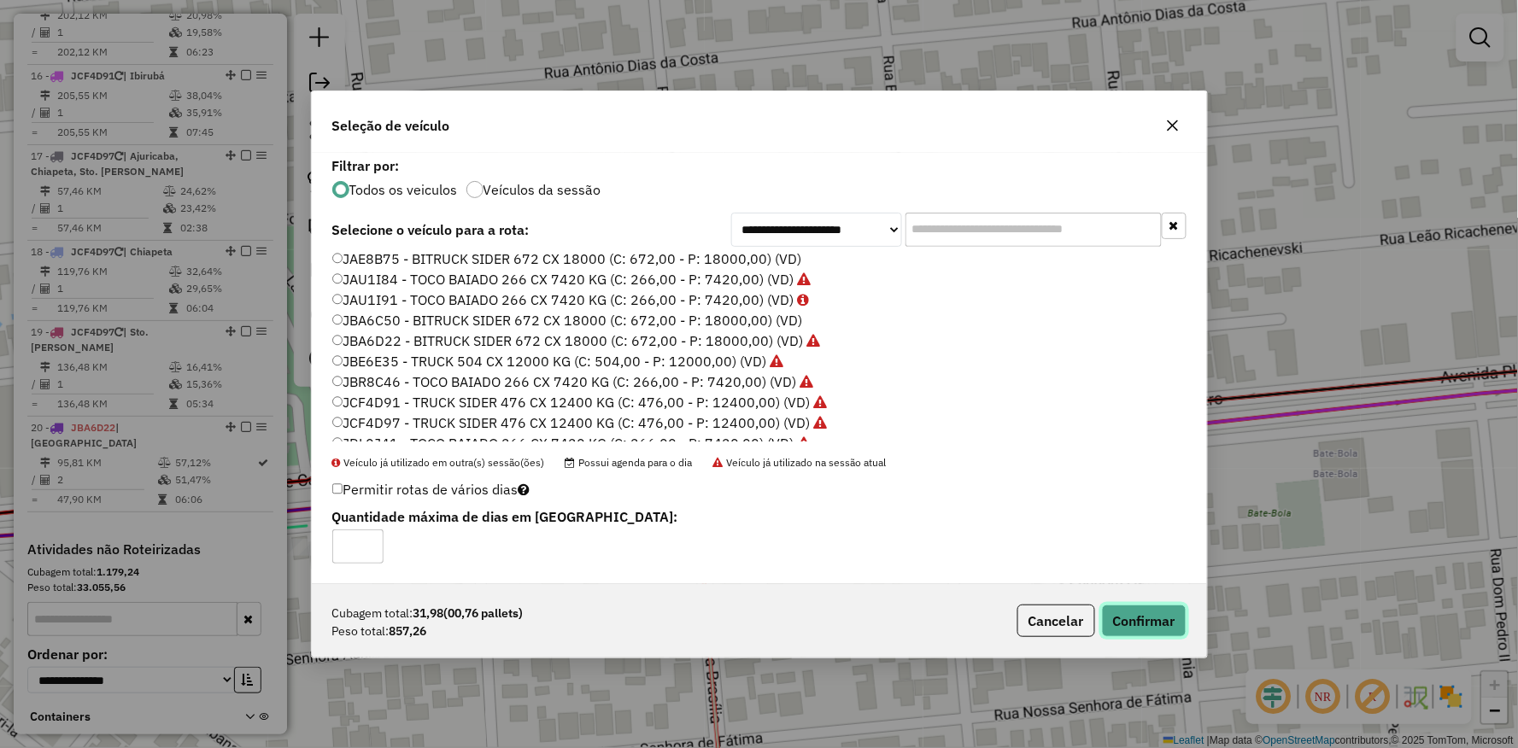
click at [1182, 611] on button "Confirmar" at bounding box center [1144, 621] width 85 height 32
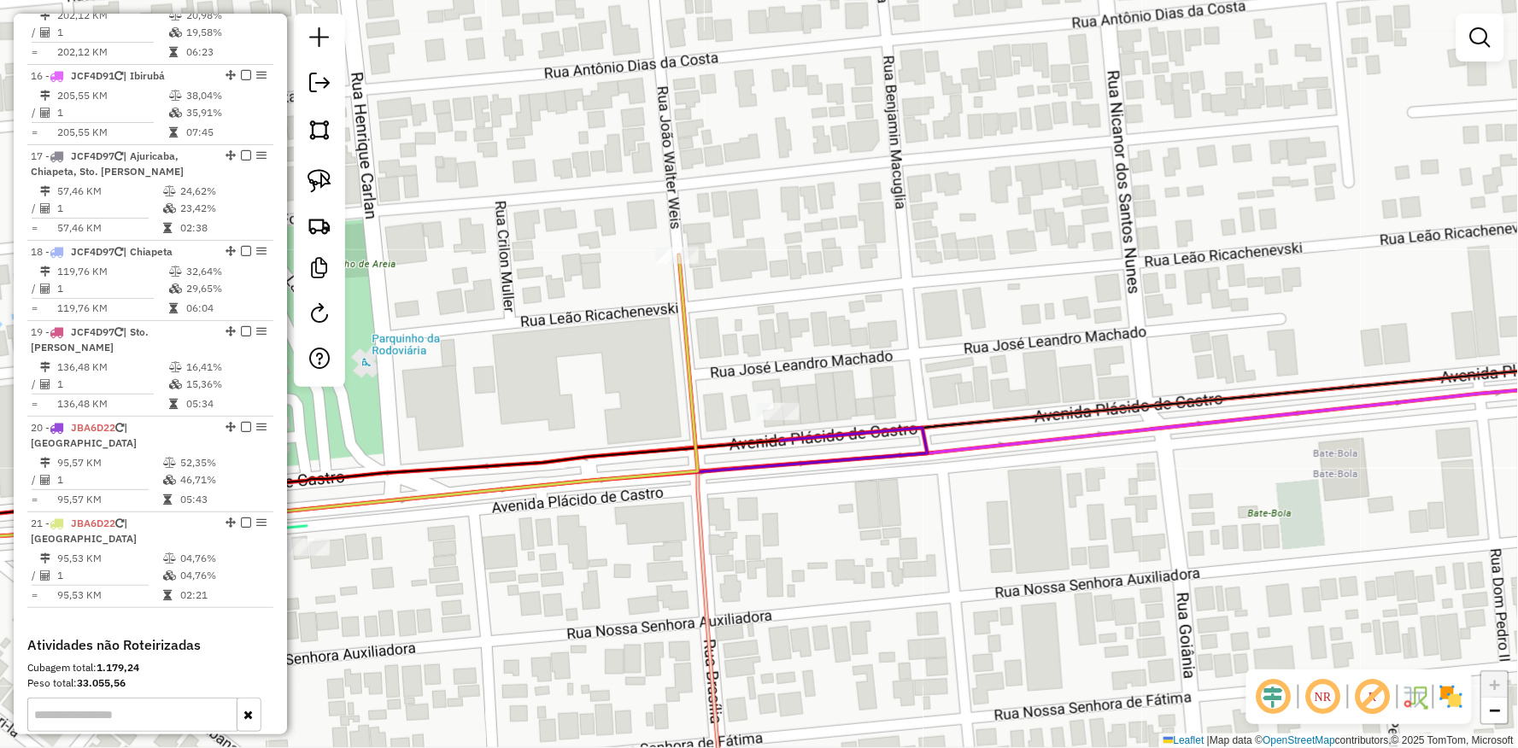
click at [885, 505] on div "Janela de atendimento Grade de atendimento Capacidade Transportadoras Veículos …" at bounding box center [759, 374] width 1518 height 748
select select "**********"
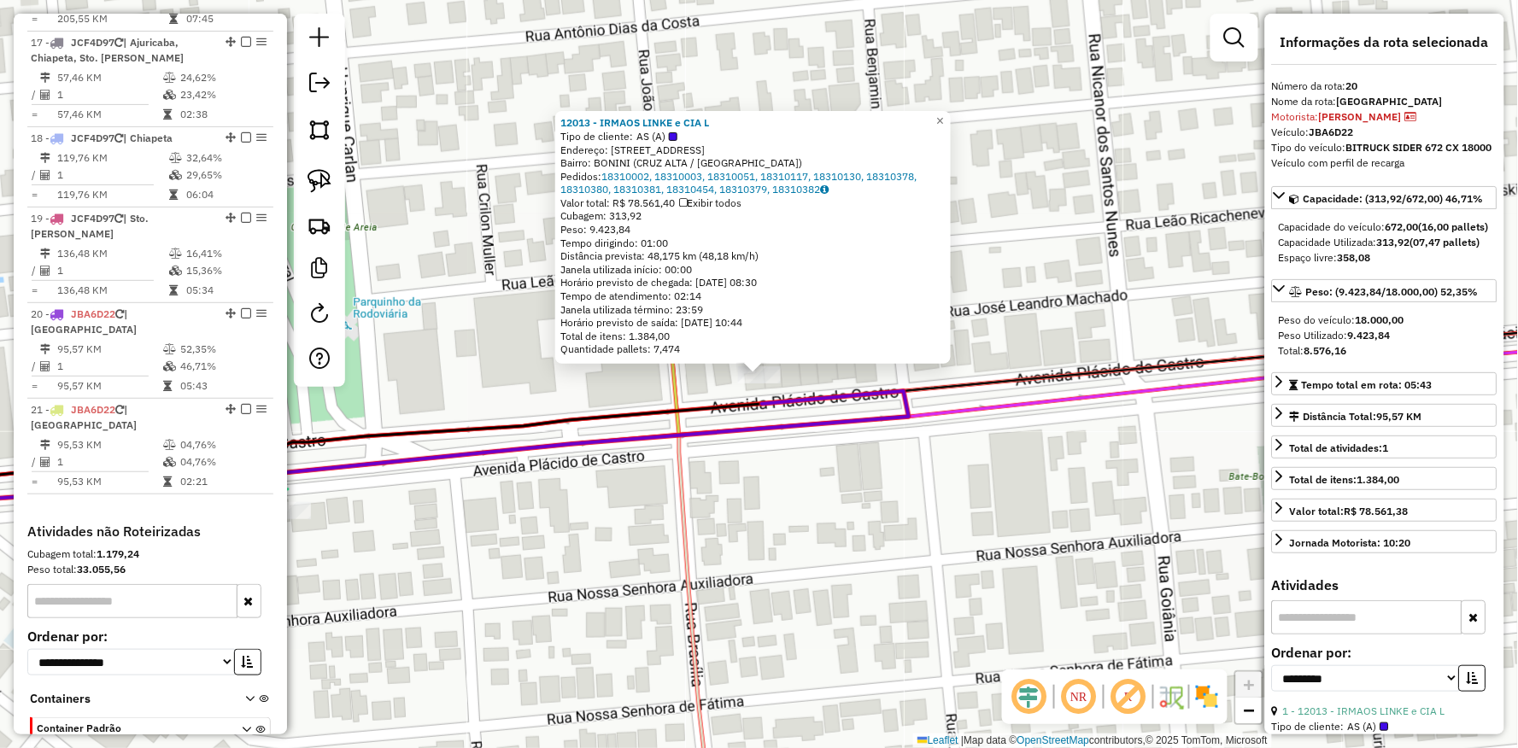
scroll to position [2132, 0]
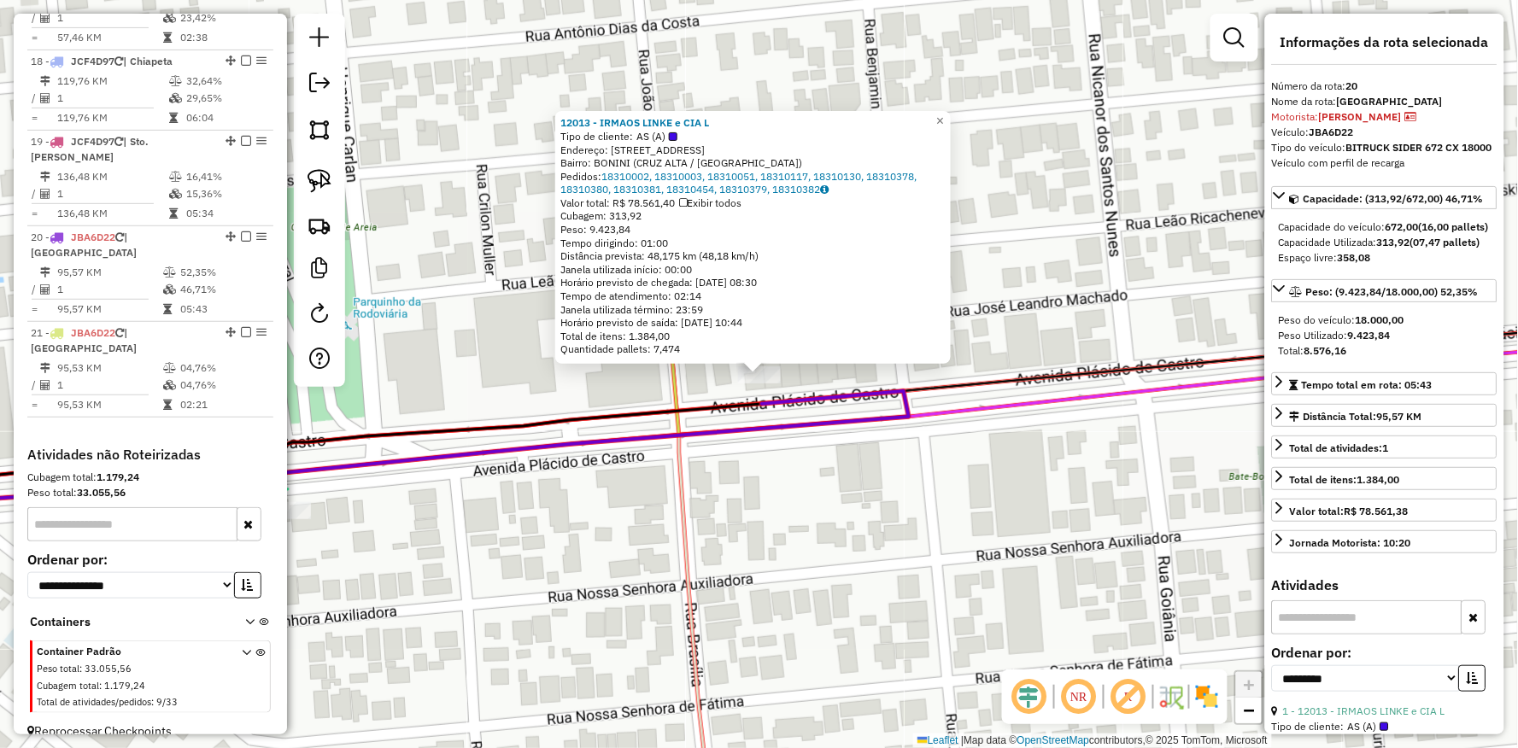
click at [670, 506] on div "12013 - IRMAOS LINKE e CIA L Tipo de cliente: AS (A) Endereço: Av PLACIDO DE CA…" at bounding box center [759, 374] width 1518 height 748
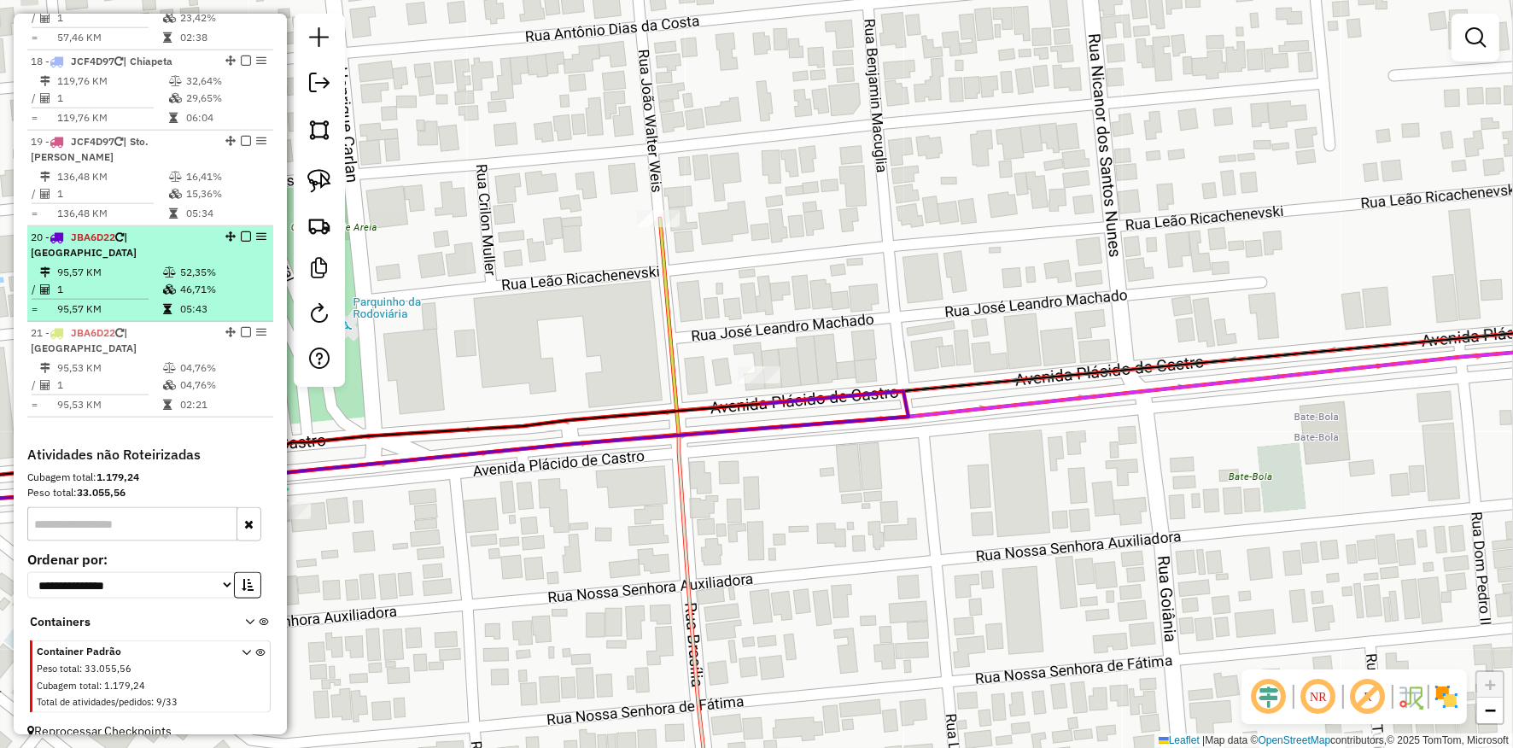
drag, startPoint x: 220, startPoint y: 318, endPoint x: 229, endPoint y: 260, distance: 58.8
drag, startPoint x: 220, startPoint y: 309, endPoint x: 225, endPoint y: 234, distance: 75.3
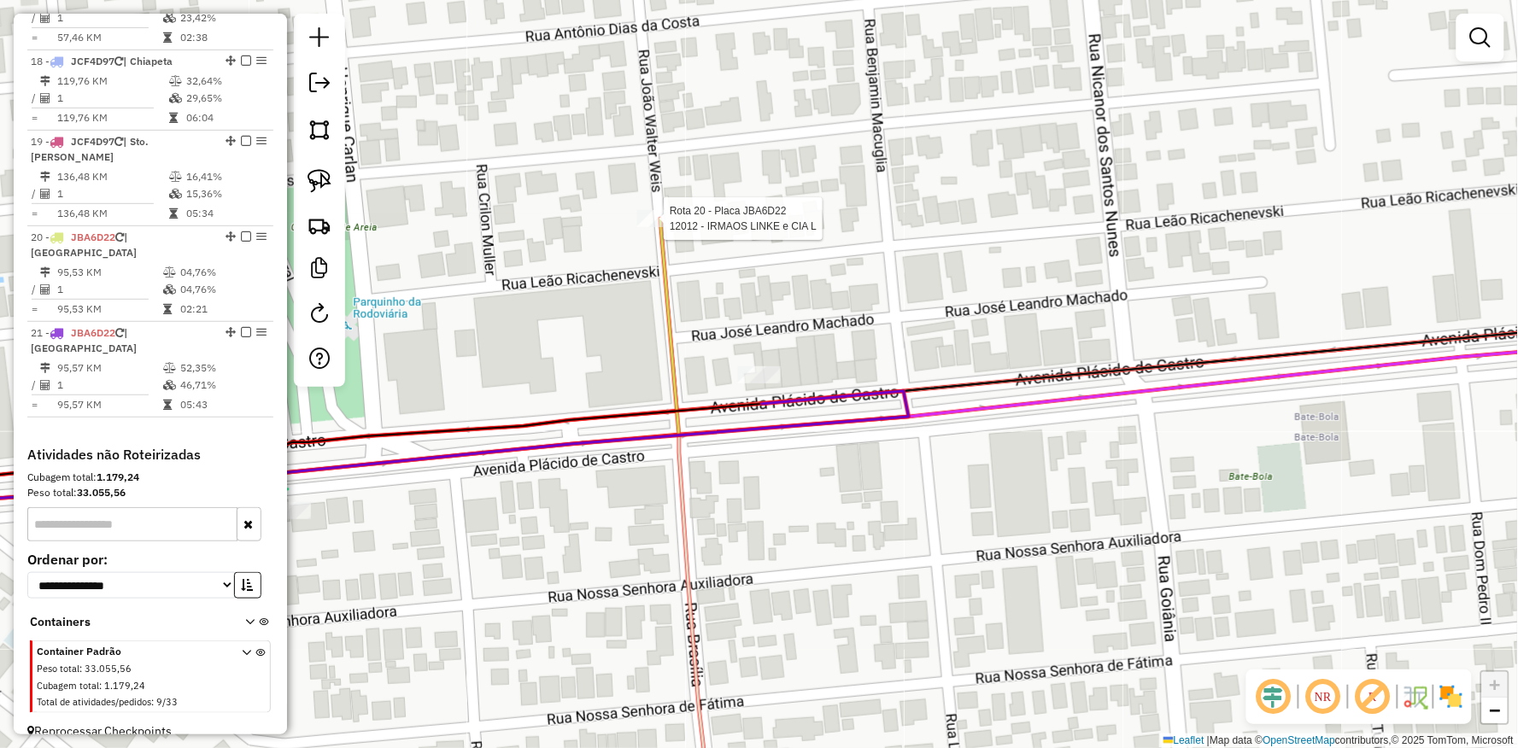
select select "**********"
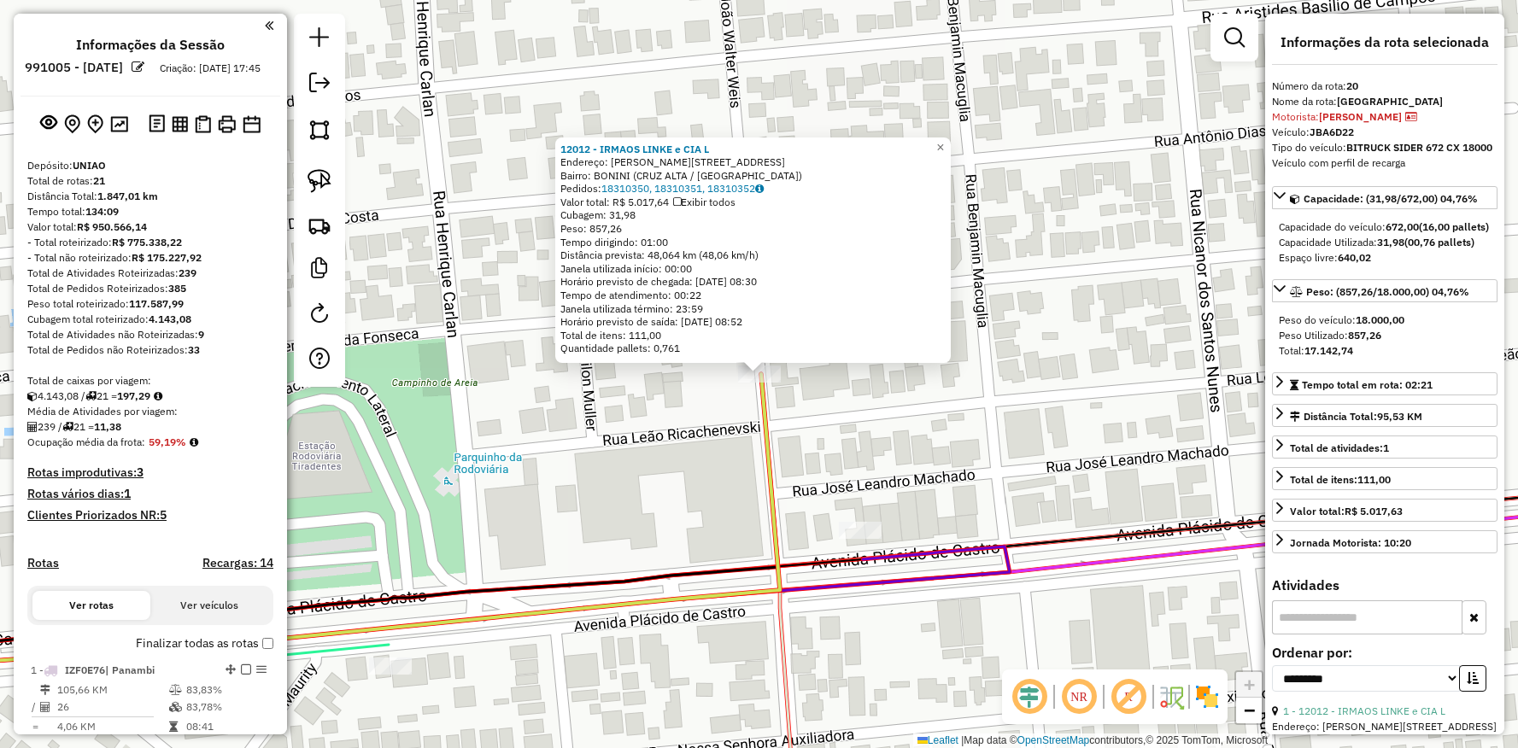
select select "**********"
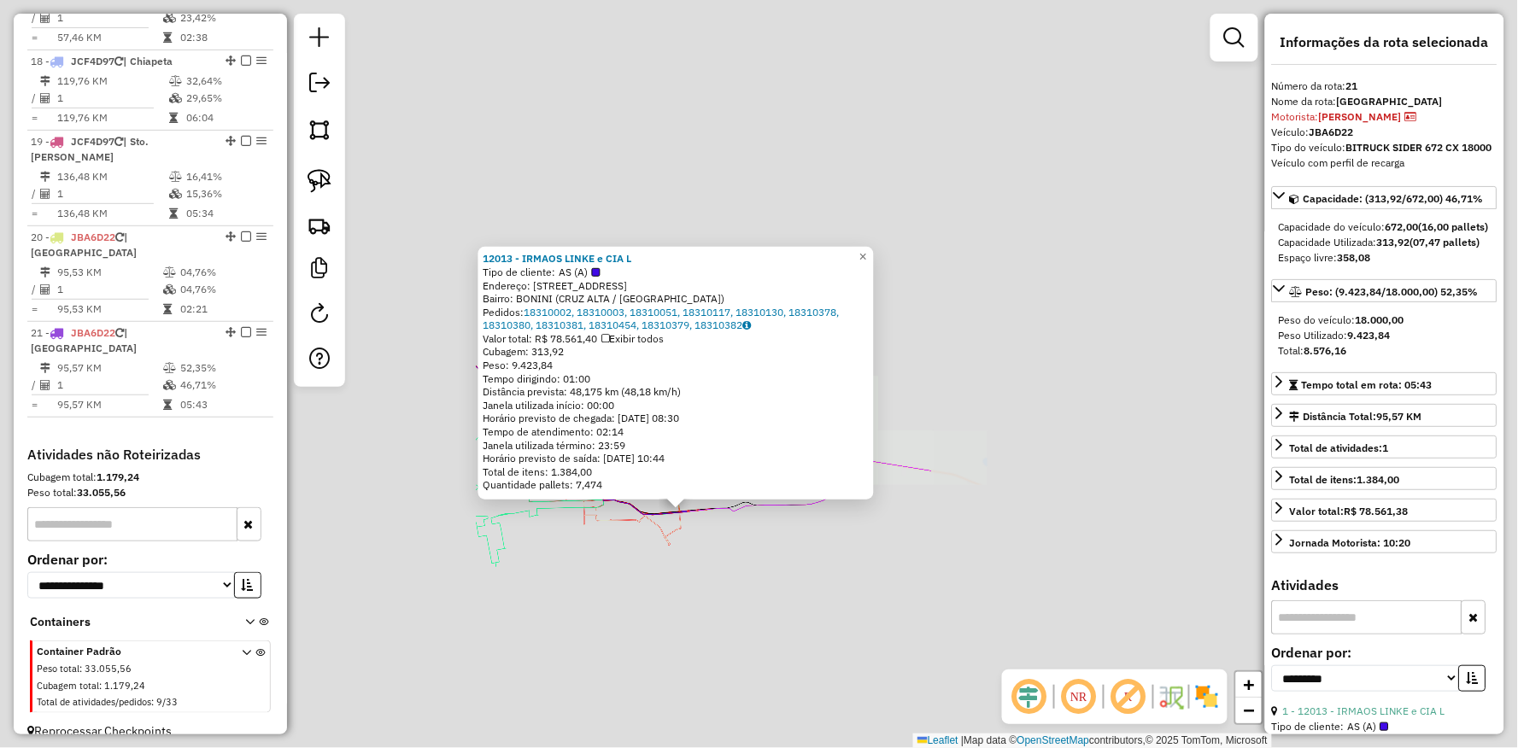
click at [504, 593] on div "Rota 21 - Placa JBA6D22 12013 - IRMAOS LINKE e CIA L 12013 - IRMAOS LINKE e CIA…" at bounding box center [759, 374] width 1518 height 748
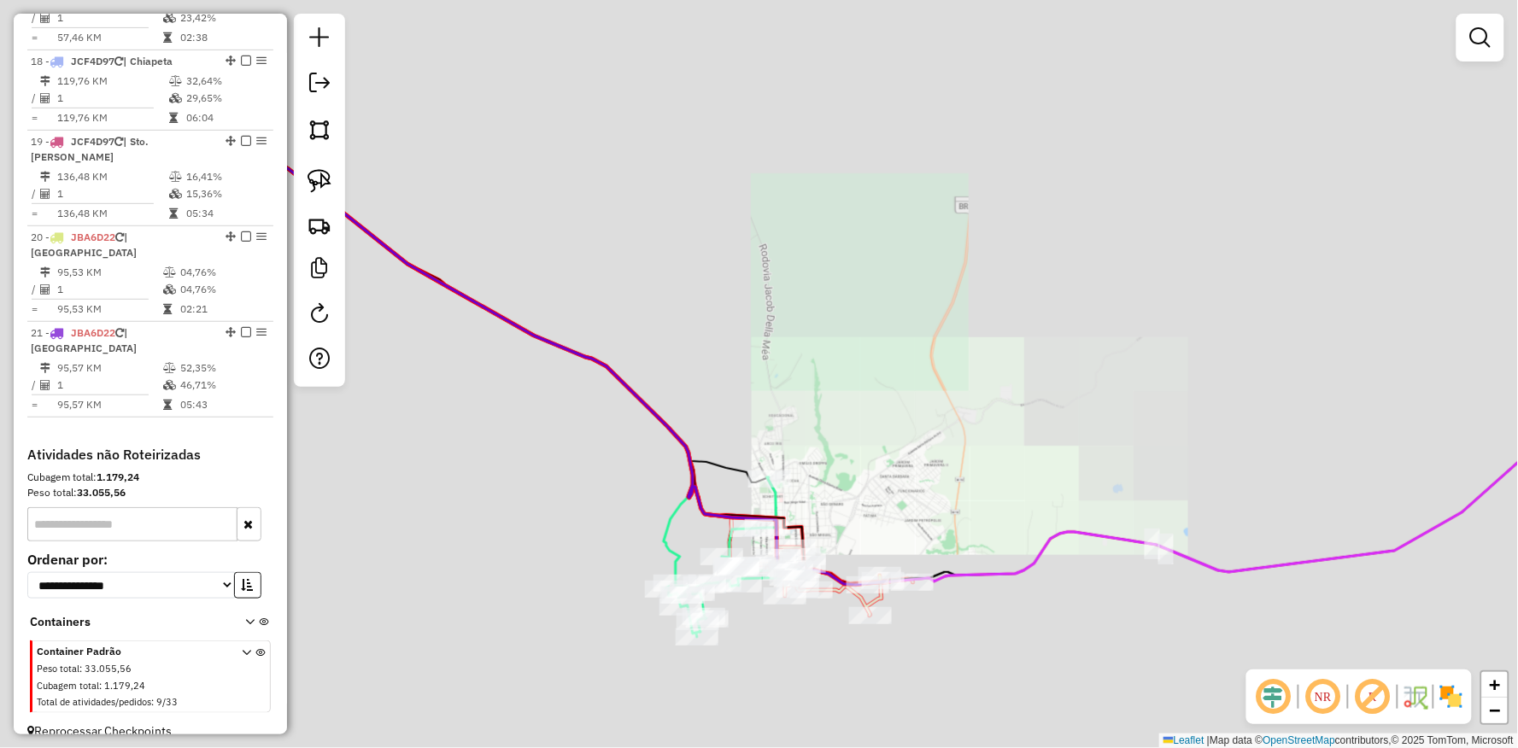
drag, startPoint x: 495, startPoint y: 593, endPoint x: 694, endPoint y: 633, distance: 203.0
click at [695, 647] on div "Janela de atendimento Grade de atendimento Capacidade Transportadoras Veículos …" at bounding box center [759, 374] width 1518 height 748
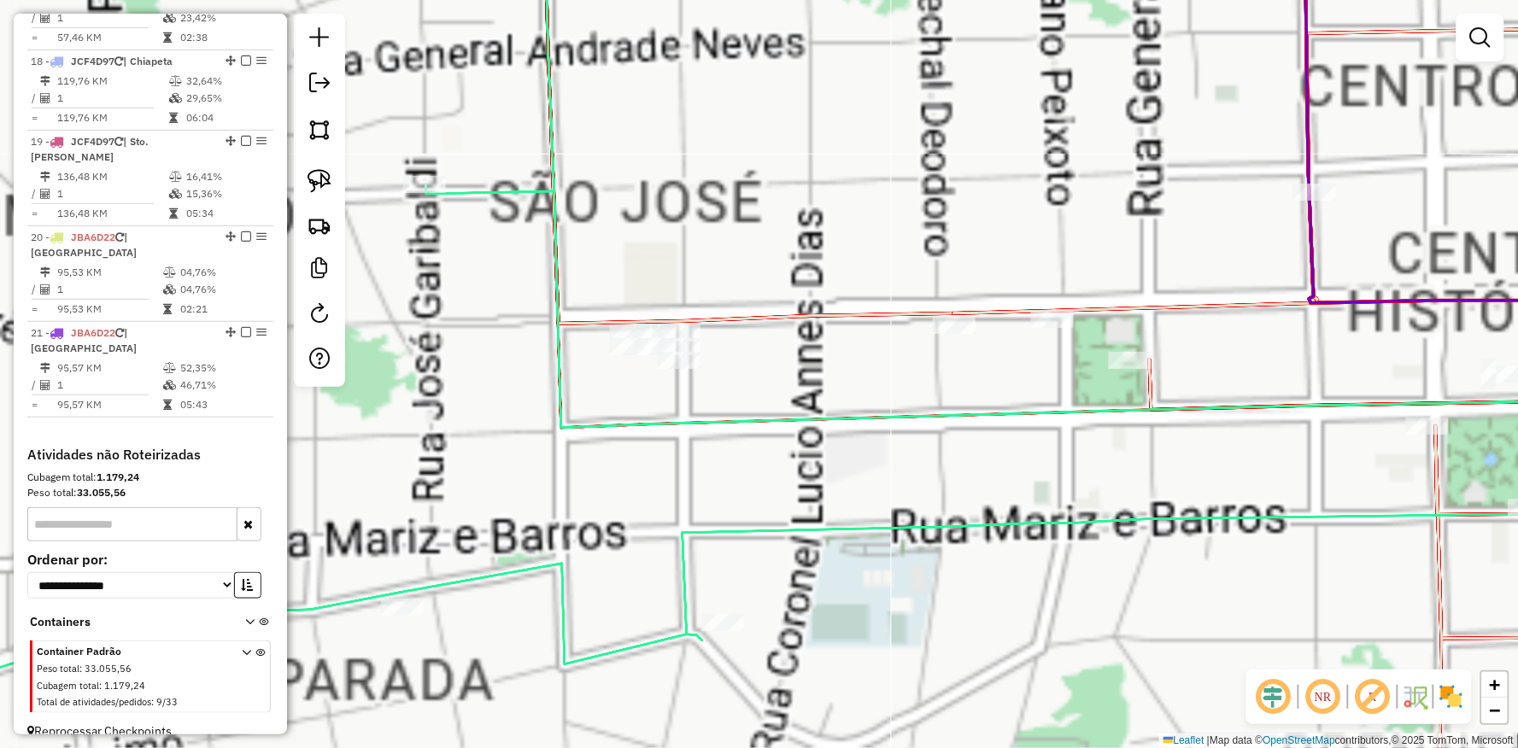
drag, startPoint x: 542, startPoint y: 362, endPoint x: 501, endPoint y: 287, distance: 85.6
click at [532, 347] on div "Janela de atendimento Grade de atendimento Capacidade Transportadoras Veículos …" at bounding box center [759, 374] width 1518 height 748
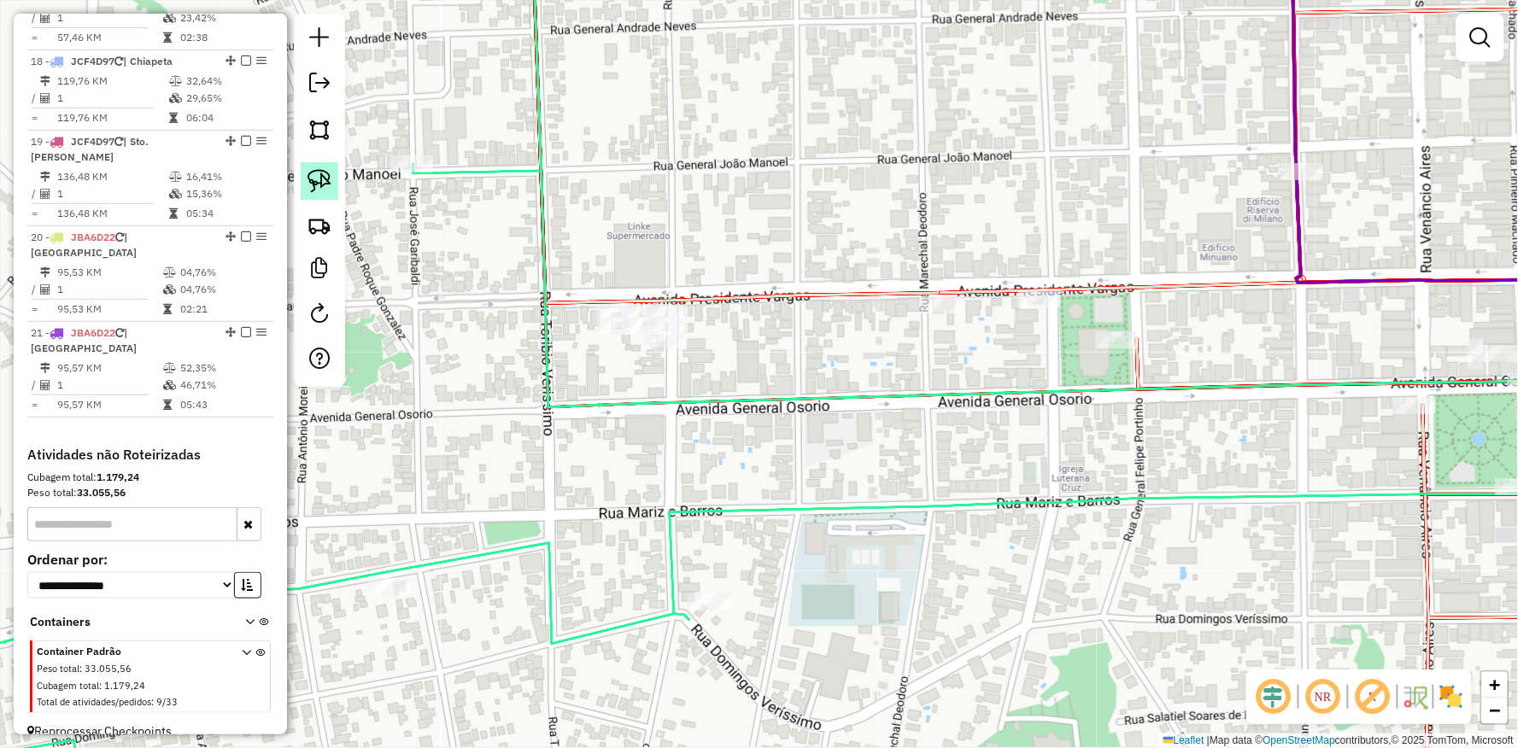
click at [310, 174] on img at bounding box center [319, 181] width 24 height 24
drag, startPoint x: 666, startPoint y: 261, endPoint x: 833, endPoint y: 379, distance: 204.5
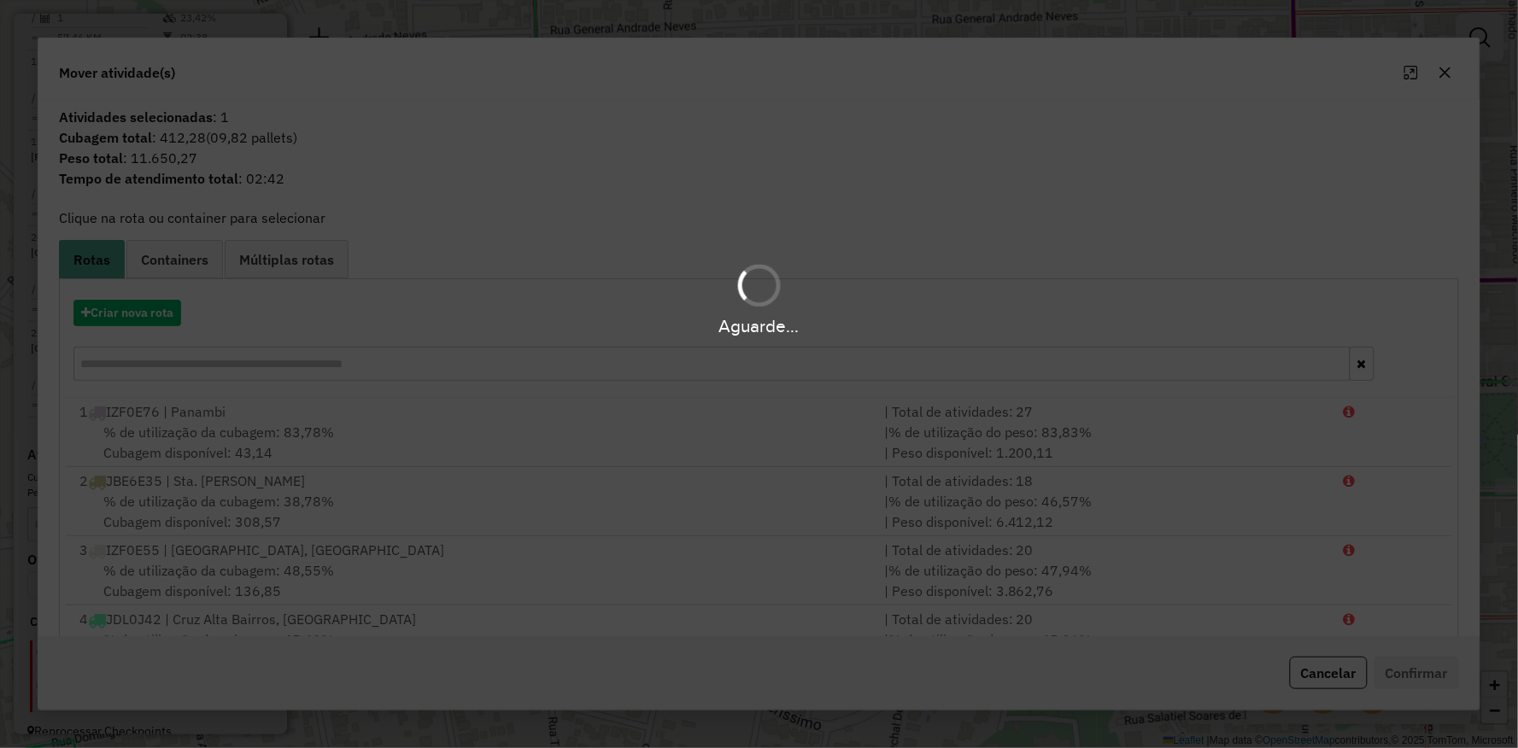
click at [151, 320] on div "Aguarde..." at bounding box center [759, 326] width 1518 height 26
click at [151, 320] on button "Criar nova rota" at bounding box center [127, 313] width 108 height 26
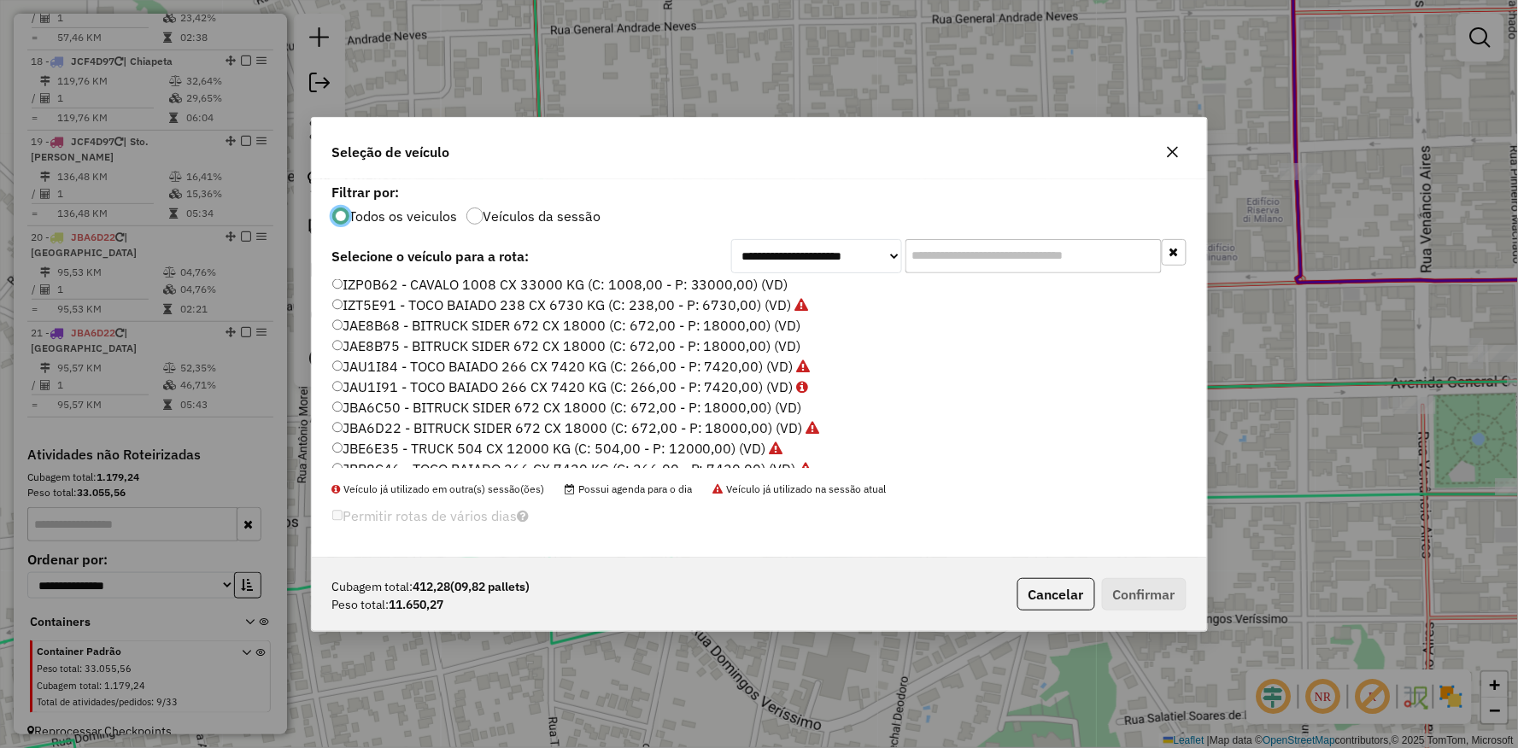
scroll to position [319, 0]
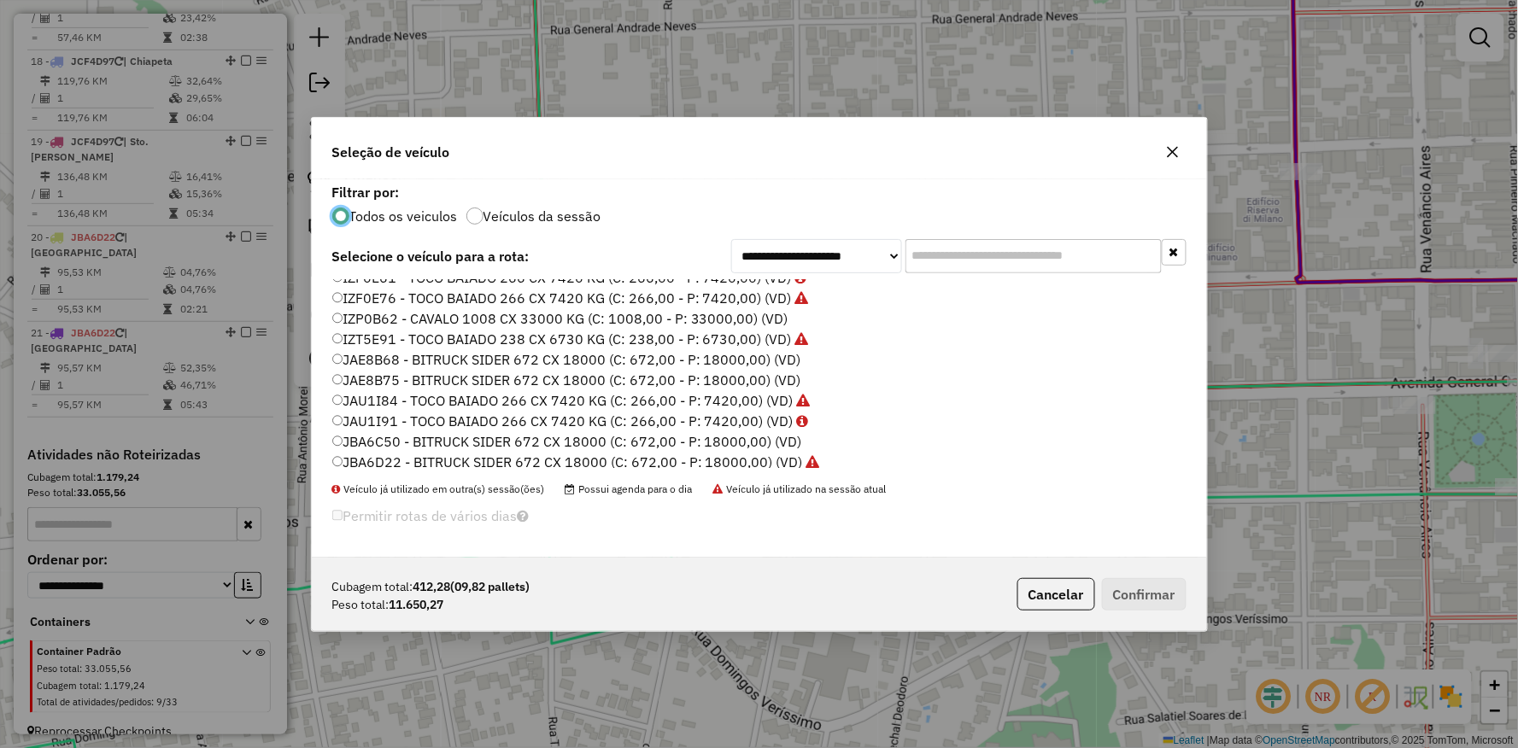
click at [348, 378] on label "JAE8B75 - BITRUCK SIDER 672 CX 18000 (C: 672,00 - P: 18000,00) (VD)" at bounding box center [566, 380] width 469 height 20
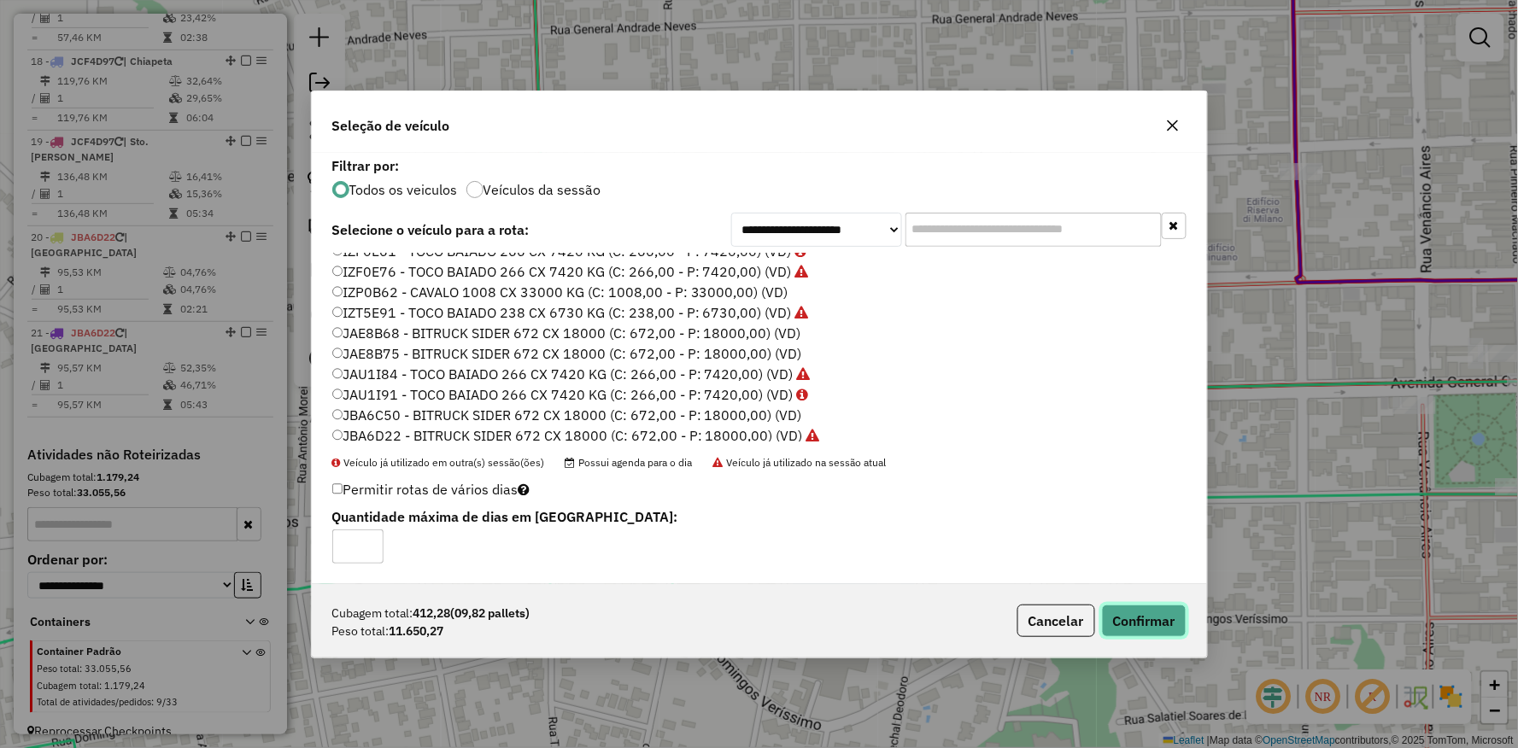
click at [1156, 622] on button "Confirmar" at bounding box center [1144, 621] width 85 height 32
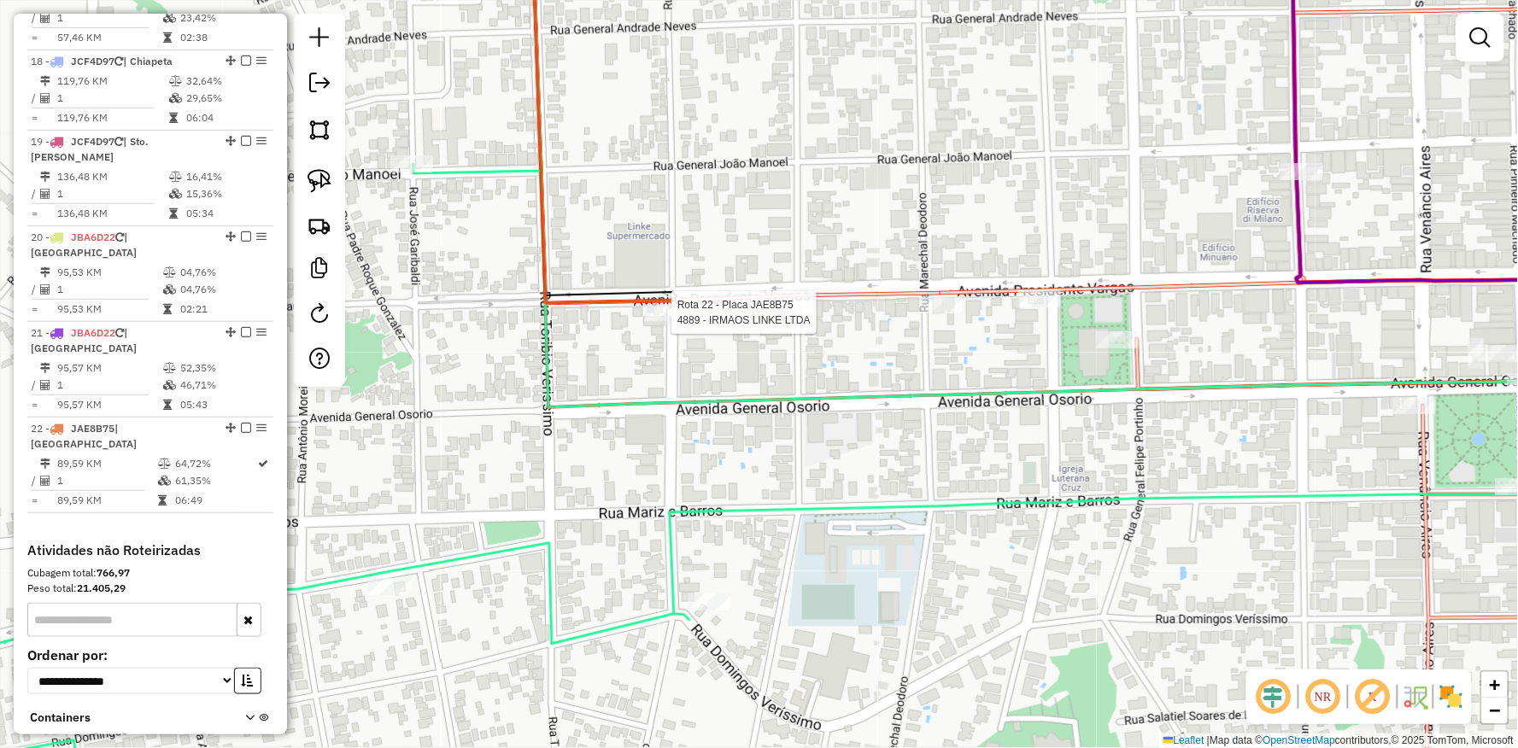
select select "**********"
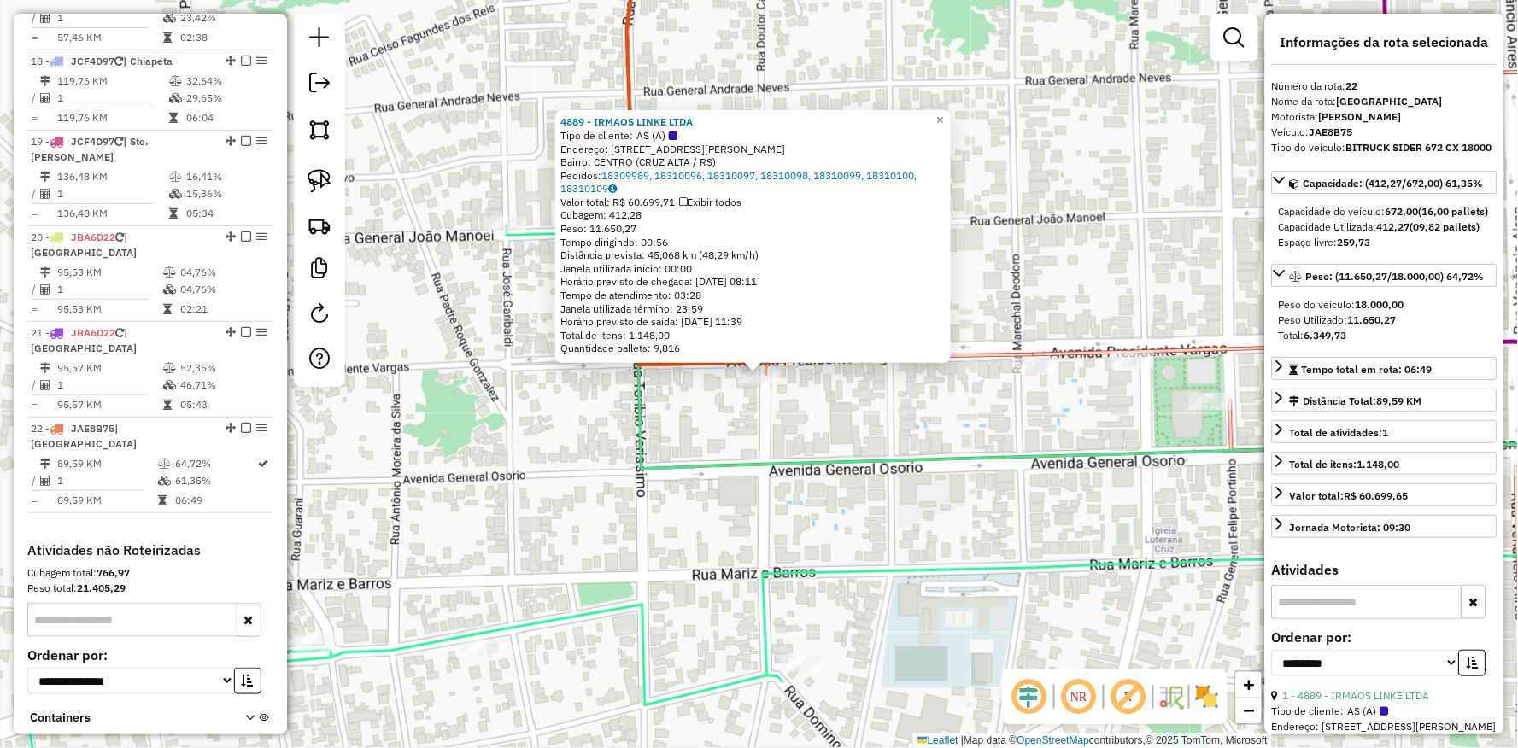
scroll to position [2227, 0]
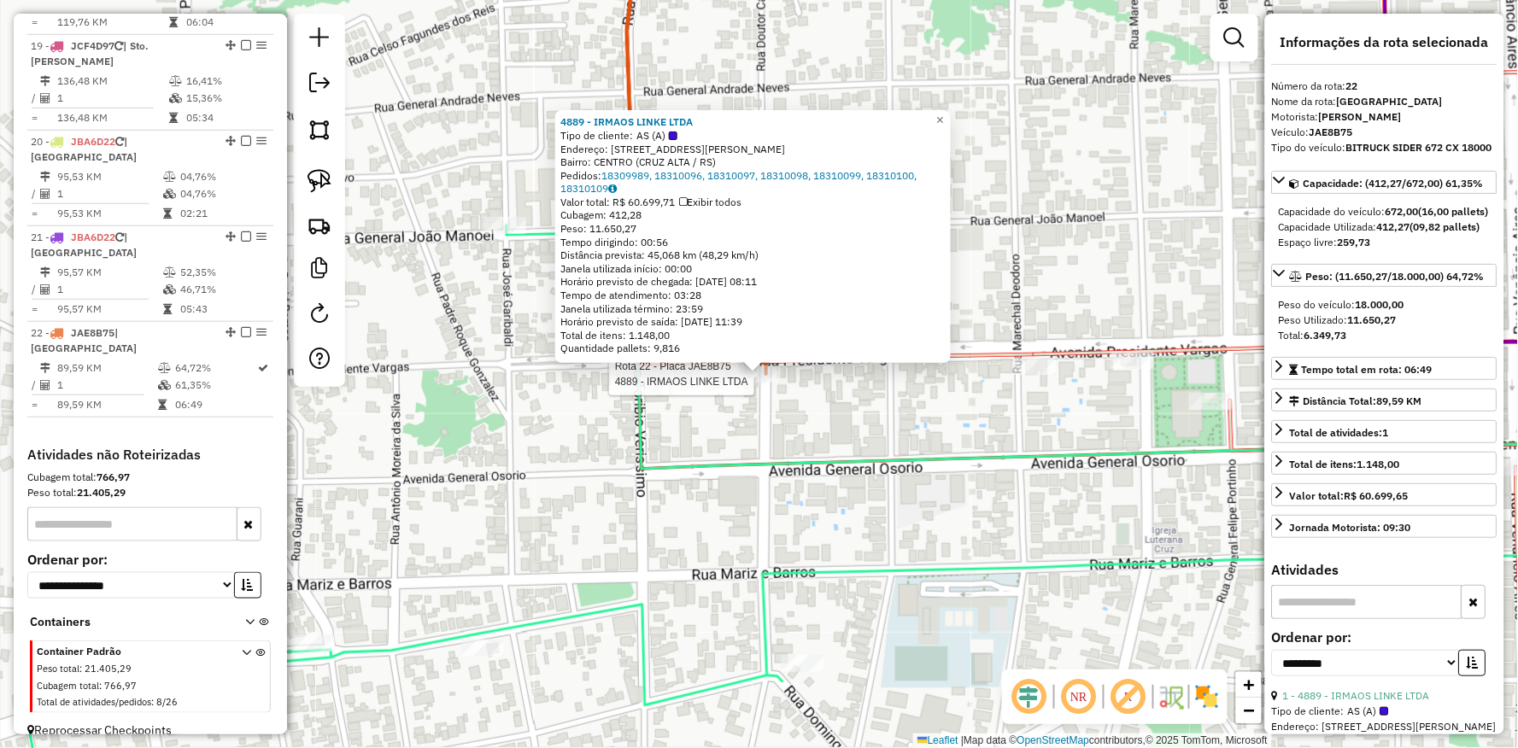
click at [732, 572] on div "Rota 22 - Placa JAE8B75 4889 - IRMAOS LINKE LTDA 4889 - IRMAOS LINKE LTDA Tipo …" at bounding box center [759, 374] width 1518 height 748
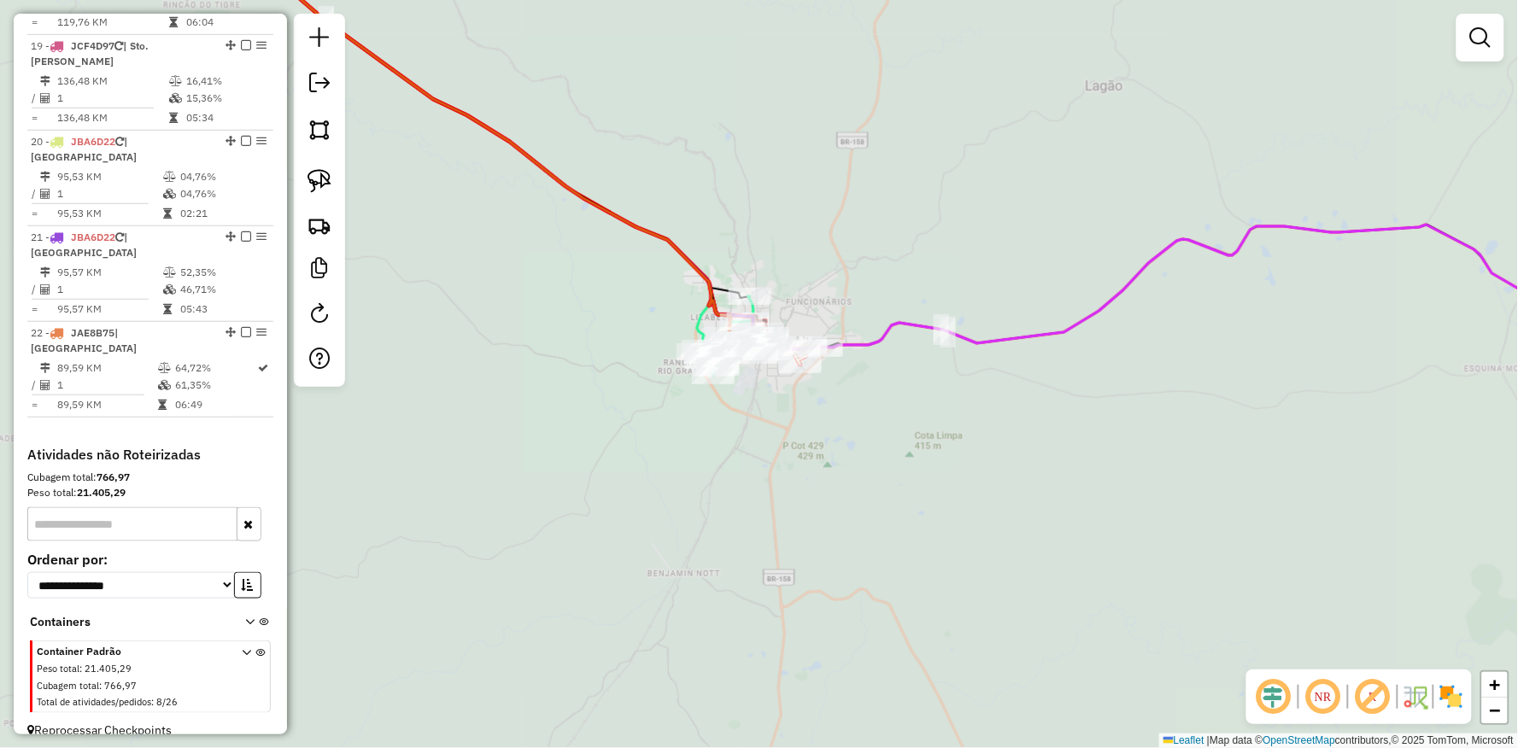
click at [523, 317] on div "Janela de atendimento Grade de atendimento Capacidade Transportadoras Veículos …" at bounding box center [759, 374] width 1518 height 748
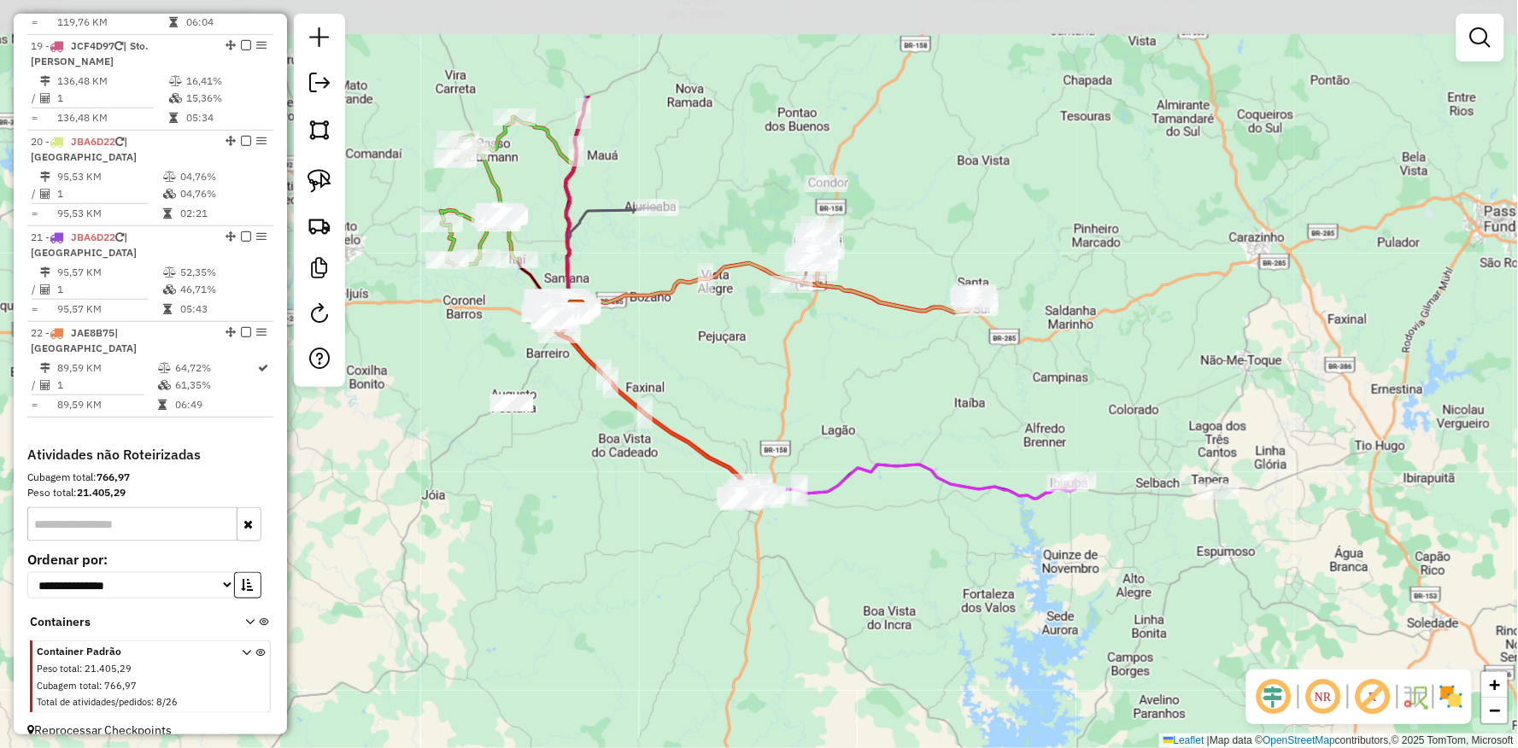
drag, startPoint x: 464, startPoint y: 319, endPoint x: 551, endPoint y: 405, distance: 122.0
click at [645, 493] on div "Janela de atendimento Grade de atendimento Capacidade Transportadoras Veículos …" at bounding box center [759, 374] width 1518 height 748
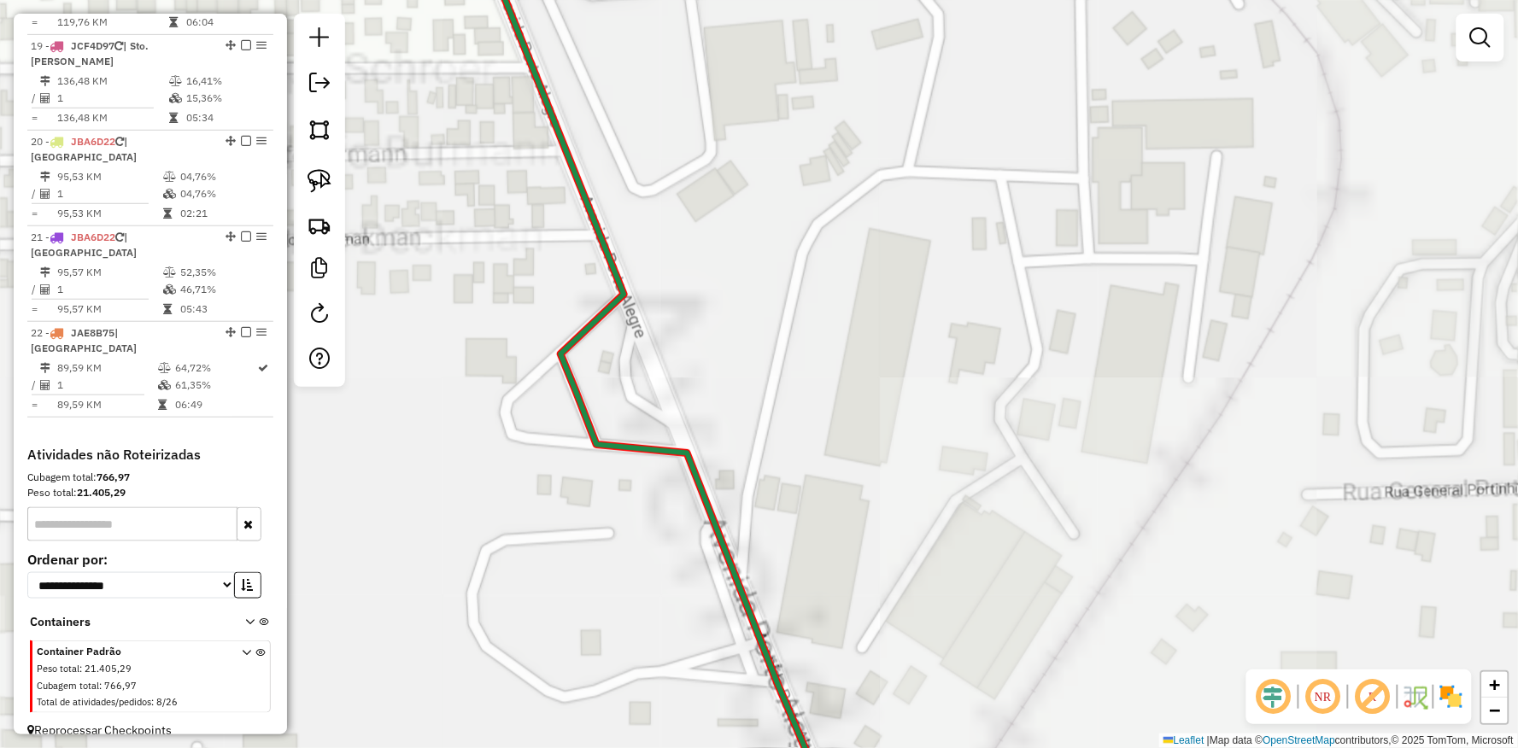
click at [385, 307] on div "Janela de atendimento Grade de atendimento Capacidade Transportadoras Veículos …" at bounding box center [759, 374] width 1518 height 748
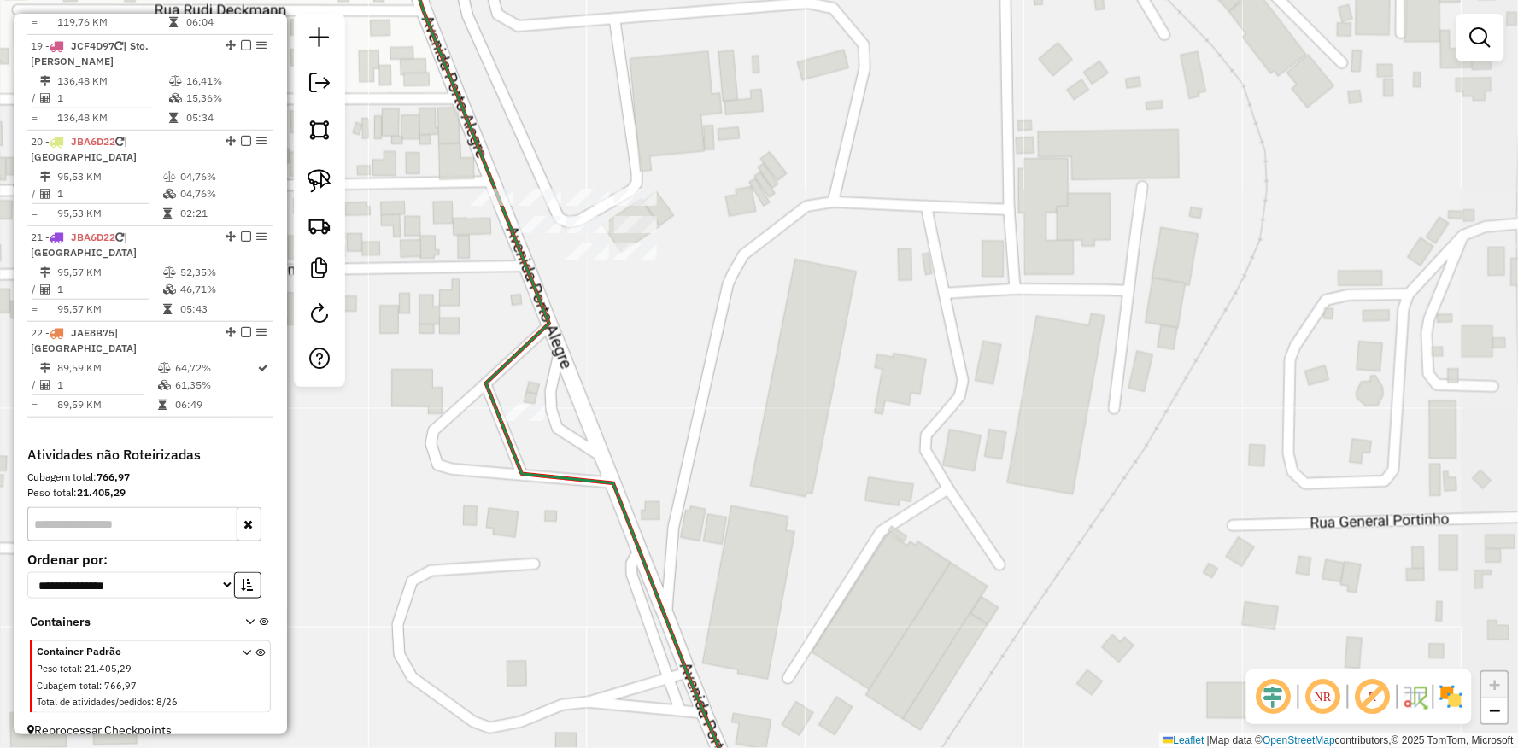
drag, startPoint x: 385, startPoint y: 261, endPoint x: 382, endPoint y: 284, distance: 24.2
click at [397, 319] on div "Janela de atendimento Grade de atendimento Capacidade Transportadoras Veículos …" at bounding box center [759, 374] width 1518 height 748
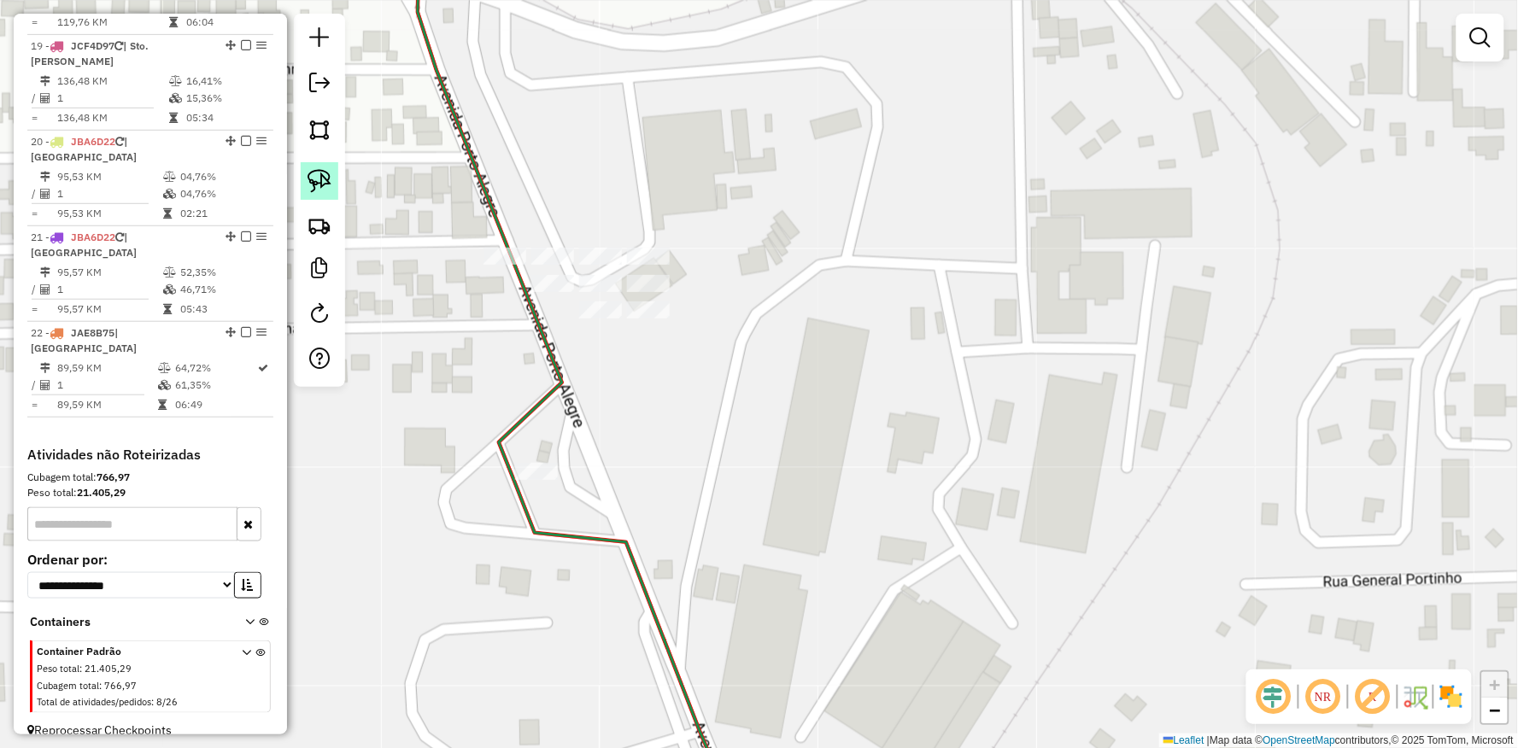
click at [314, 171] on img at bounding box center [319, 181] width 24 height 24
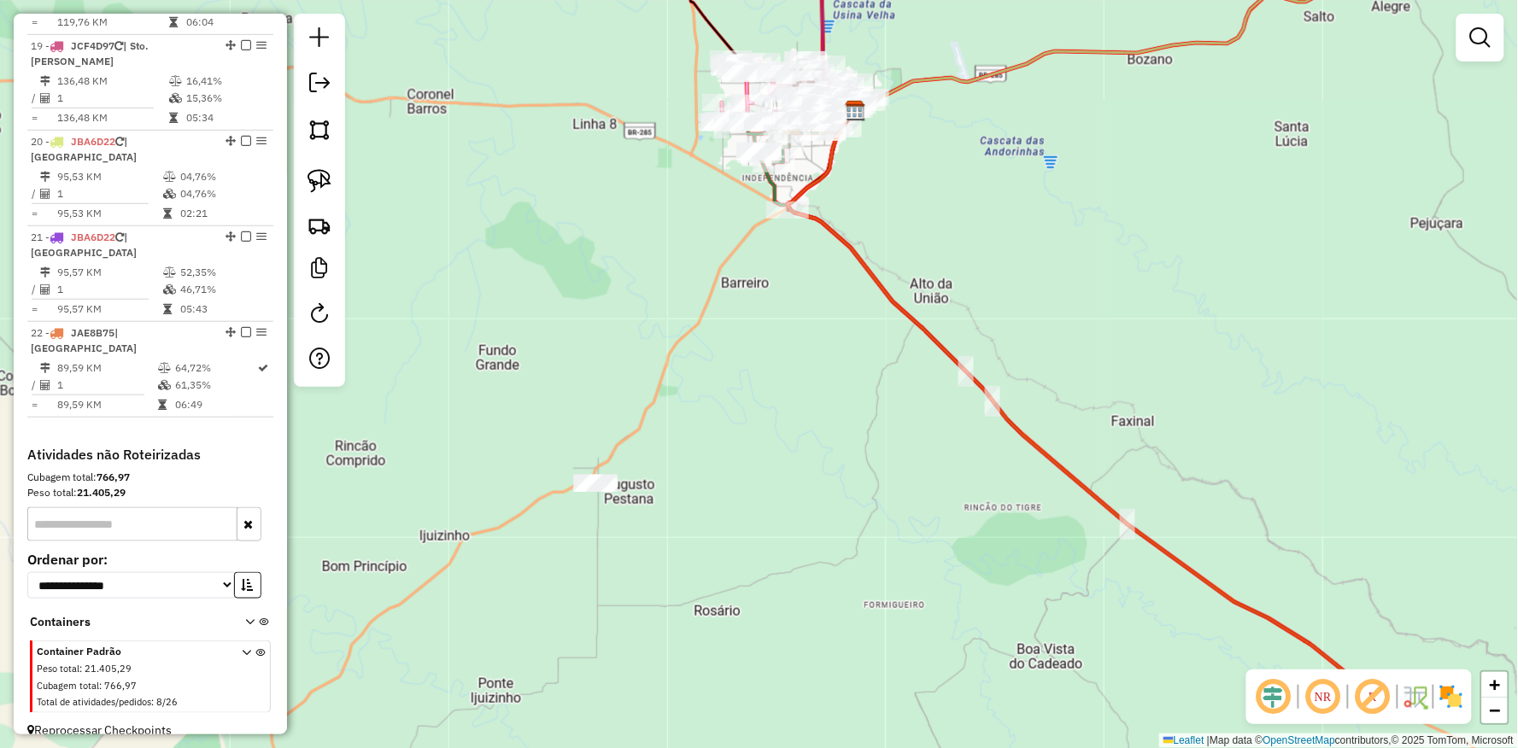
drag, startPoint x: 451, startPoint y: 471, endPoint x: 616, endPoint y: 249, distance: 276.6
click at [616, 249] on div "Janela de atendimento Grade de atendimento Capacidade Transportadoras Veículos …" at bounding box center [759, 374] width 1518 height 748
drag, startPoint x: 619, startPoint y: 301, endPoint x: 669, endPoint y: 87, distance: 219.2
click at [668, 101] on div "Janela de atendimento Grade de atendimento Capacidade Transportadoras Veículos …" at bounding box center [759, 374] width 1518 height 748
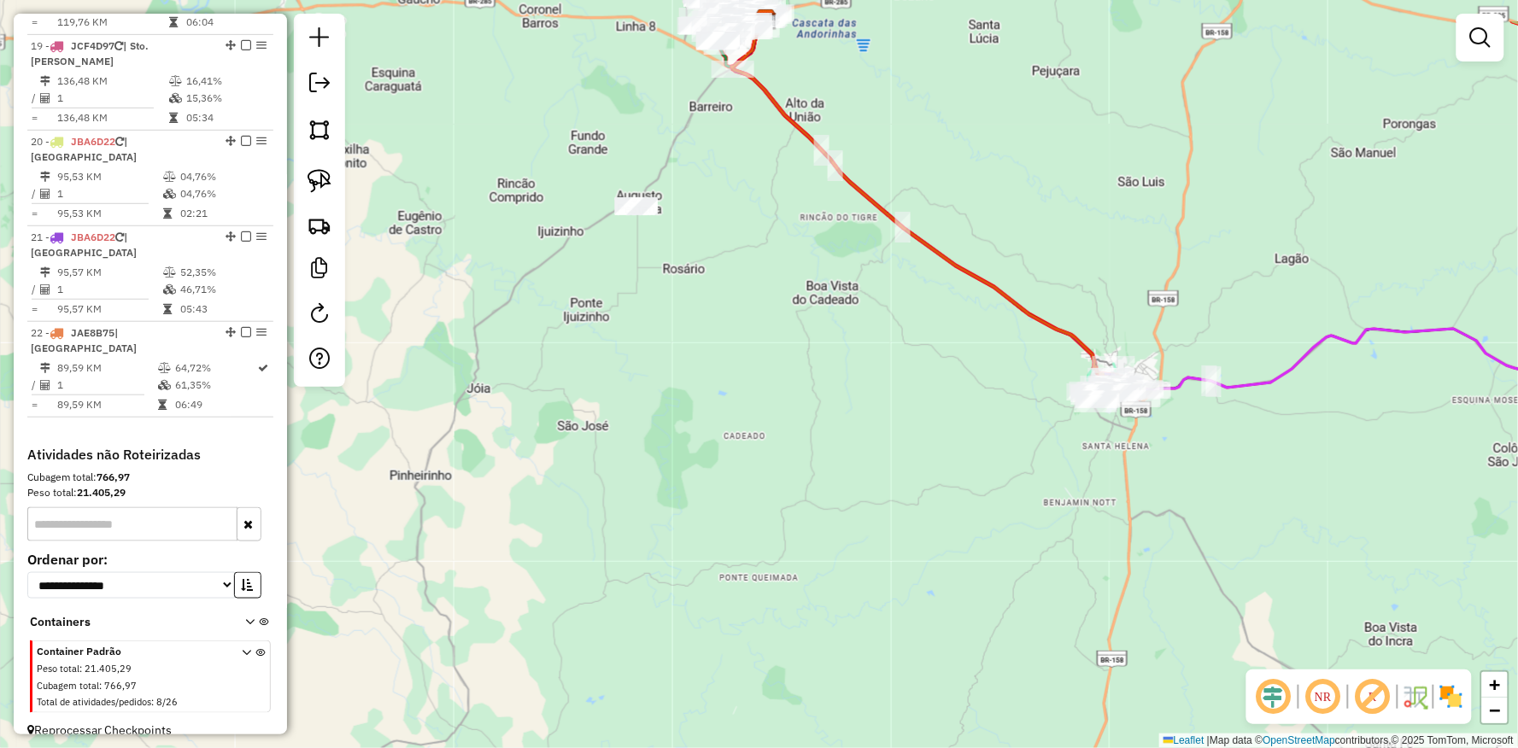
drag, startPoint x: 622, startPoint y: 137, endPoint x: 567, endPoint y: 237, distance: 113.9
click at [567, 237] on div "Janela de atendimento Grade de atendimento Capacidade Transportadoras Veículos …" at bounding box center [759, 374] width 1518 height 748
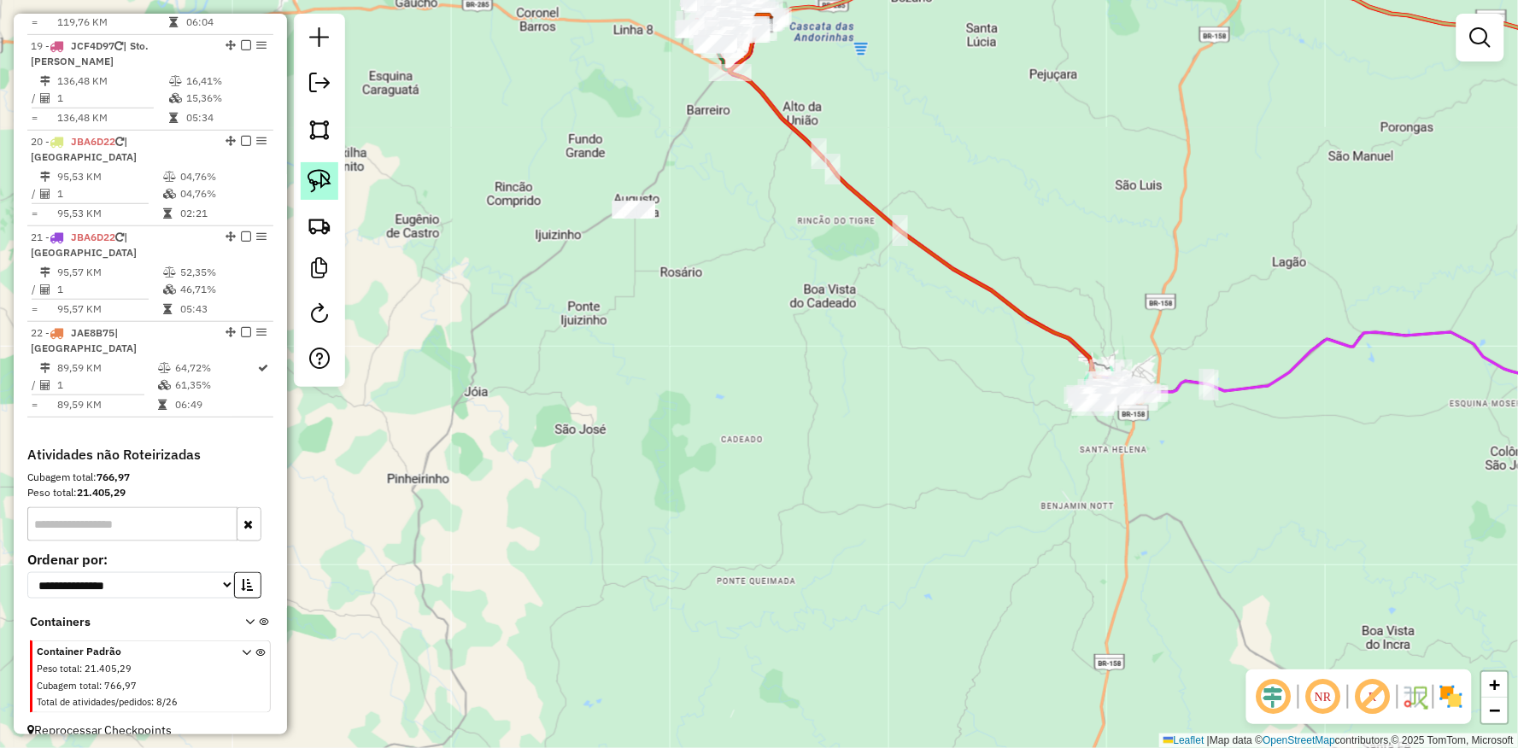
click at [325, 184] on img at bounding box center [319, 181] width 24 height 24
drag, startPoint x: 572, startPoint y: 183, endPoint x: 817, endPoint y: 171, distance: 244.6
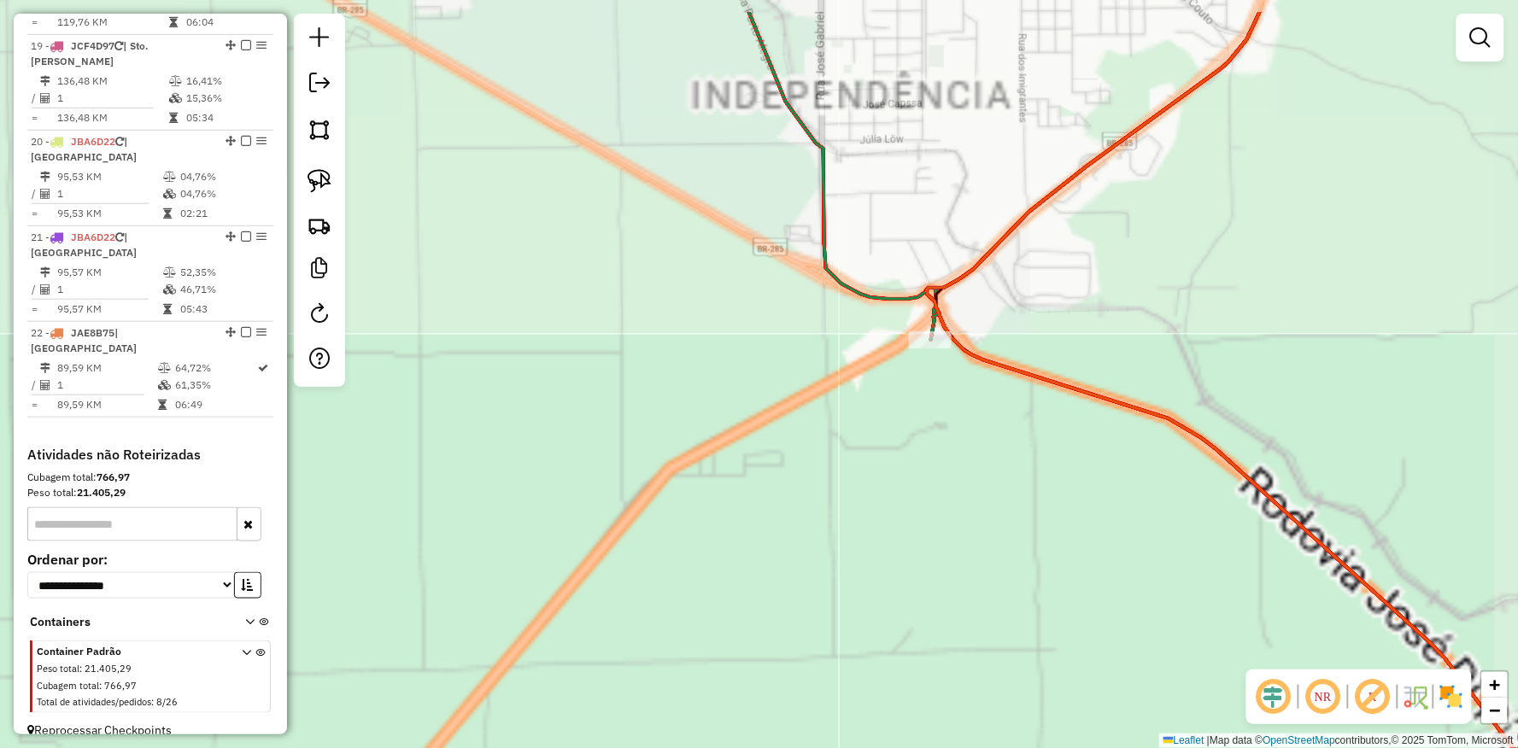
drag, startPoint x: 713, startPoint y: 79, endPoint x: 723, endPoint y: 466, distance: 387.0
click at [694, 522] on div "Janela de atendimento Grade de atendimento Capacidade Transportadoras Veículos …" at bounding box center [759, 374] width 1518 height 748
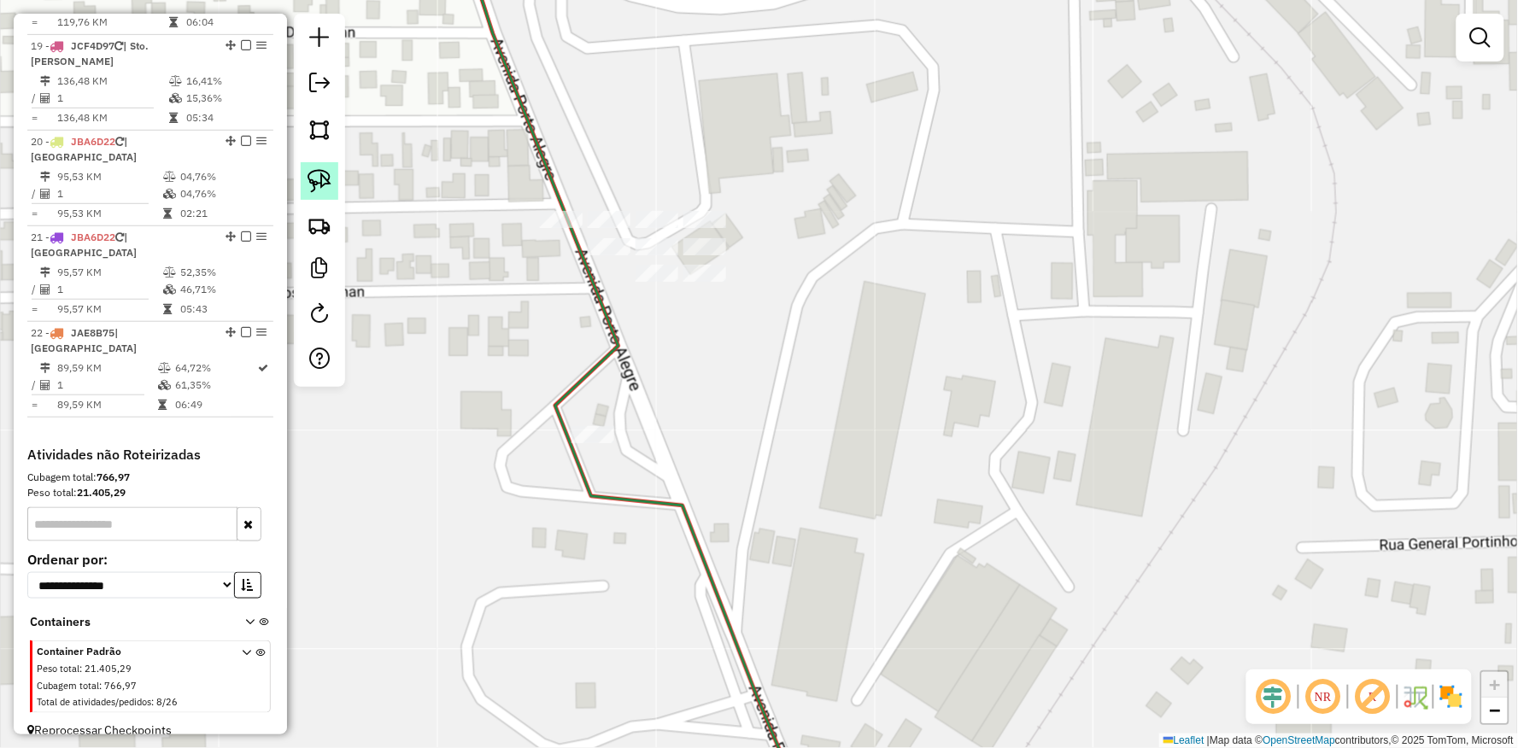
click at [313, 178] on img at bounding box center [319, 181] width 24 height 24
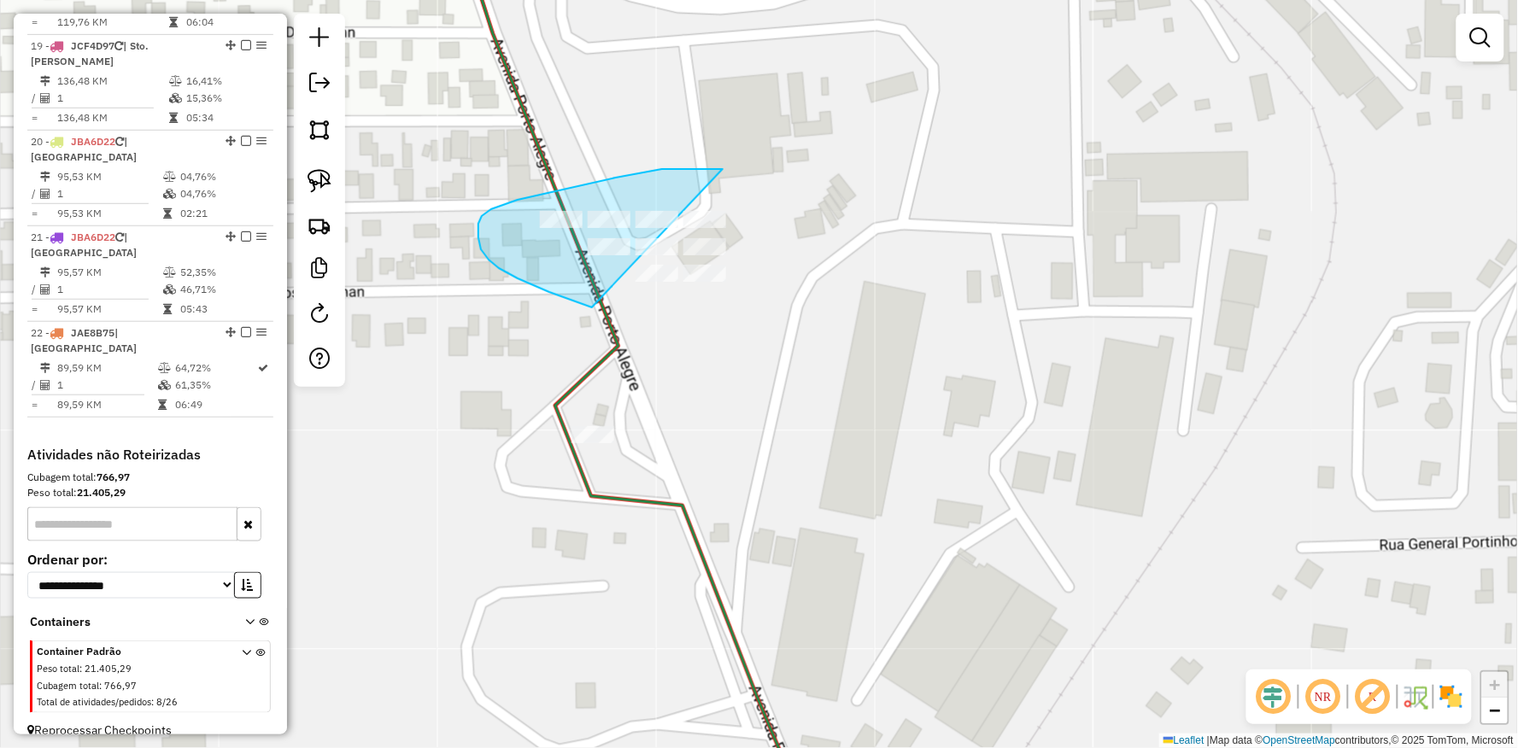
drag, startPoint x: 723, startPoint y: 169, endPoint x: 838, endPoint y: 278, distance: 158.9
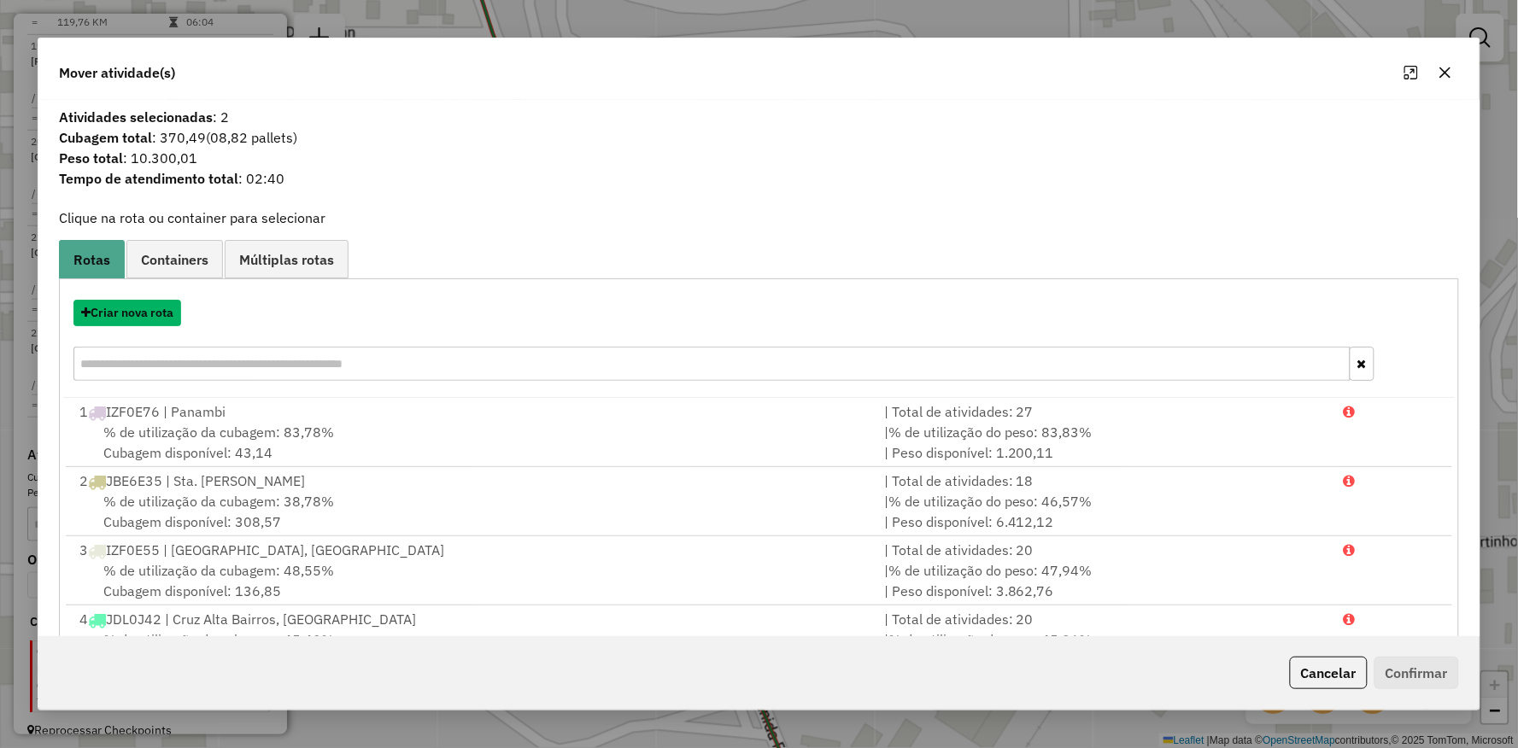
click at [135, 301] on button "Criar nova rota" at bounding box center [127, 313] width 108 height 26
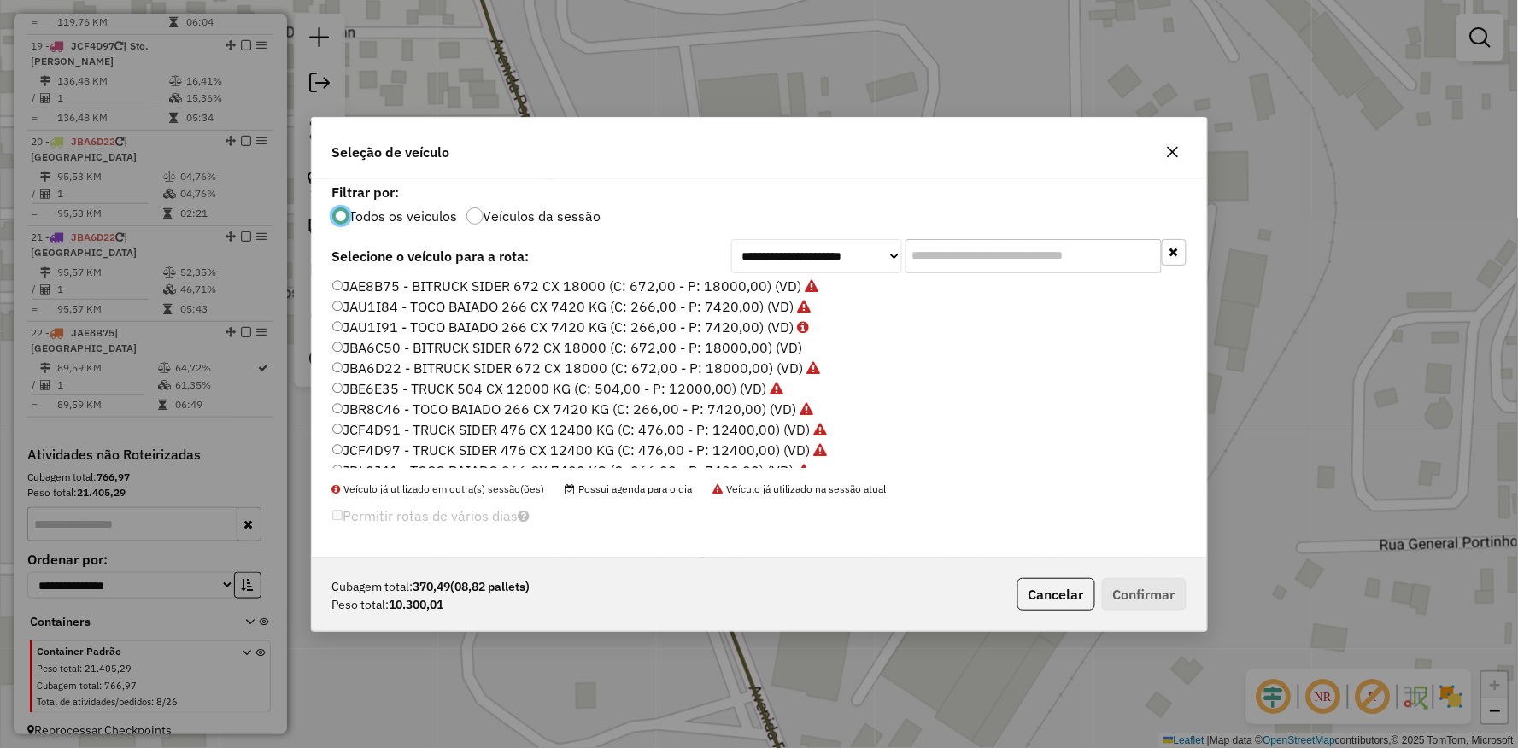
scroll to position [379, 0]
click at [352, 296] on label "JAE8B68 - BITRUCK SIDER 672 CX 18000 (C: 672,00 - P: 18000,00) (VD)" at bounding box center [567, 300] width 470 height 20
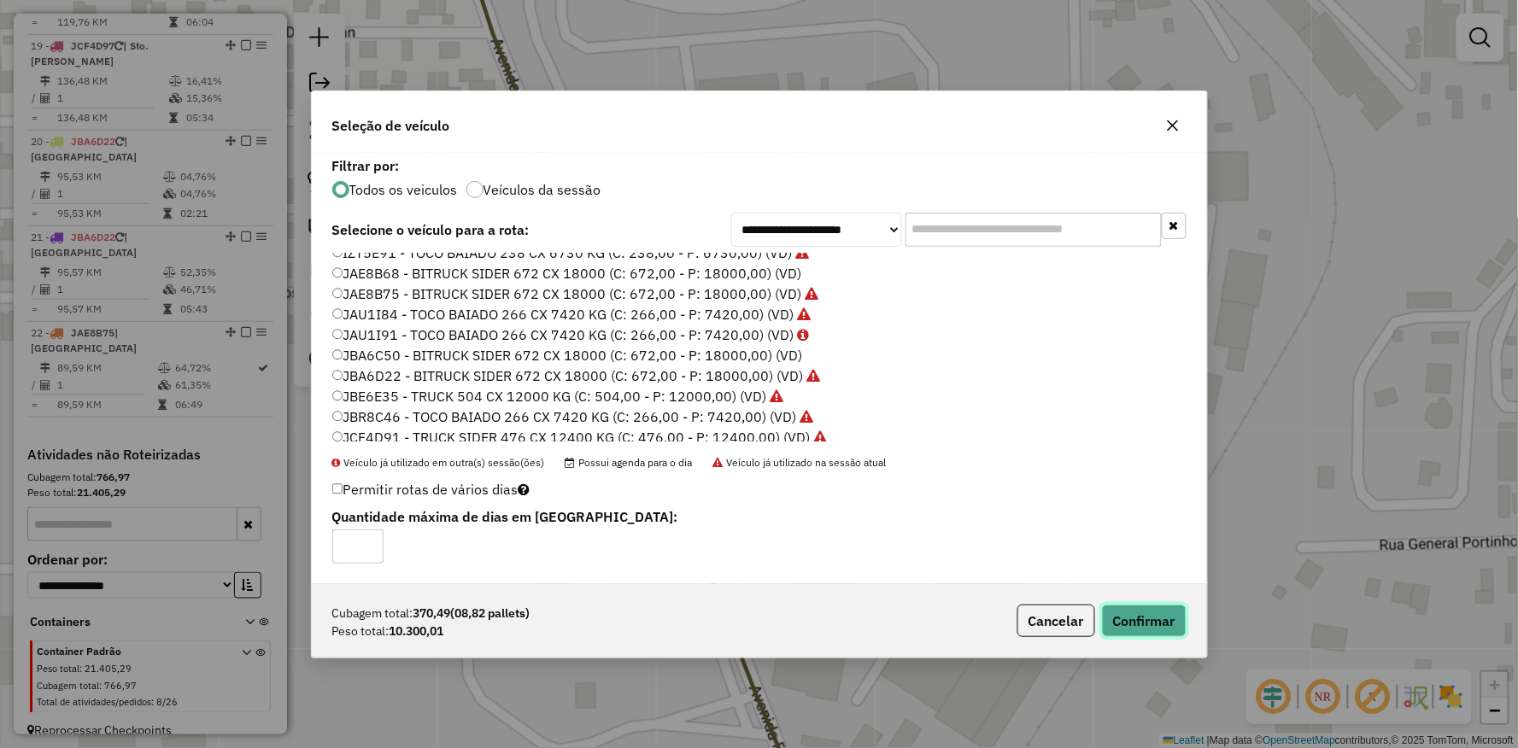
click at [1151, 609] on button "Confirmar" at bounding box center [1144, 621] width 85 height 32
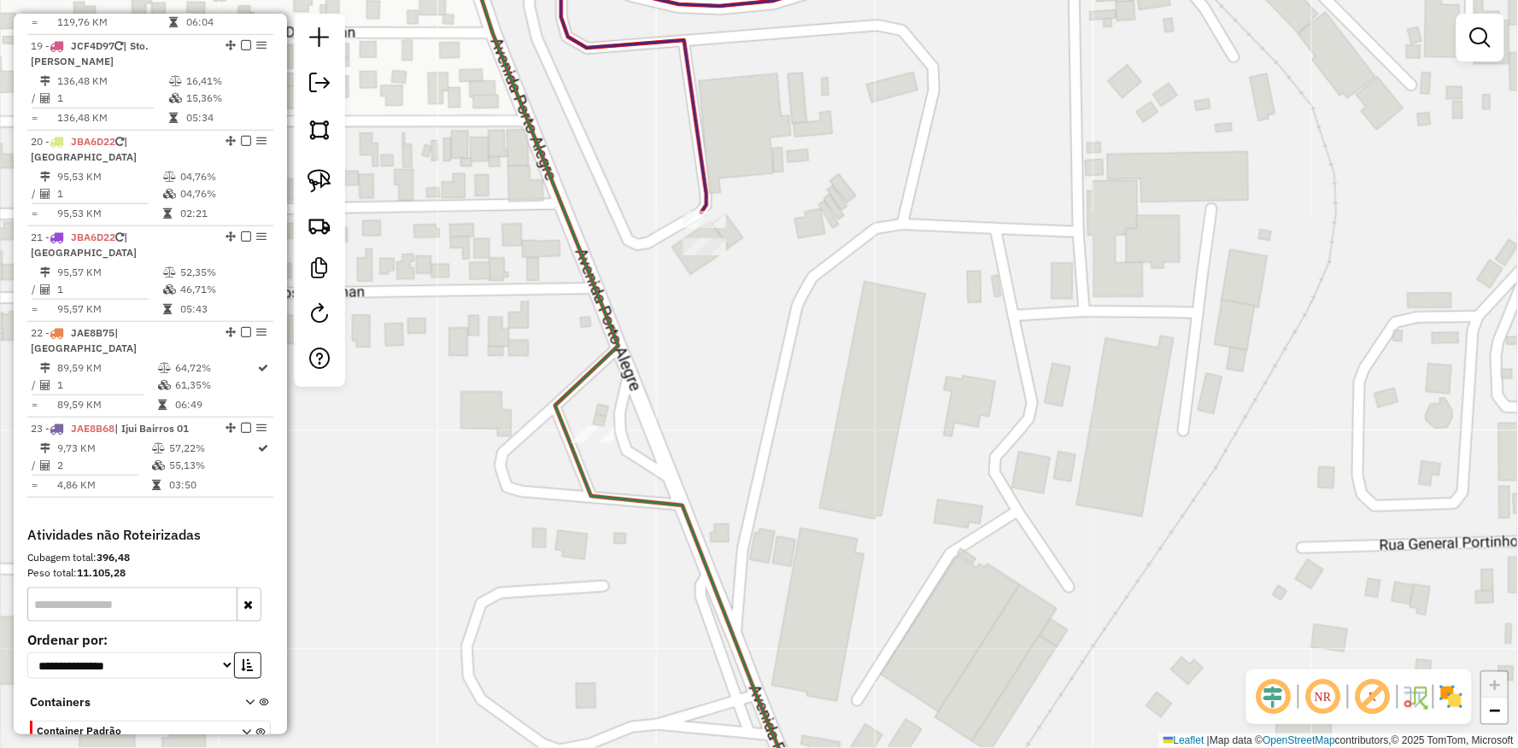
drag, startPoint x: 310, startPoint y: 169, endPoint x: 514, endPoint y: 207, distance: 207.6
click at [310, 171] on img at bounding box center [319, 181] width 24 height 24
drag, startPoint x: 651, startPoint y: 231, endPoint x: 595, endPoint y: 307, distance: 94.8
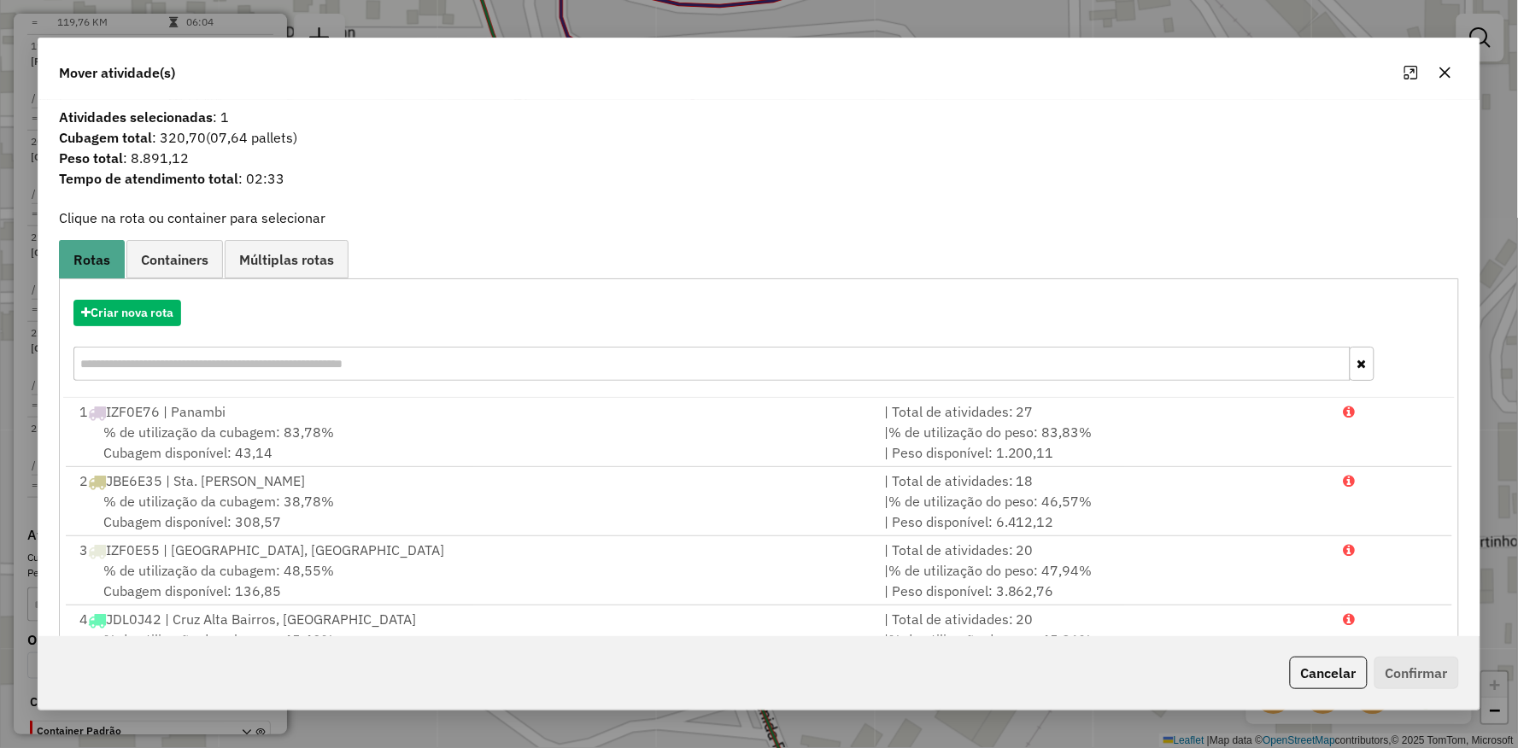
click at [134, 316] on hb-app "Aguarde... Pop-up bloqueado! Seu navegador bloqueou automáticamente a abertura …" at bounding box center [759, 374] width 1518 height 748
click at [159, 319] on button "Criar nova rota" at bounding box center [127, 313] width 108 height 26
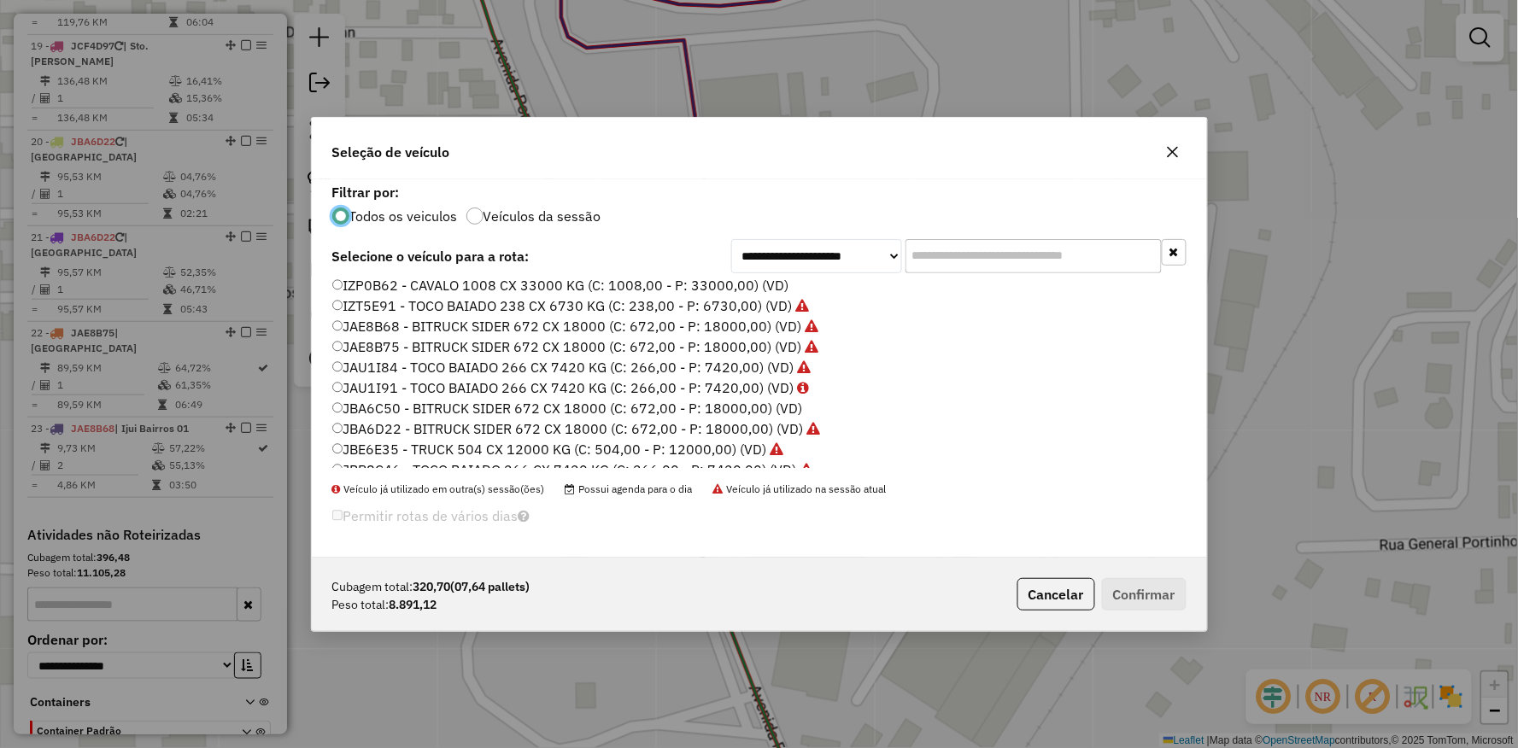
scroll to position [319, 0]
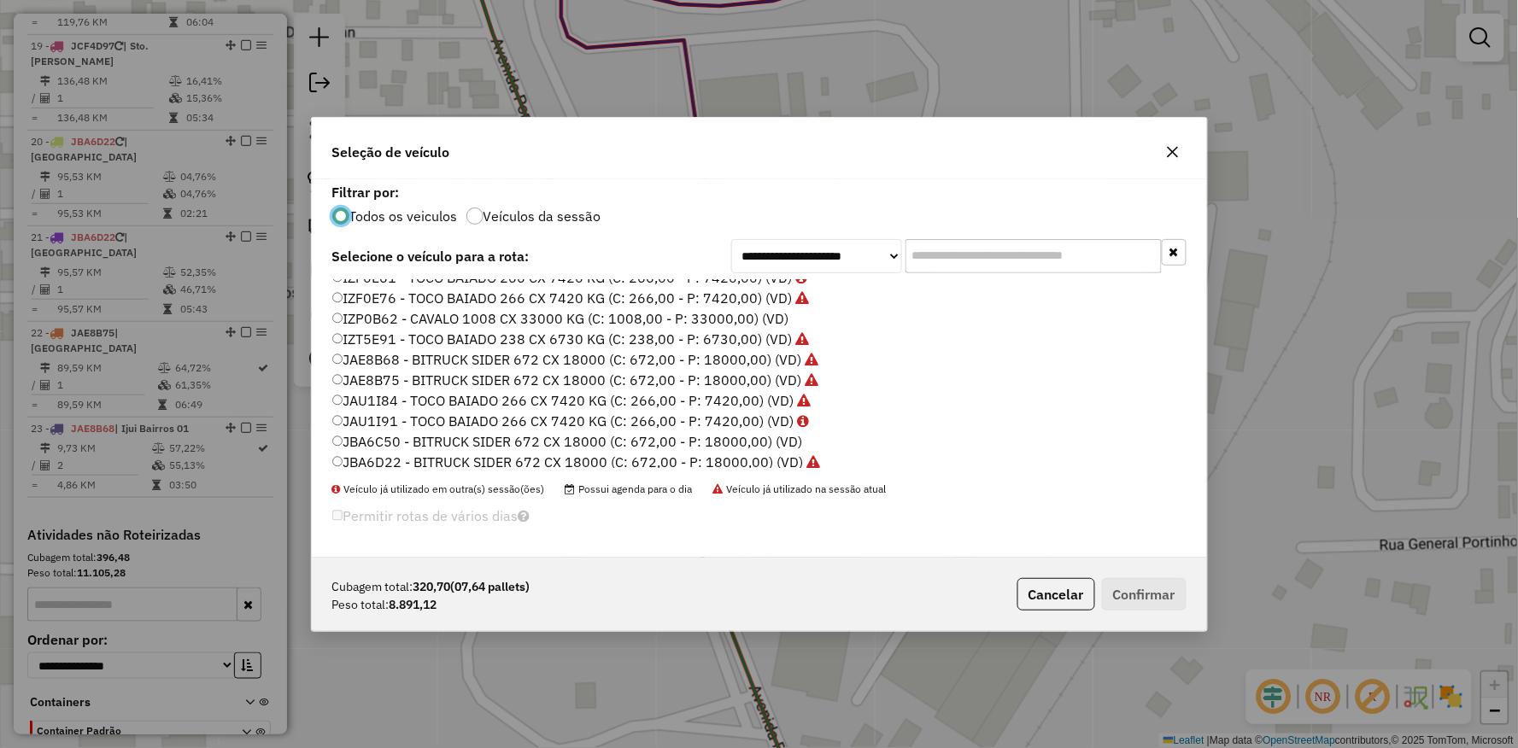
click at [353, 360] on label "JAE8B68 - BITRUCK SIDER 672 CX 18000 (C: 672,00 - P: 18000,00) (VD)" at bounding box center [575, 359] width 487 height 20
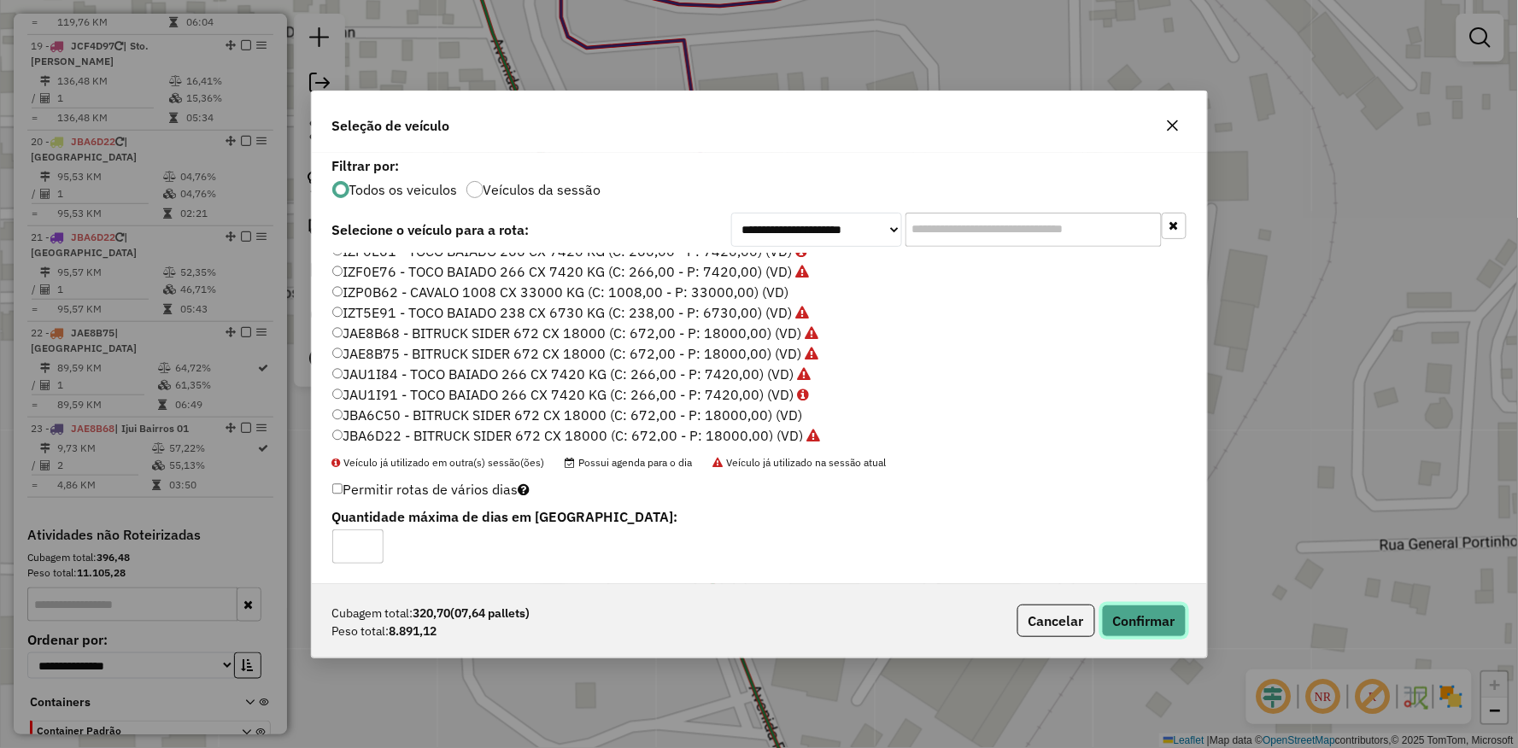
click at [1153, 620] on button "Confirmar" at bounding box center [1144, 621] width 85 height 32
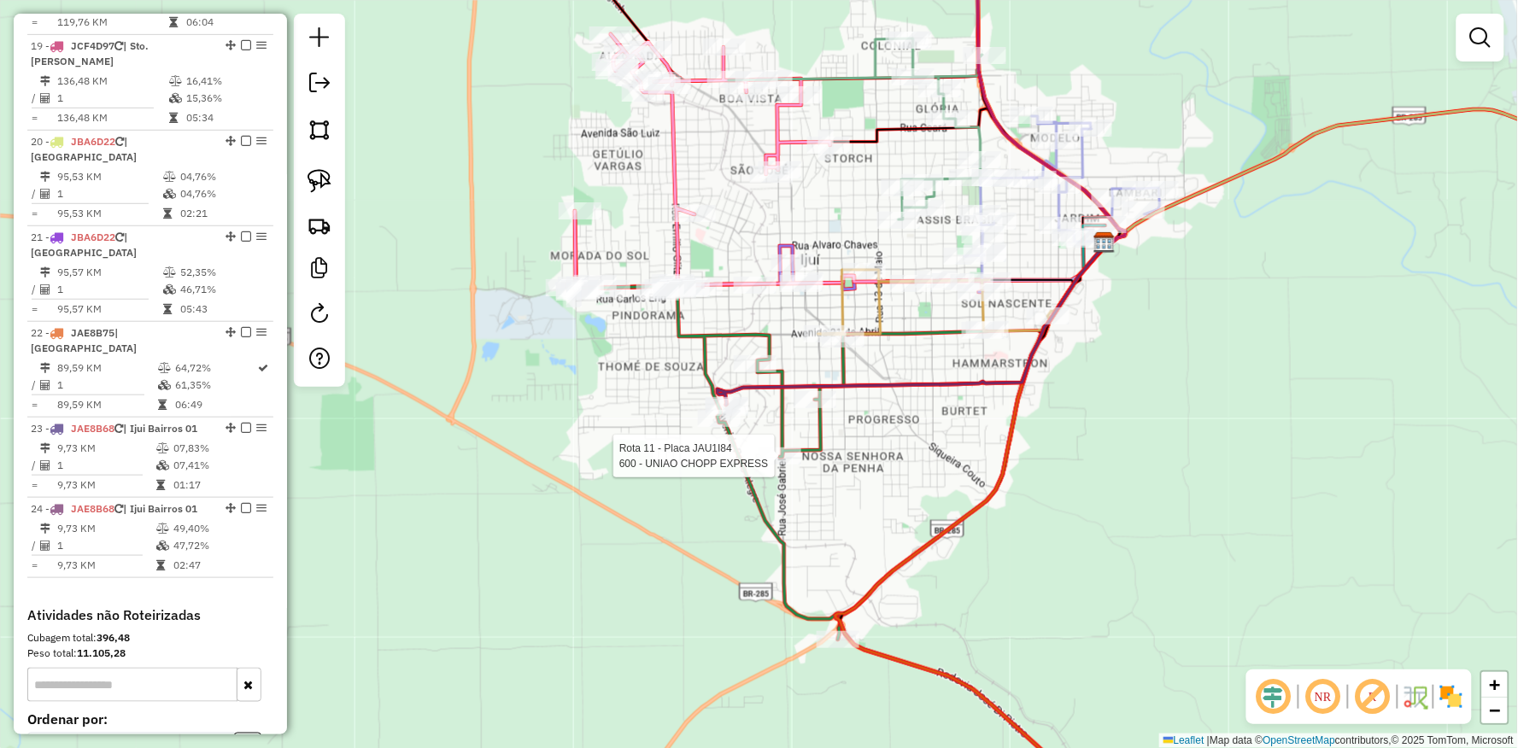
select select "**********"
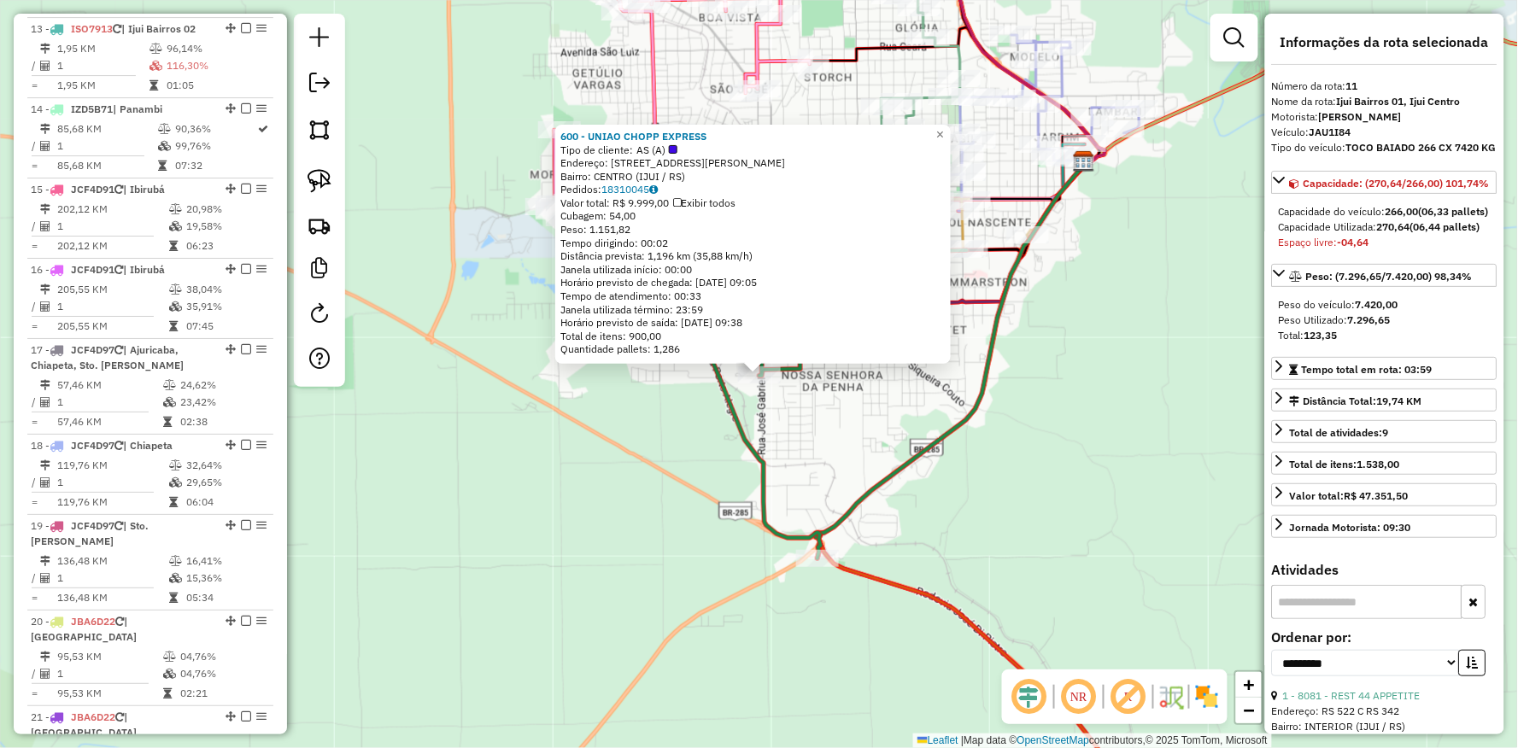
scroll to position [1543, 0]
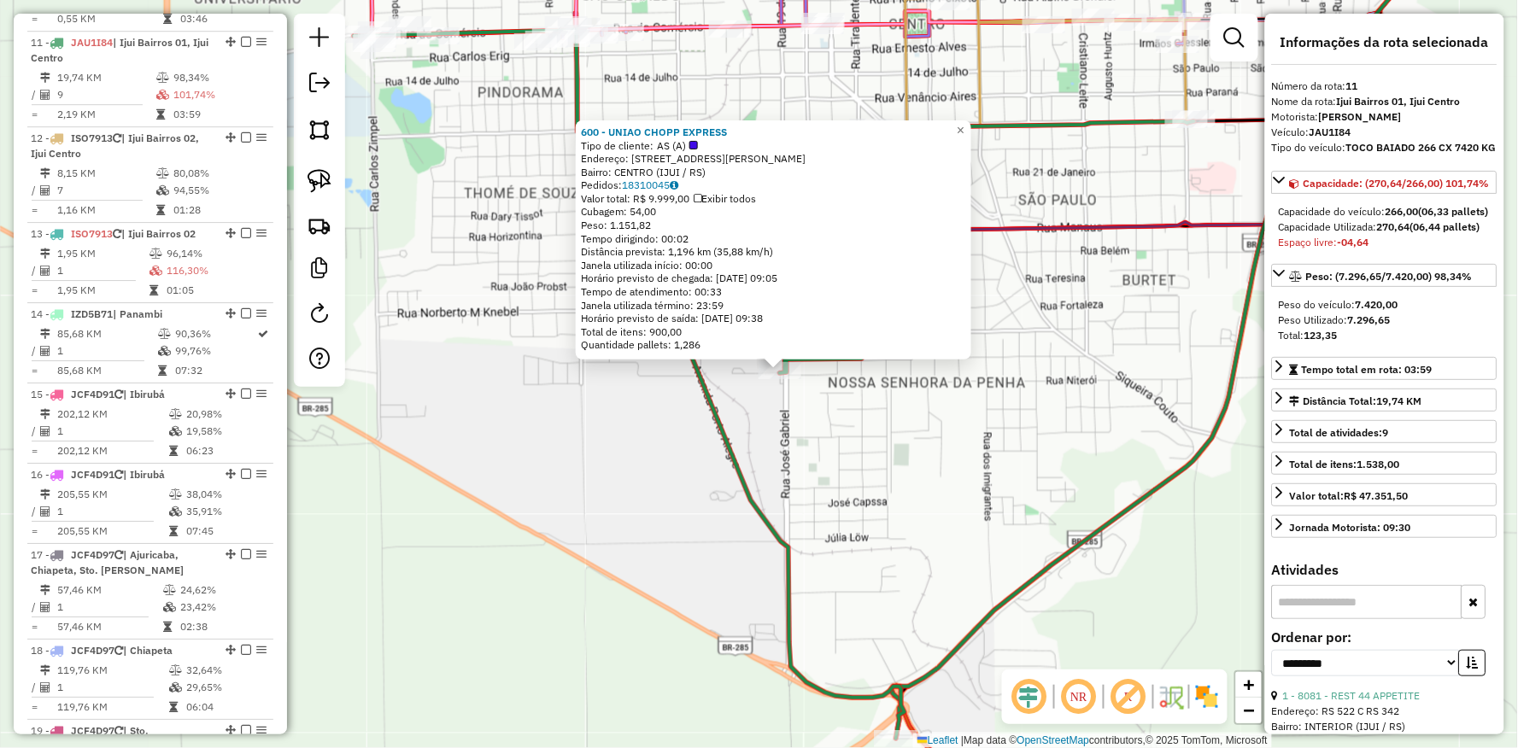
click at [672, 448] on div "600 - UNIAO CHOPP EXPRESS Tipo de cliente: AS (A) Endereço: [STREET_ADDRESS][PE…" at bounding box center [759, 374] width 1518 height 748
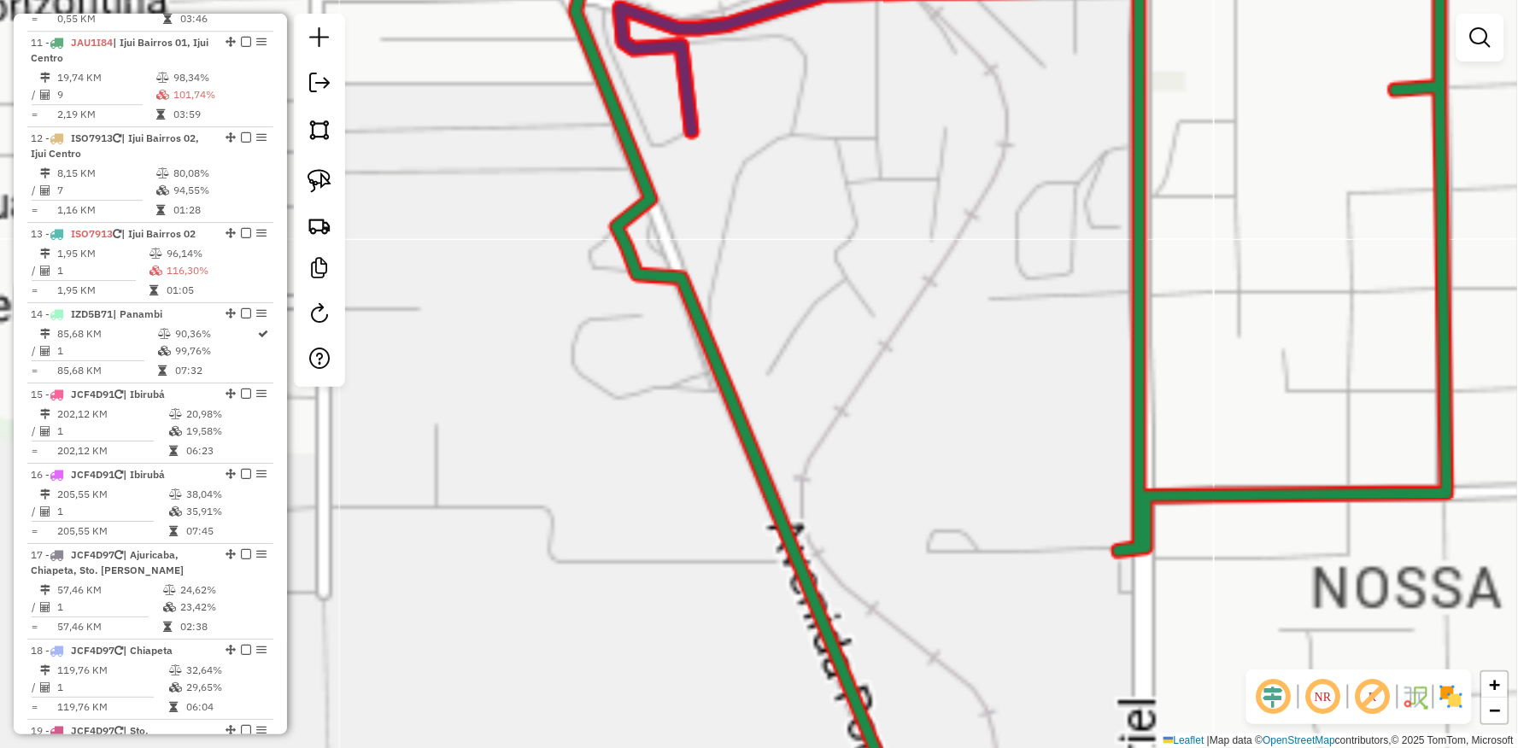
drag, startPoint x: 556, startPoint y: 398, endPoint x: 513, endPoint y: 494, distance: 104.8
click at [513, 495] on div "Janela de atendimento Grade de atendimento Capacidade Transportadoras Veículos …" at bounding box center [759, 374] width 1518 height 748
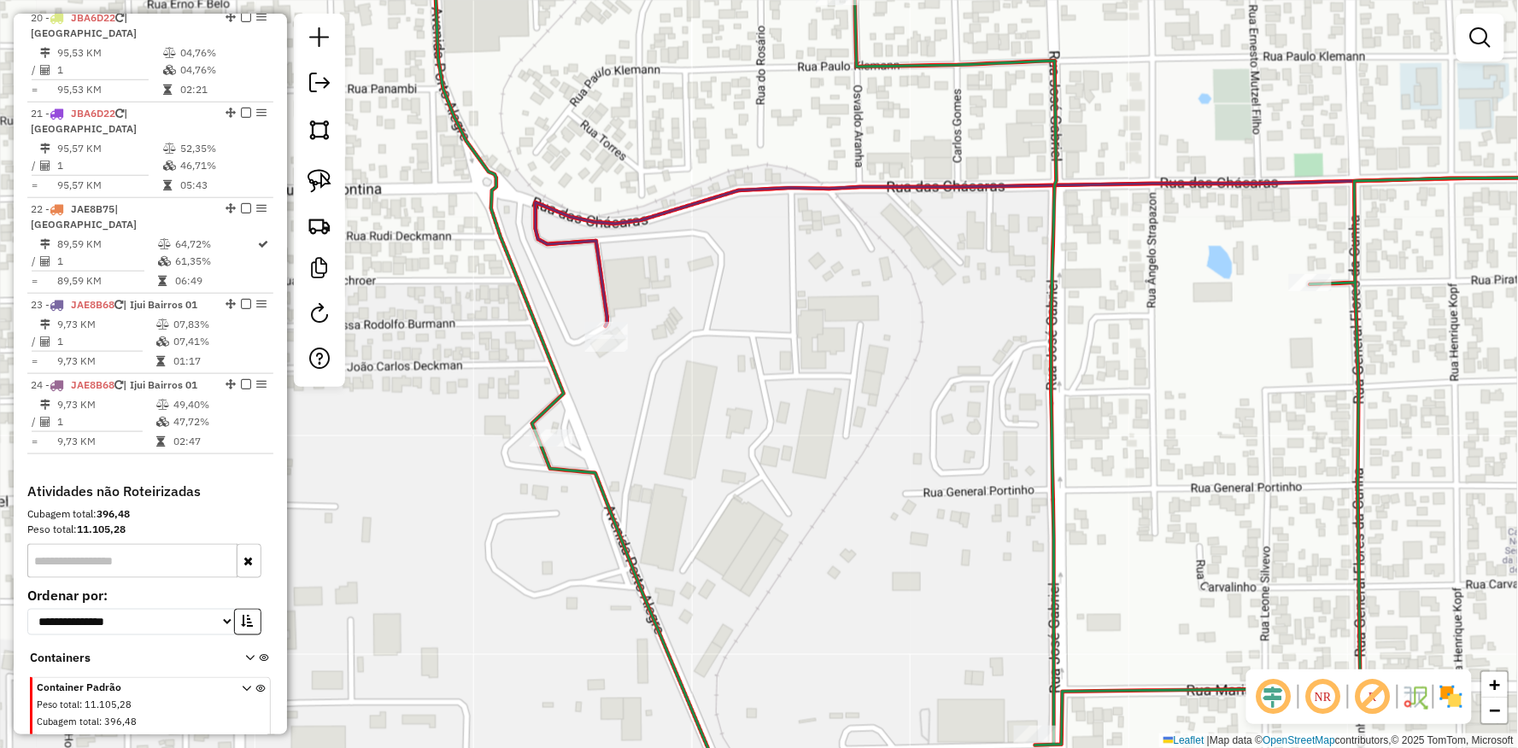
scroll to position [2397, 0]
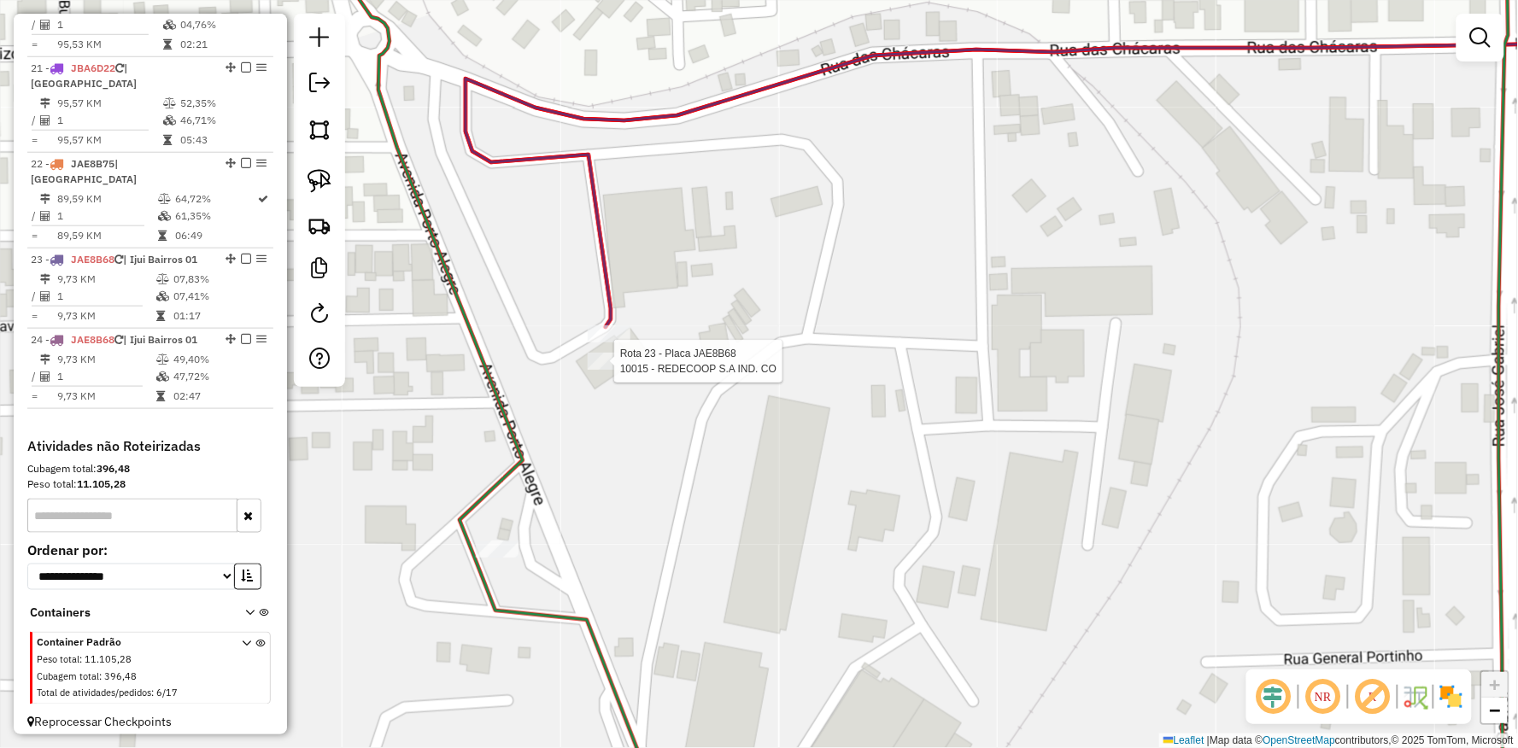
select select "**********"
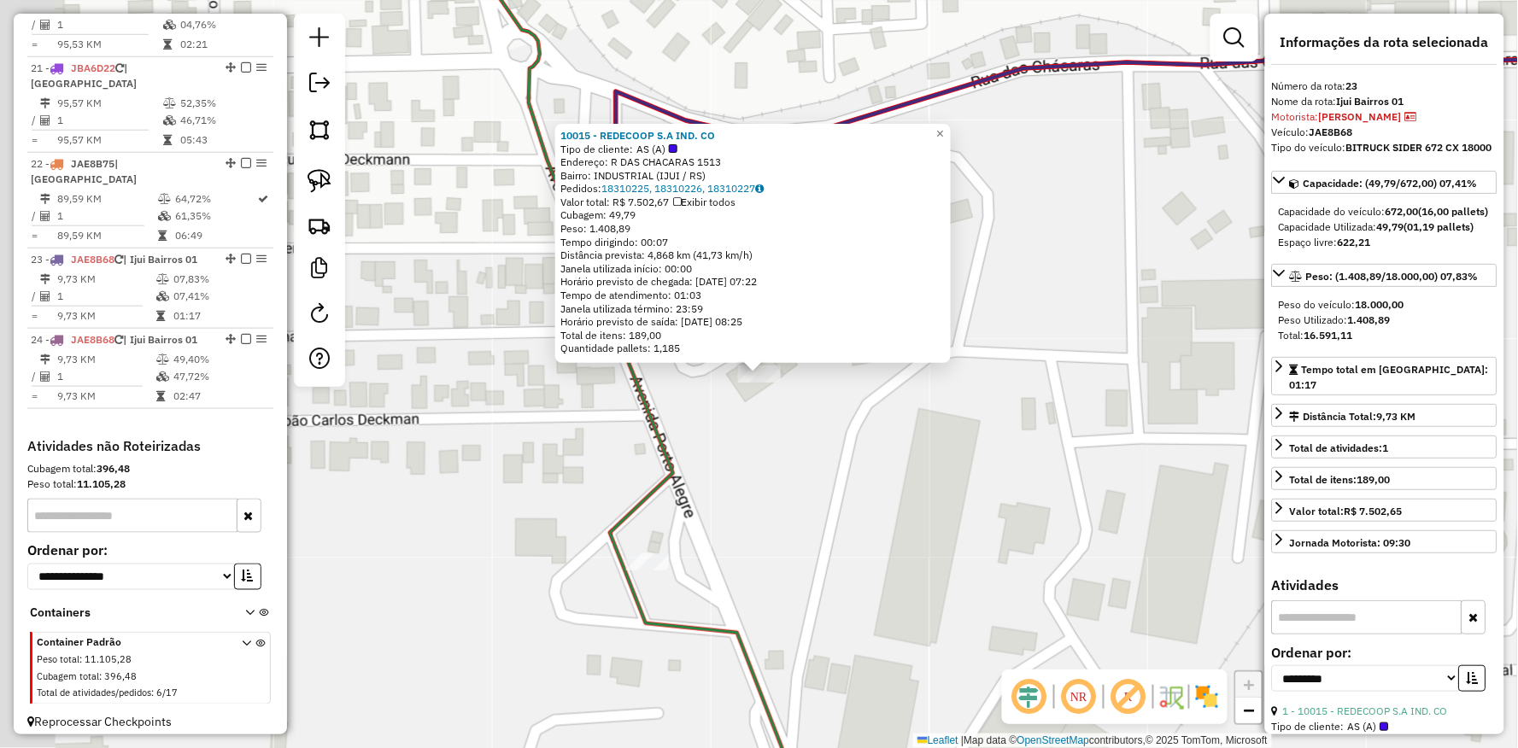
scroll to position [2420, 0]
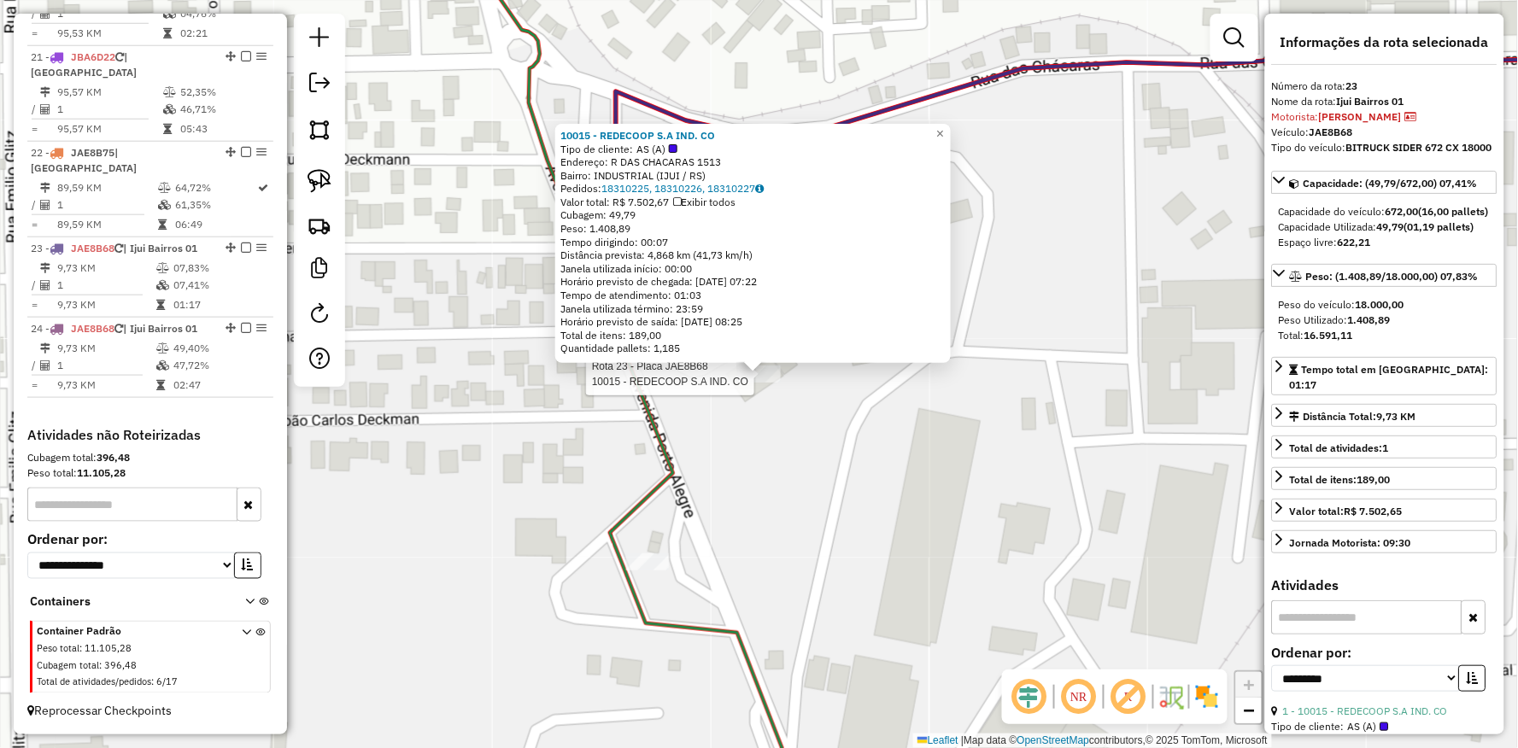
click at [745, 395] on div "Rota 23 - Placa JAE8B68 10015 - REDECOOP S.A IND. CO 10015 - REDECOOP S.A IND. …" at bounding box center [759, 374] width 1518 height 748
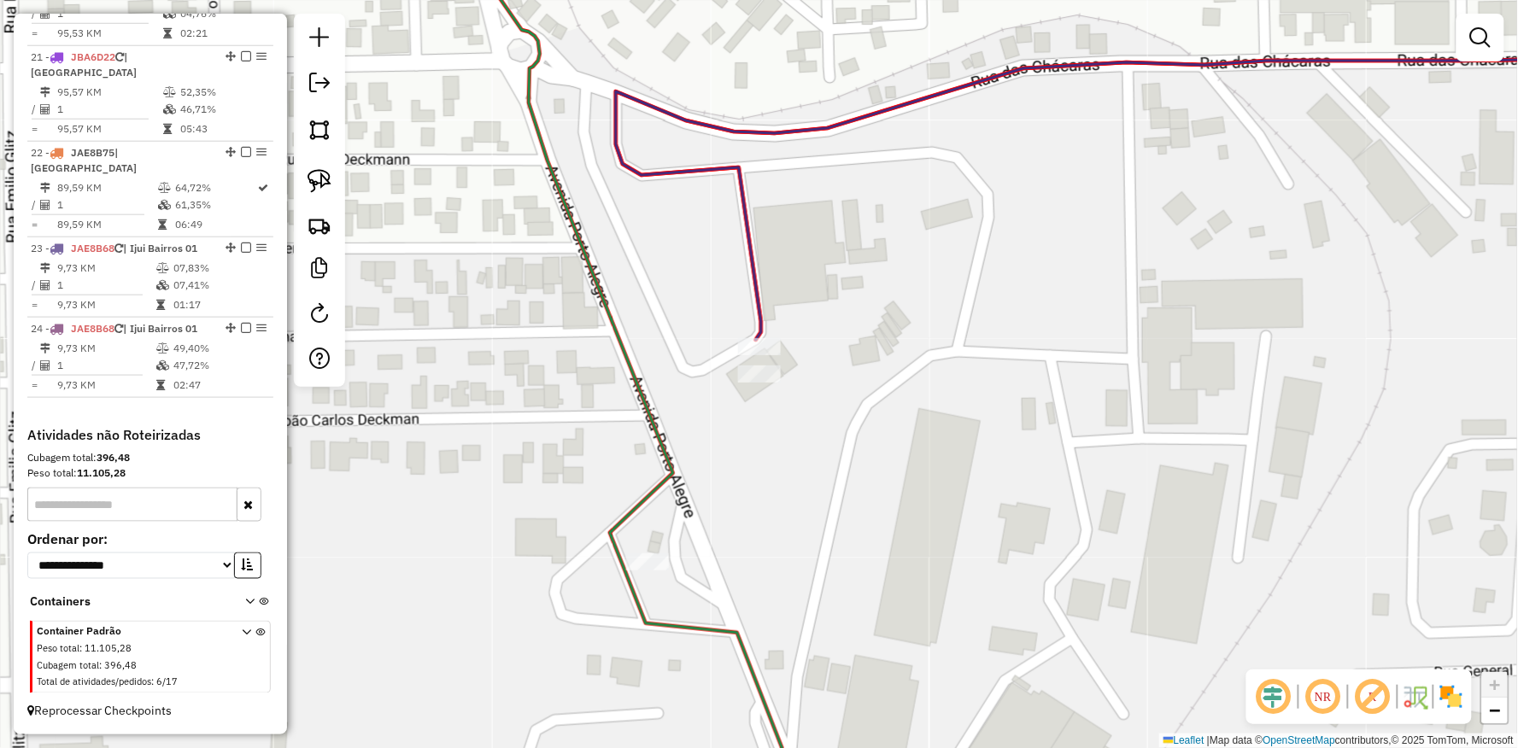
click at [757, 408] on div "Janela de atendimento Grade de atendimento Capacidade Transportadoras Veículos …" at bounding box center [759, 374] width 1518 height 748
select select "**********"
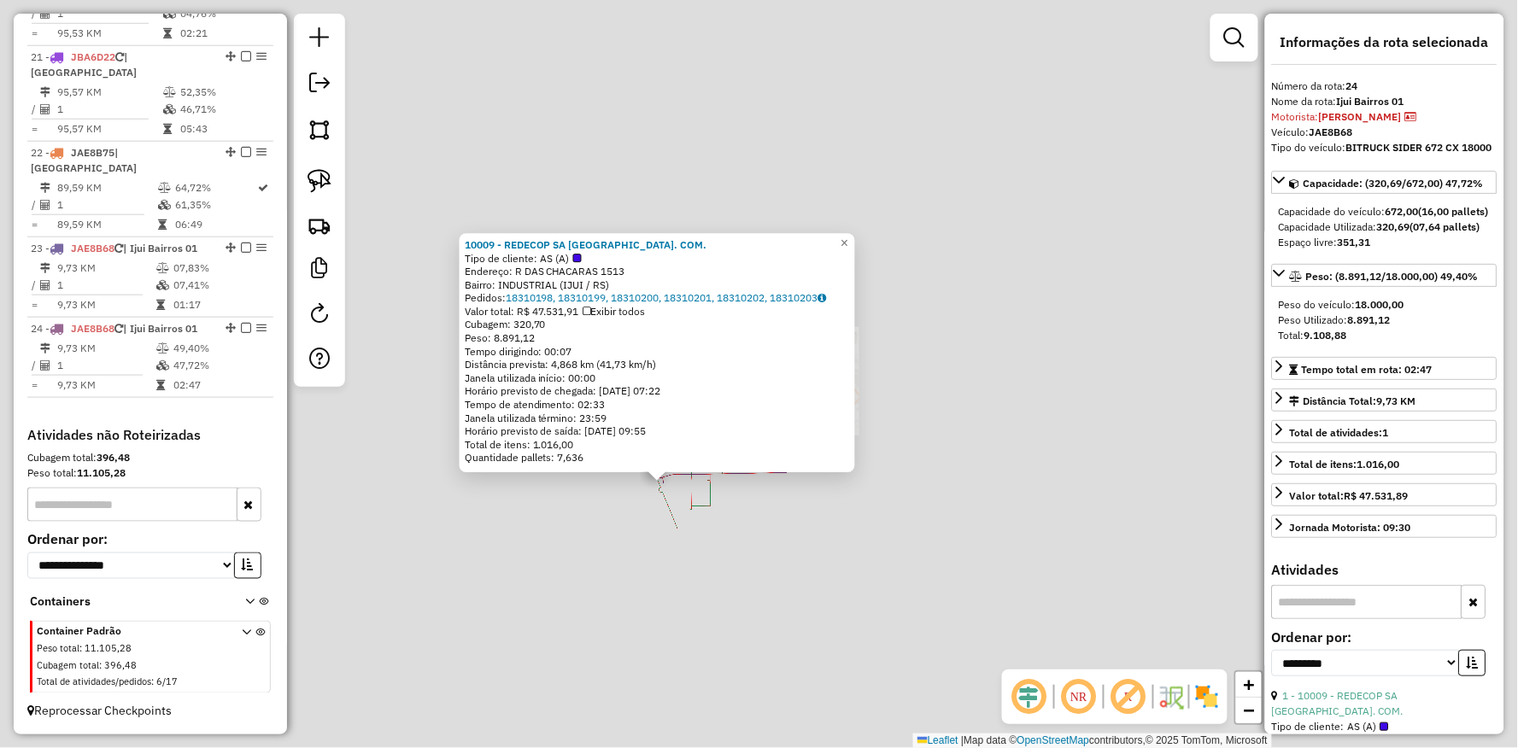
click at [489, 561] on div "10009 - REDECOP SA [GEOGRAPHIC_DATA]. COM. Tipo de cliente: AS (A) Endereço: R …" at bounding box center [759, 374] width 1518 height 748
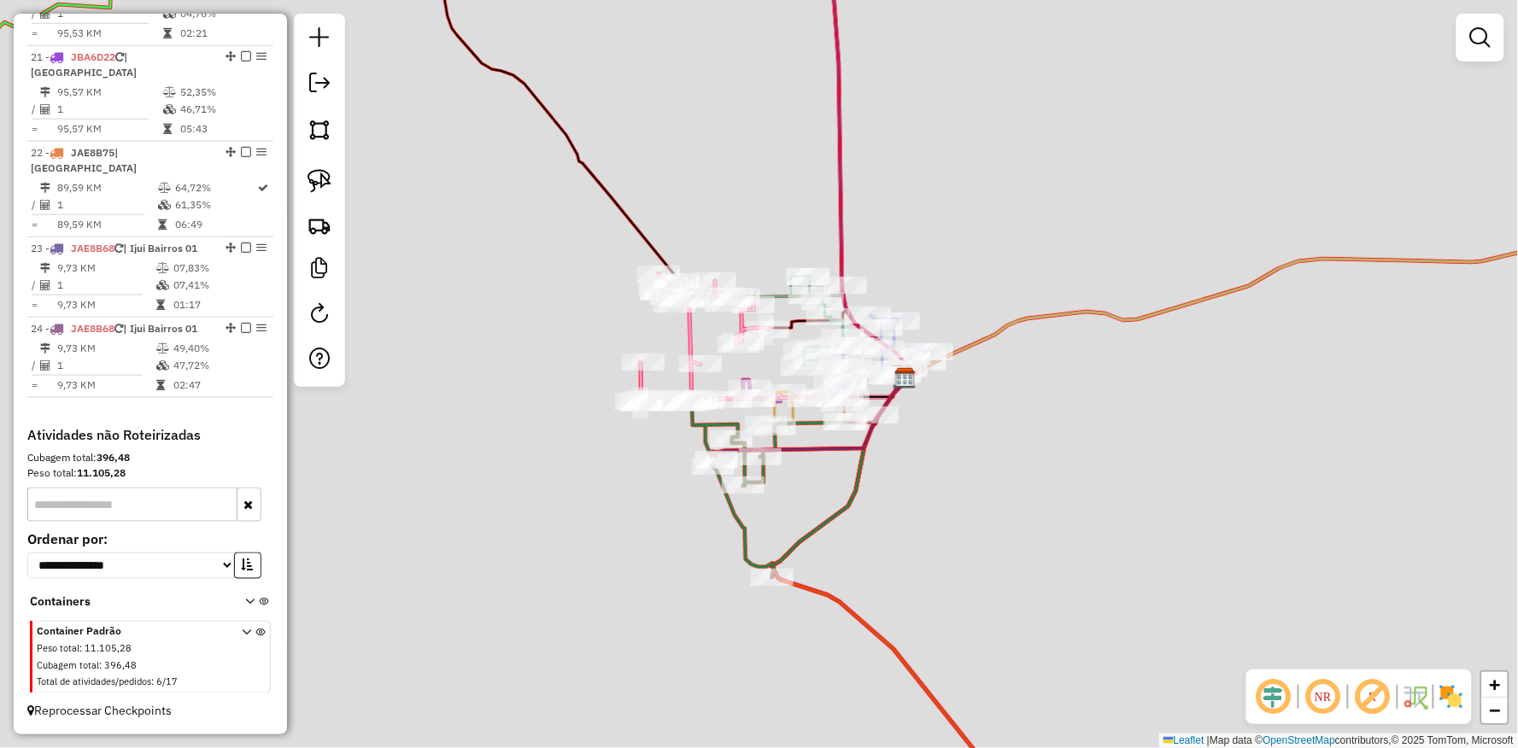
drag, startPoint x: 511, startPoint y: 549, endPoint x: 644, endPoint y: 401, distance: 199.0
click at [568, 508] on div "10009 - REDECOP SA [GEOGRAPHIC_DATA]. COM. Tipo de cliente: AS (A) Endereço: R …" at bounding box center [759, 374] width 1518 height 748
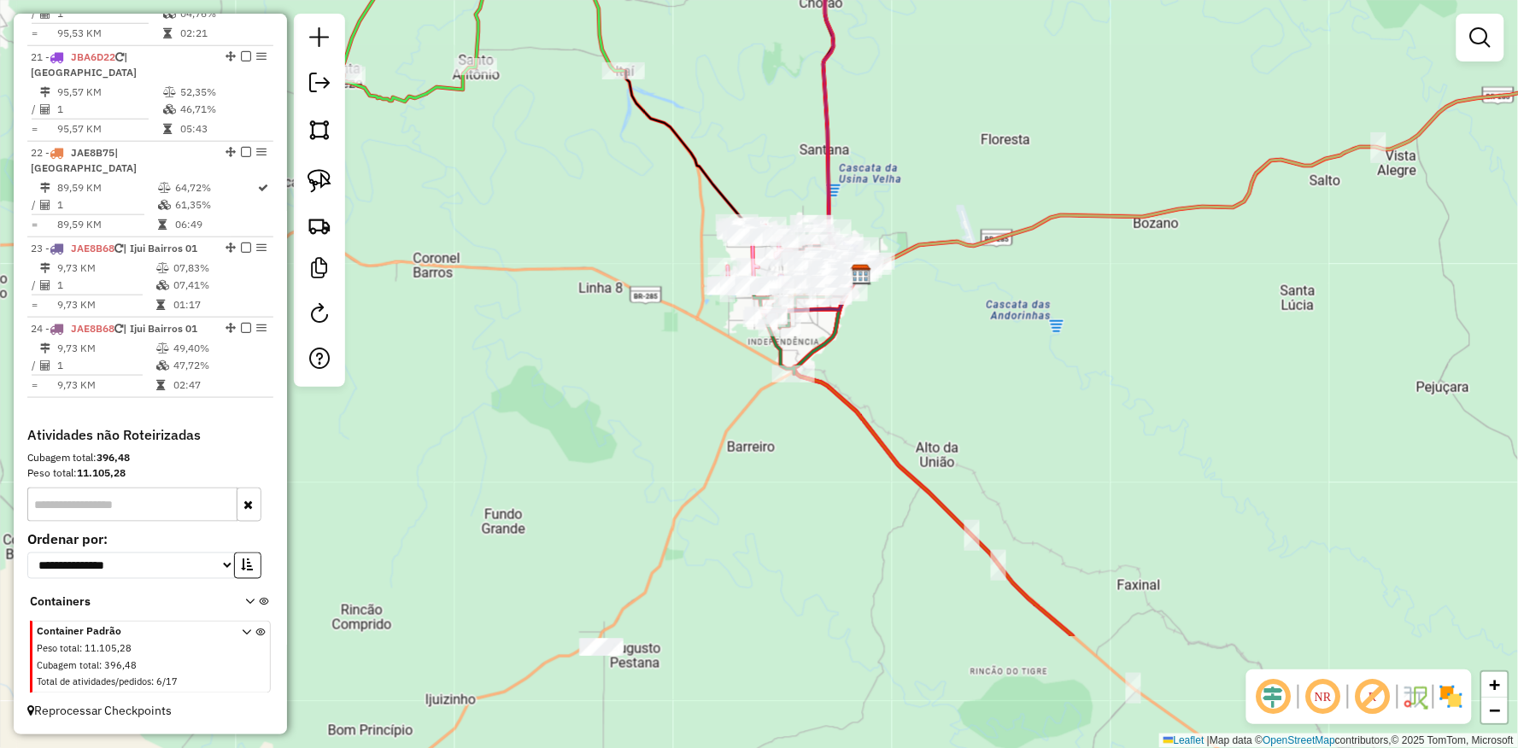
drag, startPoint x: 547, startPoint y: 296, endPoint x: 475, endPoint y: 448, distance: 169.2
click at [472, 449] on div "Janela de atendimento Grade de atendimento Capacidade Transportadoras Veículos …" at bounding box center [759, 374] width 1518 height 748
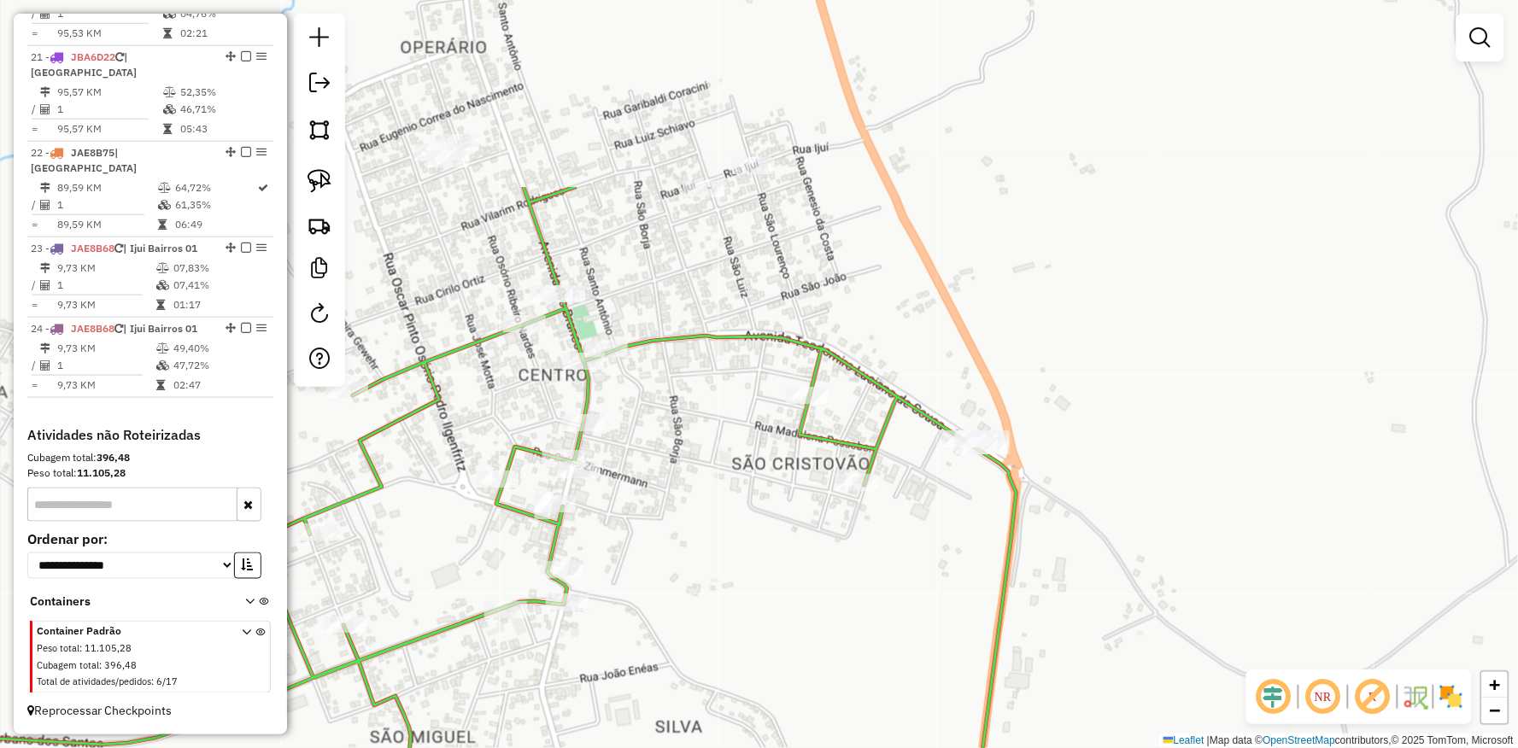
drag, startPoint x: 769, startPoint y: 334, endPoint x: 774, endPoint y: 568, distance: 234.1
click at [774, 568] on div "Rota 6 - Placa JBR8C46 1457 - E.C.FLAMENGO [PERSON_NAME] de atendimento Grade d…" at bounding box center [759, 374] width 1518 height 748
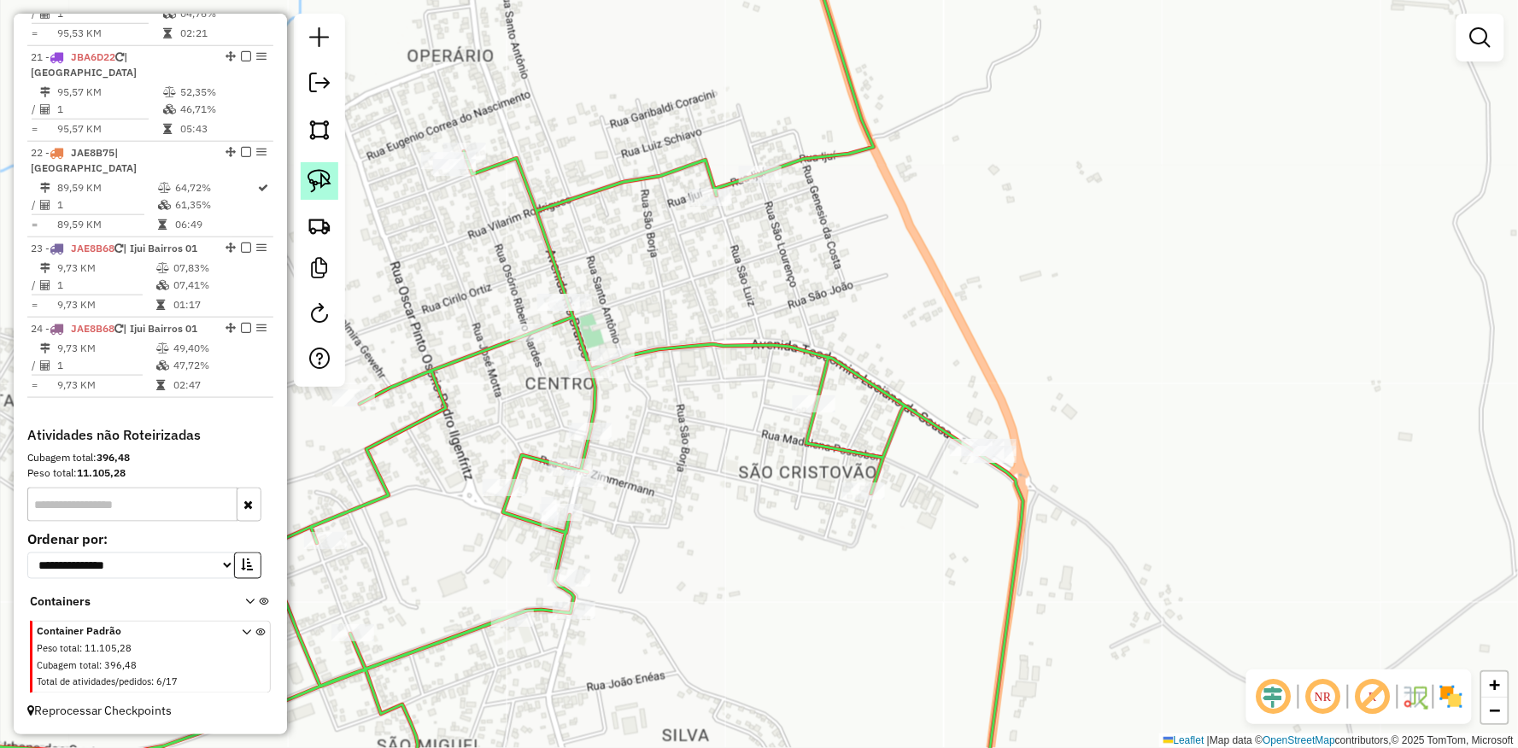
click at [329, 183] on img at bounding box center [319, 181] width 24 height 24
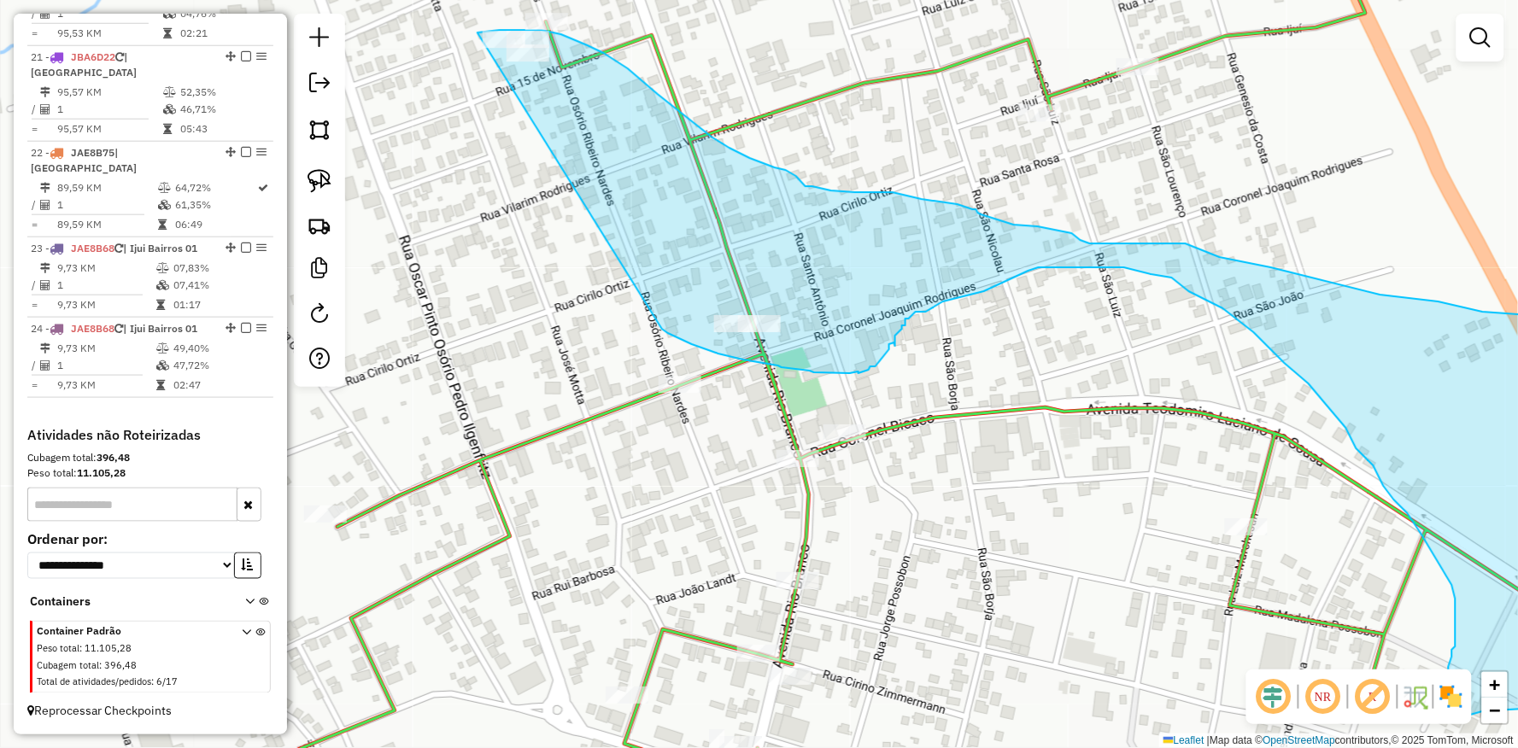
drag, startPoint x: 463, startPoint y: 150, endPoint x: 662, endPoint y: 329, distance: 267.3
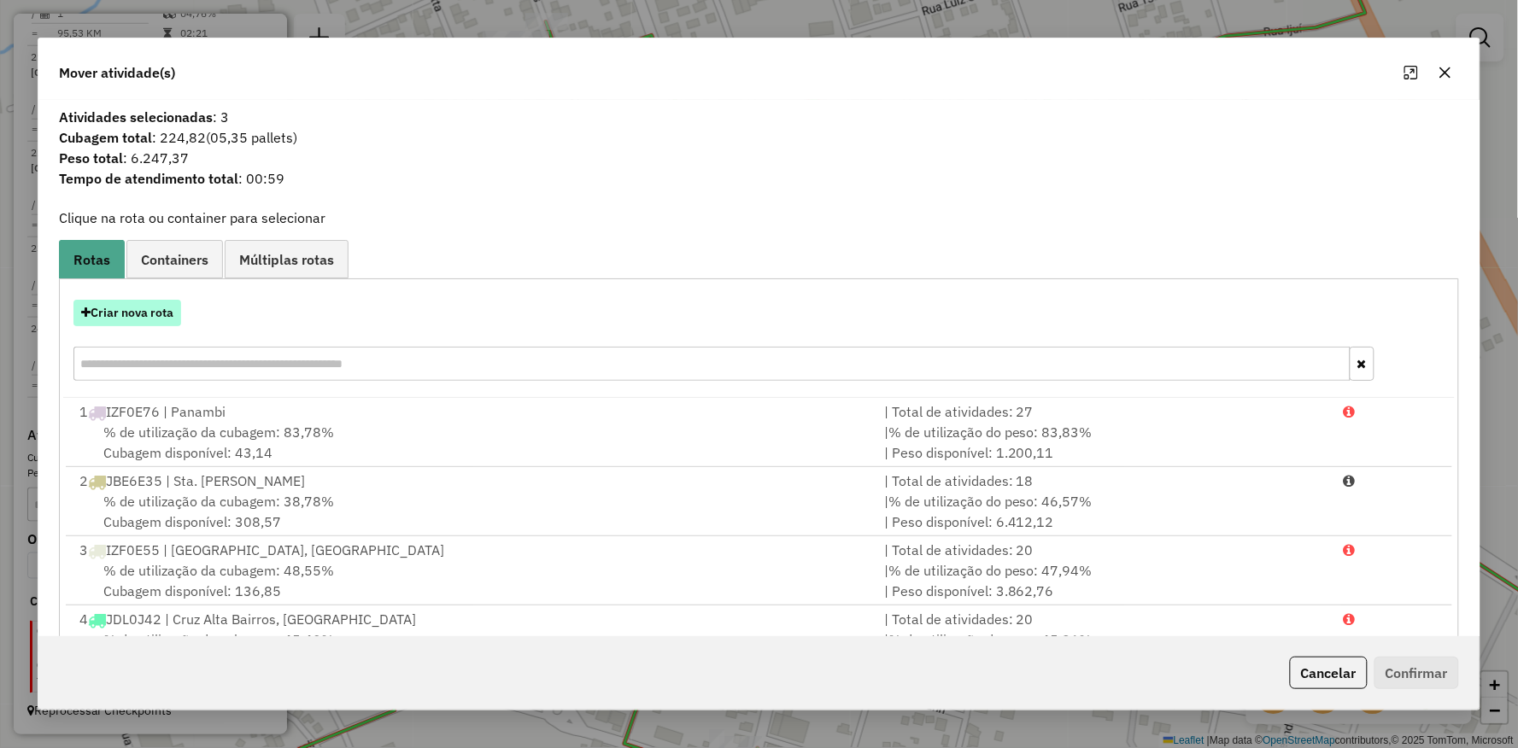
click at [126, 309] on button "Criar nova rota" at bounding box center [127, 313] width 108 height 26
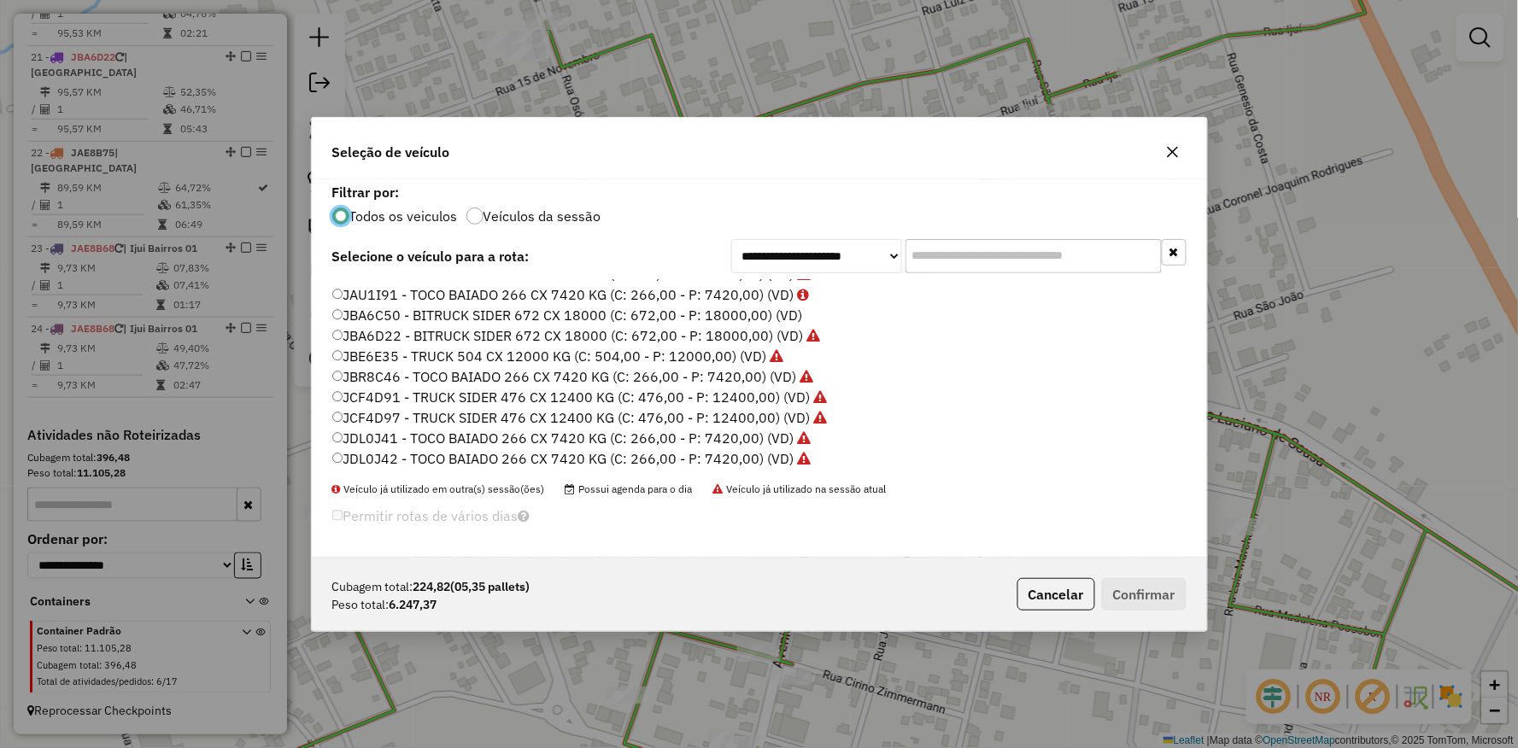
scroll to position [414, 0]
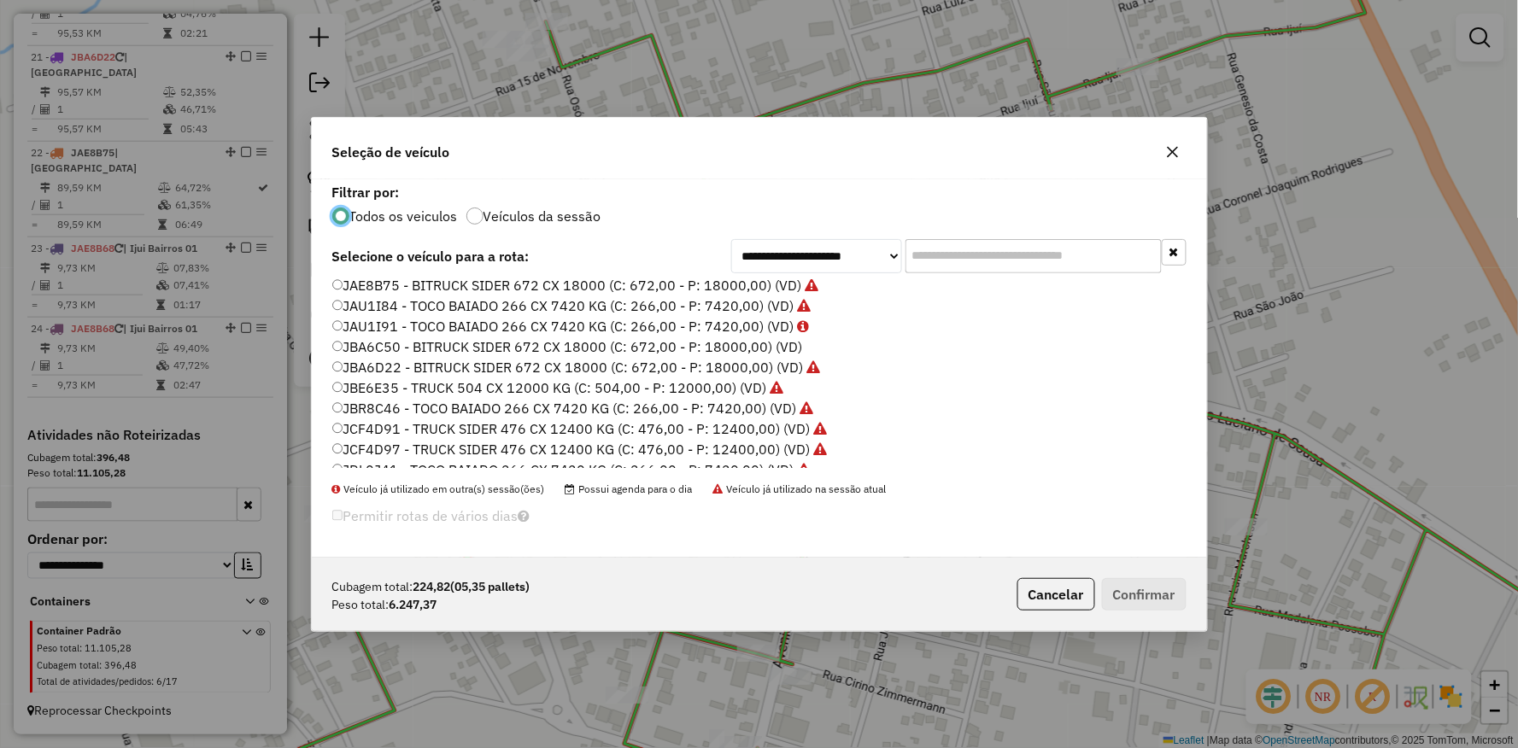
click at [337, 351] on label "JBA6C50 - BITRUCK SIDER 672 CX 18000 (C: 672,00 - P: 18000,00) (VD)" at bounding box center [567, 347] width 471 height 20
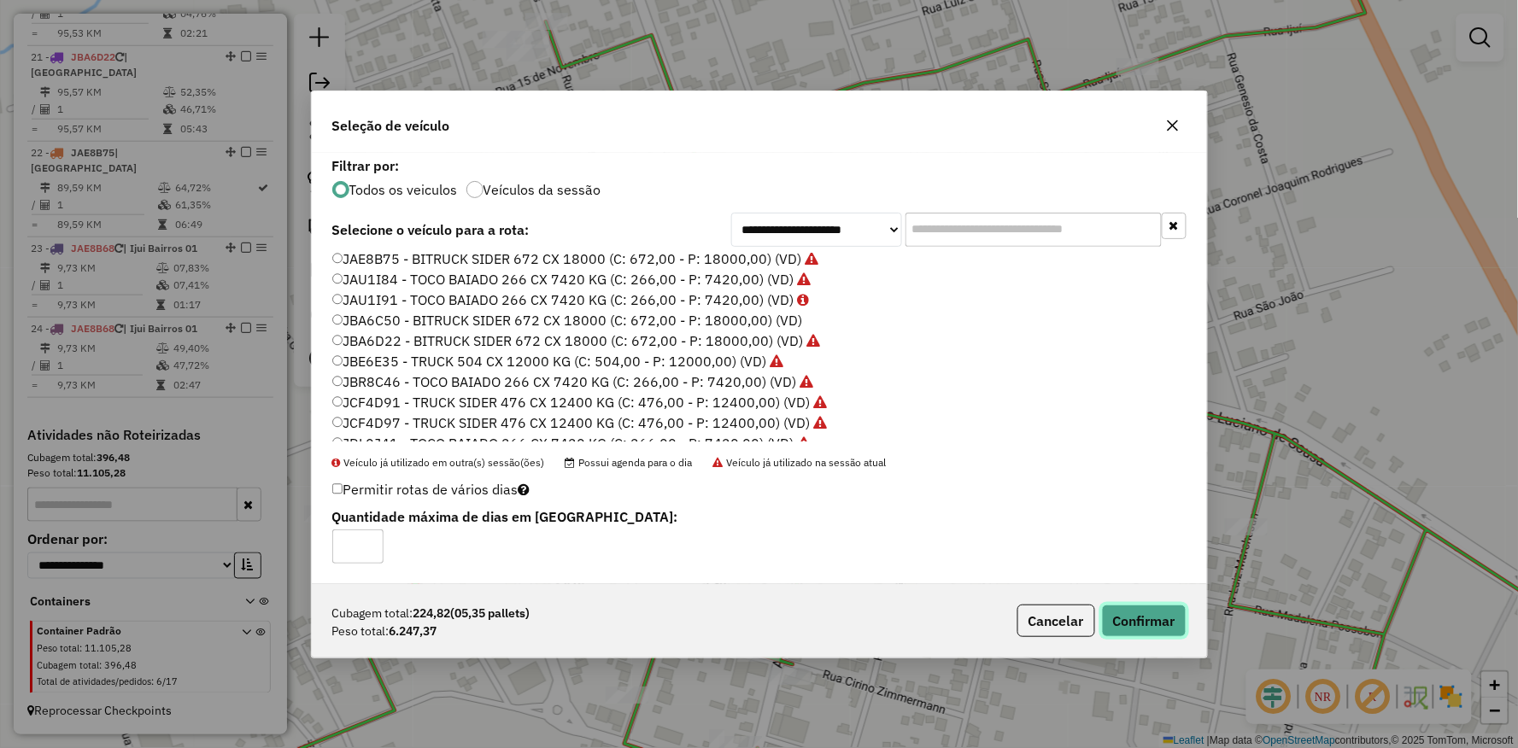
click at [1156, 624] on button "Confirmar" at bounding box center [1144, 621] width 85 height 32
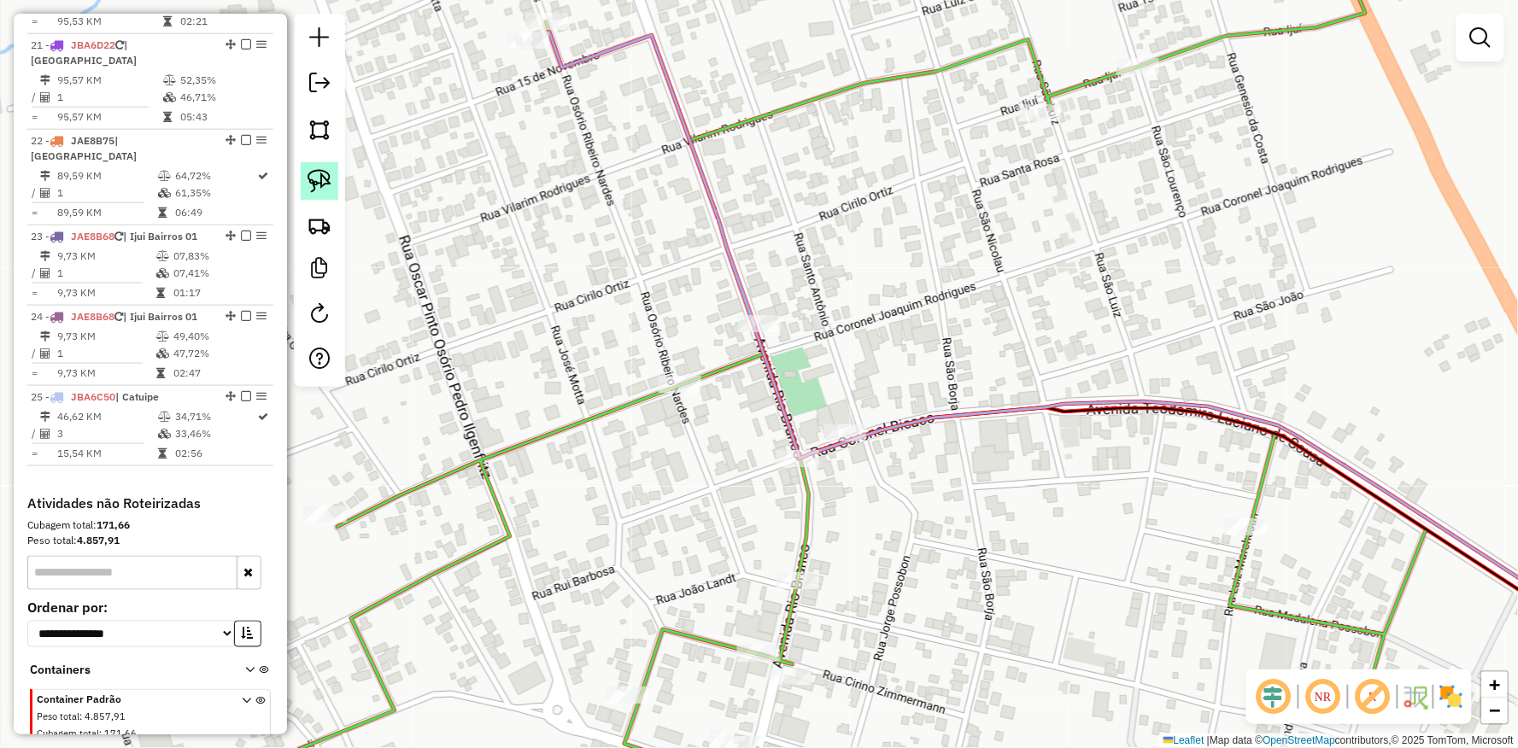
click at [320, 173] on img at bounding box center [319, 181] width 24 height 24
drag, startPoint x: 560, startPoint y: 246, endPoint x: 887, endPoint y: 331, distance: 337.3
click at [887, 331] on div "Rota 6 - Placa JBR8C46 1457 - E.C.FLAMENGO [PERSON_NAME] de atendimento Grade d…" at bounding box center [759, 374] width 1518 height 748
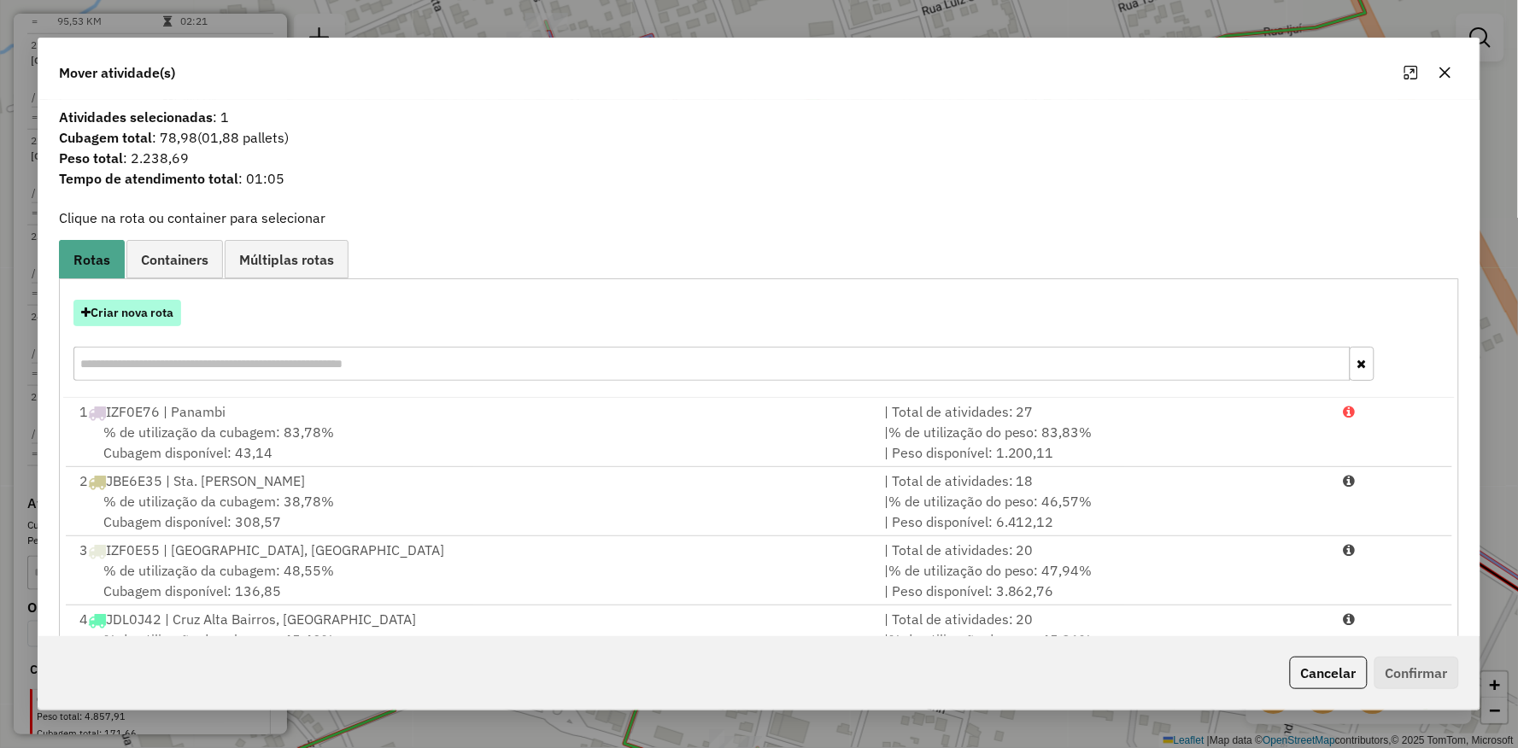
click at [140, 313] on button "Criar nova rota" at bounding box center [127, 313] width 108 height 26
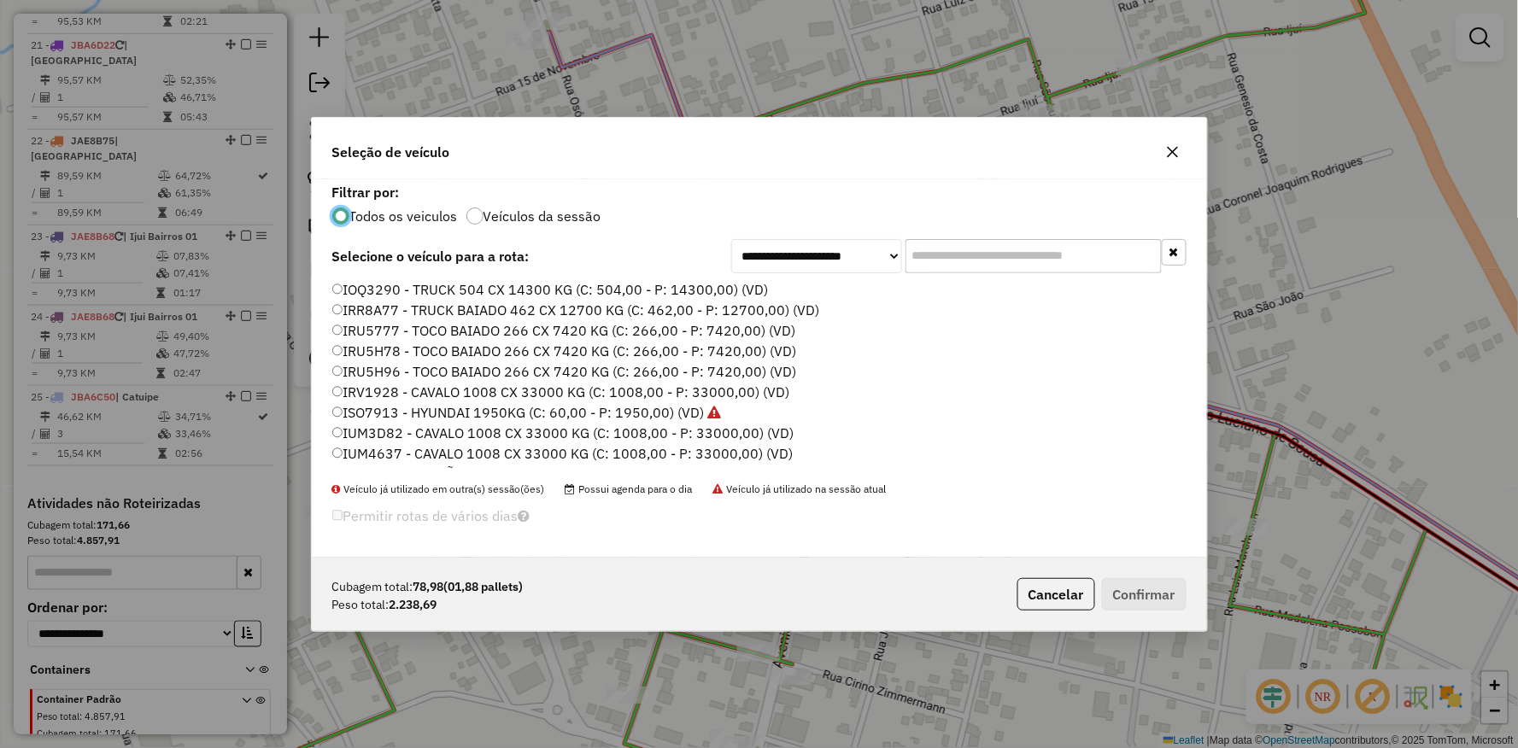
scroll to position [474, 0]
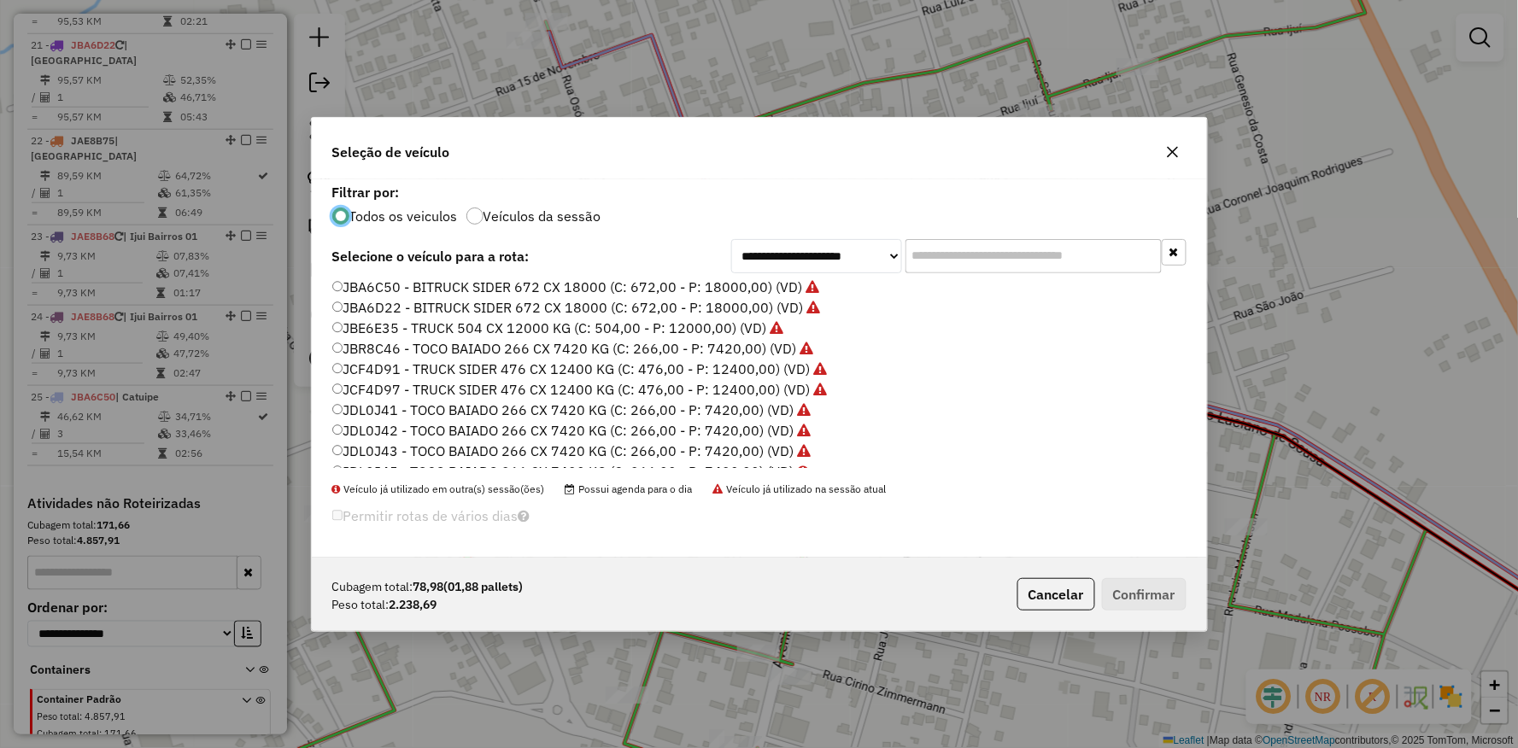
click at [356, 289] on label "JBA6C50 - BITRUCK SIDER 672 CX 18000 (C: 672,00 - P: 18000,00) (VD)" at bounding box center [576, 287] width 488 height 20
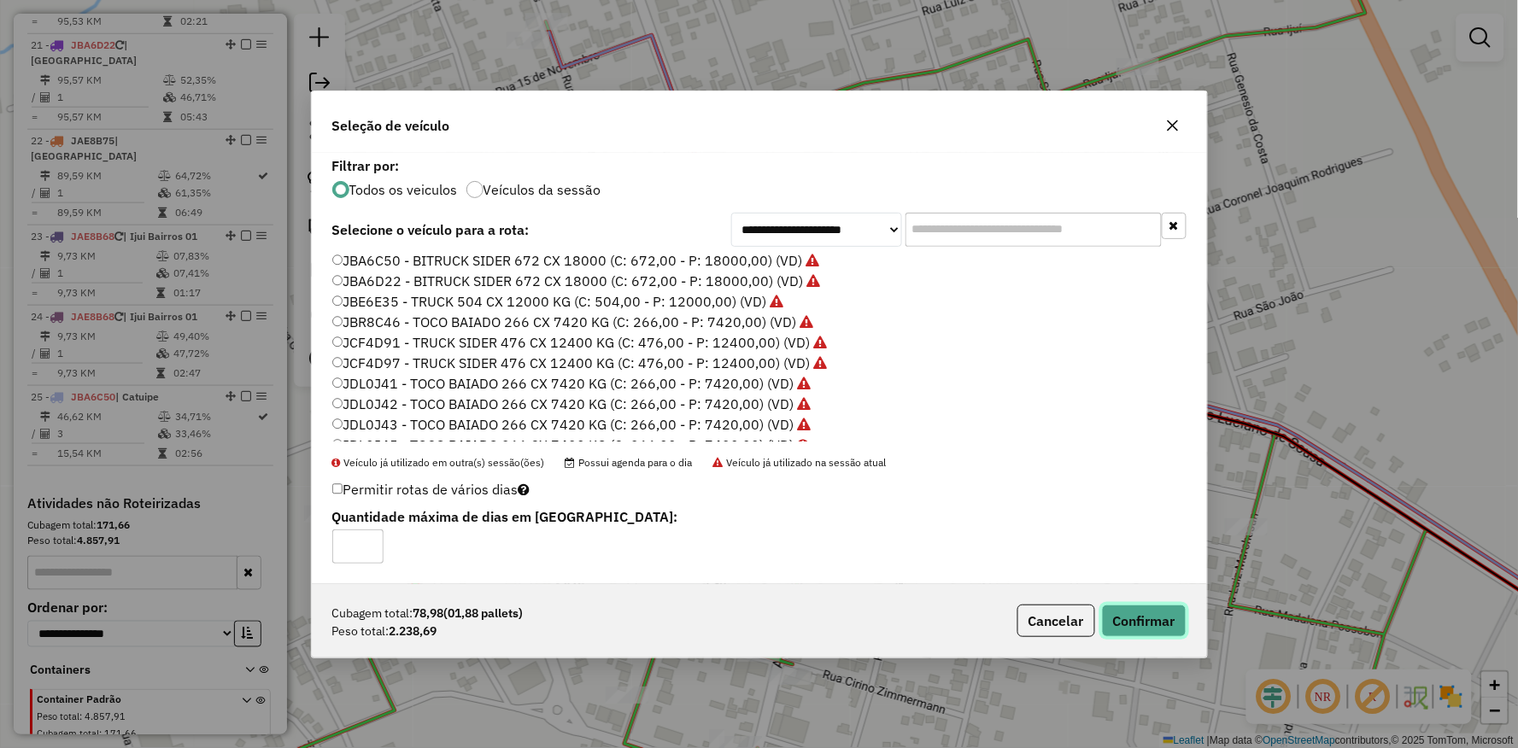
click at [1153, 618] on button "Confirmar" at bounding box center [1144, 621] width 85 height 32
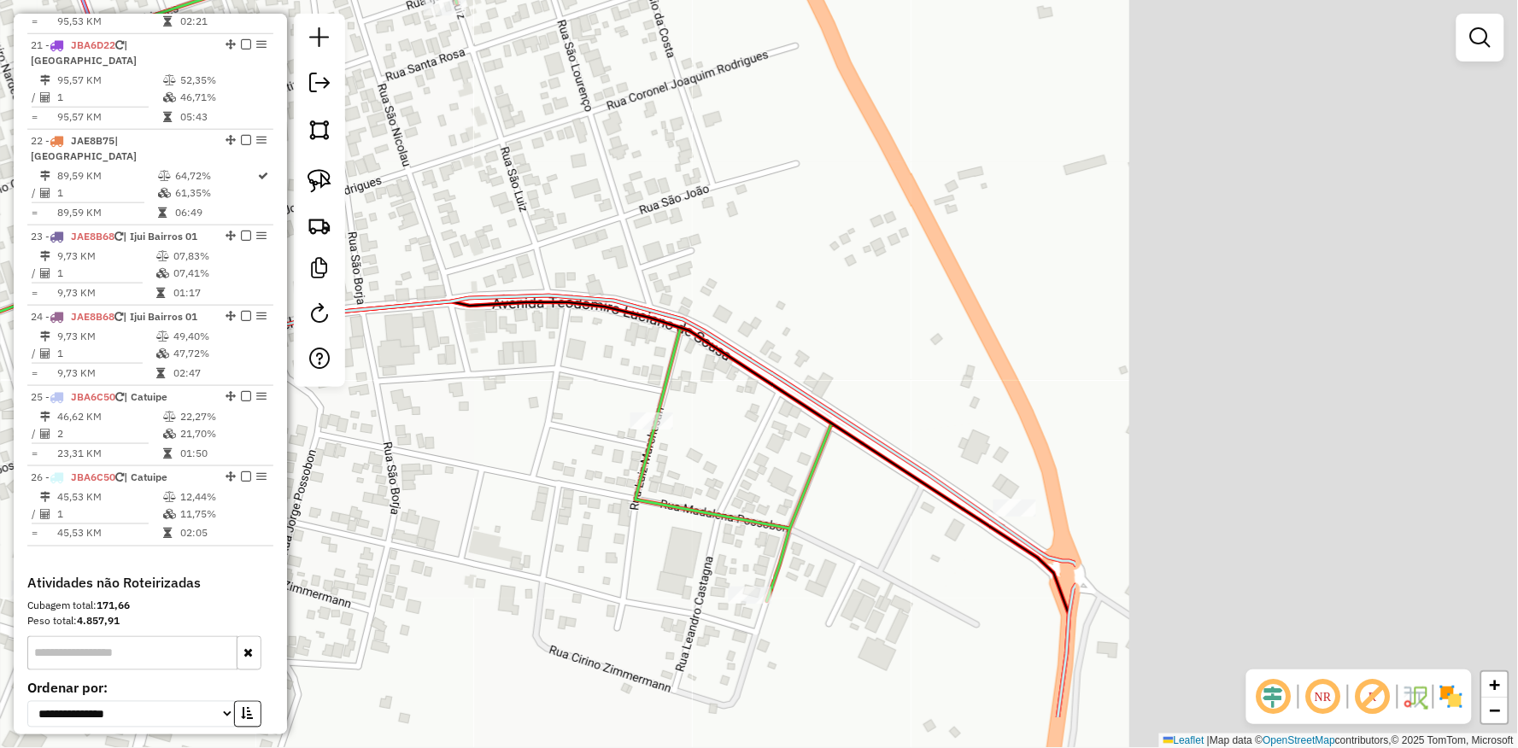
drag, startPoint x: 1140, startPoint y: 243, endPoint x: 615, endPoint y: 192, distance: 527.8
click at [561, 149] on div "Janela de atendimento Grade de atendimento Capacidade Transportadoras Veículos …" at bounding box center [759, 374] width 1518 height 748
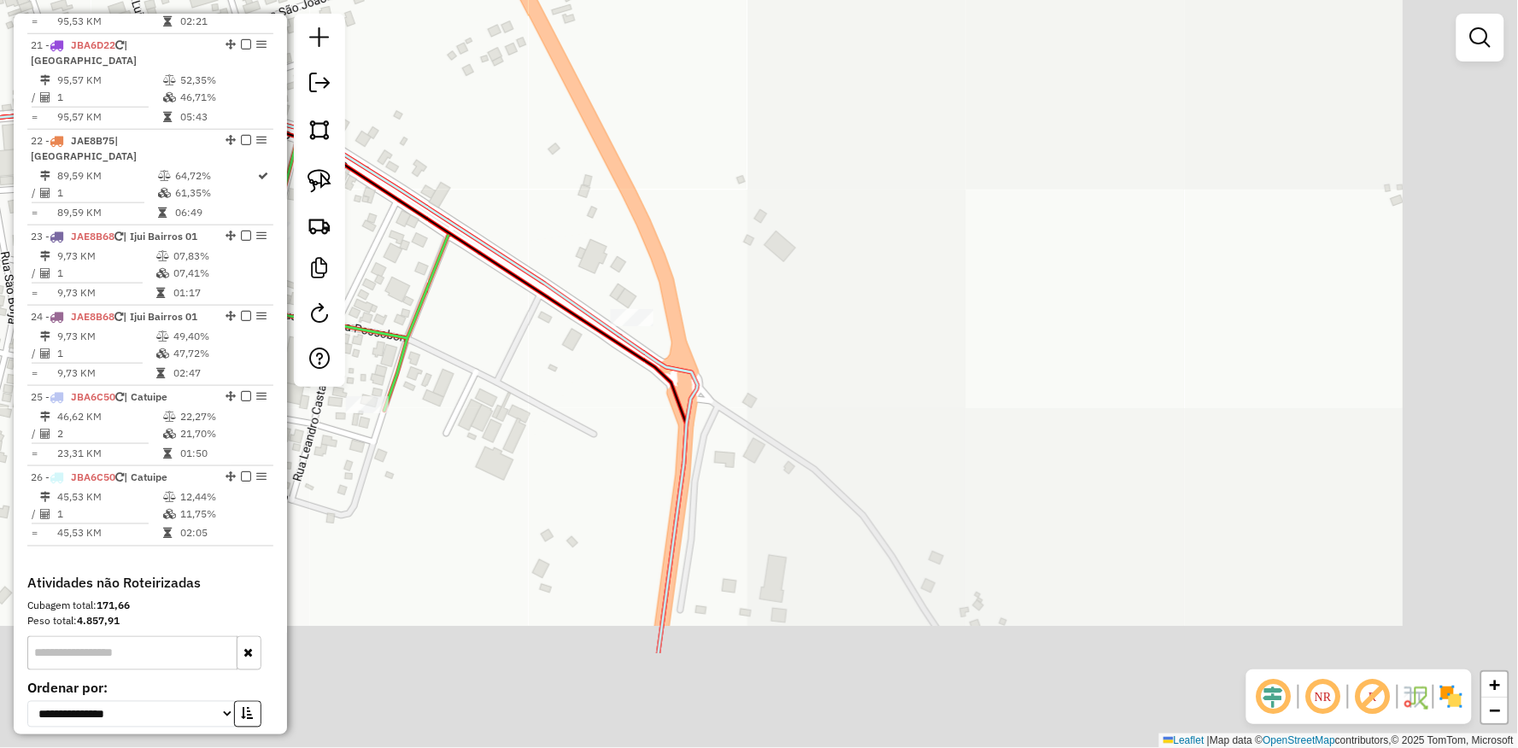
drag, startPoint x: 991, startPoint y: 370, endPoint x: 343, endPoint y: 193, distance: 671.1
click at [698, 199] on div "Janela de atendimento Grade de atendimento Capacidade Transportadoras Veículos …" at bounding box center [759, 374] width 1518 height 748
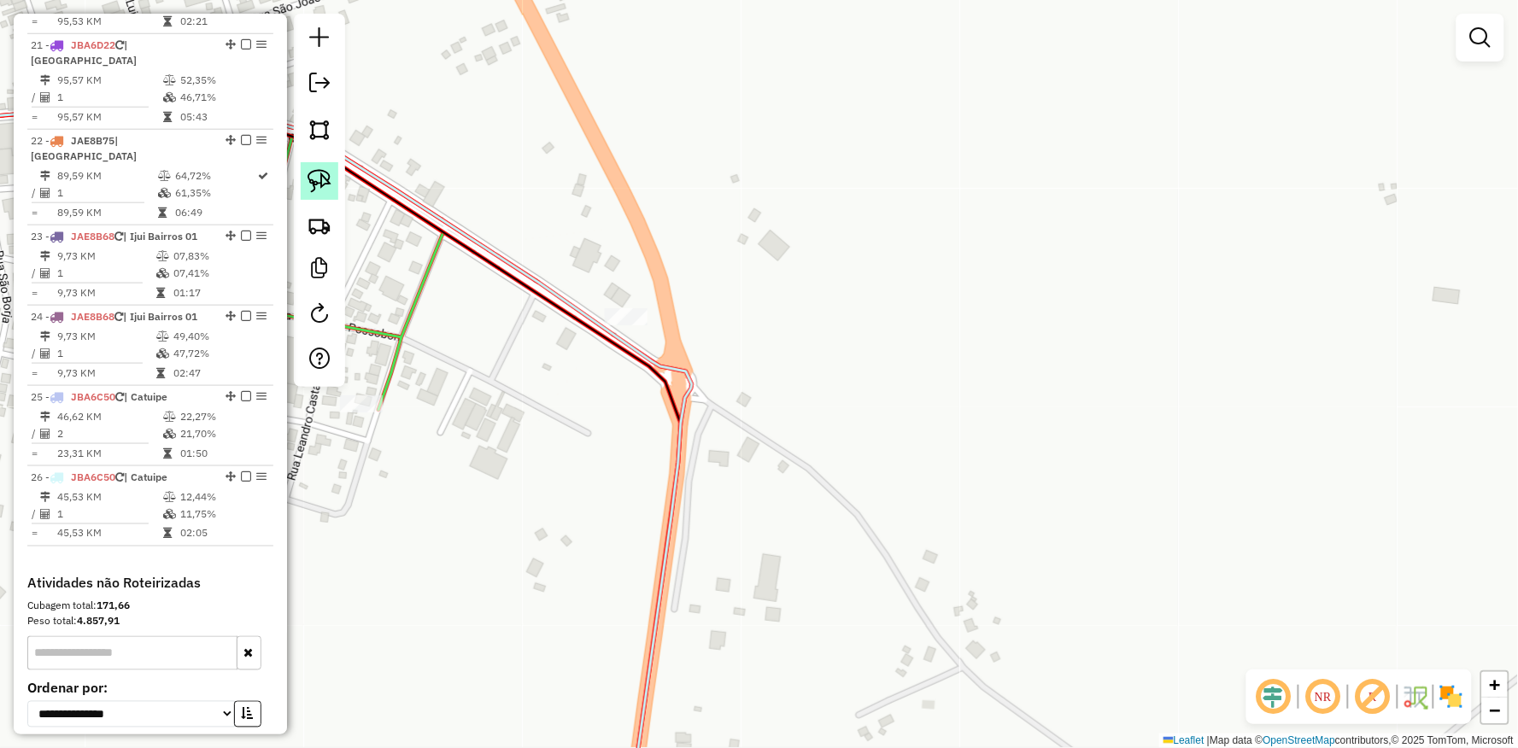
click at [308, 166] on link at bounding box center [320, 181] width 38 height 38
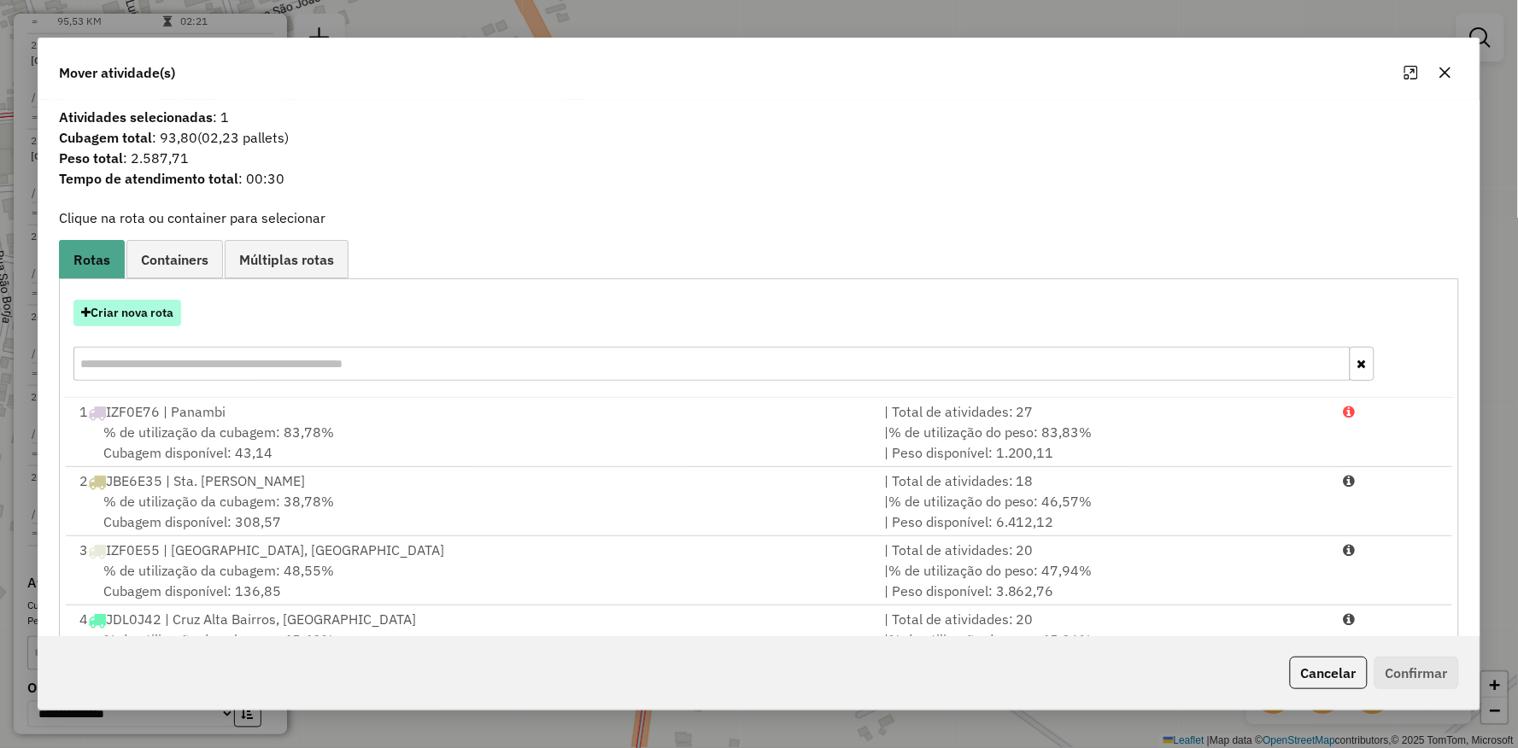
click at [147, 318] on button "Criar nova rota" at bounding box center [127, 313] width 108 height 26
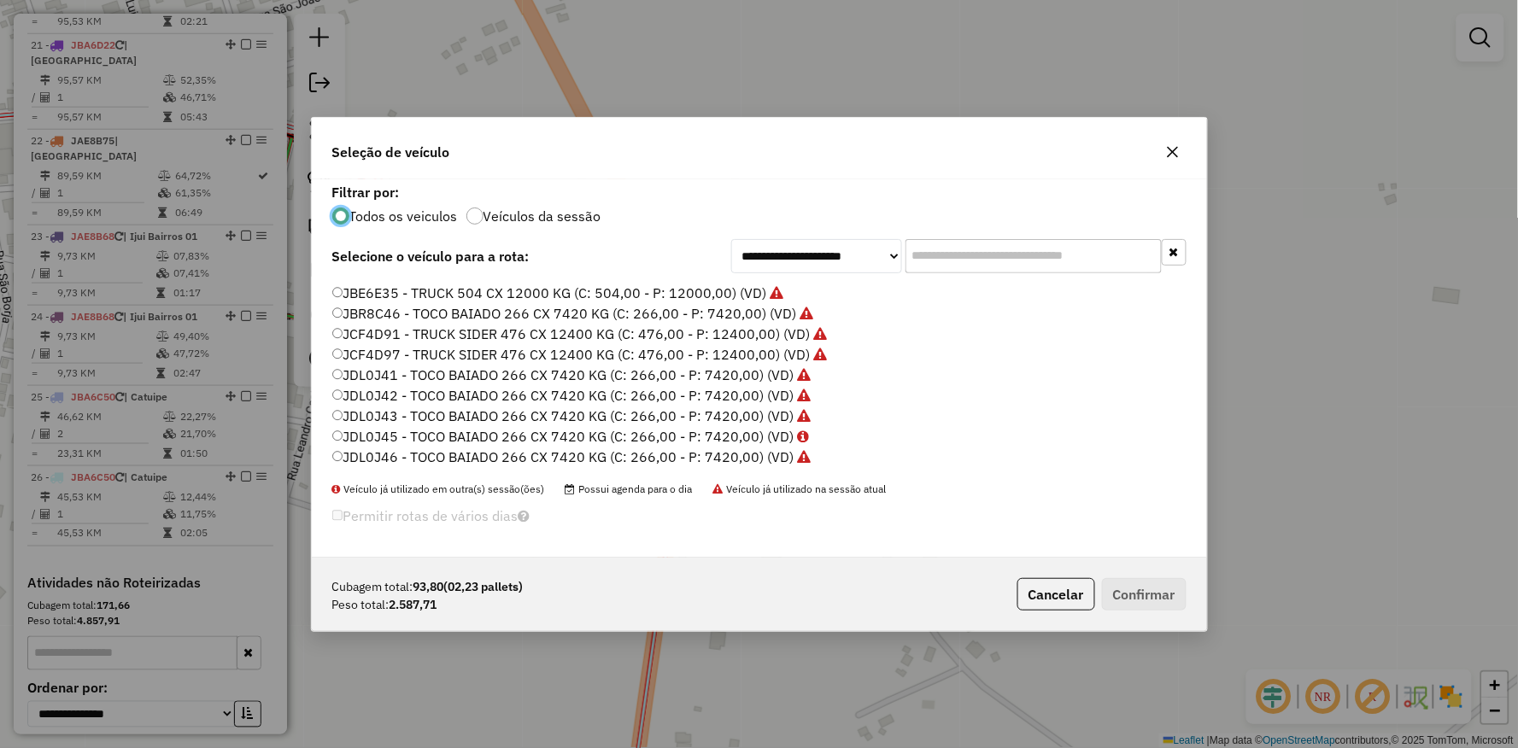
scroll to position [414, 0]
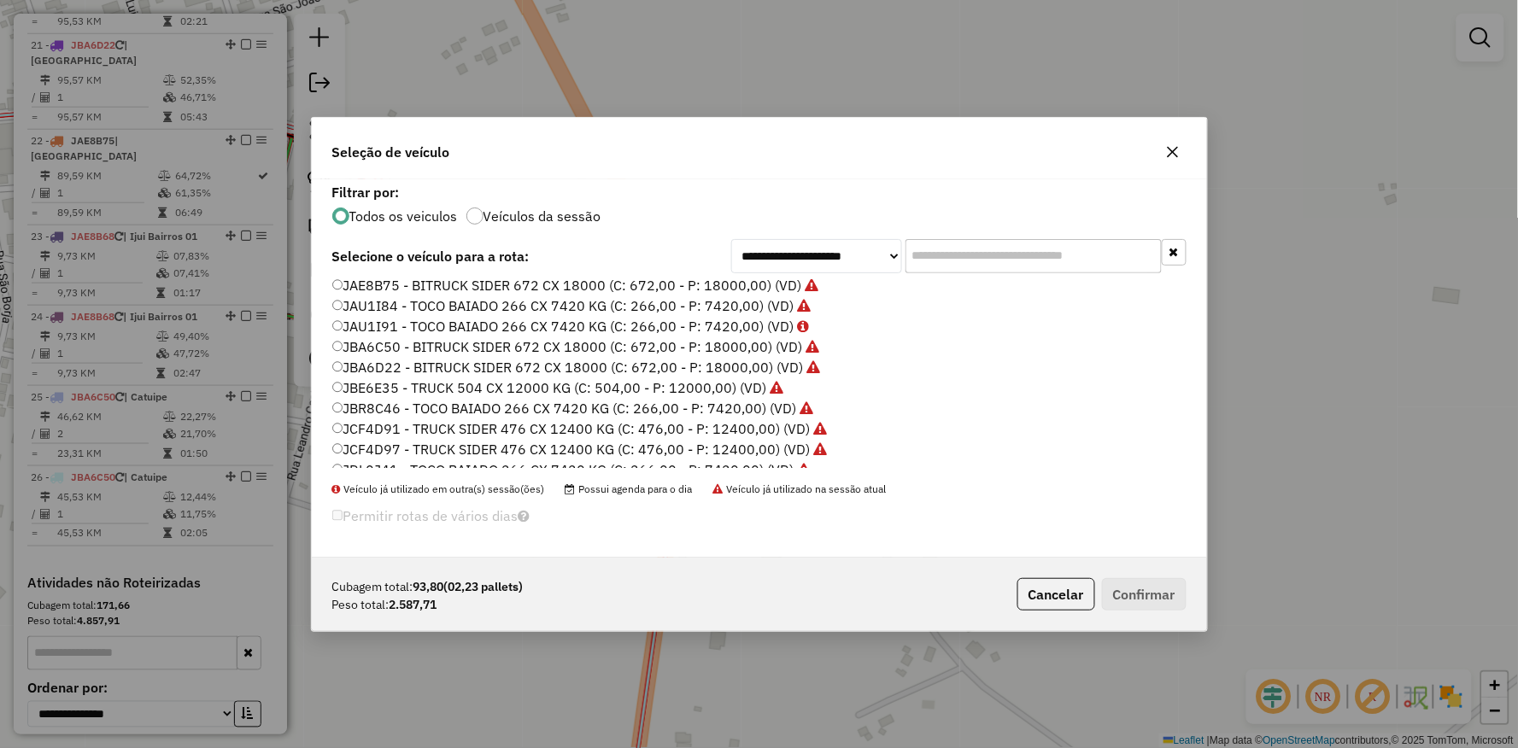
click at [342, 344] on label "JBA6C50 - BITRUCK SIDER 672 CX 18000 (C: 672,00 - P: 18000,00) (VD)" at bounding box center [576, 347] width 488 height 20
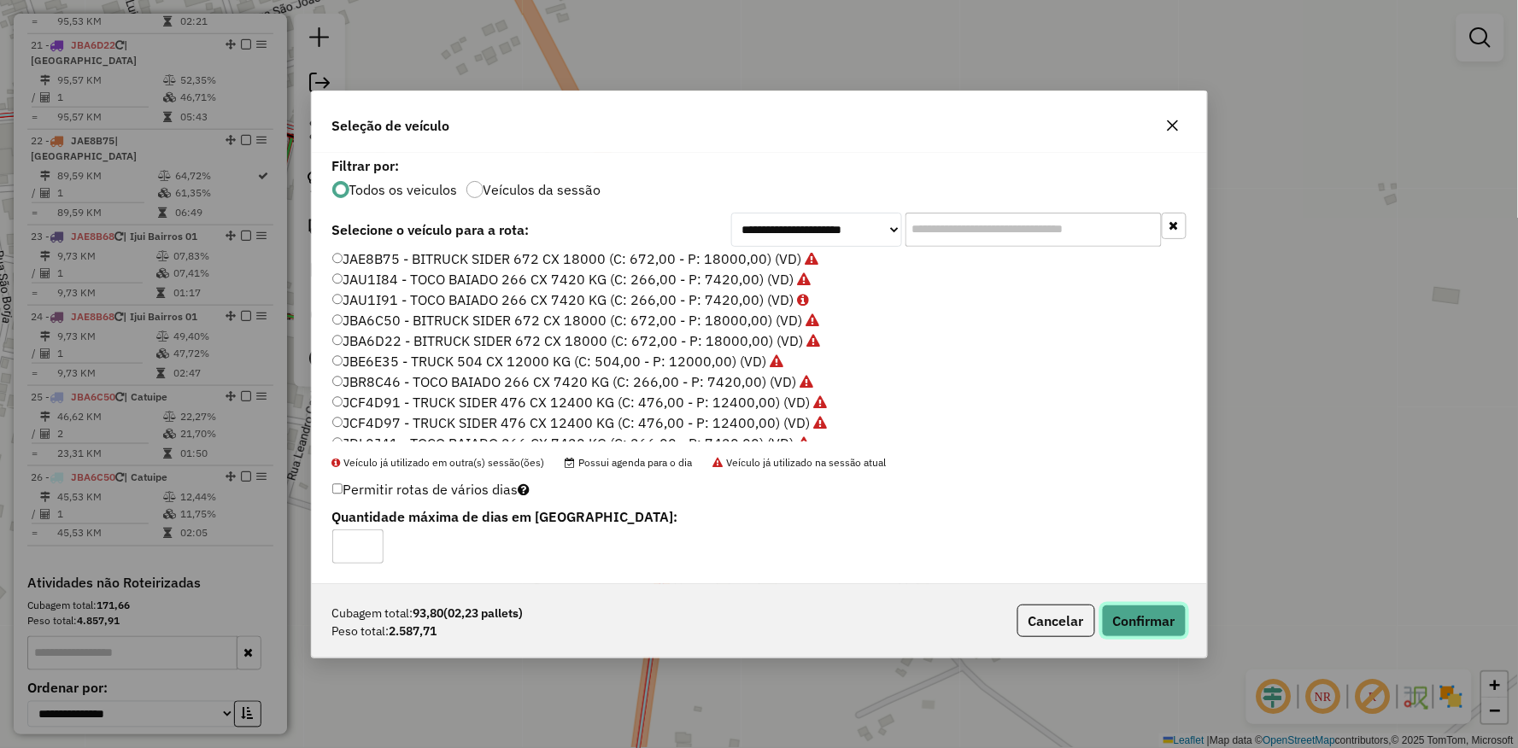
click at [1158, 607] on button "Confirmar" at bounding box center [1144, 621] width 85 height 32
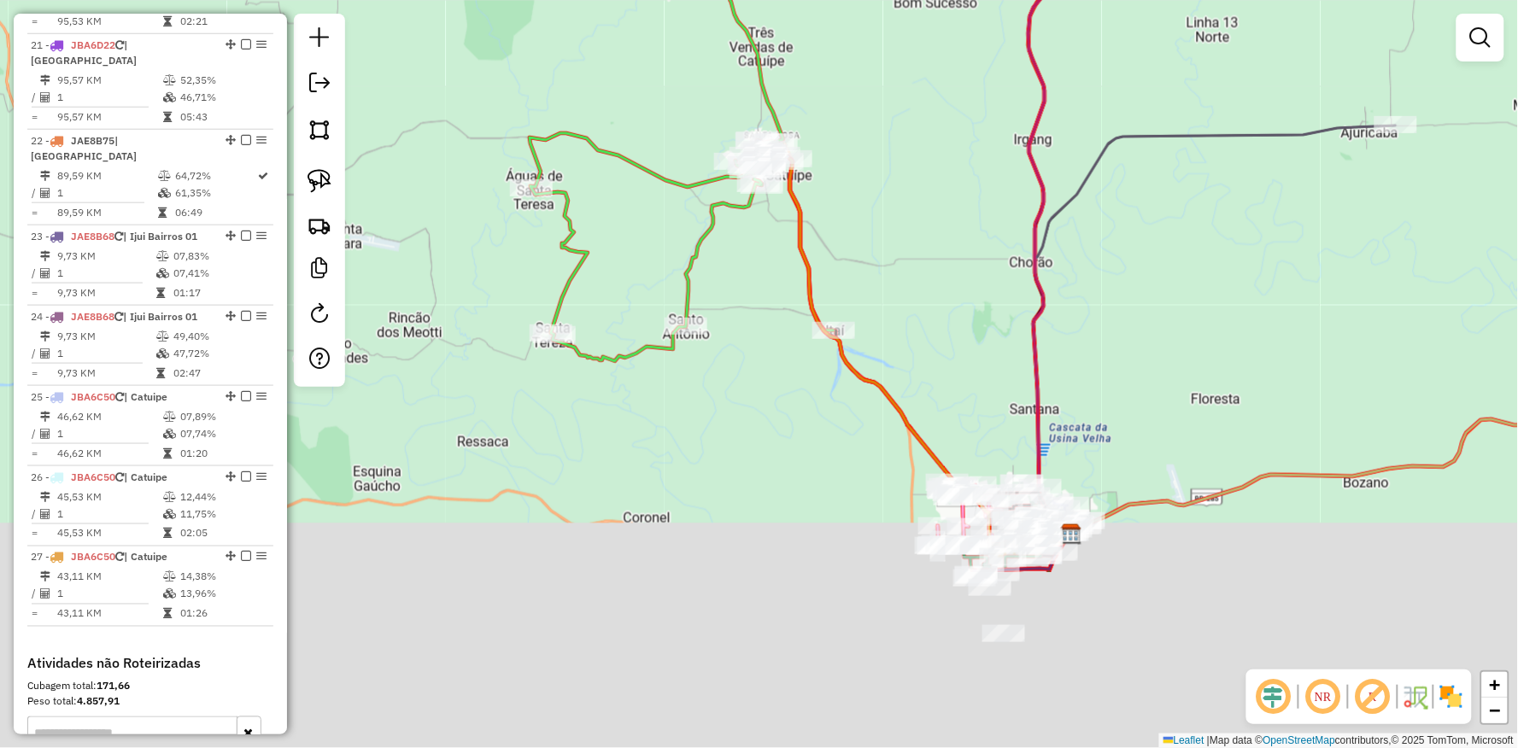
drag, startPoint x: 796, startPoint y: 494, endPoint x: 795, endPoint y: 322, distance: 171.7
click at [796, 333] on div "Janela de atendimento Grade de atendimento Capacidade Transportadoras Veículos …" at bounding box center [759, 374] width 1518 height 748
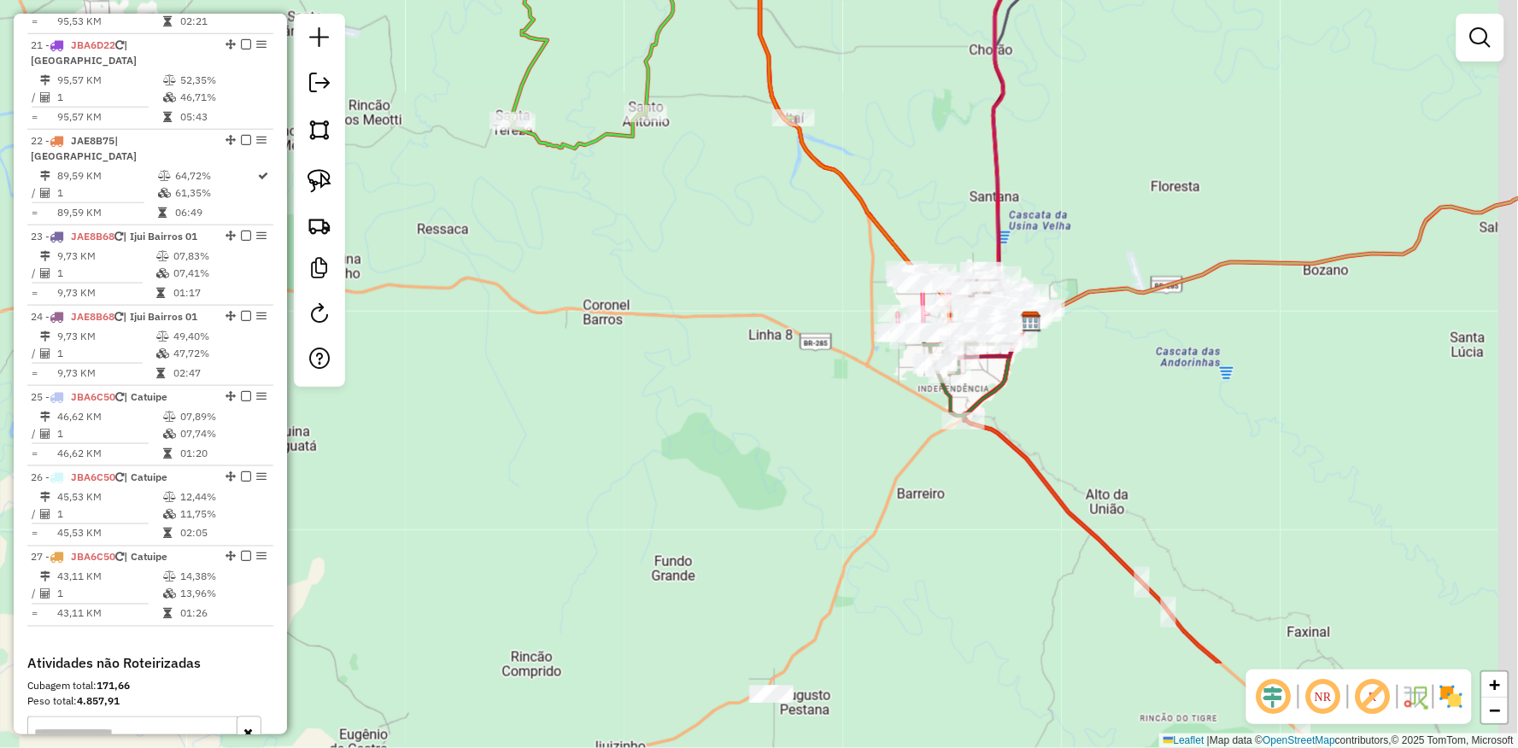
drag, startPoint x: 761, startPoint y: 550, endPoint x: 688, endPoint y: 453, distance: 122.0
click at [692, 336] on div "Janela de atendimento Grade de atendimento Capacidade Transportadoras Veículos …" at bounding box center [759, 374] width 1518 height 748
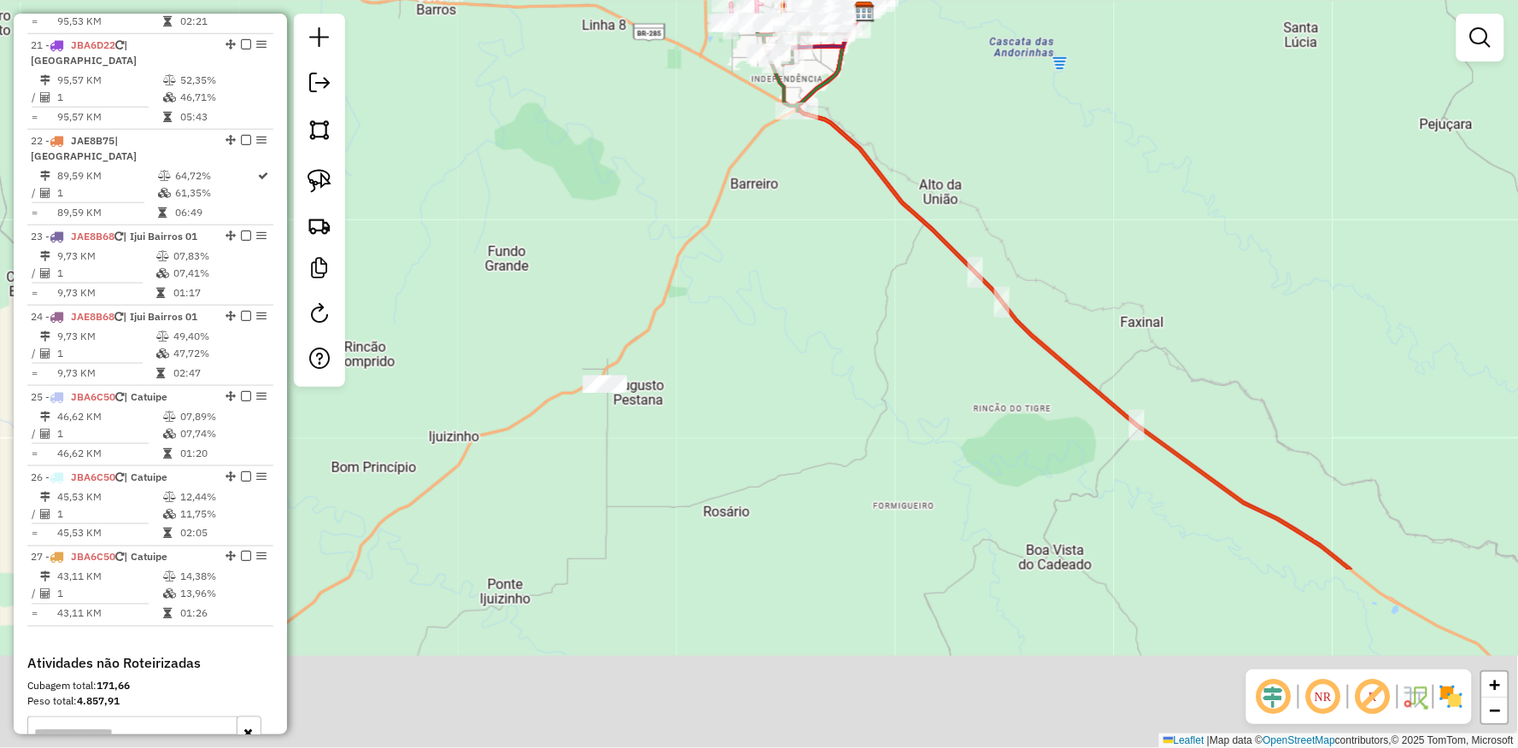
drag, startPoint x: 688, startPoint y: 500, endPoint x: 532, endPoint y: 216, distance: 323.4
click at [532, 216] on div "Janela de atendimento Grade de atendimento Capacidade Transportadoras Veículos …" at bounding box center [759, 374] width 1518 height 748
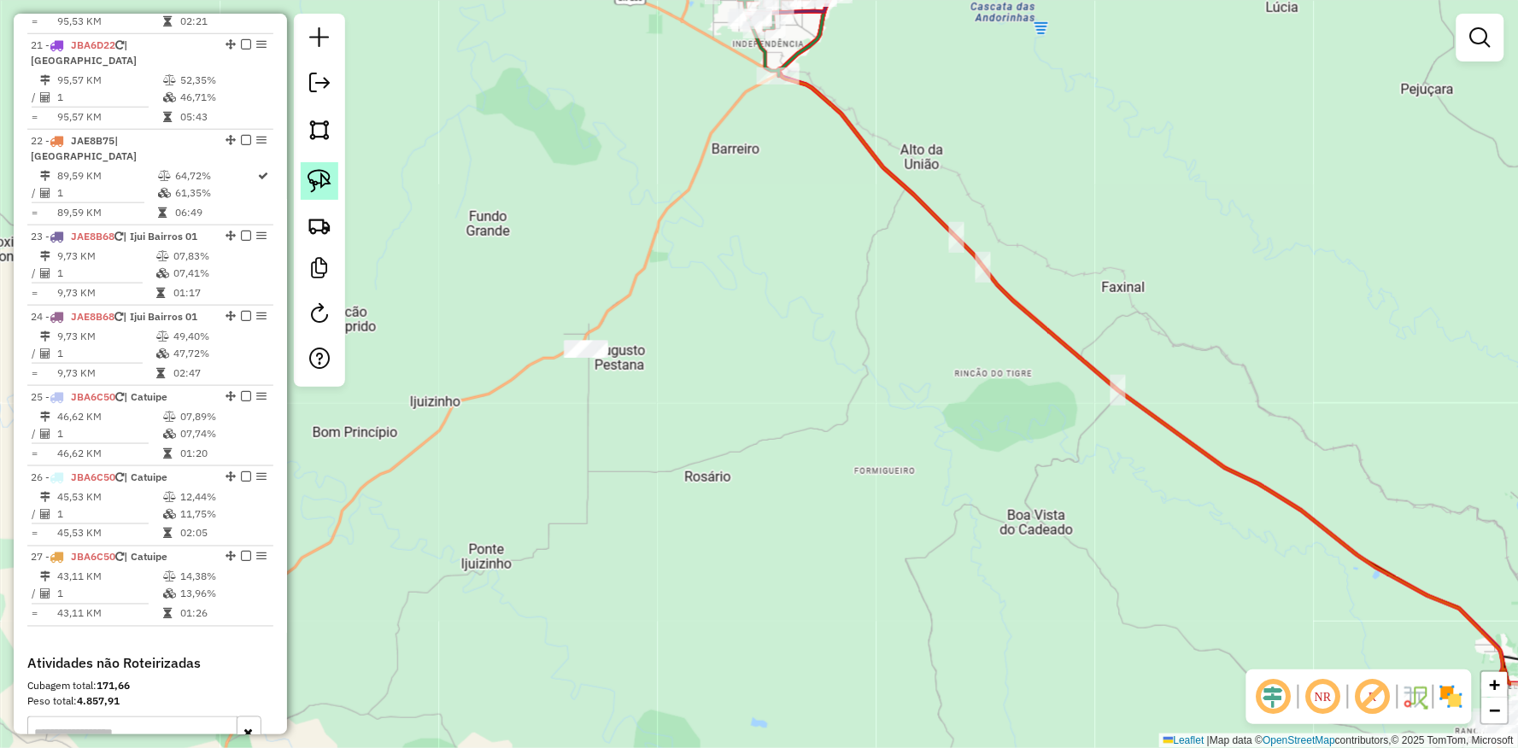
click at [312, 177] on img at bounding box center [319, 181] width 24 height 24
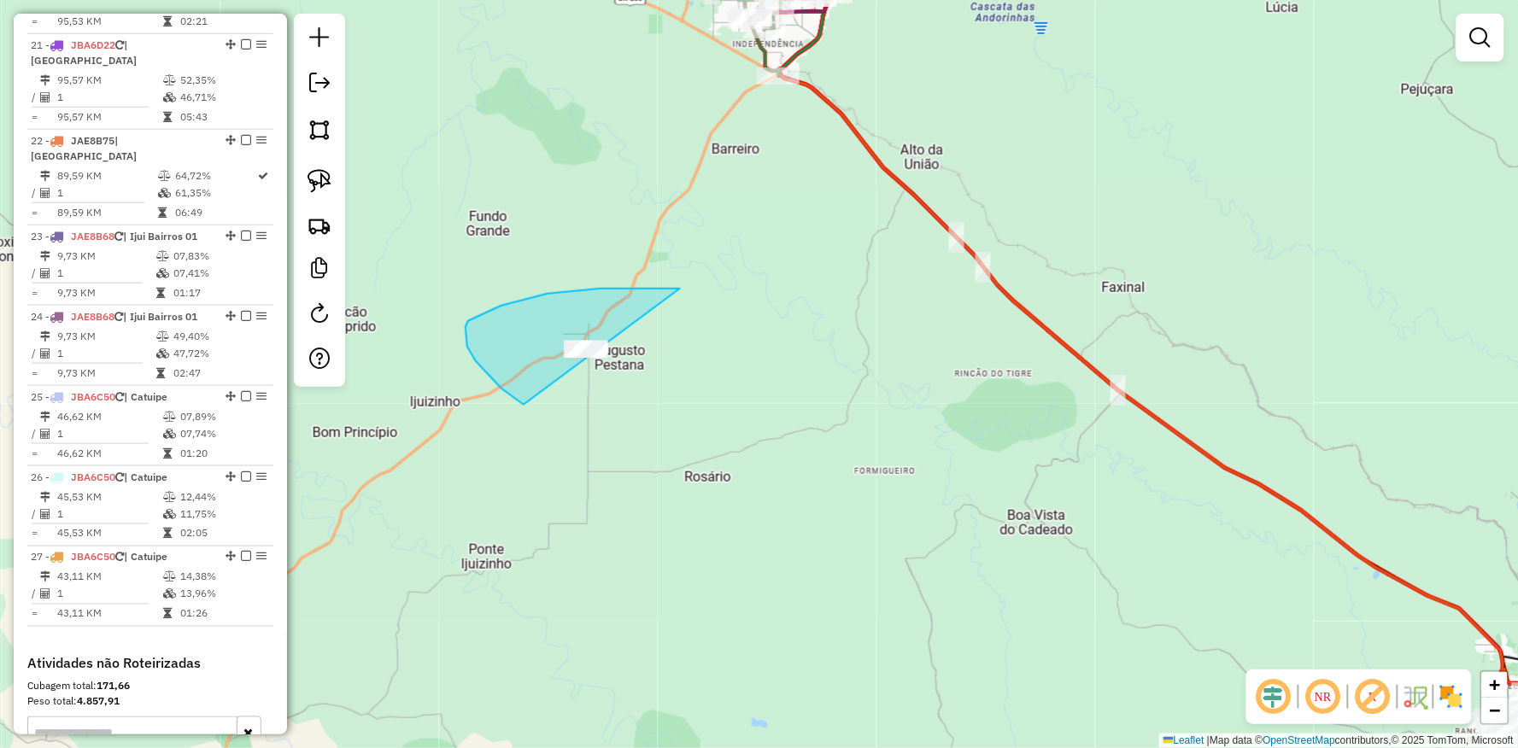
drag, startPoint x: 501, startPoint y: 306, endPoint x: 922, endPoint y: 395, distance: 430.5
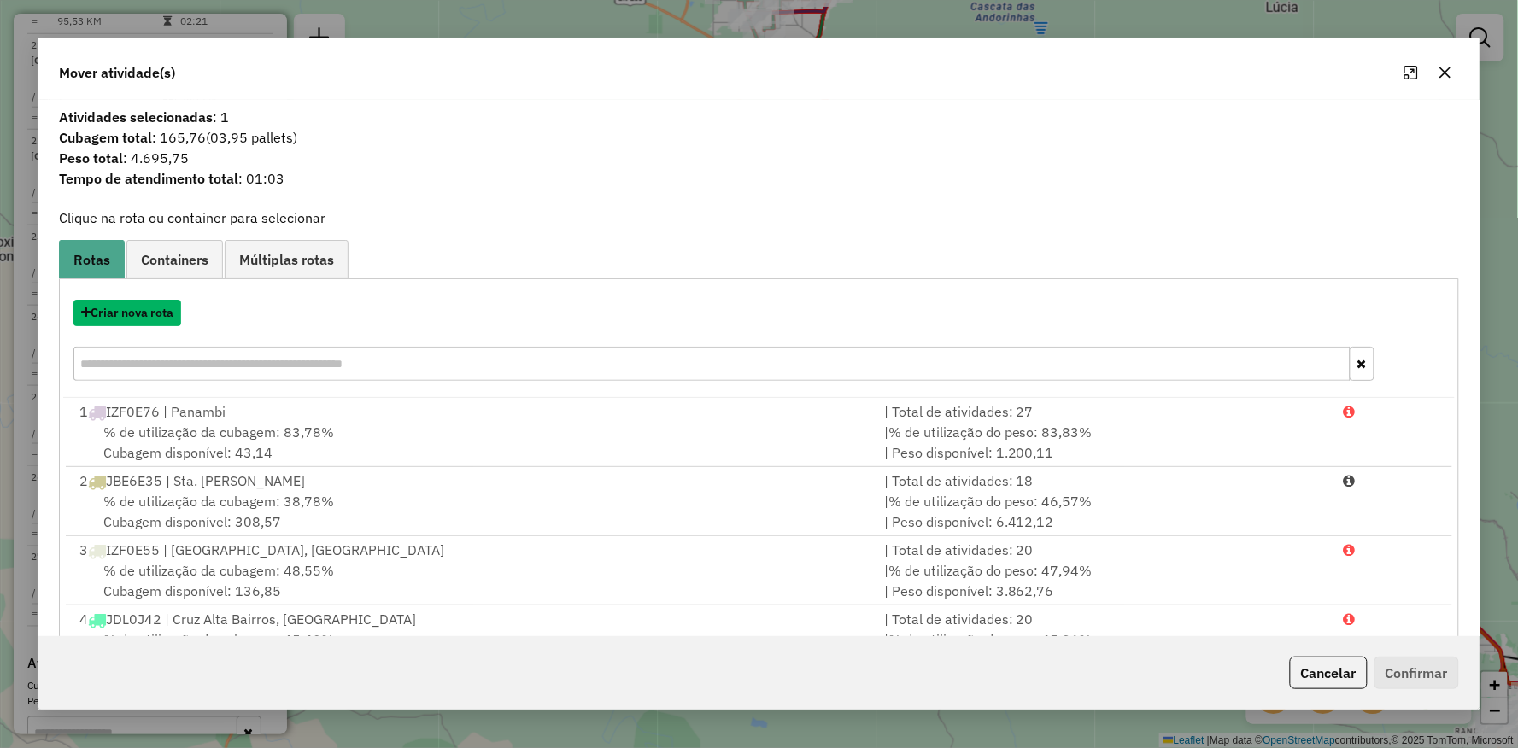
click at [133, 314] on button "Criar nova rota" at bounding box center [127, 313] width 108 height 26
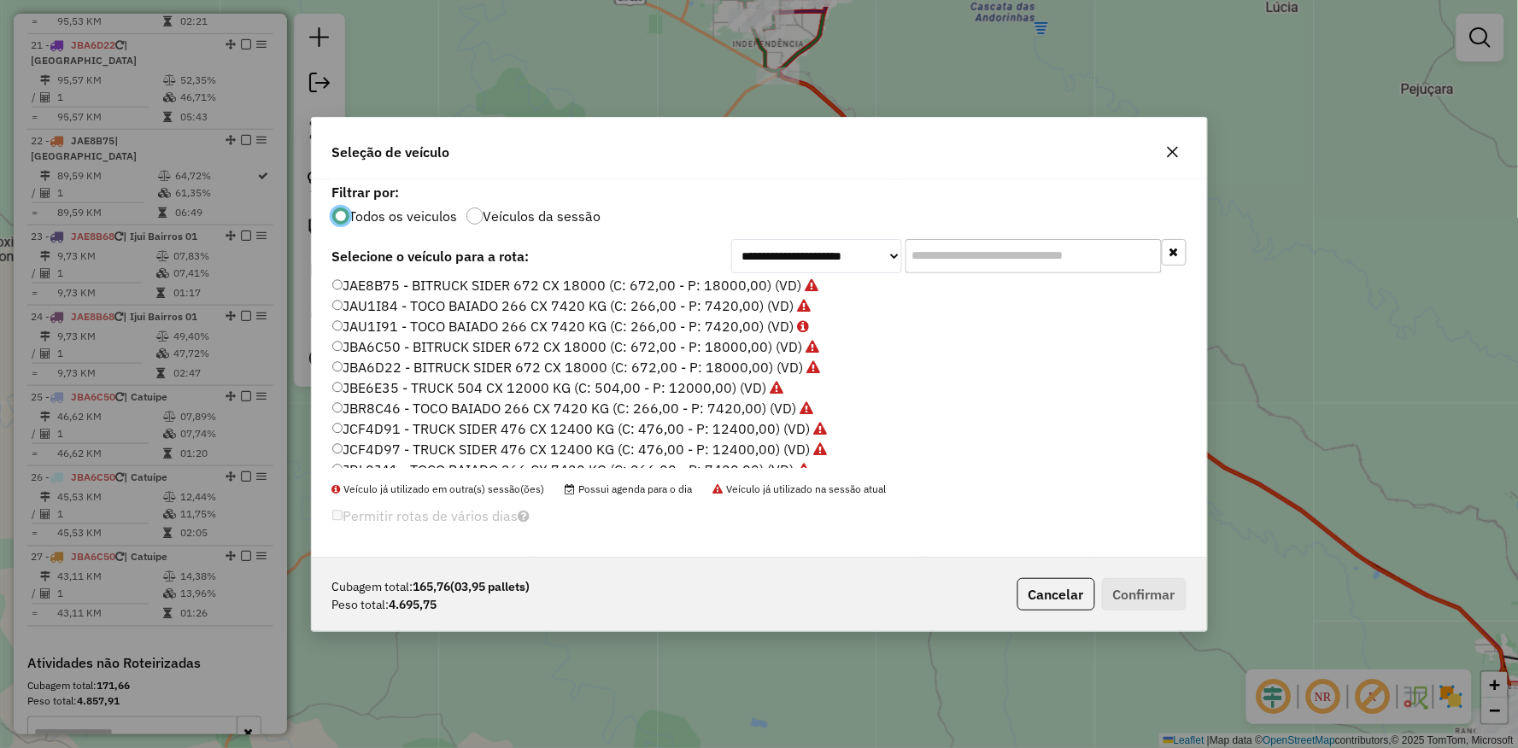
click at [359, 348] on label "JBA6C50 - BITRUCK SIDER 672 CX 18000 (C: 672,00 - P: 18000,00) (VD)" at bounding box center [576, 347] width 488 height 20
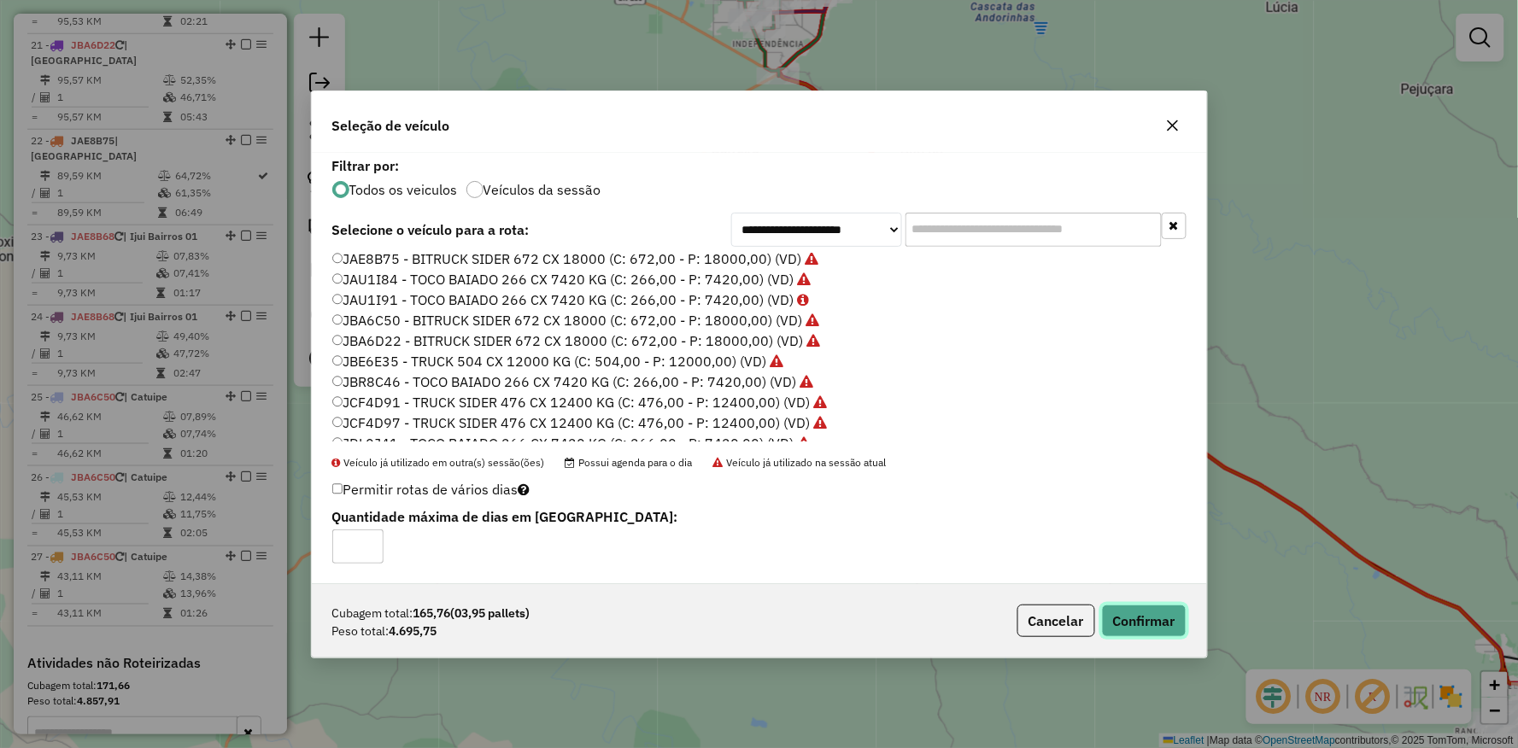
click at [1122, 610] on button "Confirmar" at bounding box center [1144, 621] width 85 height 32
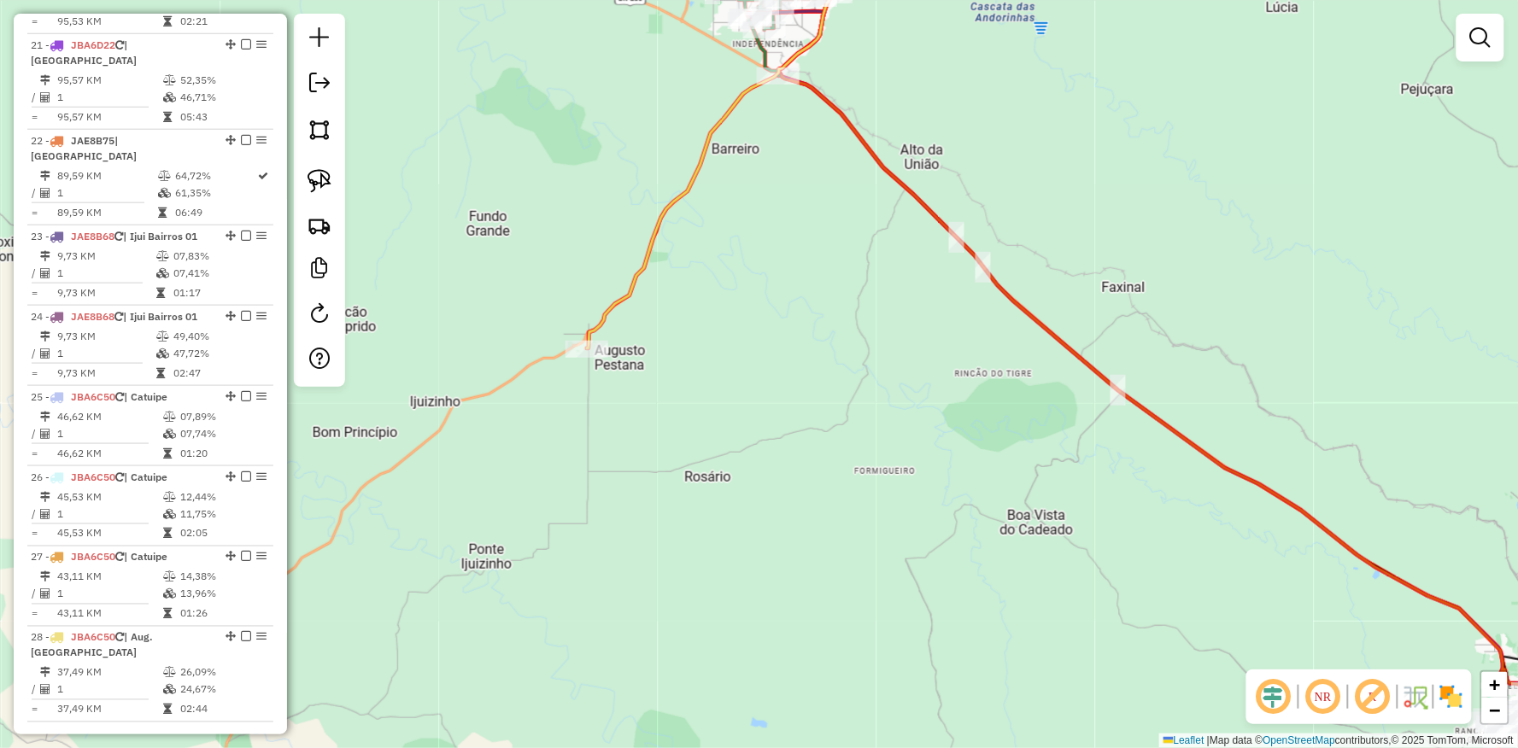
click at [645, 470] on div "Janela de atendimento Grade de atendimento Capacidade Transportadoras Veículos …" at bounding box center [759, 374] width 1518 height 748
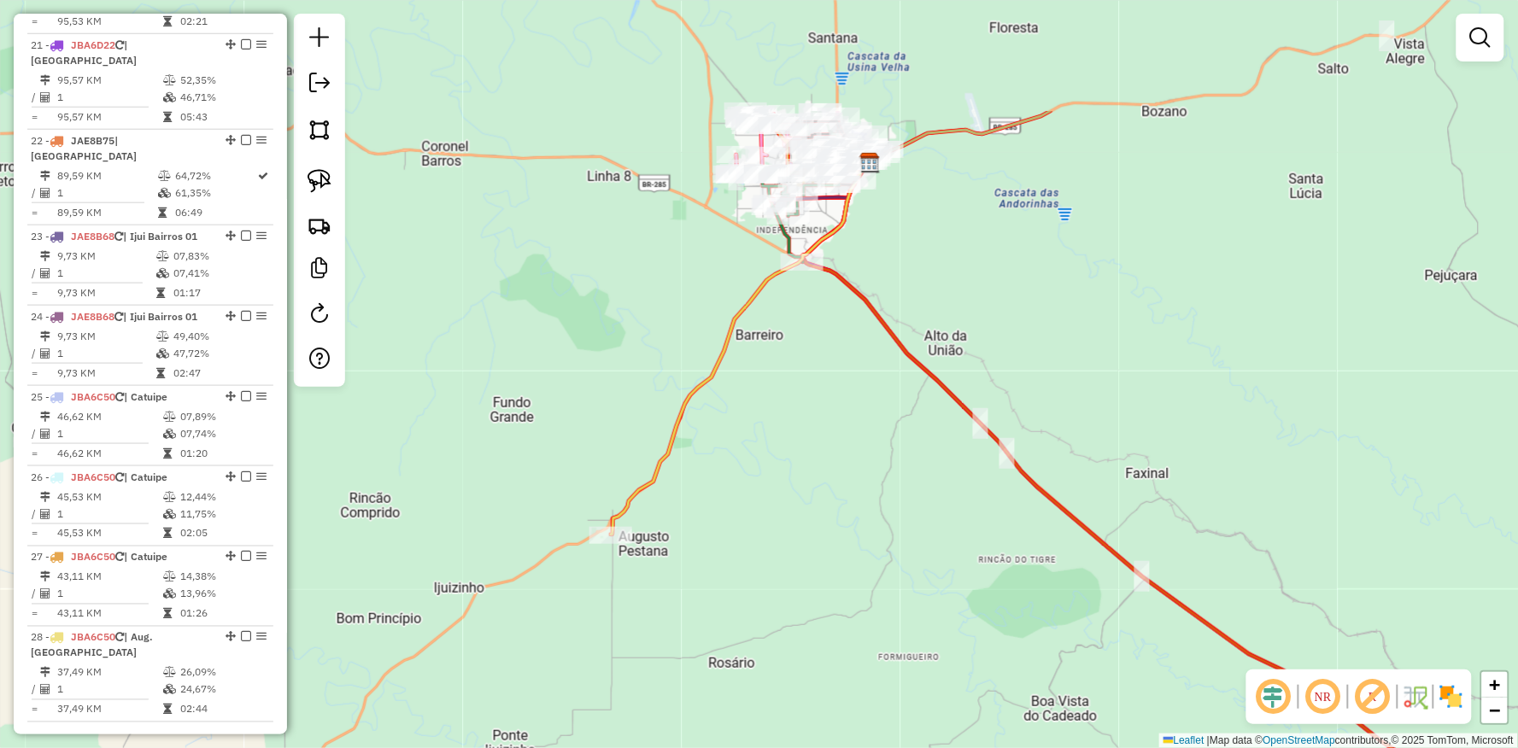
drag, startPoint x: 683, startPoint y: 711, endPoint x: 620, endPoint y: 480, distance: 239.1
click at [690, 747] on html "Aguarde... Pop-up bloqueado! Seu navegador bloqueou automáticamente a abertura …" at bounding box center [759, 374] width 1518 height 748
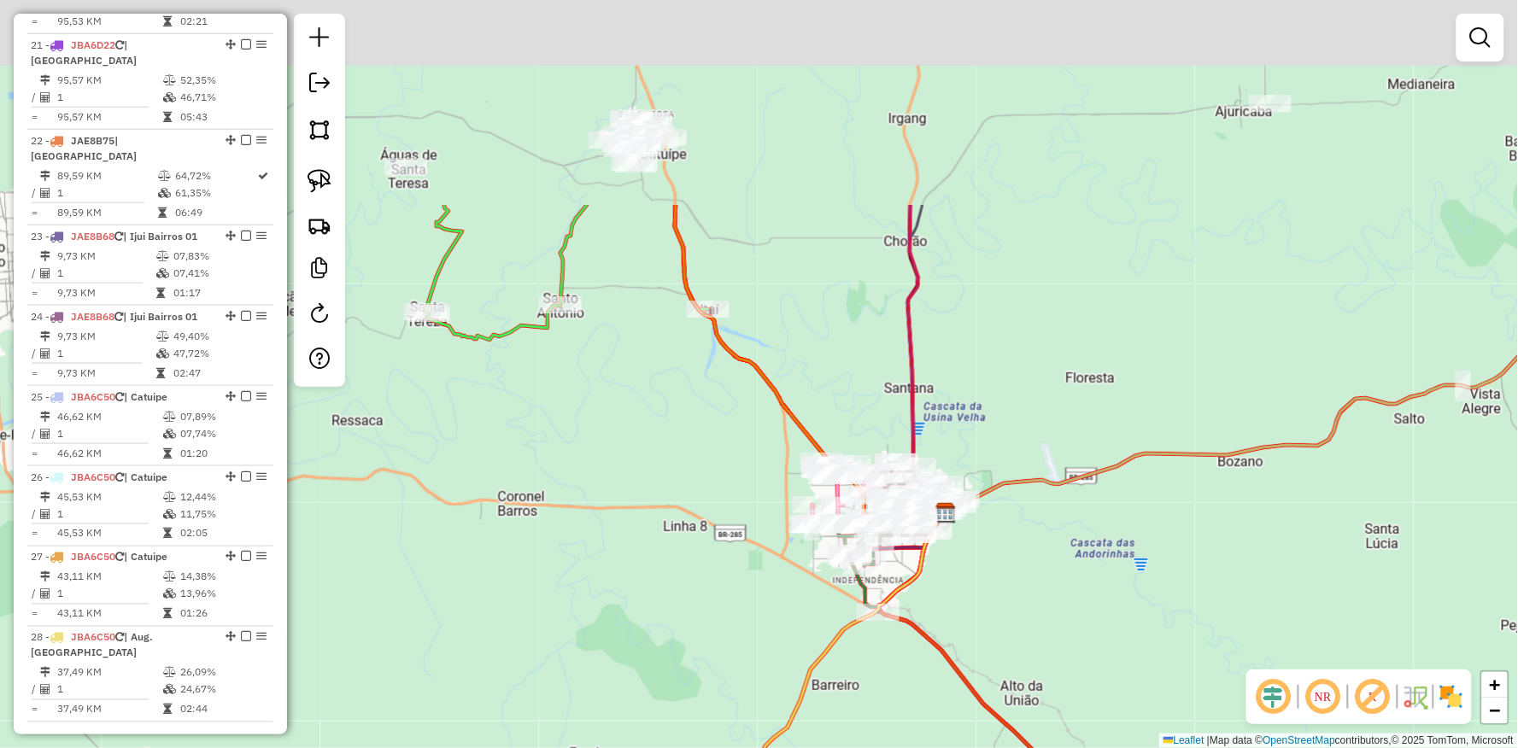
drag, startPoint x: 540, startPoint y: 295, endPoint x: 636, endPoint y: 589, distance: 310.1
click at [625, 586] on div "Janela de atendimento Grade de atendimento Capacidade Transportadoras Veículos …" at bounding box center [759, 374] width 1518 height 748
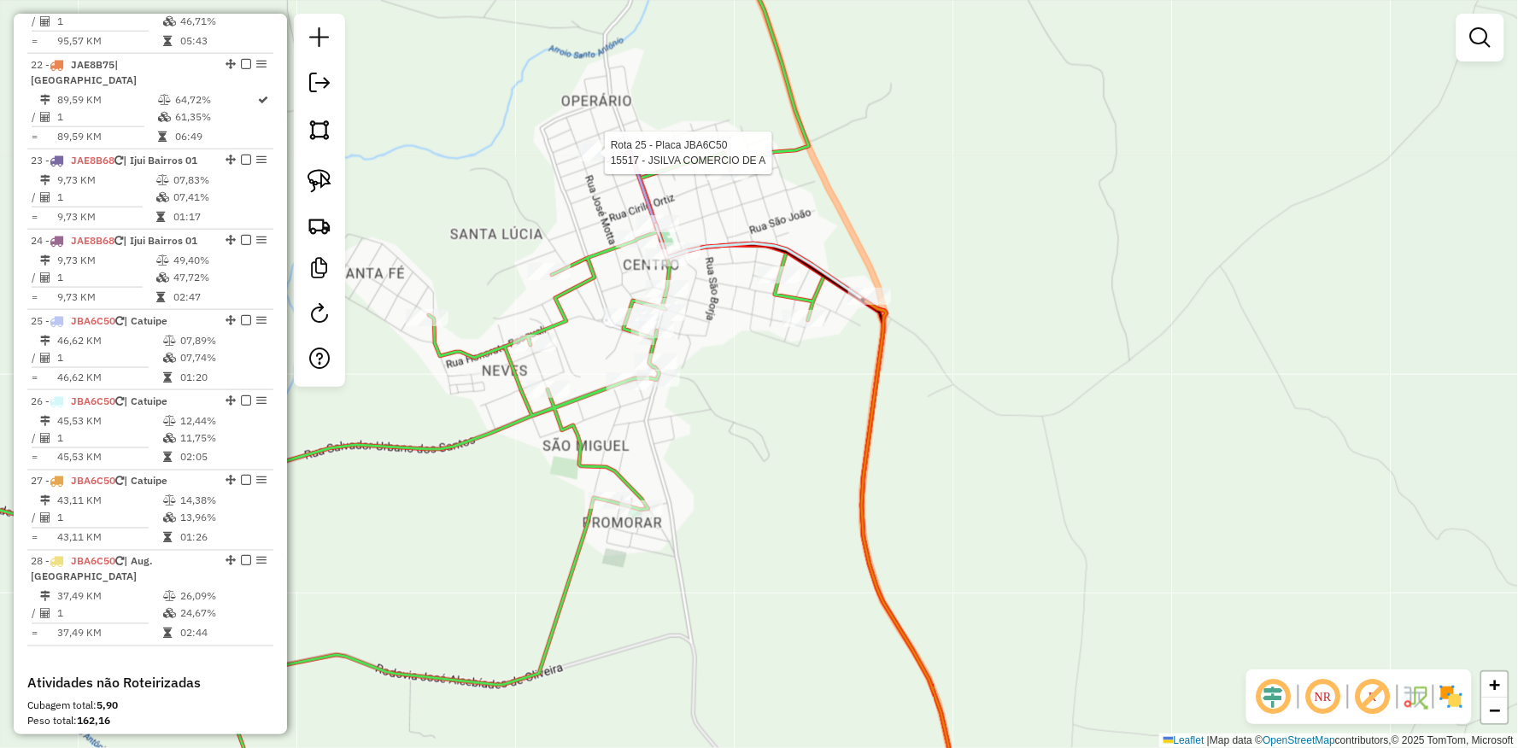
select select "**********"
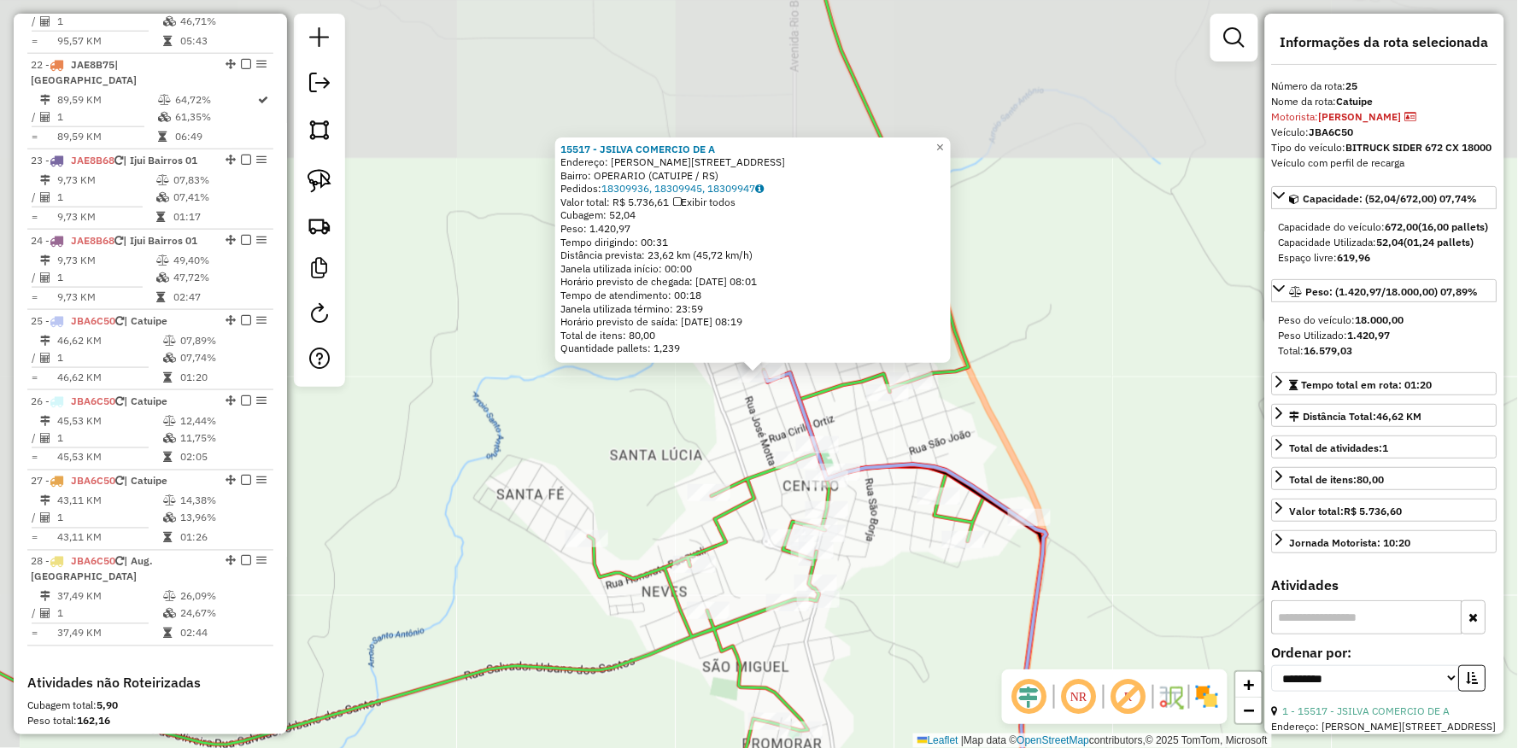
scroll to position [2740, 0]
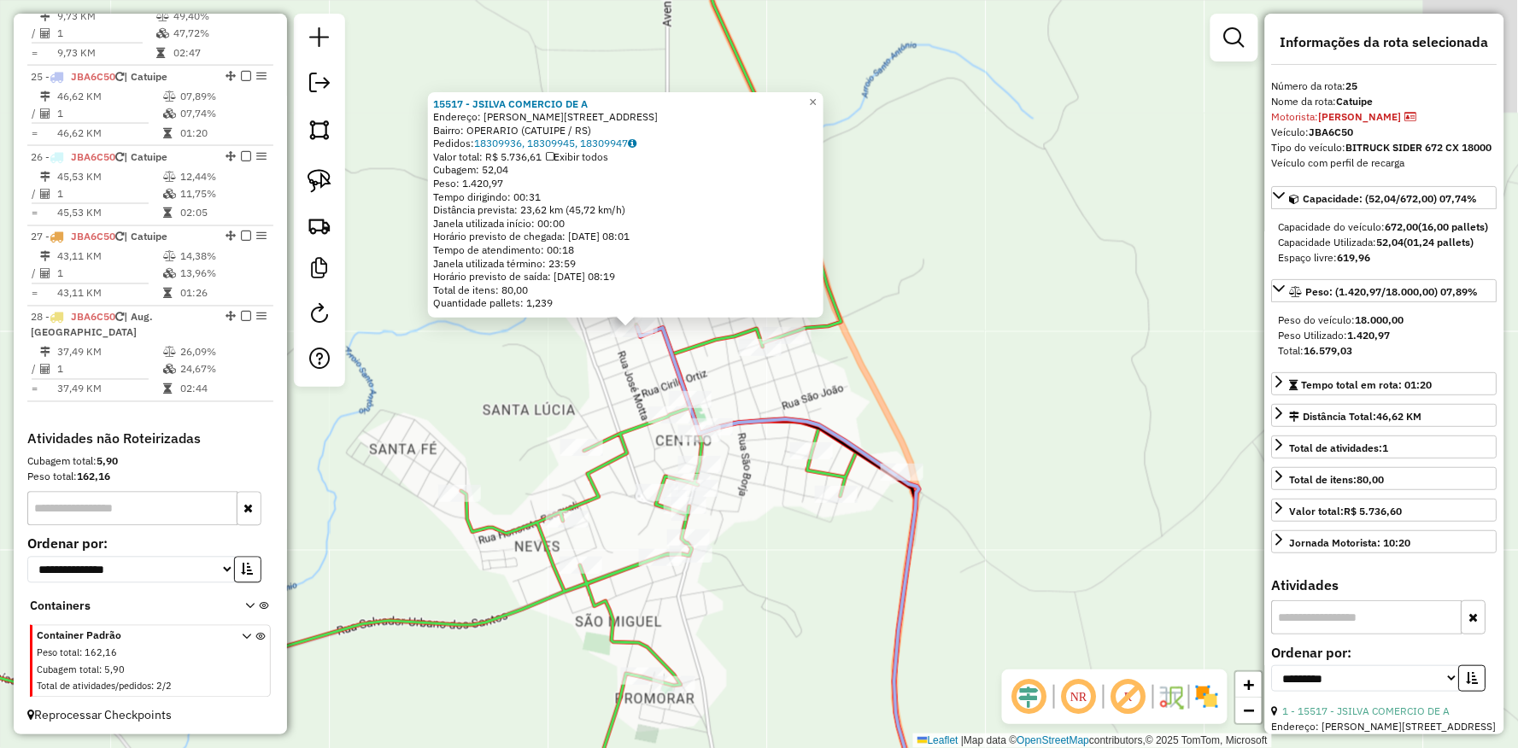
drag, startPoint x: 512, startPoint y: 359, endPoint x: 501, endPoint y: 354, distance: 11.9
click at [501, 354] on div "15517 - JSILVA COMERCIO DE A Endereço: [PERSON_NAME] NARDES 751 Bairro: OPERARI…" at bounding box center [759, 374] width 1518 height 748
click at [685, 385] on icon at bounding box center [789, 575] width 307 height 496
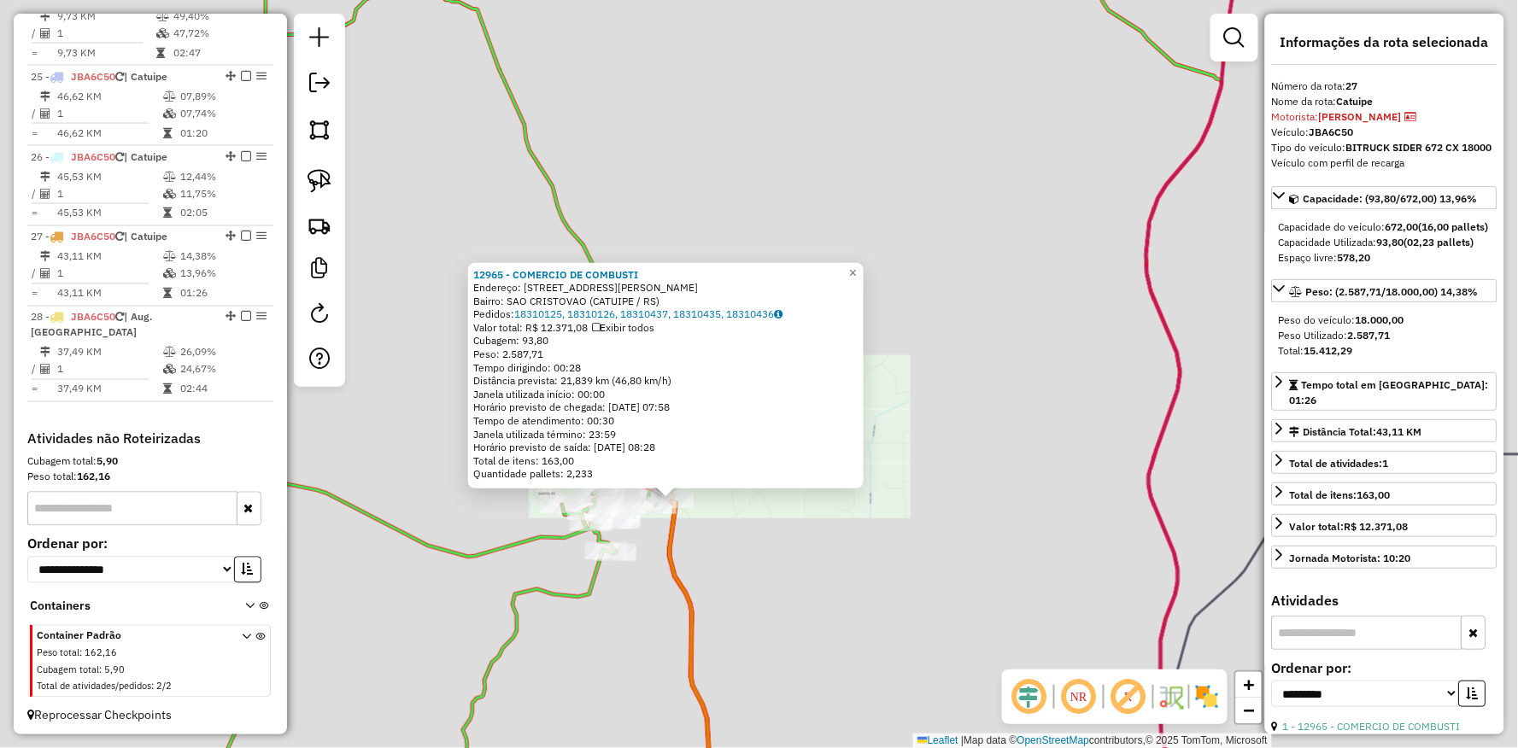
drag, startPoint x: 683, startPoint y: 630, endPoint x: 732, endPoint y: 232, distance: 401.0
click at [724, 501] on icon at bounding box center [698, 662] width 56 height 322
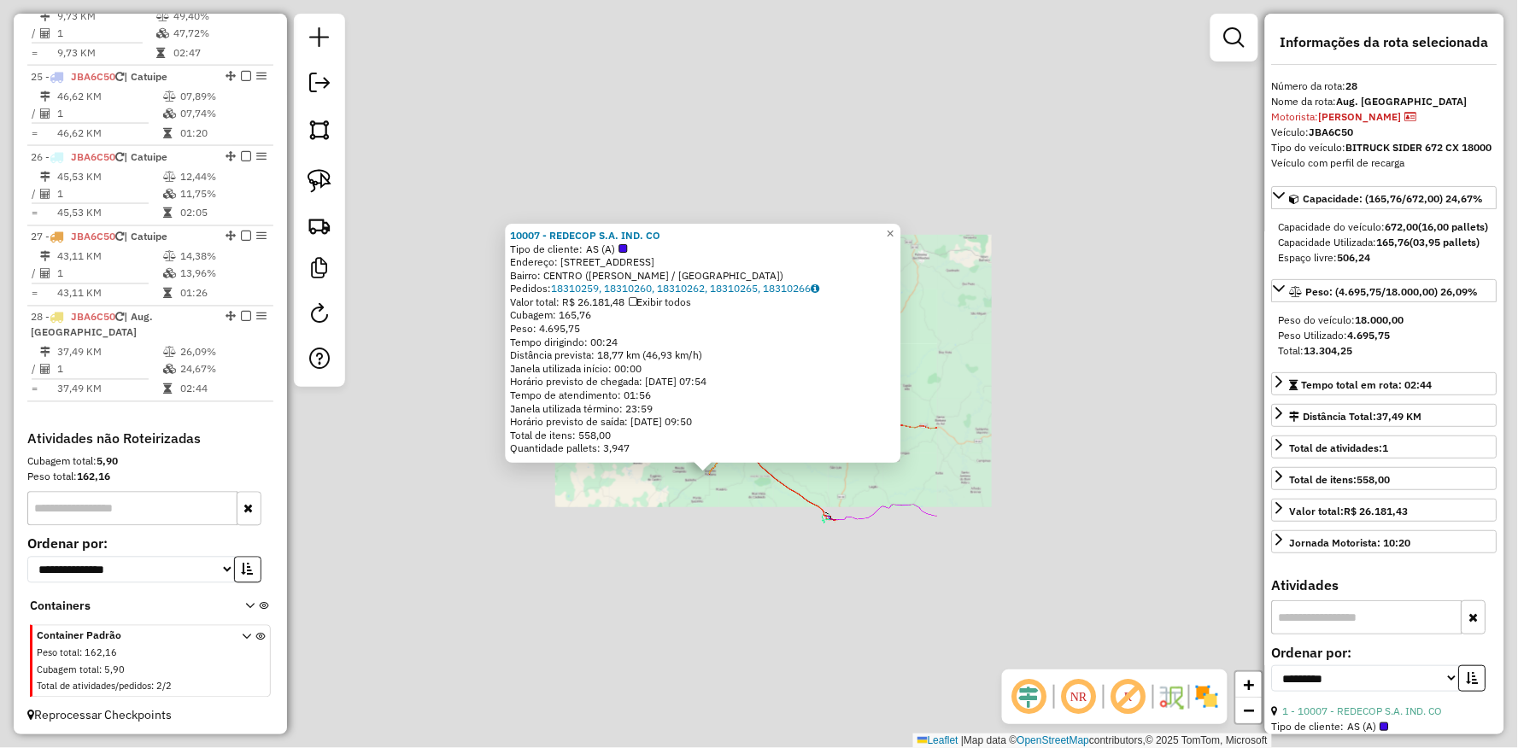
click at [660, 559] on div "Rota 28 - Placa JBA6C50 10007 - REDECOP S.A. IND. CO 10007 - REDECOP S.A. IND. …" at bounding box center [759, 374] width 1518 height 748
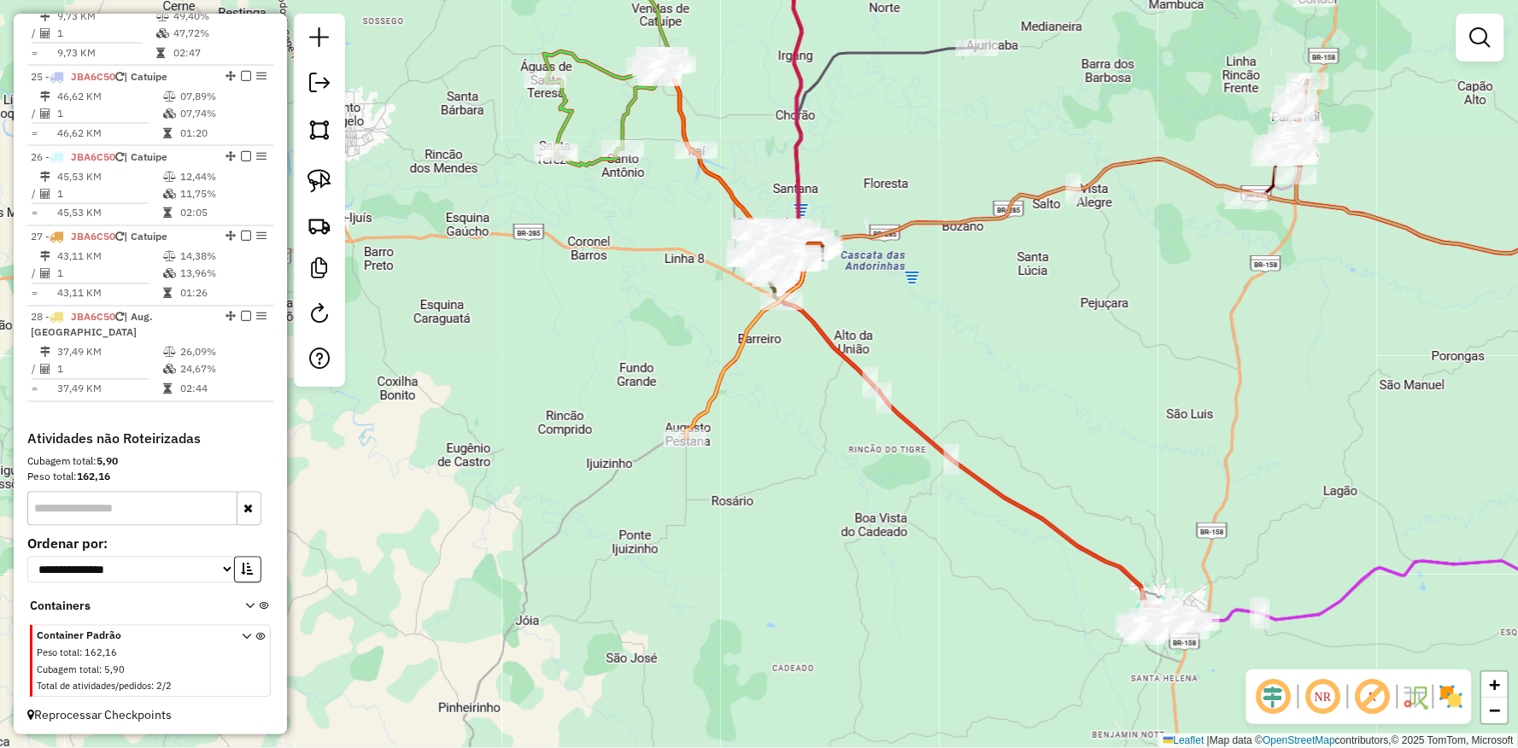
drag, startPoint x: 779, startPoint y: 361, endPoint x: 718, endPoint y: 407, distance: 76.2
click at [719, 407] on div "Janela de atendimento Grade de atendimento Capacidade Transportadoras Veículos …" at bounding box center [759, 374] width 1518 height 748
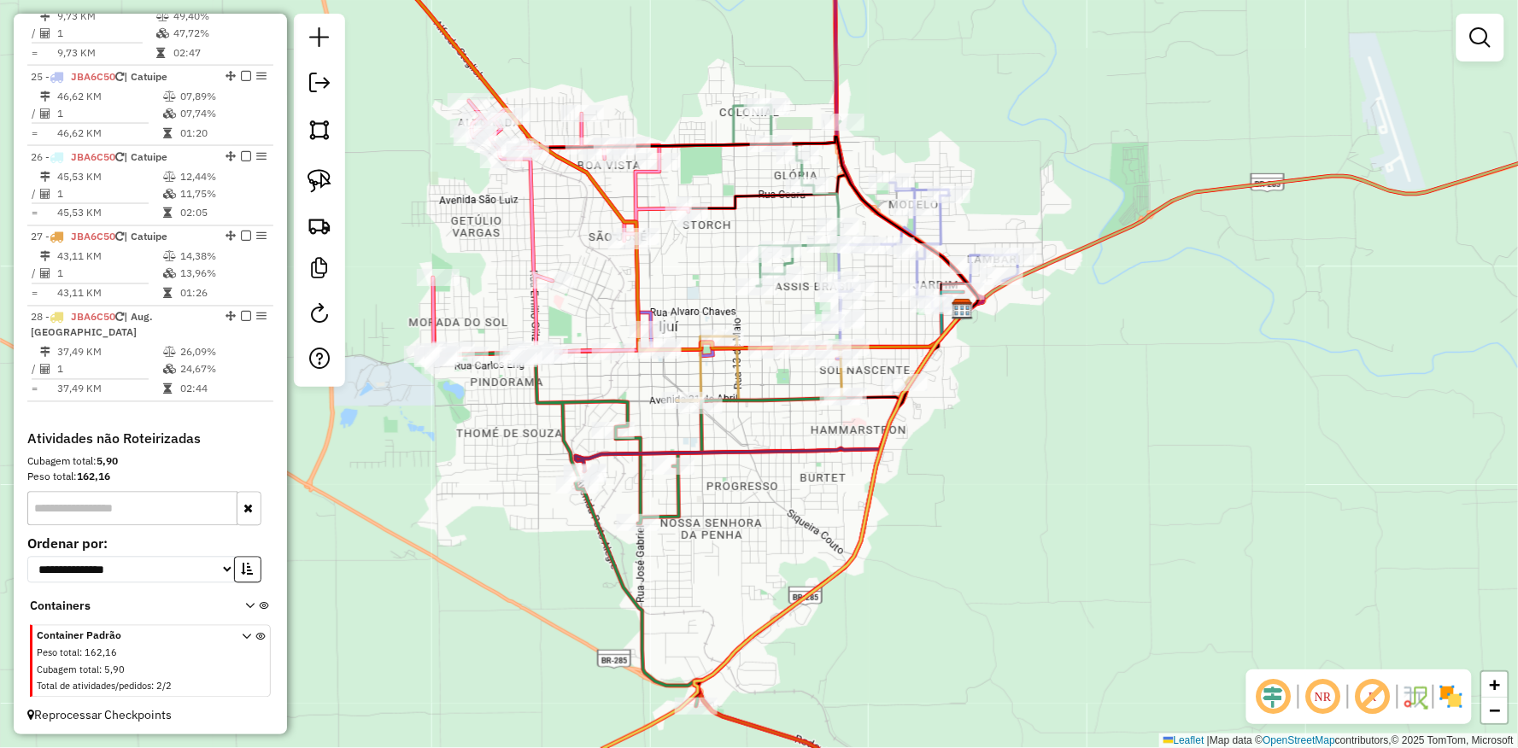
drag, startPoint x: 1042, startPoint y: 424, endPoint x: 934, endPoint y: 472, distance: 118.5
click at [934, 472] on div "Janela de atendimento Grade de atendimento Capacidade Transportadoras Veículos …" at bounding box center [759, 374] width 1518 height 748
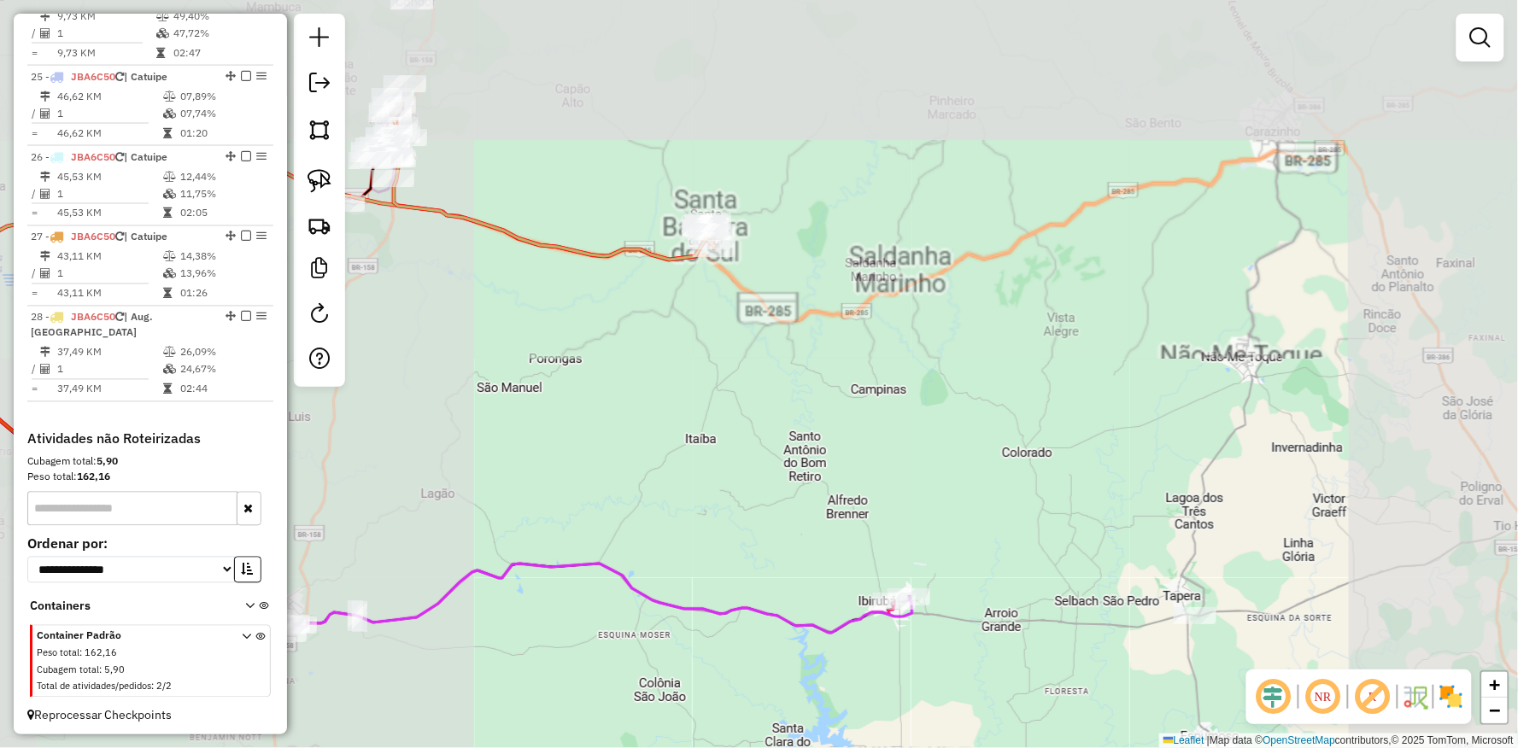
drag, startPoint x: 719, startPoint y: 256, endPoint x: 831, endPoint y: 433, distance: 209.2
click at [831, 433] on div "Janela de atendimento Grade de atendimento Capacidade Transportadoras Veículos …" at bounding box center [759, 374] width 1518 height 748
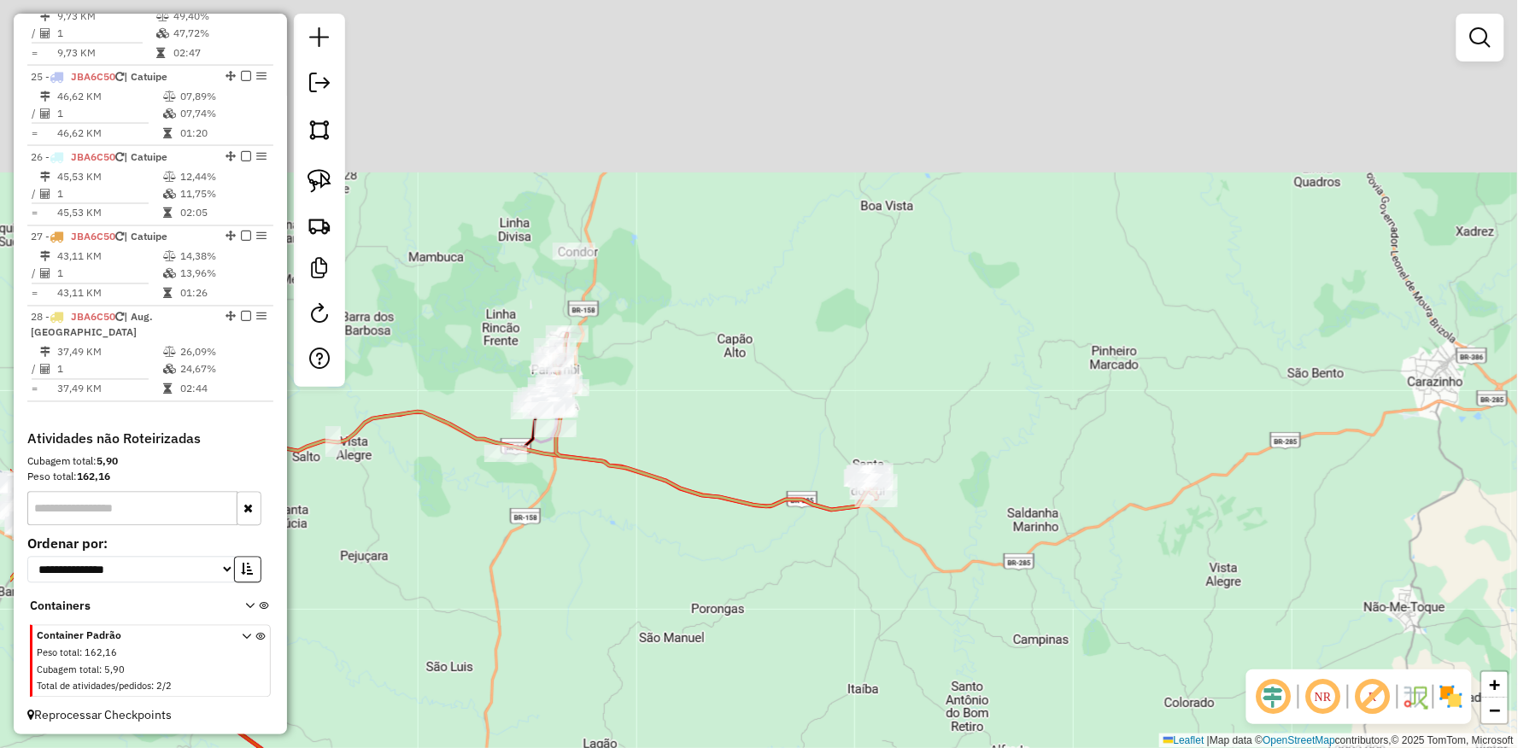
drag, startPoint x: 531, startPoint y: 168, endPoint x: 694, endPoint y: 419, distance: 298.3
click at [694, 419] on div "Janela de atendimento Grade de atendimento Capacidade Transportadoras Veículos …" at bounding box center [759, 374] width 1518 height 748
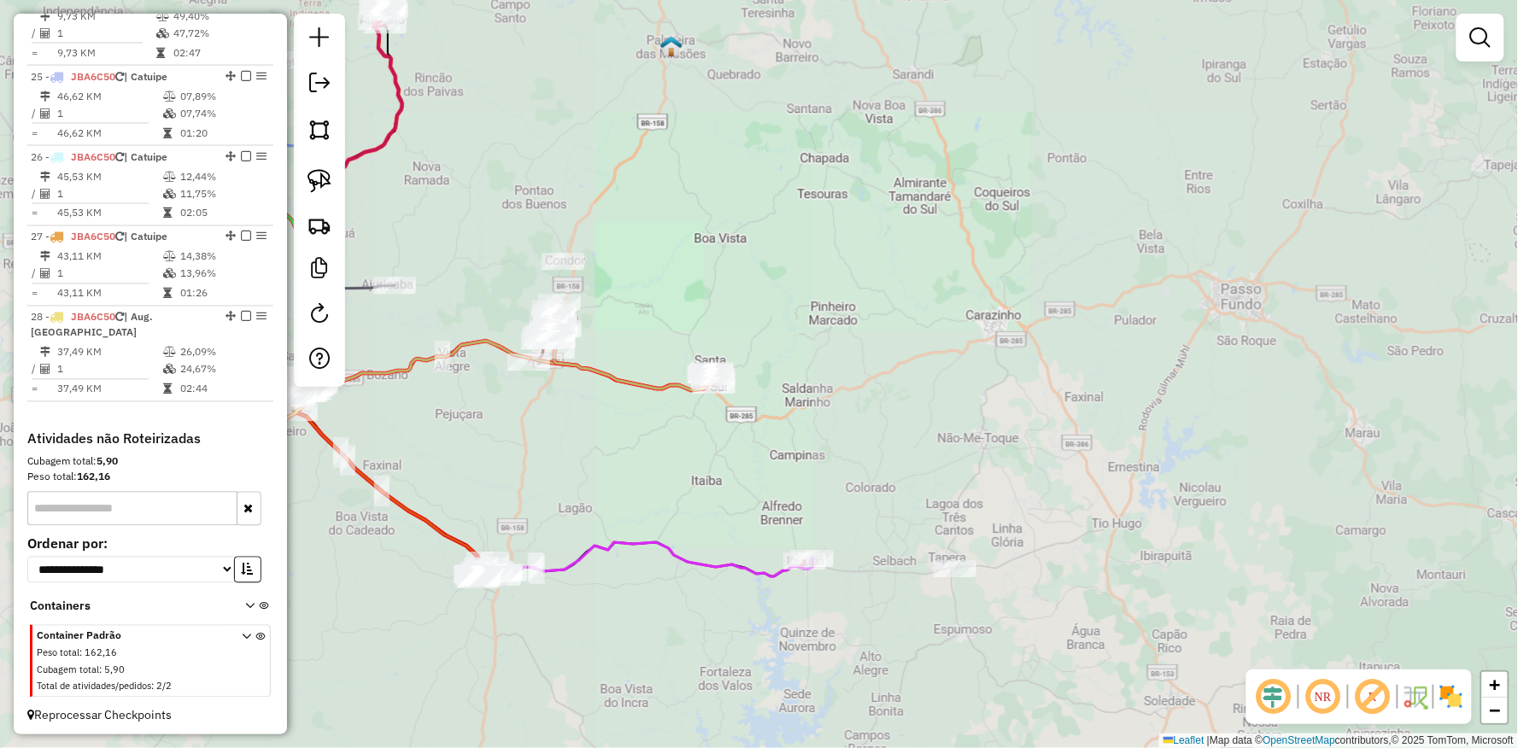
drag, startPoint x: 780, startPoint y: 414, endPoint x: 761, endPoint y: 422, distance: 20.3
click at [806, 411] on div "Rota 1 - Placa IZF0E76 12495 - BUTEKUS BAR Rota 1 - Placa IZF0E76 16029 - TRANS…" at bounding box center [759, 374] width 1518 height 748
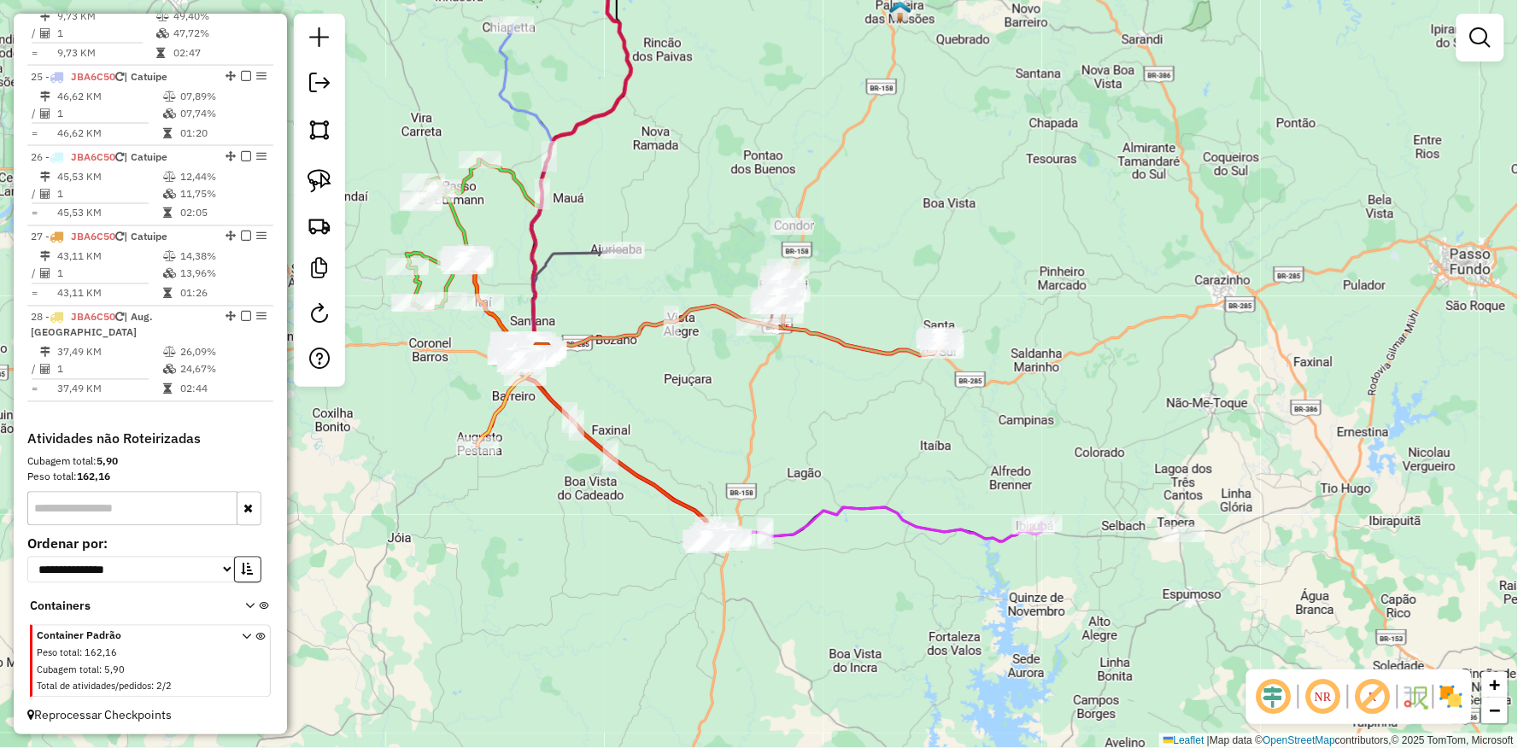
click at [743, 419] on div "Rota 3 - Placa IZF0E55 5720 - ABASTECEDORA DE COMB Janela de atendimento Grade …" at bounding box center [759, 374] width 1518 height 748
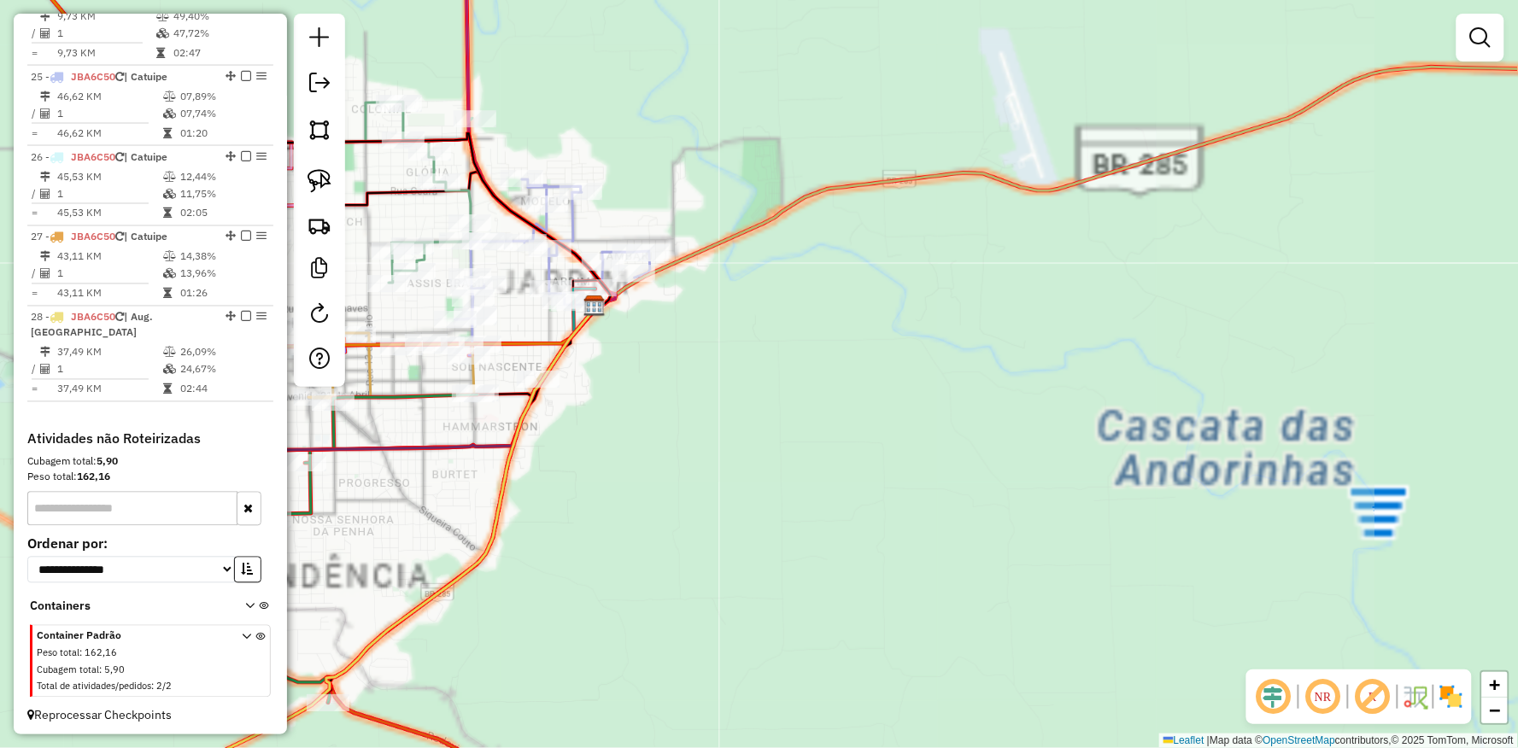
drag, startPoint x: 779, startPoint y: 432, endPoint x: 916, endPoint y: 533, distance: 169.8
click at [921, 543] on div "Janela de atendimento Grade de atendimento Capacidade Transportadoras Veículos …" at bounding box center [759, 374] width 1518 height 748
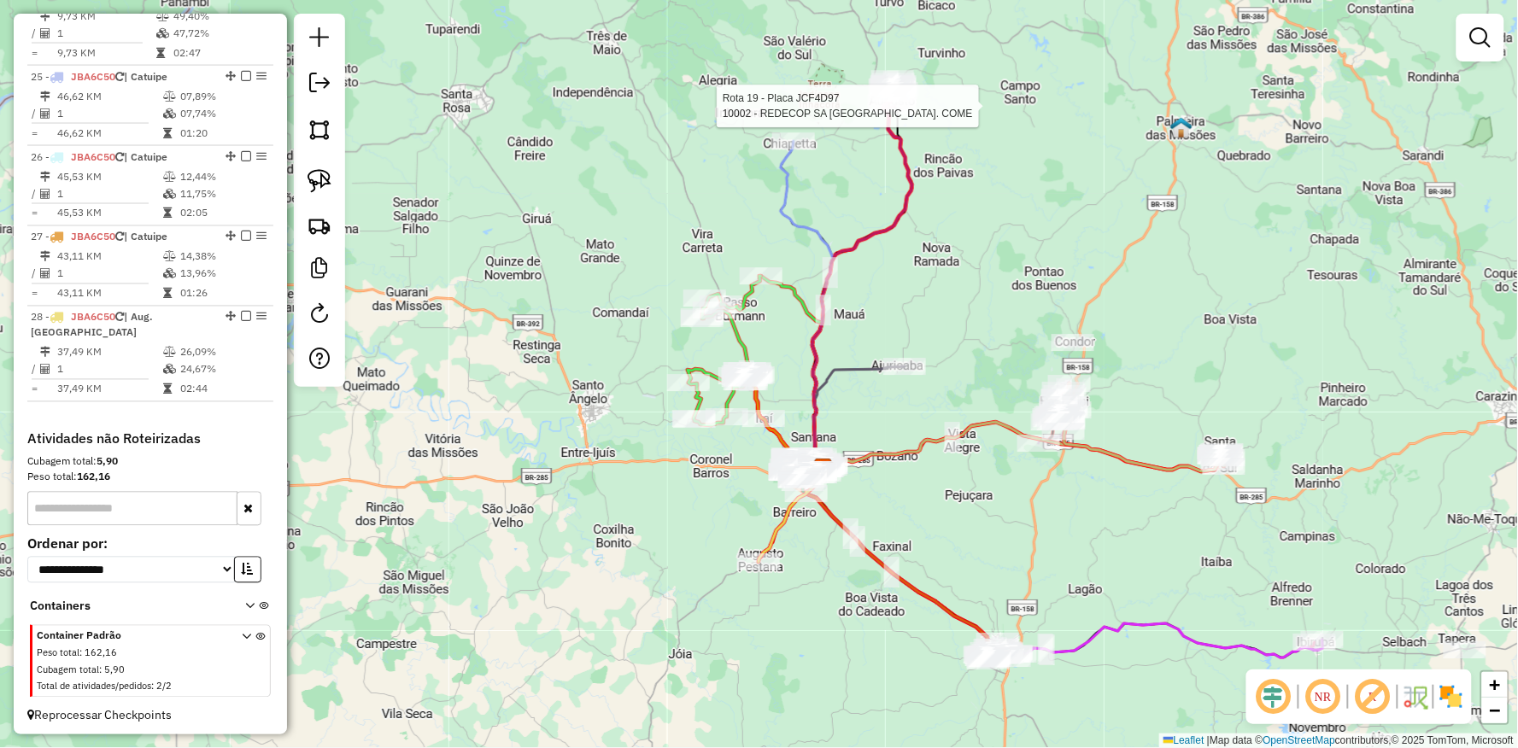
select select "**********"
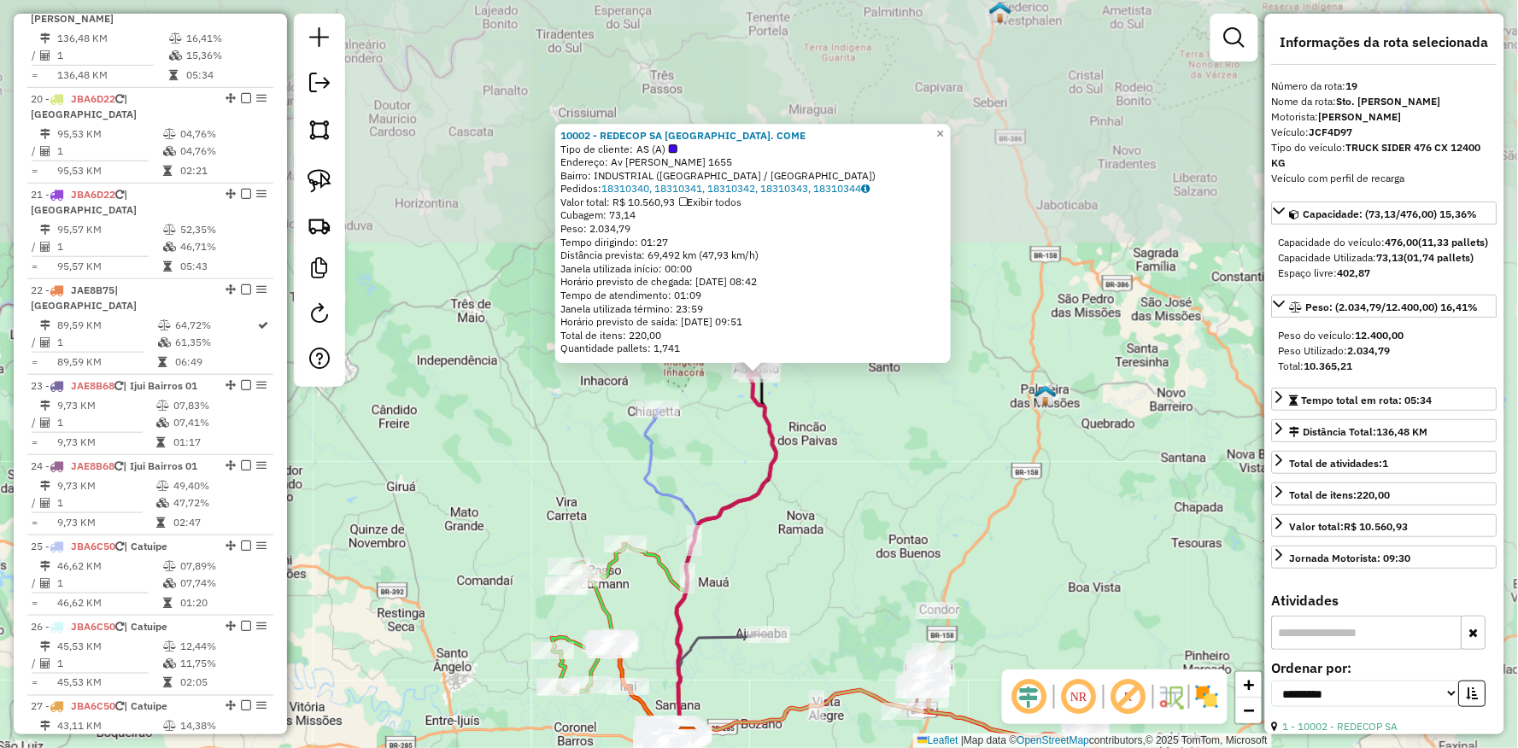
click at [917, 329] on div "Total de itens: 220,00" at bounding box center [752, 336] width 385 height 14
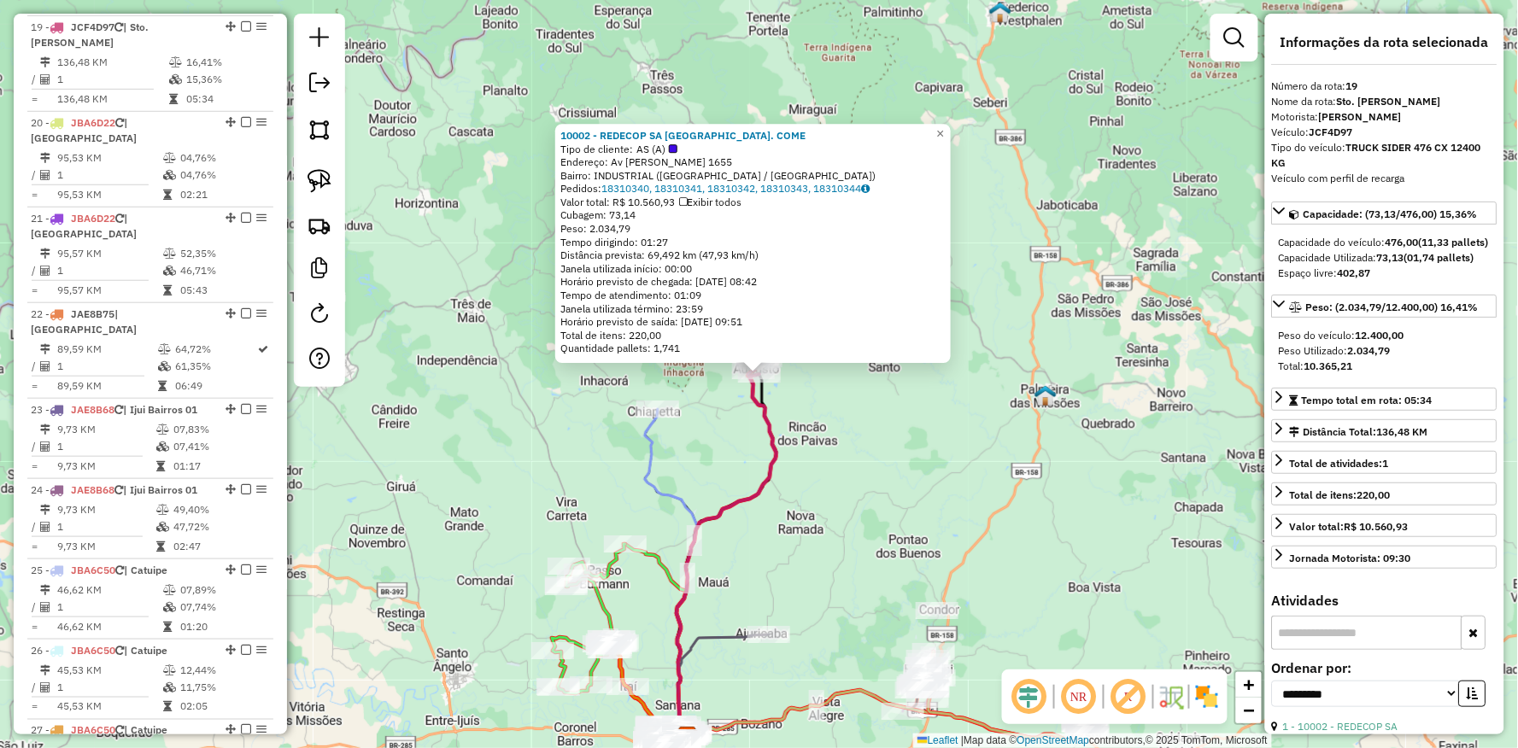
click at [875, 391] on div "10002 - REDECOP SA [GEOGRAPHIC_DATA]. COME Tipo de cliente: AS (A) Endereço: [P…" at bounding box center [759, 374] width 1518 height 748
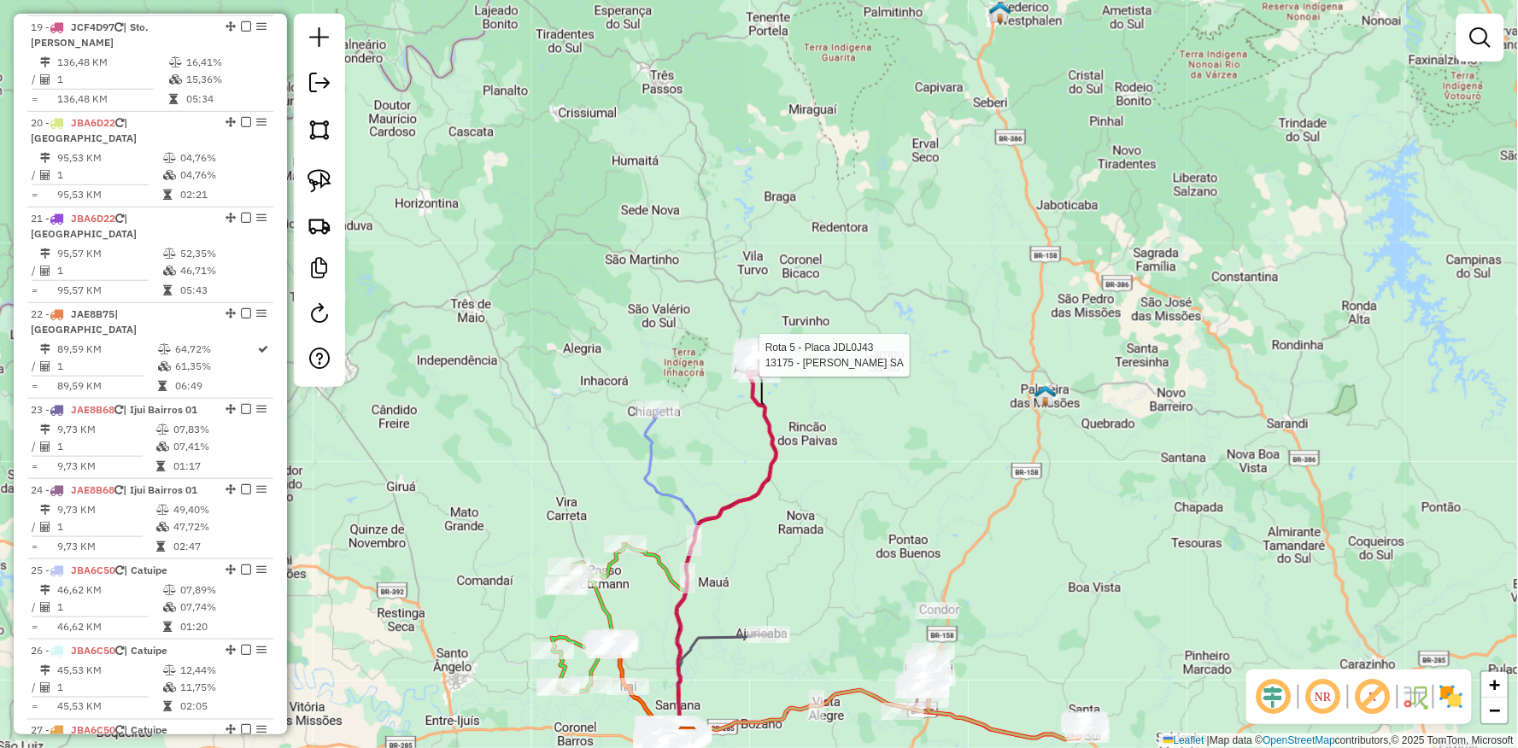
select select "**********"
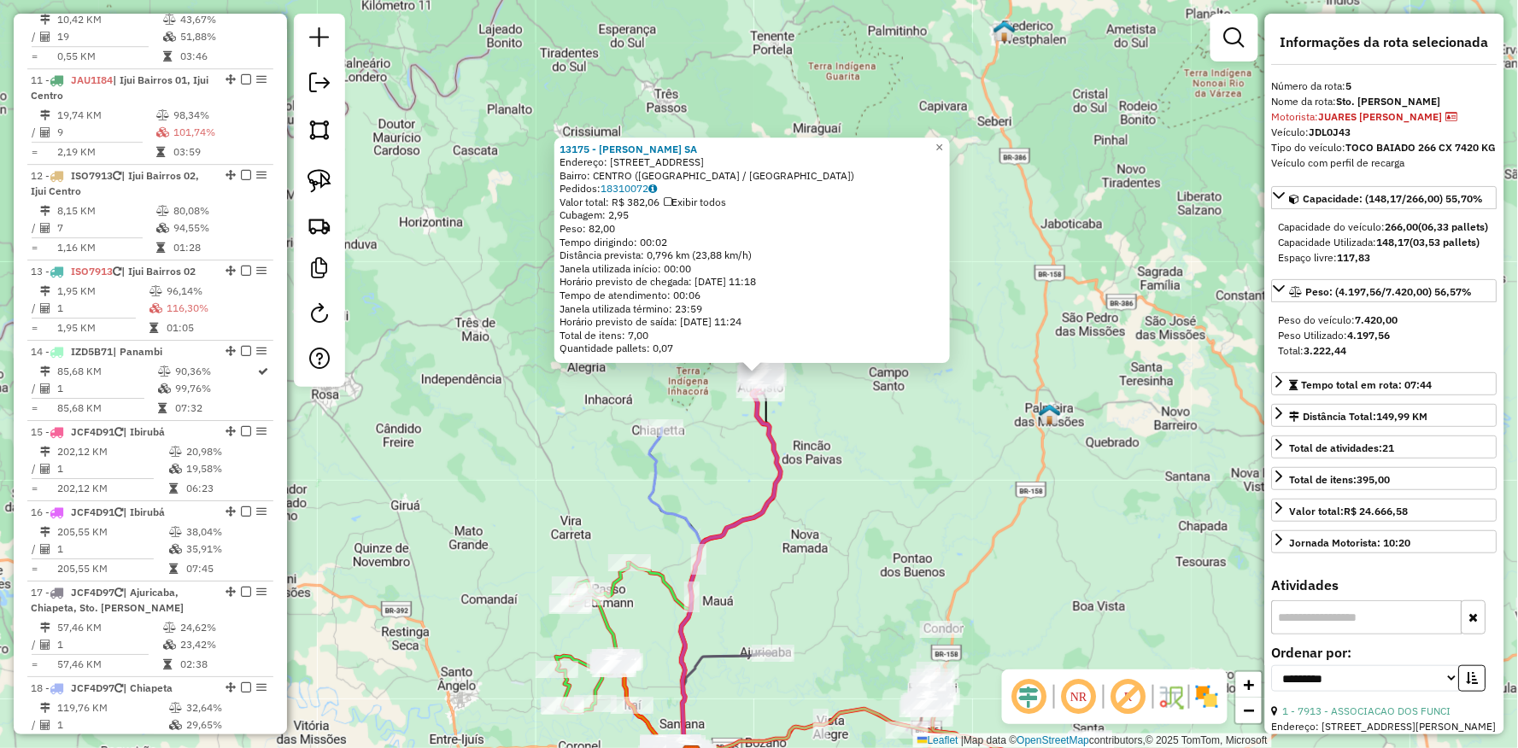
scroll to position [1011, 0]
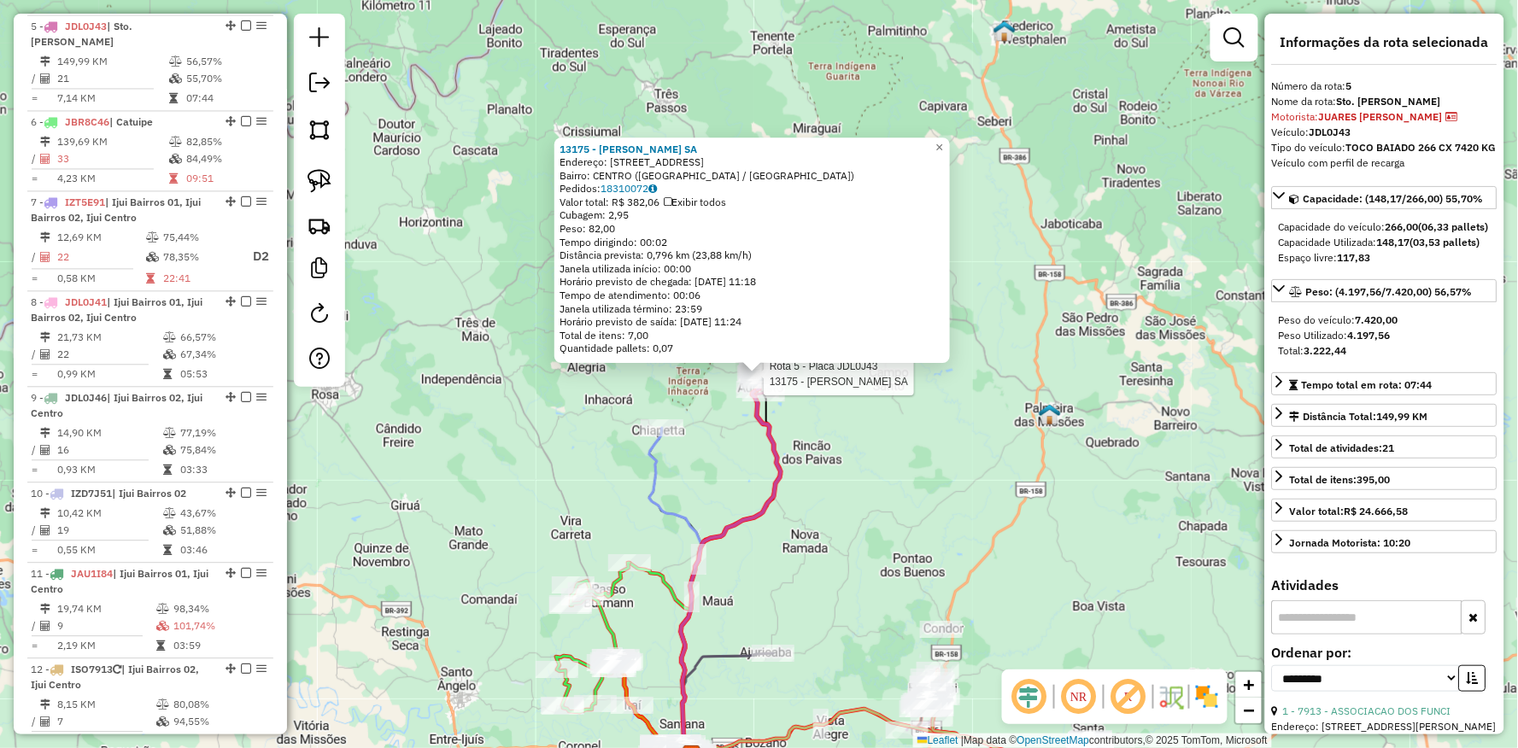
click at [830, 570] on div "Rota 5 - Placa JDL0J43 13175 - [PERSON_NAME] SA 13175 - [PERSON_NAME] SA Endere…" at bounding box center [759, 374] width 1518 height 748
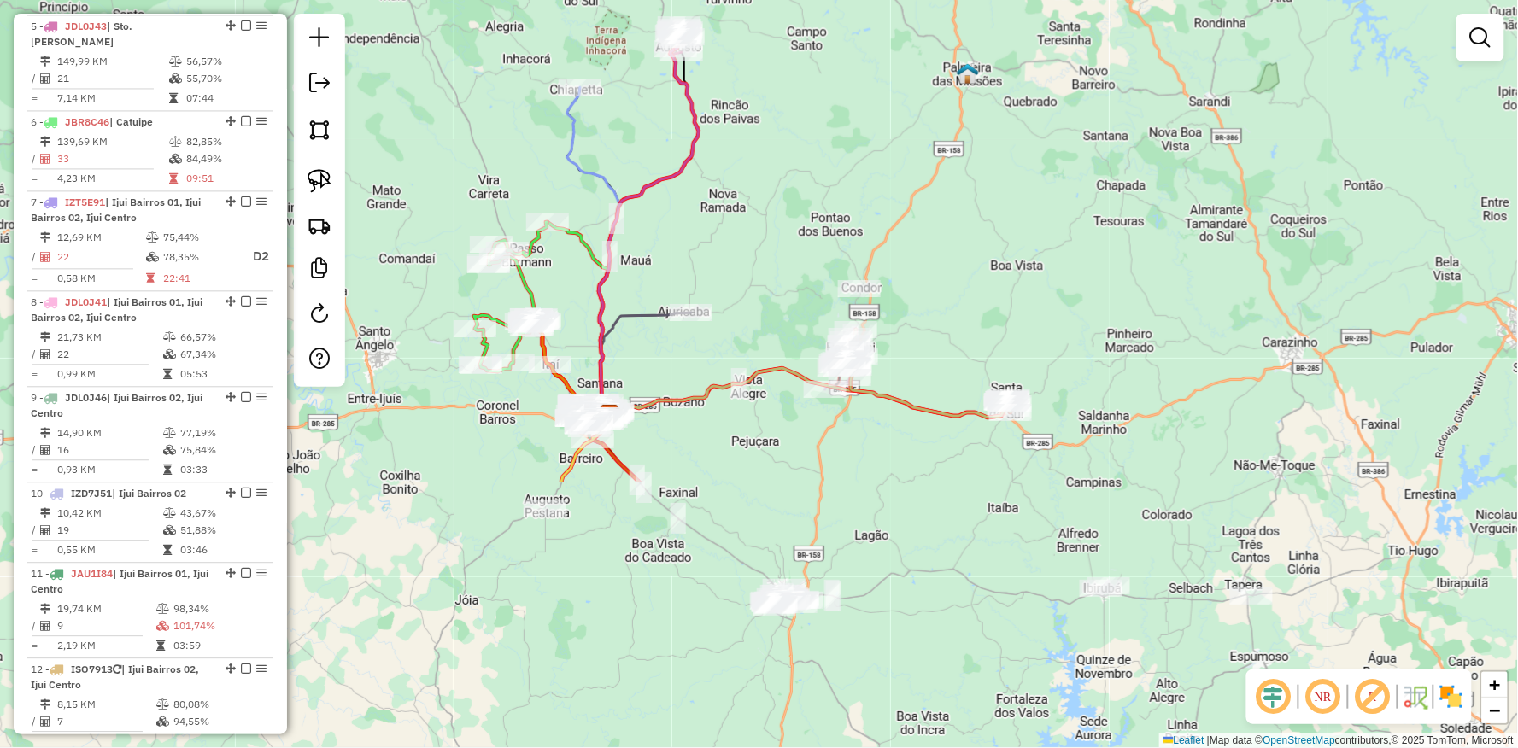
drag, startPoint x: 834, startPoint y: 551, endPoint x: 749, endPoint y: 229, distance: 332.9
click at [749, 229] on div "Janela de atendimento Grade de atendimento Capacidade Transportadoras Veículos …" at bounding box center [759, 374] width 1518 height 748
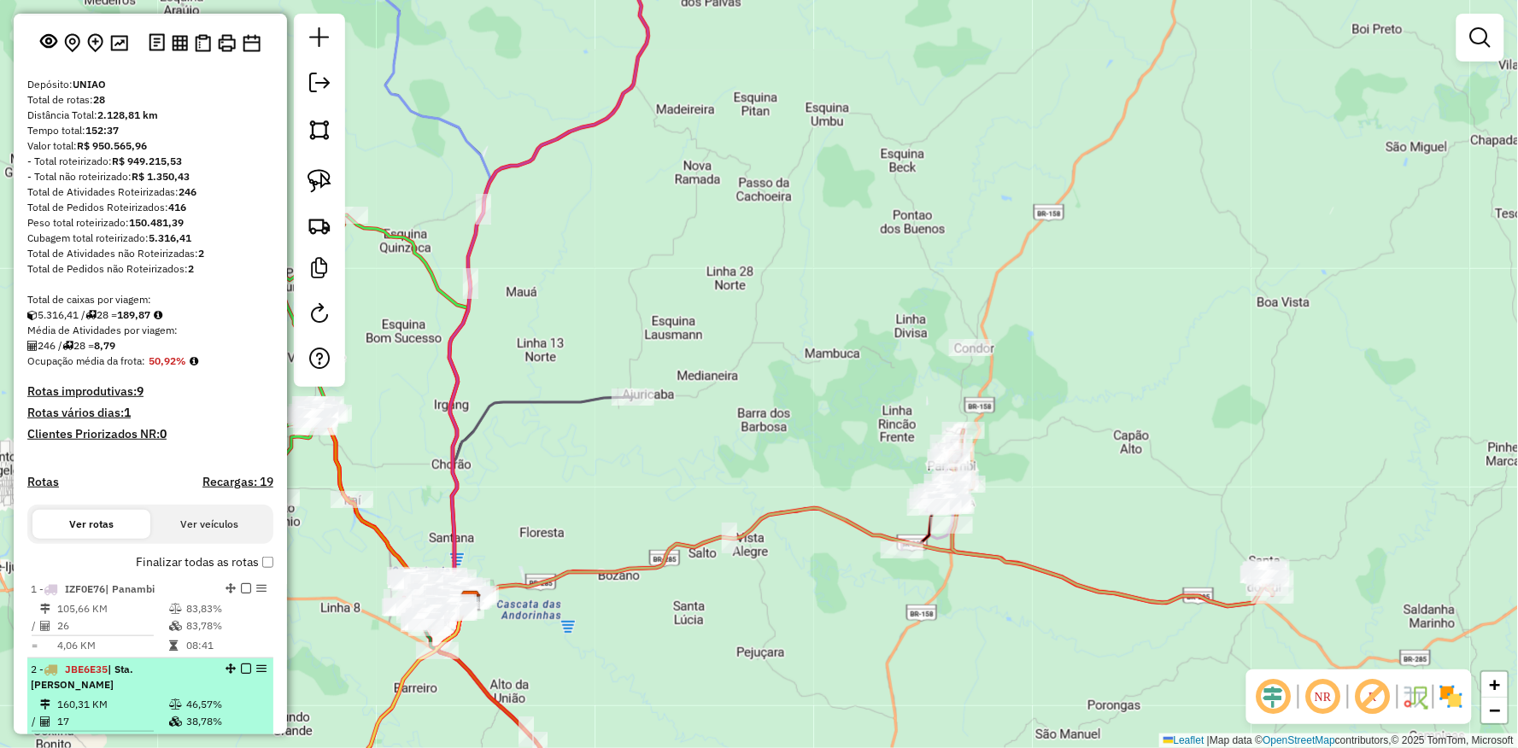
scroll to position [0, 0]
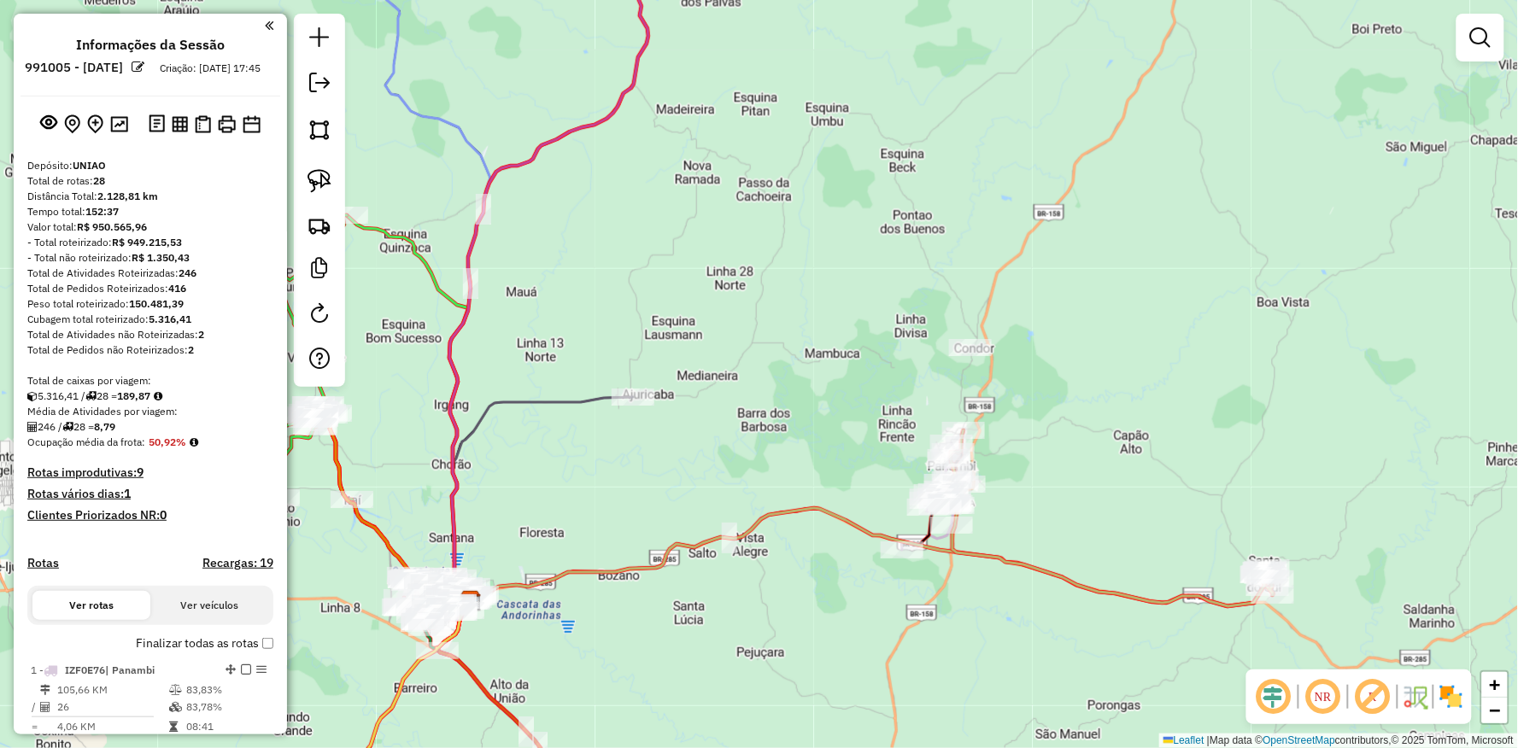
drag, startPoint x: 705, startPoint y: 526, endPoint x: 723, endPoint y: 360, distance: 166.6
click at [723, 360] on div "Janela de atendimento Grade de atendimento Capacidade Transportadoras Veículos …" at bounding box center [759, 374] width 1518 height 748
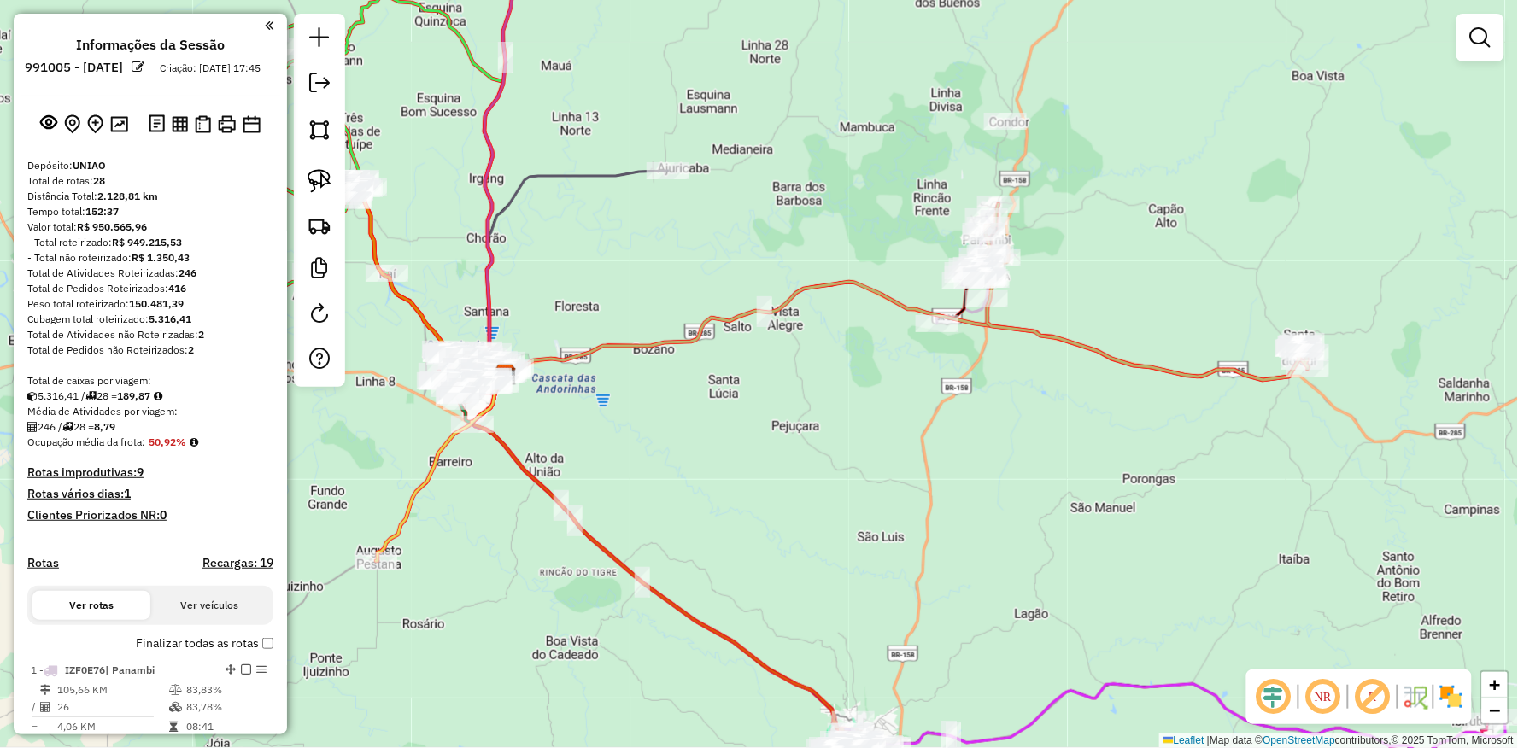
drag, startPoint x: 773, startPoint y: 610, endPoint x: 739, endPoint y: 501, distance: 114.5
click at [741, 504] on div "Janela de atendimento Grade de atendimento Capacidade Transportadoras Veículos …" at bounding box center [759, 374] width 1518 height 748
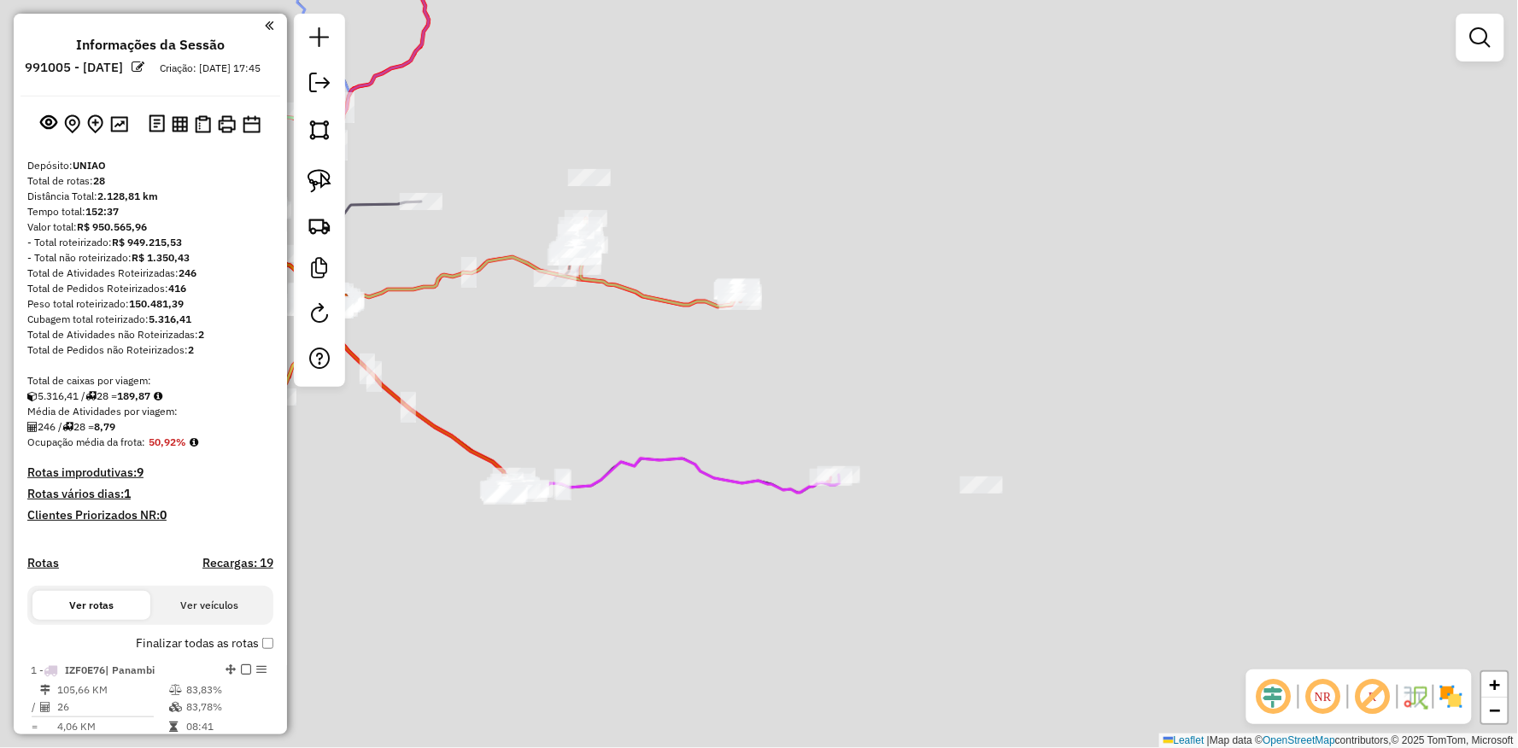
click at [600, 551] on div "Janela de atendimento Grade de atendimento Capacidade Transportadoras Veículos …" at bounding box center [759, 374] width 1518 height 748
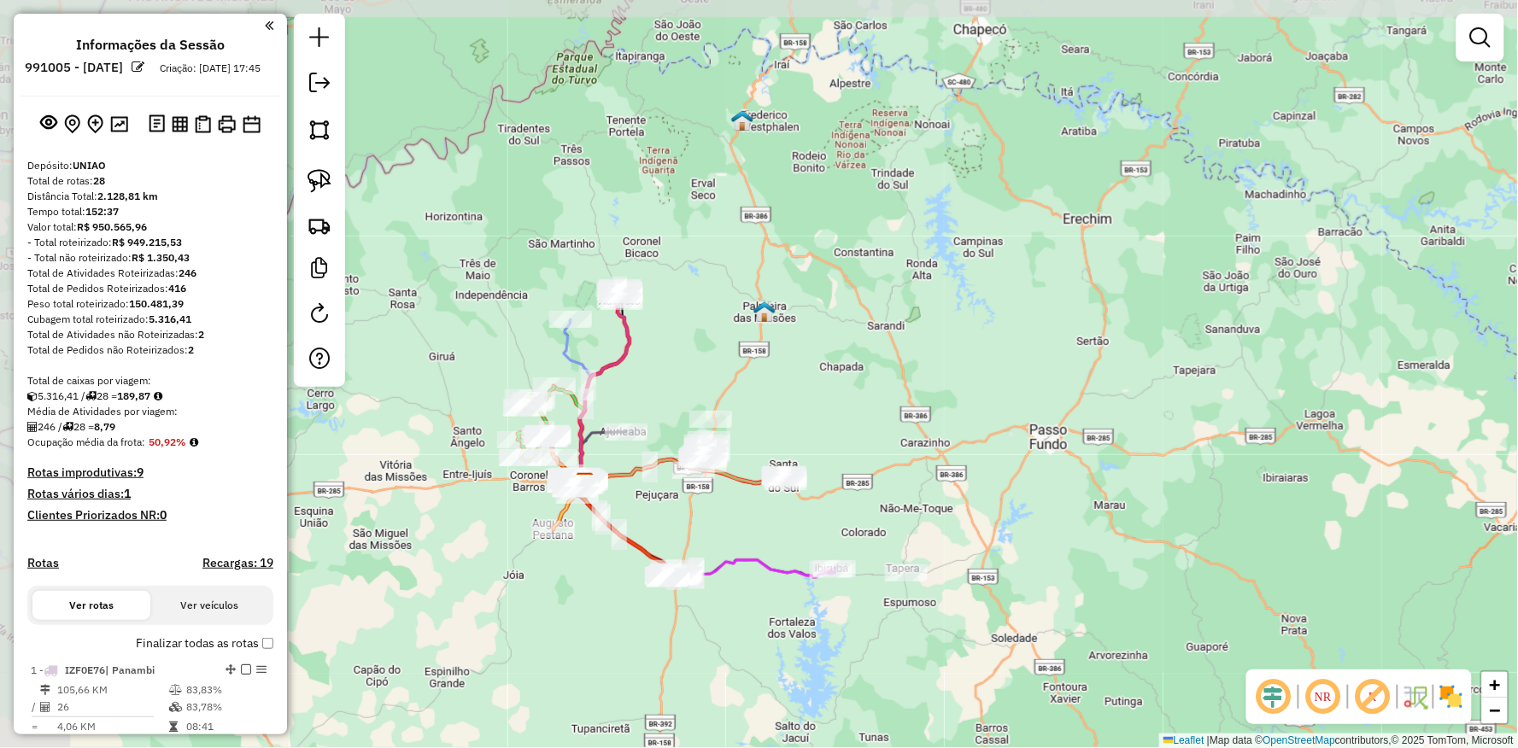
drag, startPoint x: 624, startPoint y: 483, endPoint x: 740, endPoint y: 538, distance: 128.0
click at [740, 538] on div "Janela de atendimento Grade de atendimento Capacidade Transportadoras Veículos …" at bounding box center [759, 374] width 1518 height 748
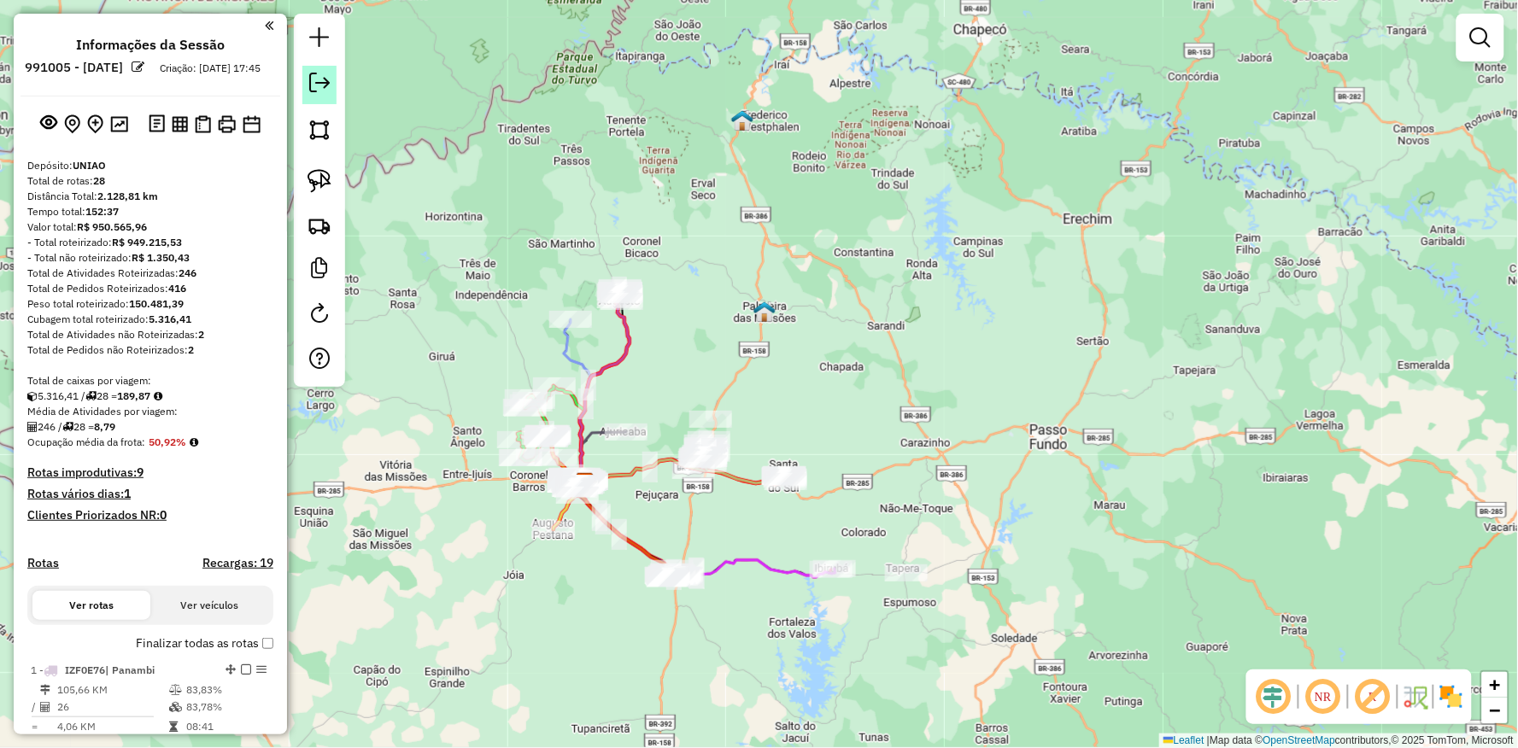
click at [325, 85] on em at bounding box center [319, 83] width 20 height 20
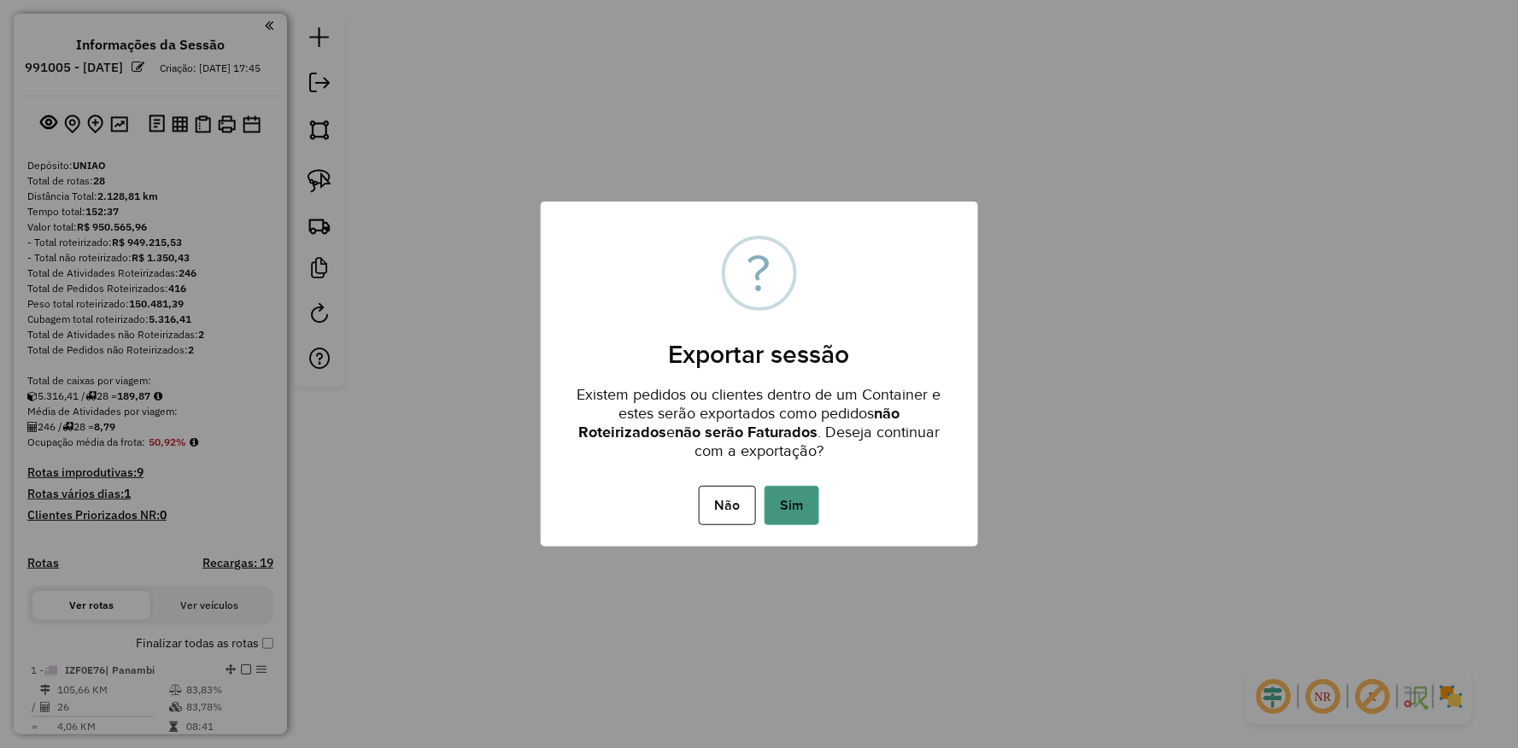
click at [811, 505] on button "Sim" at bounding box center [791, 505] width 55 height 39
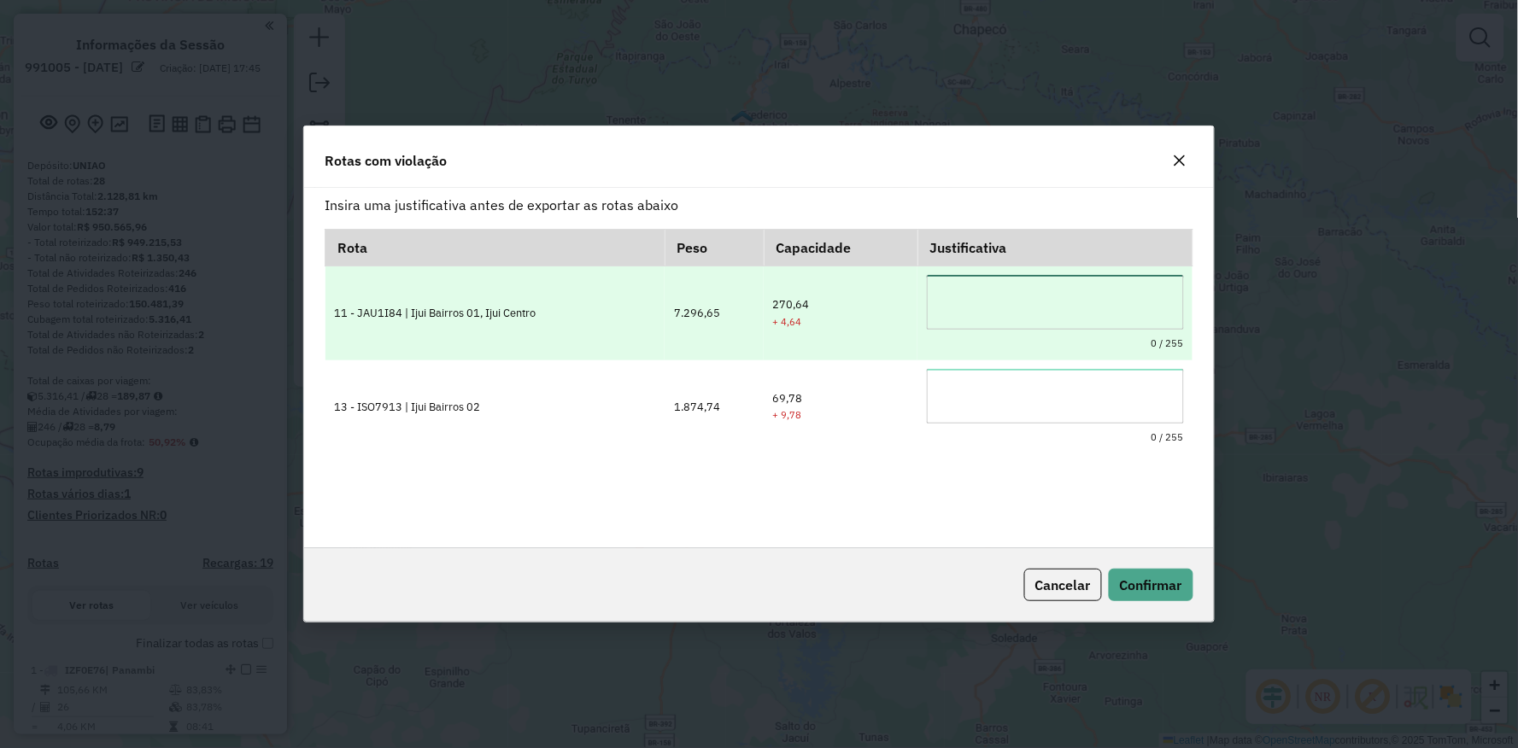
click at [969, 301] on textarea at bounding box center [1055, 302] width 257 height 55
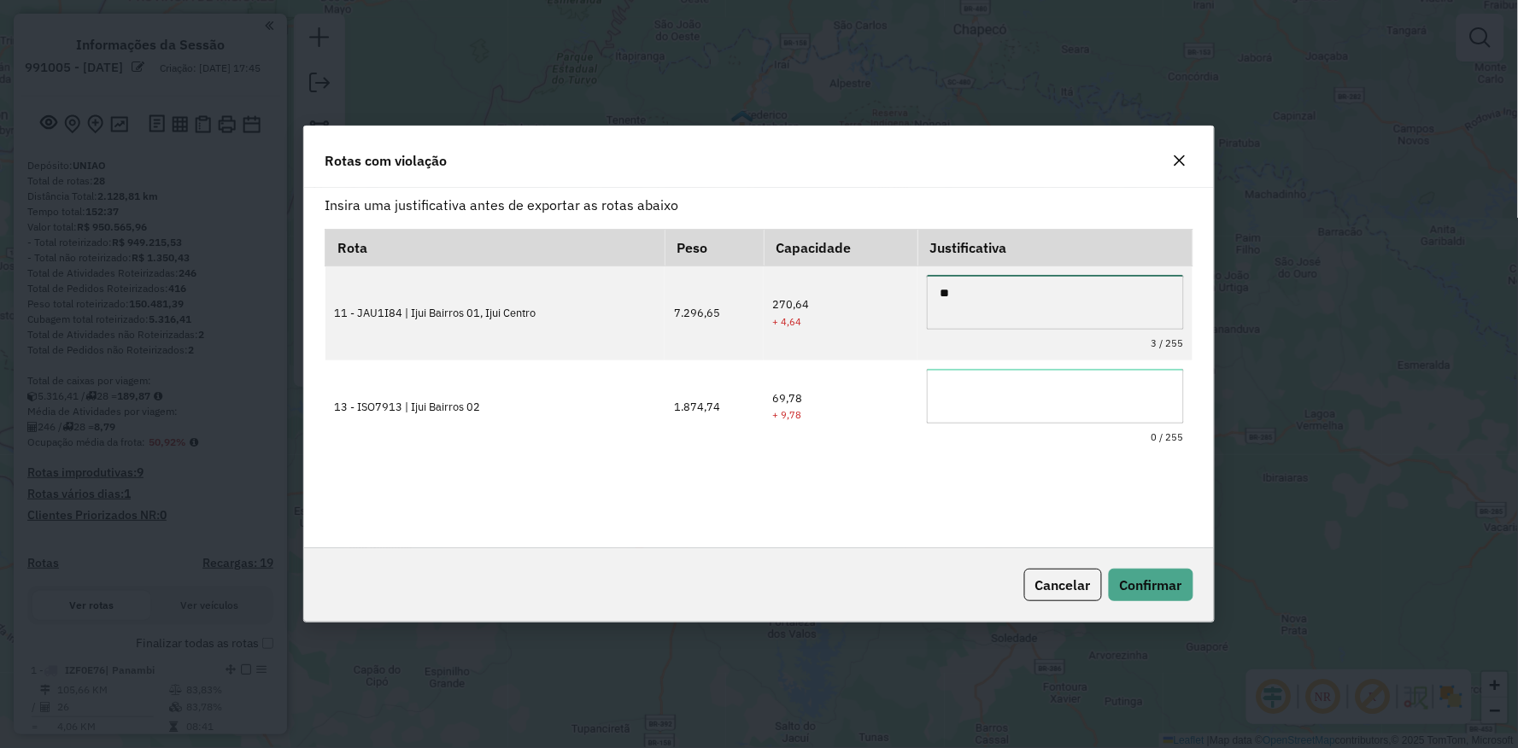
type textarea "*"
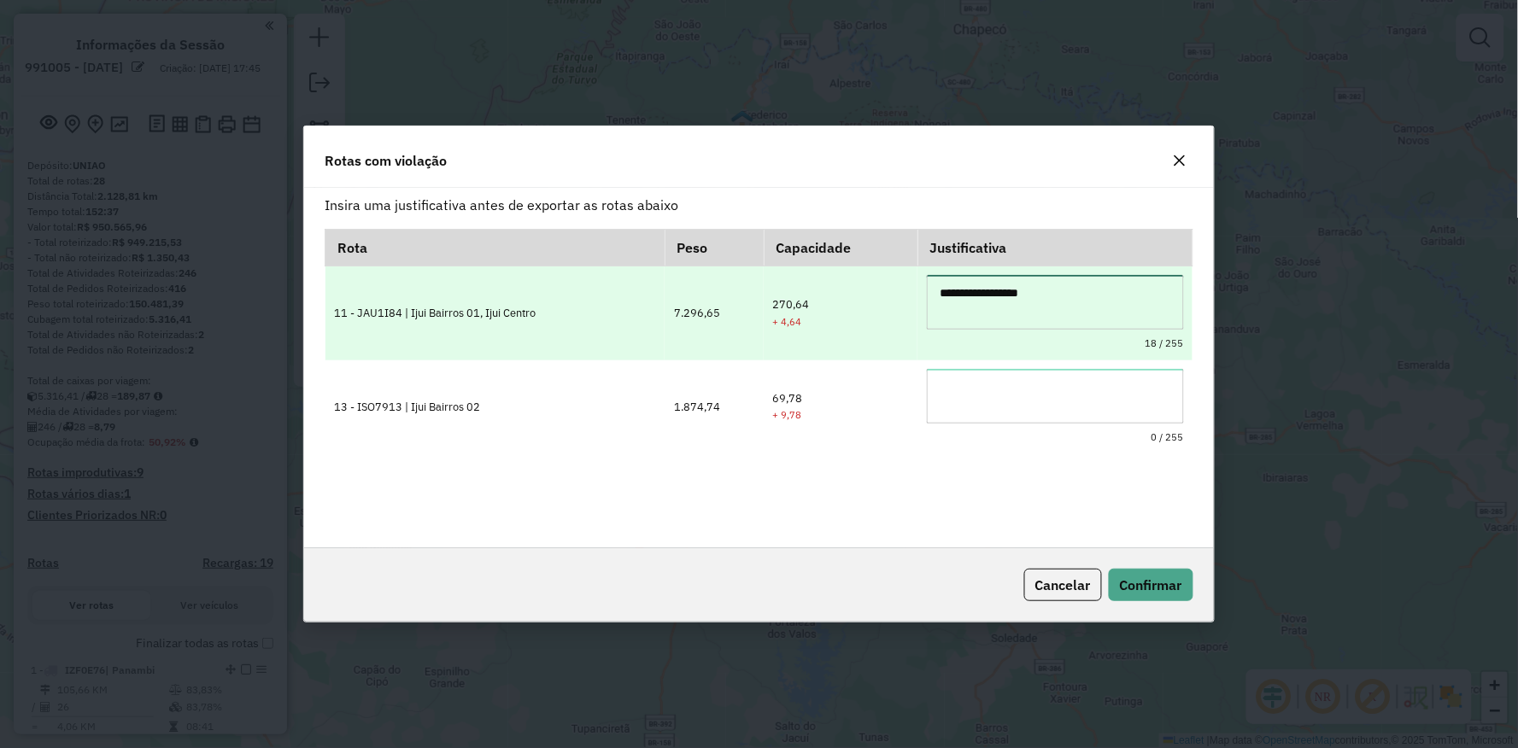
drag, startPoint x: 983, startPoint y: 309, endPoint x: 737, endPoint y: 323, distance: 246.4
click at [737, 323] on tr "**********" at bounding box center [758, 313] width 867 height 94
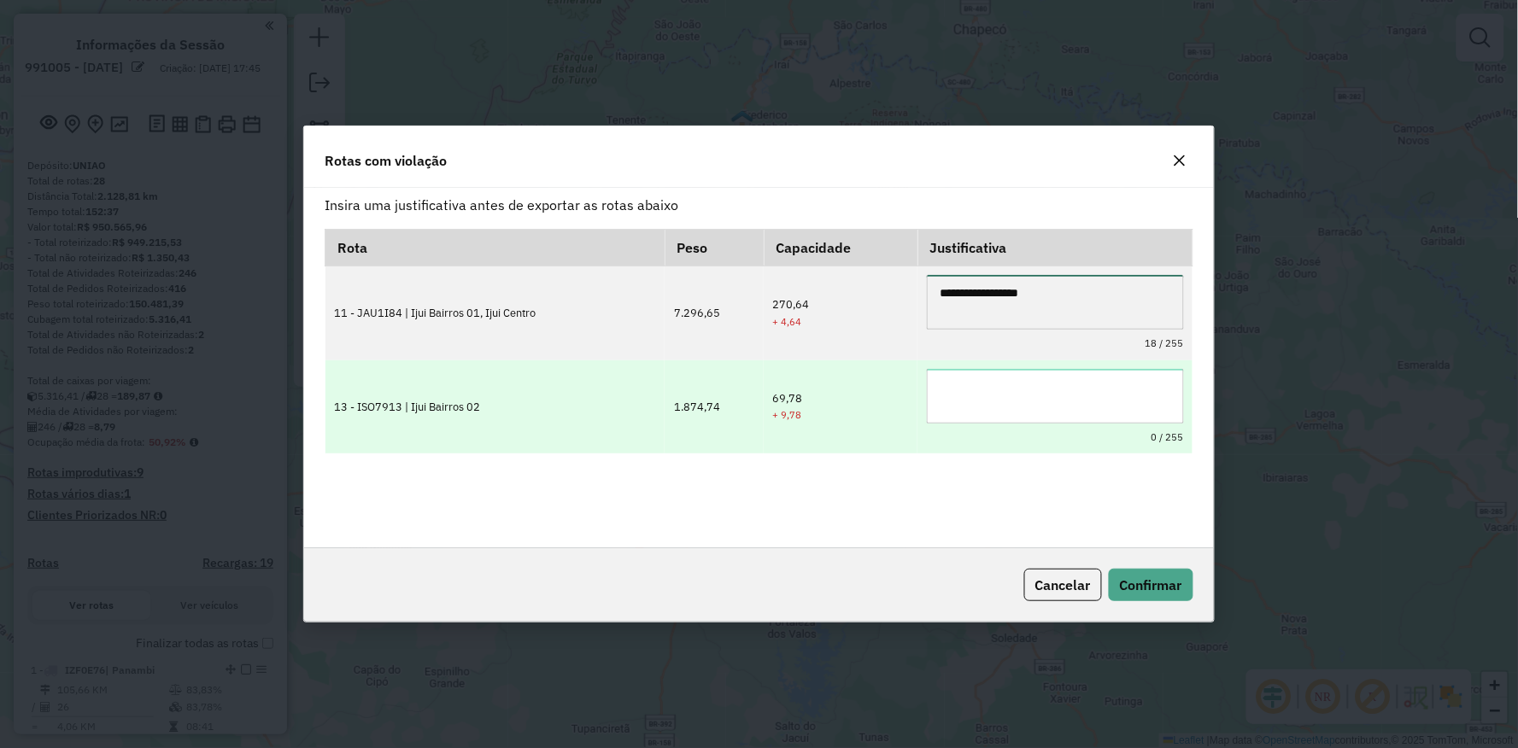
type textarea "**********"
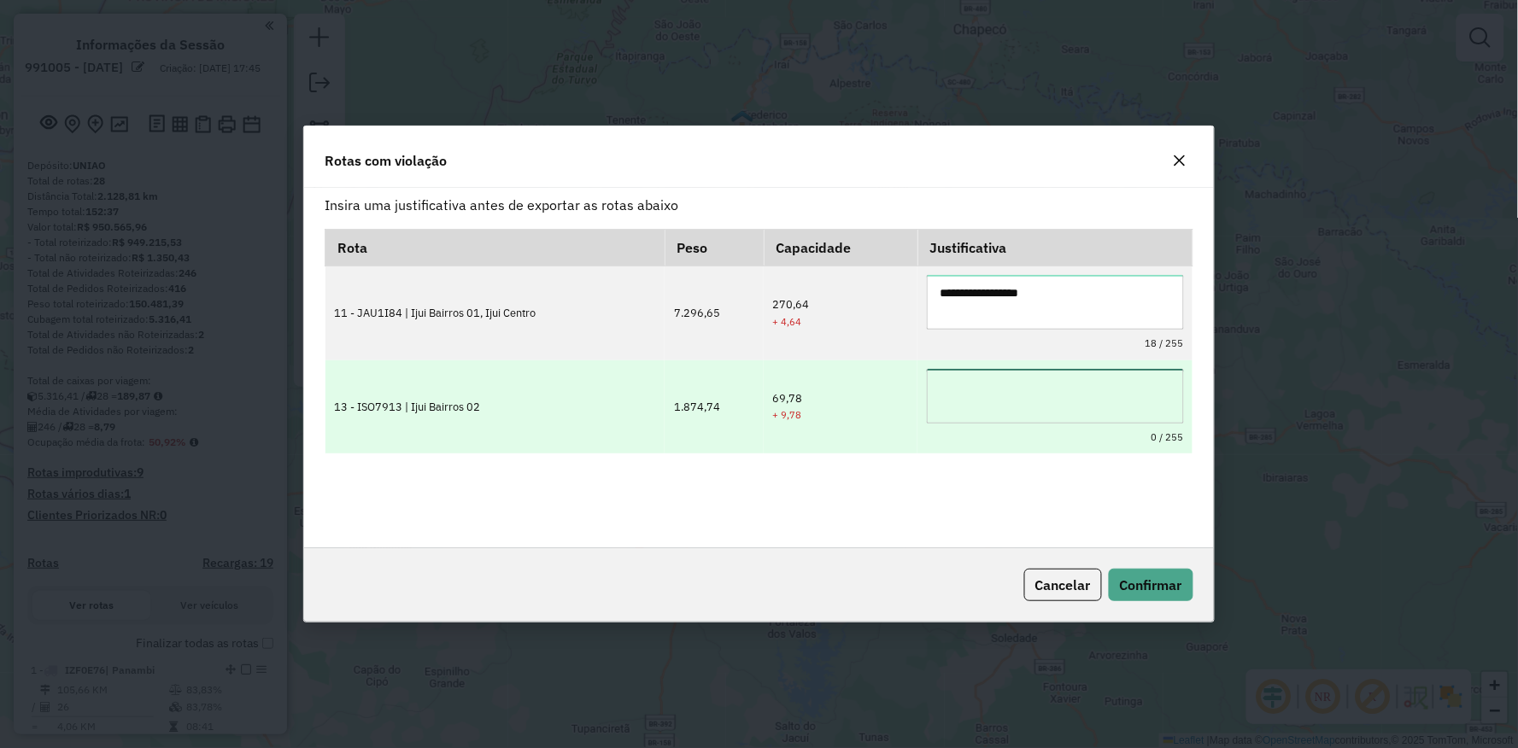
click at [1009, 407] on textarea at bounding box center [1055, 396] width 257 height 55
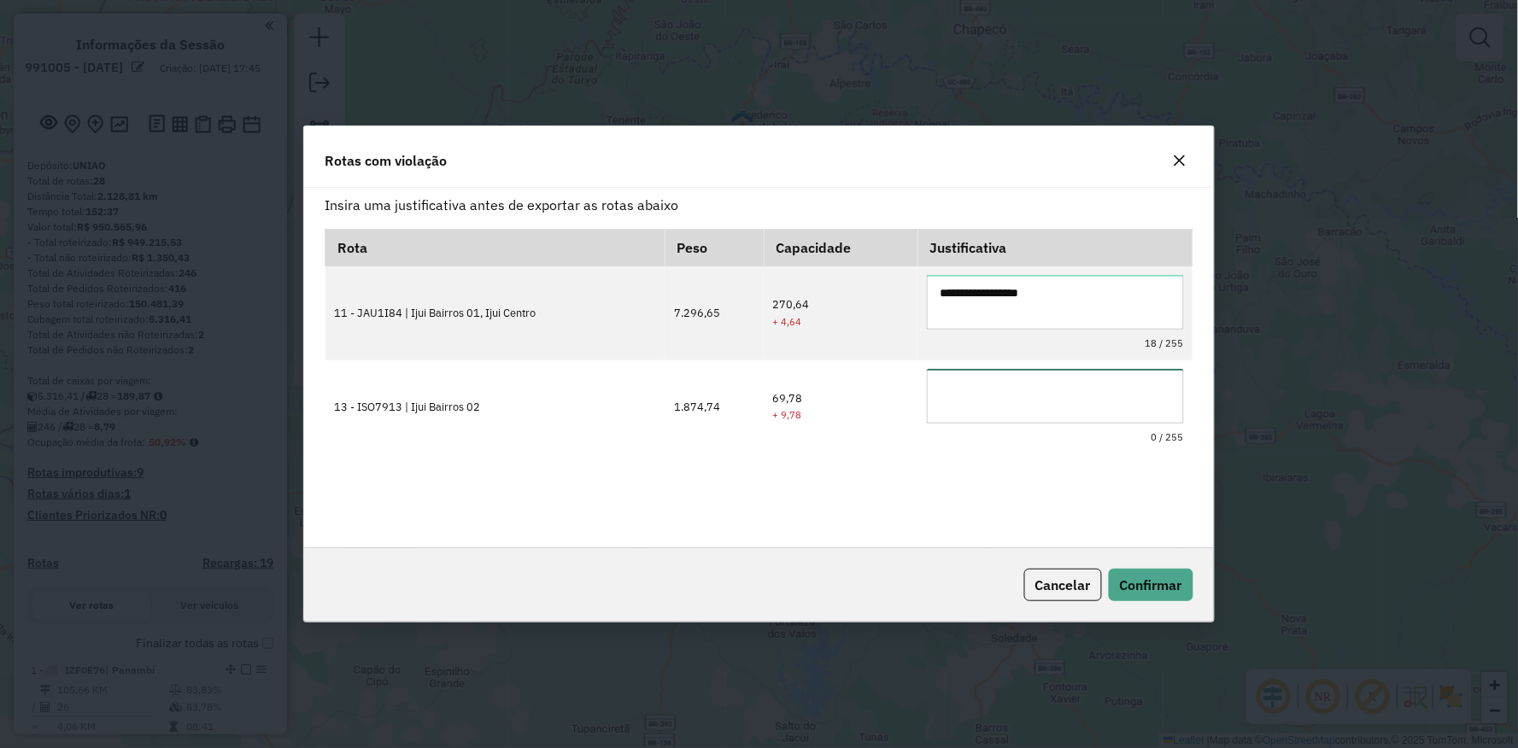
paste textarea "**********"
type textarea "**********"
drag, startPoint x: 863, startPoint y: 538, endPoint x: 1096, endPoint y: 535, distance: 232.3
click at [876, 535] on div "**********" at bounding box center [758, 368] width 909 height 360
click at [1157, 582] on span "Confirmar" at bounding box center [1151, 585] width 62 height 17
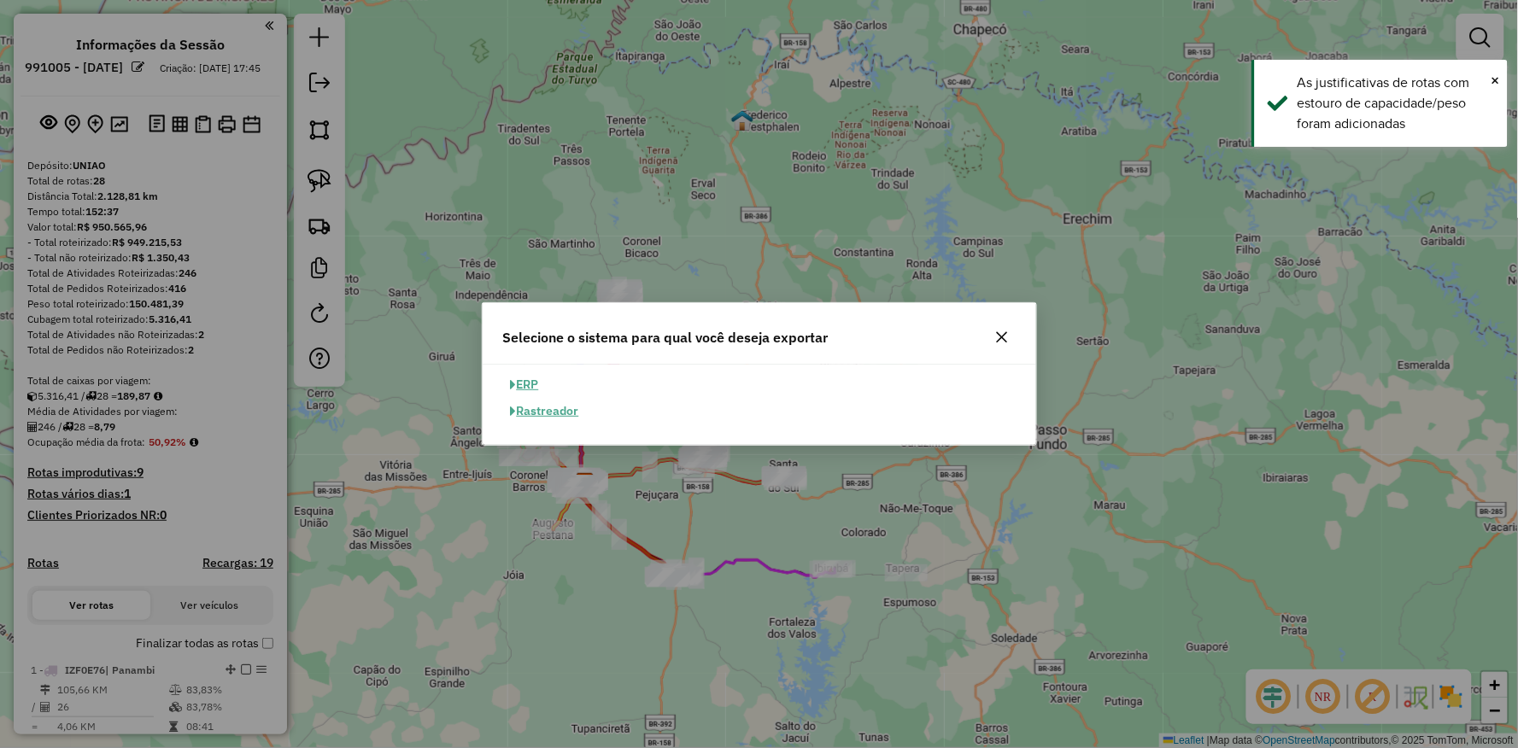
click at [536, 386] on button "ERP" at bounding box center [525, 385] width 44 height 26
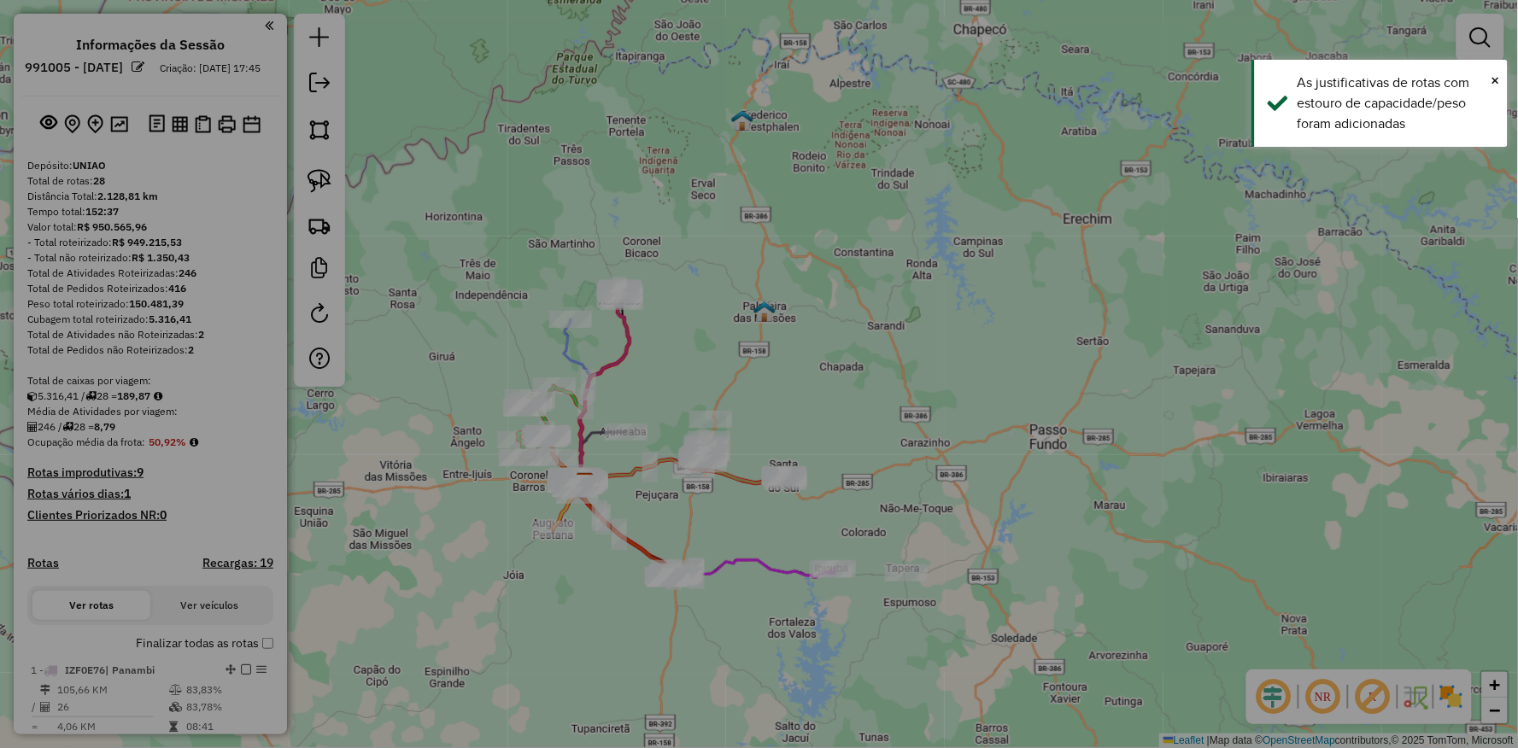
select select "**"
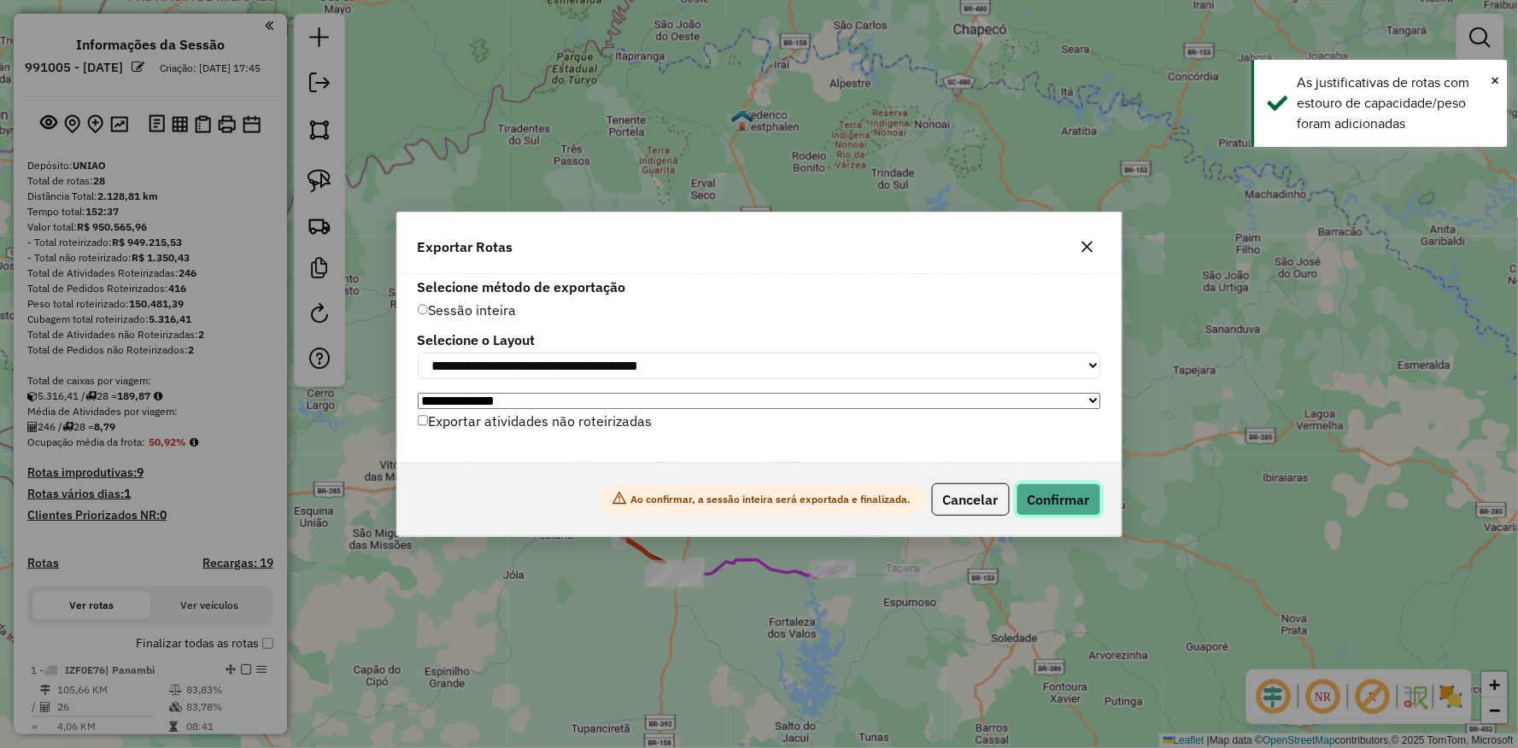
click at [1065, 501] on button "Confirmar" at bounding box center [1058, 499] width 85 height 32
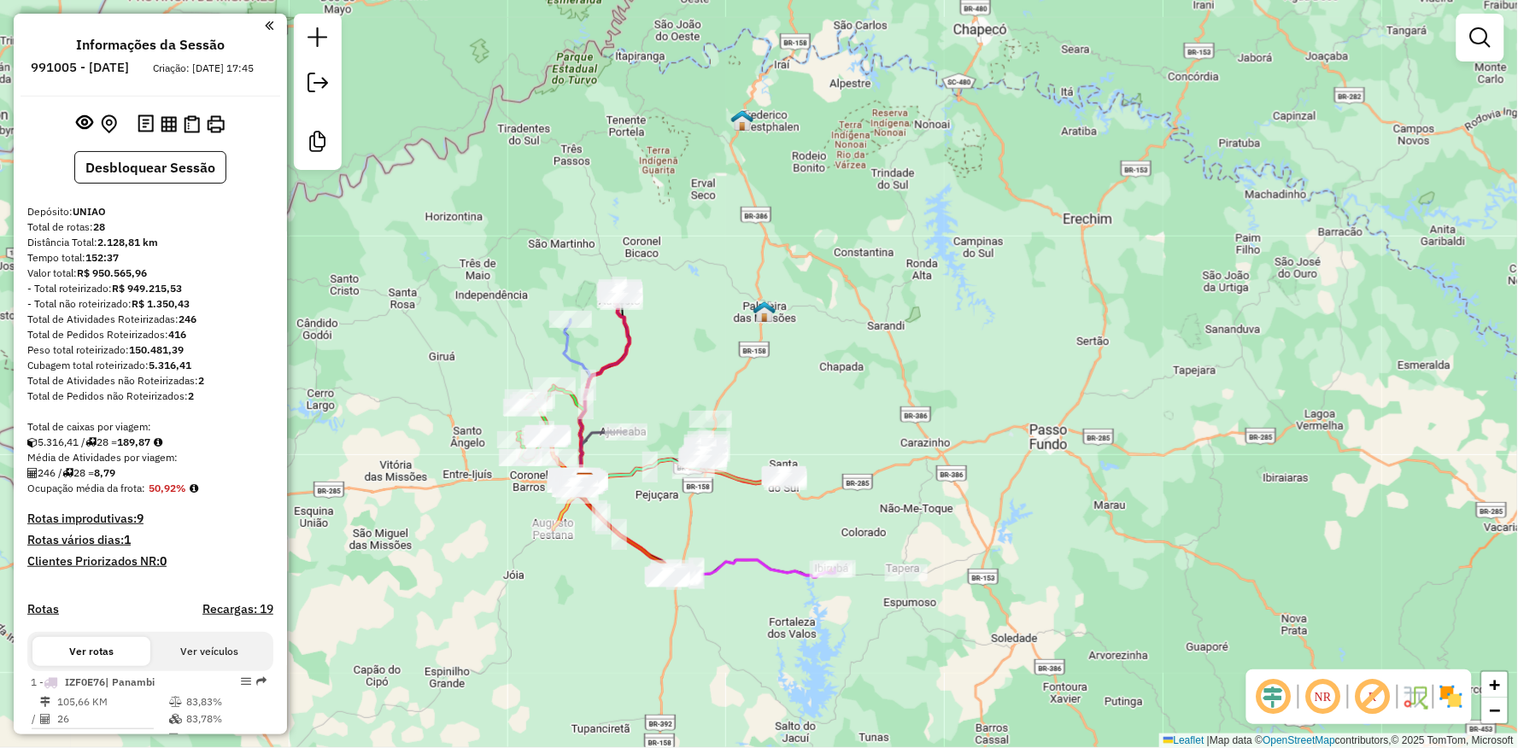
click at [962, 350] on div "Janela de atendimento Grade de atendimento Capacidade Transportadoras Veículos …" at bounding box center [759, 374] width 1518 height 748
